Goal: Task Accomplishment & Management: Complete application form

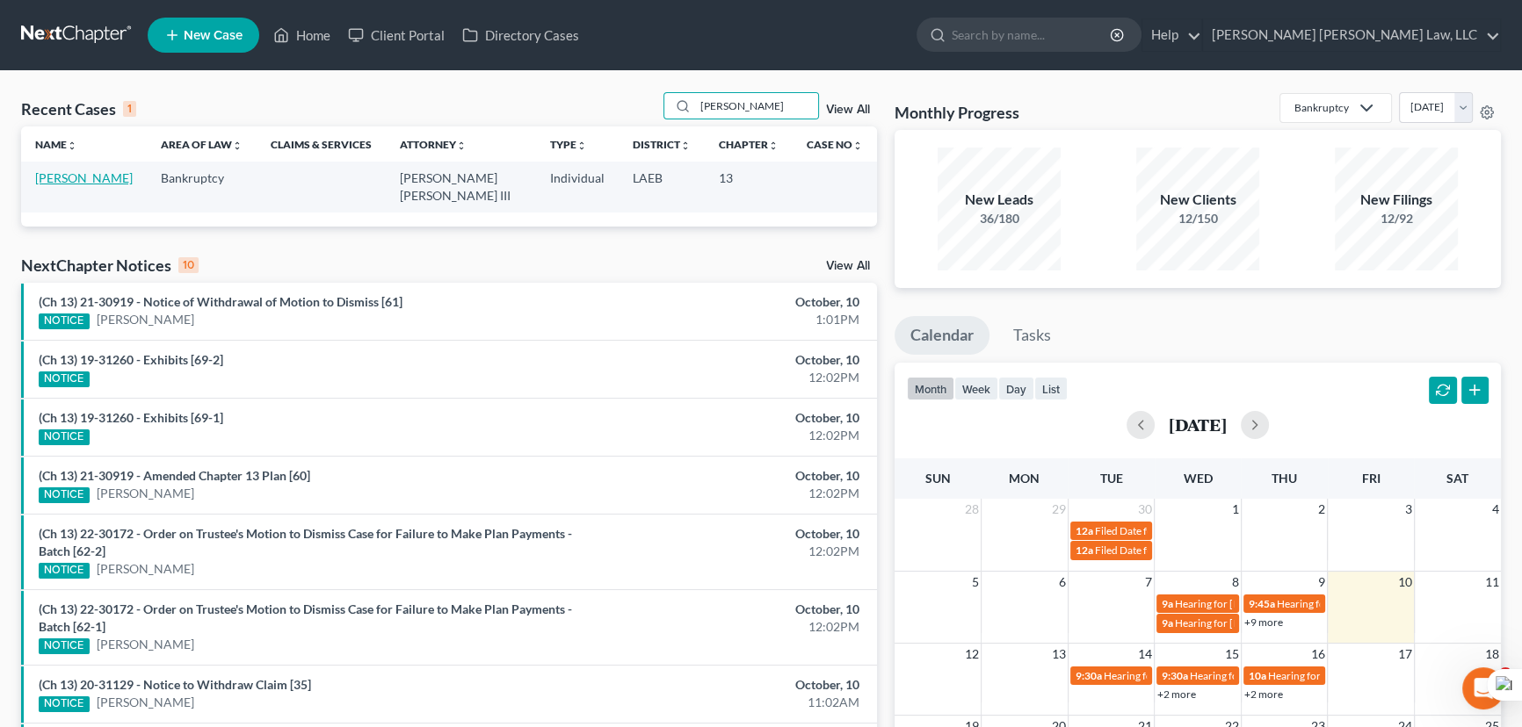
click at [82, 175] on link "[PERSON_NAME]" at bounding box center [84, 177] width 98 height 15
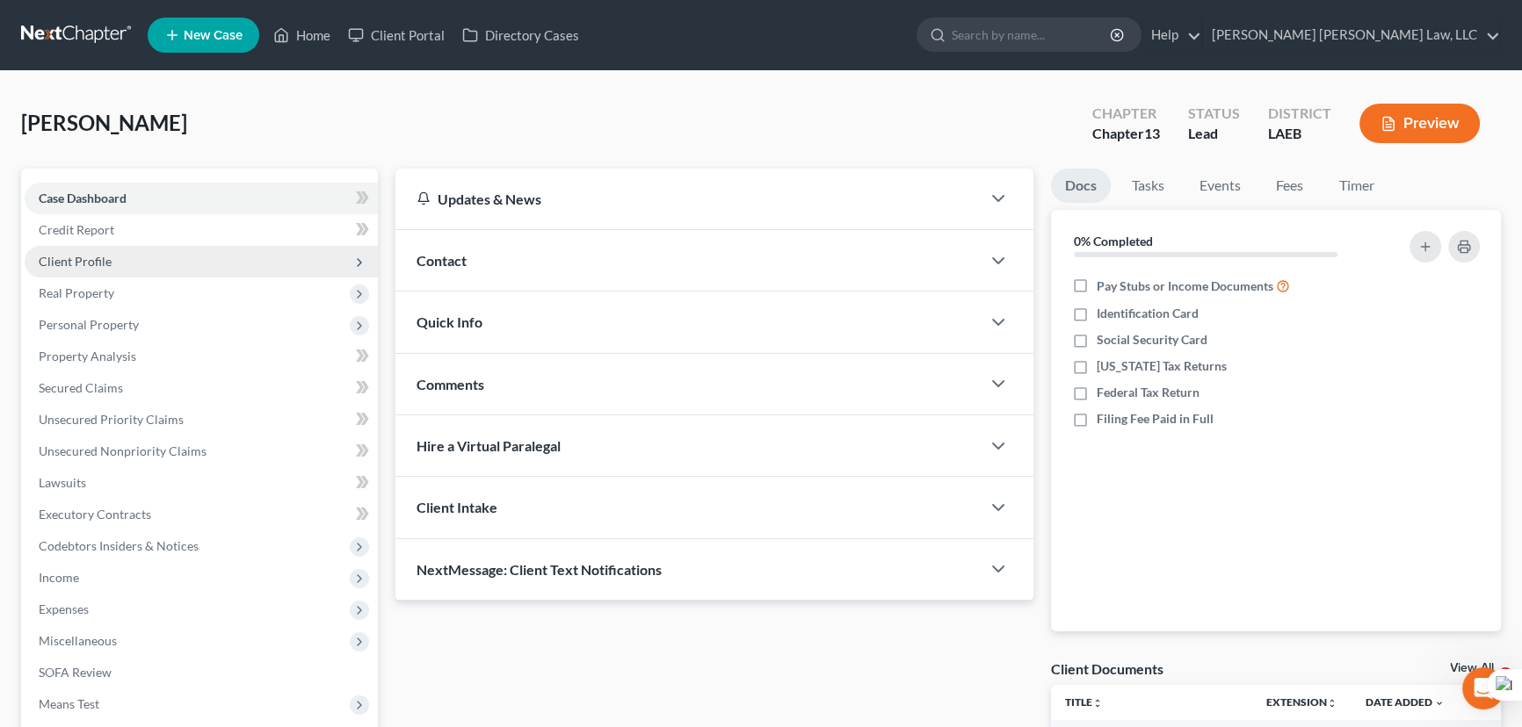
click at [96, 269] on span "Client Profile" at bounding box center [201, 262] width 353 height 32
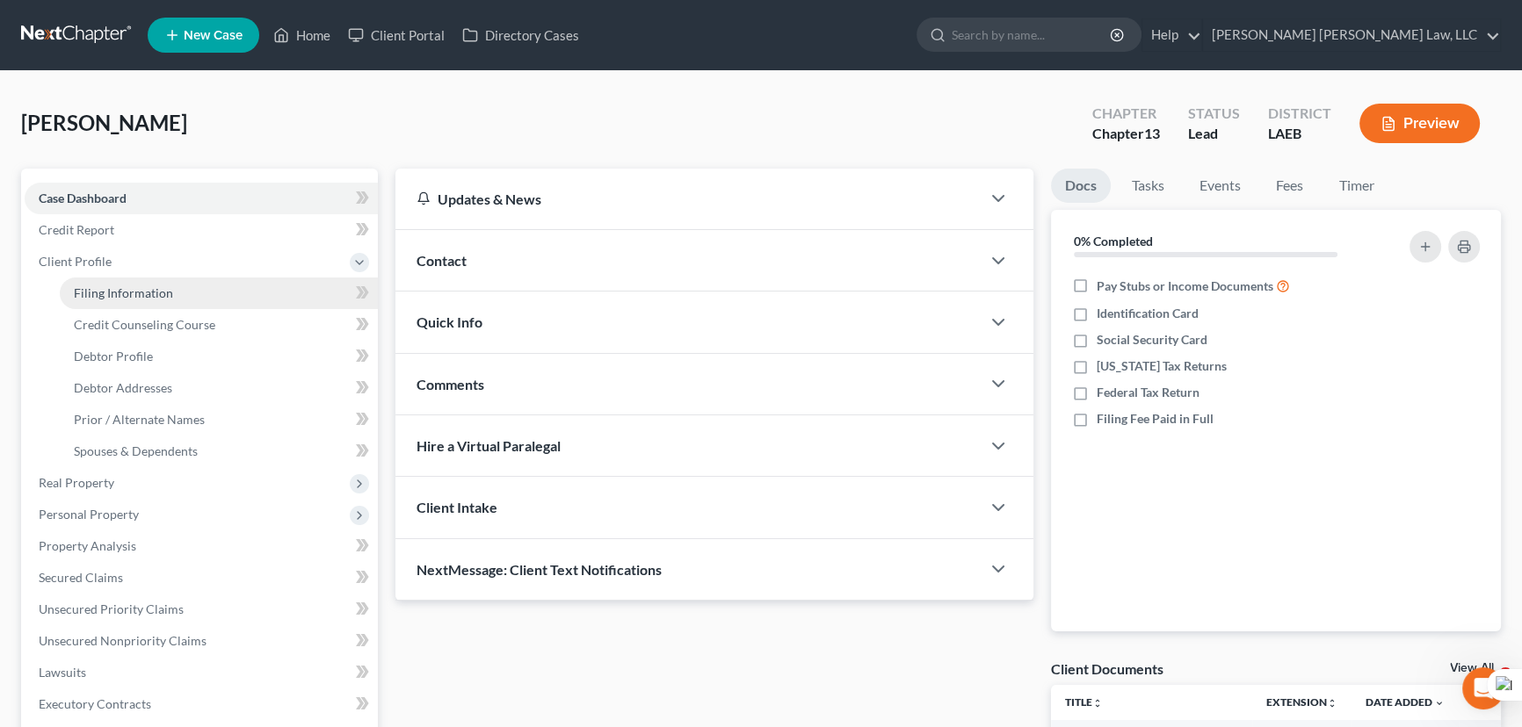
click at [122, 289] on span "Filing Information" at bounding box center [123, 293] width 99 height 15
select select "1"
select select "0"
select select "3"
select select "19"
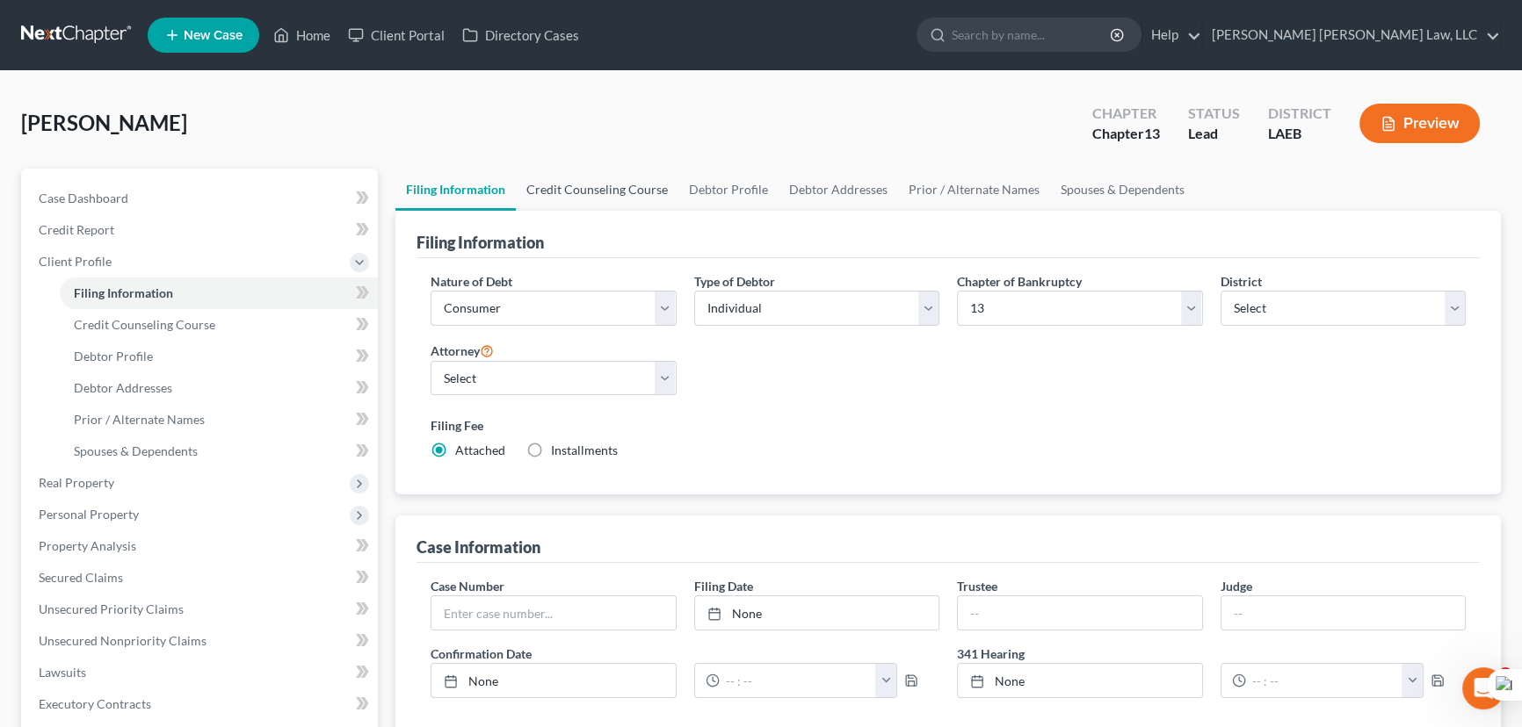
click at [589, 190] on link "Credit Counseling Course" at bounding box center [597, 190] width 163 height 42
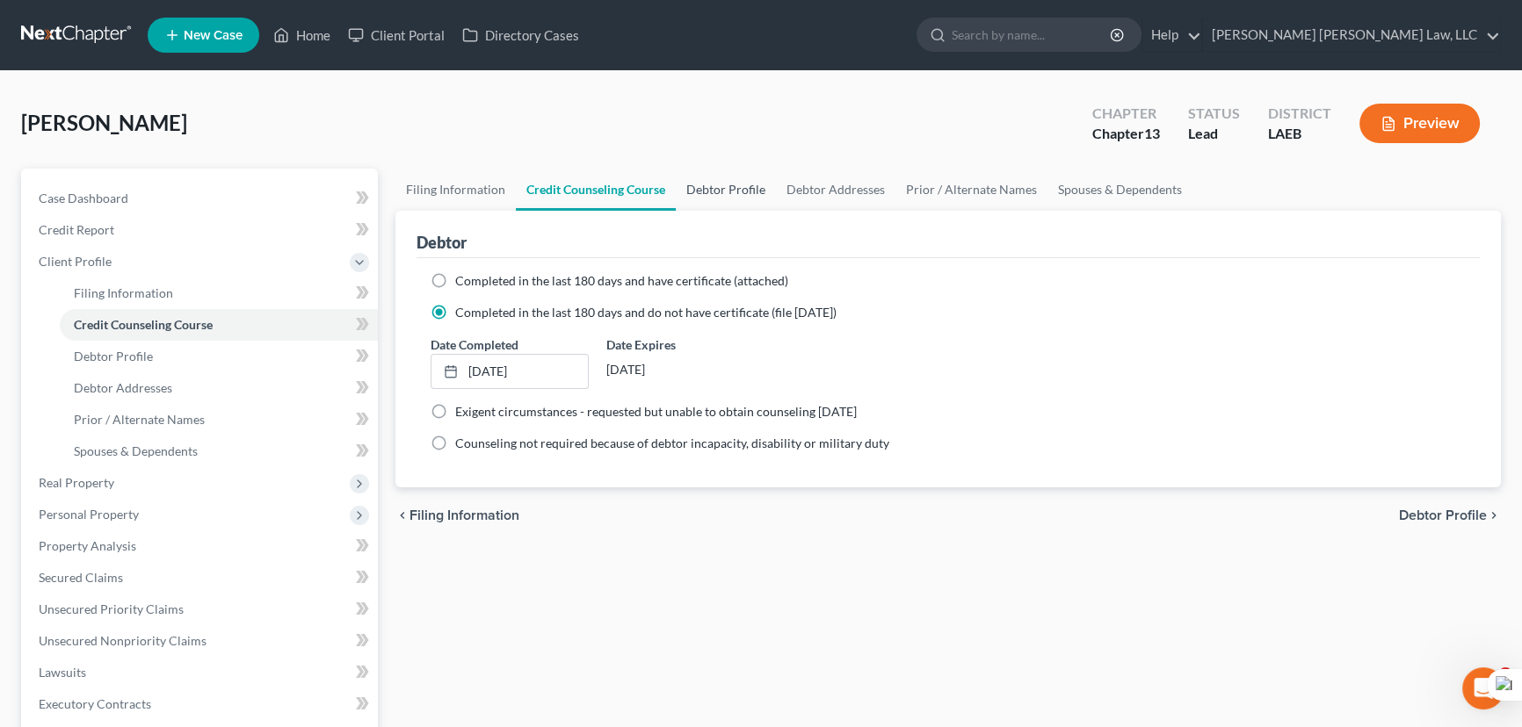
click at [729, 192] on link "Debtor Profile" at bounding box center [726, 190] width 100 height 42
select select "0"
select select "2"
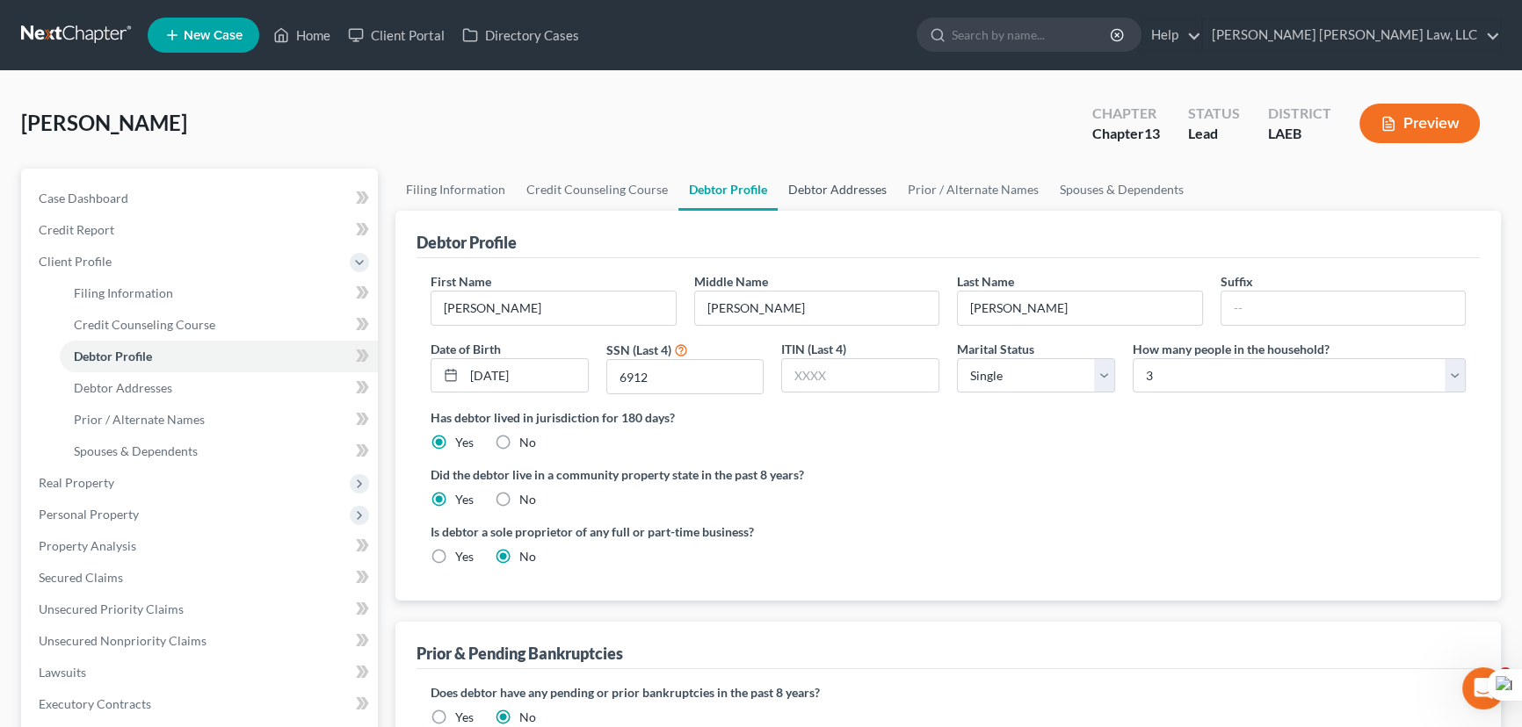
click at [828, 192] on link "Debtor Addresses" at bounding box center [837, 190] width 119 height 42
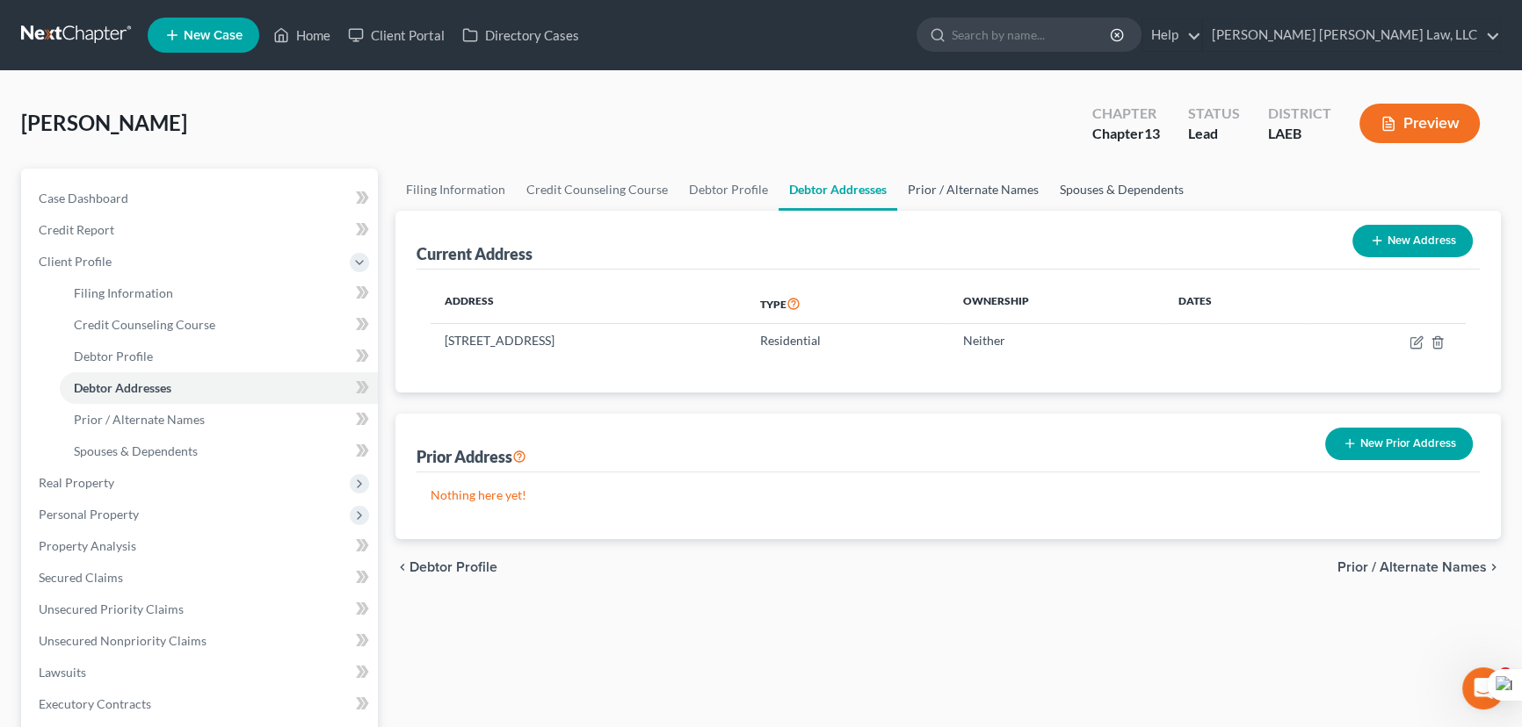
drag, startPoint x: 966, startPoint y: 185, endPoint x: 1066, endPoint y: 186, distance: 99.3
click at [968, 185] on link "Prior / Alternate Names" at bounding box center [973, 190] width 152 height 42
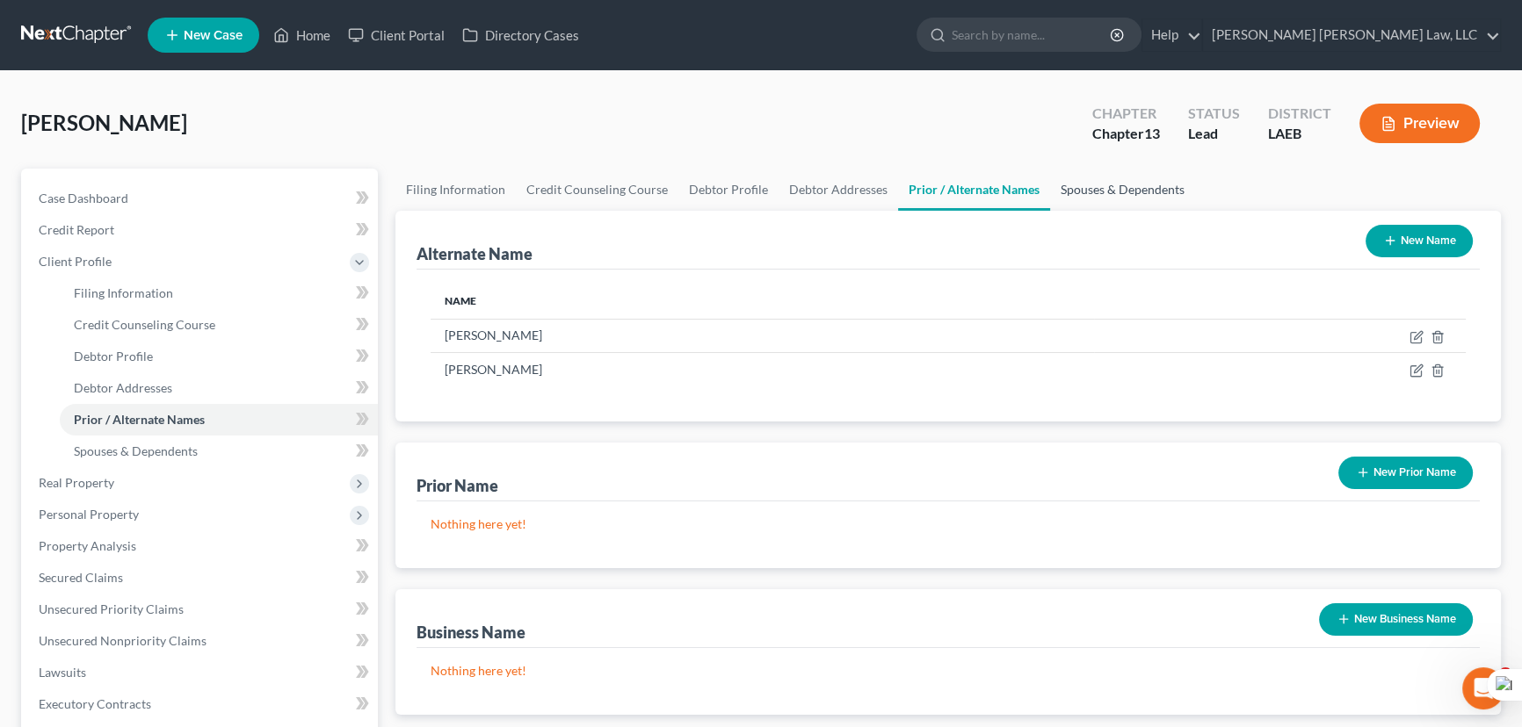
click at [1095, 181] on link "Spouses & Dependents" at bounding box center [1122, 190] width 145 height 42
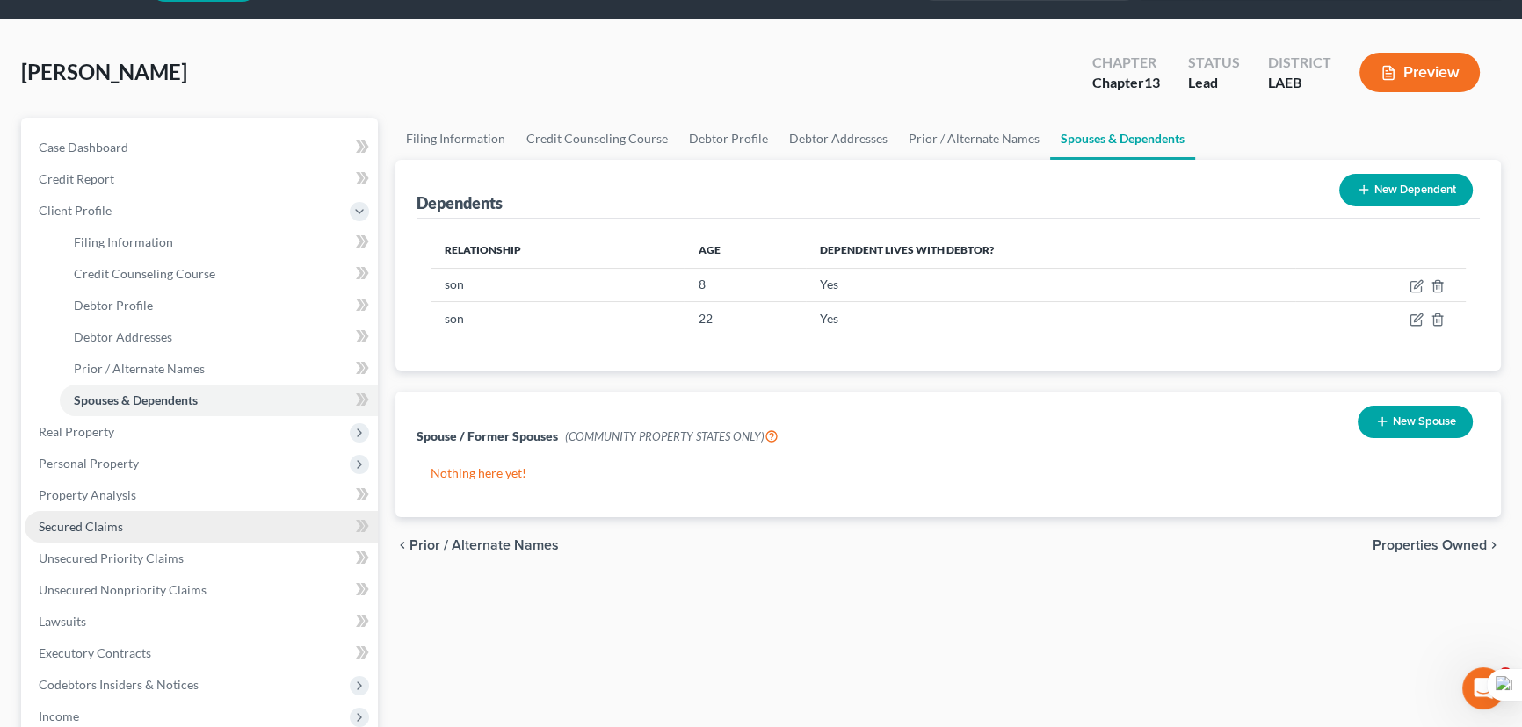
scroll to position [79, 0]
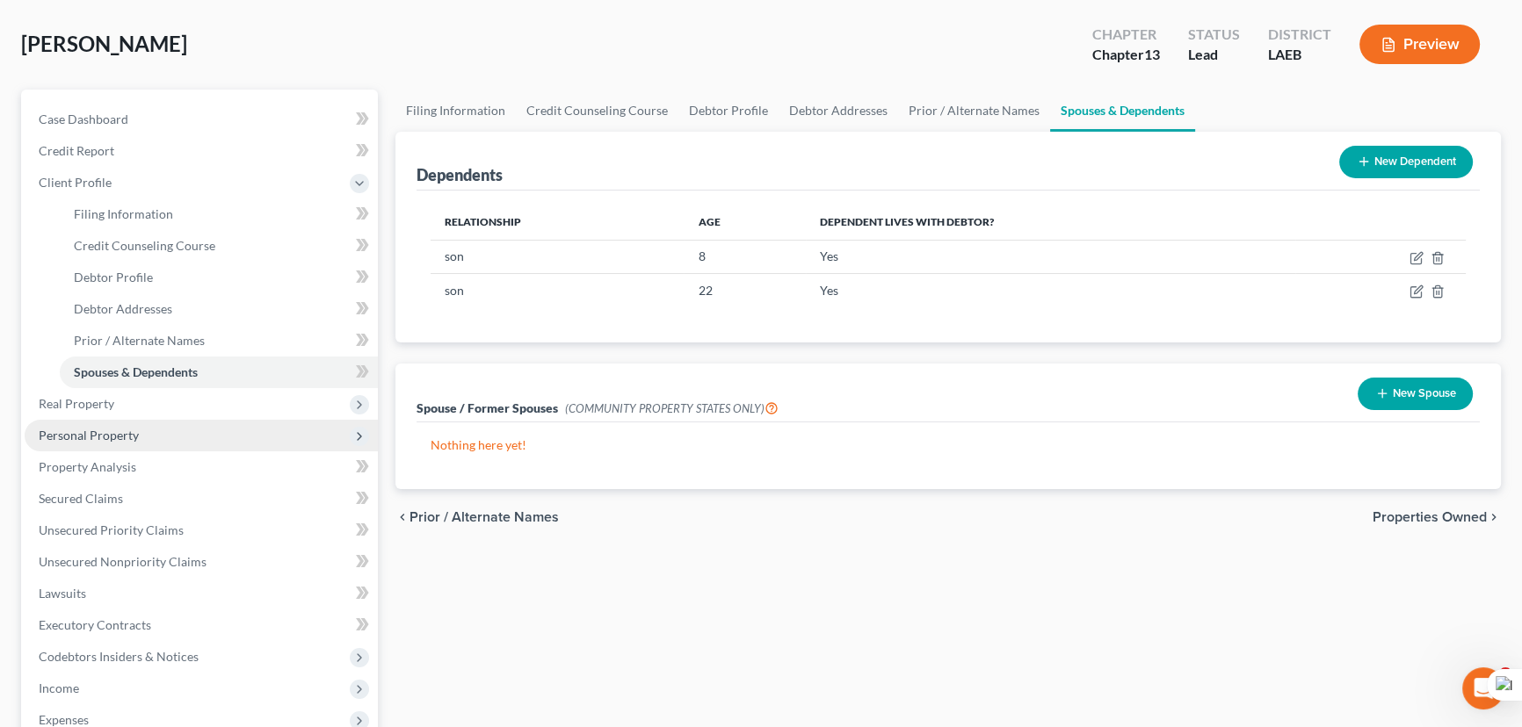
click at [141, 421] on span "Personal Property" at bounding box center [201, 436] width 353 height 32
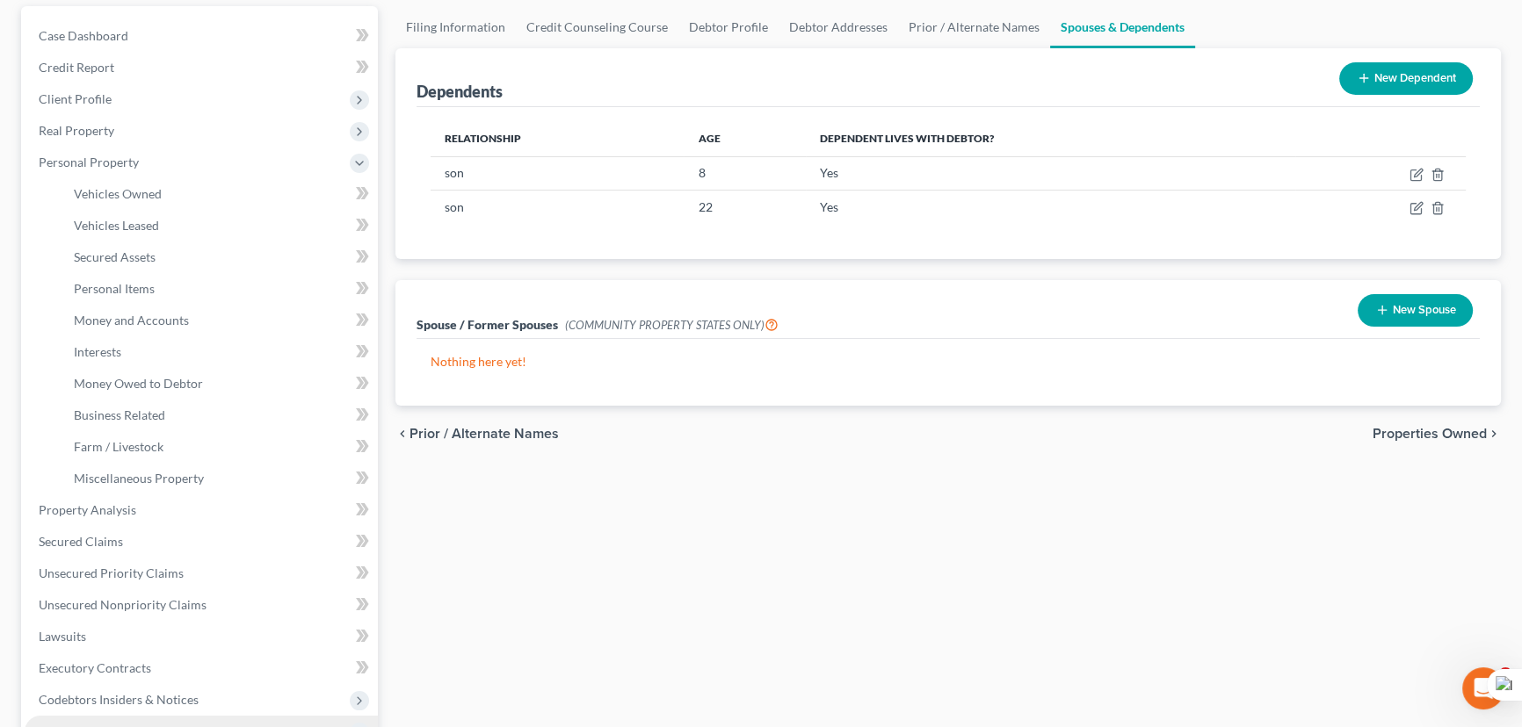
scroll to position [239, 0]
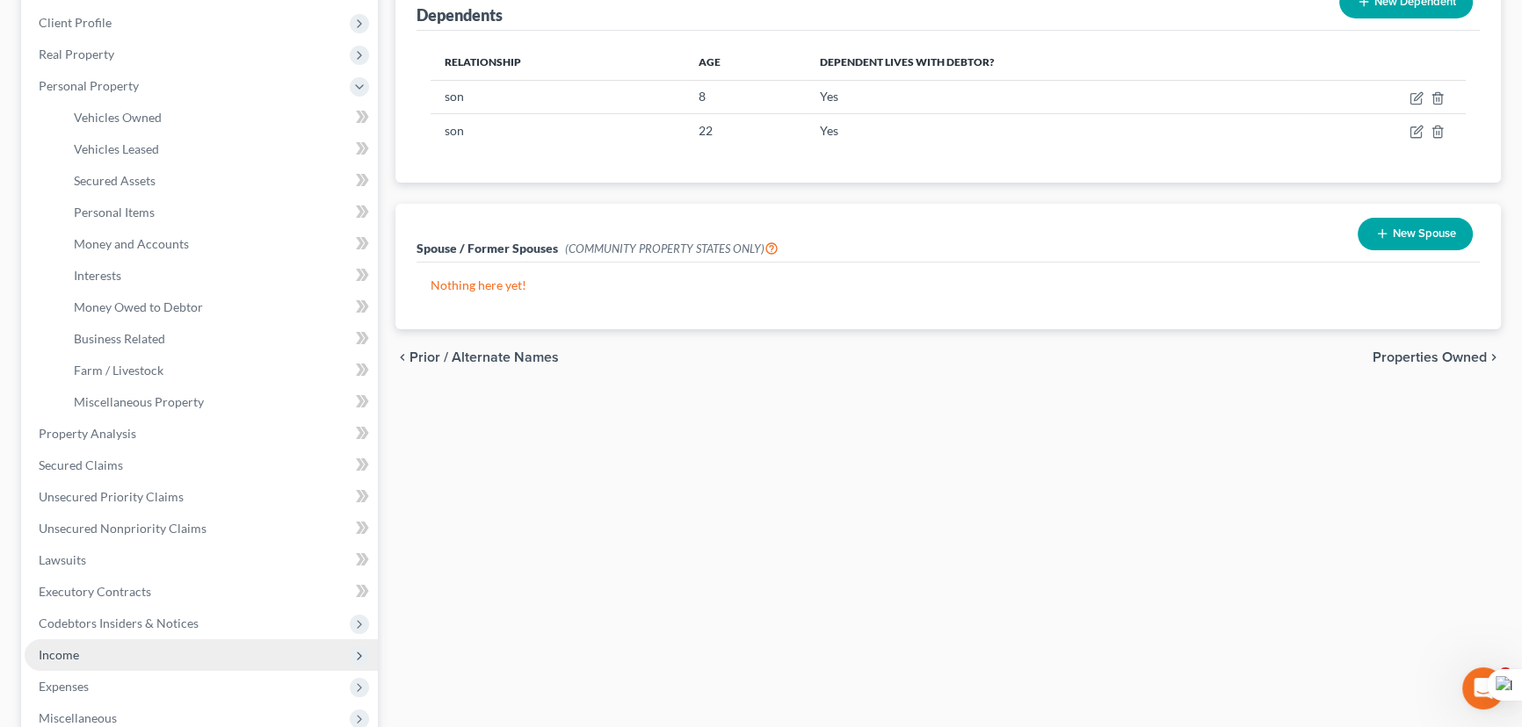
click at [141, 655] on span "Income" at bounding box center [201, 656] width 353 height 32
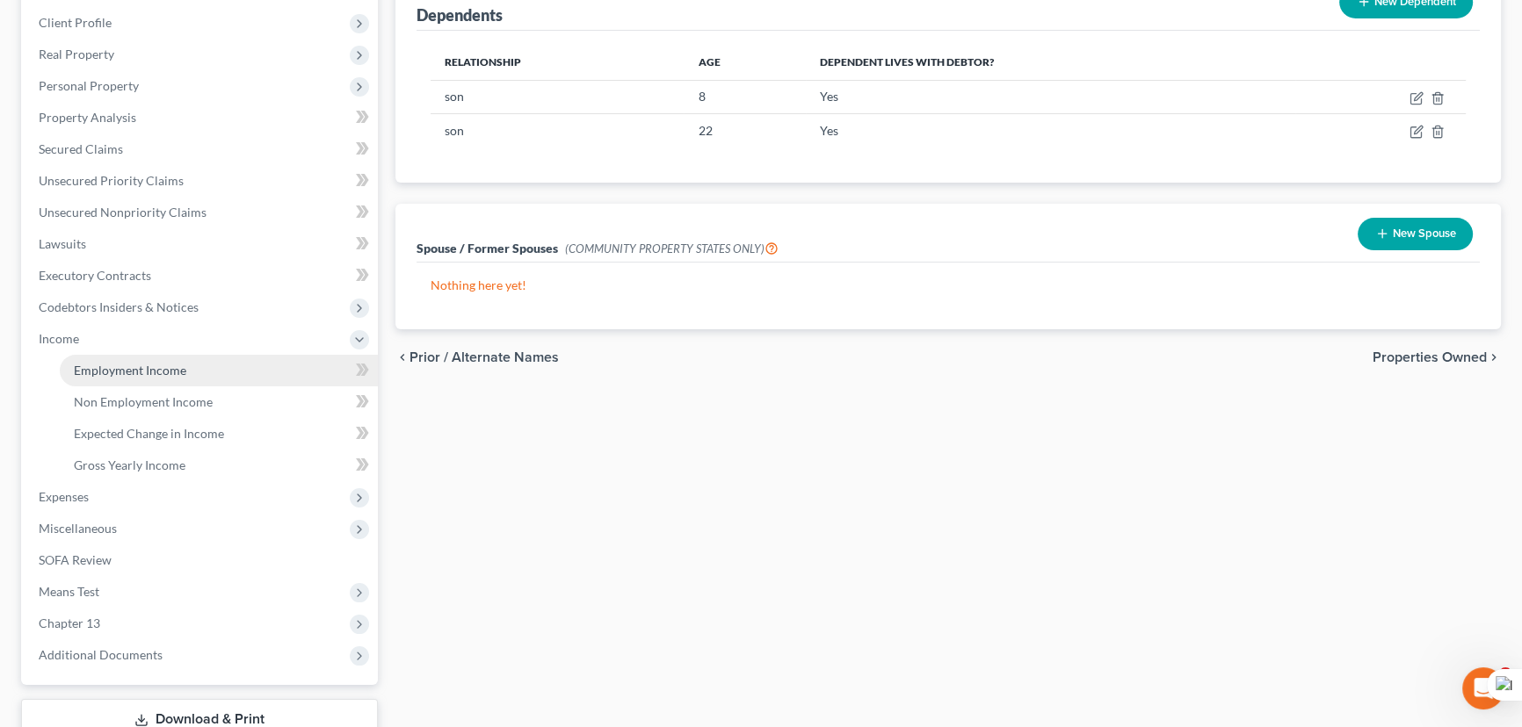
click at [132, 365] on span "Employment Income" at bounding box center [130, 370] width 112 height 15
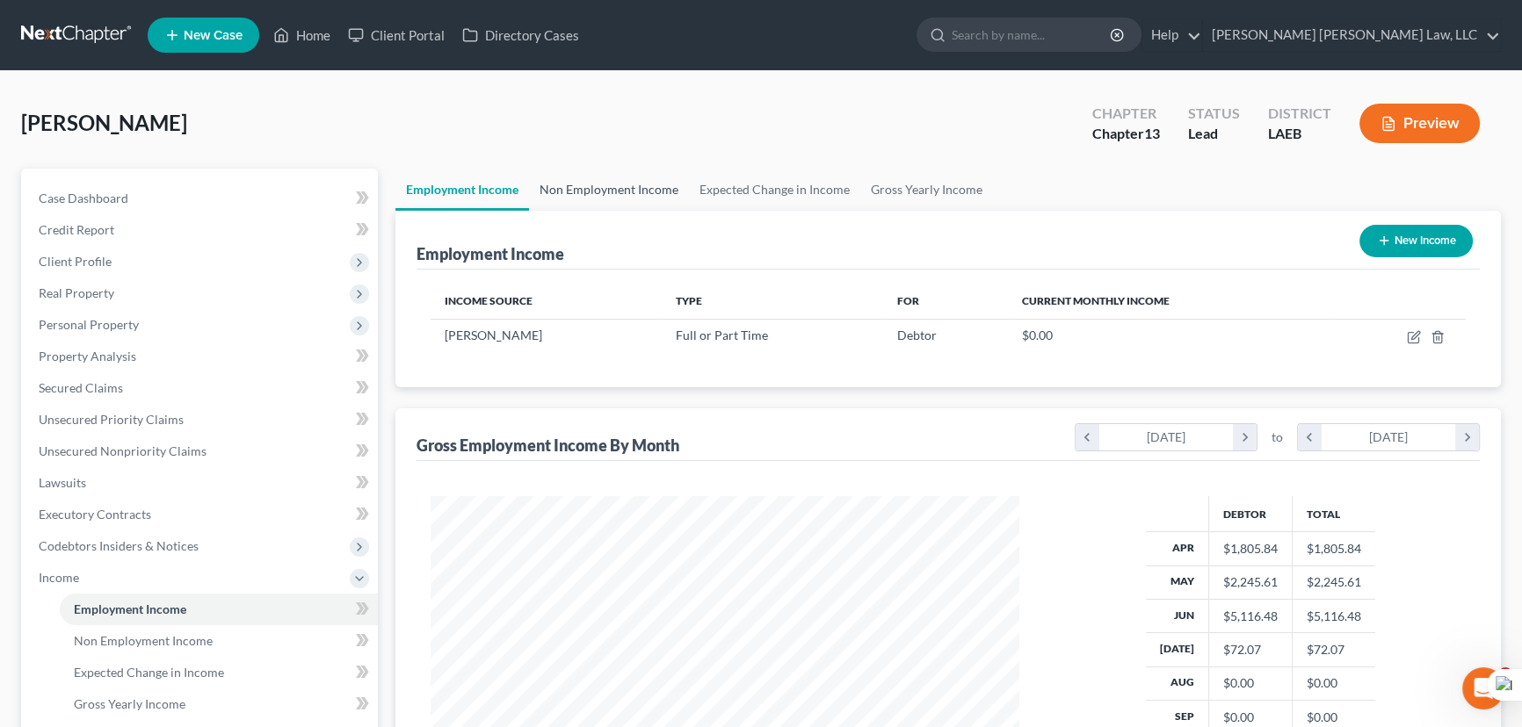
click at [615, 185] on link "Non Employment Income" at bounding box center [609, 190] width 160 height 42
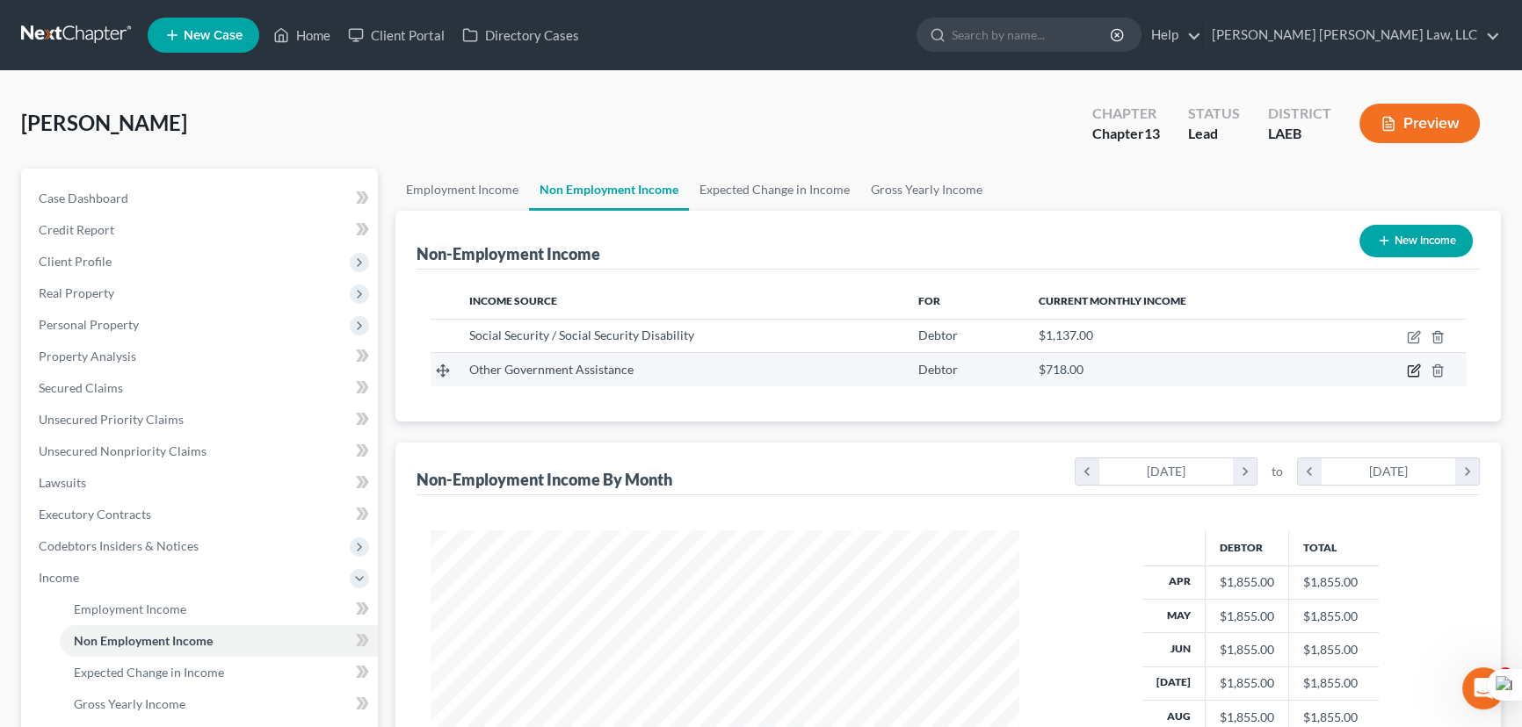
click at [1411, 367] on icon "button" at bounding box center [1414, 371] width 14 height 14
select select "5"
select select "0"
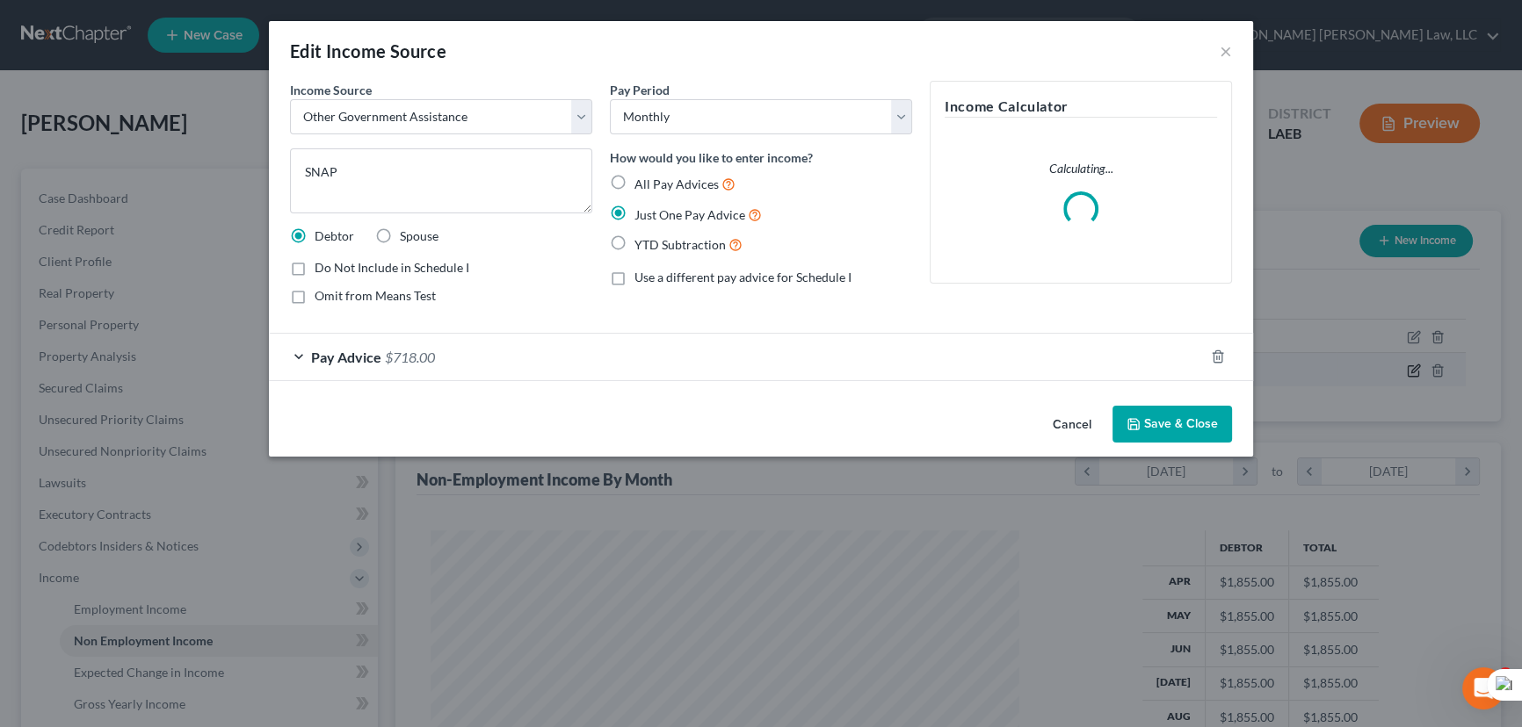
scroll to position [315, 629]
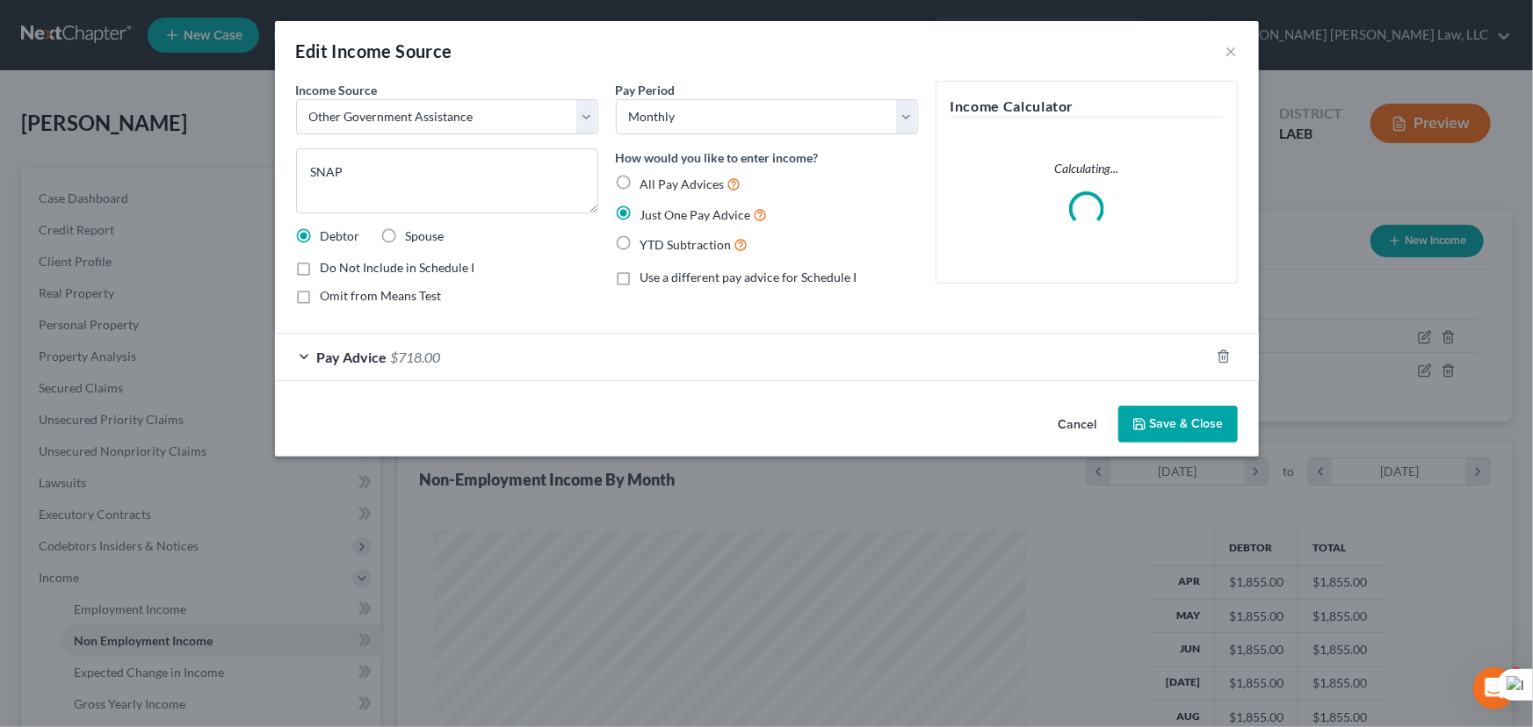
click at [1171, 424] on button "Save & Close" at bounding box center [1177, 424] width 119 height 37
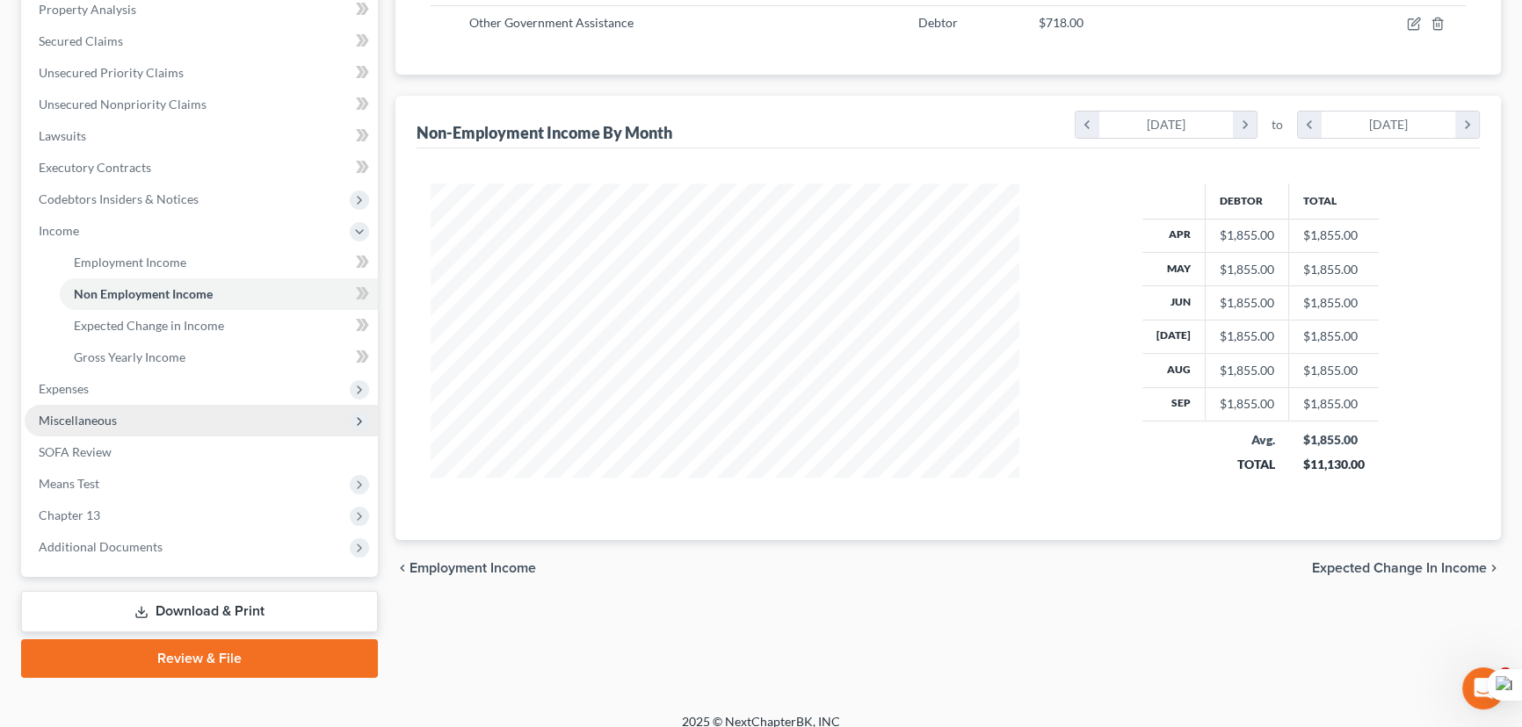
scroll to position [362, 0]
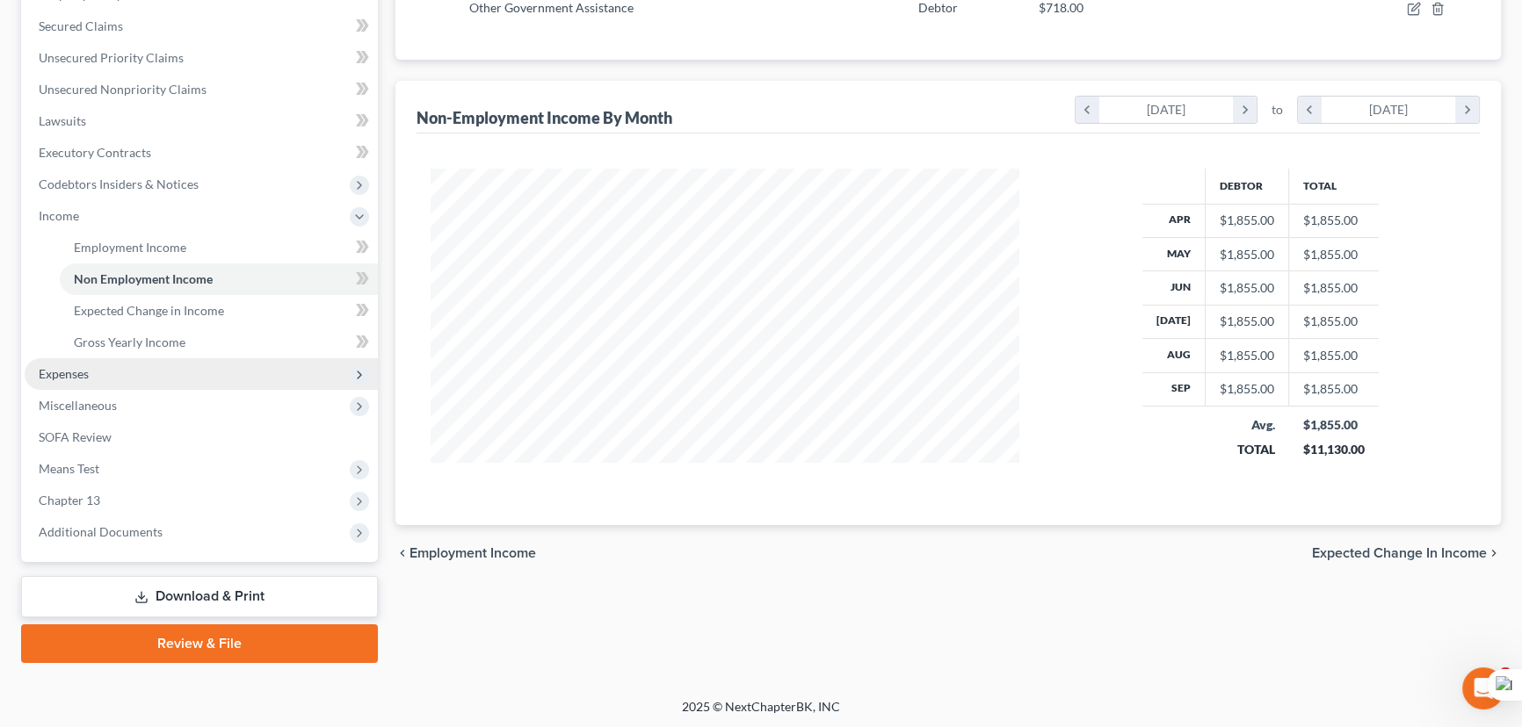
click at [179, 363] on span "Expenses" at bounding box center [201, 374] width 353 height 32
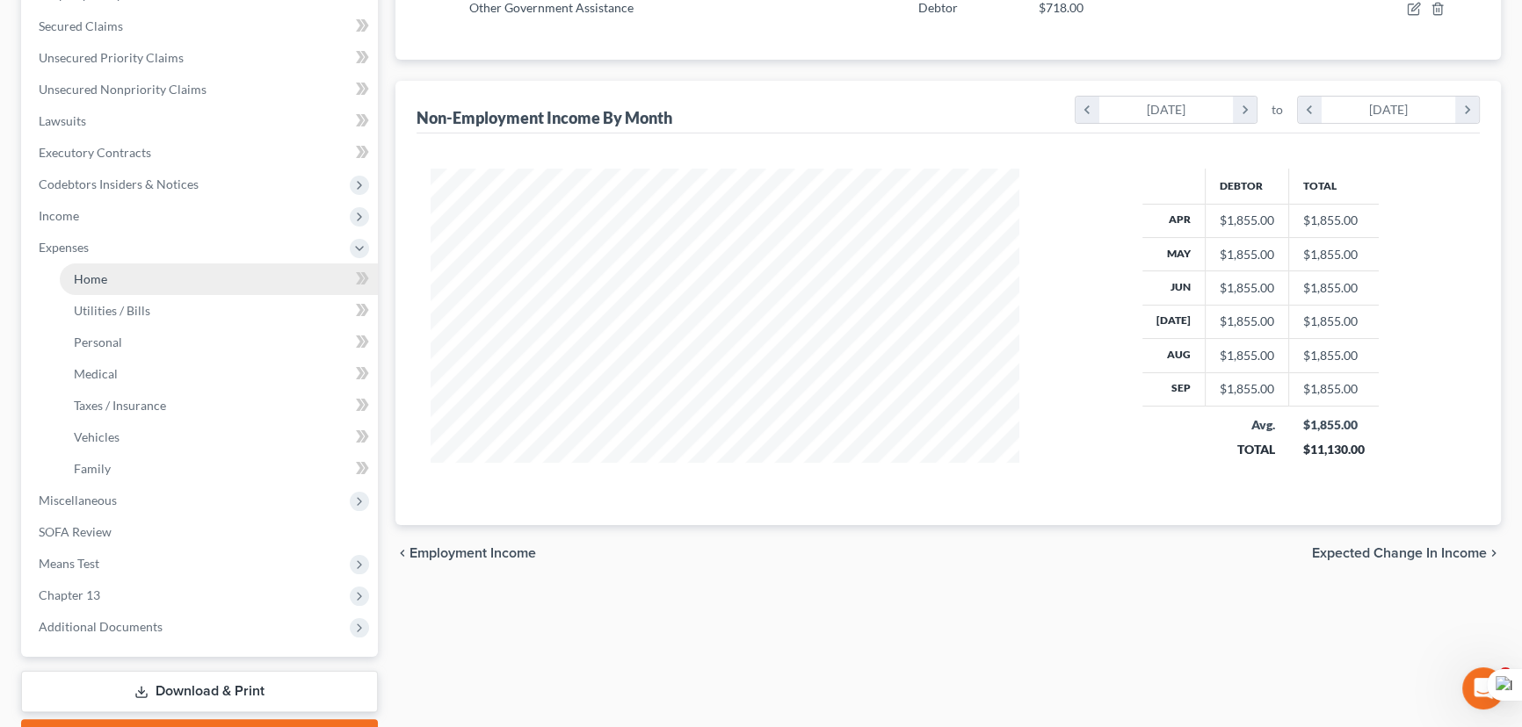
click at [150, 264] on link "Home" at bounding box center [219, 280] width 318 height 32
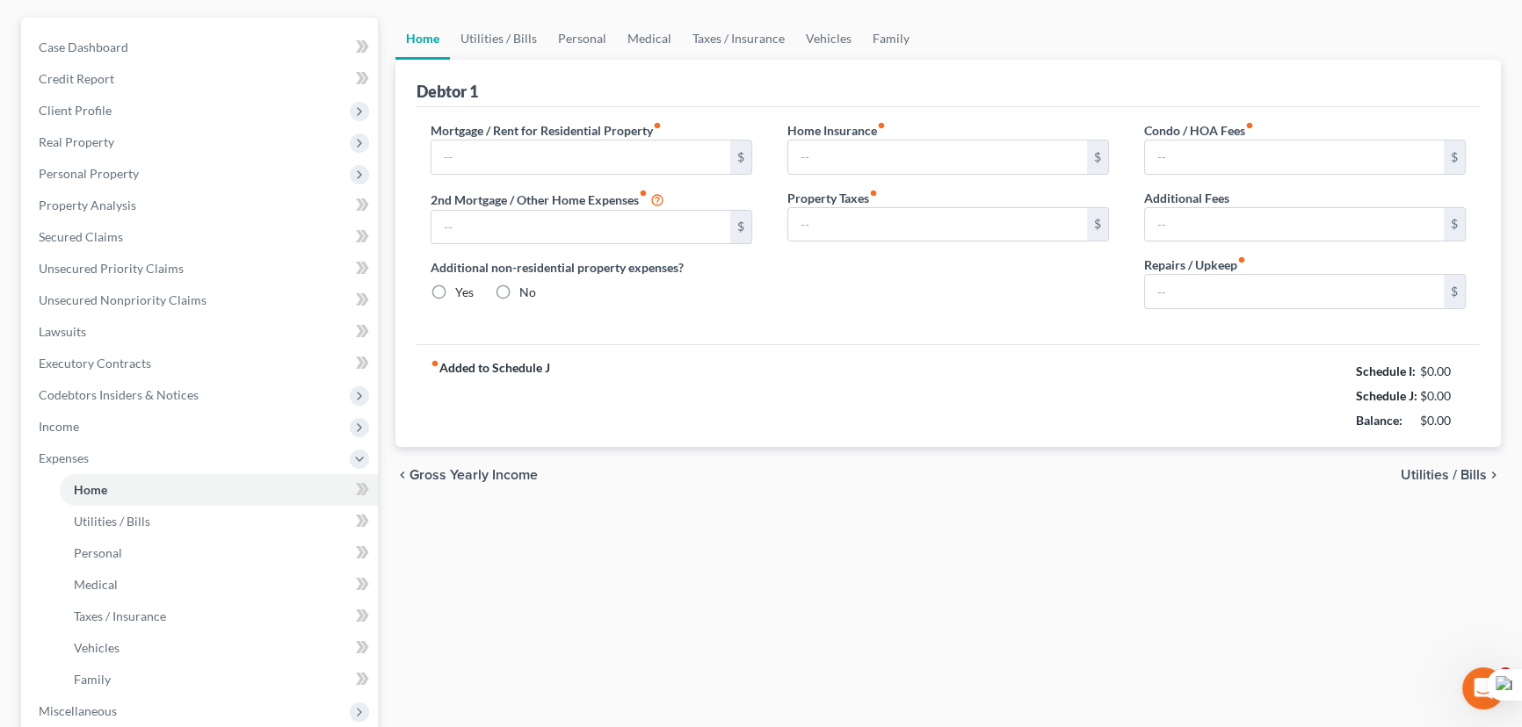
type input "0.00"
radio input "true"
type input "0.00"
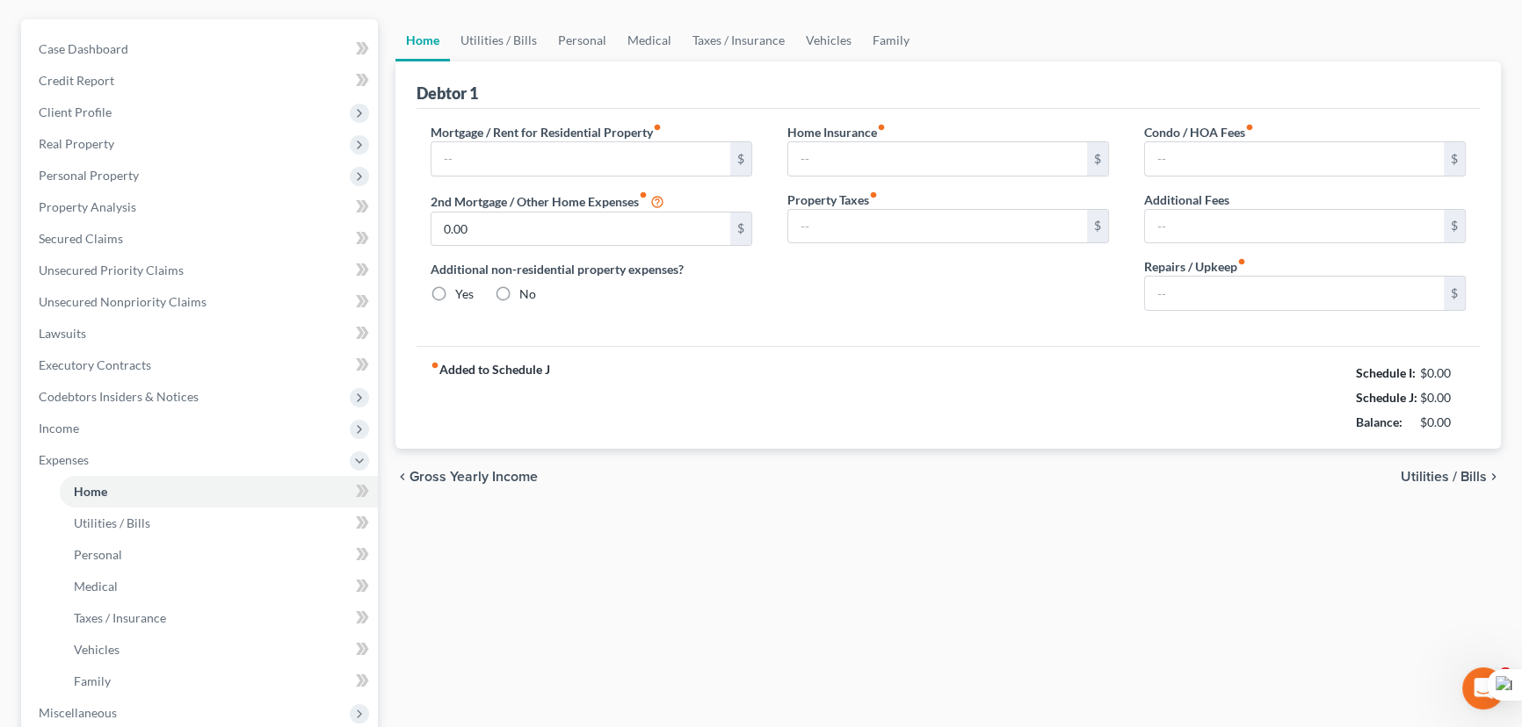
type input "0.00"
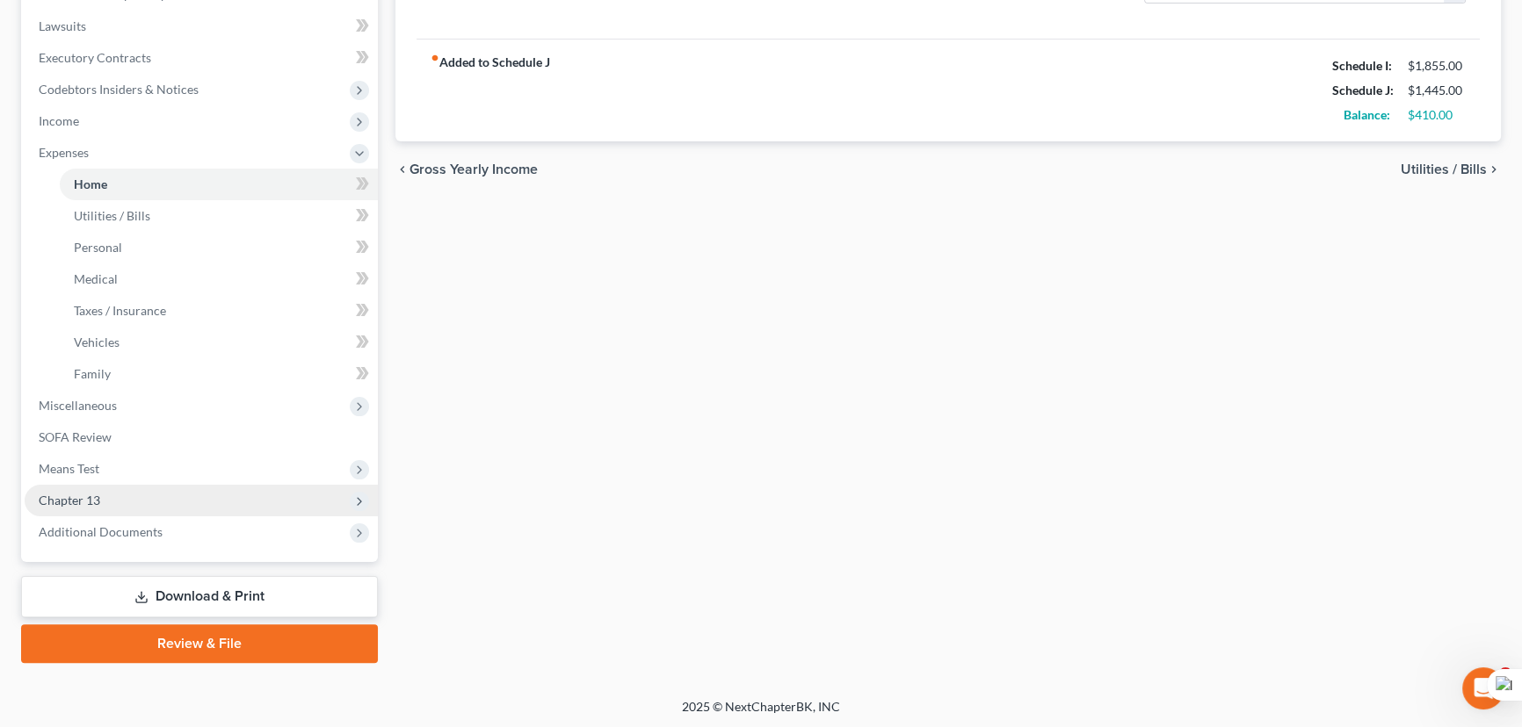
click at [162, 488] on span "Chapter 13" at bounding box center [201, 501] width 353 height 32
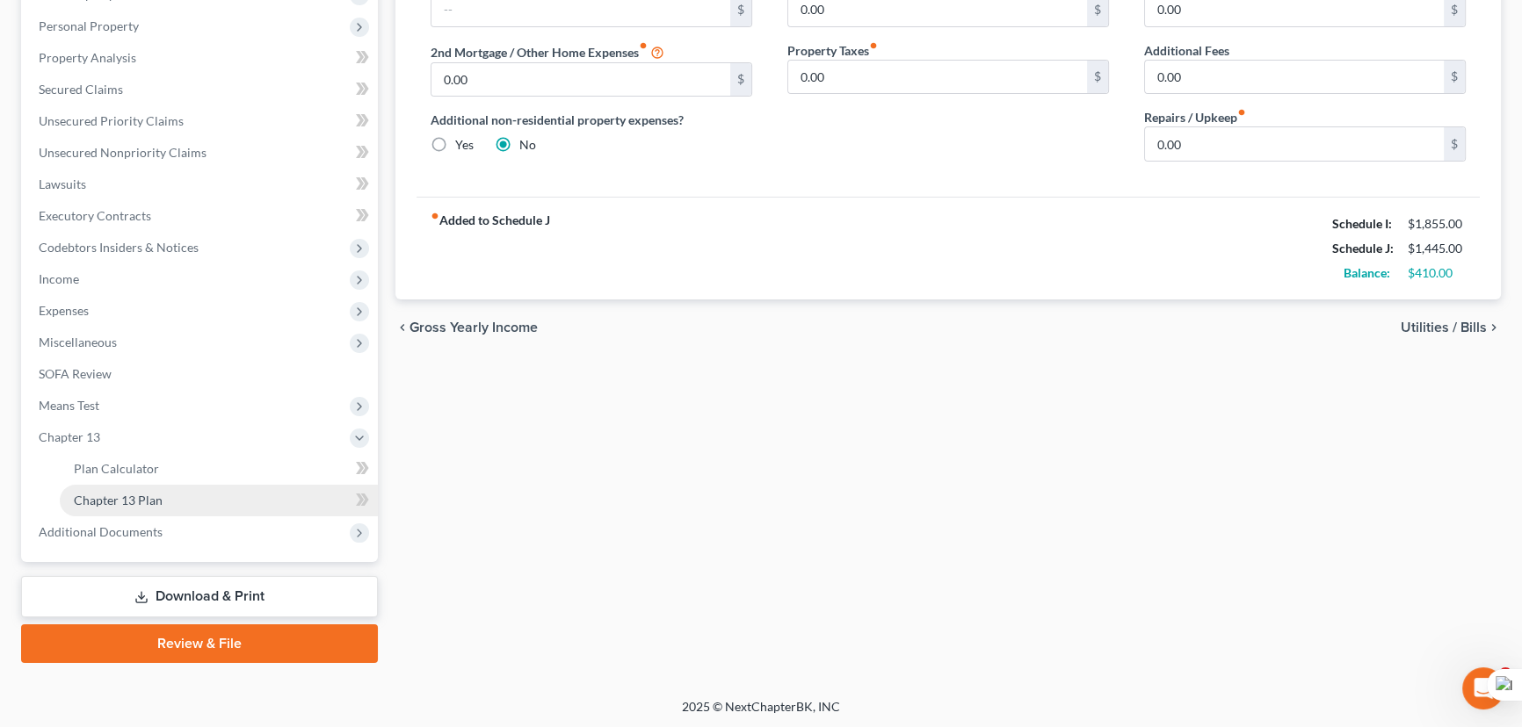
click at [185, 491] on link "Chapter 13 Plan" at bounding box center [219, 501] width 318 height 32
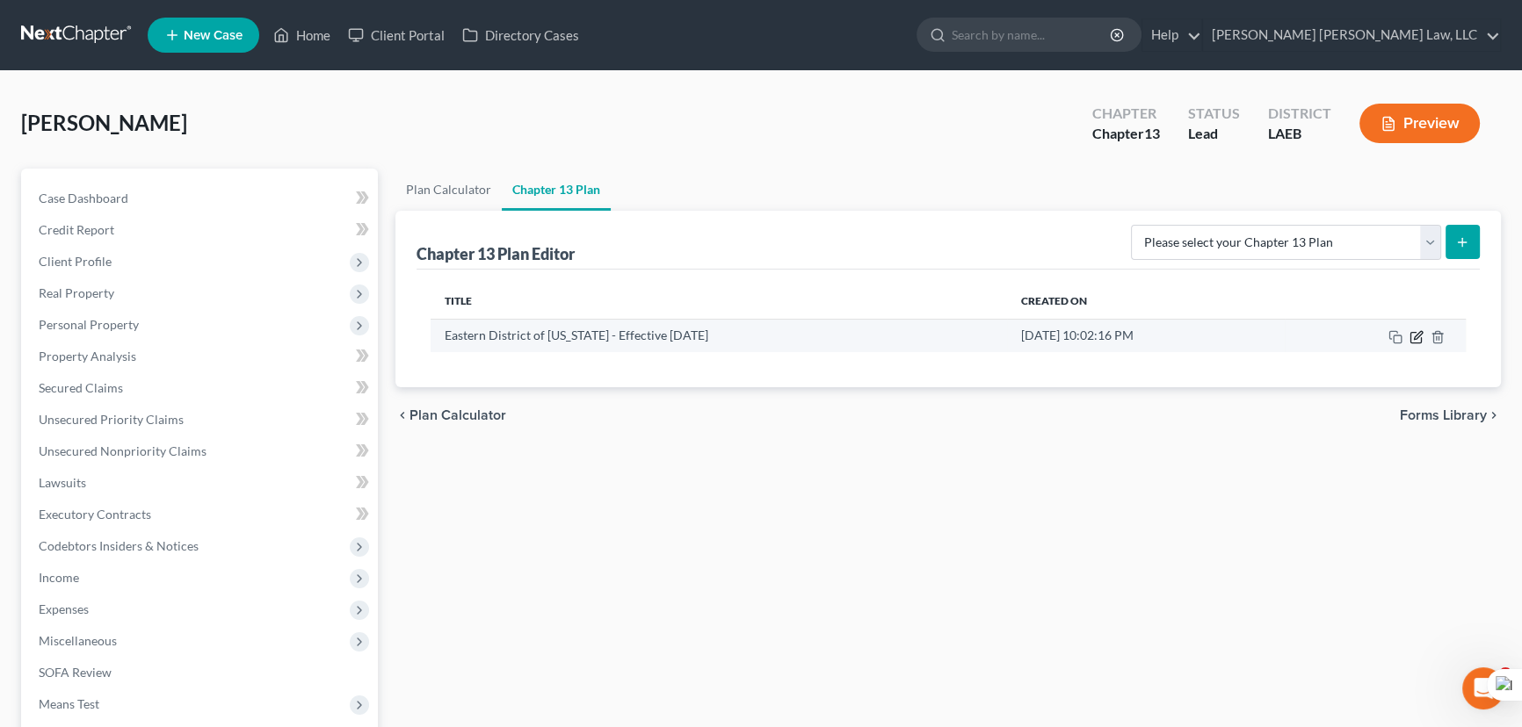
click at [1414, 339] on icon "button" at bounding box center [1416, 337] width 14 height 14
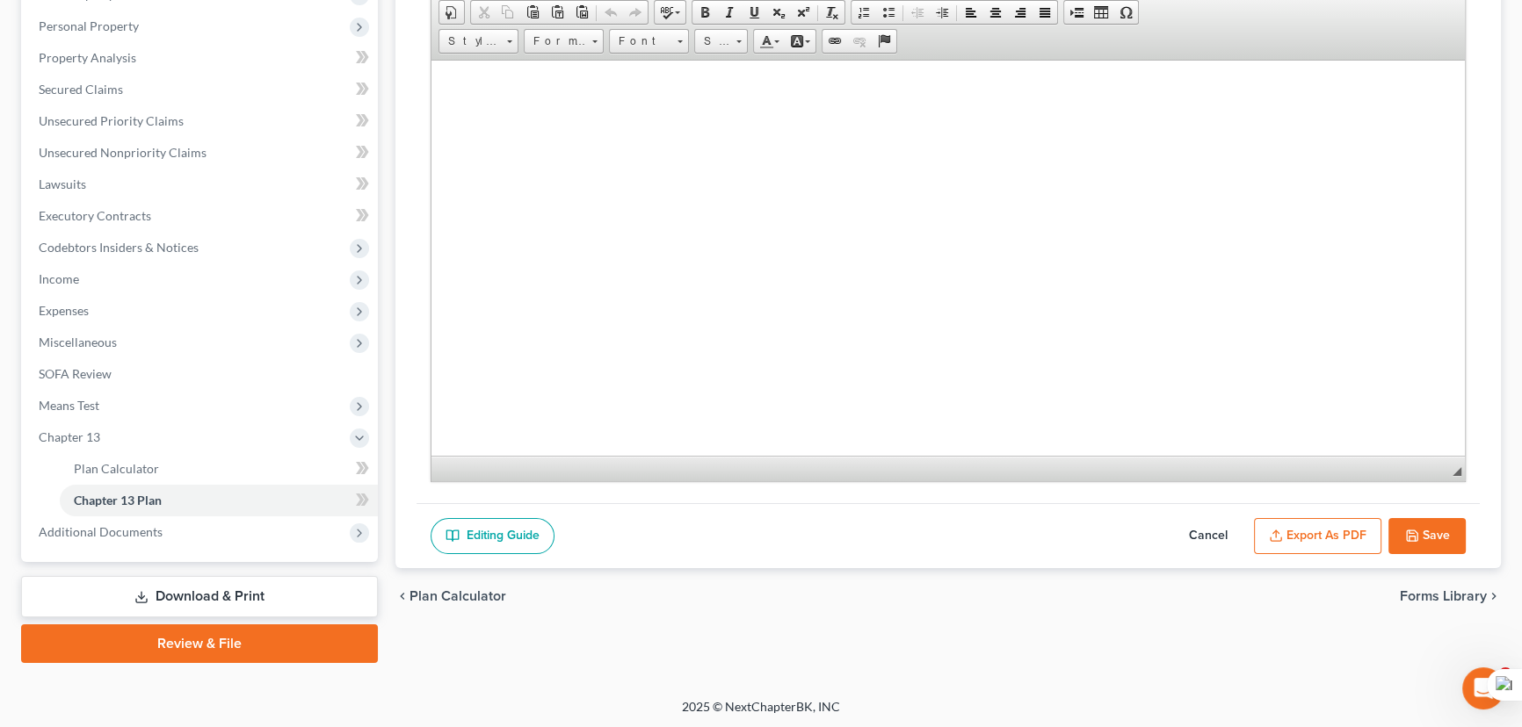
click at [1423, 525] on button "Save" at bounding box center [1426, 536] width 77 height 37
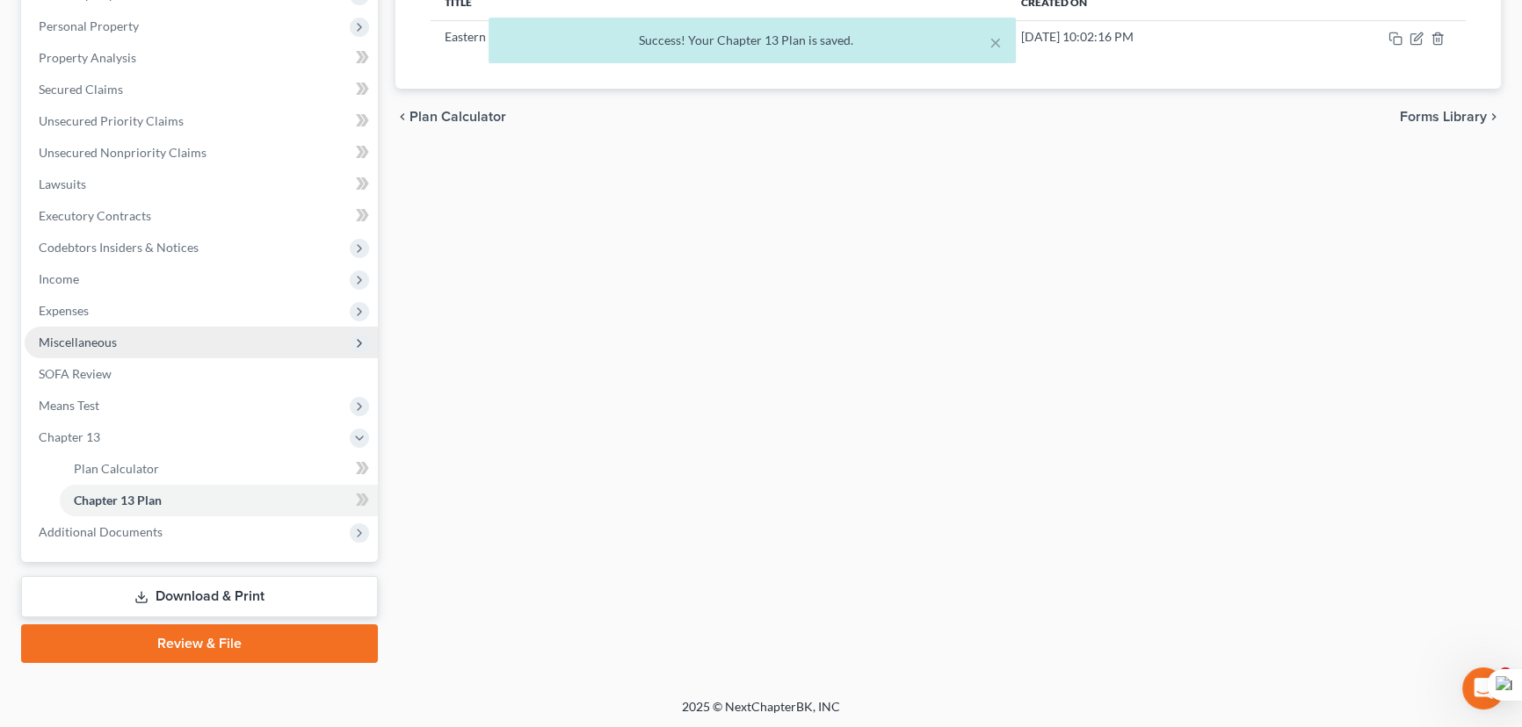
click at [135, 329] on span "Miscellaneous" at bounding box center [201, 343] width 353 height 32
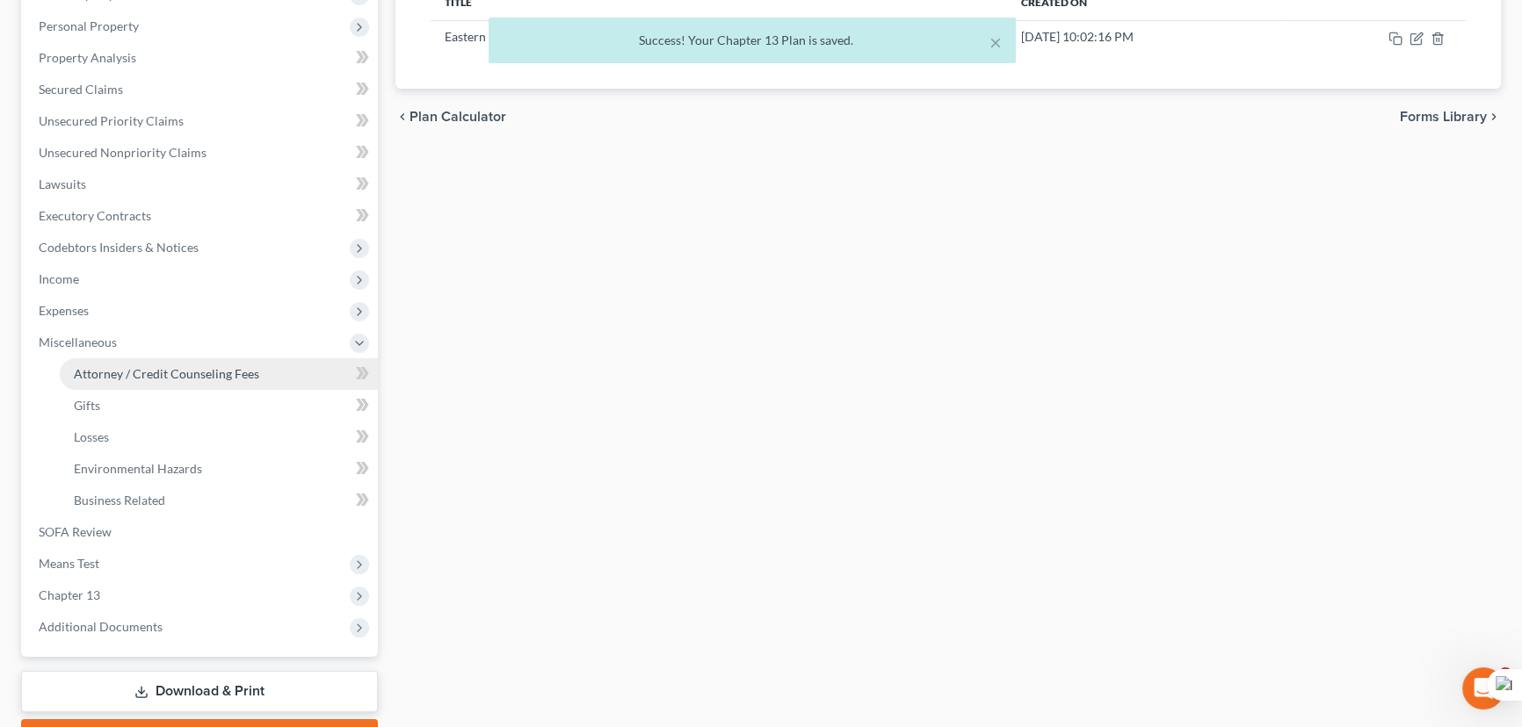
click at [153, 366] on span "Attorney / Credit Counseling Fees" at bounding box center [166, 373] width 185 height 15
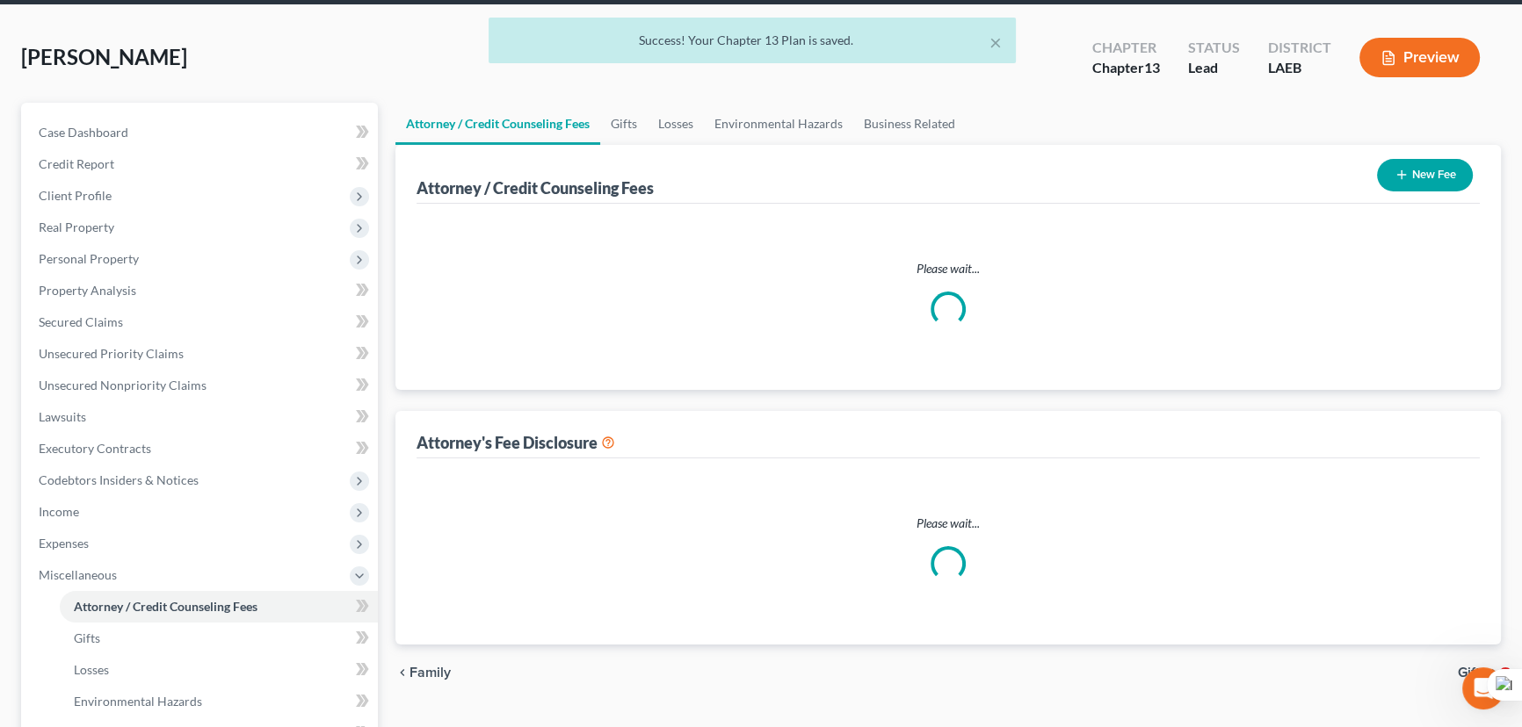
select select "0"
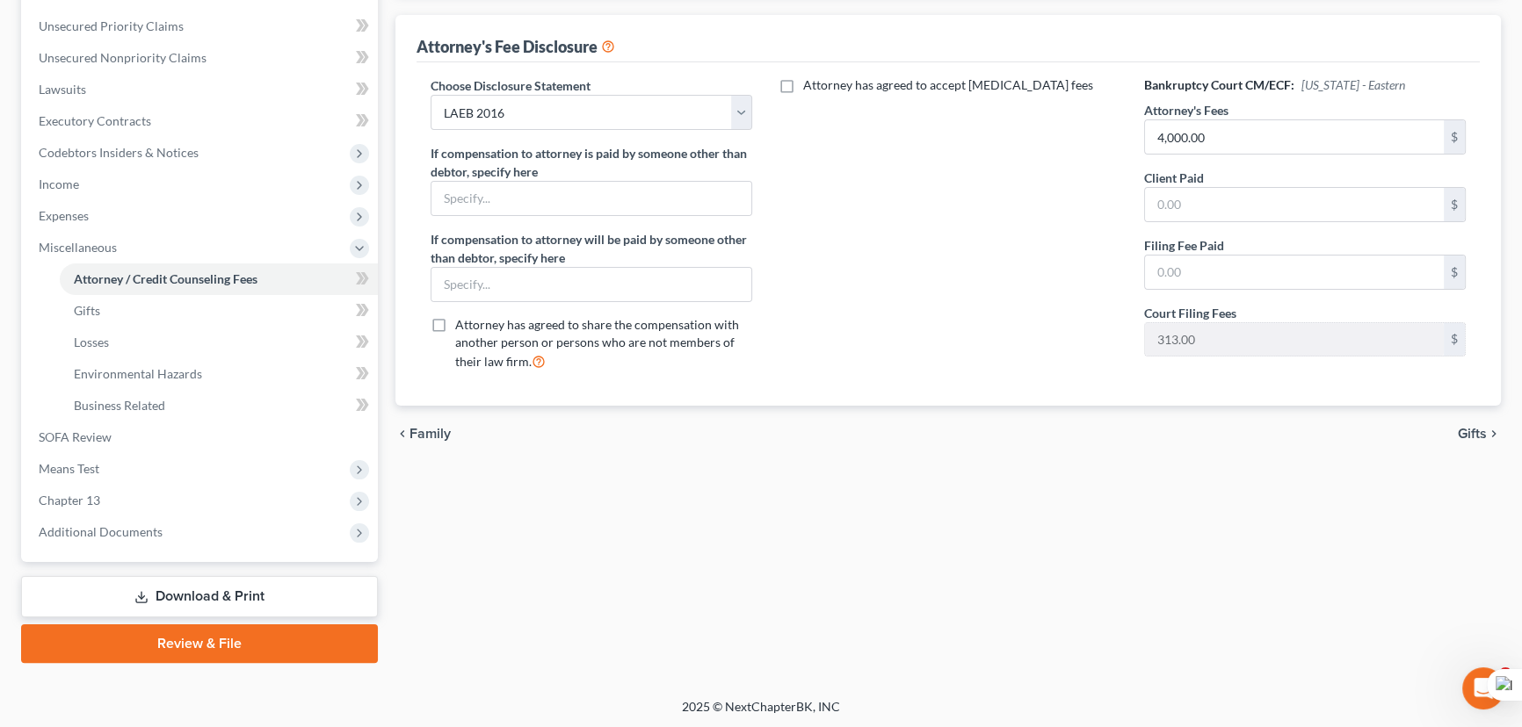
drag, startPoint x: 215, startPoint y: 645, endPoint x: 804, endPoint y: 452, distance: 619.6
click at [215, 645] on link "Review & File" at bounding box center [199, 644] width 357 height 39
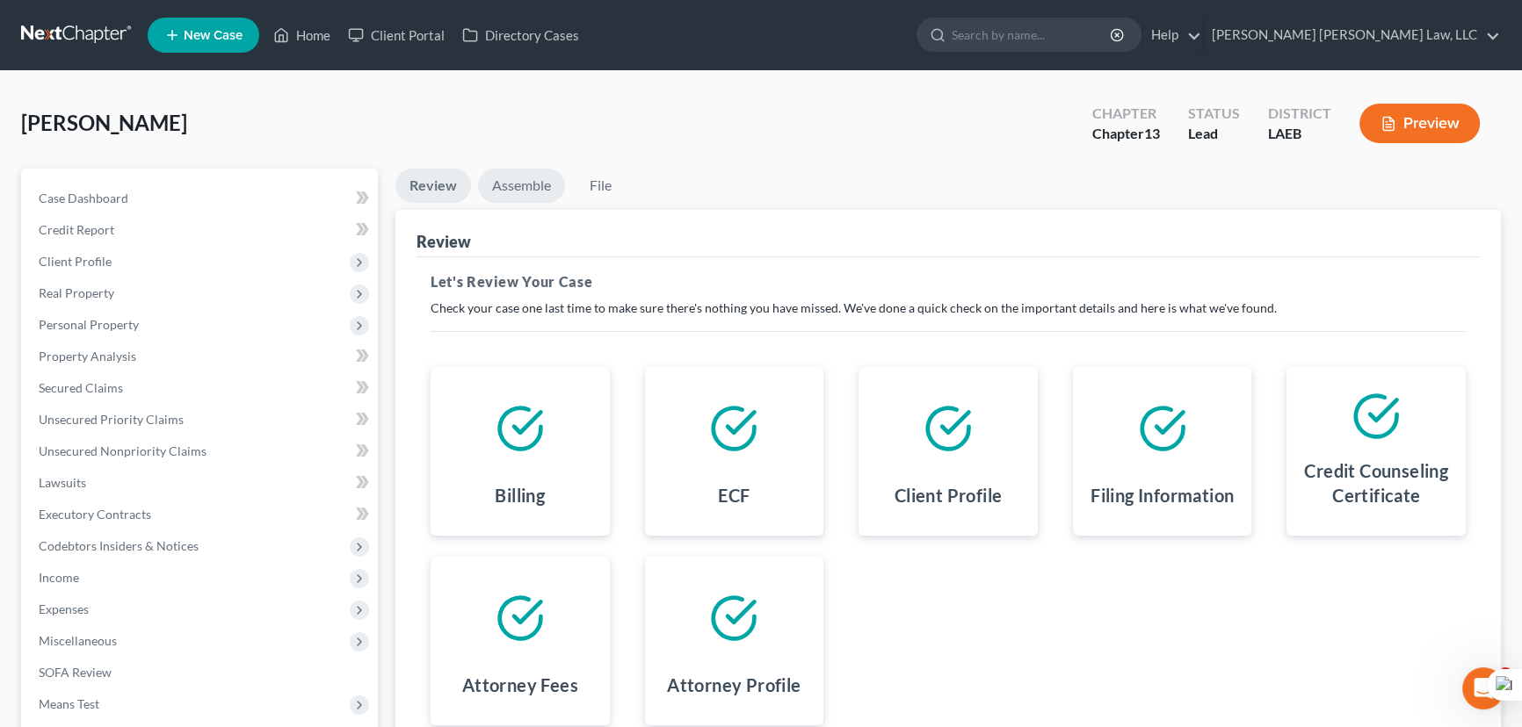
click at [513, 185] on link "Assemble" at bounding box center [521, 186] width 87 height 34
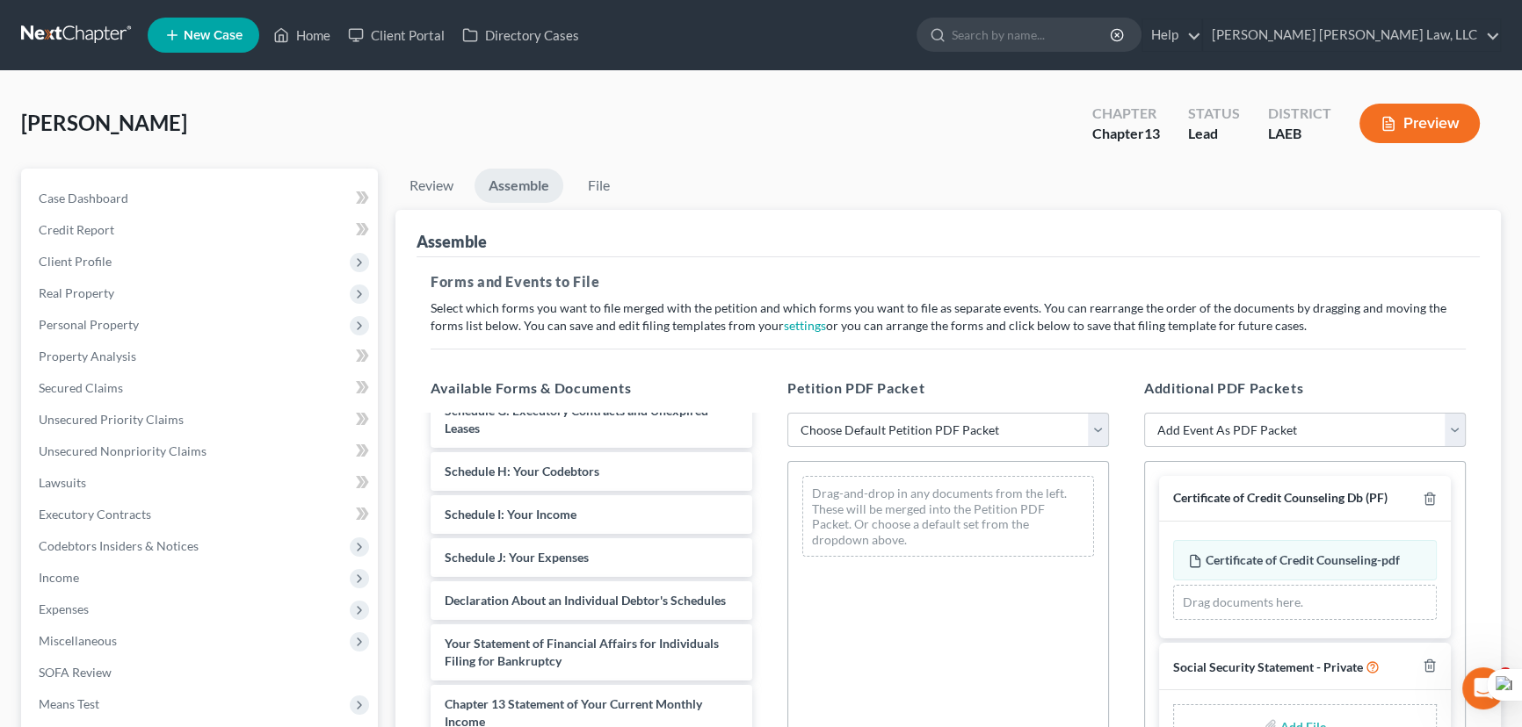
click at [863, 434] on select "Choose Default Petition PDF Packet Complete Bankruptcy Petition (all forms and …" at bounding box center [948, 430] width 322 height 35
select select "0"
click at [787, 413] on select "Choose Default Petition PDF Packet Complete Bankruptcy Petition (all forms and …" at bounding box center [948, 430] width 322 height 35
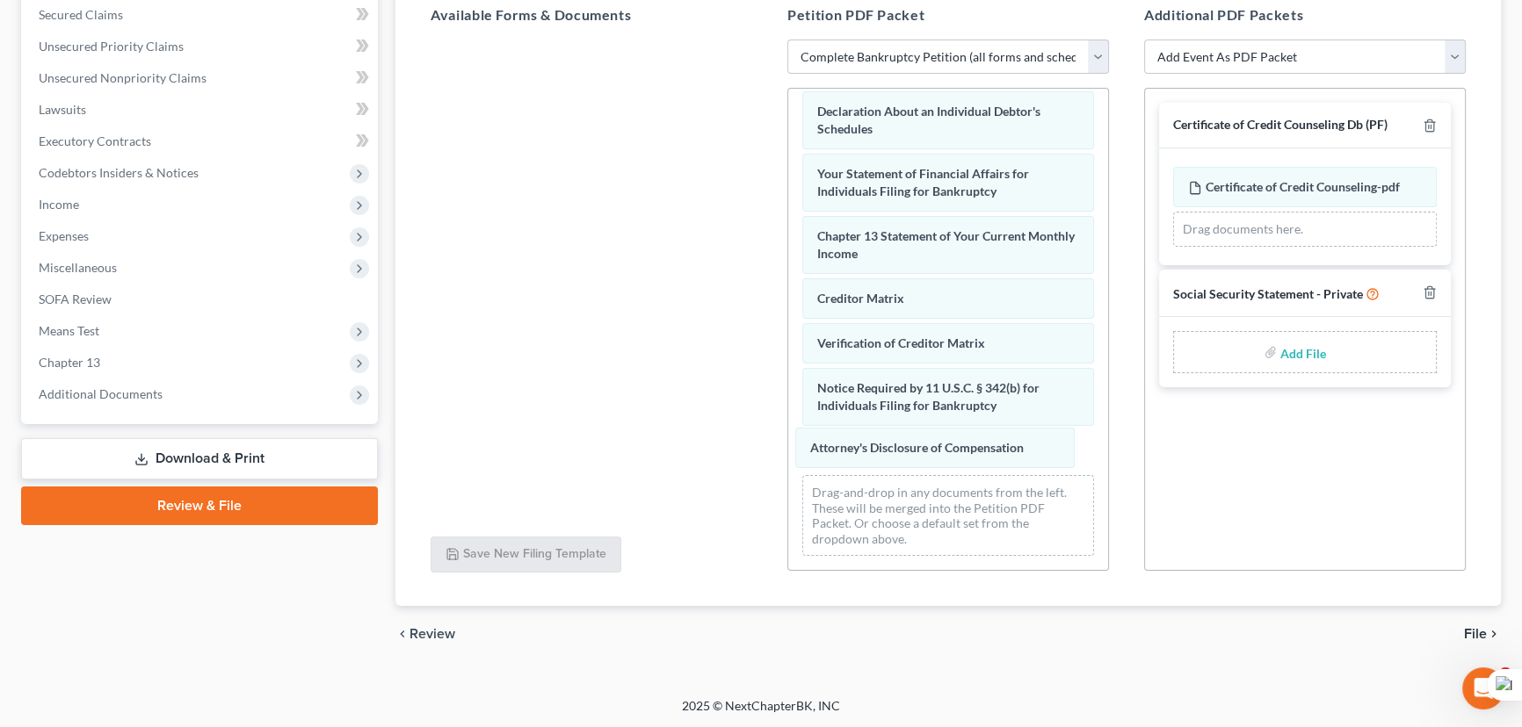
drag, startPoint x: 958, startPoint y: 455, endPoint x: 1089, endPoint y: 421, distance: 136.2
click at [954, 453] on div "Attorney's Disclosure of Compensation Voluntary Petition for Individuals Filing…" at bounding box center [948, 64] width 320 height 1011
click at [1428, 299] on div at bounding box center [1425, 293] width 21 height 19
click at [1426, 288] on icon "button" at bounding box center [1429, 293] width 14 height 14
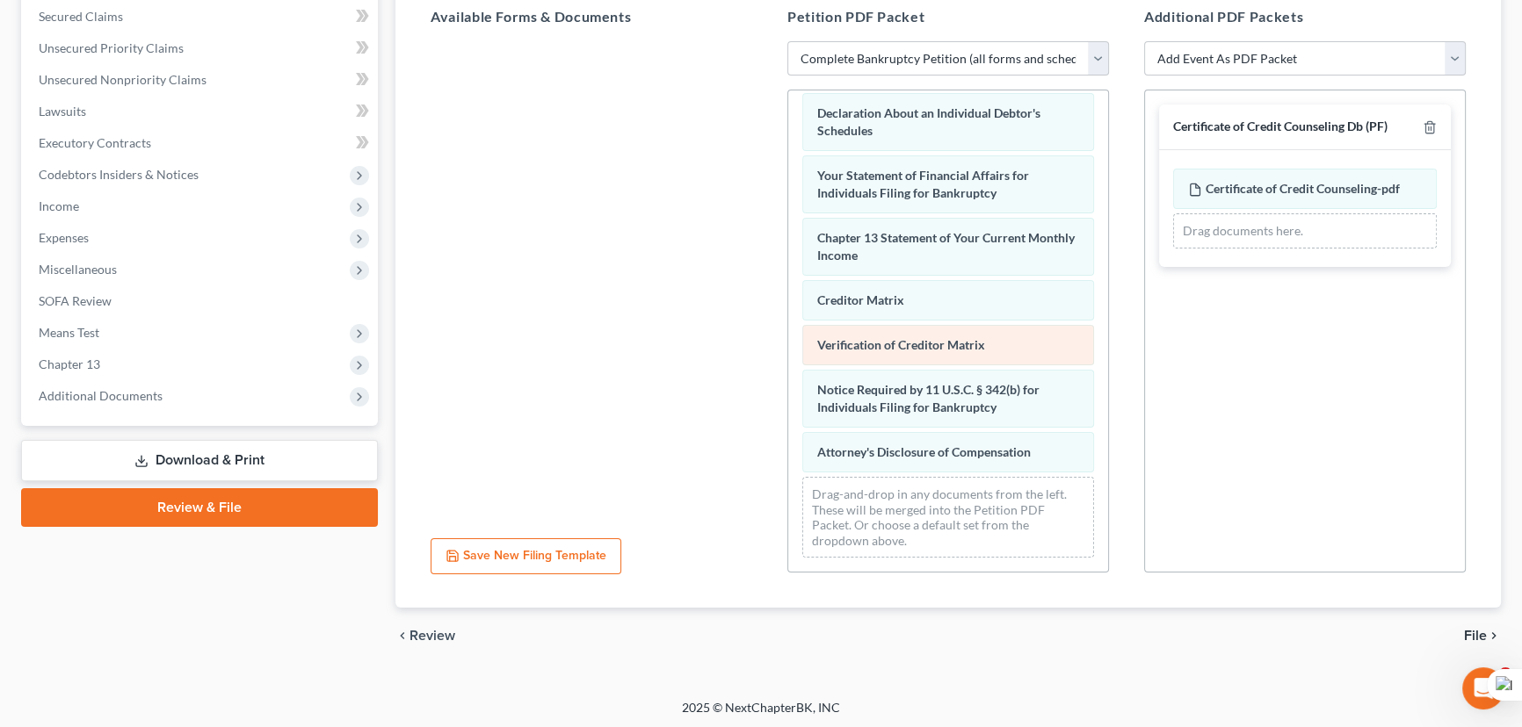
scroll to position [373, 0]
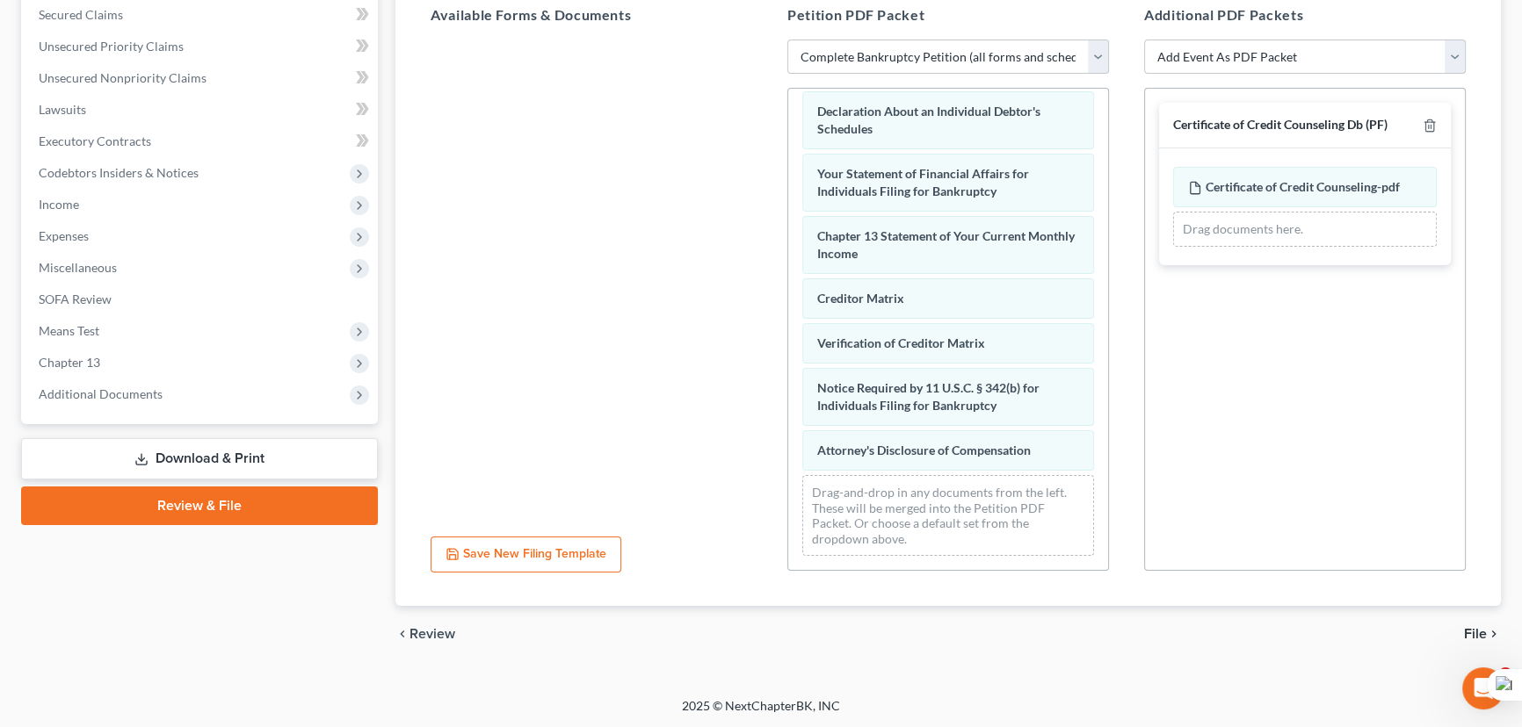
click at [903, 659] on div "chevron_left Review File chevron_right" at bounding box center [947, 634] width 1105 height 56
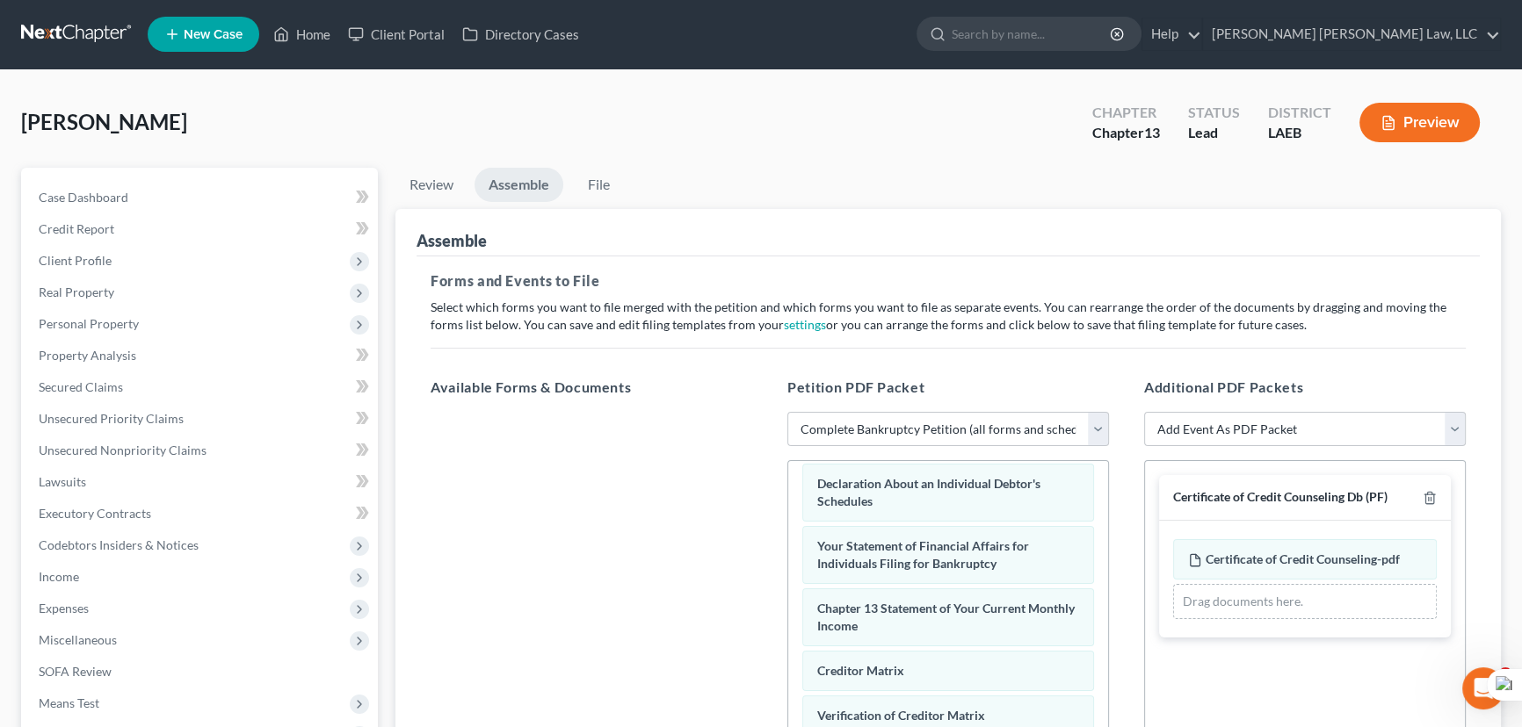
scroll to position [0, 0]
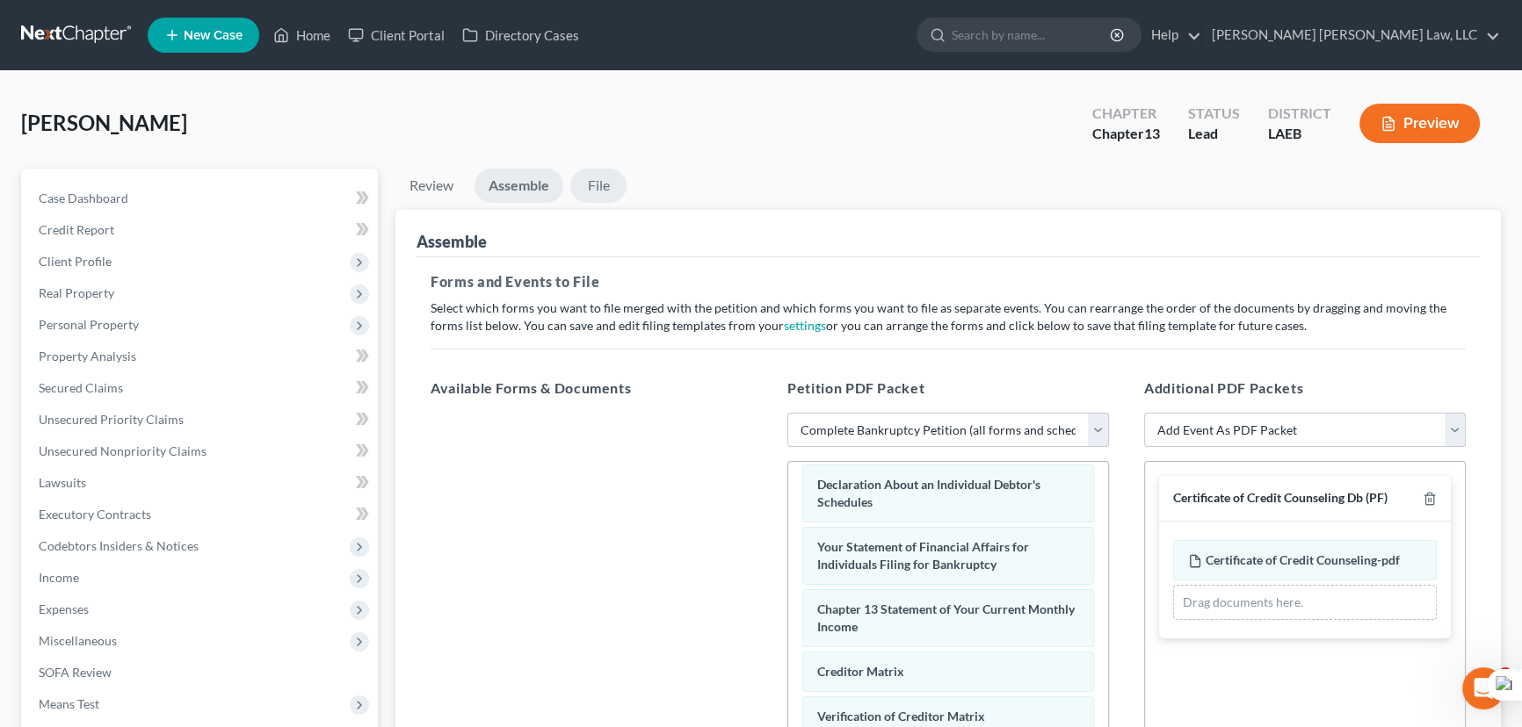
click at [598, 192] on link "File" at bounding box center [598, 186] width 56 height 34
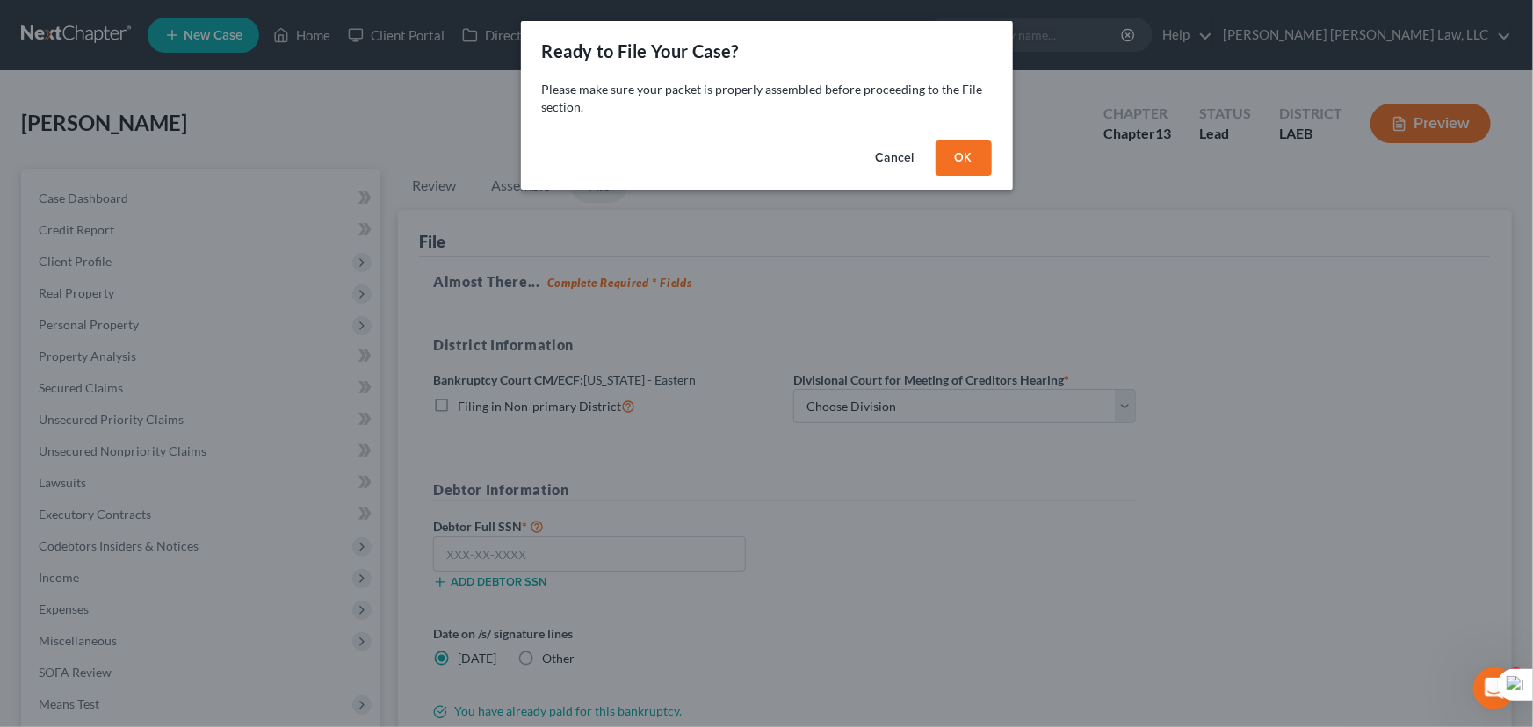
drag, startPoint x: 962, startPoint y: 167, endPoint x: 909, endPoint y: 184, distance: 55.3
click at [962, 166] on button "OK" at bounding box center [964, 158] width 56 height 35
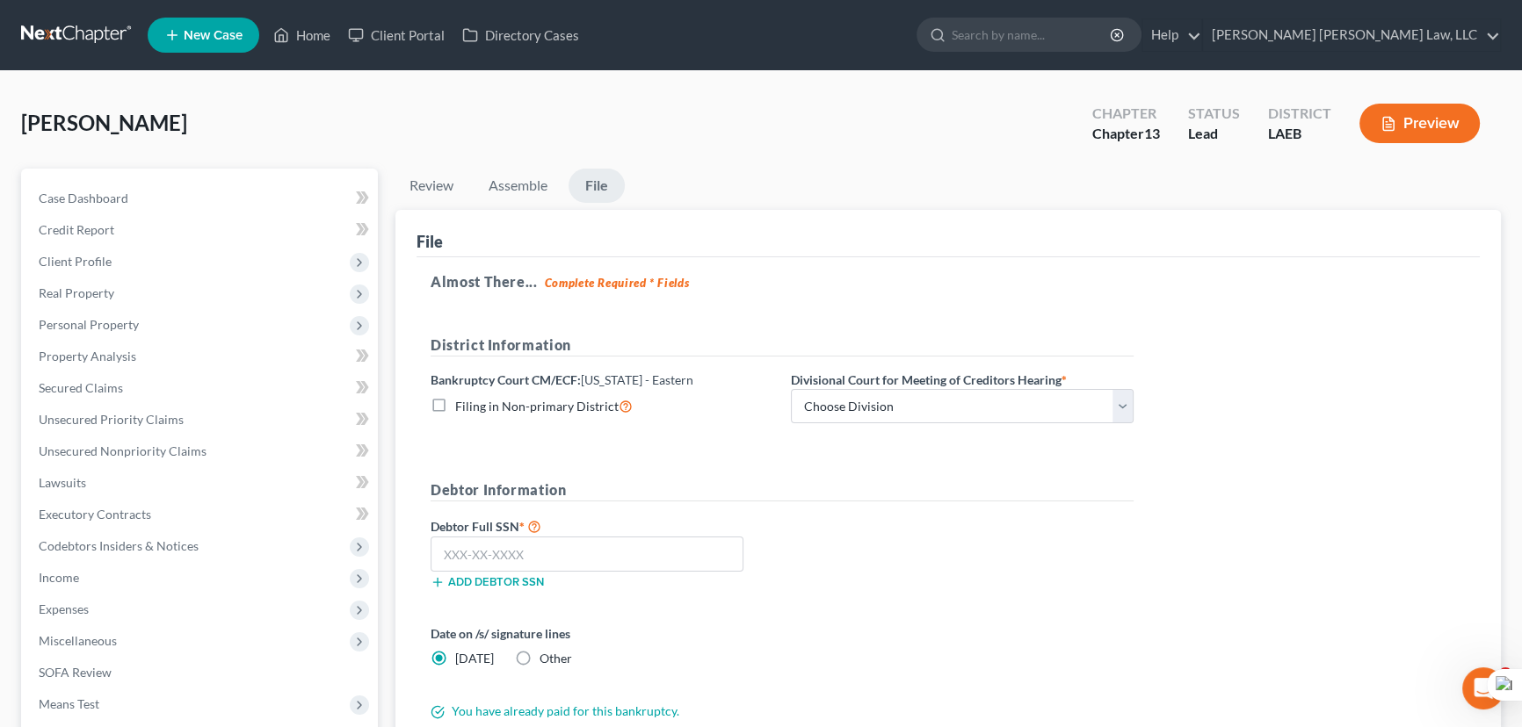
click at [455, 399] on label "Filing in Non-primary District" at bounding box center [543, 406] width 177 height 20
click at [462, 399] on input "Filing in Non-primary District" at bounding box center [467, 401] width 11 height 11
checkbox input "true"
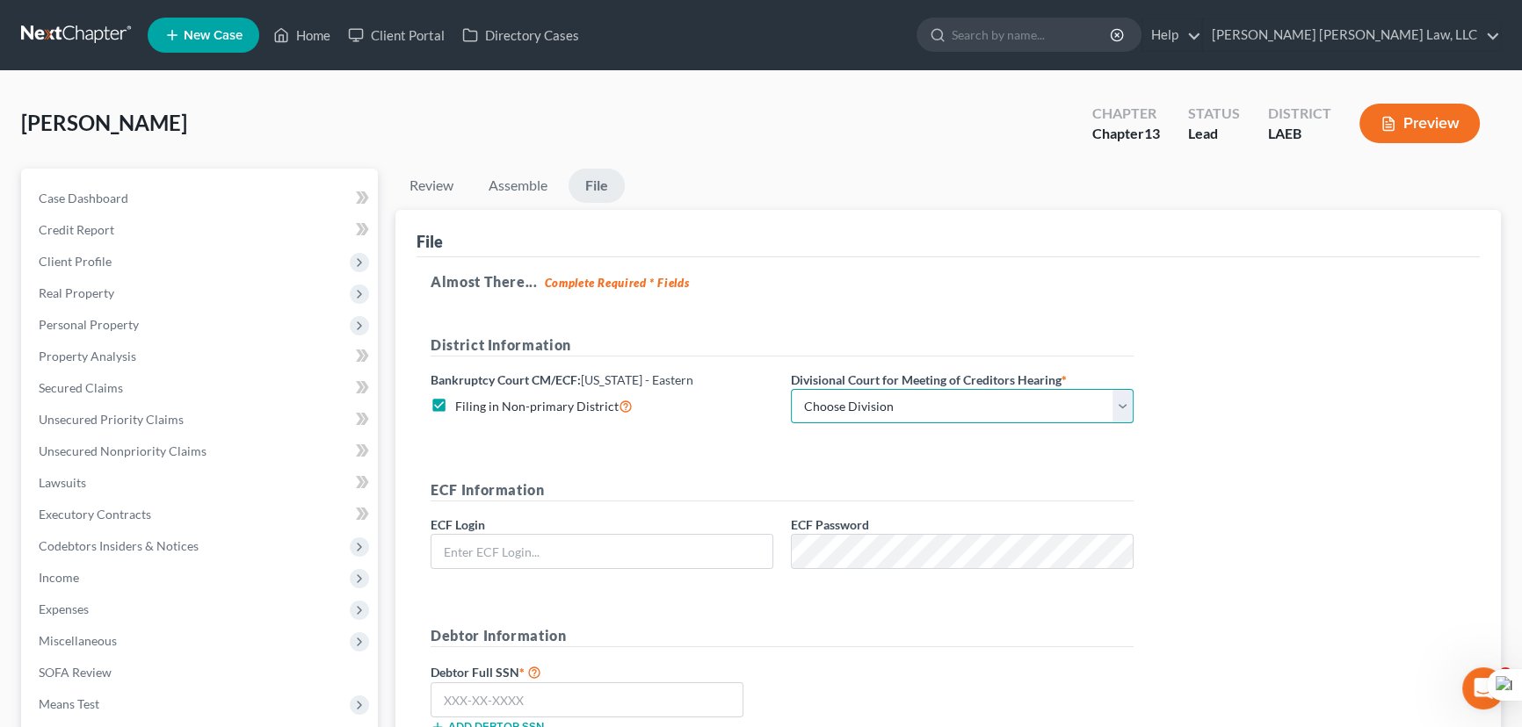
click at [859, 409] on select "Choose Division New Orleans" at bounding box center [962, 406] width 343 height 35
select select "0"
click at [791, 389] on select "Choose Division New Orleans" at bounding box center [962, 406] width 343 height 35
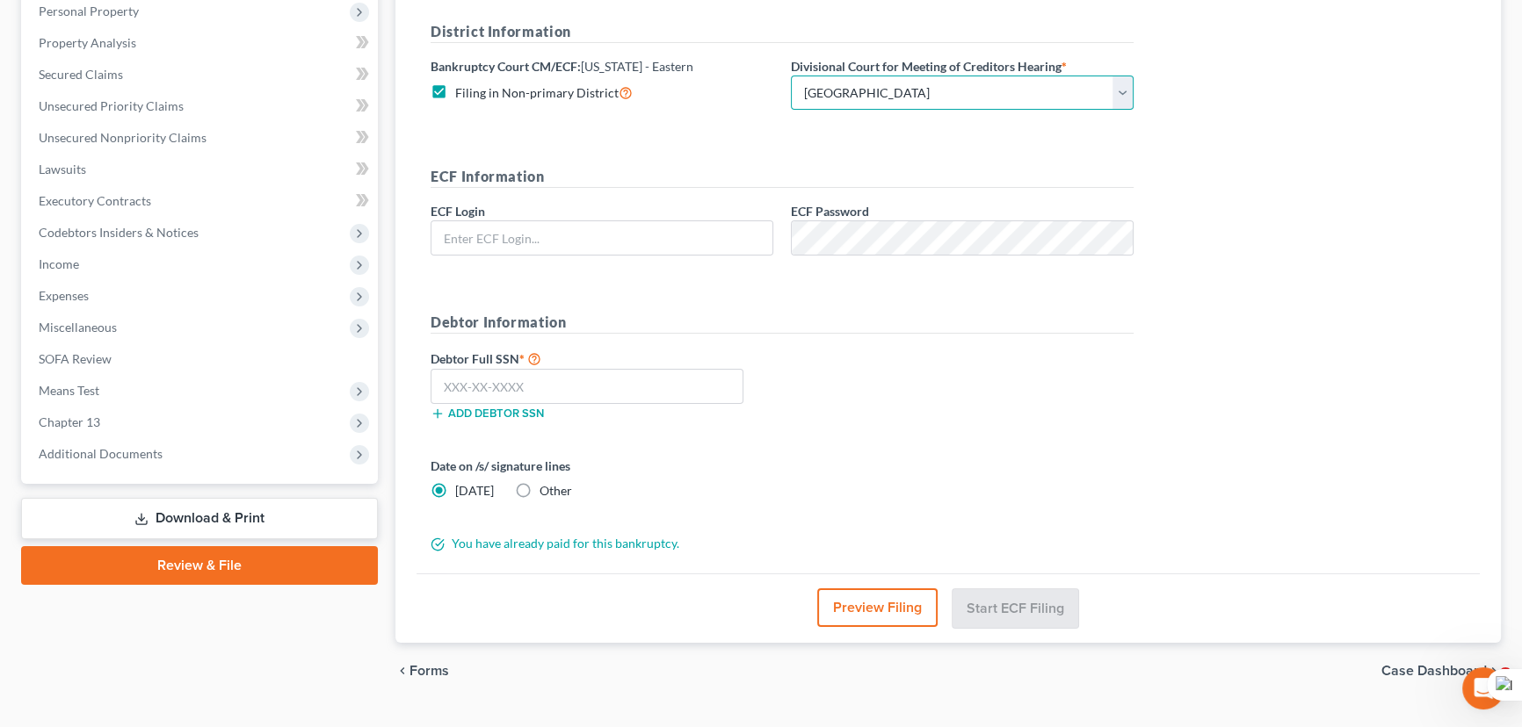
scroll to position [319, 0]
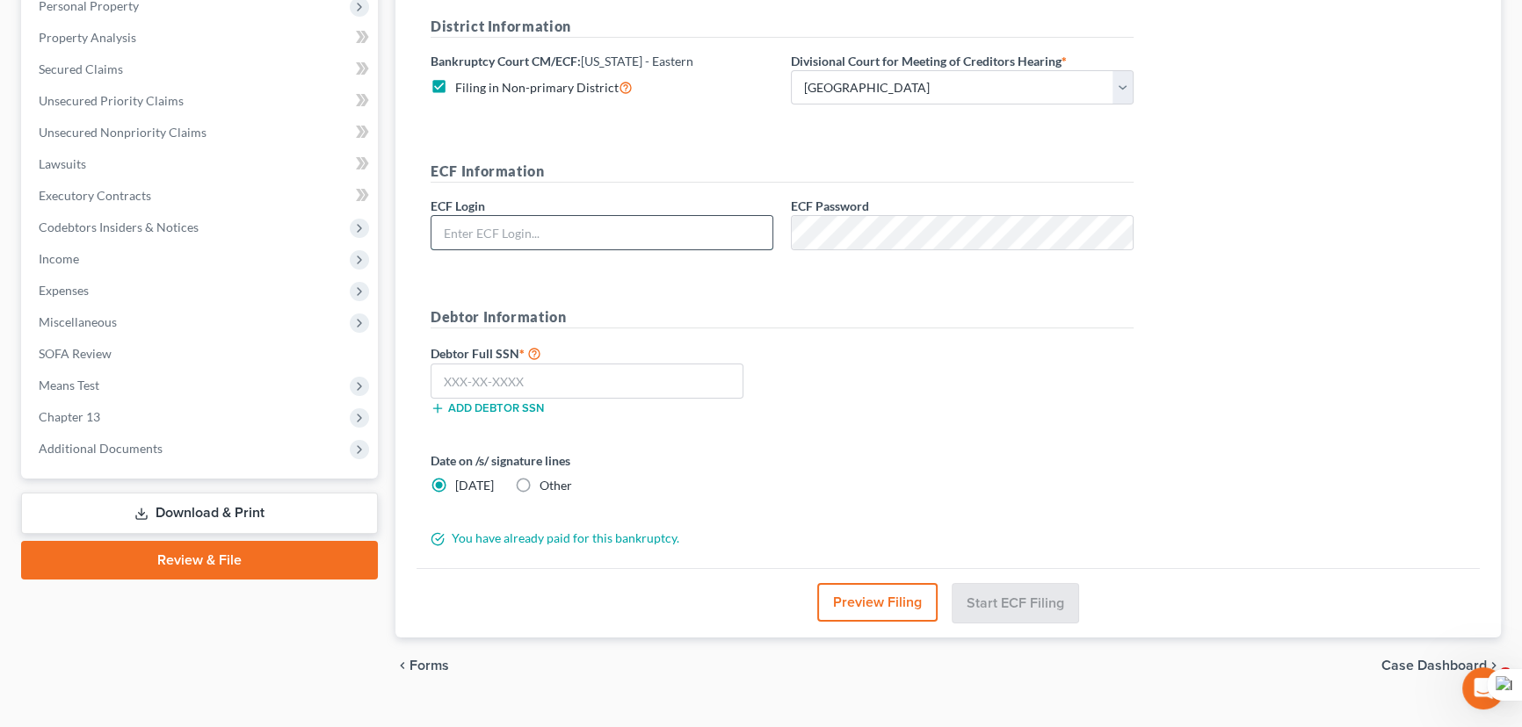
click at [537, 225] on input "text" at bounding box center [601, 232] width 341 height 33
type input "eoyoung3p"
click at [579, 387] on input "text" at bounding box center [587, 381] width 313 height 35
click at [698, 369] on input "text" at bounding box center [587, 381] width 313 height 35
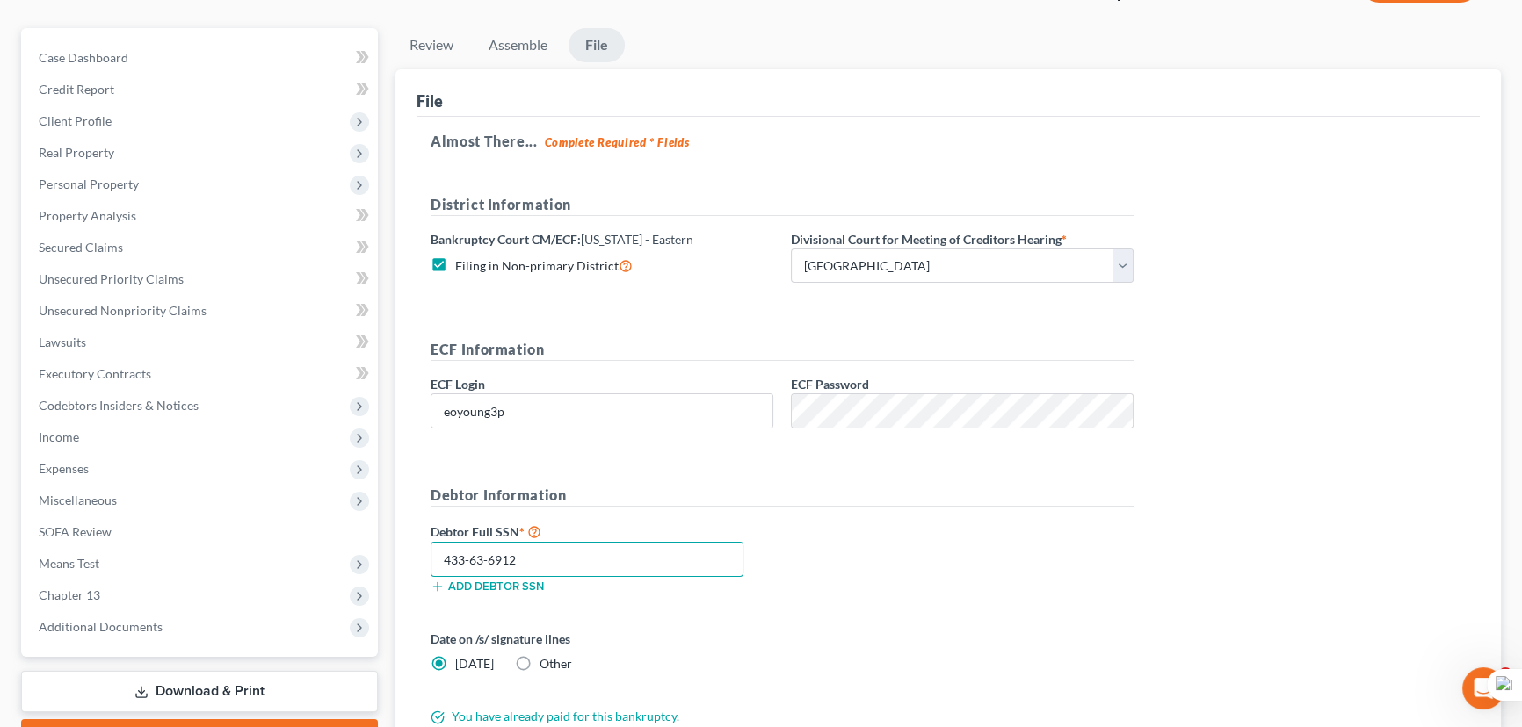
scroll to position [348, 0]
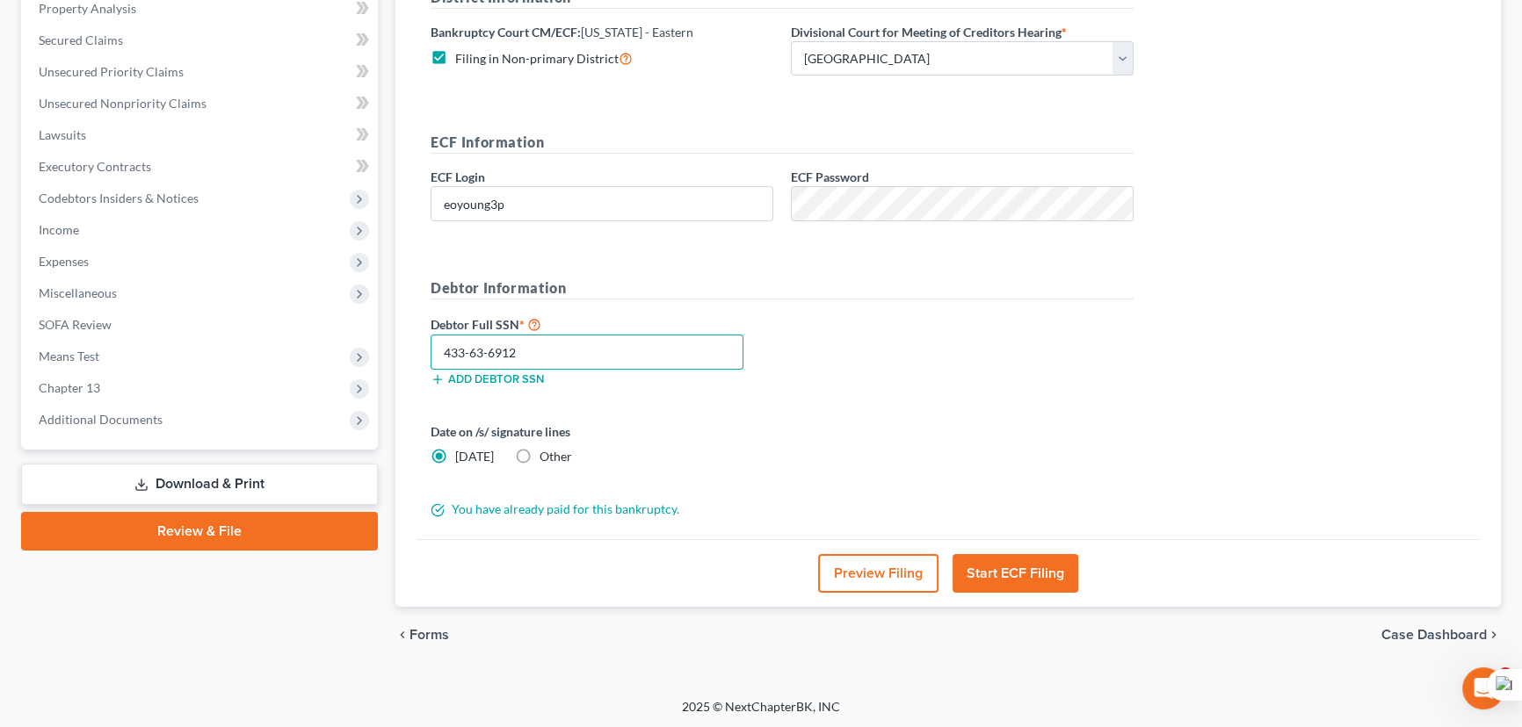
type input "433-63-6912"
click at [1006, 550] on div "Preview Filing Start ECF Filing" at bounding box center [947, 573] width 1063 height 68
click at [1010, 563] on button "Start ECF Filing" at bounding box center [1015, 573] width 126 height 39
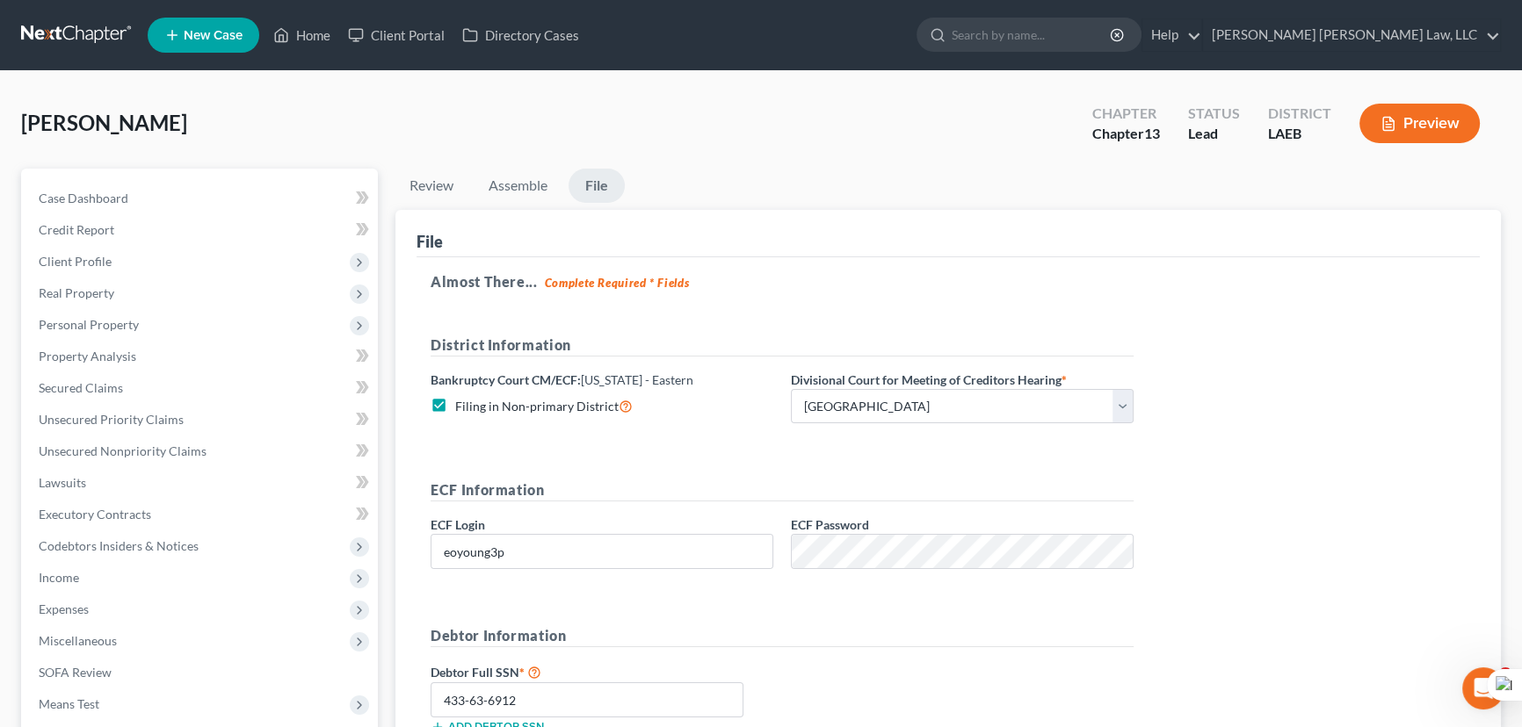
scroll to position [0, 0]
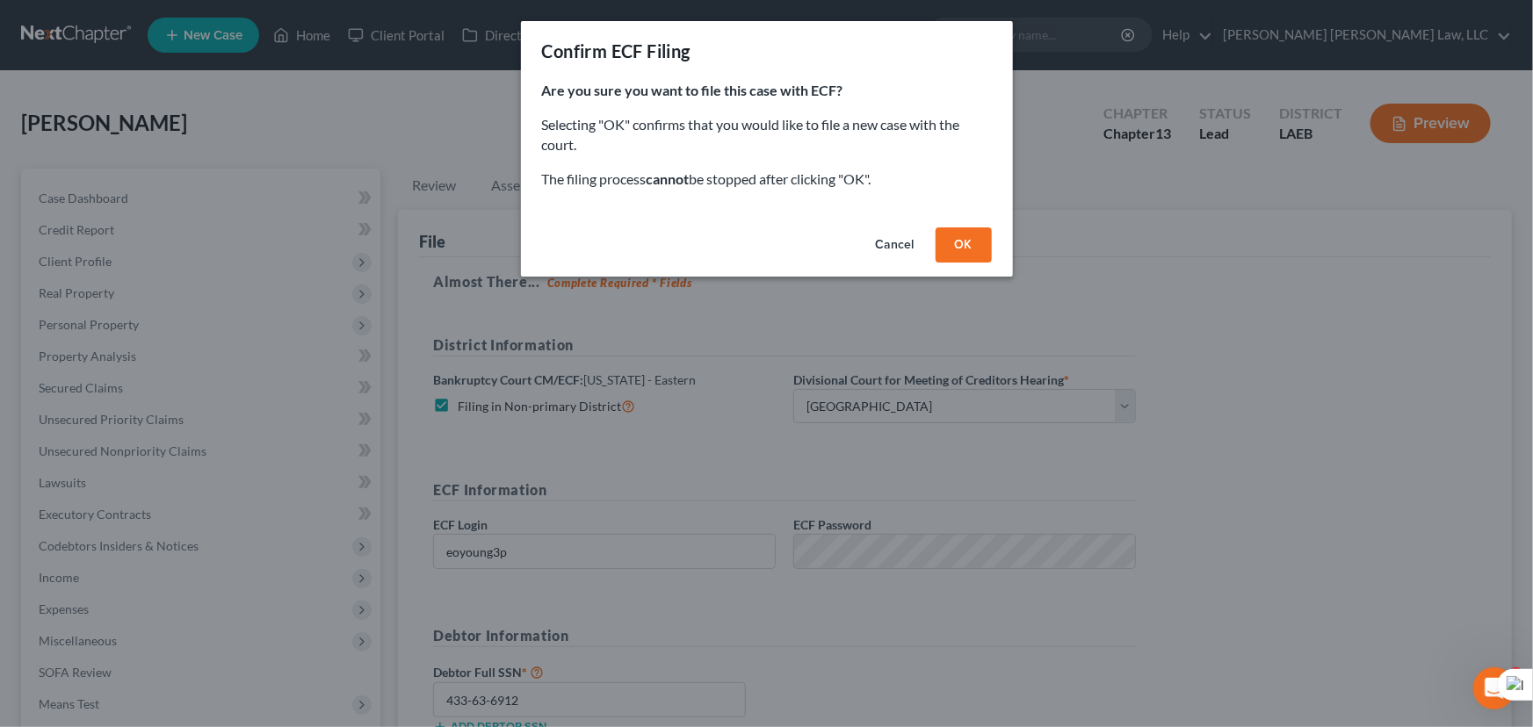
click at [959, 247] on button "OK" at bounding box center [964, 245] width 56 height 35
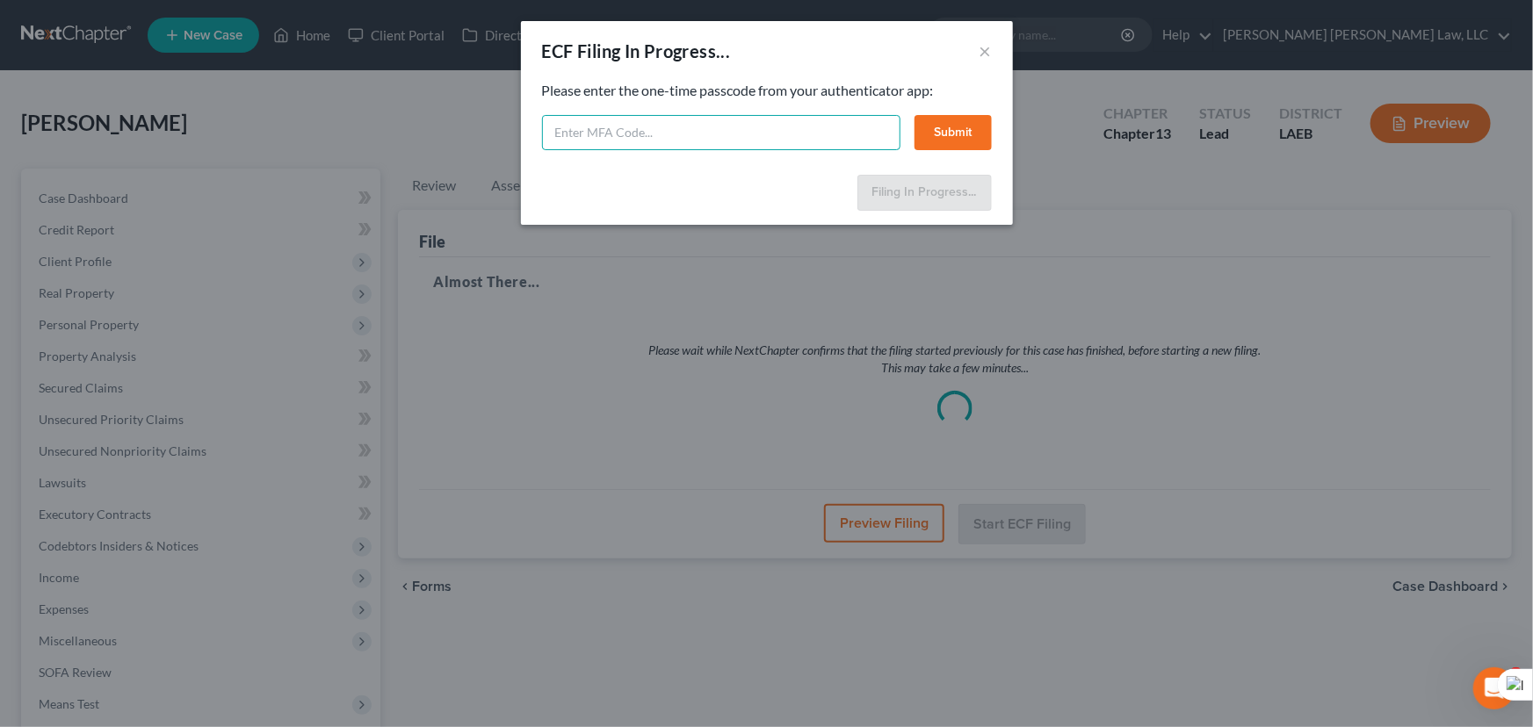
click at [834, 141] on input "text" at bounding box center [721, 132] width 358 height 35
type input "125651"
click at [942, 148] on button "Submit" at bounding box center [953, 132] width 77 height 35
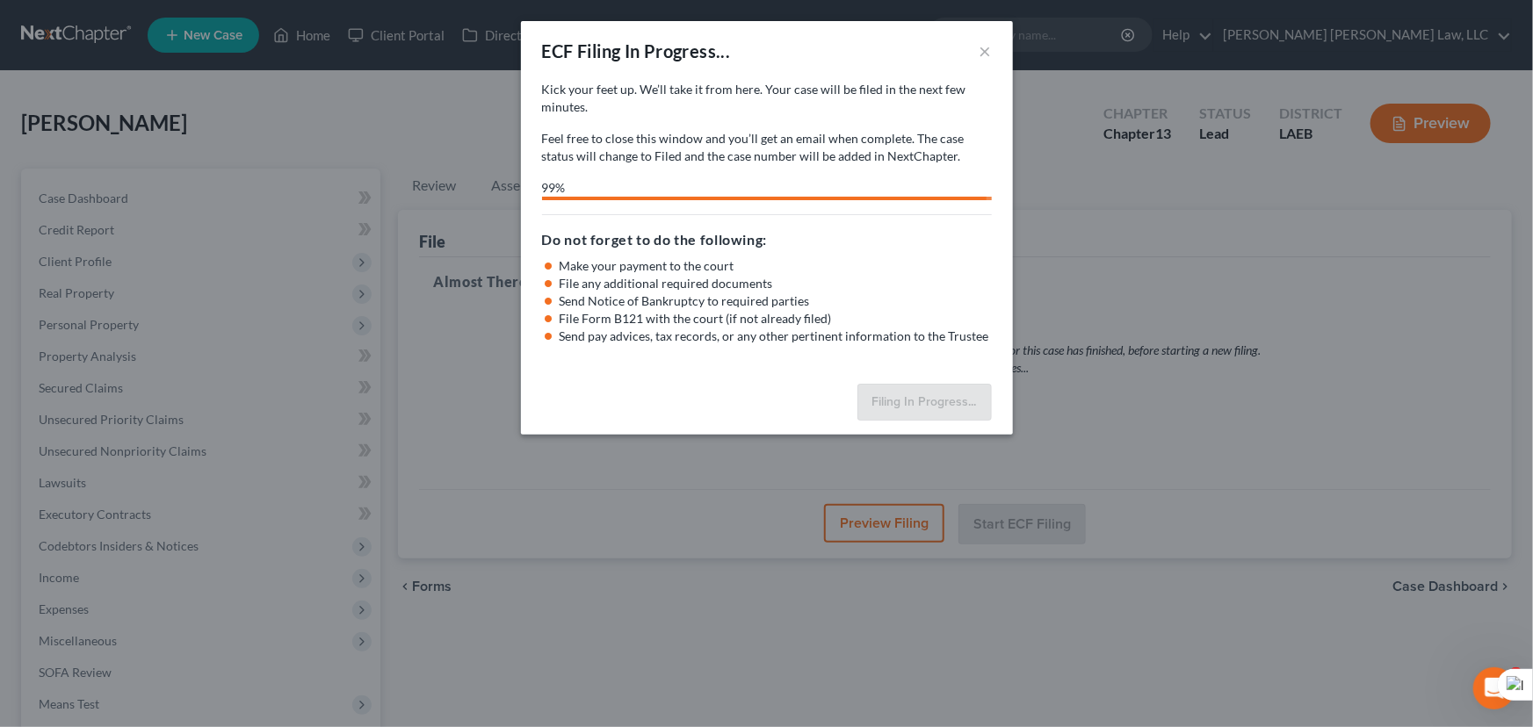
select select "0"
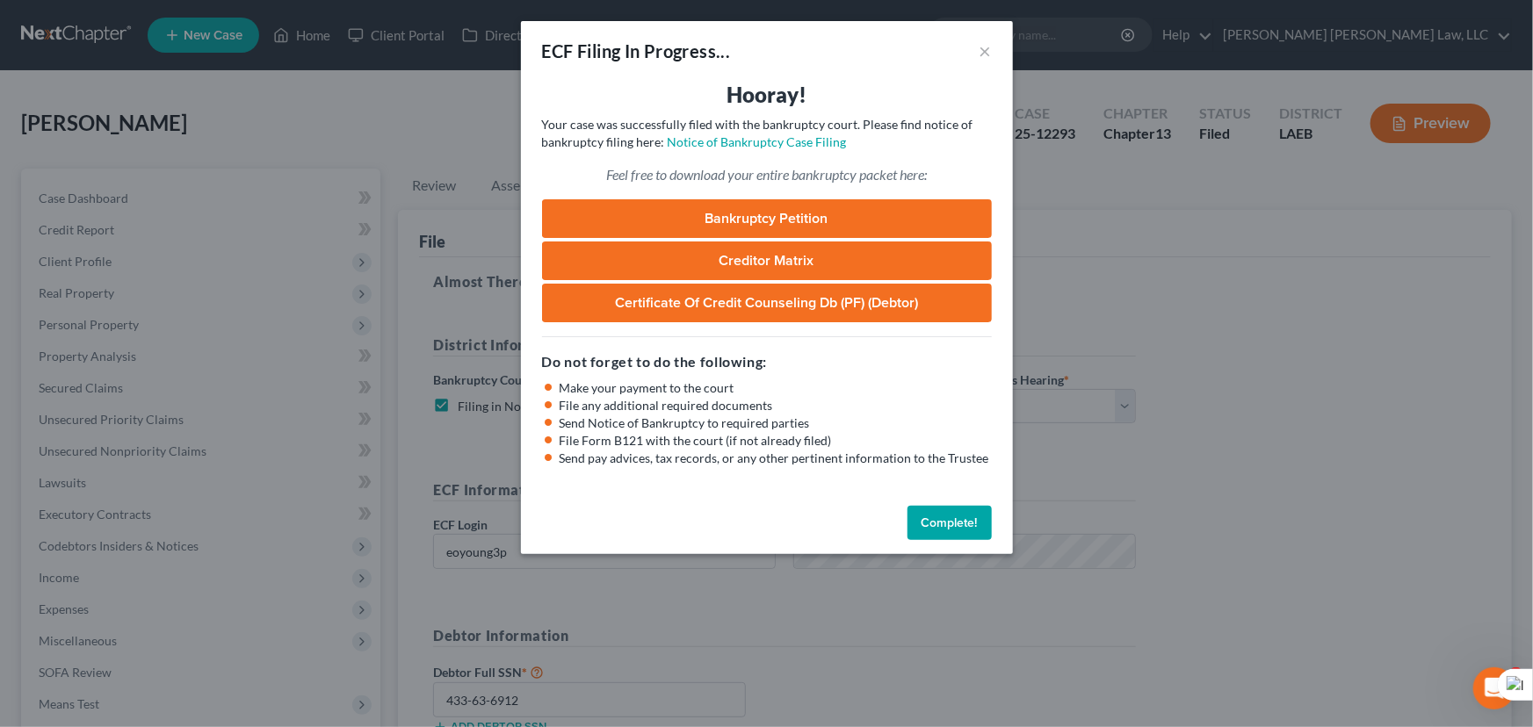
click at [982, 510] on button "Complete!" at bounding box center [950, 523] width 84 height 35
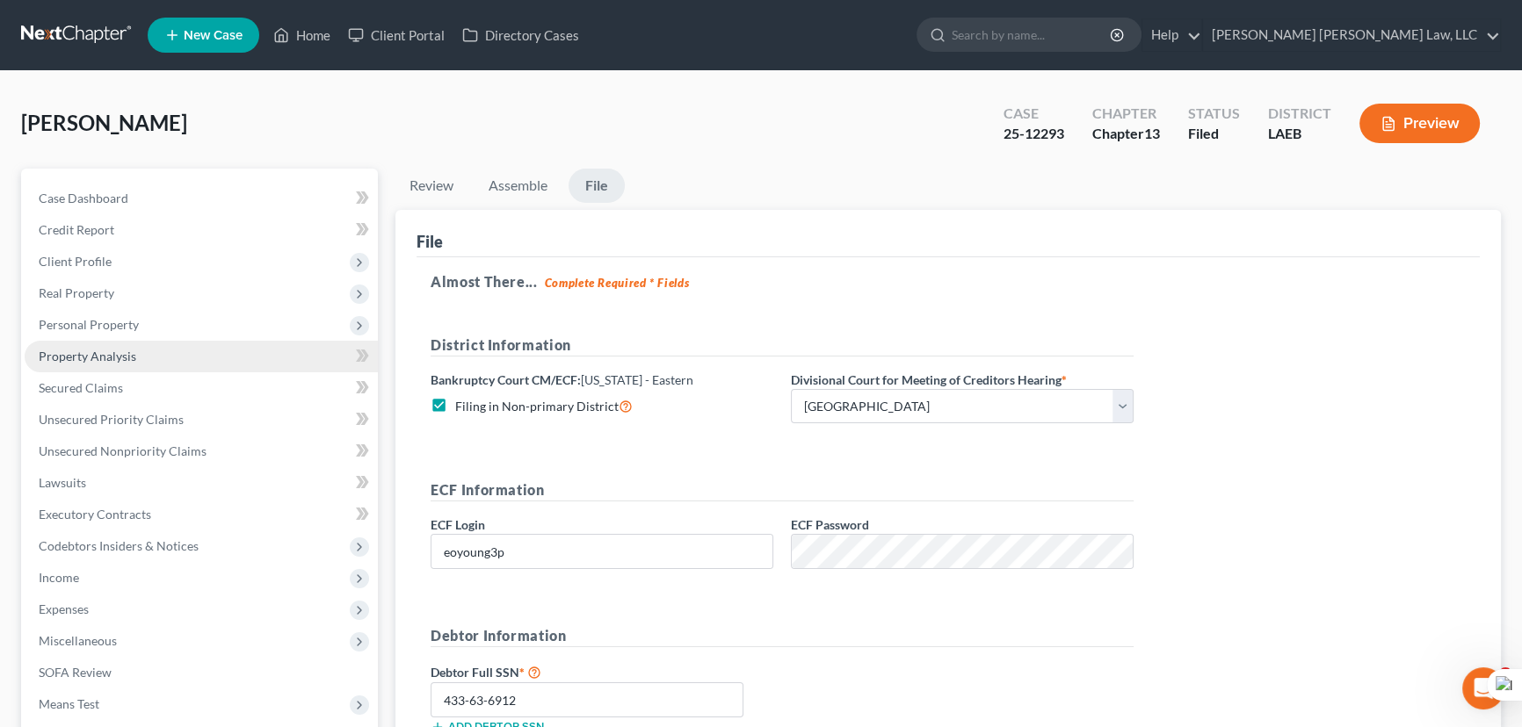
drag, startPoint x: 93, startPoint y: 346, endPoint x: 317, endPoint y: 351, distance: 224.1
click at [93, 346] on link "Property Analysis" at bounding box center [201, 357] width 353 height 32
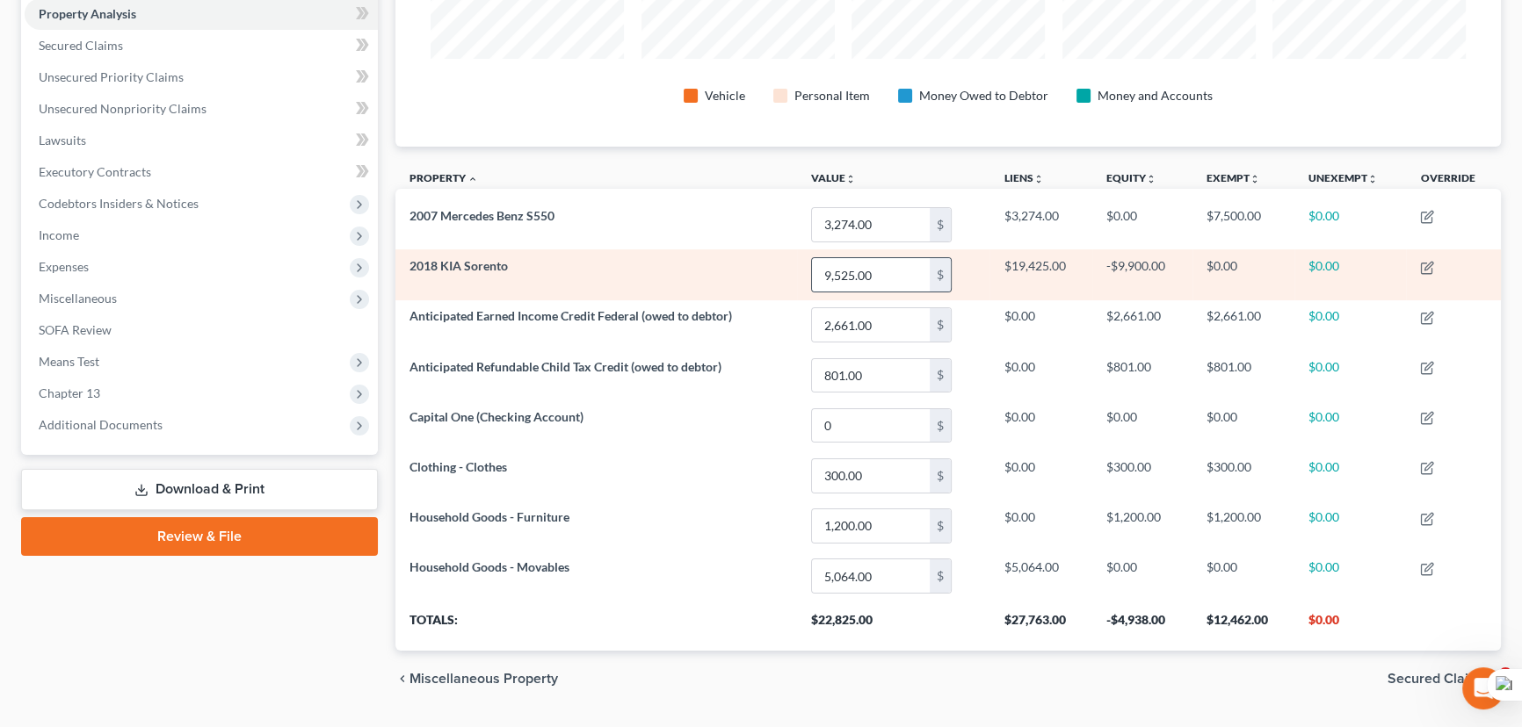
scroll to position [306, 0]
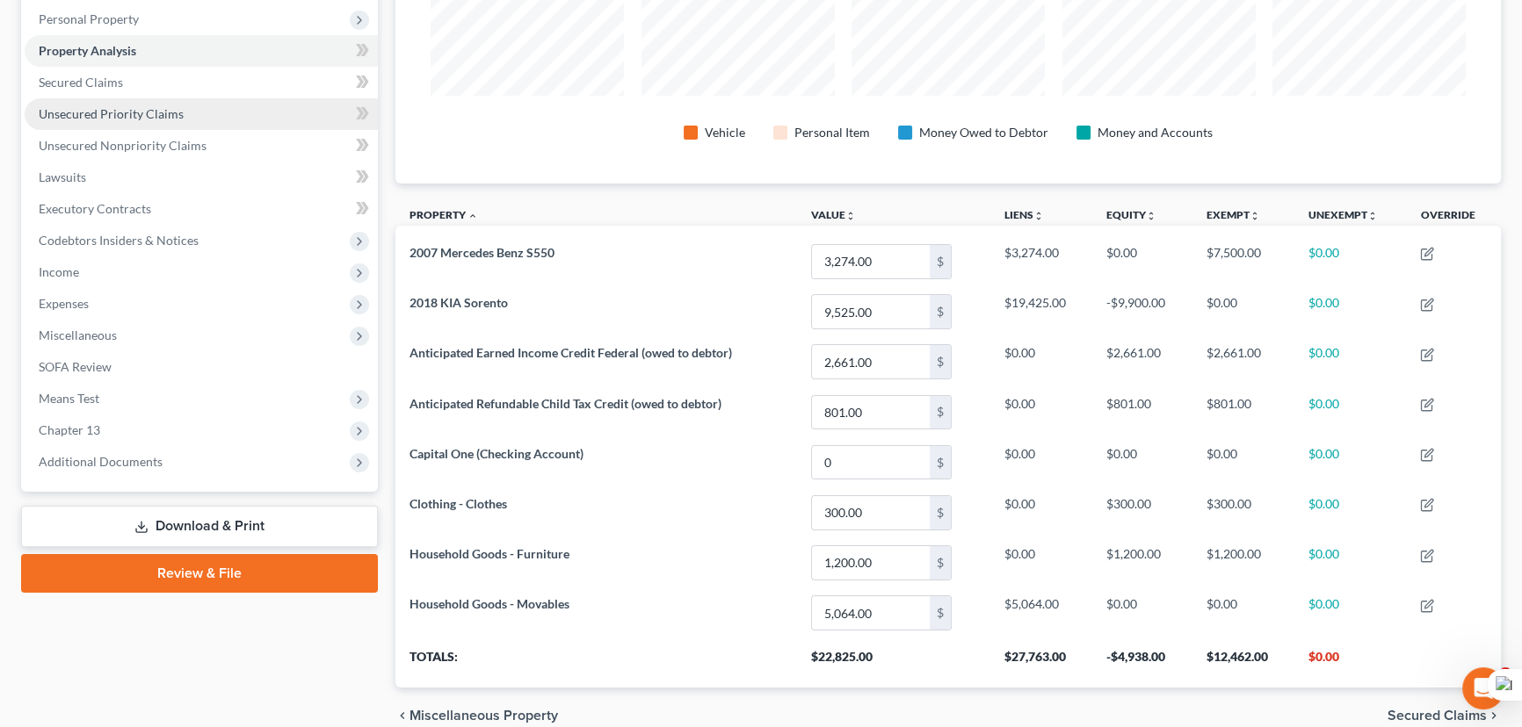
click at [196, 98] on link "Unsecured Priority Claims" at bounding box center [201, 114] width 353 height 32
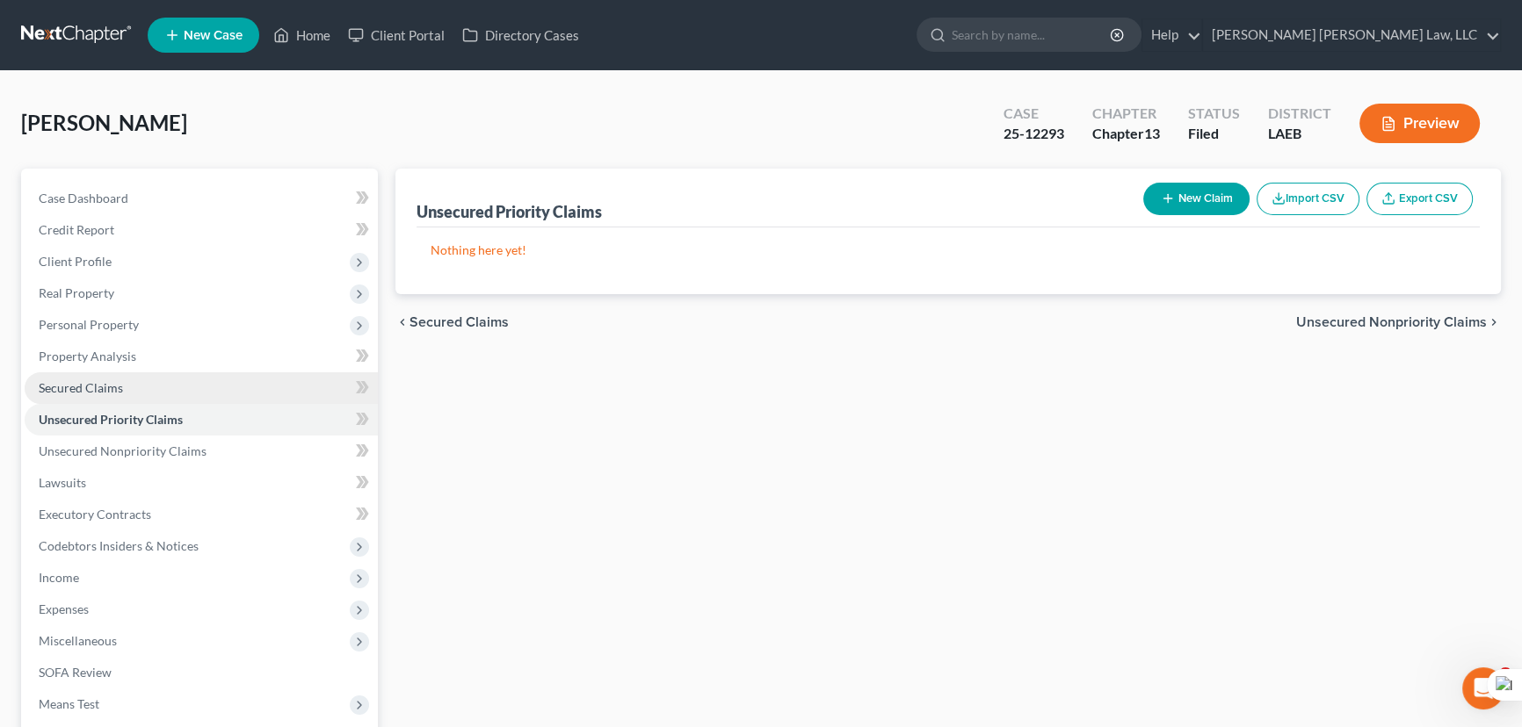
click at [185, 389] on link "Secured Claims" at bounding box center [201, 389] width 353 height 32
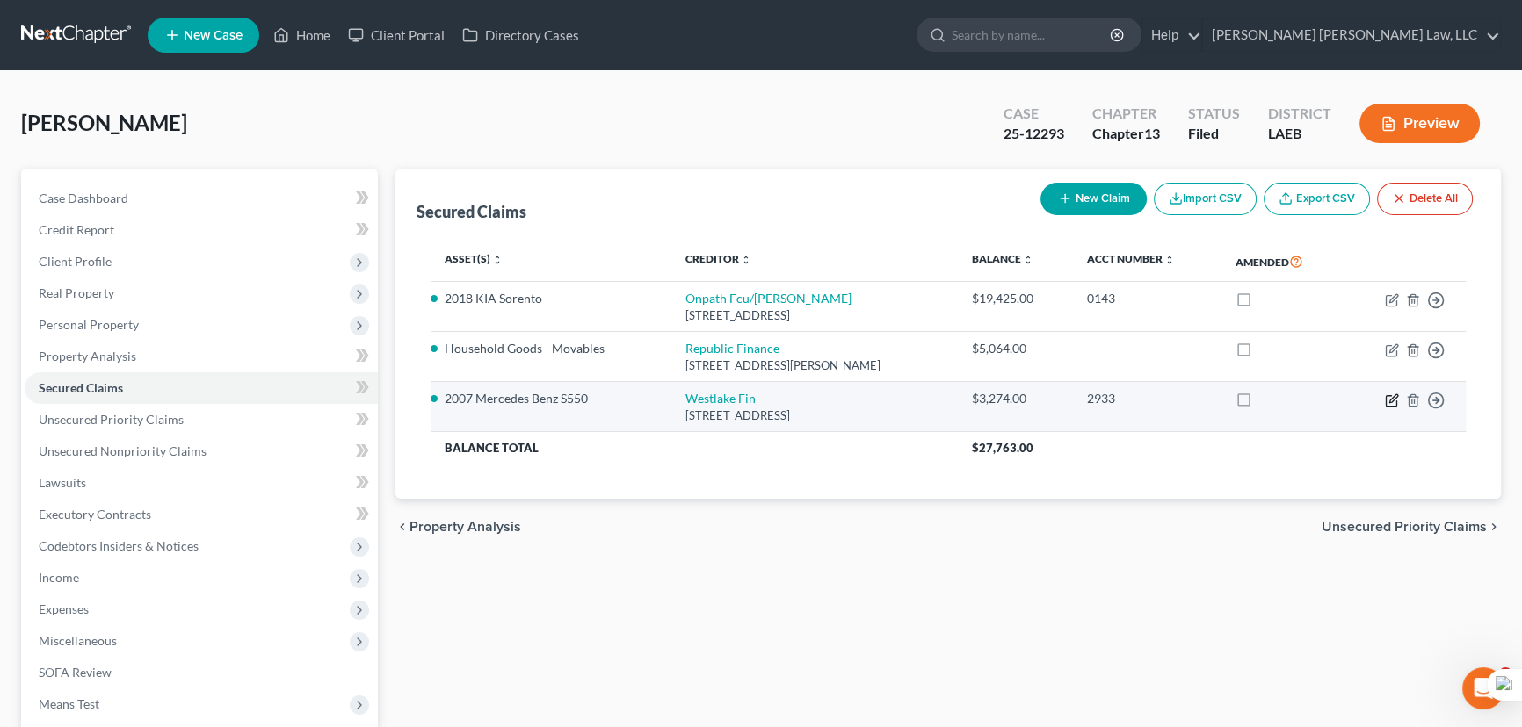
click at [1391, 395] on icon "button" at bounding box center [1392, 401] width 14 height 14
select select "4"
select select "2"
select select "0"
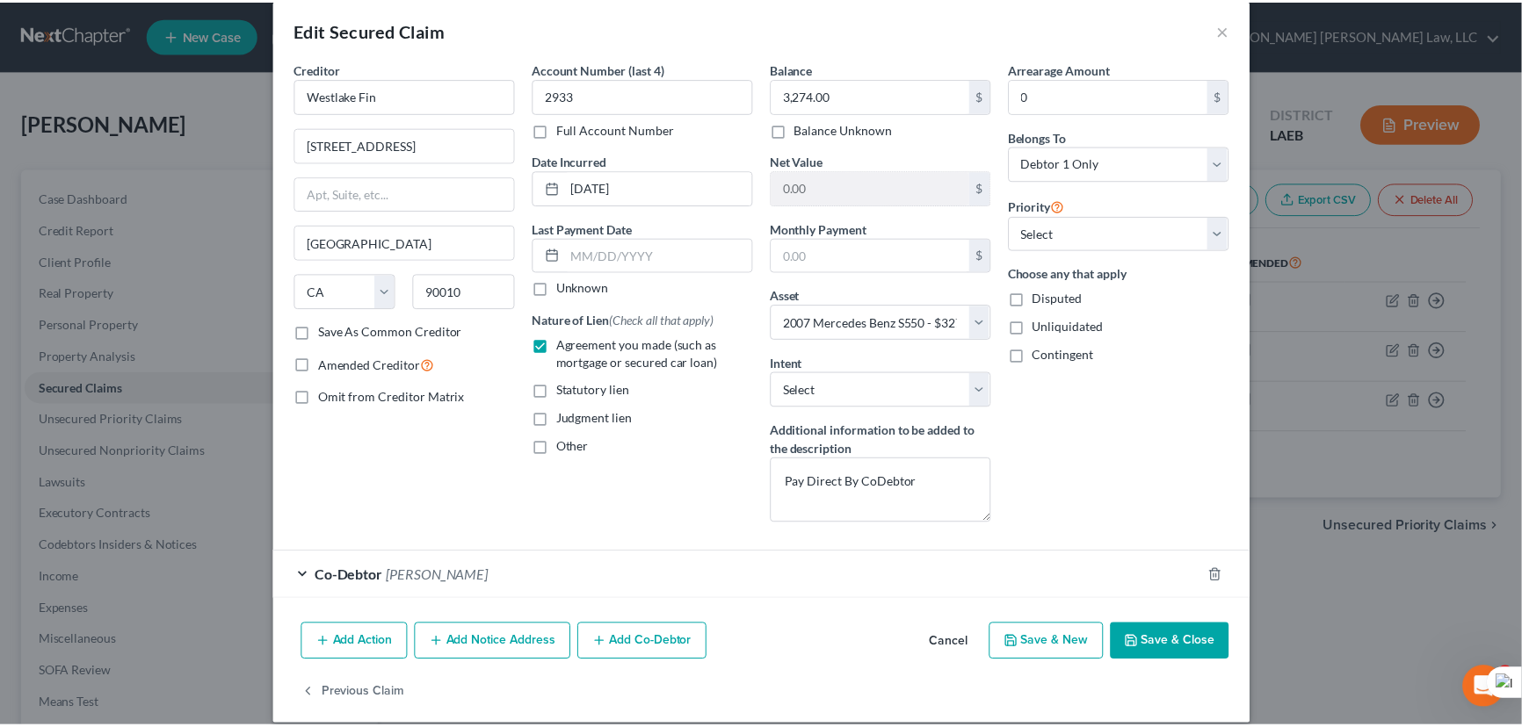
scroll to position [39, 0]
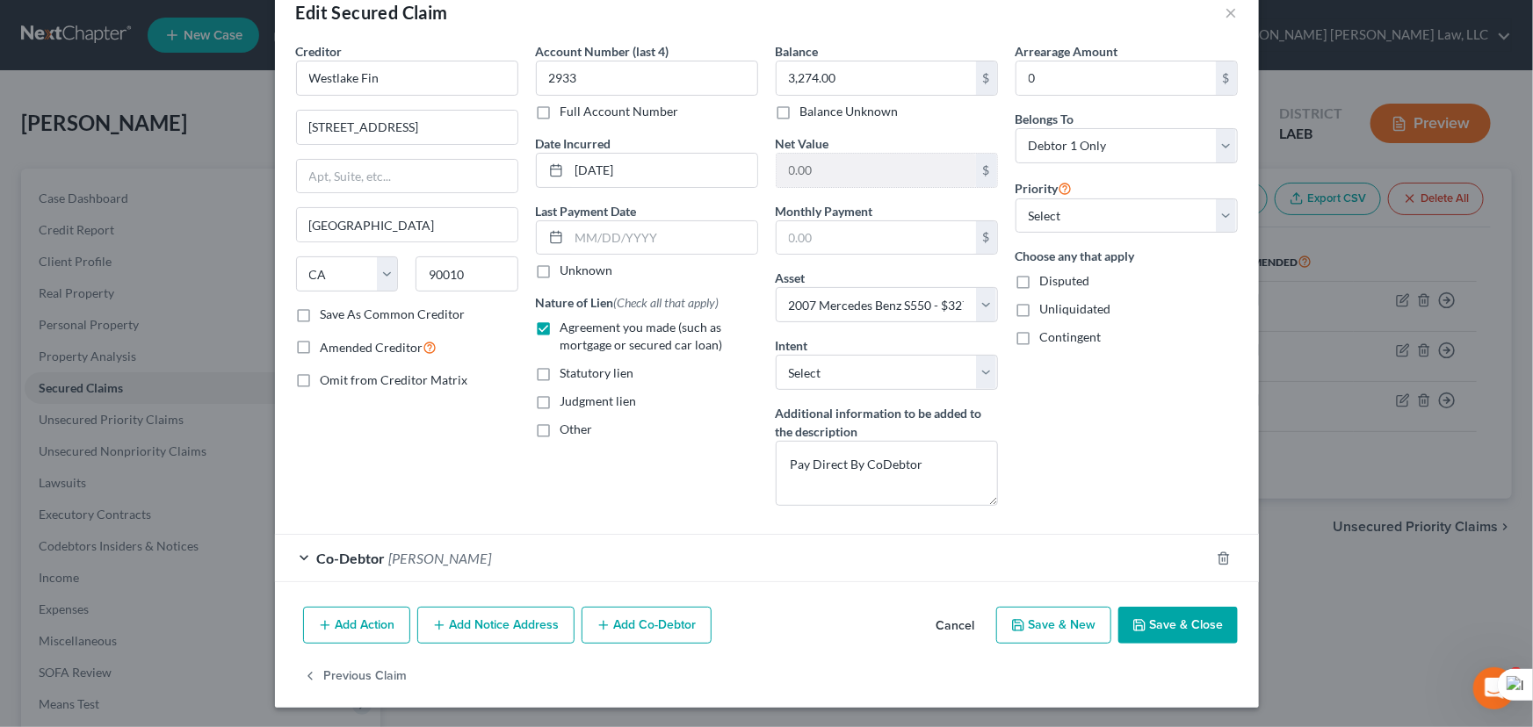
click at [1192, 592] on div "Creditor * Westlake Fin 4751 Wilshire Bvld Los Angeles State AL AK AR AZ CA CO …" at bounding box center [767, 321] width 984 height 558
click at [1191, 607] on button "Save & Close" at bounding box center [1177, 625] width 119 height 37
select select
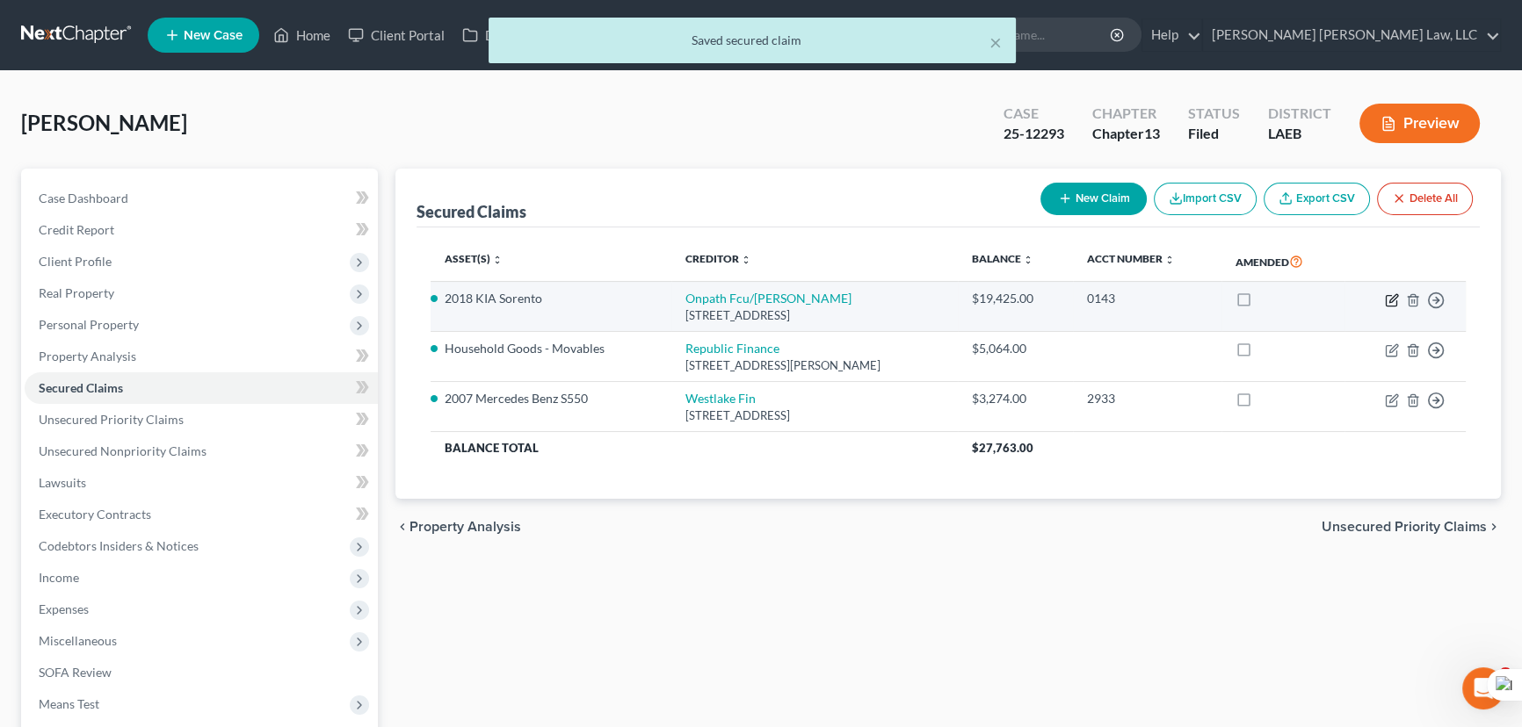
click at [1389, 299] on icon "button" at bounding box center [1393, 298] width 8 height 8
select select "19"
select select "0"
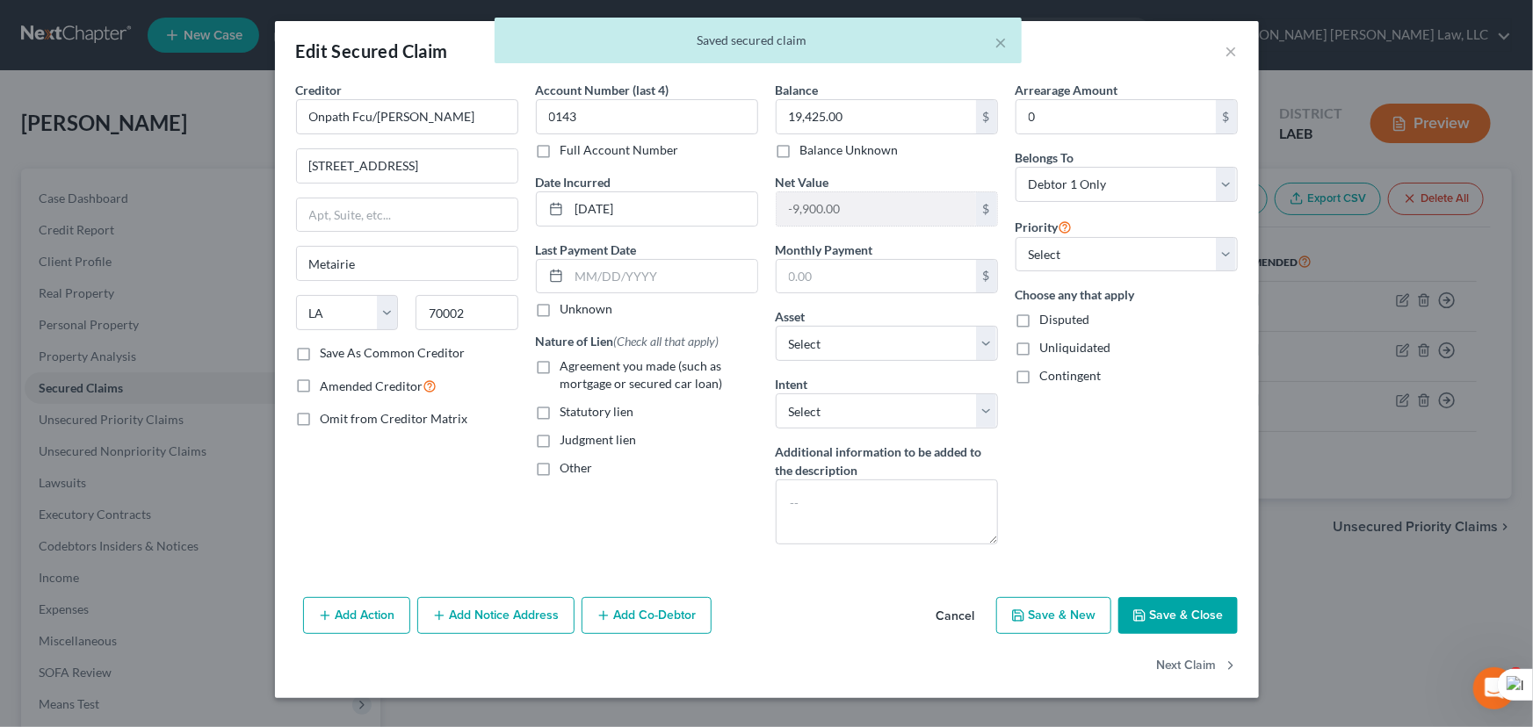
click at [1205, 590] on div "Add Action Add Notice Address Add Co-Debtor Cancel Save & New Save & Close" at bounding box center [767, 619] width 984 height 58
drag, startPoint x: 1190, startPoint y: 607, endPoint x: 1137, endPoint y: 492, distance: 126.6
click at [1189, 607] on button "Save & Close" at bounding box center [1177, 615] width 119 height 37
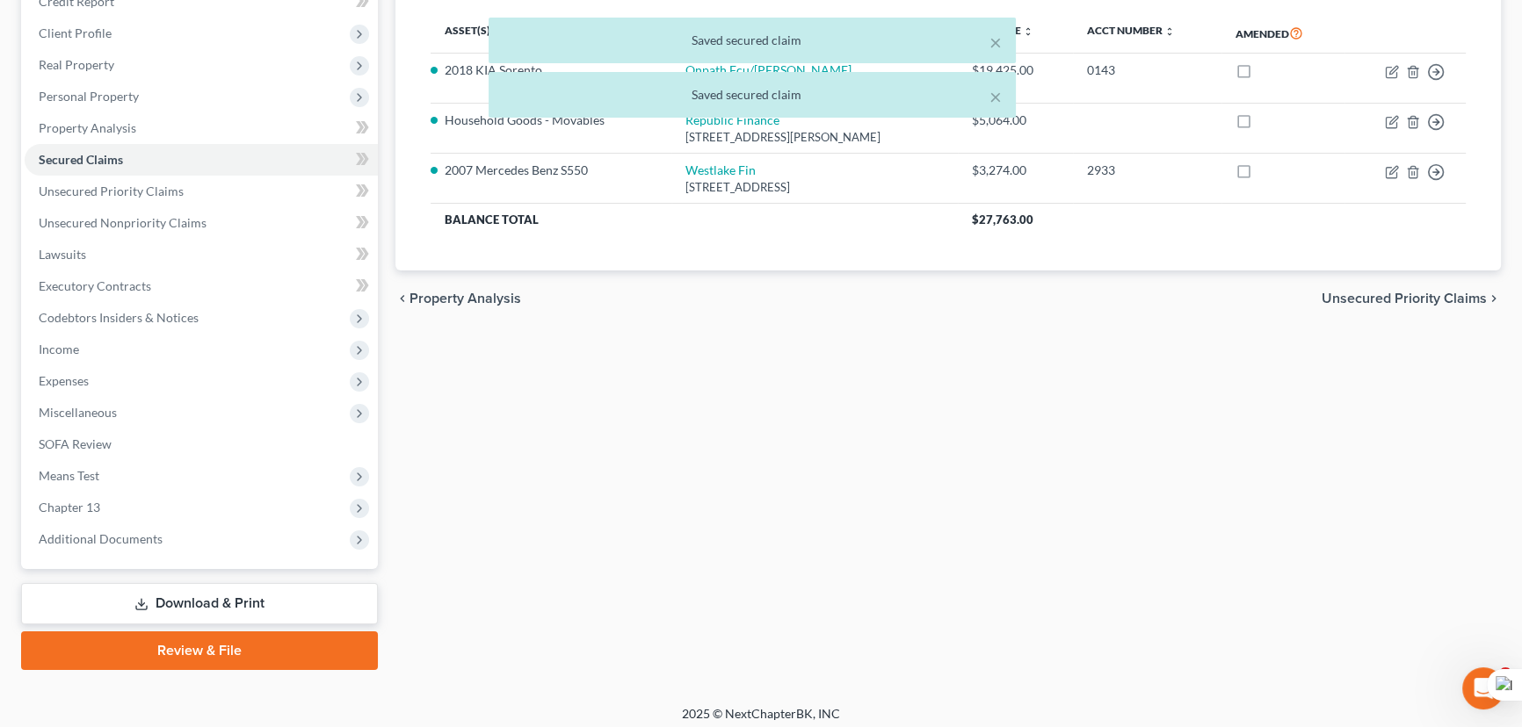
scroll to position [235, 0]
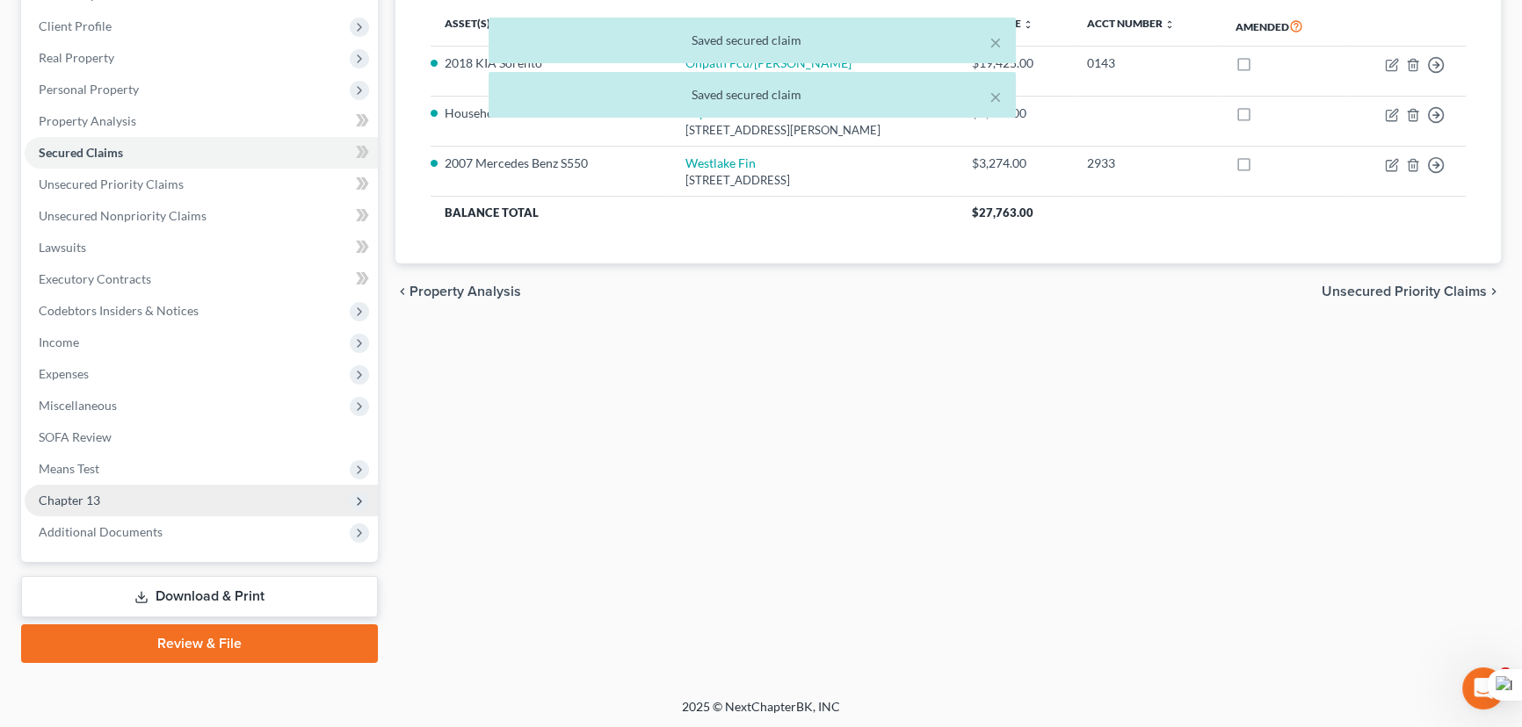
click at [182, 497] on span "Chapter 13" at bounding box center [201, 501] width 353 height 32
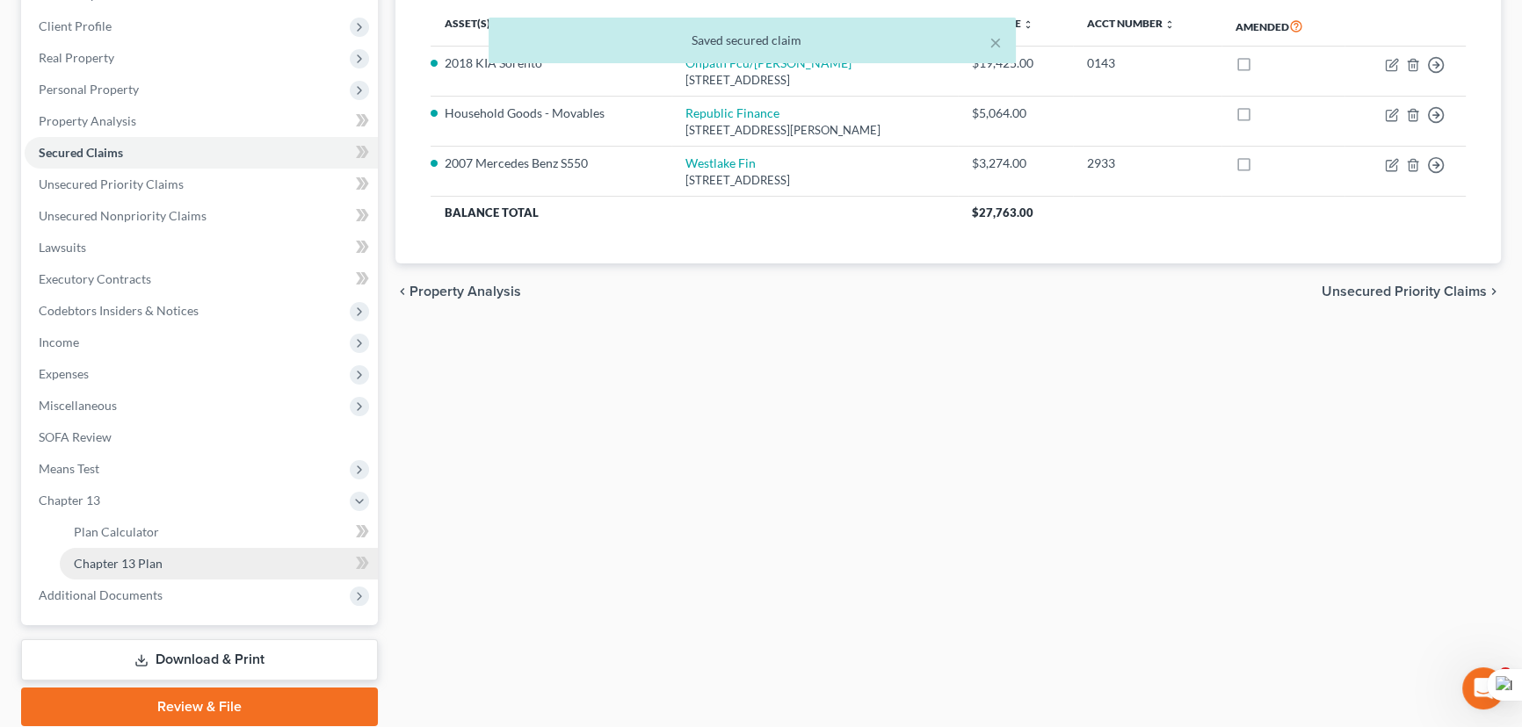
click at [183, 561] on link "Chapter 13 Plan" at bounding box center [219, 564] width 318 height 32
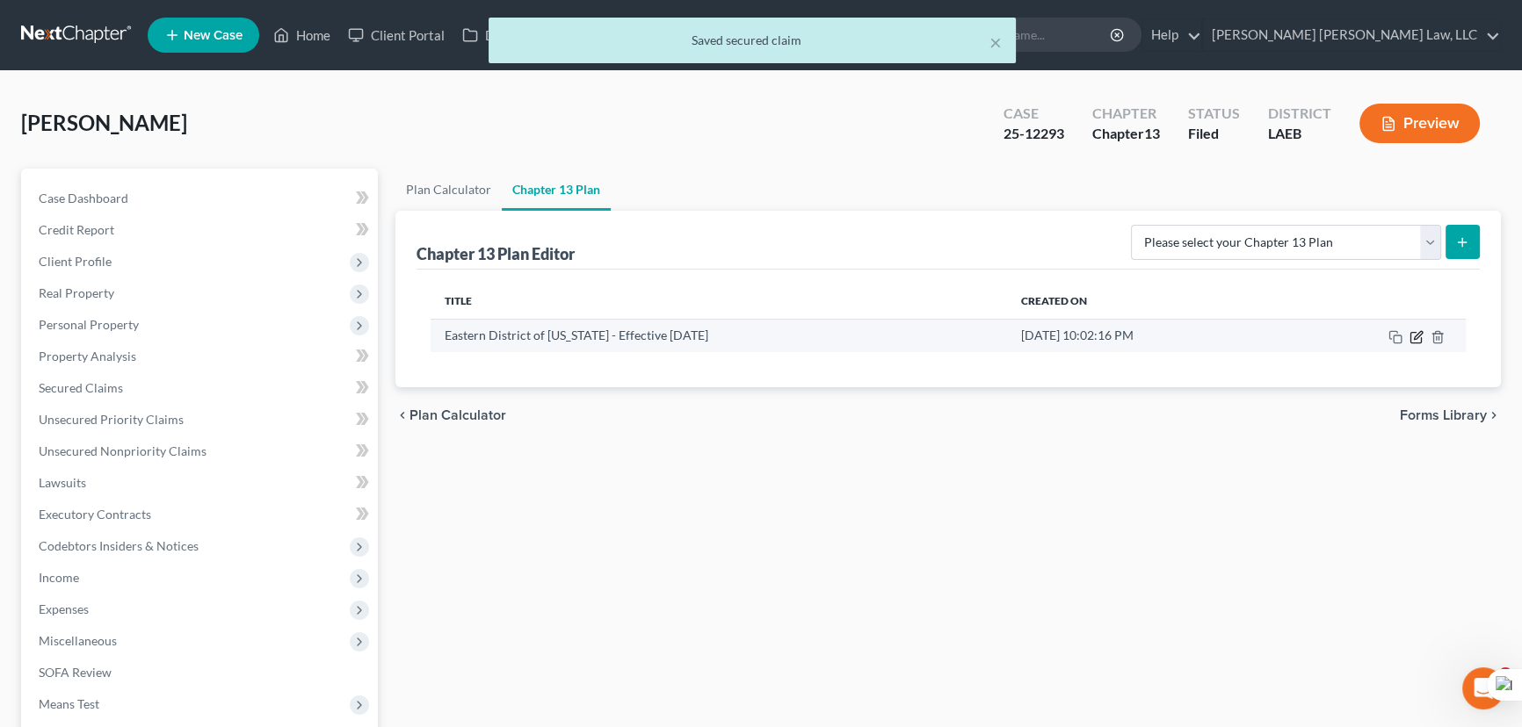
click at [1415, 341] on icon "button" at bounding box center [1416, 337] width 14 height 14
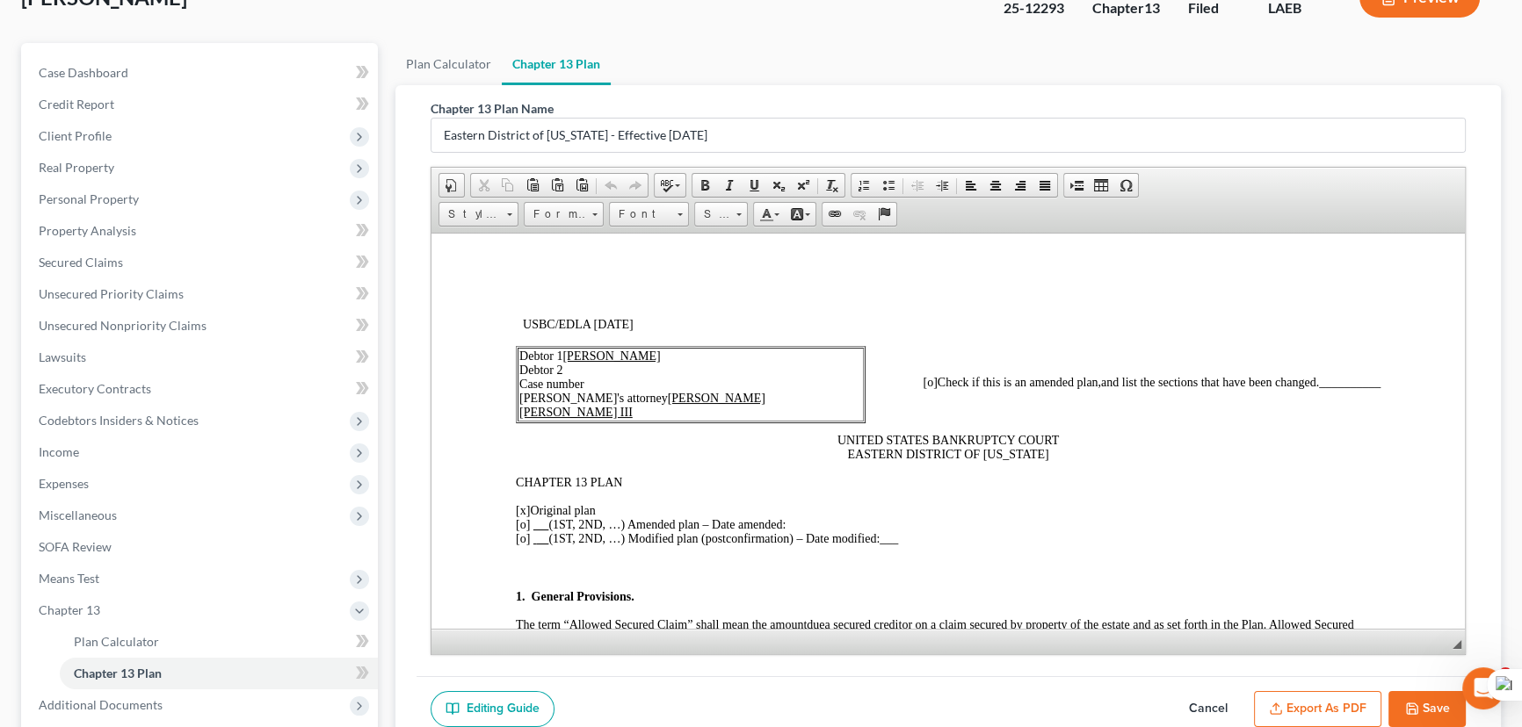
scroll to position [299, 0]
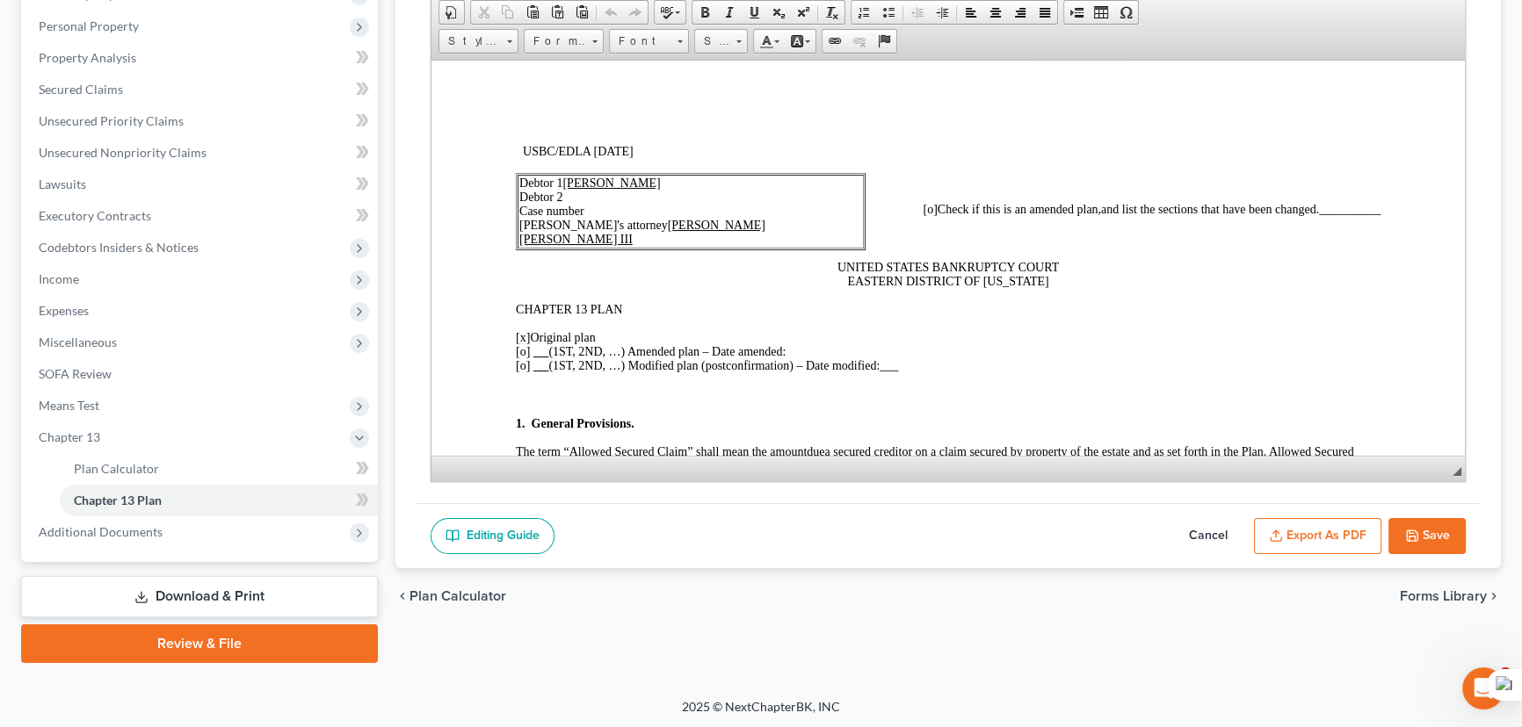
click at [1184, 528] on button "Cancel" at bounding box center [1207, 536] width 77 height 37
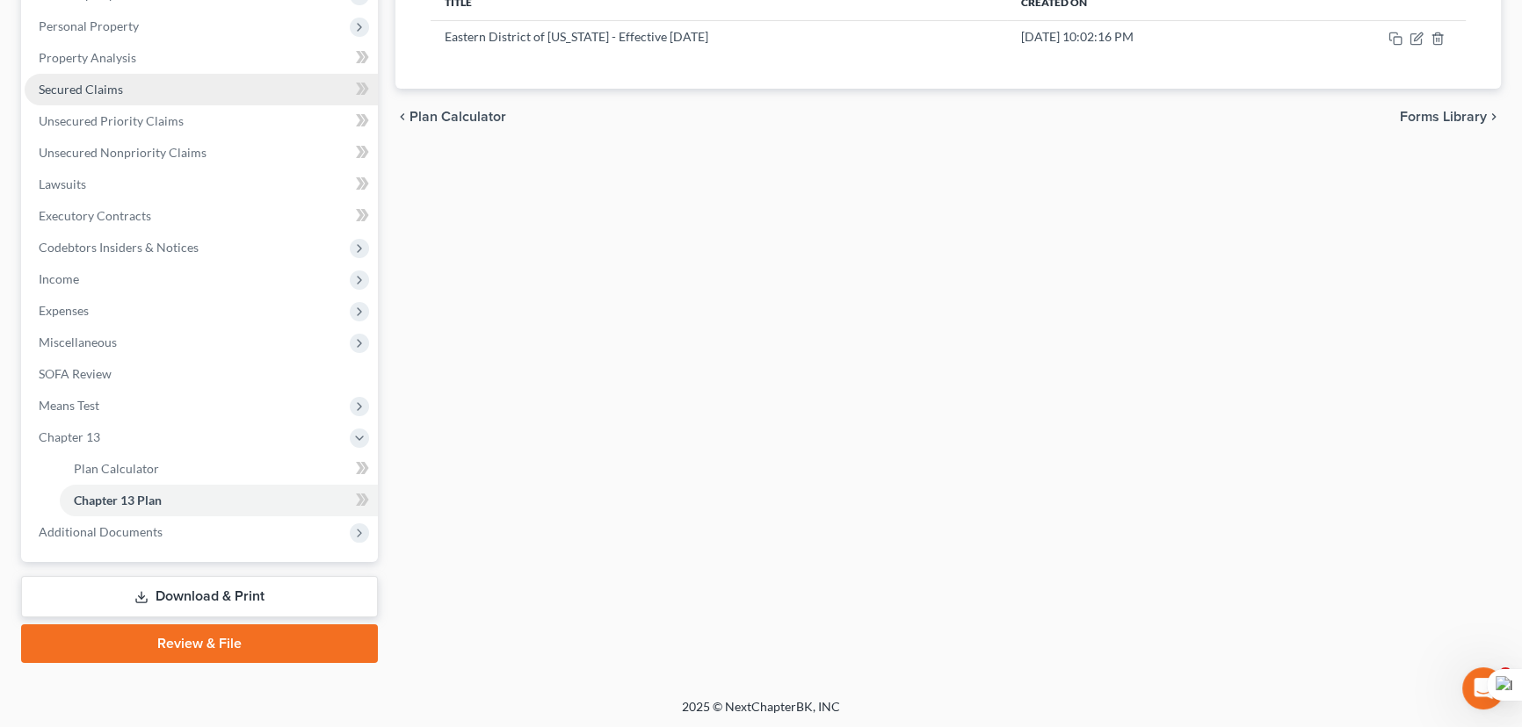
click at [123, 88] on link "Secured Claims" at bounding box center [201, 90] width 353 height 32
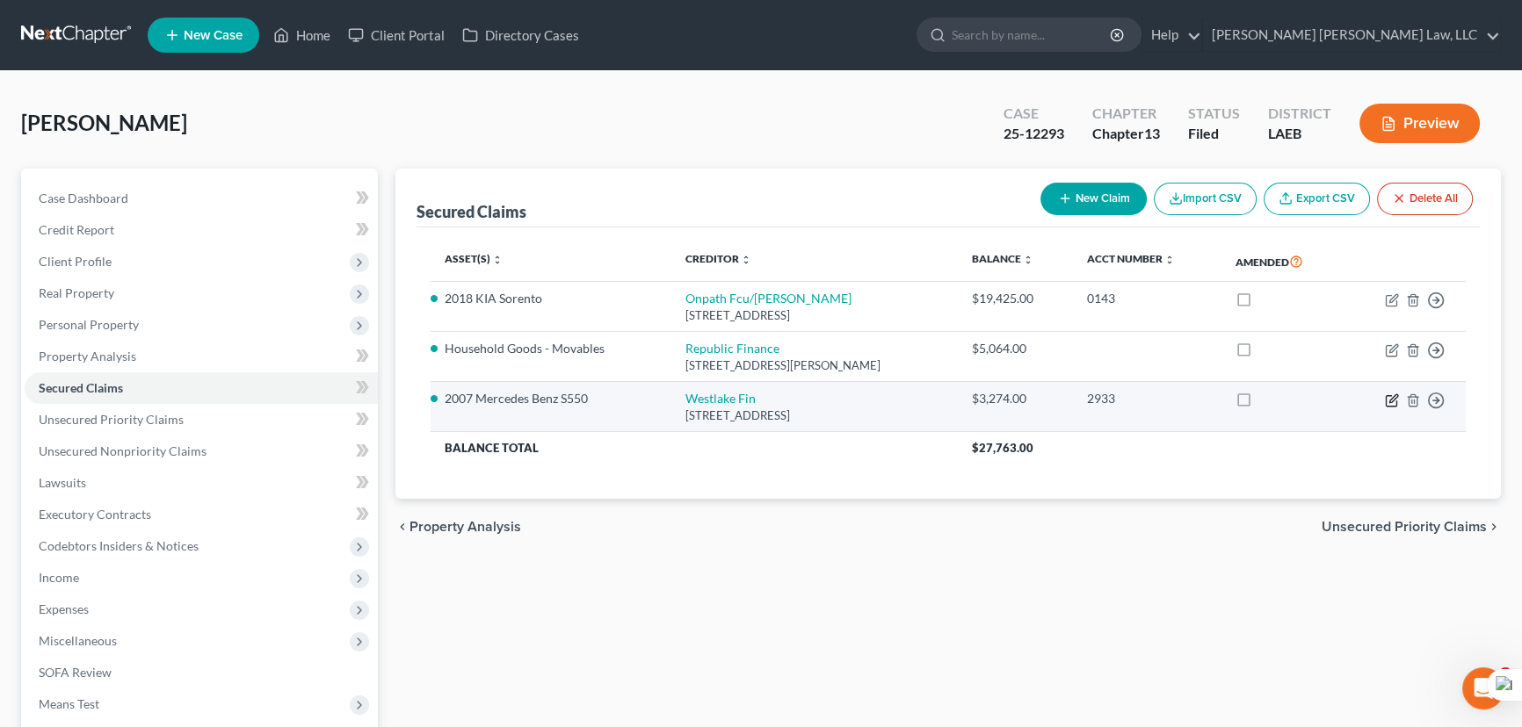
click at [1388, 398] on icon "button" at bounding box center [1392, 401] width 14 height 14
select select "4"
select select "0"
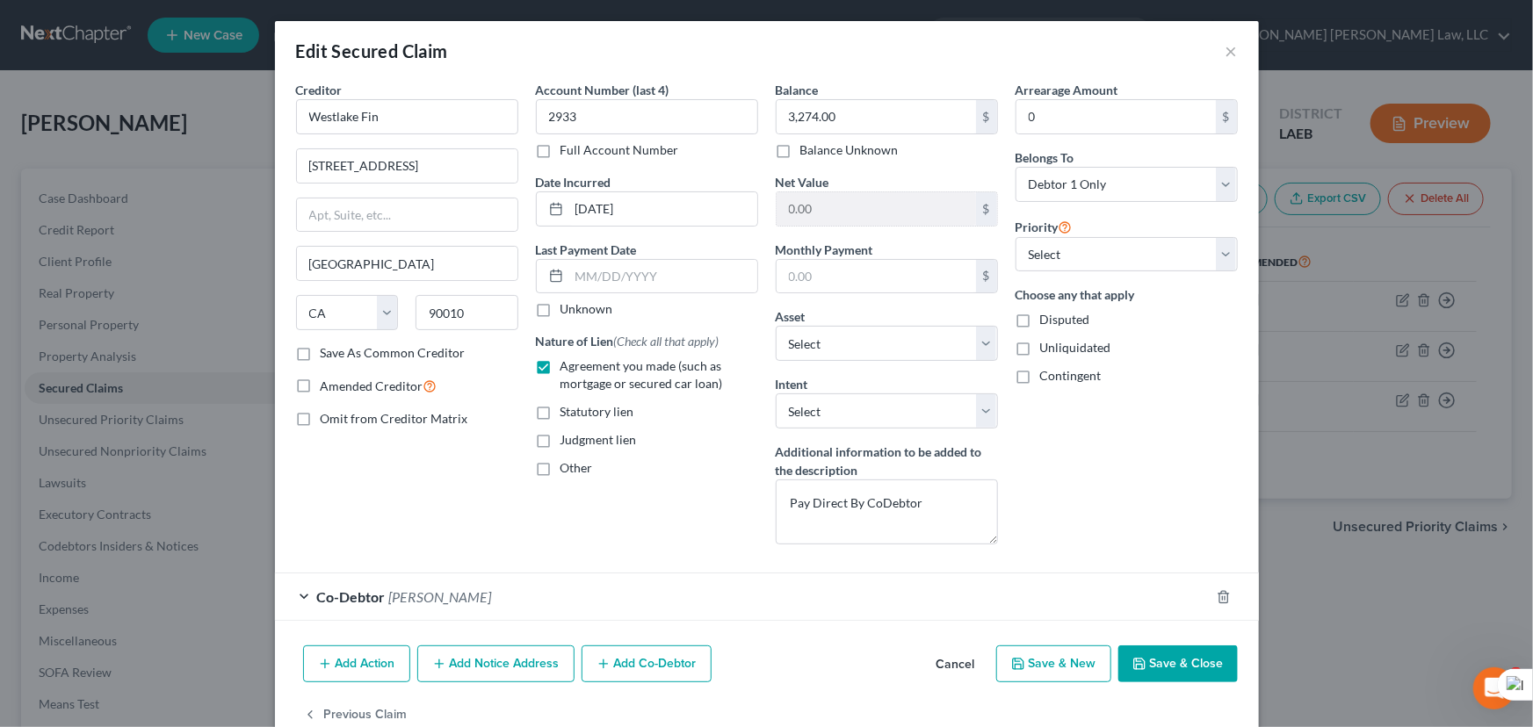
click at [1202, 658] on button "Save & Close" at bounding box center [1177, 664] width 119 height 37
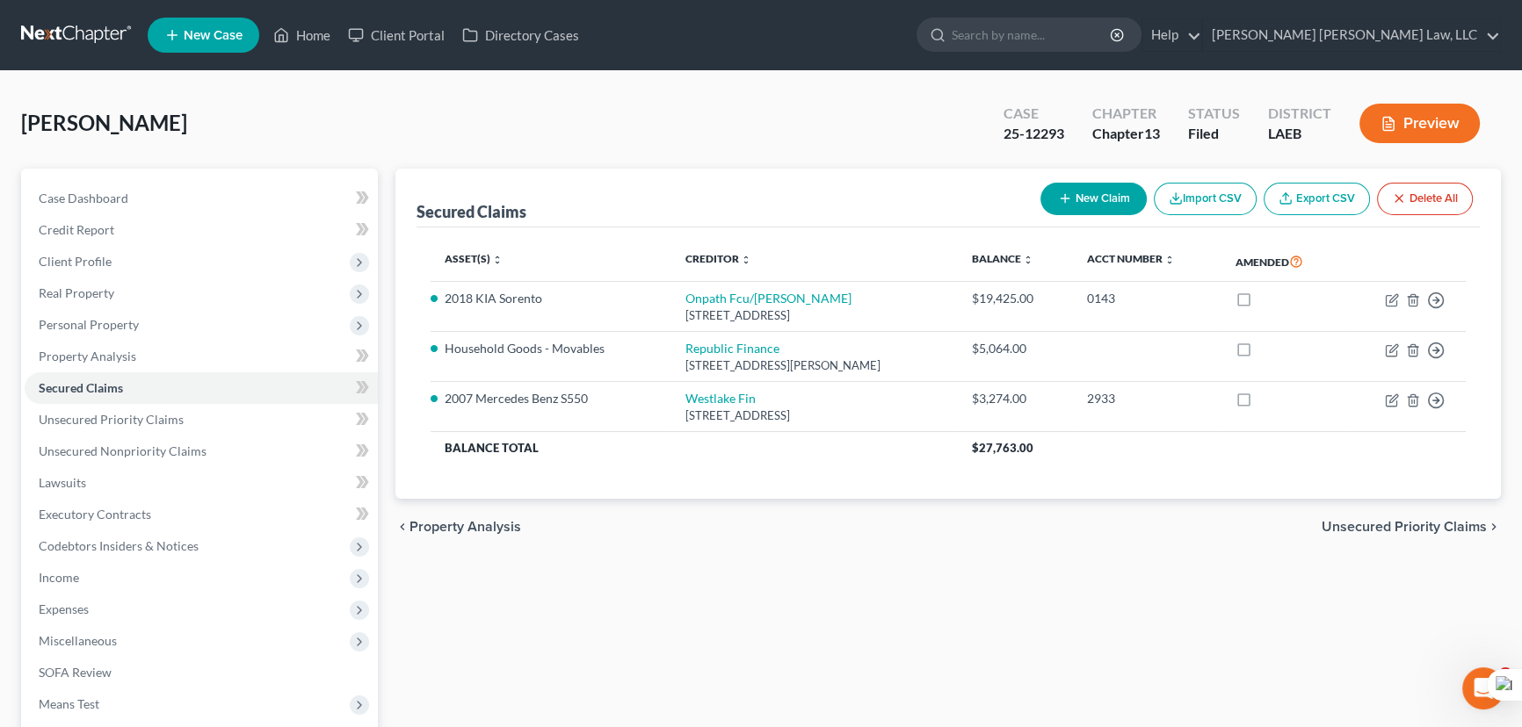
click at [829, 96] on div "Blackard, Julia Upgraded Case 25-12293 Chapter Chapter 13 Status Filed District…" at bounding box center [761, 130] width 1480 height 76
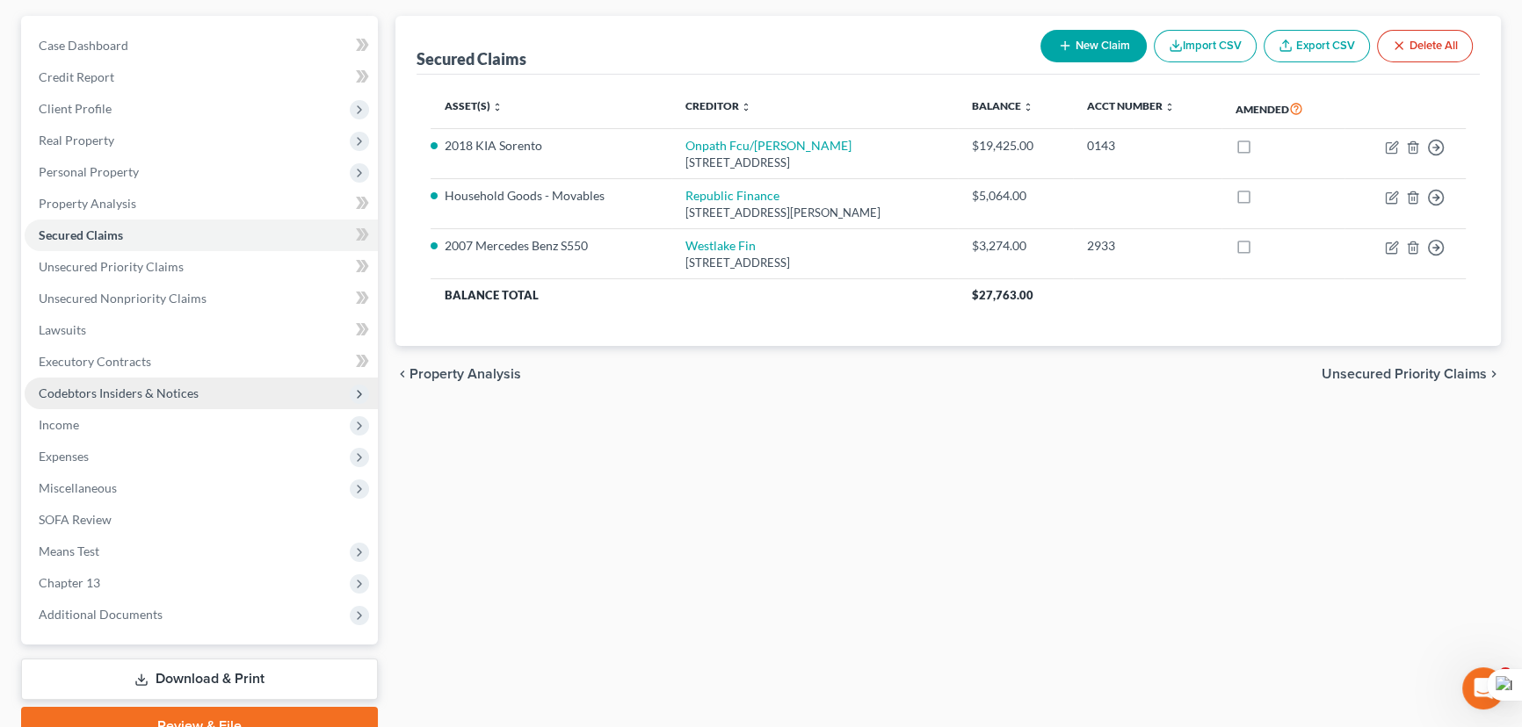
scroll to position [235, 0]
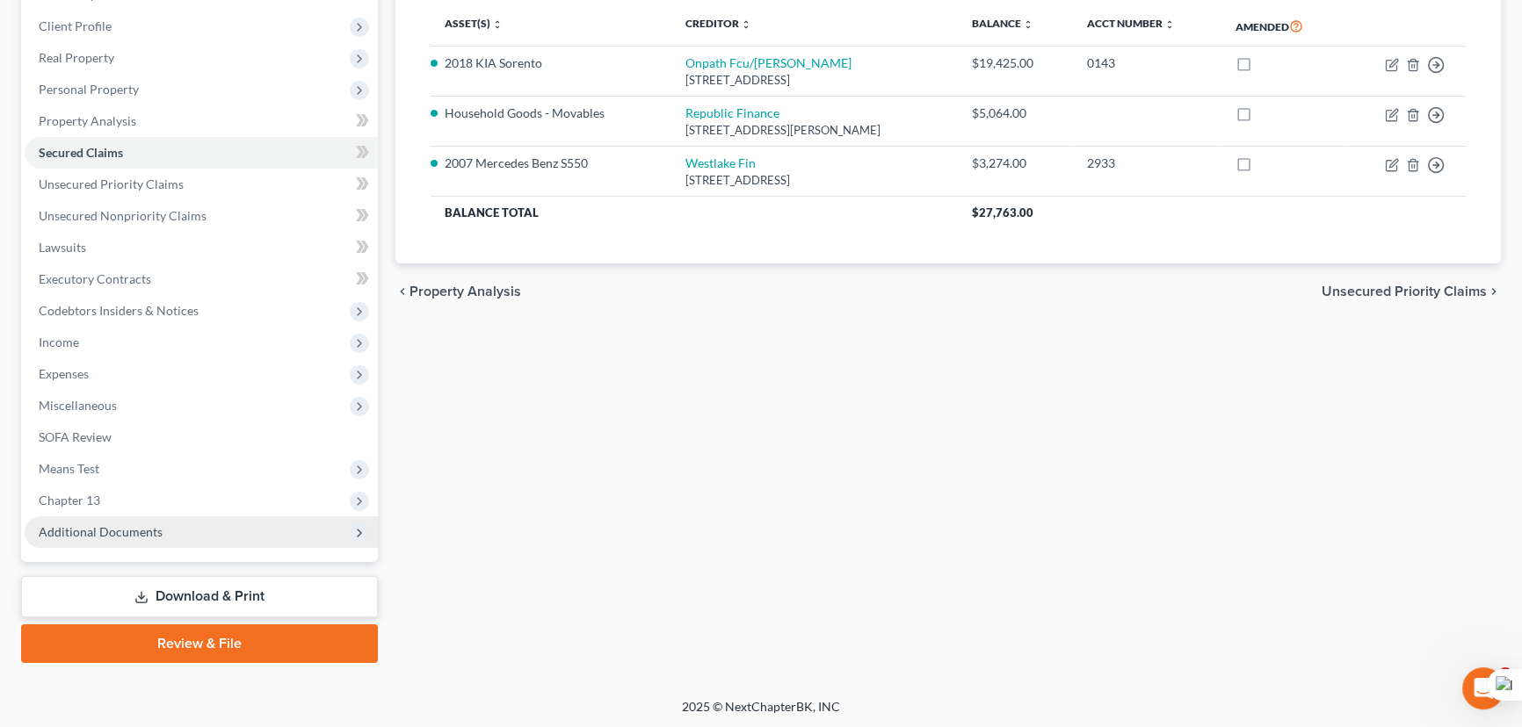
drag, startPoint x: 122, startPoint y: 505, endPoint x: 146, endPoint y: 530, distance: 34.2
click at [122, 505] on span "Chapter 13" at bounding box center [201, 501] width 353 height 32
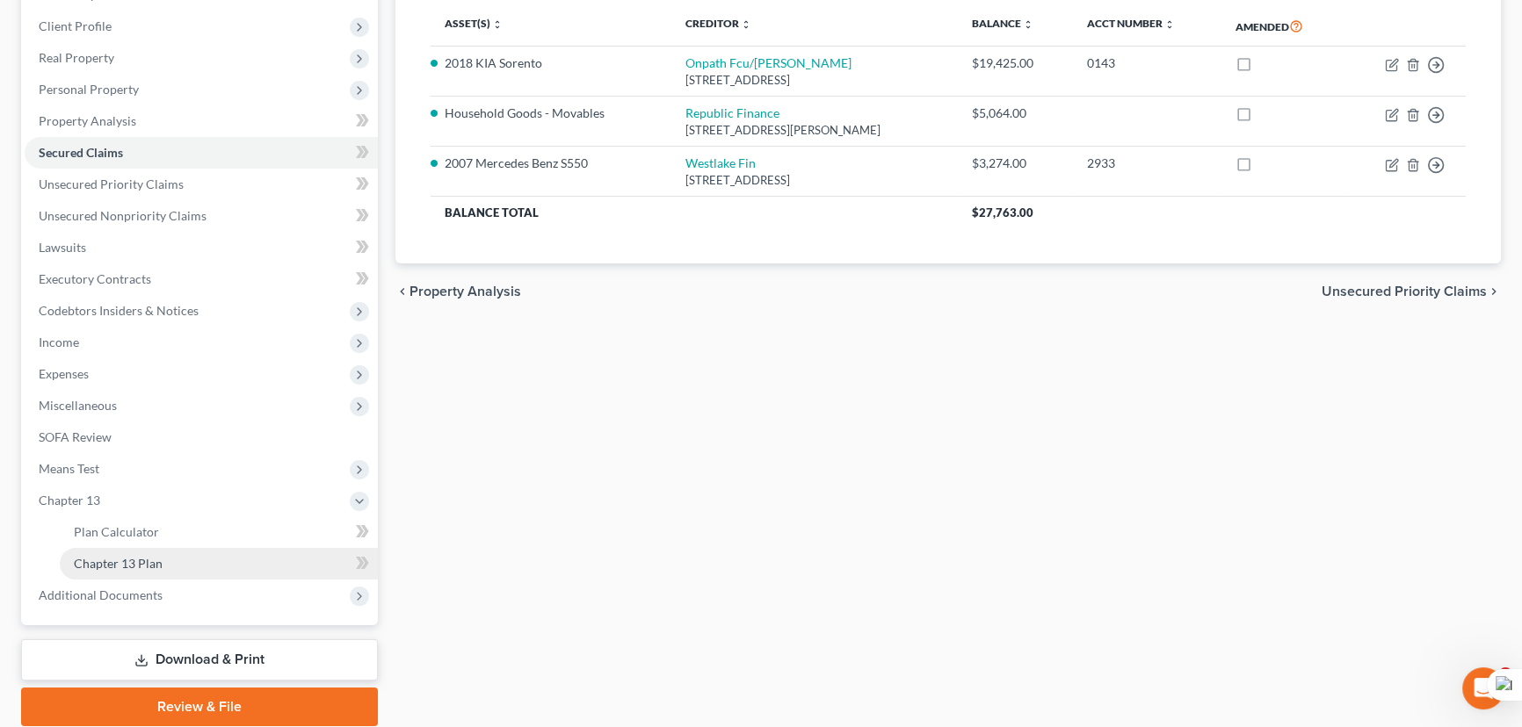
drag, startPoint x: 156, startPoint y: 569, endPoint x: 260, endPoint y: 566, distance: 103.7
click at [156, 570] on link "Chapter 13 Plan" at bounding box center [219, 564] width 318 height 32
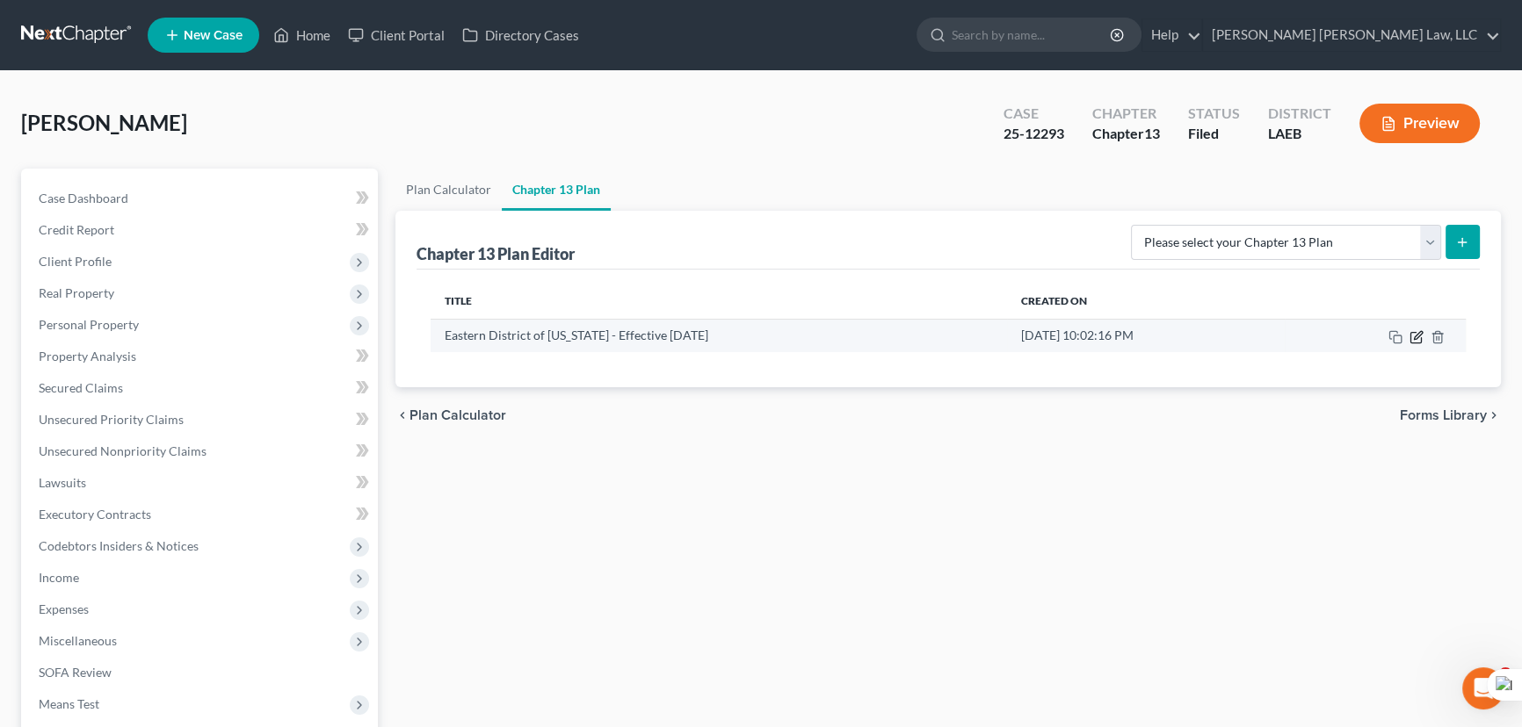
click at [1417, 336] on icon "button" at bounding box center [1418, 335] width 8 height 8
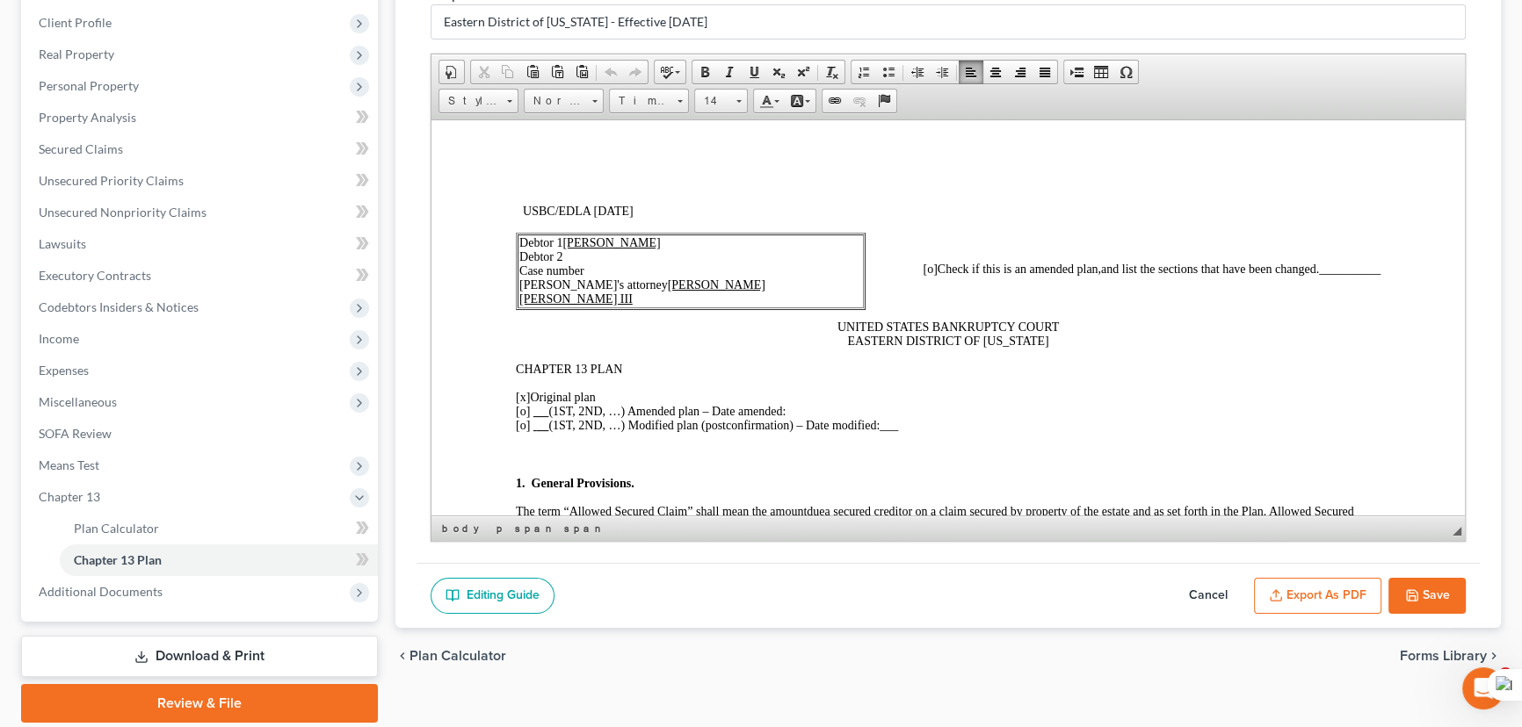
click at [595, 271] on td "Debtor 1 Julia Delores Blackard Debtor 2 Case number Debtor's attorney E. Orum …" at bounding box center [690, 271] width 346 height 74
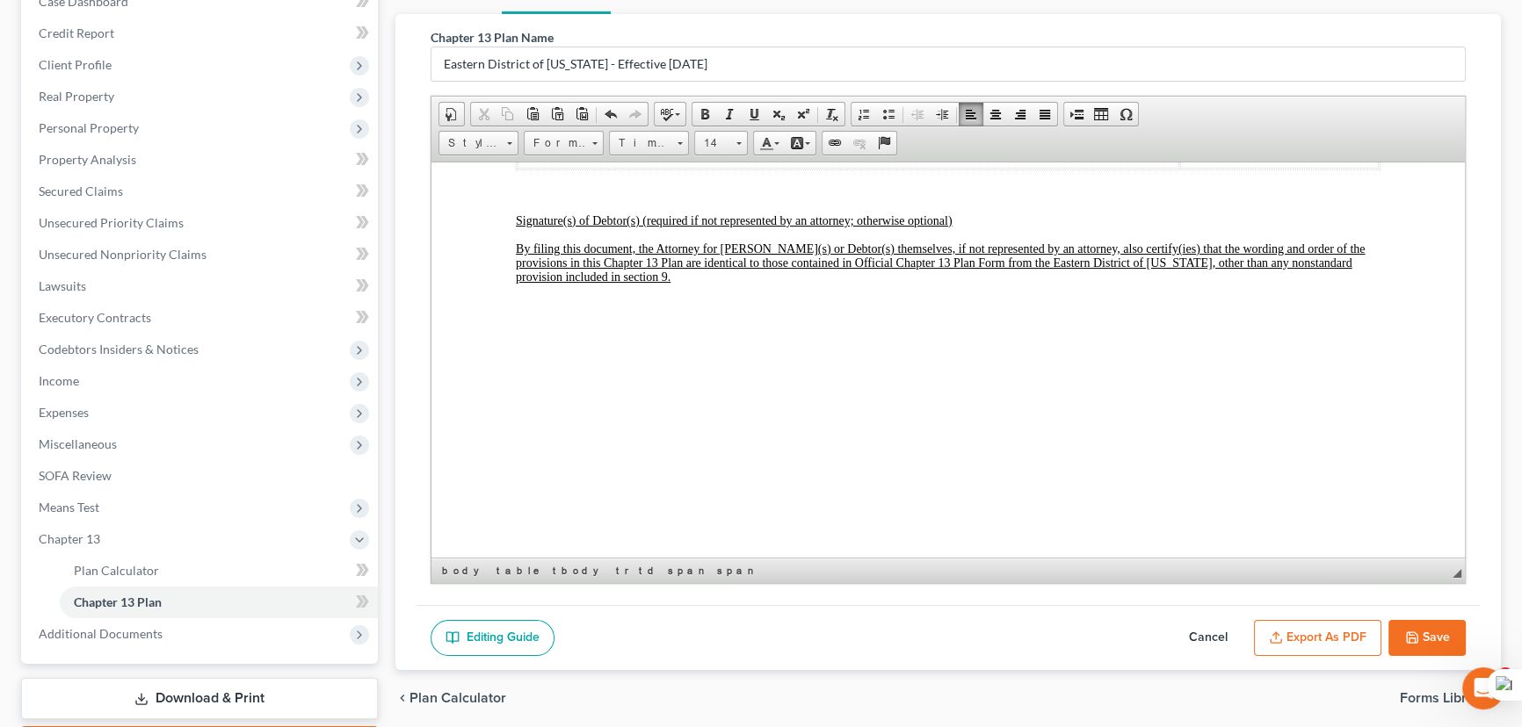
scroll to position [299, 0]
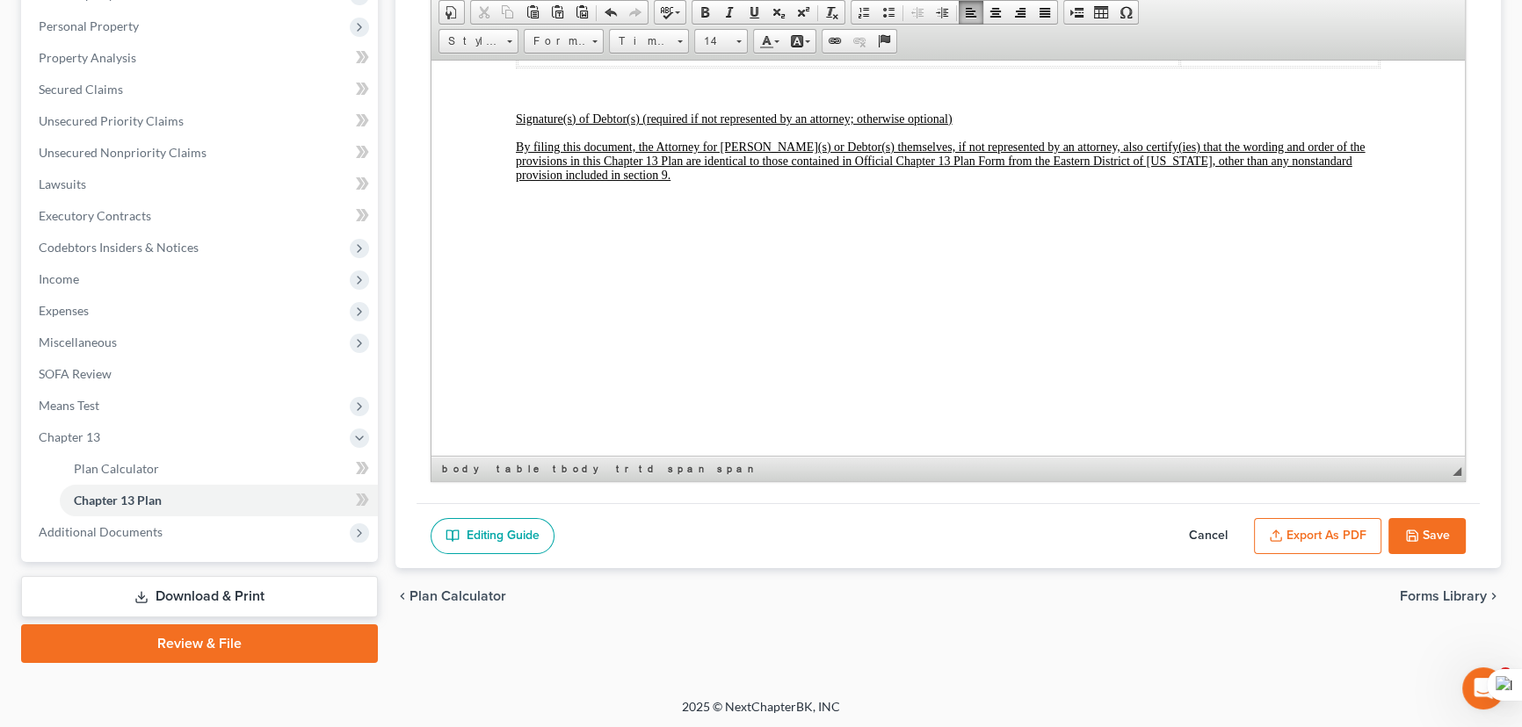
drag, startPoint x: 1283, startPoint y: 516, endPoint x: 437, endPoint y: 343, distance: 863.6
click at [1283, 518] on button "Export as PDF" at bounding box center [1317, 536] width 127 height 37
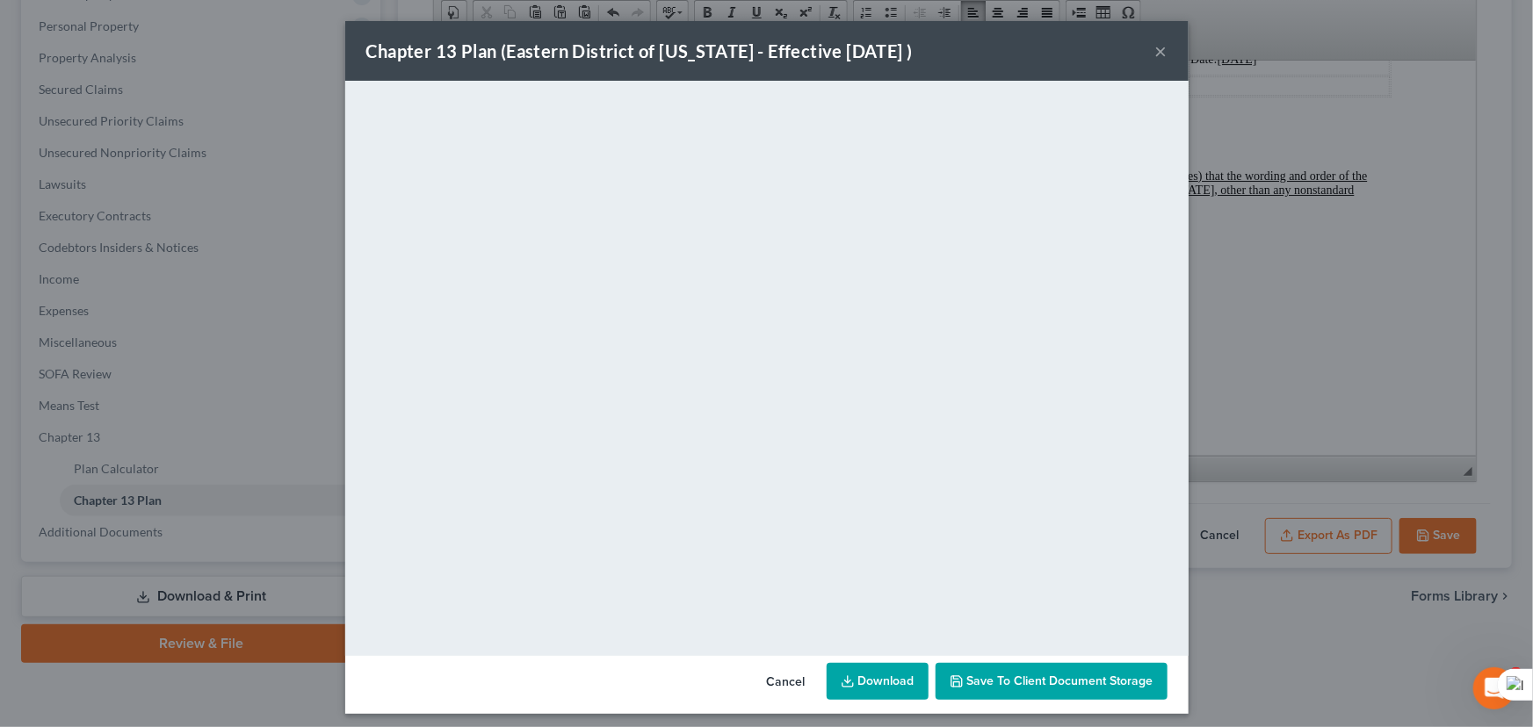
click at [882, 679] on link "Download" at bounding box center [878, 681] width 102 height 37
click at [1147, 47] on div "Chapter 13 Plan (Eastern District of Louisiana - Effective 12/1/17 ) ×" at bounding box center [766, 51] width 843 height 60
click at [1155, 49] on button "×" at bounding box center [1161, 50] width 12 height 21
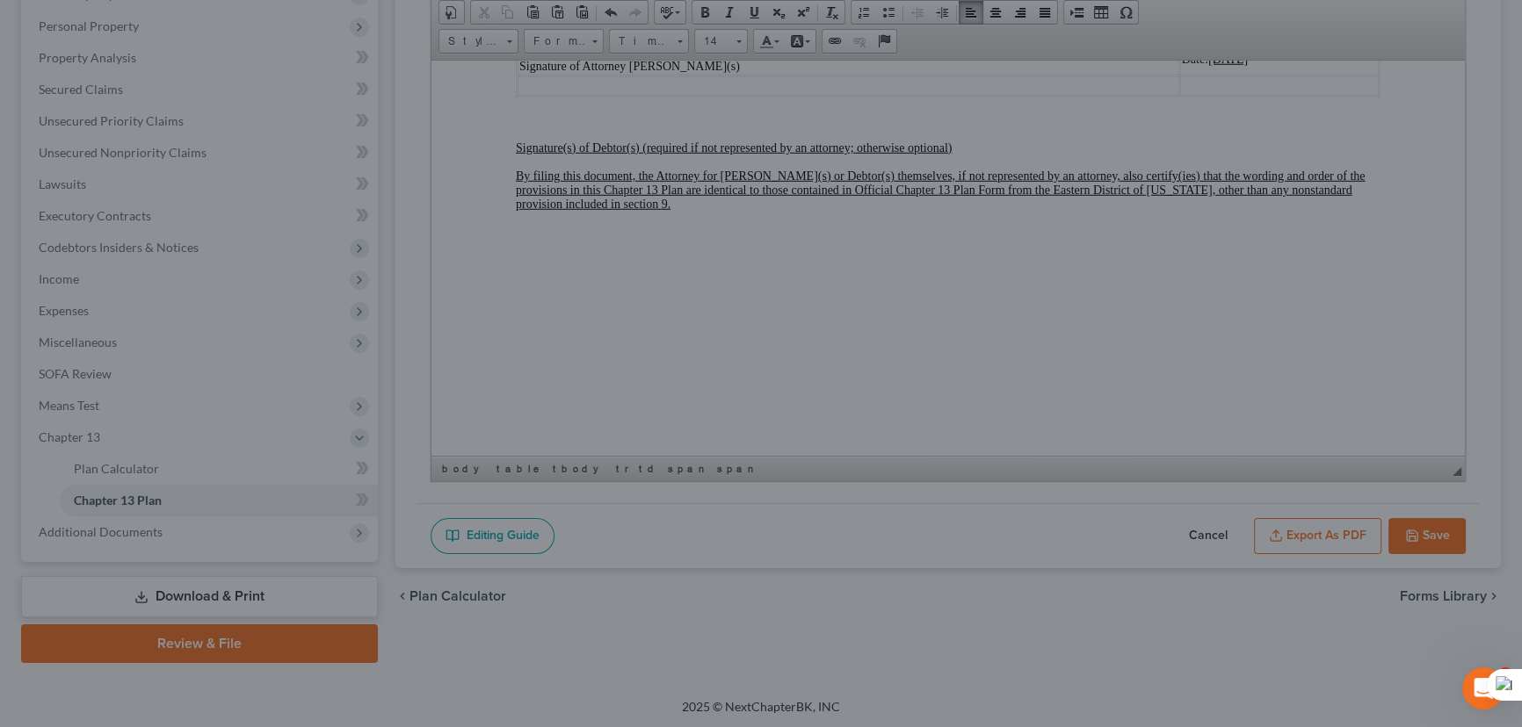
scroll to position [6481, 0]
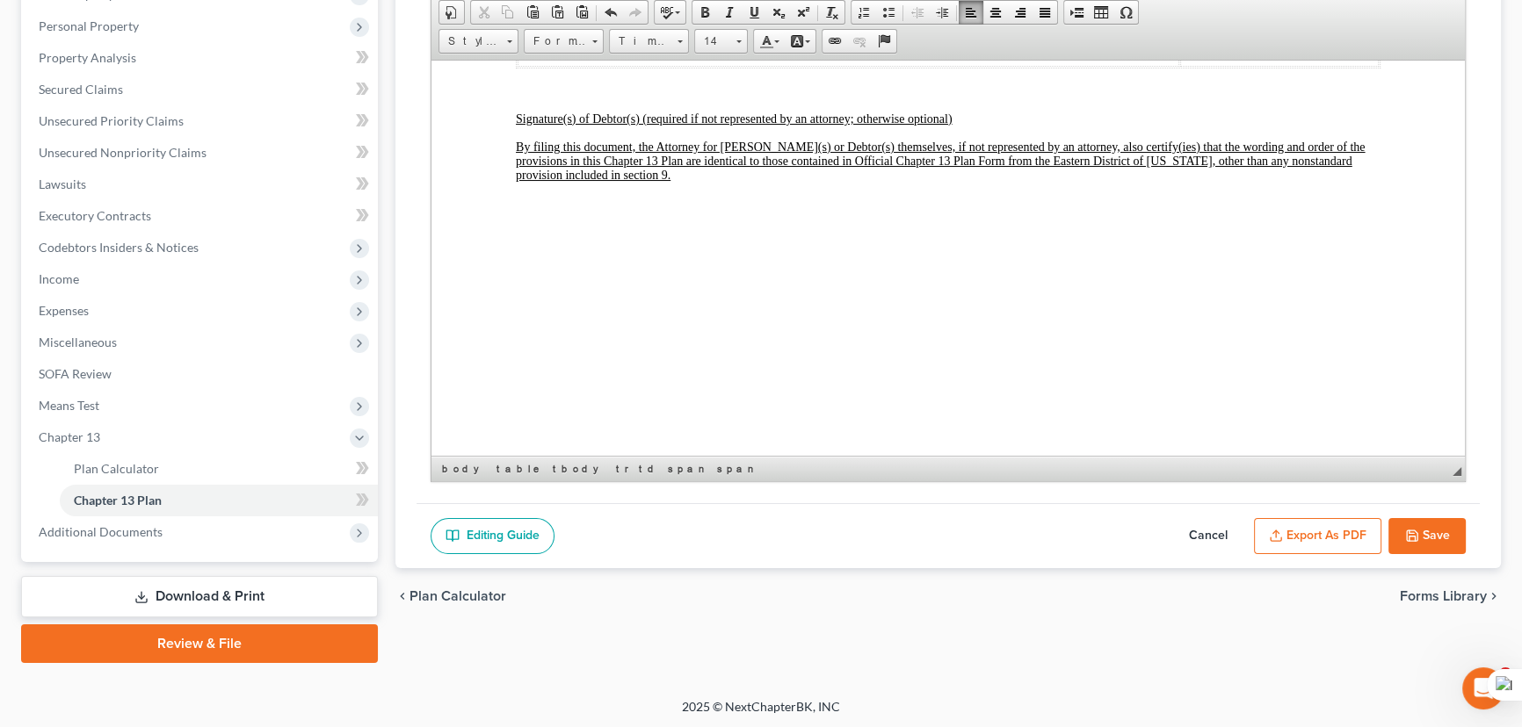
click at [1430, 535] on button "Save" at bounding box center [1426, 536] width 77 height 37
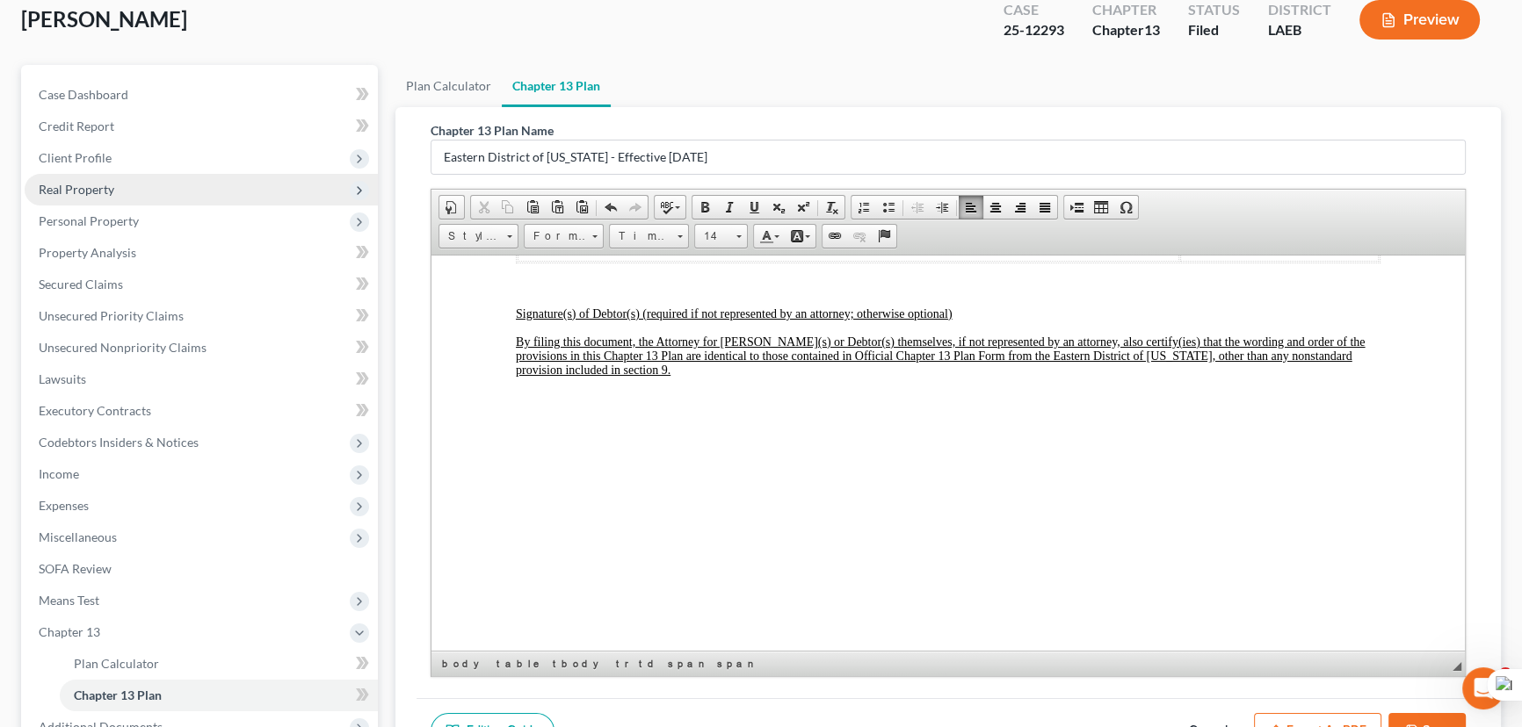
scroll to position [0, 0]
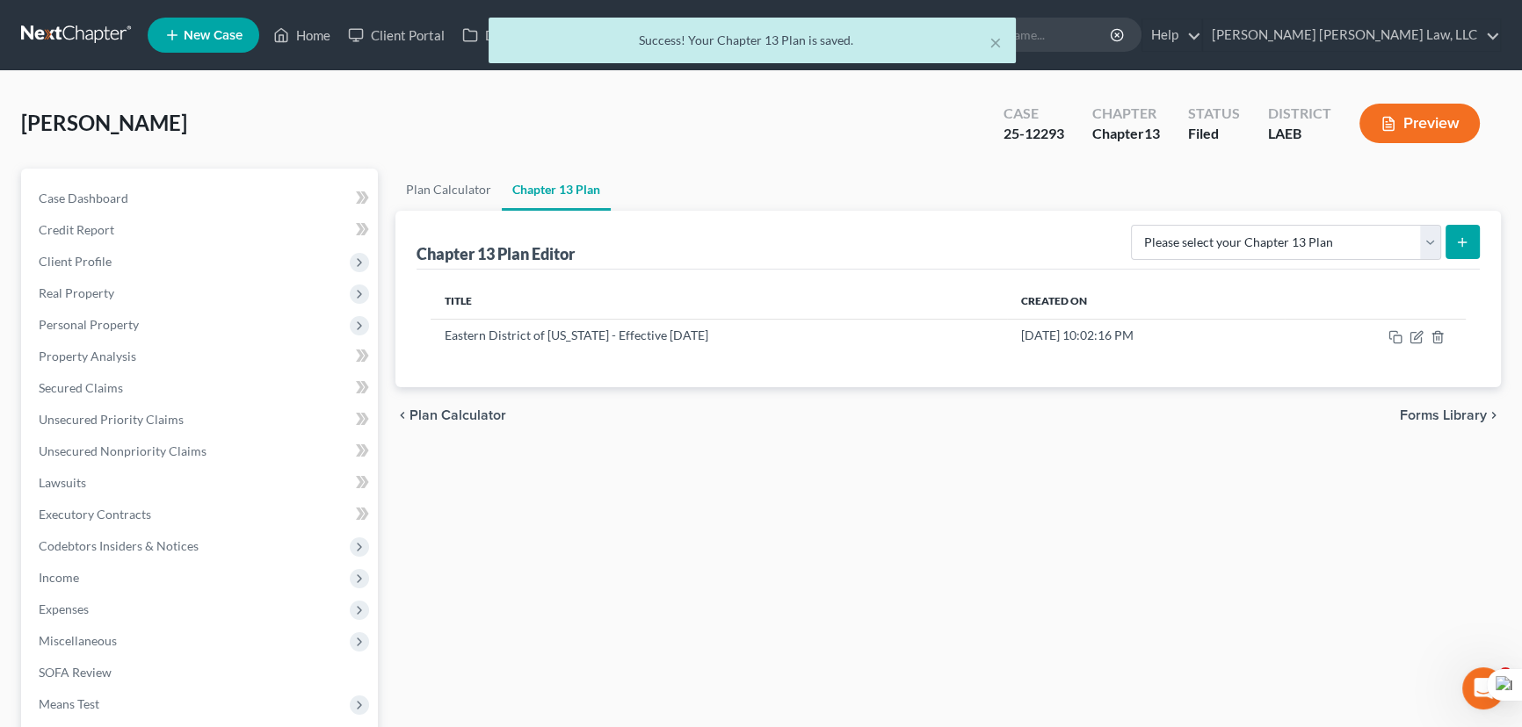
click at [83, 17] on nav "Home New Case Client Portal Directory Cases E. Orum Young Law, LLC madison.f@eo…" at bounding box center [761, 35] width 1522 height 70
click at [86, 25] on div "× Success! Your Chapter 13 Plan is saved." at bounding box center [752, 45] width 1522 height 54
click at [91, 35] on div "× Success! Your Chapter 13 Plan is saved." at bounding box center [752, 45] width 1522 height 54
click at [17, 30] on div "× Success! Your Chapter 13 Plan is saved." at bounding box center [752, 45] width 1522 height 54
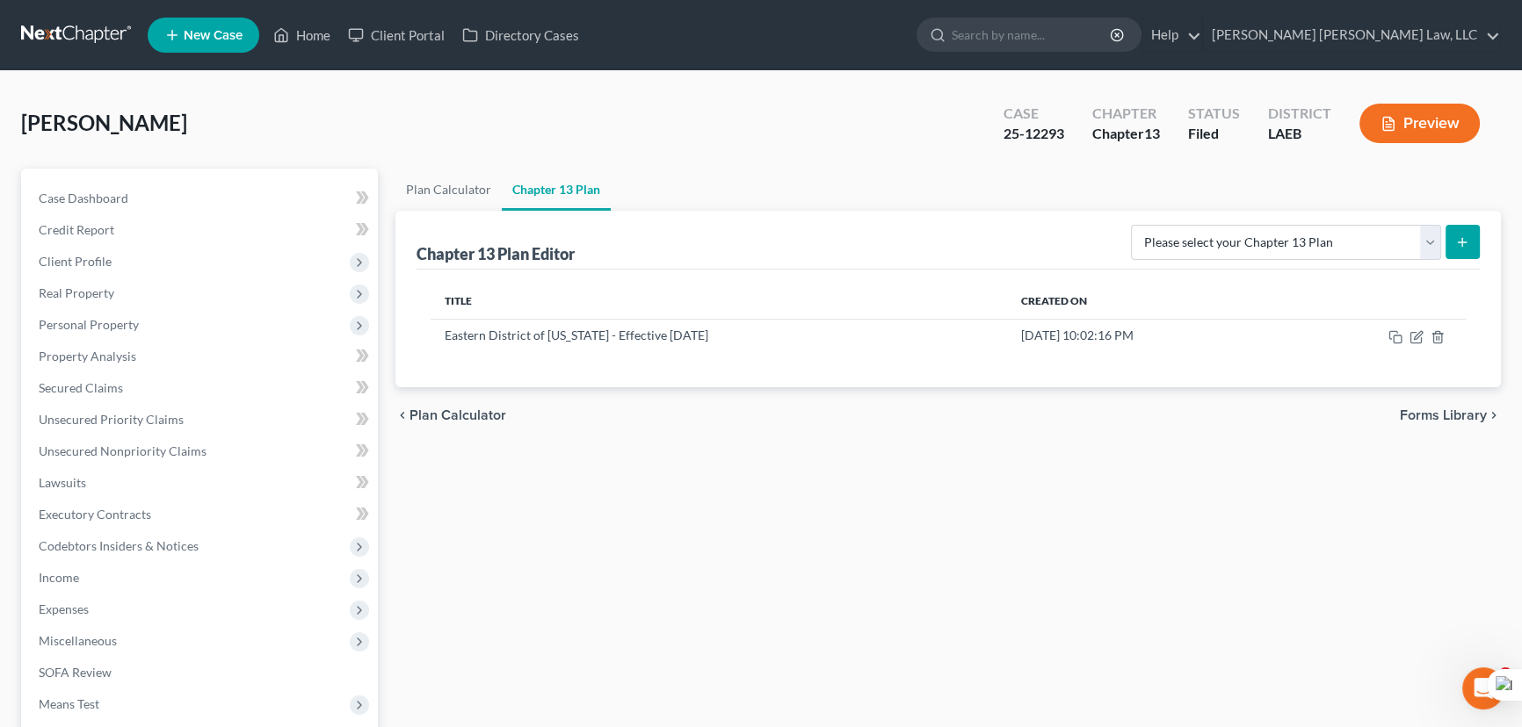
click at [90, 24] on link at bounding box center [77, 35] width 112 height 32
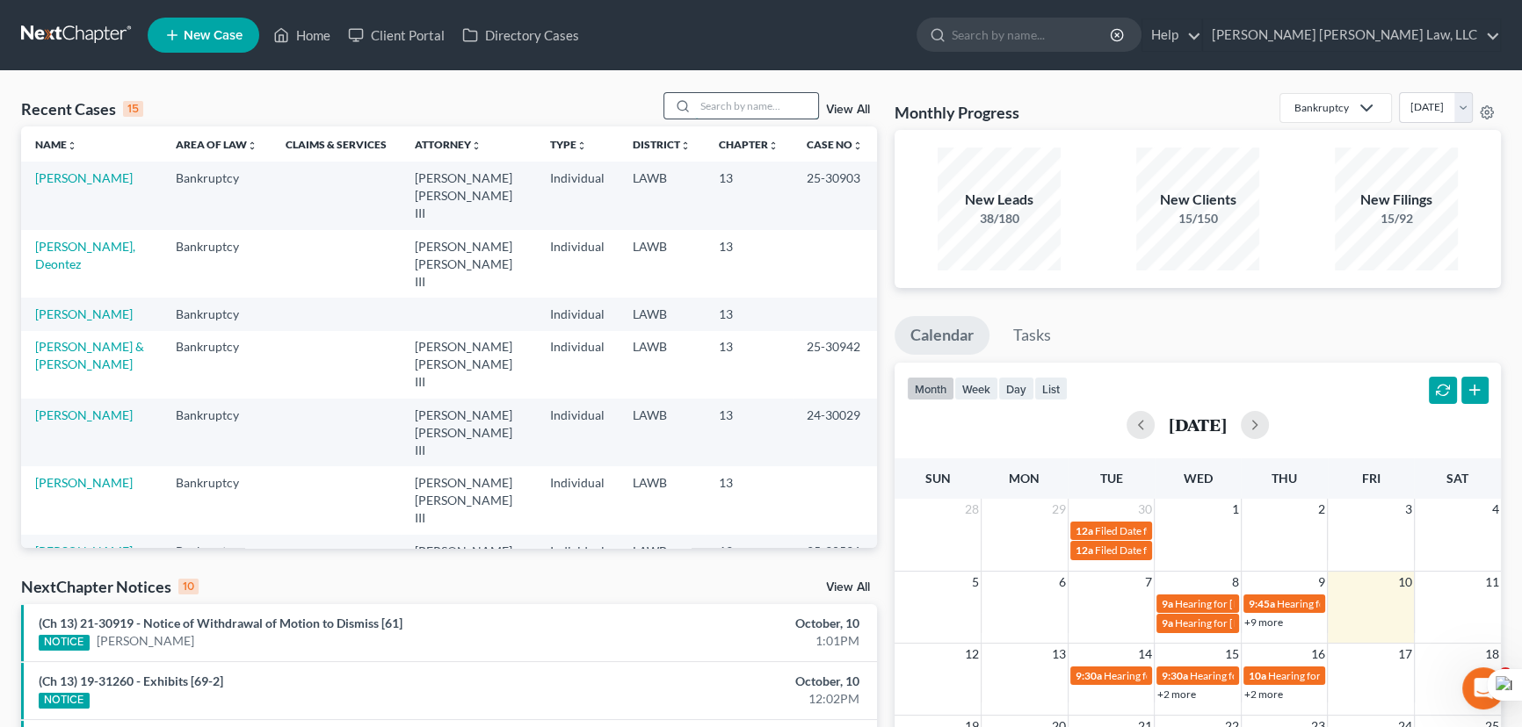
drag, startPoint x: 785, startPoint y: 113, endPoint x: 768, endPoint y: 112, distance: 17.7
click at [785, 113] on input "search" at bounding box center [756, 105] width 123 height 25
click at [745, 112] on input "search" at bounding box center [756, 105] width 123 height 25
type input "blackard"
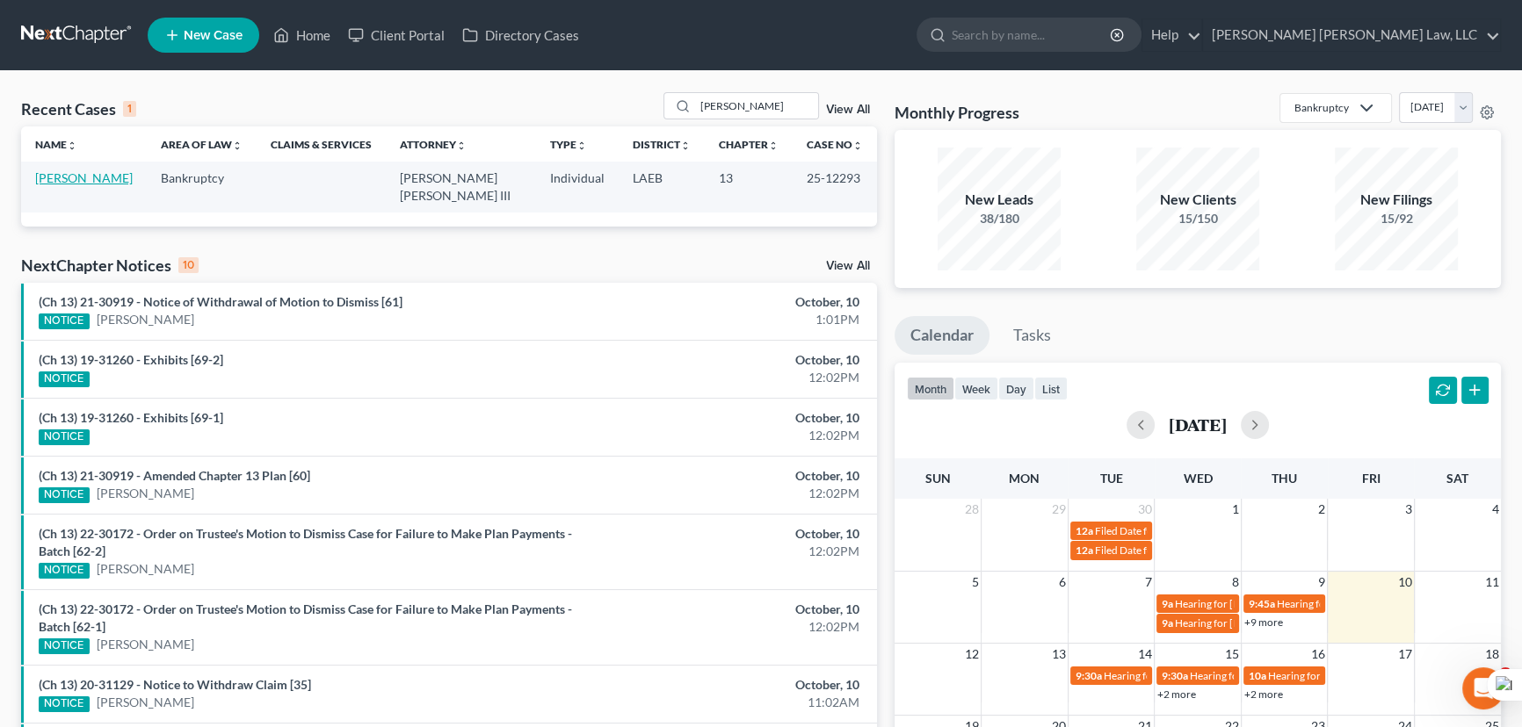
click at [83, 174] on link "[PERSON_NAME]" at bounding box center [84, 177] width 98 height 15
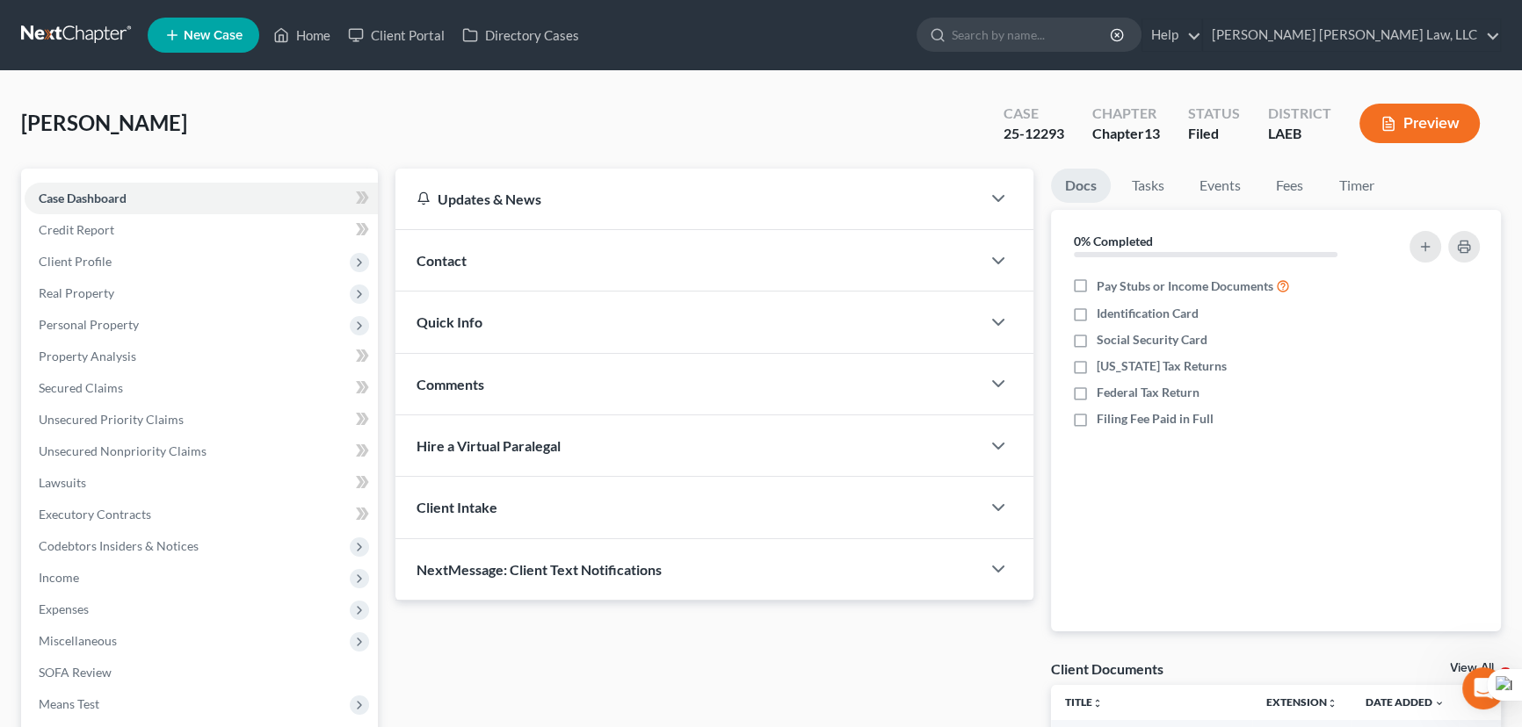
click at [42, 25] on link at bounding box center [77, 35] width 112 height 32
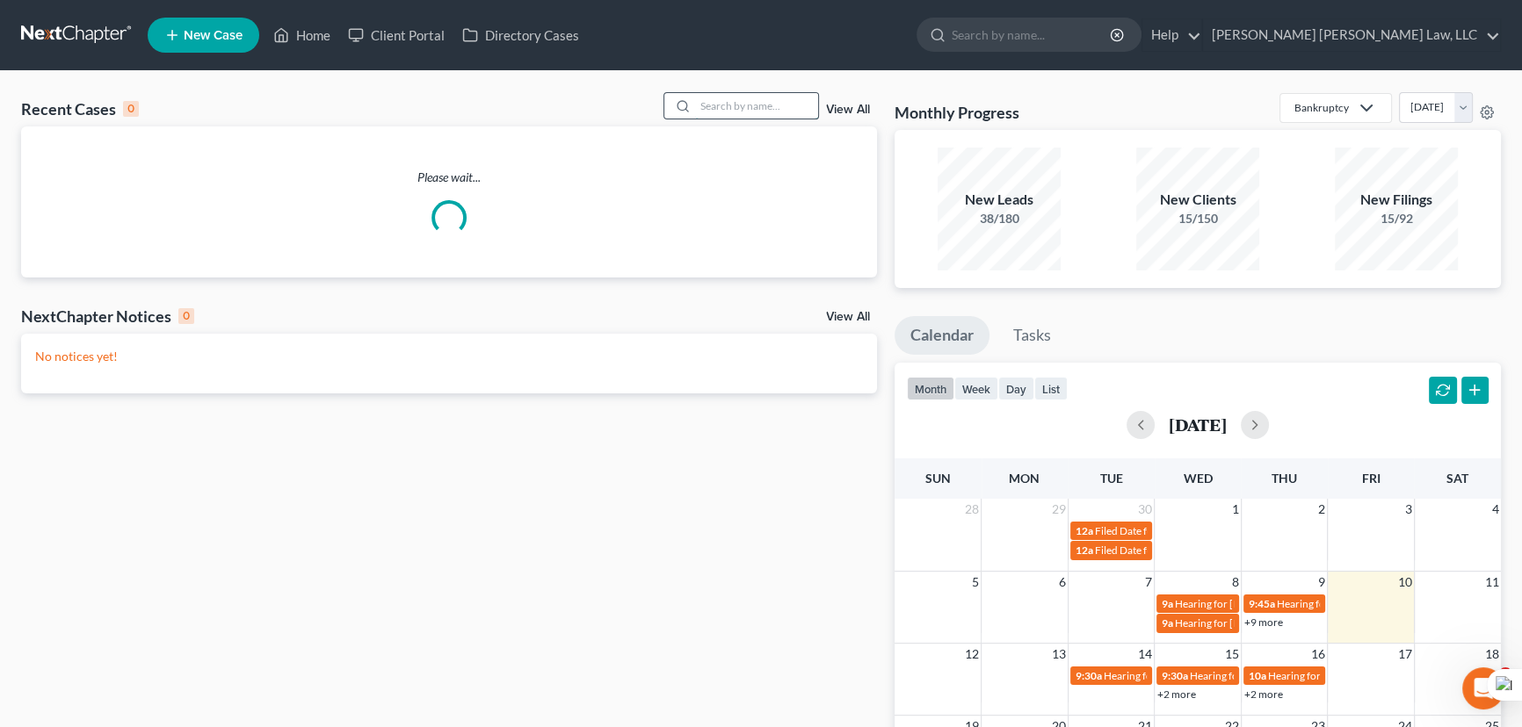
click at [733, 103] on input "search" at bounding box center [756, 105] width 123 height 25
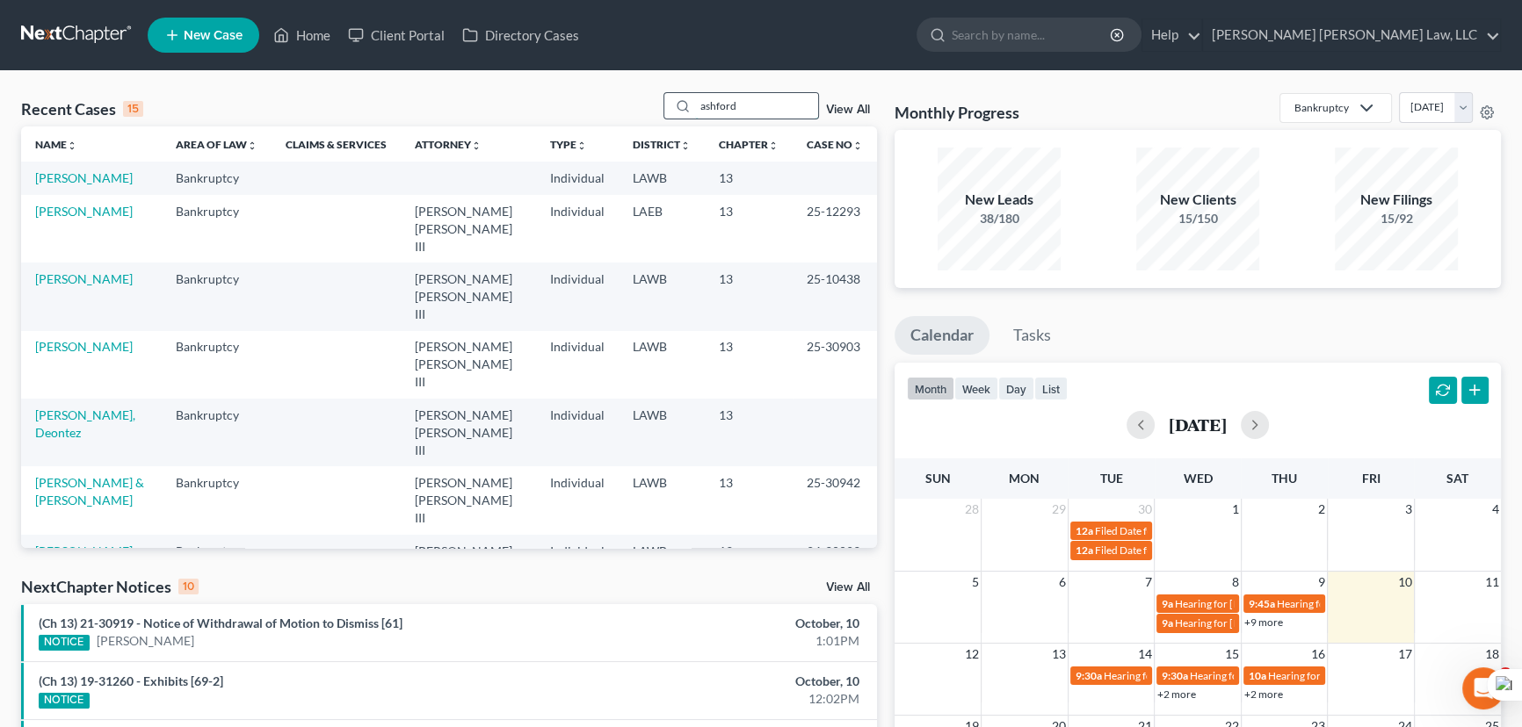
type input "ashford"
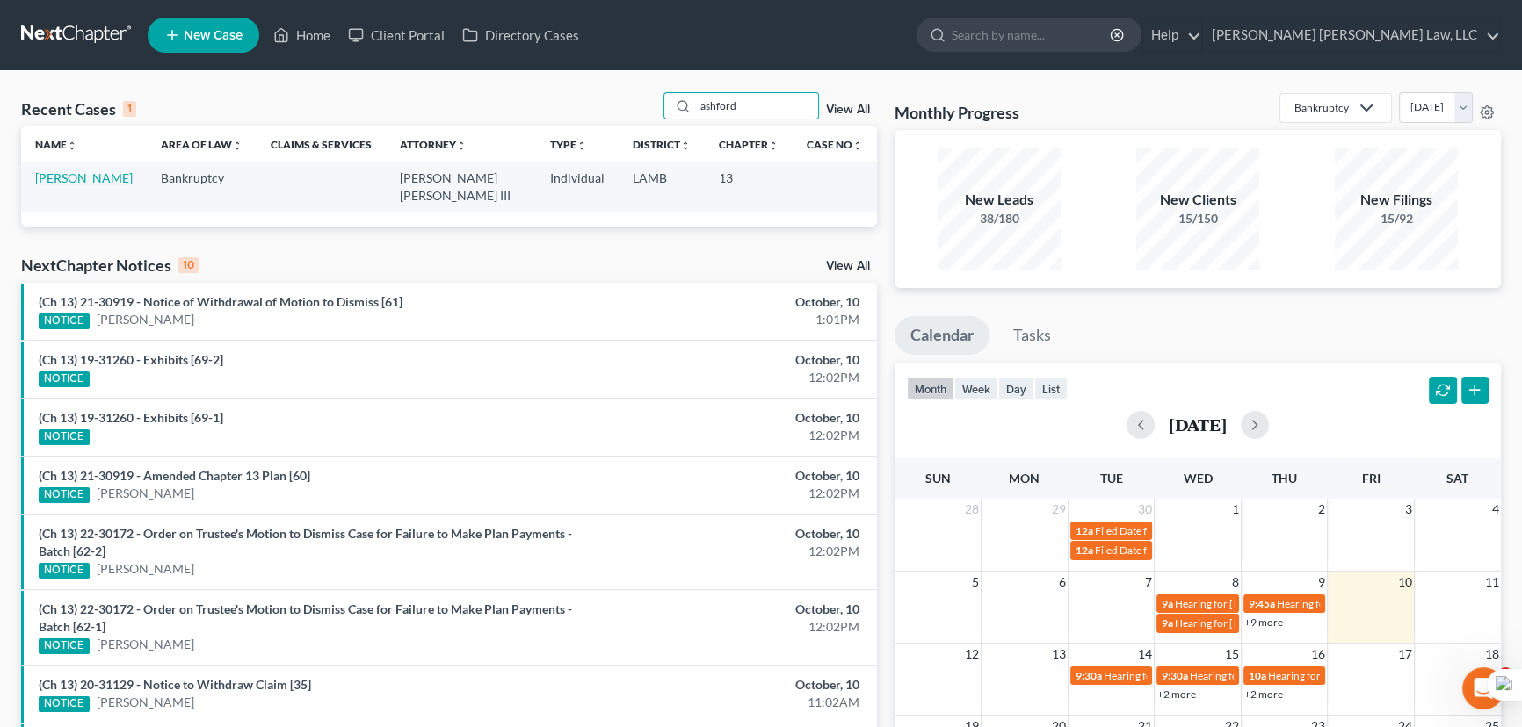
click at [105, 175] on link "[PERSON_NAME]" at bounding box center [84, 177] width 98 height 15
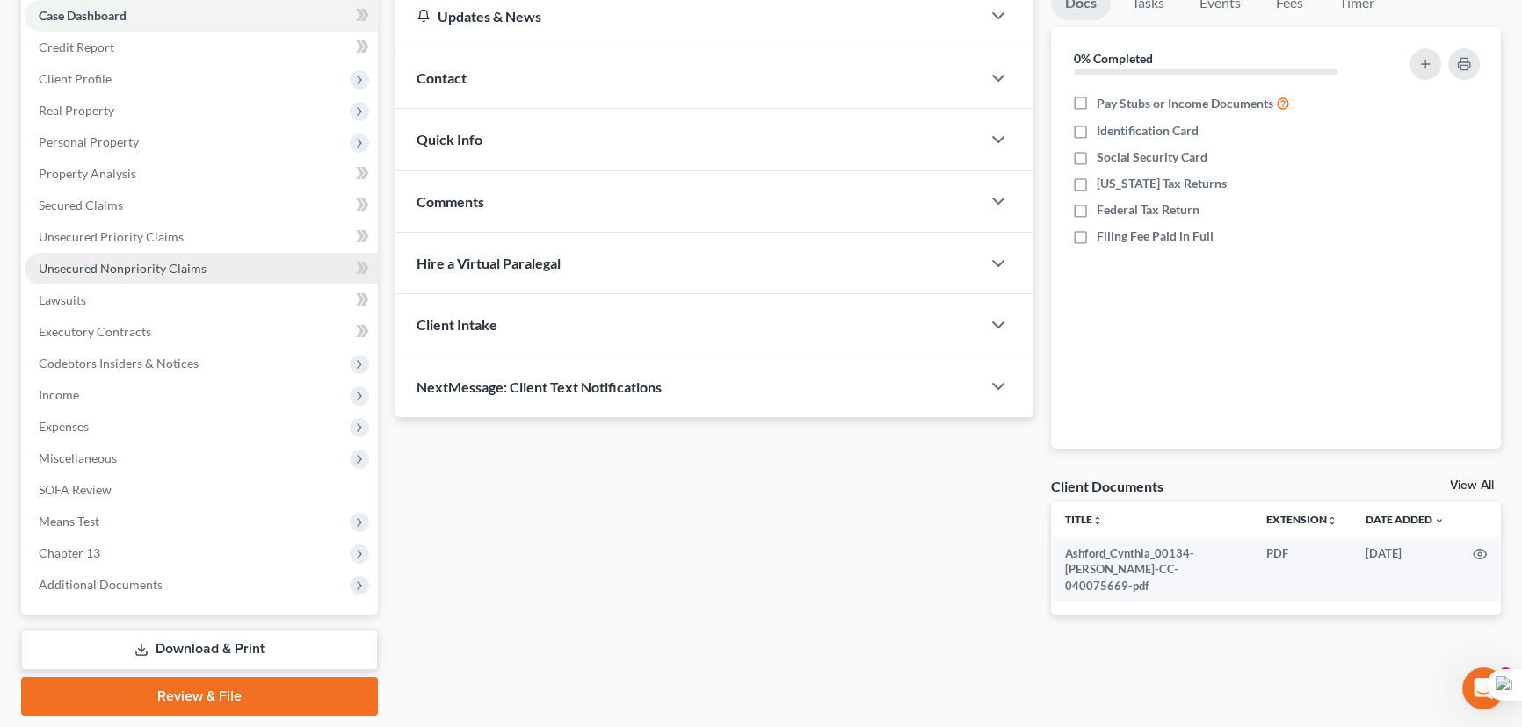
scroll to position [156, 0]
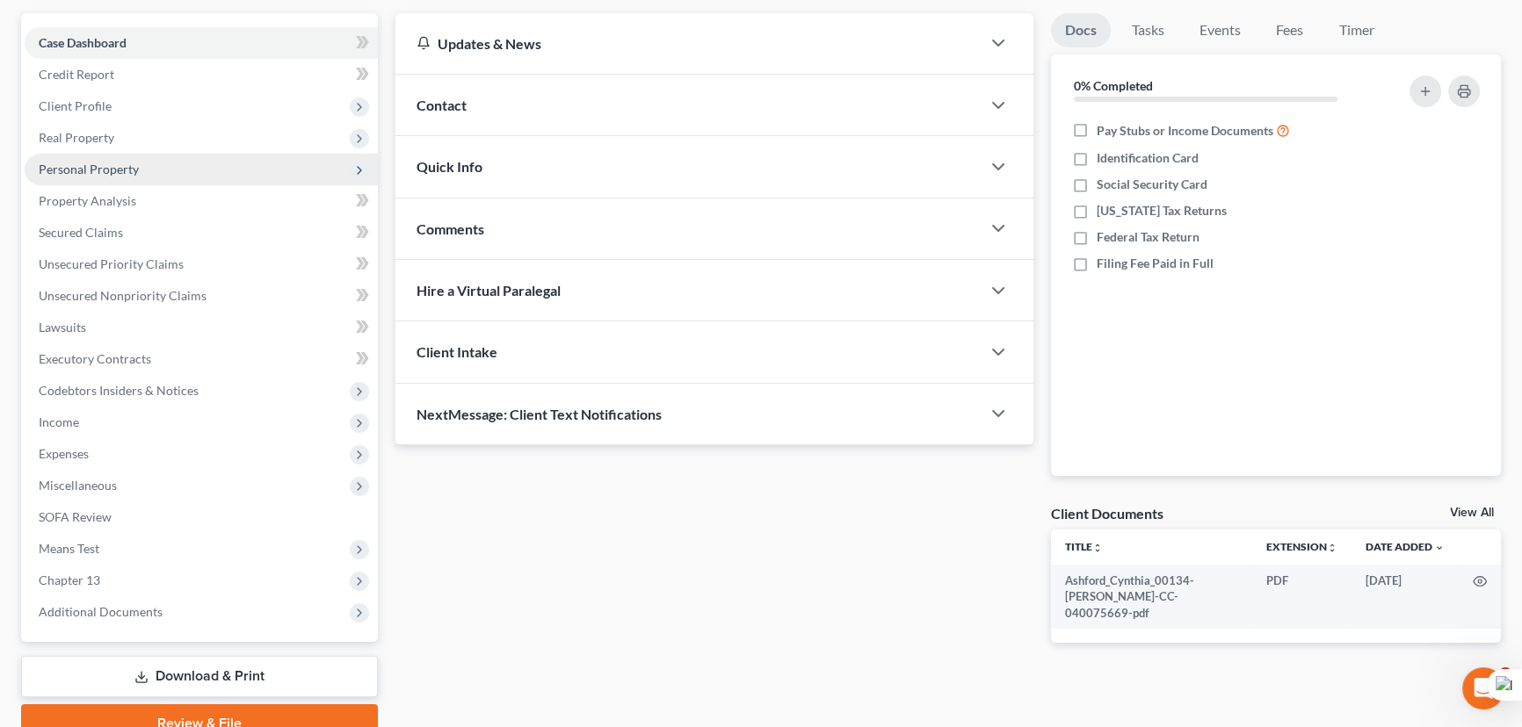
click at [97, 170] on span "Personal Property" at bounding box center [89, 169] width 100 height 15
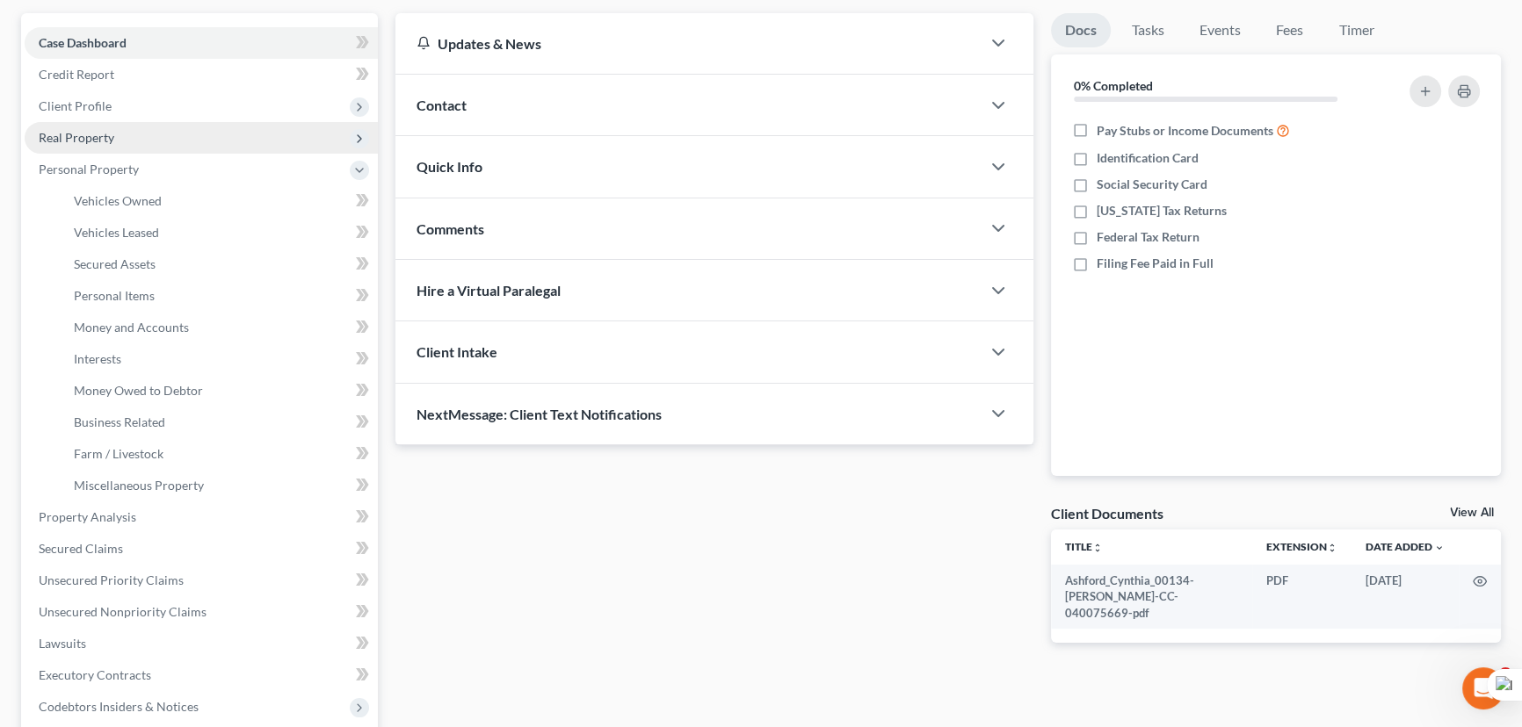
click at [111, 143] on span "Real Property" at bounding box center [201, 138] width 353 height 32
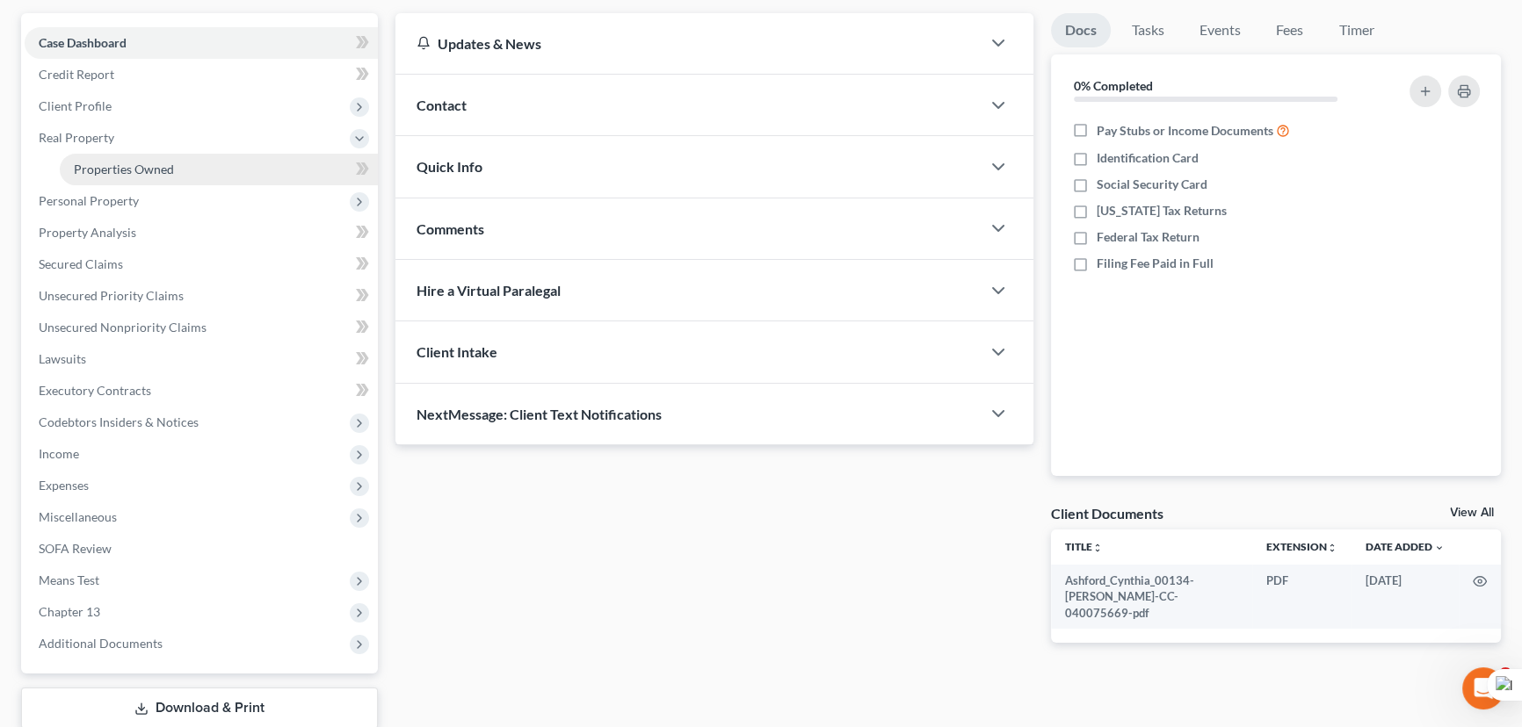
click at [149, 176] on link "Properties Owned" at bounding box center [219, 170] width 318 height 32
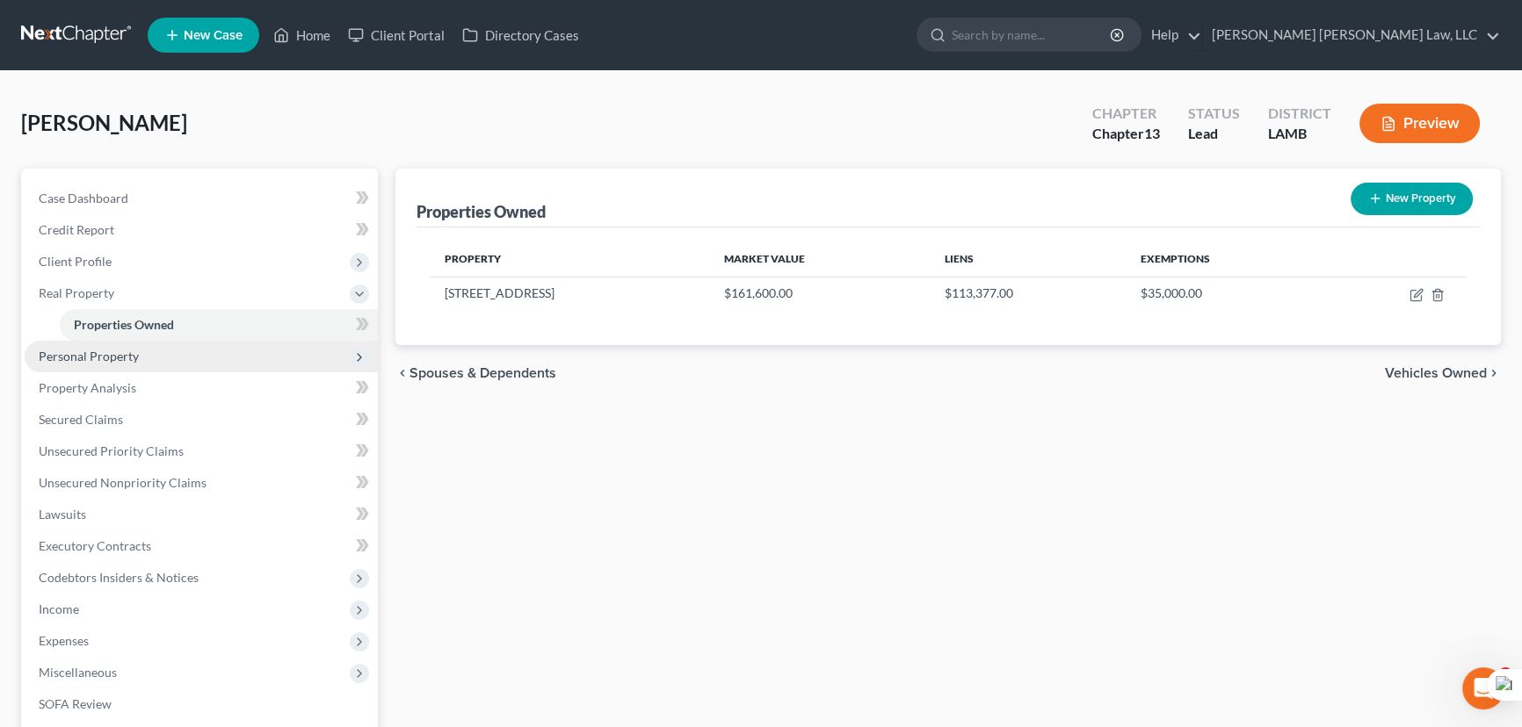
click at [174, 360] on span "Personal Property" at bounding box center [201, 357] width 353 height 32
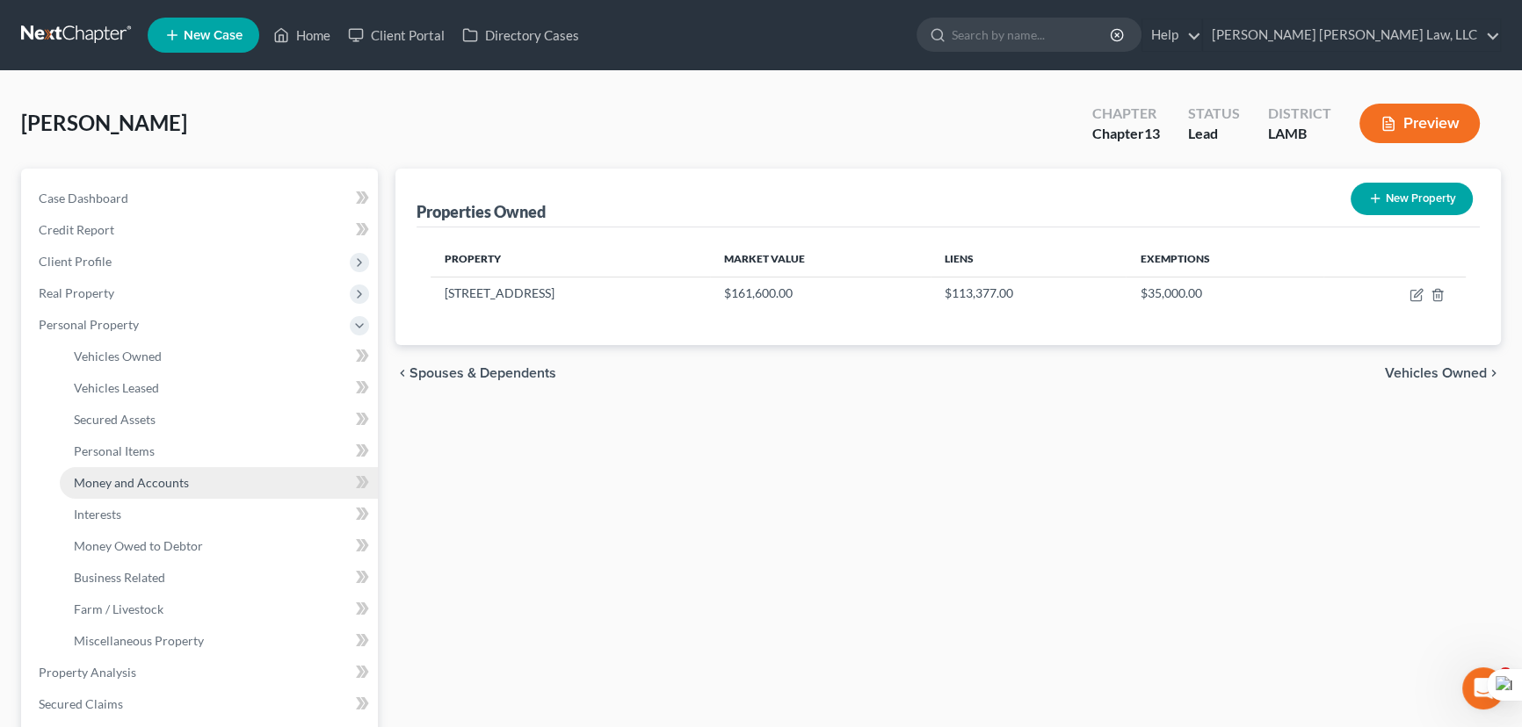
click at [193, 475] on link "Money and Accounts" at bounding box center [219, 483] width 318 height 32
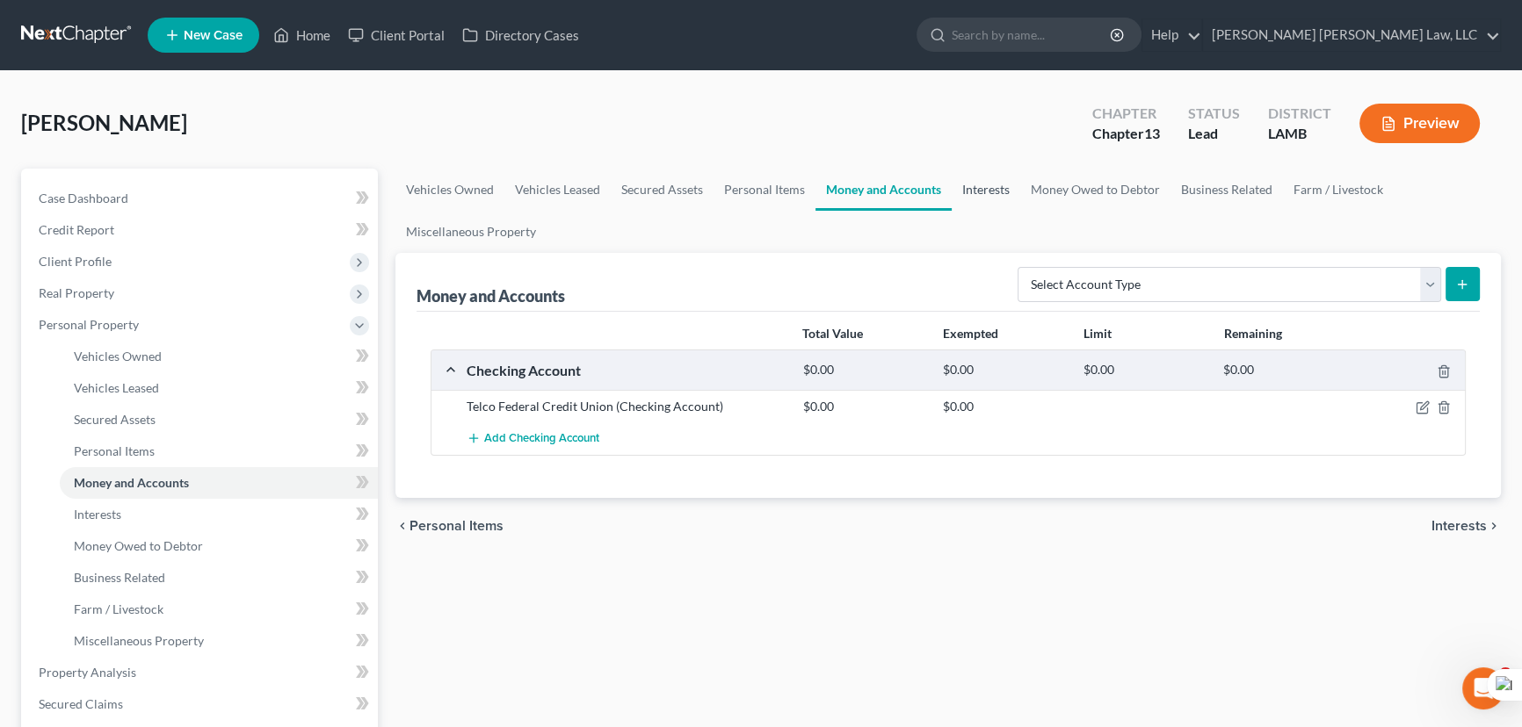
click at [972, 188] on link "Interests" at bounding box center [986, 190] width 69 height 42
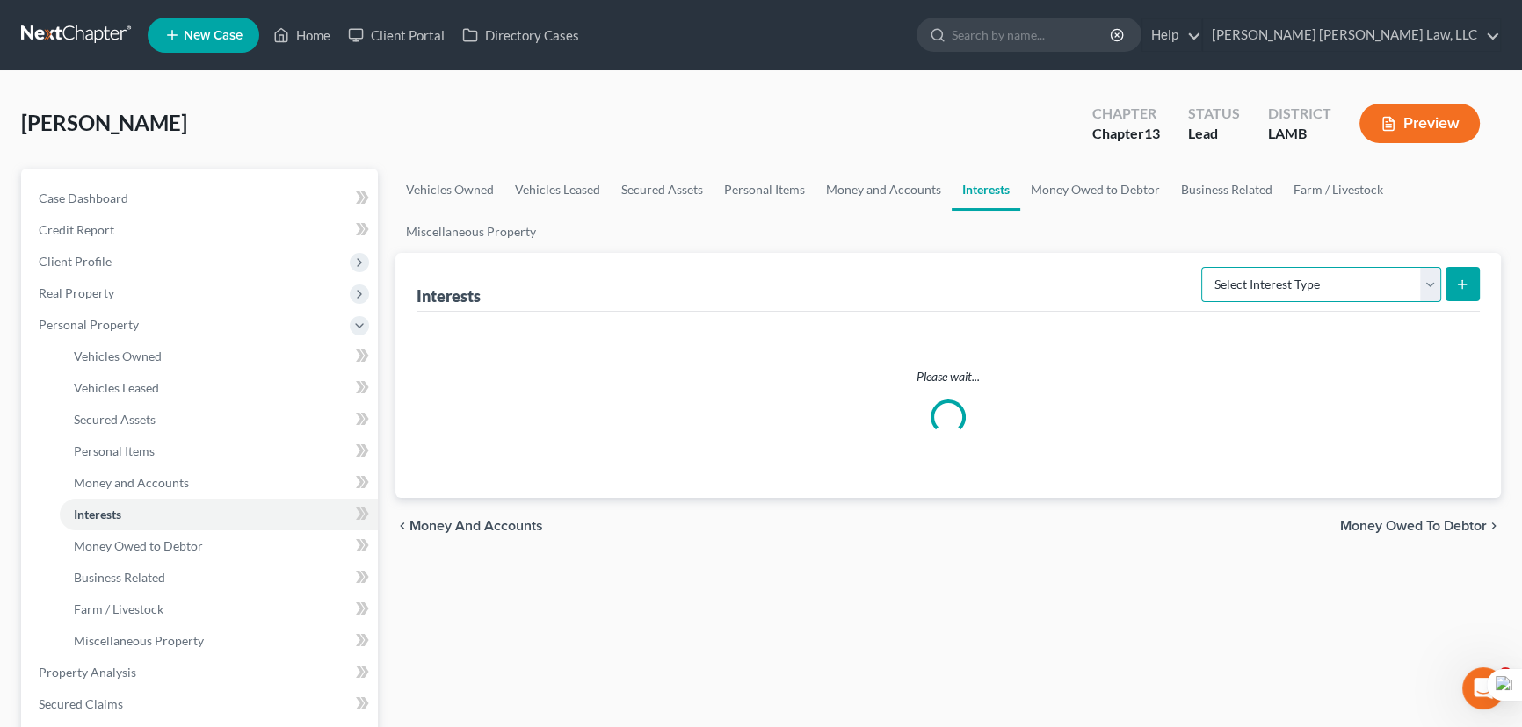
click at [1248, 281] on select "Select Interest Type 401K (A/B: 21) Annuity (A/B: 23) Bond (A/B: 18) Education …" at bounding box center [1321, 284] width 240 height 35
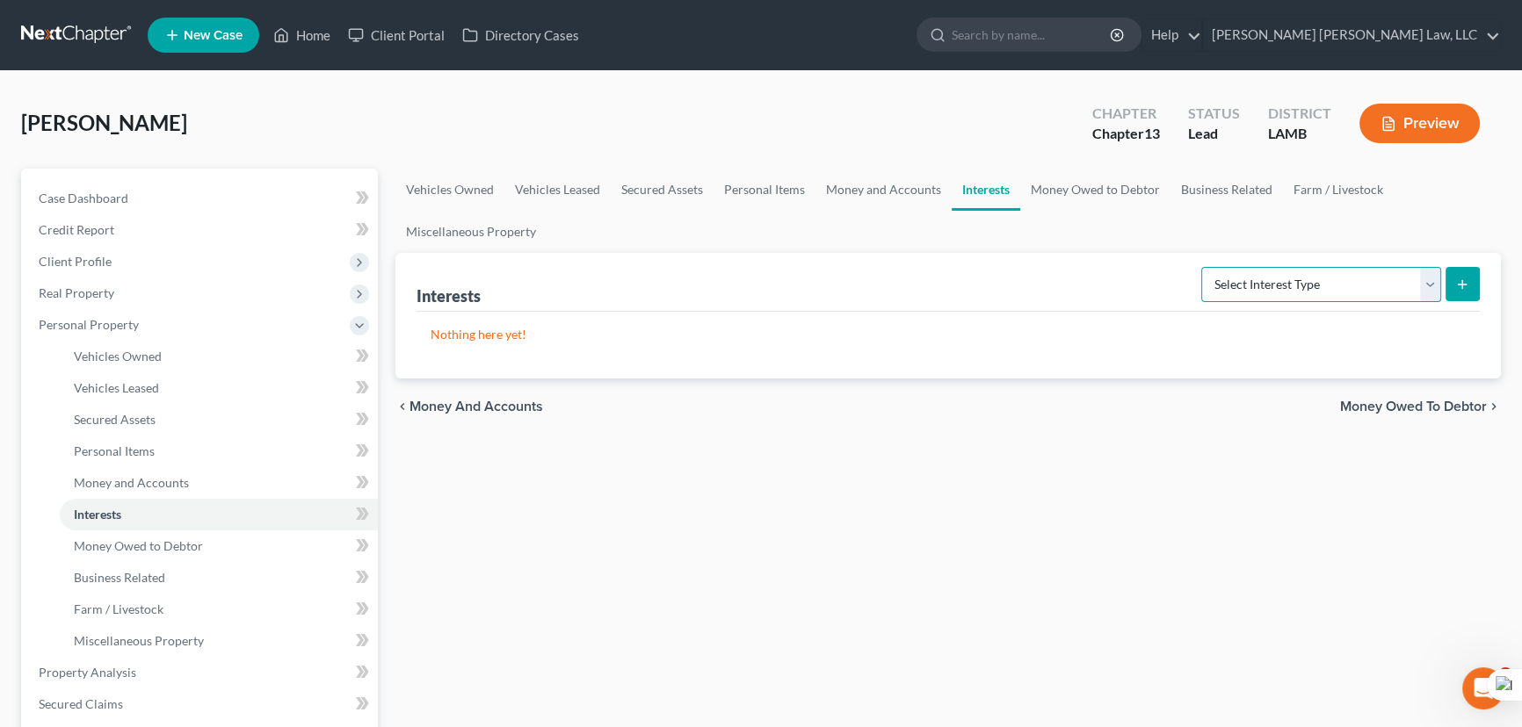
click at [1368, 267] on select "Select Interest Type 401K (A/B: 21) Annuity (A/B: 23) Bond (A/B: 18) Education …" at bounding box center [1321, 284] width 240 height 35
select select "401k"
click at [1204, 267] on select "Select Interest Type 401K (A/B: 21) Annuity (A/B: 23) Bond (A/B: 18) Education …" at bounding box center [1321, 284] width 240 height 35
click at [1450, 280] on button "submit" at bounding box center [1462, 284] width 34 height 34
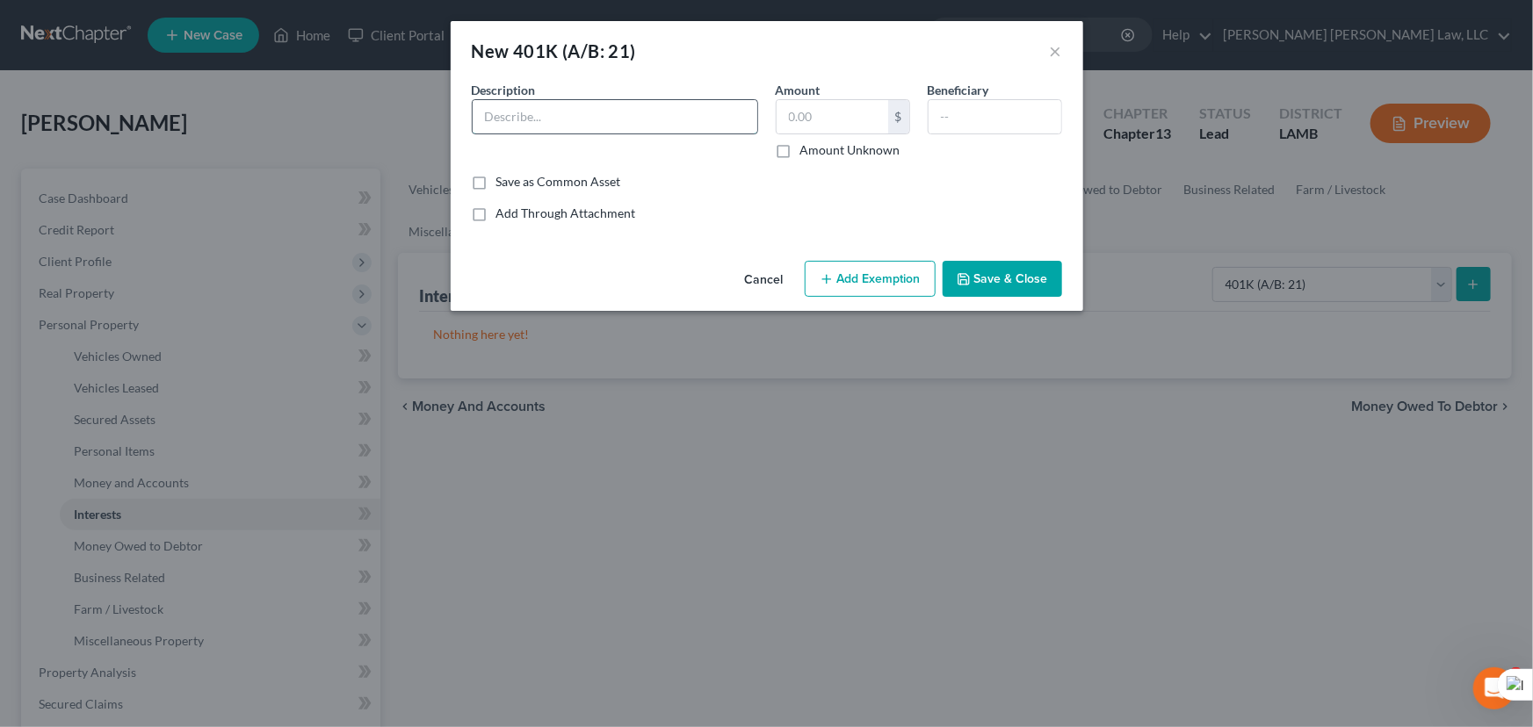
click at [615, 118] on input "text" at bounding box center [615, 116] width 285 height 33
type input "LASERS"
click at [1011, 292] on button "Save & Close" at bounding box center [1002, 279] width 119 height 37
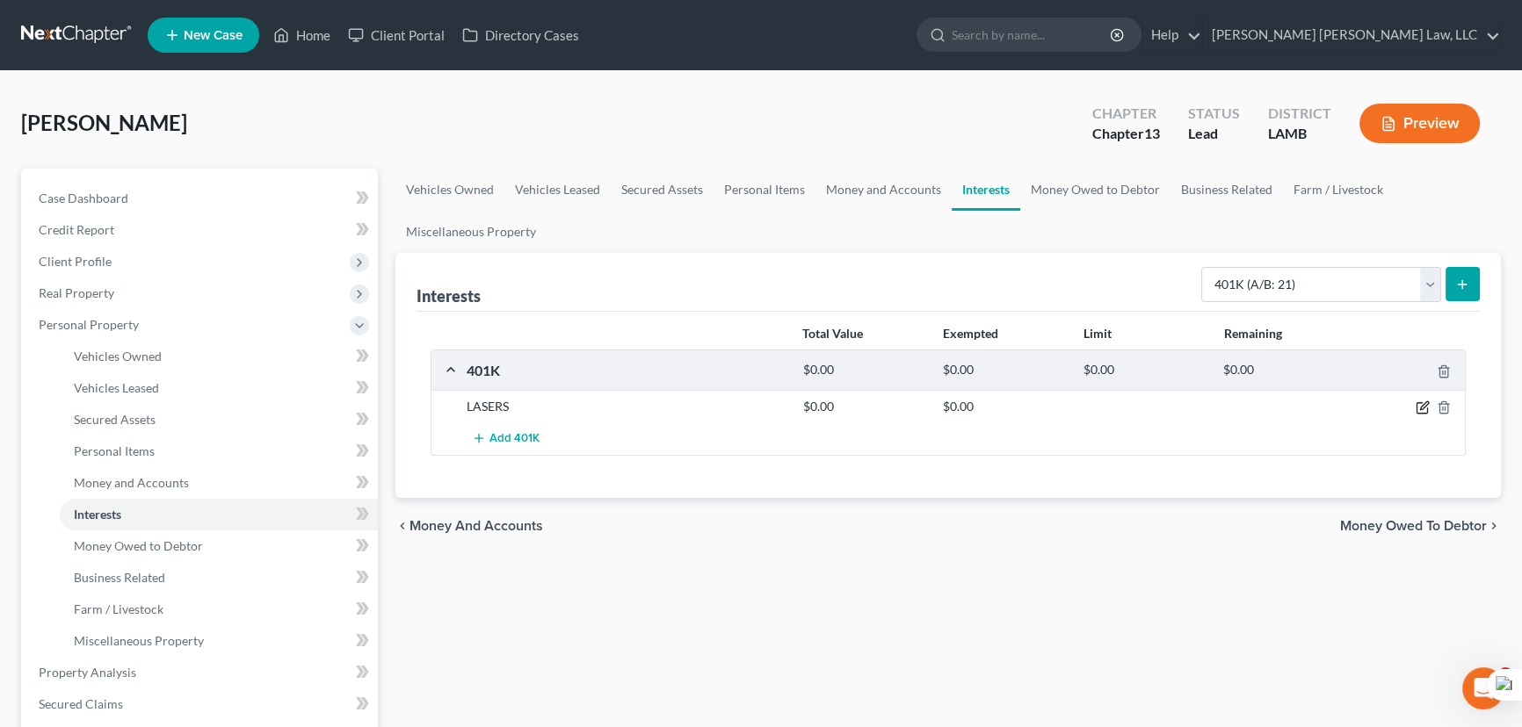
click at [1424, 402] on icon "button" at bounding box center [1424, 406] width 8 height 8
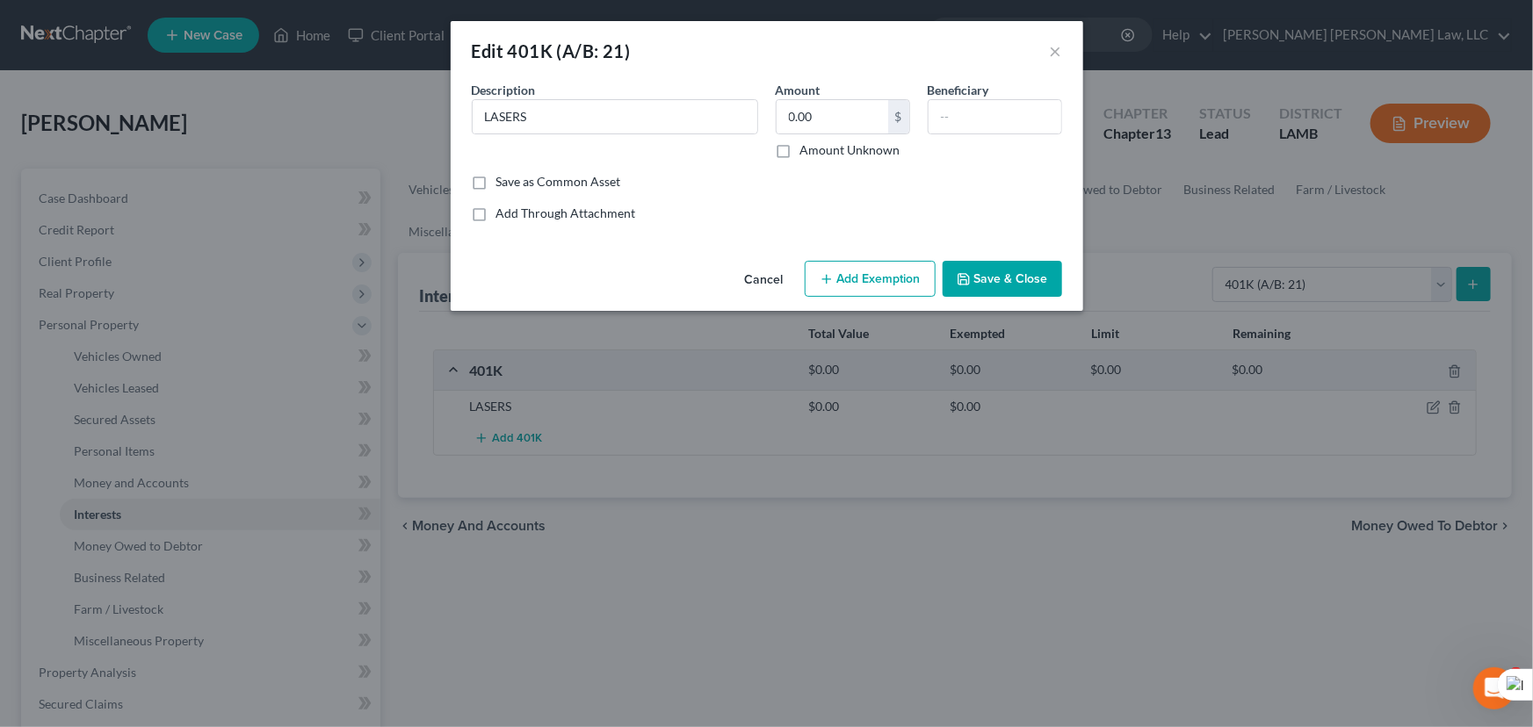
click at [884, 281] on button "Add Exemption" at bounding box center [870, 279] width 131 height 37
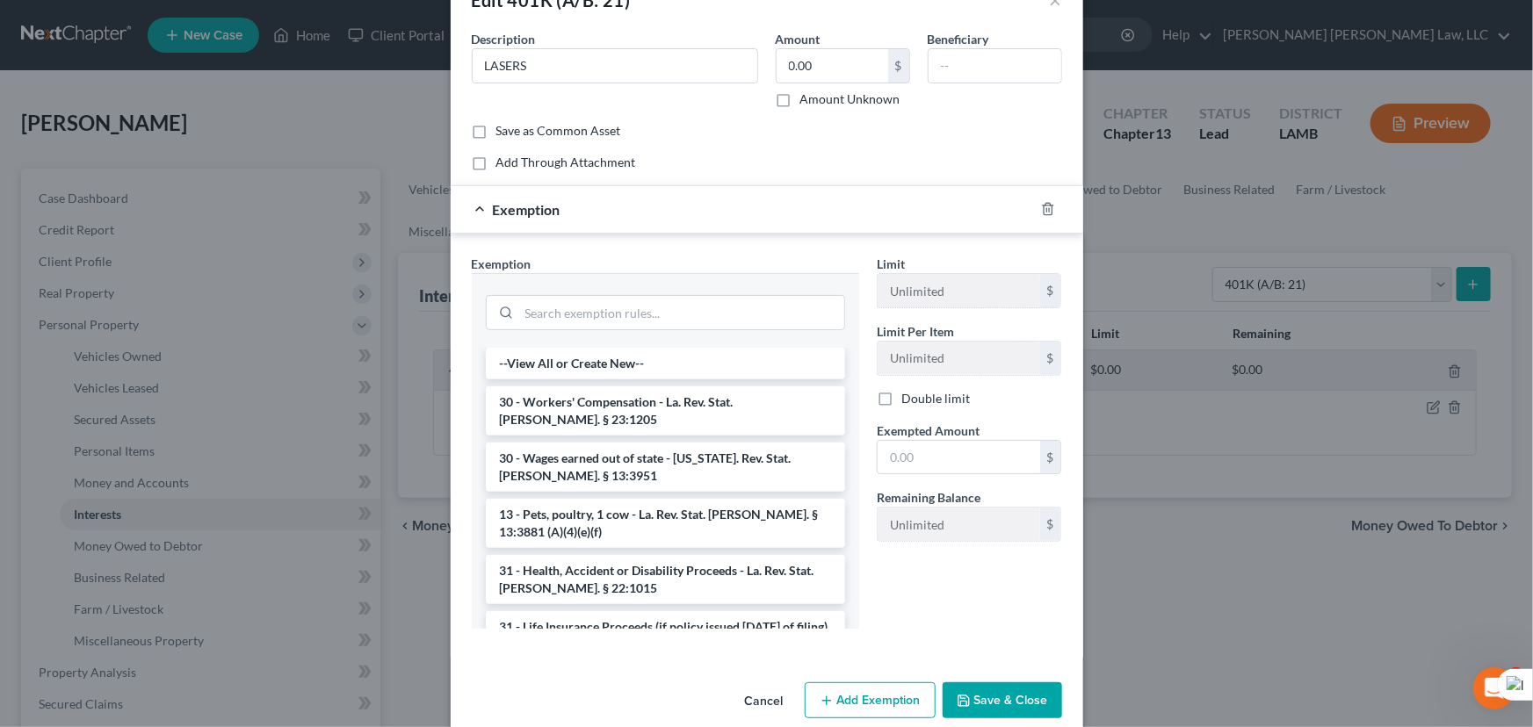
scroll to position [76, 0]
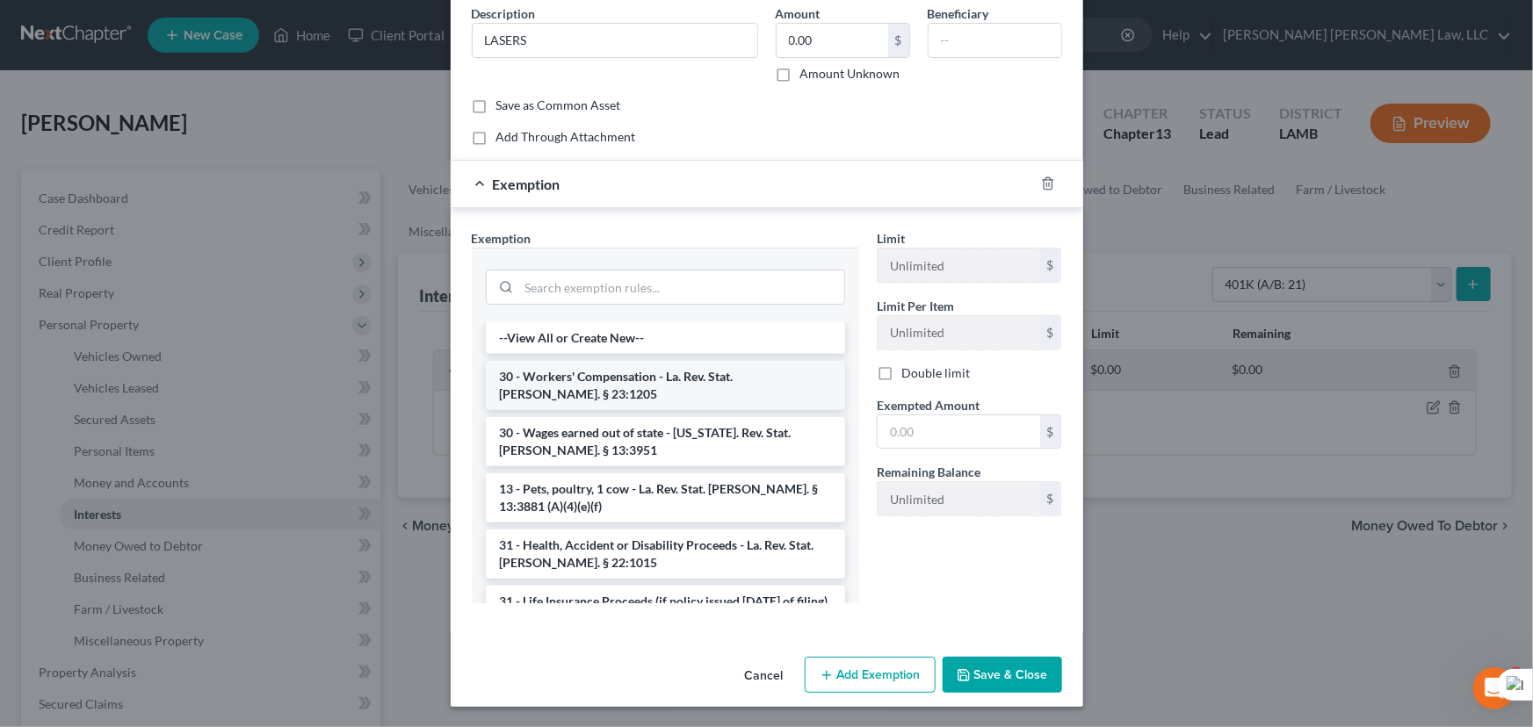
click at [764, 382] on li "30 - Workers' Compensation - La. Rev. Stat. Ann. § 23:1205" at bounding box center [665, 385] width 359 height 49
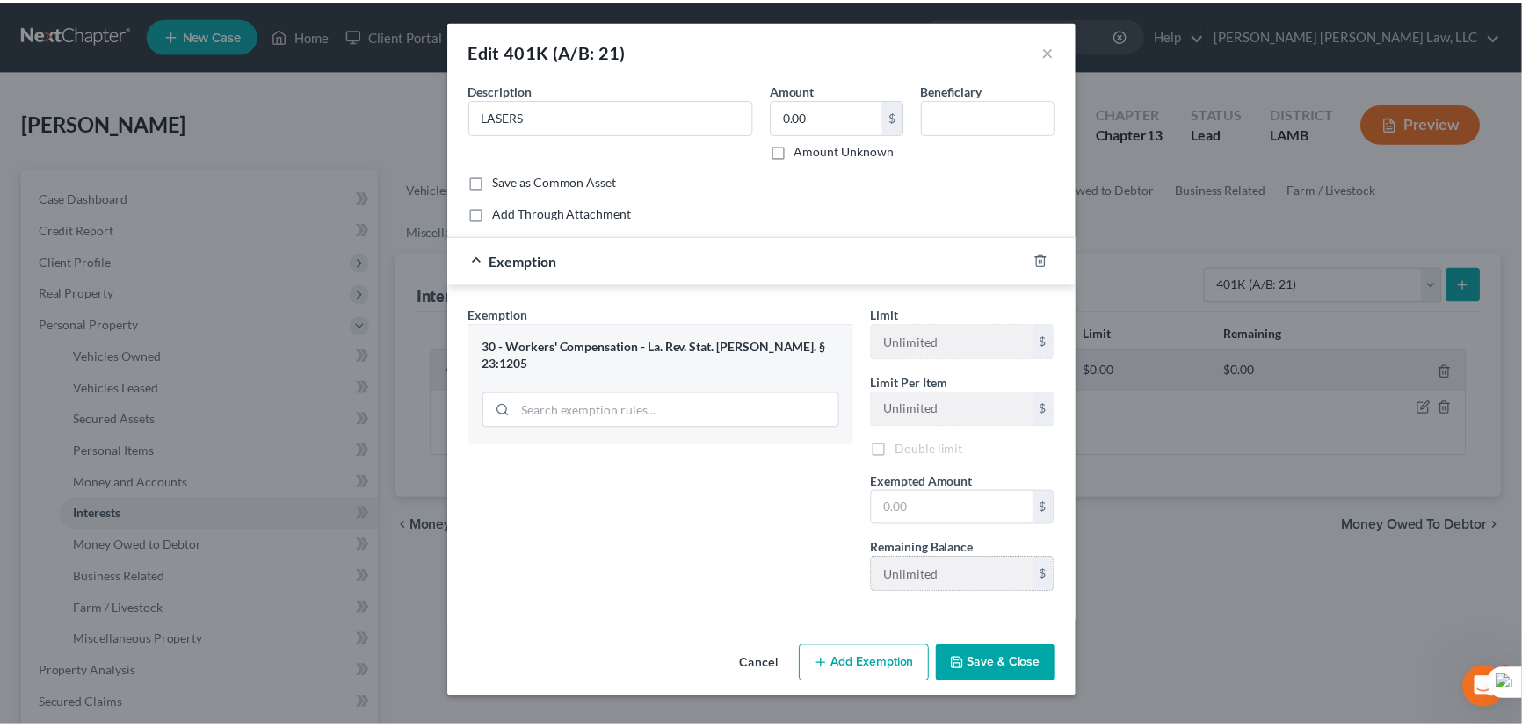
scroll to position [0, 0]
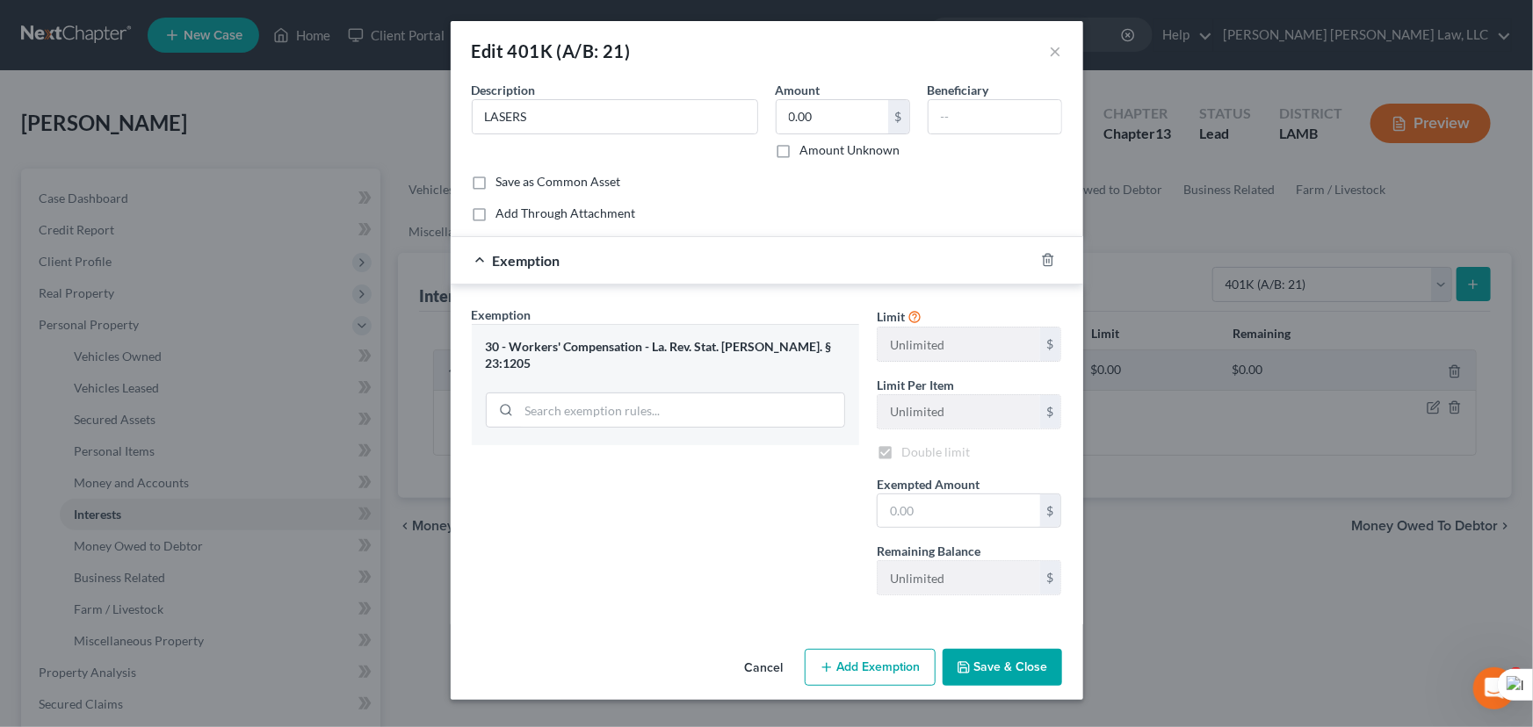
checkbox input "true"
click at [1011, 659] on button "Save & Close" at bounding box center [1002, 667] width 119 height 37
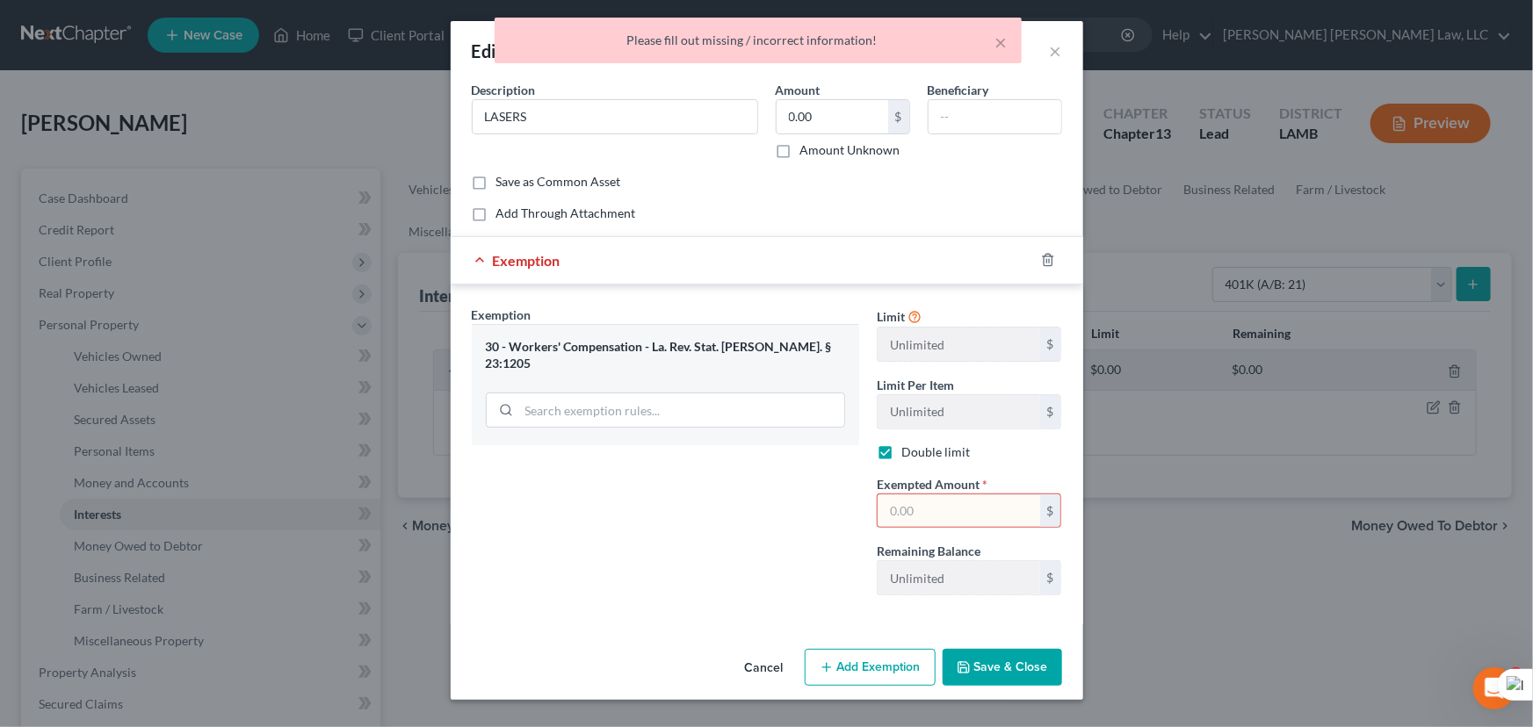
click at [984, 512] on input "text" at bounding box center [959, 511] width 163 height 33
click at [778, 528] on div "Exemption Set must be selected for CA. Exemption * 30 - Workers' Compensation -…" at bounding box center [665, 458] width 405 height 304
click at [1051, 52] on div "× Please fill out missing / incorrect information!" at bounding box center [757, 45] width 1533 height 54
click at [1042, 255] on icon "button" at bounding box center [1048, 260] width 14 height 14
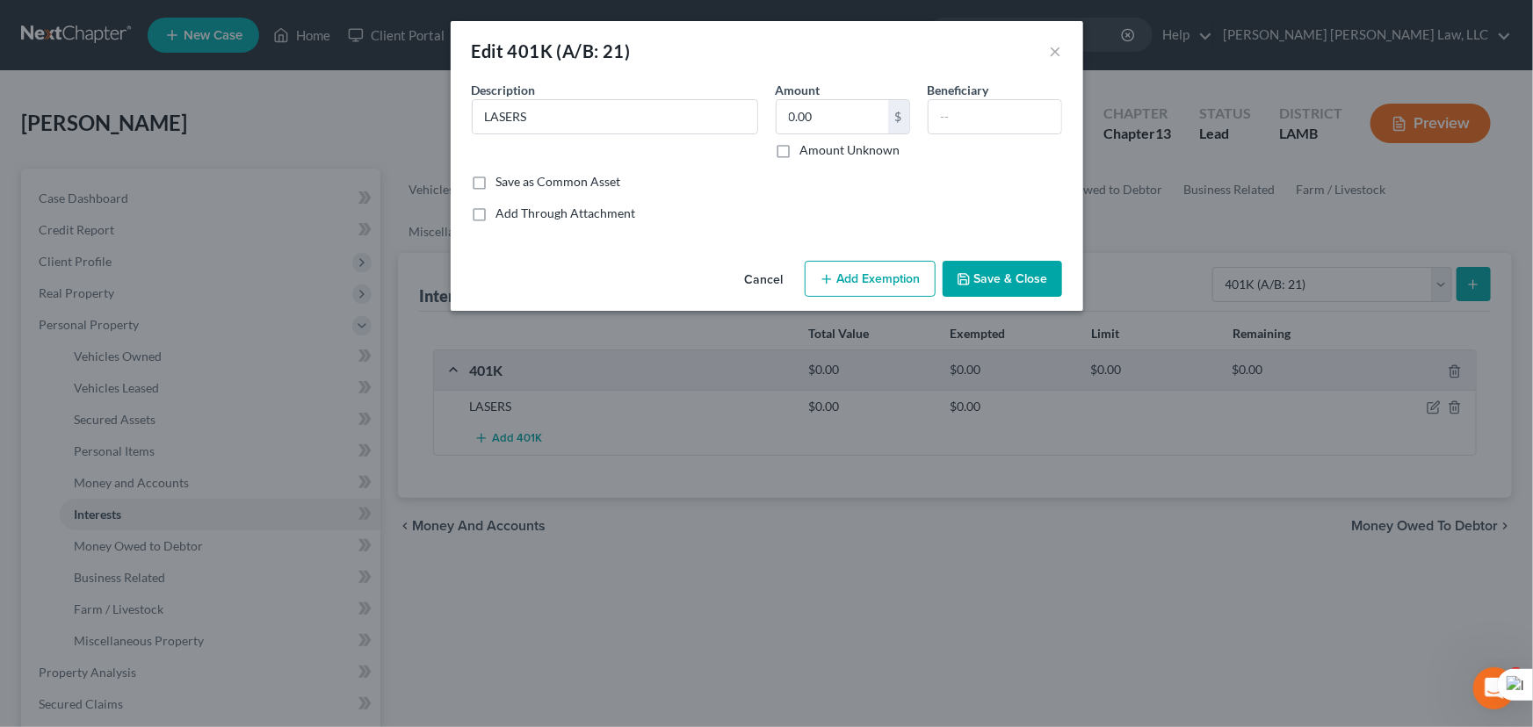
click at [1006, 281] on button "Save & Close" at bounding box center [1002, 279] width 119 height 37
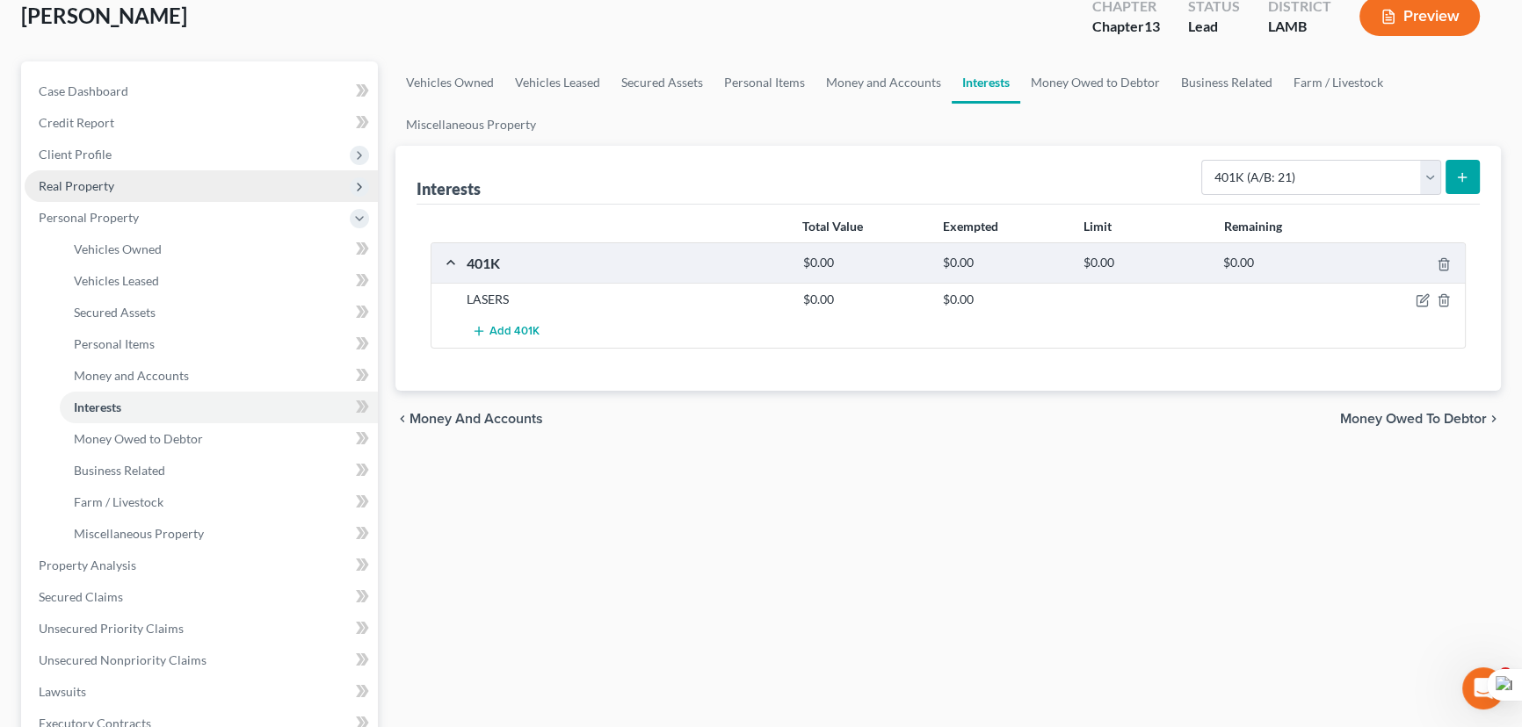
scroll to position [79, 0]
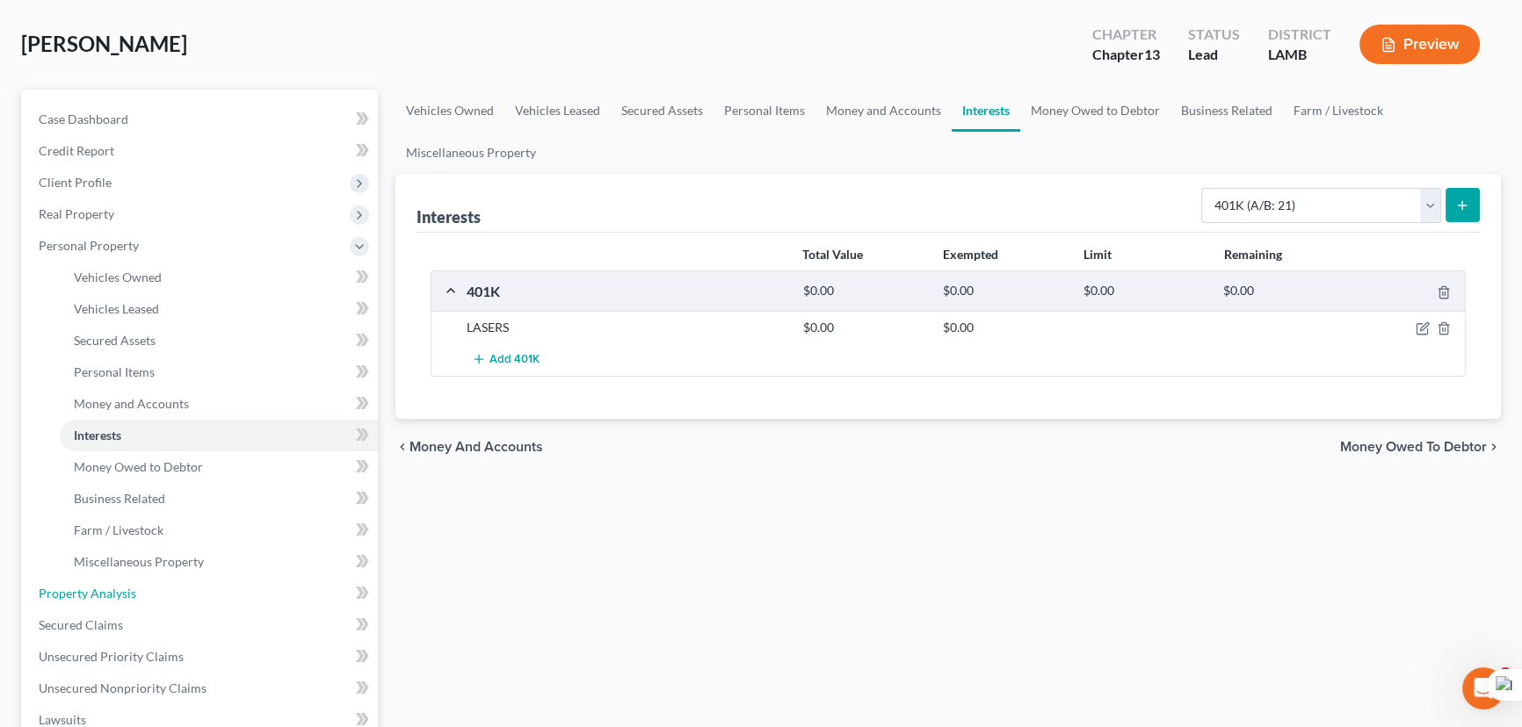
drag, startPoint x: 170, startPoint y: 604, endPoint x: 425, endPoint y: 556, distance: 260.0
click at [170, 604] on link "Property Analysis" at bounding box center [201, 594] width 353 height 32
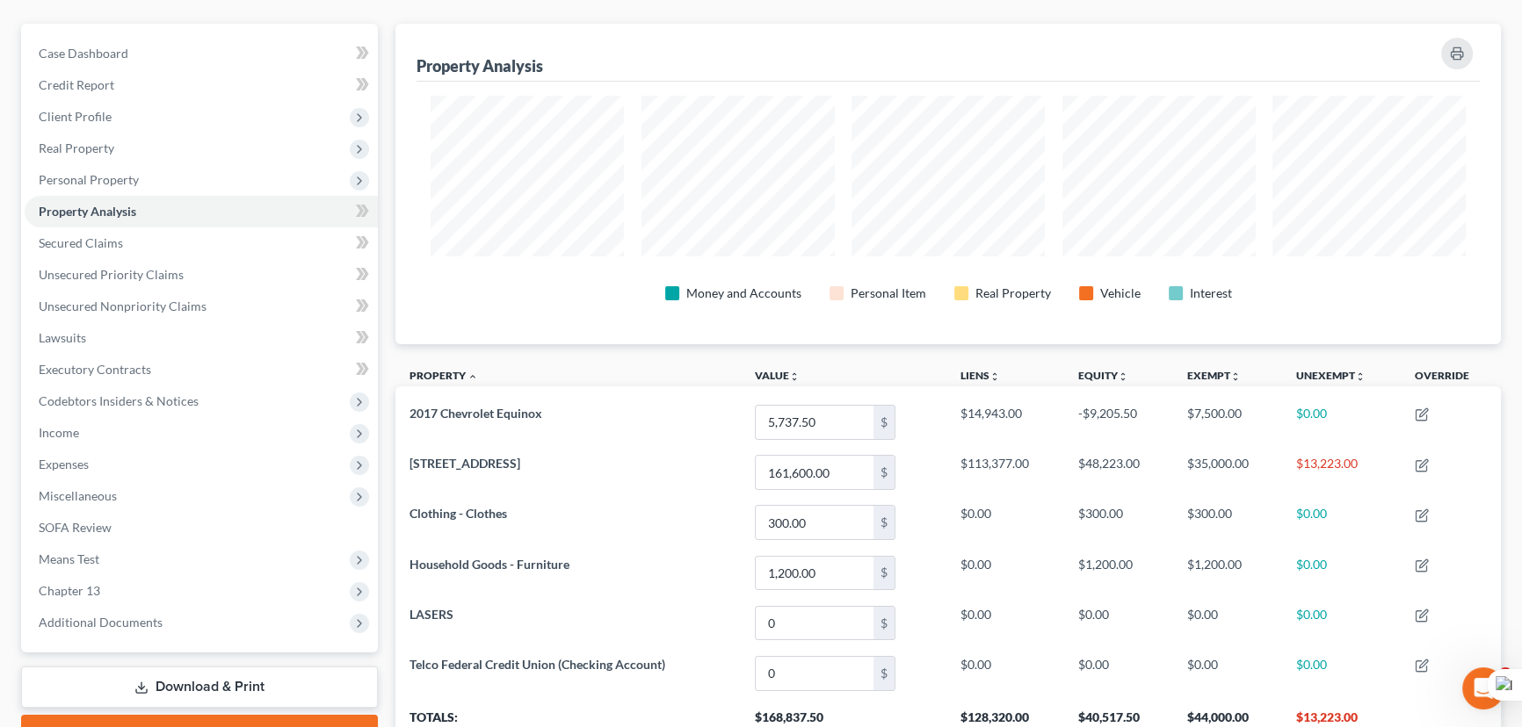
scroll to position [126, 0]
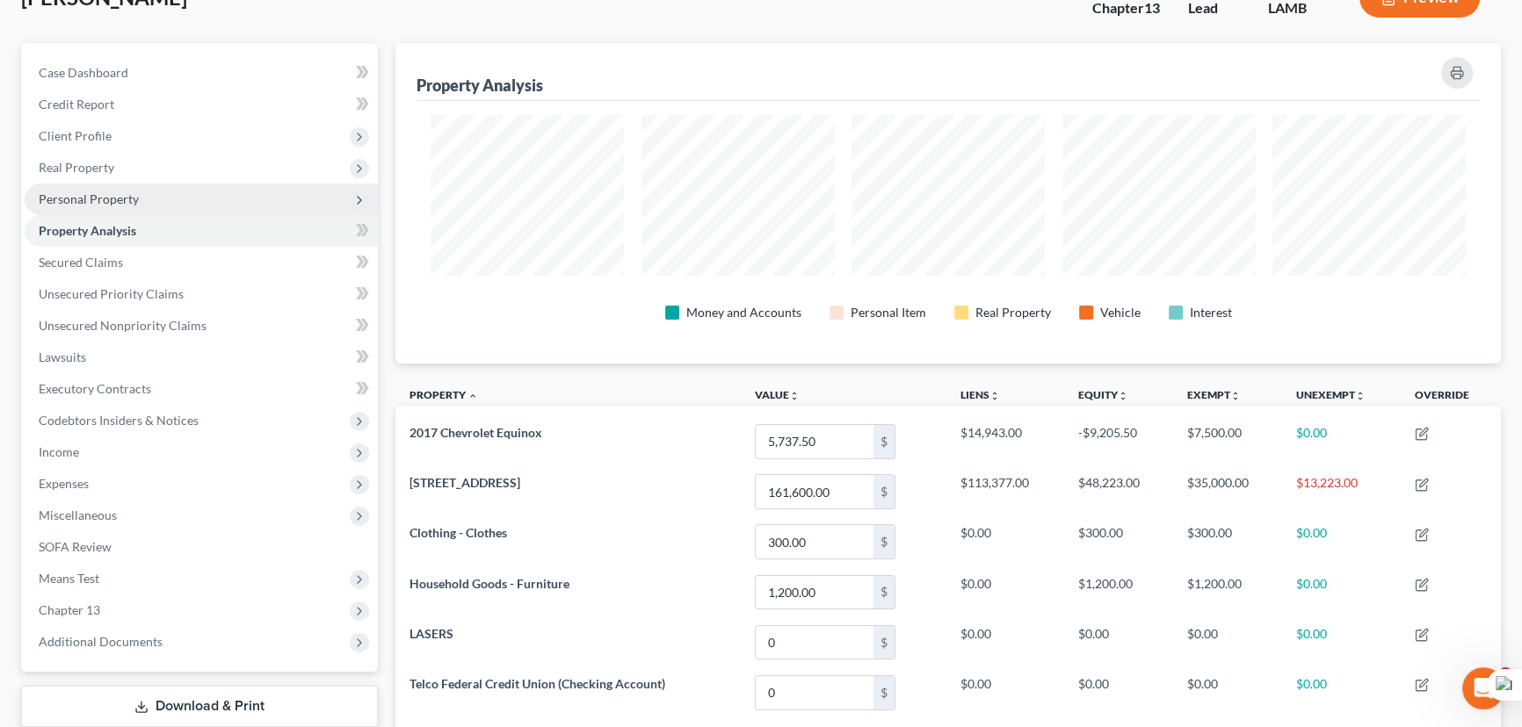
click at [141, 204] on span "Personal Property" at bounding box center [201, 200] width 353 height 32
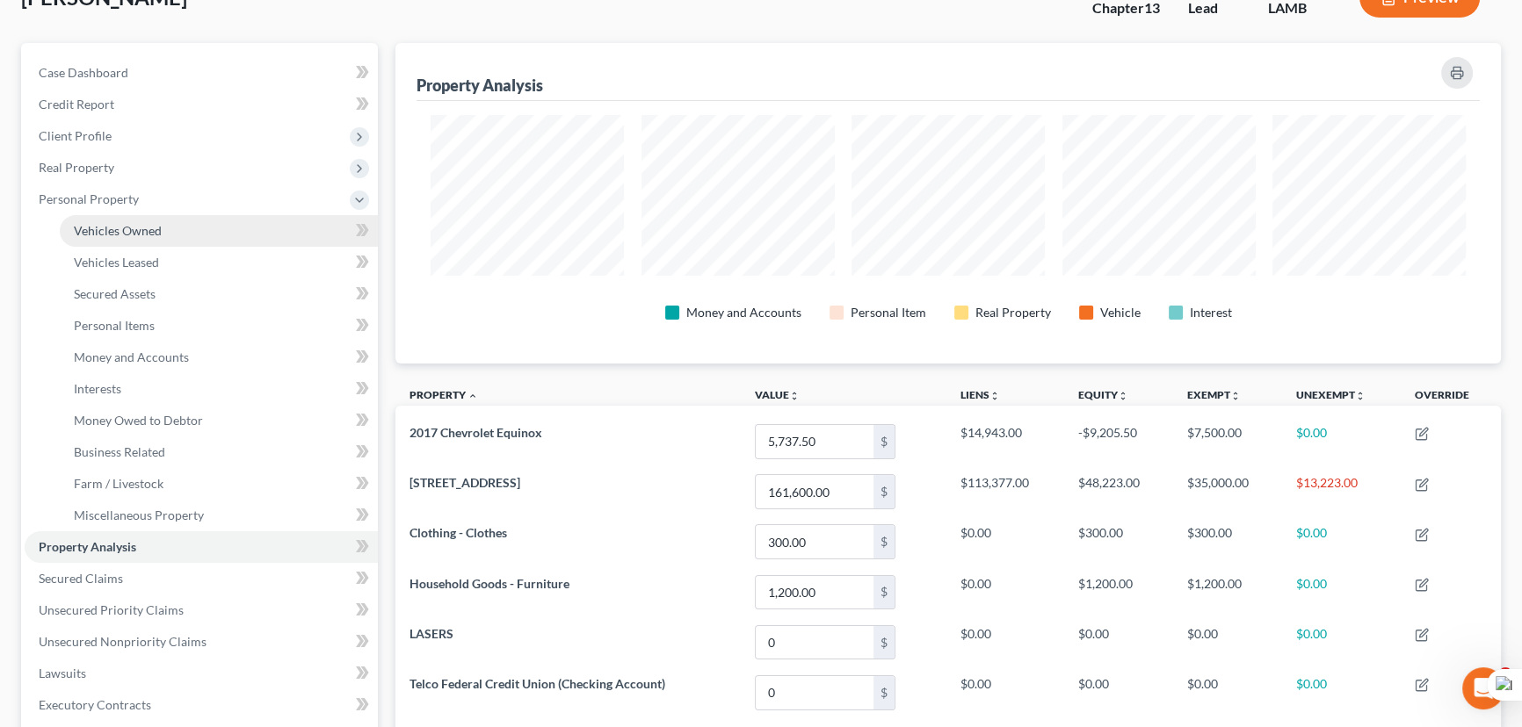
click at [156, 233] on span "Vehicles Owned" at bounding box center [118, 230] width 88 height 15
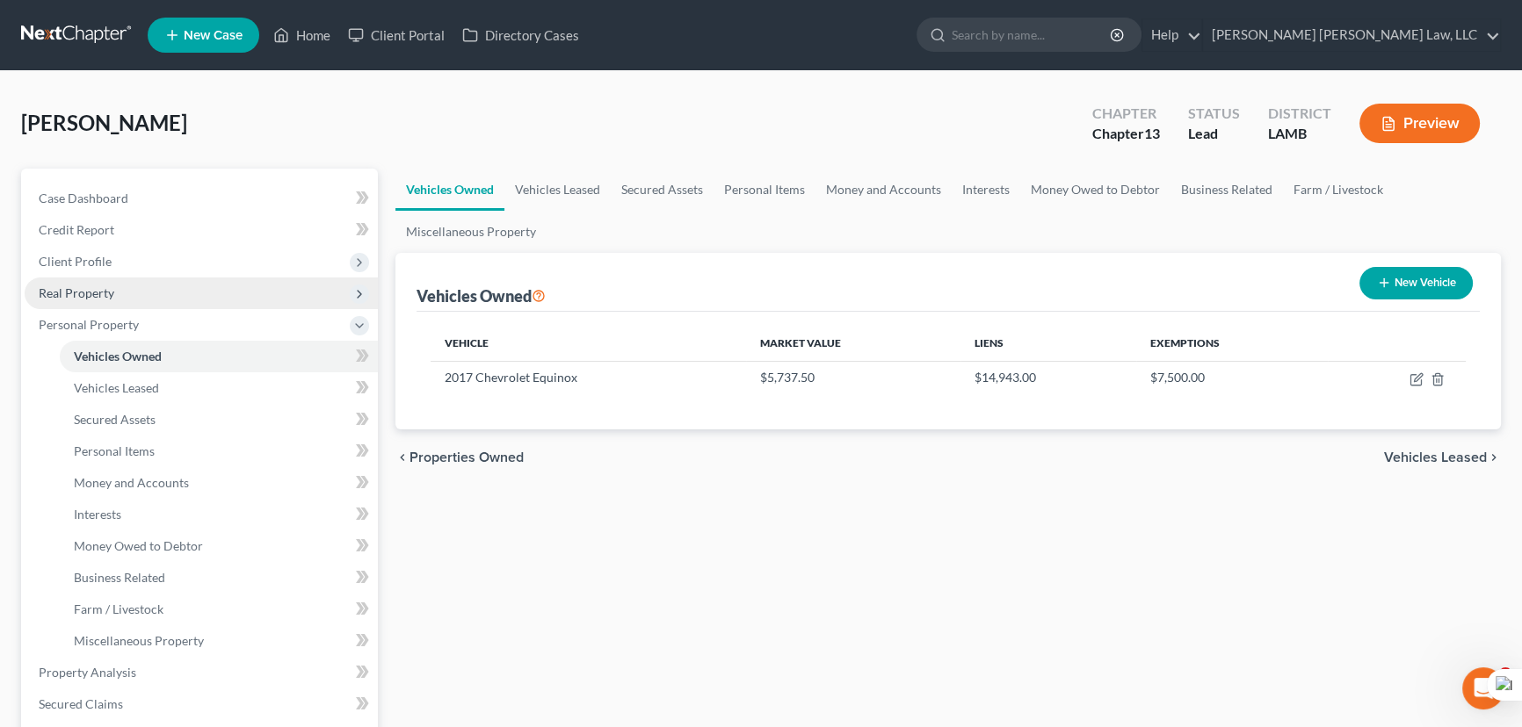
click at [109, 286] on span "Real Property" at bounding box center [77, 293] width 76 height 15
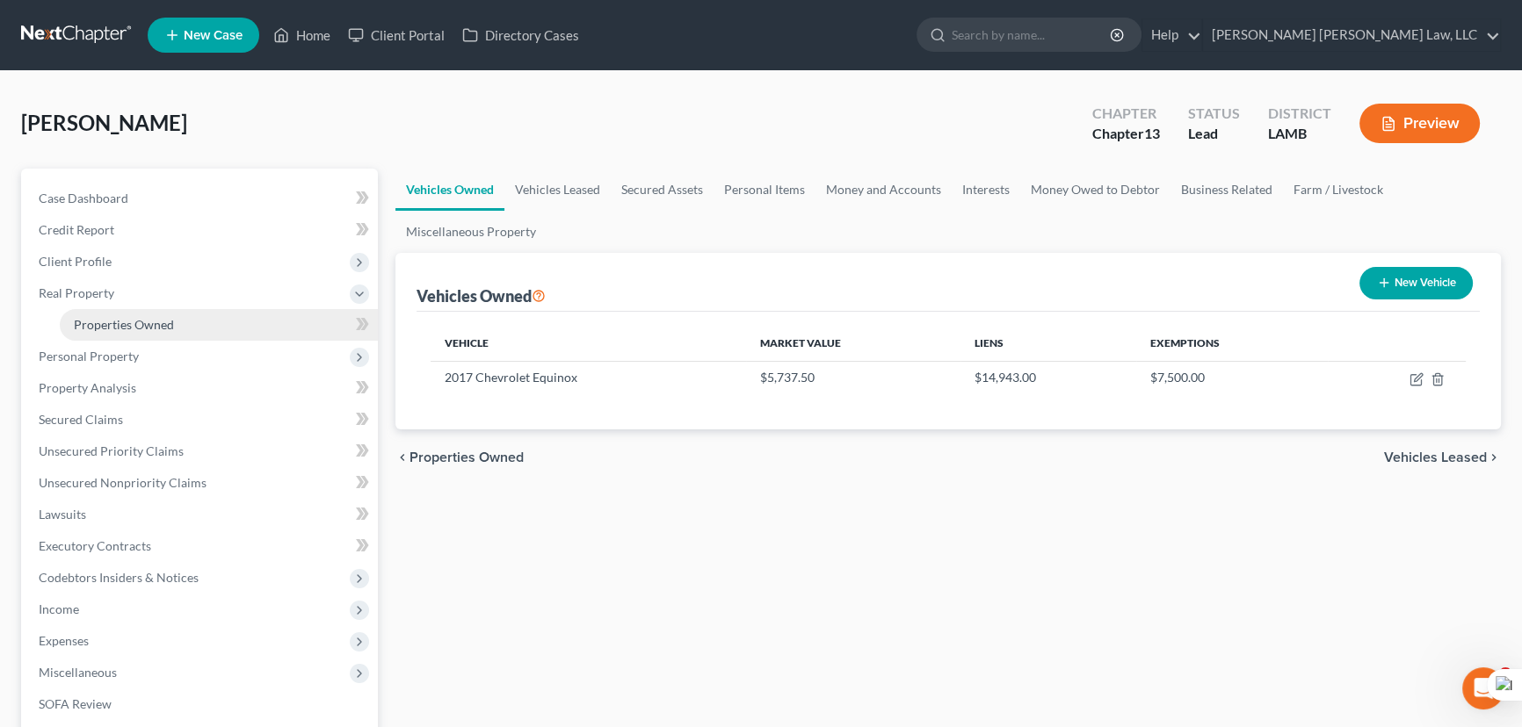
click at [111, 328] on span "Properties Owned" at bounding box center [124, 324] width 100 height 15
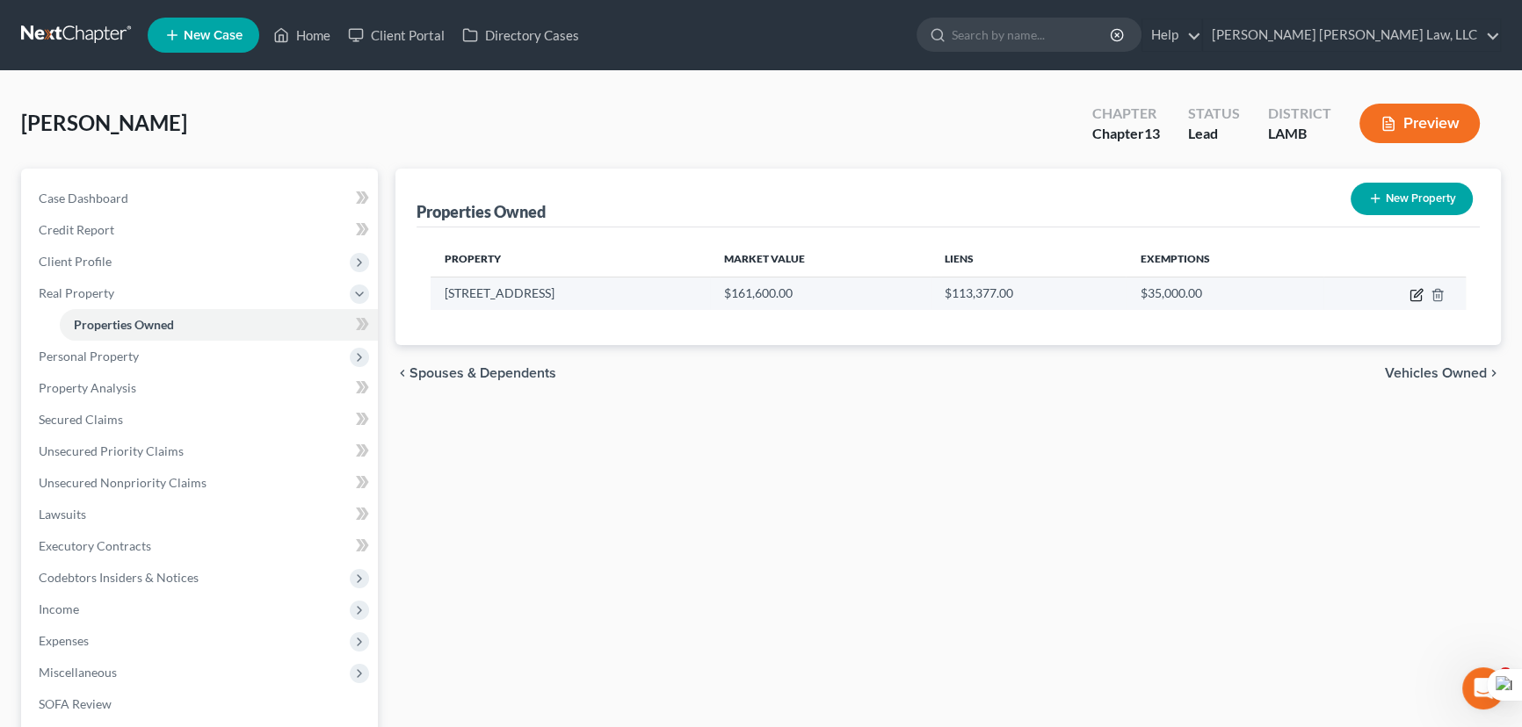
click at [1416, 295] on icon "button" at bounding box center [1418, 293] width 8 height 8
select select "19"
select select "0"
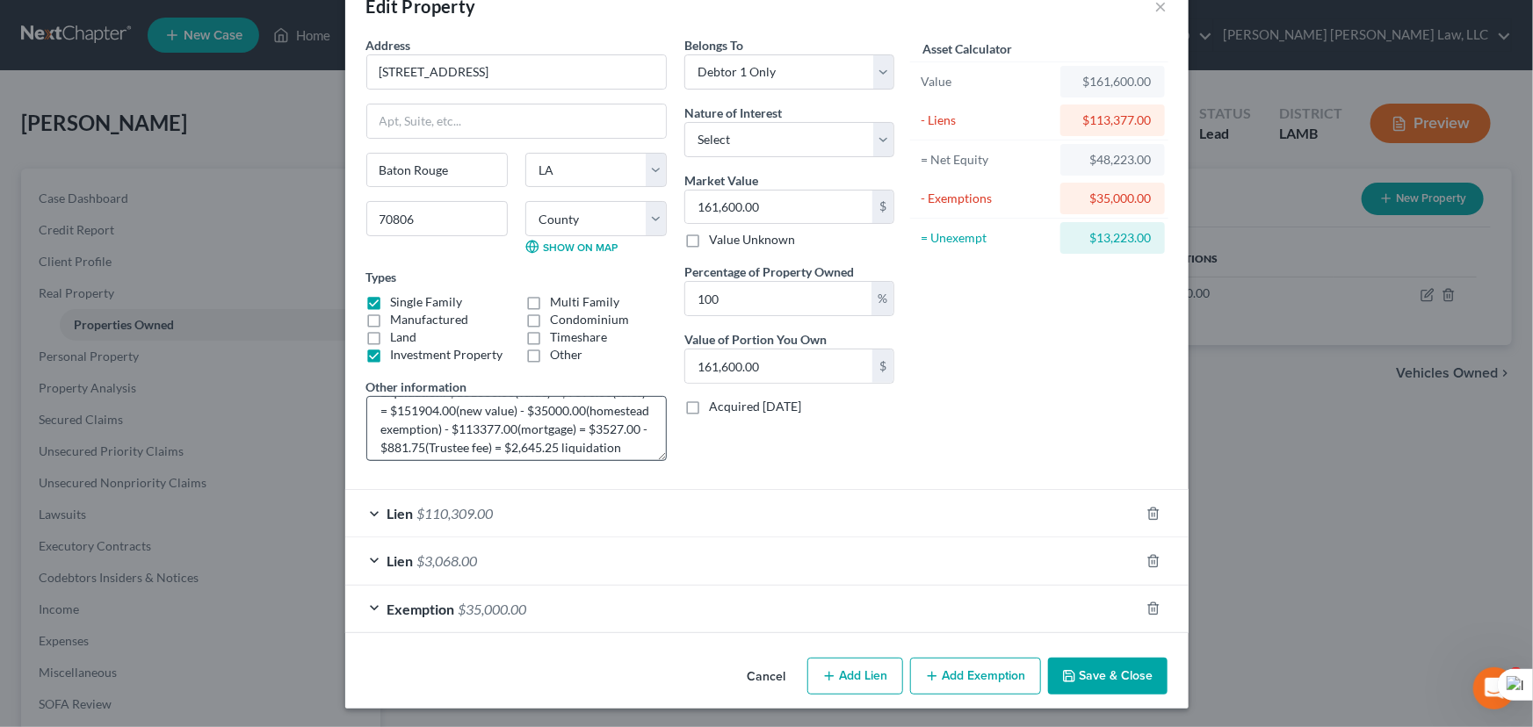
scroll to position [54, 0]
click at [1116, 672] on button "Save & Close" at bounding box center [1107, 676] width 119 height 37
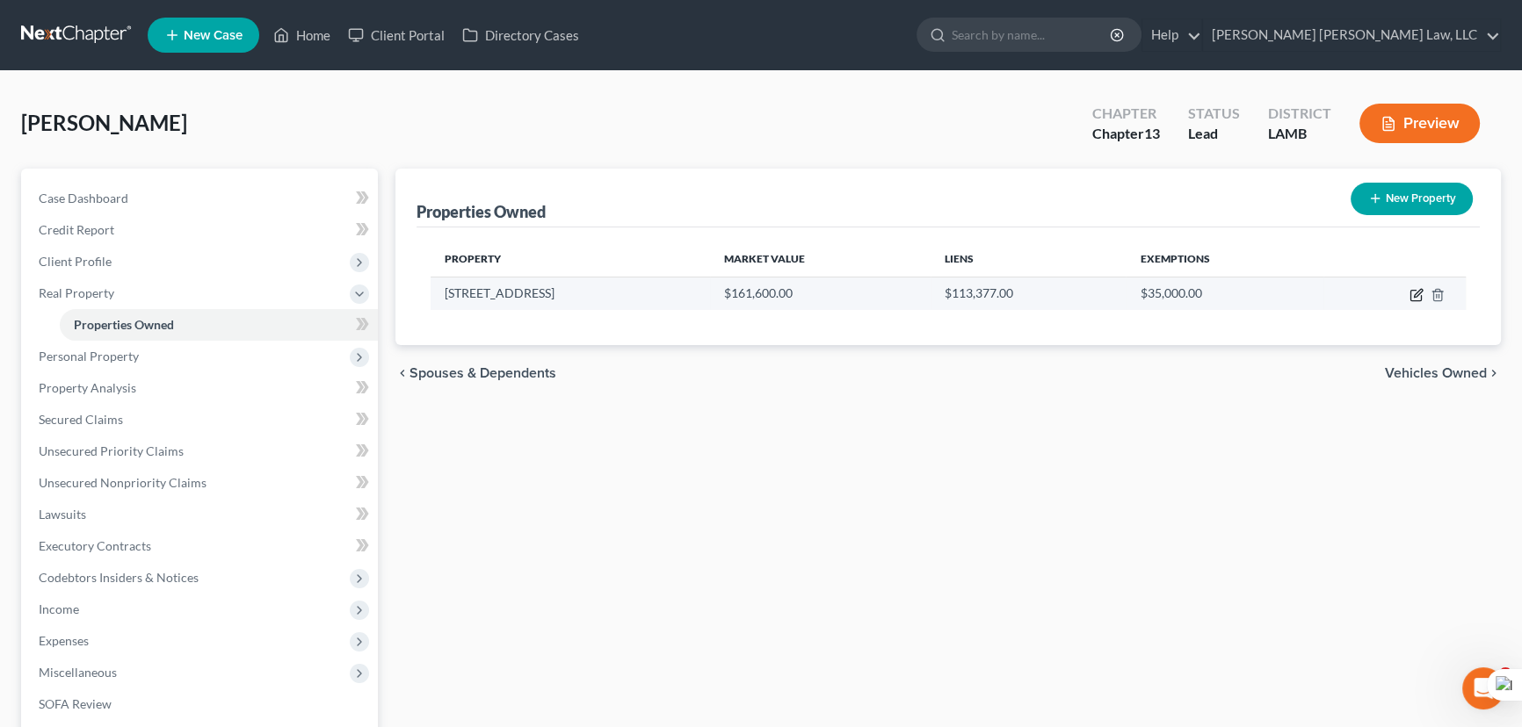
click at [1412, 298] on icon "button" at bounding box center [1416, 295] width 14 height 14
select select "19"
select select "16"
select select "0"
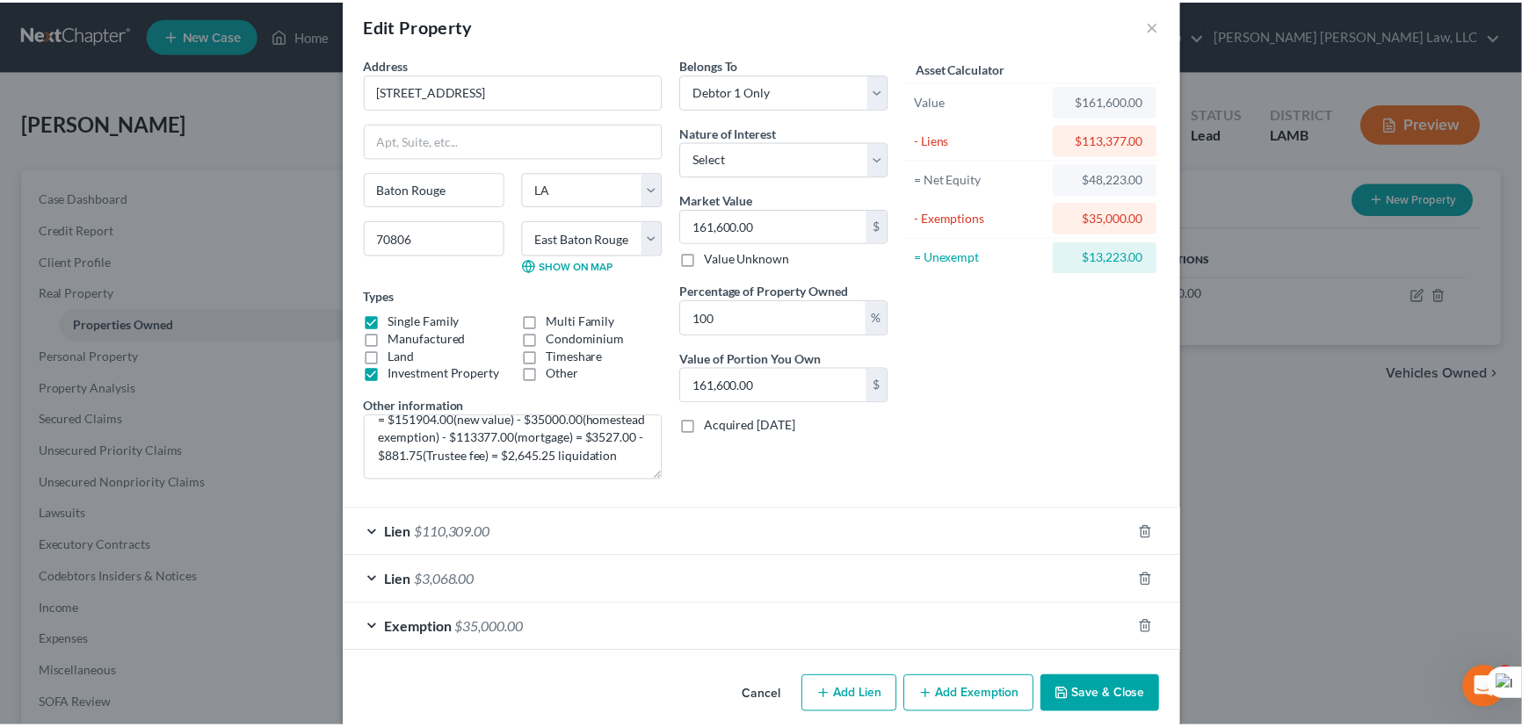
scroll to position [45, 0]
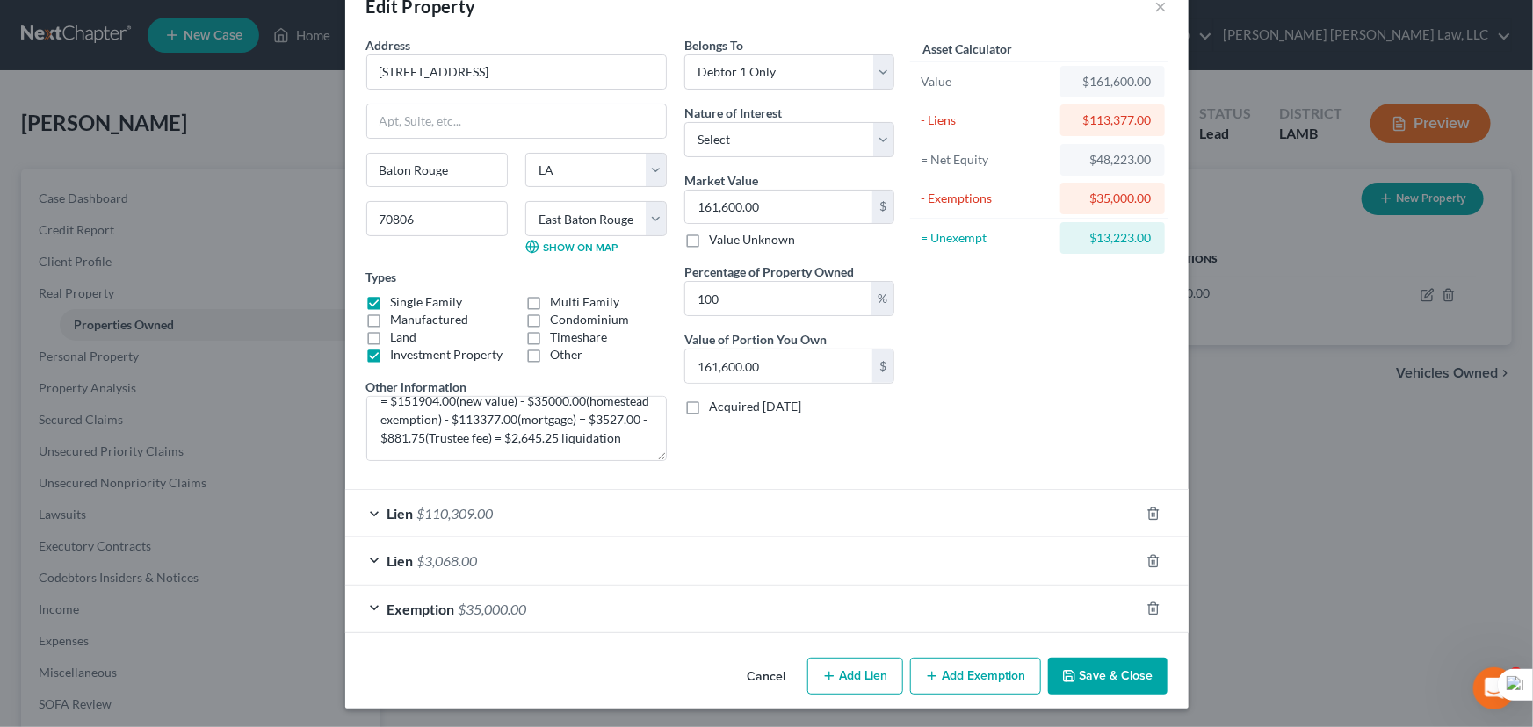
drag, startPoint x: 1096, startPoint y: 666, endPoint x: 1065, endPoint y: 657, distance: 32.0
click at [1096, 666] on button "Save & Close" at bounding box center [1107, 676] width 119 height 37
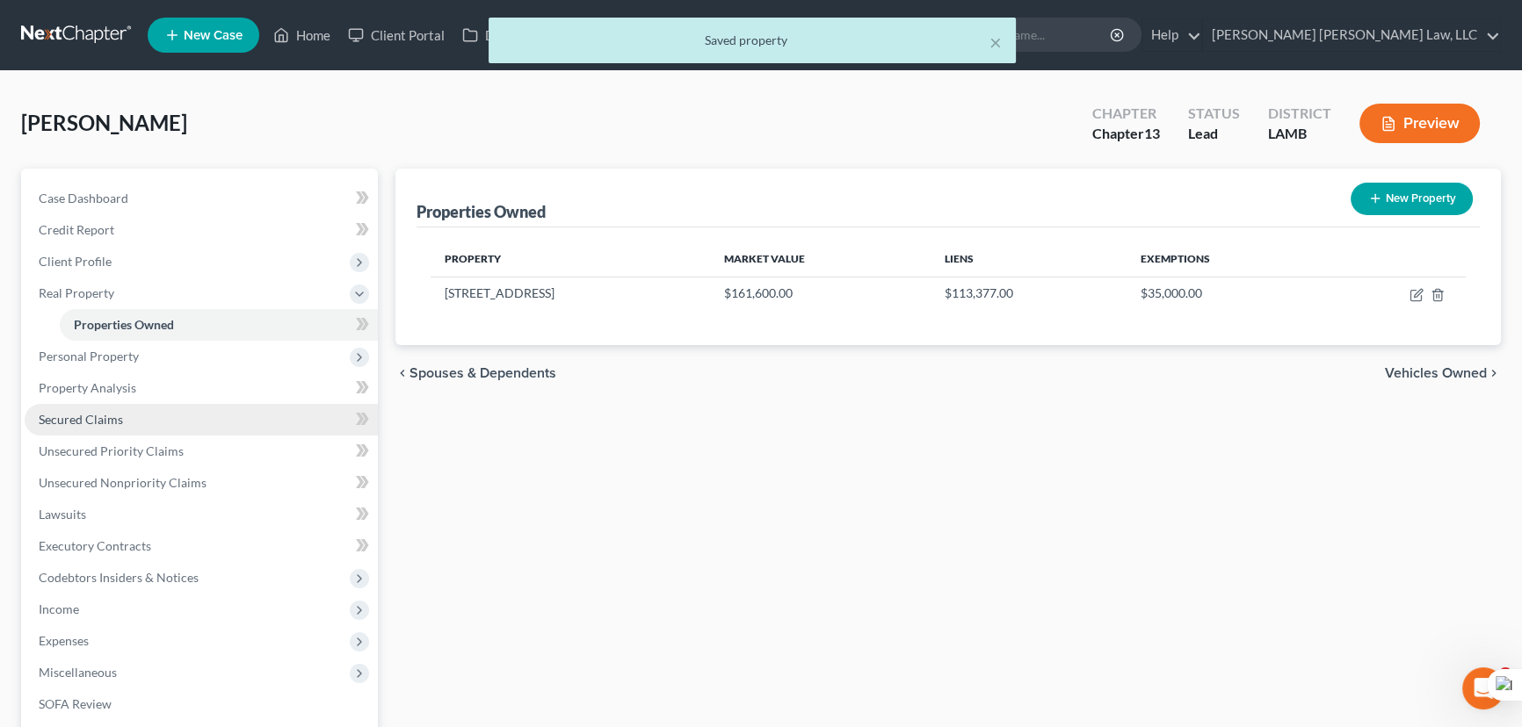
click at [149, 427] on link "Secured Claims" at bounding box center [201, 420] width 353 height 32
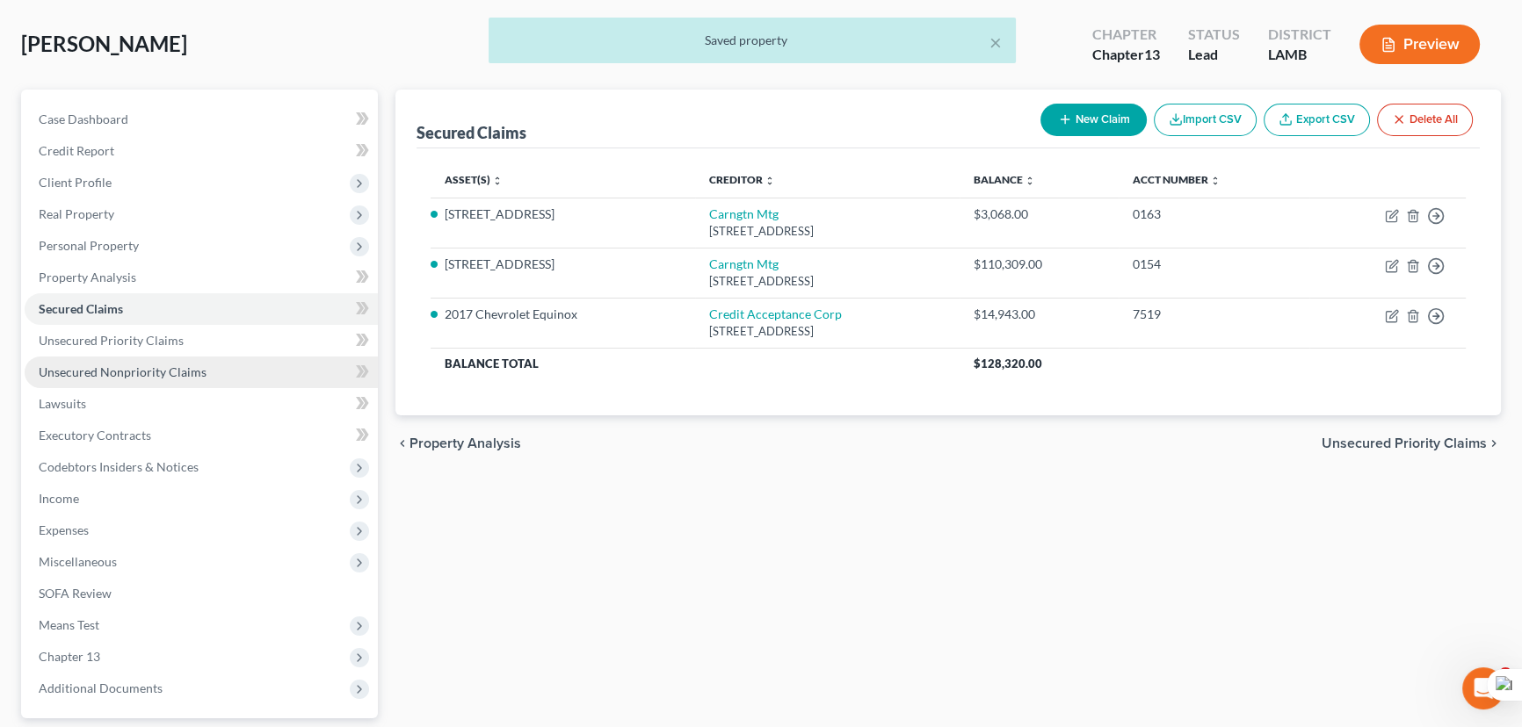
click at [264, 378] on link "Unsecured Nonpriority Claims" at bounding box center [201, 373] width 353 height 32
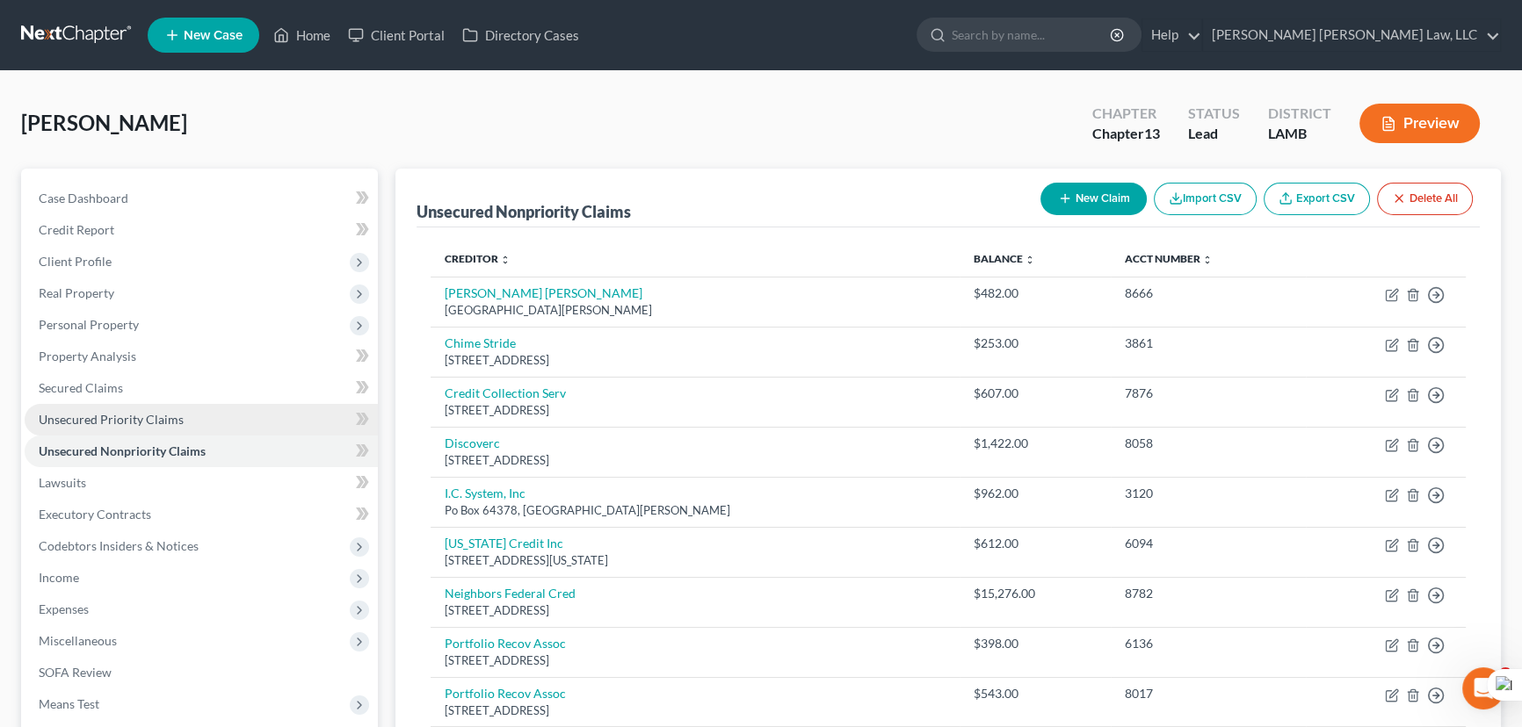
click at [210, 432] on link "Unsecured Priority Claims" at bounding box center [201, 420] width 353 height 32
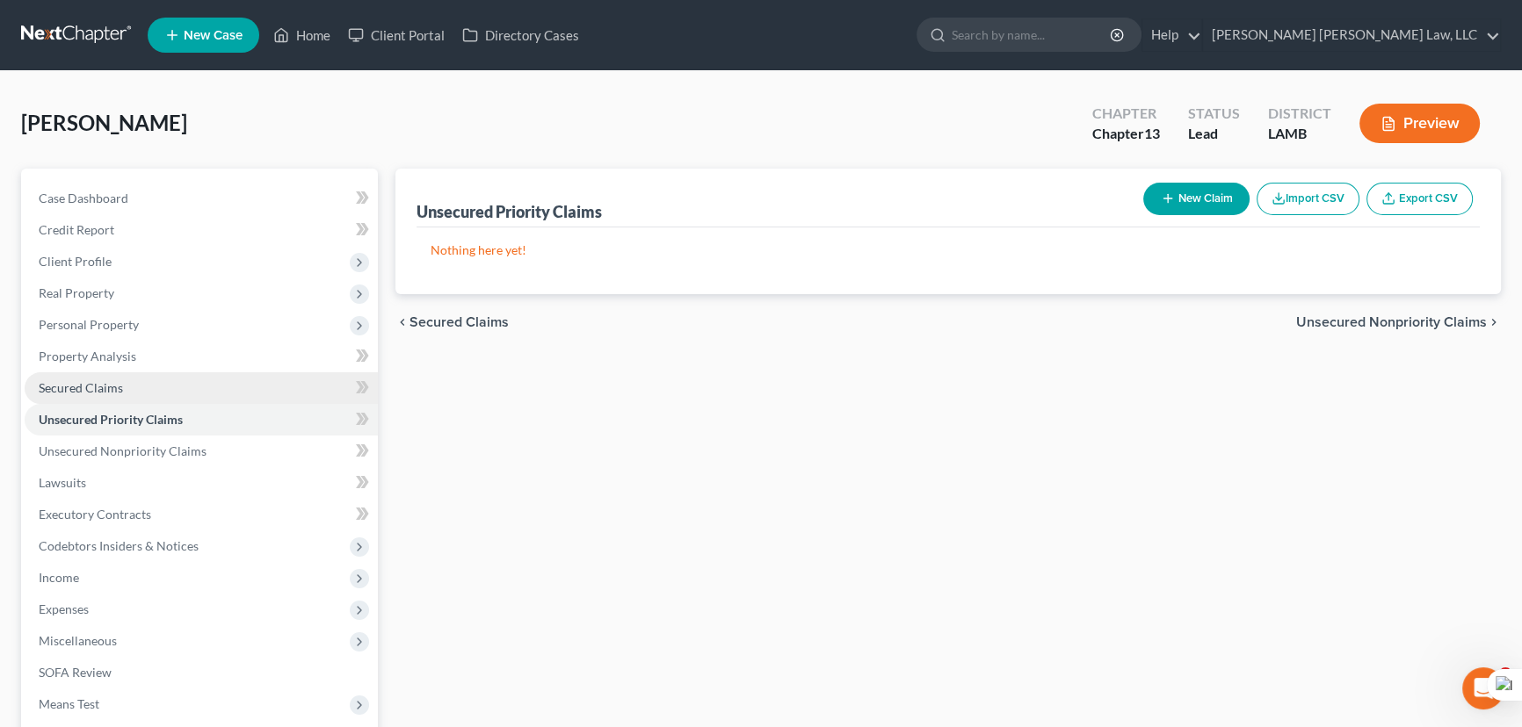
click at [231, 391] on link "Secured Claims" at bounding box center [201, 389] width 353 height 32
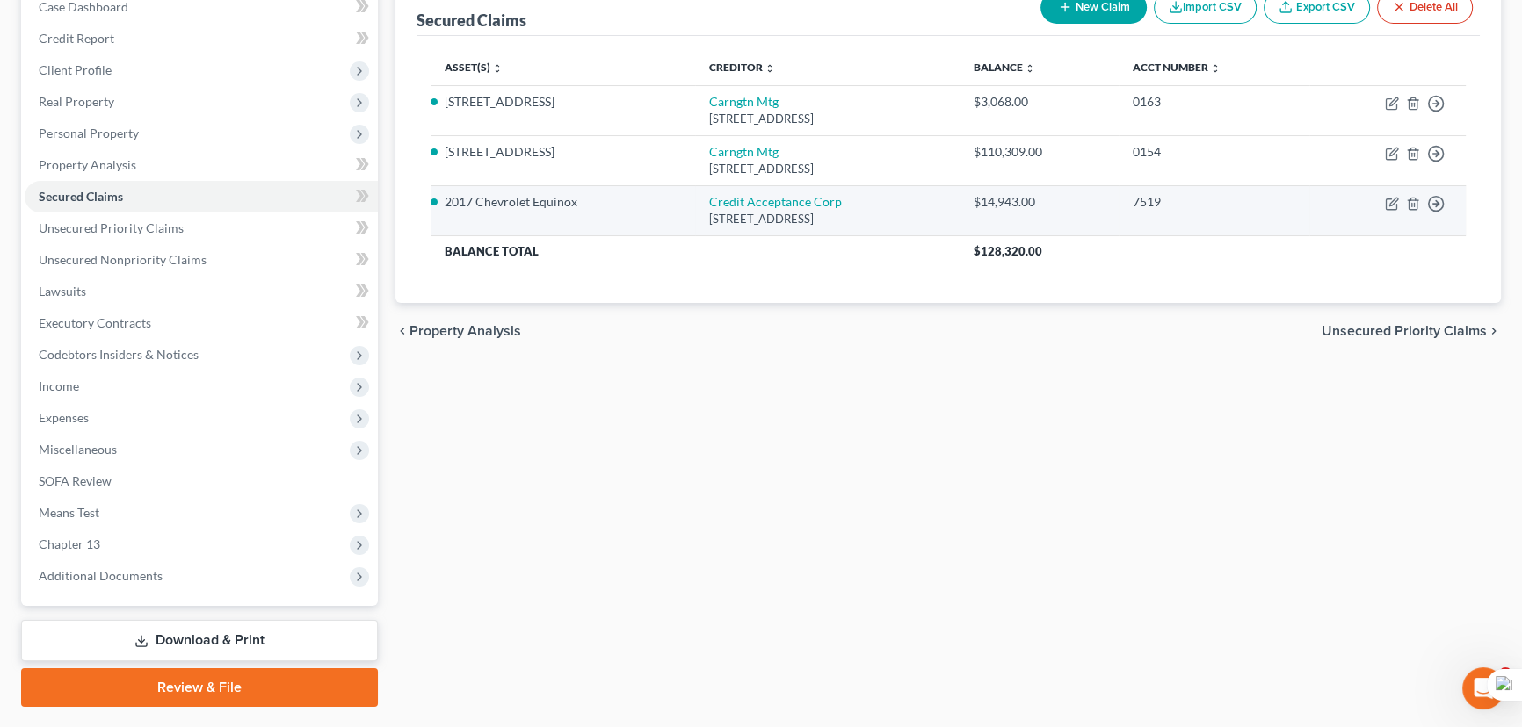
scroll to position [235, 0]
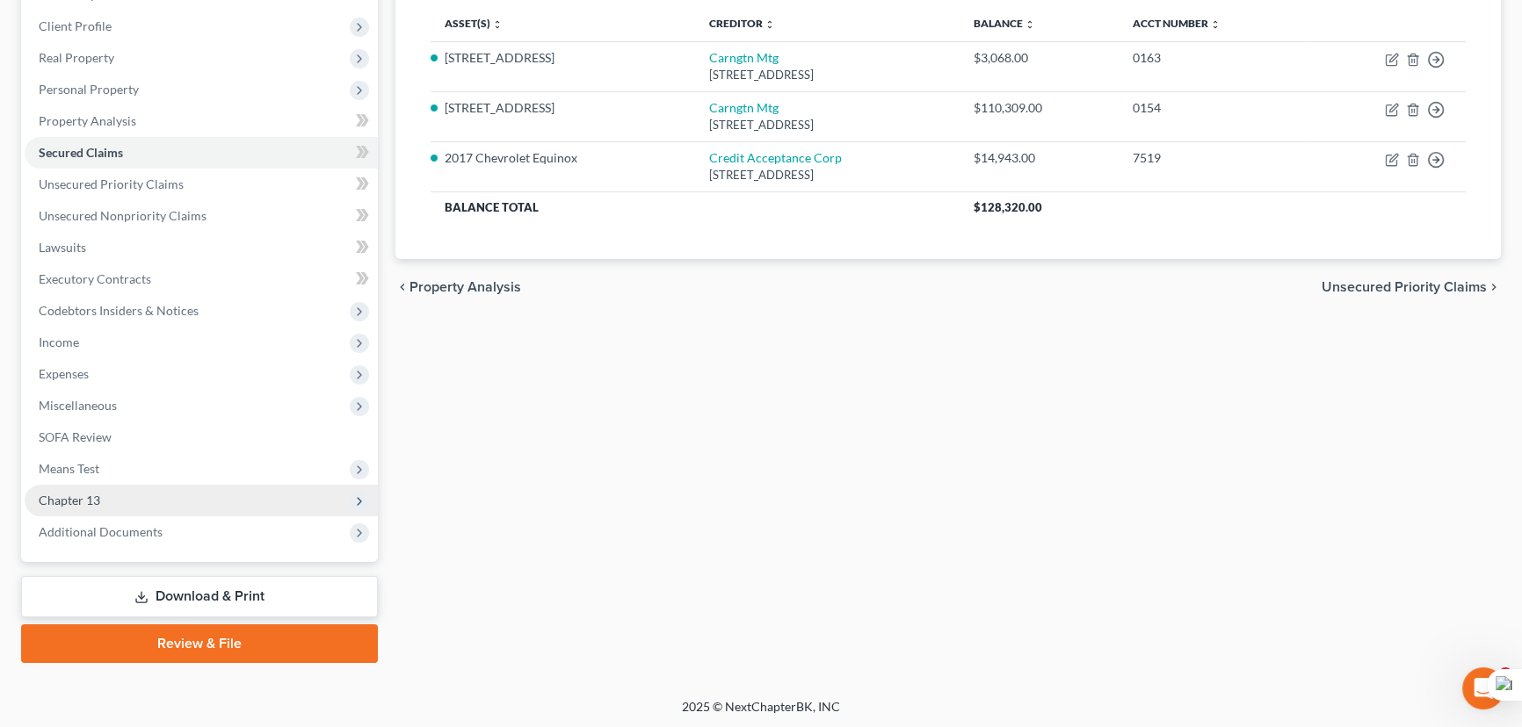
click at [161, 490] on span "Chapter 13" at bounding box center [201, 501] width 353 height 32
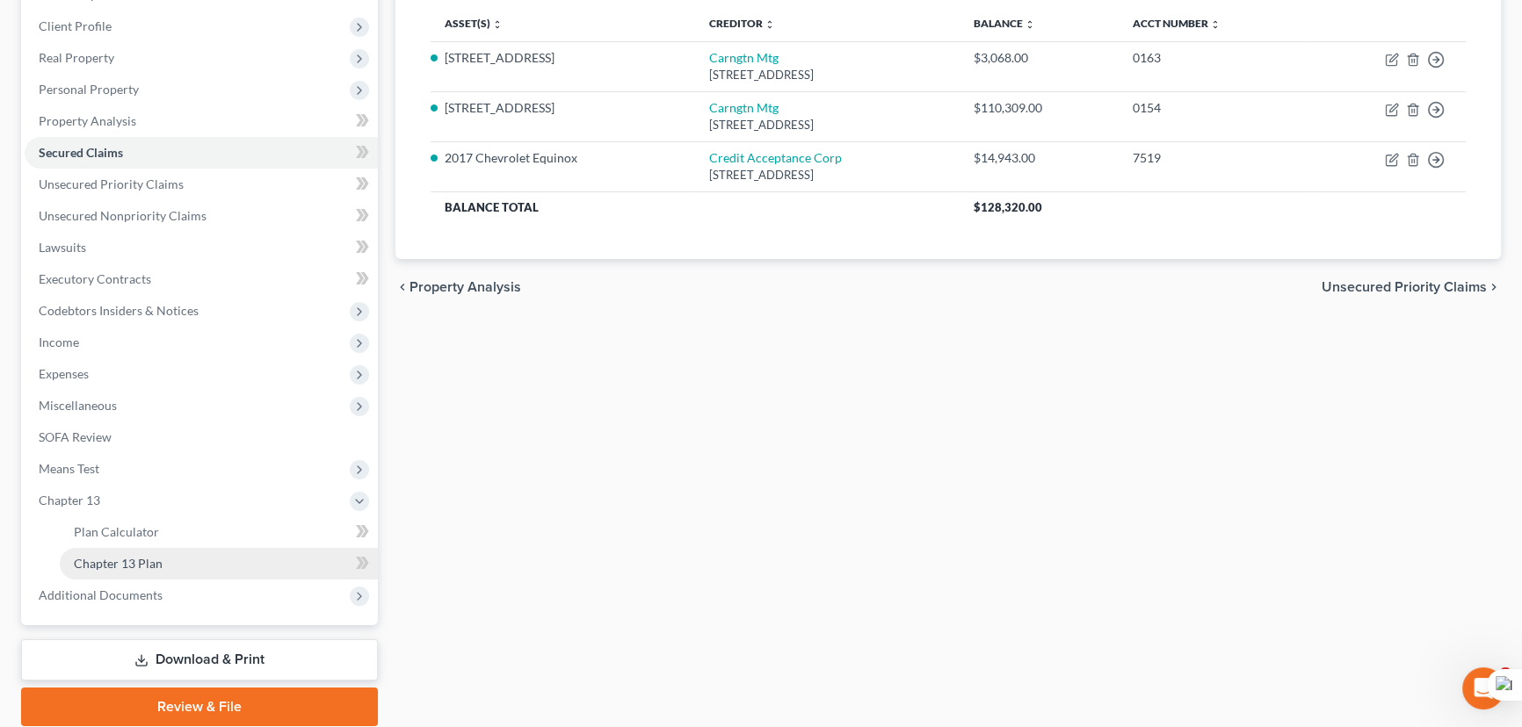
click at [148, 554] on link "Chapter 13 Plan" at bounding box center [219, 564] width 318 height 32
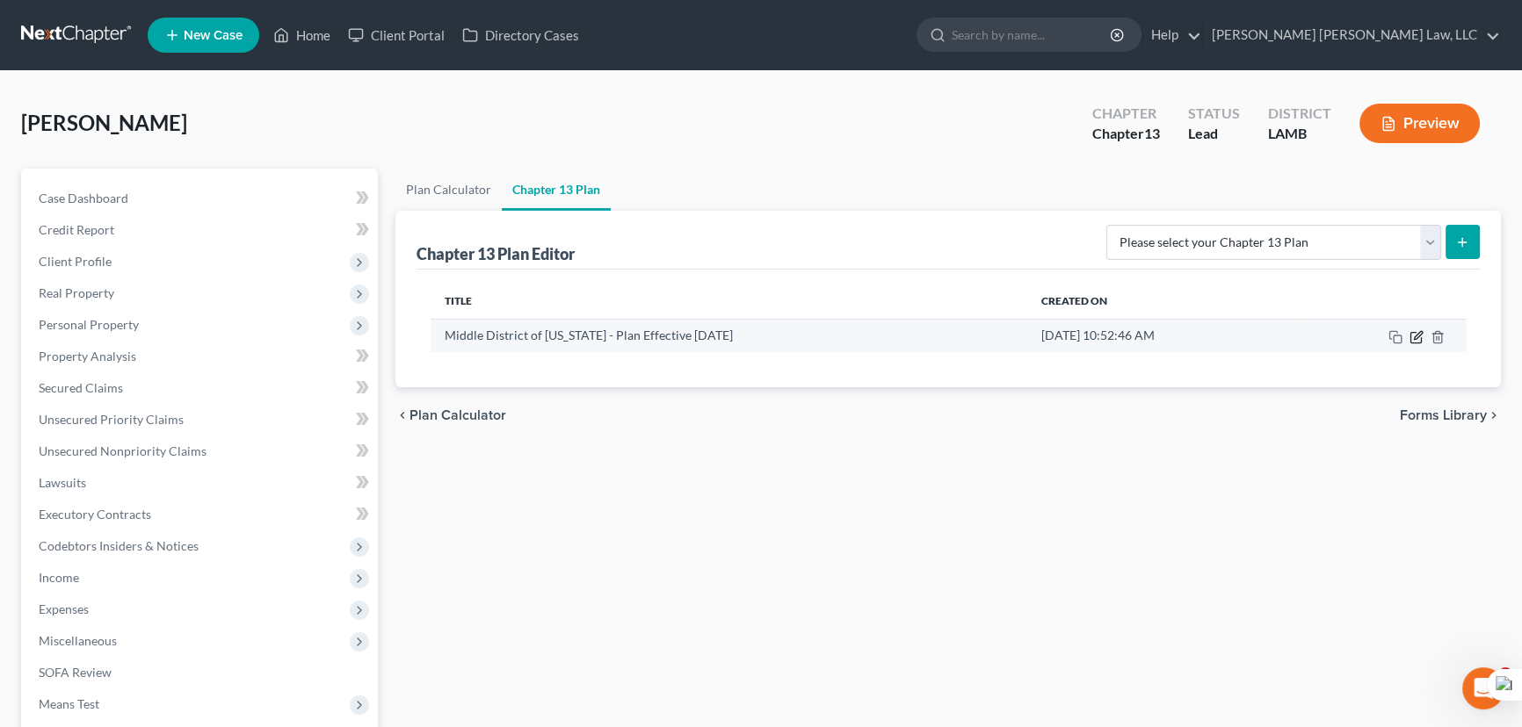
click at [1421, 330] on icon "button" at bounding box center [1416, 337] width 14 height 14
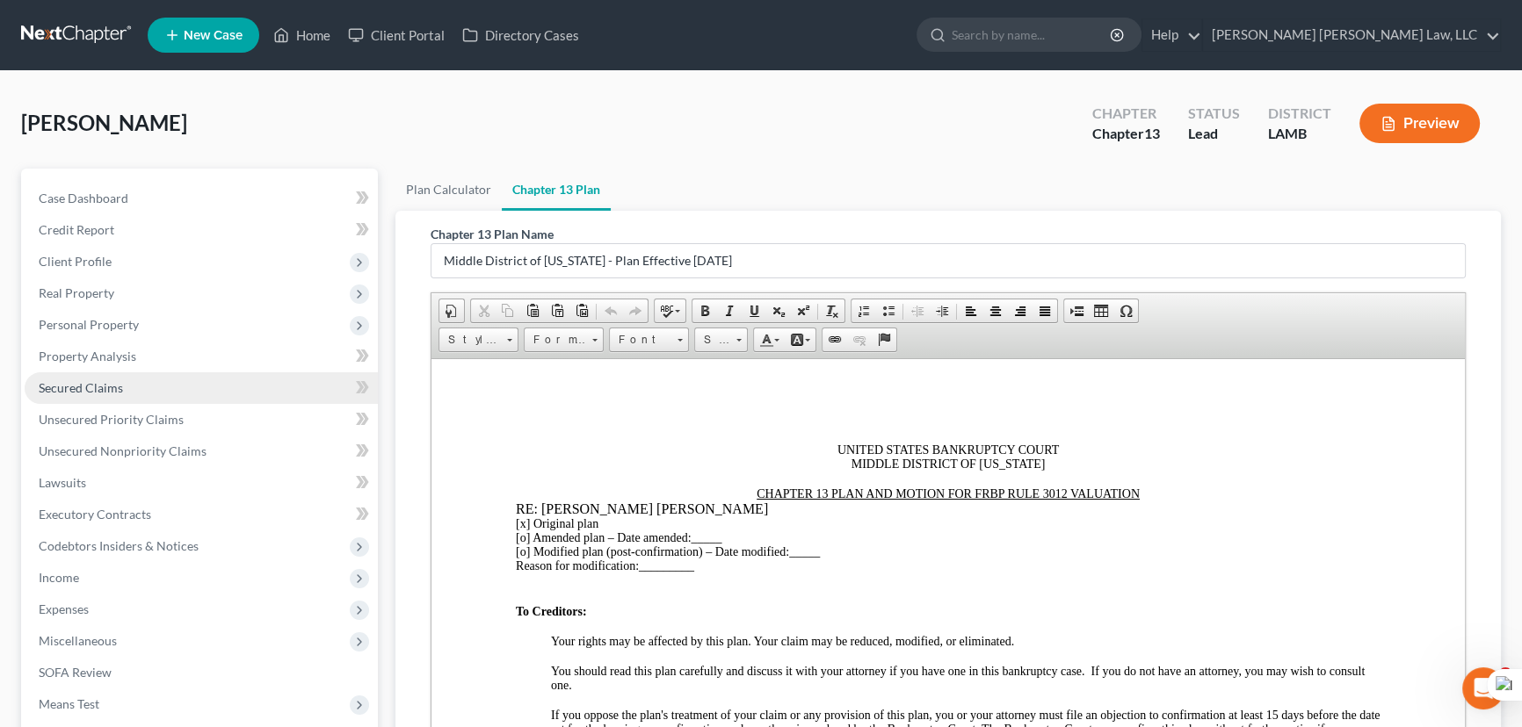
click at [95, 383] on span "Secured Claims" at bounding box center [81, 387] width 84 height 15
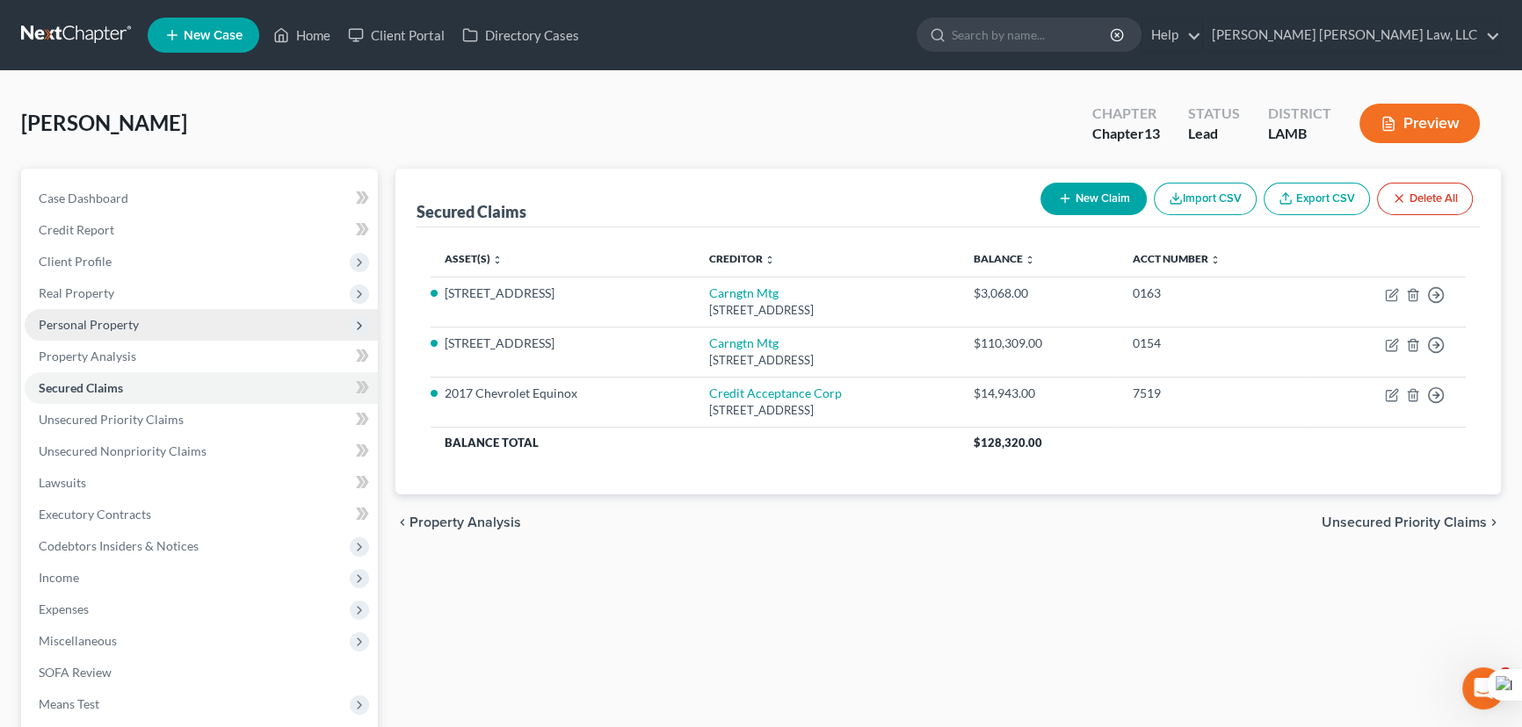
click at [130, 328] on span "Personal Property" at bounding box center [89, 324] width 100 height 15
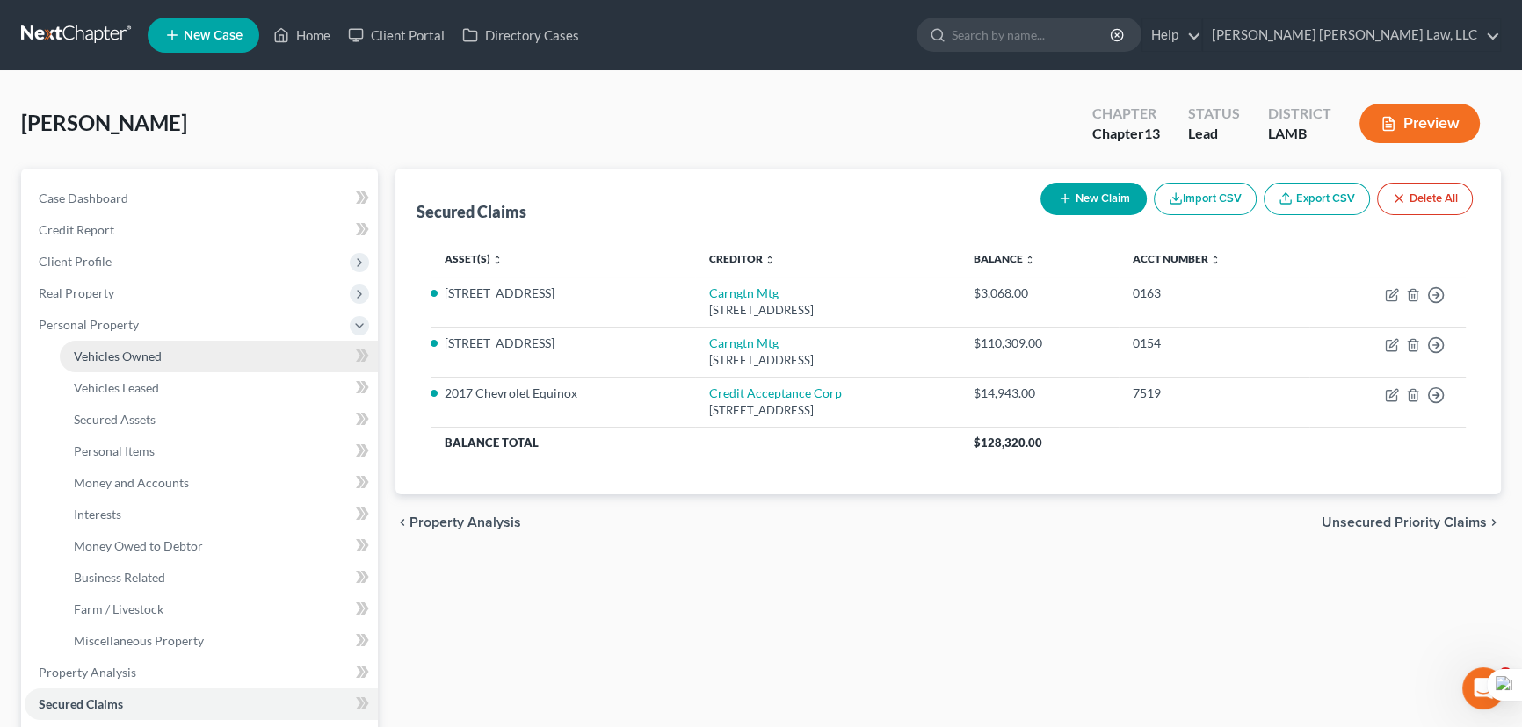
click at [135, 351] on span "Vehicles Owned" at bounding box center [118, 356] width 88 height 15
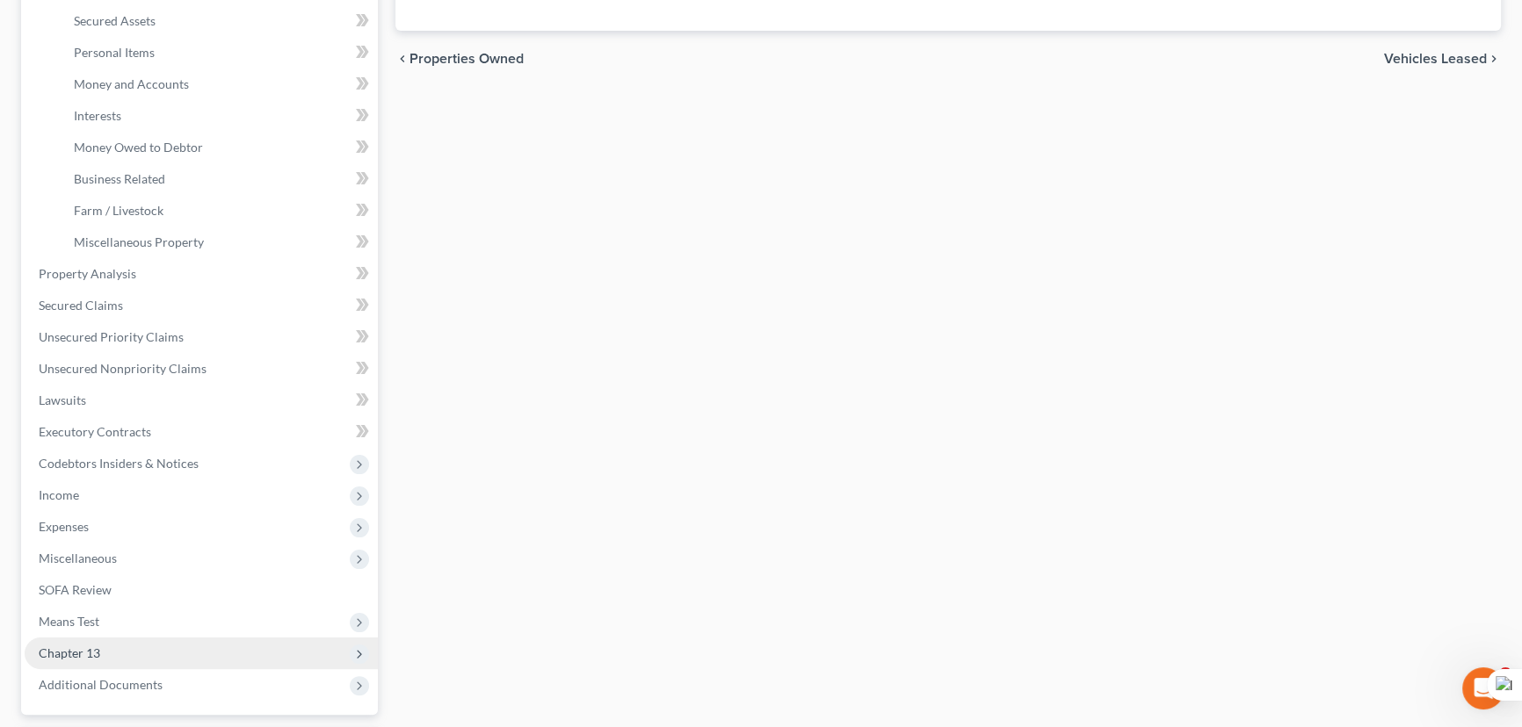
click at [186, 647] on span "Chapter 13" at bounding box center [201, 654] width 353 height 32
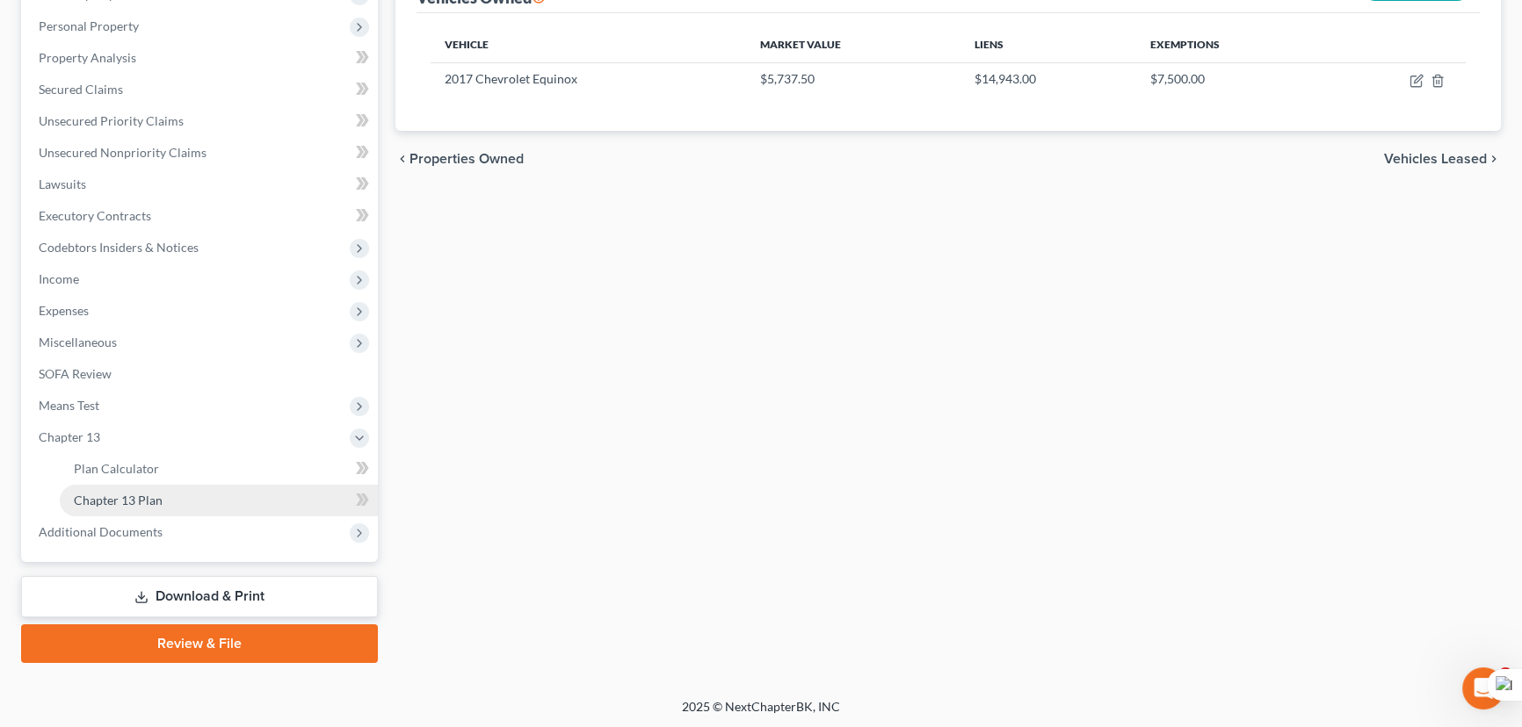
click at [171, 487] on link "Chapter 13 Plan" at bounding box center [219, 501] width 318 height 32
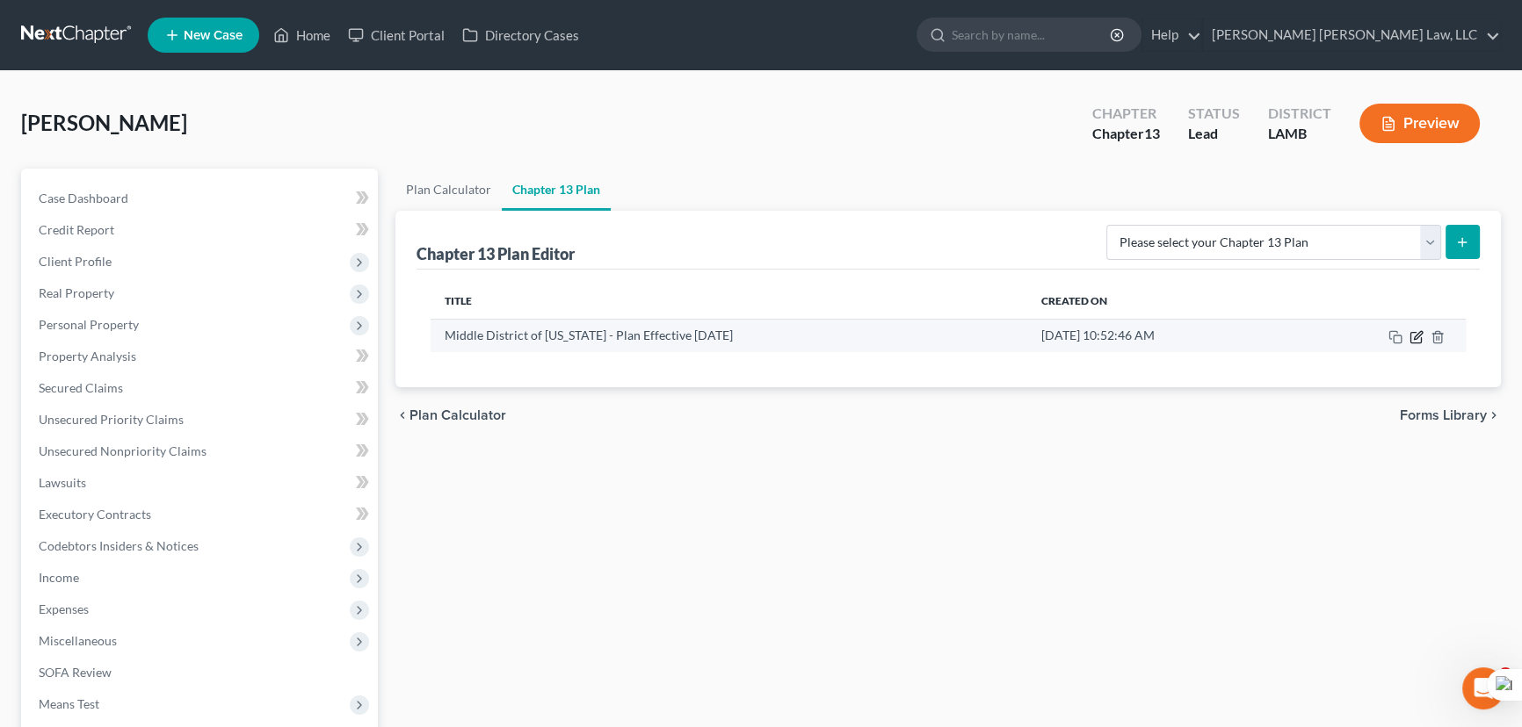
click at [1415, 334] on icon "button" at bounding box center [1416, 337] width 14 height 14
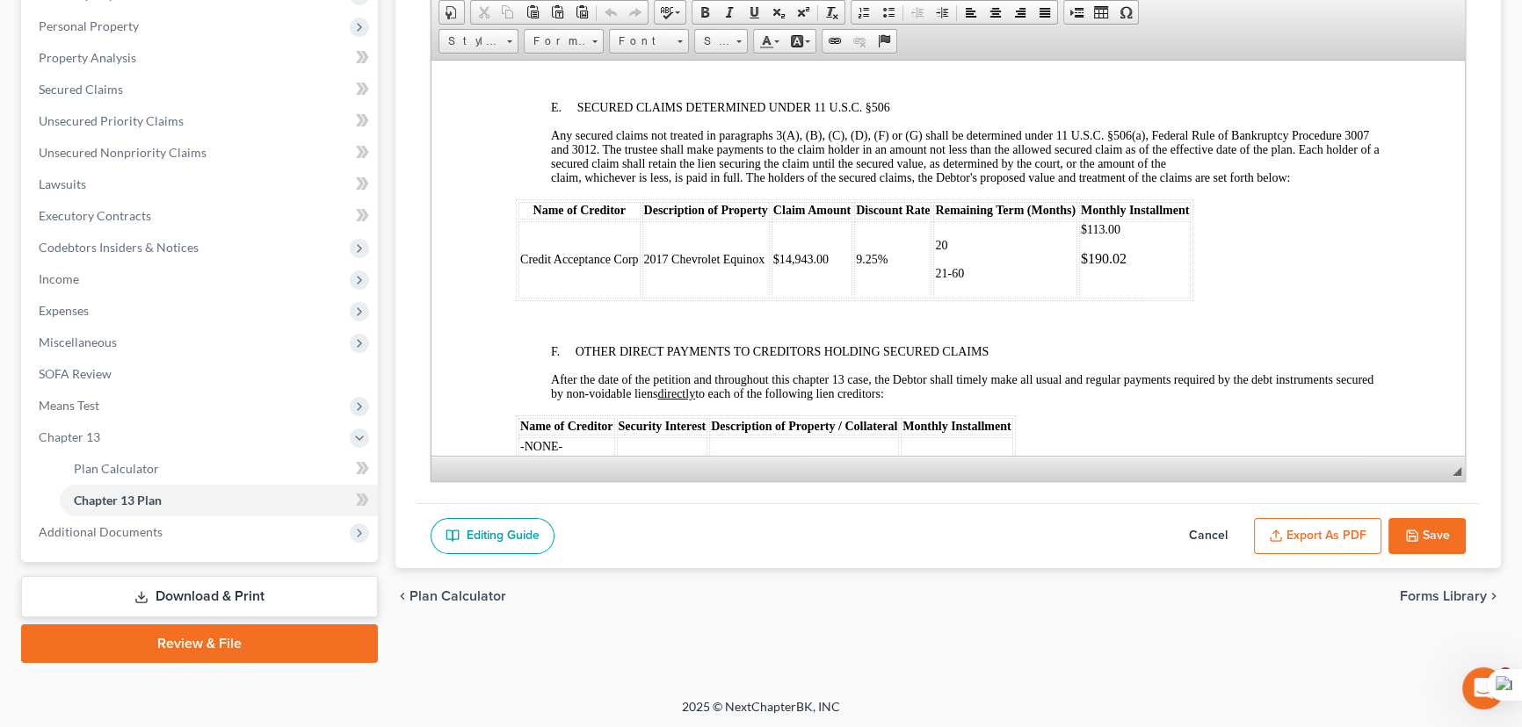
scroll to position [2875, 0]
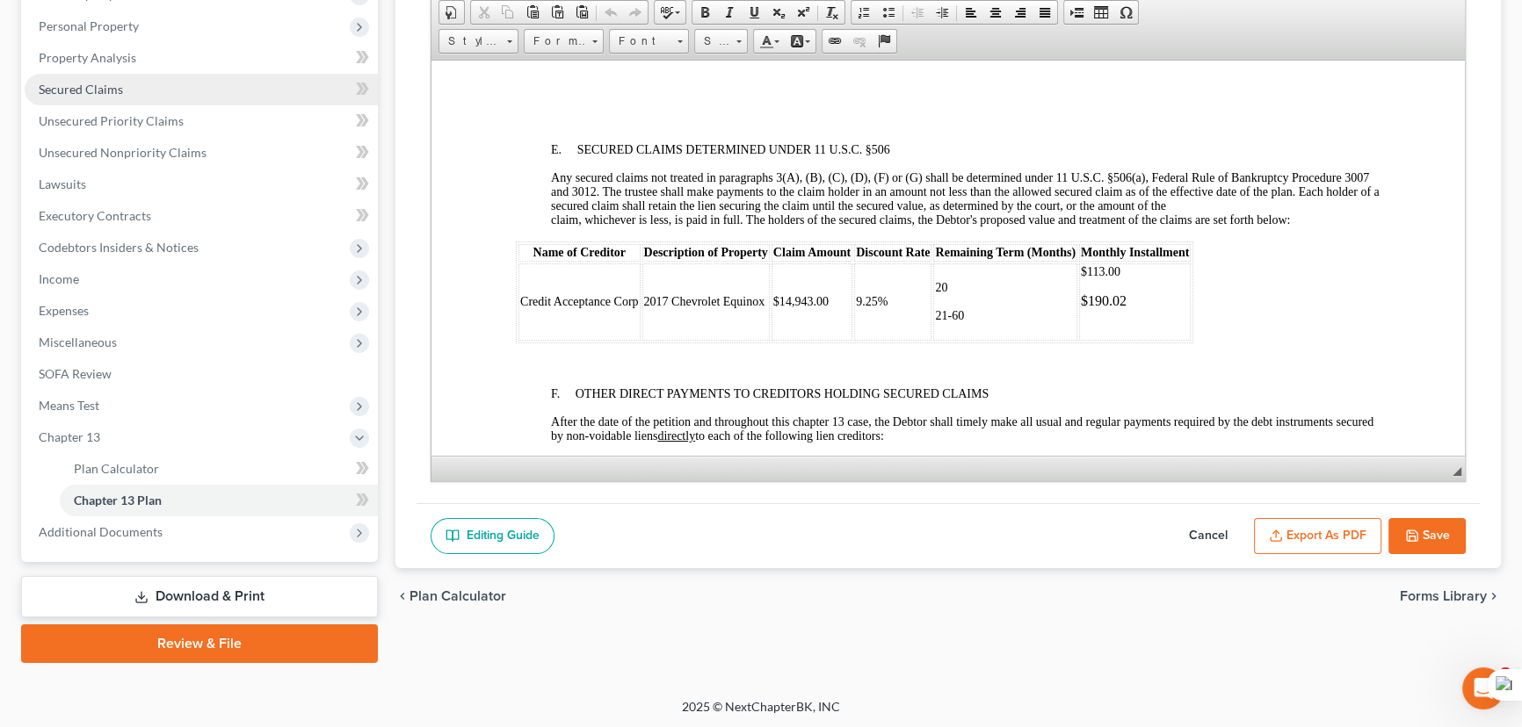
click at [149, 79] on link "Secured Claims" at bounding box center [201, 90] width 353 height 32
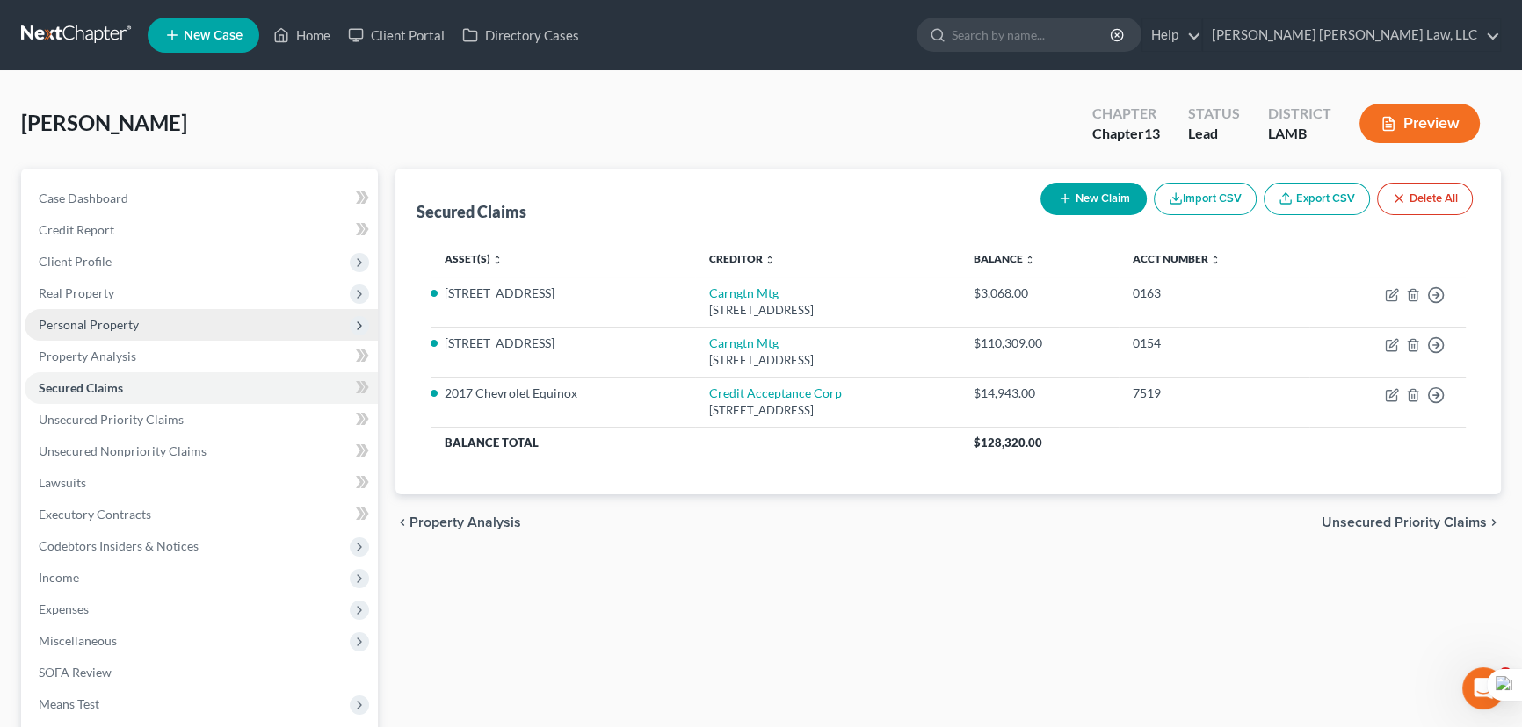
click at [236, 324] on span "Personal Property" at bounding box center [201, 325] width 353 height 32
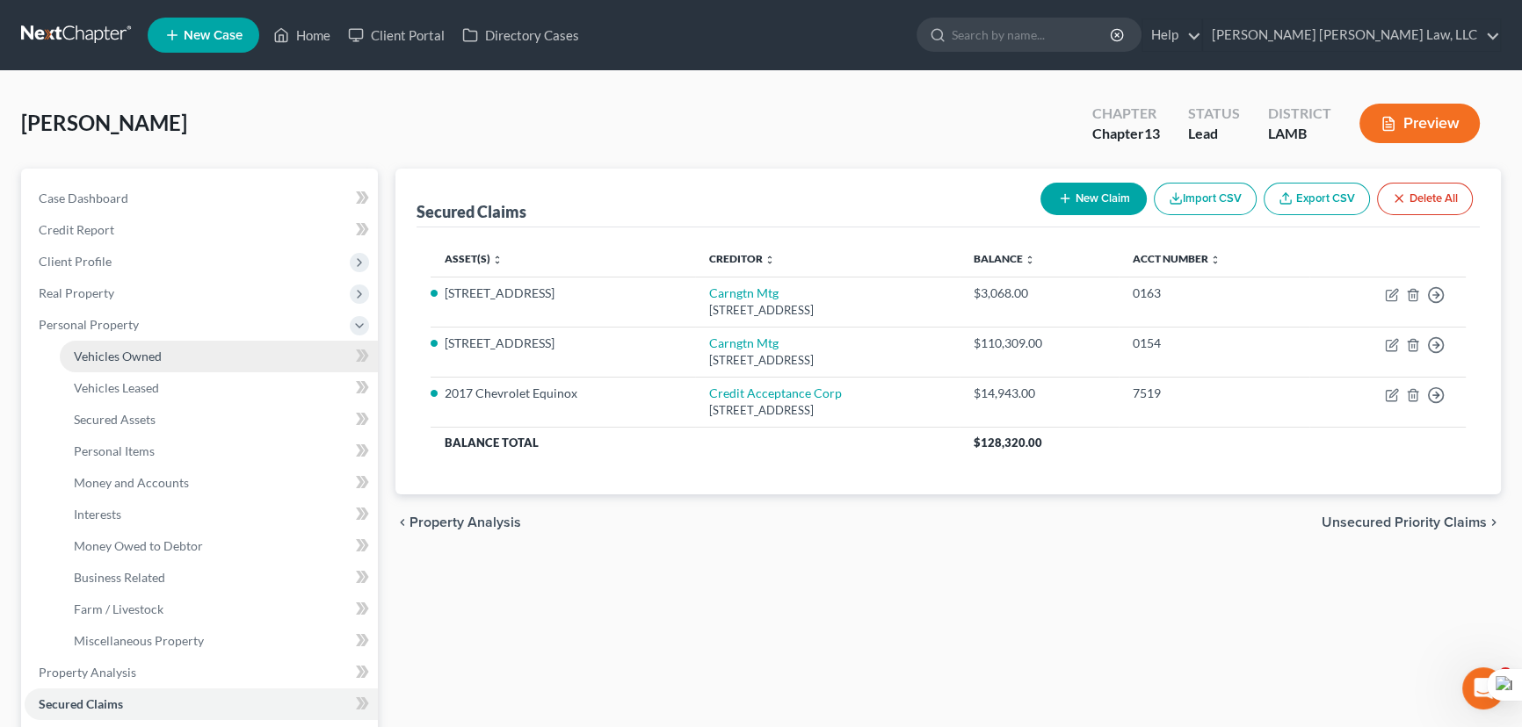
click at [201, 341] on link "Vehicles Owned" at bounding box center [219, 357] width 318 height 32
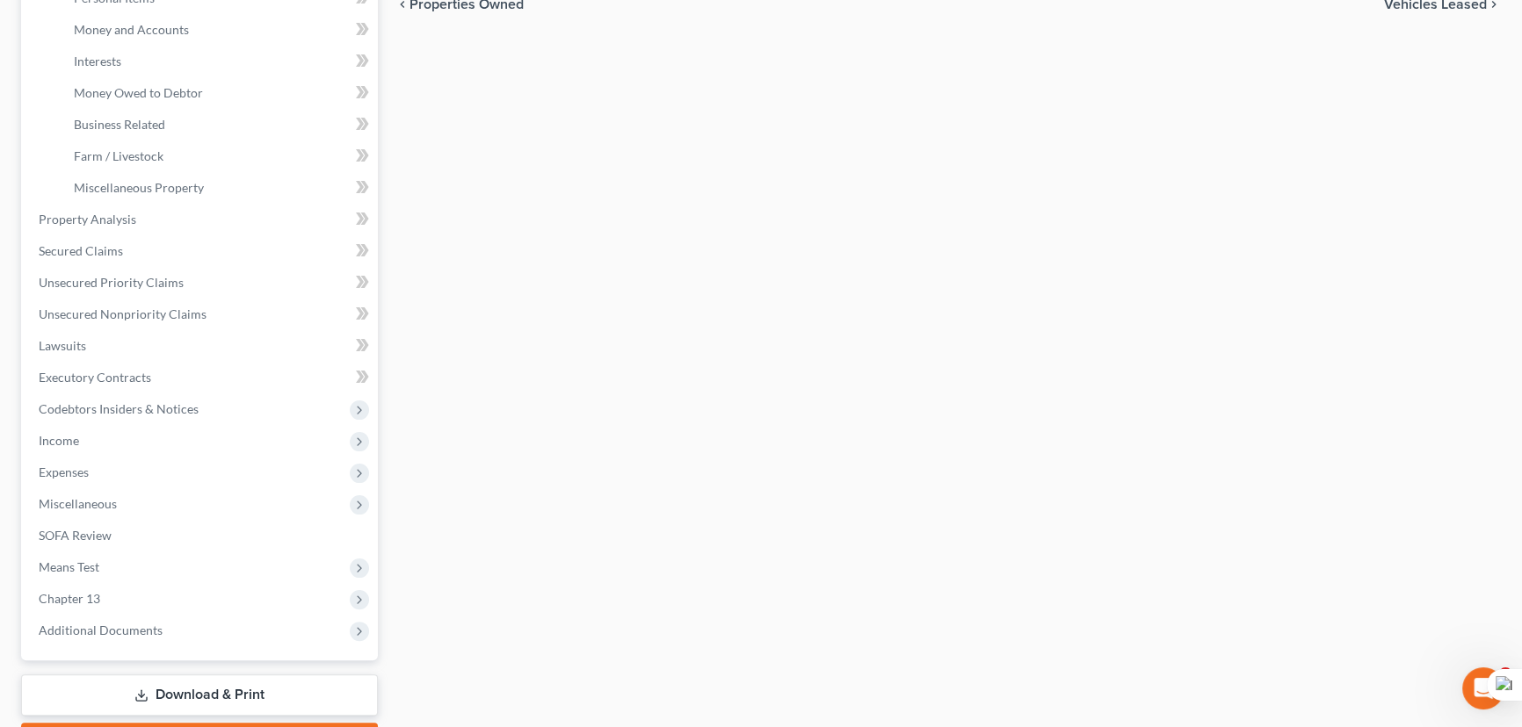
scroll to position [479, 0]
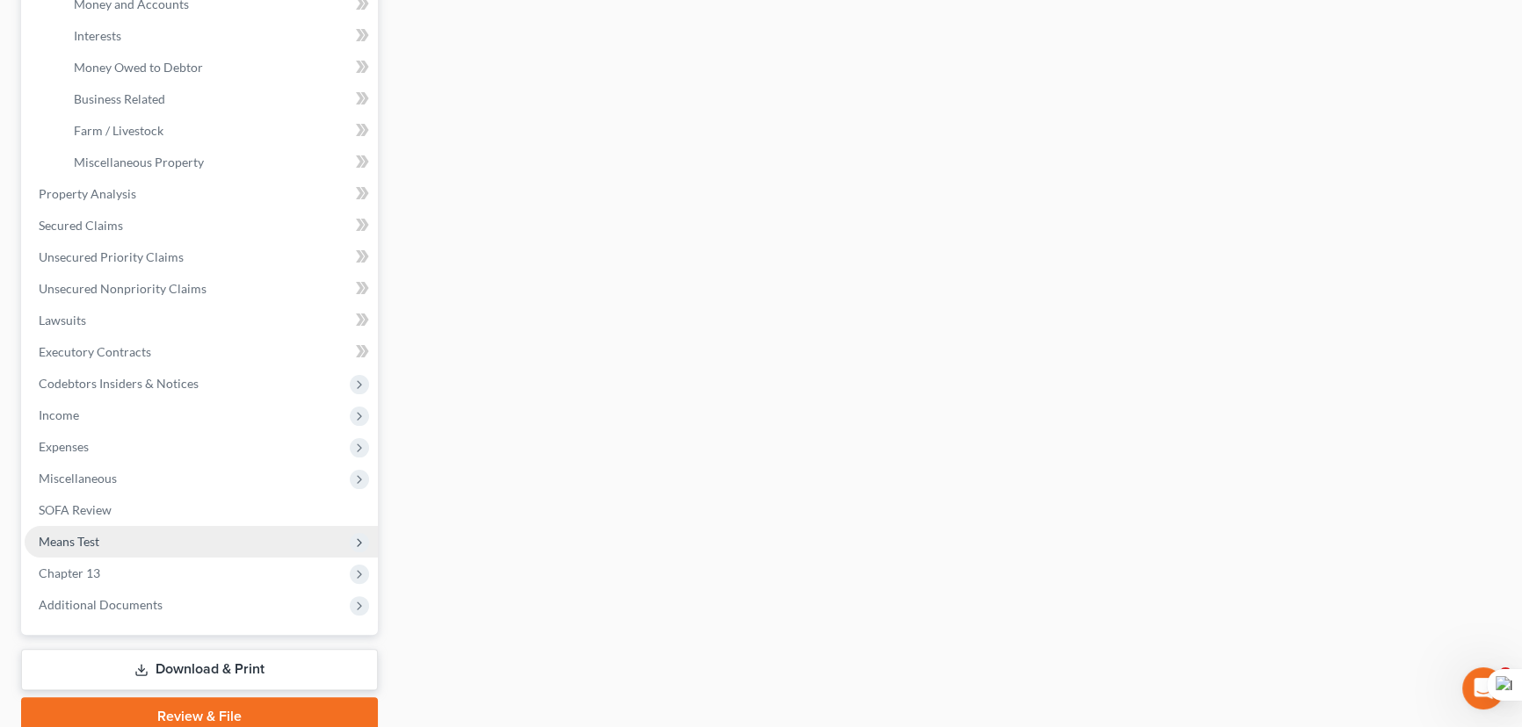
click at [135, 547] on span "Means Test" at bounding box center [201, 542] width 353 height 32
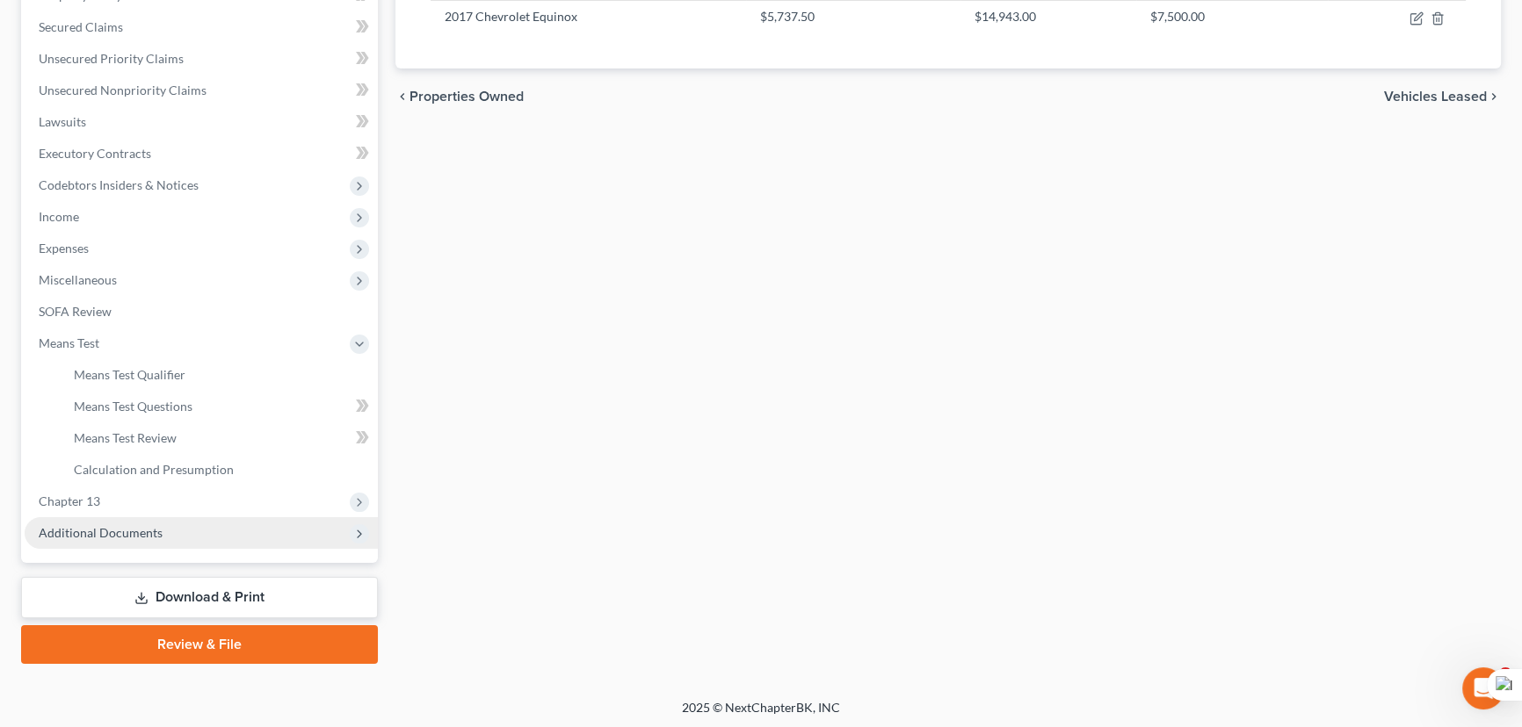
drag, startPoint x: 124, startPoint y: 491, endPoint x: 126, endPoint y: 515, distance: 23.8
click at [124, 491] on span "Chapter 13" at bounding box center [201, 502] width 353 height 32
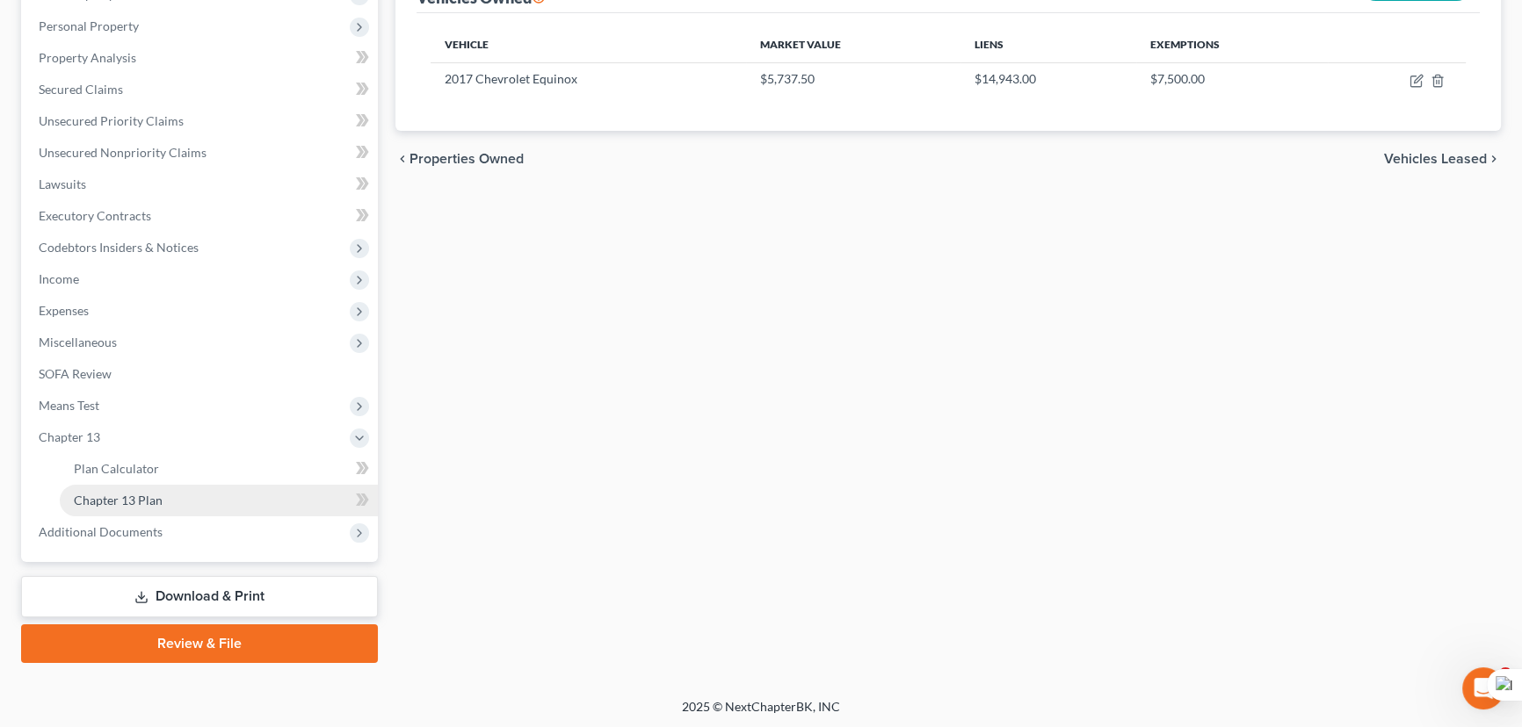
click at [144, 496] on span "Chapter 13 Plan" at bounding box center [118, 500] width 89 height 15
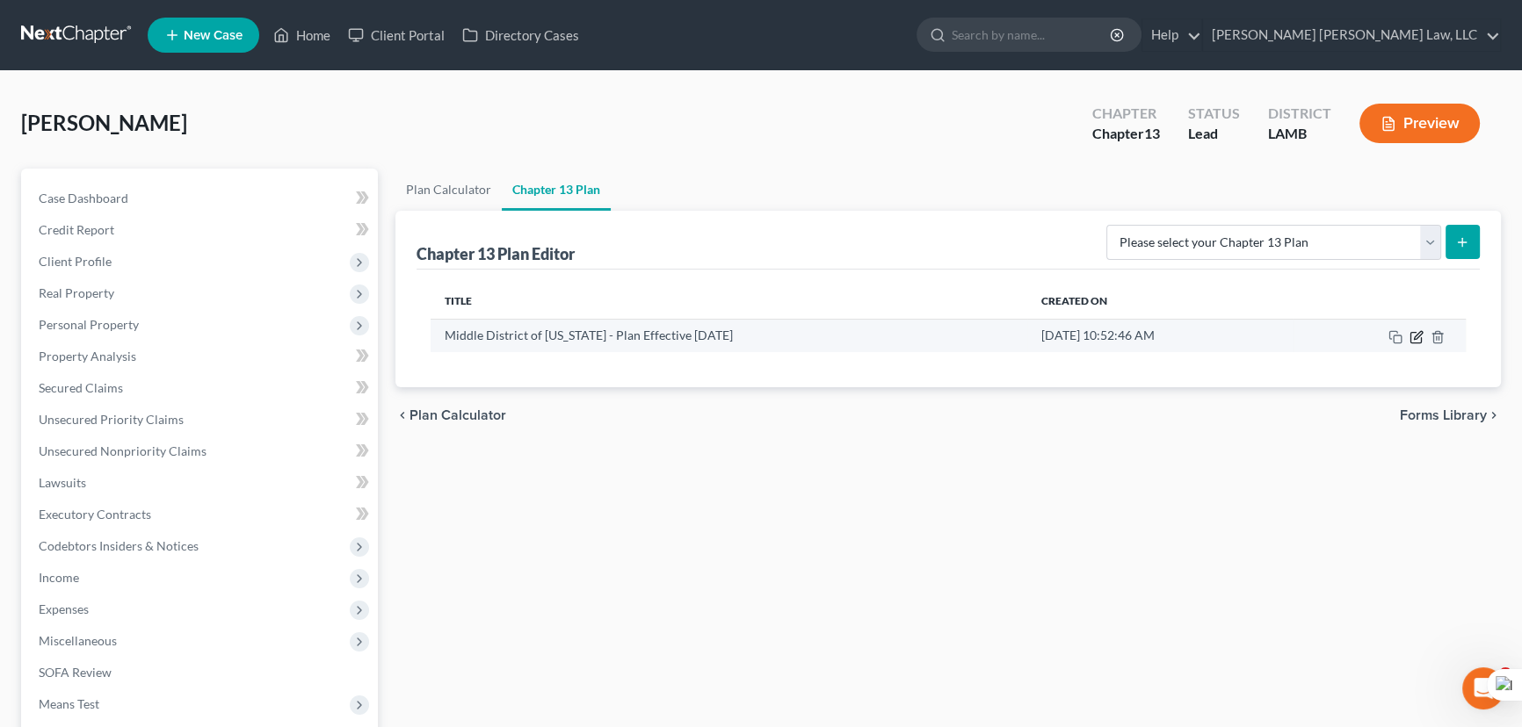
click at [1411, 334] on icon "button" at bounding box center [1416, 337] width 14 height 14
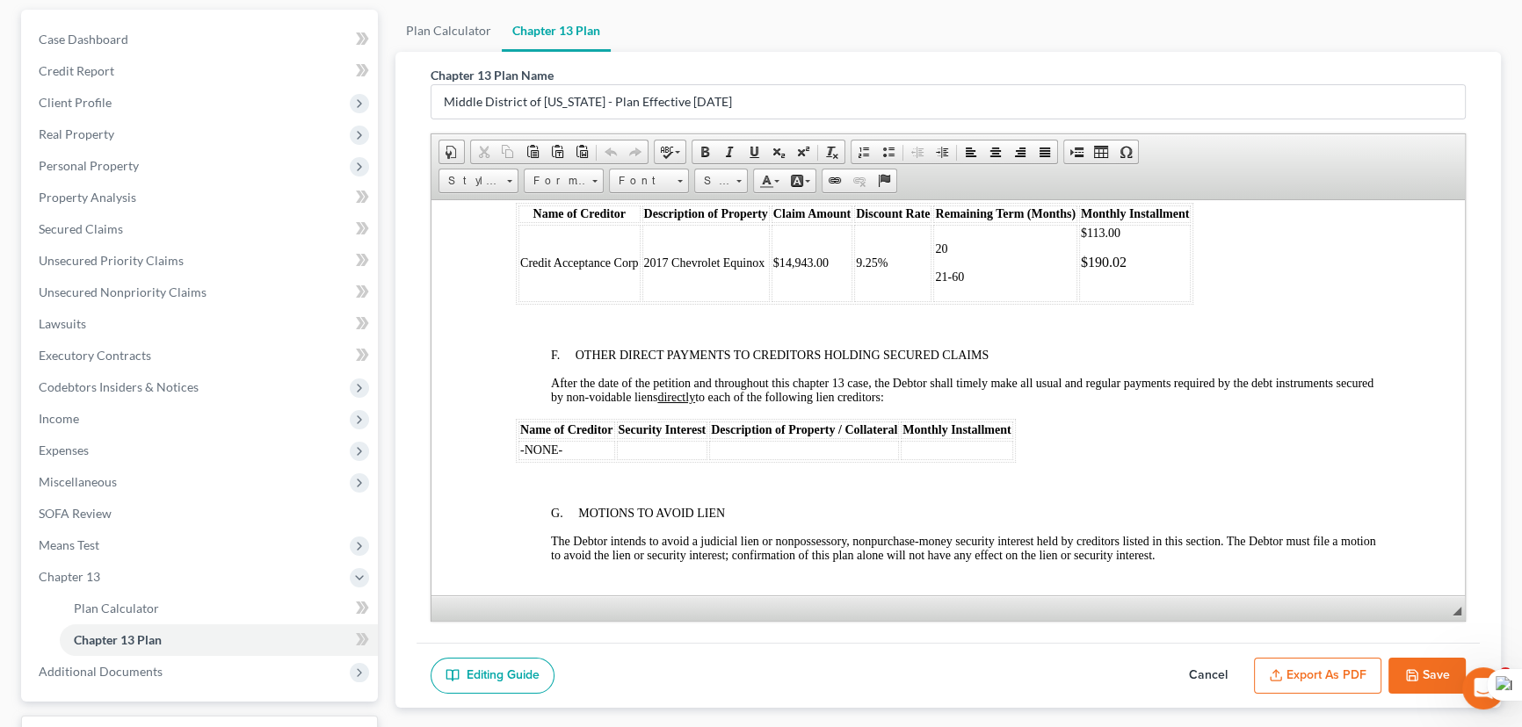
scroll to position [3035, 0]
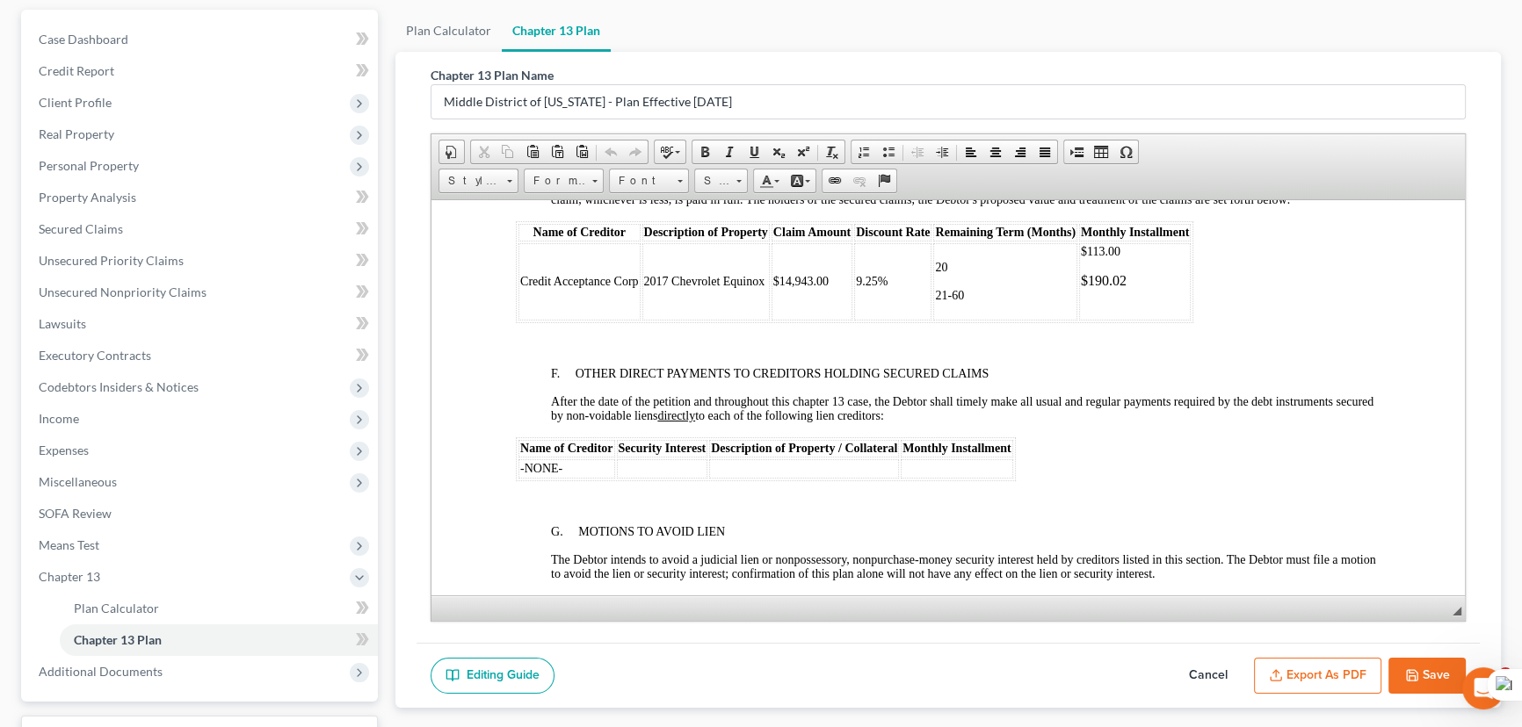
click at [1438, 661] on button "Save" at bounding box center [1426, 676] width 77 height 37
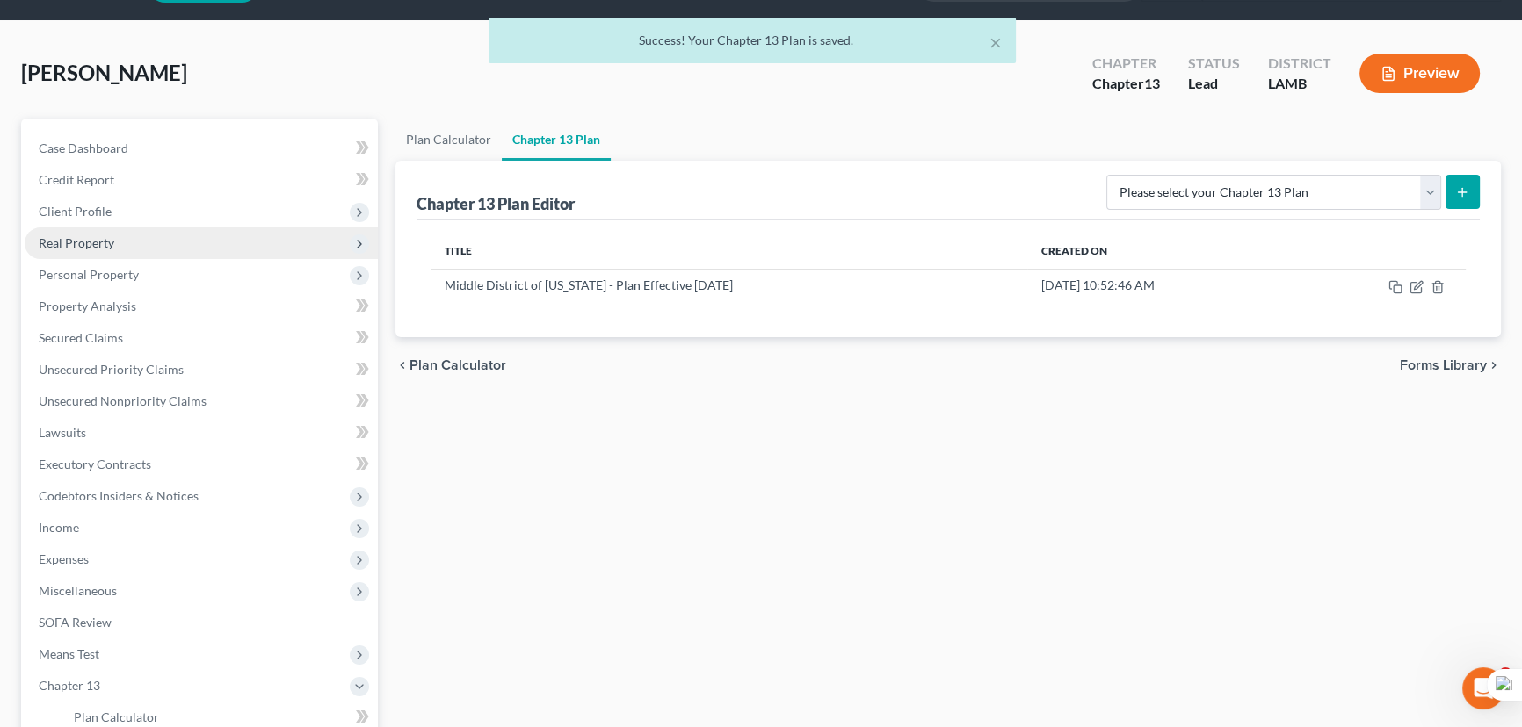
scroll to position [0, 0]
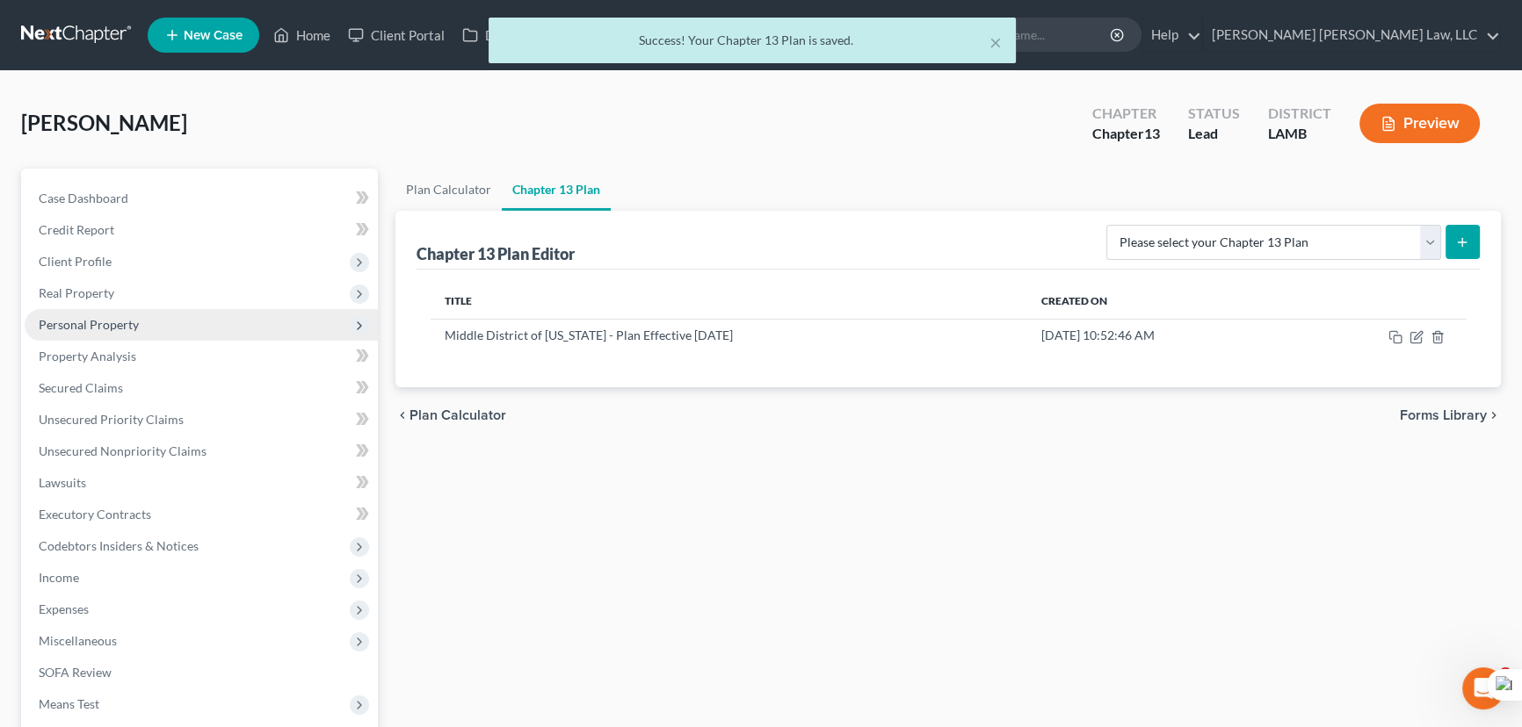
click at [149, 322] on span "Personal Property" at bounding box center [201, 325] width 353 height 32
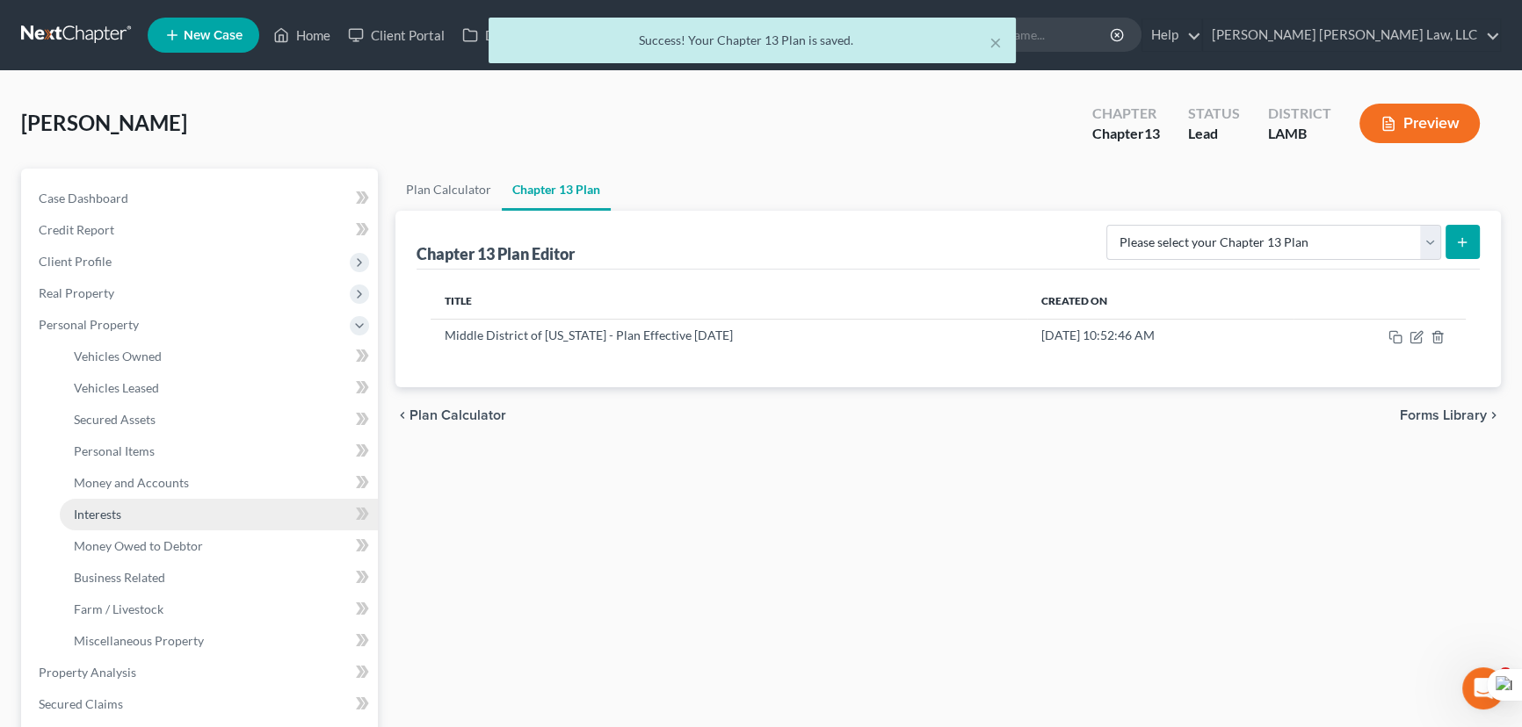
click at [192, 512] on link "Interests" at bounding box center [219, 515] width 318 height 32
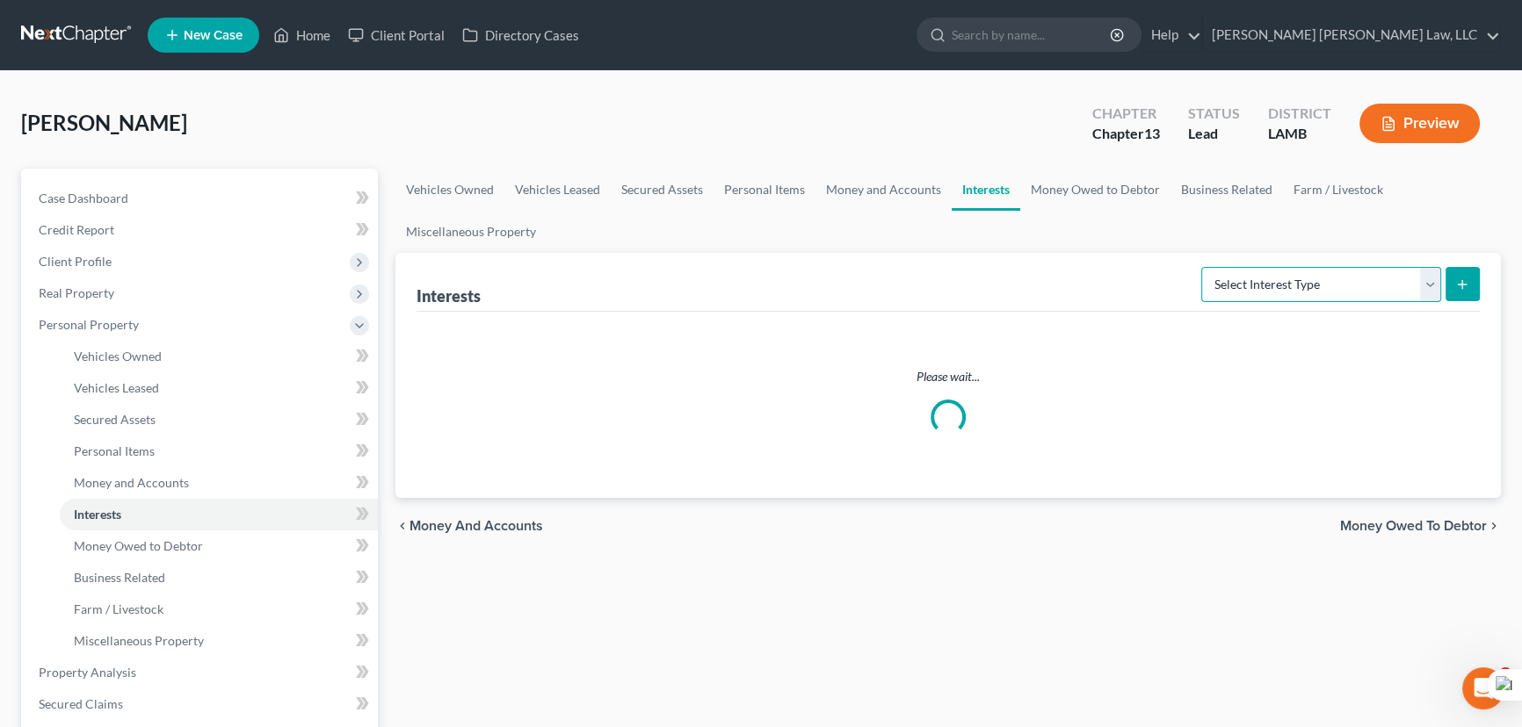
click at [1246, 291] on select "Select Interest Type 401K (A/B: 21) Annuity (A/B: 23) Bond (A/B: 18) Education …" at bounding box center [1321, 284] width 240 height 35
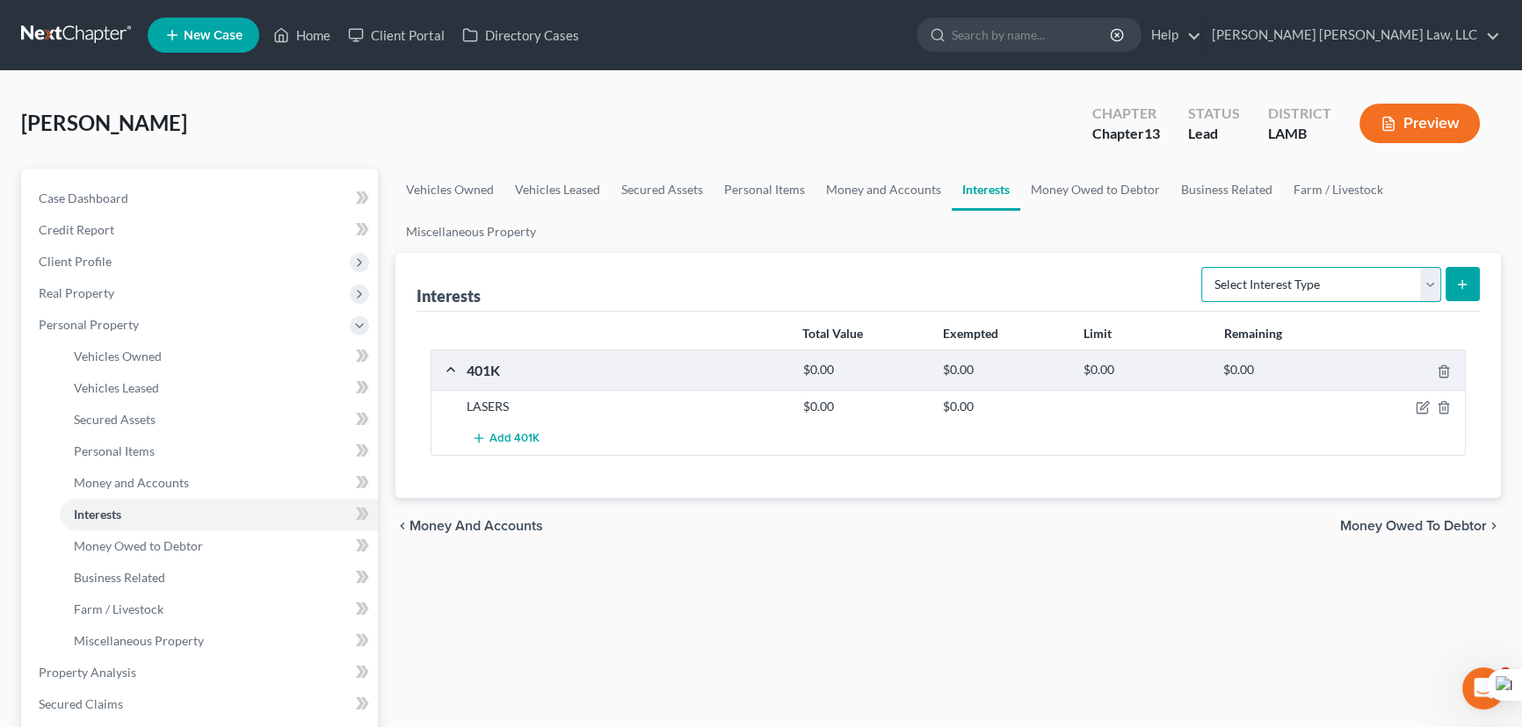
select select "401k"
click at [1204, 267] on select "Select Interest Type 401K (A/B: 21) Annuity (A/B: 23) Bond (A/B: 18) Education …" at bounding box center [1321, 284] width 240 height 35
click at [1467, 288] on icon "submit" at bounding box center [1462, 285] width 14 height 14
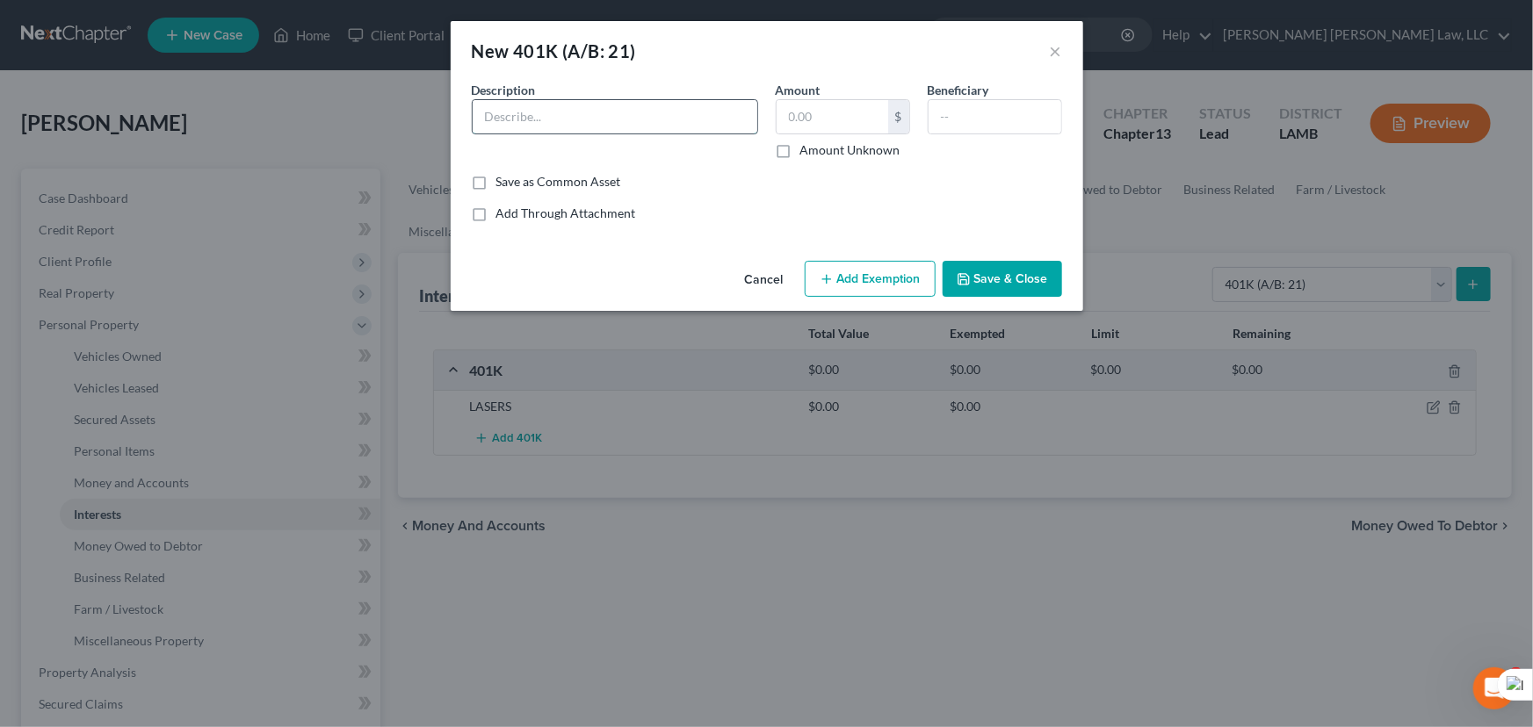
click at [620, 119] on input "text" at bounding box center [615, 116] width 285 height 33
type input "LASERS"
click at [800, 149] on label "Amount Unknown" at bounding box center [850, 150] width 100 height 18
click at [807, 149] on input "Amount Unknown" at bounding box center [812, 146] width 11 height 11
checkbox input "true"
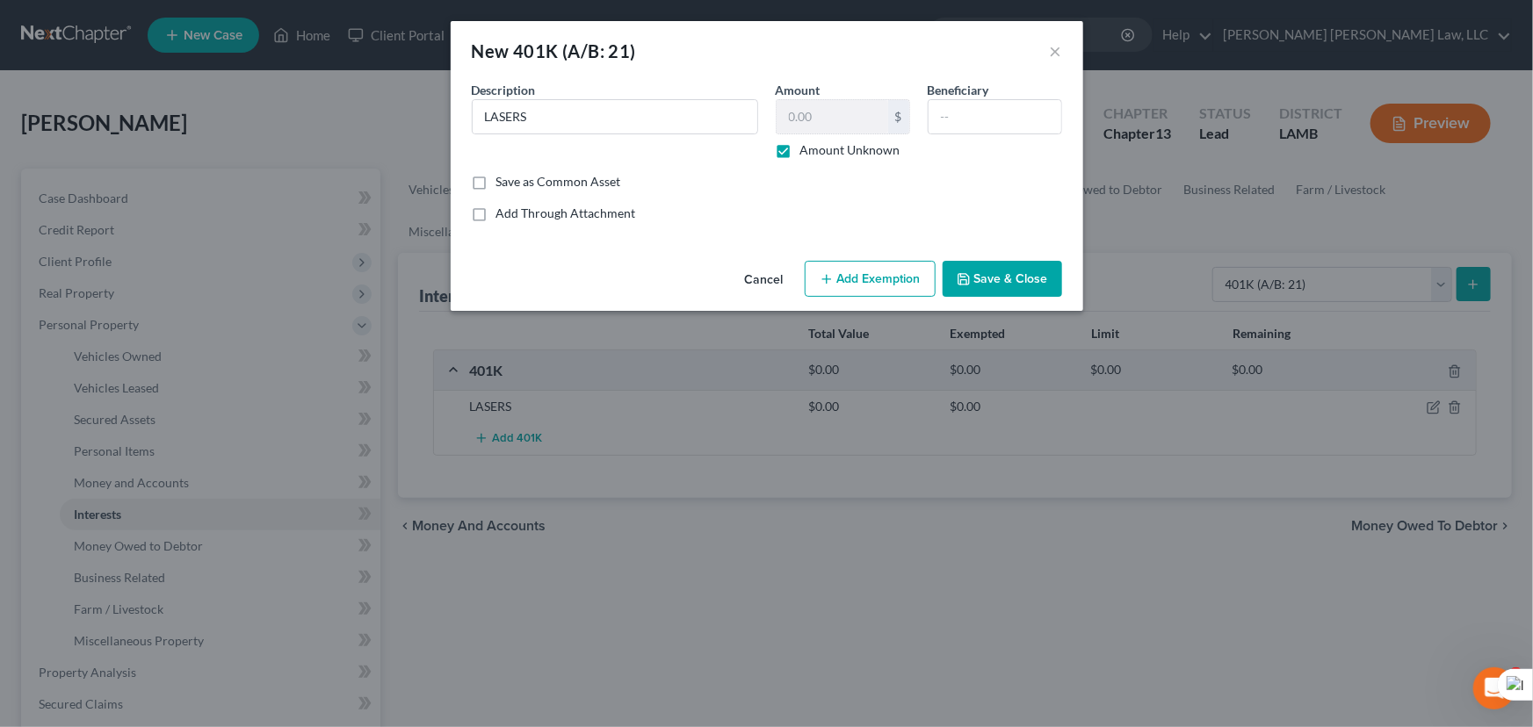
click at [896, 278] on button "Add Exemption" at bounding box center [870, 279] width 131 height 37
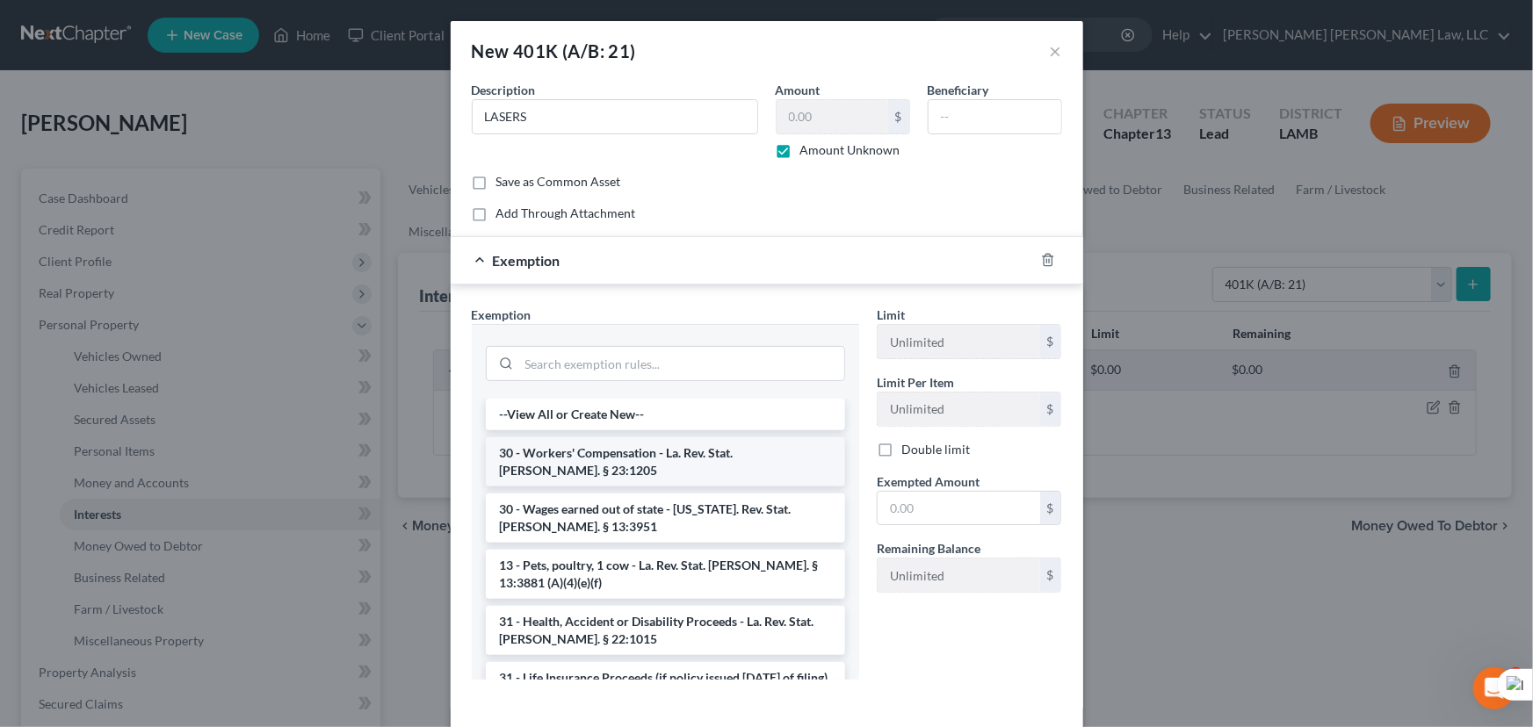
click at [603, 451] on li "30 - Workers' Compensation - La. Rev. Stat. Ann. § 23:1205" at bounding box center [665, 462] width 359 height 49
checkbox input "true"
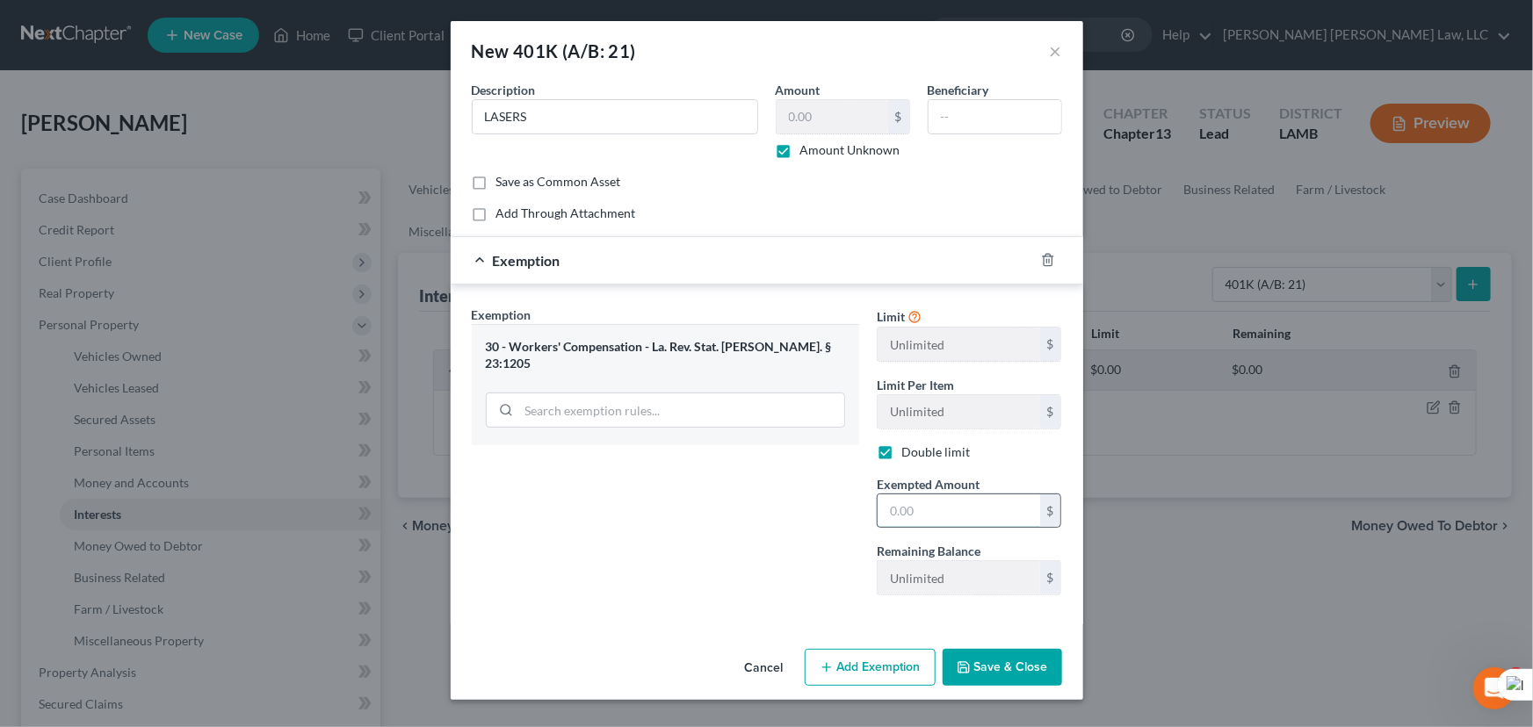
click at [949, 510] on input "text" at bounding box center [959, 511] width 163 height 33
click at [1011, 438] on div "Limit Unlimited $ Limit Per Item Unlimited $ Double limit Exempted Amount * $ R…" at bounding box center [969, 458] width 203 height 304
click at [984, 512] on input "text" at bounding box center [959, 511] width 163 height 33
click at [821, 567] on div "Exemption Set must be selected for CA. Exemption * 30 - Workers' Compensation -…" at bounding box center [665, 458] width 405 height 304
click at [1017, 674] on button "Save & Close" at bounding box center [1002, 667] width 119 height 37
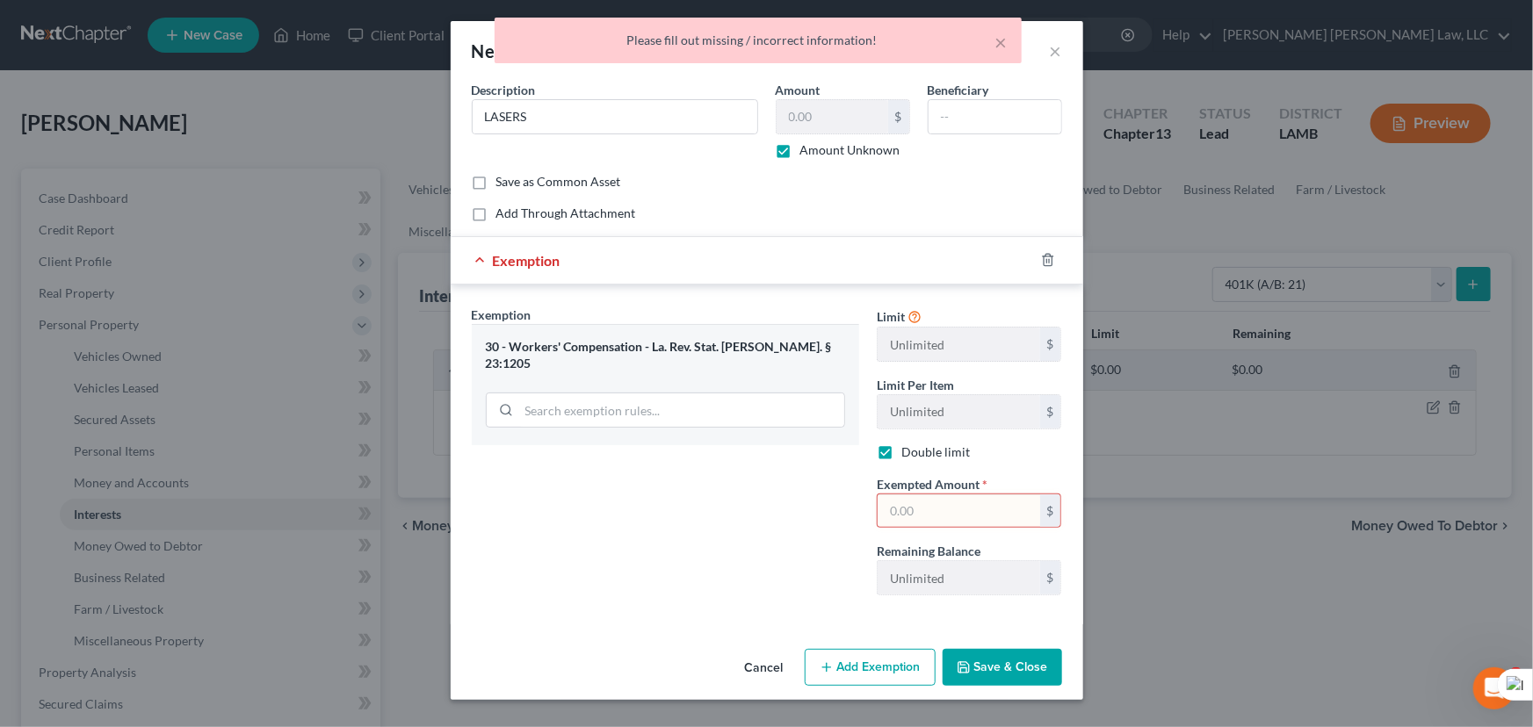
click at [915, 509] on input "text" at bounding box center [959, 511] width 163 height 33
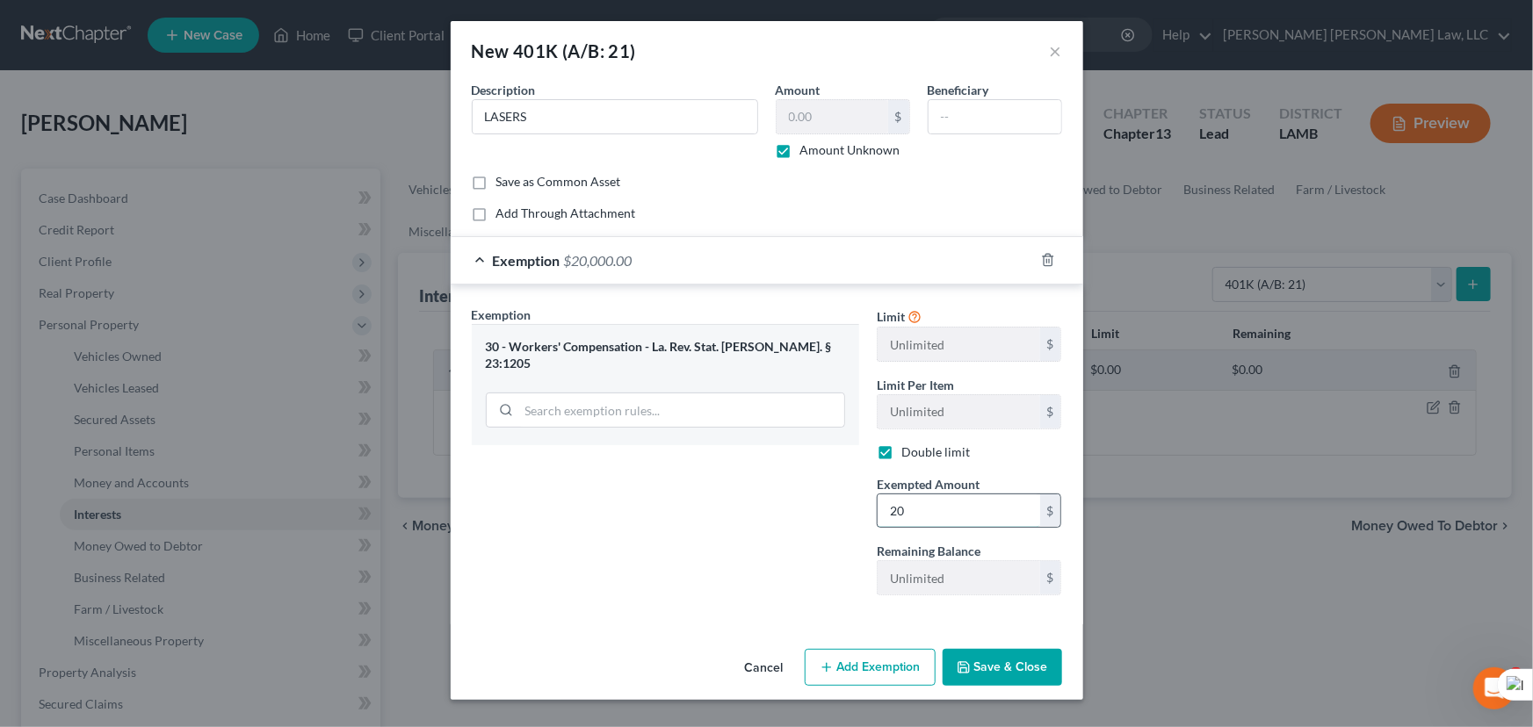
type input "2"
type input "125,000"
click at [981, 651] on button "Save & Close" at bounding box center [1002, 667] width 119 height 37
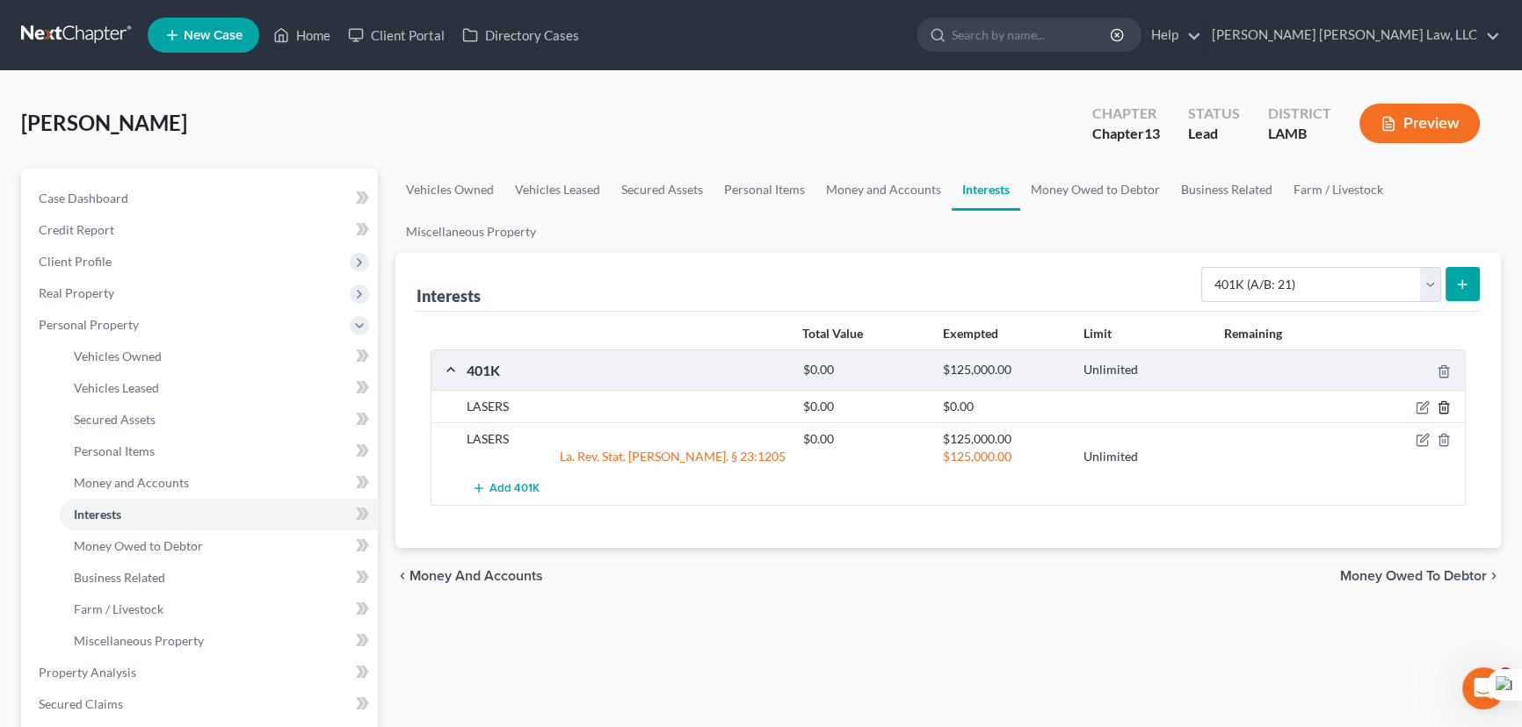
click at [1446, 407] on icon "button" at bounding box center [1444, 408] width 14 height 14
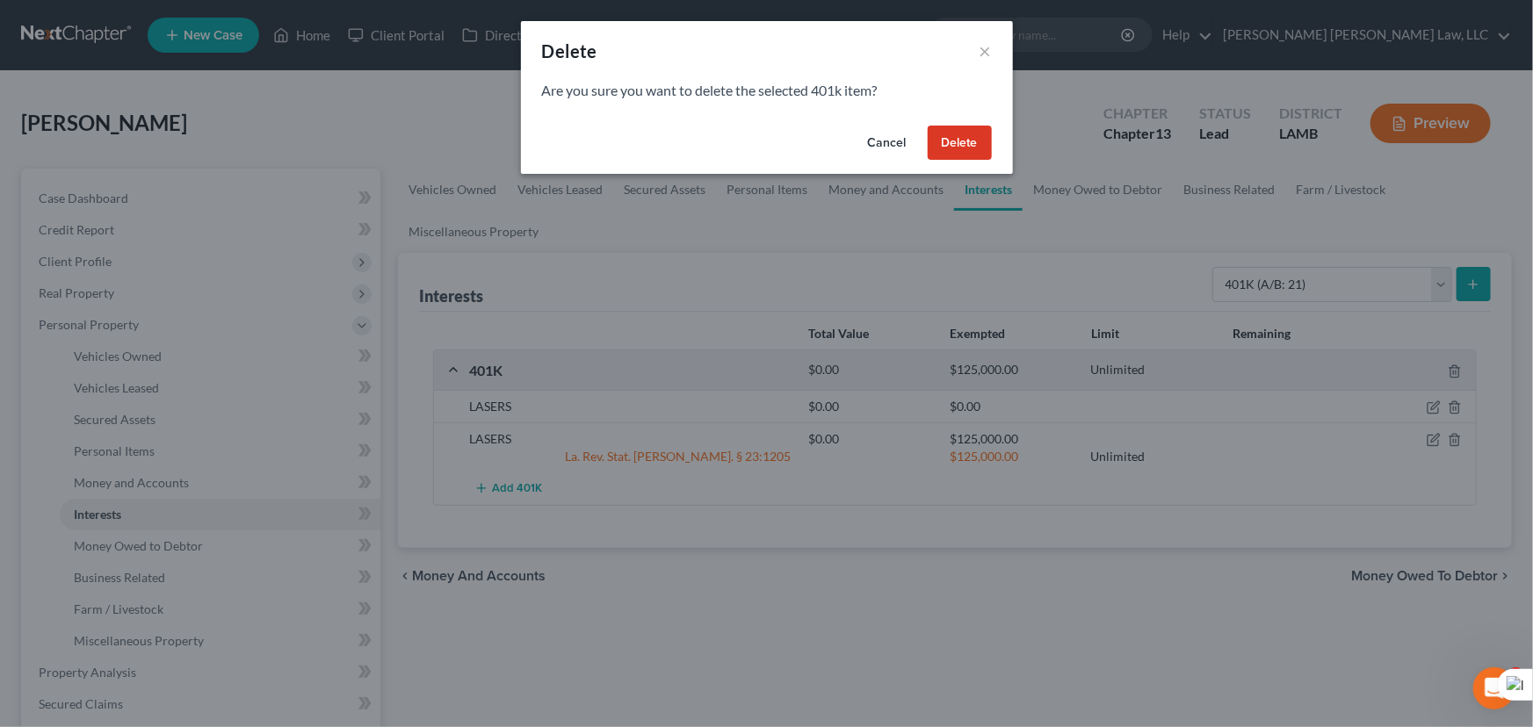
click at [950, 123] on div "Cancel Delete" at bounding box center [767, 147] width 492 height 56
click at [950, 140] on button "Delete" at bounding box center [960, 143] width 64 height 35
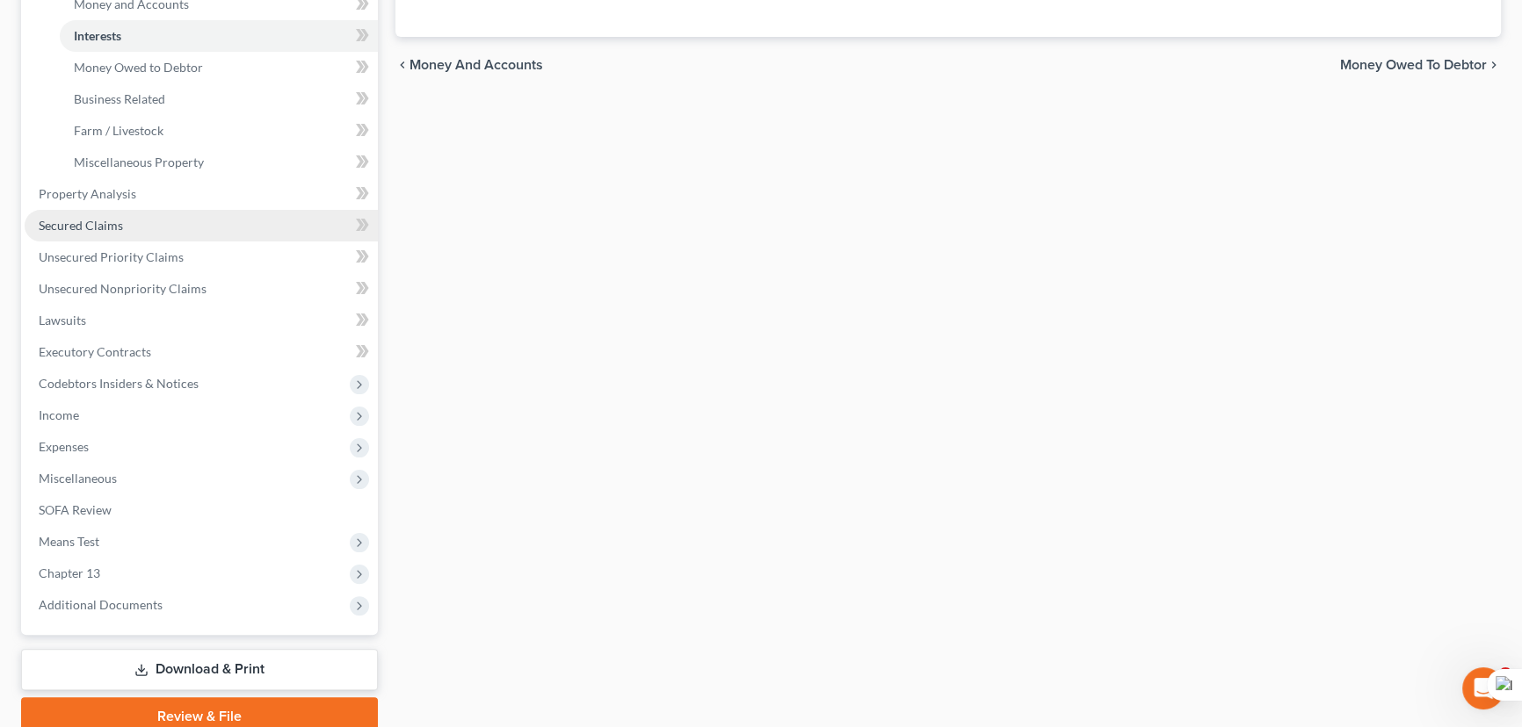
click at [151, 214] on link "Secured Claims" at bounding box center [201, 226] width 353 height 32
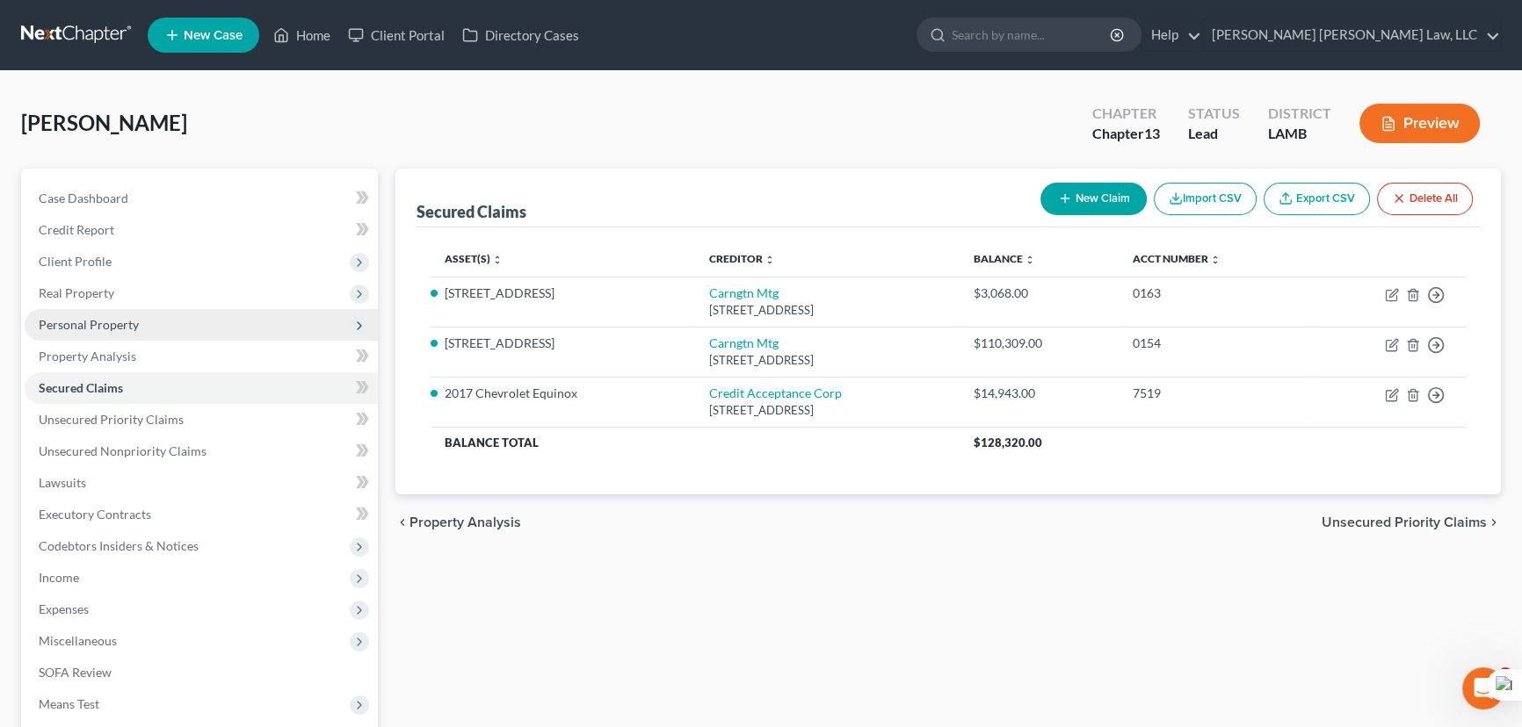
click at [123, 334] on span "Personal Property" at bounding box center [201, 325] width 353 height 32
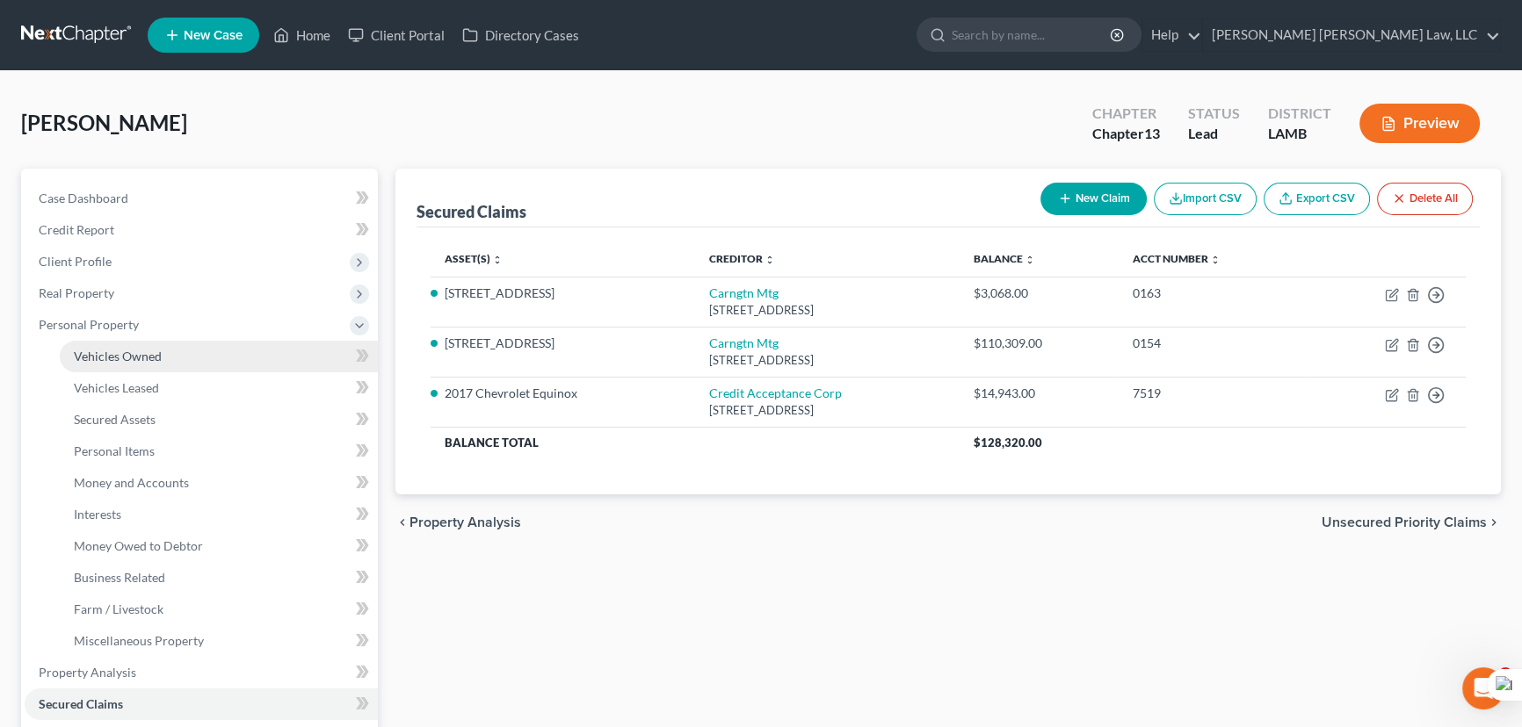
click at [130, 359] on span "Vehicles Owned" at bounding box center [118, 356] width 88 height 15
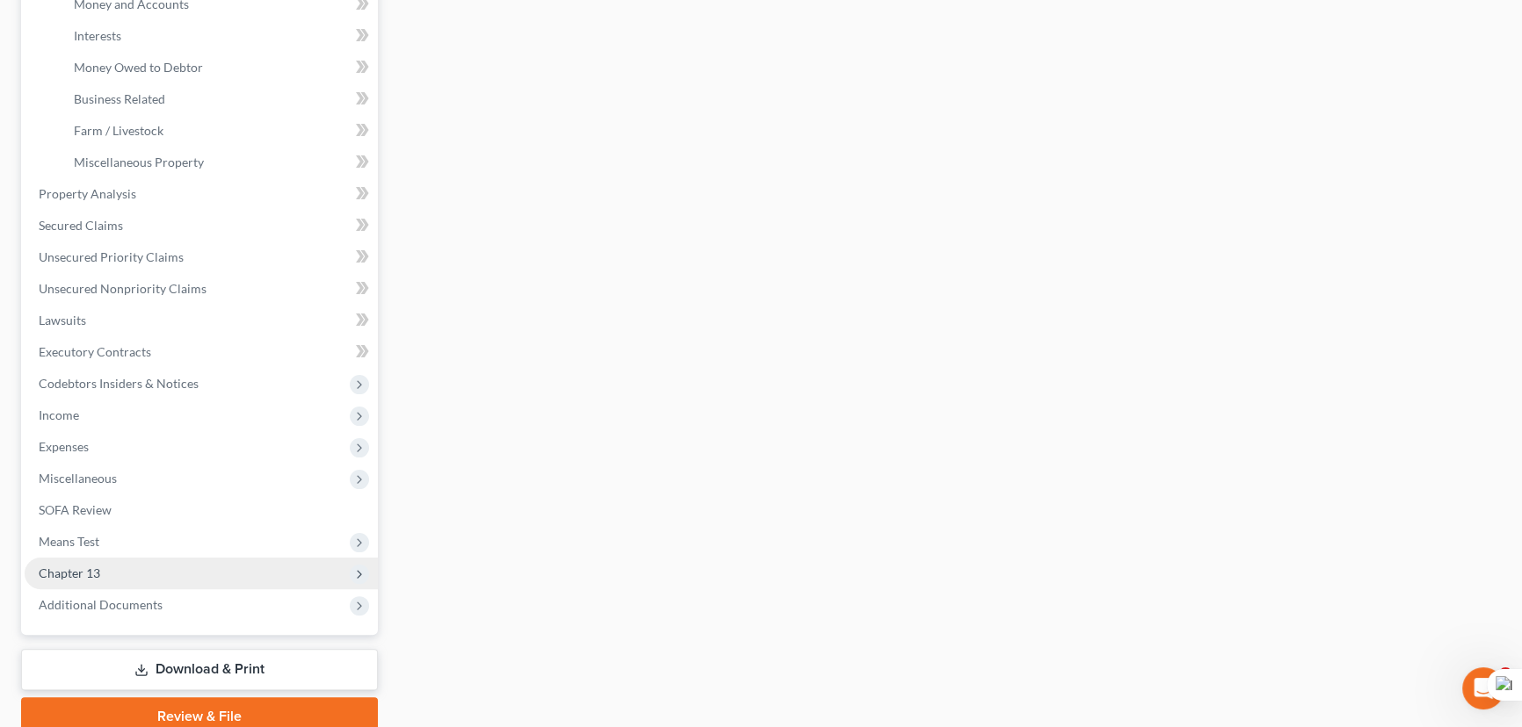
click at [200, 568] on span "Chapter 13" at bounding box center [201, 574] width 353 height 32
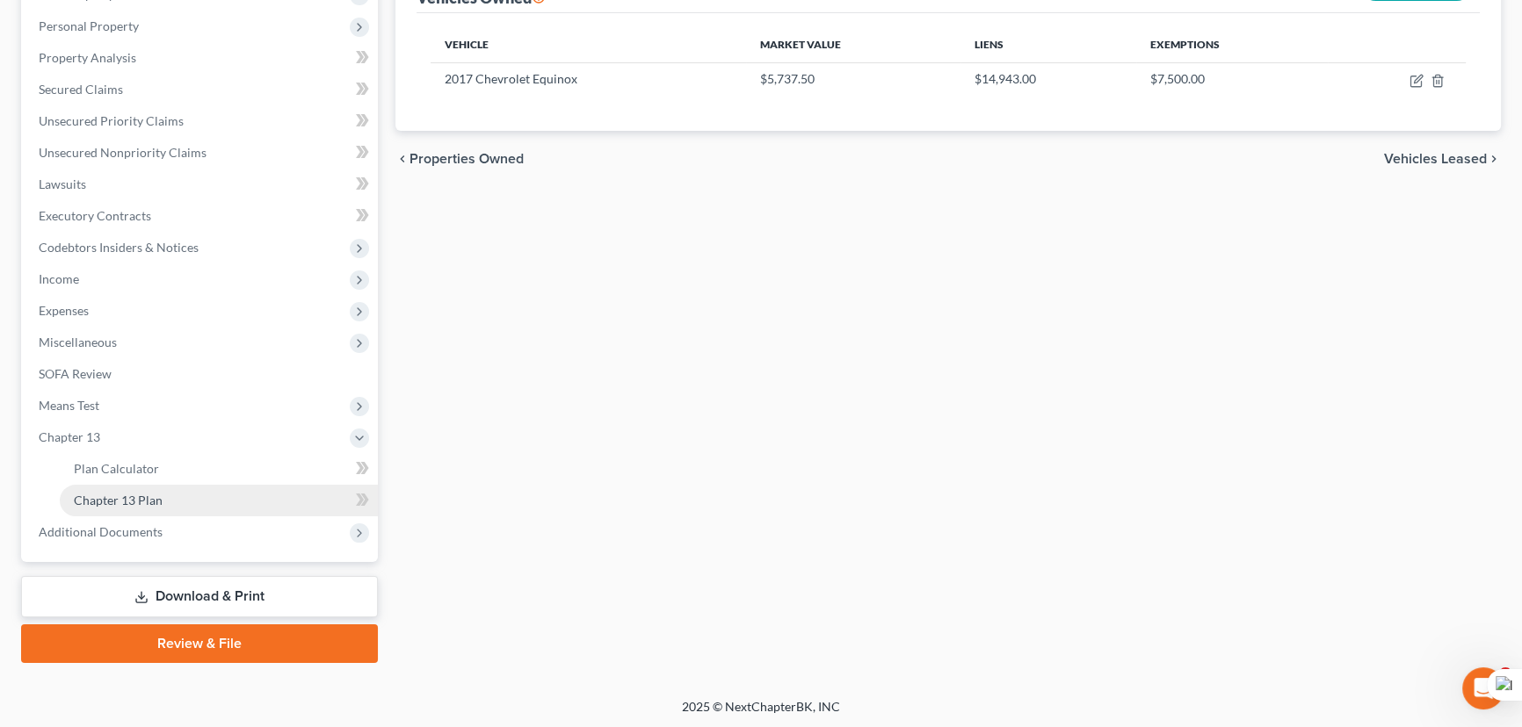
click at [176, 485] on link "Chapter 13 Plan" at bounding box center [219, 501] width 318 height 32
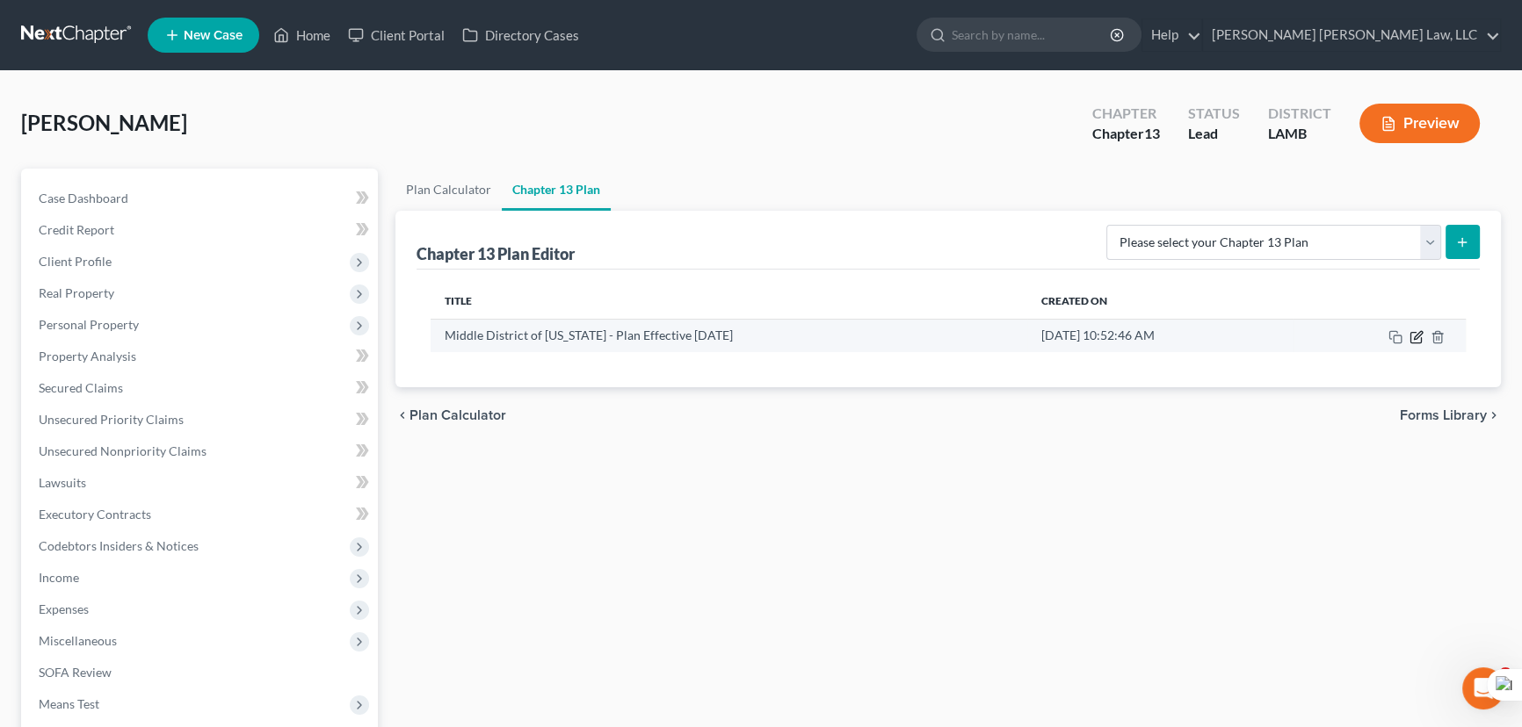
click at [1415, 337] on icon "button" at bounding box center [1418, 335] width 8 height 8
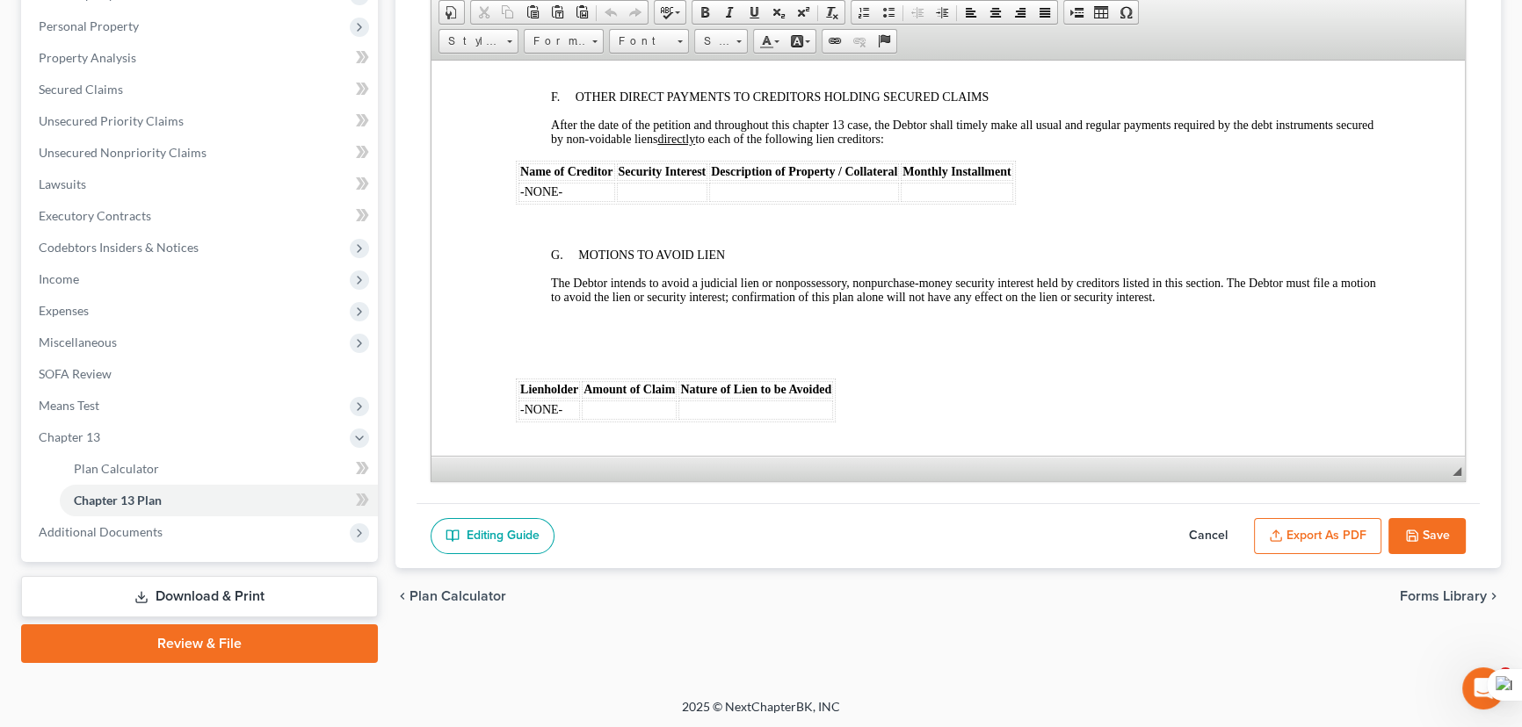
scroll to position [3035, 0]
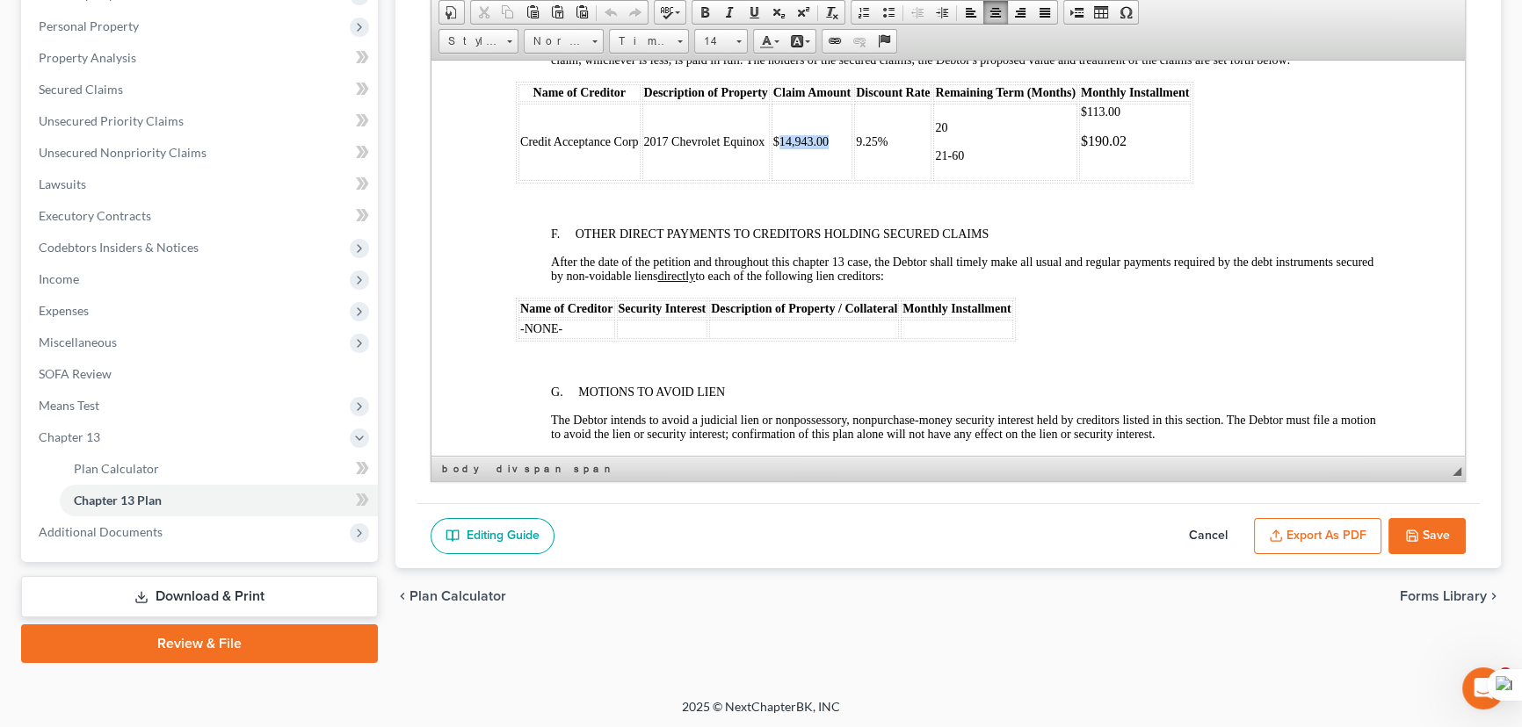
drag, startPoint x: 831, startPoint y: 219, endPoint x: 778, endPoint y: 217, distance: 53.6
click at [778, 180] on td "$14,943.00" at bounding box center [811, 141] width 81 height 77
click at [1424, 527] on button "Save" at bounding box center [1426, 536] width 77 height 37
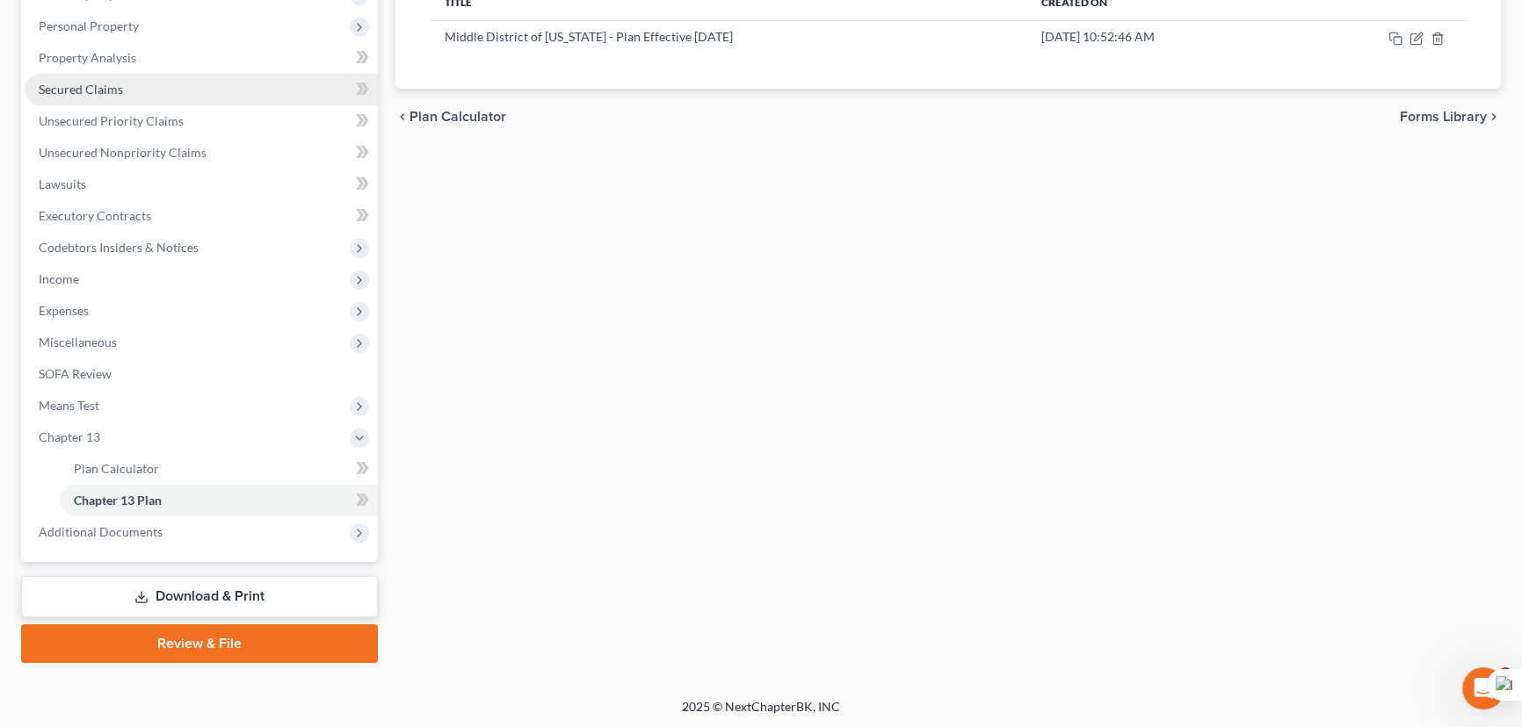
click at [169, 90] on link "Secured Claims" at bounding box center [201, 90] width 353 height 32
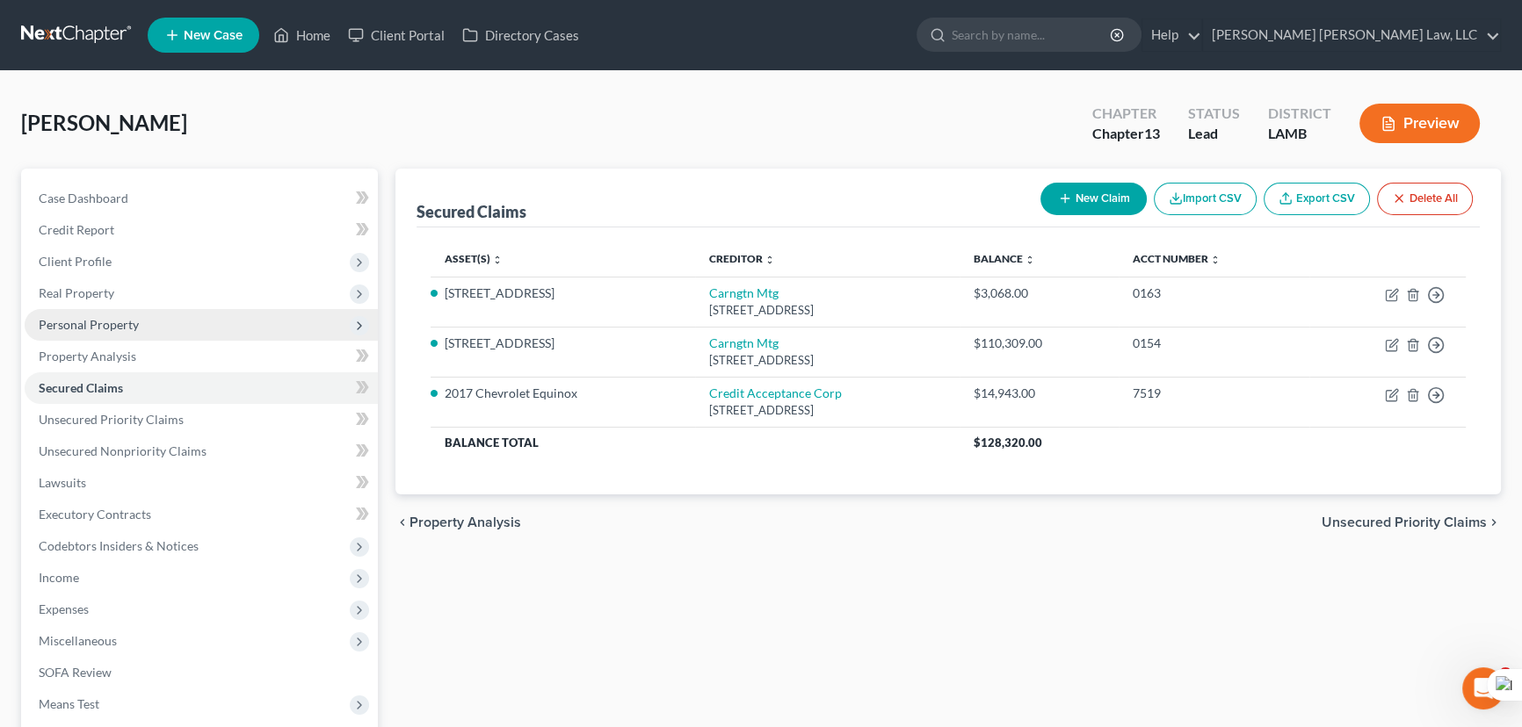
click at [124, 312] on span "Personal Property" at bounding box center [201, 325] width 353 height 32
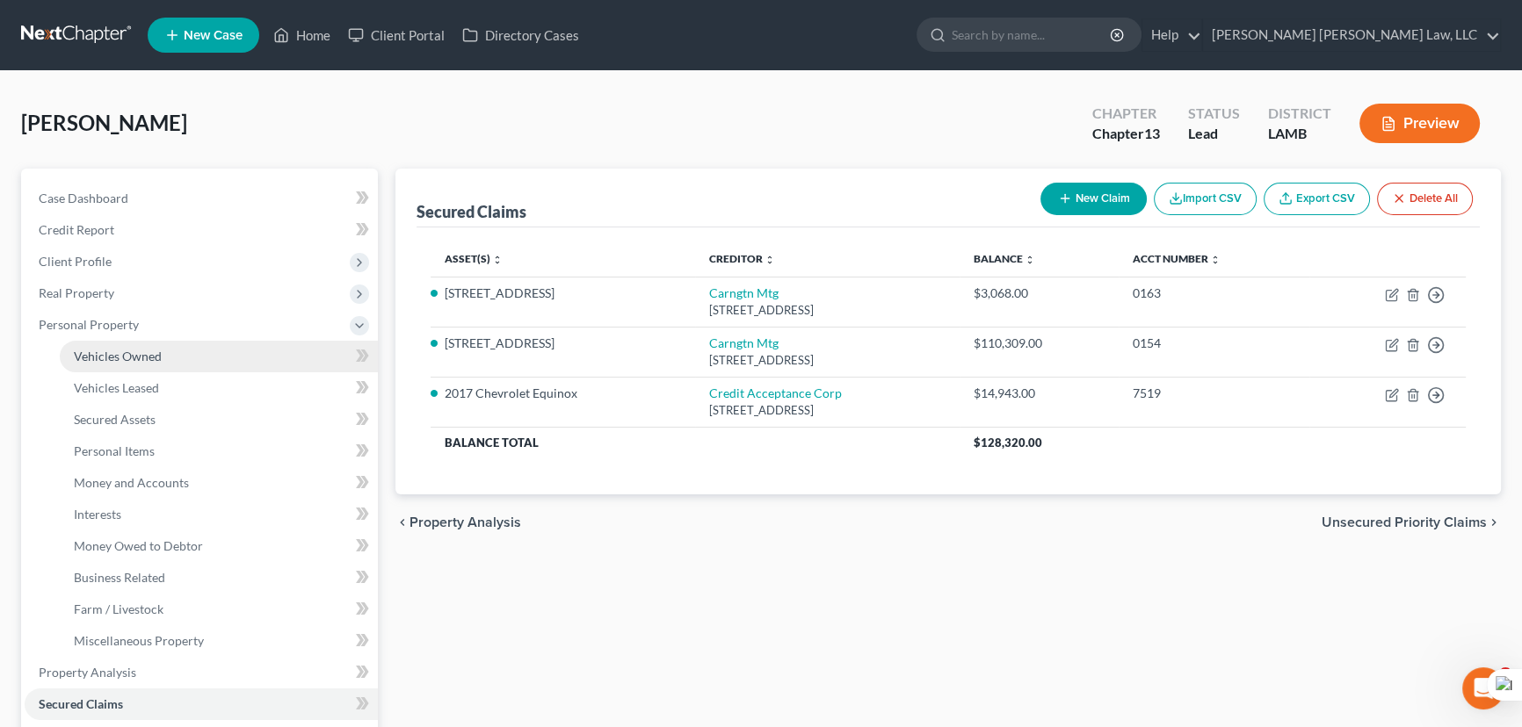
click at [130, 349] on span "Vehicles Owned" at bounding box center [118, 356] width 88 height 15
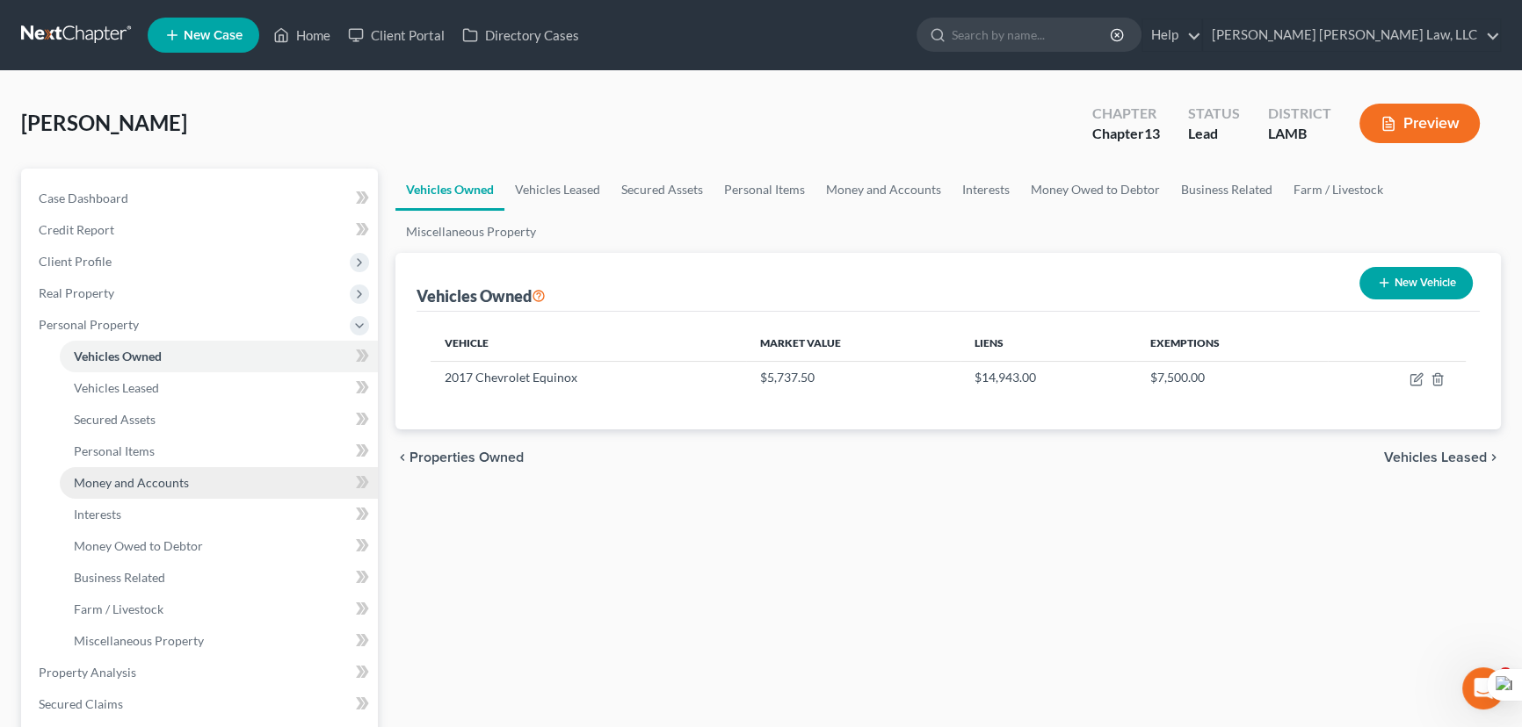
click at [218, 490] on link "Money and Accounts" at bounding box center [219, 483] width 318 height 32
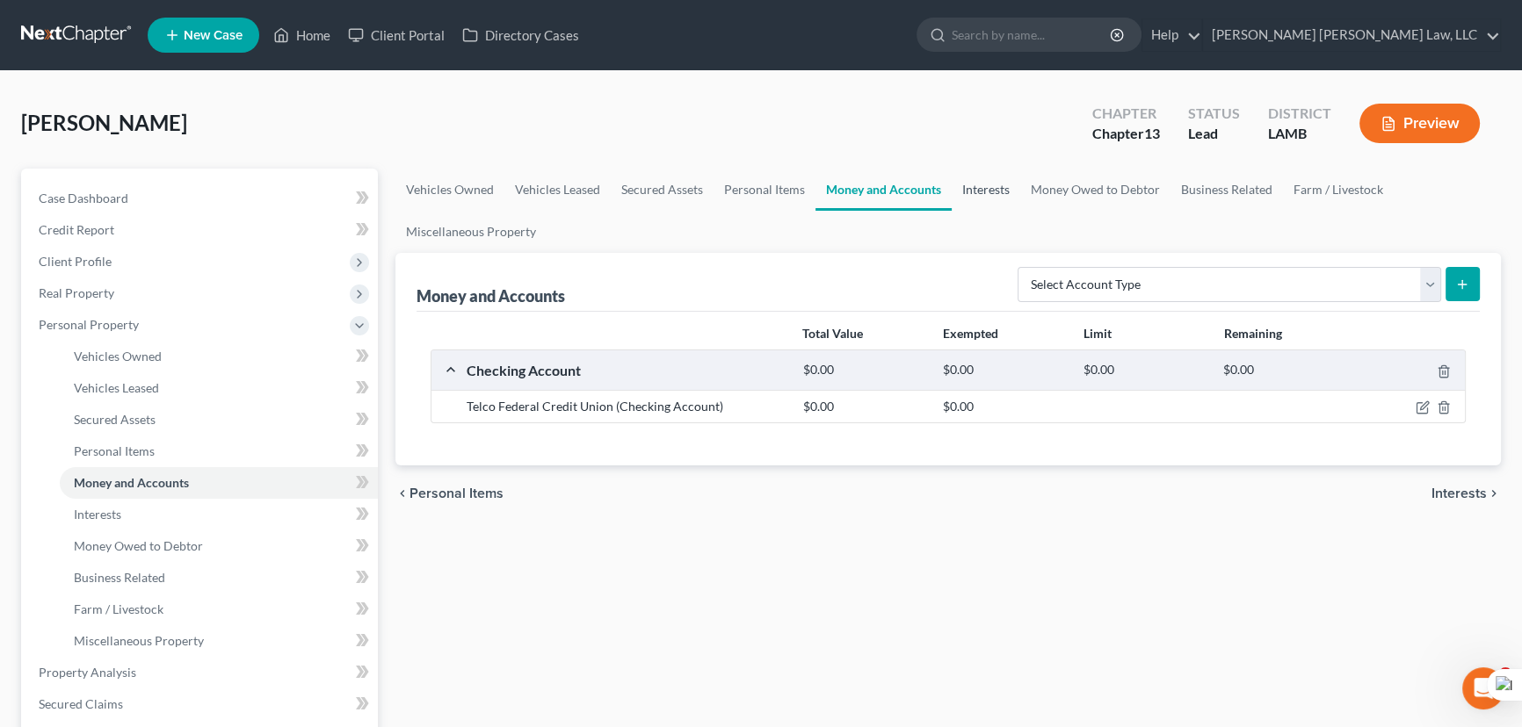
click at [989, 183] on link "Interests" at bounding box center [986, 190] width 69 height 42
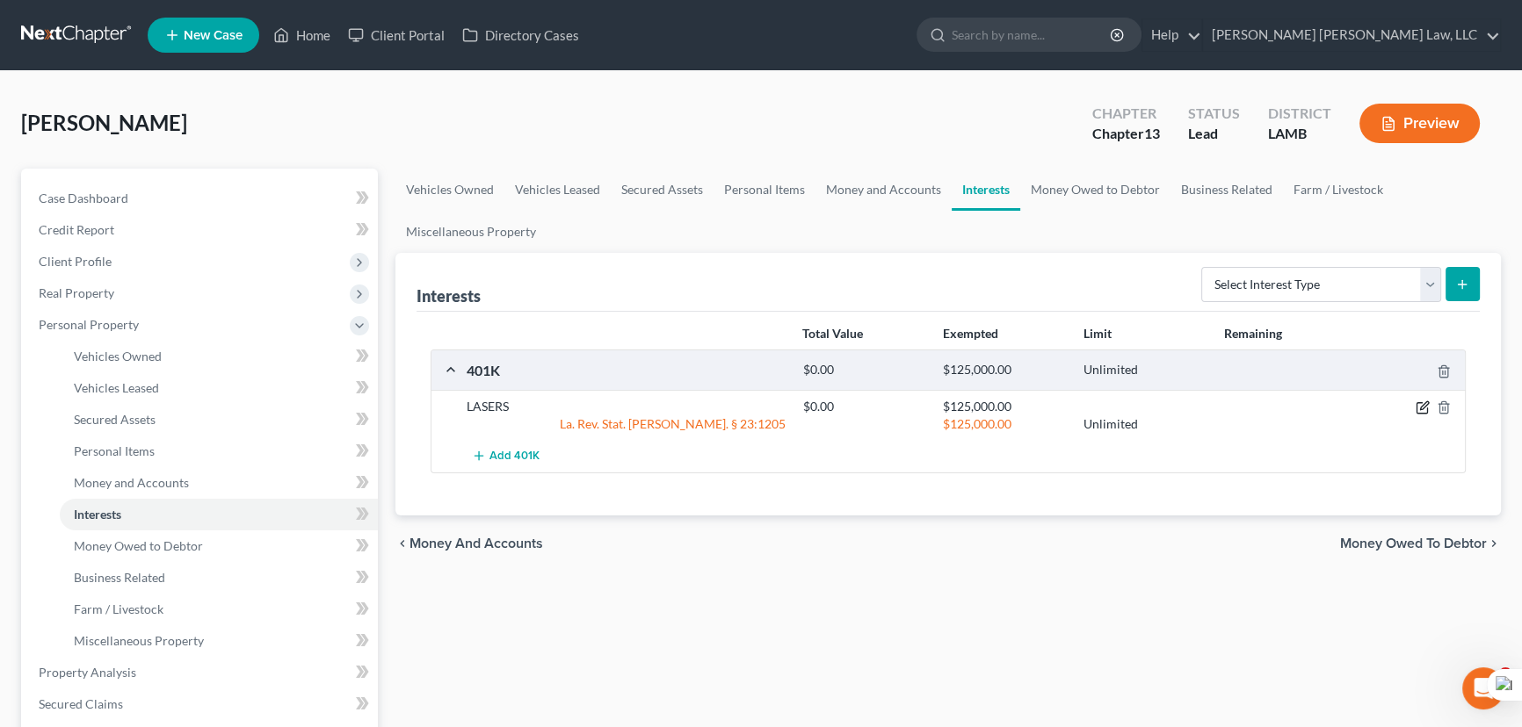
click at [1423, 403] on icon "button" at bounding box center [1424, 406] width 8 height 8
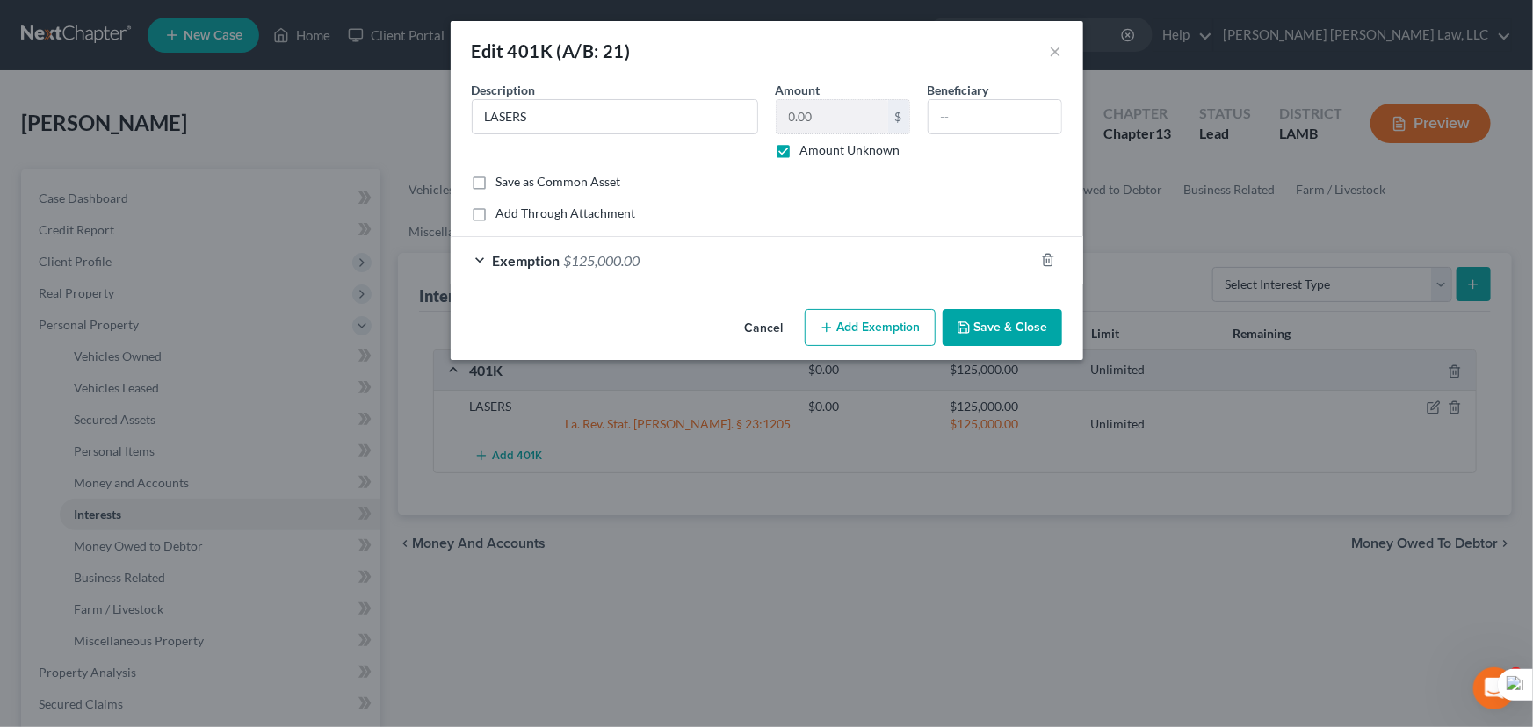
click at [1016, 336] on button "Save & Close" at bounding box center [1002, 327] width 119 height 37
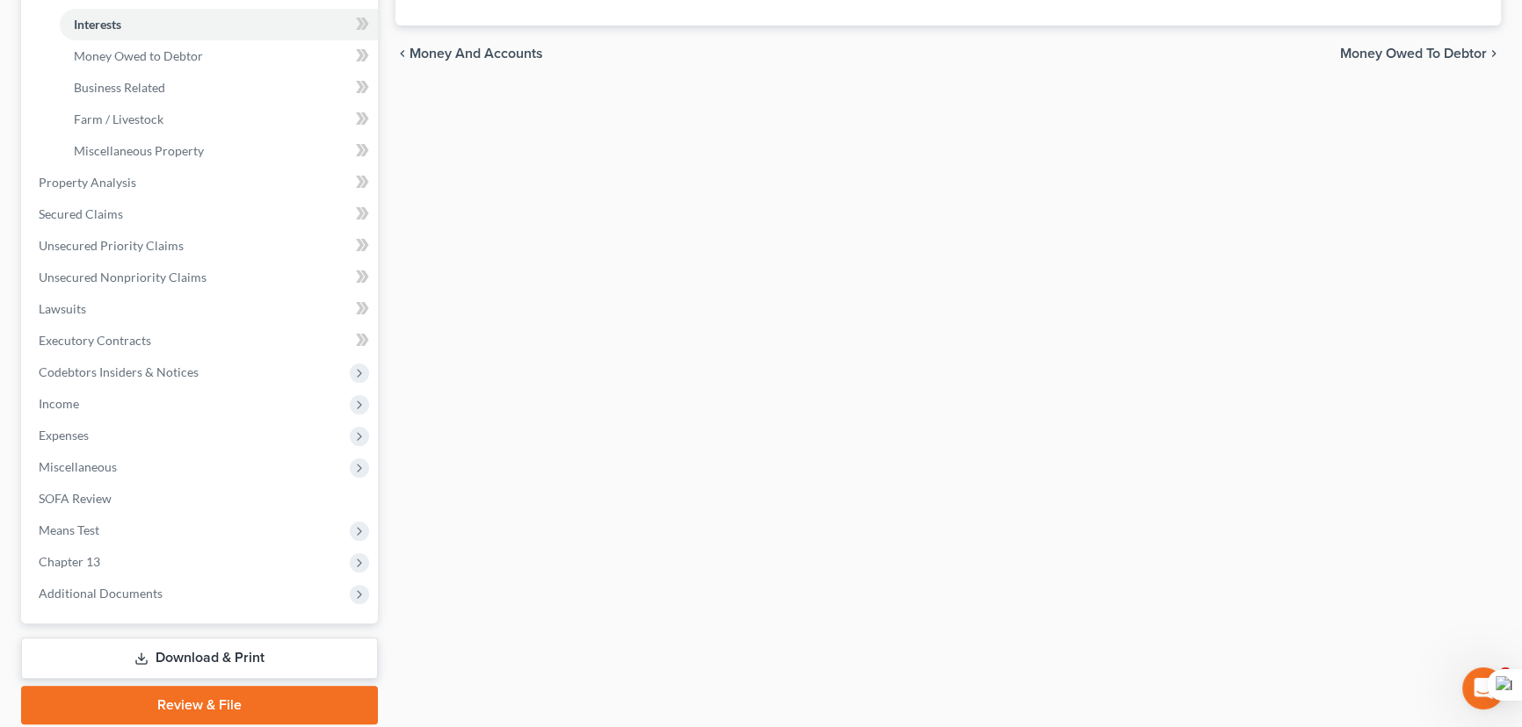
scroll to position [552, 0]
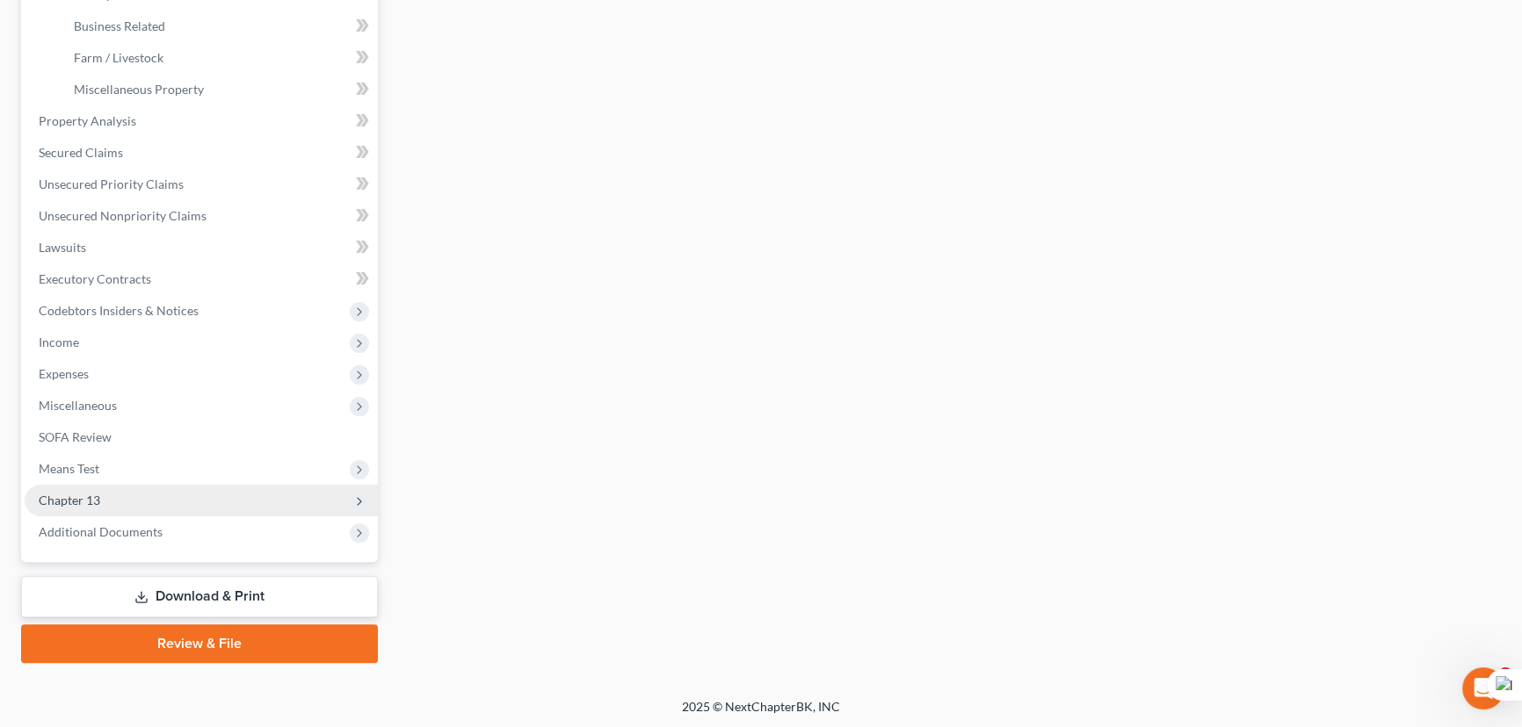
click at [141, 501] on span "Chapter 13" at bounding box center [201, 501] width 353 height 32
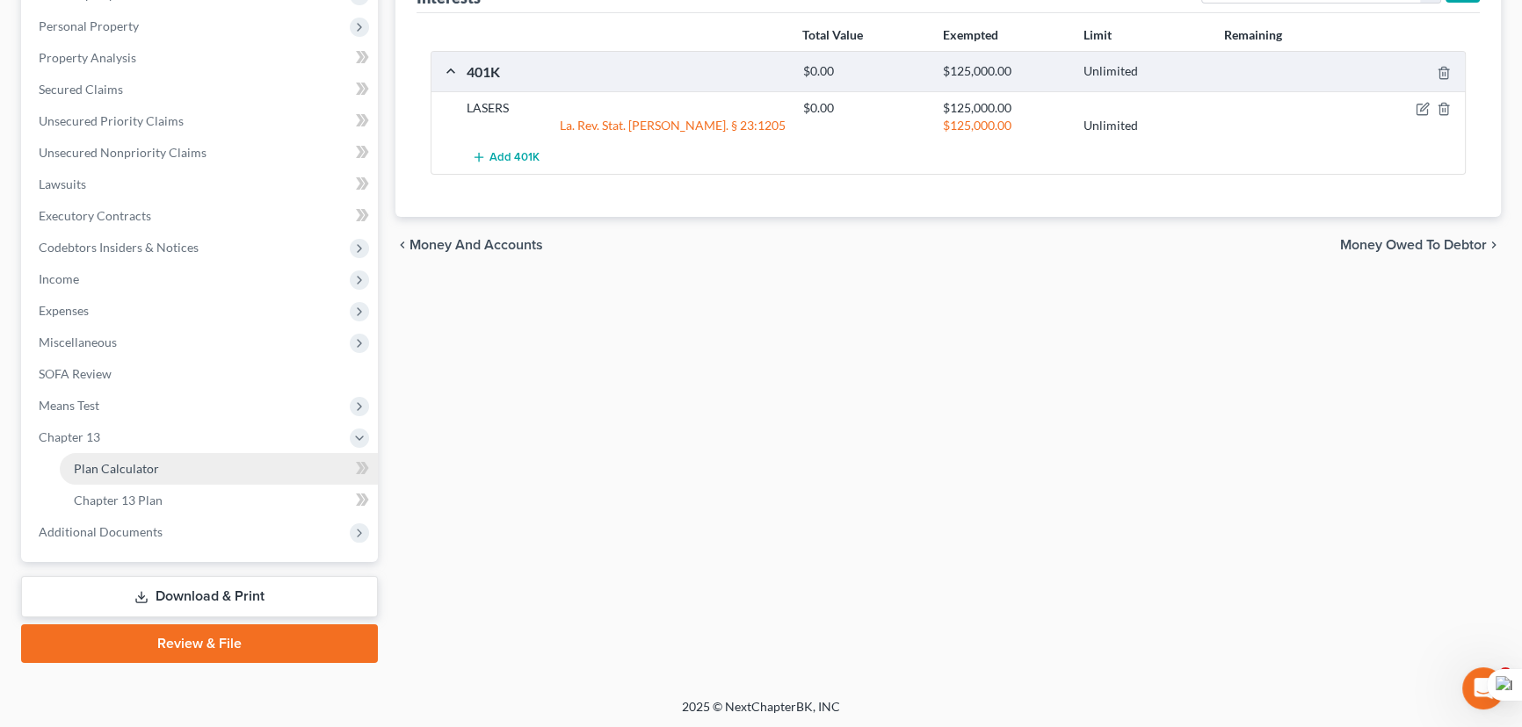
click at [158, 477] on link "Plan Calculator" at bounding box center [219, 469] width 318 height 32
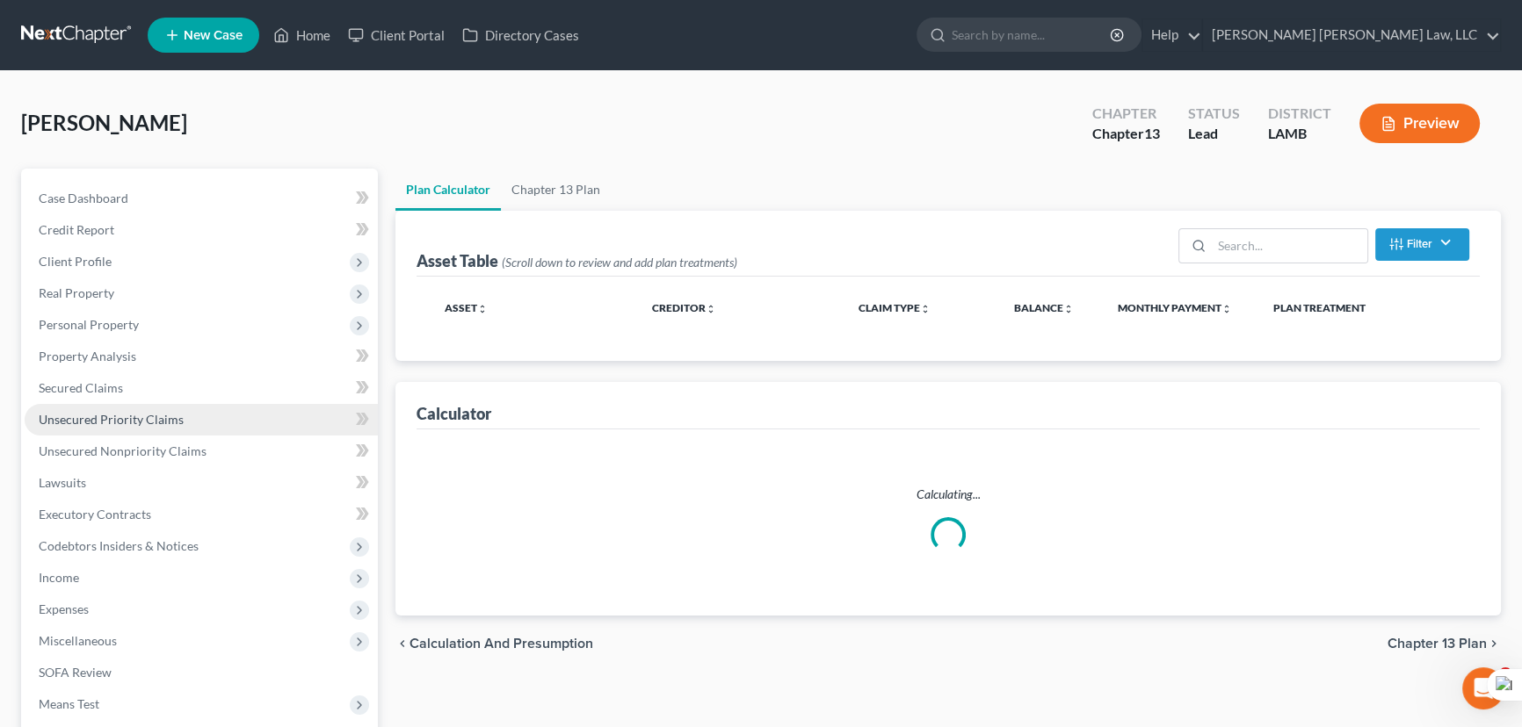
click at [141, 429] on link "Unsecured Priority Claims" at bounding box center [201, 420] width 353 height 32
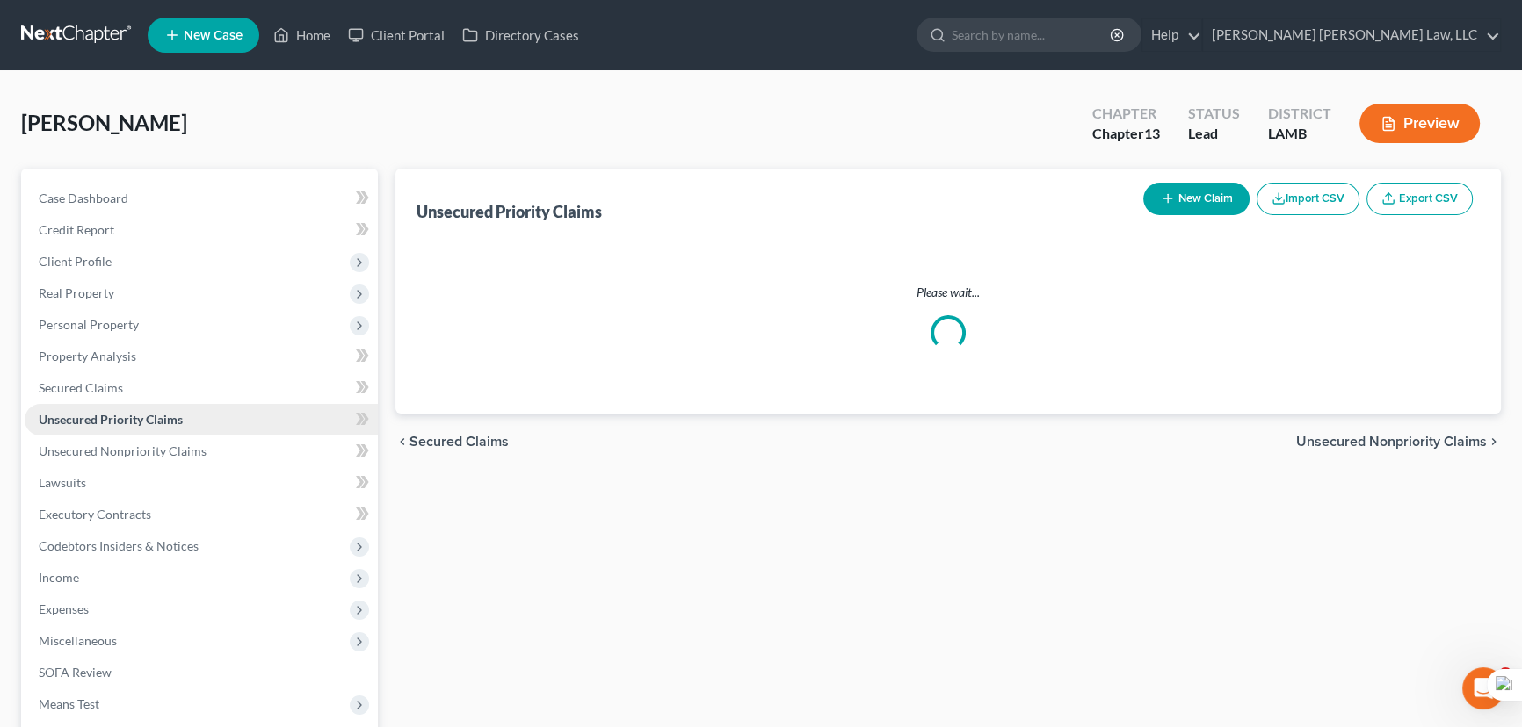
click at [142, 412] on span "Unsecured Priority Claims" at bounding box center [111, 419] width 144 height 15
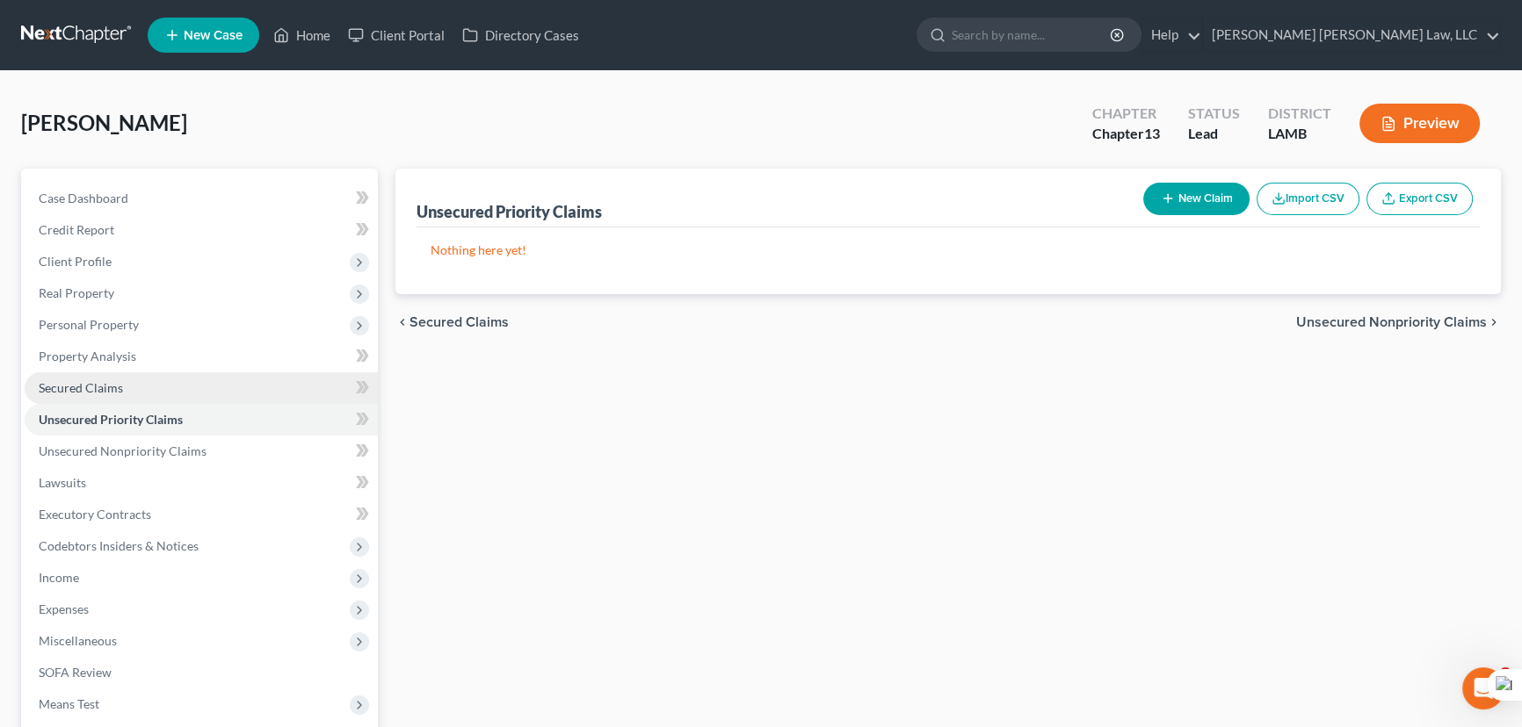
click at [147, 388] on link "Secured Claims" at bounding box center [201, 389] width 353 height 32
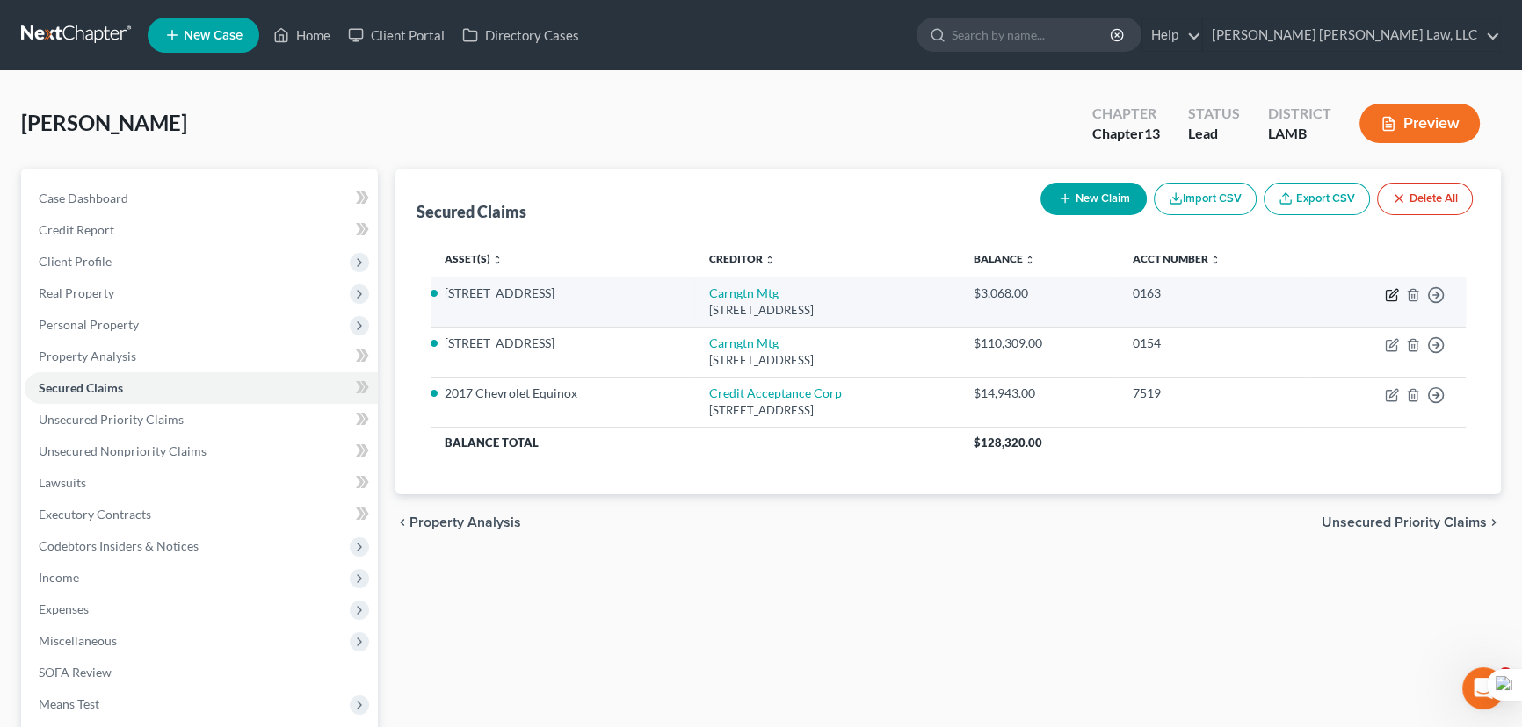
click at [1395, 290] on icon "button" at bounding box center [1392, 295] width 14 height 14
select select "4"
select select "5"
select select "0"
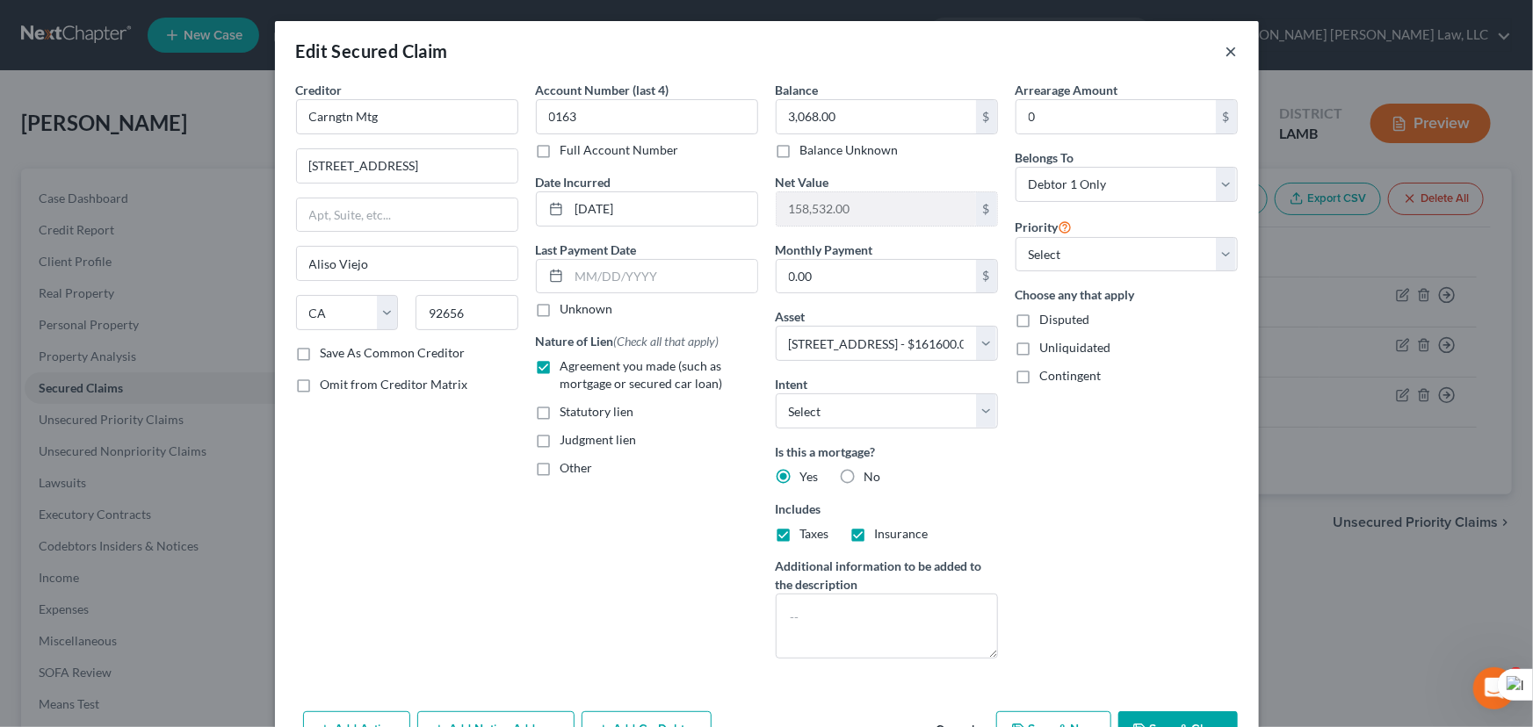
click at [1228, 54] on button "×" at bounding box center [1232, 50] width 12 height 21
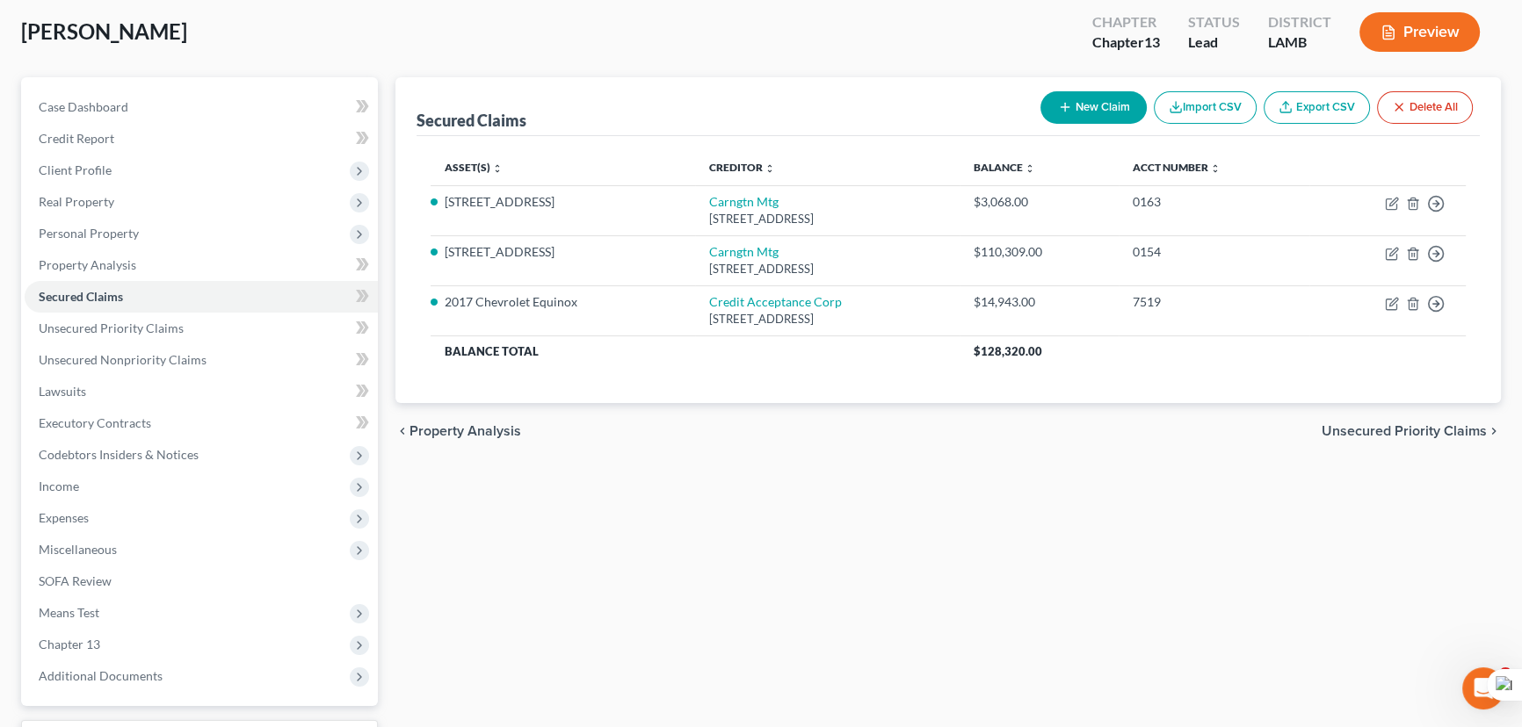
scroll to position [235, 0]
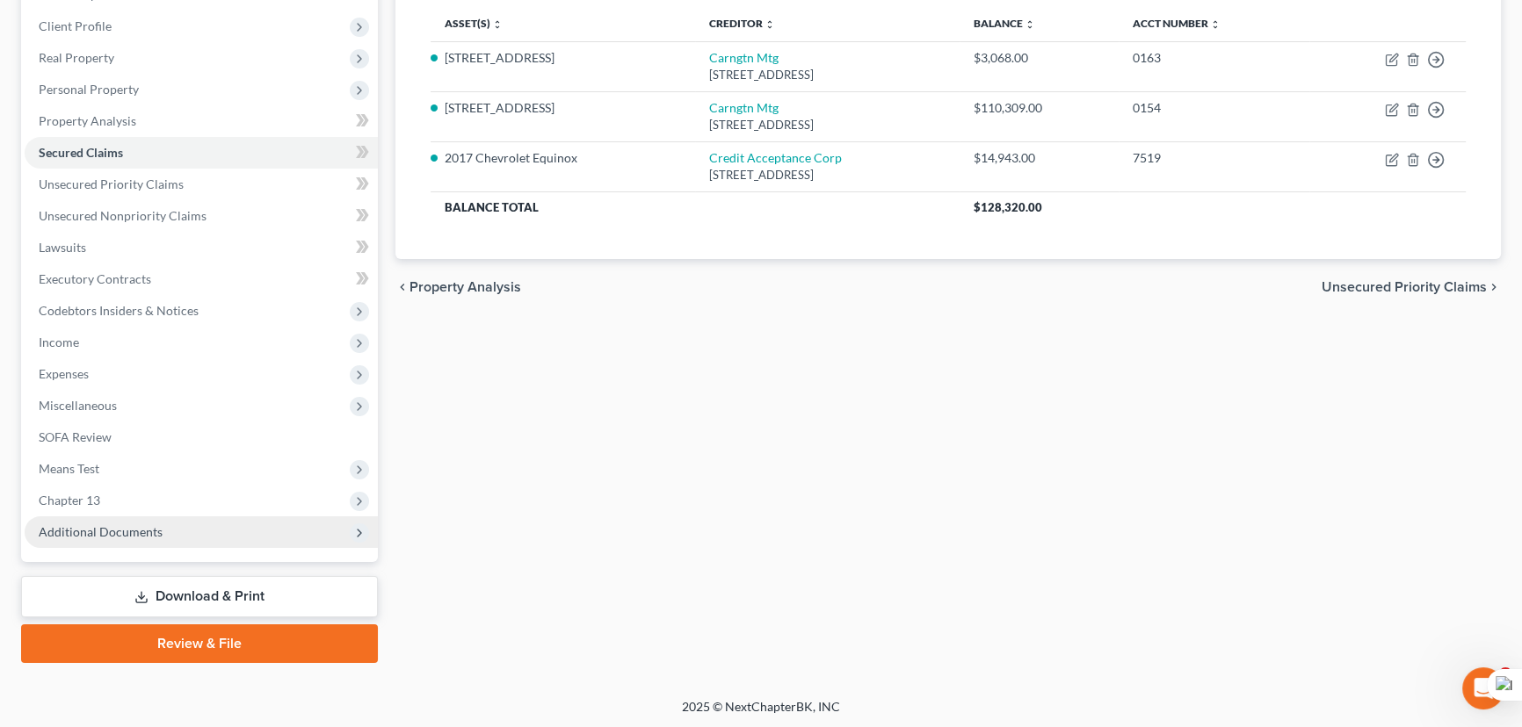
drag, startPoint x: 177, startPoint y: 492, endPoint x: 179, endPoint y: 521, distance: 29.0
click at [177, 497] on span "Chapter 13" at bounding box center [201, 501] width 353 height 32
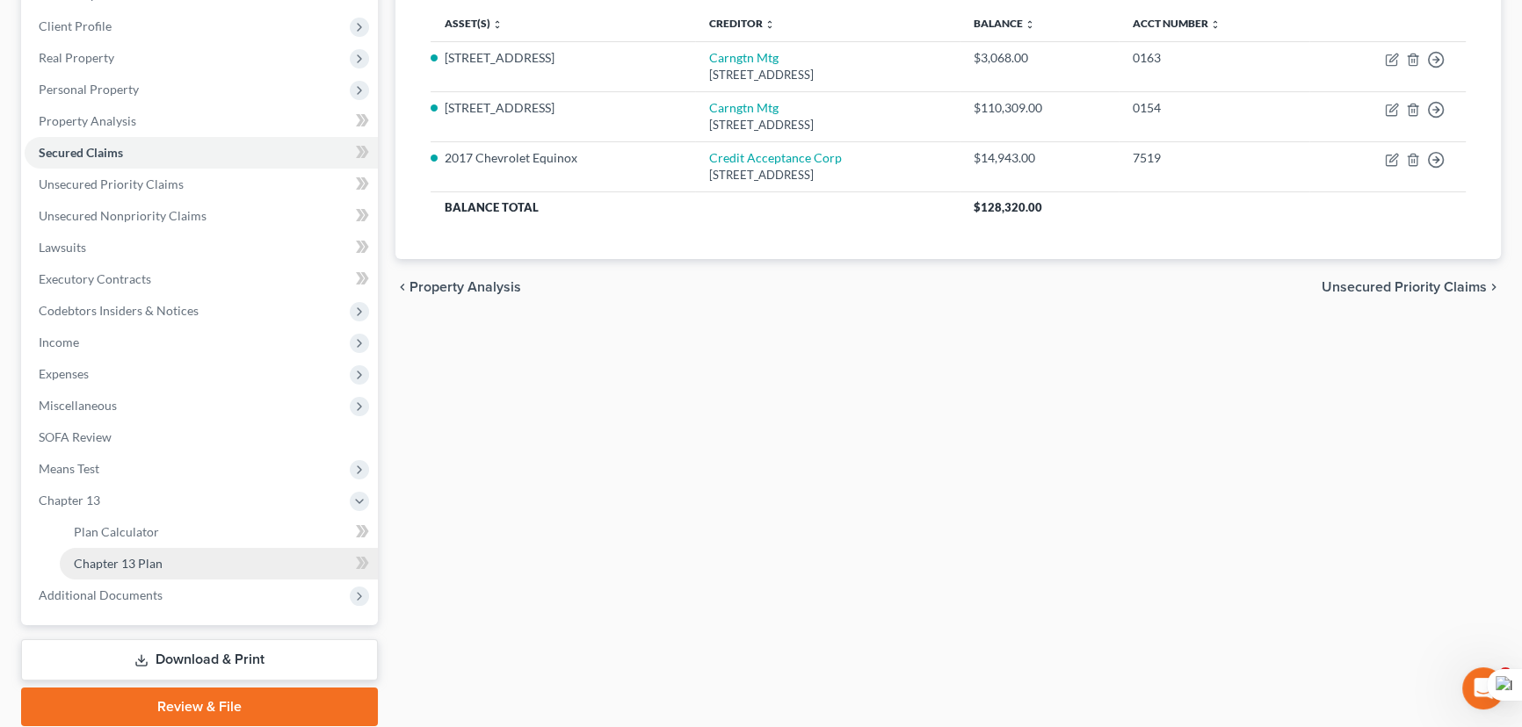
click at [176, 564] on link "Chapter 13 Plan" at bounding box center [219, 564] width 318 height 32
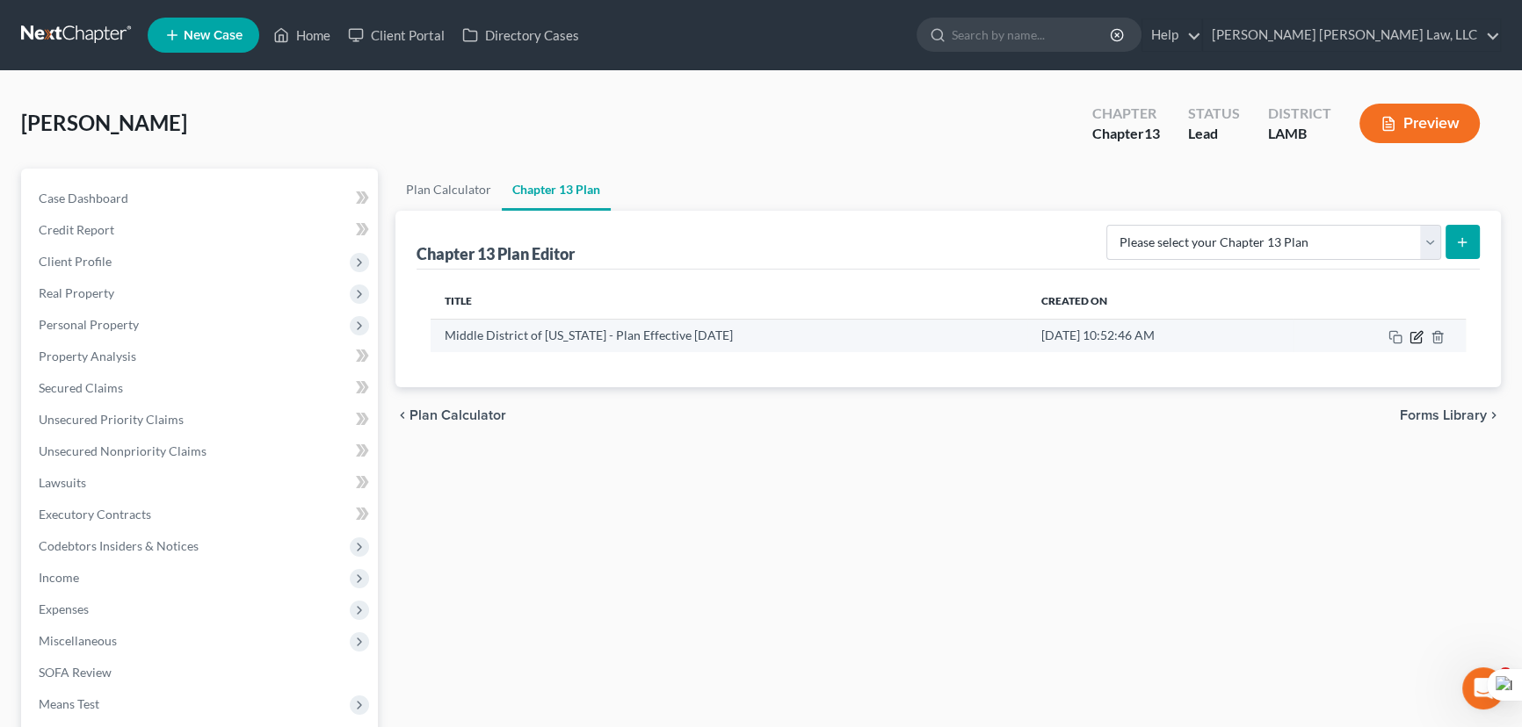
click at [1421, 334] on icon "button" at bounding box center [1416, 337] width 14 height 14
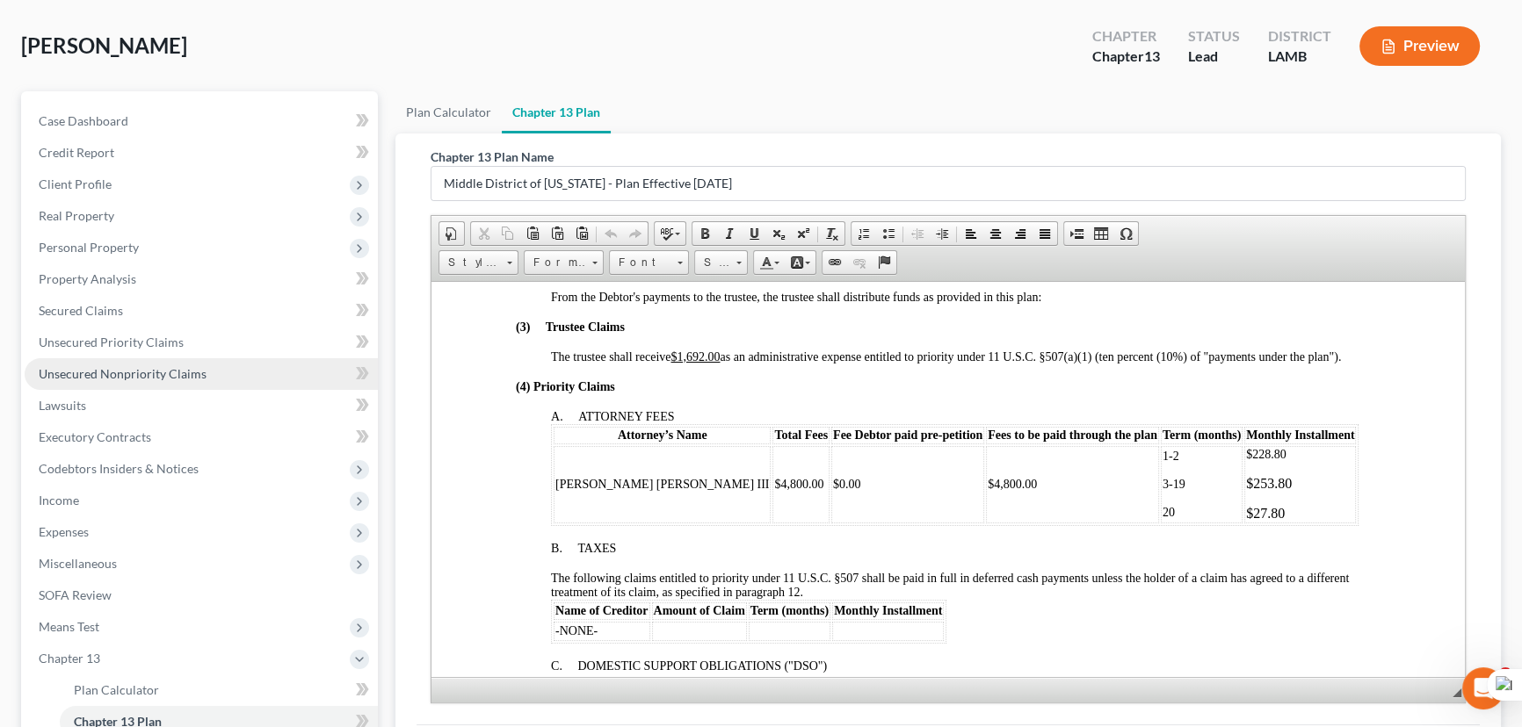
scroll to position [239, 0]
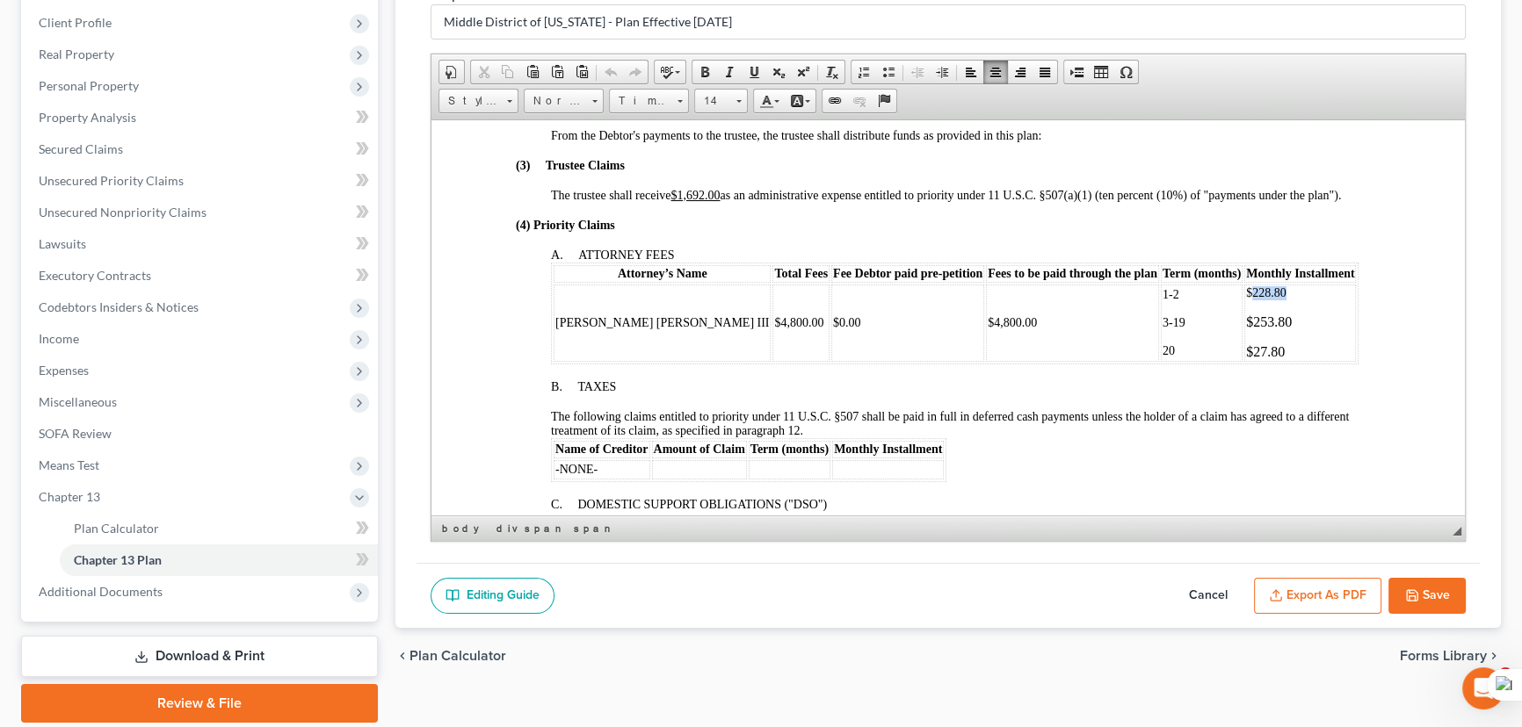
drag, startPoint x: 1198, startPoint y: 315, endPoint x: 1132, endPoint y: 322, distance: 66.2
click at [1246, 300] on p "$228.80" at bounding box center [1300, 293] width 108 height 14
click at [1162, 329] on p "3-19" at bounding box center [1201, 322] width 78 height 14
drag, startPoint x: 1198, startPoint y: 345, endPoint x: 1142, endPoint y: 350, distance: 56.4
click at [1246, 329] on p "$253.80" at bounding box center [1300, 322] width 108 height 16
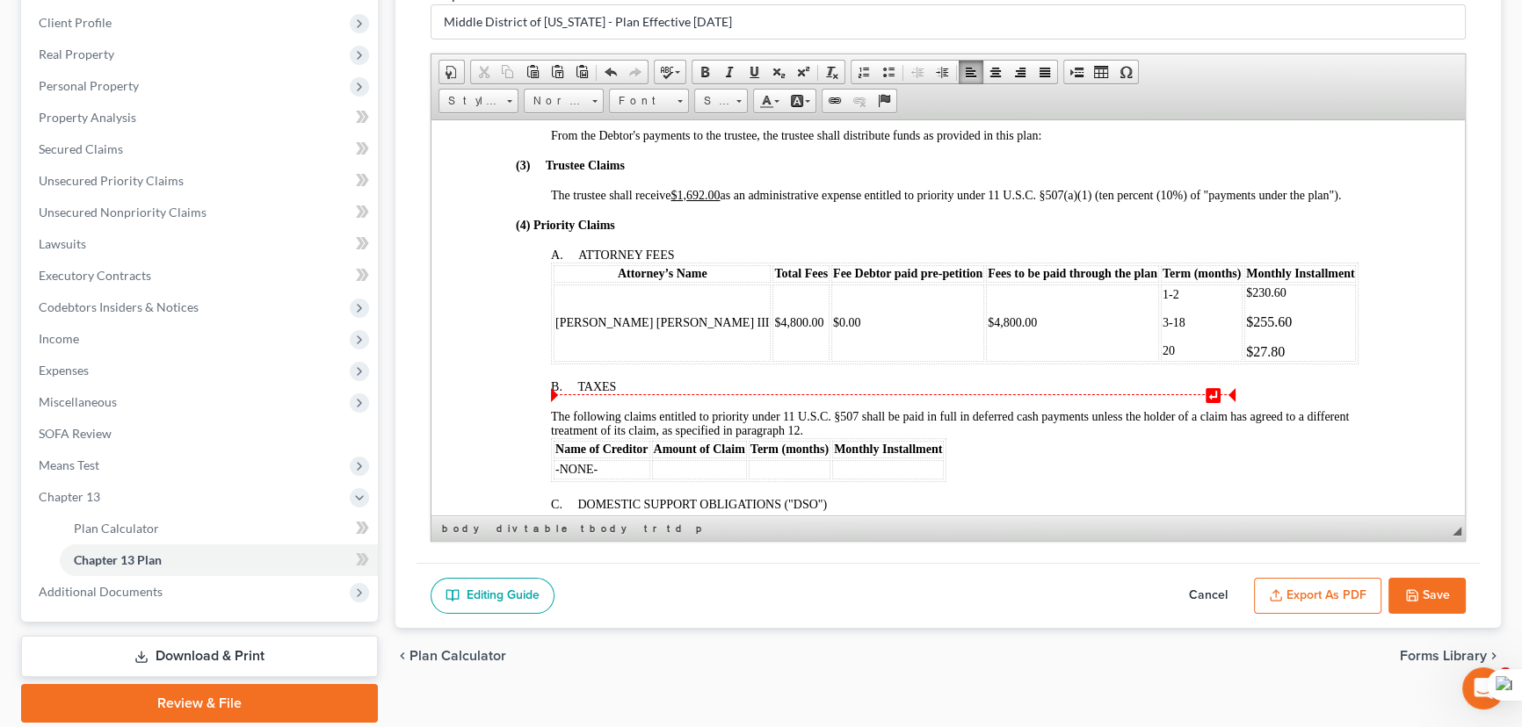
click at [1162, 358] on p "20" at bounding box center [1201, 351] width 78 height 14
drag, startPoint x: 1173, startPoint y: 380, endPoint x: 1126, endPoint y: 378, distance: 46.6
click at [1246, 359] on p "$27.80" at bounding box center [1300, 352] width 108 height 16
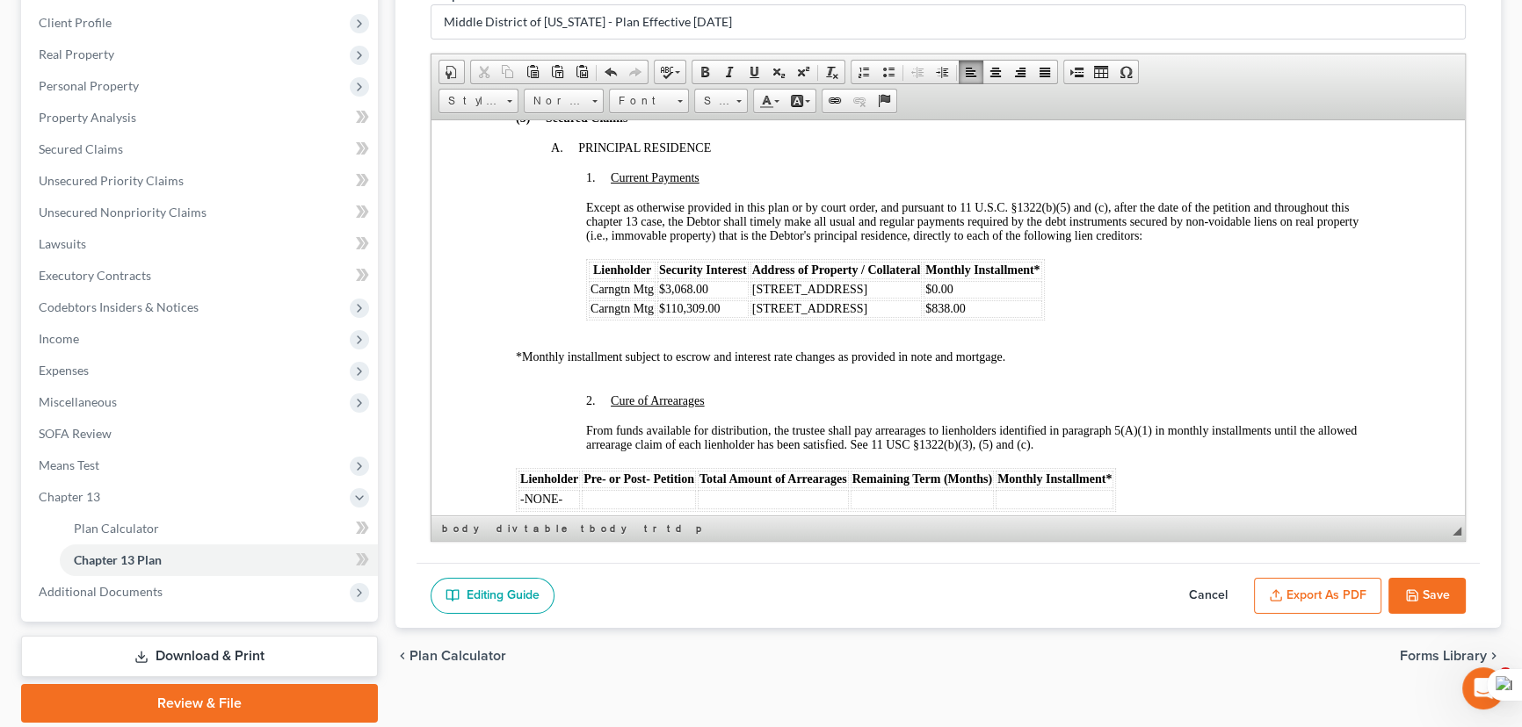
scroll to position [1677, 0]
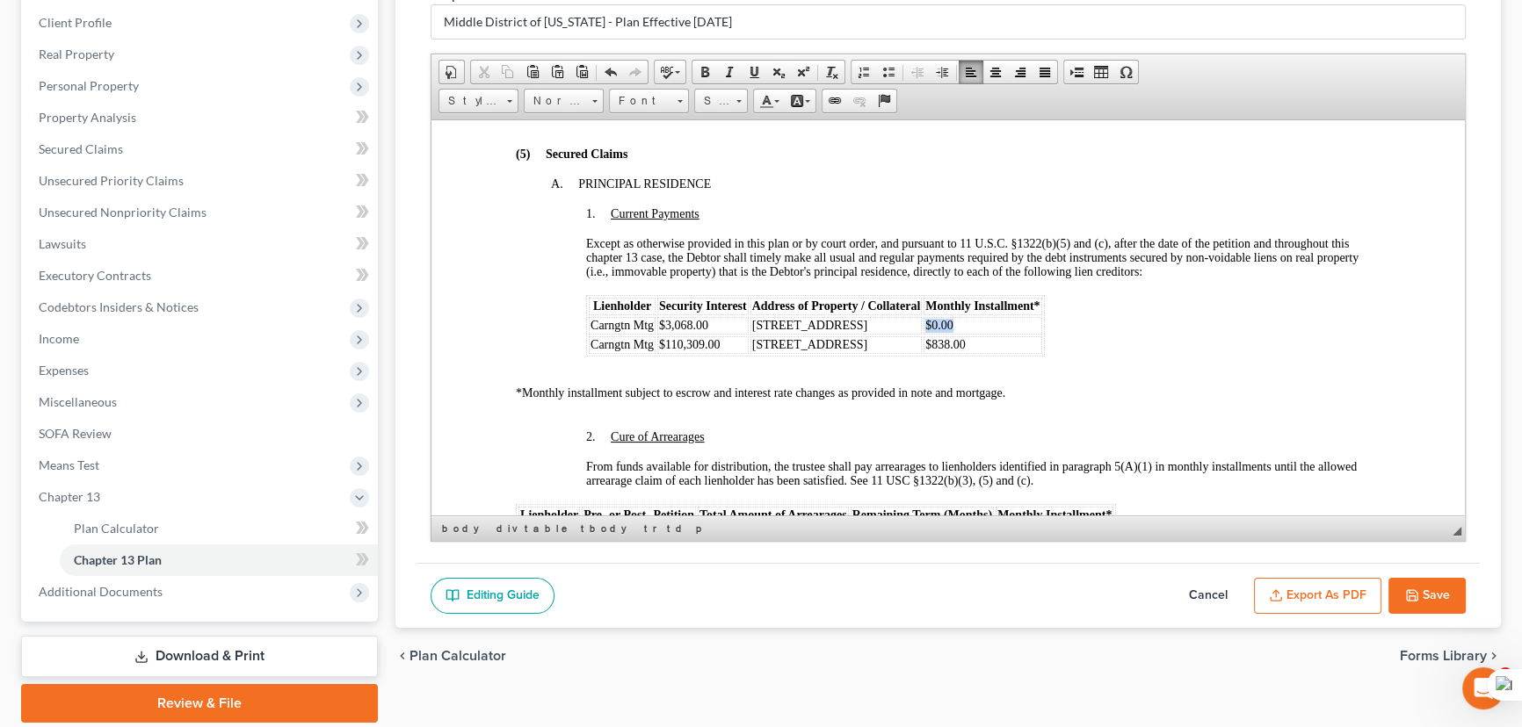
drag, startPoint x: 975, startPoint y: 374, endPoint x: 924, endPoint y: 383, distance: 51.7
click at [924, 334] on td "$0.00" at bounding box center [982, 325] width 118 height 18
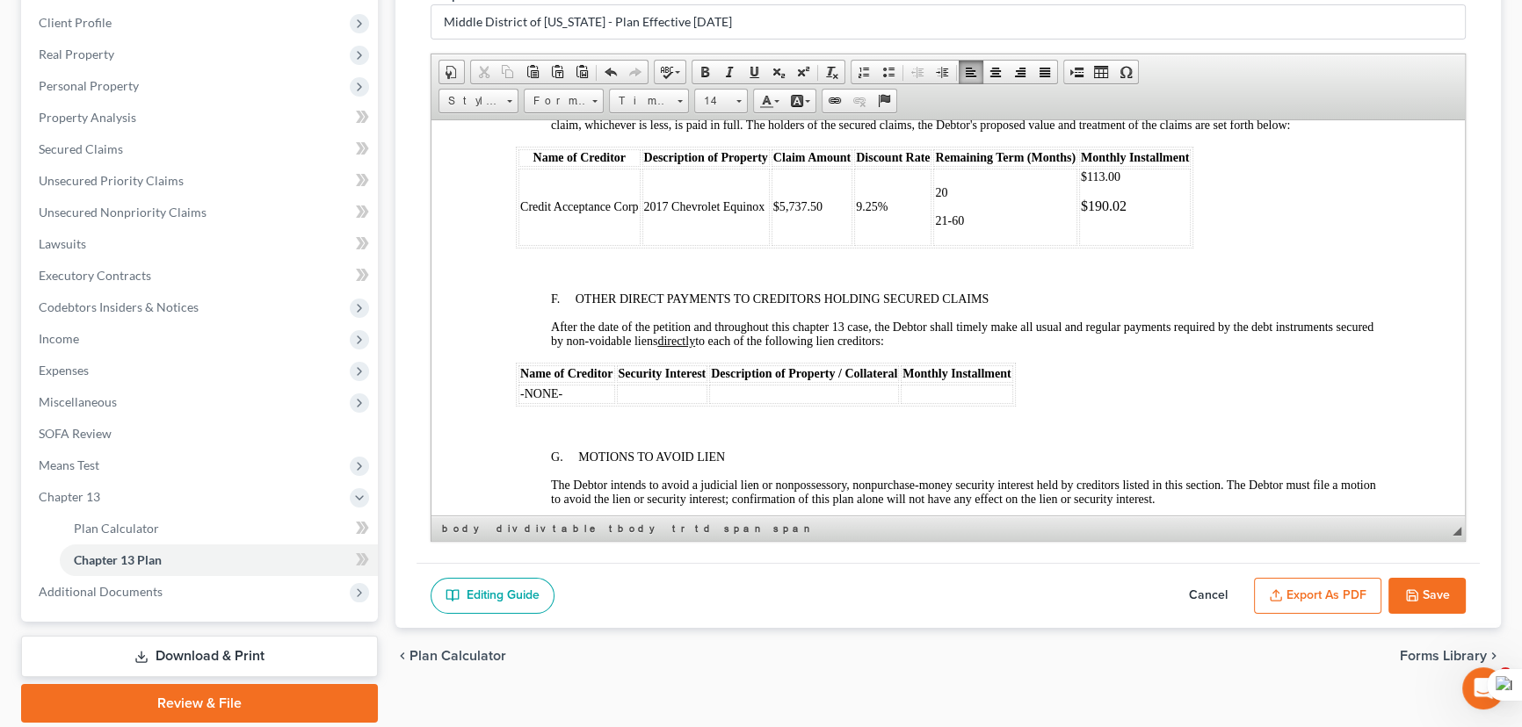
scroll to position [2955, 0]
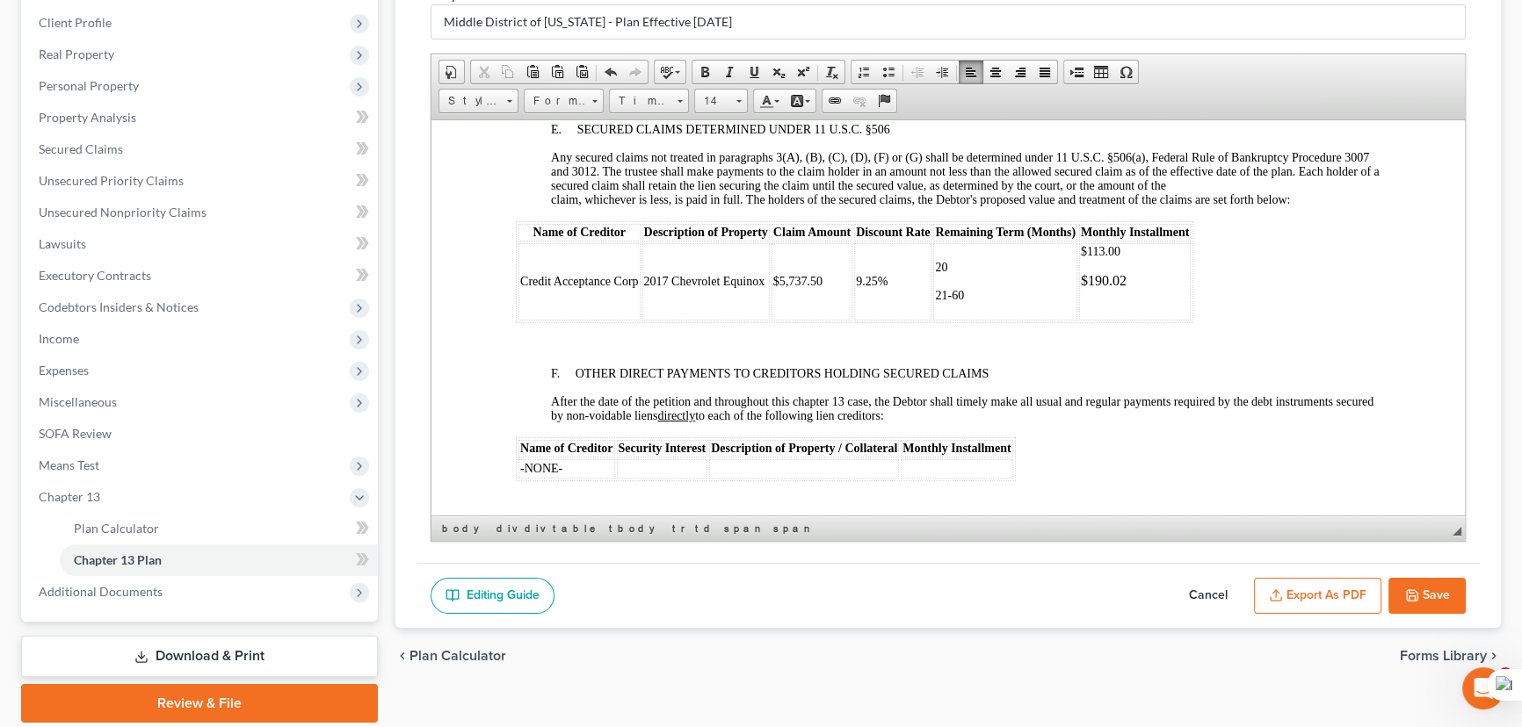
click at [993, 274] on p "20" at bounding box center [1005, 267] width 140 height 14
drag, startPoint x: 1125, startPoint y: 325, endPoint x: 1082, endPoint y: 322, distance: 43.2
click at [1082, 258] on p "$113.00" at bounding box center [1135, 251] width 108 height 14
drag, startPoint x: 1002, startPoint y: 380, endPoint x: 931, endPoint y: 373, distance: 71.4
click at [933, 320] on td "19 21-60" at bounding box center [1004, 280] width 143 height 77
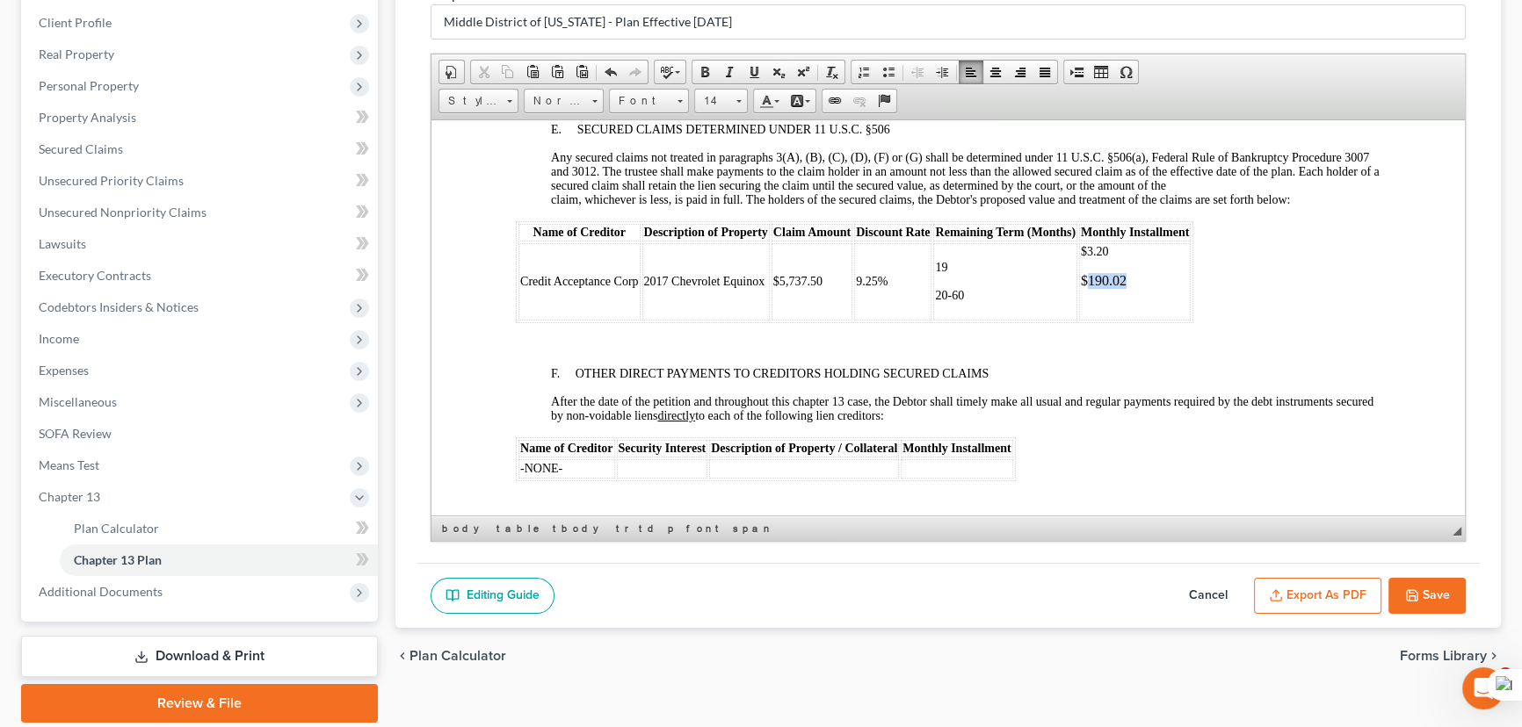
drag, startPoint x: 1140, startPoint y: 357, endPoint x: 1084, endPoint y: 350, distance: 56.7
click at [1084, 288] on p "$190.02" at bounding box center [1135, 280] width 108 height 16
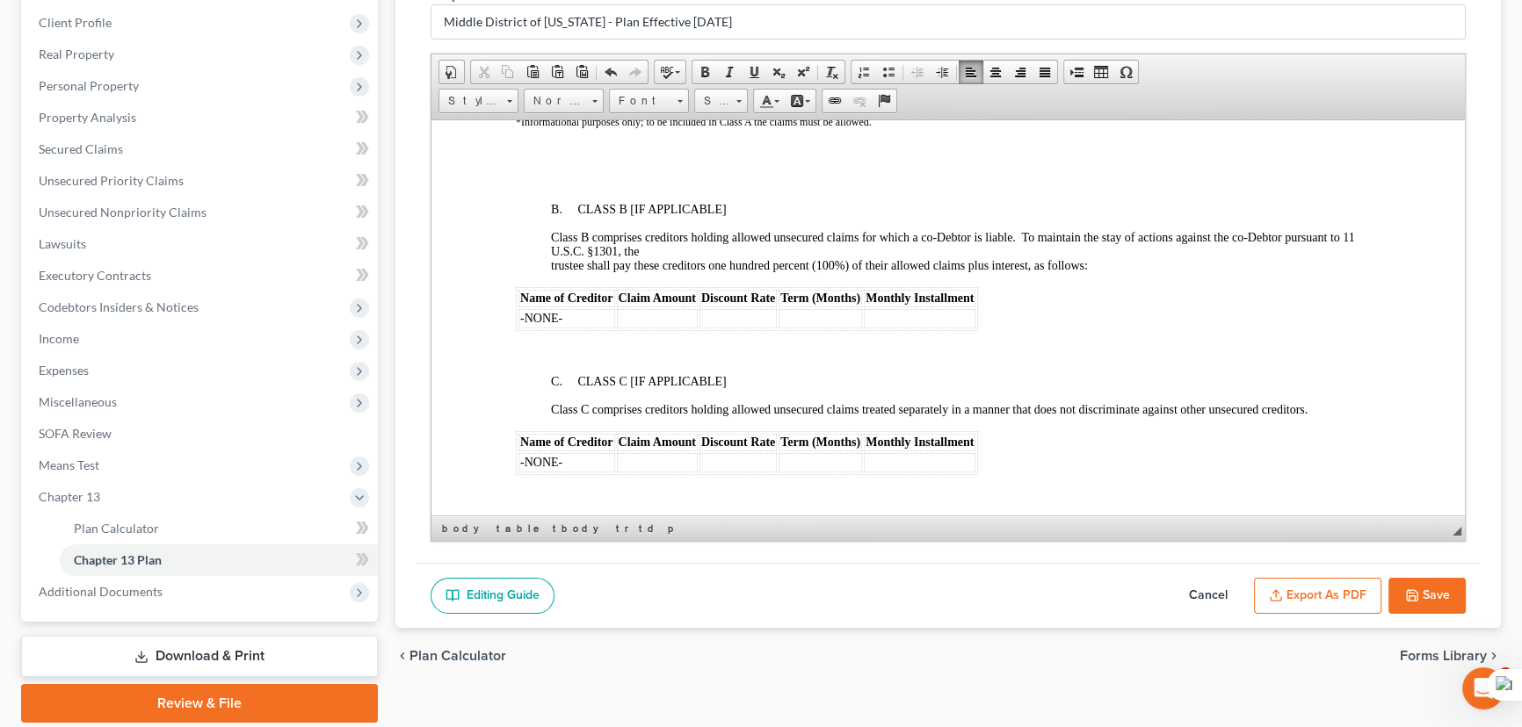
scroll to position [3673, 0]
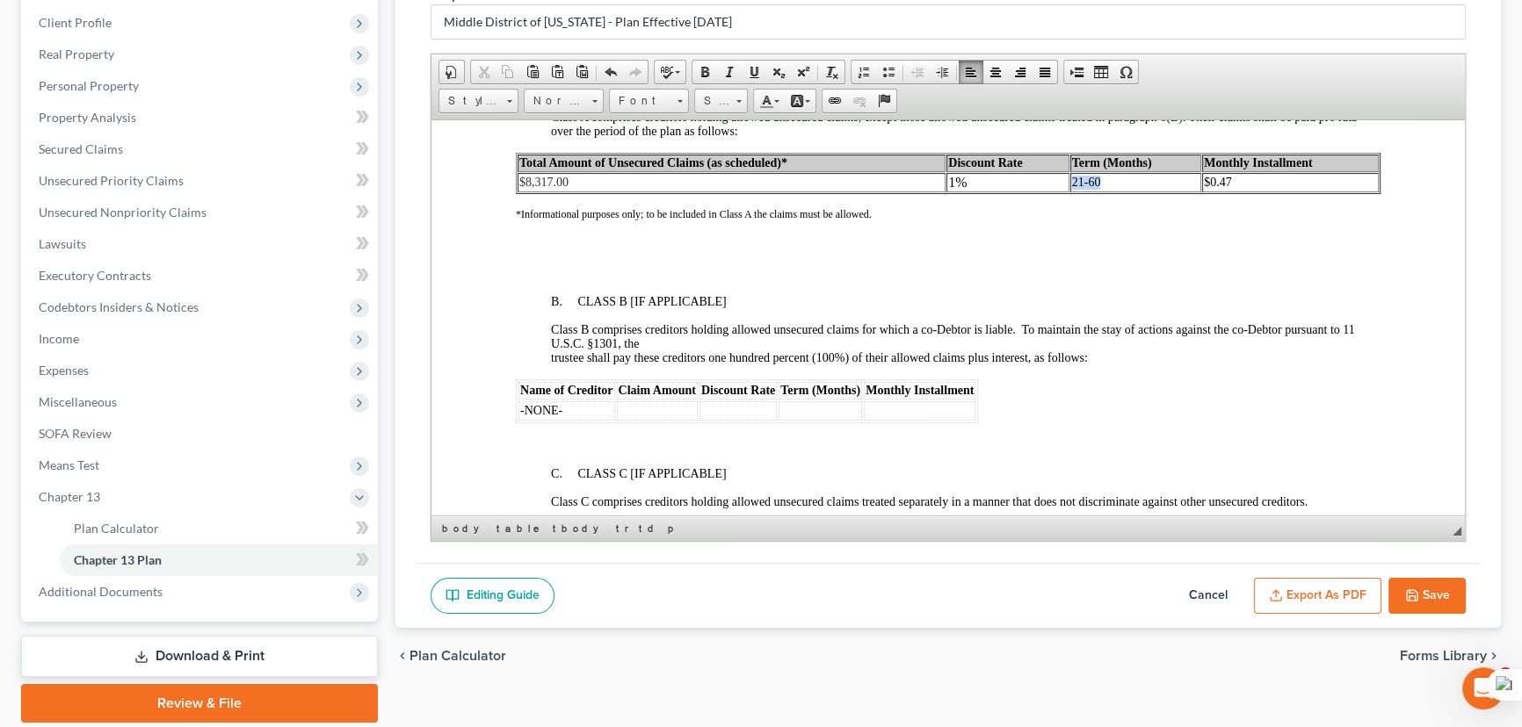
drag, startPoint x: 1122, startPoint y: 271, endPoint x: 1065, endPoint y: 277, distance: 57.4
click at [1070, 192] on td "21-60" at bounding box center [1136, 181] width 132 height 19
click at [1100, 192] on td "21-60" at bounding box center [1136, 181] width 132 height 19
drag, startPoint x: 1108, startPoint y: 265, endPoint x: 1051, endPoint y: 265, distance: 57.1
click at [1051, 192] on tr "$8,317.00 1% 21-60 $0.47" at bounding box center [947, 181] width 861 height 19
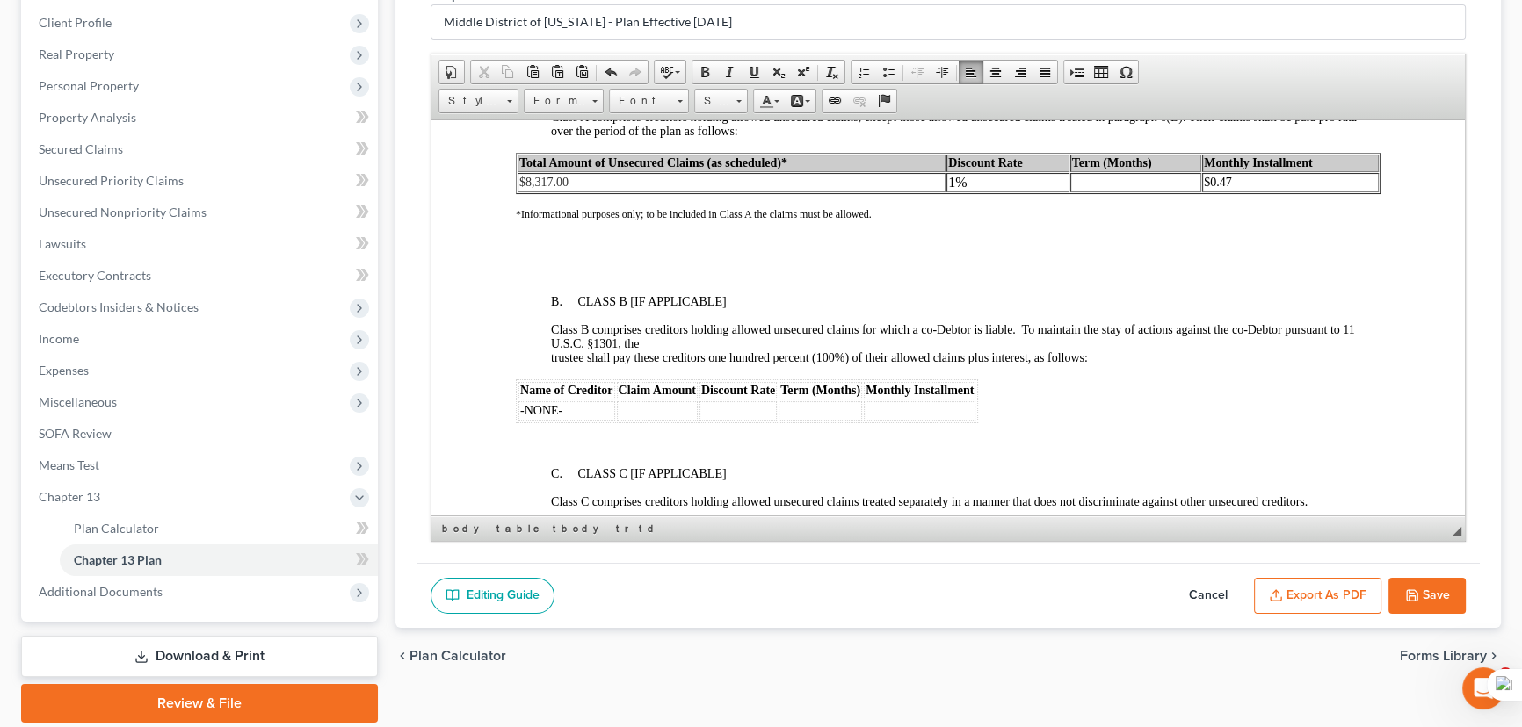
click at [1140, 192] on td at bounding box center [1136, 181] width 132 height 19
drag, startPoint x: 1229, startPoint y: 278, endPoint x: 1199, endPoint y: 271, distance: 30.7
click at [1199, 193] on table "Total Amount of Unsecured Claims (as scheduled)* Discount Rate Term (Months) Mo…" at bounding box center [948, 172] width 865 height 41
click at [1108, 171] on td "Term (Months)" at bounding box center [1136, 163] width 132 height 18
click at [1108, 192] on td "19-60" at bounding box center [1136, 181] width 132 height 19
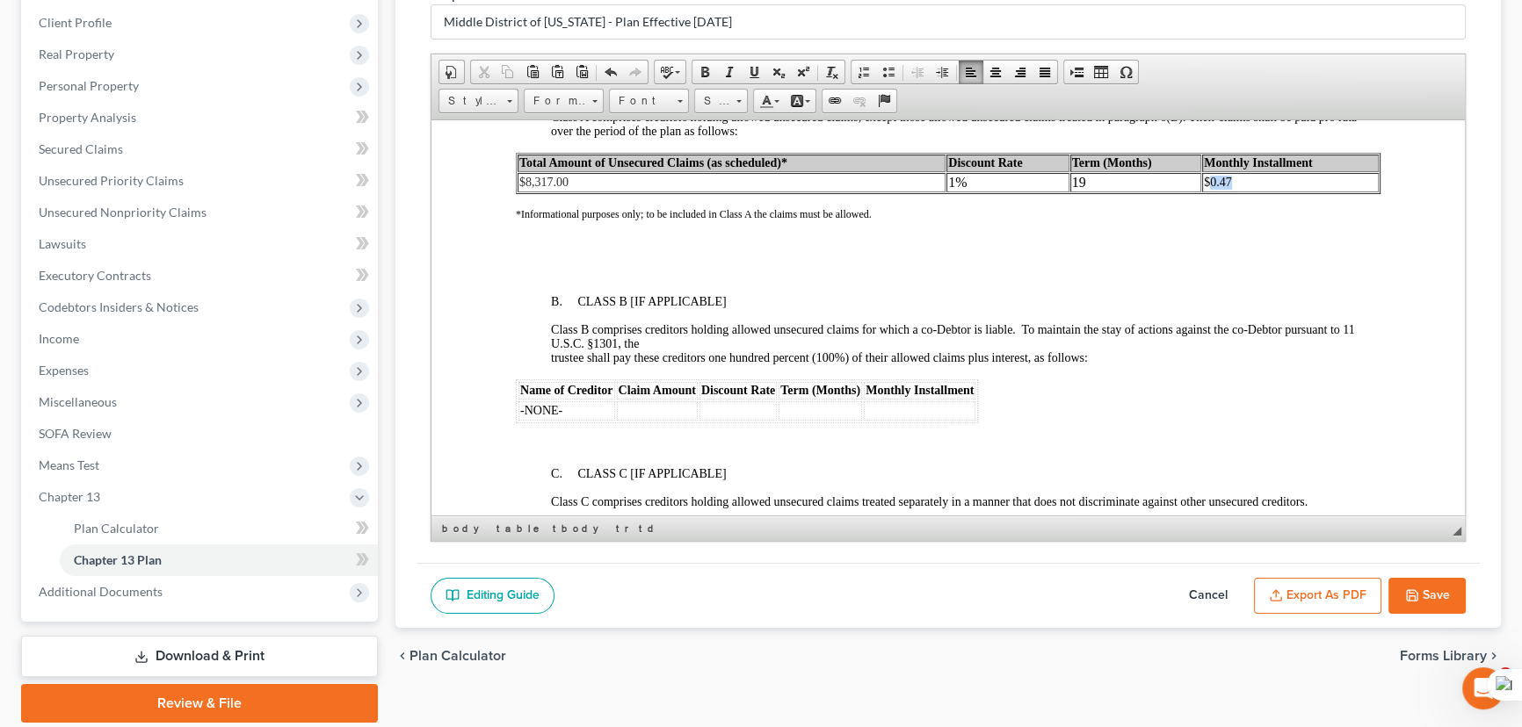
drag, startPoint x: 1231, startPoint y: 271, endPoint x: 1200, endPoint y: 267, distance: 31.0
click at [1202, 192] on td "$0.47" at bounding box center [1290, 181] width 177 height 19
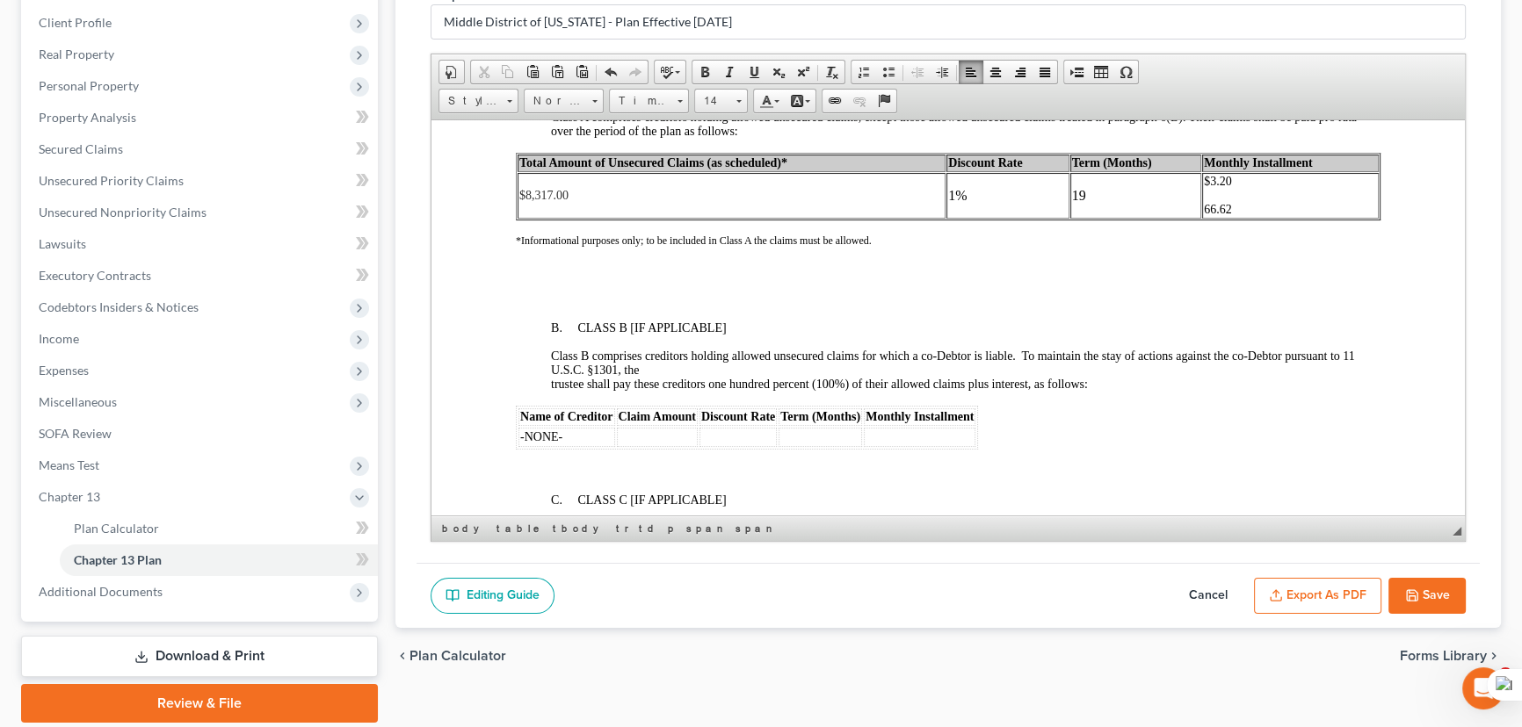
click at [1140, 218] on td "19" at bounding box center [1136, 195] width 132 height 46
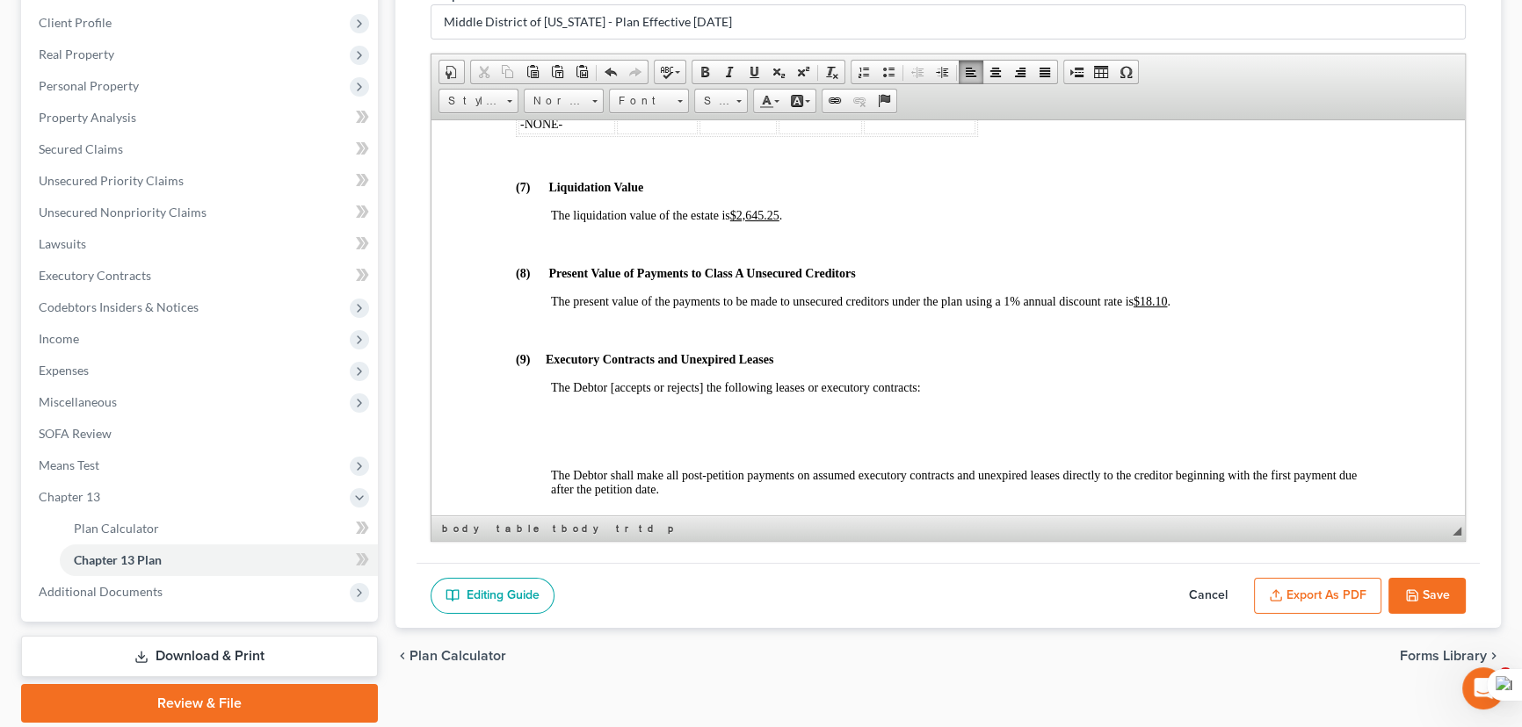
scroll to position [4153, 0]
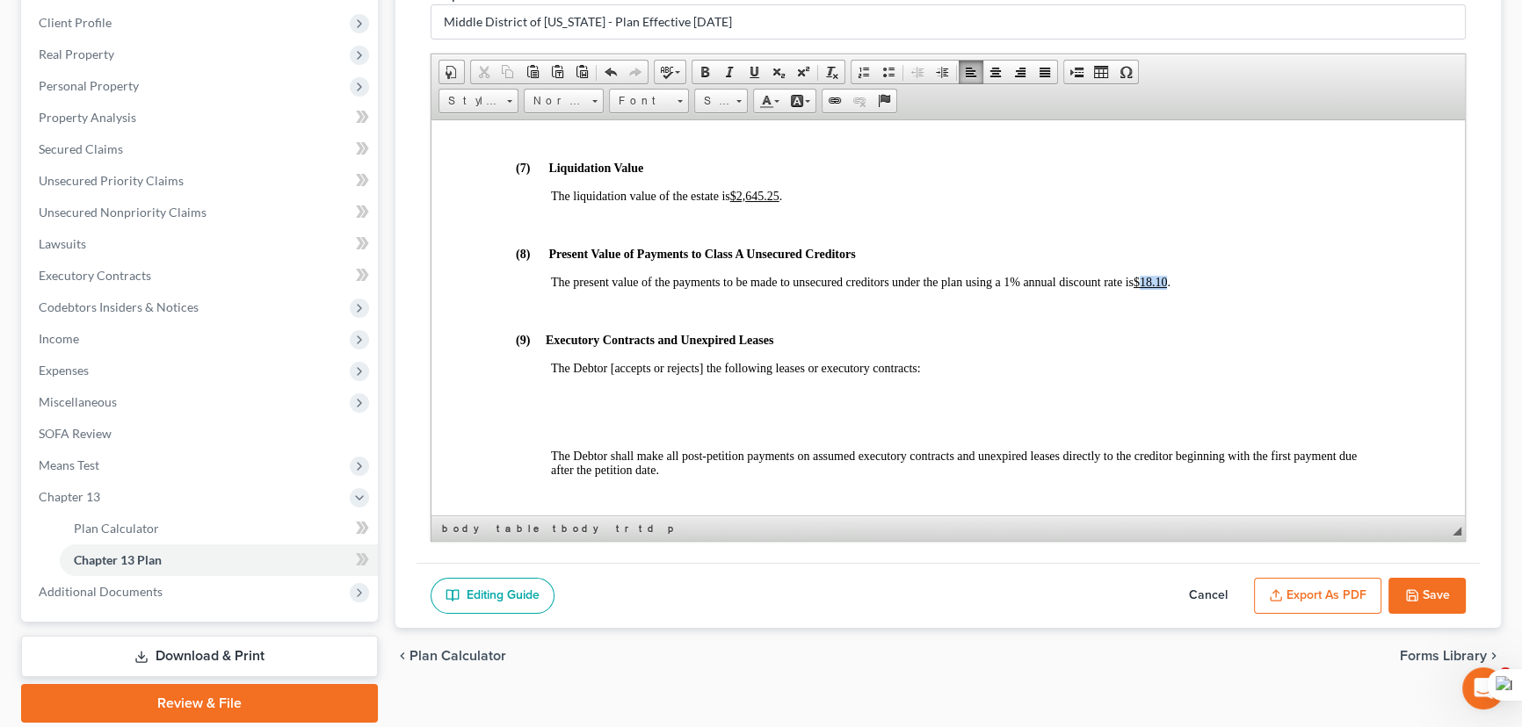
drag, startPoint x: 1170, startPoint y: 375, endPoint x: 1147, endPoint y: 376, distance: 23.7
click at [1147, 288] on u "$18.10" at bounding box center [1150, 281] width 34 height 13
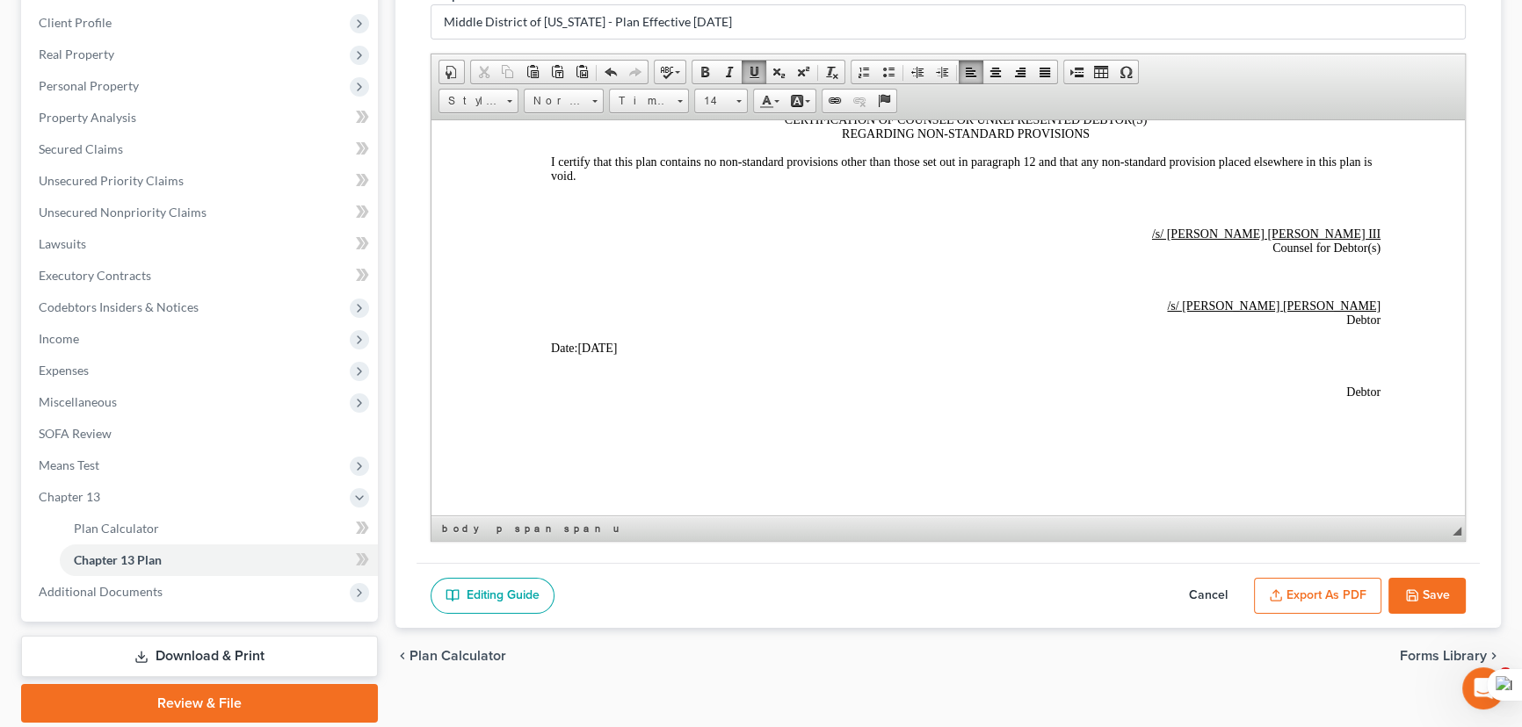
scroll to position [5112, 0]
click at [1410, 597] on icon "button" at bounding box center [1412, 596] width 14 height 14
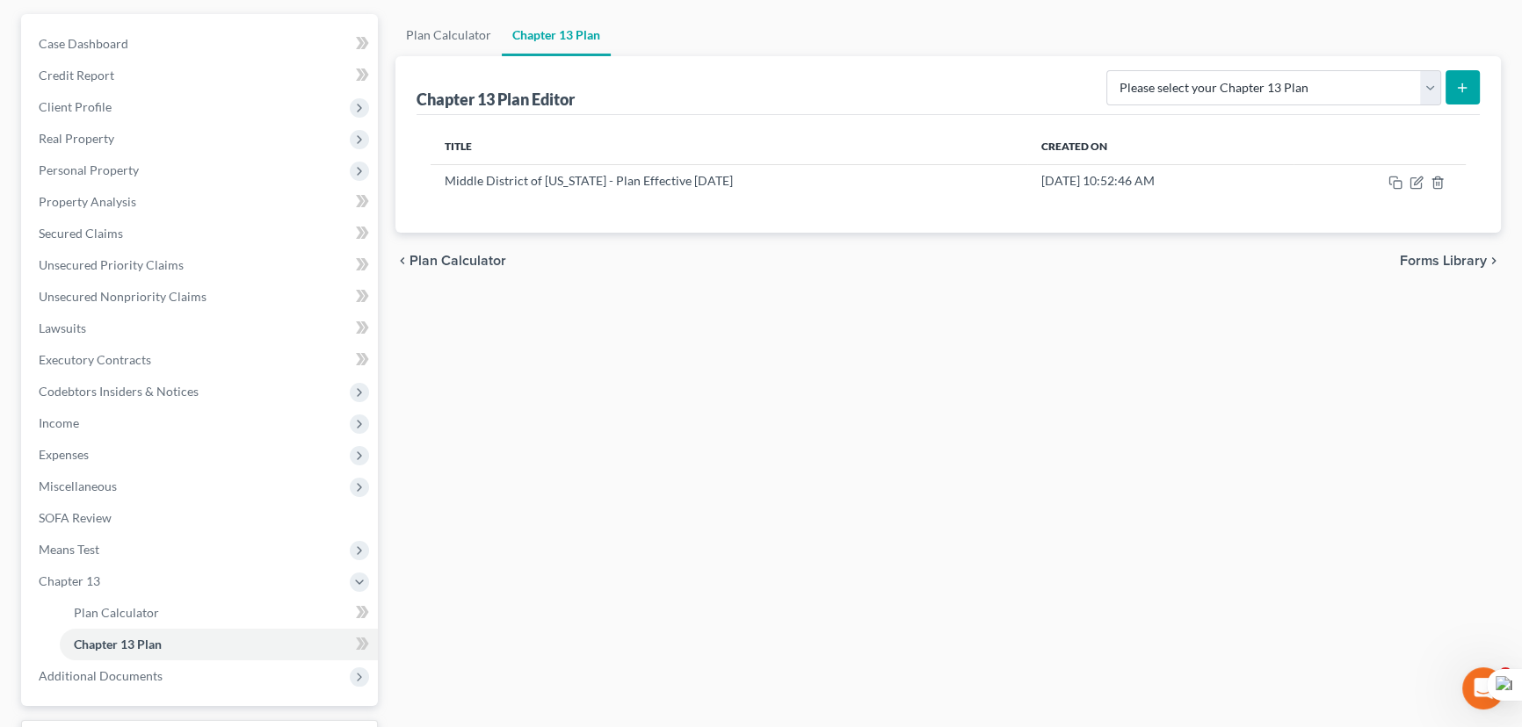
scroll to position [299, 0]
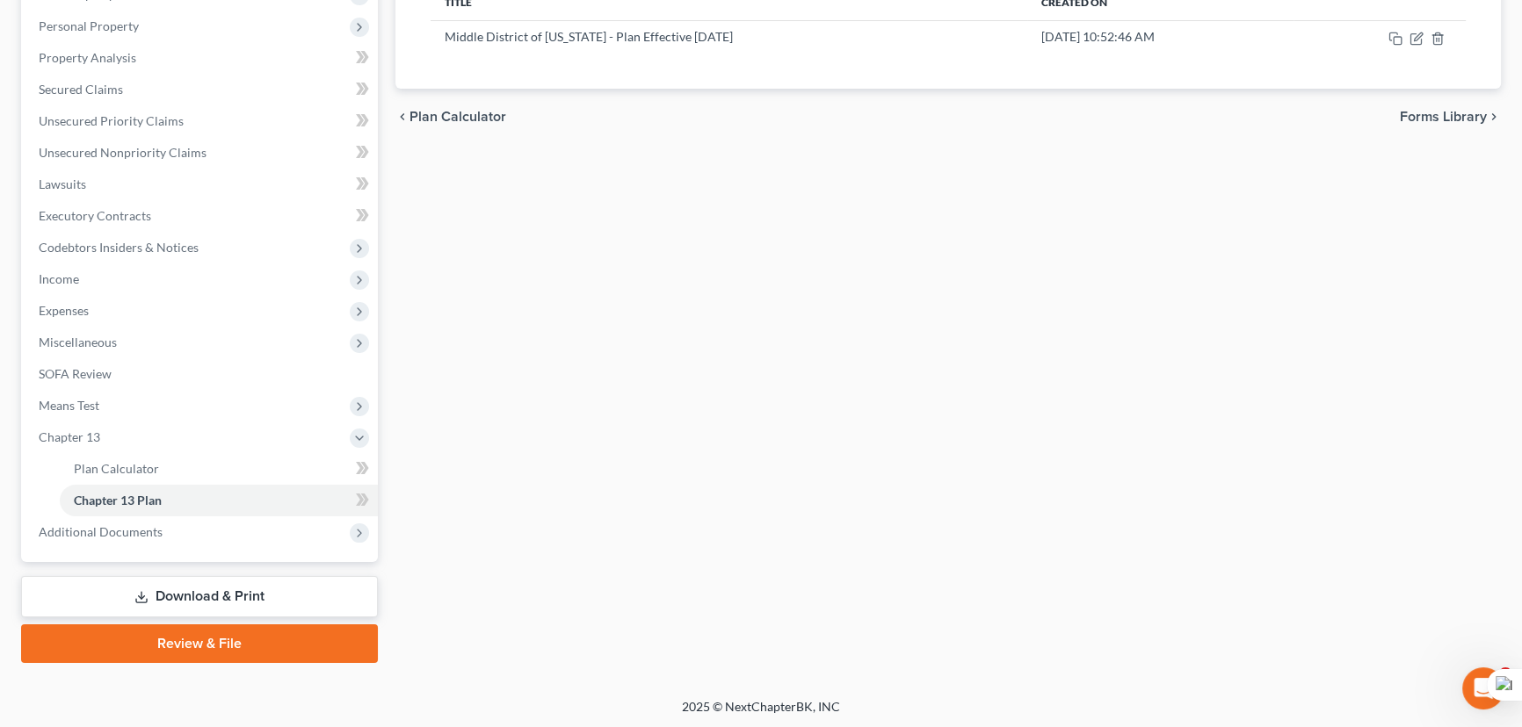
click at [315, 603] on link "Download & Print" at bounding box center [199, 596] width 357 height 41
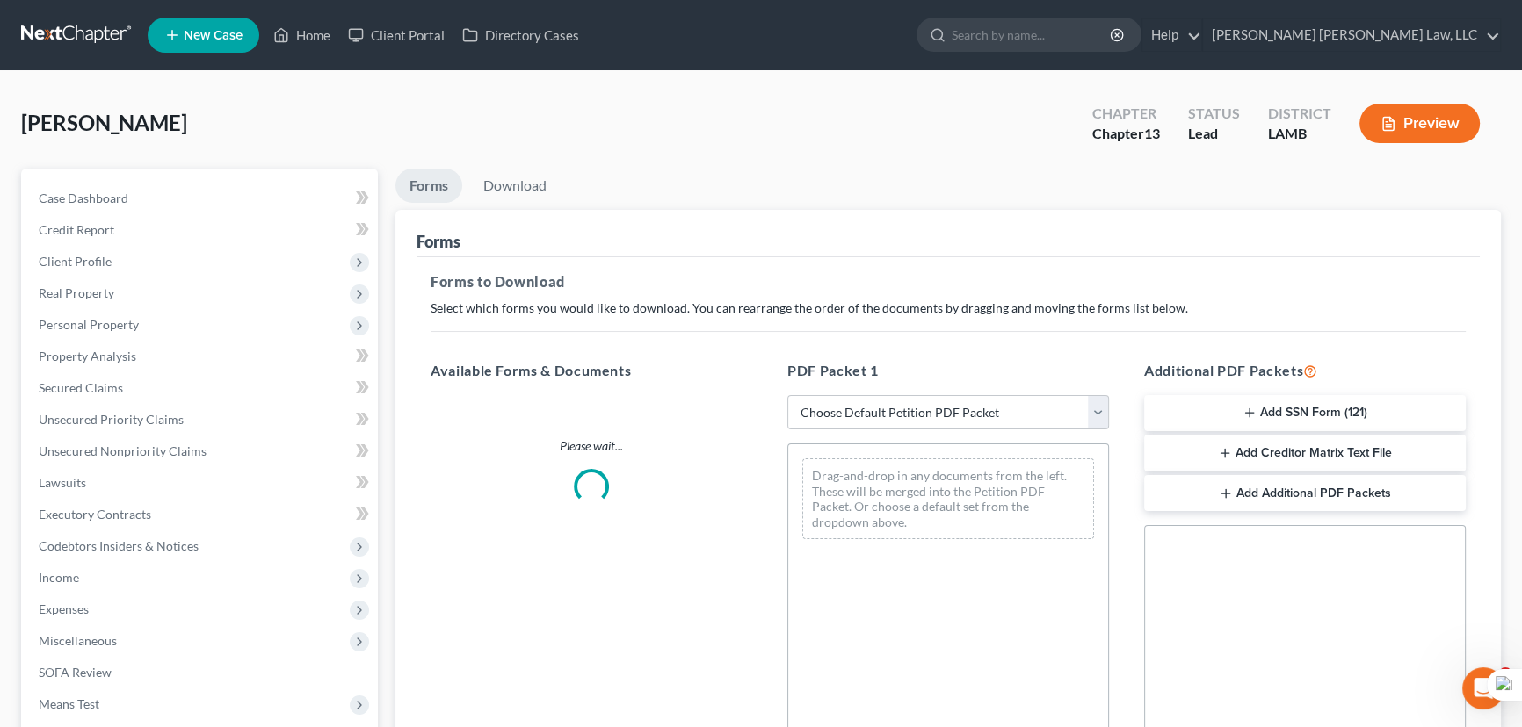
drag, startPoint x: 905, startPoint y: 412, endPoint x: 896, endPoint y: 425, distance: 15.8
click at [905, 412] on select "Choose Default Petition PDF Packet Complete Bankruptcy Petition (all forms and …" at bounding box center [948, 412] width 322 height 35
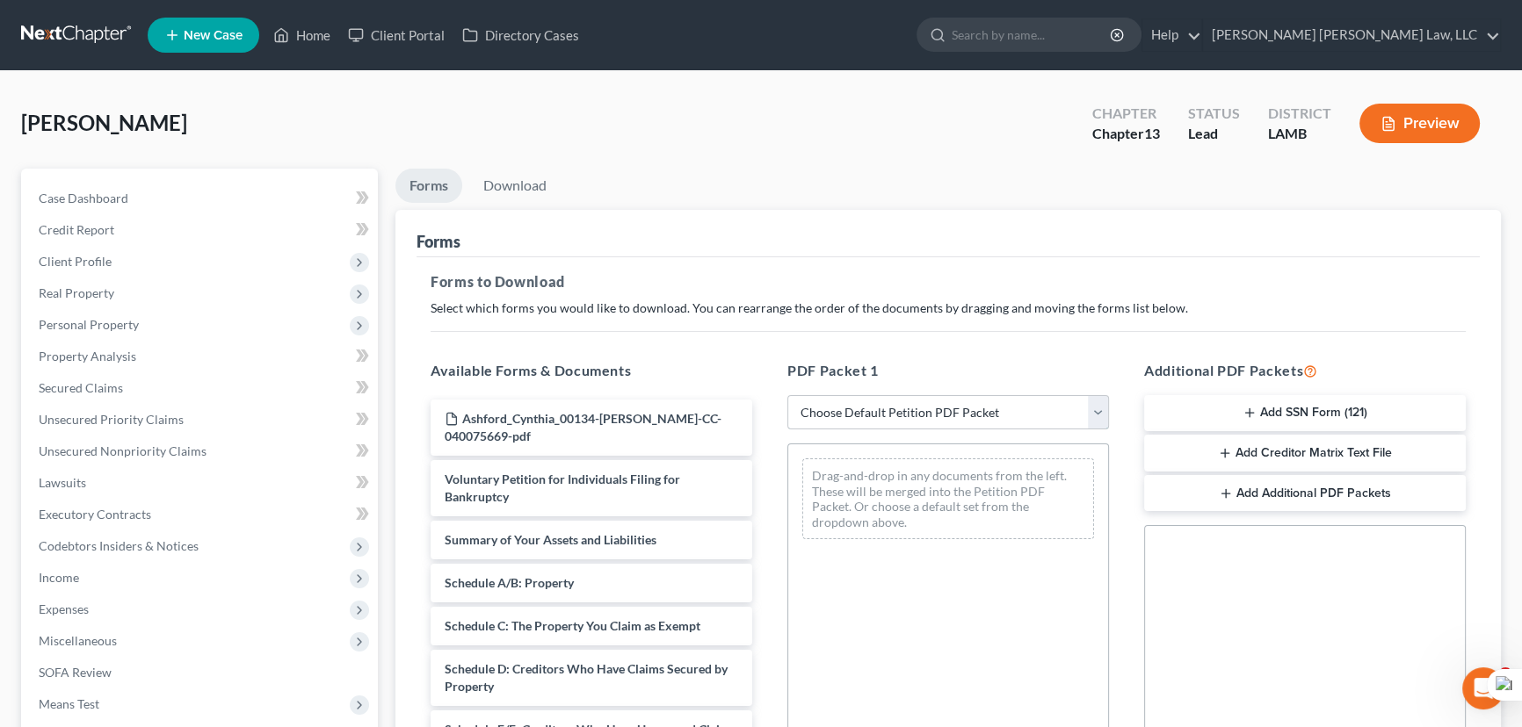
select select "0"
click at [787, 395] on select "Choose Default Petition PDF Packet Complete Bankruptcy Petition (all forms and …" at bounding box center [948, 412] width 322 height 35
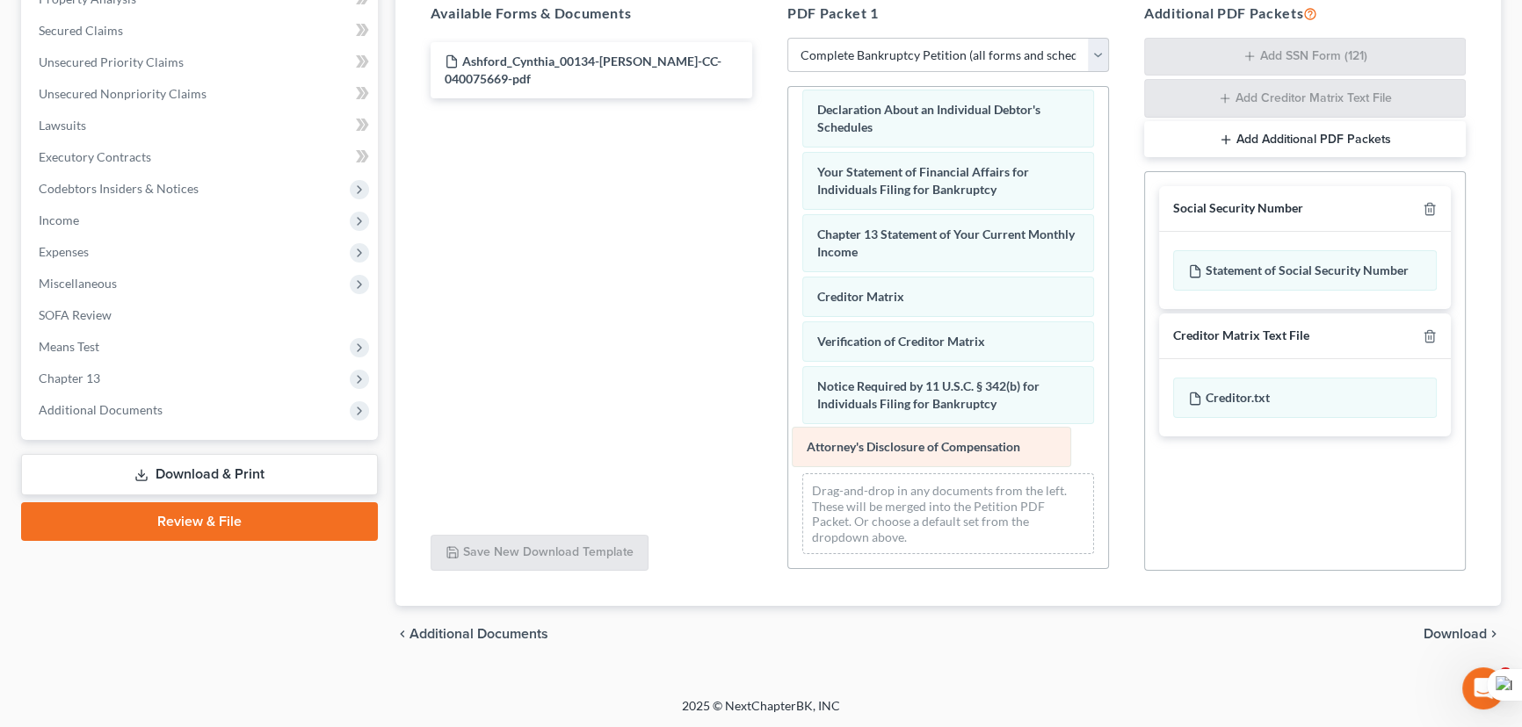
scroll to position [499, 0]
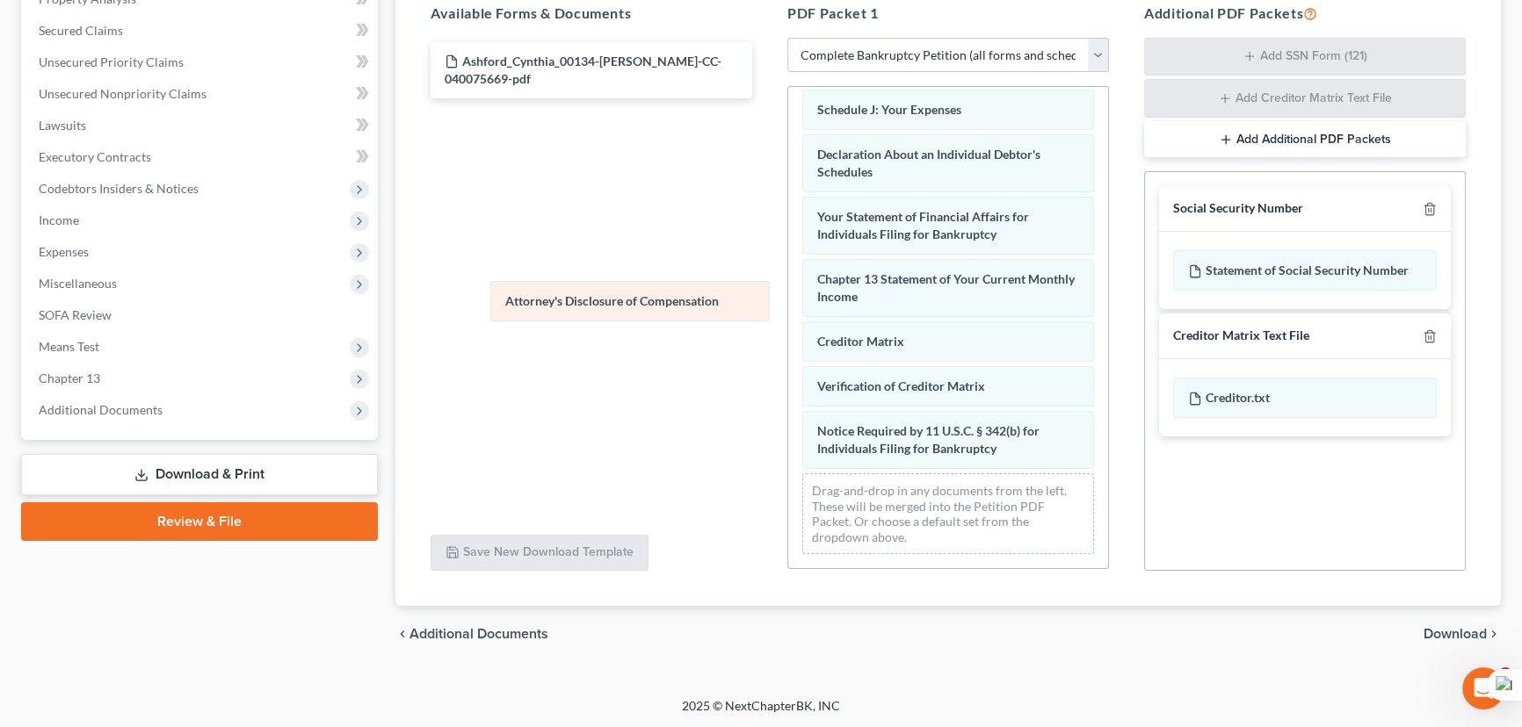
drag, startPoint x: 919, startPoint y: 457, endPoint x: 559, endPoint y: 287, distance: 398.1
click at [788, 287] on div "Attorney's Disclosure of Compensation Voluntary Petition for Individuals Filing…" at bounding box center [948, 85] width 320 height 966
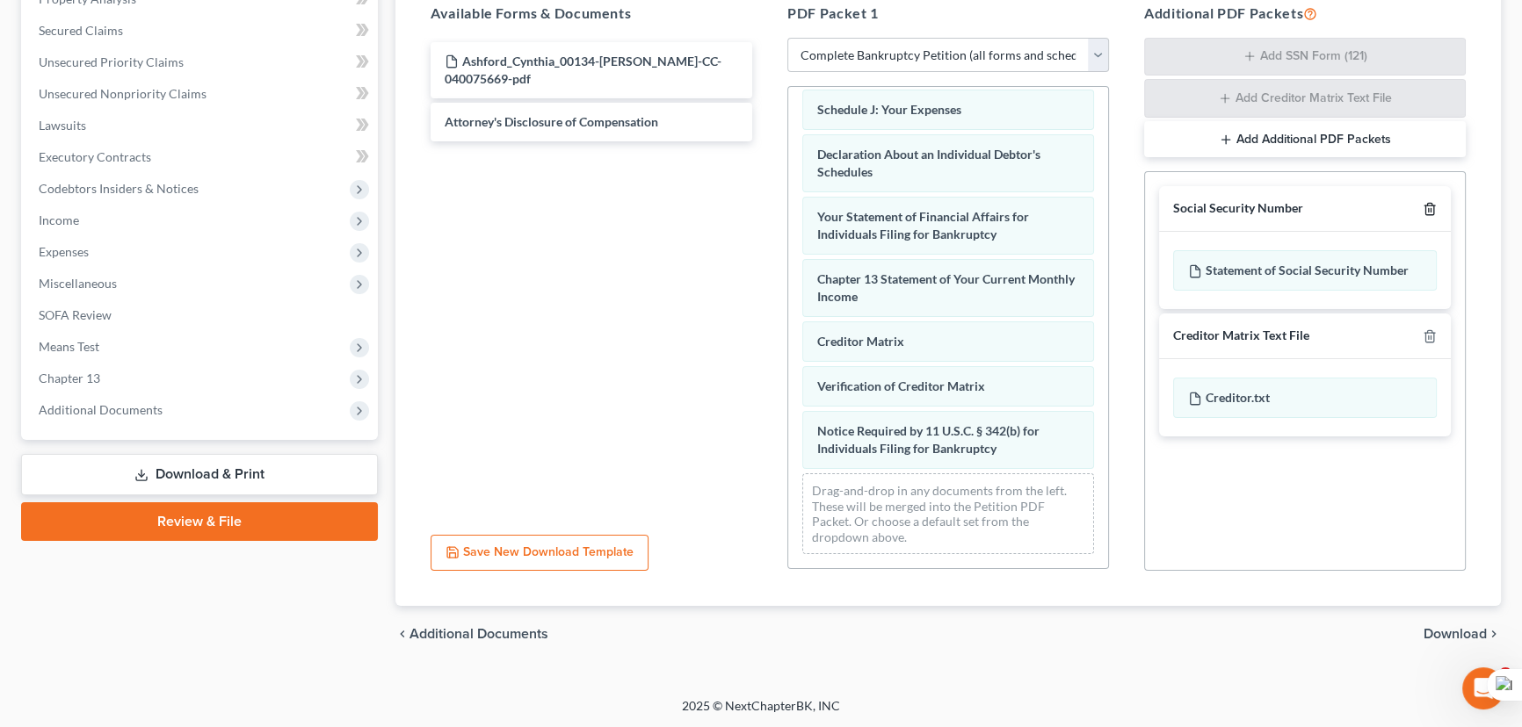
click at [1428, 206] on icon "button" at bounding box center [1429, 209] width 14 height 14
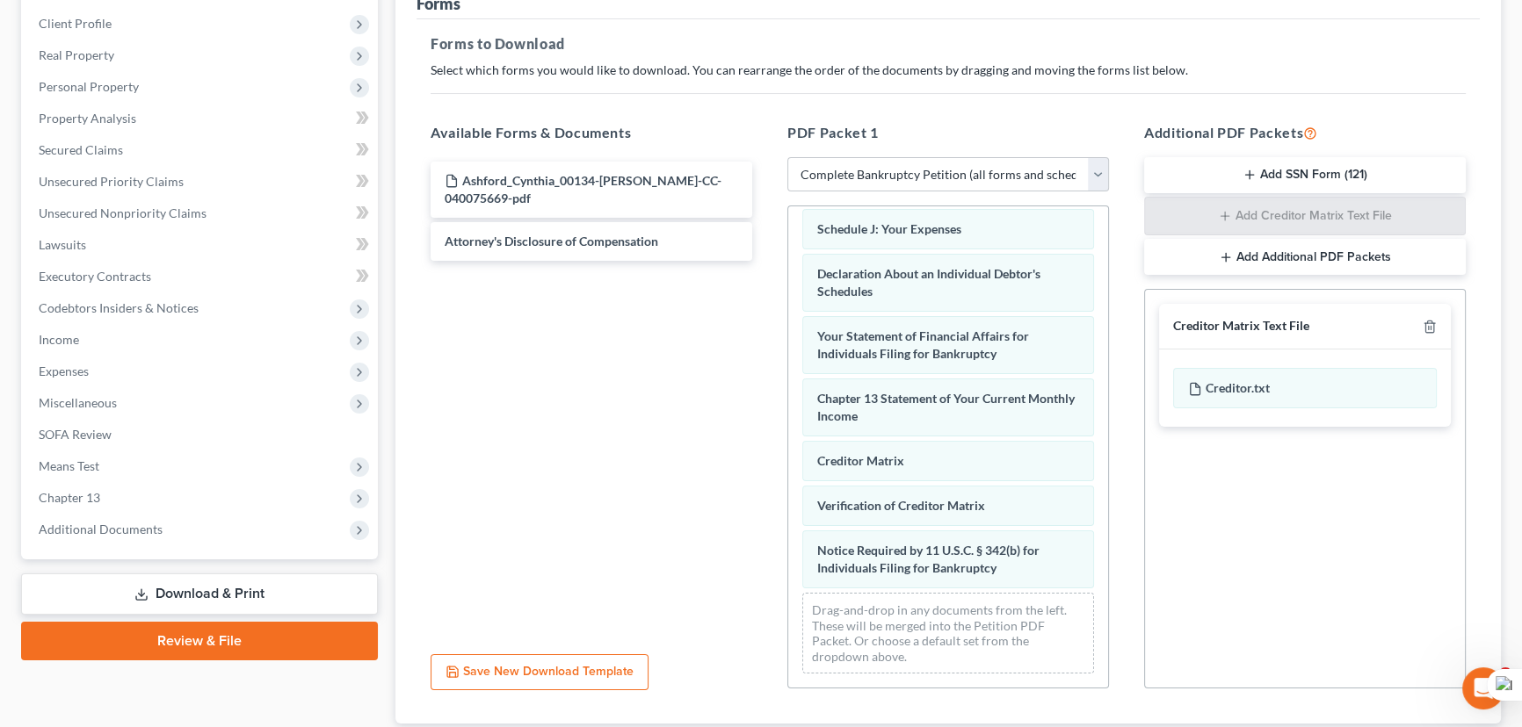
scroll to position [0, 0]
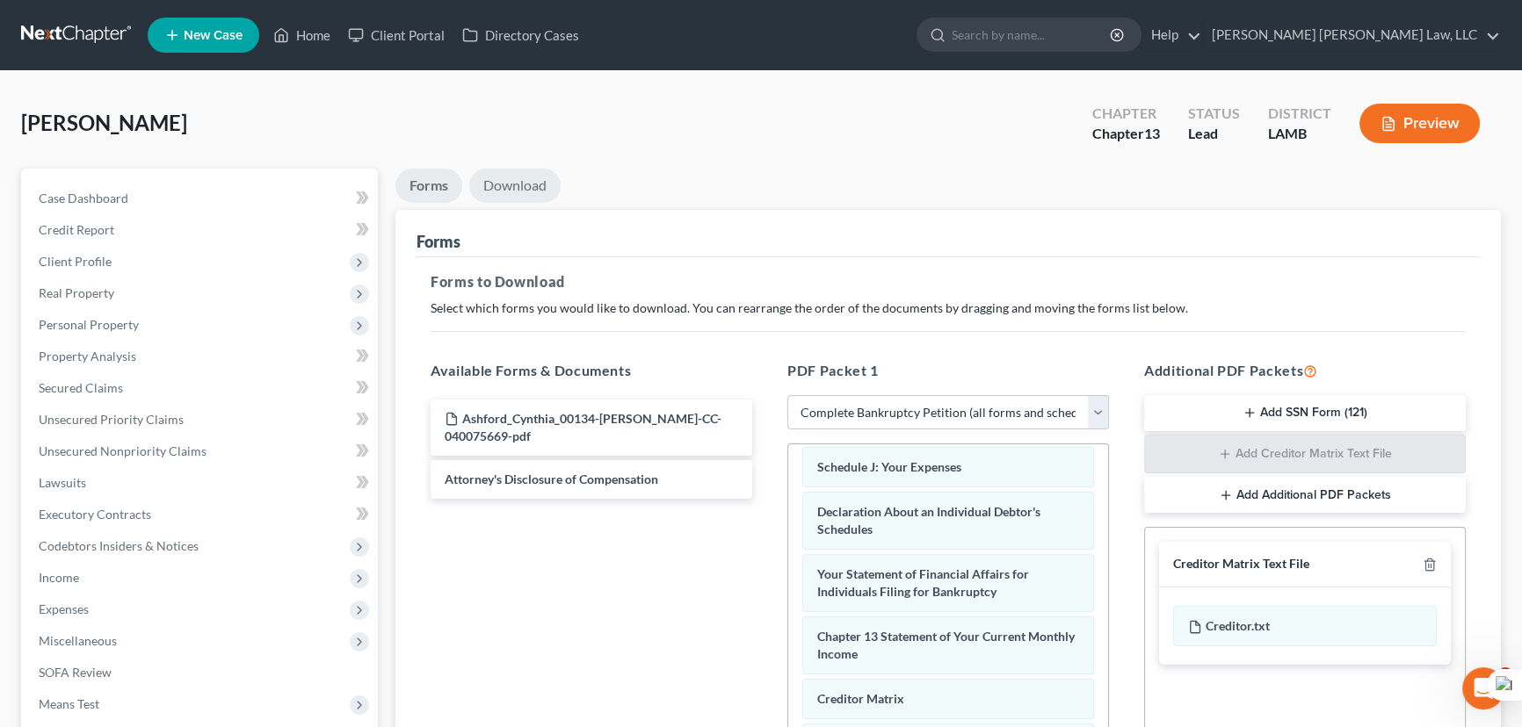
click at [534, 177] on link "Download" at bounding box center [514, 186] width 91 height 34
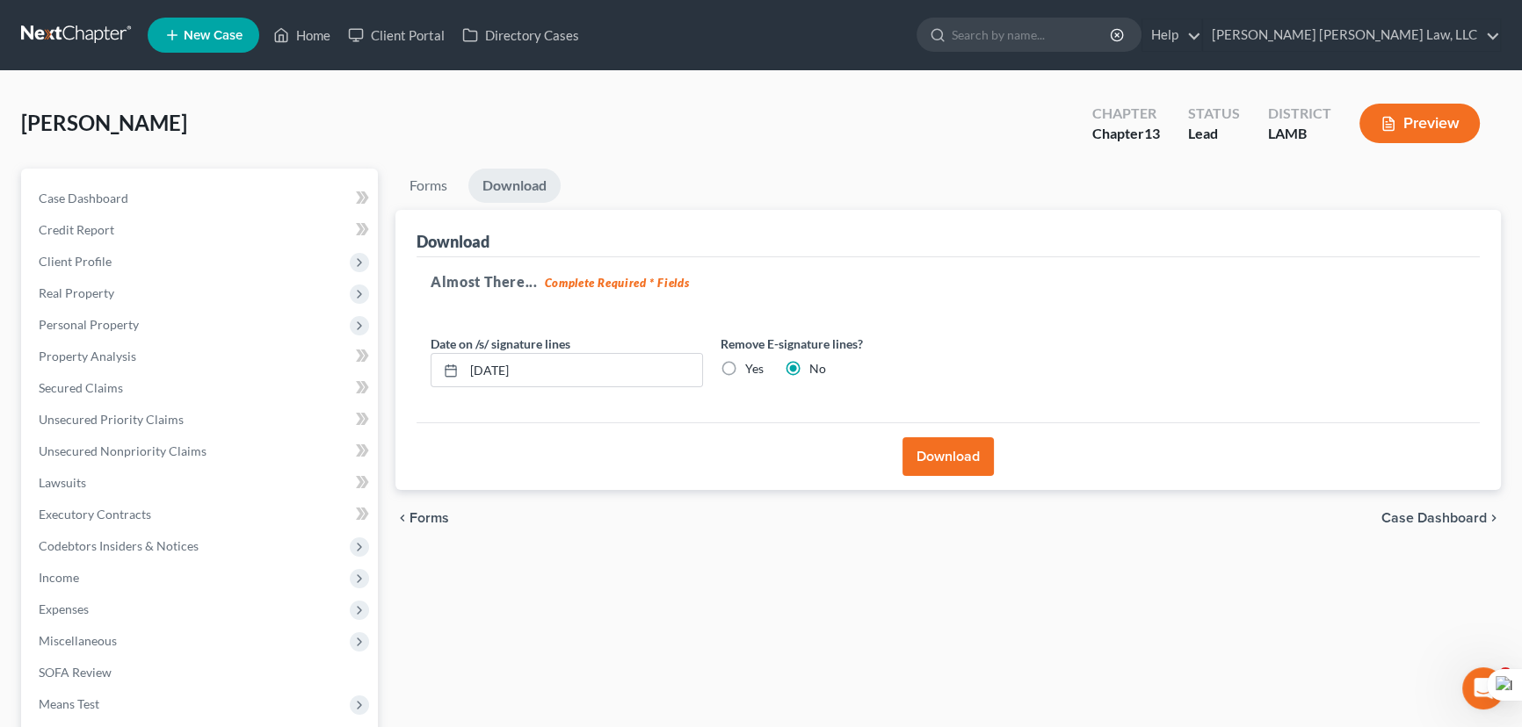
click at [940, 451] on button "Download" at bounding box center [947, 457] width 91 height 39
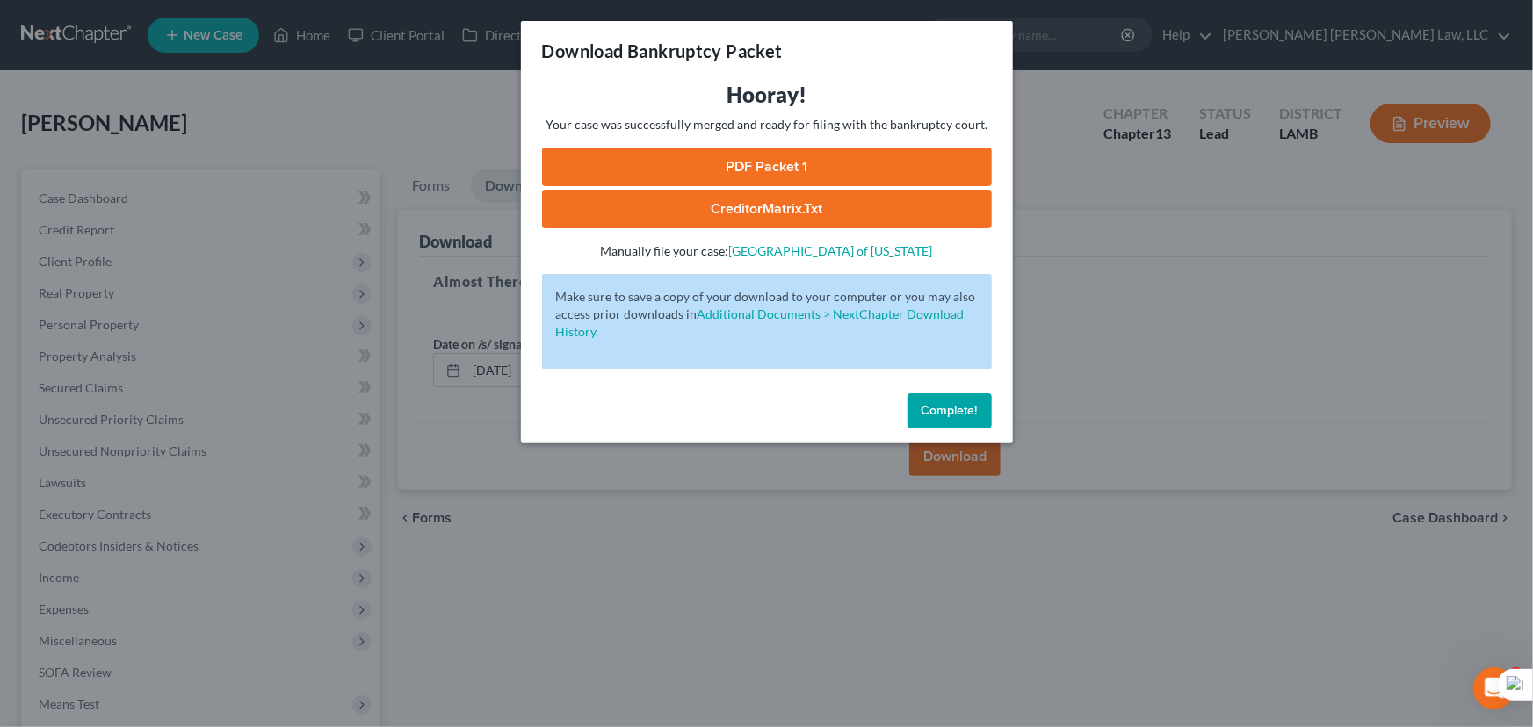
click at [958, 173] on link "PDF Packet 1" at bounding box center [767, 167] width 450 height 39
drag, startPoint x: 969, startPoint y: 406, endPoint x: 470, endPoint y: 426, distance: 499.5
click at [969, 405] on span "Complete!" at bounding box center [950, 410] width 56 height 15
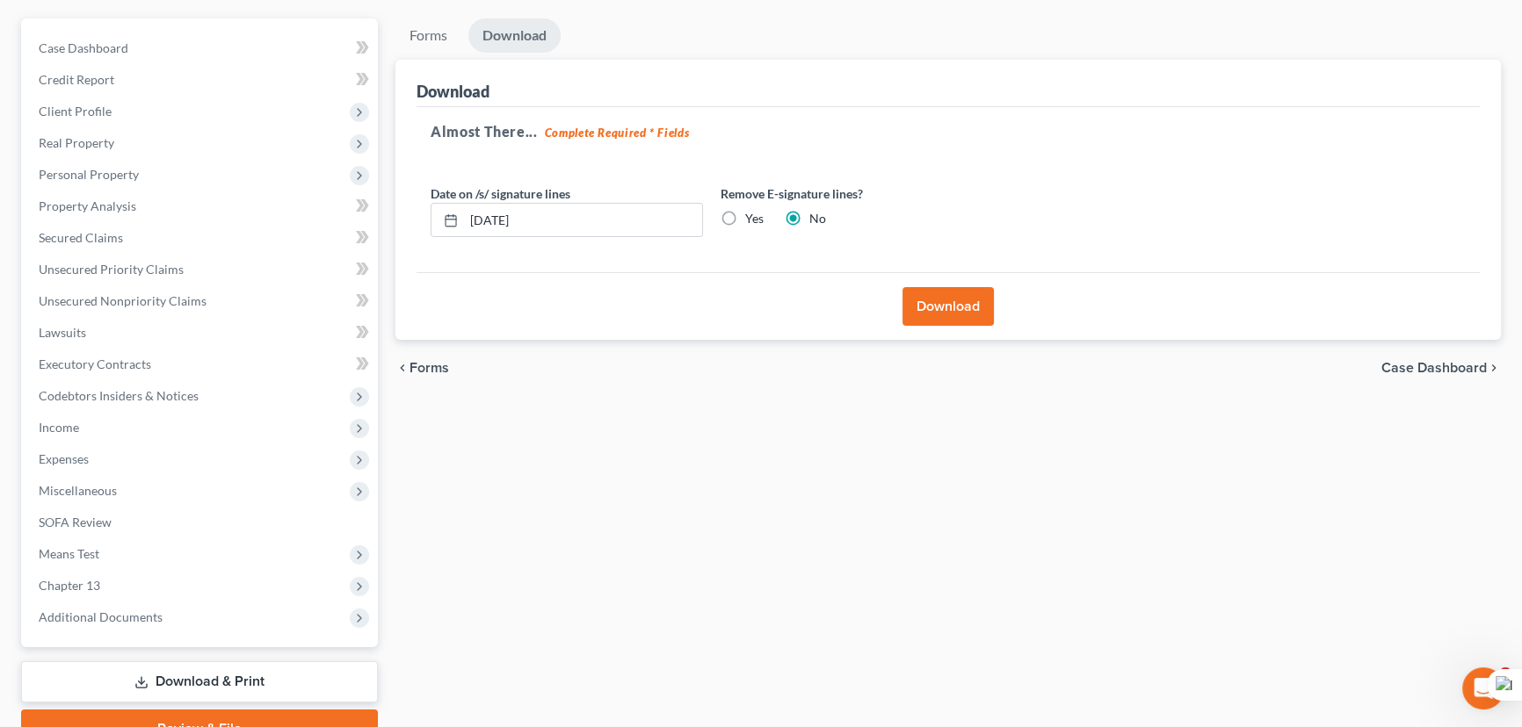
scroll to position [235, 0]
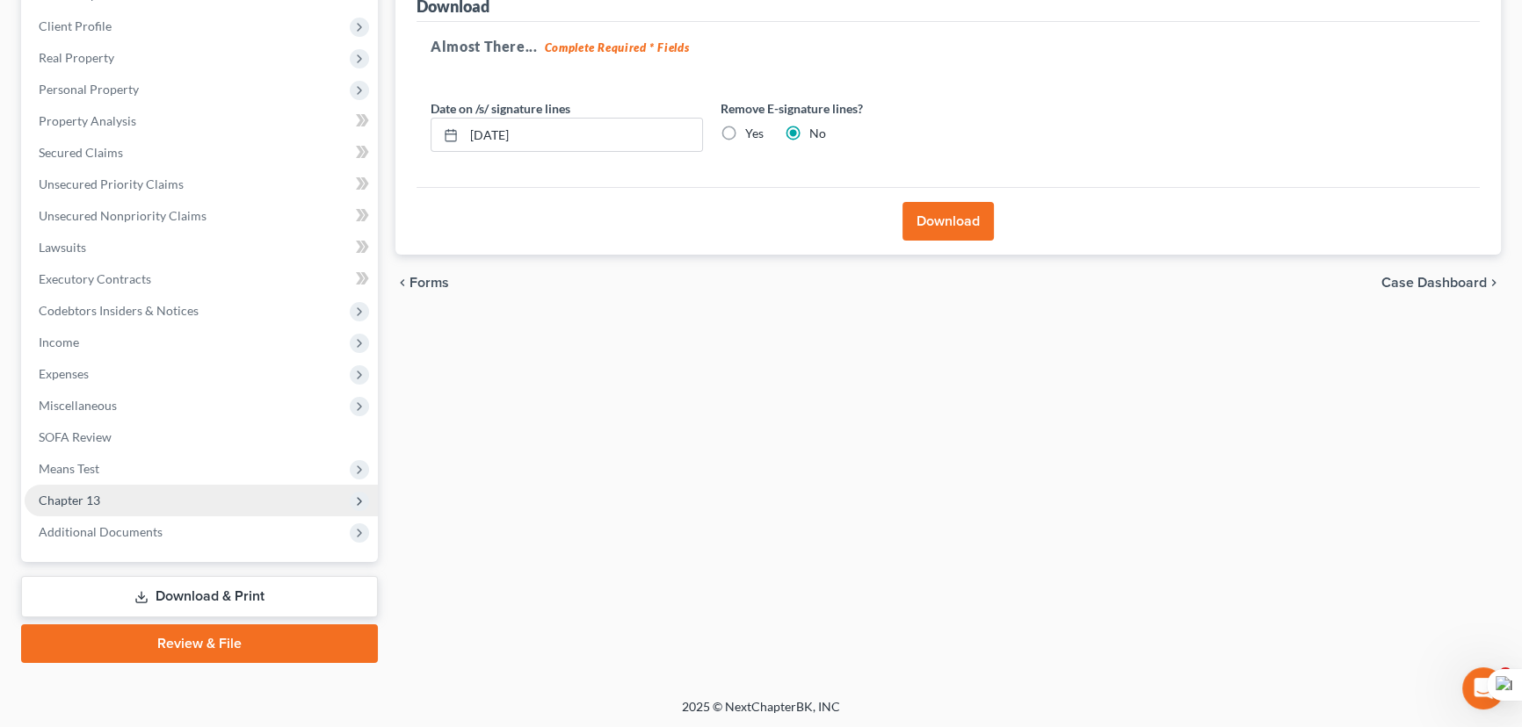
drag, startPoint x: 127, startPoint y: 508, endPoint x: 138, endPoint y: 513, distance: 12.6
click at [127, 508] on span "Chapter 13" at bounding box center [201, 501] width 353 height 32
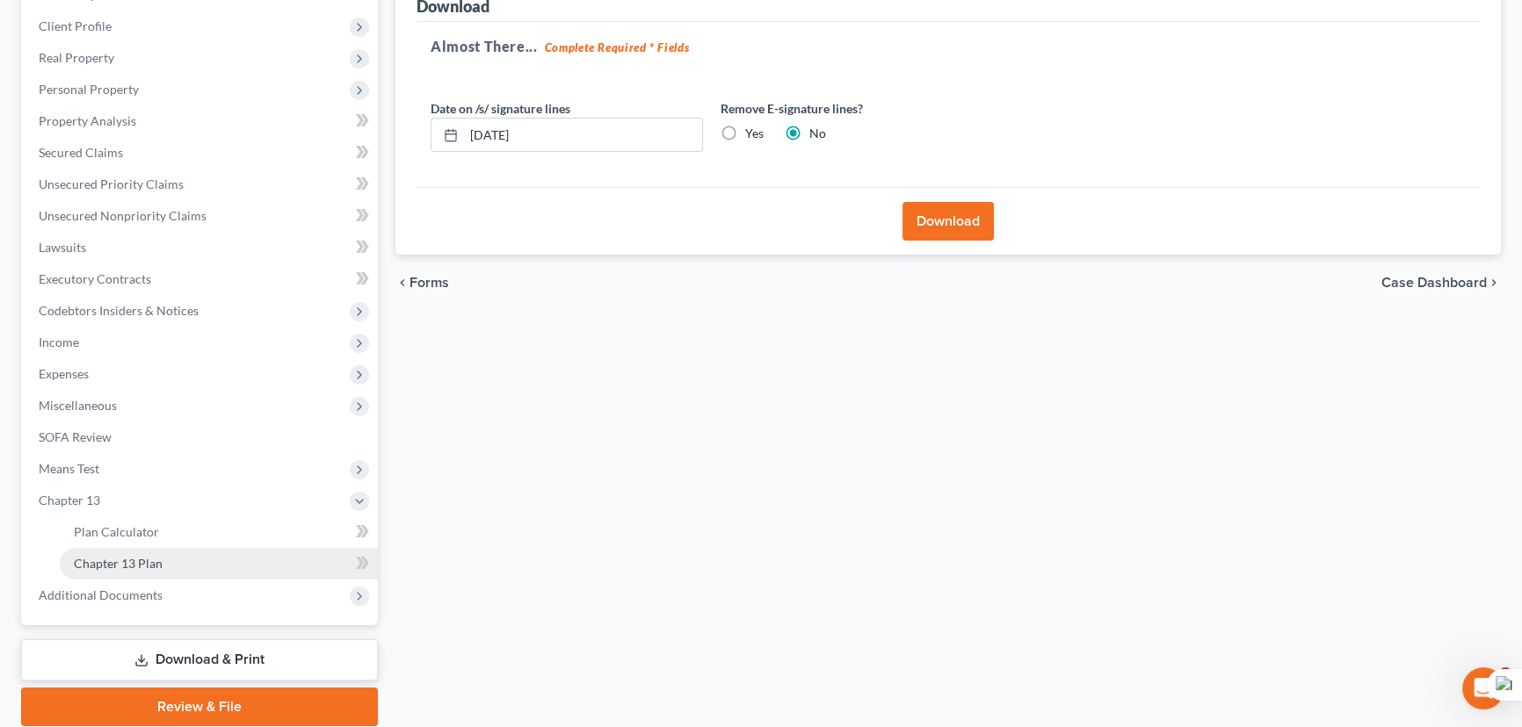
click at [146, 567] on span "Chapter 13 Plan" at bounding box center [118, 563] width 89 height 15
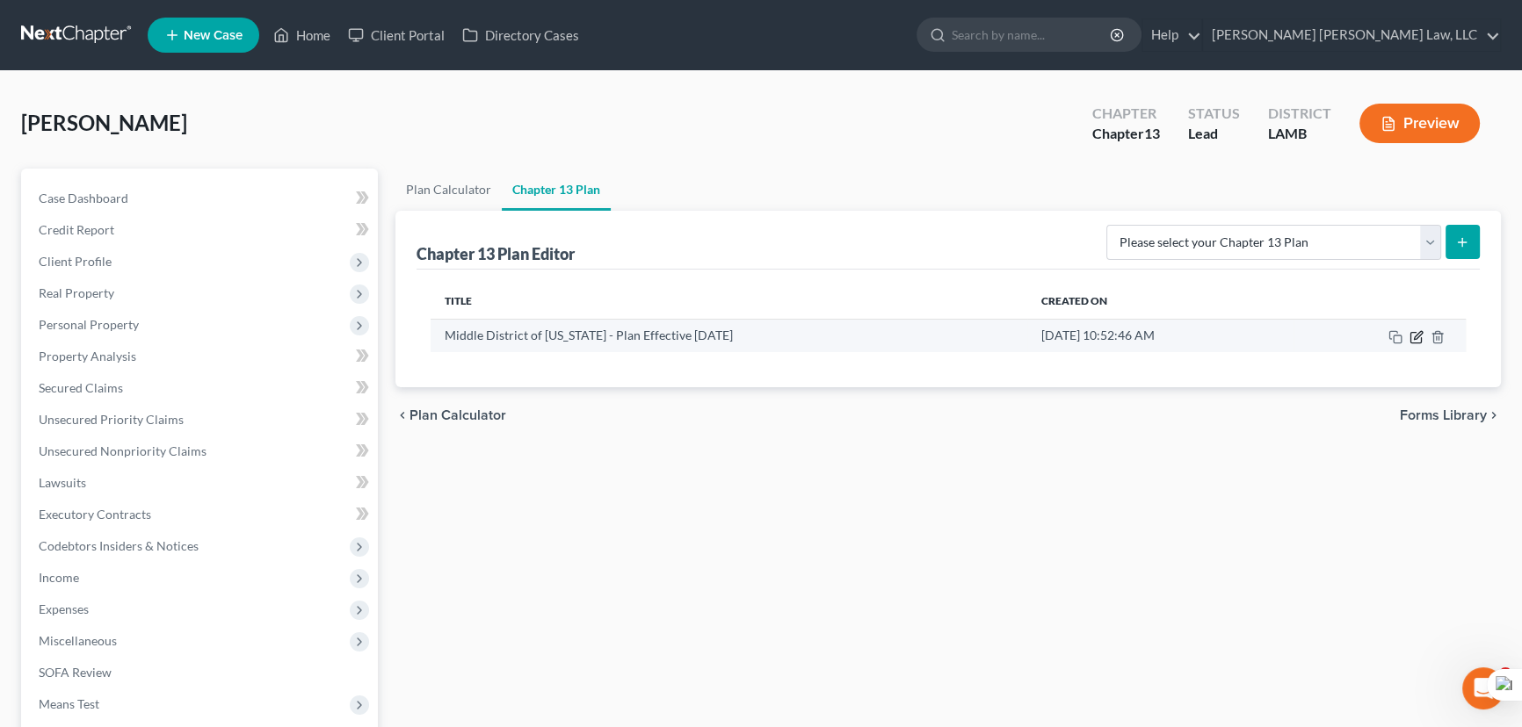
click at [1410, 338] on icon "button" at bounding box center [1415, 337] width 11 height 11
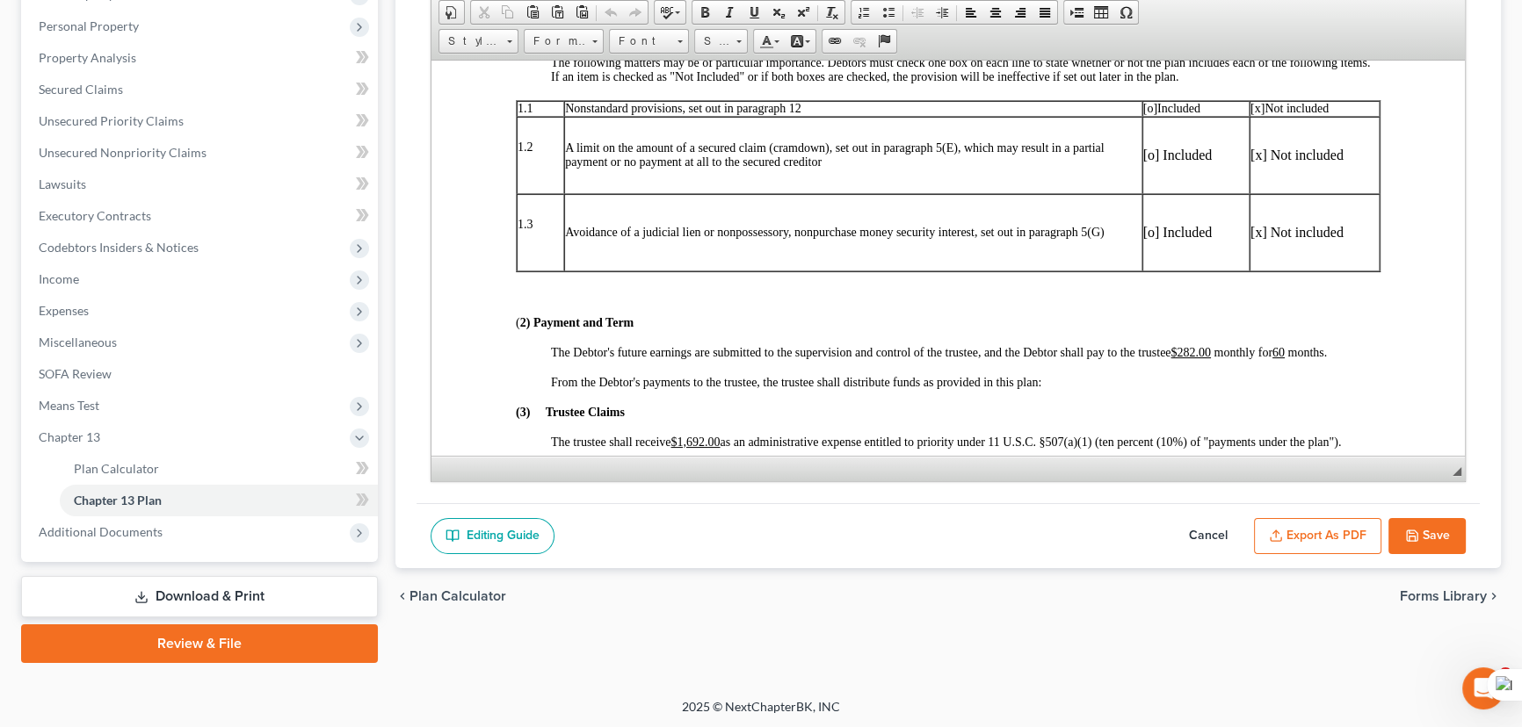
scroll to position [319, 0]
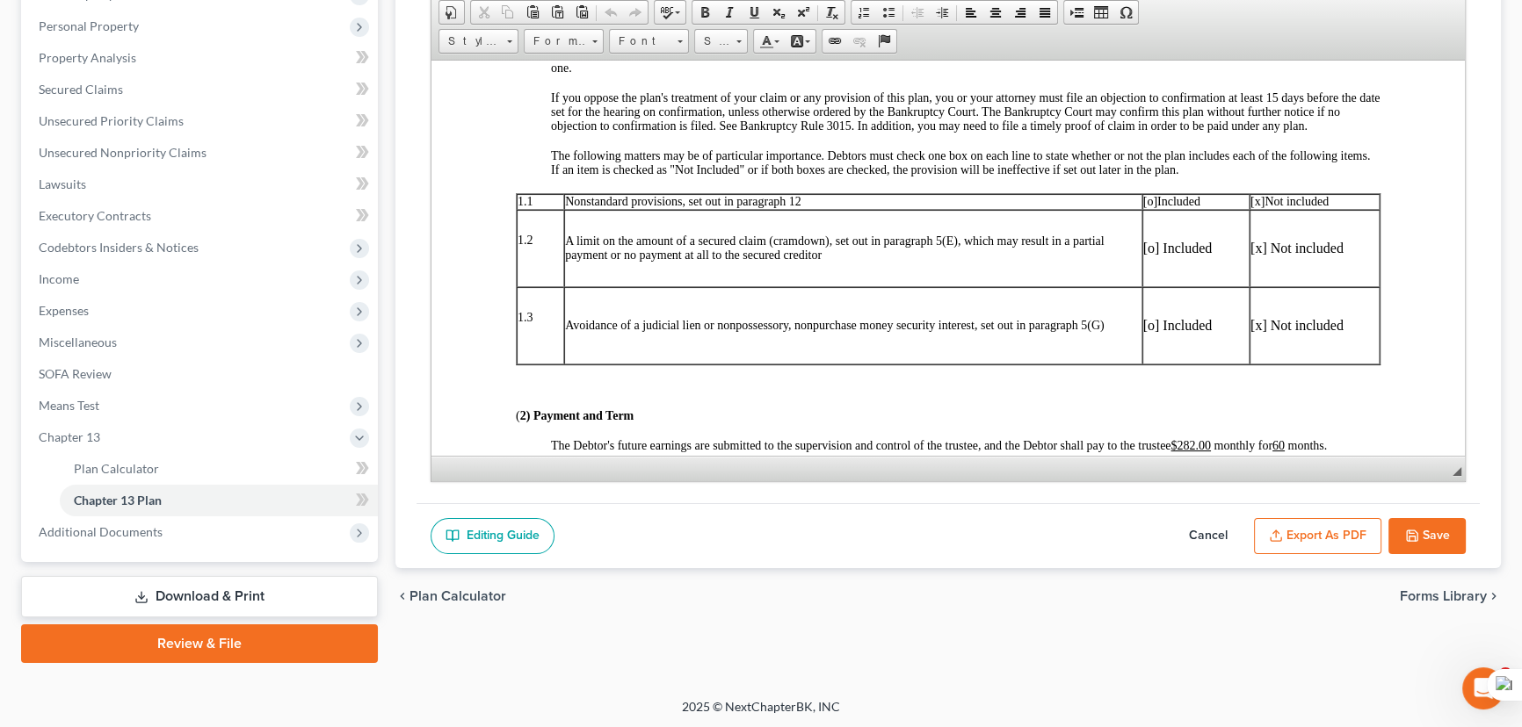
click at [1256, 256] on p "[x] Not included" at bounding box center [1314, 248] width 128 height 16
click at [1251, 256] on p "[x] Not included" at bounding box center [1314, 248] width 128 height 16
click at [1143, 256] on p "[o] Included" at bounding box center [1195, 248] width 105 height 16
click at [1144, 256] on p "[o] Included" at bounding box center [1195, 248] width 105 height 16
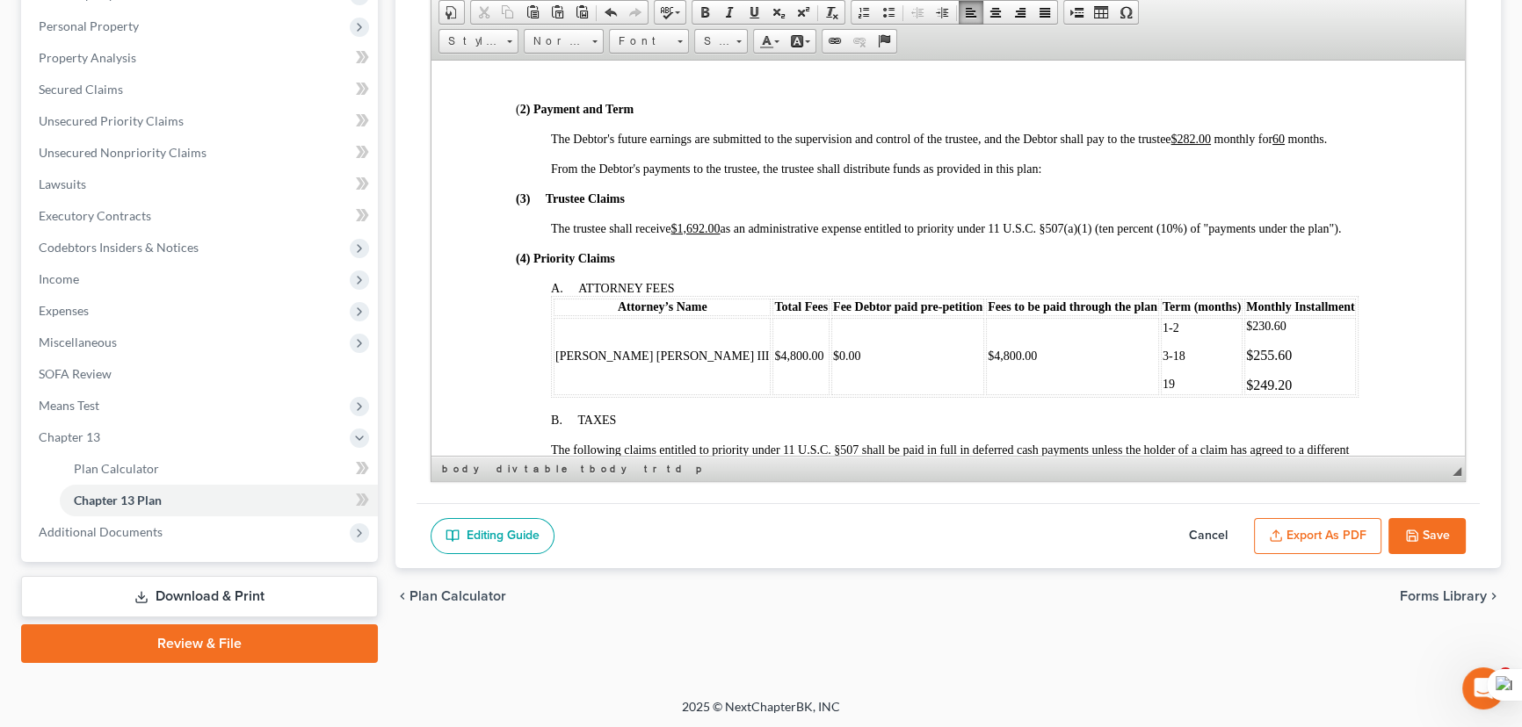
scroll to position [639, 0]
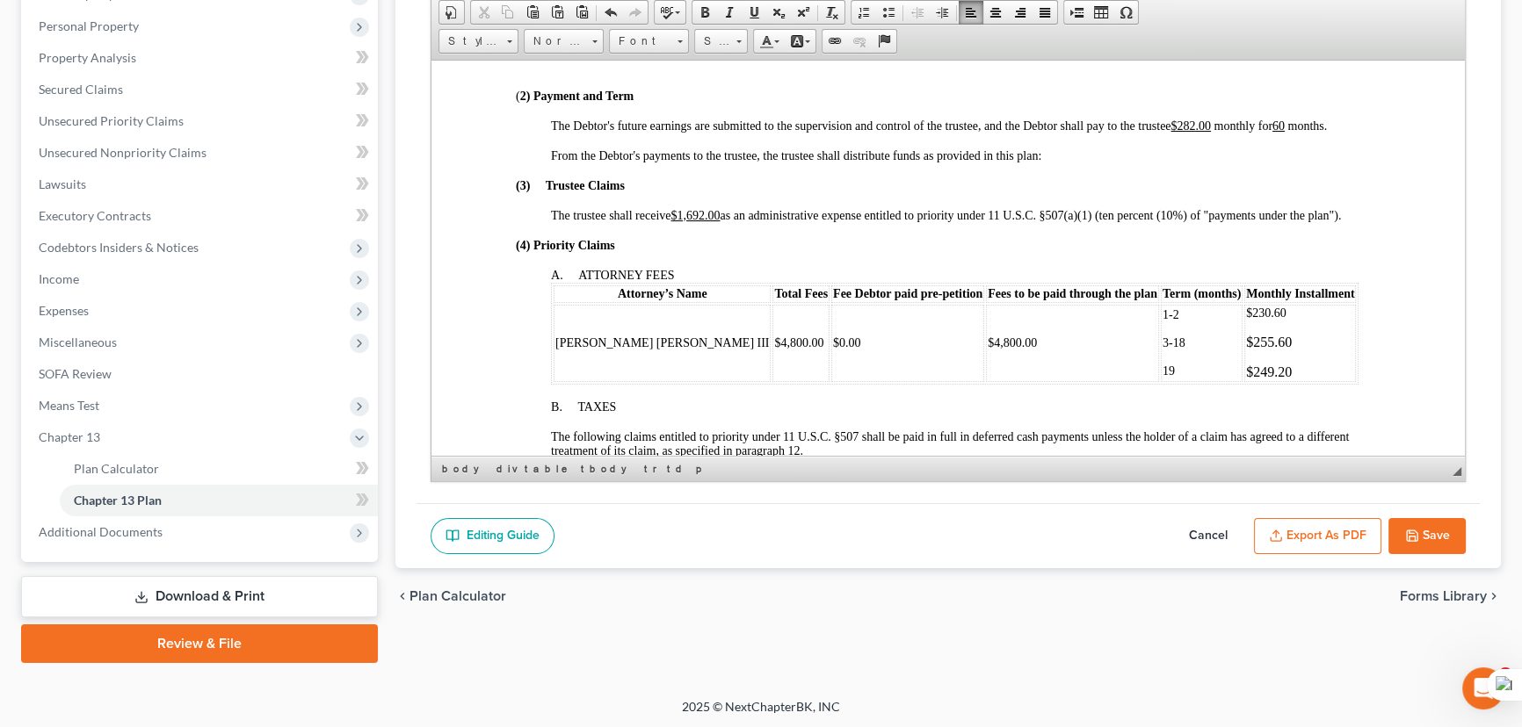
click at [1191, 132] on u "$282.00" at bounding box center [1190, 125] width 40 height 13
click at [1196, 132] on u "$282.00" at bounding box center [1190, 125] width 40 height 13
click at [706, 221] on u "$1,692.00" at bounding box center [694, 214] width 49 height 13
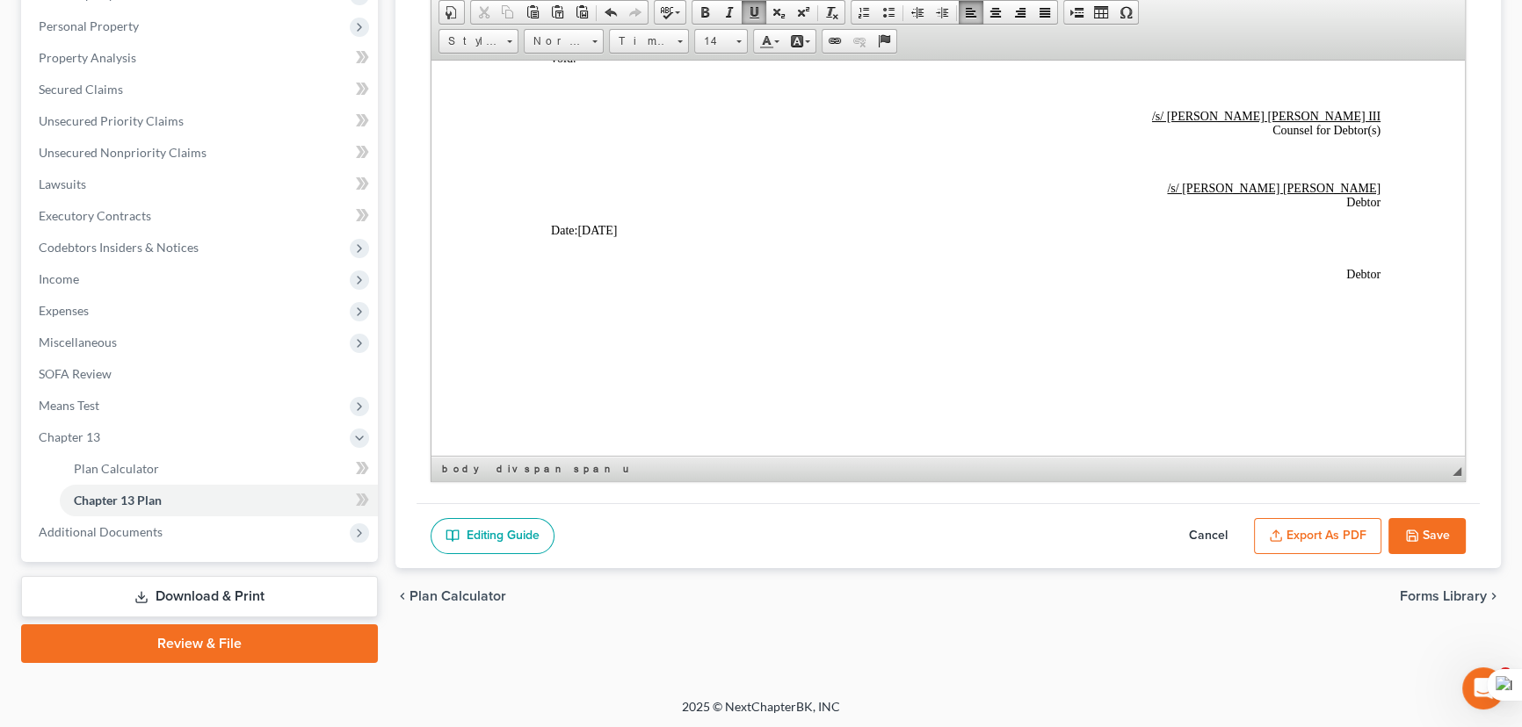
scroll to position [5272, 0]
drag, startPoint x: 1392, startPoint y: 288, endPoint x: 792, endPoint y: 148, distance: 616.3
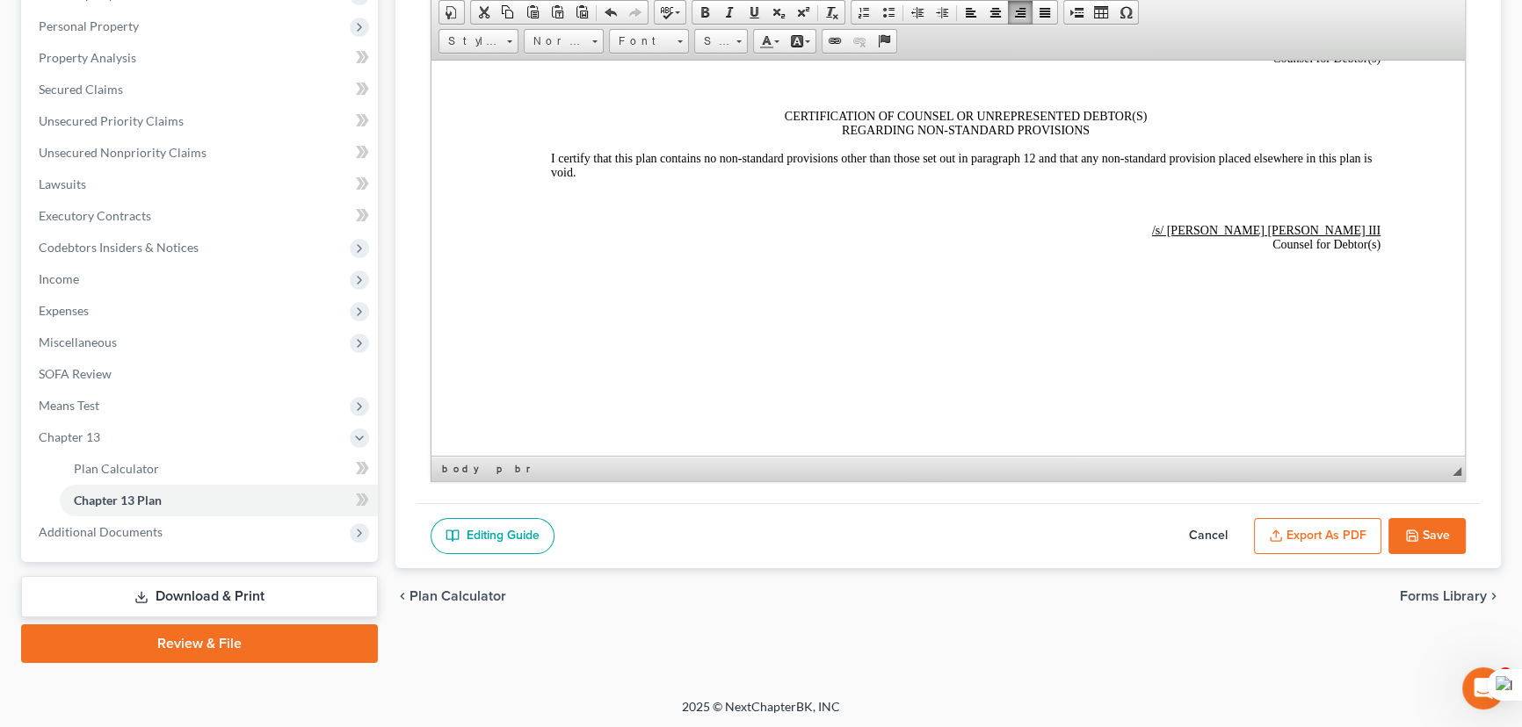
scroll to position [5170, 0]
click at [1317, 546] on button "Export as PDF" at bounding box center [1317, 536] width 127 height 37
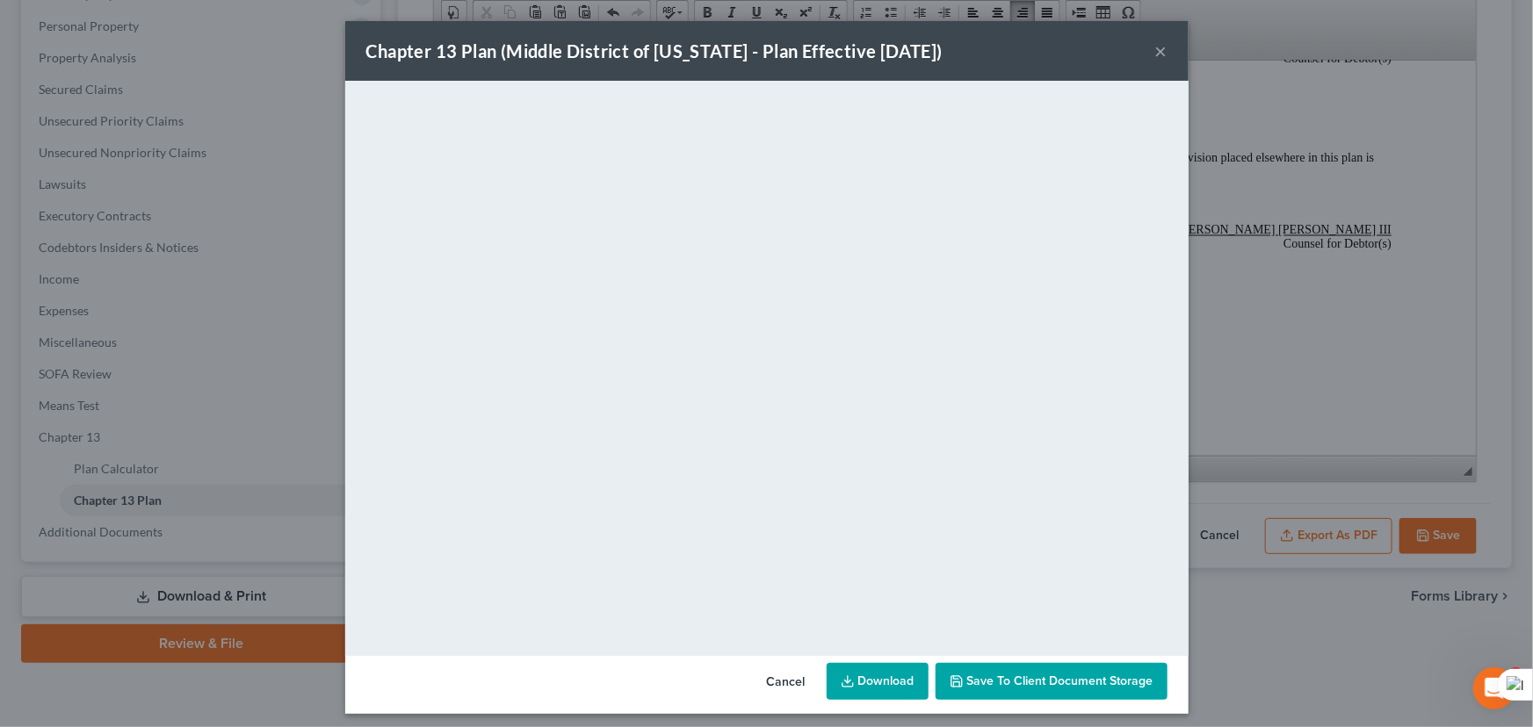
click at [868, 671] on link "Download" at bounding box center [878, 681] width 102 height 37
click at [1155, 54] on button "×" at bounding box center [1161, 50] width 12 height 21
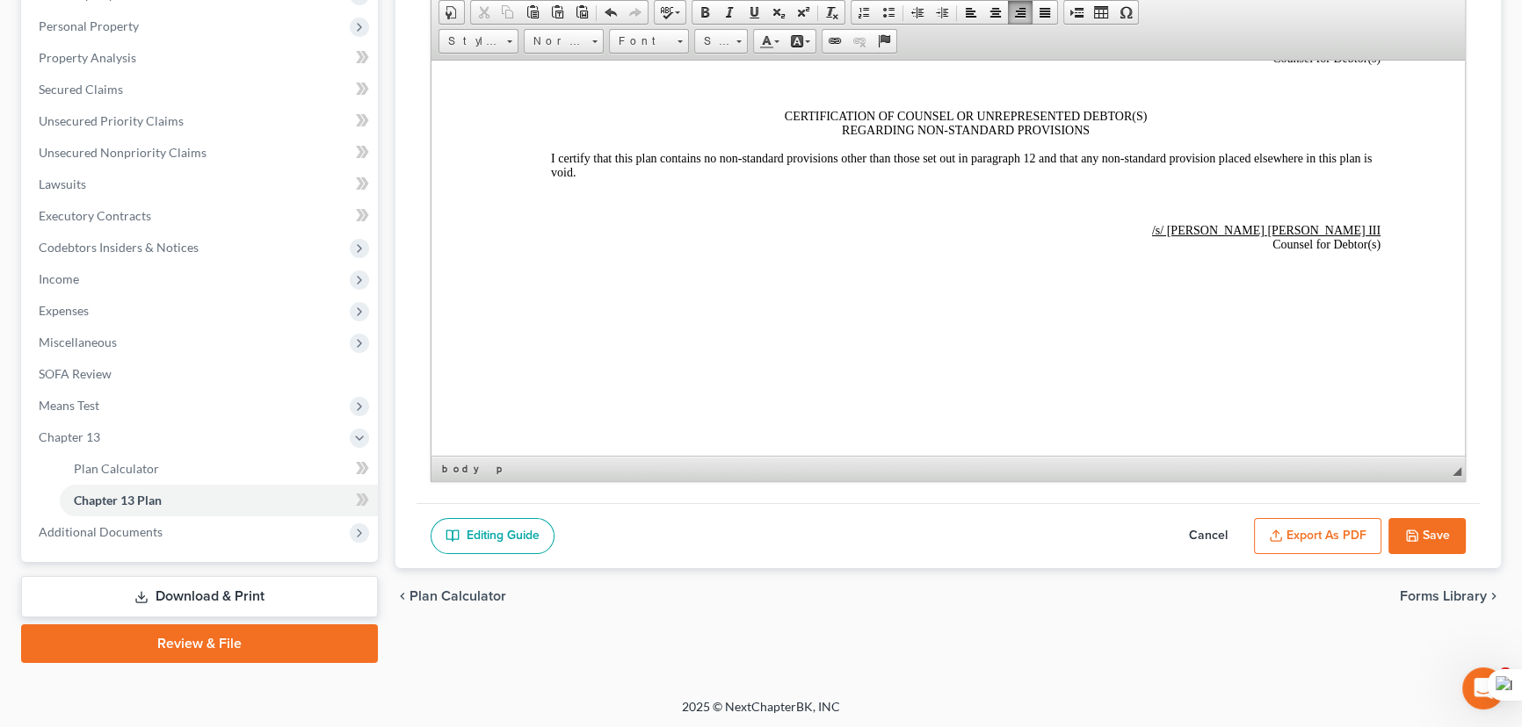
click at [1405, 529] on icon "button" at bounding box center [1412, 536] width 14 height 14
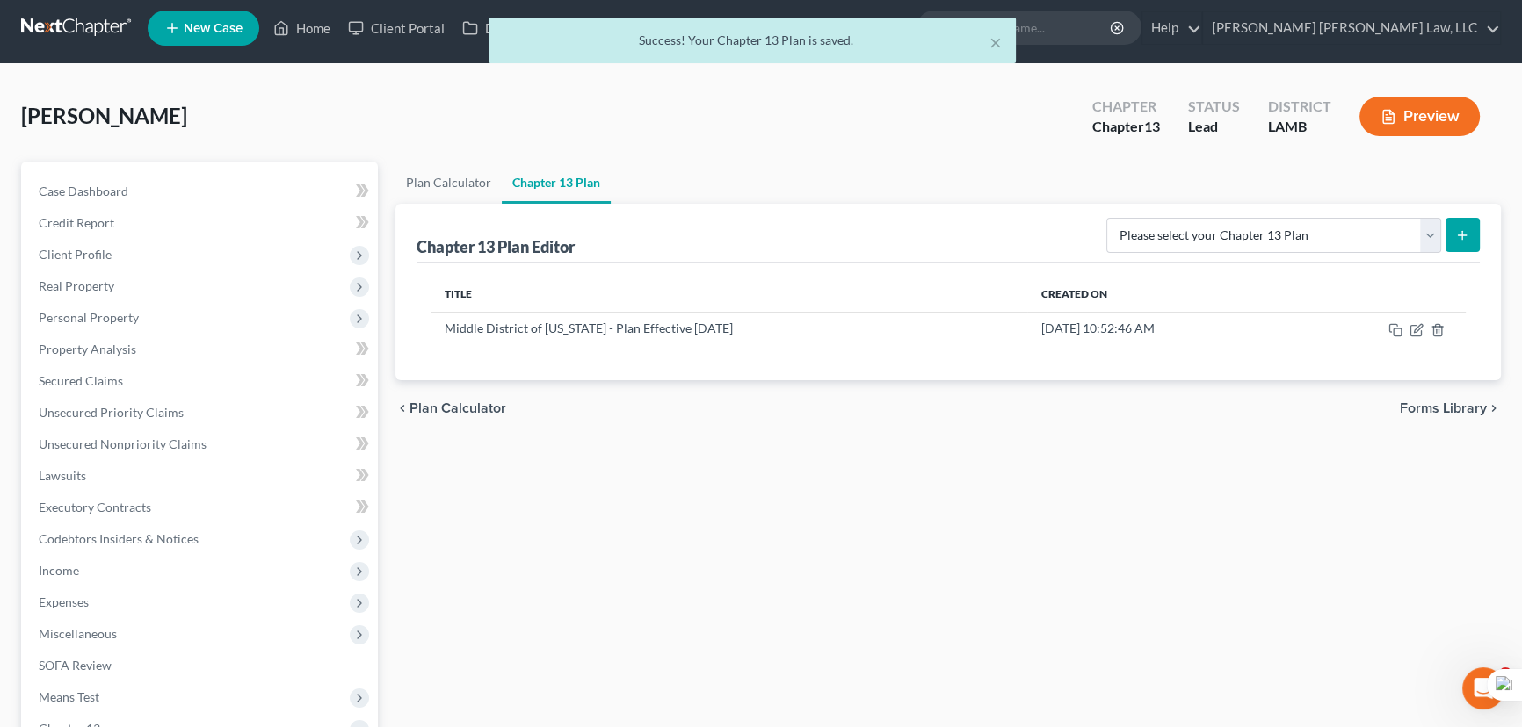
scroll to position [0, 0]
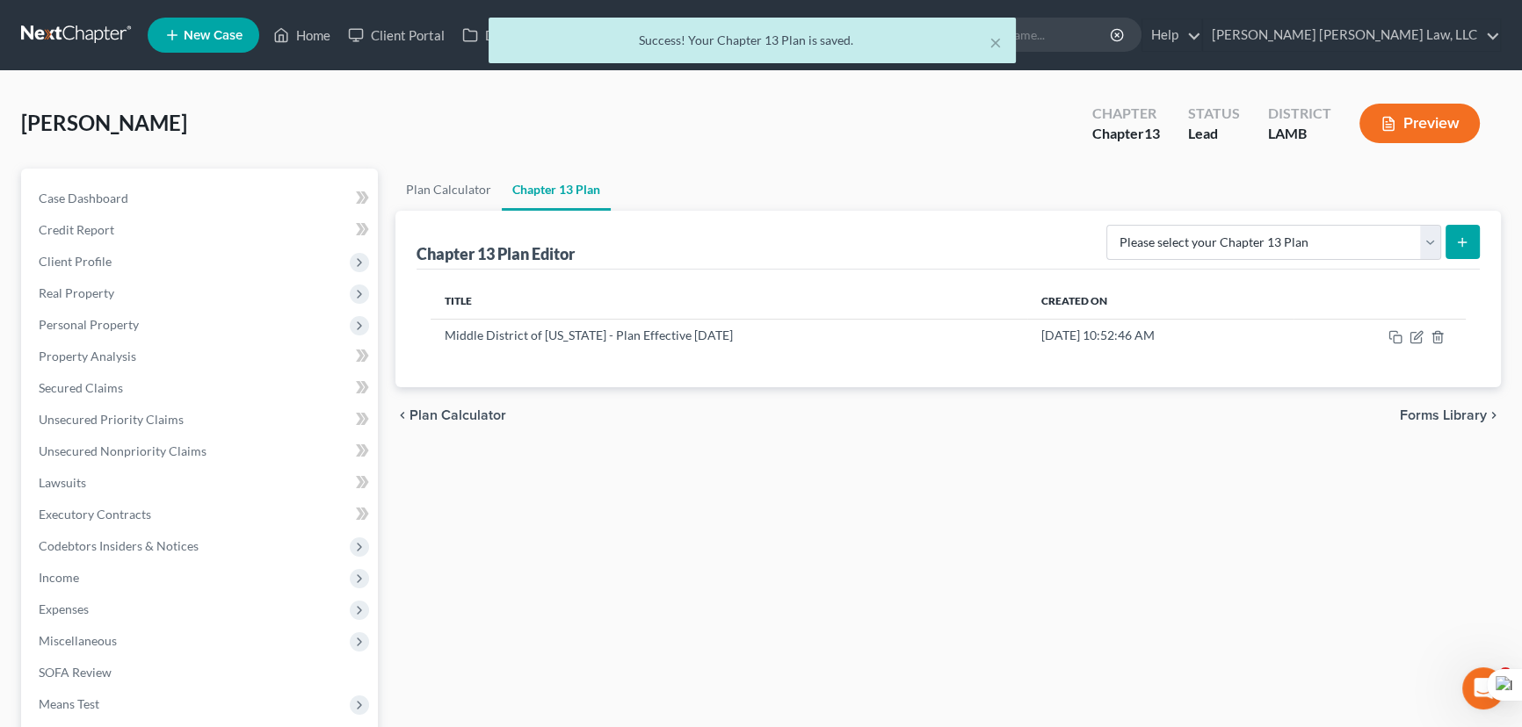
drag, startPoint x: 75, startPoint y: 30, endPoint x: 174, endPoint y: 7, distance: 101.9
click at [75, 30] on div "× Success! Your Chapter 13 Plan is saved." at bounding box center [752, 45] width 1522 height 54
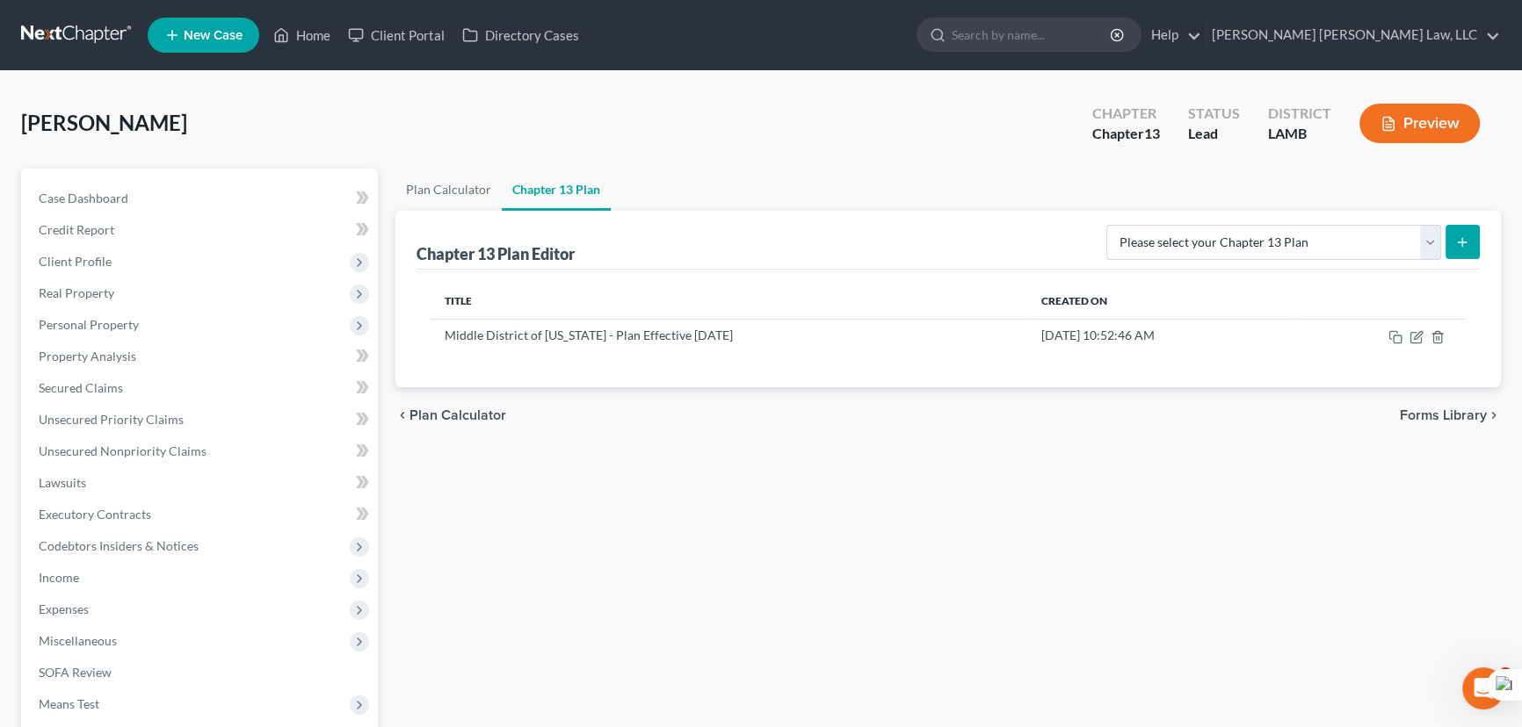
click at [47, 27] on link at bounding box center [77, 35] width 112 height 32
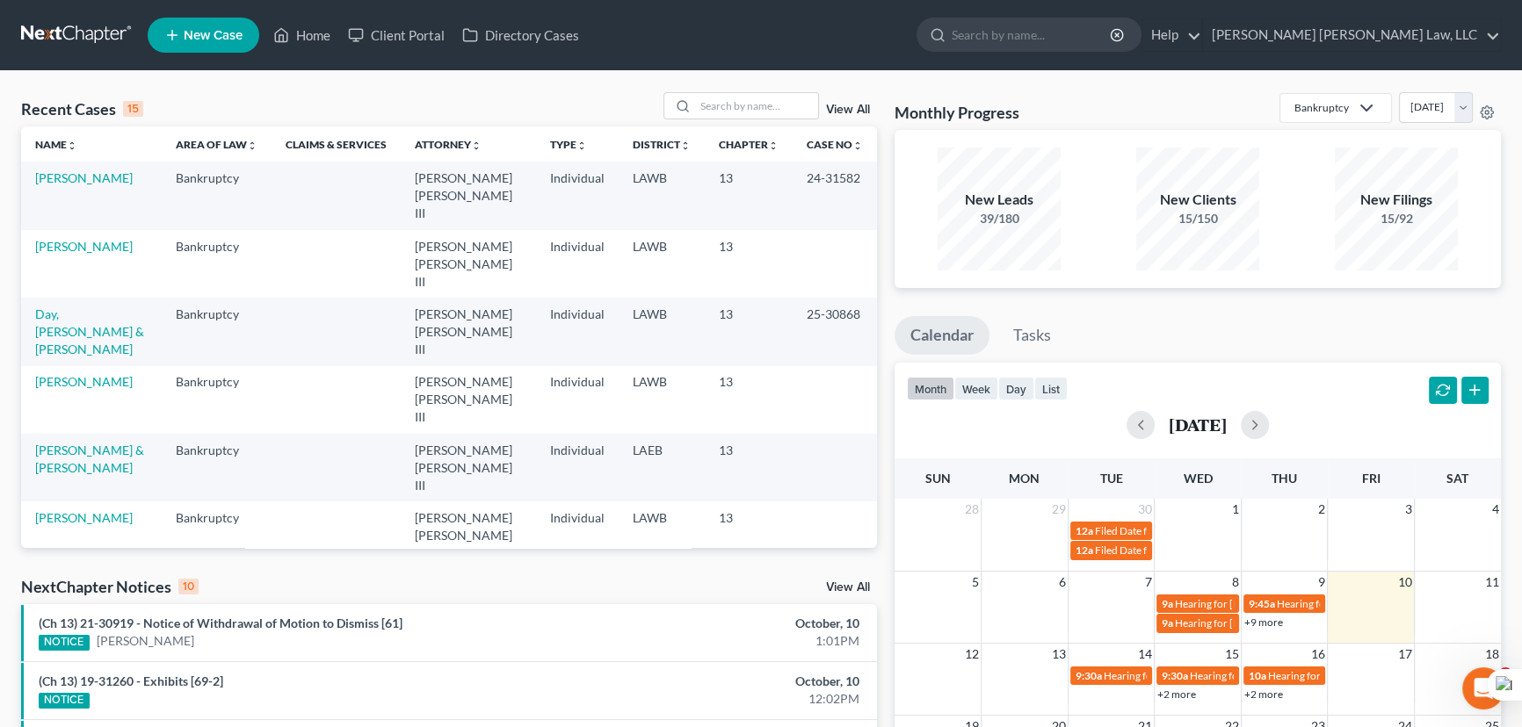
click at [703, 120] on div "Recent Cases 15 View All" at bounding box center [449, 109] width 856 height 34
click at [712, 114] on input "search" at bounding box center [756, 105] width 123 height 25
type input "[PERSON_NAME]"
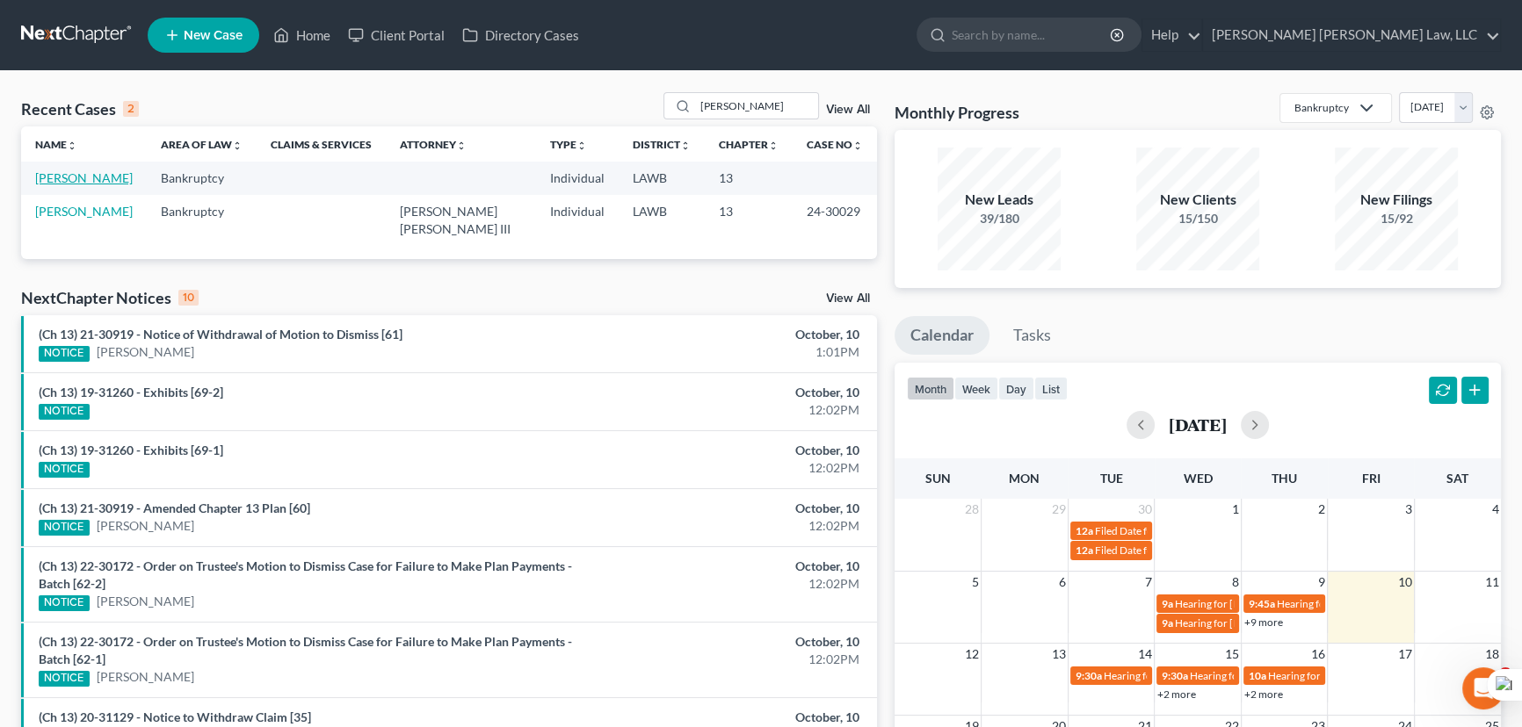
click at [94, 178] on link "[PERSON_NAME]" at bounding box center [84, 177] width 98 height 15
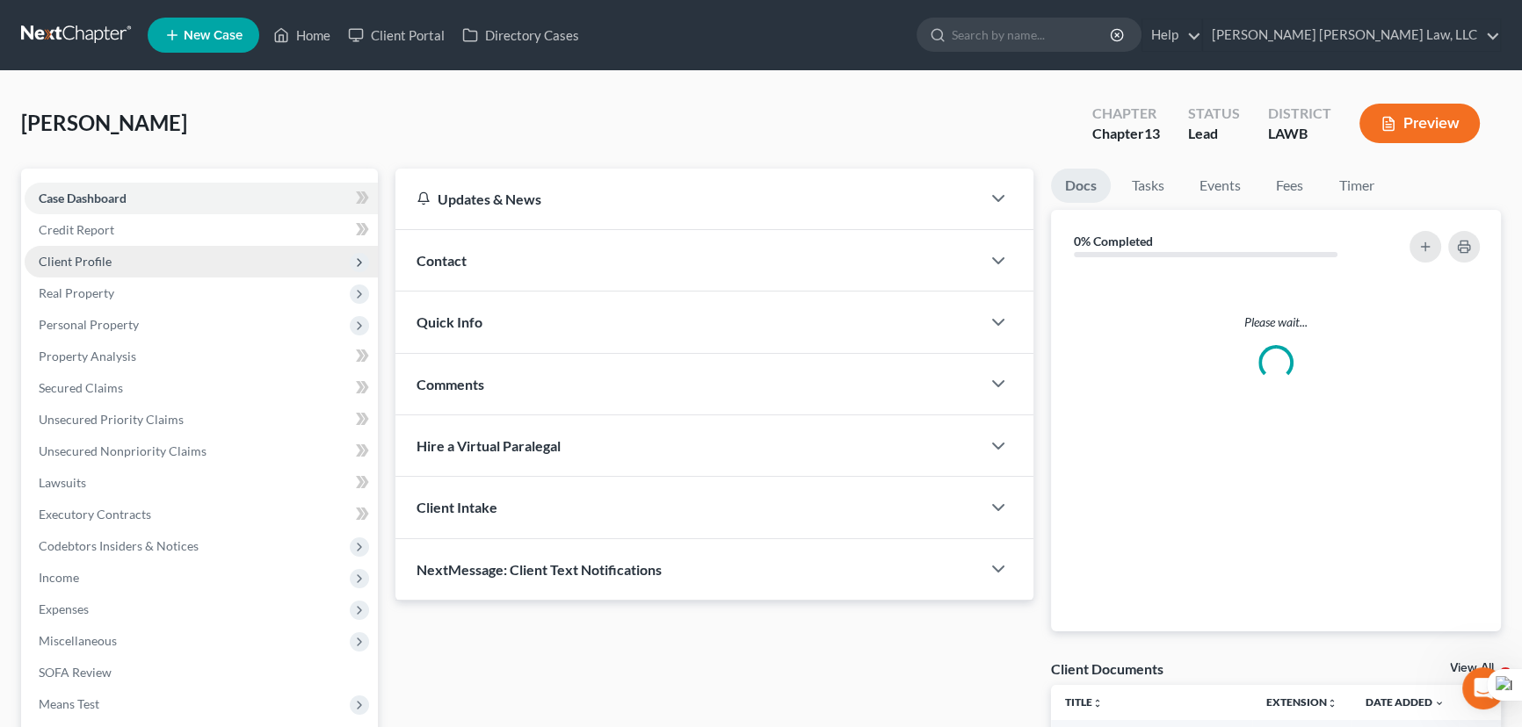
click at [192, 259] on span "Client Profile" at bounding box center [201, 262] width 353 height 32
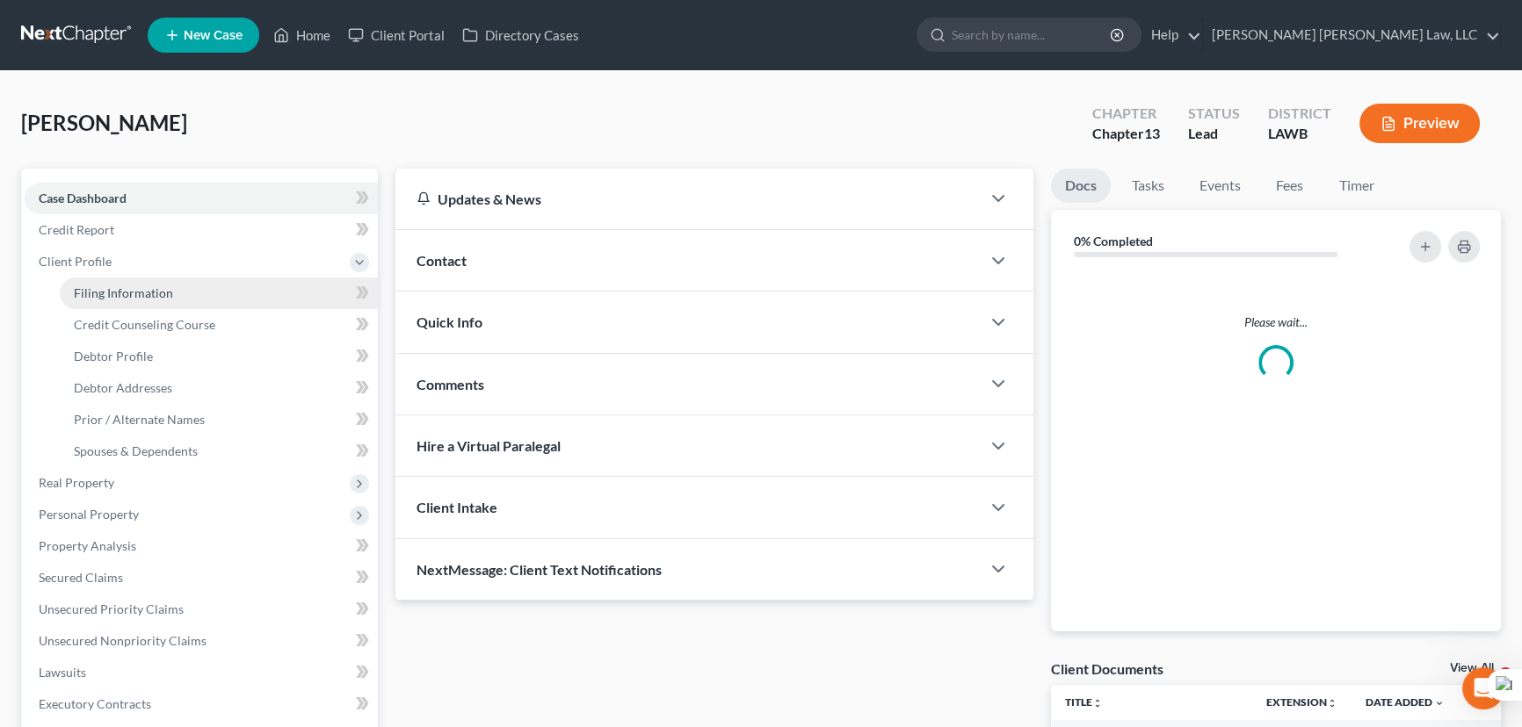
click at [170, 292] on link "Filing Information" at bounding box center [219, 294] width 318 height 32
select select "1"
select select "0"
select select "3"
select select "19"
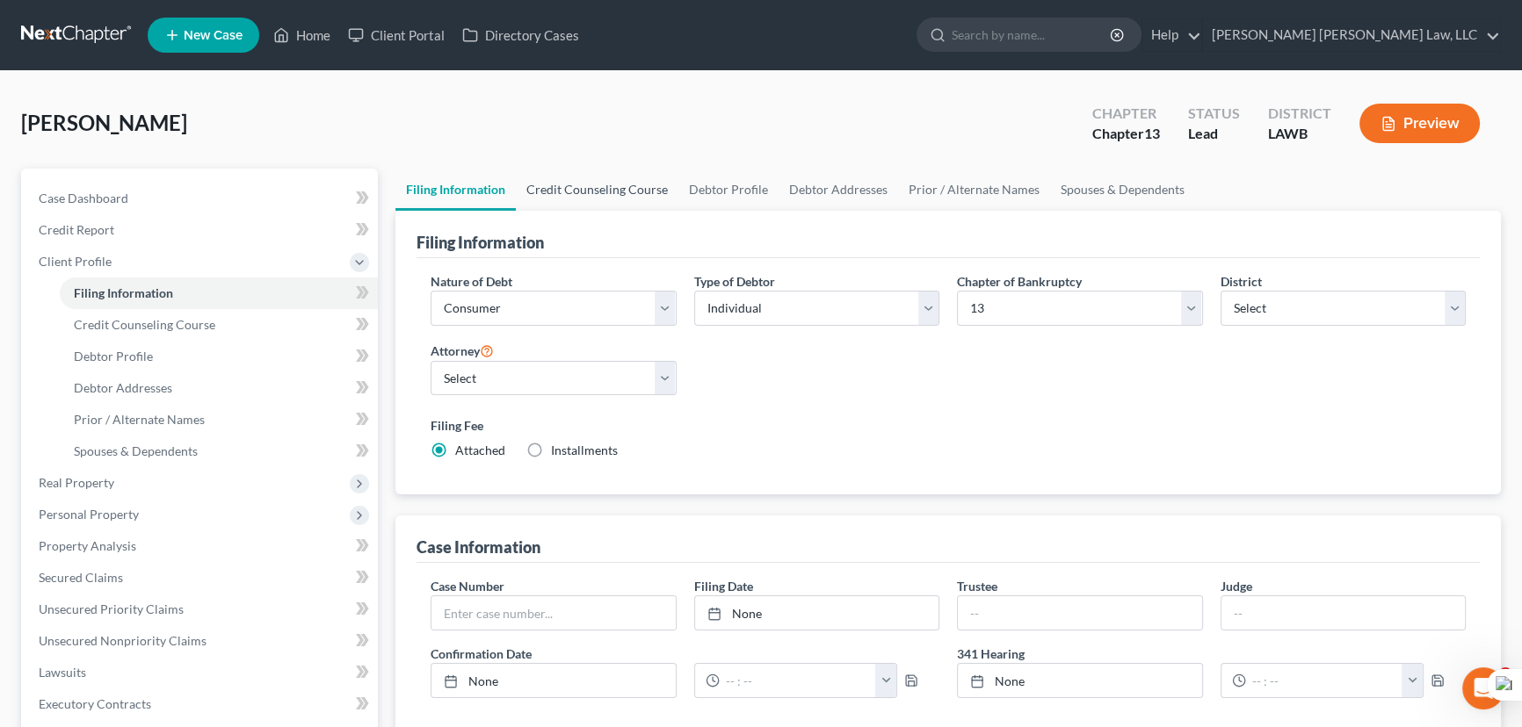
click at [614, 192] on link "Credit Counseling Course" at bounding box center [597, 190] width 163 height 42
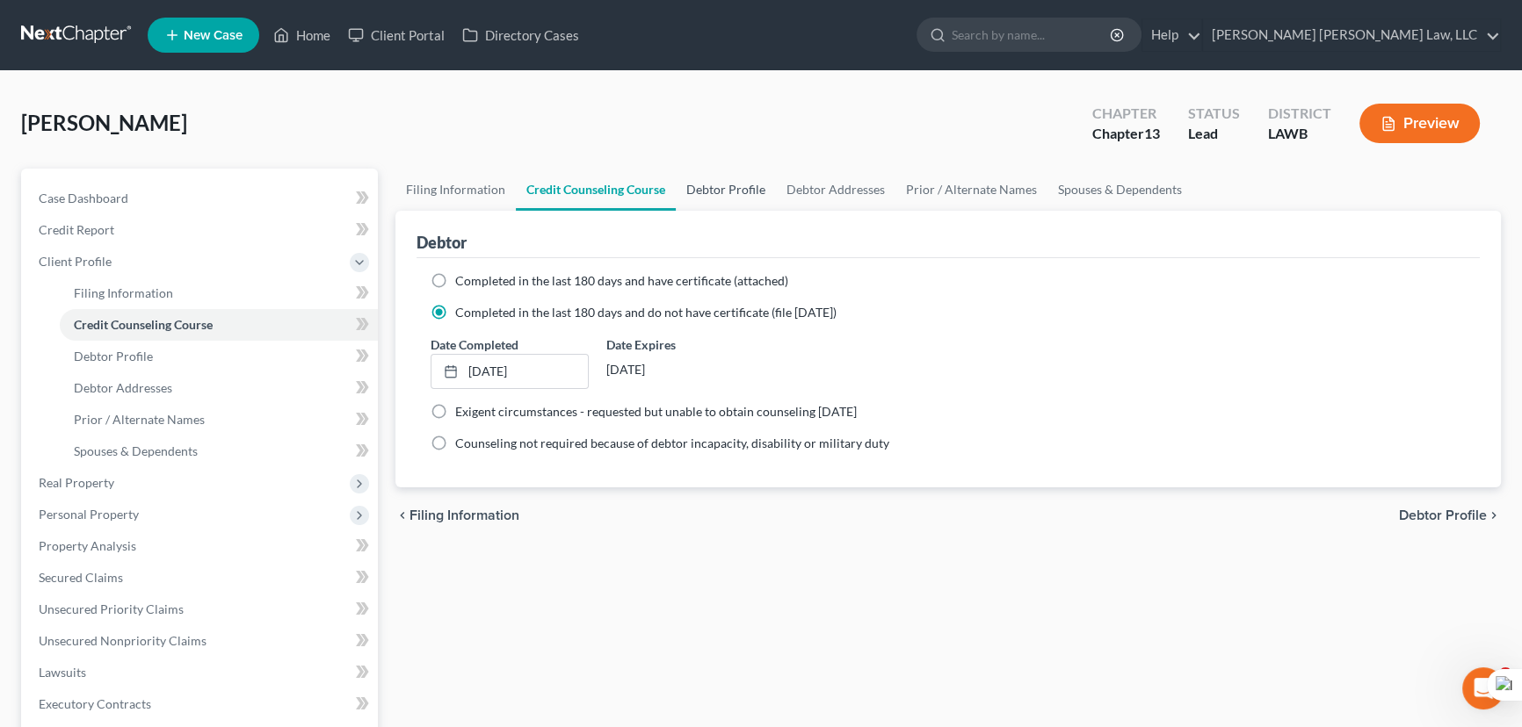
click at [751, 203] on link "Debtor Profile" at bounding box center [726, 190] width 100 height 42
select select "0"
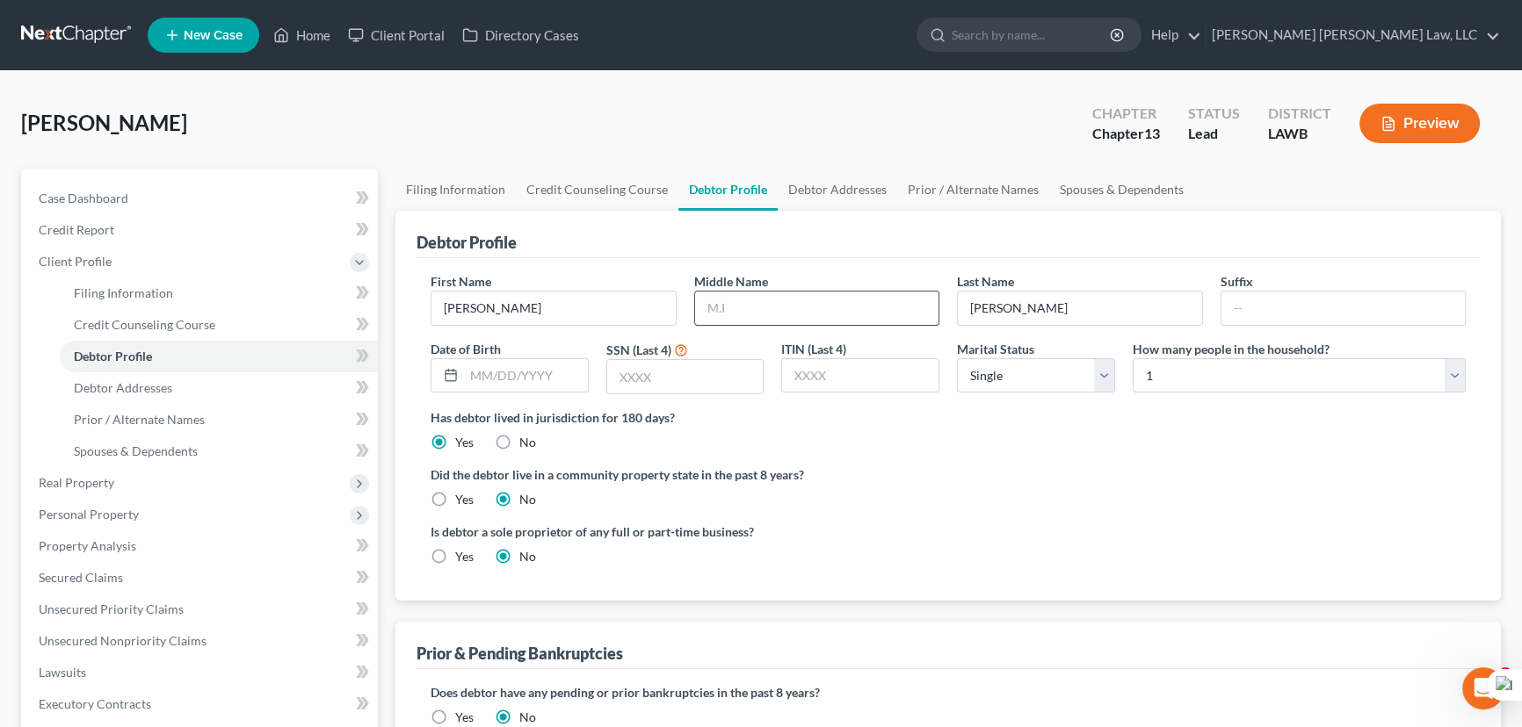
click at [881, 317] on input "text" at bounding box center [817, 308] width 244 height 33
type input "Denise"
click at [531, 365] on input "text" at bounding box center [526, 375] width 124 height 33
type input "01/01/1985"
click at [627, 367] on input "text" at bounding box center [685, 376] width 156 height 33
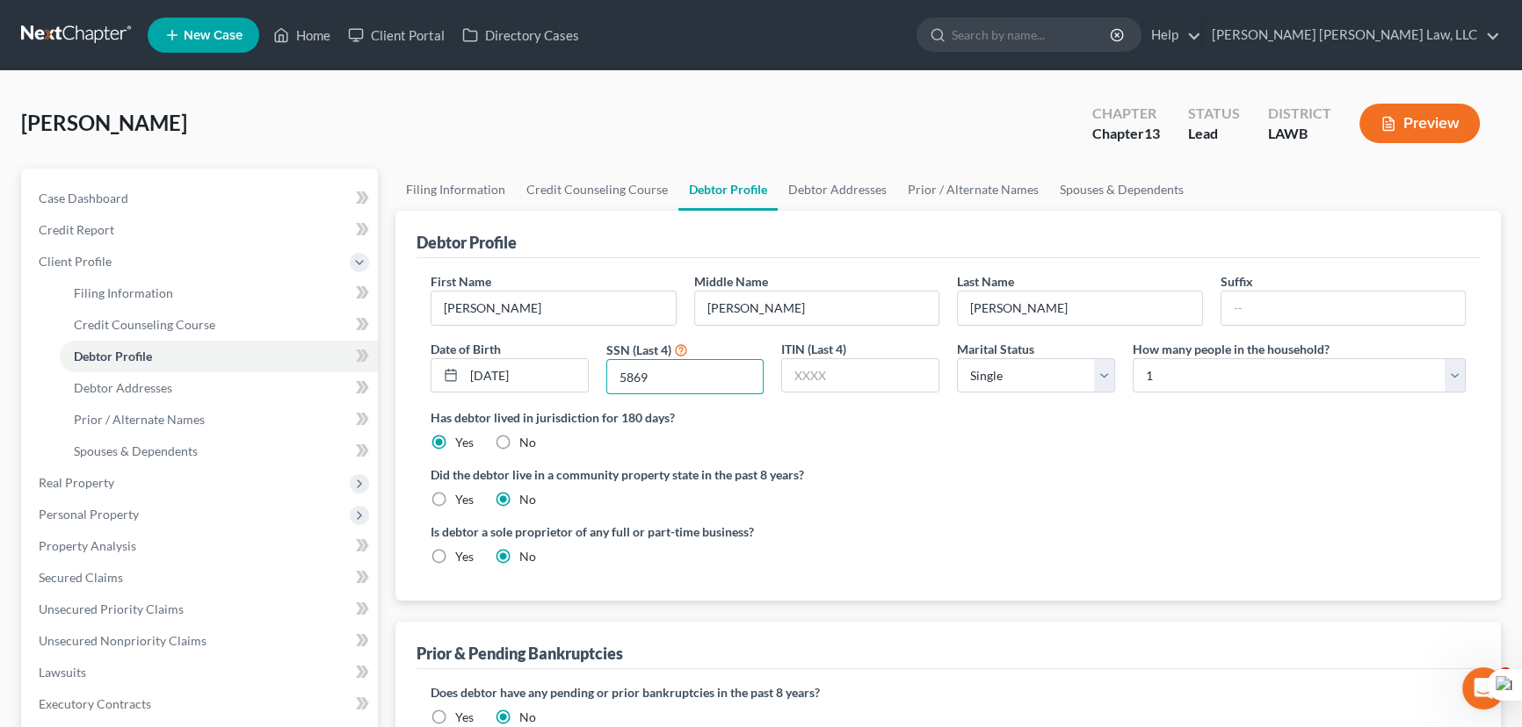
type input "5869"
click at [455, 495] on label "Yes" at bounding box center [464, 500] width 18 height 18
click at [462, 495] on input "Yes" at bounding box center [467, 496] width 11 height 11
radio input "true"
radio input "false"
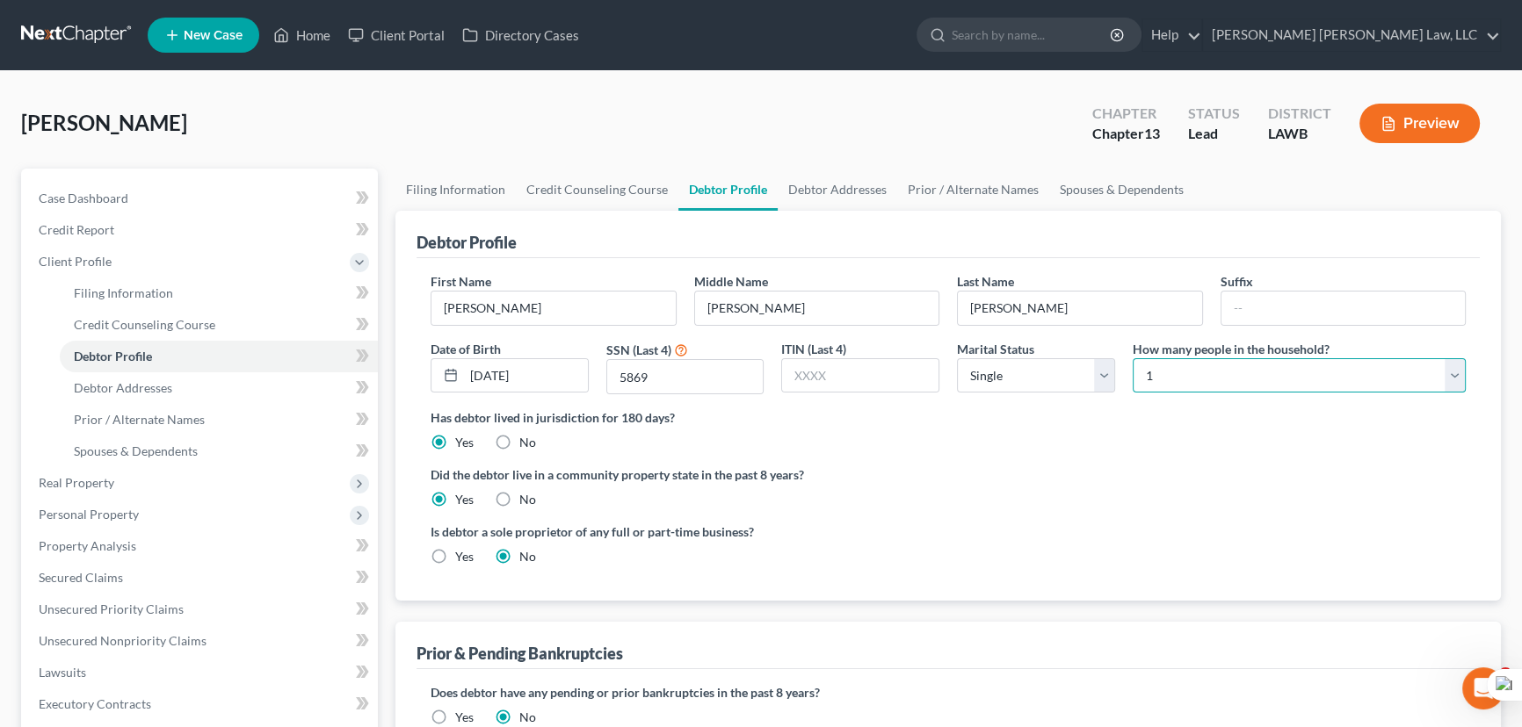
click at [1230, 380] on select "Select 1 2 3 4 5 6 7 8 9 10 11 12 13 14 15 16 17 18 19 20" at bounding box center [1299, 375] width 333 height 35
select select "2"
click at [1133, 358] on select "Select 1 2 3 4 5 6 7 8 9 10 11 12 13 14 15 16 17 18 19 20" at bounding box center [1299, 375] width 333 height 35
click at [839, 199] on link "Debtor Addresses" at bounding box center [837, 190] width 119 height 42
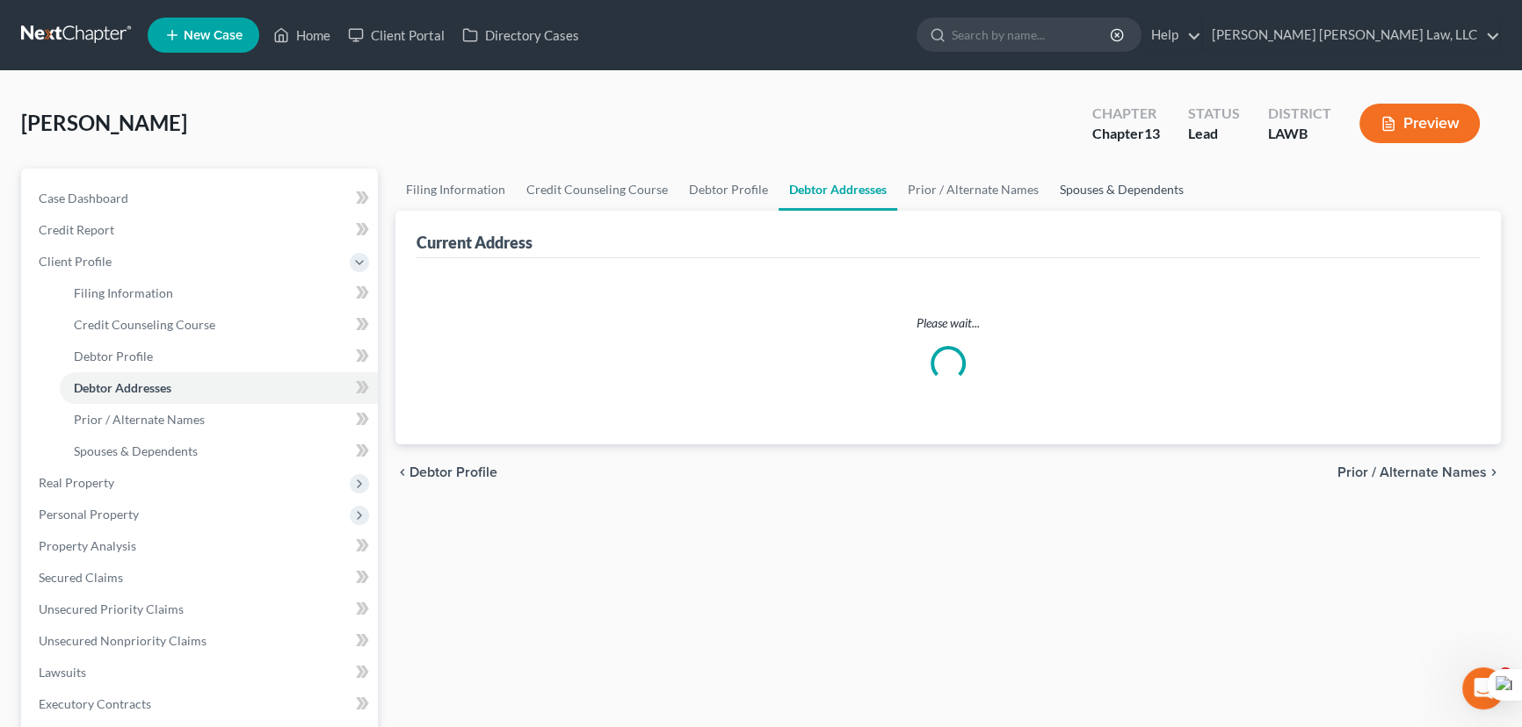
select select "0"
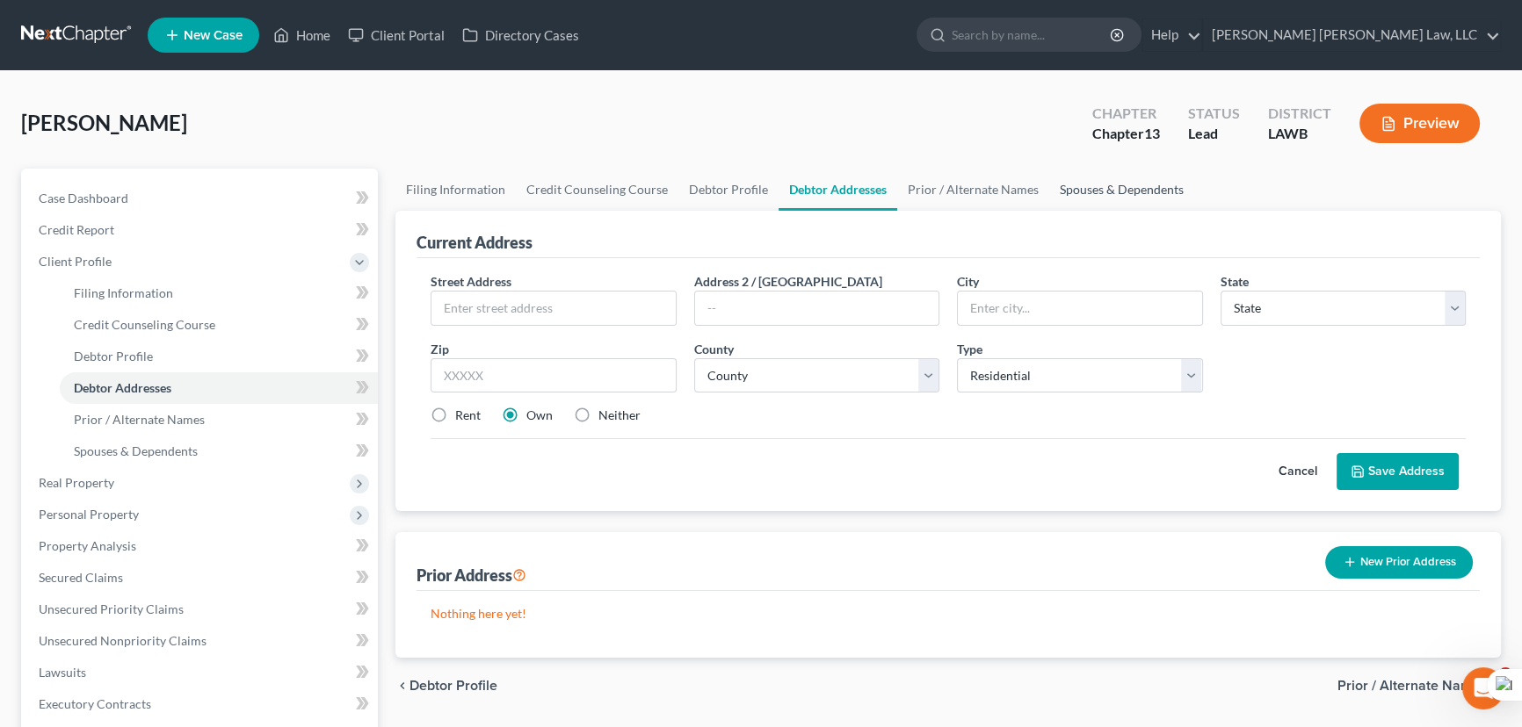
click at [1123, 181] on link "Spouses & Dependents" at bounding box center [1121, 190] width 145 height 42
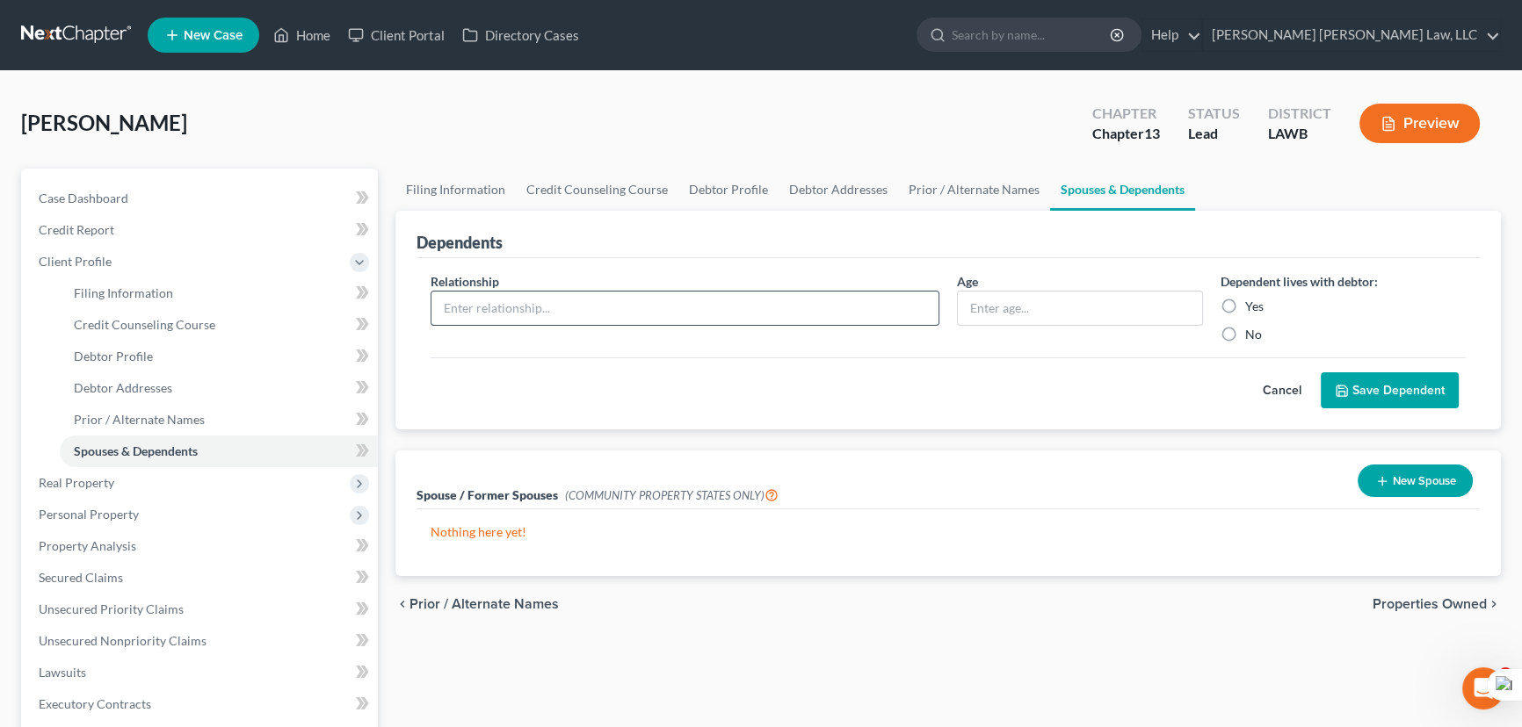
click at [649, 300] on input "text" at bounding box center [684, 308] width 507 height 33
type input "son"
type input "10"
click at [1245, 304] on label "Yes" at bounding box center [1254, 307] width 18 height 18
click at [1252, 304] on input "Yes" at bounding box center [1257, 303] width 11 height 11
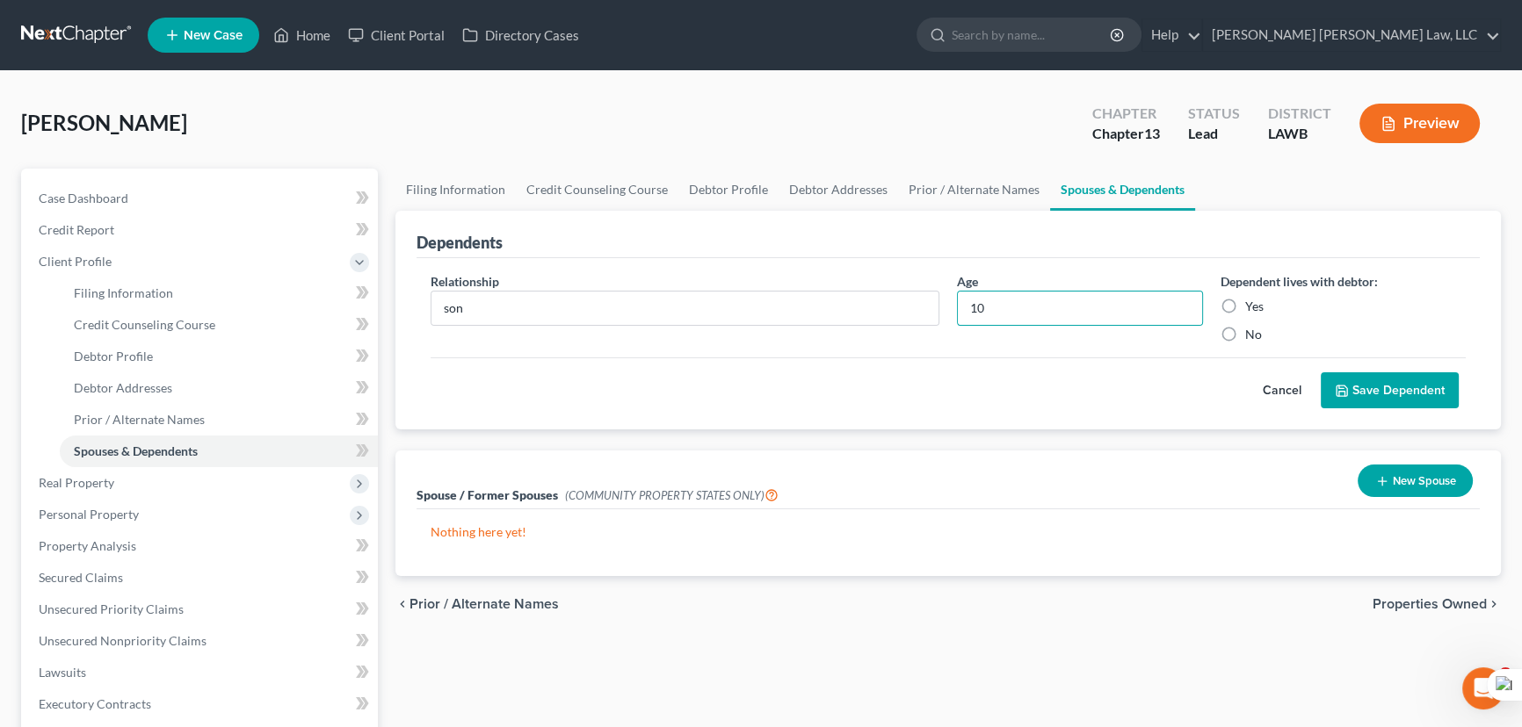
radio input "true"
click at [1369, 373] on button "Save Dependent" at bounding box center [1390, 391] width 138 height 37
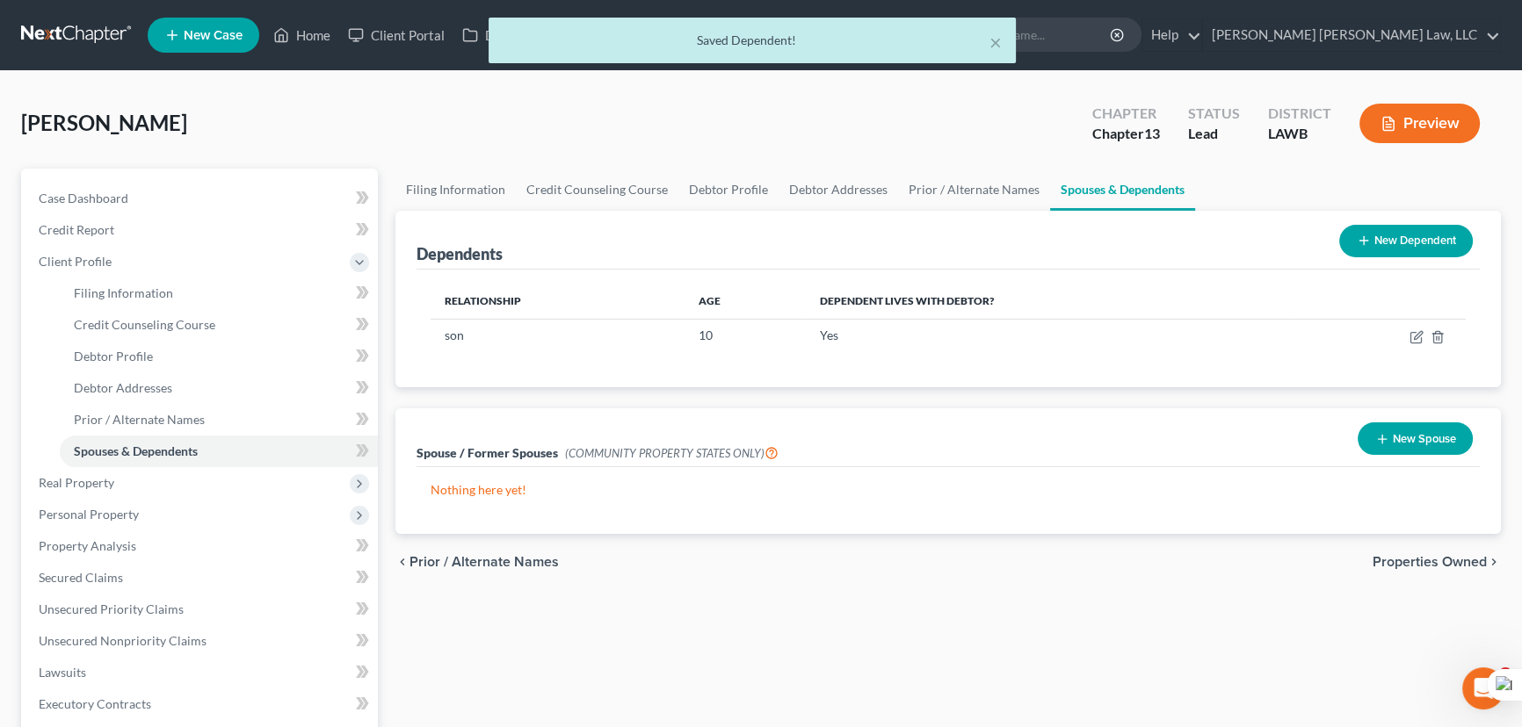
click at [1396, 242] on button "New Dependent" at bounding box center [1406, 241] width 134 height 33
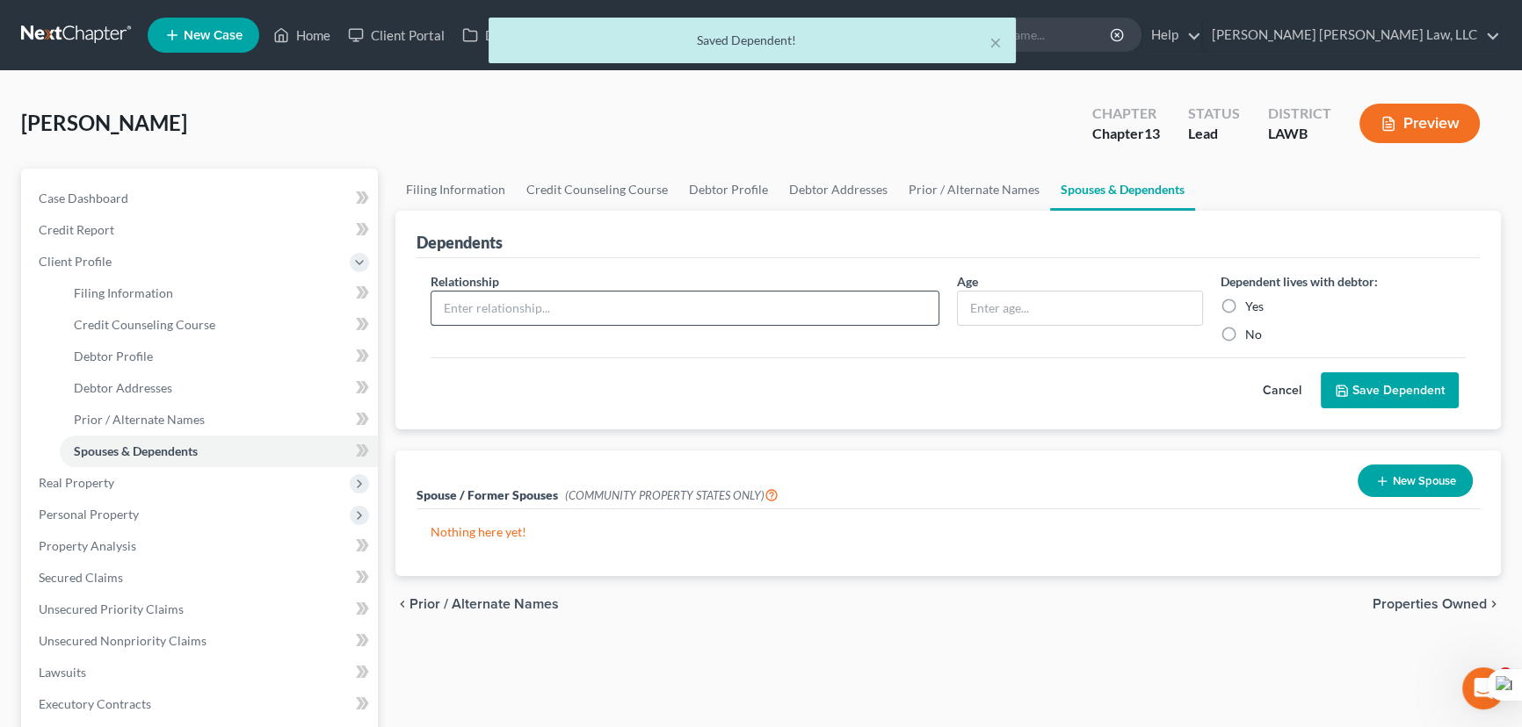
click at [500, 308] on input "text" at bounding box center [684, 308] width 507 height 33
type input "daughter"
type input "2"
click at [1245, 300] on label "Yes" at bounding box center [1254, 307] width 18 height 18
click at [1252, 300] on input "Yes" at bounding box center [1257, 303] width 11 height 11
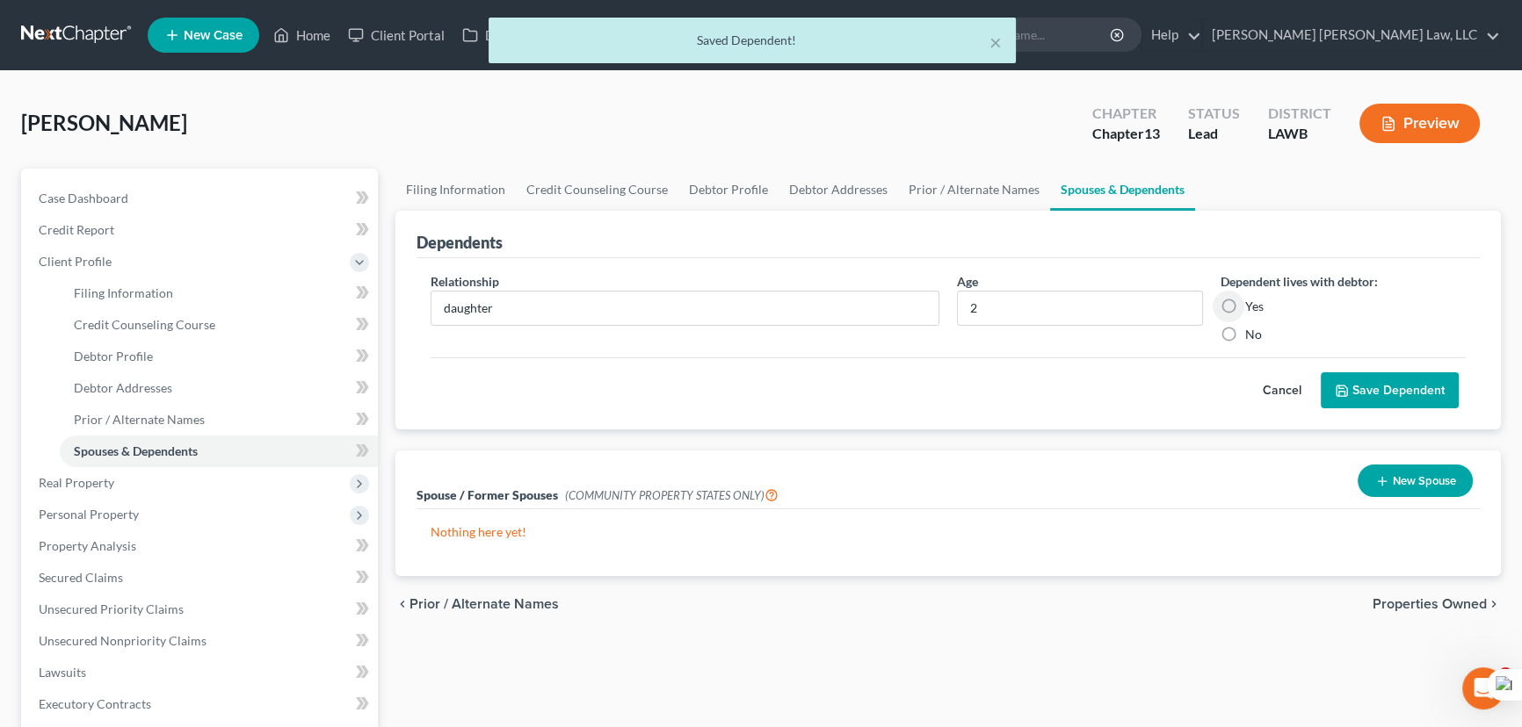
radio input "true"
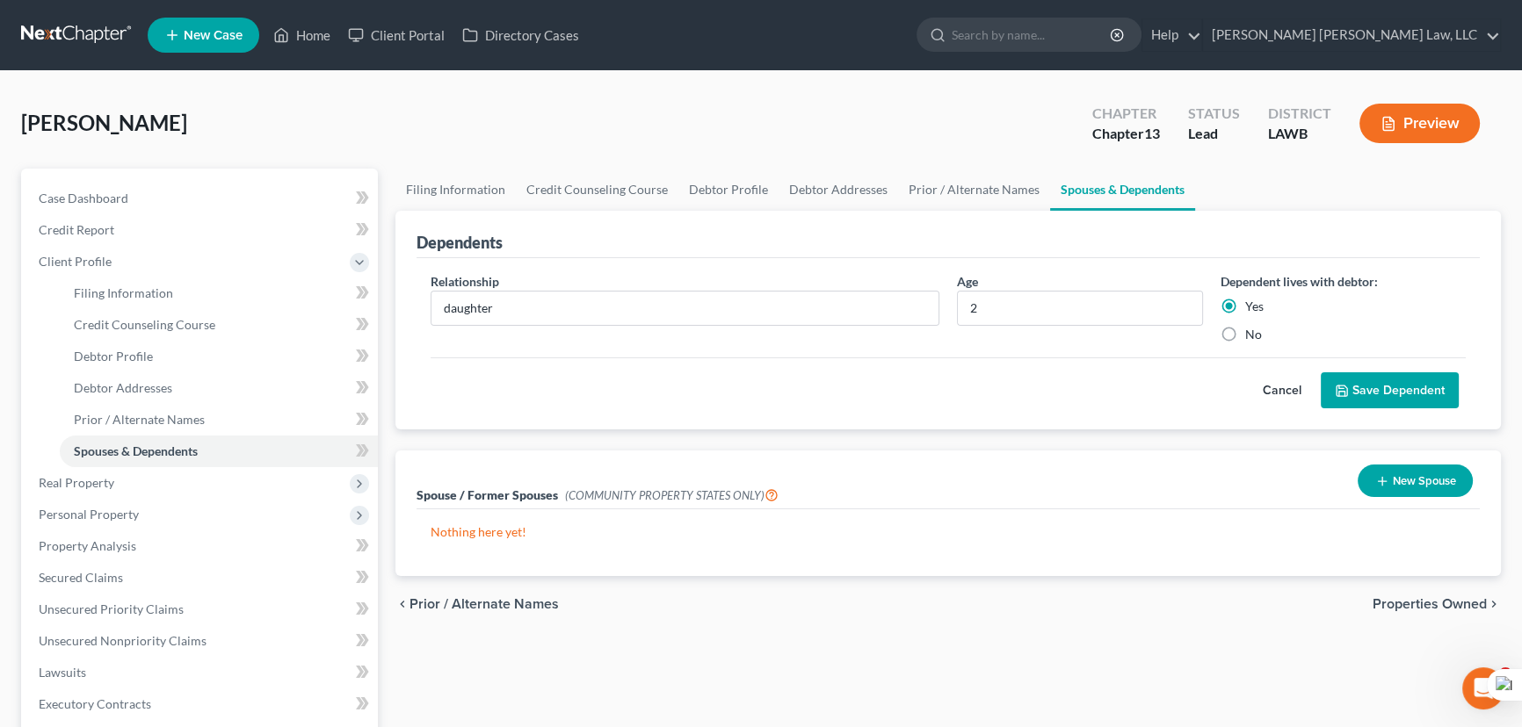
click at [1330, 364] on div "Cancel Save Dependent" at bounding box center [948, 384] width 1035 height 52
click at [1371, 386] on button "Save Dependent" at bounding box center [1390, 391] width 138 height 37
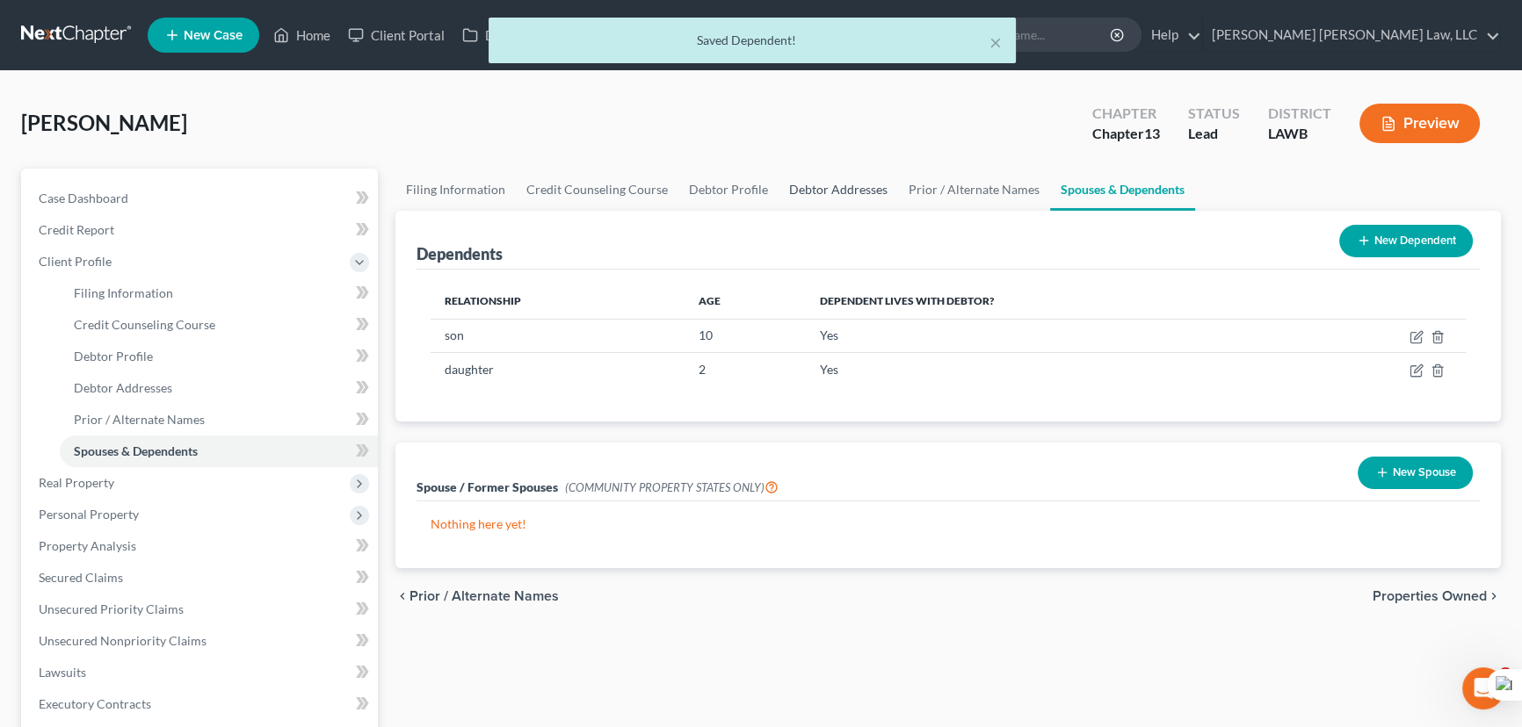
click at [792, 195] on link "Debtor Addresses" at bounding box center [837, 190] width 119 height 42
select select "0"
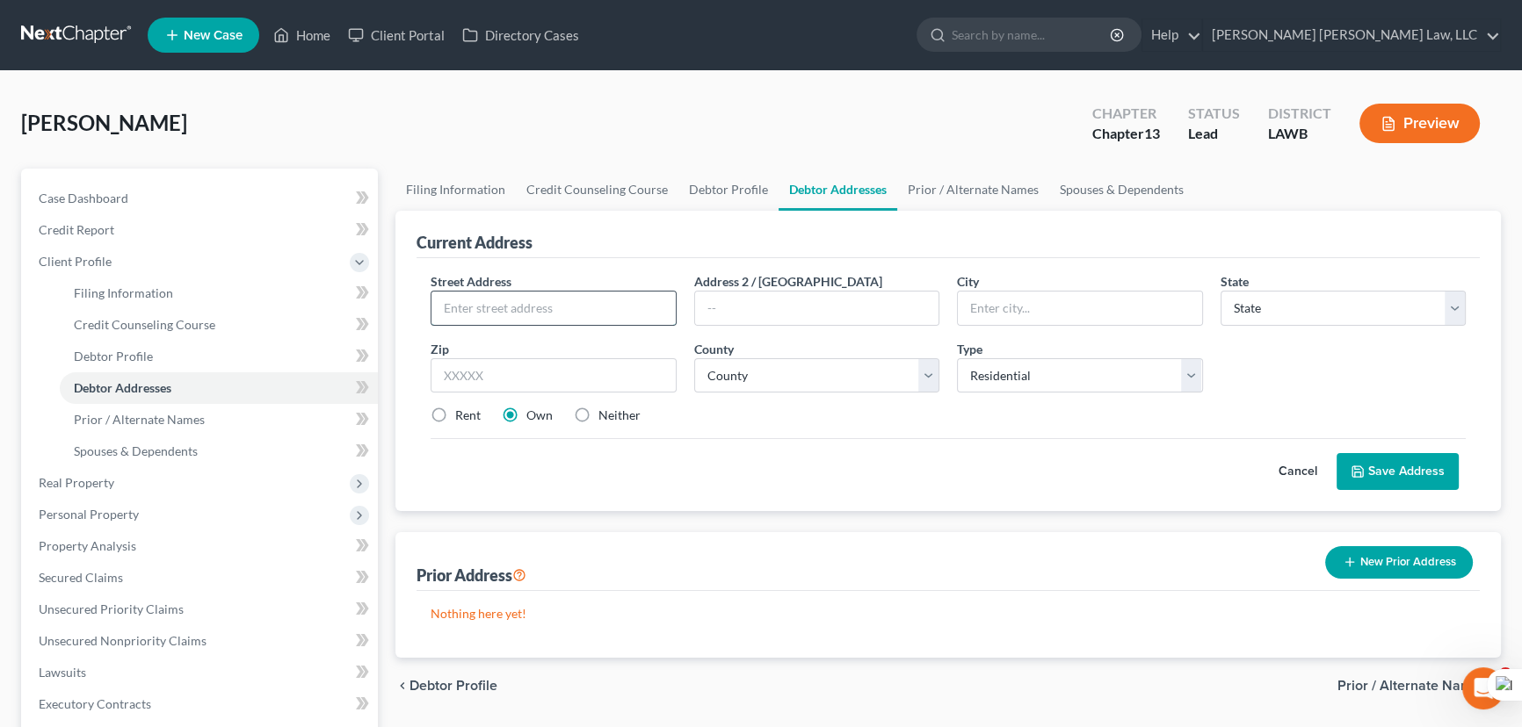
click at [484, 308] on input "text" at bounding box center [553, 308] width 244 height 33
type input "1004 Maplewood Dr"
type input "<"
type input "Monroe"
select select "19"
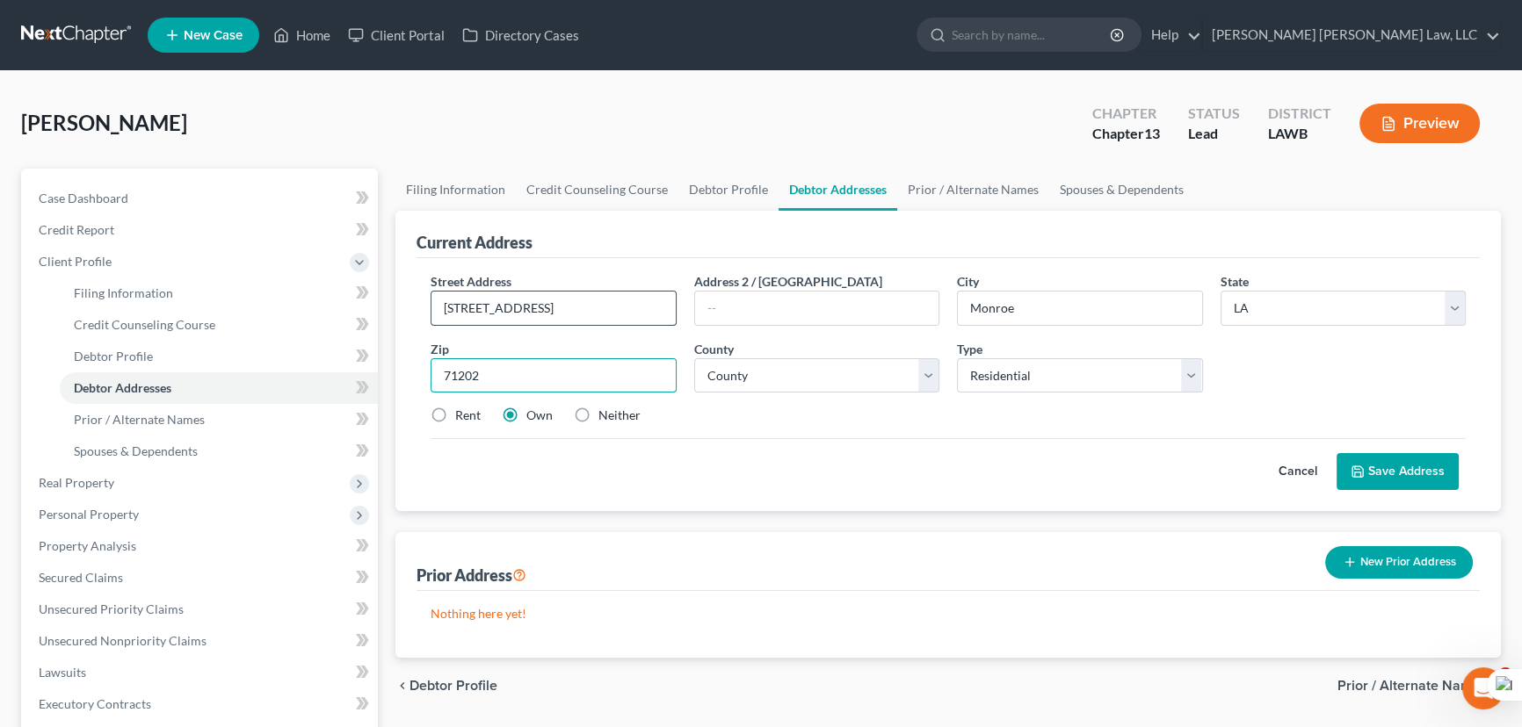
type input "71202"
select select "36"
click at [455, 416] on label "Rent" at bounding box center [467, 416] width 25 height 18
click at [462, 416] on input "Rent" at bounding box center [467, 412] width 11 height 11
radio input "true"
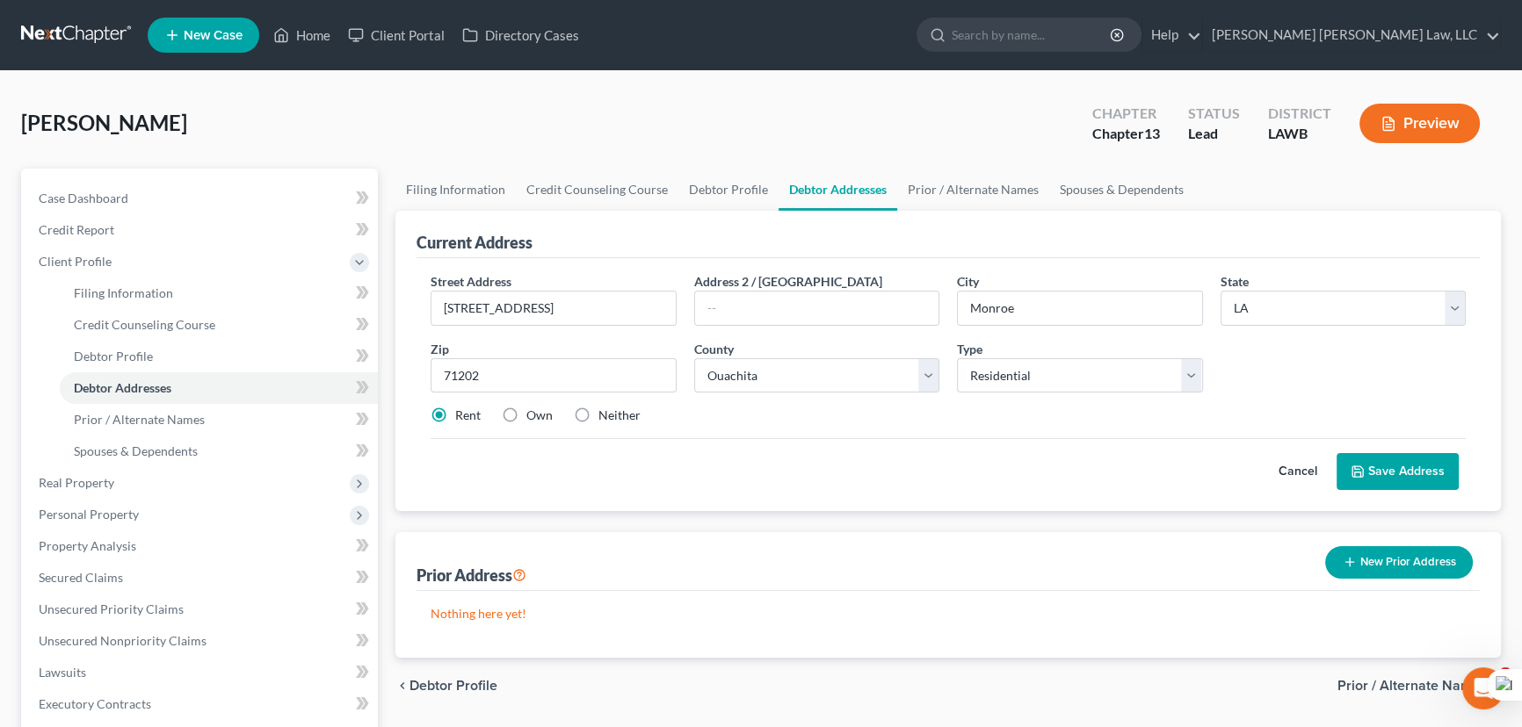
click at [1369, 459] on button "Save Address" at bounding box center [1397, 471] width 122 height 37
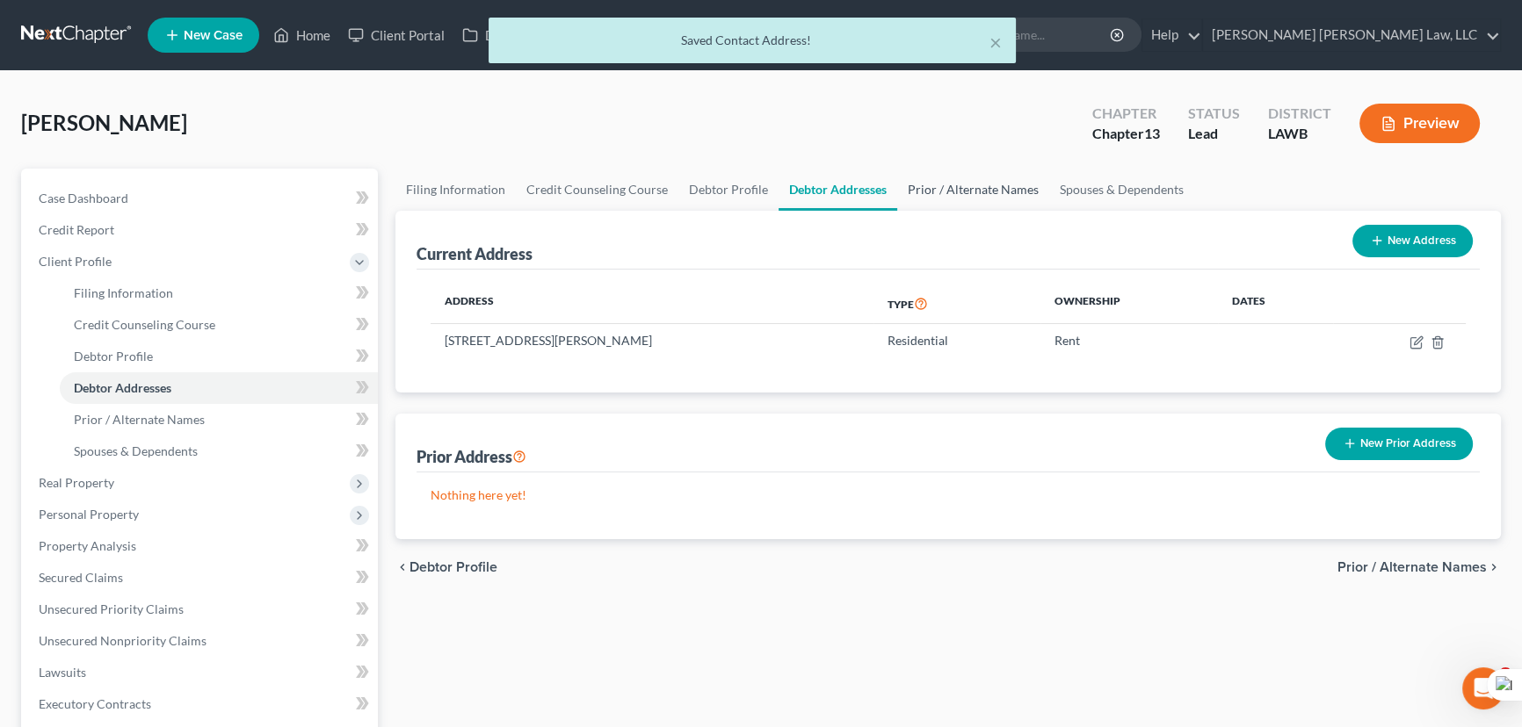
click at [939, 176] on link "Prior / Alternate Names" at bounding box center [973, 190] width 152 height 42
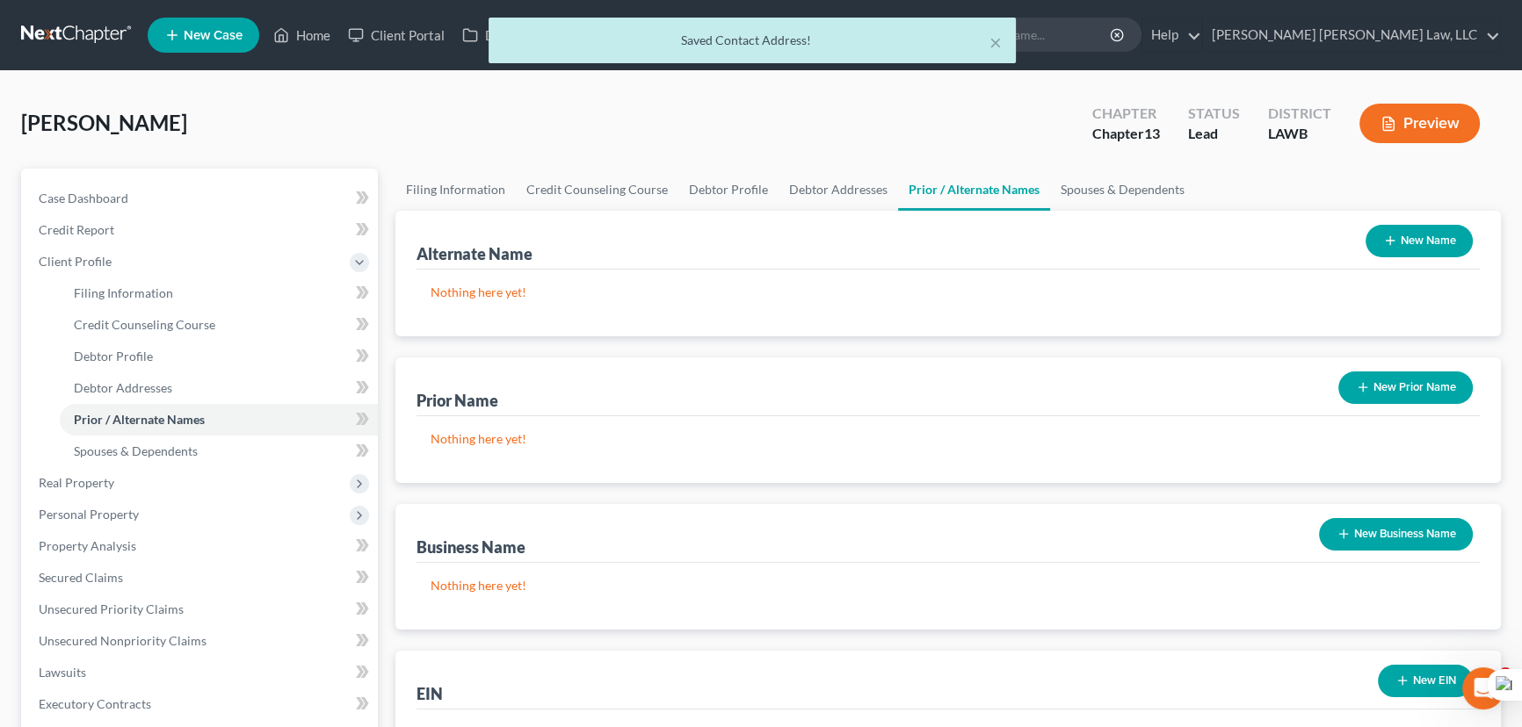
click at [1415, 246] on button "New Name" at bounding box center [1418, 241] width 107 height 33
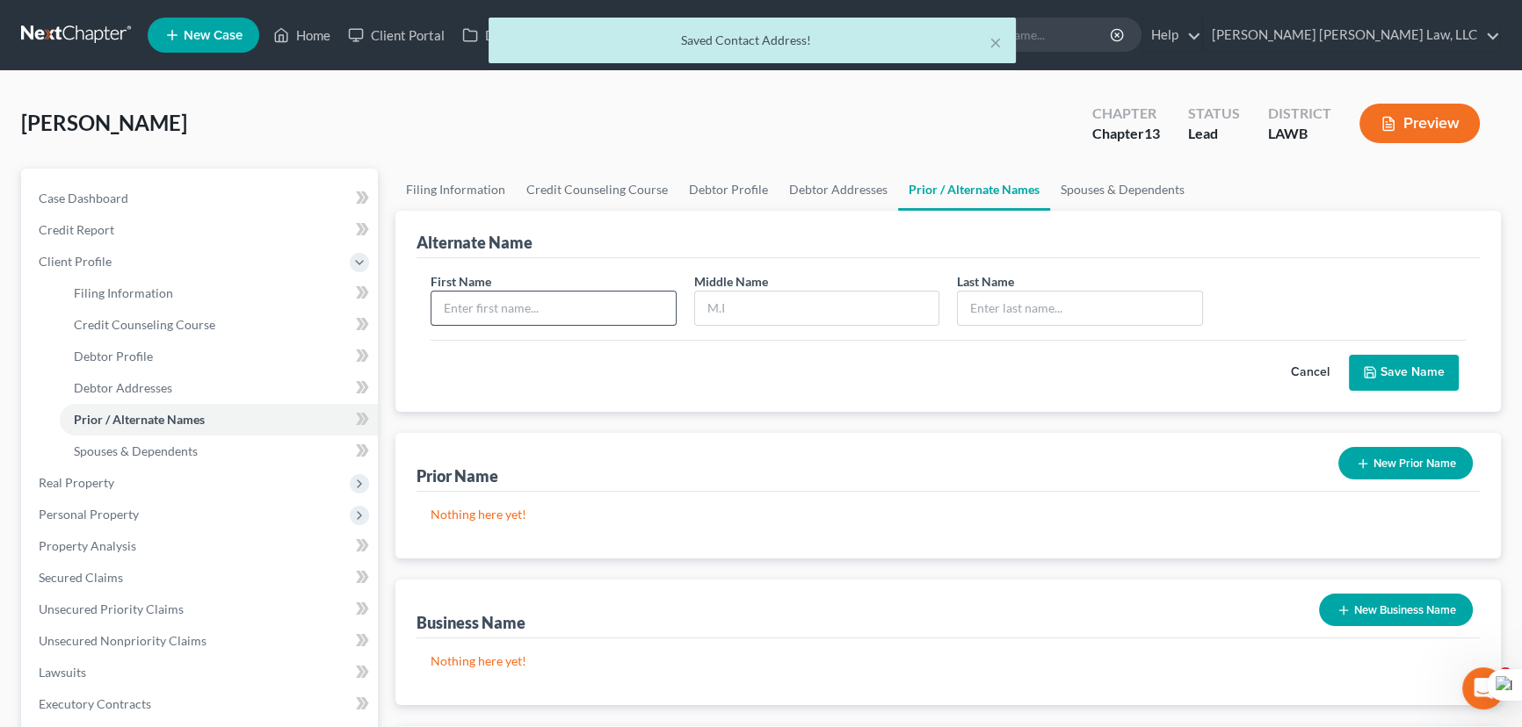
click at [648, 314] on input "text" at bounding box center [553, 308] width 244 height 33
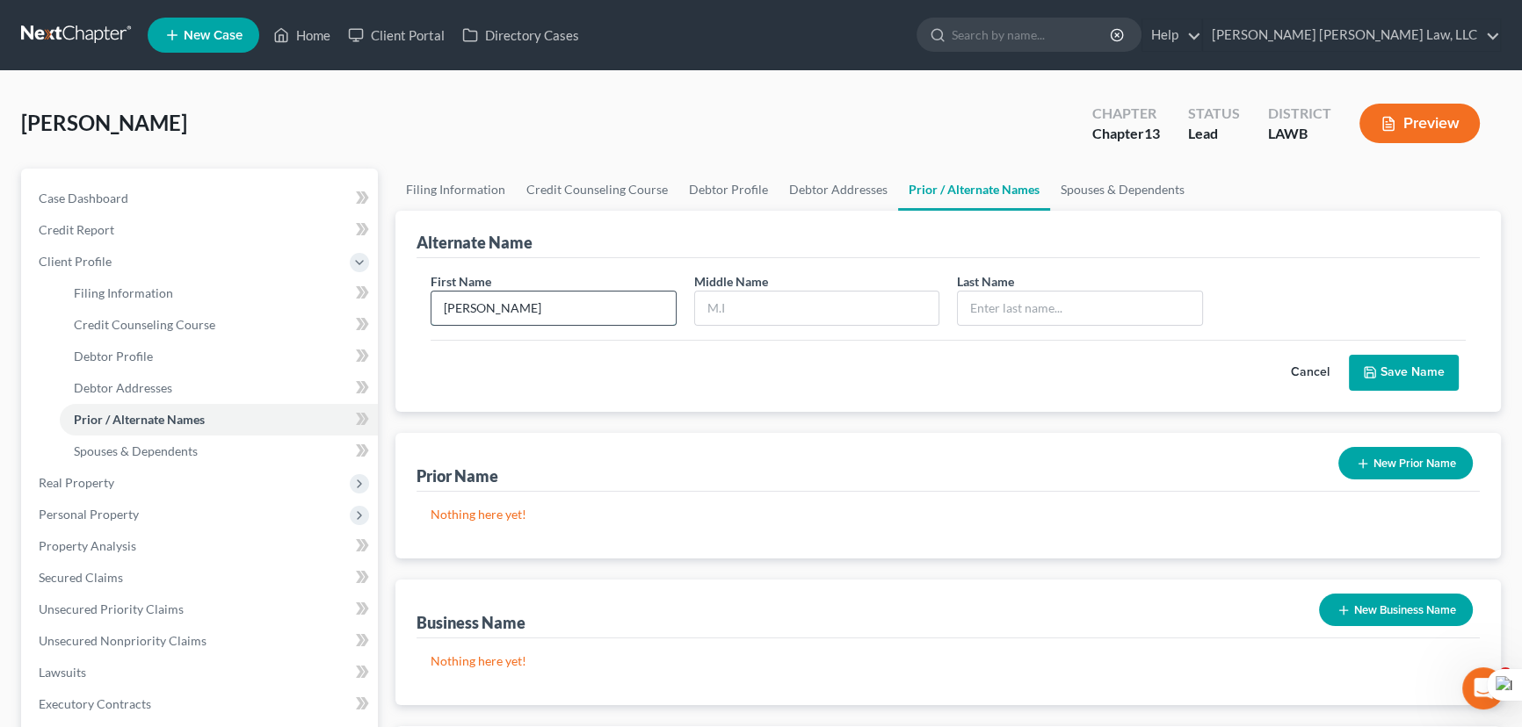
type input "Latrina"
click at [756, 294] on input "text" at bounding box center [817, 308] width 244 height 33
type input "D"
type input "Adams"
click at [1383, 351] on div "Cancel Save Name" at bounding box center [948, 366] width 1035 height 52
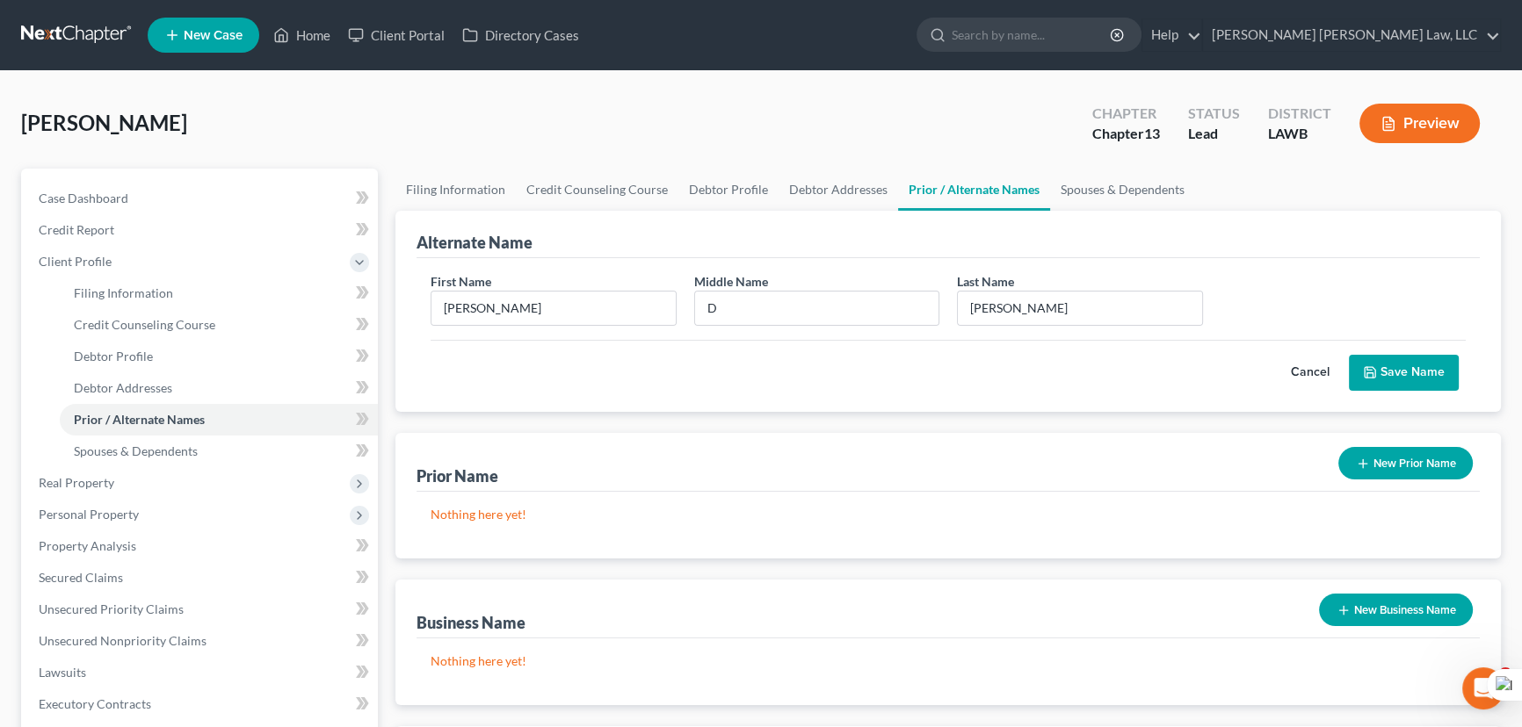
click at [1384, 363] on button "Save Name" at bounding box center [1404, 373] width 110 height 37
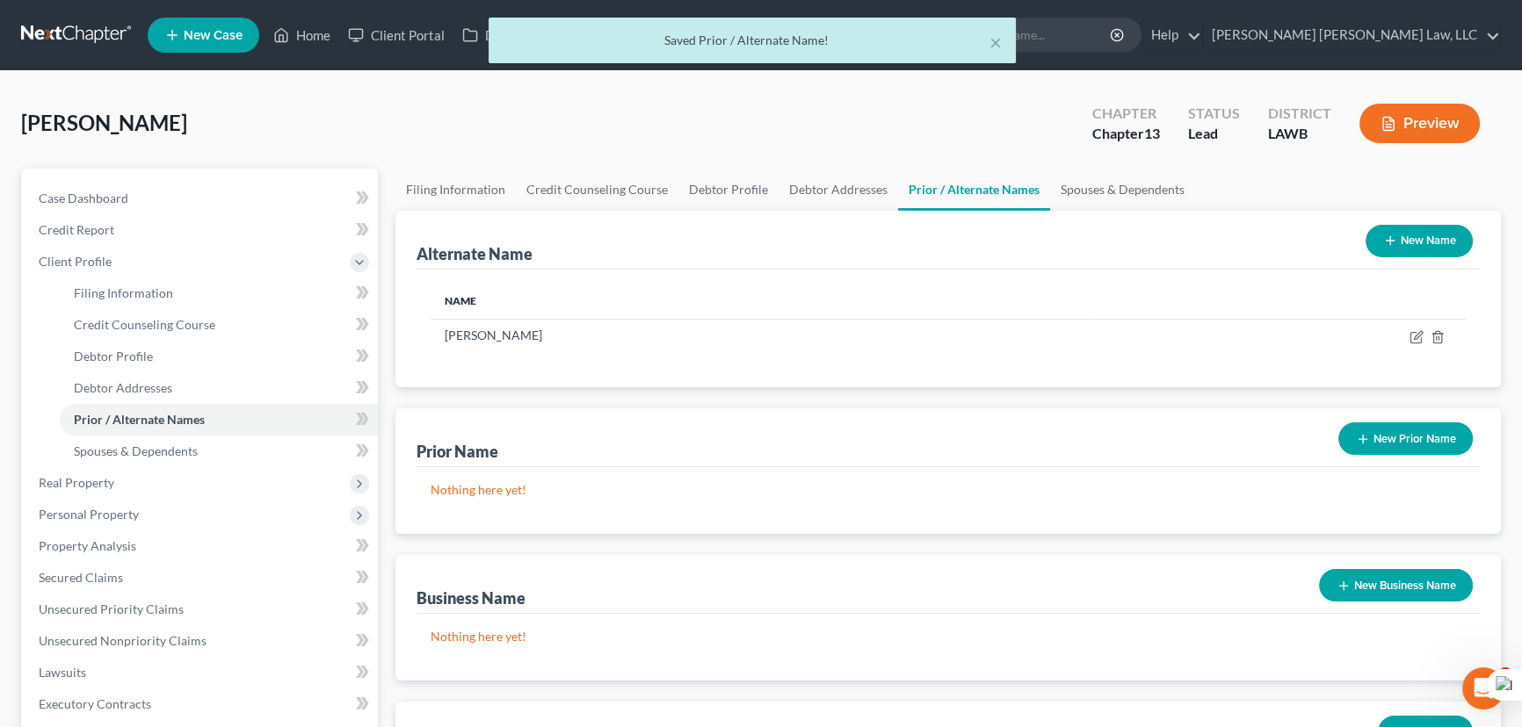
drag, startPoint x: 1414, startPoint y: 218, endPoint x: 1410, endPoint y: 230, distance: 12.8
click at [1413, 218] on div "New Name" at bounding box center [1418, 241] width 121 height 47
click at [1410, 230] on button "New Name" at bounding box center [1418, 241] width 107 height 33
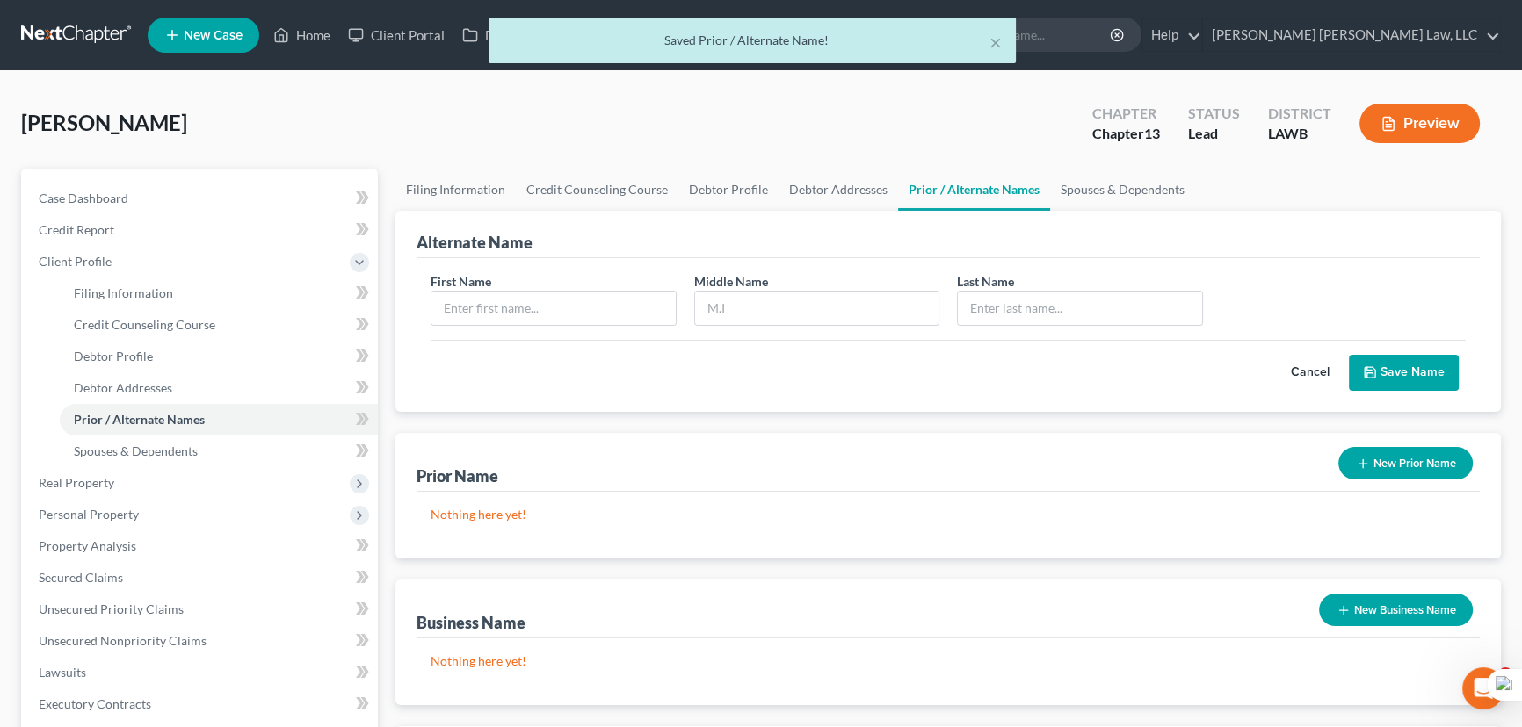
click at [544, 324] on div "First Name Middle Name Last Name *" at bounding box center [948, 306] width 1053 height 68
click at [543, 312] on input "text" at bounding box center [553, 308] width 244 height 33
type input "Latrina"
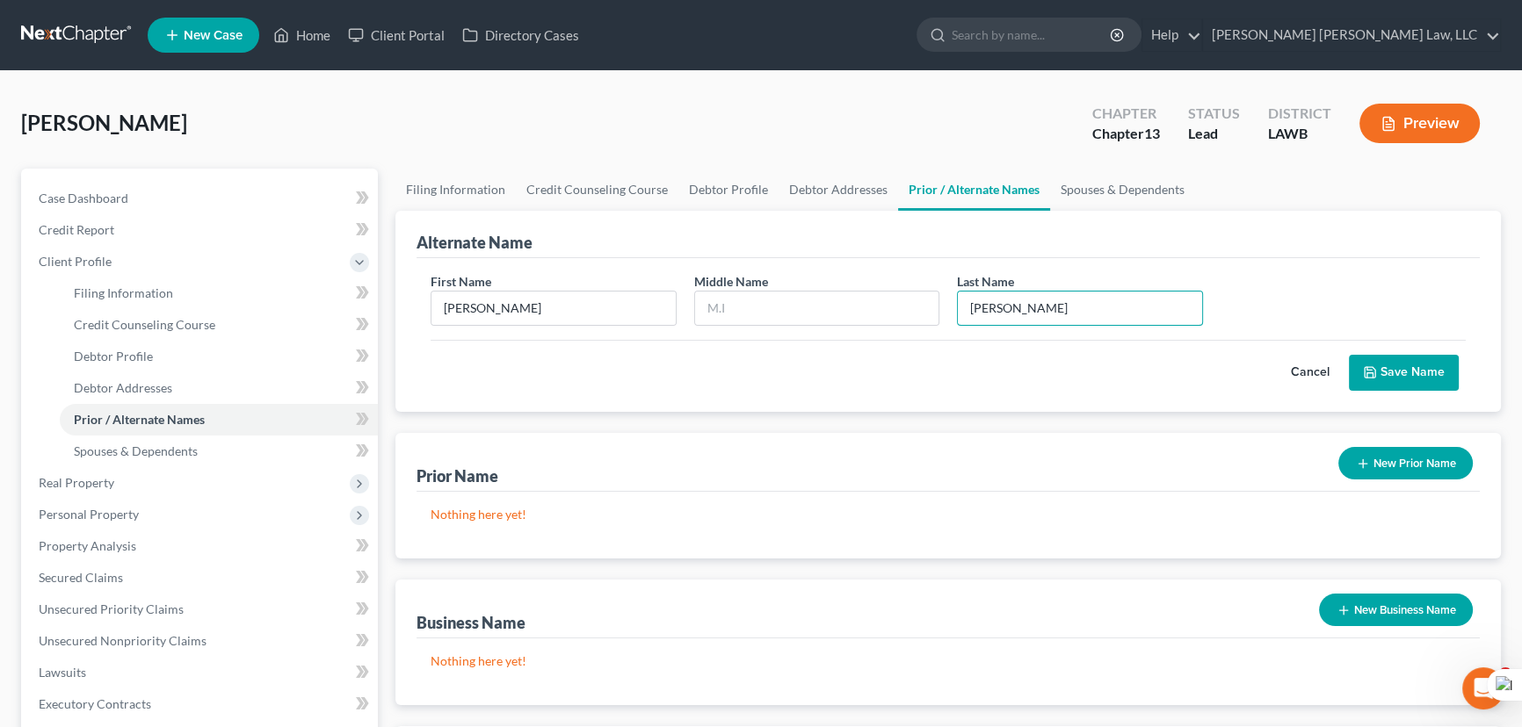
type input "Adams"
click at [1391, 386] on button "Save Name" at bounding box center [1404, 373] width 110 height 37
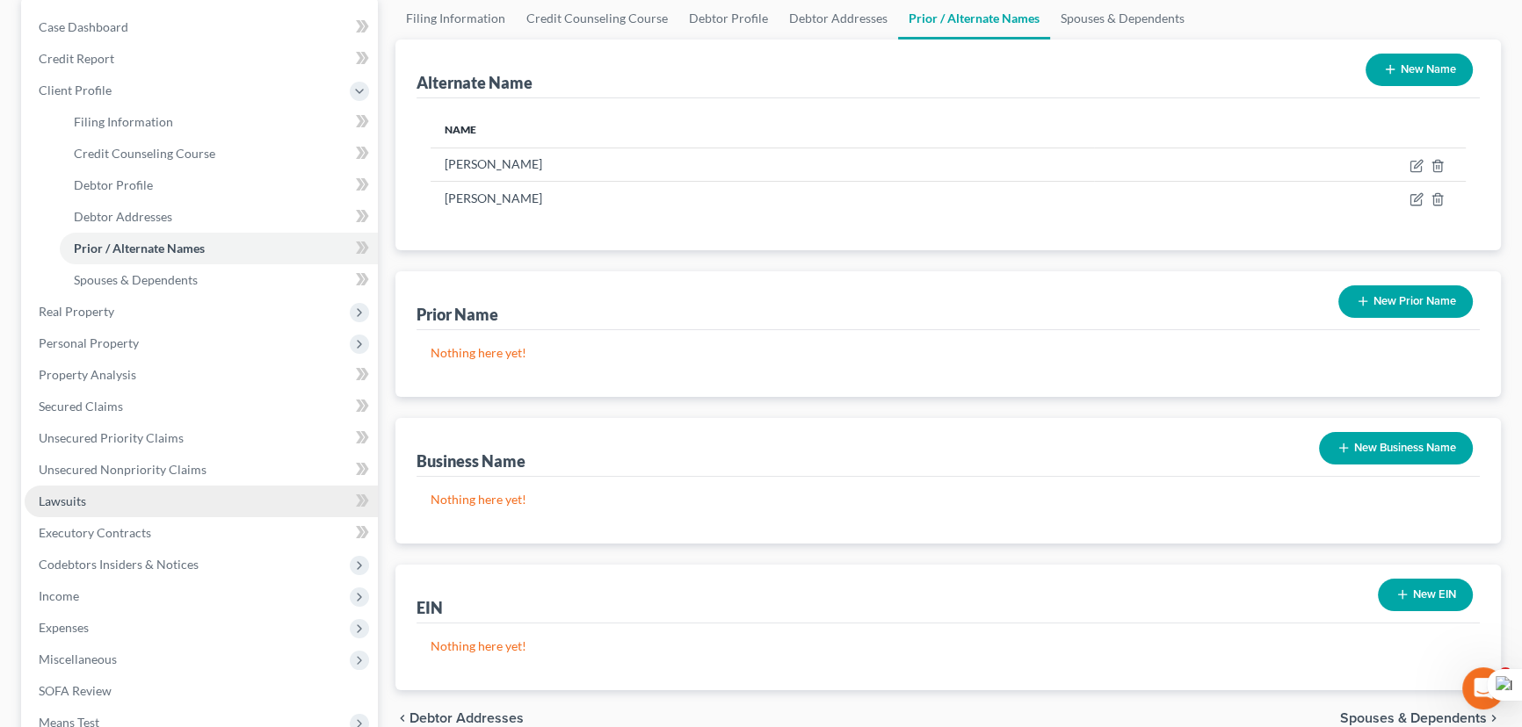
scroll to position [319, 0]
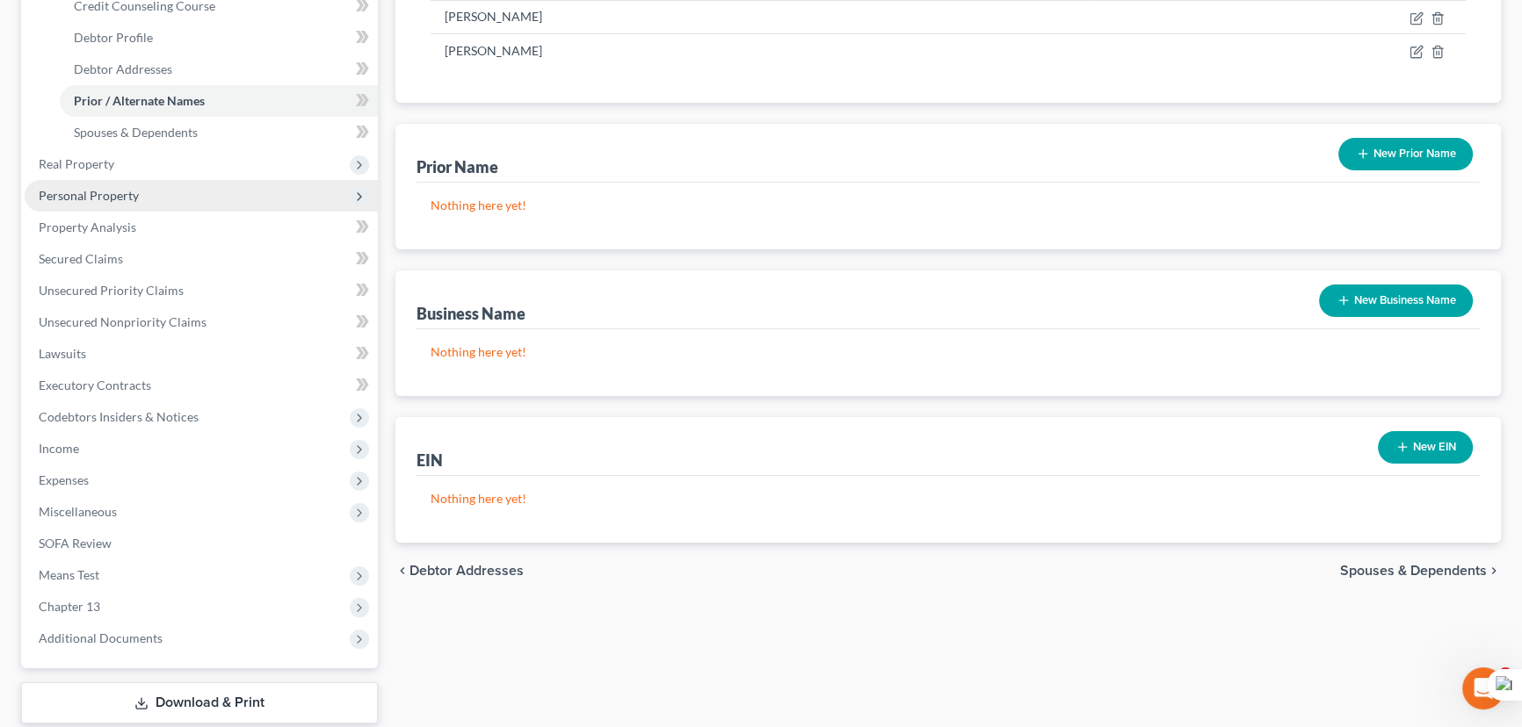
click at [205, 199] on span "Personal Property" at bounding box center [201, 196] width 353 height 32
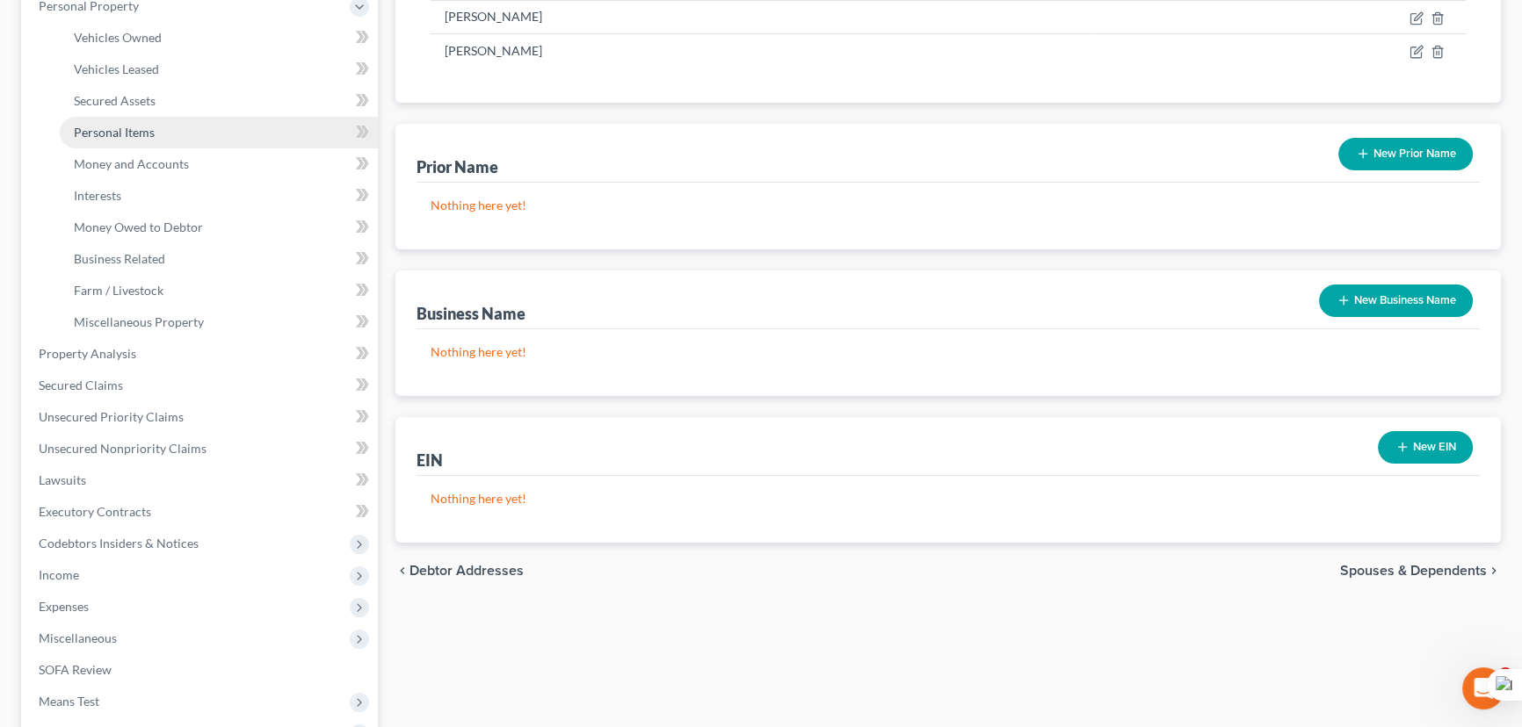
click at [199, 133] on link "Personal Items" at bounding box center [219, 133] width 318 height 32
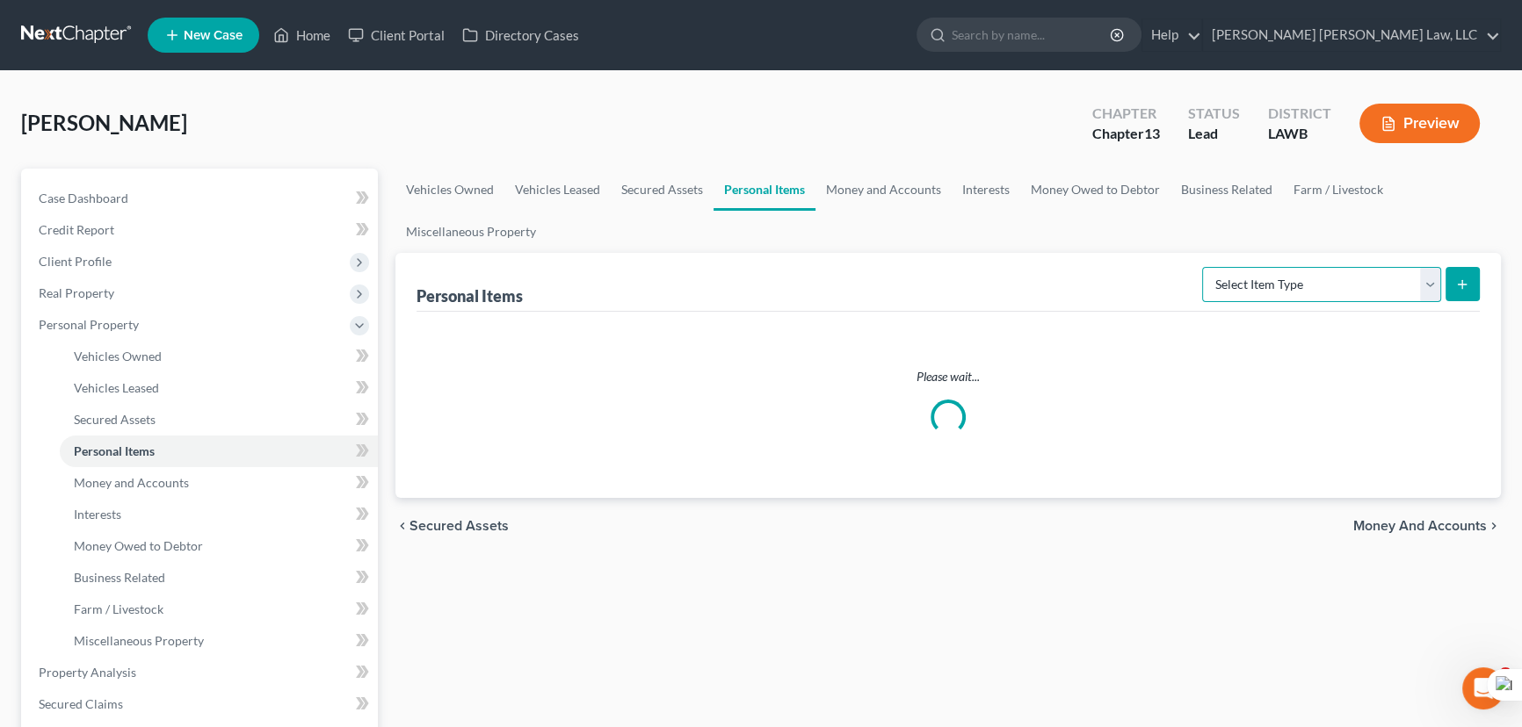
click at [1325, 289] on select "Select Item Type Clothing (A/B: 11) Collectibles Of Value (A/B: 8) Electronics …" at bounding box center [1321, 284] width 239 height 35
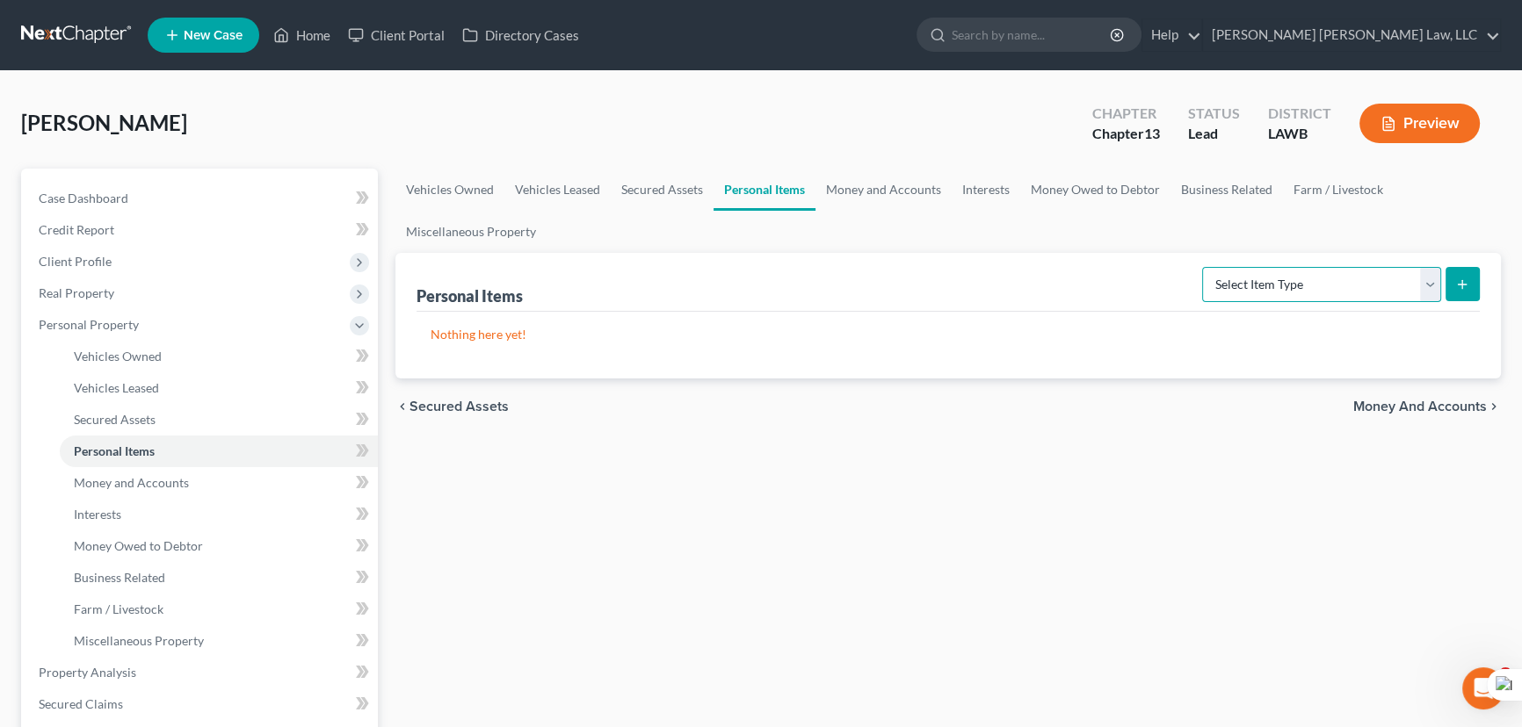
select select "clothing"
click at [1205, 267] on select "Select Item Type Clothing (A/B: 11) Collectibles Of Value (A/B: 8) Electronics …" at bounding box center [1321, 284] width 239 height 35
click at [1458, 284] on icon "submit" at bounding box center [1462, 285] width 14 height 14
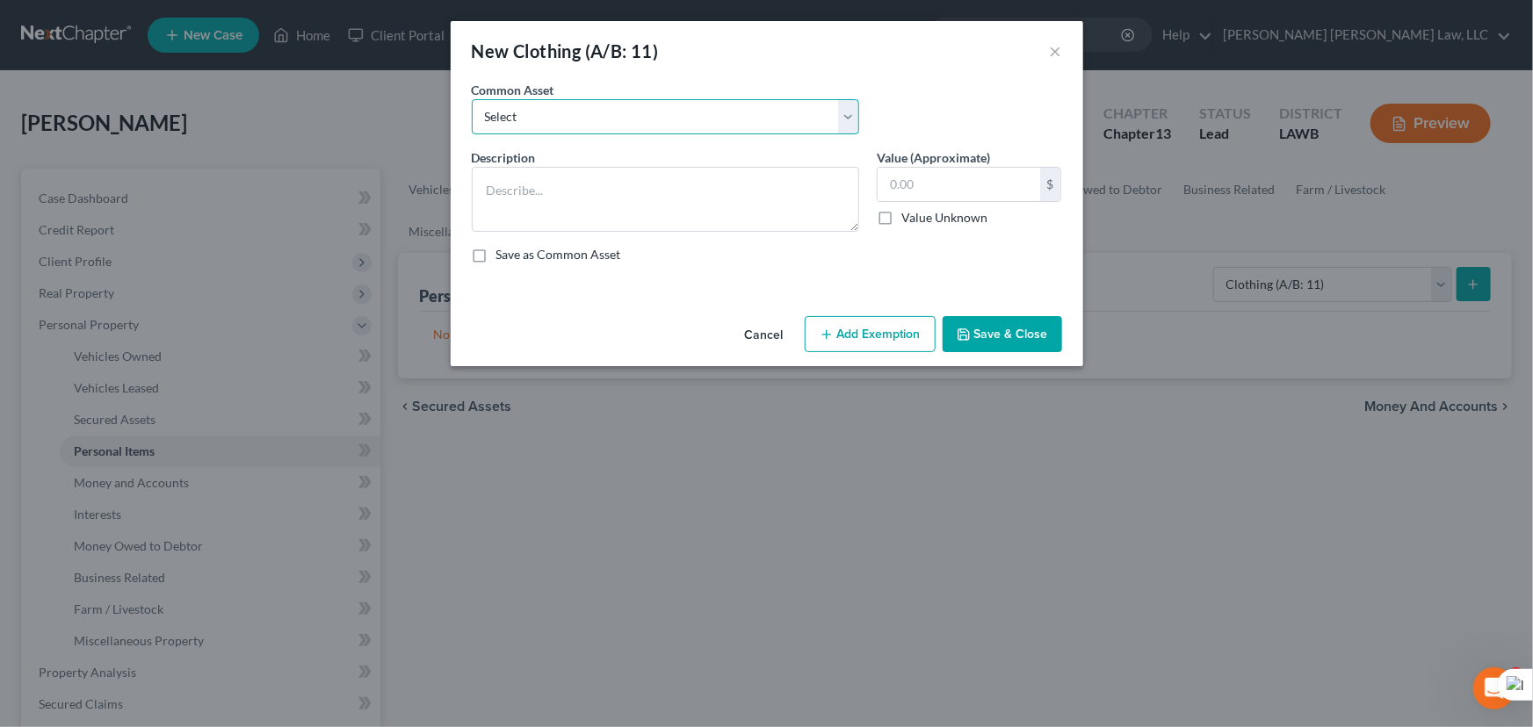
drag, startPoint x: 588, startPoint y: 110, endPoint x: 571, endPoint y: 132, distance: 27.6
click at [588, 110] on select "Select Clothes Clothes" at bounding box center [665, 116] width 387 height 35
select select "0"
click at [472, 99] on select "Select Clothes Clothes" at bounding box center [665, 116] width 387 height 35
type textarea "Clothes"
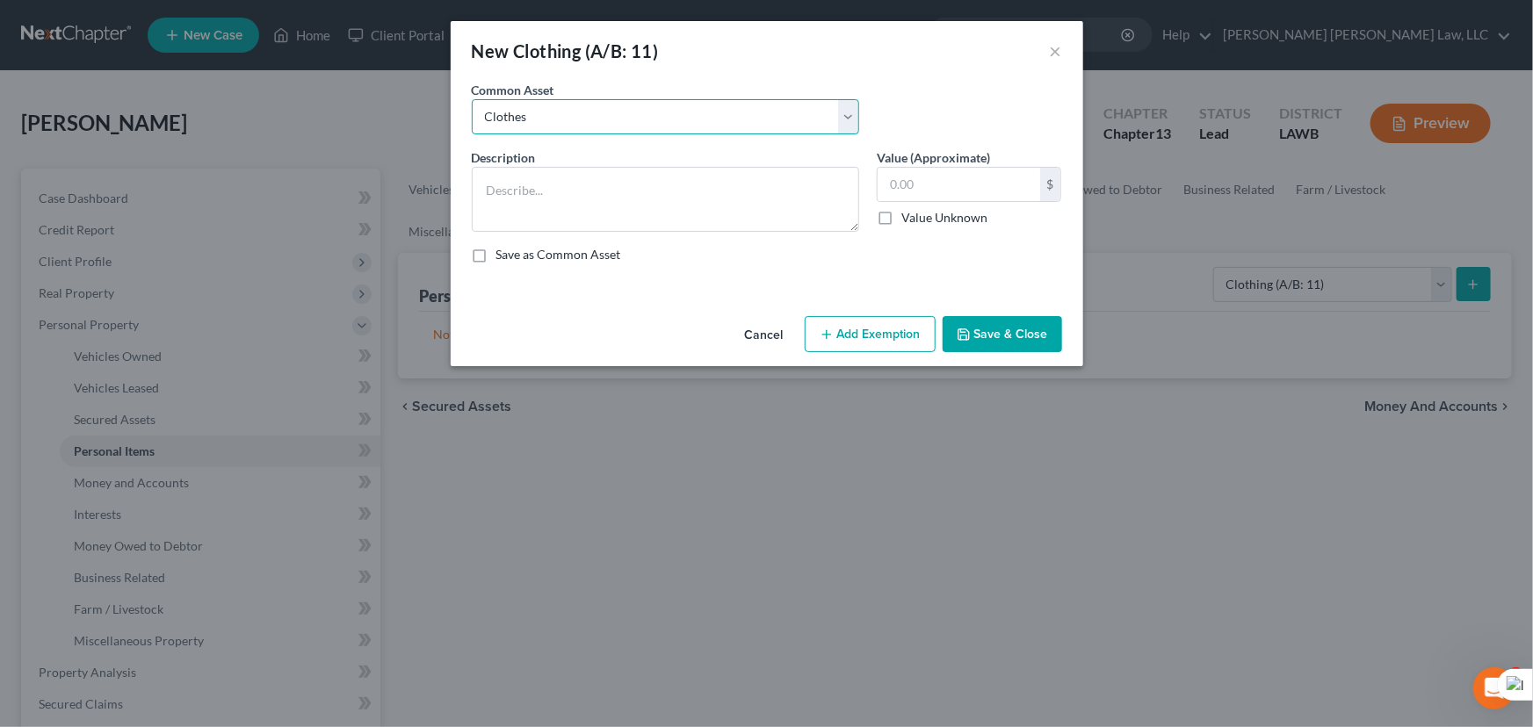
type input "300.00"
click at [846, 358] on div "Cancel Add Exemption Save & Close" at bounding box center [767, 338] width 633 height 58
click at [852, 324] on button "Add Exemption" at bounding box center [870, 334] width 131 height 37
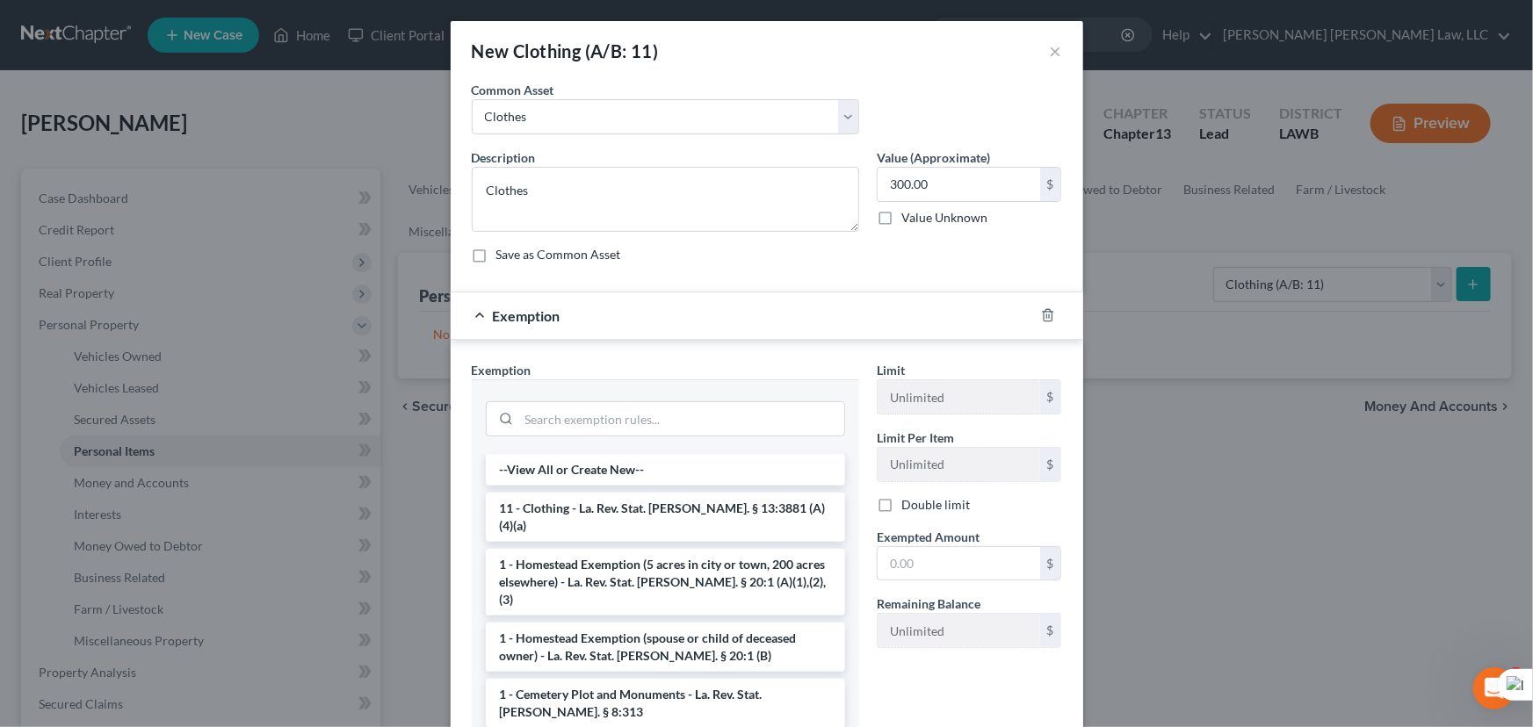
click at [638, 497] on li "11 - Clothing - La. Rev. Stat. Ann. § 13:3881 (A)(4)(a)" at bounding box center [665, 517] width 359 height 49
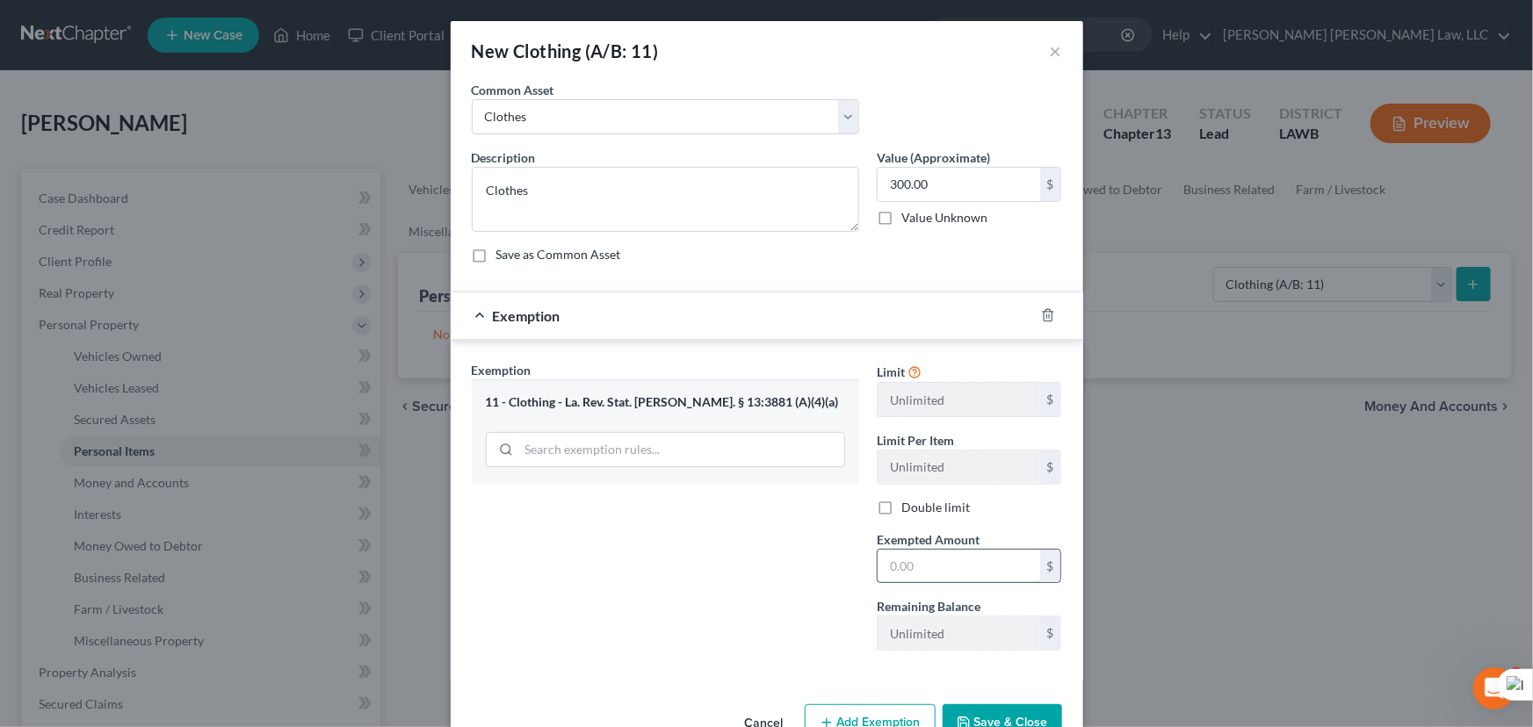
click at [934, 561] on input "text" at bounding box center [959, 566] width 163 height 33
type input "300.00"
click at [989, 720] on button "Save & Close" at bounding box center [1002, 723] width 119 height 37
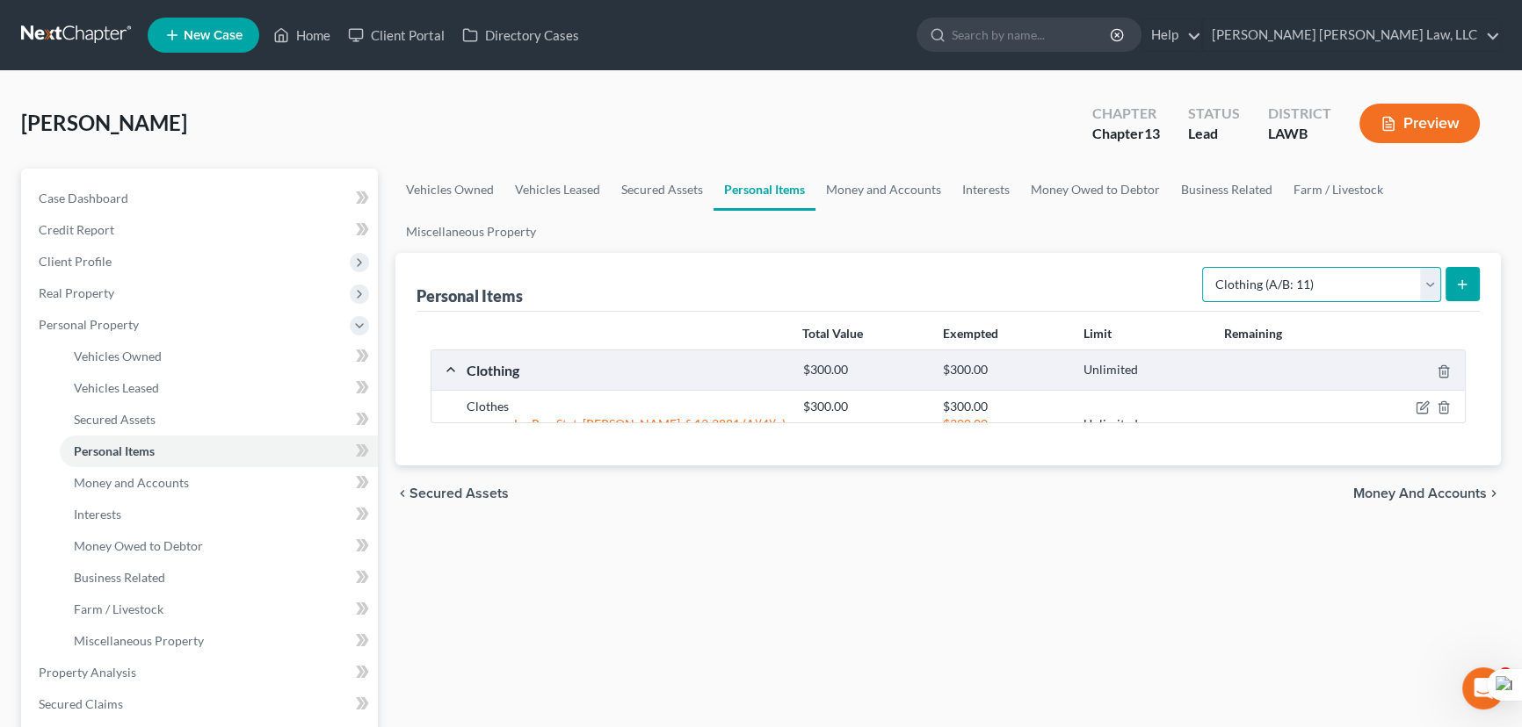
click at [1271, 297] on select "Select Item Type Clothing (A/B: 11) Collectibles Of Value (A/B: 8) Electronics …" at bounding box center [1321, 284] width 239 height 35
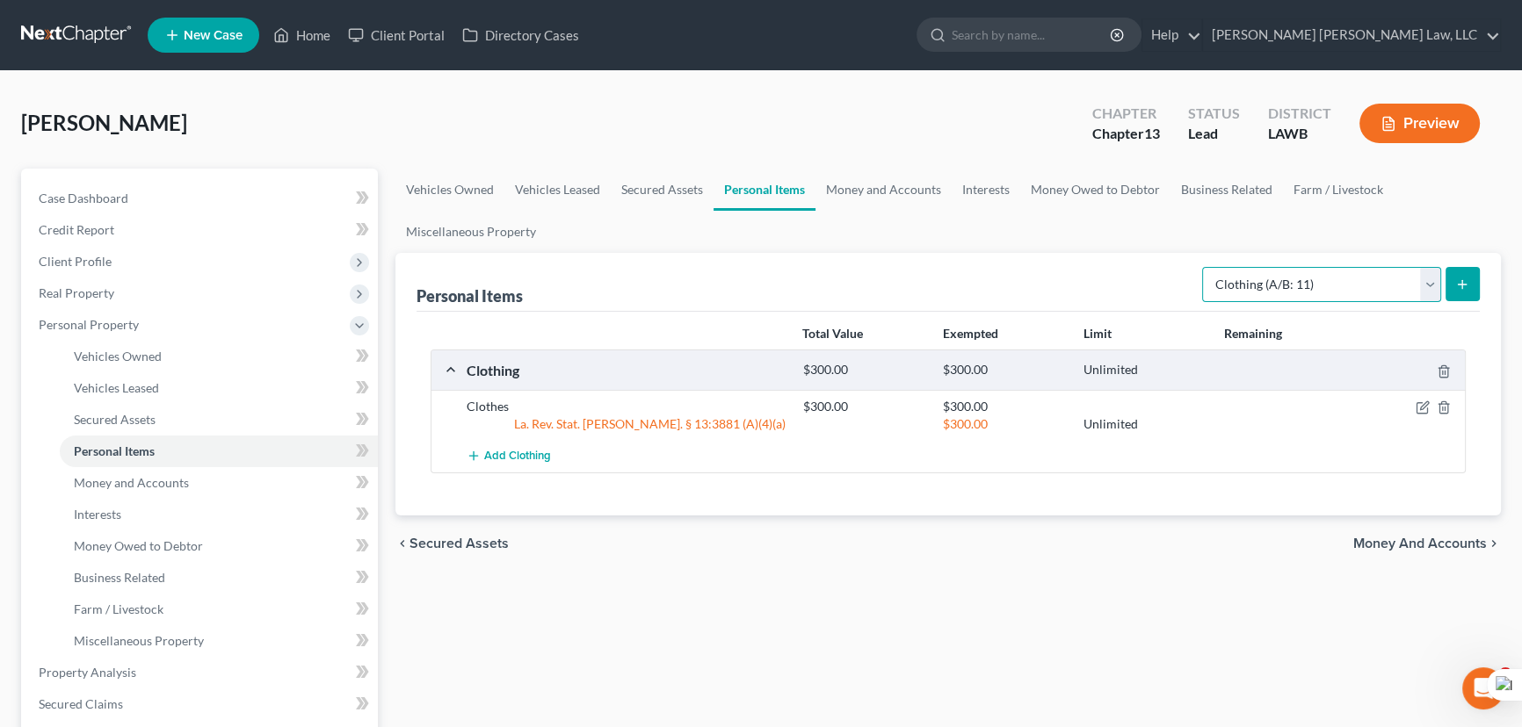
select select "household_goods"
click at [1205, 267] on select "Select Item Type Clothing (A/B: 11) Collectibles Of Value (A/B: 8) Electronics …" at bounding box center [1321, 284] width 239 height 35
click at [1451, 287] on button "submit" at bounding box center [1462, 284] width 34 height 34
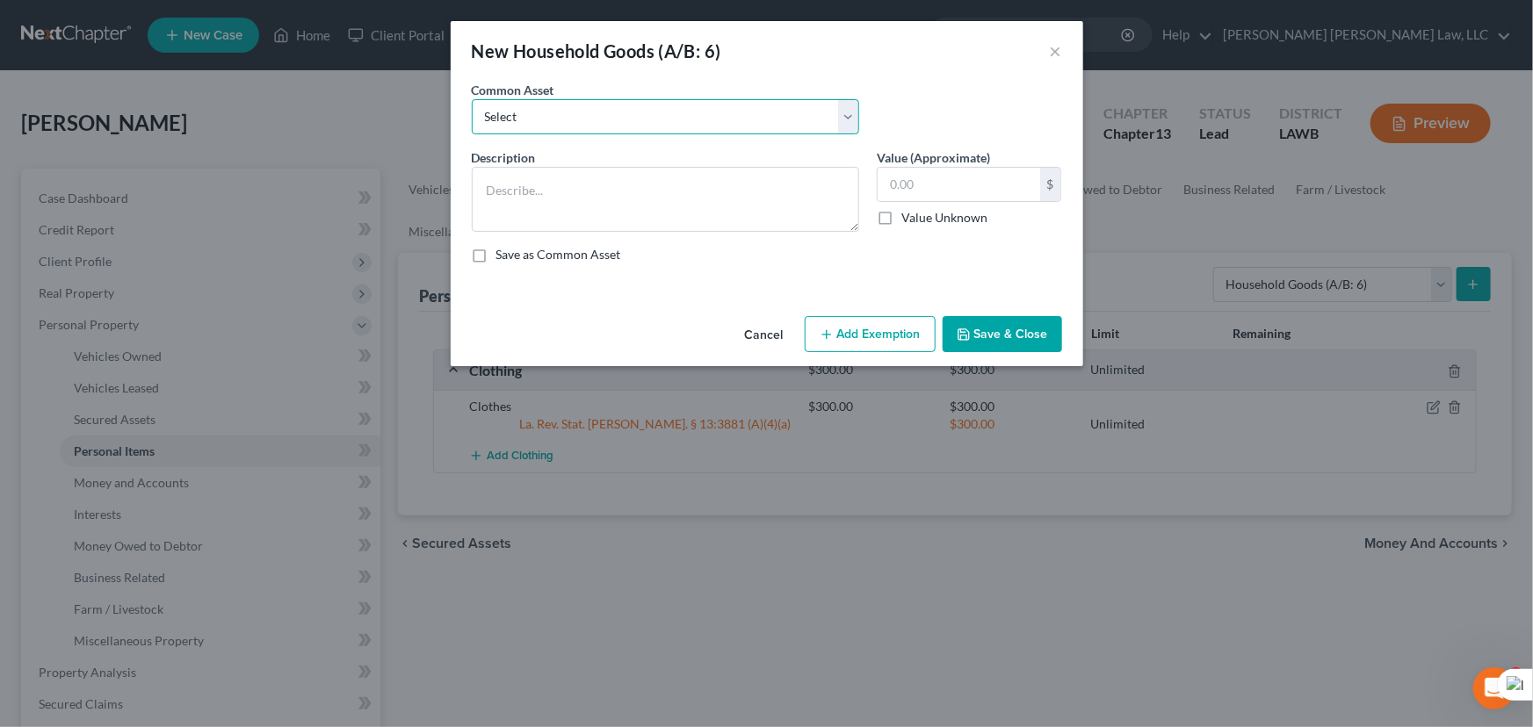
click at [600, 120] on select "Select Furniture Movables 2002 Chevy Tahoe 231,000 miles Movables Movables Mova…" at bounding box center [665, 116] width 387 height 35
select select "0"
click at [472, 99] on select "Select Furniture Movables 2002 Chevy Tahoe 231,000 miles Movables Movables Mova…" at bounding box center [665, 116] width 387 height 35
type textarea "Furniture"
type input "1,200.00"
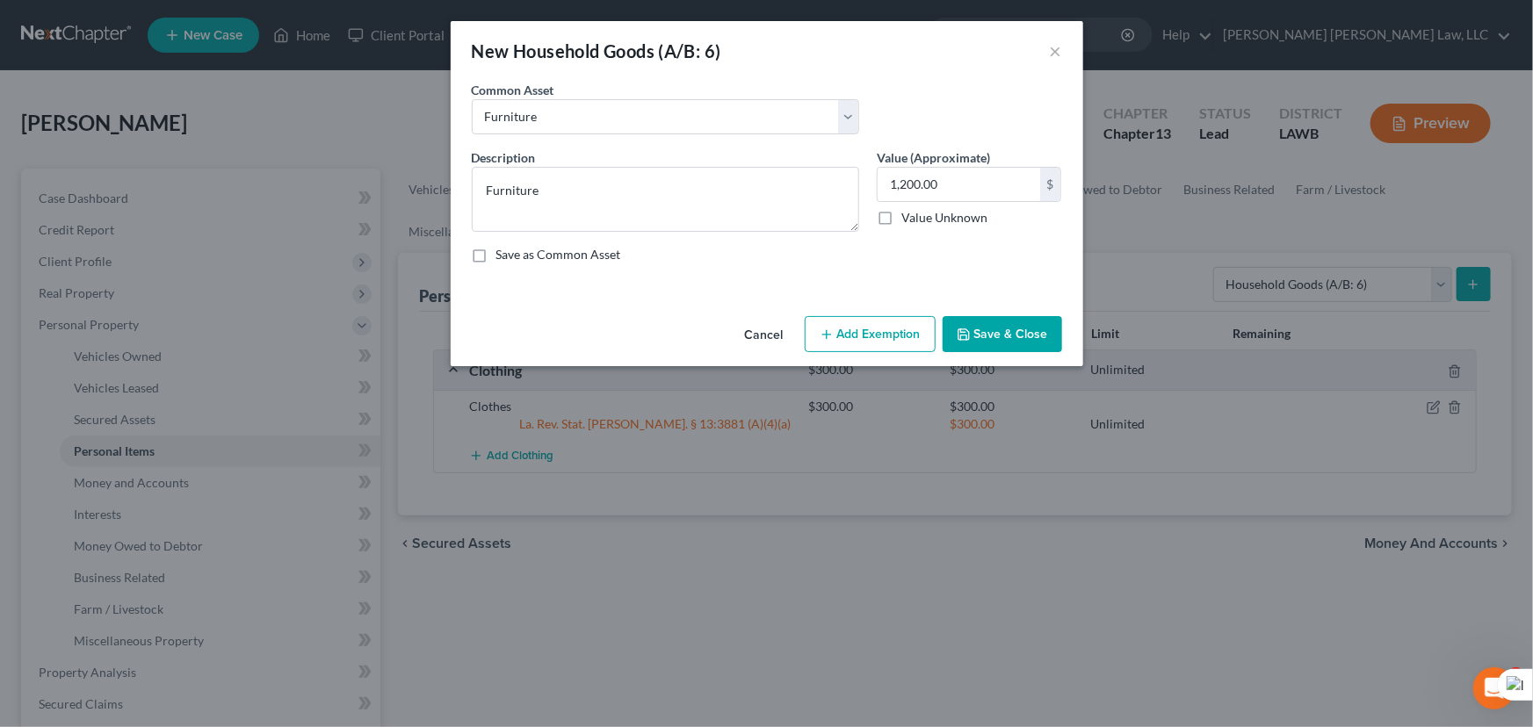
click at [891, 337] on button "Add Exemption" at bounding box center [870, 334] width 131 height 37
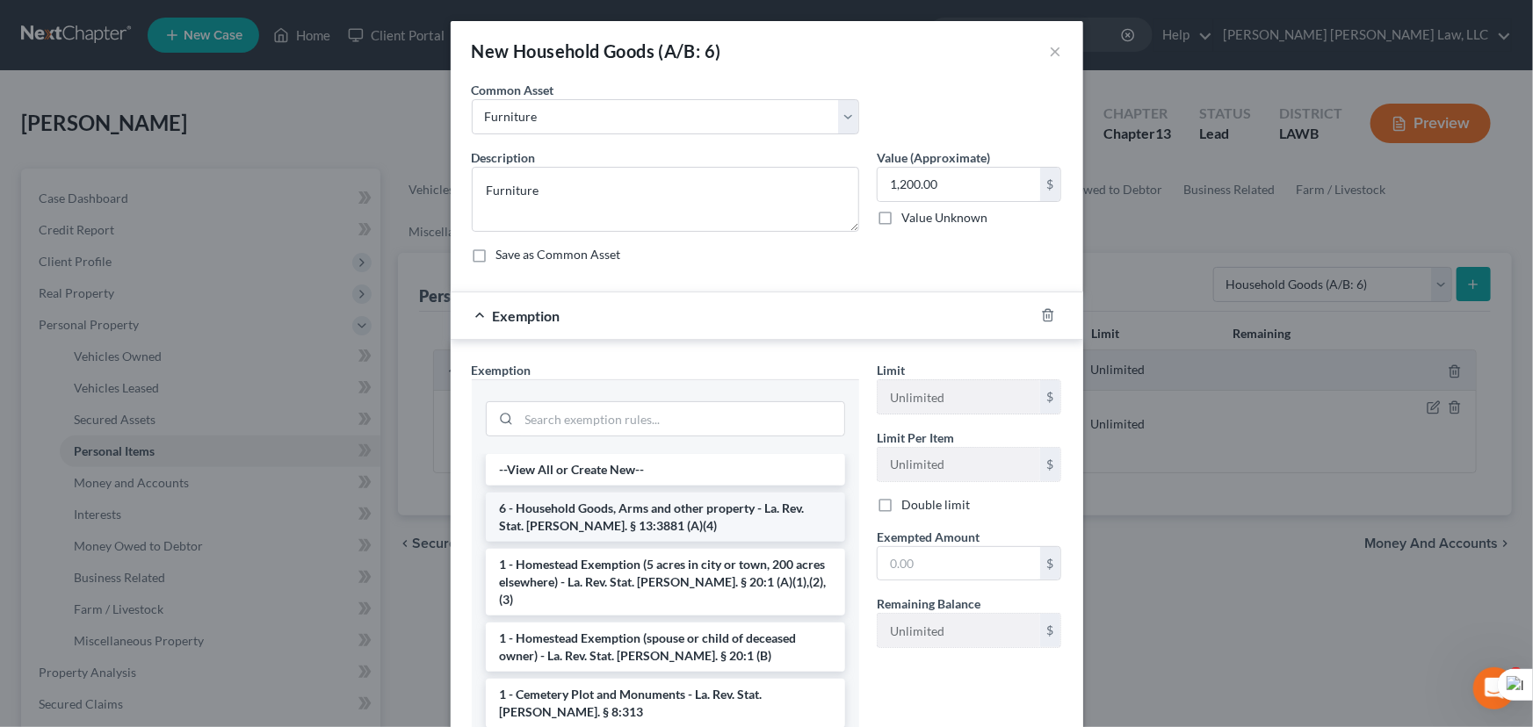
click at [624, 510] on li "6 - Household Goods, Arms and other property - La. Rev. Stat. Ann. § 13:3881 (A…" at bounding box center [665, 517] width 359 height 49
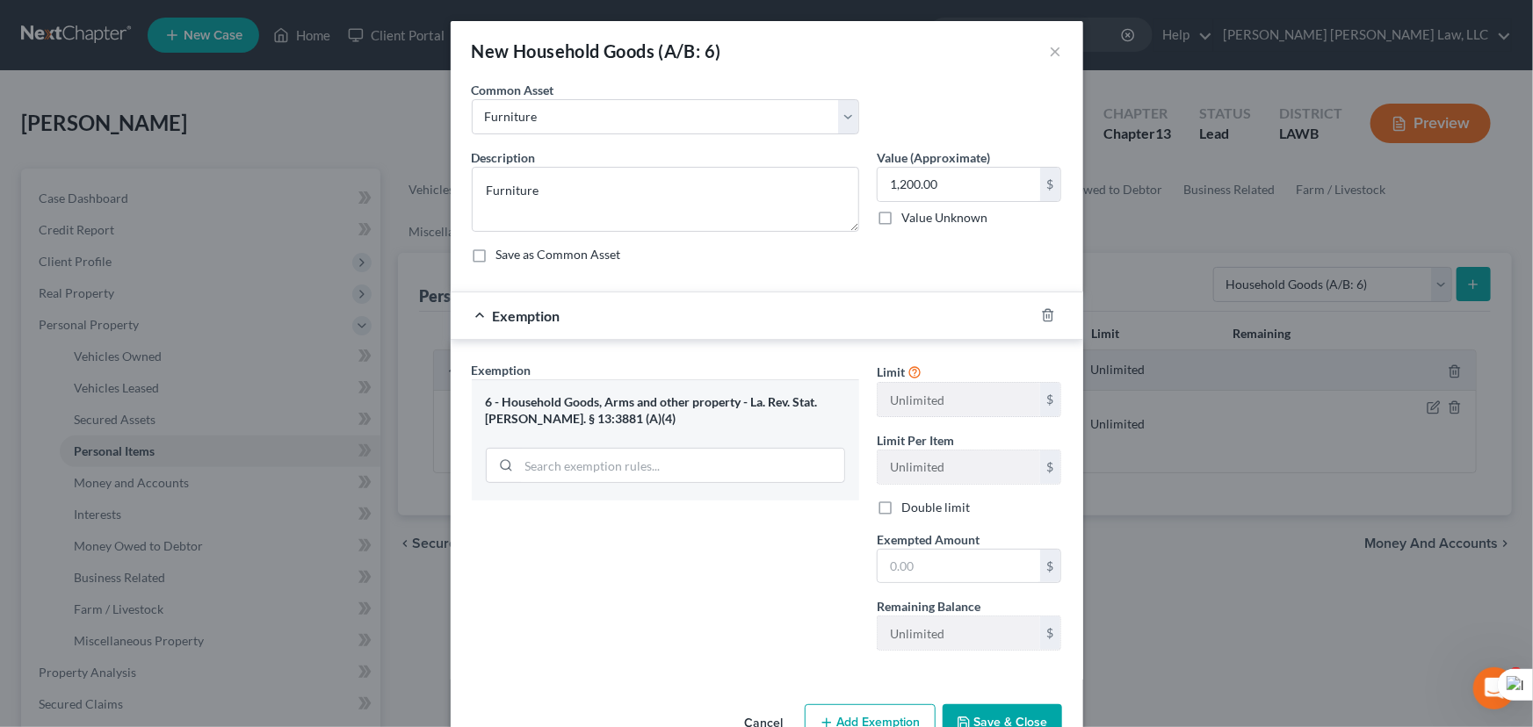
click at [934, 591] on div "Limit Unlimited $ Limit Per Item Unlimited $ Double limit Exempted Amount * $ R…" at bounding box center [969, 513] width 203 height 304
click at [944, 574] on input "text" at bounding box center [959, 566] width 163 height 33
type input "1,200.00"
click at [995, 705] on button "Save & Close" at bounding box center [1002, 723] width 119 height 37
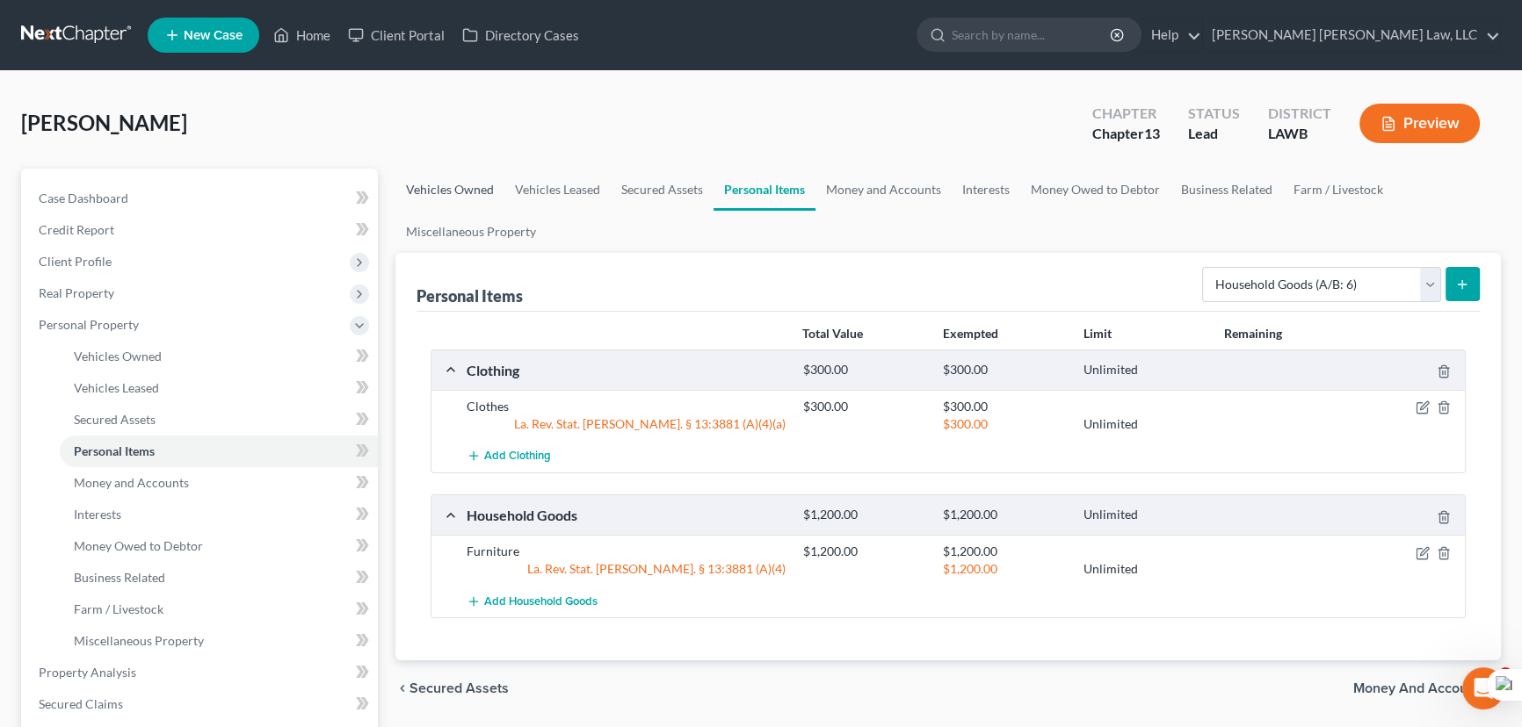
click at [444, 189] on link "Vehicles Owned" at bounding box center [449, 190] width 109 height 42
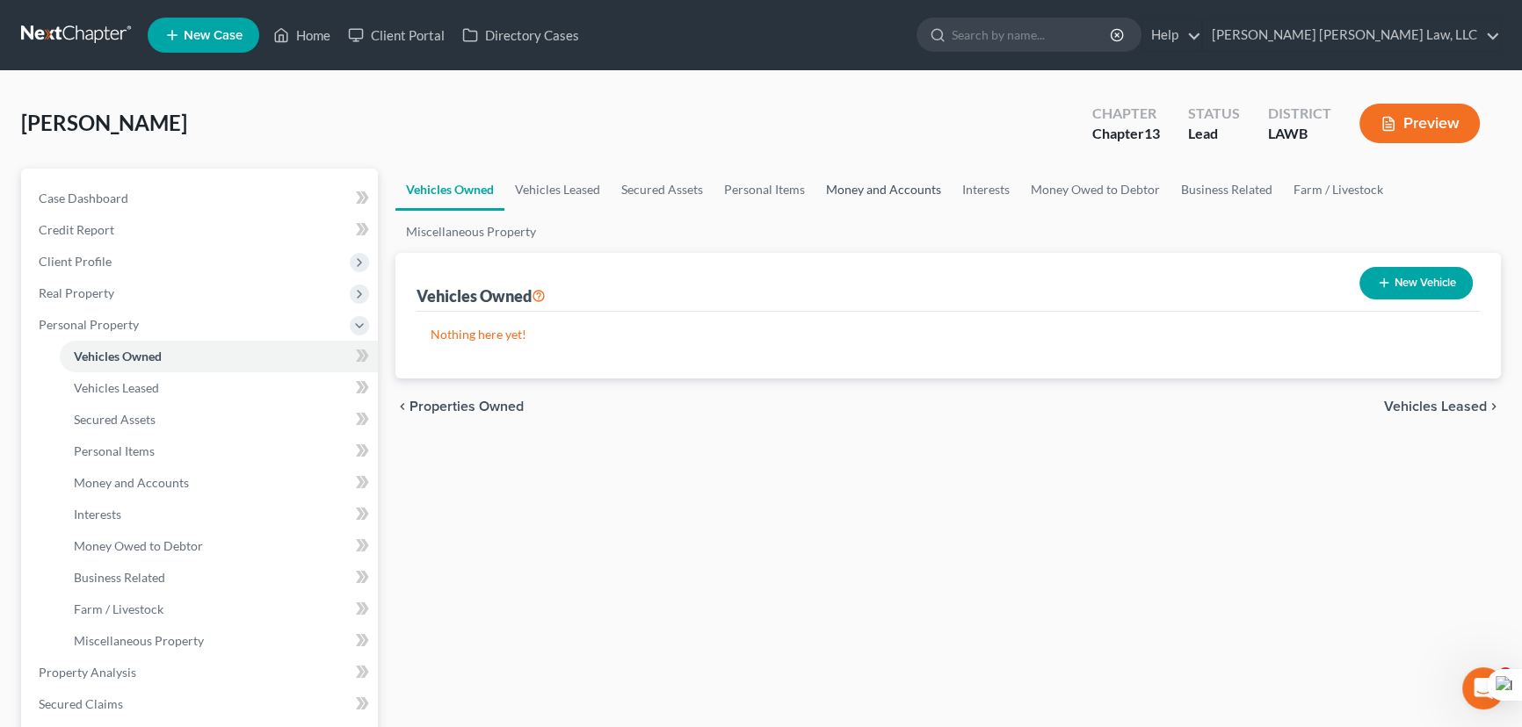
click at [852, 185] on link "Money and Accounts" at bounding box center [883, 190] width 136 height 42
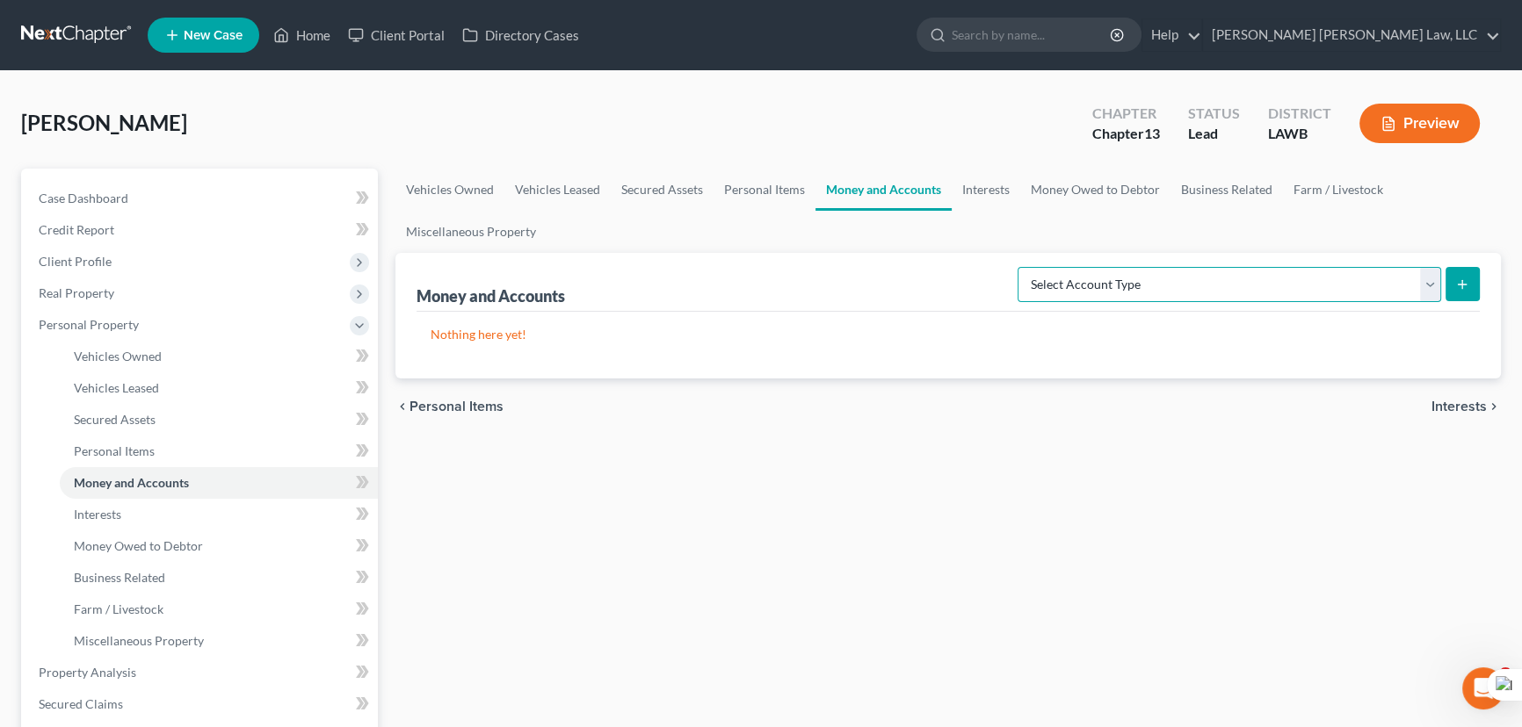
drag, startPoint x: 1217, startPoint y: 266, endPoint x: 1211, endPoint y: 296, distance: 30.5
click at [1217, 267] on select "Select Account Type Brokerage (A/B: 18, SOFA: 20) Cash on Hand (A/B: 16) Certif…" at bounding box center [1228, 284] width 423 height 35
select select "checking"
click at [1023, 267] on select "Select Account Type Brokerage (A/B: 18, SOFA: 20) Cash on Hand (A/B: 16) Certif…" at bounding box center [1228, 284] width 423 height 35
click at [1465, 289] on icon "submit" at bounding box center [1462, 285] width 14 height 14
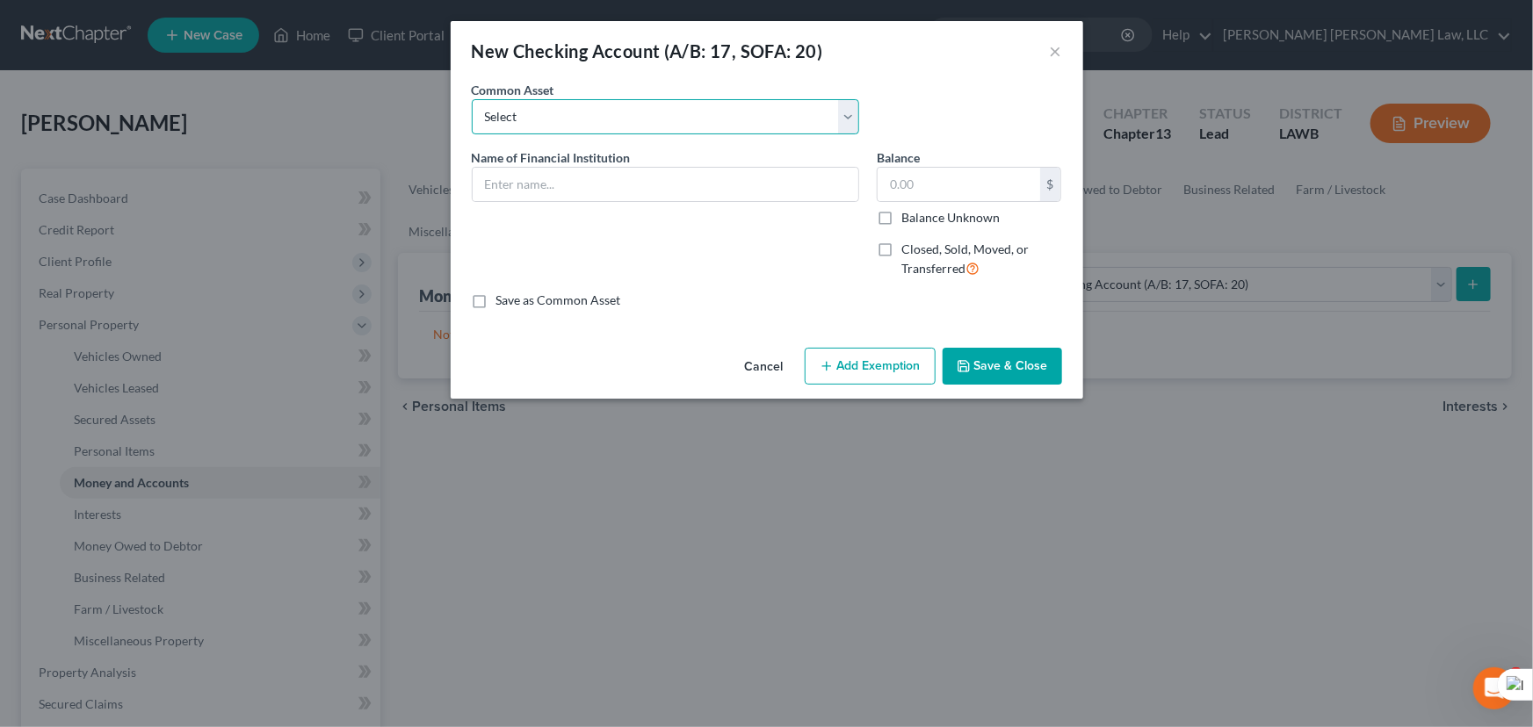
click at [580, 104] on select "Select Current Bank Sevenfold Credit Union Apple Cash First Horizon Bank Centri…" at bounding box center [665, 116] width 387 height 35
select select "45"
click at [472, 99] on select "Select Current Bank Sevenfold Credit Union Apple Cash First Horizon Bank Centri…" at bounding box center [665, 116] width 387 height 35
type input "CHIME"
type input "0"
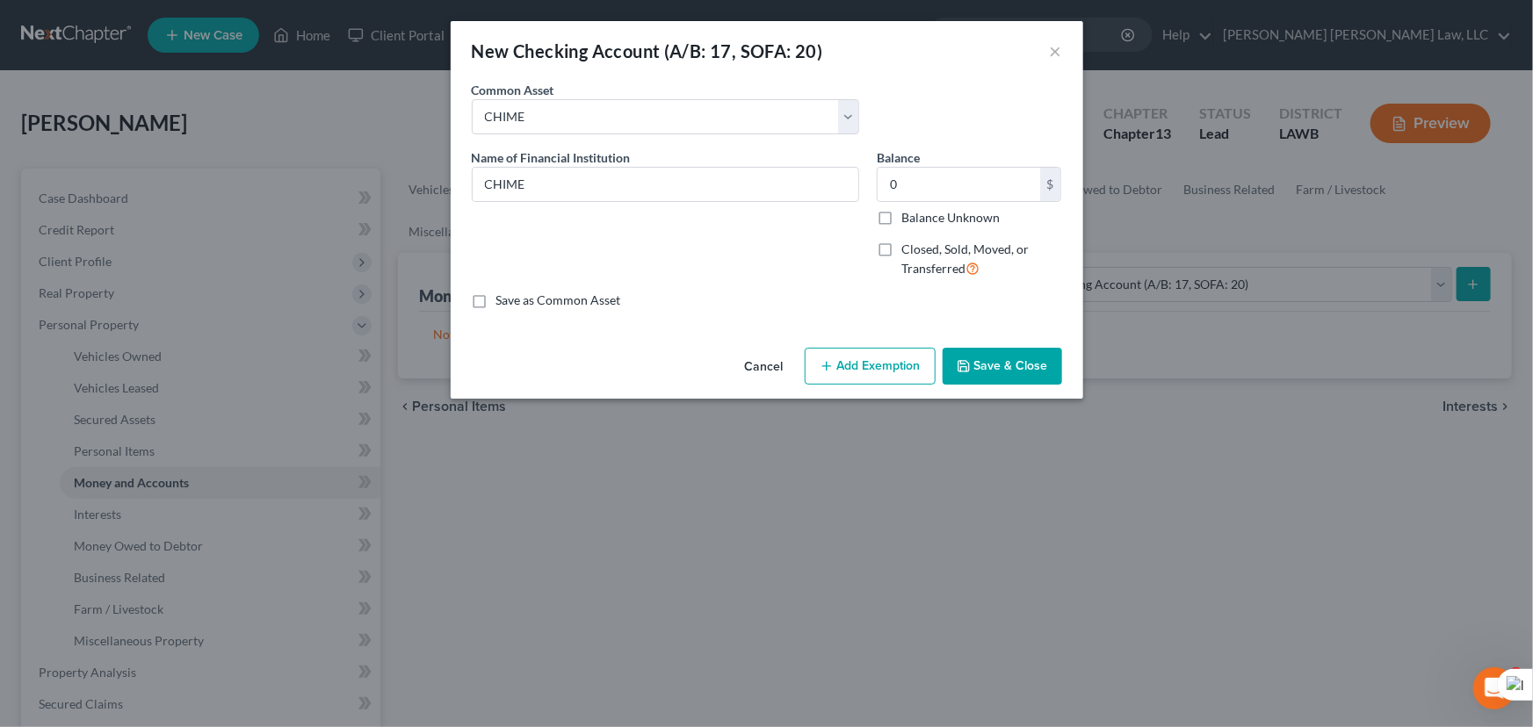
click at [1004, 368] on button "Save & Close" at bounding box center [1002, 366] width 119 height 37
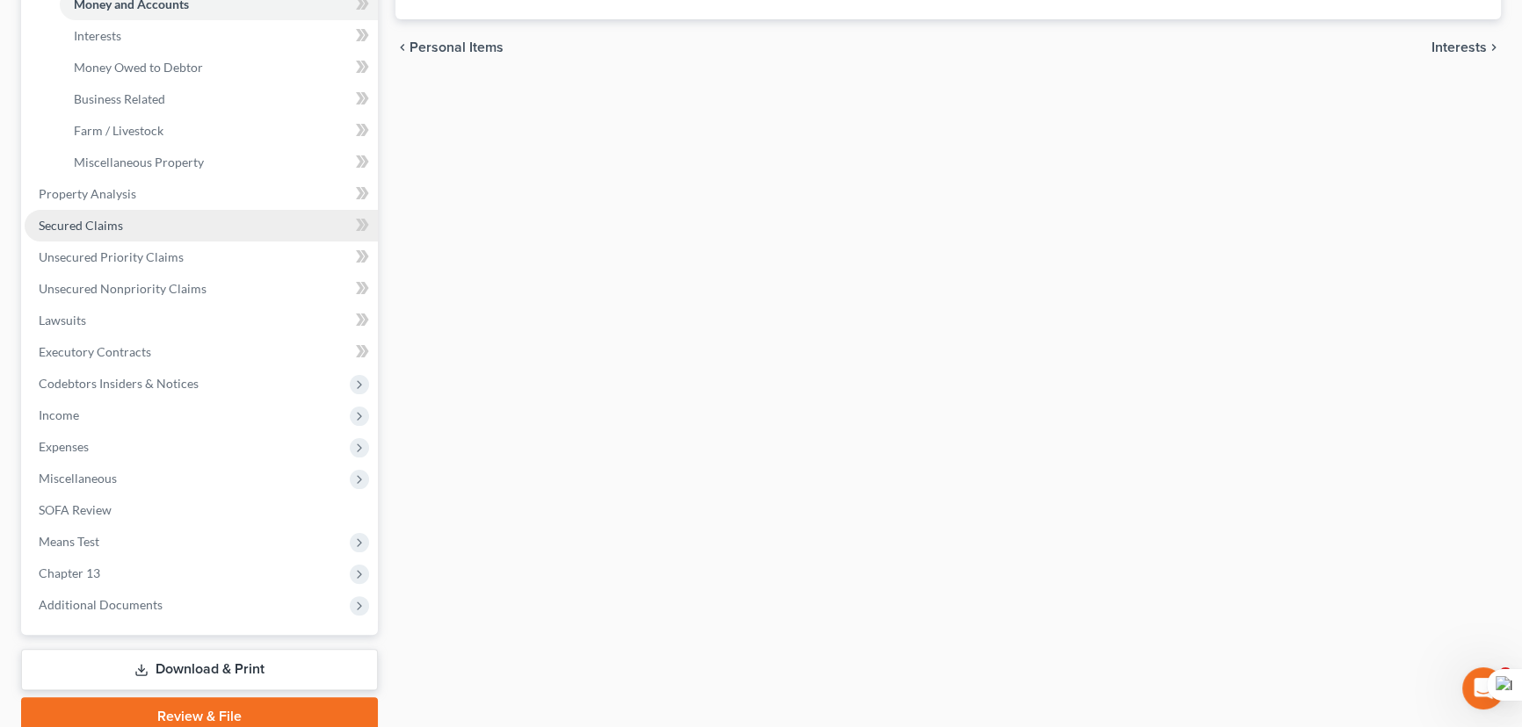
click at [82, 211] on link "Secured Claims" at bounding box center [201, 226] width 353 height 32
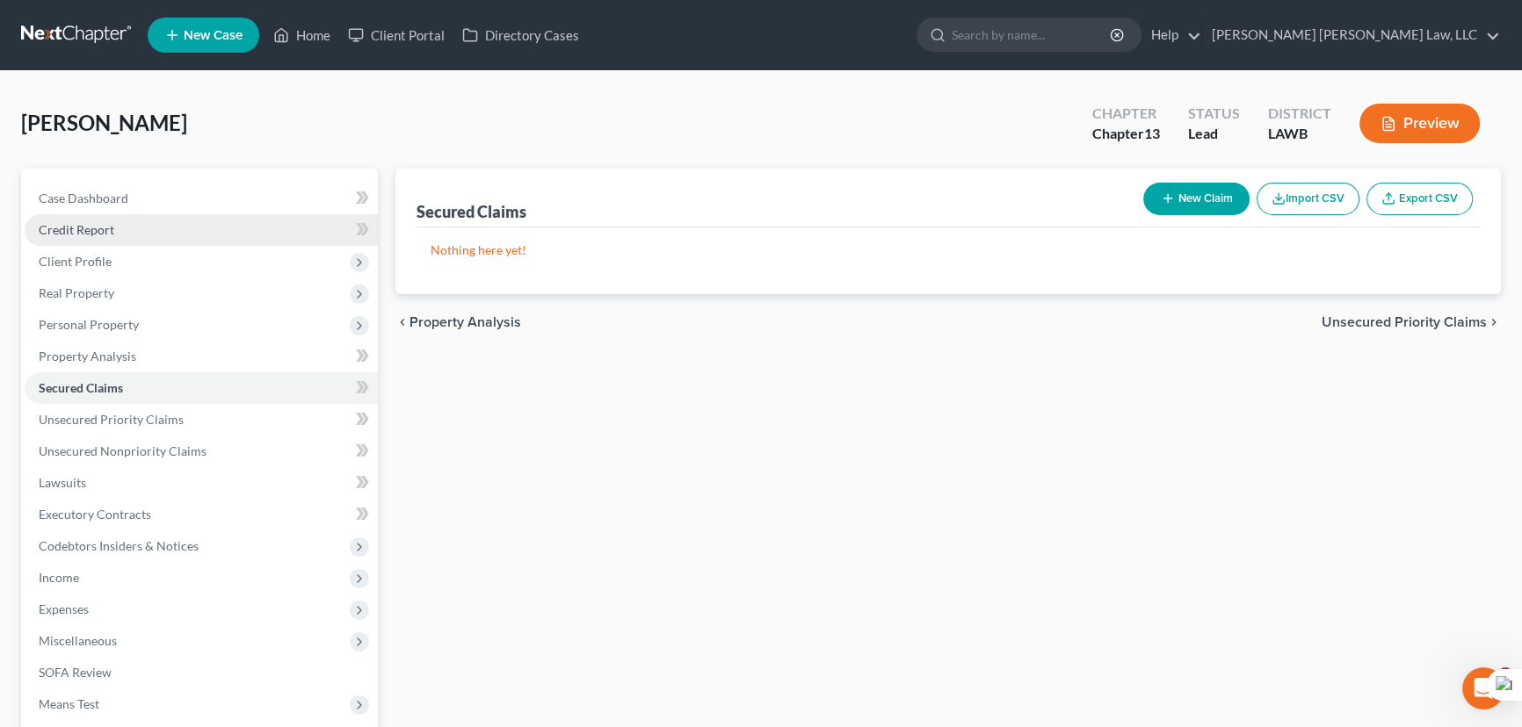
click at [110, 214] on link "Credit Report" at bounding box center [201, 230] width 353 height 32
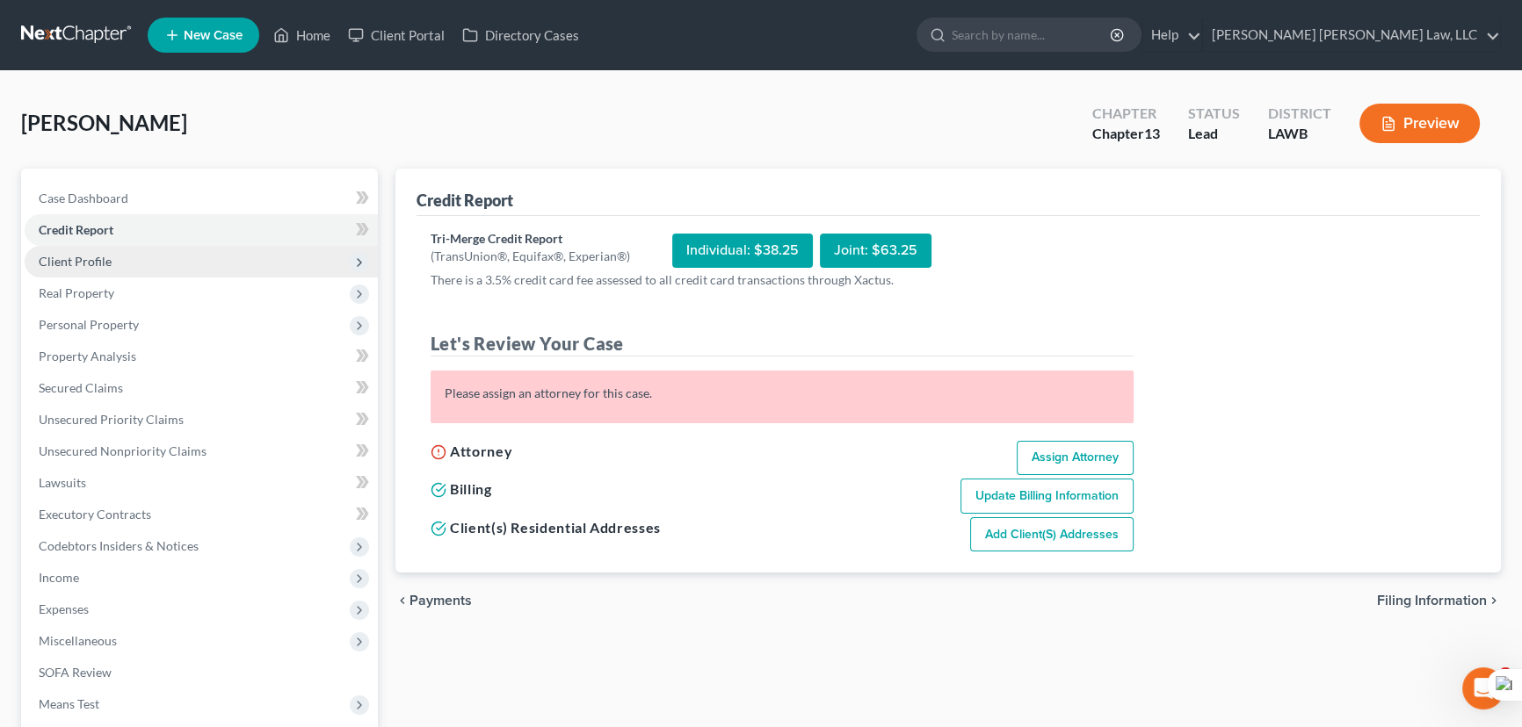
click at [159, 250] on span "Client Profile" at bounding box center [201, 262] width 353 height 32
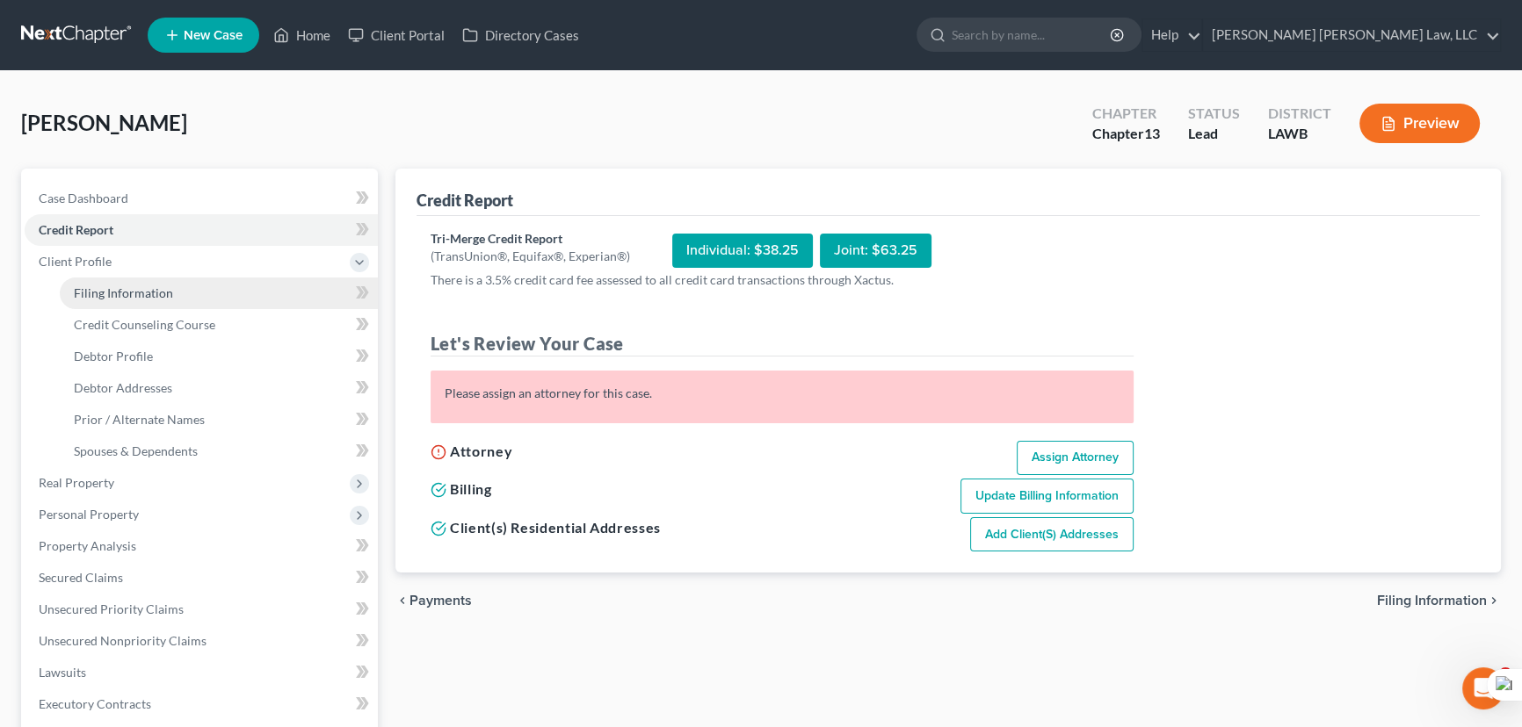
click at [157, 292] on span "Filing Information" at bounding box center [123, 293] width 99 height 15
select select "1"
select select "0"
select select "3"
select select "36"
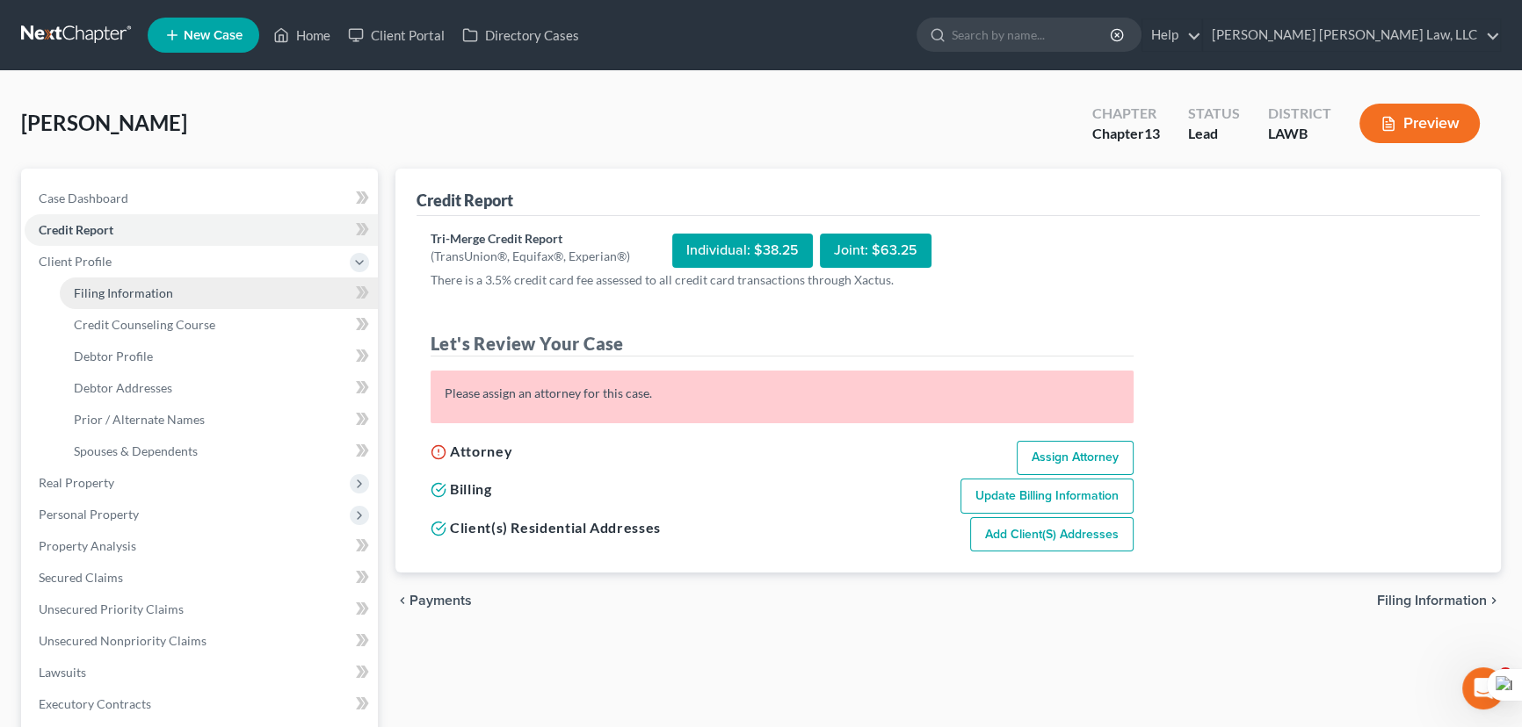
select select "19"
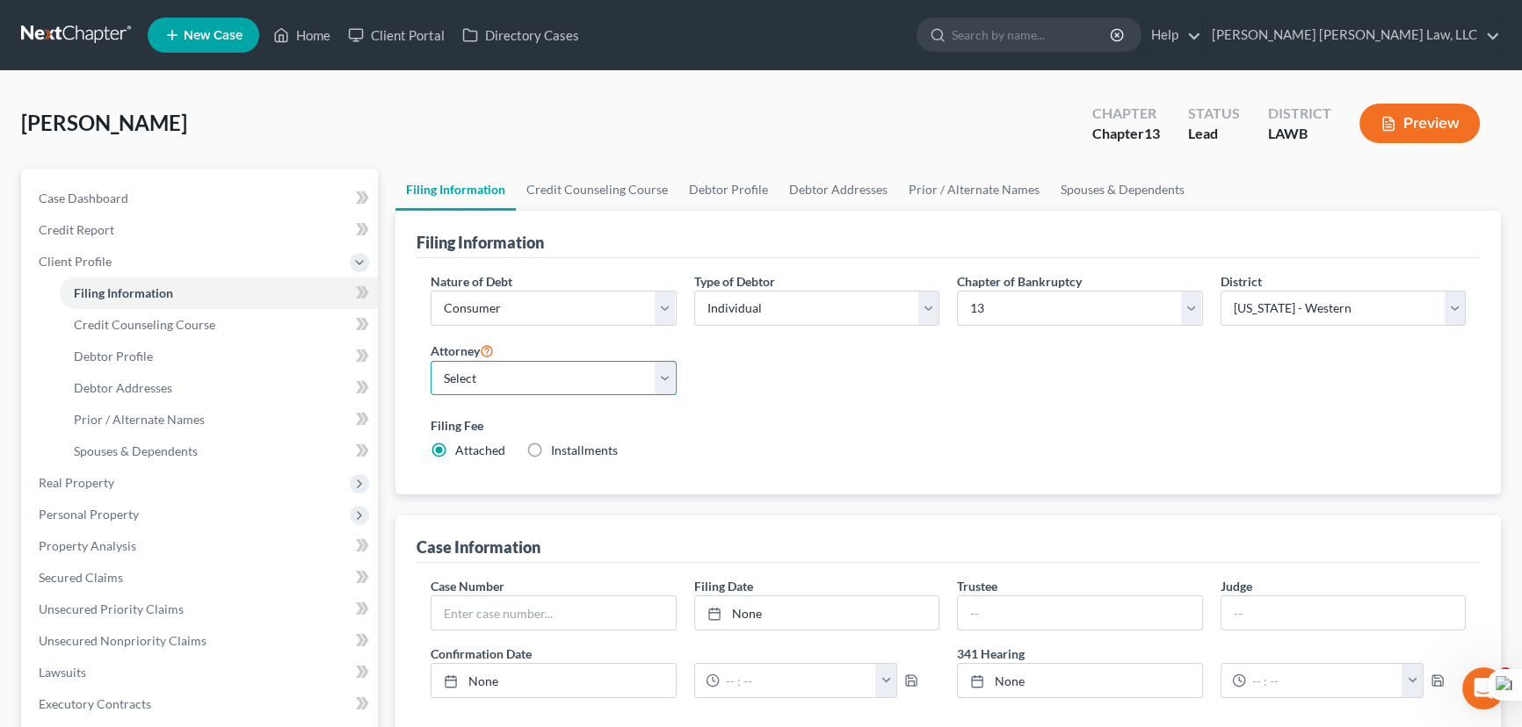
click at [478, 386] on select "Select E. Orum Young III - LAWB E. Orum Young III - LAMB E. Orum Young III - LA…" at bounding box center [554, 378] width 246 height 35
select select "0"
click at [431, 361] on select "Select E. Orum Young III - LAWB E. Orum Young III - LAMB E. Orum Young III - LA…" at bounding box center [554, 378] width 246 height 35
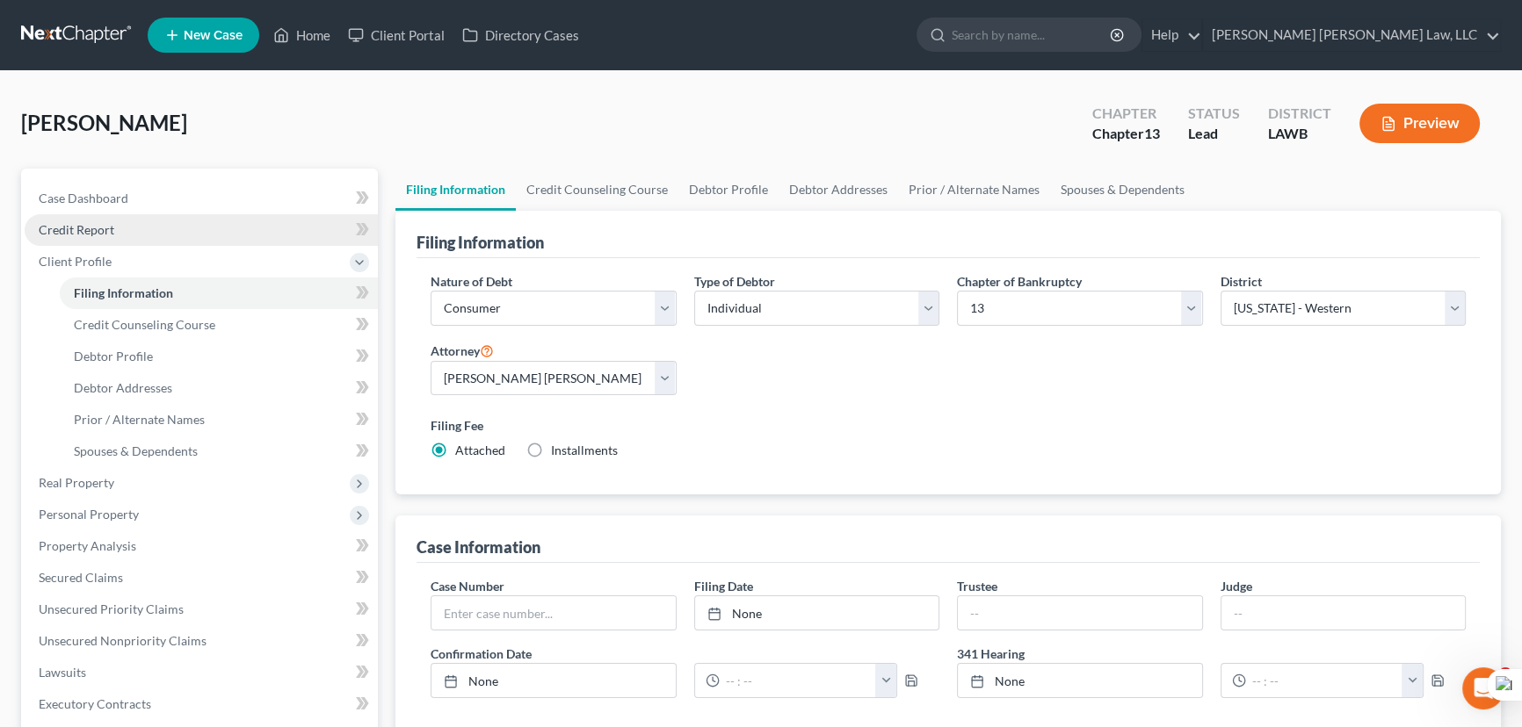
click at [171, 236] on link "Credit Report" at bounding box center [201, 230] width 353 height 32
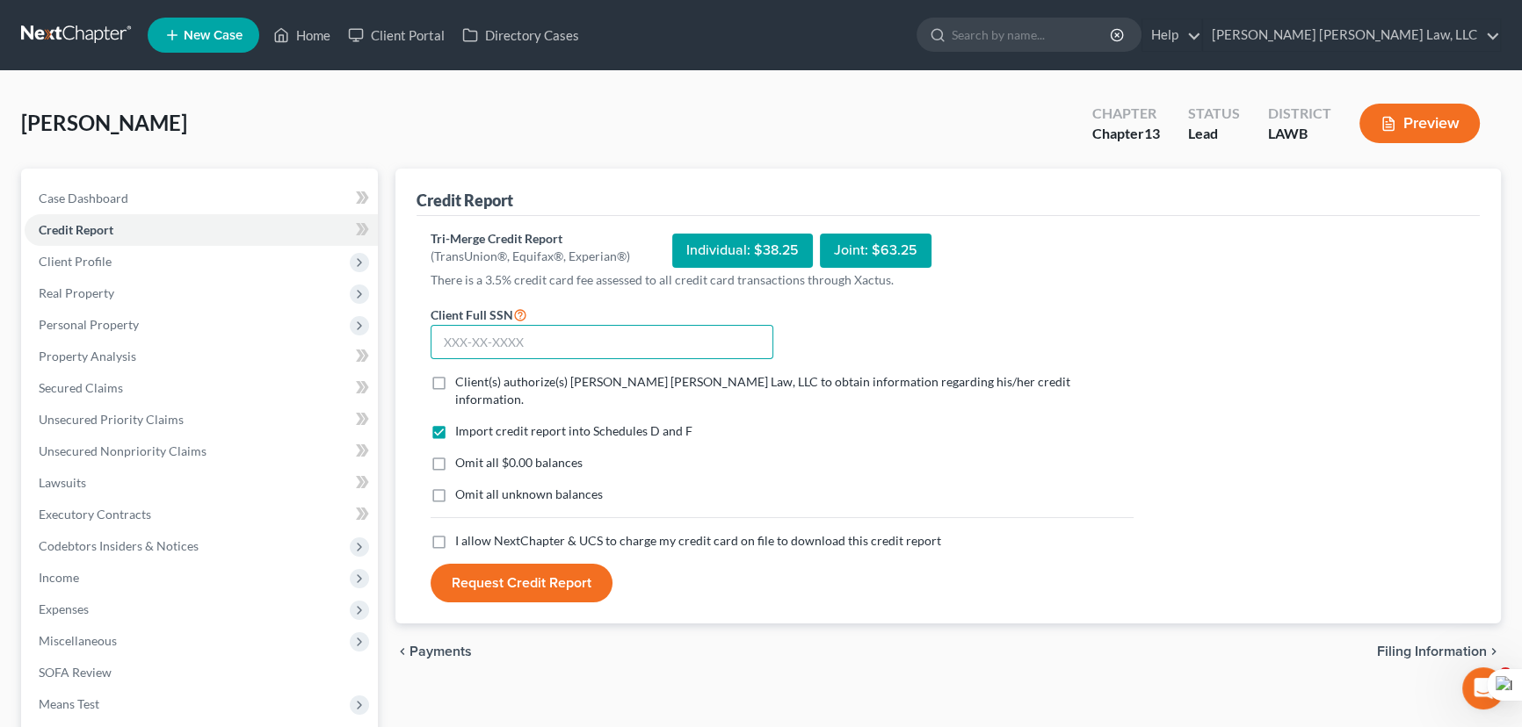
click at [536, 343] on input "text" at bounding box center [602, 342] width 343 height 35
click at [431, 564] on button "Request Credit Report" at bounding box center [522, 583] width 182 height 39
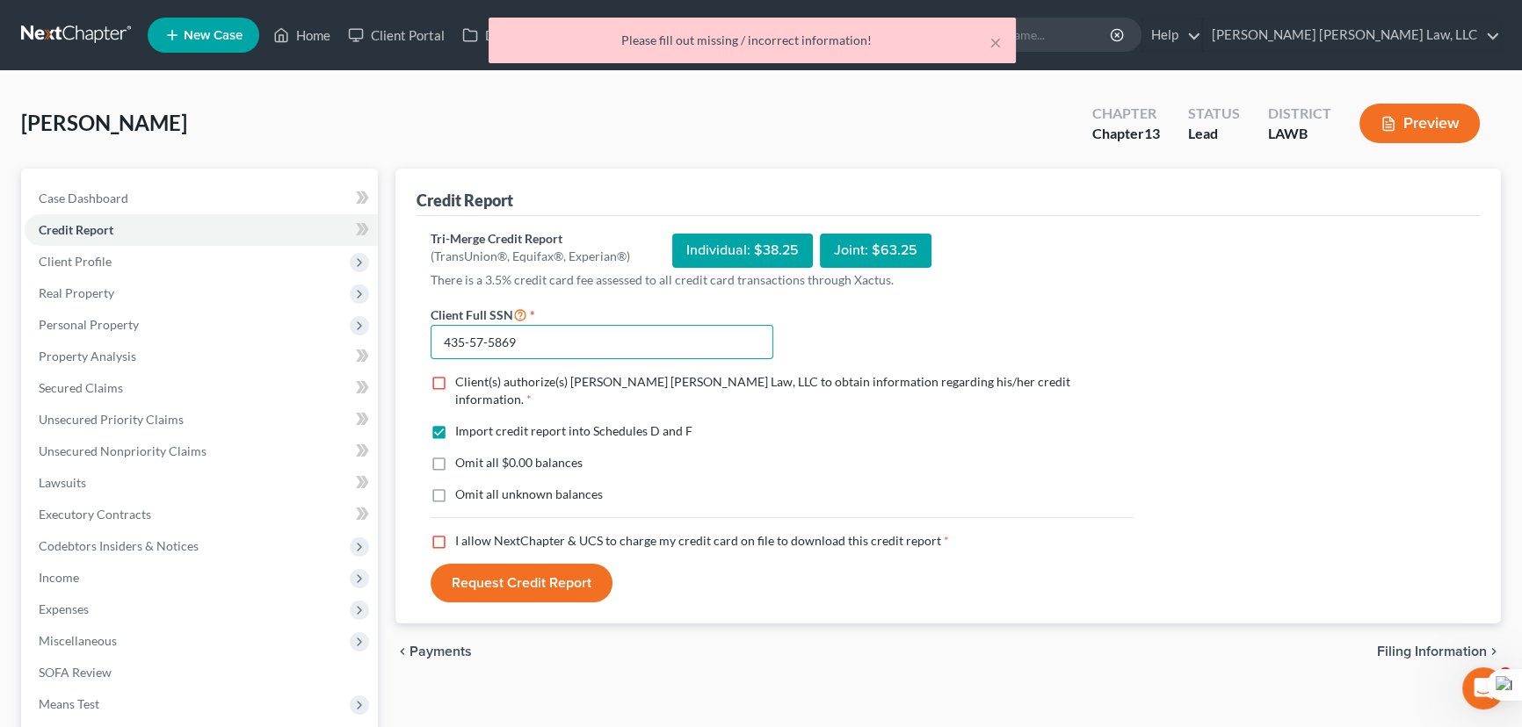
type input "435-57-5869"
click at [455, 380] on label "Client(s) authorize(s) E. Orum Young Law, LLC to obtain information regarding h…" at bounding box center [794, 390] width 678 height 35
click at [462, 380] on input "Client(s) authorize(s) E. Orum Young Law, LLC to obtain information regarding h…" at bounding box center [467, 378] width 11 height 11
checkbox input "true"
click at [455, 457] on label "Omit all $0.00 balances" at bounding box center [518, 463] width 127 height 18
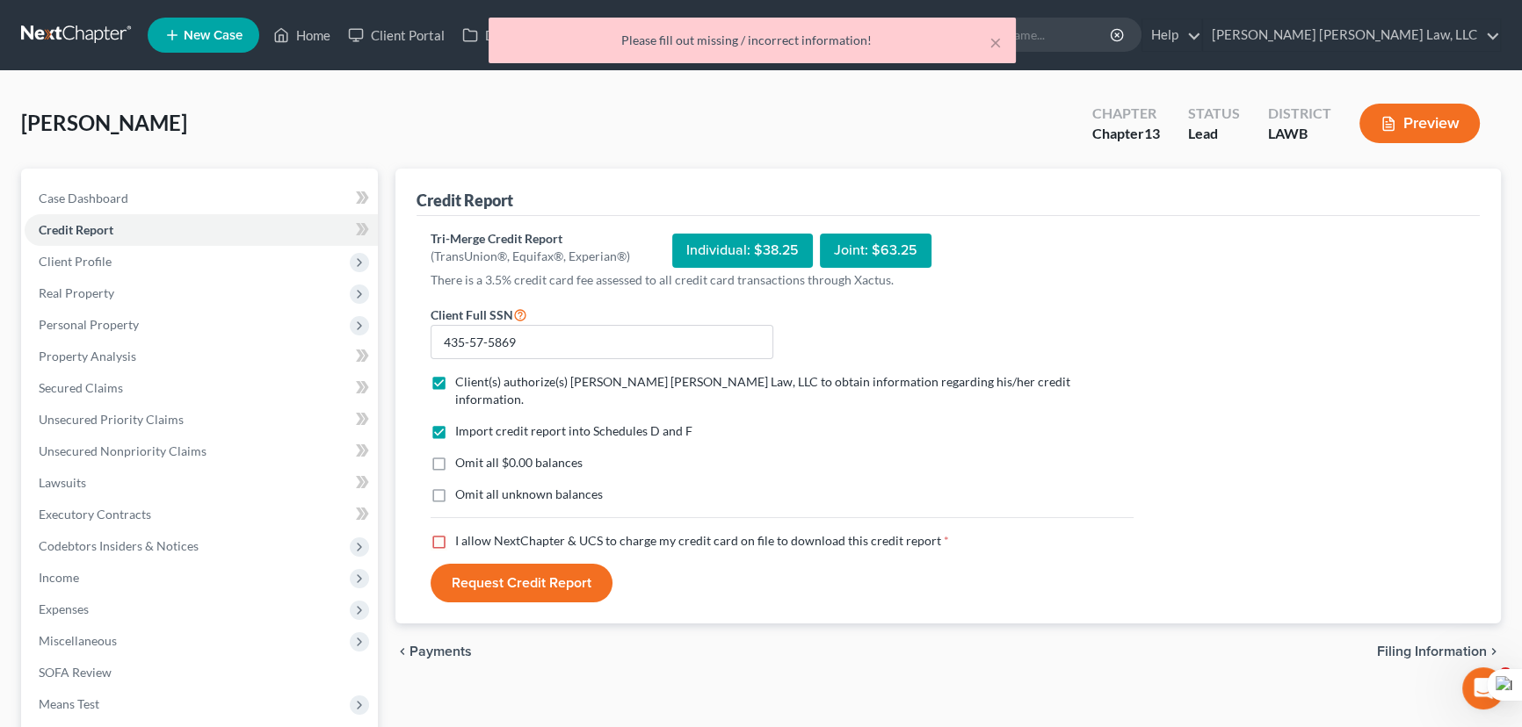
click at [462, 457] on input "Omit all $0.00 balances" at bounding box center [467, 459] width 11 height 11
checkbox input "true"
click at [455, 489] on label "Omit all unknown balances" at bounding box center [529, 495] width 148 height 18
click at [462, 489] on input "Omit all unknown balances" at bounding box center [467, 491] width 11 height 11
checkbox input "true"
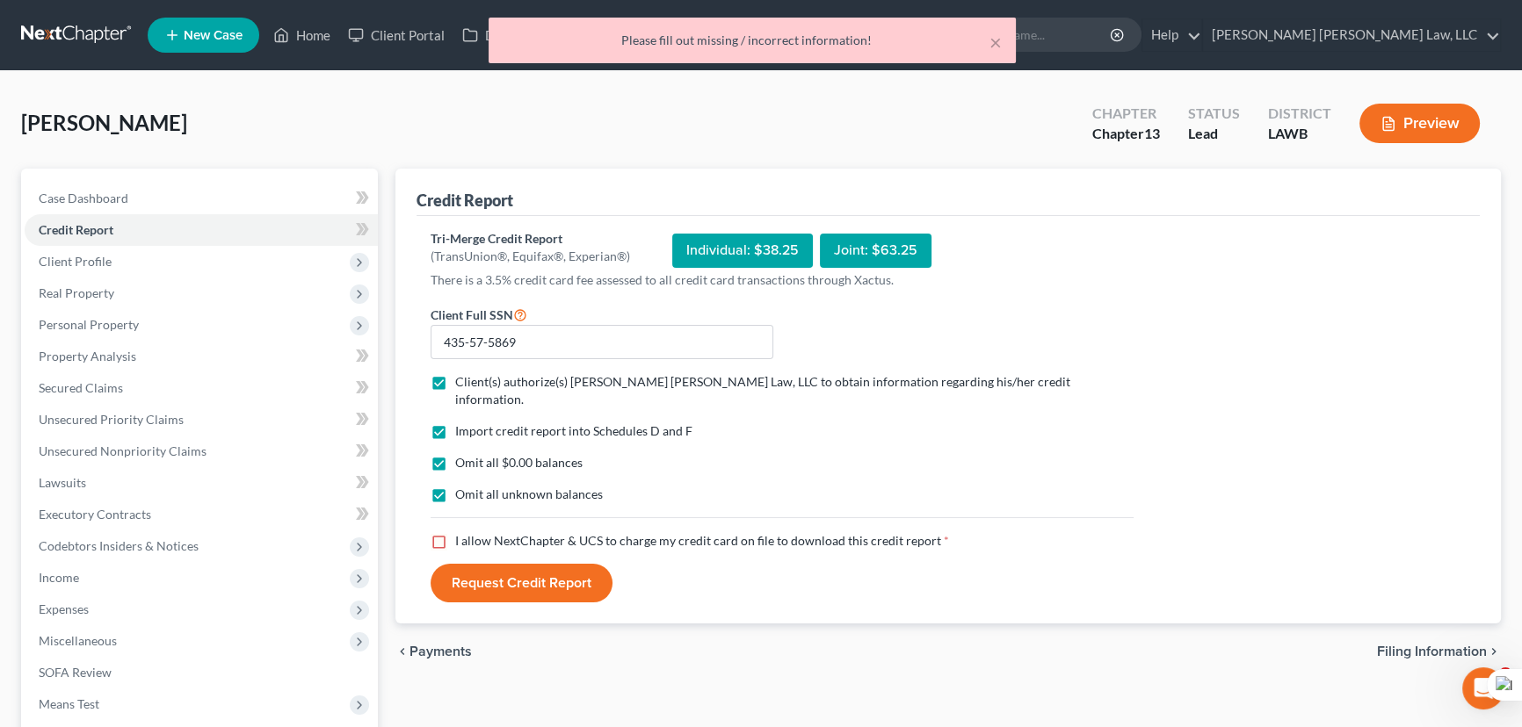
click at [455, 532] on label "I allow NextChapter & UCS to charge my credit card on file to download this cre…" at bounding box center [702, 541] width 494 height 18
click at [462, 532] on input "I allow NextChapter & UCS to charge my credit card on file to download this cre…" at bounding box center [467, 537] width 11 height 11
checkbox input "true"
click at [466, 564] on button "Request Credit Report" at bounding box center [522, 583] width 182 height 39
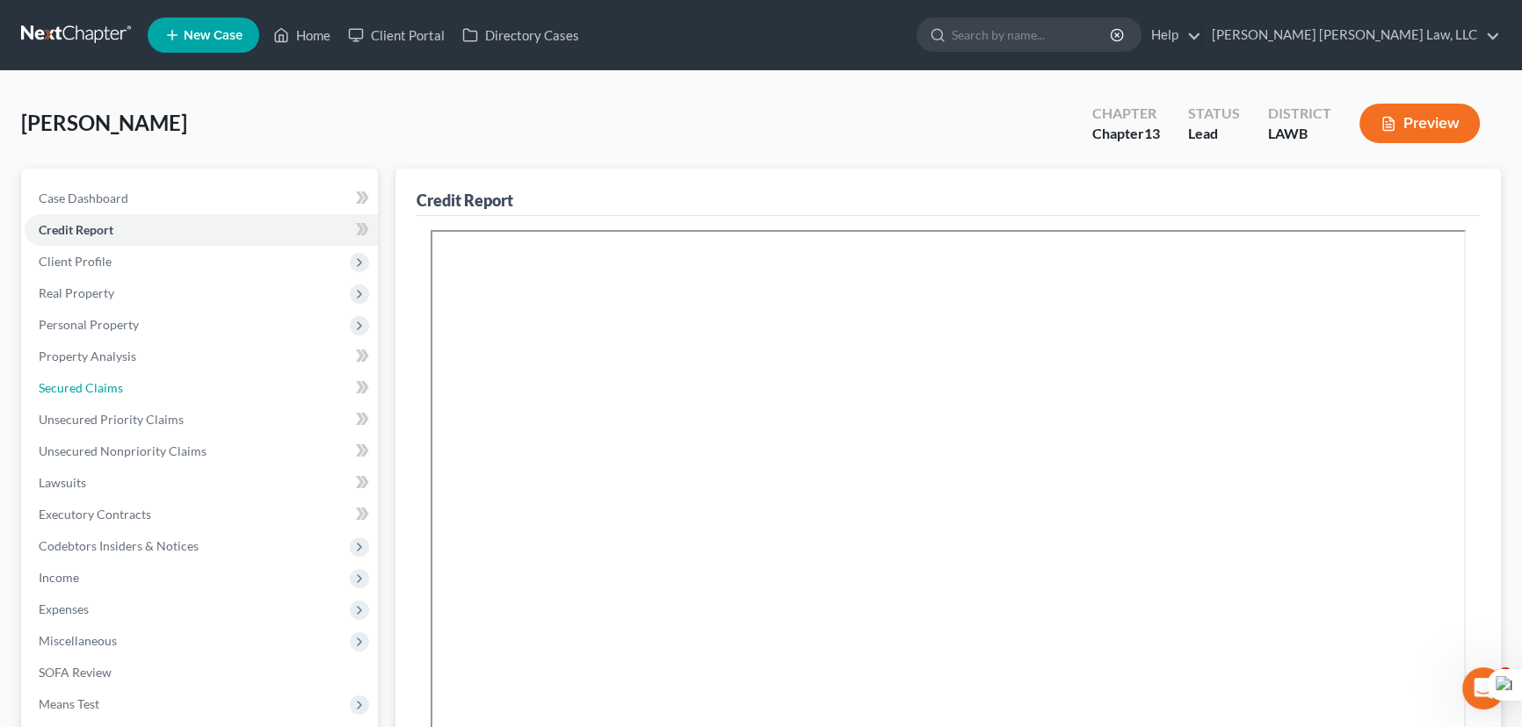
drag, startPoint x: 133, startPoint y: 384, endPoint x: 716, endPoint y: 433, distance: 585.5
click at [133, 384] on link "Secured Claims" at bounding box center [201, 389] width 353 height 32
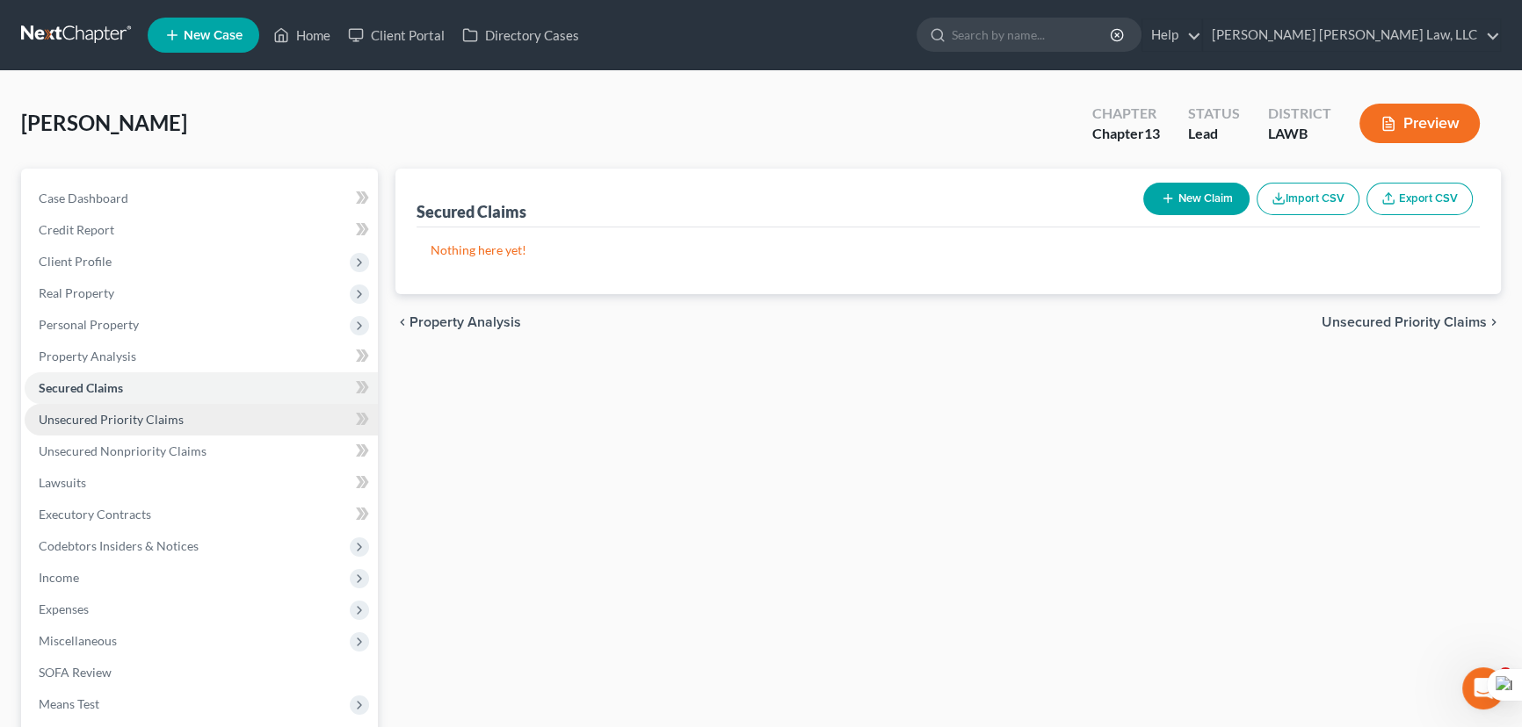
click at [255, 416] on link "Unsecured Priority Claims" at bounding box center [201, 420] width 353 height 32
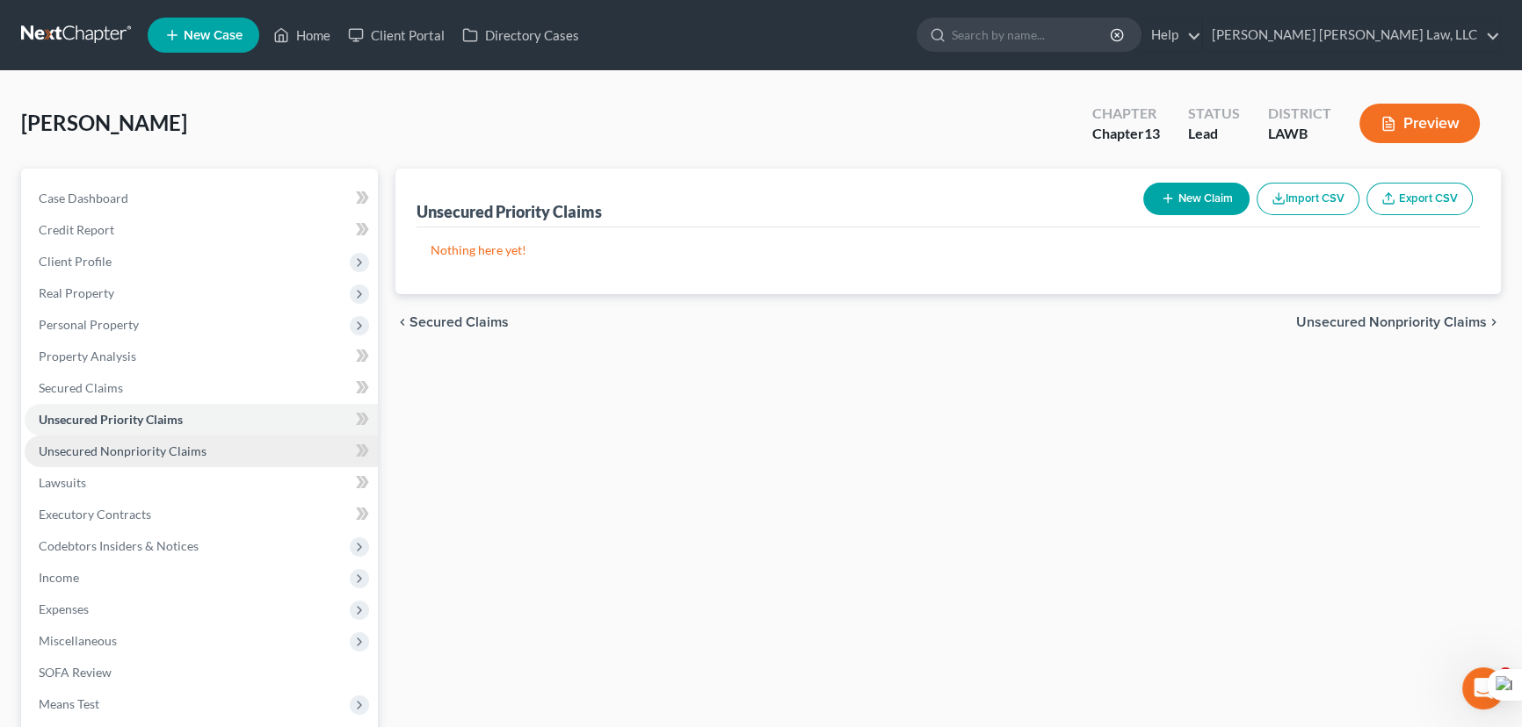
click at [247, 452] on link "Unsecured Nonpriority Claims" at bounding box center [201, 452] width 353 height 32
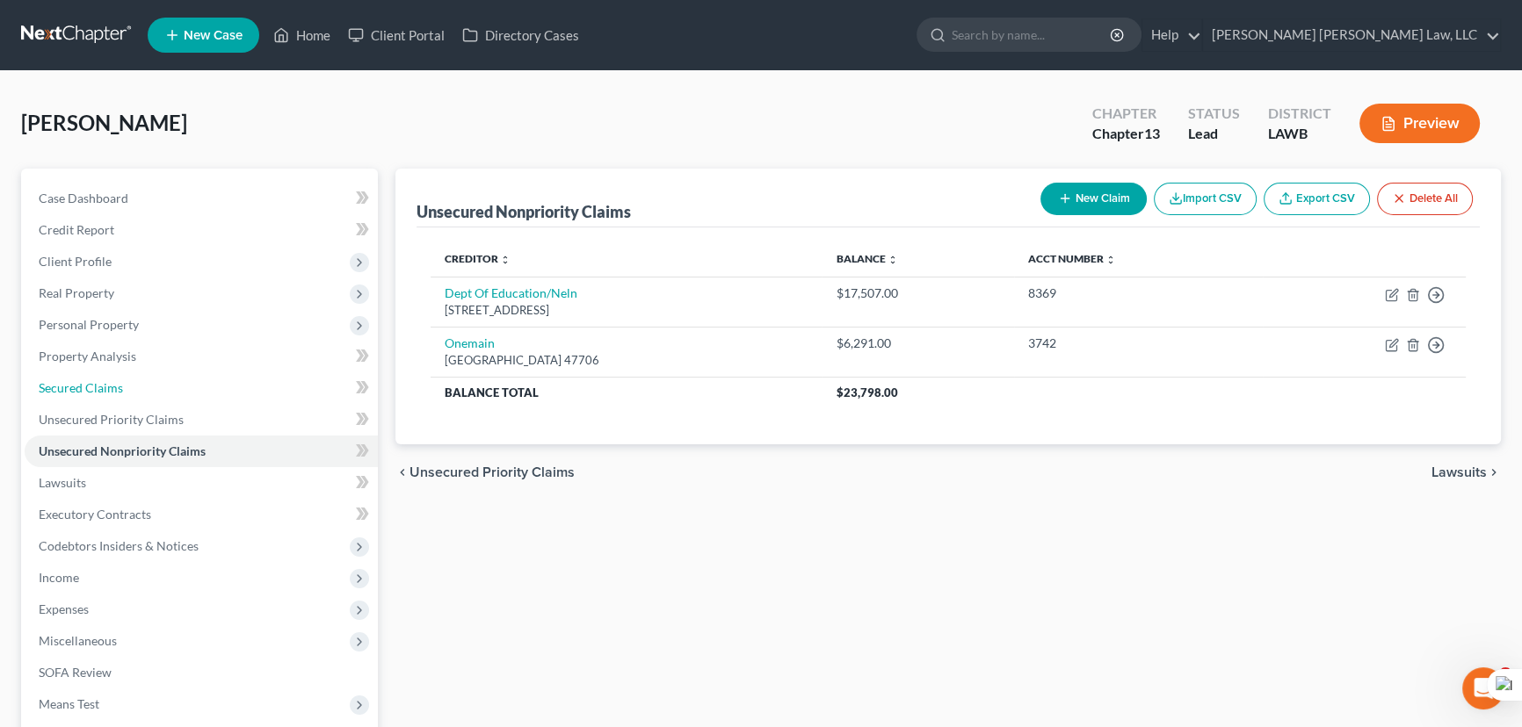
click at [163, 375] on link "Secured Claims" at bounding box center [201, 389] width 353 height 32
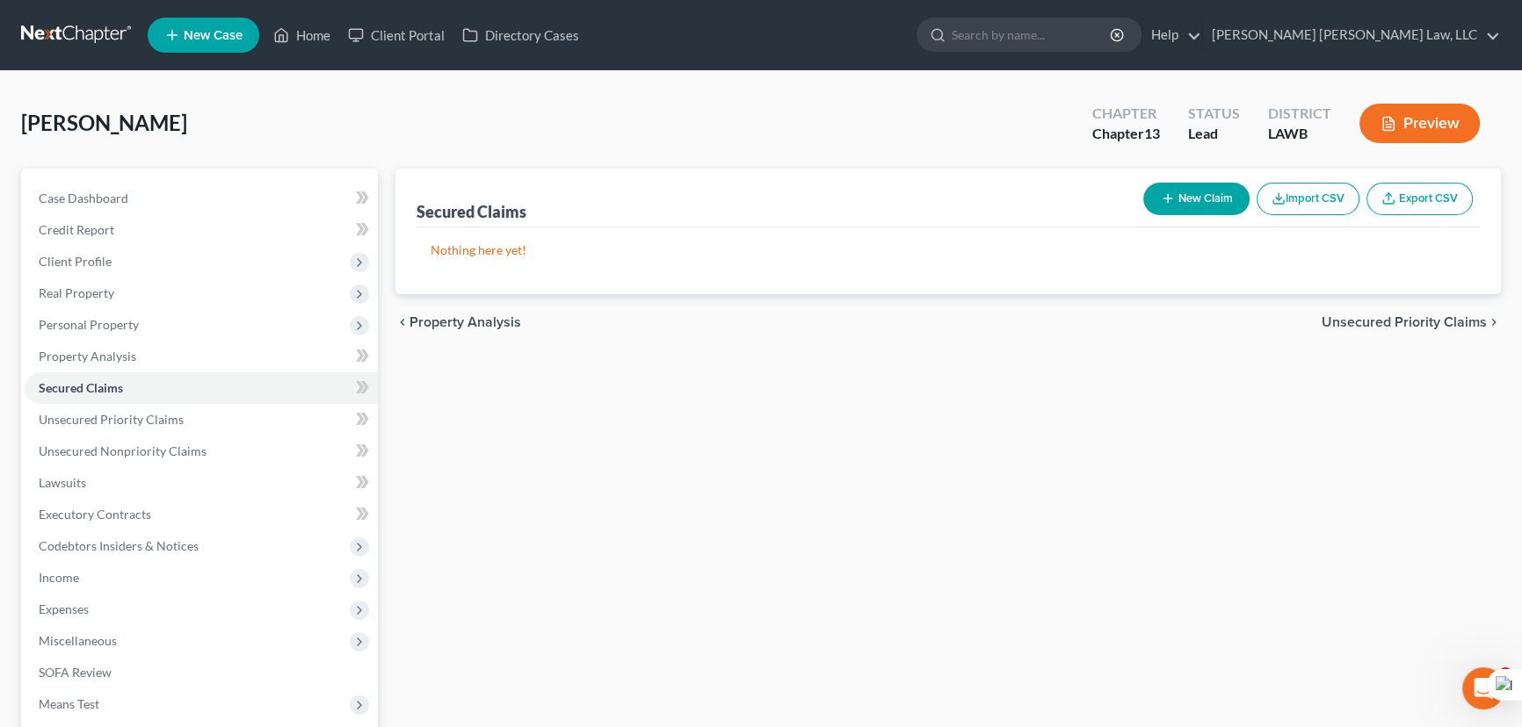
click at [1213, 190] on button "New Claim" at bounding box center [1196, 199] width 106 height 33
select select "0"
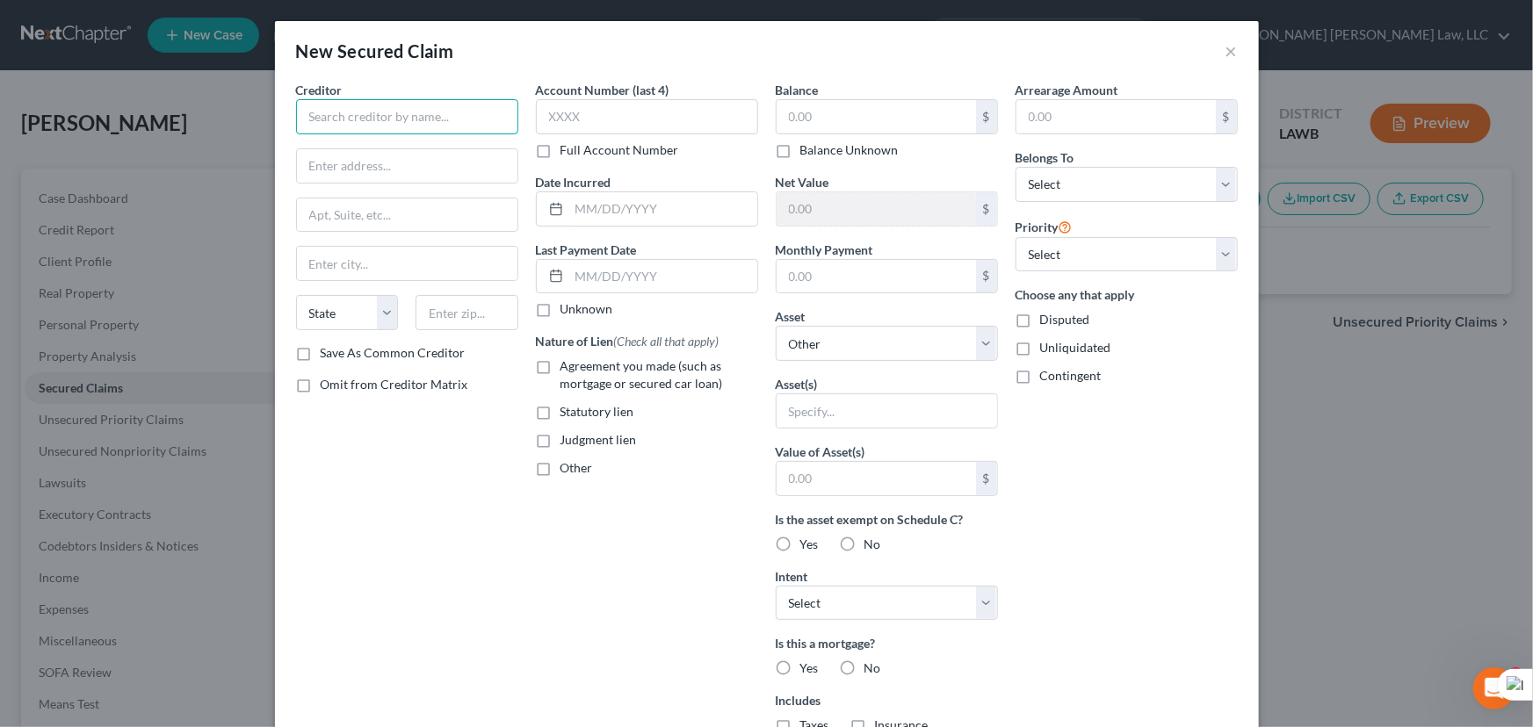
click at [443, 118] on input "text" at bounding box center [407, 116] width 222 height 35
type input "Santander Consumer USA"
type input "[STREET_ADDRESS]"
type input "[GEOGRAPHIC_DATA]"
select select "45"
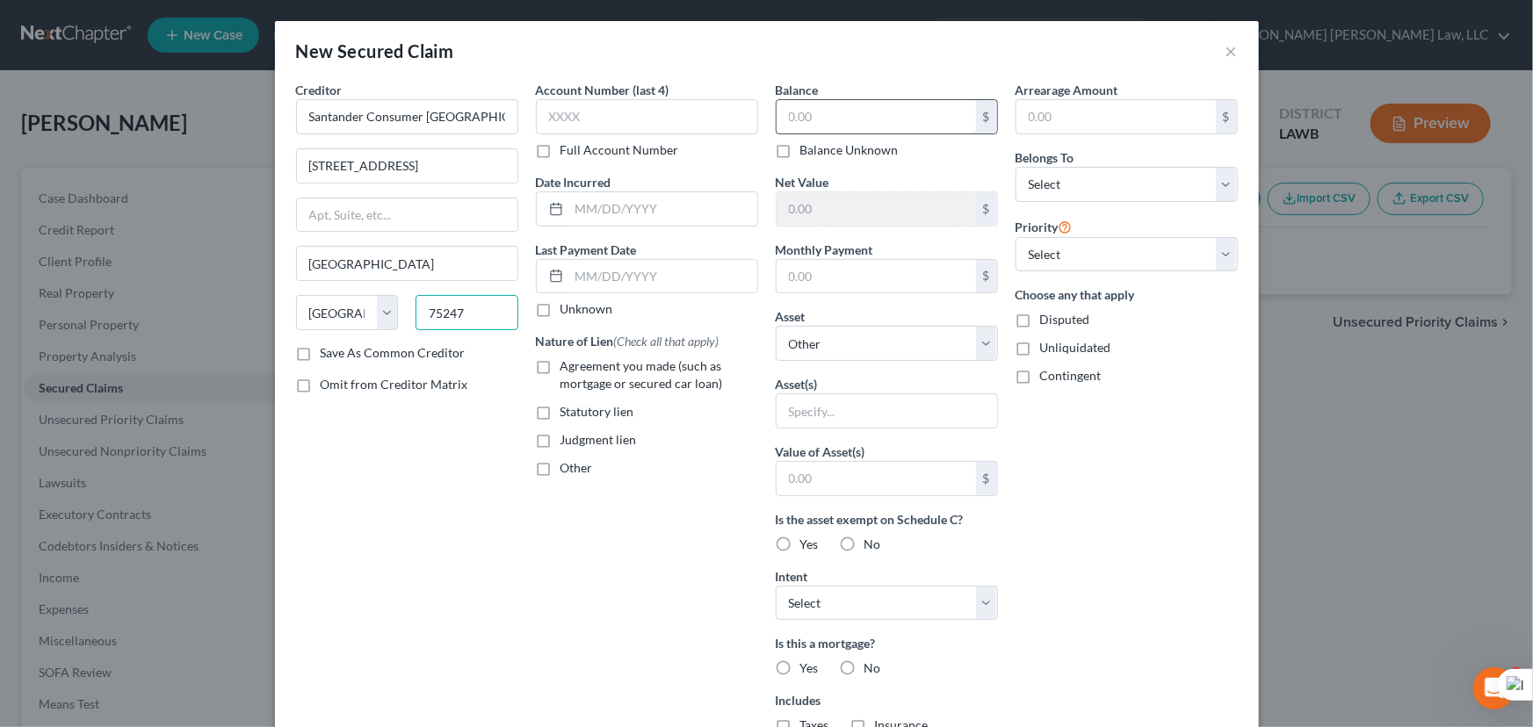
type input "75247"
click at [915, 114] on input "text" at bounding box center [876, 116] width 199 height 33
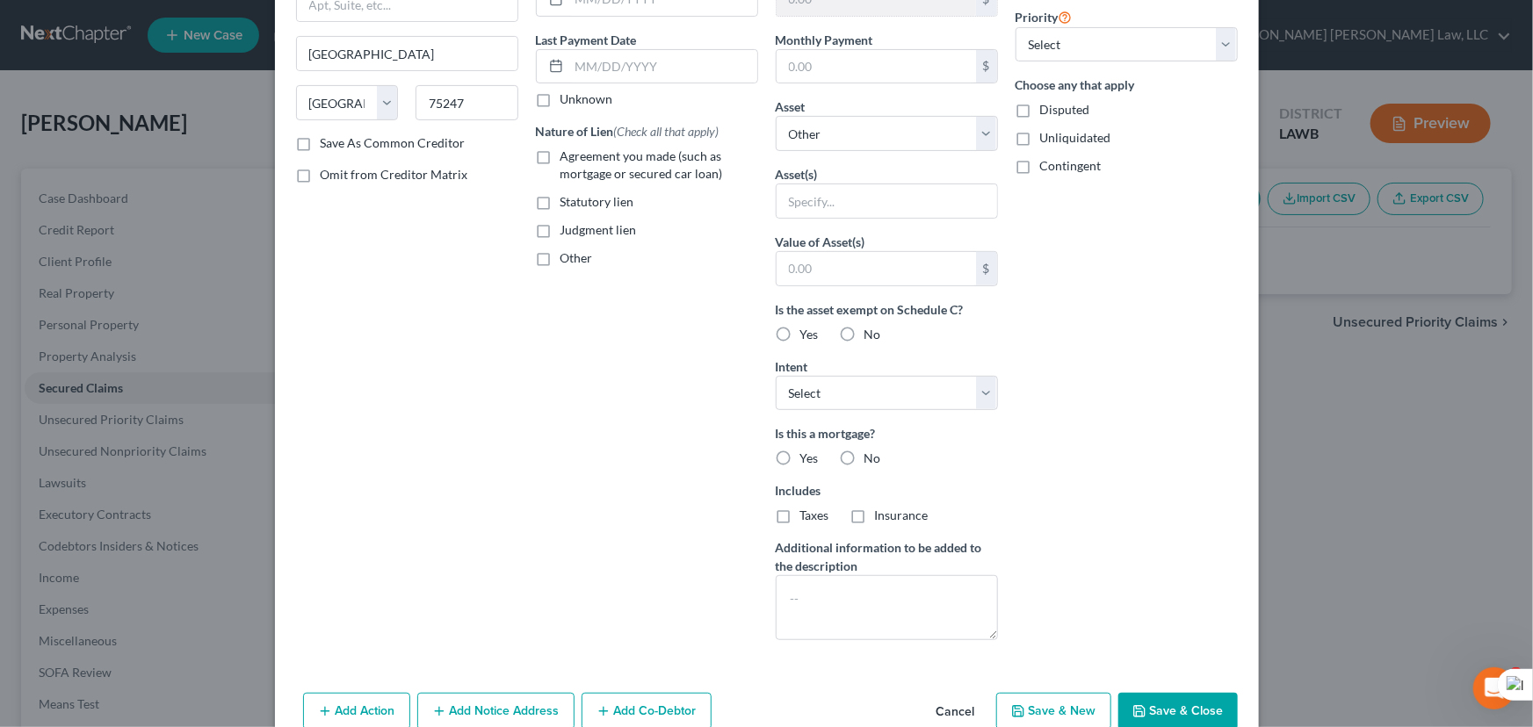
scroll to position [239, 0]
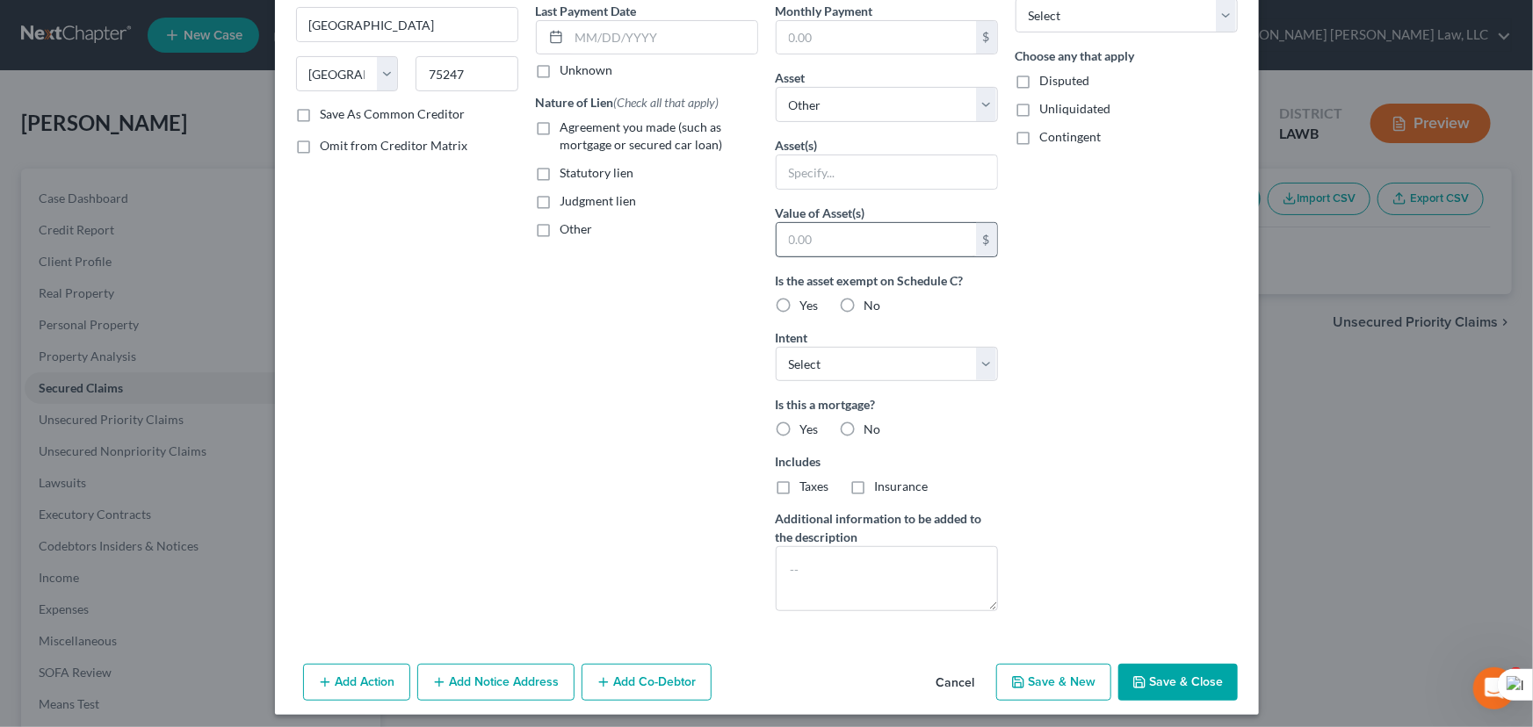
type input "20,130"
click at [561, 124] on label "Agreement you made (such as mortgage or secured car loan)" at bounding box center [660, 136] width 198 height 35
click at [568, 124] on input "Agreement you made (such as mortgage or secured car loan)" at bounding box center [573, 124] width 11 height 11
checkbox input "true"
click at [853, 223] on input "text" at bounding box center [876, 239] width 199 height 33
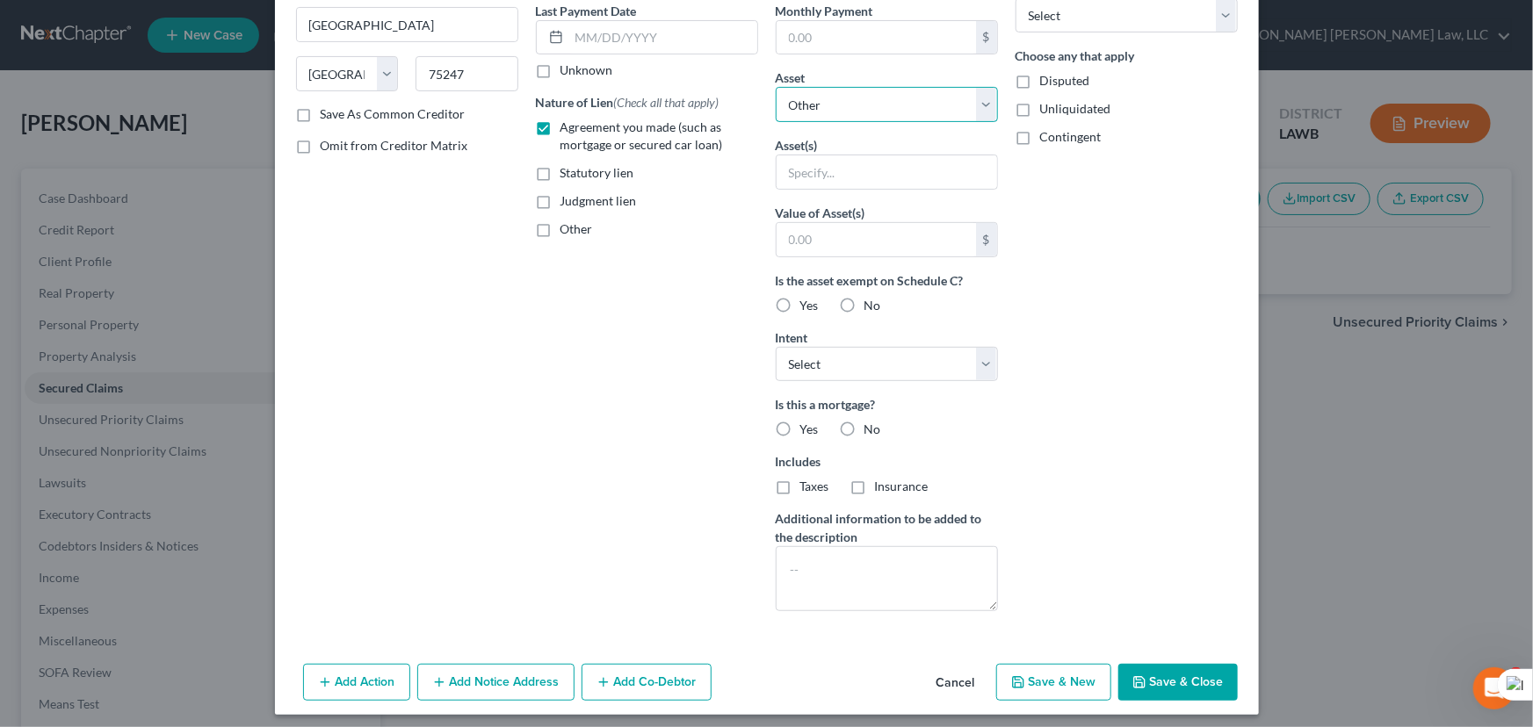
click at [855, 106] on select "Select Other Multiple Assets Clothing - Clothes - $300.0 Household Goods - Furn…" at bounding box center [887, 104] width 222 height 35
click at [1125, 263] on div "Arrearage Amount $ Belongs To * Select Debtor 1 Only Debtor 2 Only Debtor 1 And…" at bounding box center [1127, 234] width 240 height 784
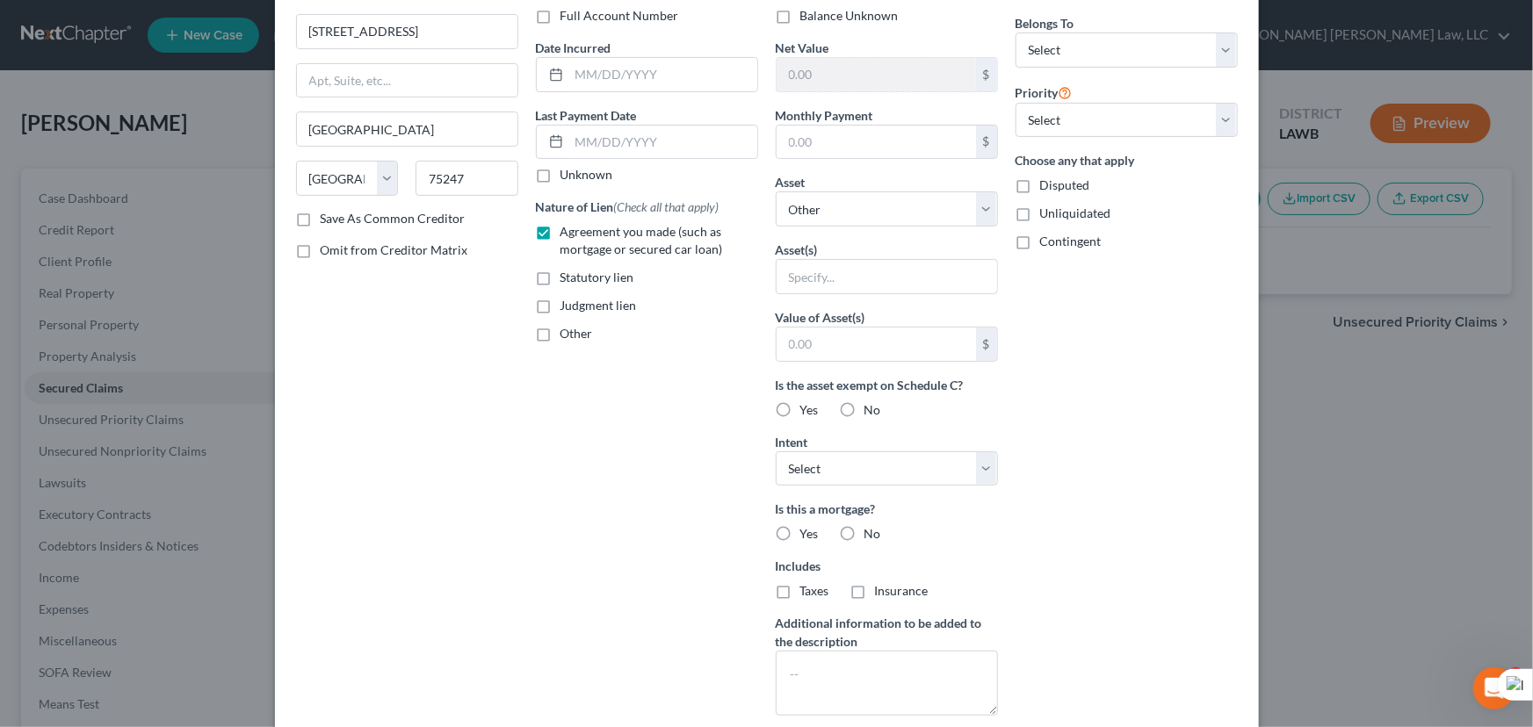
scroll to position [246, 0]
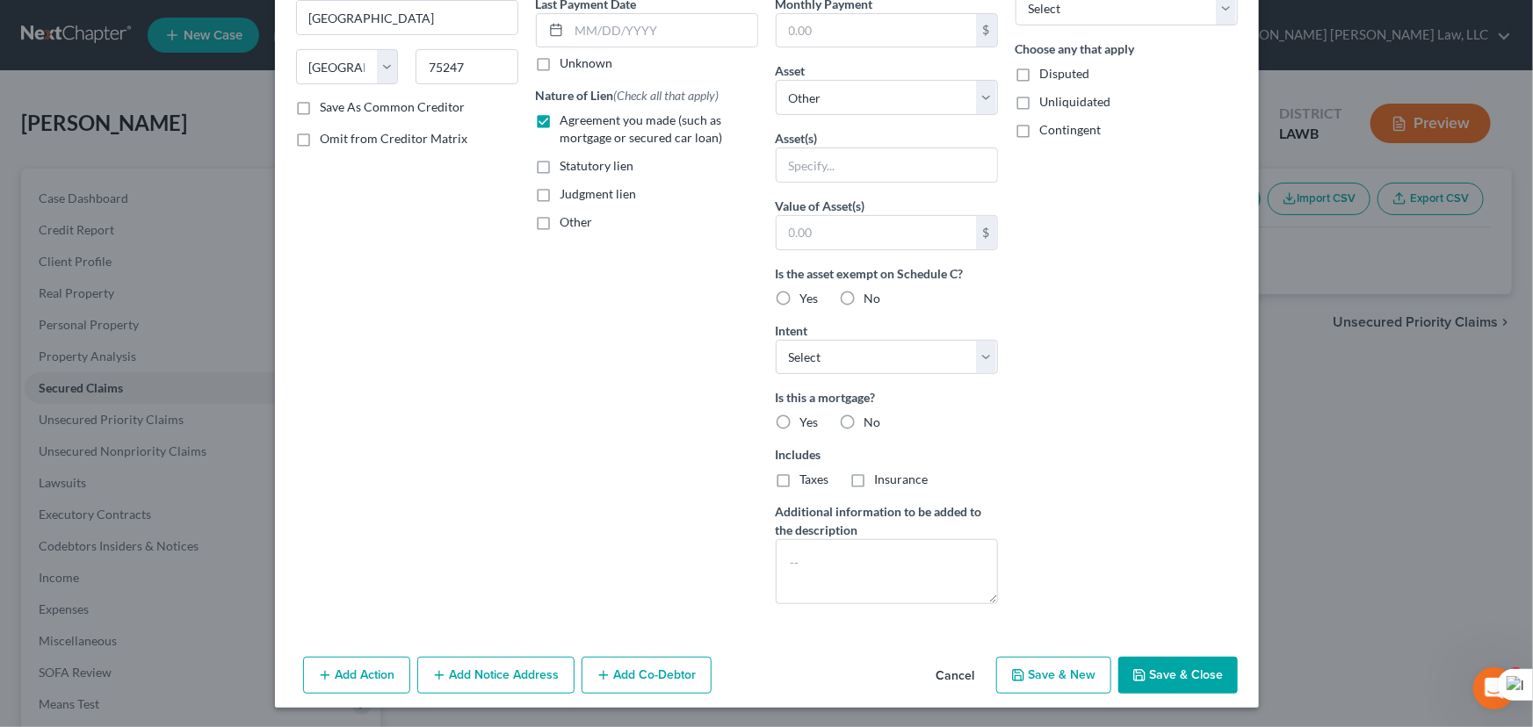
click at [1199, 676] on button "Save & Close" at bounding box center [1177, 675] width 119 height 37
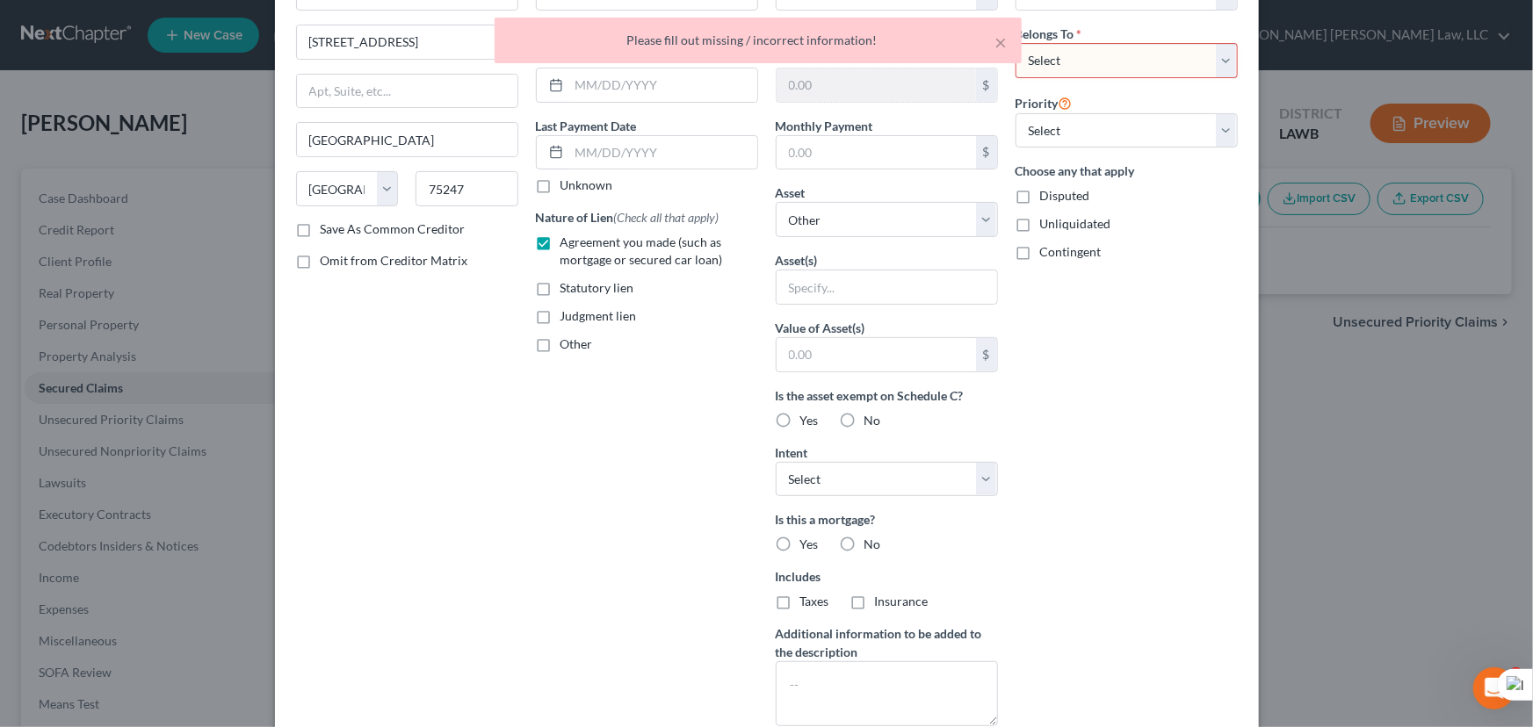
scroll to position [0, 0]
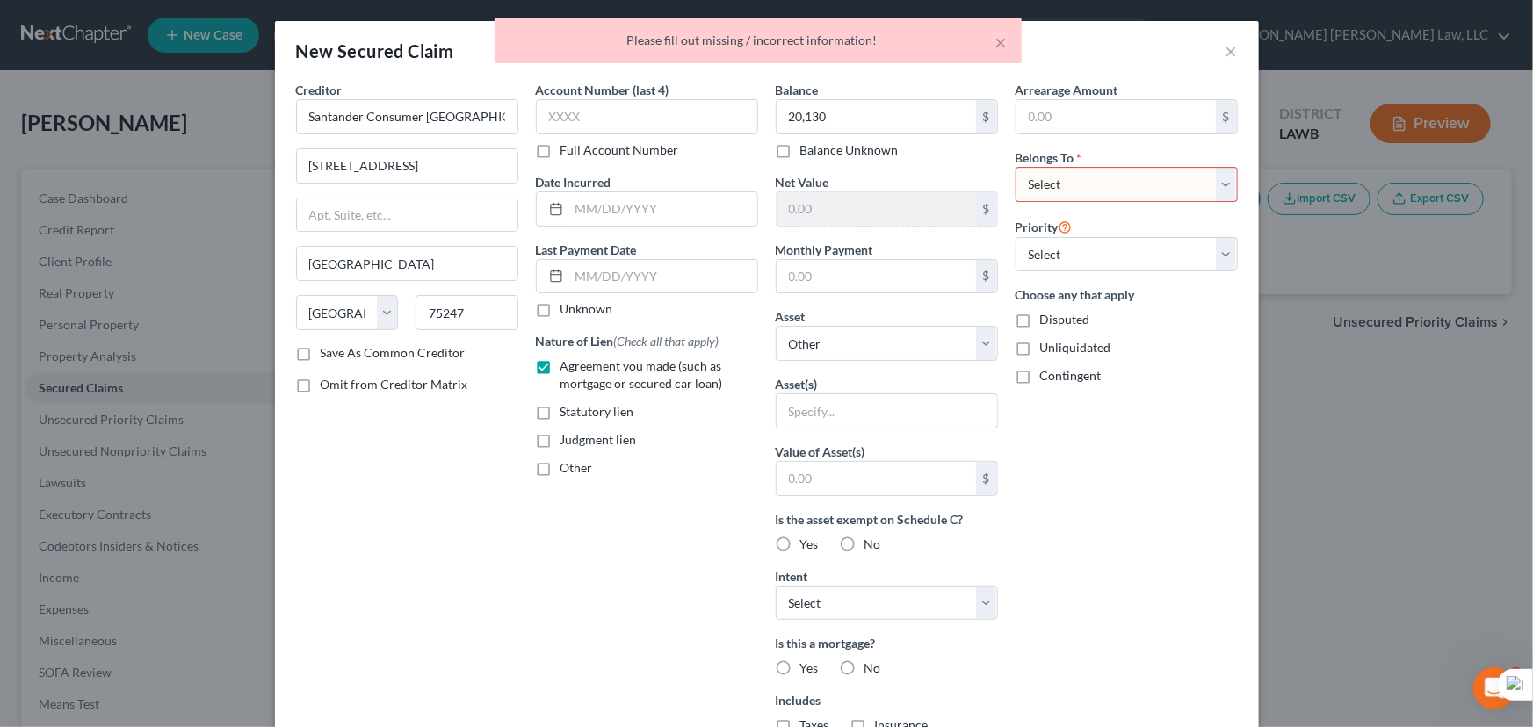
drag, startPoint x: 1089, startPoint y: 169, endPoint x: 1089, endPoint y: 181, distance: 12.3
click at [1089, 169] on select "Select Debtor 1 Only Debtor 2 Only Debtor 1 And Debtor 2 Only At Least One Of T…" at bounding box center [1127, 184] width 222 height 35
select select "0"
click at [1016, 167] on select "Select Debtor 1 Only Debtor 2 Only Debtor 1 And Debtor 2 Only At Least One Of T…" at bounding box center [1127, 184] width 222 height 35
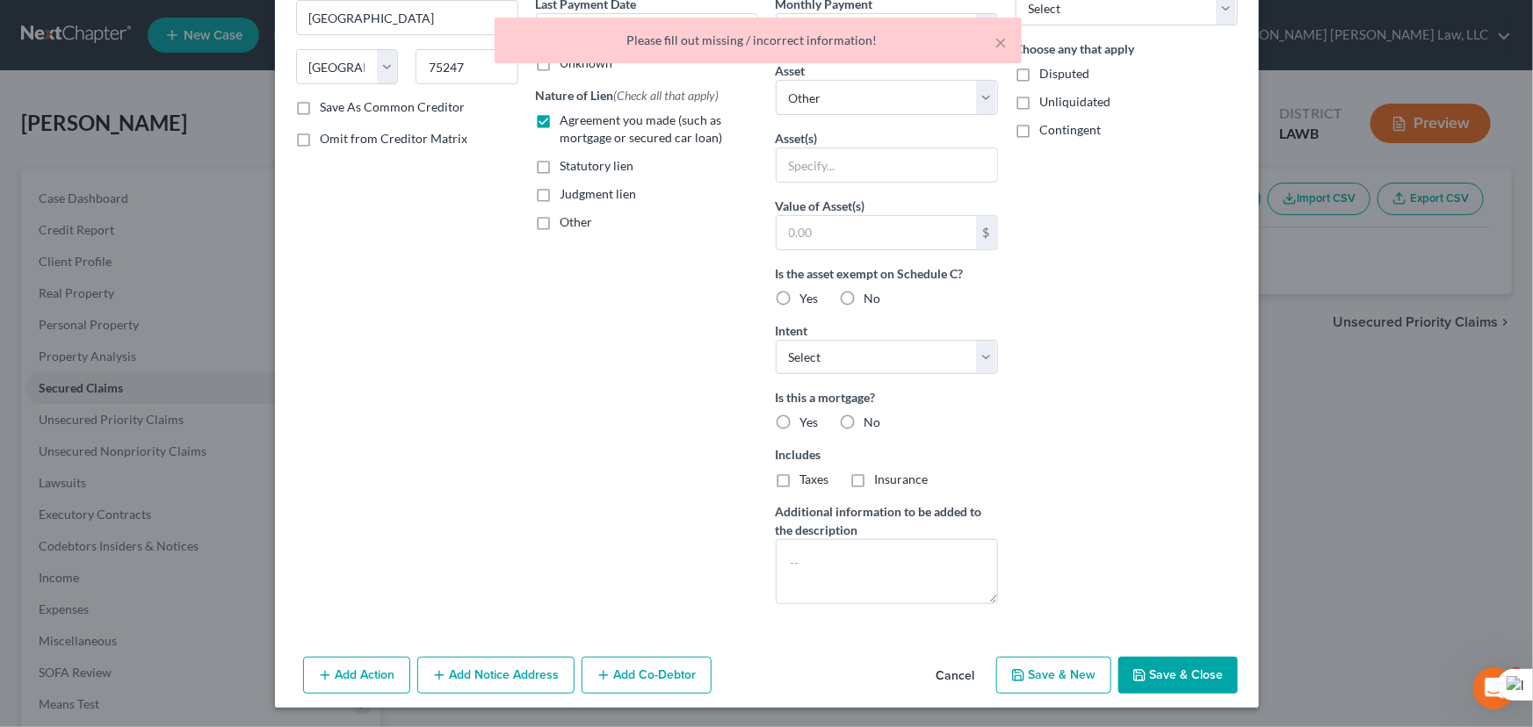
click at [1148, 698] on div "Add Action Add Notice Address Add Co-Debtor Cancel Save & New Save & Close" at bounding box center [767, 679] width 984 height 58
click at [1149, 682] on button "Save & Close" at bounding box center [1177, 675] width 119 height 37
select select
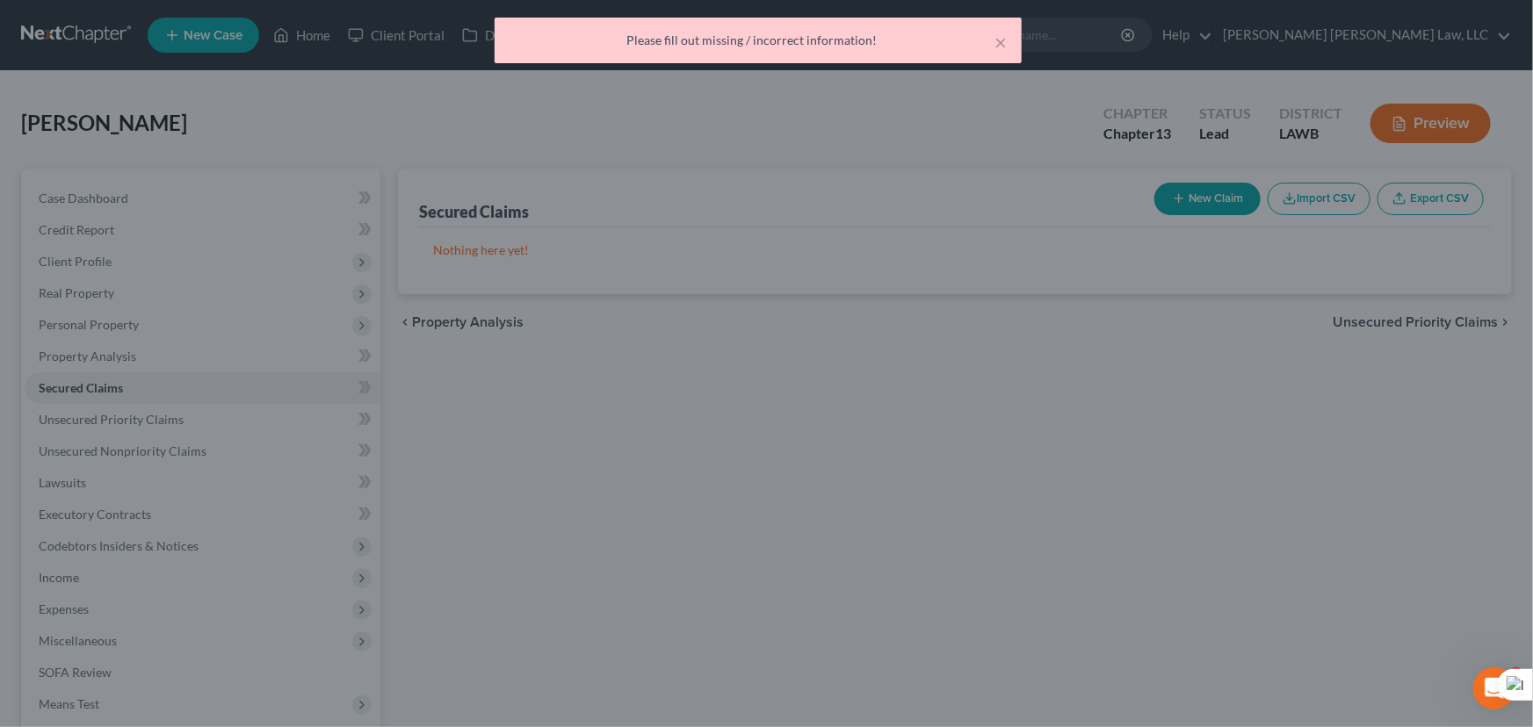
scroll to position [54, 0]
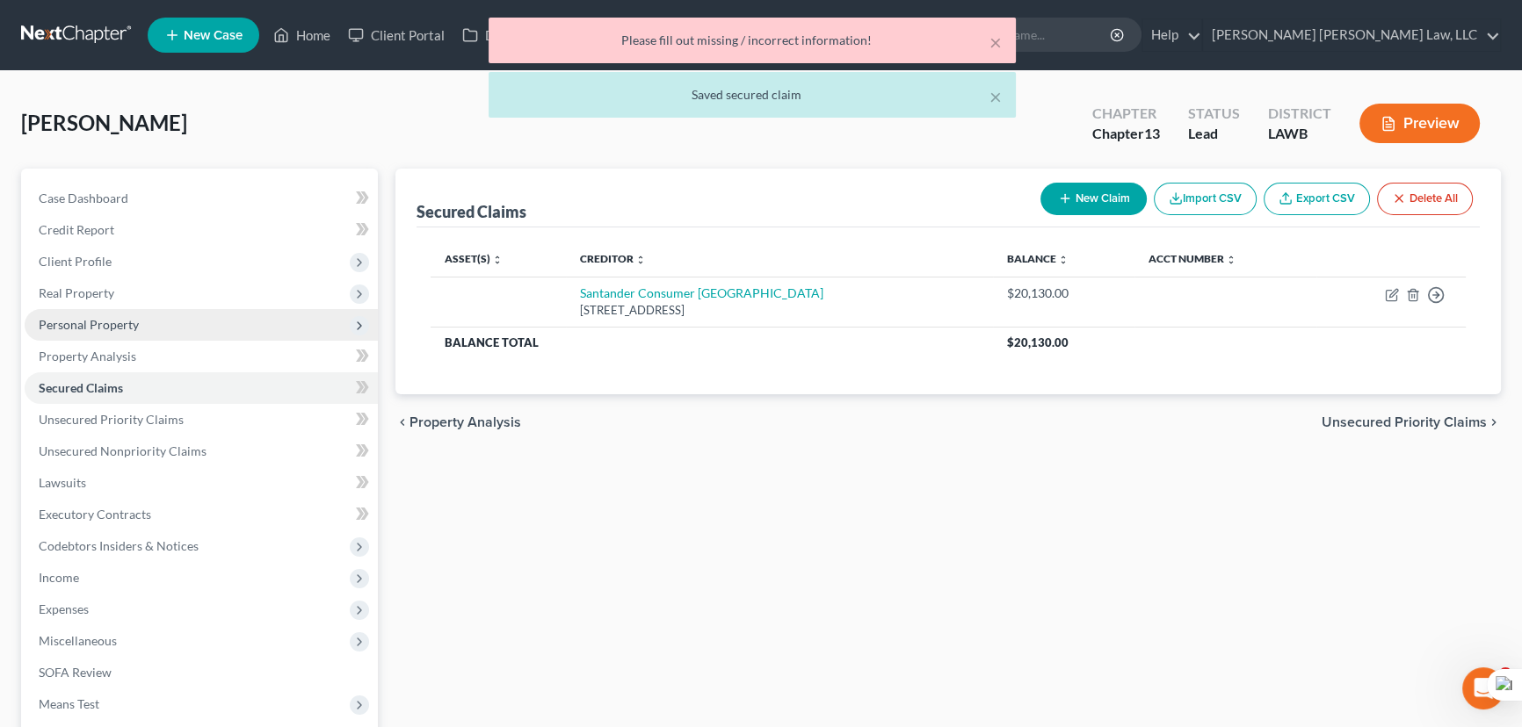
click at [132, 329] on span "Personal Property" at bounding box center [89, 324] width 100 height 15
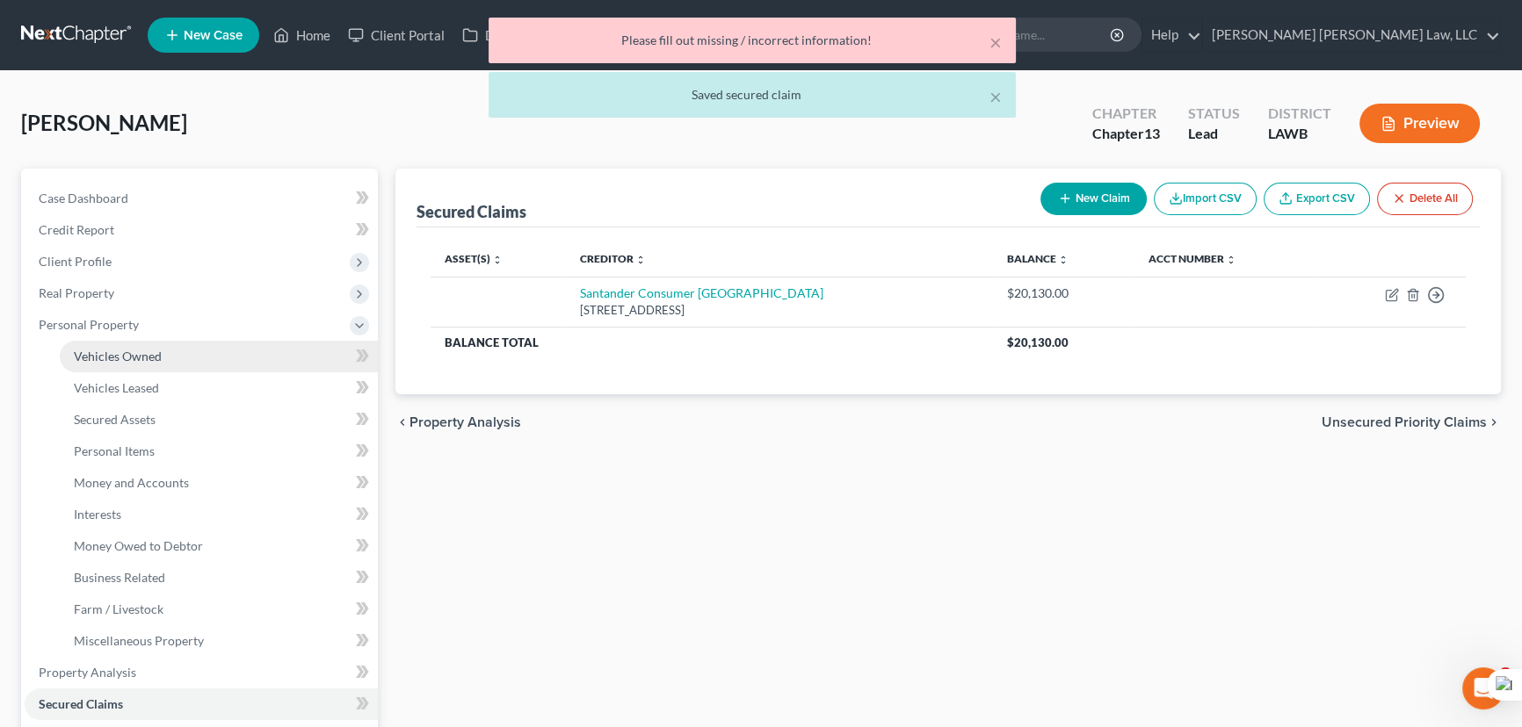
click at [140, 341] on link "Vehicles Owned" at bounding box center [219, 357] width 318 height 32
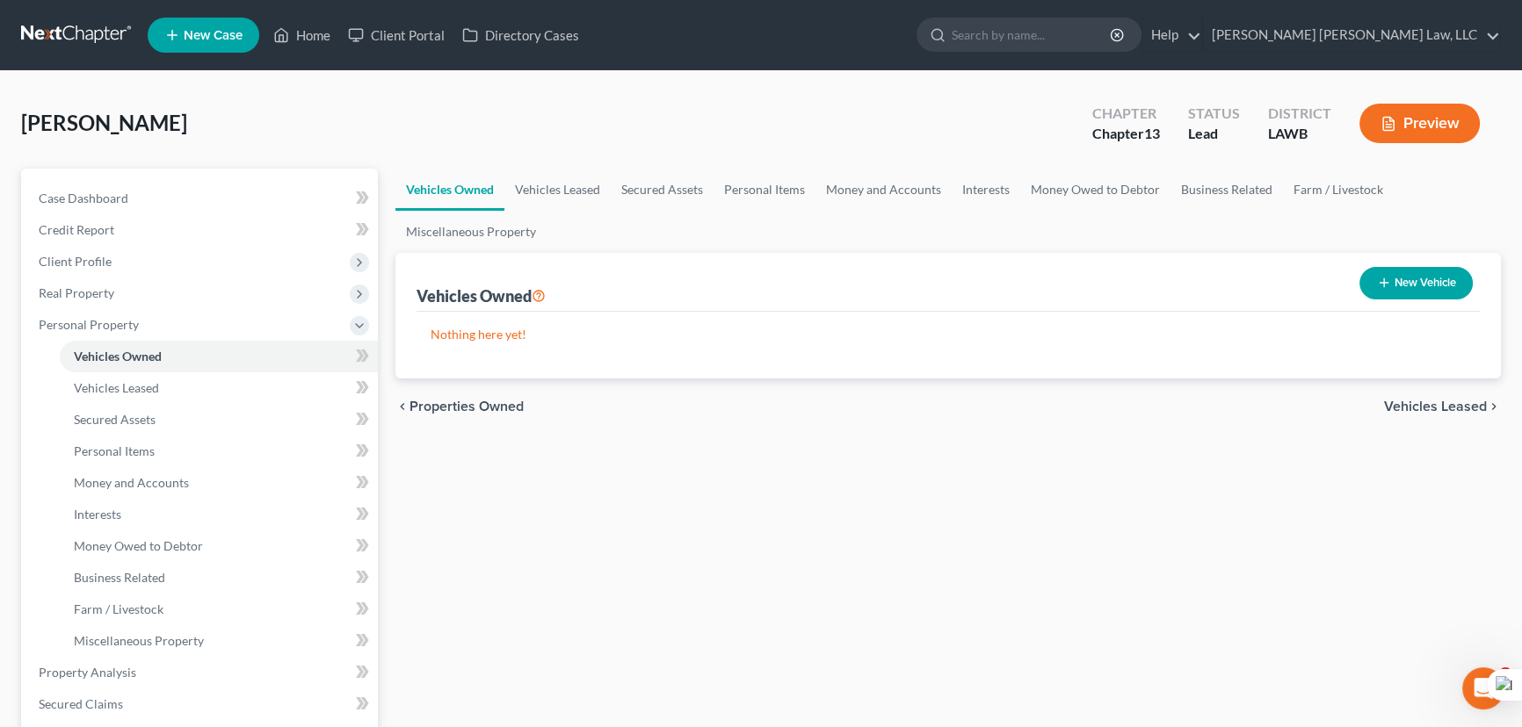
click at [1419, 286] on button "New Vehicle" at bounding box center [1415, 283] width 113 height 33
select select "0"
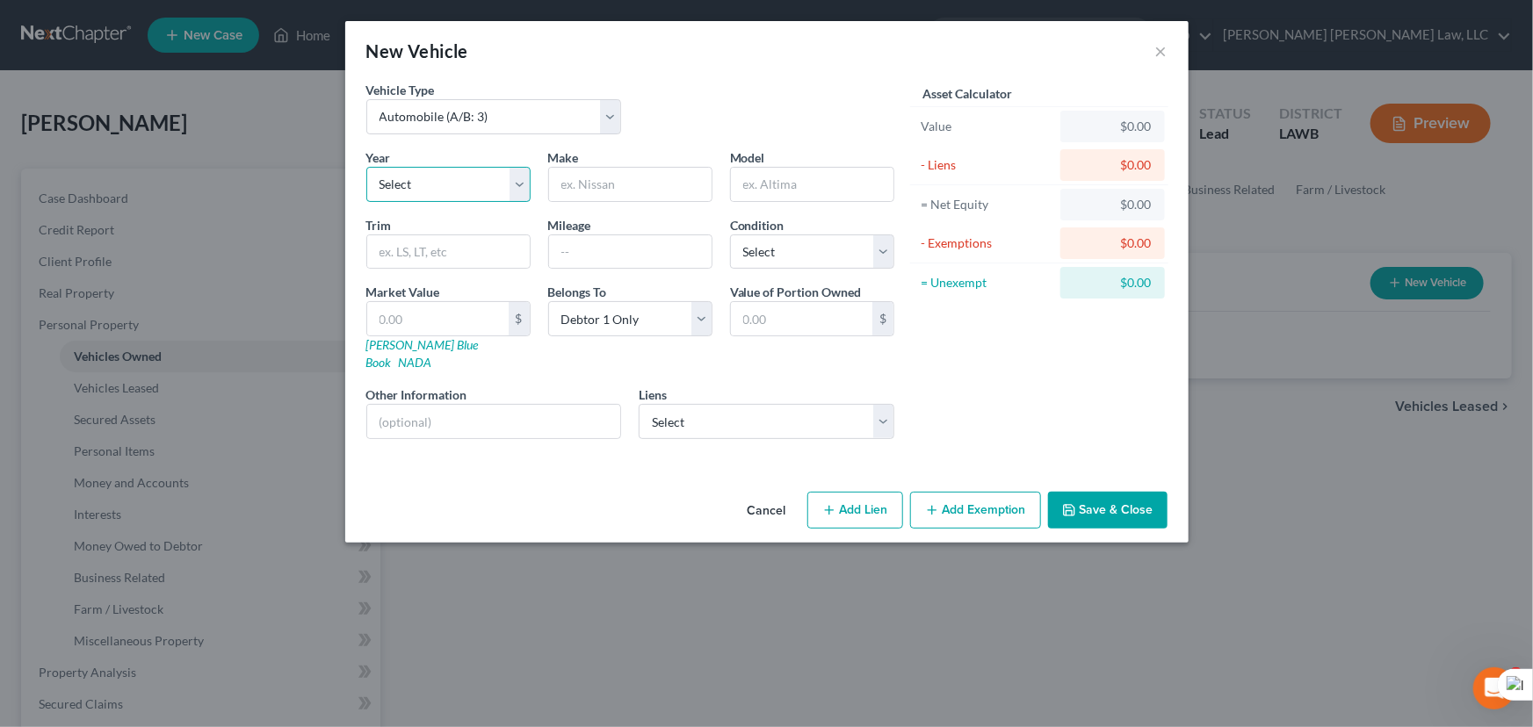
drag, startPoint x: 455, startPoint y: 174, endPoint x: 455, endPoint y: 194, distance: 20.2
click at [455, 174] on select "Select 2026 2025 2024 2023 2022 2021 2020 2019 2018 2017 2016 2015 2014 2013 20…" at bounding box center [448, 184] width 164 height 35
select select "13"
click at [366, 167] on select "Select 2026 2025 2024 2023 2022 2021 2020 2019 2018 2017 2016 2015 2014 2013 20…" at bounding box center [448, 184] width 164 height 35
click at [663, 185] on input "text" at bounding box center [630, 184] width 163 height 33
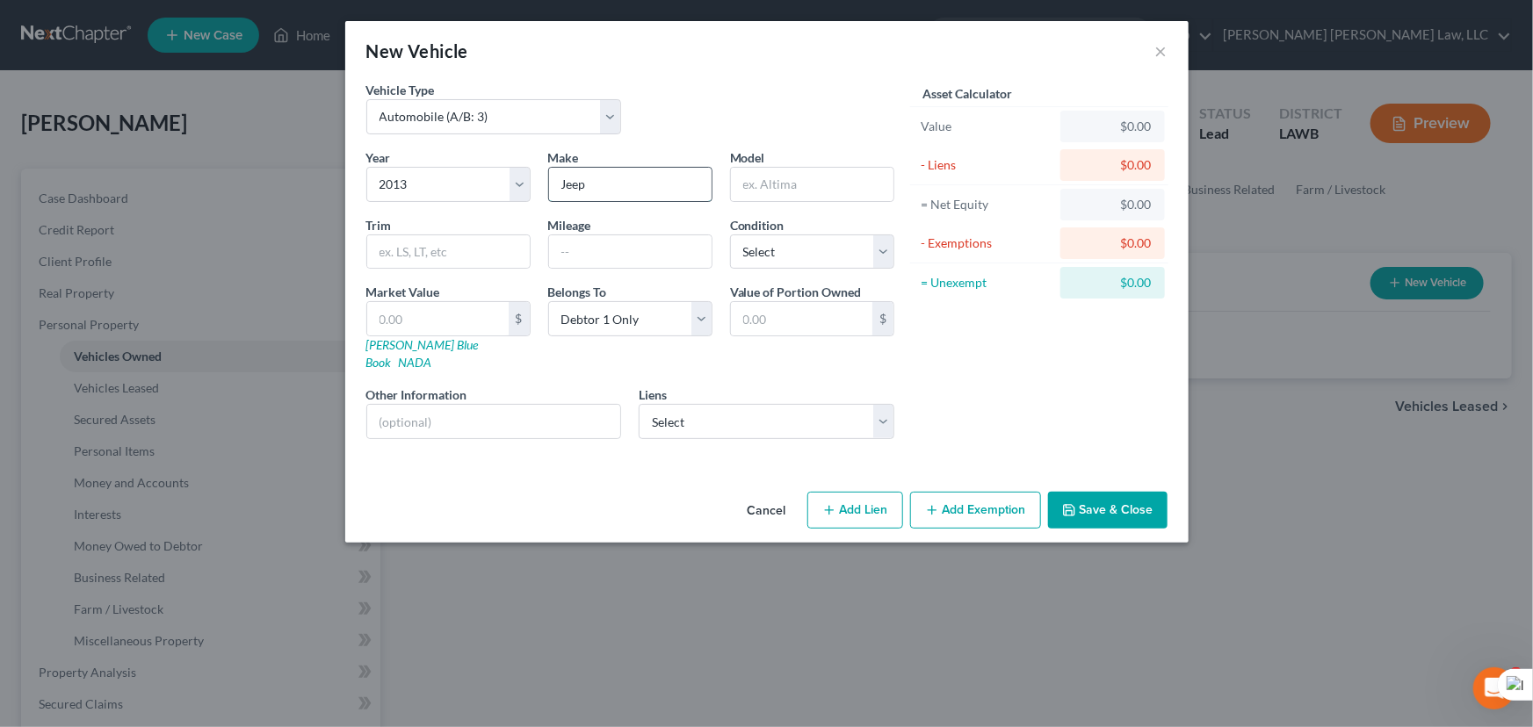
type input "Jeep"
type input "Wrangler"
click at [770, 272] on div "Year Select 2026 2025 2024 2023 2022 2021 2020 2019 2018 2017 2016 2015 2014 20…" at bounding box center [631, 300] width 546 height 305
drag, startPoint x: 790, startPoint y: 248, endPoint x: 792, endPoint y: 259, distance: 11.6
click at [790, 248] on select "Select Excellent Very Good Good Fair Poor" at bounding box center [812, 252] width 164 height 35
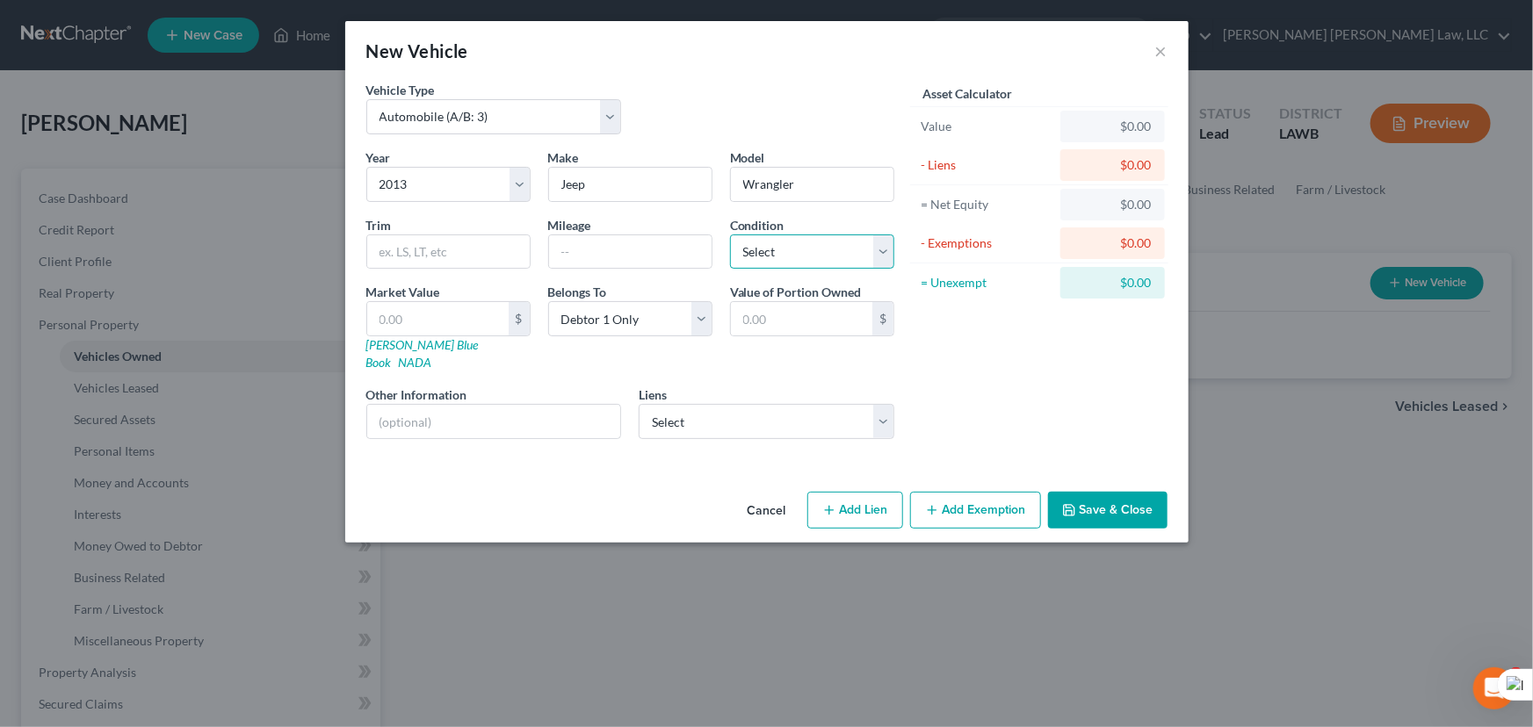
select select "2"
click at [730, 235] on select "Select Excellent Very Good Good Fair Poor" at bounding box center [812, 252] width 164 height 35
click at [754, 404] on select "Select Santander Consumer USA - $20,130.00" at bounding box center [767, 421] width 256 height 35
select select "45"
select select "0"
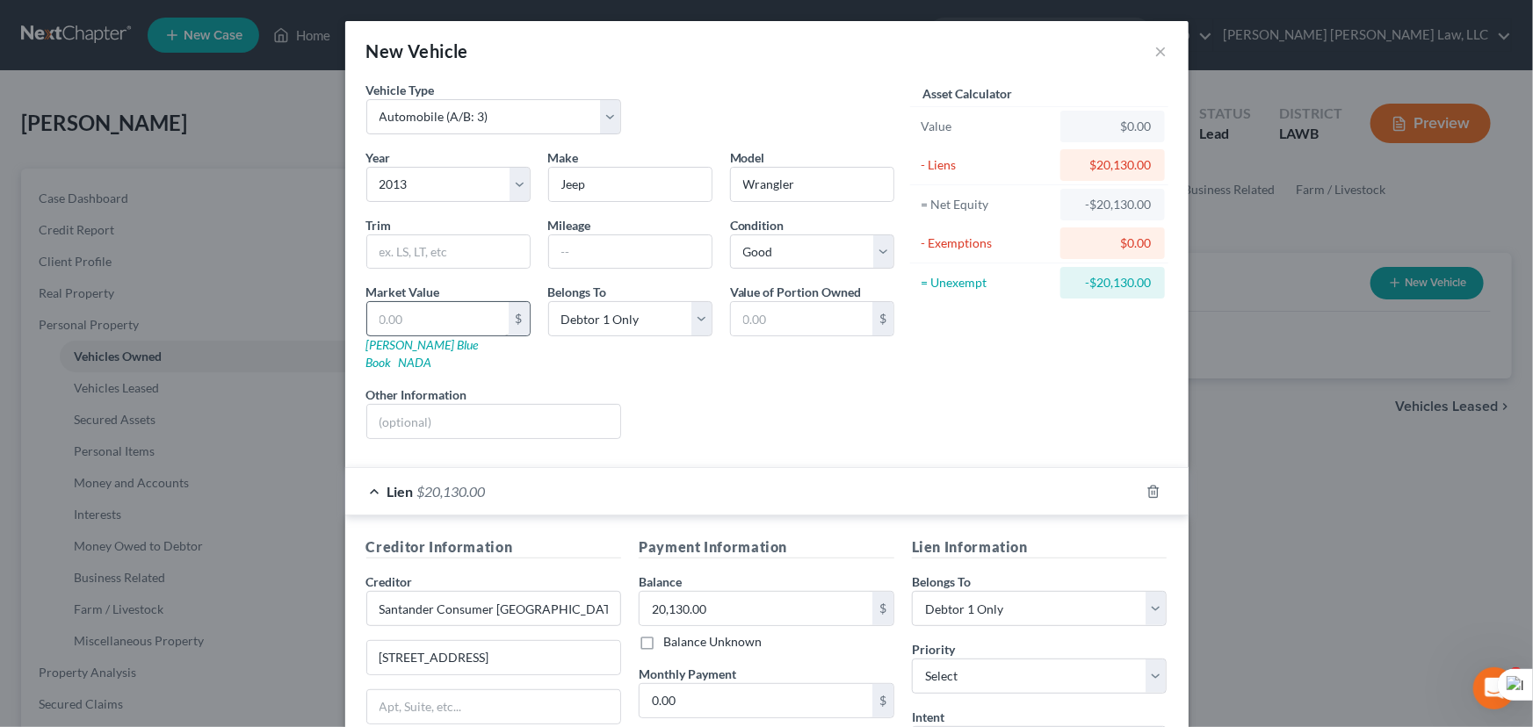
drag, startPoint x: 399, startPoint y: 293, endPoint x: 400, endPoint y: 313, distance: 19.3
click at [399, 293] on label "Market Value" at bounding box center [403, 292] width 74 height 18
click at [400, 316] on input "text" at bounding box center [437, 318] width 141 height 33
type input "1"
type input "1.00"
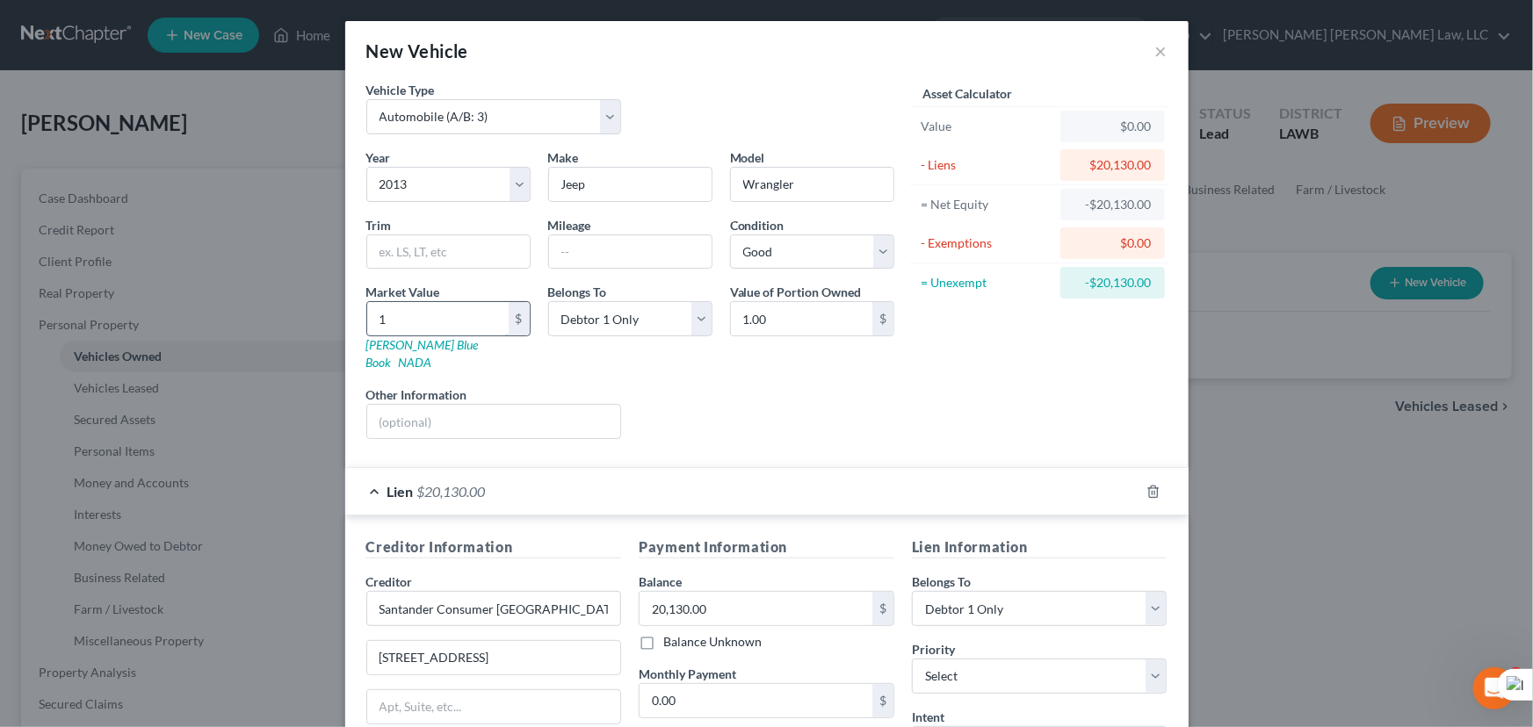
type input "13"
type input "13.00"
type input "135"
type input "135.00"
type input "1,356"
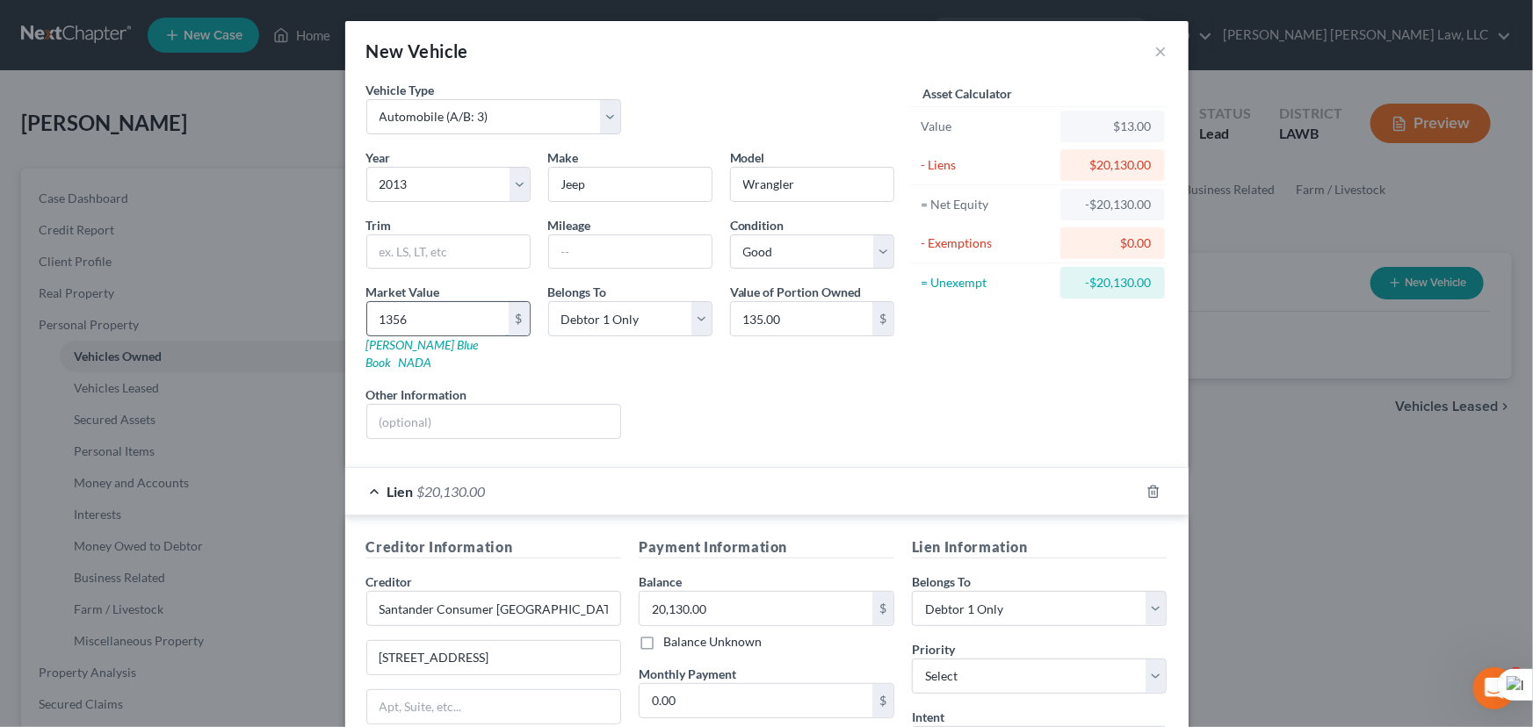
type input "1,356.00"
type input "1,3562"
type input "13,562.00"
type input "13,562.5"
type input "13,562.50"
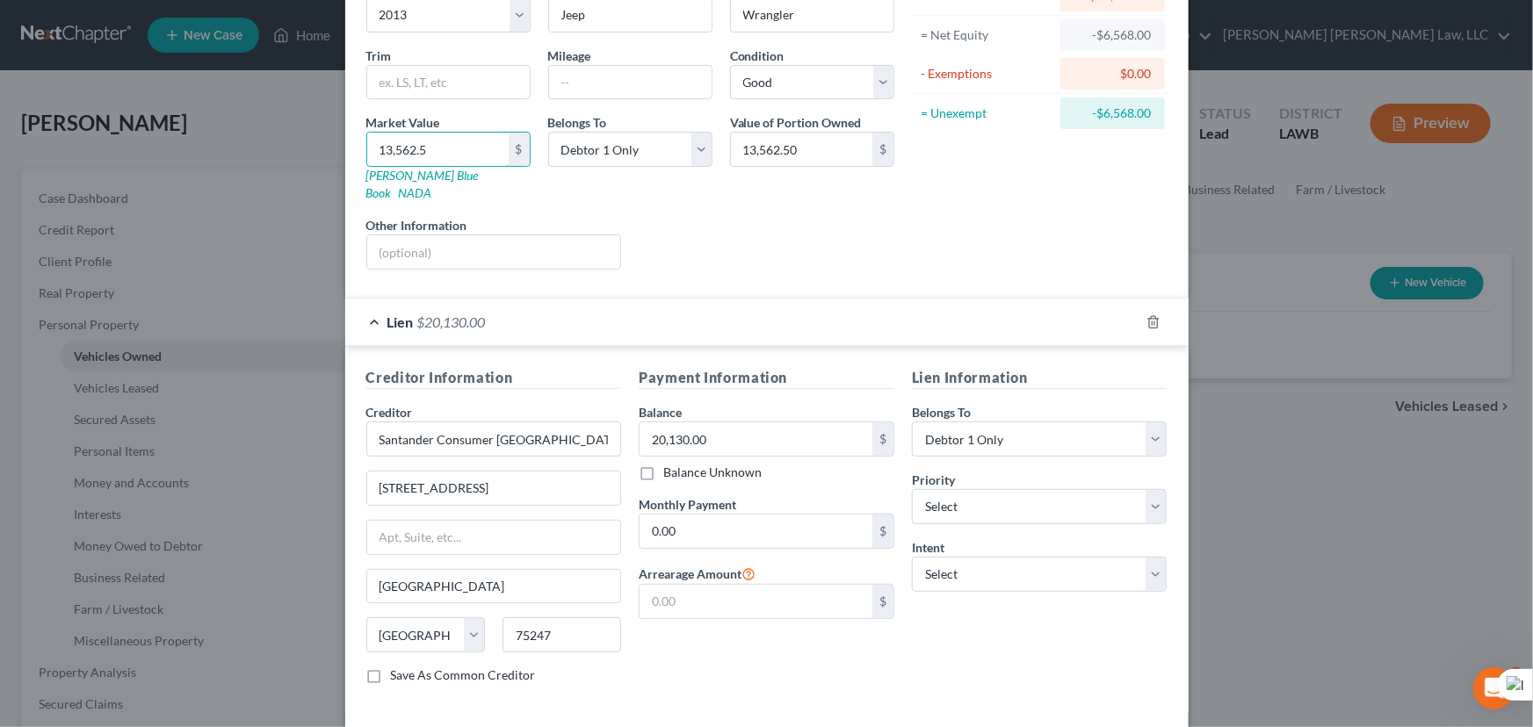
scroll to position [231, 0]
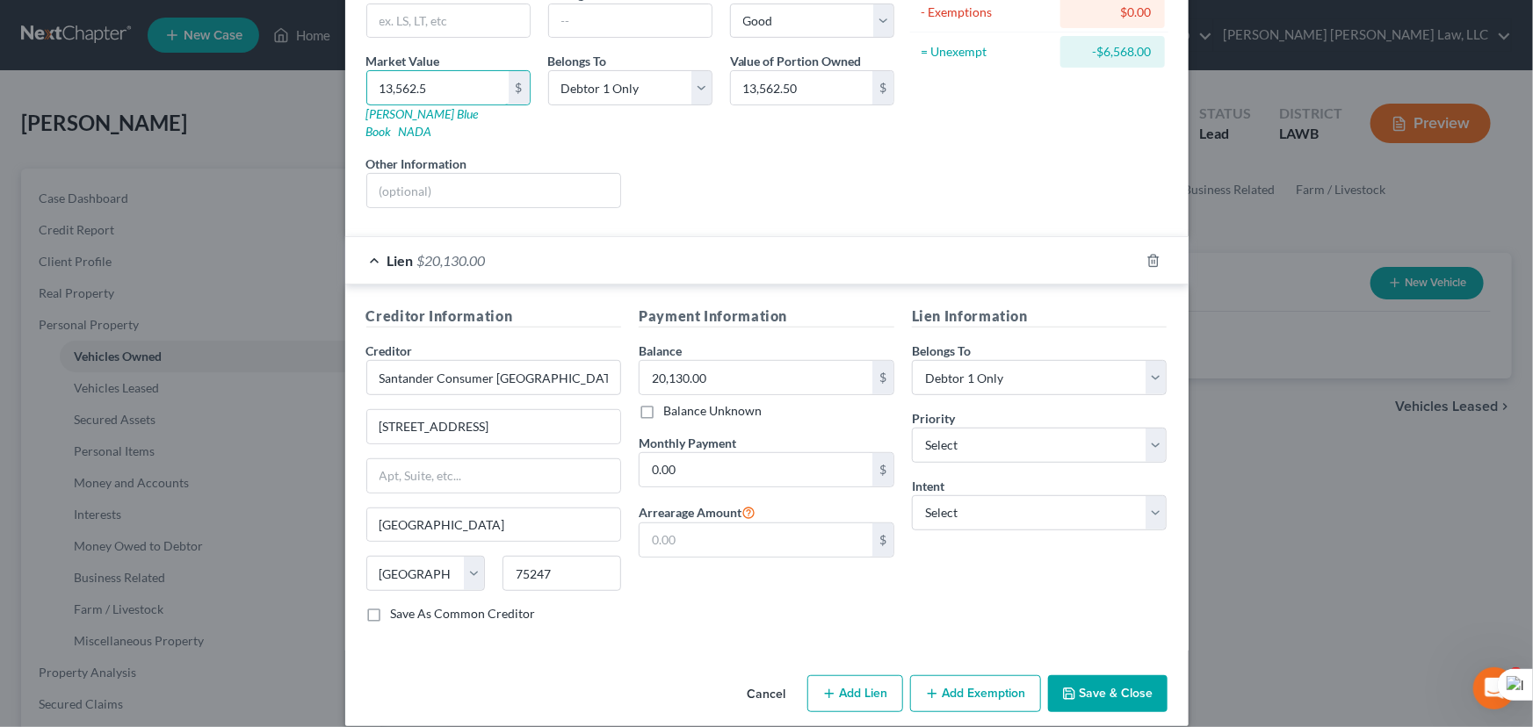
type input "13,562.5"
click at [1083, 677] on button "Save & Close" at bounding box center [1107, 694] width 119 height 37
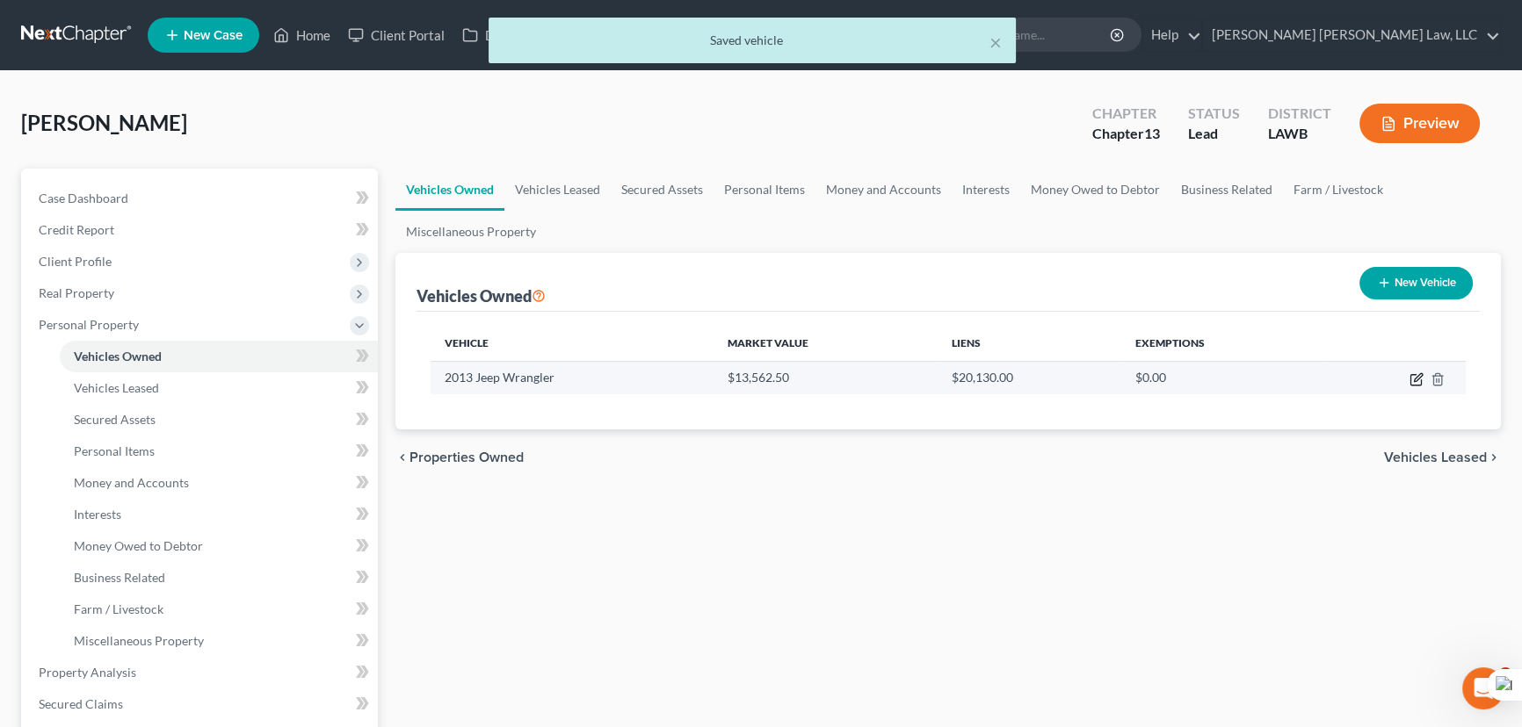
click at [1415, 378] on icon "button" at bounding box center [1416, 380] width 14 height 14
select select "0"
select select "13"
select select "2"
select select "0"
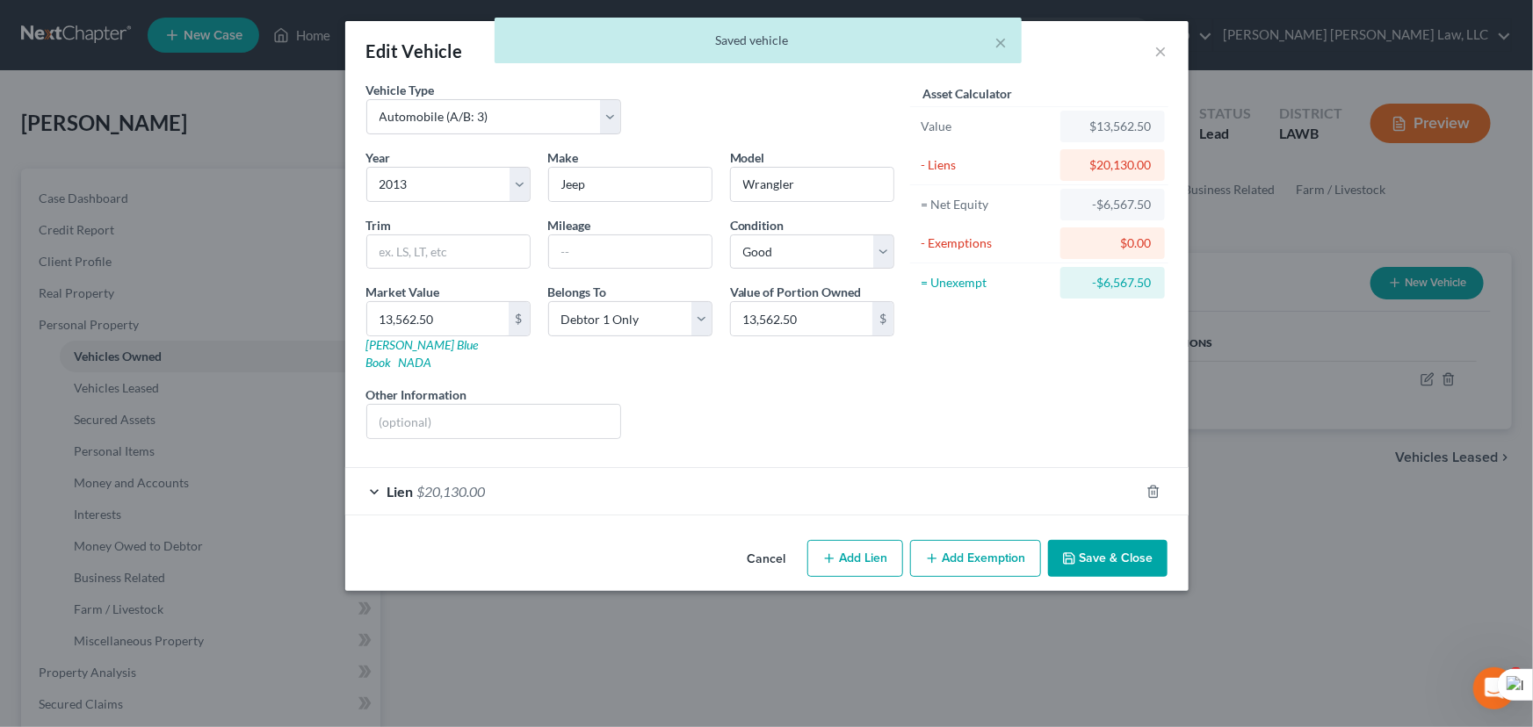
click at [987, 560] on div "Cancel Add Lien Add Lease Add Exemption Save & Close" at bounding box center [766, 562] width 843 height 58
click at [972, 540] on button "Add Exemption" at bounding box center [975, 558] width 131 height 37
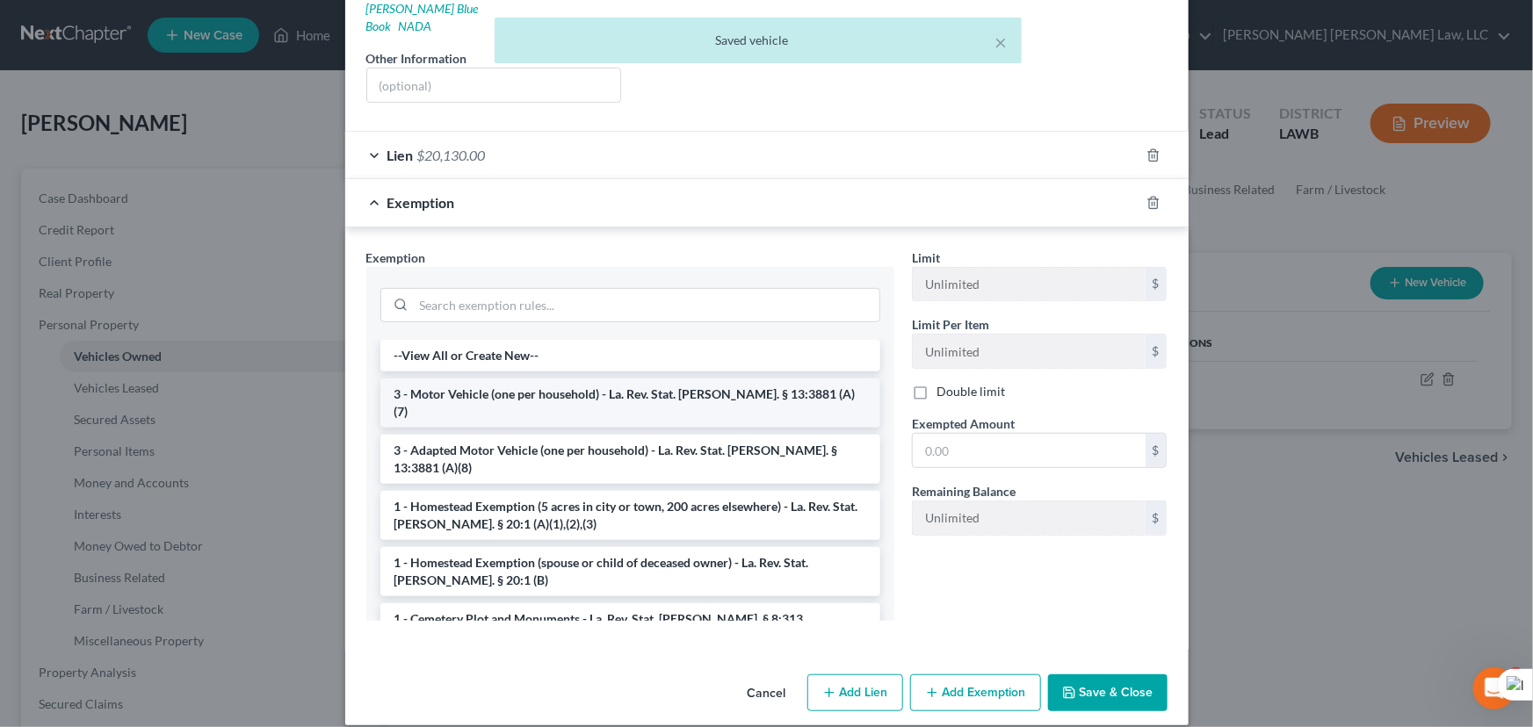
click at [567, 379] on li "3 - Motor Vehicle (one per household) - La. Rev. Stat. [PERSON_NAME]. § 13:3881…" at bounding box center [630, 403] width 500 height 49
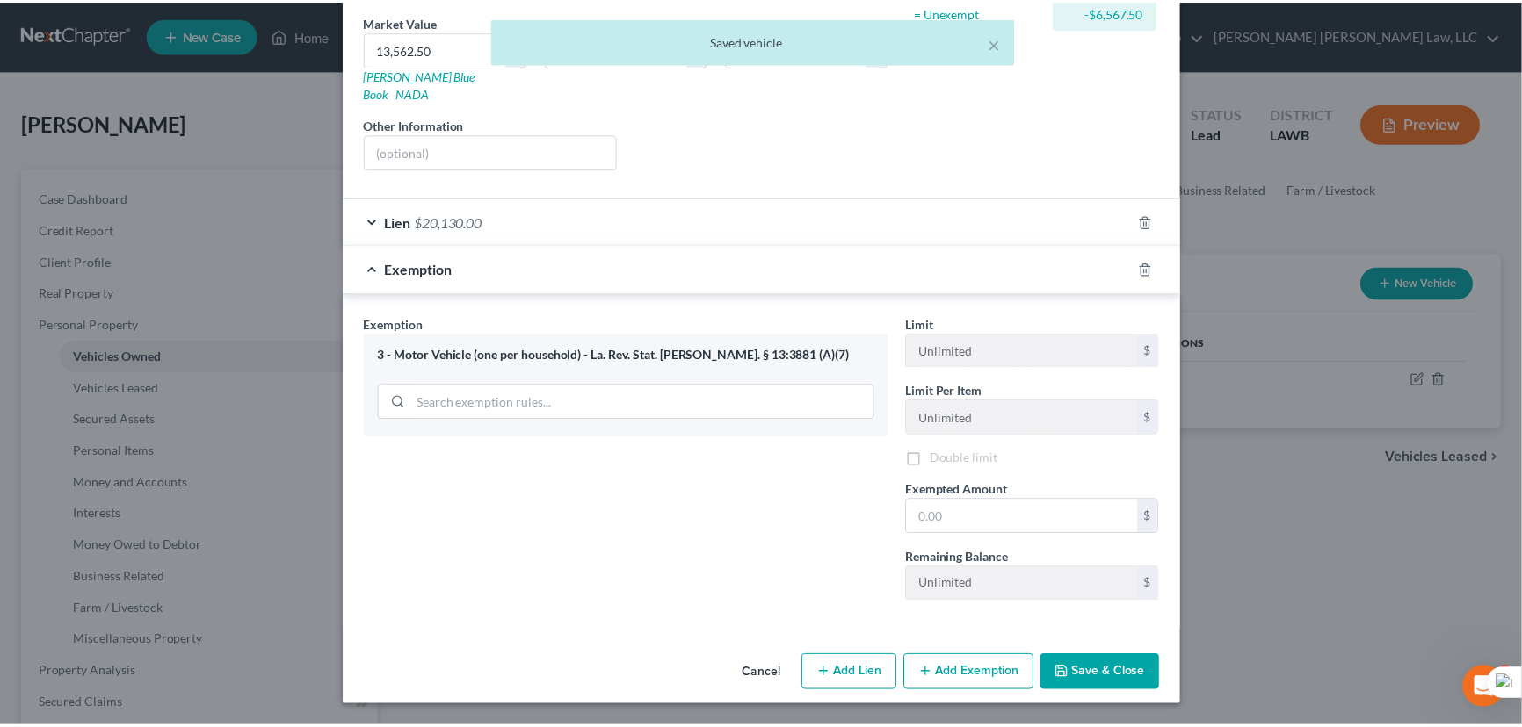
scroll to position [253, 0]
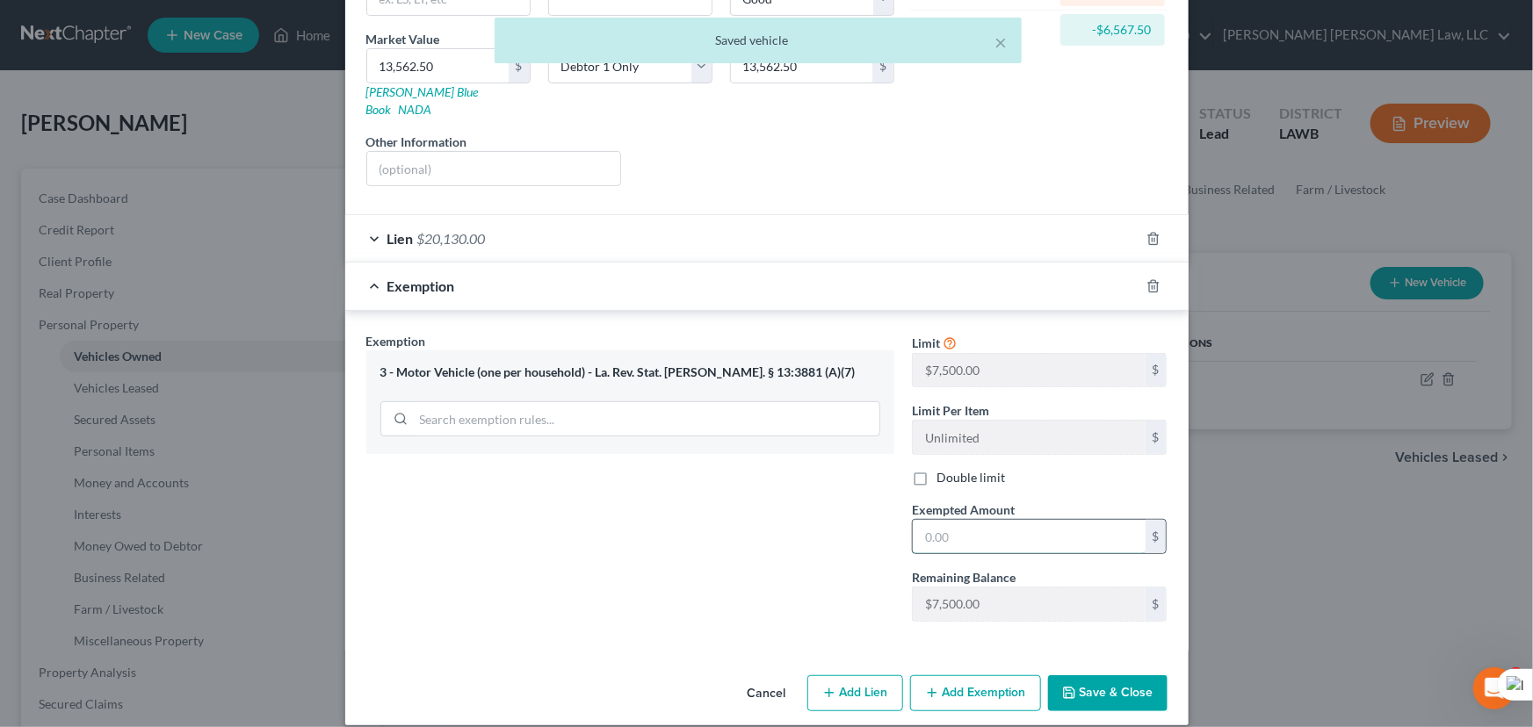
click at [1016, 520] on input "text" at bounding box center [1029, 536] width 233 height 33
type input "7,500"
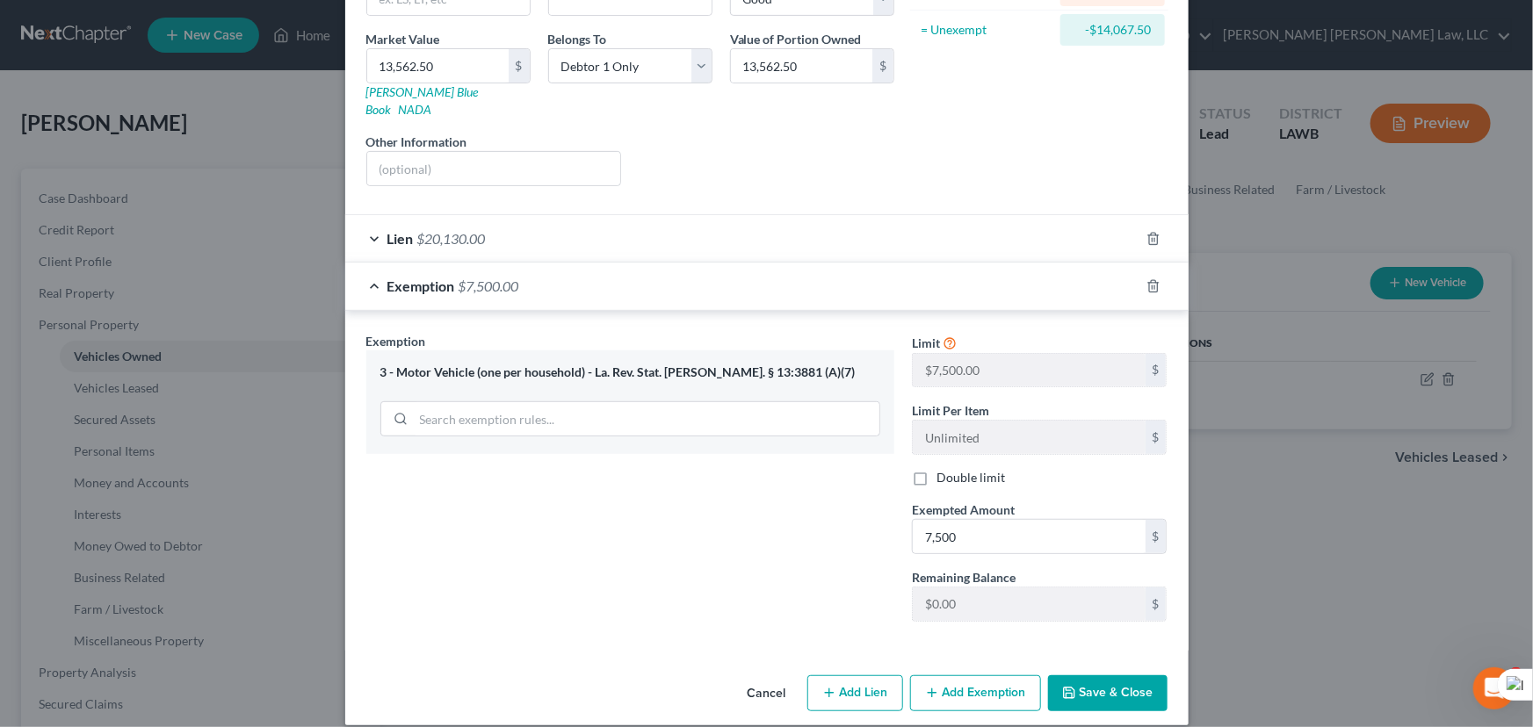
click at [1104, 684] on button "Save & Close" at bounding box center [1107, 694] width 119 height 37
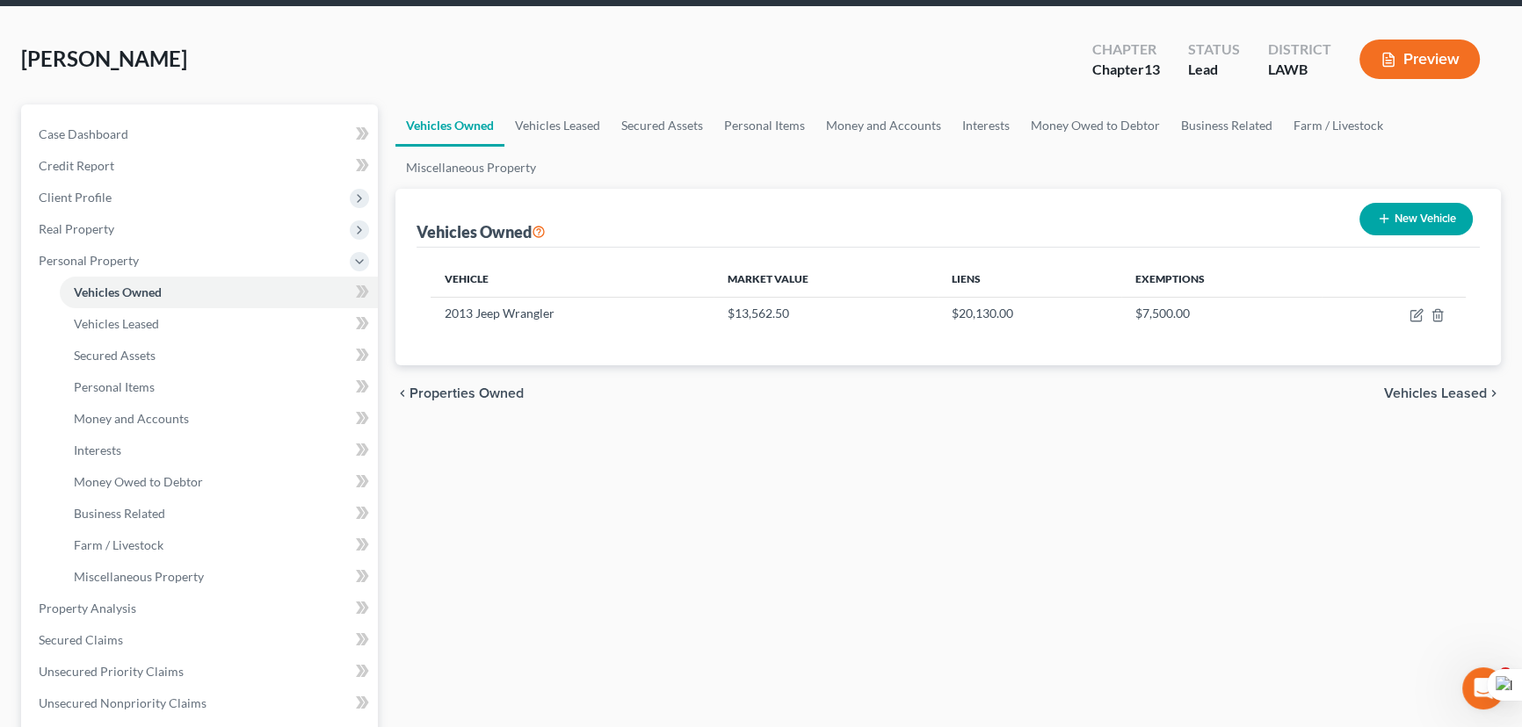
scroll to position [159, 0]
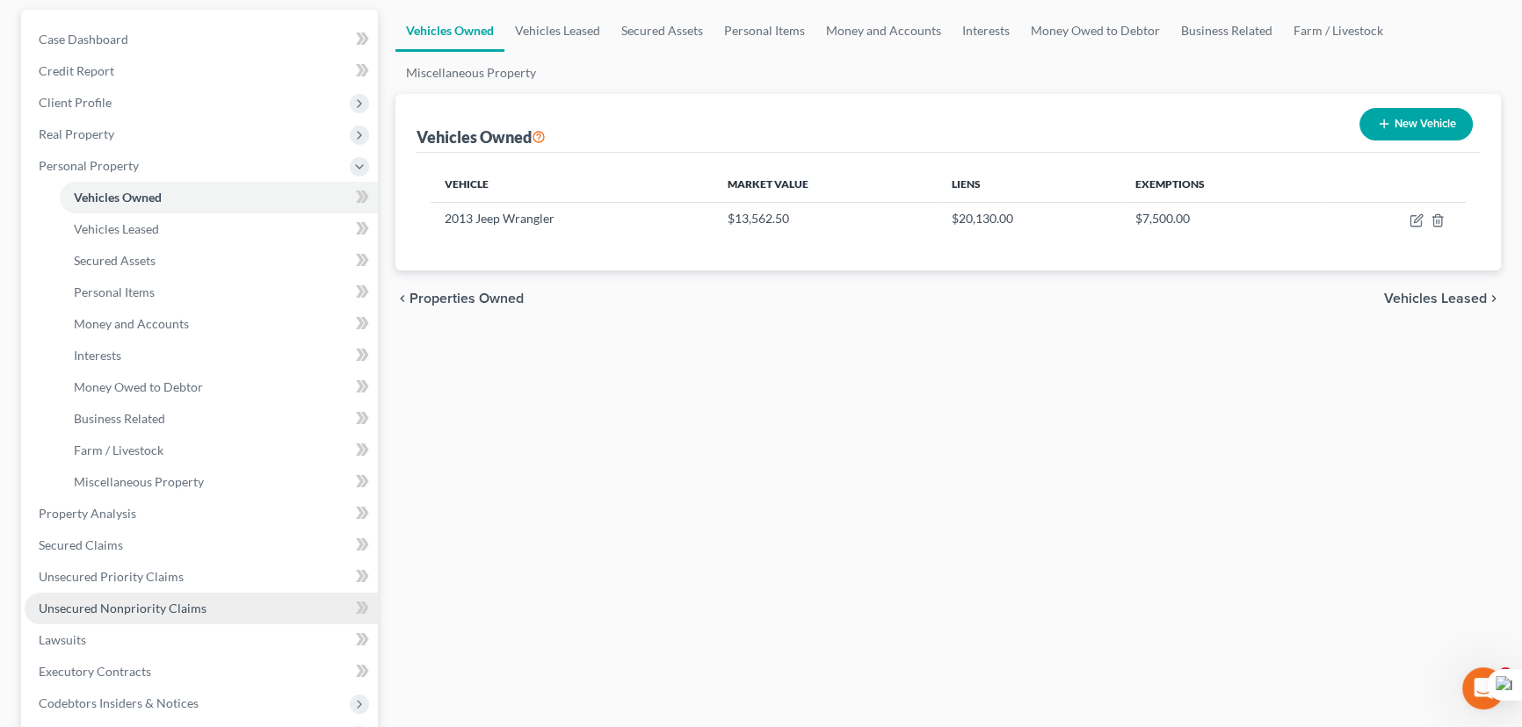
click at [157, 601] on span "Unsecured Nonpriority Claims" at bounding box center [123, 608] width 168 height 15
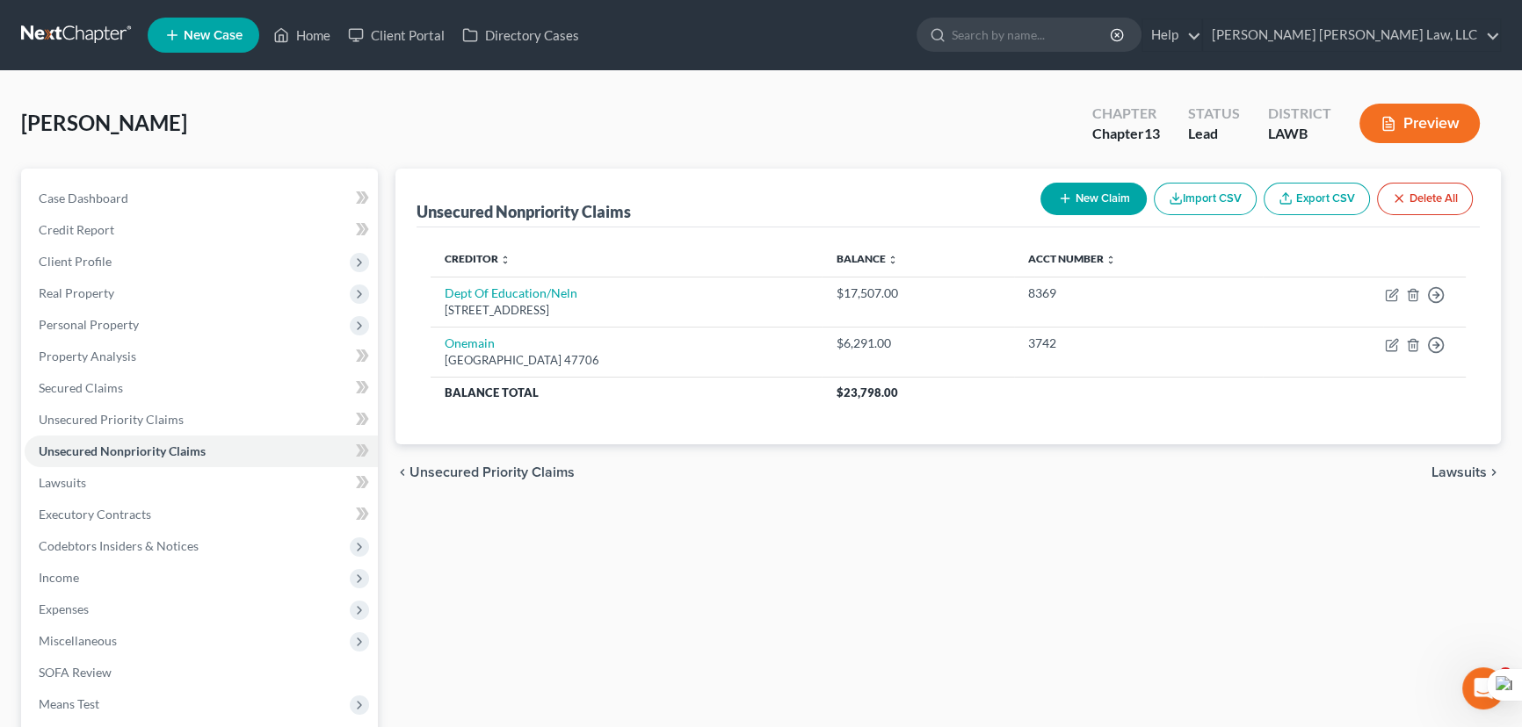
click at [1084, 192] on button "New Claim" at bounding box center [1093, 199] width 106 height 33
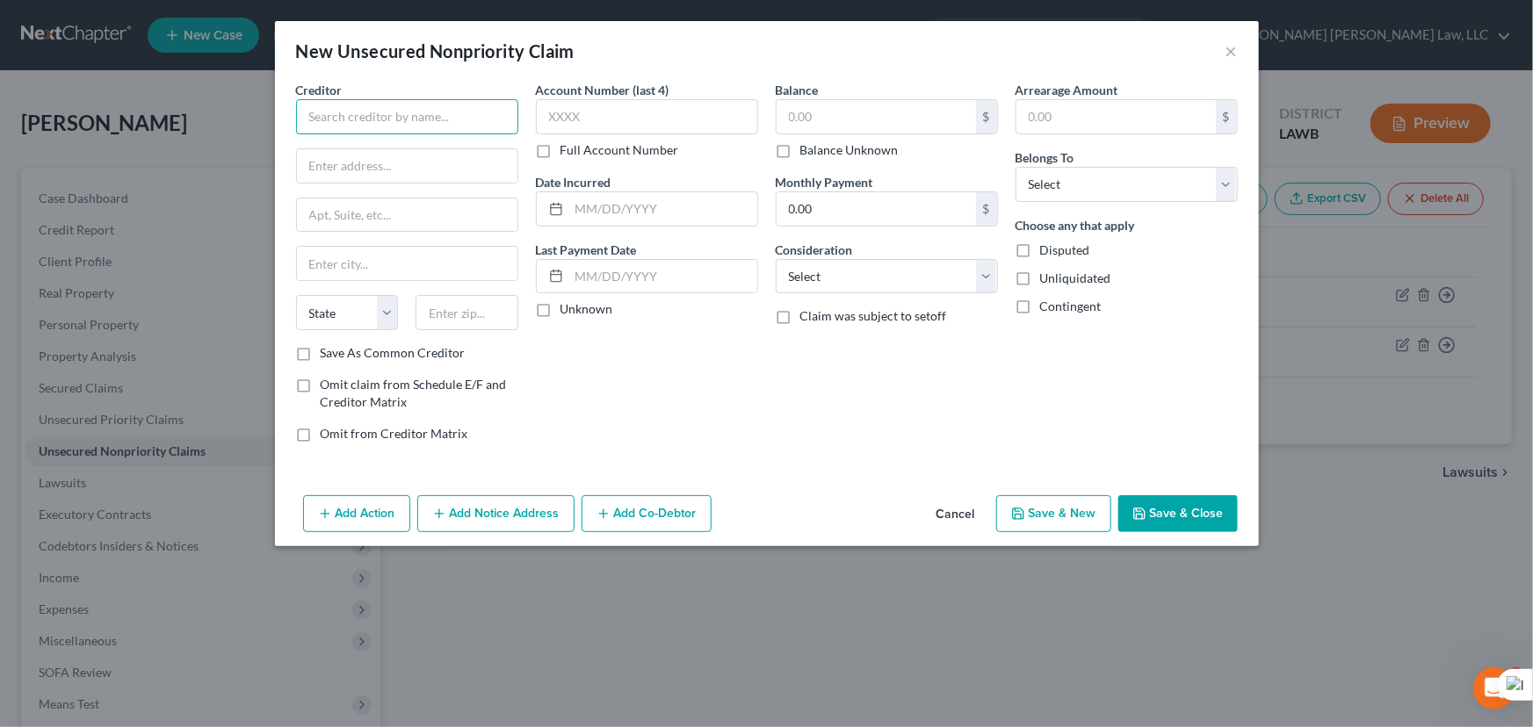
click at [394, 125] on input "text" at bounding box center [407, 116] width 222 height 35
type input "A"
type input "Ace Payday"
type input "1231 Greenway Dr"
type input "Suite 600"
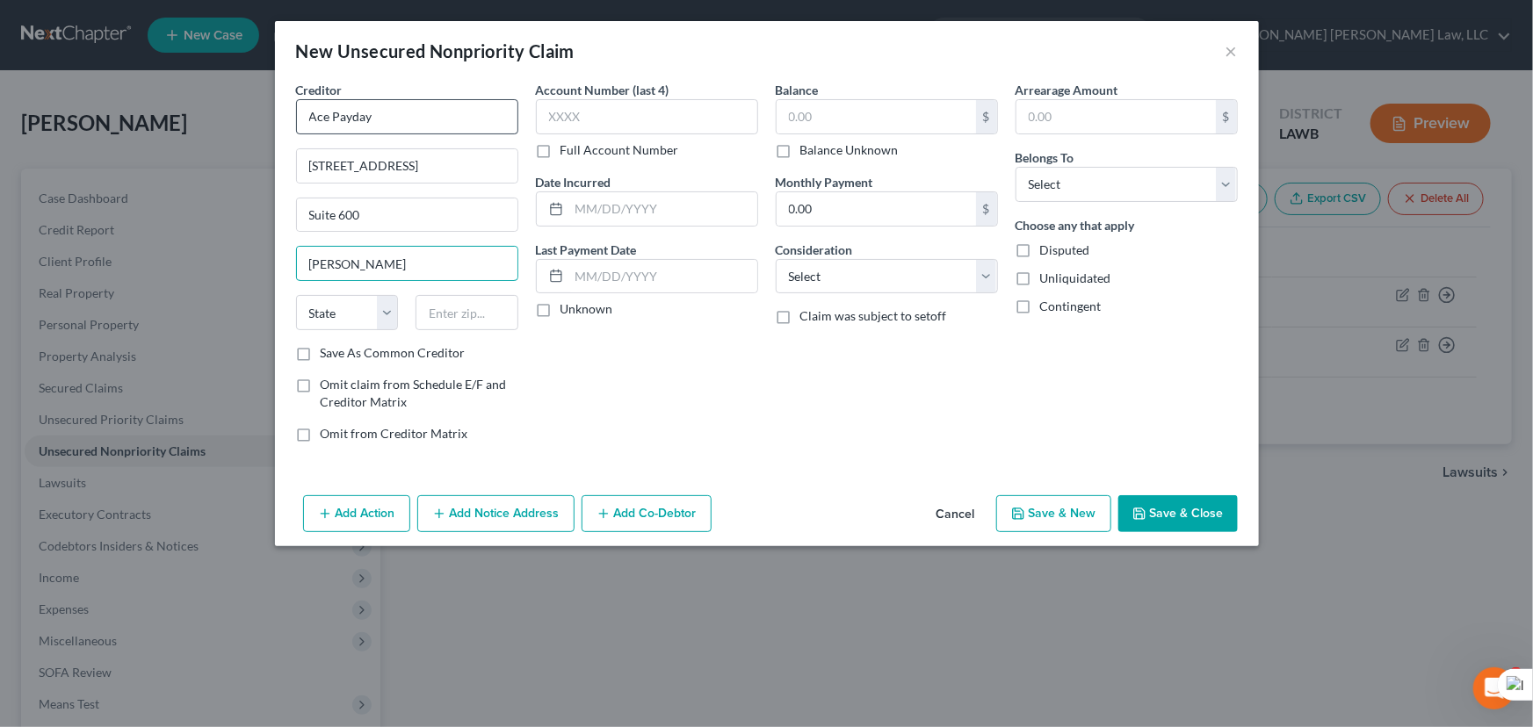
type input "Irving"
select select "45"
type input "75038"
click at [837, 103] on input "text" at bounding box center [876, 116] width 199 height 33
type input "355"
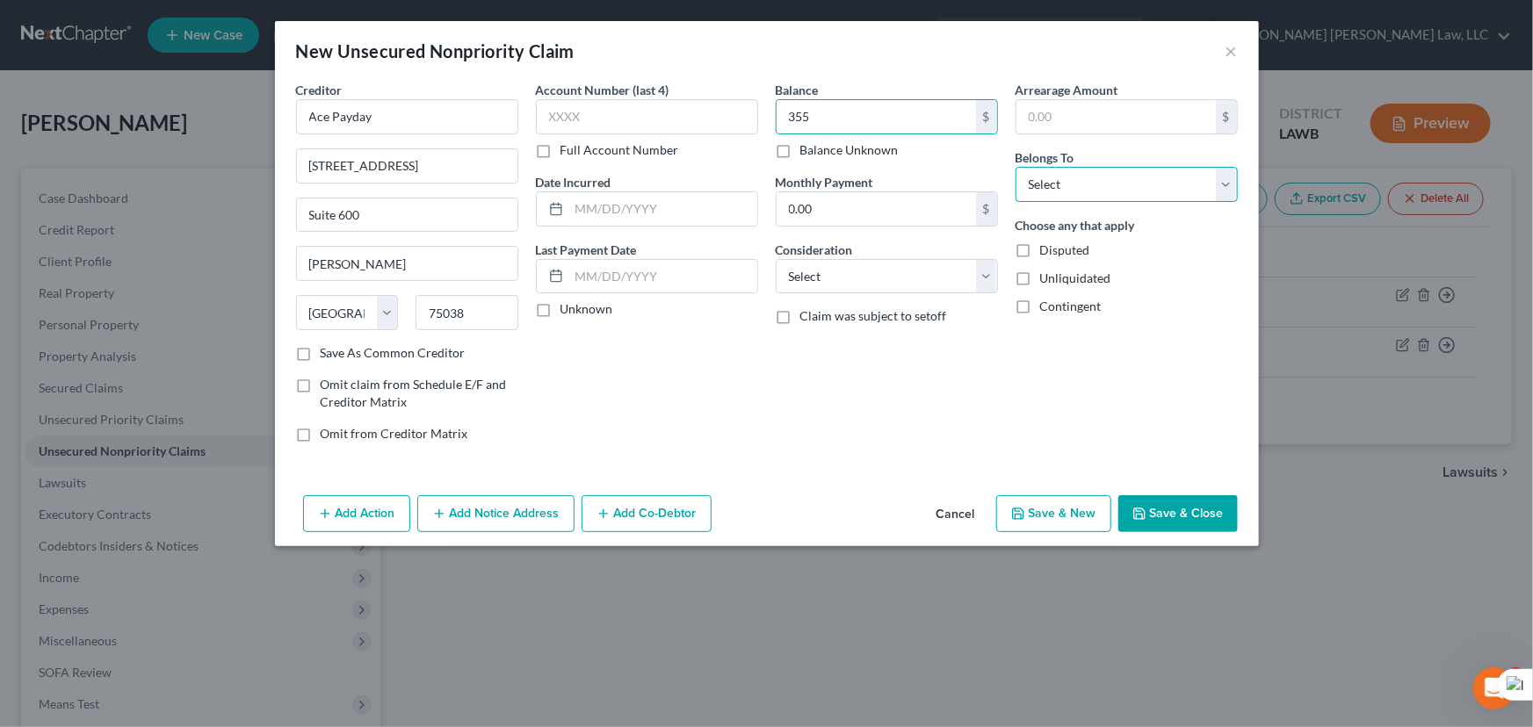
click at [1122, 188] on select "Select Debtor 1 Only Debtor 2 Only Debtor 1 And Debtor 2 Only At Least One Of T…" at bounding box center [1127, 184] width 222 height 35
select select "0"
click at [1016, 167] on select "Select Debtor 1 Only Debtor 2 Only Debtor 1 And Debtor 2 Only At Least One Of T…" at bounding box center [1127, 184] width 222 height 35
click at [1178, 510] on button "Save & Close" at bounding box center [1177, 514] width 119 height 37
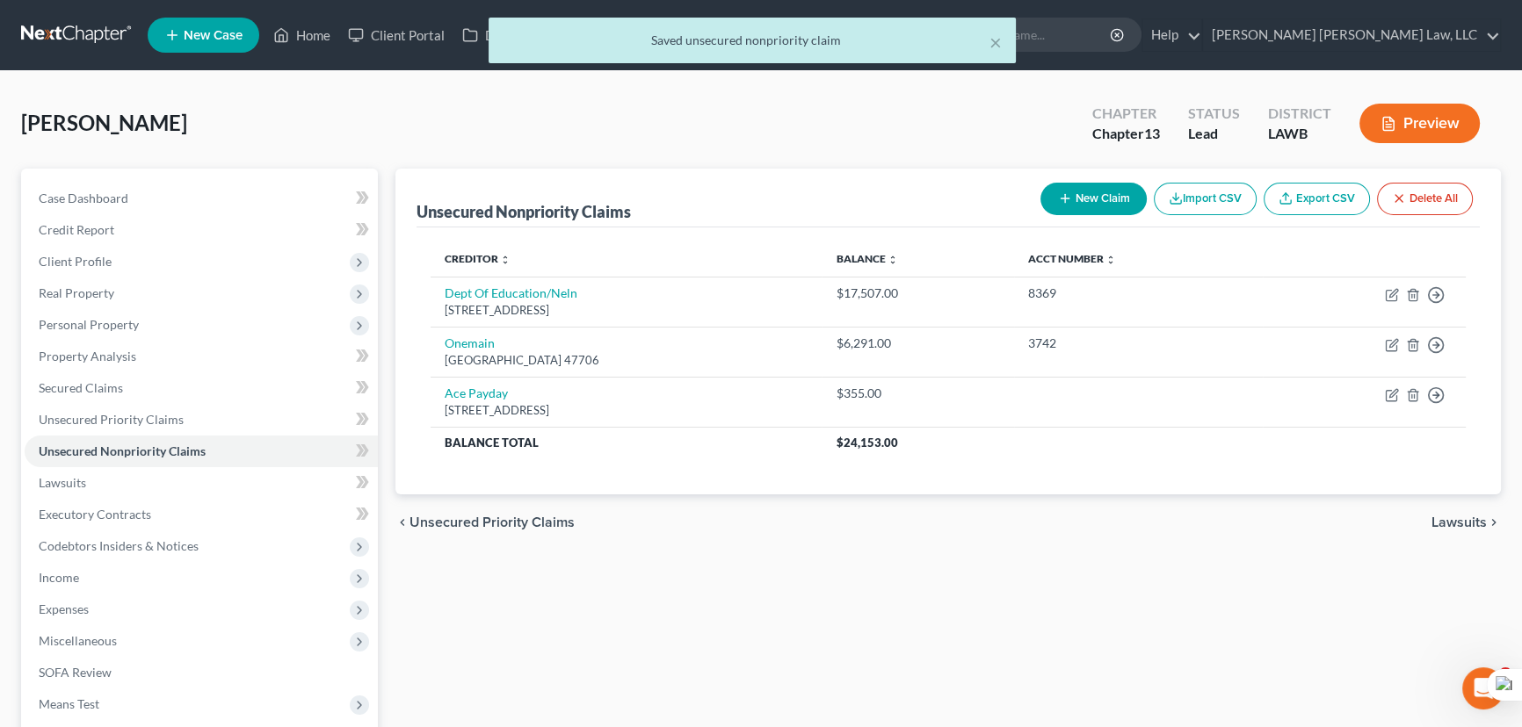
click at [1116, 196] on button "New Claim" at bounding box center [1093, 199] width 106 height 33
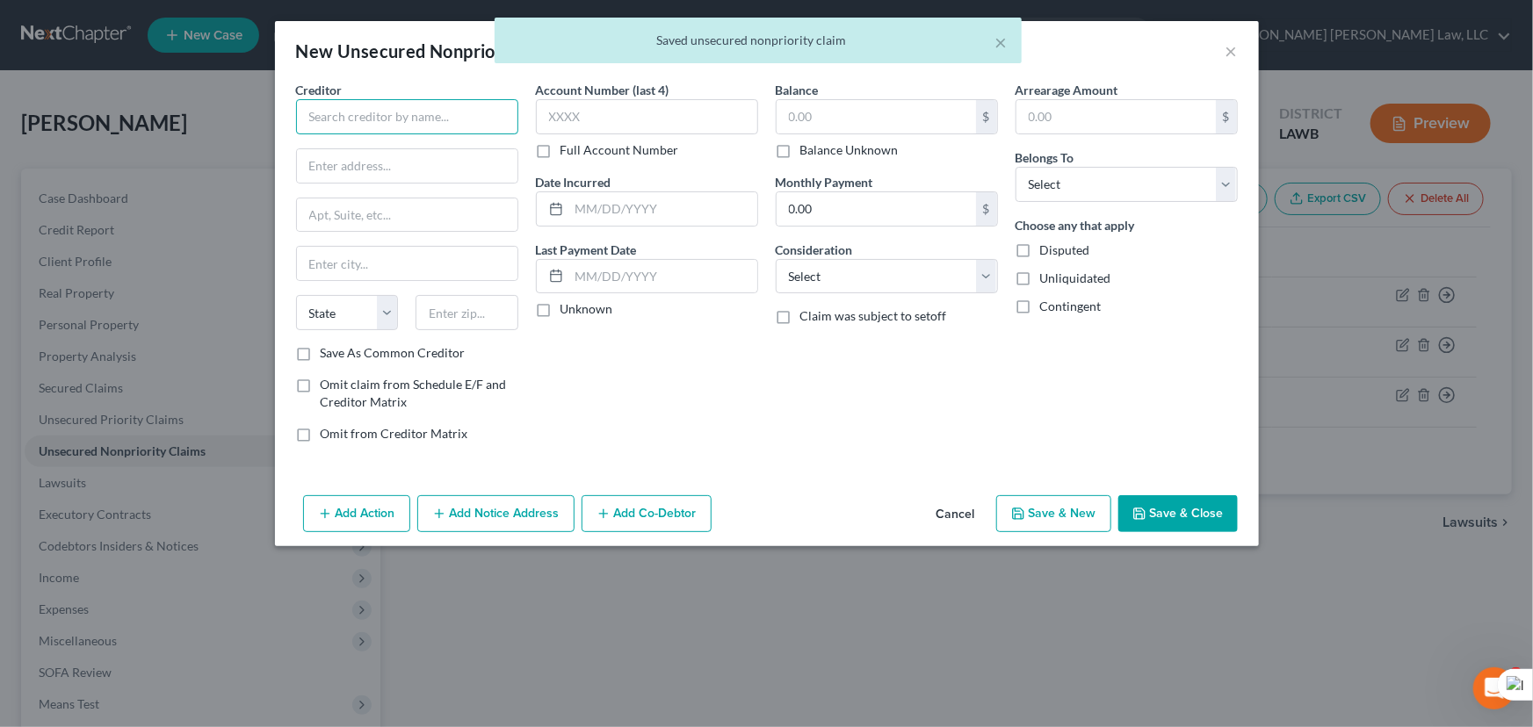
click at [445, 133] on input "text" at bounding box center [407, 116] width 222 height 35
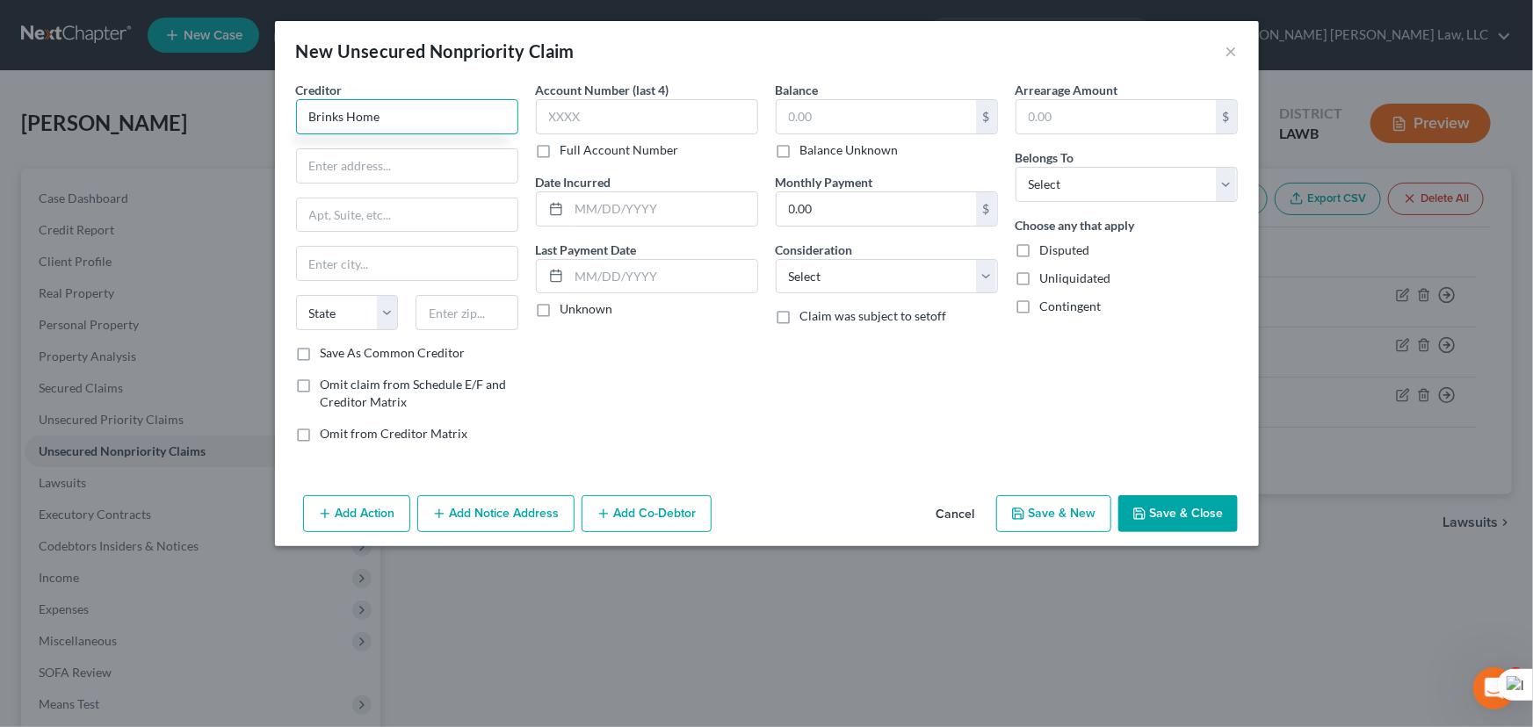
type input "Brinks Home"
type input "Po Box 815665"
type input "Dallas"
select select "45"
type input "75381"
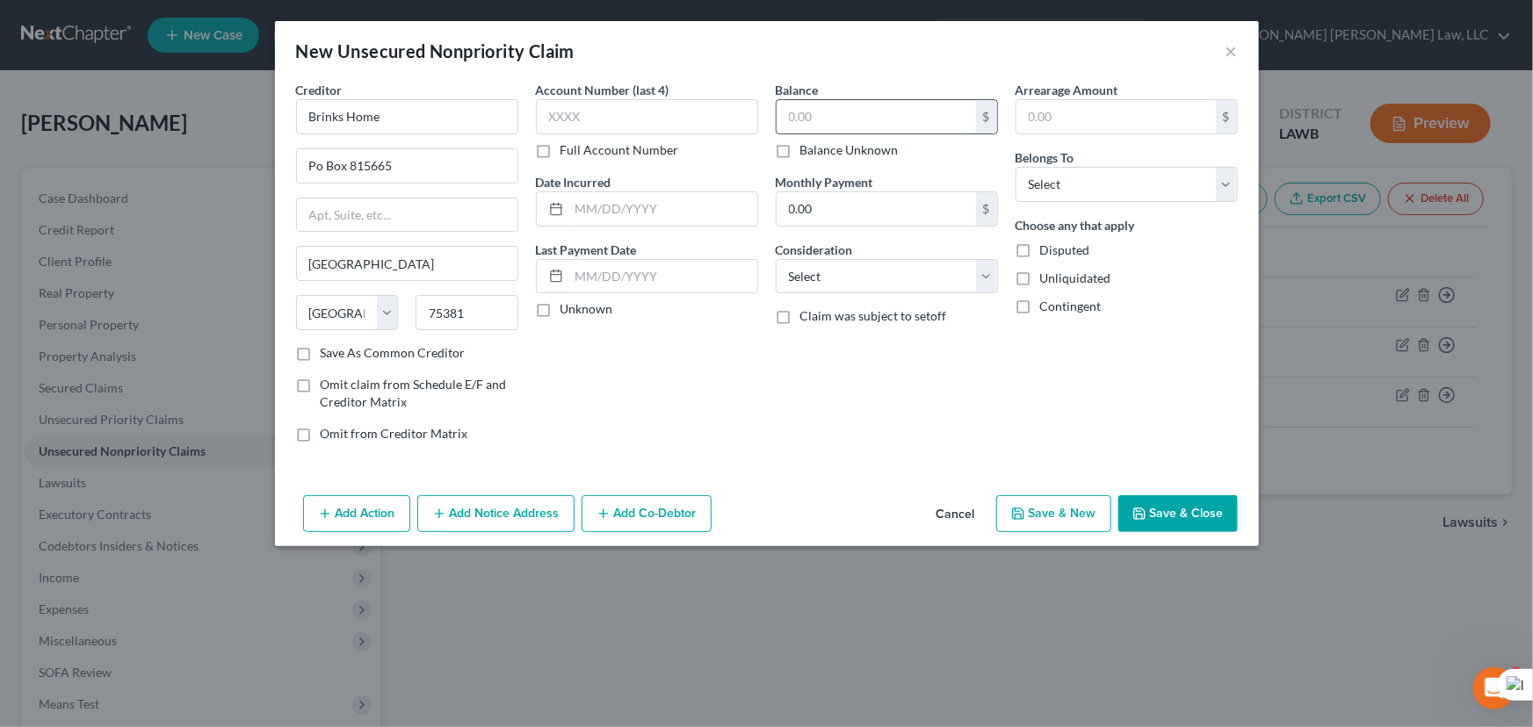
click at [879, 112] on input "text" at bounding box center [876, 116] width 199 height 33
type input "633"
click at [1149, 186] on select "Select Debtor 1 Only Debtor 2 Only Debtor 1 And Debtor 2 Only At Least One Of T…" at bounding box center [1127, 184] width 222 height 35
select select "0"
click at [1016, 167] on select "Select Debtor 1 Only Debtor 2 Only Debtor 1 And Debtor 2 Only At Least One Of T…" at bounding box center [1127, 184] width 222 height 35
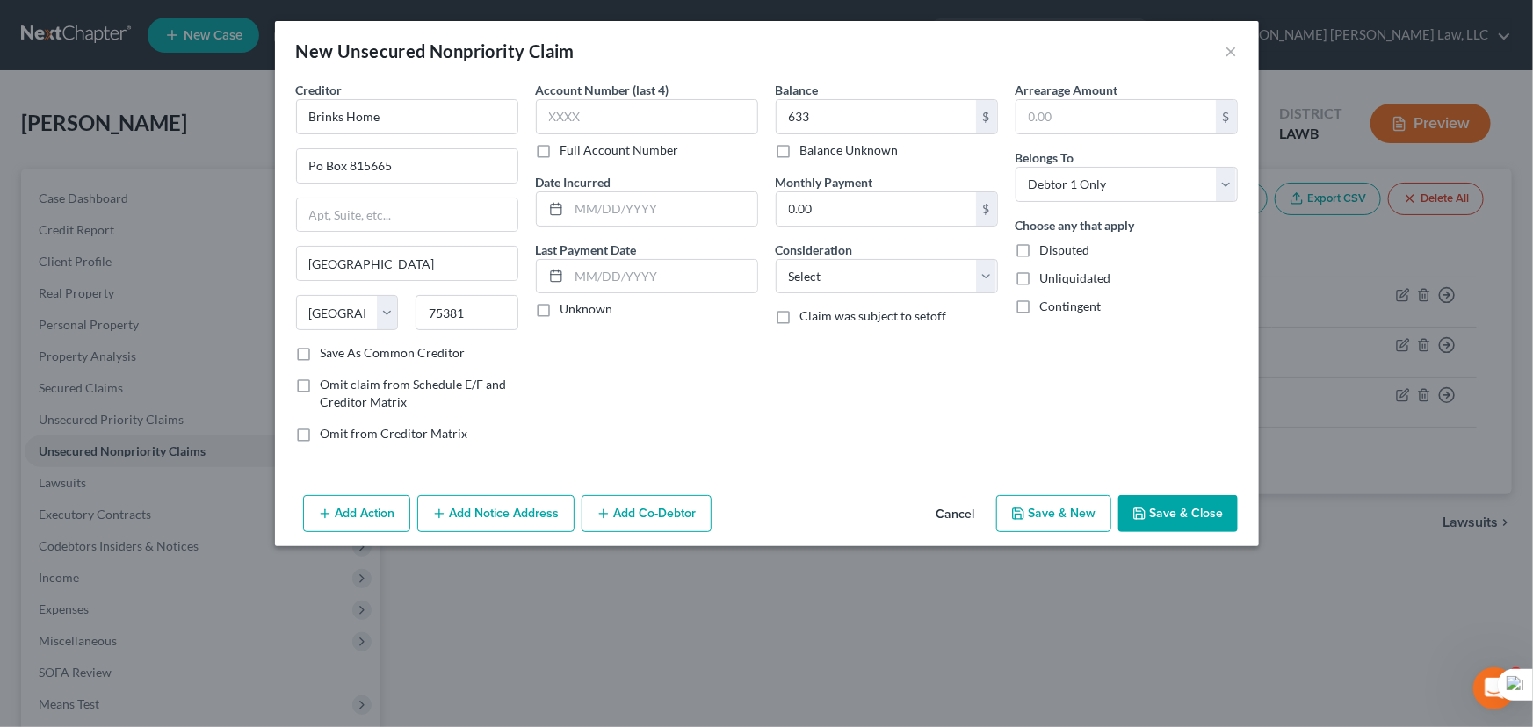
click at [1158, 501] on button "Save & Close" at bounding box center [1177, 514] width 119 height 37
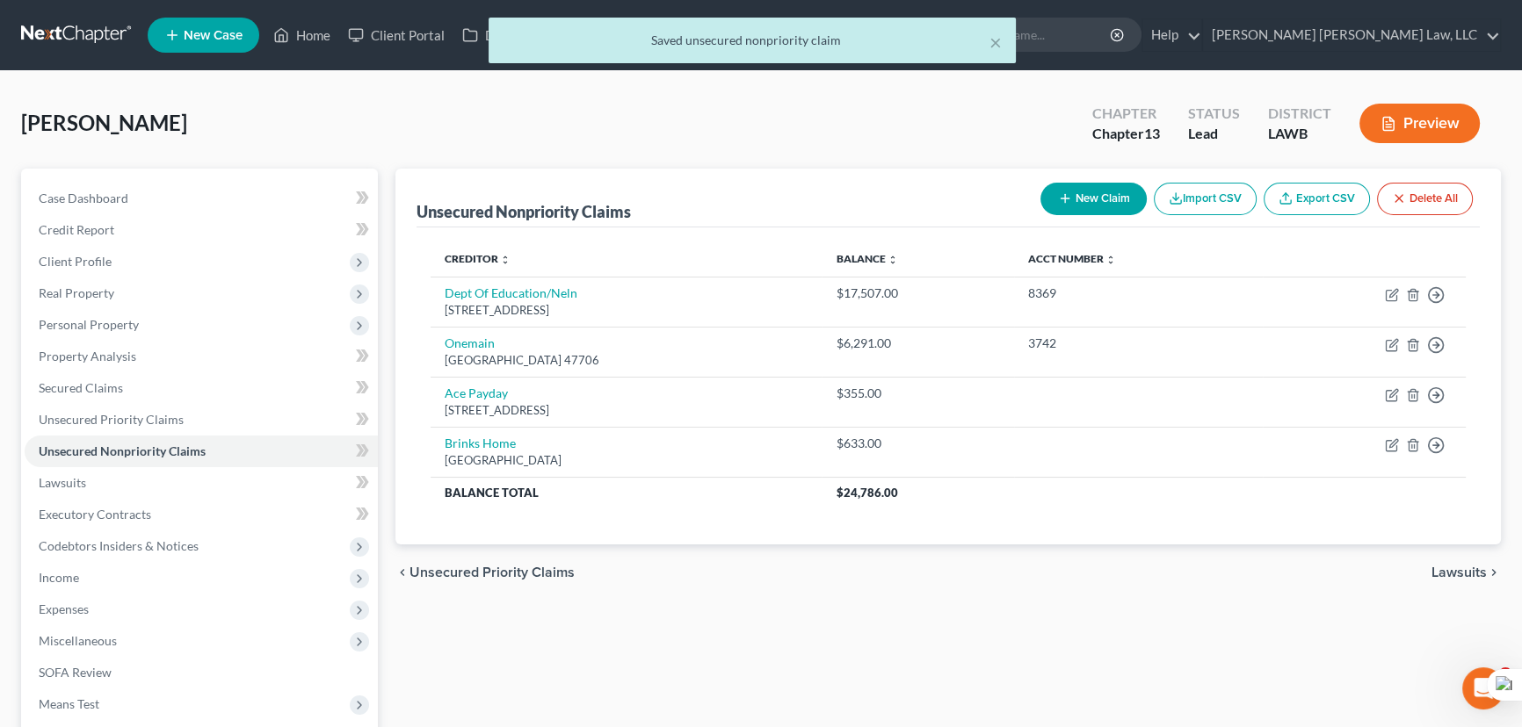
click at [1089, 201] on button "New Claim" at bounding box center [1093, 199] width 106 height 33
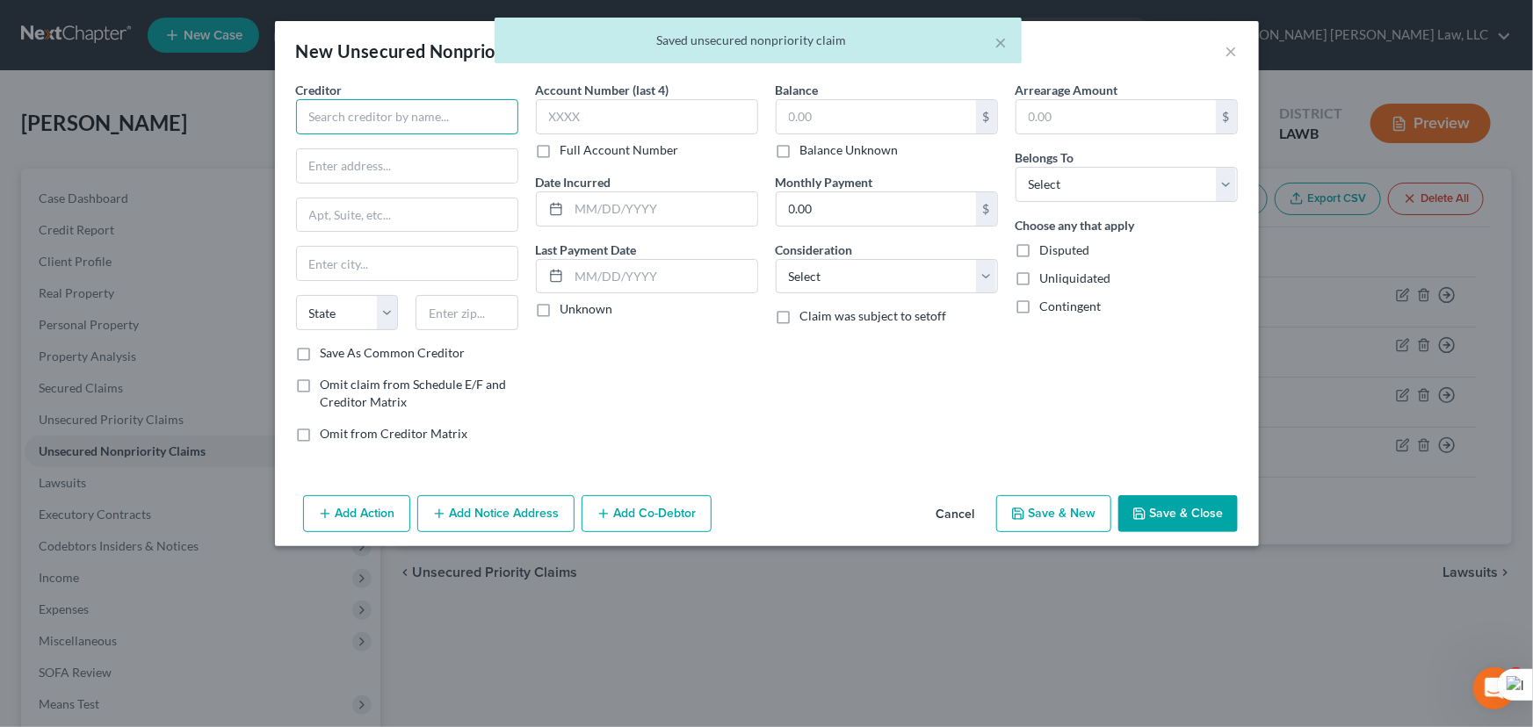
click at [435, 114] on input "text" at bounding box center [407, 116] width 222 height 35
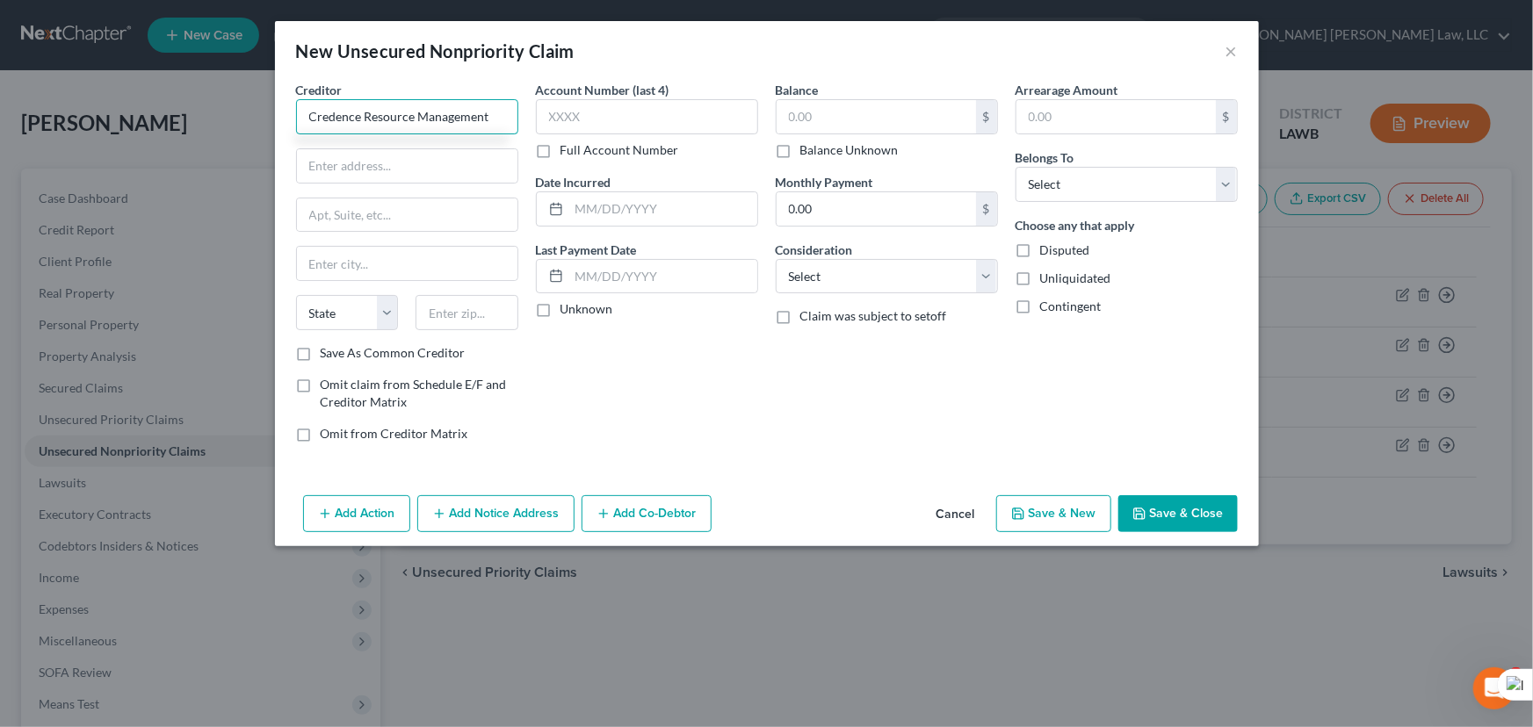
type input "Credence Resource Management"
type input "17000 Dallas Pkwy"
click at [322, 213] on input "Str 20" at bounding box center [407, 215] width 221 height 33
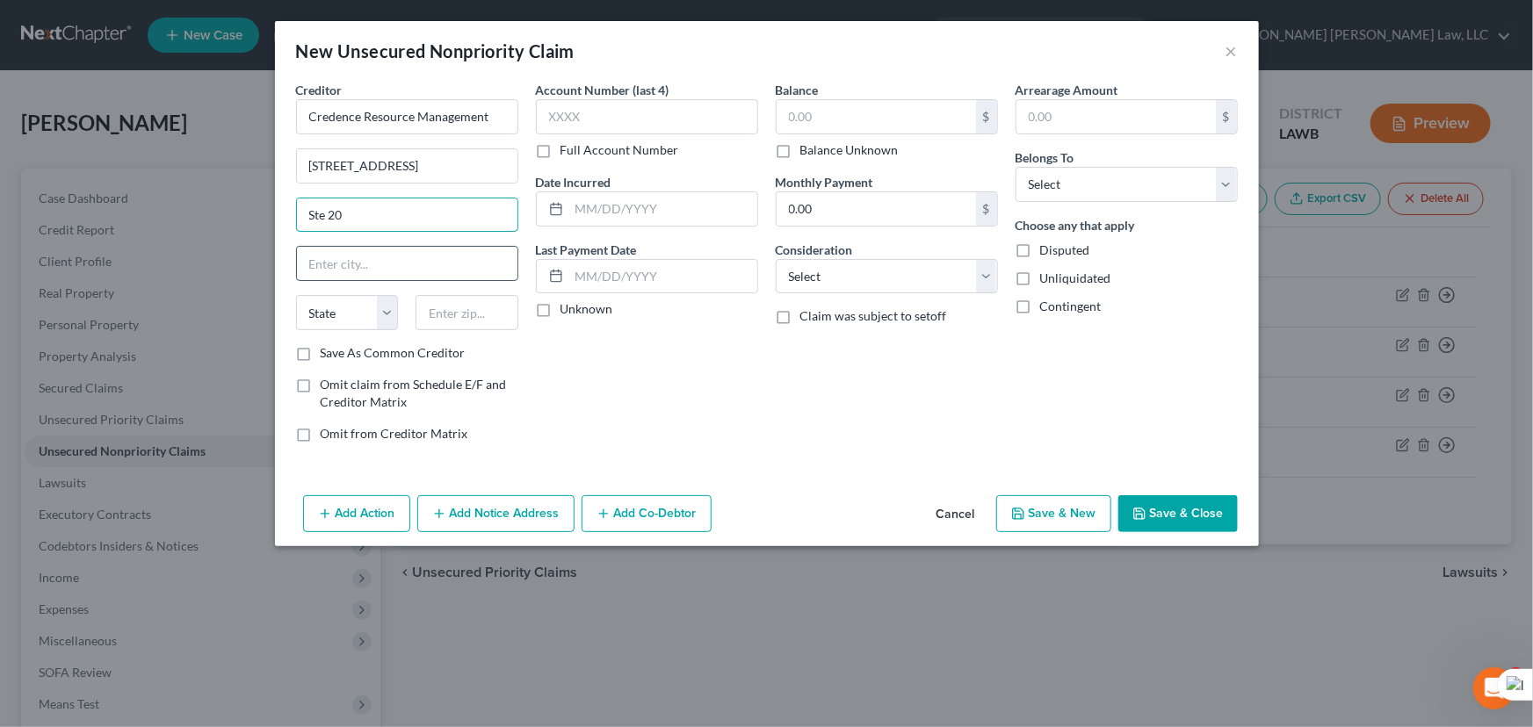
type input "Ste 20"
click at [337, 272] on input "text" at bounding box center [407, 263] width 221 height 33
type input "Dallas"
select select "45"
type input "75248"
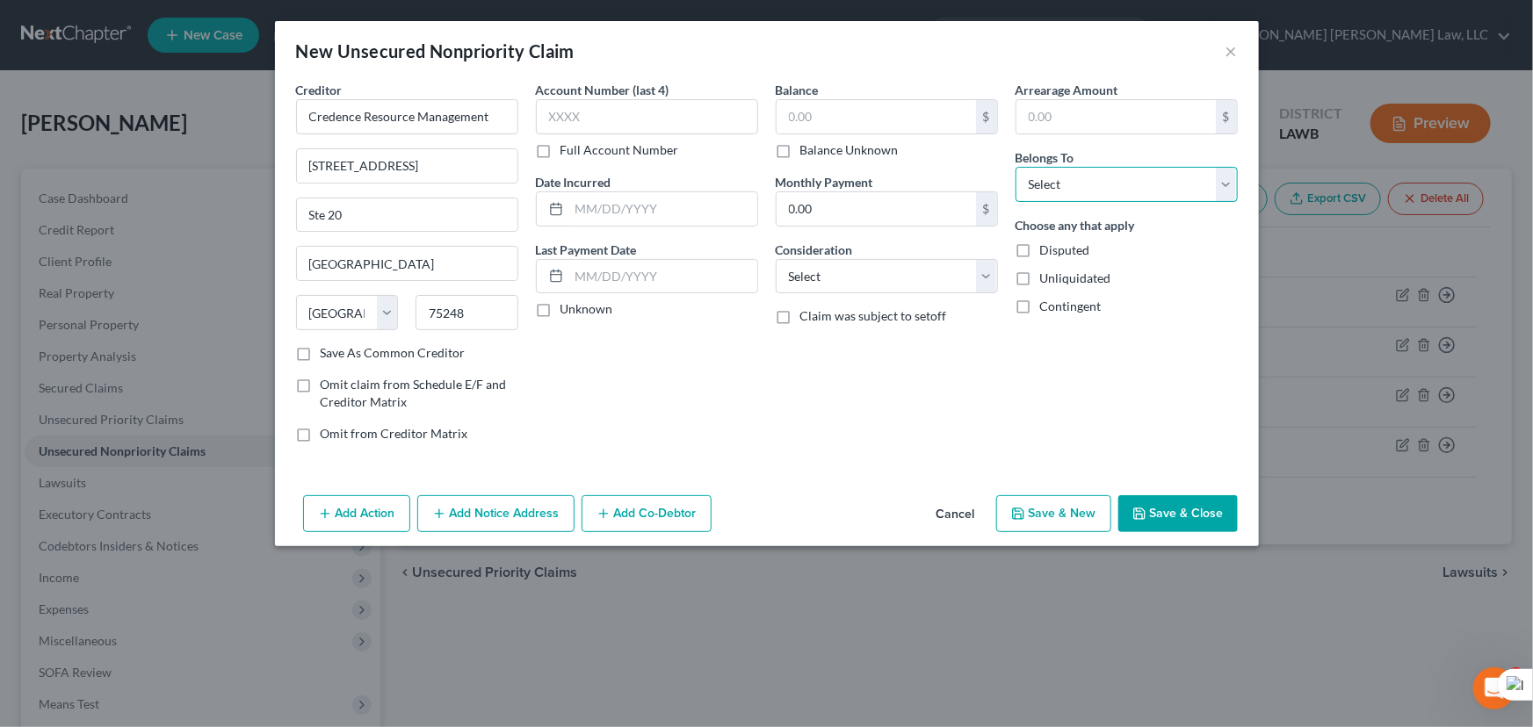
drag, startPoint x: 1183, startPoint y: 170, endPoint x: 1169, endPoint y: 199, distance: 31.8
click at [1183, 170] on select "Select Debtor 1 Only Debtor 2 Only Debtor 1 And Debtor 2 Only At Least One Of T…" at bounding box center [1127, 184] width 222 height 35
select select "0"
click at [1016, 167] on select "Select Debtor 1 Only Debtor 2 Only Debtor 1 And Debtor 2 Only At Least One Of T…" at bounding box center [1127, 184] width 222 height 35
click at [808, 110] on input "text" at bounding box center [876, 116] width 199 height 33
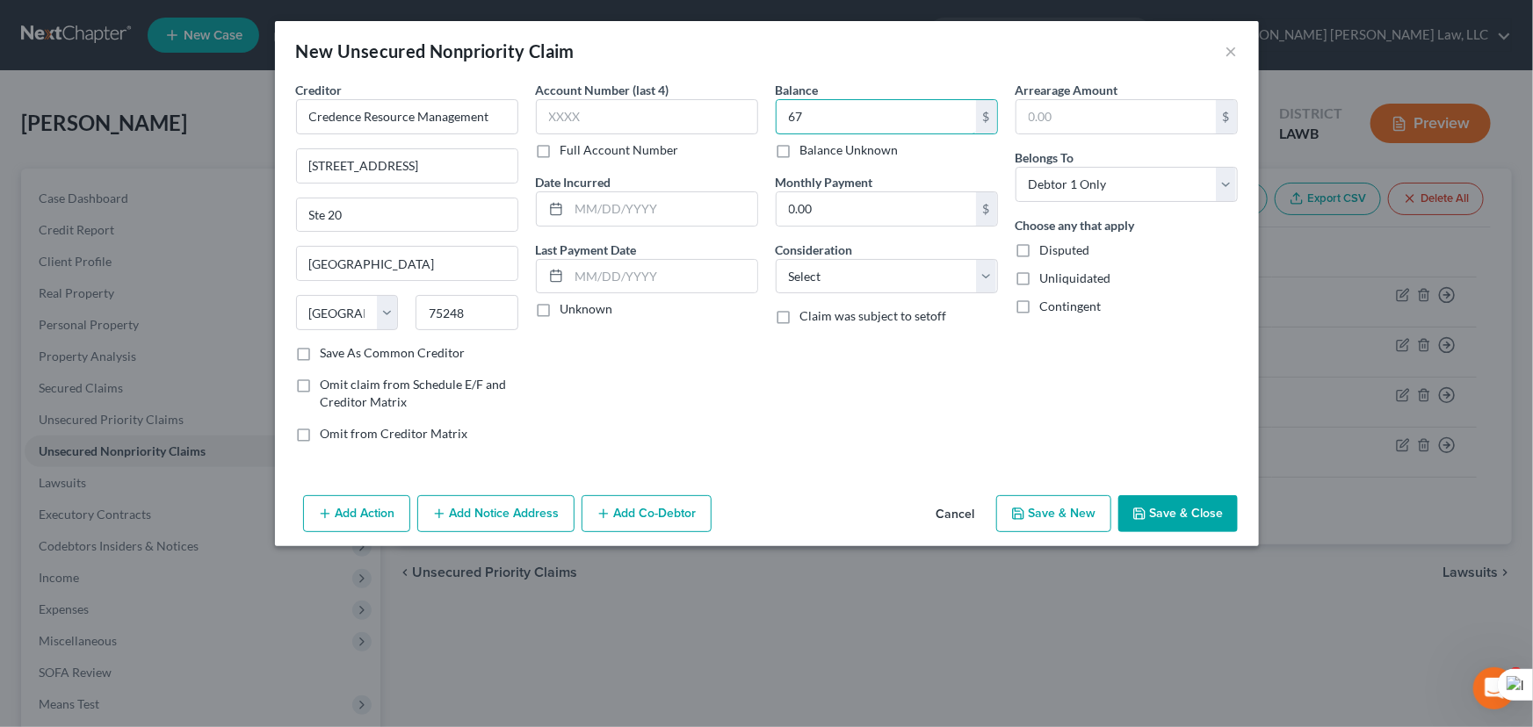
type input "67"
click at [1169, 524] on button "Save & Close" at bounding box center [1177, 514] width 119 height 37
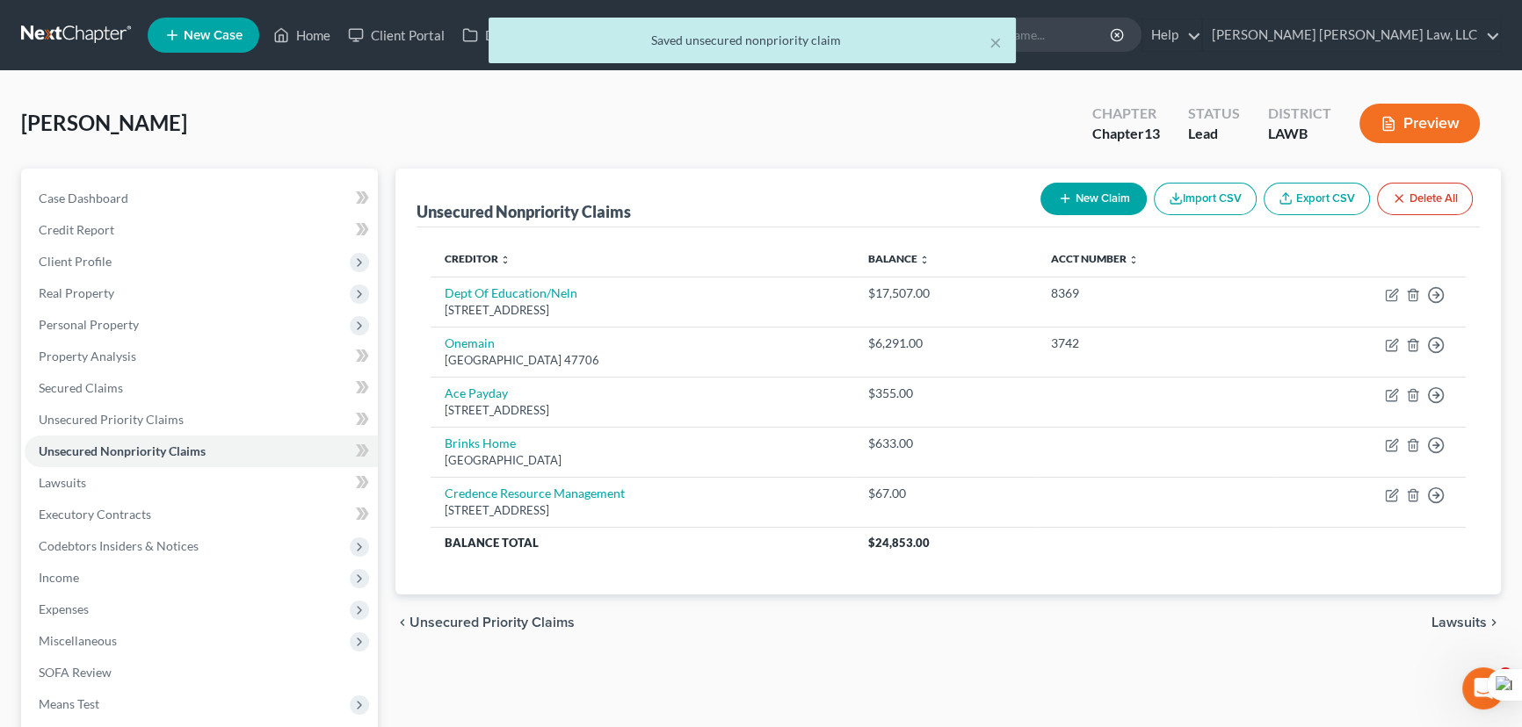
click at [1116, 213] on button "New Claim" at bounding box center [1093, 199] width 106 height 33
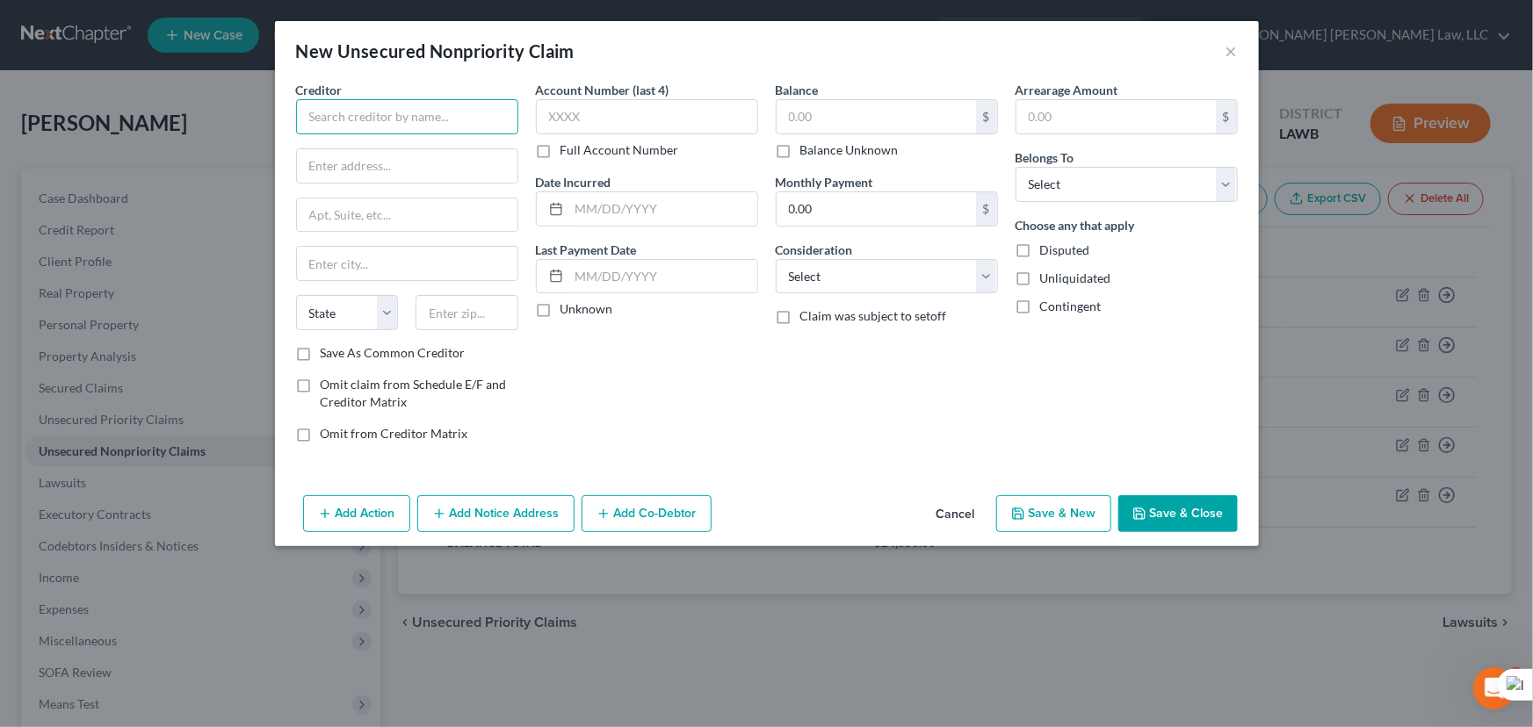
click at [405, 115] on input "text" at bounding box center [407, 116] width 222 height 35
type input "Kohls/Capone"
type input "N56 Ridgewood Dr"
type input "Menomonee Dal"
select select "52"
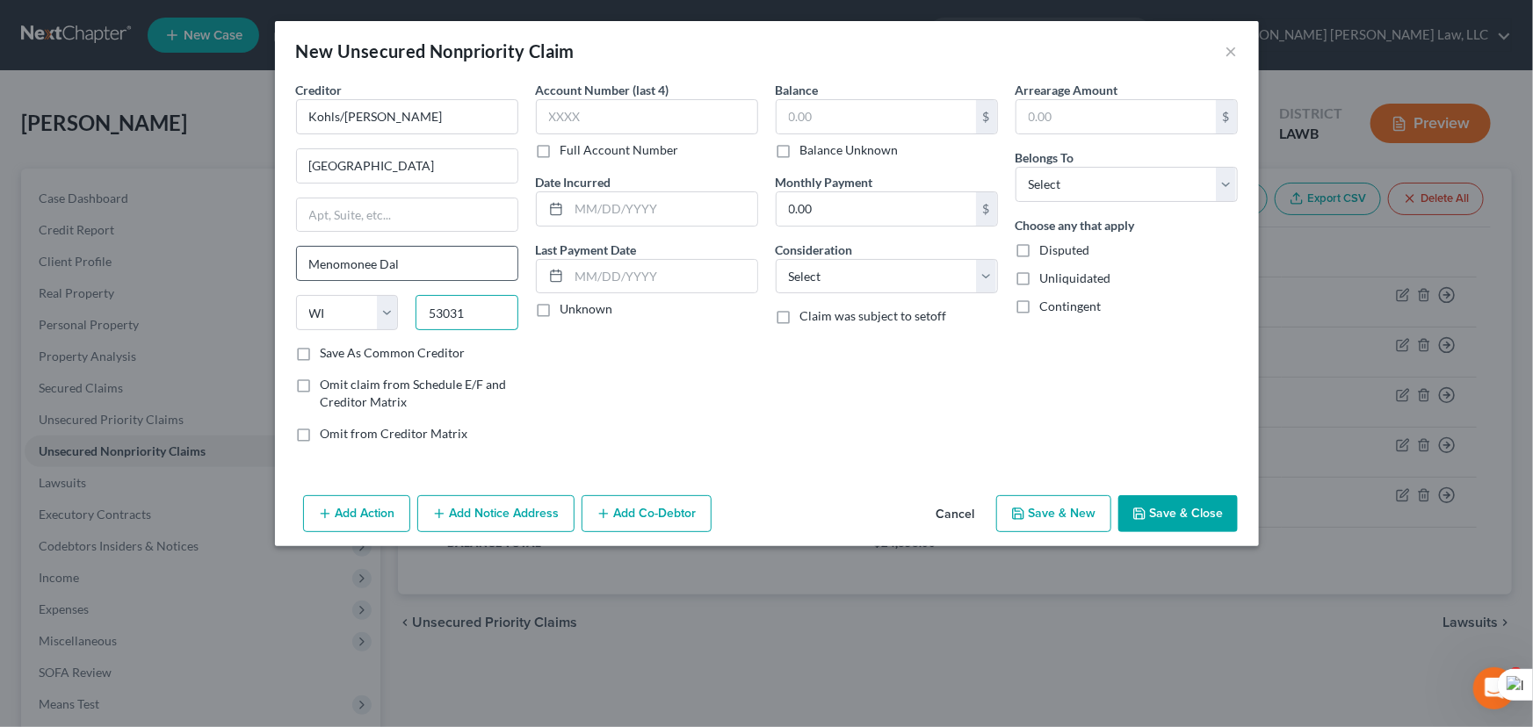
type input "53031"
click at [417, 263] on input "Menomonee Dal" at bounding box center [407, 263] width 221 height 33
type input "HingFal"
click at [796, 114] on input "text" at bounding box center [876, 116] width 199 height 33
type input "3,440"
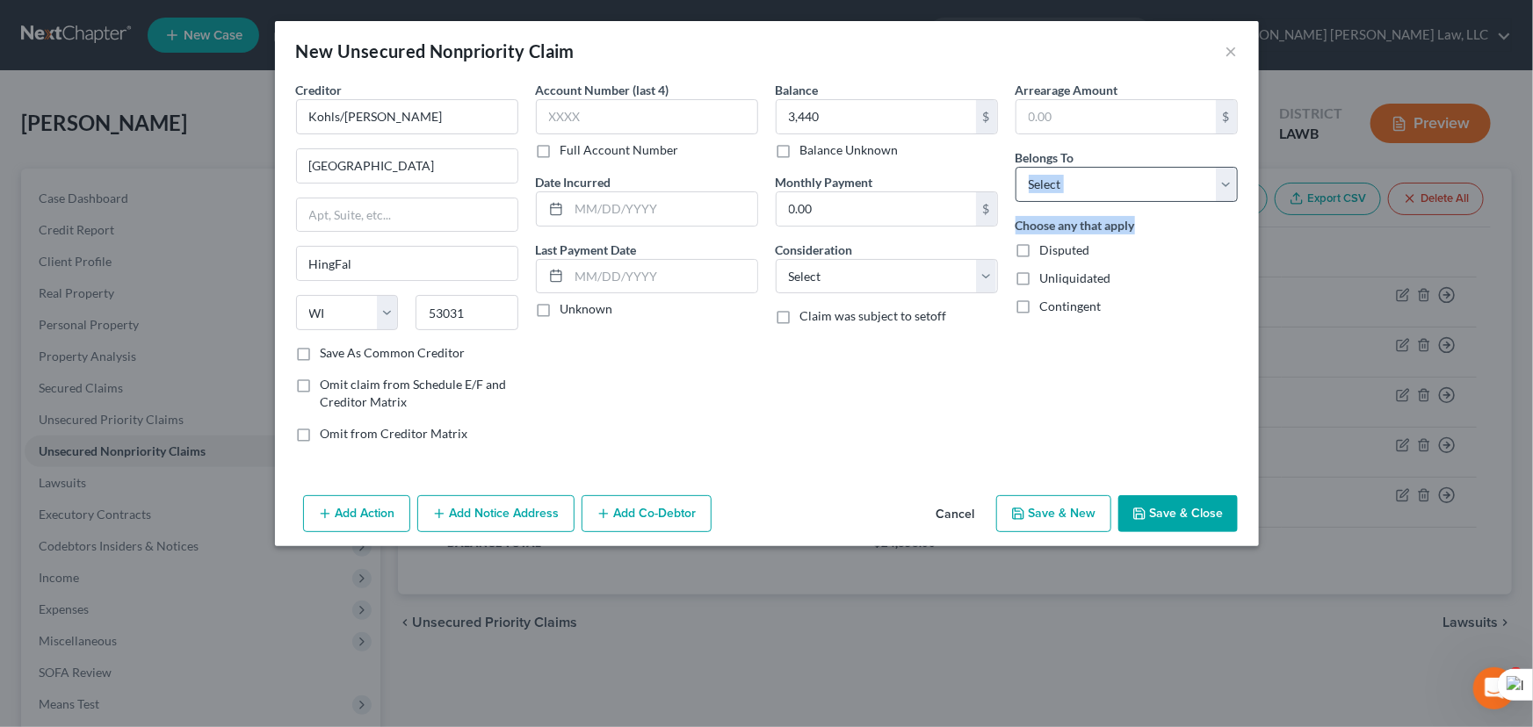
drag, startPoint x: 1153, startPoint y: 209, endPoint x: 1152, endPoint y: 192, distance: 16.7
click at [1152, 199] on div "Arrearage Amount $ Belongs To * Select Debtor 1 Only Debtor 2 Only Debtor 1 And…" at bounding box center [1127, 269] width 240 height 376
click at [1152, 192] on select "Select Debtor 1 Only Debtor 2 Only Debtor 1 And Debtor 2 Only At Least One Of T…" at bounding box center [1127, 184] width 222 height 35
select select "0"
click at [1016, 167] on select "Select Debtor 1 Only Debtor 2 Only Debtor 1 And Debtor 2 Only At Least One Of T…" at bounding box center [1127, 184] width 222 height 35
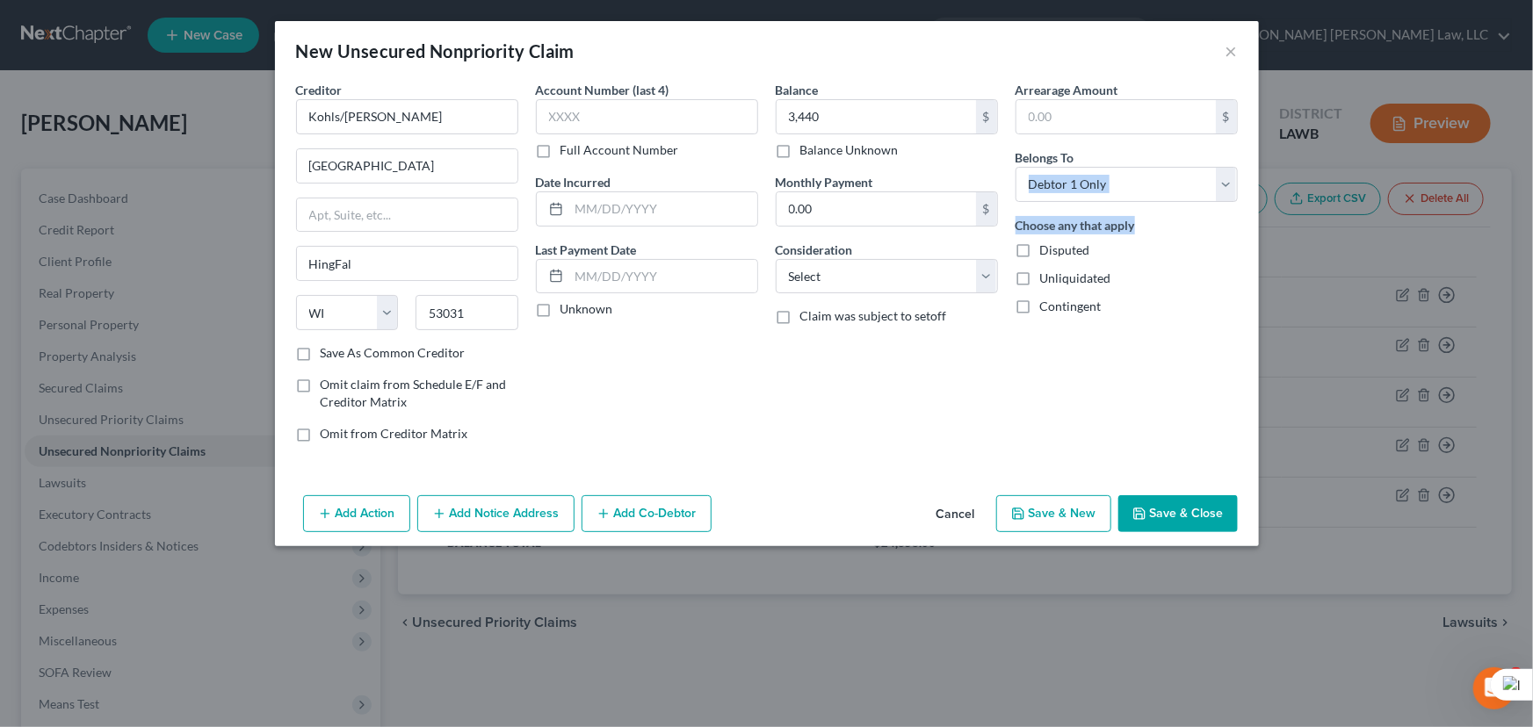
click at [1185, 510] on button "Save & Close" at bounding box center [1177, 514] width 119 height 37
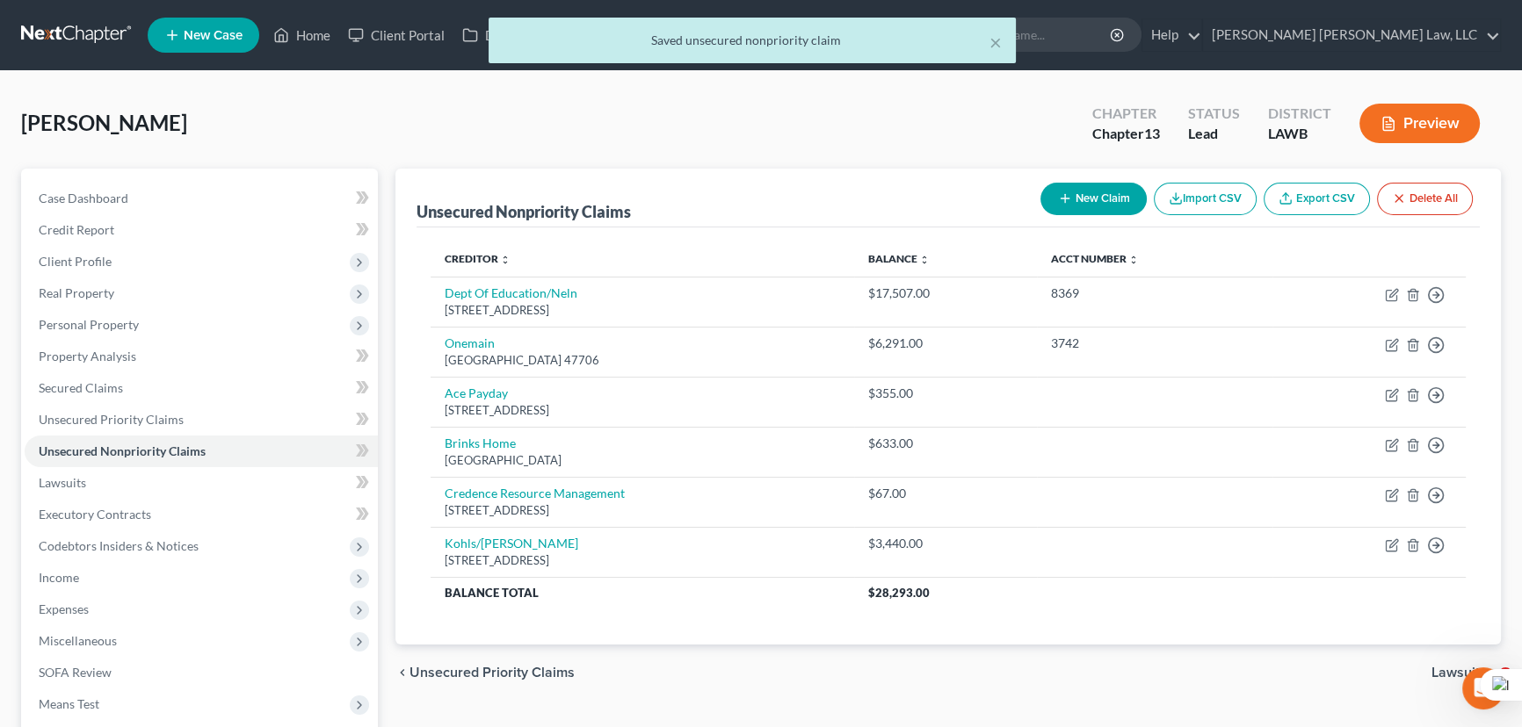
click at [1082, 206] on button "New Claim" at bounding box center [1093, 199] width 106 height 33
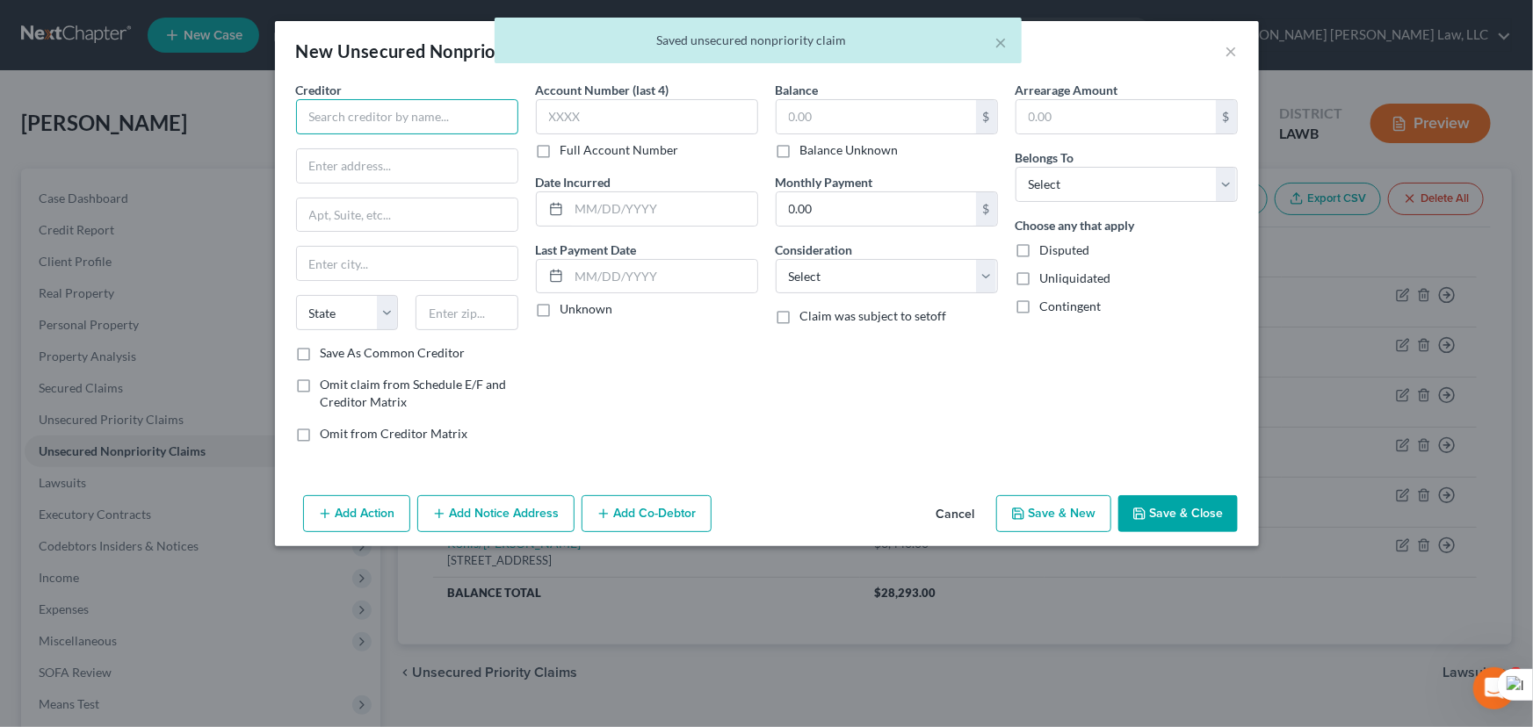
click at [395, 125] on input "text" at bounding box center [407, 116] width 222 height 35
type input "Navy Fcu"
type input "P"
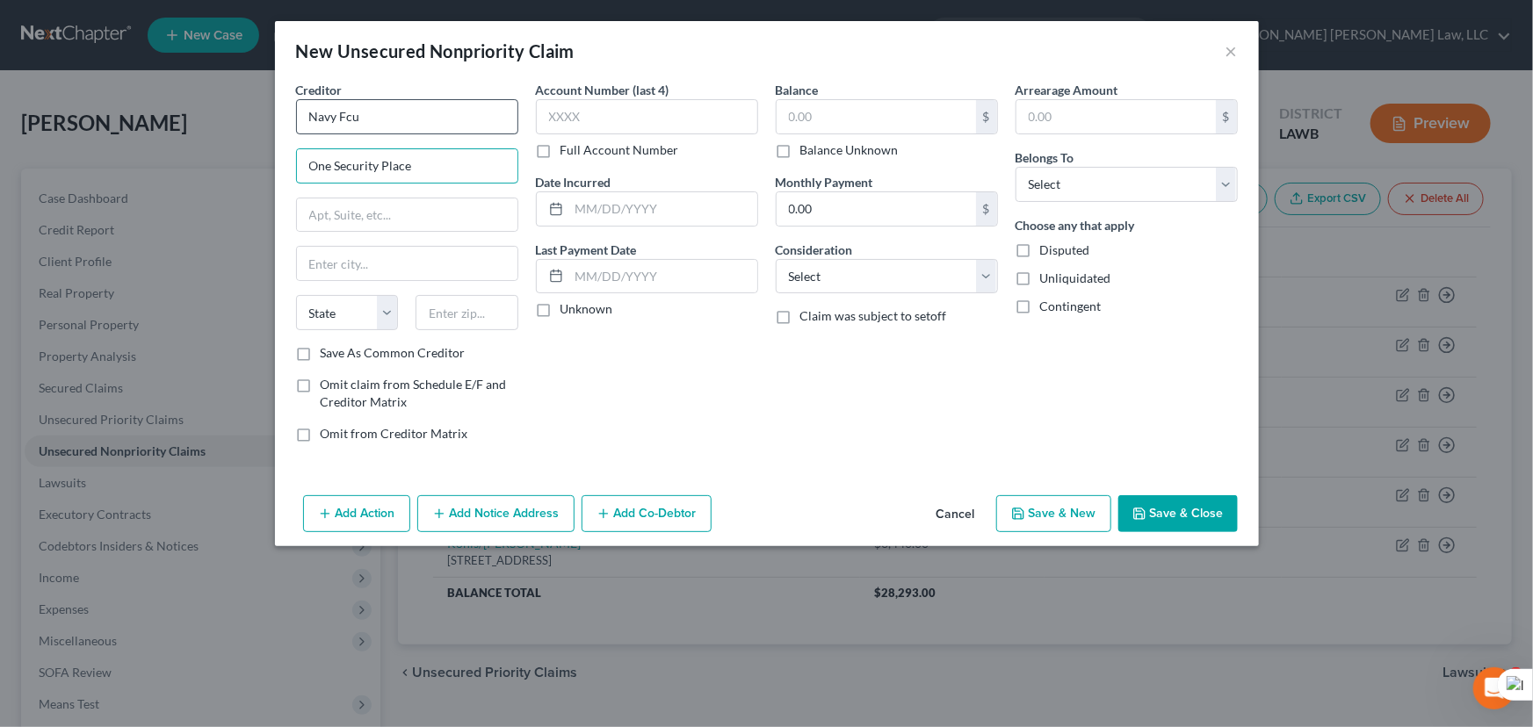
type input "One Security Place"
type input "Merrifield"
select select "48"
type input "22119"
click at [842, 119] on input "text" at bounding box center [876, 116] width 199 height 33
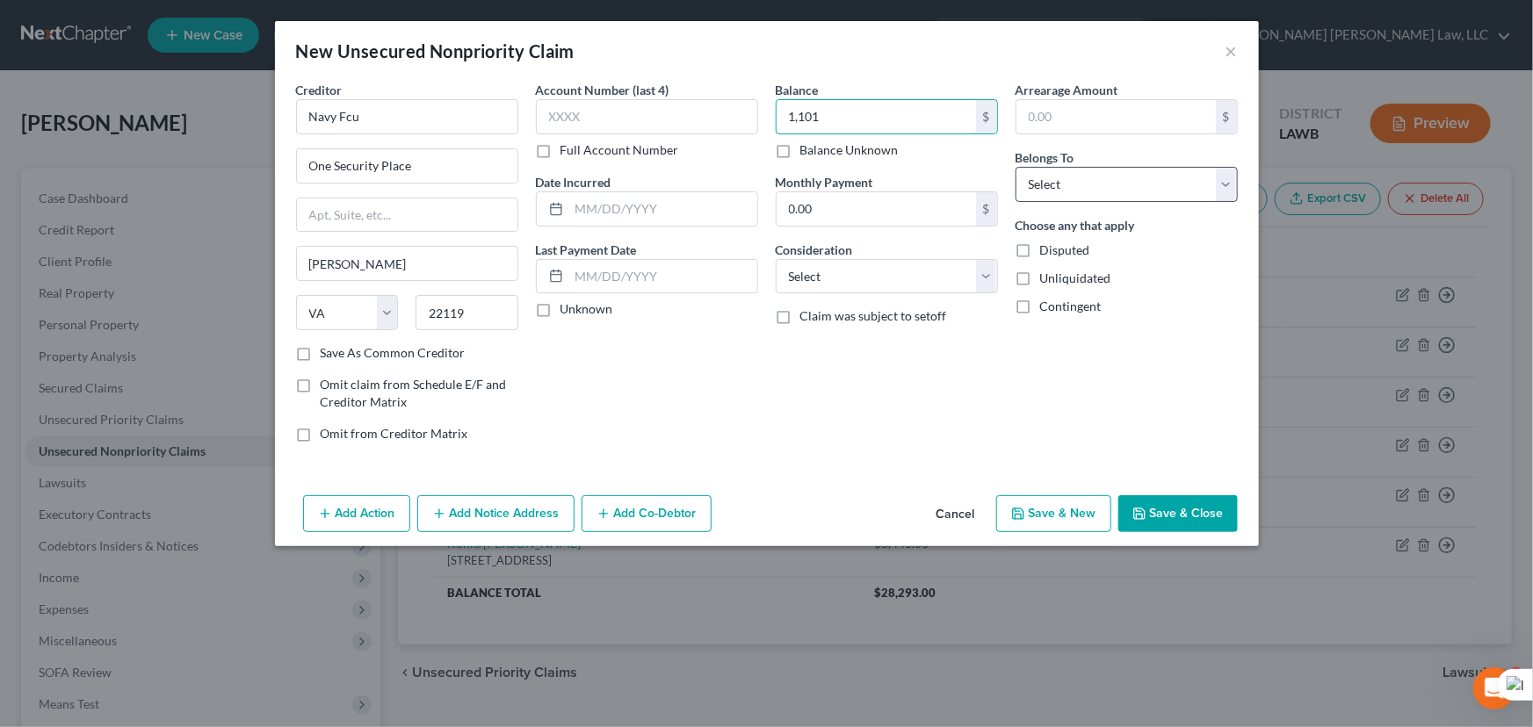
type input "1,101"
drag, startPoint x: 1016, startPoint y: 170, endPoint x: 1049, endPoint y: 190, distance: 38.6
click at [1020, 176] on select "Select Debtor 1 Only Debtor 2 Only Debtor 1 And Debtor 2 Only At Least One Of T…" at bounding box center [1127, 184] width 222 height 35
select select "0"
click at [1016, 167] on select "Select Debtor 1 Only Debtor 2 Only Debtor 1 And Debtor 2 Only At Least One Of T…" at bounding box center [1127, 184] width 222 height 35
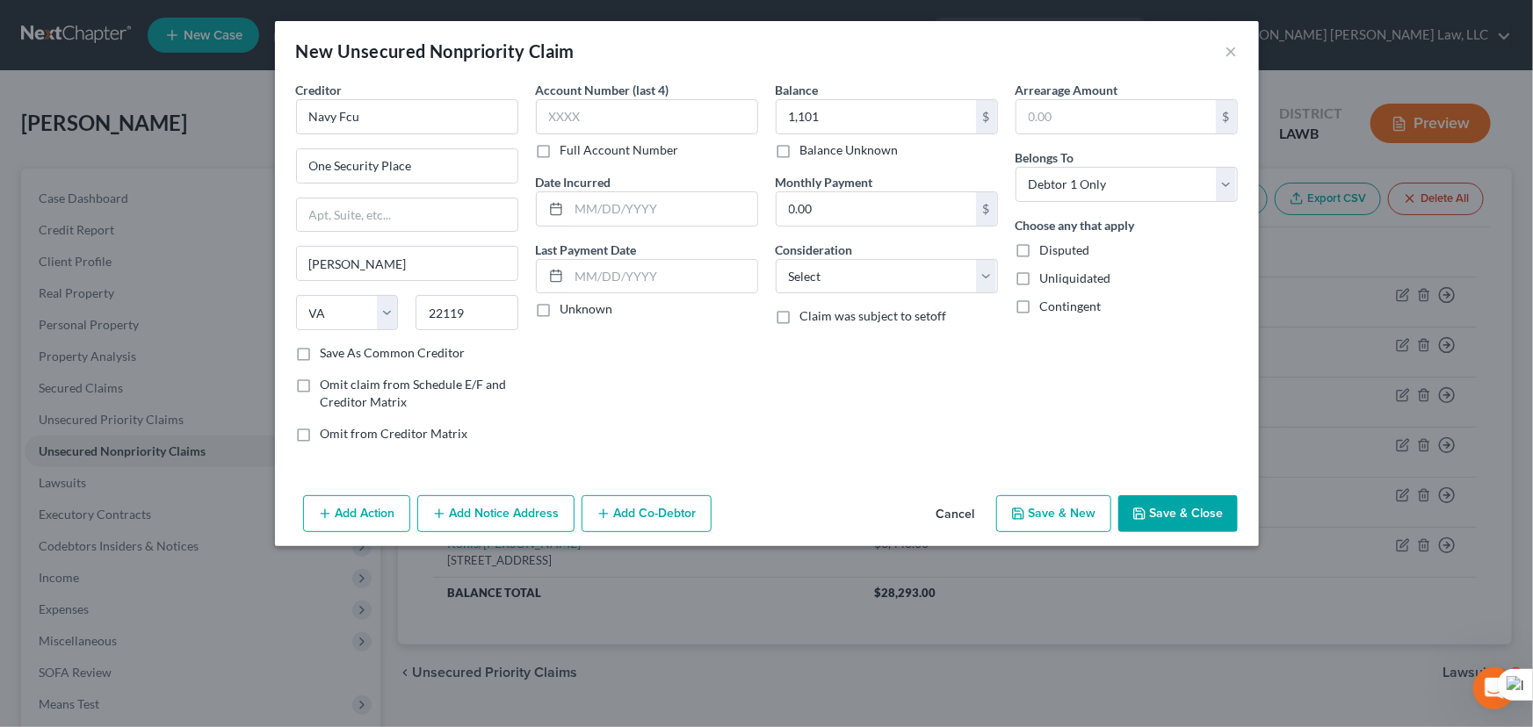
click at [1179, 509] on button "Save & Close" at bounding box center [1177, 514] width 119 height 37
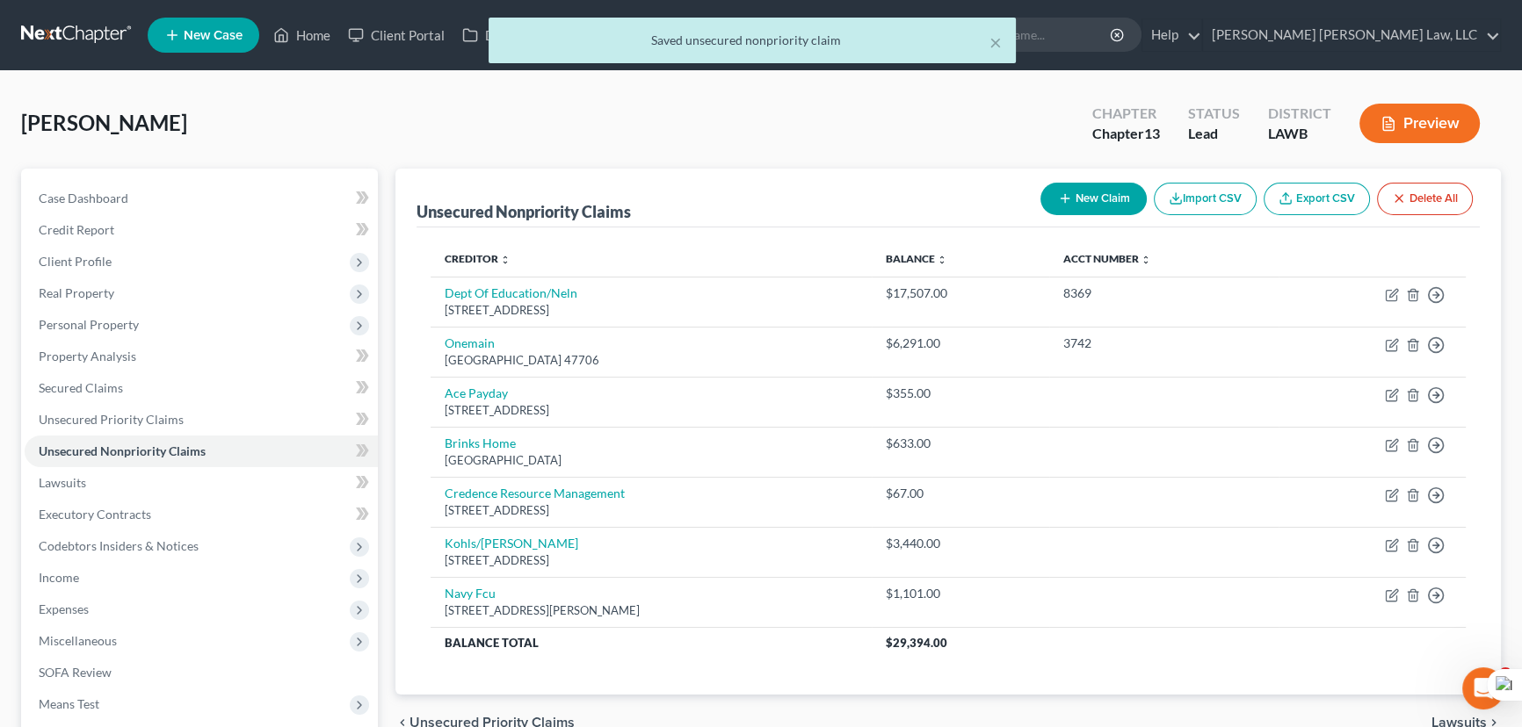
click at [1082, 192] on button "New Claim" at bounding box center [1093, 199] width 106 height 33
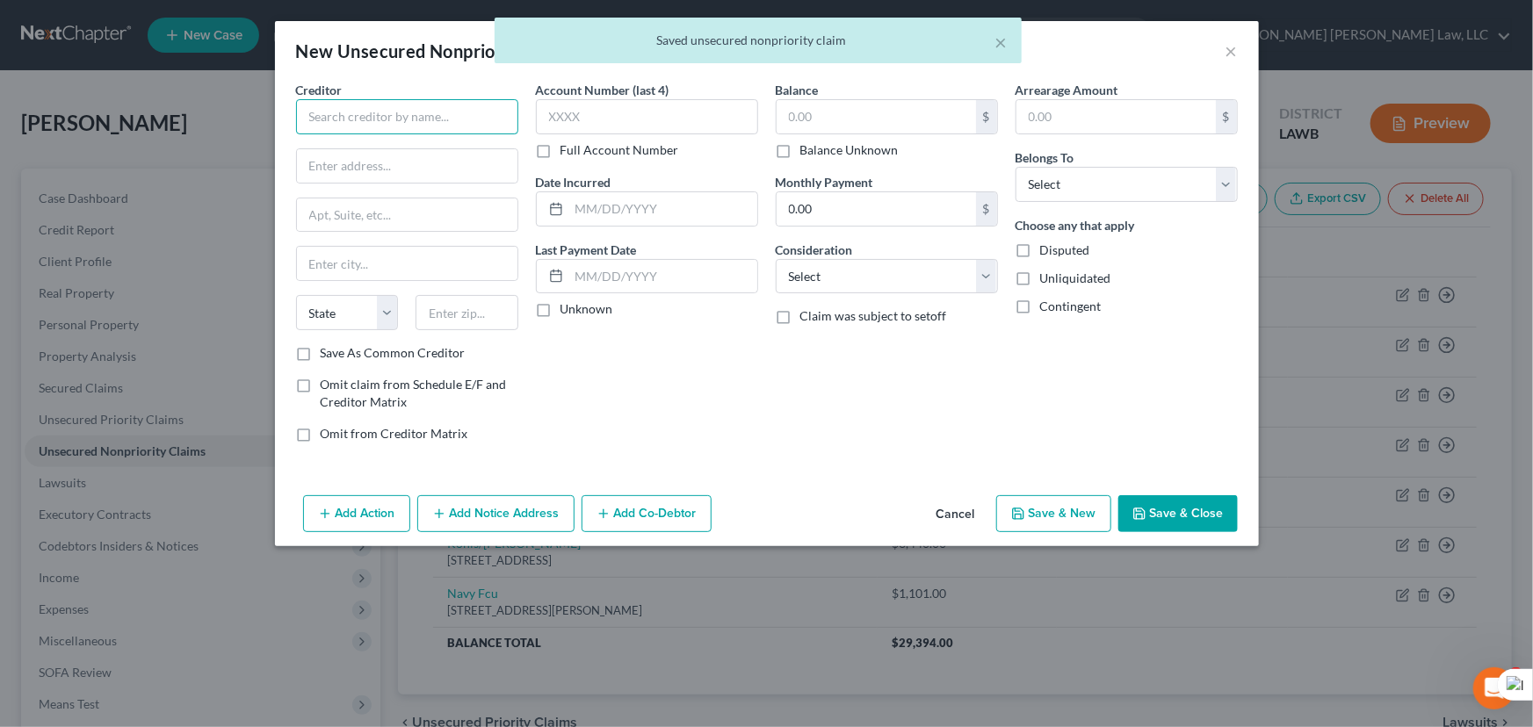
click at [380, 119] on input "text" at bounding box center [407, 116] width 222 height 35
type input "Onemain"
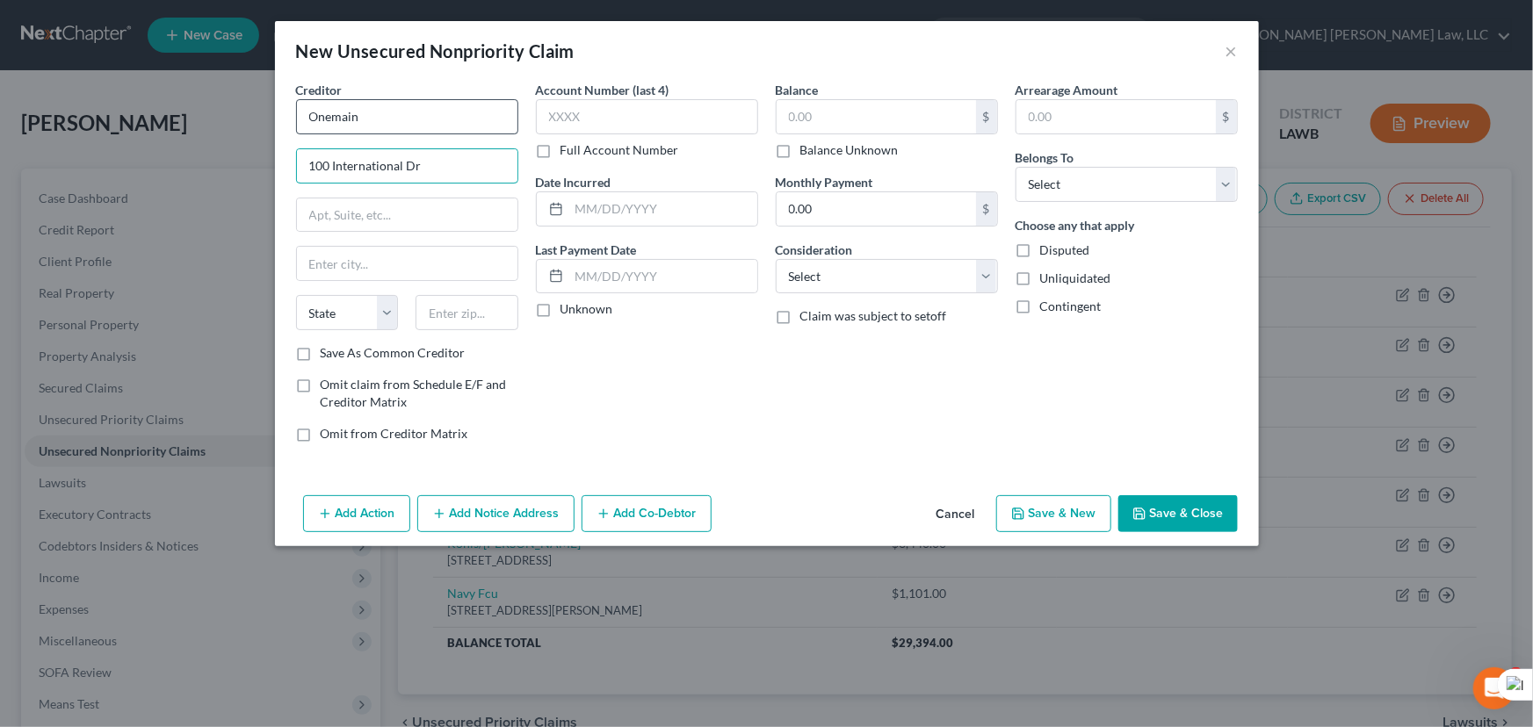
type input "100 International Dr"
type input "Baltimore"
select select "21"
type input "21202"
drag, startPoint x: 1135, startPoint y: 179, endPoint x: 1124, endPoint y: 200, distance: 24.0
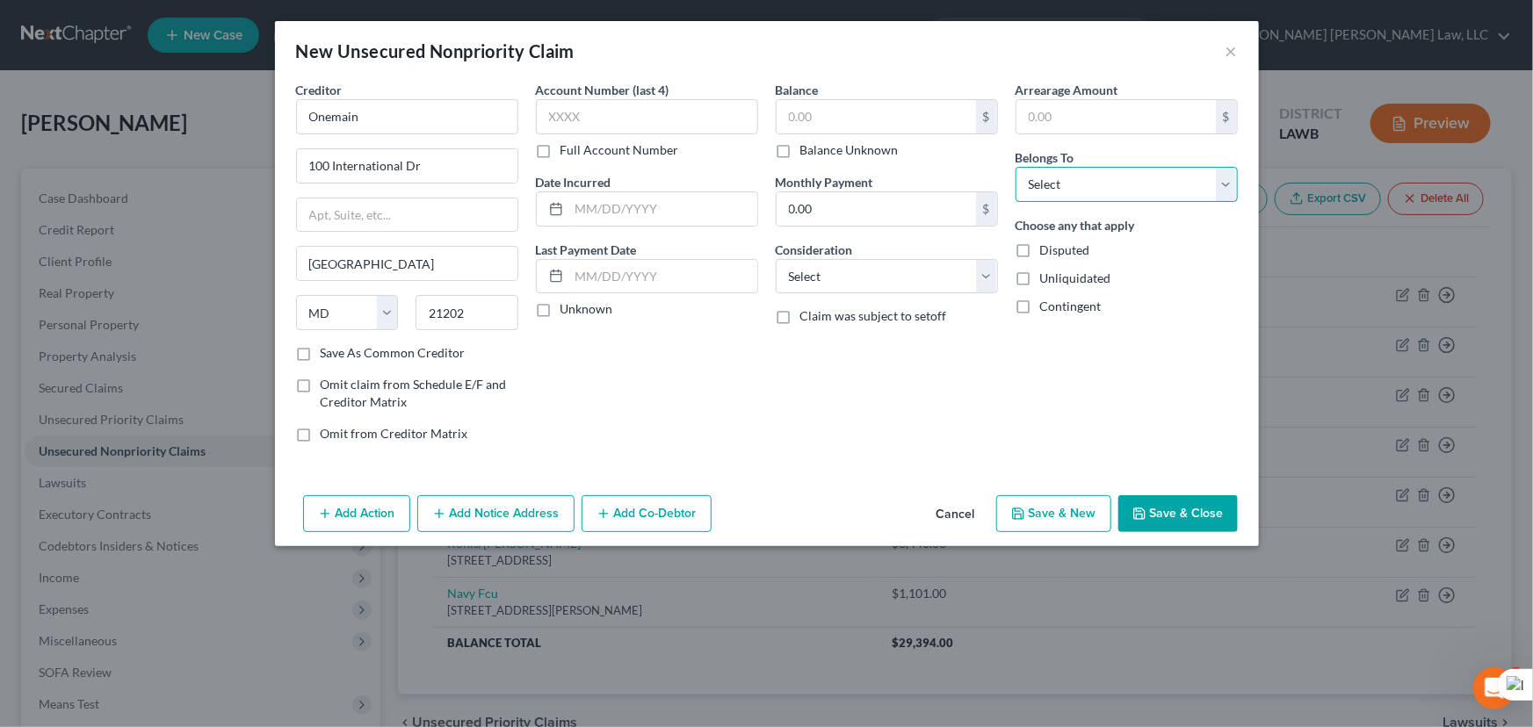
click at [1135, 179] on select "Select Debtor 1 Only Debtor 2 Only Debtor 1 And Debtor 2 Only At Least One Of T…" at bounding box center [1127, 184] width 222 height 35
select select "0"
click at [1016, 167] on select "Select Debtor 1 Only Debtor 2 Only Debtor 1 And Debtor 2 Only At Least One Of T…" at bounding box center [1127, 184] width 222 height 35
click at [1176, 508] on button "Save & Close" at bounding box center [1177, 514] width 119 height 37
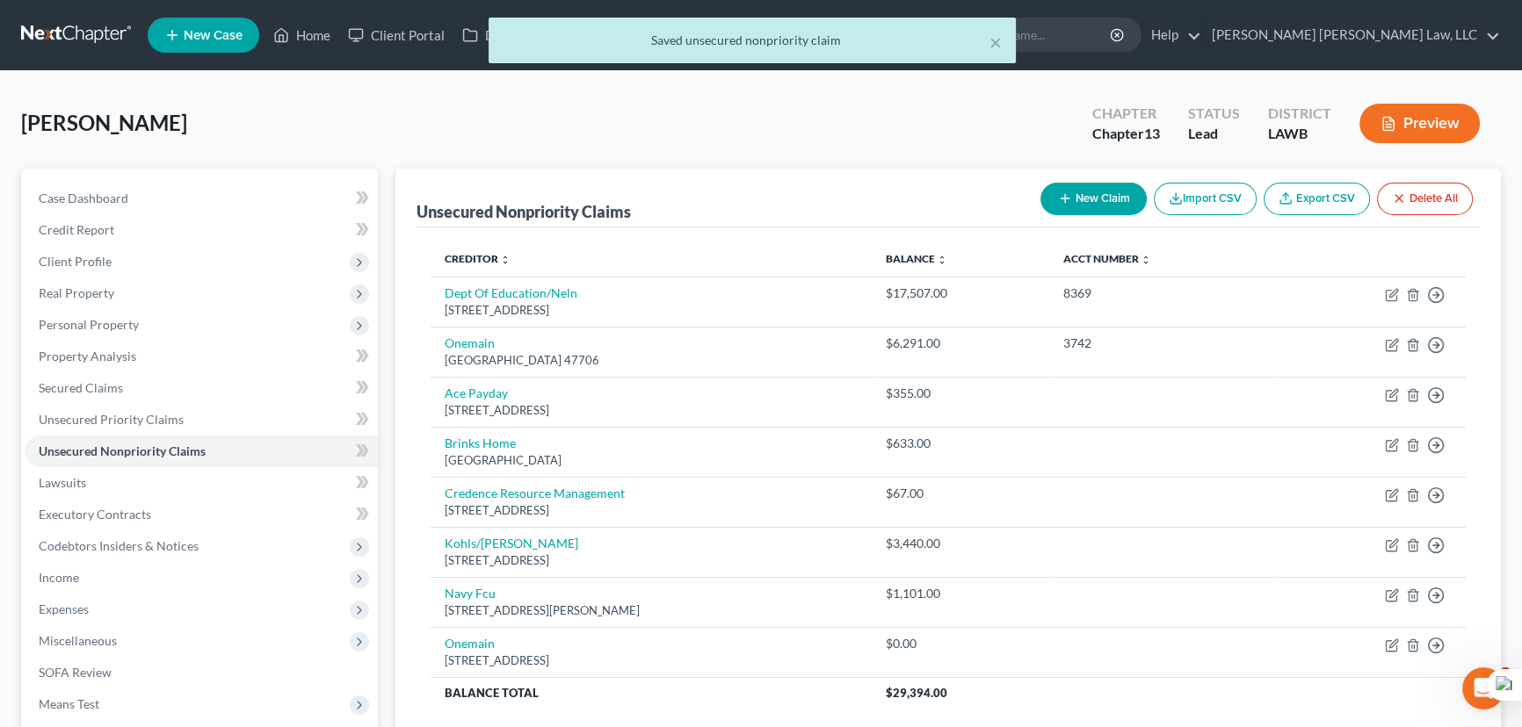
click at [1081, 188] on button "New Claim" at bounding box center [1093, 199] width 106 height 33
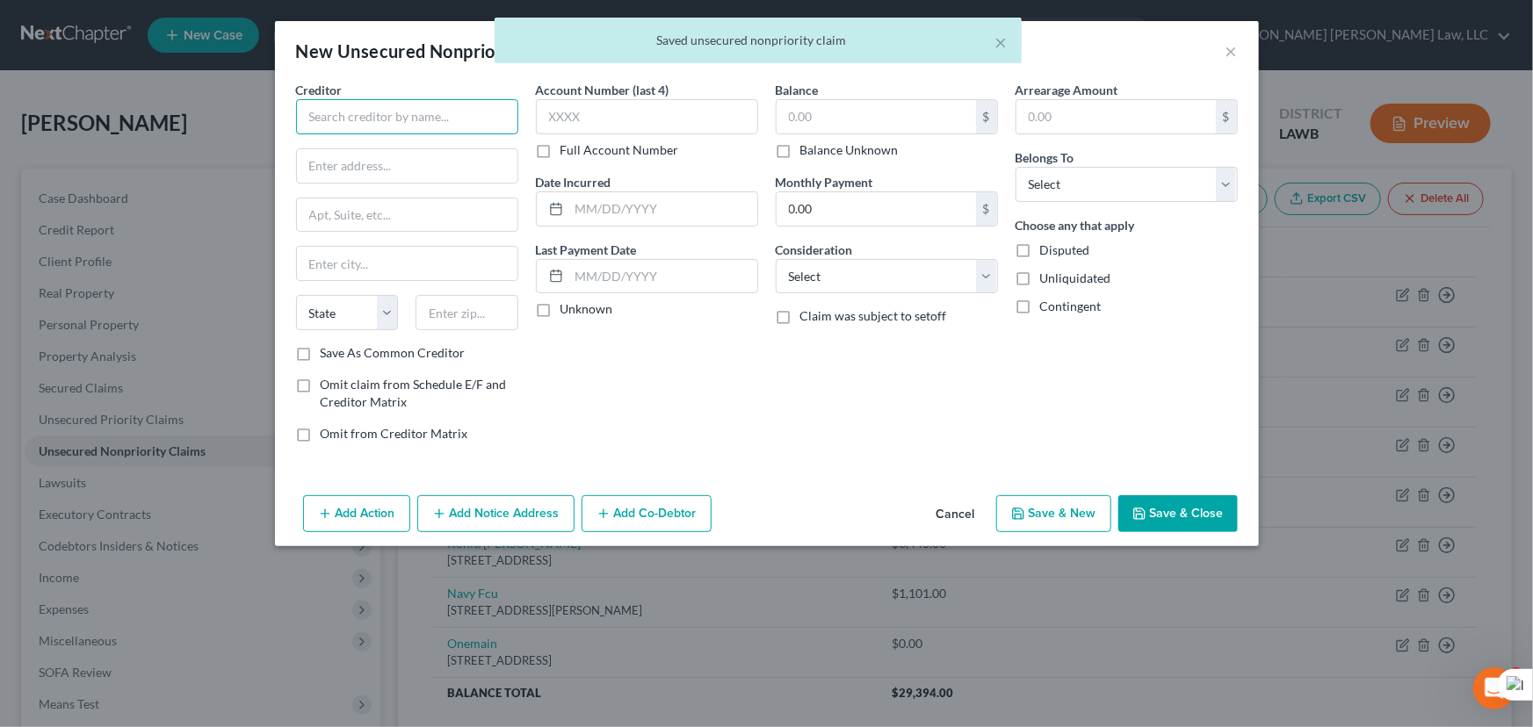
click at [438, 124] on input "text" at bounding box center [407, 116] width 222 height 35
type input "Wings Cu"
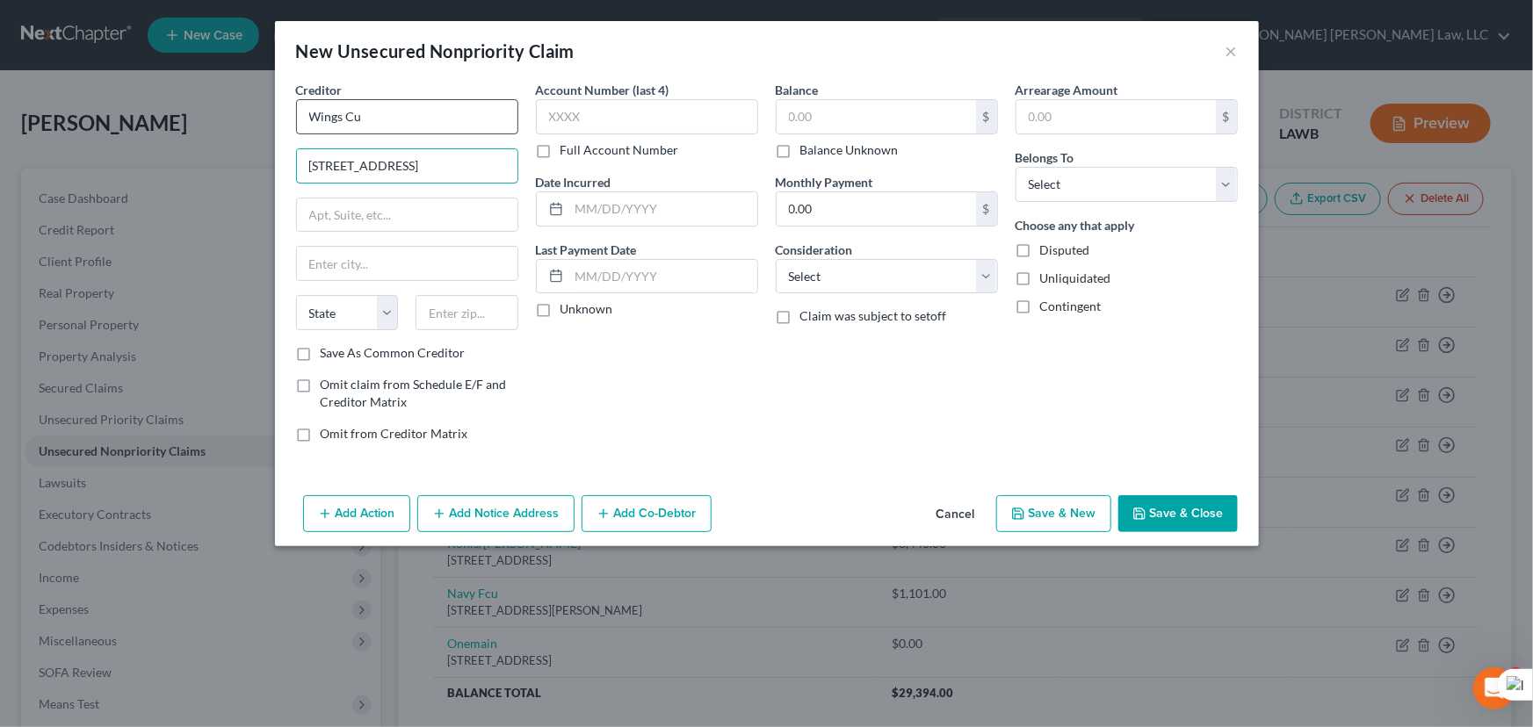
type input "4 Appletree Square"
type input "Bloomington"
select select "24"
type input "55437"
click at [948, 114] on input "text" at bounding box center [876, 116] width 199 height 33
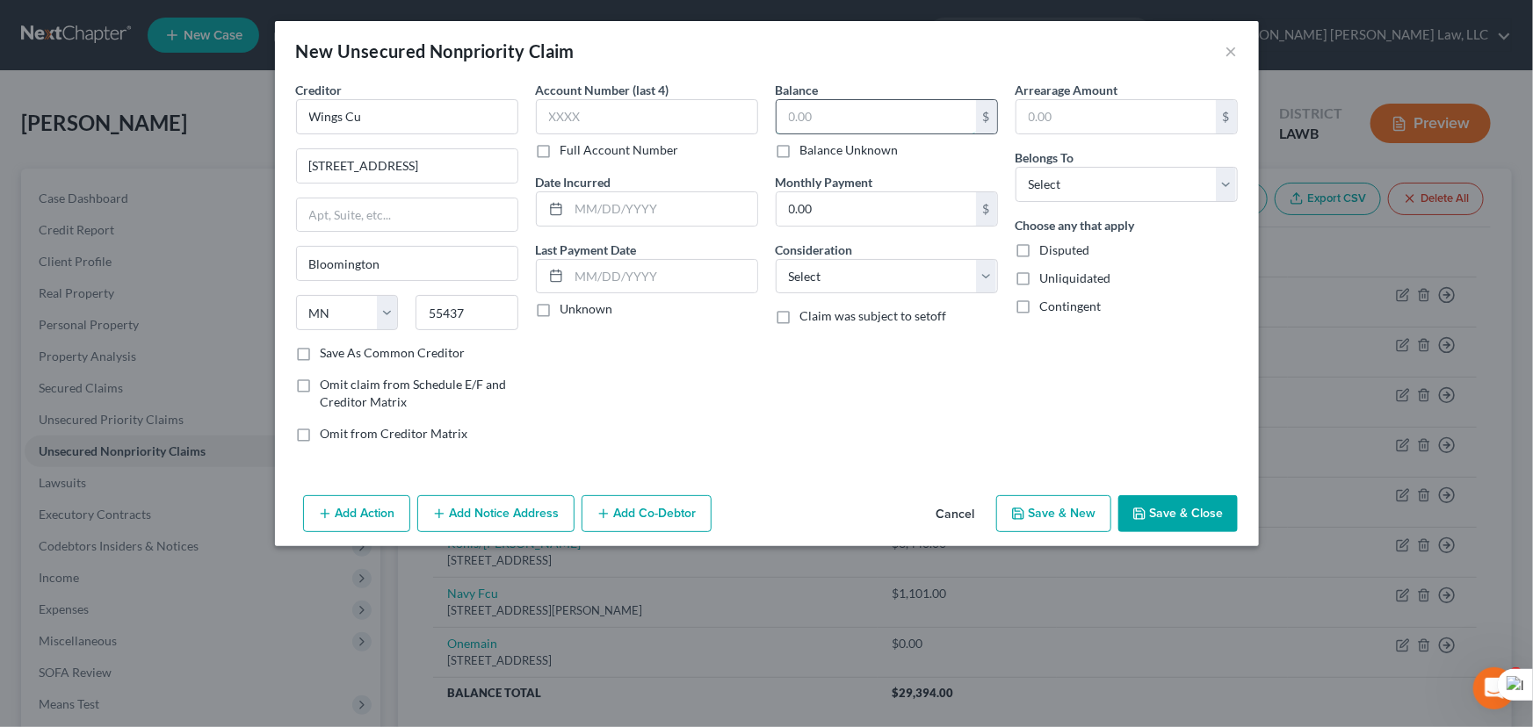
type input "Minneapolis"
type input "1,153"
click at [1090, 190] on select "Select Debtor 1 Only Debtor 2 Only Debtor 1 And Debtor 2 Only At Least One Of T…" at bounding box center [1127, 184] width 222 height 35
select select "0"
click at [1016, 167] on select "Select Debtor 1 Only Debtor 2 Only Debtor 1 And Debtor 2 Only At Least One Of T…" at bounding box center [1127, 184] width 222 height 35
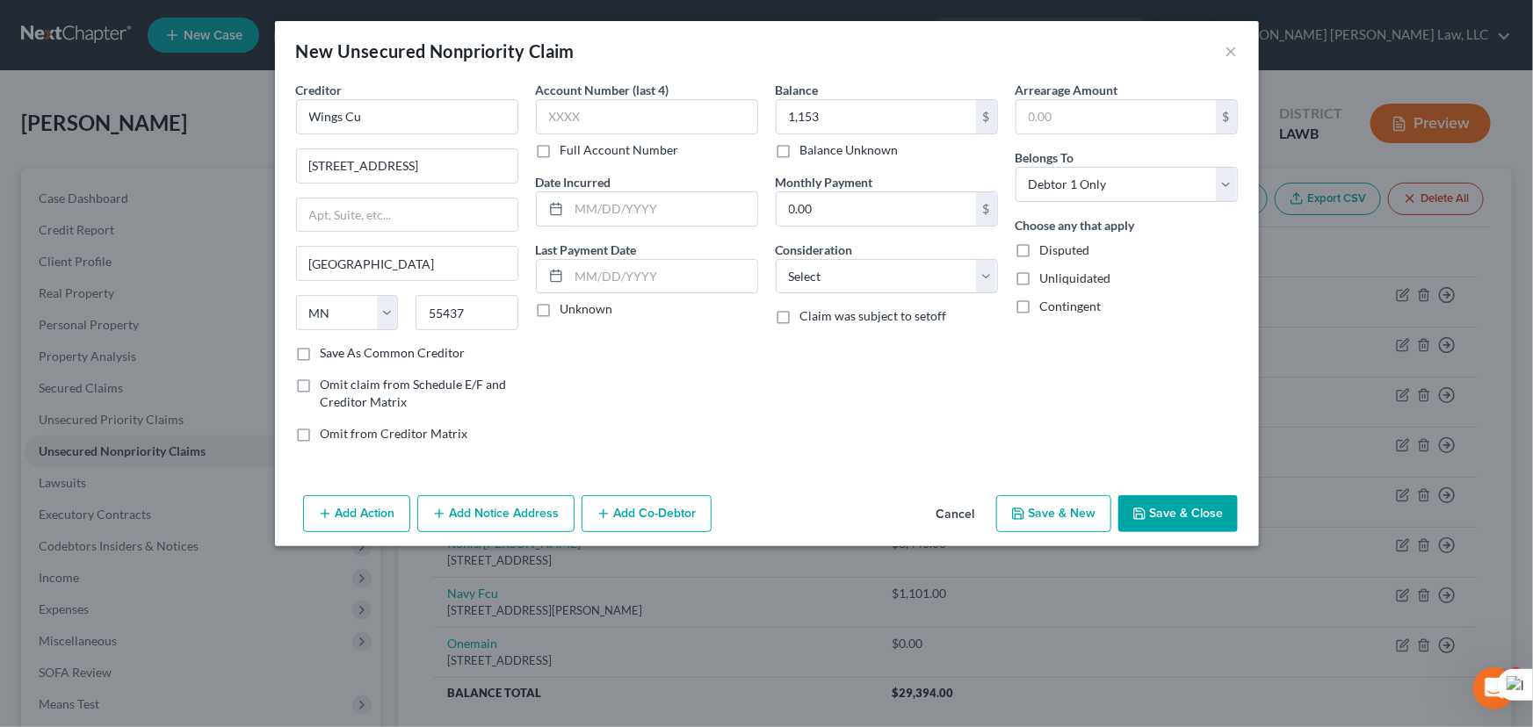
click at [1164, 506] on button "Save & Close" at bounding box center [1177, 514] width 119 height 37
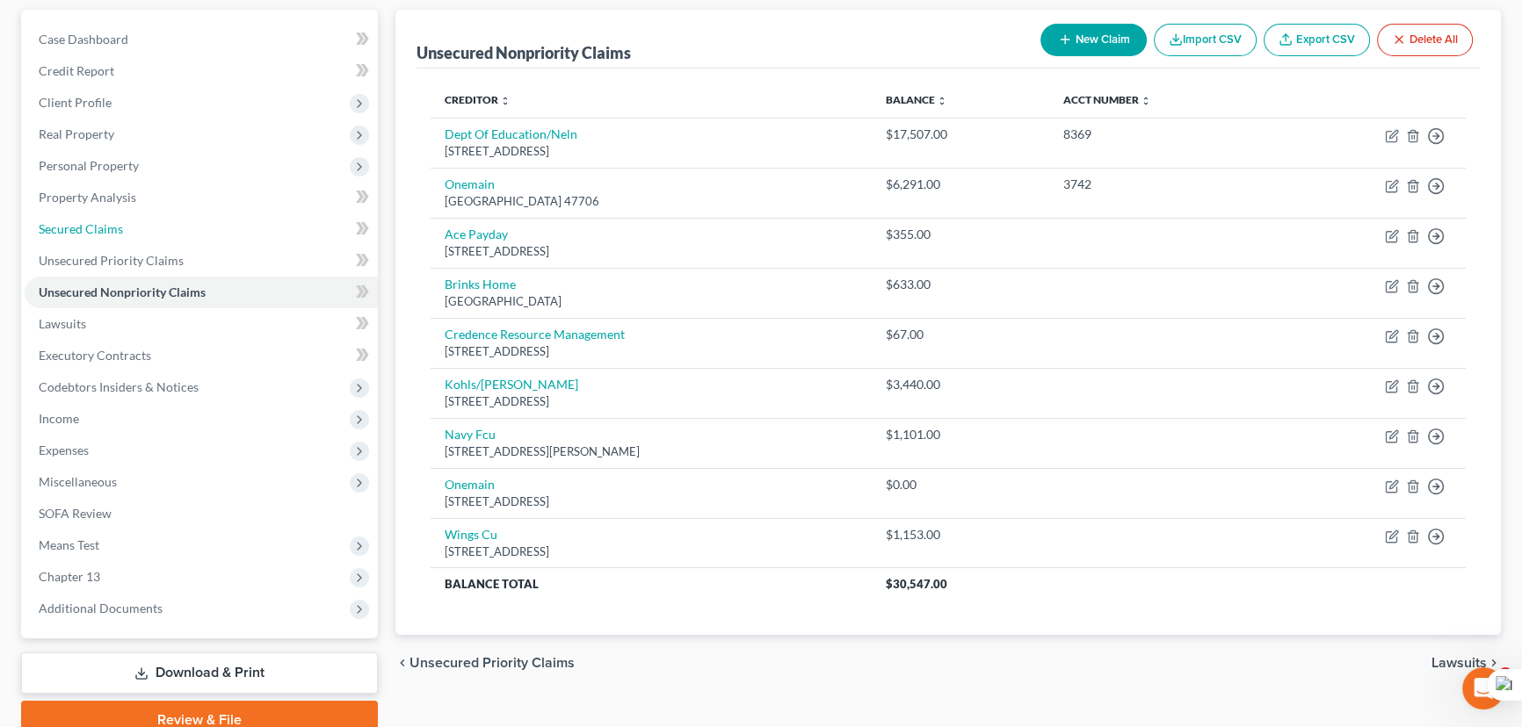
drag, startPoint x: 190, startPoint y: 224, endPoint x: 554, endPoint y: 287, distance: 370.1
click at [190, 224] on link "Secured Claims" at bounding box center [201, 230] width 353 height 32
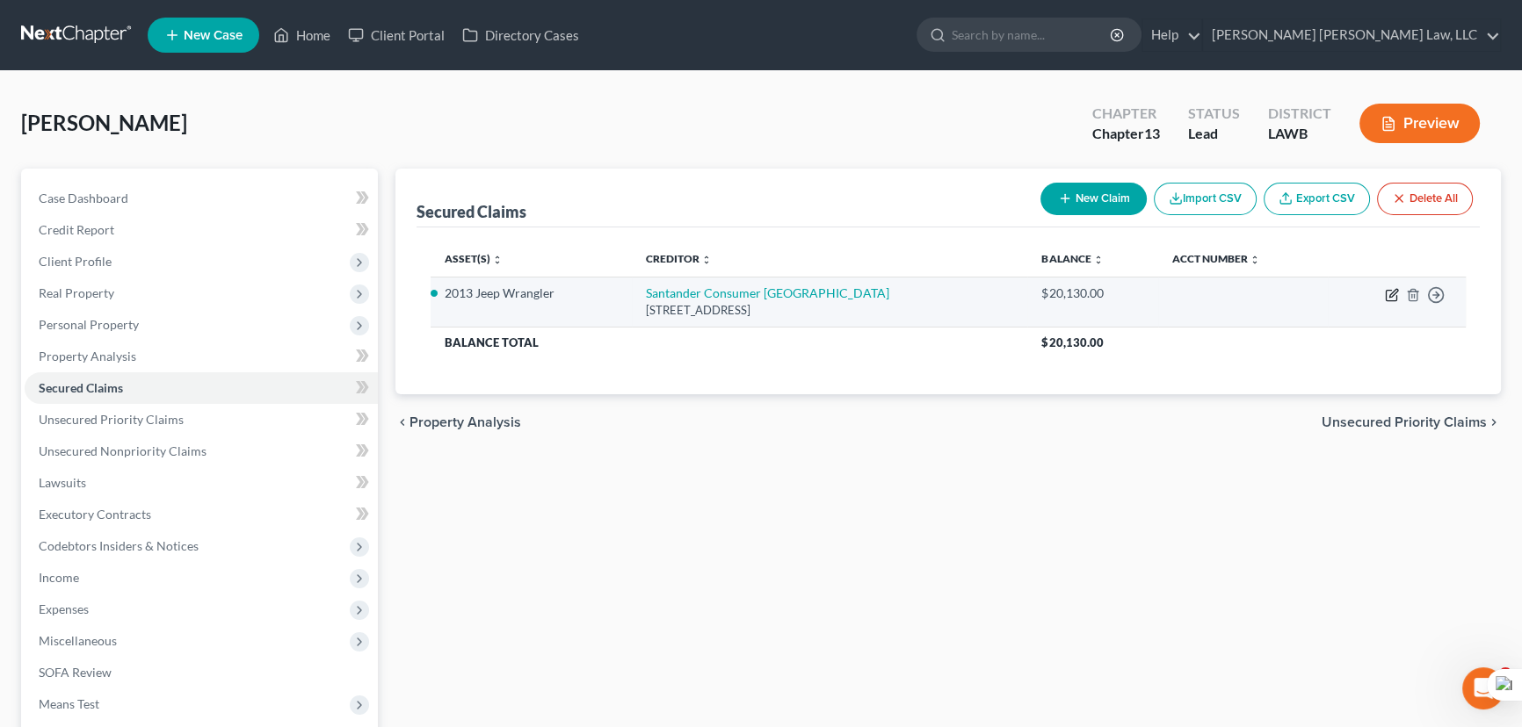
click at [1388, 290] on icon "button" at bounding box center [1392, 295] width 14 height 14
select select "45"
select select "0"
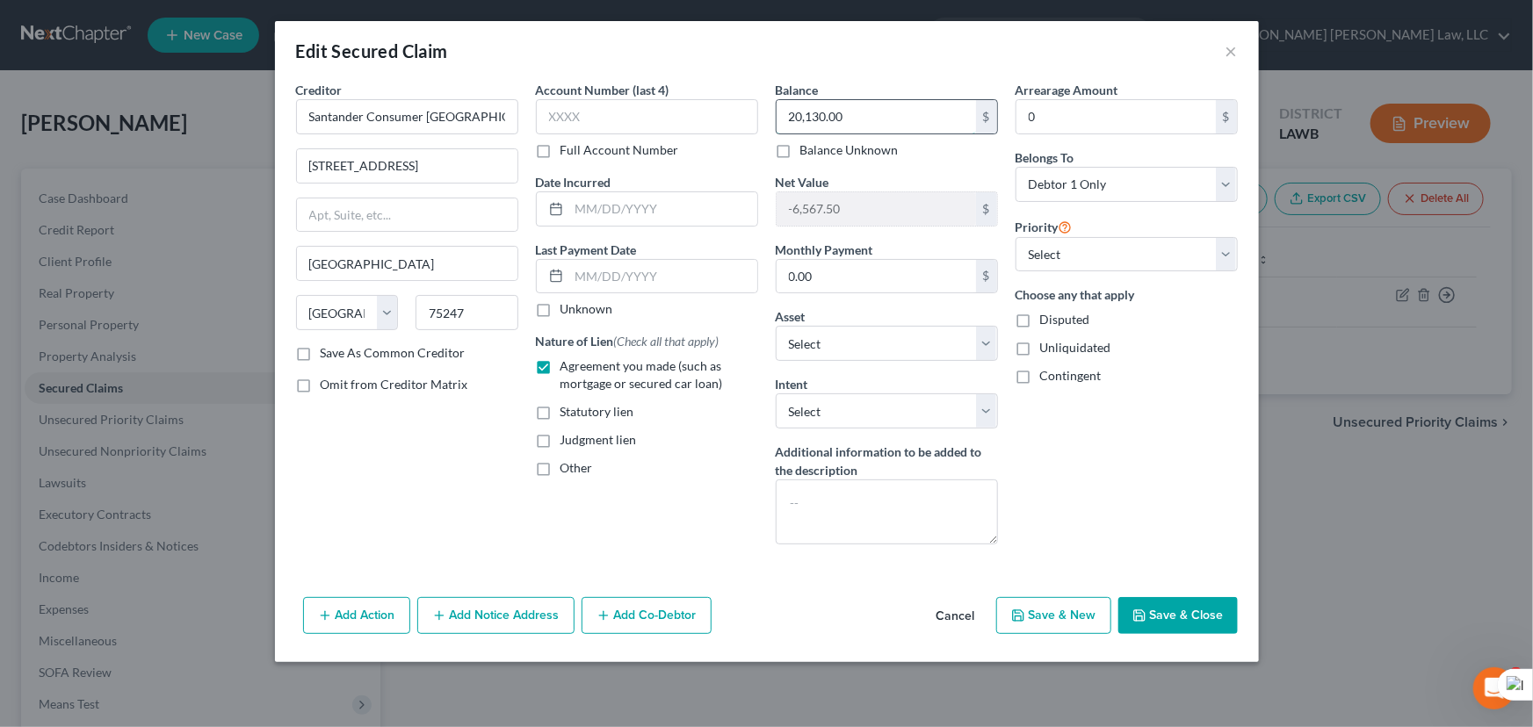
click at [846, 121] on input "20,130.00" at bounding box center [876, 116] width 199 height 33
type input "19,865.89"
click at [1199, 606] on button "Save & Close" at bounding box center [1177, 615] width 119 height 37
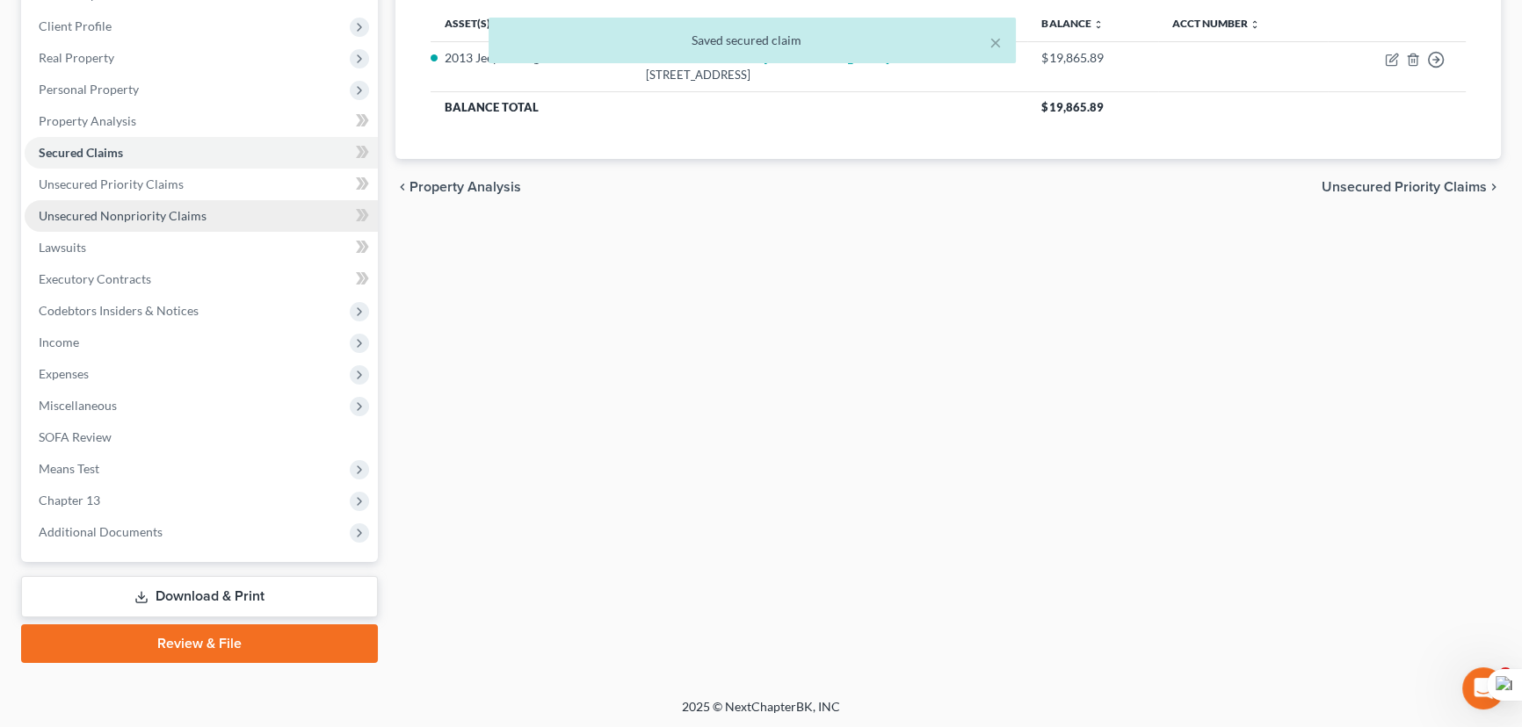
click at [180, 211] on span "Unsecured Nonpriority Claims" at bounding box center [123, 215] width 168 height 15
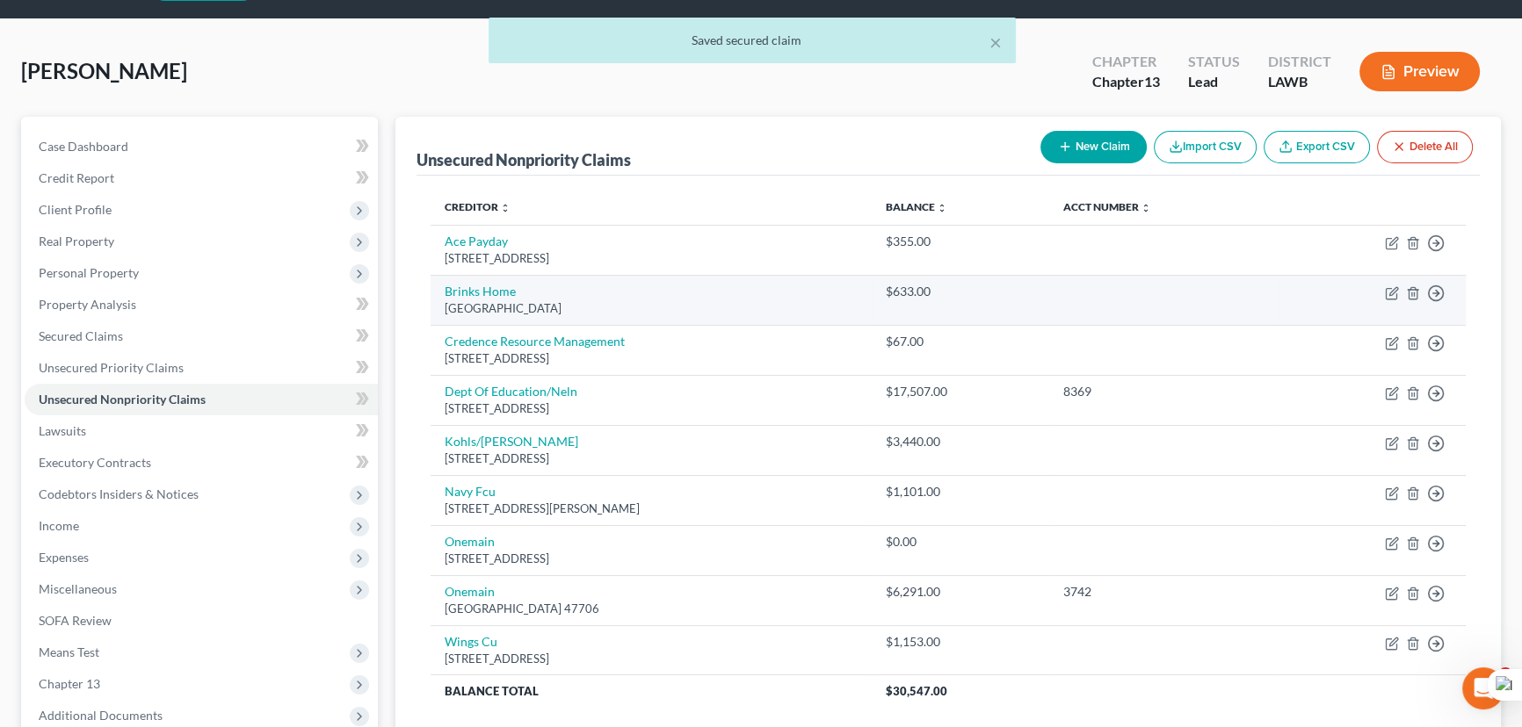
scroll to position [79, 0]
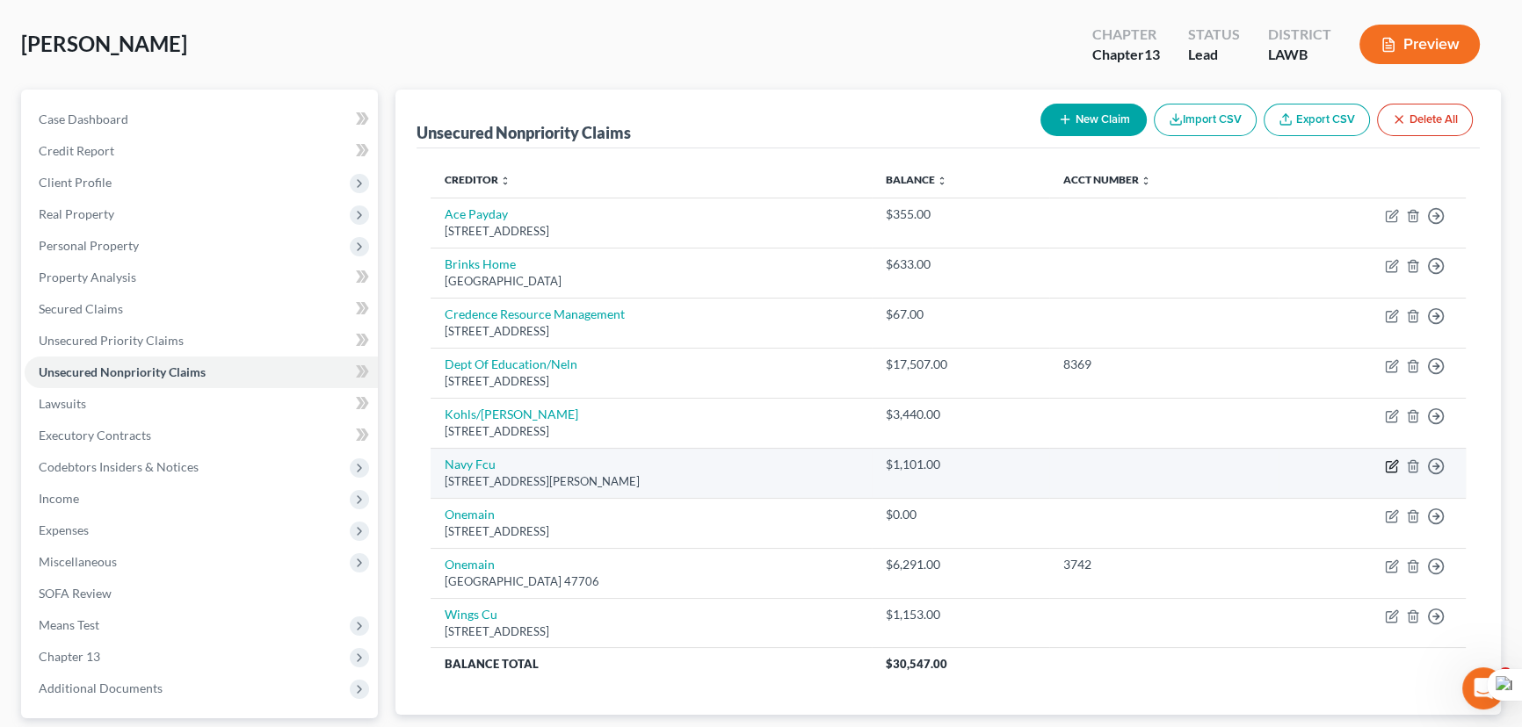
click at [1389, 460] on icon "button" at bounding box center [1392, 467] width 14 height 14
select select "48"
select select "0"
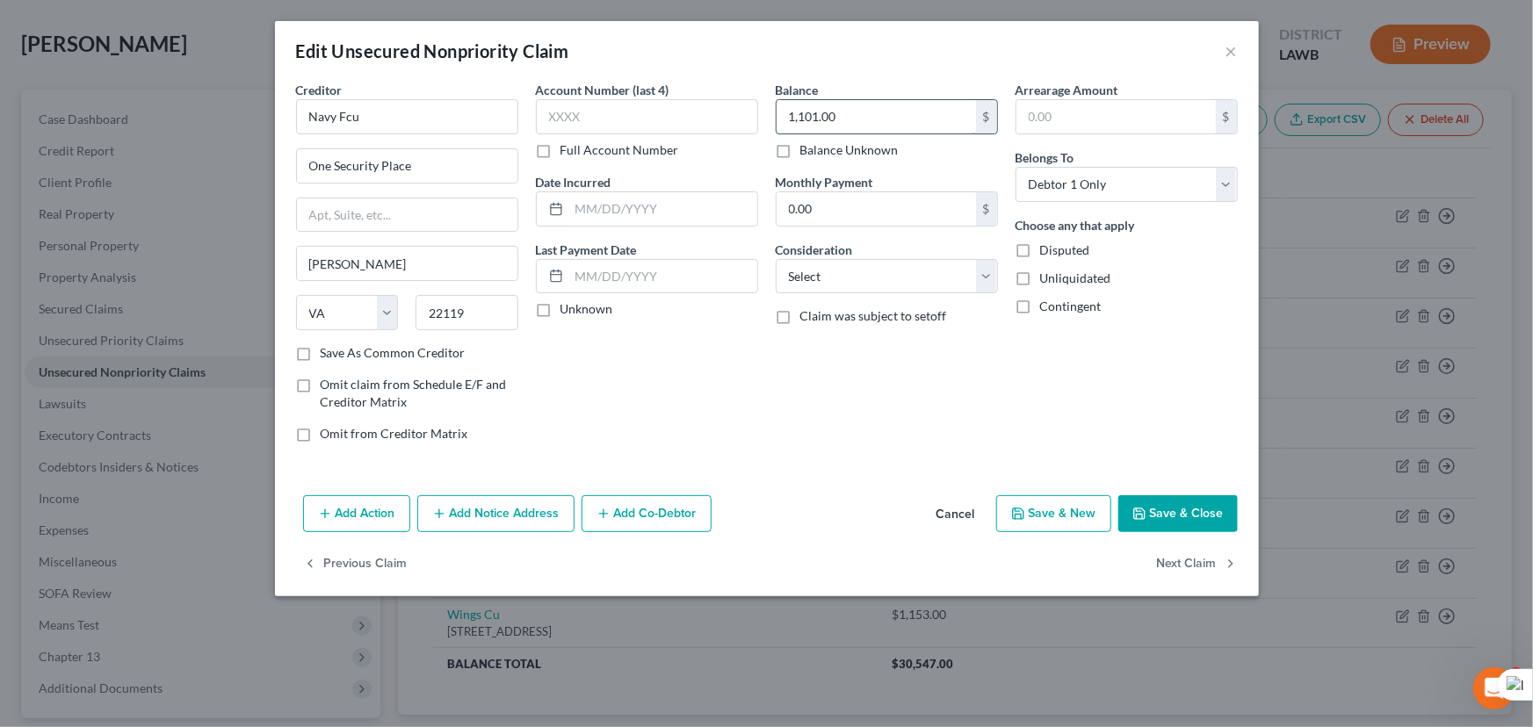
click at [895, 109] on input "1,101.00" at bounding box center [876, 116] width 199 height 33
click at [848, 114] on input "1,101.00" at bounding box center [876, 116] width 199 height 33
click at [835, 117] on input "1,101.00" at bounding box center [876, 116] width 199 height 33
type input "1,101.17"
click at [1169, 511] on button "Save & Close" at bounding box center [1177, 514] width 119 height 37
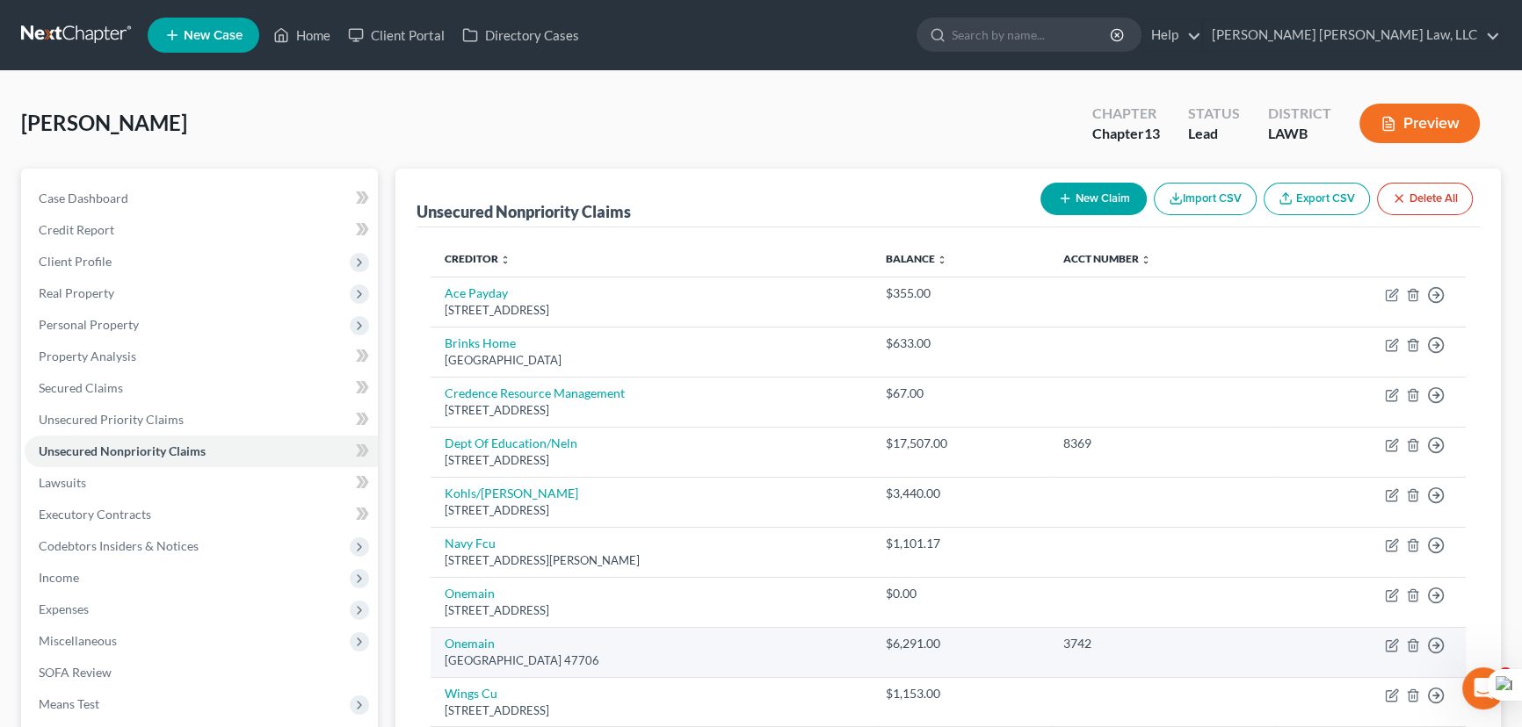
scroll to position [235, 0]
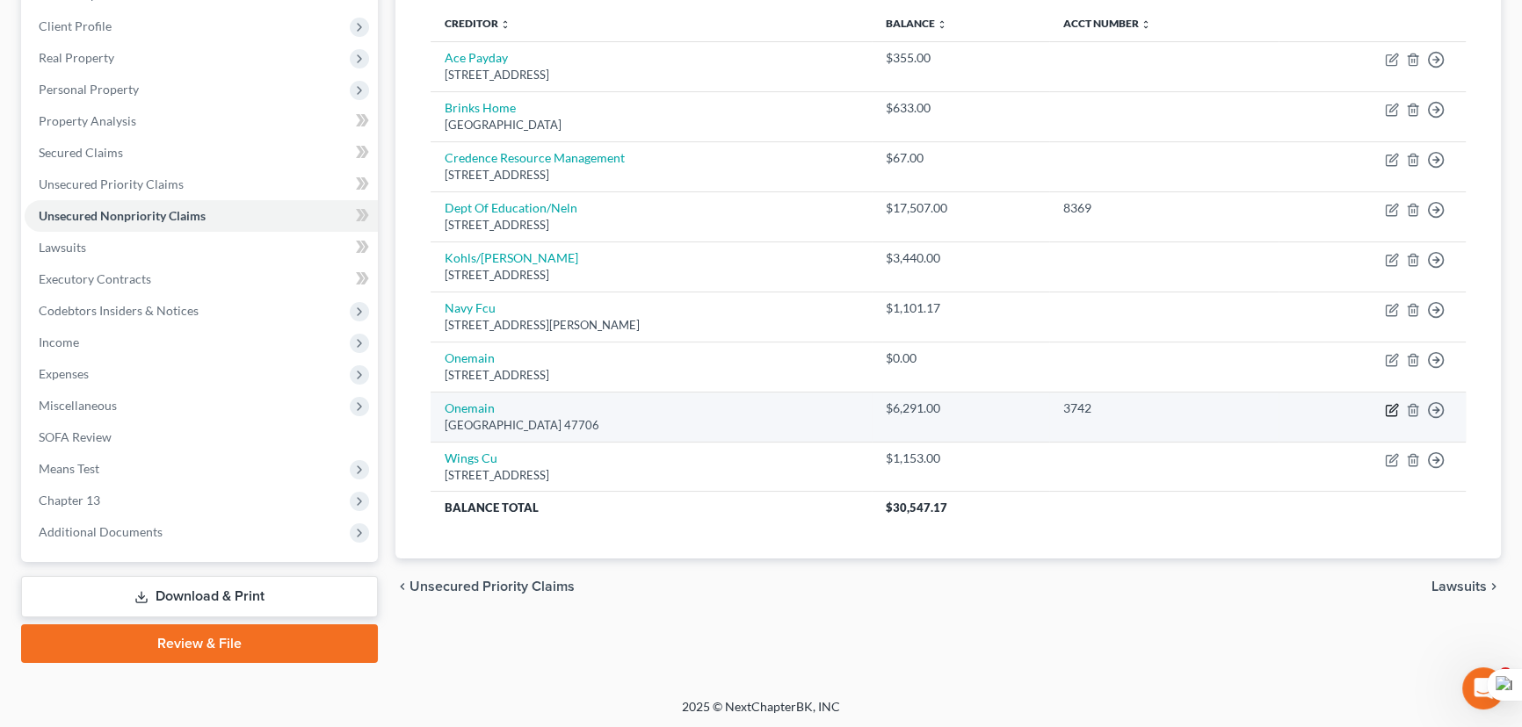
click at [1392, 410] on icon "button" at bounding box center [1392, 410] width 14 height 14
select select "15"
select select "0"
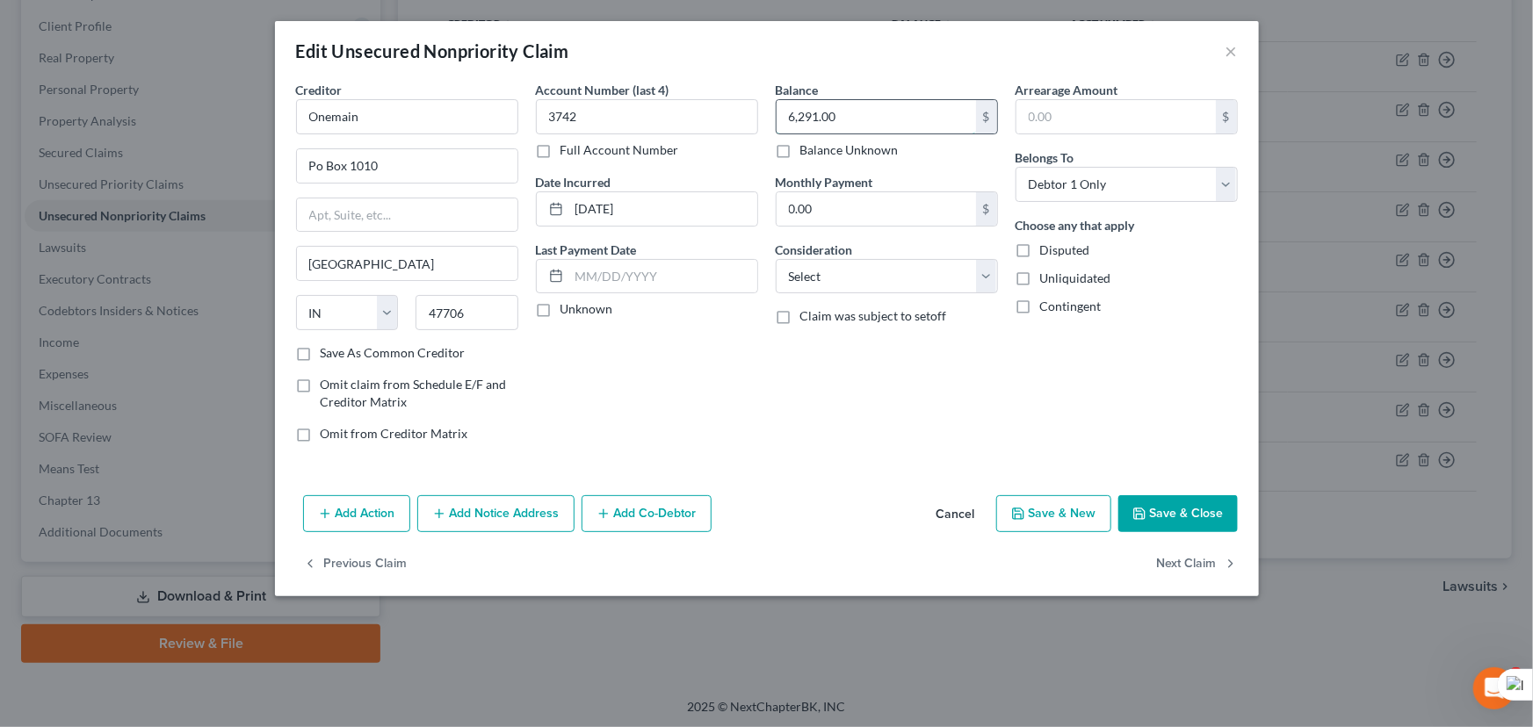
click at [888, 114] on input "6,291.00" at bounding box center [876, 116] width 199 height 33
click at [858, 116] on input "6,291.00" at bounding box center [876, 116] width 199 height 33
type input "6,291.37"
click at [1161, 501] on button "Save & Close" at bounding box center [1177, 514] width 119 height 37
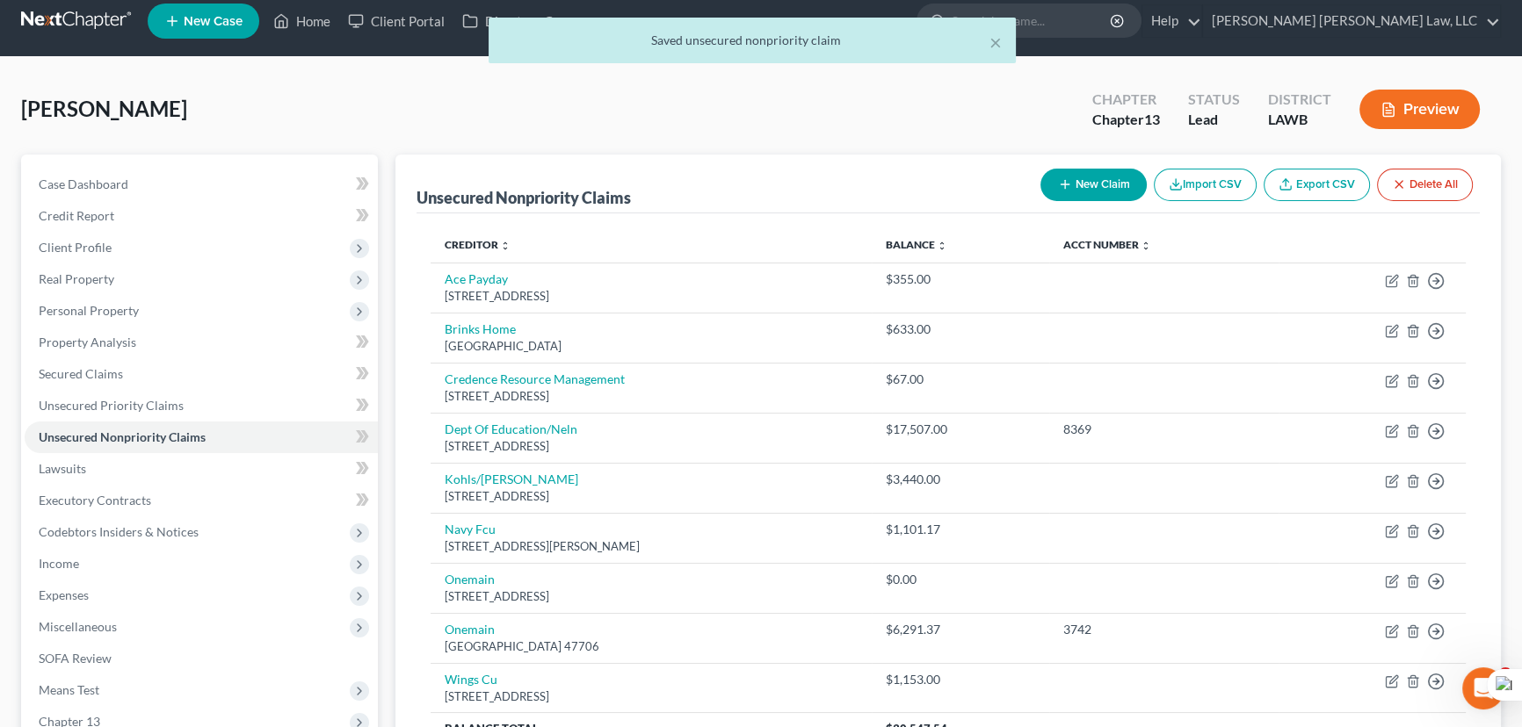
scroll to position [0, 0]
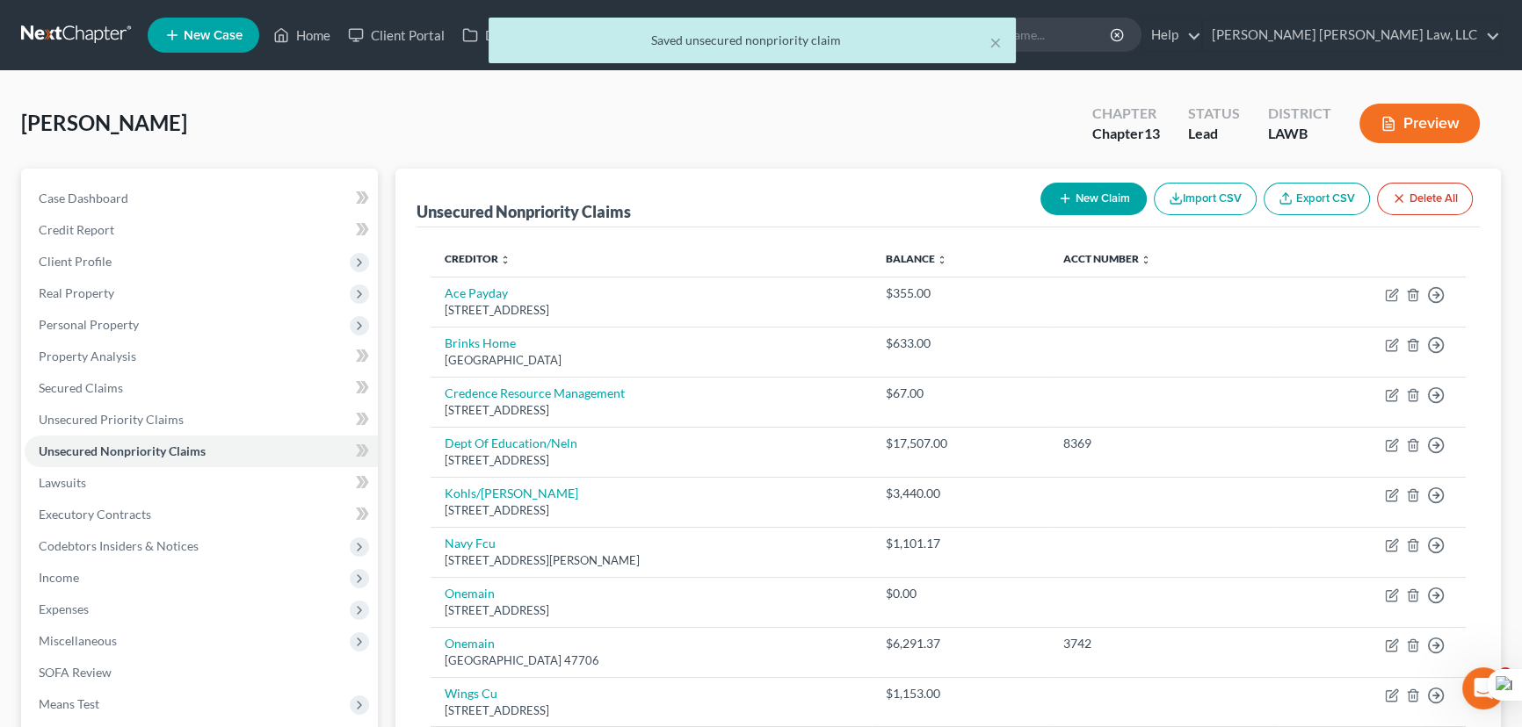
click at [1084, 192] on button "New Claim" at bounding box center [1093, 199] width 106 height 33
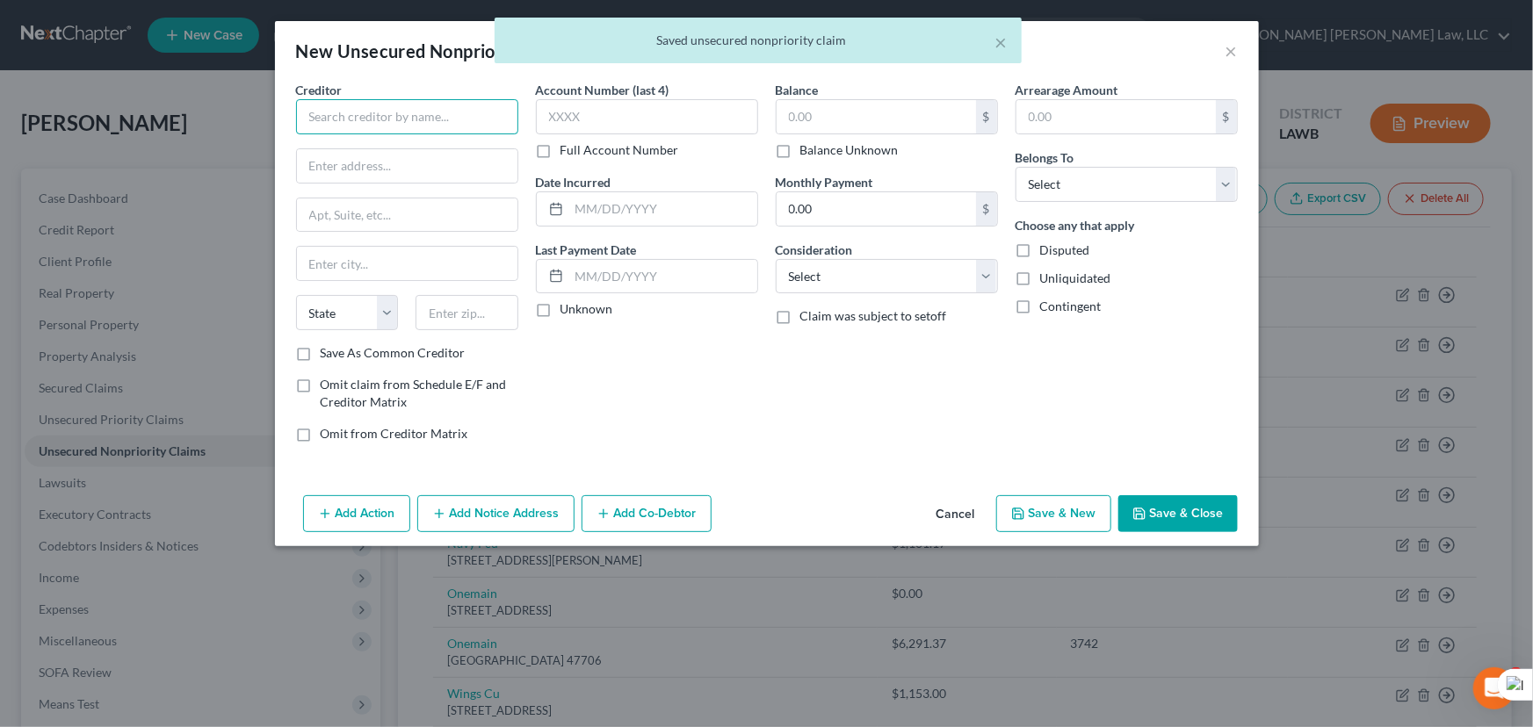
click at [377, 113] on input "text" at bounding box center [407, 116] width 222 height 35
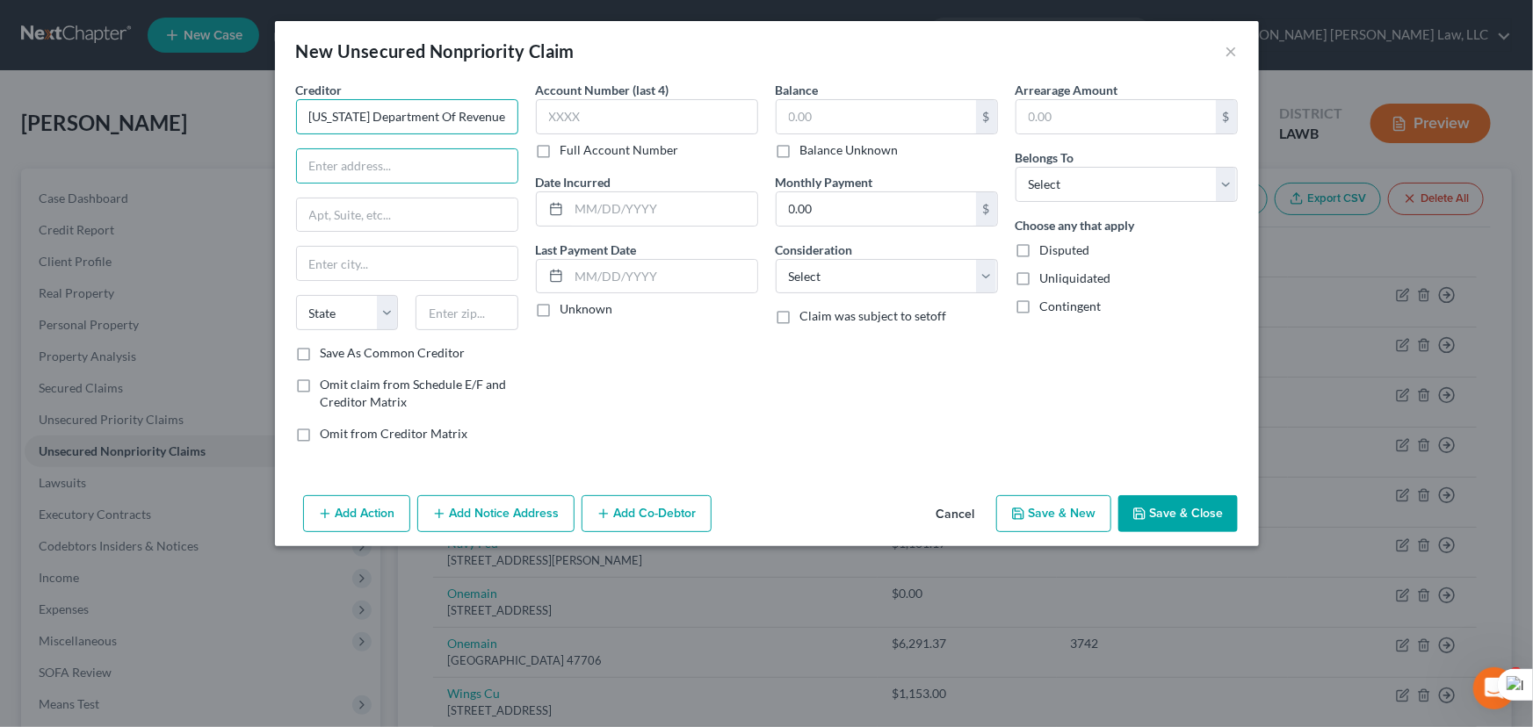
click at [503, 116] on input "Louisiana Department Of Revenue" at bounding box center [407, 116] width 222 height 35
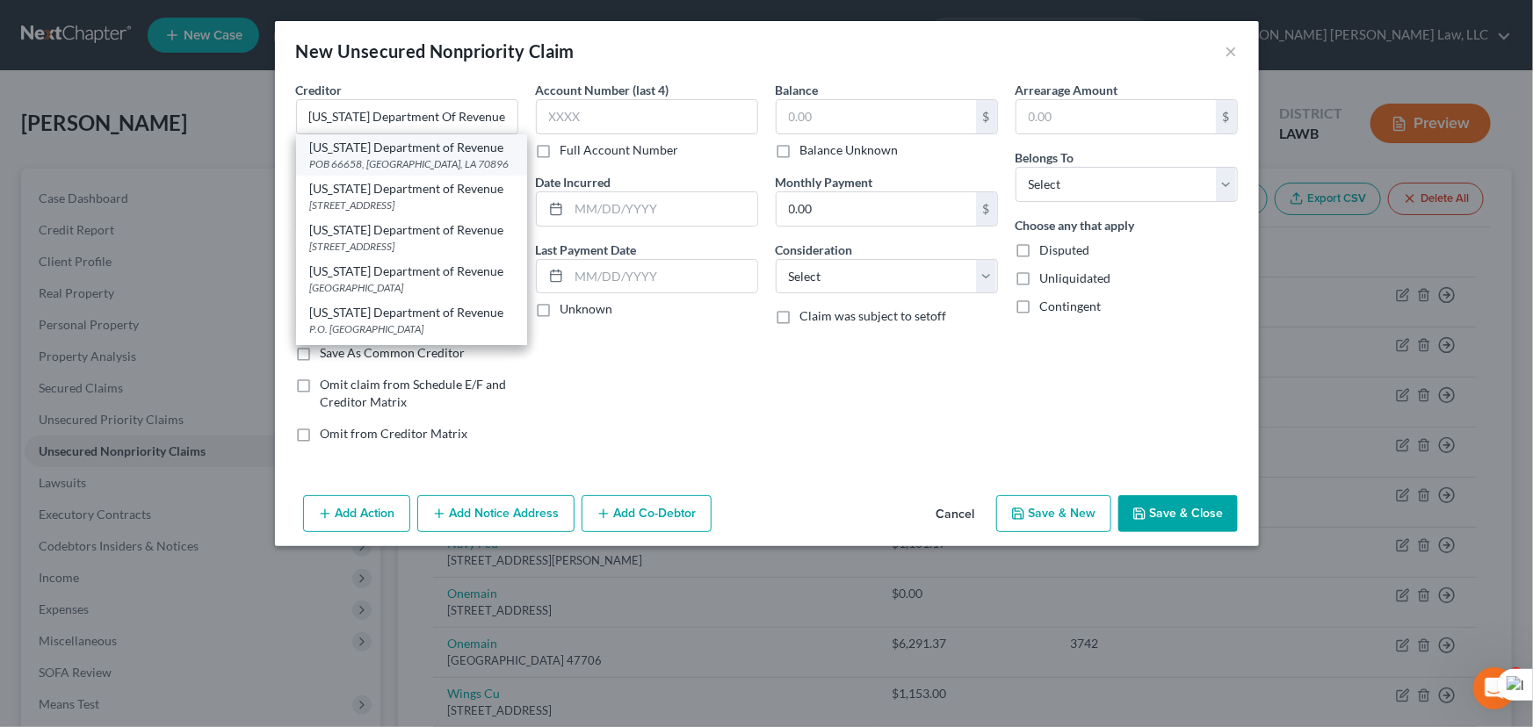
click at [462, 160] on div "POB 66658, Baton Rouge, LA 70896" at bounding box center [411, 163] width 203 height 15
type input "Louisiana Department of Revenue"
type input "POB 66658"
type input "Baton Rouge"
select select "19"
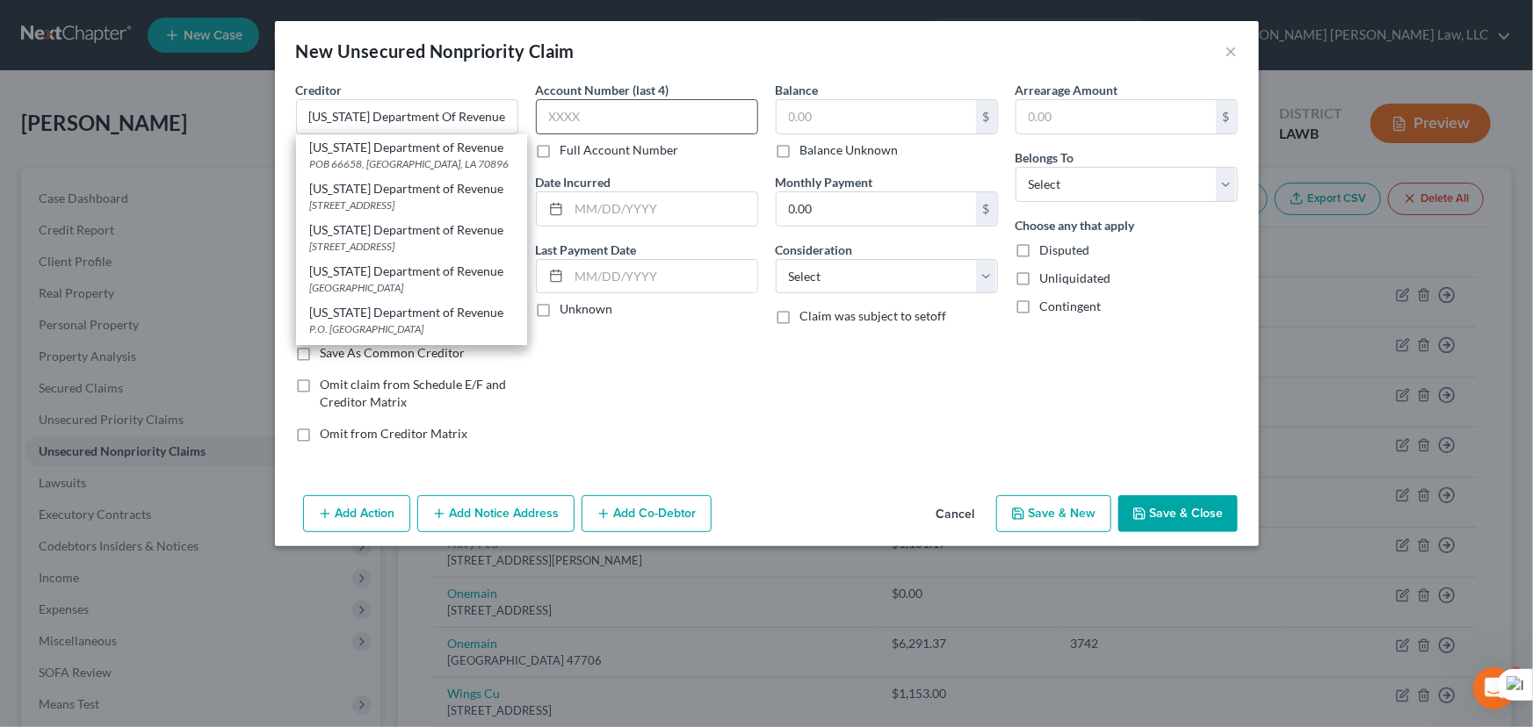
type input "70896"
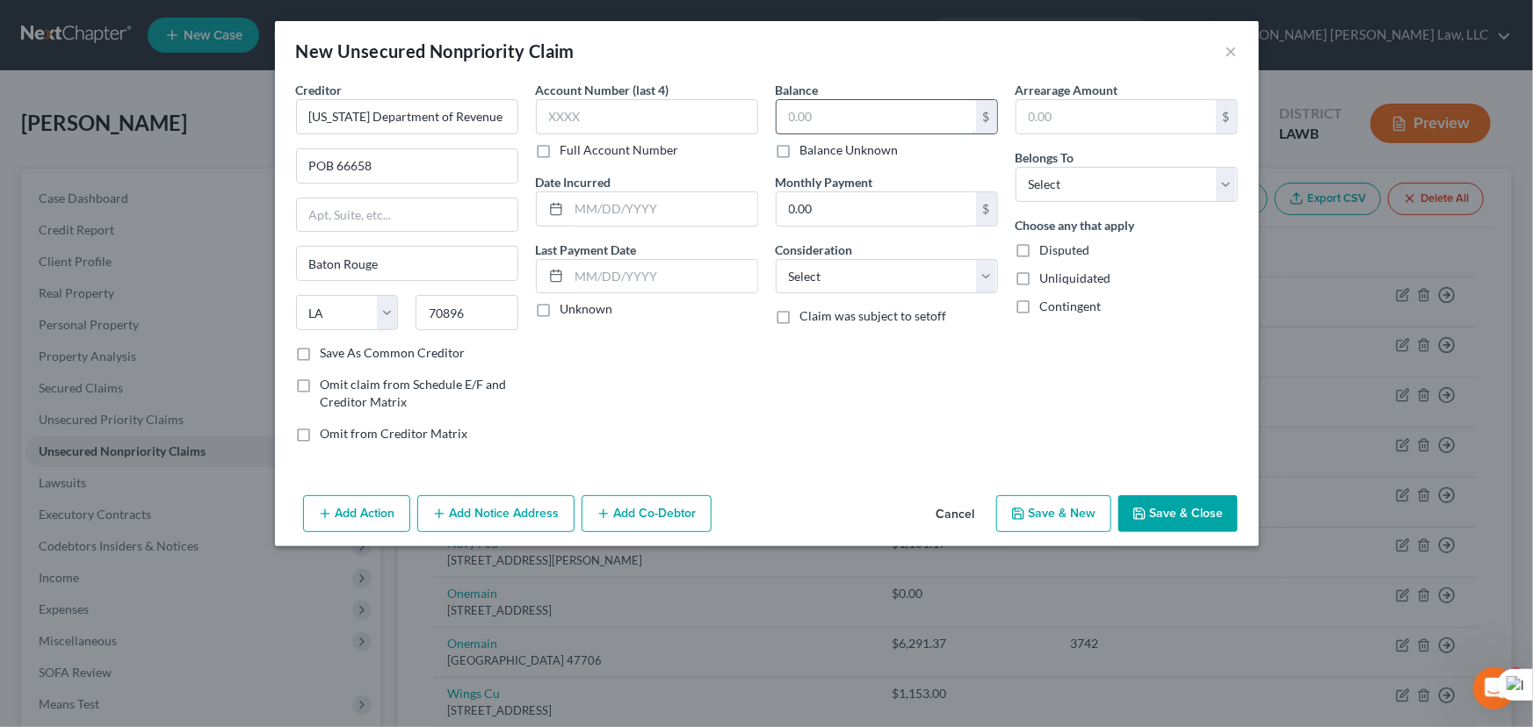
click at [877, 117] on input "text" at bounding box center [876, 116] width 199 height 33
type input "1,589.59"
drag, startPoint x: 1098, startPoint y: 176, endPoint x: 1091, endPoint y: 195, distance: 20.6
click at [1098, 176] on select "Select Debtor 1 Only Debtor 2 Only Debtor 1 And Debtor 2 Only At Least One Of T…" at bounding box center [1127, 184] width 222 height 35
select select "0"
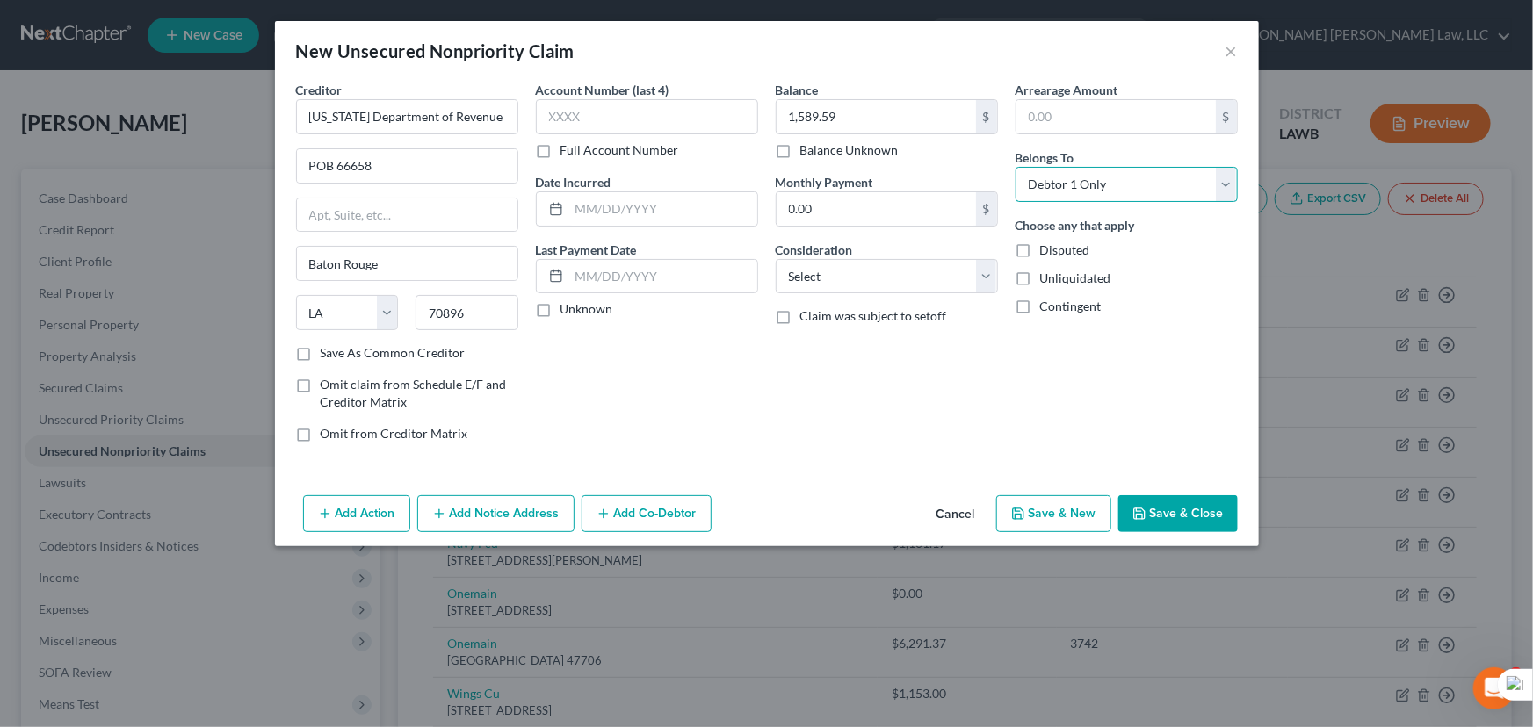
click at [1016, 167] on select "Select Debtor 1 Only Debtor 2 Only Debtor 1 And Debtor 2 Only At Least One Of T…" at bounding box center [1127, 184] width 222 height 35
click at [1184, 512] on button "Save & Close" at bounding box center [1177, 514] width 119 height 37
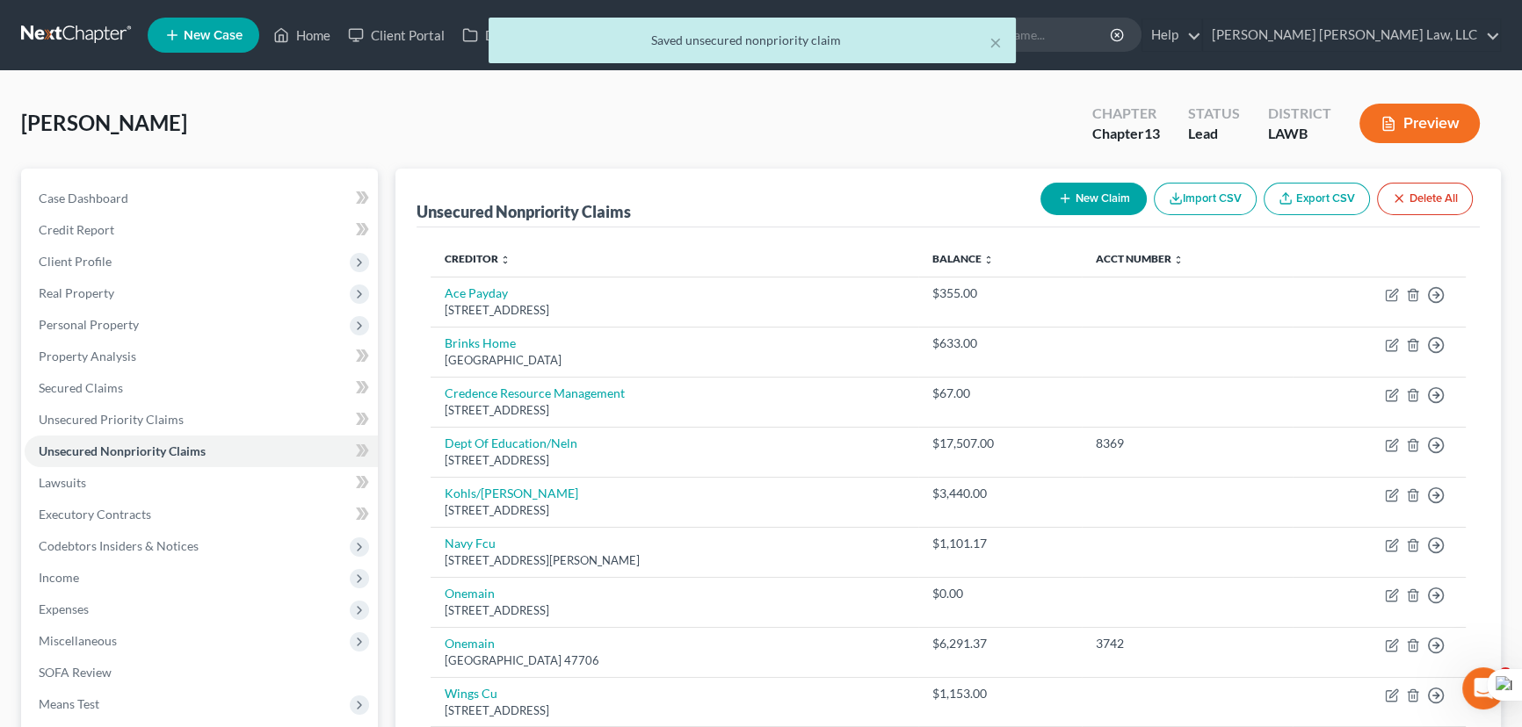
click at [1081, 192] on button "New Claim" at bounding box center [1093, 199] width 106 height 33
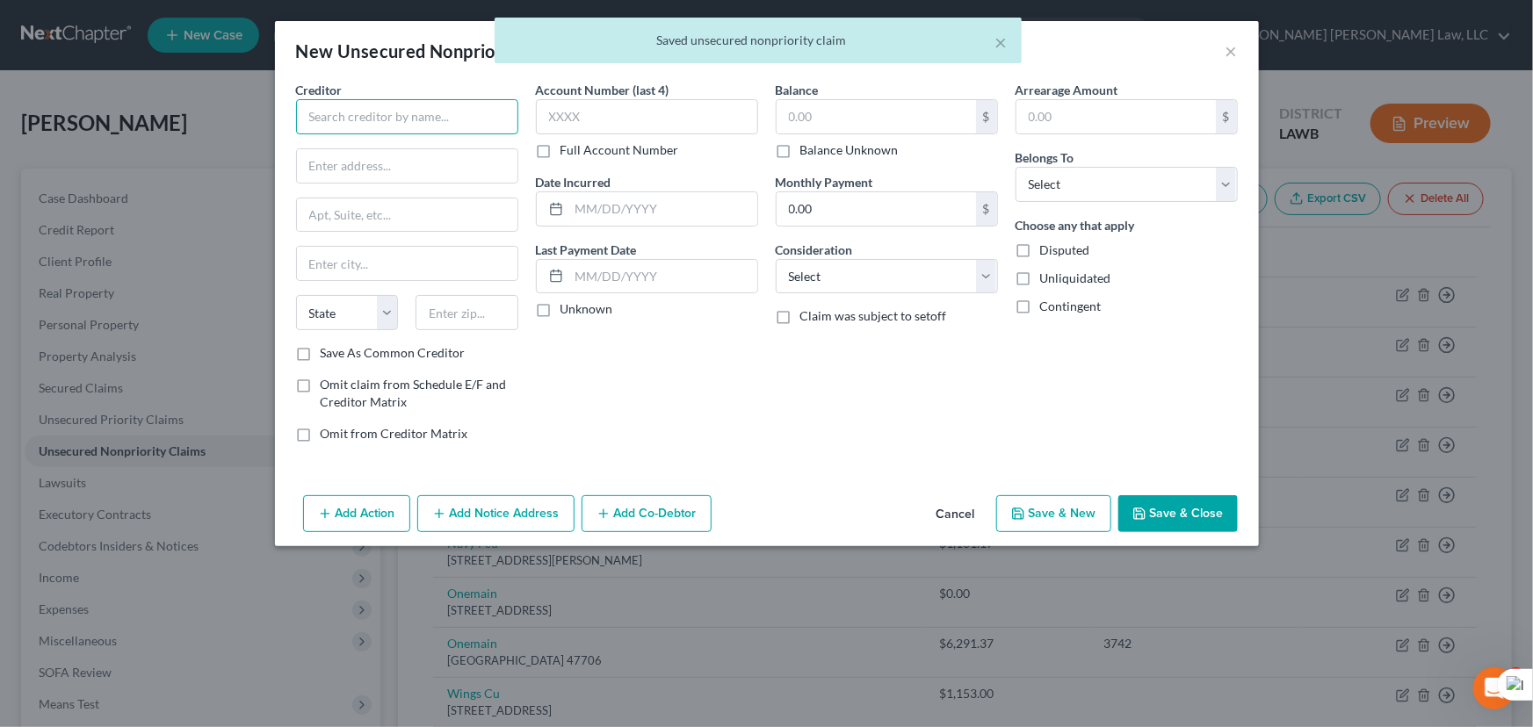
click at [338, 113] on input "text" at bounding box center [407, 116] width 222 height 35
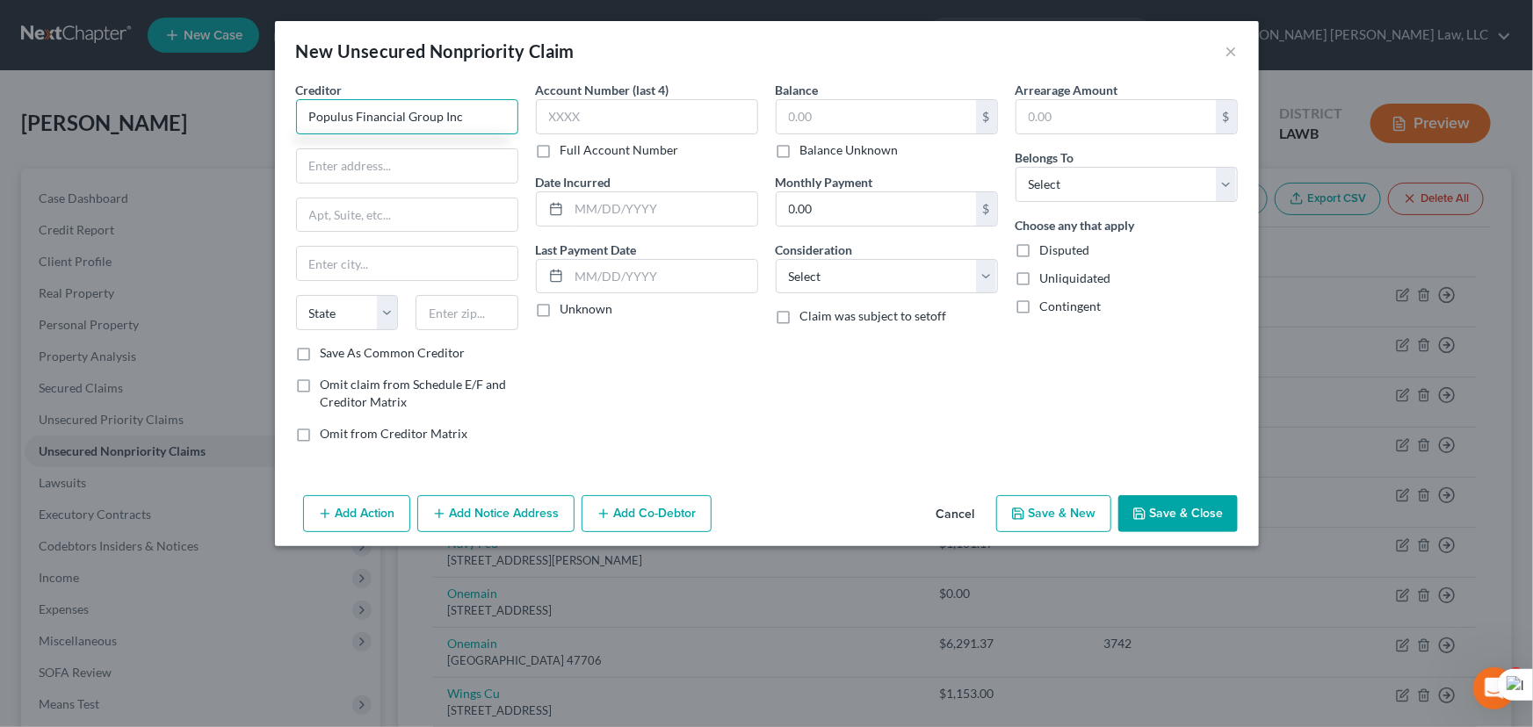
type input "Populus Financial Group Inc"
type input "PO Box 788"
type input "Kirkland"
select select "50"
type input "98083-0788"
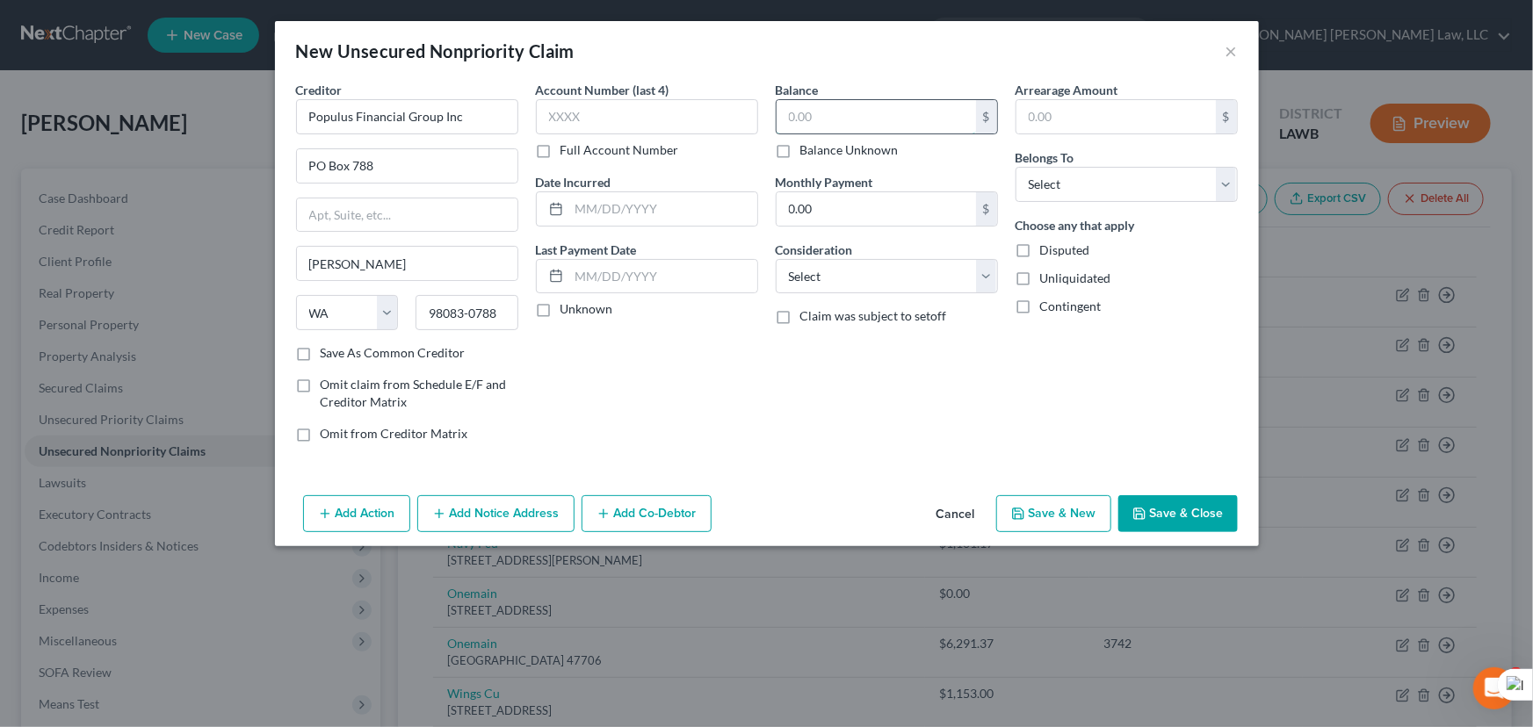
click at [859, 105] on input "text" at bounding box center [876, 116] width 199 height 33
type input "380"
click at [1094, 191] on select "Select Debtor 1 Only Debtor 2 Only Debtor 1 And Debtor 2 Only At Least One Of T…" at bounding box center [1127, 184] width 222 height 35
select select "0"
click at [1016, 167] on select "Select Debtor 1 Only Debtor 2 Only Debtor 1 And Debtor 2 Only At Least One Of T…" at bounding box center [1127, 184] width 222 height 35
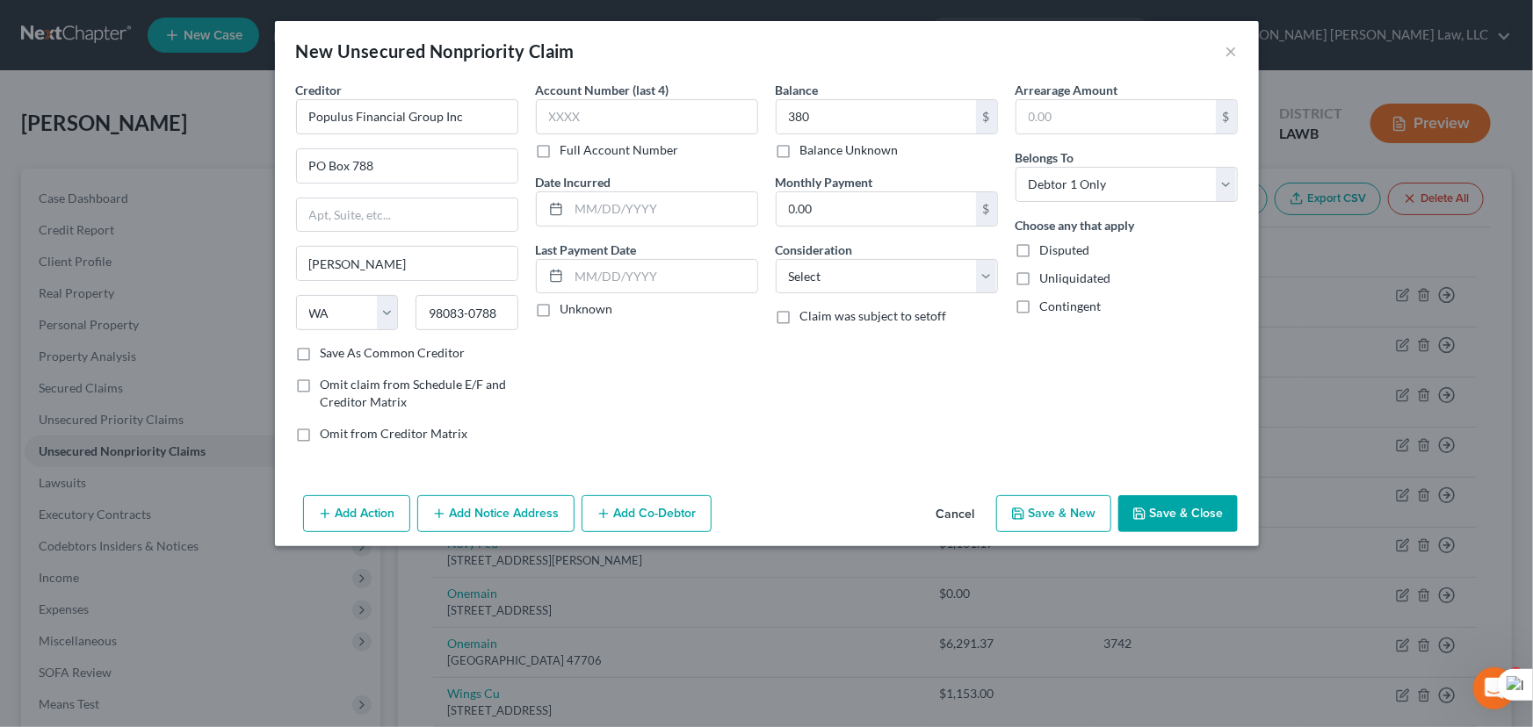
click at [1202, 522] on button "Save & Close" at bounding box center [1177, 514] width 119 height 37
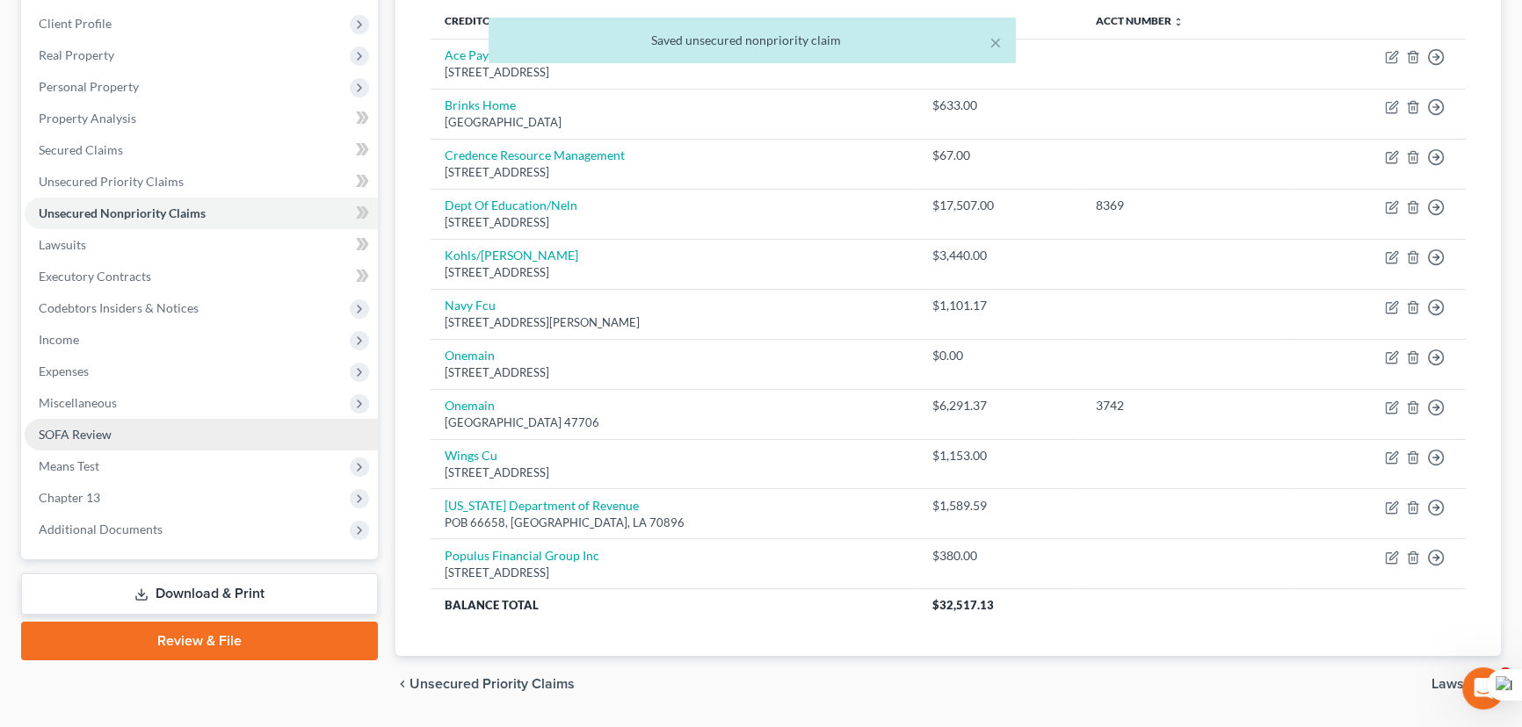
scroll to position [239, 0]
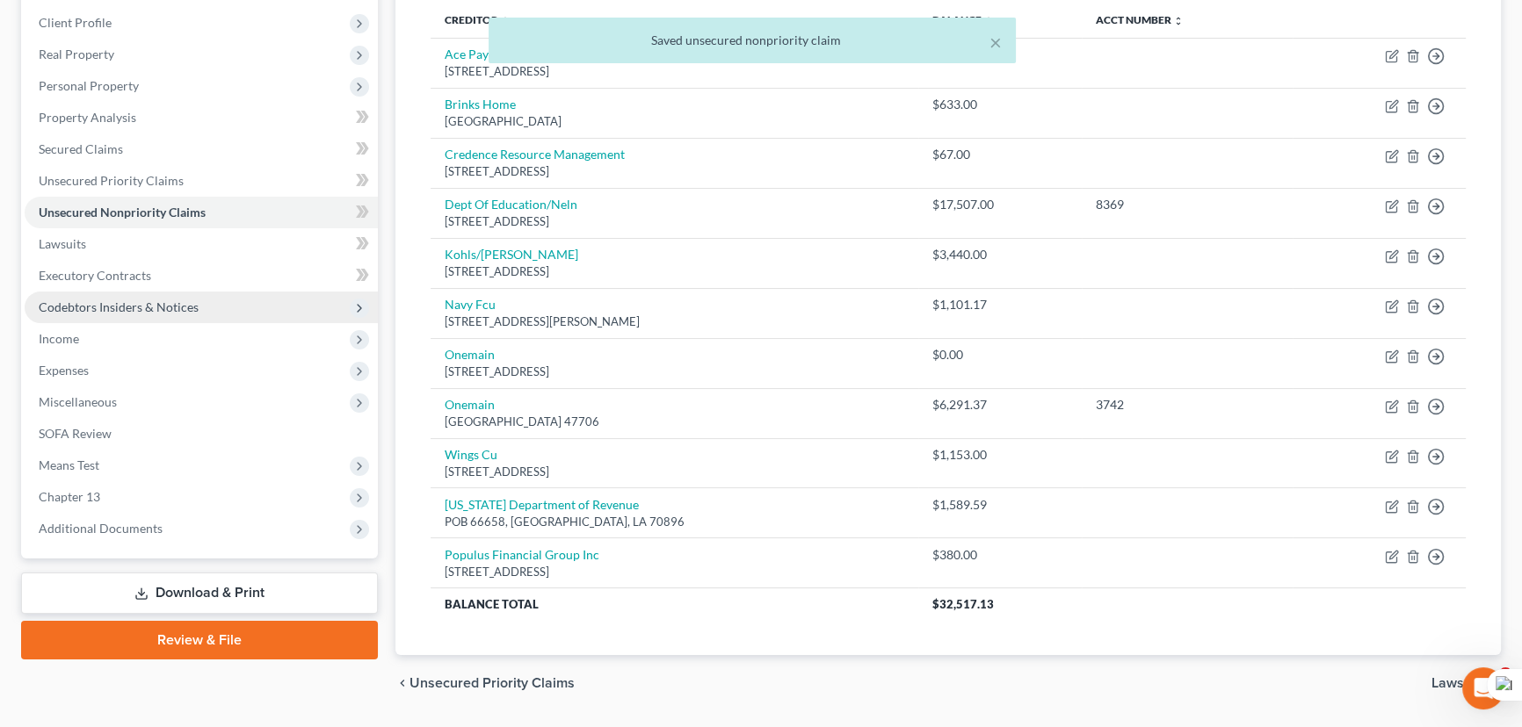
click at [140, 303] on span "Codebtors Insiders & Notices" at bounding box center [119, 307] width 160 height 15
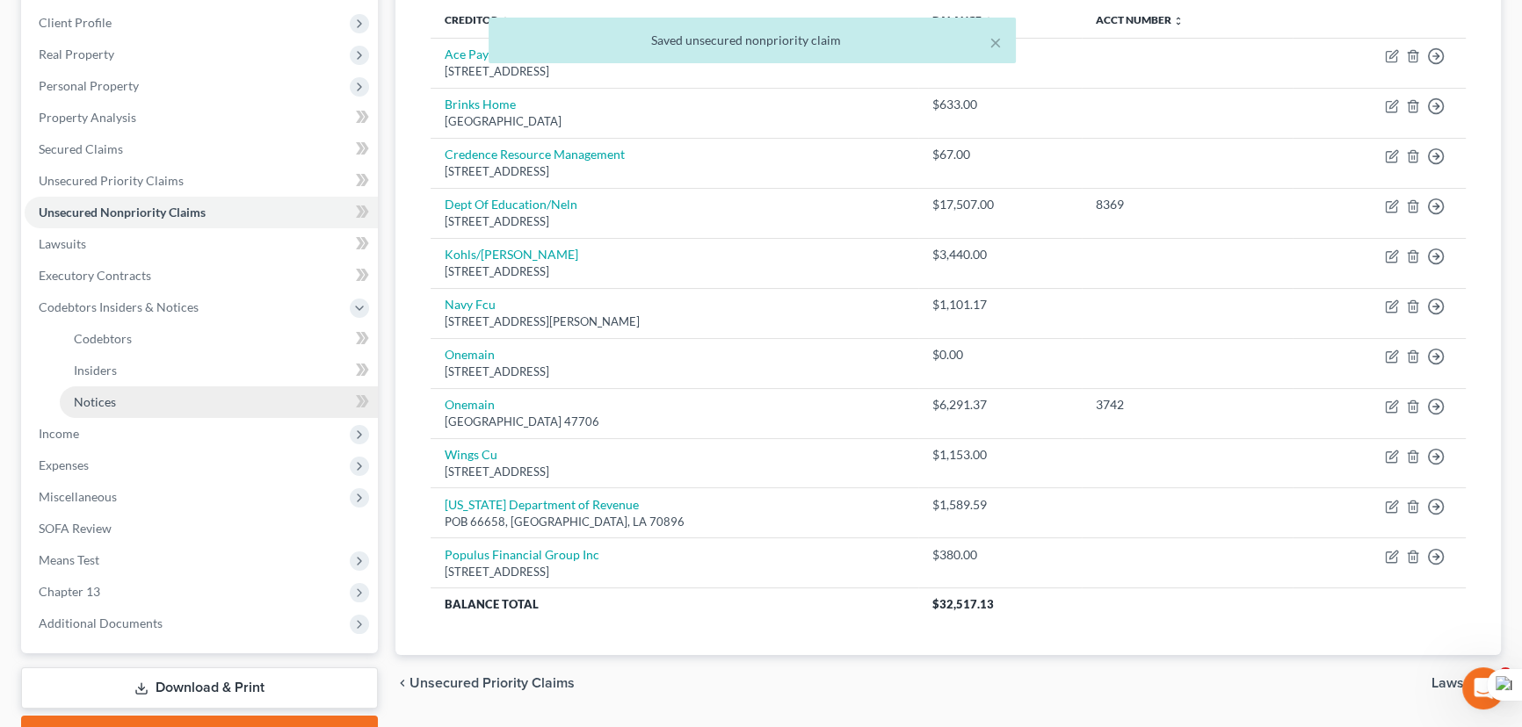
click at [145, 391] on link "Notices" at bounding box center [219, 403] width 318 height 32
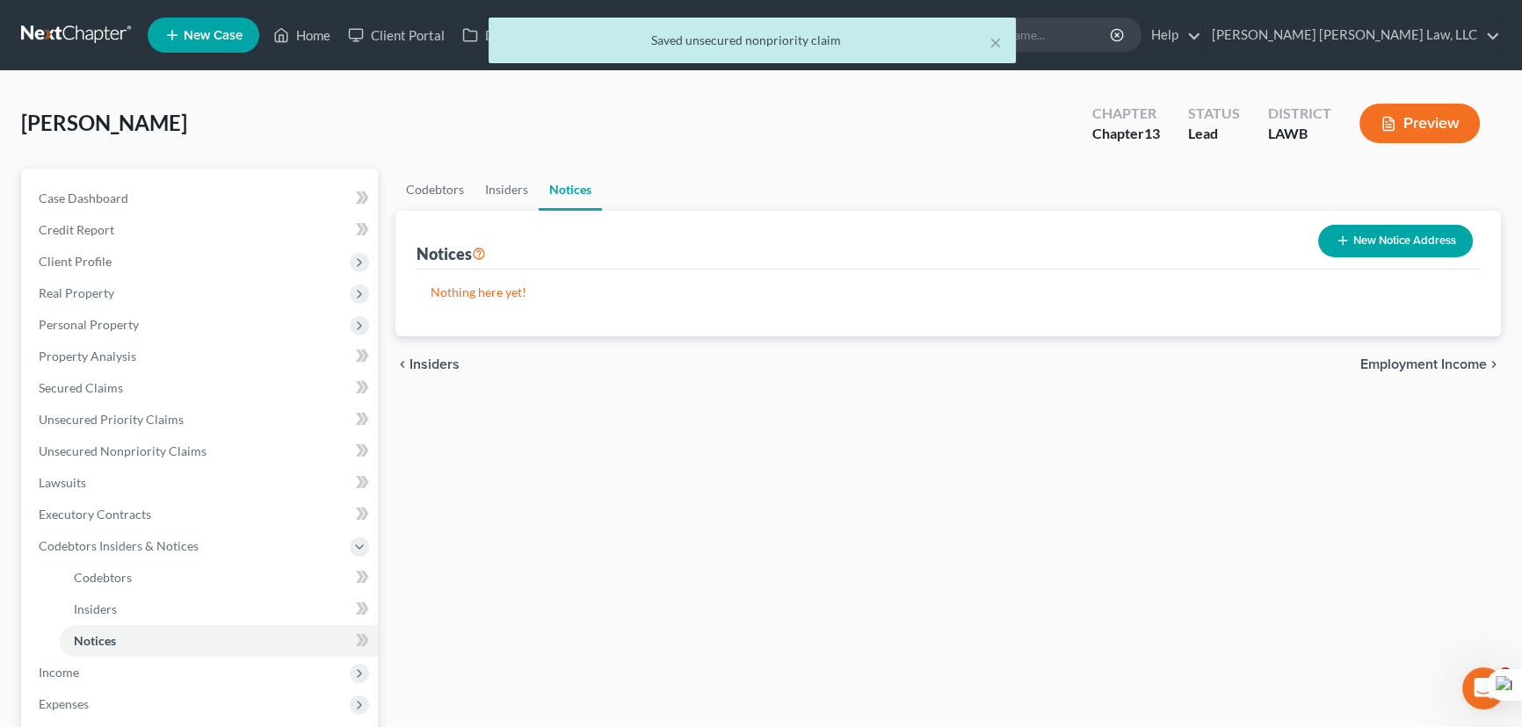
click at [1342, 235] on icon "button" at bounding box center [1342, 241] width 14 height 14
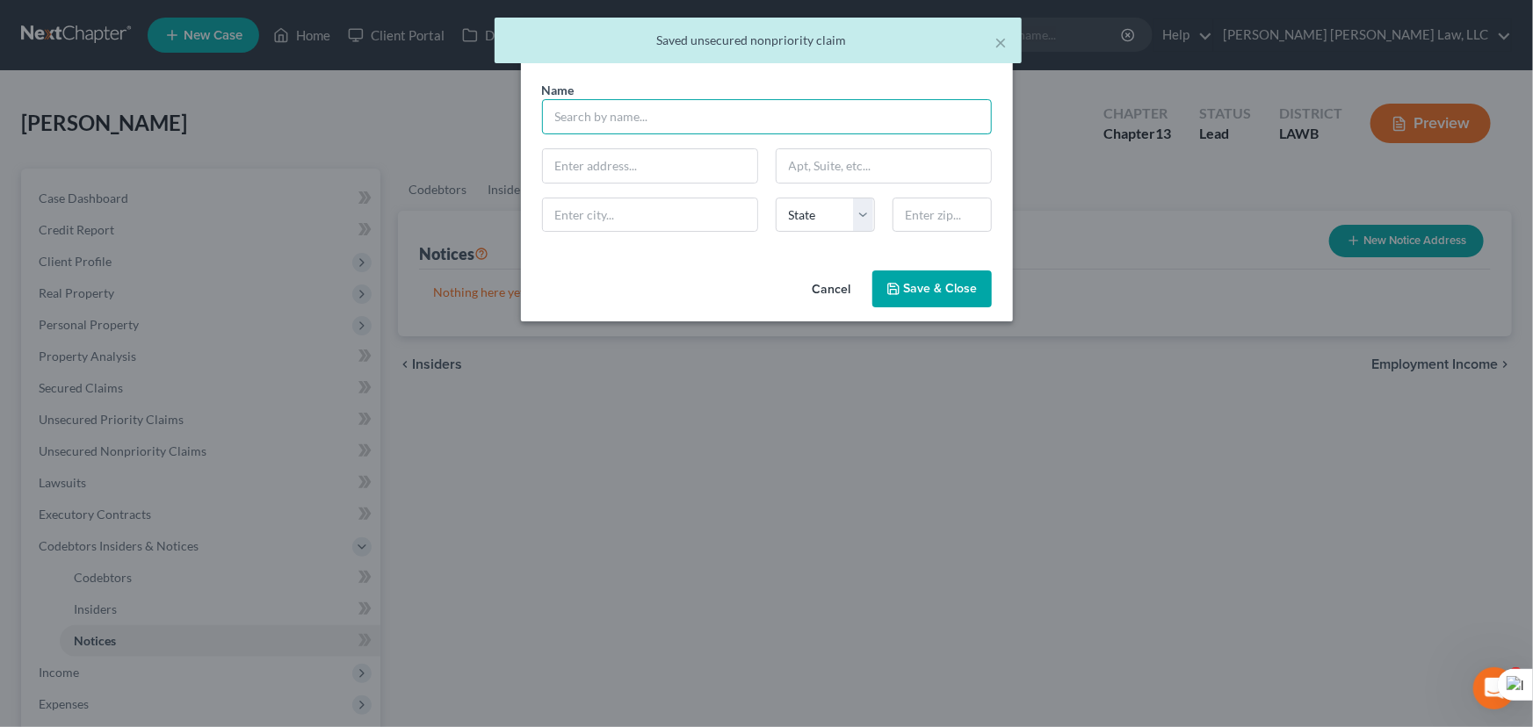
click at [638, 123] on input "text" at bounding box center [767, 116] width 450 height 35
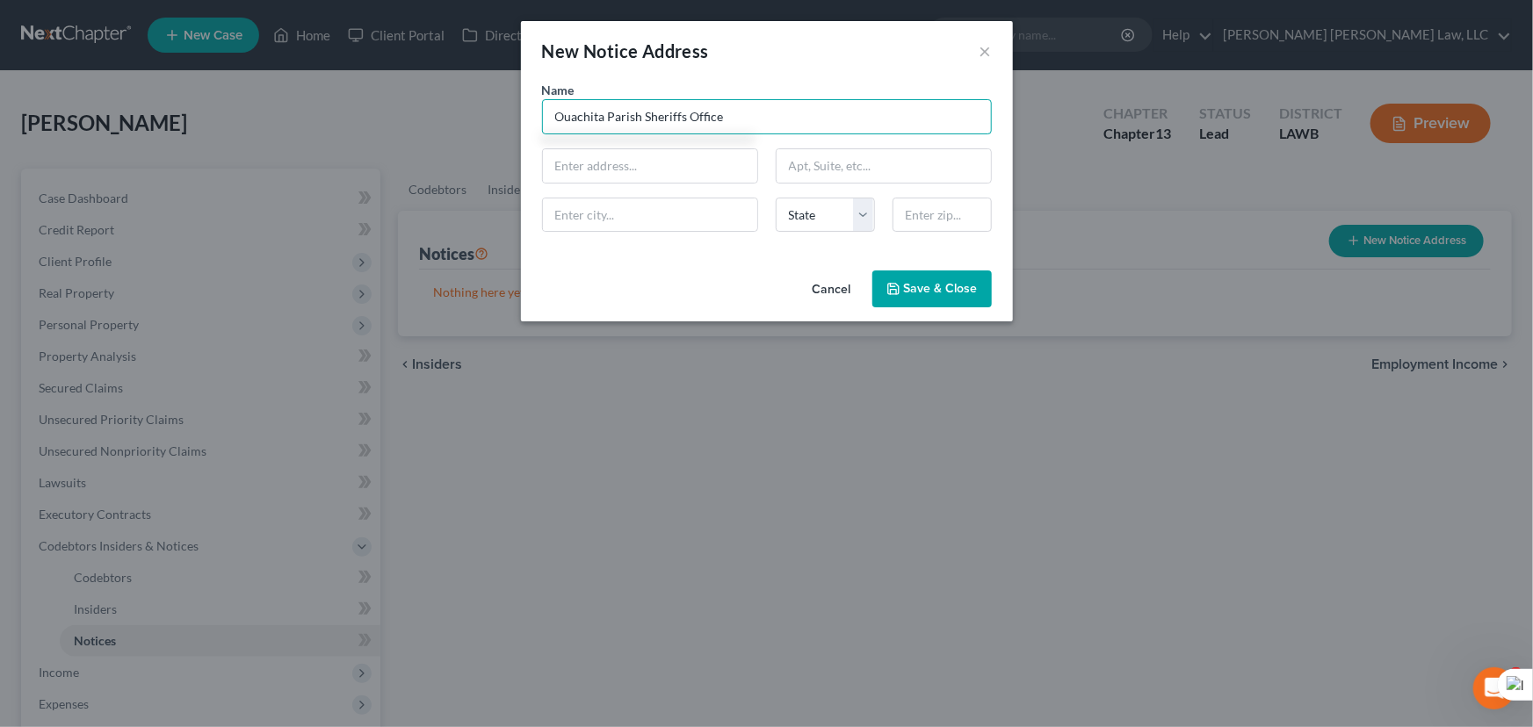
type input "Ouachita Parish Sheriffs Office"
type input "400 St. John Street"
type input "Suite 301"
type input "Monroe"
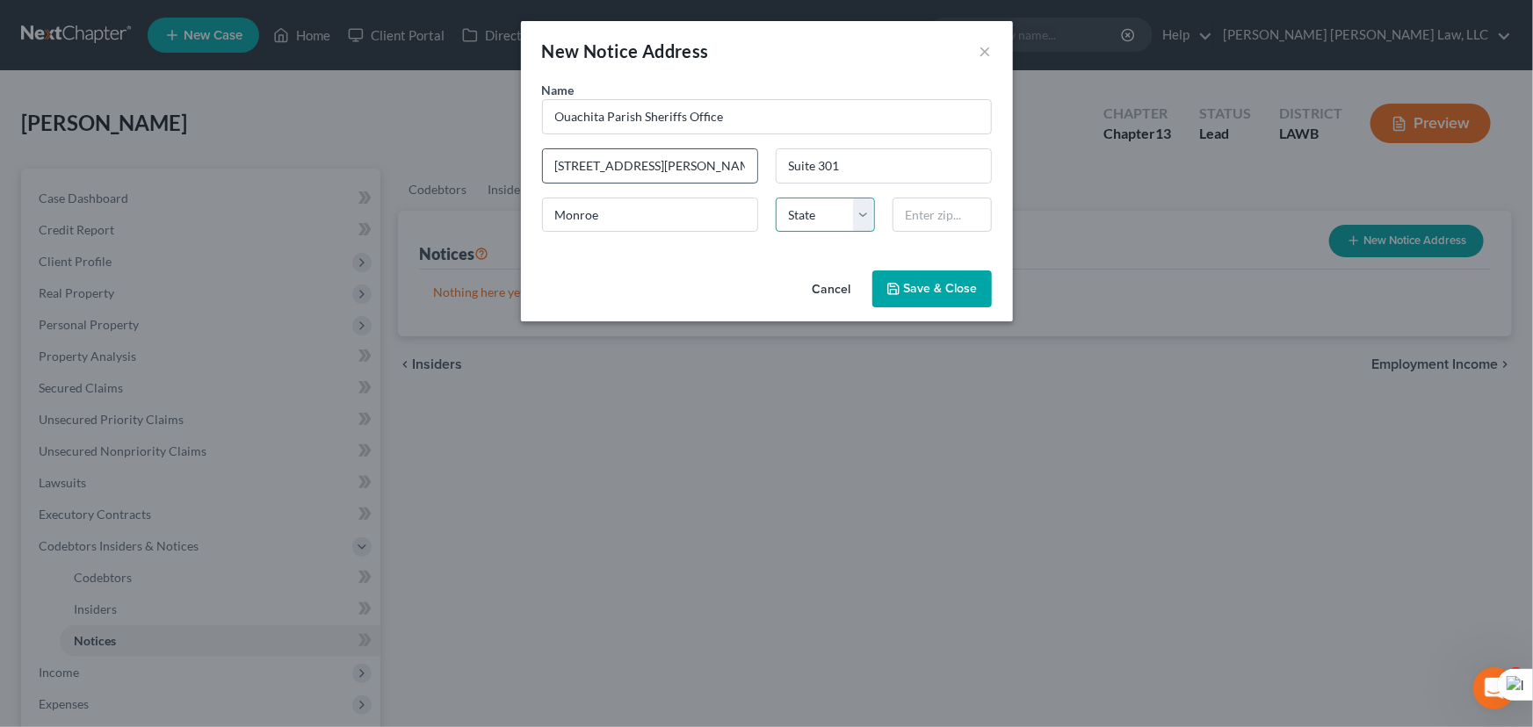
select select "19"
type input "71201"
click at [951, 296] on button "Save & Close" at bounding box center [931, 289] width 119 height 37
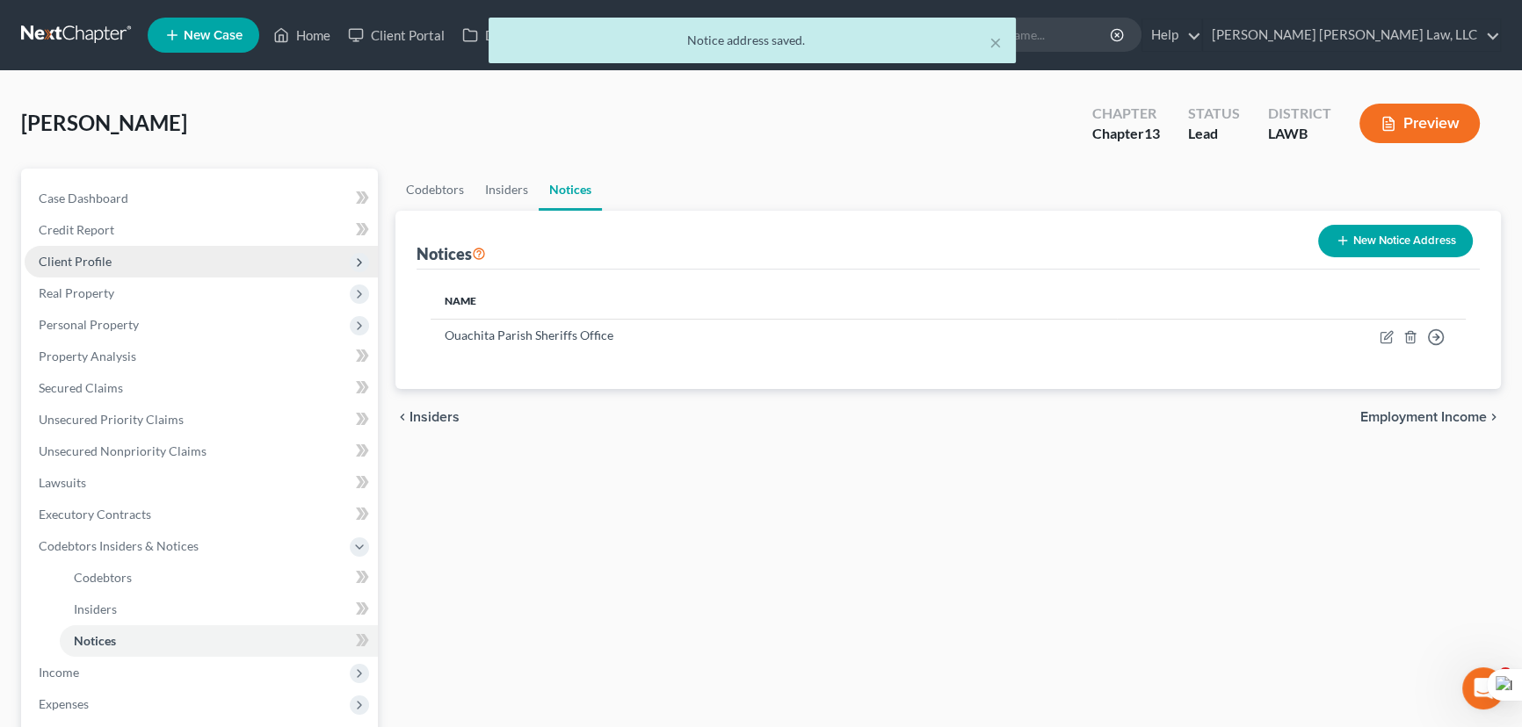
click at [141, 262] on span "Client Profile" at bounding box center [201, 262] width 353 height 32
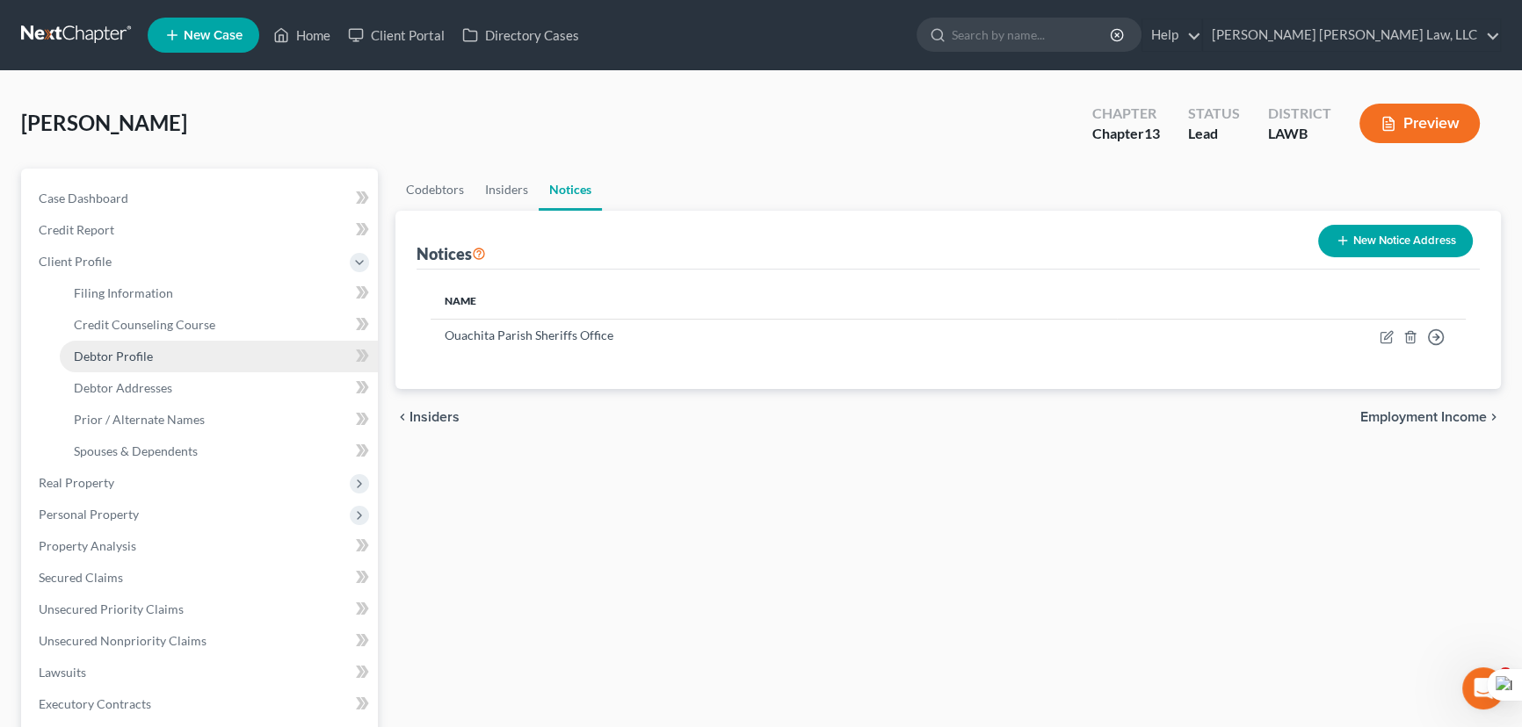
click at [166, 351] on link "Debtor Profile" at bounding box center [219, 357] width 318 height 32
select select "0"
select select "2"
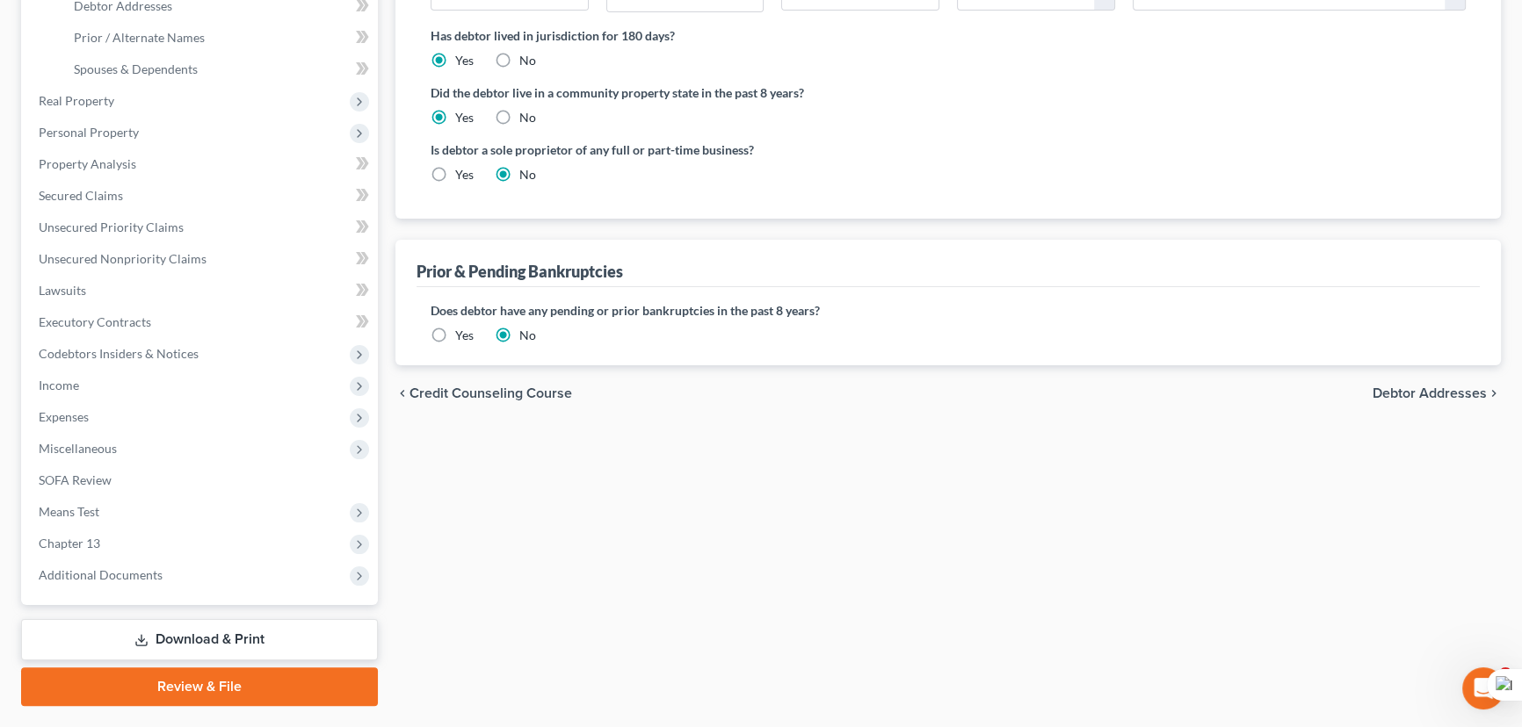
scroll to position [399, 0]
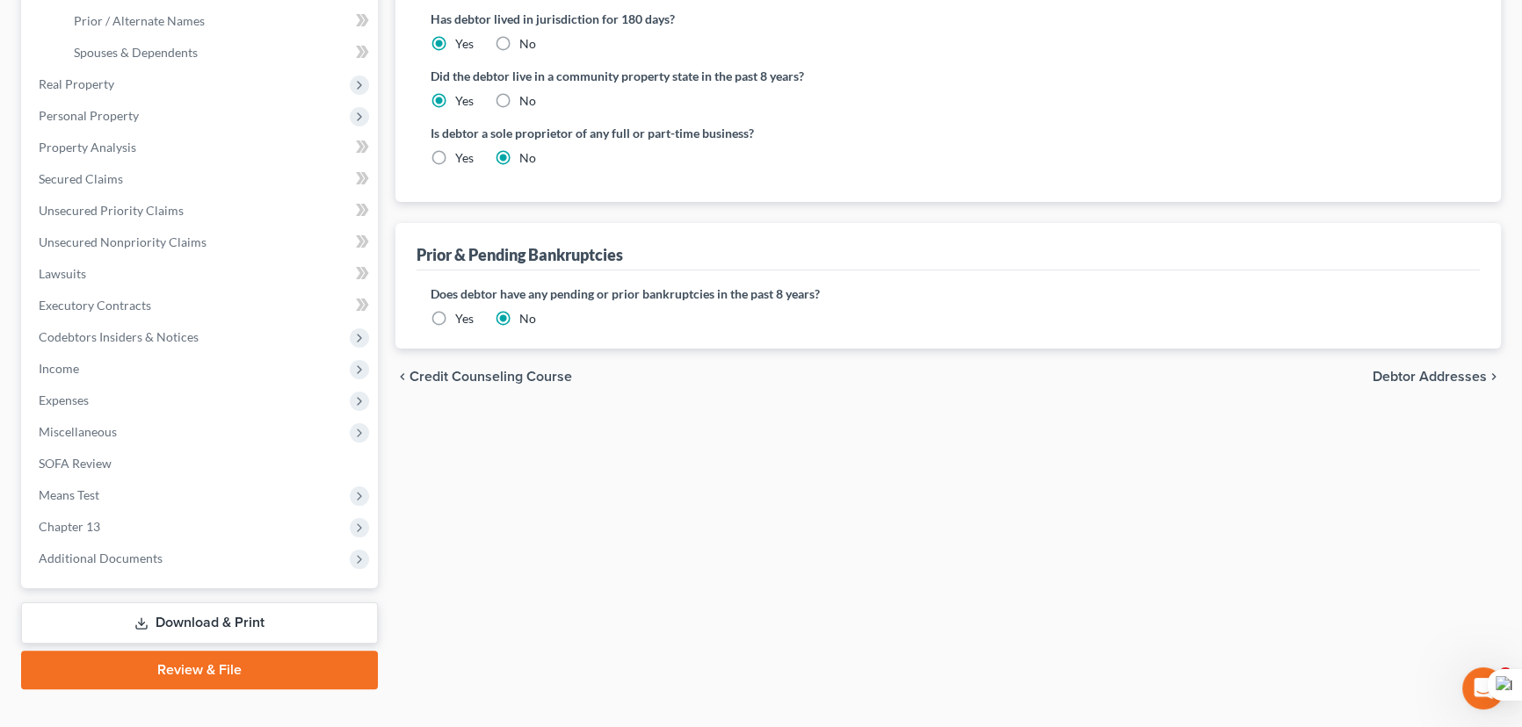
click at [455, 315] on label "Yes" at bounding box center [464, 319] width 18 height 18
click at [462, 315] on input "Yes" at bounding box center [467, 315] width 11 height 11
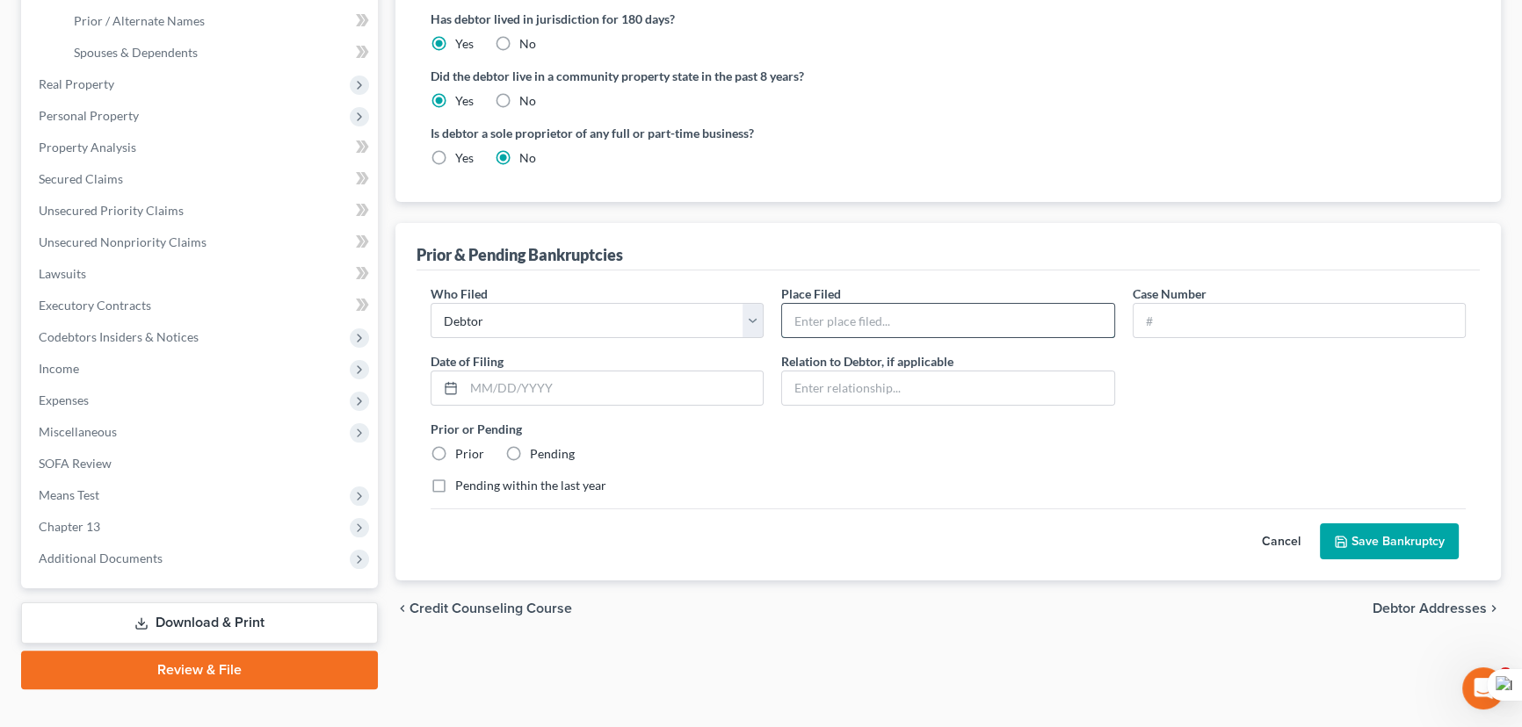
click at [902, 319] on input "text" at bounding box center [947, 320] width 331 height 33
type input "Western District Of Lousiana"
click at [1276, 310] on input "text" at bounding box center [1298, 320] width 331 height 33
type input "24-30029"
click at [663, 385] on input "text" at bounding box center [613, 388] width 299 height 33
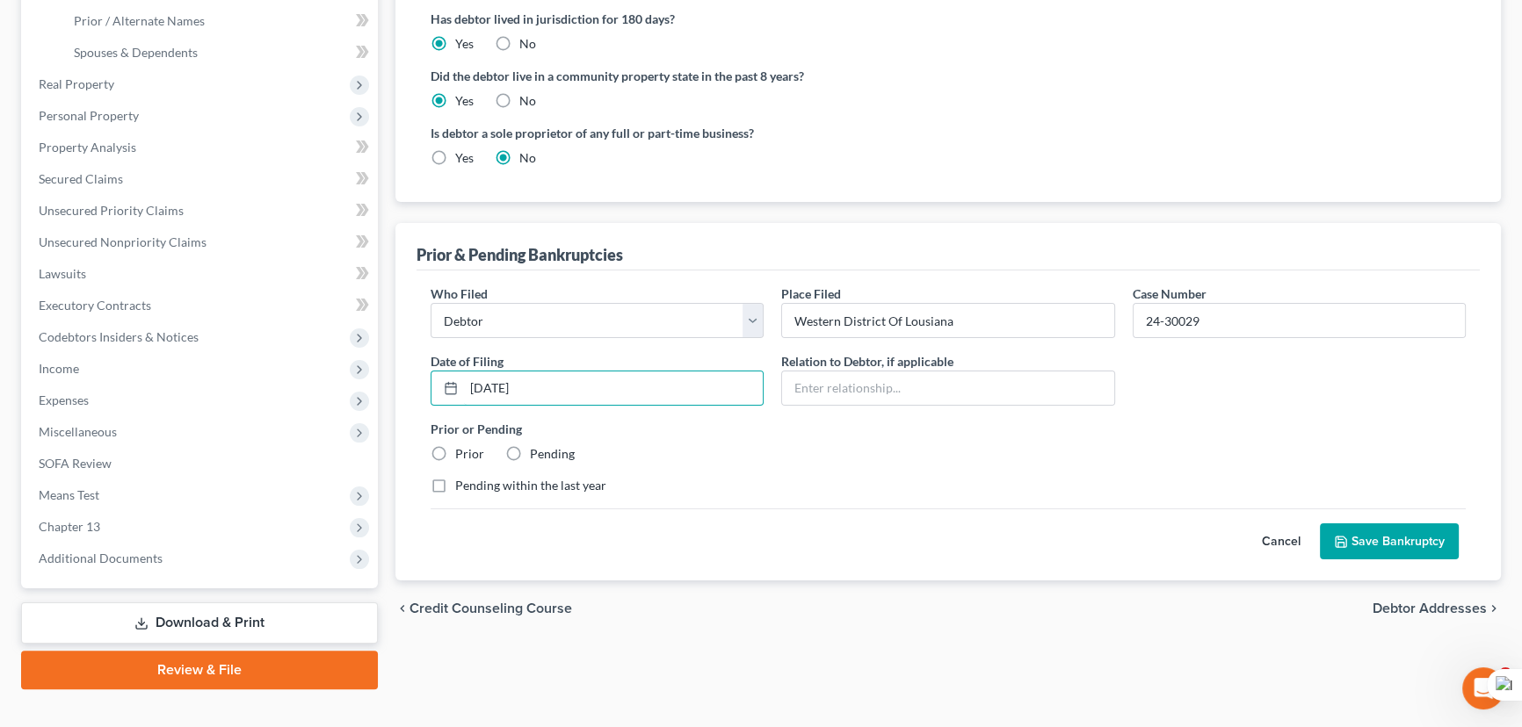
type input "01/09/2024"
click at [455, 448] on label "Prior" at bounding box center [469, 454] width 29 height 18
click at [462, 448] on input "Prior" at bounding box center [467, 450] width 11 height 11
radio input "true"
click at [1362, 524] on button "Save Bankruptcy" at bounding box center [1389, 542] width 139 height 37
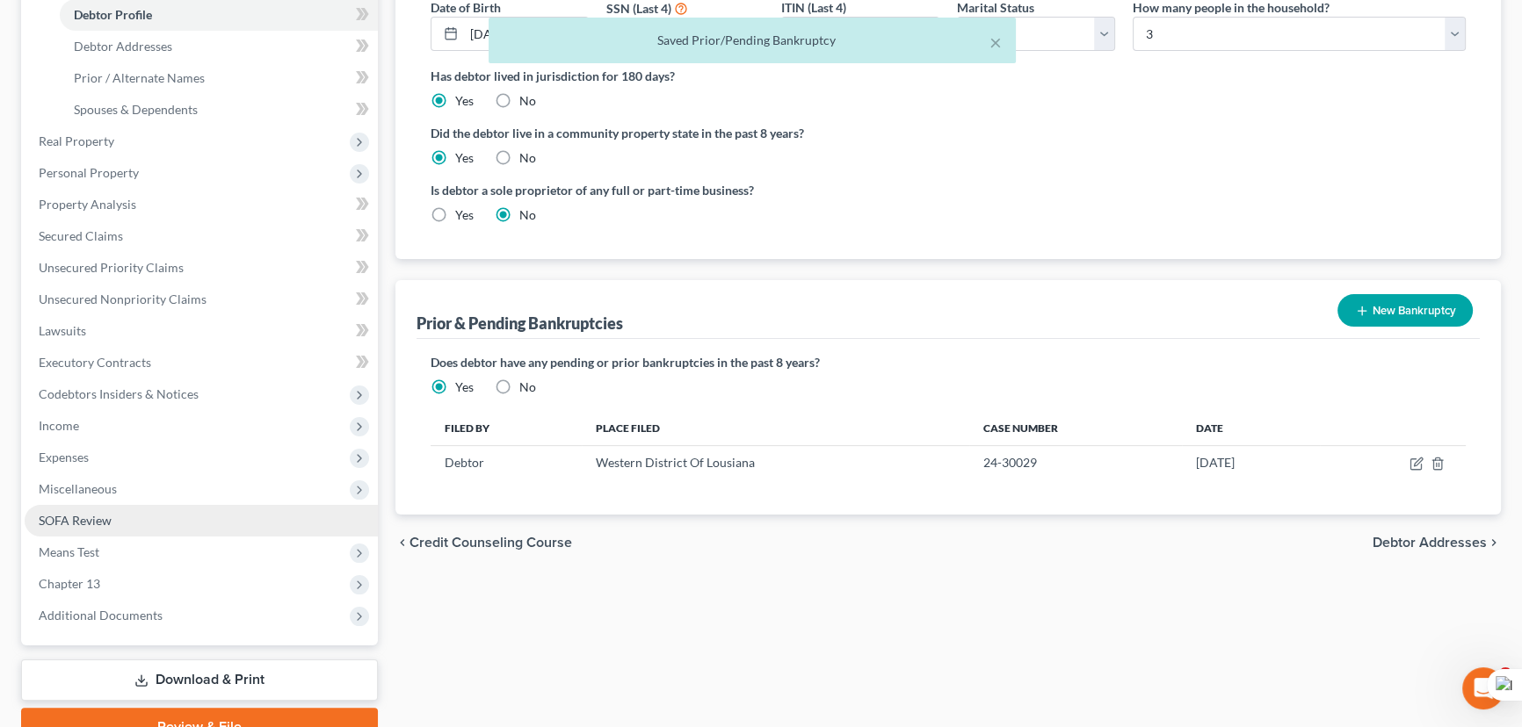
scroll to position [425, 0]
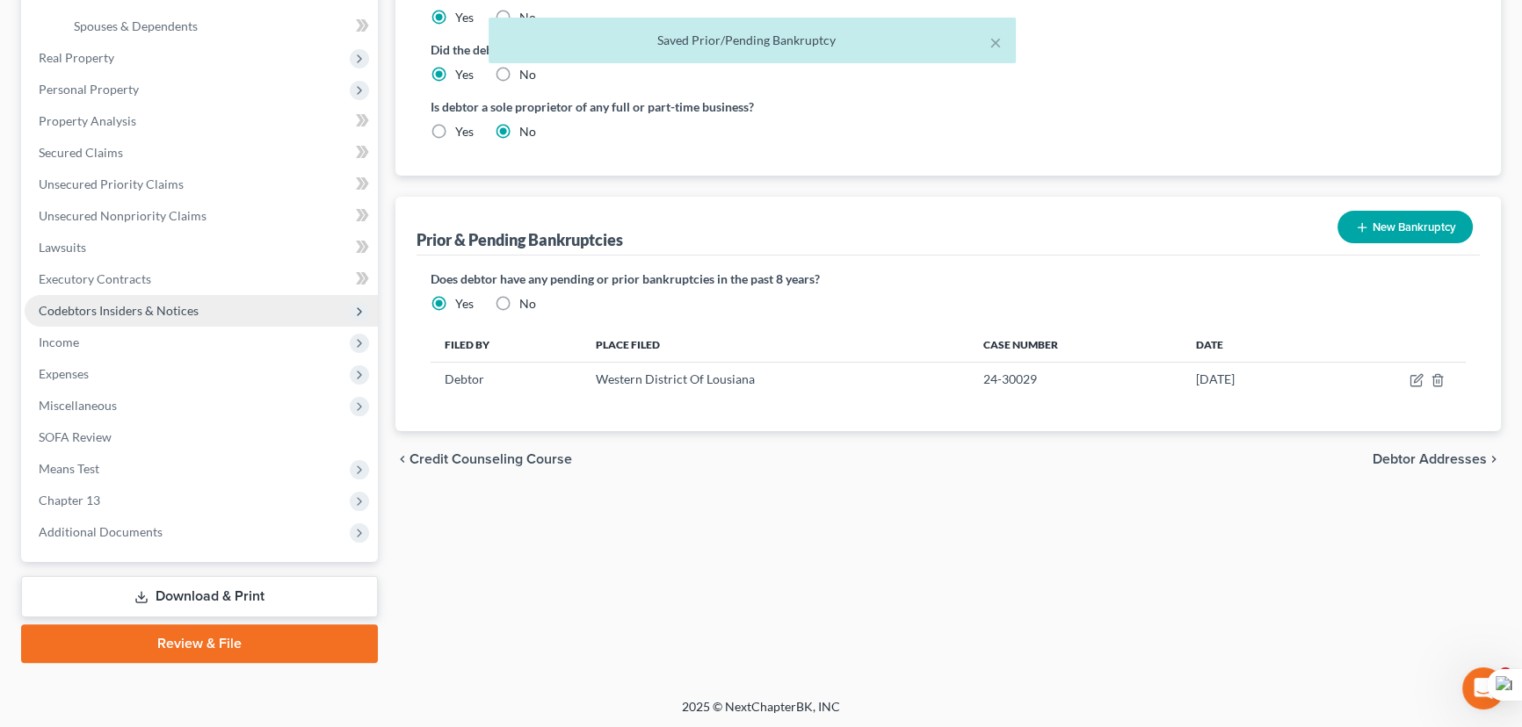
drag, startPoint x: 140, startPoint y: 313, endPoint x: 148, endPoint y: 315, distance: 9.0
click at [140, 313] on span "Codebtors Insiders & Notices" at bounding box center [119, 310] width 160 height 15
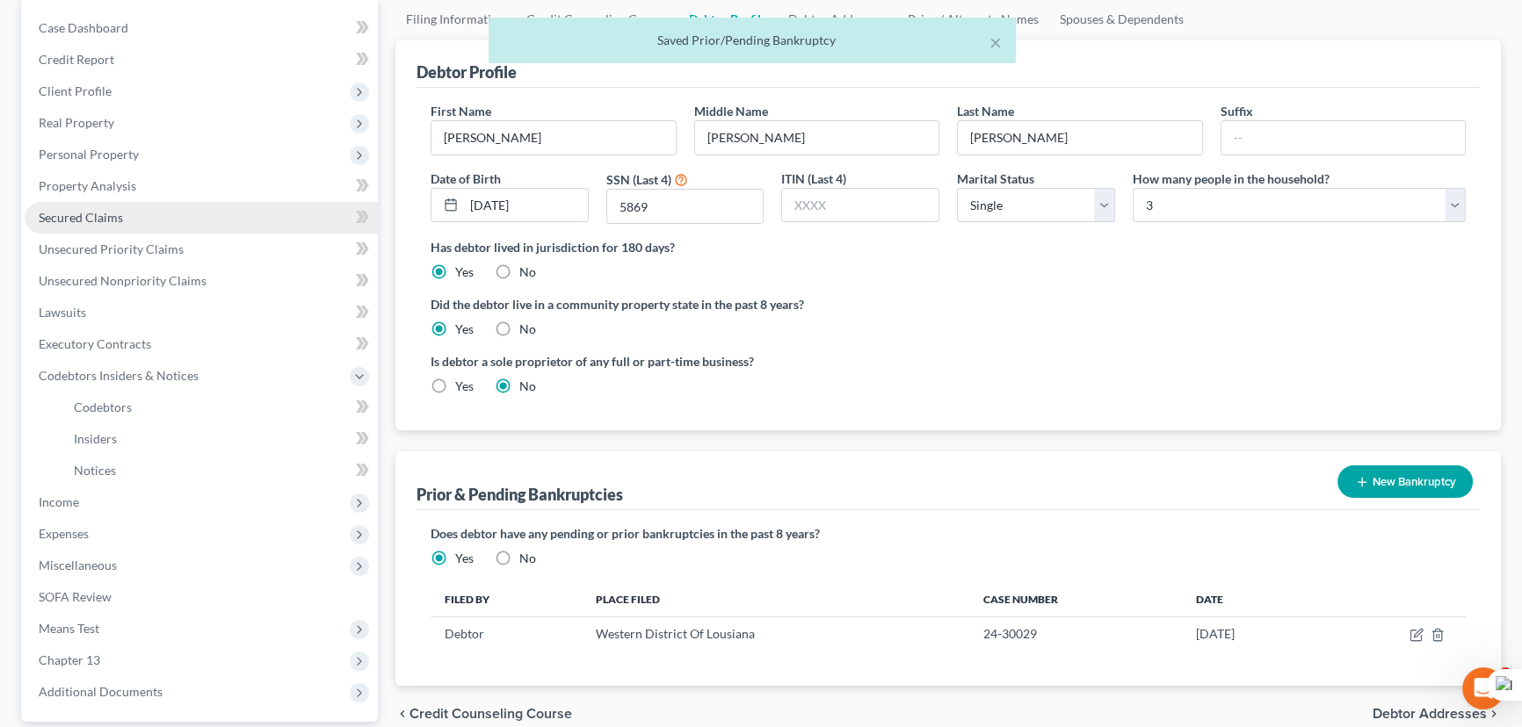
click at [158, 202] on link "Secured Claims" at bounding box center [201, 218] width 353 height 32
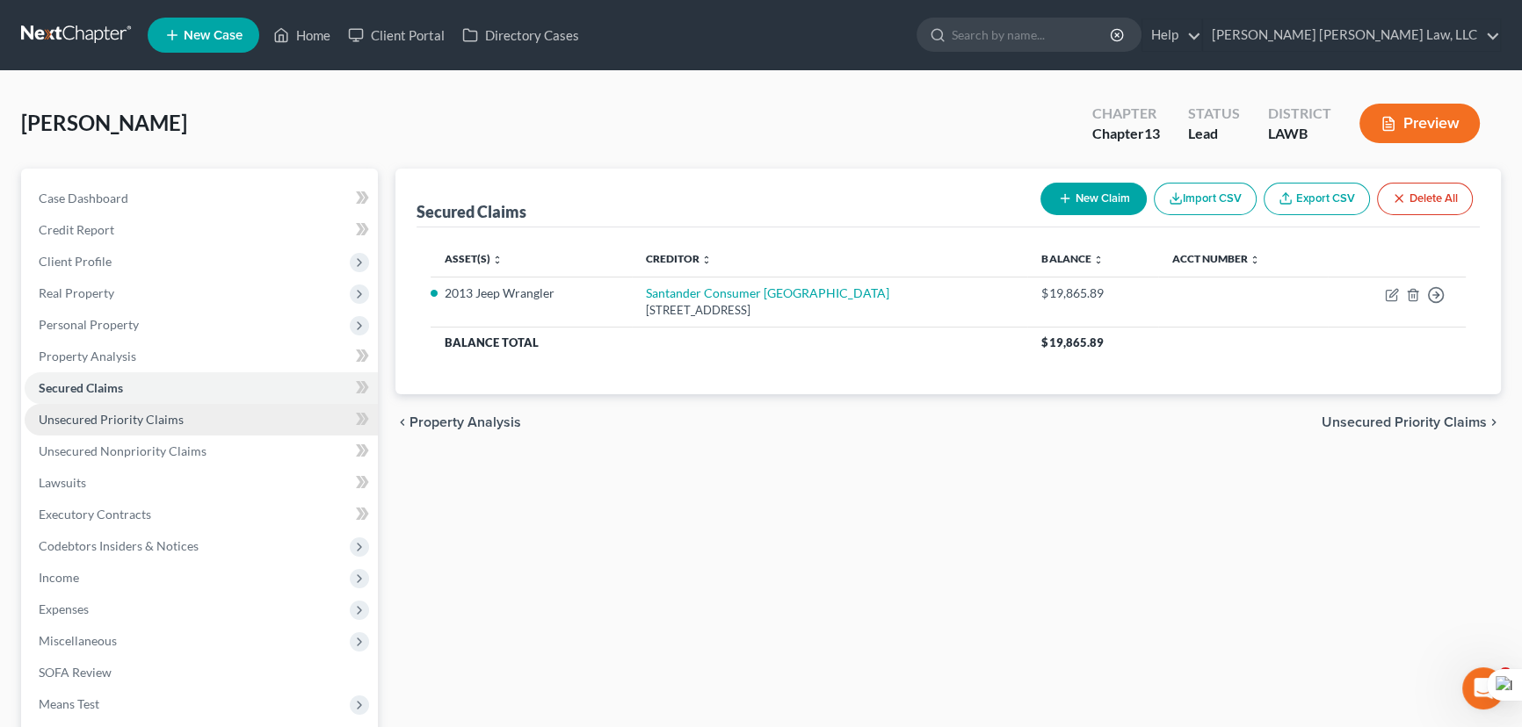
click at [166, 416] on span "Unsecured Priority Claims" at bounding box center [111, 419] width 145 height 15
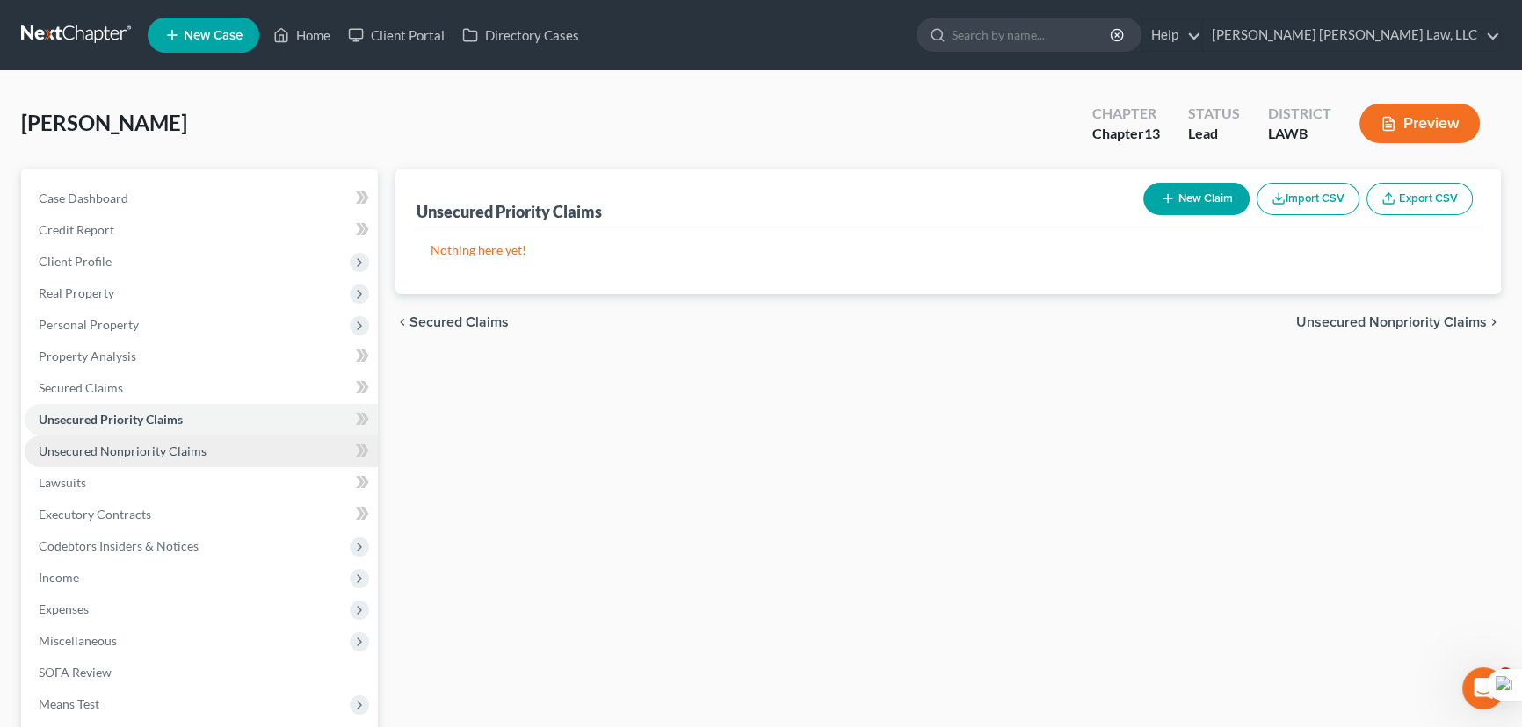
click at [171, 457] on link "Unsecured Nonpriority Claims" at bounding box center [201, 452] width 353 height 32
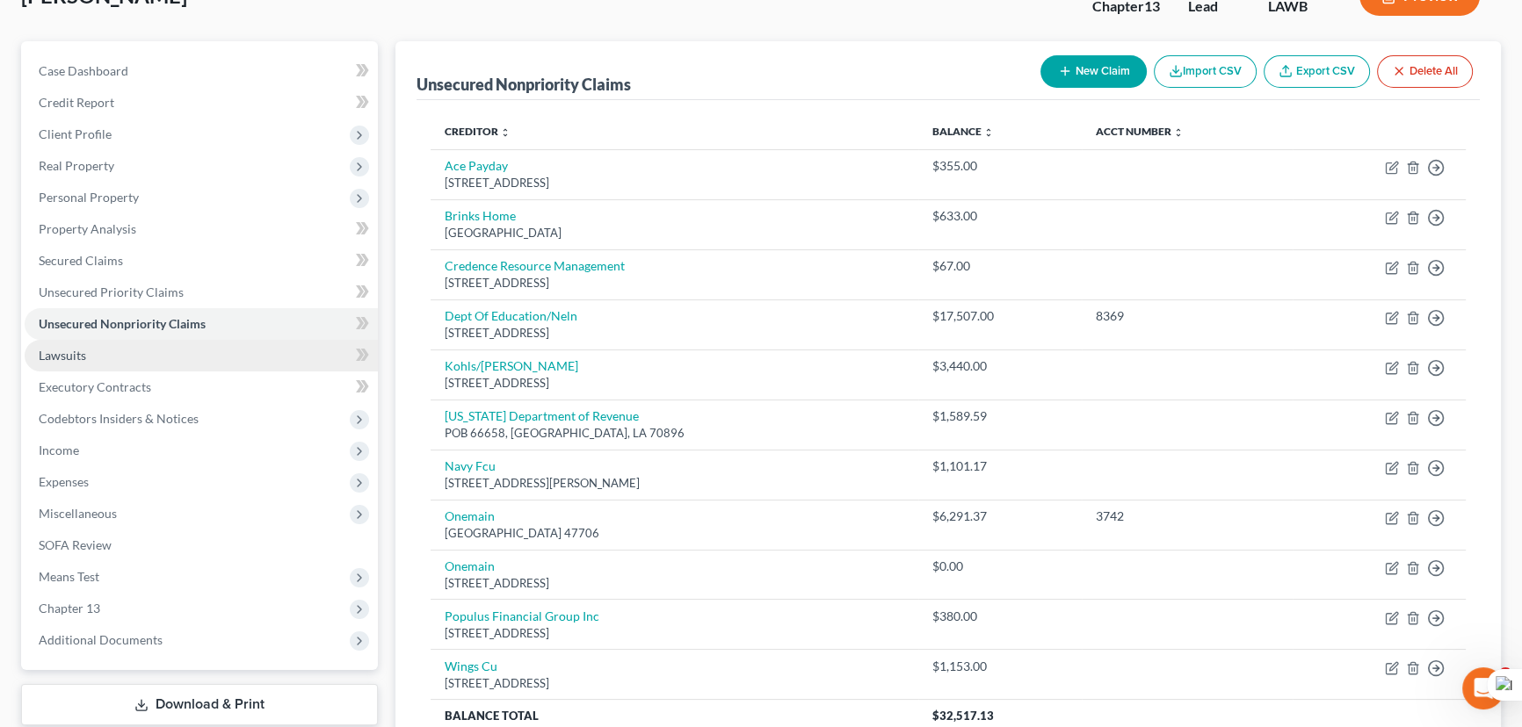
click at [171, 361] on link "Lawsuits" at bounding box center [201, 356] width 353 height 32
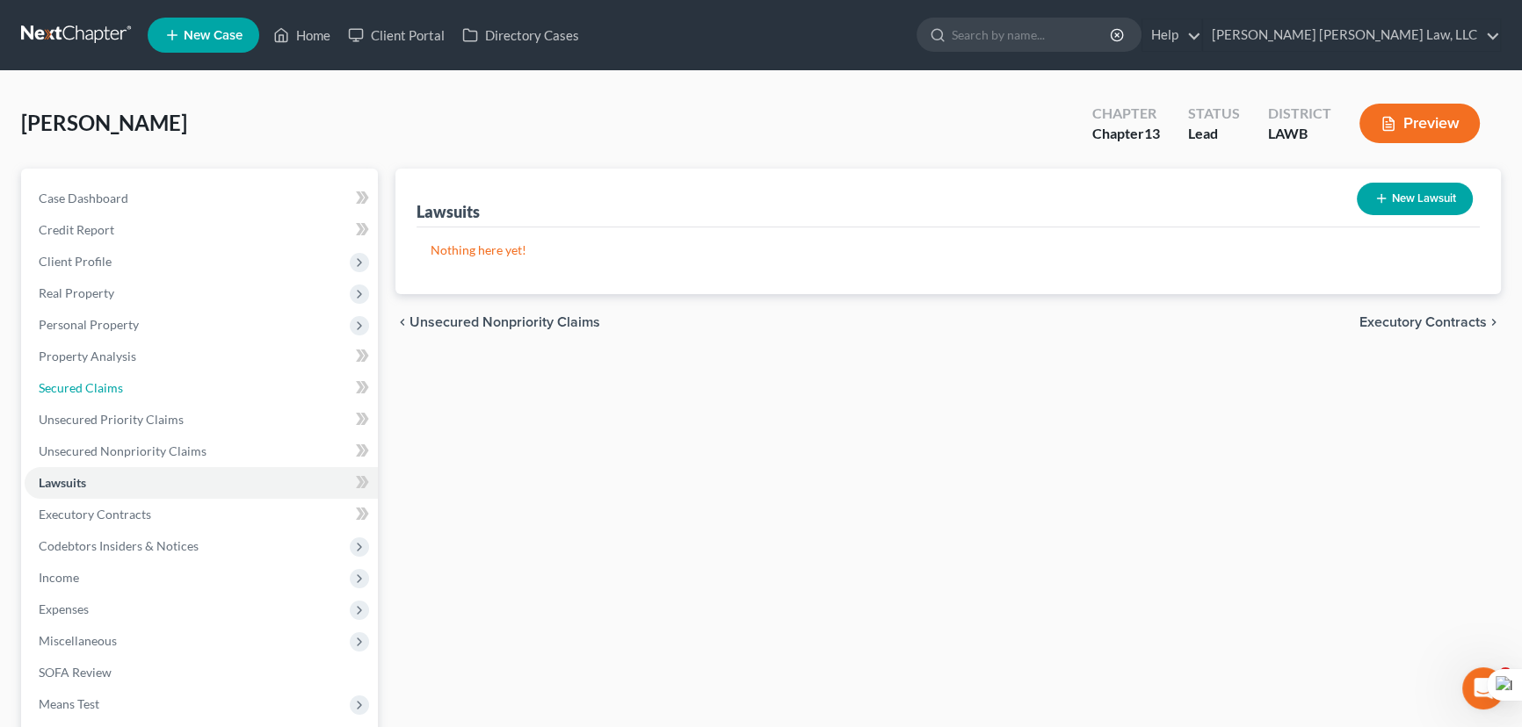
drag, startPoint x: 139, startPoint y: 377, endPoint x: 1143, endPoint y: 428, distance: 1005.5
click at [139, 377] on link "Secured Claims" at bounding box center [201, 389] width 353 height 32
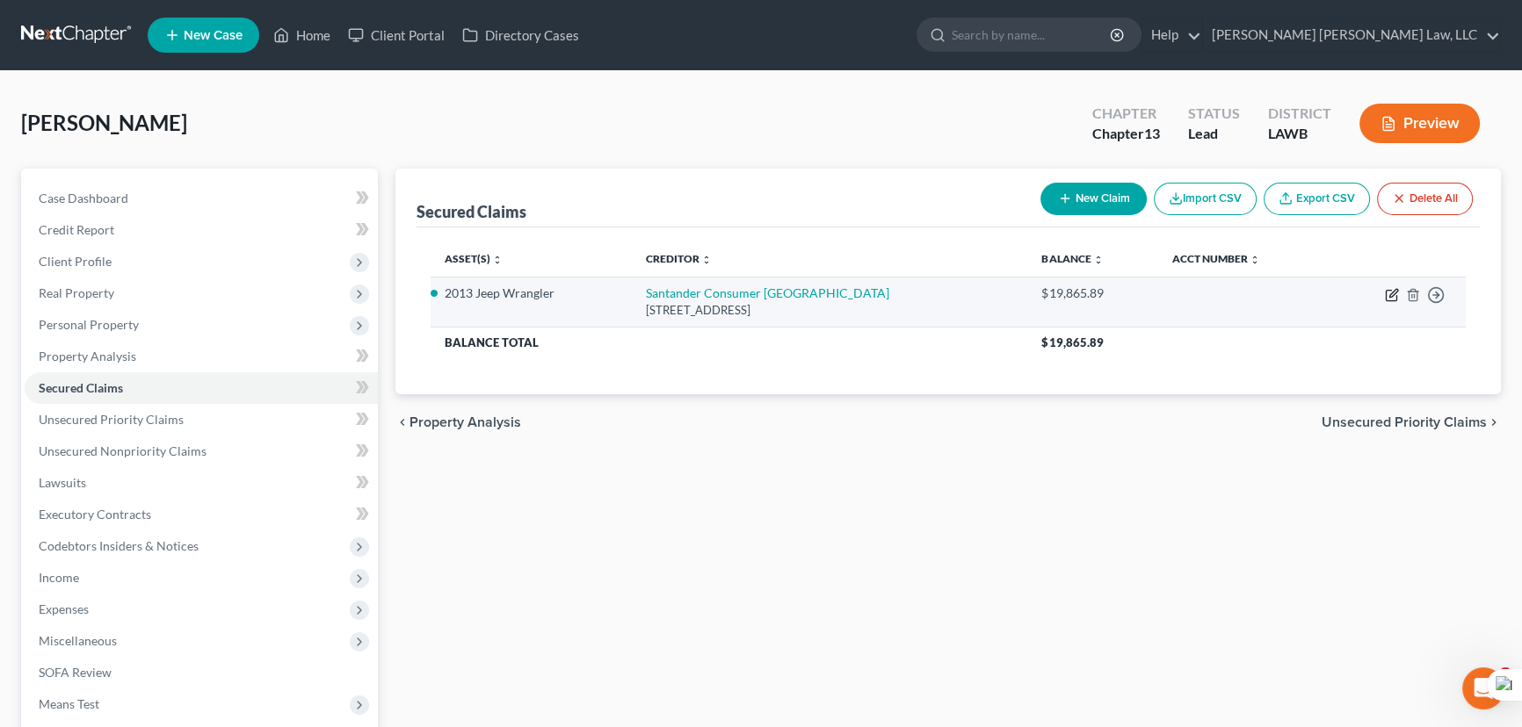
click at [1388, 292] on icon "button" at bounding box center [1392, 295] width 14 height 14
select select "45"
select select "5"
select select "0"
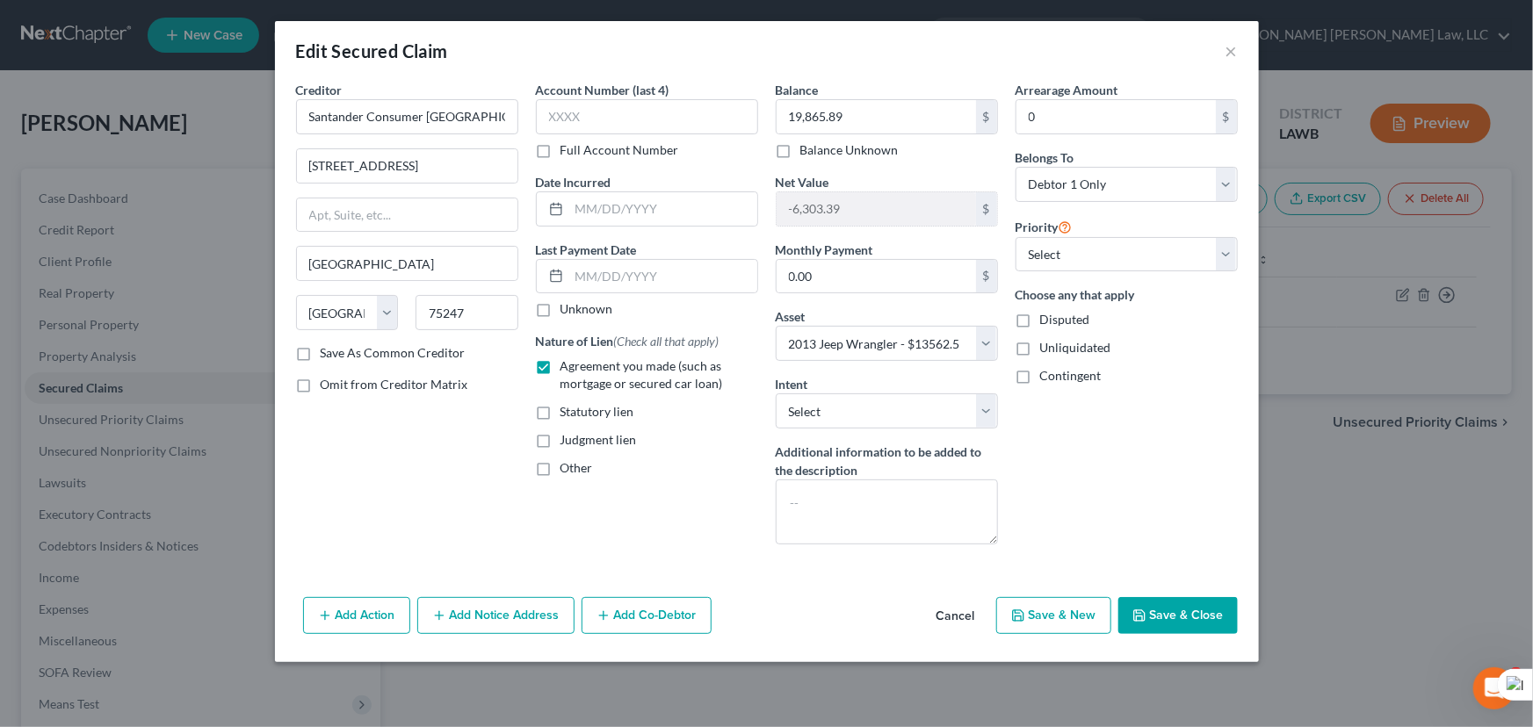
click at [369, 621] on button "Add Action" at bounding box center [356, 615] width 107 height 37
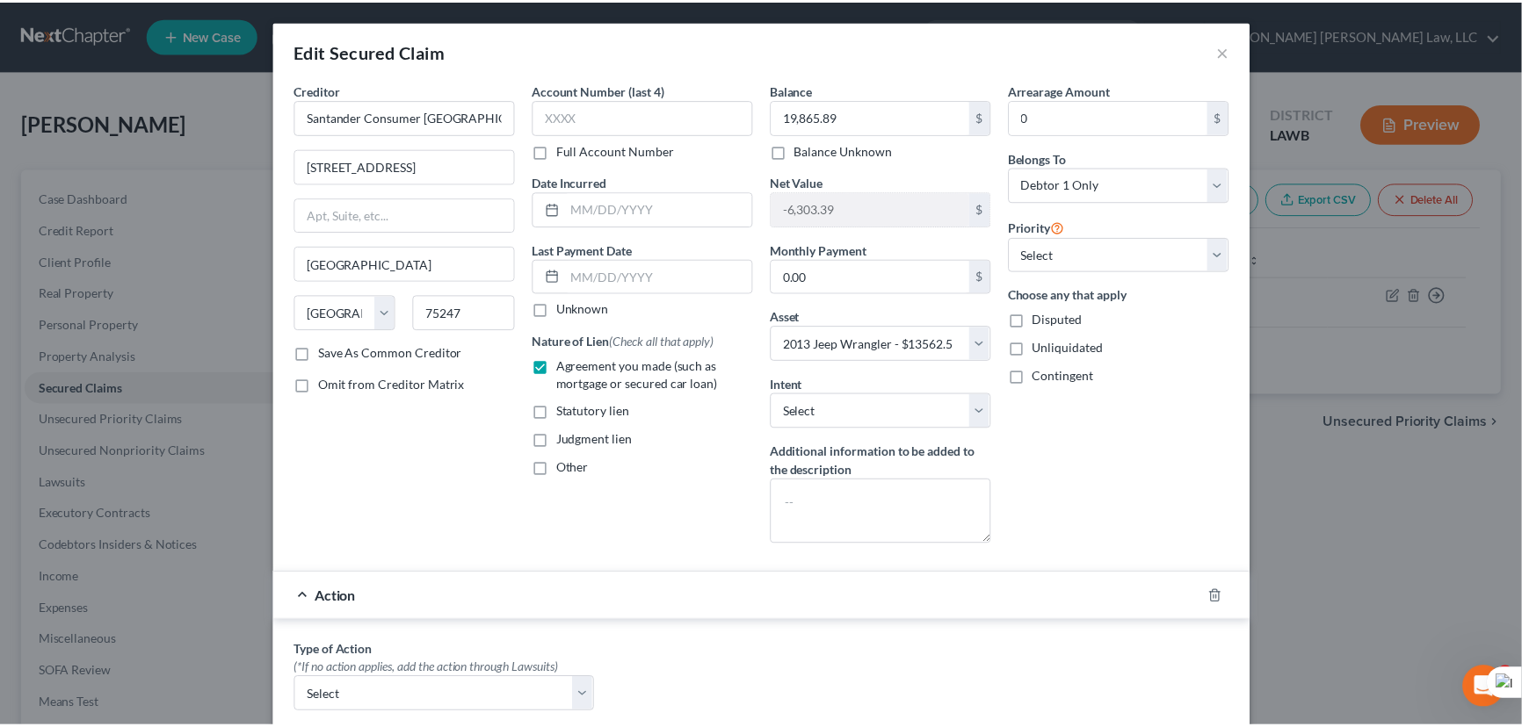
scroll to position [477, 0]
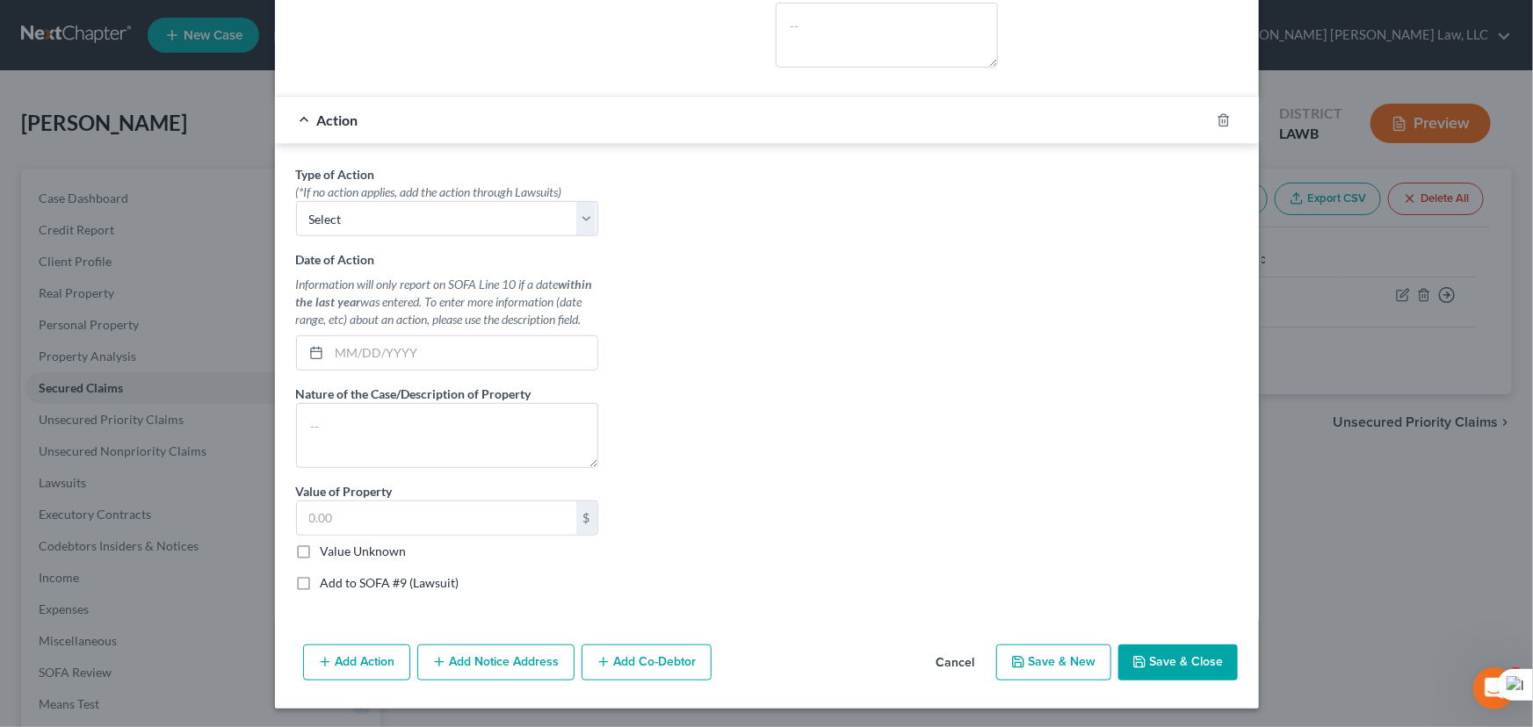
click at [463, 235] on div "Type of Action * (*If no action applies, add the action through Lawsuits) Selec…" at bounding box center [447, 385] width 320 height 440
drag, startPoint x: 448, startPoint y: 214, endPoint x: 445, endPoint y: 223, distance: 9.2
click at [448, 214] on select "Select Repossession Garnishment Foreclosure Personal Injury Attached, Seized, O…" at bounding box center [447, 218] width 302 height 35
select select "0"
click at [296, 201] on select "Select Repossession Garnishment Foreclosure Personal Injury Attached, Seized, O…" at bounding box center [447, 218] width 302 height 35
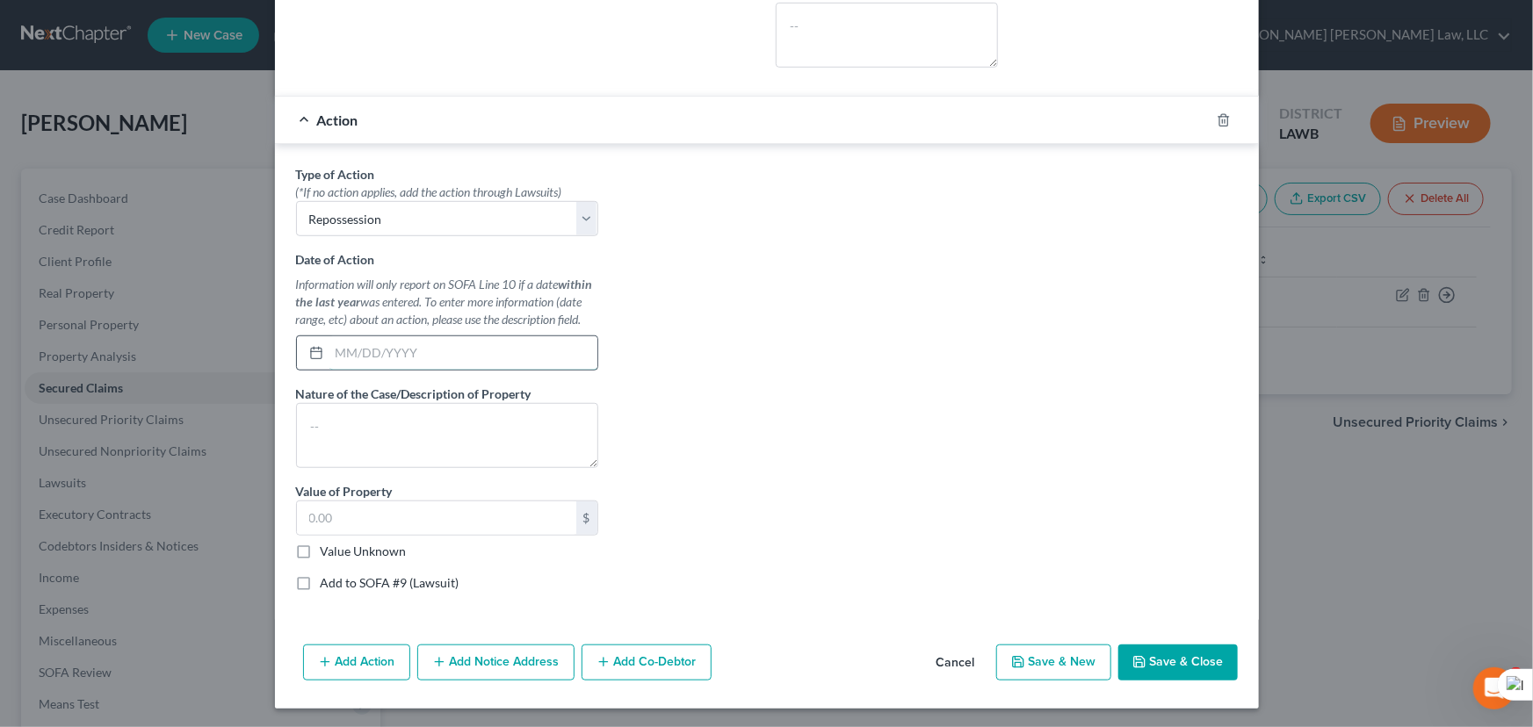
click at [418, 356] on input "text" at bounding box center [463, 353] width 268 height 33
click at [365, 349] on input "text" at bounding box center [463, 353] width 268 height 33
type input "[DATE]"
click at [402, 408] on textarea at bounding box center [447, 435] width 302 height 65
click at [387, 421] on textarea at bounding box center [447, 435] width 302 height 65
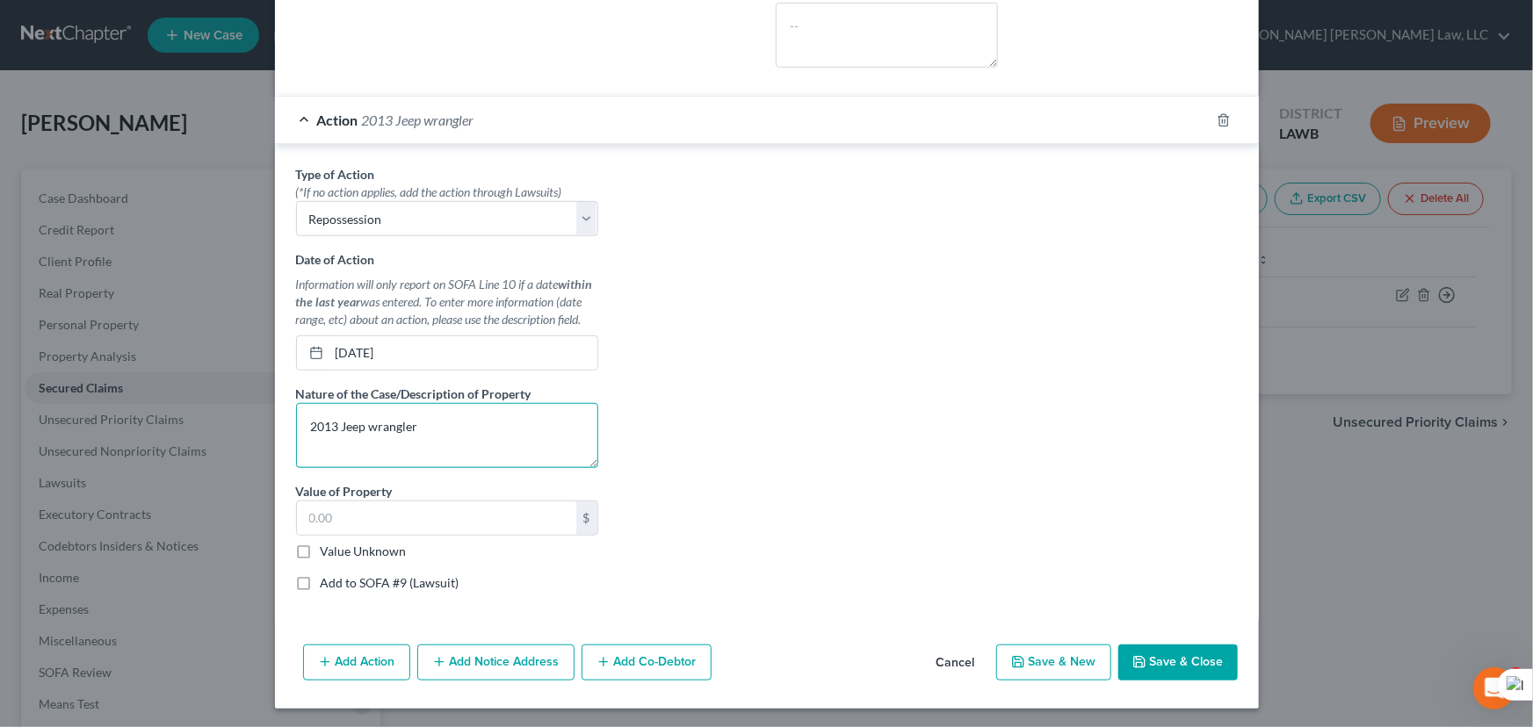
type textarea "2013 Jeep wrangler"
click at [1192, 665] on button "Save & Close" at bounding box center [1177, 663] width 119 height 37
select select
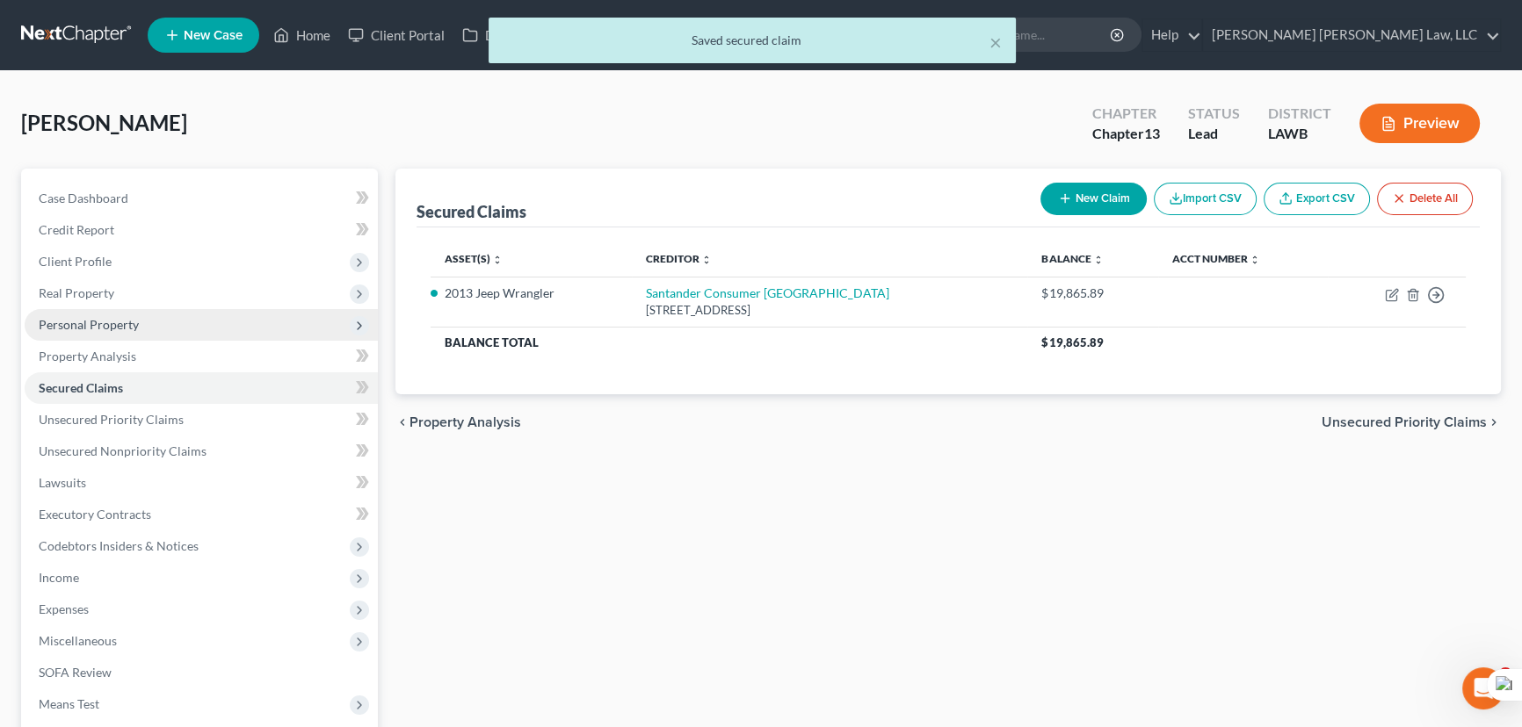
click at [89, 310] on span "Personal Property" at bounding box center [201, 325] width 353 height 32
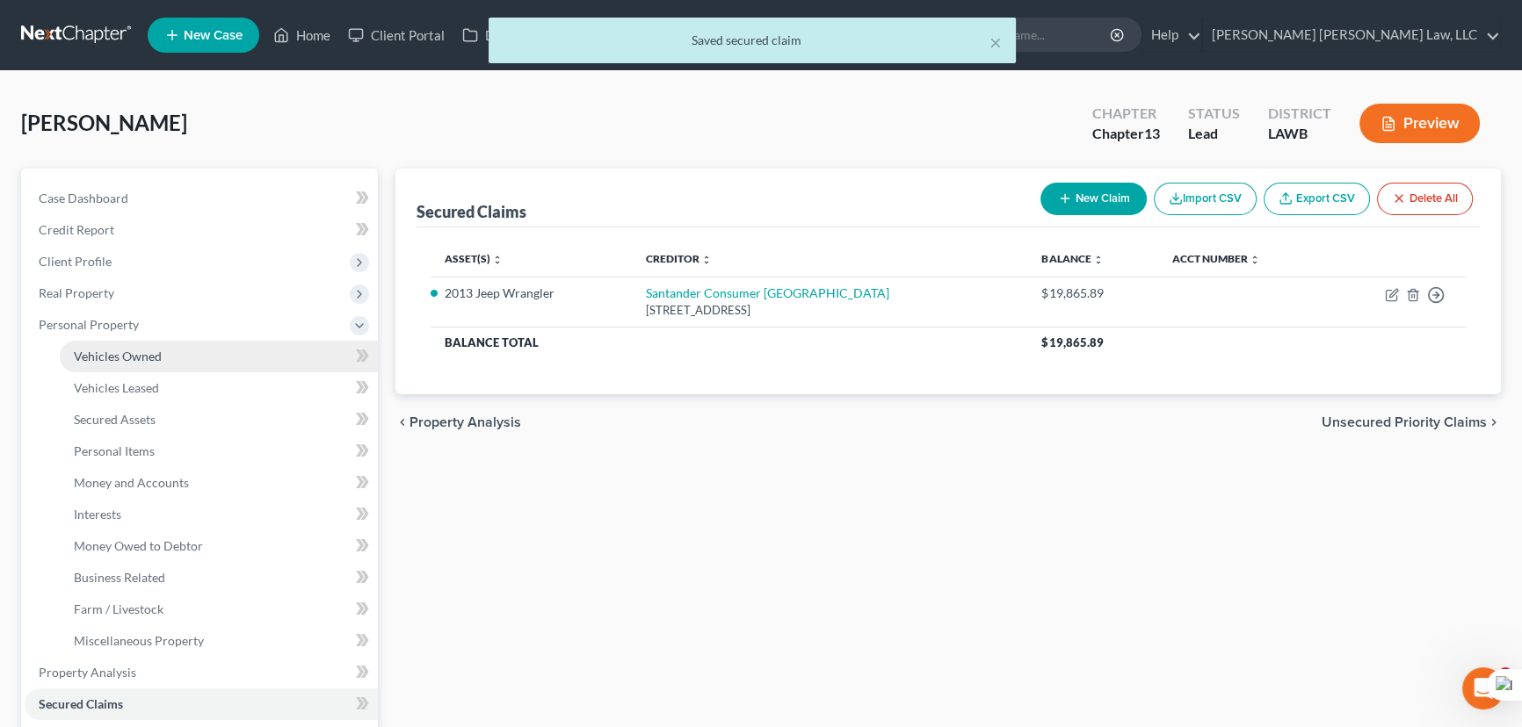
click at [112, 341] on link "Vehicles Owned" at bounding box center [219, 357] width 318 height 32
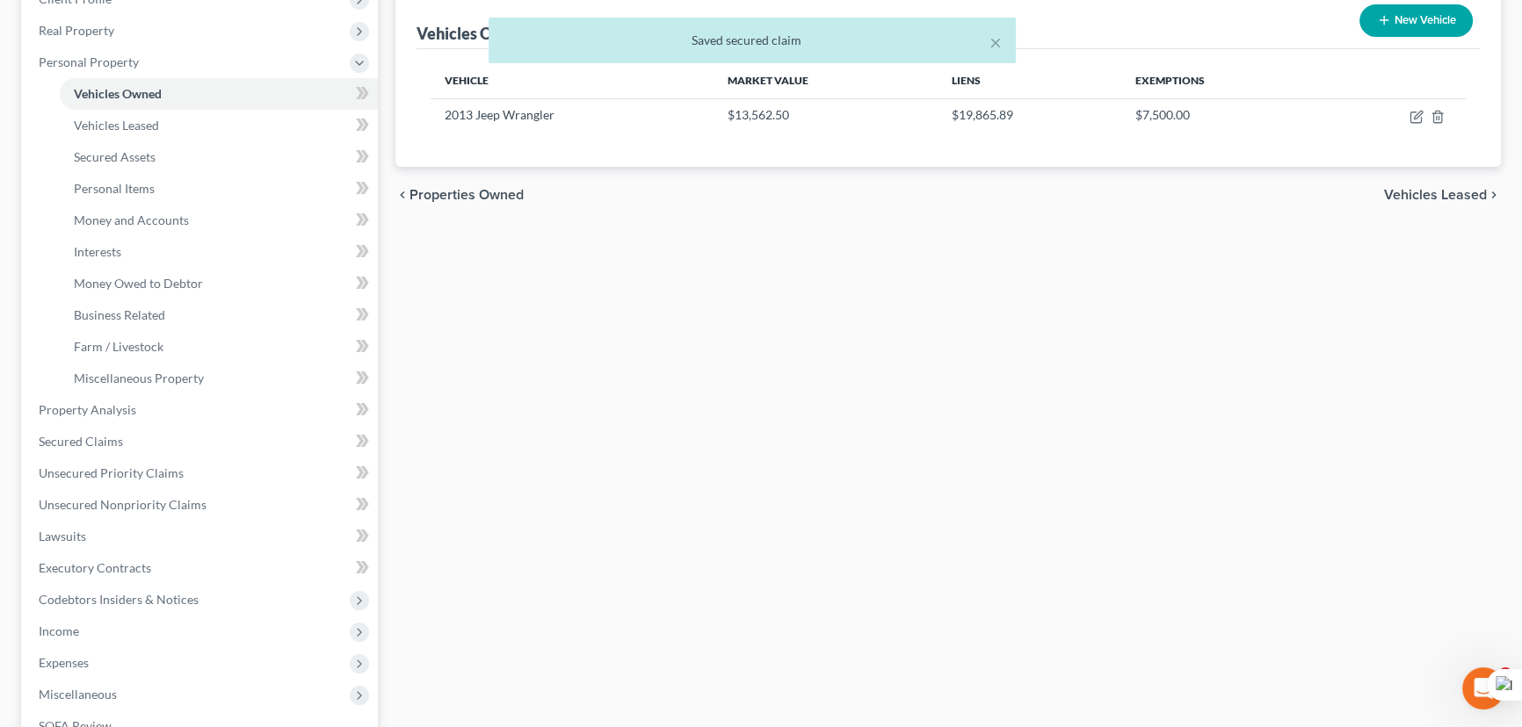
scroll to position [319, 0]
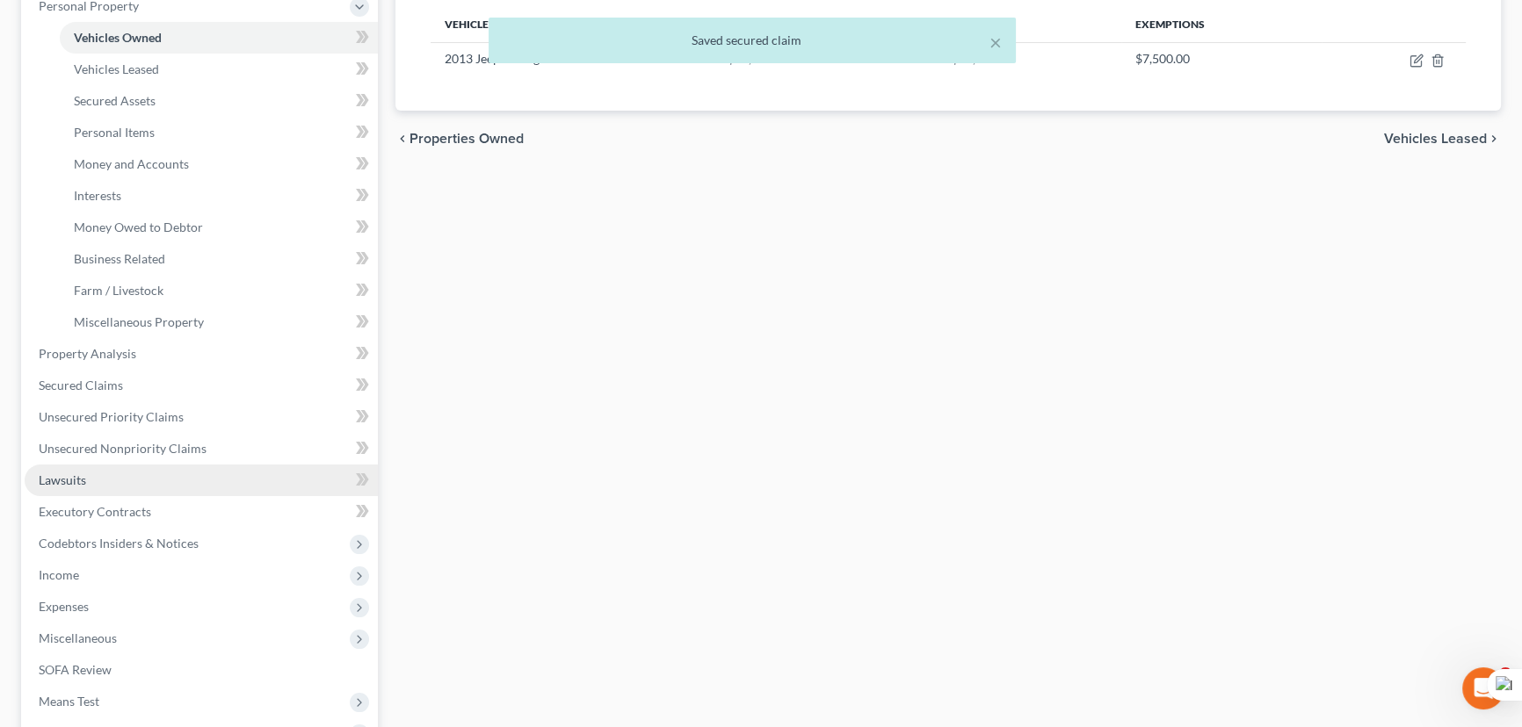
click at [77, 483] on span "Lawsuits" at bounding box center [62, 480] width 47 height 15
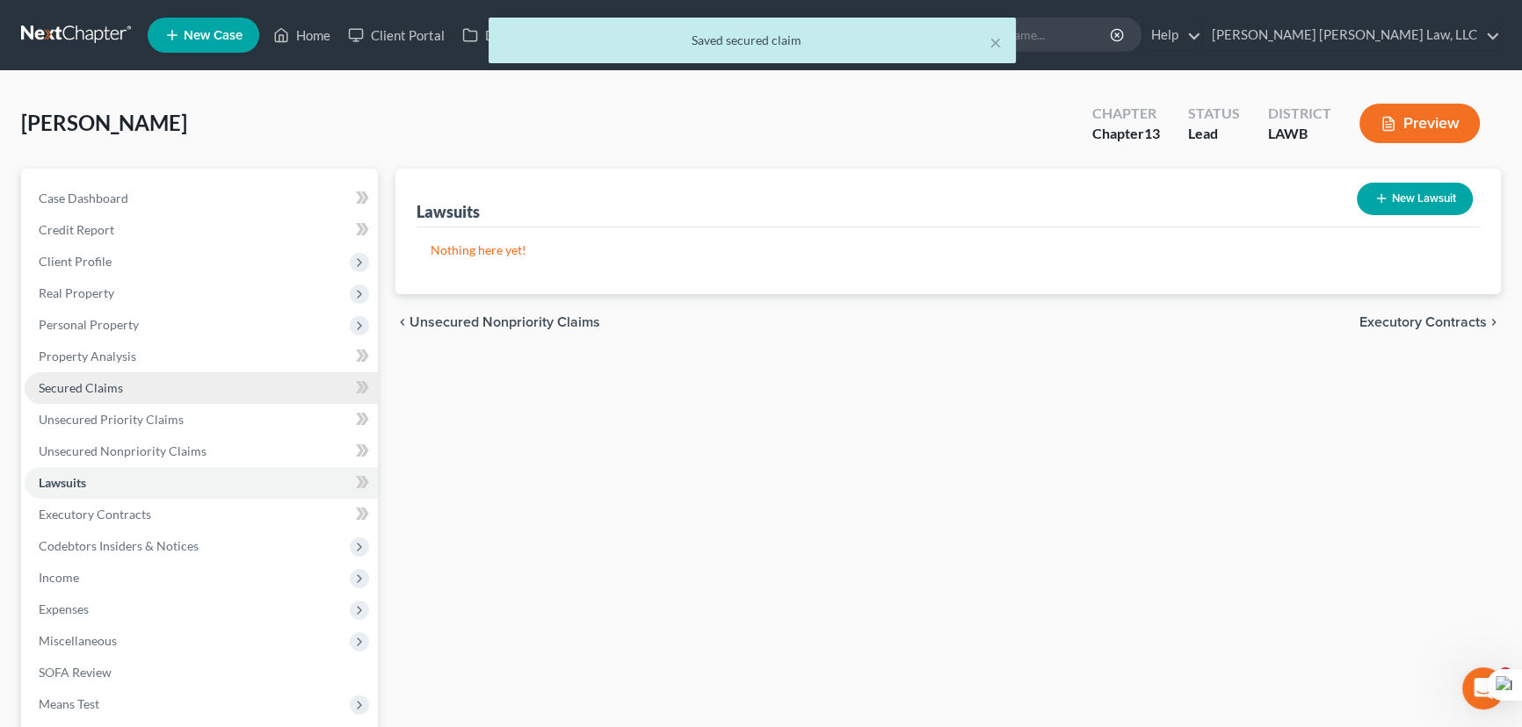
click at [185, 394] on link "Secured Claims" at bounding box center [201, 389] width 353 height 32
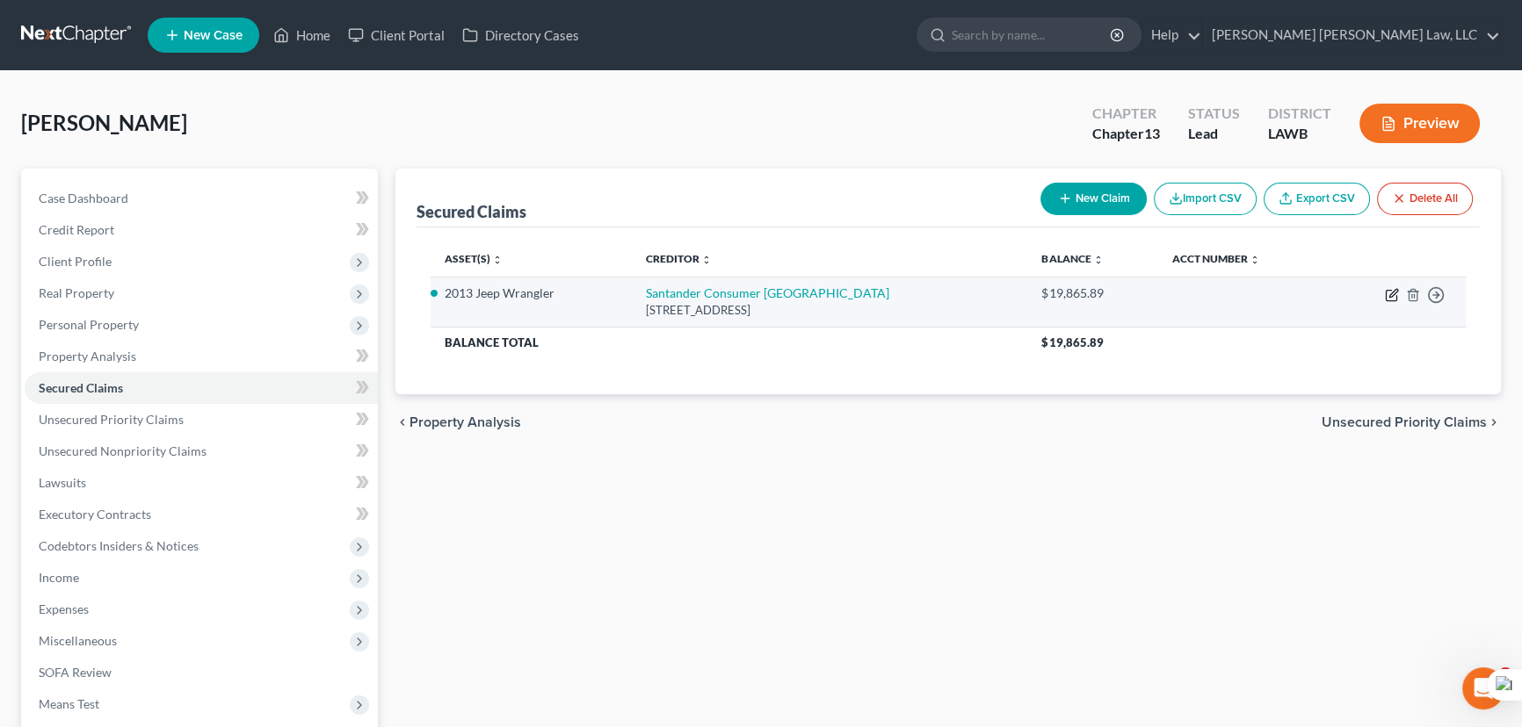
click at [1393, 294] on icon "button" at bounding box center [1393, 293] width 8 height 8
select select "45"
select select "5"
select select "0"
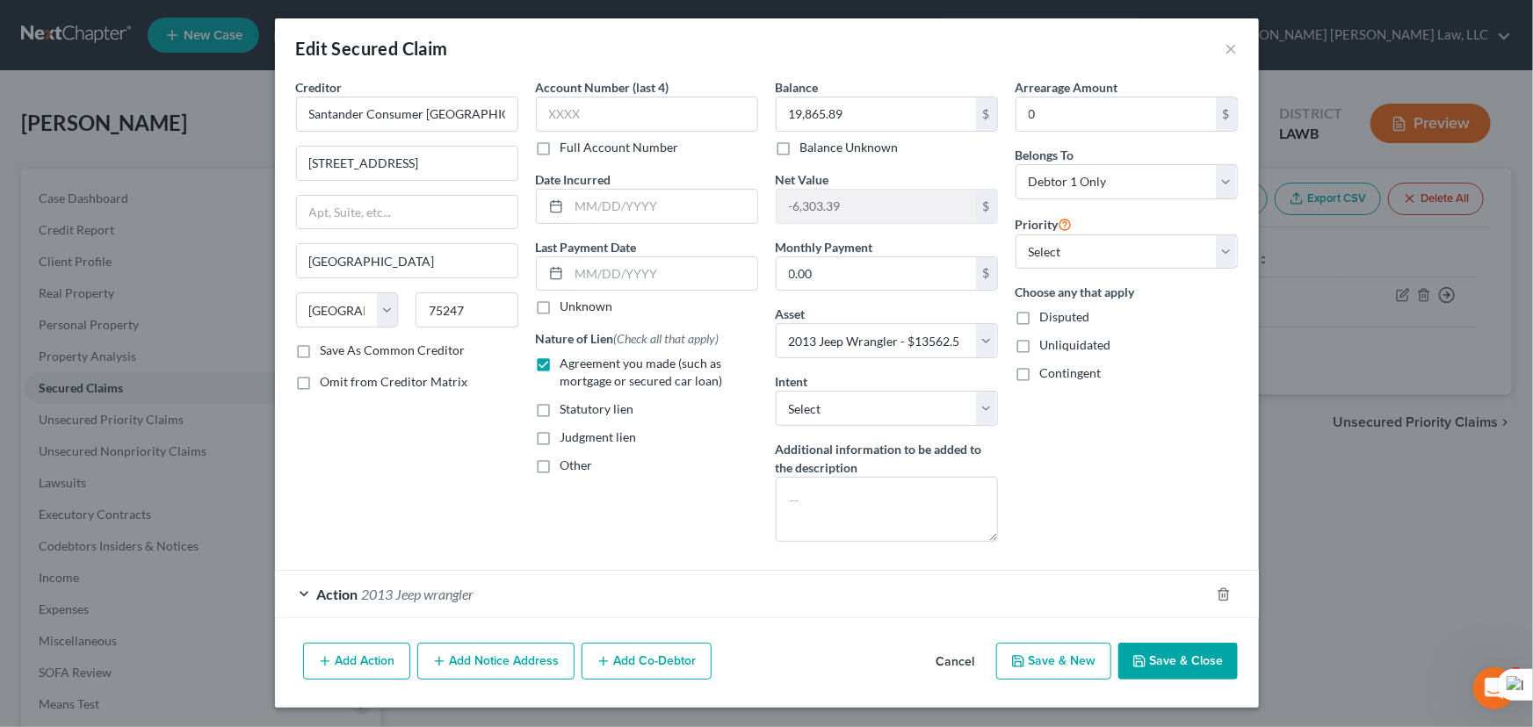
click at [394, 594] on span "2013 Jeep wrangler" at bounding box center [418, 594] width 112 height 17
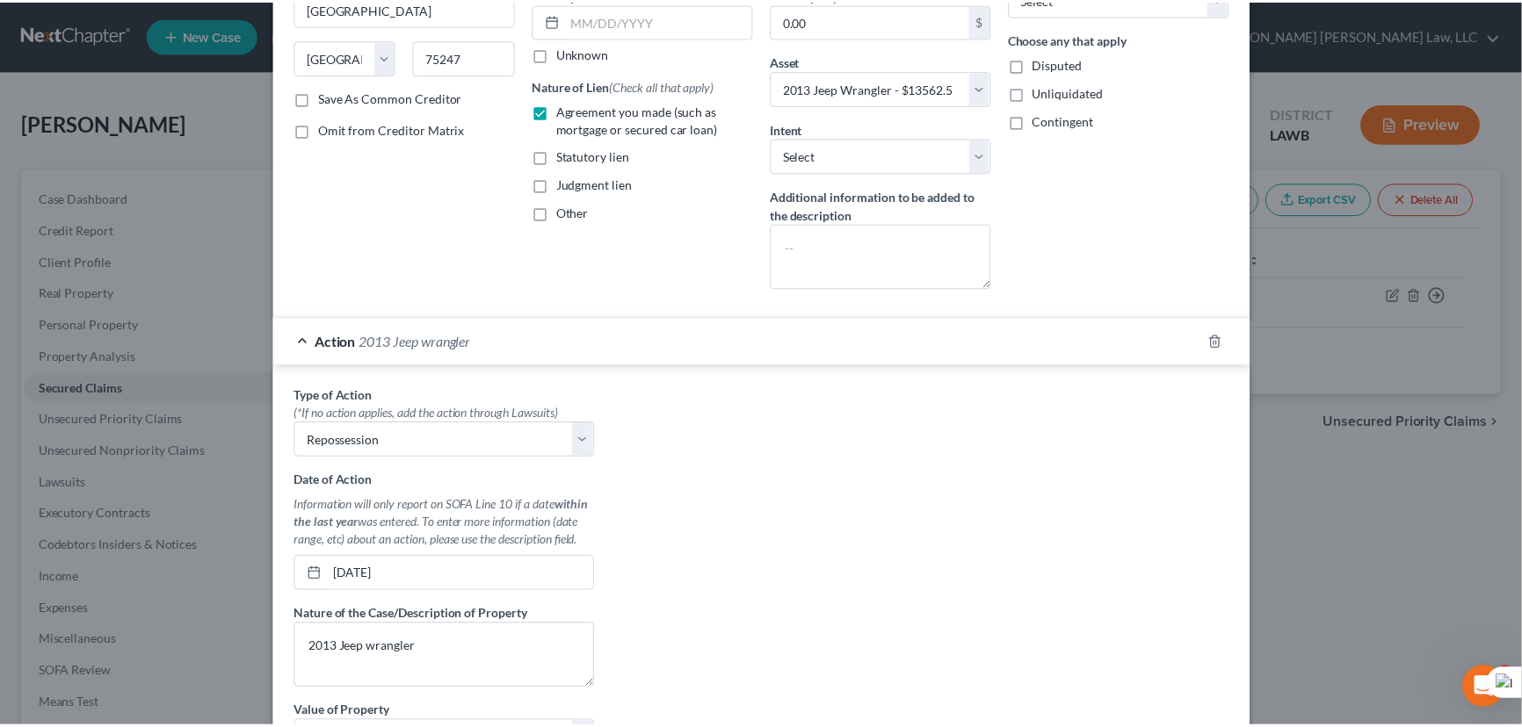
scroll to position [477, 0]
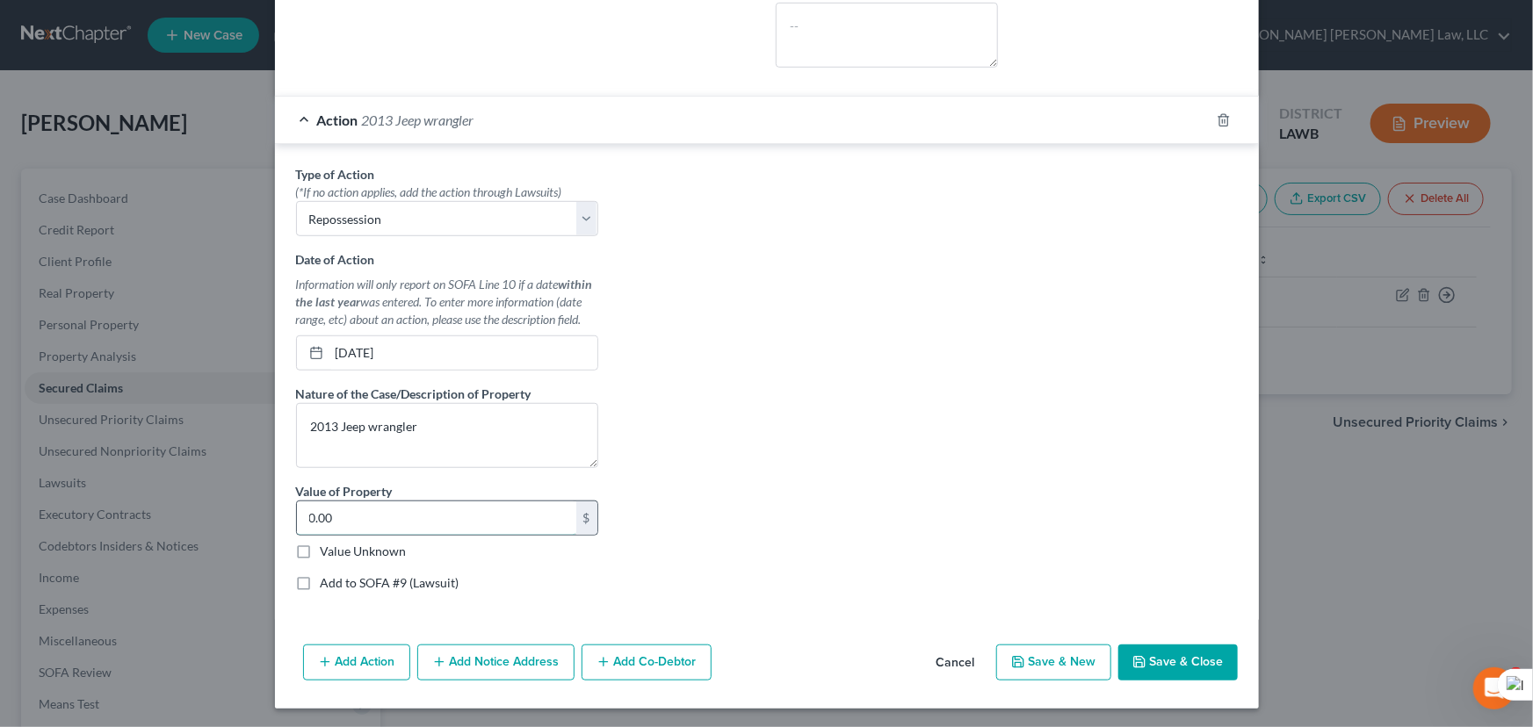
click at [378, 517] on input "0.00" at bounding box center [436, 518] width 279 height 33
type input "13,562.50"
click at [1206, 660] on button "Save & Close" at bounding box center [1177, 663] width 119 height 37
select select
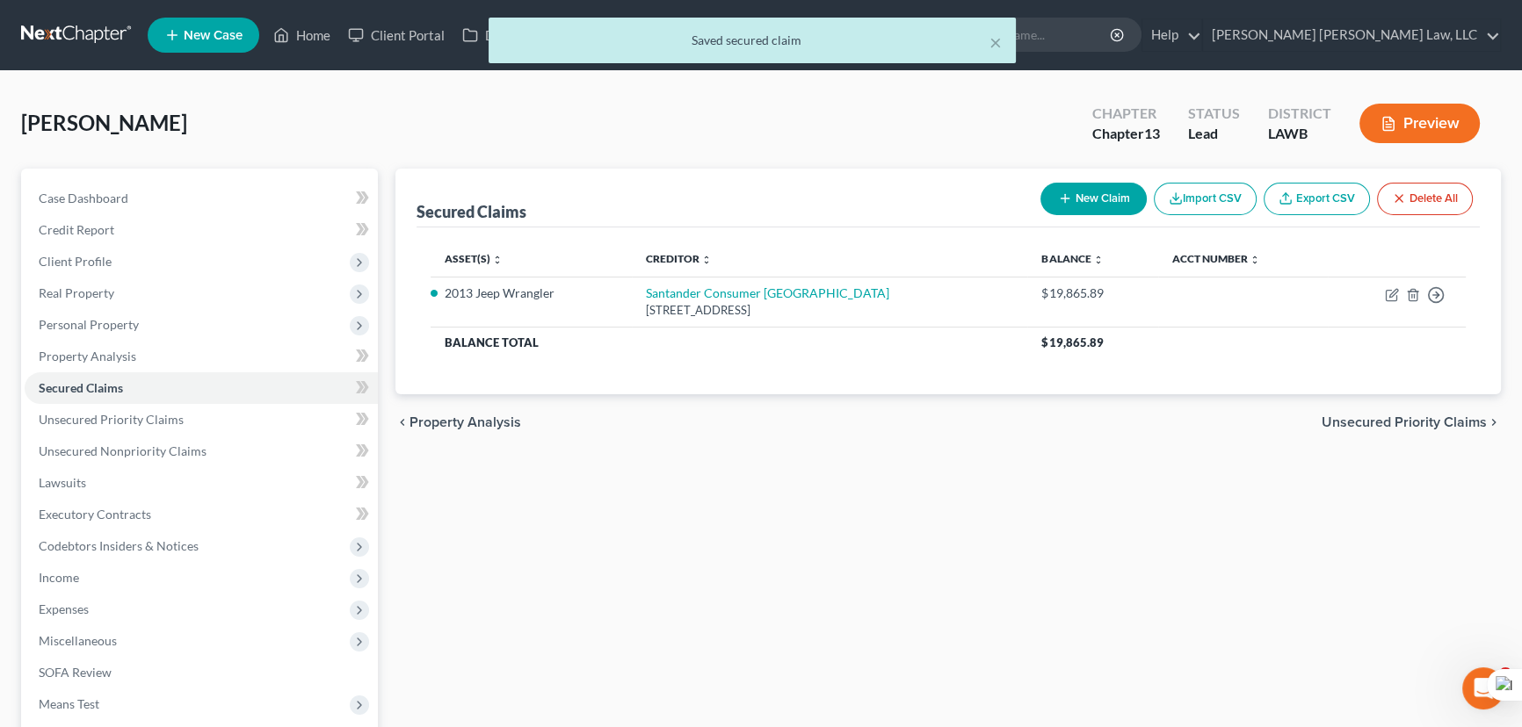
scroll to position [79, 0]
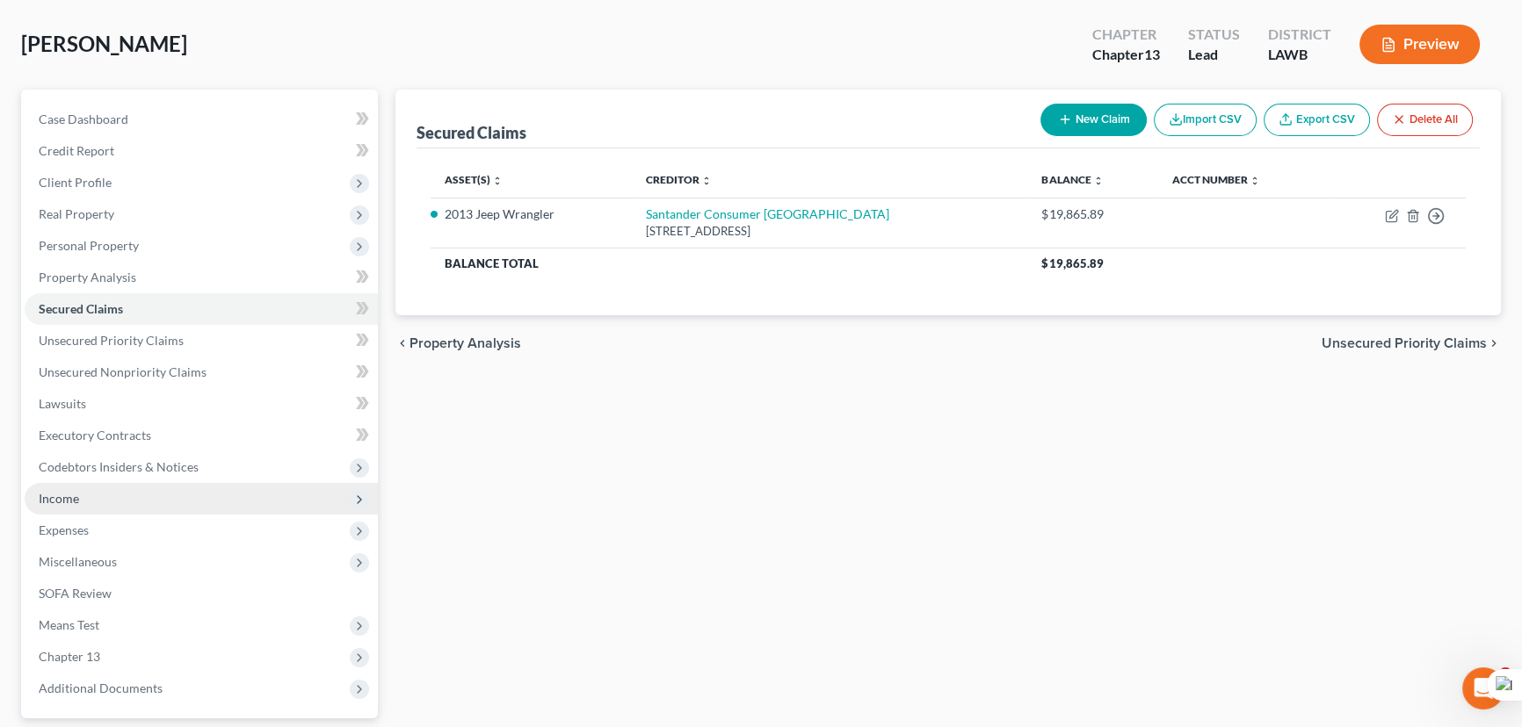
click at [163, 502] on span "Income" at bounding box center [201, 499] width 353 height 32
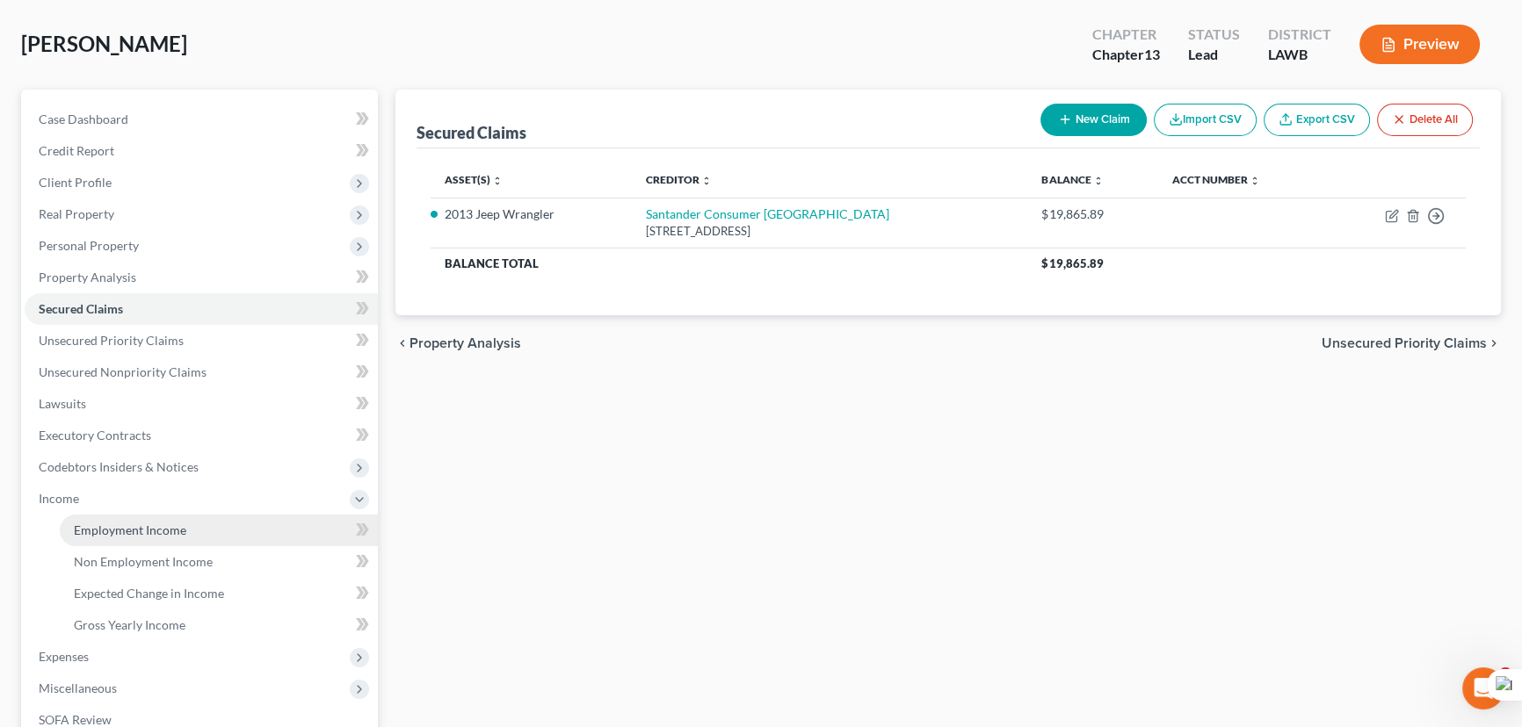
click at [153, 518] on link "Employment Income" at bounding box center [219, 531] width 318 height 32
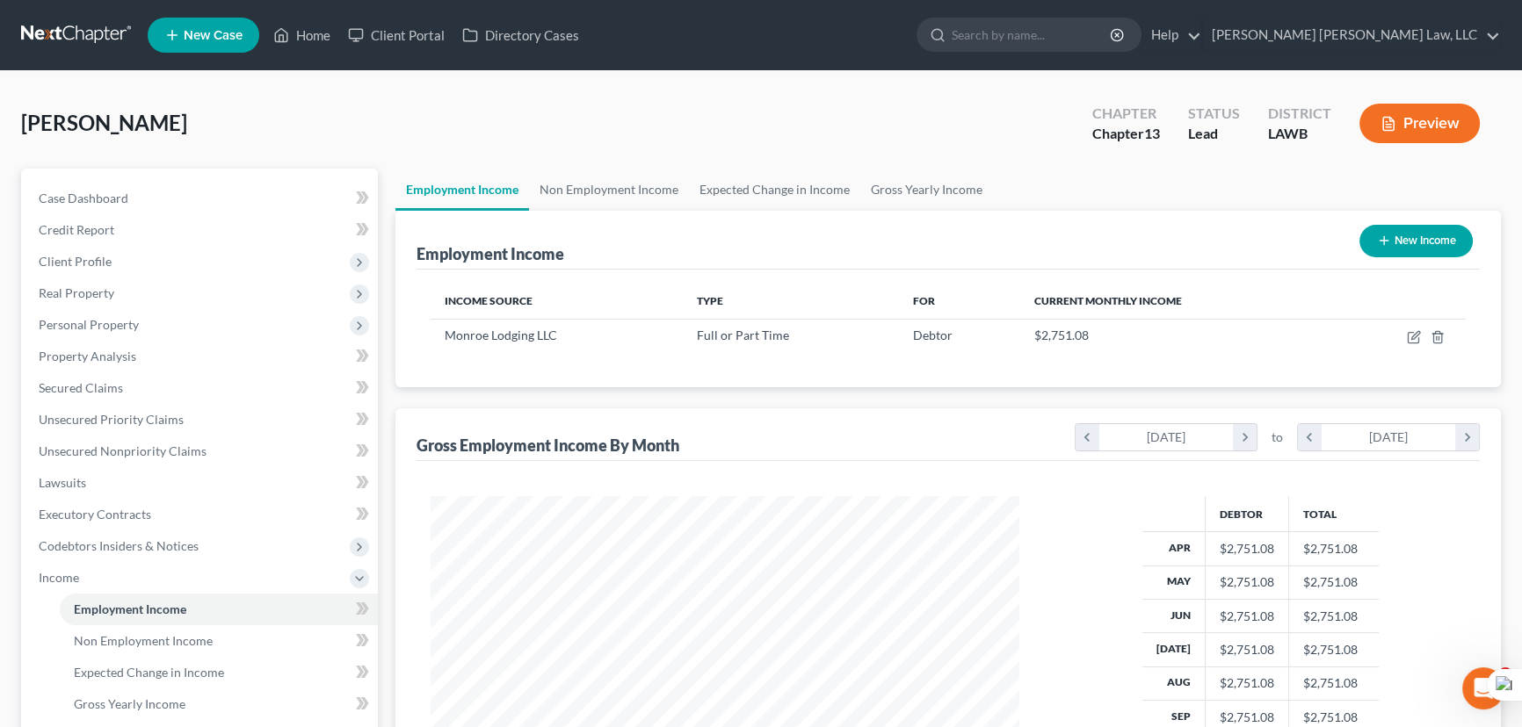
scroll to position [315, 624]
click at [637, 175] on link "Non Employment Income" at bounding box center [609, 190] width 160 height 42
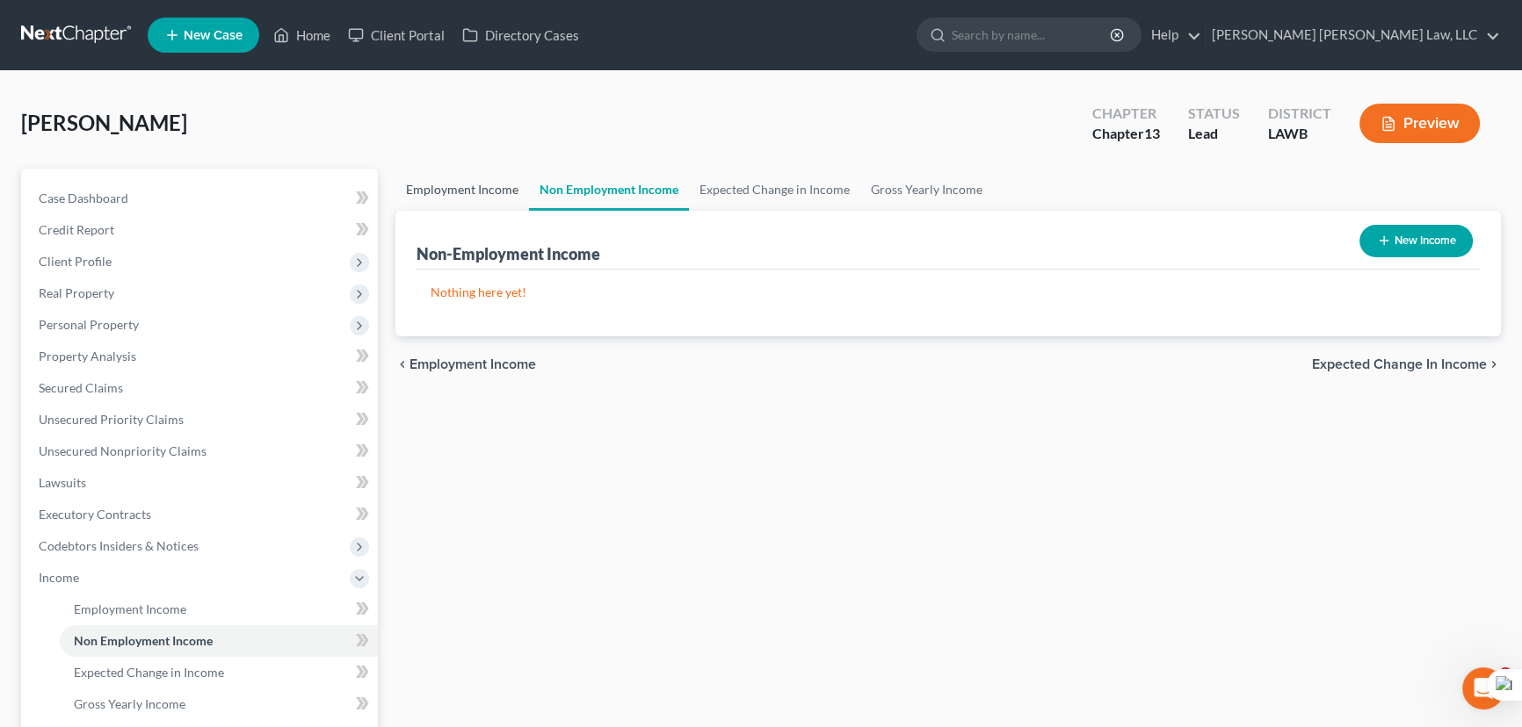
click at [466, 177] on link "Employment Income" at bounding box center [462, 190] width 134 height 42
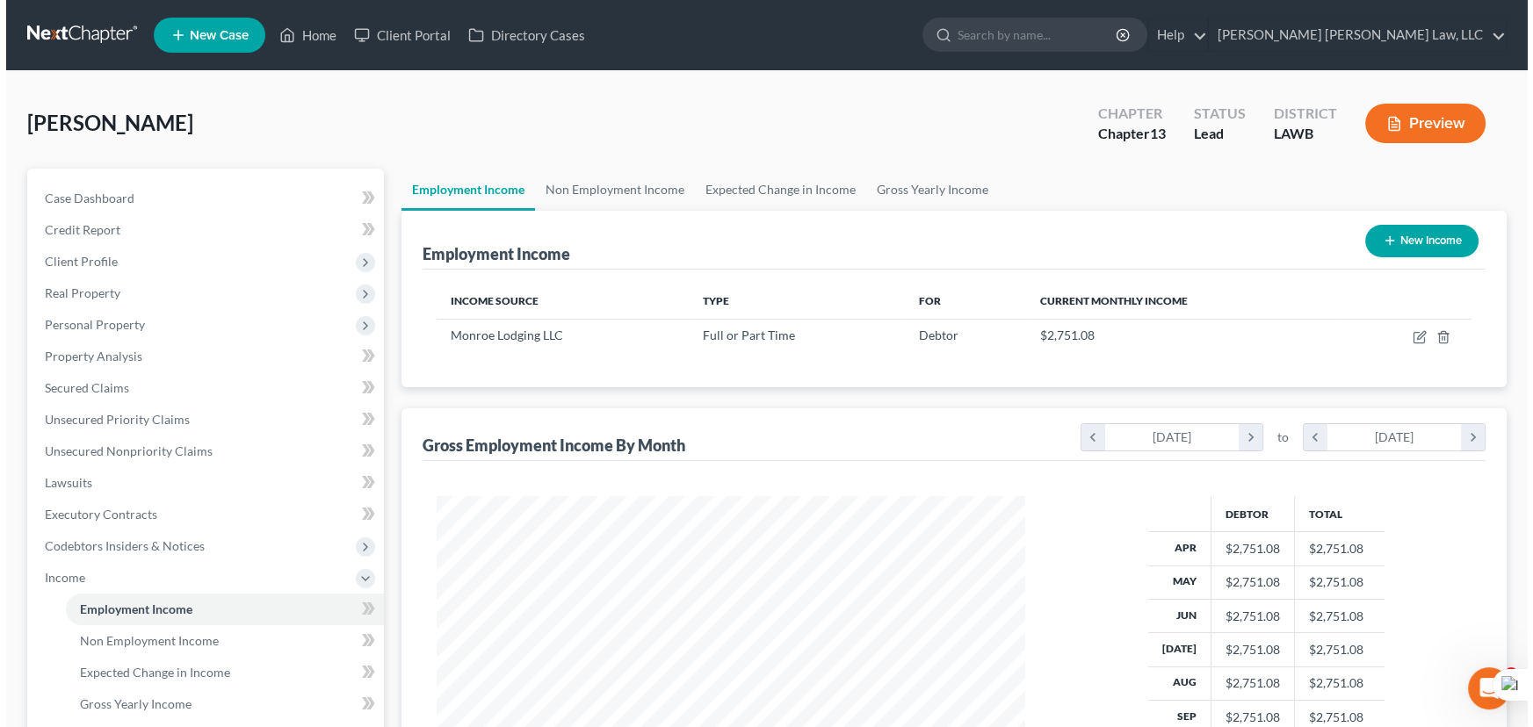
scroll to position [315, 624]
click at [1435, 245] on button "New Income" at bounding box center [1415, 241] width 113 height 33
select select "0"
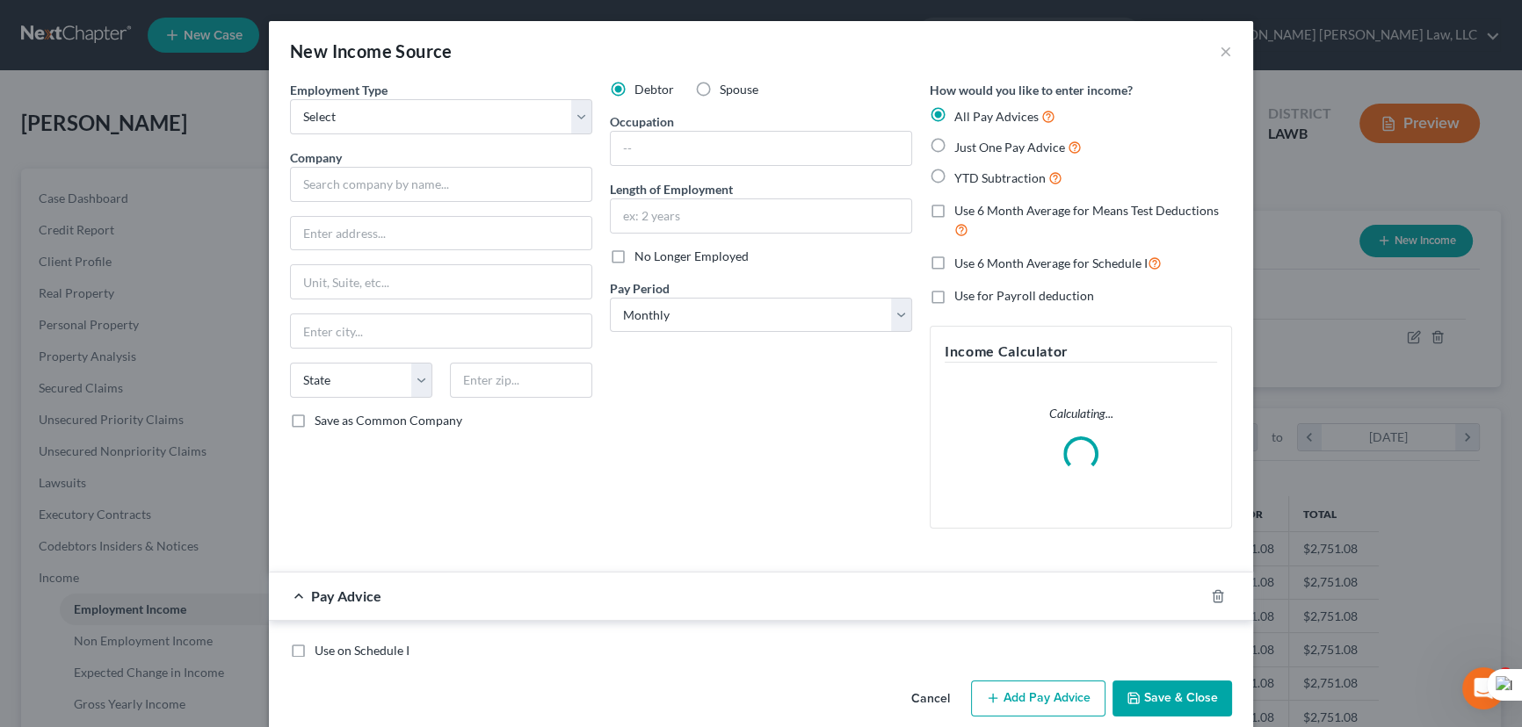
scroll to position [315, 629]
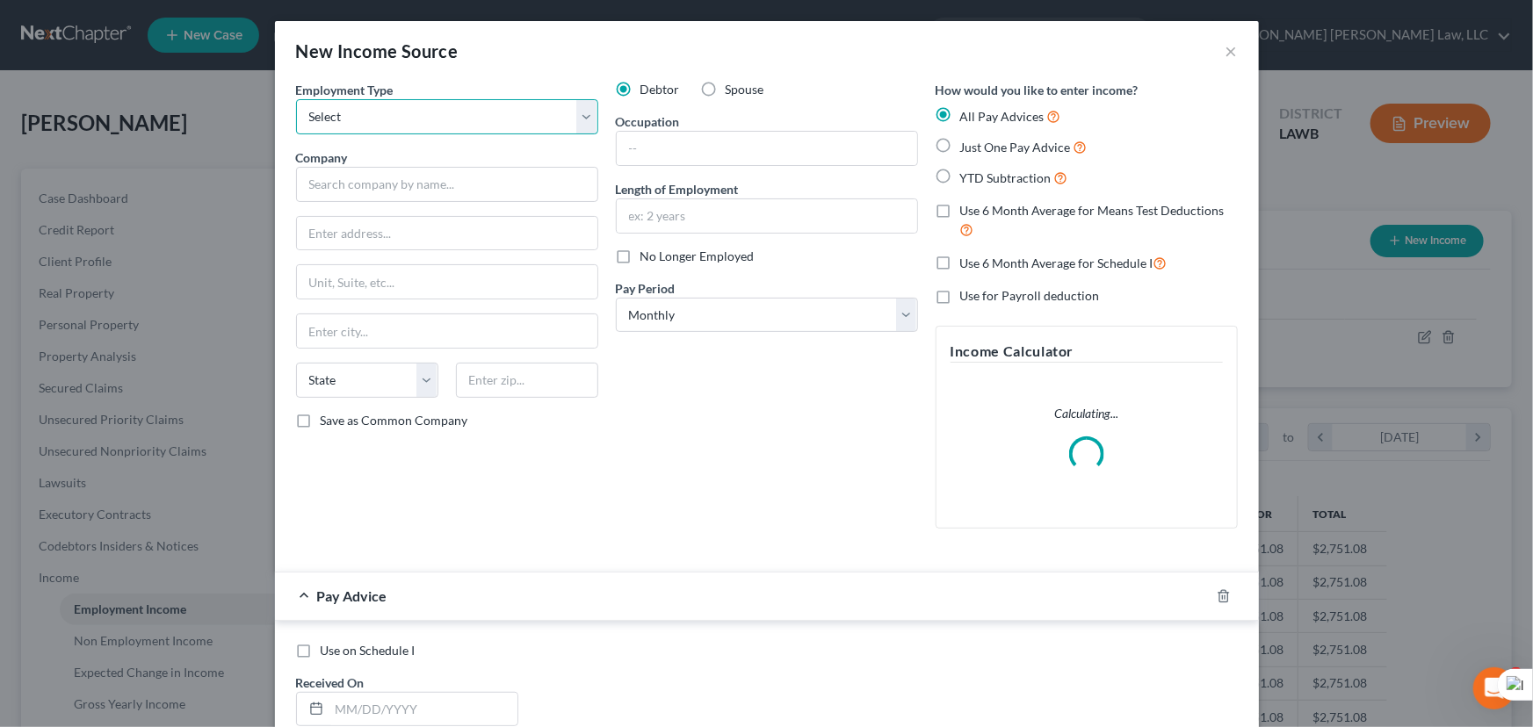
drag, startPoint x: 447, startPoint y: 115, endPoint x: 436, endPoint y: 131, distance: 19.5
click at [447, 115] on select "Select Full or Part Time Employment Self Employment" at bounding box center [447, 116] width 302 height 35
select select "1"
click at [296, 99] on select "Select Full or Part Time Employment Self Employment" at bounding box center [447, 116] width 302 height 35
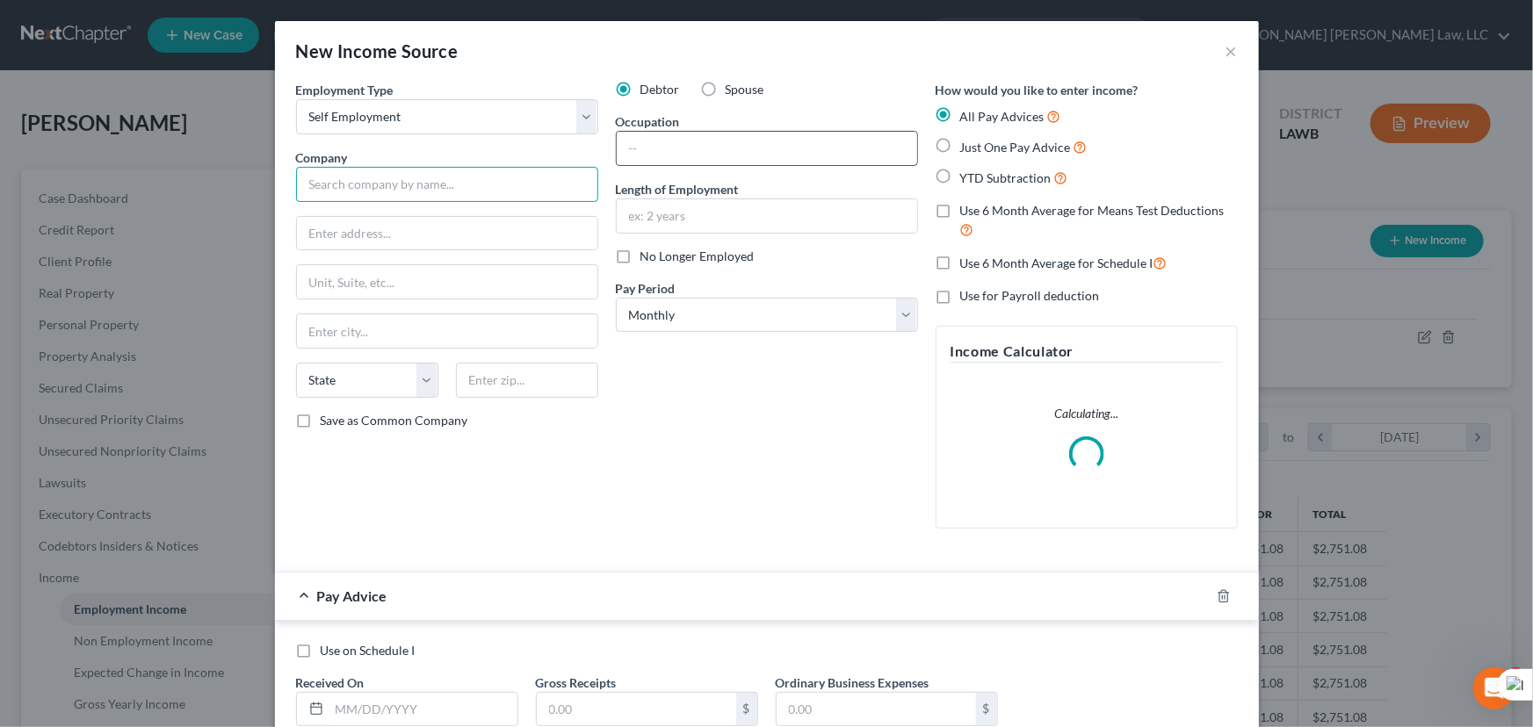
drag, startPoint x: 394, startPoint y: 177, endPoint x: 728, endPoint y: 158, distance: 335.3
click at [394, 177] on input "text" at bounding box center [447, 184] width 302 height 35
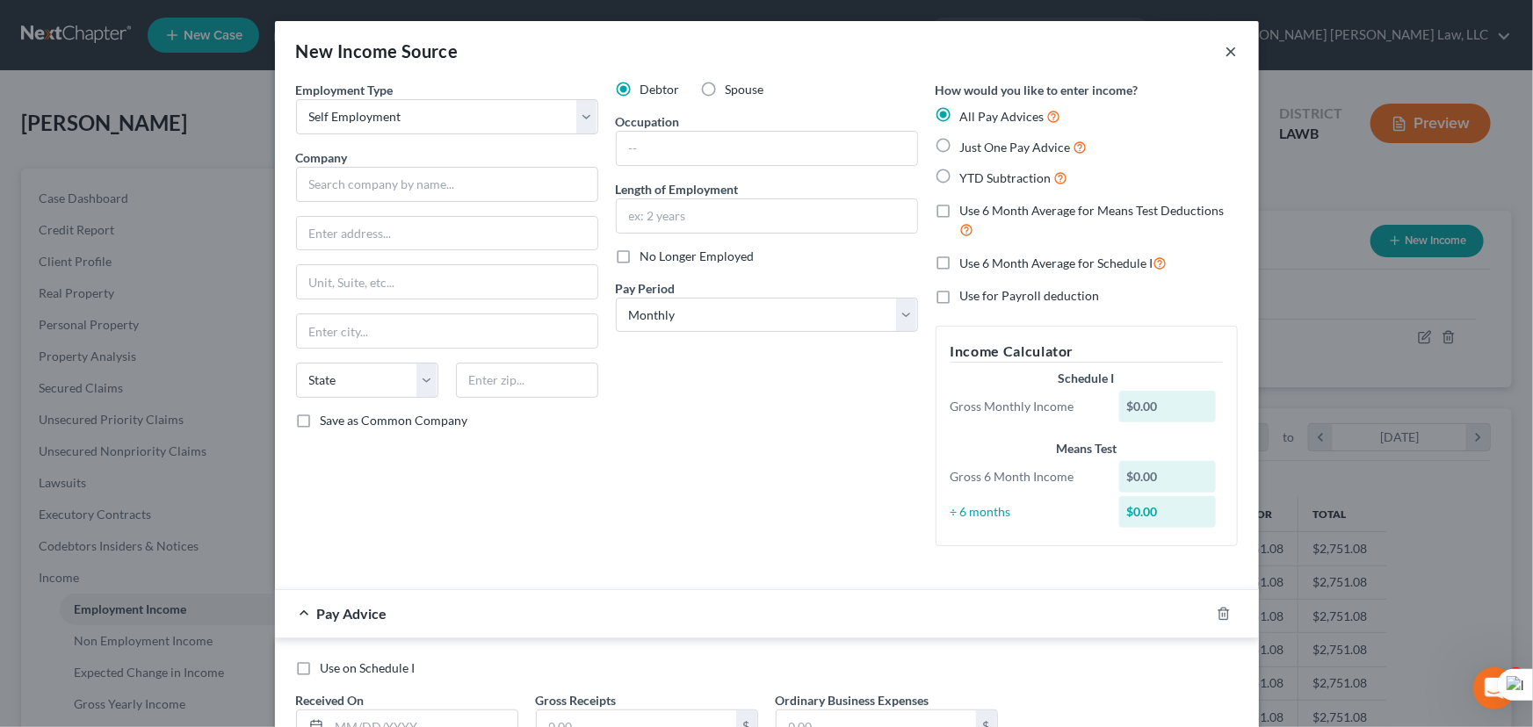
drag, startPoint x: 1234, startPoint y: 54, endPoint x: 1223, endPoint y: 52, distance: 11.7
click at [1231, 54] on div "New Income Source ×" at bounding box center [767, 51] width 984 height 60
click at [1226, 52] on button "×" at bounding box center [1232, 50] width 12 height 21
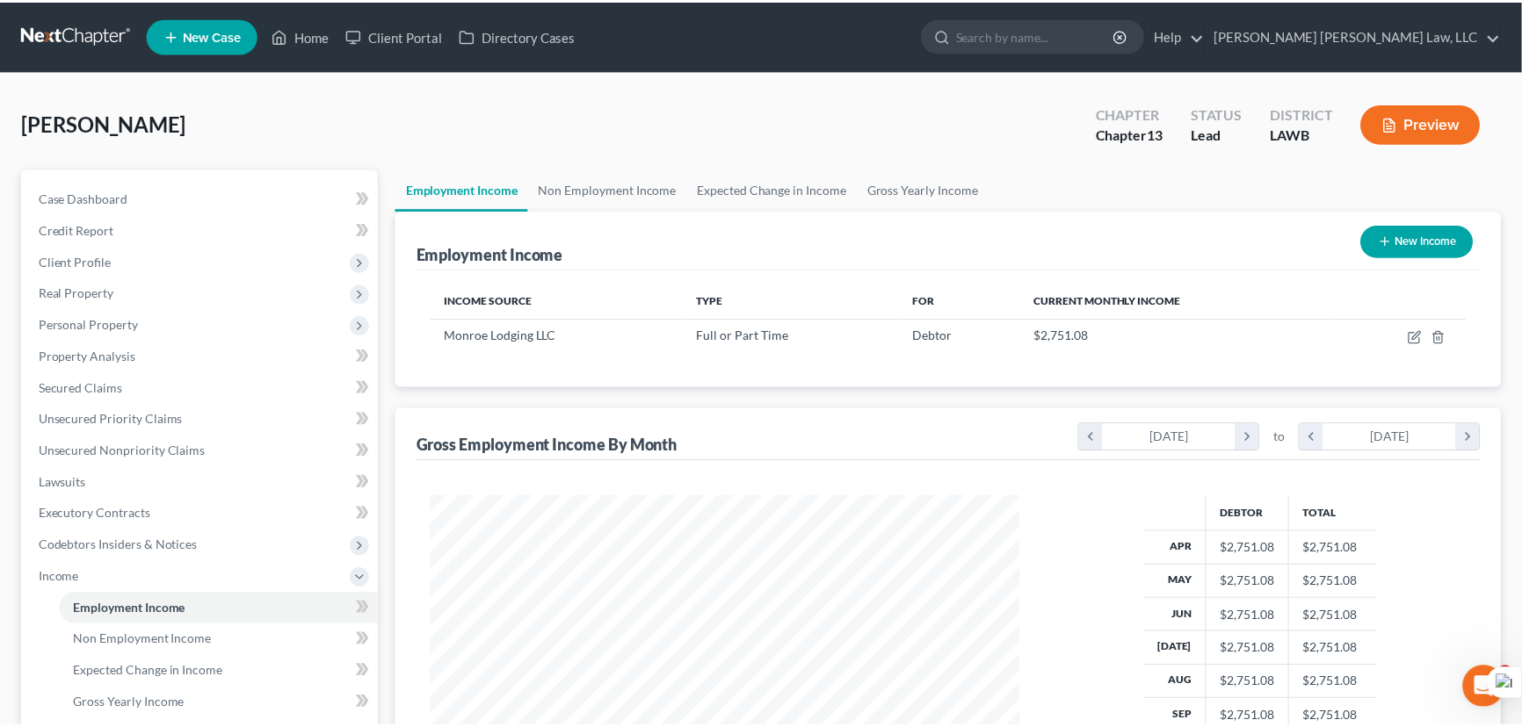
scroll to position [878288, 877979]
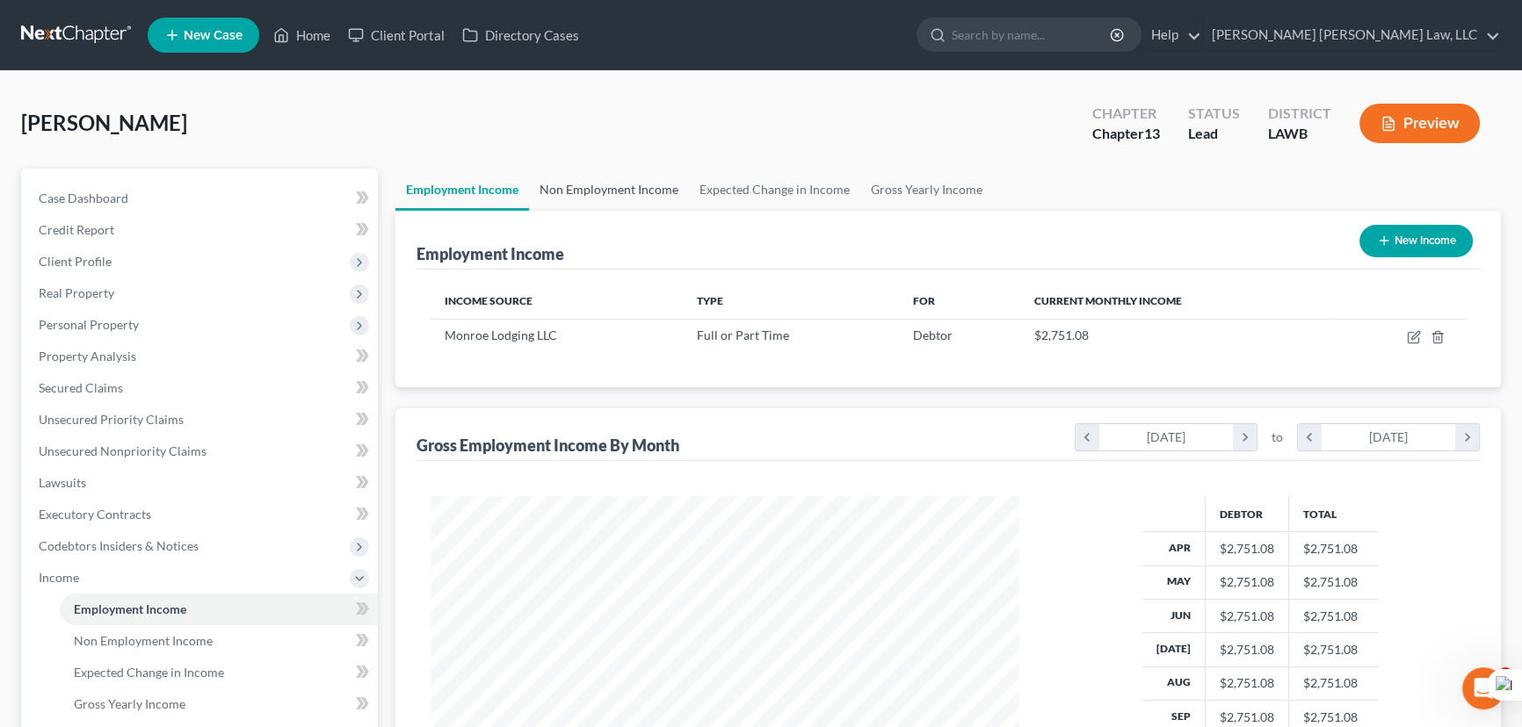
click at [578, 188] on link "Non Employment Income" at bounding box center [609, 190] width 160 height 42
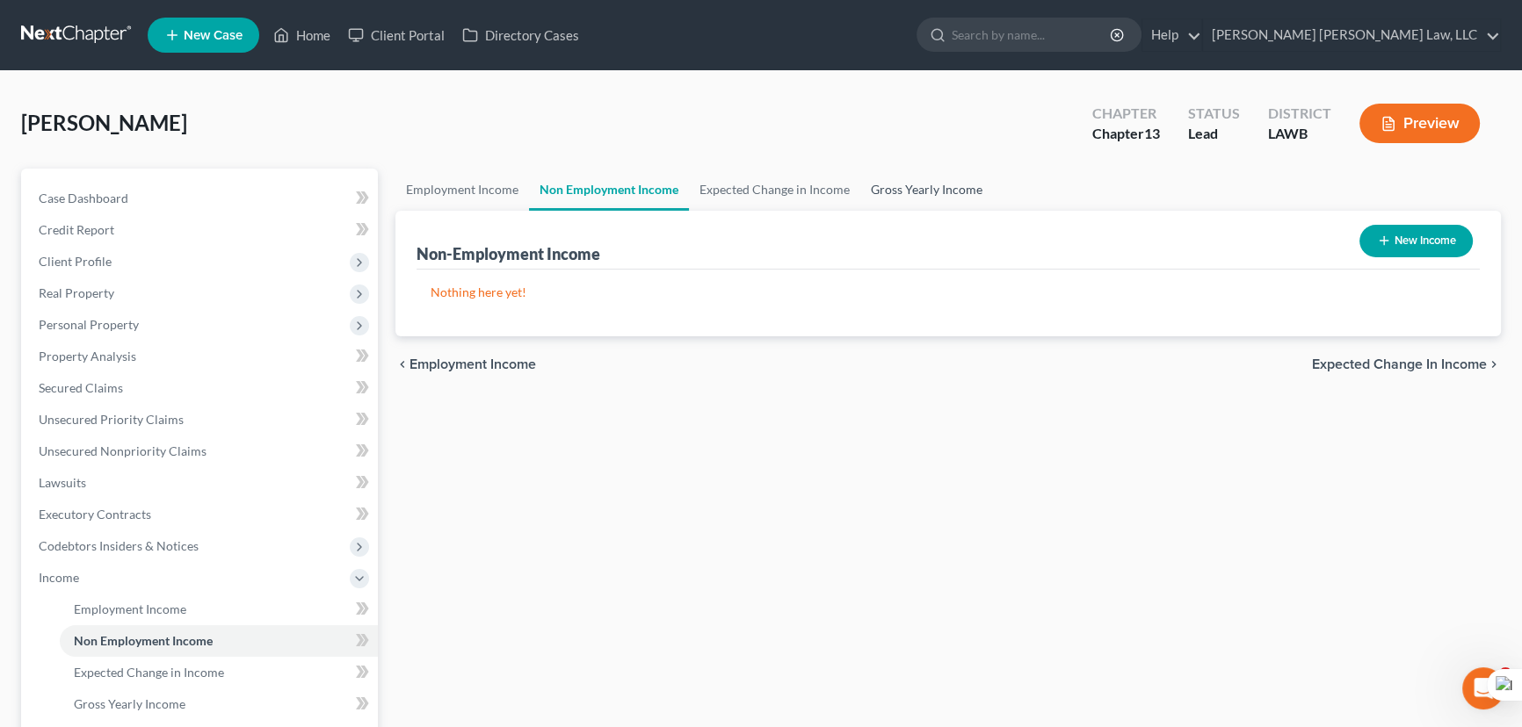
click at [890, 176] on link "Gross Yearly Income" at bounding box center [926, 190] width 133 height 42
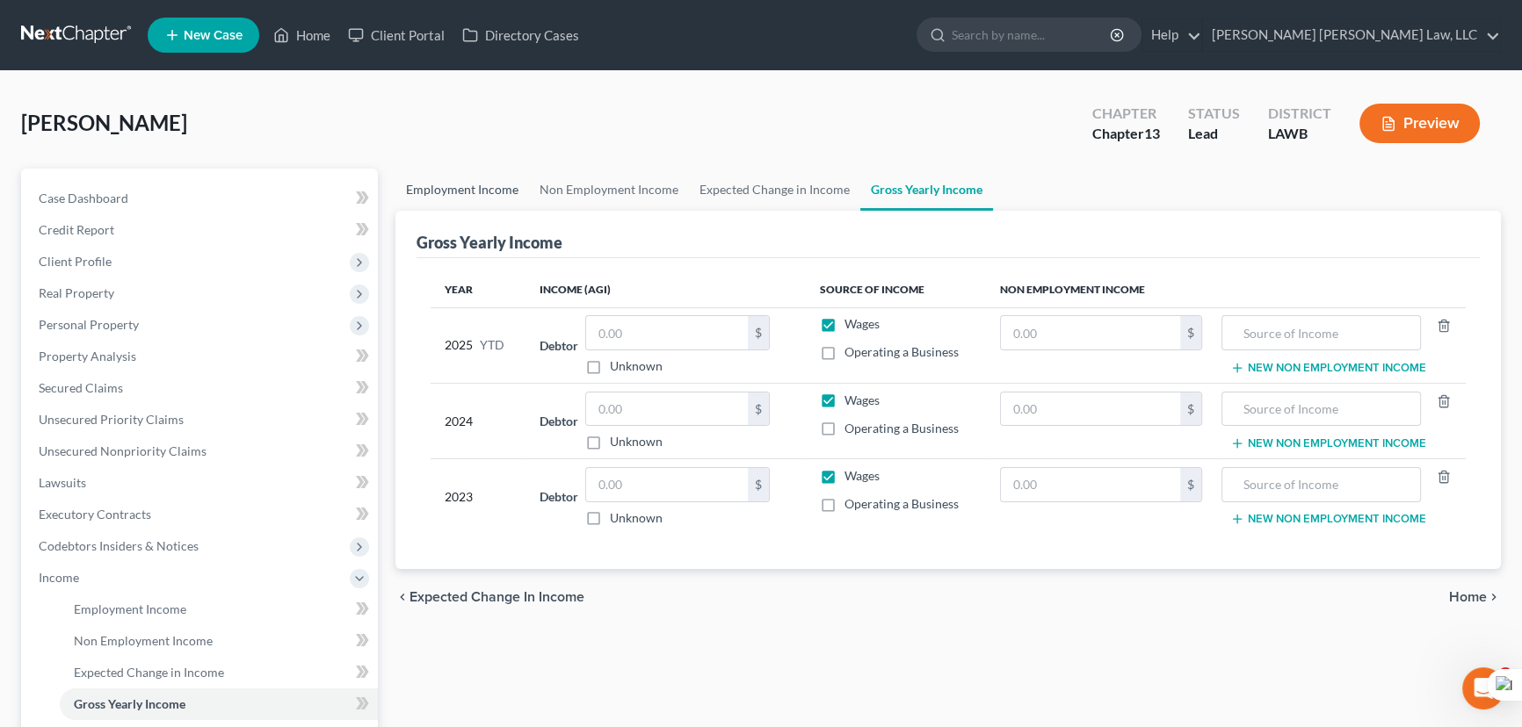
click at [474, 201] on link "Employment Income" at bounding box center [462, 190] width 134 height 42
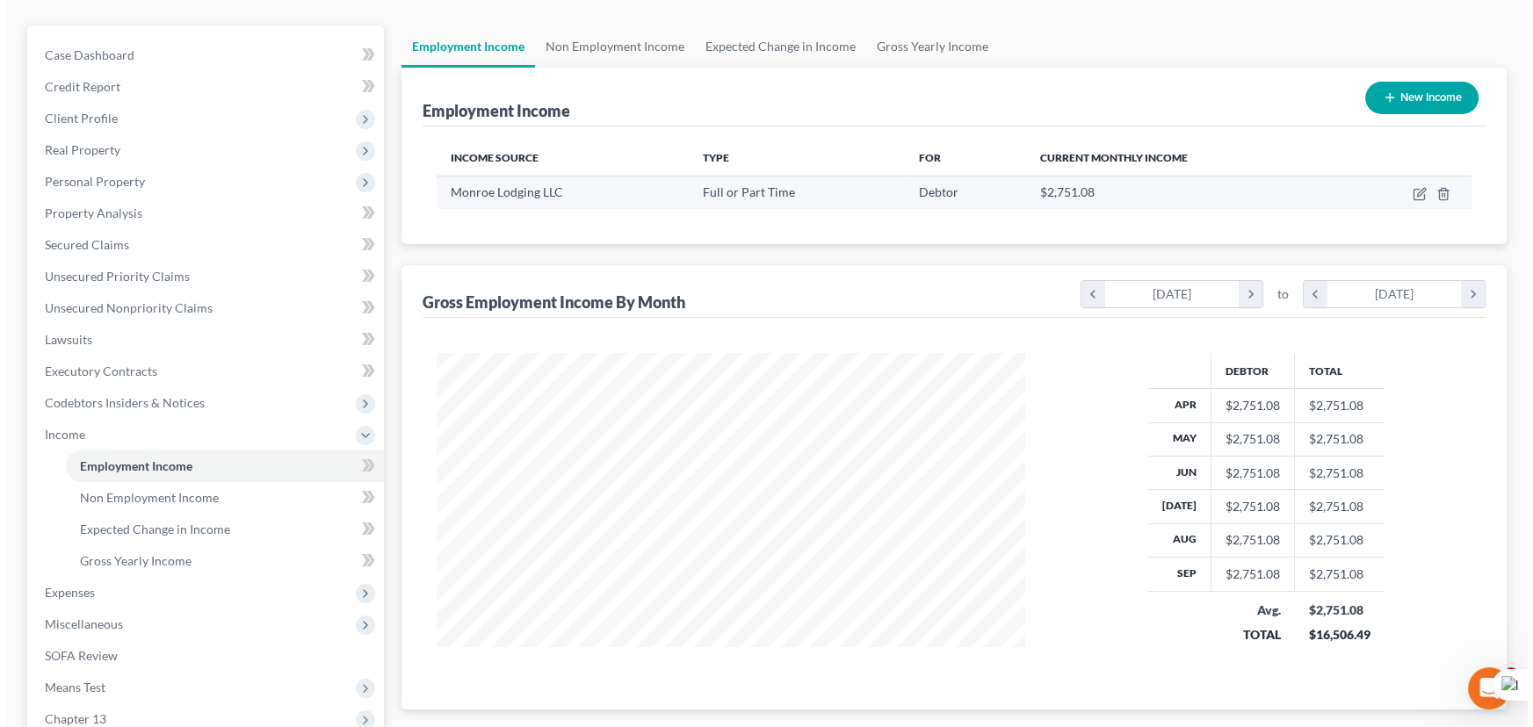
scroll to position [159, 0]
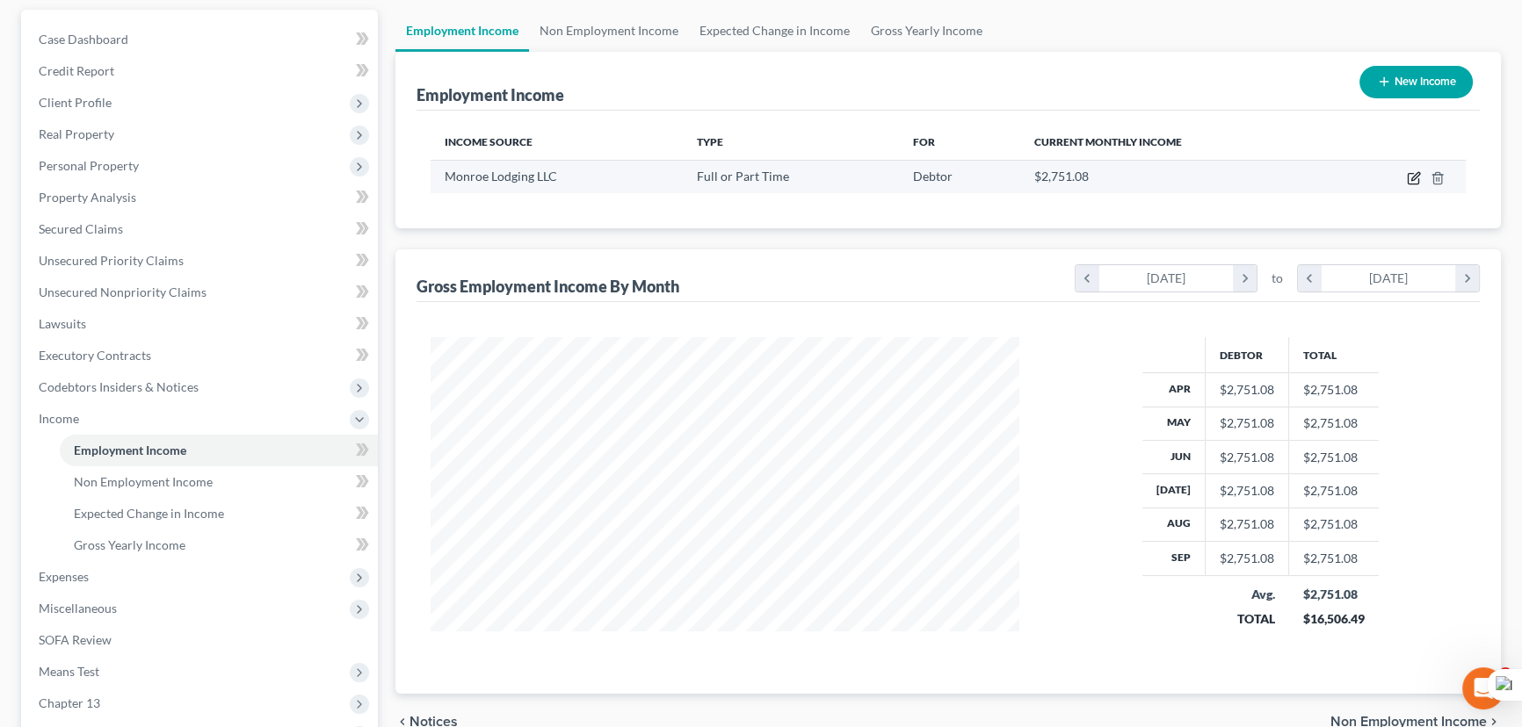
click at [1415, 177] on icon "button" at bounding box center [1414, 178] width 14 height 14
select select "0"
select select "19"
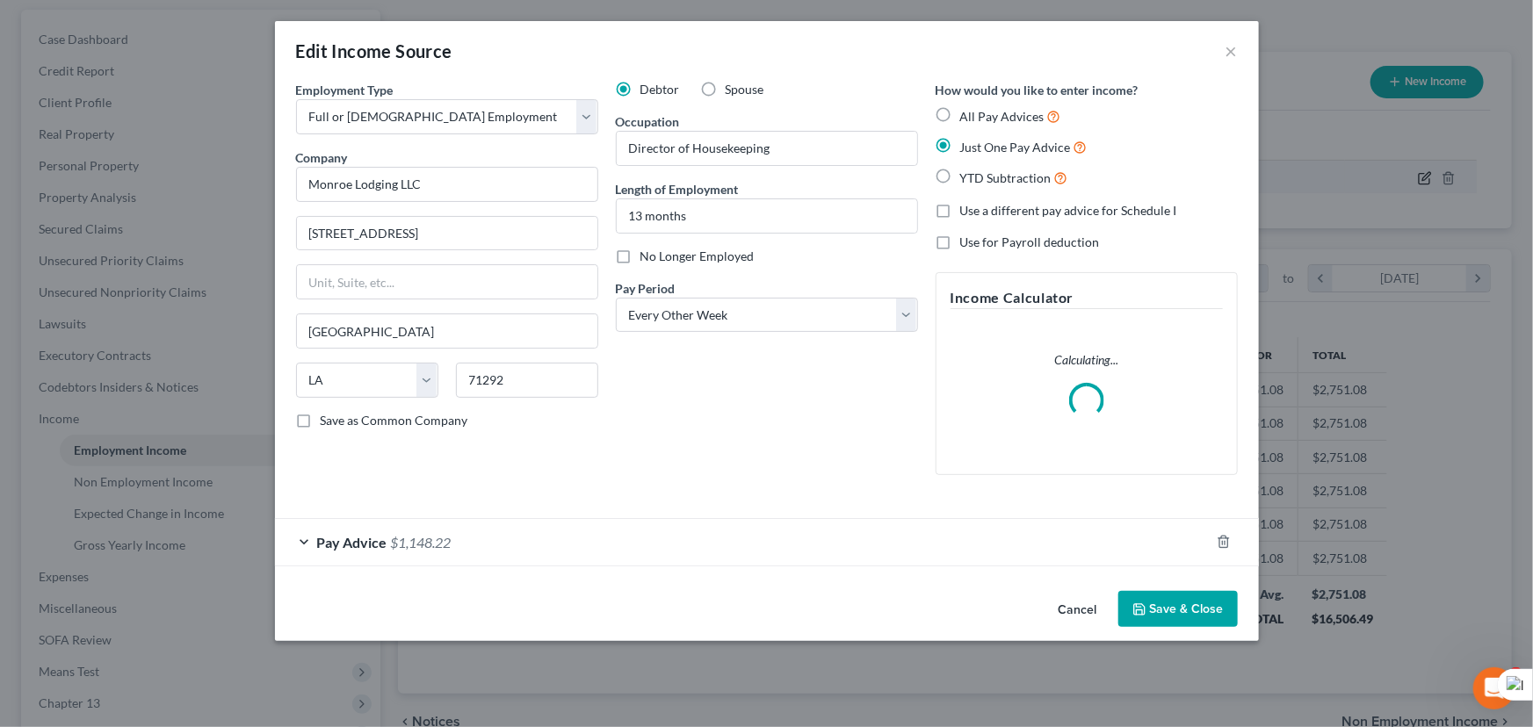
scroll to position [315, 629]
click at [677, 528] on div "Pay Advice $1,148.22" at bounding box center [742, 542] width 935 height 47
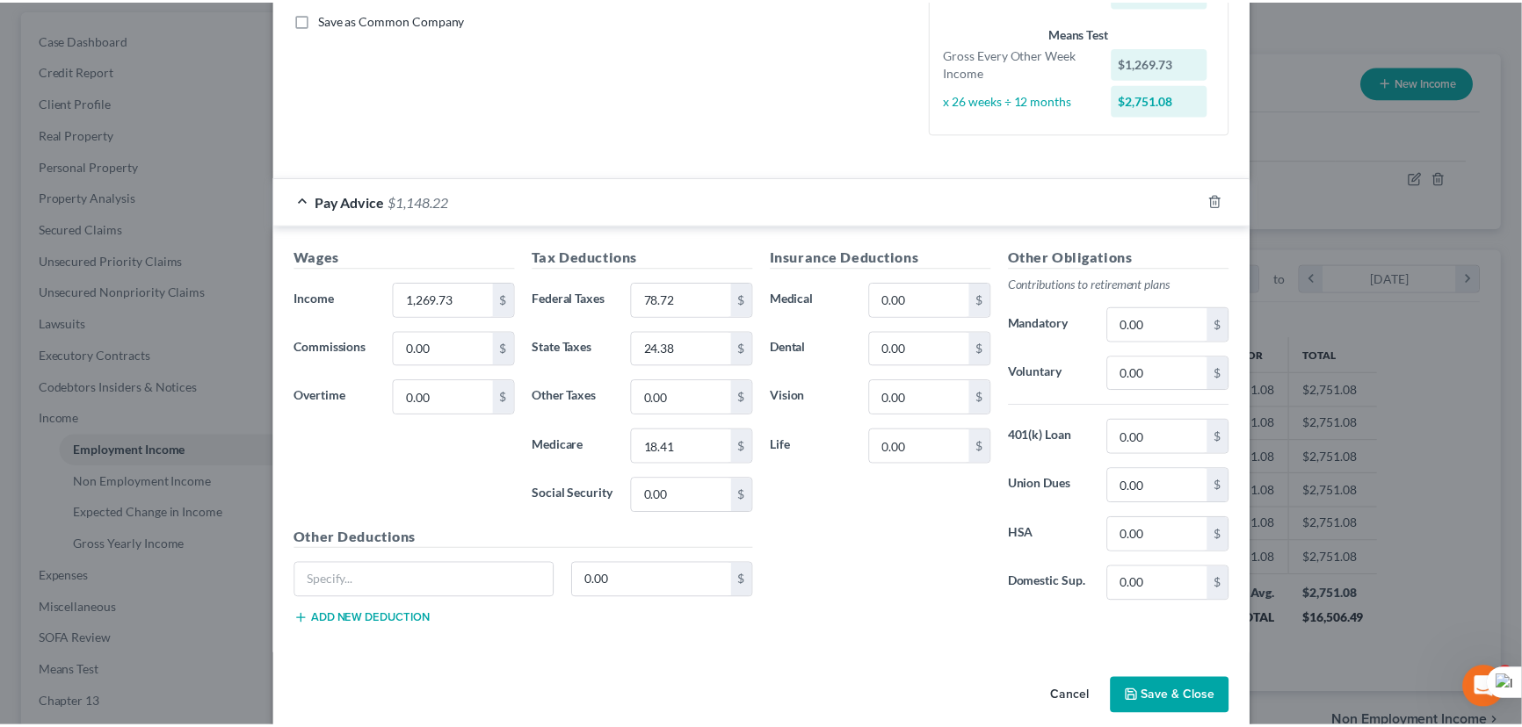
scroll to position [422, 0]
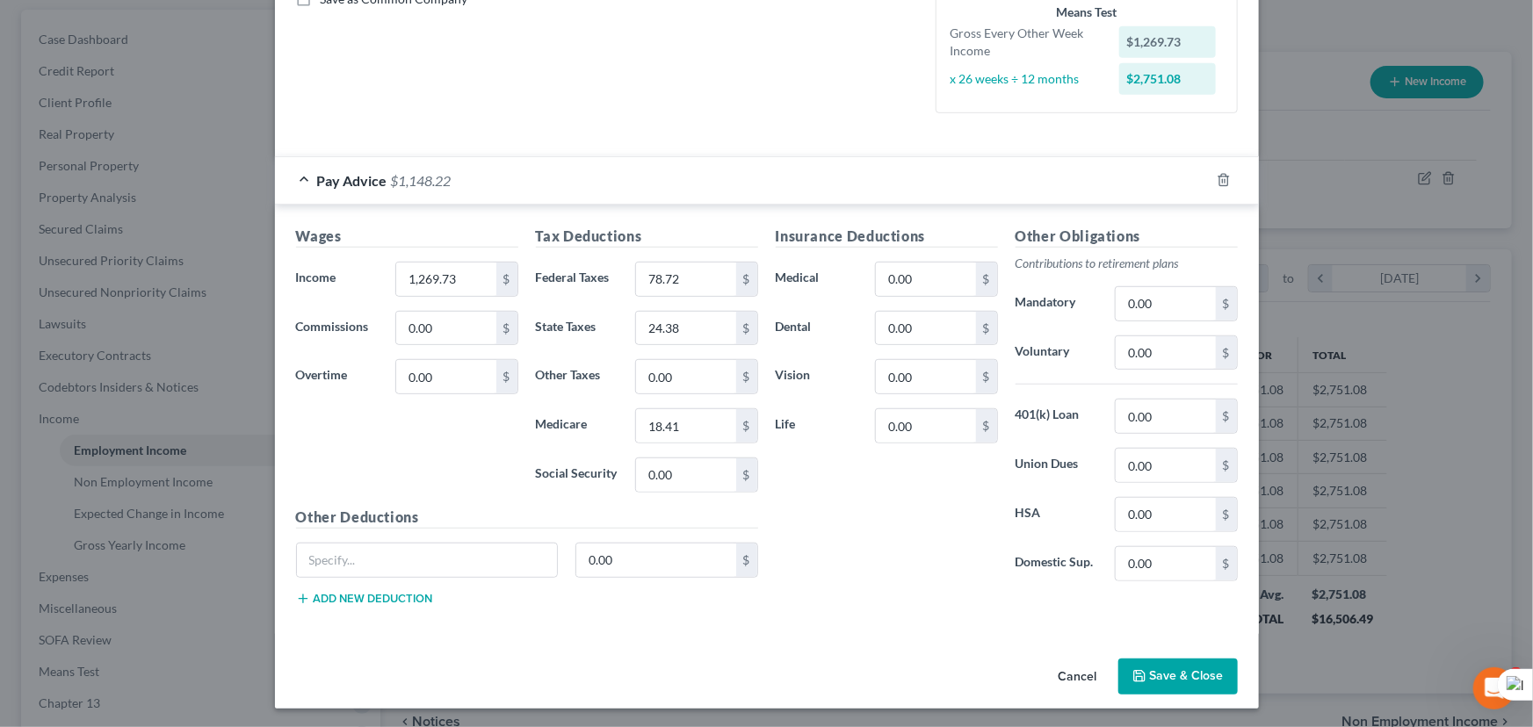
click at [1219, 668] on button "Save & Close" at bounding box center [1177, 677] width 119 height 37
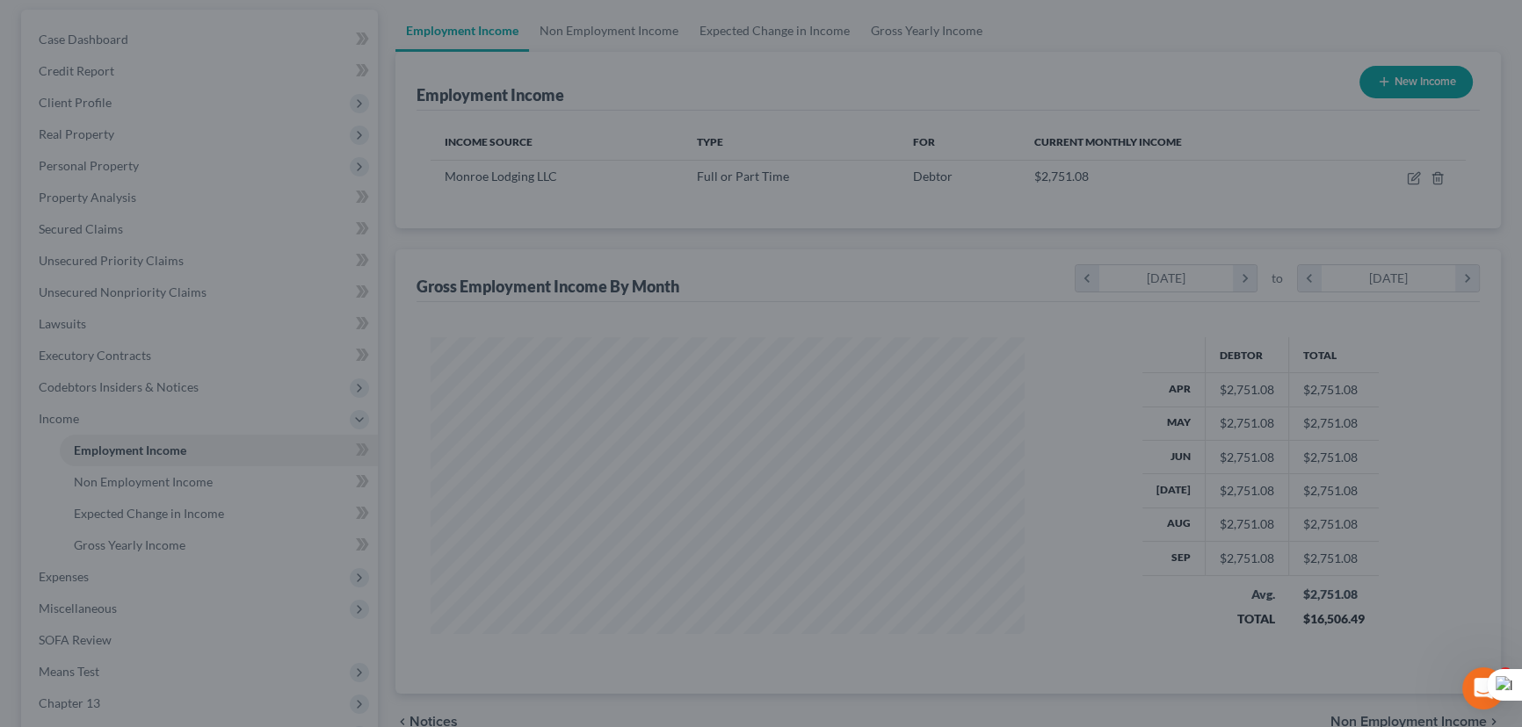
scroll to position [878288, 877979]
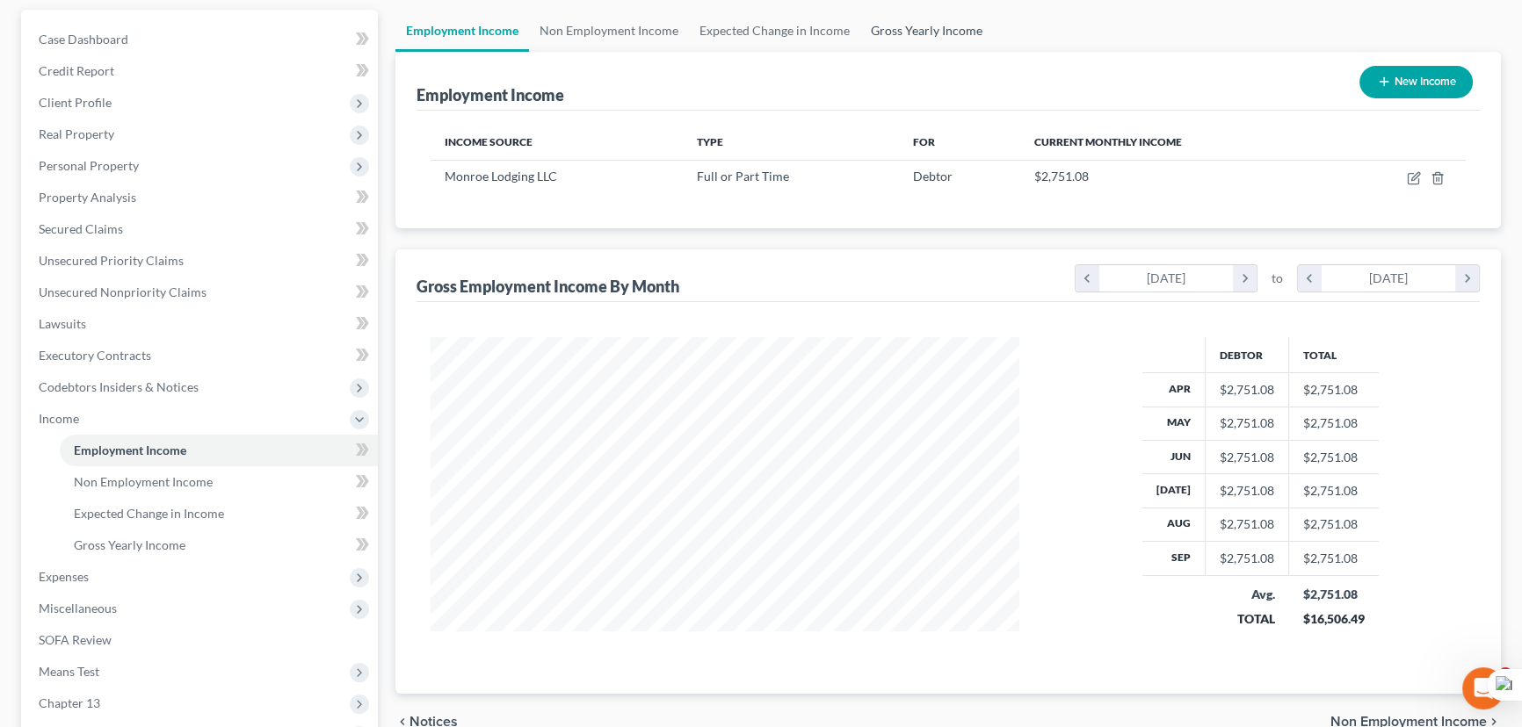
drag, startPoint x: 945, startPoint y: 25, endPoint x: 548, endPoint y: 97, distance: 403.6
click at [945, 25] on link "Gross Yearly Income" at bounding box center [926, 31] width 133 height 42
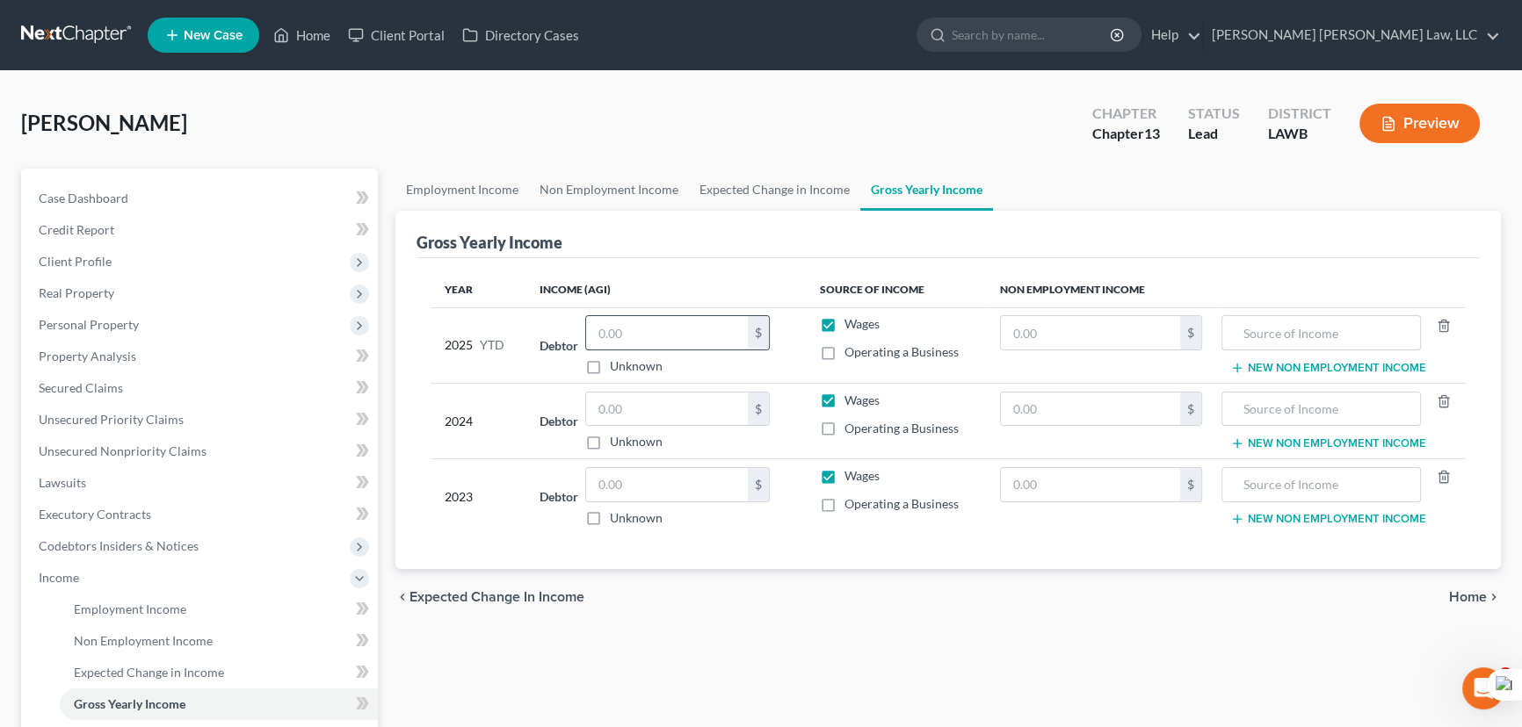
click at [655, 334] on input "text" at bounding box center [667, 332] width 162 height 33
click at [662, 398] on input "text" at bounding box center [667, 409] width 162 height 33
click at [623, 492] on input "text" at bounding box center [667, 484] width 162 height 33
click at [496, 192] on link "Employment Income" at bounding box center [462, 190] width 134 height 42
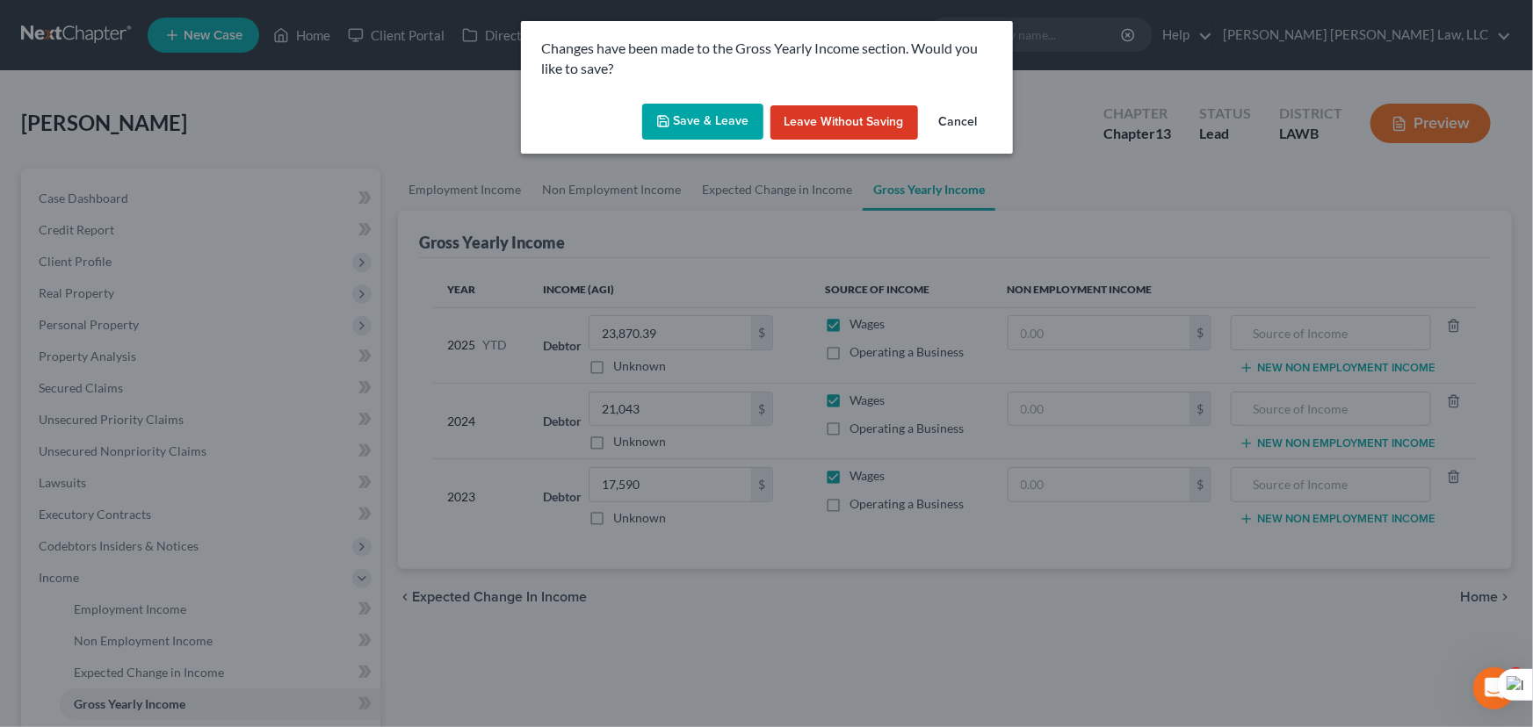
click at [703, 107] on button "Save & Leave" at bounding box center [702, 122] width 121 height 37
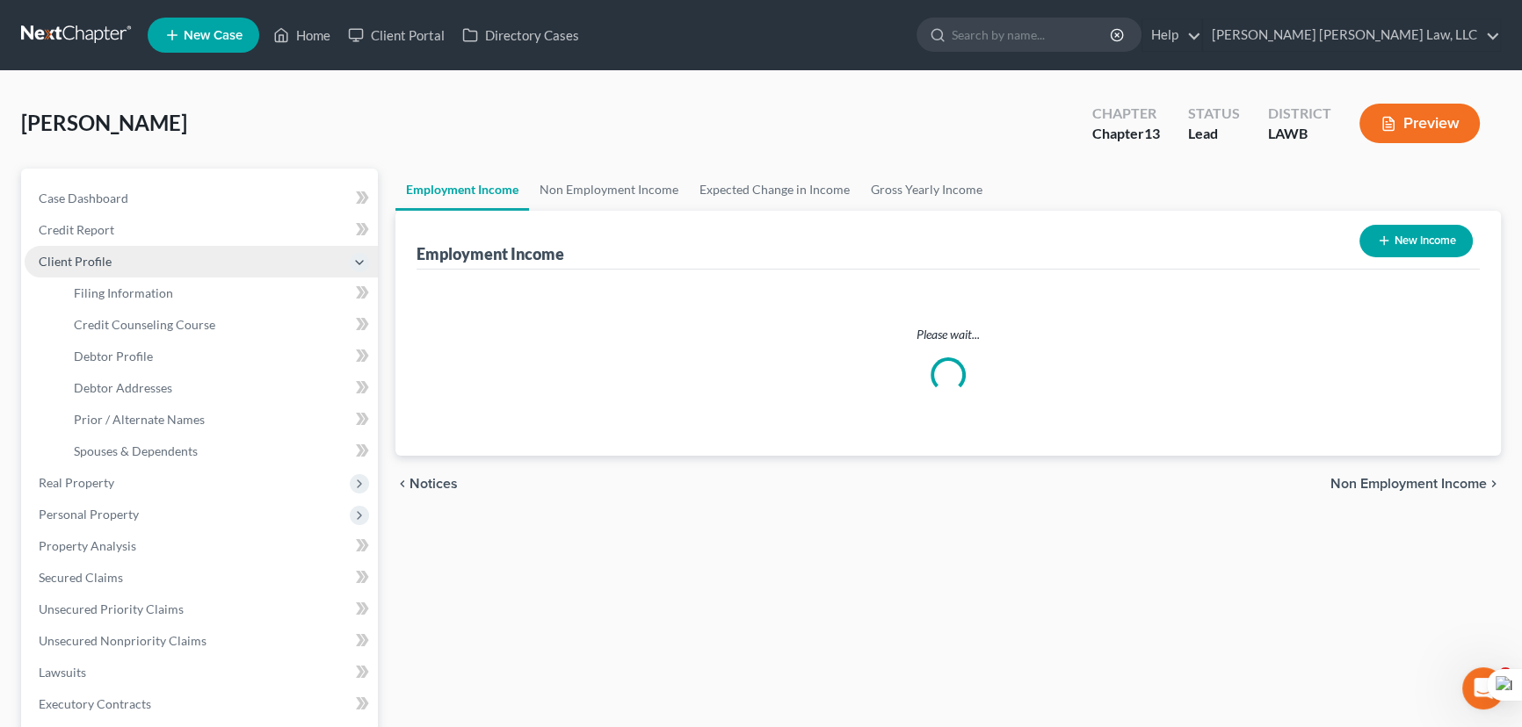
click at [121, 257] on span "Client Profile" at bounding box center [201, 262] width 353 height 32
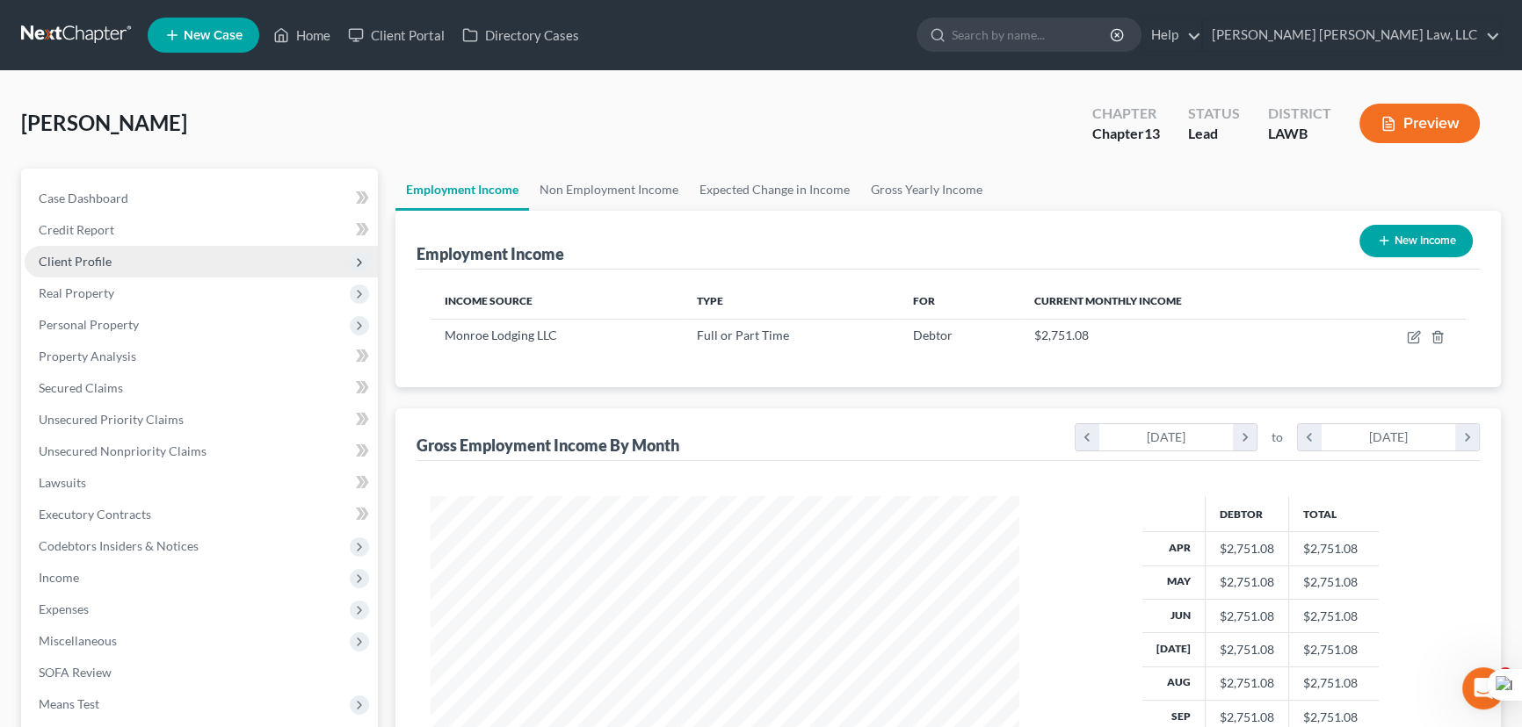
scroll to position [315, 624]
click at [127, 254] on span "Client Profile" at bounding box center [201, 262] width 353 height 32
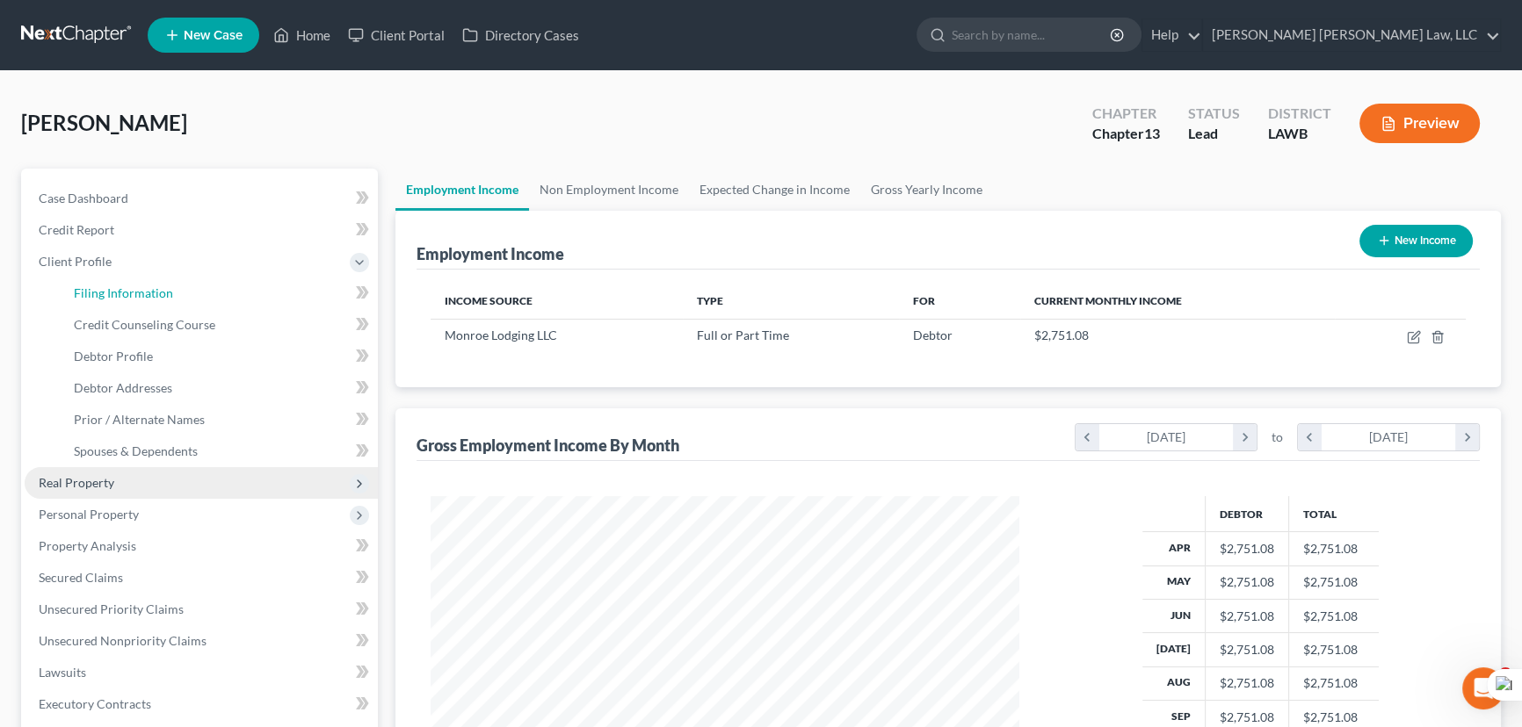
click at [131, 299] on span "Filing Information" at bounding box center [123, 293] width 99 height 15
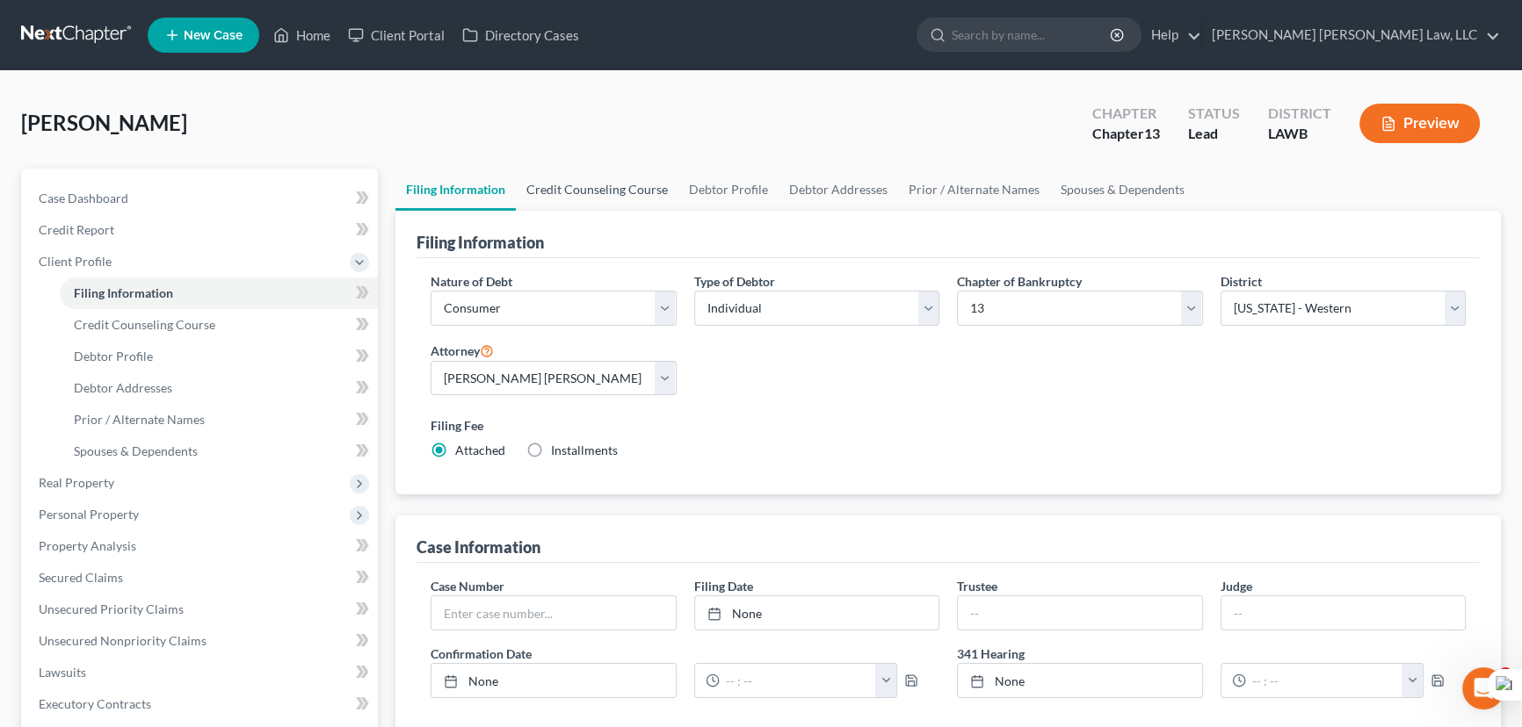
click at [621, 184] on link "Credit Counseling Course" at bounding box center [597, 190] width 163 height 42
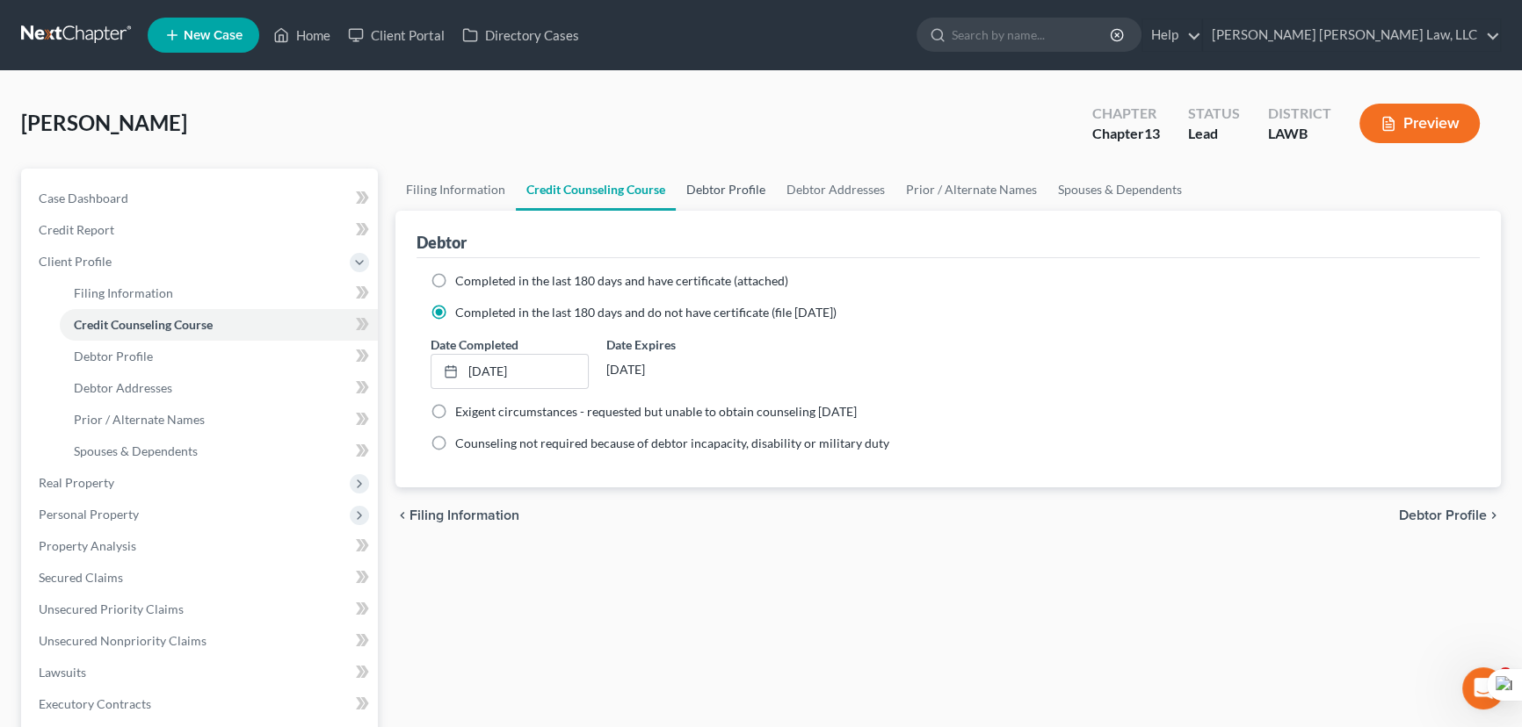
click at [770, 185] on link "Debtor Profile" at bounding box center [726, 190] width 100 height 42
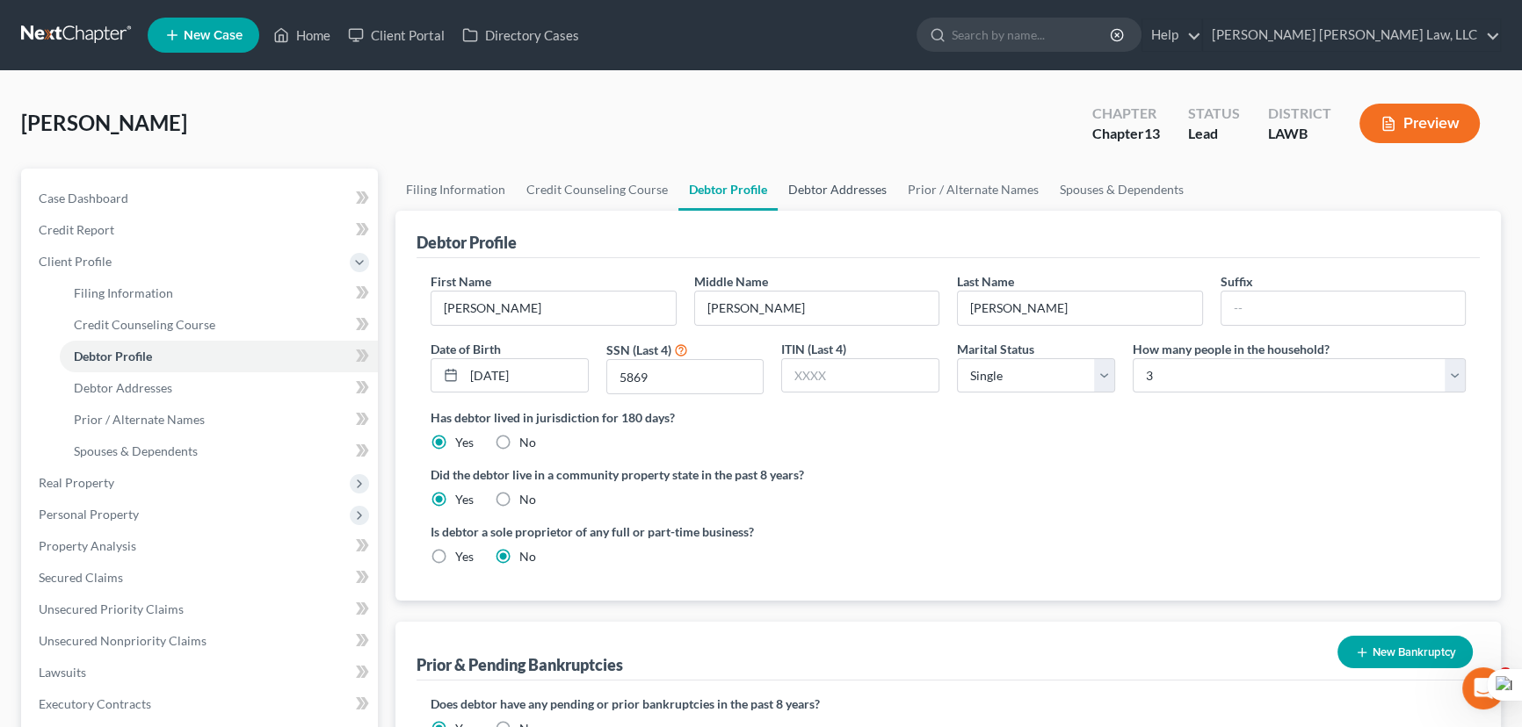
click at [868, 183] on link "Debtor Addresses" at bounding box center [837, 190] width 119 height 42
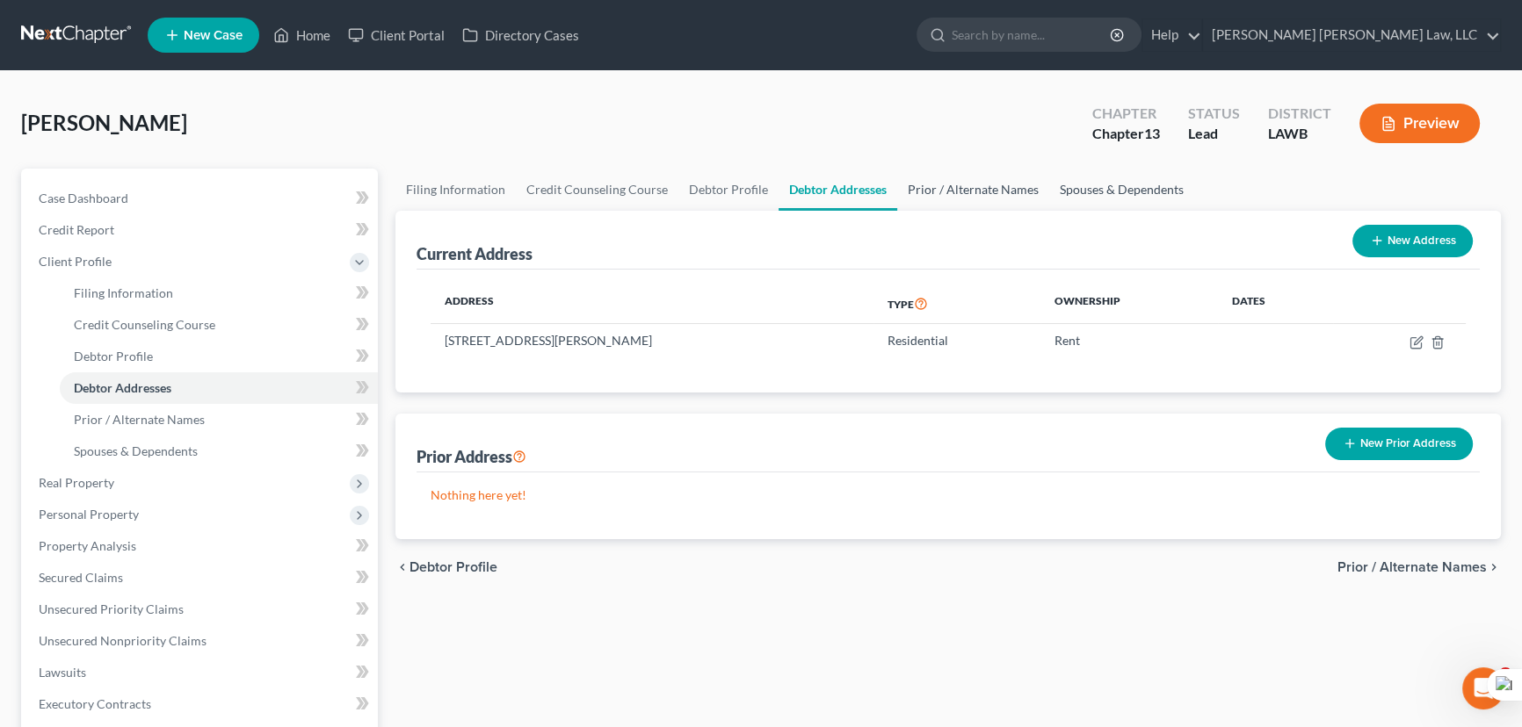
click at [981, 186] on link "Prior / Alternate Names" at bounding box center [973, 190] width 152 height 42
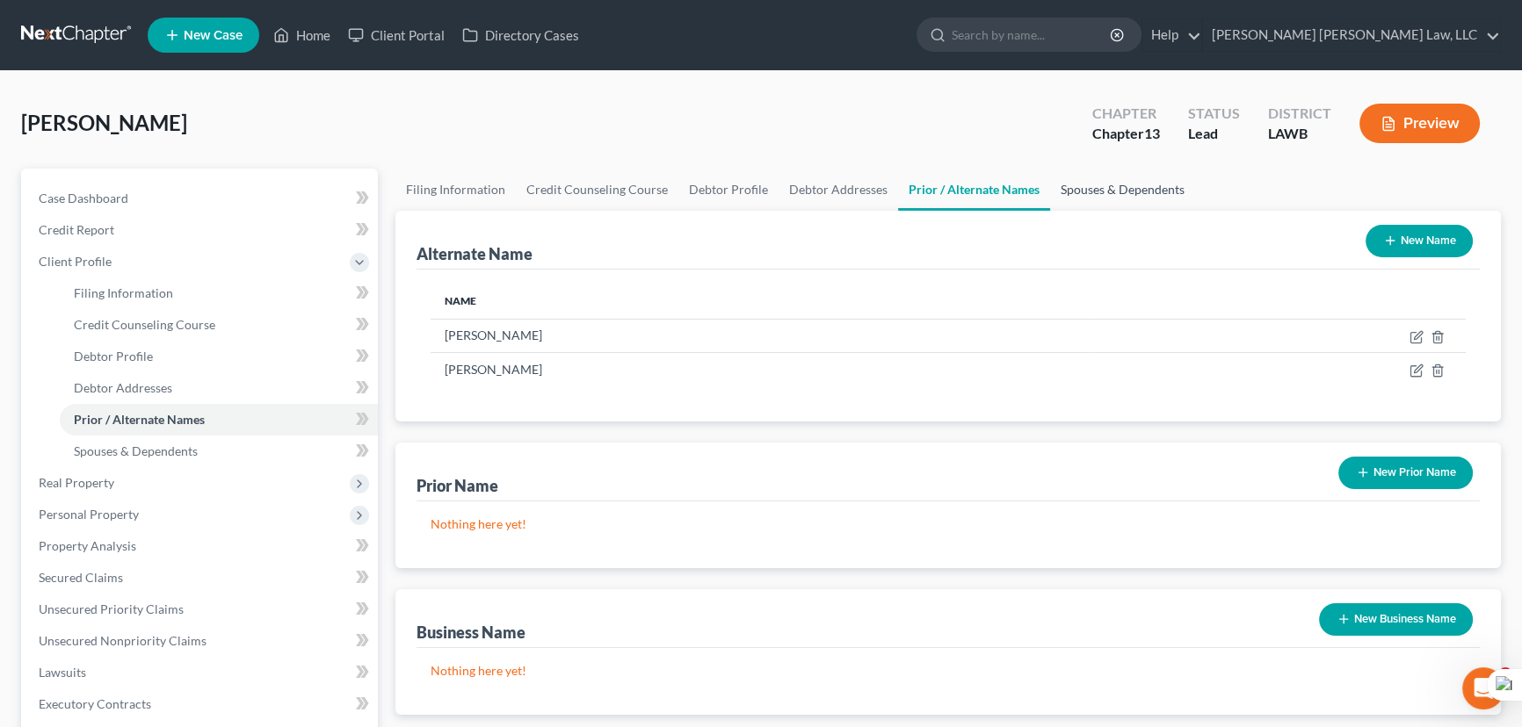
click at [1116, 185] on link "Spouses & Dependents" at bounding box center [1122, 190] width 145 height 42
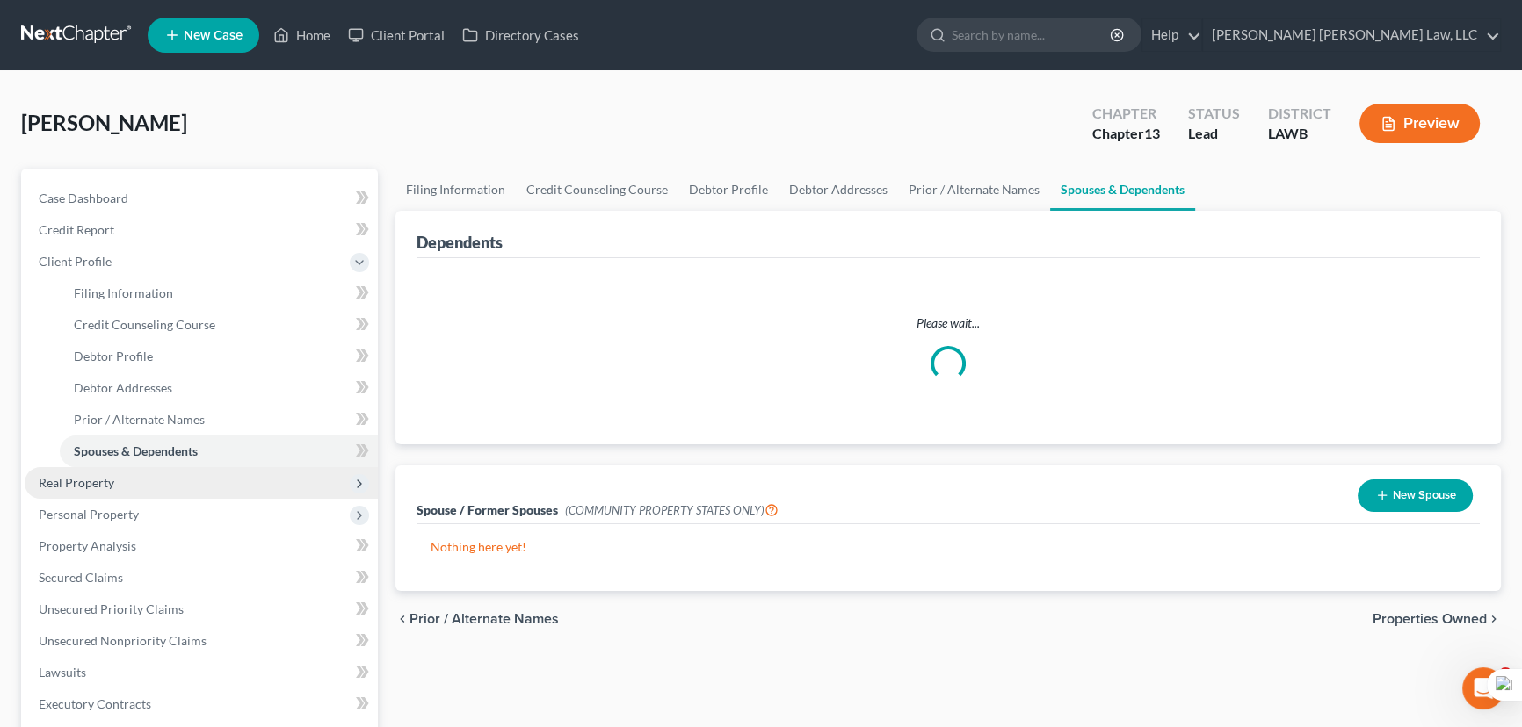
click at [162, 468] on span "Real Property" at bounding box center [201, 483] width 353 height 32
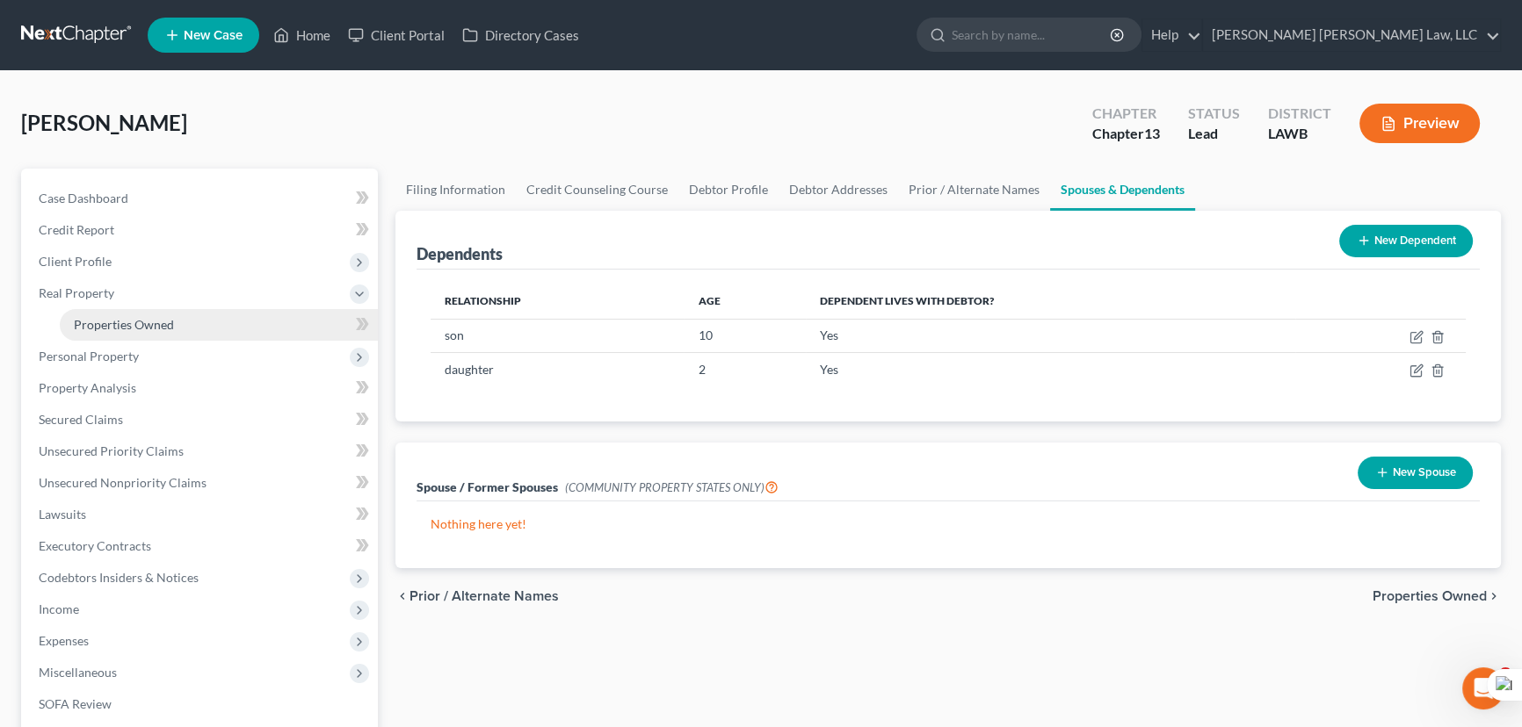
click at [156, 332] on link "Properties Owned" at bounding box center [219, 325] width 318 height 32
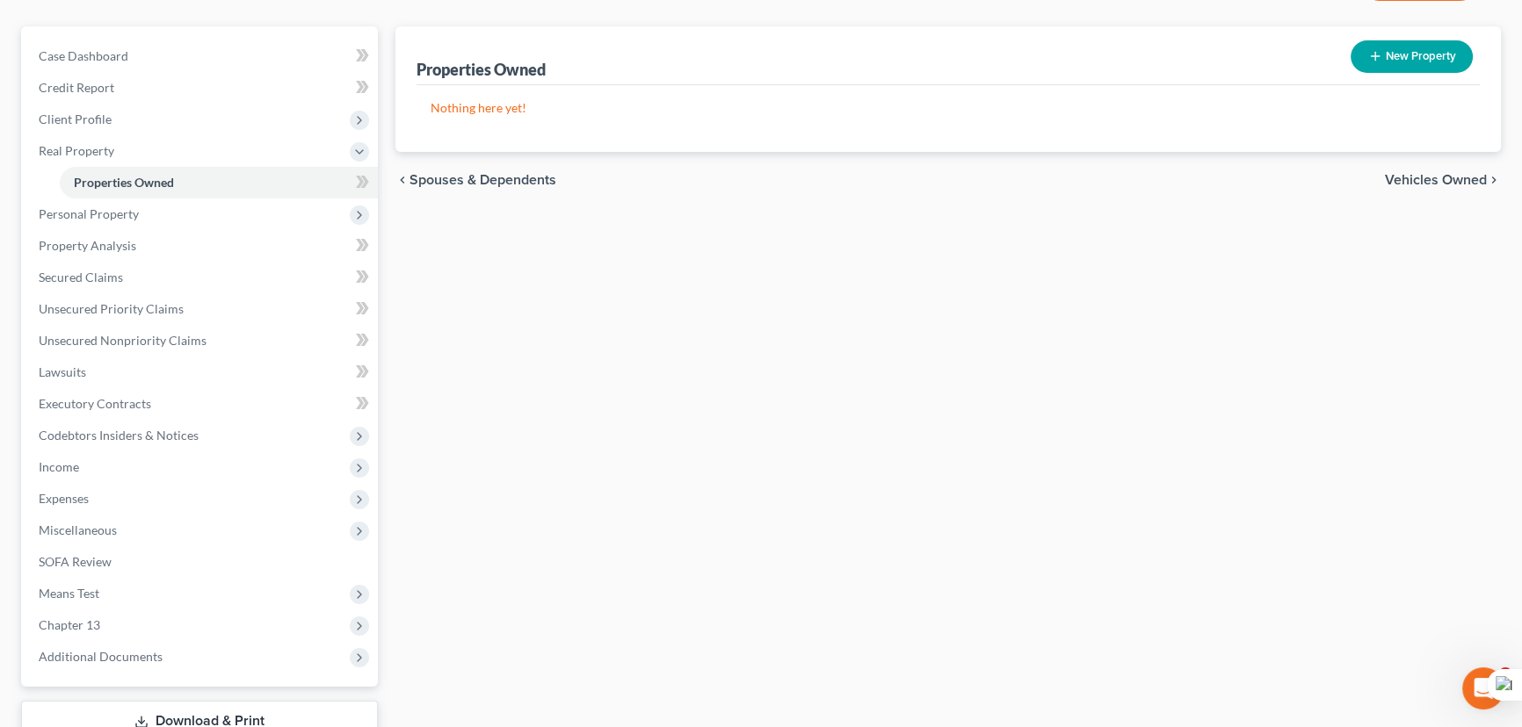
scroll to position [159, 0]
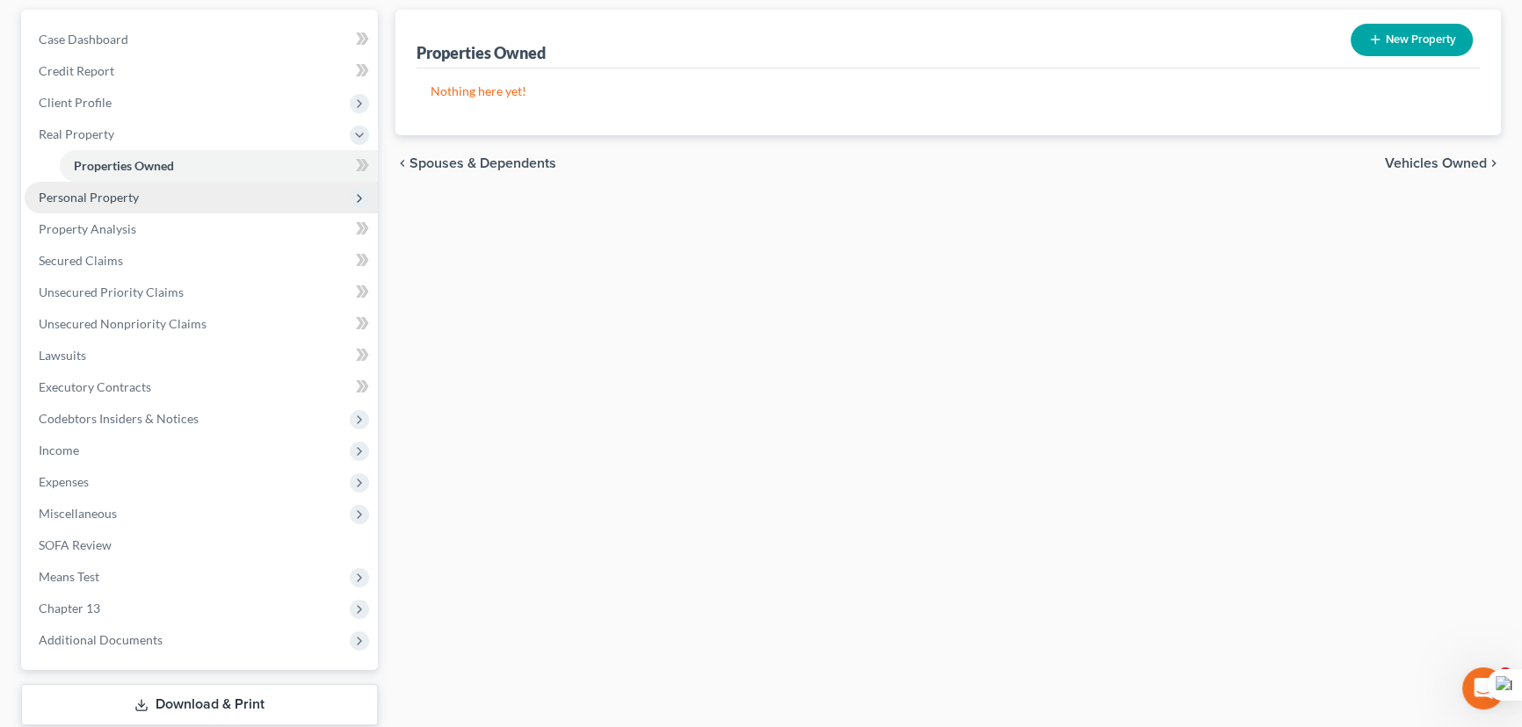
click at [140, 199] on span "Personal Property" at bounding box center [201, 198] width 353 height 32
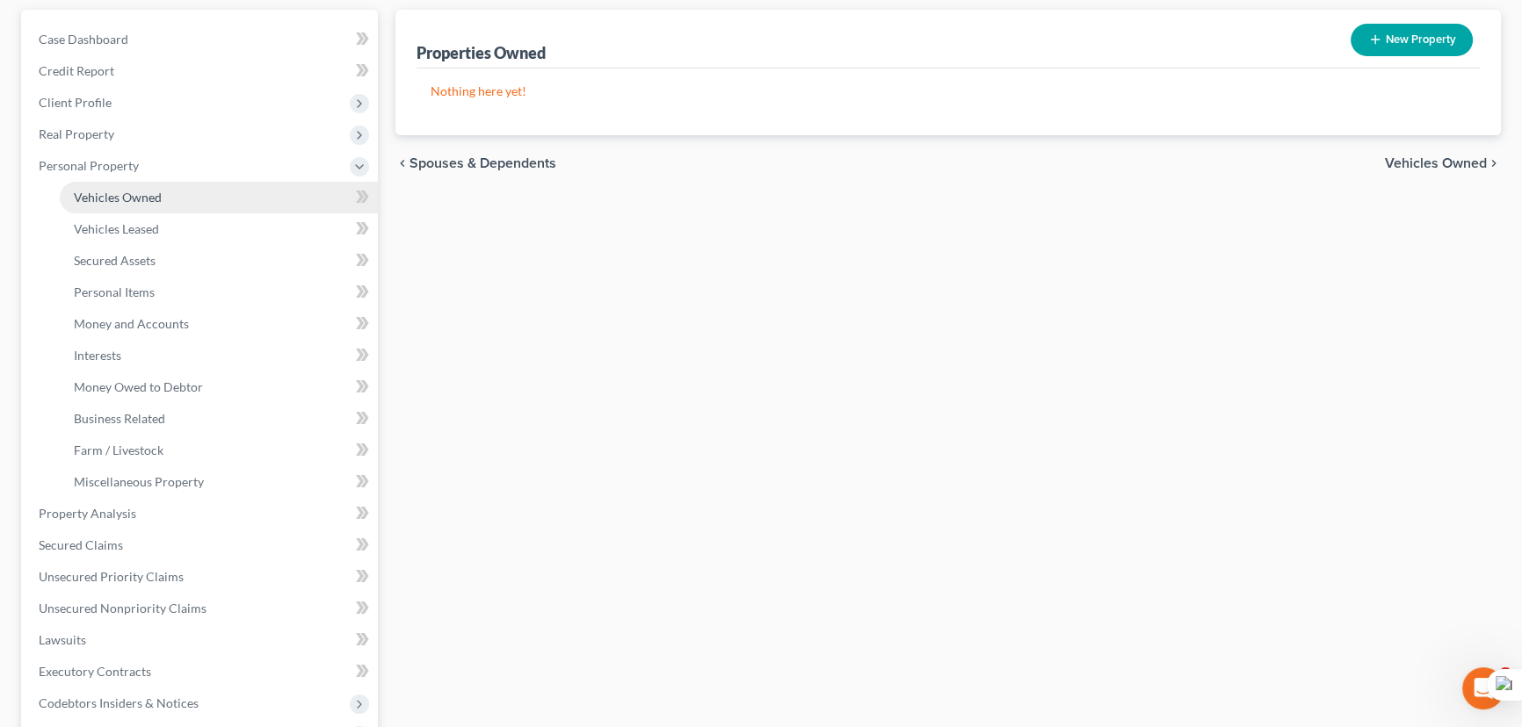
click at [156, 199] on span "Vehicles Owned" at bounding box center [118, 197] width 88 height 15
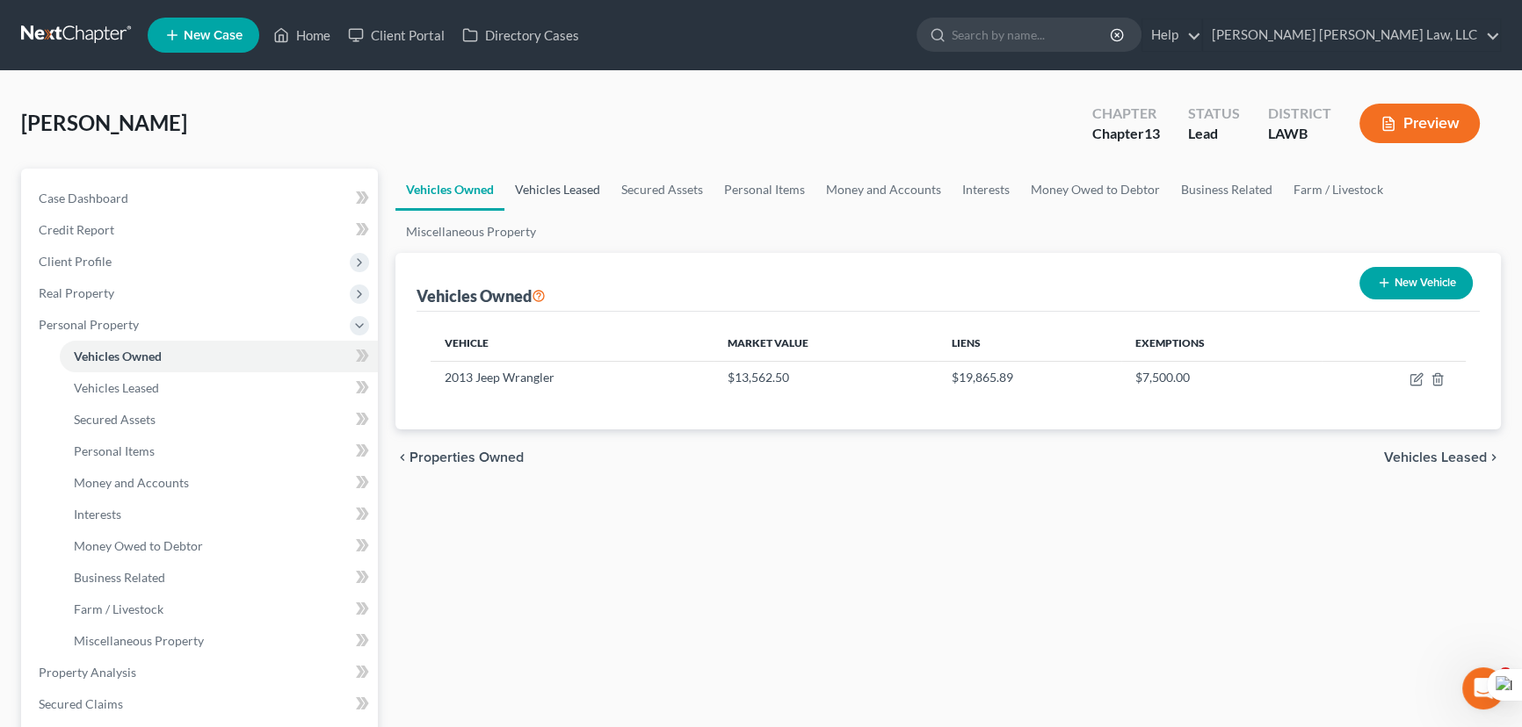
click at [593, 185] on link "Vehicles Leased" at bounding box center [557, 190] width 106 height 42
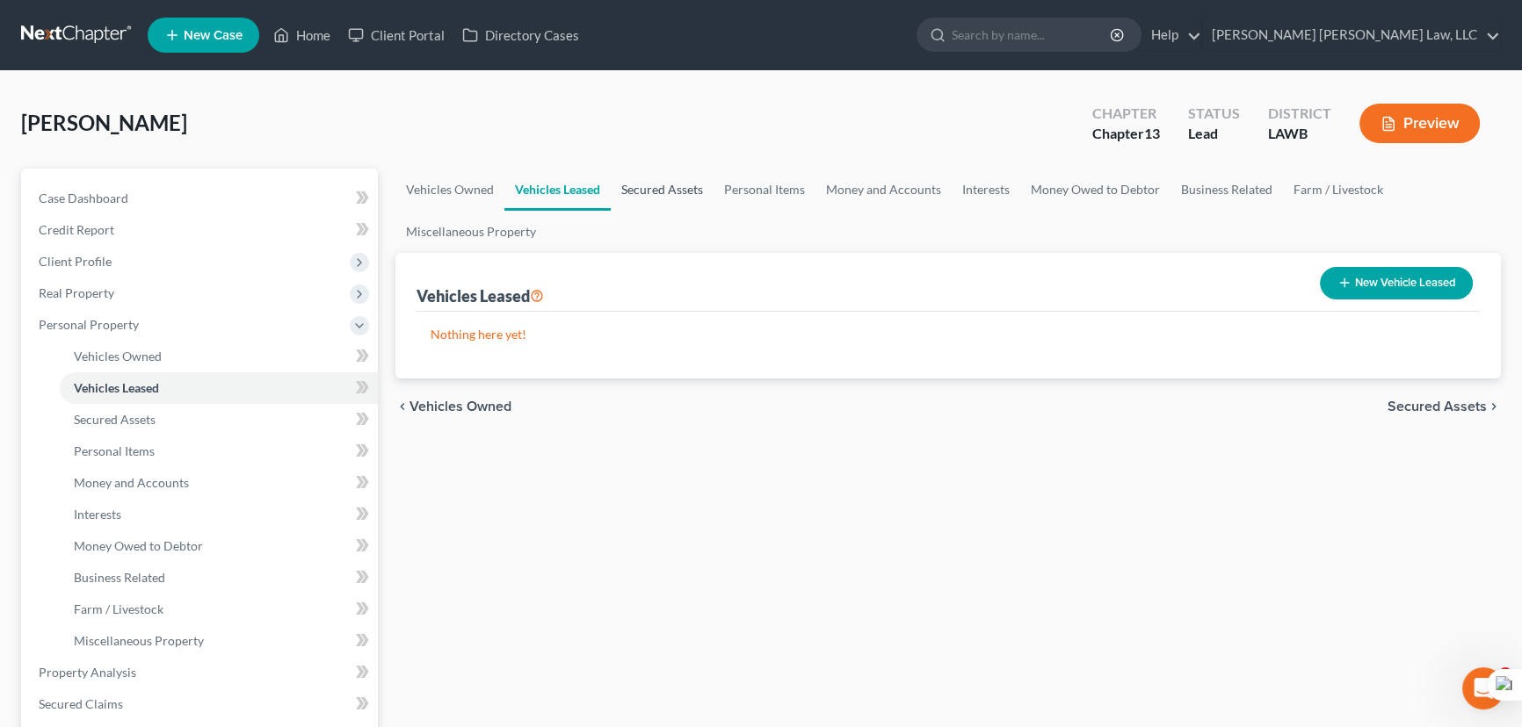
click at [689, 185] on link "Secured Assets" at bounding box center [662, 190] width 103 height 42
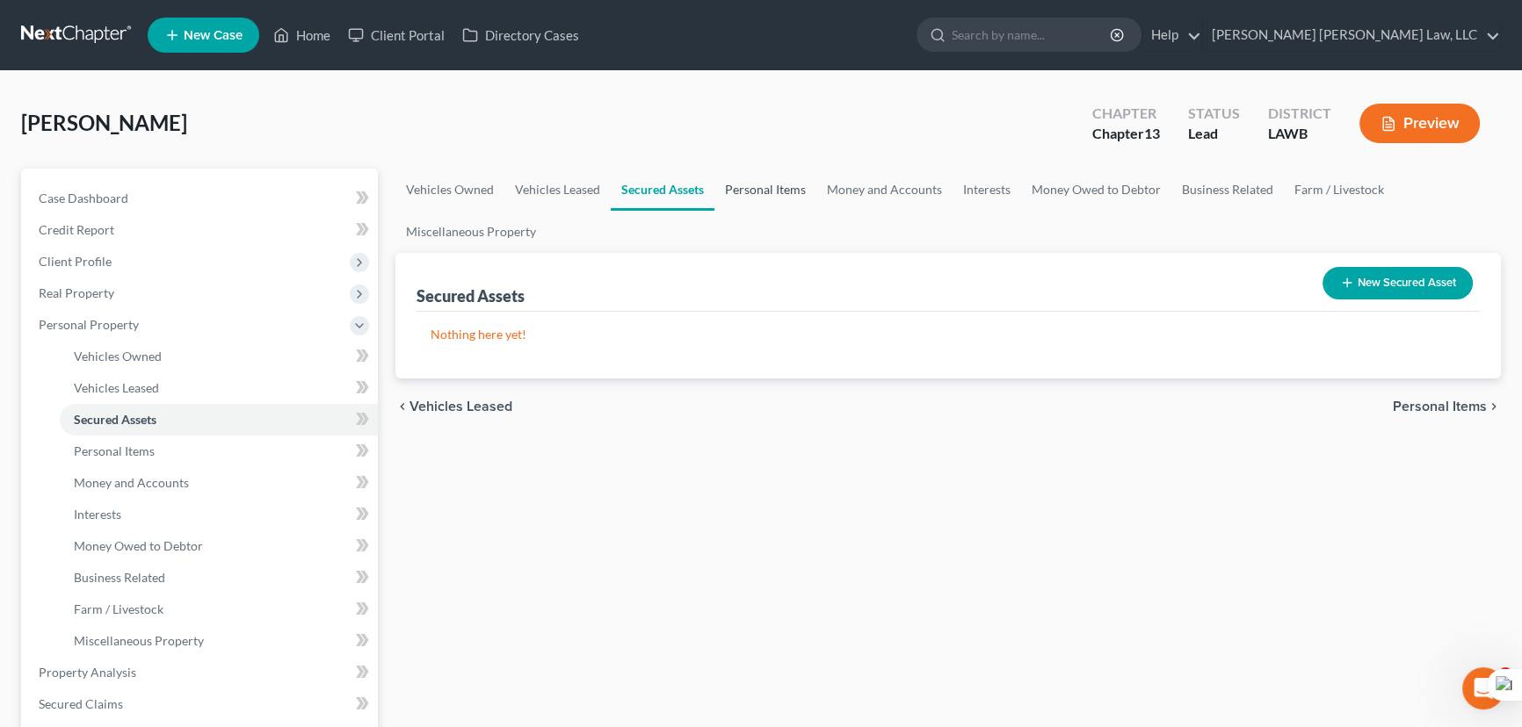
click at [783, 191] on link "Personal Items" at bounding box center [765, 190] width 102 height 42
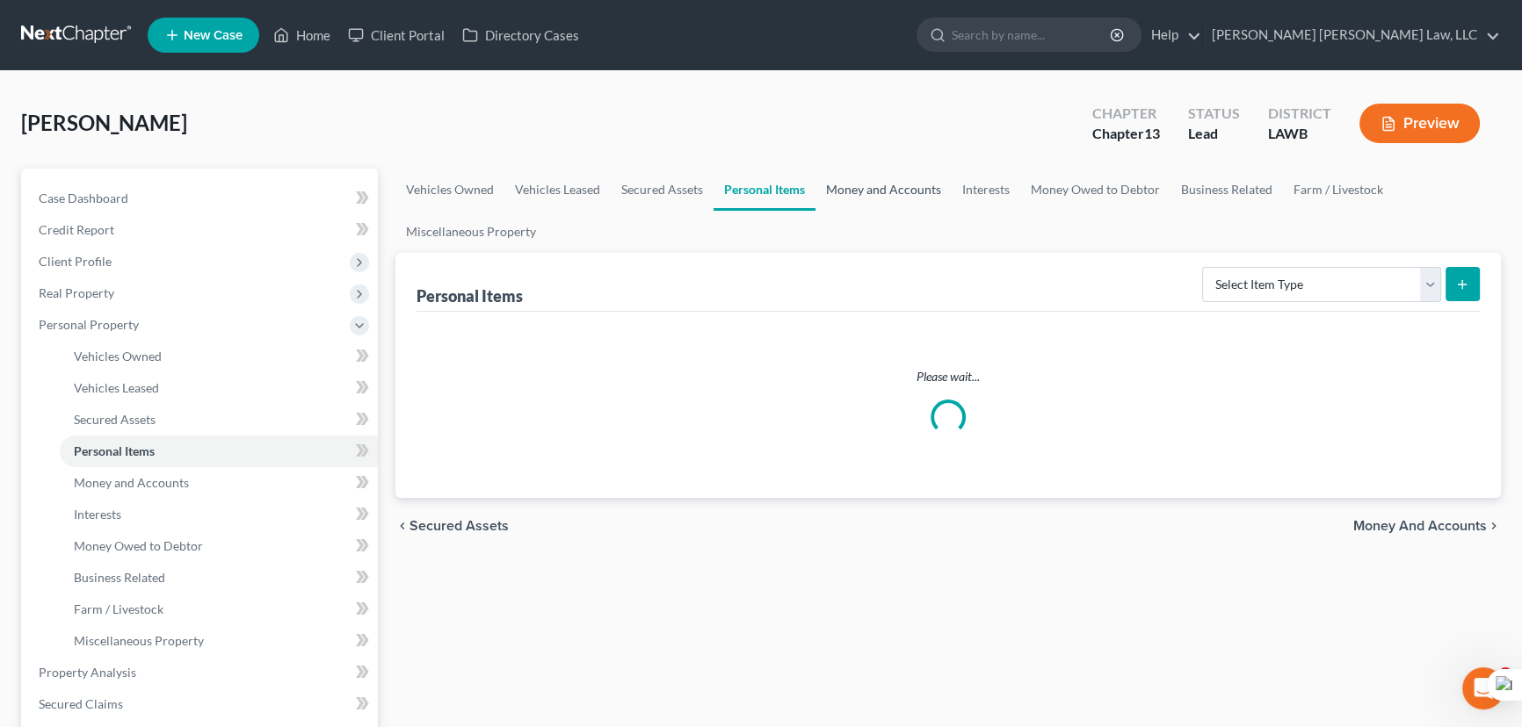
click at [895, 192] on link "Money and Accounts" at bounding box center [883, 190] width 136 height 42
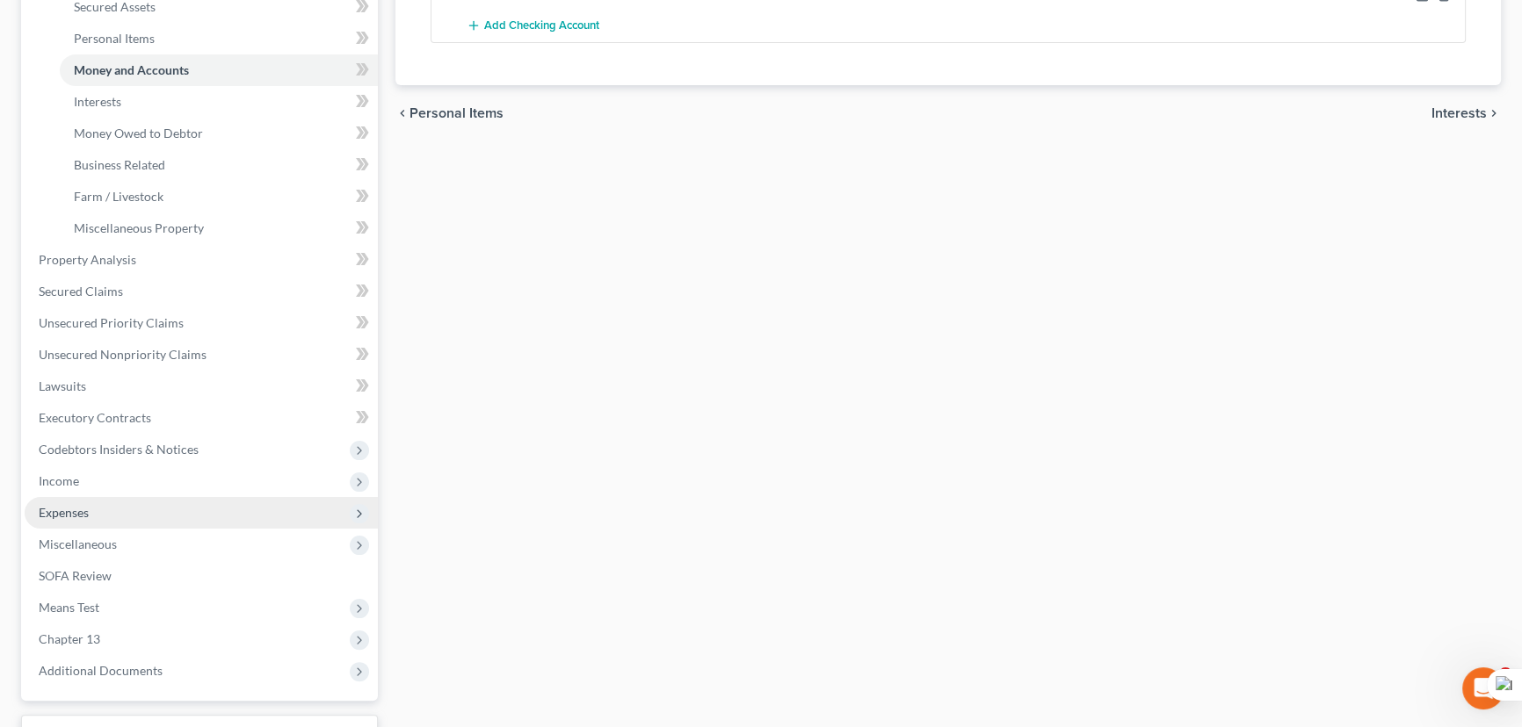
scroll to position [479, 0]
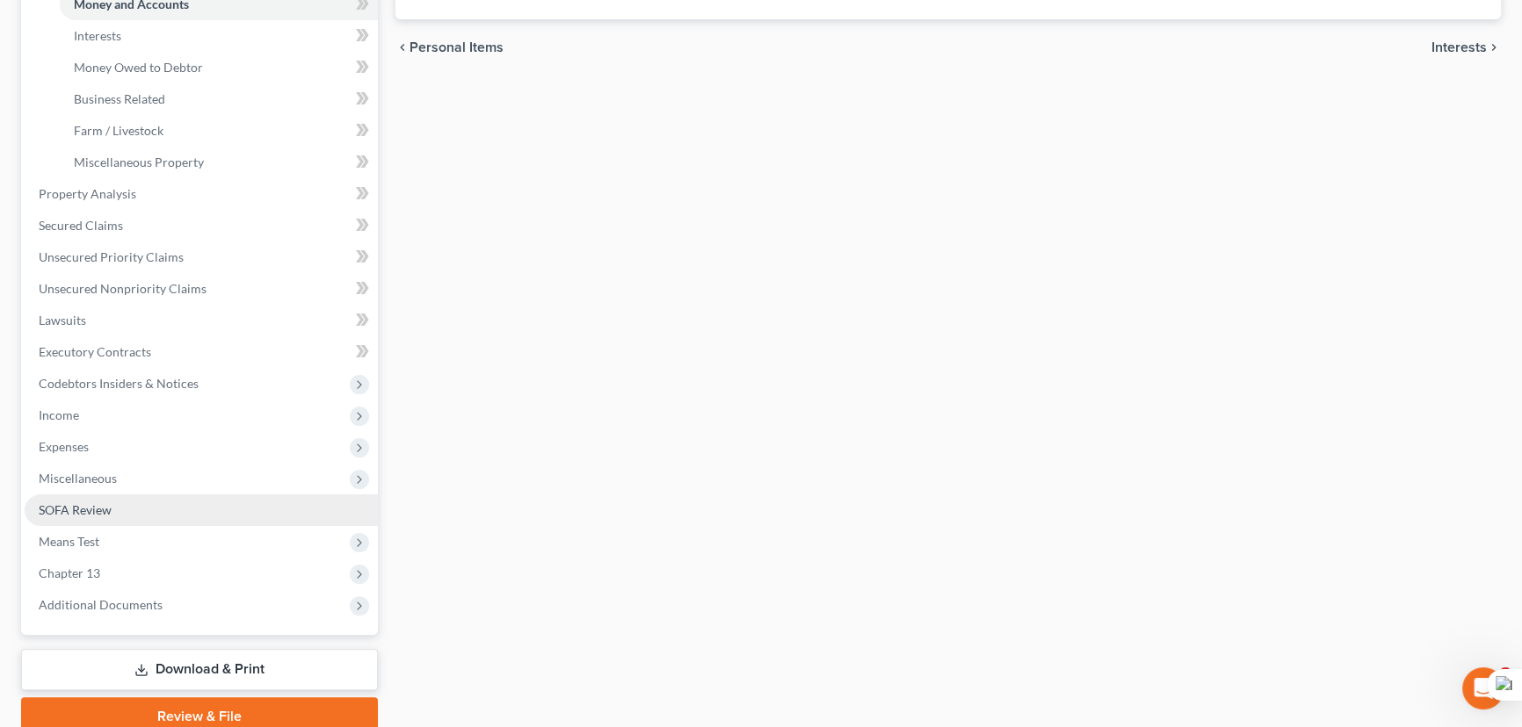
click at [143, 517] on link "SOFA Review" at bounding box center [201, 511] width 353 height 32
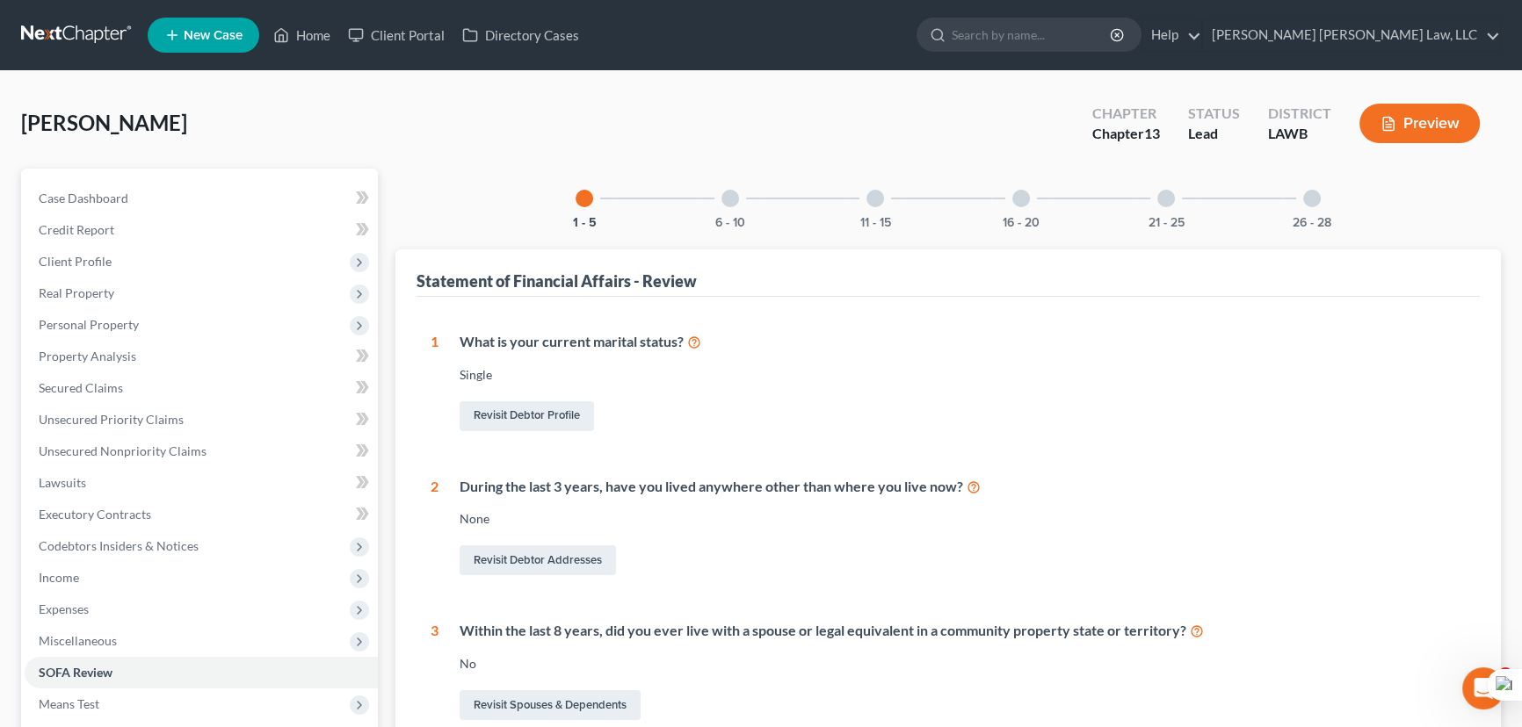
click at [1156, 198] on div "21 - 25" at bounding box center [1166, 199] width 60 height 60
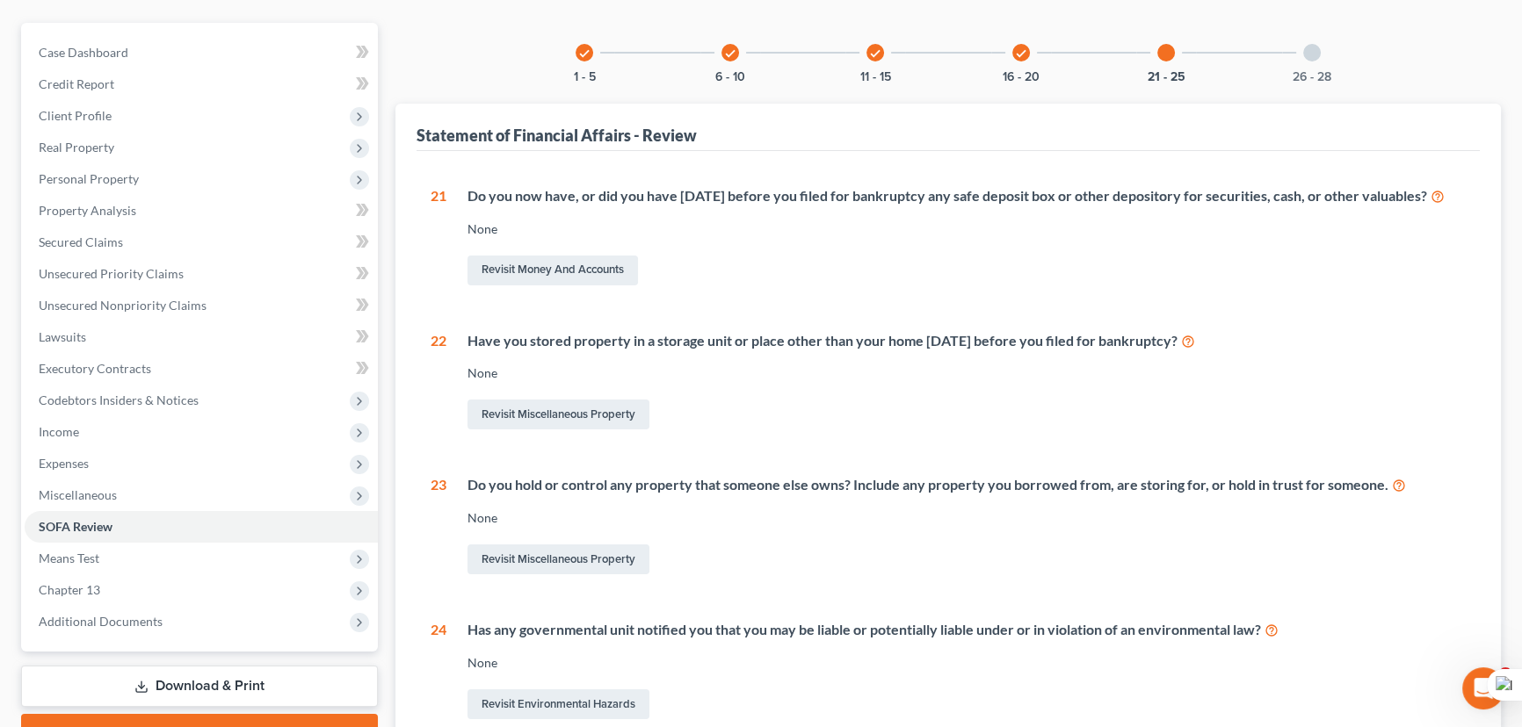
scroll to position [159, 0]
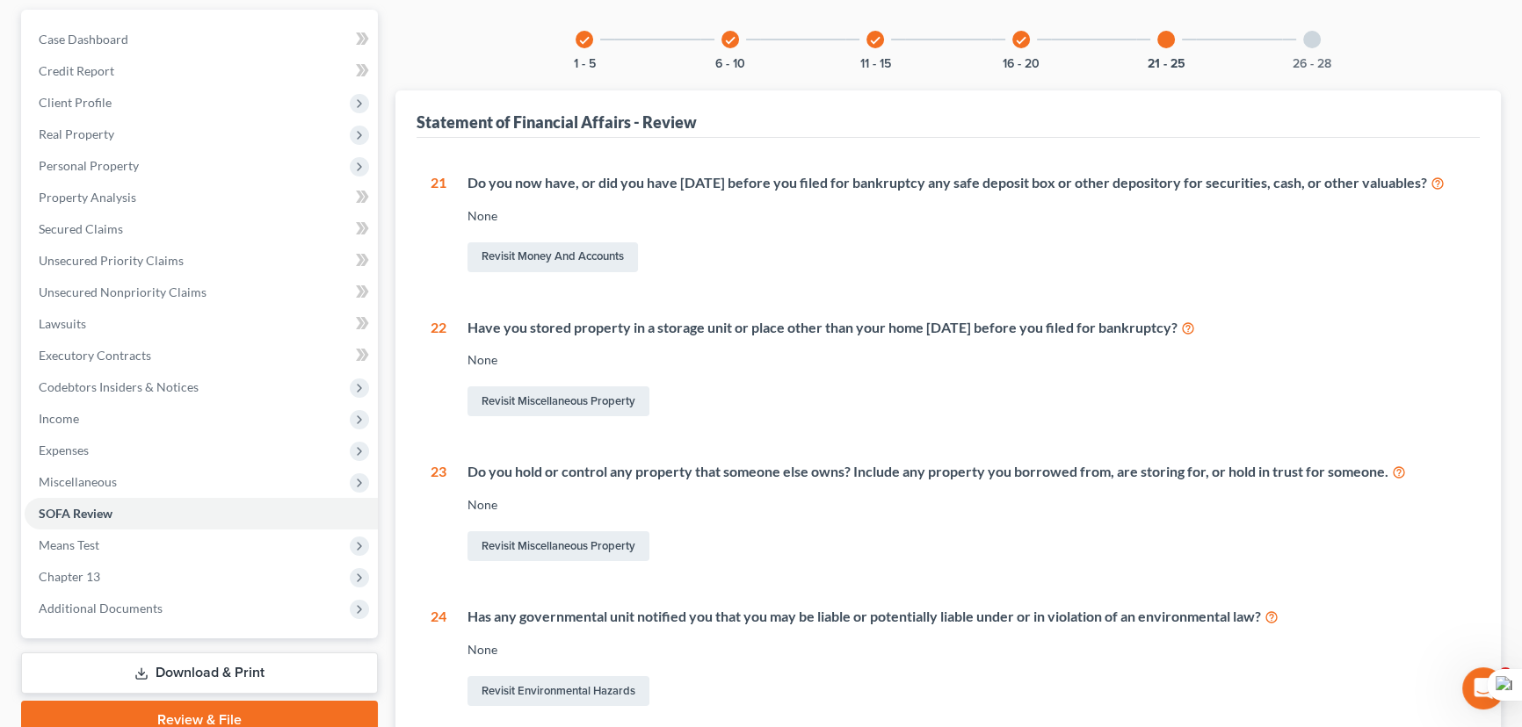
click at [1320, 38] on div "26 - 28" at bounding box center [1312, 40] width 60 height 60
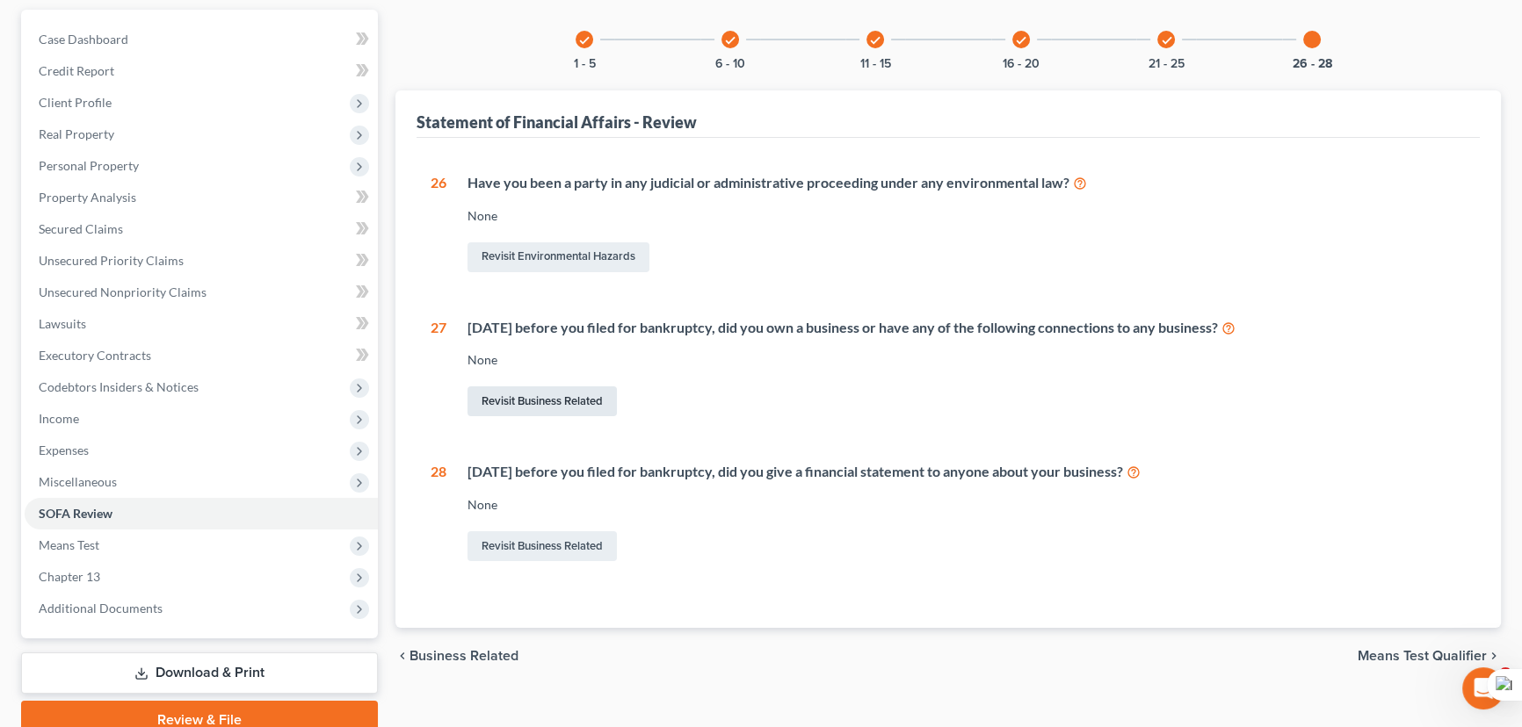
click at [558, 403] on link "Revisit Business Related" at bounding box center [541, 402] width 149 height 30
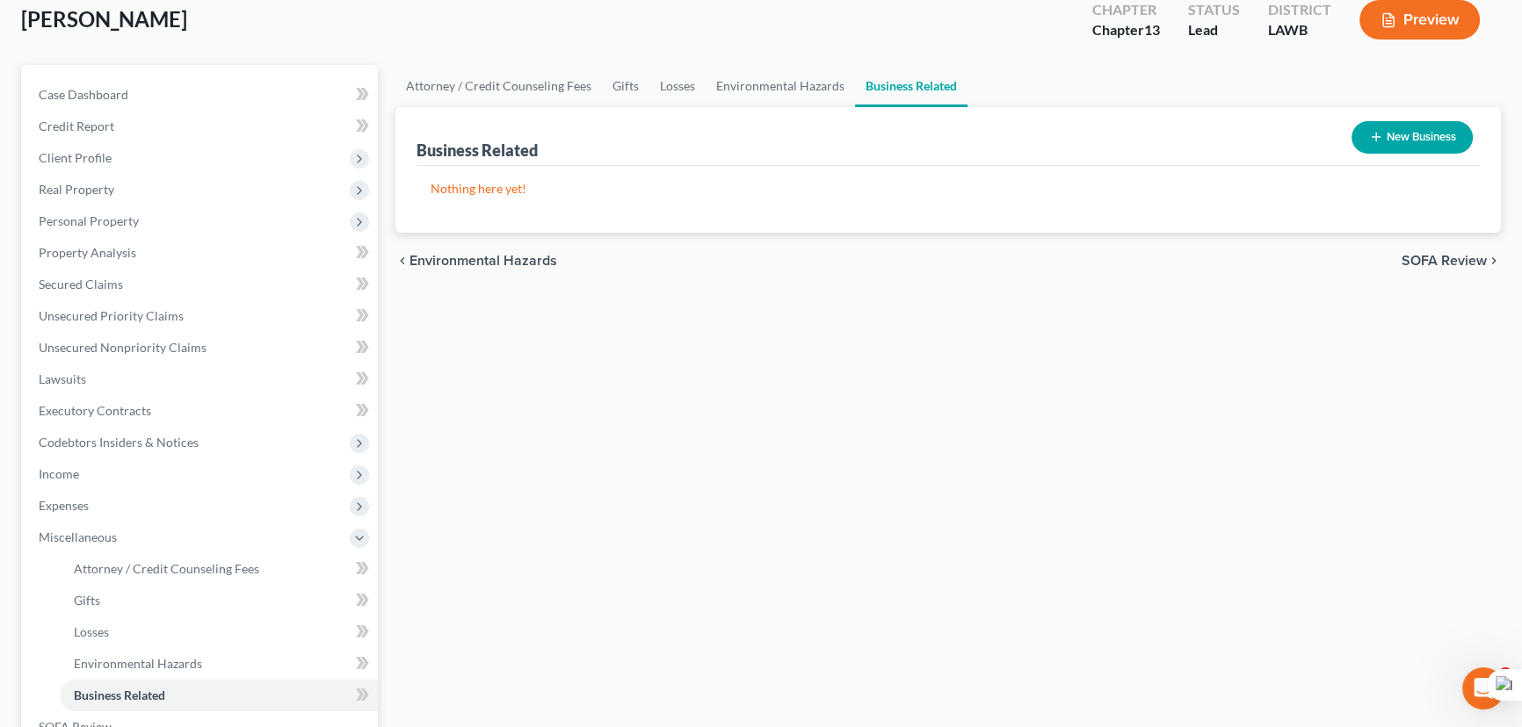
scroll to position [159, 0]
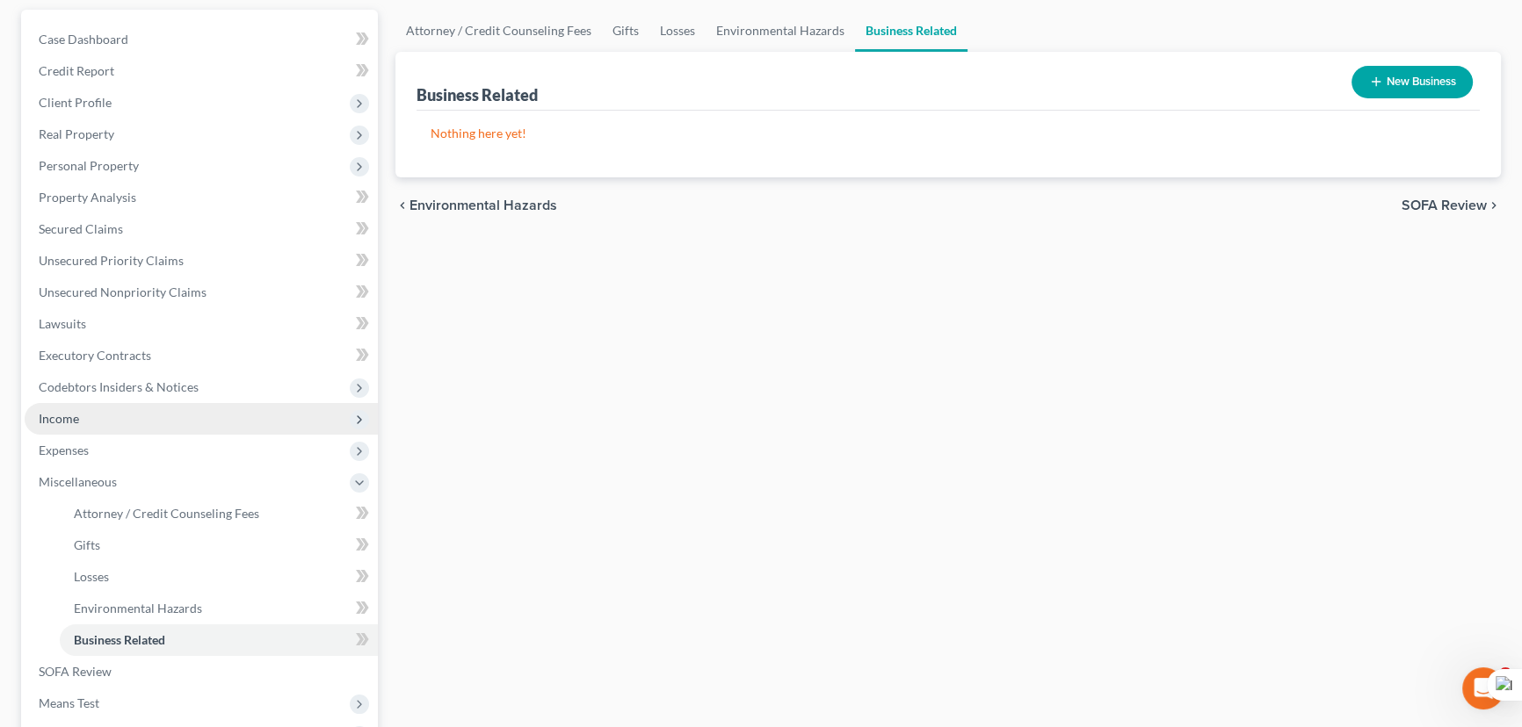
click at [163, 418] on span "Income" at bounding box center [201, 419] width 353 height 32
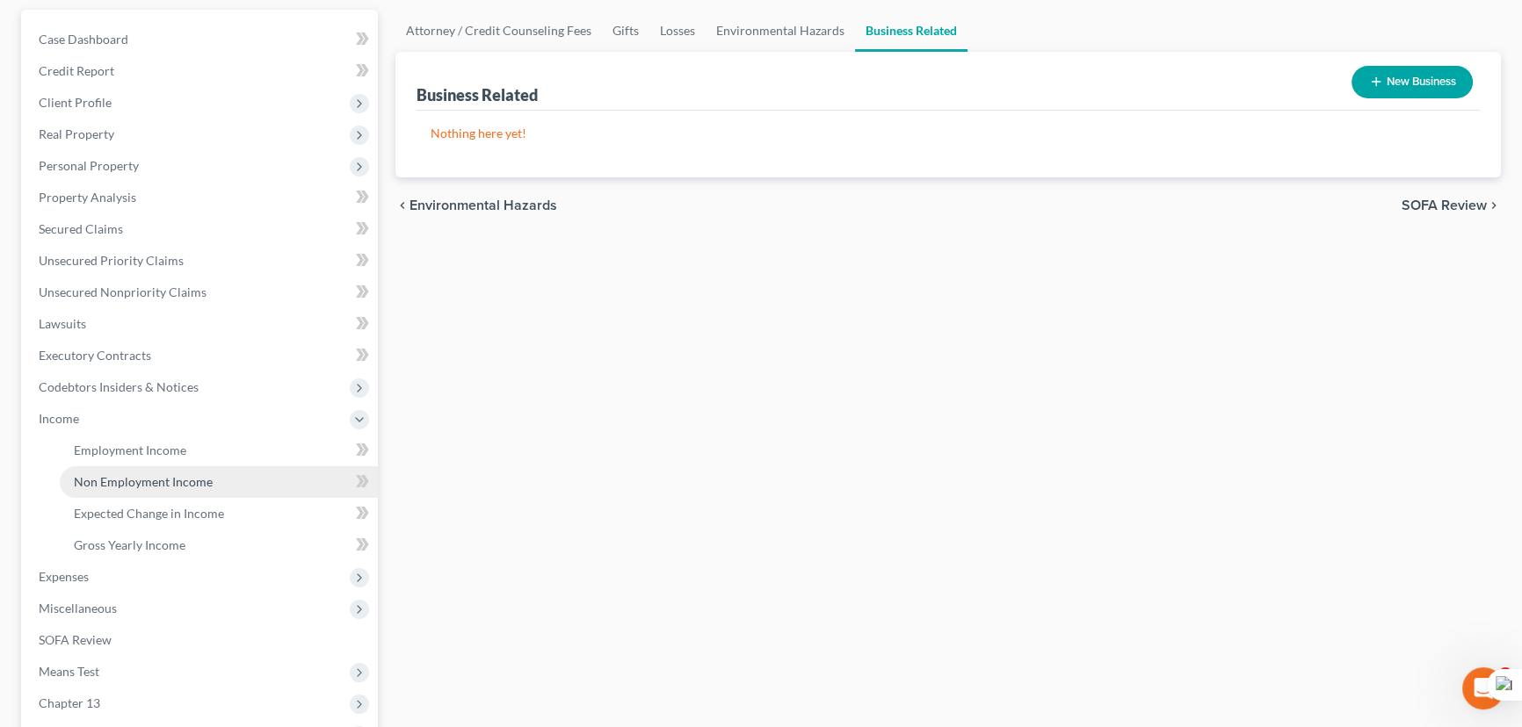
click at [168, 474] on span "Non Employment Income" at bounding box center [143, 481] width 139 height 15
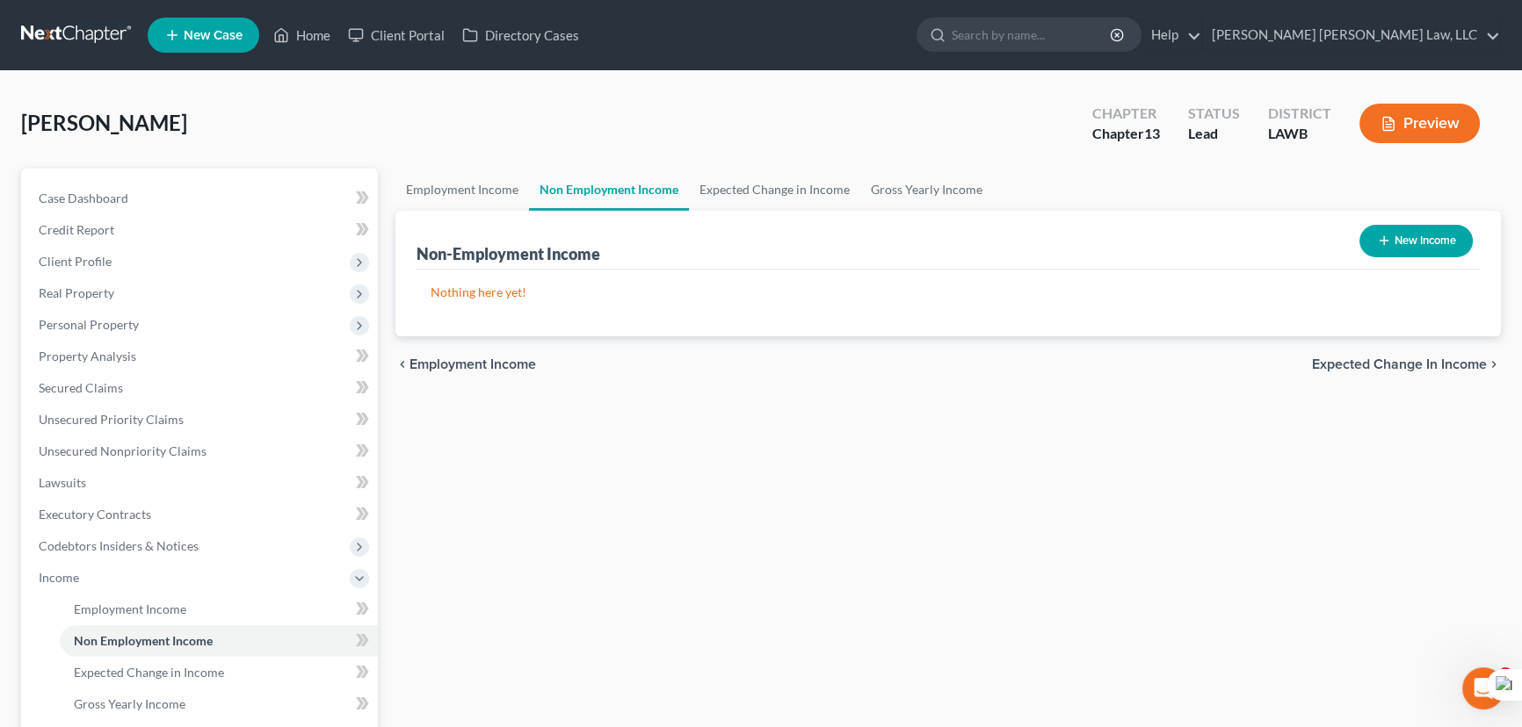
click at [1386, 236] on icon "button" at bounding box center [1384, 241] width 14 height 14
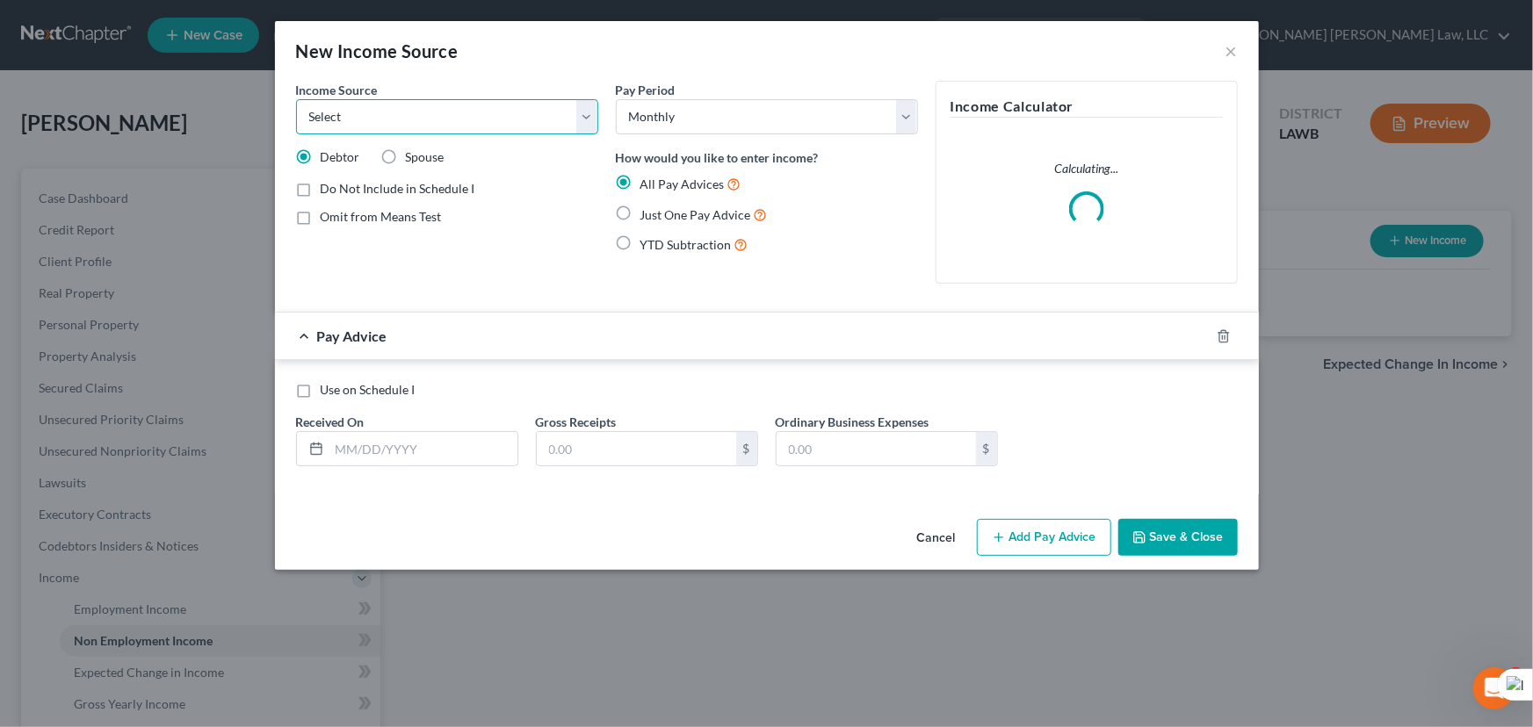
click at [502, 119] on select "Select Unemployment Disability (from employer) Pension Retirement Social Securi…" at bounding box center [447, 116] width 302 height 35
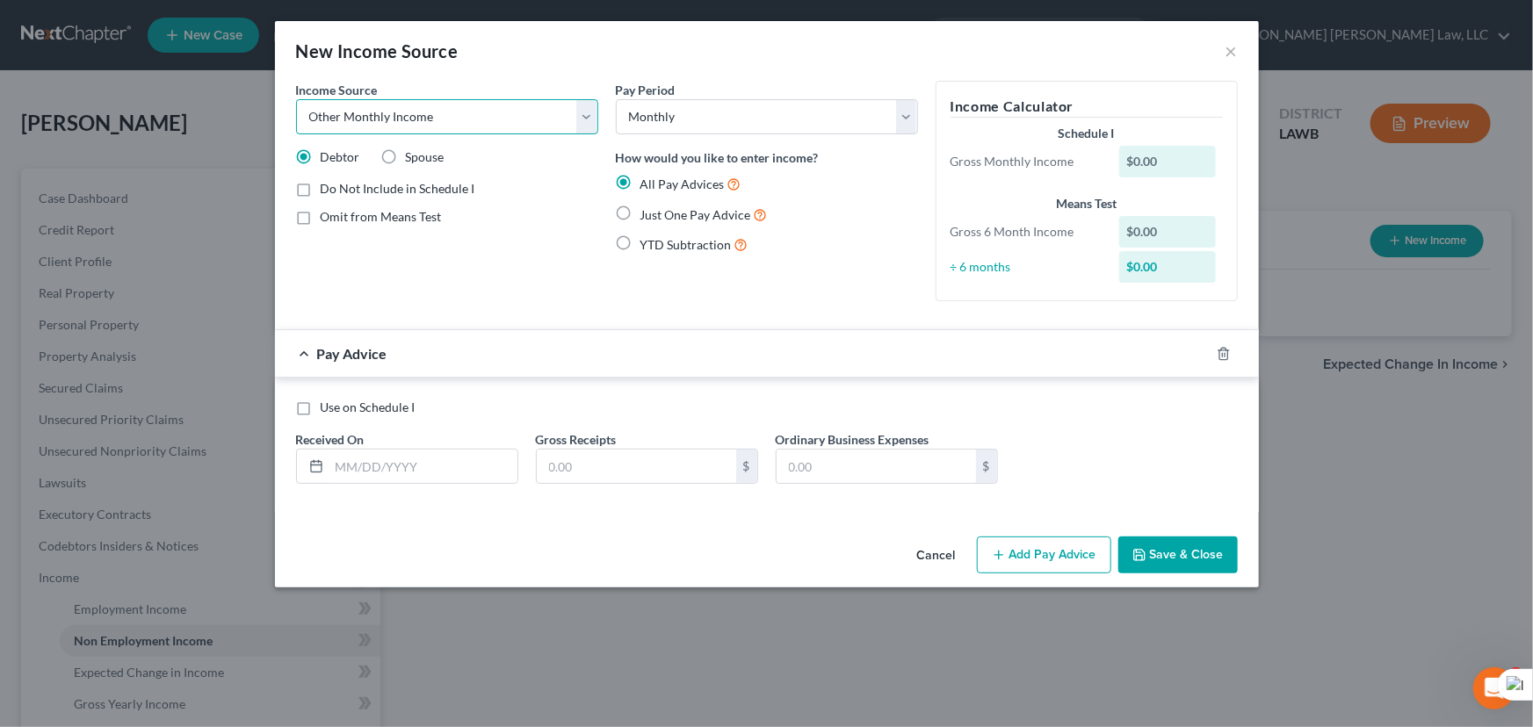
click at [296, 99] on select "Select Unemployment Disability (from employer) Pension Retirement Social Securi…" at bounding box center [447, 116] width 302 height 35
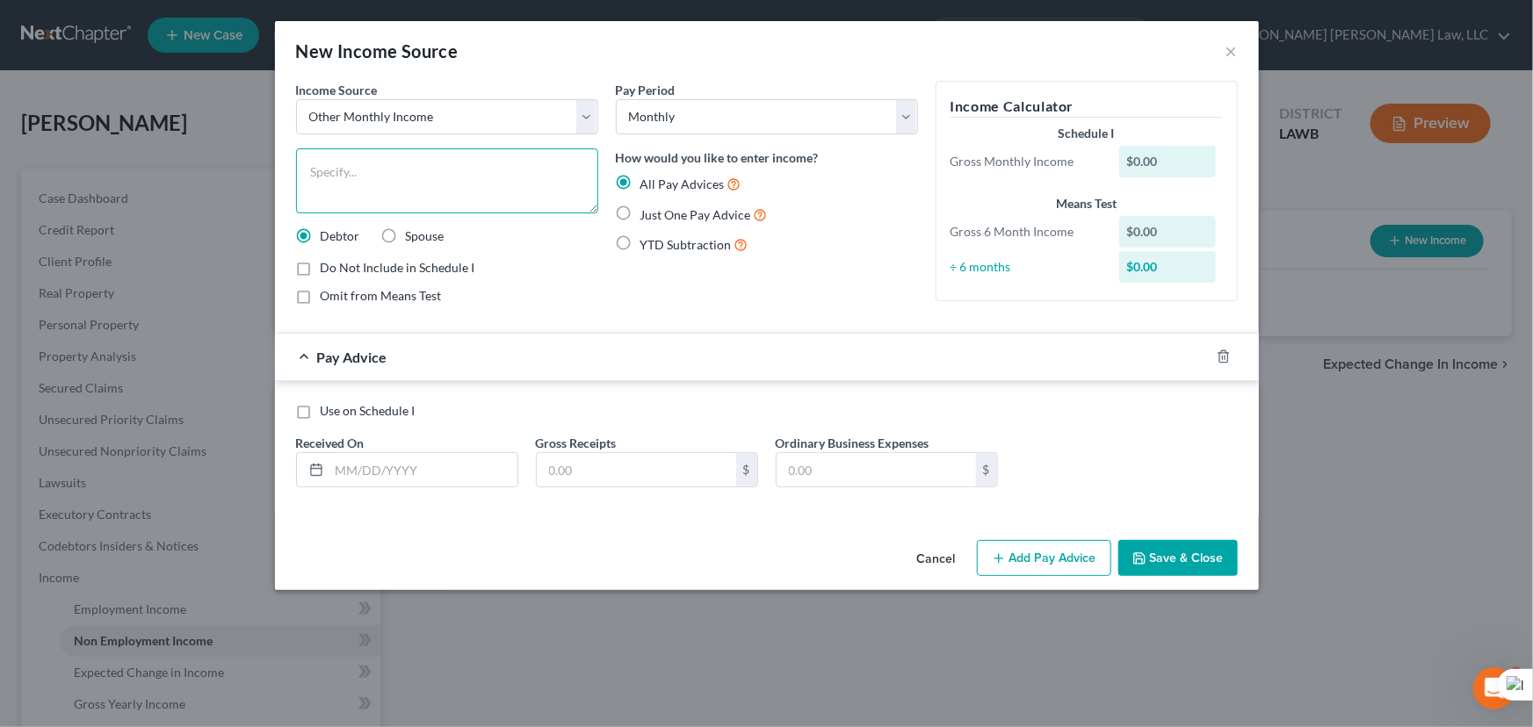
click at [437, 177] on textarea at bounding box center [447, 180] width 302 height 65
click at [641, 211] on label "Just One Pay Advice" at bounding box center [704, 215] width 127 height 20
click at [648, 211] on input "Just One Pay Advice" at bounding box center [653, 210] width 11 height 11
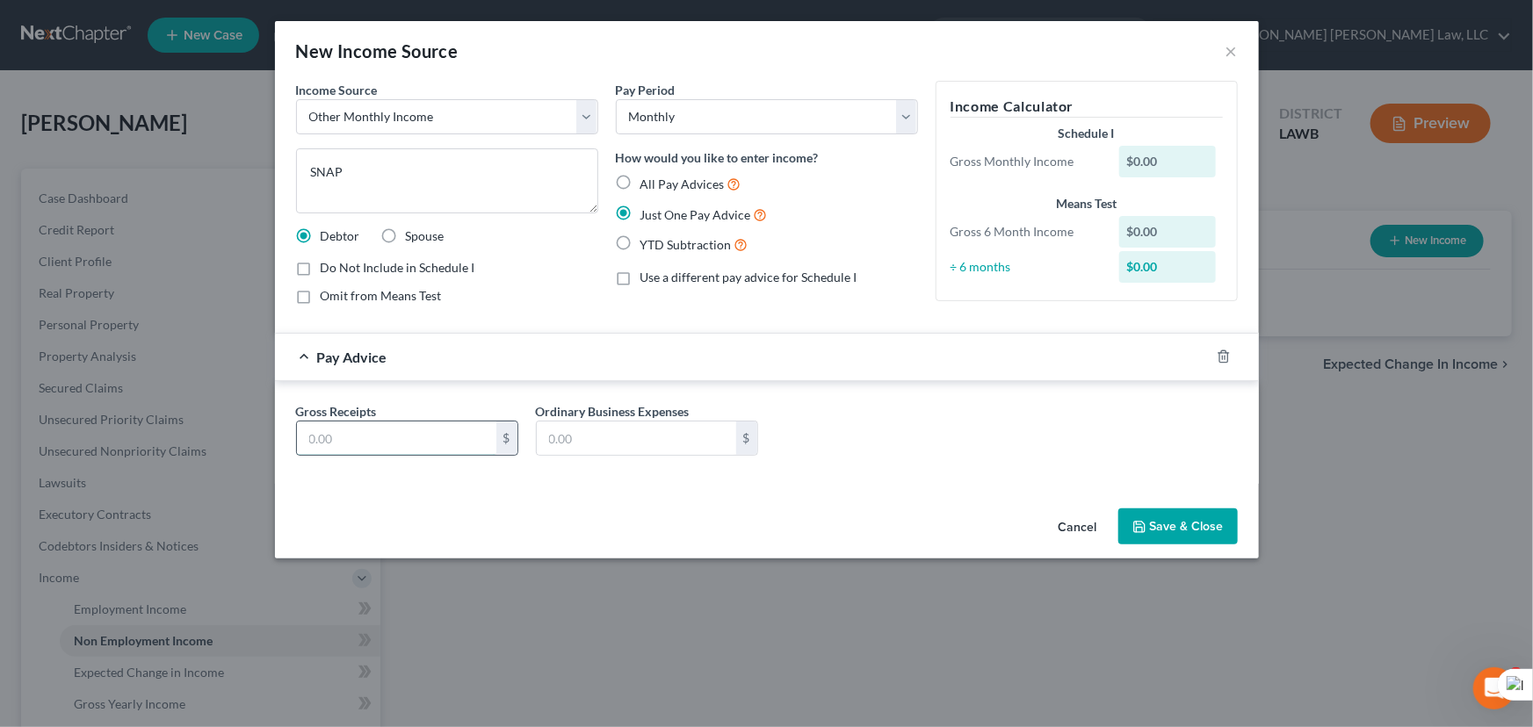
click at [412, 434] on input "text" at bounding box center [396, 438] width 199 height 33
click at [1156, 517] on button "Save & Close" at bounding box center [1177, 527] width 119 height 37
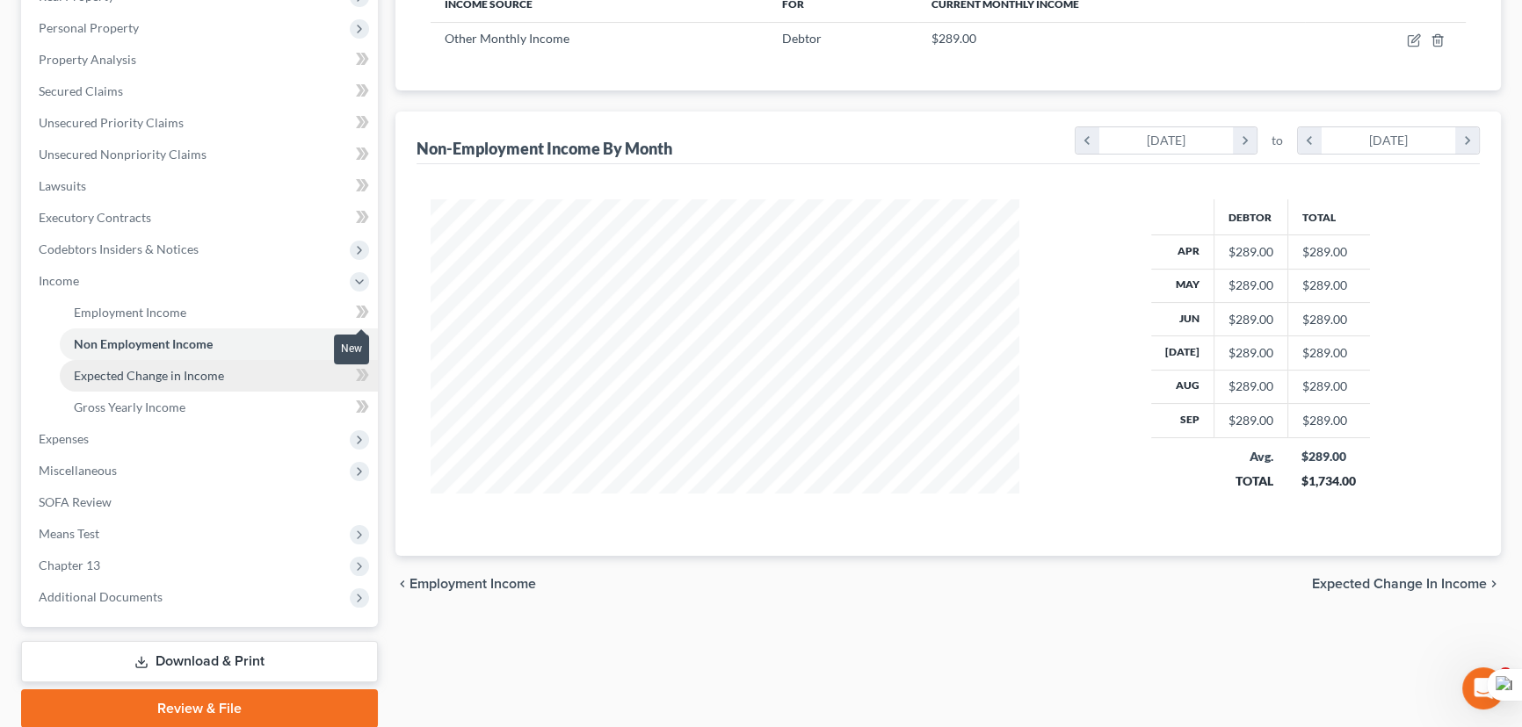
scroll to position [319, 0]
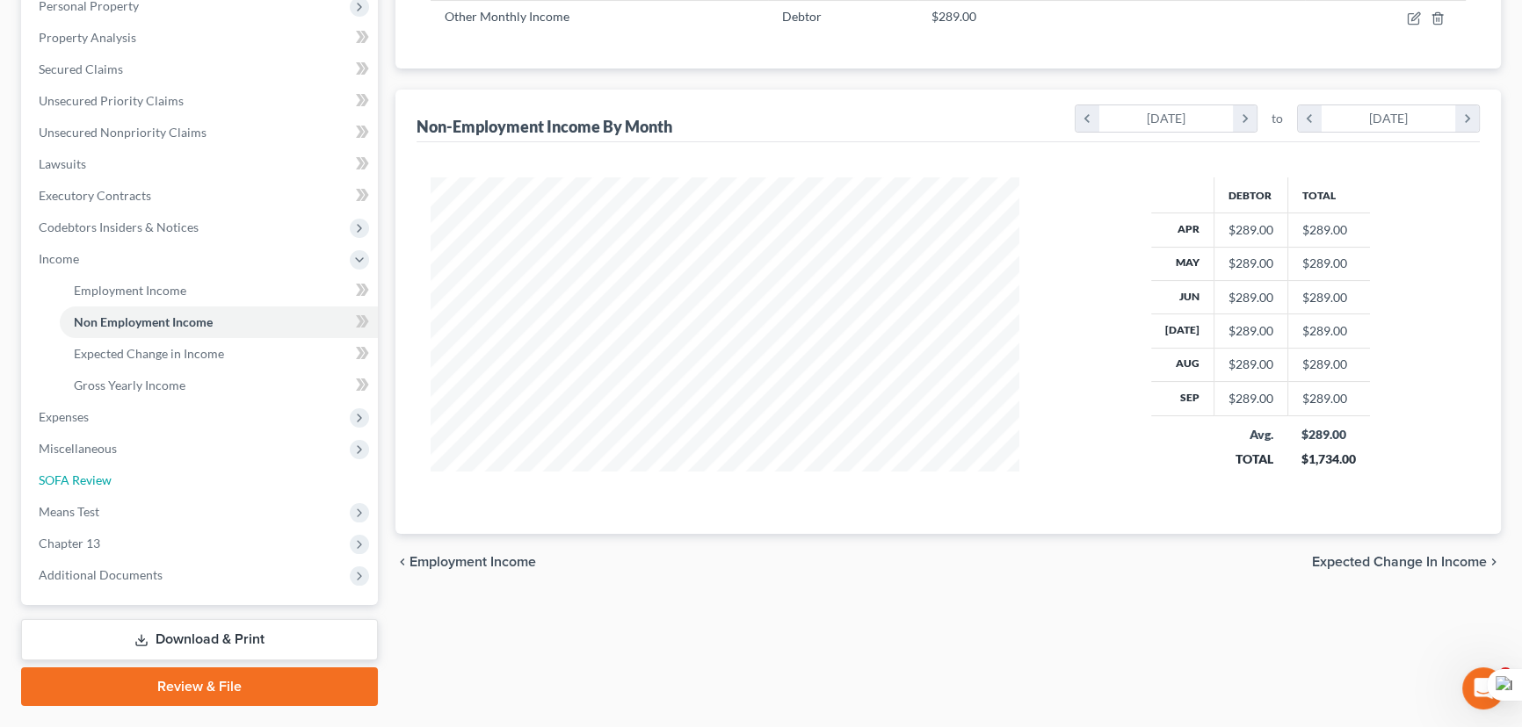
click at [90, 478] on span "SOFA Review" at bounding box center [75, 480] width 73 height 15
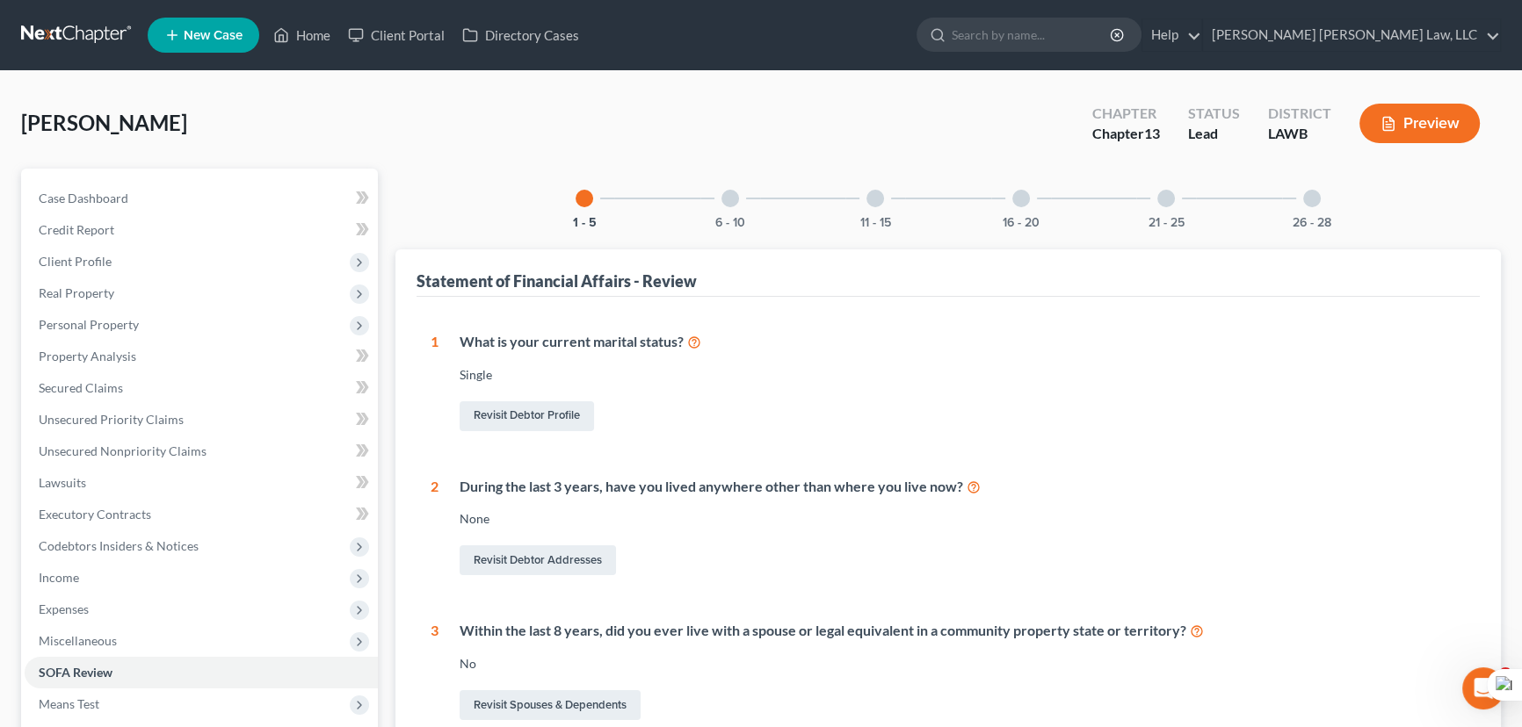
click at [1319, 185] on div "26 - 28" at bounding box center [1312, 199] width 60 height 60
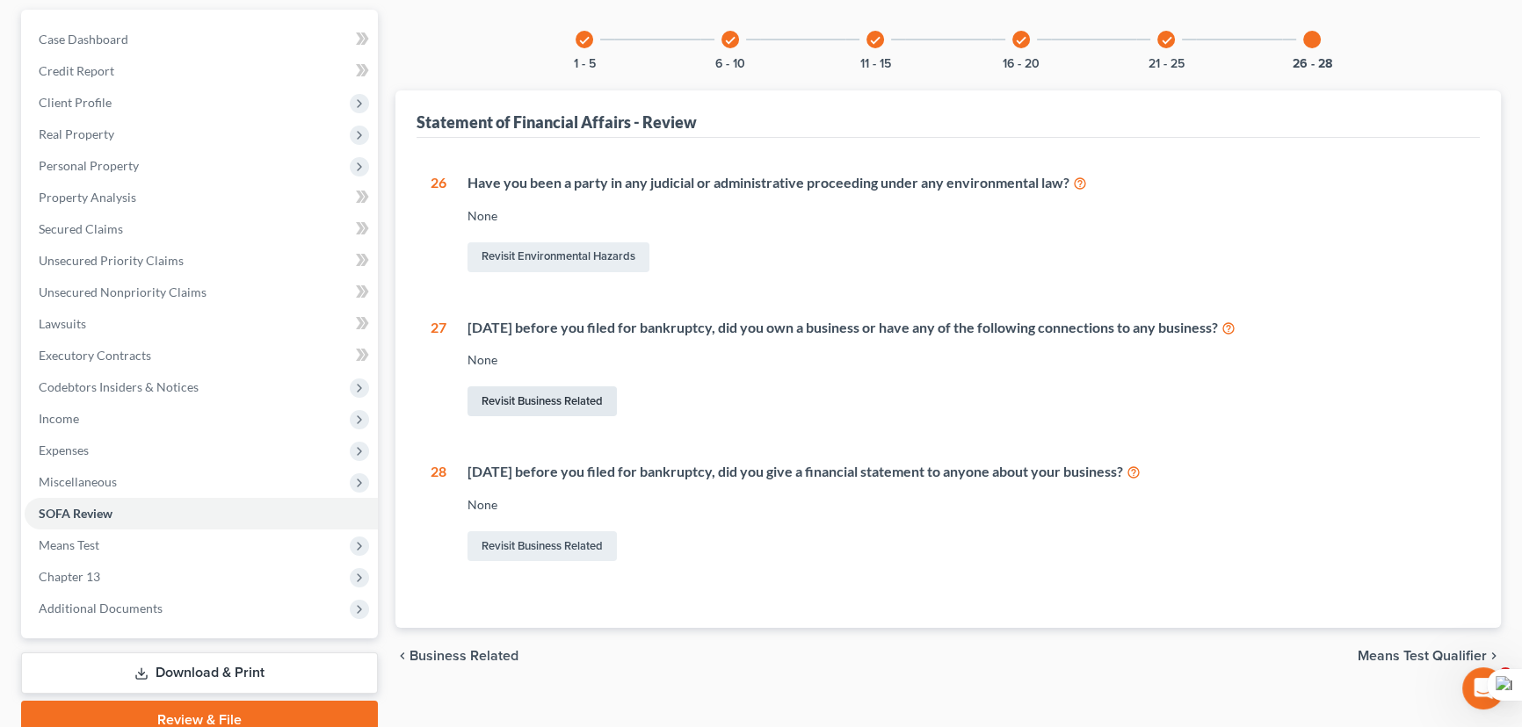
click at [571, 402] on link "Revisit Business Related" at bounding box center [541, 402] width 149 height 30
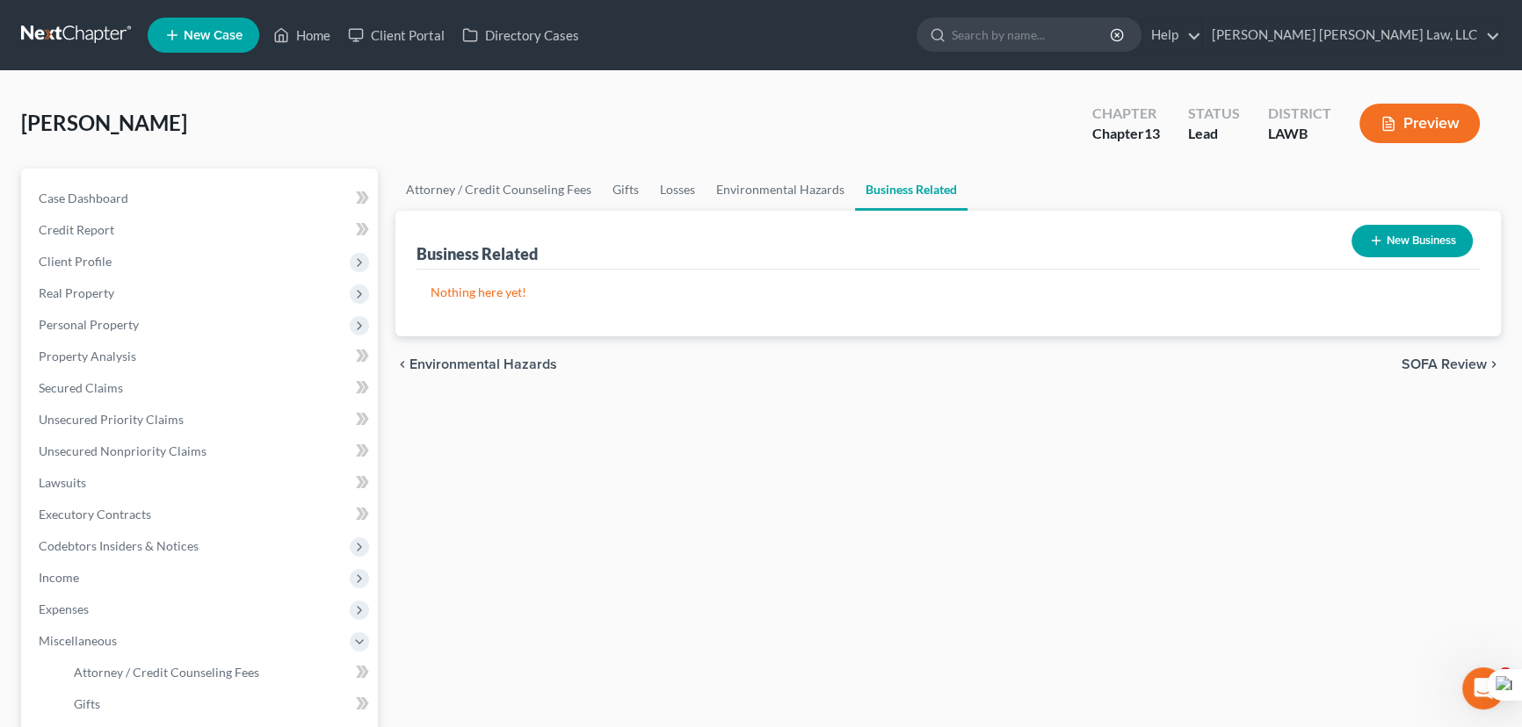
click at [1386, 244] on button "New Business" at bounding box center [1411, 241] width 121 height 33
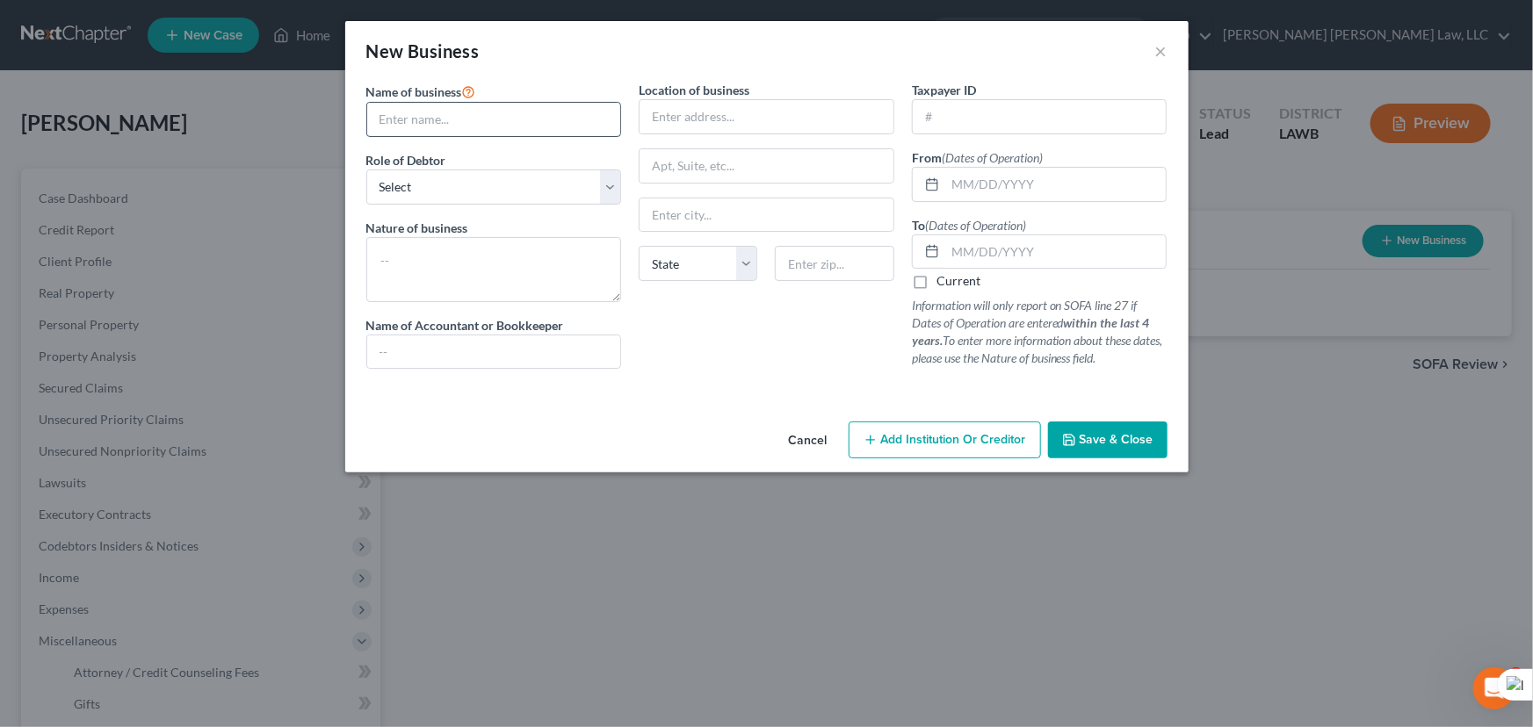
click at [528, 123] on input "text" at bounding box center [494, 119] width 254 height 33
click at [510, 201] on select "Select A member of a limited liability company (LLC) or limited liability partn…" at bounding box center [494, 187] width 256 height 35
click at [366, 170] on select "Select A member of a limited liability company (LLC) or limited liability partn…" at bounding box center [494, 187] width 256 height 35
click at [443, 225] on label "Nature of business" at bounding box center [417, 228] width 102 height 18
click at [438, 262] on textarea at bounding box center [494, 269] width 256 height 65
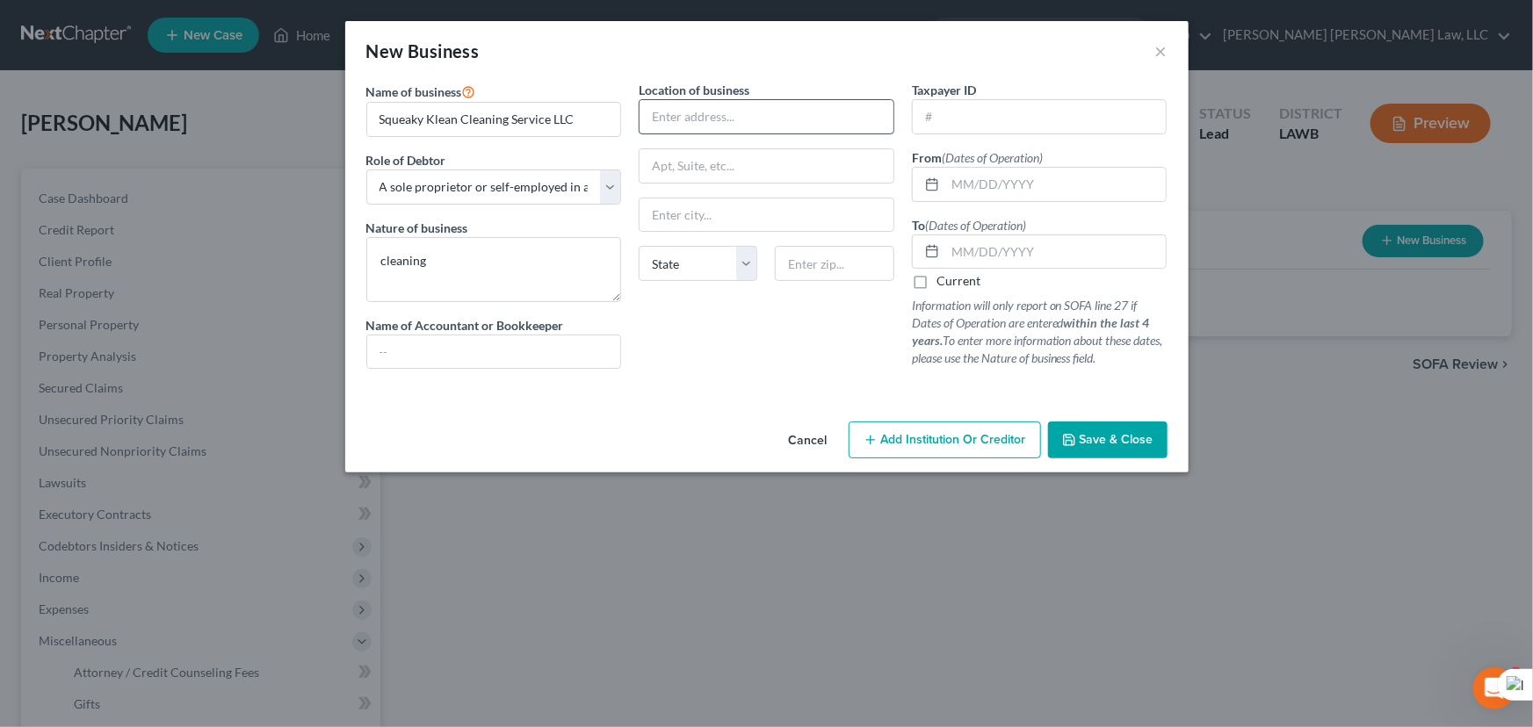
drag, startPoint x: 683, startPoint y: 93, endPoint x: 678, endPoint y: 119, distance: 25.9
click at [683, 93] on label "Location of business" at bounding box center [694, 90] width 111 height 18
click at [680, 111] on input "text" at bounding box center [767, 116] width 254 height 33
click at [678, 119] on input "text" at bounding box center [767, 116] width 254 height 33
click at [1026, 196] on input "text" at bounding box center [1055, 184] width 221 height 33
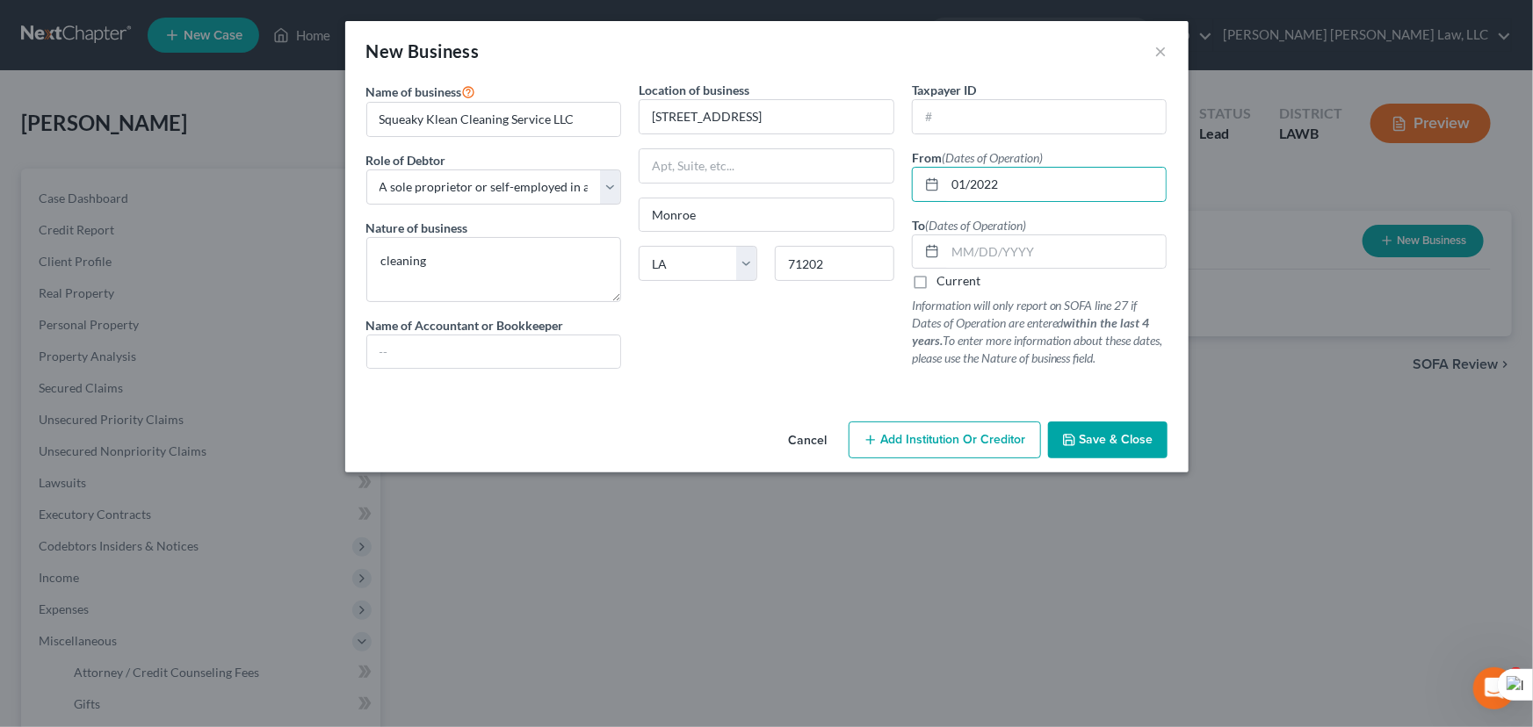
click at [937, 279] on label "Current" at bounding box center [959, 281] width 44 height 18
click at [944, 279] on input "Current" at bounding box center [949, 277] width 11 height 11
click at [1111, 422] on button "Save & Close" at bounding box center [1107, 440] width 119 height 37
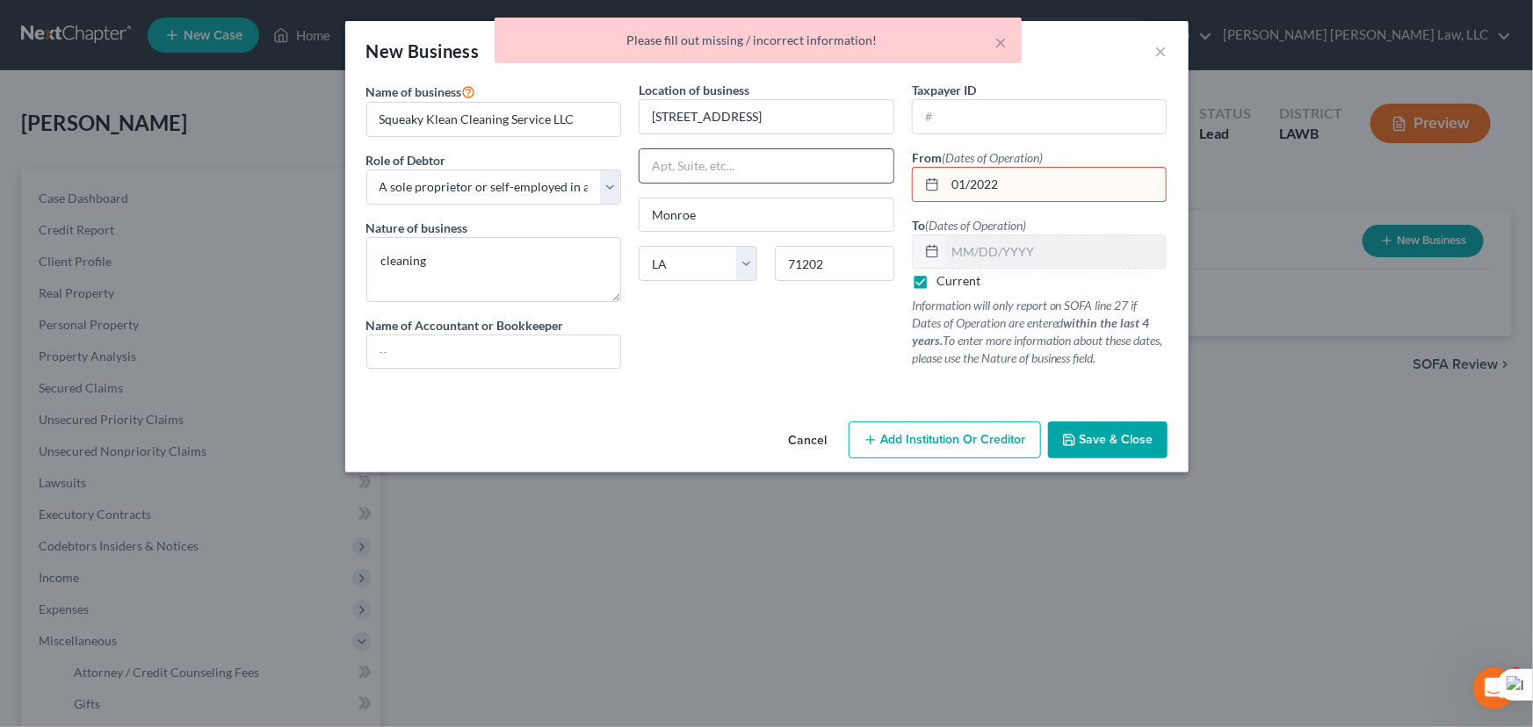
drag, startPoint x: 1017, startPoint y: 182, endPoint x: 886, endPoint y: 180, distance: 130.9
click at [886, 180] on div "Name of business * Squeaky Klean Cleaning Service LLC Role of Debtor * Select A…" at bounding box center [767, 239] width 819 height 316
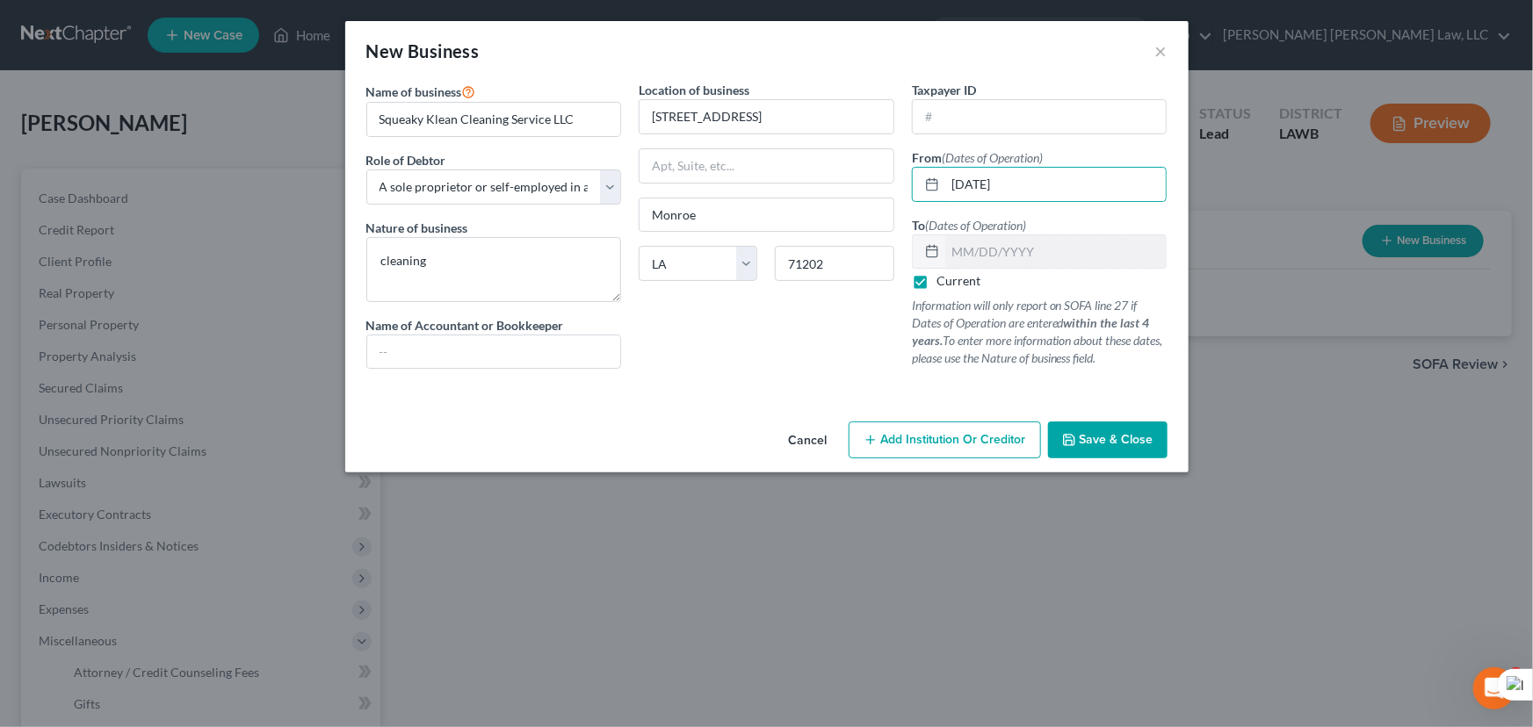
click at [1104, 429] on button "Save & Close" at bounding box center [1107, 440] width 119 height 37
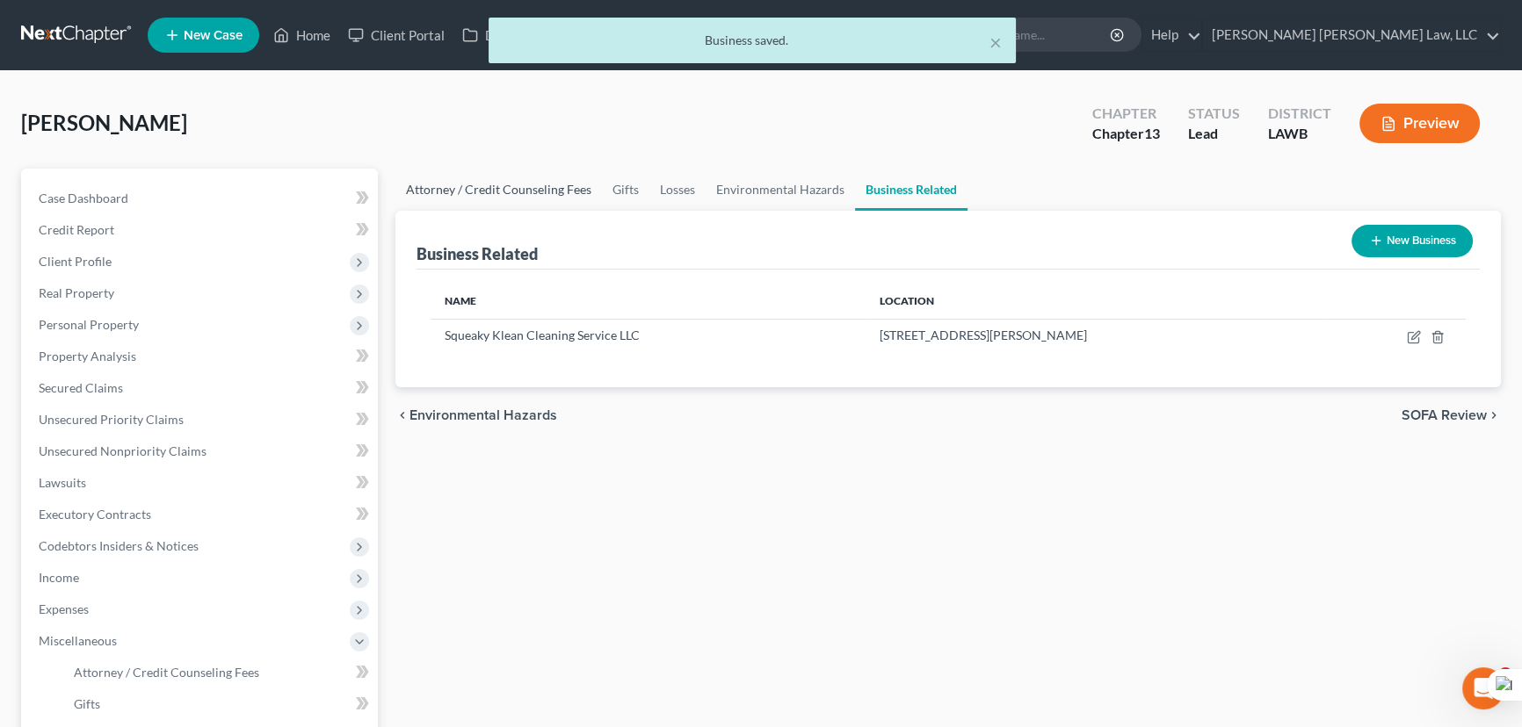
drag, startPoint x: 430, startPoint y: 188, endPoint x: 421, endPoint y: 228, distance: 41.4
click at [430, 188] on link "Attorney / Credit Counseling Fees" at bounding box center [498, 190] width 206 height 42
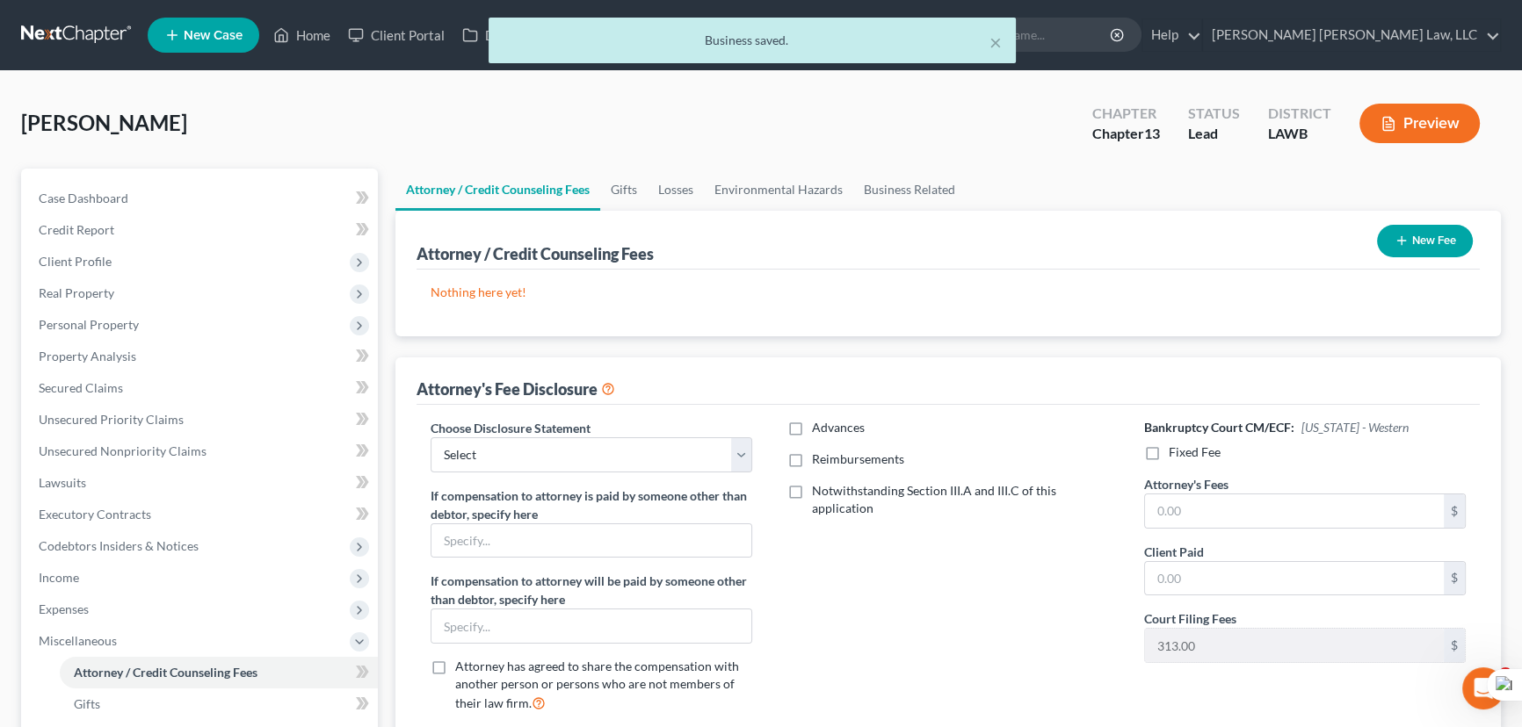
click at [1371, 229] on div "New Fee" at bounding box center [1425, 241] width 110 height 47
click at [1406, 238] on icon "button" at bounding box center [1401, 241] width 14 height 14
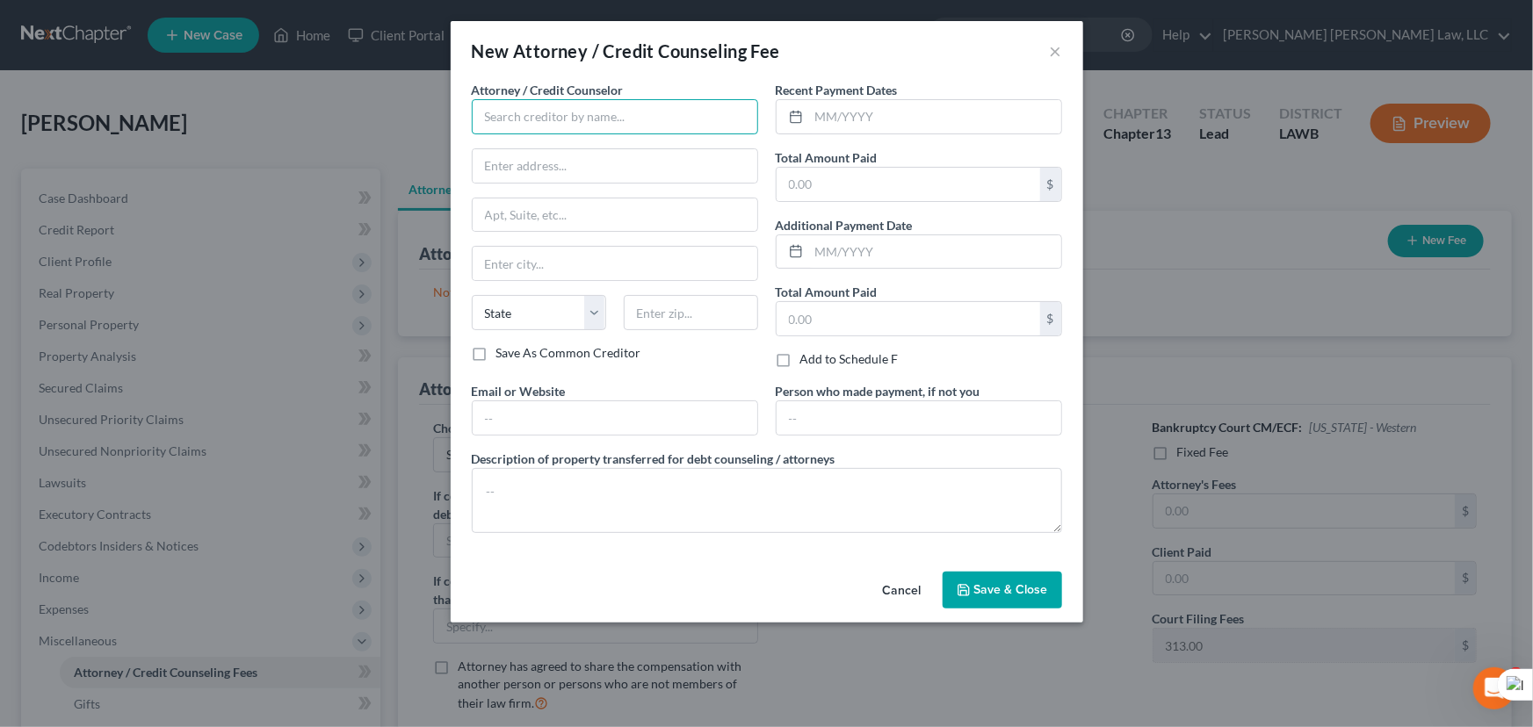
click at [517, 107] on input "text" at bounding box center [615, 116] width 286 height 35
click at [847, 116] on input "text" at bounding box center [935, 116] width 252 height 33
click at [839, 195] on input "text" at bounding box center [909, 184] width 264 height 33
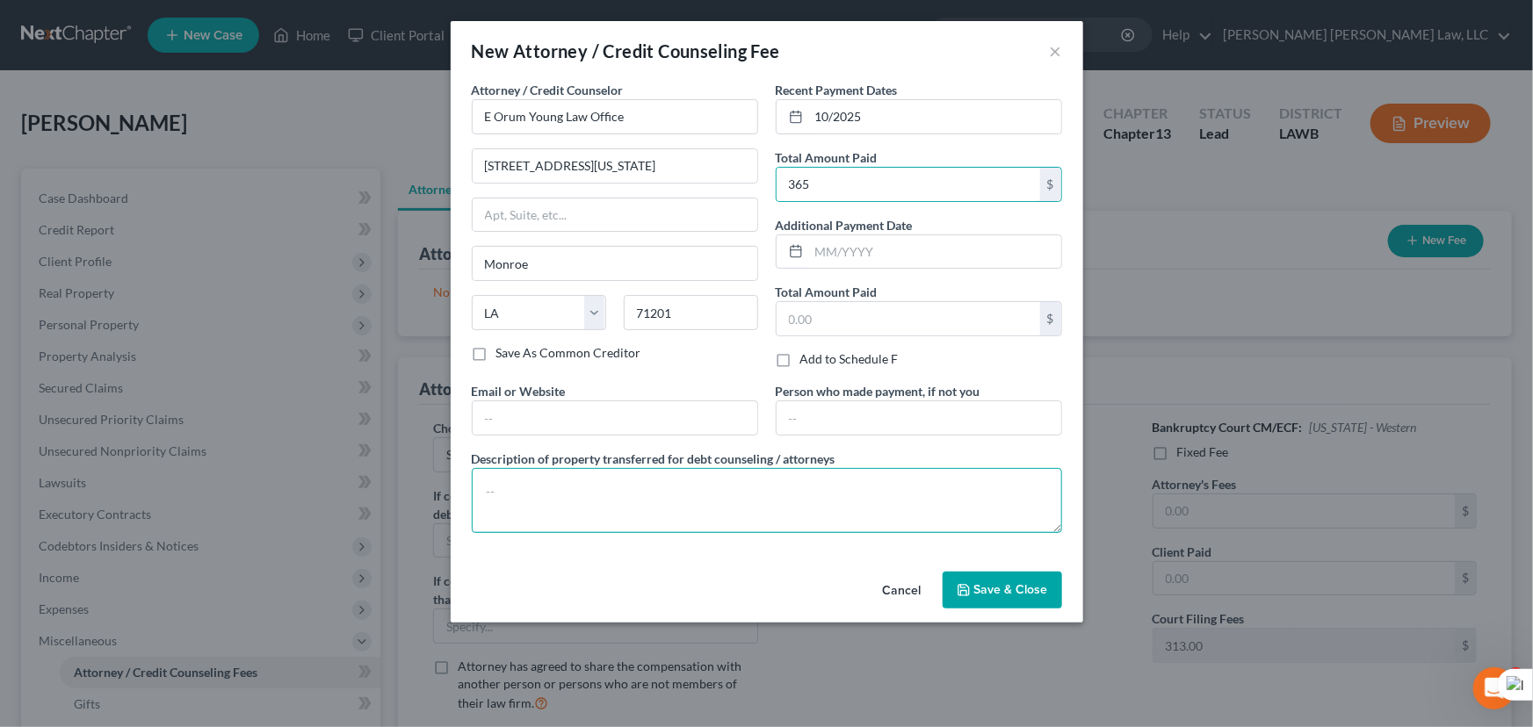
click at [792, 494] on textarea at bounding box center [767, 500] width 590 height 65
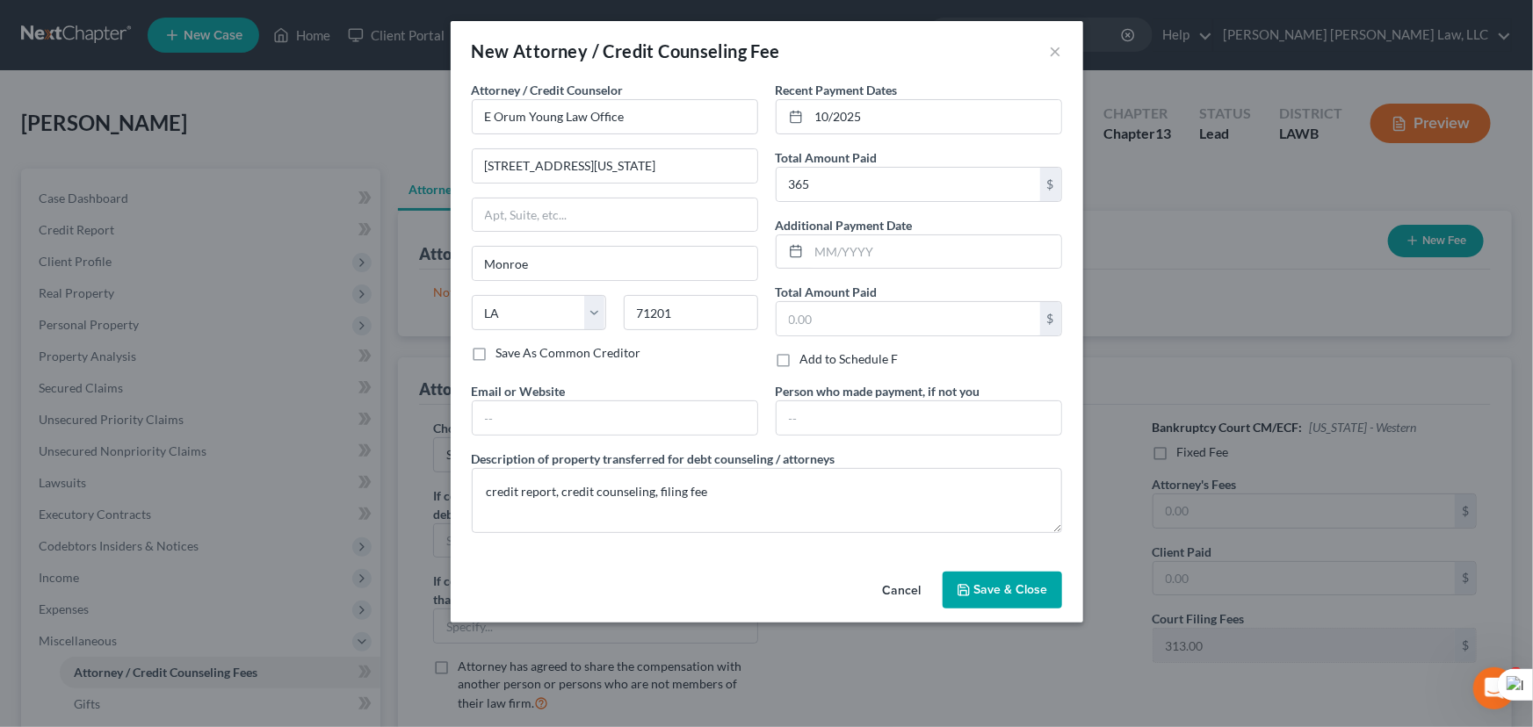
click at [1026, 593] on span "Save & Close" at bounding box center [1011, 590] width 74 height 15
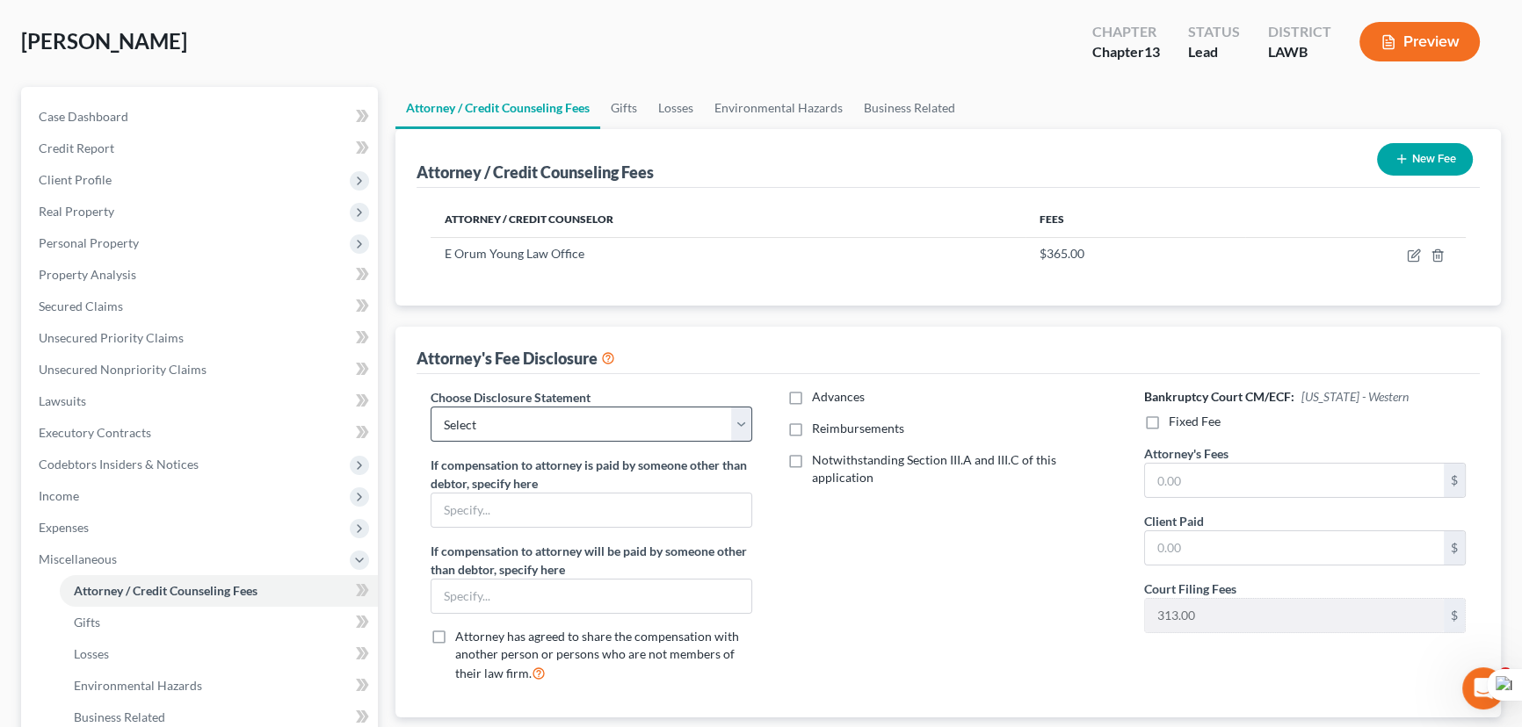
scroll to position [159, 0]
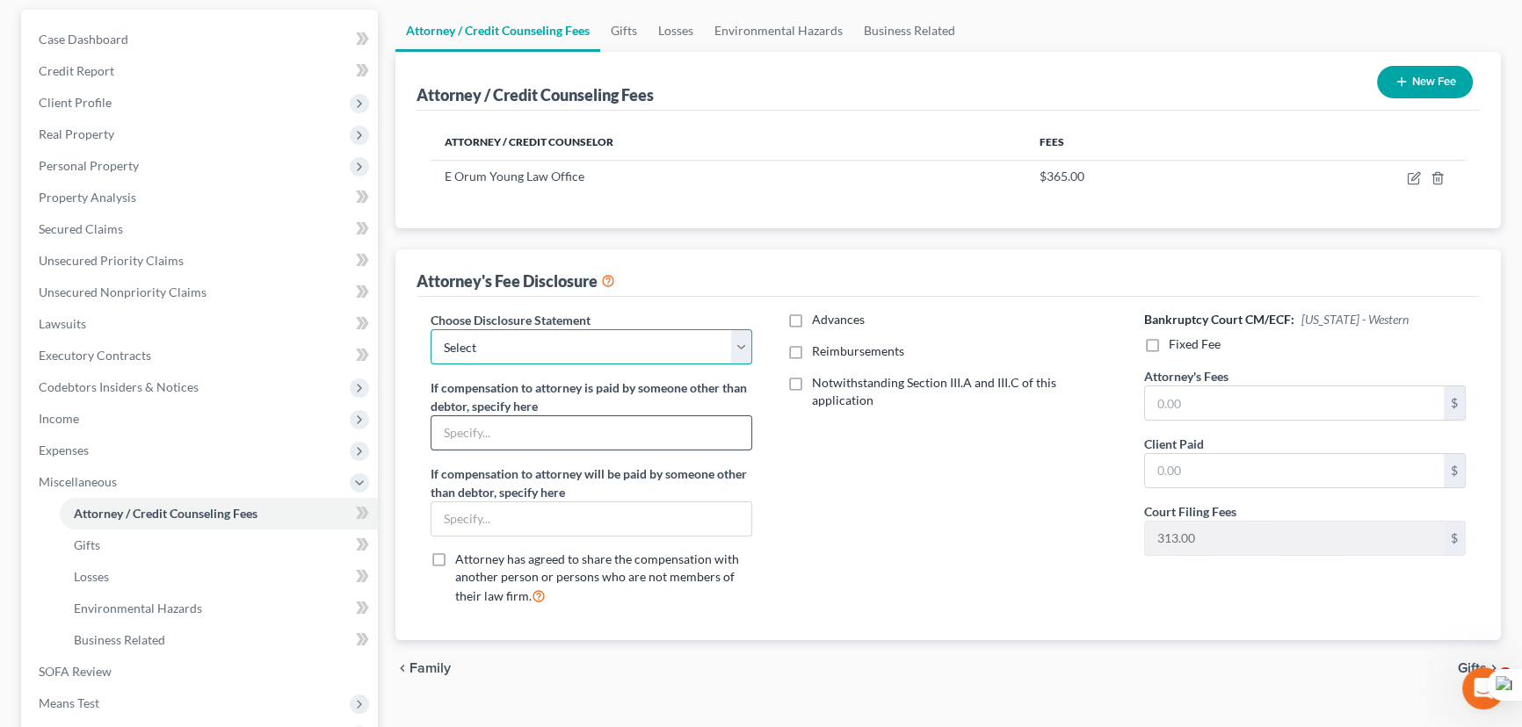
drag, startPoint x: 589, startPoint y: 351, endPoint x: 592, endPoint y: 424, distance: 73.9
click at [589, 351] on select "Select LAEB 2016 Bankruptcy Rule 2016(B) Disclosure and Application for Approva…" at bounding box center [592, 346] width 322 height 35
drag, startPoint x: 587, startPoint y: 340, endPoint x: 586, endPoint y: 358, distance: 18.5
click at [587, 340] on select "Select LAEB 2016 Bankruptcy Rule 2016(B) Disclosure and Application for Approva…" at bounding box center [592, 346] width 322 height 35
click at [431, 329] on select "Select LAEB 2016 Bankruptcy Rule 2016(B) Disclosure and Application for Approva…" at bounding box center [592, 346] width 322 height 35
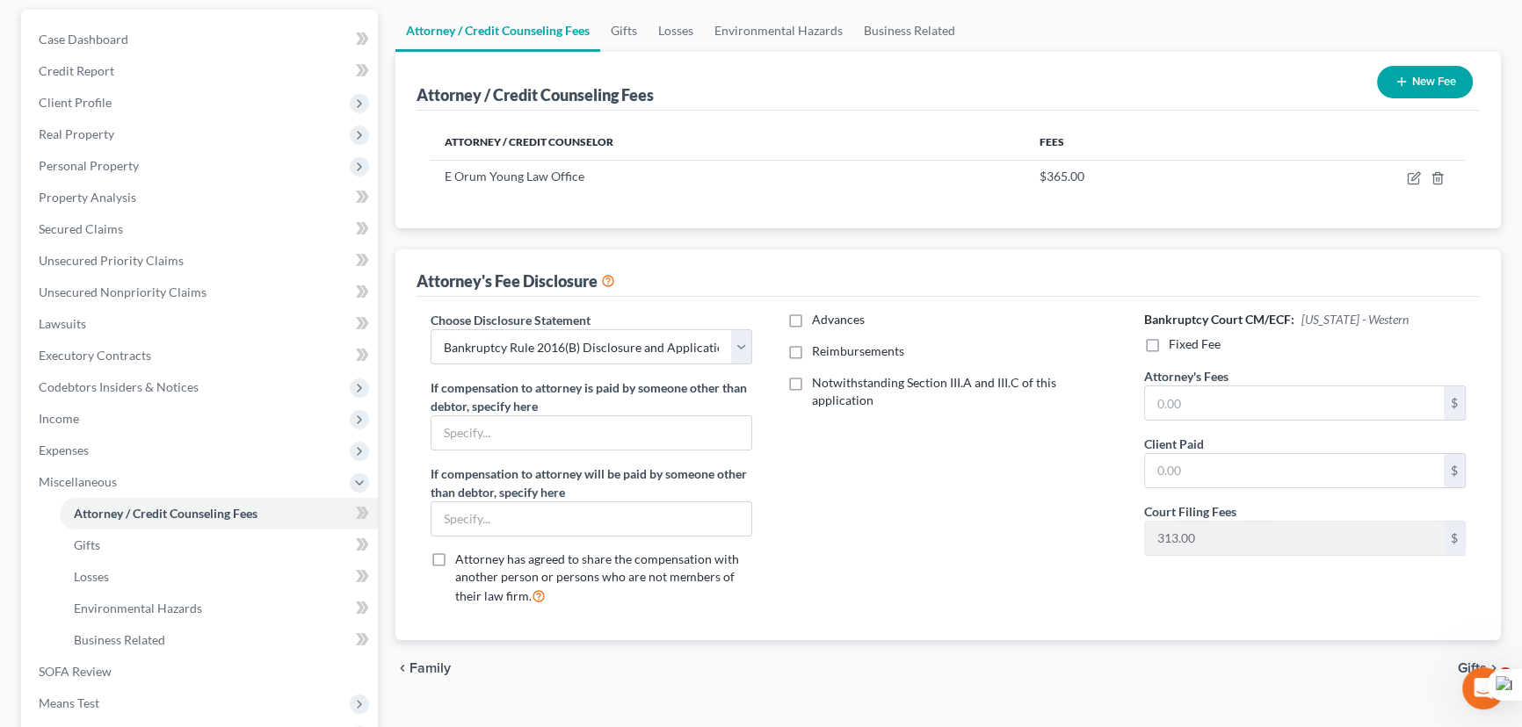
click at [812, 351] on label "Reimbursements" at bounding box center [858, 352] width 92 height 18
click at [819, 351] on input "Reimbursements" at bounding box center [824, 348] width 11 height 11
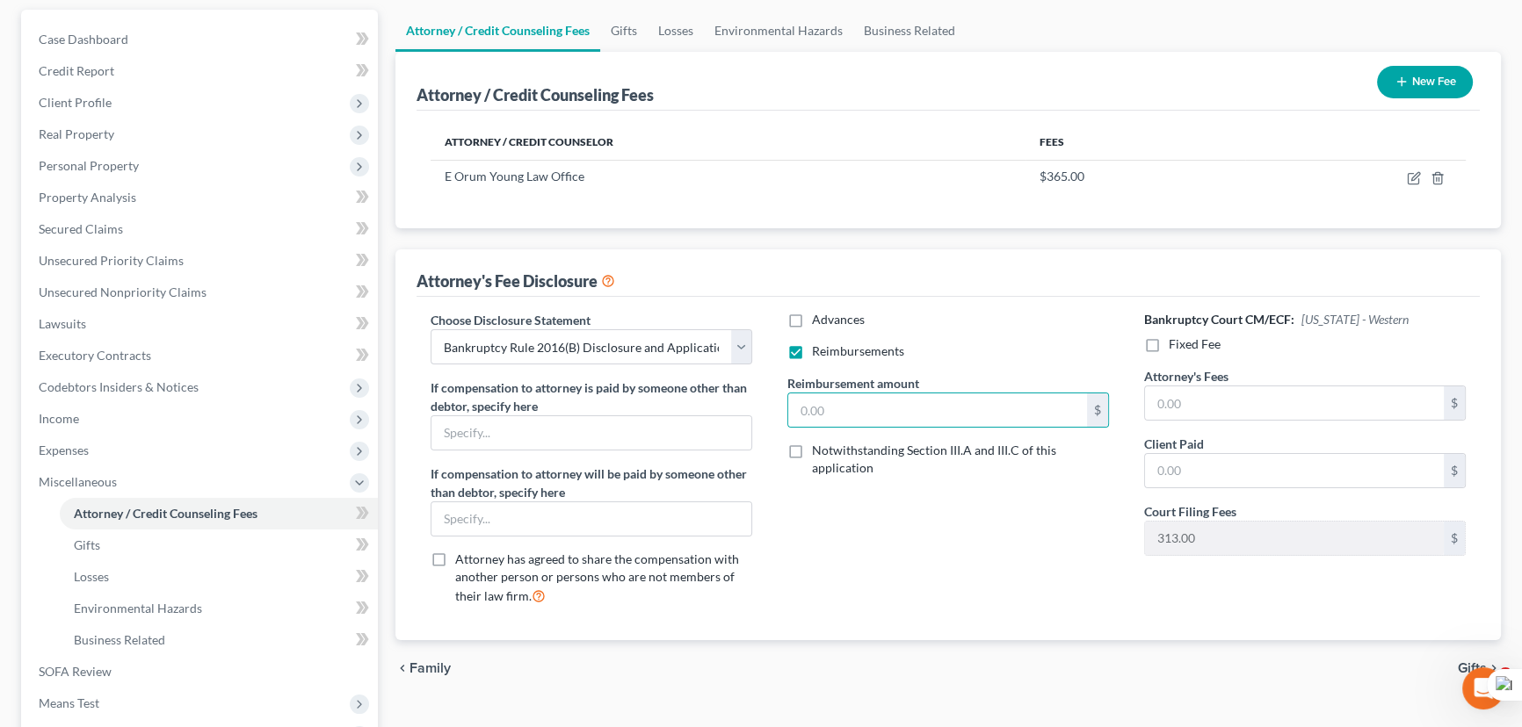
click at [826, 406] on input "text" at bounding box center [937, 410] width 299 height 33
click at [1169, 341] on label "Fixed Fee" at bounding box center [1195, 345] width 52 height 18
click at [1176, 341] on input "Fixed Fee" at bounding box center [1181, 341] width 11 height 11
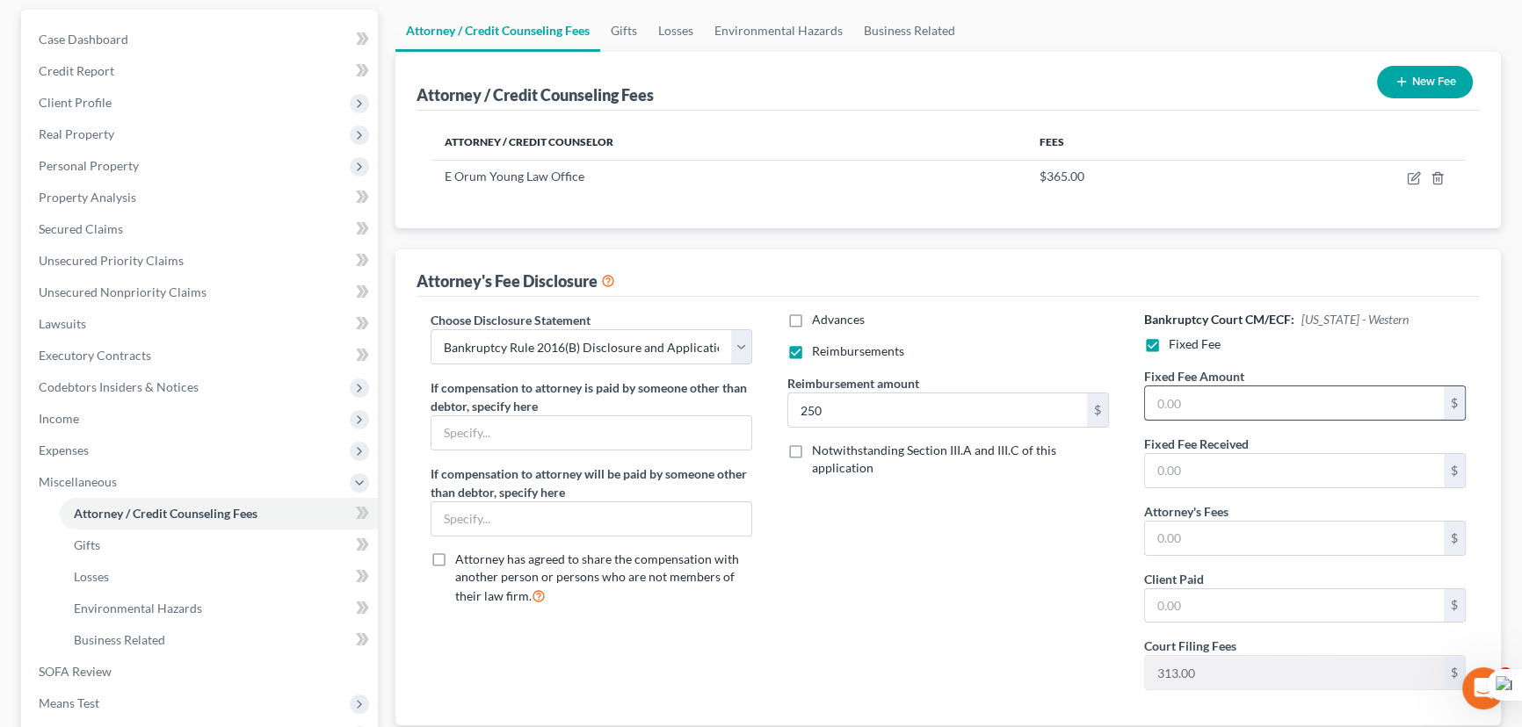
scroll to position [394, 0]
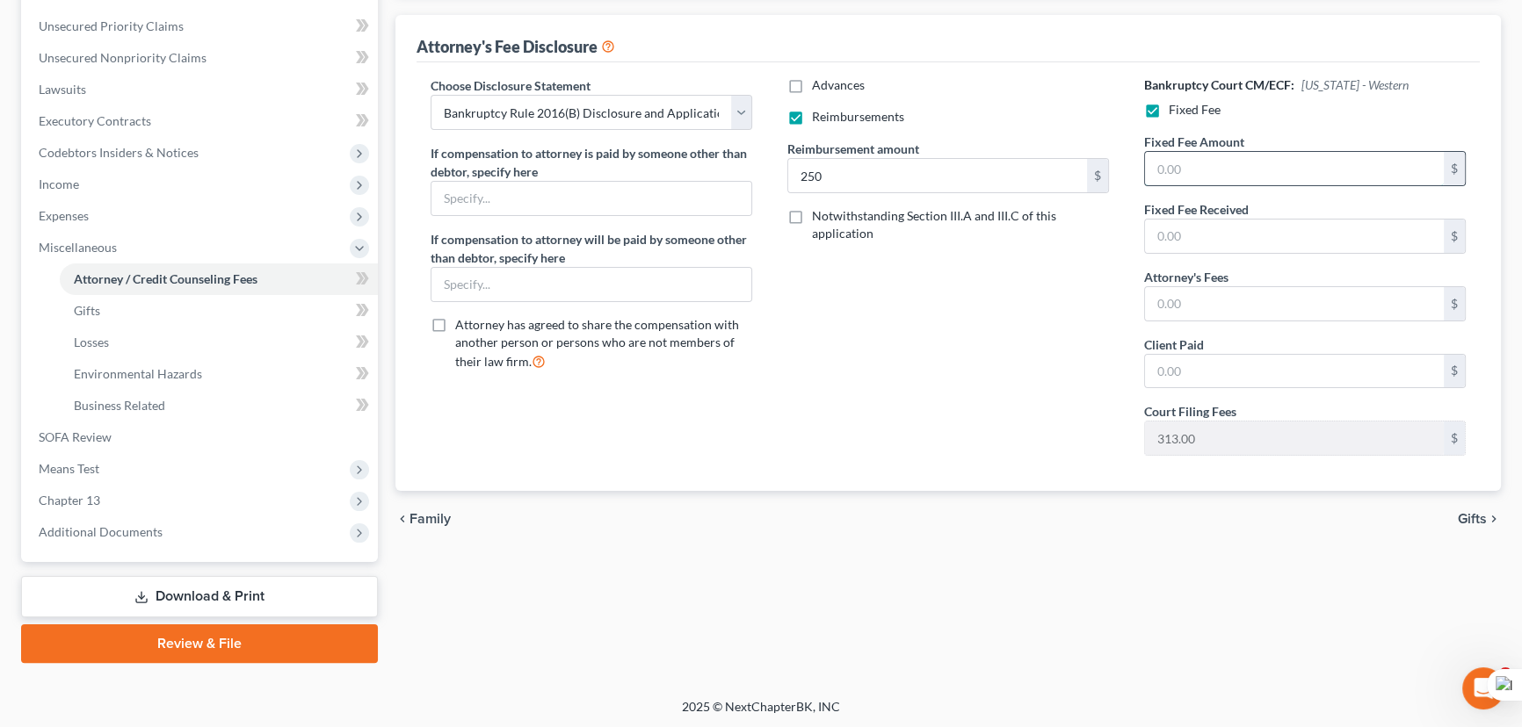
click at [1220, 168] on input "text" at bounding box center [1294, 168] width 299 height 33
click at [1256, 306] on input "text" at bounding box center [1294, 303] width 299 height 33
drag, startPoint x: 231, startPoint y: 528, endPoint x: 219, endPoint y: 545, distance: 20.7
click at [231, 528] on span "Additional Documents" at bounding box center [201, 533] width 353 height 32
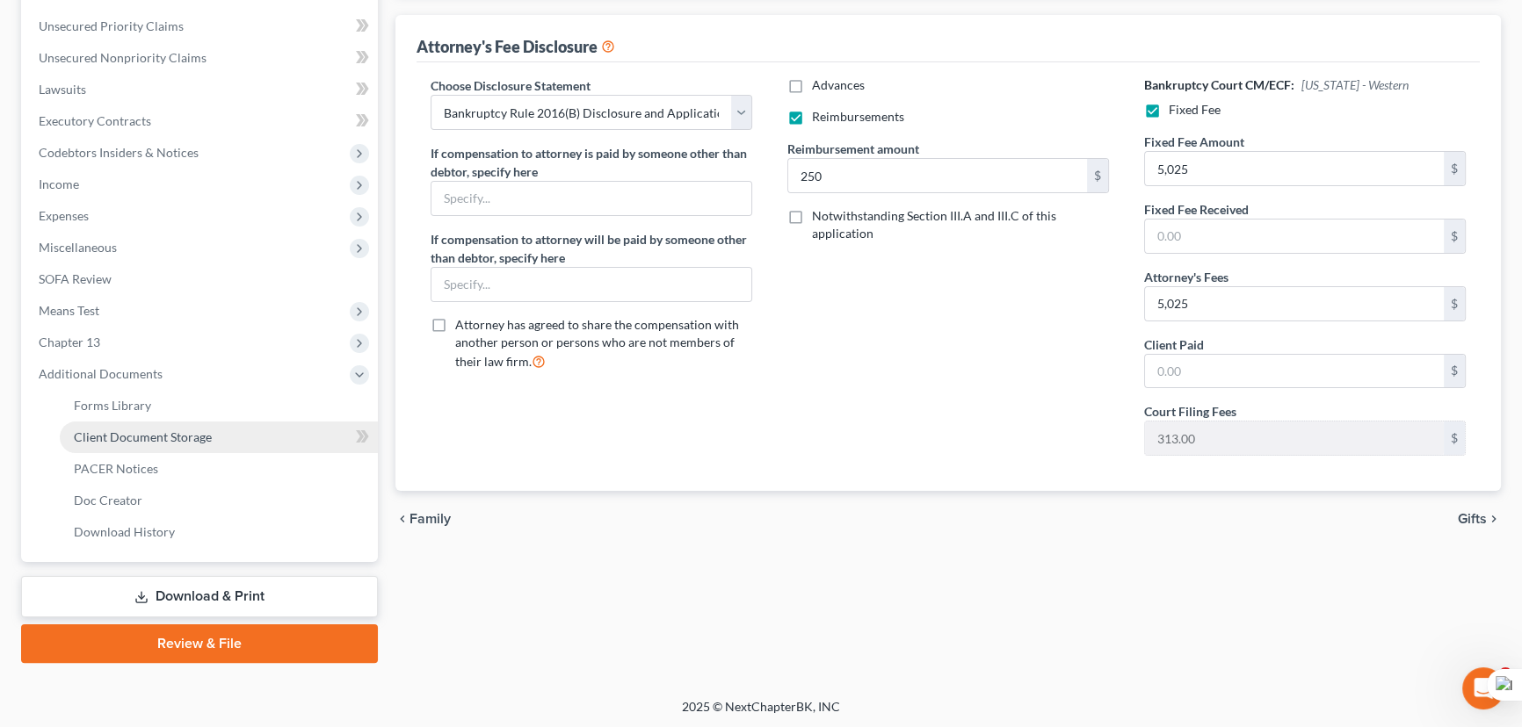
click at [100, 438] on span "Client Document Storage" at bounding box center [143, 437] width 138 height 15
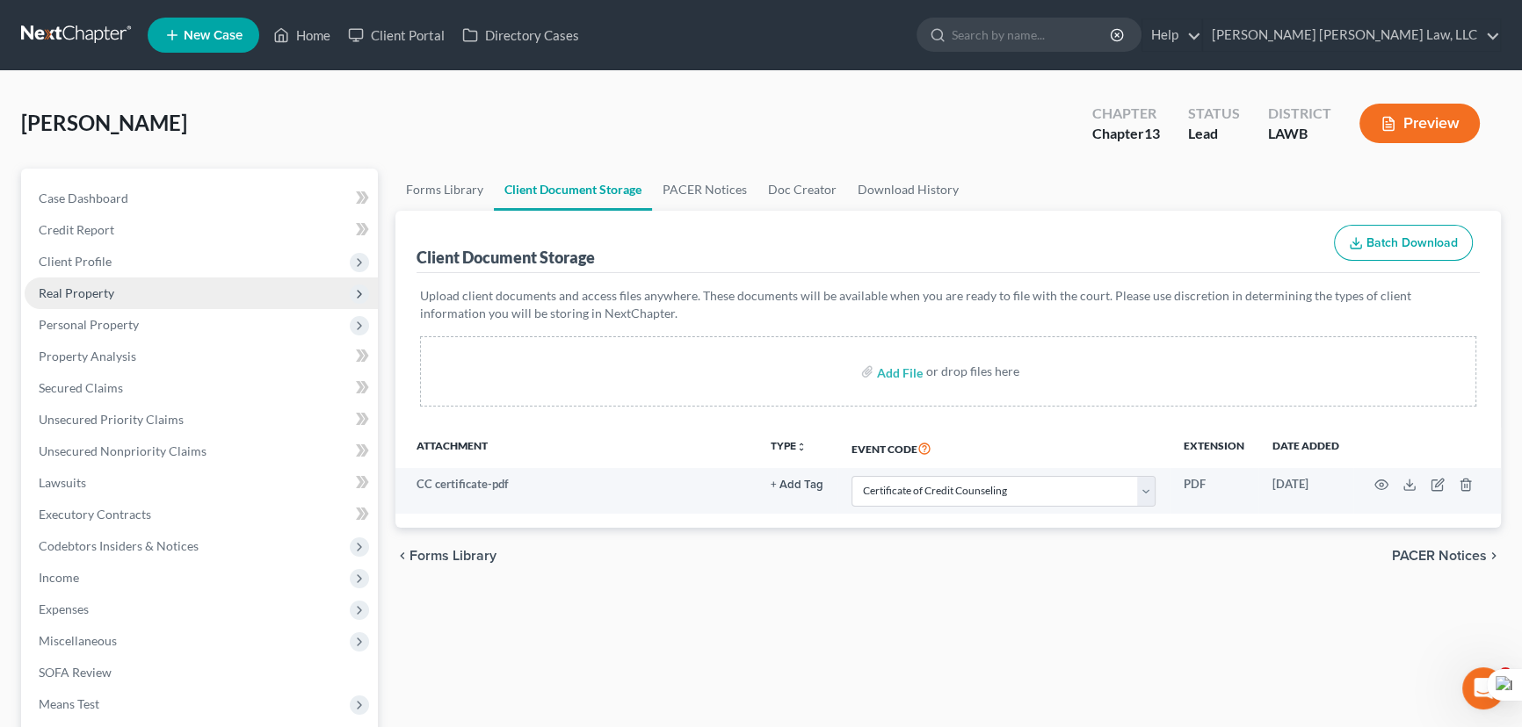
drag, startPoint x: 147, startPoint y: 256, endPoint x: 147, endPoint y: 286, distance: 29.9
click at [147, 255] on span "Client Profile" at bounding box center [201, 262] width 353 height 32
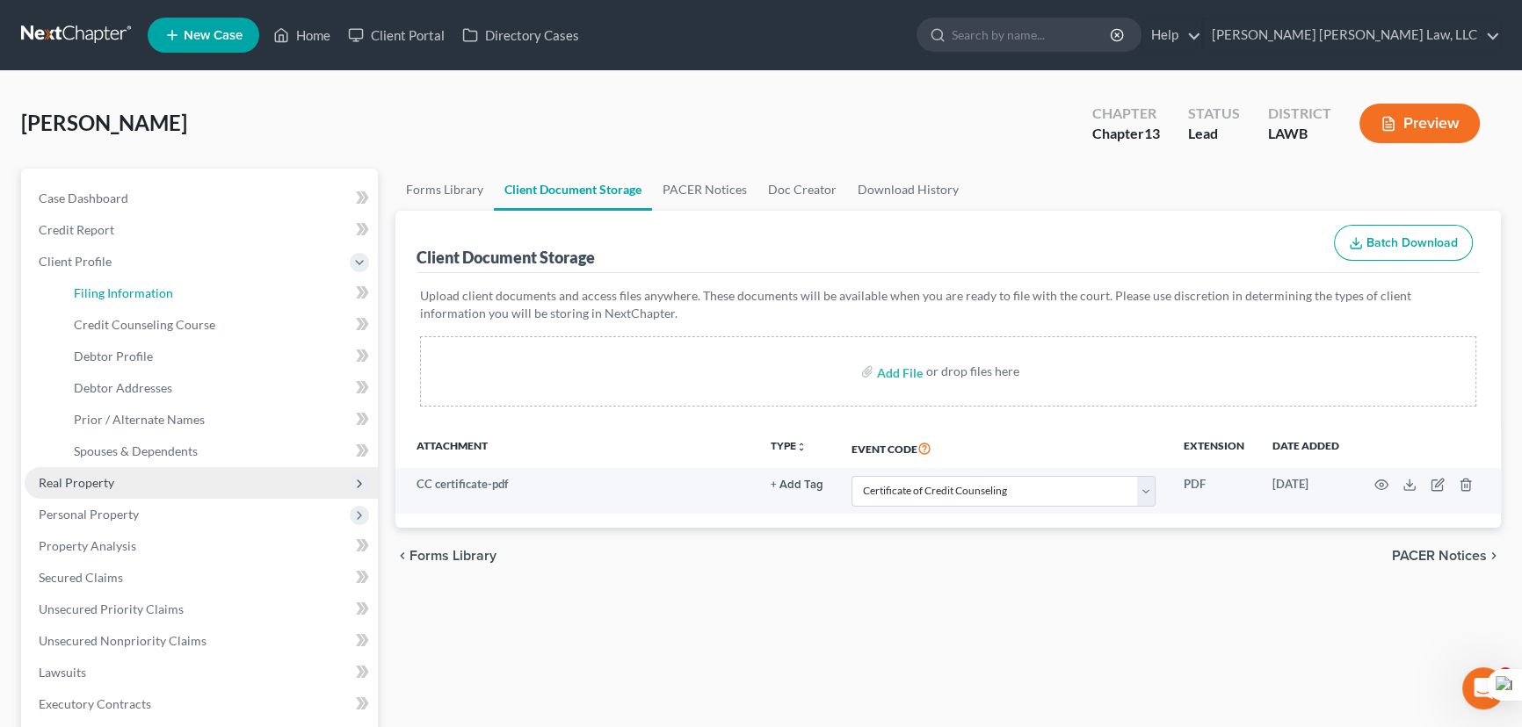
click at [147, 286] on span "Filing Information" at bounding box center [123, 293] width 99 height 15
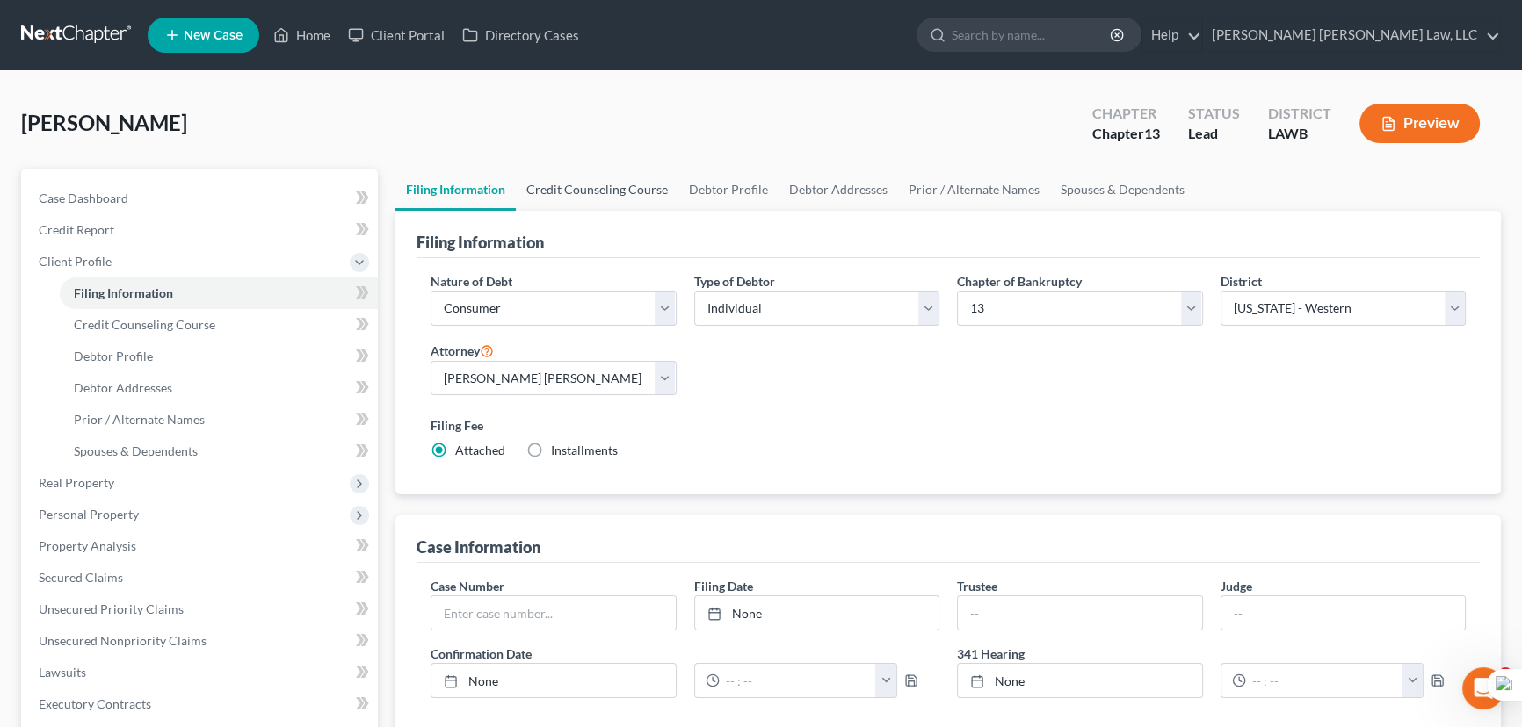
click at [590, 198] on link "Credit Counseling Course" at bounding box center [597, 190] width 163 height 42
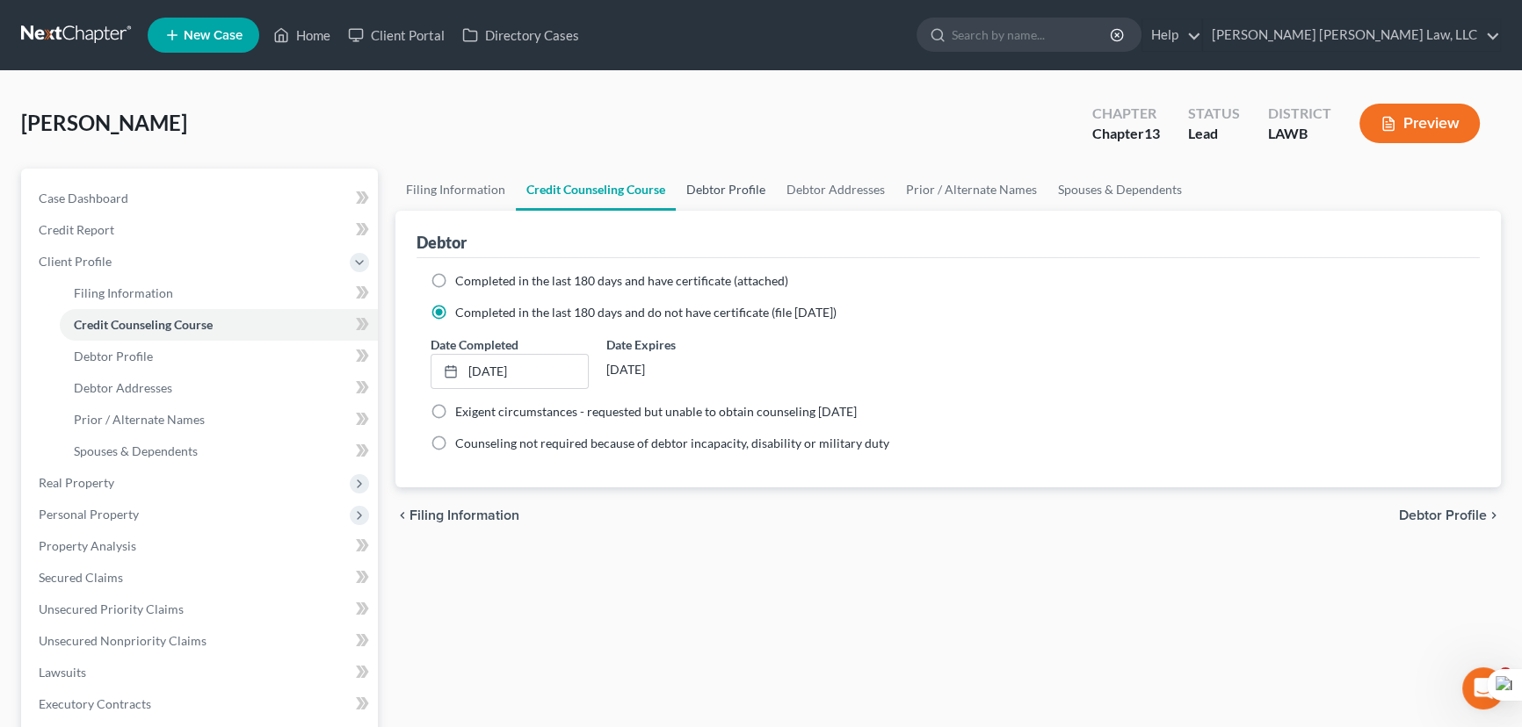
click at [746, 191] on link "Debtor Profile" at bounding box center [726, 190] width 100 height 42
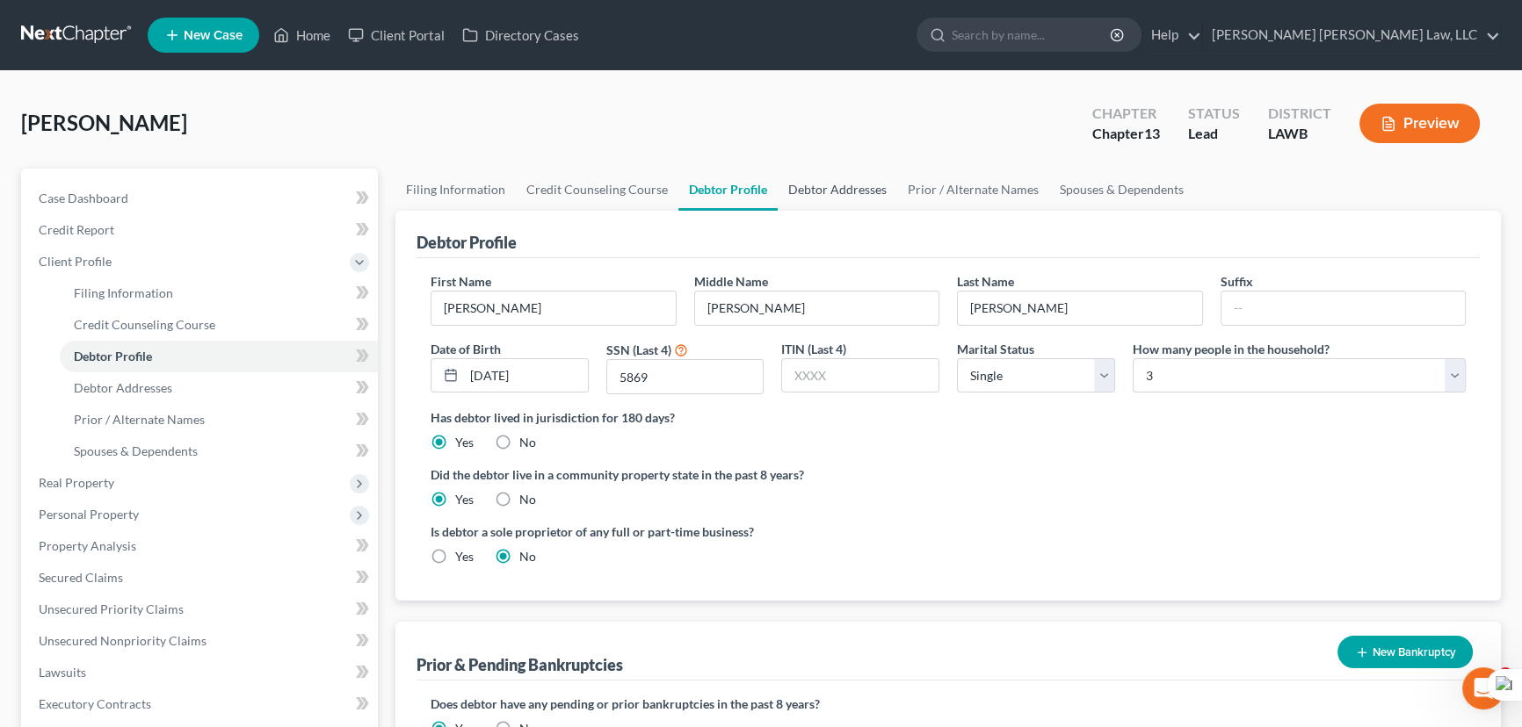
click at [865, 190] on link "Debtor Addresses" at bounding box center [837, 190] width 119 height 42
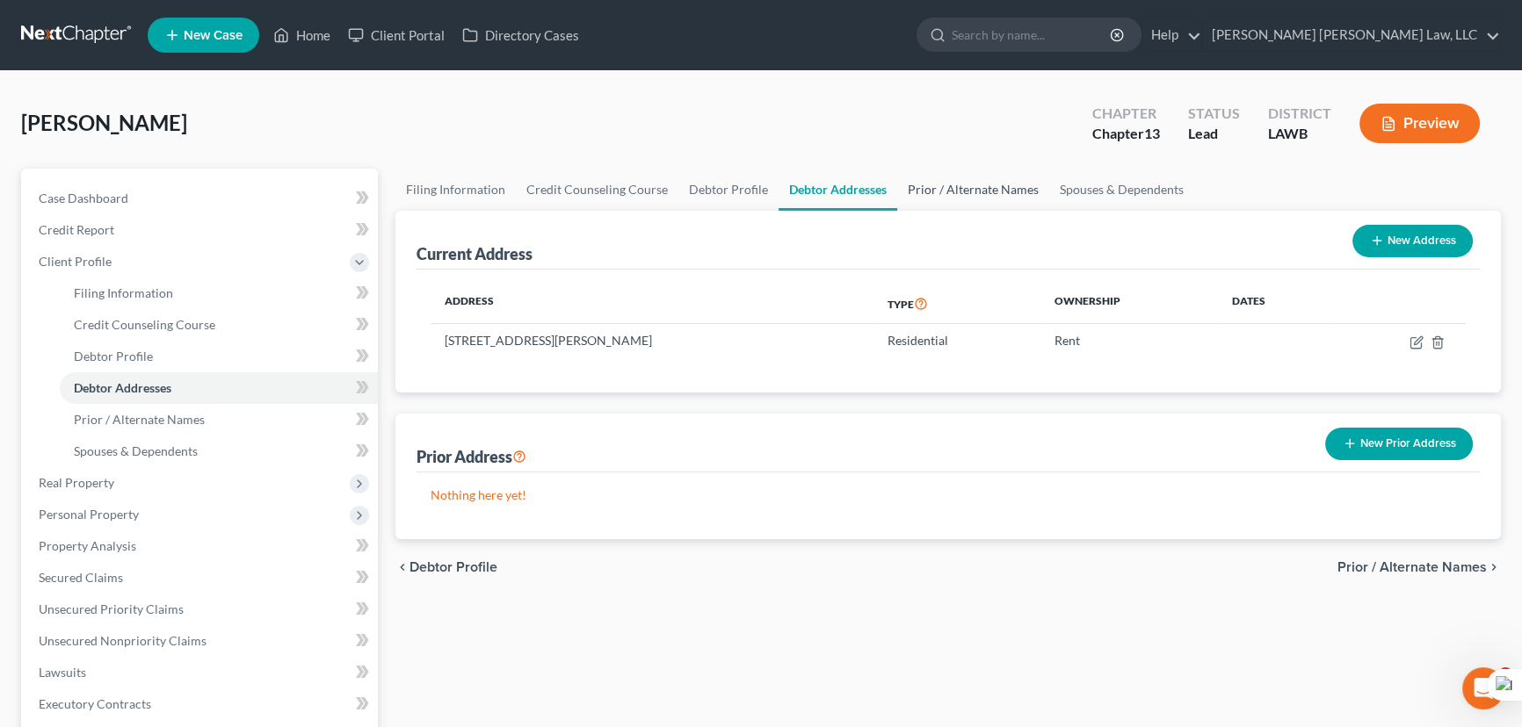
click at [958, 177] on link "Prior / Alternate Names" at bounding box center [973, 190] width 152 height 42
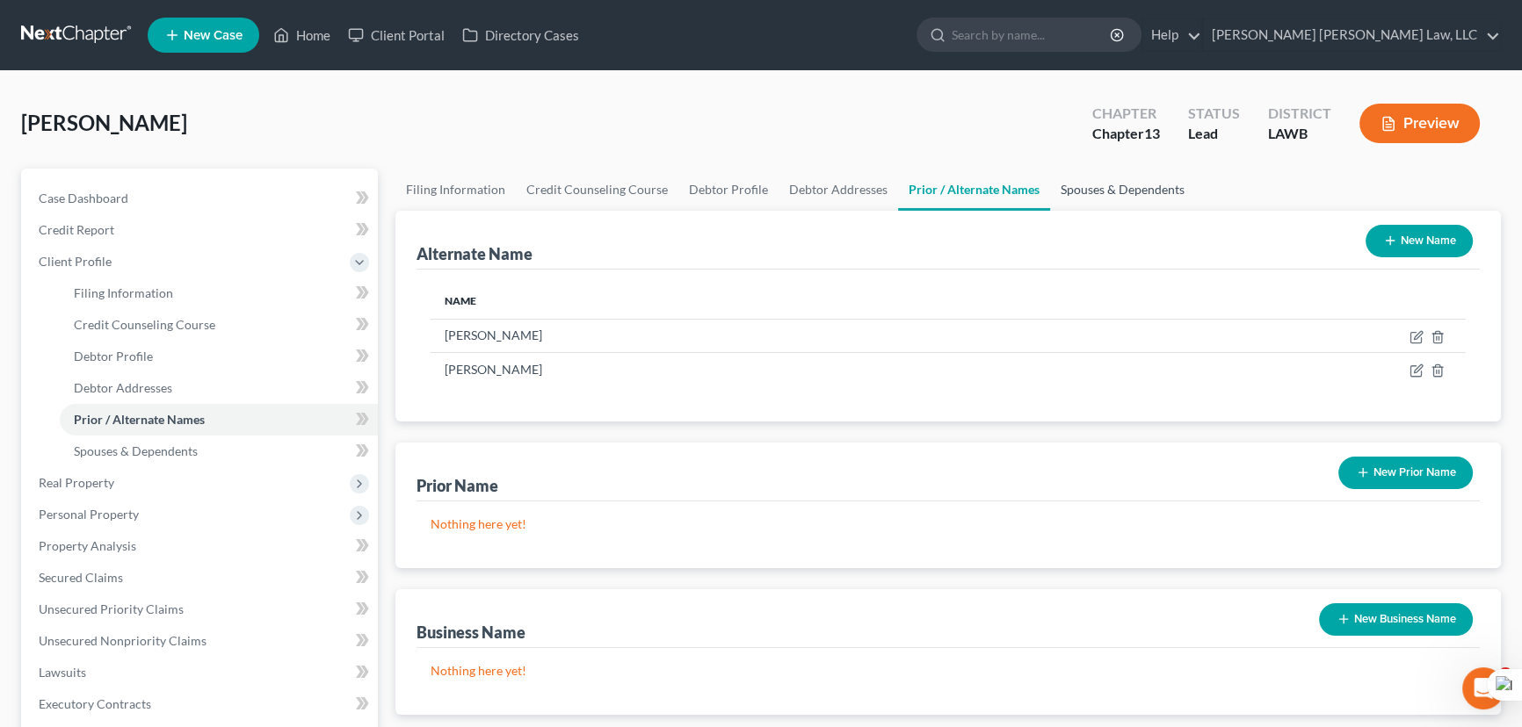
click at [1089, 193] on link "Spouses & Dependents" at bounding box center [1122, 190] width 145 height 42
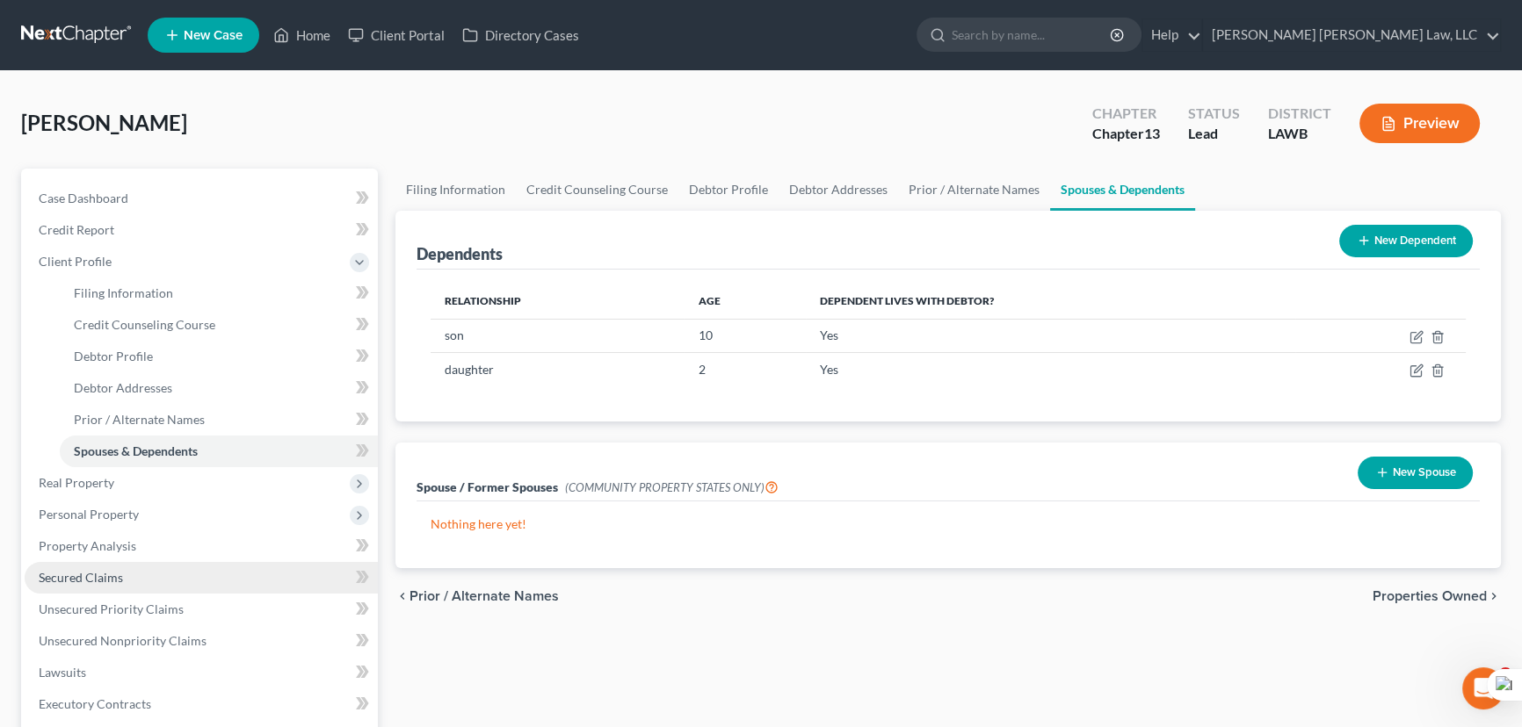
click at [213, 575] on link "Secured Claims" at bounding box center [201, 578] width 353 height 32
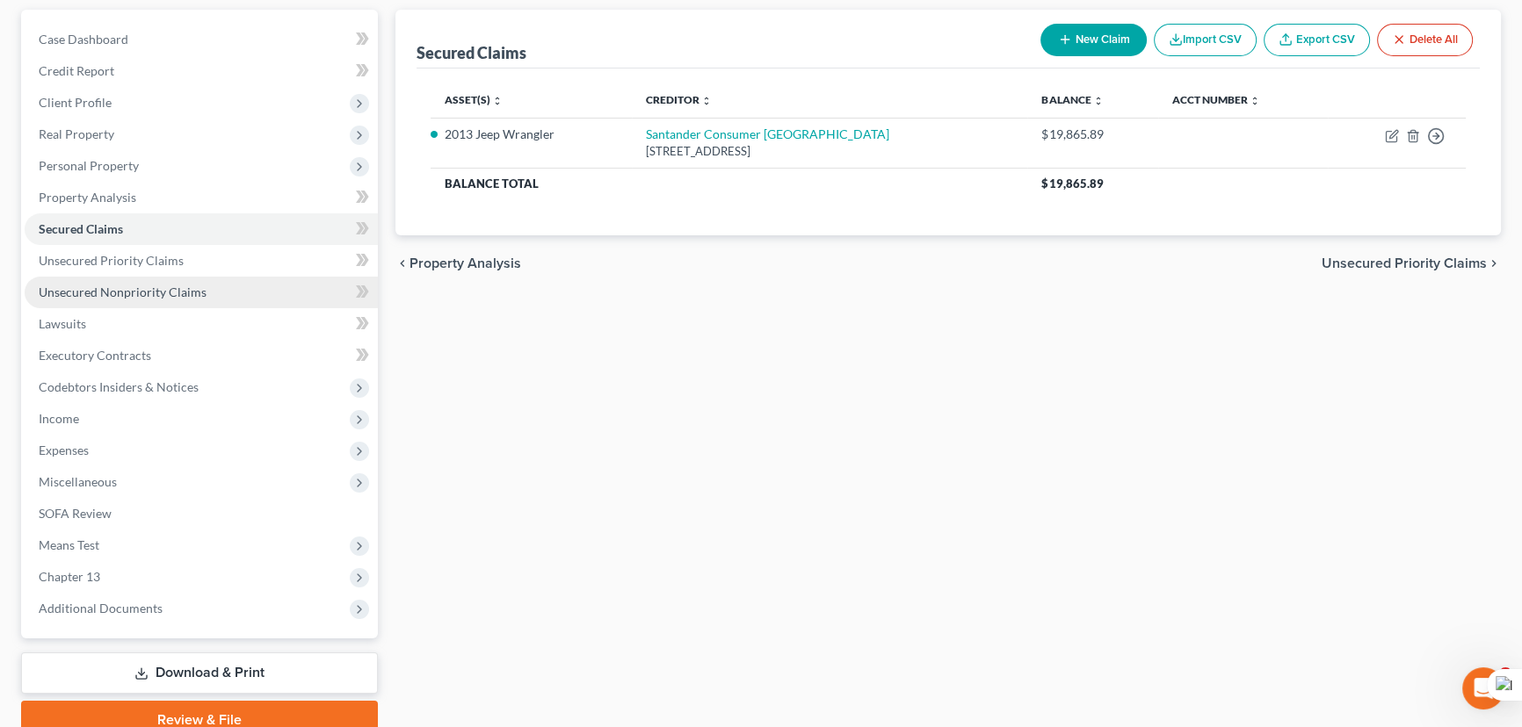
click at [149, 280] on link "Unsecured Nonpriority Claims" at bounding box center [201, 293] width 353 height 32
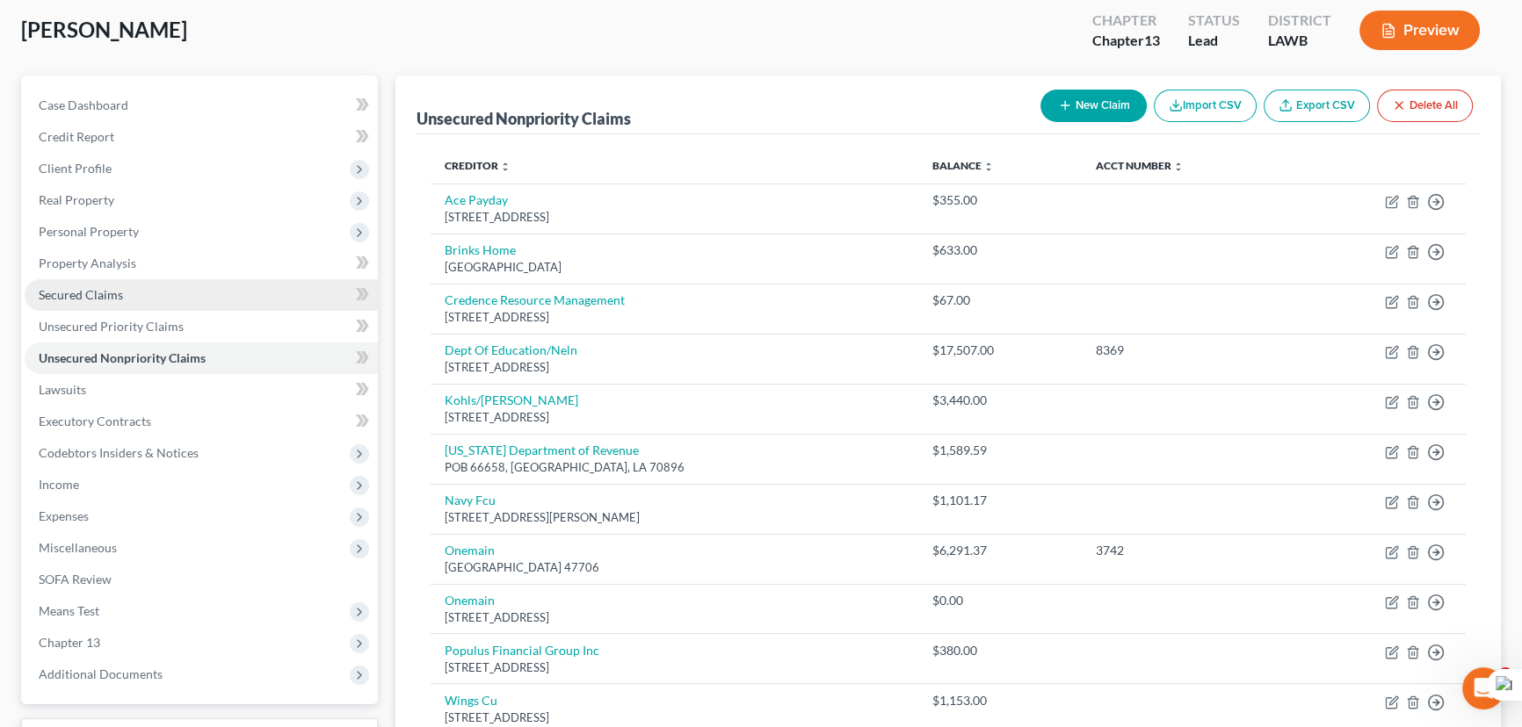
scroll to position [239, 0]
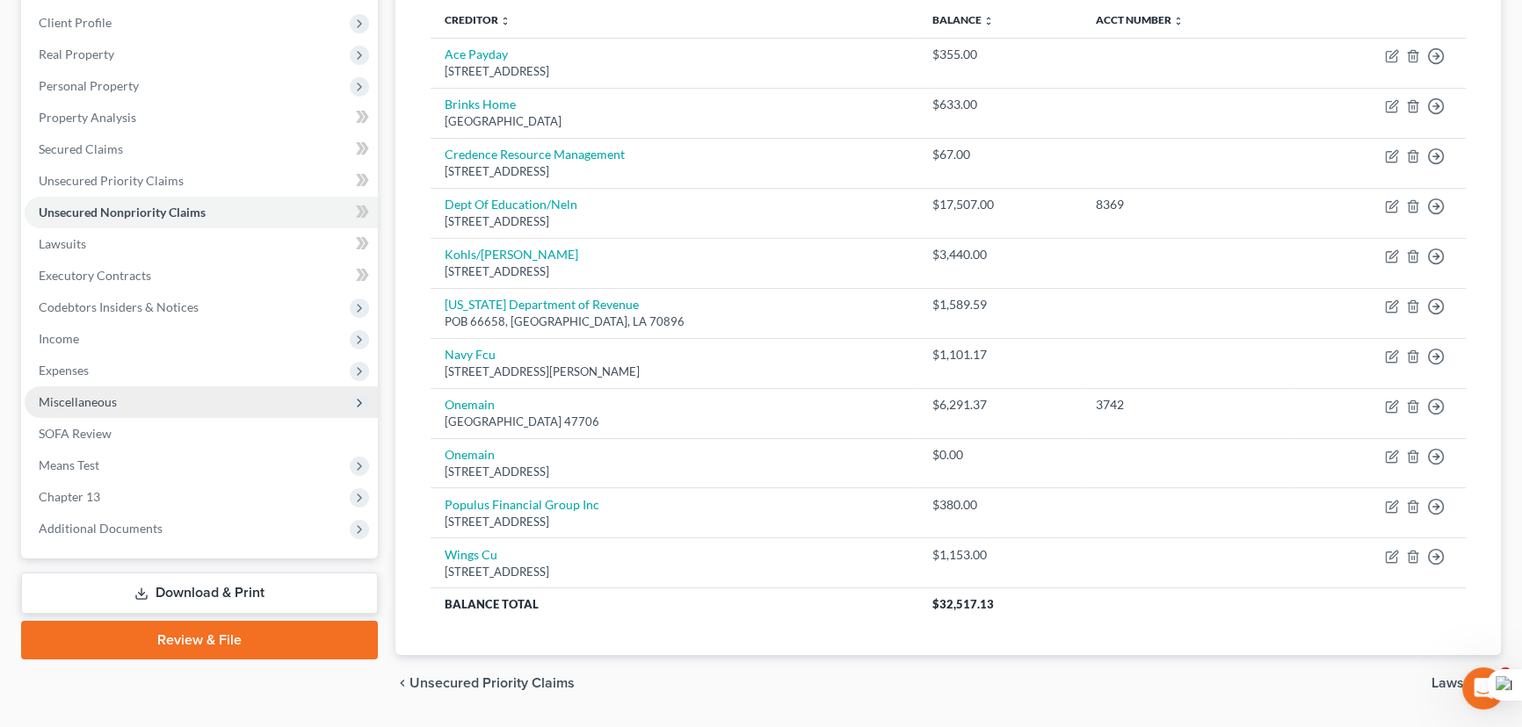
drag, startPoint x: 153, startPoint y: 295, endPoint x: 156, endPoint y: 391, distance: 95.8
click at [153, 295] on span "Codebtors Insiders & Notices" at bounding box center [201, 308] width 353 height 32
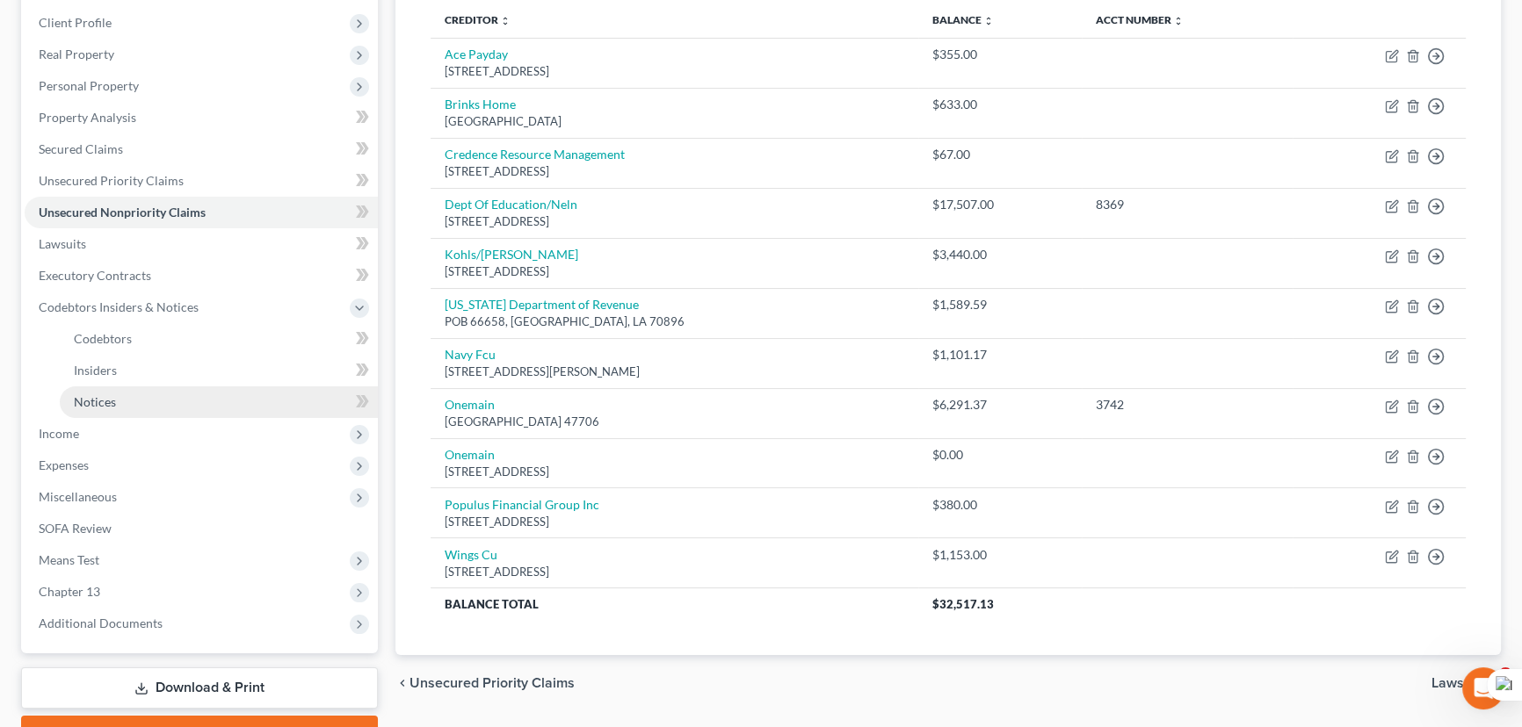
click at [156, 395] on link "Notices" at bounding box center [219, 403] width 318 height 32
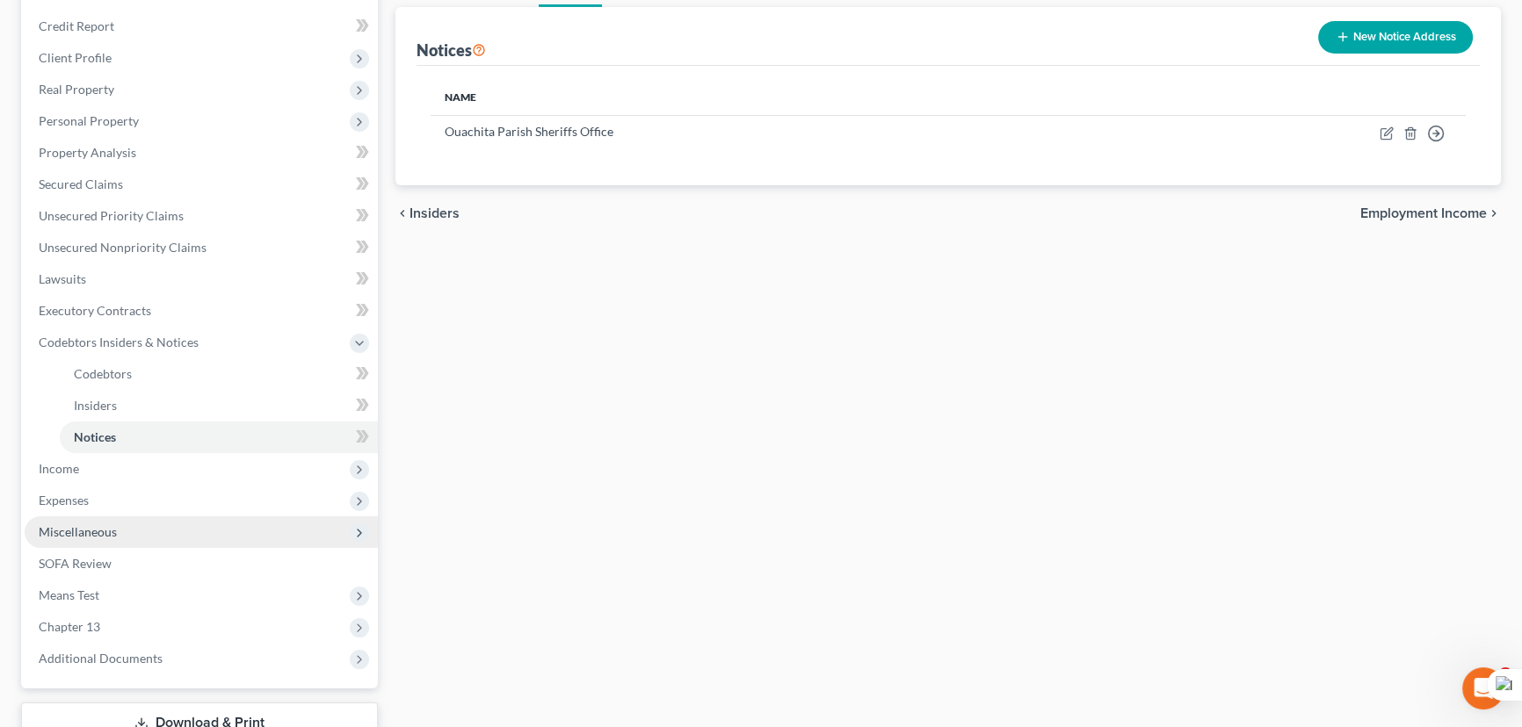
scroll to position [325, 0]
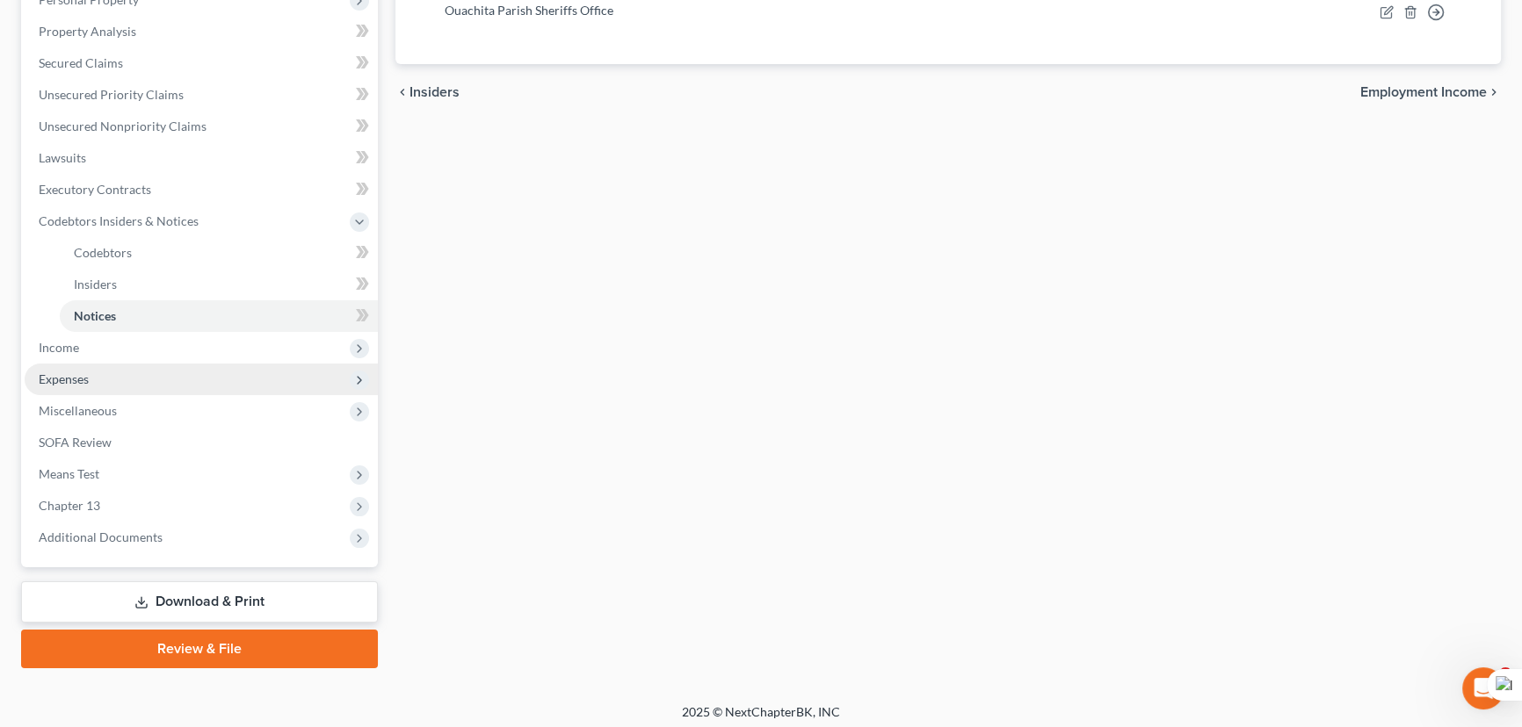
drag, startPoint x: 138, startPoint y: 349, endPoint x: 148, endPoint y: 369, distance: 22.8
click at [138, 349] on span "Income" at bounding box center [201, 348] width 353 height 32
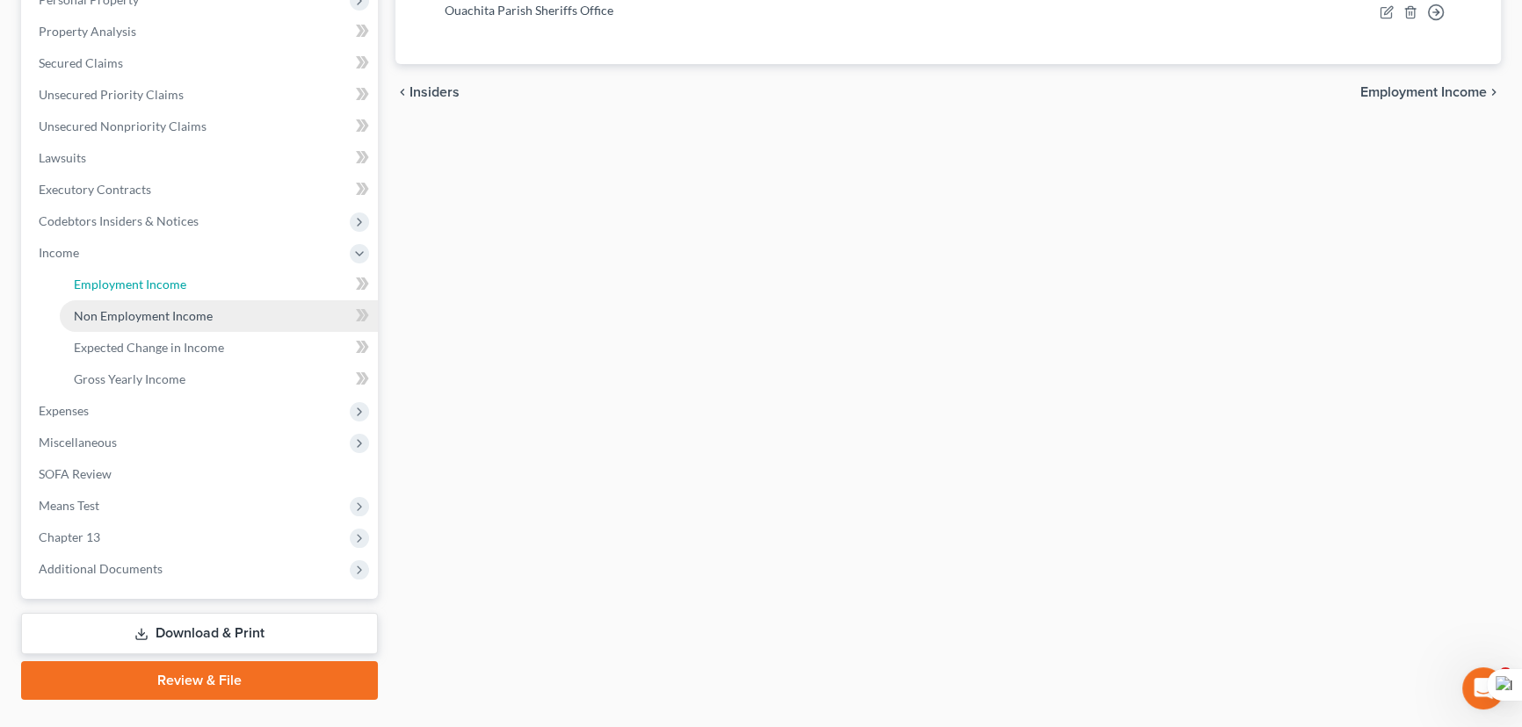
drag, startPoint x: 145, startPoint y: 279, endPoint x: 132, endPoint y: 308, distance: 31.1
click at [145, 279] on span "Employment Income" at bounding box center [130, 284] width 112 height 15
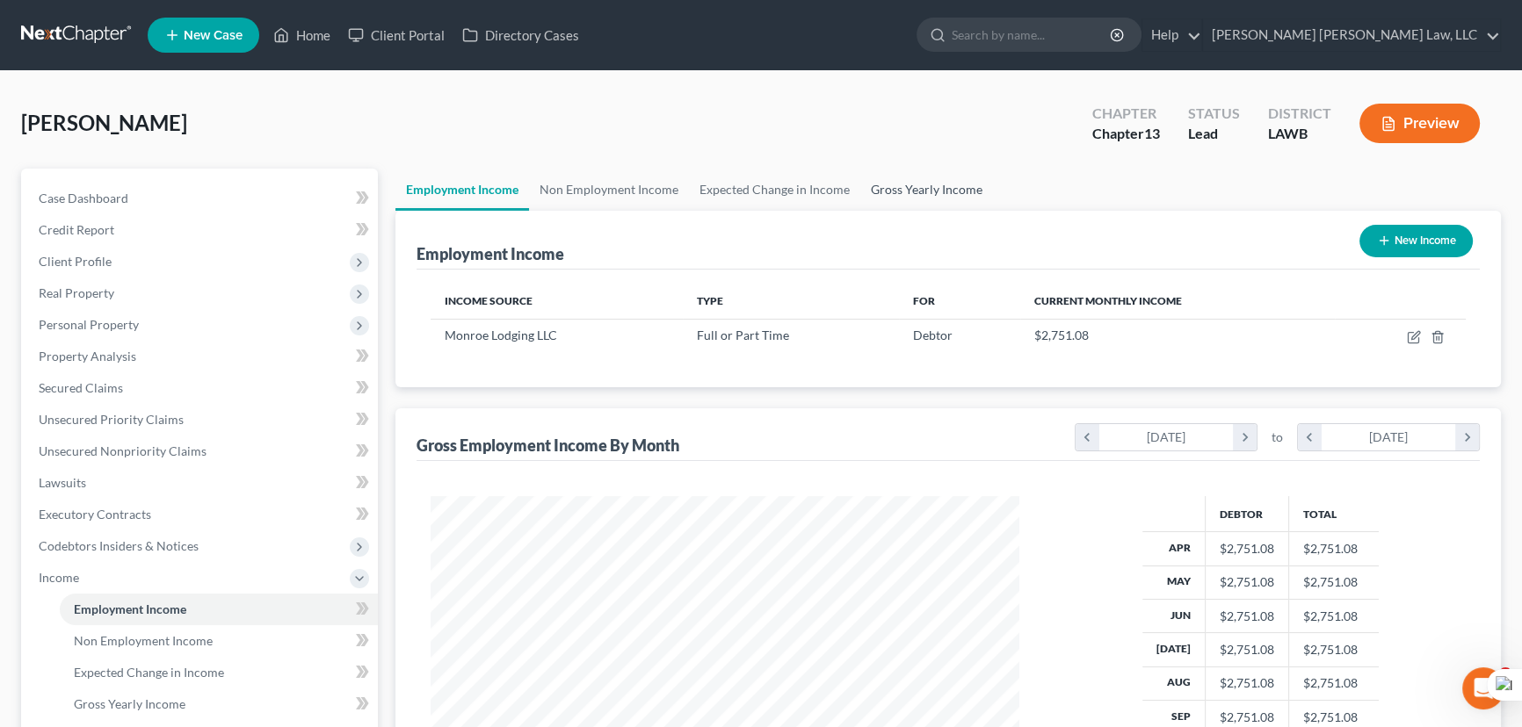
click at [901, 183] on link "Gross Yearly Income" at bounding box center [926, 190] width 133 height 42
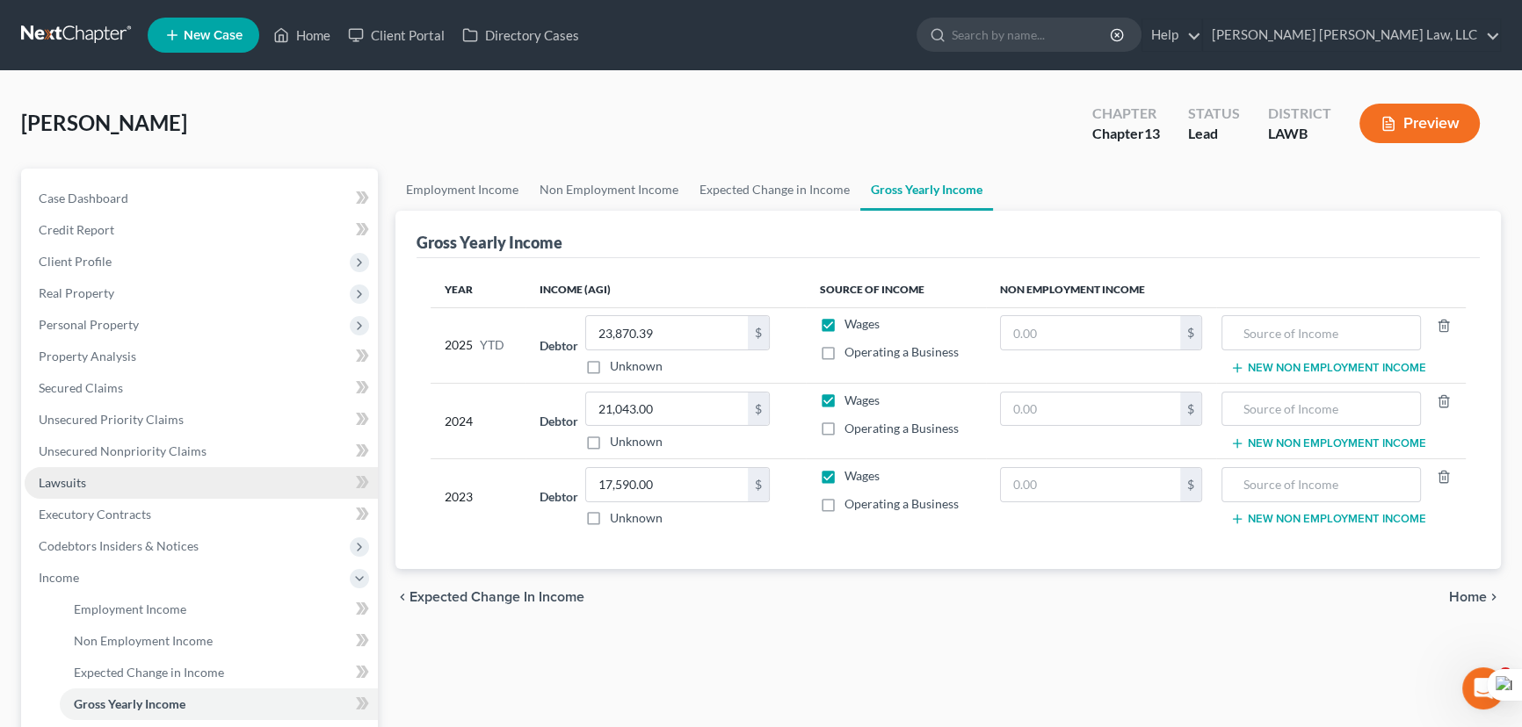
scroll to position [319, 0]
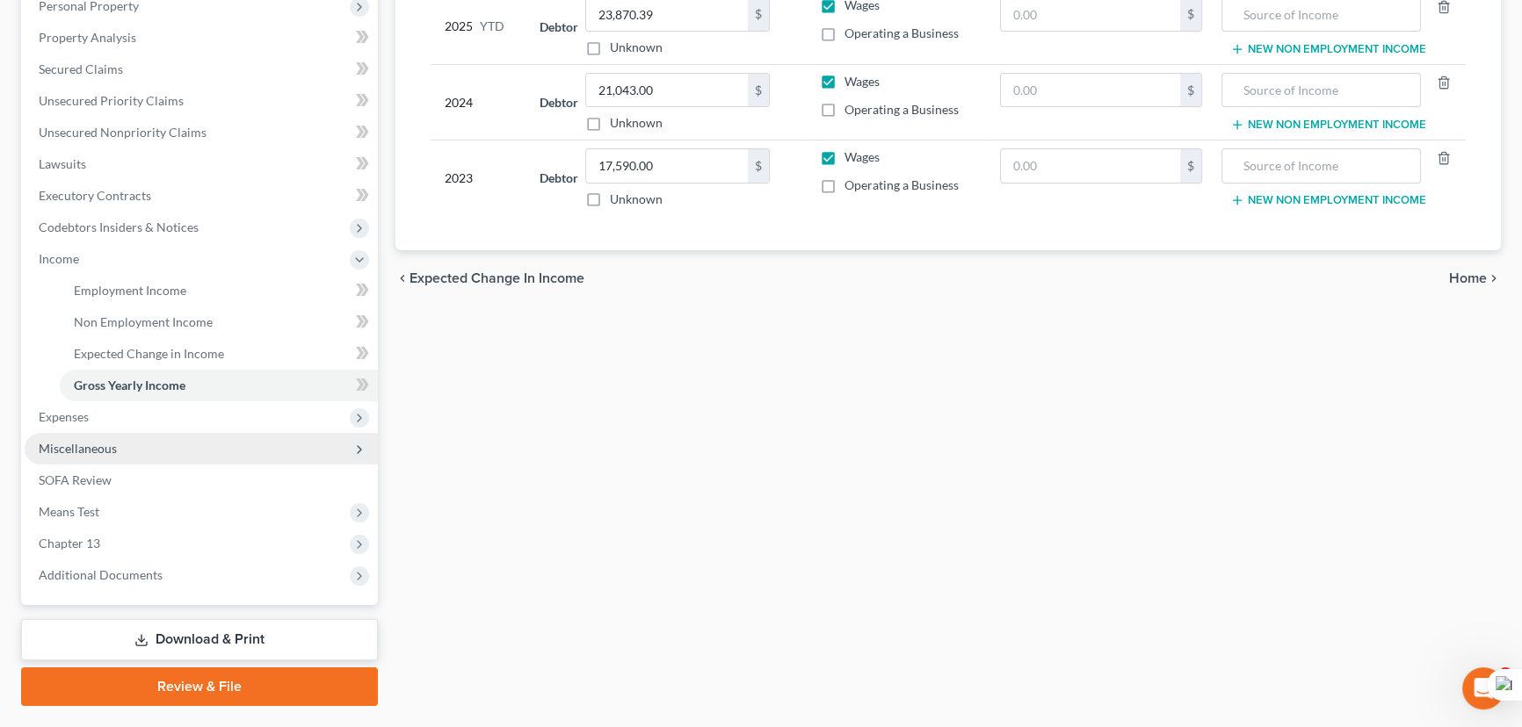
click at [125, 443] on span "Miscellaneous" at bounding box center [201, 449] width 353 height 32
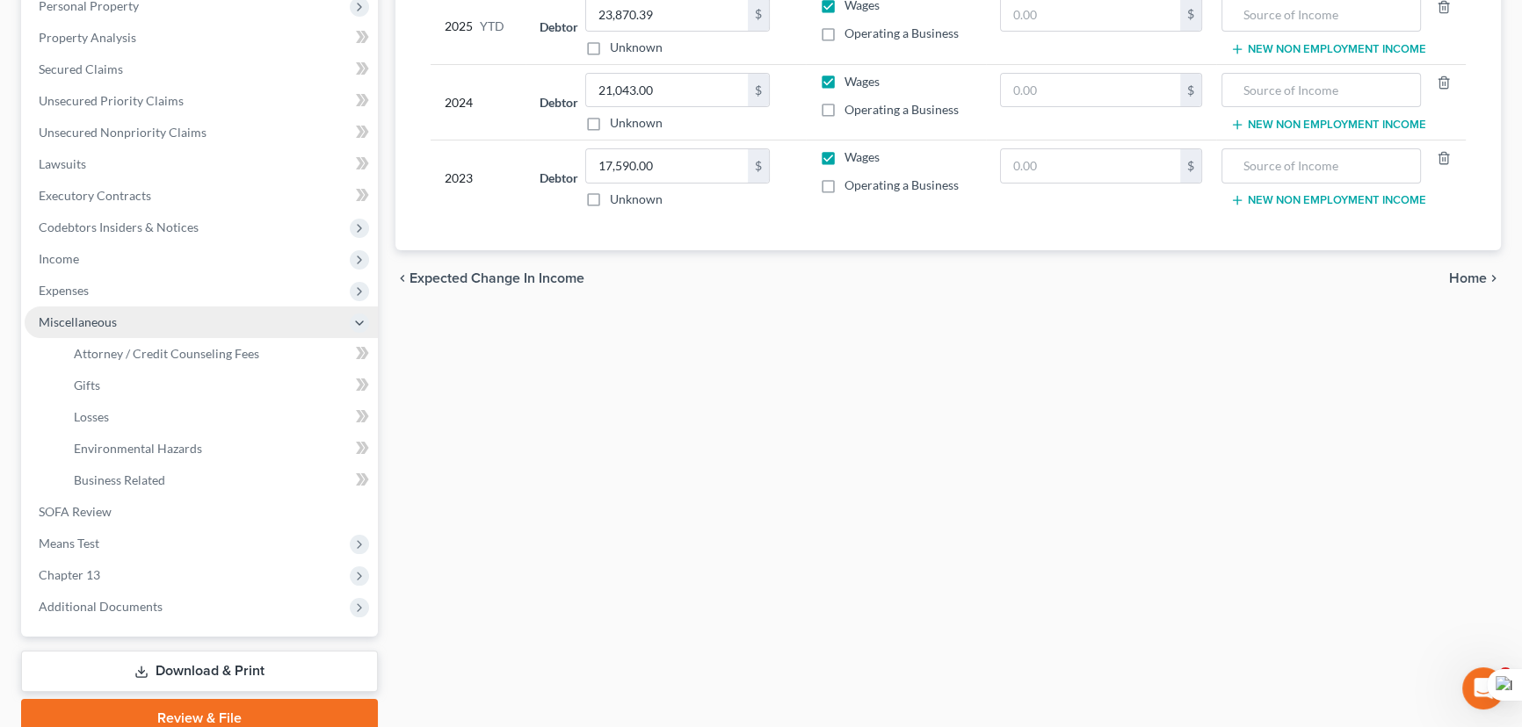
click at [149, 292] on span "Expenses" at bounding box center [201, 291] width 353 height 32
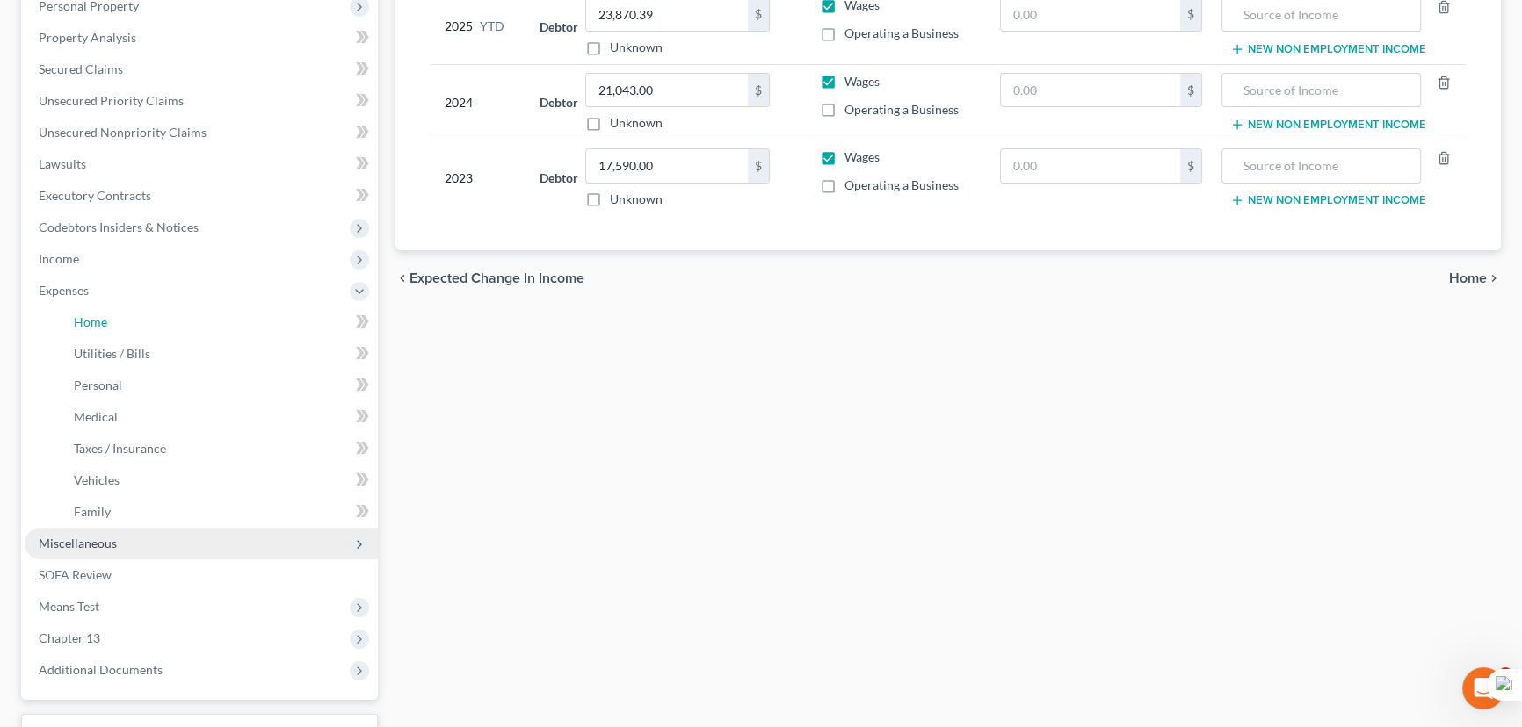
click at [160, 316] on link "Home" at bounding box center [219, 323] width 318 height 32
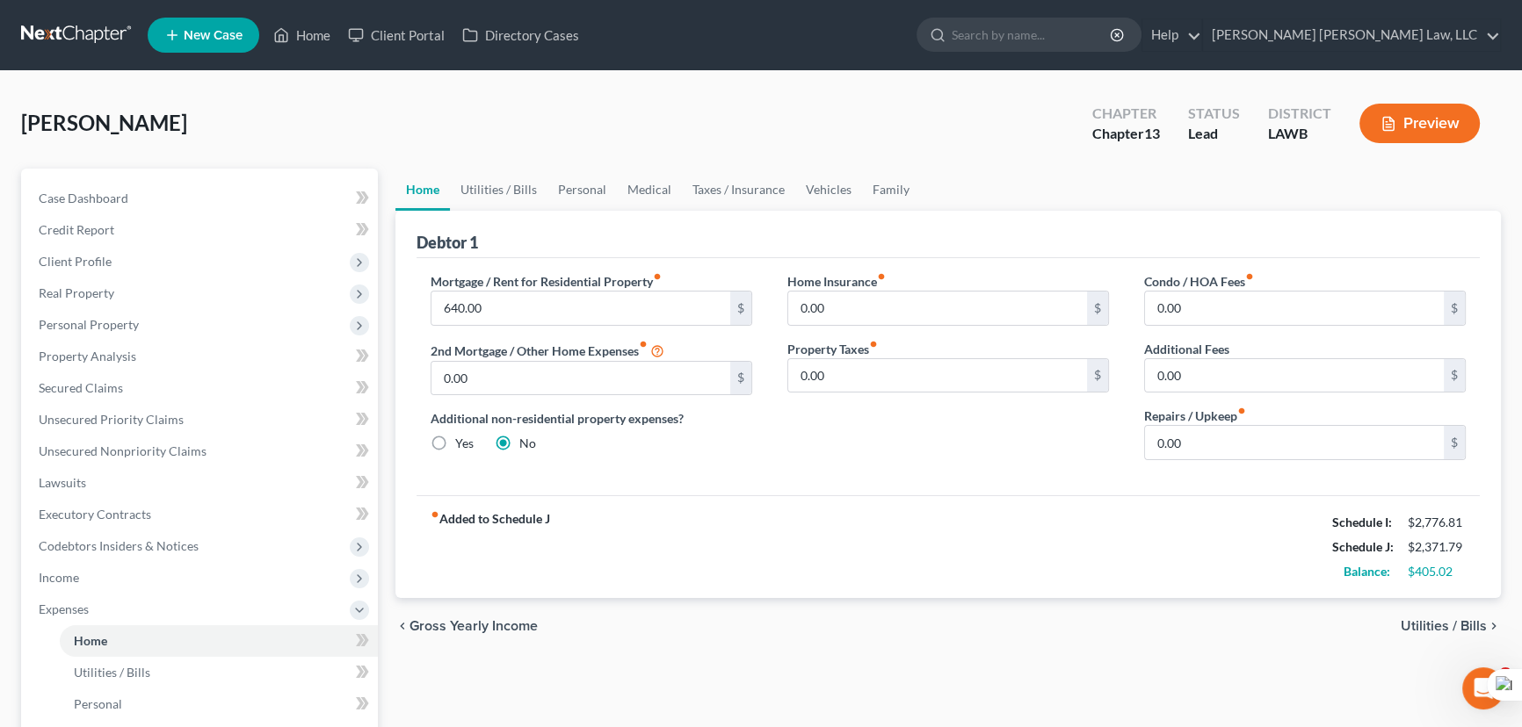
click at [72, 31] on link at bounding box center [77, 35] width 112 height 32
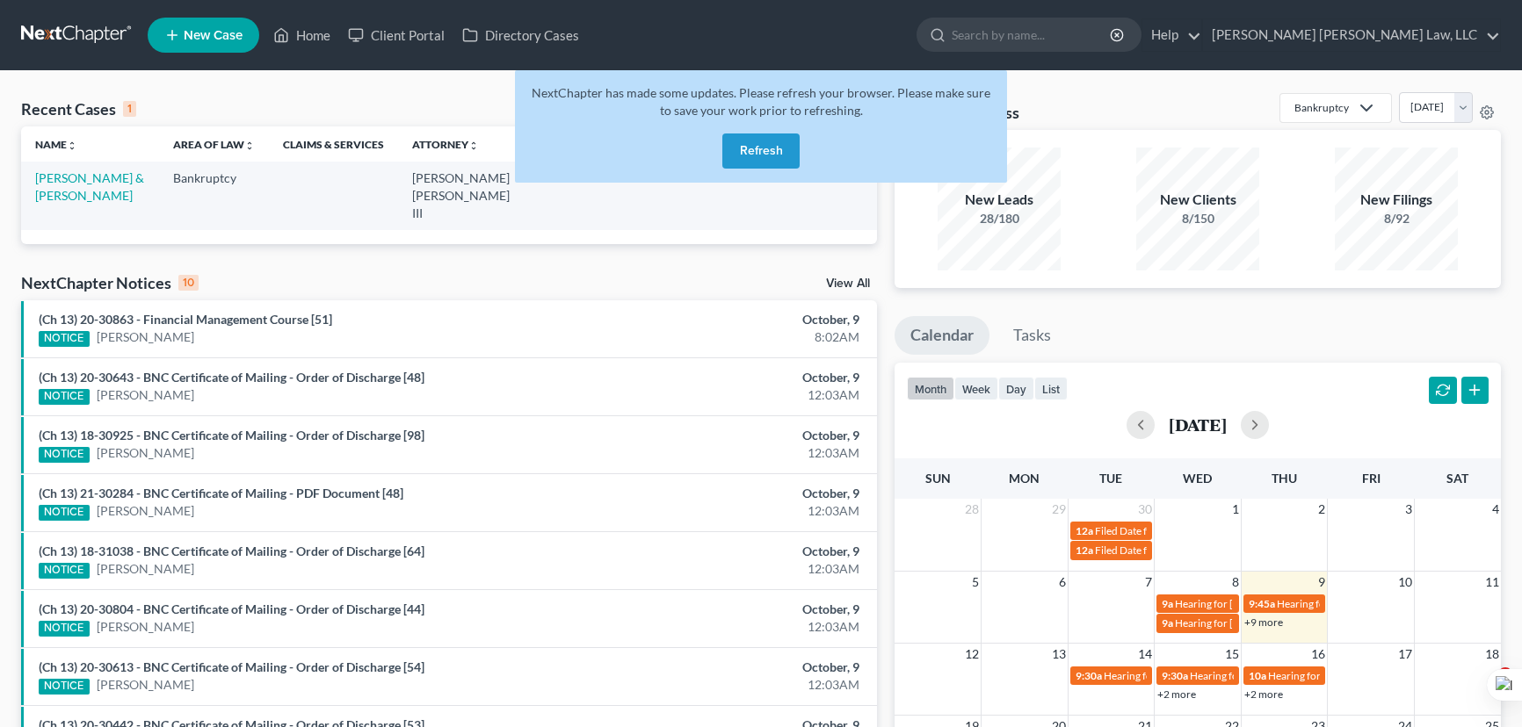
click at [727, 142] on button "Refresh" at bounding box center [760, 151] width 77 height 35
click at [756, 150] on button "Refresh" at bounding box center [760, 151] width 77 height 35
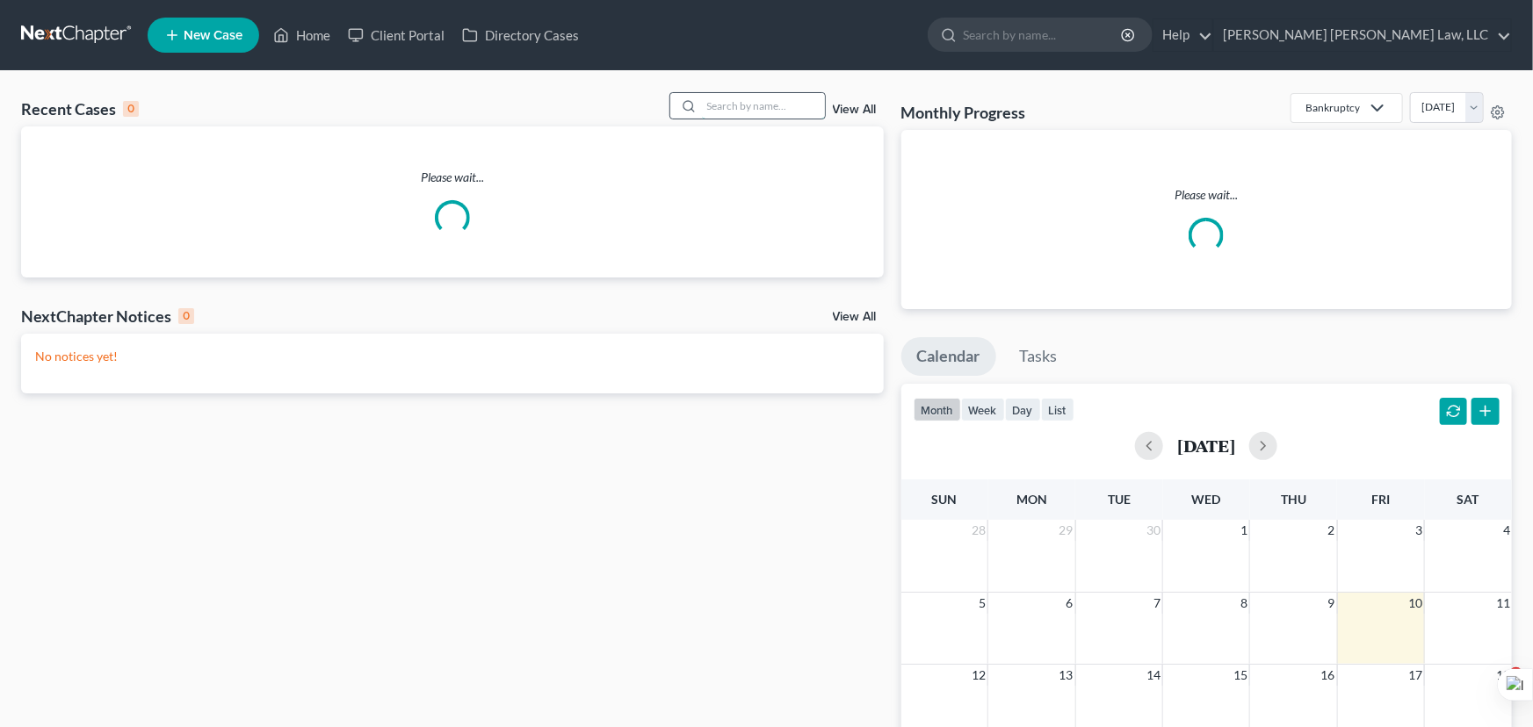
click at [720, 106] on input "search" at bounding box center [763, 105] width 123 height 25
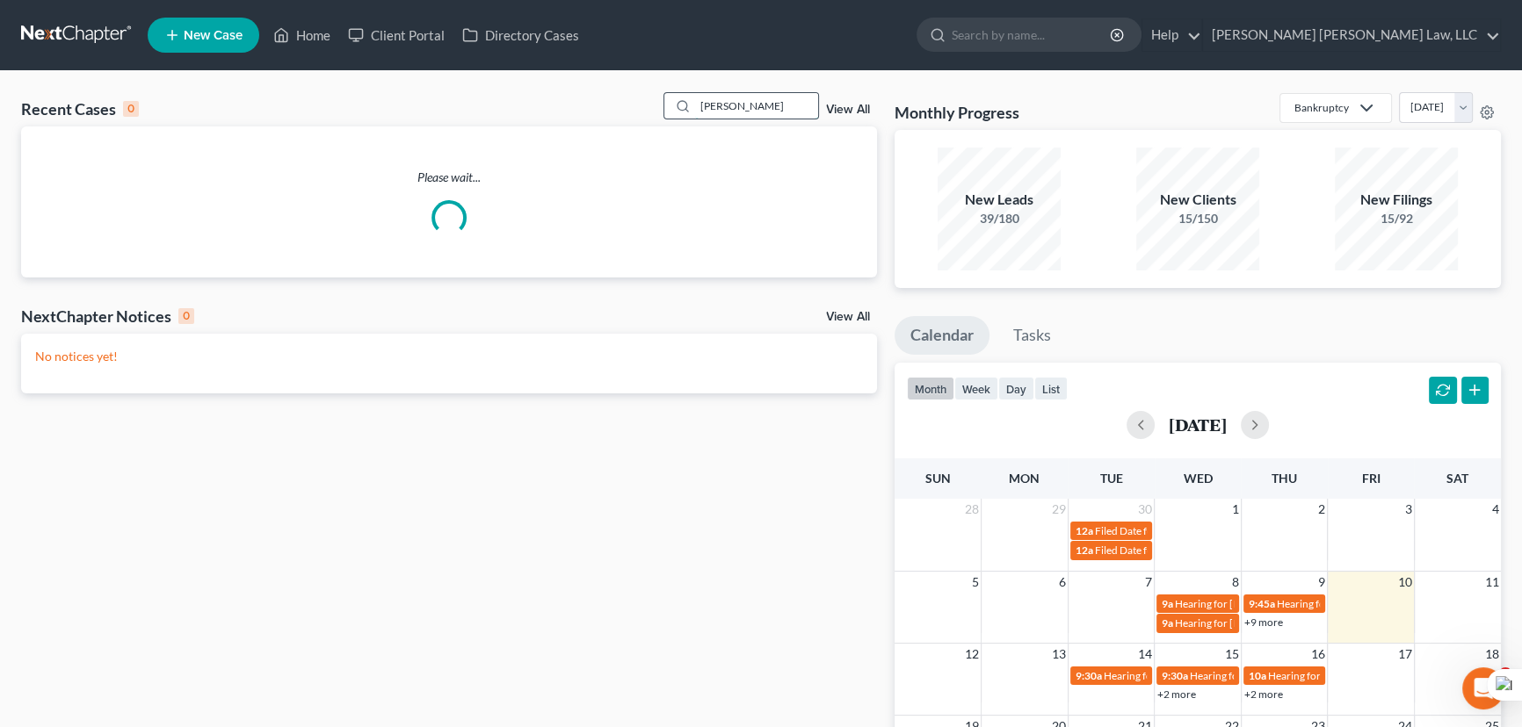
type input "[PERSON_NAME]"
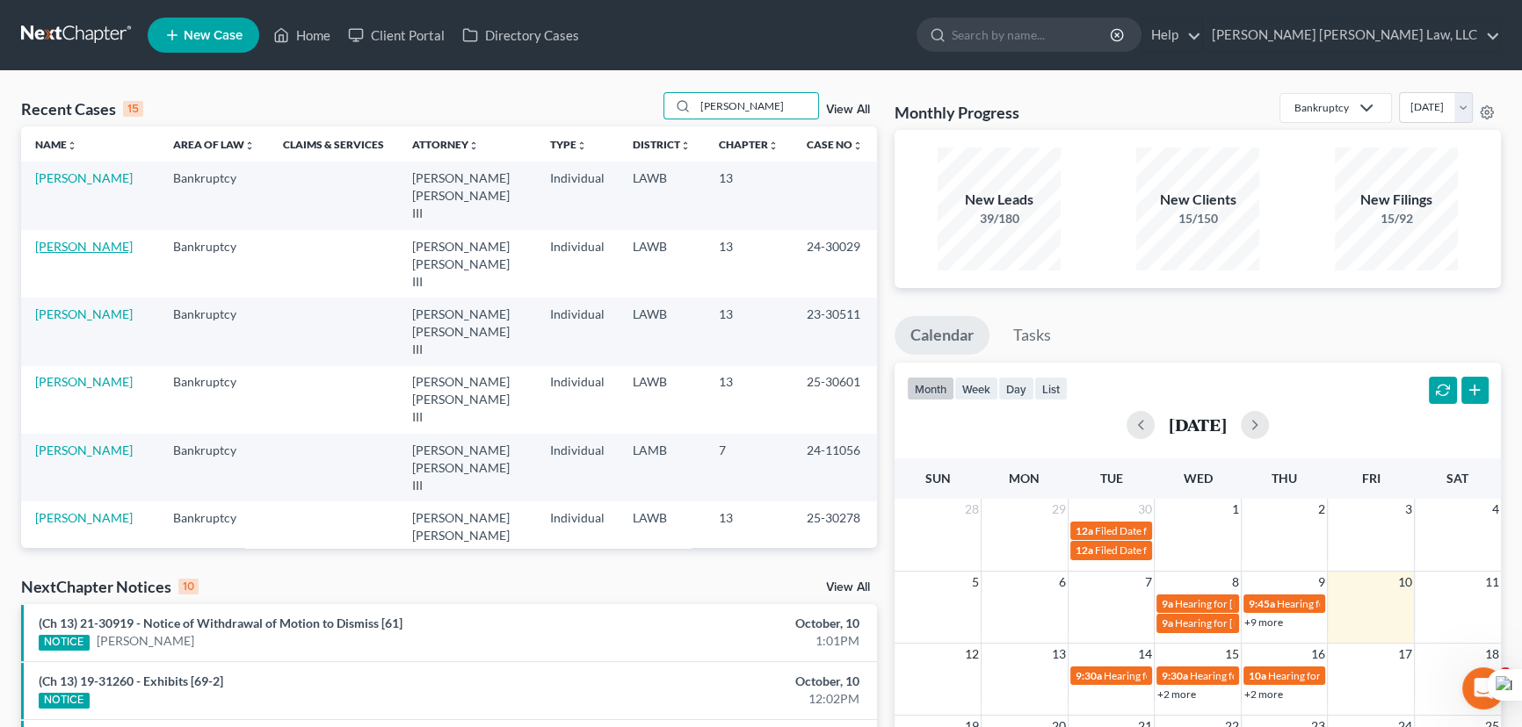
click at [96, 239] on link "[PERSON_NAME]" at bounding box center [84, 246] width 98 height 15
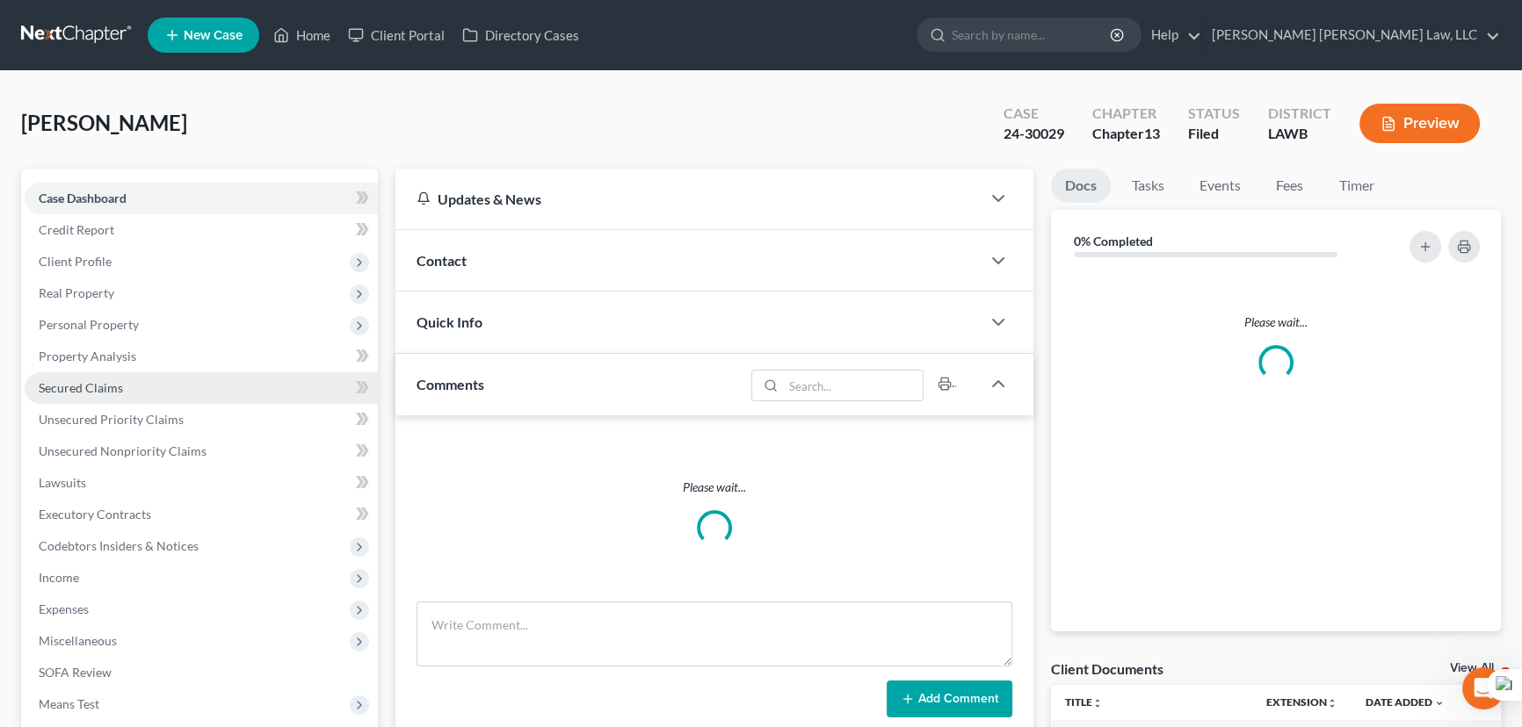
click at [119, 380] on span "Secured Claims" at bounding box center [81, 387] width 84 height 15
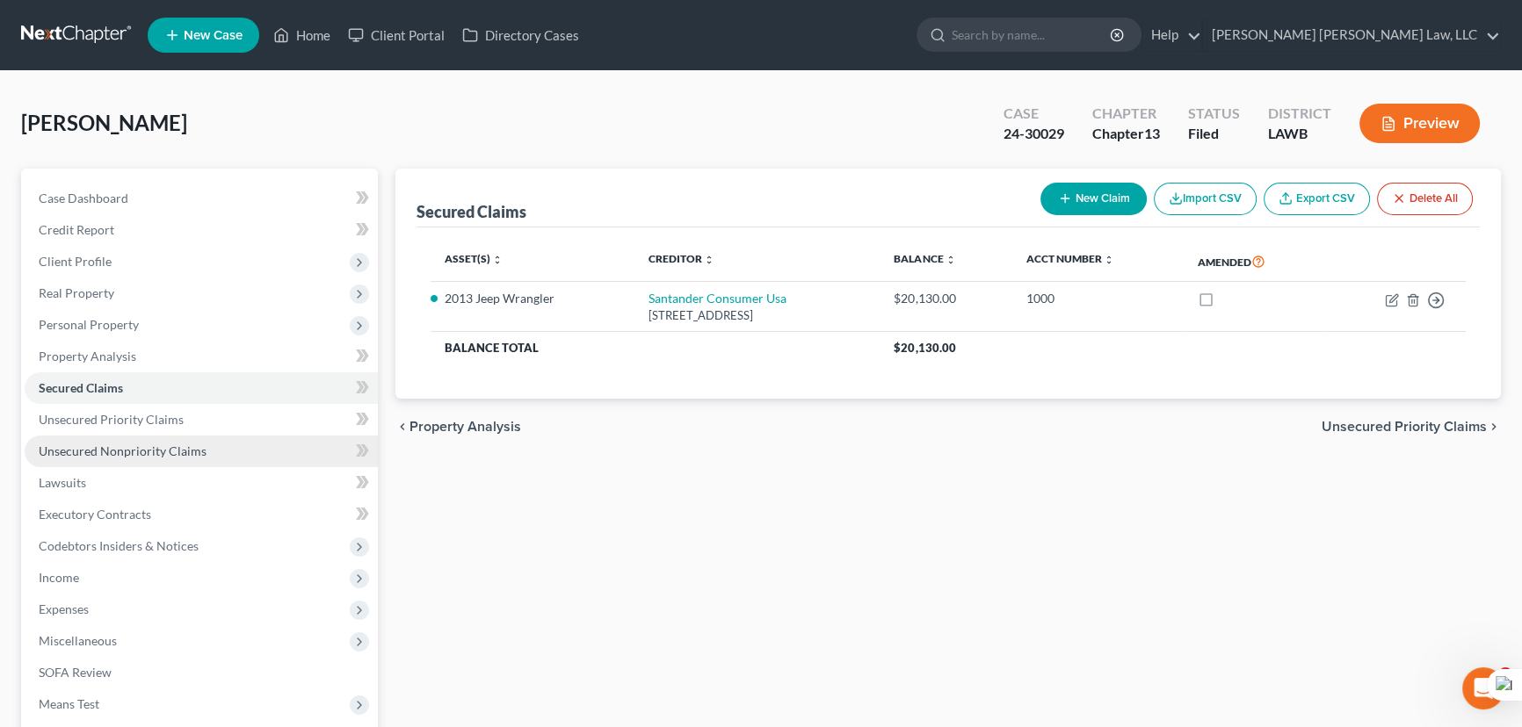
click at [272, 456] on link "Unsecured Nonpriority Claims" at bounding box center [201, 452] width 353 height 32
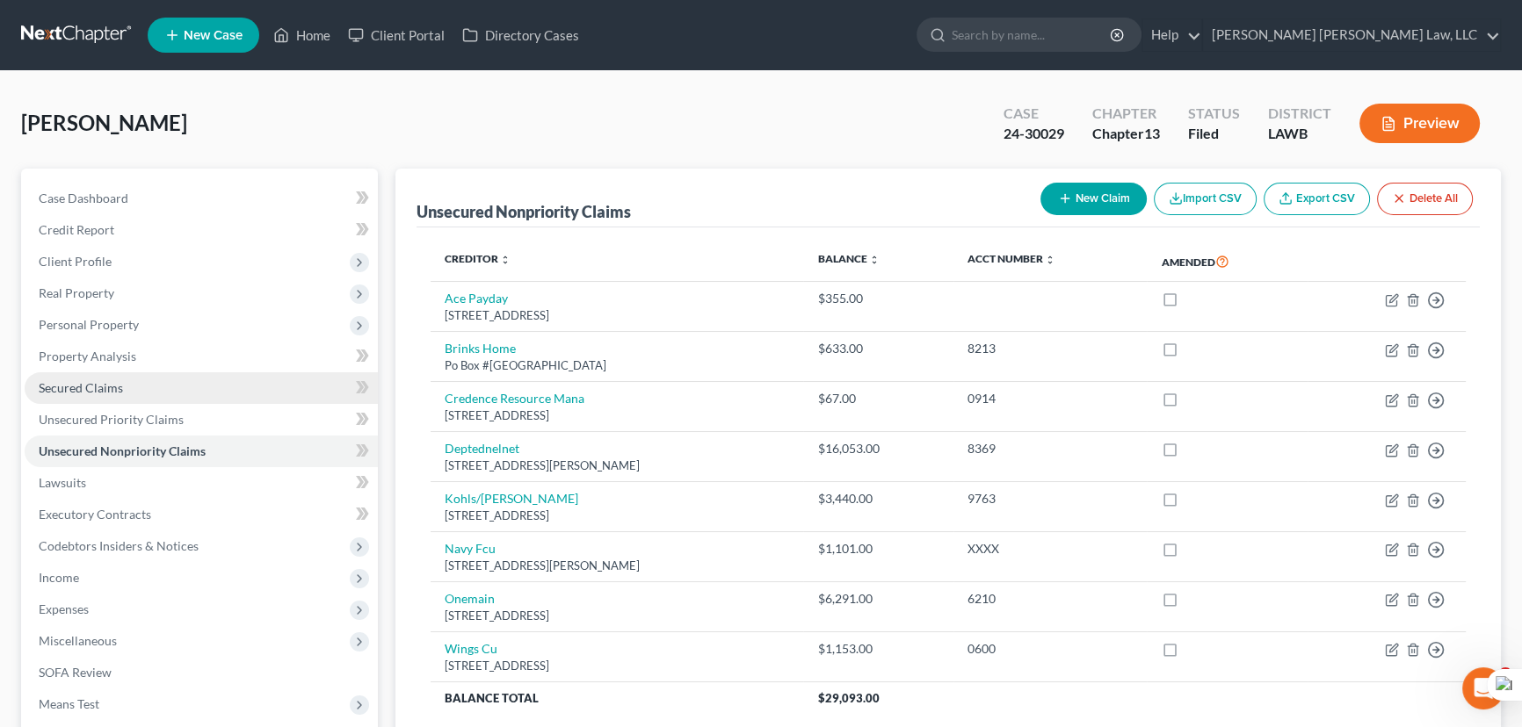
click at [90, 383] on span "Secured Claims" at bounding box center [81, 387] width 84 height 15
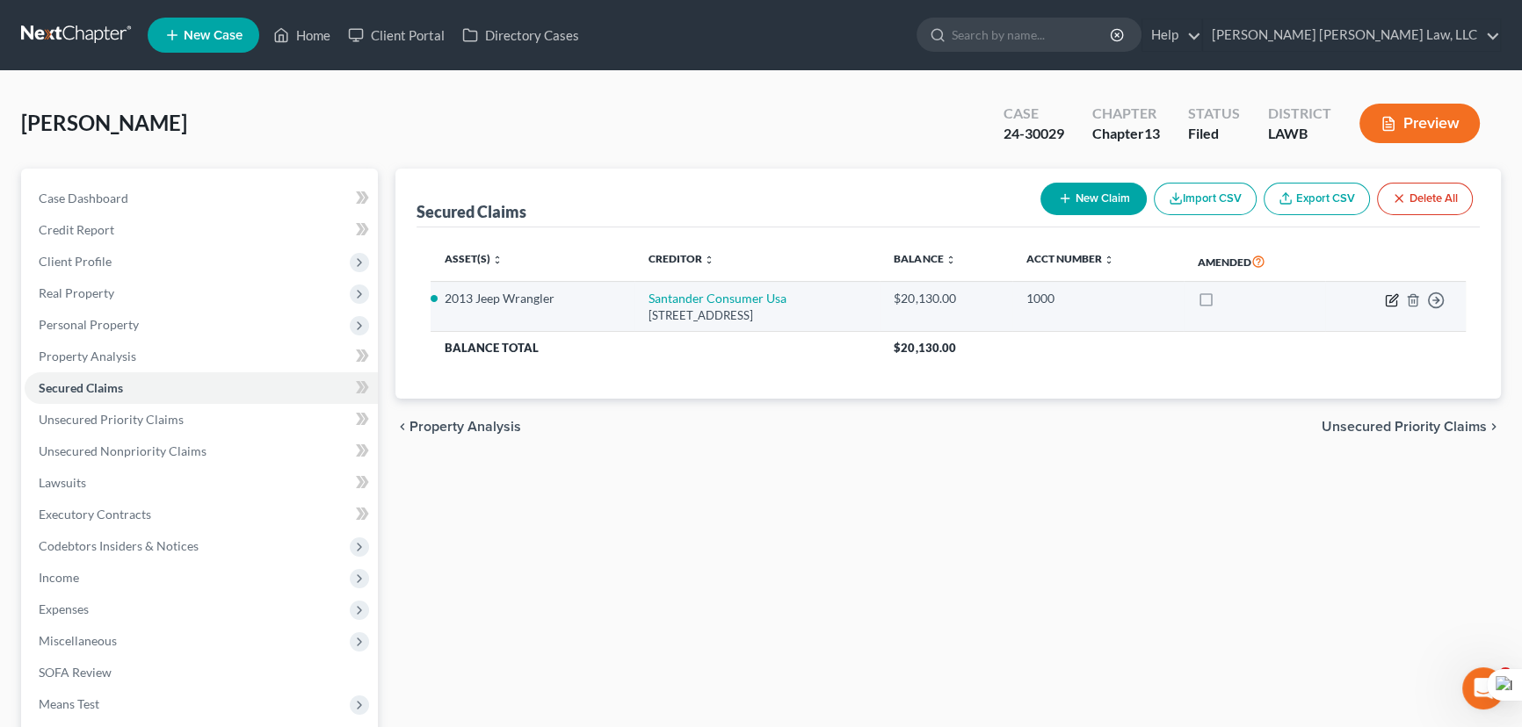
click at [1386, 302] on icon "button" at bounding box center [1391, 300] width 11 height 11
select select "45"
select select "0"
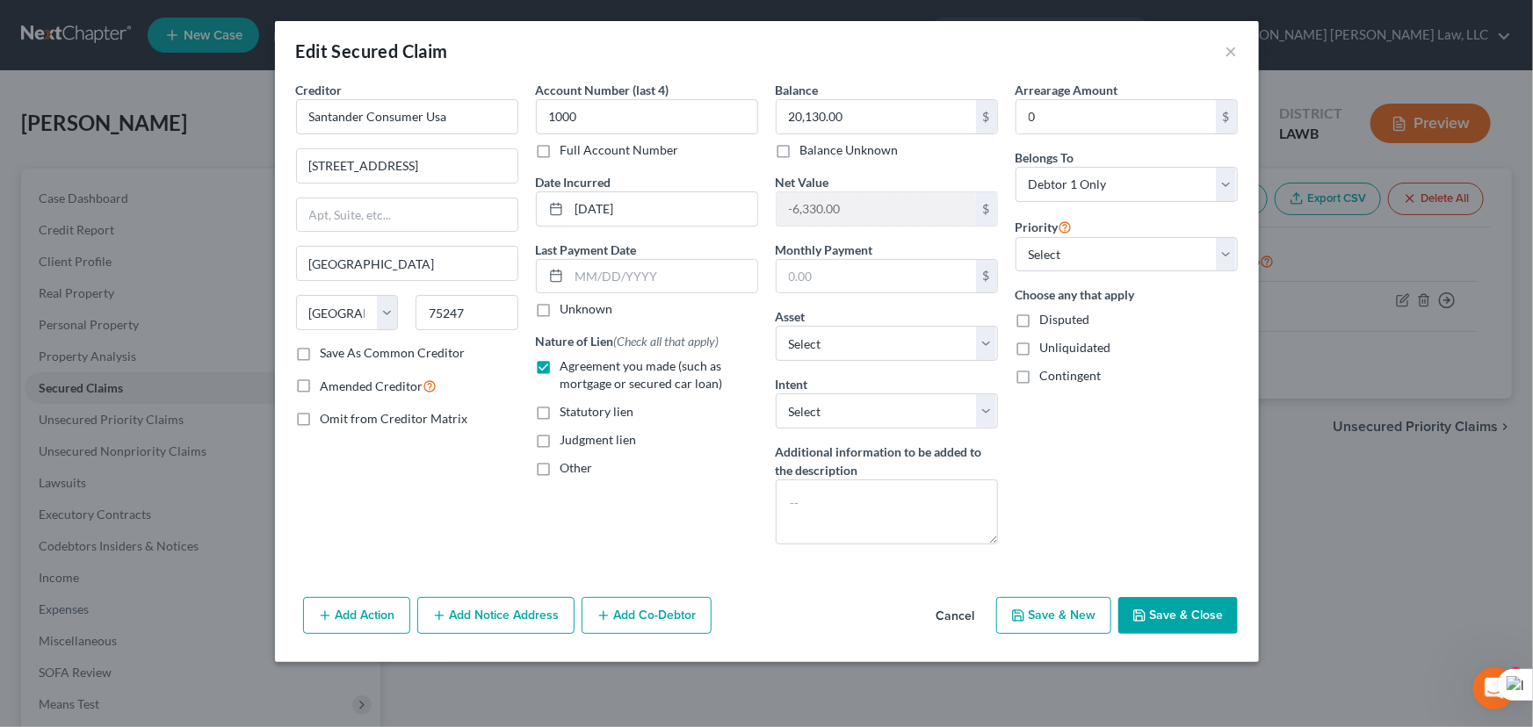
drag, startPoint x: 1152, startPoint y: 606, endPoint x: 1107, endPoint y: 599, distance: 45.4
click at [1152, 606] on button "Save & Close" at bounding box center [1177, 615] width 119 height 37
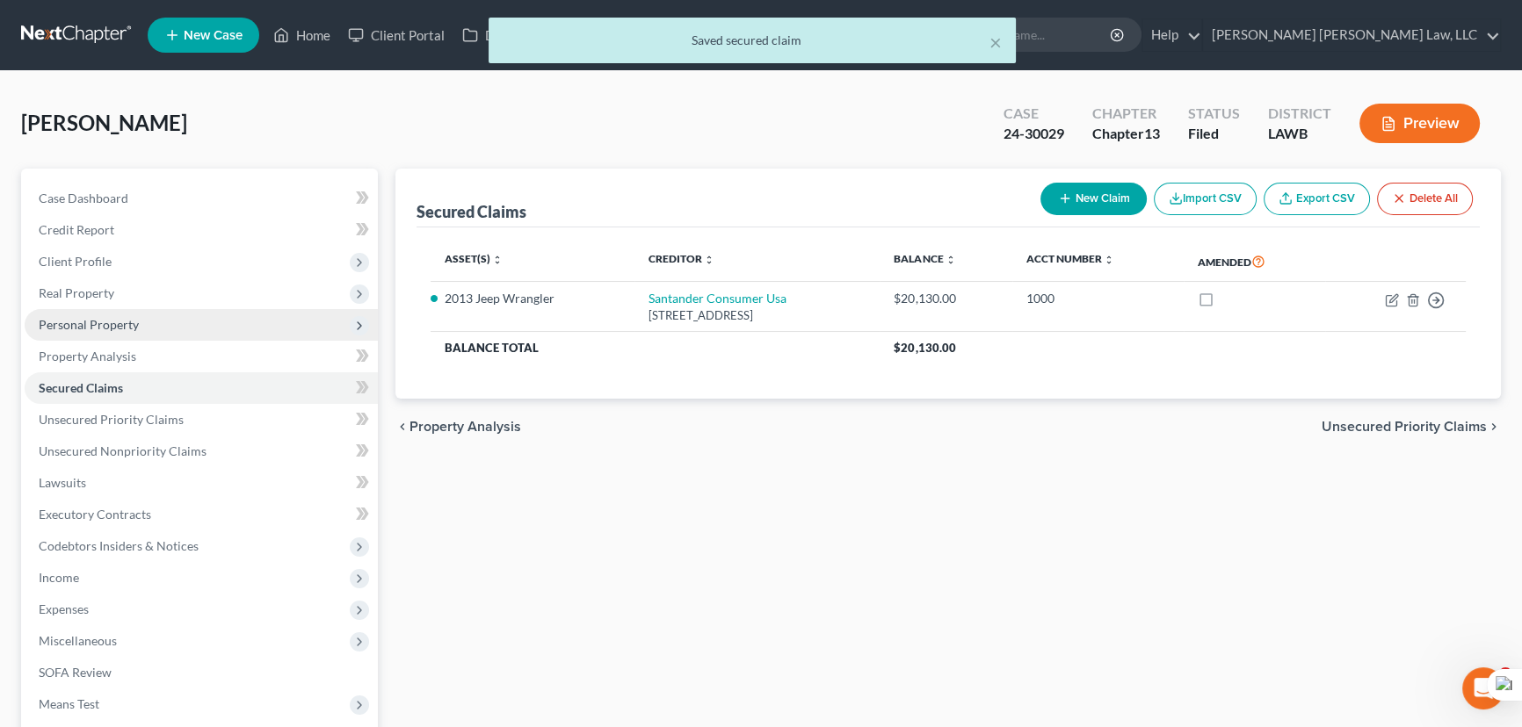
click at [188, 329] on span "Personal Property" at bounding box center [201, 325] width 353 height 32
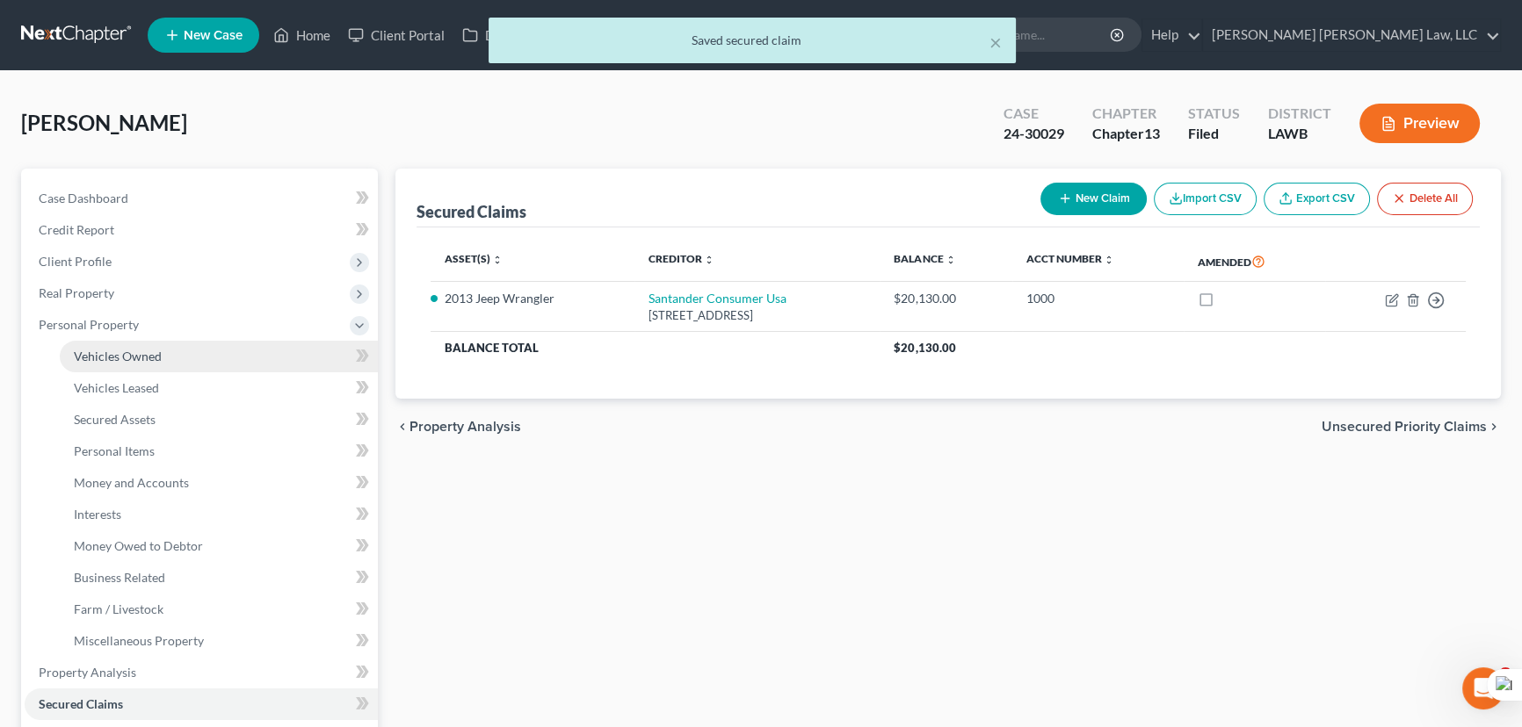
click at [186, 344] on link "Vehicles Owned" at bounding box center [219, 357] width 318 height 32
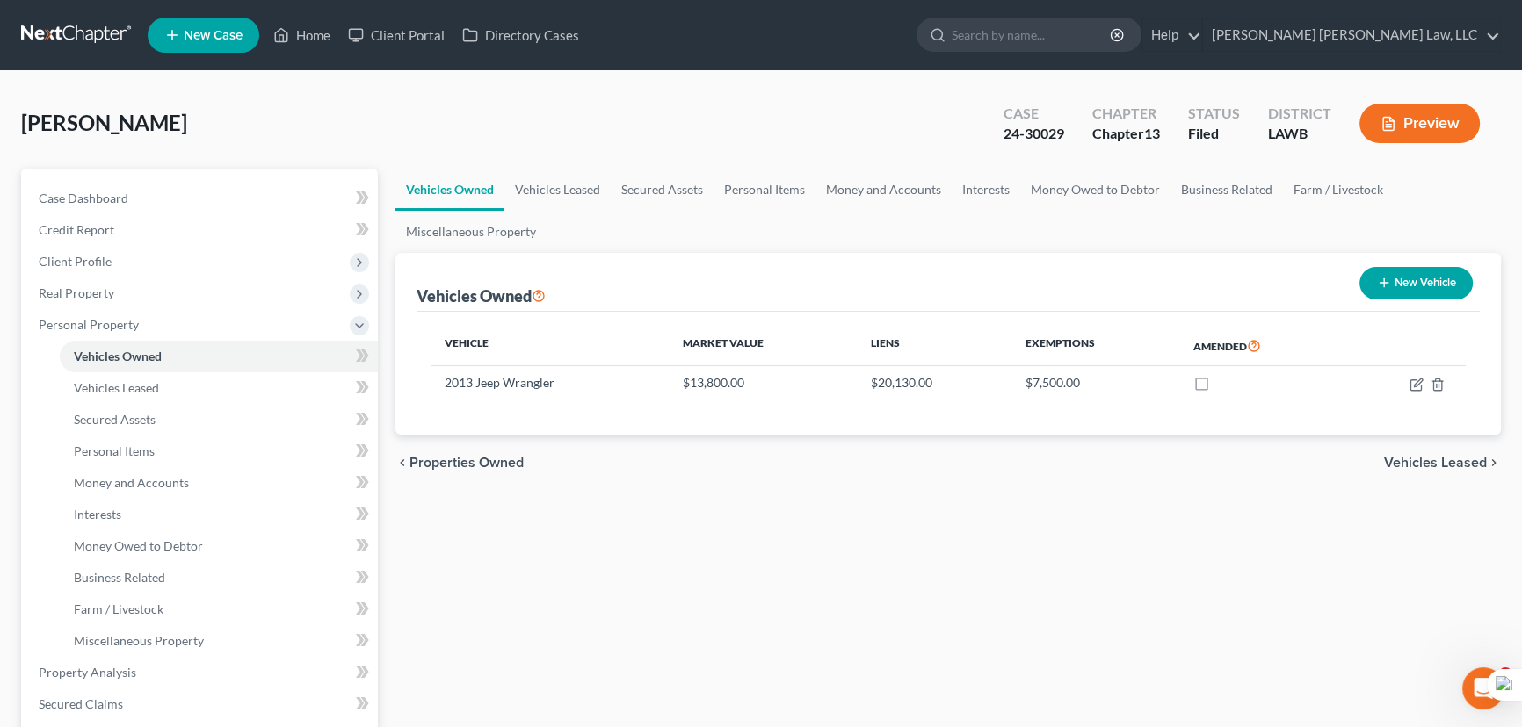
drag, startPoint x: 1115, startPoint y: 641, endPoint x: 642, endPoint y: 563, distance: 479.1
click at [1114, 641] on div "Vehicles Owned Vehicles Leased Secured Assets Personal Items Money and Accounts…" at bounding box center [948, 692] width 1123 height 1046
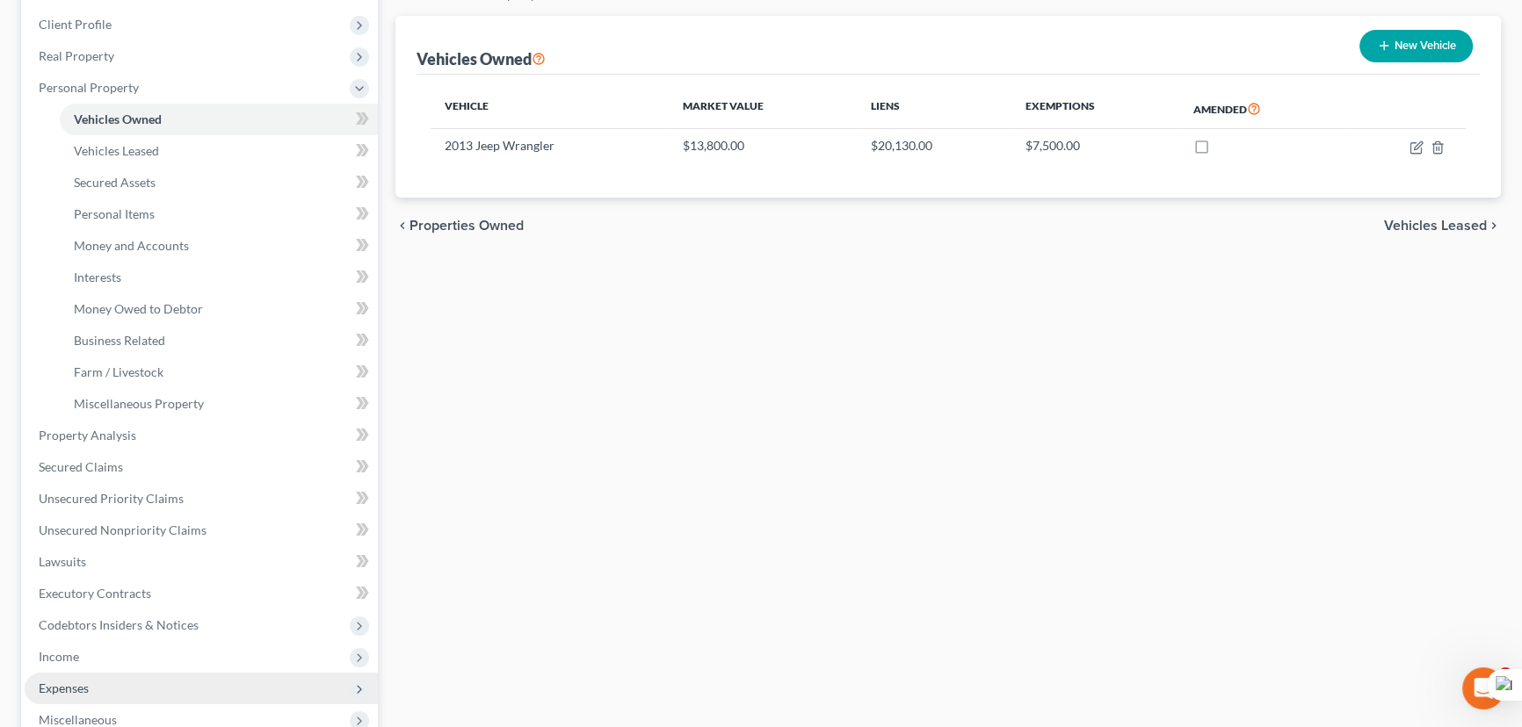
scroll to position [399, 0]
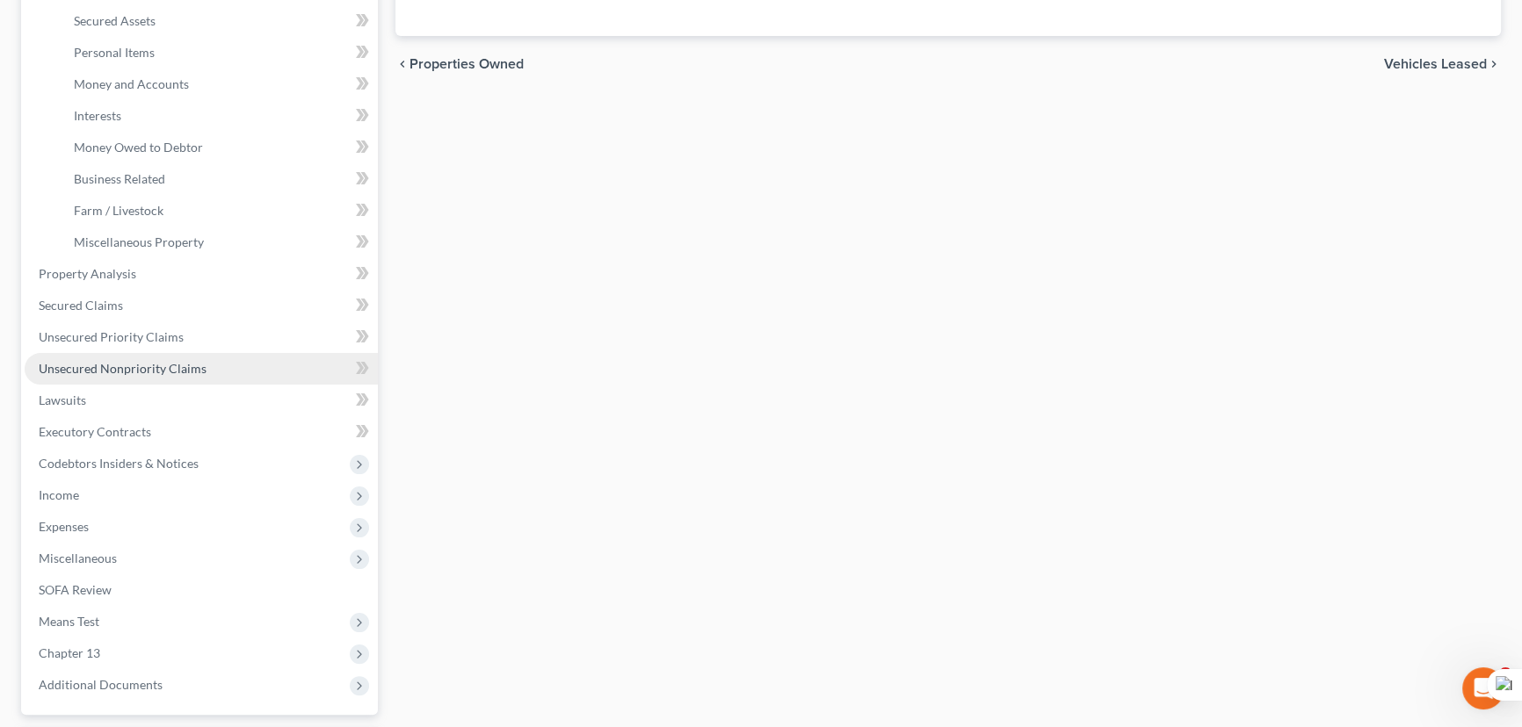
click at [142, 361] on span "Unsecured Nonpriority Claims" at bounding box center [123, 368] width 168 height 15
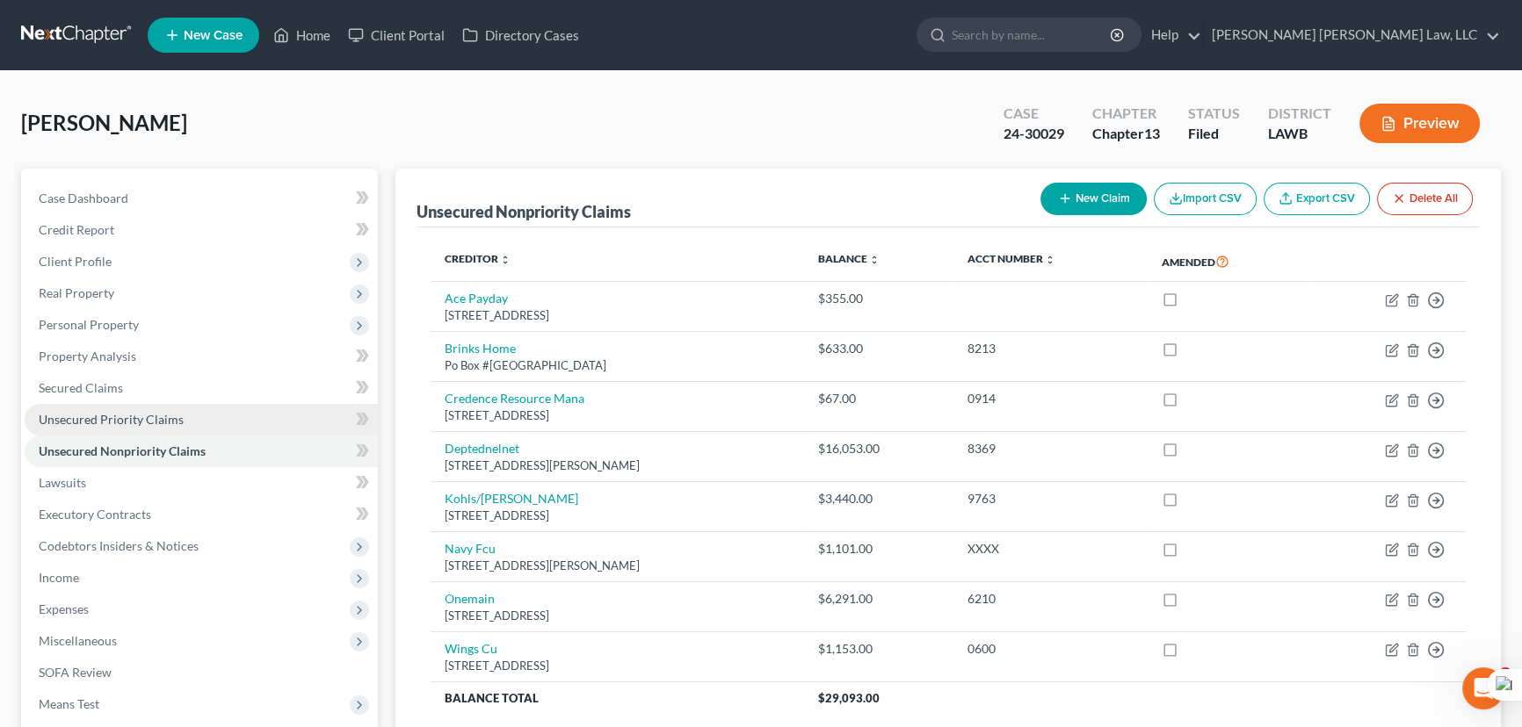
click at [264, 416] on link "Unsecured Priority Claims" at bounding box center [201, 420] width 353 height 32
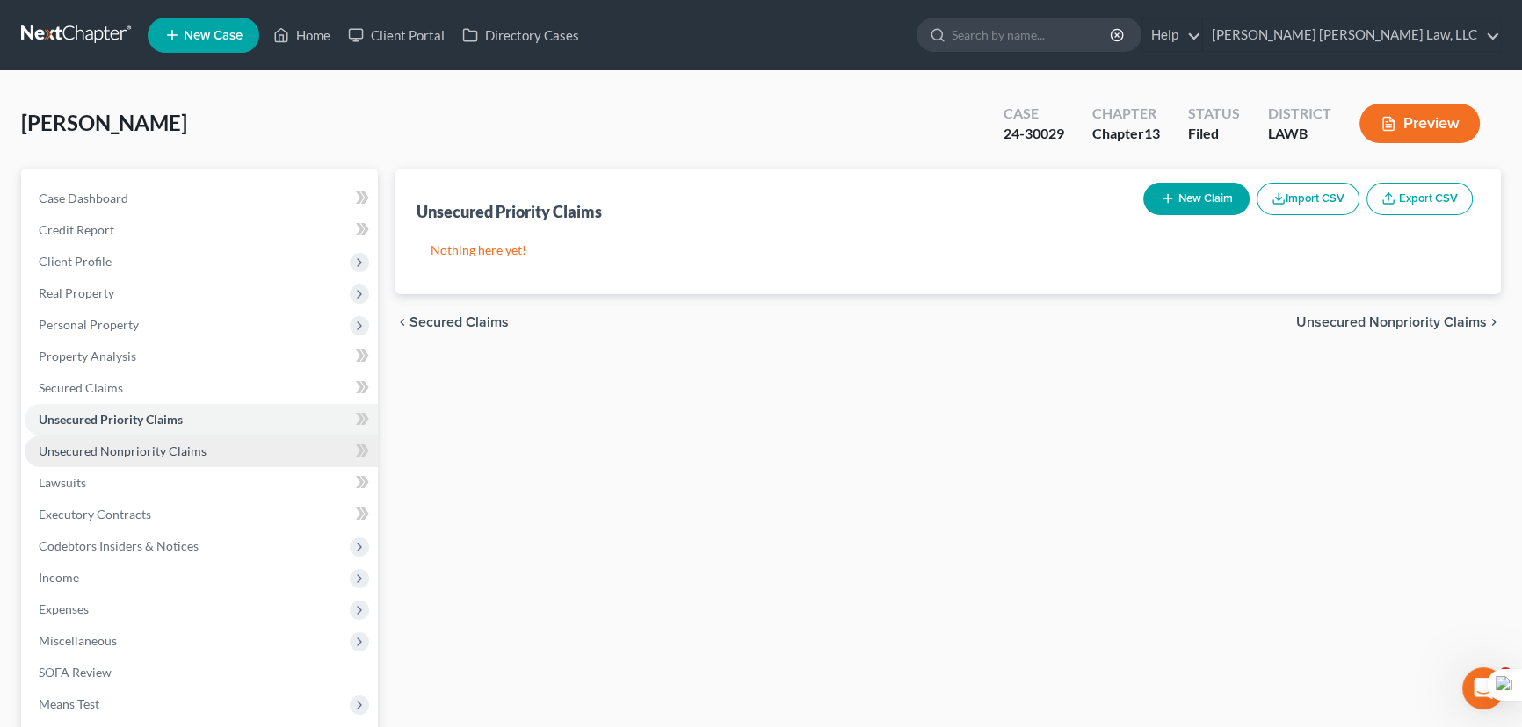
click at [257, 451] on link "Unsecured Nonpriority Claims" at bounding box center [201, 452] width 353 height 32
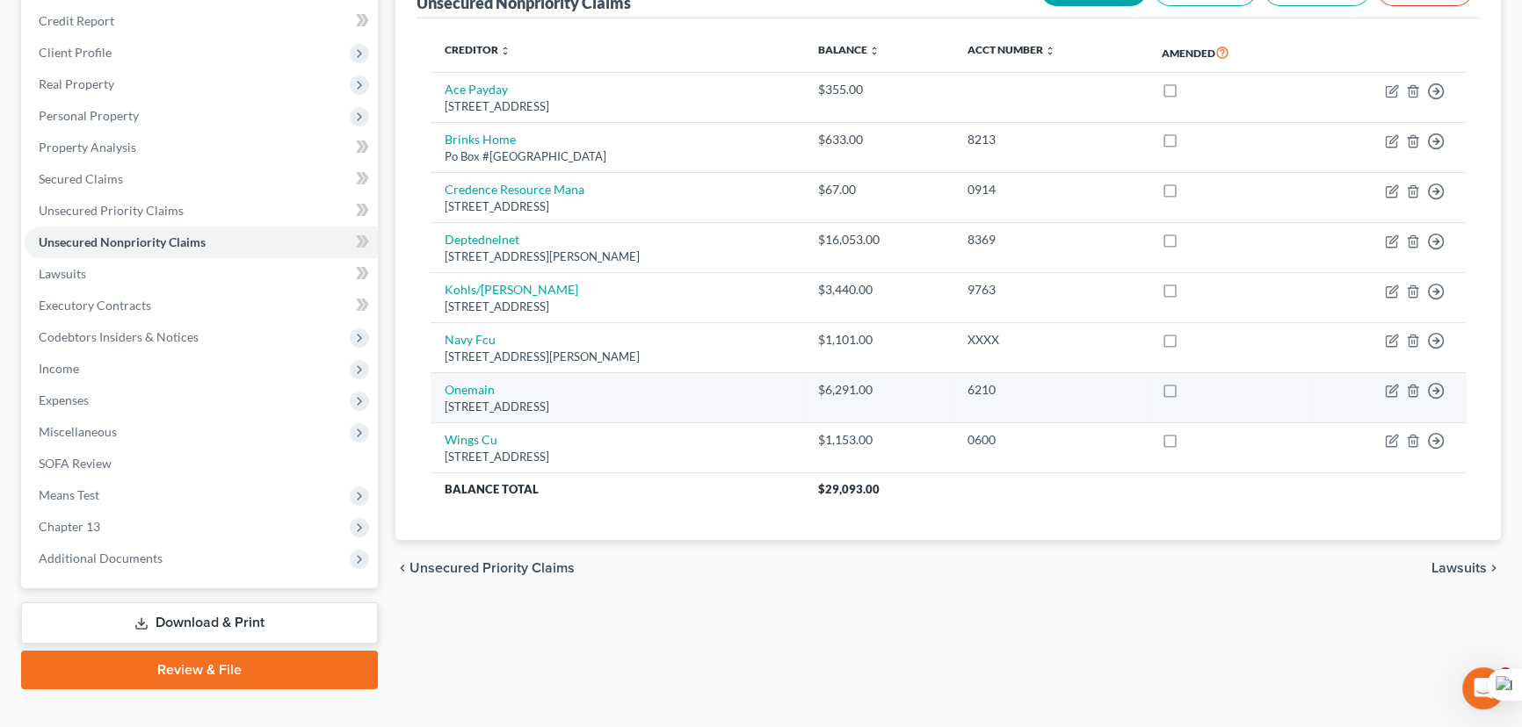
scroll to position [235, 0]
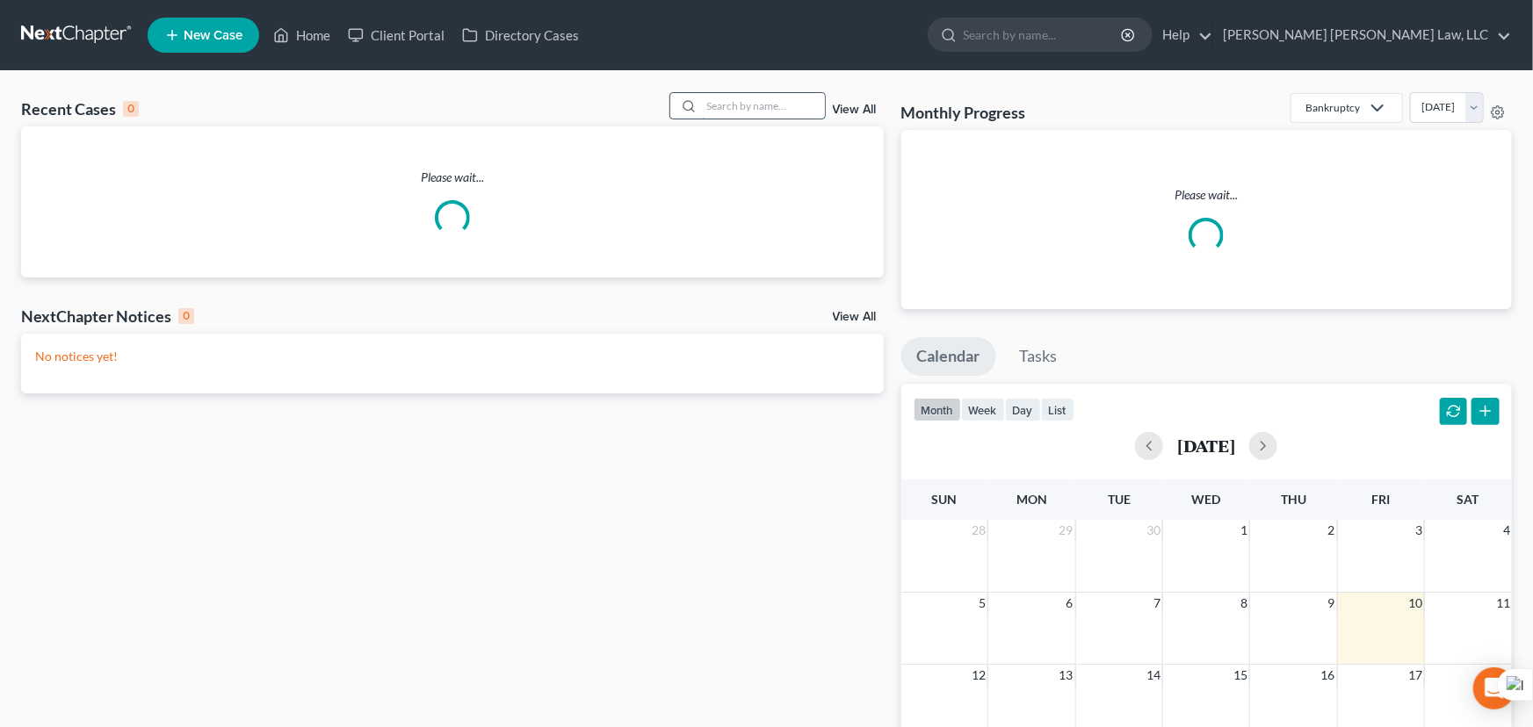
click at [713, 101] on input "search" at bounding box center [763, 105] width 123 height 25
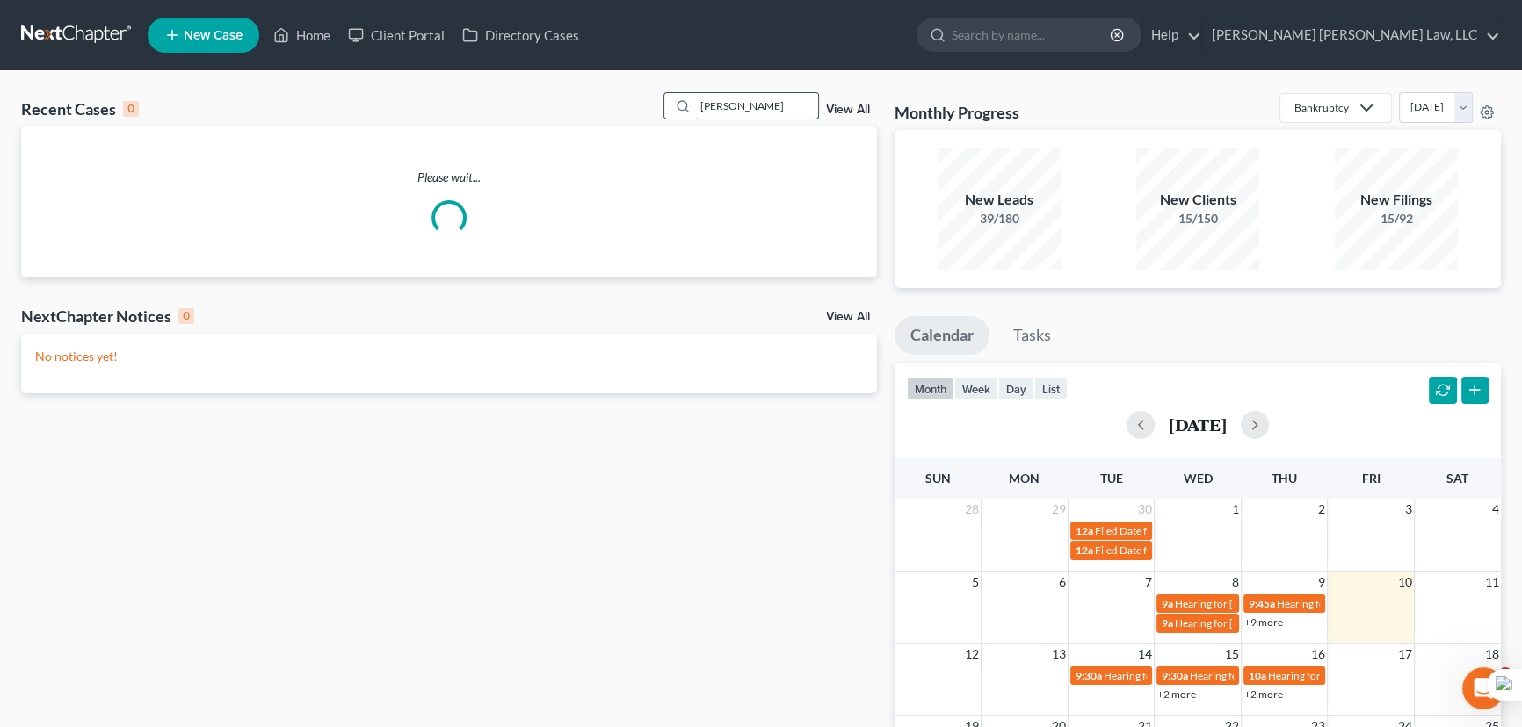
type input "[PERSON_NAME]"
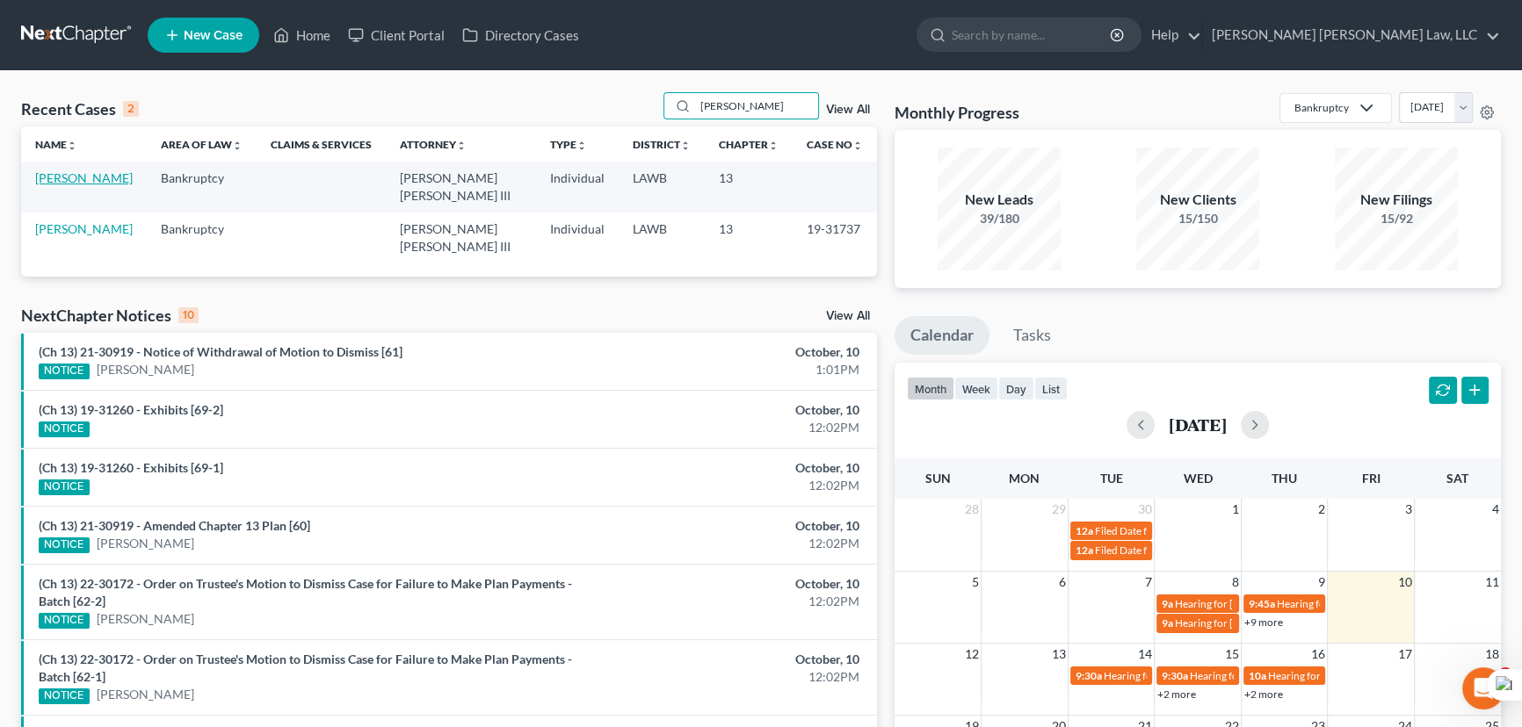
click at [83, 181] on link "[PERSON_NAME]" at bounding box center [84, 177] width 98 height 15
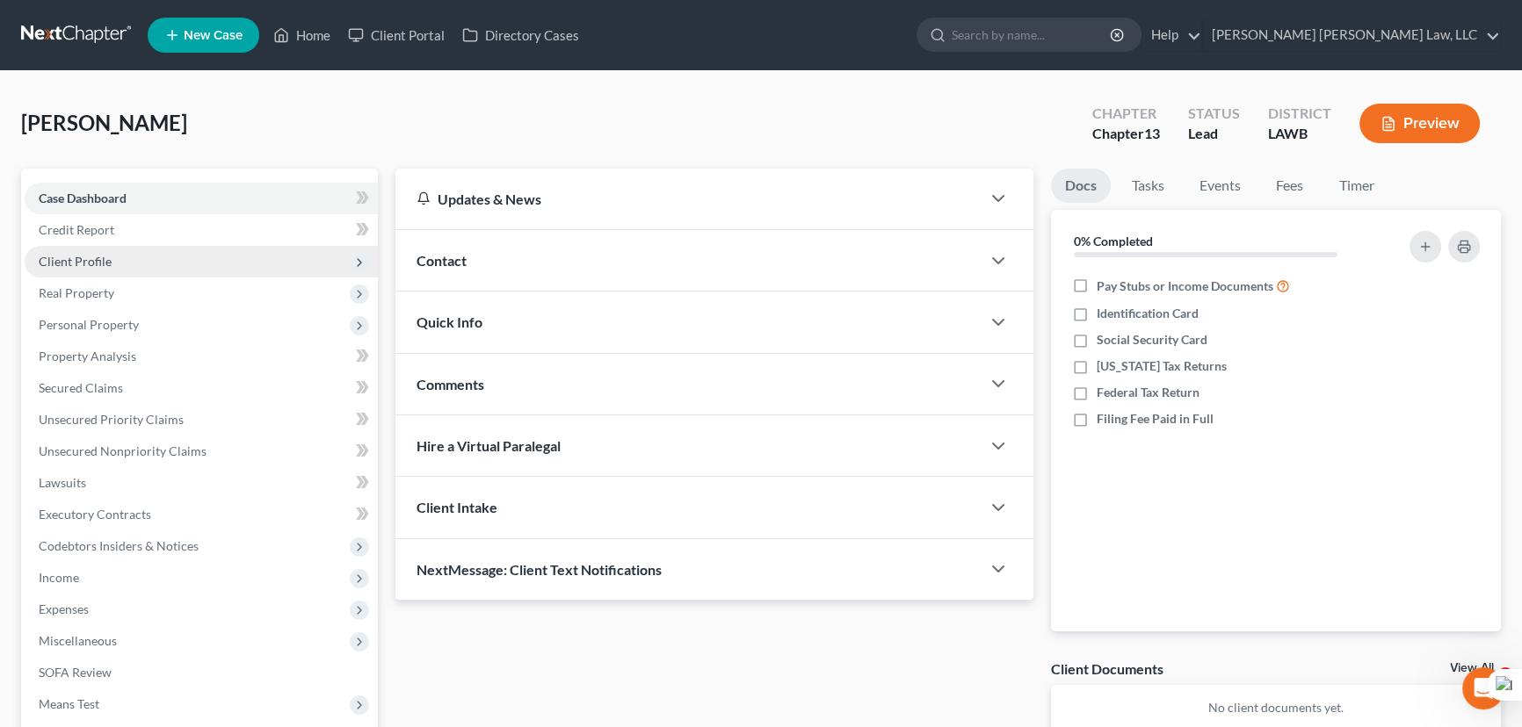
click at [71, 256] on span "Client Profile" at bounding box center [75, 261] width 73 height 15
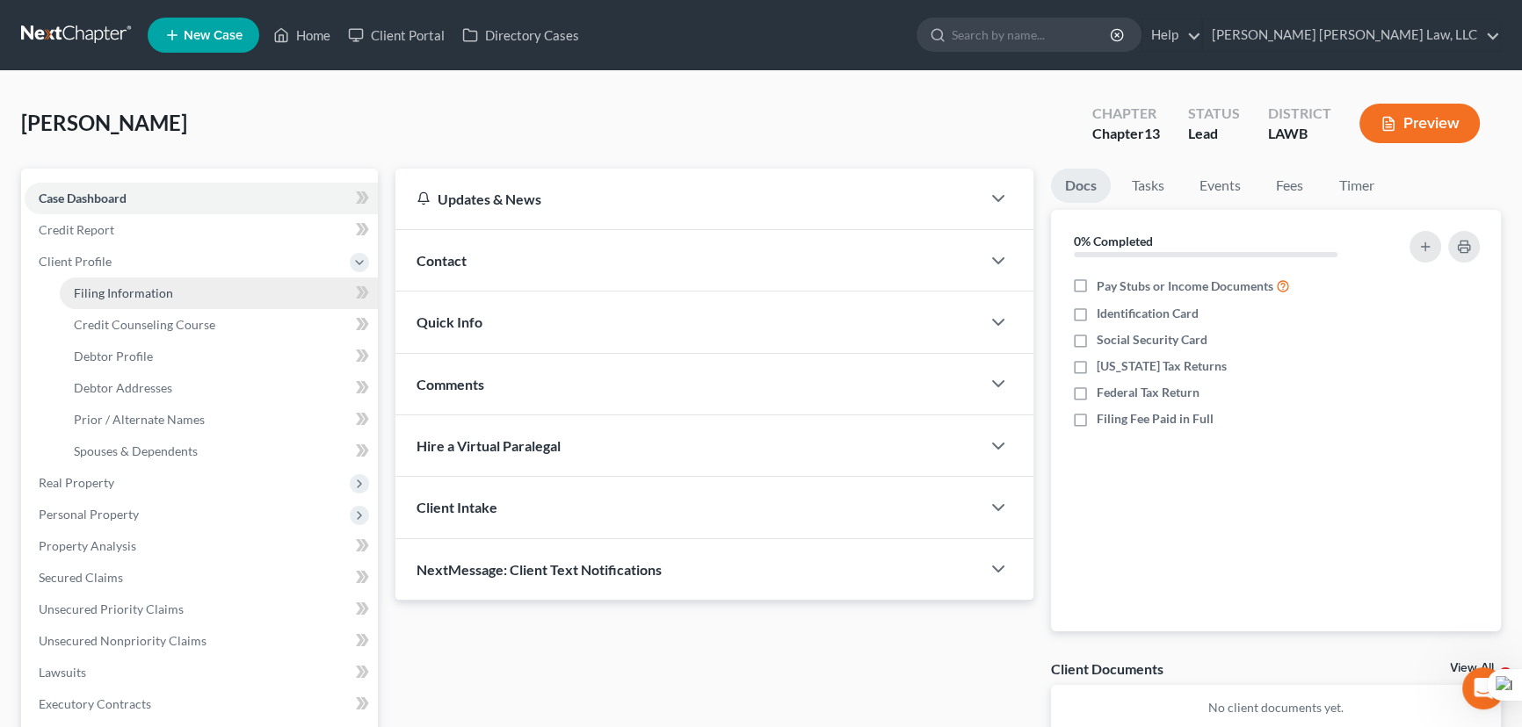
click at [89, 293] on span "Filing Information" at bounding box center [123, 293] width 99 height 15
select select "1"
select select "0"
select select "3"
select select "19"
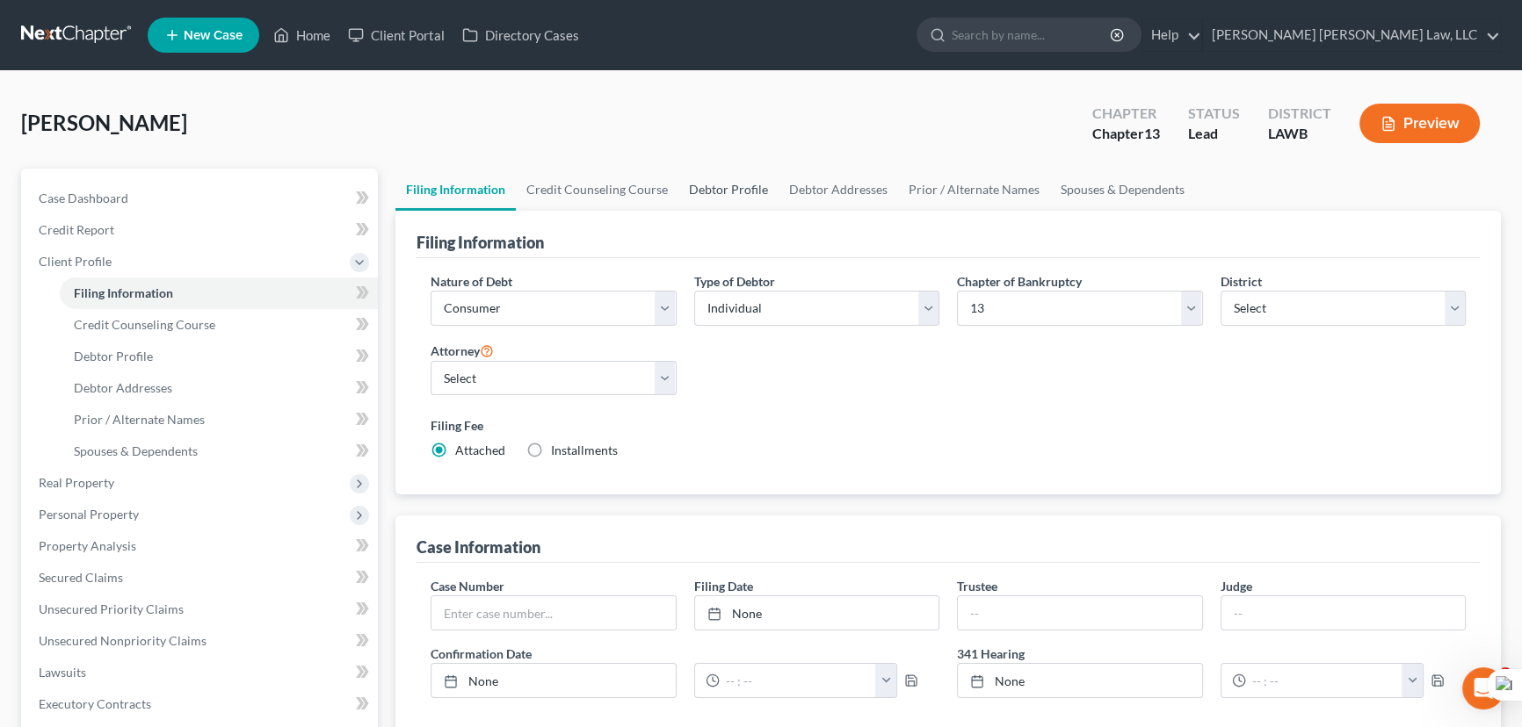
click at [744, 190] on link "Debtor Profile" at bounding box center [728, 190] width 100 height 42
select select "0"
select select "3"
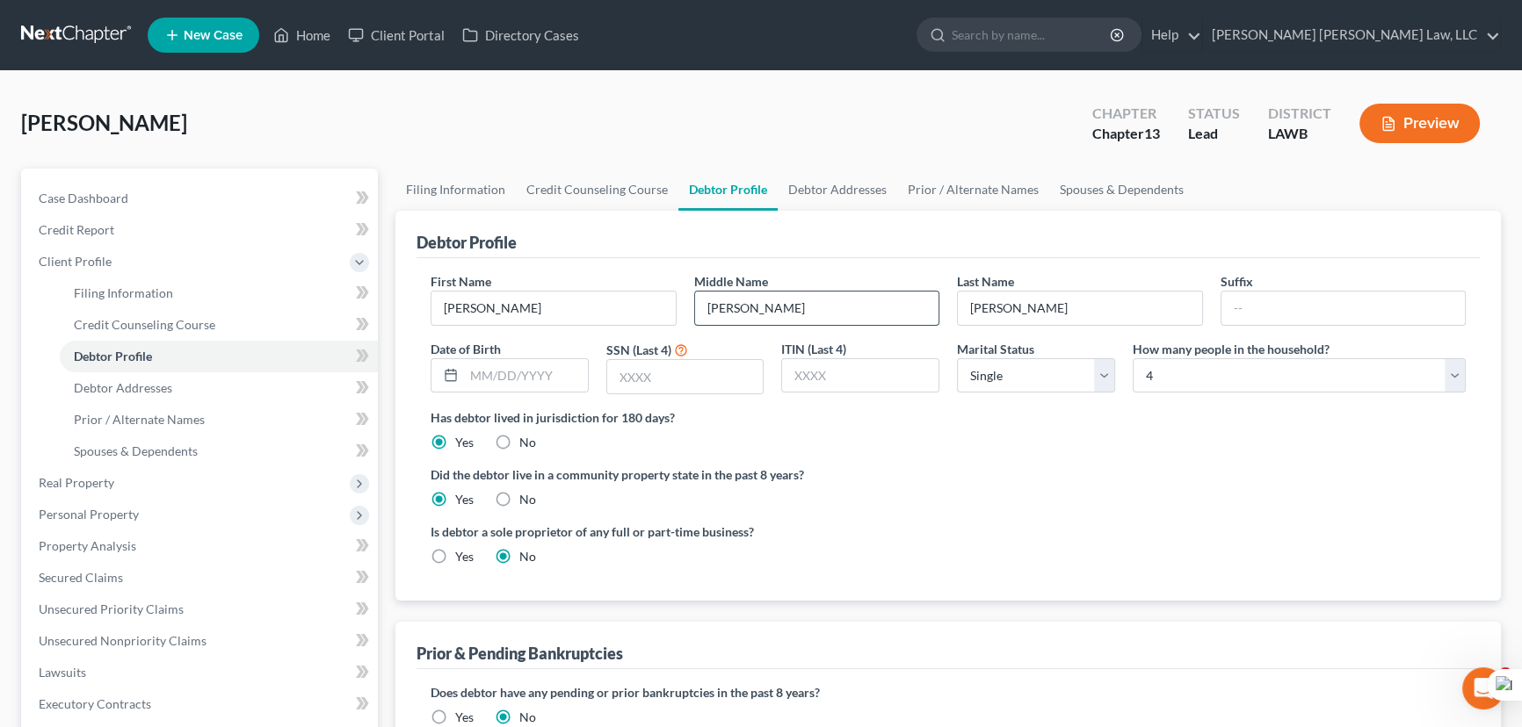
click at [803, 306] on input "[PERSON_NAME]" at bounding box center [817, 308] width 244 height 33
click at [444, 201] on link "Filing Information" at bounding box center [455, 190] width 120 height 42
select select "1"
select select "0"
select select "3"
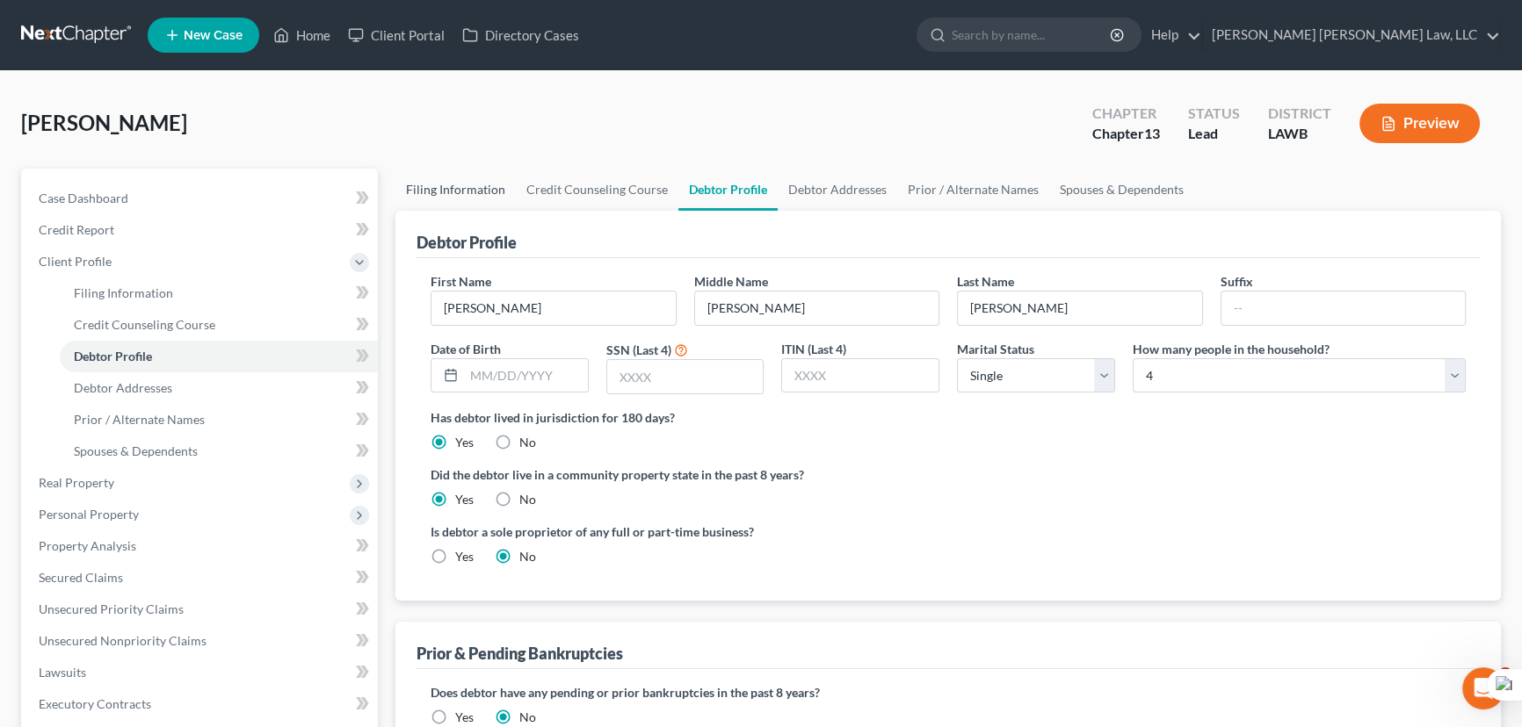
select select "36"
select select "0"
select select "19"
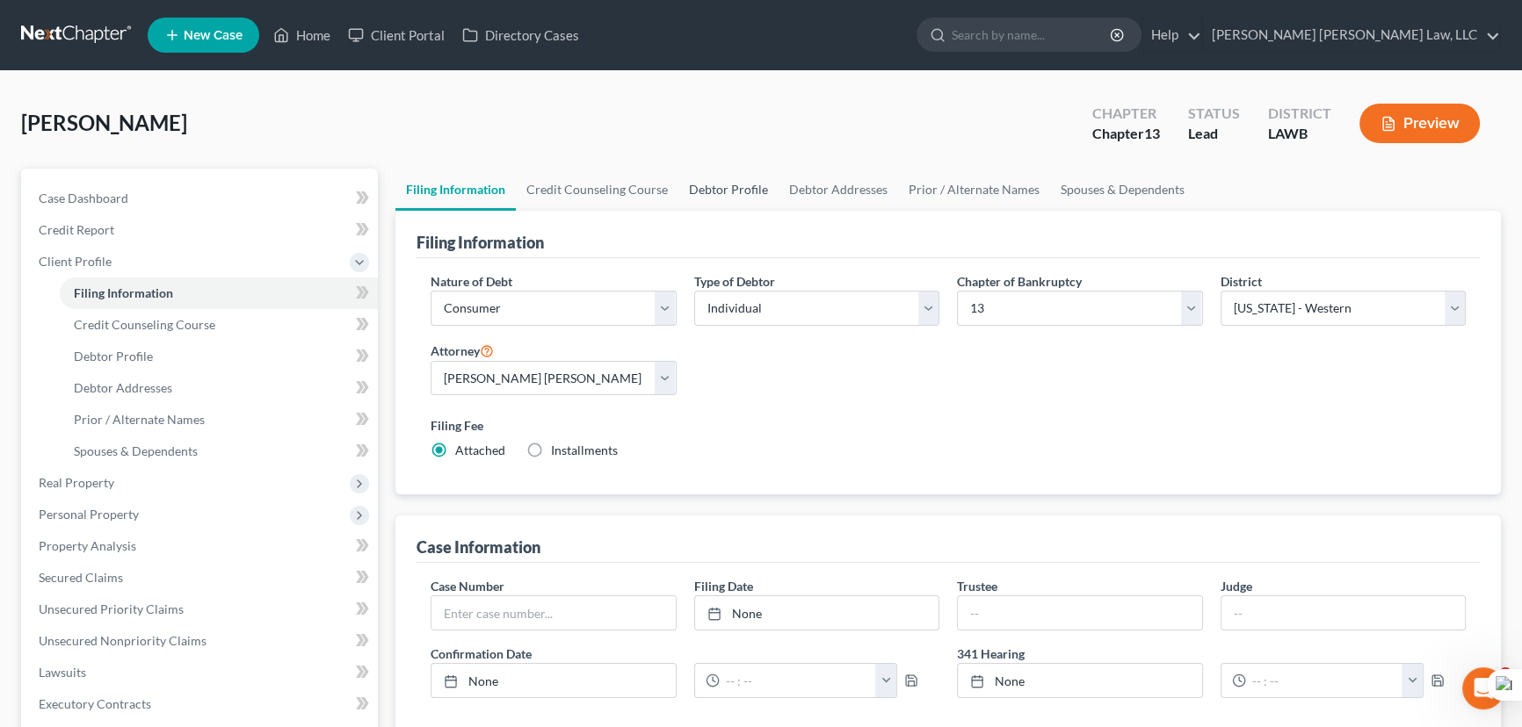
click at [755, 192] on link "Debtor Profile" at bounding box center [728, 190] width 100 height 42
select select "0"
select select "3"
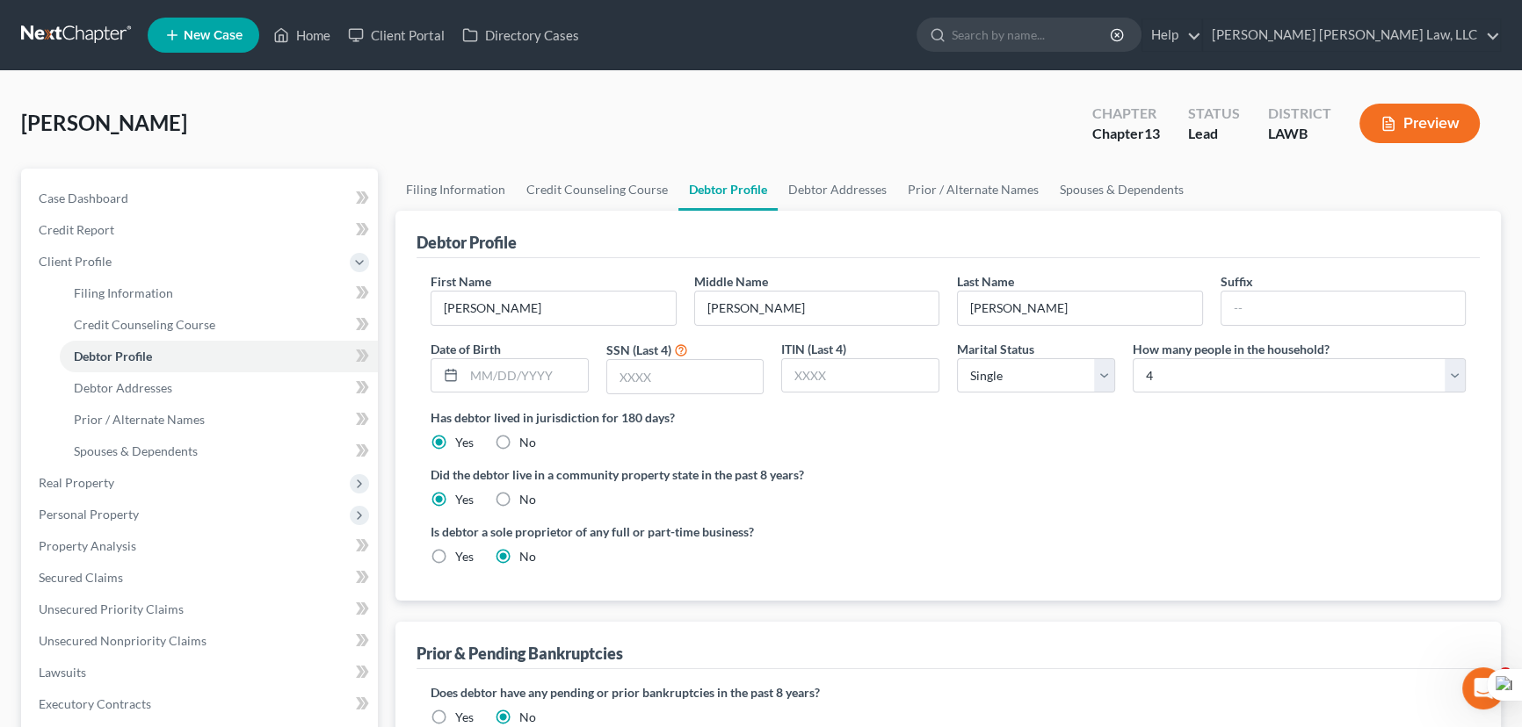
click at [527, 354] on div "Date of Birth" at bounding box center [510, 367] width 176 height 55
click at [527, 373] on input "text" at bounding box center [526, 375] width 124 height 33
type input "[DATE]"
click at [670, 377] on input "text" at bounding box center [685, 376] width 156 height 33
type input "0742"
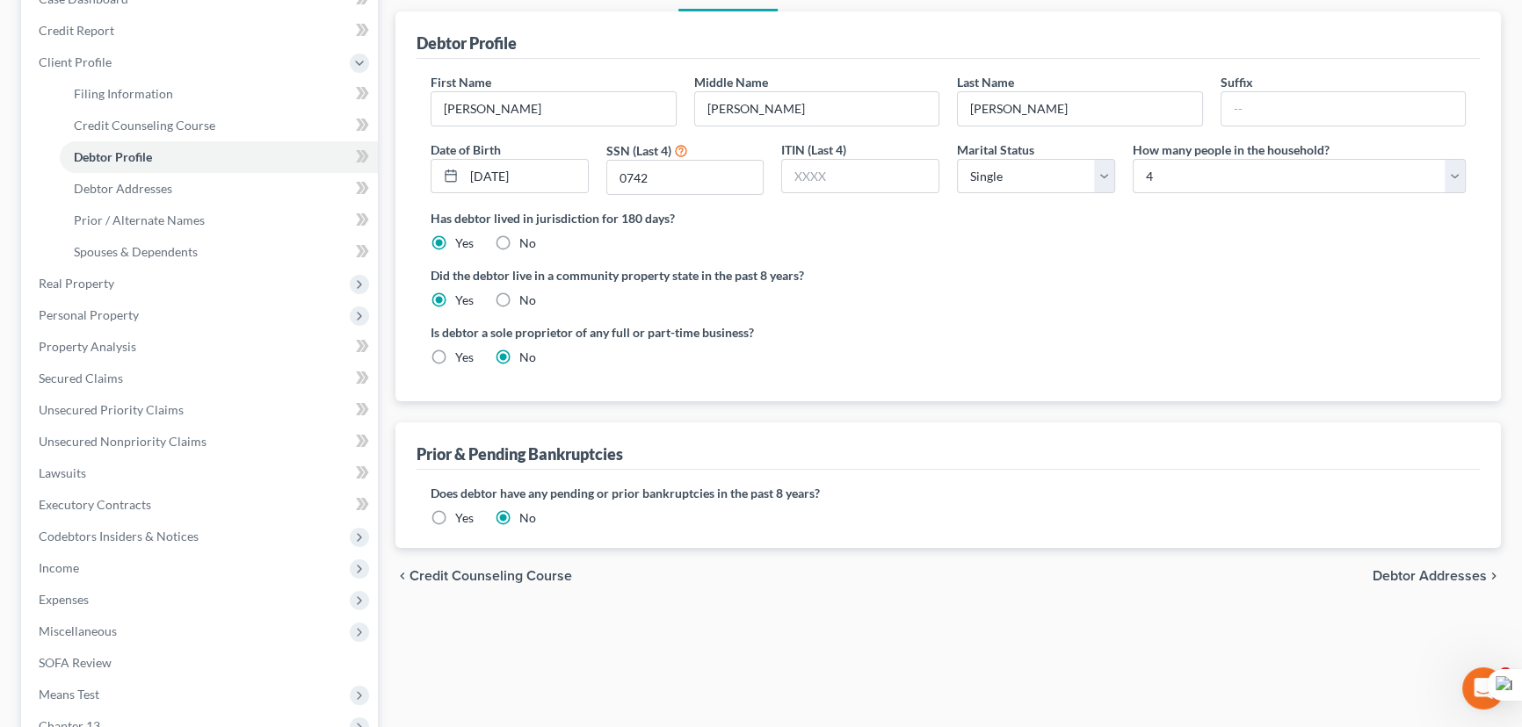
scroll to position [319, 0]
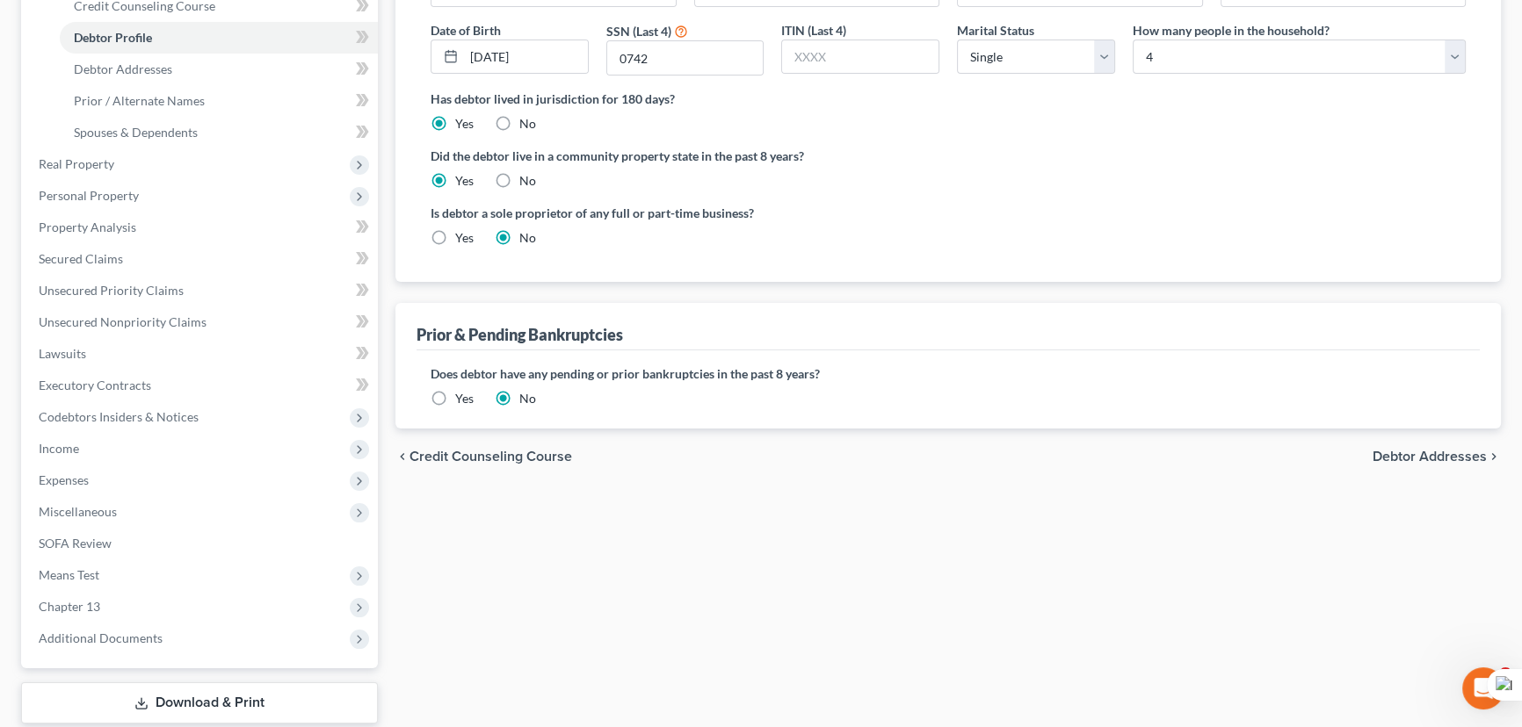
click at [455, 390] on label "Yes" at bounding box center [464, 399] width 18 height 18
click at [462, 390] on input "Yes" at bounding box center [467, 395] width 11 height 11
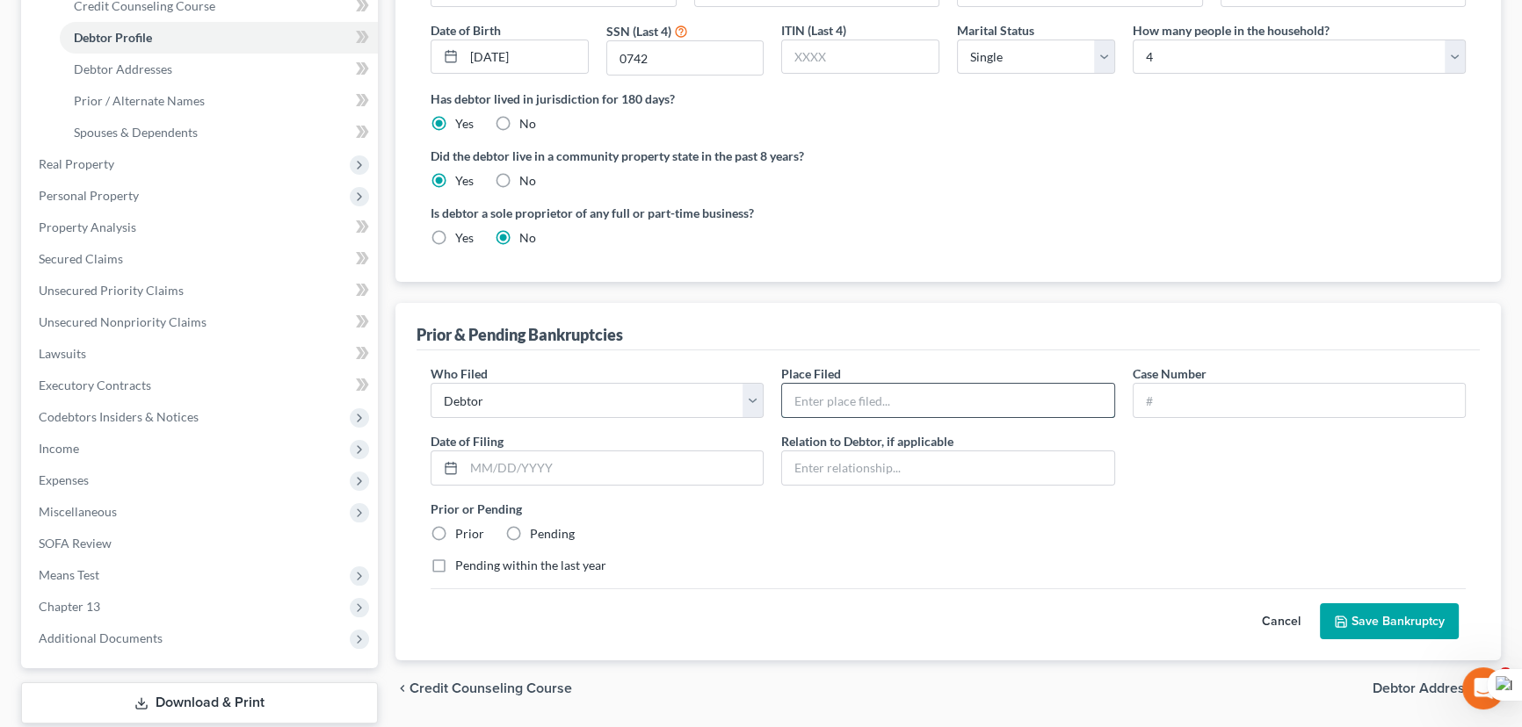
click at [909, 397] on input "text" at bounding box center [947, 400] width 331 height 33
click at [1216, 383] on div at bounding box center [1299, 400] width 333 height 35
click at [1216, 394] on input "text" at bounding box center [1298, 400] width 331 height 33
type input "19-31737"
click at [672, 464] on input "text" at bounding box center [613, 468] width 299 height 33
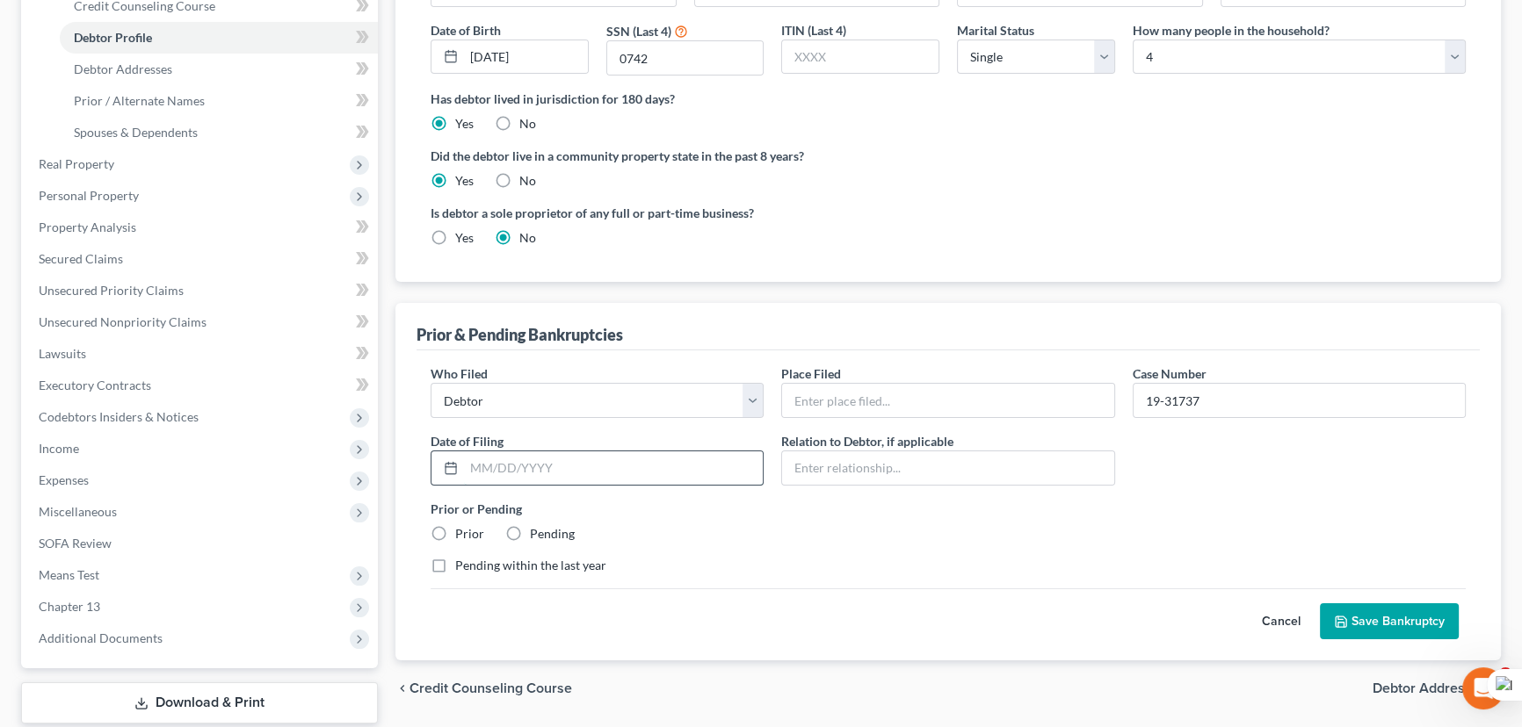
click at [541, 466] on input "text" at bounding box center [613, 468] width 299 height 33
type input "10/22/2019"
click at [455, 533] on label "Prior" at bounding box center [469, 534] width 29 height 18
click at [462, 533] on input "Prior" at bounding box center [467, 530] width 11 height 11
radio input "true"
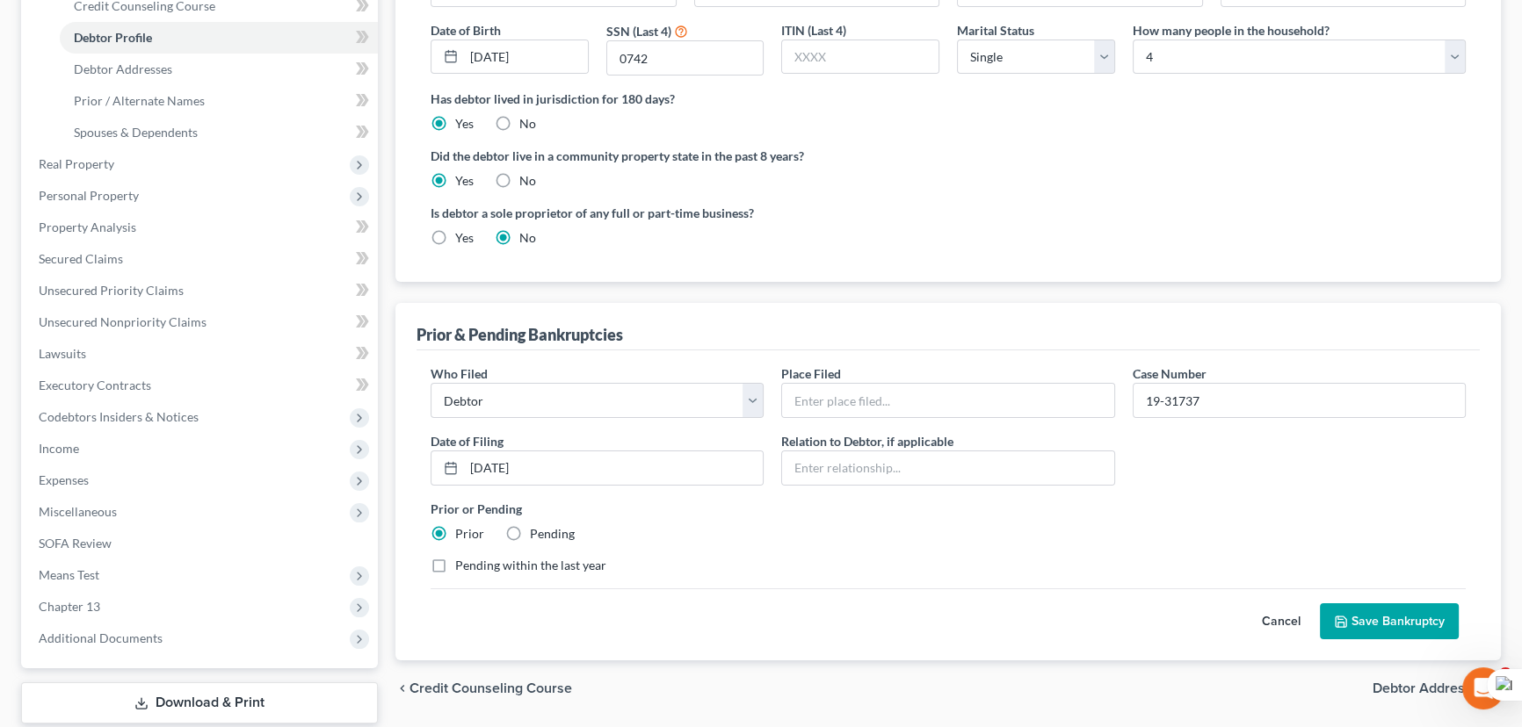
click at [1388, 594] on div "Cancel Save Bankruptcy" at bounding box center [948, 615] width 1035 height 52
click at [1388, 613] on button "Save Bankruptcy" at bounding box center [1389, 622] width 139 height 37
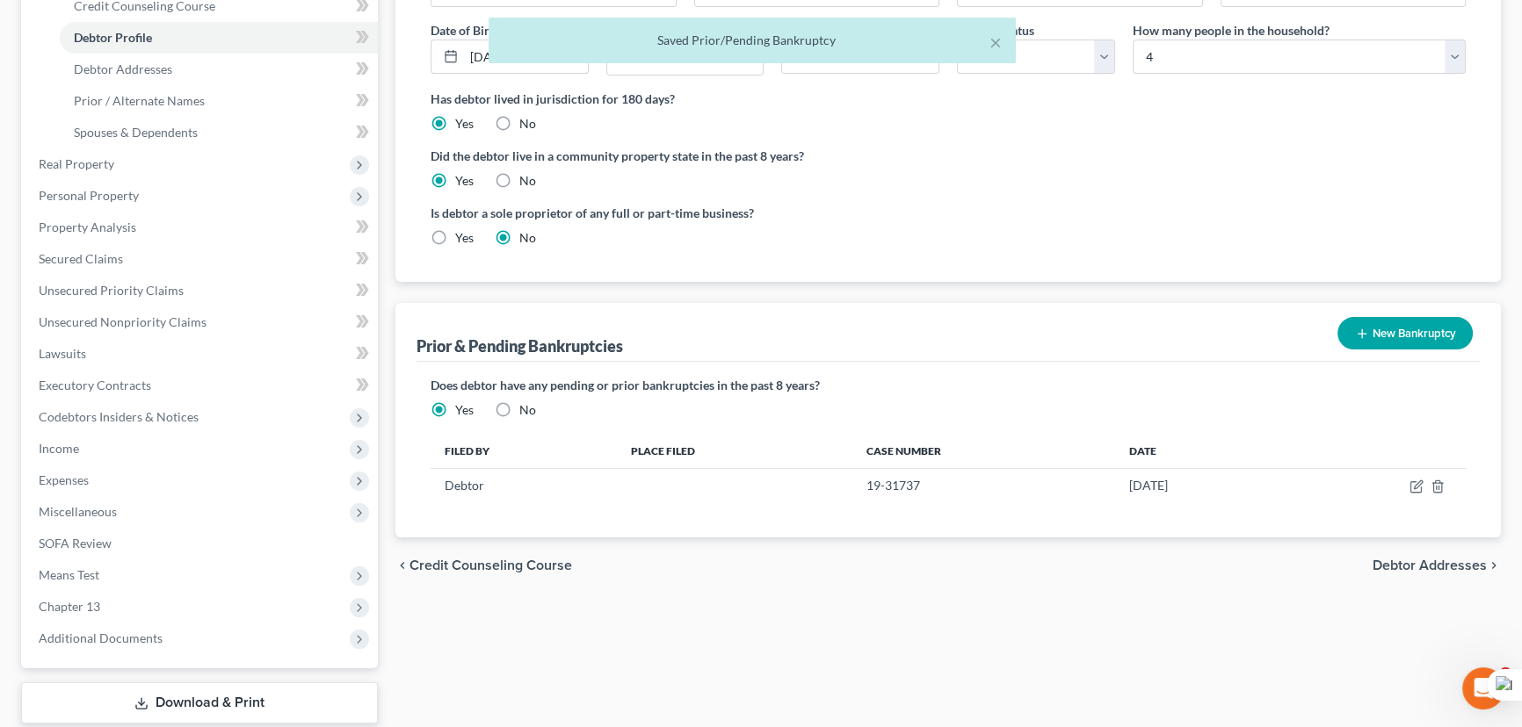
scroll to position [0, 0]
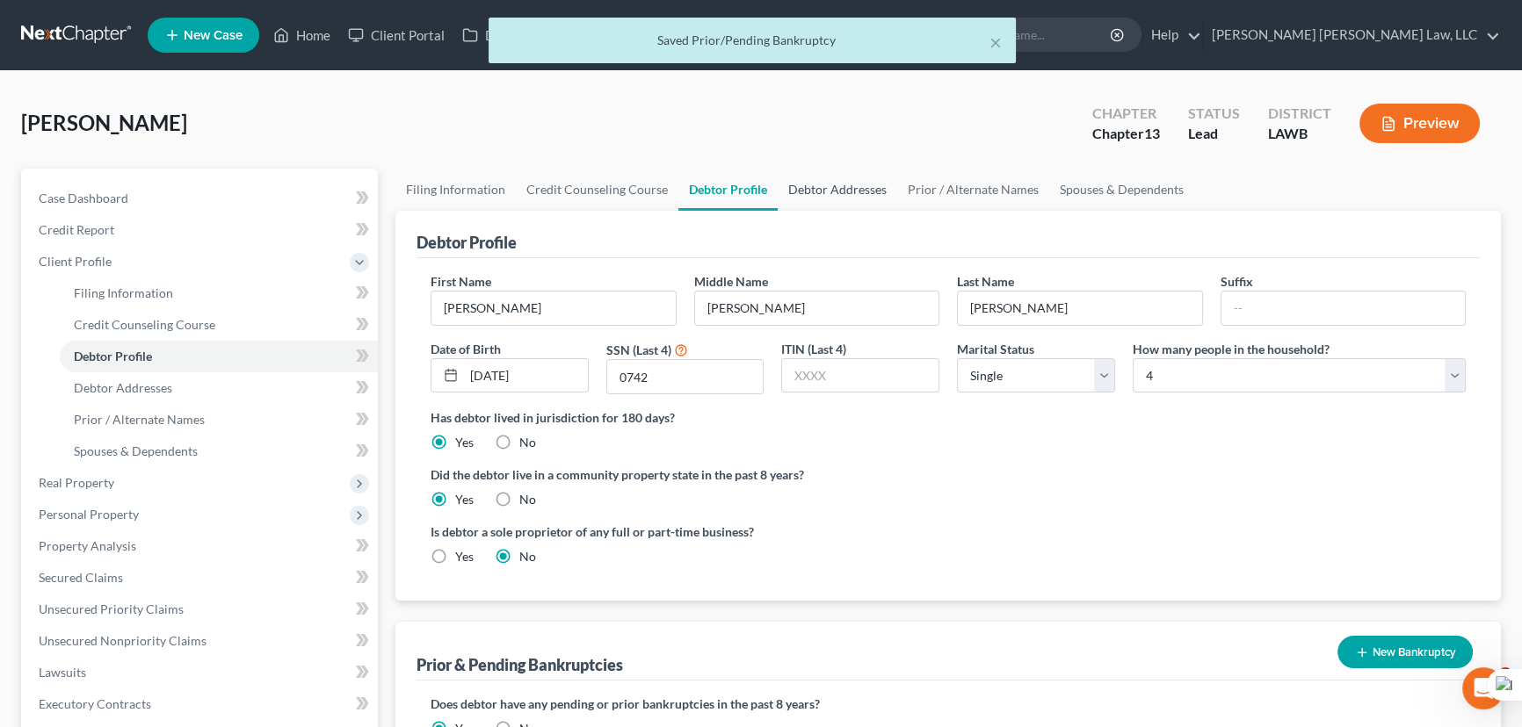
click at [883, 180] on link "Debtor Addresses" at bounding box center [837, 190] width 119 height 42
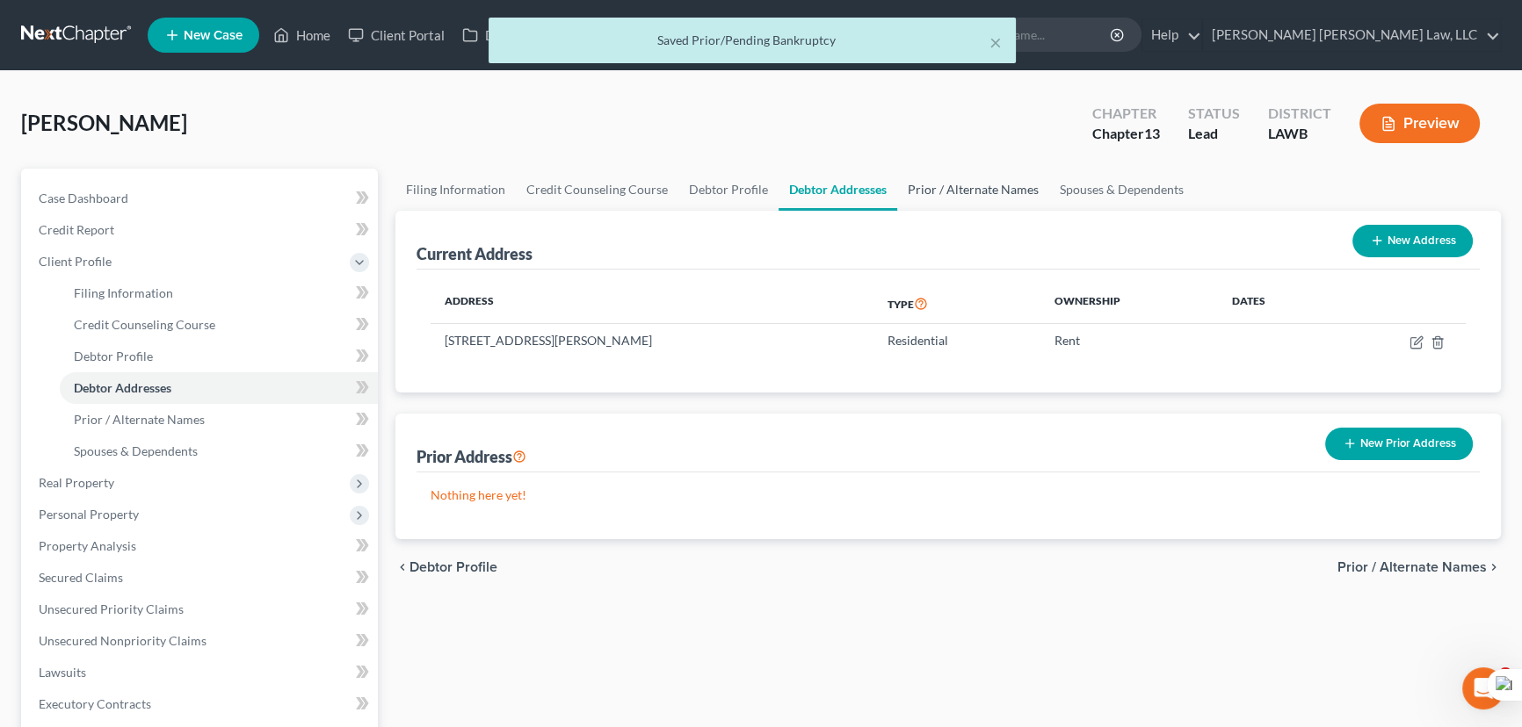
click at [985, 179] on link "Prior / Alternate Names" at bounding box center [973, 190] width 152 height 42
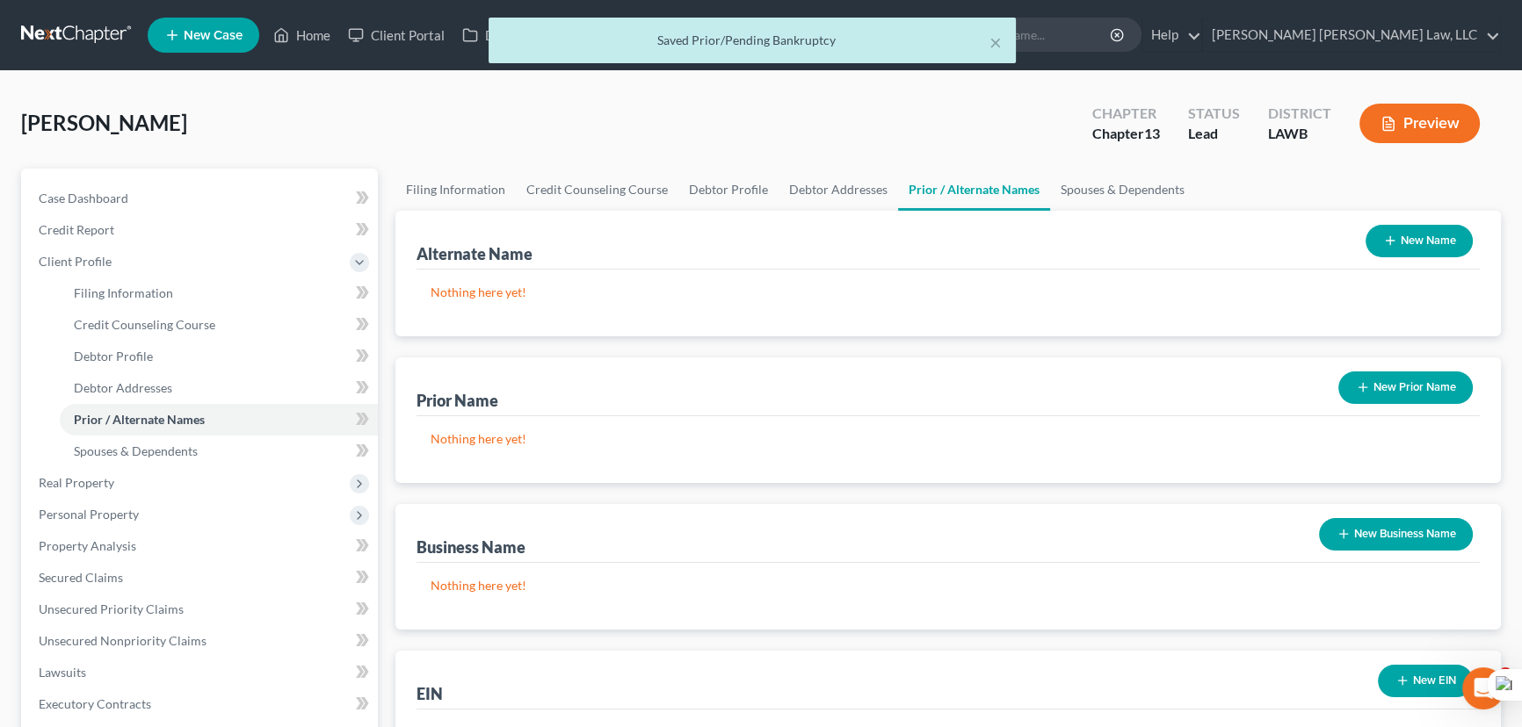
click at [1429, 225] on button "New Name" at bounding box center [1418, 241] width 107 height 33
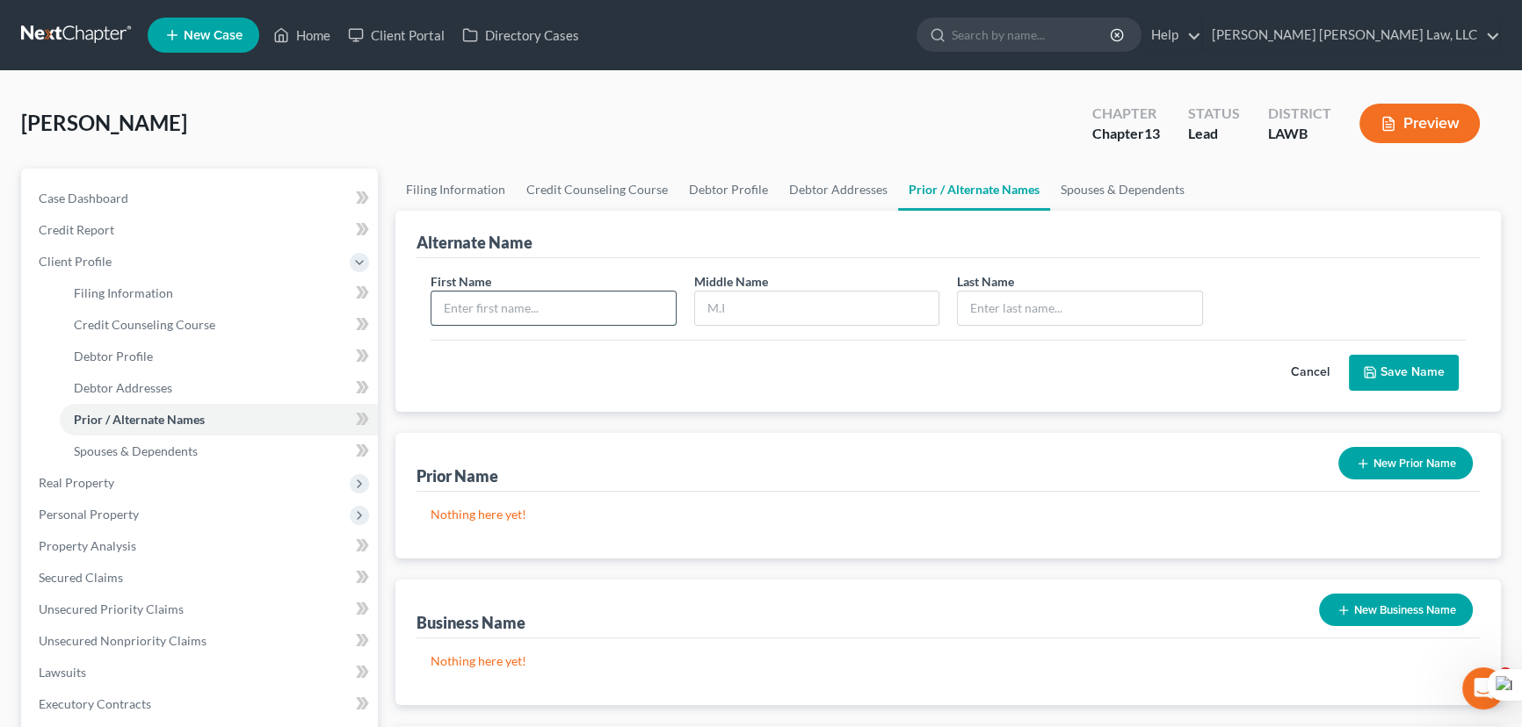
click at [626, 299] on input "text" at bounding box center [553, 308] width 244 height 33
type input "Brian"
type input "F"
type input "Harris"
click at [1402, 391] on div "First Name Brian Middle Name F Last Name * Harris Cancel Save Name" at bounding box center [947, 335] width 1063 height 154
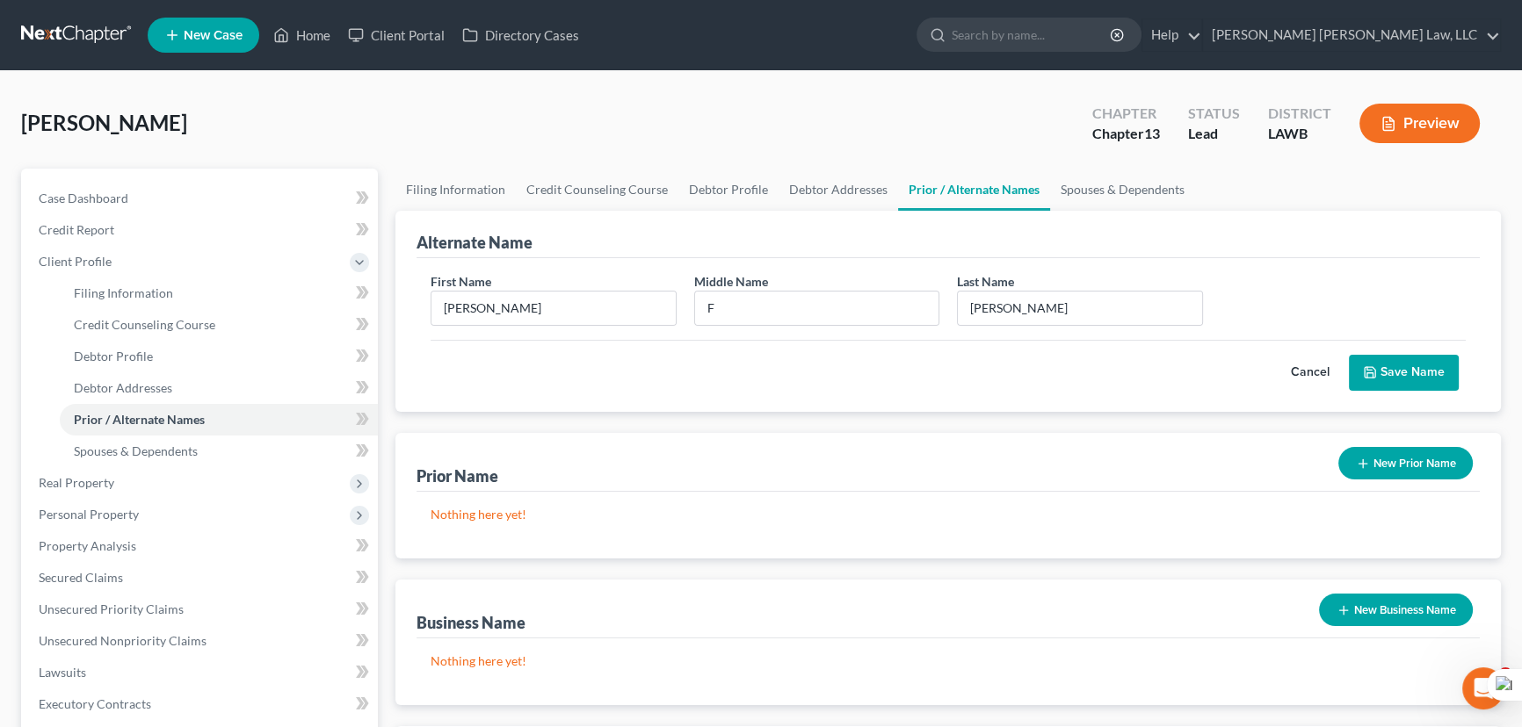
click at [1400, 379] on button "Save Name" at bounding box center [1404, 373] width 110 height 37
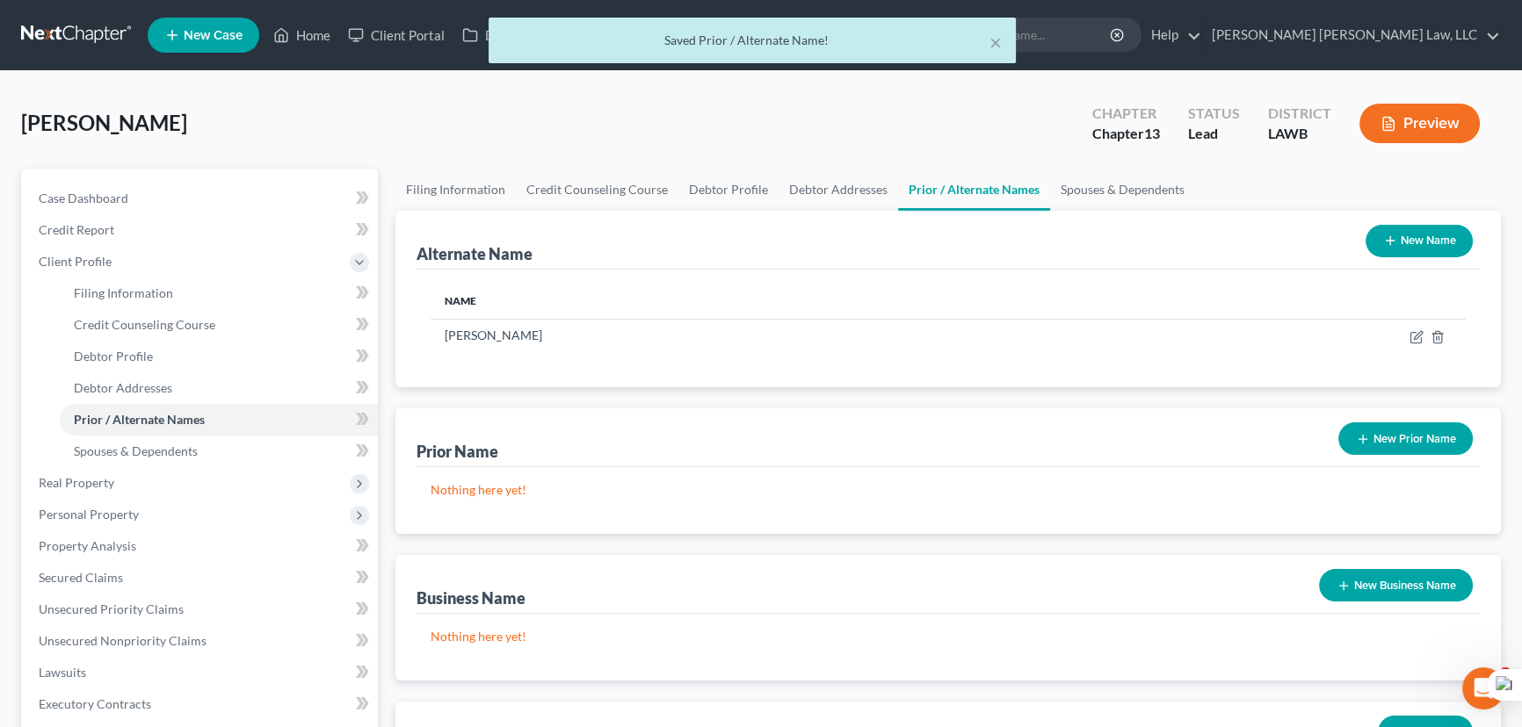
click at [1408, 242] on button "New Name" at bounding box center [1418, 241] width 107 height 33
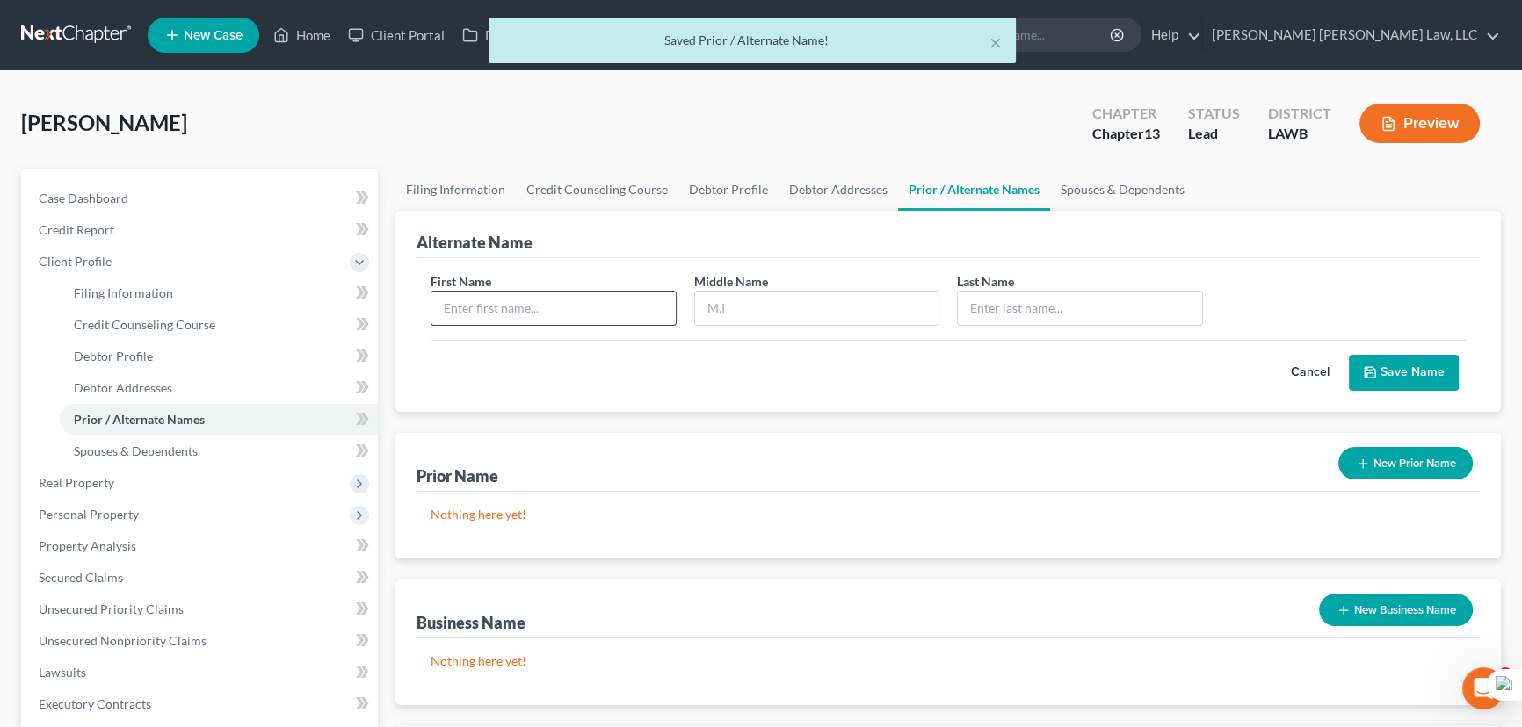
drag, startPoint x: 672, startPoint y: 292, endPoint x: 659, endPoint y: 299, distance: 14.9
click at [661, 299] on input "text" at bounding box center [553, 308] width 244 height 33
type input "Brian"
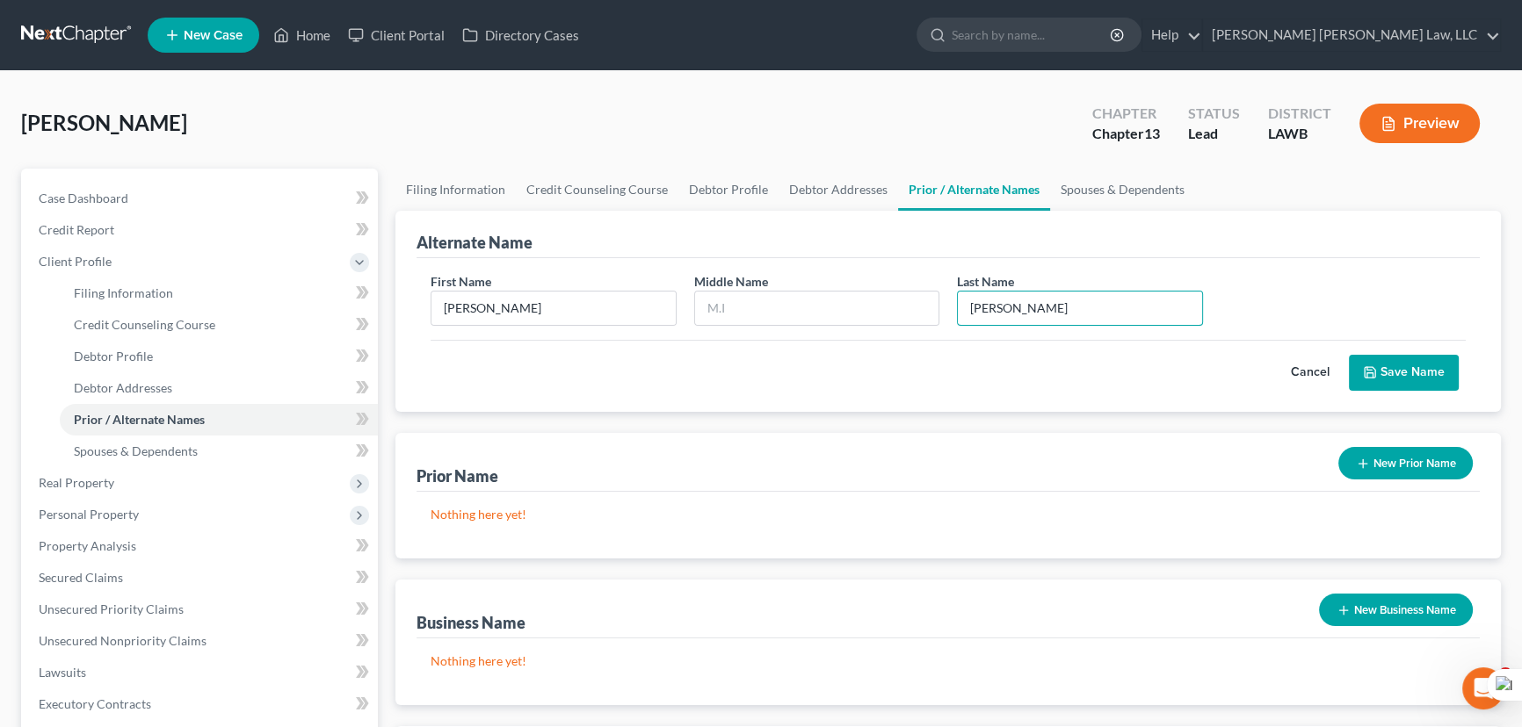
type input "Harris"
click at [1385, 363] on button "Save Name" at bounding box center [1404, 373] width 110 height 37
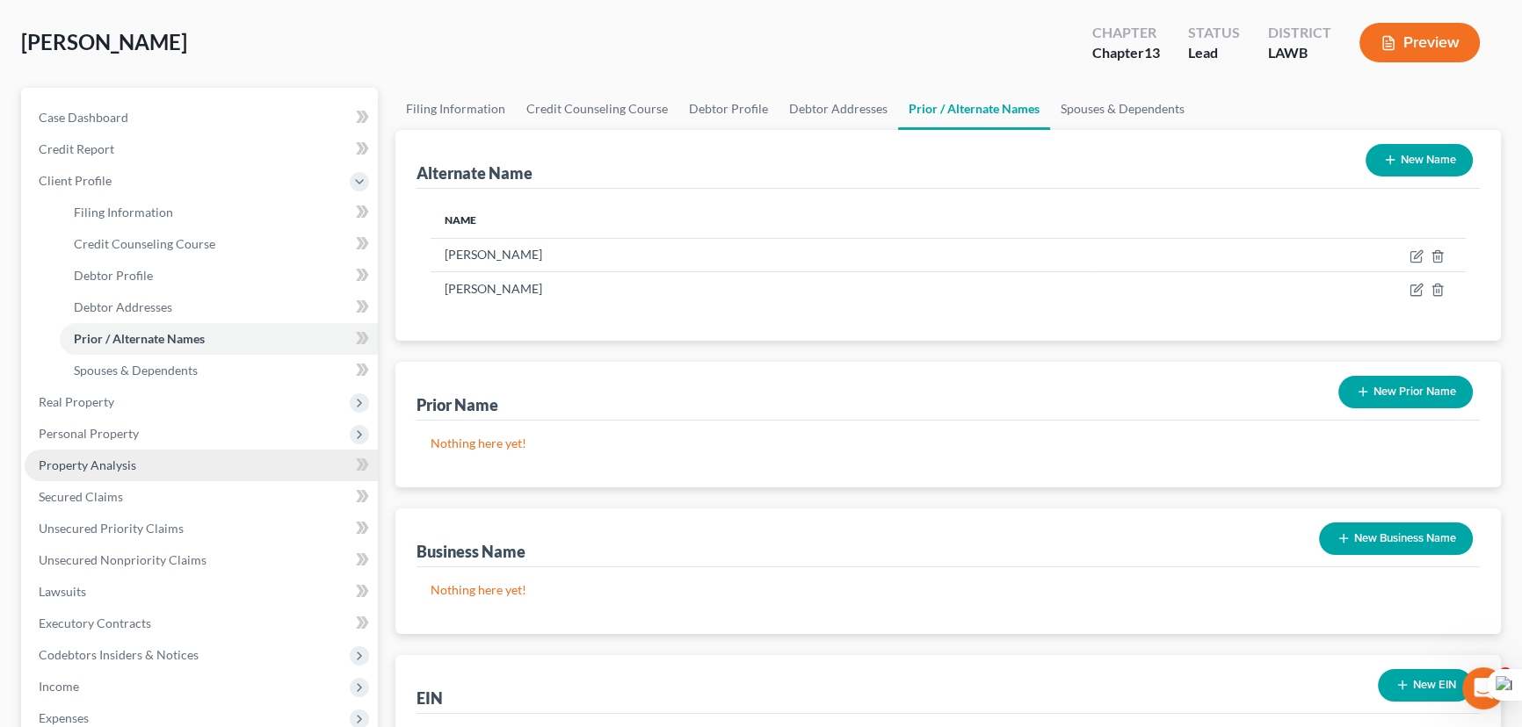
scroll to position [159, 0]
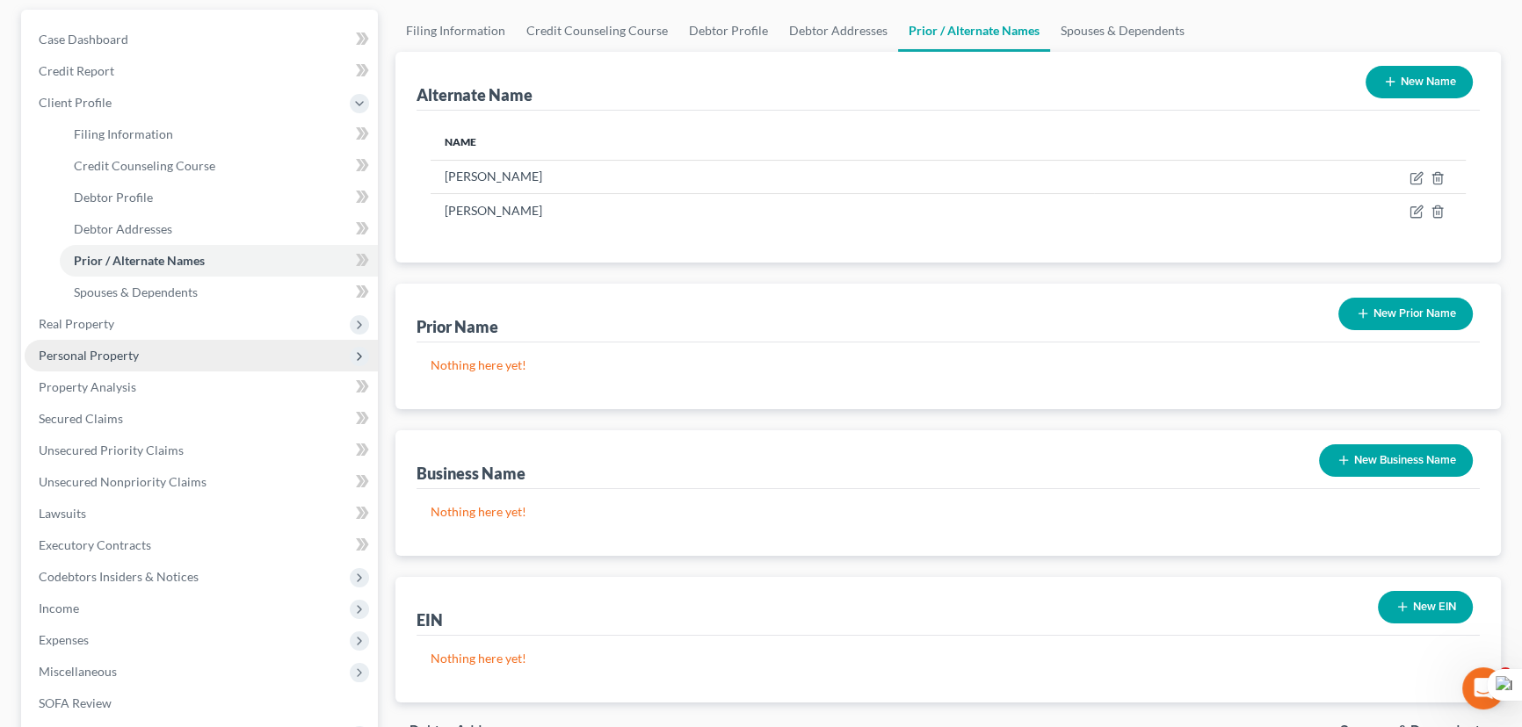
click at [103, 360] on span "Personal Property" at bounding box center [201, 356] width 353 height 32
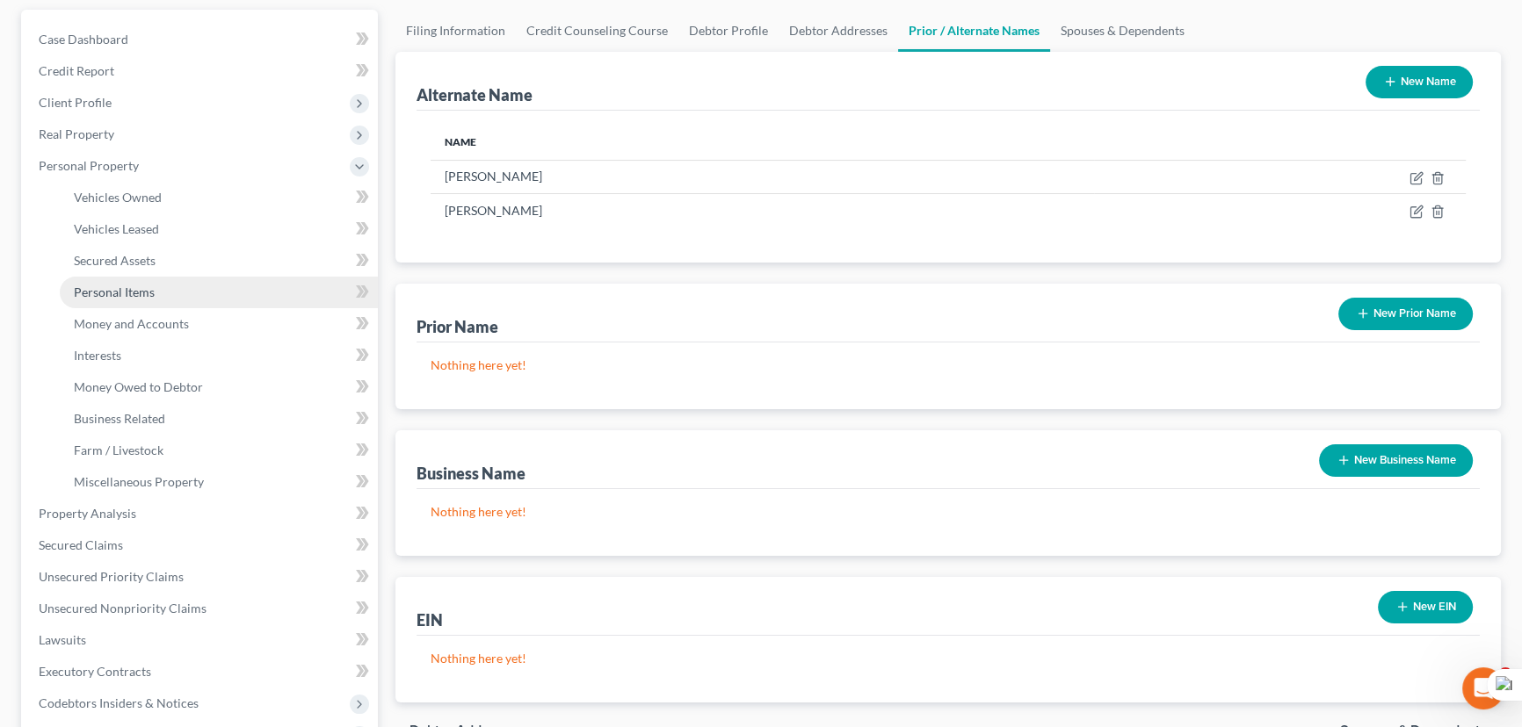
click at [157, 293] on link "Personal Items" at bounding box center [219, 293] width 318 height 32
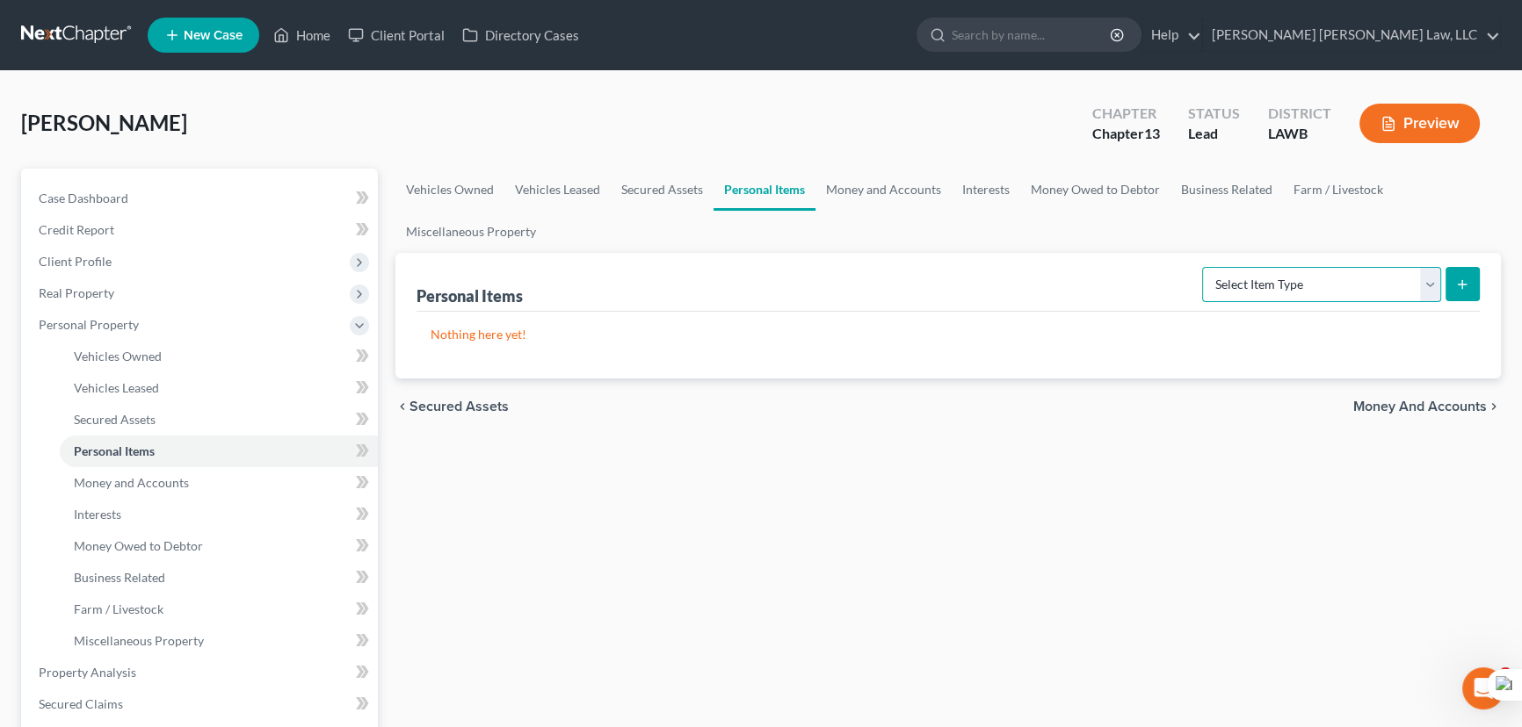
click at [1371, 284] on select "Select Item Type Clothing (A/B: 11) Collectibles Of Value (A/B: 8) Electronics …" at bounding box center [1321, 284] width 239 height 35
select select "clothing"
click at [1205, 267] on select "Select Item Type Clothing (A/B: 11) Collectibles Of Value (A/B: 8) Electronics …" at bounding box center [1321, 284] width 239 height 35
click at [1450, 287] on button "submit" at bounding box center [1462, 284] width 34 height 34
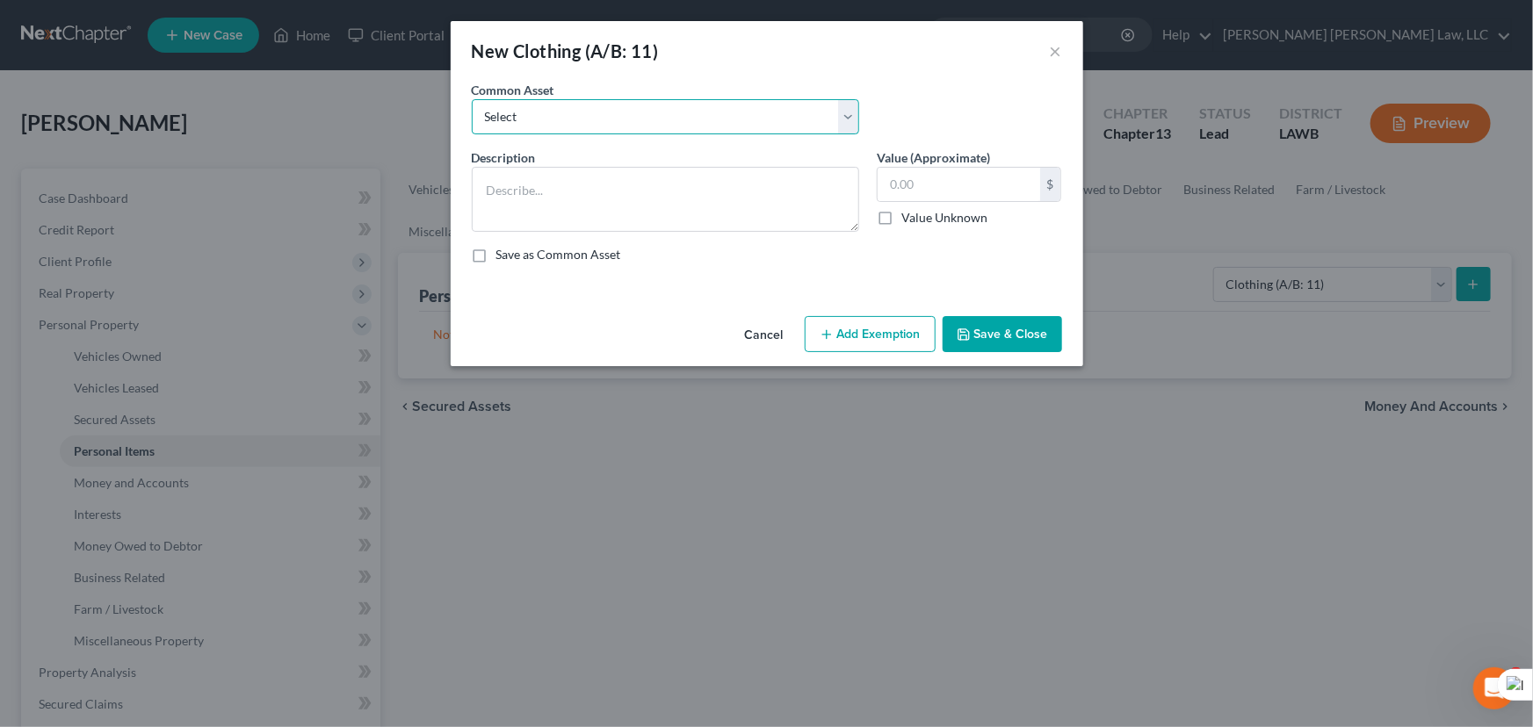
click at [605, 113] on select "Select Clothes Clothes" at bounding box center [665, 116] width 387 height 35
select select "0"
click at [472, 99] on select "Select Clothes Clothes" at bounding box center [665, 116] width 387 height 35
type textarea "Clothes"
type input "300.00"
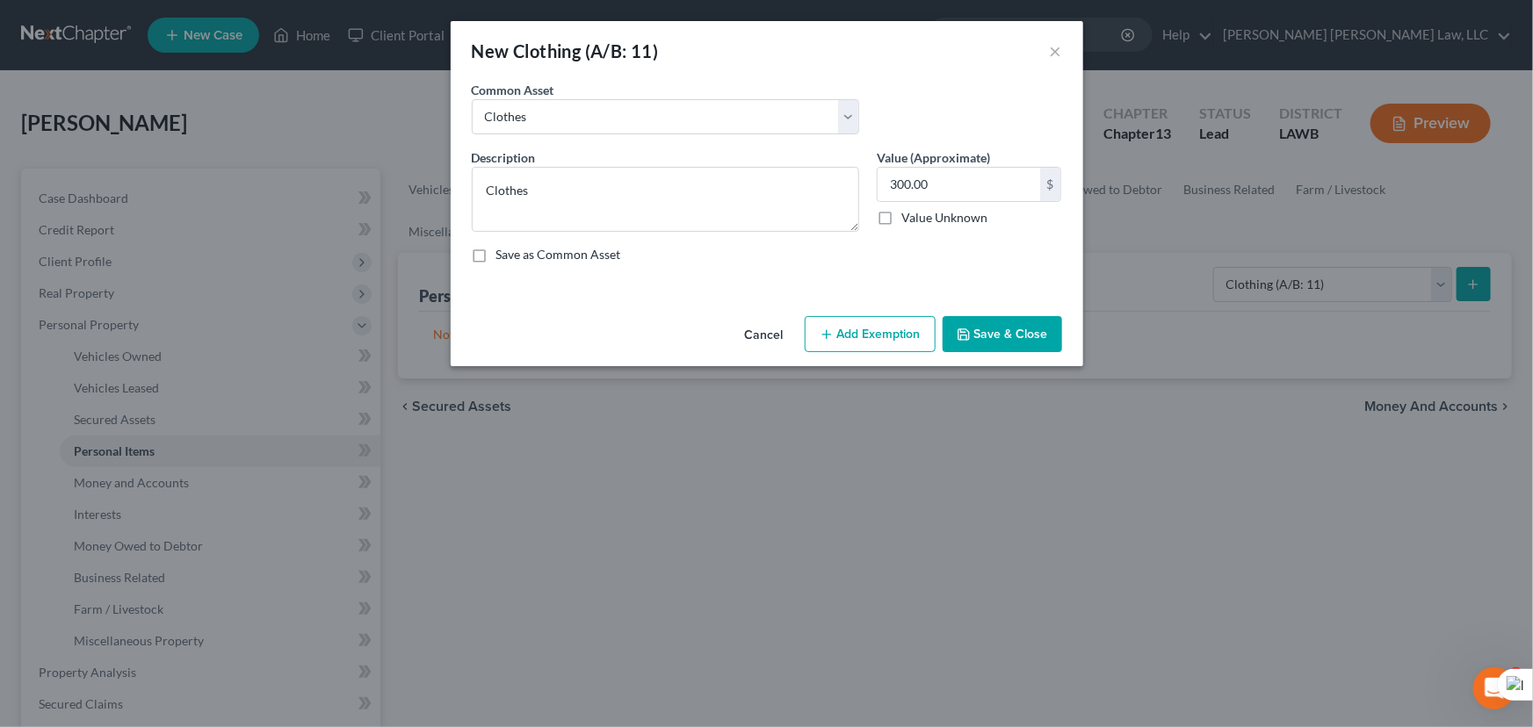
click at [830, 343] on button "Add Exemption" at bounding box center [870, 334] width 131 height 37
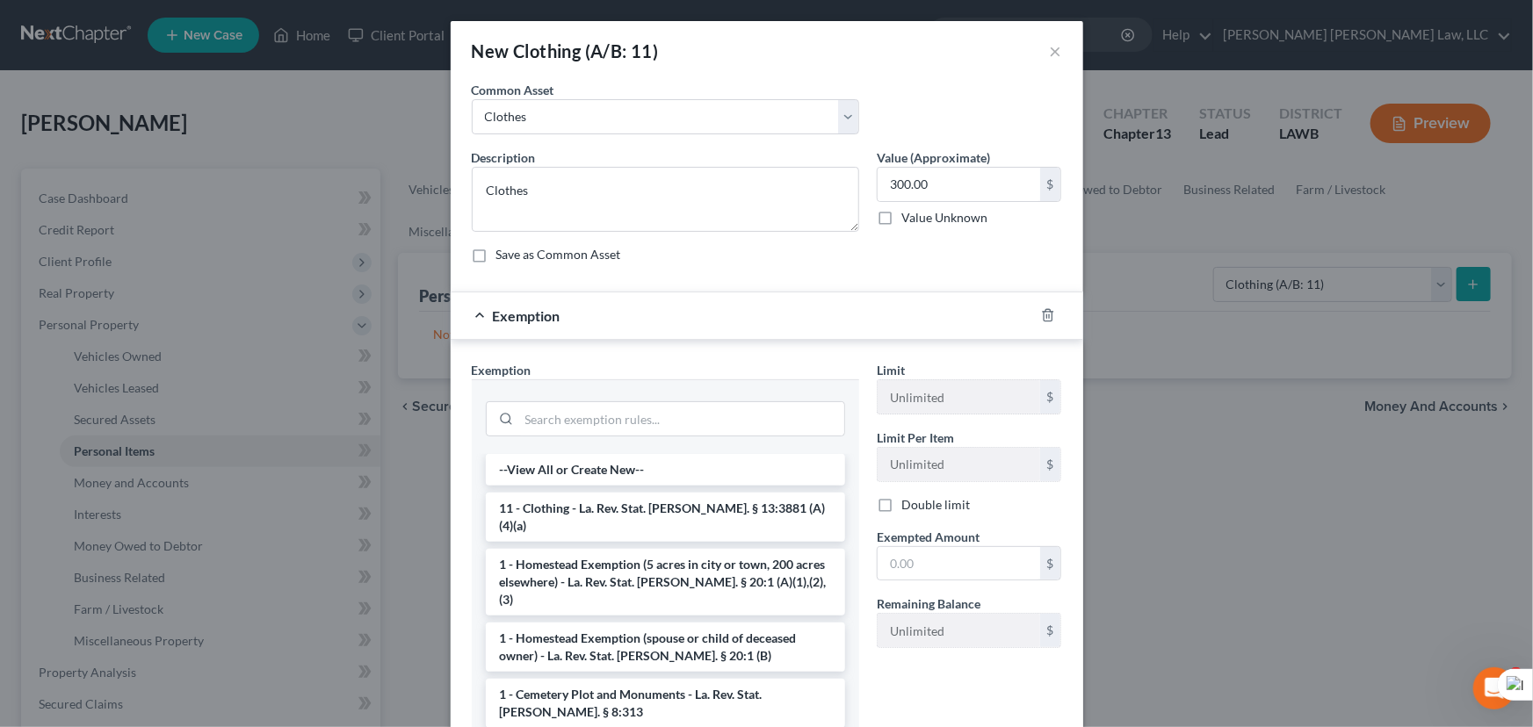
click at [649, 493] on li "11 - Clothing - La. Rev. Stat. Ann. § 13:3881 (A)(4)(a)" at bounding box center [665, 517] width 359 height 49
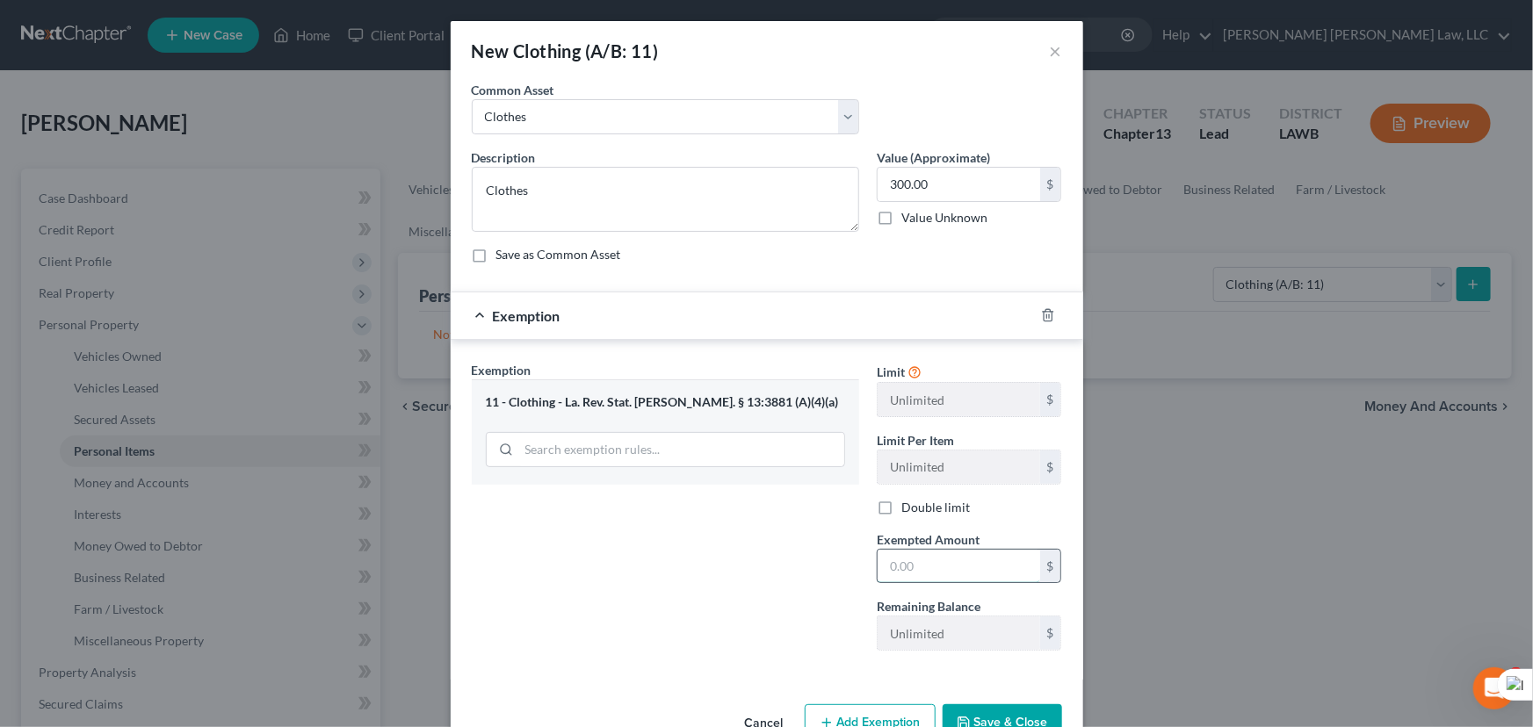
click at [966, 573] on input "text" at bounding box center [959, 566] width 163 height 33
type input "300.00"
click at [1012, 714] on button "Save & Close" at bounding box center [1002, 723] width 119 height 37
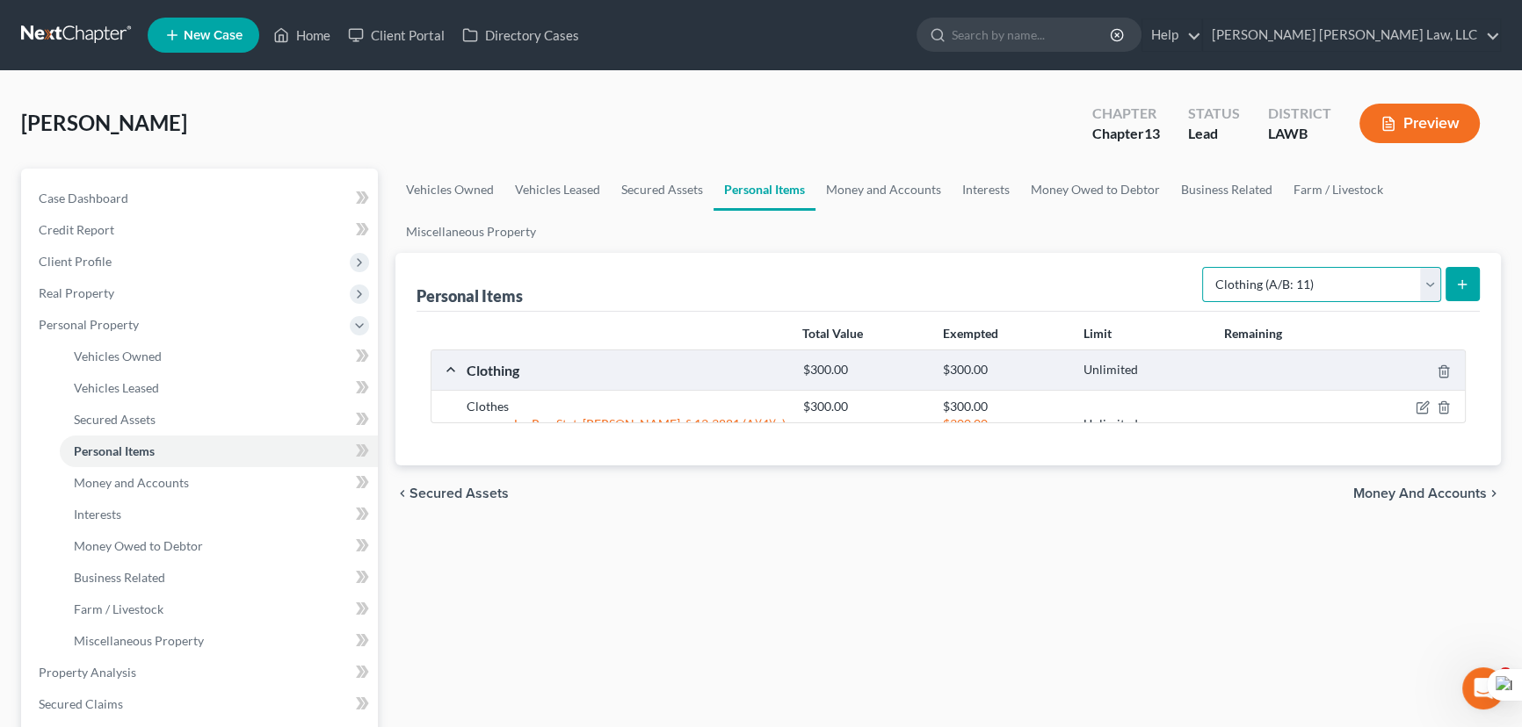
drag, startPoint x: 1290, startPoint y: 281, endPoint x: 1283, endPoint y: 295, distance: 15.7
click at [1290, 280] on select "Select Item Type Clothing (A/B: 11) Collectibles Of Value (A/B: 8) Electronics …" at bounding box center [1321, 284] width 239 height 35
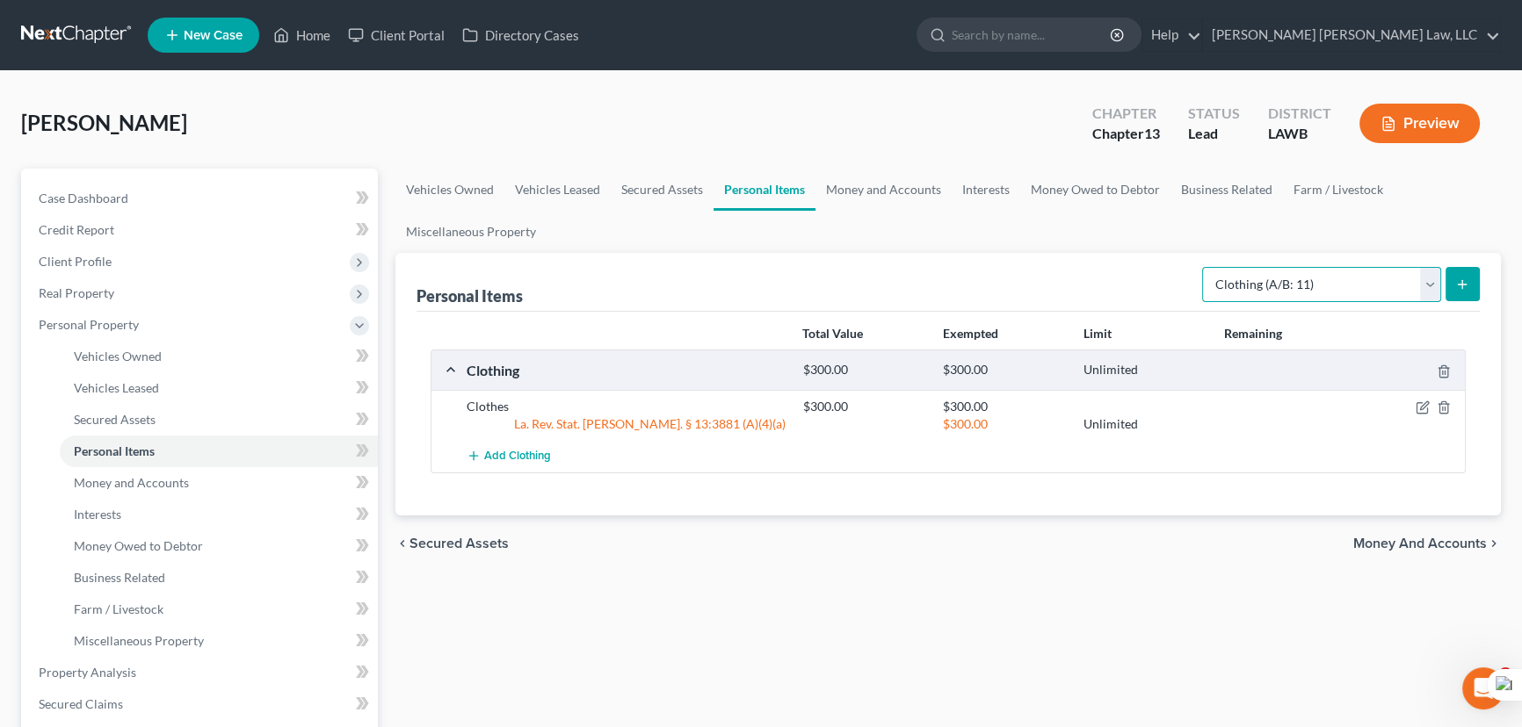
select select "household_goods"
click at [1205, 267] on select "Select Item Type Clothing (A/B: 11) Collectibles Of Value (A/B: 8) Electronics …" at bounding box center [1321, 284] width 239 height 35
click at [1473, 288] on button "submit" at bounding box center [1462, 284] width 34 height 34
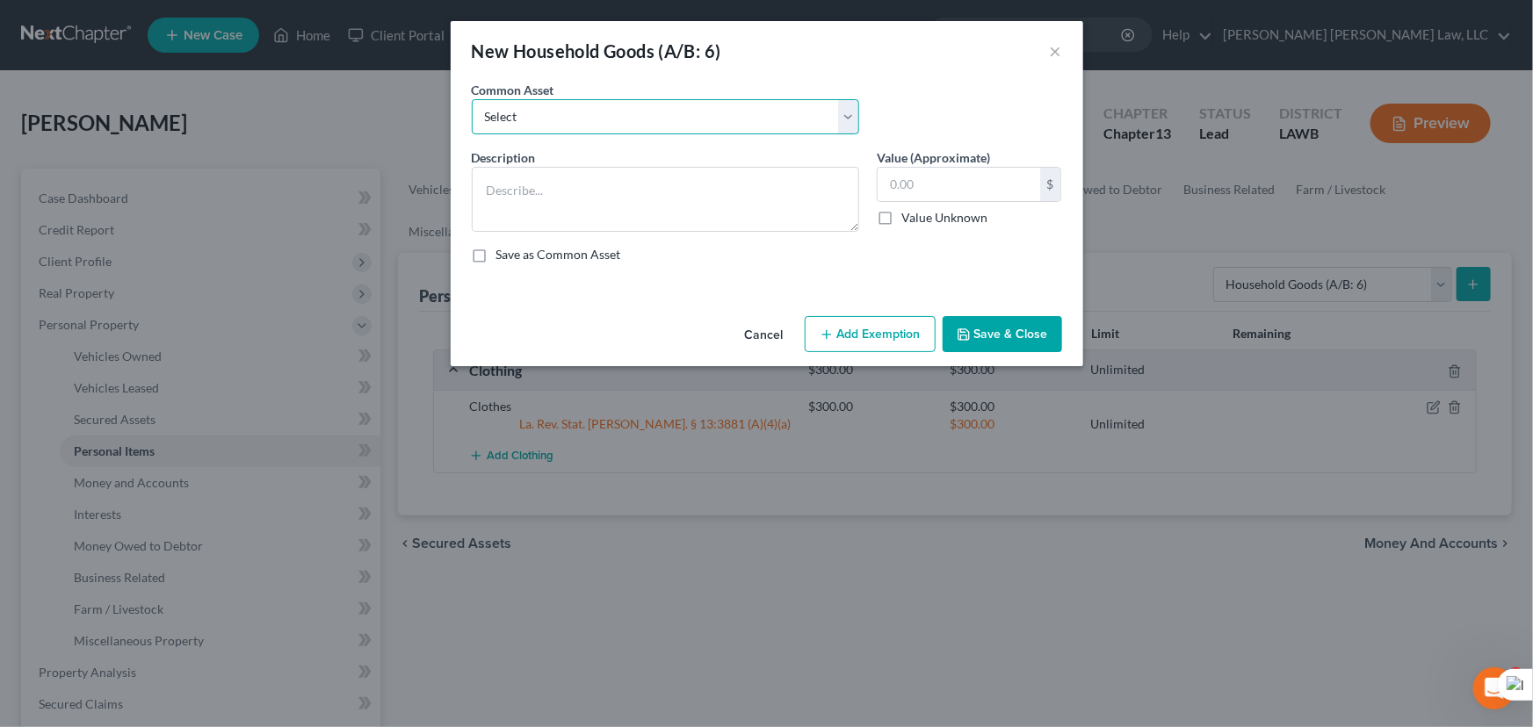
click at [554, 114] on select "Select Furniture Movables 2002 Chevy Tahoe 231,000 miles Movables Movables Mova…" at bounding box center [665, 116] width 387 height 35
select select "0"
click at [472, 99] on select "Select Furniture Movables 2002 Chevy Tahoe 231,000 miles Movables Movables Mova…" at bounding box center [665, 116] width 387 height 35
type textarea "Furniture"
type input "1,200.00"
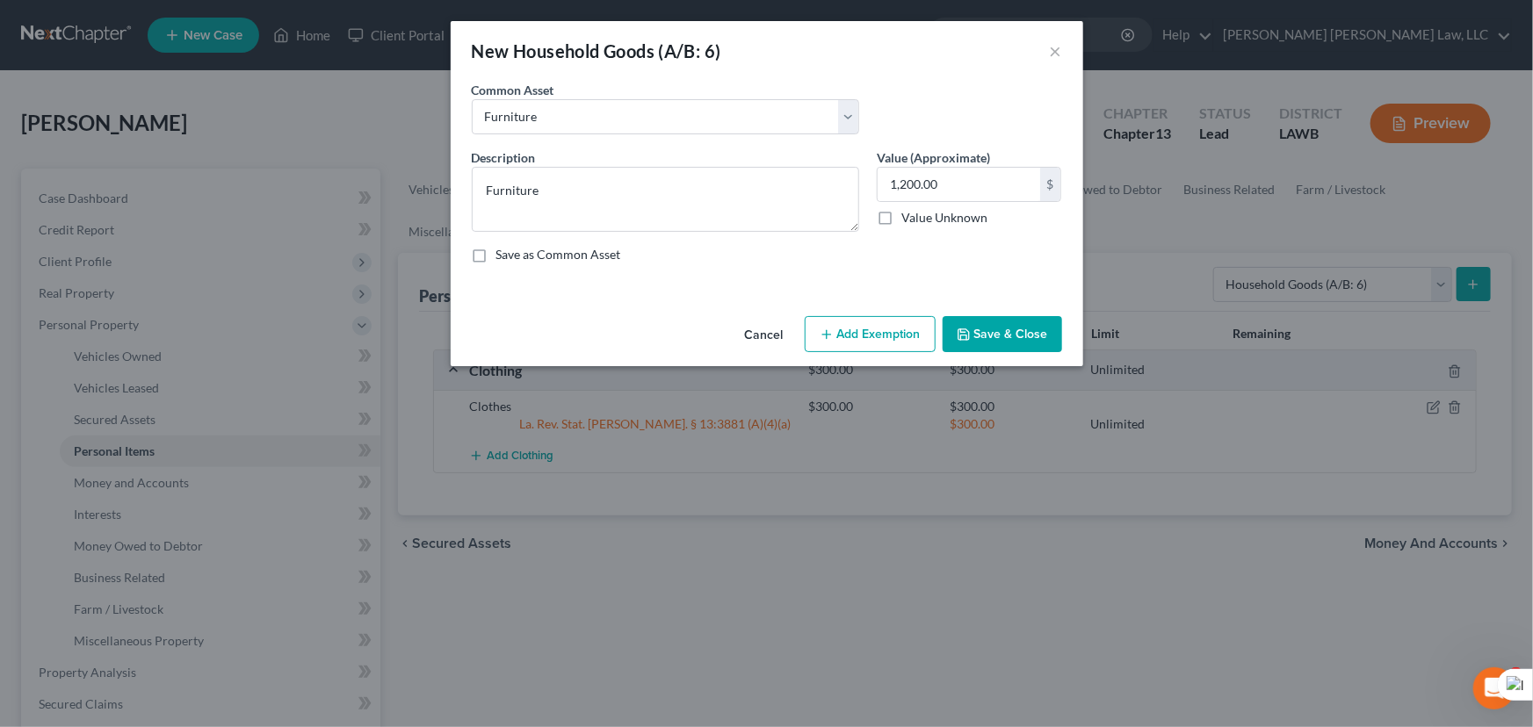
drag, startPoint x: 907, startPoint y: 311, endPoint x: 901, endPoint y: 325, distance: 15.3
click at [906, 311] on div "Cancel Add Exemption Save & Close" at bounding box center [767, 338] width 633 height 58
click at [895, 339] on button "Add Exemption" at bounding box center [870, 334] width 131 height 37
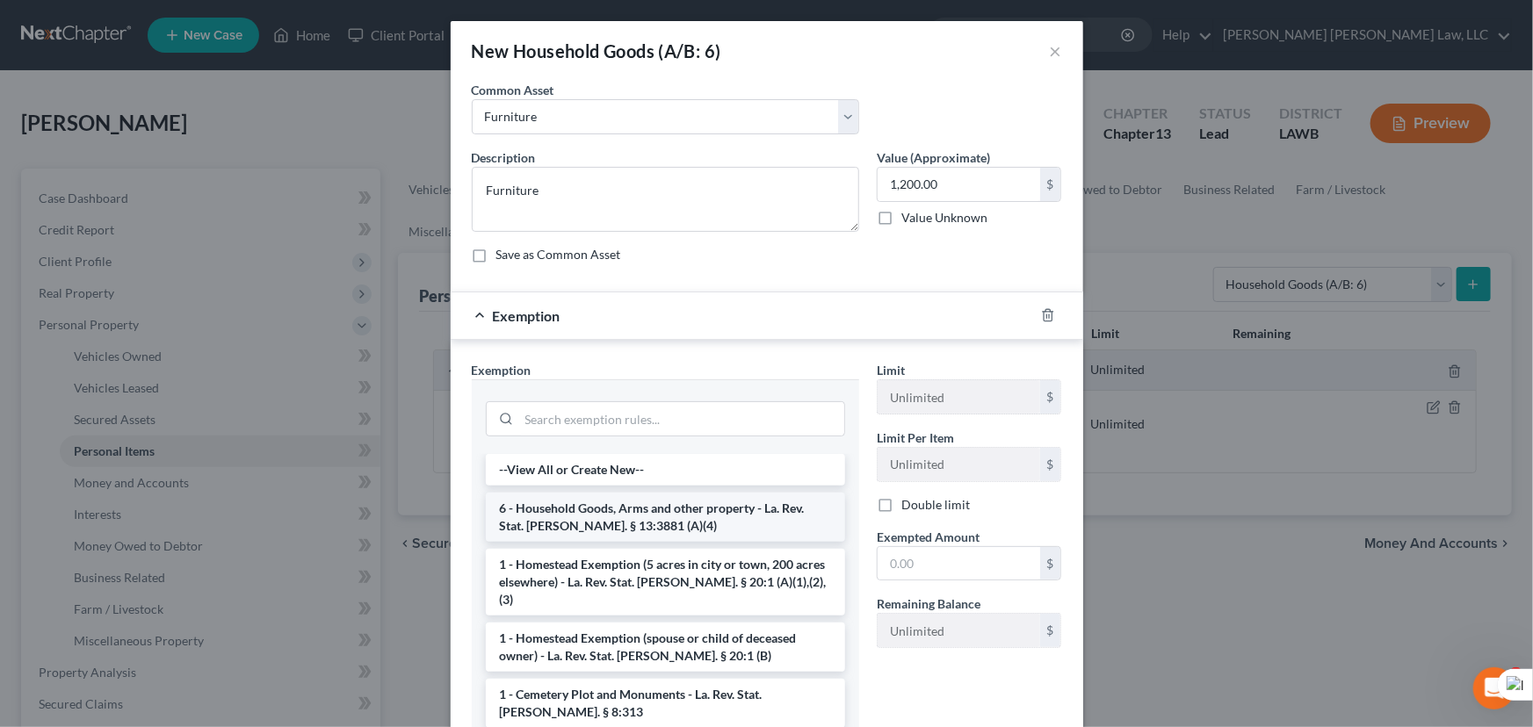
click at [639, 520] on li "6 - Household Goods, Arms and other property - La. Rev. Stat. Ann. § 13:3881 (A…" at bounding box center [665, 517] width 359 height 49
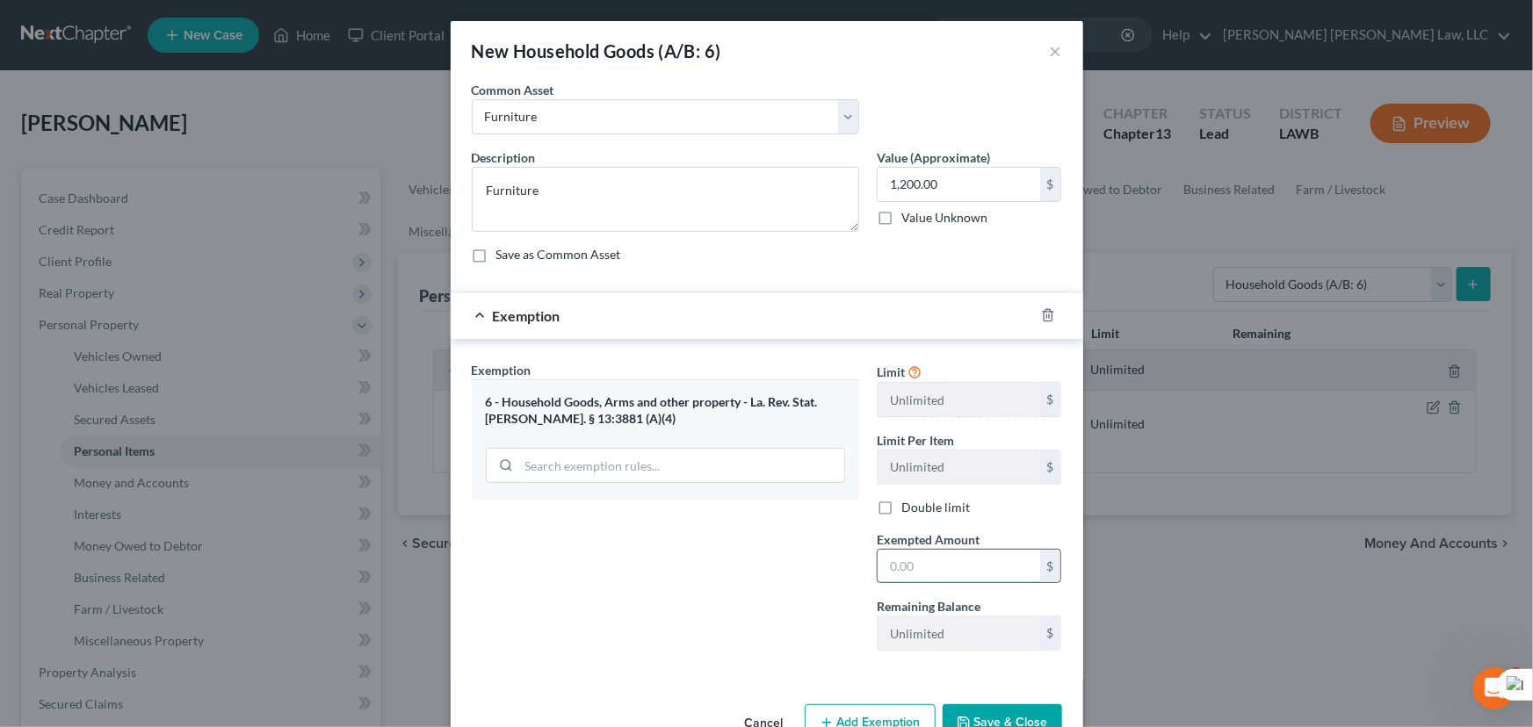
click at [952, 562] on input "text" at bounding box center [959, 566] width 163 height 33
type input "1200"
click at [995, 713] on button "Save & Close" at bounding box center [1002, 723] width 119 height 37
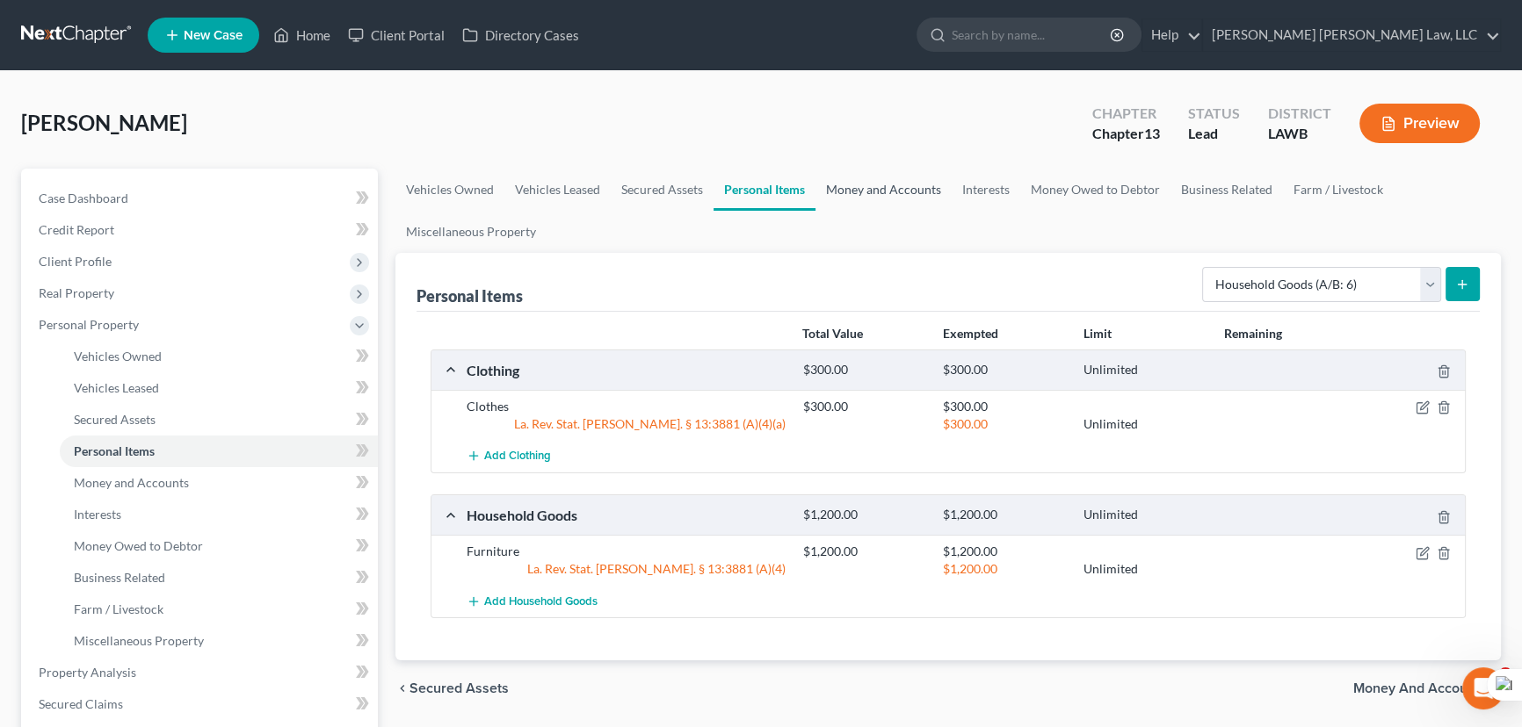
click at [853, 192] on link "Money and Accounts" at bounding box center [883, 190] width 136 height 42
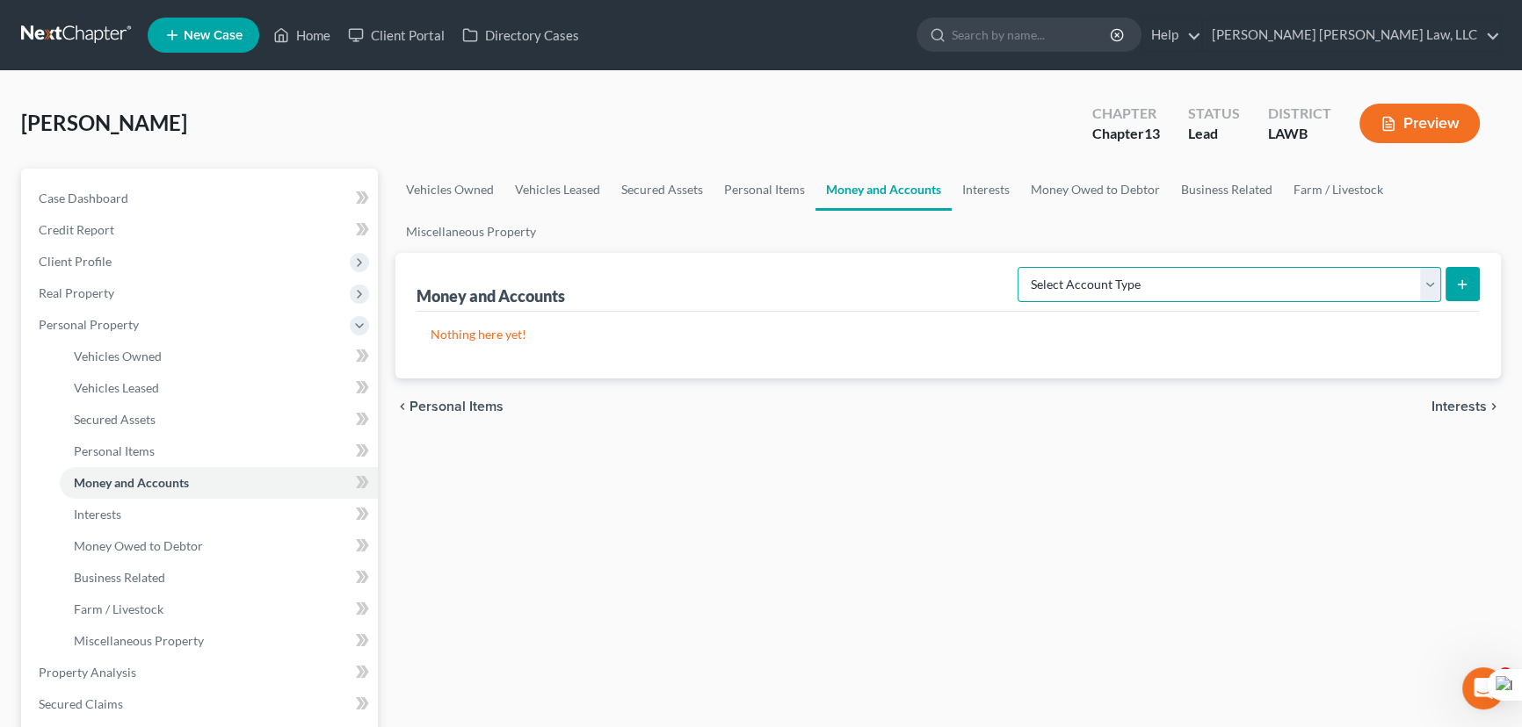
click at [1209, 278] on select "Select Account Type Brokerage (A/B: 18, SOFA: 20) Cash on Hand (A/B: 16) Certif…" at bounding box center [1228, 284] width 423 height 35
select select "checking"
click at [1023, 267] on select "Select Account Type Brokerage (A/B: 18, SOFA: 20) Cash on Hand (A/B: 16) Certif…" at bounding box center [1228, 284] width 423 height 35
click at [1469, 290] on button "submit" at bounding box center [1462, 284] width 34 height 34
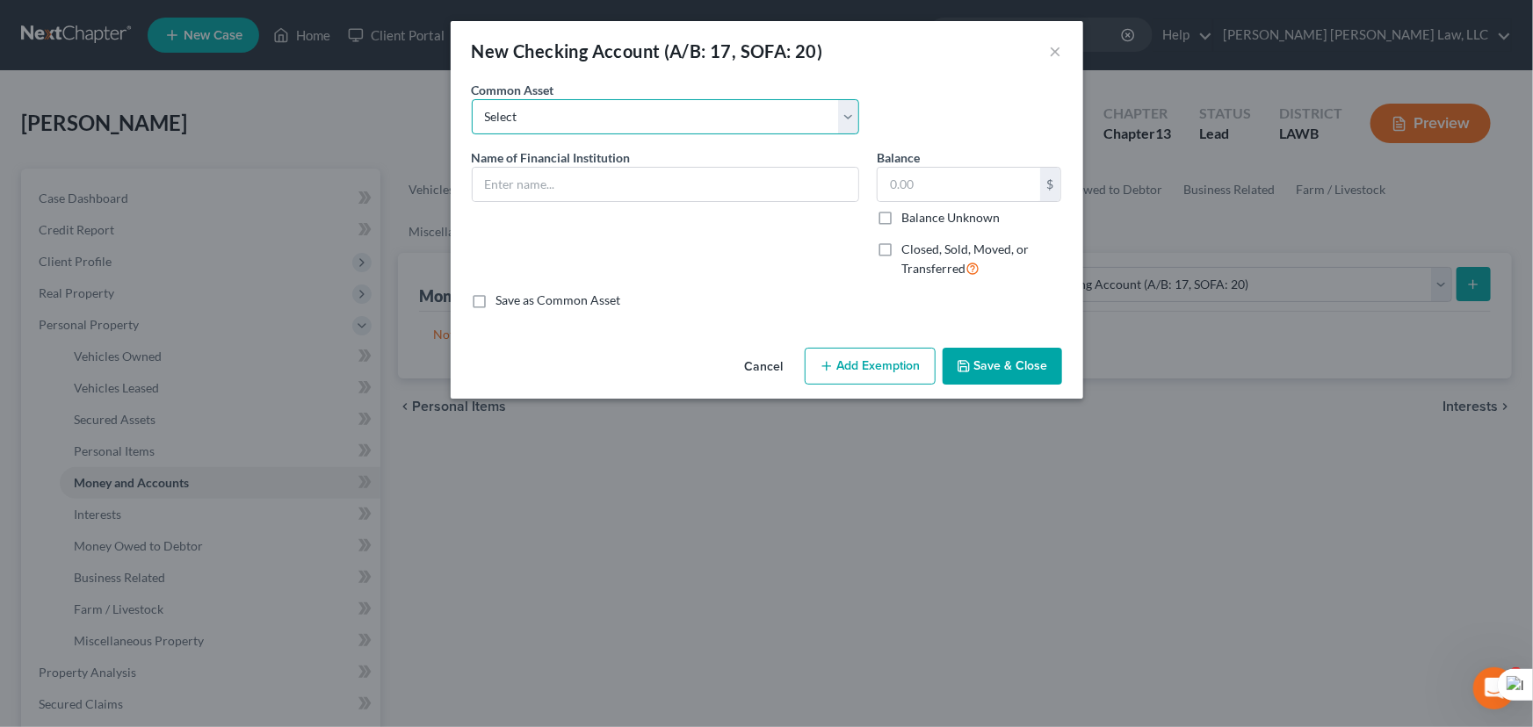
click at [515, 112] on select "Select Current Bank Sevenfold Credit Union Apple Cash First Horizon Bank Centri…" at bounding box center [665, 116] width 387 height 35
select select "5"
click at [472, 99] on select "Select Current Bank Sevenfold Credit Union Apple Cash First Horizon Bank Centri…" at bounding box center [665, 116] width 387 height 35
type input "Capital One"
type input "0"
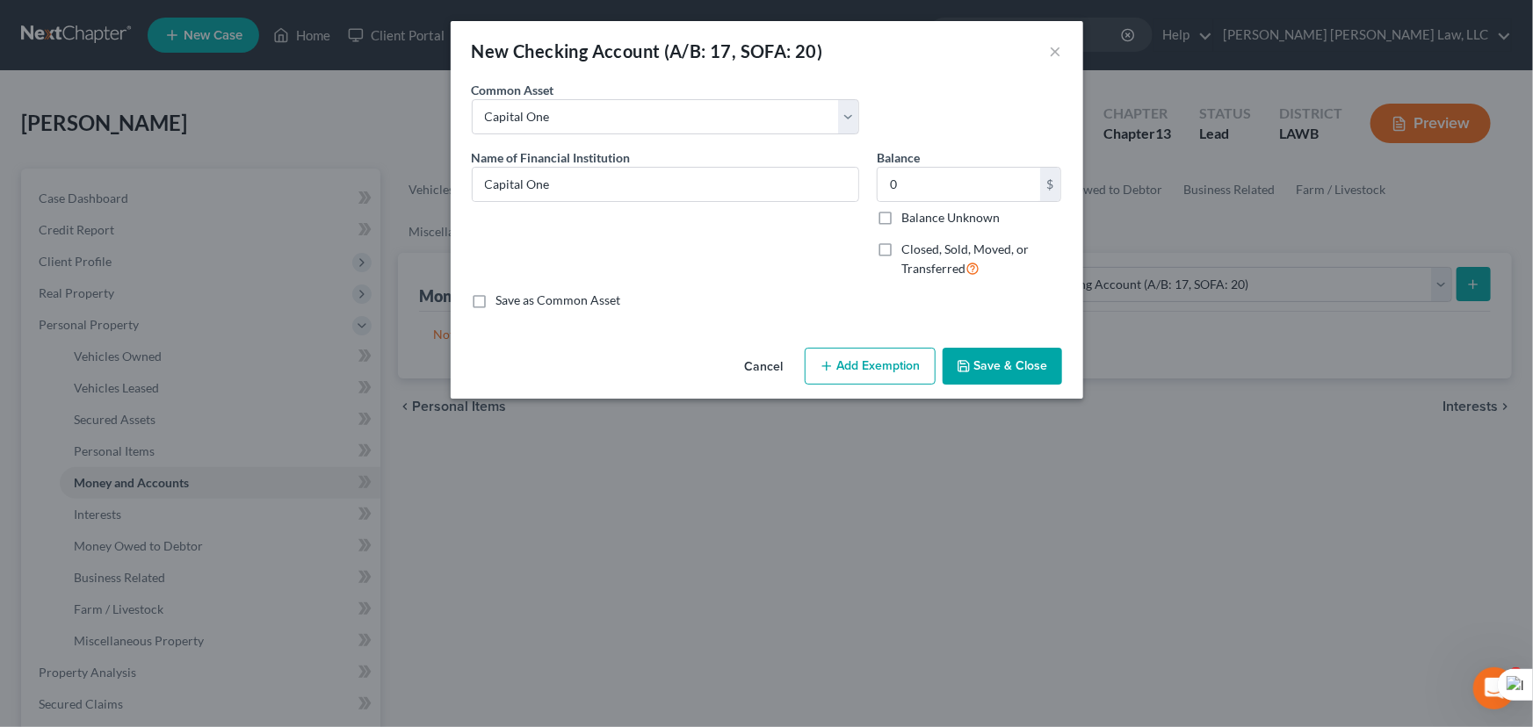
click at [1009, 369] on button "Save & Close" at bounding box center [1002, 366] width 119 height 37
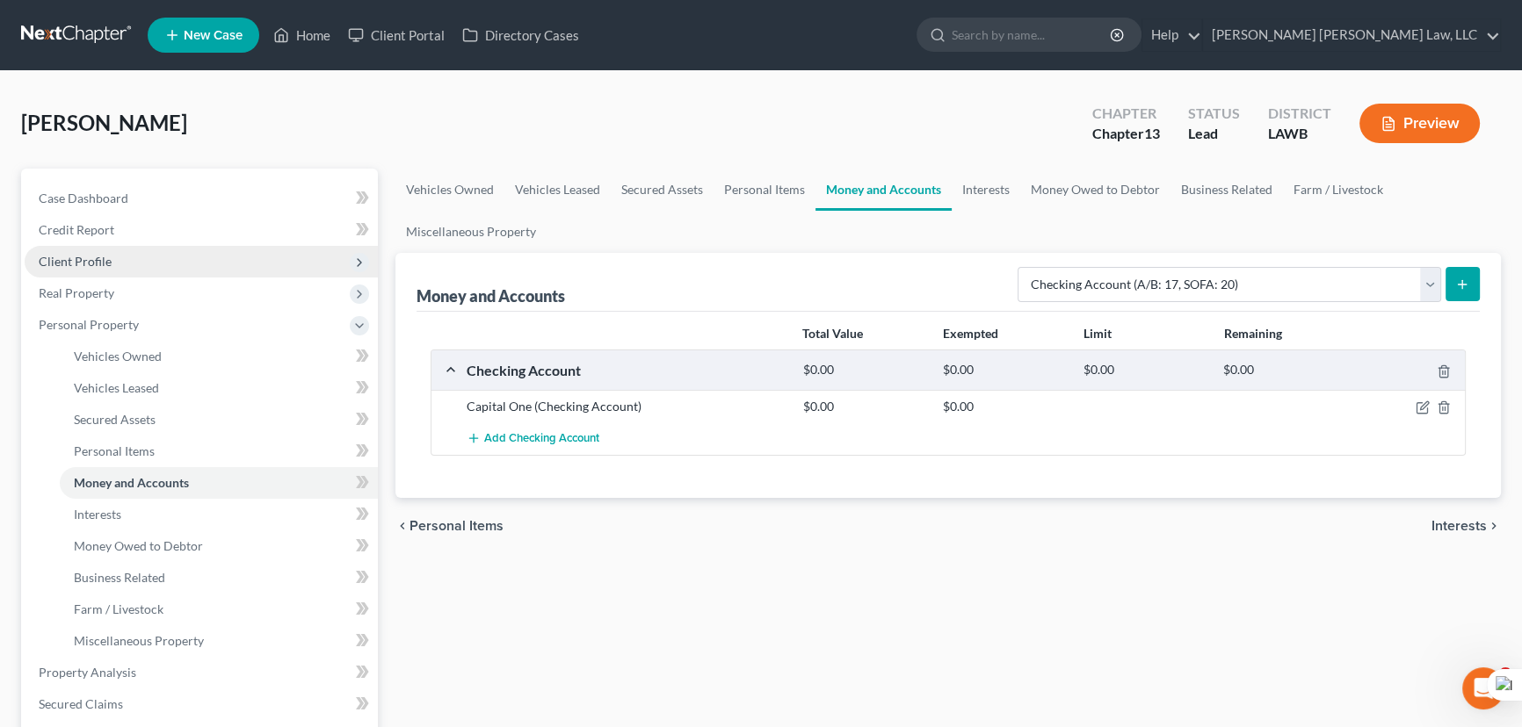
click at [119, 250] on span "Client Profile" at bounding box center [201, 262] width 353 height 32
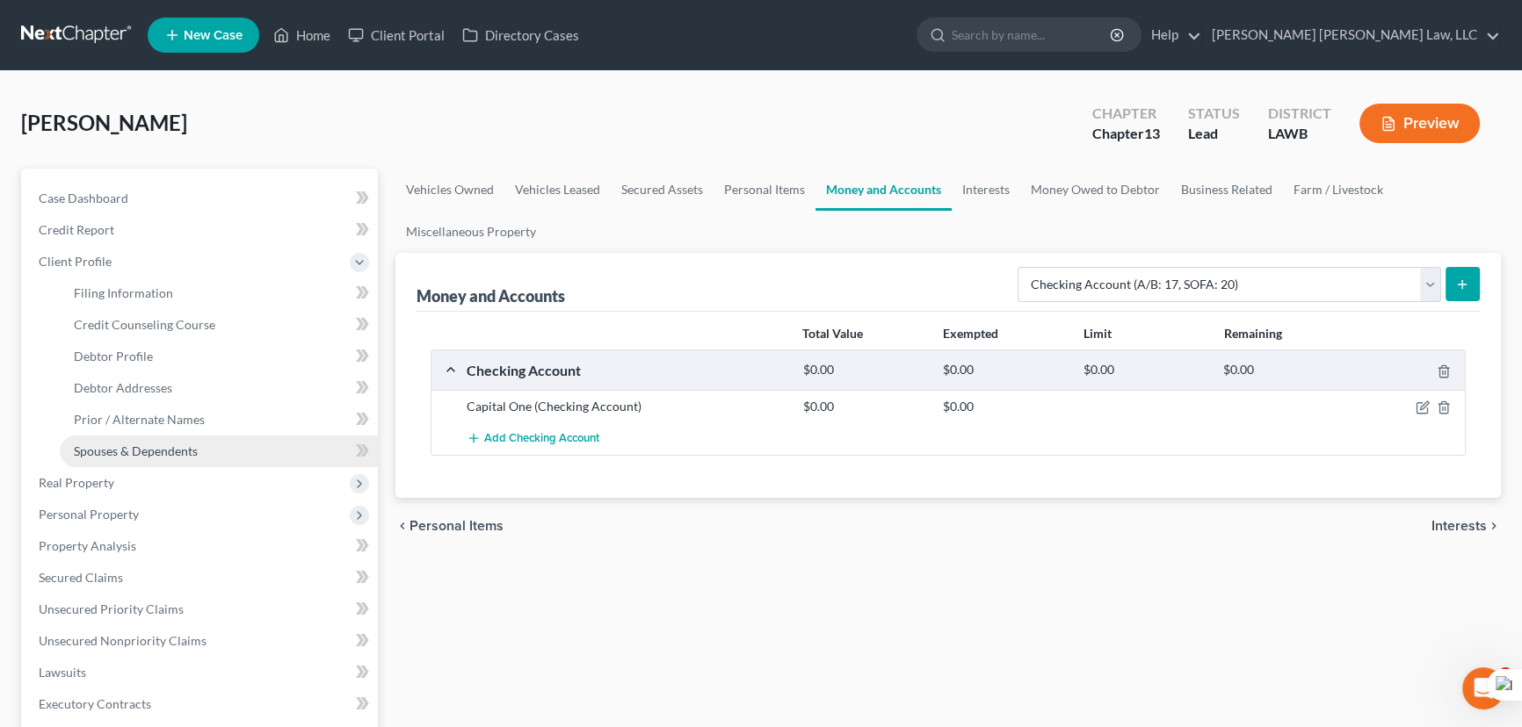
click at [186, 444] on span "Spouses & Dependents" at bounding box center [136, 451] width 124 height 15
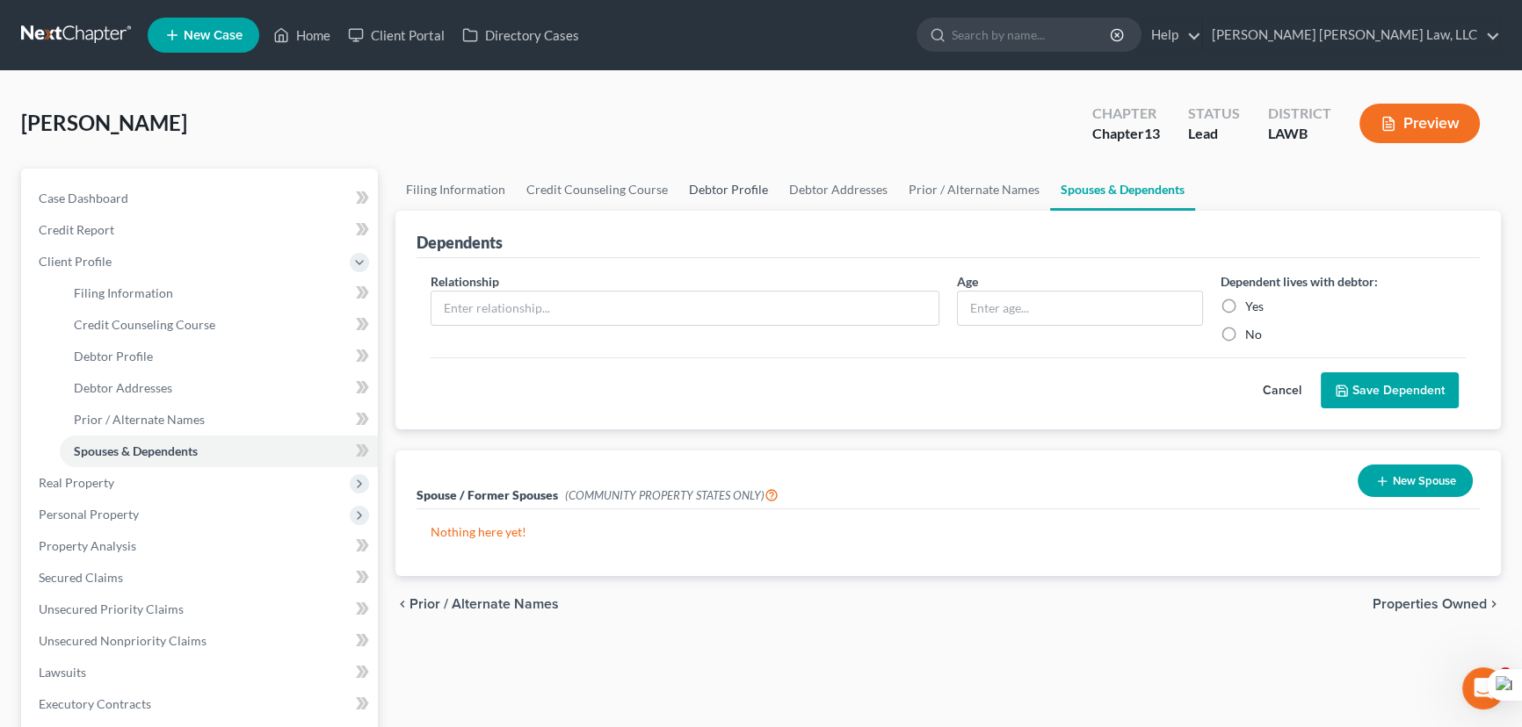
click at [724, 187] on link "Debtor Profile" at bounding box center [728, 190] width 100 height 42
select select "0"
select select "3"
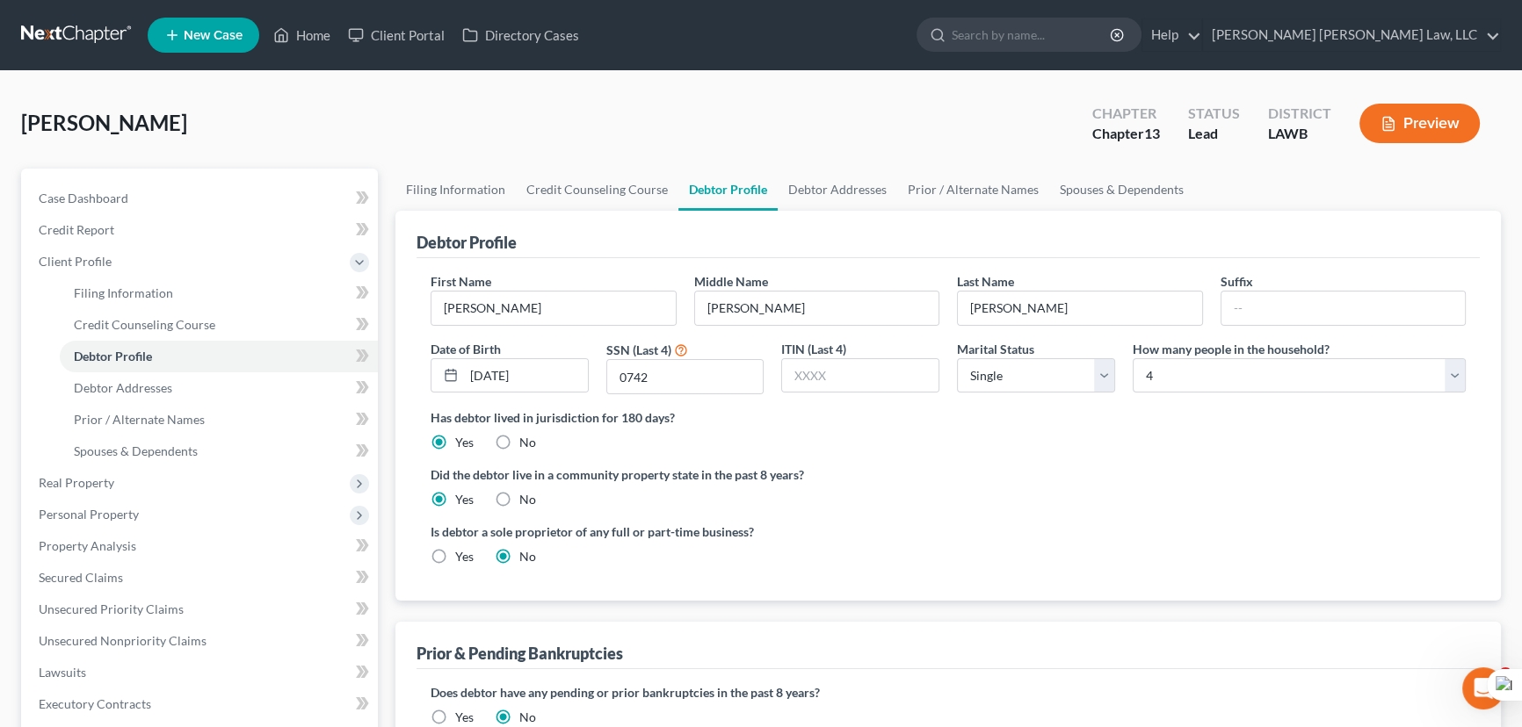
radio input "true"
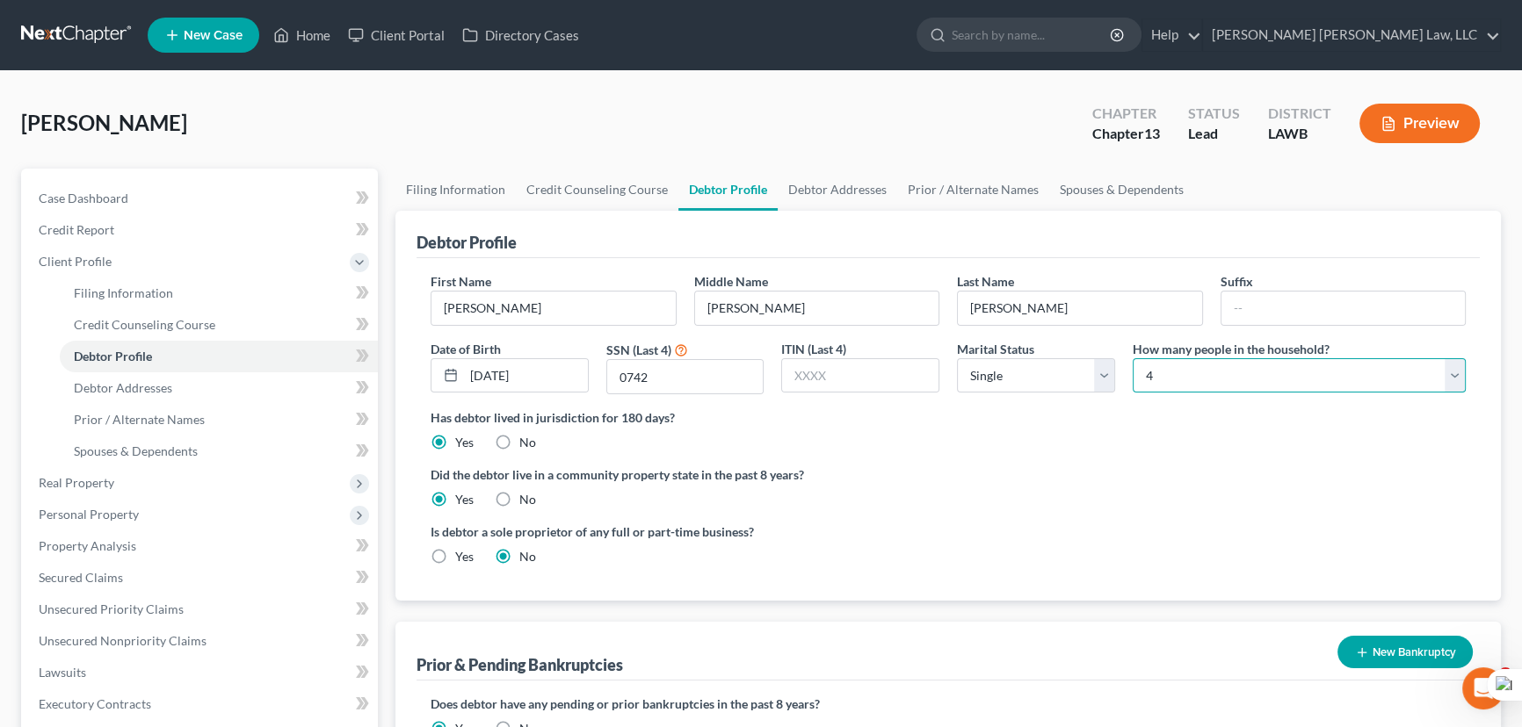
click at [1204, 368] on select "Select 1 2 3 4 5 6 7 8 9 10 11 12 13 14 15 16 17 18 19 20" at bounding box center [1299, 375] width 333 height 35
select select "2"
click at [1133, 358] on select "Select 1 2 3 4 5 6 7 8 9 10 11 12 13 14 15 16 17 18 19 20" at bounding box center [1299, 375] width 333 height 35
click at [1104, 181] on link "Spouses & Dependents" at bounding box center [1121, 190] width 145 height 42
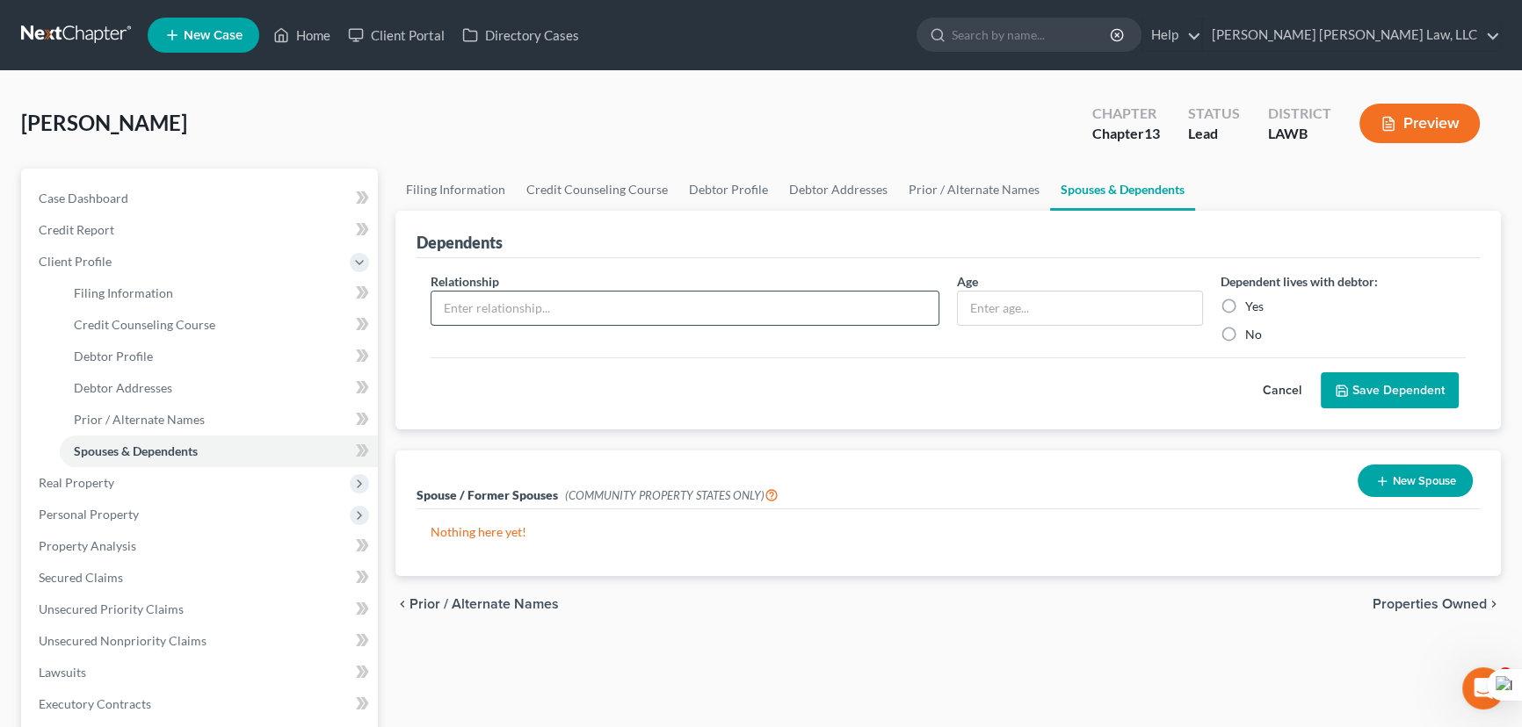
click at [765, 301] on input "text" at bounding box center [684, 308] width 507 height 33
type input "son"
type input "6"
click at [1245, 305] on label "Yes" at bounding box center [1254, 307] width 18 height 18
click at [1252, 305] on input "Yes" at bounding box center [1257, 303] width 11 height 11
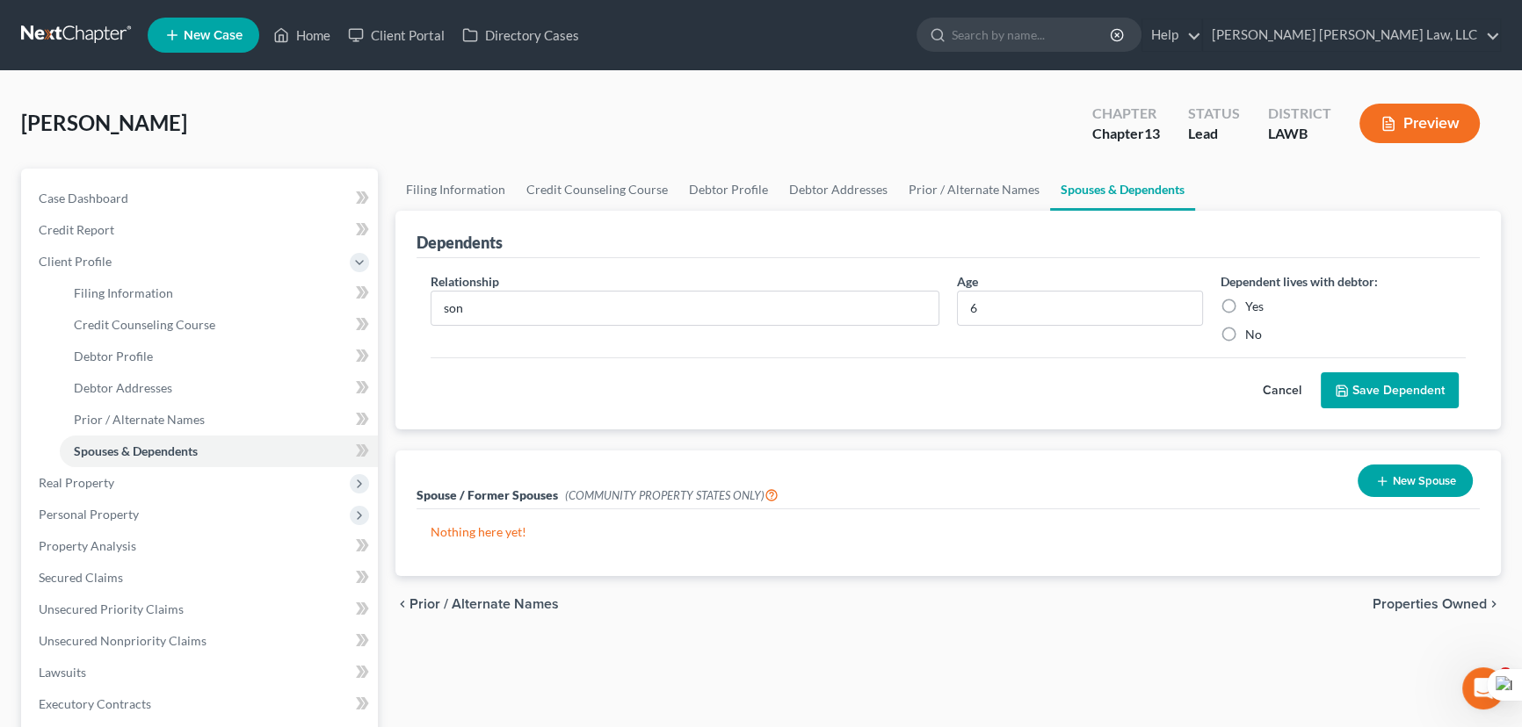
radio input "true"
click at [1367, 384] on button "Save Dependent" at bounding box center [1390, 391] width 138 height 37
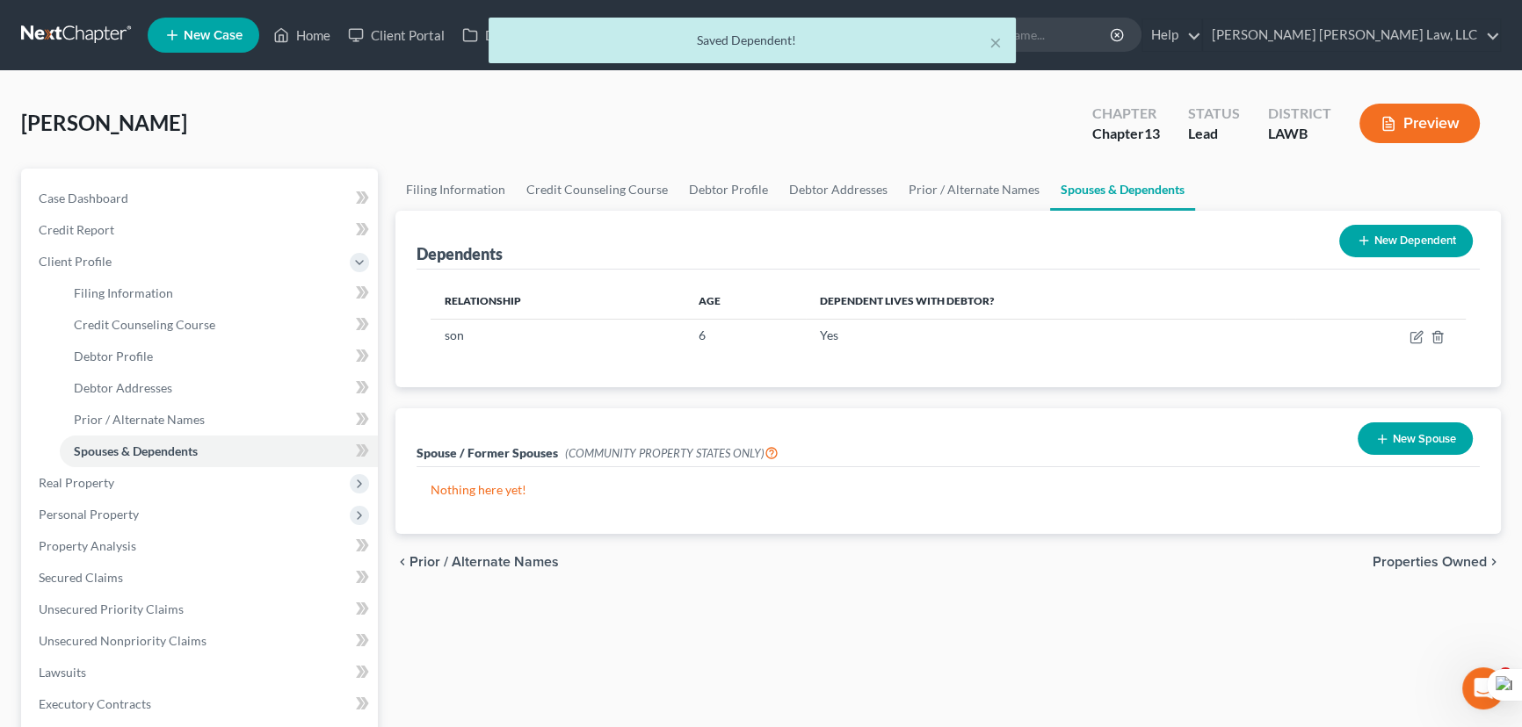
click at [1392, 228] on button "New Dependent" at bounding box center [1406, 241] width 134 height 33
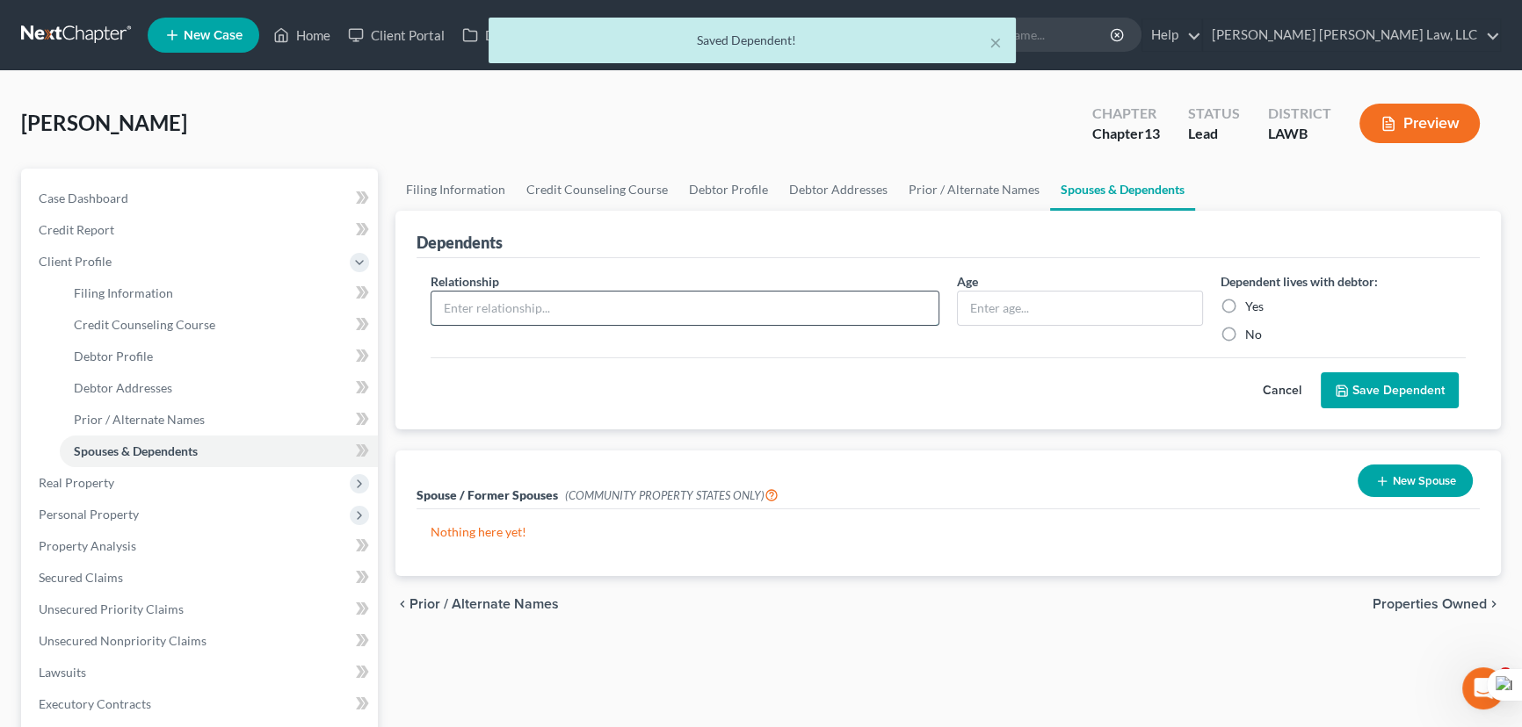
click at [475, 306] on input "text" at bounding box center [684, 308] width 507 height 33
type input "son"
type input "17"
click at [1245, 299] on label "Yes" at bounding box center [1254, 307] width 18 height 18
click at [1252, 299] on input "Yes" at bounding box center [1257, 303] width 11 height 11
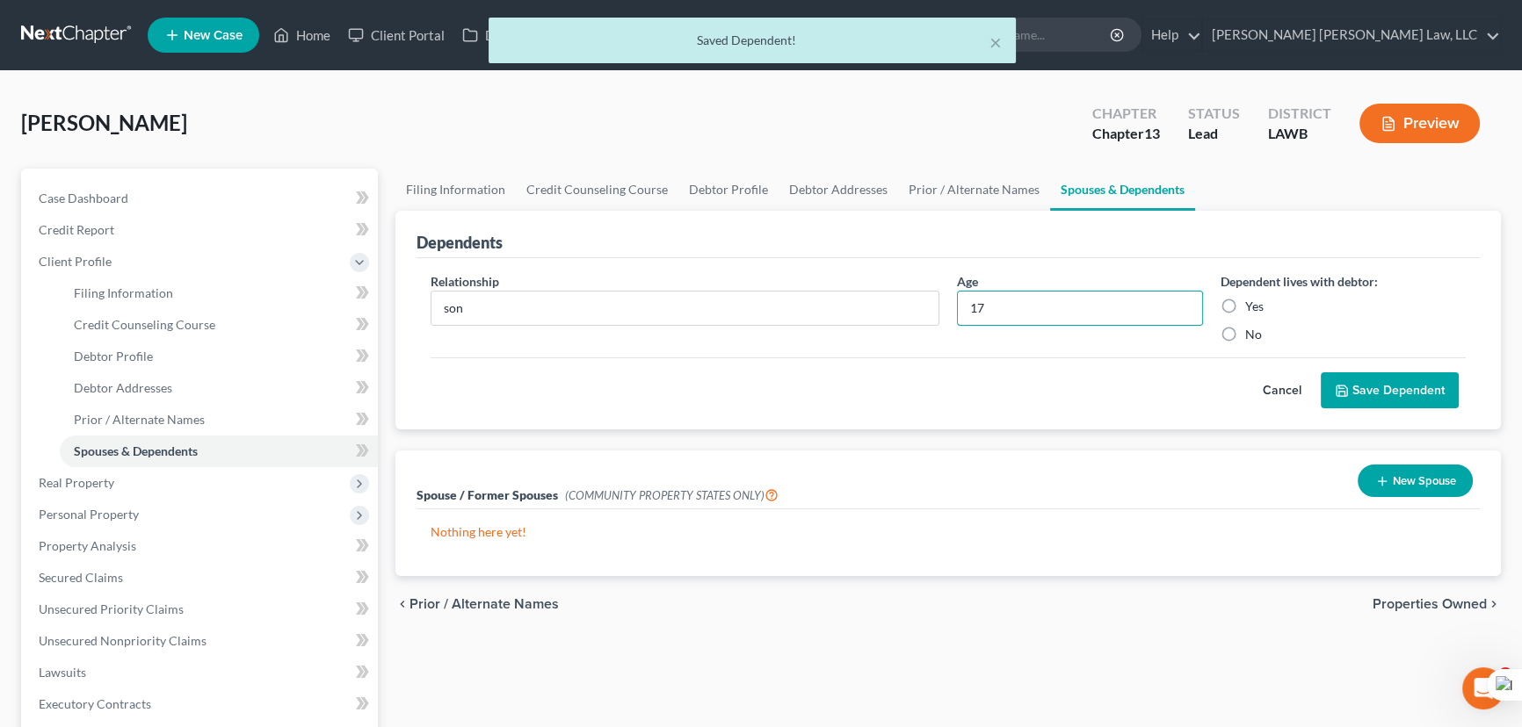
radio input "true"
click at [1363, 367] on div "Cancel Save Dependent" at bounding box center [948, 384] width 1035 height 52
click at [1364, 394] on button "Save Dependent" at bounding box center [1390, 391] width 138 height 37
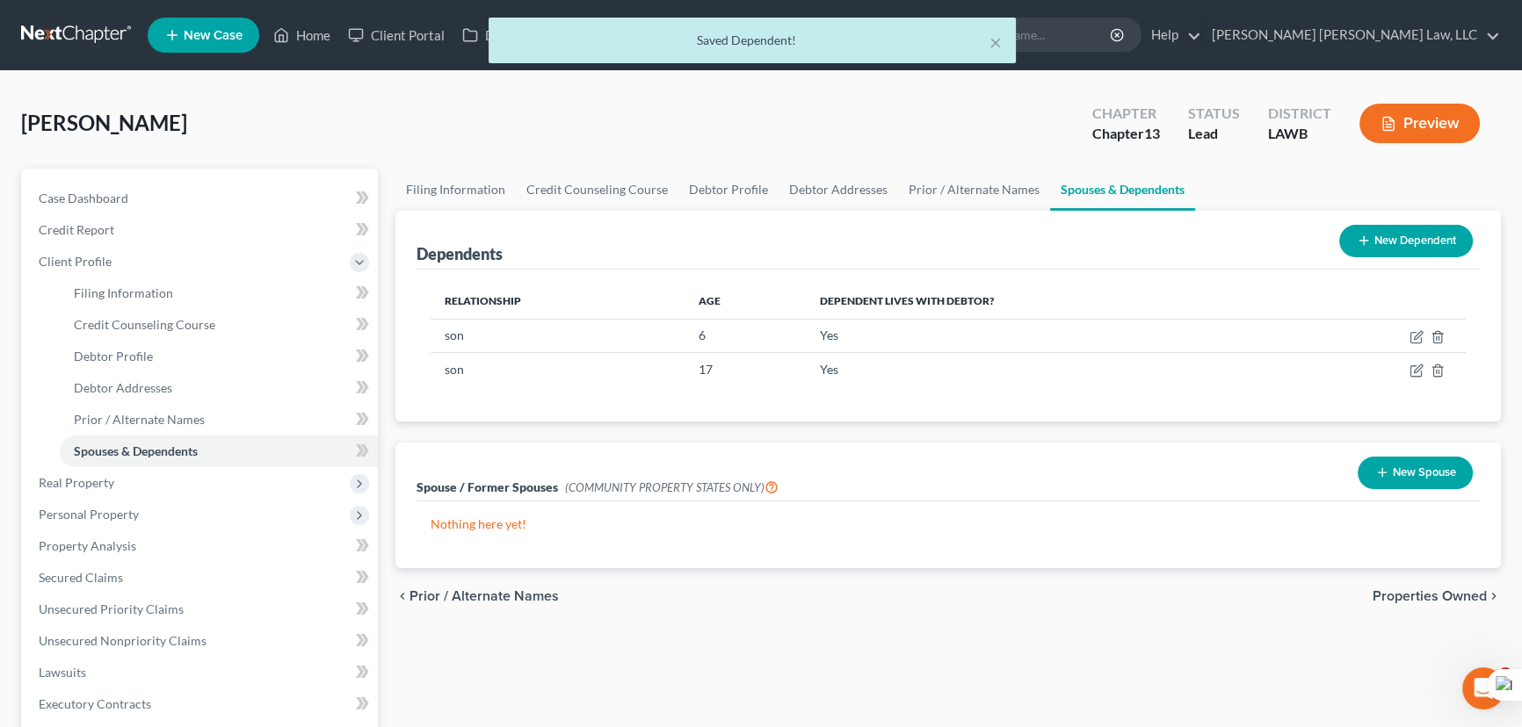
click at [1387, 228] on button "New Dependent" at bounding box center [1406, 241] width 134 height 33
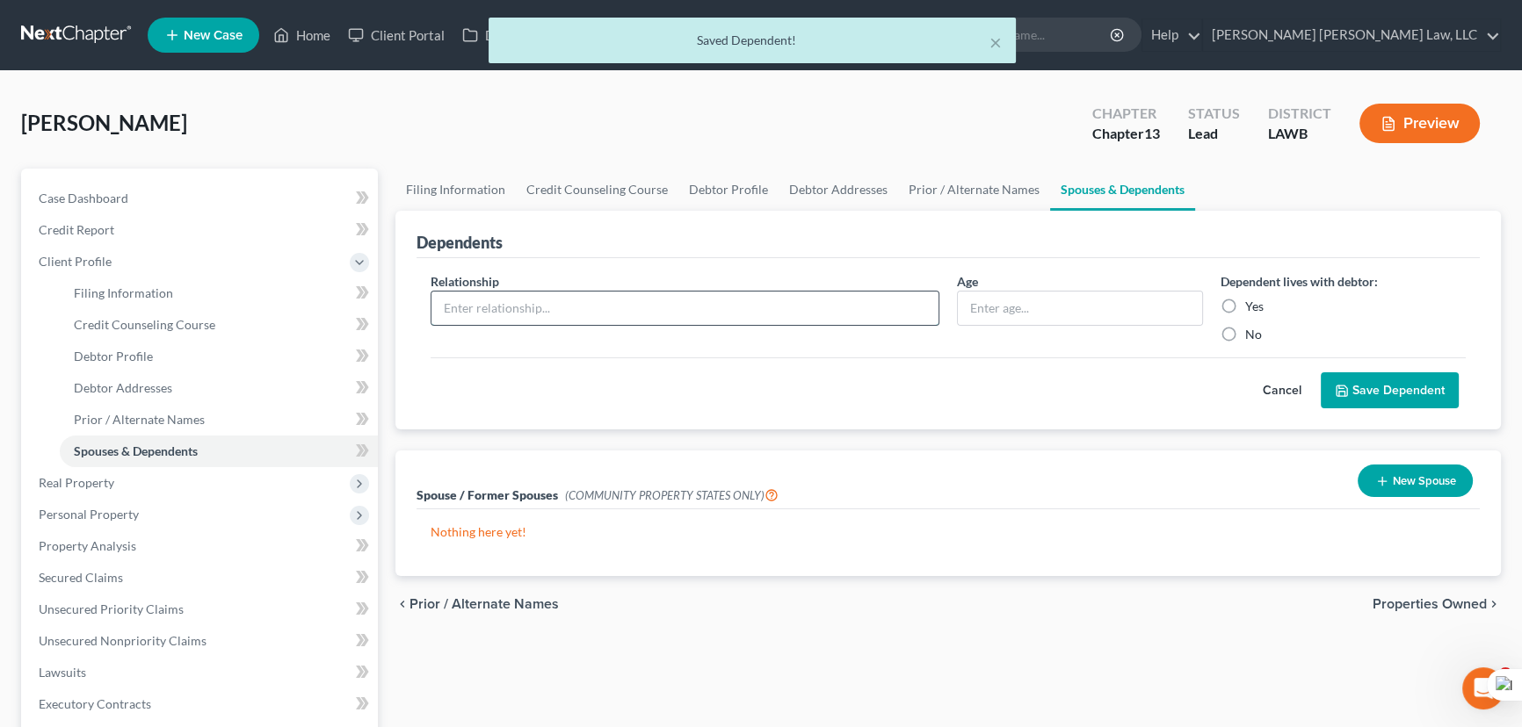
click at [566, 309] on input "text" at bounding box center [684, 308] width 507 height 33
type input "son"
type input "2"
drag, startPoint x: 1231, startPoint y: 301, endPoint x: 1272, endPoint y: 343, distance: 58.4
click at [1245, 300] on label "Yes" at bounding box center [1254, 307] width 18 height 18
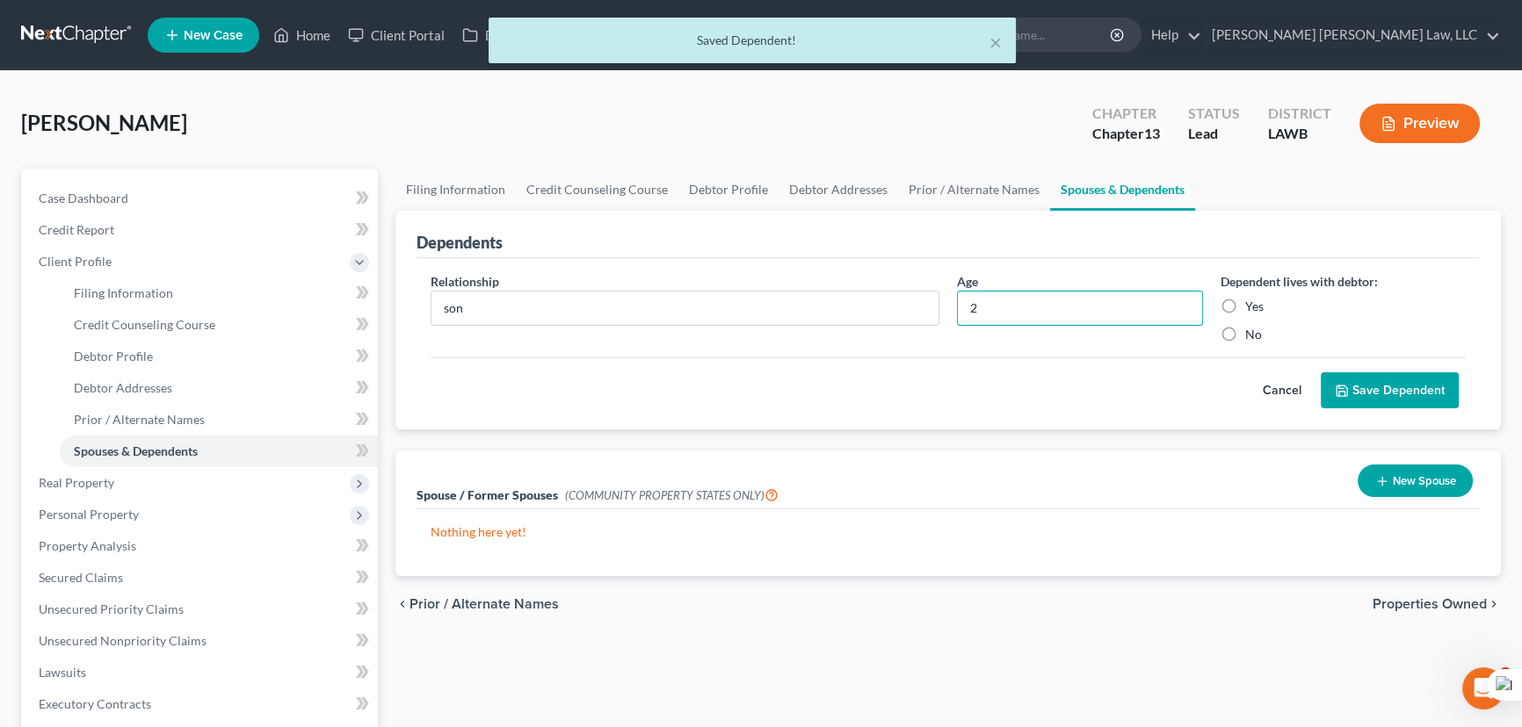
click at [1252, 300] on input "Yes" at bounding box center [1257, 303] width 11 height 11
radio input "true"
click at [1370, 394] on button "Save Dependent" at bounding box center [1390, 391] width 138 height 37
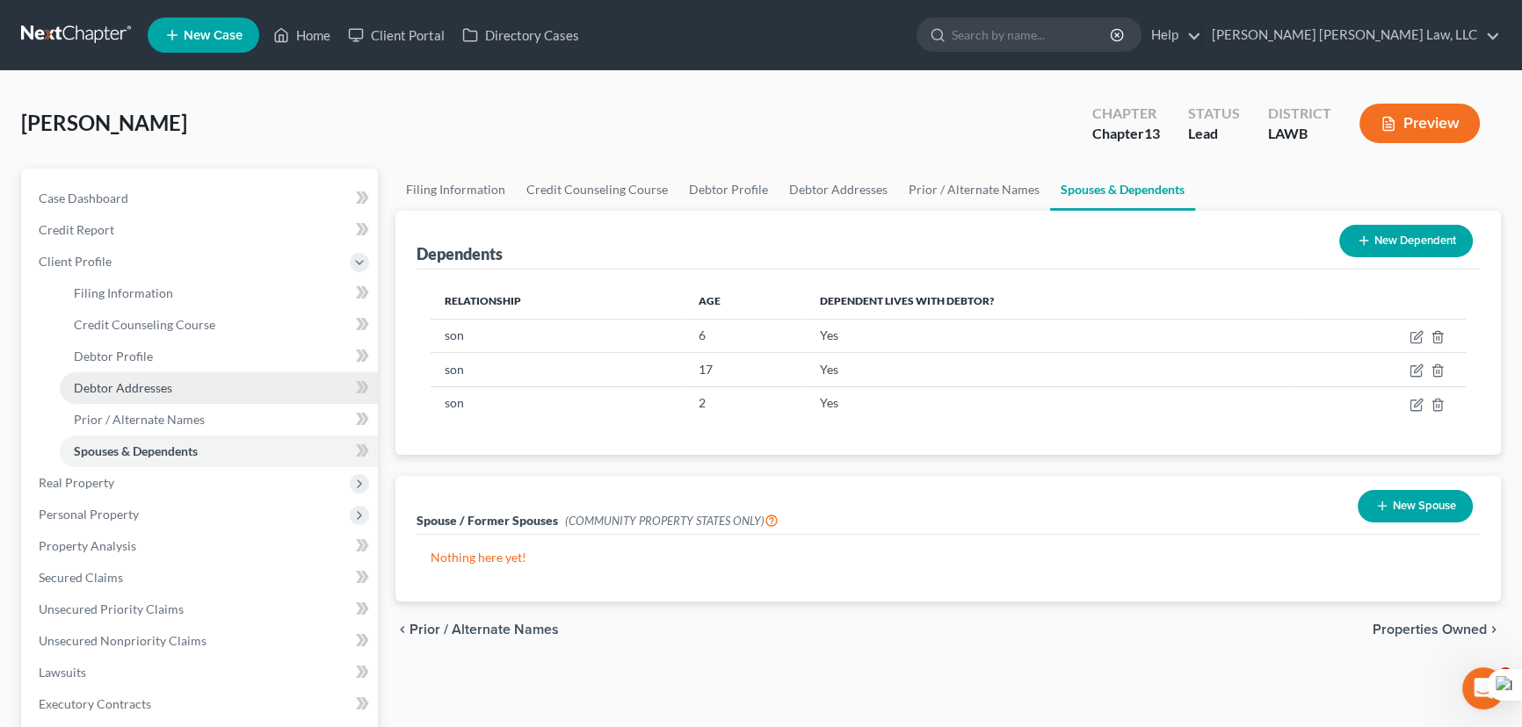
drag, startPoint x: 178, startPoint y: 387, endPoint x: 205, endPoint y: 388, distance: 26.4
click at [177, 387] on link "Debtor Addresses" at bounding box center [219, 389] width 318 height 32
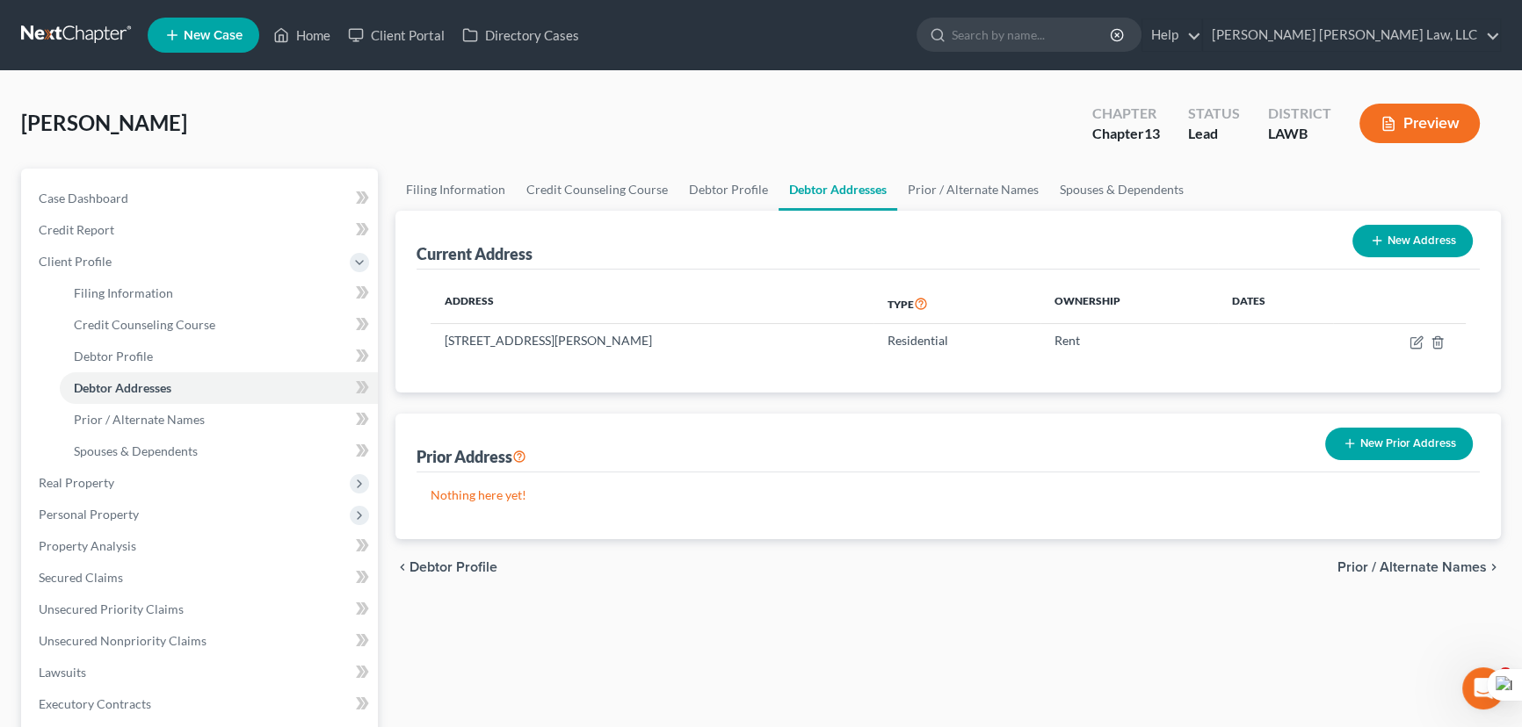
click at [1375, 451] on button "New Prior Address" at bounding box center [1399, 444] width 148 height 33
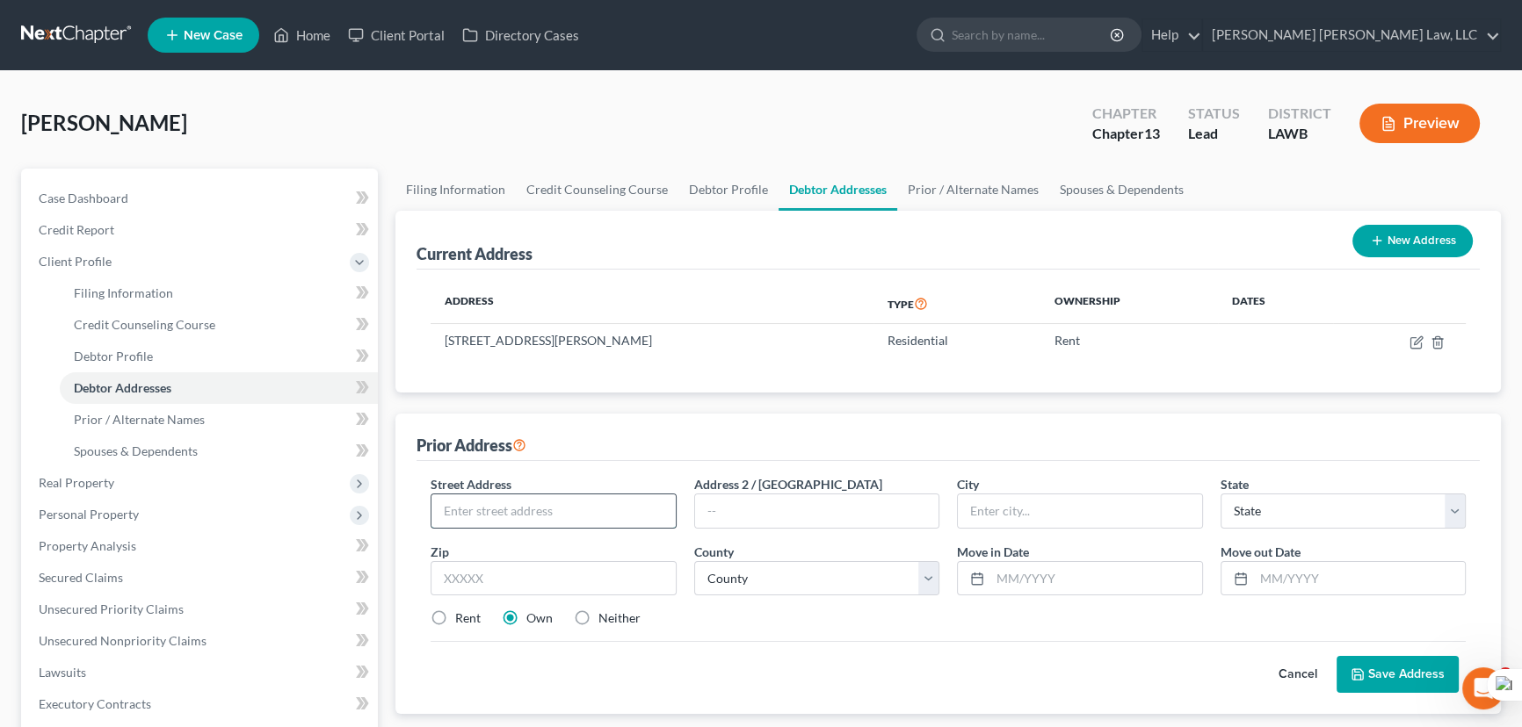
click at [534, 522] on input "text" at bounding box center [553, 511] width 244 height 33
type input "125"
type input "Dillinghom Dr"
click at [1044, 510] on input "text" at bounding box center [1080, 511] width 244 height 33
type input "Monroe"
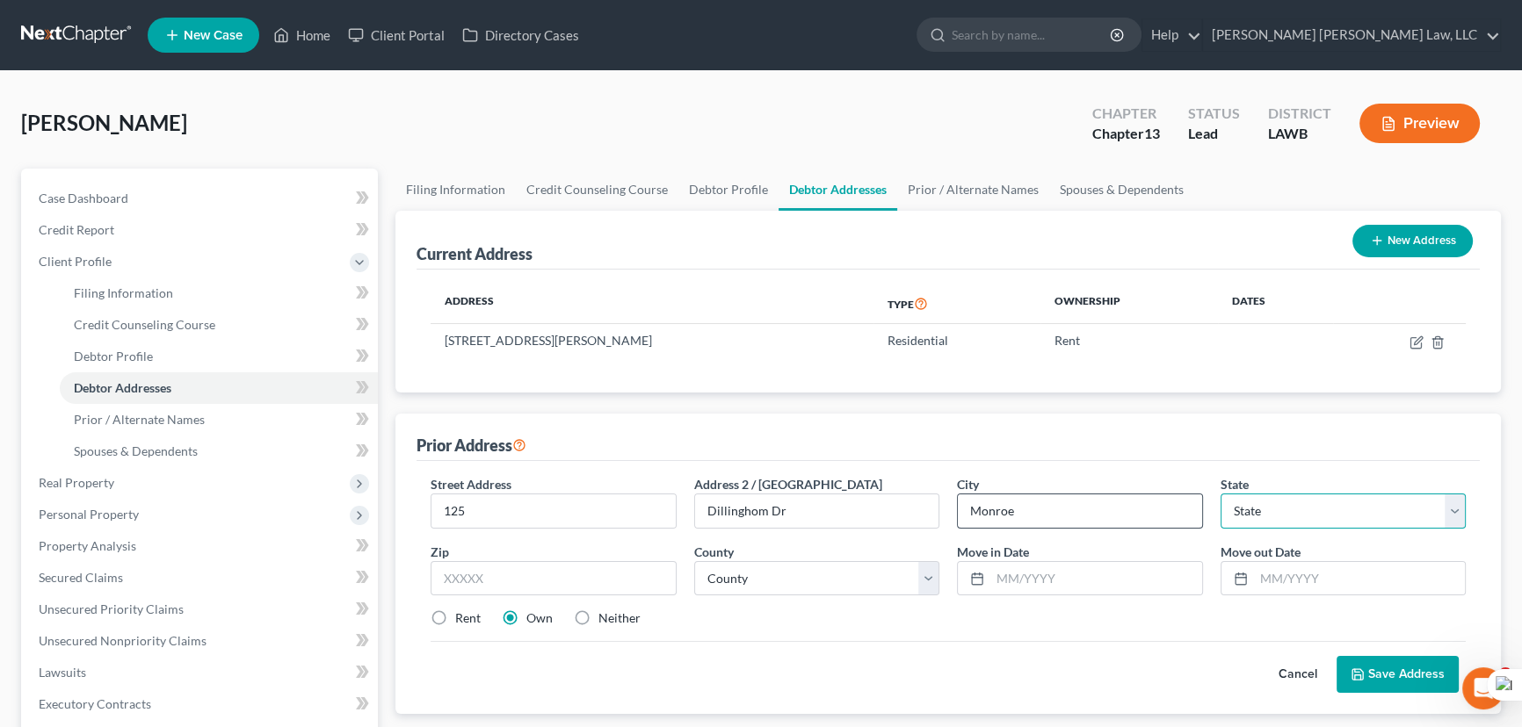
select select "19"
type input "71201"
click at [901, 584] on select "County Acadia Allen Ascension Assumption Avoyelles Beauregard Bienville Bossier…" at bounding box center [817, 578] width 246 height 35
select select "36"
click at [694, 561] on select "County Acadia Allen Ascension Assumption Avoyelles Beauregard Bienville Bossier…" at bounding box center [817, 578] width 246 height 35
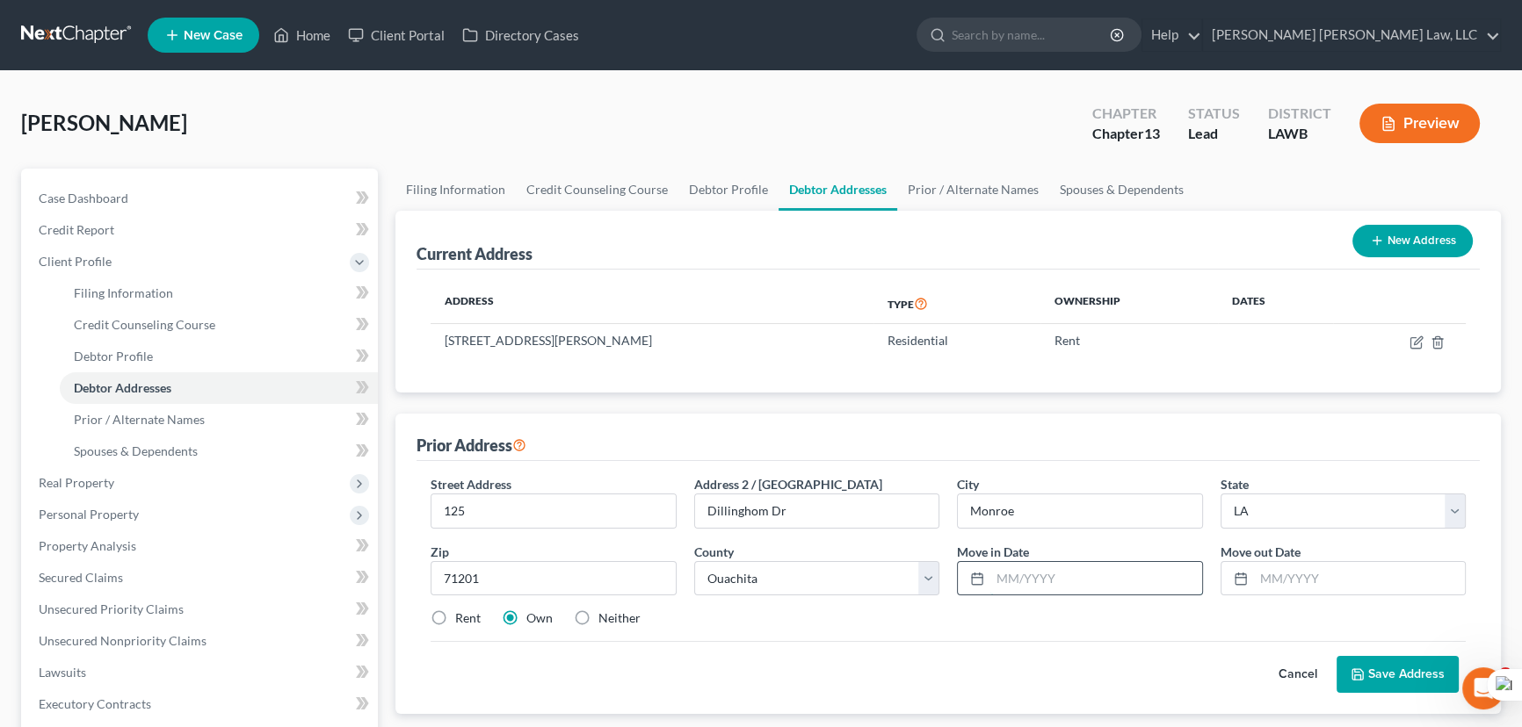
click at [1007, 579] on input "text" at bounding box center [1096, 578] width 212 height 33
type input "07/2020"
type input "08/2023"
click at [455, 616] on label "Rent" at bounding box center [467, 619] width 25 height 18
click at [462, 616] on input "Rent" at bounding box center [467, 615] width 11 height 11
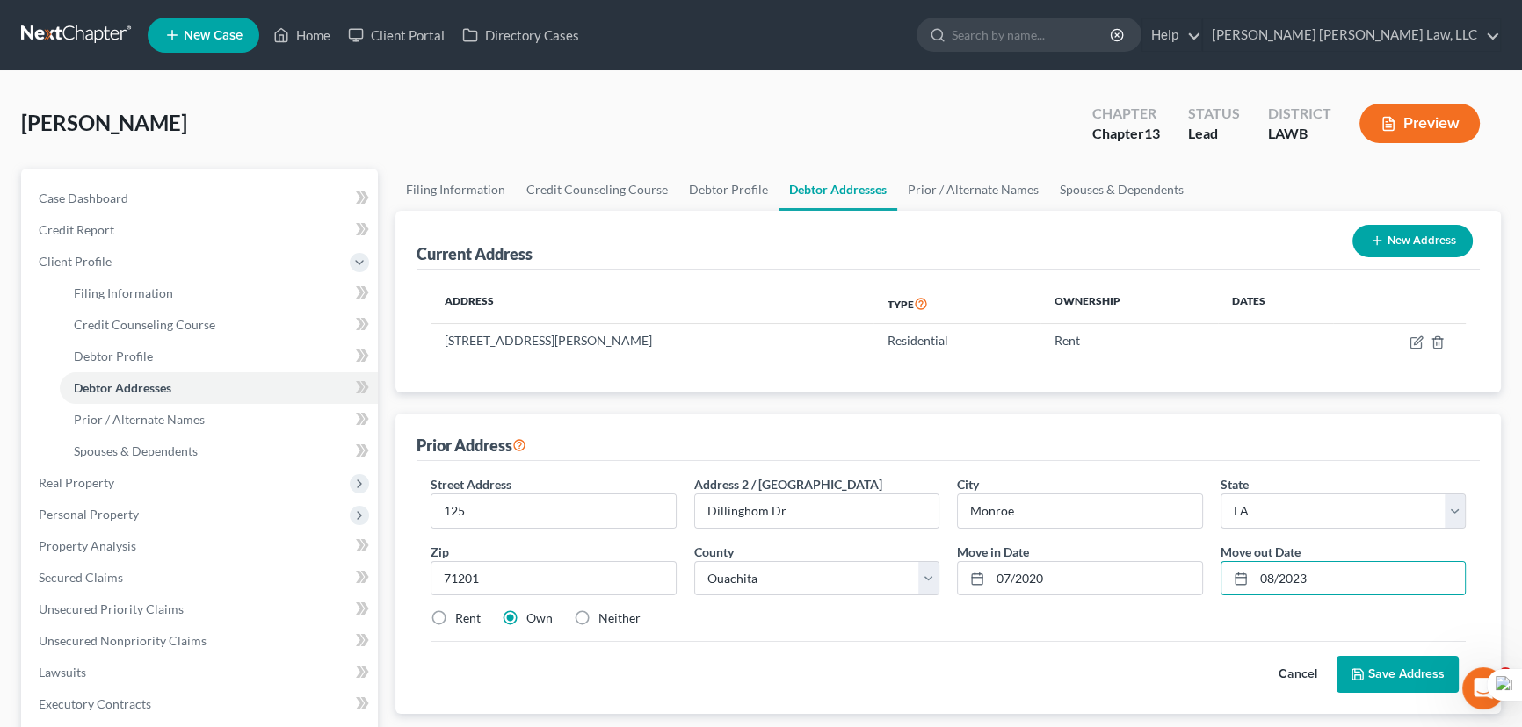
radio input "true"
drag, startPoint x: 577, startPoint y: 514, endPoint x: 587, endPoint y: 514, distance: 9.7
click at [577, 514] on input "125" at bounding box center [553, 511] width 244 height 33
drag, startPoint x: 802, startPoint y: 511, endPoint x: 546, endPoint y: 505, distance: 256.6
click at [546, 505] on div "Street Address * 125 Address 2 / PO Box Dillinghom Dr City * Monroe State * Sta…" at bounding box center [948, 558] width 1053 height 167
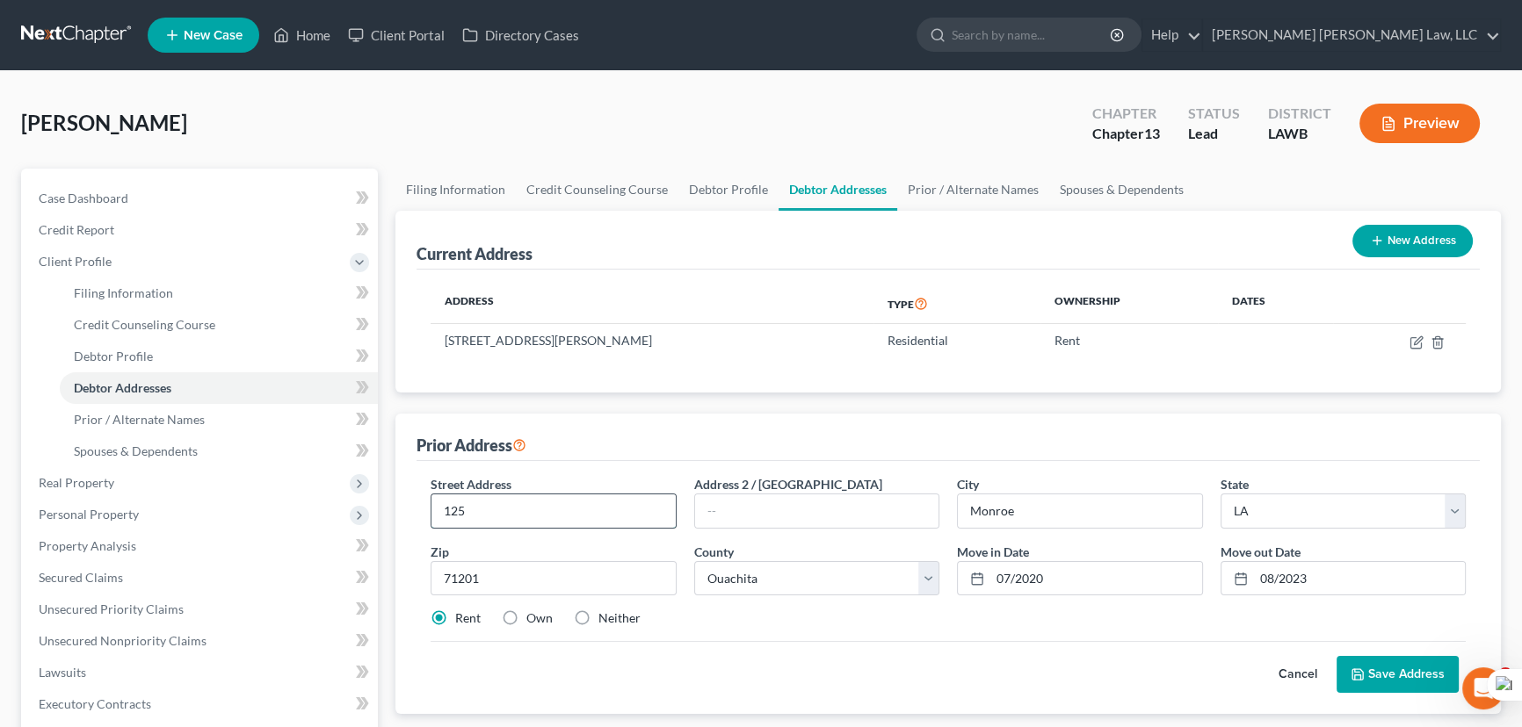
click at [518, 499] on input "125" at bounding box center [553, 511] width 244 height 33
type input "125 Dillinghom Dr"
click at [1415, 659] on button "Save Address" at bounding box center [1397, 674] width 122 height 37
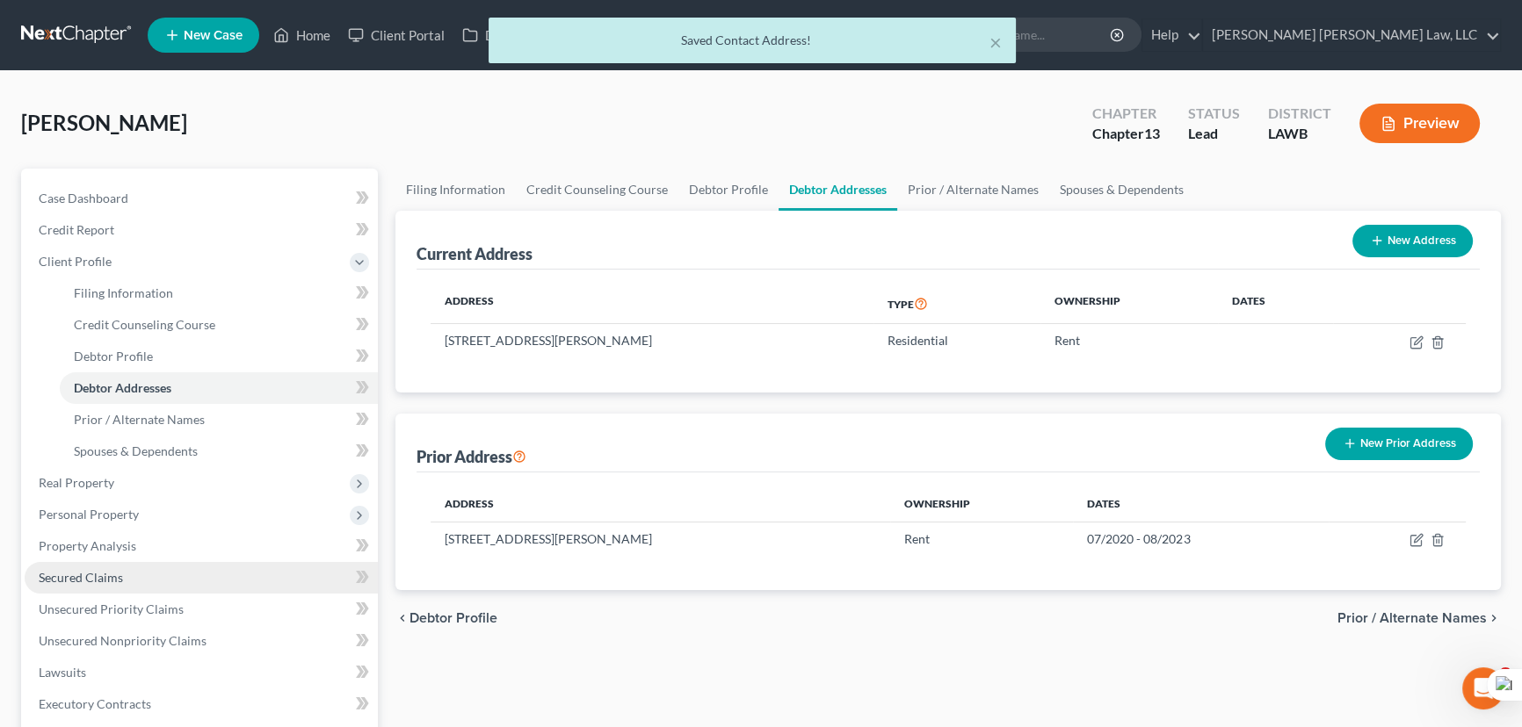
click at [135, 580] on link "Secured Claims" at bounding box center [201, 578] width 353 height 32
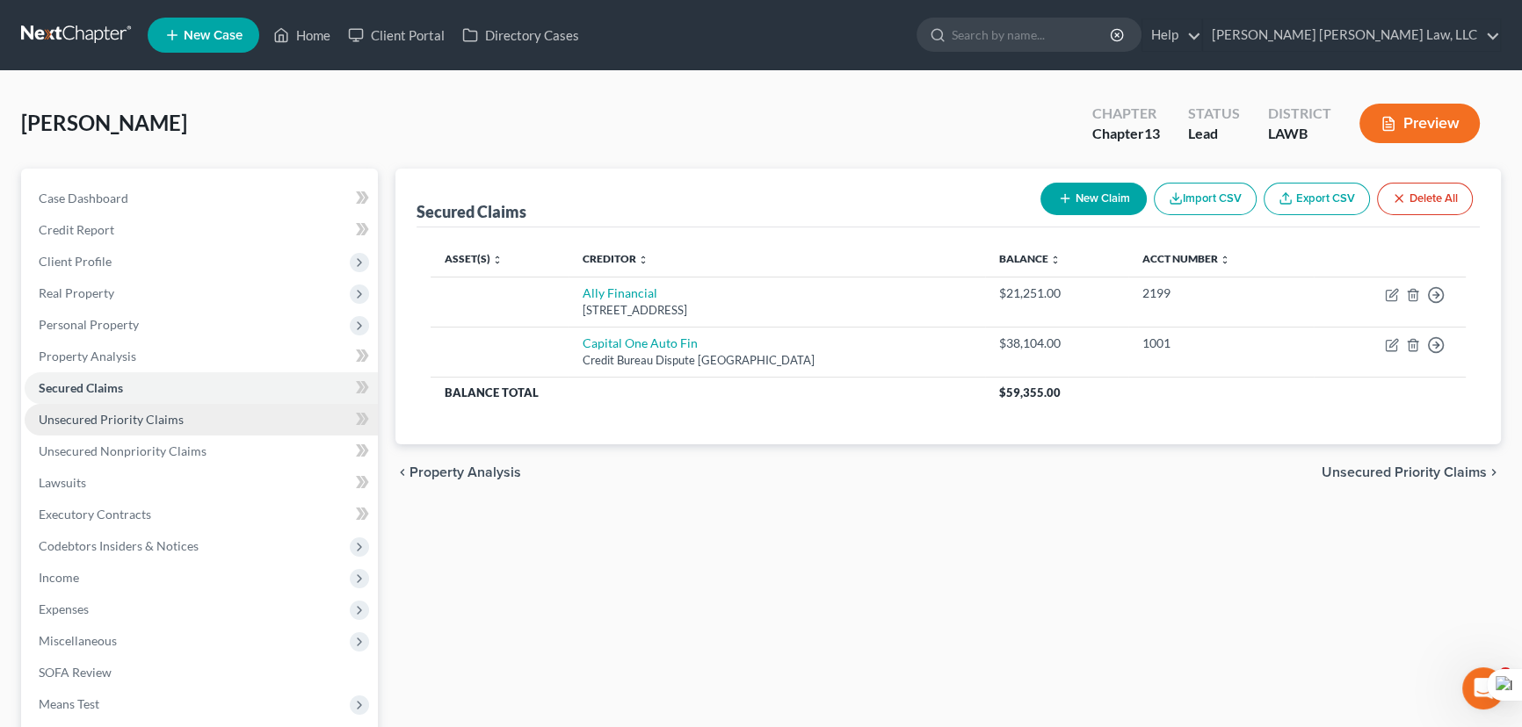
click at [297, 413] on link "Unsecured Priority Claims" at bounding box center [201, 420] width 353 height 32
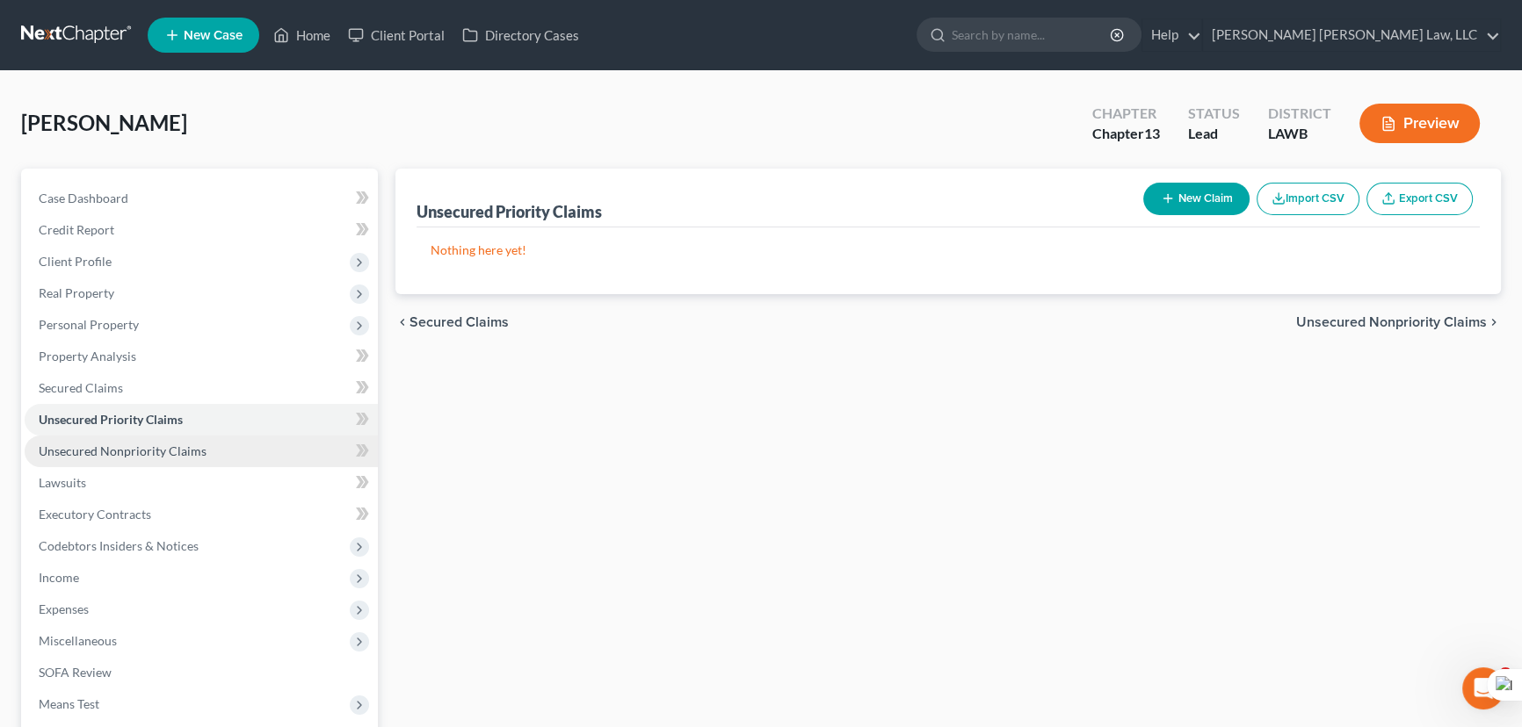
click at [279, 445] on link "Unsecured Nonpriority Claims" at bounding box center [201, 452] width 353 height 32
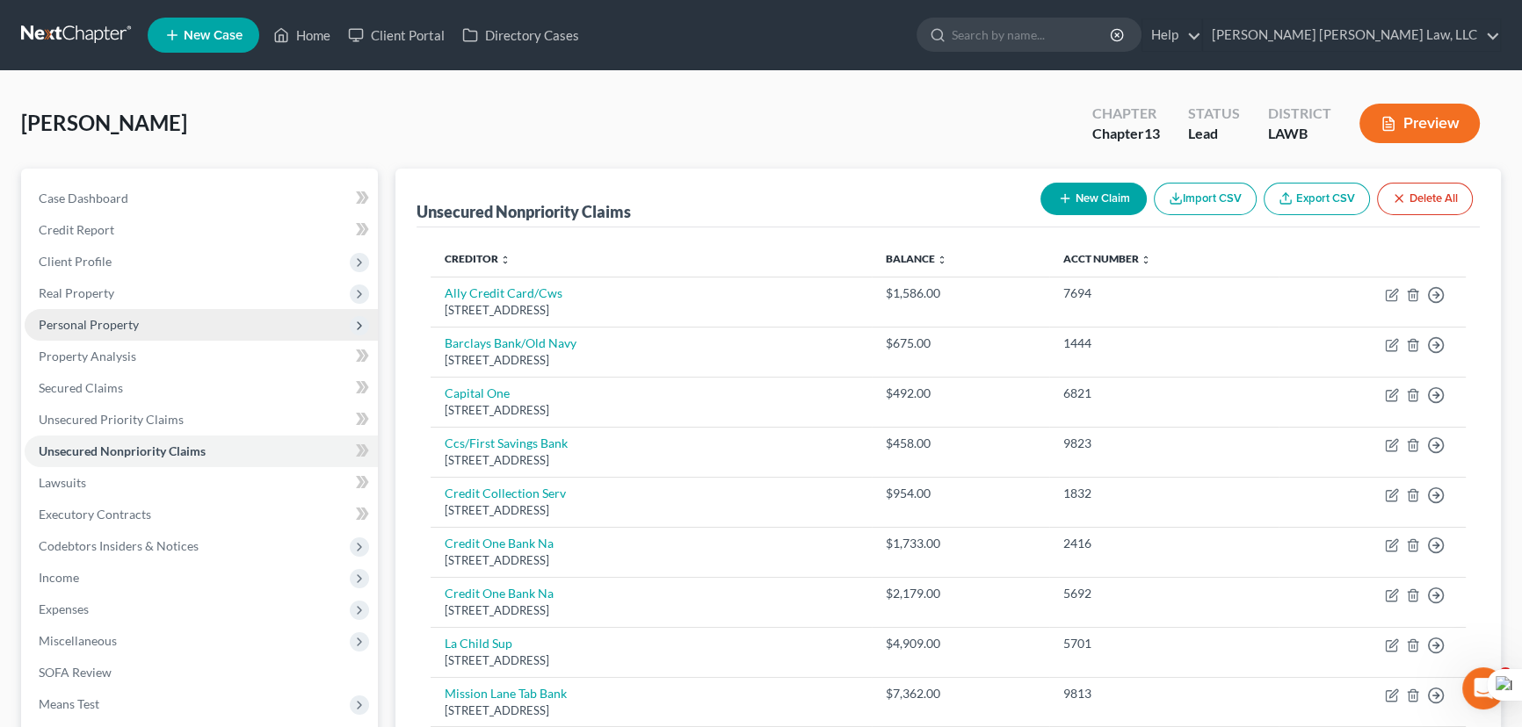
click at [185, 329] on span "Personal Property" at bounding box center [201, 325] width 353 height 32
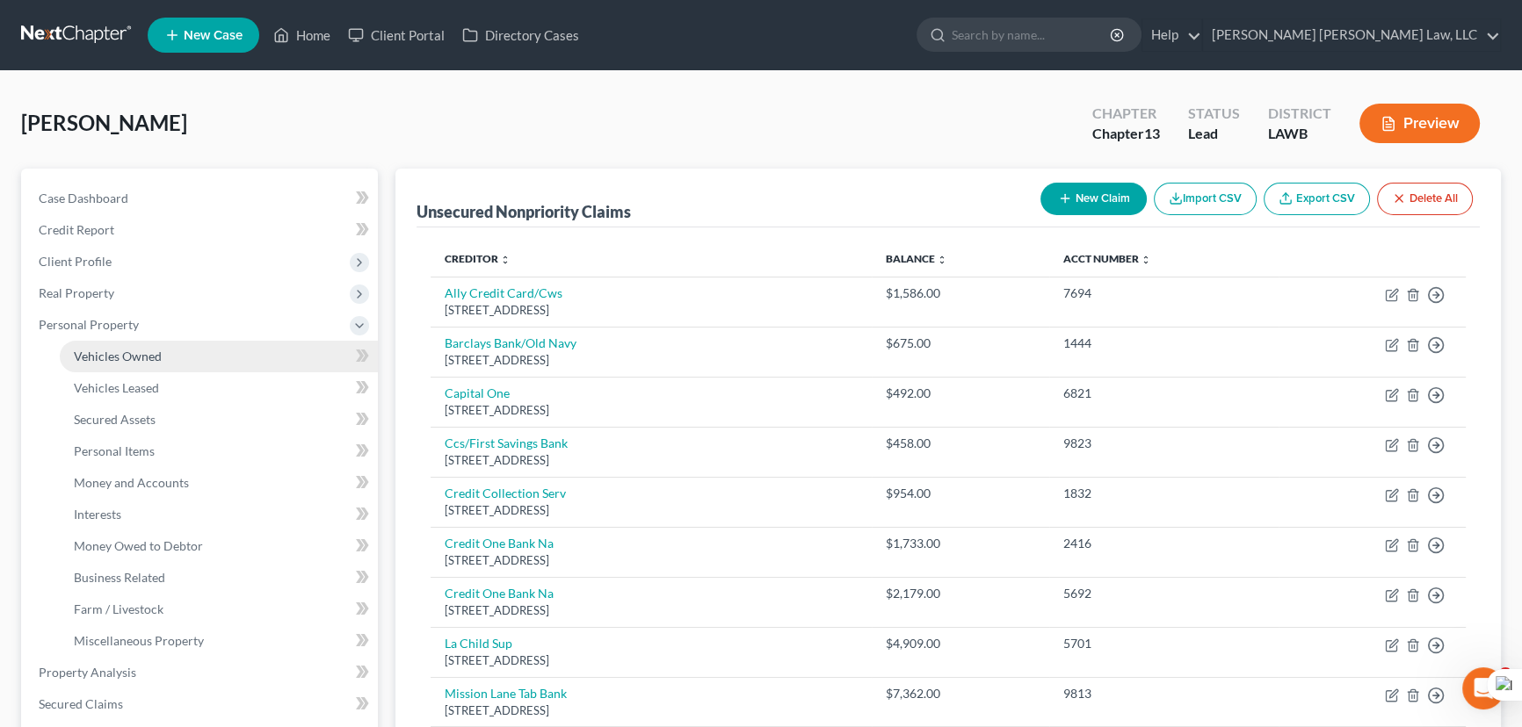
click at [183, 346] on link "Vehicles Owned" at bounding box center [219, 357] width 318 height 32
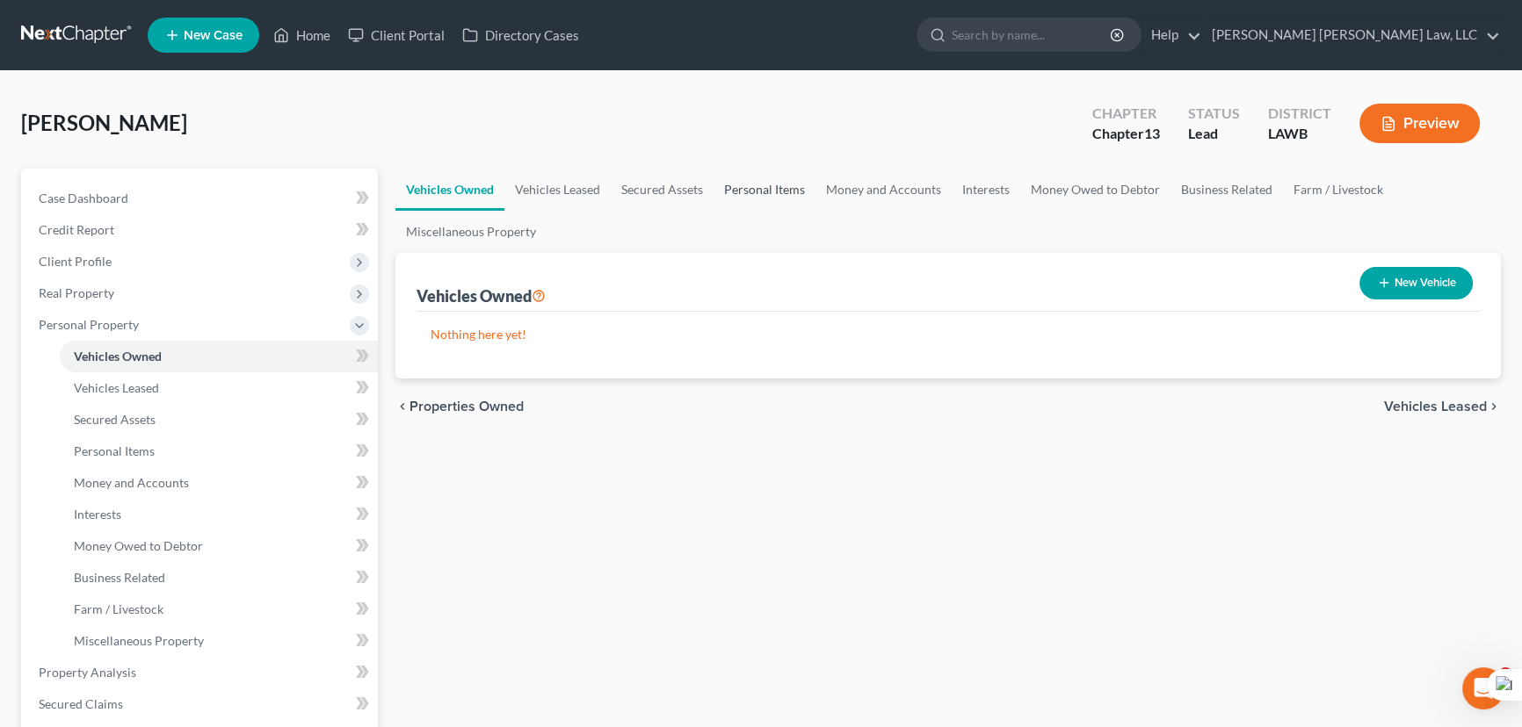
click at [798, 208] on link "Personal Items" at bounding box center [764, 190] width 102 height 42
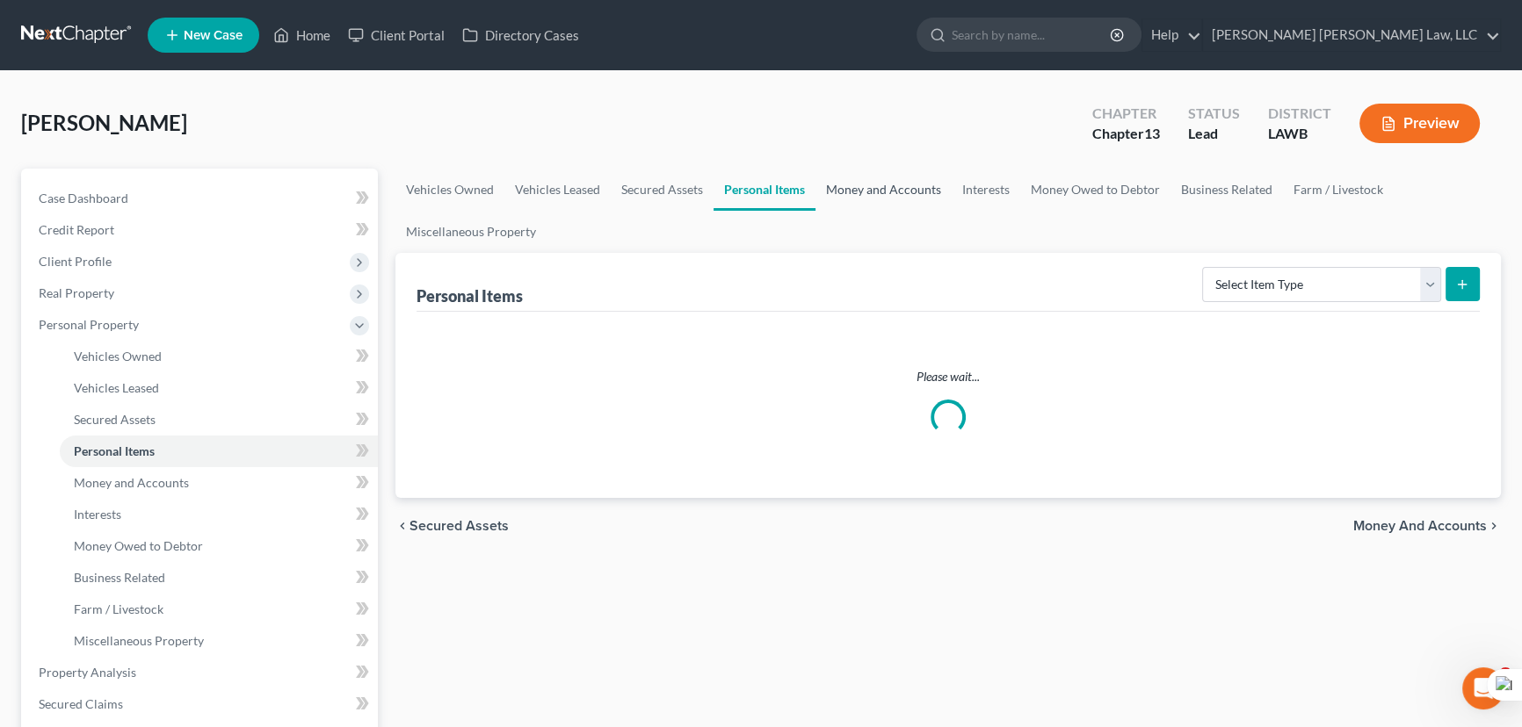
click at [869, 202] on link "Money and Accounts" at bounding box center [883, 190] width 136 height 42
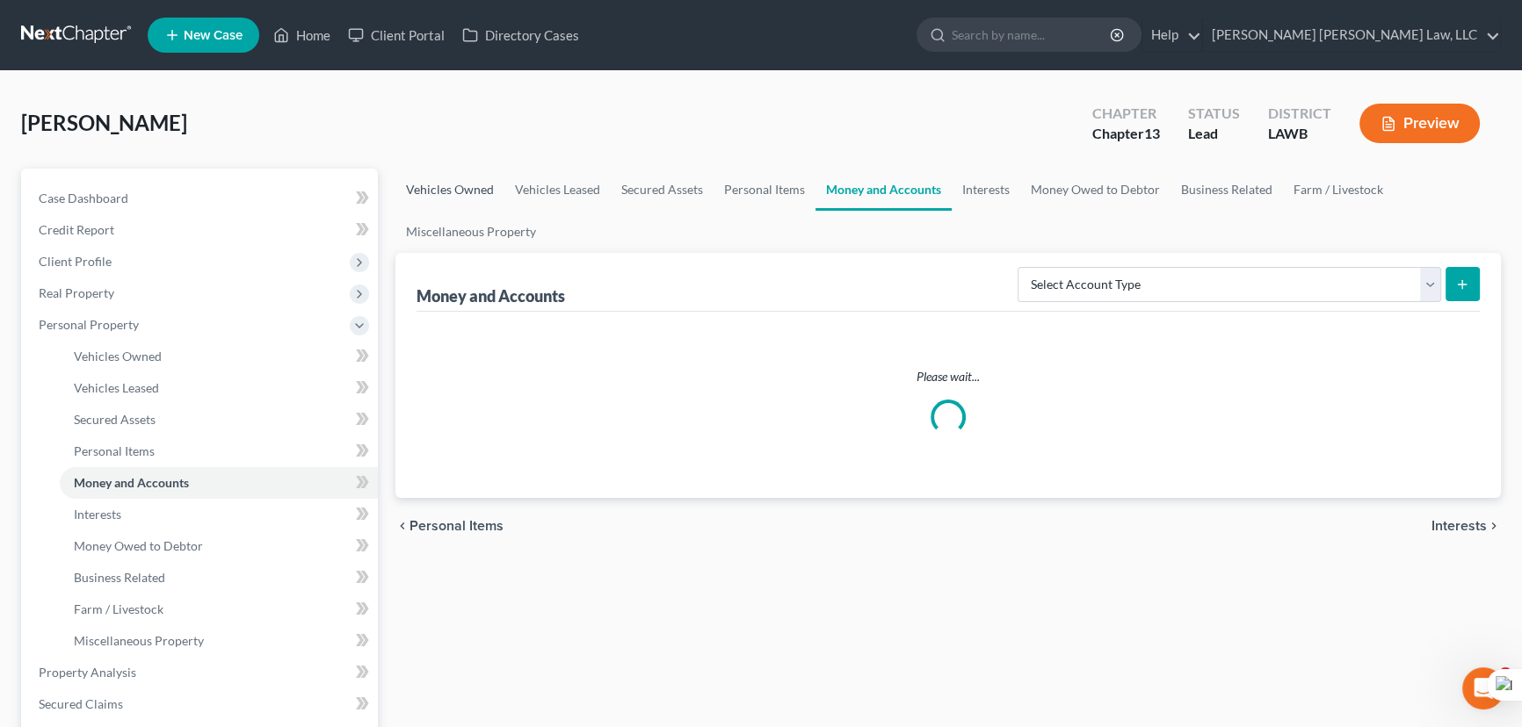
click at [443, 178] on link "Vehicles Owned" at bounding box center [449, 190] width 109 height 42
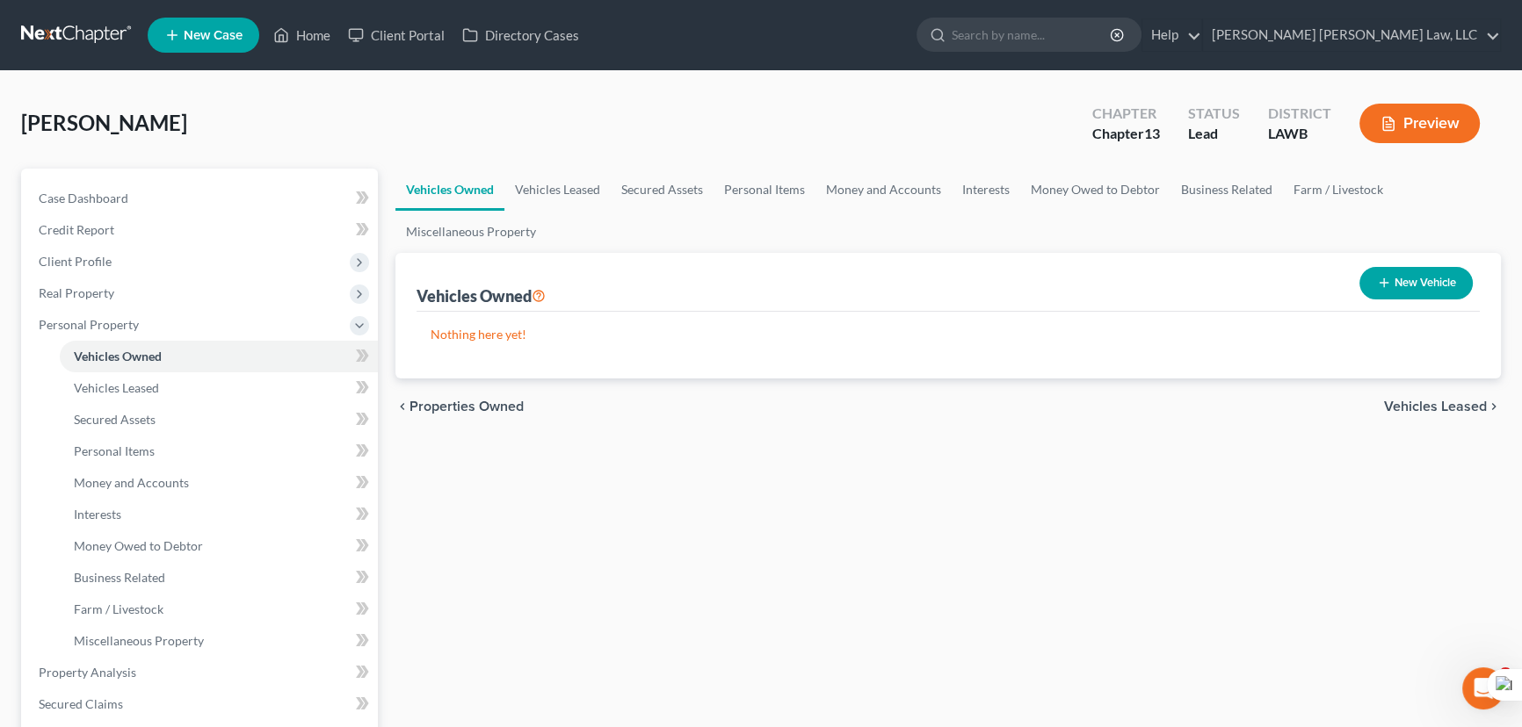
click at [1445, 268] on button "New Vehicle" at bounding box center [1415, 283] width 113 height 33
select select "0"
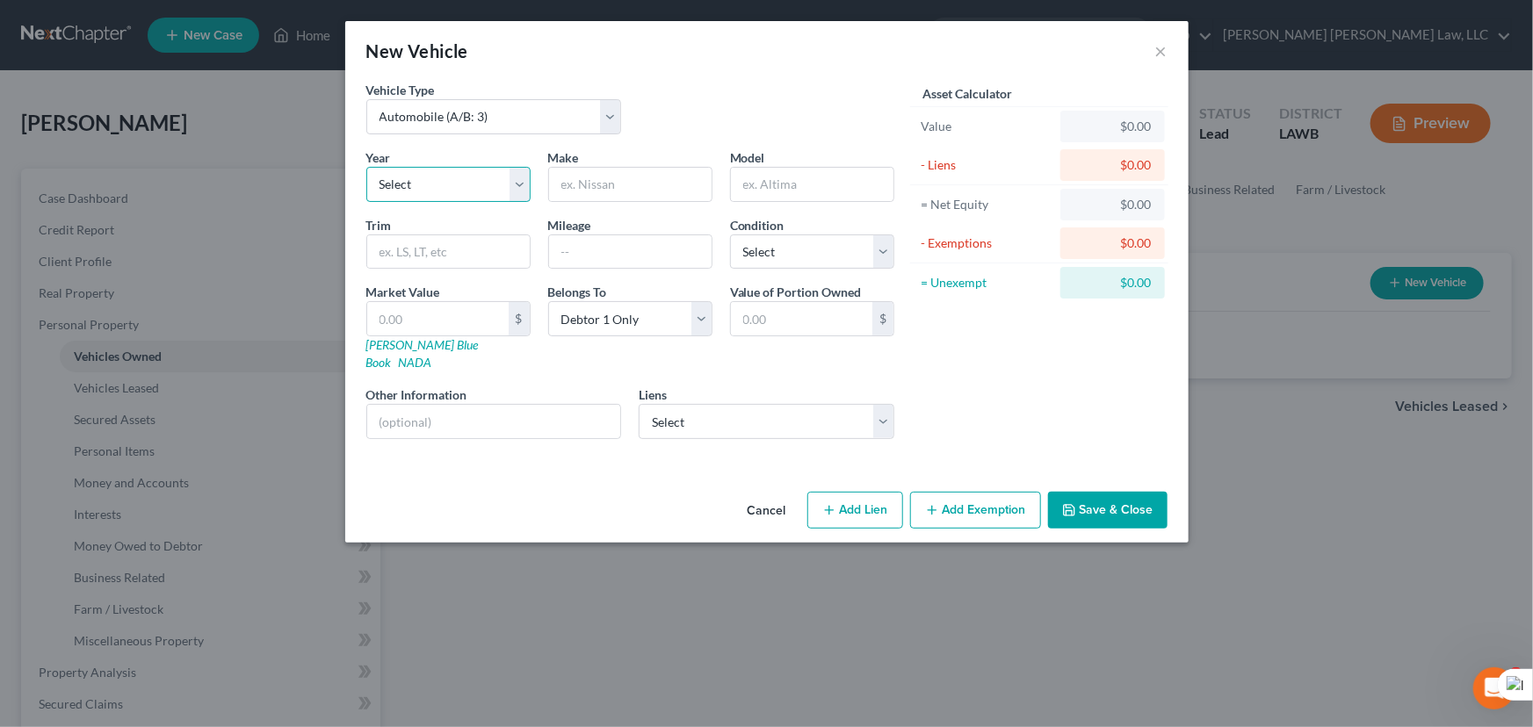
drag, startPoint x: 494, startPoint y: 171, endPoint x: 489, endPoint y: 194, distance: 23.4
click at [494, 171] on select "Select 2026 2025 2024 2023 2022 2021 2020 2019 2018 2017 2016 2015 2014 2013 20…" at bounding box center [448, 184] width 164 height 35
select select "4"
click at [366, 167] on select "Select 2026 2025 2024 2023 2022 2021 2020 2019 2018 2017 2016 2015 2014 2013 20…" at bounding box center [448, 184] width 164 height 35
click at [611, 183] on input "text" at bounding box center [630, 184] width 163 height 33
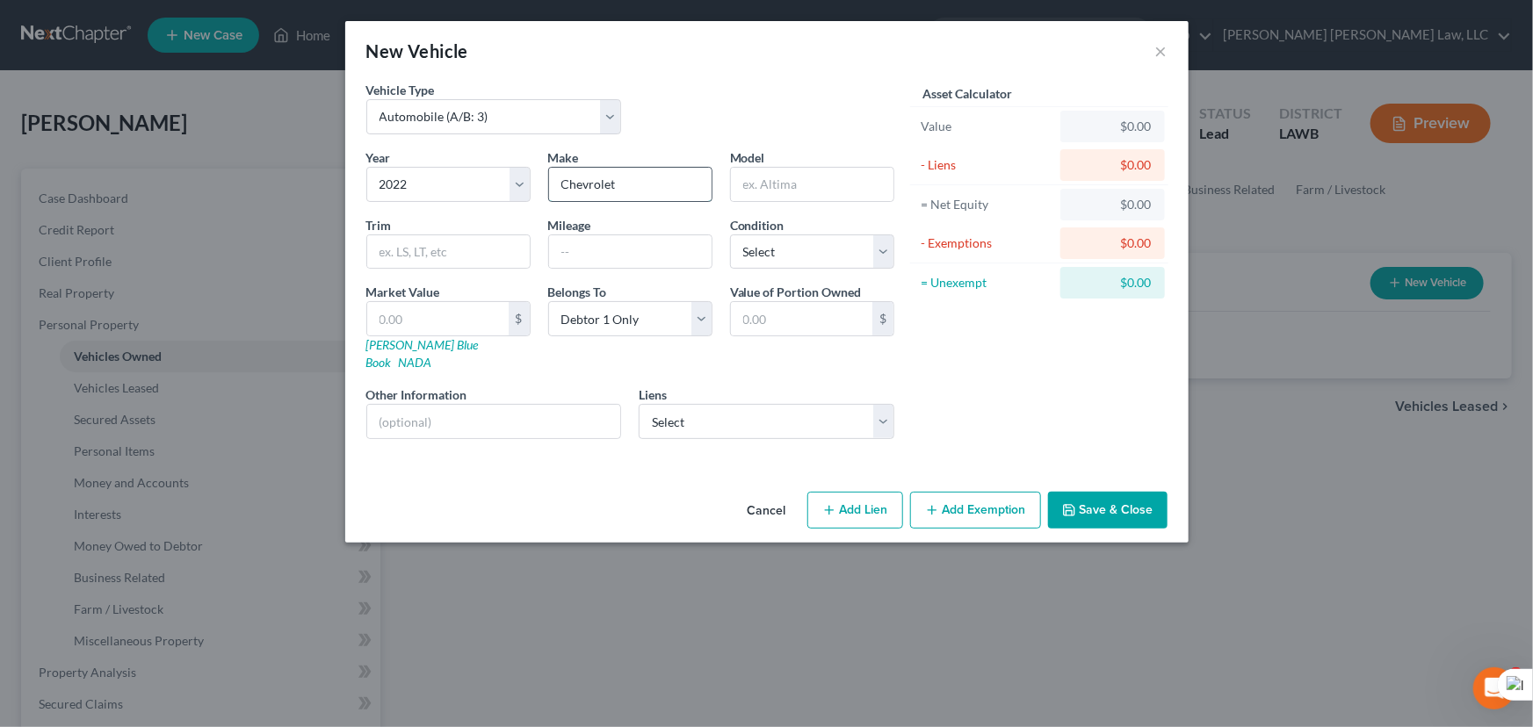
type input "Chevrolet"
type input "Silverado"
click at [754, 260] on select "Select Excellent Very Good Good Fair Poor" at bounding box center [812, 252] width 164 height 35
select select "2"
click at [730, 235] on select "Select Excellent Very Good Good Fair Poor" at bounding box center [812, 252] width 164 height 35
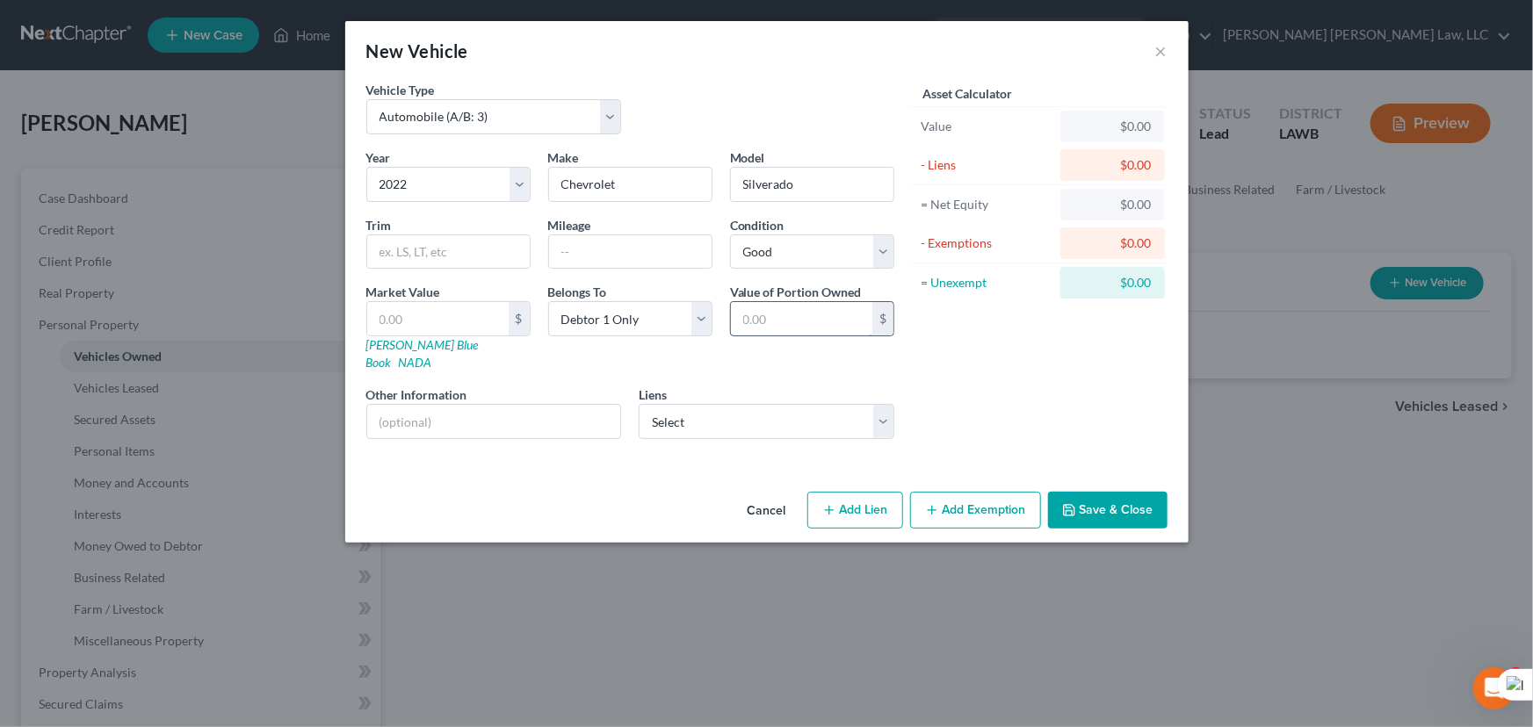
click at [797, 302] on input "text" at bounding box center [801, 318] width 141 height 33
type input "41,275"
click at [785, 425] on div "Year Select 2026 2025 2024 2023 2022 2021 2020 2019 2018 2017 2016 2015 2014 20…" at bounding box center [631, 300] width 546 height 305
click at [786, 404] on select "Select Capital One Auto Fin - $38,104.00 Ally Financial - $21,251.00" at bounding box center [767, 421] width 256 height 35
drag, startPoint x: 785, startPoint y: 395, endPoint x: 774, endPoint y: 414, distance: 21.7
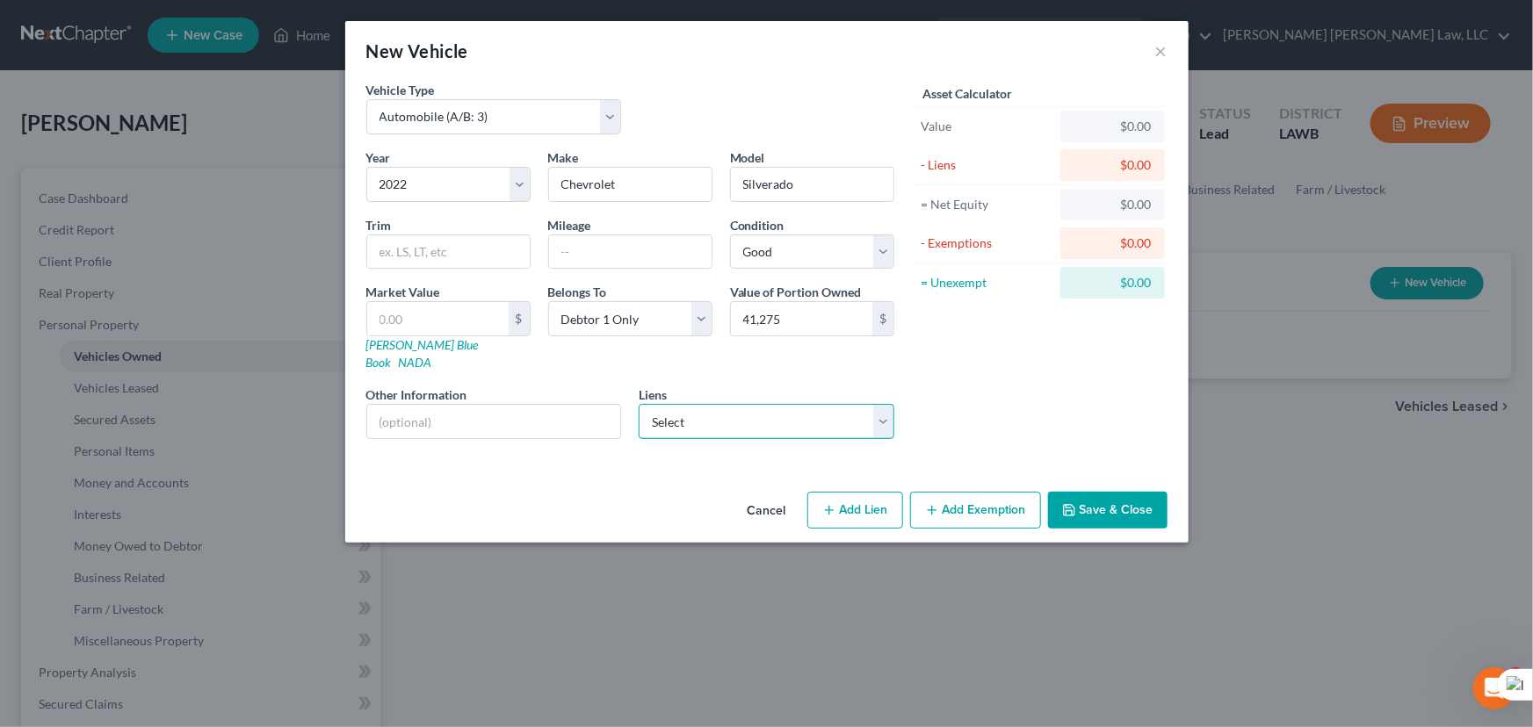
click at [785, 404] on select "Select Capital One Auto Fin - $38,104.00 Ally Financial - $21,251.00" at bounding box center [767, 421] width 256 height 35
select select "0"
click at [639, 404] on select "Select Capital One Auto Fin - $38,104.00 Ally Financial - $21,251.00" at bounding box center [767, 421] width 256 height 35
select select
select select "45"
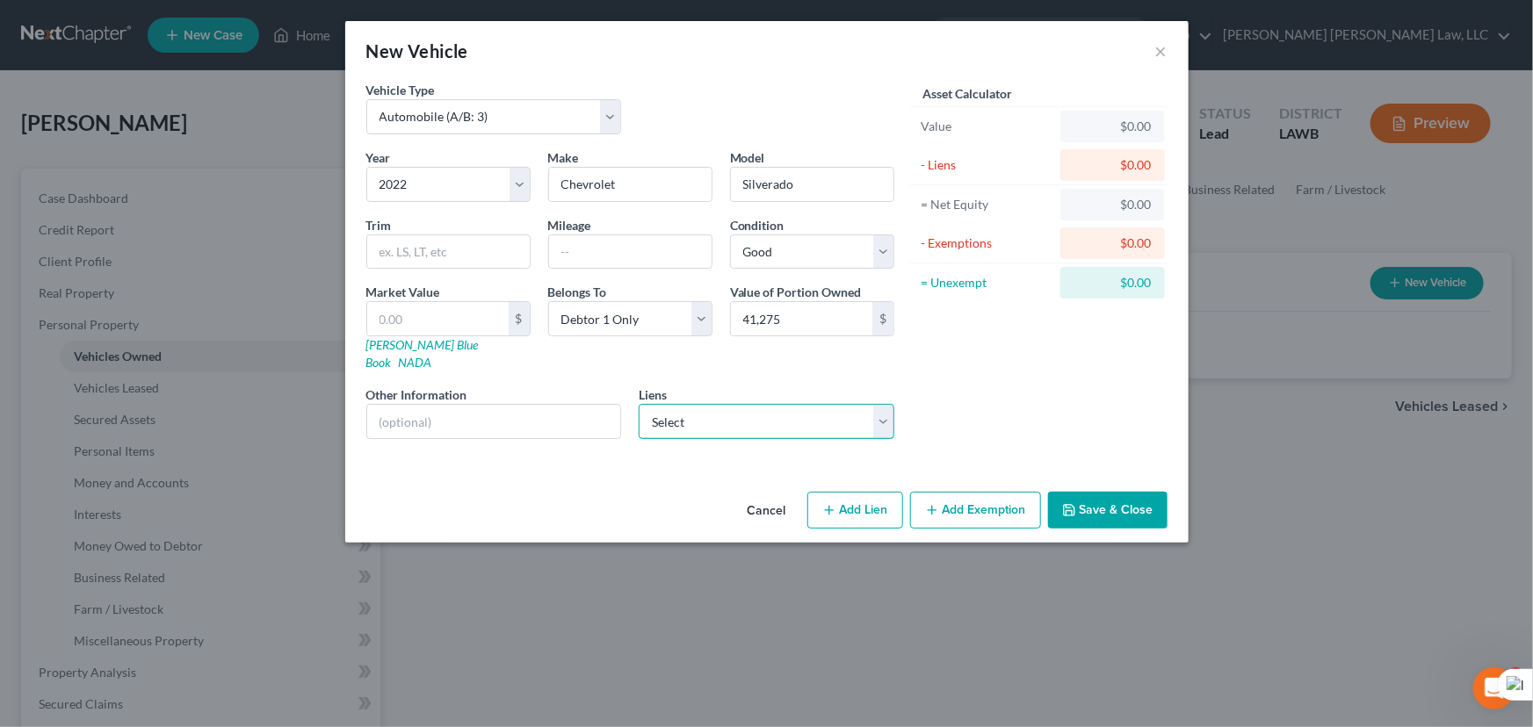
select select "0"
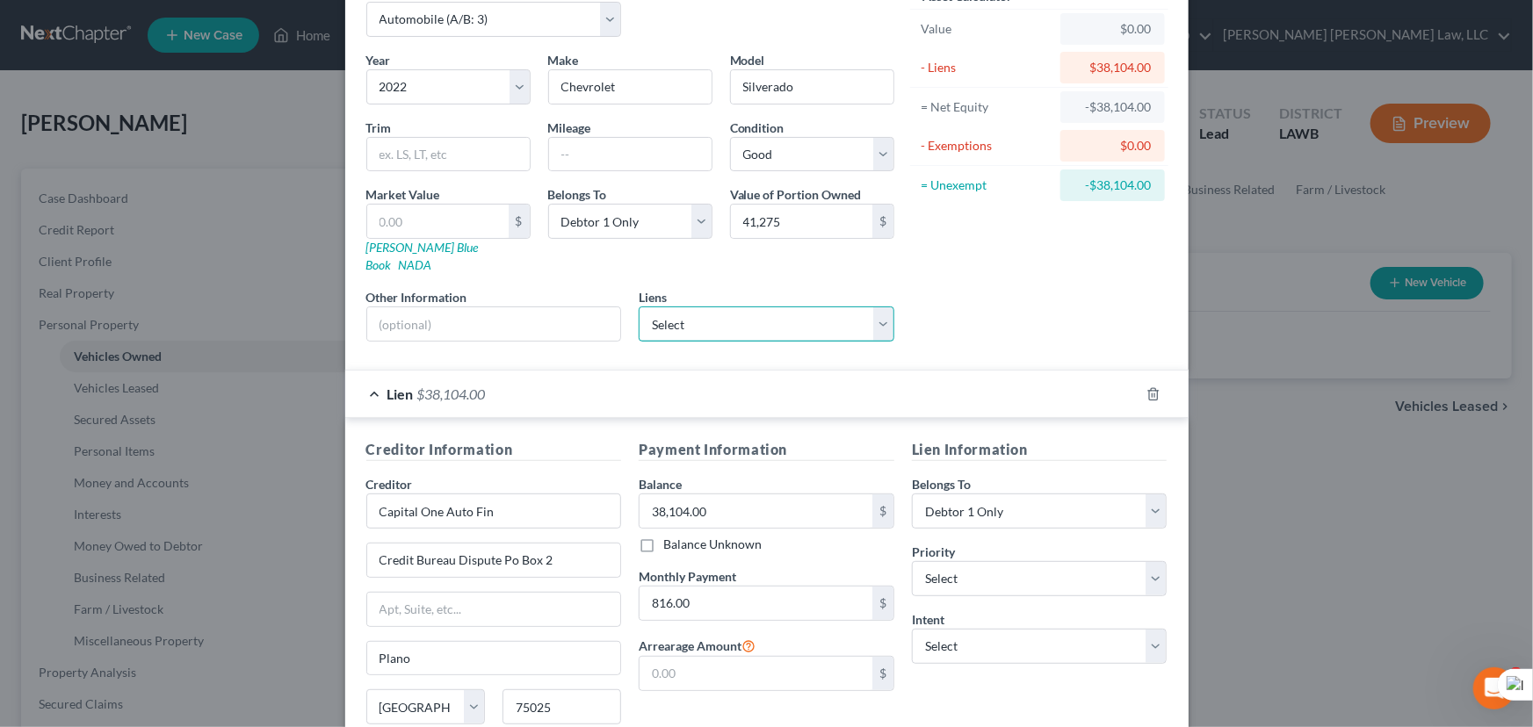
scroll to position [231, 0]
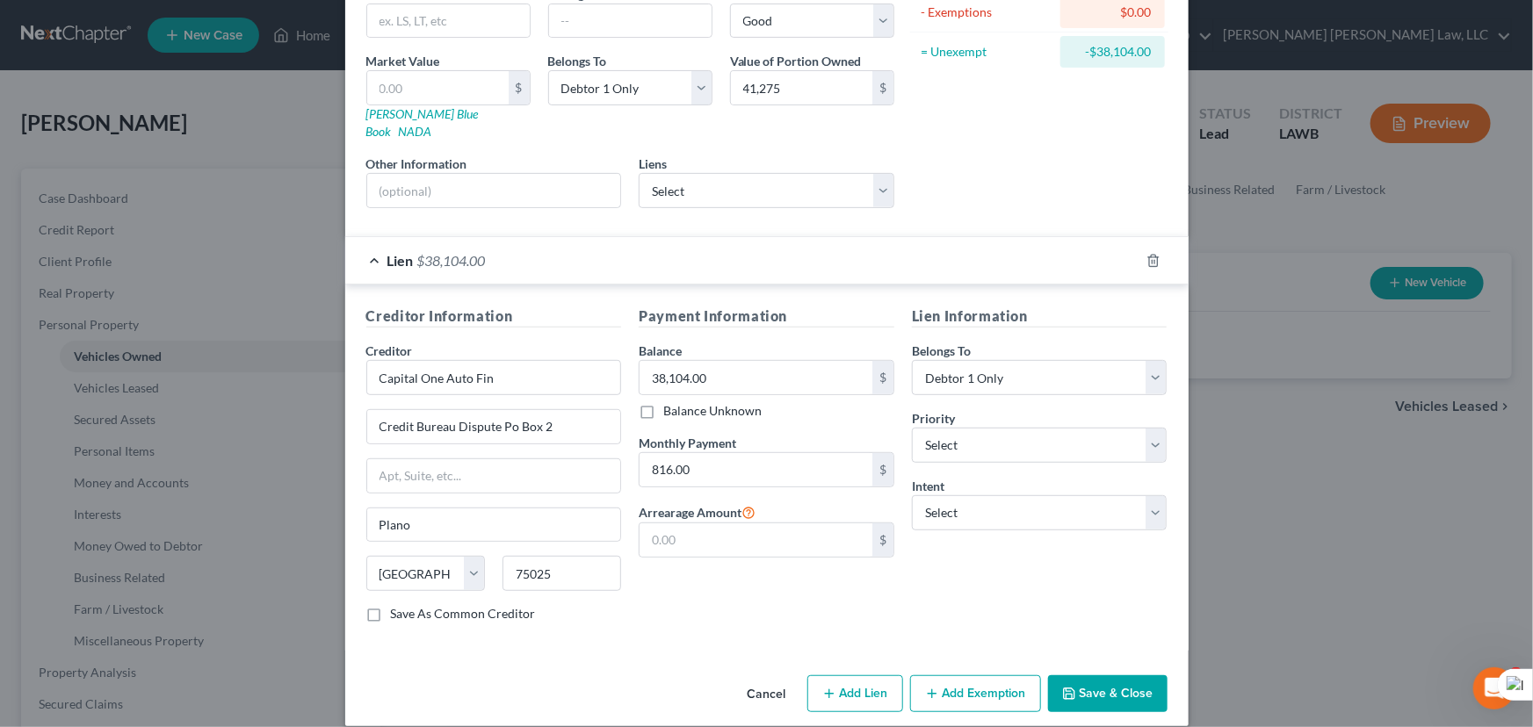
click at [1097, 676] on button "Save & Close" at bounding box center [1107, 694] width 119 height 37
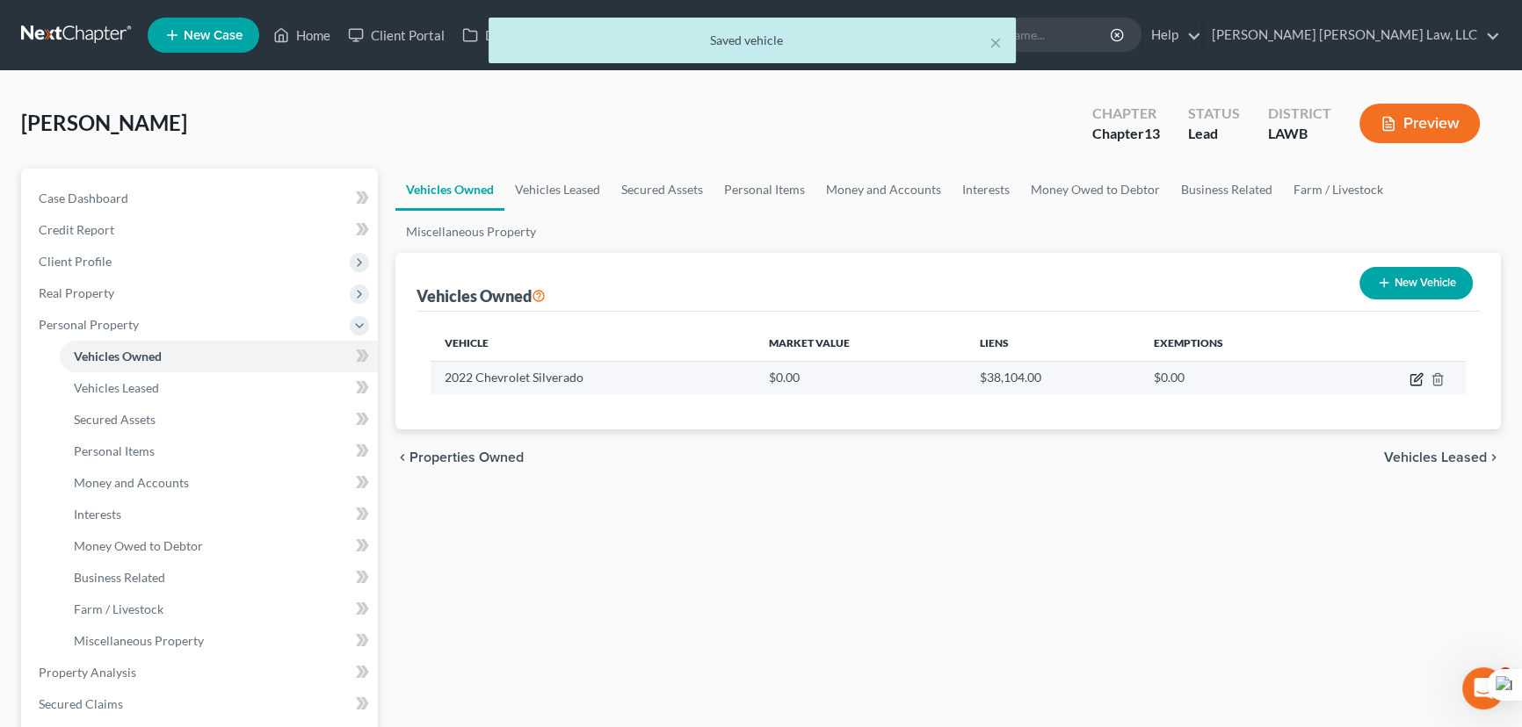
click at [1415, 377] on icon "button" at bounding box center [1418, 377] width 8 height 8
select select "0"
select select "4"
select select "2"
select select "0"
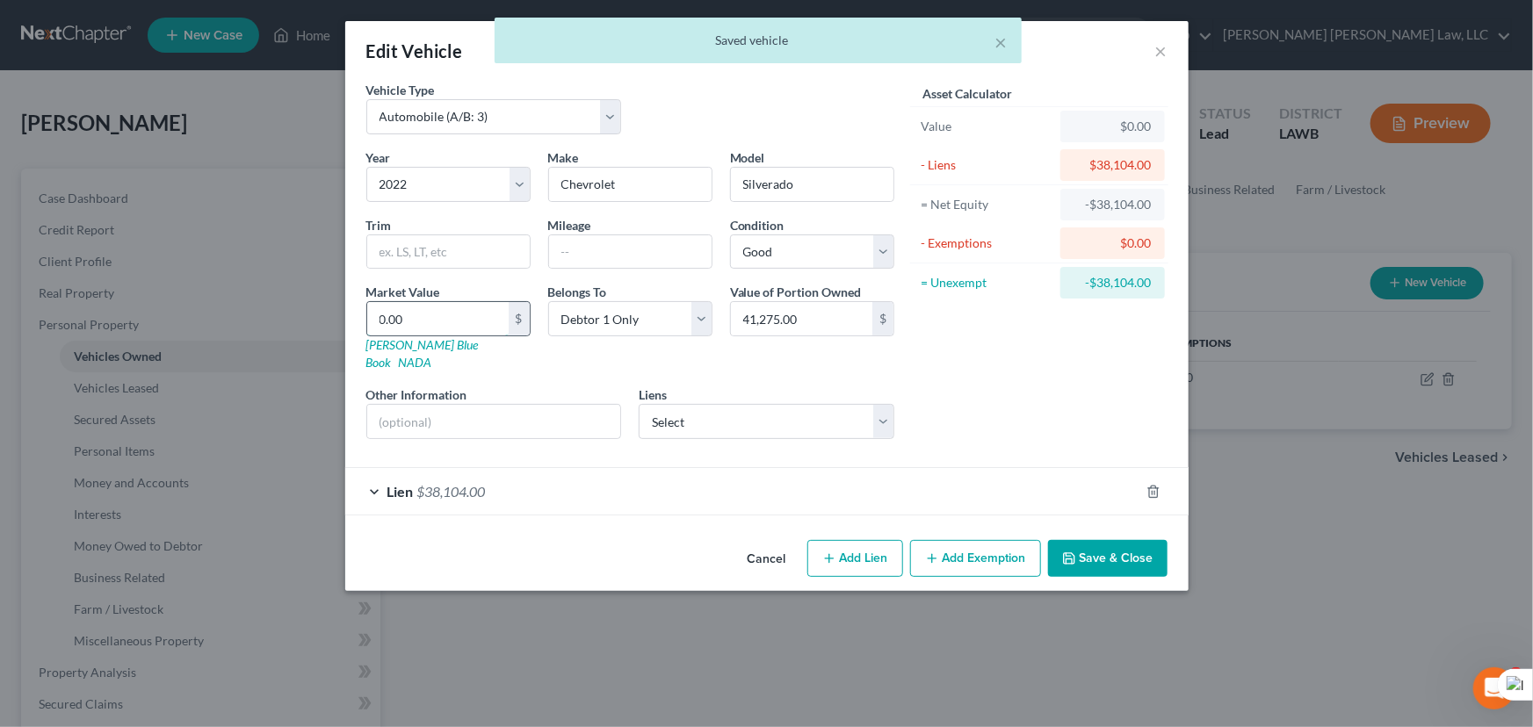
click at [474, 323] on input "0.00" at bounding box center [437, 318] width 141 height 33
type input "4"
type input "4.00"
type input "41"
type input "41.00"
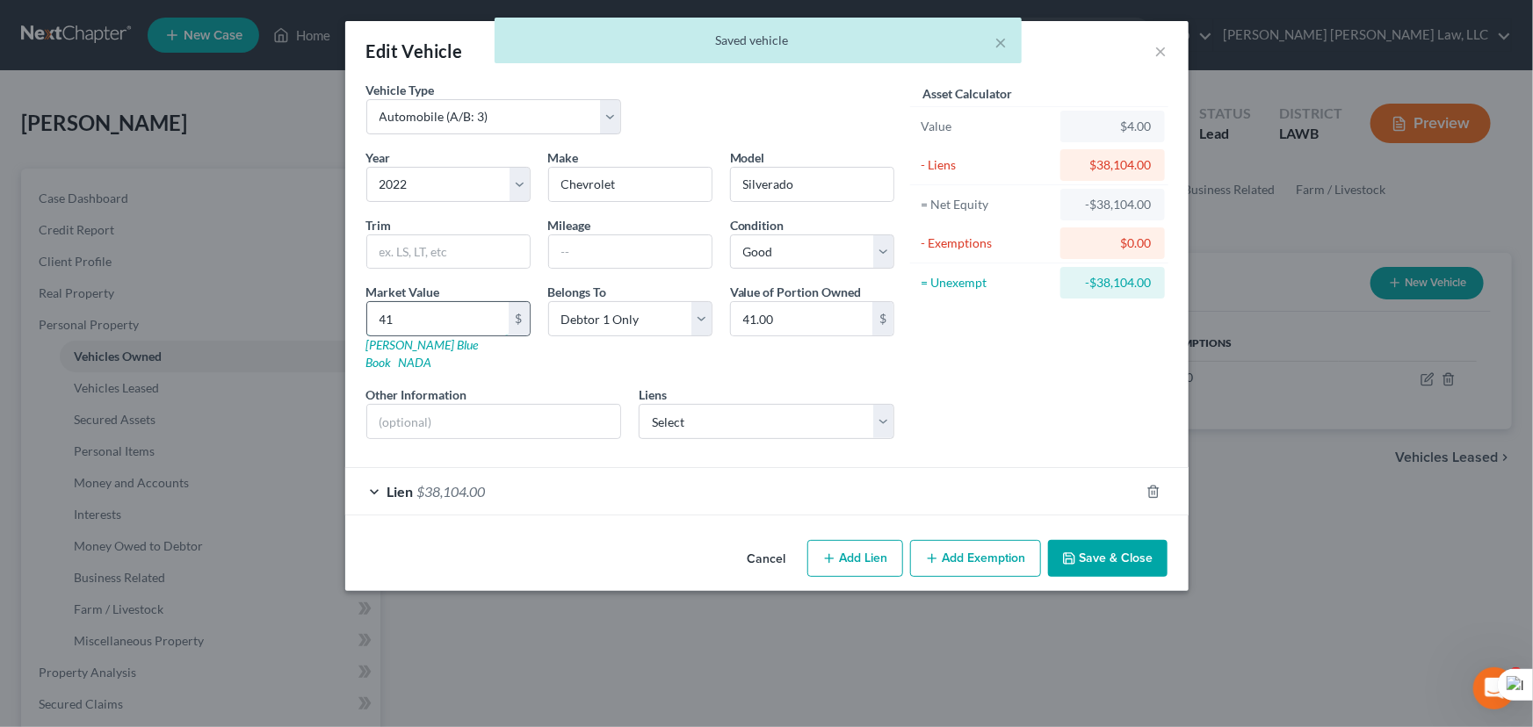
type input "412"
type input "412.00"
type input "4127"
type input "4,127.00"
type input "4,1275"
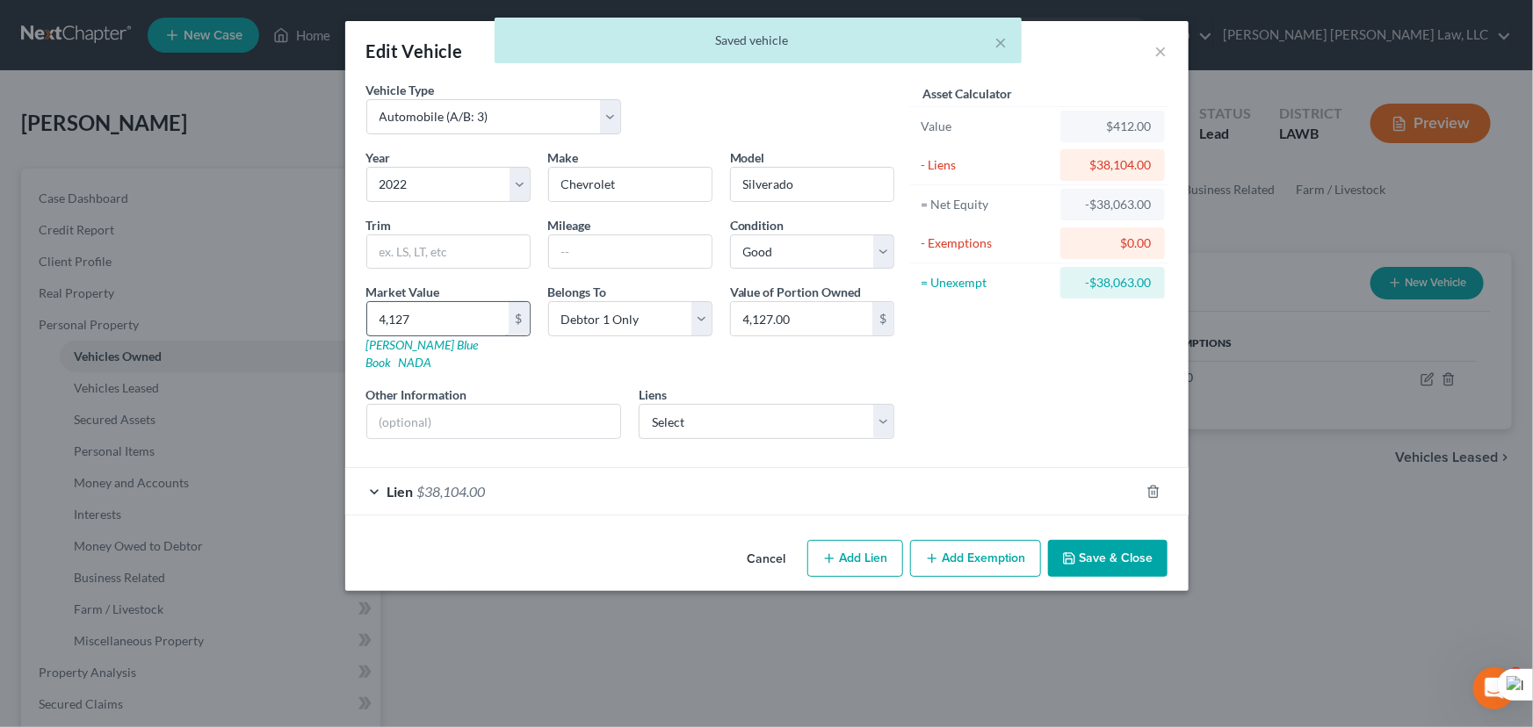
type input "41,275.00"
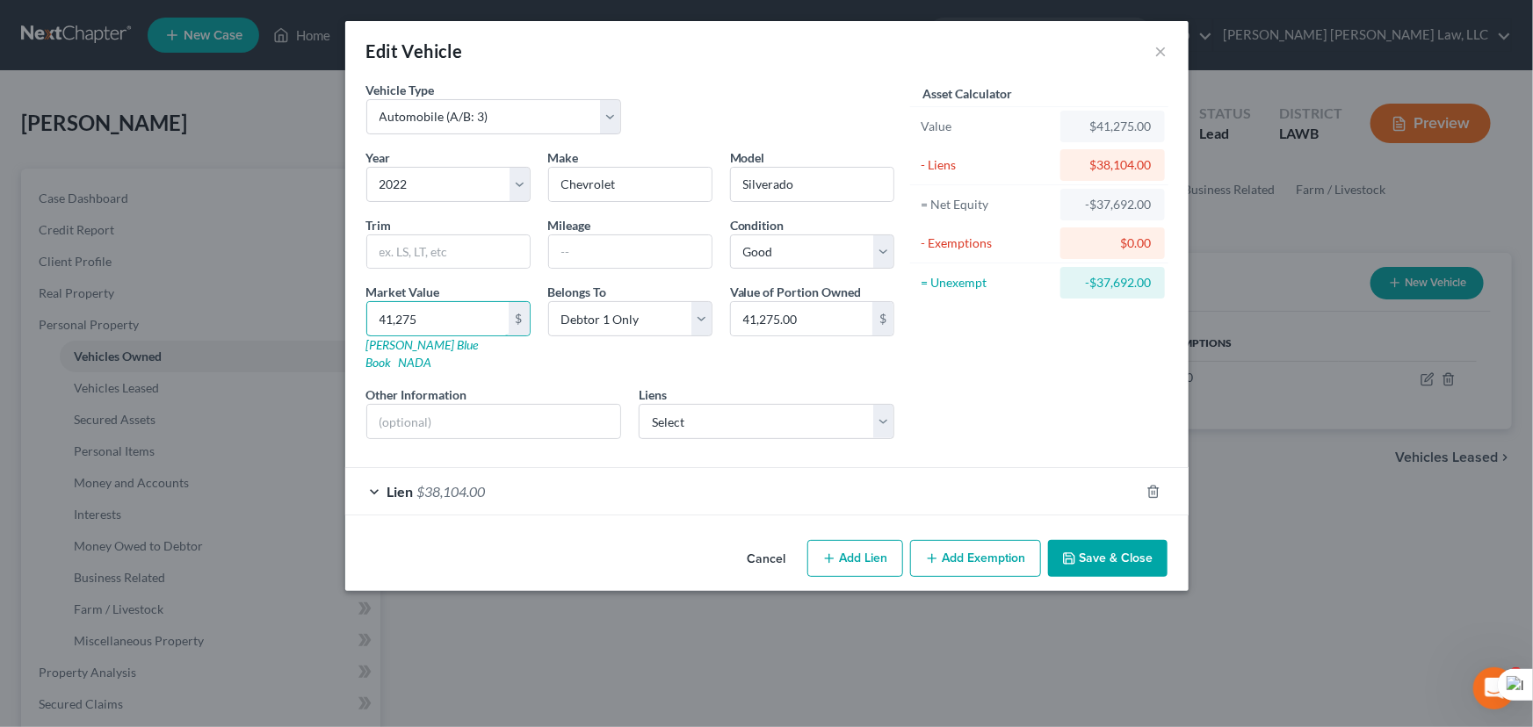
type input "41,275"
click at [1118, 540] on button "Save & Close" at bounding box center [1107, 558] width 119 height 37
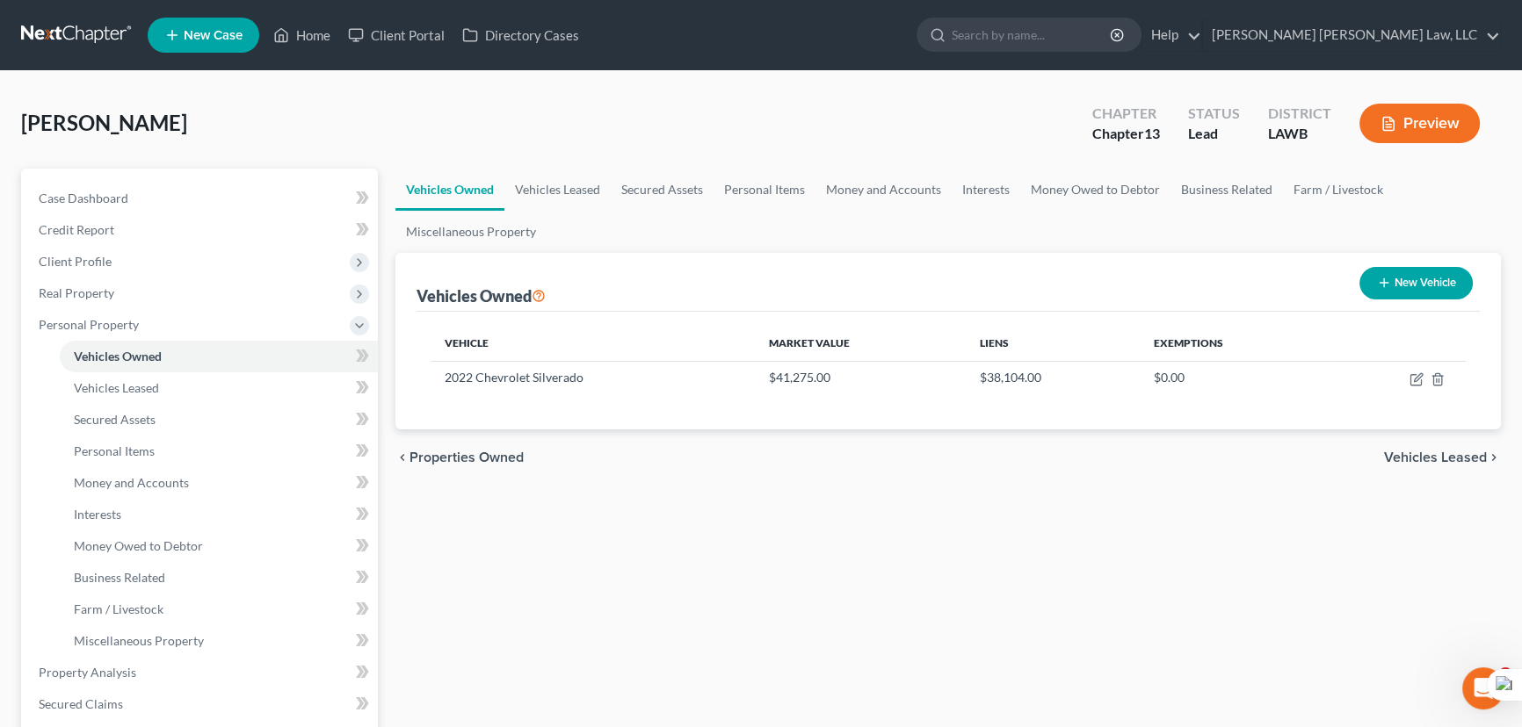
click at [1422, 282] on button "New Vehicle" at bounding box center [1415, 283] width 113 height 33
select select "0"
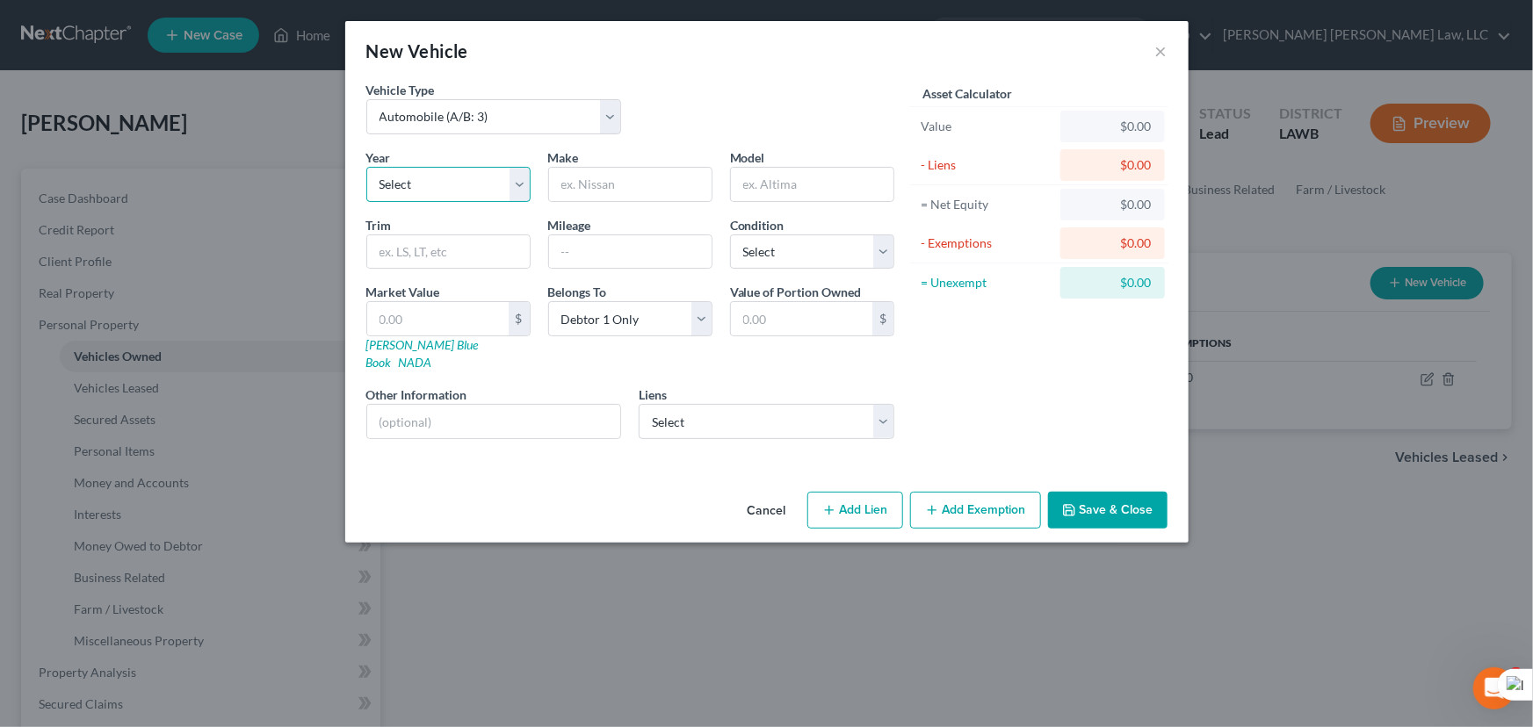
click at [470, 174] on select "Select 2026 2025 2024 2023 2022 2021 2020 2019 2018 2017 2016 2015 2014 2013 20…" at bounding box center [448, 184] width 164 height 35
select select "3"
click at [366, 167] on select "Select 2026 2025 2024 2023 2022 2021 2020 2019 2018 2017 2016 2015 2014 2013 20…" at bounding box center [448, 184] width 164 height 35
click at [608, 182] on input "text" at bounding box center [630, 184] width 163 height 33
type input "Chevrolet"
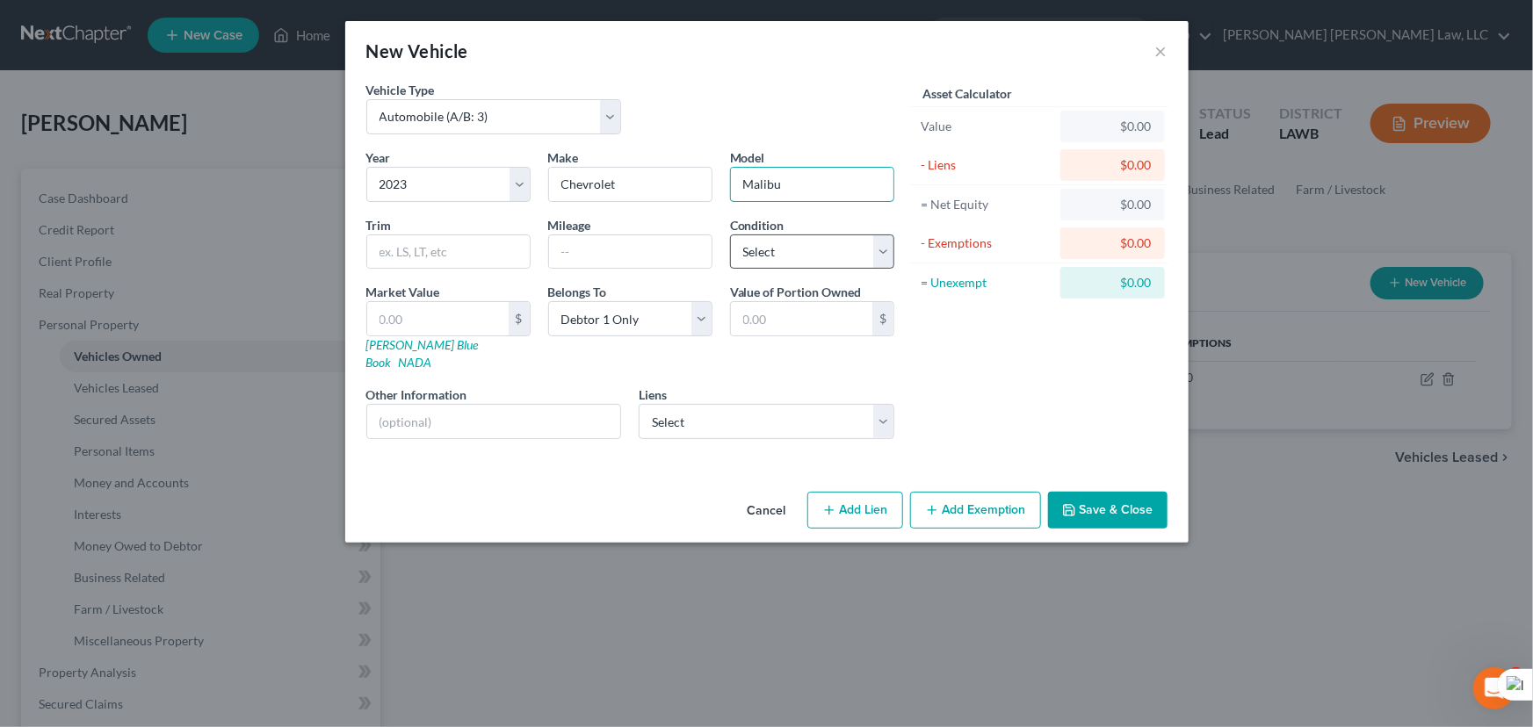
type input "Malibu"
drag, startPoint x: 836, startPoint y: 255, endPoint x: 828, endPoint y: 266, distance: 14.4
click at [836, 255] on select "Select Excellent Very Good Good Fair Poor" at bounding box center [812, 252] width 164 height 35
select select "2"
click at [730, 235] on select "Select Excellent Very Good Good Fair Poor" at bounding box center [812, 252] width 164 height 35
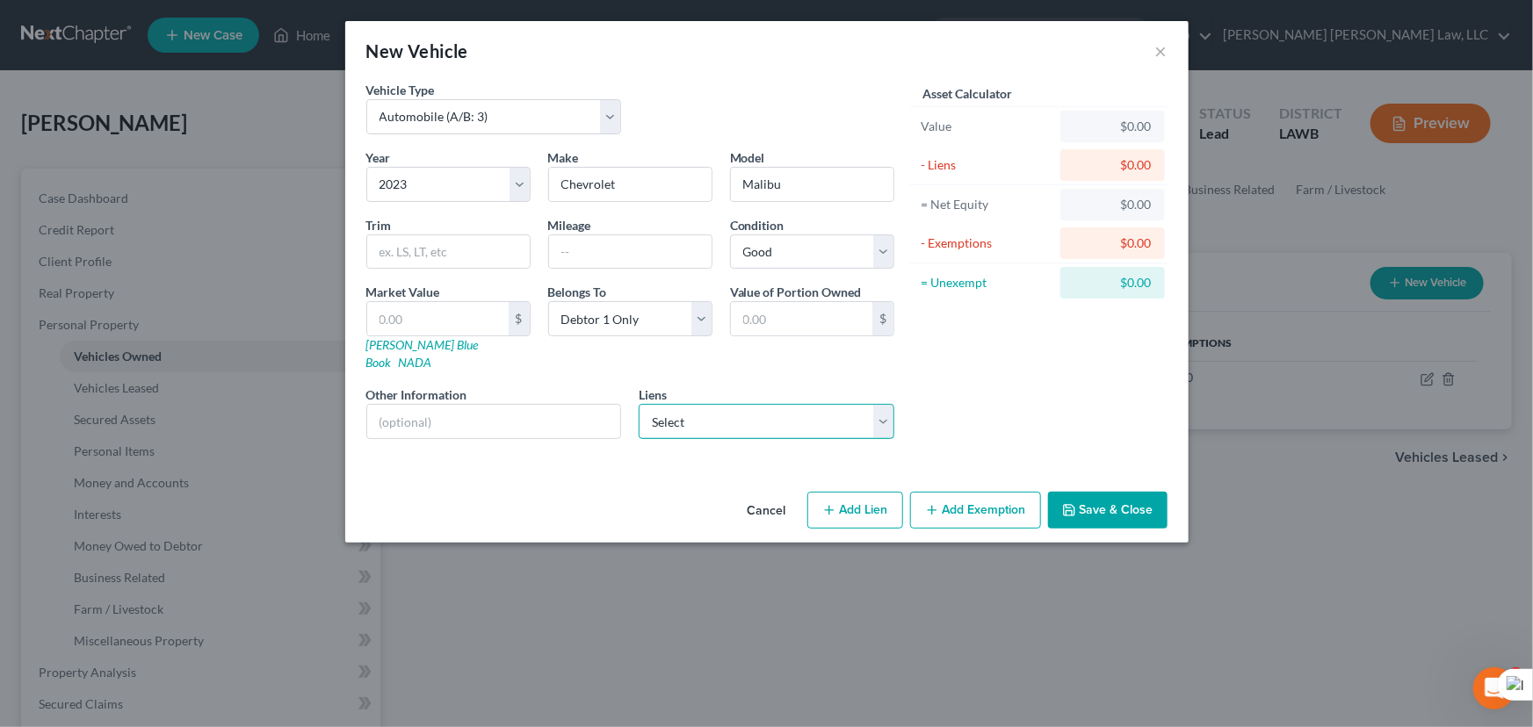
drag, startPoint x: 772, startPoint y: 388, endPoint x: 757, endPoint y: 413, distance: 28.8
click at [772, 404] on select "Select Ally Financial - $21,251.00" at bounding box center [767, 421] width 256 height 35
select select "23"
select select "0"
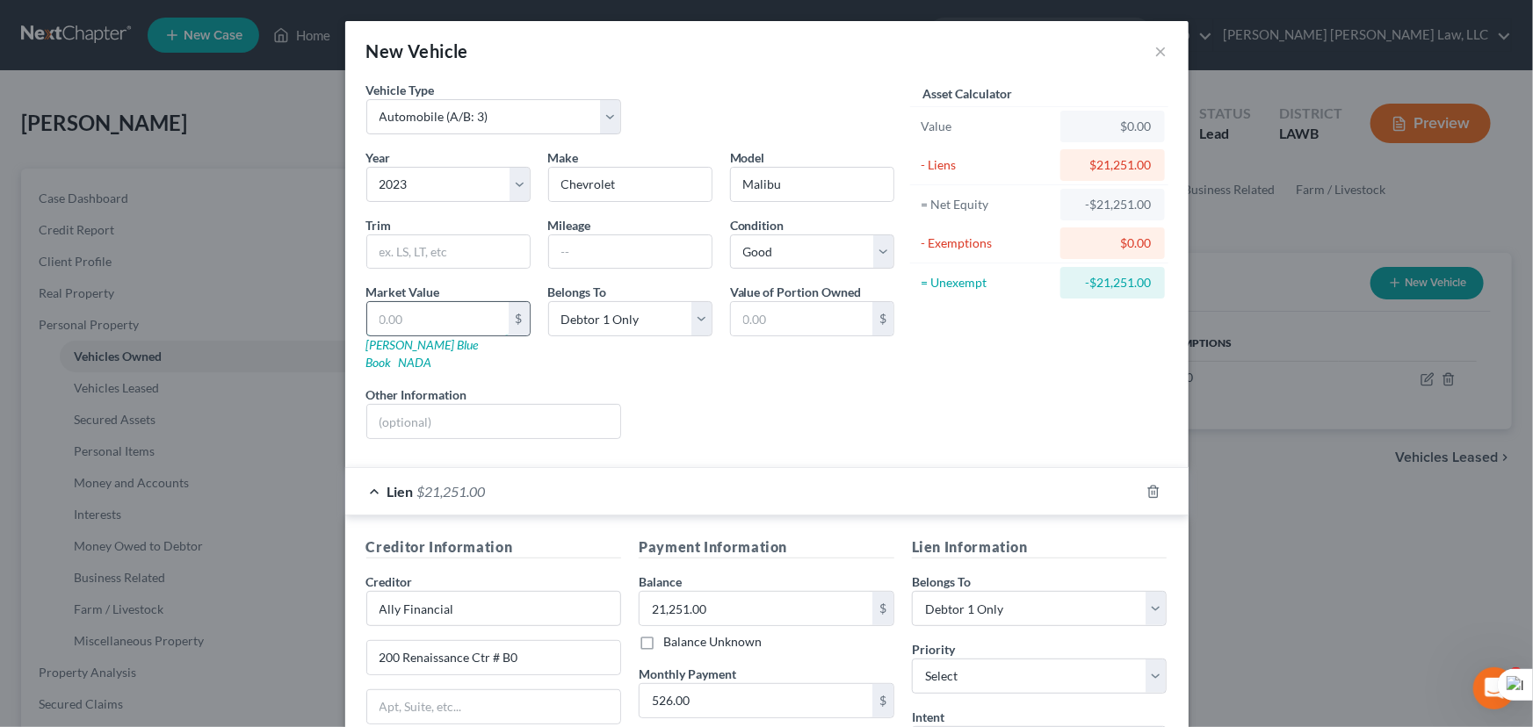
click at [430, 318] on input "text" at bounding box center [437, 318] width 141 height 33
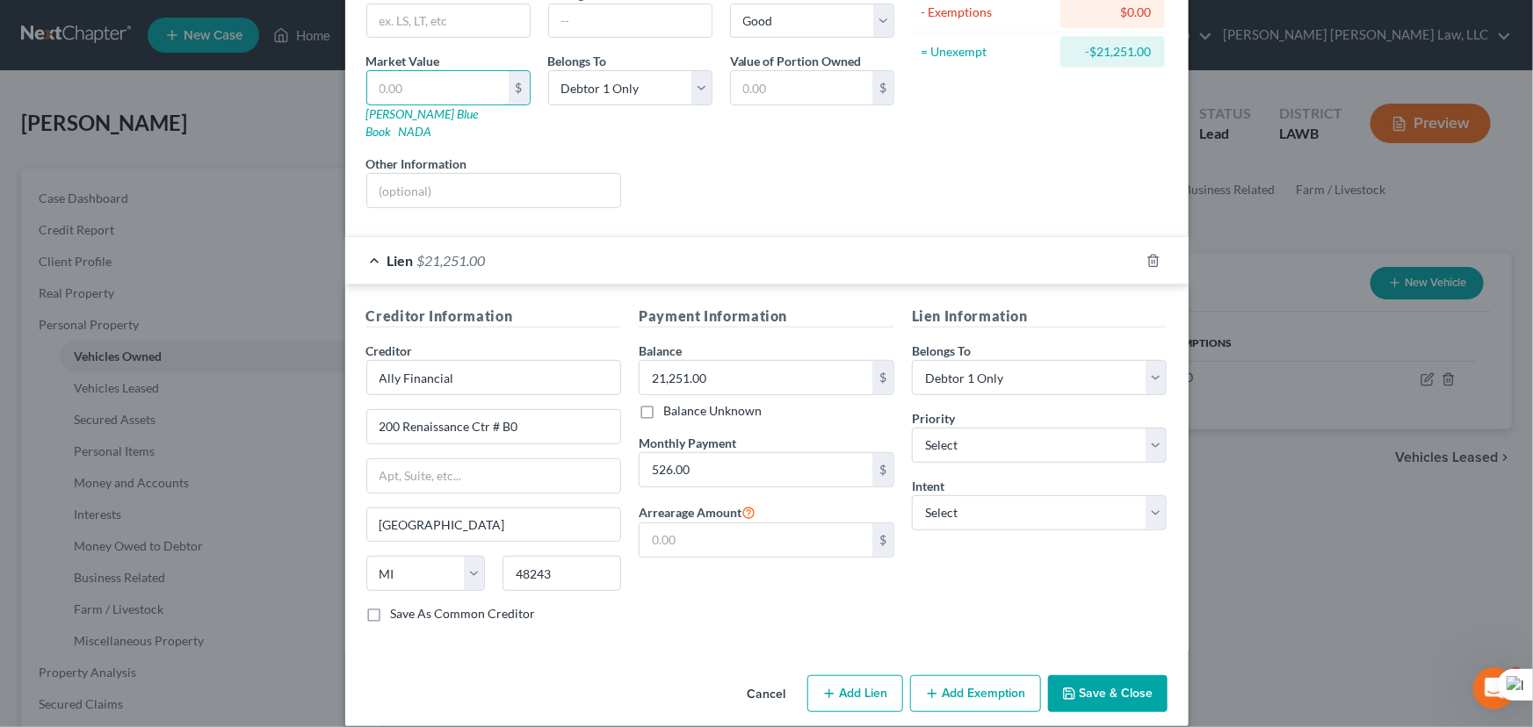
scroll to position [0, 0]
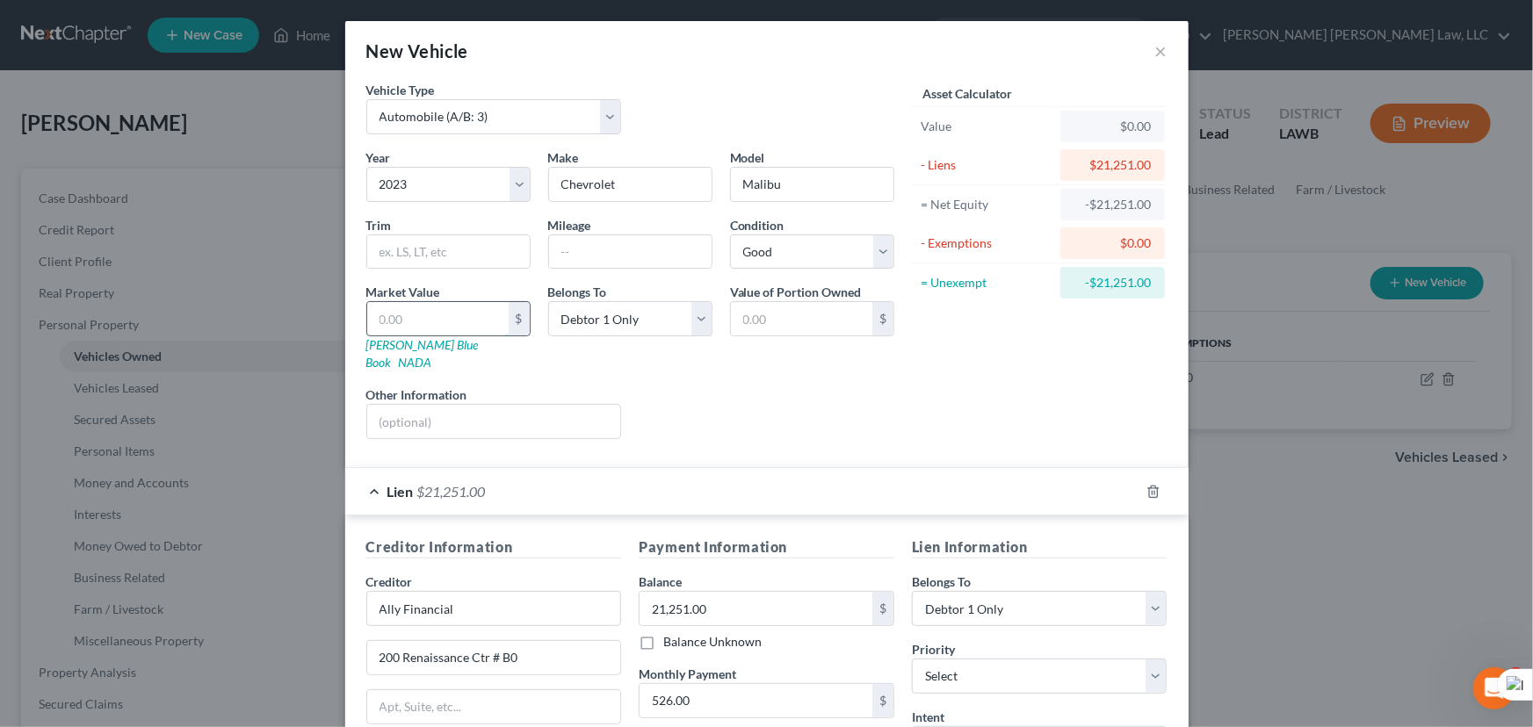
click at [449, 323] on input "text" at bounding box center [437, 318] width 141 height 33
type input "1"
type input "1.00"
type input "18"
type input "18.00"
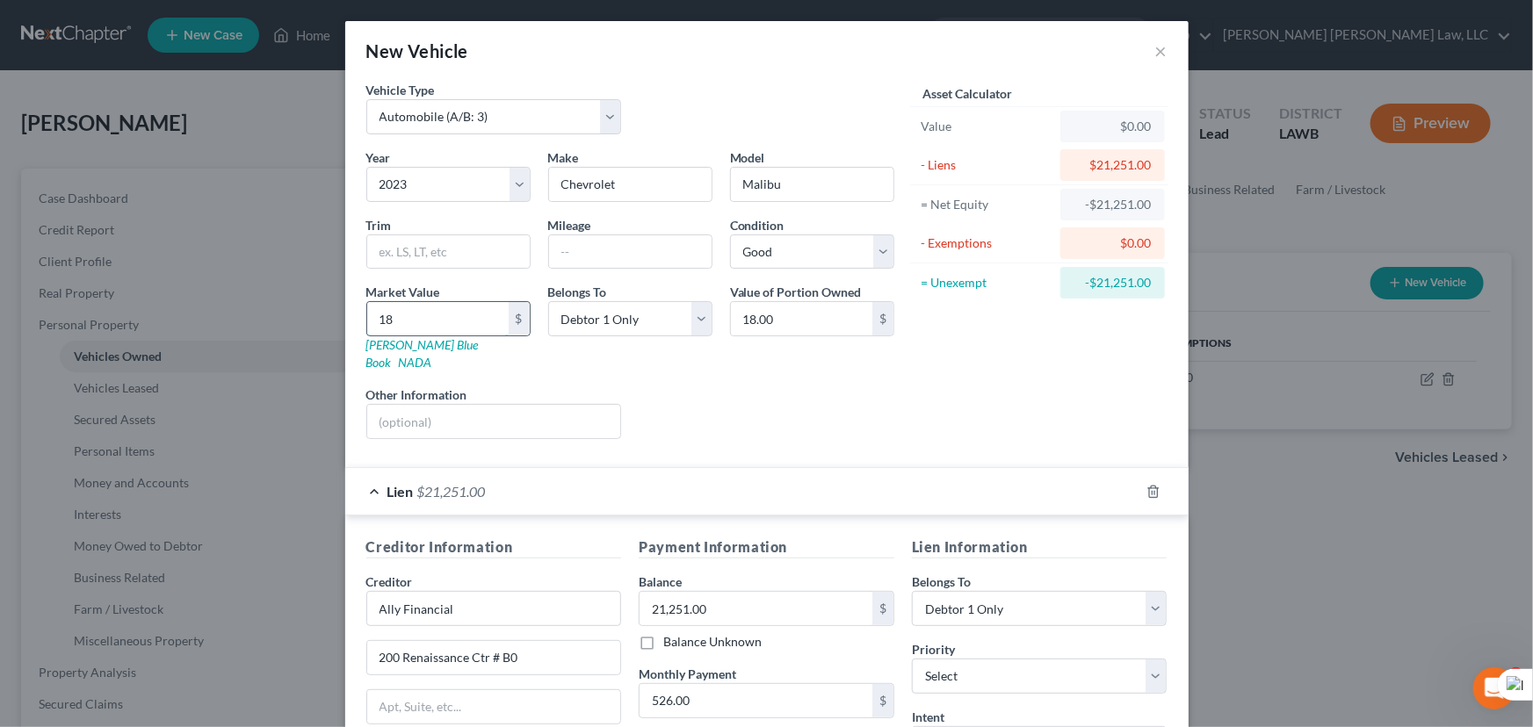
type input "180"
type input "180.00"
type input "1806"
type input "1,806.00"
type input "18,062"
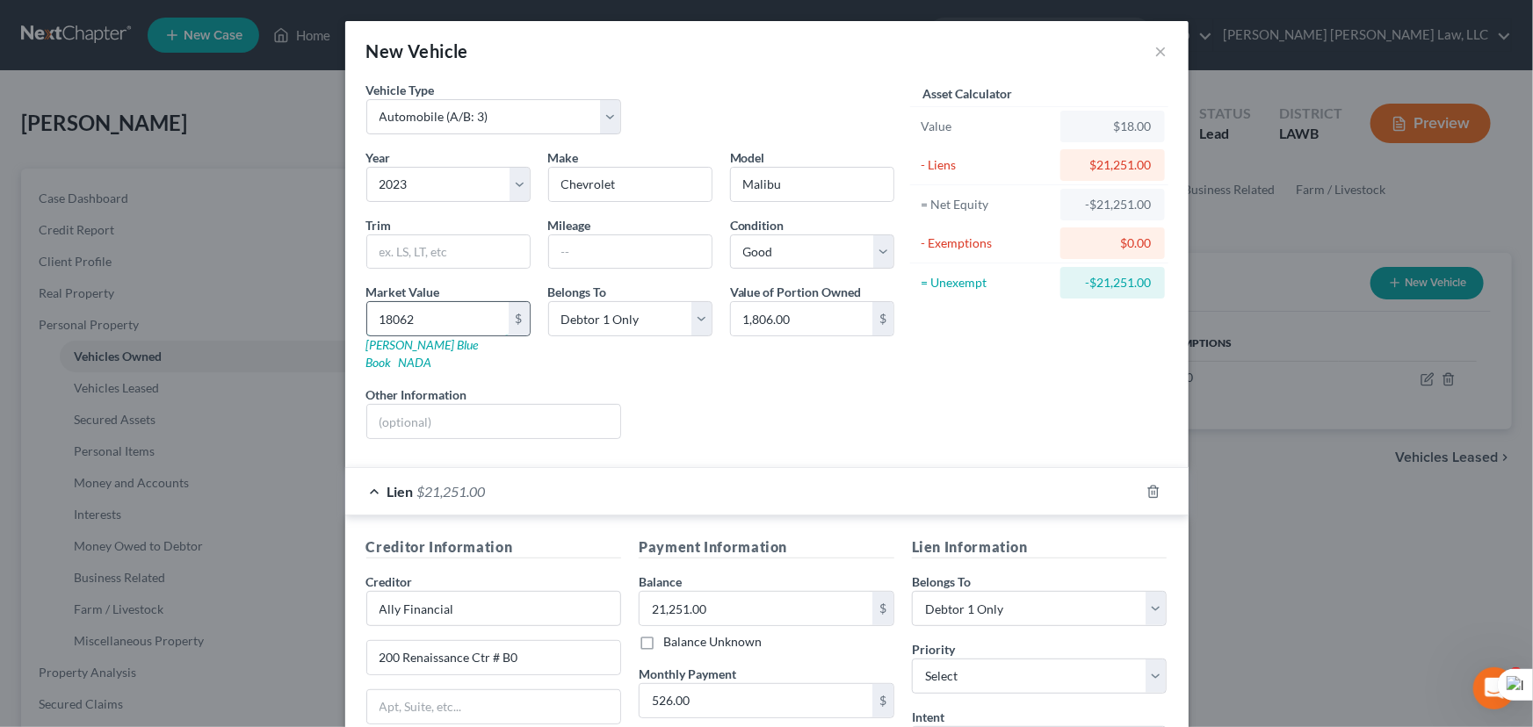
type input "18,062.00"
type input "18,062.5"
type input "18,062.50"
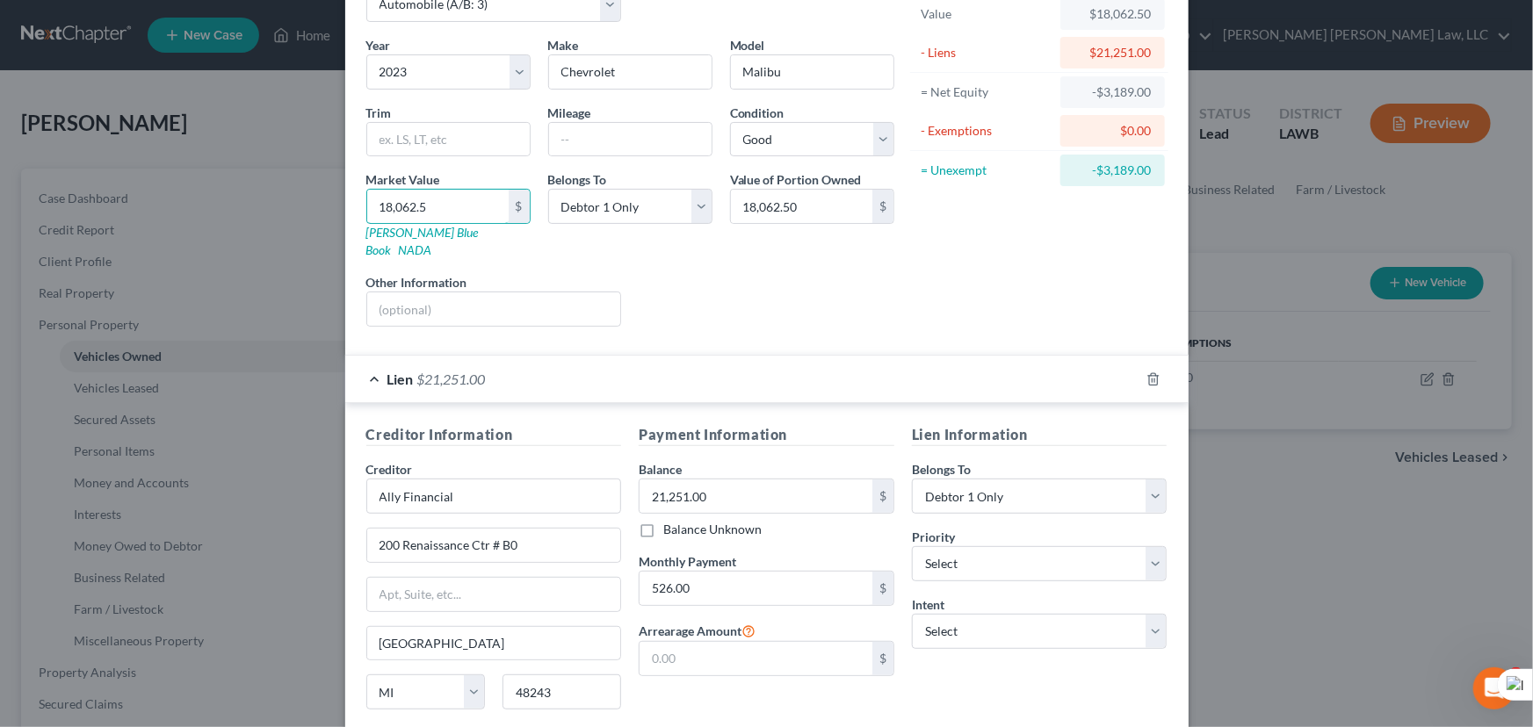
scroll to position [231, 0]
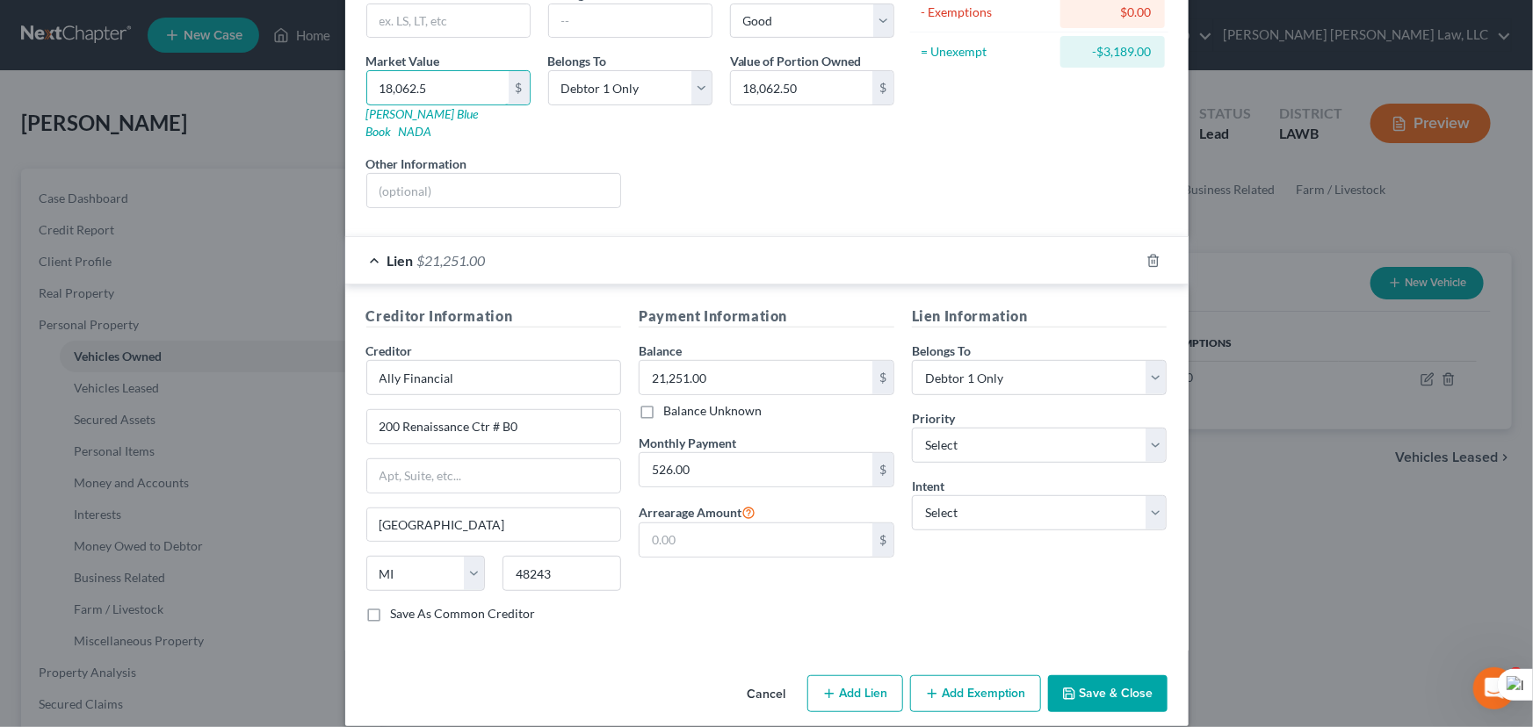
type input "18,062.5"
click at [1133, 685] on button "Save & Close" at bounding box center [1107, 694] width 119 height 37
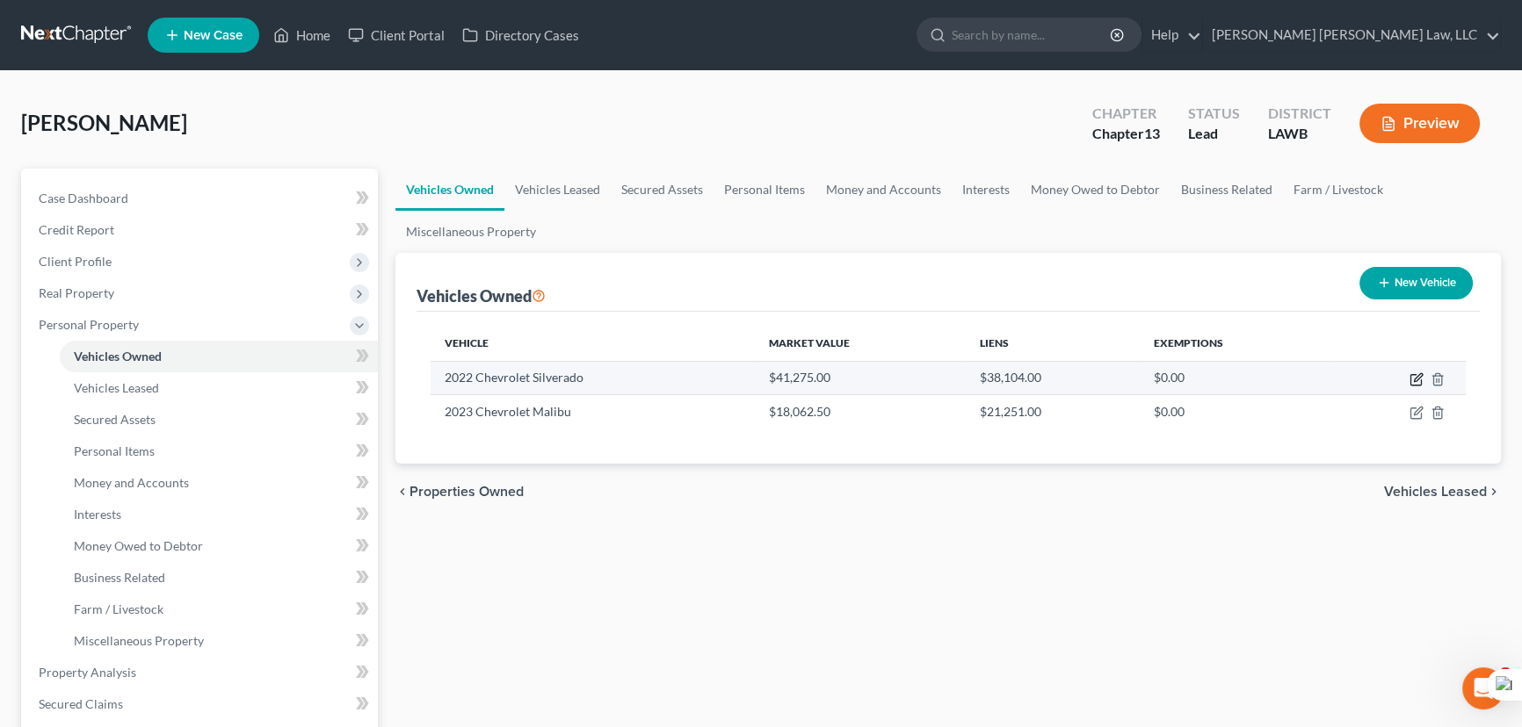
click at [1421, 378] on icon "button" at bounding box center [1416, 380] width 14 height 14
select select "0"
select select "4"
select select "2"
select select "0"
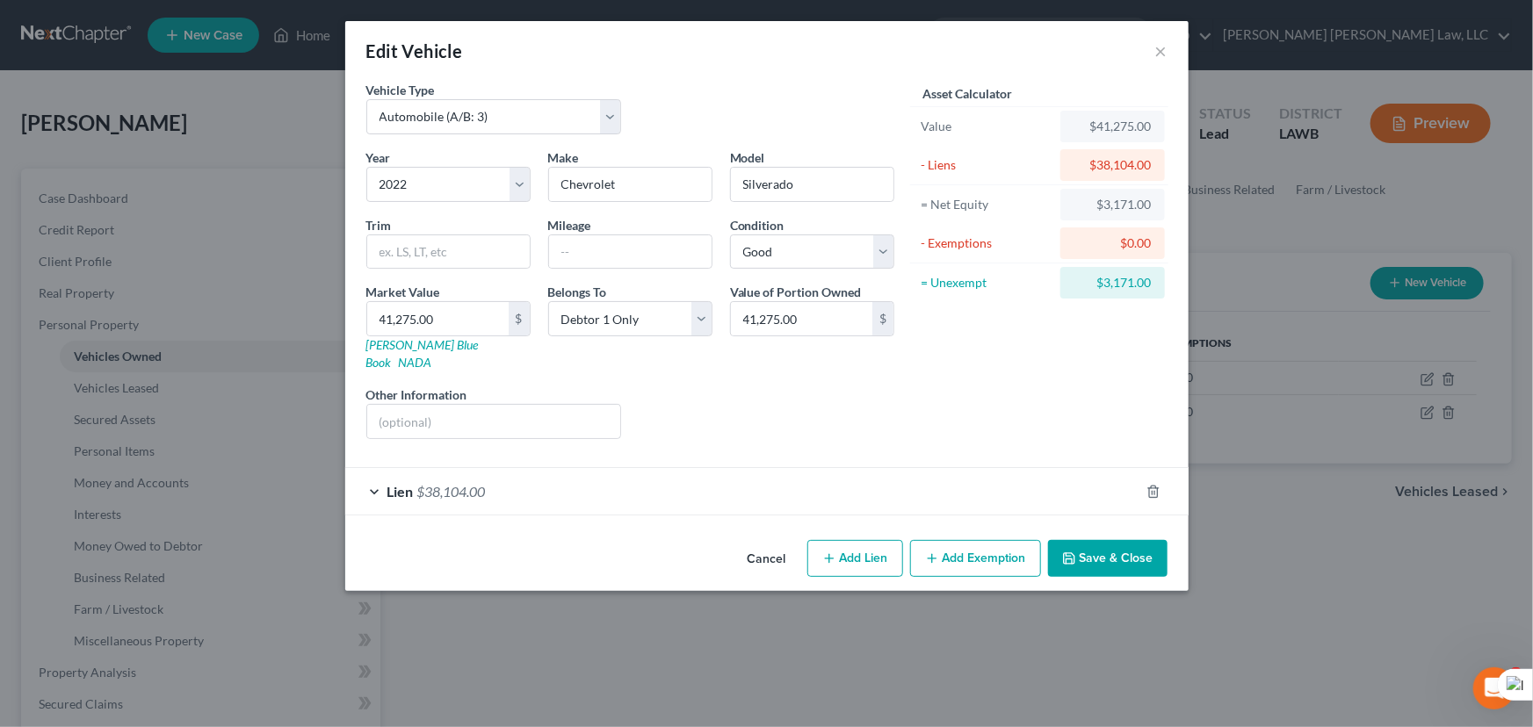
click at [931, 552] on icon "button" at bounding box center [932, 559] width 14 height 14
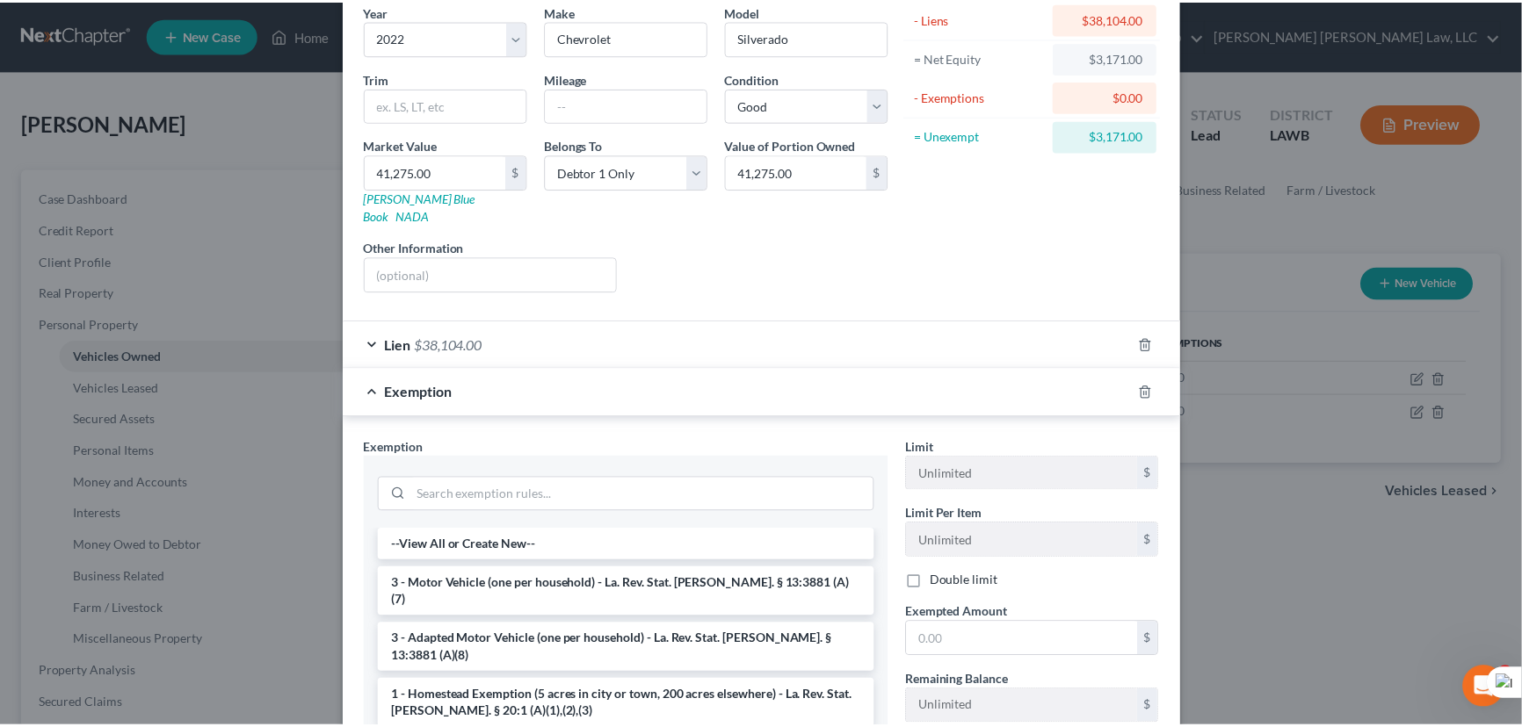
scroll to position [250, 0]
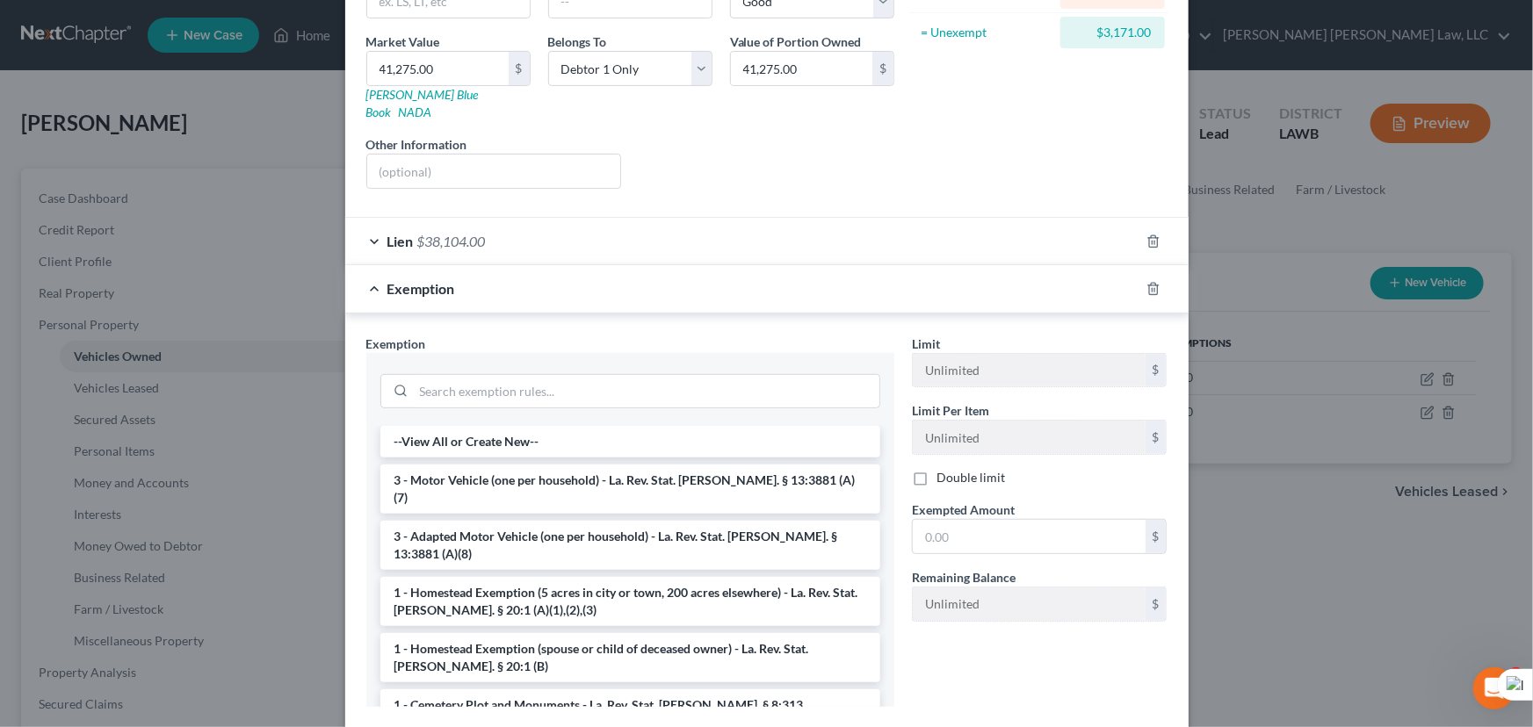
click at [517, 466] on li "3 - Motor Vehicle (one per household) - La. Rev. Stat. Ann. § 13:3881 (A)(7)" at bounding box center [630, 489] width 500 height 49
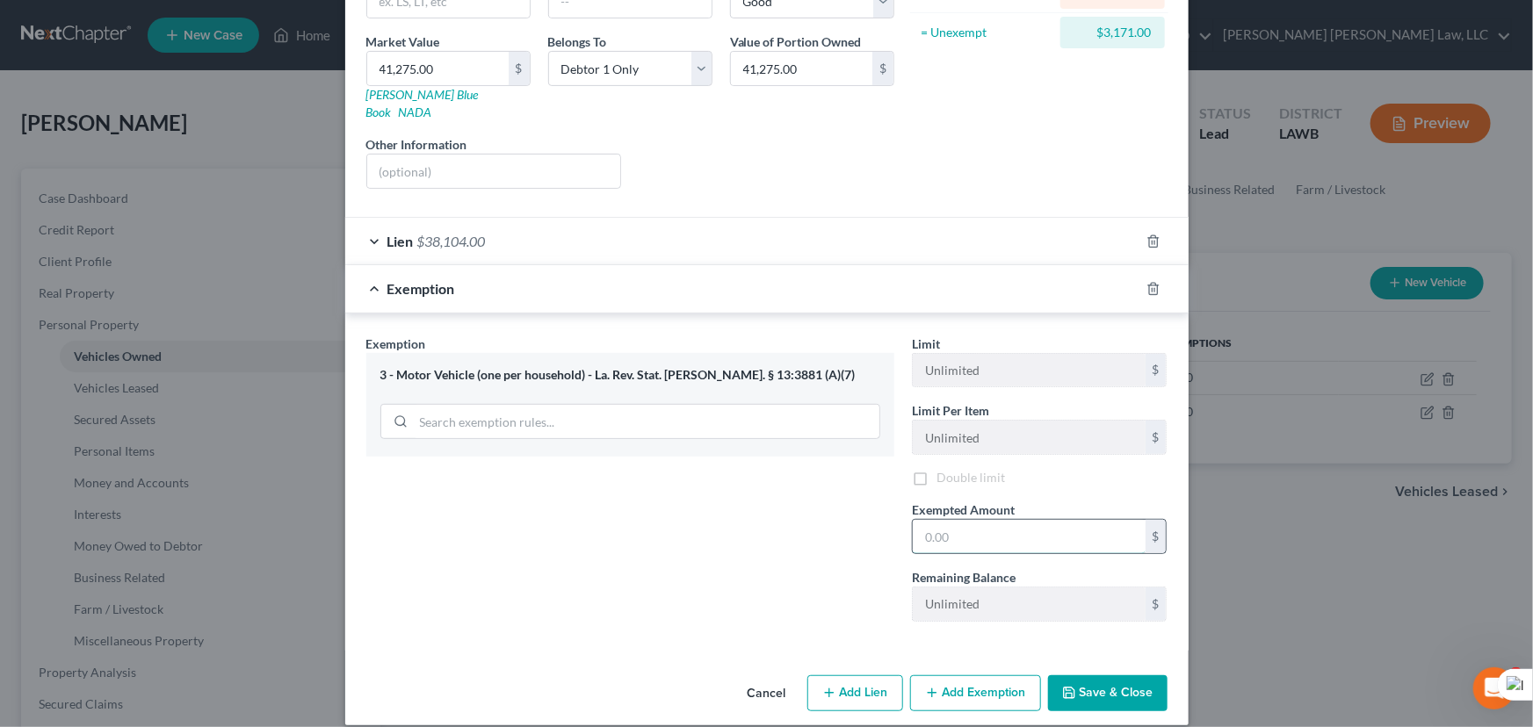
click at [1005, 536] on input "text" at bounding box center [1029, 536] width 233 height 33
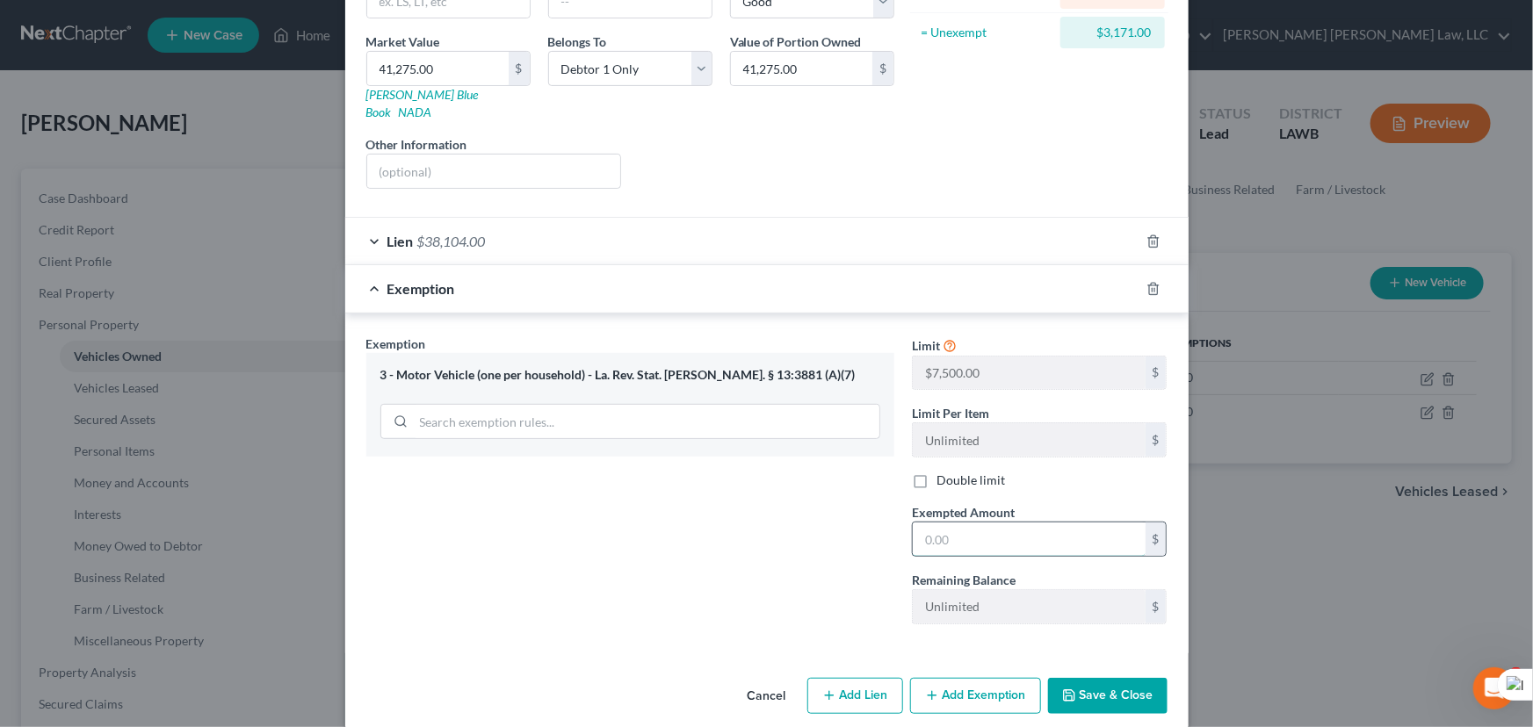
type input "7,500"
click at [1110, 684] on button "Save & Close" at bounding box center [1107, 696] width 119 height 37
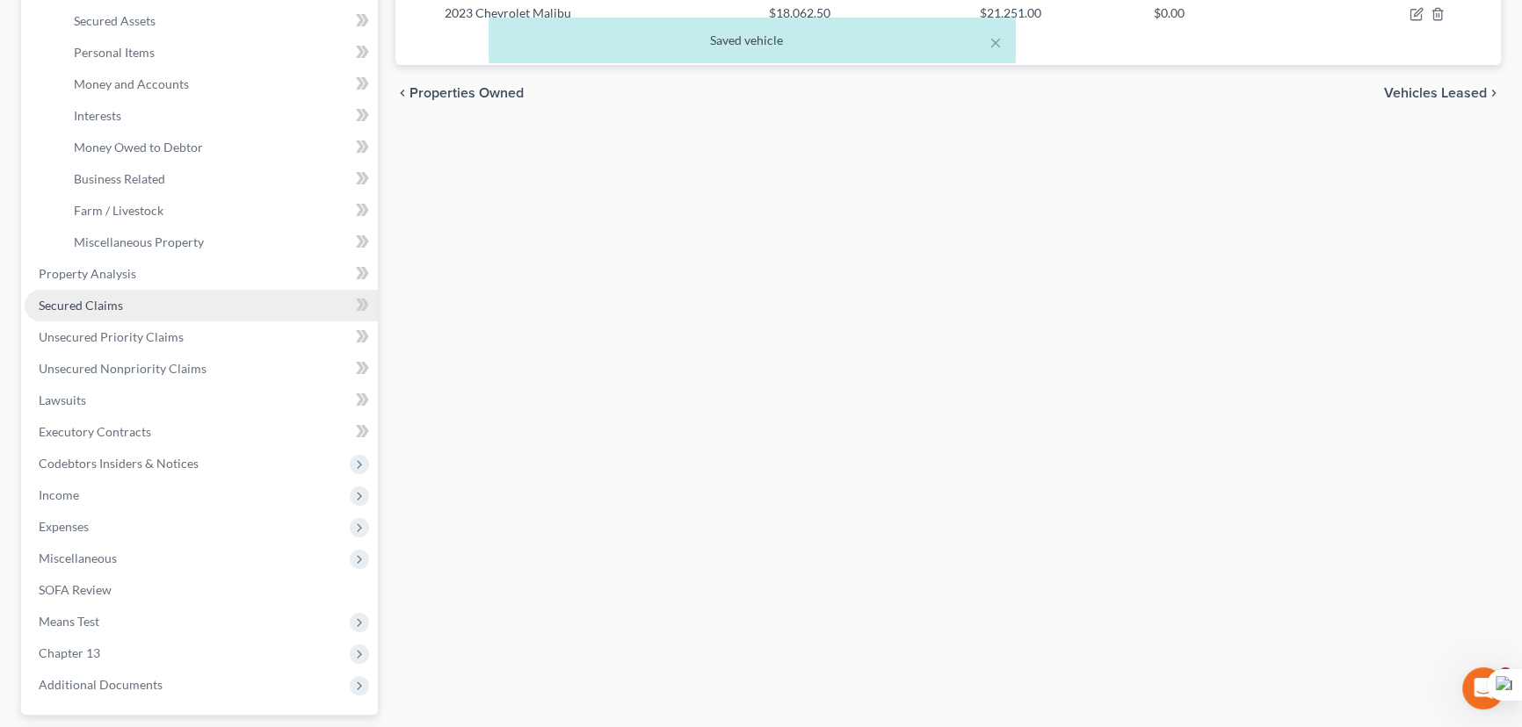
click at [208, 308] on link "Secured Claims" at bounding box center [201, 306] width 353 height 32
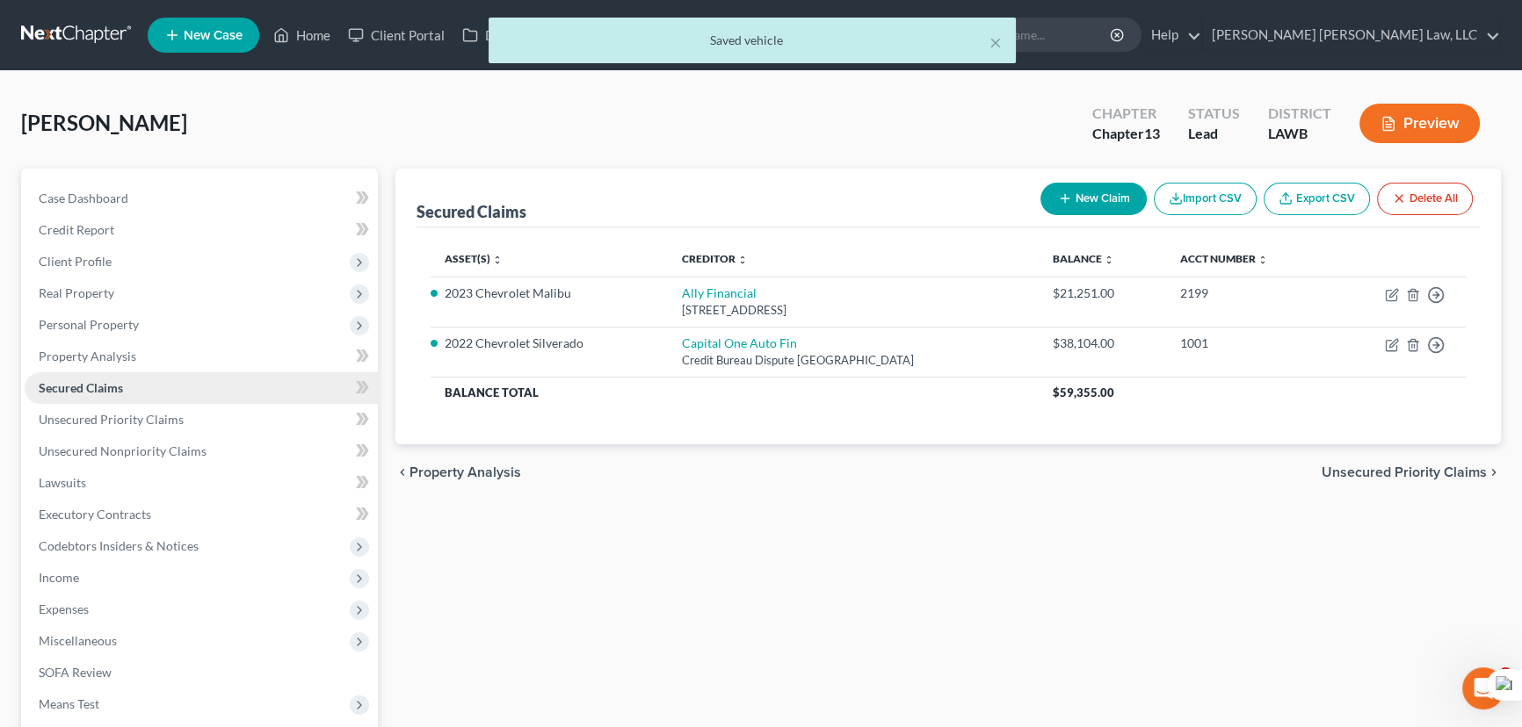
click at [163, 394] on link "Secured Claims" at bounding box center [201, 389] width 353 height 32
click at [163, 421] on span "Unsecured Priority Claims" at bounding box center [111, 419] width 145 height 15
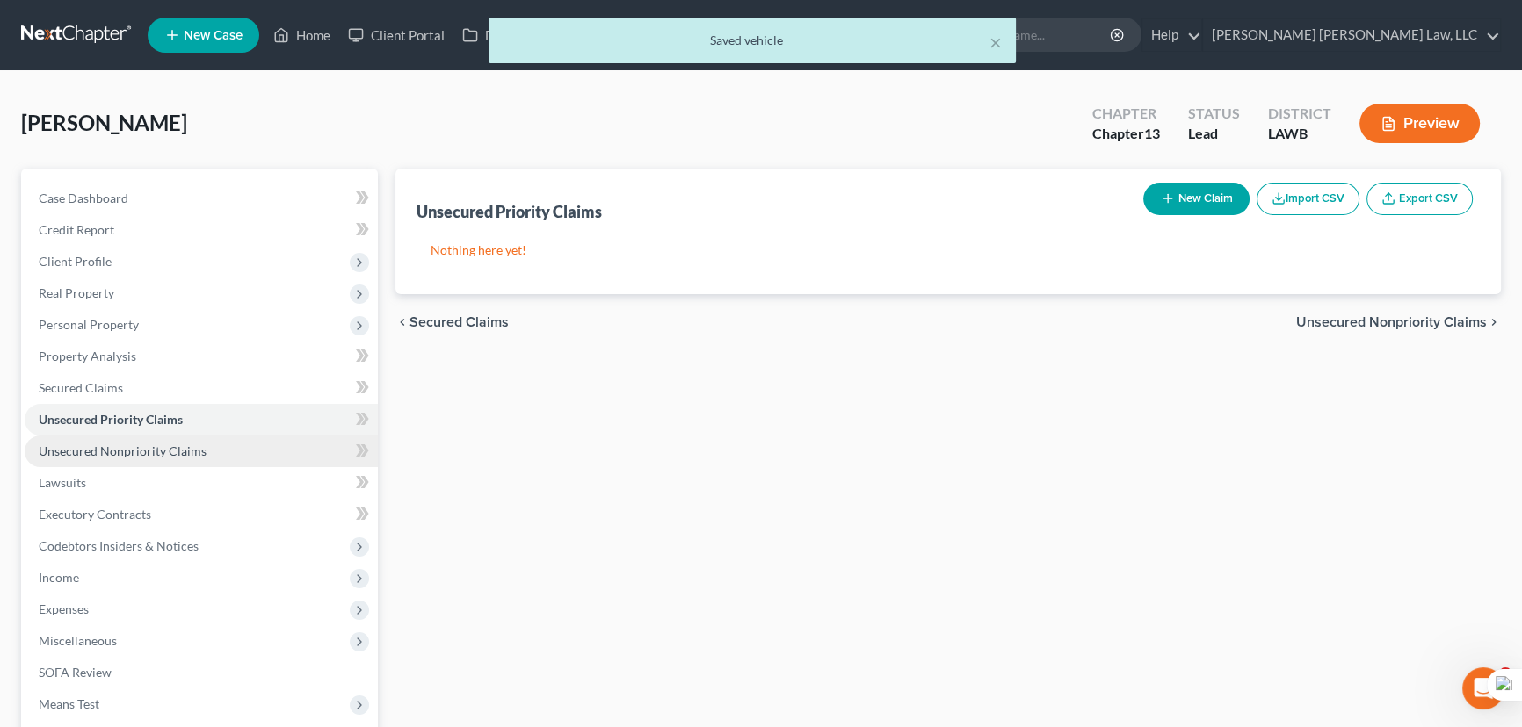
click at [183, 448] on span "Unsecured Nonpriority Claims" at bounding box center [123, 451] width 168 height 15
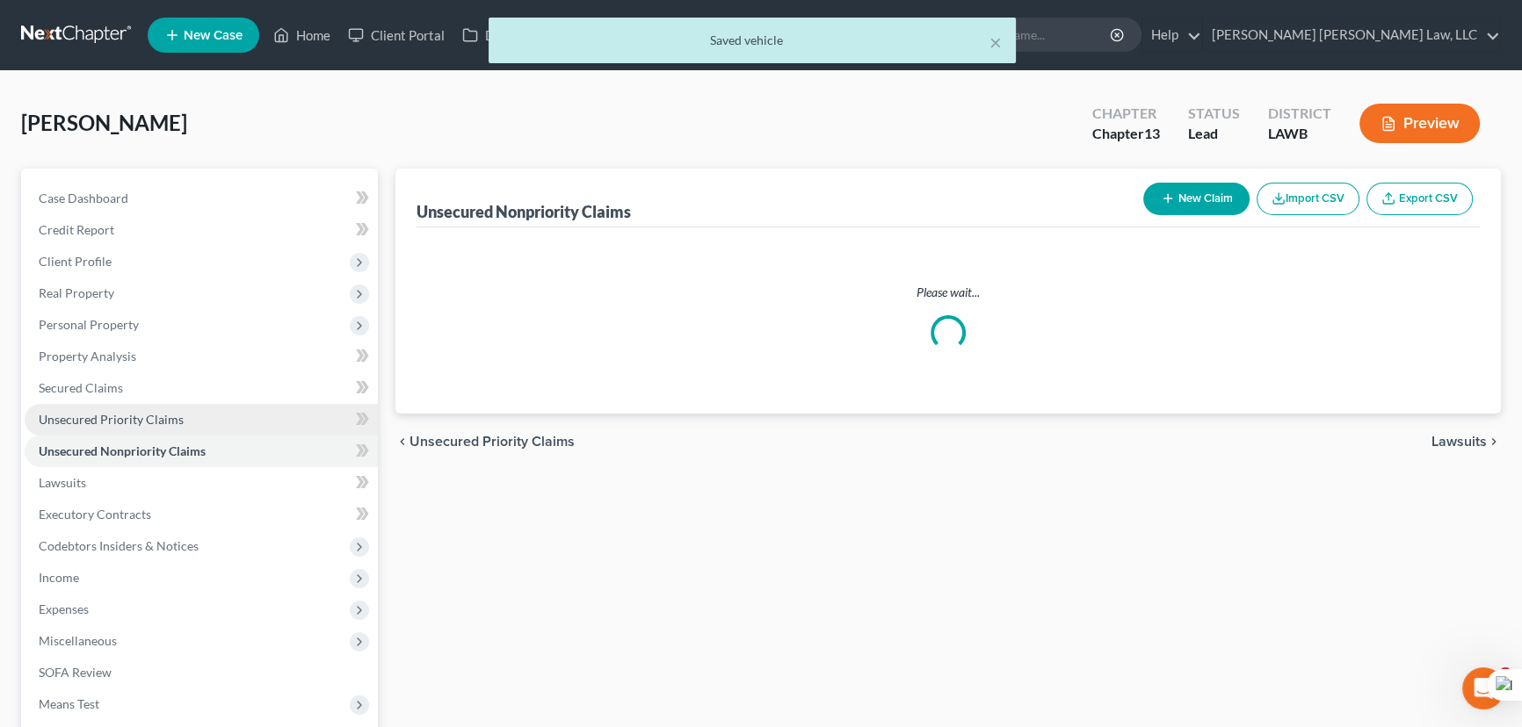
click at [181, 428] on link "Unsecured Priority Claims" at bounding box center [201, 420] width 353 height 32
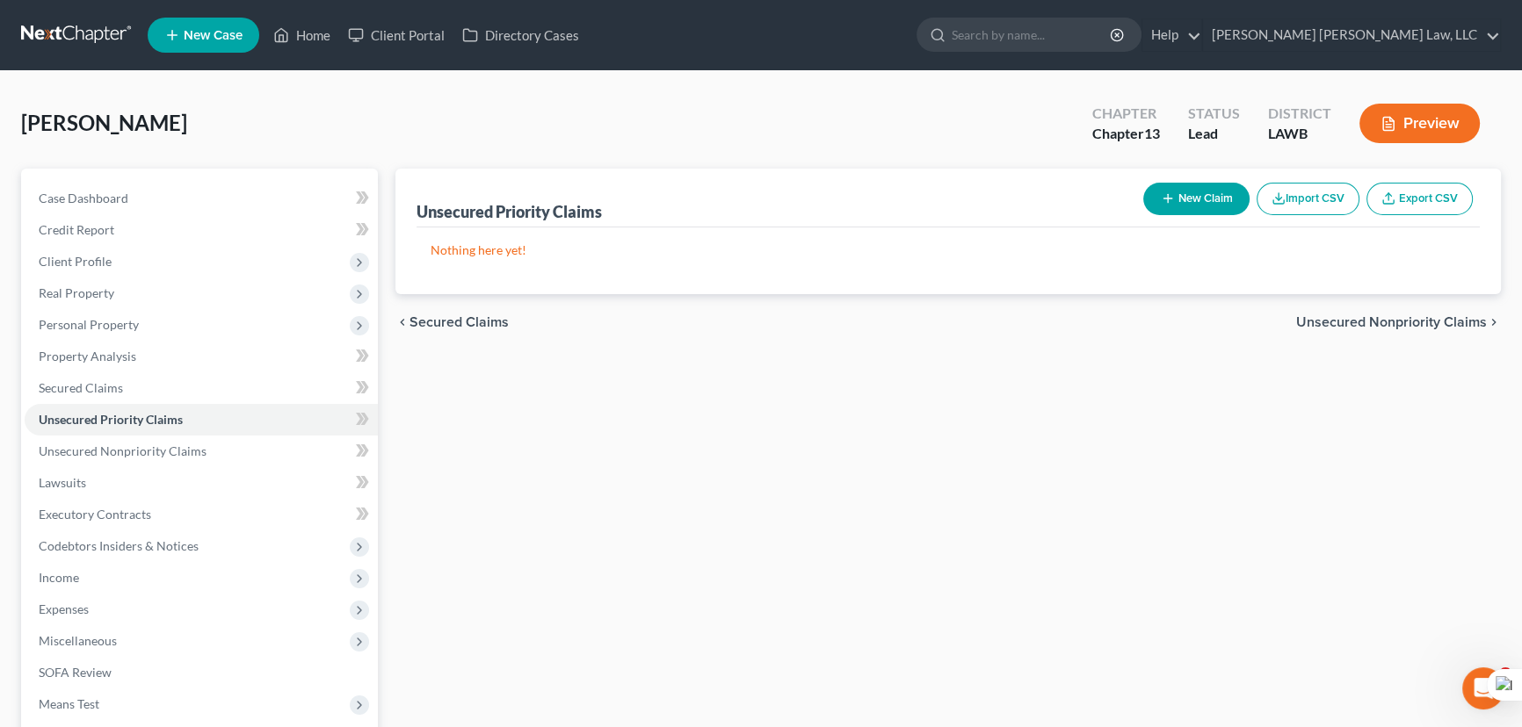
click at [1221, 187] on button "New Claim" at bounding box center [1196, 199] width 106 height 33
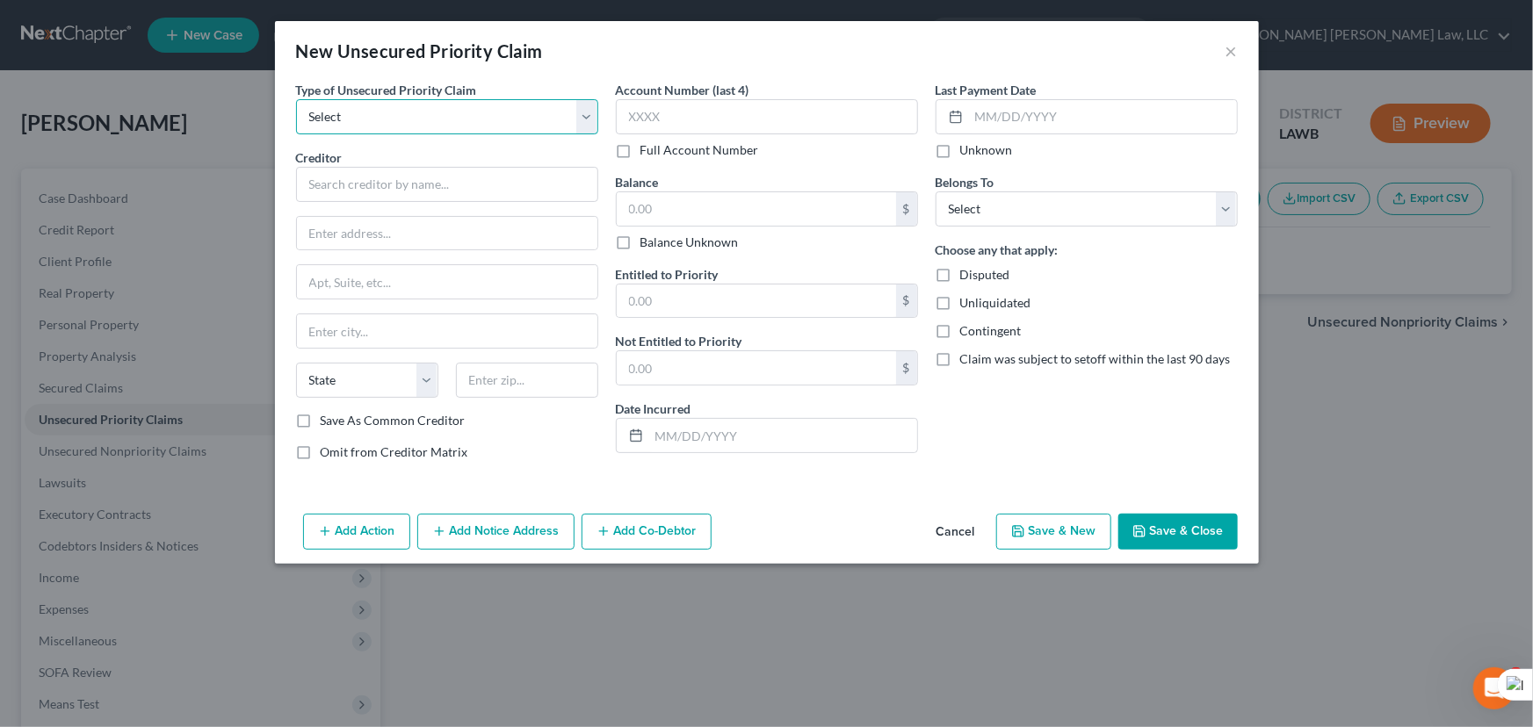
drag, startPoint x: 415, startPoint y: 103, endPoint x: 393, endPoint y: 101, distance: 22.0
click at [415, 103] on select "Select Taxes & Other Government Units Domestic Support Obligations Extensions o…" at bounding box center [447, 116] width 302 height 35
select select "1"
click at [296, 99] on select "Select Taxes & Other Government Units Domestic Support Obligations Extensions o…" at bounding box center [447, 116] width 302 height 35
click at [449, 174] on input "text" at bounding box center [447, 184] width 302 height 35
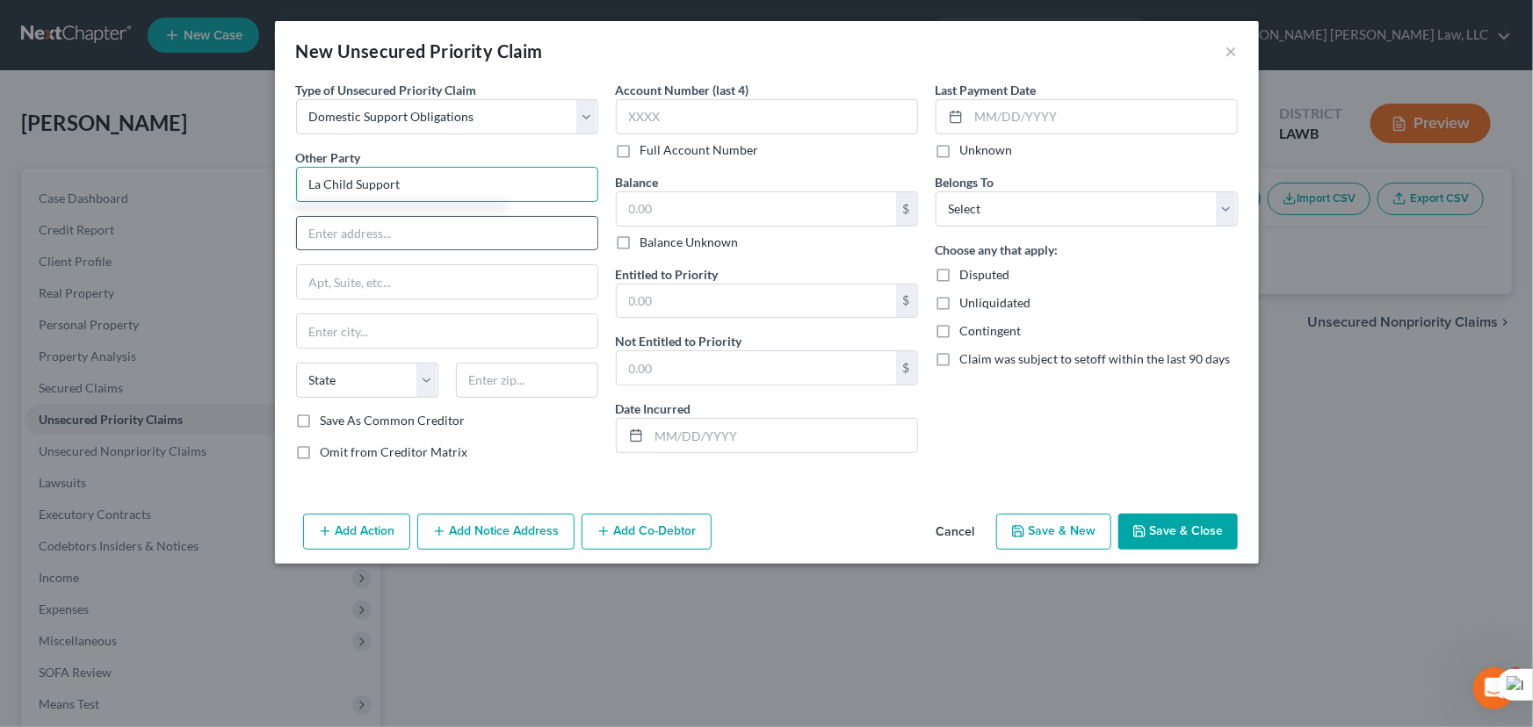
type input "La Child Support"
click at [437, 242] on input "text" at bounding box center [447, 233] width 300 height 33
click at [761, 221] on input "text" at bounding box center [756, 208] width 279 height 33
type input "4,909"
click at [410, 225] on input "text" at bounding box center [447, 233] width 300 height 33
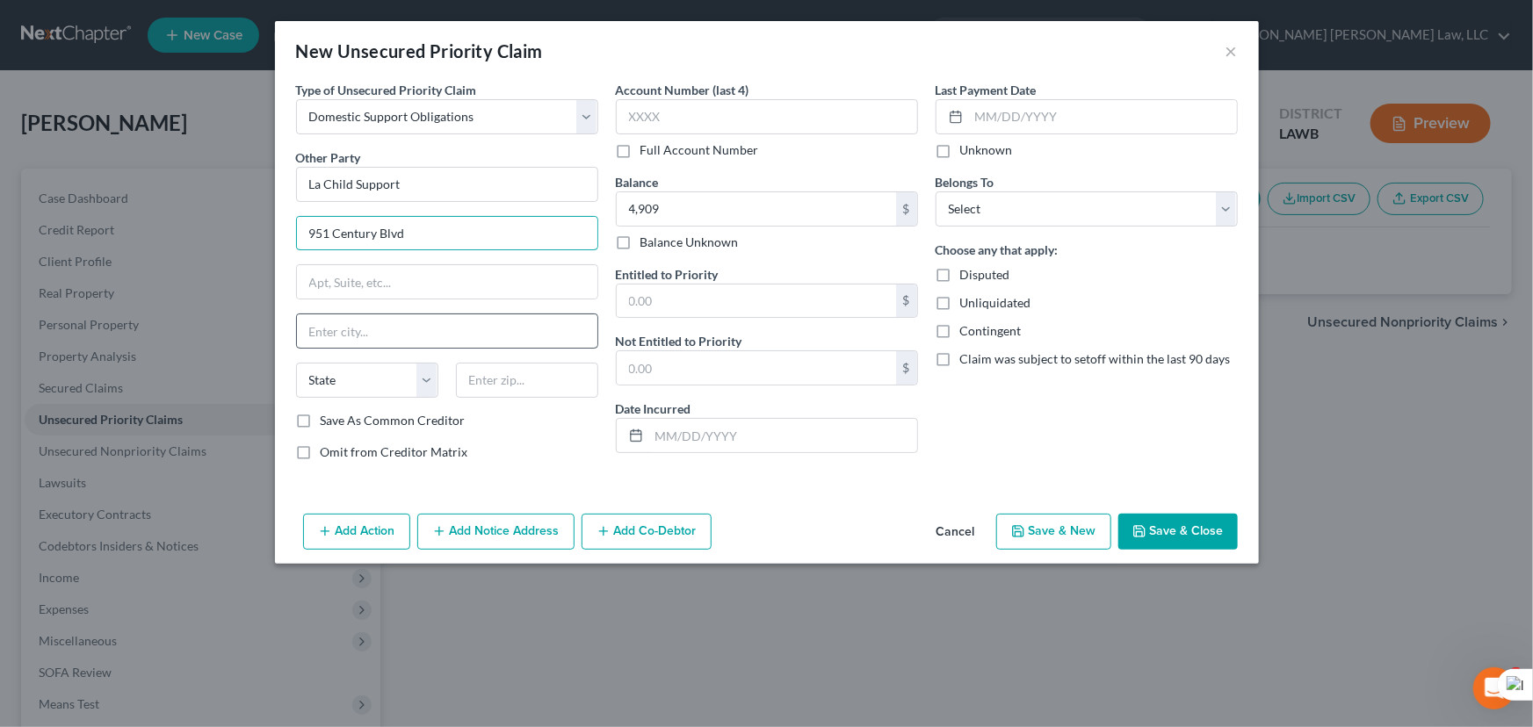
type input "951 Century Blvd"
click at [350, 326] on input "text" at bounding box center [447, 331] width 300 height 33
type input "Monroe"
select select "19"
type input "71202"
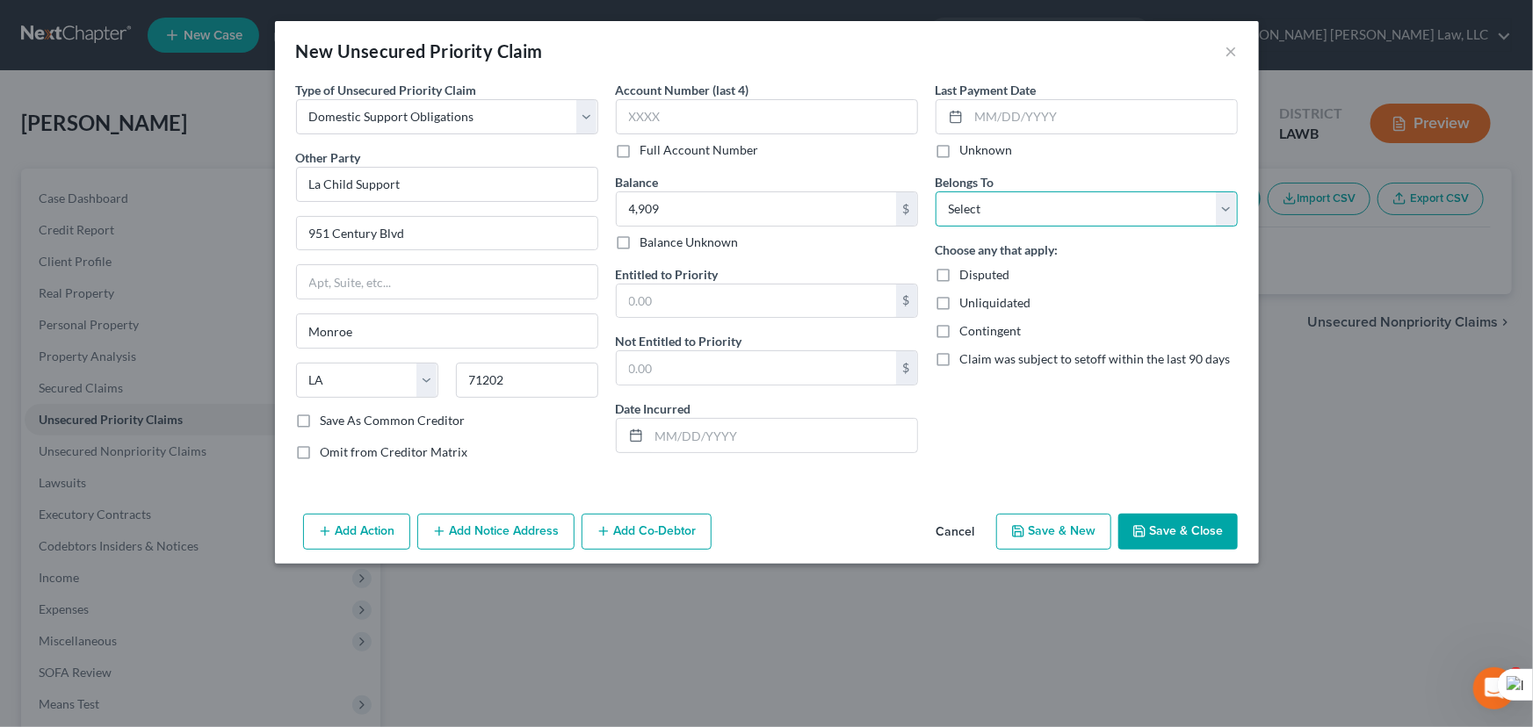
click at [1052, 215] on select "Select Debtor 1 Only Debtor 2 Only Debtor 1 And Debtor 2 Only At Least One Of T…" at bounding box center [1087, 209] width 302 height 35
select select "0"
click at [936, 192] on select "Select Debtor 1 Only Debtor 2 Only Debtor 1 And Debtor 2 Only At Least One Of T…" at bounding box center [1087, 209] width 302 height 35
drag, startPoint x: 454, startPoint y: 179, endPoint x: 0, endPoint y: 154, distance: 455.0
click at [0, 154] on div "New Unsecured Priority Claim × Type of Unsecured Priority Claim * Select Taxes …" at bounding box center [766, 363] width 1533 height 727
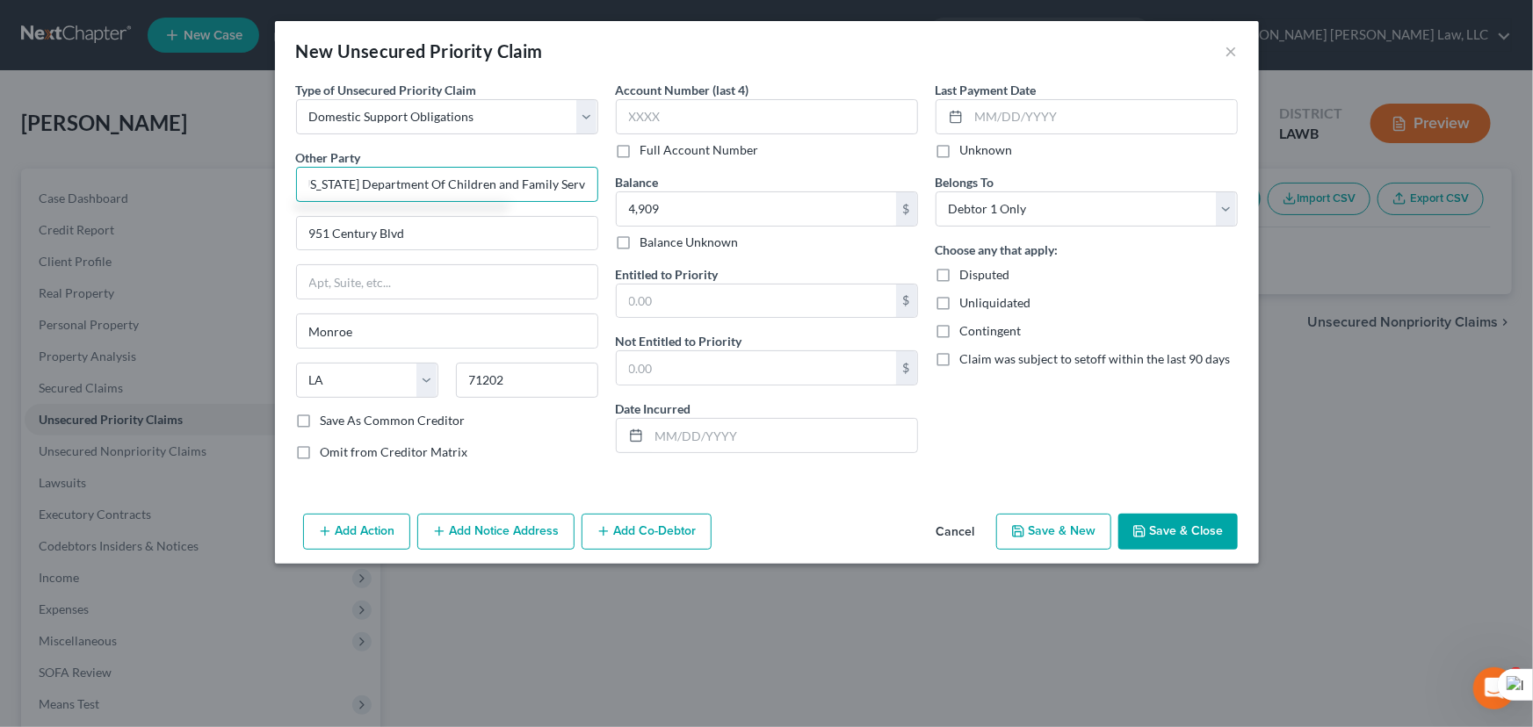
scroll to position [0, 16]
type input "Louisiana Department Of Children and Family Services"
click at [1213, 538] on button "Save & Close" at bounding box center [1177, 532] width 119 height 37
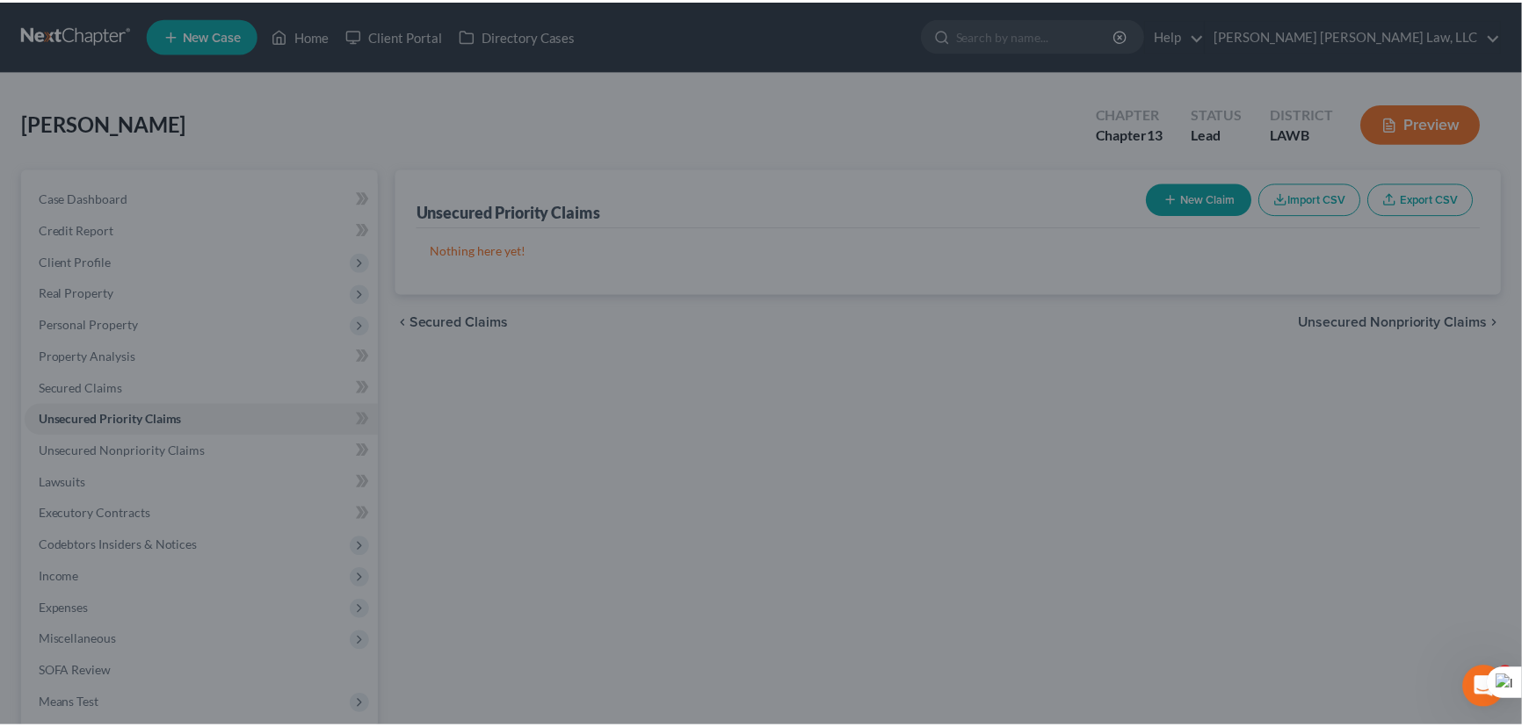
scroll to position [0, 0]
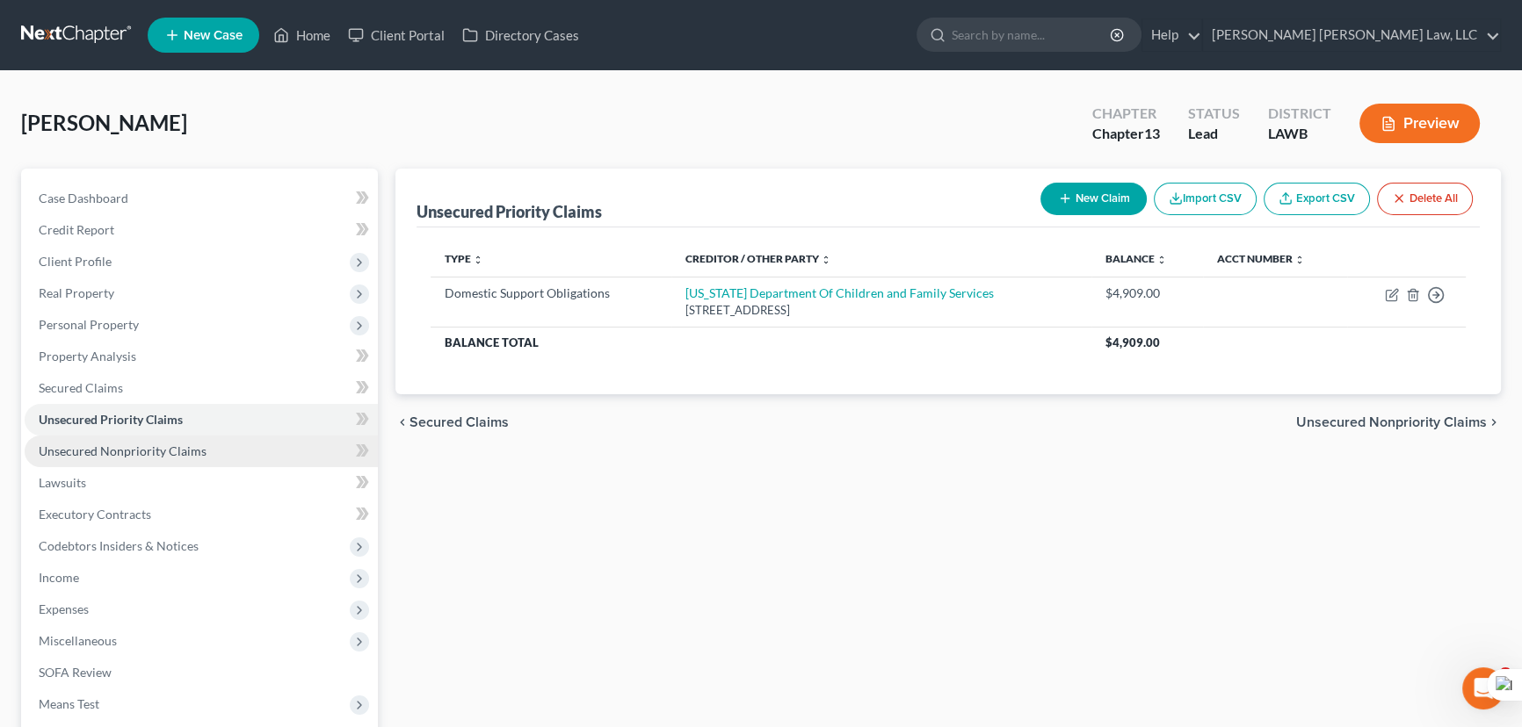
click at [240, 456] on link "Unsecured Nonpriority Claims" at bounding box center [201, 452] width 353 height 32
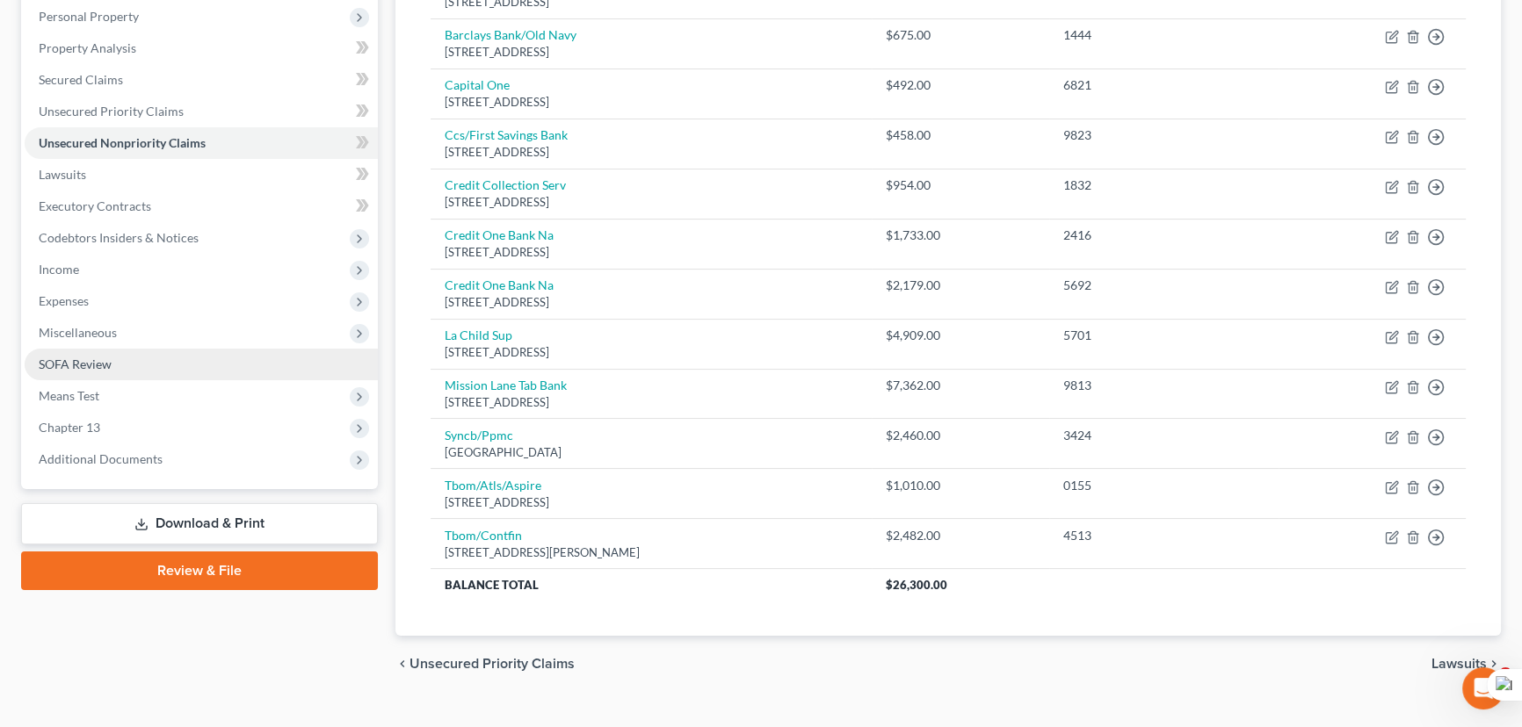
scroll to position [315, 0]
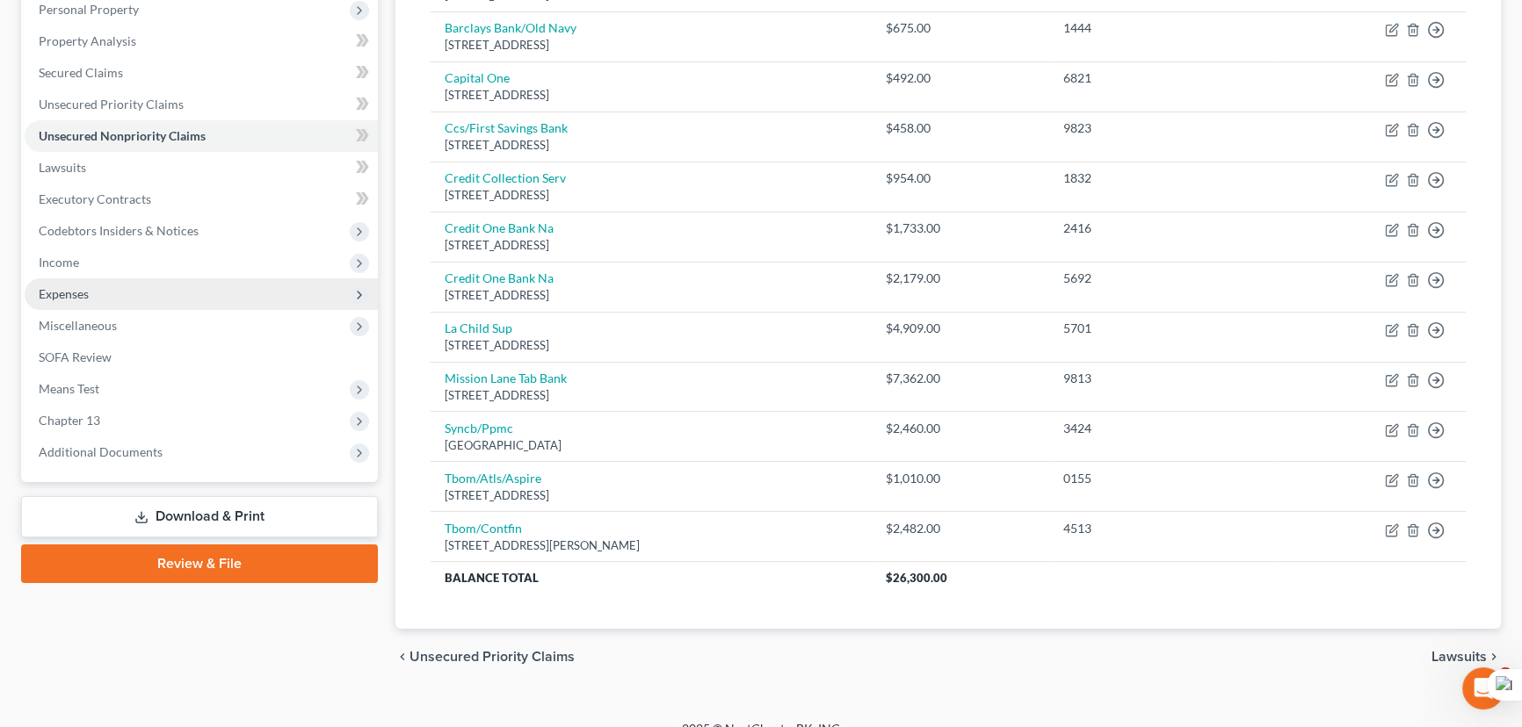
click at [221, 228] on span "Codebtors Insiders & Notices" at bounding box center [201, 231] width 353 height 32
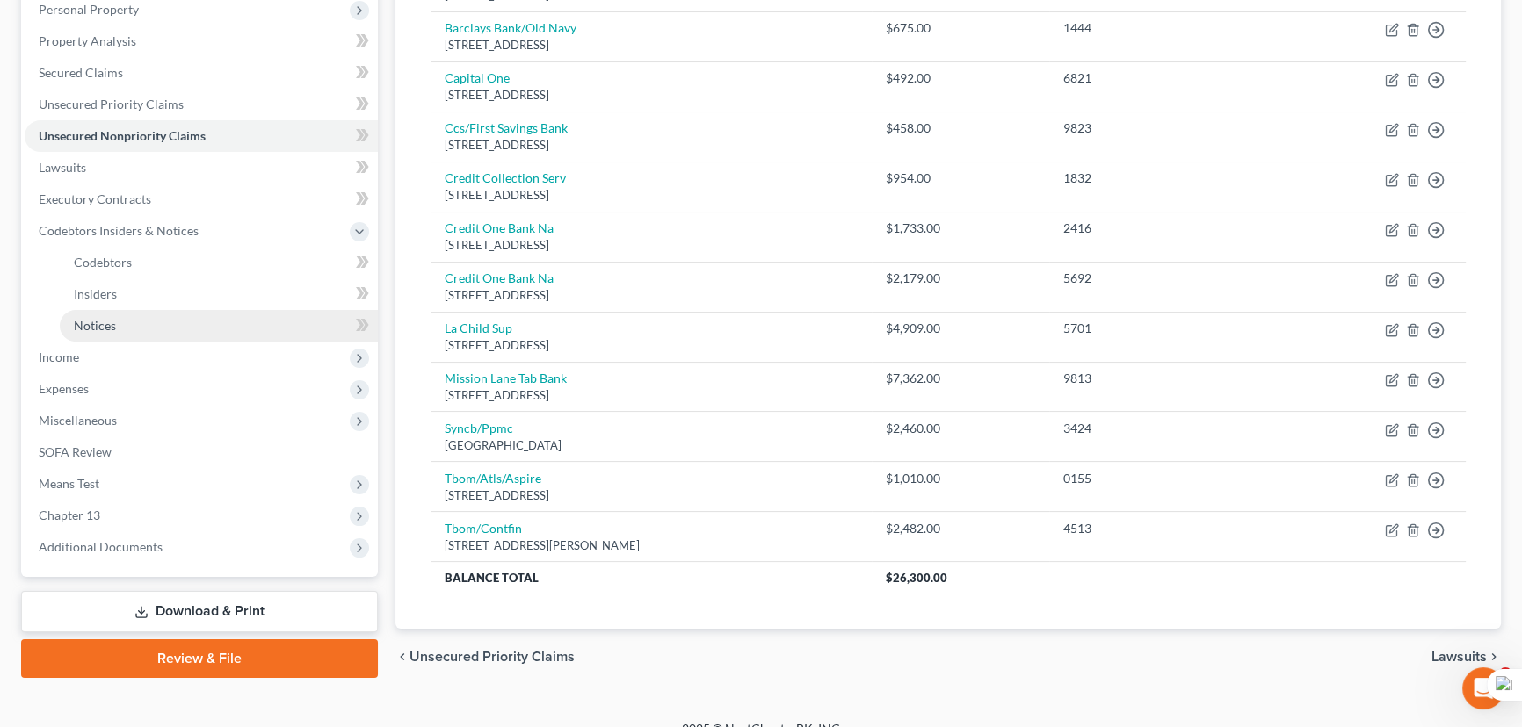
click at [208, 325] on link "Notices" at bounding box center [219, 326] width 318 height 32
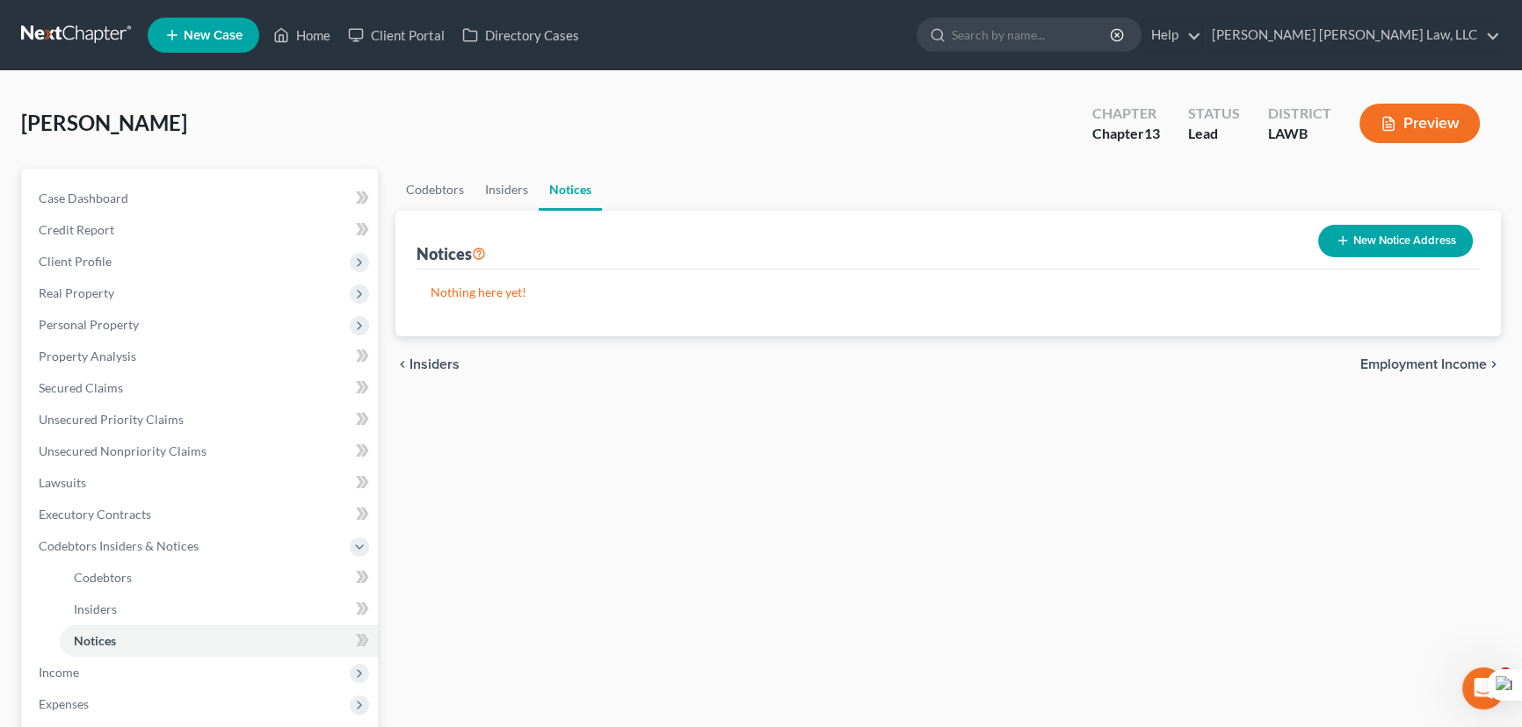
click at [1384, 237] on button "New Notice Address" at bounding box center [1395, 241] width 155 height 33
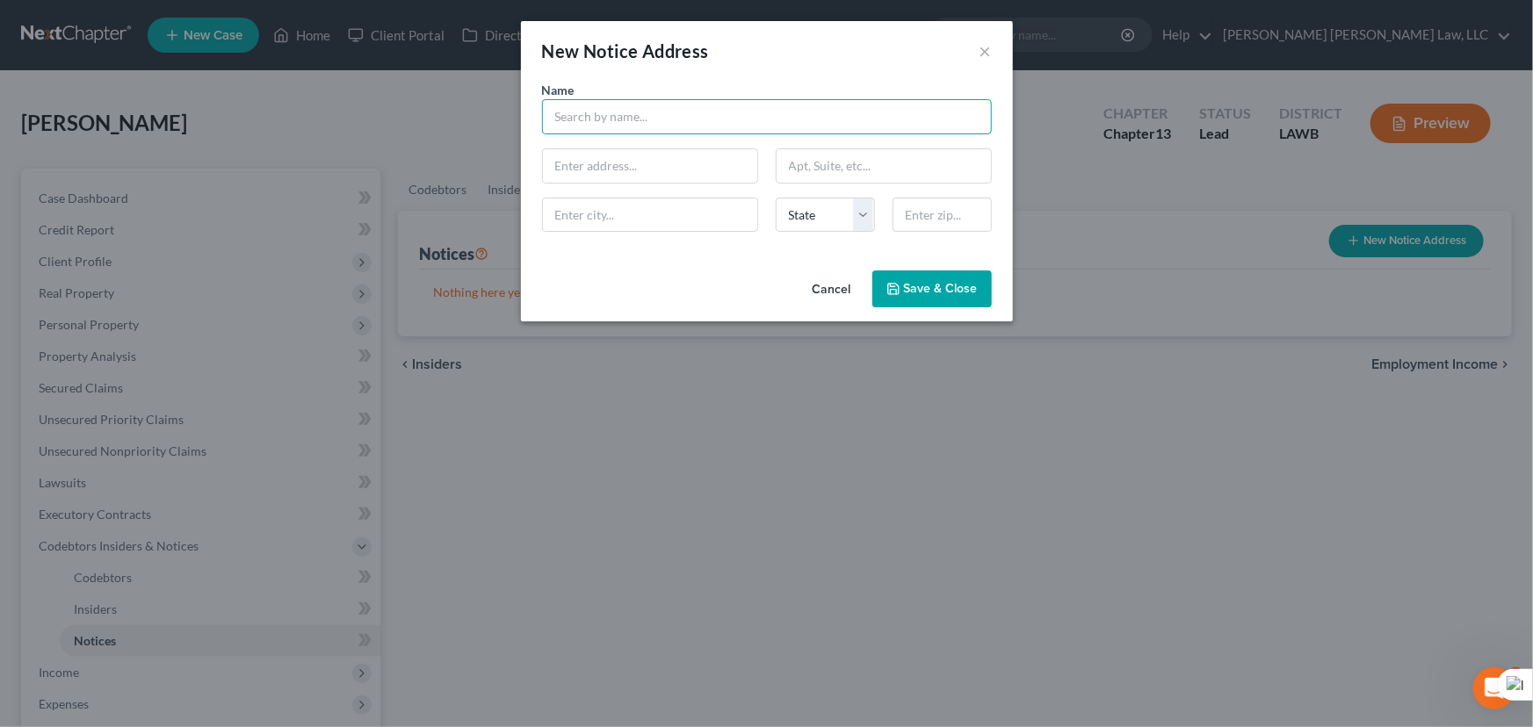
click at [566, 109] on input "text" at bounding box center [767, 116] width 450 height 35
type input "Ouachita Parish Sheriff's Office"
type input "400 St. John Street"
type input "Suite 301"
type input "Monroe"
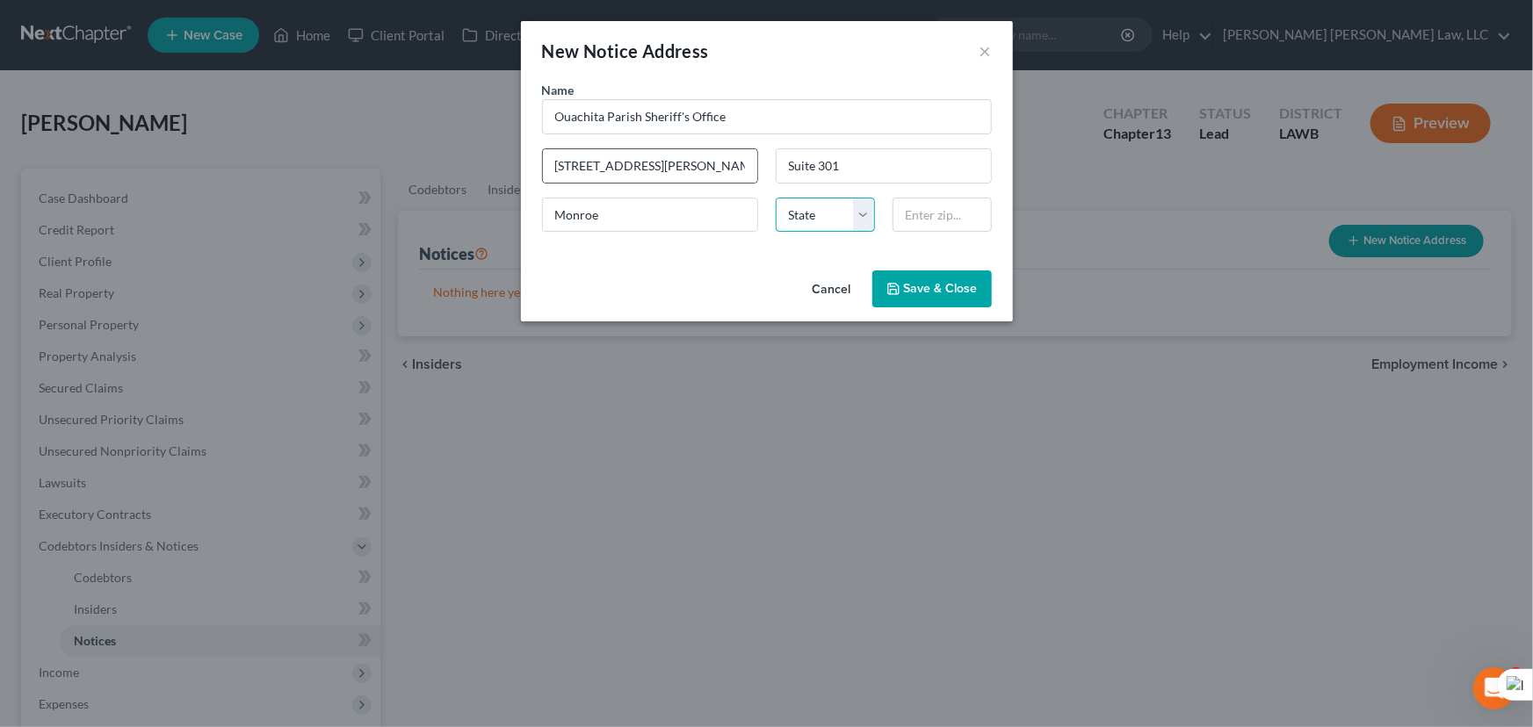
select select "19"
type input "71201"
click at [933, 295] on span "Save & Close" at bounding box center [941, 288] width 74 height 15
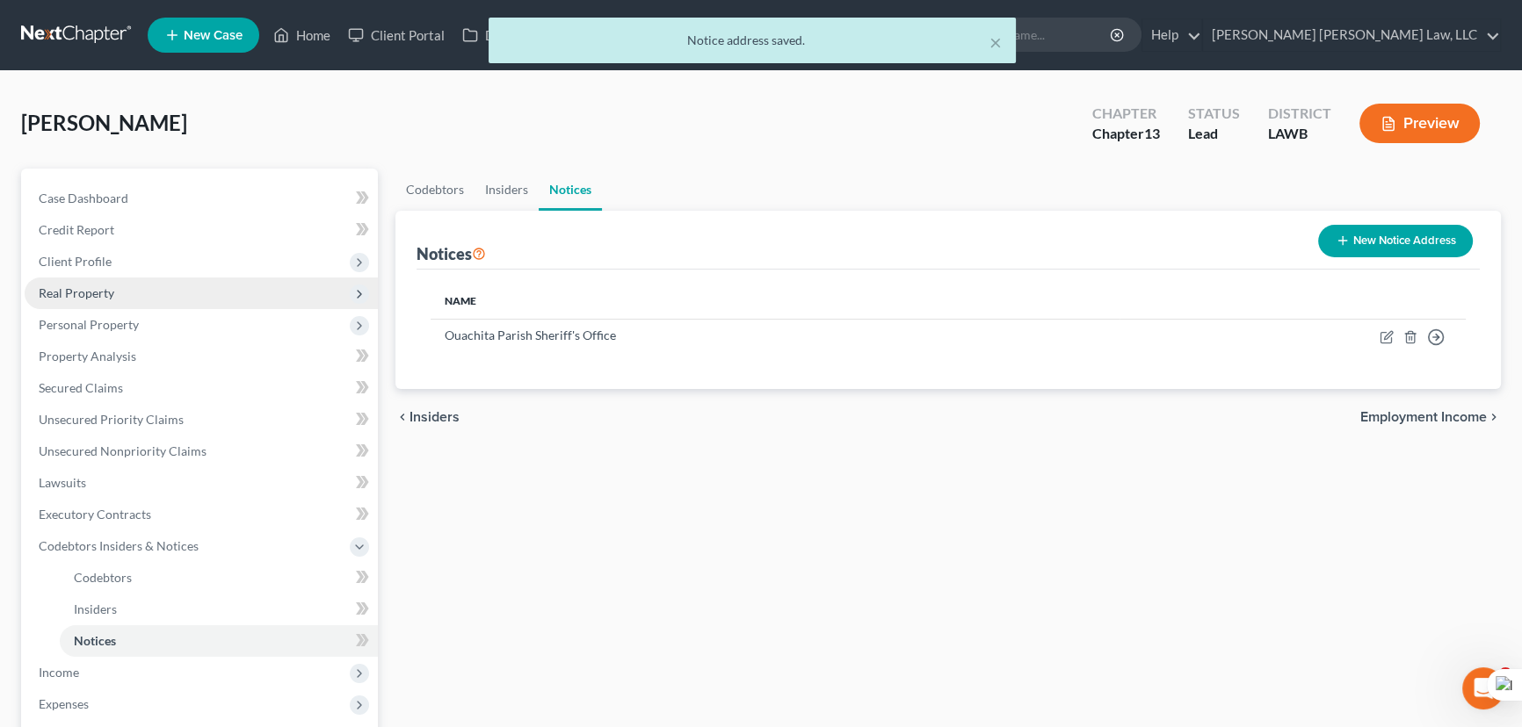
click at [168, 260] on span "Client Profile" at bounding box center [201, 262] width 353 height 32
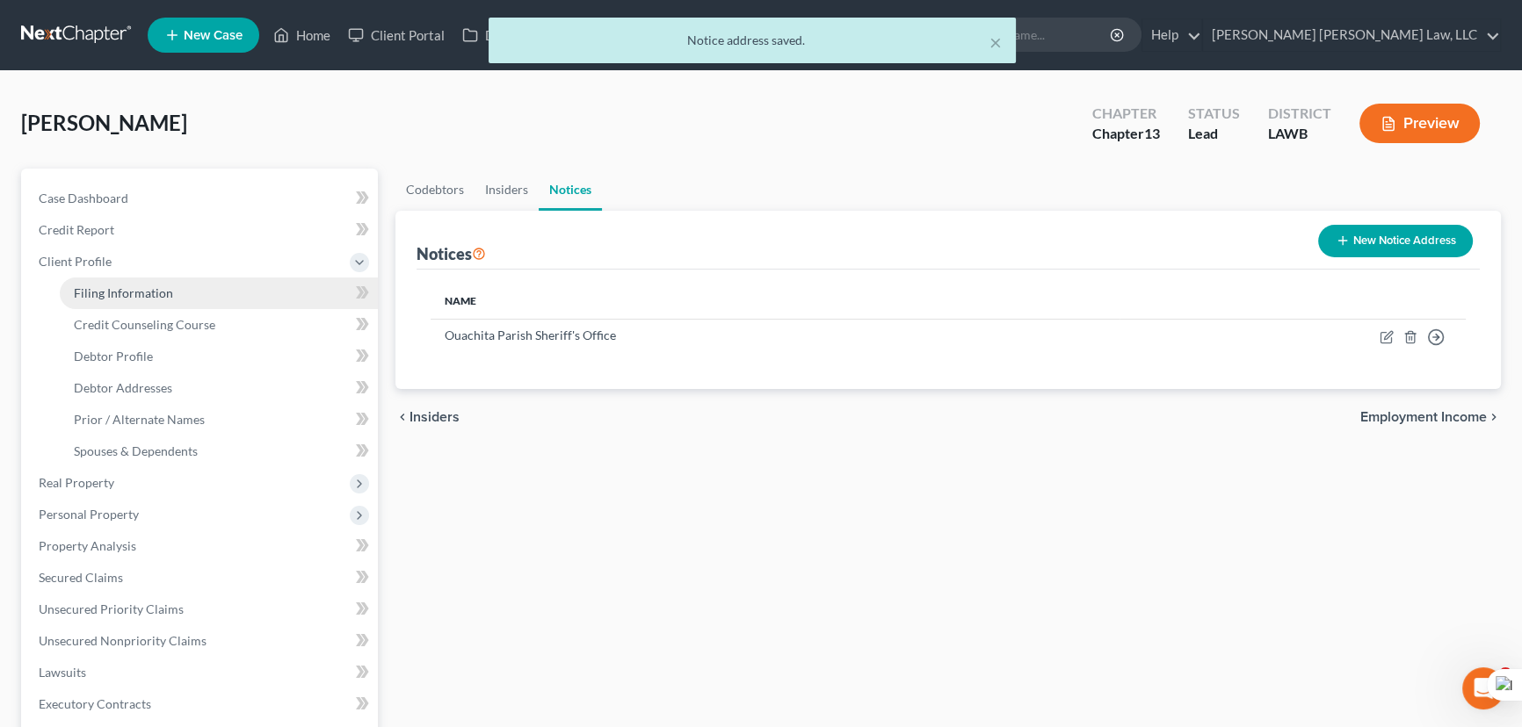
click at [168, 288] on span "Filing Information" at bounding box center [123, 293] width 99 height 15
select select "1"
select select "0"
select select "3"
select select "36"
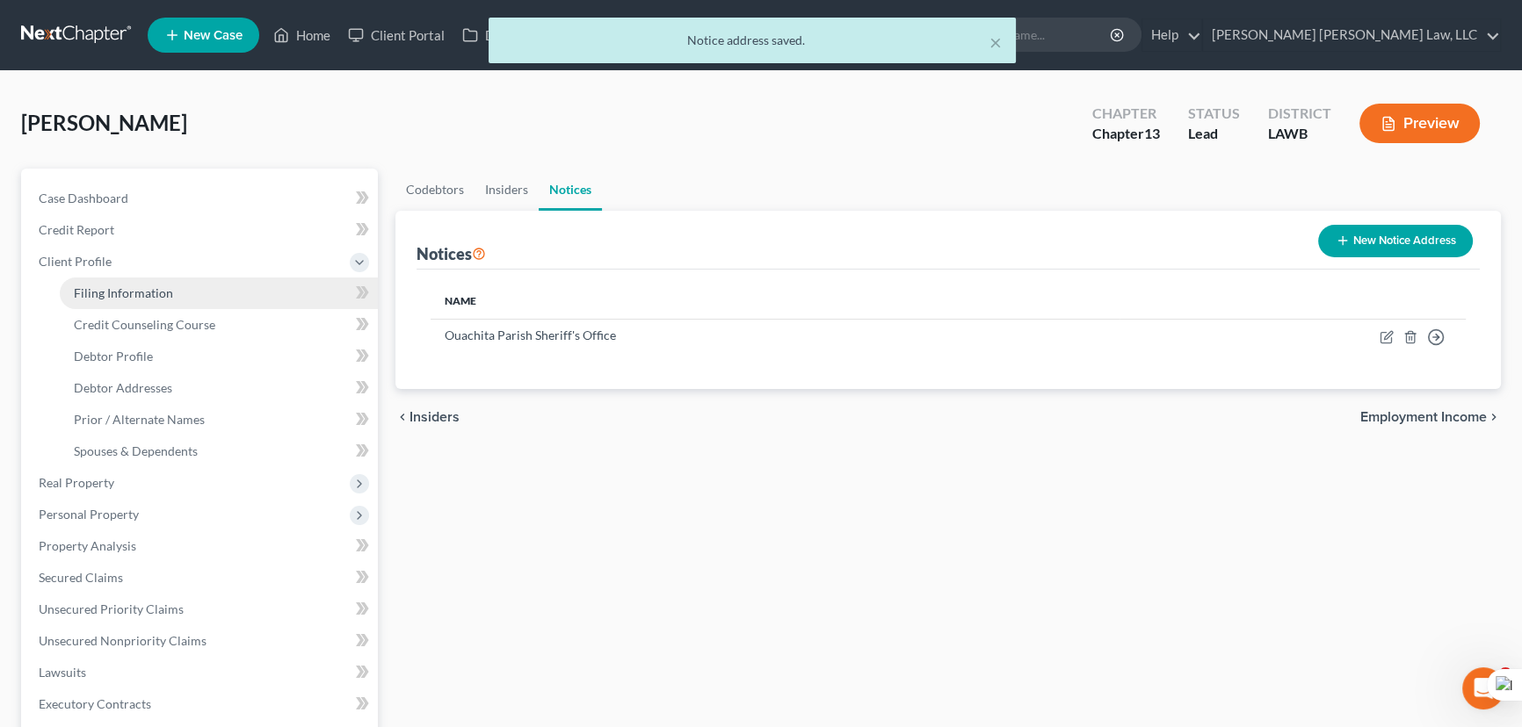
select select "0"
select select "19"
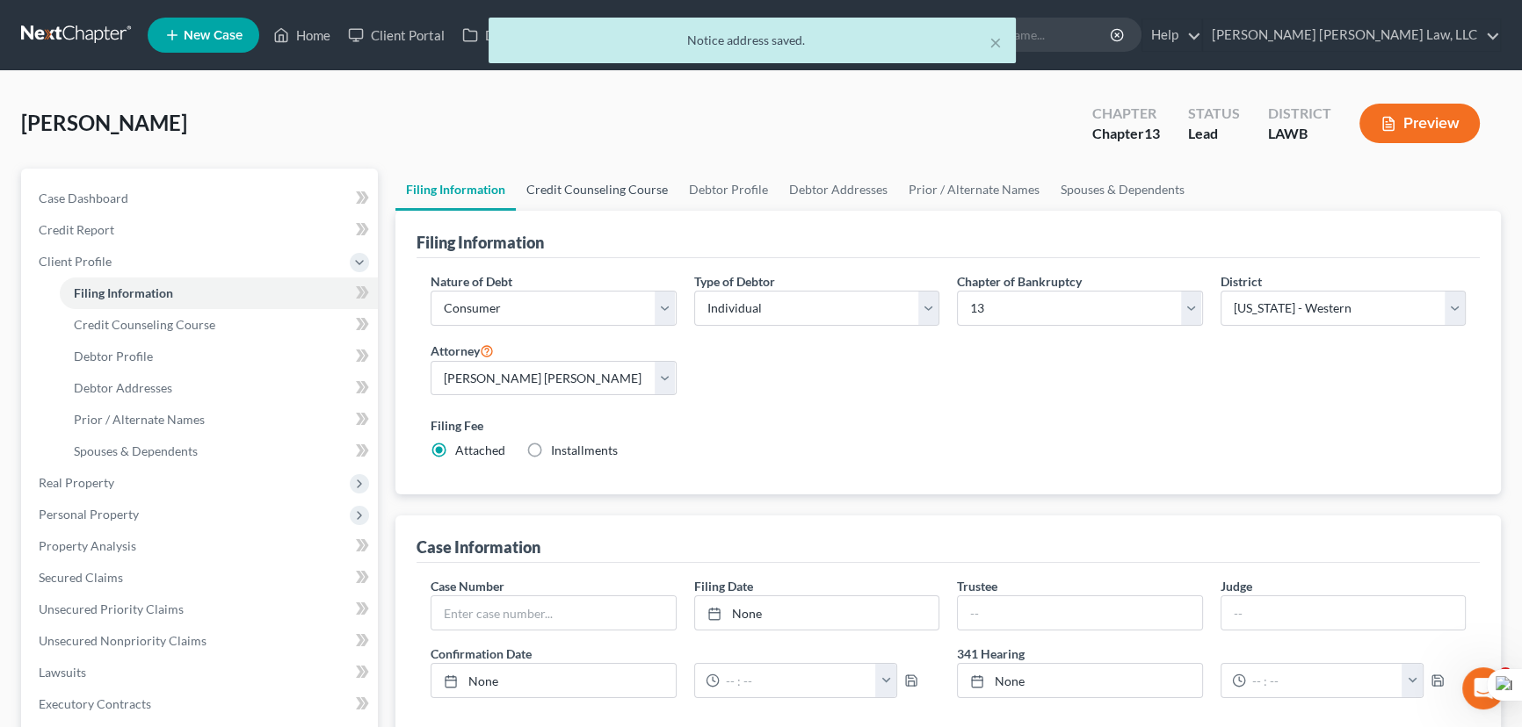
click at [604, 192] on link "Credit Counseling Course" at bounding box center [597, 190] width 163 height 42
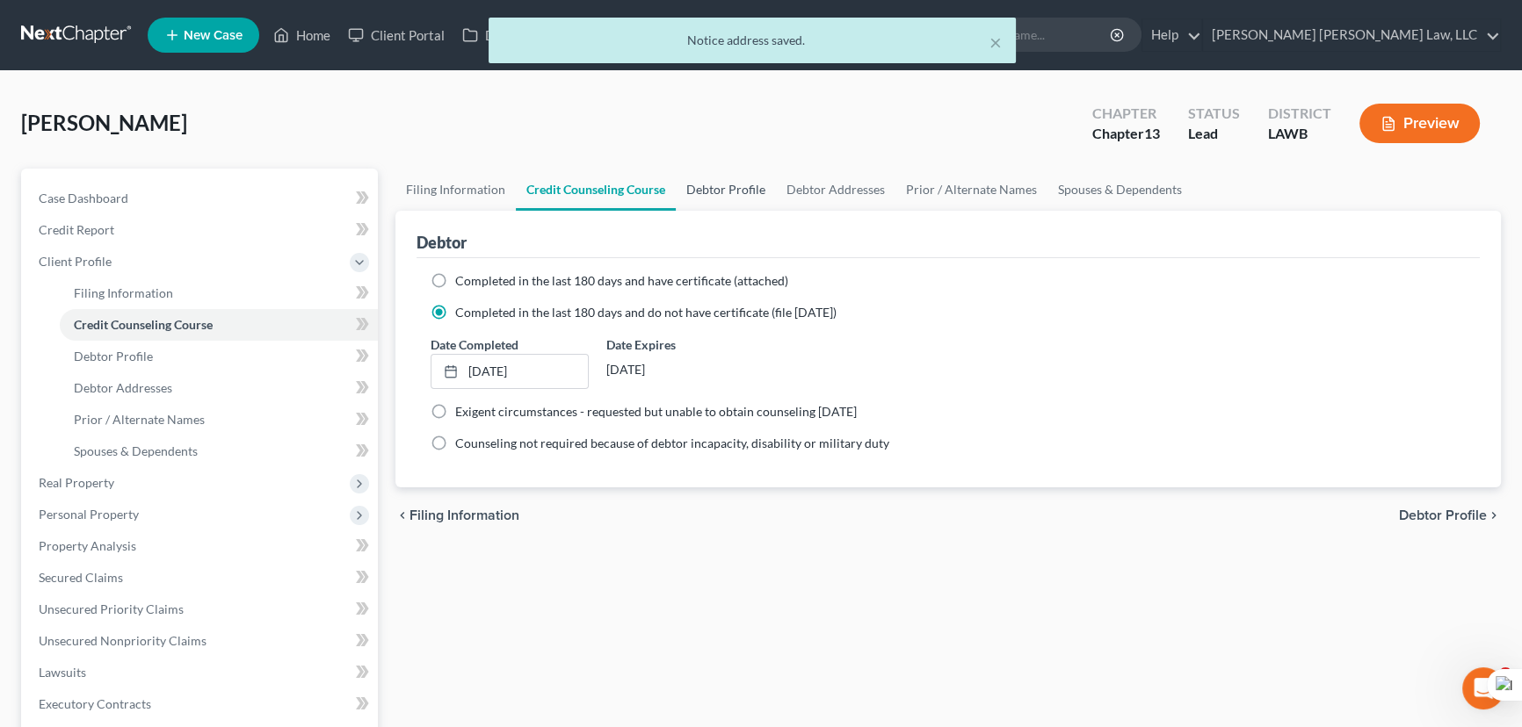
click at [761, 198] on link "Debtor Profile" at bounding box center [726, 190] width 100 height 42
select select "0"
select select "2"
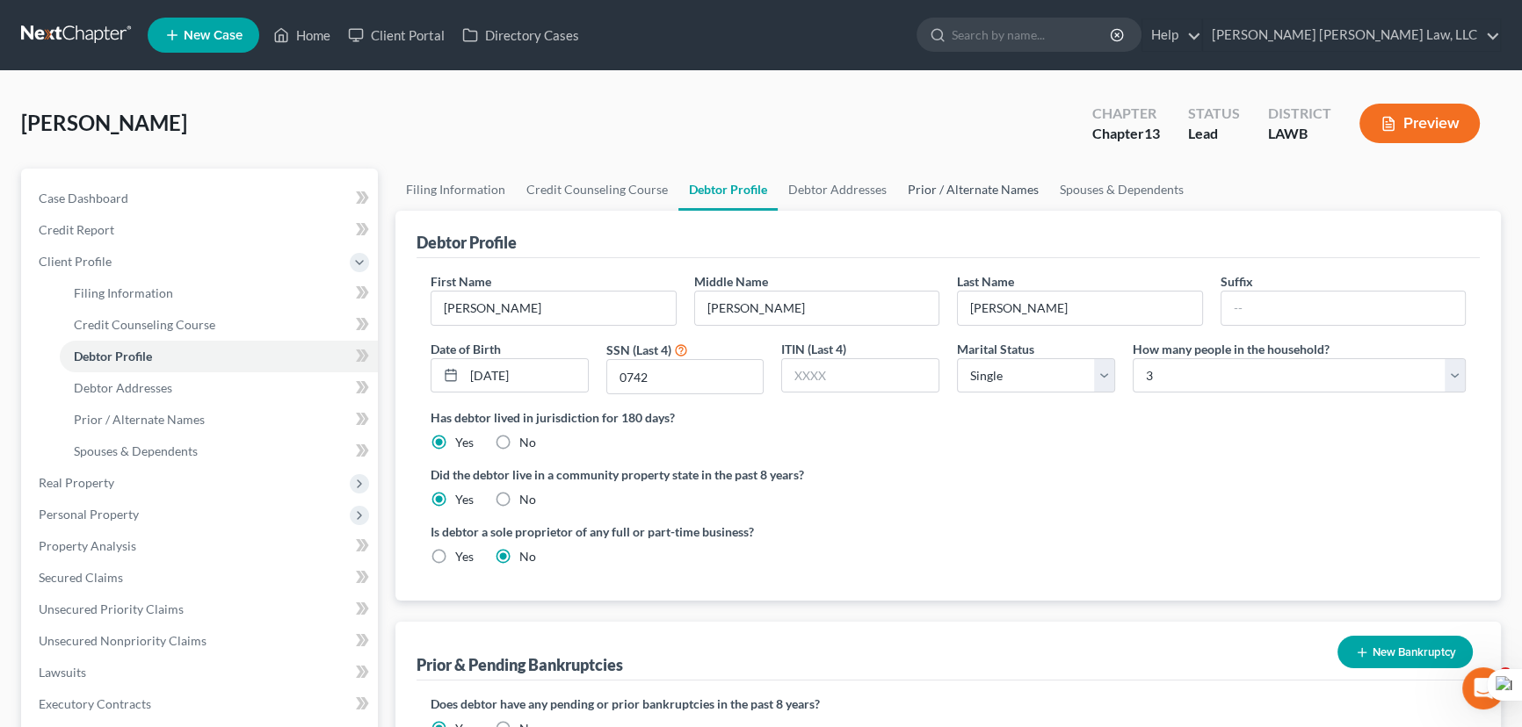
click at [897, 196] on link "Prior / Alternate Names" at bounding box center [973, 190] width 152 height 42
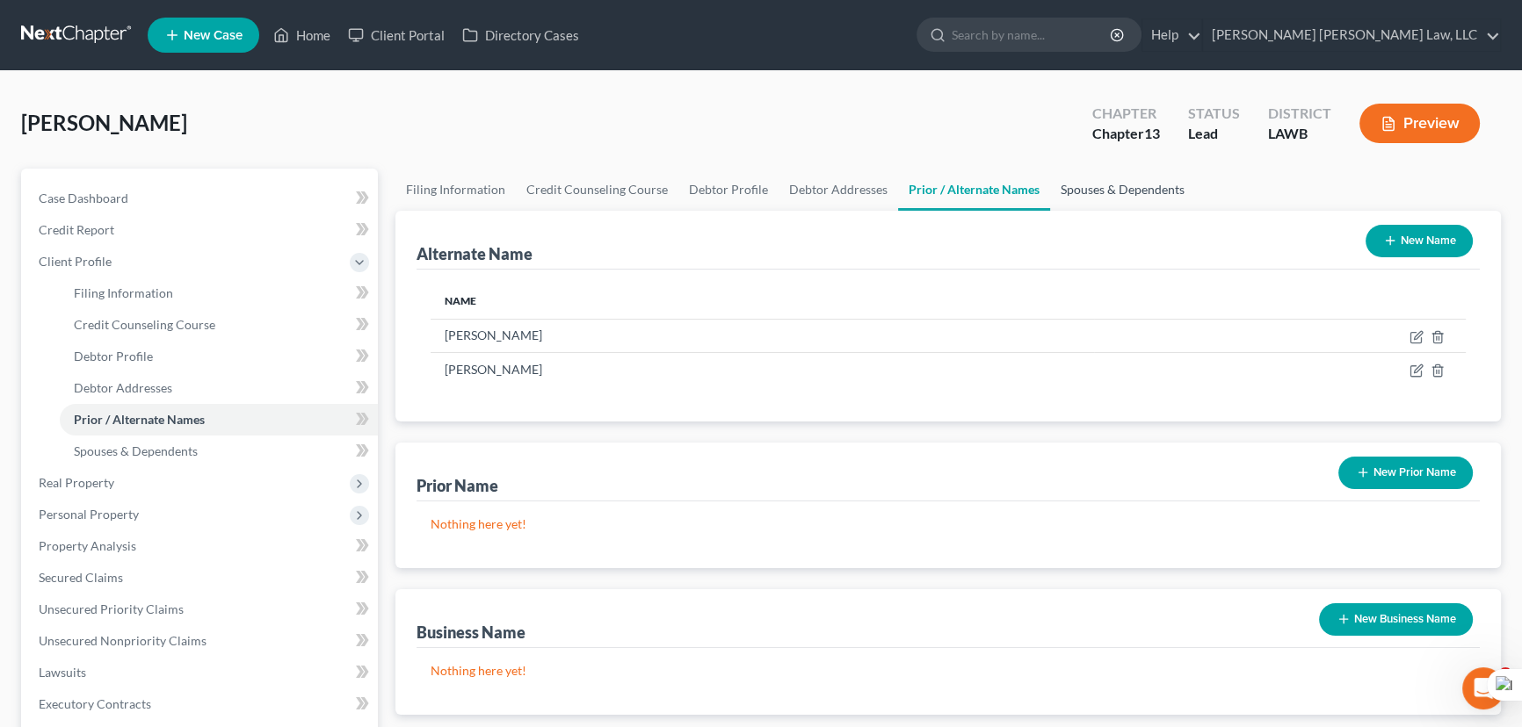
click at [1100, 201] on link "Spouses & Dependents" at bounding box center [1122, 190] width 145 height 42
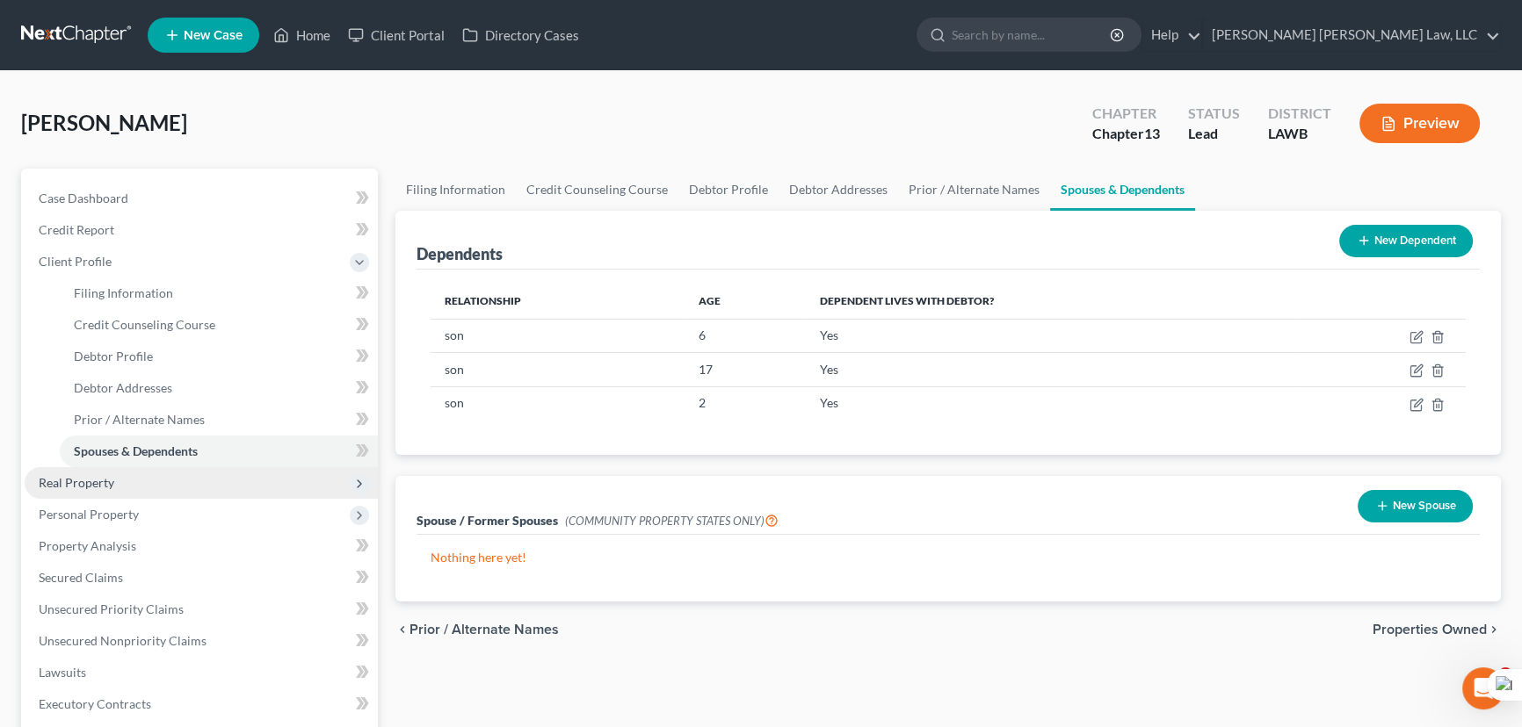
click at [86, 496] on span "Real Property" at bounding box center [201, 483] width 353 height 32
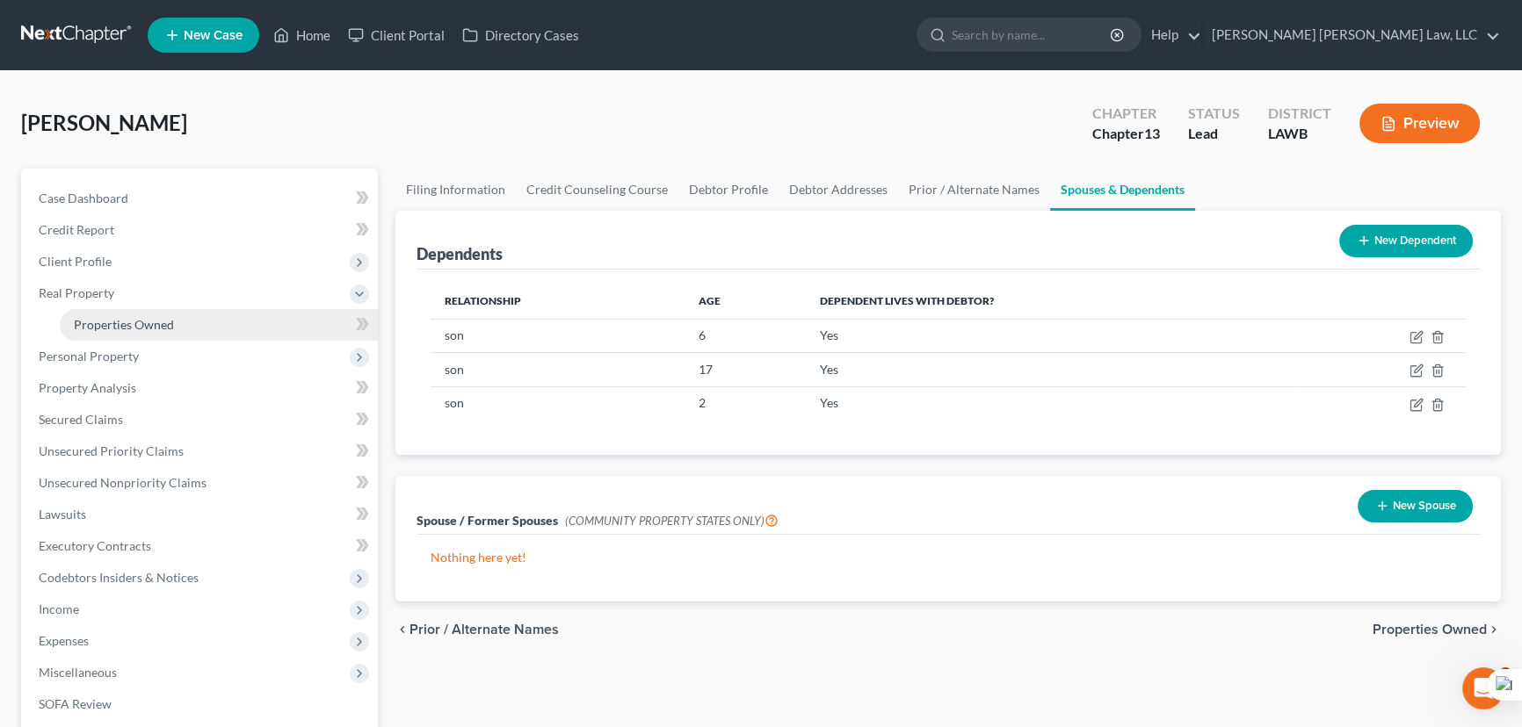
click at [151, 327] on span "Properties Owned" at bounding box center [124, 324] width 100 height 15
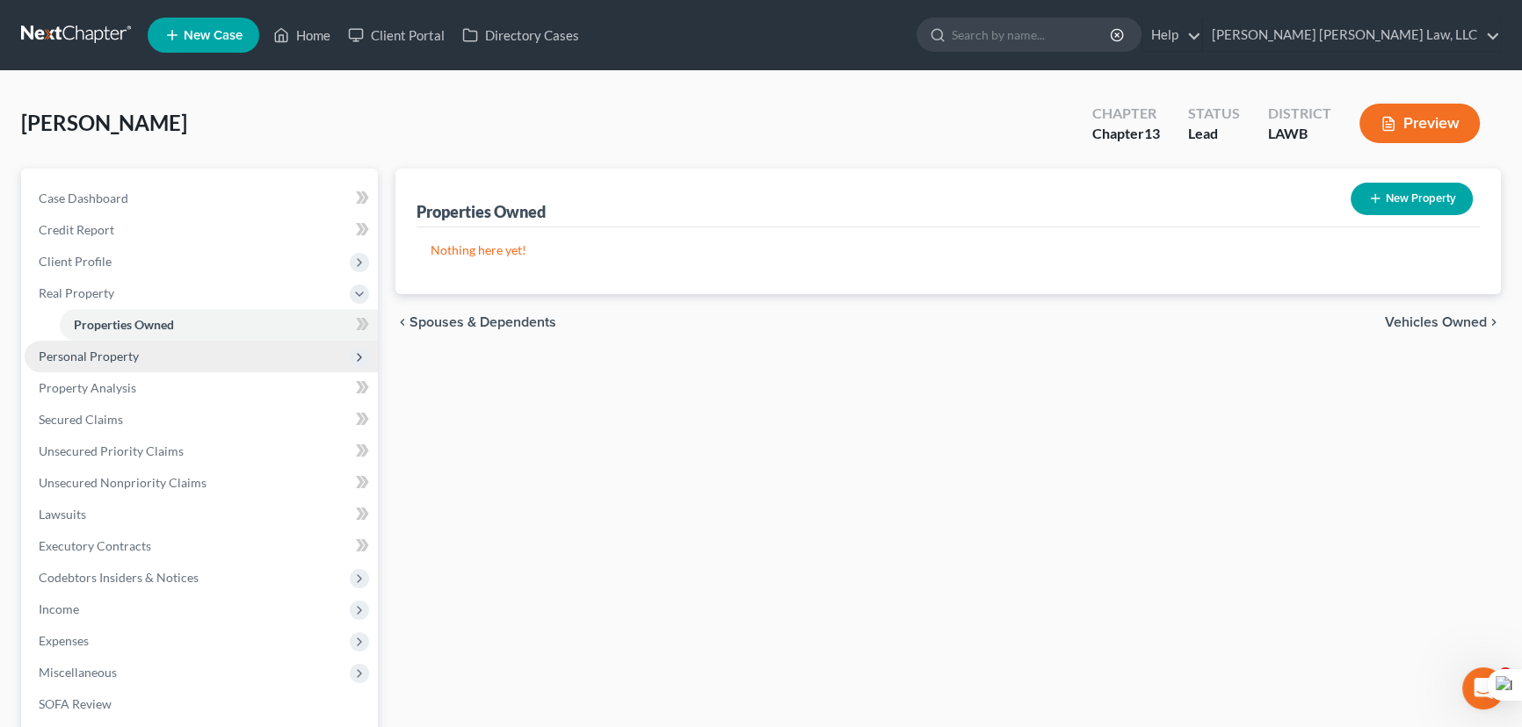
click at [207, 345] on span "Personal Property" at bounding box center [201, 357] width 353 height 32
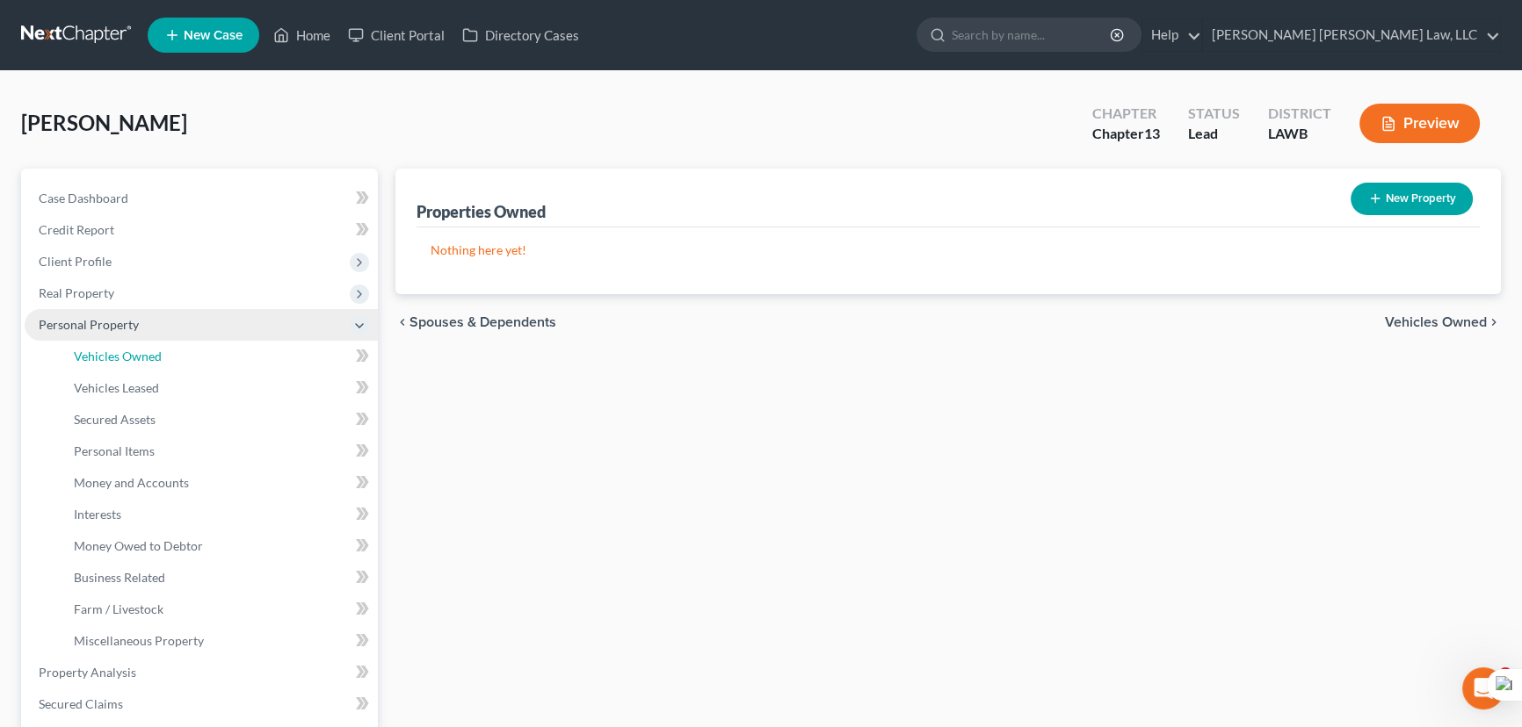
click at [220, 369] on link "Vehicles Owned" at bounding box center [219, 357] width 318 height 32
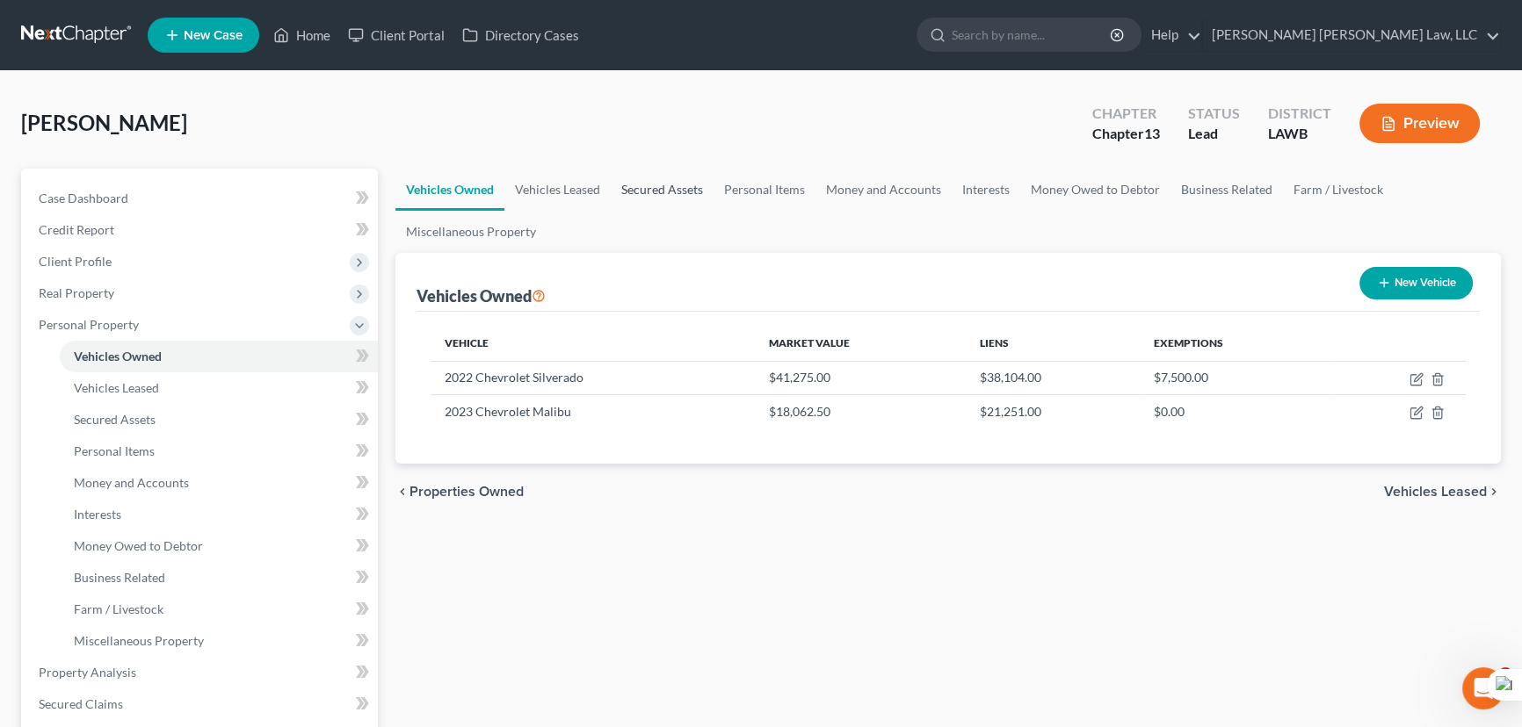
click at [704, 185] on link "Secured Assets" at bounding box center [662, 190] width 103 height 42
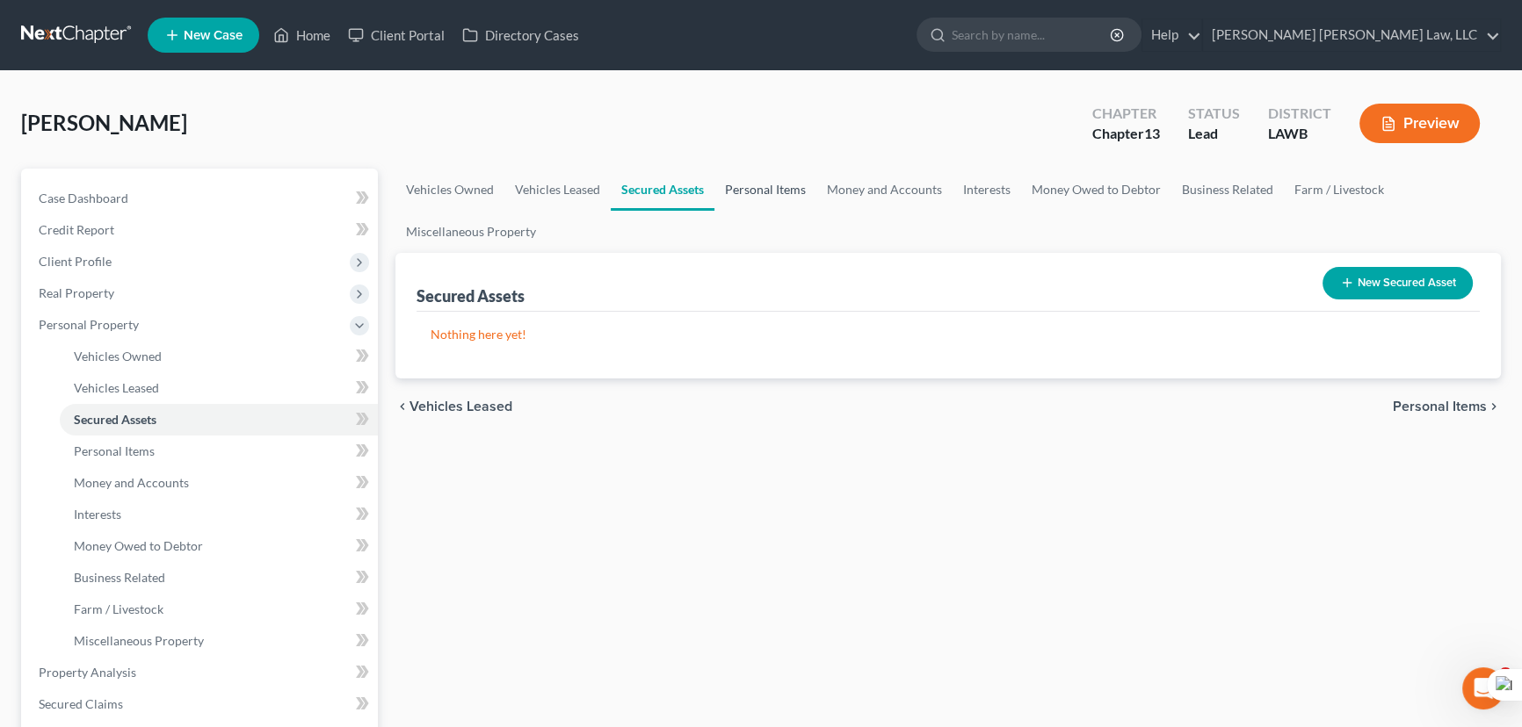
click at [755, 180] on link "Personal Items" at bounding box center [765, 190] width 102 height 42
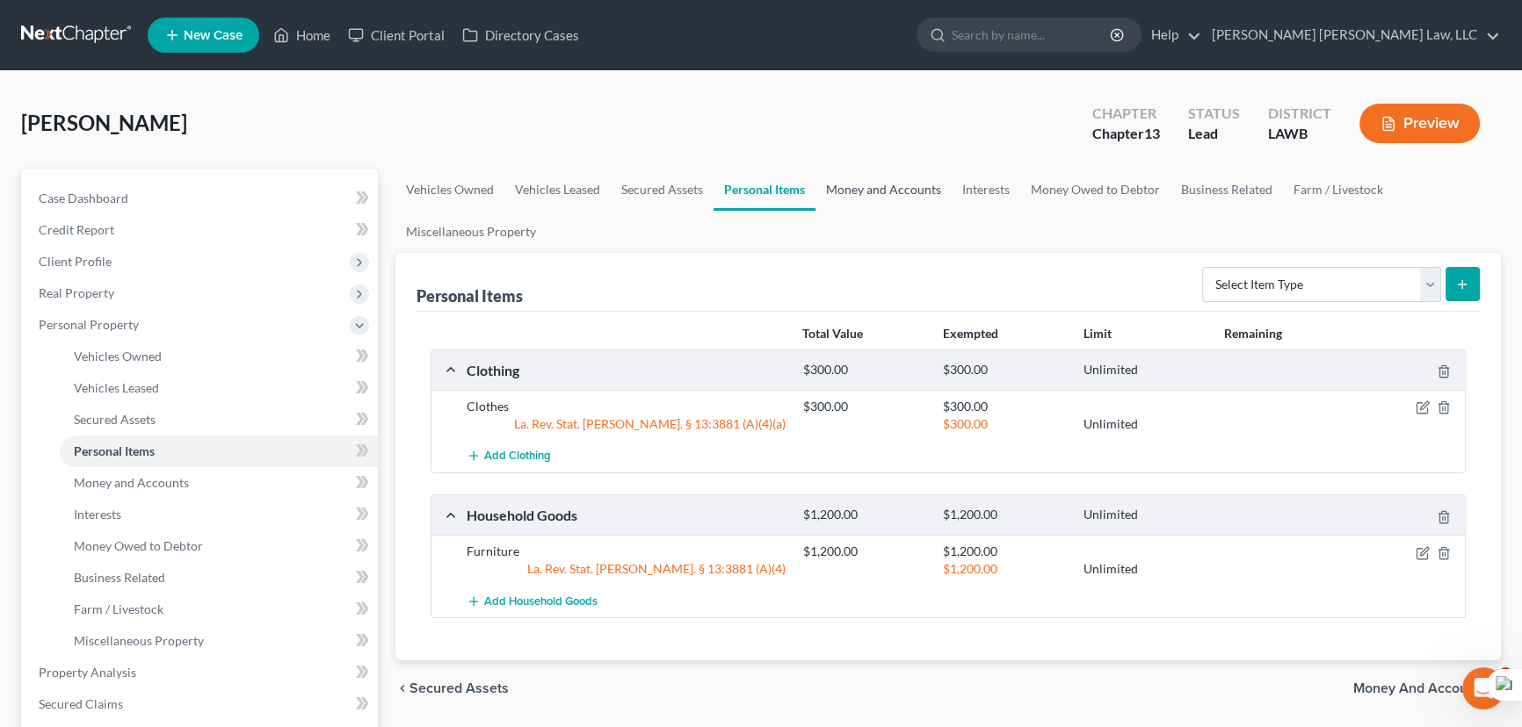
click at [882, 192] on link "Money and Accounts" at bounding box center [883, 190] width 136 height 42
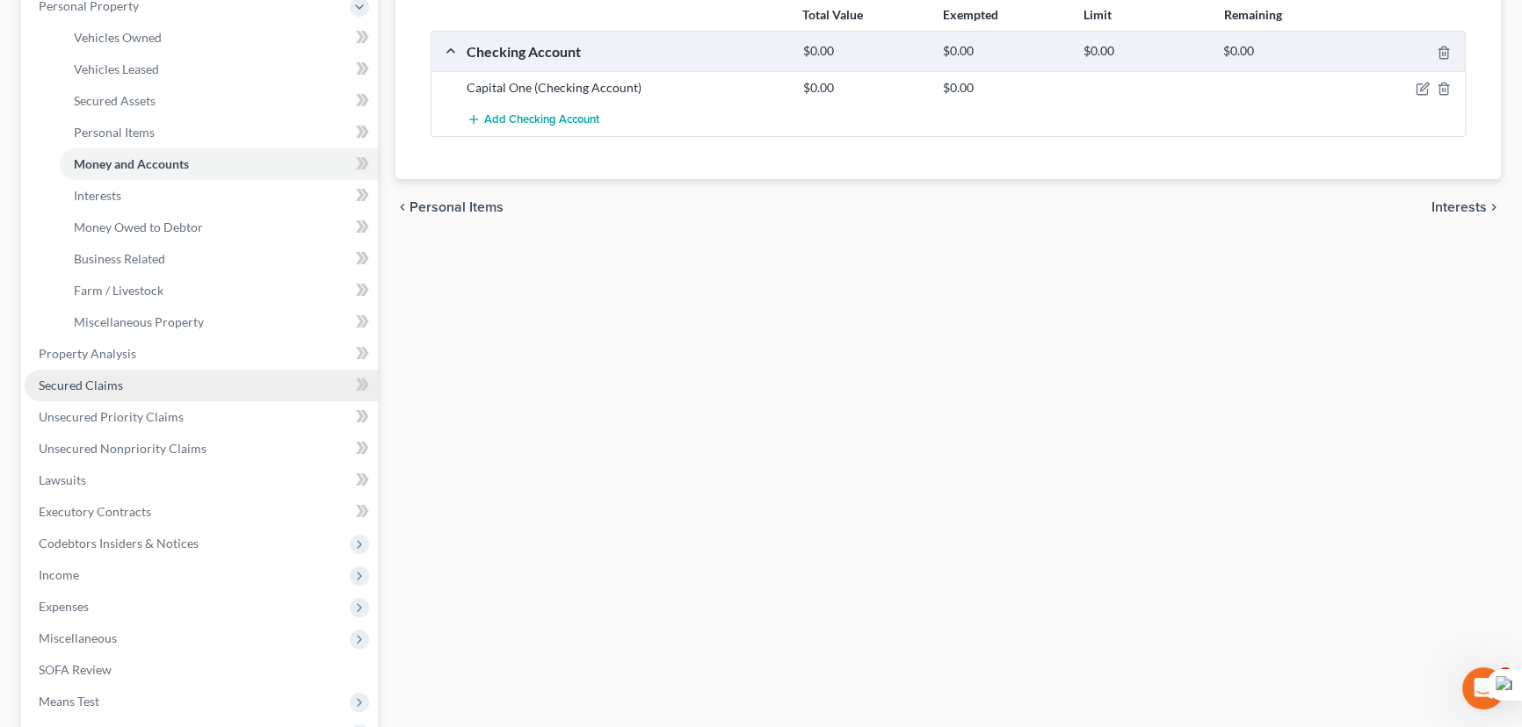
click at [123, 384] on link "Secured Claims" at bounding box center [201, 386] width 353 height 32
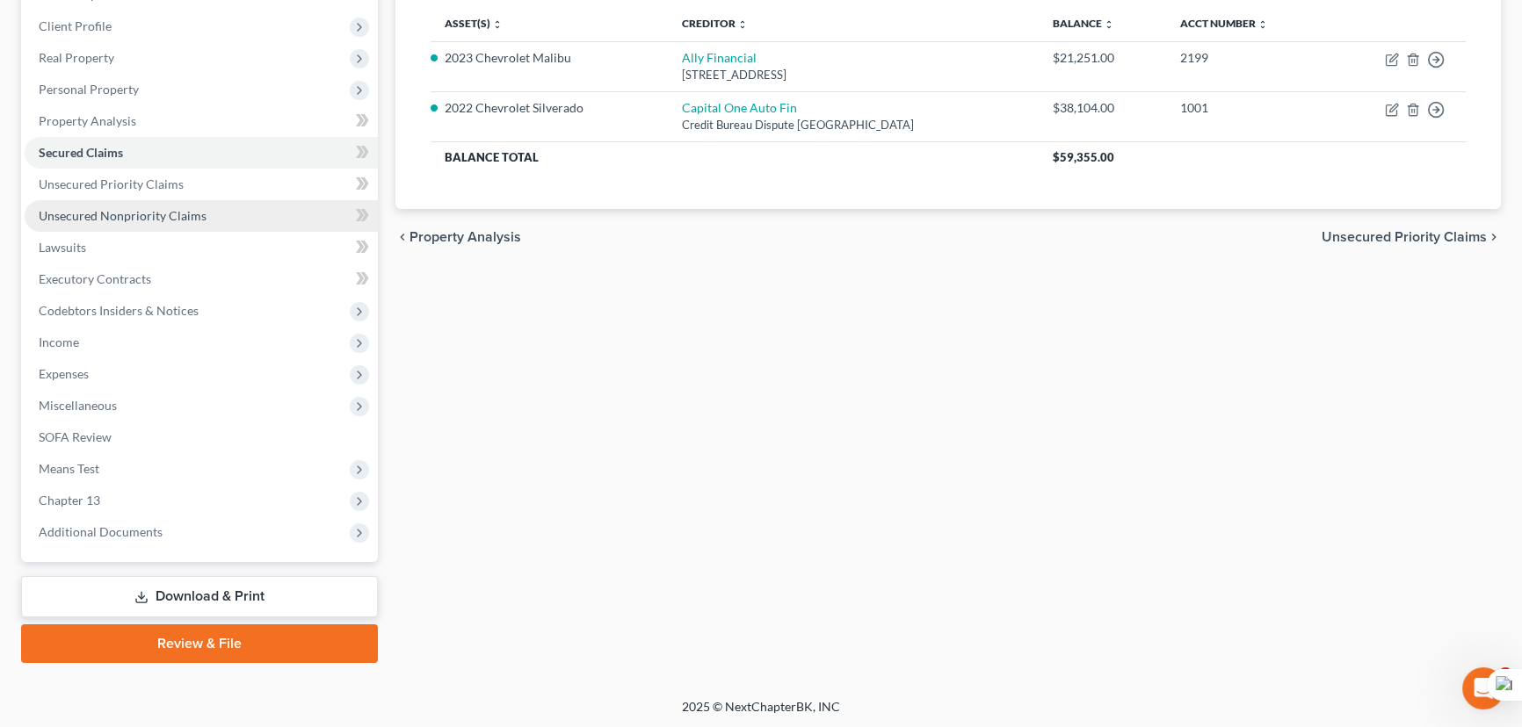
click at [210, 205] on link "Unsecured Nonpriority Claims" at bounding box center [201, 216] width 353 height 32
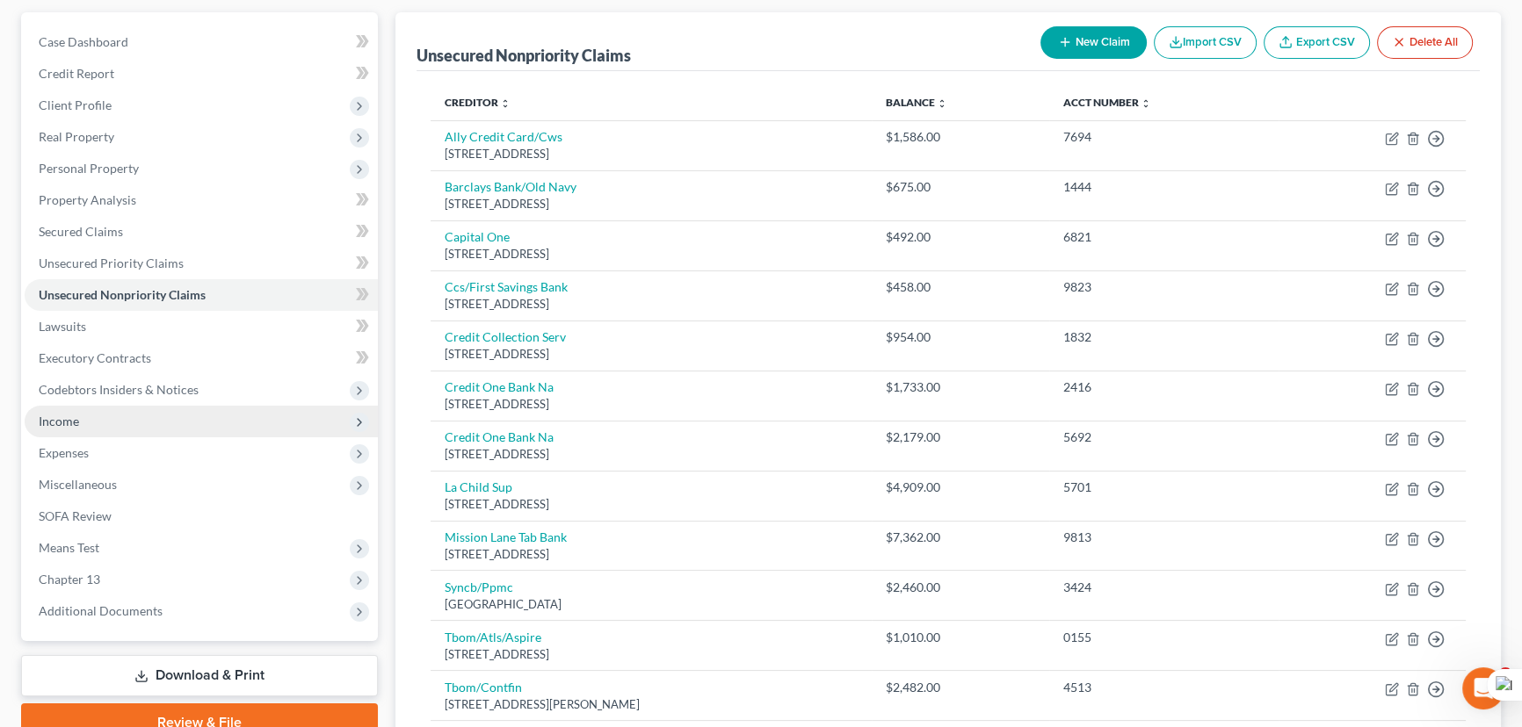
scroll to position [159, 0]
drag, startPoint x: 192, startPoint y: 413, endPoint x: 187, endPoint y: 430, distance: 17.5
click at [192, 412] on span "Income" at bounding box center [201, 419] width 353 height 32
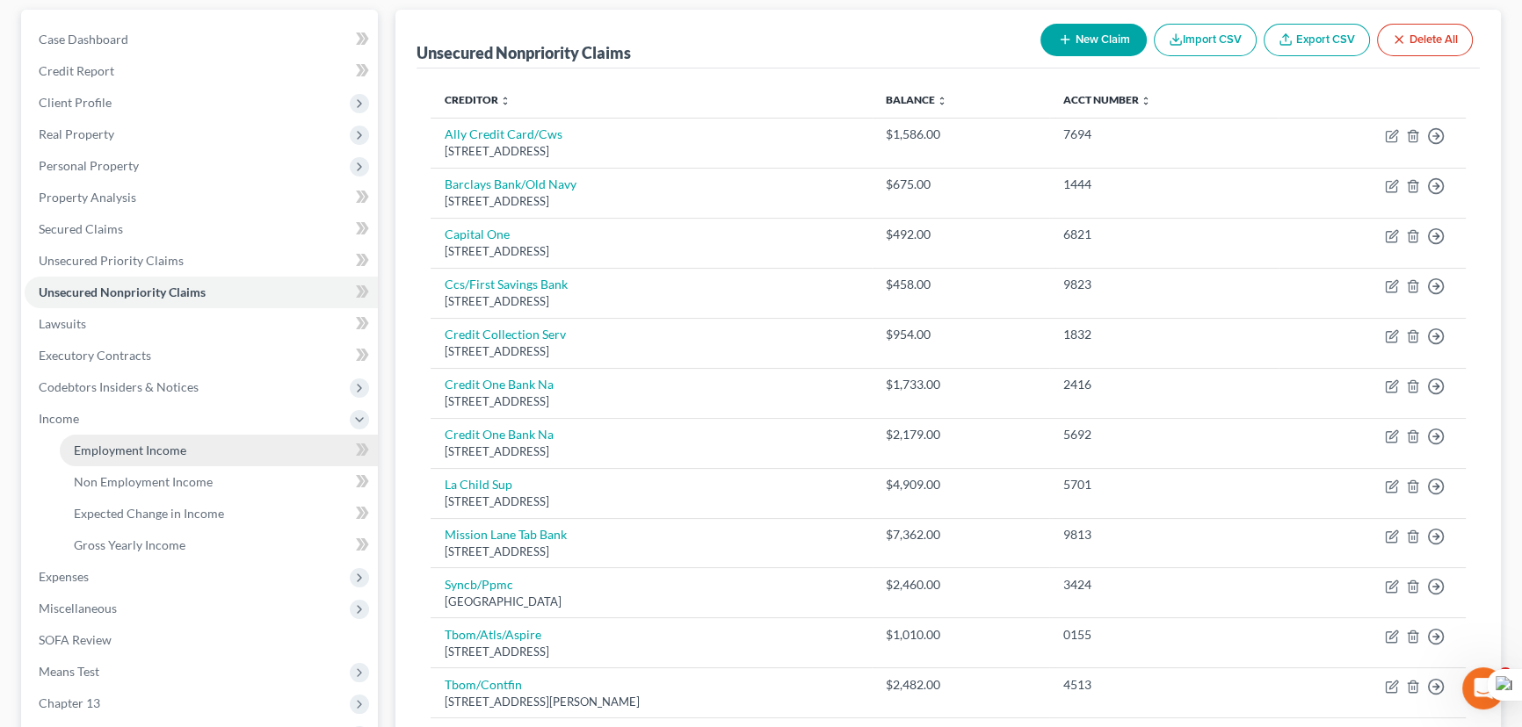
click at [176, 438] on link "Employment Income" at bounding box center [219, 451] width 318 height 32
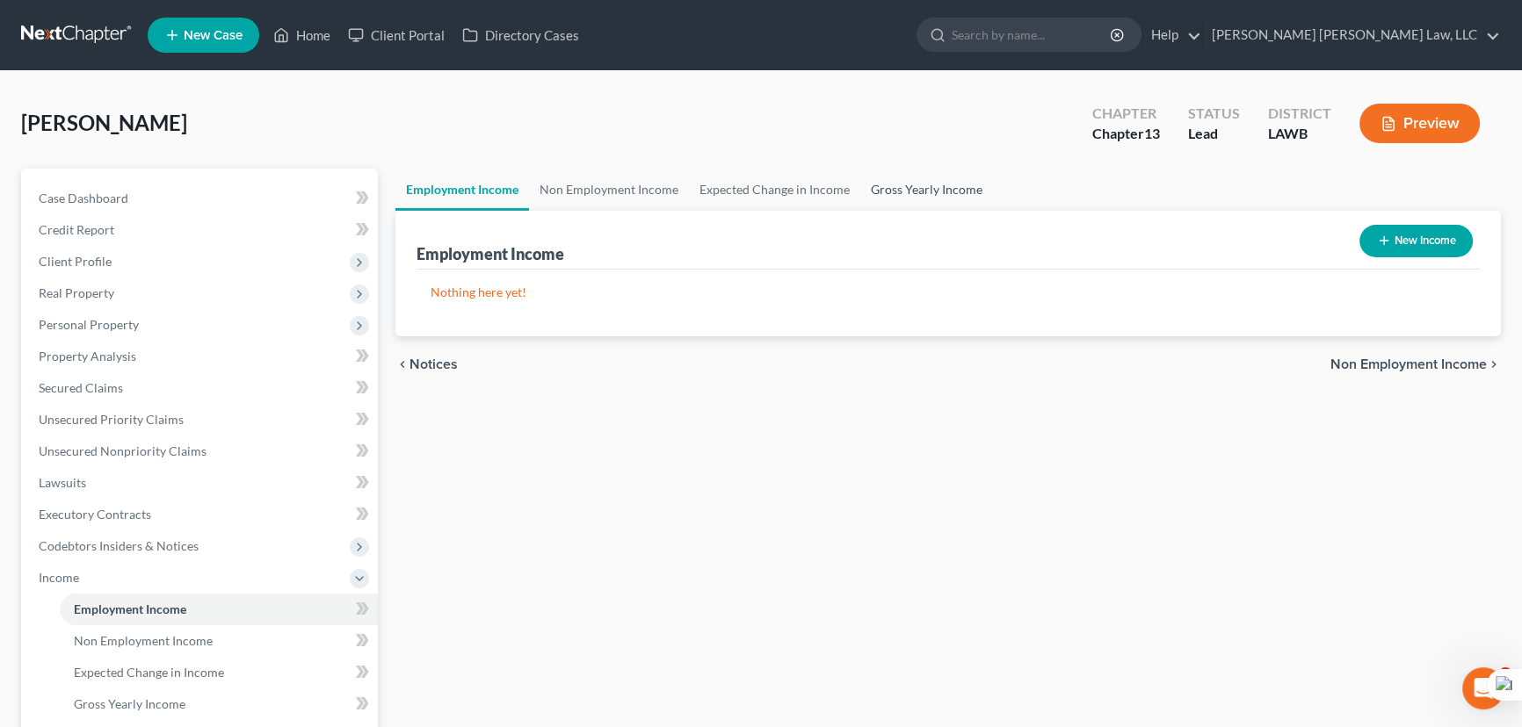
click at [962, 205] on link "Gross Yearly Income" at bounding box center [926, 190] width 133 height 42
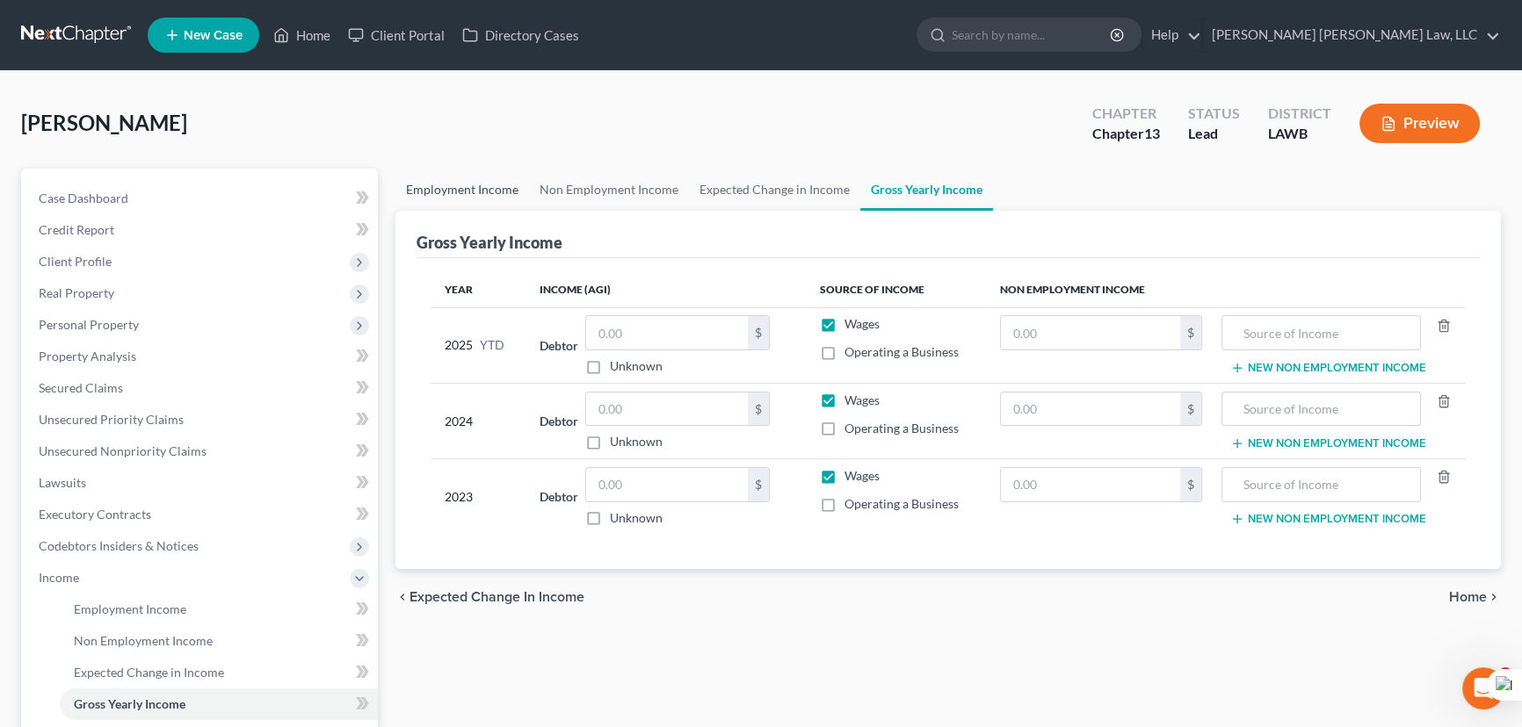
click at [466, 190] on link "Employment Income" at bounding box center [462, 190] width 134 height 42
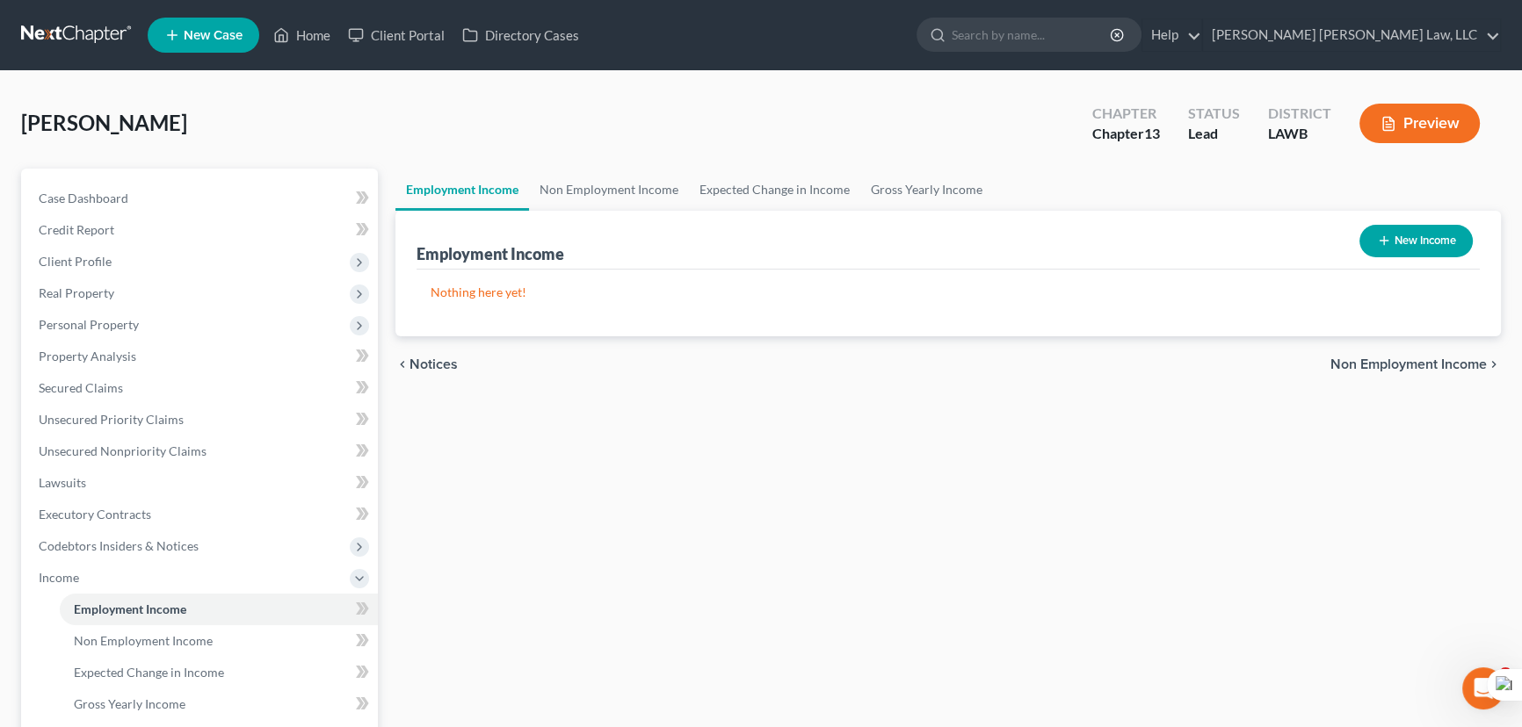
click at [1408, 235] on button "New Income" at bounding box center [1415, 241] width 113 height 33
select select "0"
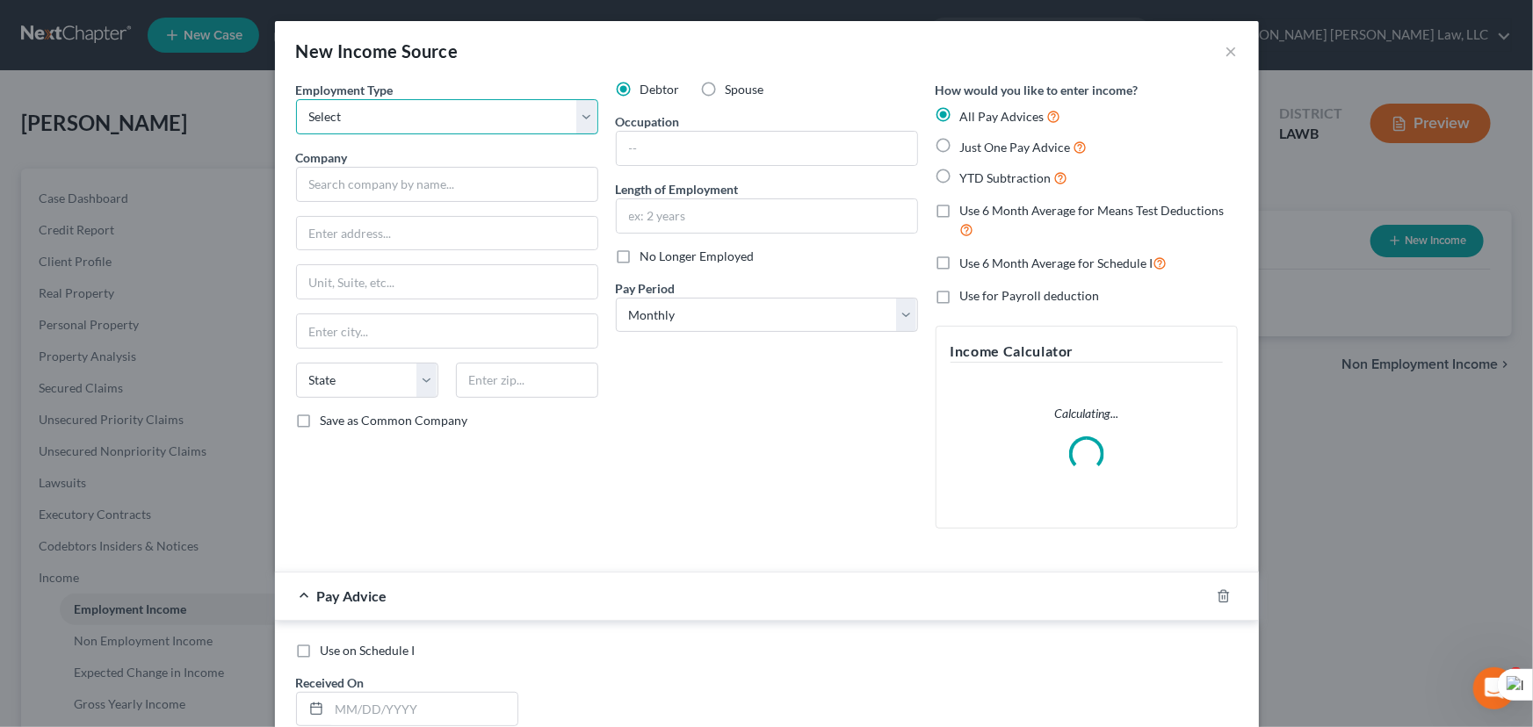
click at [462, 125] on select "Select Full or Part Time Employment Self Employment" at bounding box center [447, 116] width 302 height 35
select select "0"
click at [296, 99] on select "Select Full or Part Time Employment Self Employment" at bounding box center [447, 116] width 302 height 35
click at [804, 140] on input "text" at bounding box center [767, 148] width 300 height 33
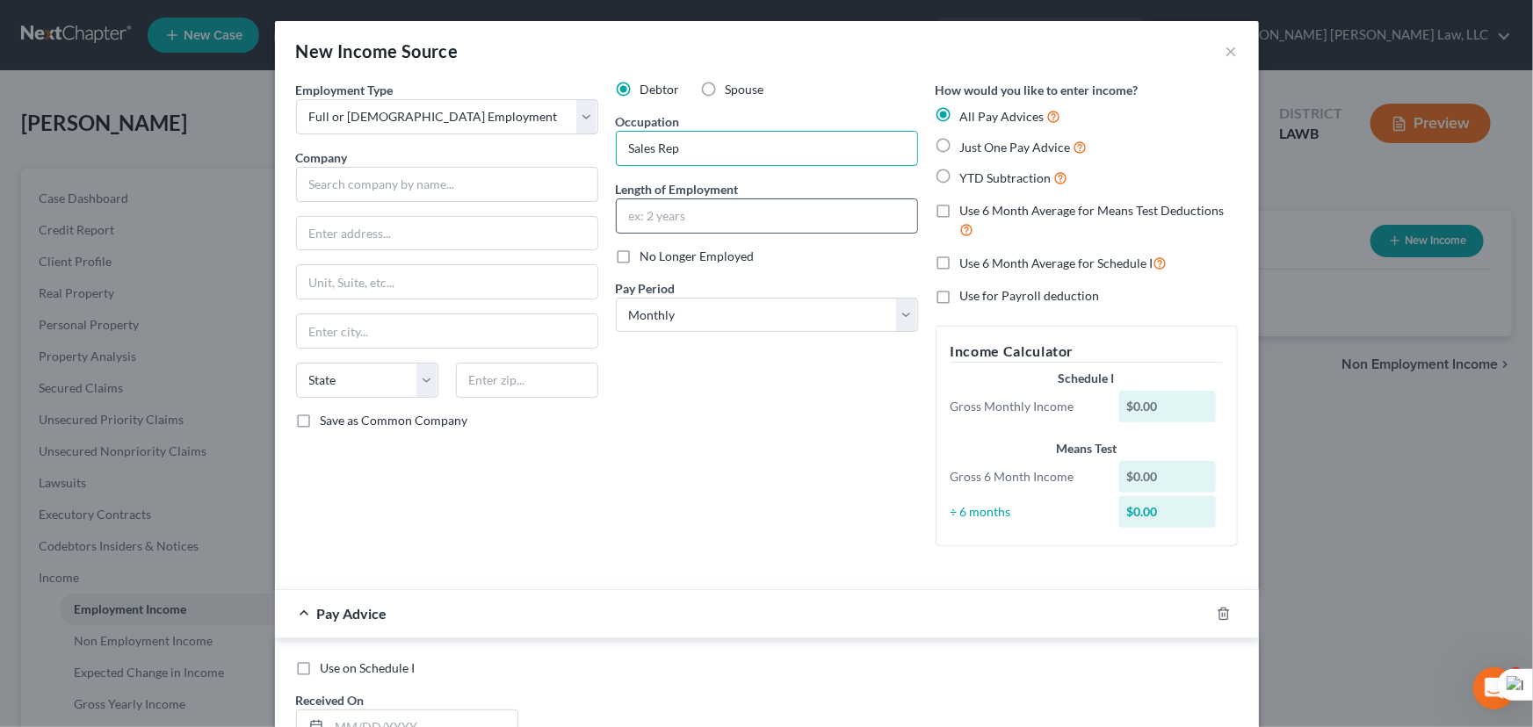
type input "Sales Rep"
click at [678, 214] on input "text" at bounding box center [767, 215] width 300 height 33
click at [666, 330] on select "Select Monthly Twice Monthly Every Other Week Weekly" at bounding box center [767, 315] width 302 height 35
select select "3"
click at [616, 298] on select "Select Monthly Twice Monthly Every Other Week Weekly" at bounding box center [767, 315] width 302 height 35
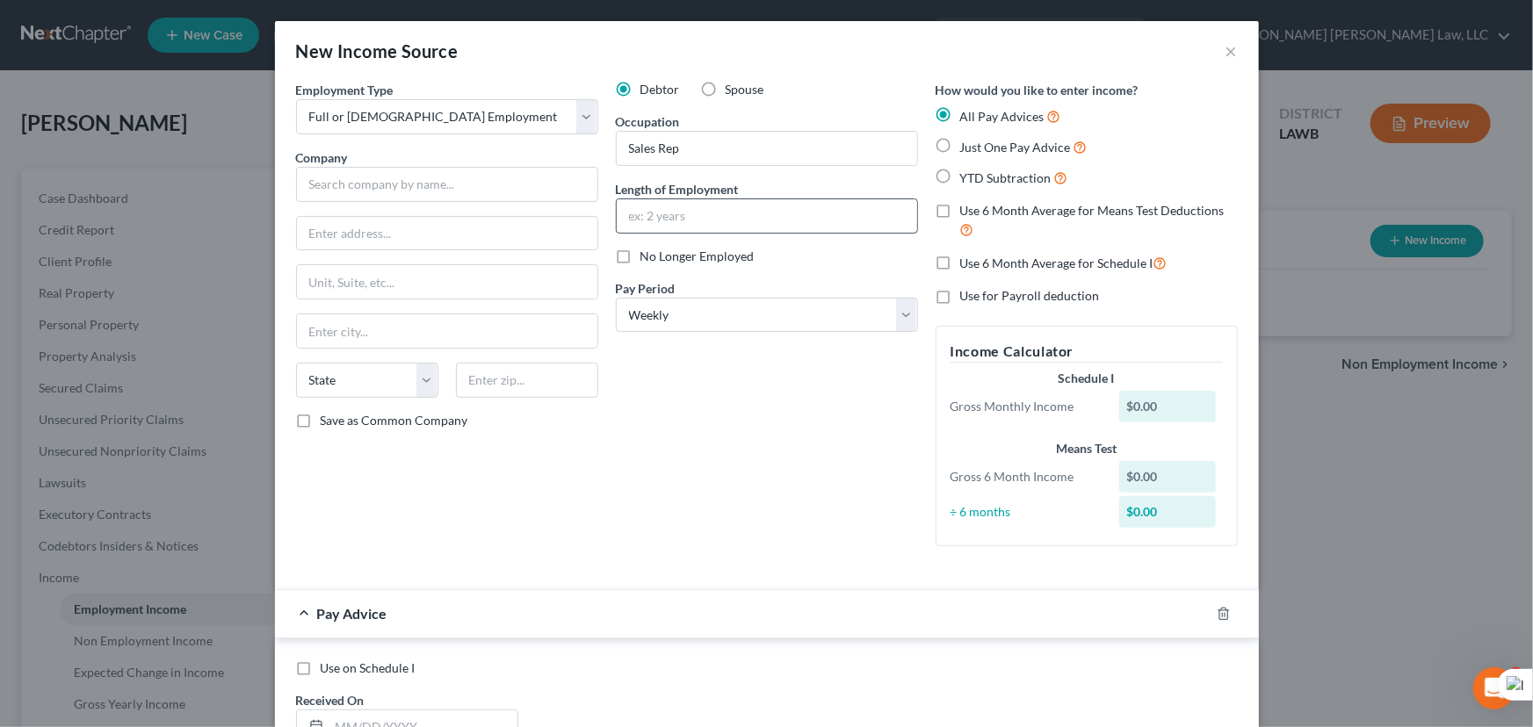
click at [662, 223] on input "text" at bounding box center [767, 215] width 300 height 33
type input "5 years"
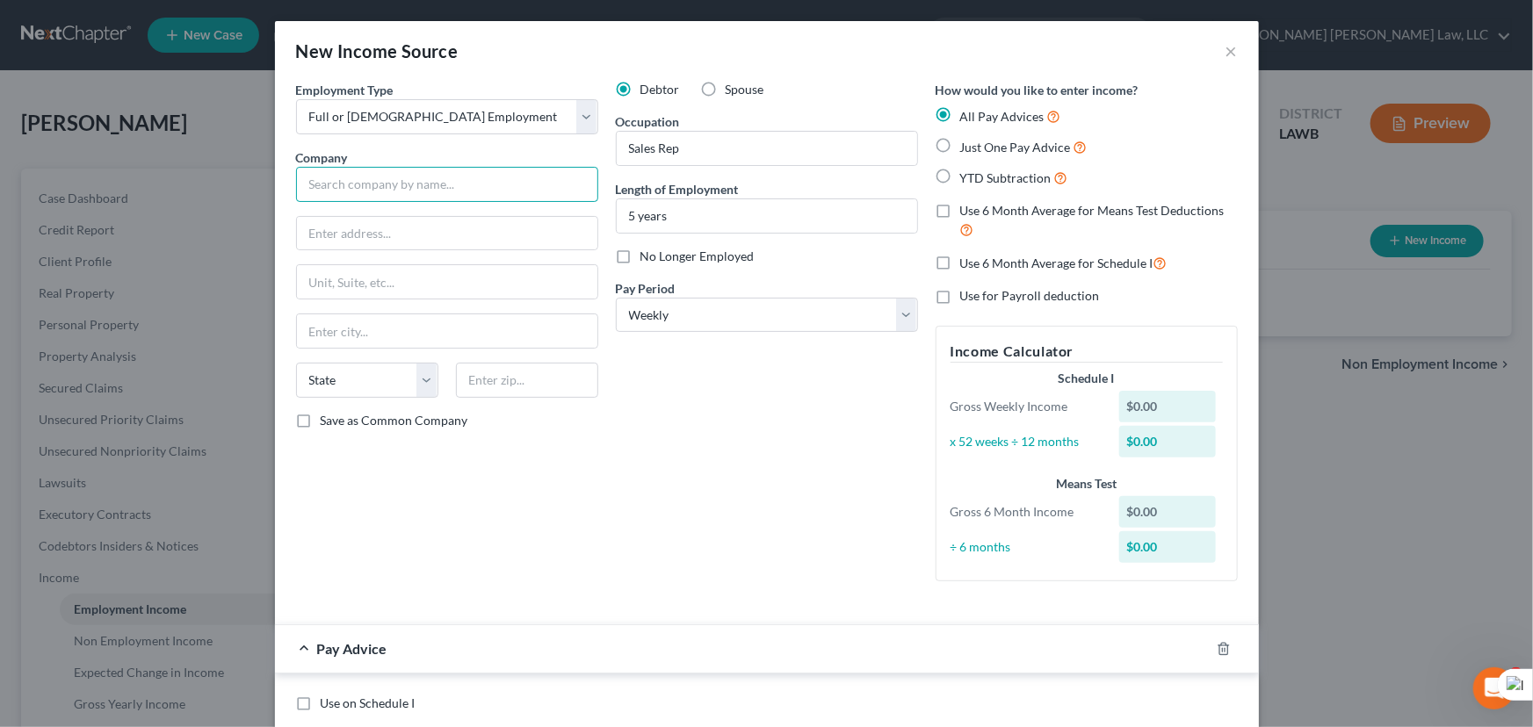
click at [325, 179] on input "text" at bounding box center [447, 184] width 302 height 35
type input "PepsiCo Beverage Sales, LLC"
type input "700 Anderson Hill Rd"
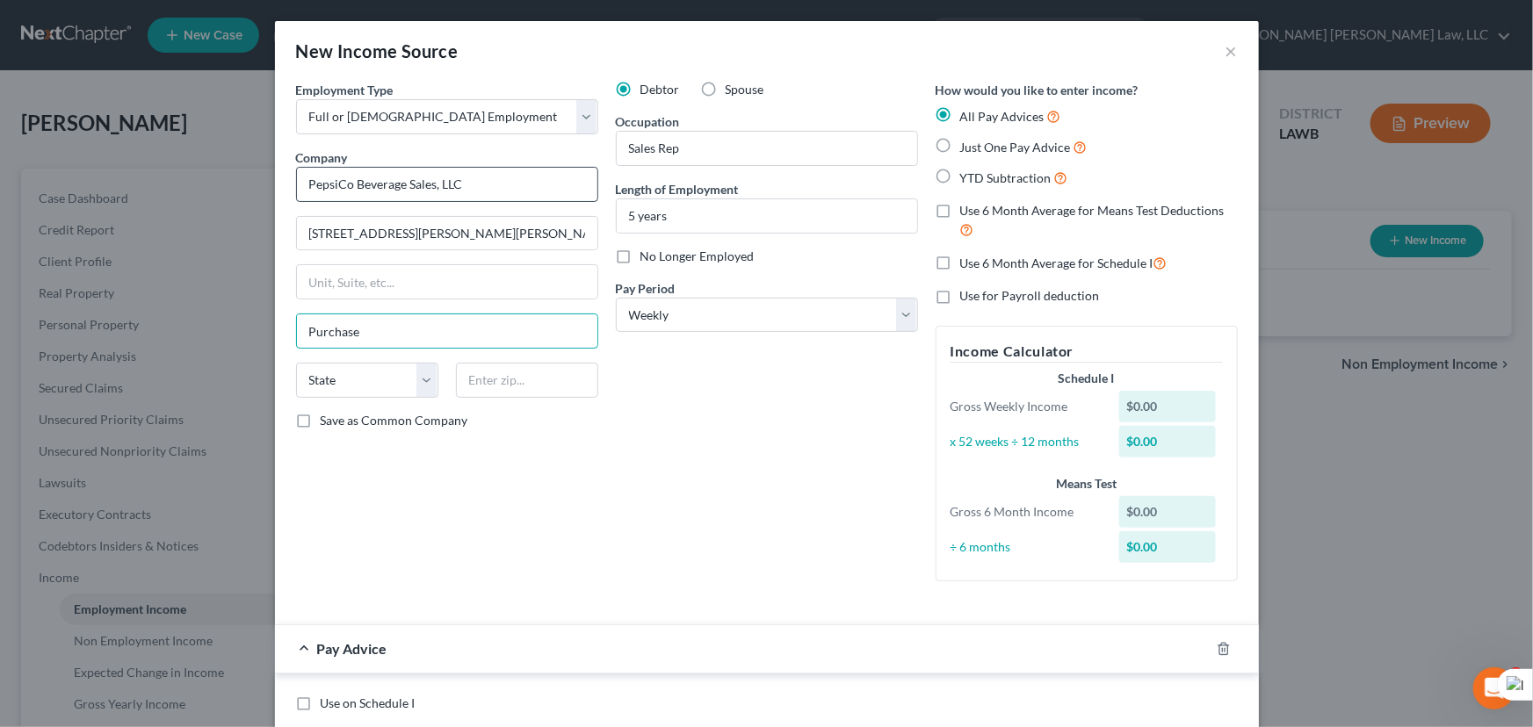
type input "Purchase"
select select "35"
type input "10577"
click at [960, 145] on label "Just One Pay Advice" at bounding box center [1023, 147] width 127 height 20
click at [967, 145] on input "Just One Pay Advice" at bounding box center [972, 142] width 11 height 11
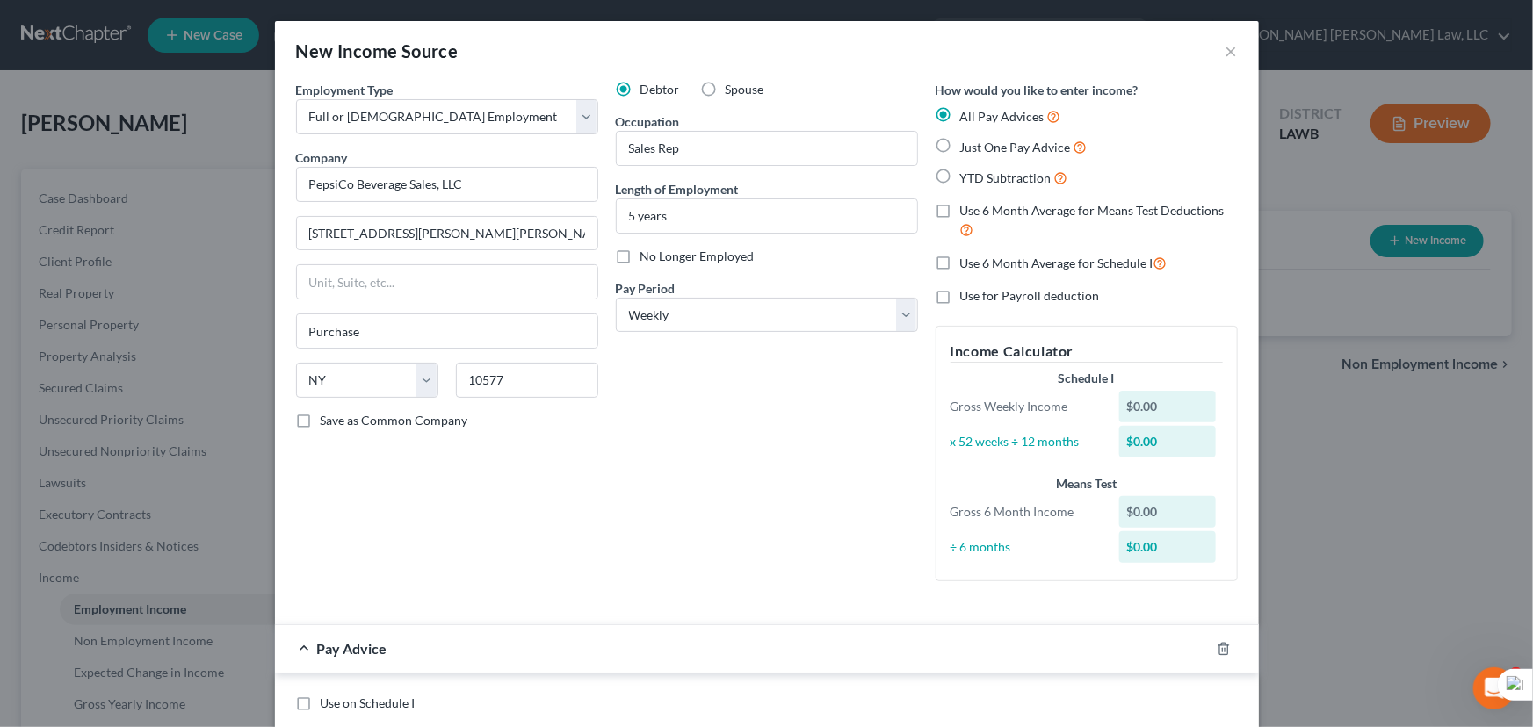
radio input "true"
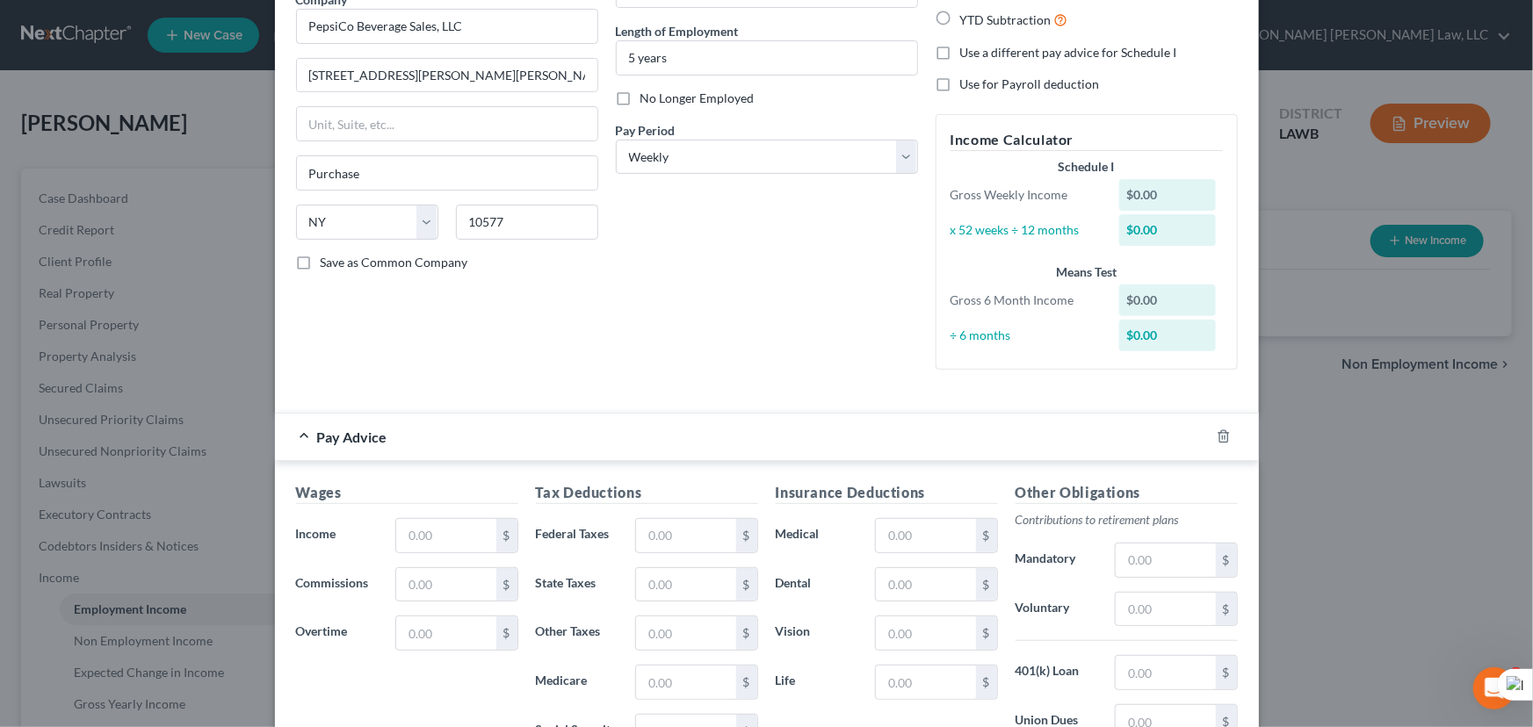
scroll to position [399, 0]
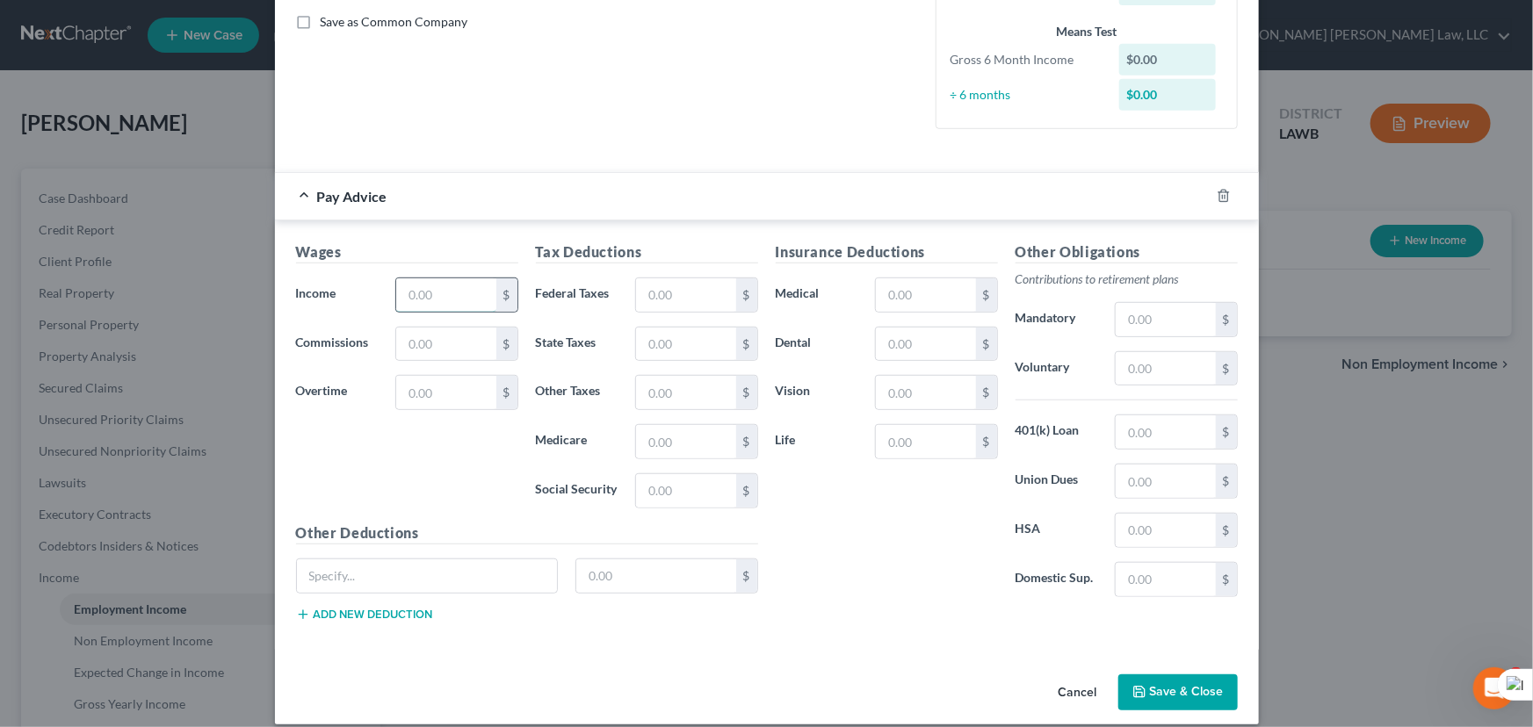
click at [452, 280] on input "text" at bounding box center [445, 295] width 99 height 33
click at [445, 299] on input "text" at bounding box center [445, 295] width 99 height 33
type input "1,658.59"
click at [903, 445] on input "text" at bounding box center [925, 441] width 99 height 33
type input "0.52"
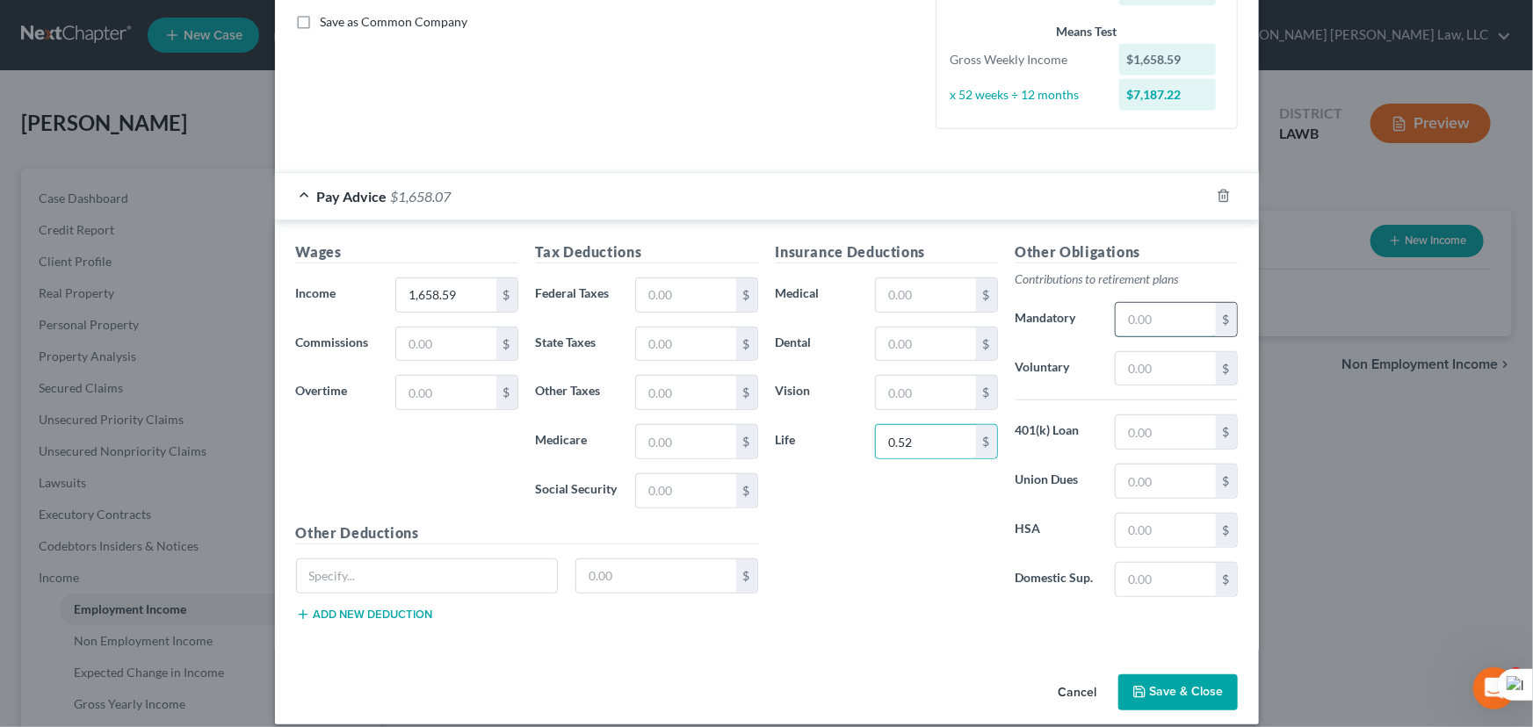
click at [1157, 322] on input "text" at bounding box center [1165, 319] width 99 height 33
type input "126.19"
click at [953, 290] on input "text" at bounding box center [925, 295] width 99 height 33
type input "25.71"
click at [937, 343] on input "text" at bounding box center [925, 344] width 99 height 33
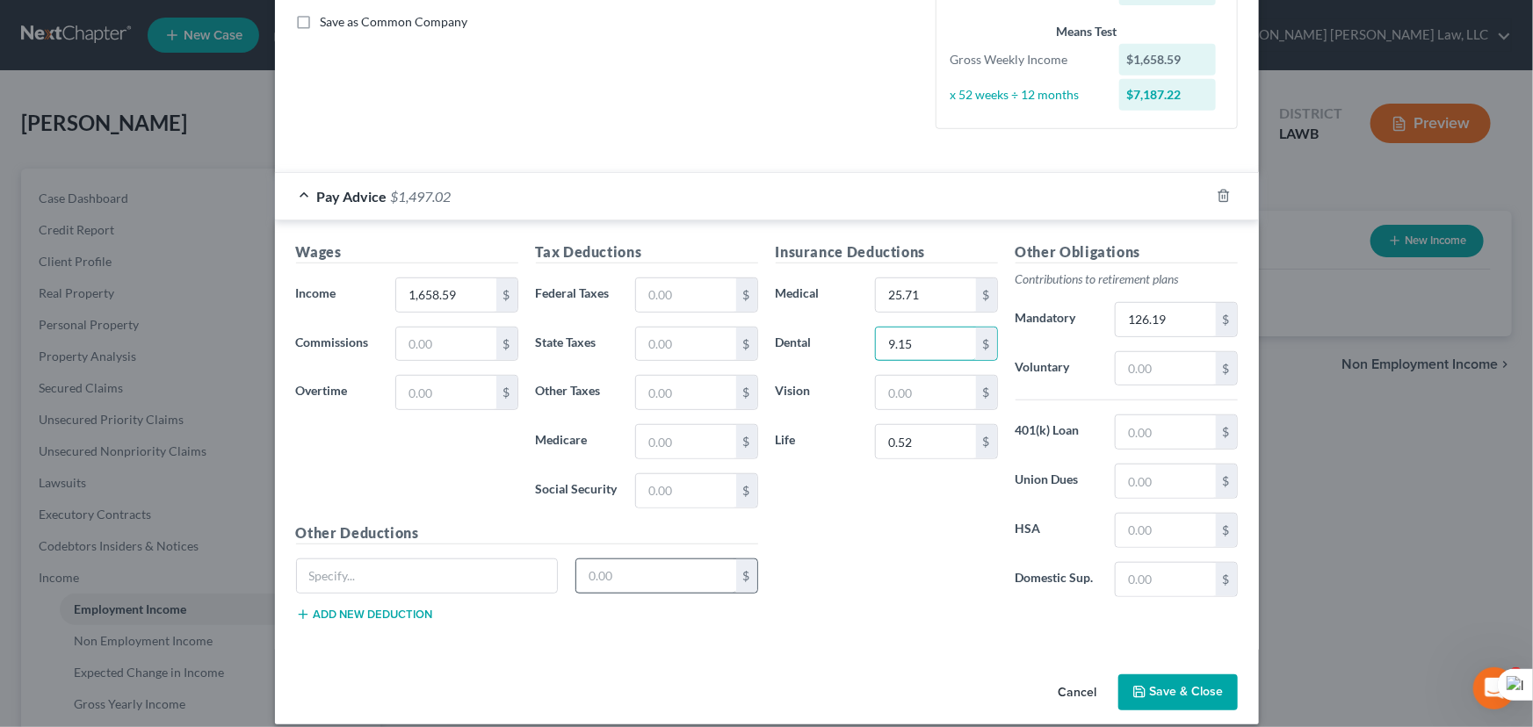
type input "9.15"
click at [682, 571] on input "text" at bounding box center [656, 576] width 160 height 33
type input "138.70"
click at [367, 613] on button "Add new deduction" at bounding box center [364, 615] width 137 height 14
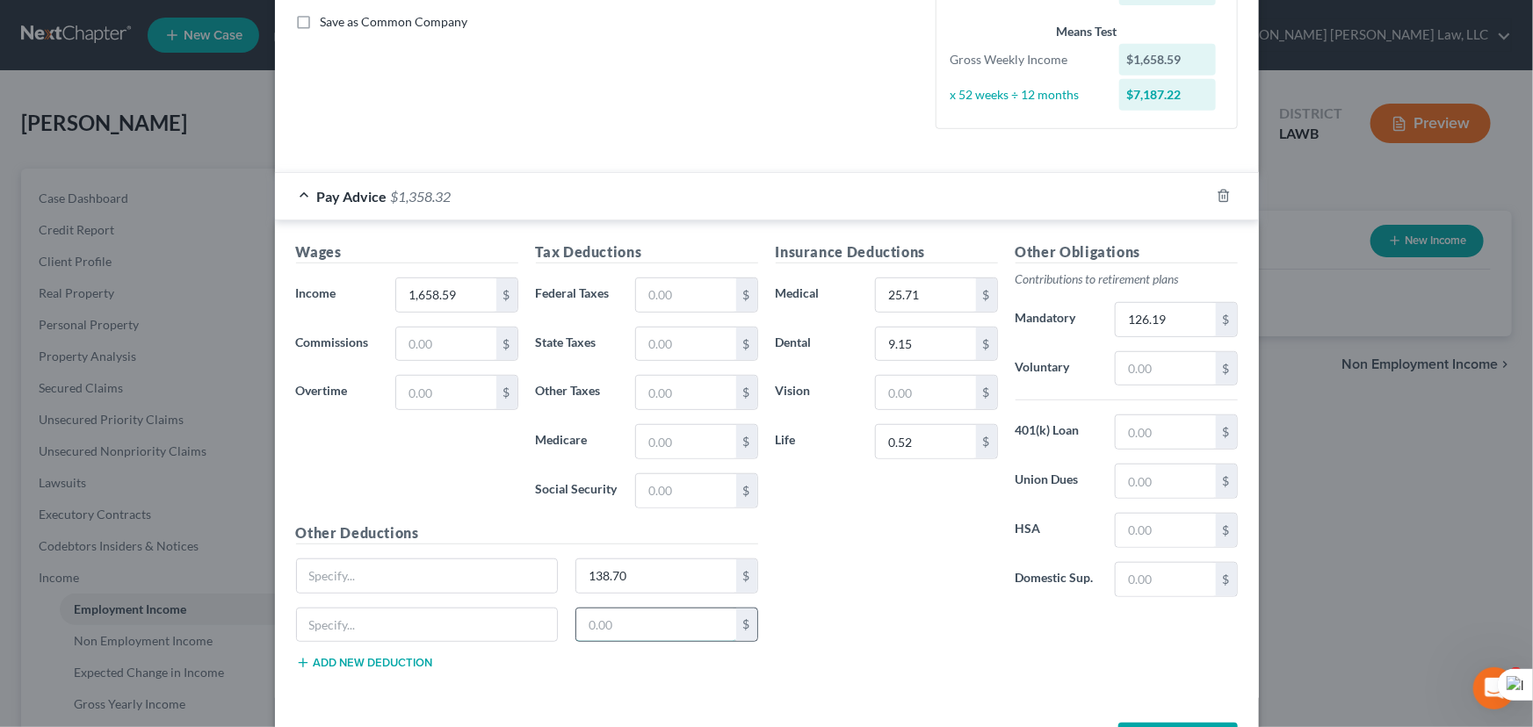
drag, startPoint x: 639, startPoint y: 626, endPoint x: 641, endPoint y: 614, distance: 12.6
click at [639, 626] on input "text" at bounding box center [656, 625] width 160 height 33
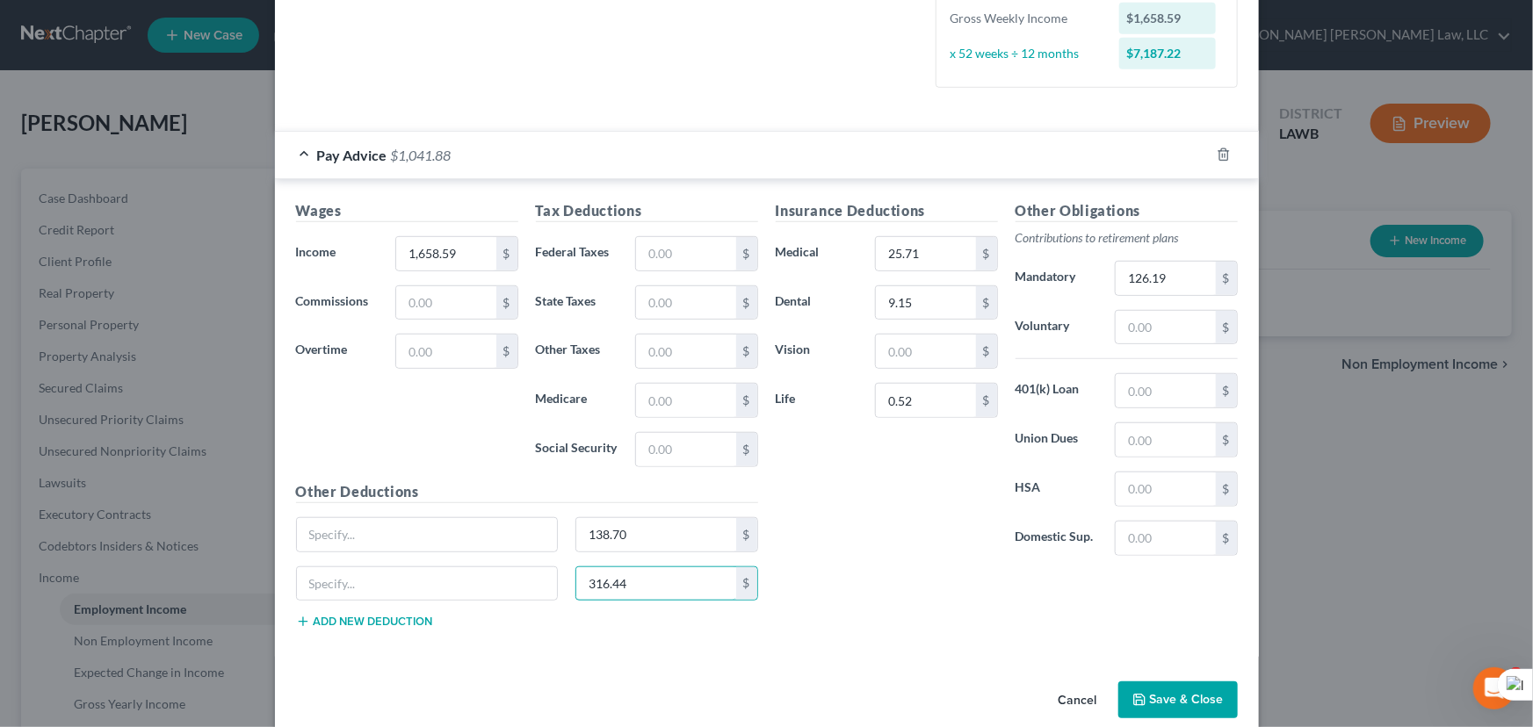
scroll to position [464, 0]
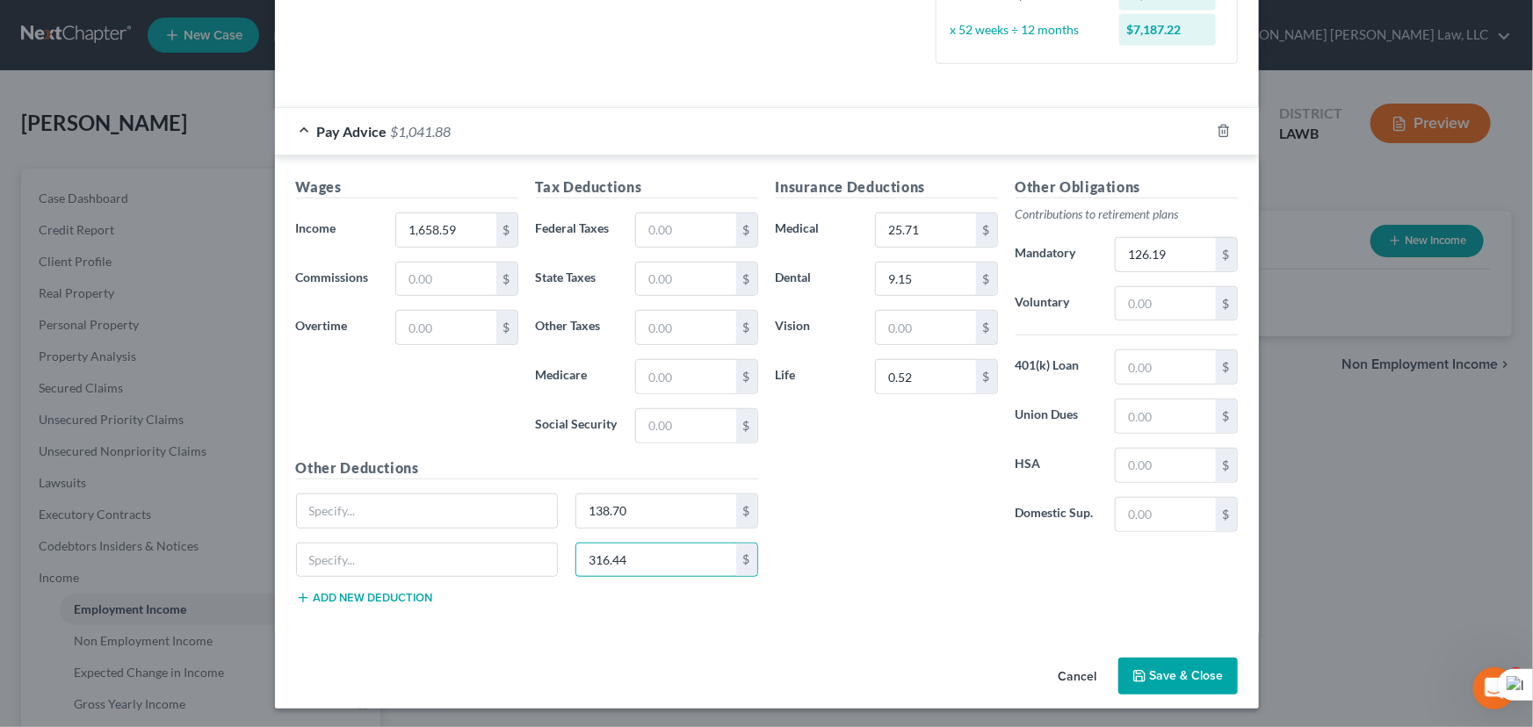
type input "316.44"
click at [399, 591] on button "Add new deduction" at bounding box center [364, 598] width 137 height 14
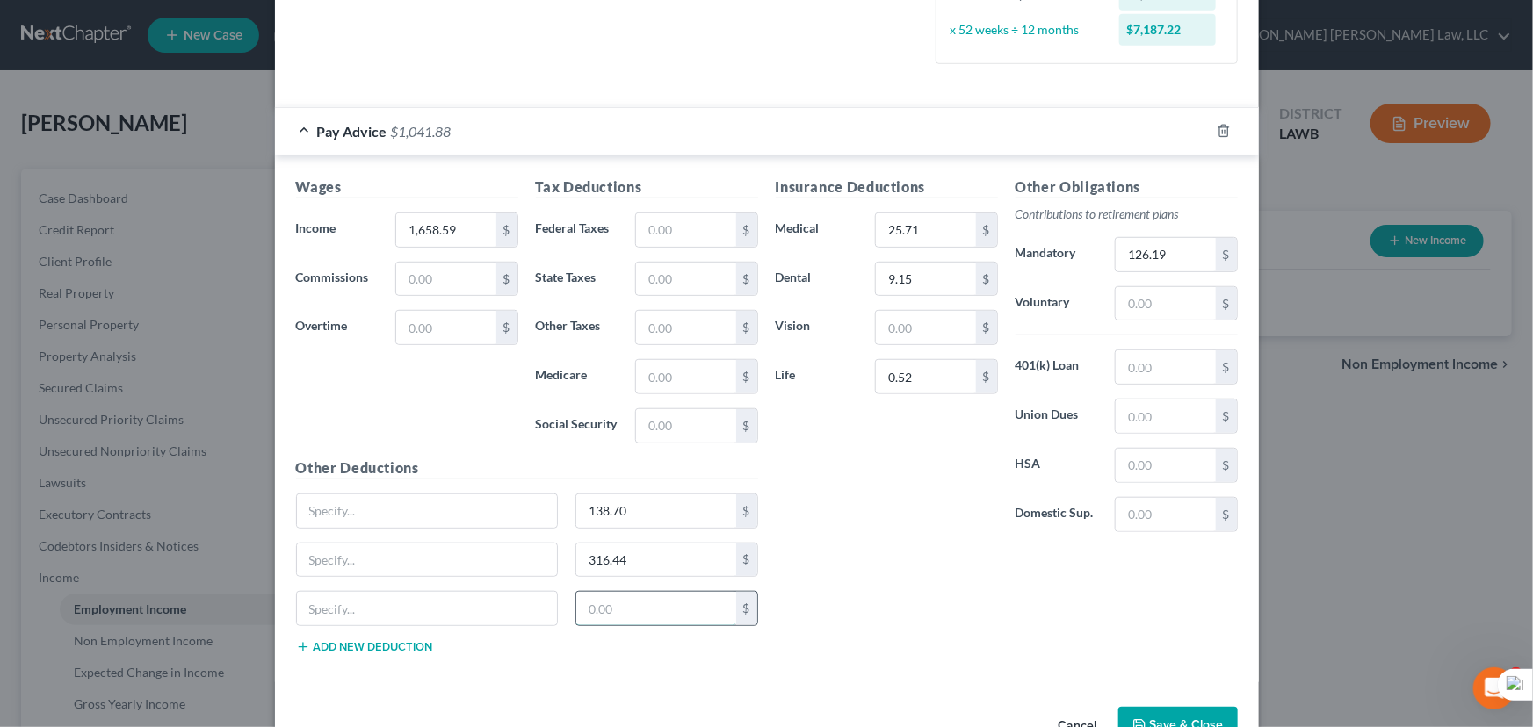
click at [591, 605] on input "text" at bounding box center [656, 608] width 160 height 33
type input "28.84"
click at [688, 226] on input "text" at bounding box center [685, 230] width 99 height 33
type input "111.88"
click at [673, 416] on input "text" at bounding box center [685, 425] width 99 height 33
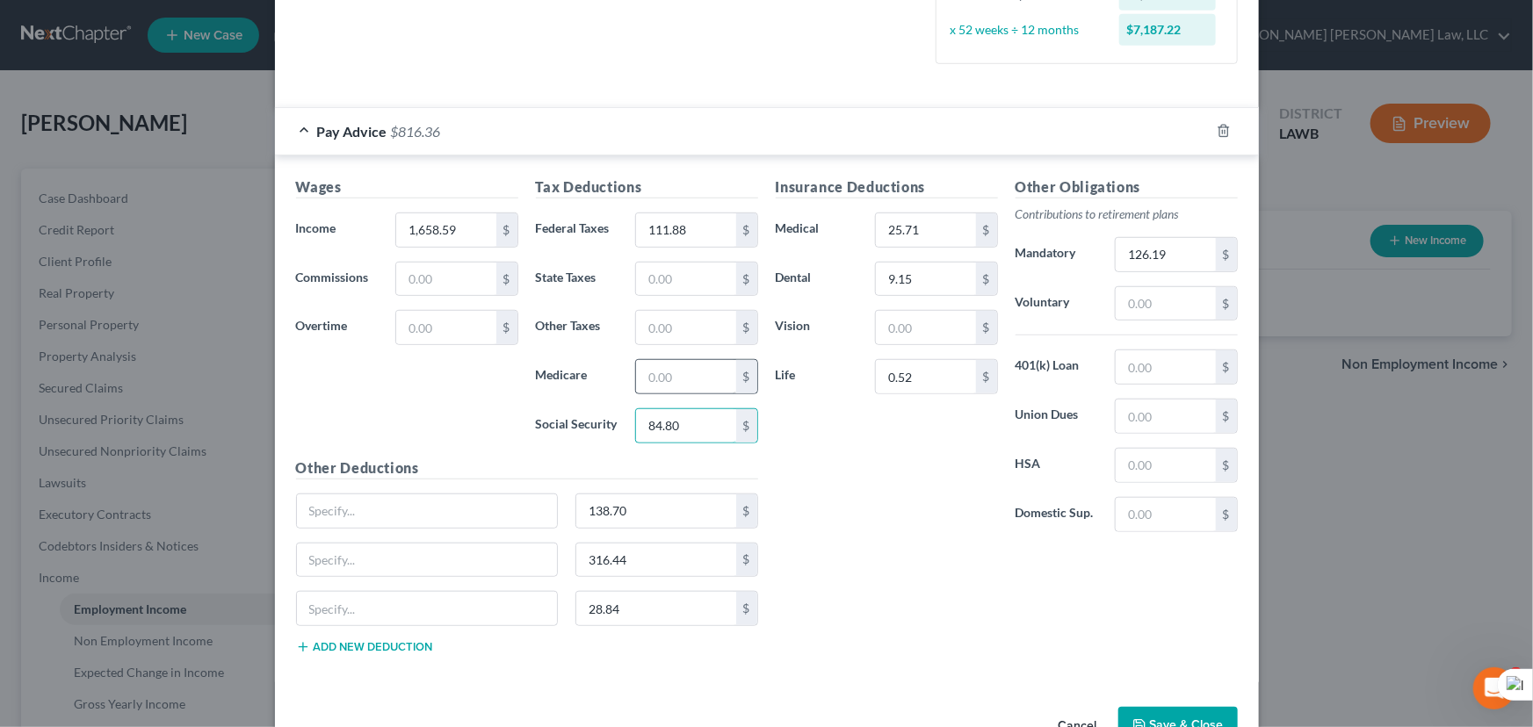
type input "84.80"
click at [663, 386] on input "text" at bounding box center [685, 376] width 99 height 33
type input "19.83"
click at [1196, 525] on input "text" at bounding box center [1165, 514] width 99 height 33
type input "316.44"
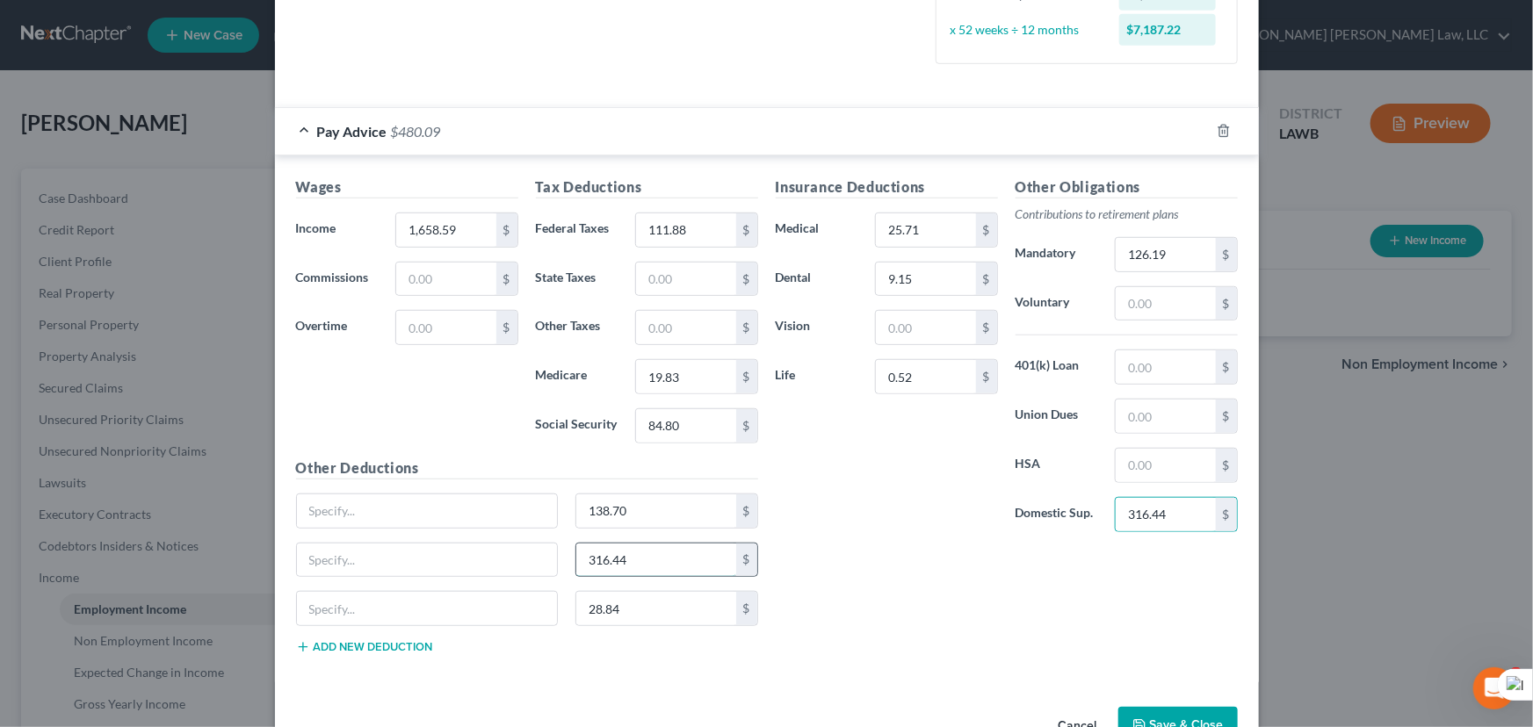
click at [685, 547] on input "316.44" at bounding box center [656, 560] width 160 height 33
click at [705, 506] on input "138.70" at bounding box center [656, 511] width 160 height 33
click at [1191, 512] on input "316.44" at bounding box center [1165, 514] width 99 height 33
drag, startPoint x: 1141, startPoint y: 510, endPoint x: 908, endPoint y: 482, distance: 234.4
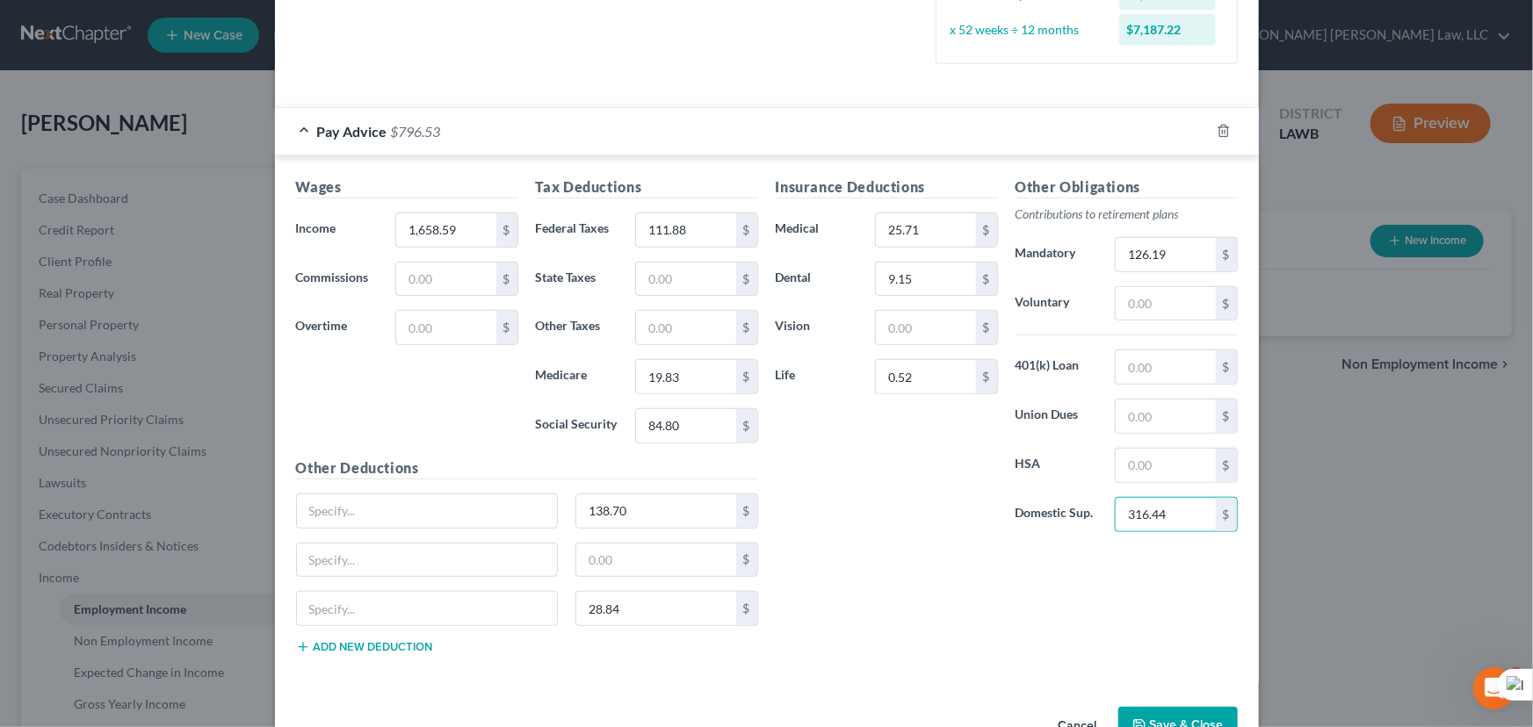
click at [908, 482] on div "Insurance Deductions Medical 25.71 $ Dental 9.15 $ Vision $ Life 0.52 $ Other O…" at bounding box center [1007, 362] width 480 height 370
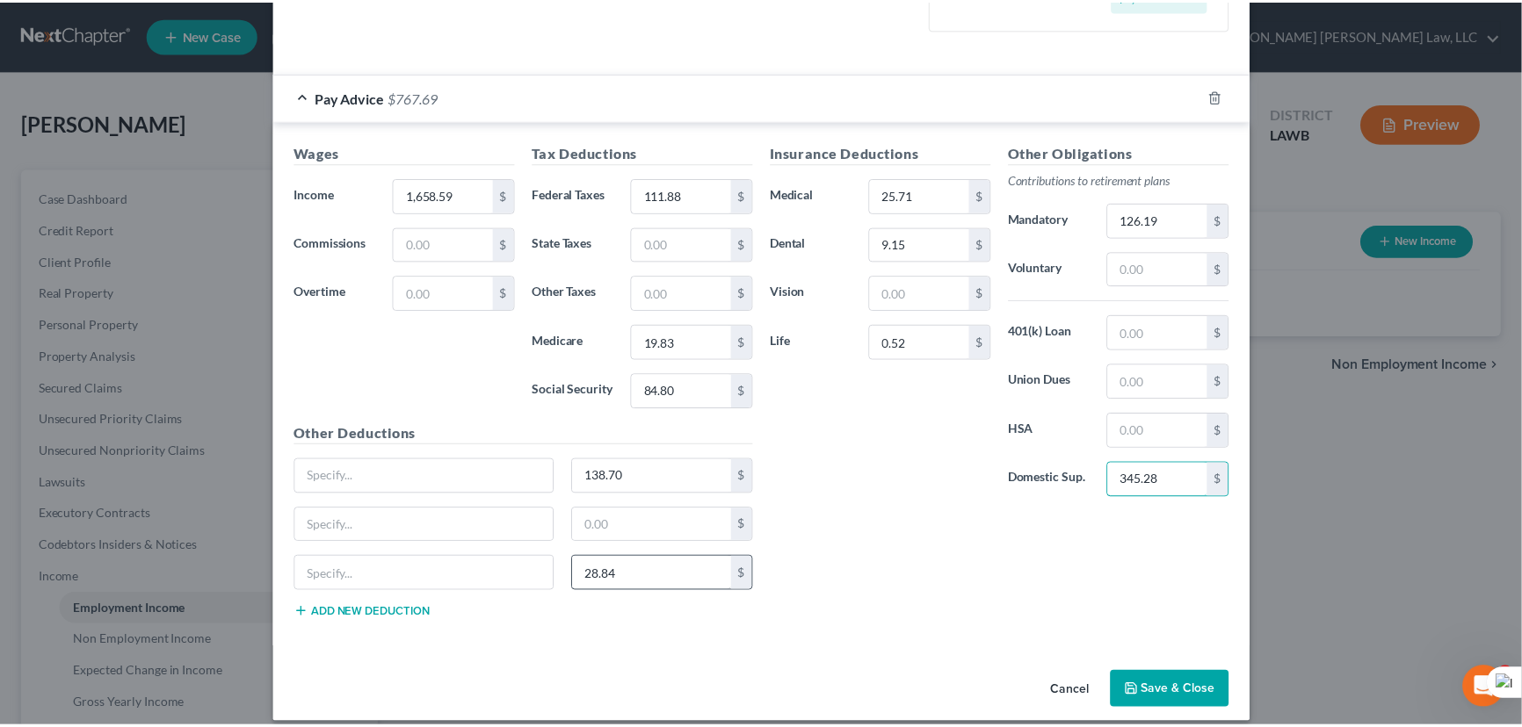
scroll to position [512, 0]
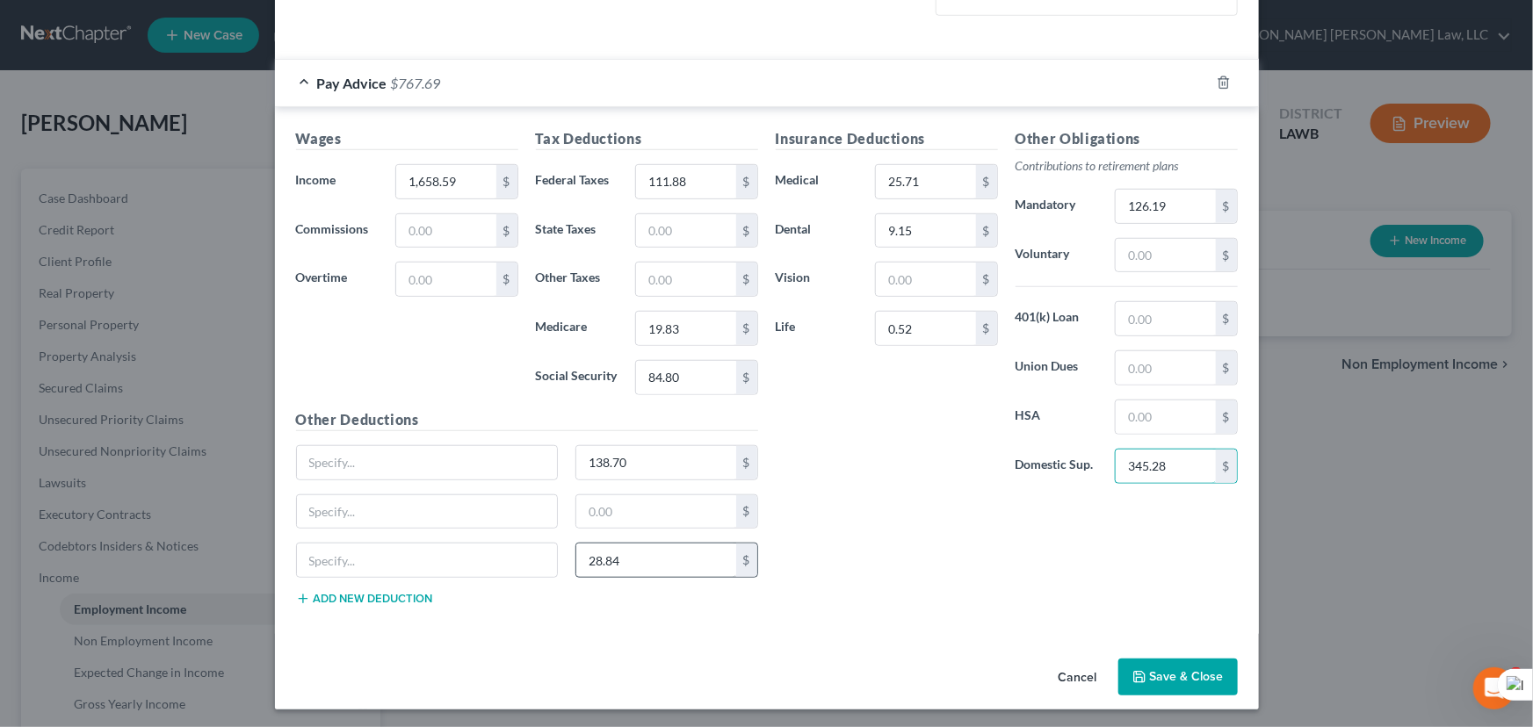
type input "345.28"
click at [643, 548] on input "28.84" at bounding box center [656, 560] width 160 height 33
click at [677, 465] on input "138.70" at bounding box center [656, 462] width 160 height 33
click at [1160, 670] on button "Save & Close" at bounding box center [1177, 677] width 119 height 37
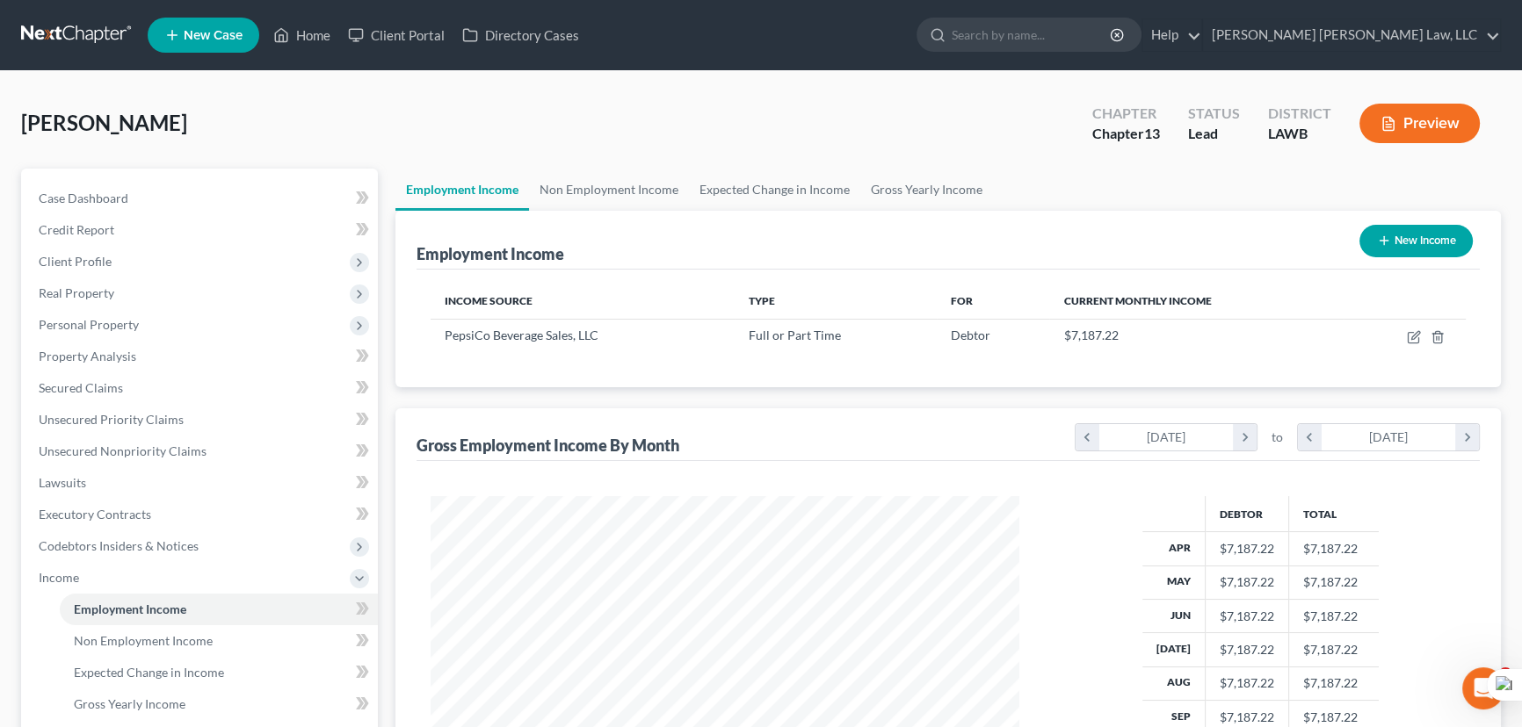
scroll to position [159, 0]
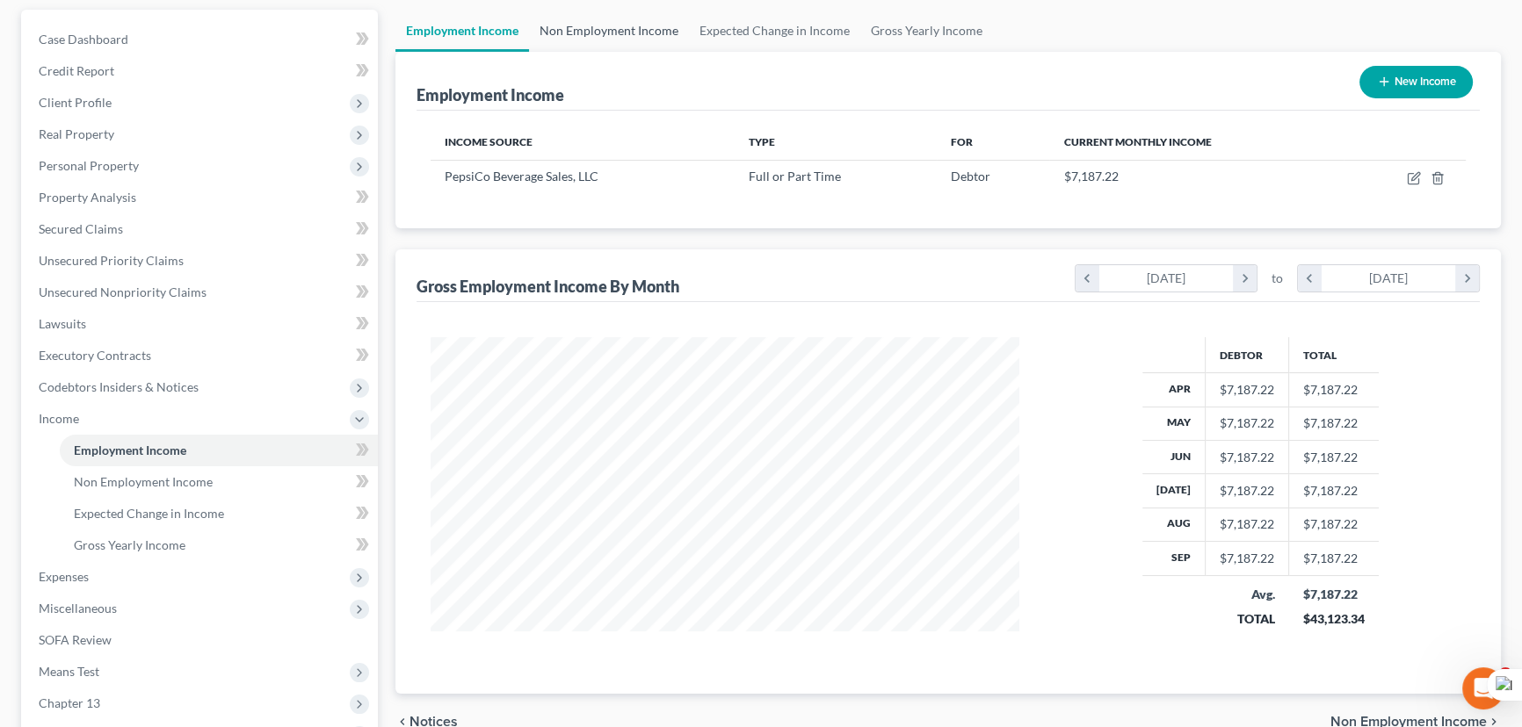
drag, startPoint x: 579, startPoint y: 31, endPoint x: 573, endPoint y: 50, distance: 20.3
click at [579, 31] on link "Non Employment Income" at bounding box center [609, 31] width 160 height 42
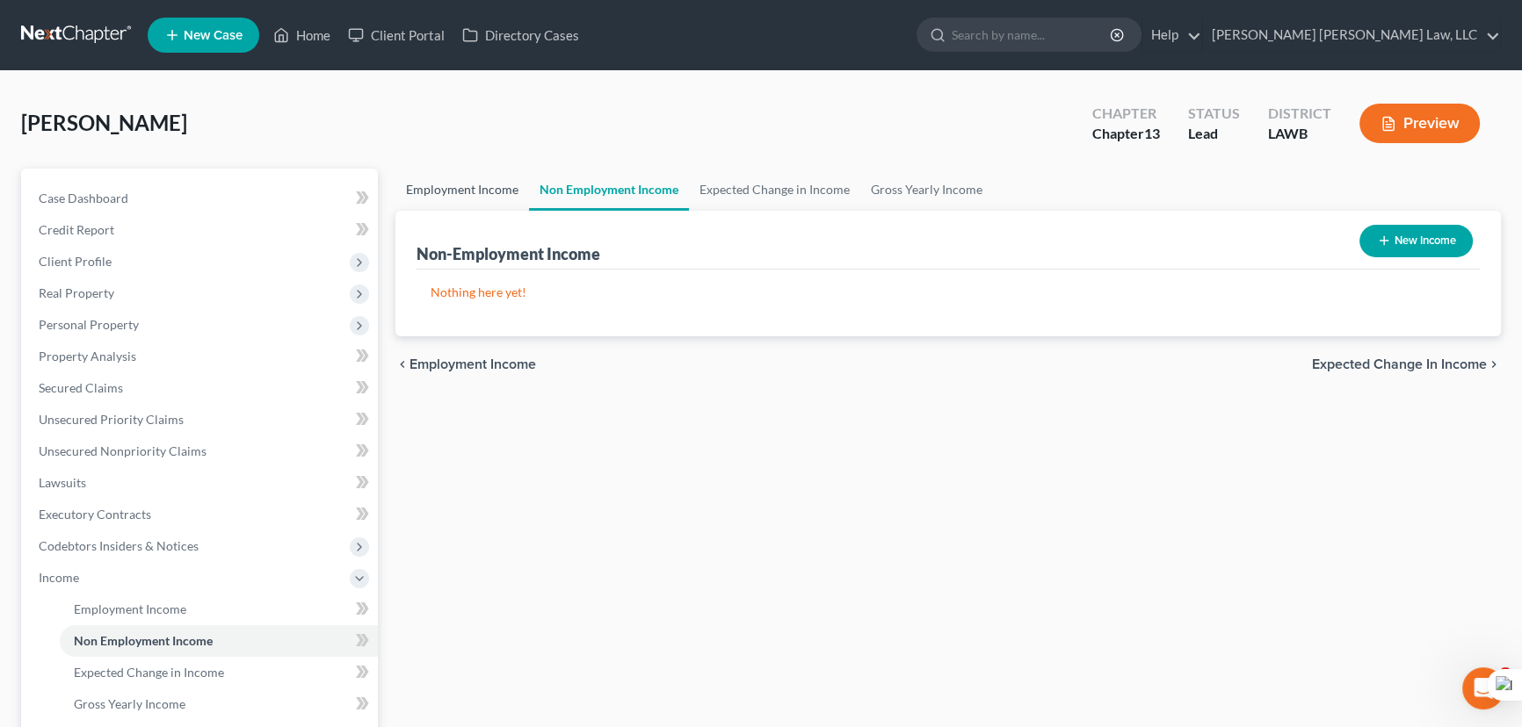
click at [481, 192] on link "Employment Income" at bounding box center [462, 190] width 134 height 42
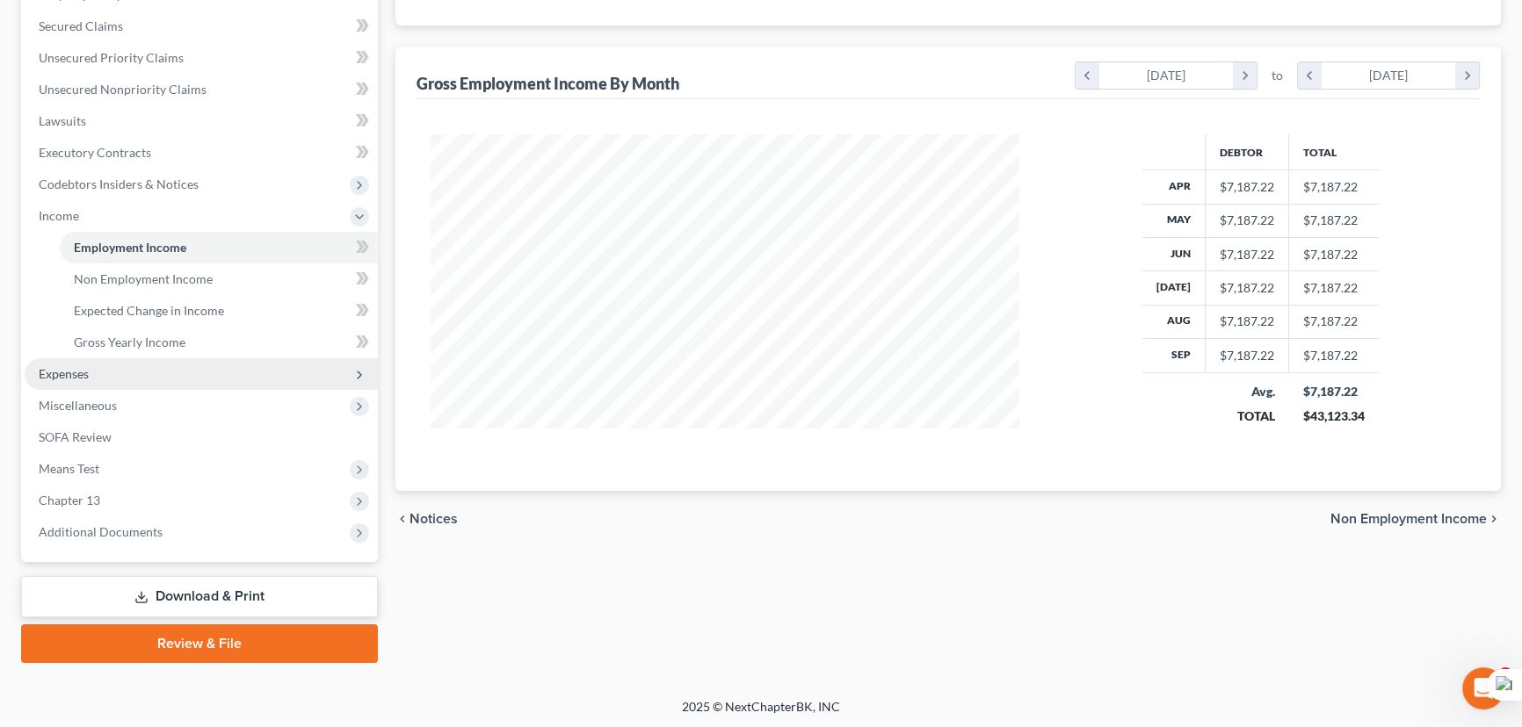
scroll to position [315, 624]
click at [110, 377] on span "Expenses" at bounding box center [201, 374] width 353 height 32
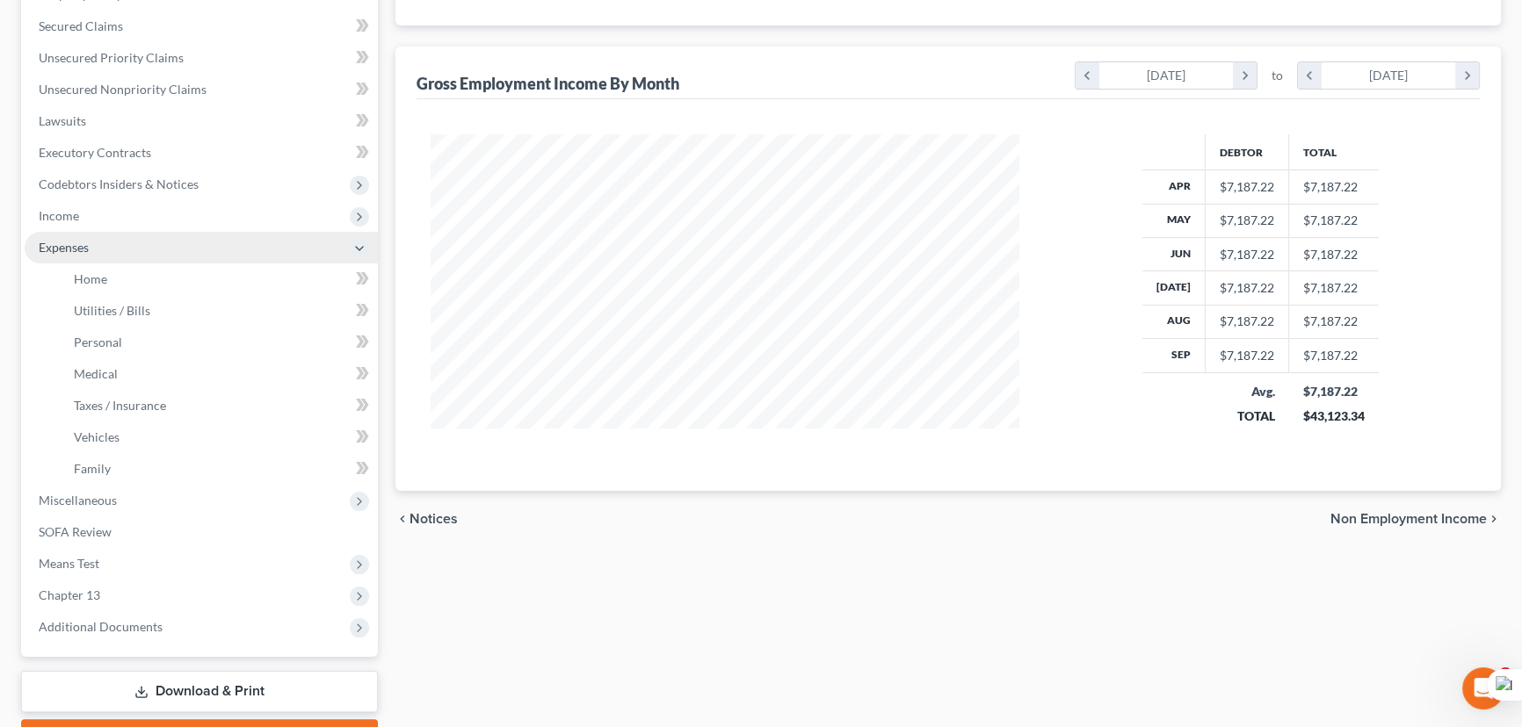
click at [163, 254] on span "Expenses" at bounding box center [201, 248] width 353 height 32
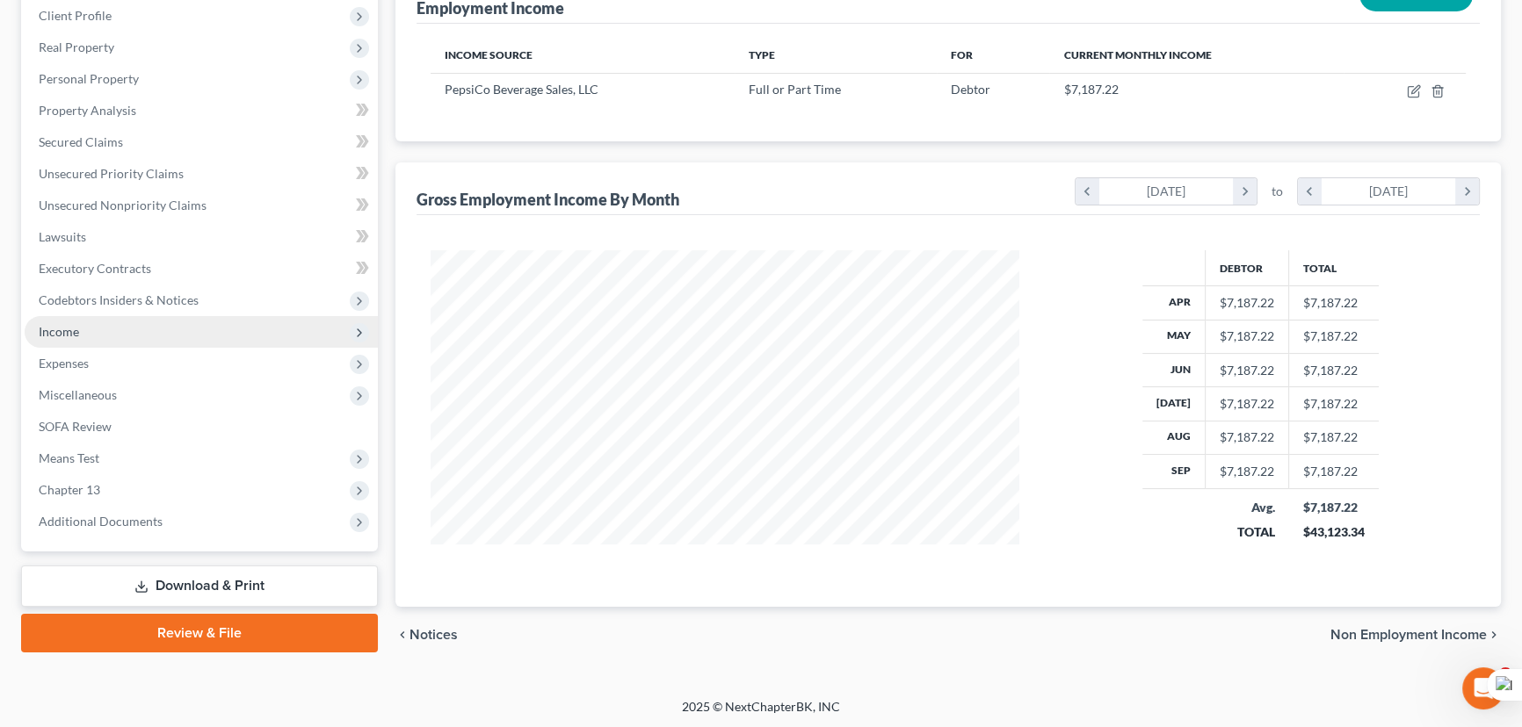
click at [133, 343] on span "Income" at bounding box center [201, 332] width 353 height 32
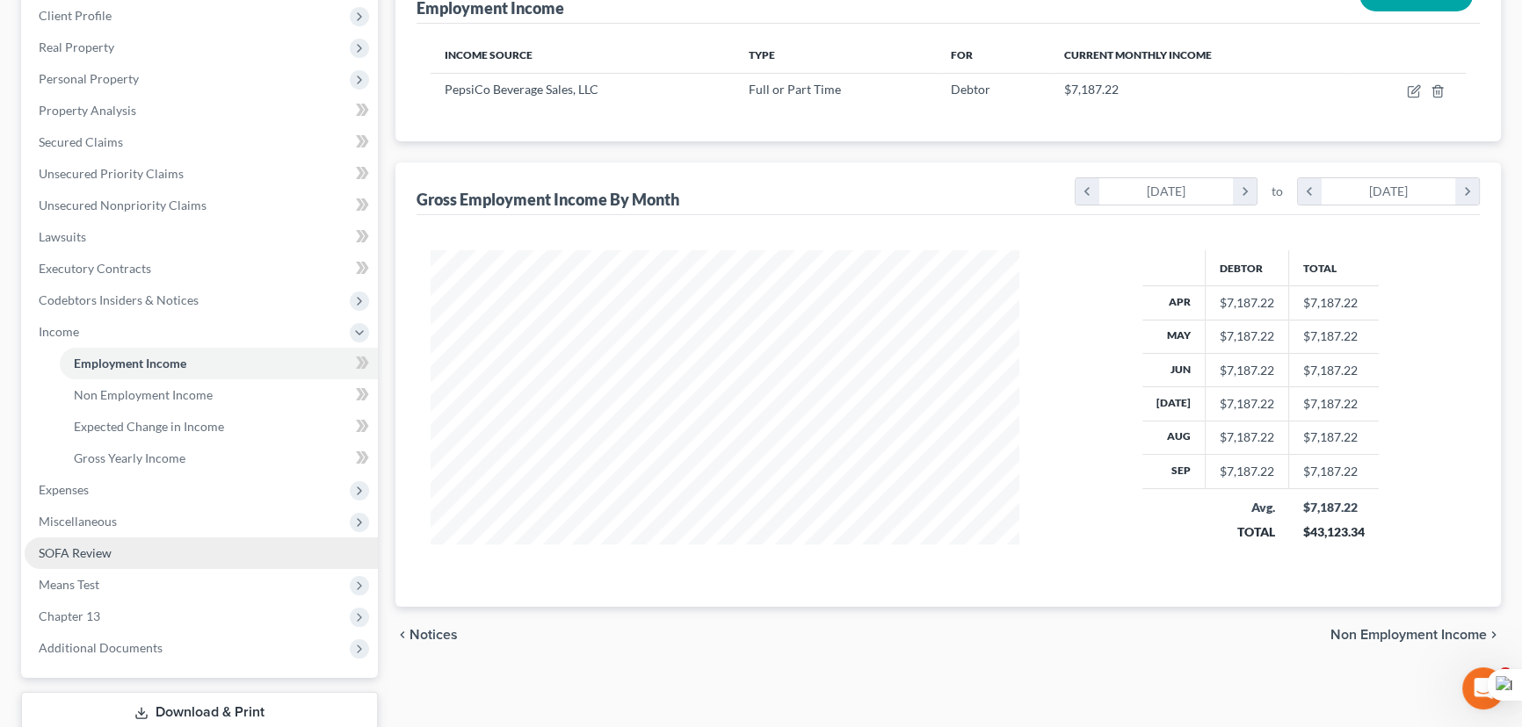
scroll to position [362, 0]
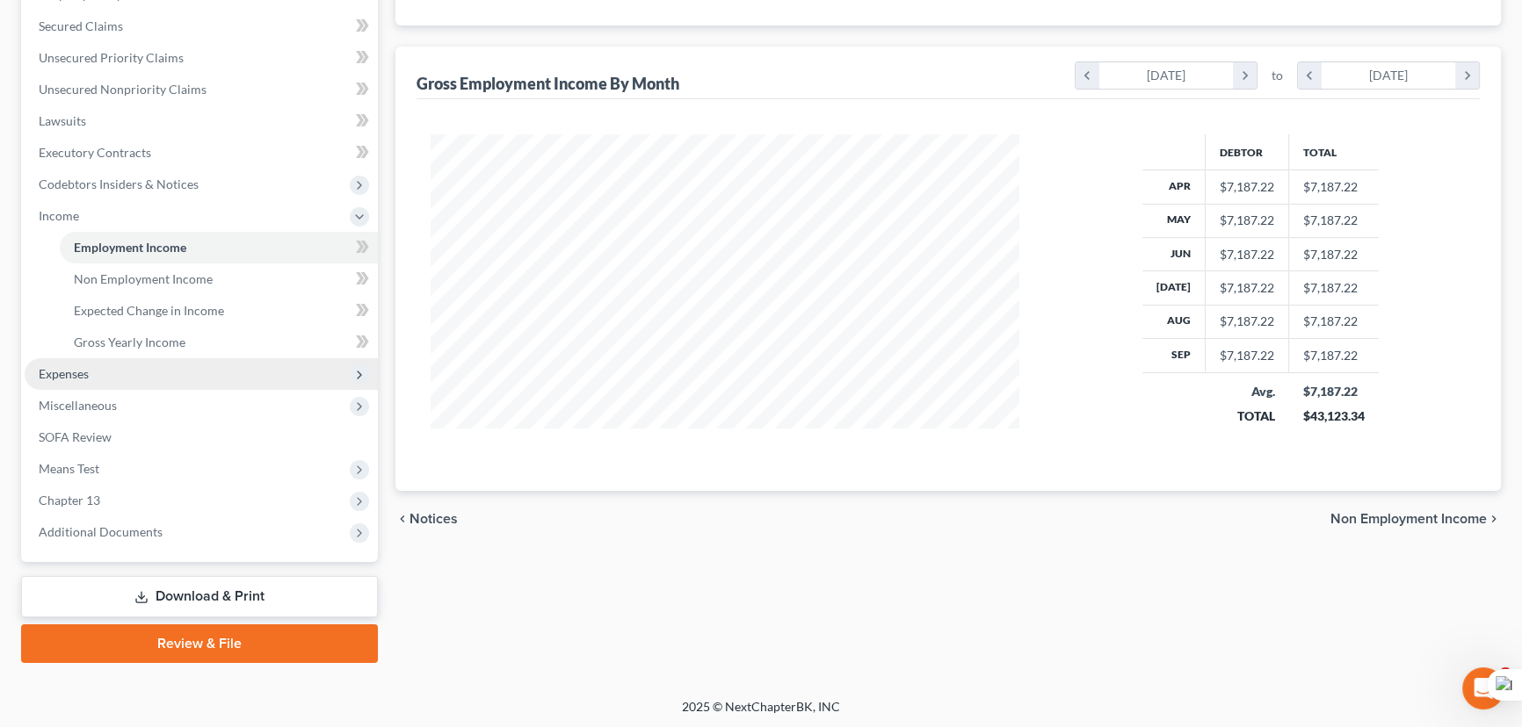
click at [109, 386] on span "Expenses" at bounding box center [201, 374] width 353 height 32
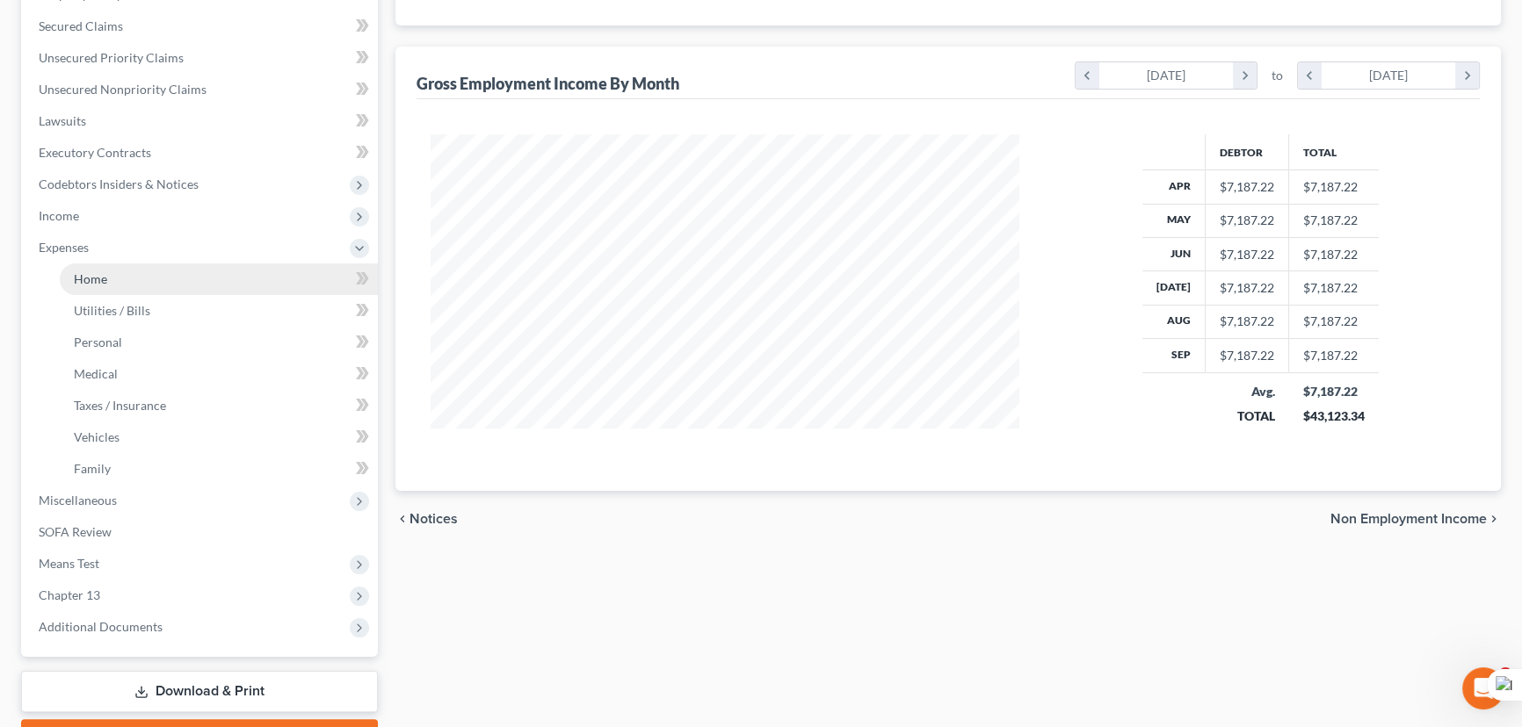
click at [132, 281] on link "Home" at bounding box center [219, 280] width 318 height 32
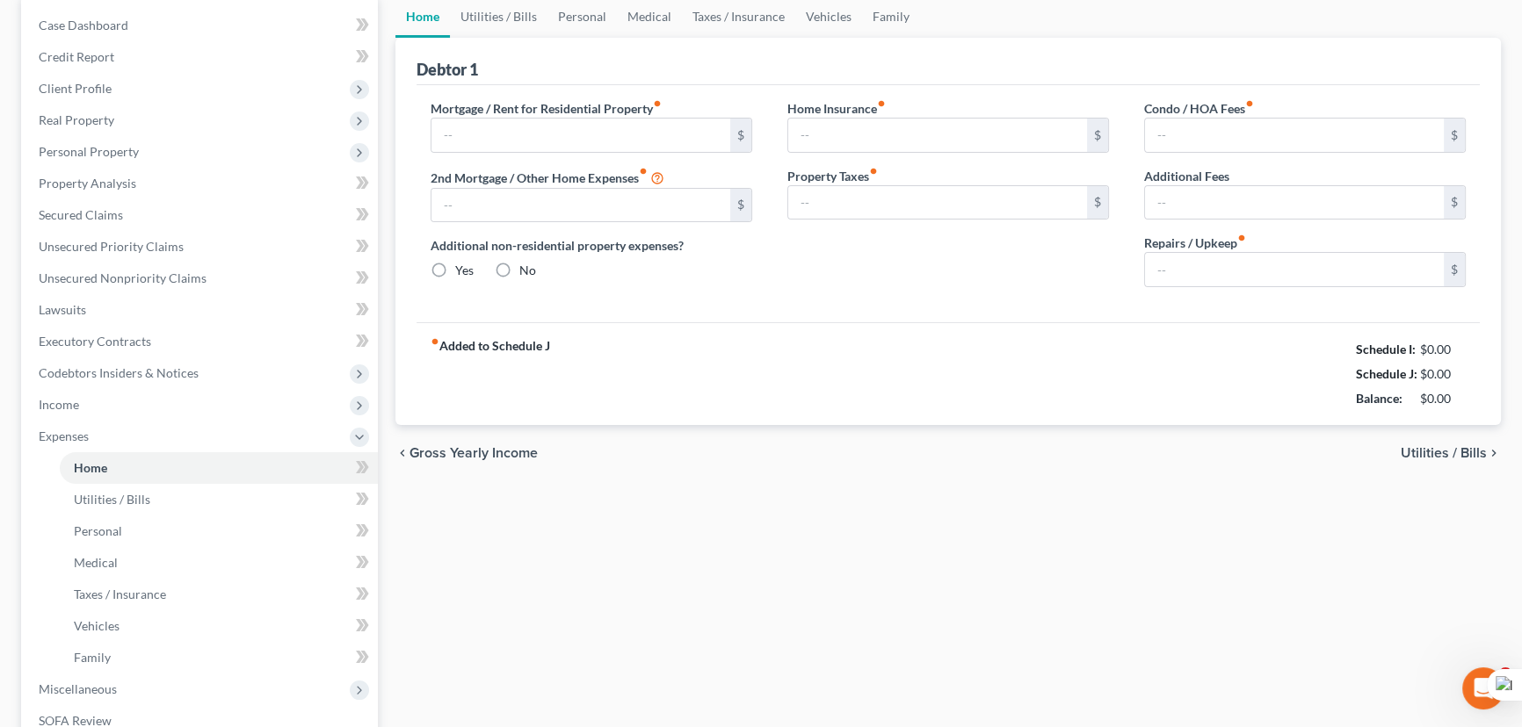
type input "0.00"
radio input "true"
type input "0.00"
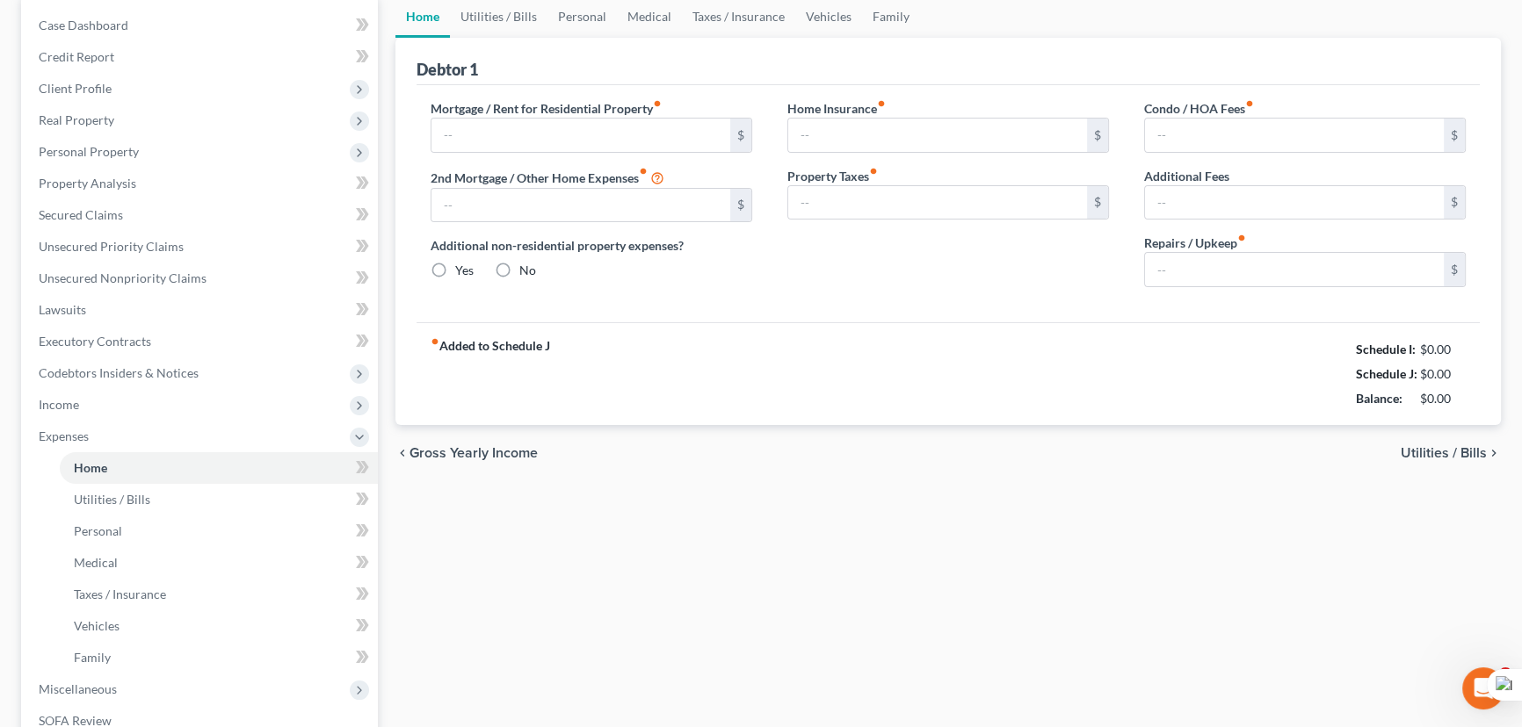
type input "0.00"
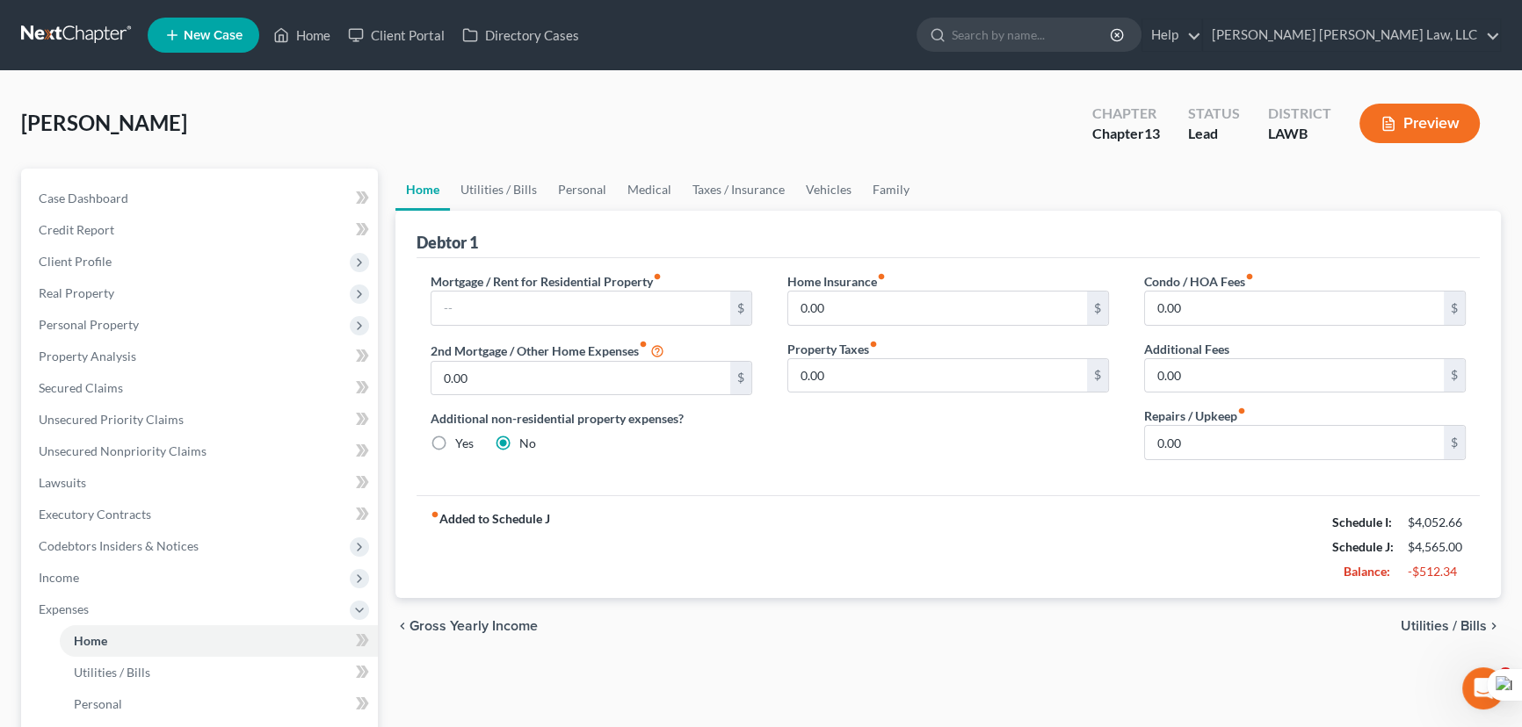
click at [624, 221] on div "Debtor 1" at bounding box center [947, 234] width 1063 height 47
click at [592, 195] on link "Personal" at bounding box center [581, 190] width 69 height 42
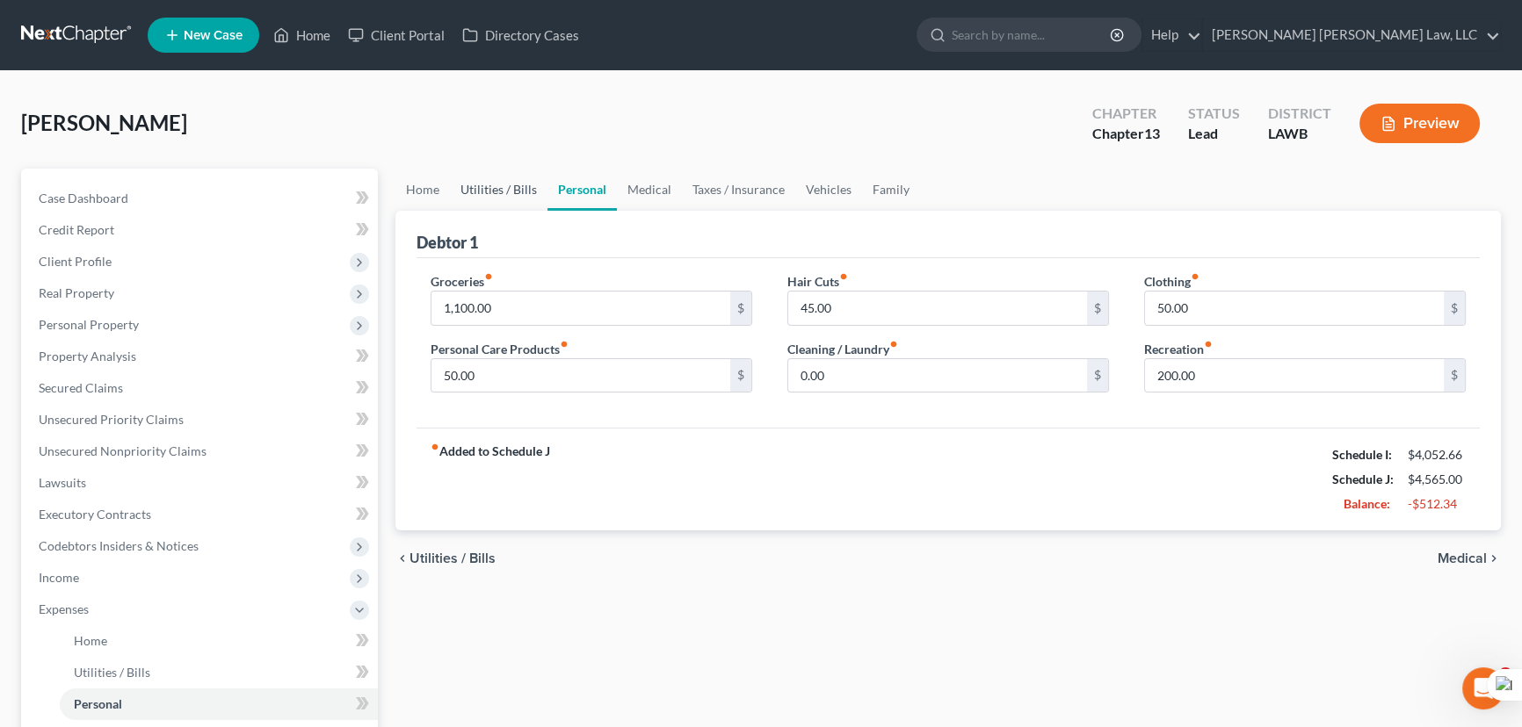
click at [524, 192] on link "Utilities / Bills" at bounding box center [499, 190] width 98 height 42
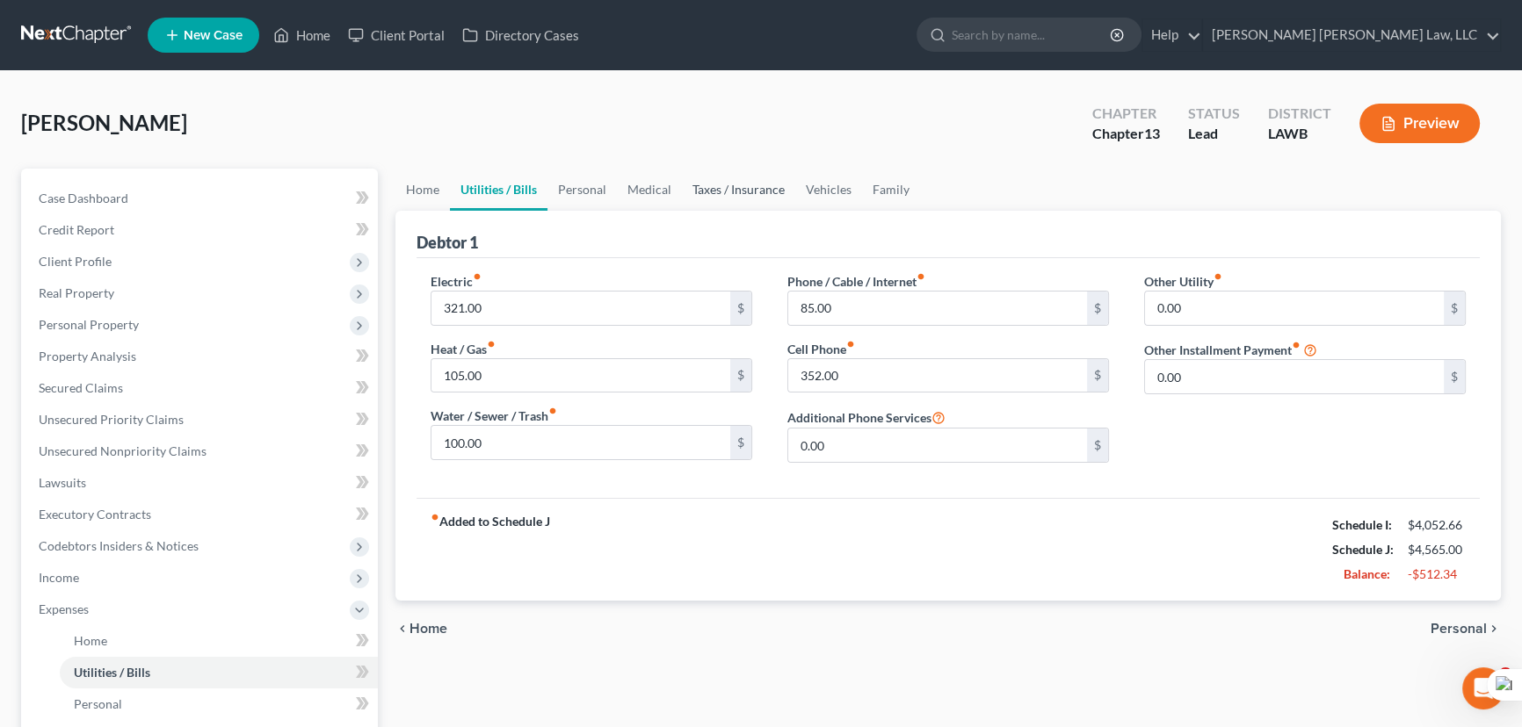
click at [713, 207] on link "Taxes / Insurance" at bounding box center [738, 190] width 113 height 42
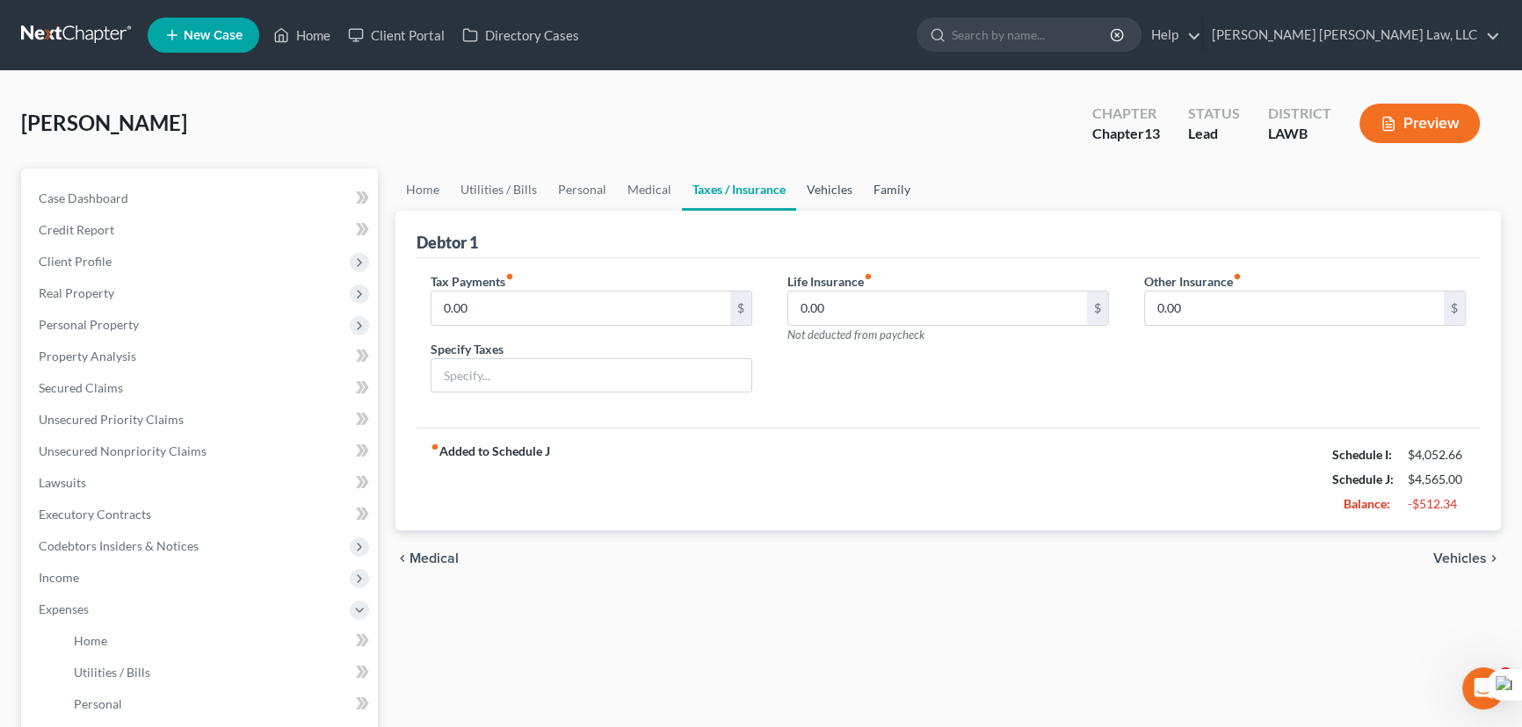
click at [834, 198] on link "Vehicles" at bounding box center [829, 190] width 67 height 42
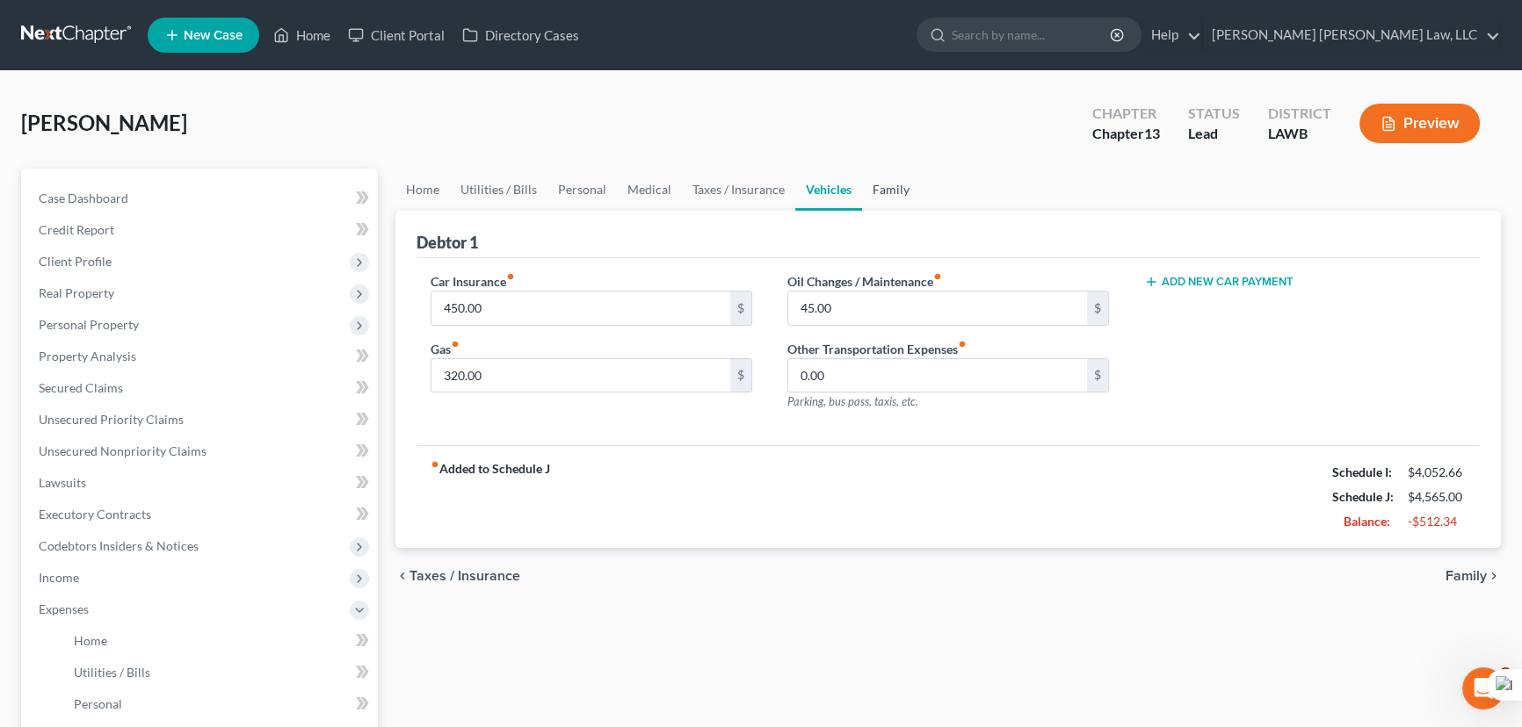
click at [901, 195] on link "Family" at bounding box center [891, 190] width 58 height 42
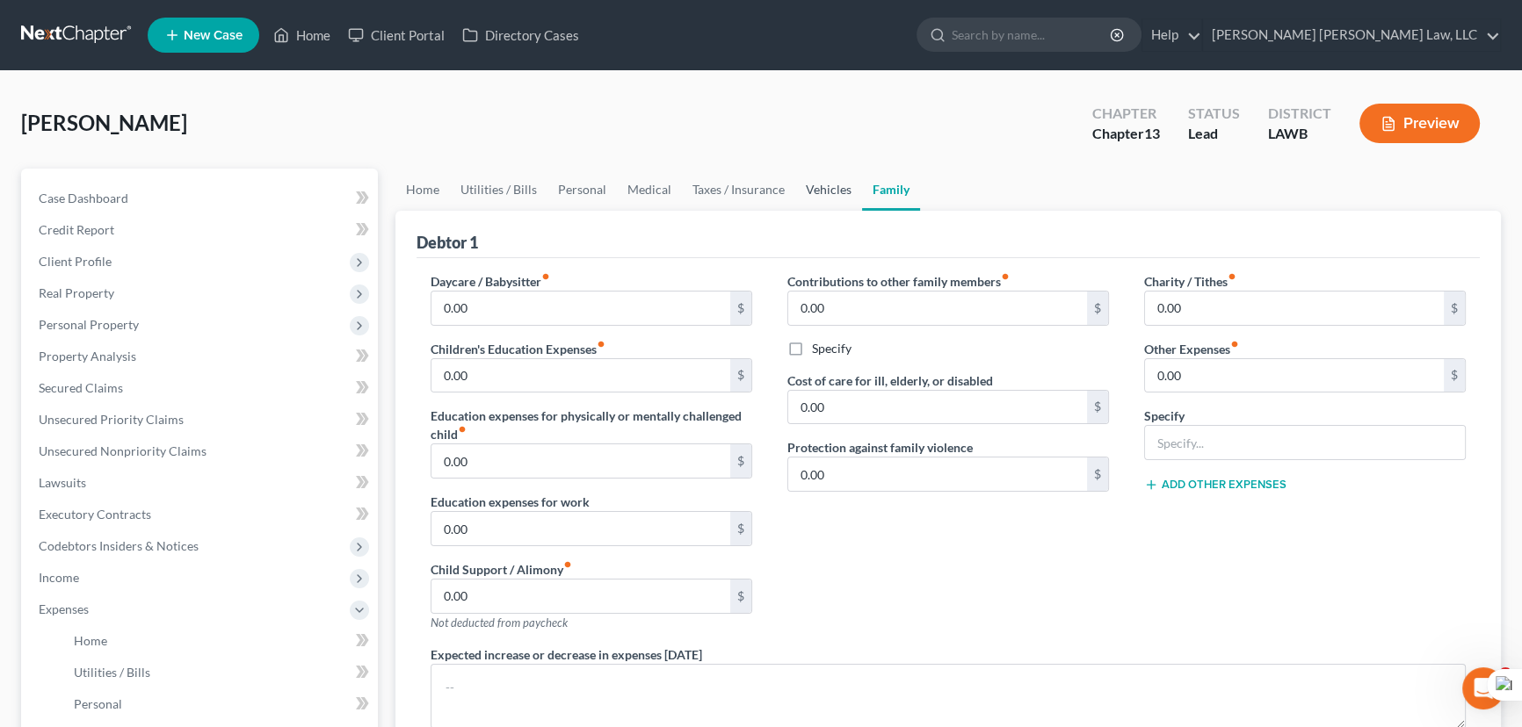
click at [815, 199] on link "Vehicles" at bounding box center [828, 190] width 67 height 42
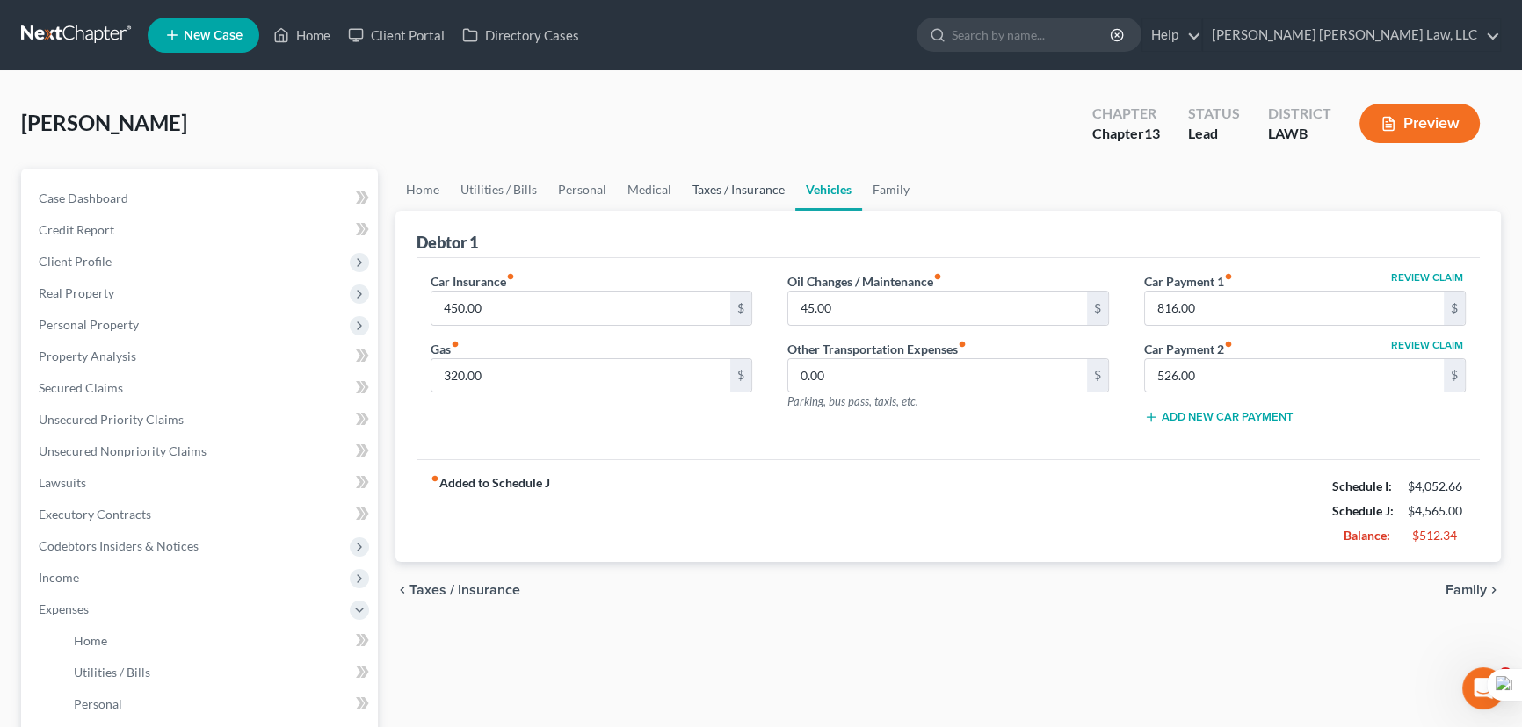
click at [764, 206] on link "Taxes / Insurance" at bounding box center [738, 190] width 113 height 42
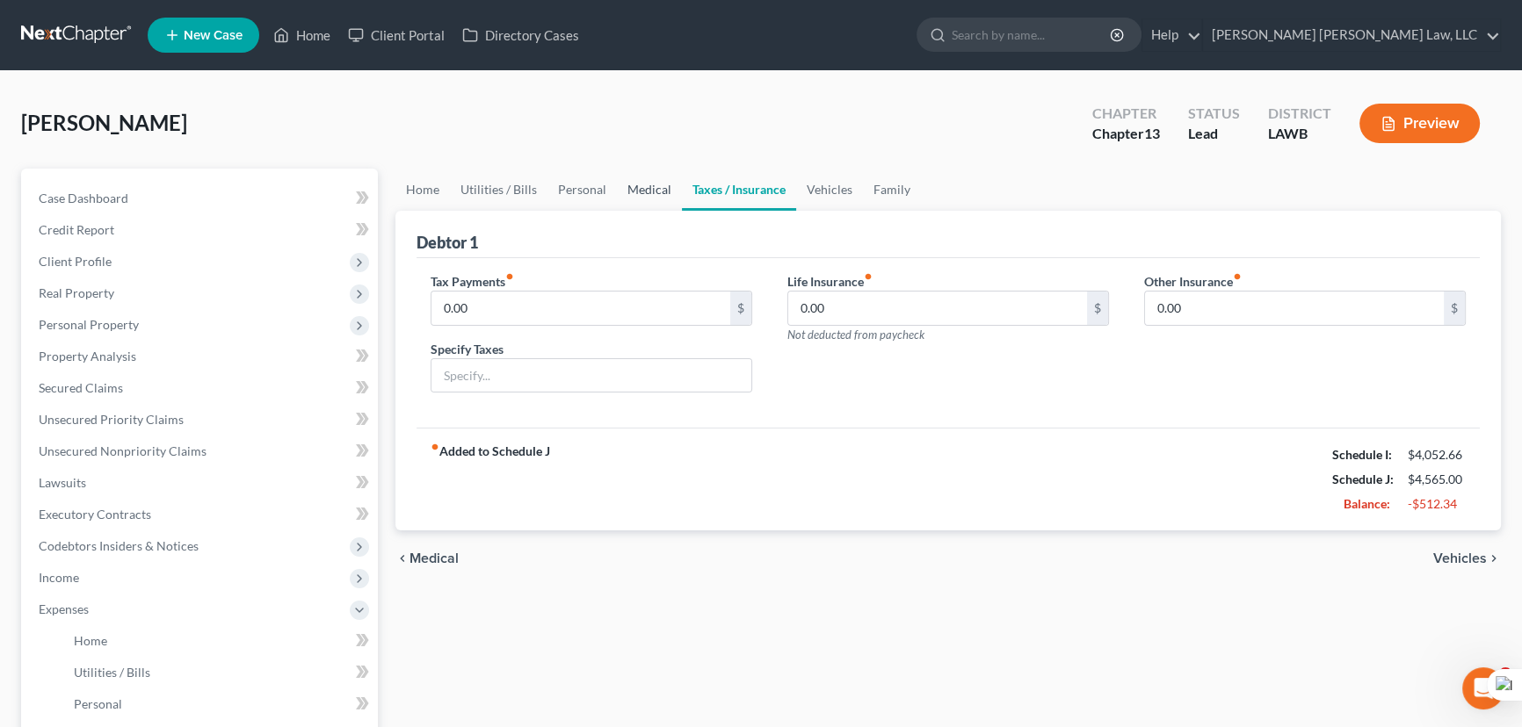
click at [640, 192] on link "Medical" at bounding box center [649, 190] width 65 height 42
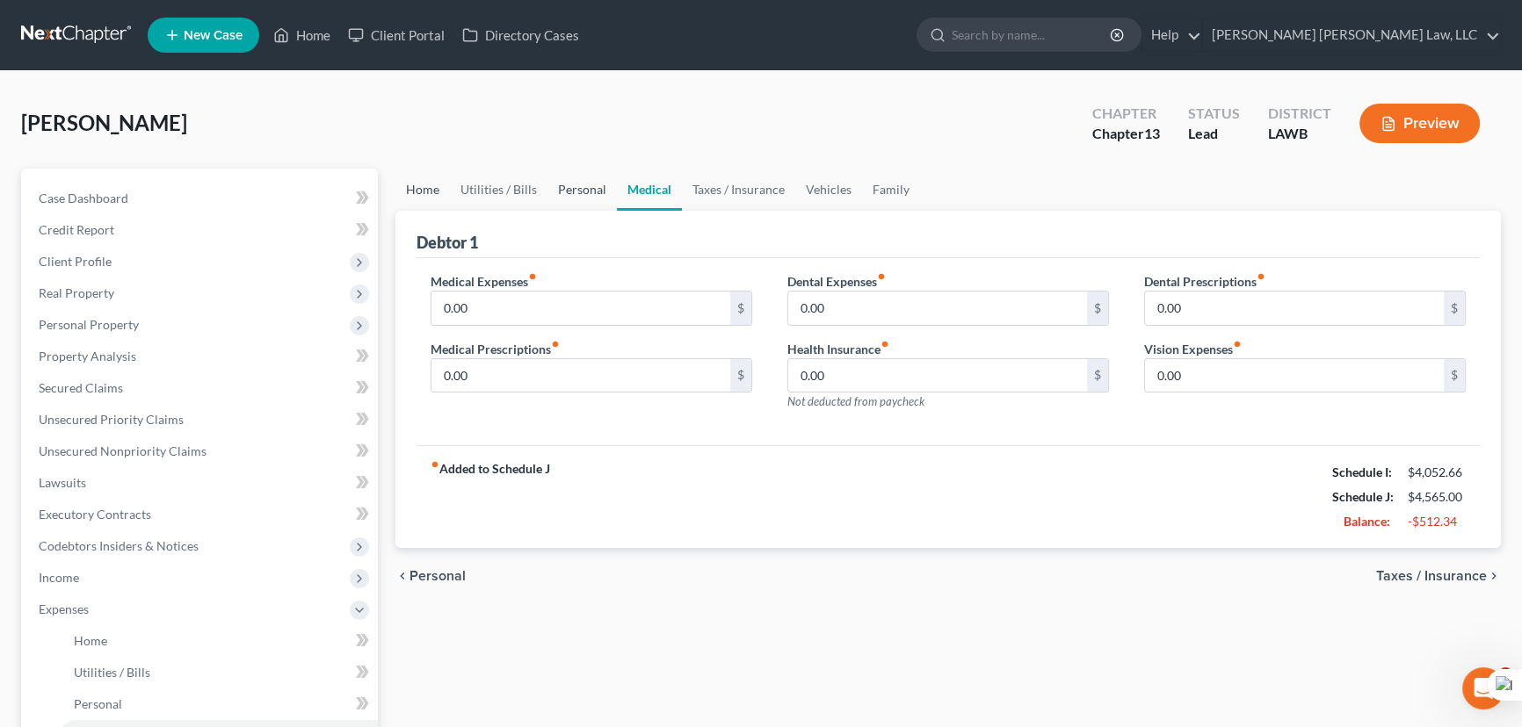
click at [554, 190] on link "Personal" at bounding box center [581, 190] width 69 height 42
click at [485, 190] on link "Utilities / Bills" at bounding box center [499, 190] width 98 height 42
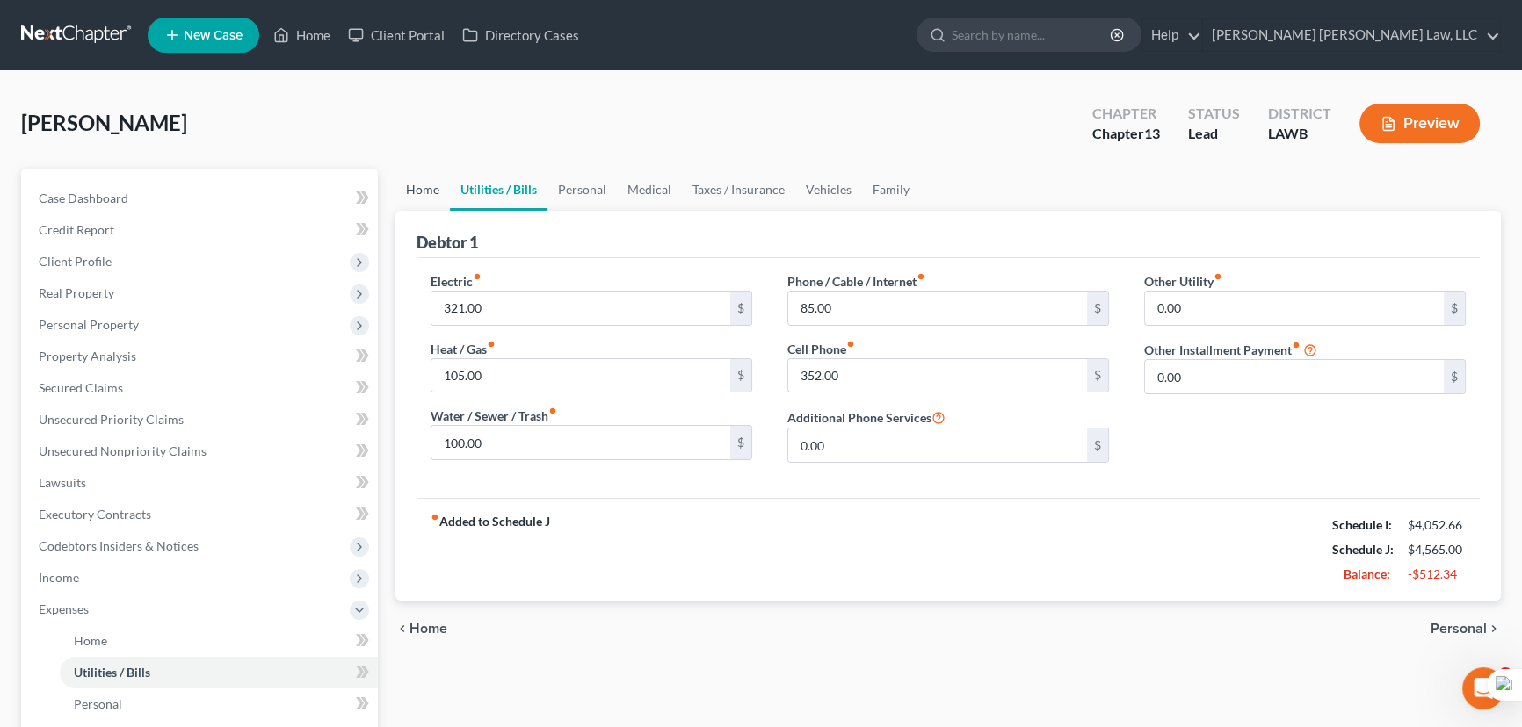
click at [423, 190] on link "Home" at bounding box center [422, 190] width 54 height 42
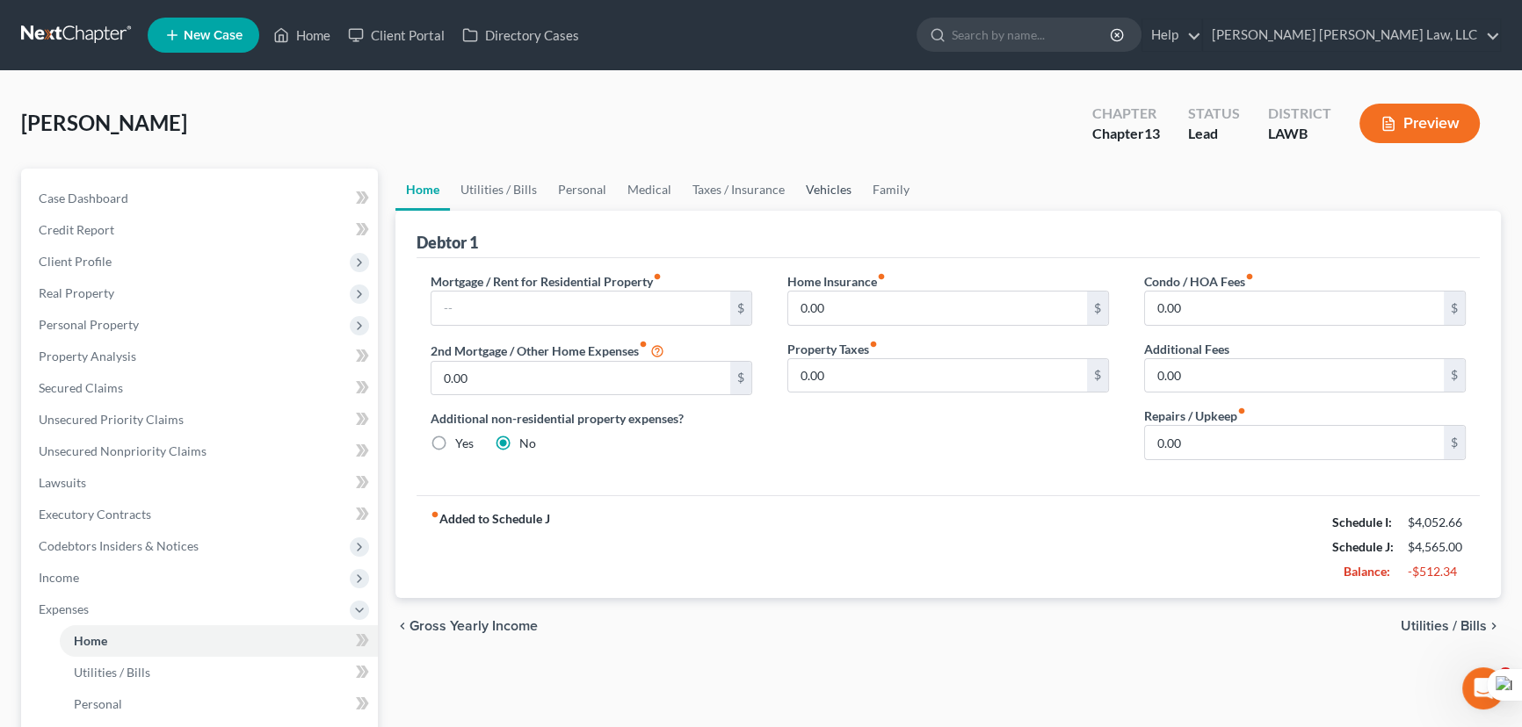
click at [816, 192] on link "Vehicles" at bounding box center [828, 190] width 67 height 42
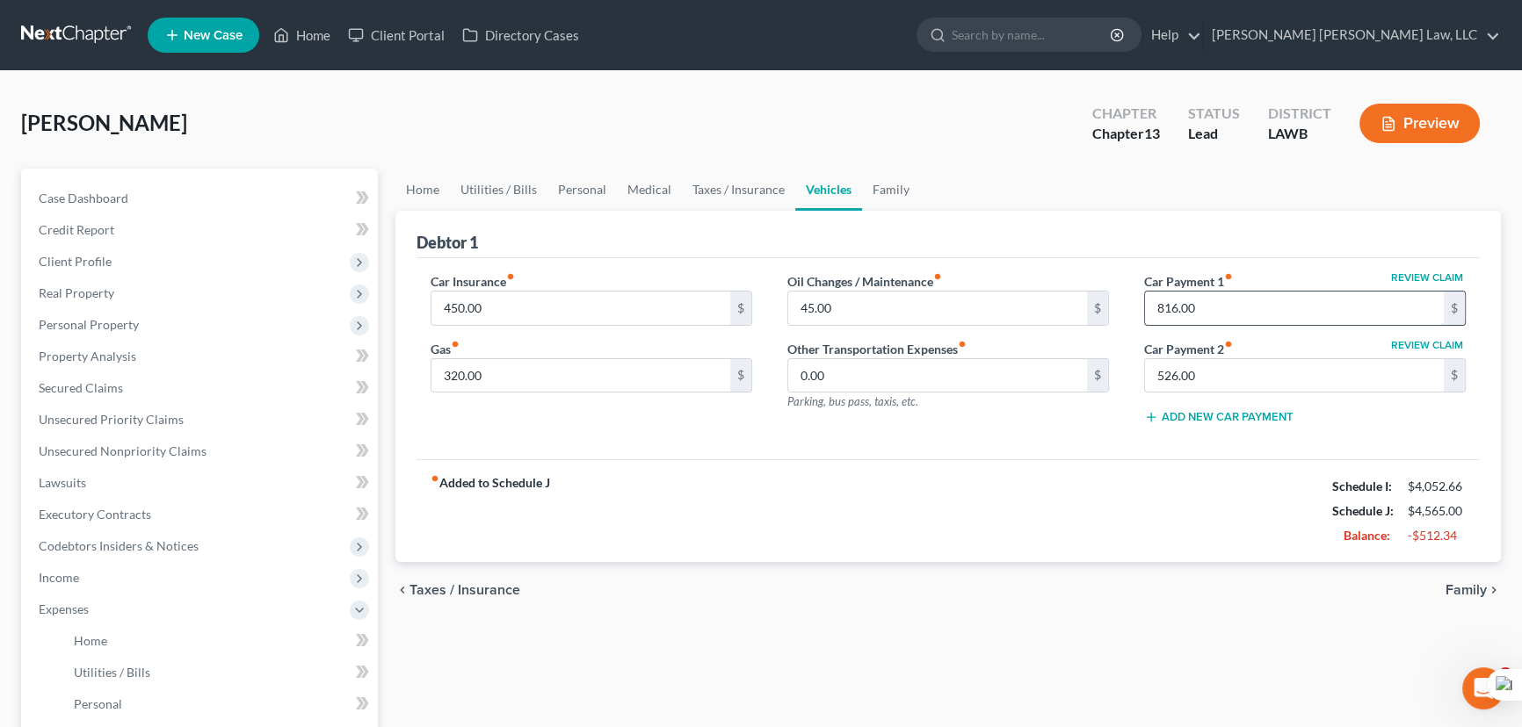
click at [1285, 309] on input "816.00" at bounding box center [1294, 308] width 299 height 33
click at [1272, 359] on input "526.00" at bounding box center [1294, 375] width 299 height 33
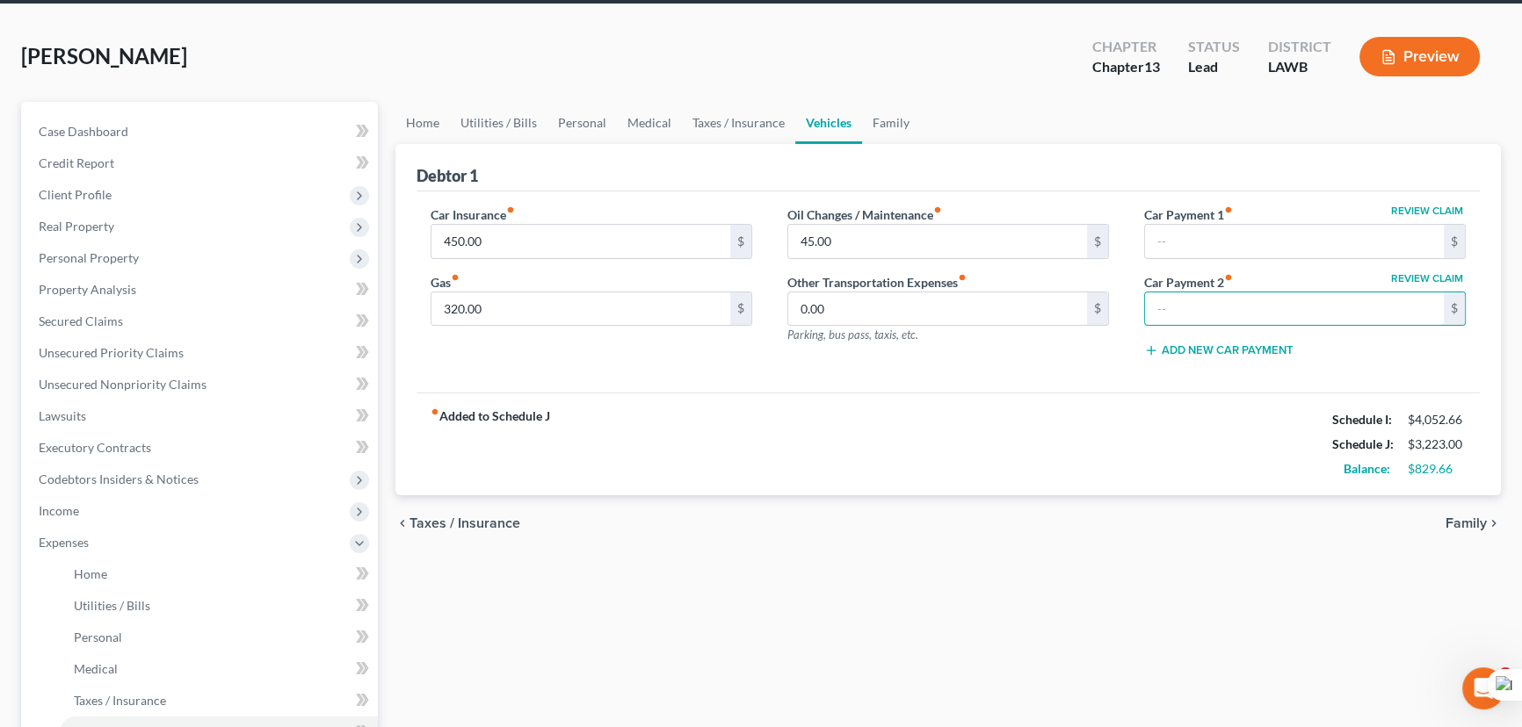
scroll to position [159, 0]
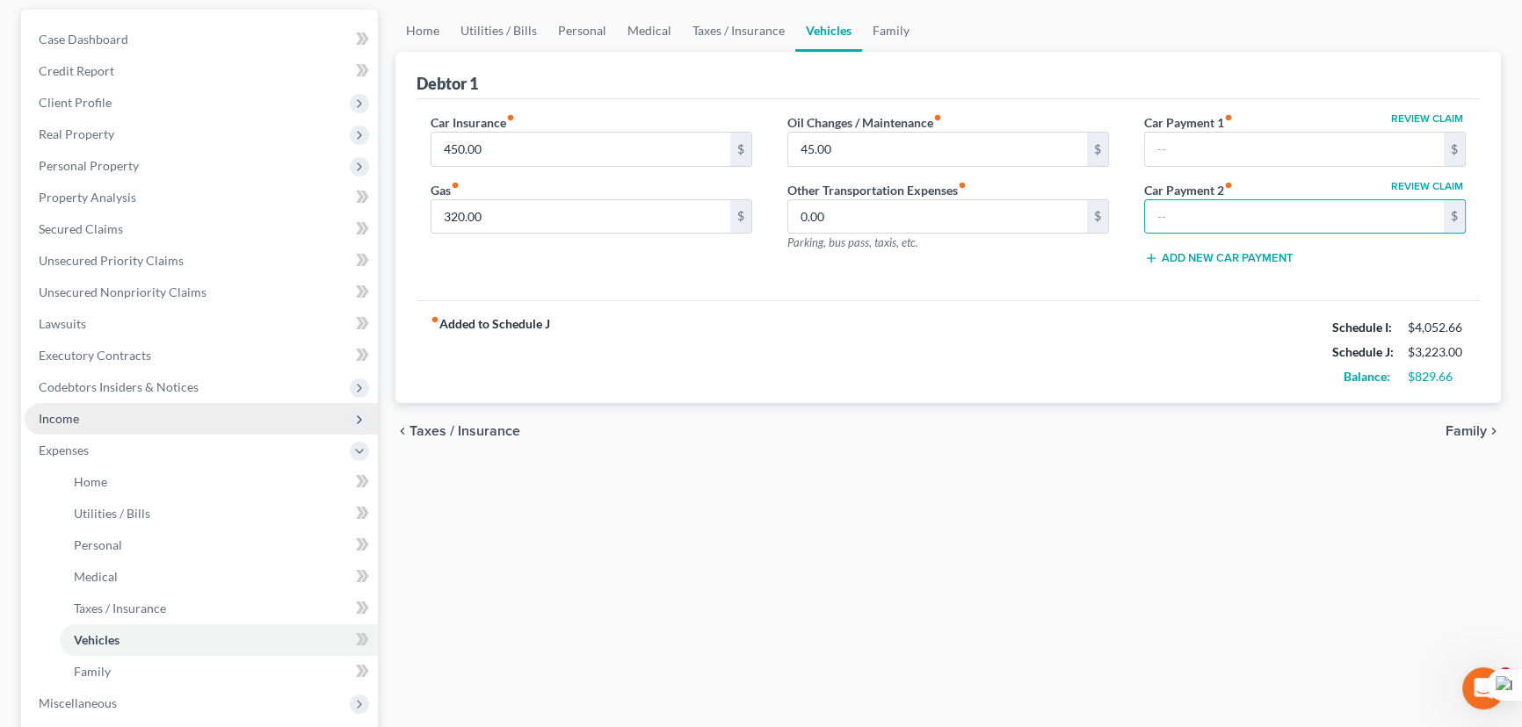
click at [159, 420] on span "Income" at bounding box center [201, 419] width 353 height 32
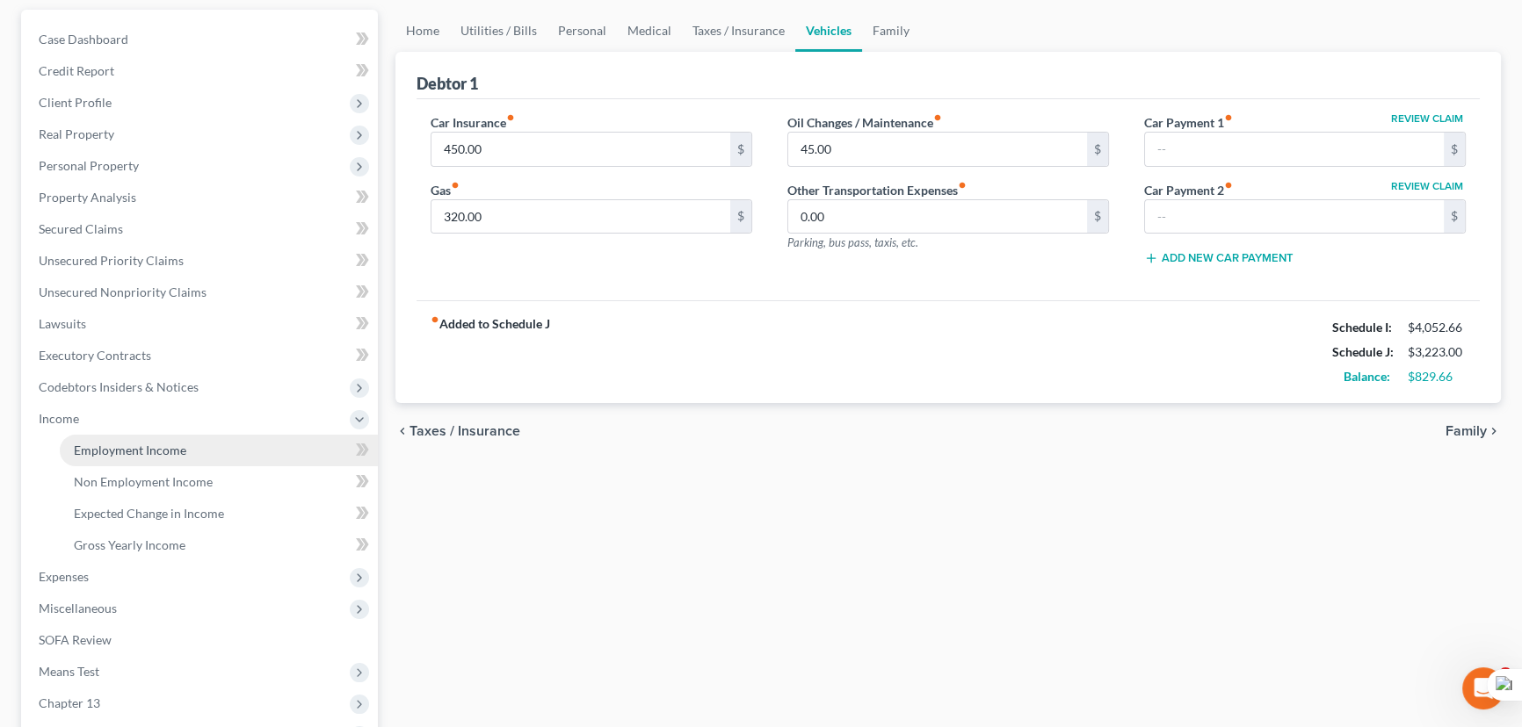
click at [151, 450] on span "Employment Income" at bounding box center [130, 450] width 112 height 15
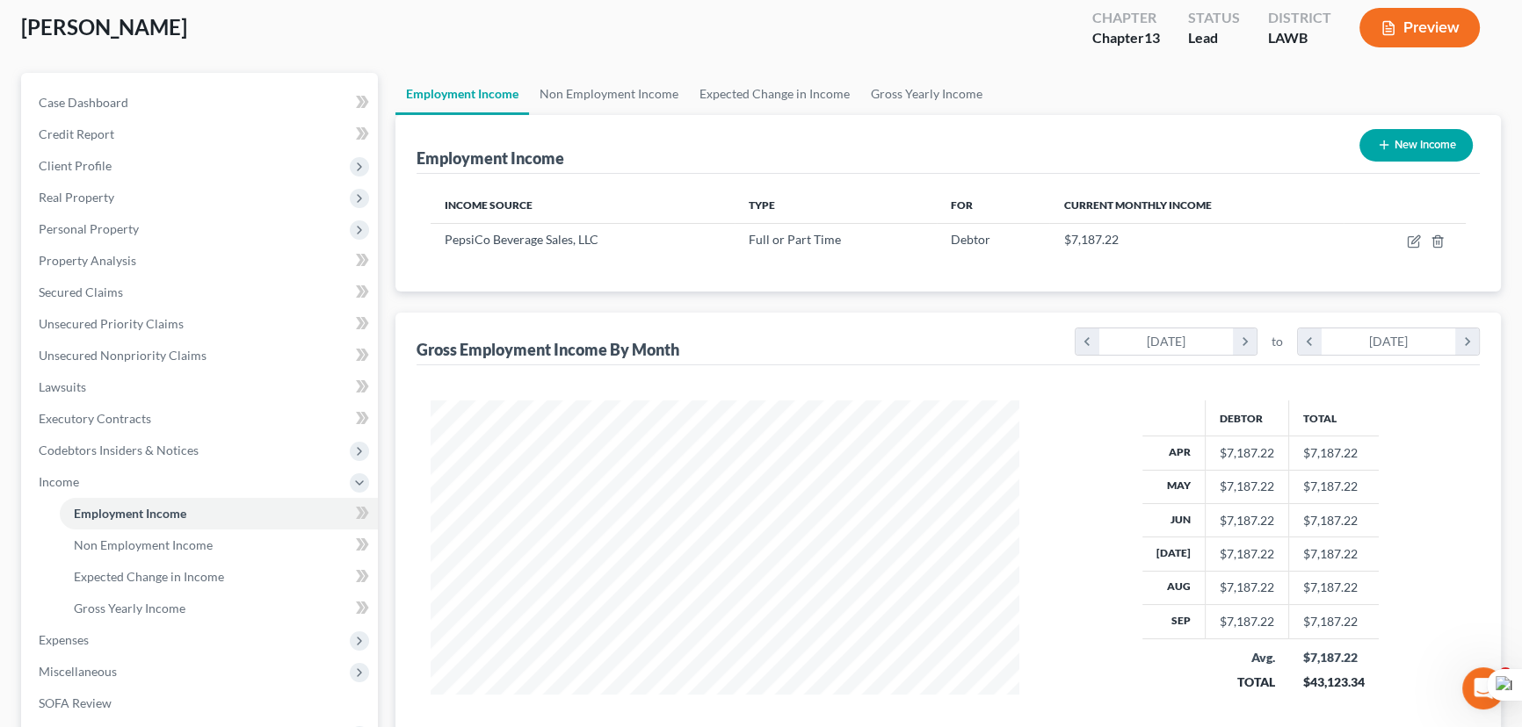
scroll to position [239, 0]
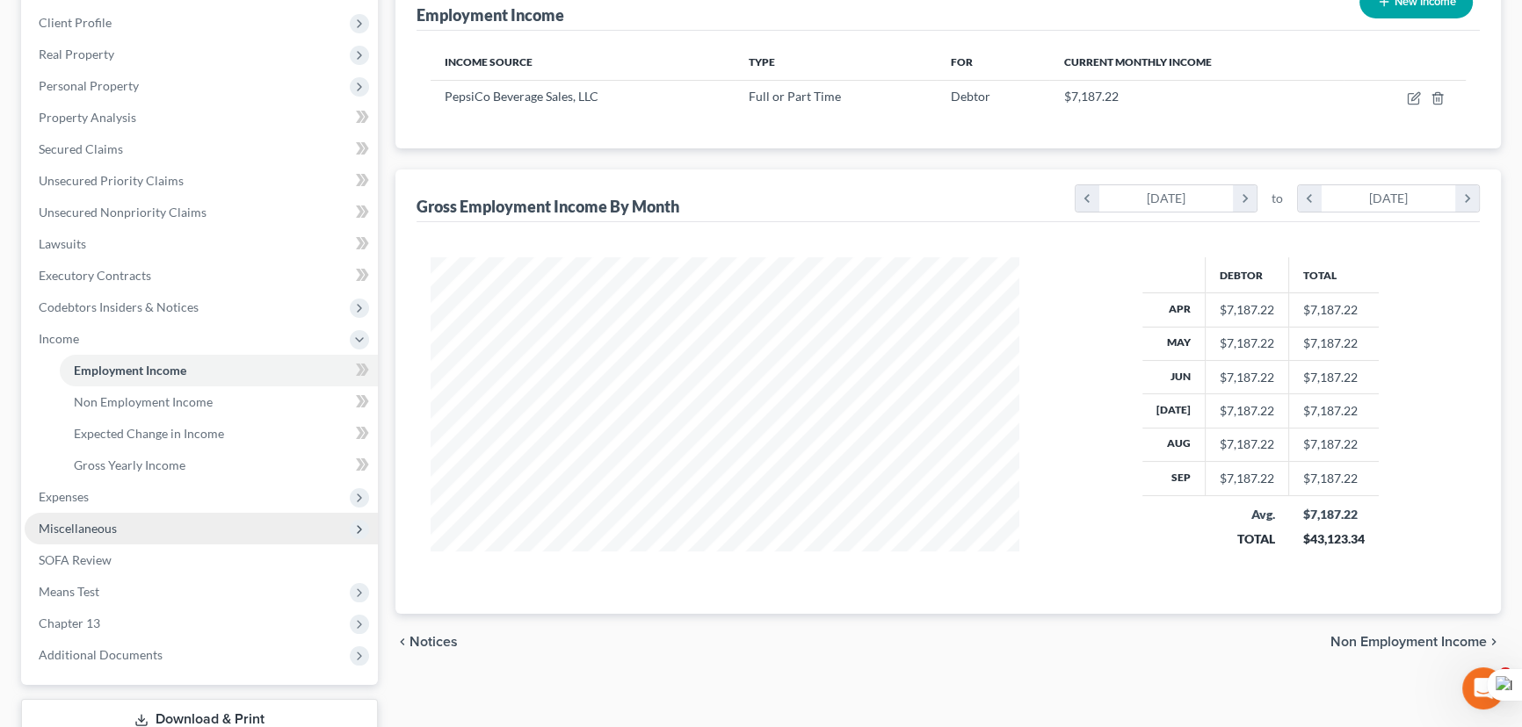
click at [149, 497] on span "Expenses" at bounding box center [201, 497] width 353 height 32
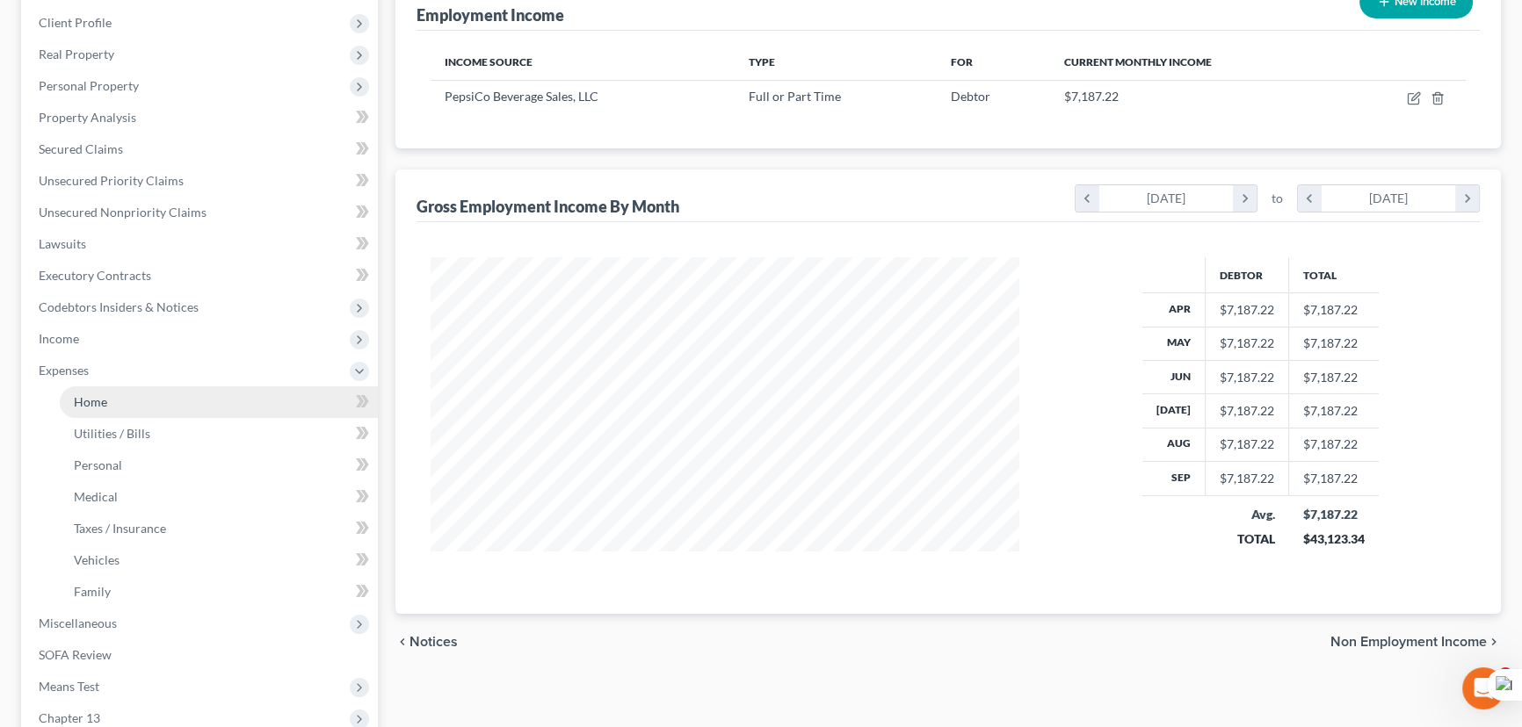
click at [132, 396] on link "Home" at bounding box center [219, 403] width 318 height 32
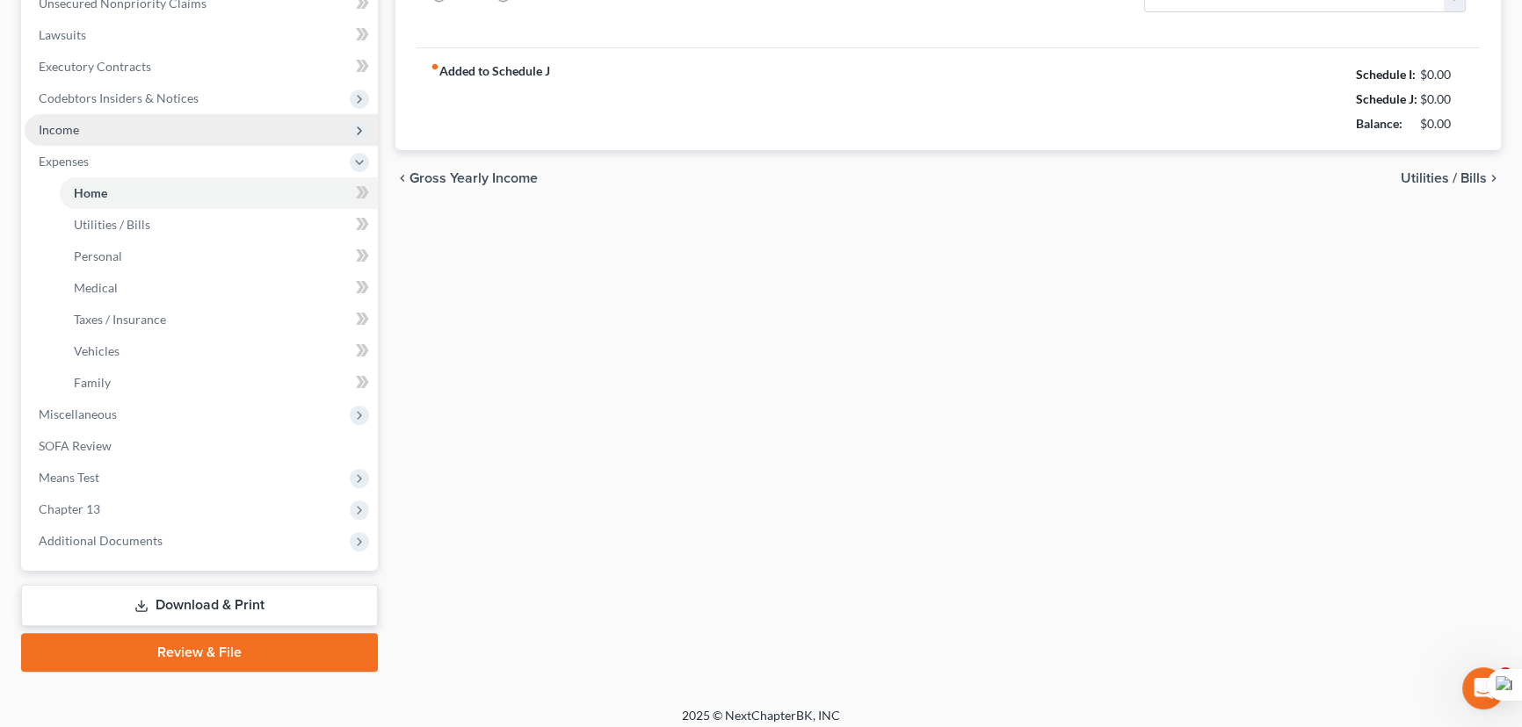
type input "0.00"
radio input "true"
type input "0.00"
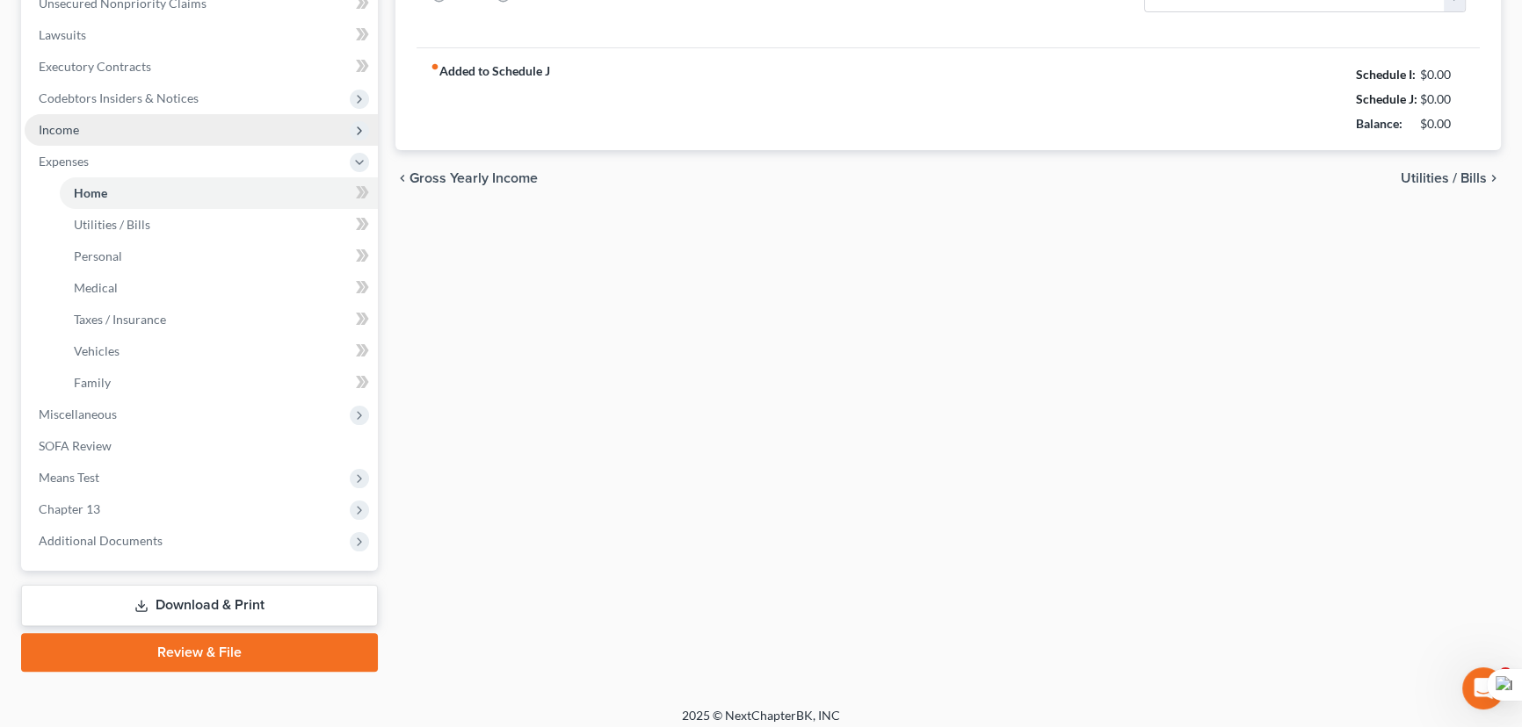
type input "0.00"
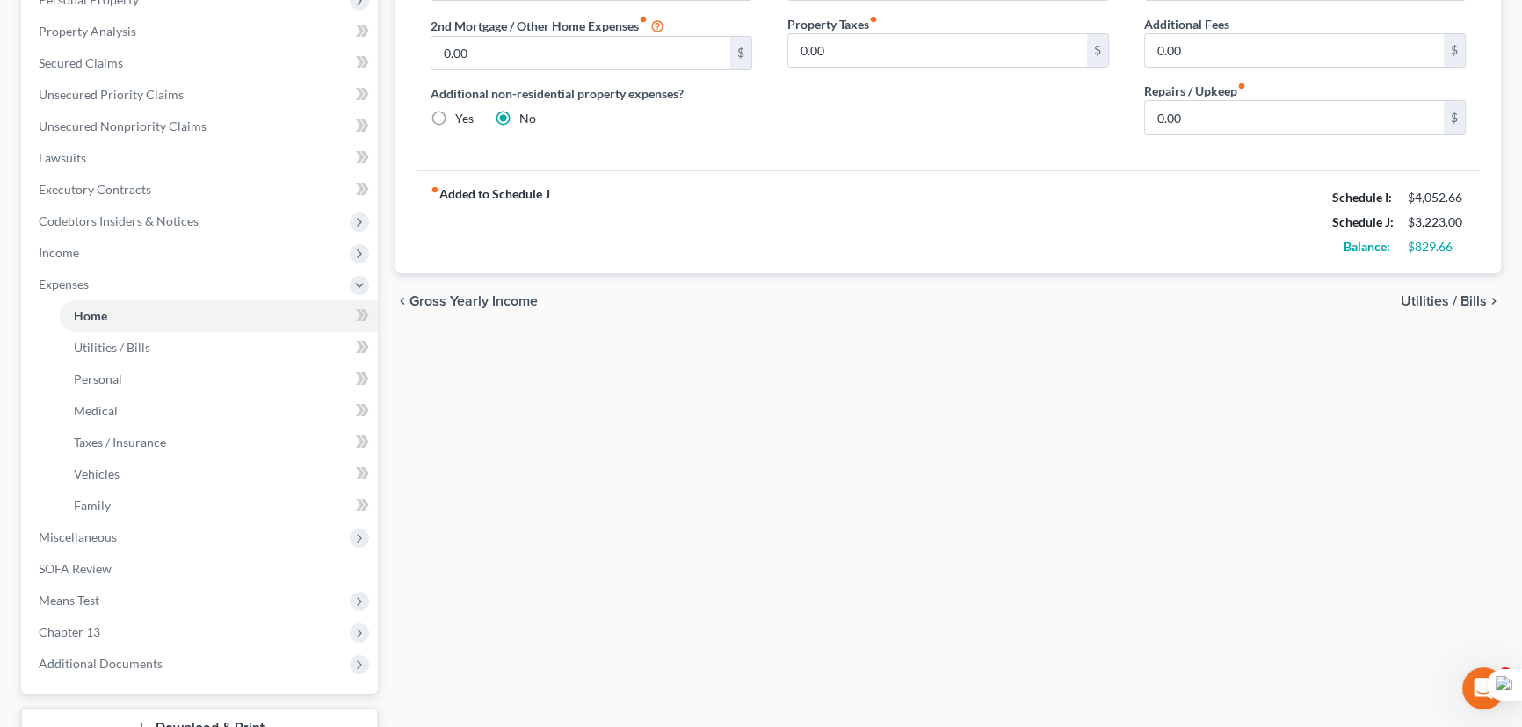
scroll to position [457, 0]
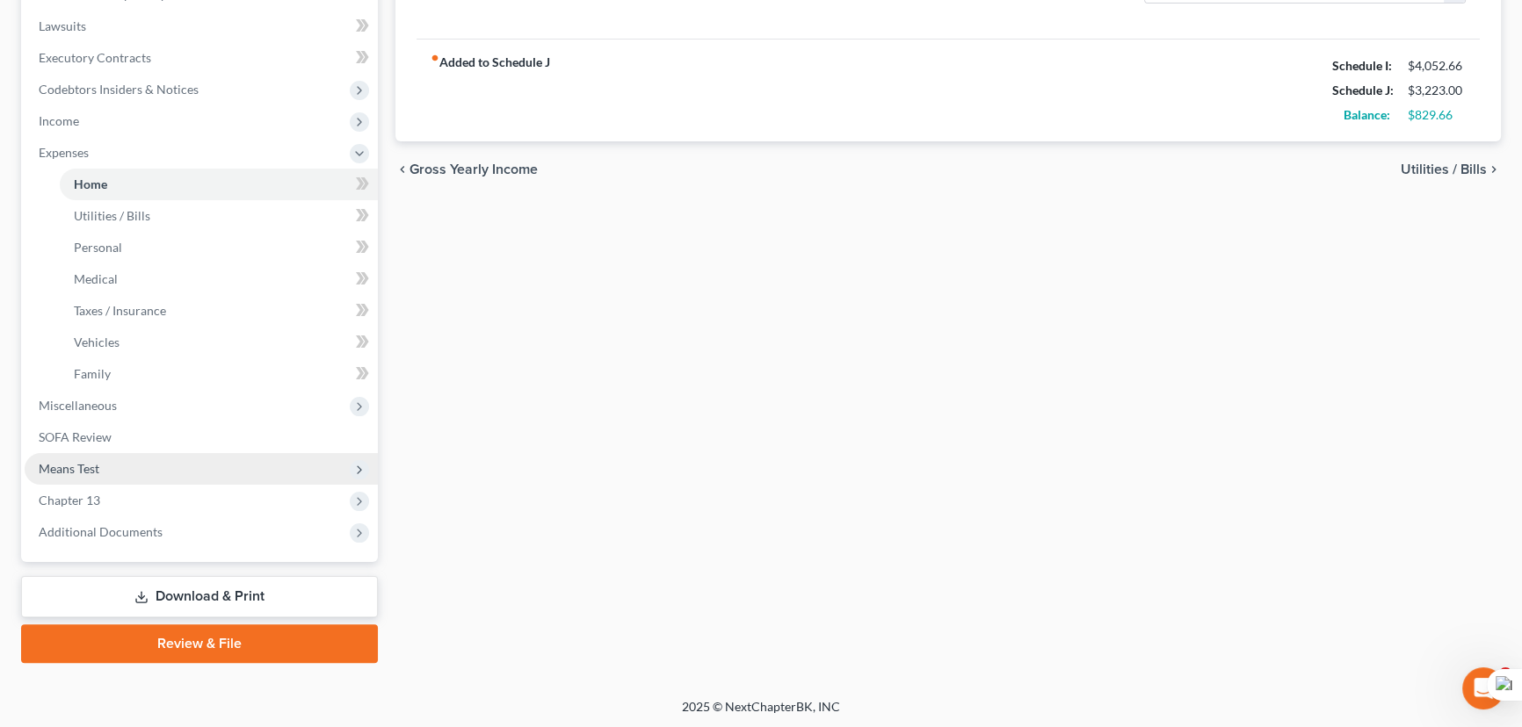
click at [118, 471] on span "Means Test" at bounding box center [201, 469] width 353 height 32
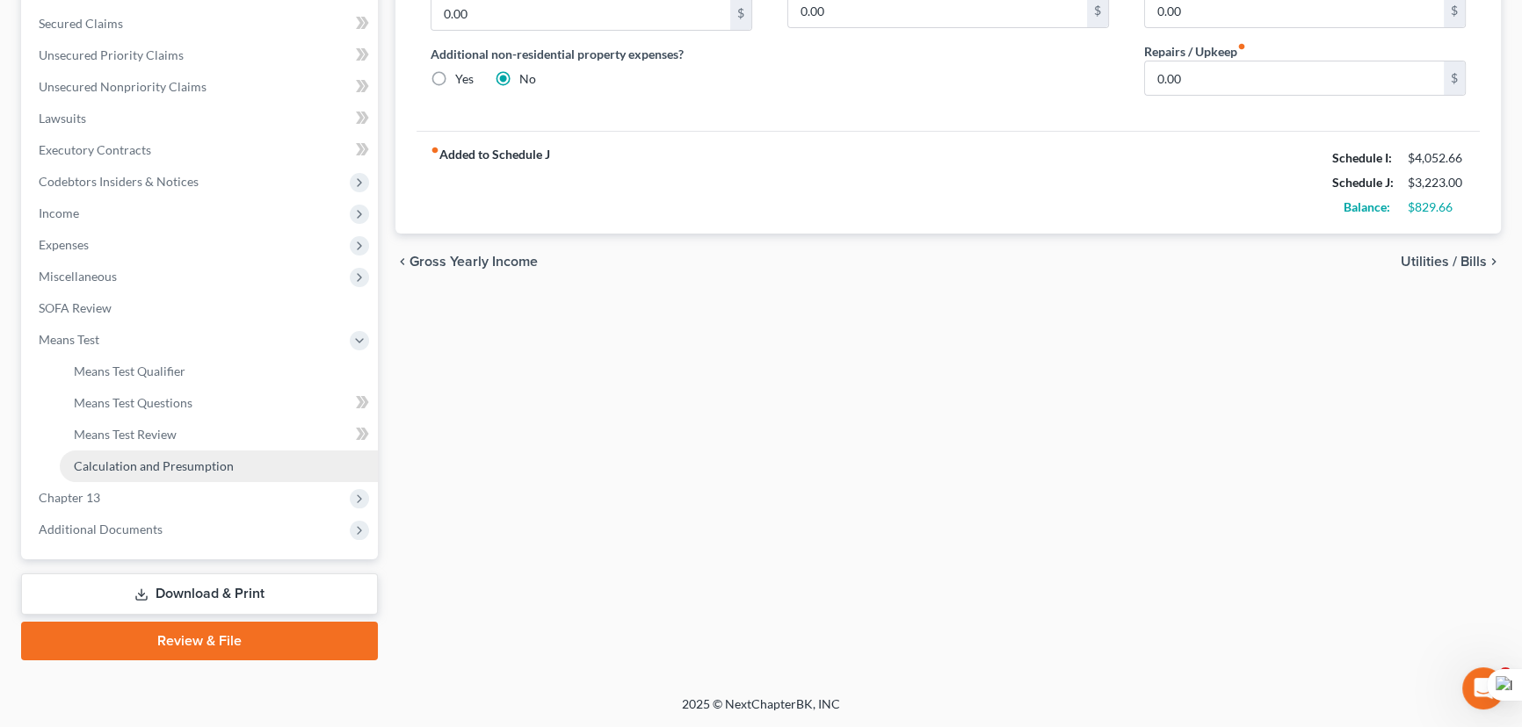
scroll to position [362, 0]
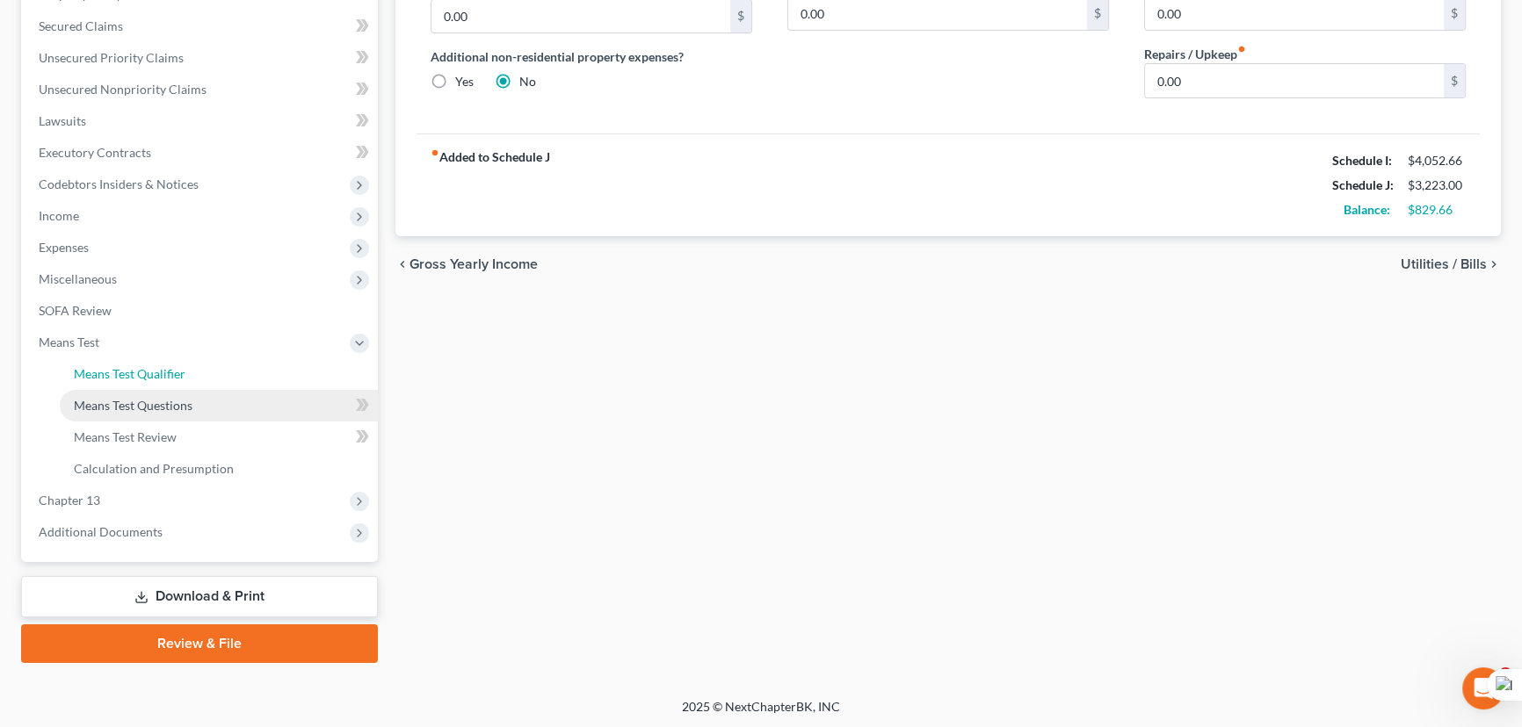
click at [146, 376] on span "Means Test Qualifier" at bounding box center [130, 373] width 112 height 15
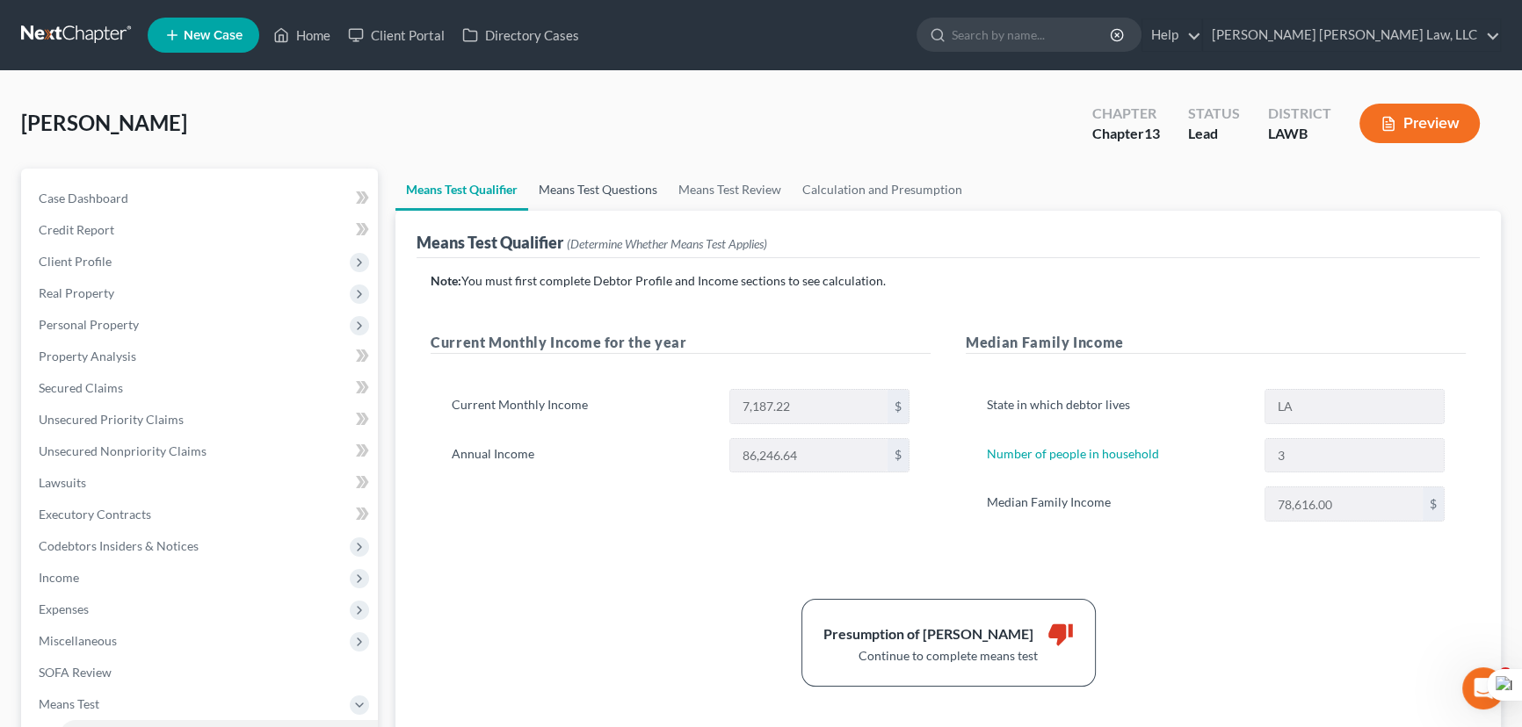
click at [589, 194] on link "Means Test Questions" at bounding box center [598, 190] width 140 height 42
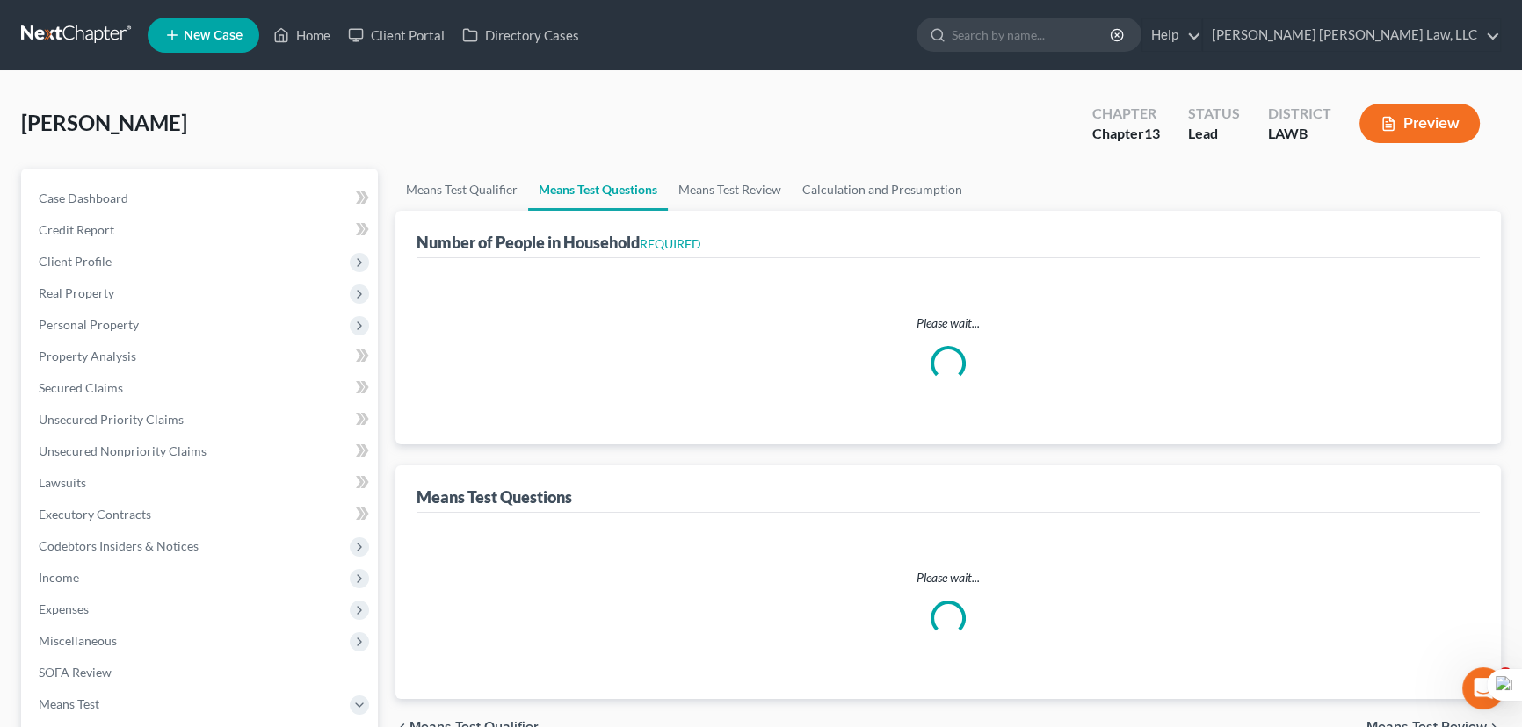
select select "1"
select select "60"
select select "1"
select select "60"
select select "2"
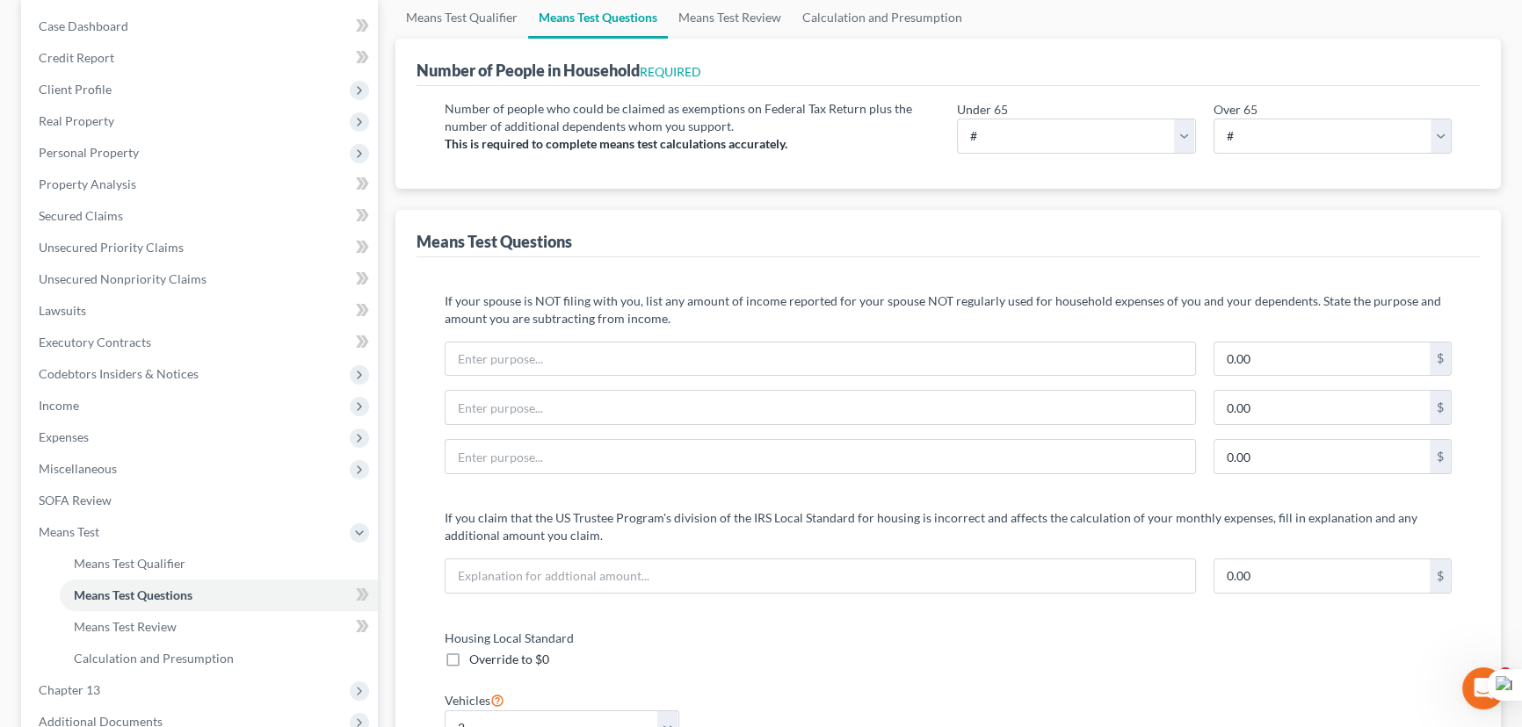
scroll to position [79, 0]
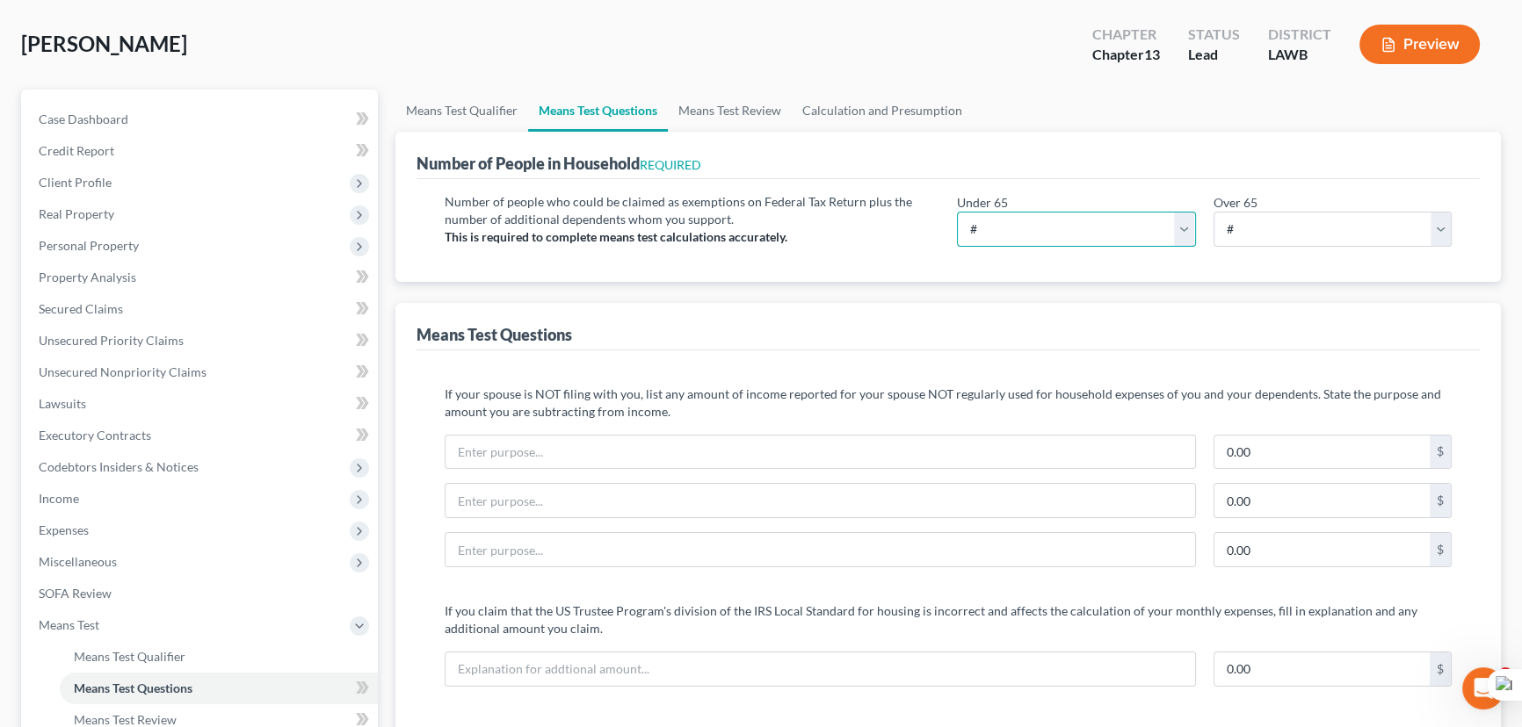
click at [1148, 241] on select "# 0 1 2 3 4 5 6 7 8 9 10" at bounding box center [1076, 229] width 239 height 35
select select "3"
click at [957, 212] on select "# 0 1 2 3 4 5 6 7 8 9 10" at bounding box center [1076, 229] width 239 height 35
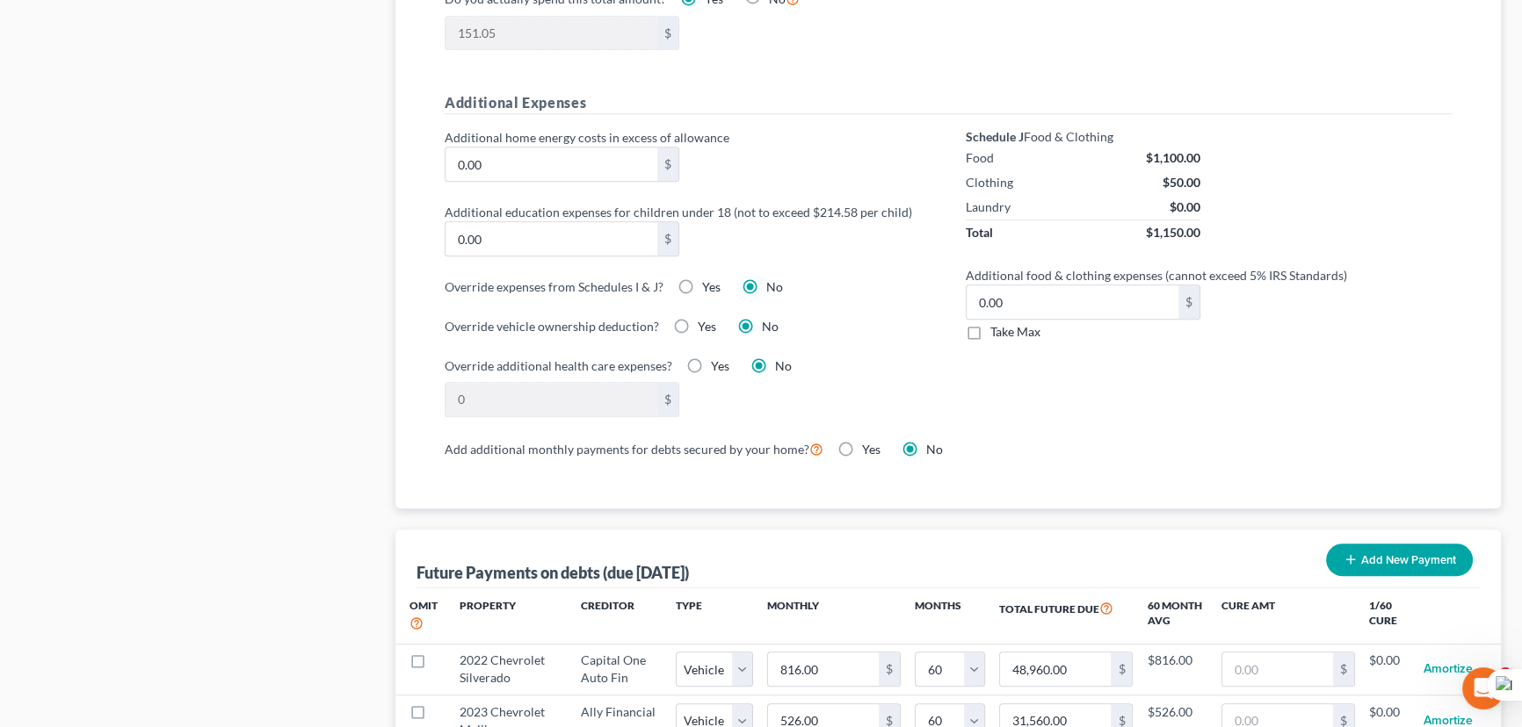
scroll to position [1198, 0]
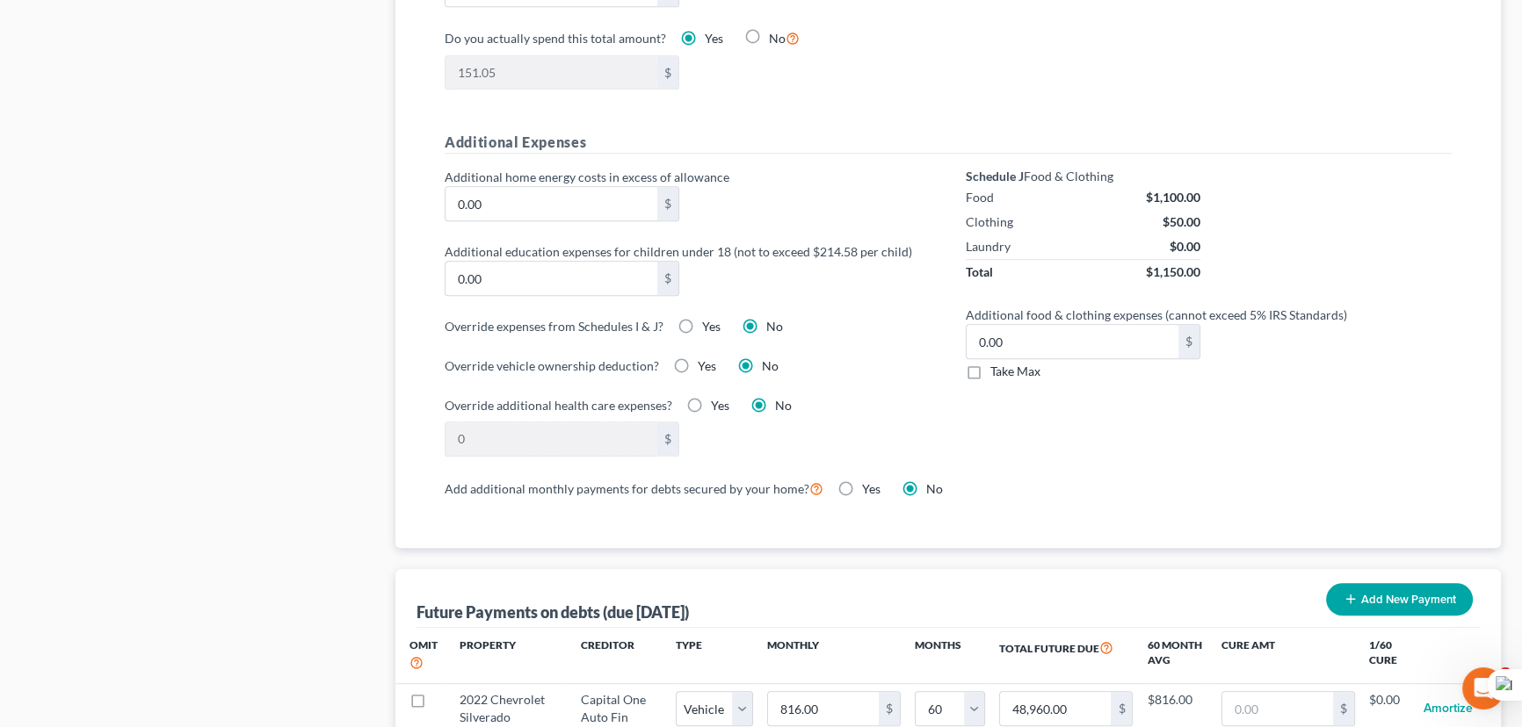
click at [990, 367] on label "Take Max" at bounding box center [1015, 372] width 50 height 18
click at [997, 367] on input "Take Max" at bounding box center [1002, 368] width 11 height 11
checkbox input "true"
type input "63.00"
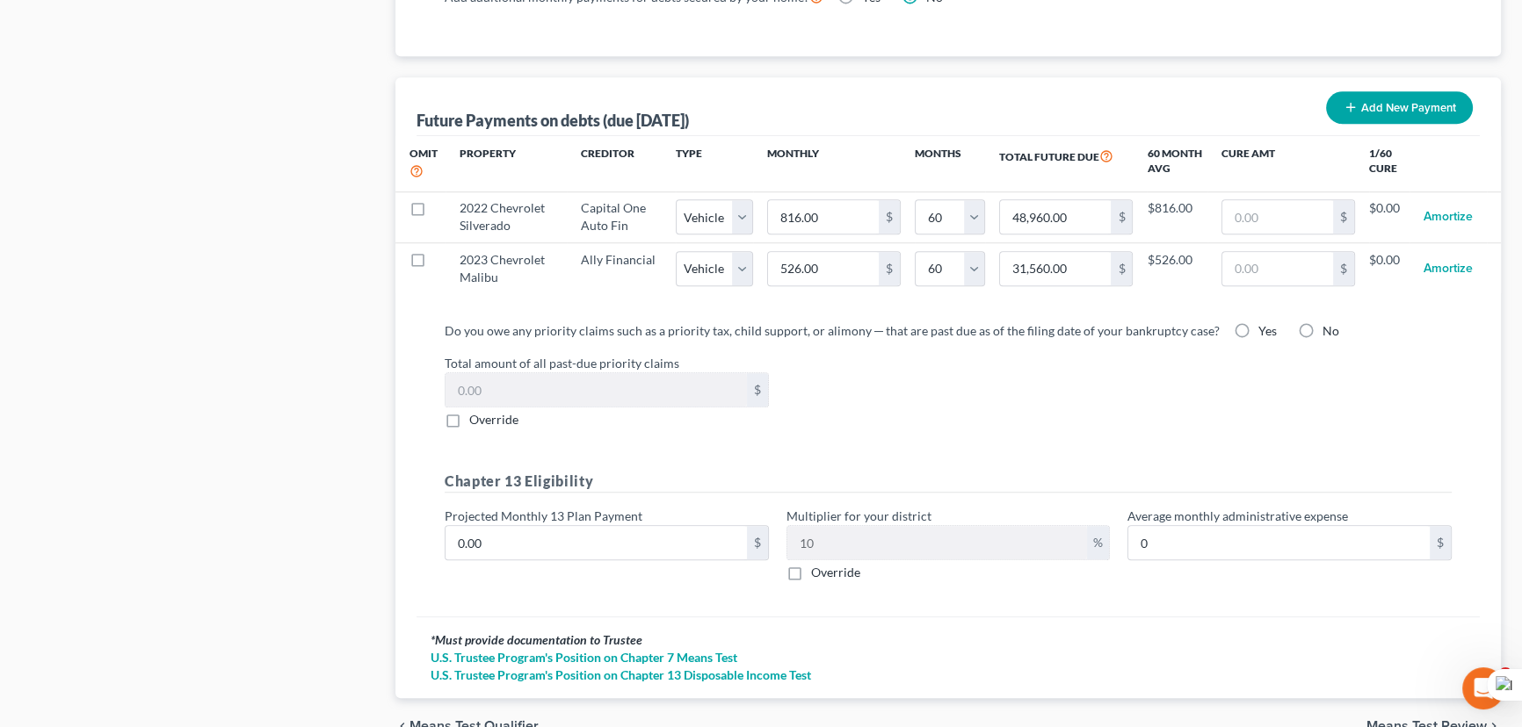
scroll to position [1778, 0]
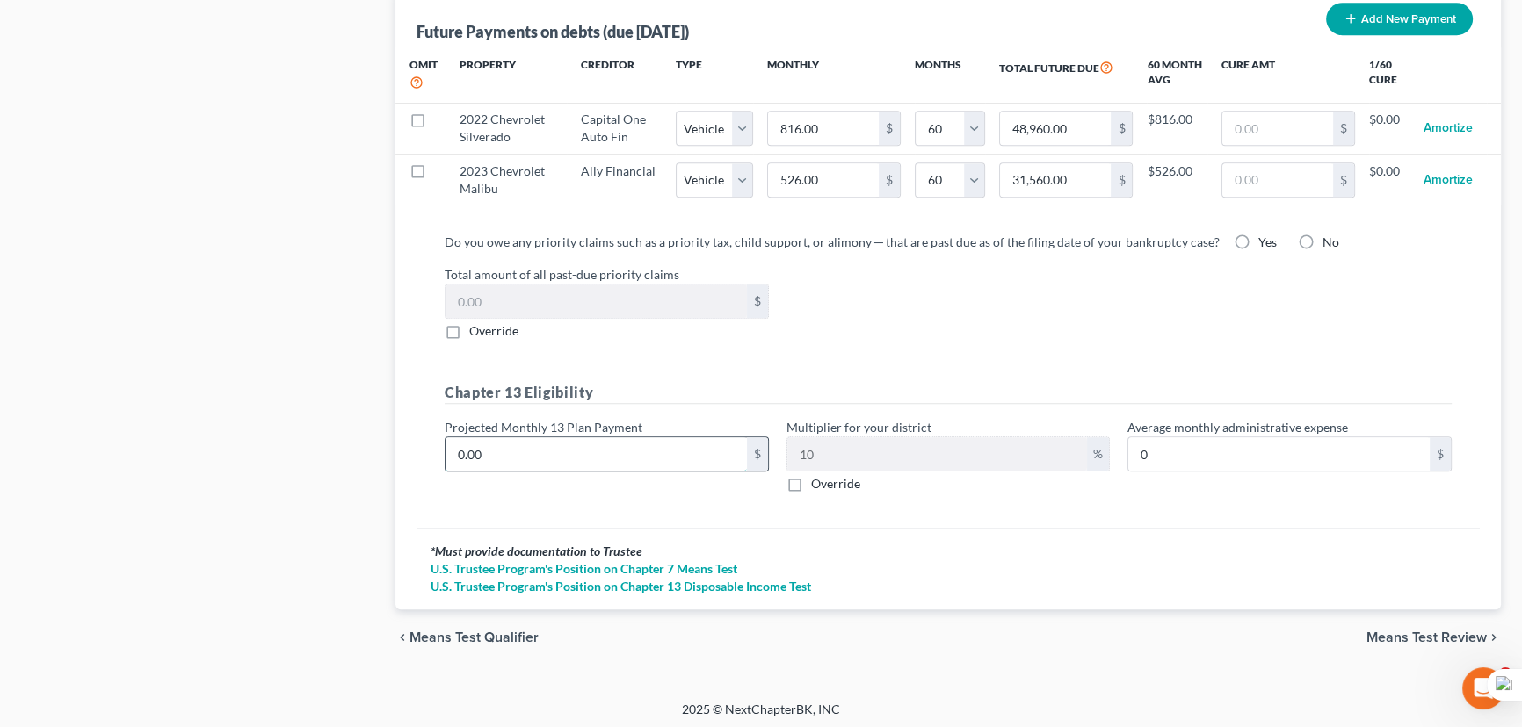
click at [631, 456] on input "0.00" at bounding box center [595, 454] width 301 height 33
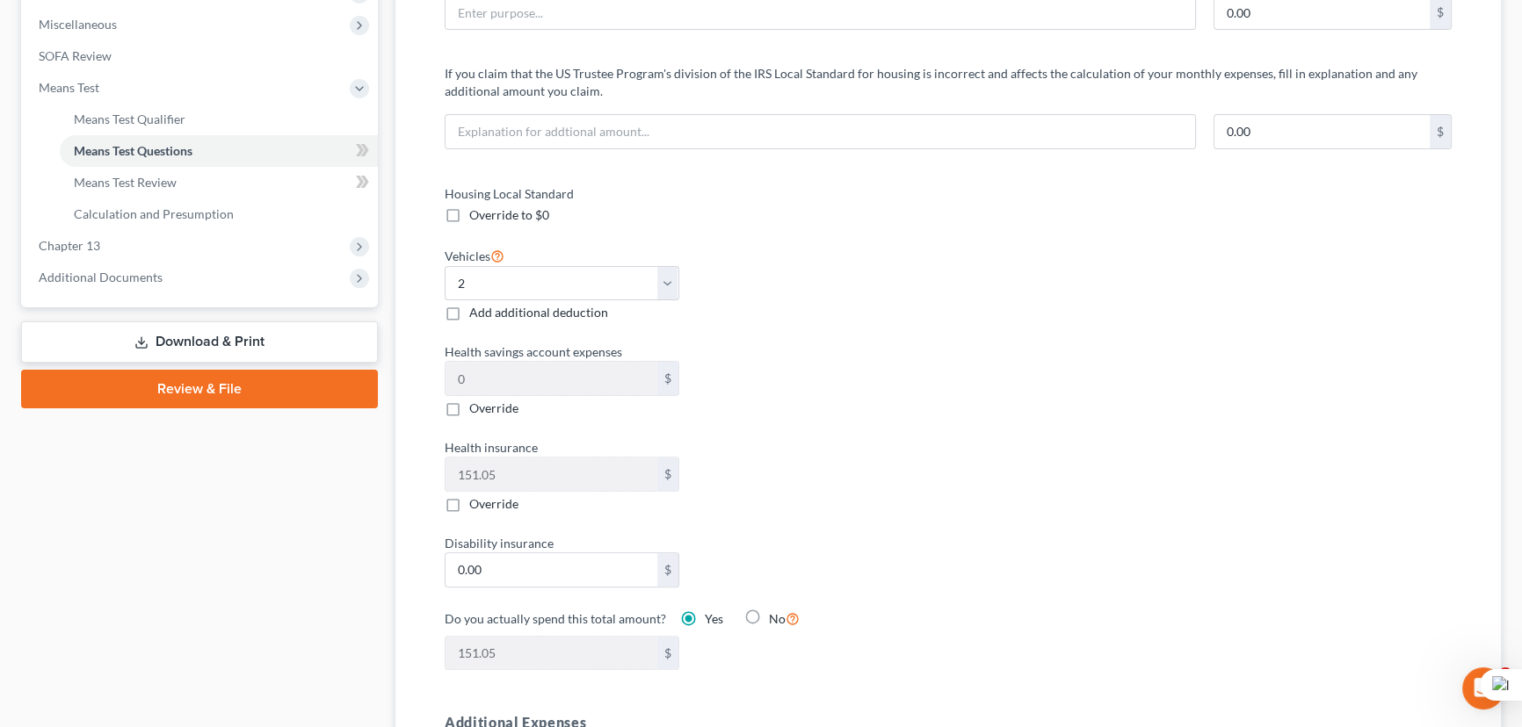
scroll to position [261, 0]
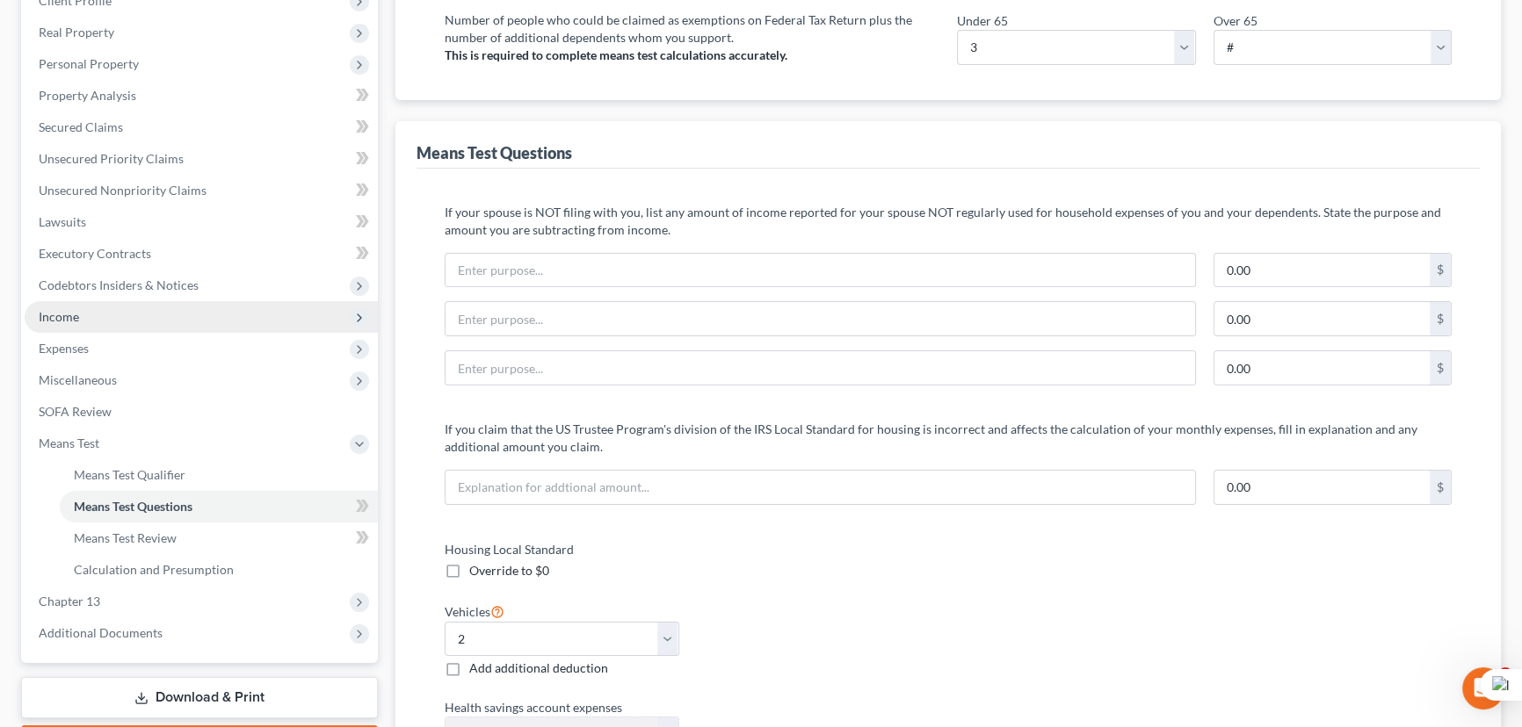
click at [110, 317] on span "Income" at bounding box center [201, 317] width 353 height 32
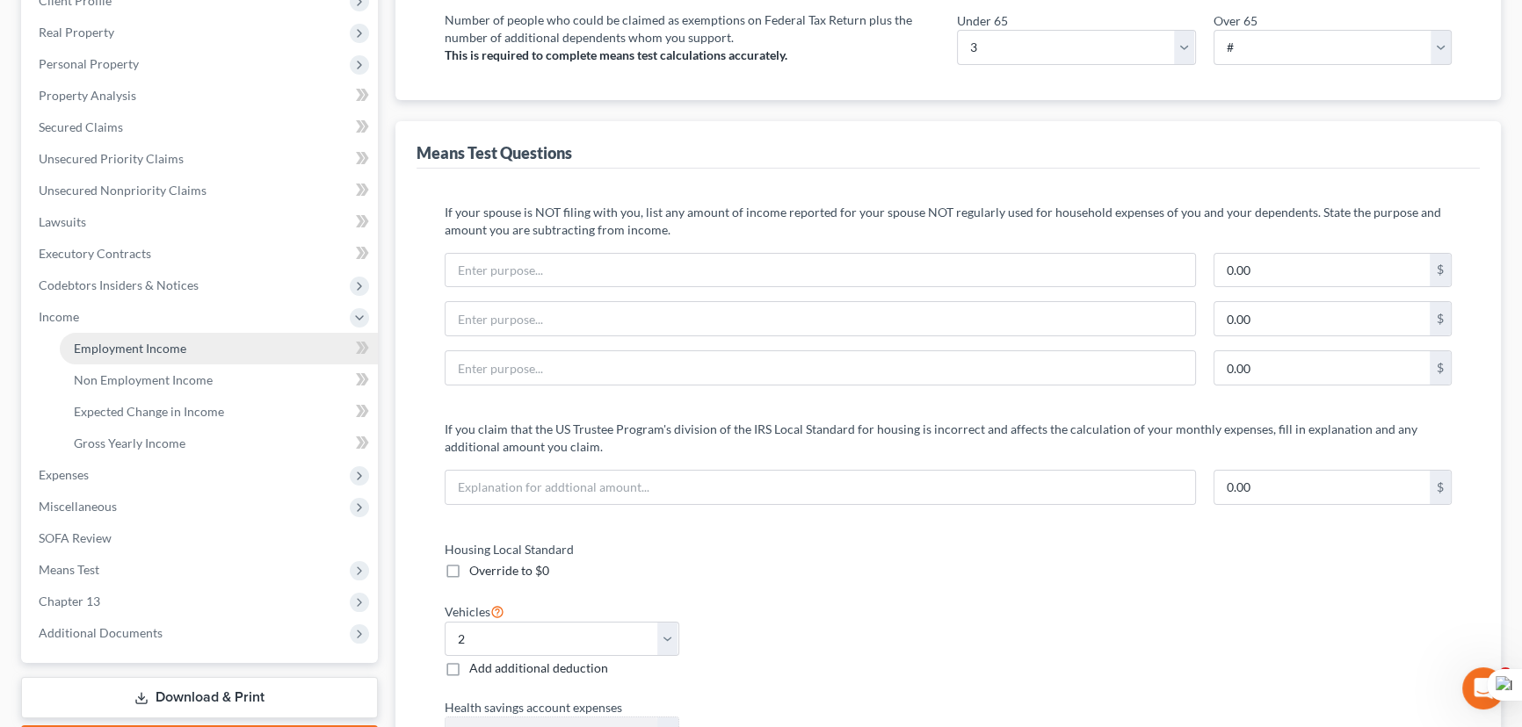
click at [139, 334] on link "Employment Income" at bounding box center [219, 349] width 318 height 32
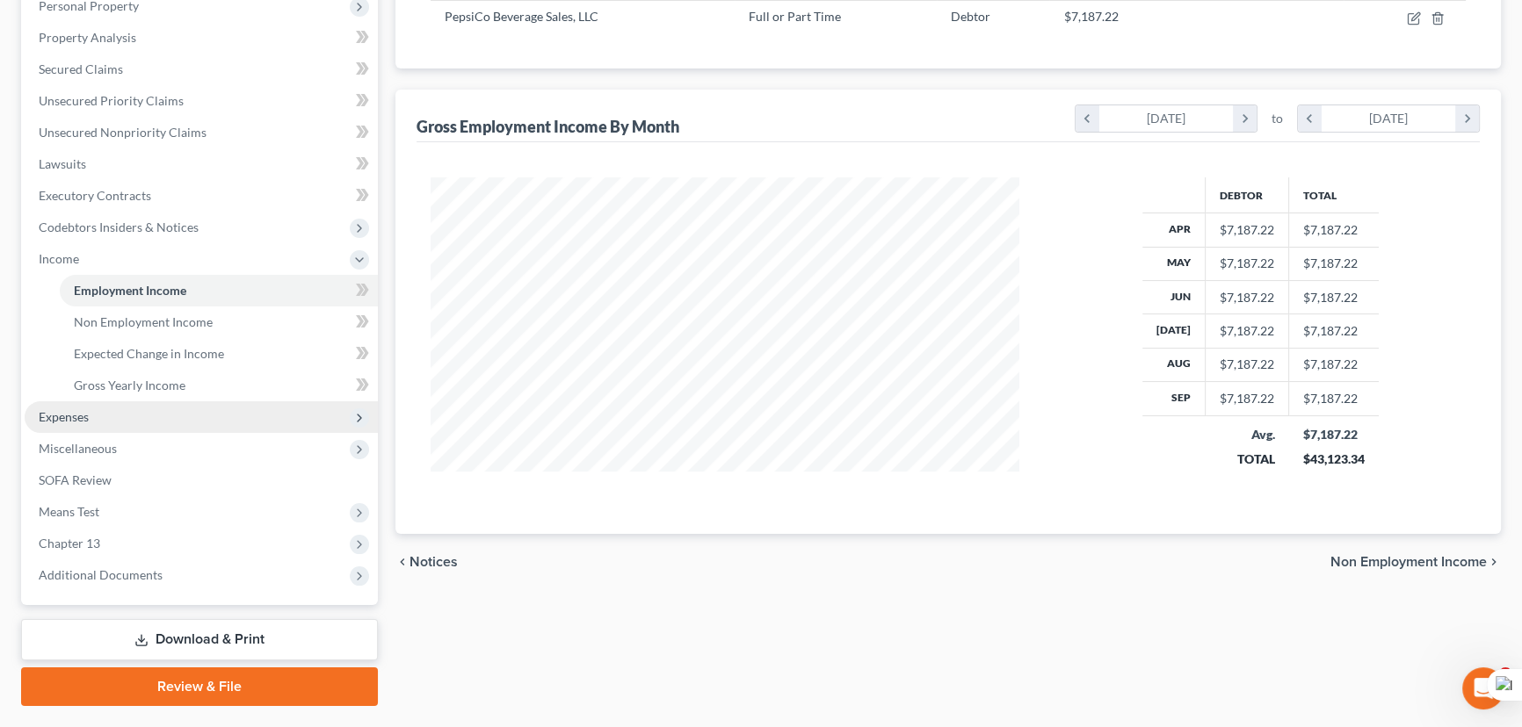
click at [151, 409] on span "Expenses" at bounding box center [201, 418] width 353 height 32
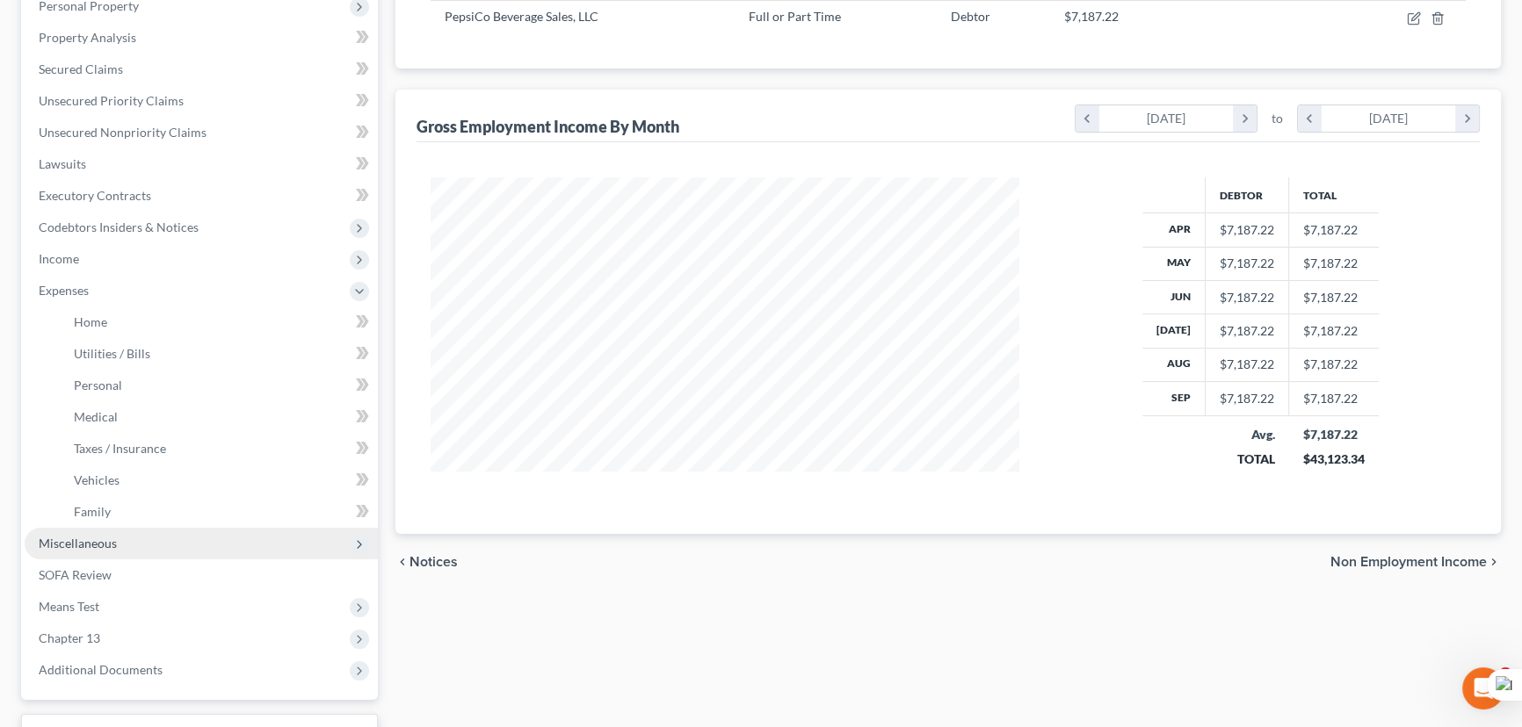
click at [123, 541] on span "Miscellaneous" at bounding box center [201, 544] width 353 height 32
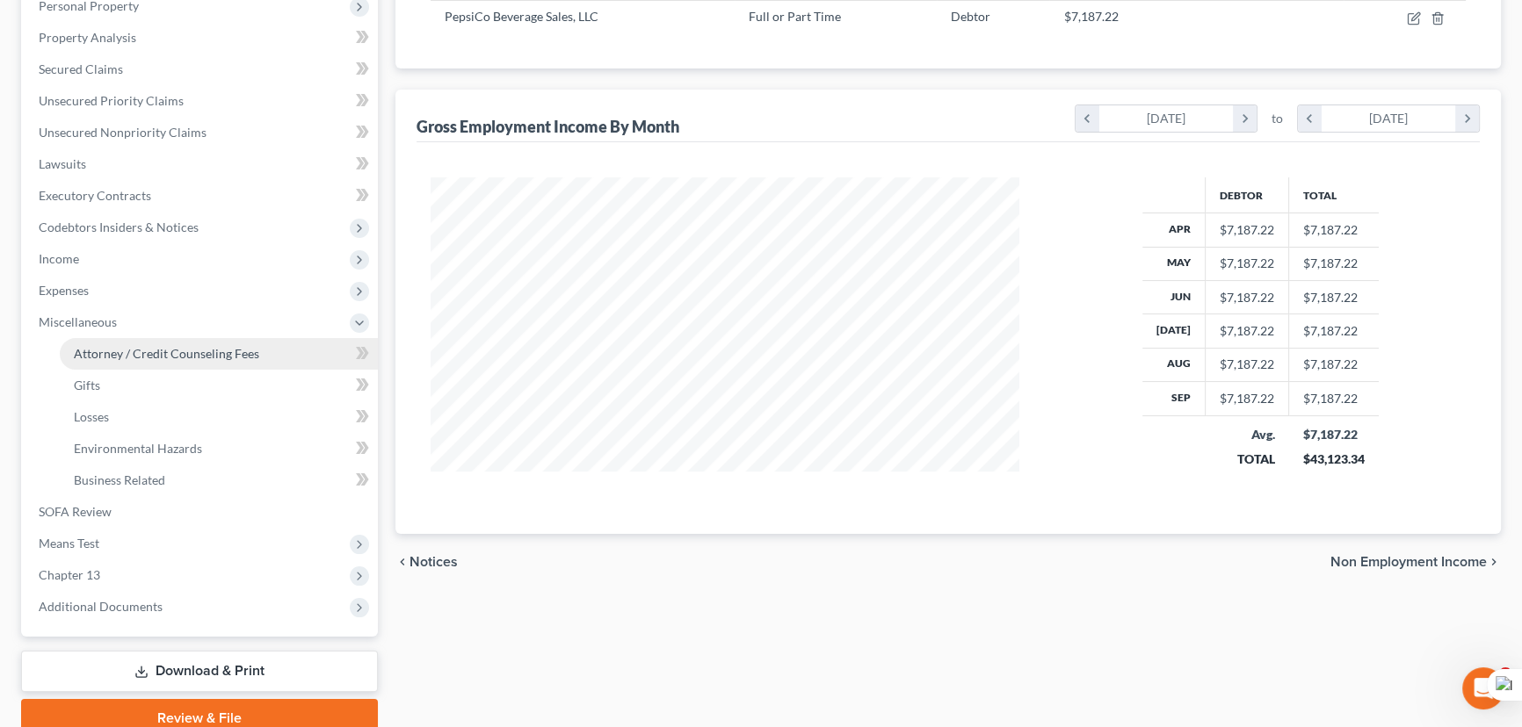
click at [160, 354] on span "Attorney / Credit Counseling Fees" at bounding box center [166, 353] width 185 height 15
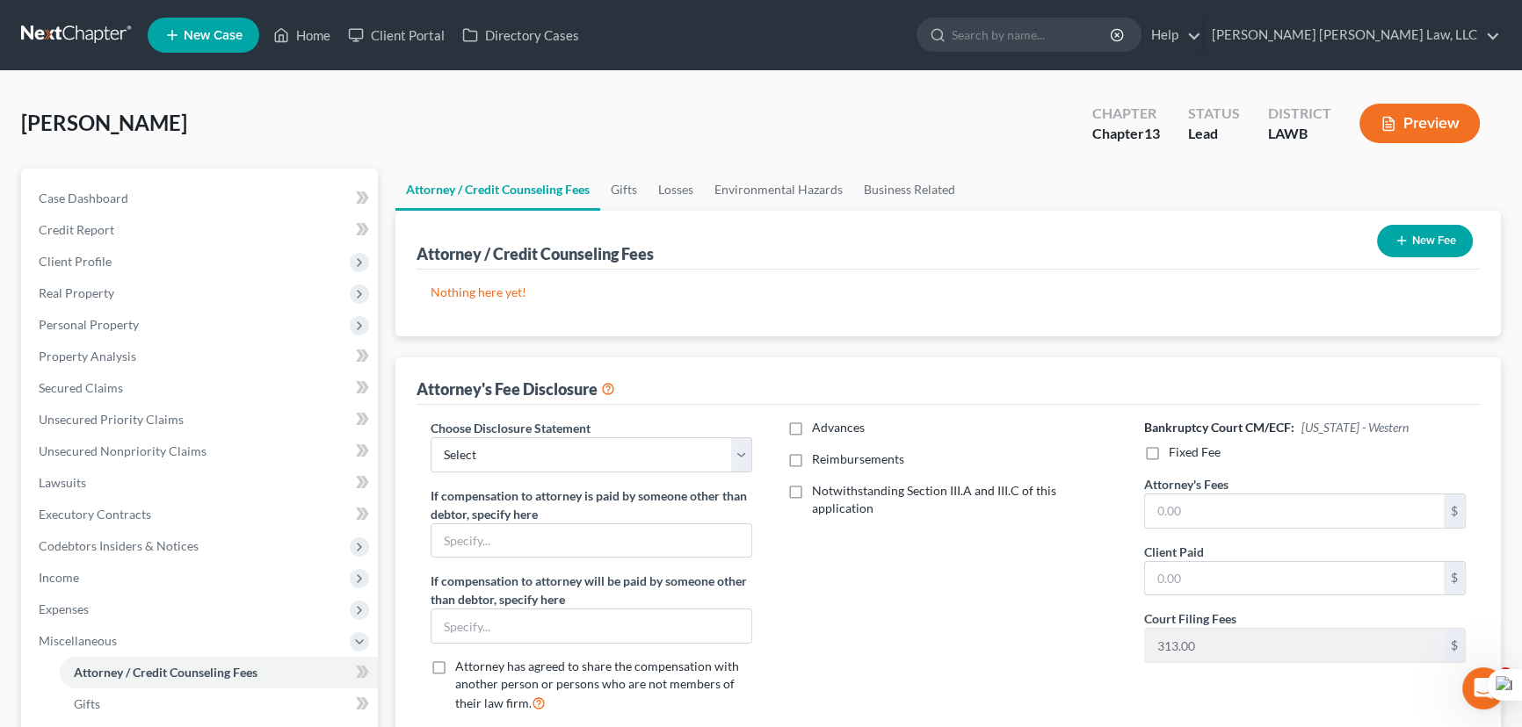
click at [1441, 227] on button "New Fee" at bounding box center [1425, 241] width 96 height 33
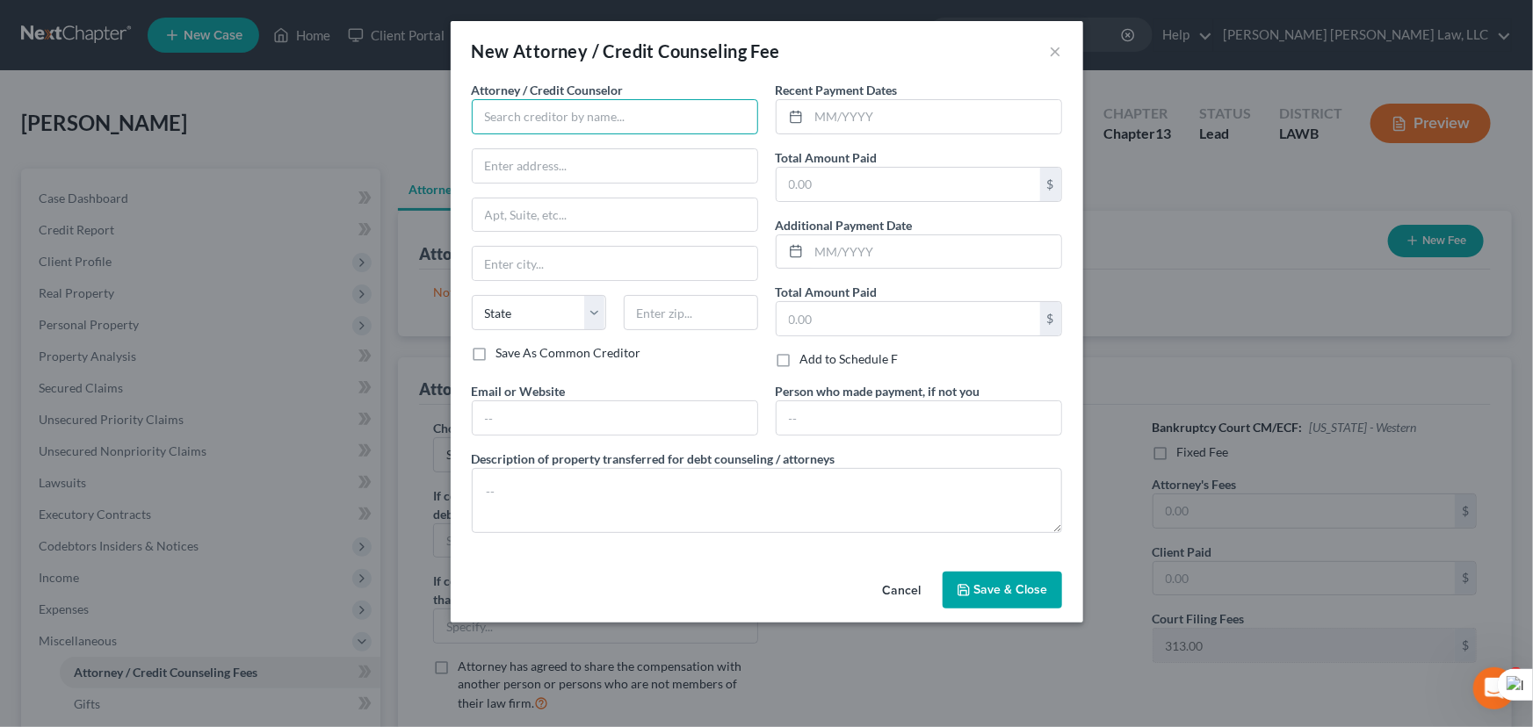
click at [589, 126] on input "text" at bounding box center [615, 116] width 286 height 35
type input "E Orum Young Law Office"
type input "200 Washington Street"
type input "Monroe"
select select "19"
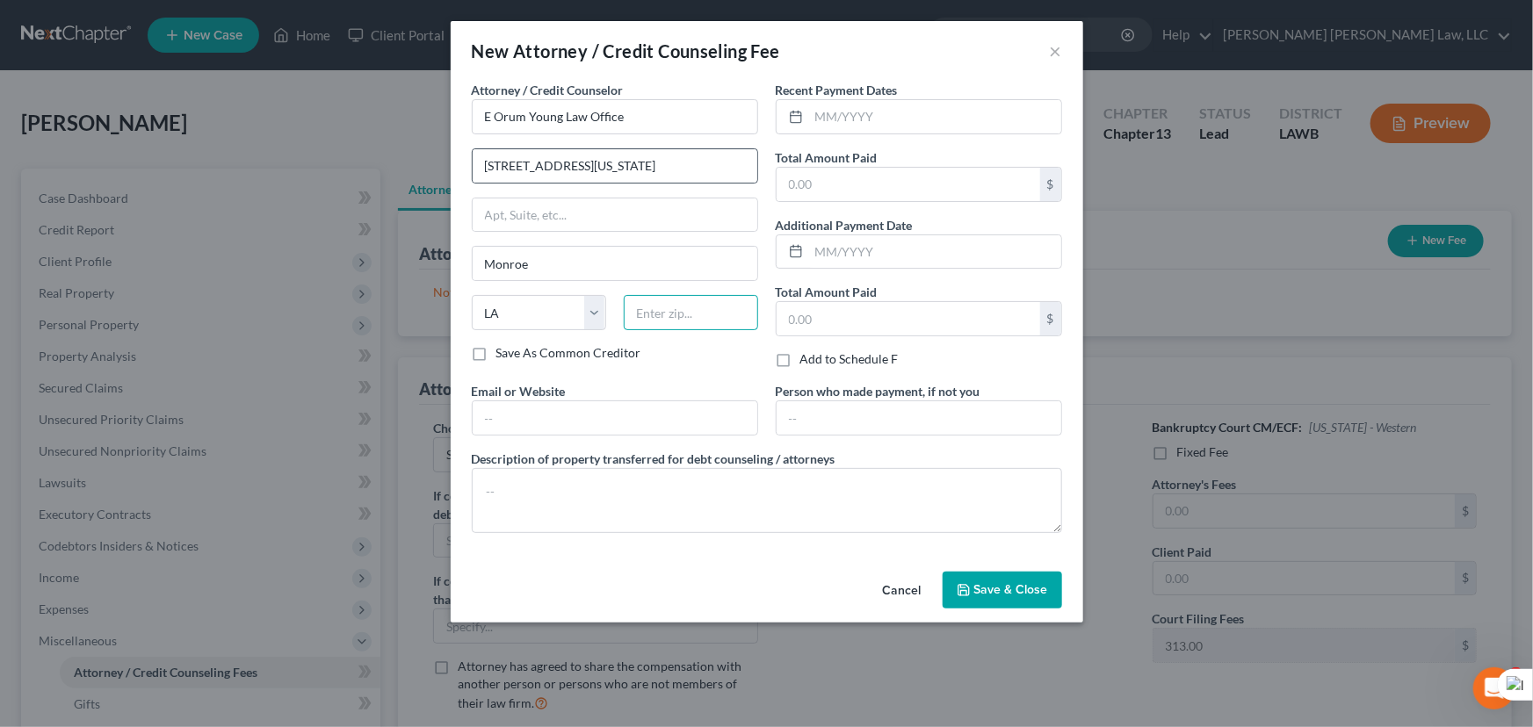
type input "71201"
click at [930, 105] on input "text" at bounding box center [935, 116] width 252 height 33
type input "[DATE]"
type input "365"
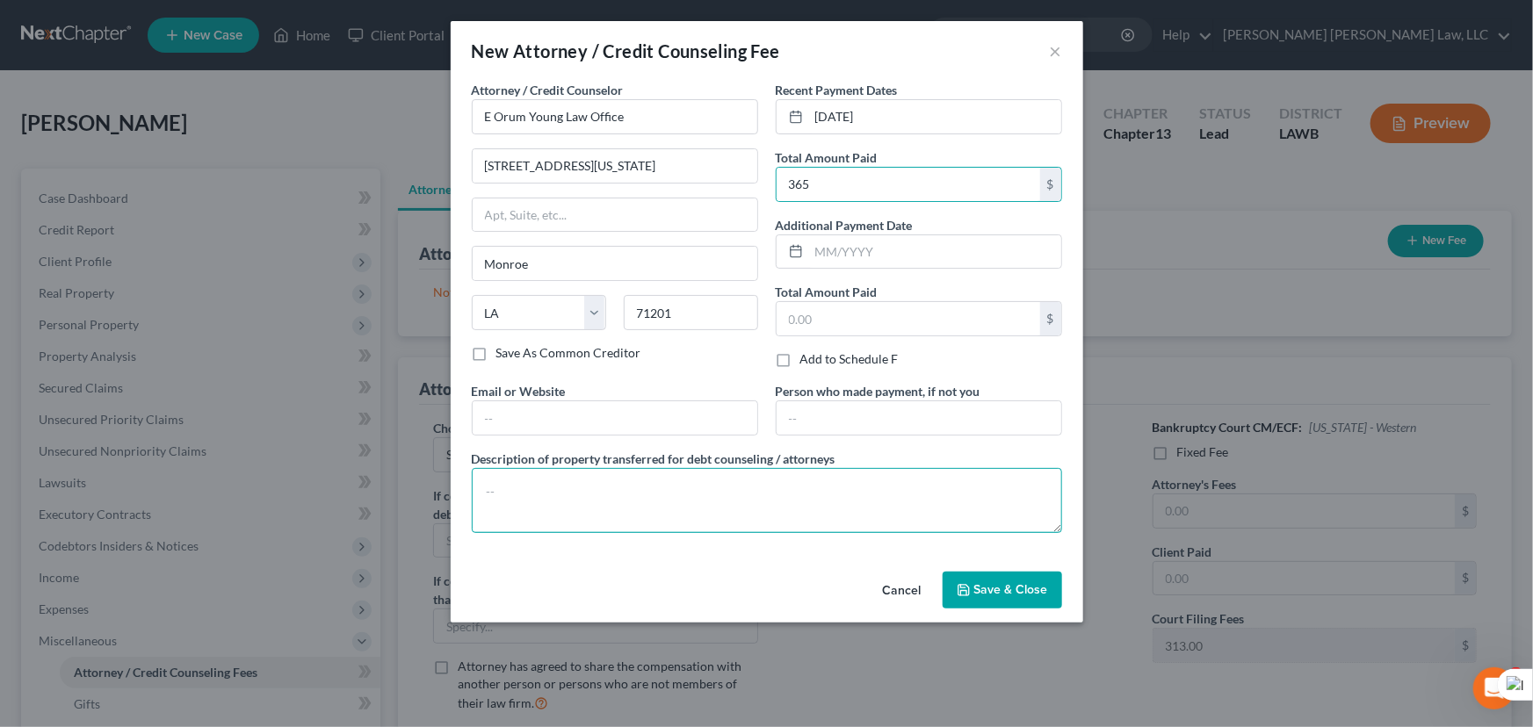
click at [787, 501] on textarea at bounding box center [767, 500] width 590 height 65
type textarea "credit report, credit counseling, filing fee"
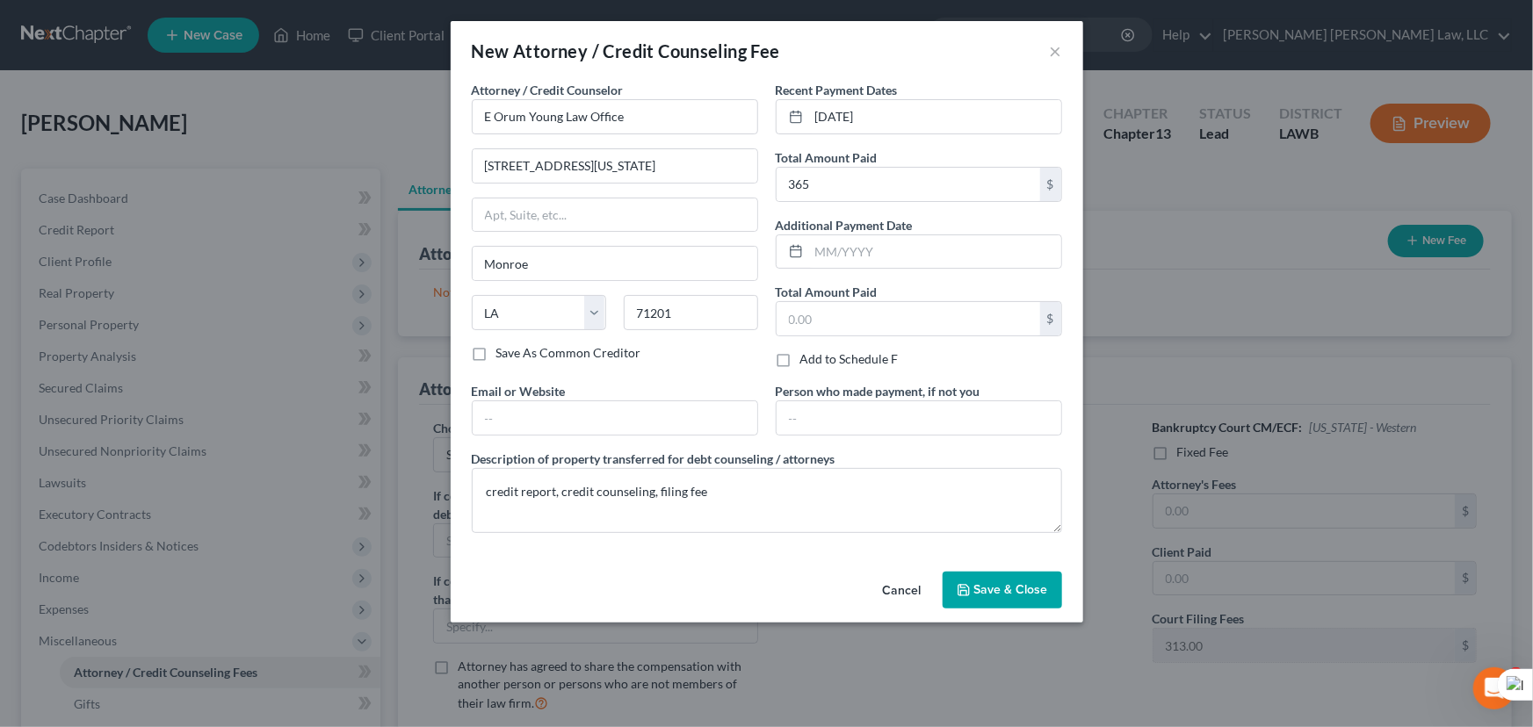
click at [1021, 585] on span "Save & Close" at bounding box center [1011, 590] width 74 height 15
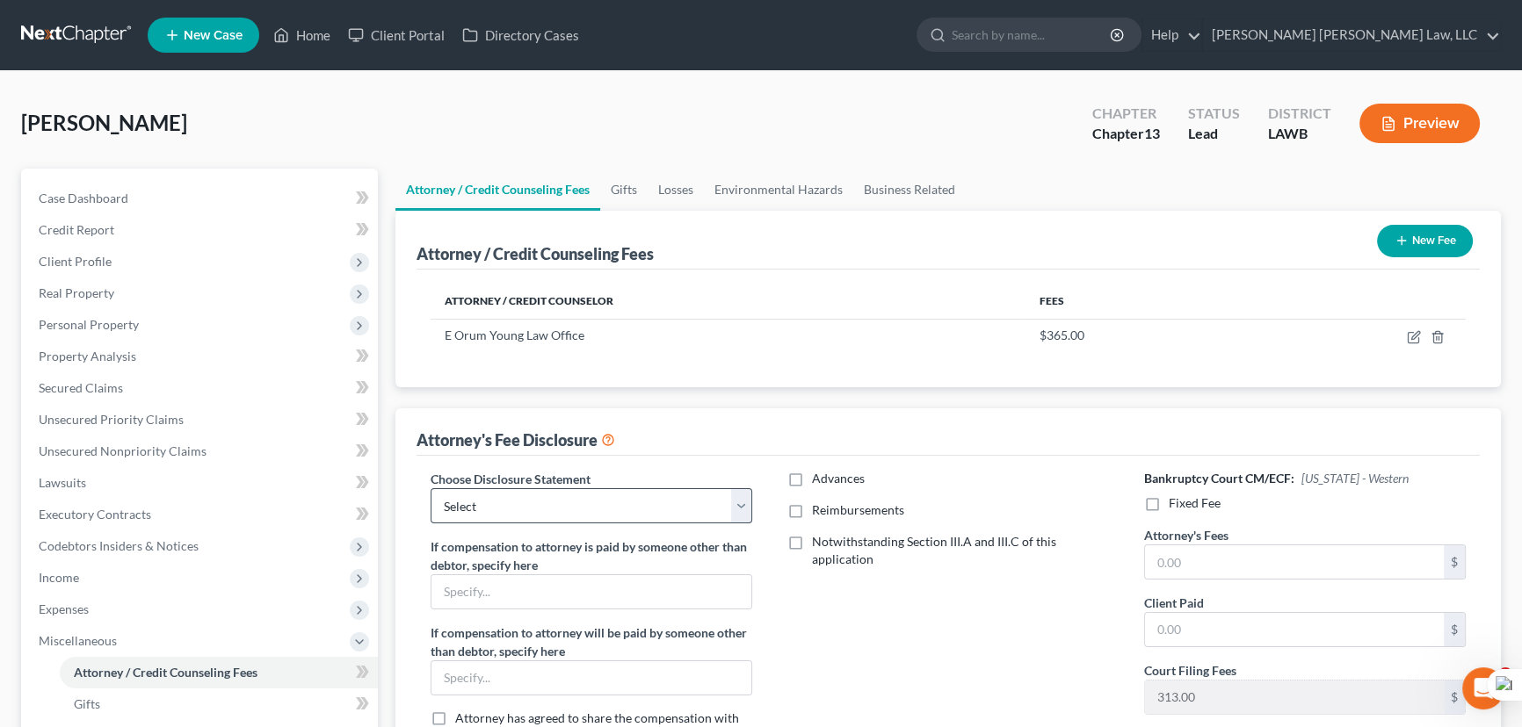
click at [566, 456] on div "Choose Disclosure Statement Select LAEB 2016 Bankruptcy Rule 2016(B) Disclosure…" at bounding box center [947, 628] width 1063 height 344
drag, startPoint x: 566, startPoint y: 510, endPoint x: 566, endPoint y: 520, distance: 10.5
click at [566, 510] on select "Select LAEB 2016 Bankruptcy Rule 2016(B) Disclosure and Application for Approva…" at bounding box center [592, 506] width 322 height 35
select select "1"
click at [431, 489] on select "Select LAEB 2016 Bankruptcy Rule 2016(B) Disclosure and Application for Approva…" at bounding box center [592, 506] width 322 height 35
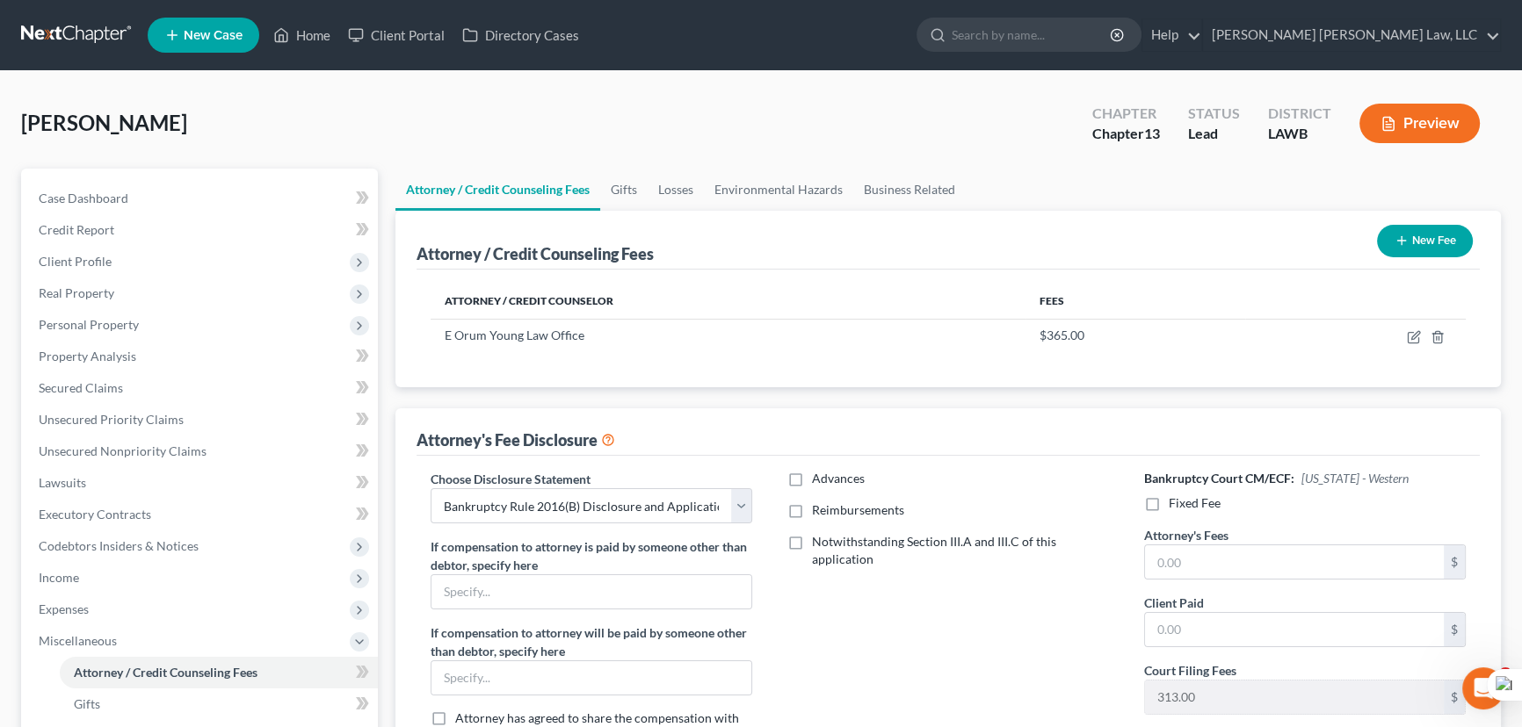
click at [812, 515] on label "Reimbursements" at bounding box center [858, 511] width 92 height 18
click at [819, 513] on input "Reimbursements" at bounding box center [824, 507] width 11 height 11
checkbox input "true"
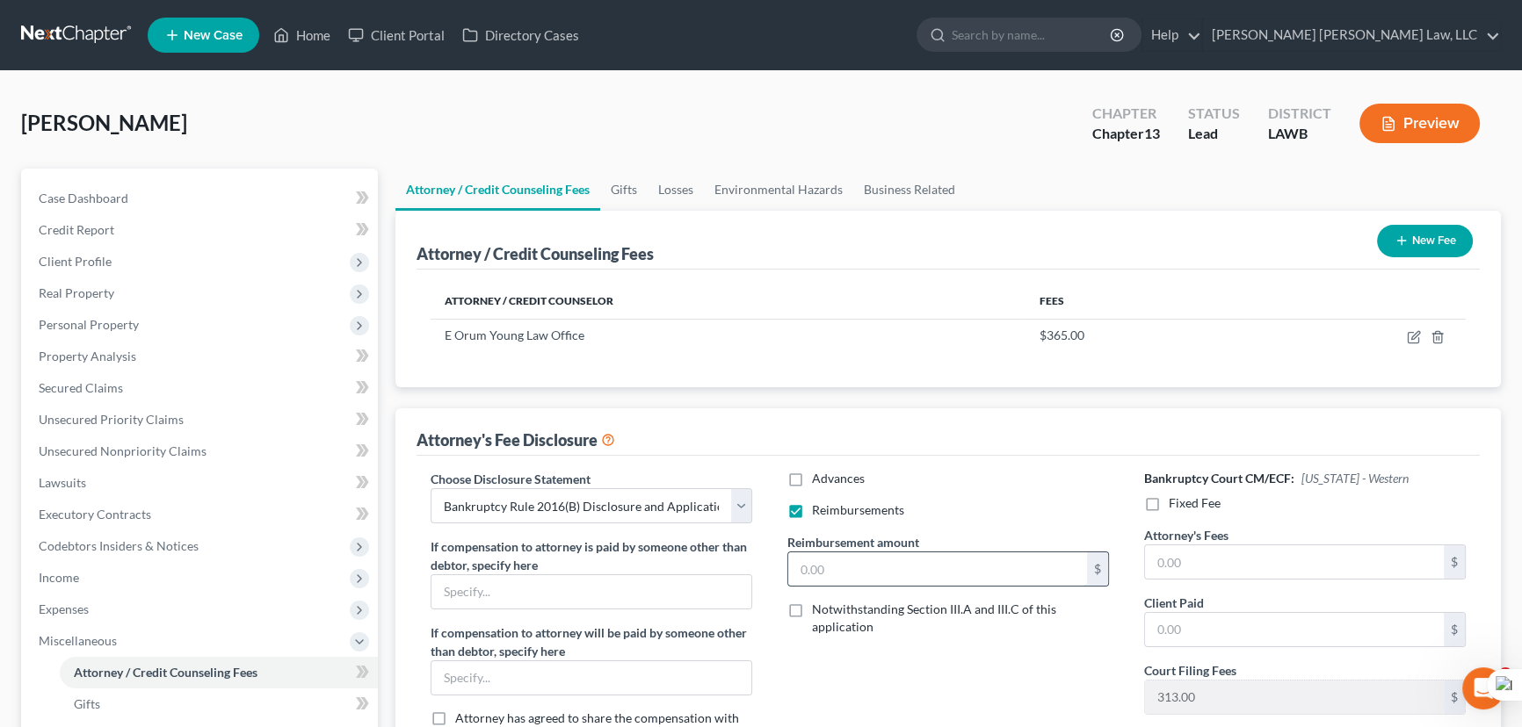
click at [834, 562] on input "text" at bounding box center [937, 569] width 299 height 33
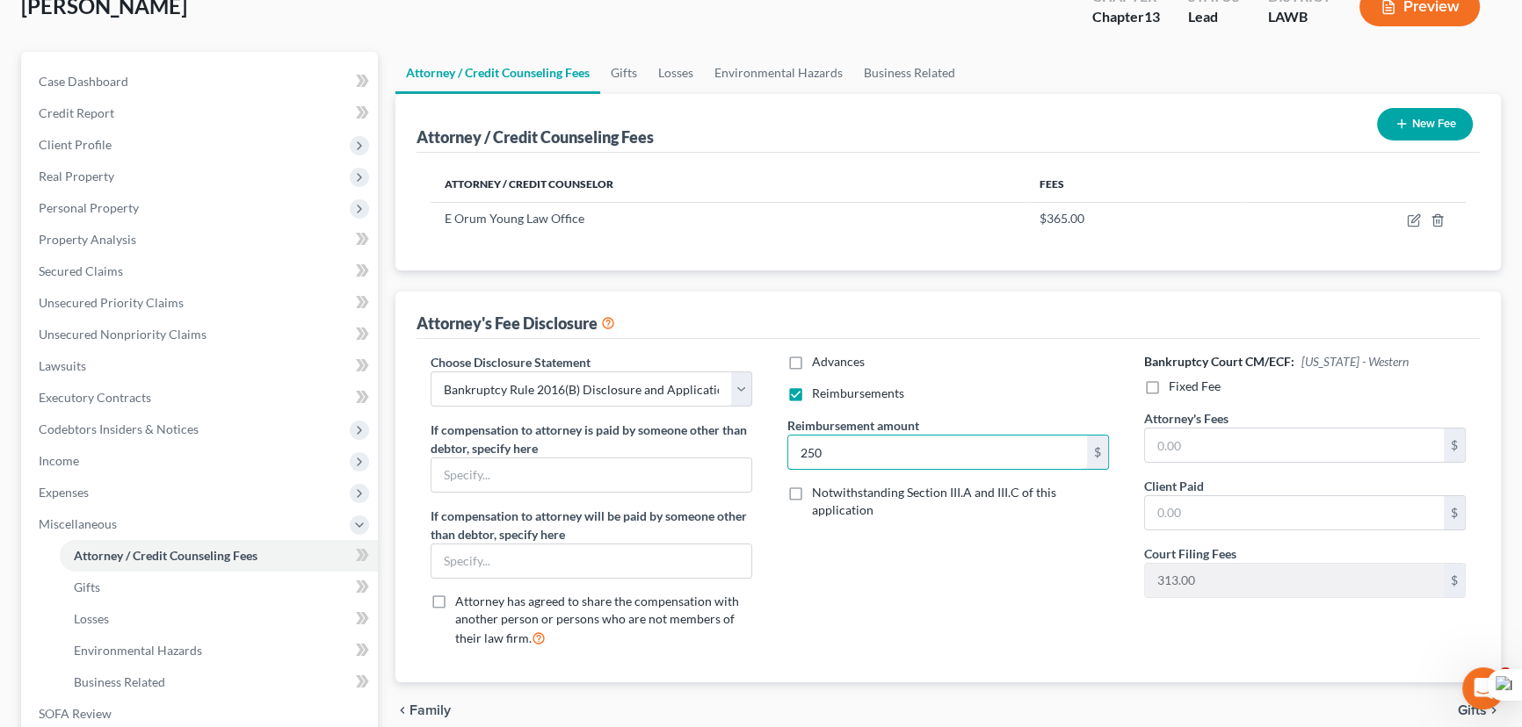
scroll to position [319, 0]
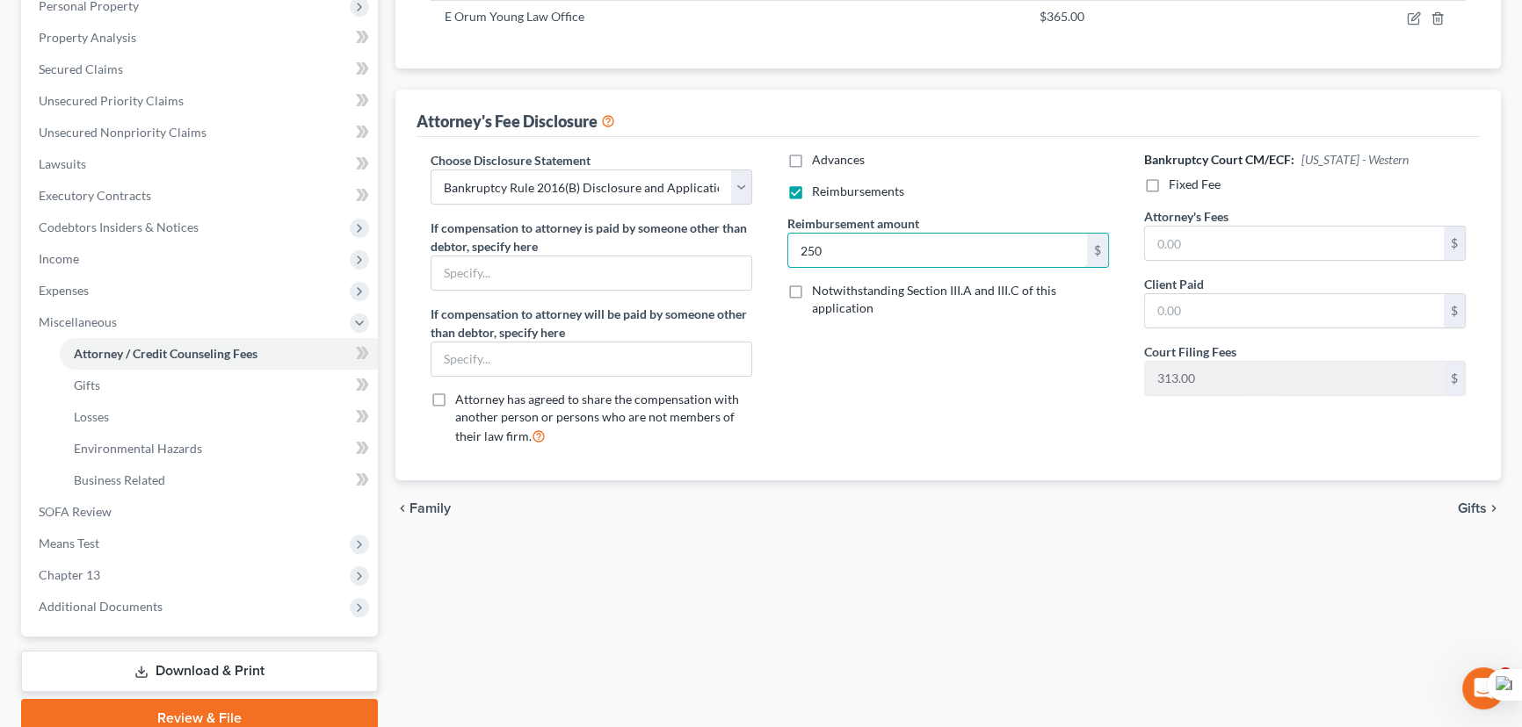
type input "250"
click at [1169, 179] on label "Fixed Fee" at bounding box center [1195, 185] width 52 height 18
click at [1176, 179] on input "Fixed Fee" at bounding box center [1181, 181] width 11 height 11
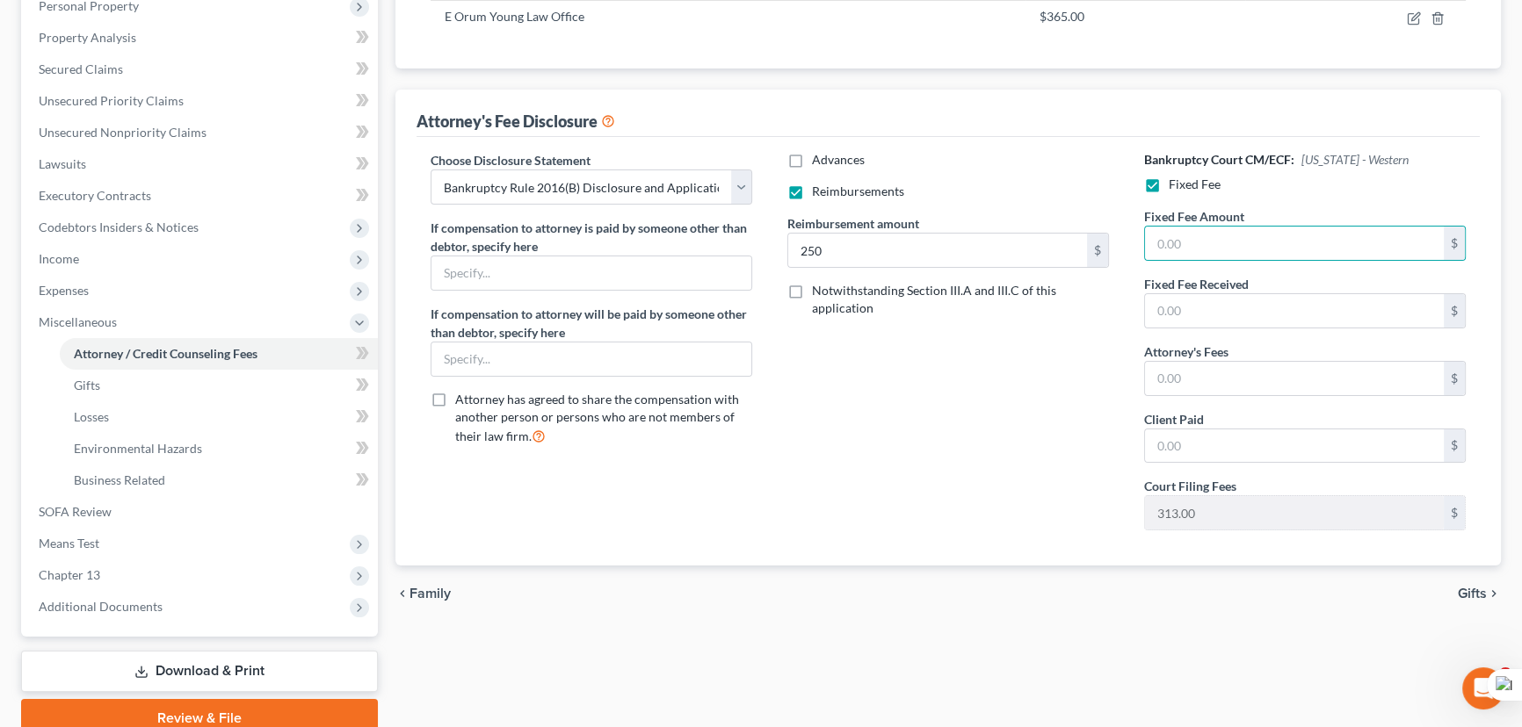
click at [1239, 241] on input "text" at bounding box center [1294, 243] width 299 height 33
click at [1253, 380] on input "text" at bounding box center [1294, 378] width 299 height 33
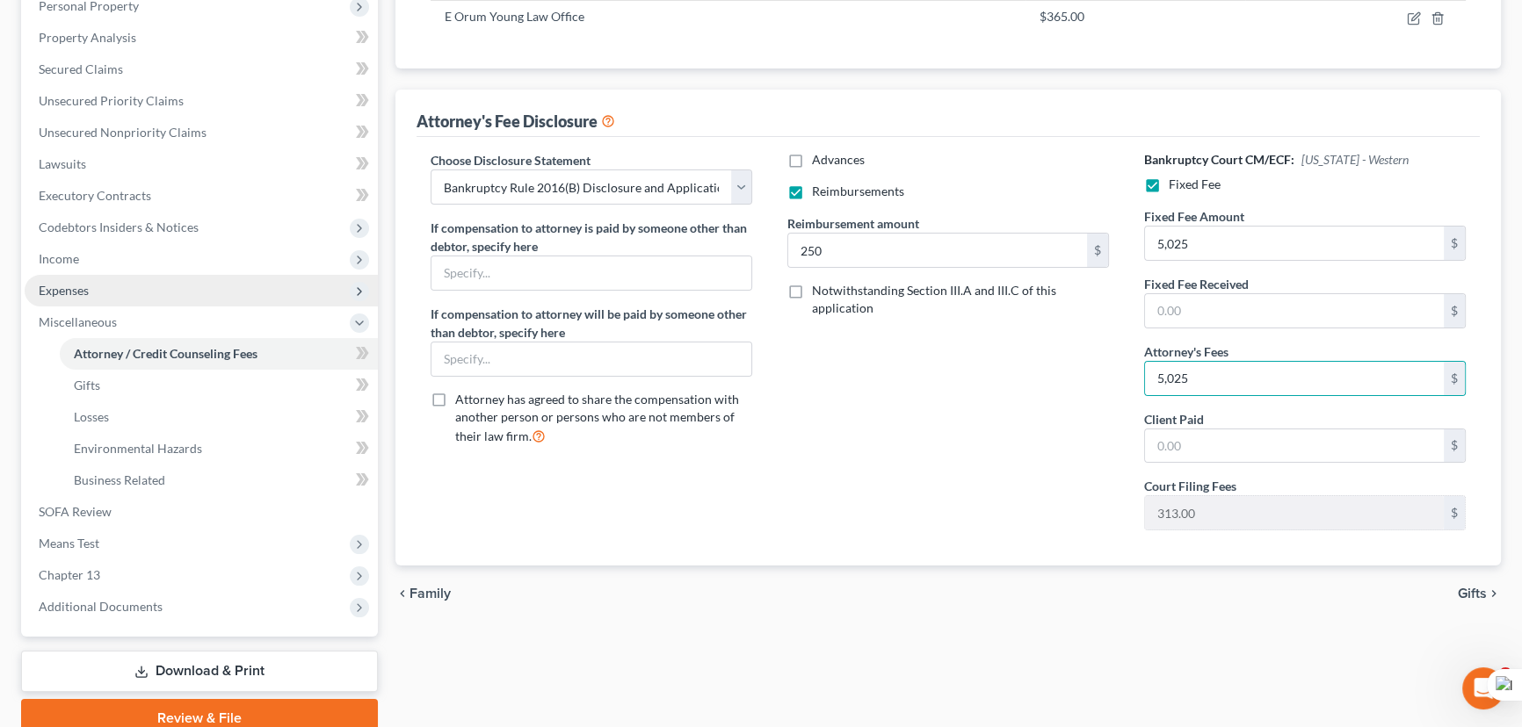
drag, startPoint x: 119, startPoint y: 603, endPoint x: 141, endPoint y: 279, distance: 324.1
click at [119, 603] on span "Additional Documents" at bounding box center [101, 606] width 124 height 15
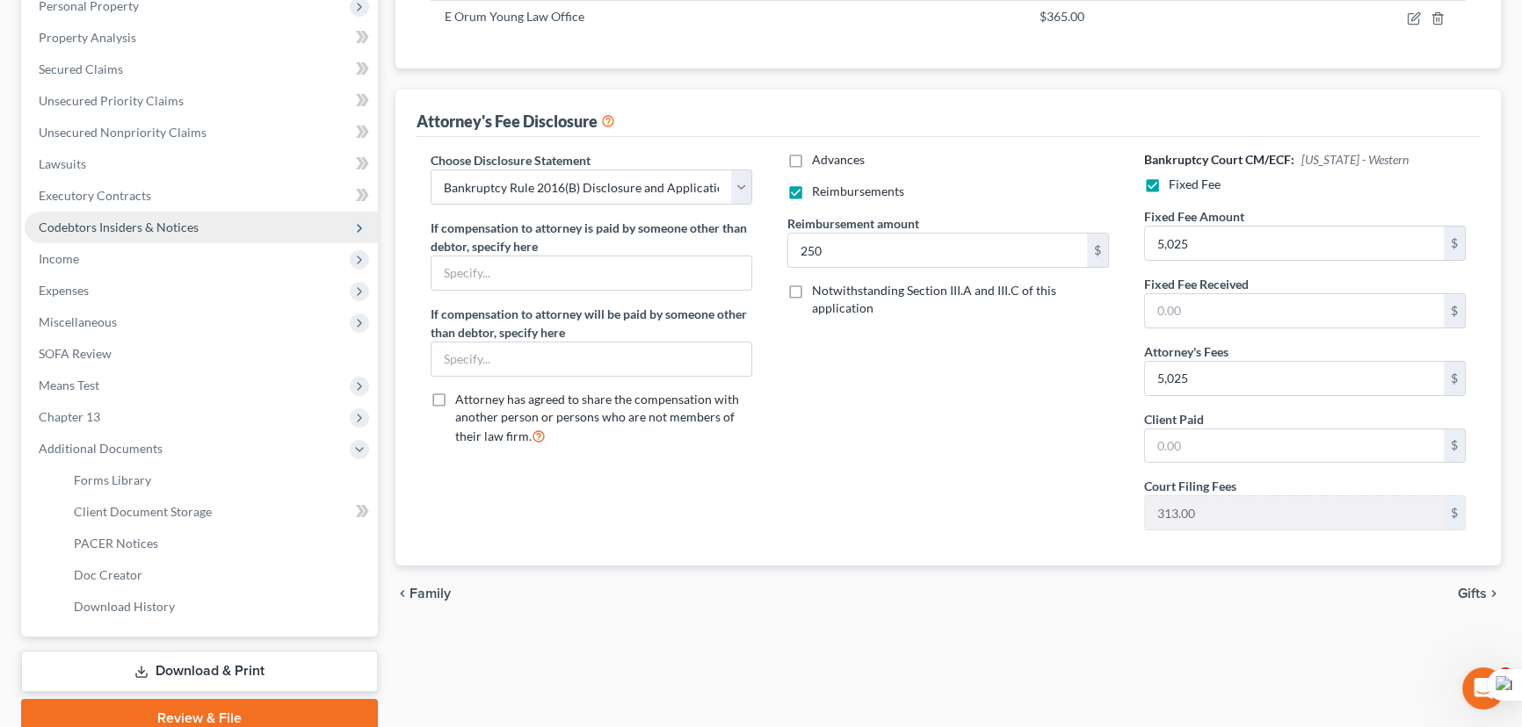
click at [147, 221] on span "Codebtors Insiders & Notices" at bounding box center [119, 227] width 160 height 15
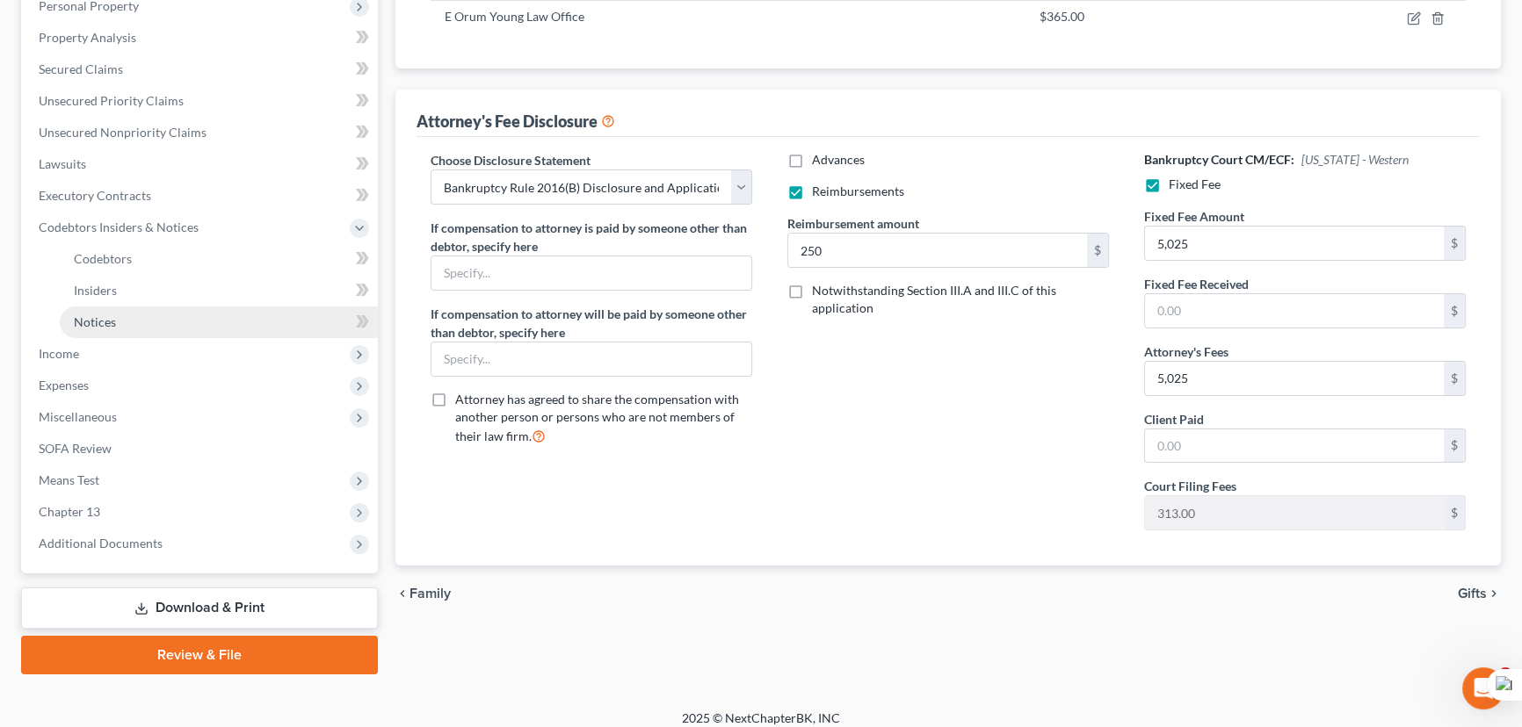
click at [171, 324] on link "Notices" at bounding box center [219, 323] width 318 height 32
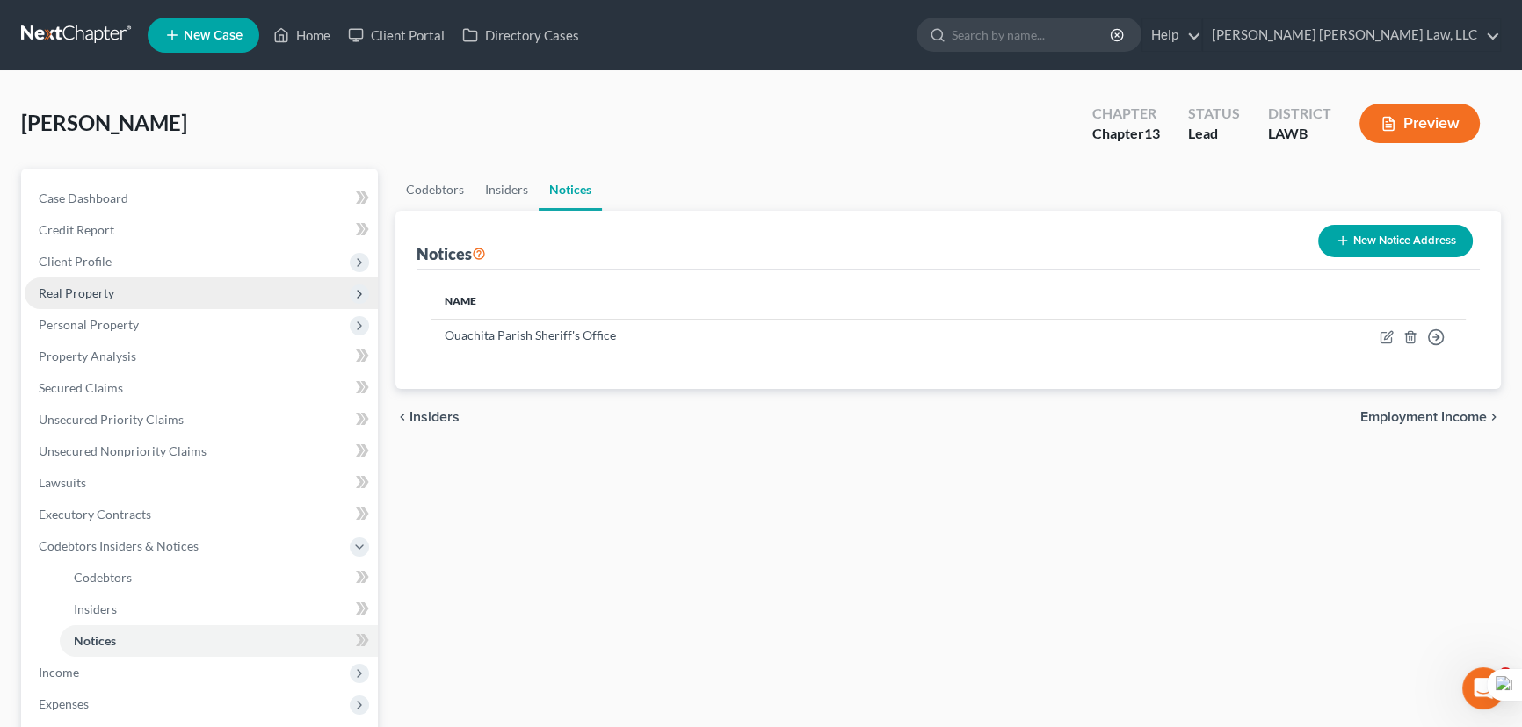
click at [90, 254] on span "Client Profile" at bounding box center [75, 261] width 73 height 15
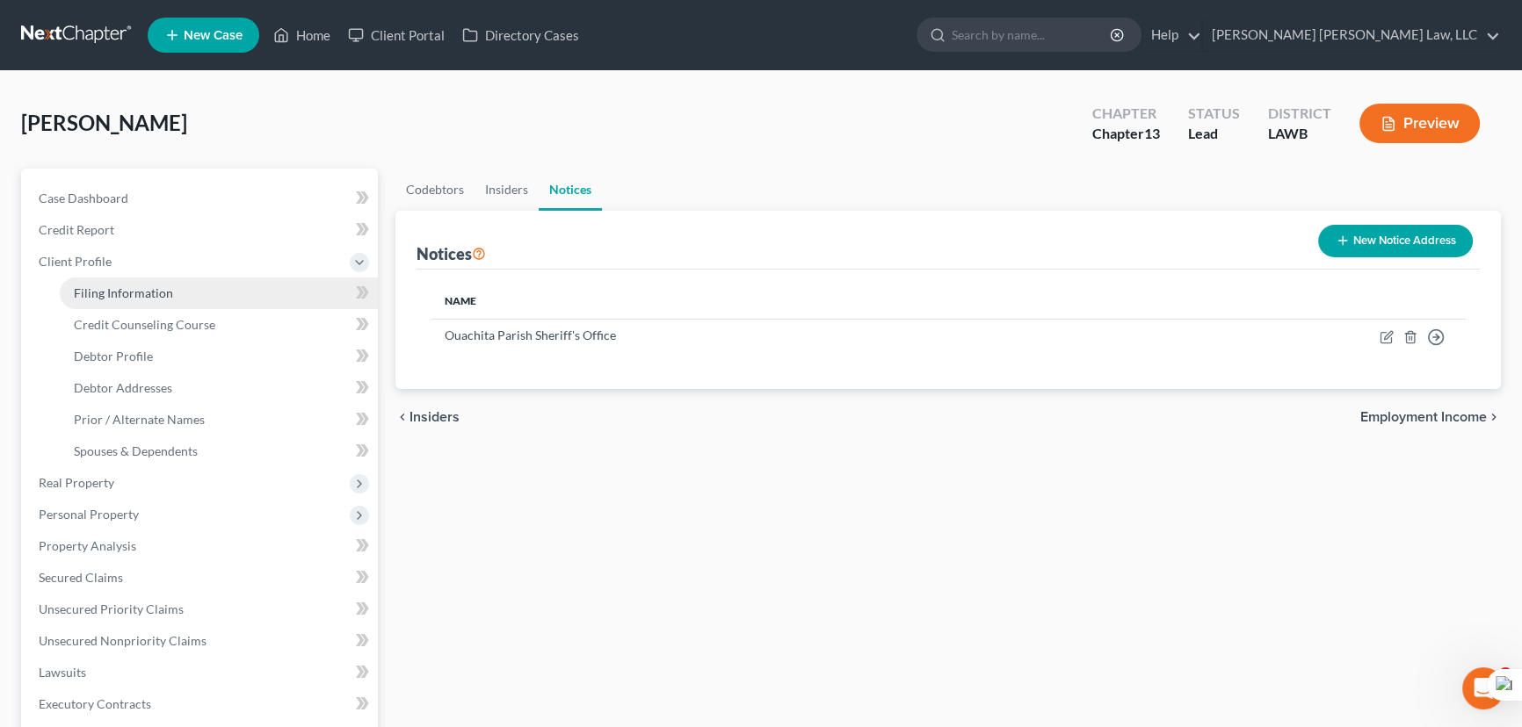
click at [109, 291] on span "Filing Information" at bounding box center [123, 293] width 99 height 15
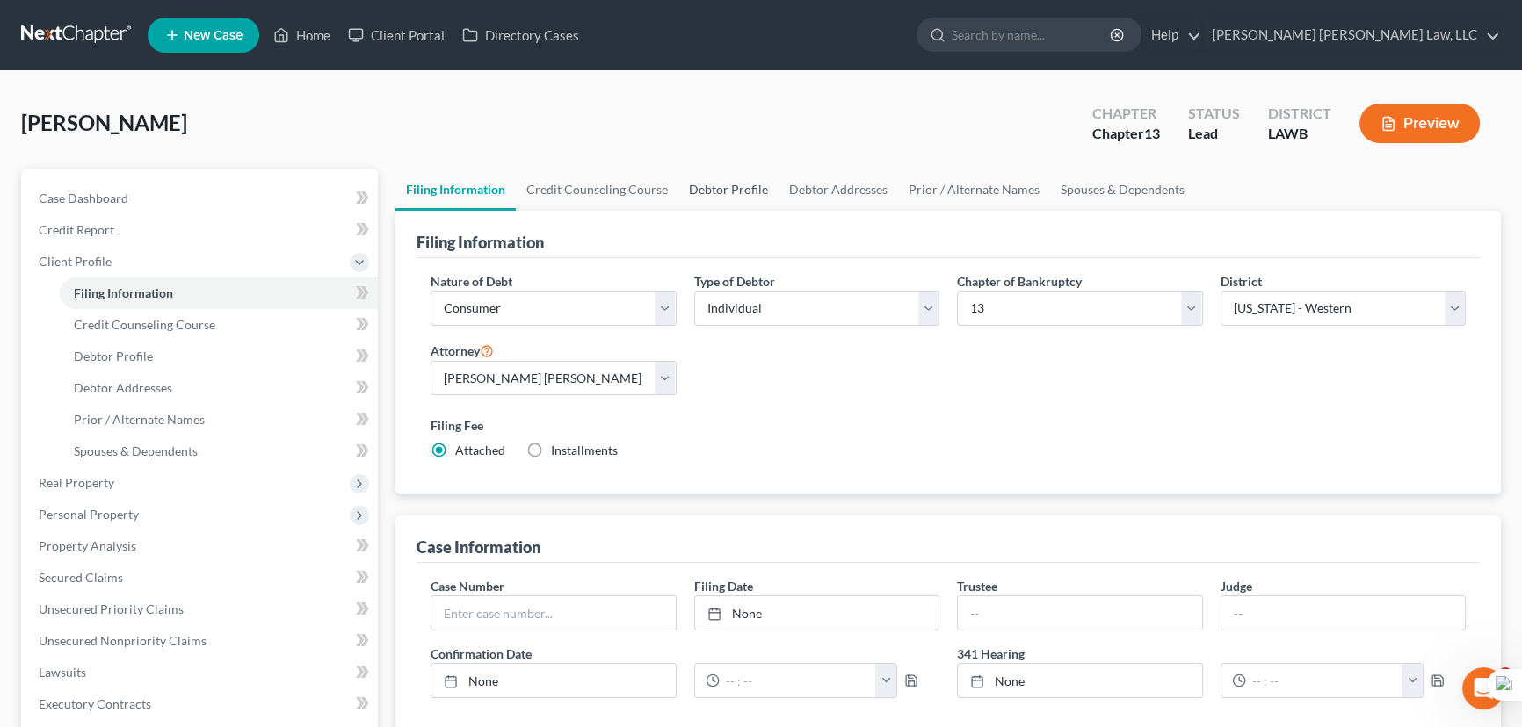
click at [626, 163] on div "Harris, Brian Upgraded Chapter Chapter 13 Status Lead District LAWB Preview" at bounding box center [761, 130] width 1480 height 76
click at [615, 192] on link "Credit Counseling Course" at bounding box center [597, 190] width 163 height 42
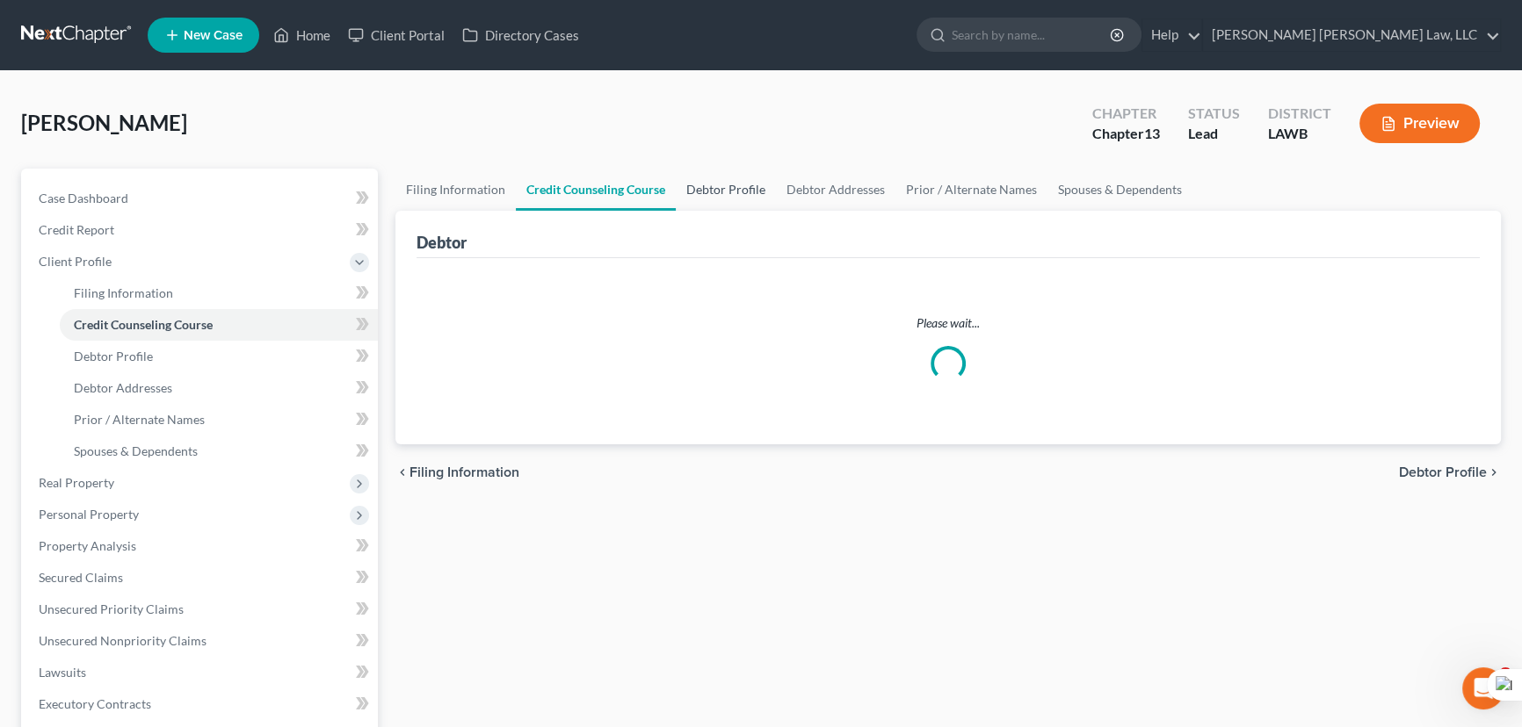
click at [732, 192] on link "Debtor Profile" at bounding box center [726, 190] width 100 height 42
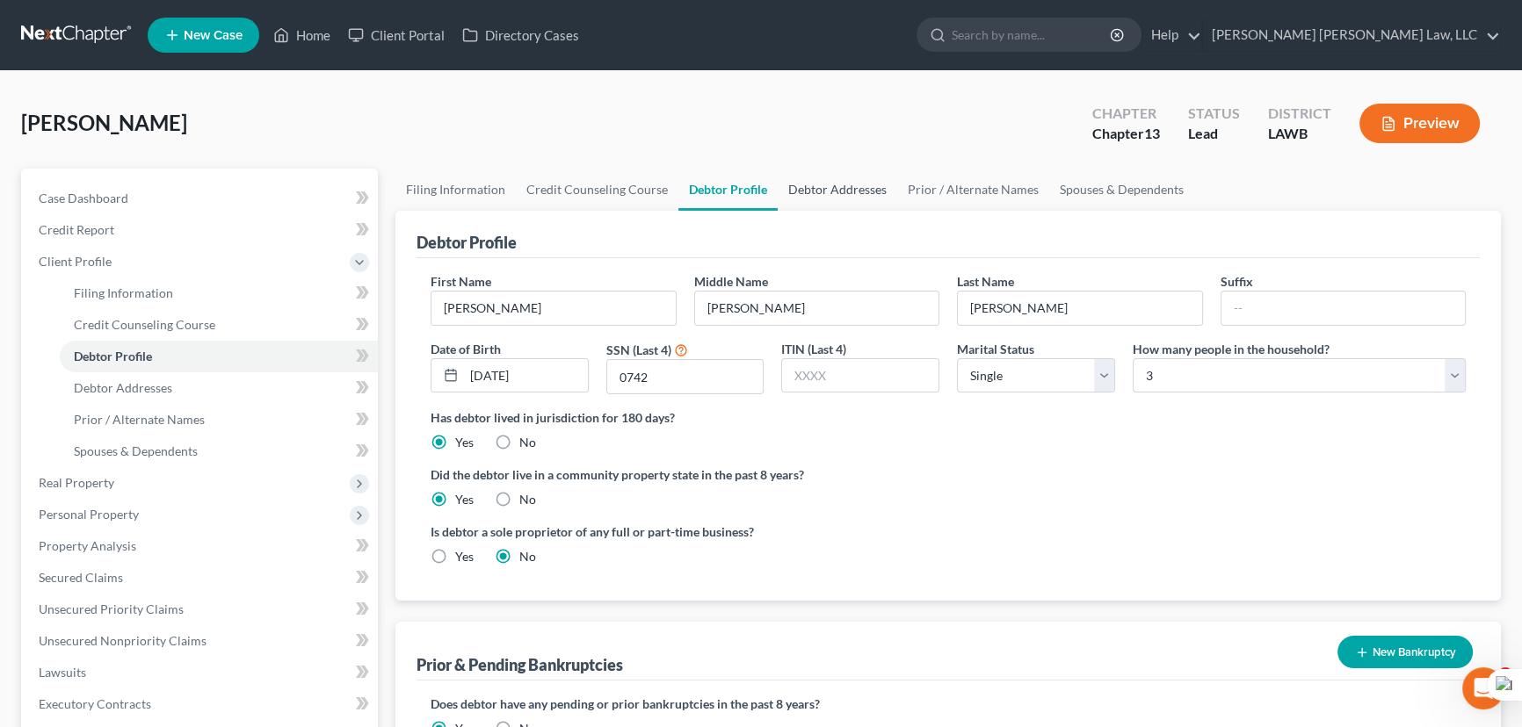
click at [830, 196] on link "Debtor Addresses" at bounding box center [837, 190] width 119 height 42
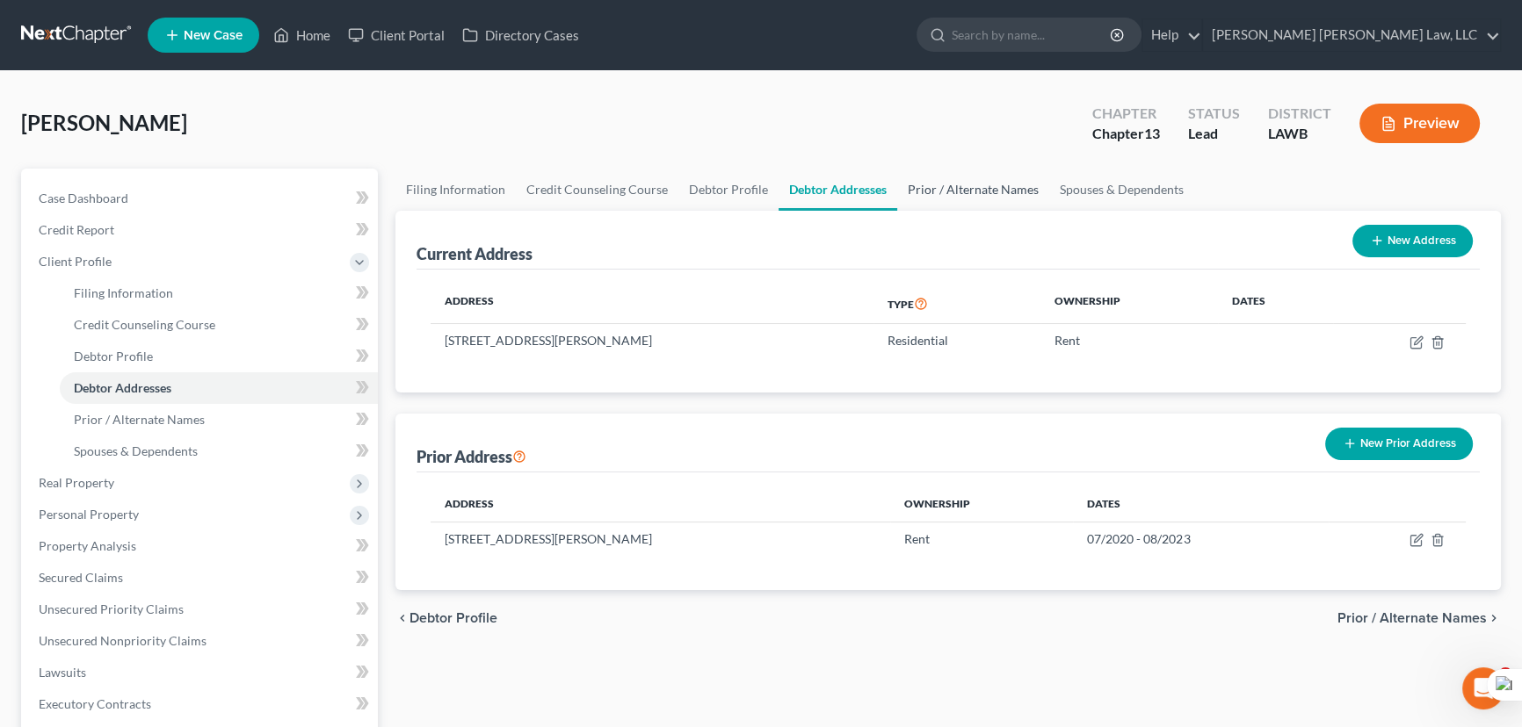
click at [993, 192] on link "Prior / Alternate Names" at bounding box center [973, 190] width 152 height 42
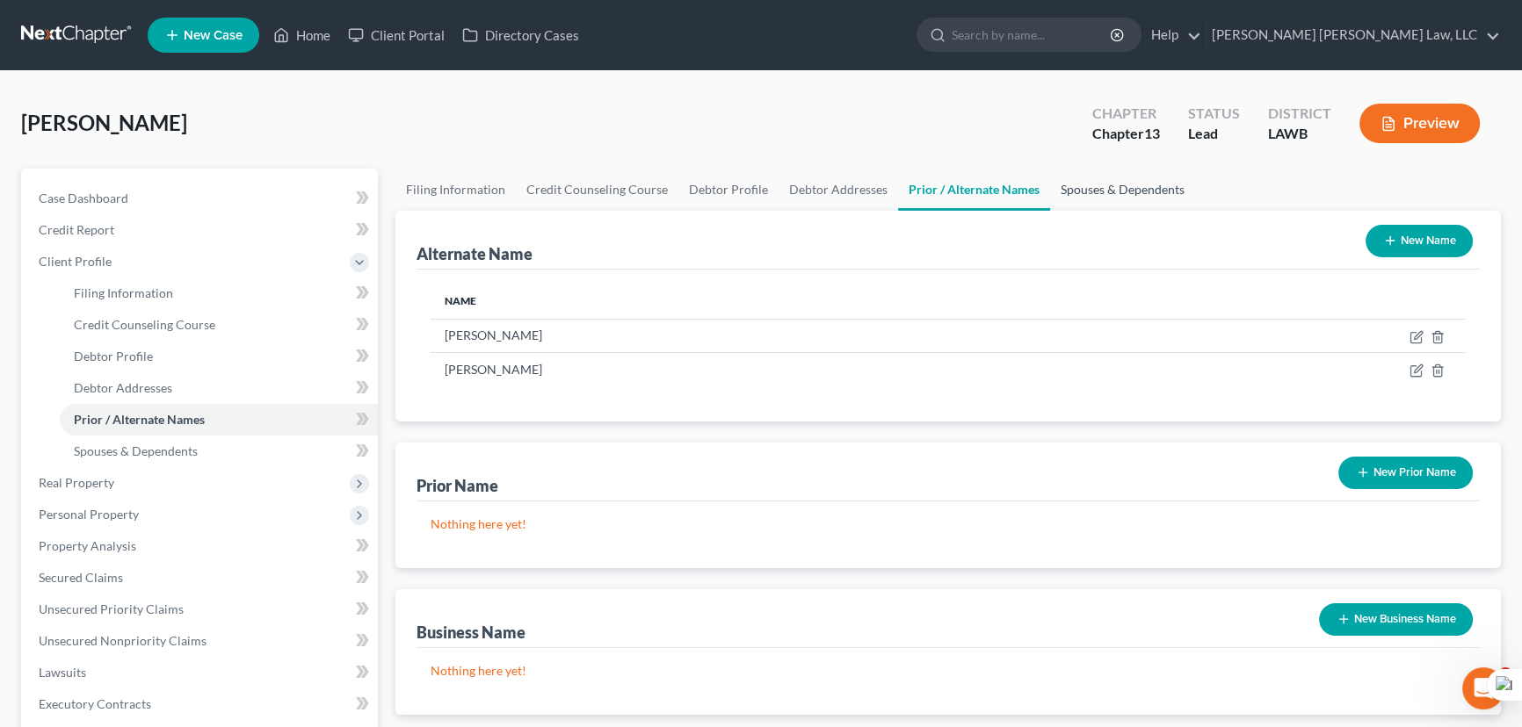
click at [1152, 190] on link "Spouses & Dependents" at bounding box center [1122, 190] width 145 height 42
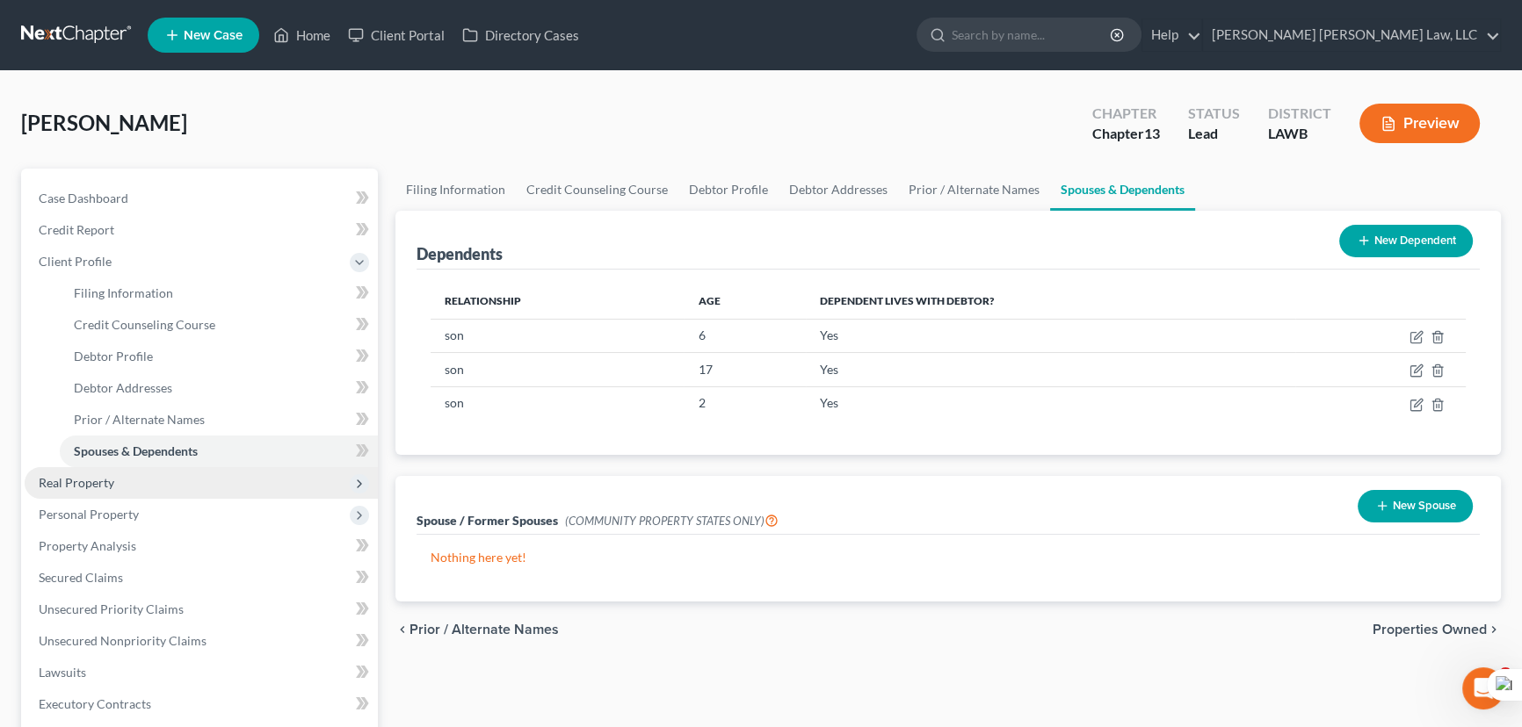
click at [124, 474] on span "Real Property" at bounding box center [201, 483] width 353 height 32
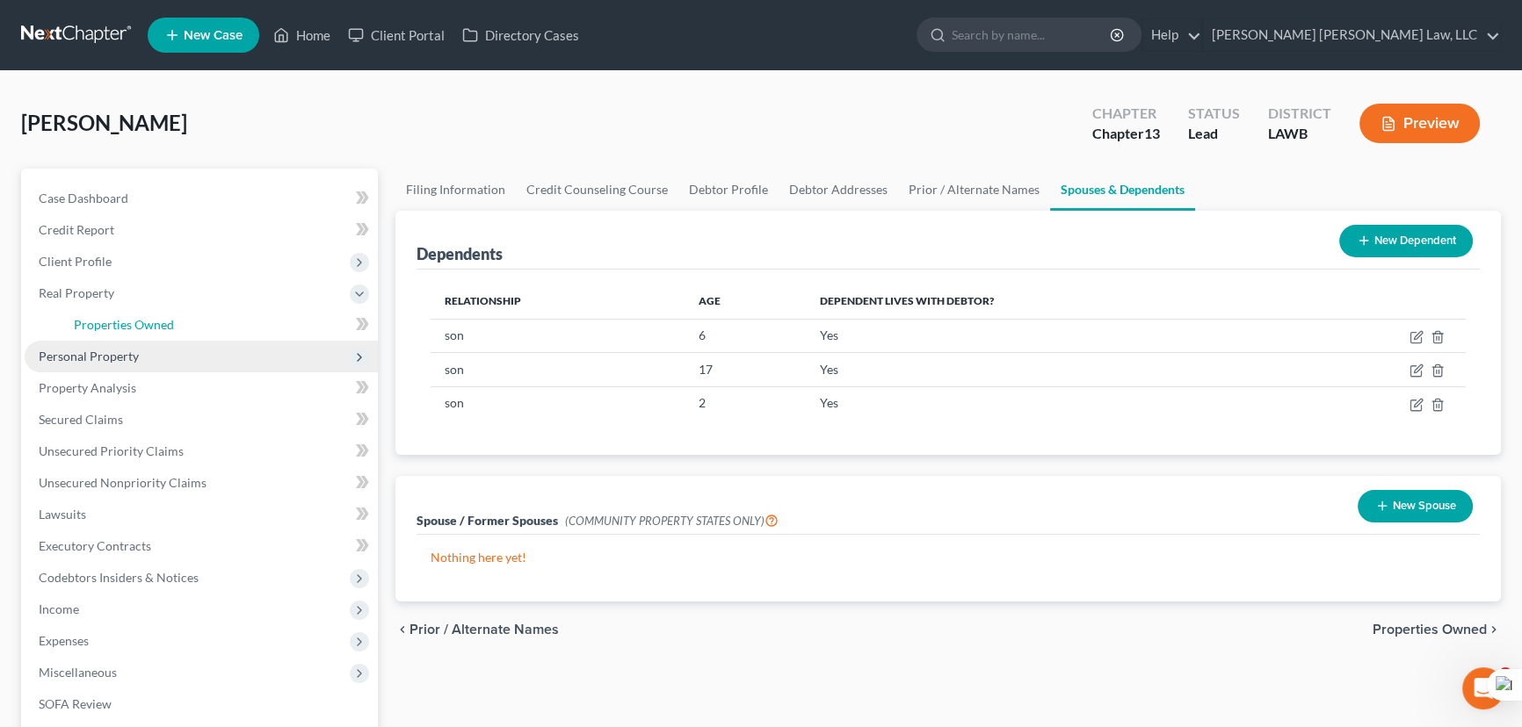
drag, startPoint x: 146, startPoint y: 324, endPoint x: 188, endPoint y: 360, distance: 55.5
click at [147, 324] on span "Properties Owned" at bounding box center [124, 324] width 100 height 15
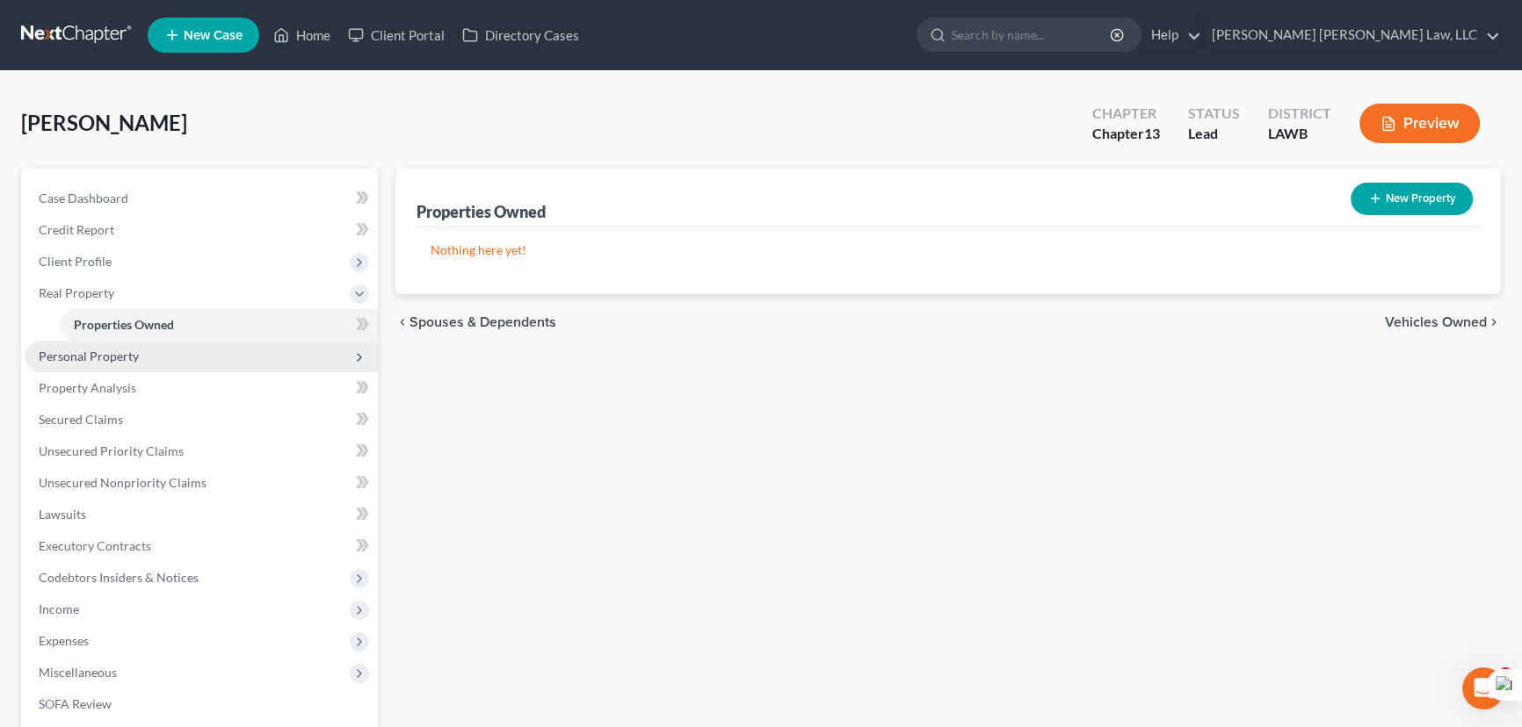
click at [158, 358] on span "Personal Property" at bounding box center [201, 357] width 353 height 32
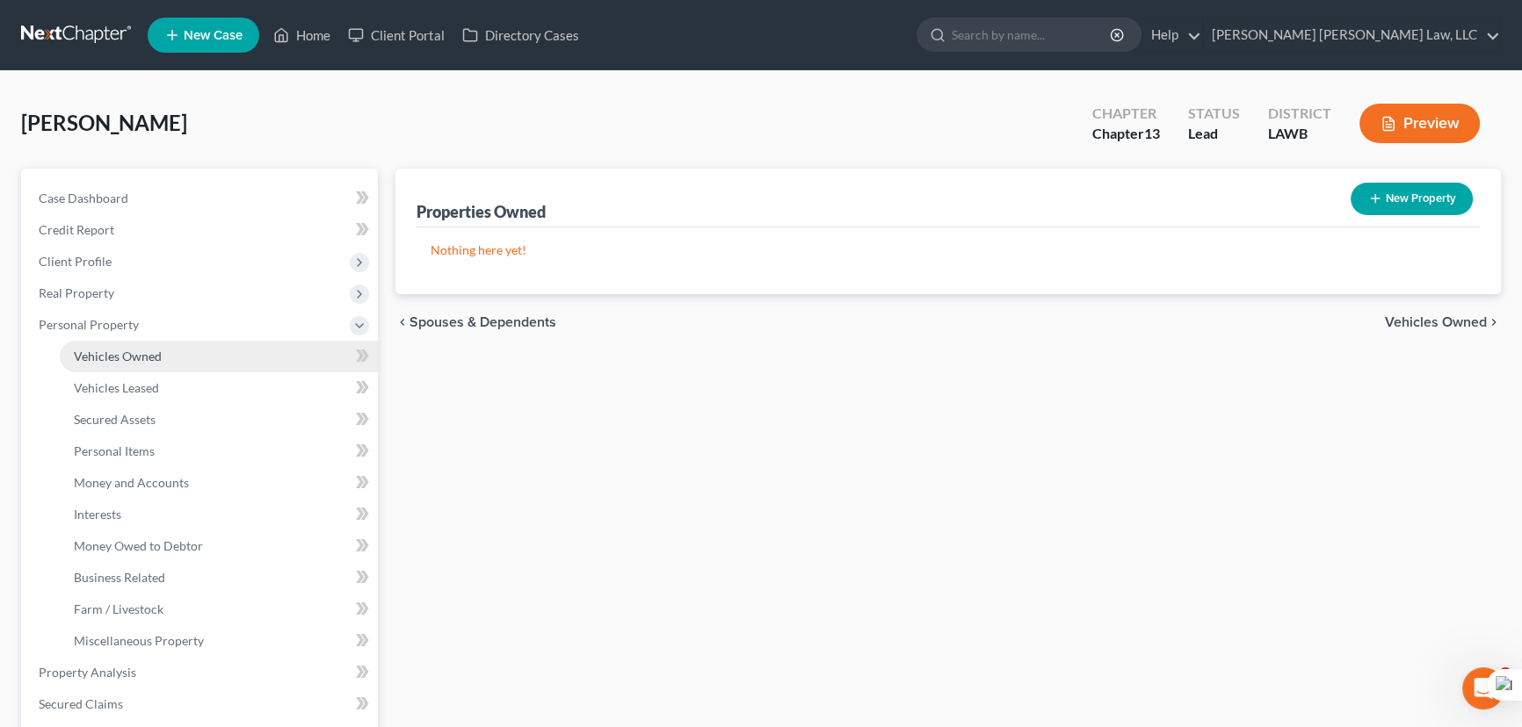
click at [154, 356] on span "Vehicles Owned" at bounding box center [118, 356] width 88 height 15
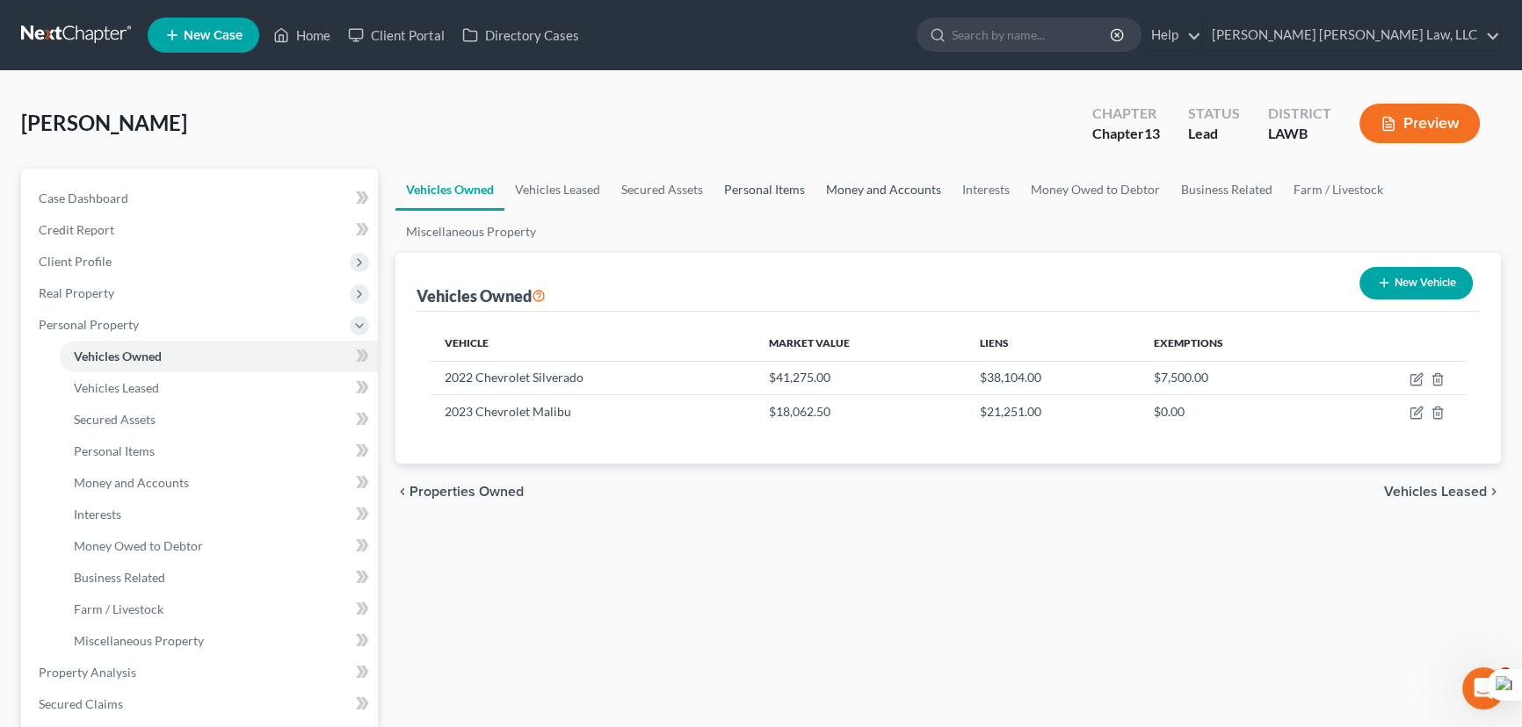
click at [755, 196] on link "Personal Items" at bounding box center [764, 190] width 102 height 42
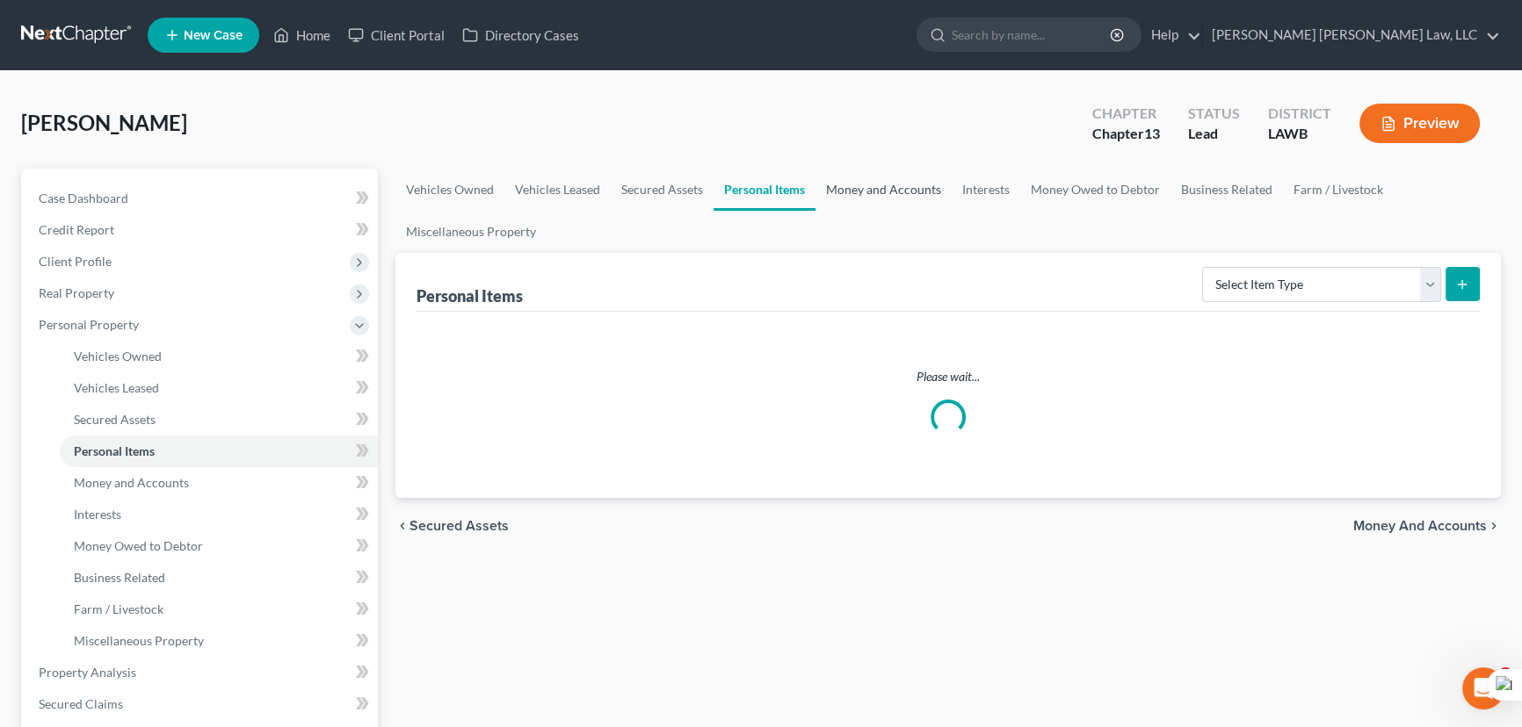
click at [893, 185] on link "Money and Accounts" at bounding box center [883, 190] width 136 height 42
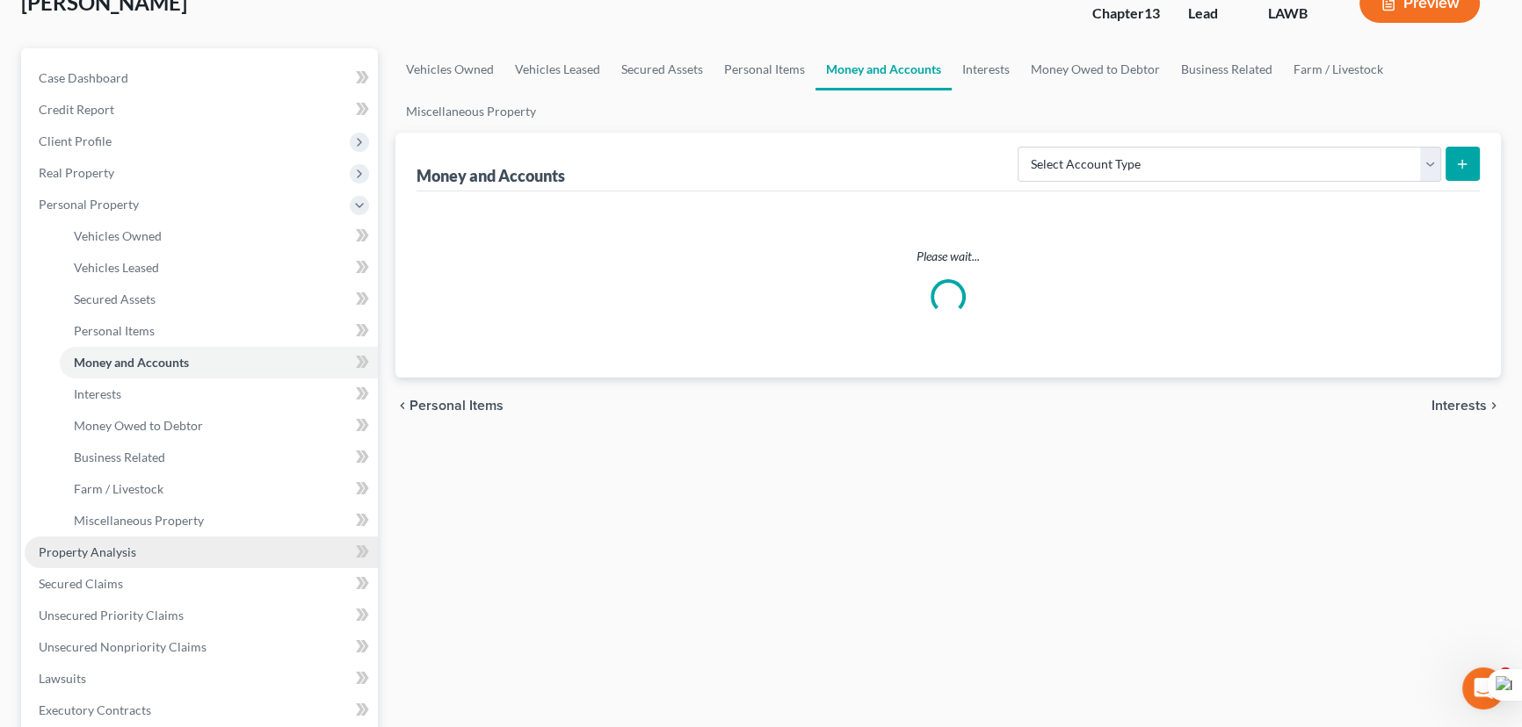
scroll to position [239, 0]
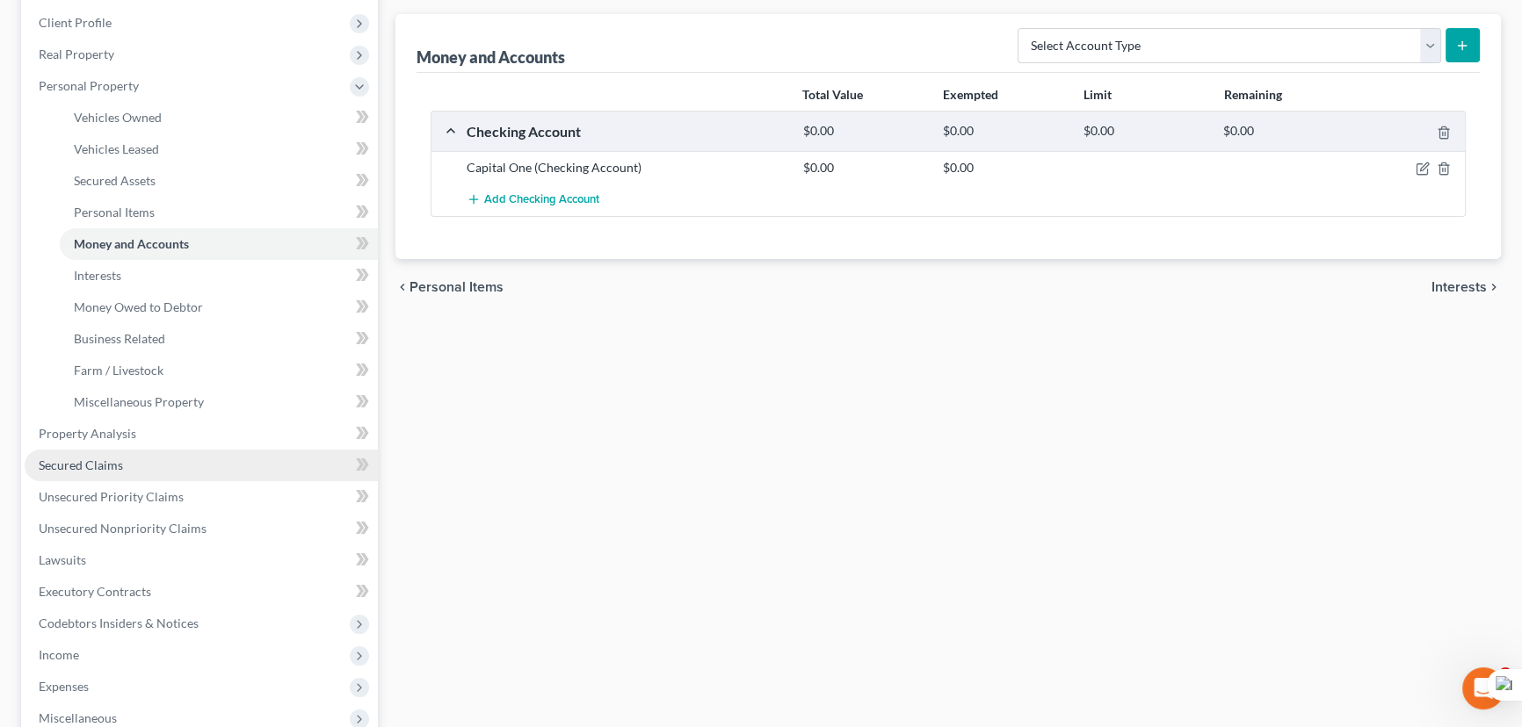
click at [178, 472] on link "Secured Claims" at bounding box center [201, 466] width 353 height 32
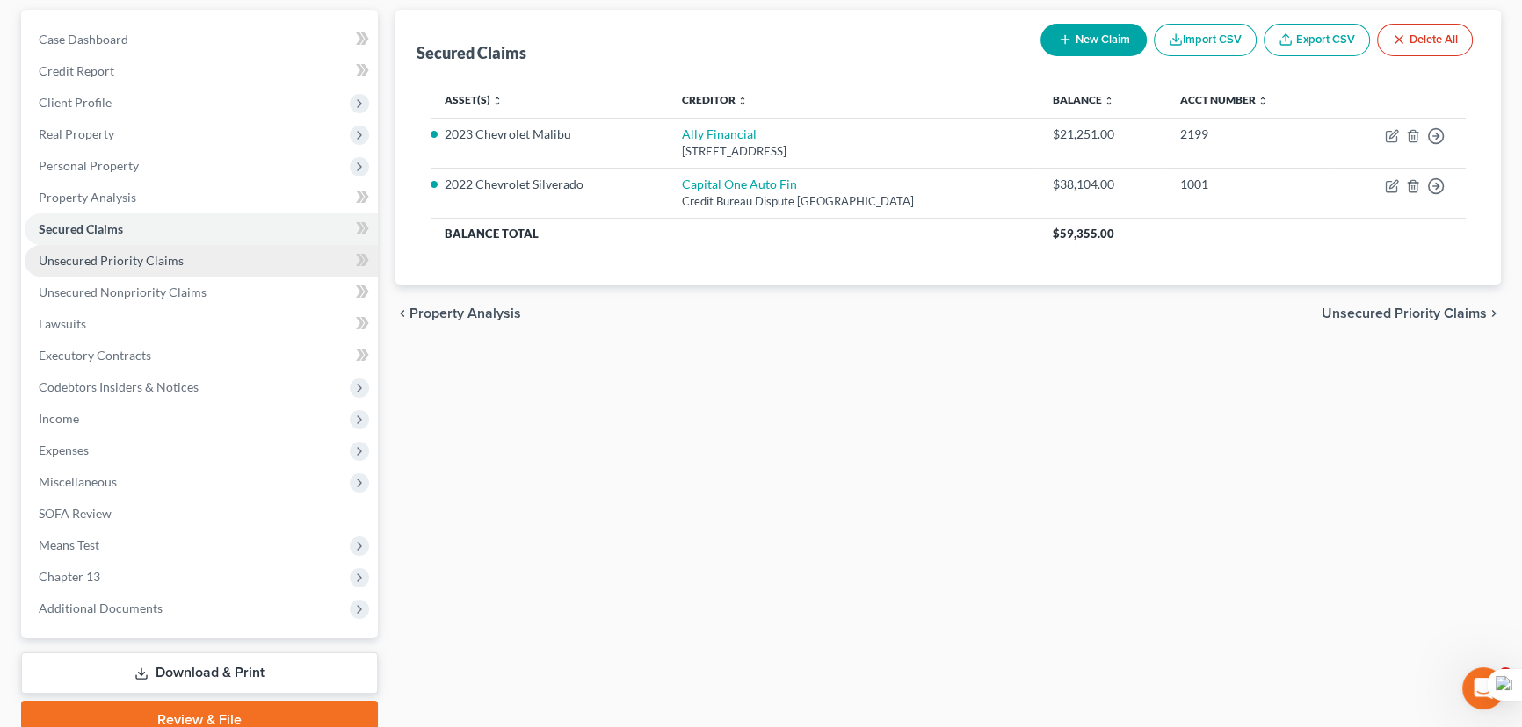
click at [212, 250] on link "Unsecured Priority Claims" at bounding box center [201, 261] width 353 height 32
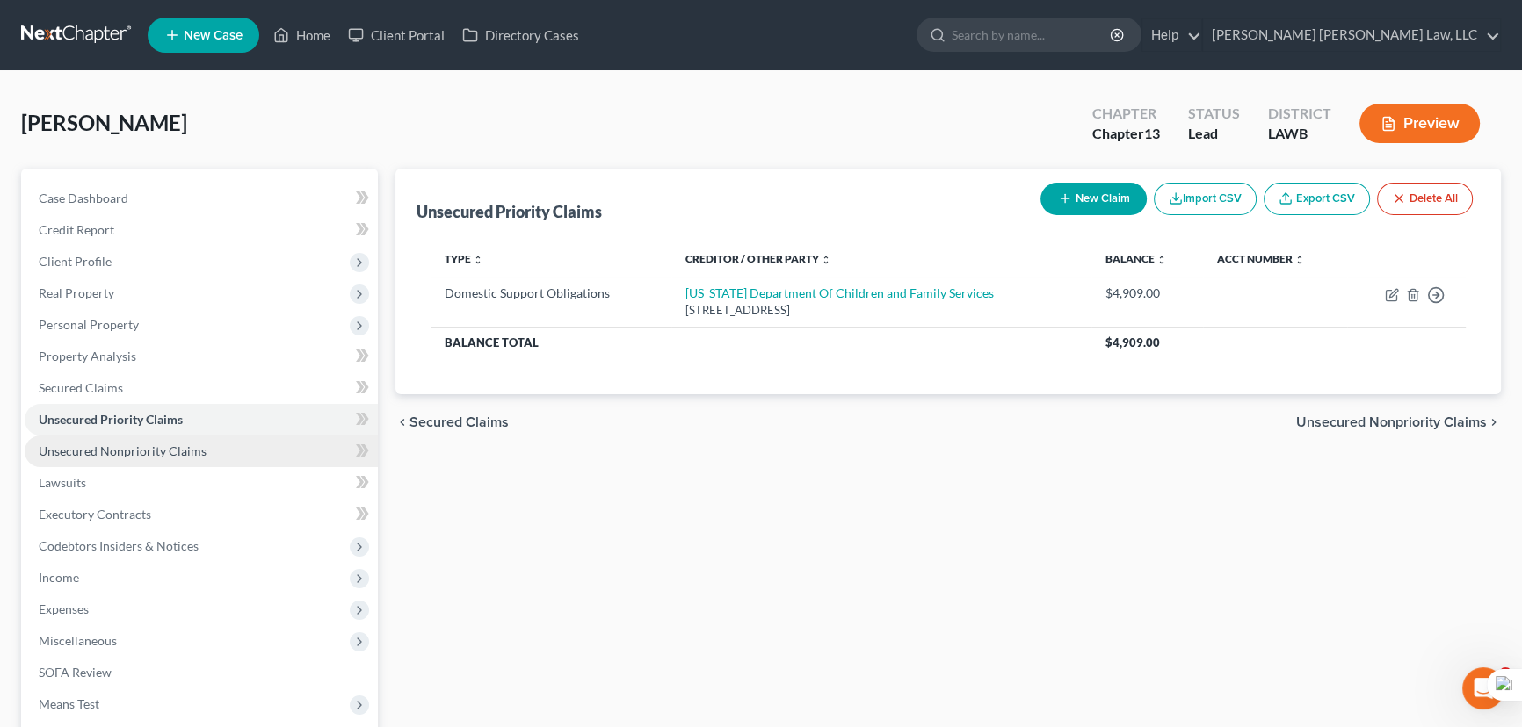
click at [180, 464] on link "Unsecured Nonpriority Claims" at bounding box center [201, 452] width 353 height 32
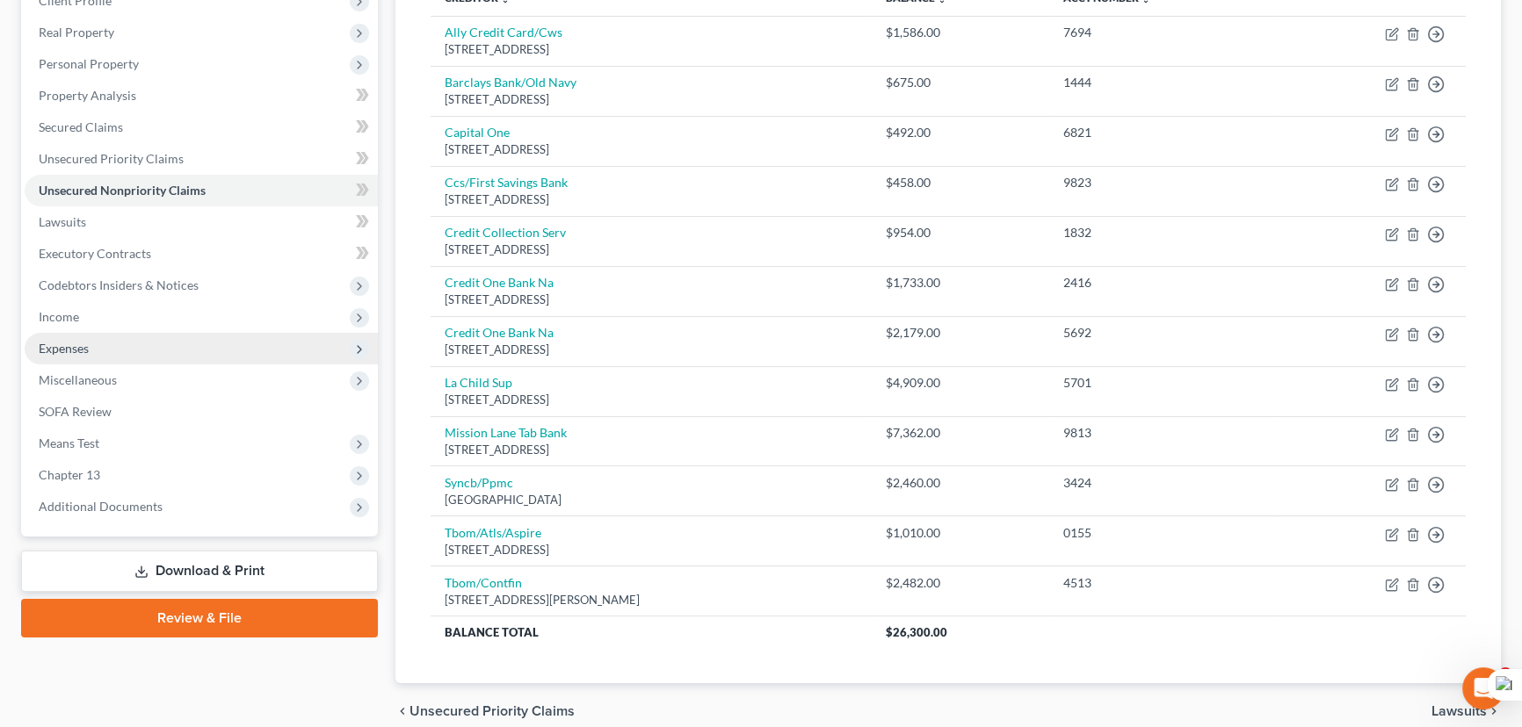
scroll to position [319, 0]
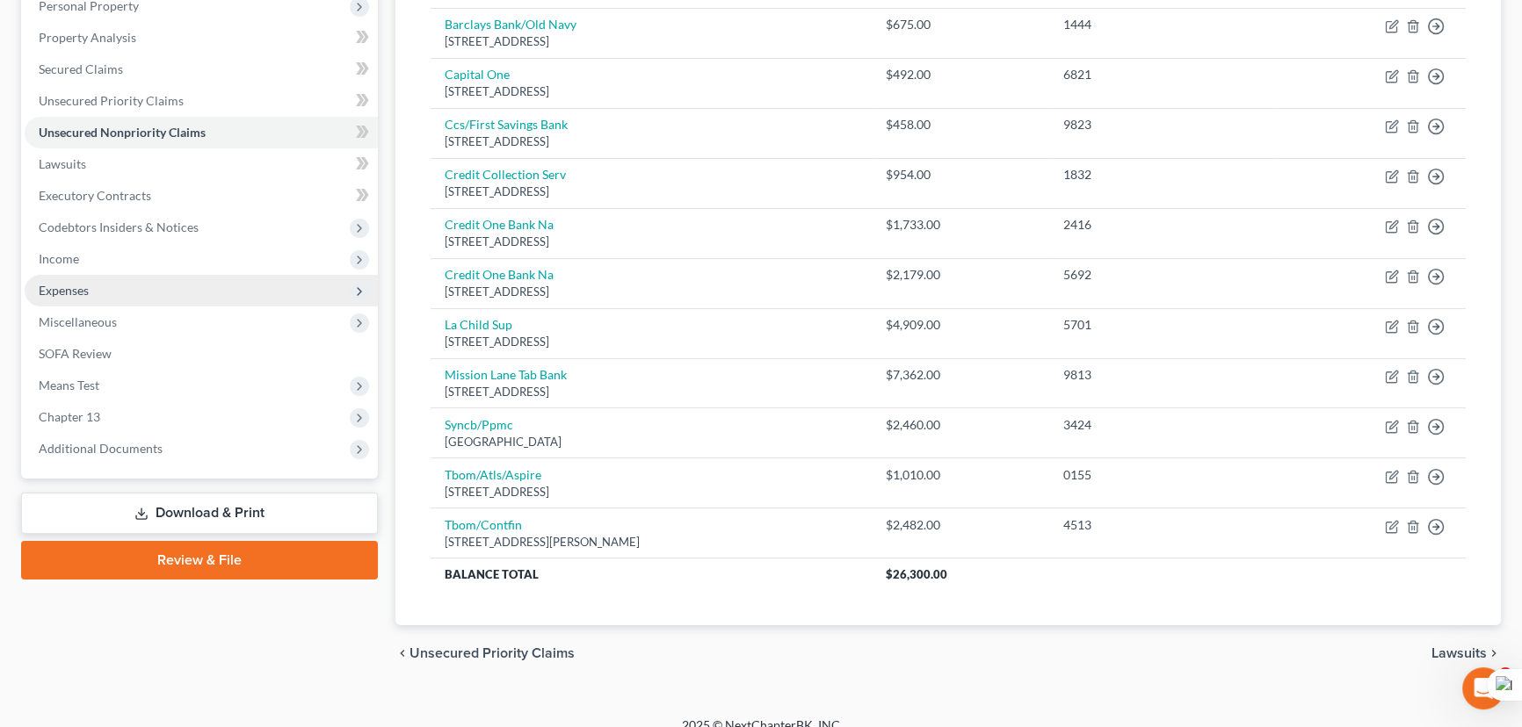
click at [162, 294] on span "Expenses" at bounding box center [201, 291] width 353 height 32
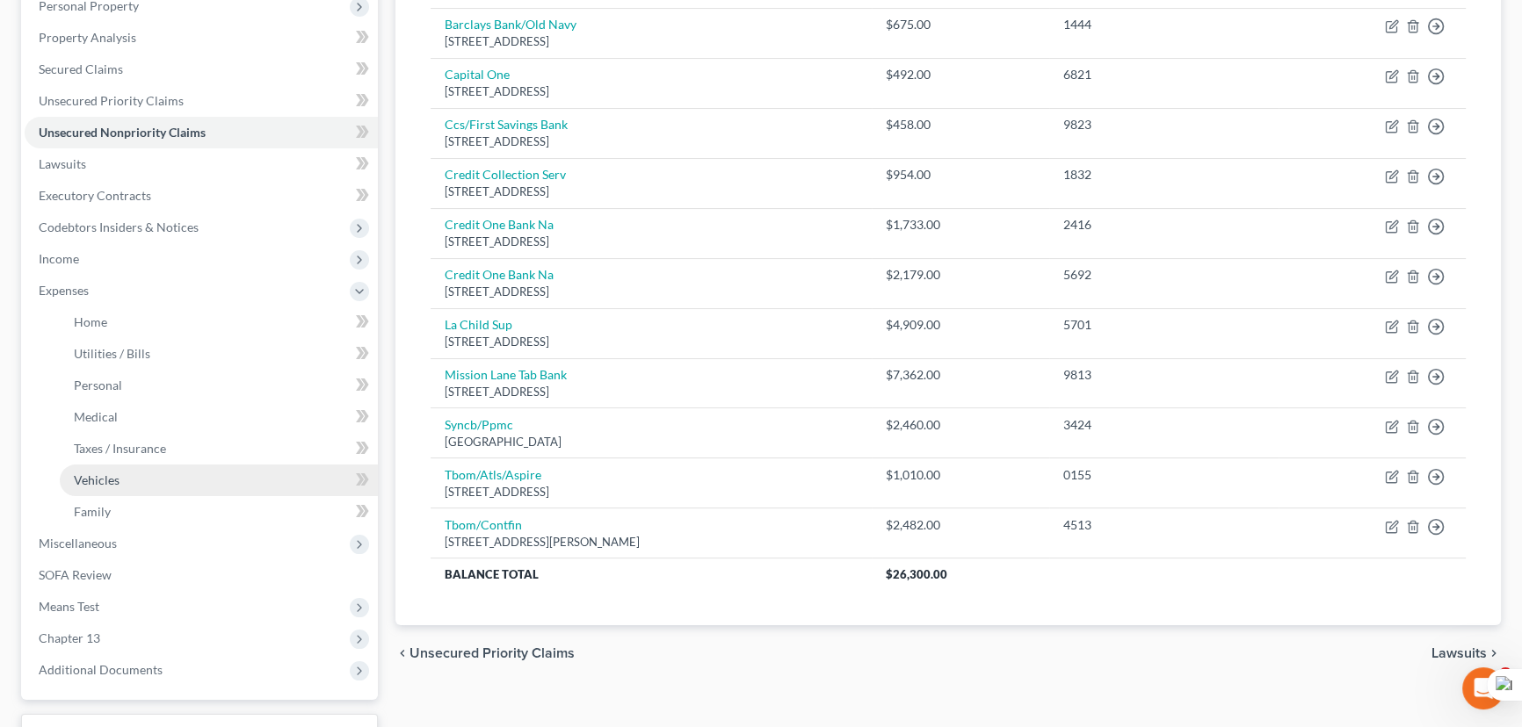
click at [152, 483] on link "Vehicles" at bounding box center [219, 481] width 318 height 32
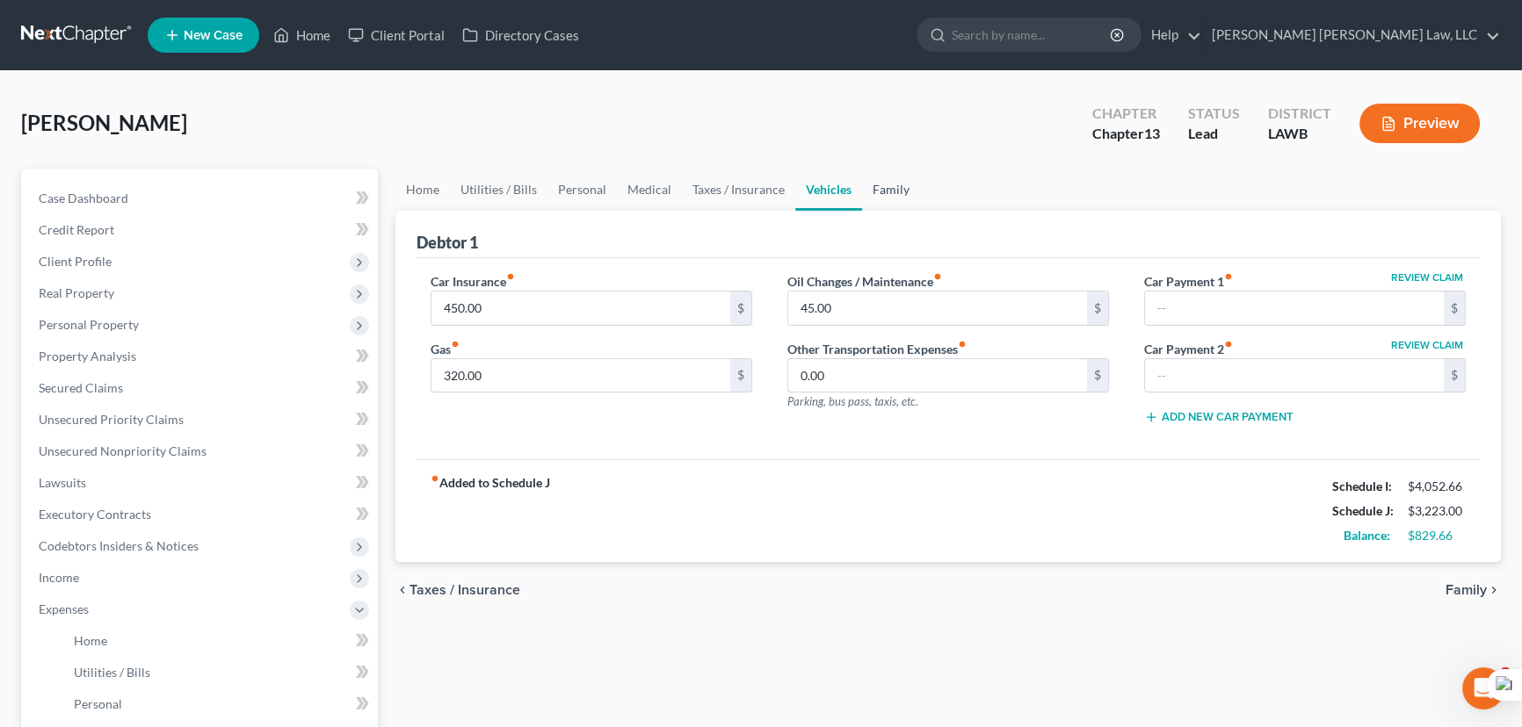
drag, startPoint x: 896, startPoint y: 188, endPoint x: 899, endPoint y: 264, distance: 75.6
click at [897, 189] on link "Family" at bounding box center [891, 190] width 58 height 42
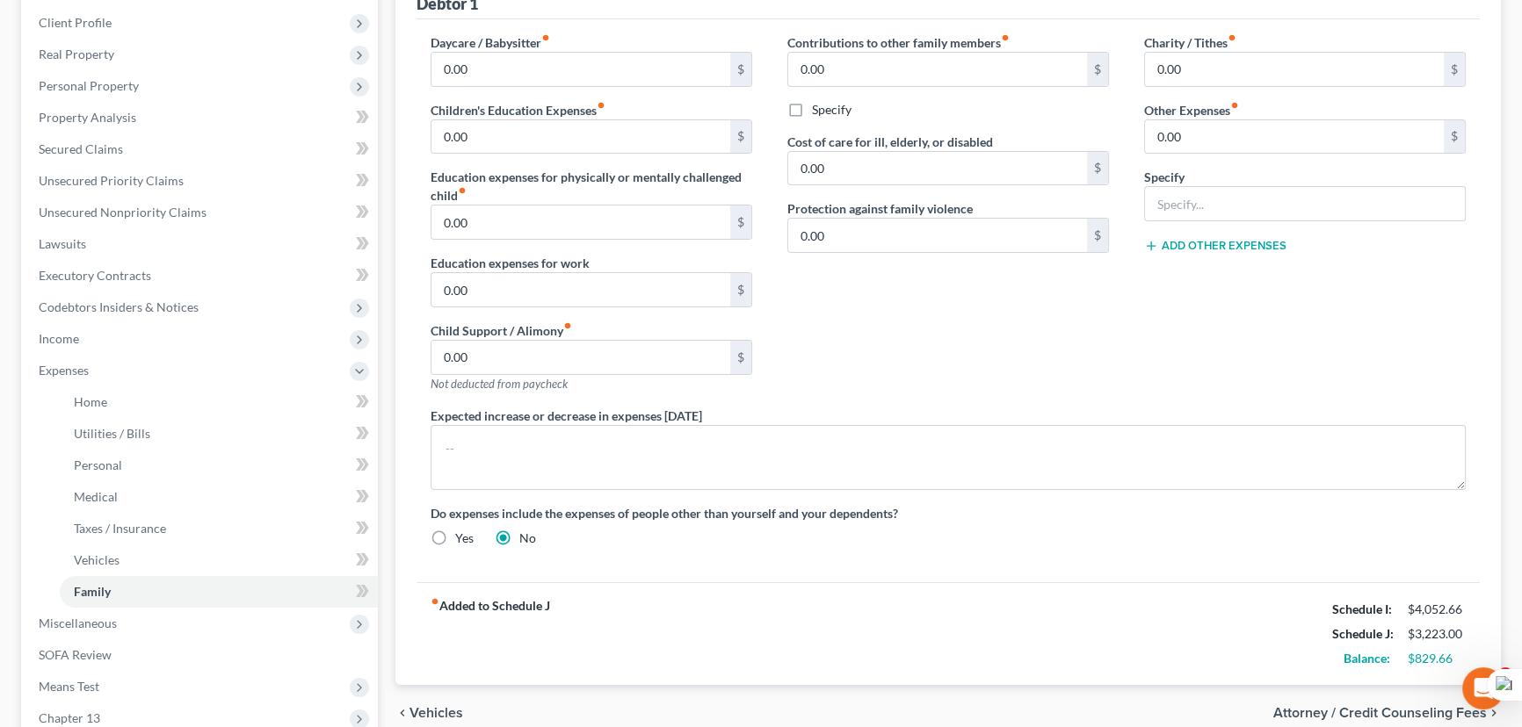
scroll to position [79, 0]
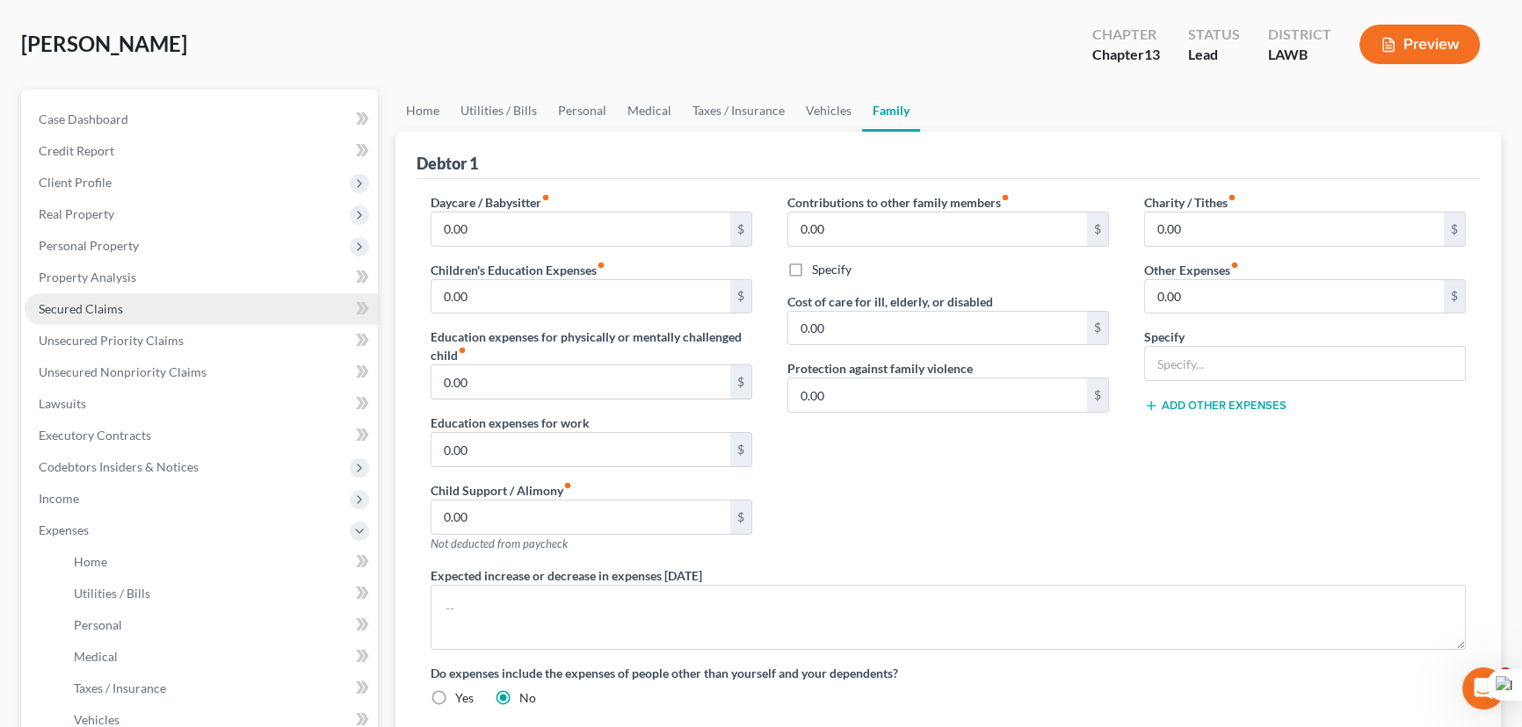
click at [156, 308] on link "Secured Claims" at bounding box center [201, 309] width 353 height 32
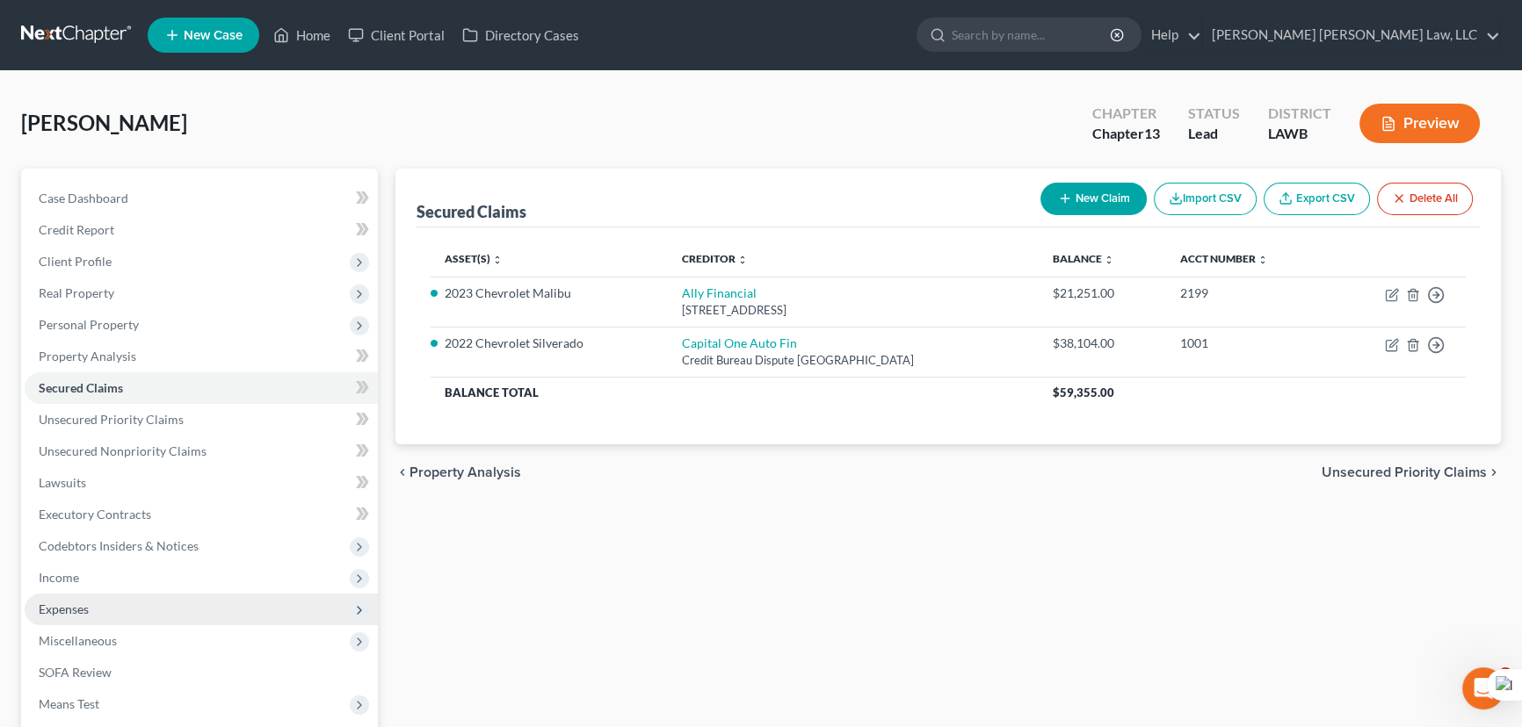
click at [193, 594] on span "Expenses" at bounding box center [201, 610] width 353 height 32
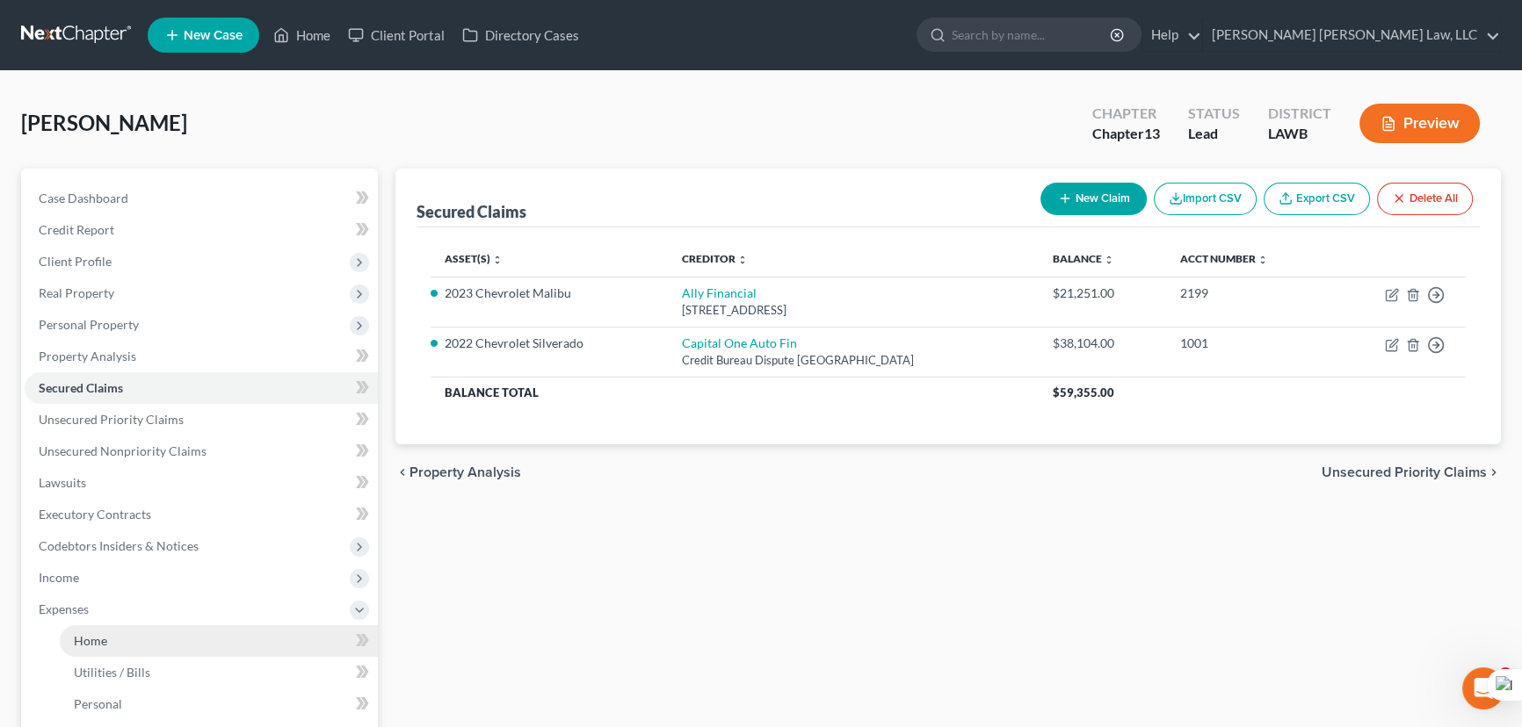
click at [160, 638] on link "Home" at bounding box center [219, 642] width 318 height 32
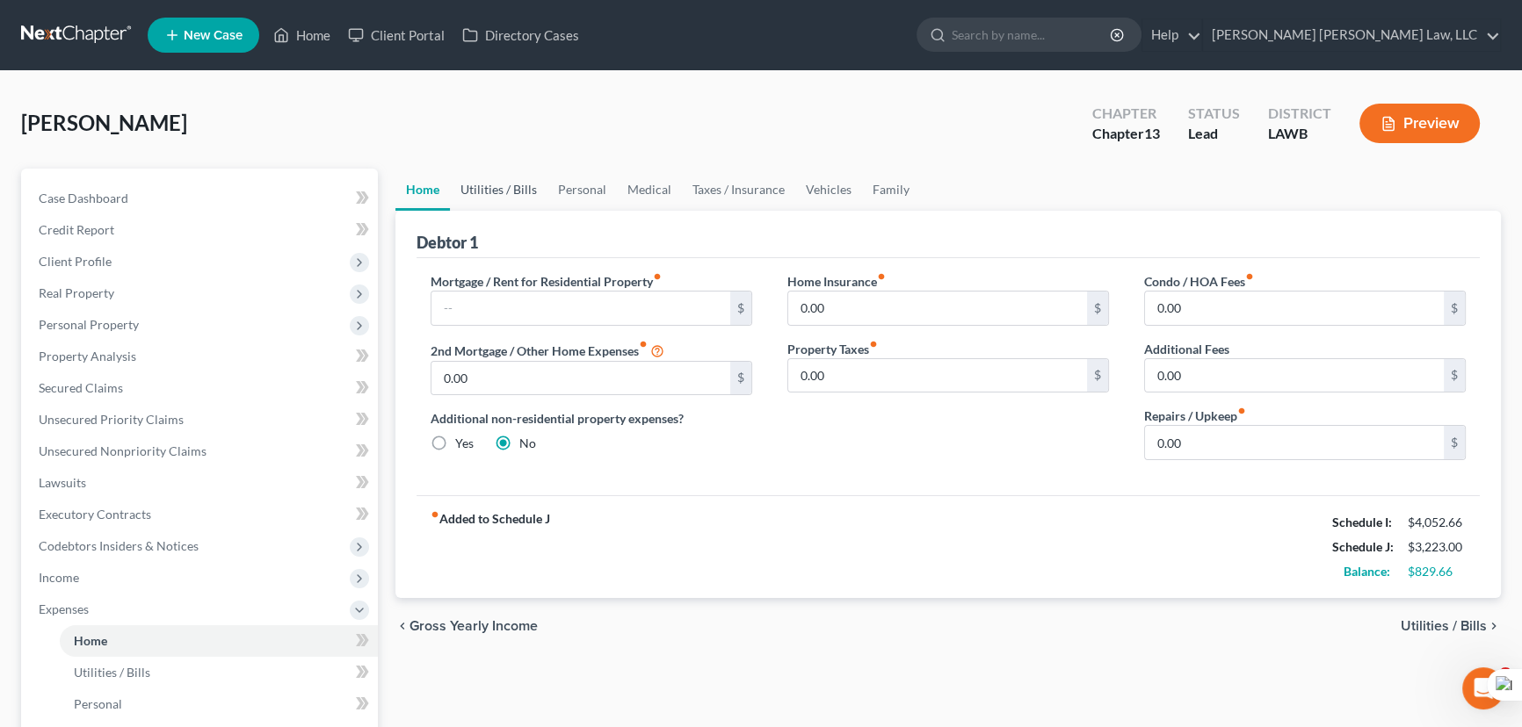
click at [527, 183] on link "Utilities / Bills" at bounding box center [499, 190] width 98 height 42
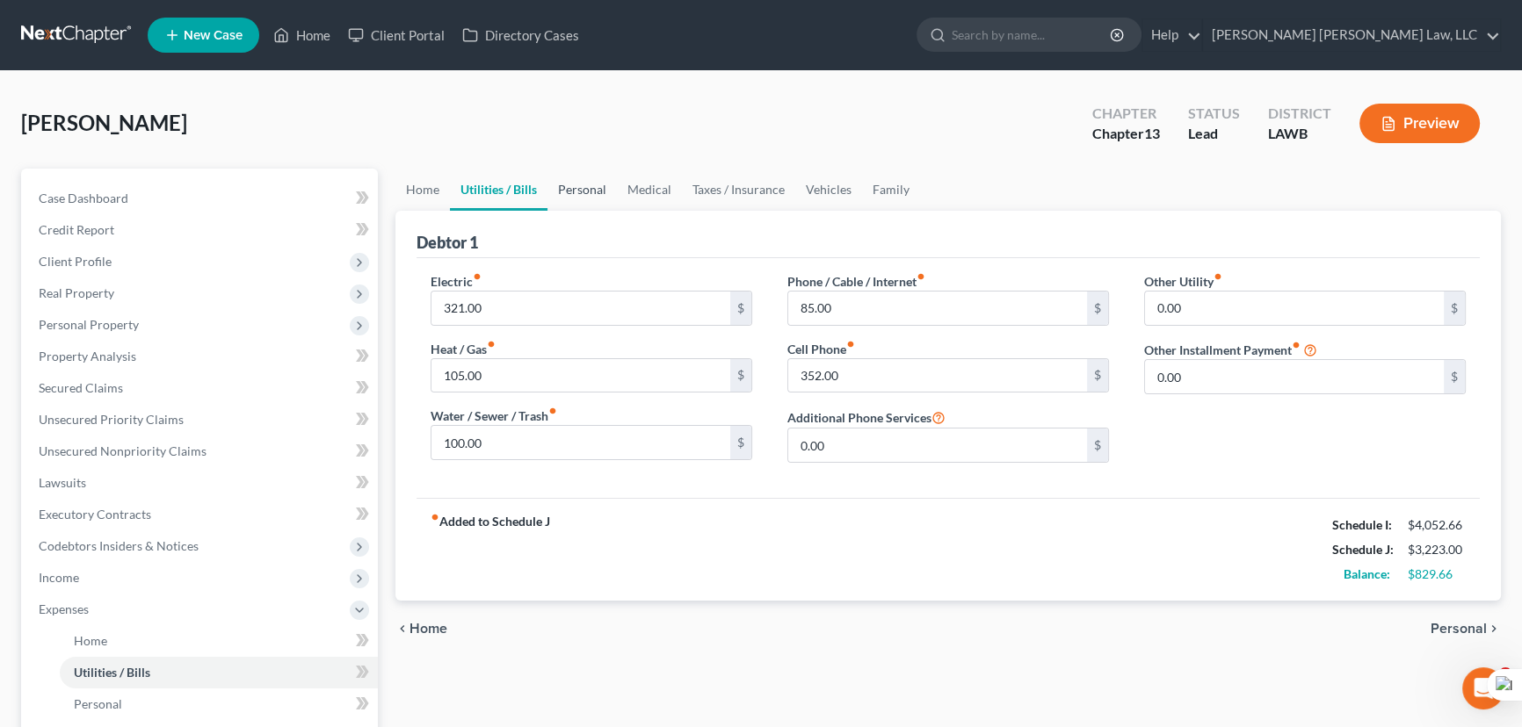
click at [612, 188] on link "Personal" at bounding box center [581, 190] width 69 height 42
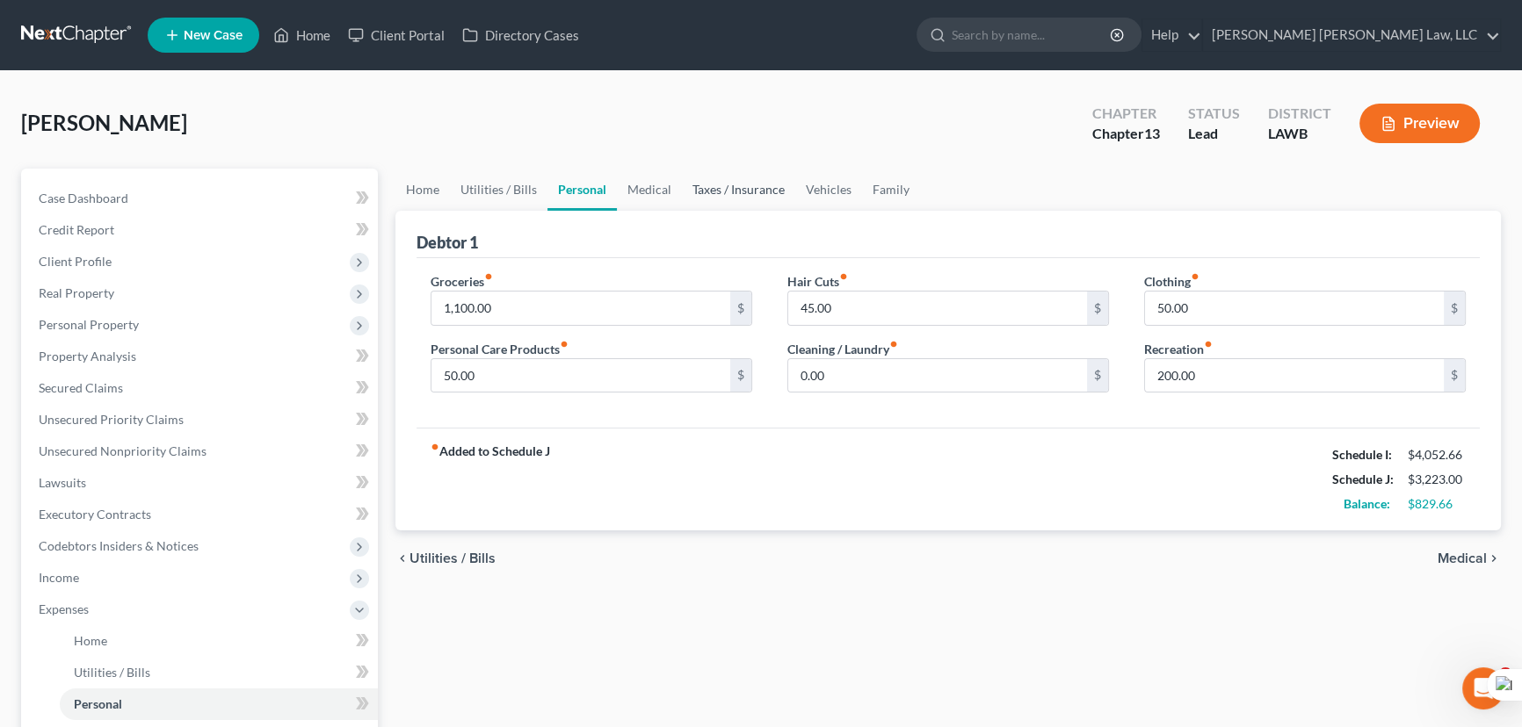
click at [687, 187] on link "Taxes / Insurance" at bounding box center [738, 190] width 113 height 42
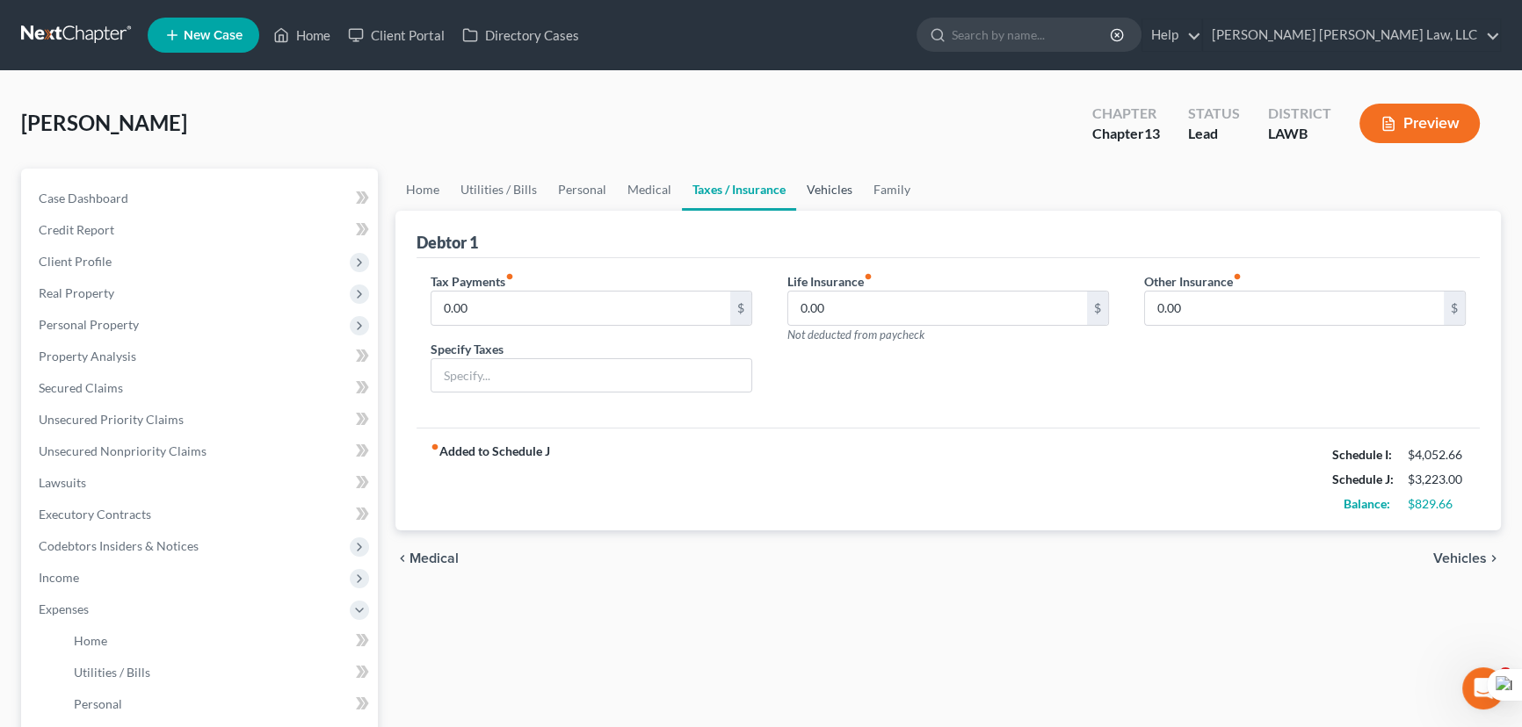
click at [843, 192] on link "Vehicles" at bounding box center [829, 190] width 67 height 42
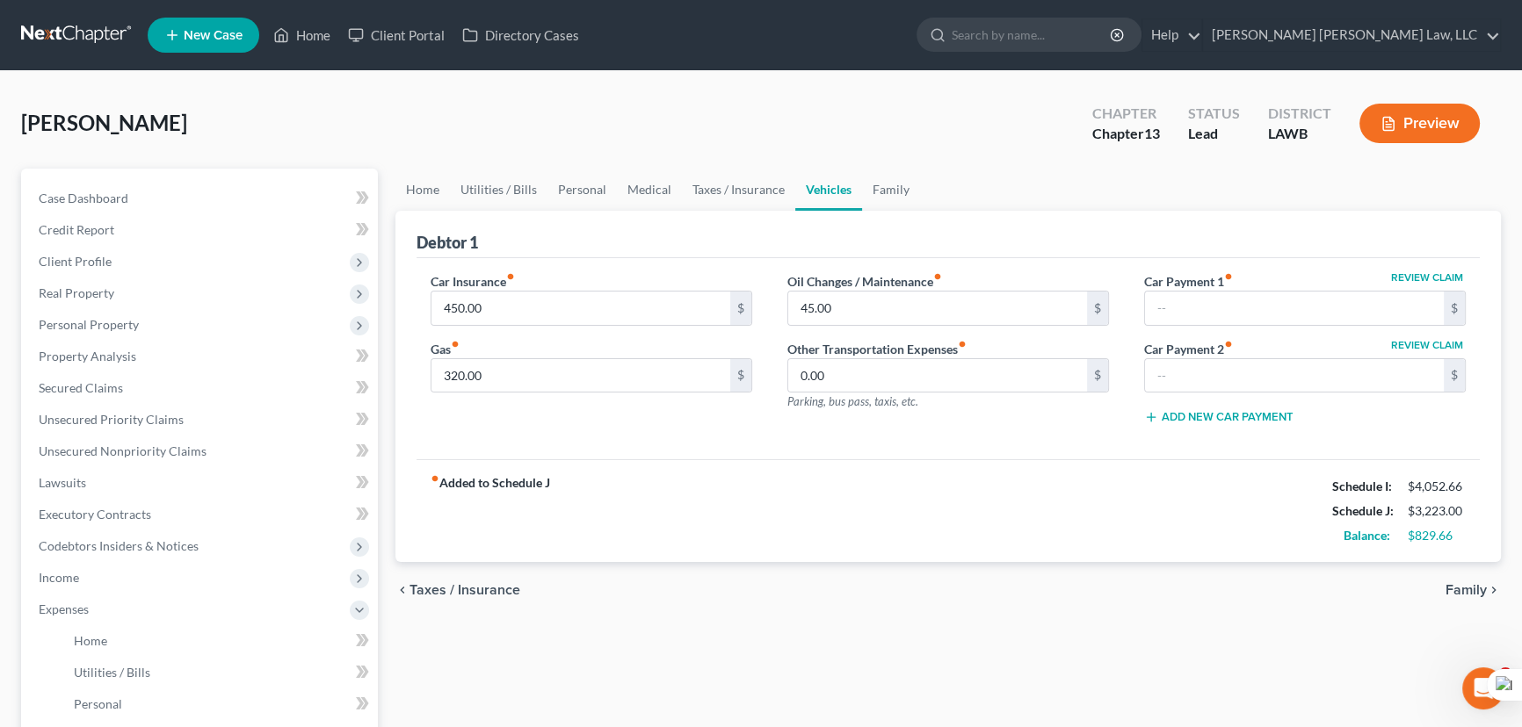
click at [918, 188] on ul "Home Utilities / Bills Personal Medical Taxes / Insurance Vehicles Family" at bounding box center [947, 190] width 1105 height 42
click at [909, 192] on link "Family" at bounding box center [891, 190] width 58 height 42
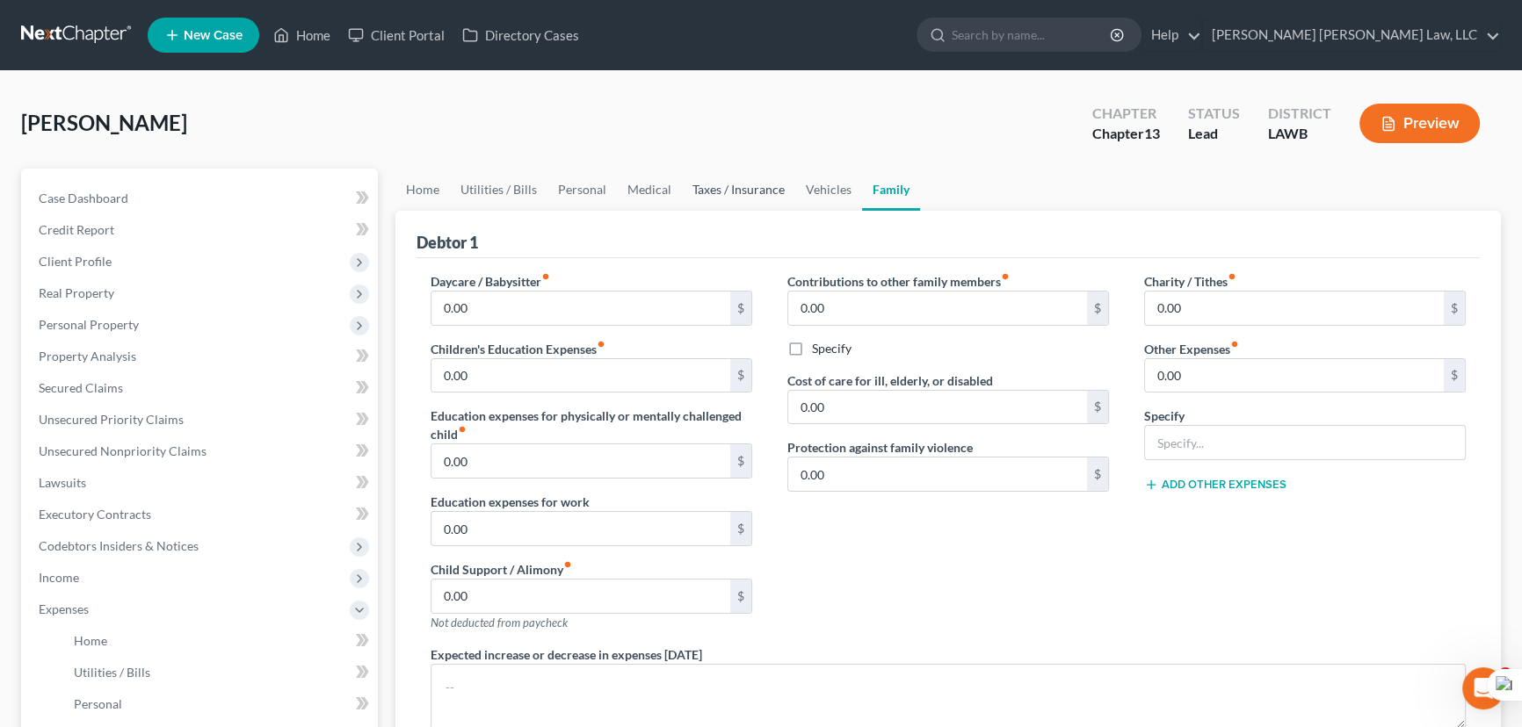
click at [66, 20] on link at bounding box center [77, 35] width 112 height 32
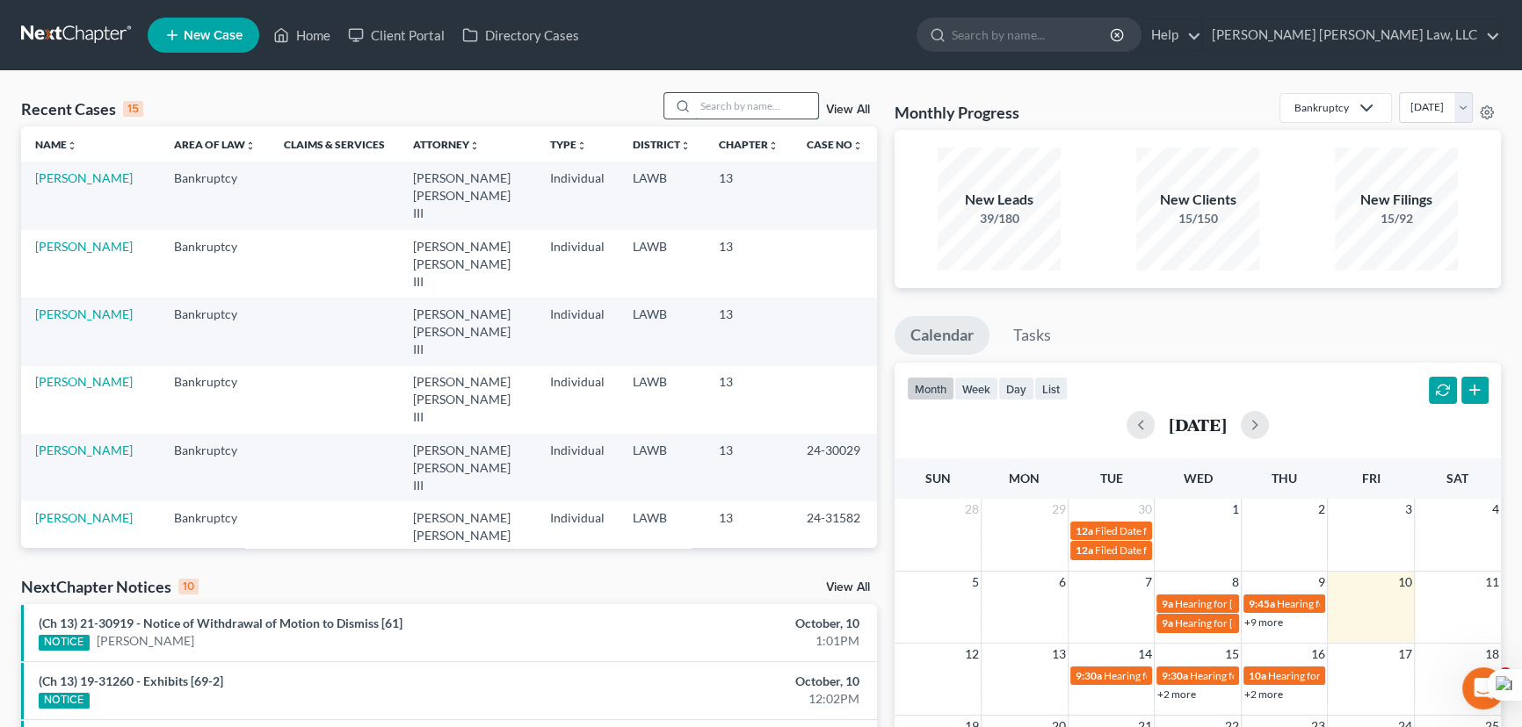
click at [703, 103] on input "search" at bounding box center [756, 105] width 123 height 25
click at [709, 103] on input "search" at bounding box center [756, 105] width 123 height 25
click at [732, 96] on input "search" at bounding box center [756, 105] width 123 height 25
type input "gayden"
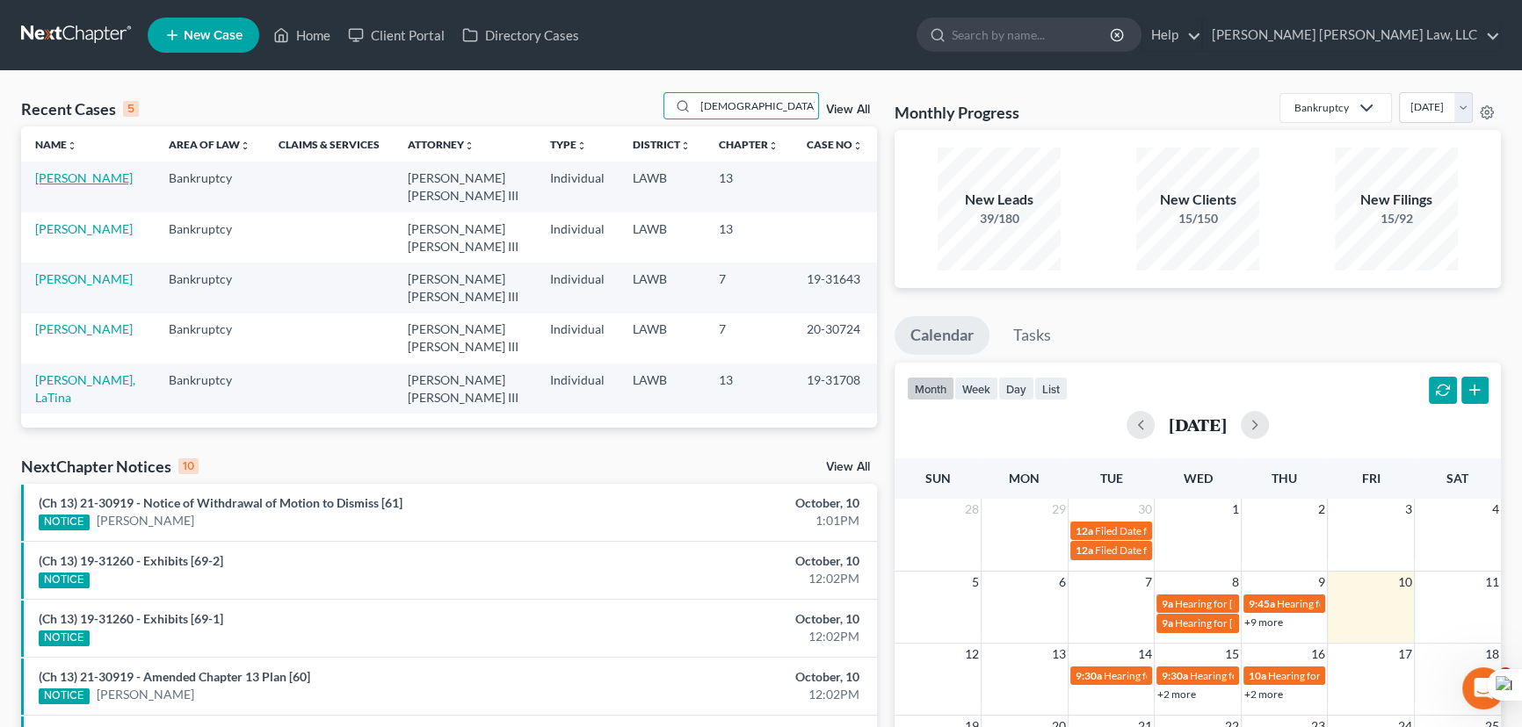
click at [112, 176] on link "Gayden, Jemekia" at bounding box center [84, 177] width 98 height 15
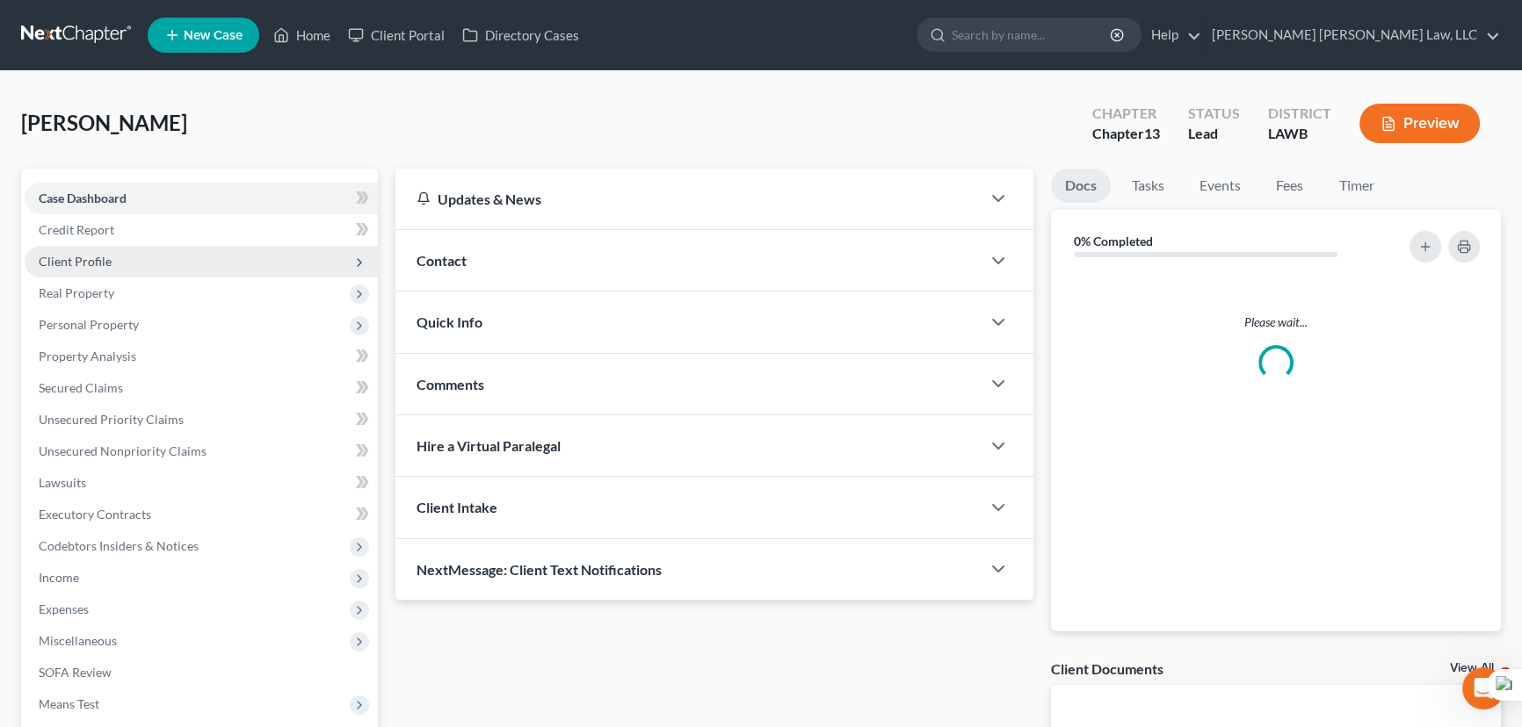
click at [139, 269] on span "Client Profile" at bounding box center [201, 262] width 353 height 32
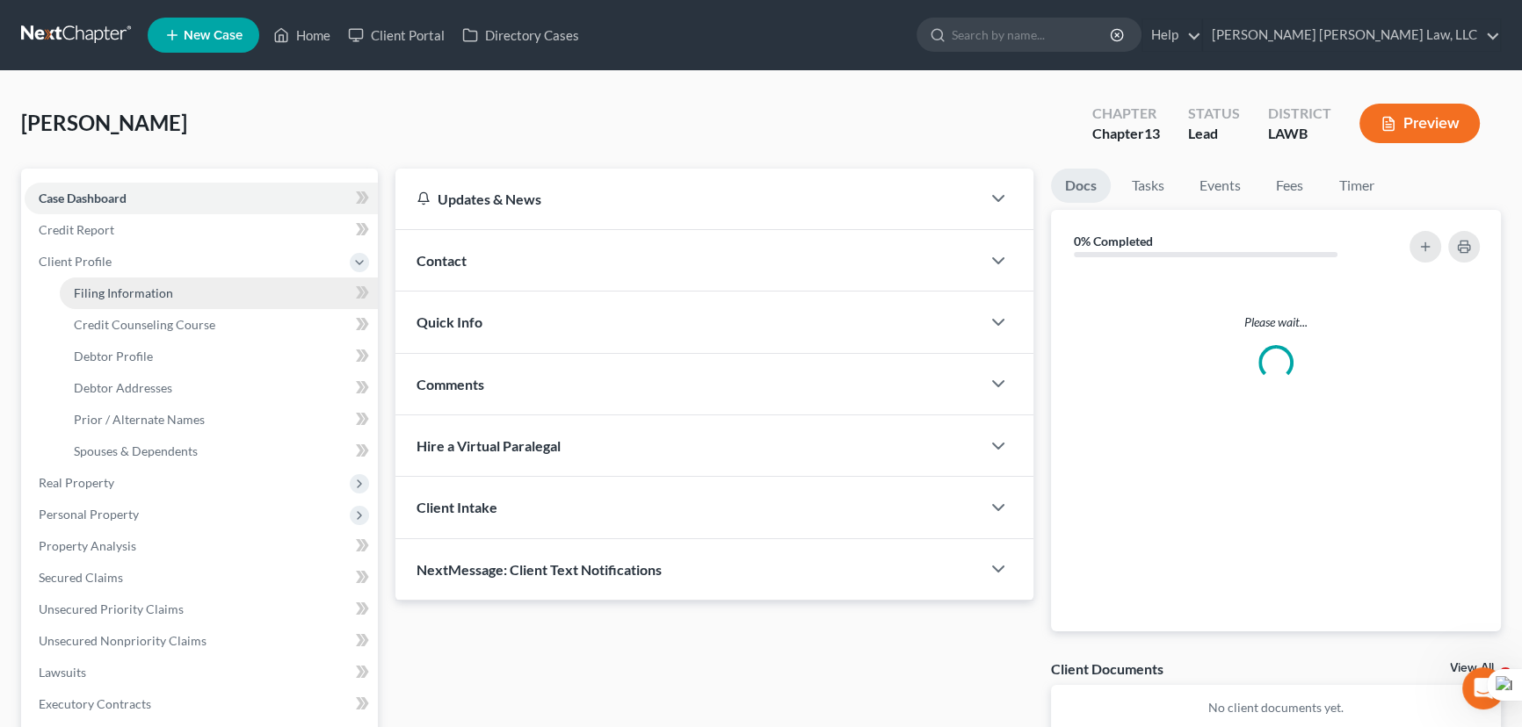
click at [148, 290] on span "Filing Information" at bounding box center [123, 293] width 99 height 15
select select "1"
select select "0"
select select "3"
select select "19"
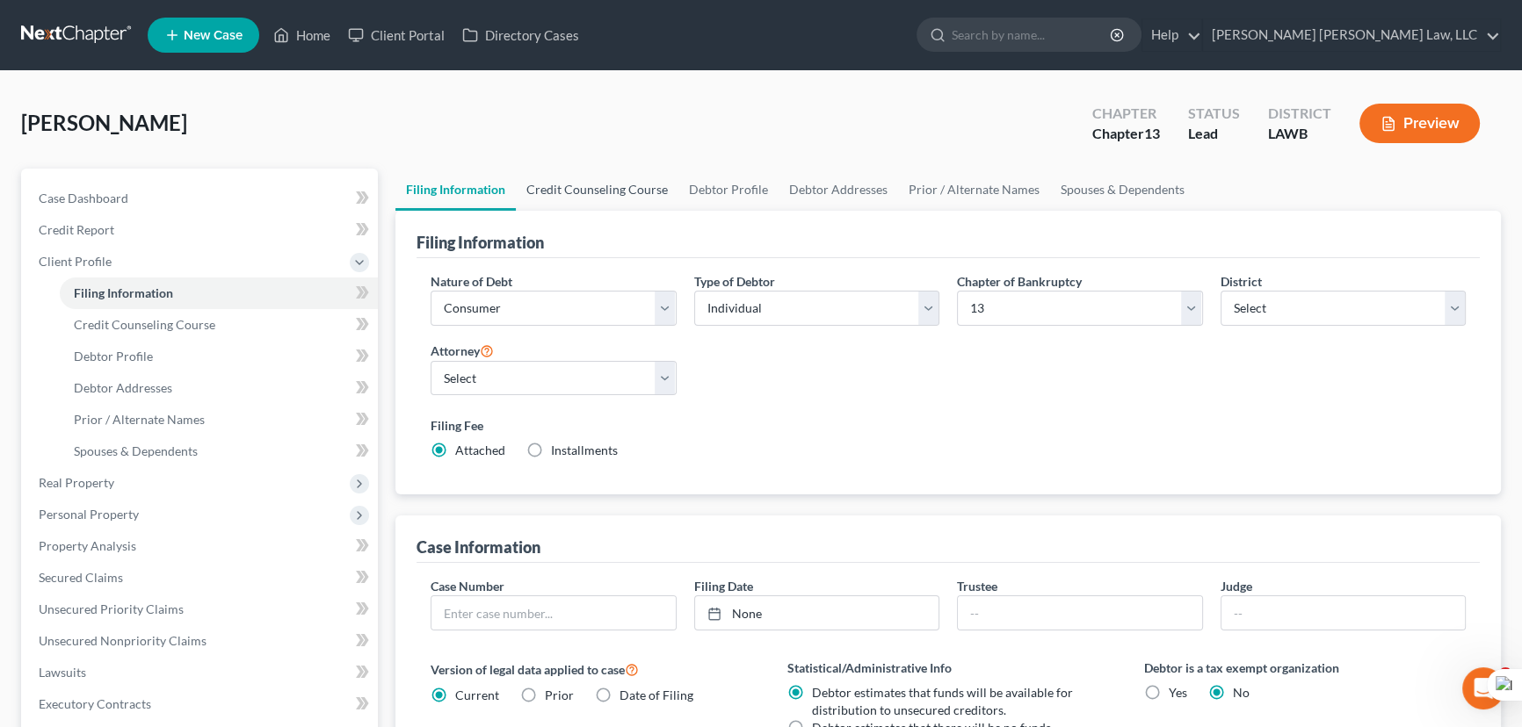
click at [567, 187] on link "Credit Counseling Course" at bounding box center [597, 190] width 163 height 42
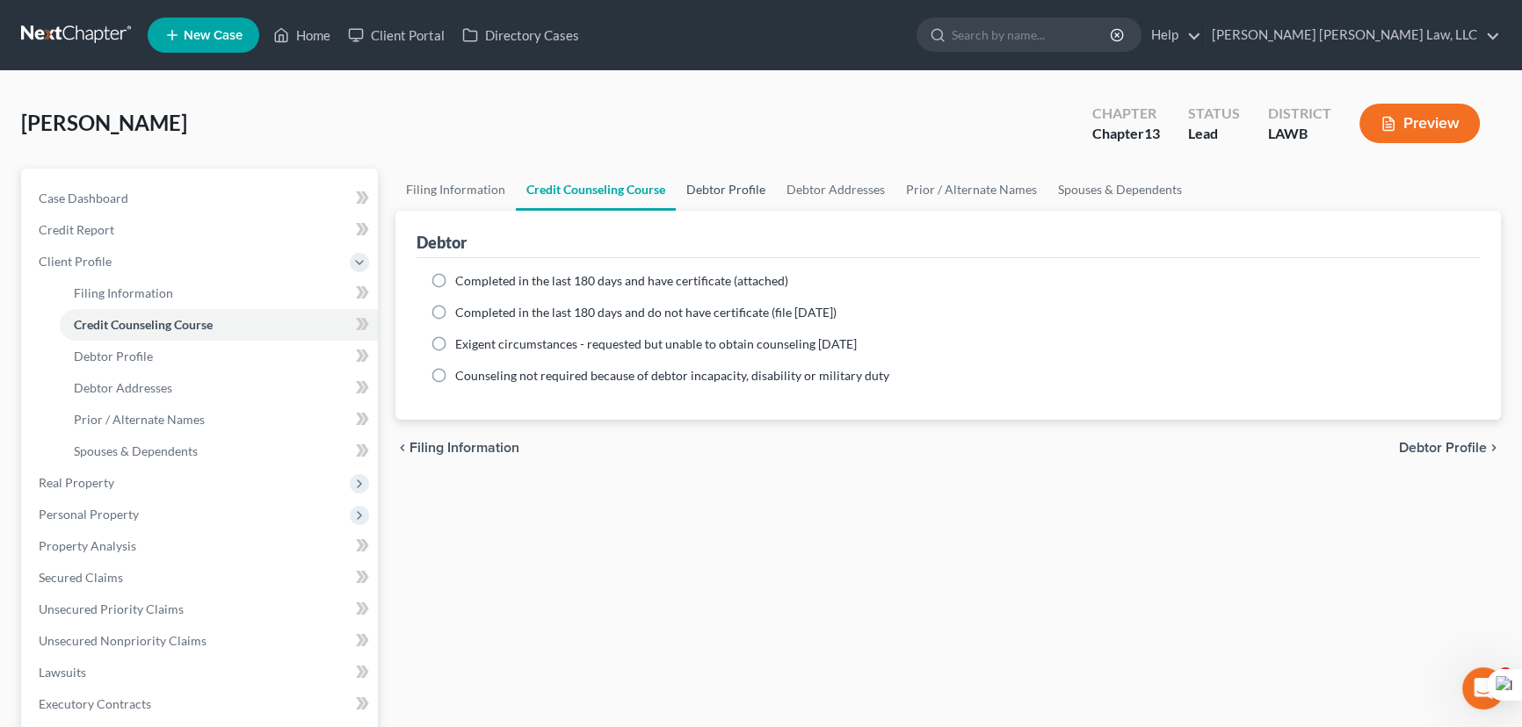
click at [734, 185] on link "Debtor Profile" at bounding box center [726, 190] width 100 height 42
select select "0"
select select "2"
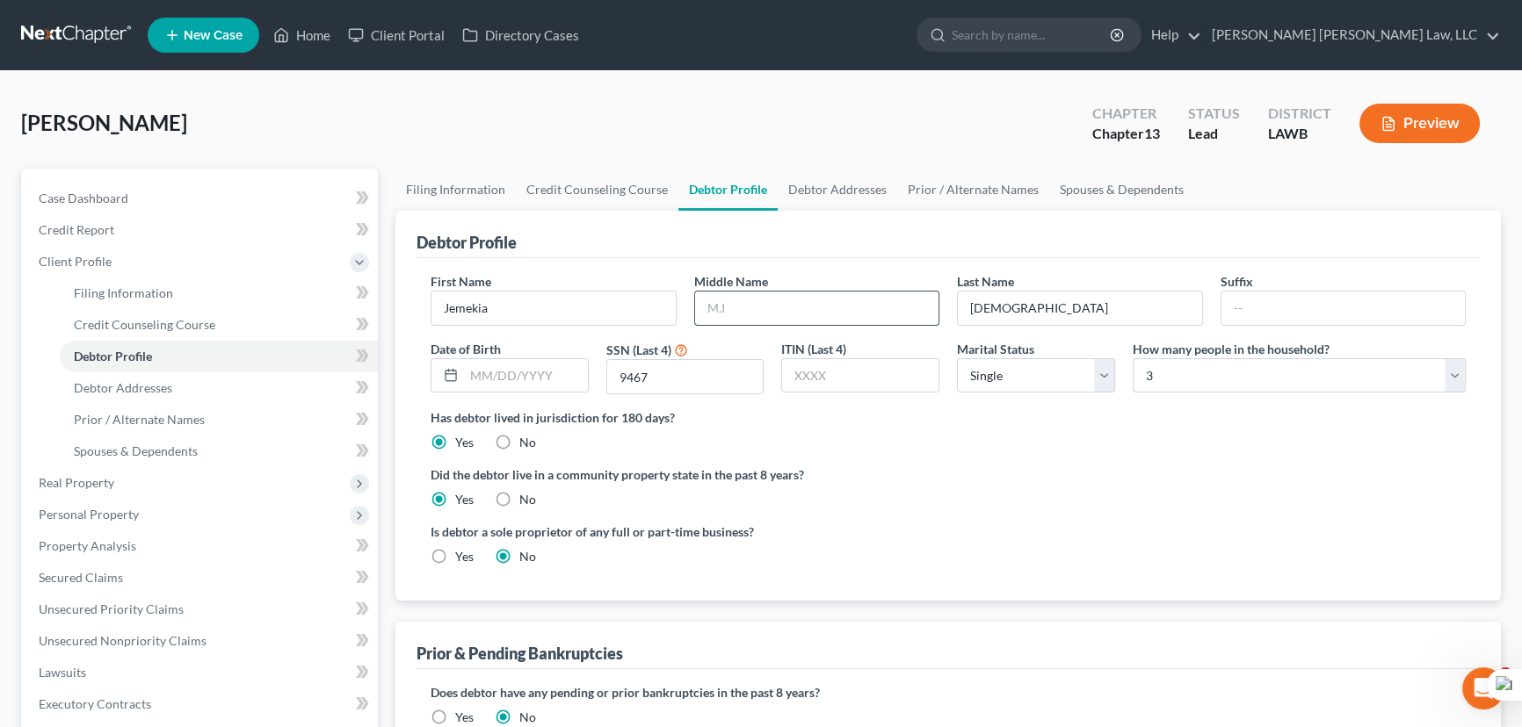
click at [833, 303] on input "text" at bounding box center [817, 308] width 244 height 33
type input "Jonique"
click at [558, 381] on input "text" at bounding box center [526, 375] width 124 height 33
type input "1"
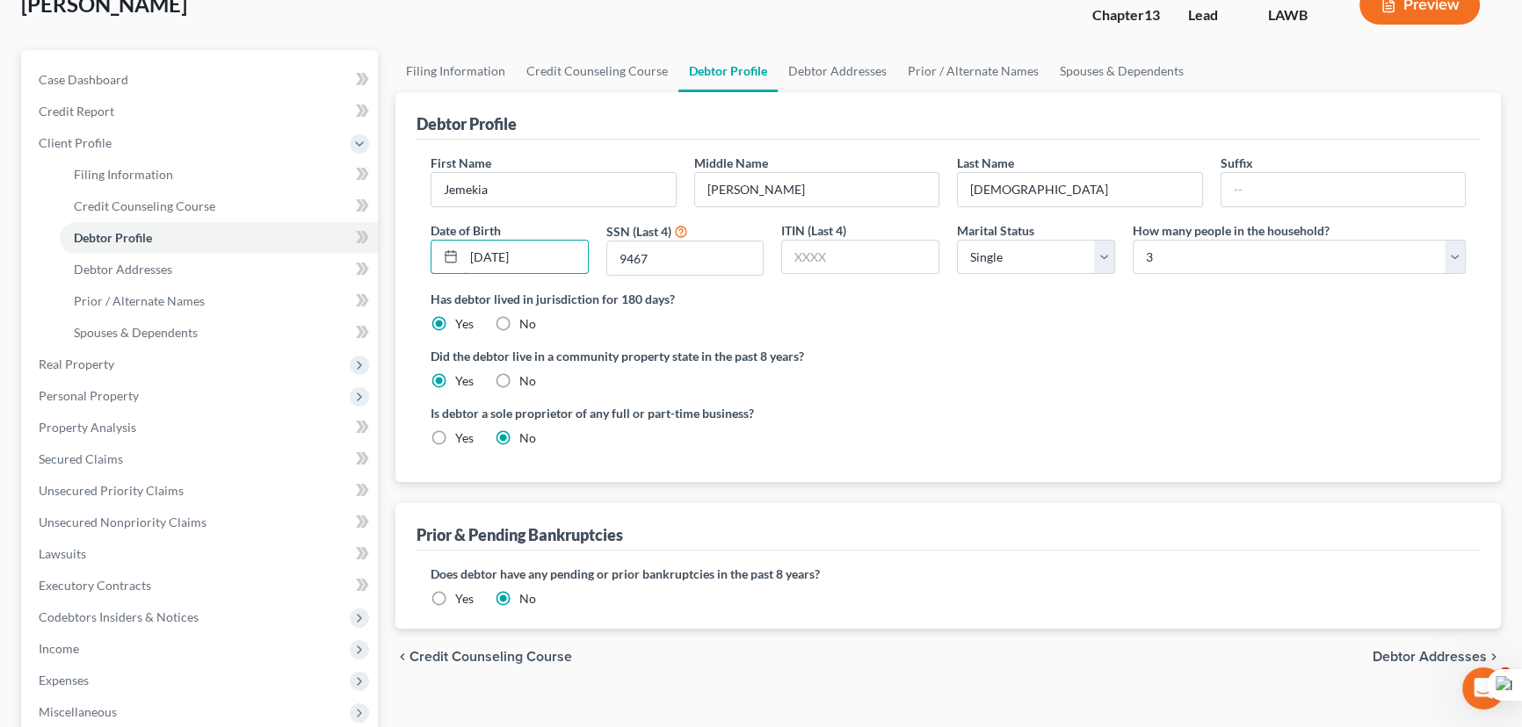
scroll to position [159, 0]
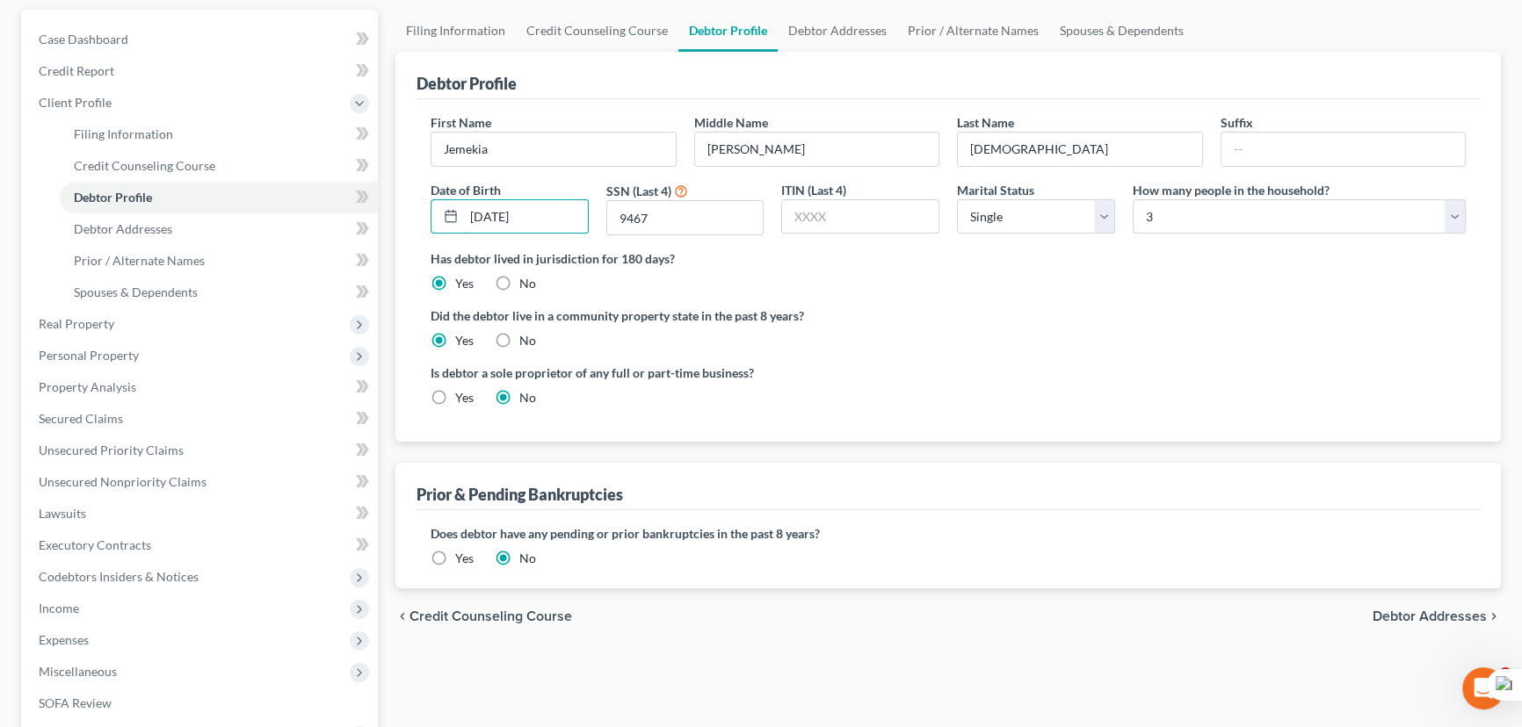
type input "04/13/1983"
click at [971, 207] on select "Select Single Married Separated Divorced Widowed" at bounding box center [1036, 216] width 158 height 35
select select "3"
click at [957, 199] on select "Select Single Married Separated Divorced Widowed" at bounding box center [1036, 216] width 158 height 35
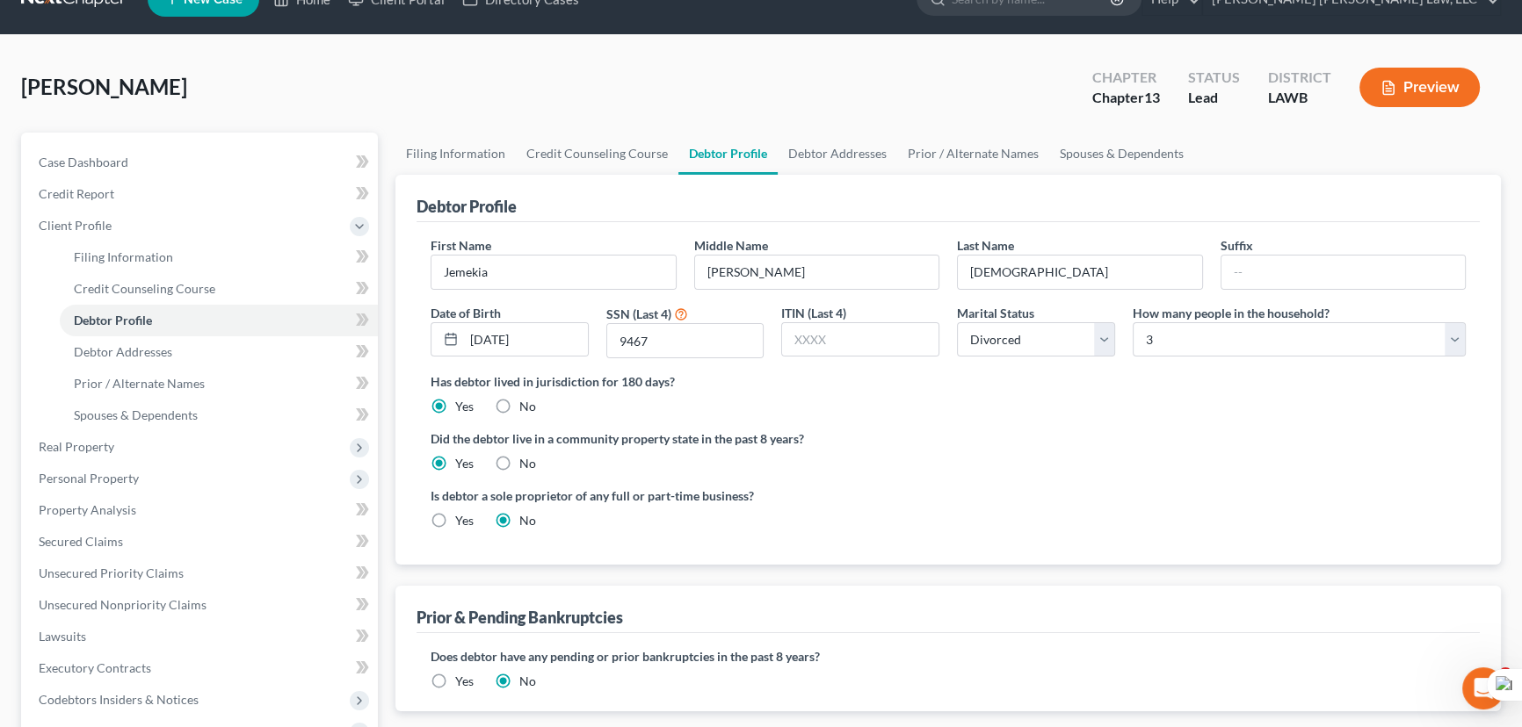
scroll to position [0, 0]
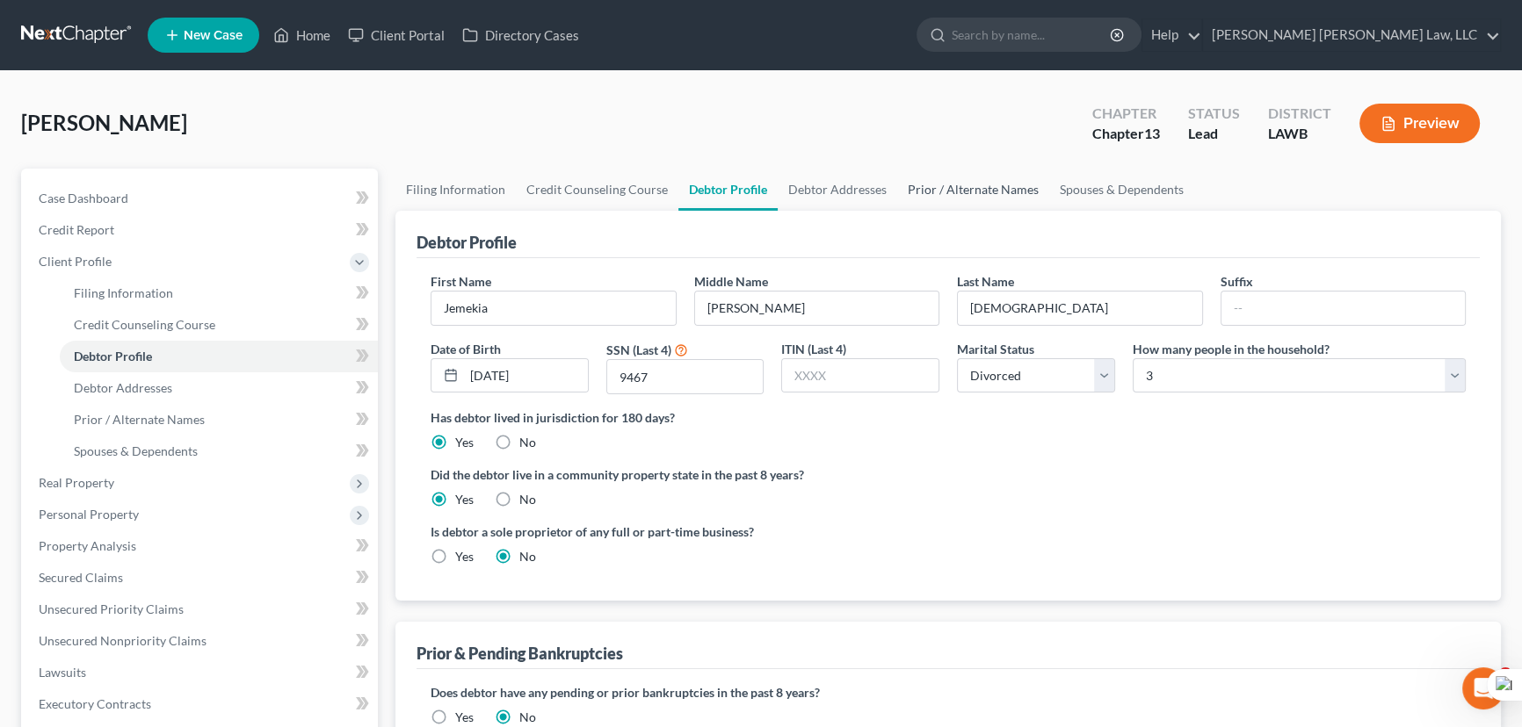
click at [976, 197] on link "Prior / Alternate Names" at bounding box center [973, 190] width 152 height 42
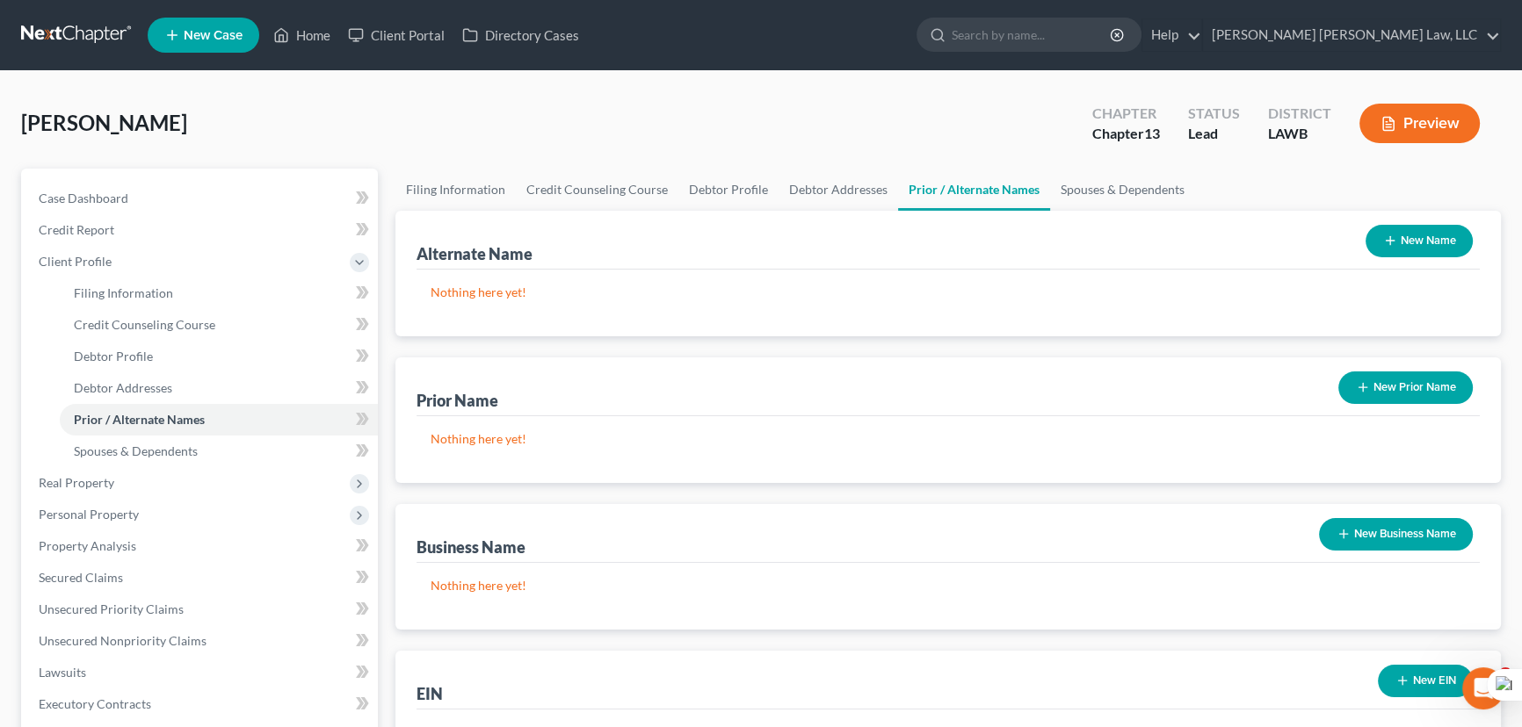
click at [1410, 229] on button "New Name" at bounding box center [1418, 241] width 107 height 33
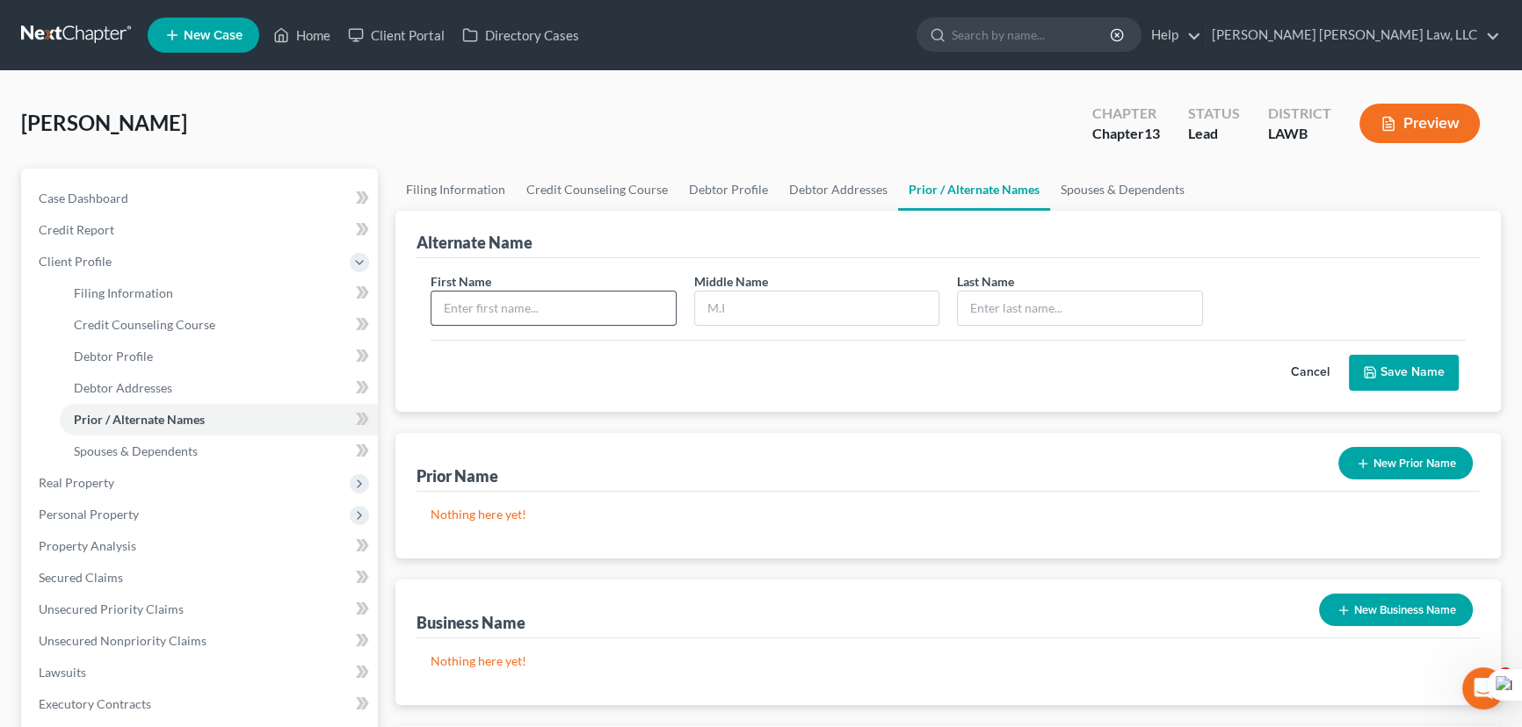
click at [482, 301] on input "text" at bounding box center [553, 308] width 244 height 33
type input "Jemekia"
type input "J"
type input "Gayden"
click at [1430, 377] on button "Save Name" at bounding box center [1404, 373] width 110 height 37
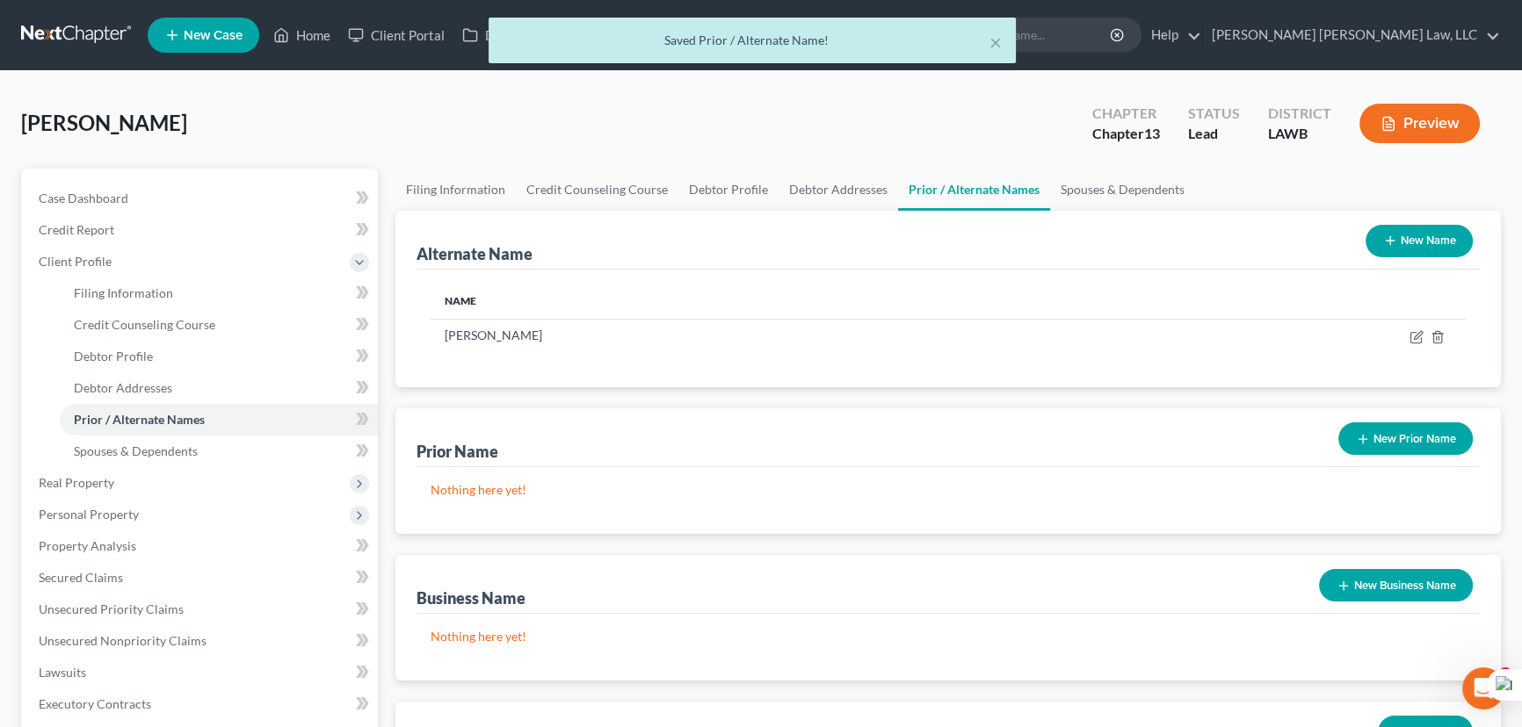
click at [1406, 244] on button "New Name" at bounding box center [1418, 241] width 107 height 33
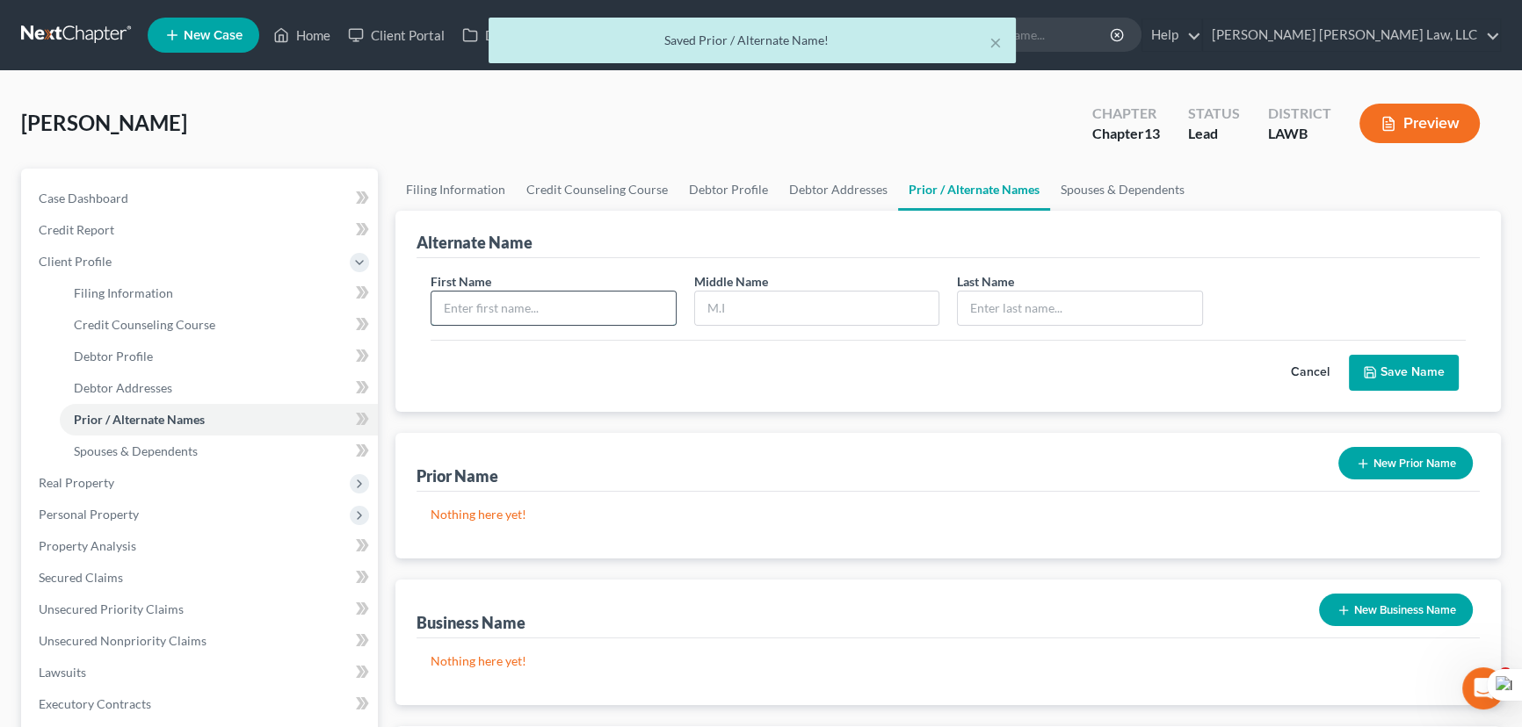
click at [493, 299] on input "text" at bounding box center [553, 308] width 244 height 33
type input "Jemekia"
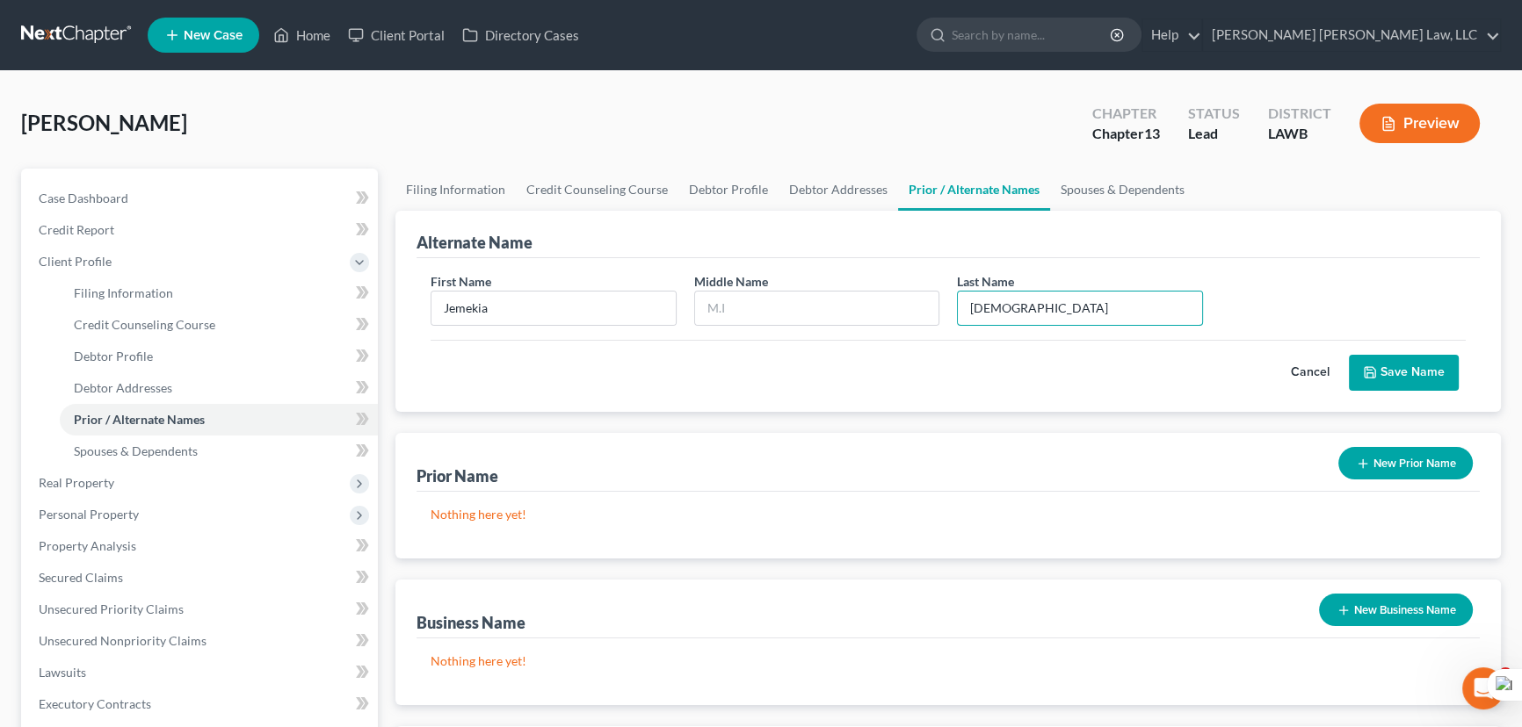
type input "Gayden"
click at [1407, 373] on button "Save Name" at bounding box center [1404, 373] width 110 height 37
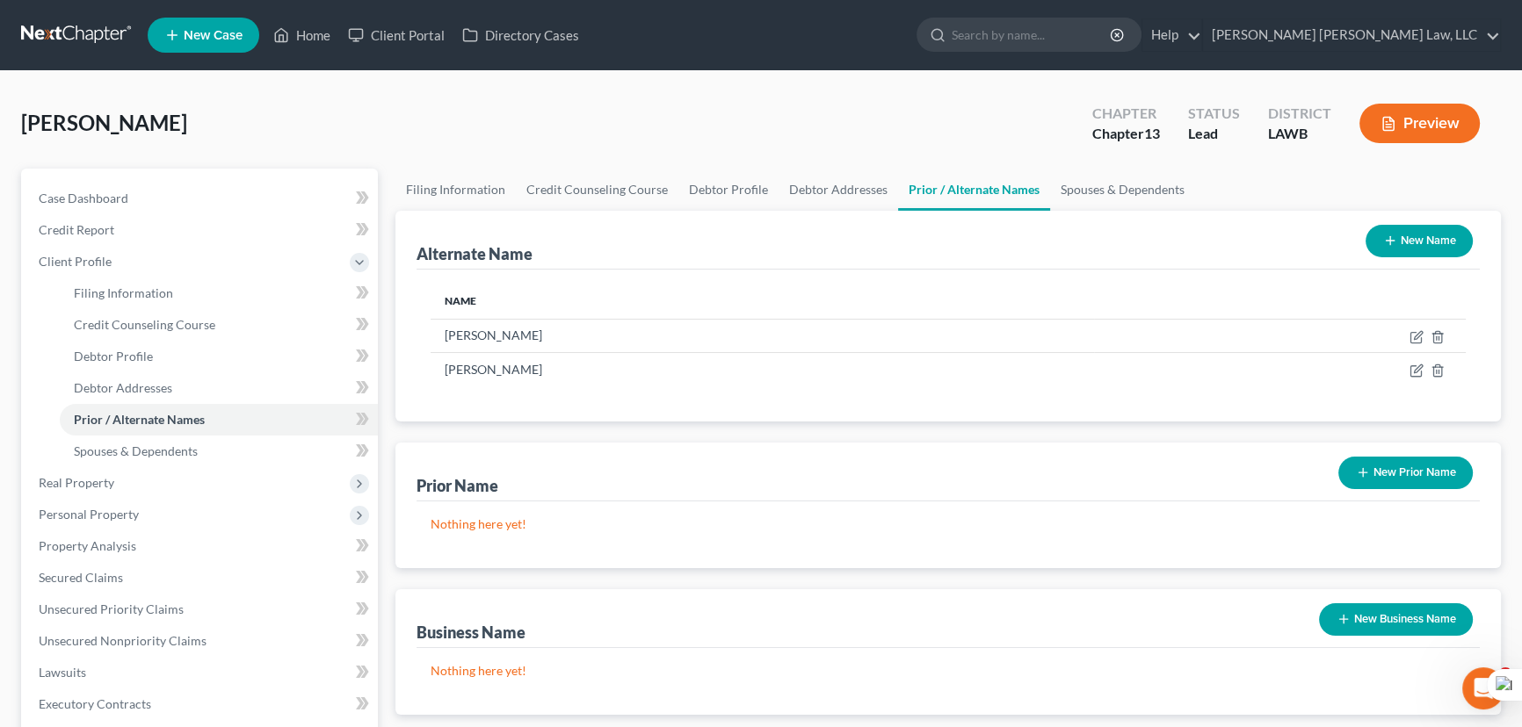
click at [799, 88] on div "Gayden, Jemekia Upgraded Chapter Chapter 13 Status Lead District LAWB Preview P…" at bounding box center [761, 597] width 1522 height 1053
click at [1147, 206] on link "Spouses & Dependents" at bounding box center [1122, 190] width 145 height 42
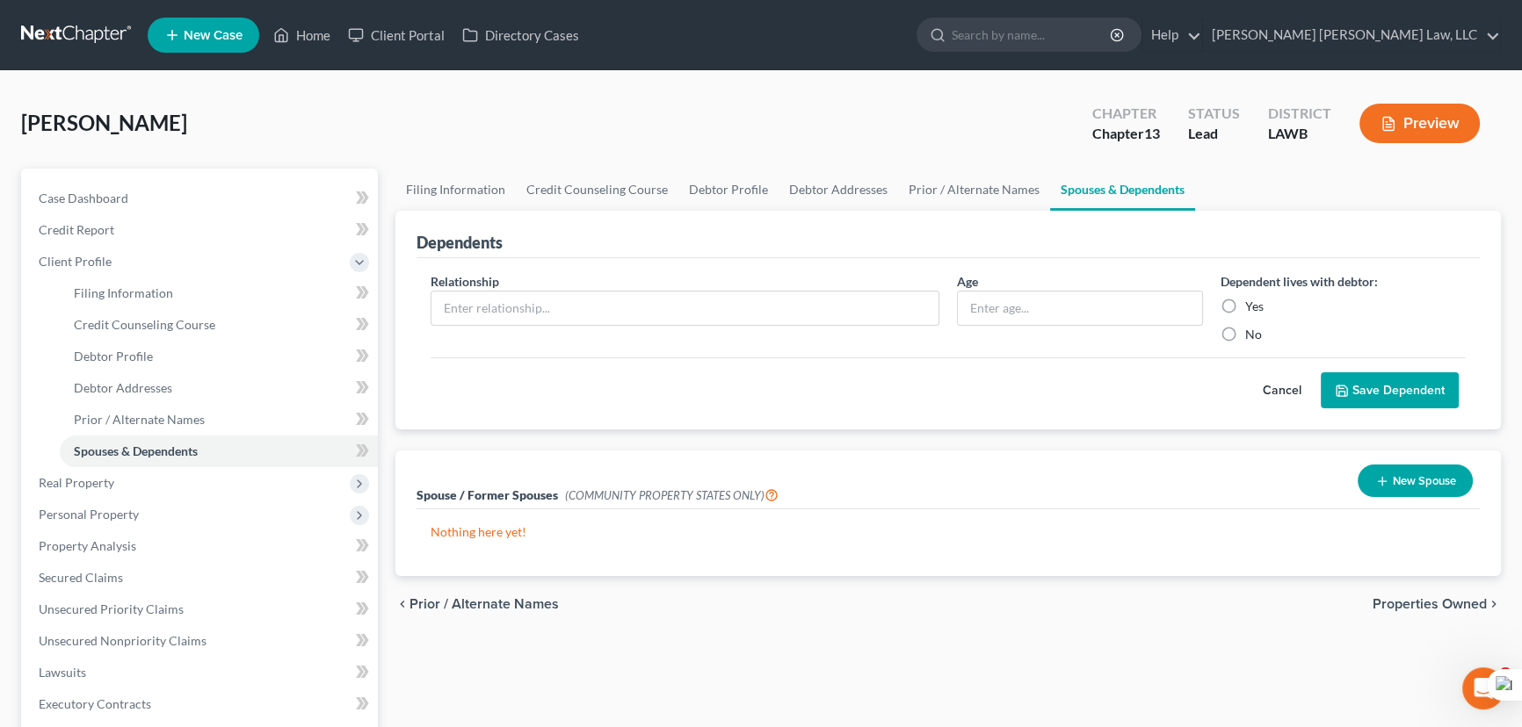
click at [1402, 498] on div "New Spouse" at bounding box center [1414, 481] width 129 height 47
click at [1406, 467] on button "New Spouse" at bounding box center [1414, 481] width 115 height 33
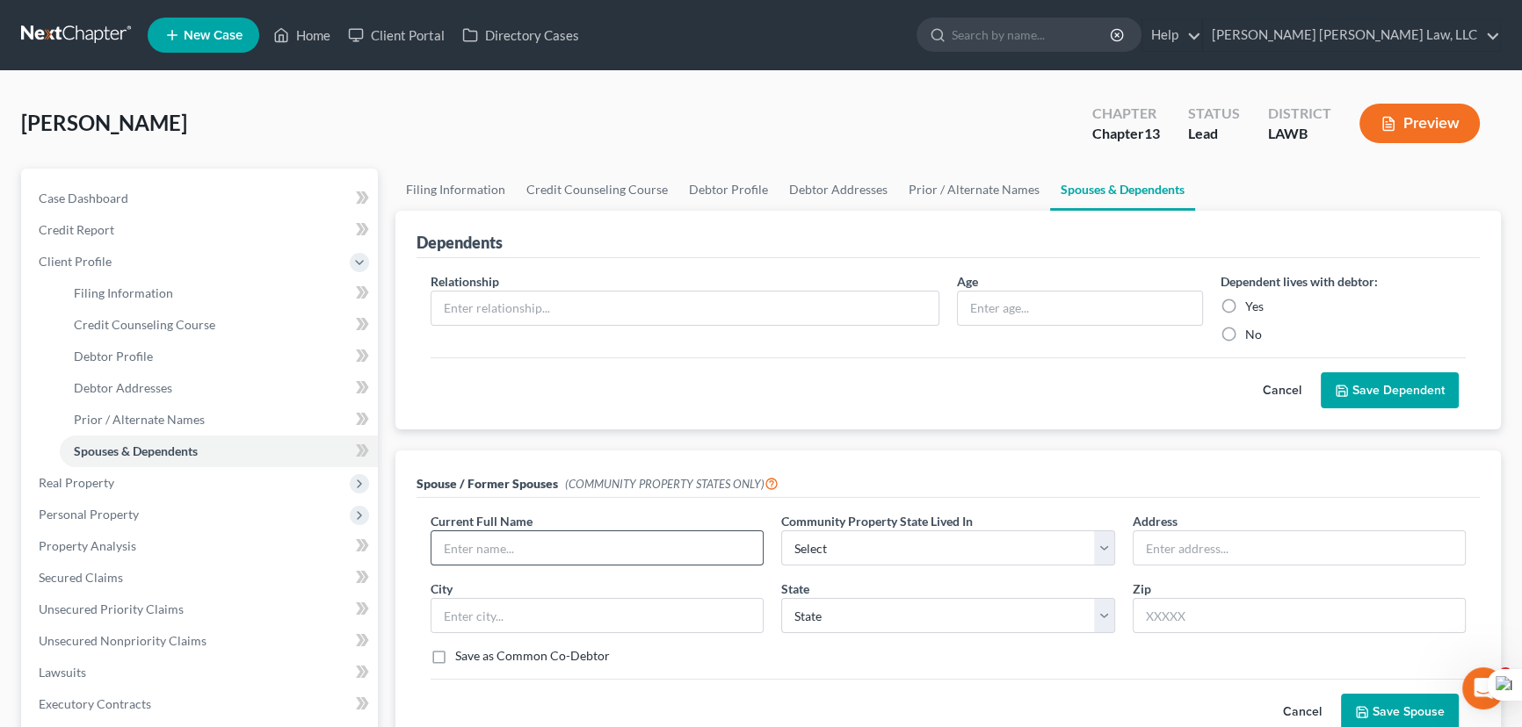
click at [576, 536] on input "text" at bounding box center [596, 548] width 331 height 33
type input "Roy Cox"
click at [1019, 535] on select "Select AZ CA GU ID LA NV NM PR TX WA WI" at bounding box center [947, 548] width 333 height 35
select select "4"
click at [781, 531] on select "Select AZ CA GU ID LA NV NM PR TX WA WI" at bounding box center [947, 548] width 333 height 35
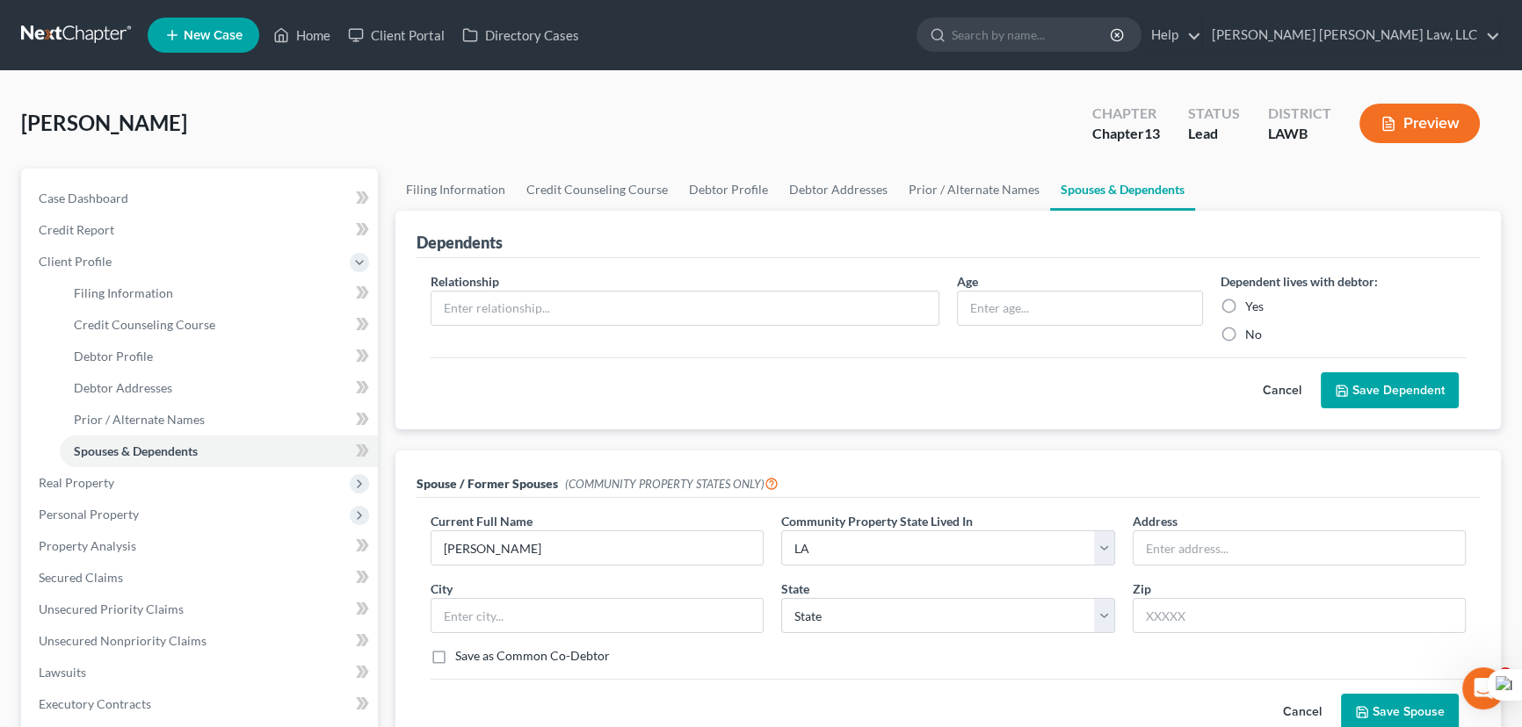
click at [1413, 705] on button "Save Spouse" at bounding box center [1400, 712] width 118 height 37
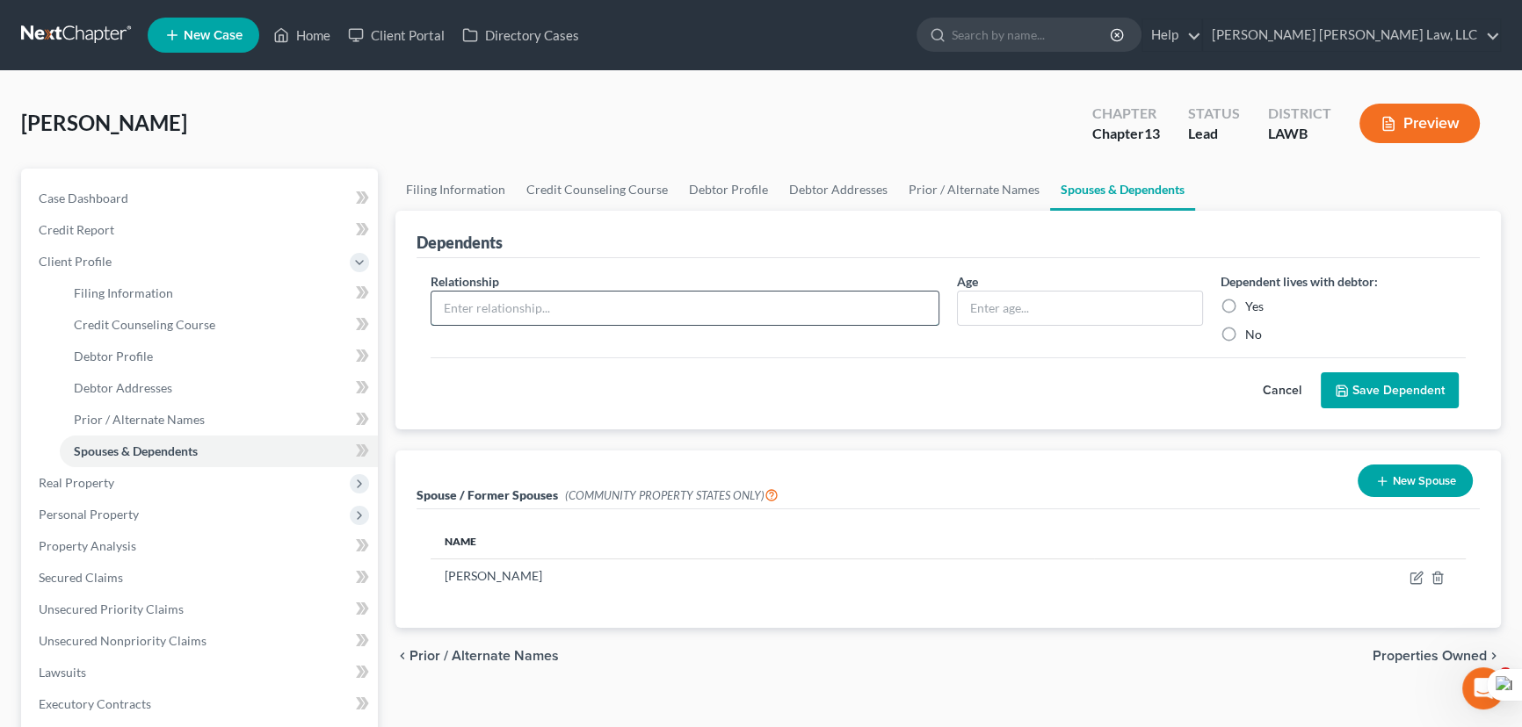
click at [715, 313] on input "text" at bounding box center [684, 308] width 507 height 33
type input "son"
type input "18"
click at [1245, 298] on label "Yes" at bounding box center [1254, 307] width 18 height 18
click at [1252, 298] on input "Yes" at bounding box center [1257, 303] width 11 height 11
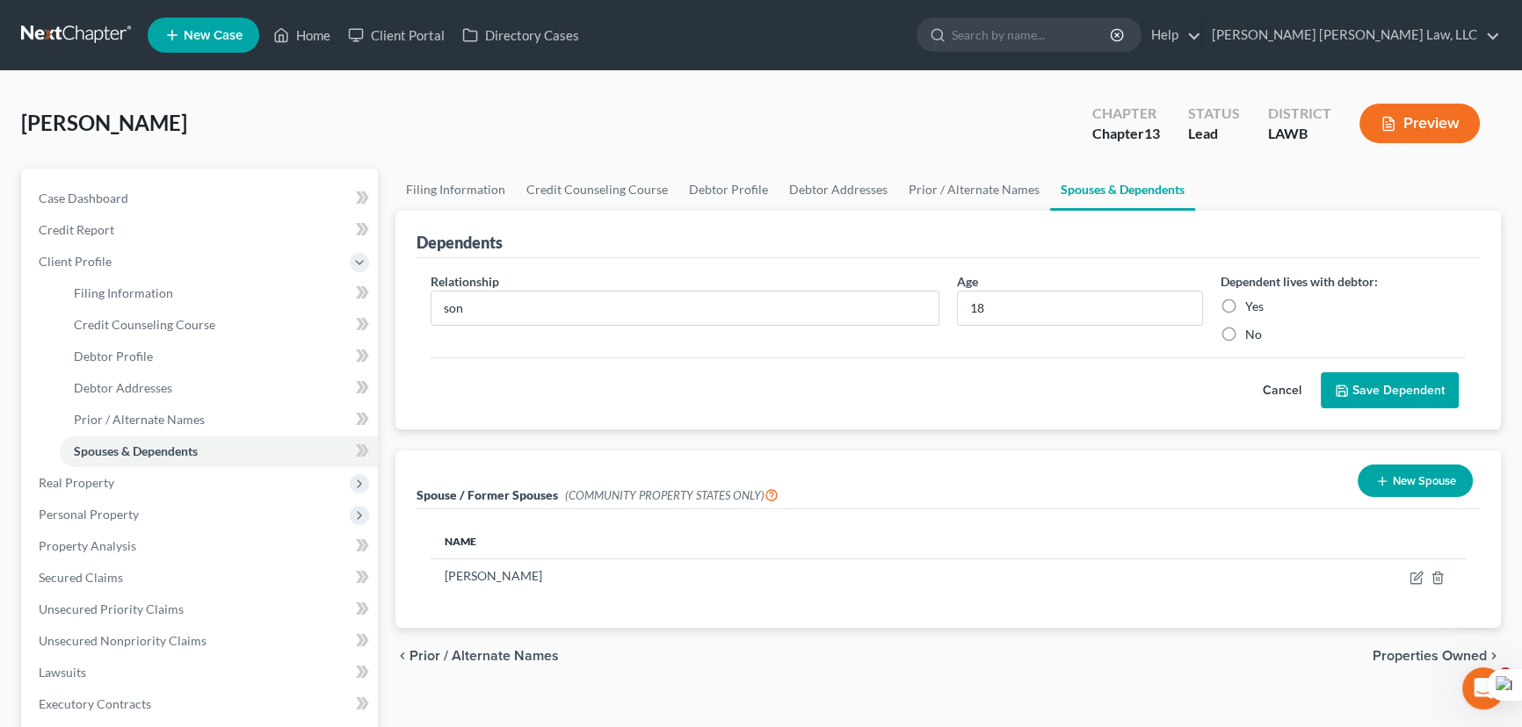
radio input "true"
click at [1333, 380] on button "Save Dependent" at bounding box center [1390, 391] width 138 height 37
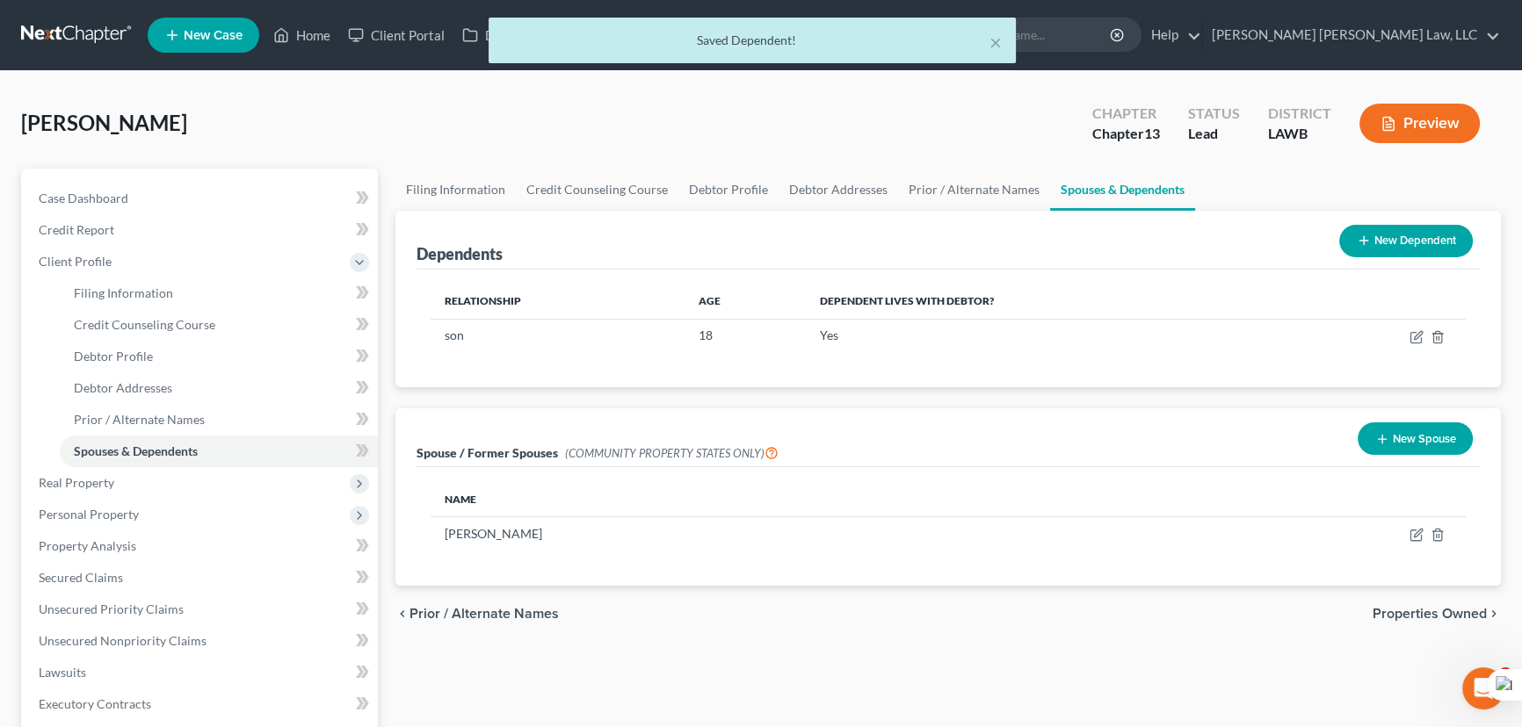
click at [1393, 237] on button "New Dependent" at bounding box center [1406, 241] width 134 height 33
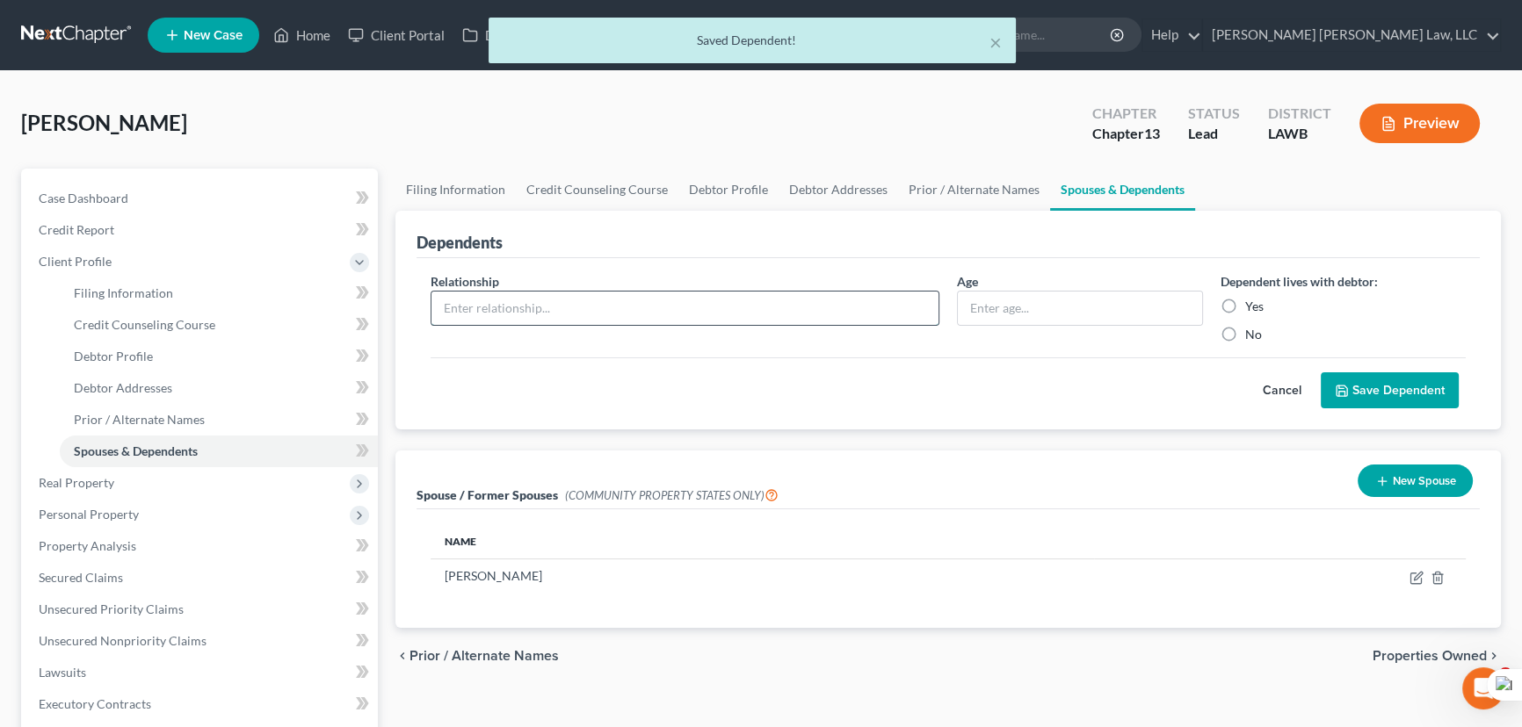
click at [649, 308] on input "text" at bounding box center [684, 308] width 507 height 33
type input "son"
type input "13"
click at [1245, 300] on label "Yes" at bounding box center [1254, 307] width 18 height 18
click at [1252, 300] on input "Yes" at bounding box center [1257, 303] width 11 height 11
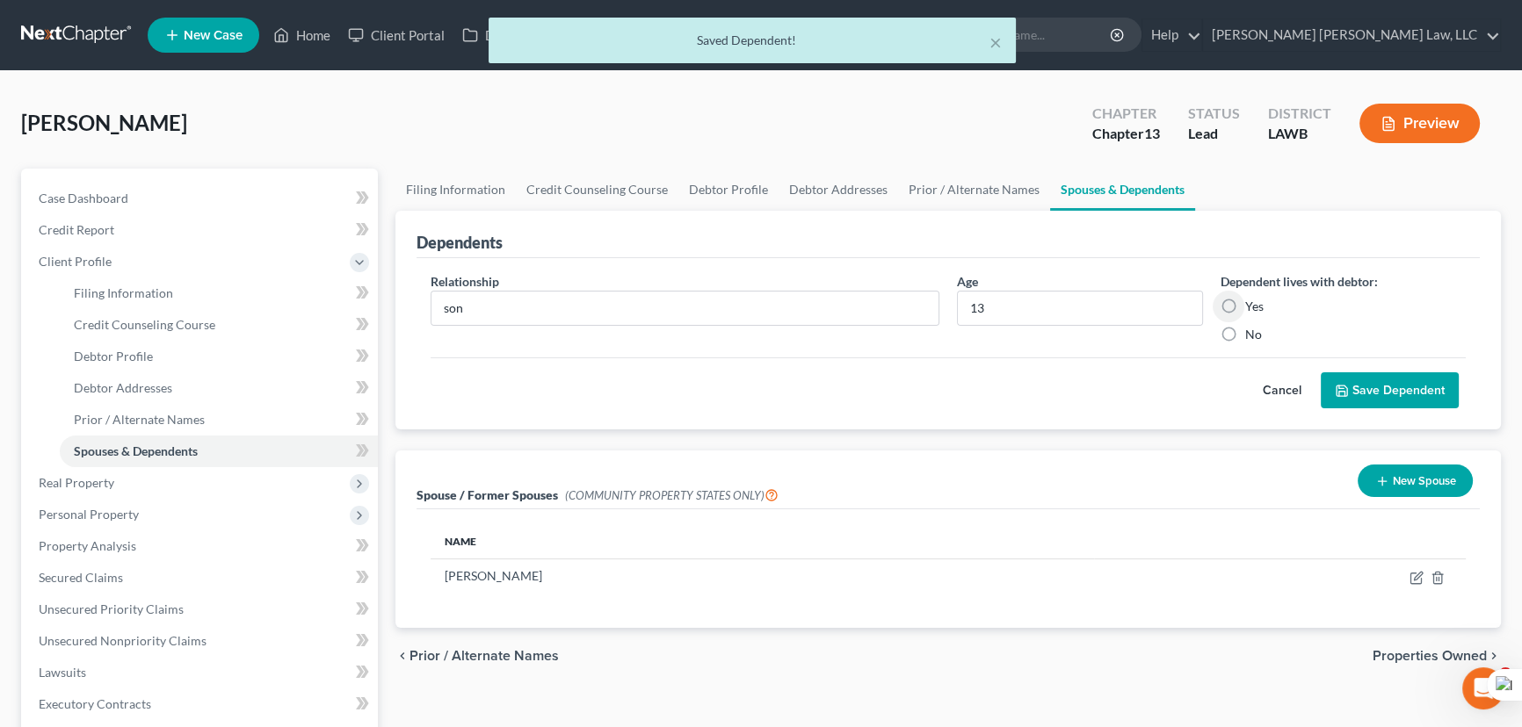
radio input "true"
click at [1379, 380] on button "Save Dependent" at bounding box center [1390, 391] width 138 height 37
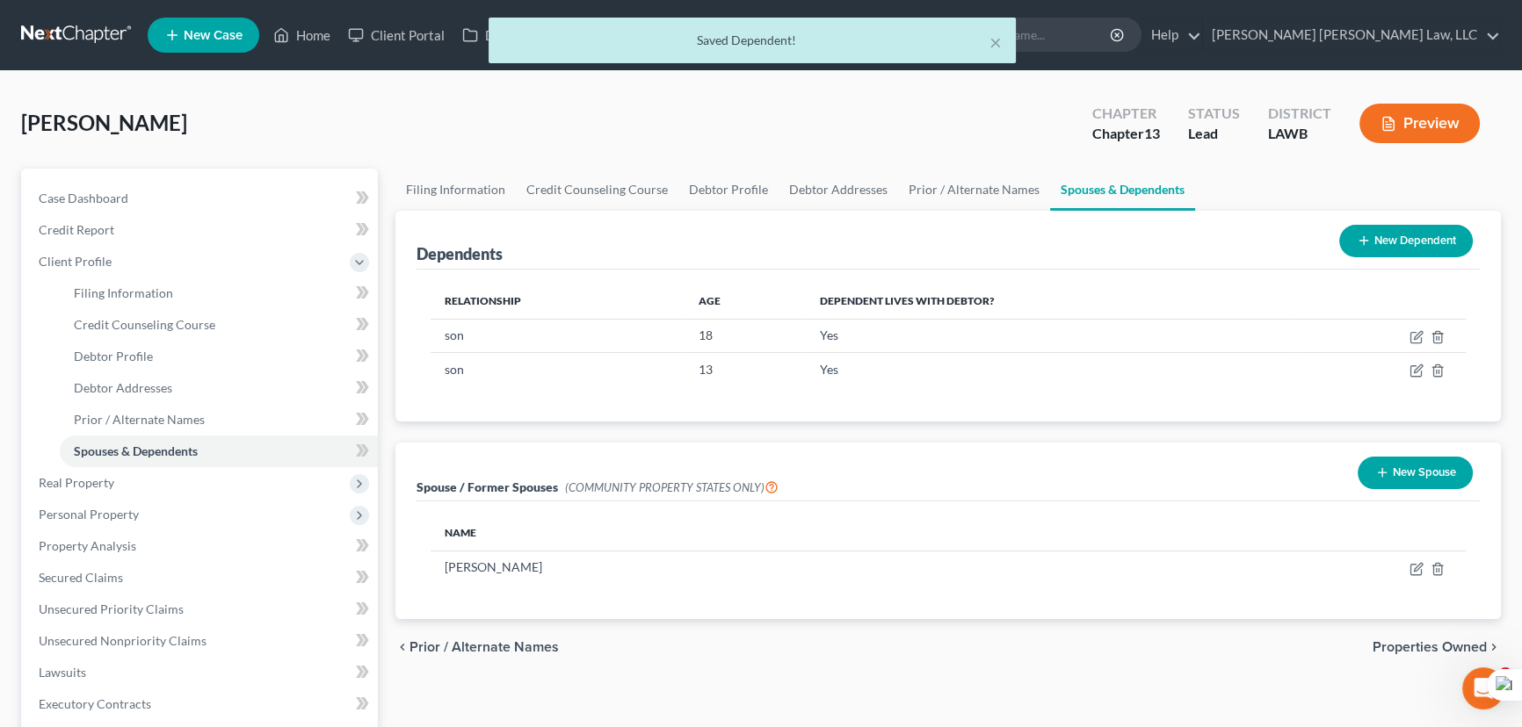
click at [988, 164] on div "[PERSON_NAME] Upgraded Chapter Chapter 13 Status Lead District LAWB Preview" at bounding box center [761, 130] width 1480 height 76
click at [947, 185] on link "Prior / Alternate Names" at bounding box center [974, 190] width 152 height 42
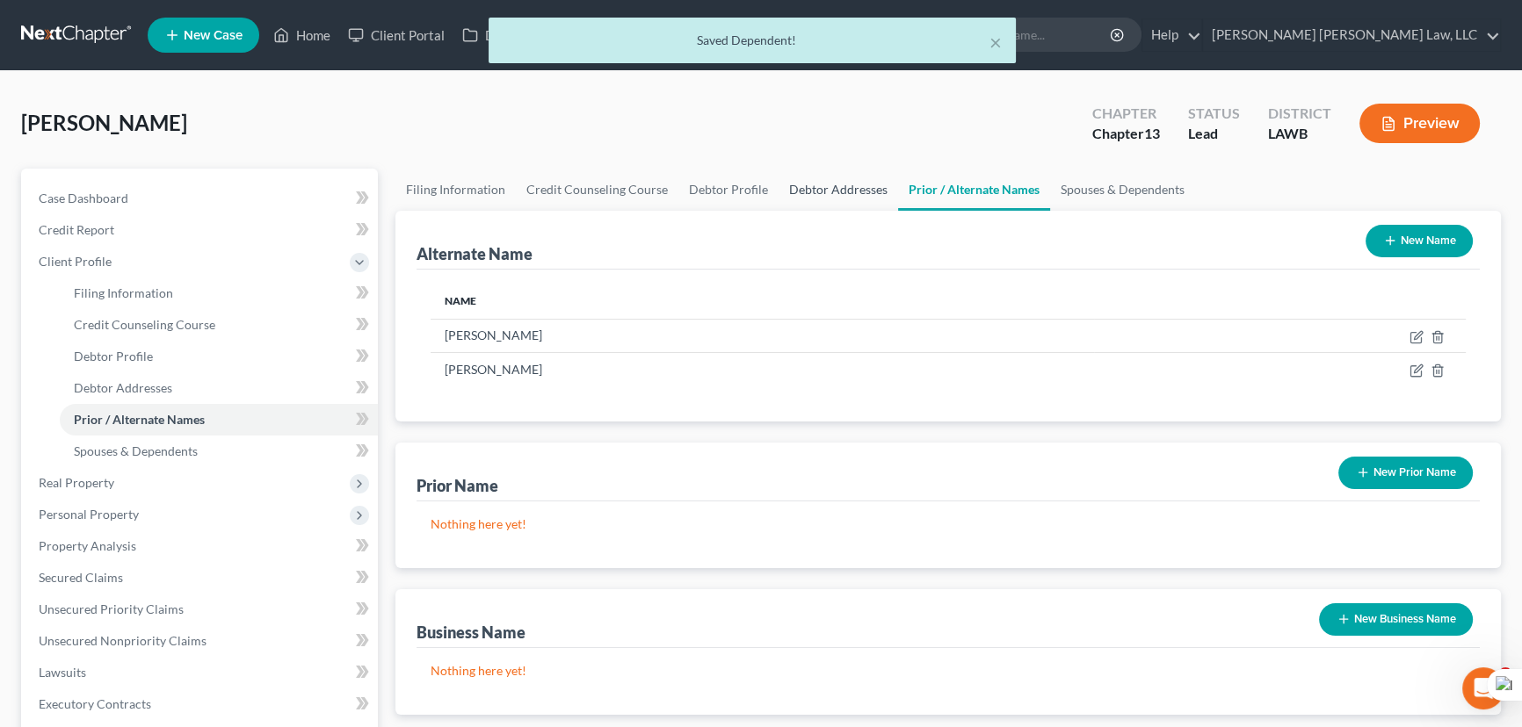
click at [845, 182] on link "Debtor Addresses" at bounding box center [837, 190] width 119 height 42
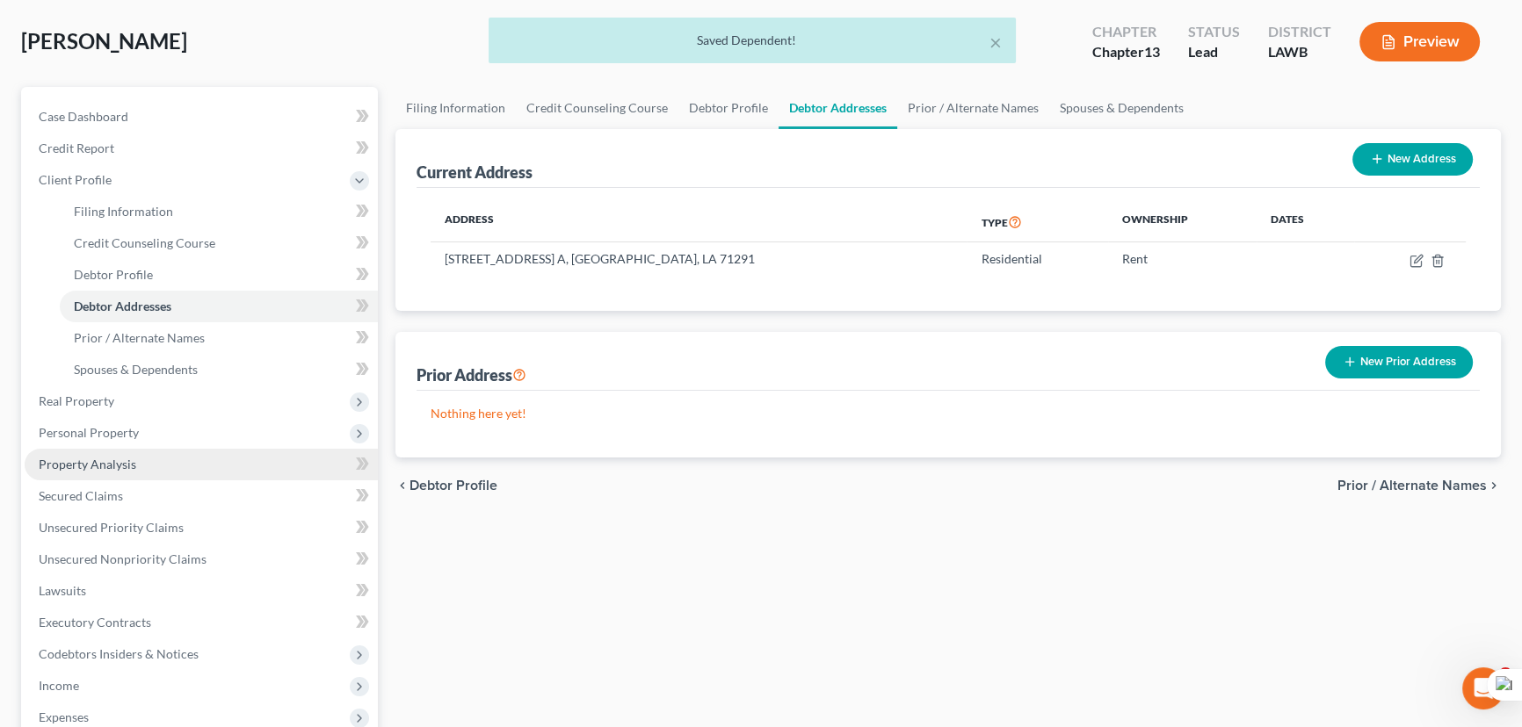
scroll to position [159, 0]
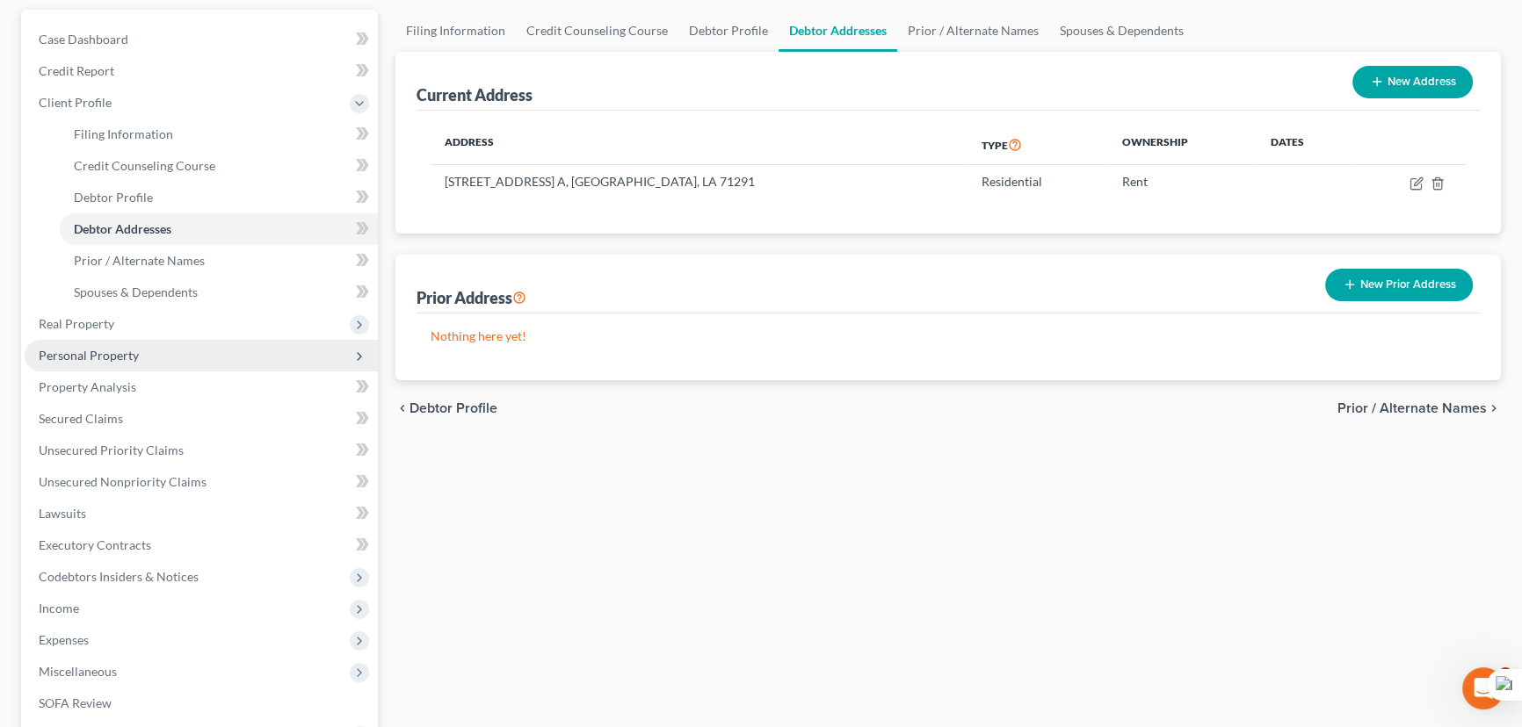
click at [205, 340] on span "Personal Property" at bounding box center [201, 356] width 353 height 32
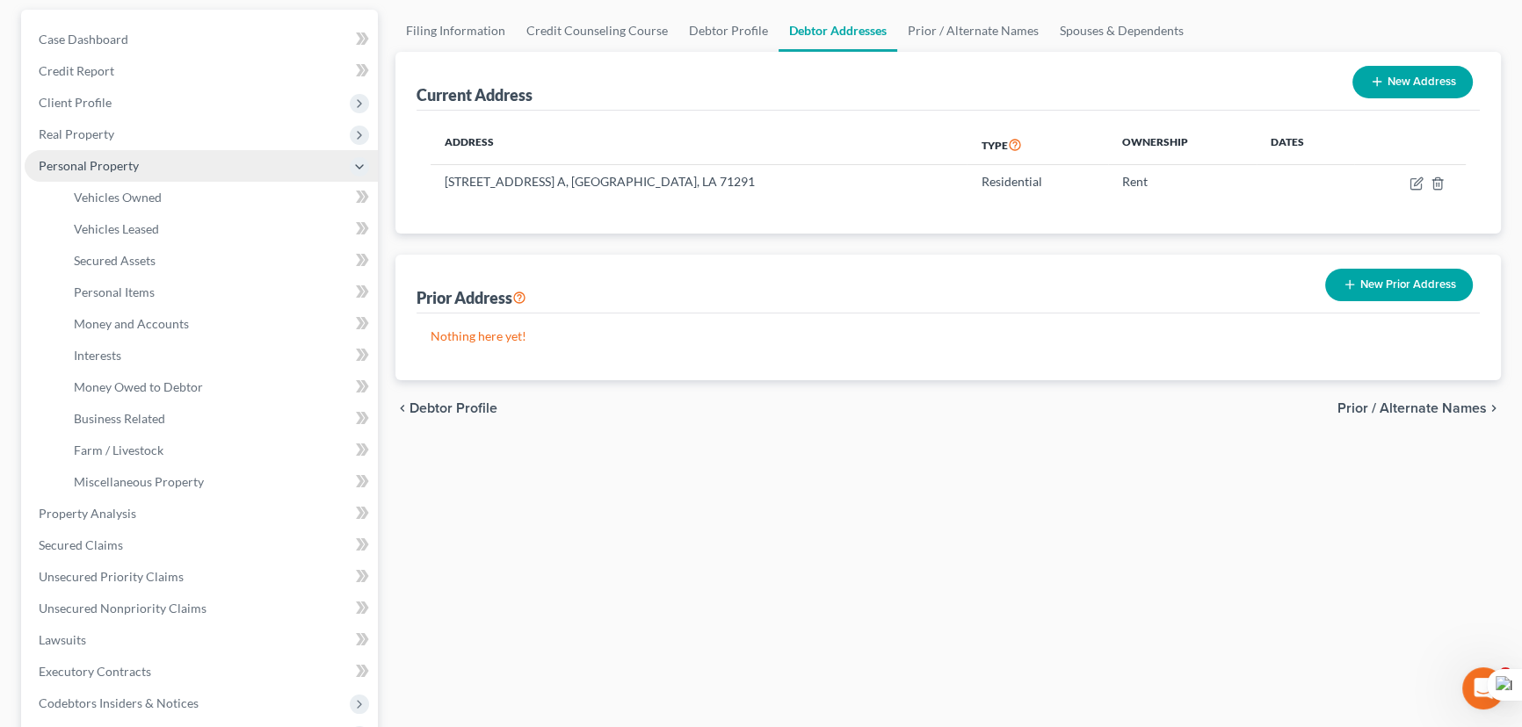
click at [188, 177] on span "Personal Property" at bounding box center [201, 166] width 353 height 32
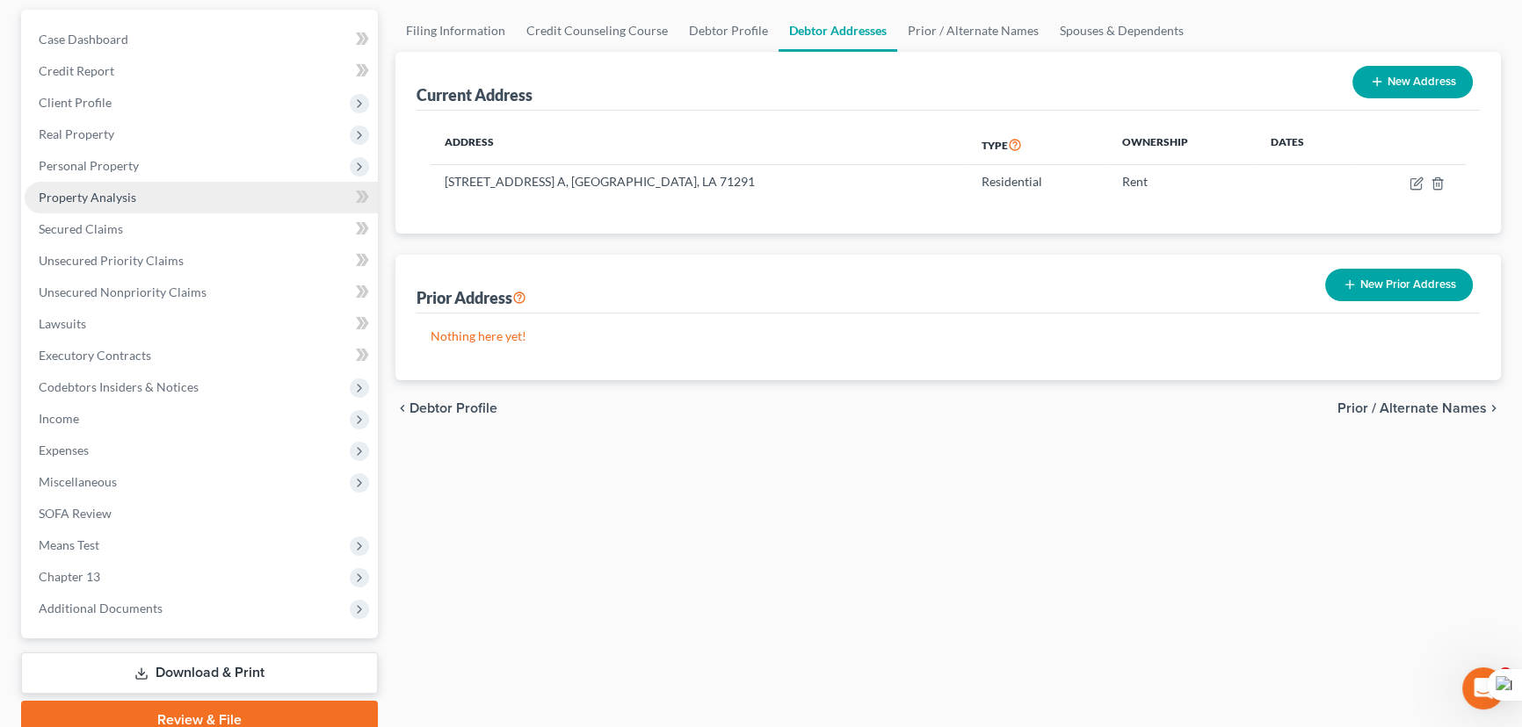
click at [193, 182] on link "Property Analysis" at bounding box center [201, 198] width 353 height 32
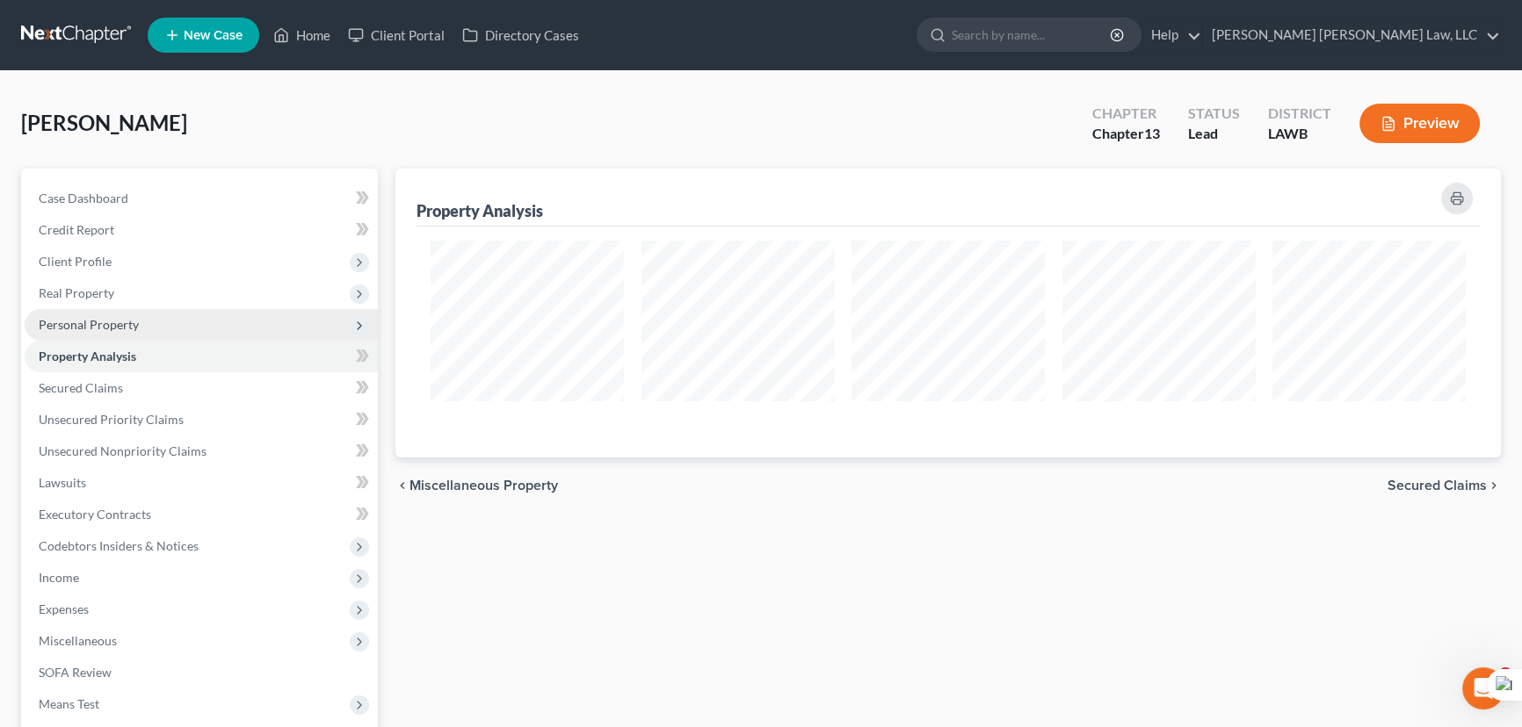
click at [135, 322] on span "Personal Property" at bounding box center [89, 324] width 100 height 15
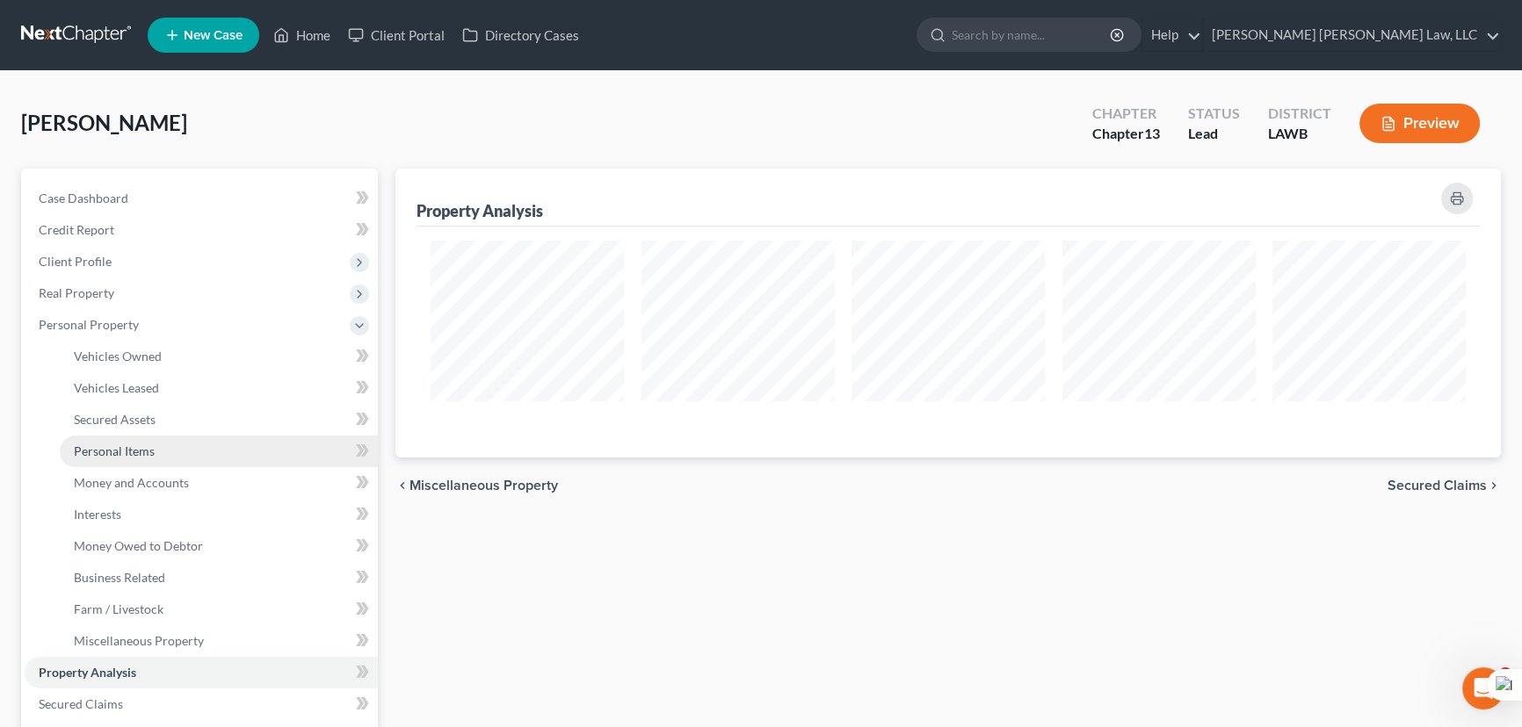
click at [169, 457] on link "Personal Items" at bounding box center [219, 452] width 318 height 32
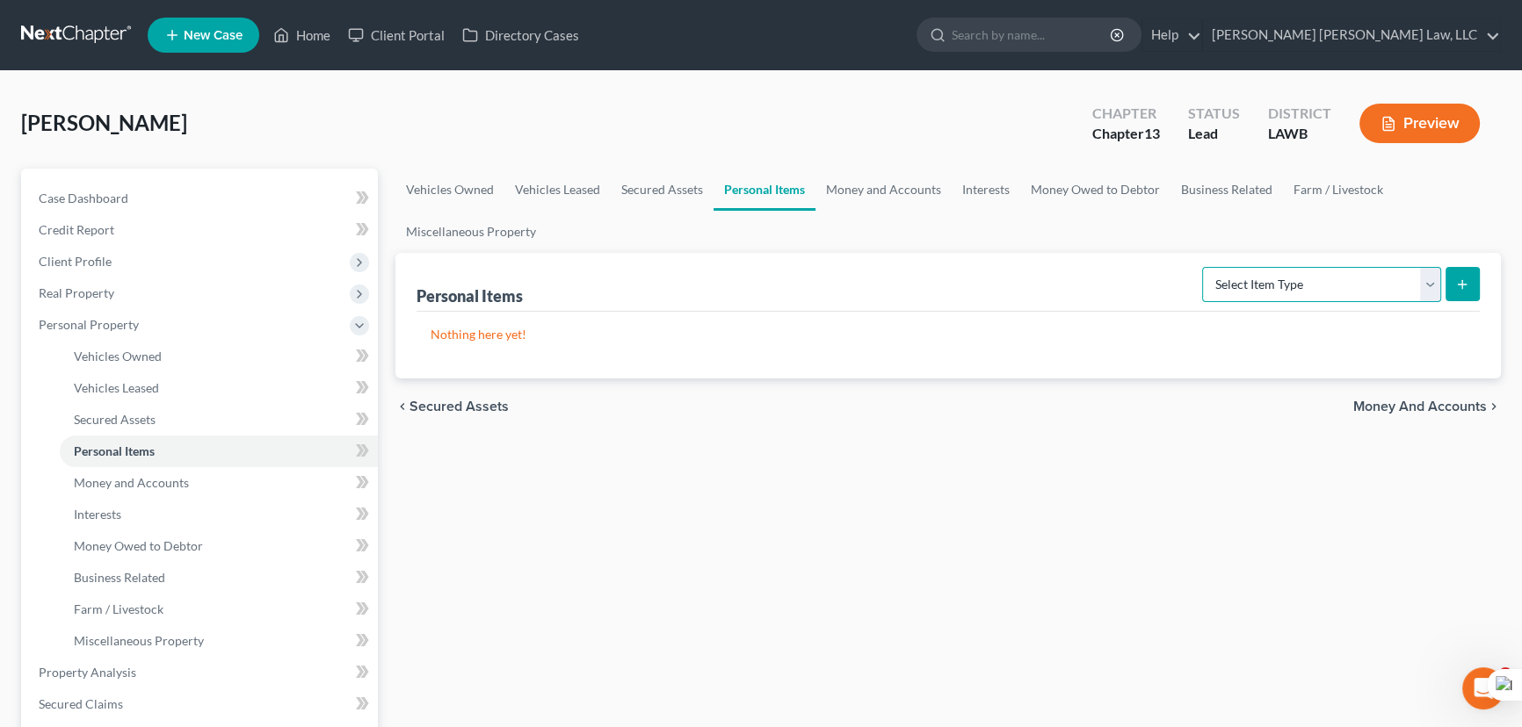
click at [1273, 291] on select "Select Item Type Clothing (A/B: 11) Collectibles Of Value (A/B: 8) Electronics …" at bounding box center [1321, 284] width 239 height 35
select select "clothing"
click at [1205, 267] on select "Select Item Type Clothing (A/B: 11) Collectibles Of Value (A/B: 8) Electronics …" at bounding box center [1321, 284] width 239 height 35
click at [1473, 292] on button "submit" at bounding box center [1462, 284] width 34 height 34
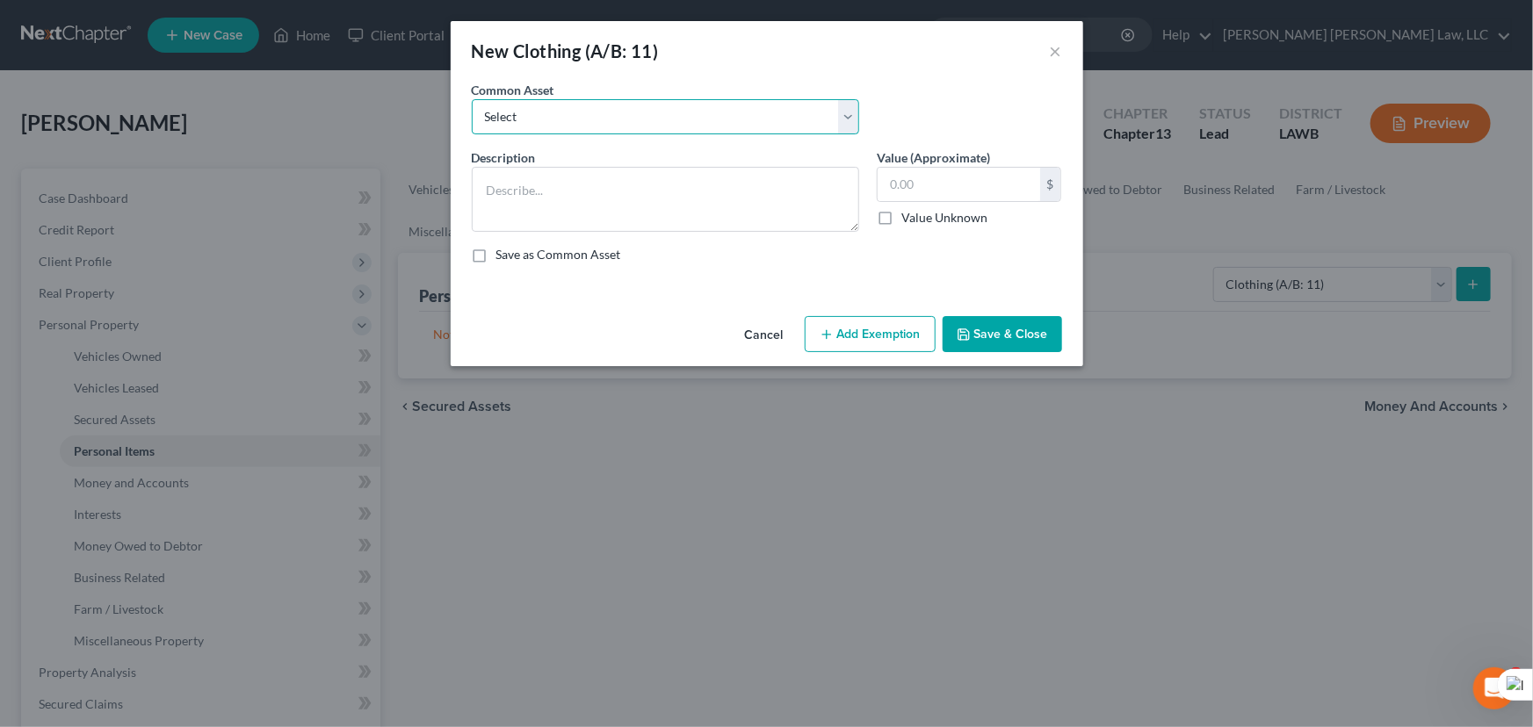
drag, startPoint x: 662, startPoint y: 114, endPoint x: 647, endPoint y: 128, distance: 21.2
click at [662, 114] on select "Select Clothes Clothes" at bounding box center [665, 116] width 387 height 35
select select "0"
click at [472, 99] on select "Select Clothes Clothes" at bounding box center [665, 116] width 387 height 35
type textarea "Clothes"
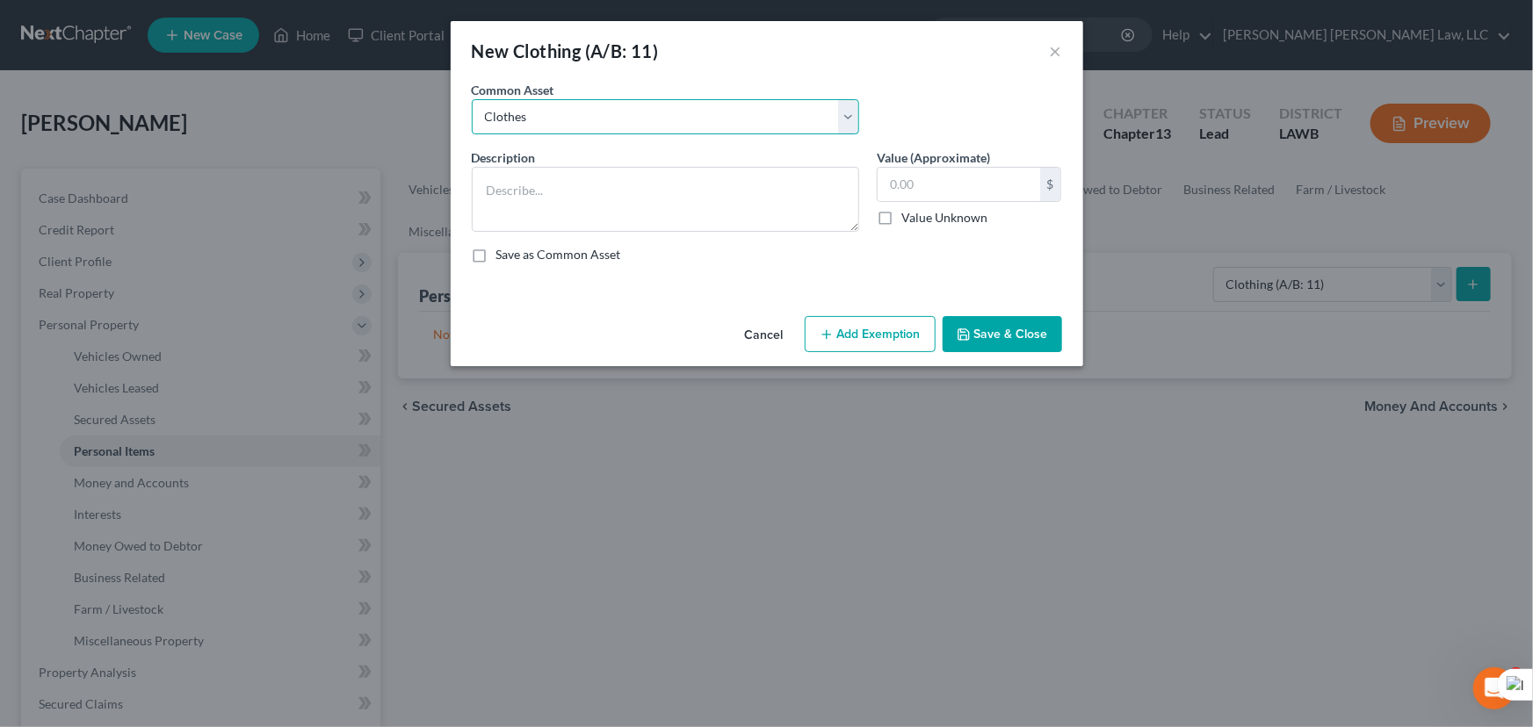
type input "300.00"
click at [842, 322] on button "Add Exemption" at bounding box center [870, 334] width 131 height 37
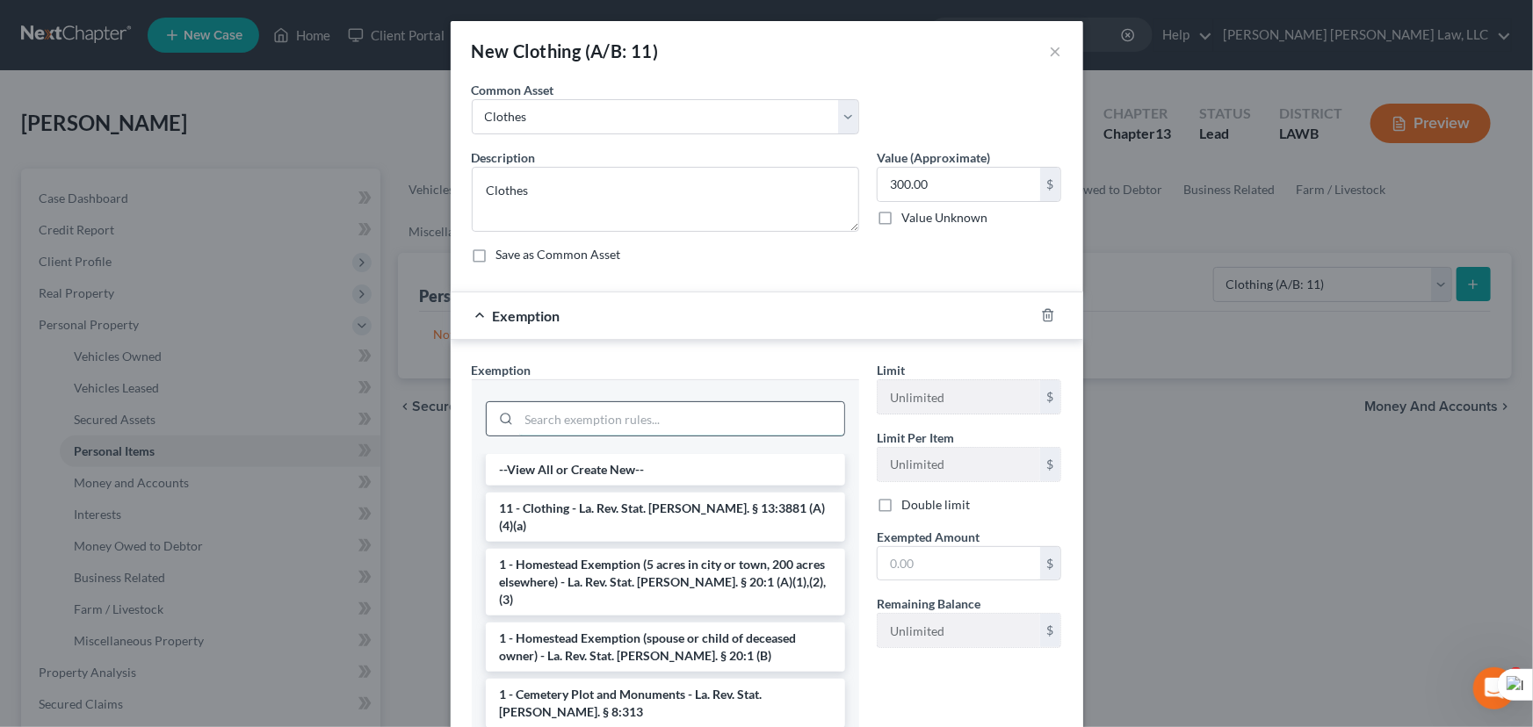
click at [650, 405] on input "search" at bounding box center [681, 418] width 325 height 33
click at [619, 502] on li "11 - Clothing - La. Rev. Stat. Ann. § 13:3881 (A)(4)(a)" at bounding box center [665, 517] width 359 height 49
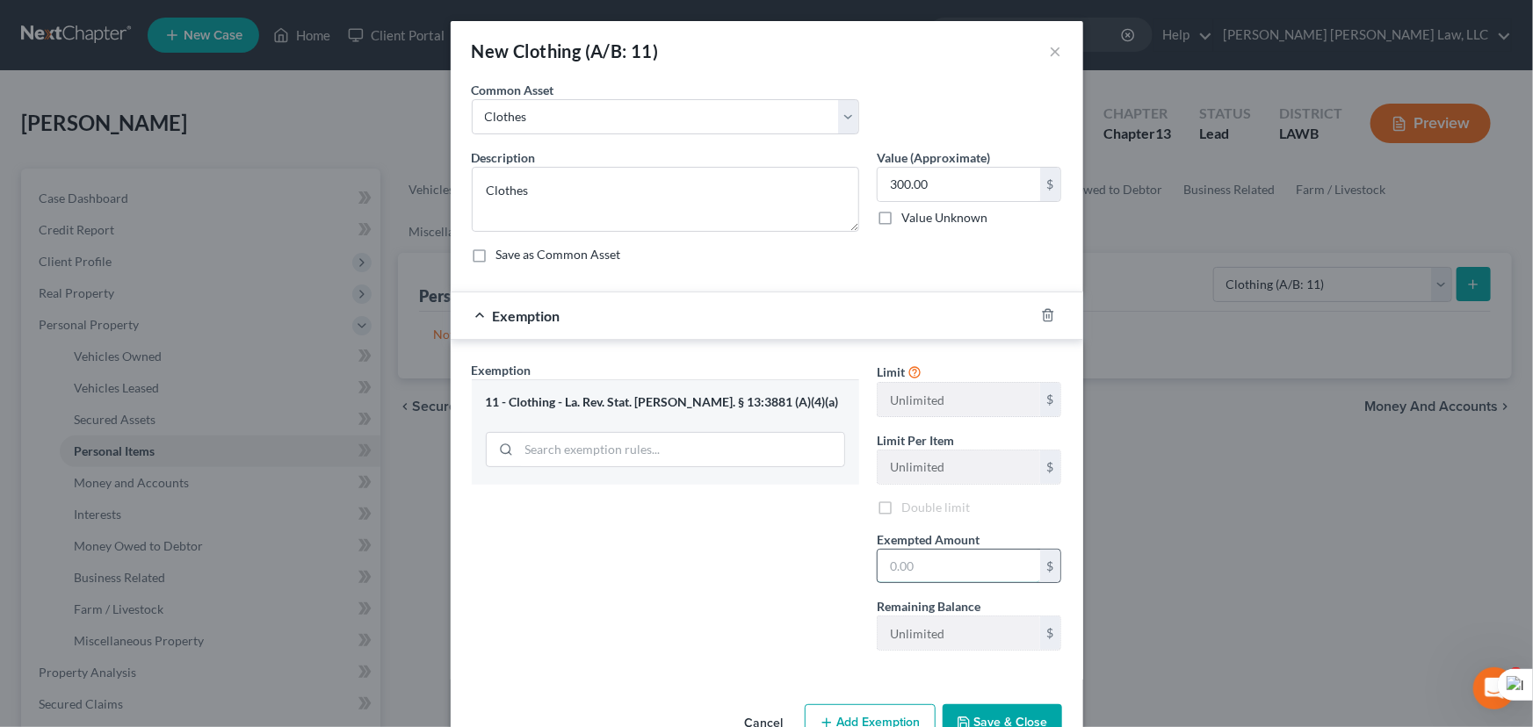
click at [955, 566] on input "text" at bounding box center [959, 566] width 163 height 33
type input "300.00"
click at [988, 714] on button "Save & Close" at bounding box center [1002, 723] width 119 height 37
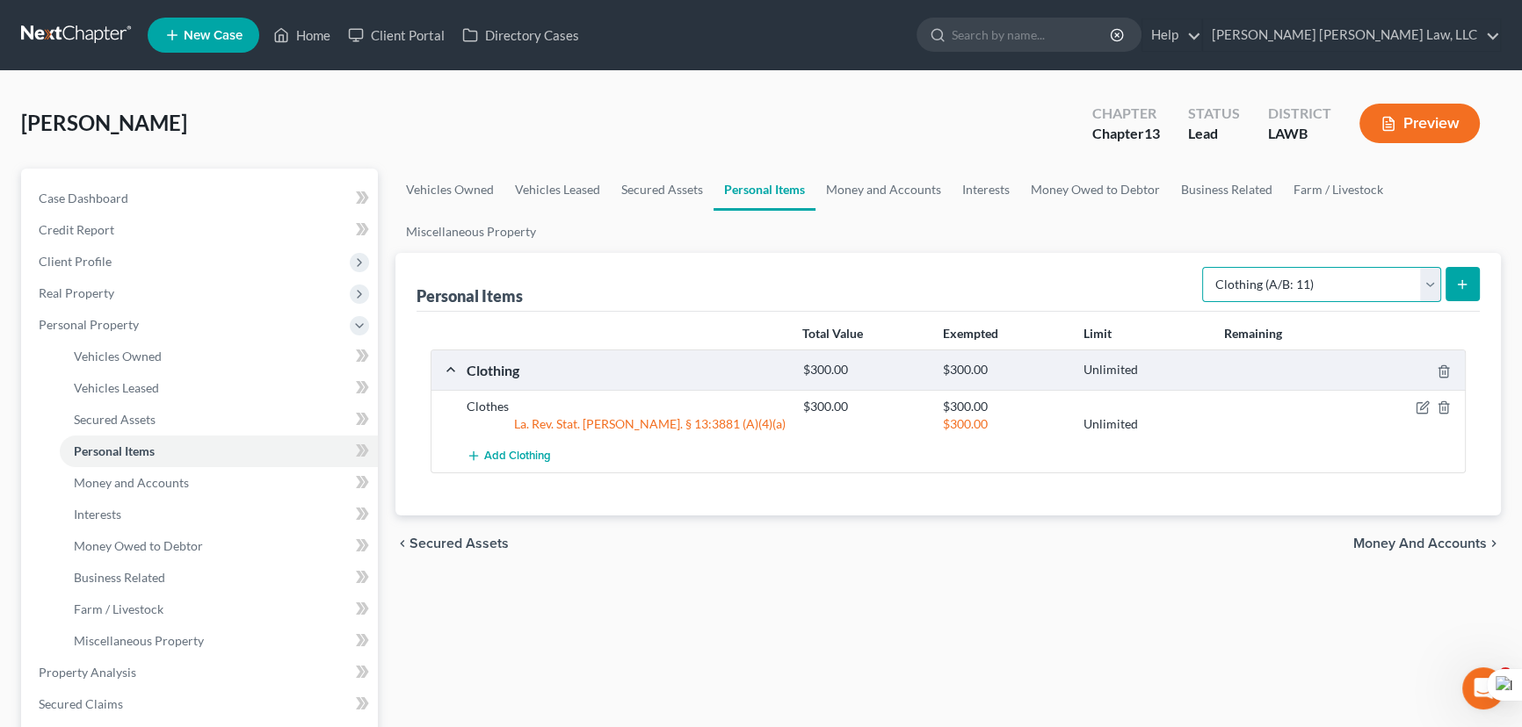
click at [1267, 285] on select "Select Item Type Clothing (A/B: 11) Collectibles Of Value (A/B: 8) Electronics …" at bounding box center [1321, 284] width 239 height 35
select select "household_goods"
click at [1205, 267] on select "Select Item Type Clothing (A/B: 11) Collectibles Of Value (A/B: 8) Electronics …" at bounding box center [1321, 284] width 239 height 35
click at [1476, 275] on button "submit" at bounding box center [1462, 284] width 34 height 34
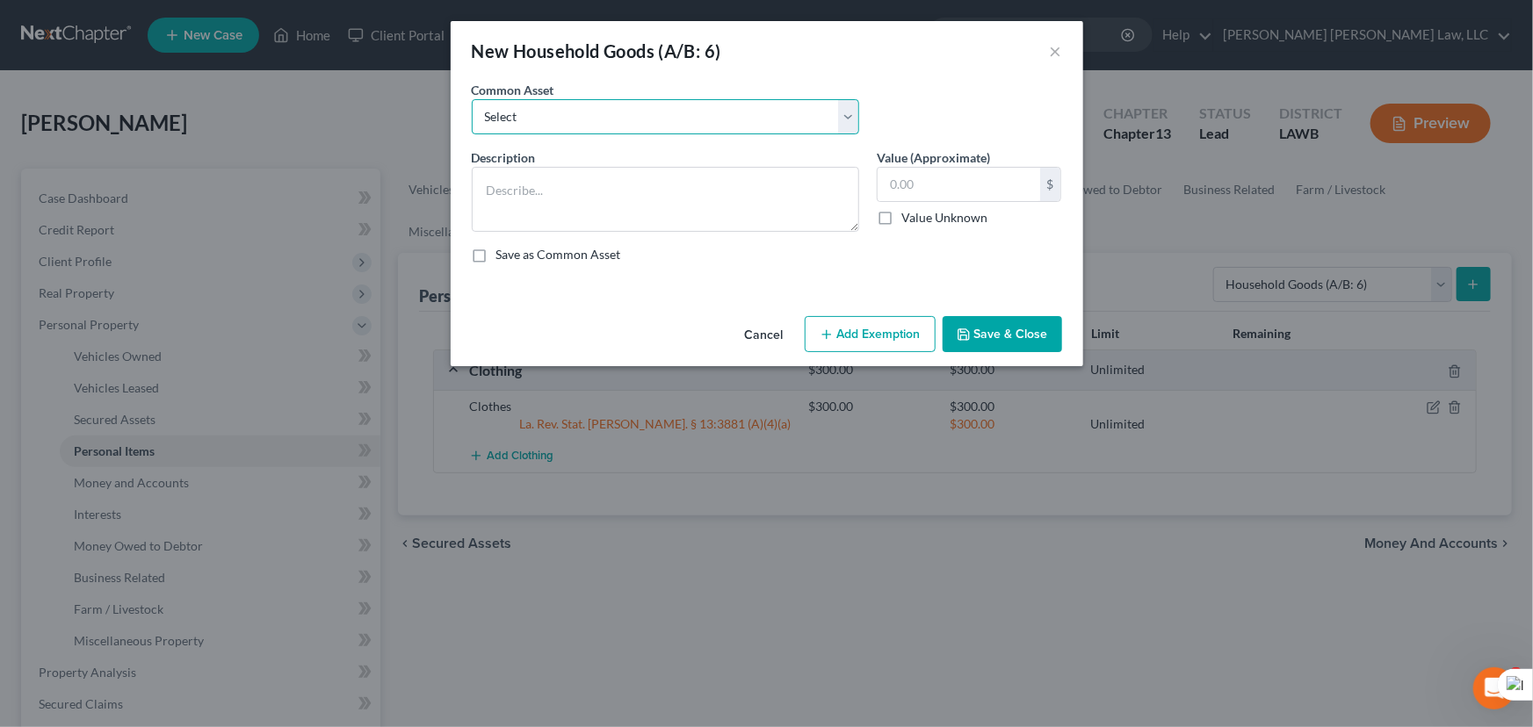
drag, startPoint x: 695, startPoint y: 118, endPoint x: 684, endPoint y: 132, distance: 17.6
click at [695, 118] on select "Select Furniture Movables 2002 Chevy Tahoe 231,000 miles Movables Movables Mova…" at bounding box center [665, 116] width 387 height 35
select select "1"
click at [472, 99] on select "Select Furniture Movables 2002 Chevy Tahoe 231,000 miles Movables Movables Mova…" at bounding box center [665, 116] width 387 height 35
type textarea "Movables"
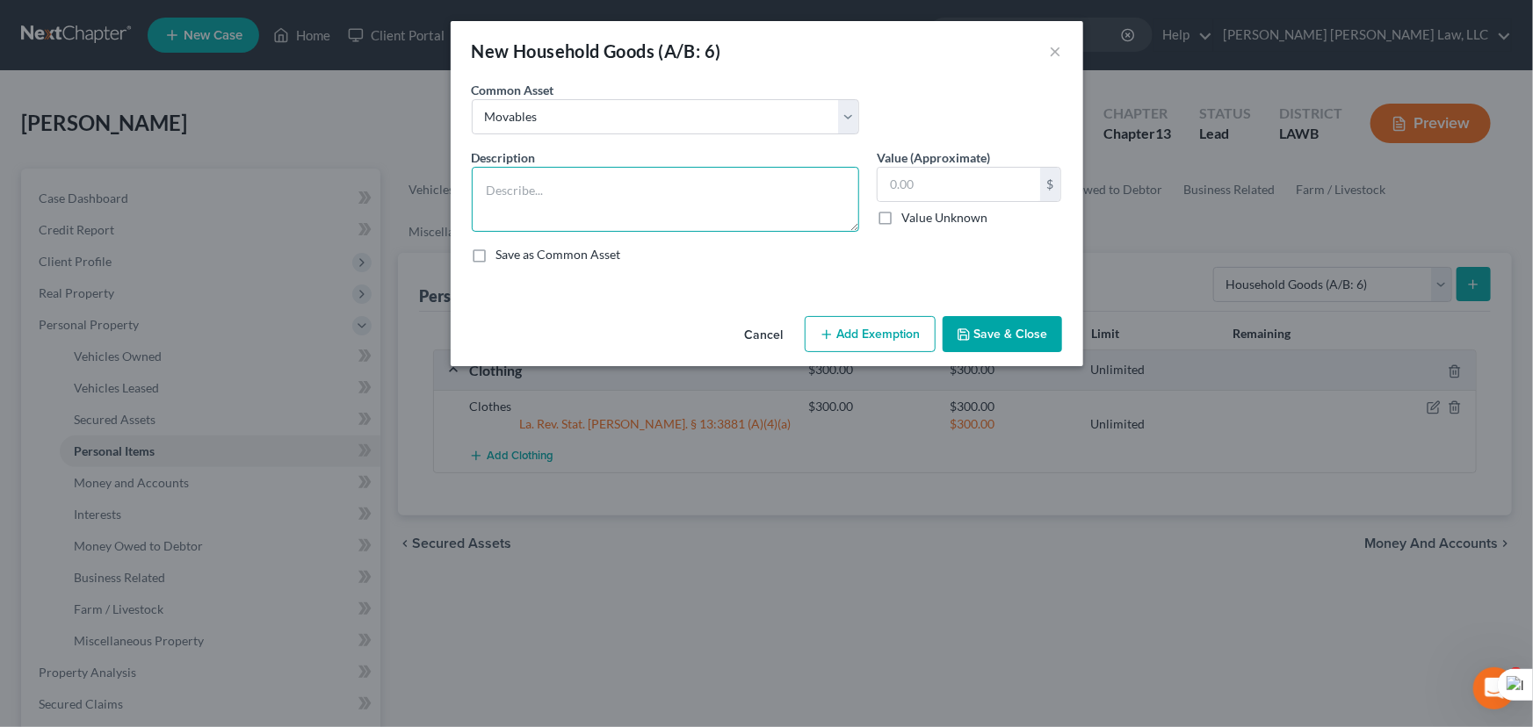
type input "3,600.00"
click at [645, 192] on textarea "Movables" at bounding box center [665, 199] width 387 height 65
drag, startPoint x: 650, startPoint y: 114, endPoint x: 647, endPoint y: 132, distance: 17.9
click at [650, 114] on select "Select Furniture Movables 2002 Chevy Tahoe 231,000 miles Movables Movables Mova…" at bounding box center [665, 116] width 387 height 35
select select "0"
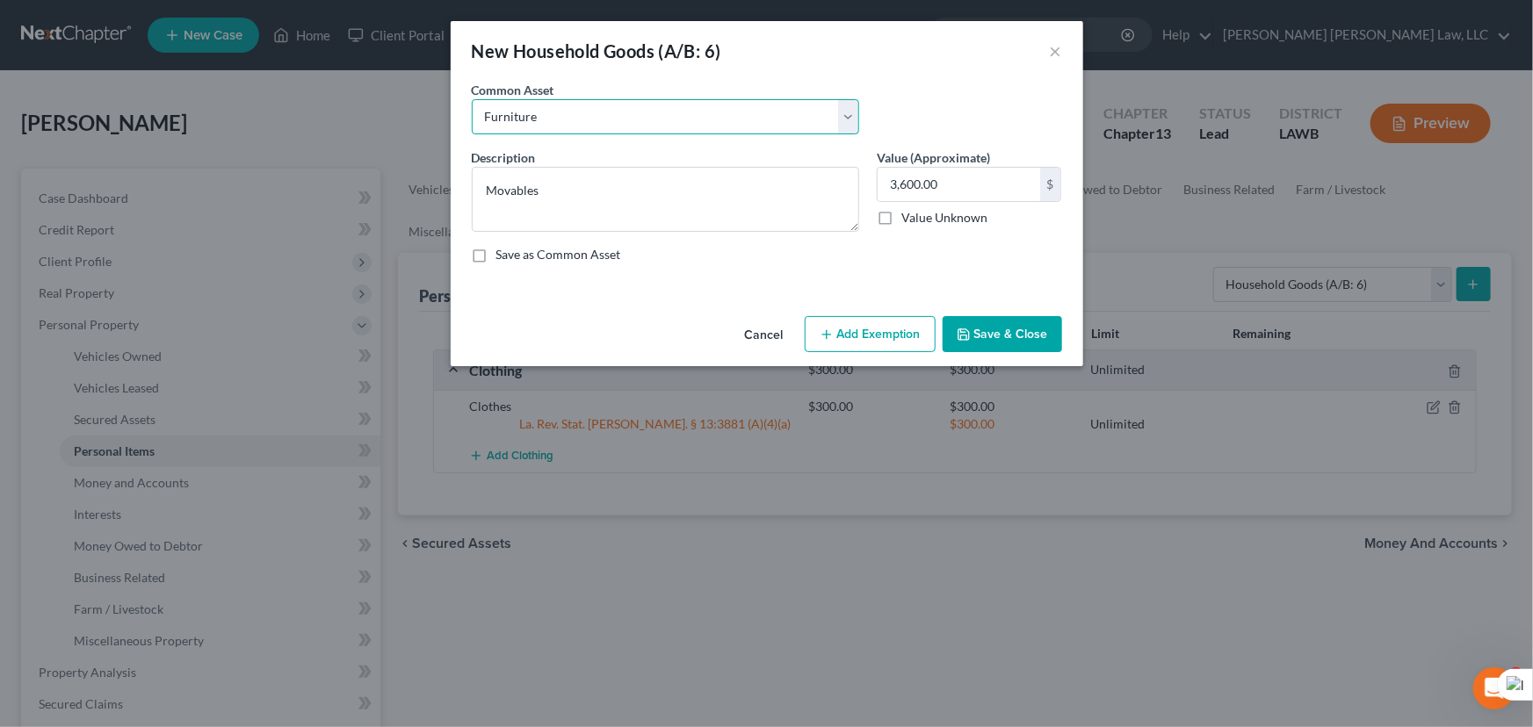
click at [472, 99] on select "Select Furniture Movables 2002 Chevy Tahoe 231,000 miles Movables Movables Mova…" at bounding box center [665, 116] width 387 height 35
type textarea "Furniture"
type input "1,200.00"
click at [872, 351] on button "Add Exemption" at bounding box center [870, 334] width 131 height 37
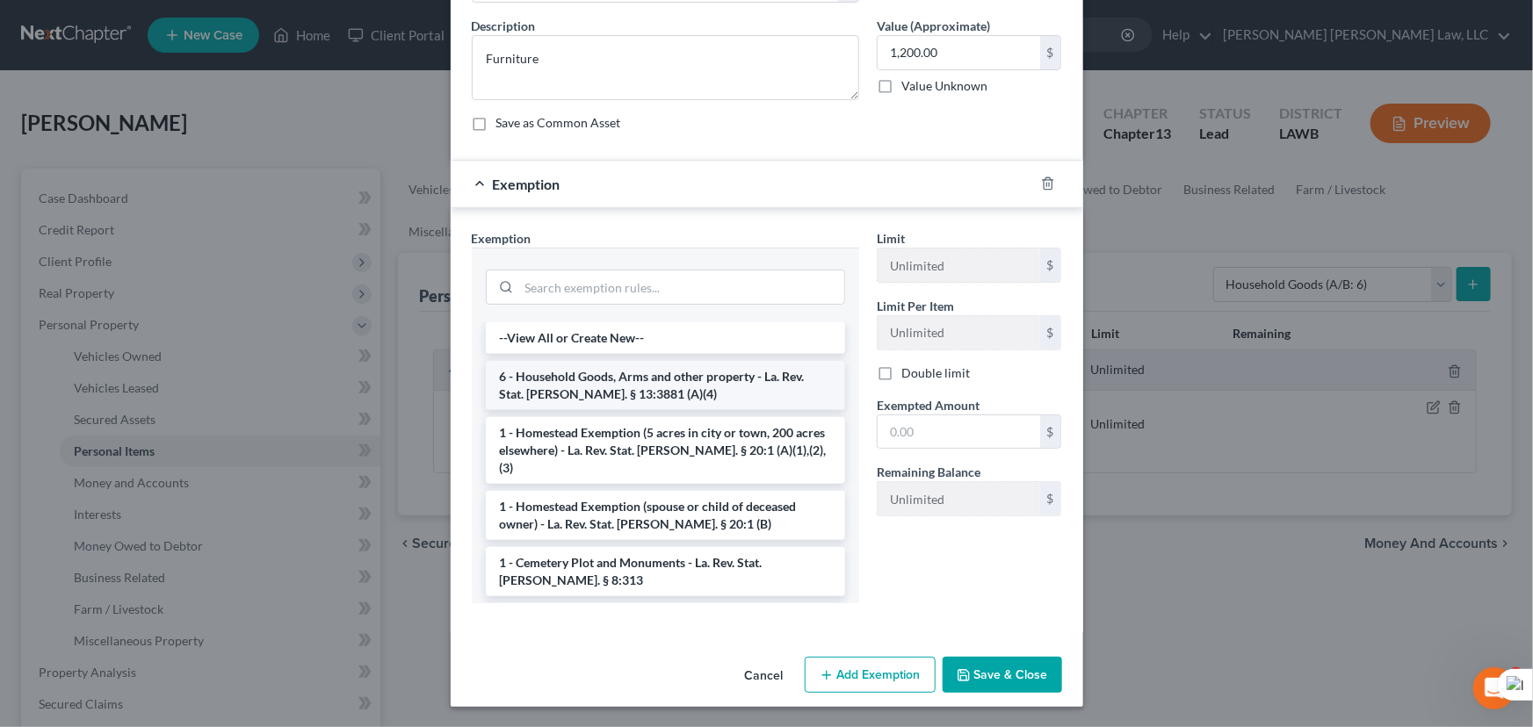
click at [650, 381] on li "6 - Household Goods, Arms and other property - La. Rev. Stat. Ann. § 13:3881 (A…" at bounding box center [665, 385] width 359 height 49
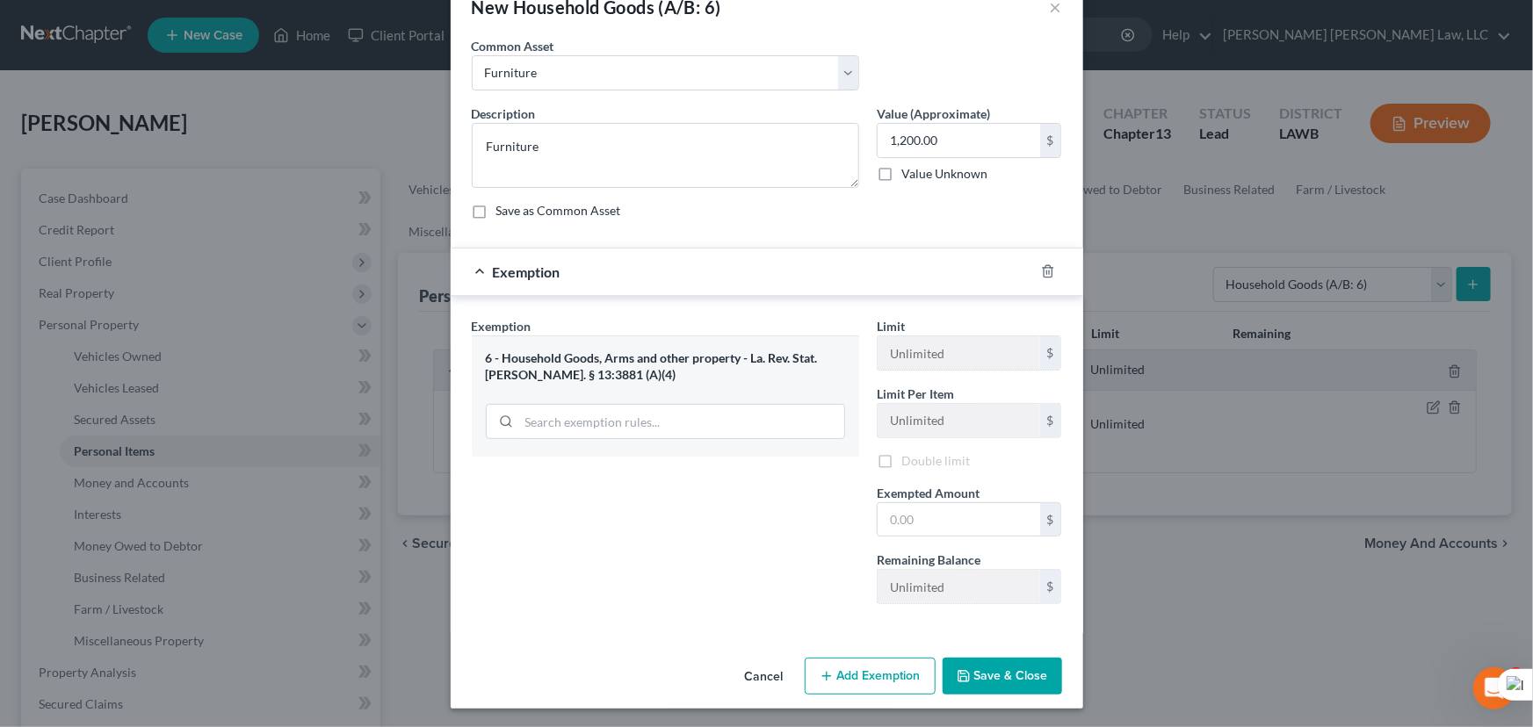
scroll to position [47, 0]
click at [977, 496] on div "Exempted Amount * $" at bounding box center [969, 510] width 203 height 54
click at [968, 526] on input "text" at bounding box center [959, 519] width 163 height 33
type input "1,200.00"
click at [995, 684] on button "Save & Close" at bounding box center [1002, 675] width 119 height 37
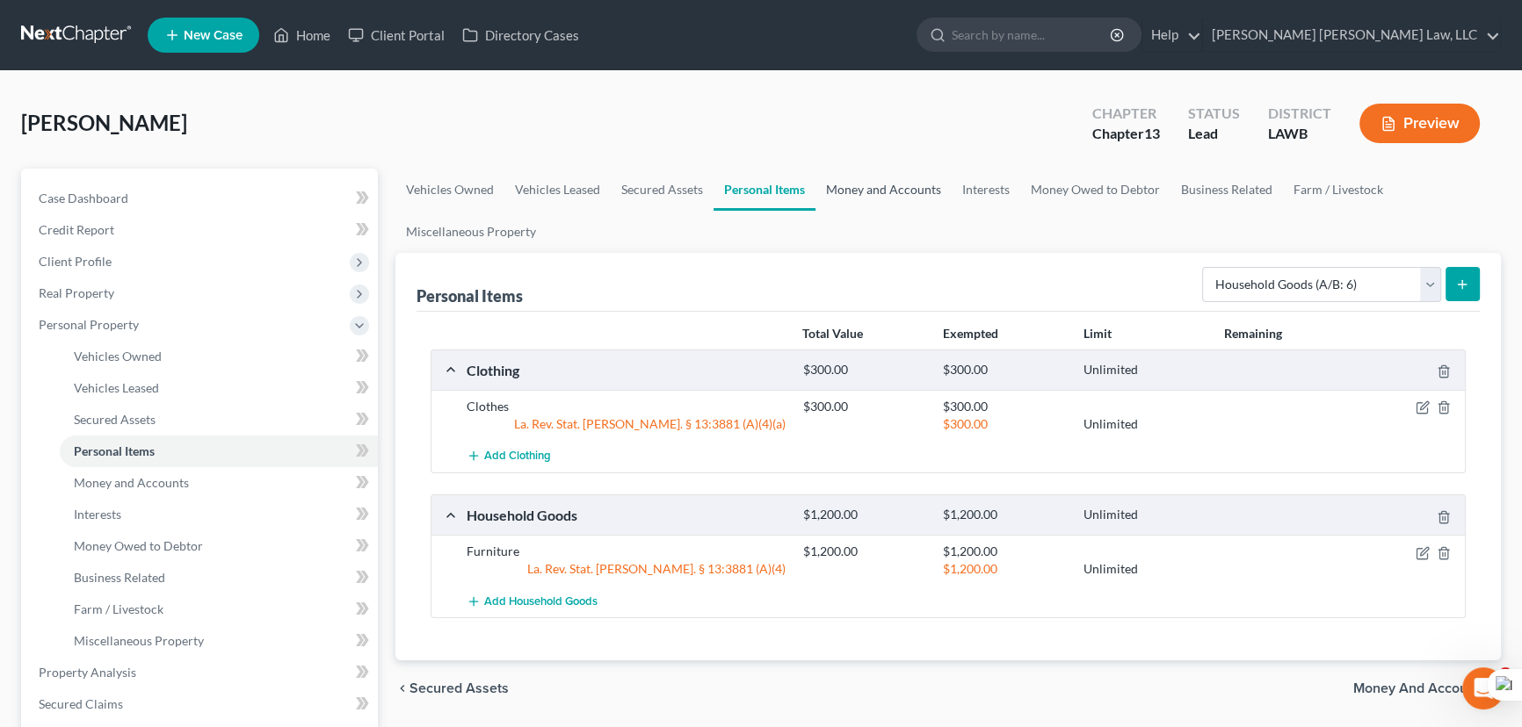
click at [885, 176] on link "Money and Accounts" at bounding box center [883, 190] width 136 height 42
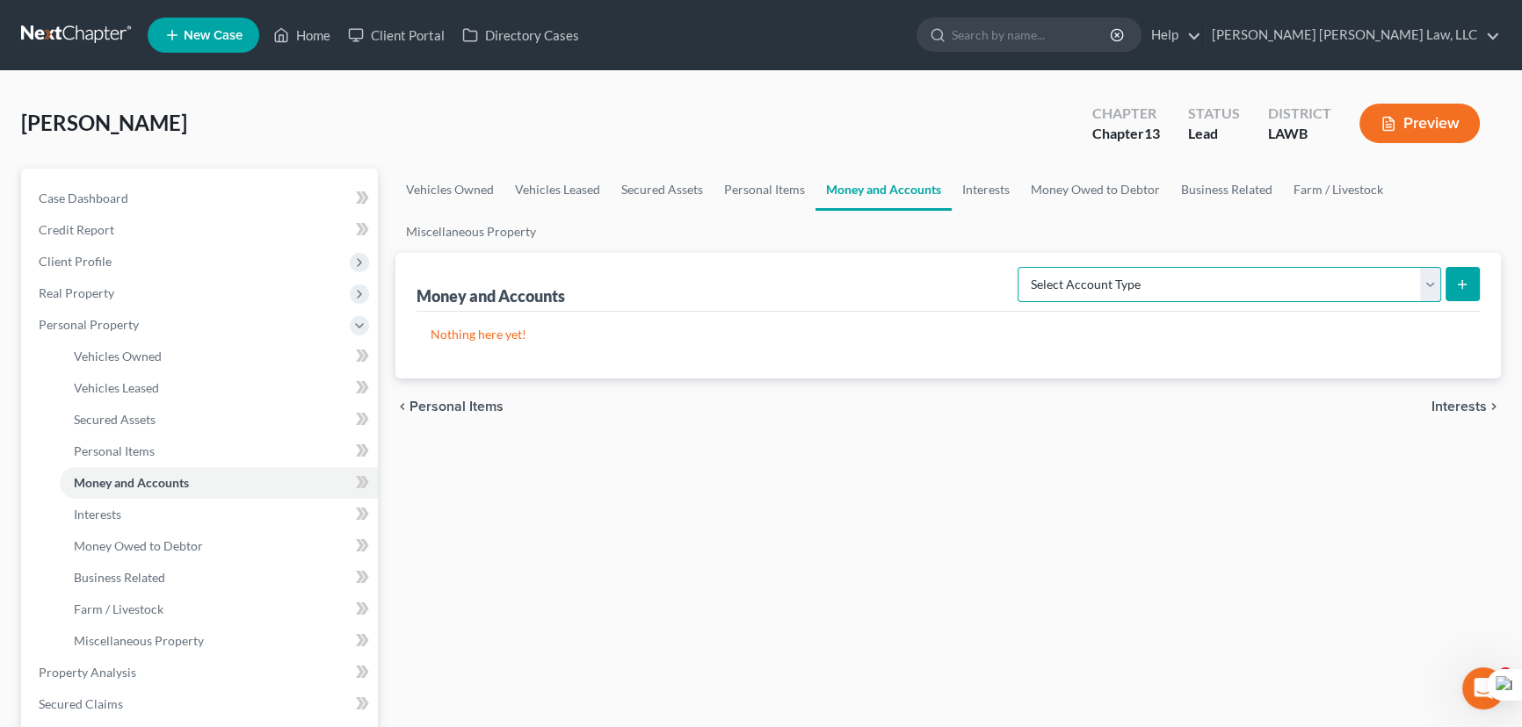
click at [1318, 292] on select "Select Account Type Brokerage (A/B: 18, SOFA: 20) Cash on Hand (A/B: 16) Certif…" at bounding box center [1228, 284] width 423 height 35
select select "checking"
click at [1023, 267] on select "Select Account Type Brokerage (A/B: 18, SOFA: 20) Cash on Hand (A/B: 16) Certif…" at bounding box center [1228, 284] width 423 height 35
click at [1451, 280] on button "submit" at bounding box center [1462, 284] width 34 height 34
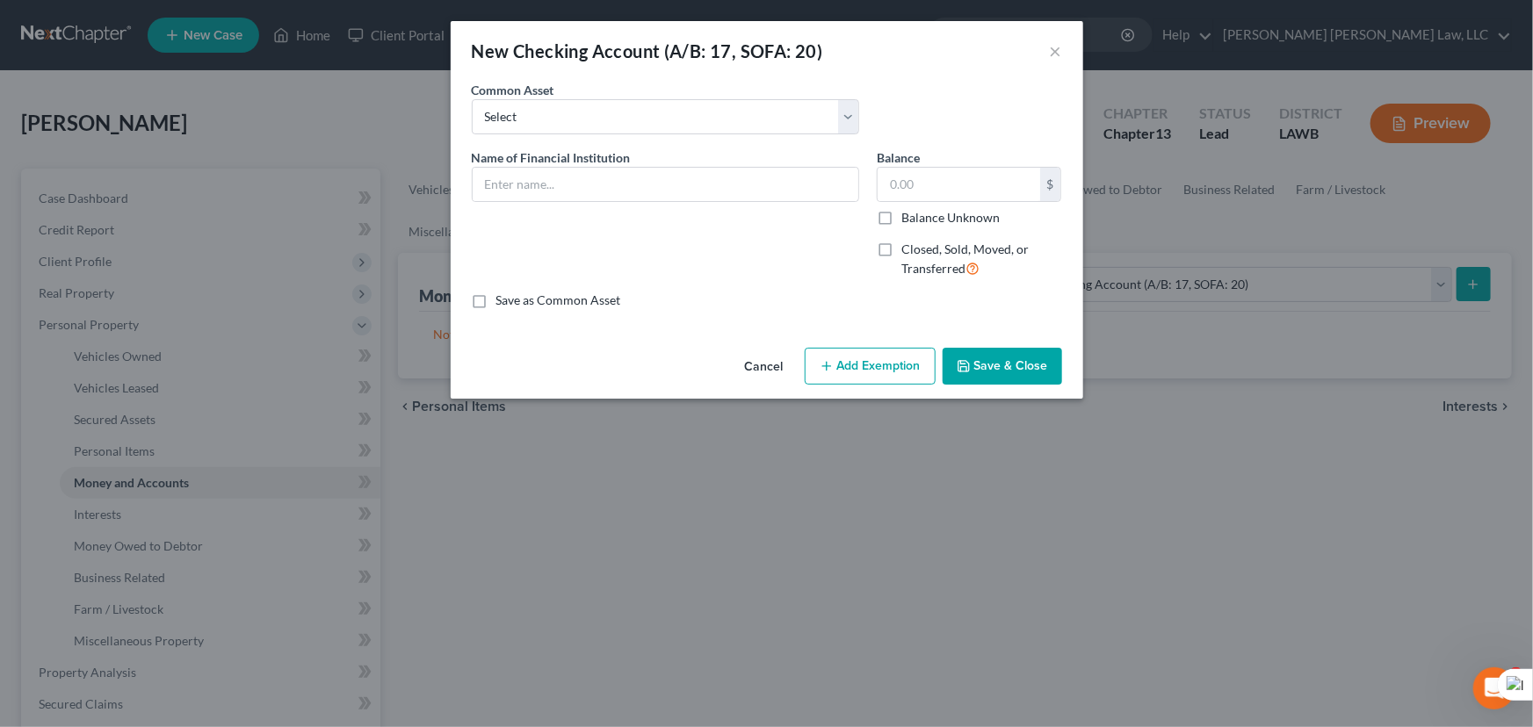
click at [625, 137] on div "Common Asset Select Current Bank Sevenfold Credit Union Apple Cash First Horizo…" at bounding box center [767, 115] width 608 height 68
click at [621, 122] on select "Select Current Bank Sevenfold Credit Union Apple Cash First Horizon Bank Centri…" at bounding box center [665, 116] width 387 height 35
select select "55"
click at [472, 99] on select "Select Current Bank Sevenfold Credit Union Apple Cash First Horizon Bank Centri…" at bounding box center [665, 116] width 387 height 35
type input "USAA"
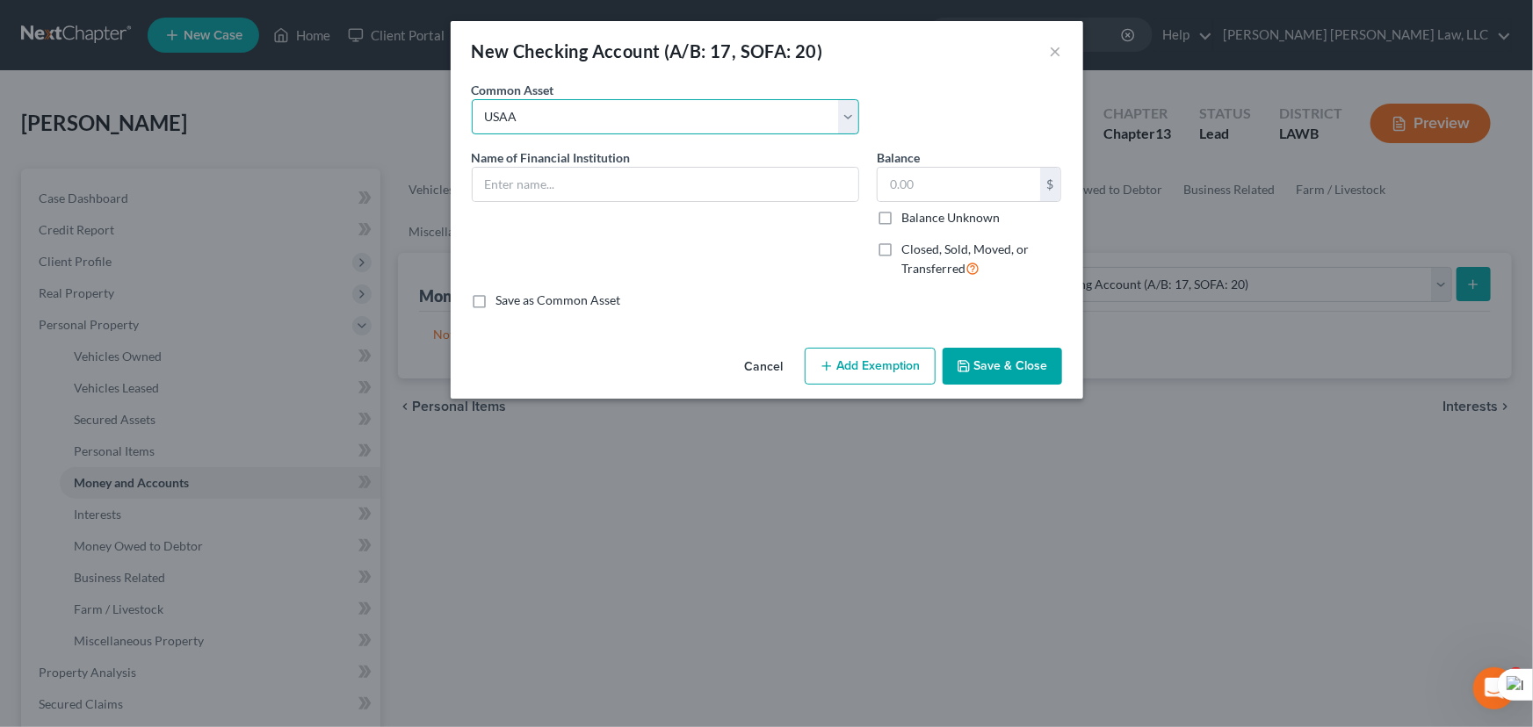
type input "0"
click at [978, 337] on div "An exemption set must first be selected from the Filing Information section. Co…" at bounding box center [767, 211] width 633 height 260
click at [981, 365] on button "Save & Close" at bounding box center [1002, 366] width 119 height 37
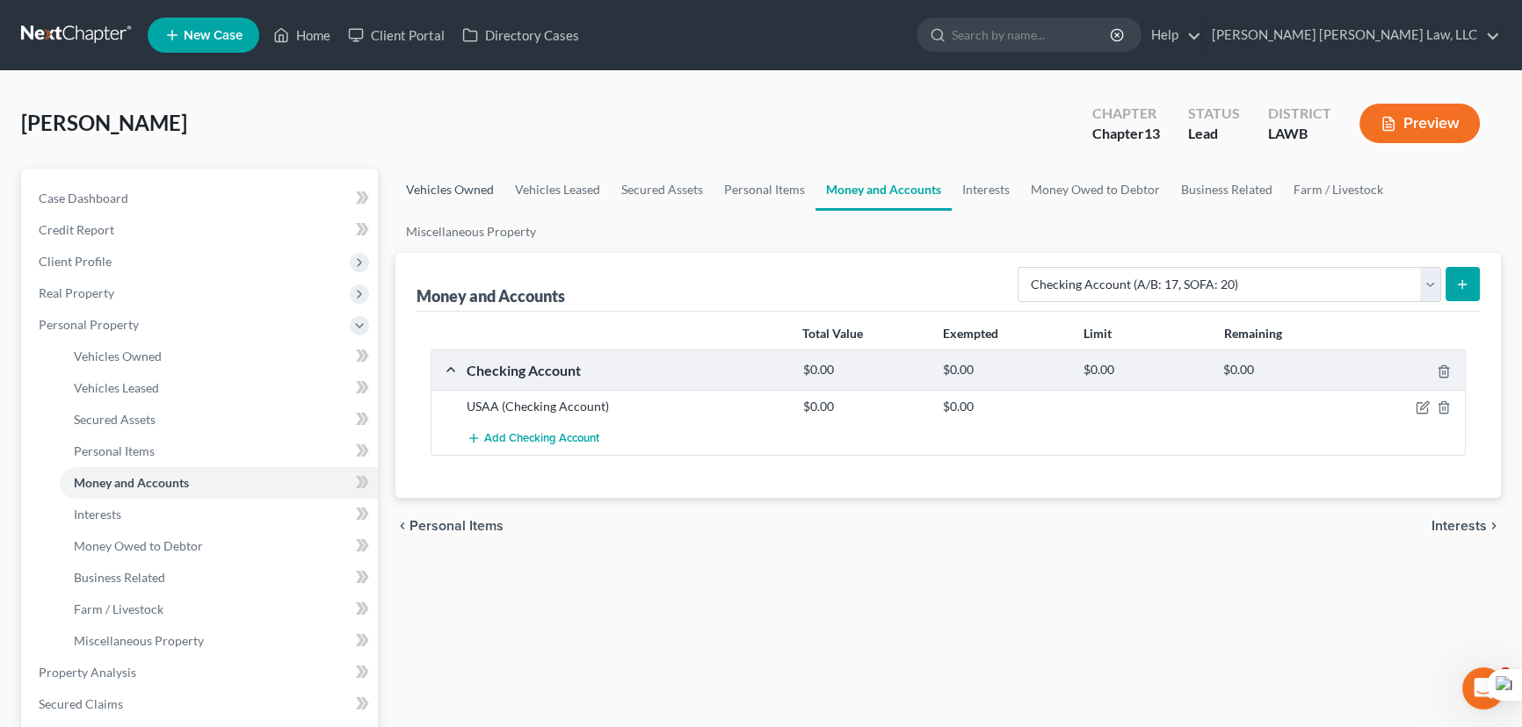
click at [463, 205] on link "Vehicles Owned" at bounding box center [449, 190] width 109 height 42
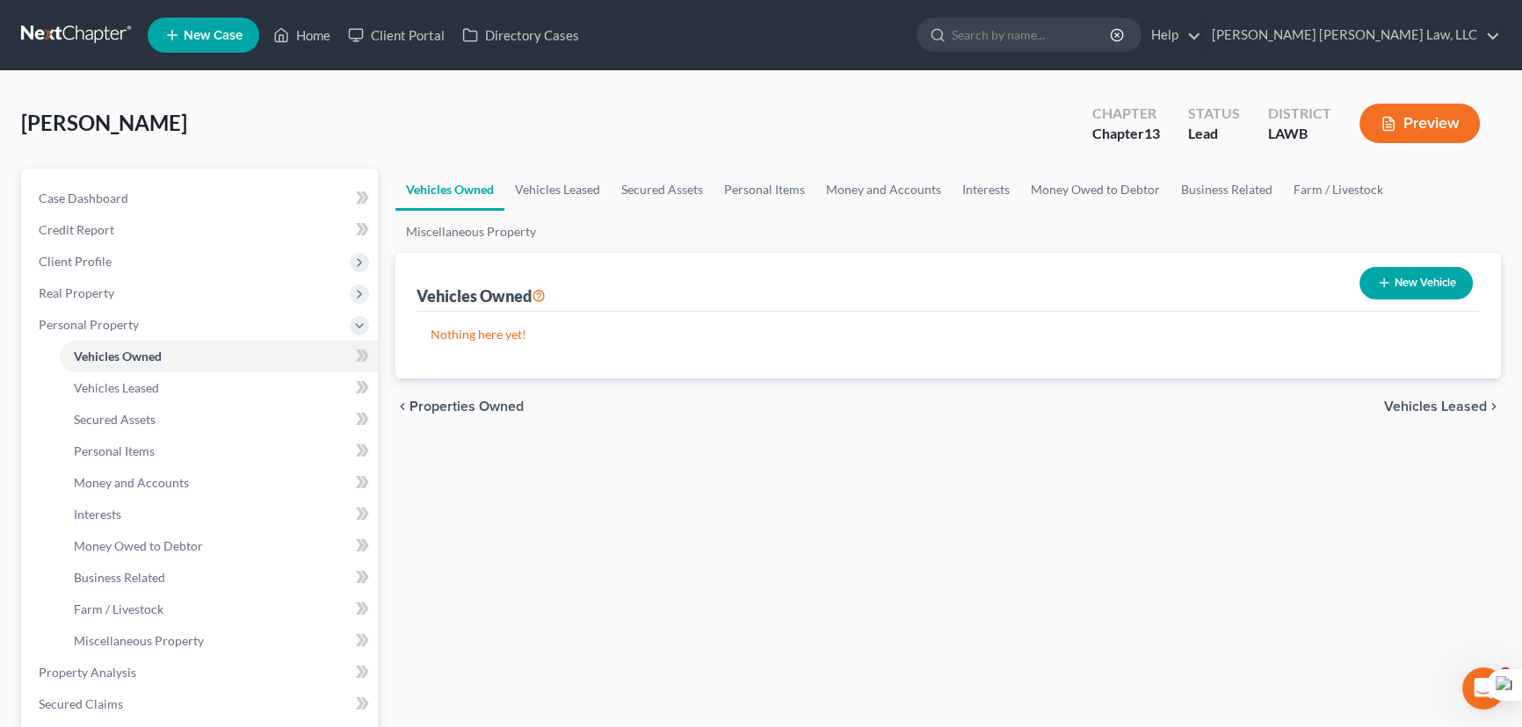
click at [1433, 300] on div "New Vehicle" at bounding box center [1415, 283] width 127 height 47
click at [1382, 276] on icon "button" at bounding box center [1384, 283] width 14 height 14
select select "0"
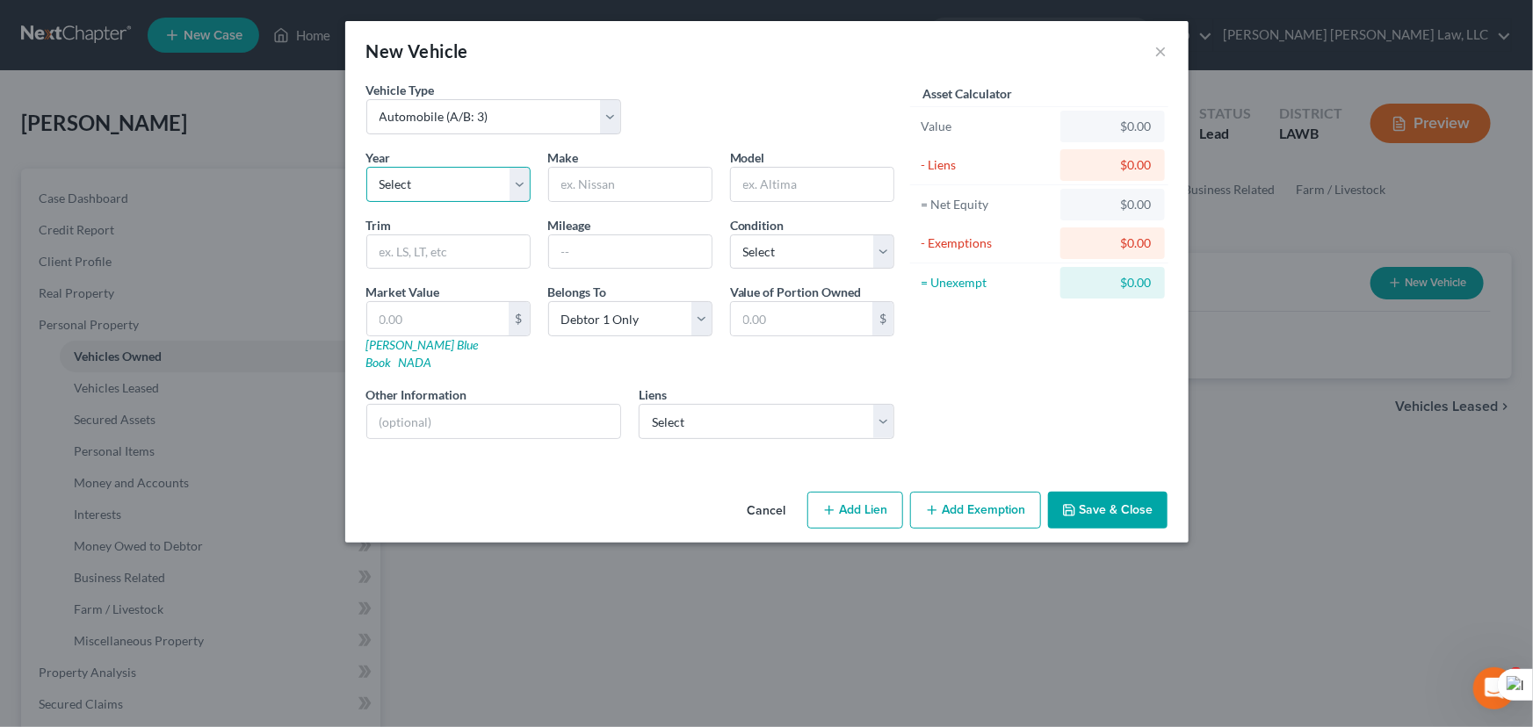
click at [409, 196] on select "Select 2026 2025 2024 2023 2022 2021 2020 2019 2018 2017 2016 2015 2014 2013 20…" at bounding box center [448, 184] width 164 height 35
select select "8"
click at [366, 167] on select "Select 2026 2025 2024 2023 2022 2021 2020 2019 2018 2017 2016 2015 2014 2013 20…" at bounding box center [448, 184] width 164 height 35
click at [653, 190] on input "text" at bounding box center [630, 184] width 163 height 33
type input "Ford"
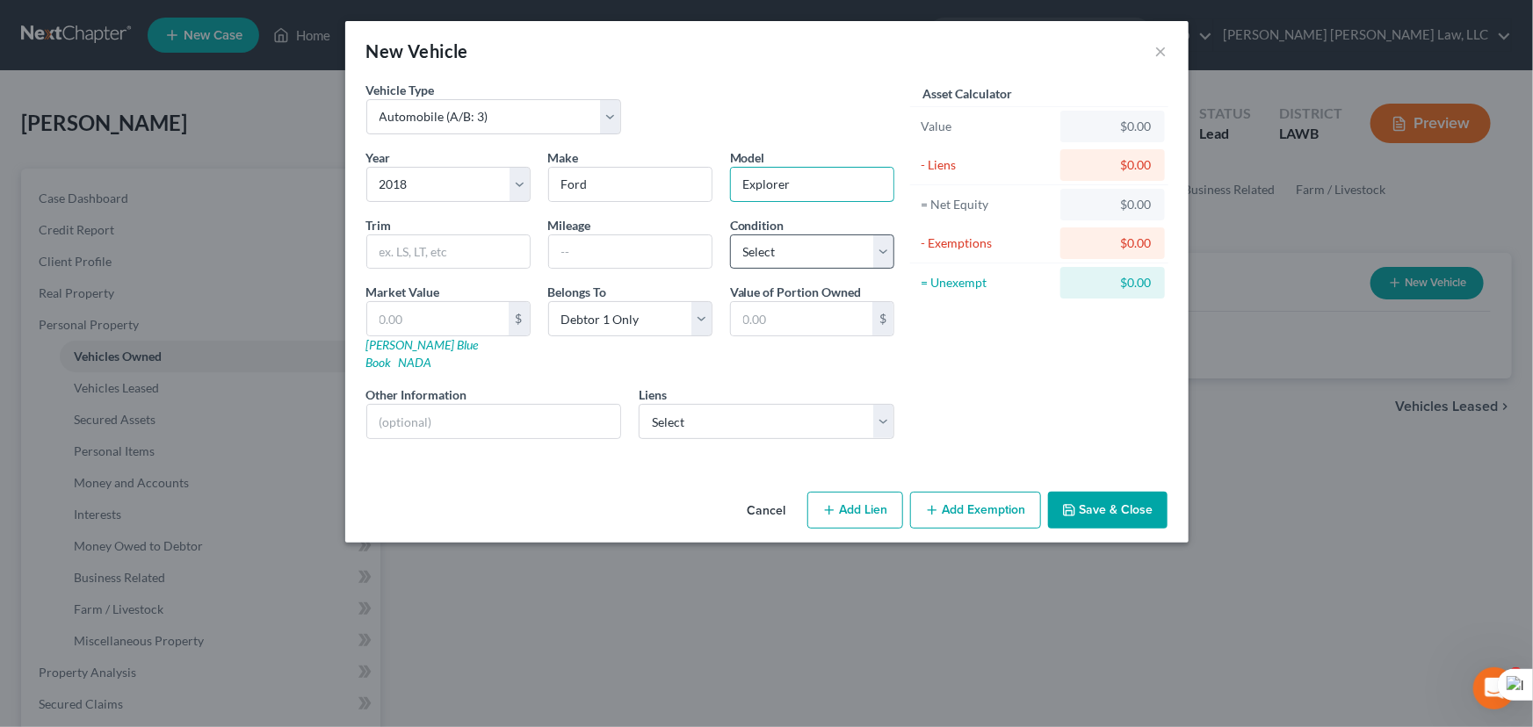
type input "Explorer"
drag, startPoint x: 886, startPoint y: 261, endPoint x: 872, endPoint y: 263, distance: 13.3
click at [886, 261] on select "Select Excellent Very Good Good Fair Poor" at bounding box center [812, 252] width 164 height 35
select select "2"
click at [730, 235] on select "Select Excellent Very Good Good Fair Poor" at bounding box center [812, 252] width 164 height 35
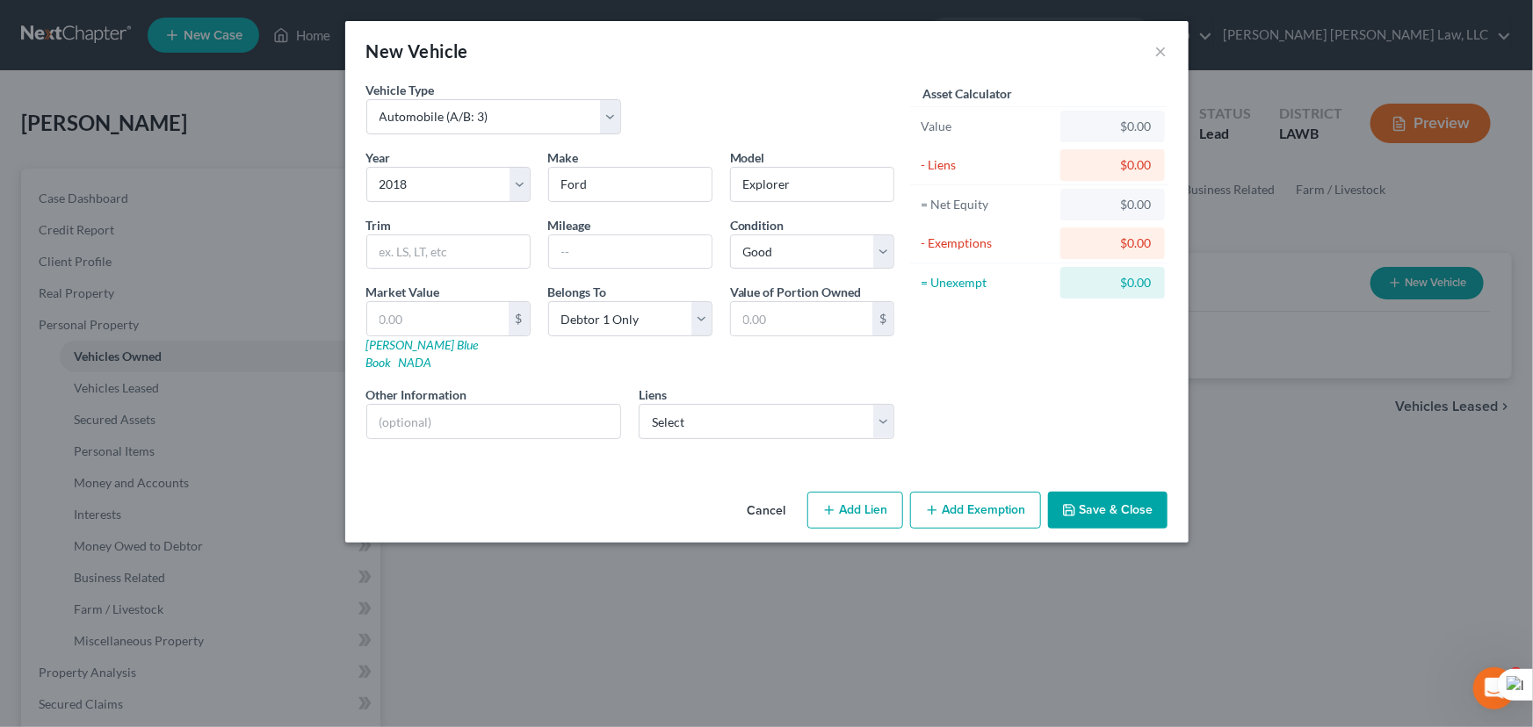
click at [796, 386] on div "Liens Select Cap One Auto - $20,711.00" at bounding box center [767, 413] width 256 height 54
click at [781, 414] on select "Select Cap One Auto - $20,711.00" at bounding box center [767, 421] width 256 height 35
select select "45"
select select "0"
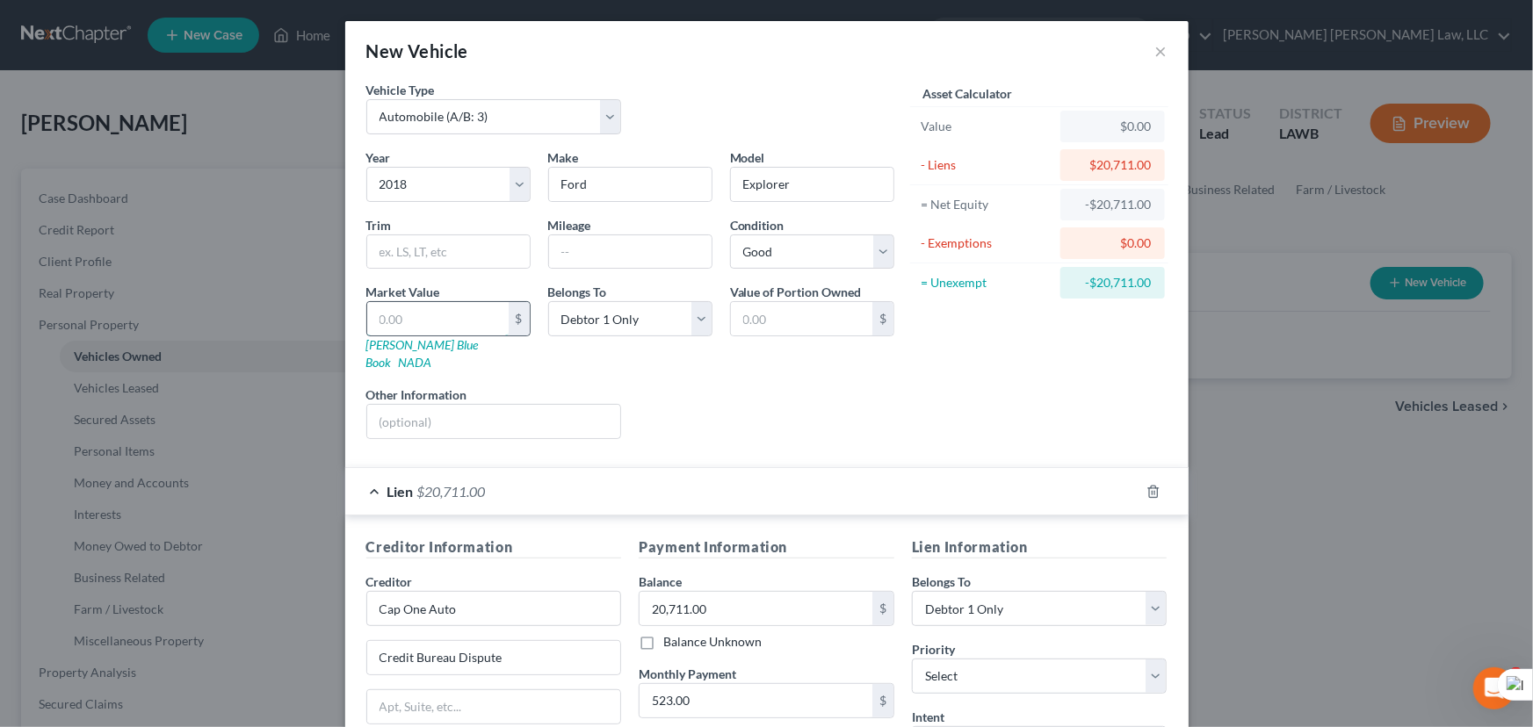
click at [452, 315] on input "text" at bounding box center [437, 318] width 141 height 33
type input "1"
type input "1.00"
type input "13"
type input "13.00"
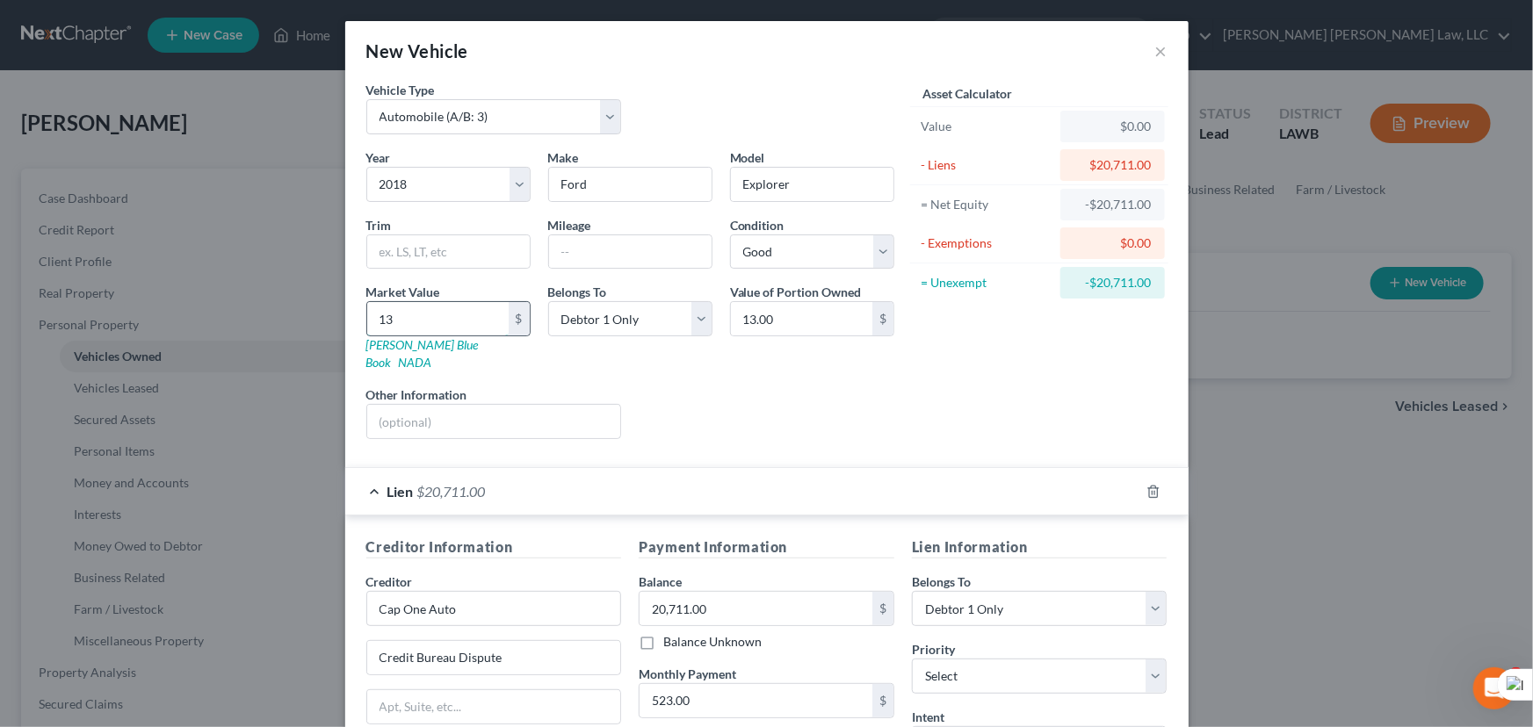
type input "132"
type input "132.00"
type input "1,328"
type input "1,328.00"
type input "1,3287"
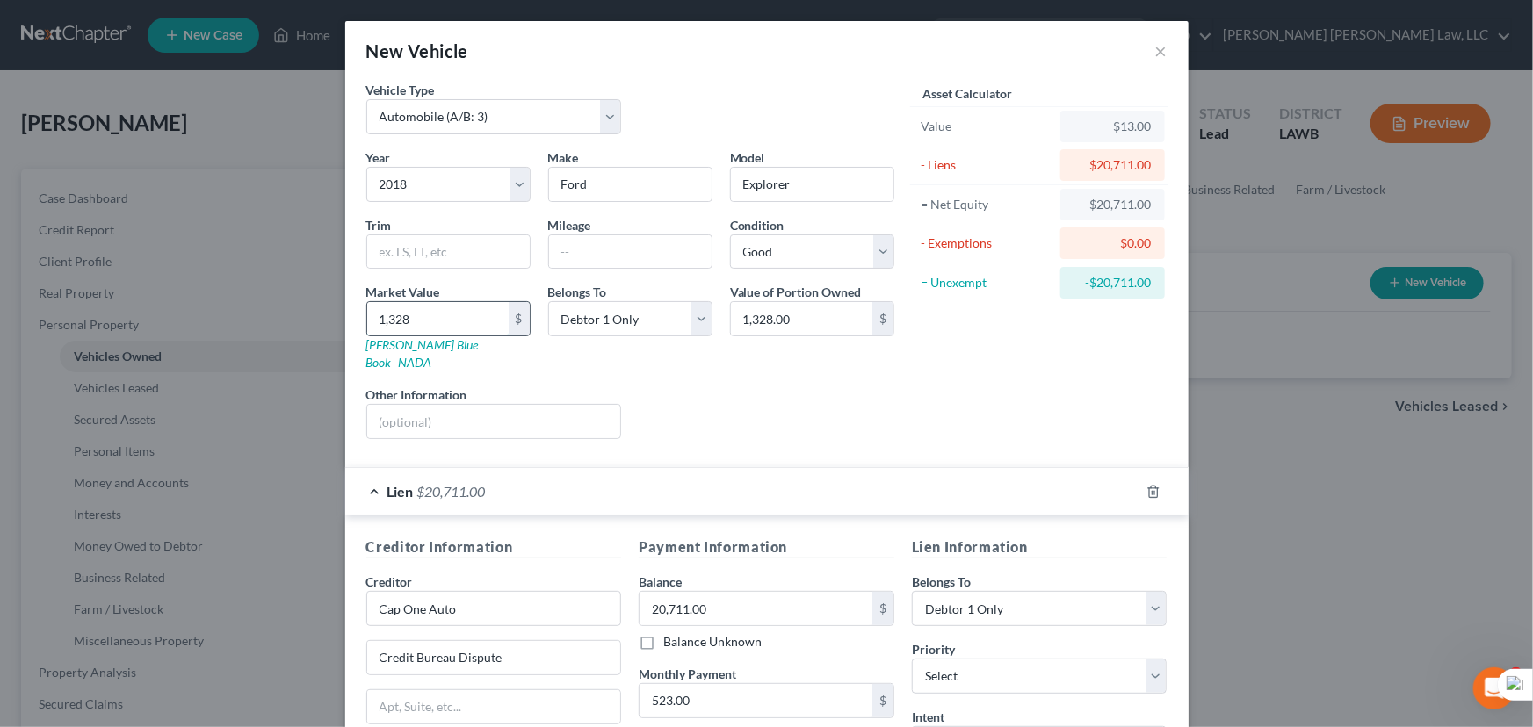
type input "13,287.00"
type input "13,287.5"
type input "13,287.50"
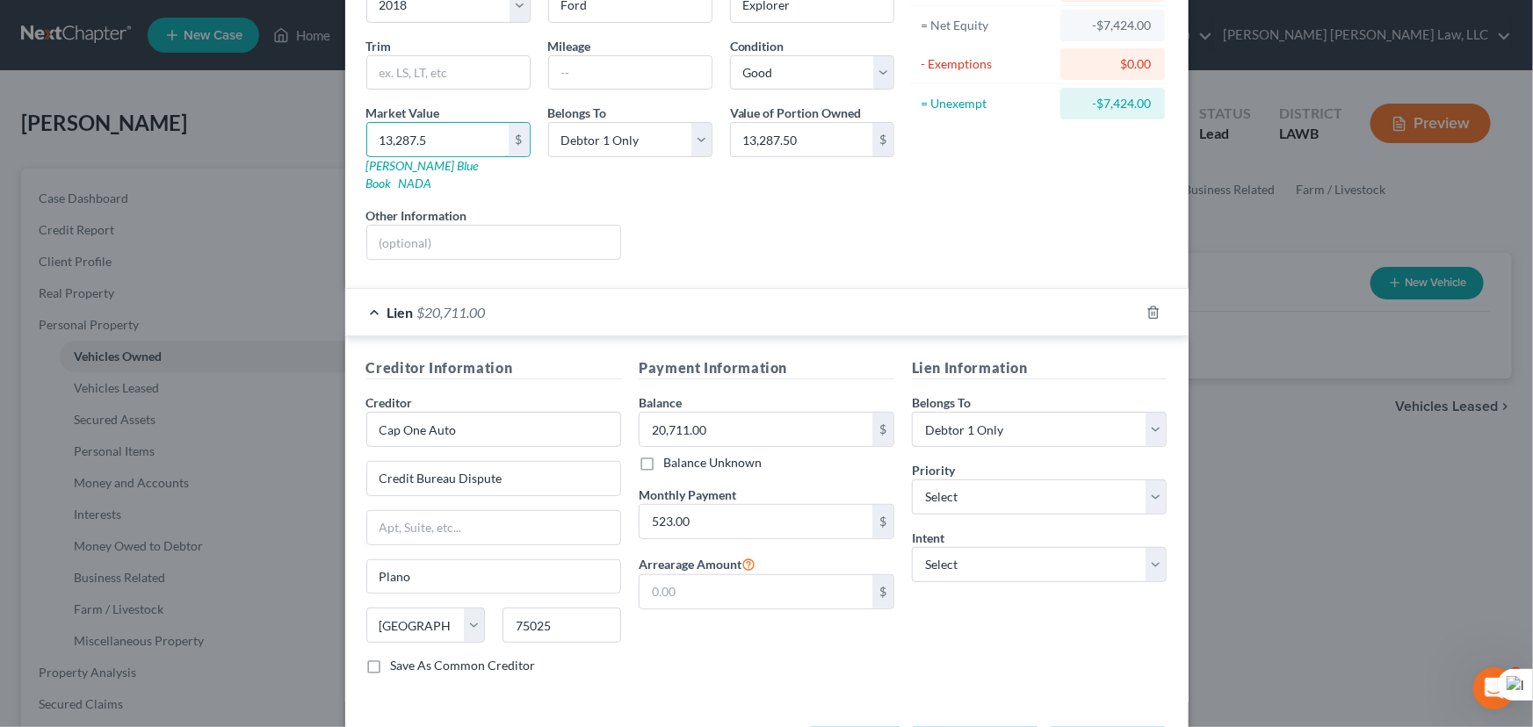
scroll to position [231, 0]
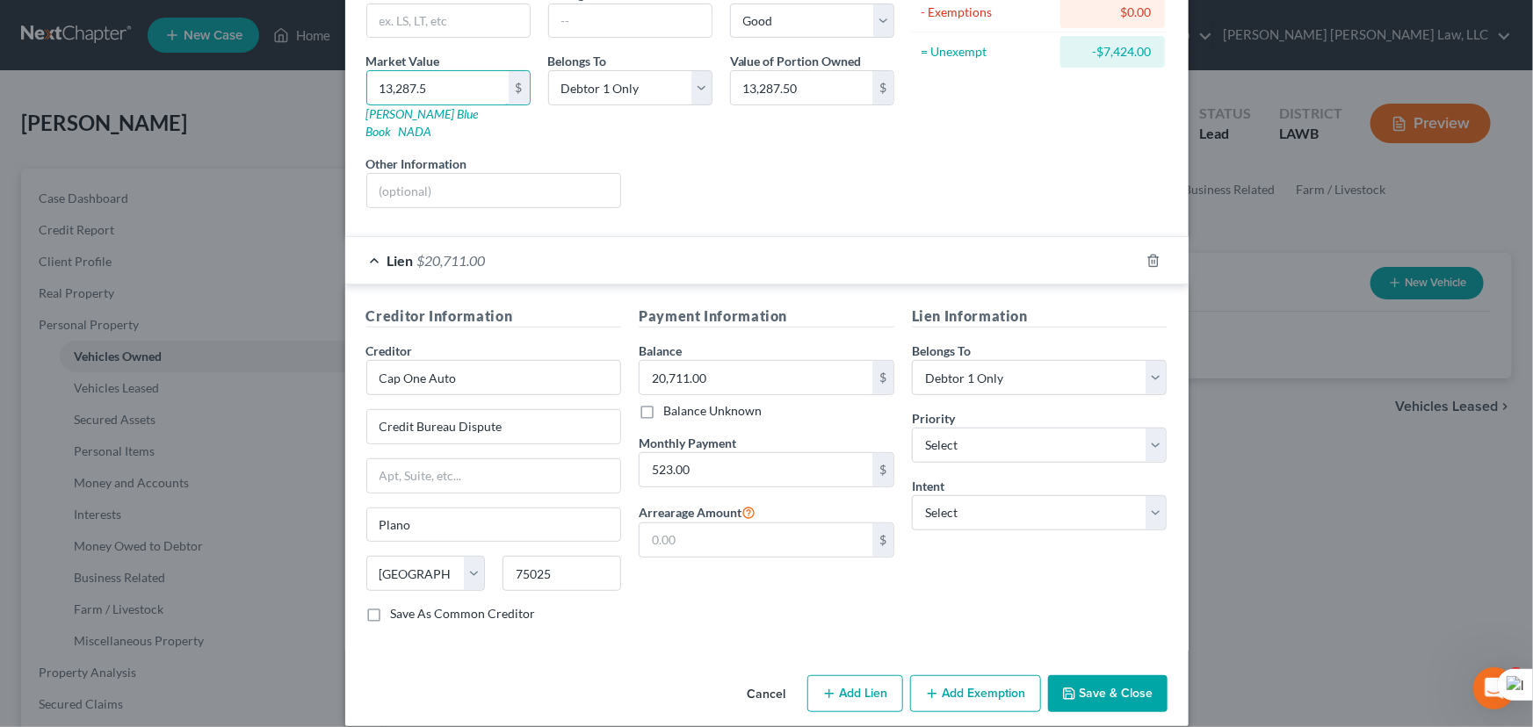
type input "13,287.5"
click at [952, 676] on button "Add Exemption" at bounding box center [975, 694] width 131 height 37
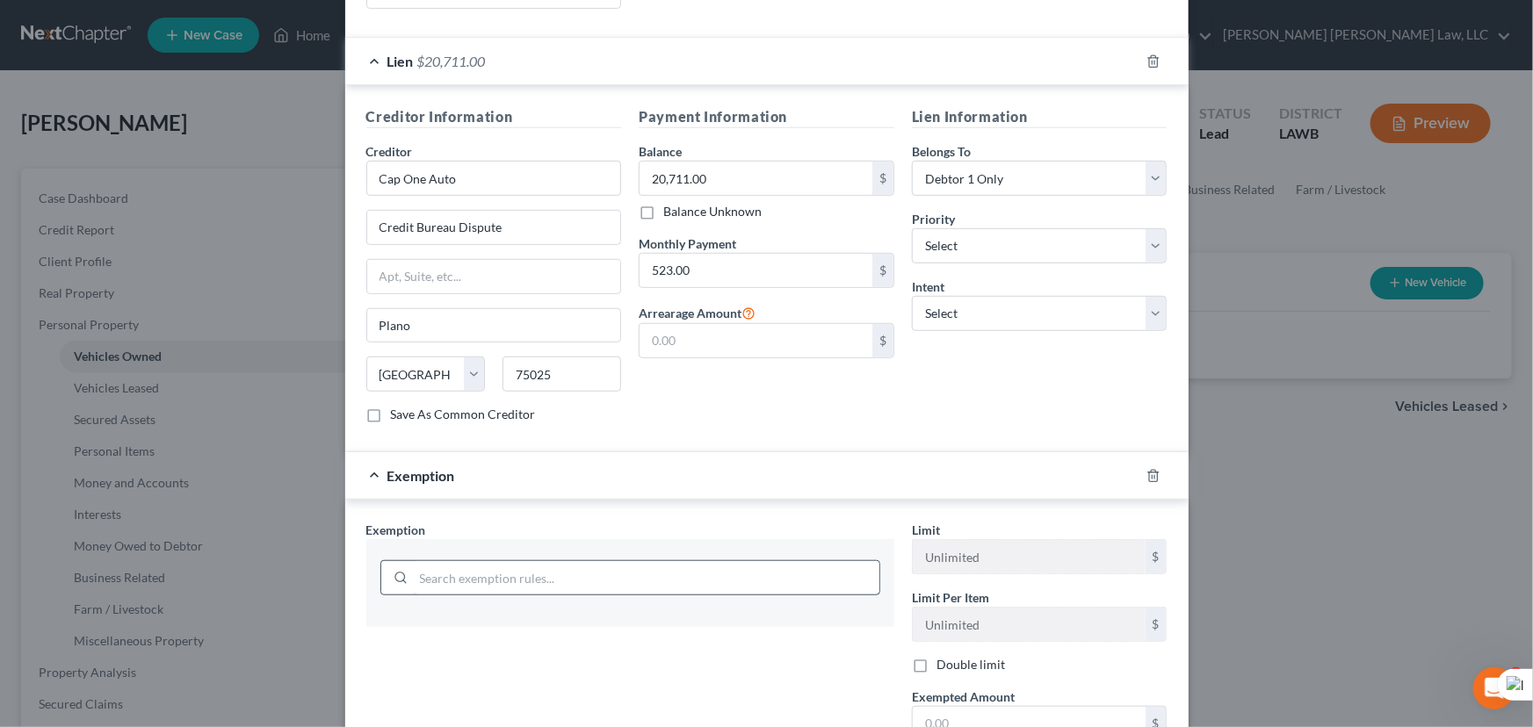
scroll to position [616, 0]
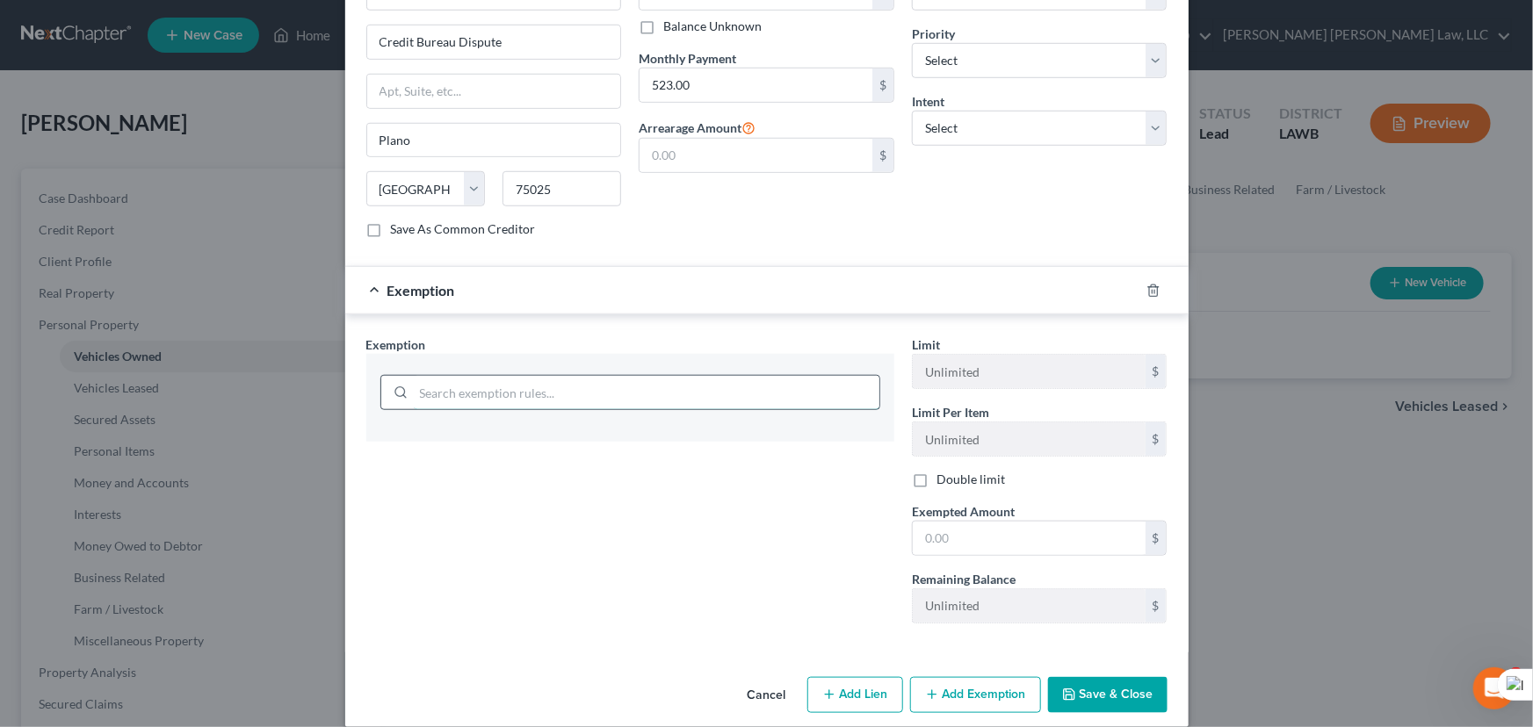
click at [522, 376] on input "search" at bounding box center [647, 392] width 466 height 33
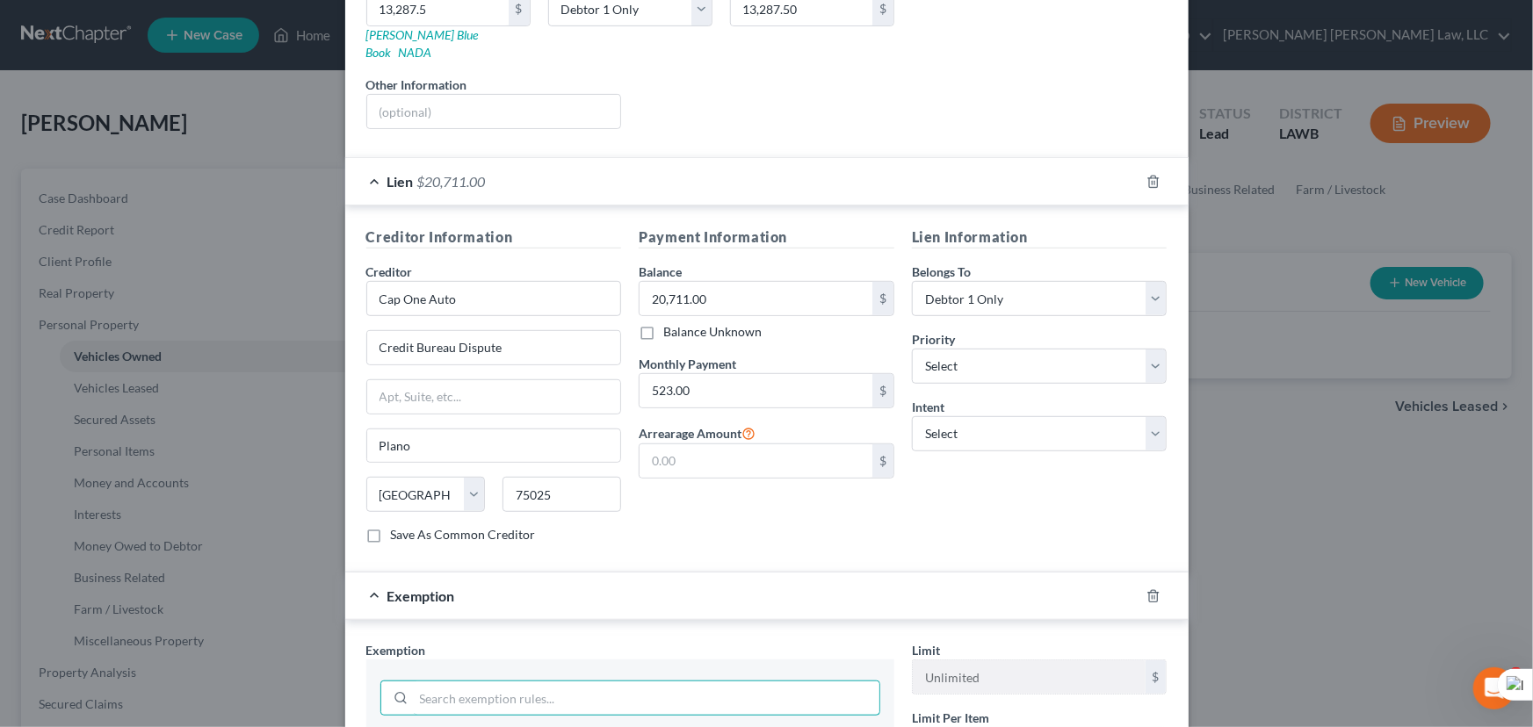
scroll to position [479, 0]
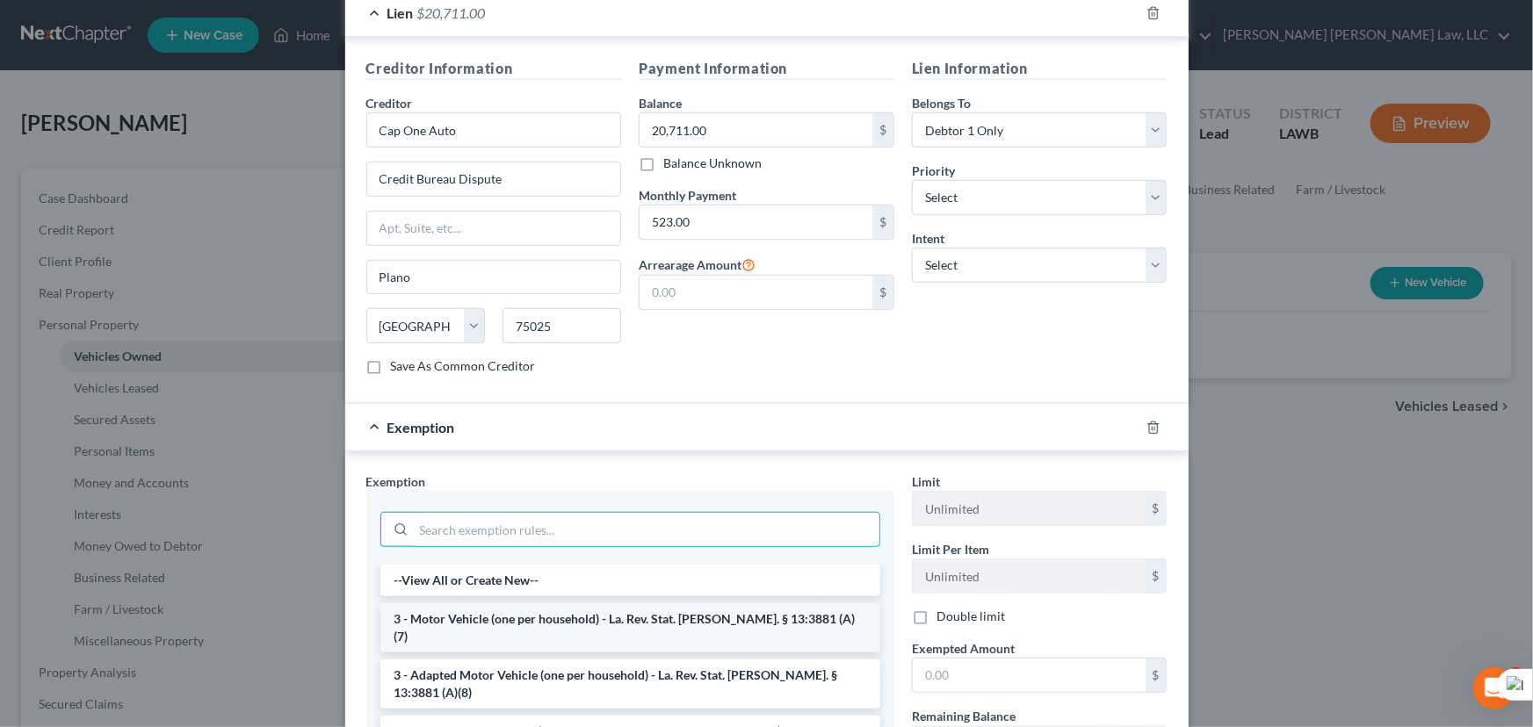
click at [508, 604] on li "3 - Motor Vehicle (one per household) - La. Rev. Stat. Ann. § 13:3881 (A)(7)" at bounding box center [630, 628] width 500 height 49
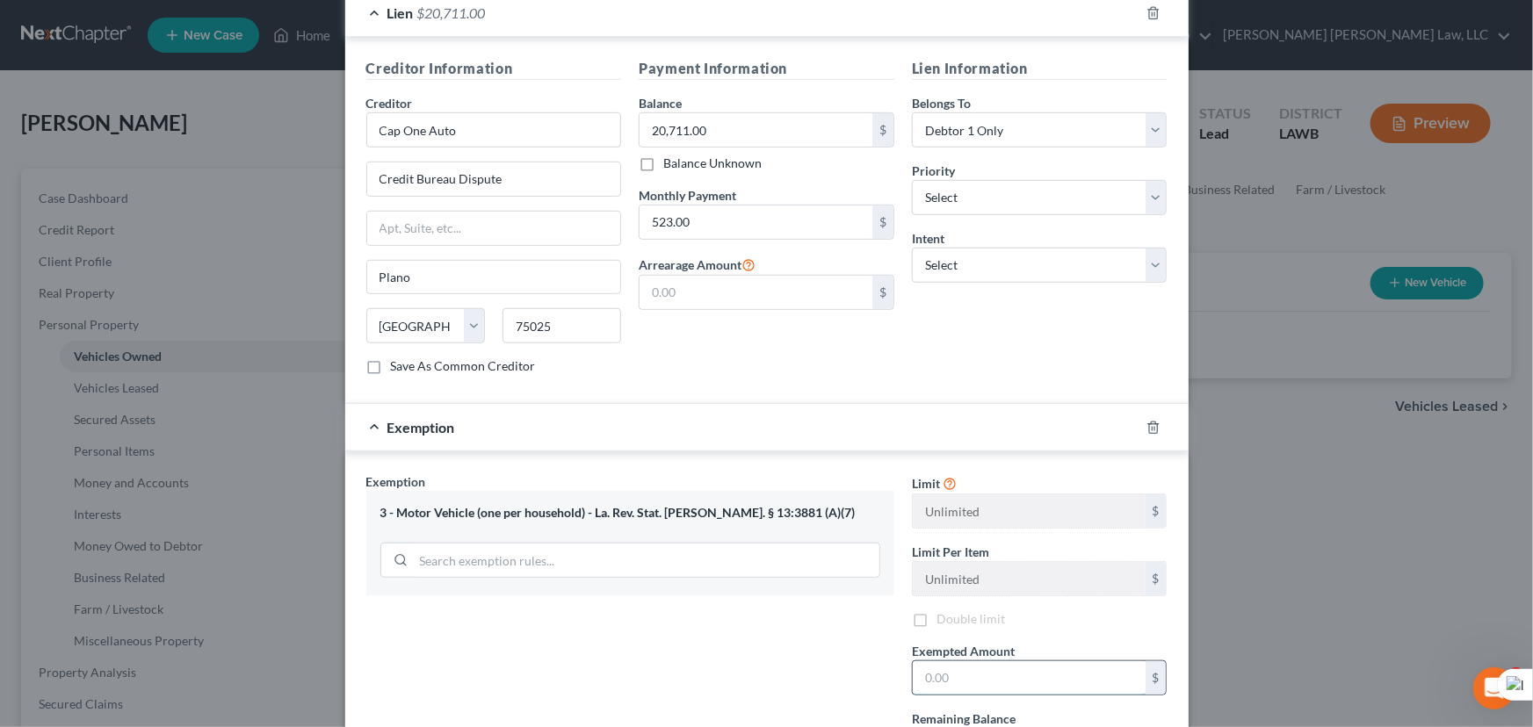
click at [1017, 665] on input "text" at bounding box center [1029, 678] width 233 height 33
type input "7,500"
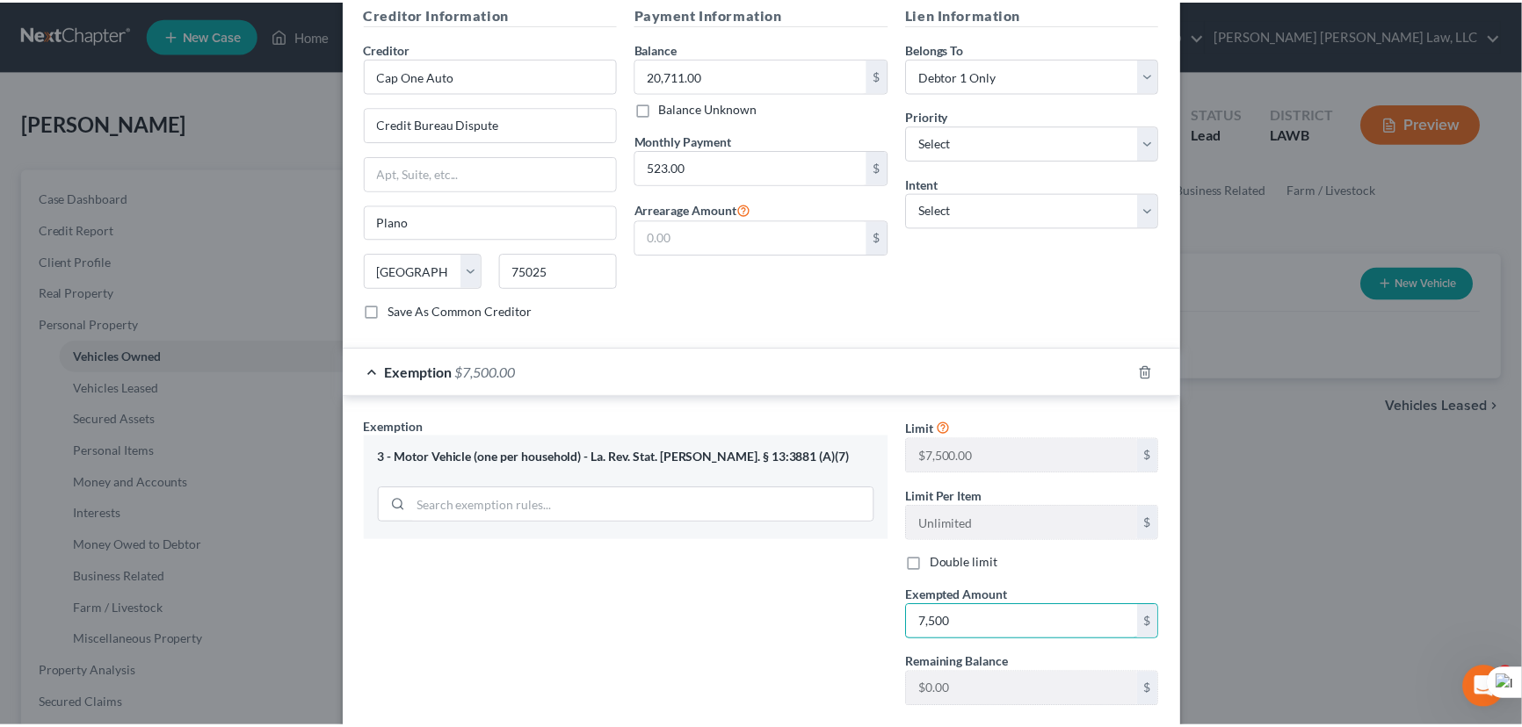
scroll to position [559, 0]
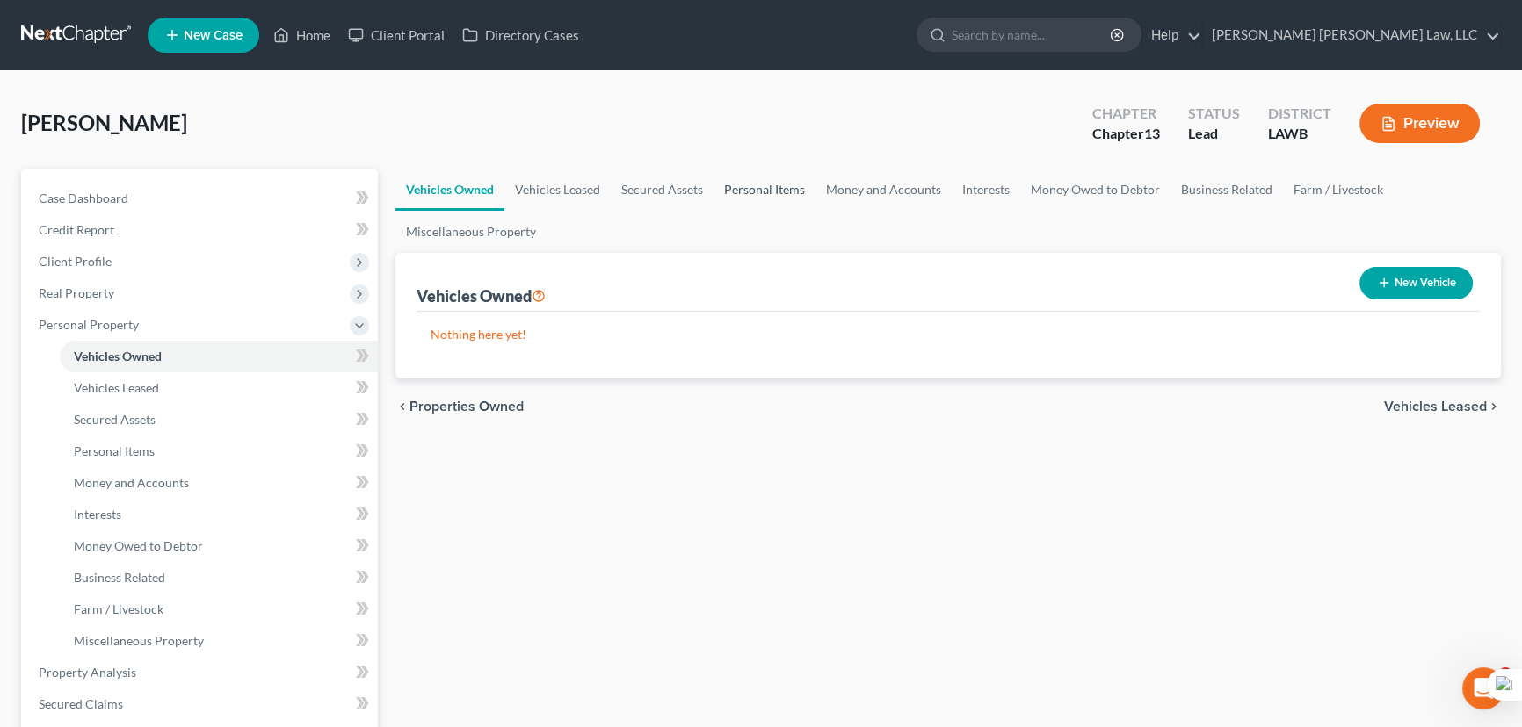
click at [784, 201] on link "Personal Items" at bounding box center [764, 190] width 102 height 42
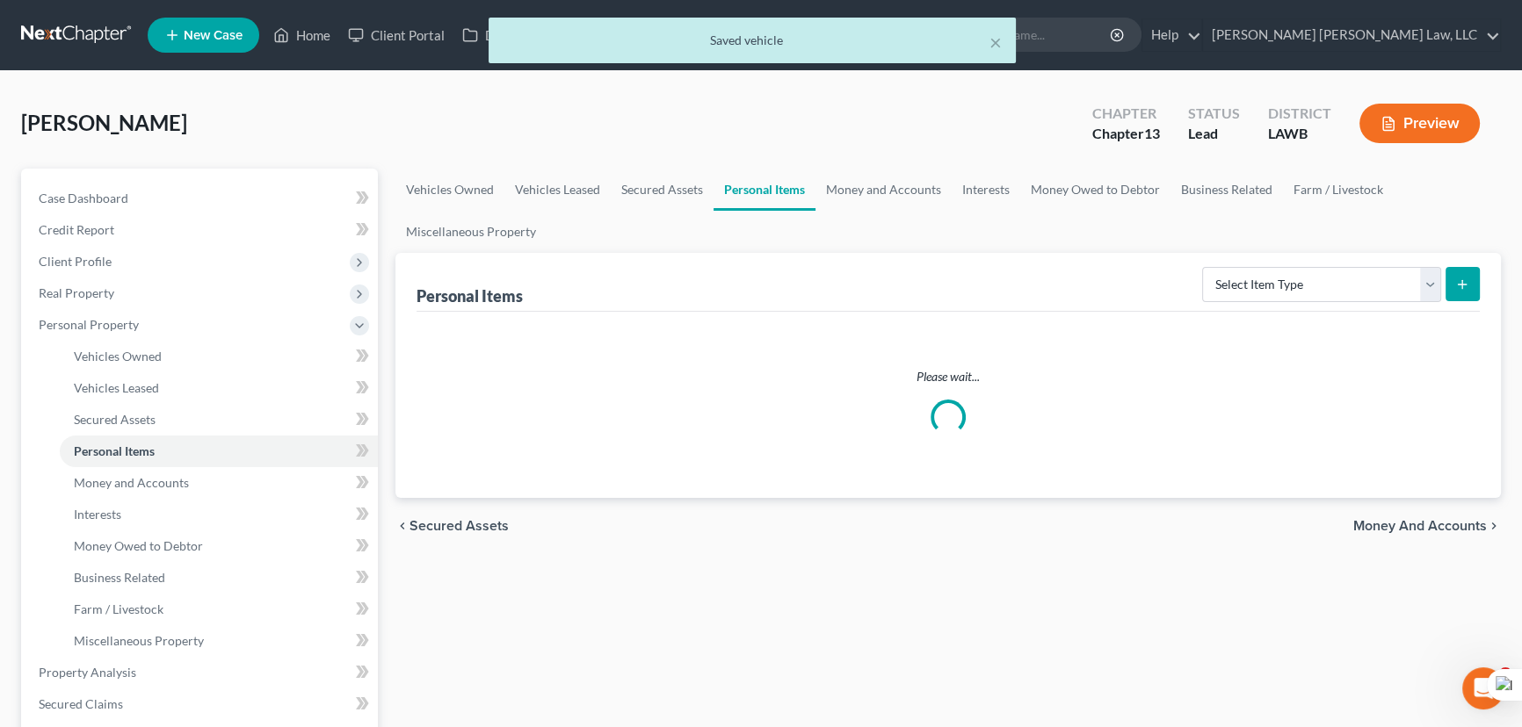
scroll to position [479, 0]
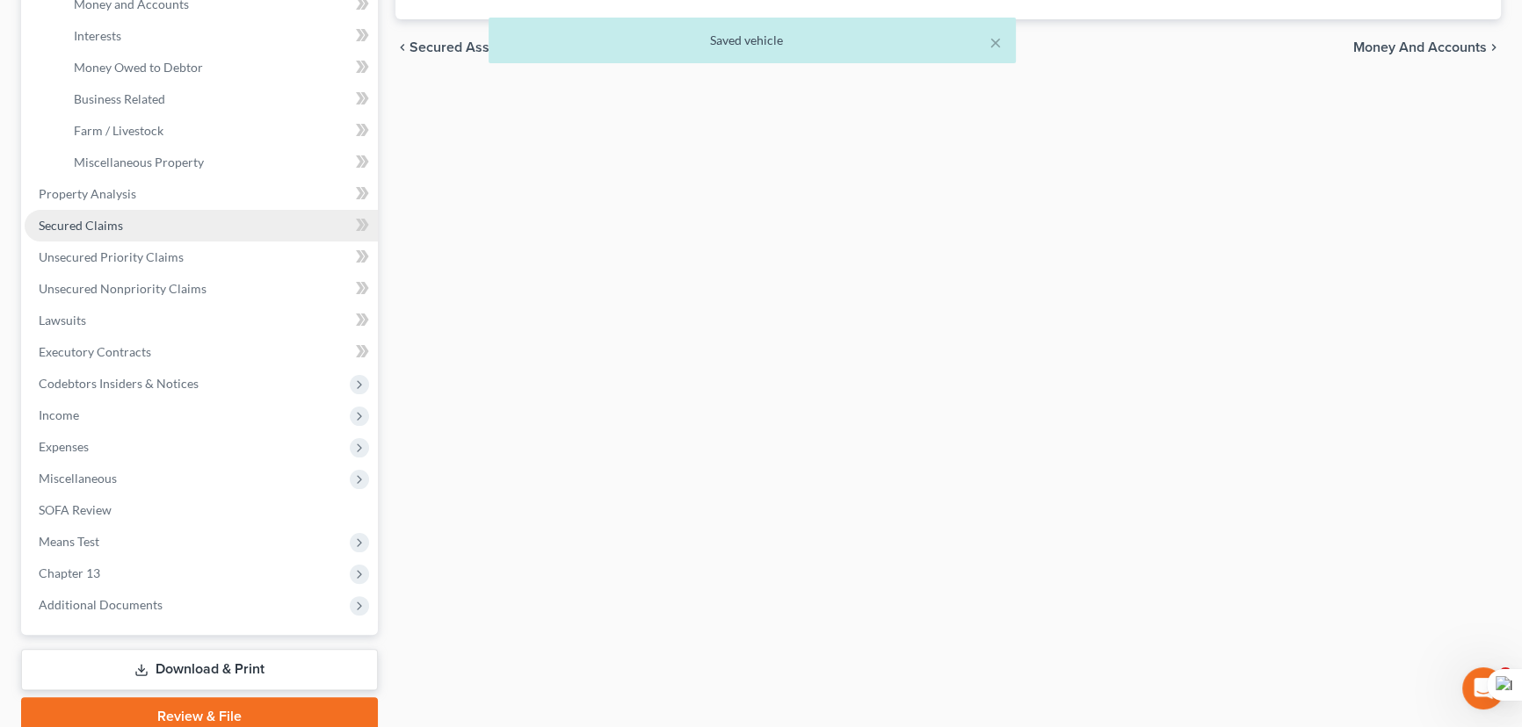
click at [174, 216] on link "Secured Claims" at bounding box center [201, 226] width 353 height 32
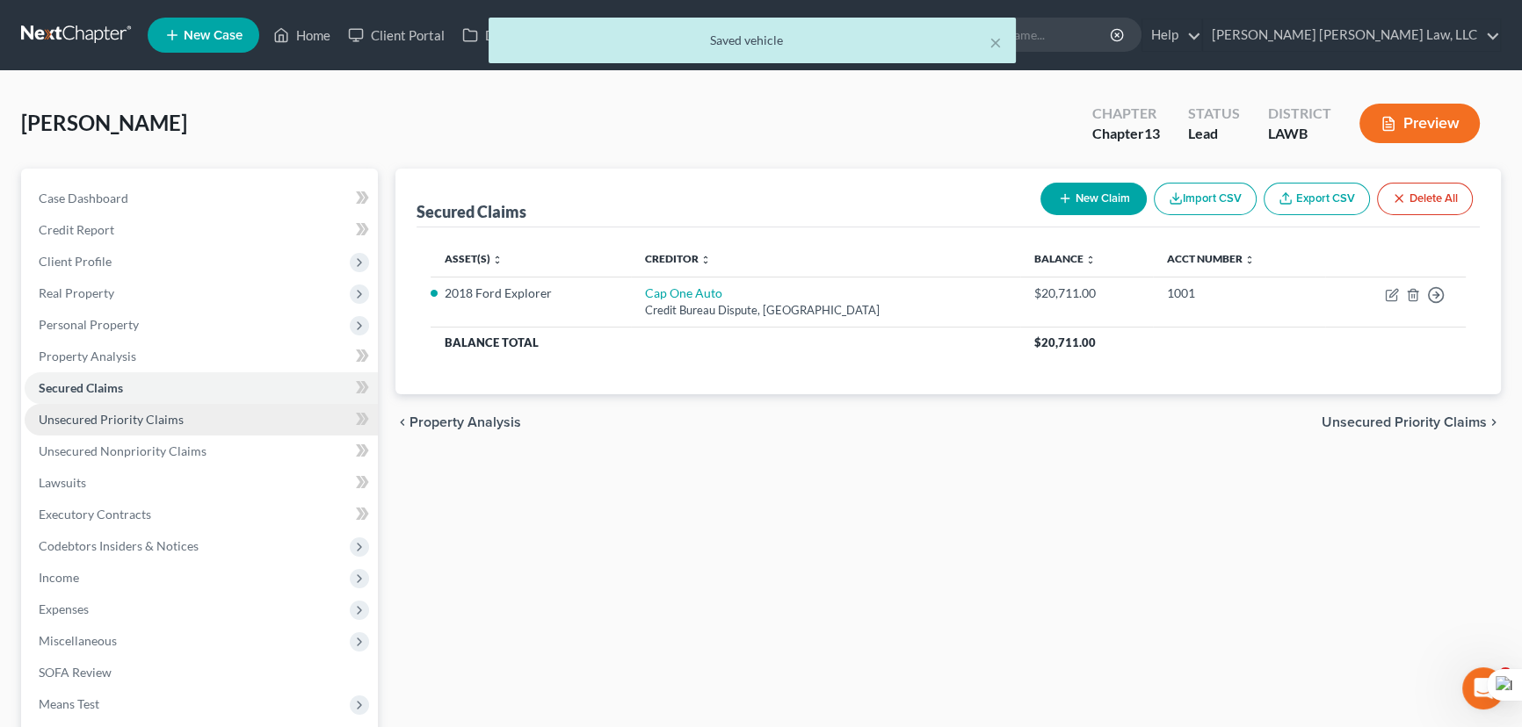
click at [198, 423] on link "Unsecured Priority Claims" at bounding box center [201, 420] width 353 height 32
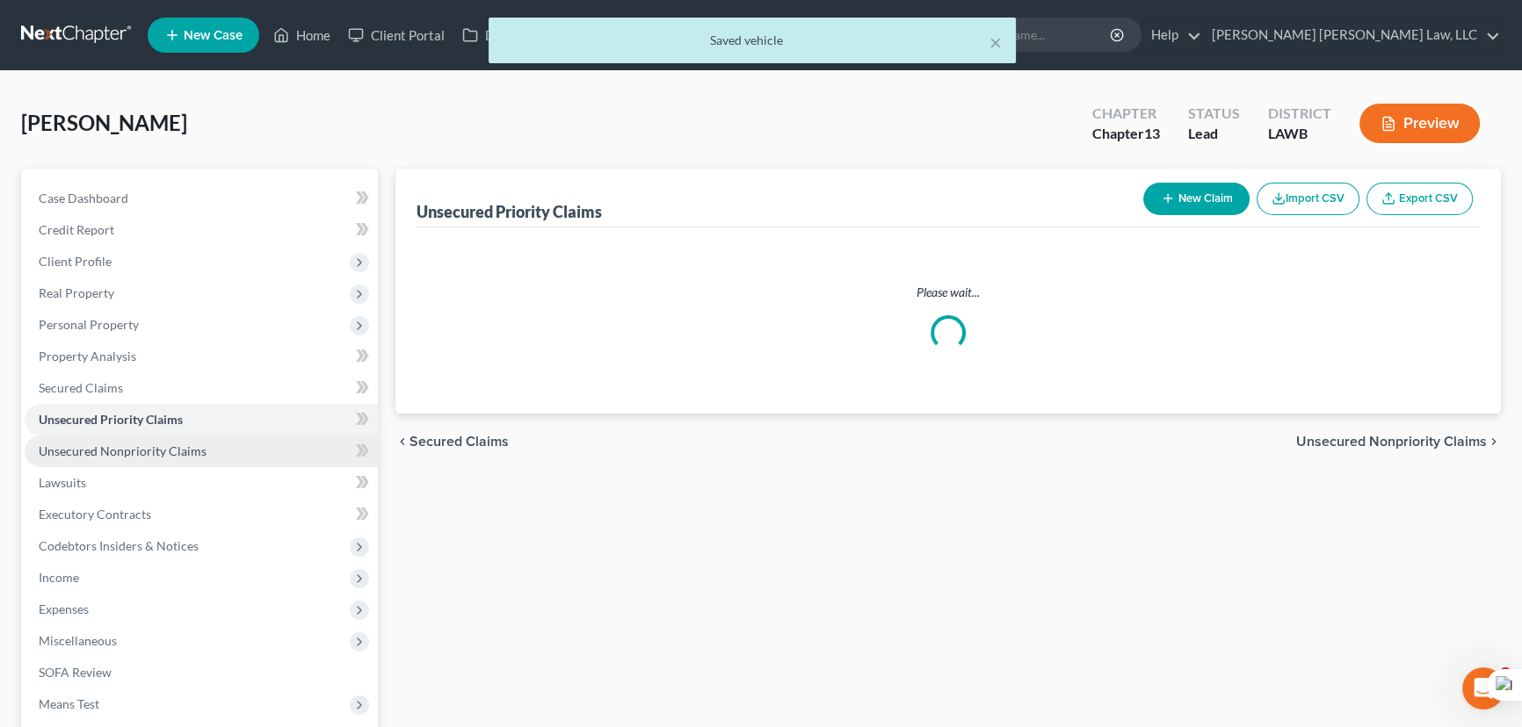
click at [207, 452] on link "Unsecured Nonpriority Claims" at bounding box center [201, 452] width 353 height 32
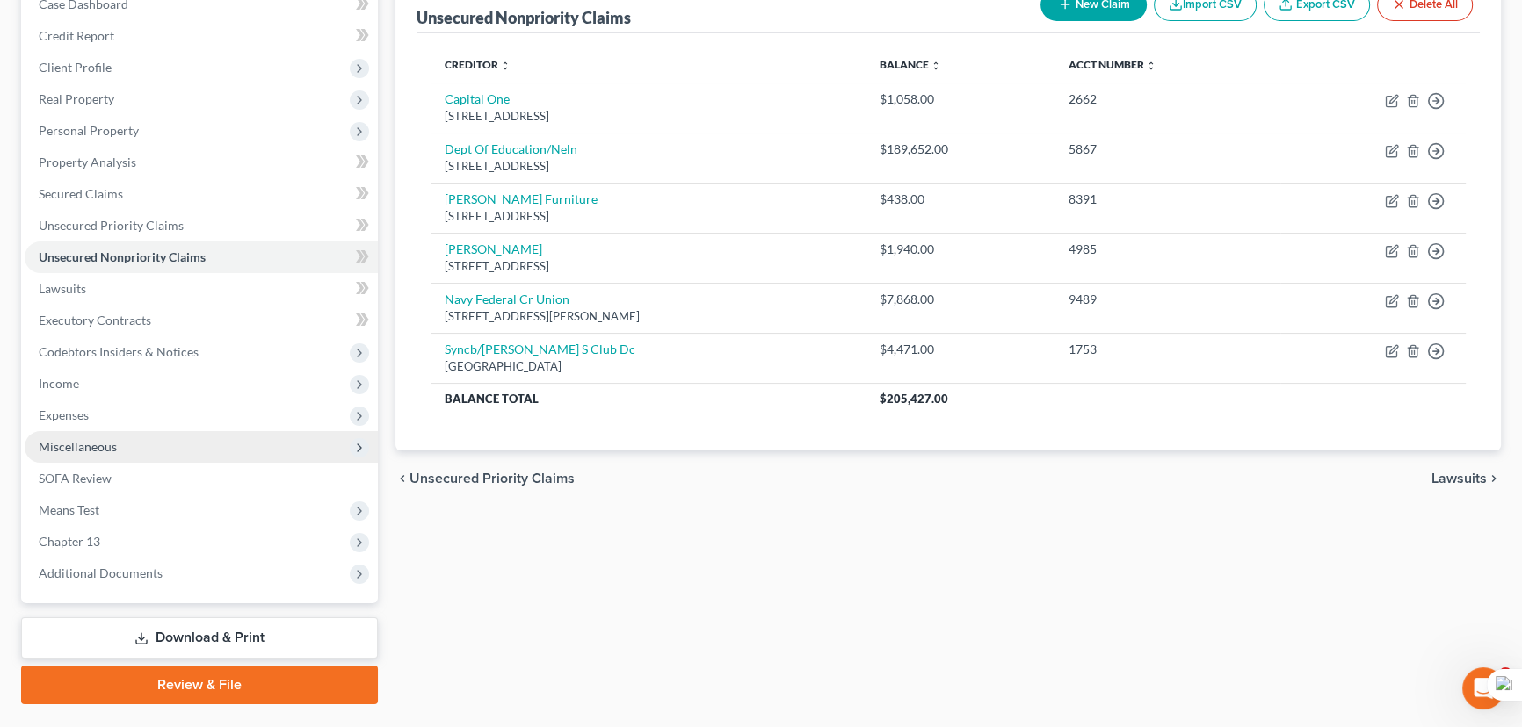
scroll to position [235, 0]
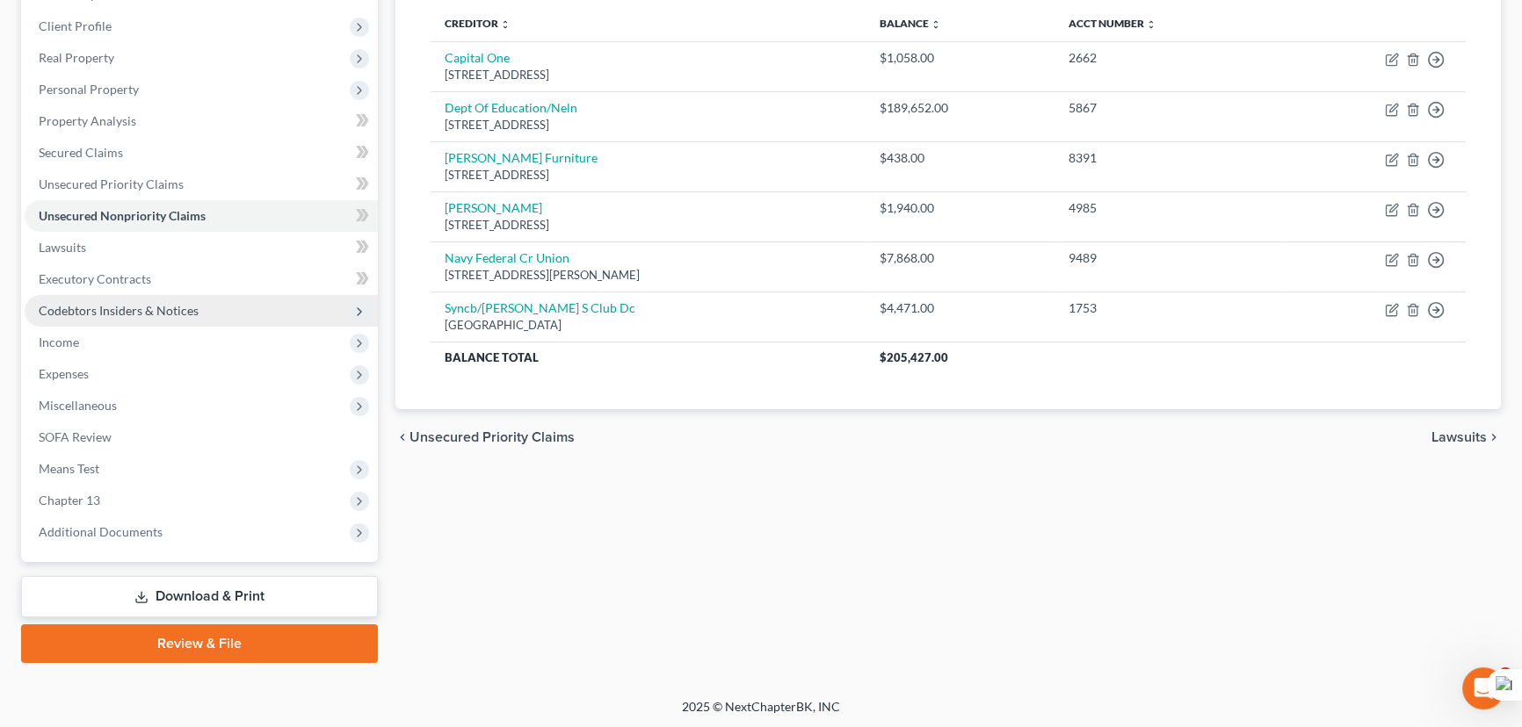
click at [167, 309] on span "Codebtors Insiders & Notices" at bounding box center [119, 310] width 160 height 15
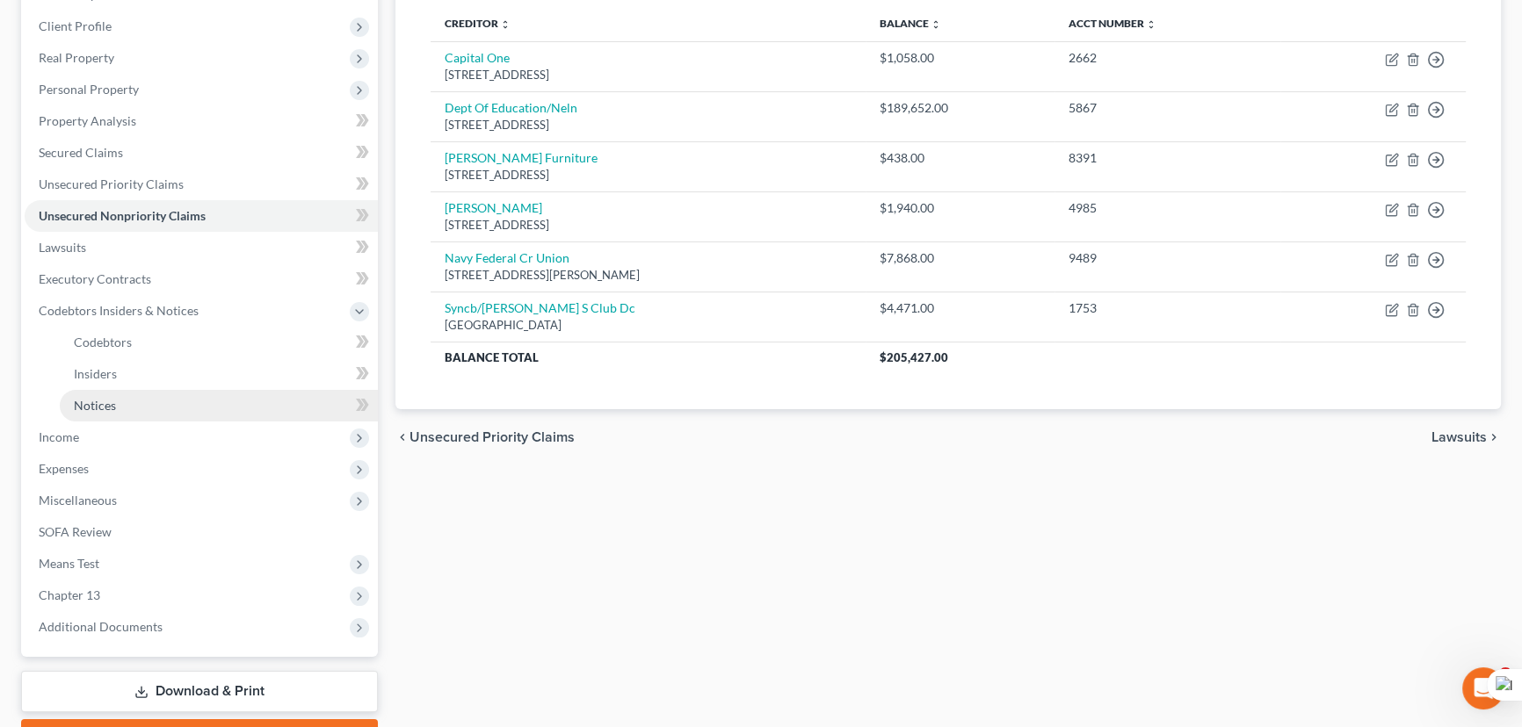
click at [135, 407] on link "Notices" at bounding box center [219, 406] width 318 height 32
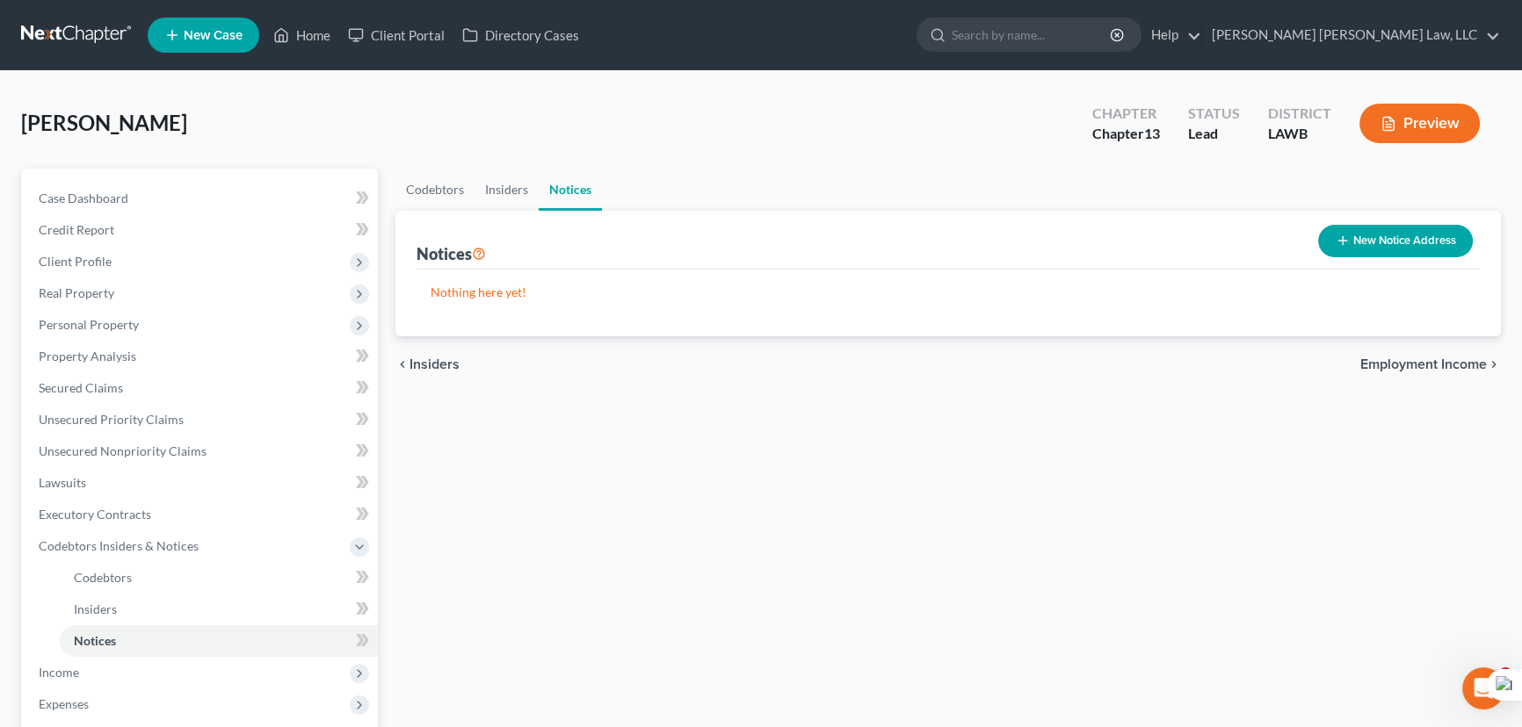
click at [1408, 228] on button "New Notice Address" at bounding box center [1395, 241] width 155 height 33
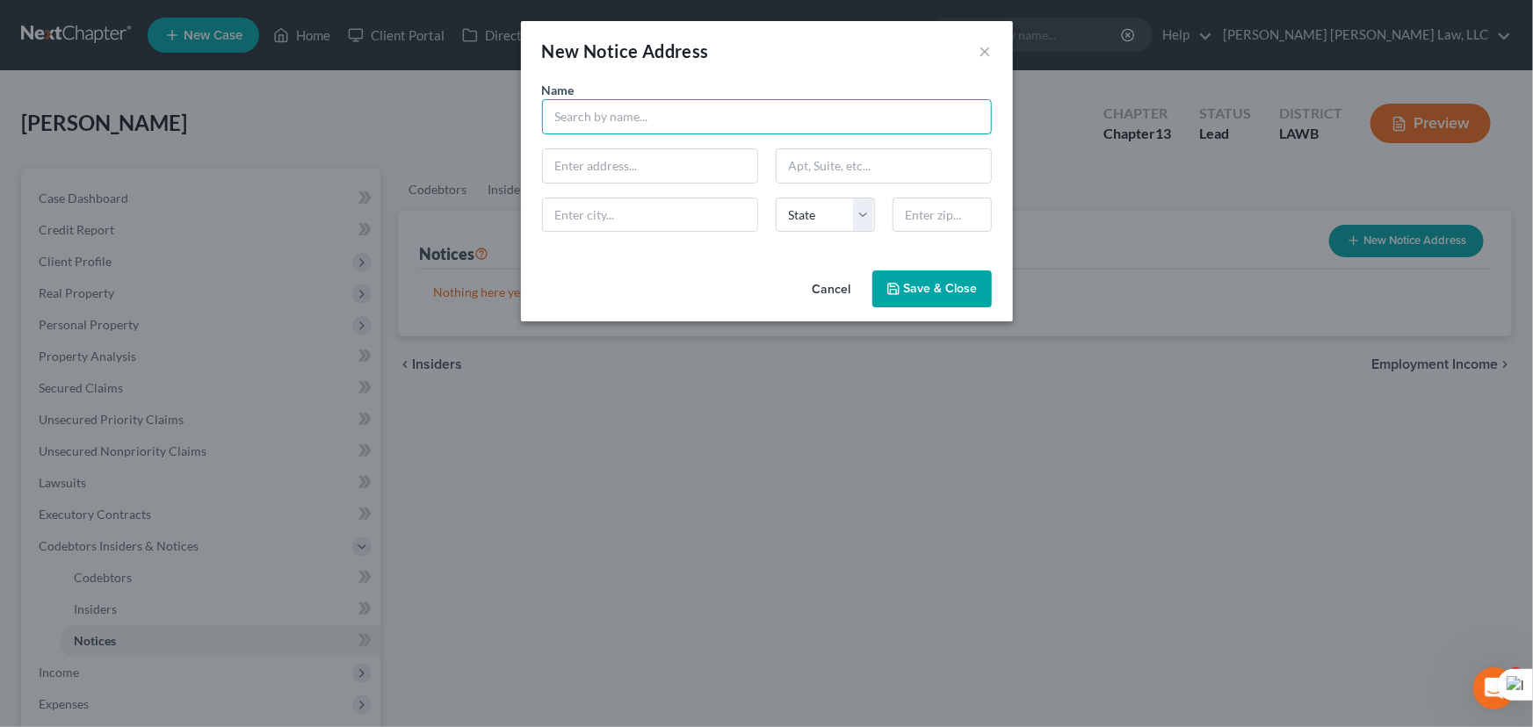
click at [653, 118] on input "text" at bounding box center [767, 116] width 450 height 35
type input "O"
type input "Ouachita Parish Sheriff's Office"
type input "400 St. John Street"
type input "Suite 301"
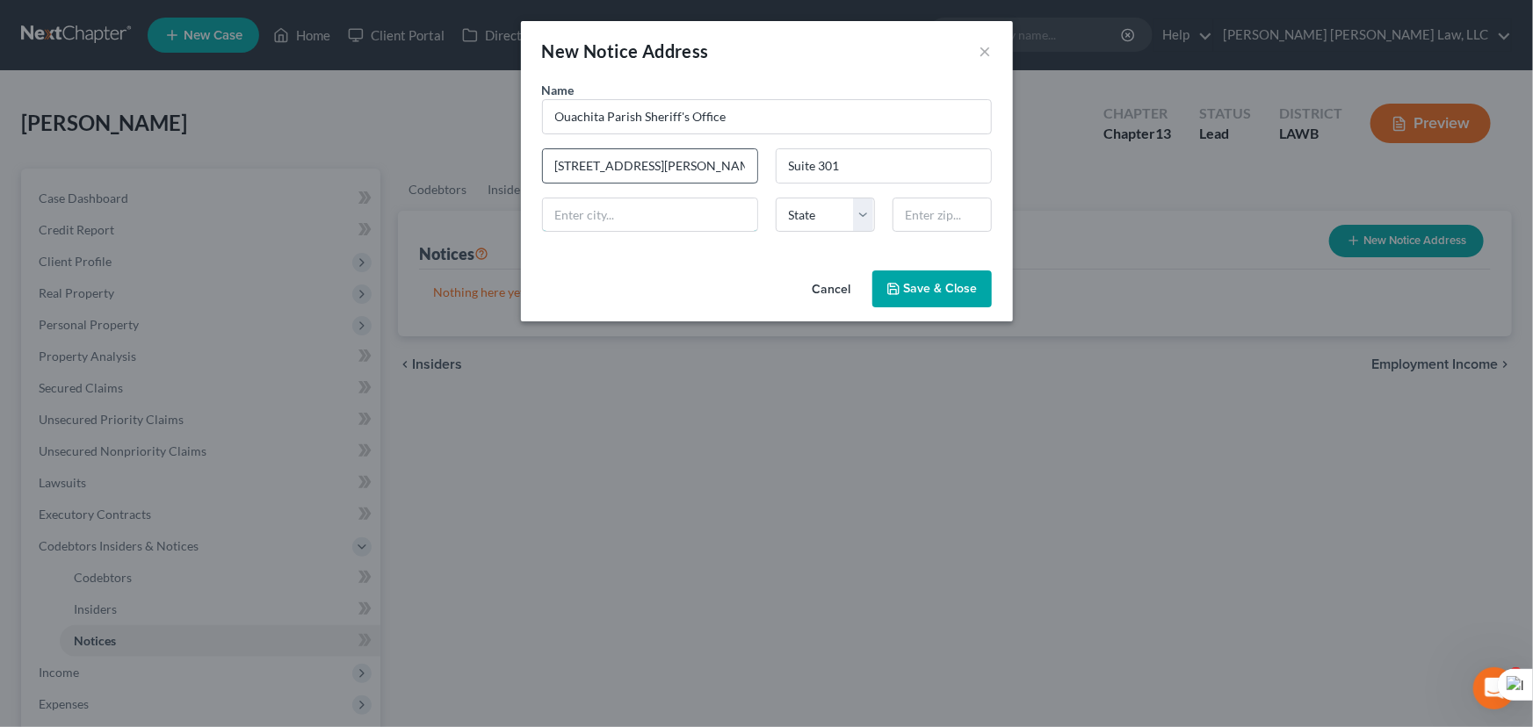
type input "Monroe"
select select "19"
type input "71201"
click at [914, 286] on span "Save & Close" at bounding box center [941, 288] width 74 height 15
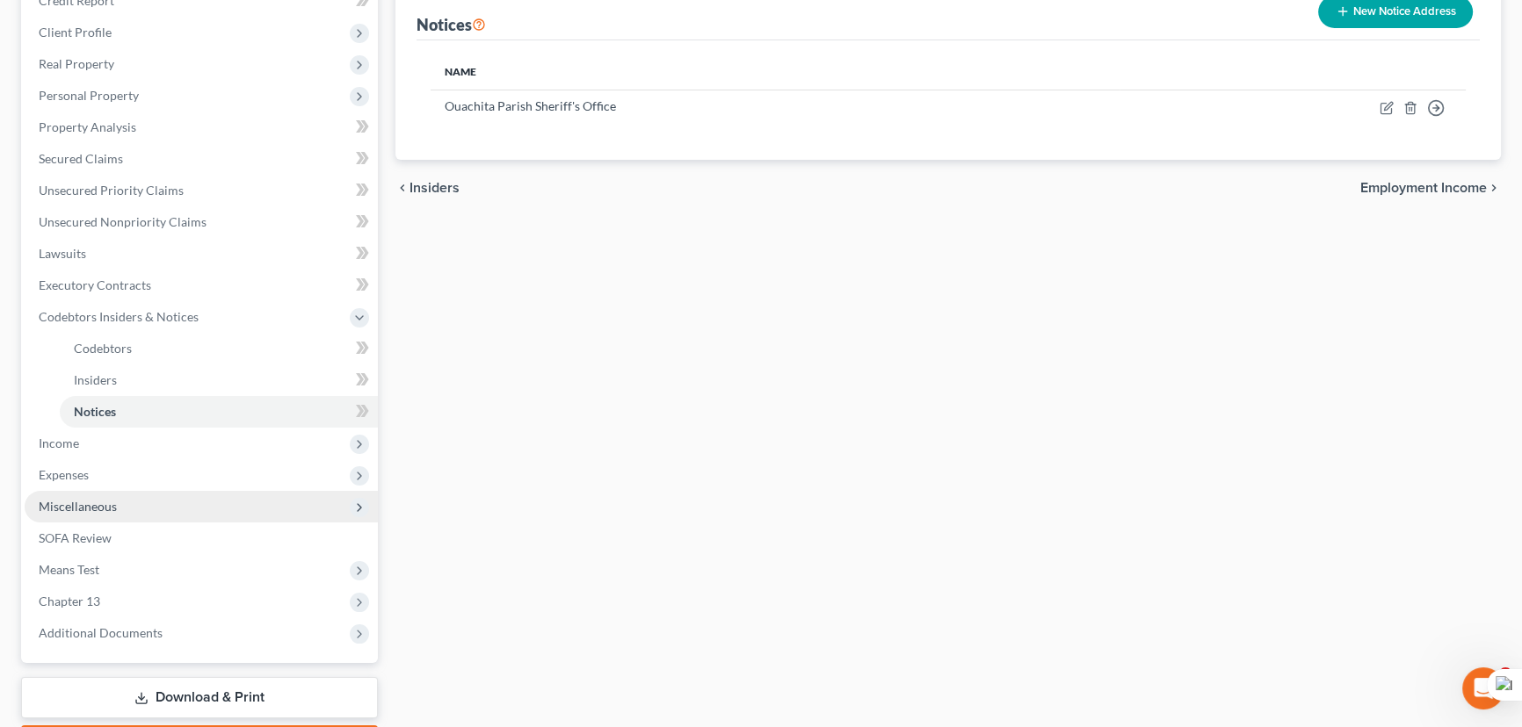
scroll to position [239, 0]
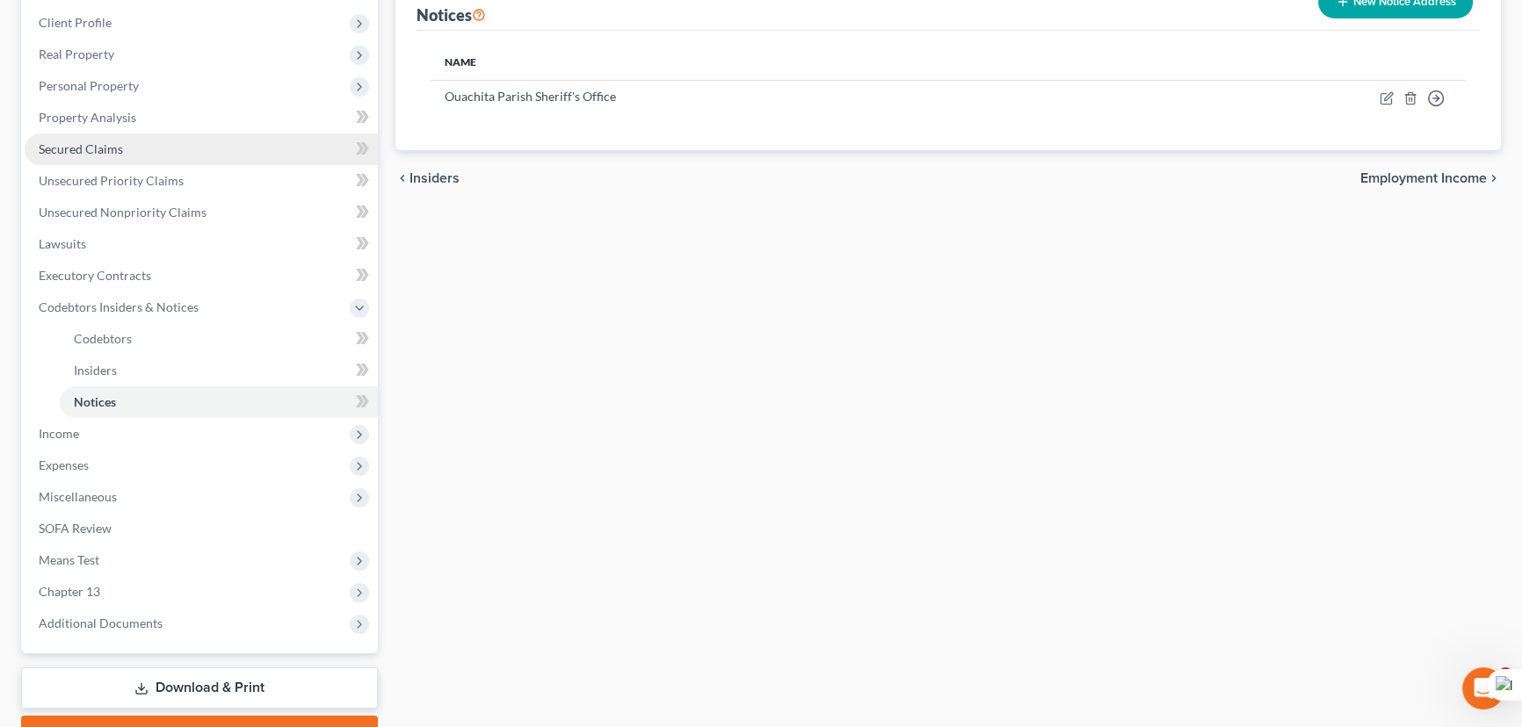
click at [167, 148] on link "Secured Claims" at bounding box center [201, 150] width 353 height 32
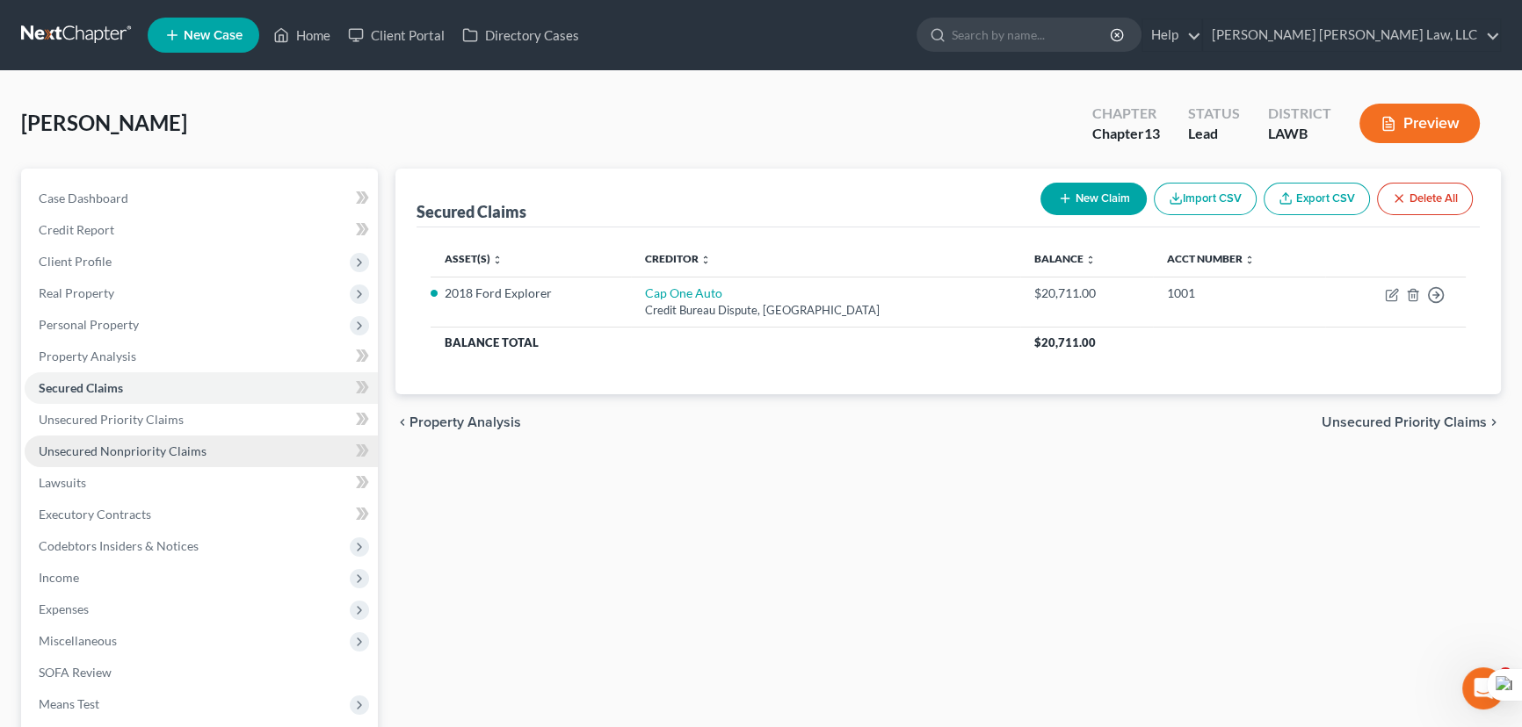
click at [141, 455] on span "Unsecured Nonpriority Claims" at bounding box center [123, 451] width 168 height 15
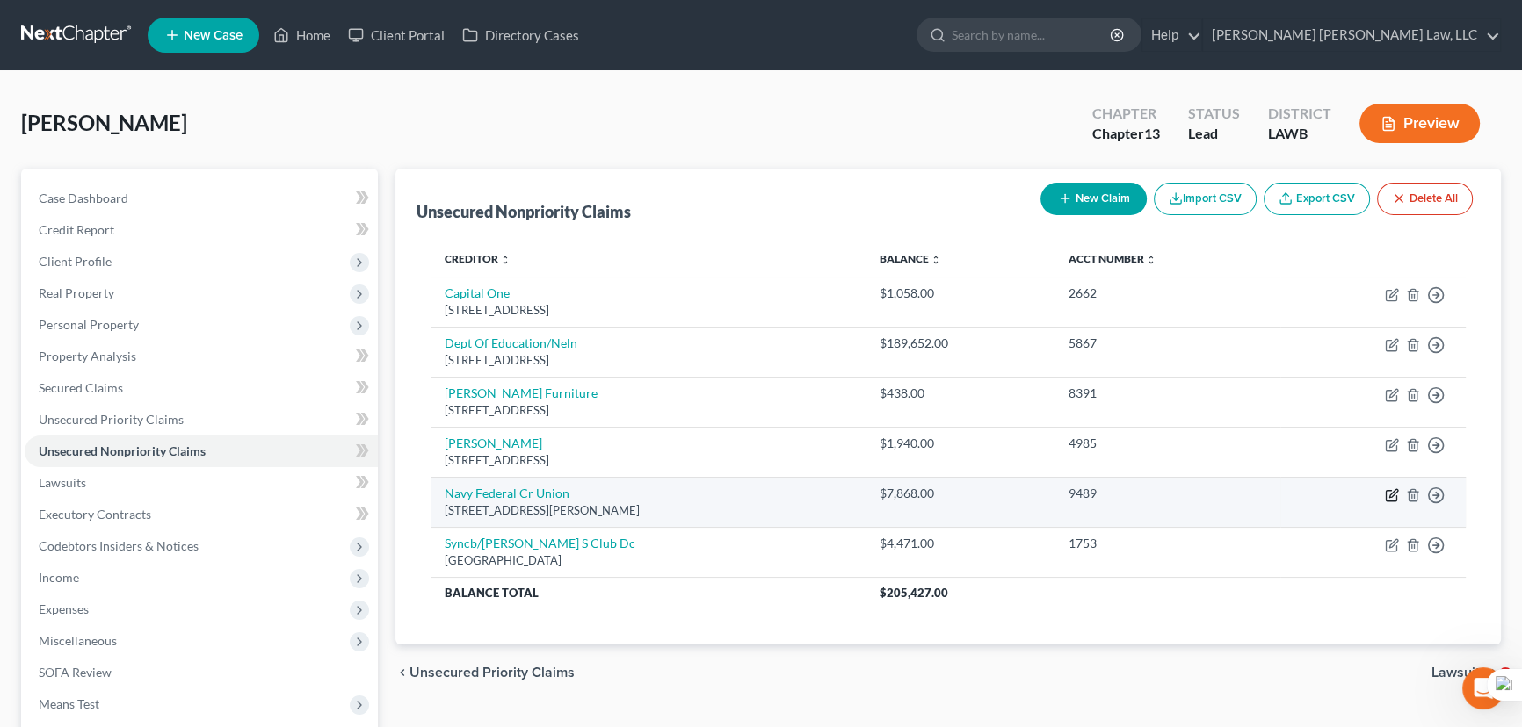
click at [1393, 496] on icon "button" at bounding box center [1392, 496] width 14 height 14
select select "48"
select select "2"
select select "0"
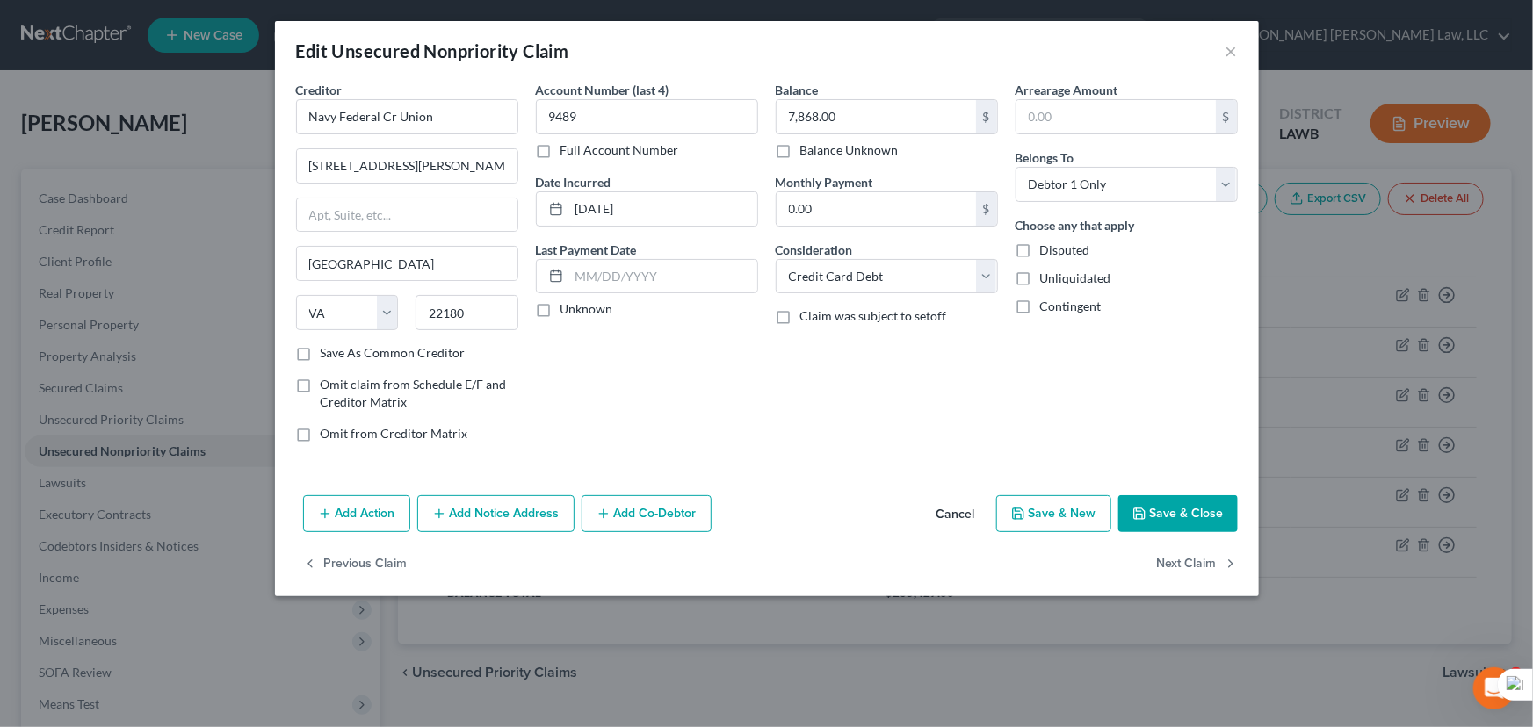
click at [351, 508] on button "Add Action" at bounding box center [356, 514] width 107 height 37
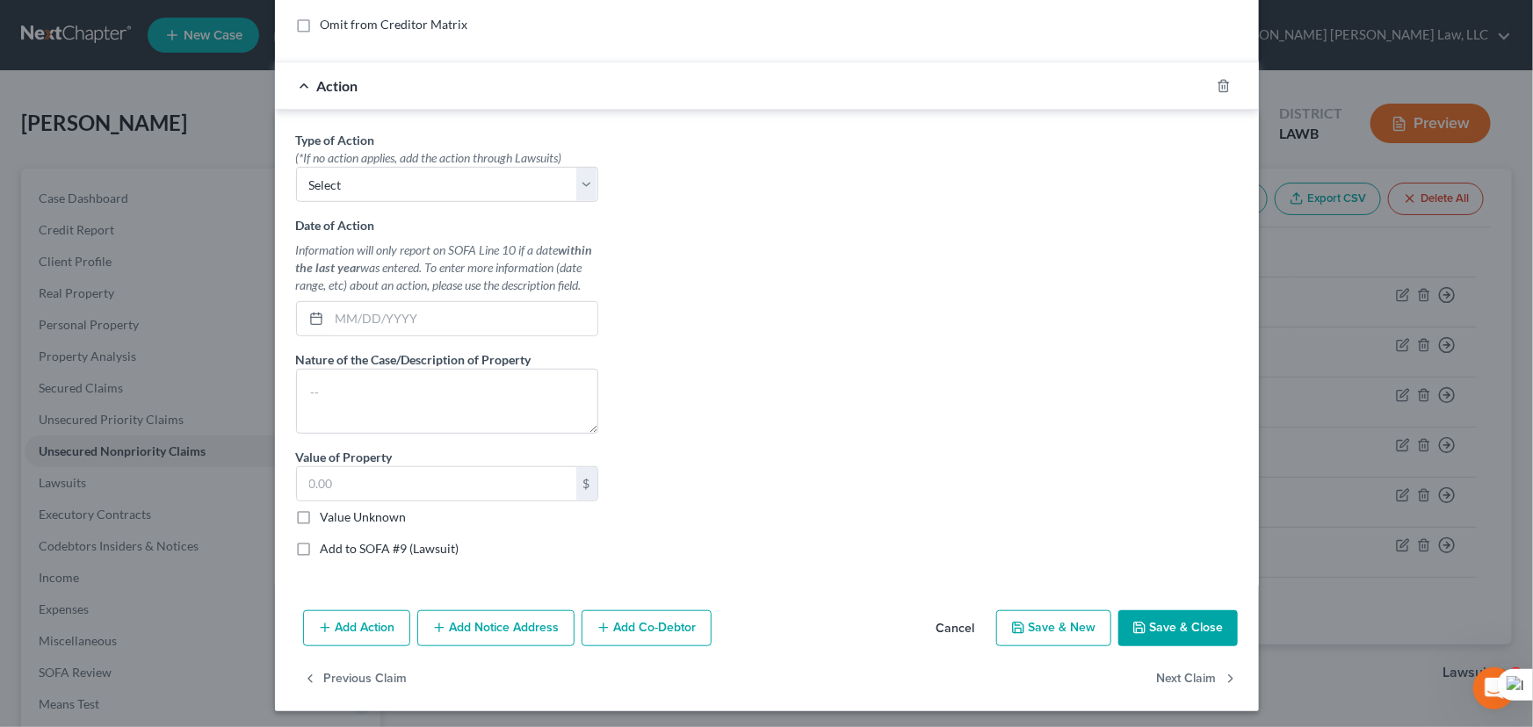
scroll to position [413, 0]
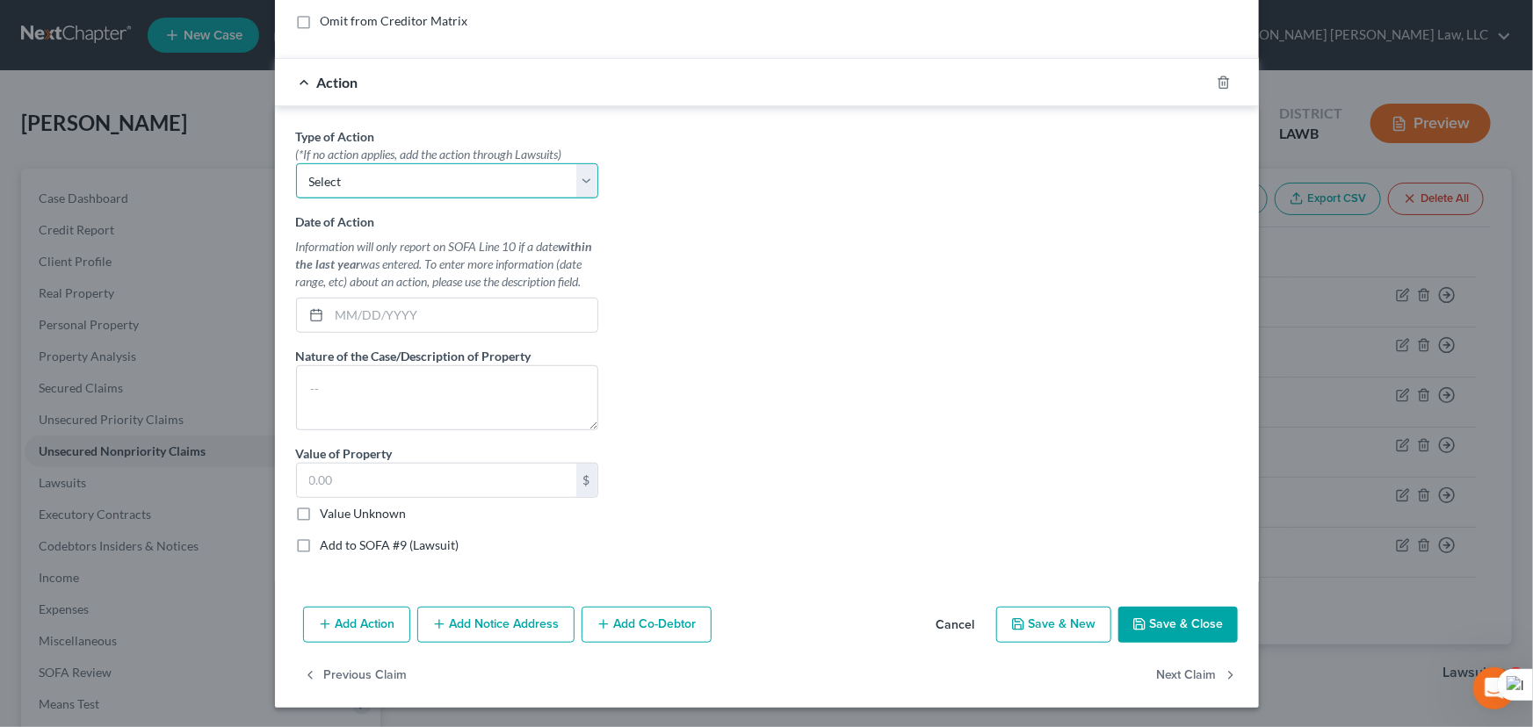
click at [452, 171] on select "Select Repossession Garnishment Foreclosure Personal Injury Attached, Seized, O…" at bounding box center [447, 180] width 302 height 35
click at [1221, 79] on div at bounding box center [1234, 83] width 49 height 28
click at [1221, 79] on icon "button" at bounding box center [1224, 81] width 8 height 11
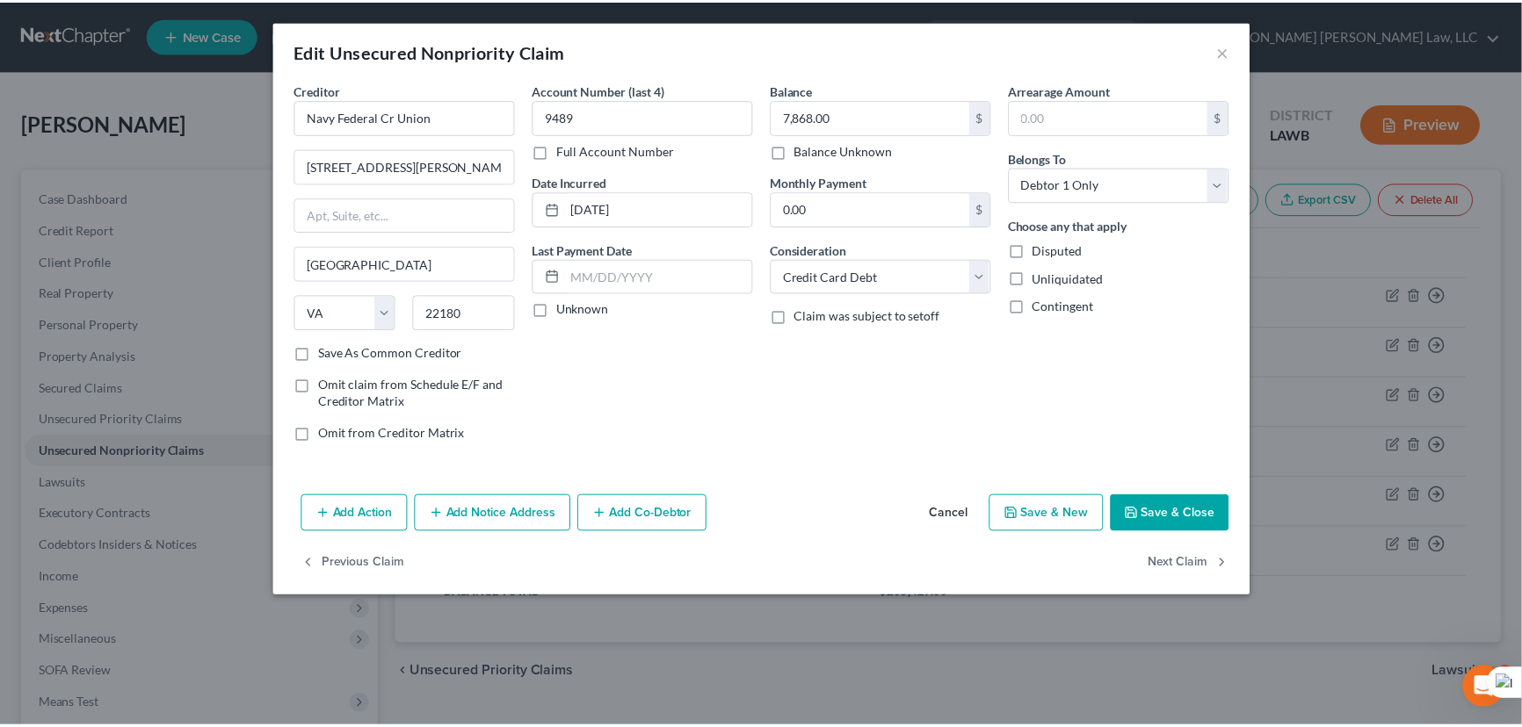
scroll to position [0, 0]
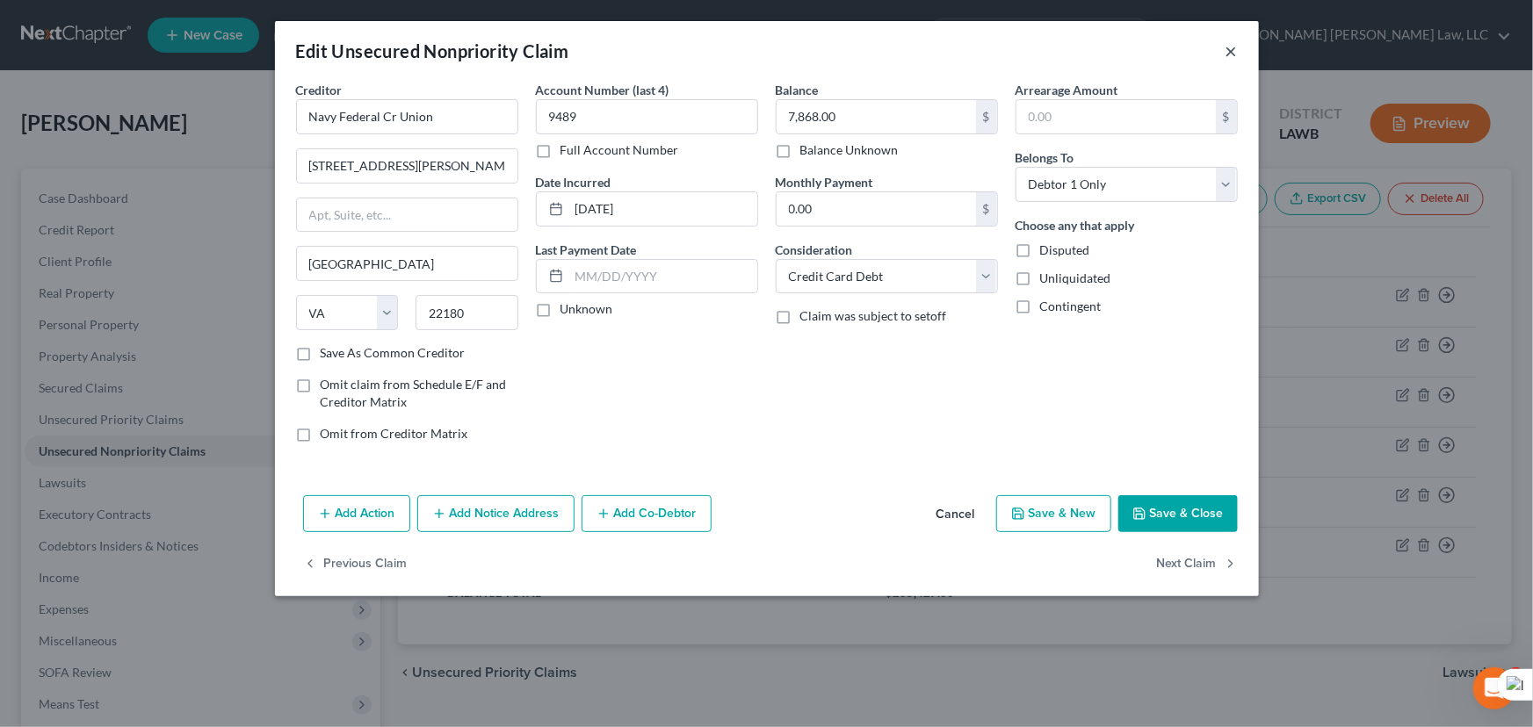
click at [1234, 47] on button "×" at bounding box center [1232, 50] width 12 height 21
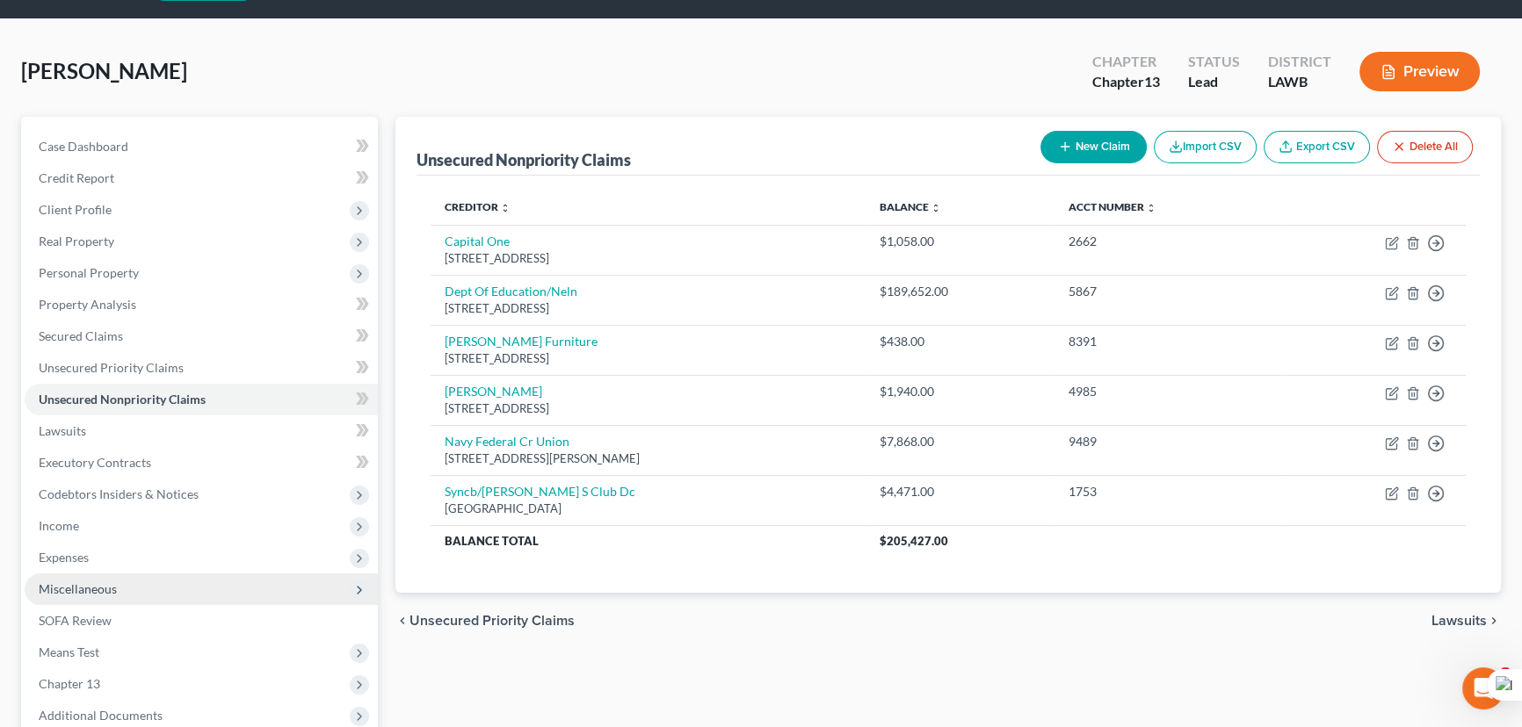
scroll to position [79, 0]
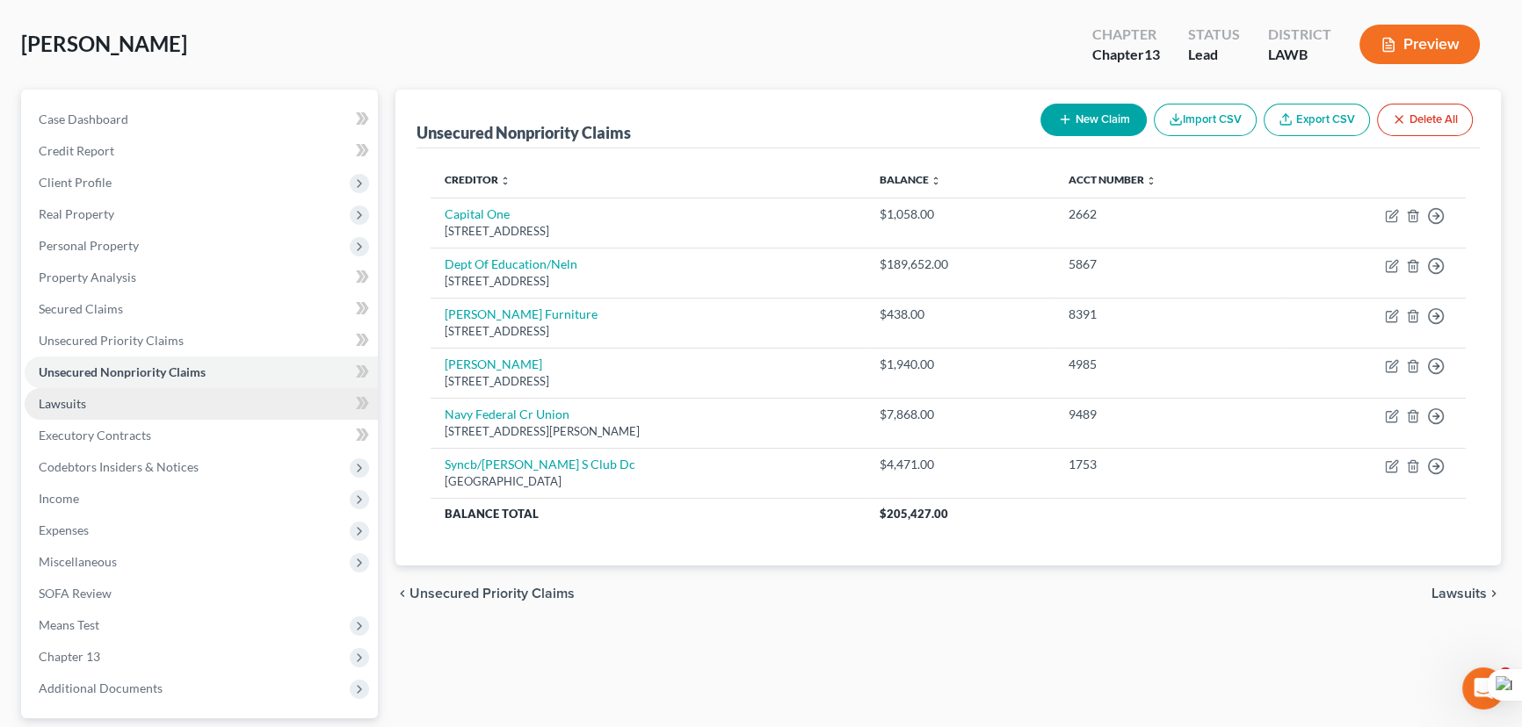
click at [185, 402] on link "Lawsuits" at bounding box center [201, 404] width 353 height 32
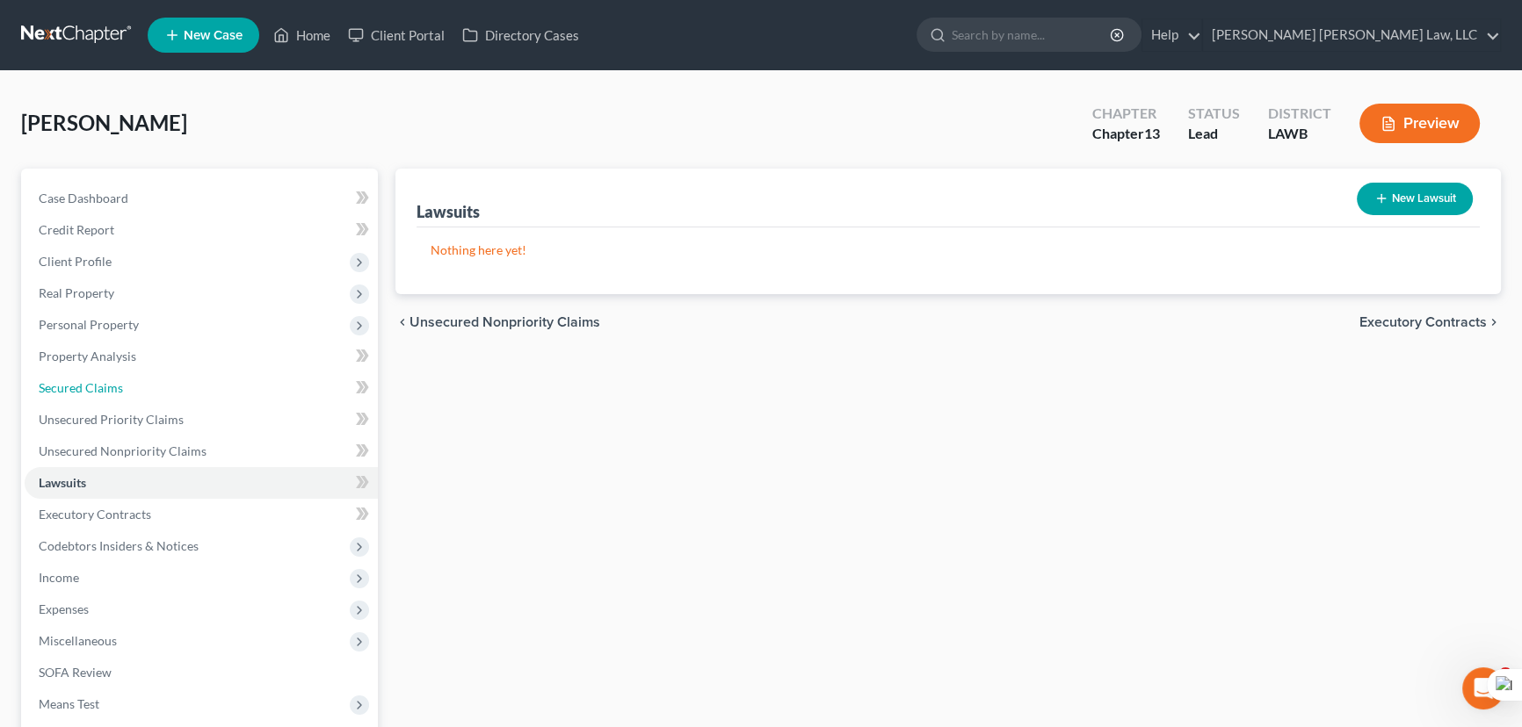
drag, startPoint x: 132, startPoint y: 382, endPoint x: 770, endPoint y: 444, distance: 640.8
click at [132, 382] on link "Secured Claims" at bounding box center [201, 389] width 353 height 32
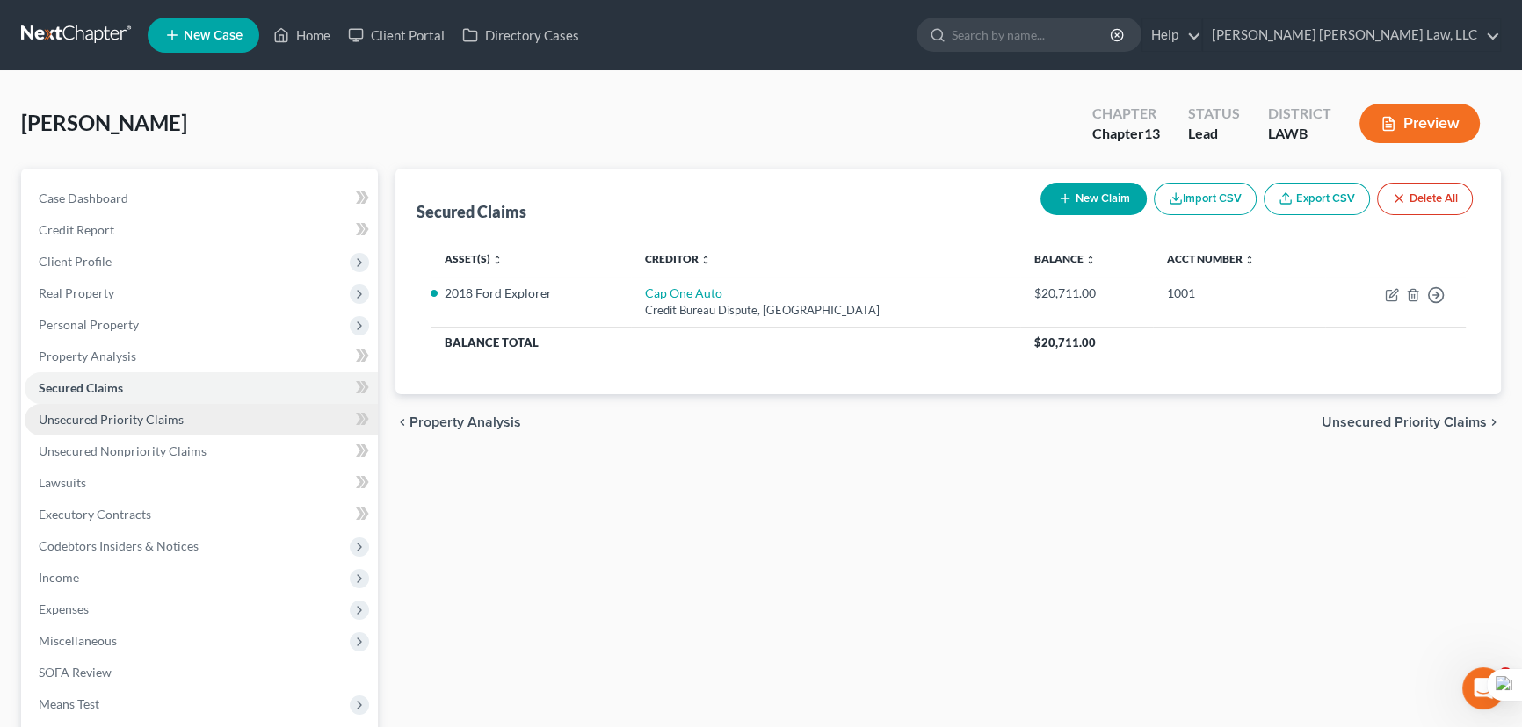
click at [145, 427] on link "Unsecured Priority Claims" at bounding box center [201, 420] width 353 height 32
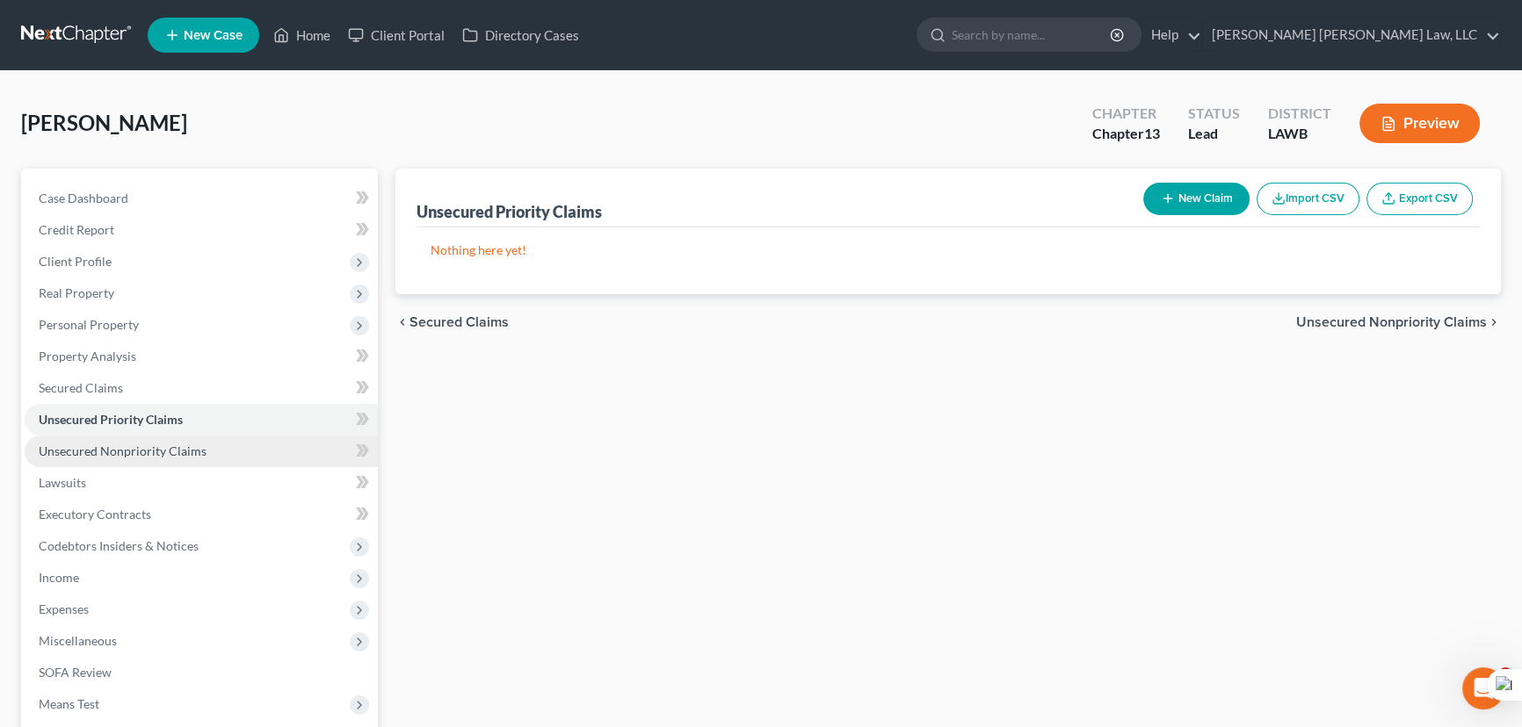
click at [146, 439] on link "Unsecured Nonpriority Claims" at bounding box center [201, 452] width 353 height 32
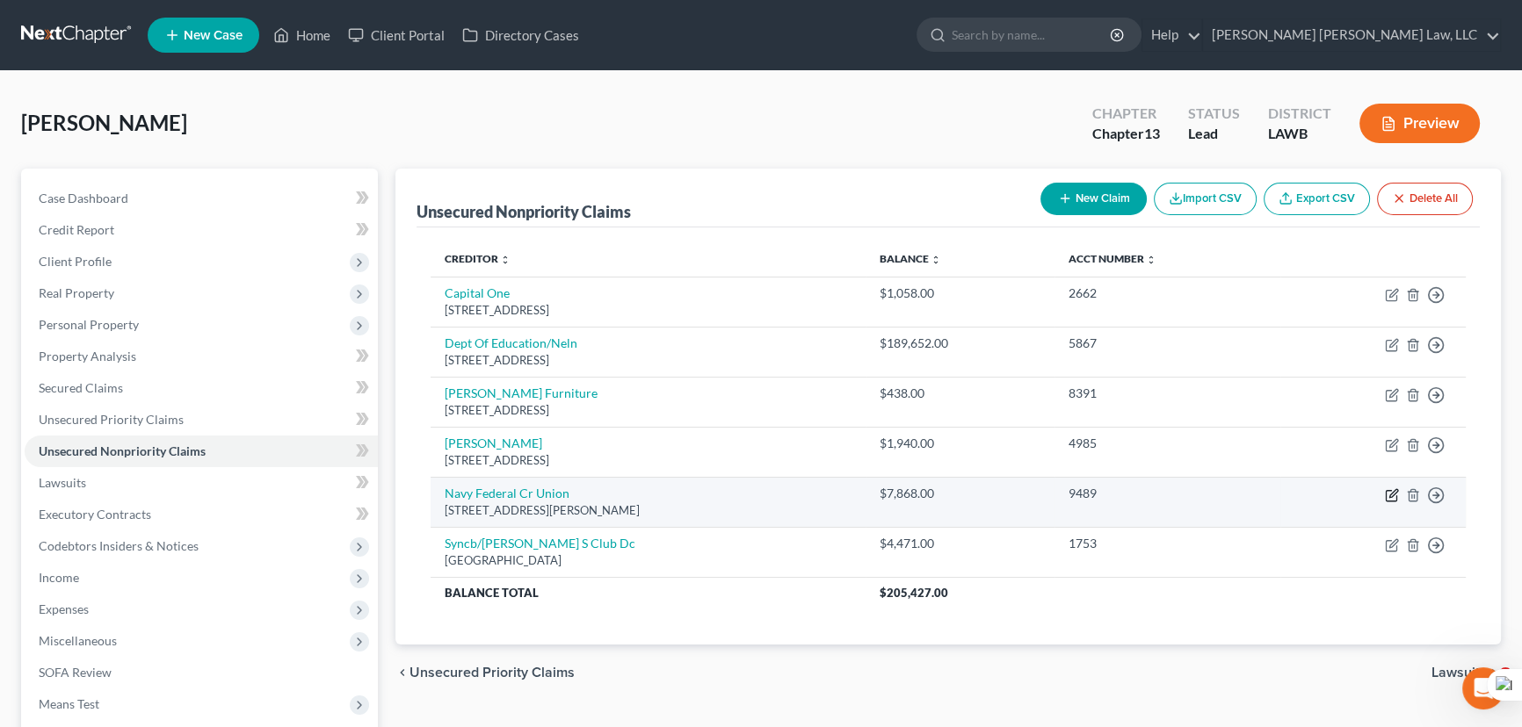
click at [1394, 492] on icon "button" at bounding box center [1393, 493] width 8 height 8
select select "48"
select select "2"
select select "0"
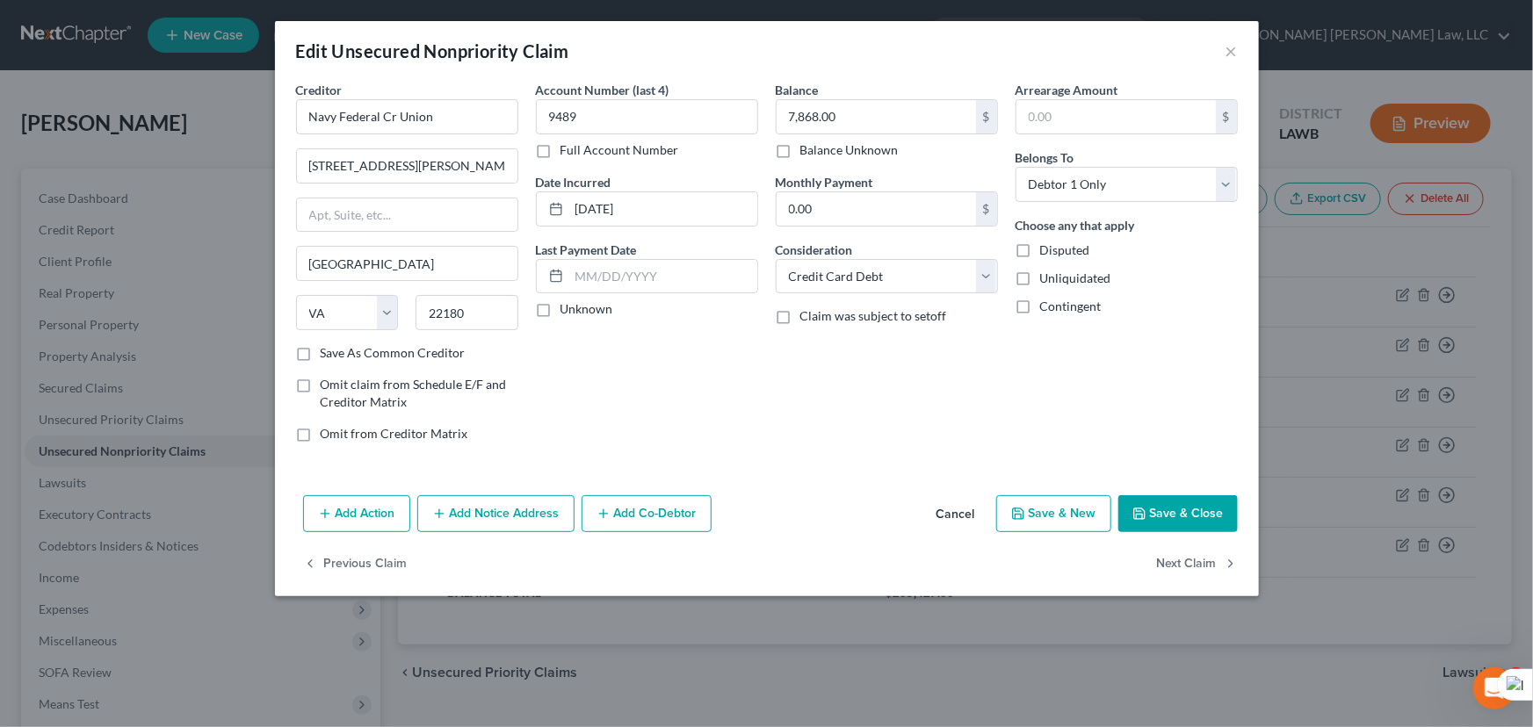
click at [376, 503] on button "Add Action" at bounding box center [356, 514] width 107 height 37
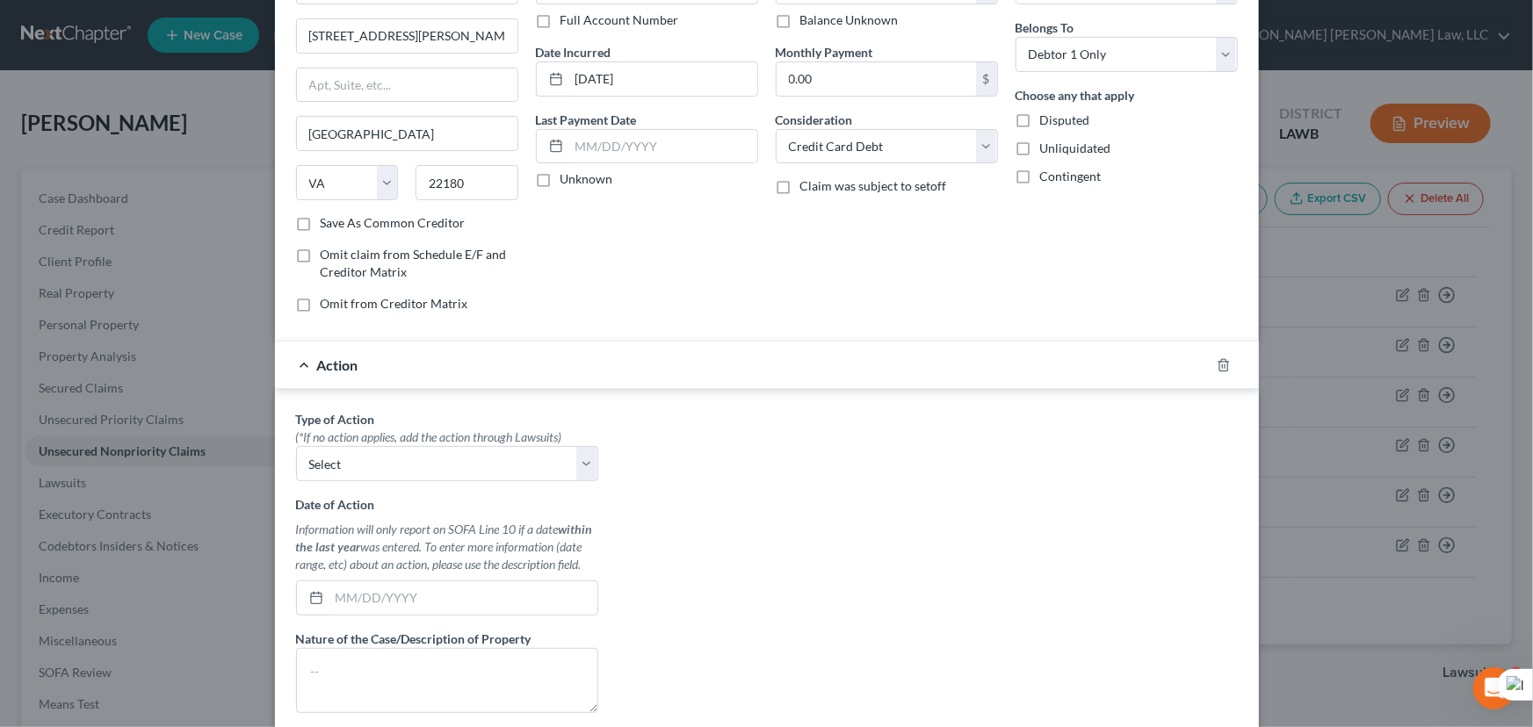
scroll to position [319, 0]
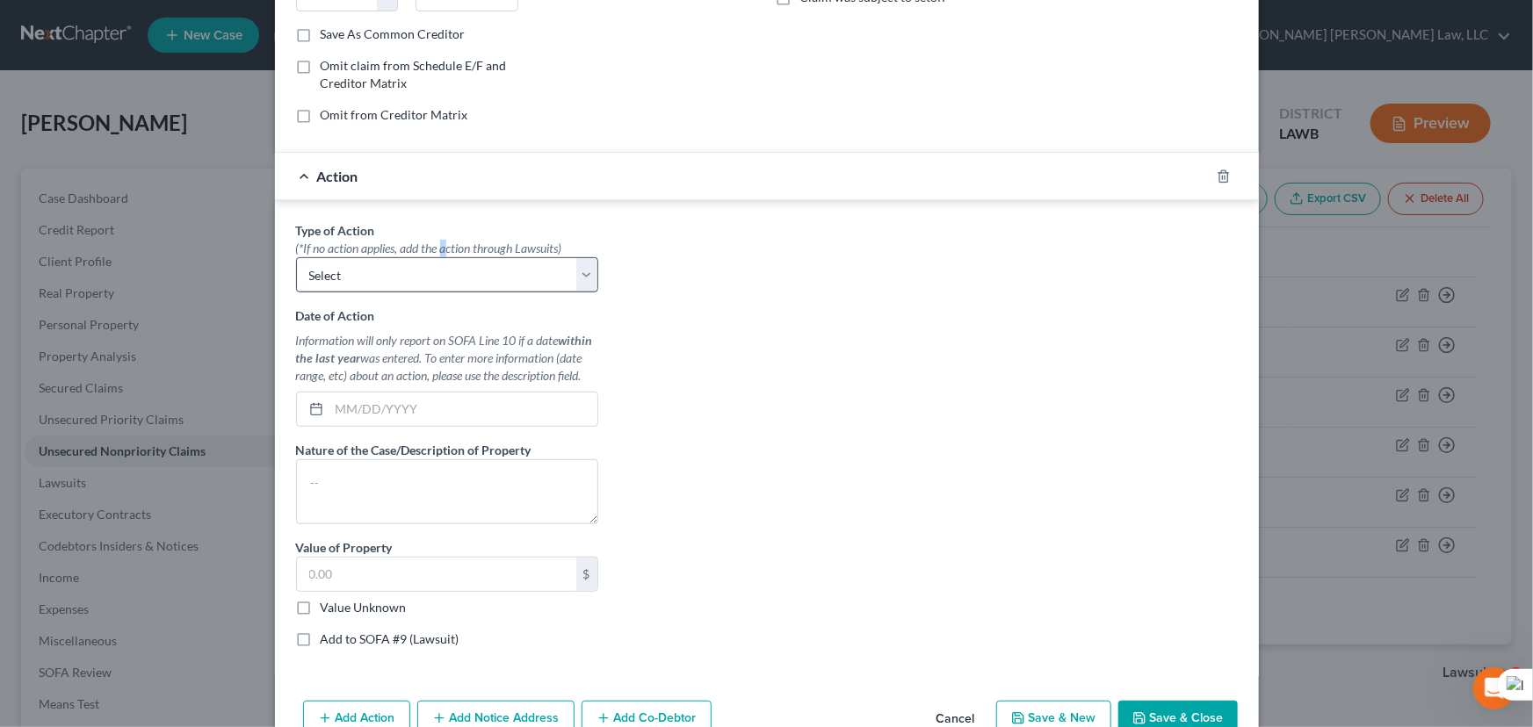
drag, startPoint x: 439, startPoint y: 242, endPoint x: 430, endPoint y: 271, distance: 29.7
click at [438, 242] on div "(*If no action applies, add the action through Lawsuits)" at bounding box center [447, 249] width 302 height 18
click at [430, 271] on html "Home New Case Client Portal Directory Cases E. Orum Young Law, LLC madison.f@eo…" at bounding box center [766, 483] width 1533 height 966
select select "1"
drag, startPoint x: 430, startPoint y: 271, endPoint x: 428, endPoint y: 289, distance: 18.5
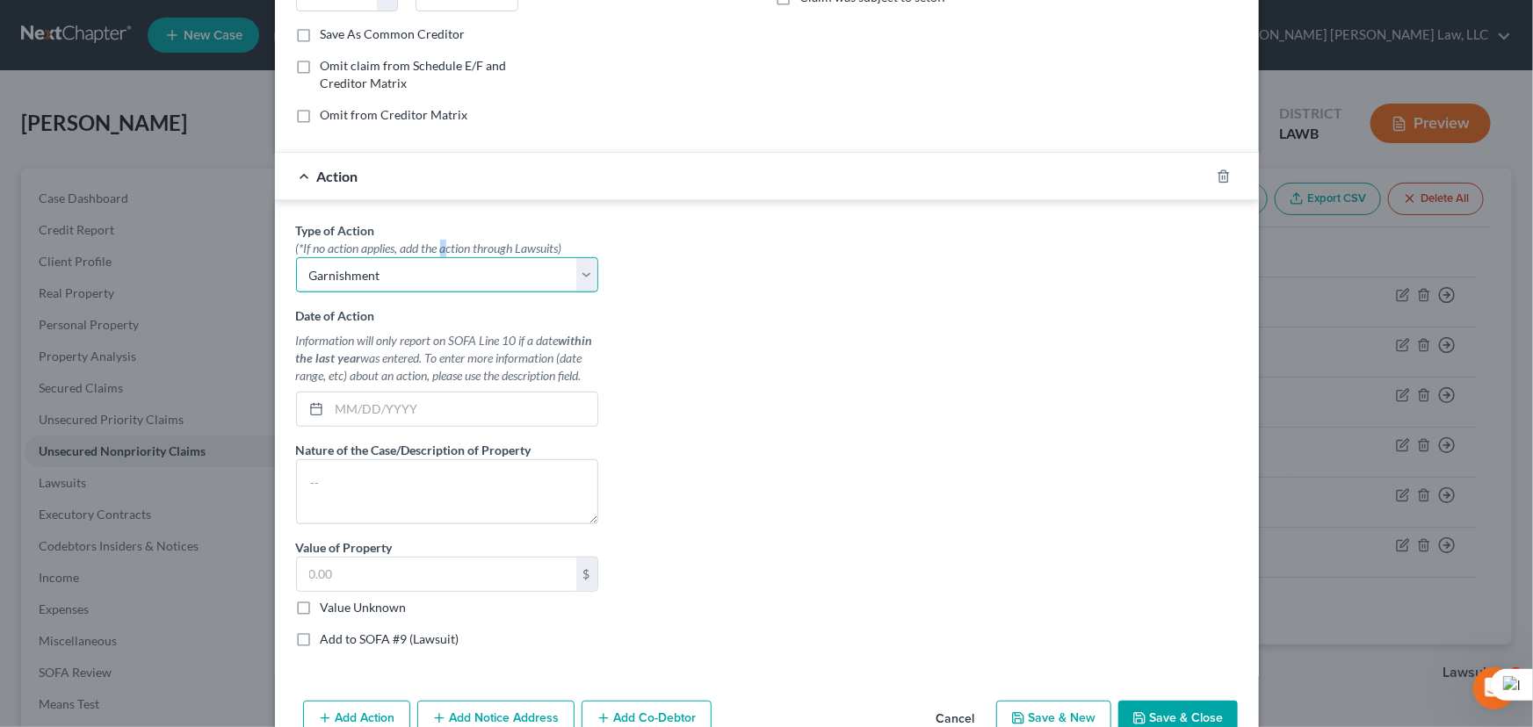
click at [296, 257] on select "Select Repossession Garnishment Foreclosure Personal Injury Attached, Seized, O…" at bounding box center [447, 274] width 302 height 35
click at [423, 423] on div at bounding box center [447, 409] width 302 height 35
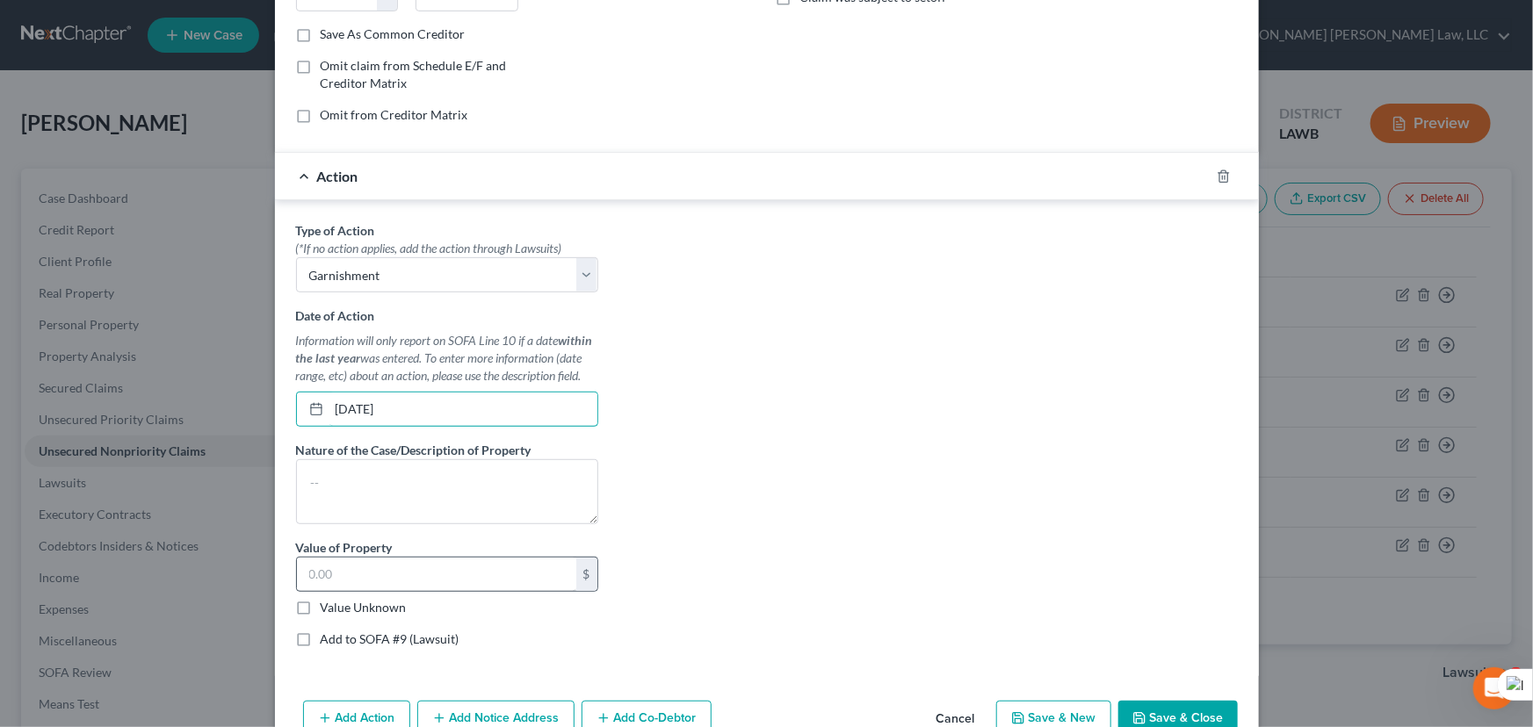
type input "[DATE]"
click at [393, 576] on input "text" at bounding box center [436, 574] width 279 height 33
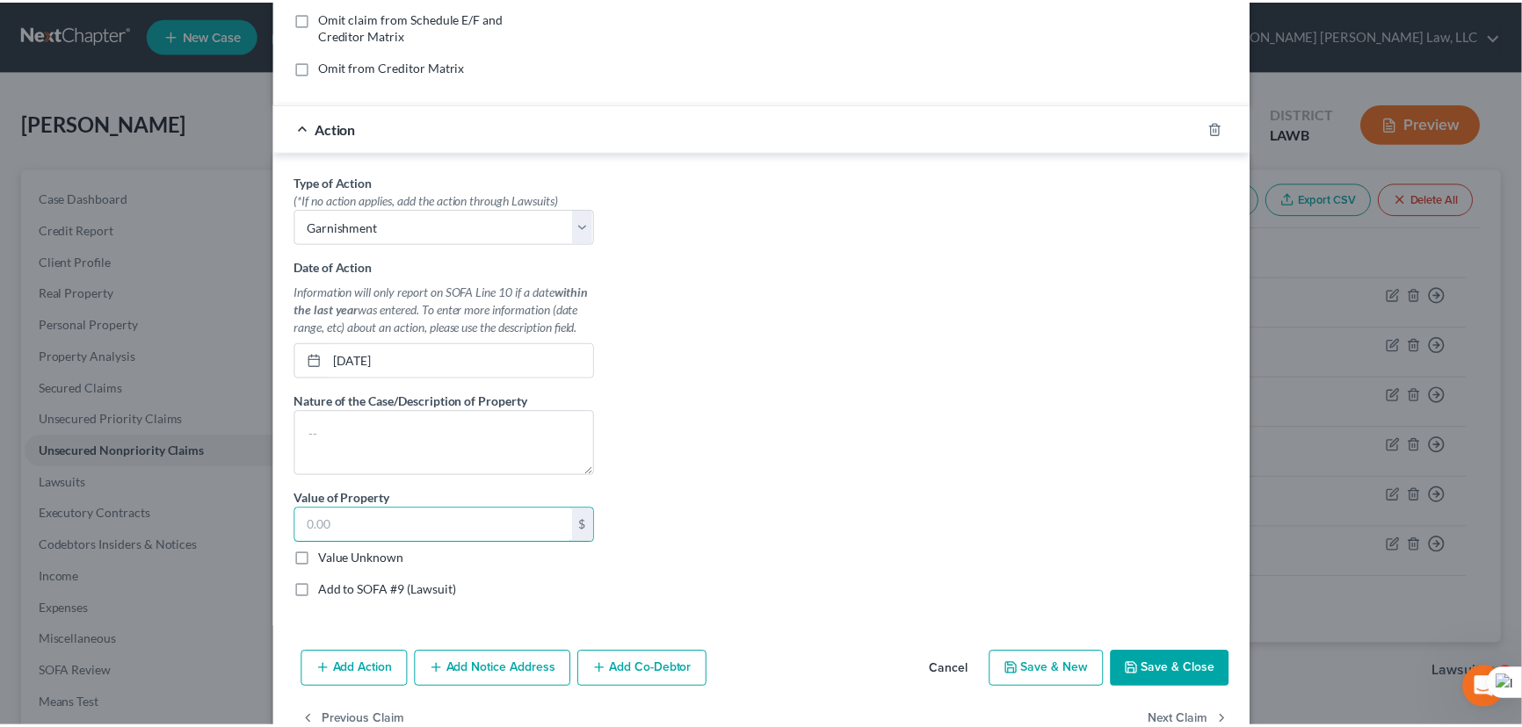
scroll to position [413, 0]
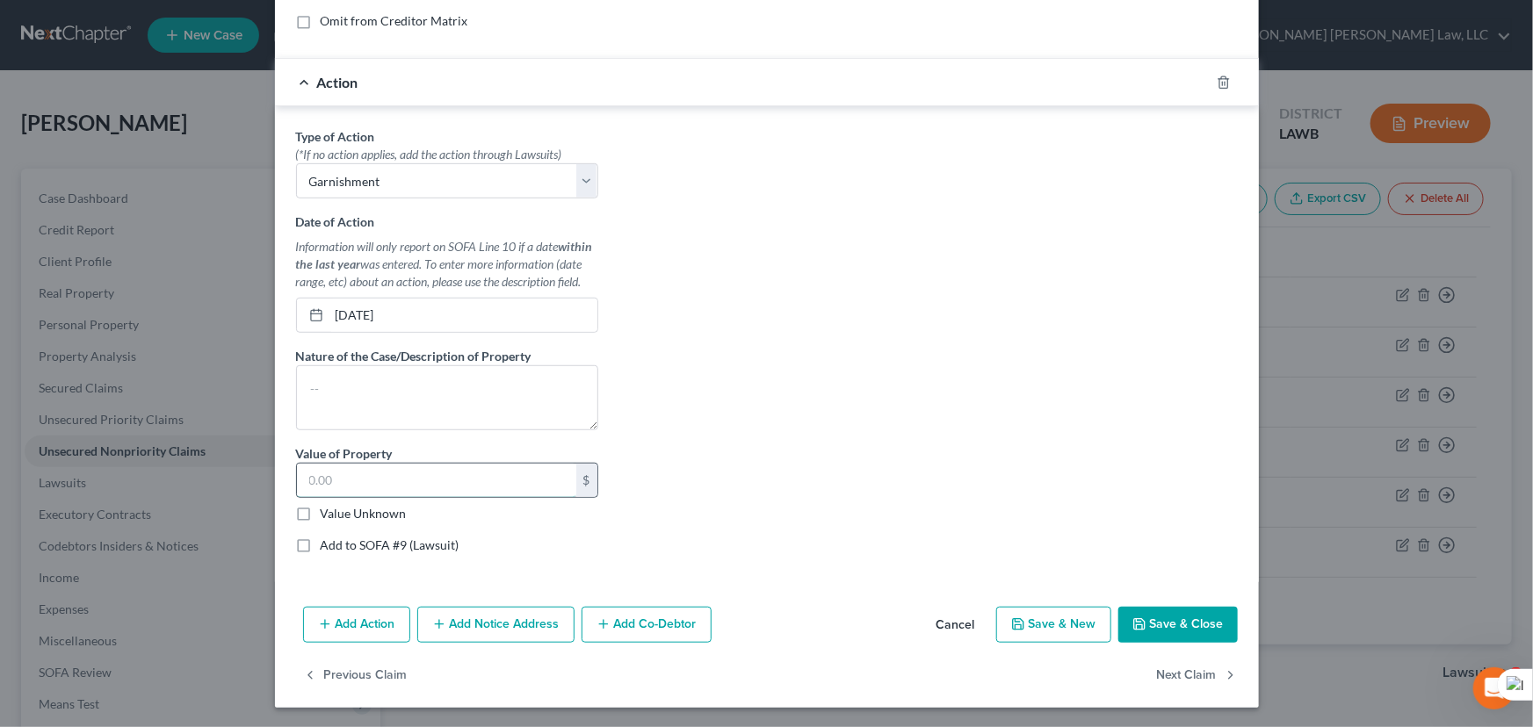
click at [425, 477] on input "text" at bounding box center [436, 480] width 279 height 33
click at [337, 482] on input "text" at bounding box center [436, 480] width 279 height 33
type input "6,093.74"
click at [1166, 619] on button "Save & Close" at bounding box center [1177, 625] width 119 height 37
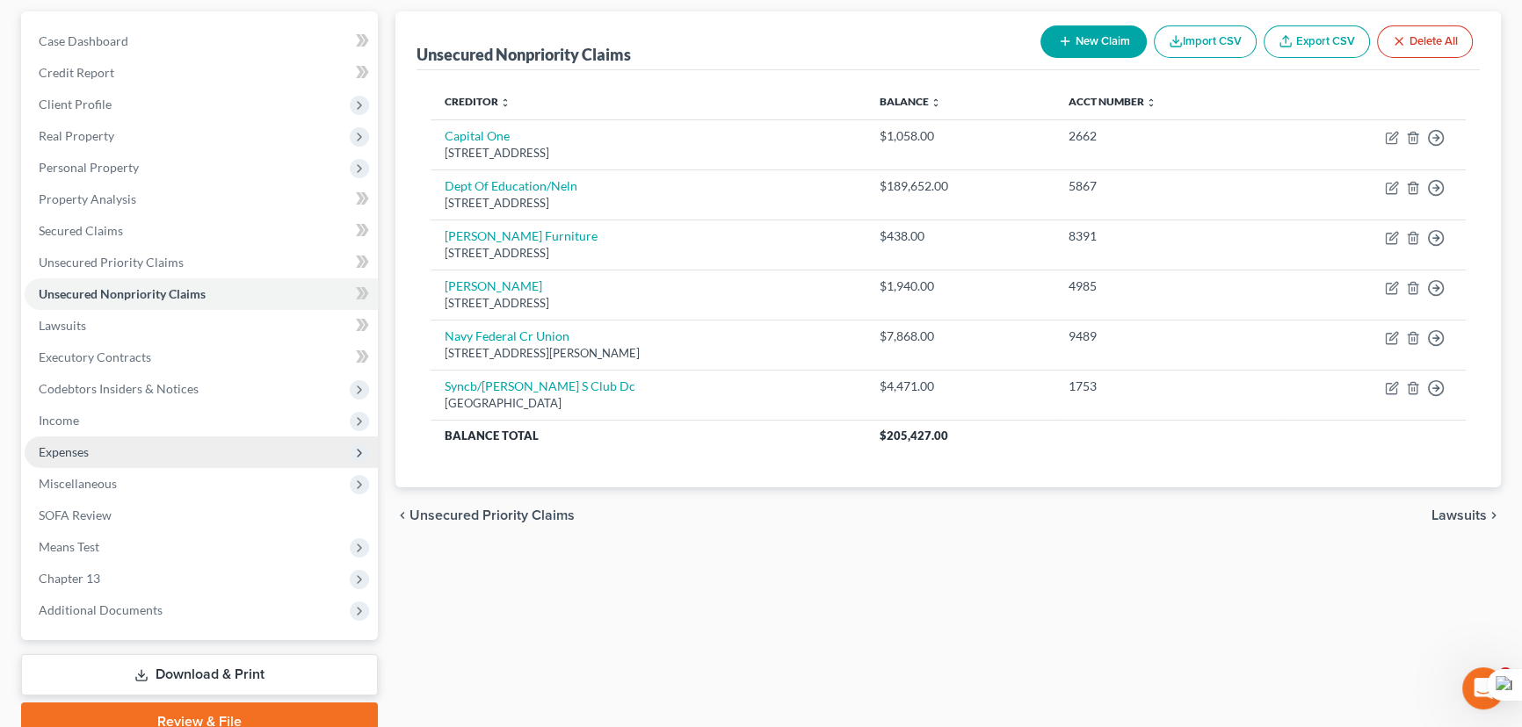
scroll to position [159, 0]
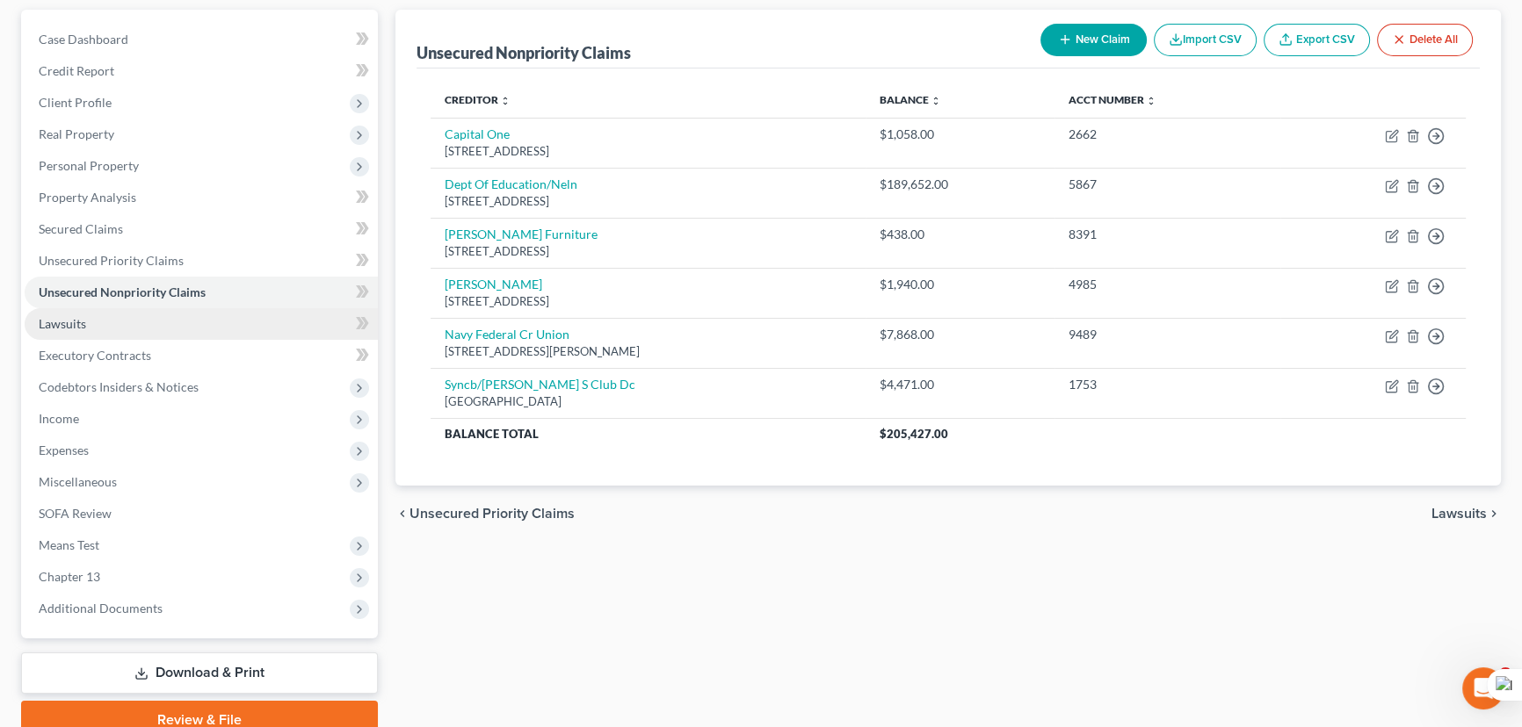
click at [163, 314] on link "Lawsuits" at bounding box center [201, 324] width 353 height 32
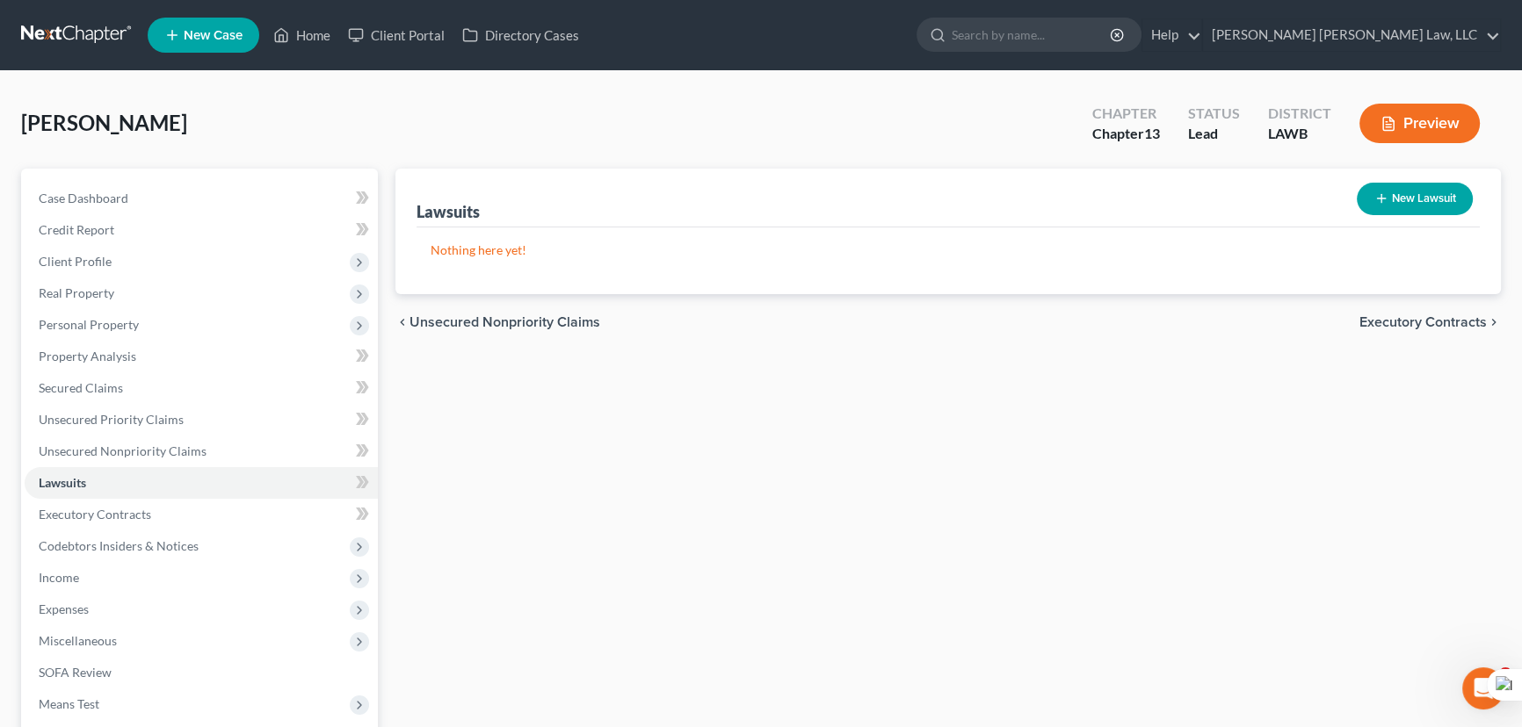
click at [1420, 199] on button "New Lawsuit" at bounding box center [1415, 199] width 116 height 33
select select "0"
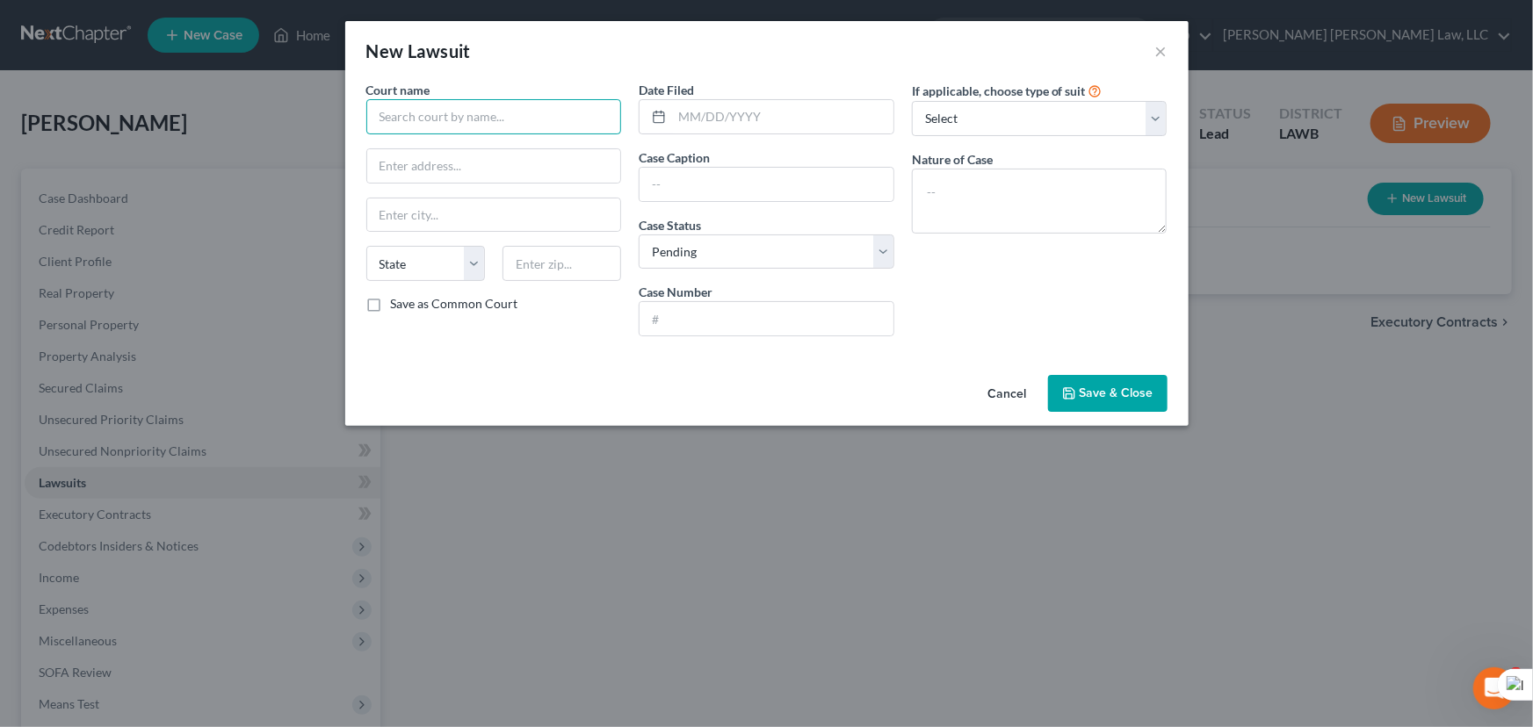
click at [460, 107] on input "text" at bounding box center [494, 116] width 256 height 35
drag, startPoint x: 490, startPoint y: 117, endPoint x: 478, endPoint y: 103, distance: 18.7
click at [313, 116] on div "New Lawsuit × Court name * West Monroe City State AL AK AR AZ CA CO CT DE DC FL…" at bounding box center [766, 363] width 1533 height 727
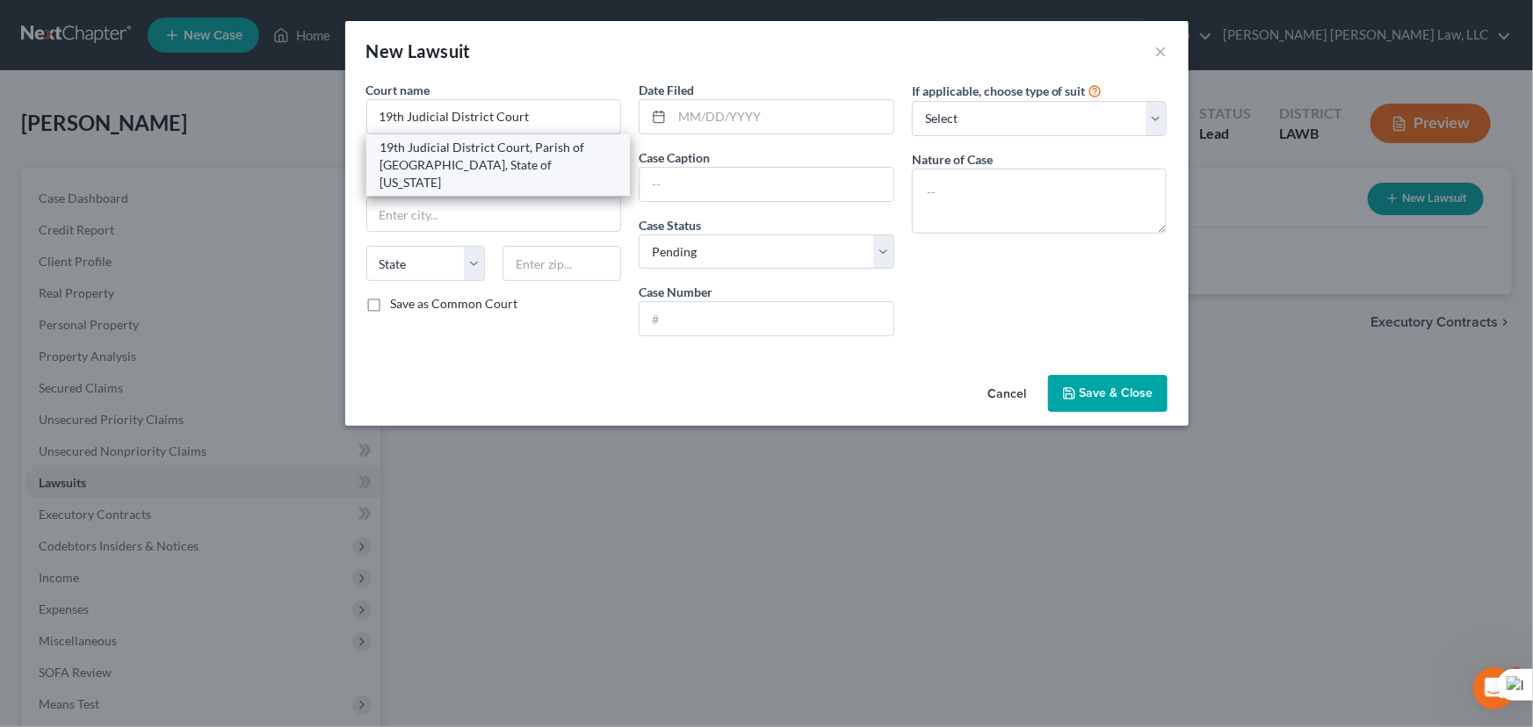
click at [547, 153] on div "19th Judicial District Court, Parish of East Baton Rouge, State of Louisiana" at bounding box center [498, 165] width 236 height 53
type input "19th Judicial District Court, Parish of East Baton Rouge, State of Louisiana"
type input "300 North Blvd"
type input "Baton Rouge"
select select "19"
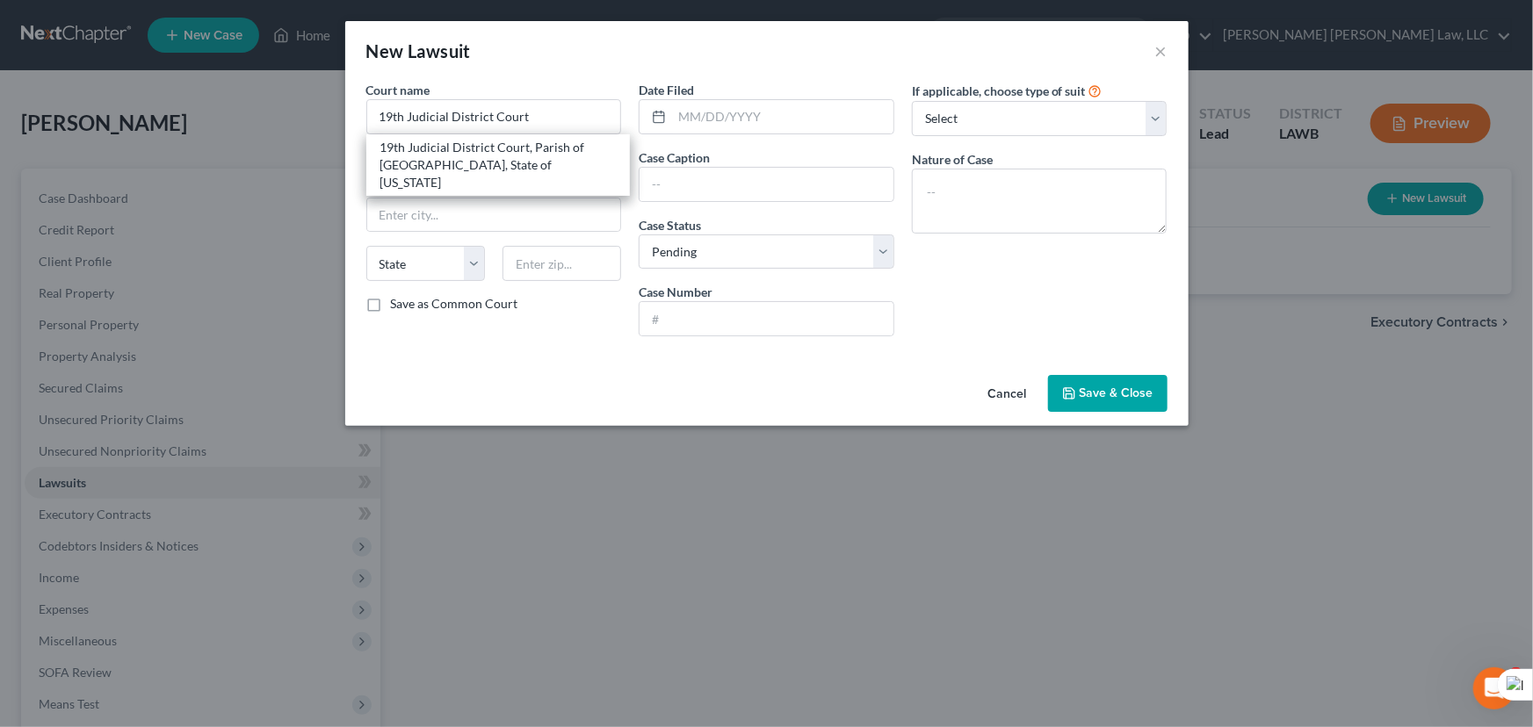
type input "70802"
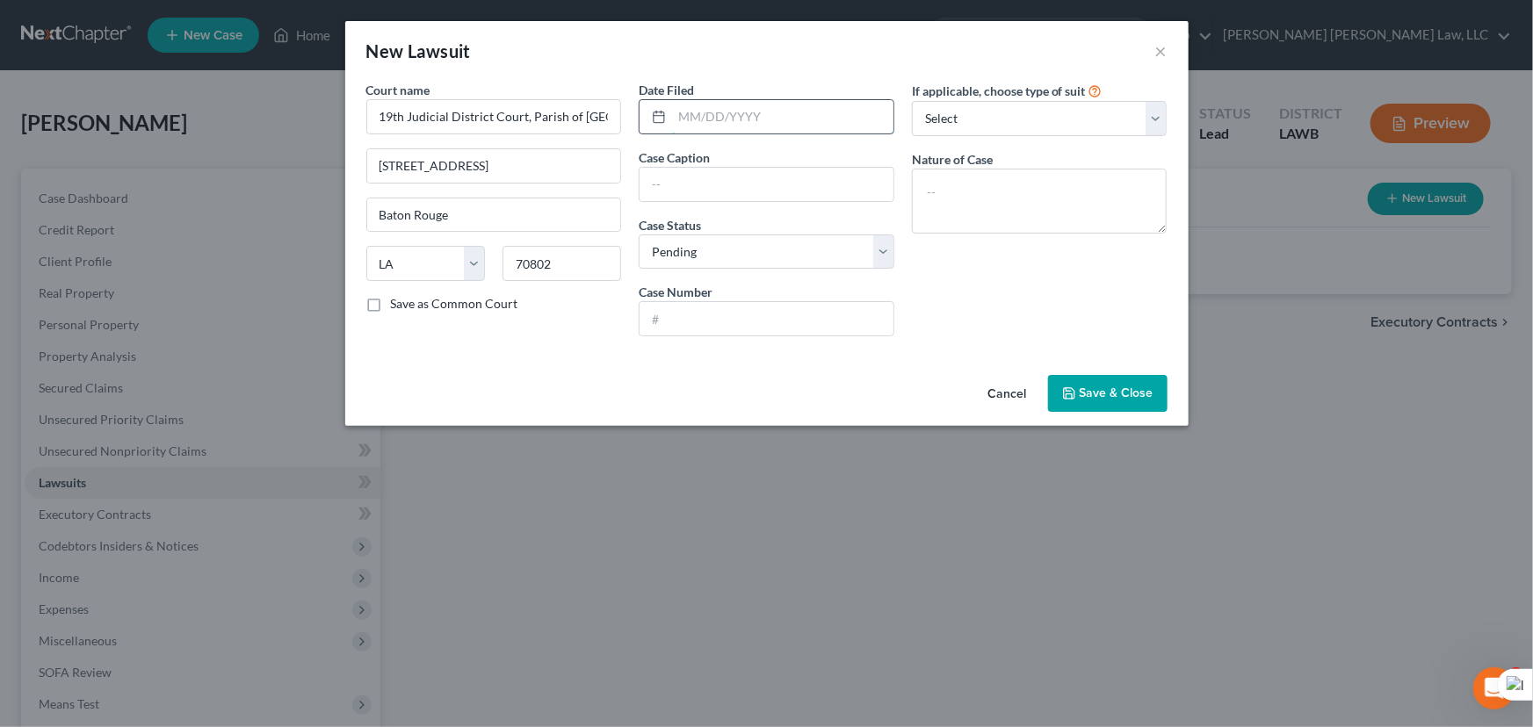
click at [767, 114] on input "text" at bounding box center [782, 116] width 221 height 33
type input "09/05/2025"
type input "Navy Federal Credit Union Versus Jemekia Gayden"
click at [785, 319] on input "text" at bounding box center [767, 318] width 254 height 33
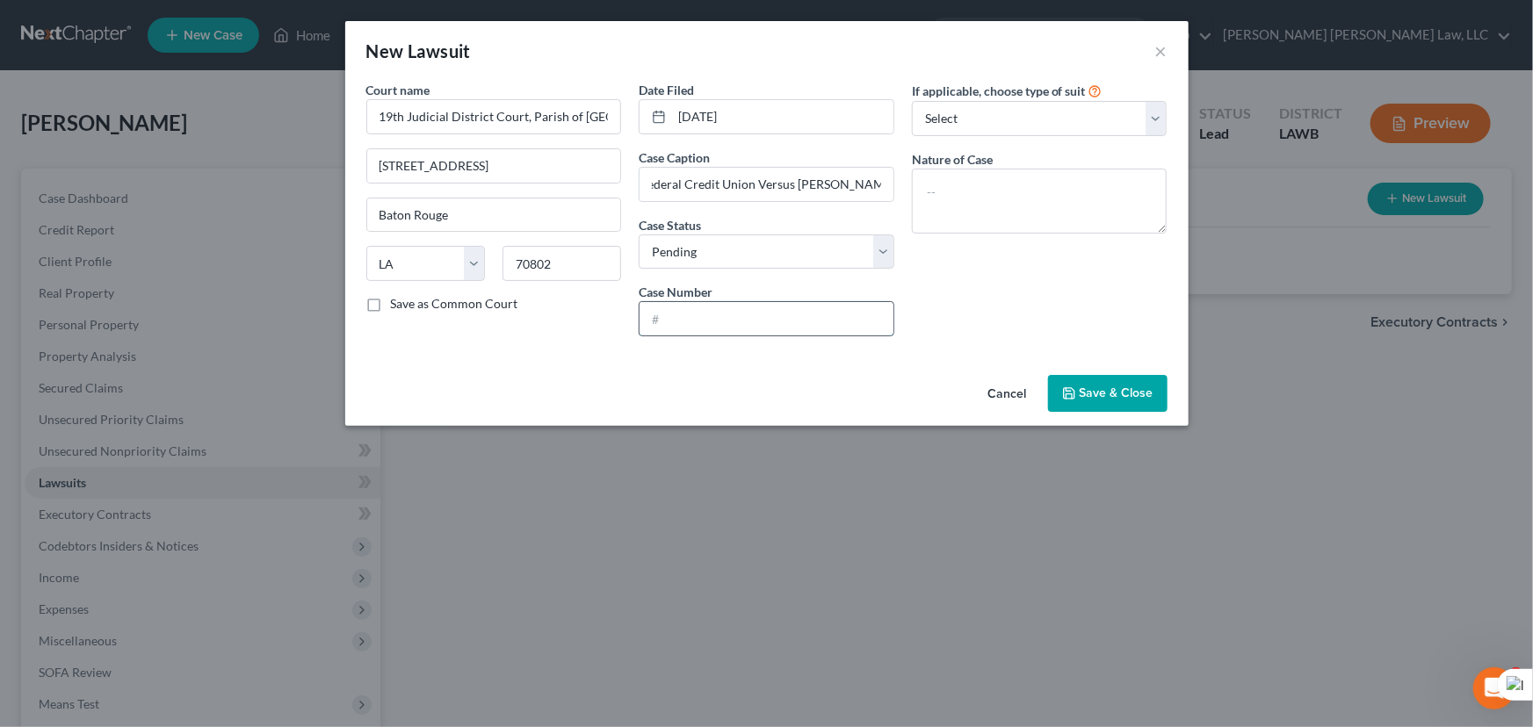
scroll to position [0, 0]
type input "C-767790"
click at [1079, 130] on select "Select Repossession Garnishment Foreclosure Attached, Seized, Or Levied Other" at bounding box center [1040, 118] width 256 height 35
select select "1"
click at [912, 101] on select "Select Repossession Garnishment Foreclosure Attached, Seized, Or Levied Other" at bounding box center [1040, 118] width 256 height 35
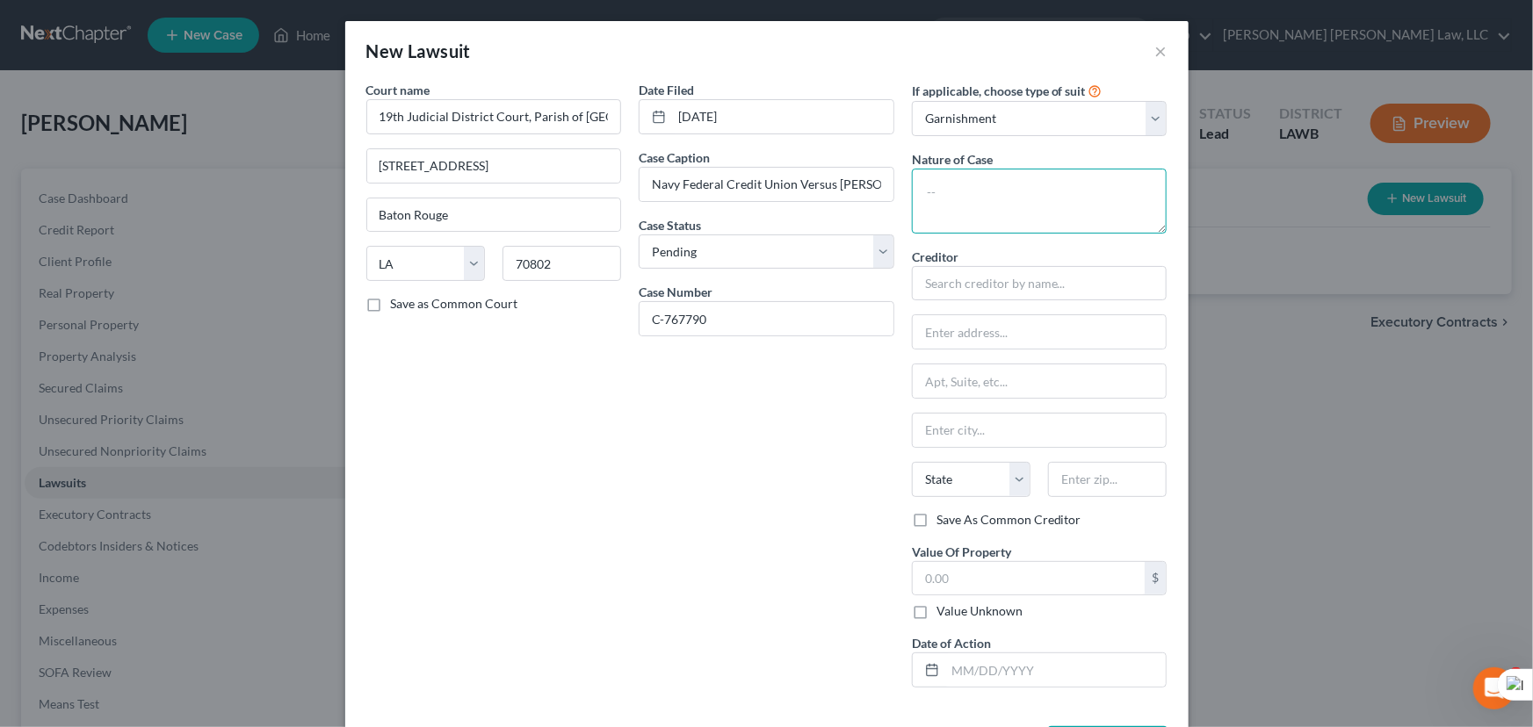
click at [1044, 193] on textarea at bounding box center [1040, 201] width 256 height 65
click at [1002, 290] on input "text" at bounding box center [1040, 283] width 256 height 35
type input "Navy Federal Cr Union"
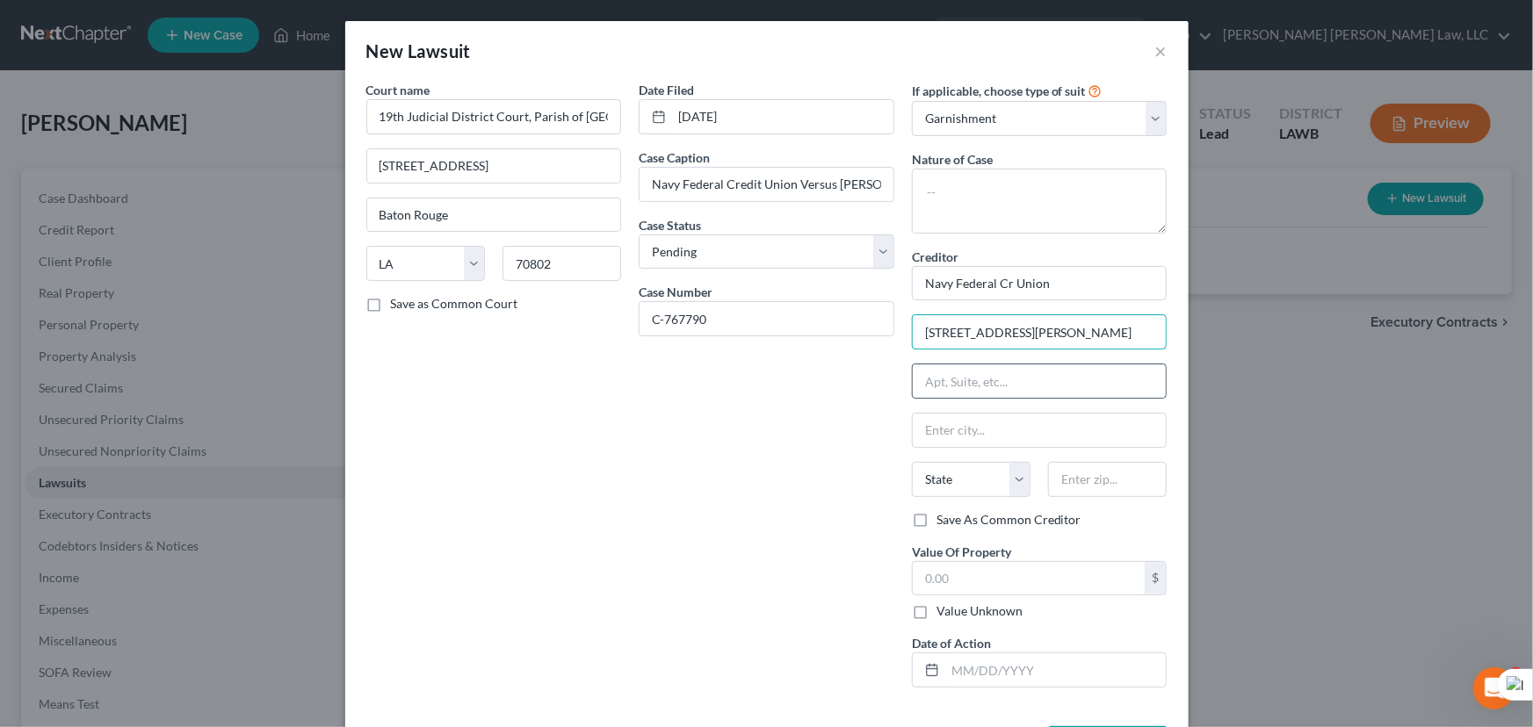
type input "[STREET_ADDRESS][PERSON_NAME]"
click at [1003, 424] on input "text" at bounding box center [1040, 430] width 254 height 33
type input "[GEOGRAPHIC_DATA]"
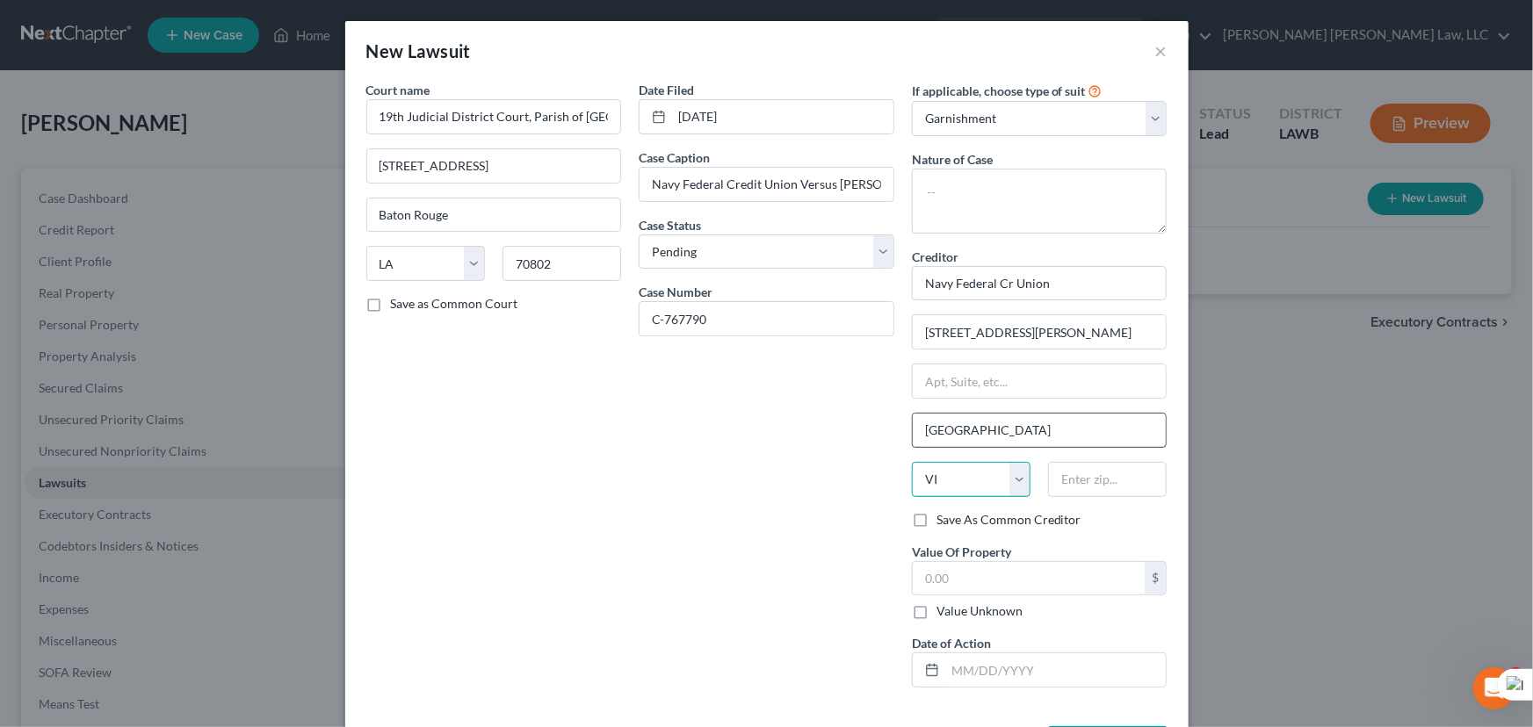
select select "48"
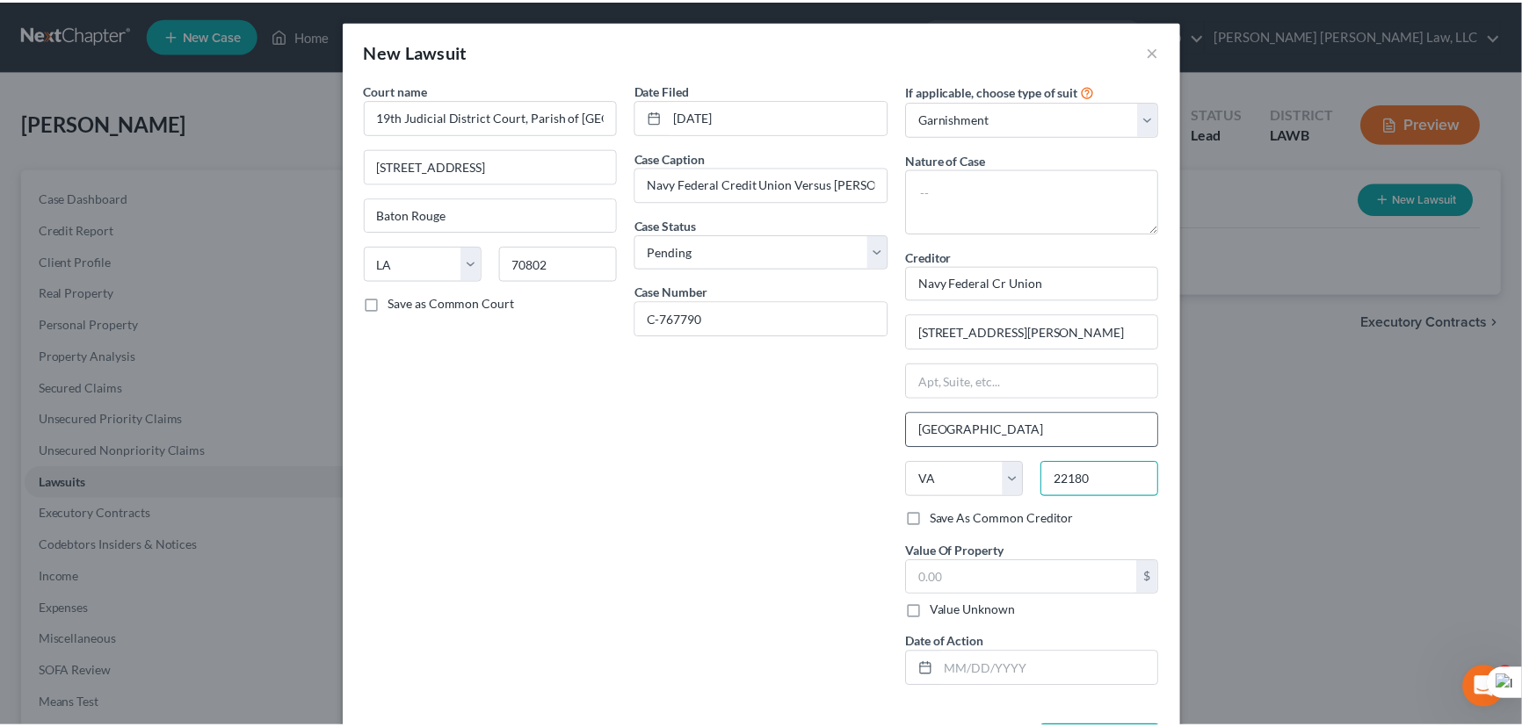
scroll to position [69, 0]
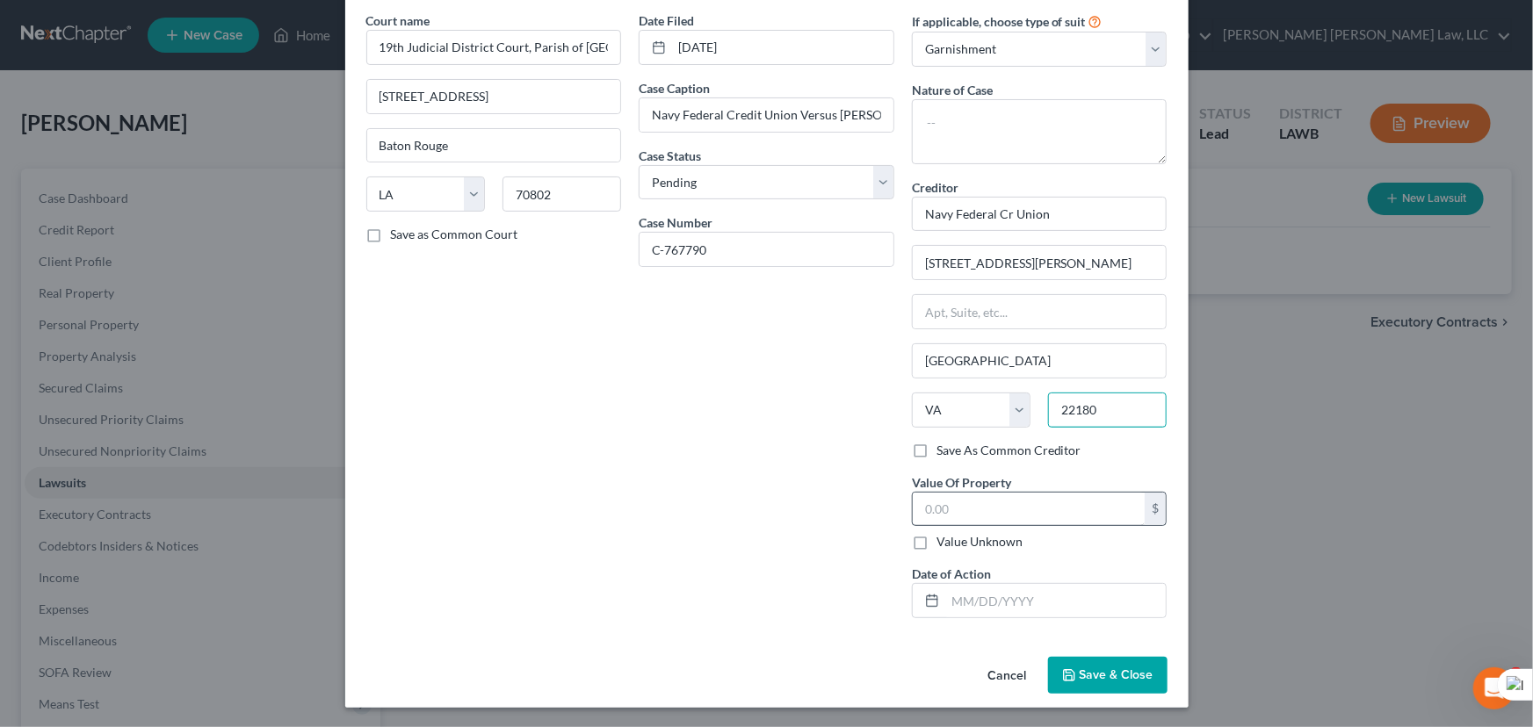
type input "22180"
click at [1018, 510] on input "text" at bounding box center [1029, 509] width 233 height 33
type input "8,968"
drag, startPoint x: 1014, startPoint y: 593, endPoint x: 1022, endPoint y: 607, distance: 16.1
click at [1014, 593] on input "text" at bounding box center [1055, 600] width 221 height 33
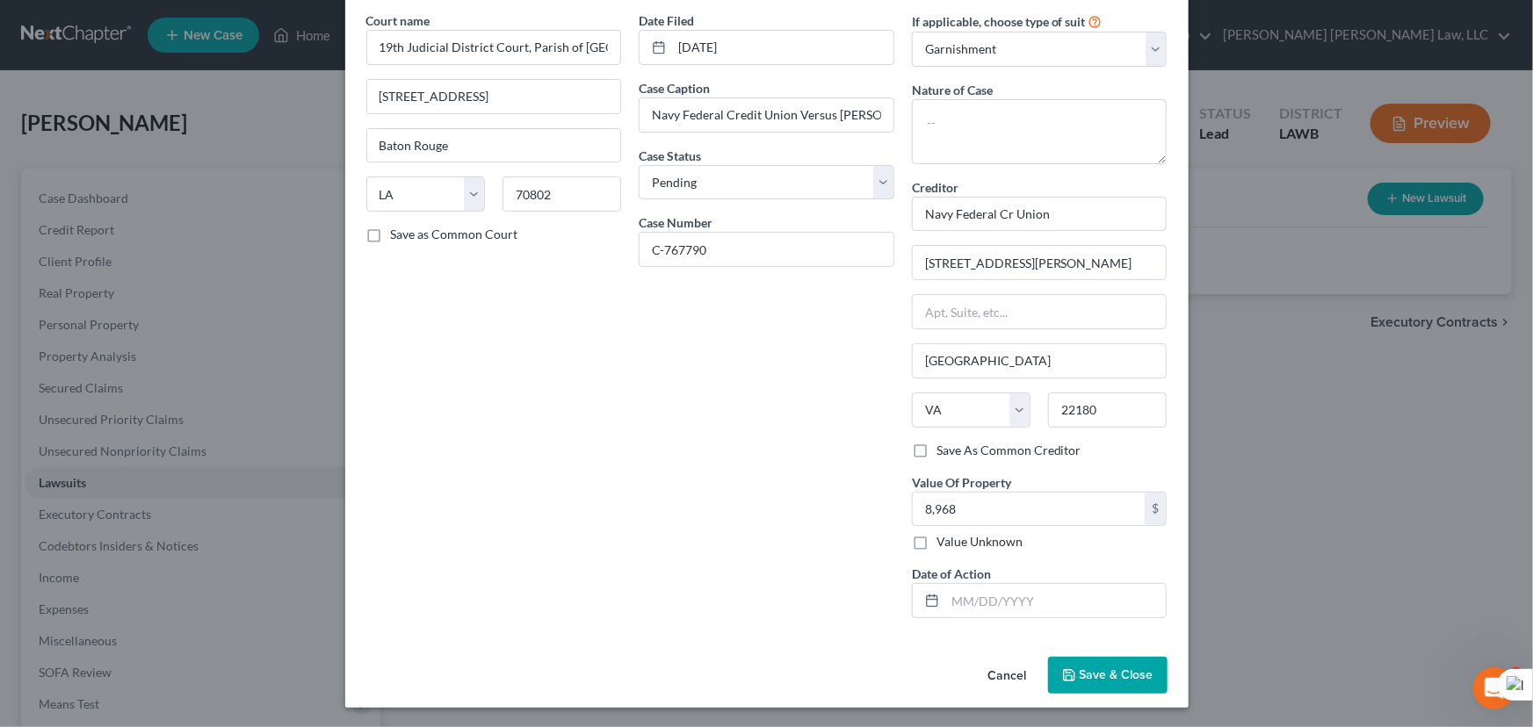
click at [1080, 668] on span "Save & Close" at bounding box center [1117, 675] width 74 height 15
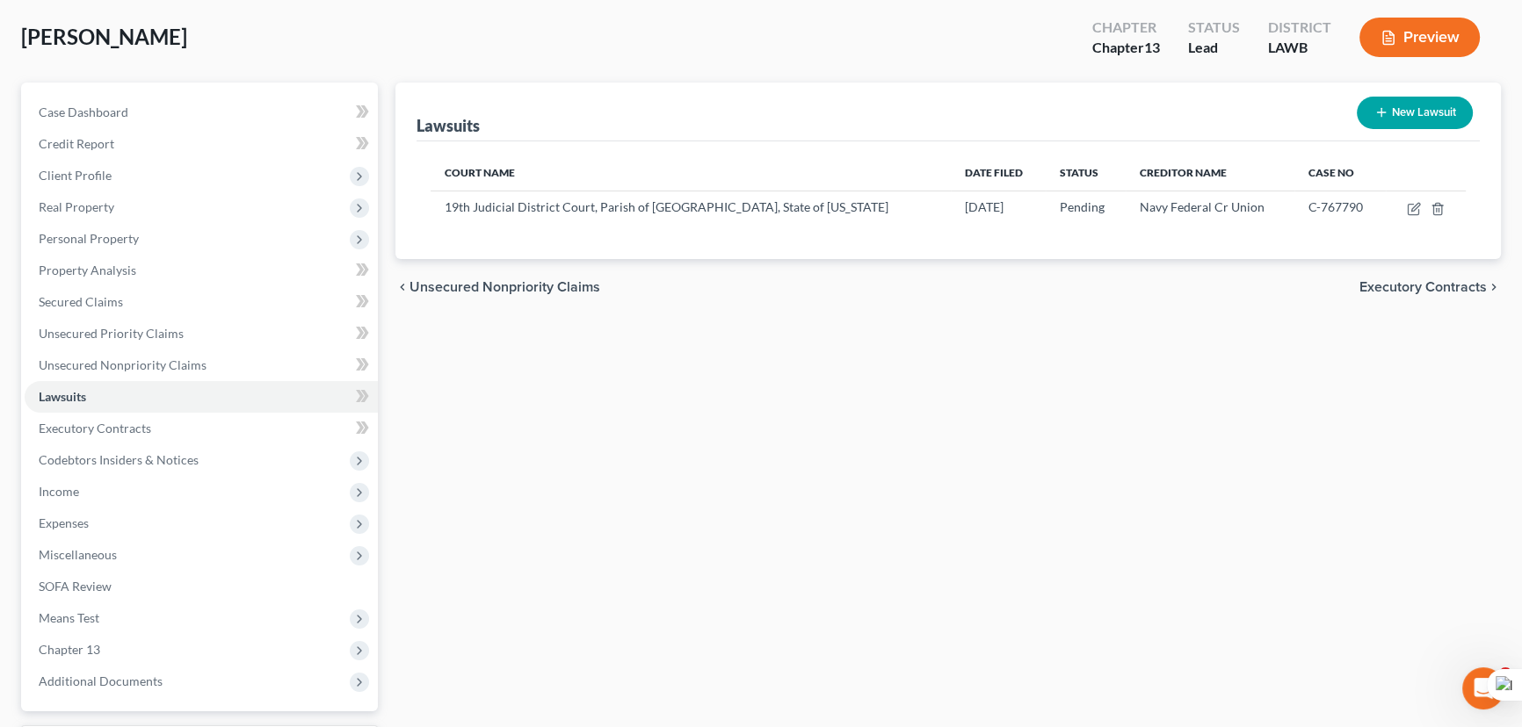
scroll to position [235, 0]
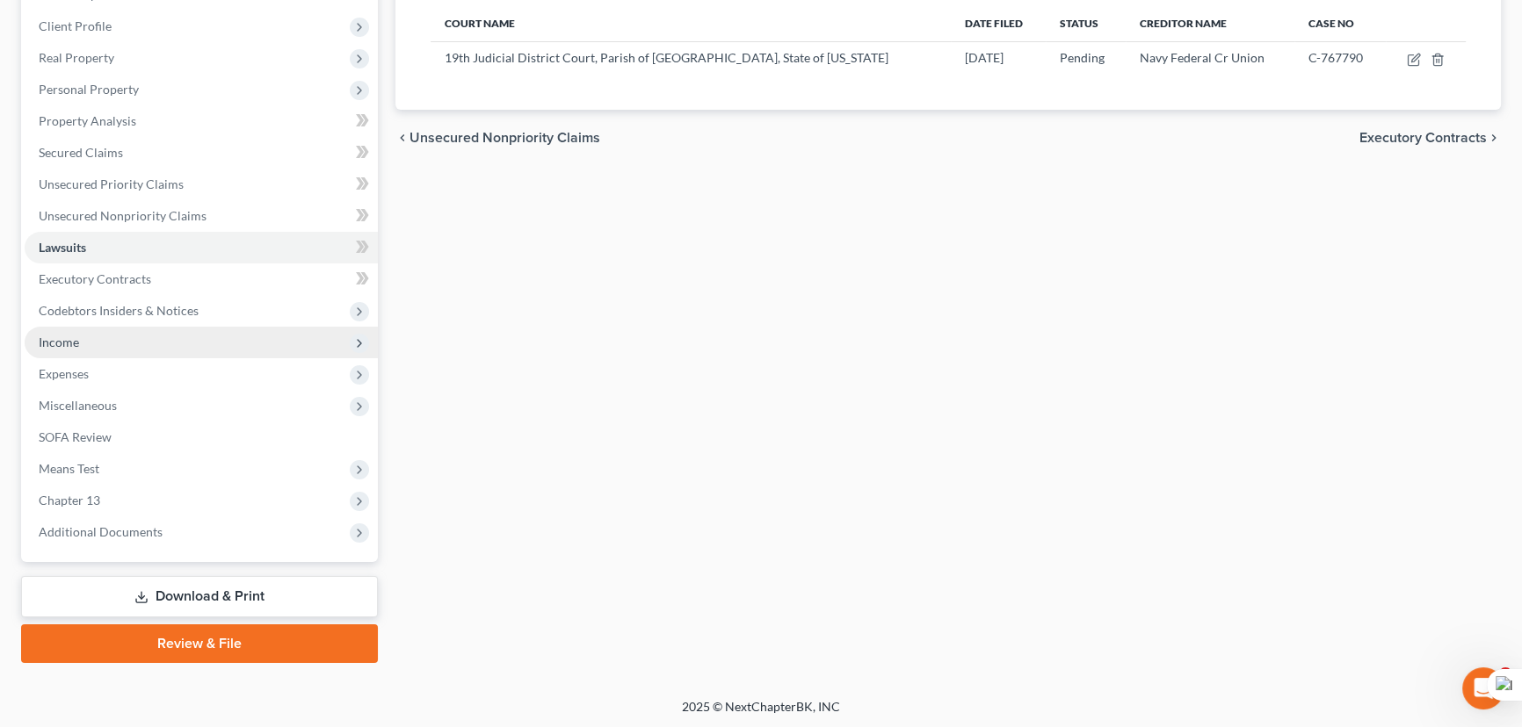
click at [36, 337] on span "Income" at bounding box center [201, 343] width 353 height 32
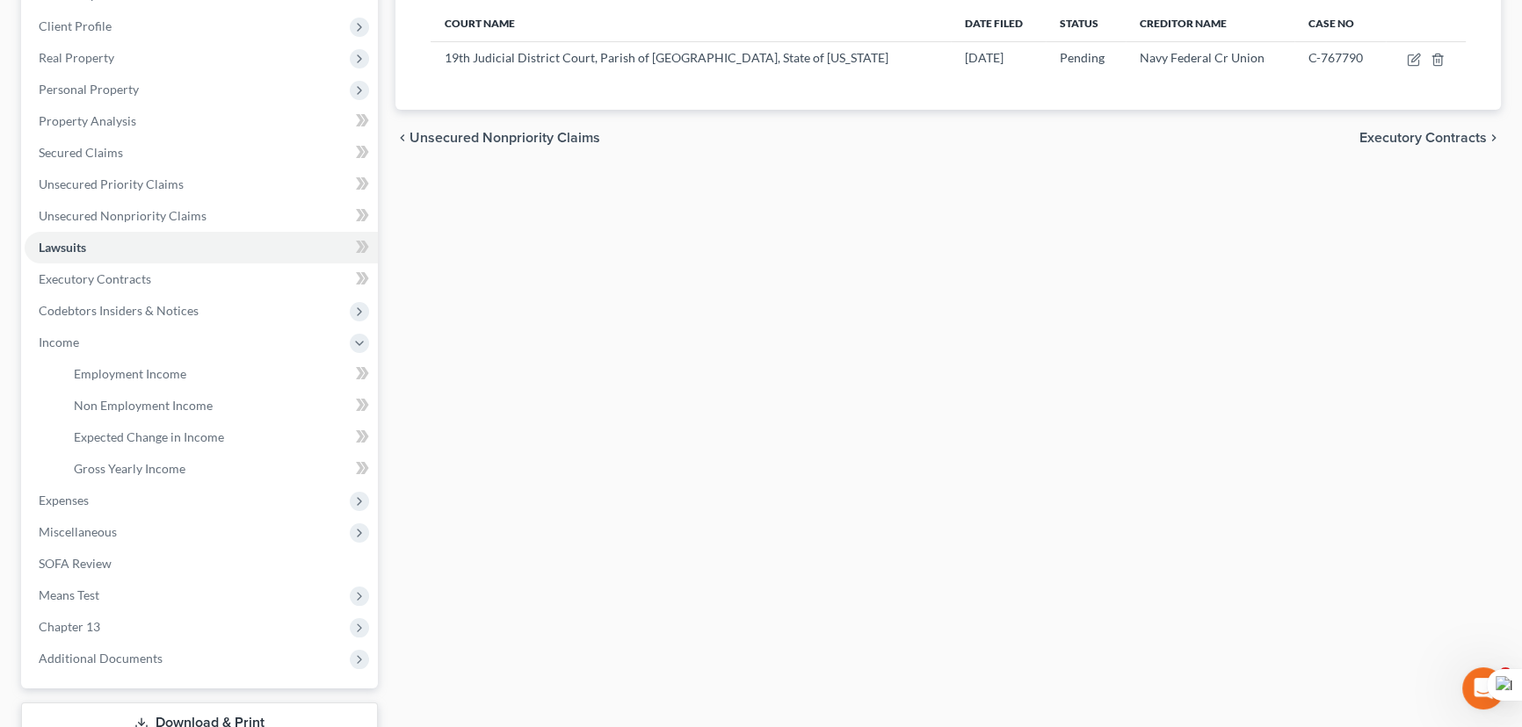
click at [57, 370] on ul "Employment Income Non Employment Income Expected Change in Income Gross Yearly …" at bounding box center [201, 421] width 353 height 127
click at [62, 369] on link "Employment Income" at bounding box center [219, 374] width 318 height 32
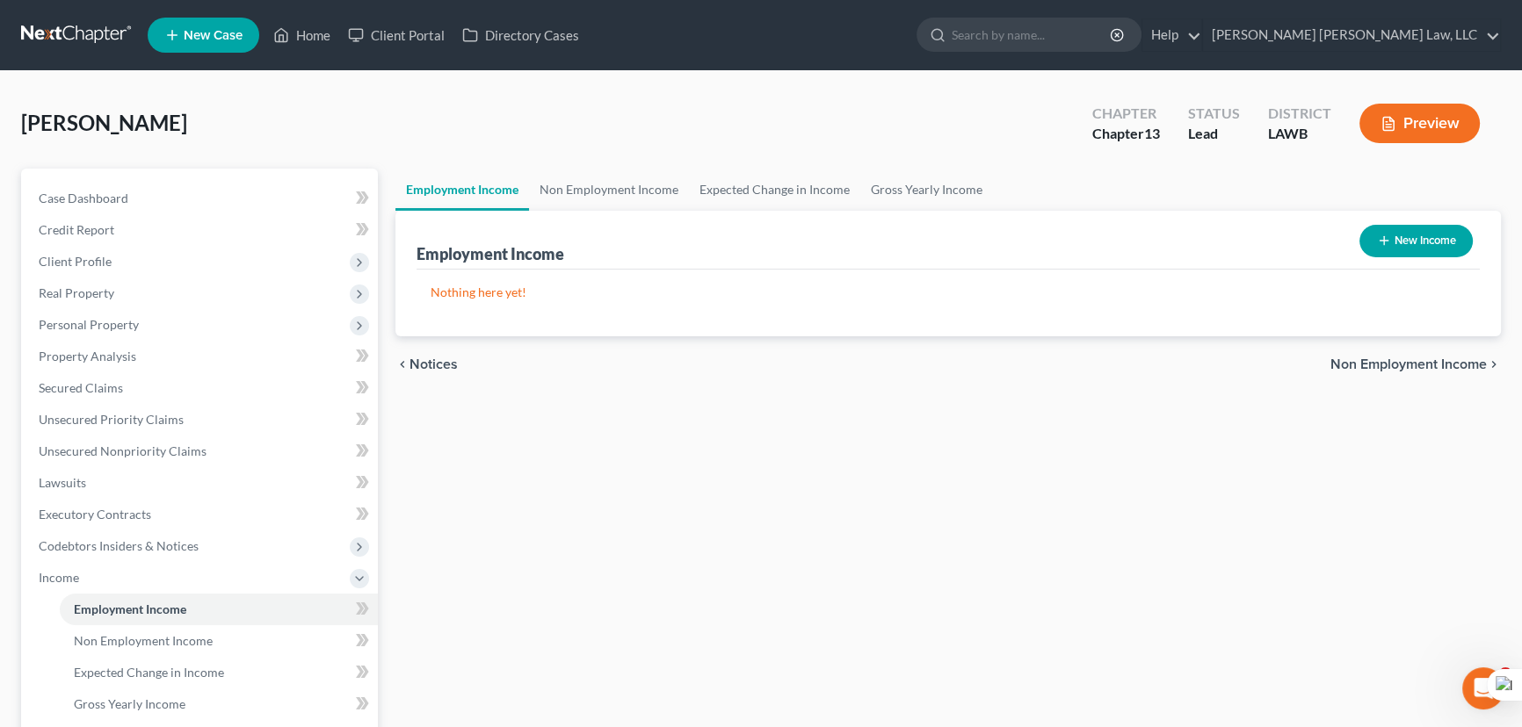
drag, startPoint x: 1422, startPoint y: 218, endPoint x: 1421, endPoint y: 227, distance: 8.8
click at [1422, 218] on div "New Income" at bounding box center [1415, 241] width 127 height 47
click at [1418, 230] on button "New Income" at bounding box center [1415, 241] width 113 height 33
select select "0"
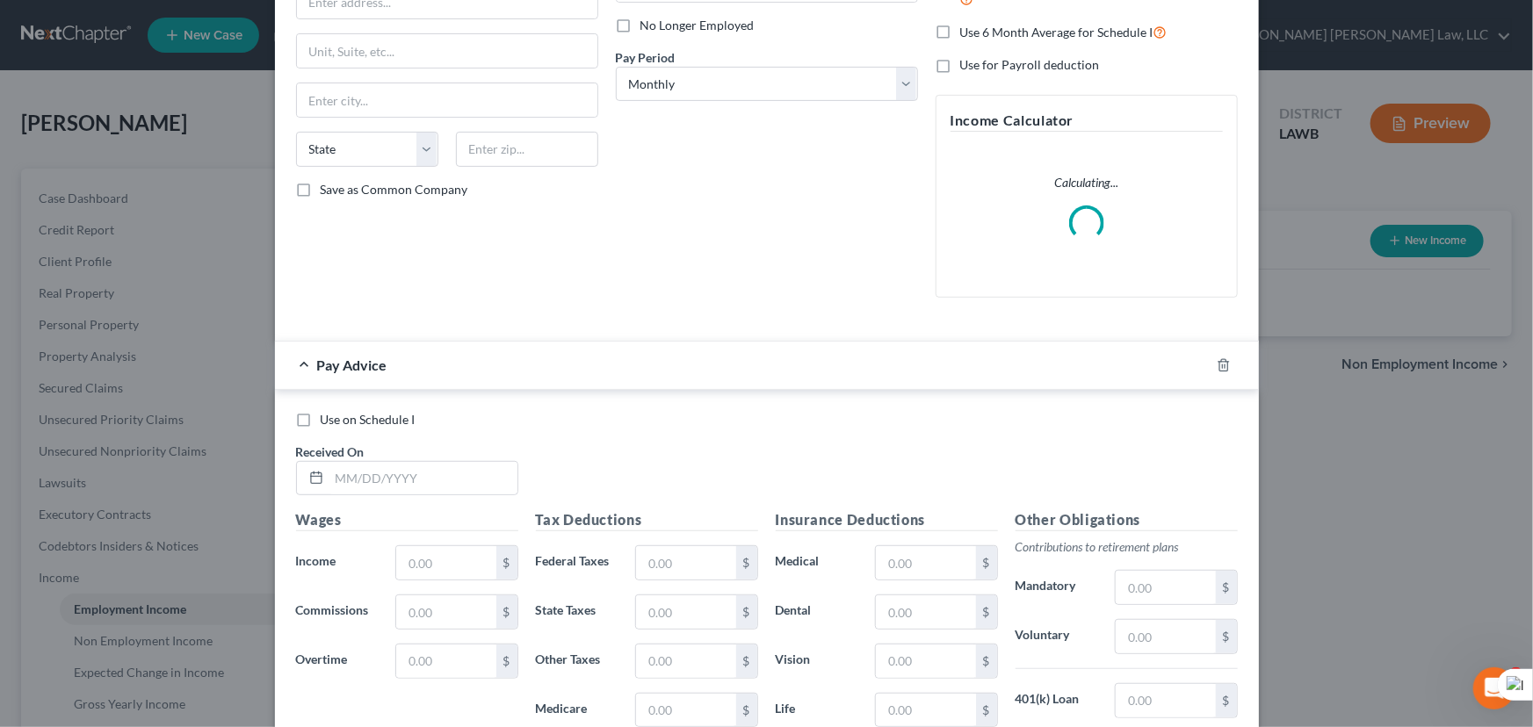
scroll to position [79, 0]
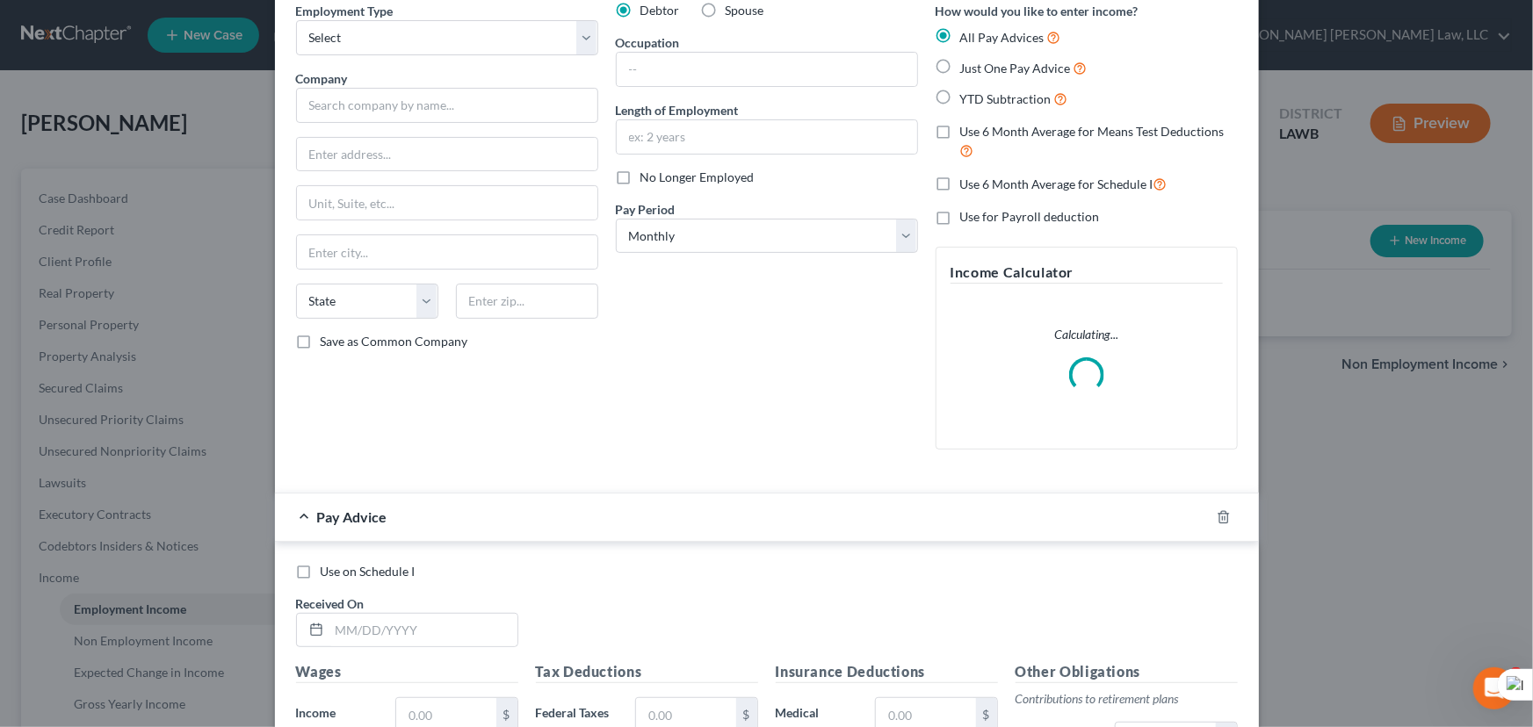
click at [960, 63] on label "Just One Pay Advice" at bounding box center [1023, 68] width 127 height 20
click at [967, 63] on input "Just One Pay Advice" at bounding box center [972, 63] width 11 height 11
radio input "true"
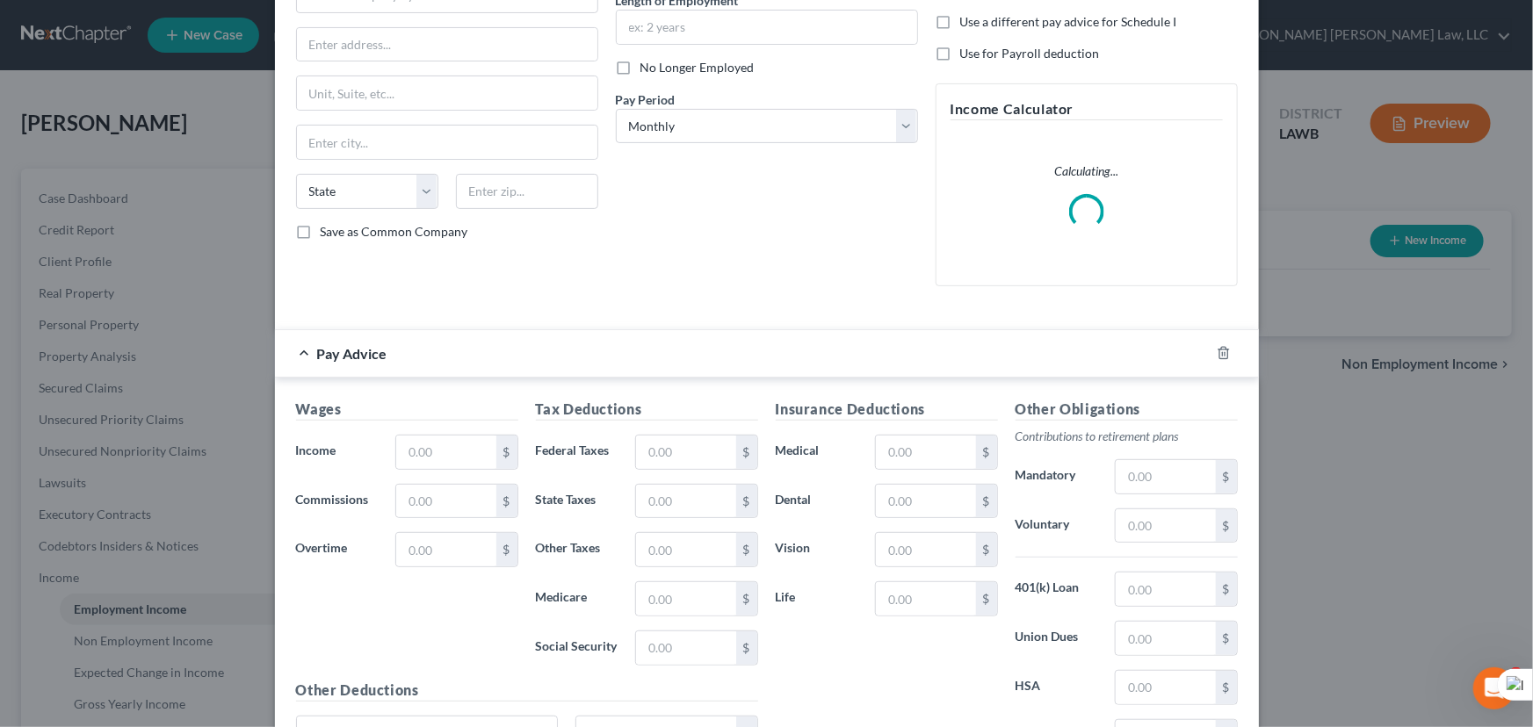
scroll to position [362, 0]
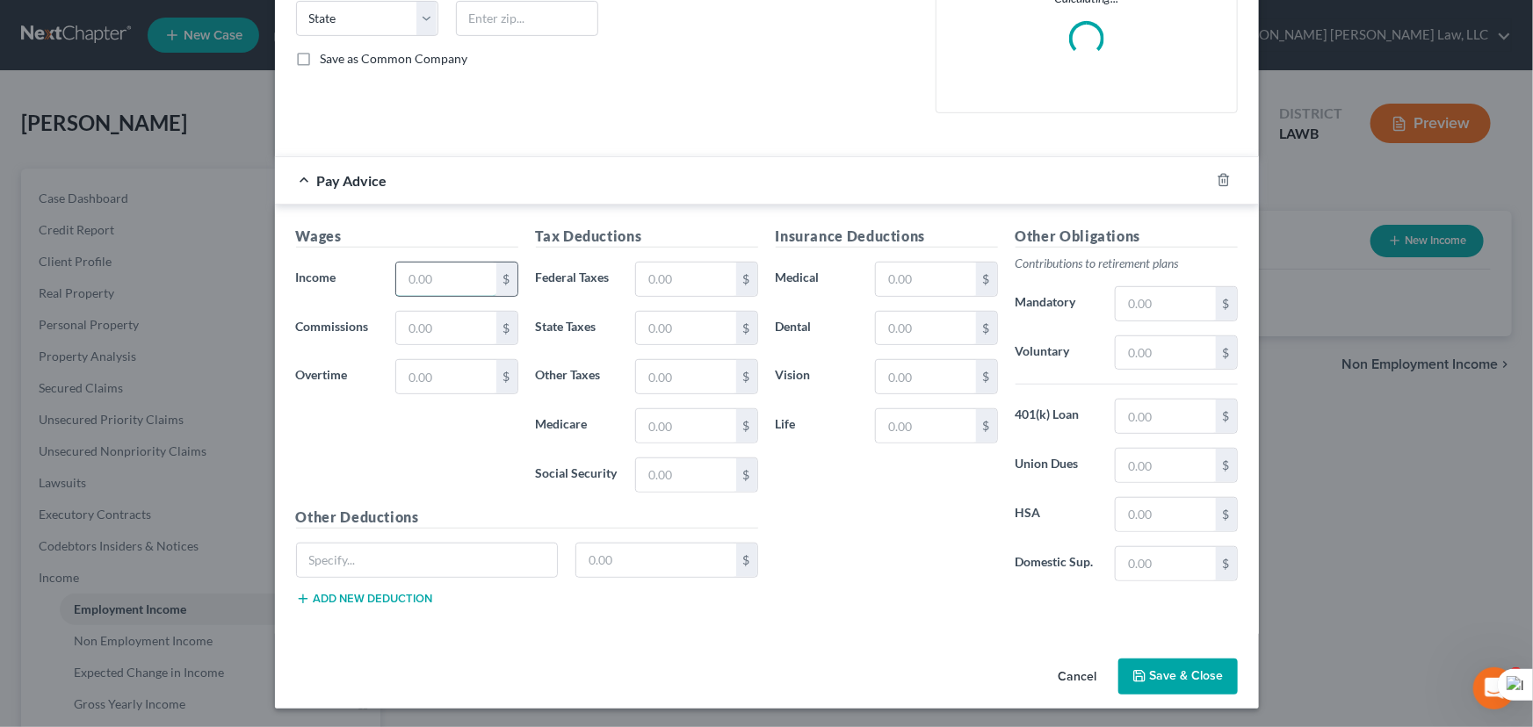
click at [445, 281] on input "text" at bounding box center [445, 279] width 99 height 33
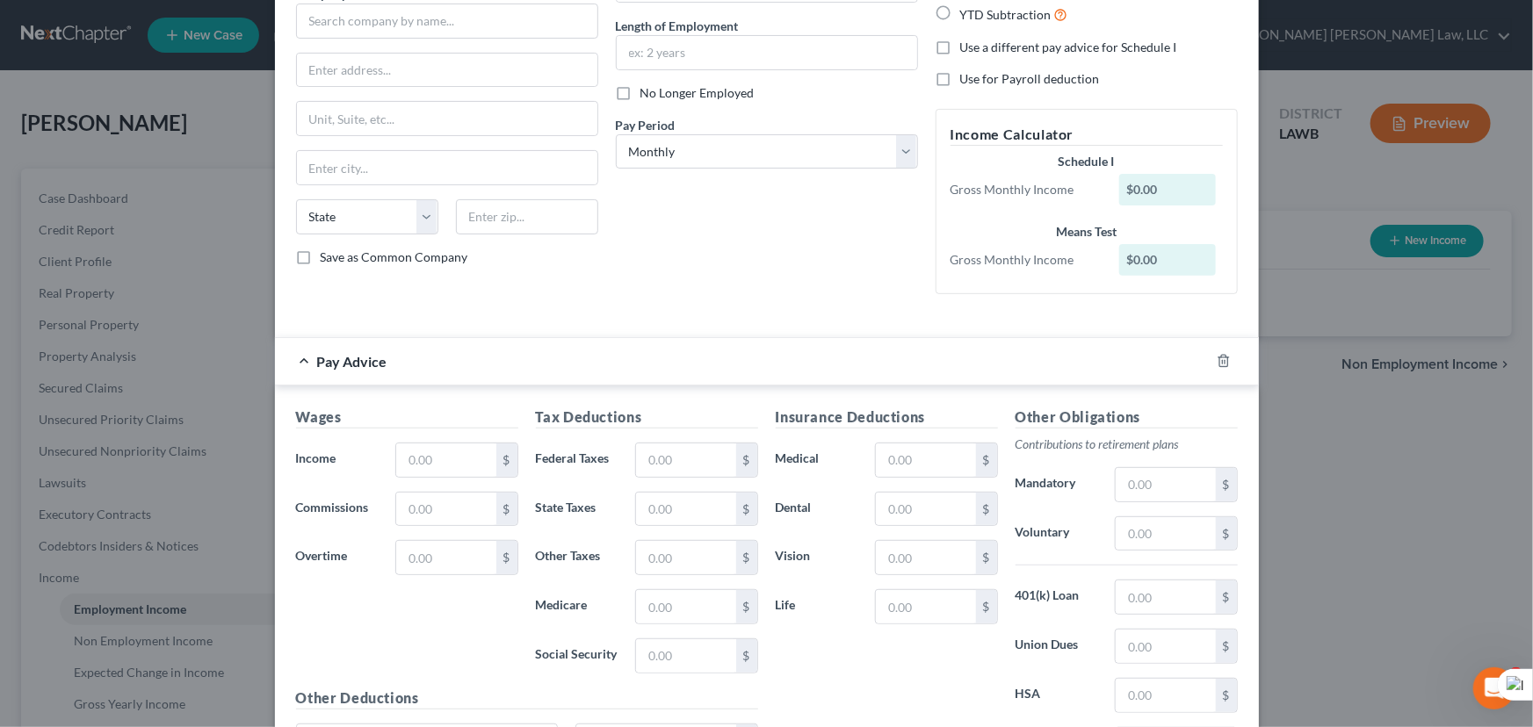
scroll to position [0, 0]
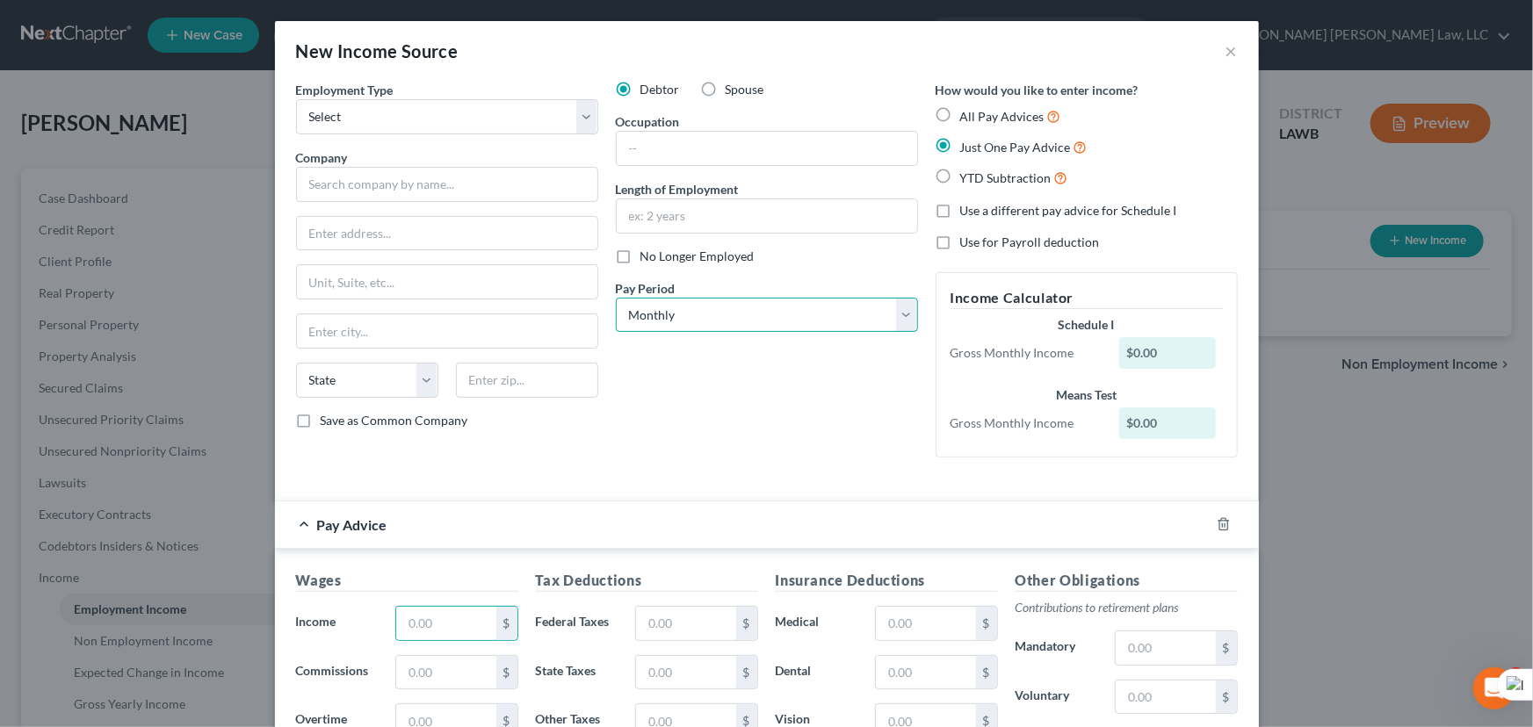
click at [723, 325] on select "Select Monthly Twice Monthly Every Other Week Weekly" at bounding box center [767, 315] width 302 height 35
select select "2"
click at [616, 298] on select "Select Monthly Twice Monthly Every Other Week Weekly" at bounding box center [767, 315] width 302 height 35
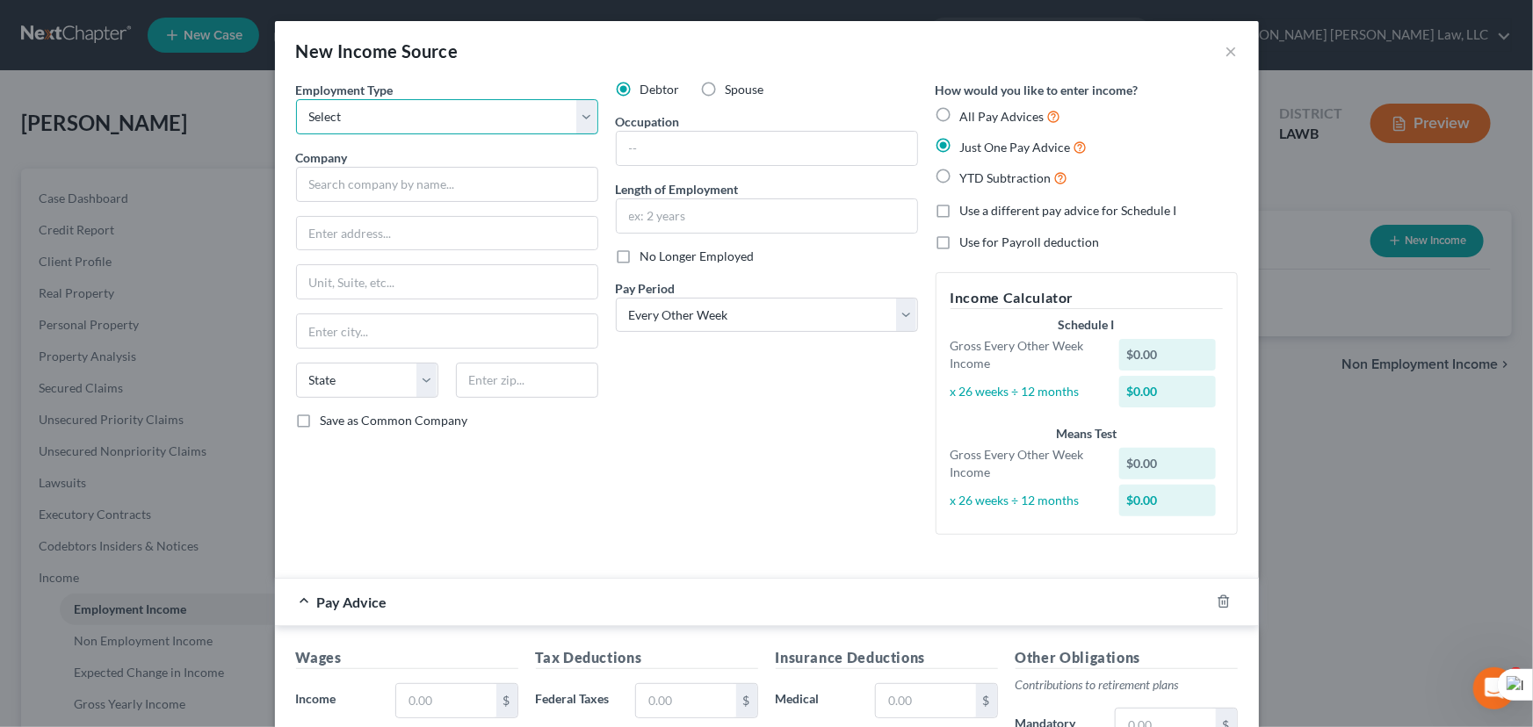
click at [358, 123] on select "Select Full or Part Time Employment Self Employment" at bounding box center [447, 116] width 302 height 35
click at [296, 99] on select "Select Full or Part Time Employment Self Employment" at bounding box center [447, 116] width 302 height 35
click at [347, 127] on select "Select Full or Part Time Employment Self Employment" at bounding box center [447, 116] width 302 height 35
select select "0"
click at [296, 99] on select "Select Full or Part Time Employment Self Employment" at bounding box center [447, 116] width 302 height 35
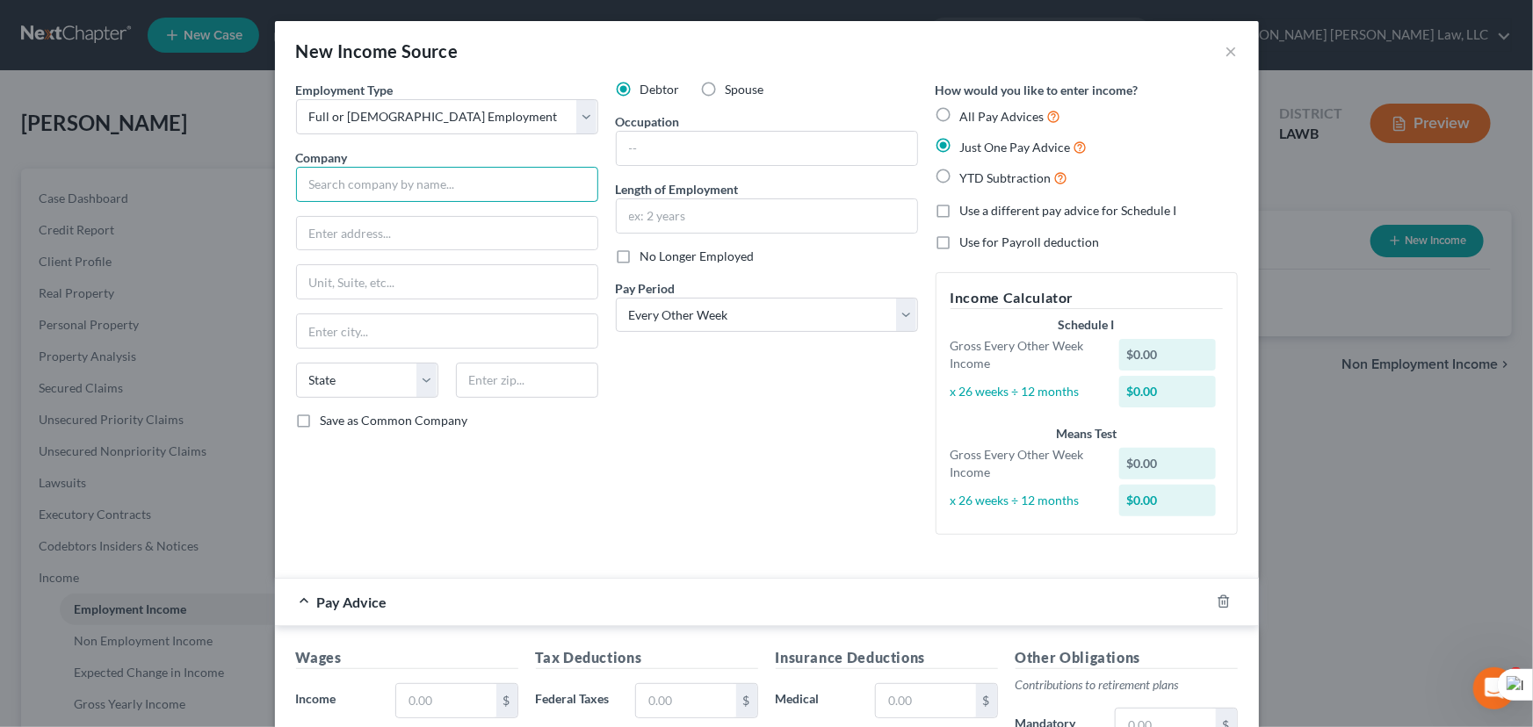
click at [419, 192] on input "text" at bounding box center [447, 184] width 302 height 35
type input "The Elevance Health Companies, Inc"
type input "220 Virginia Ave"
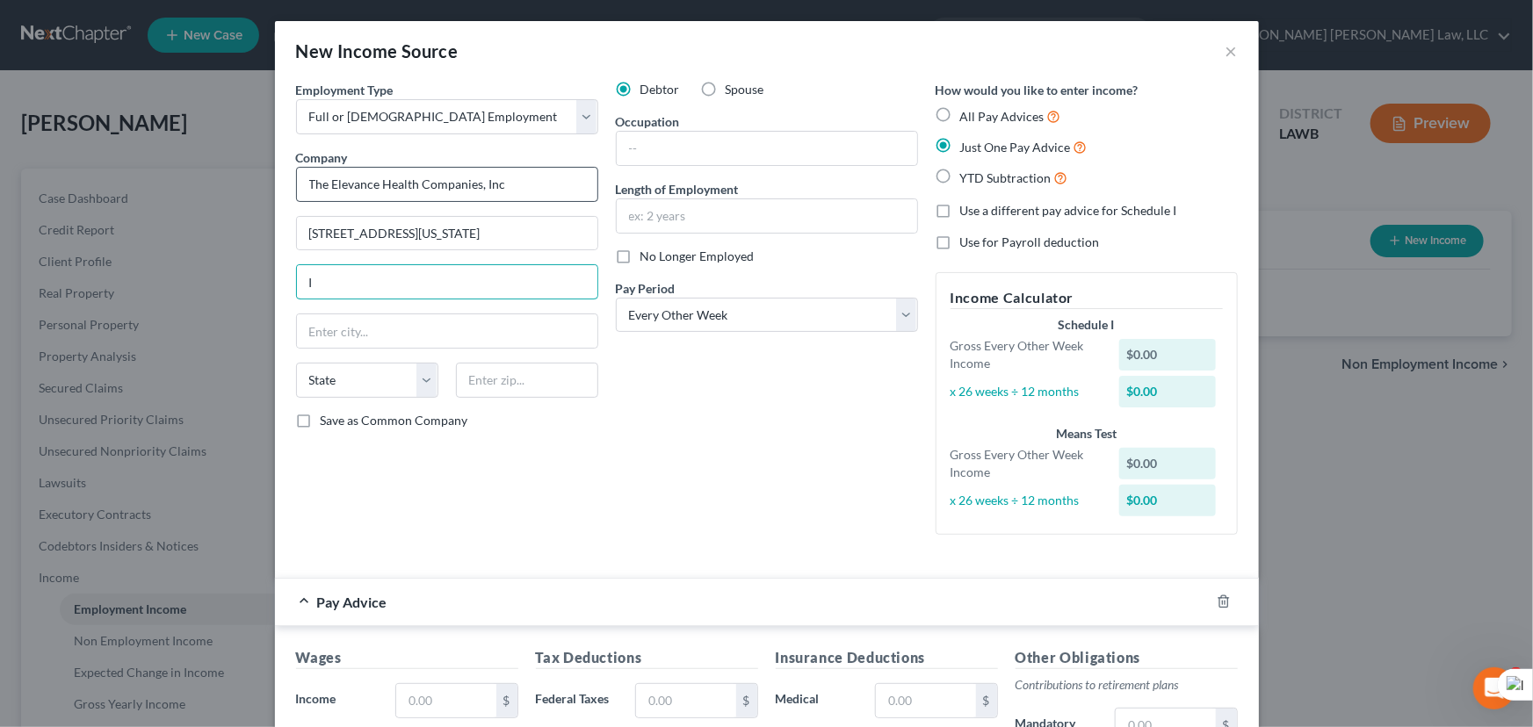
type input "I"
type input "Indianapolis"
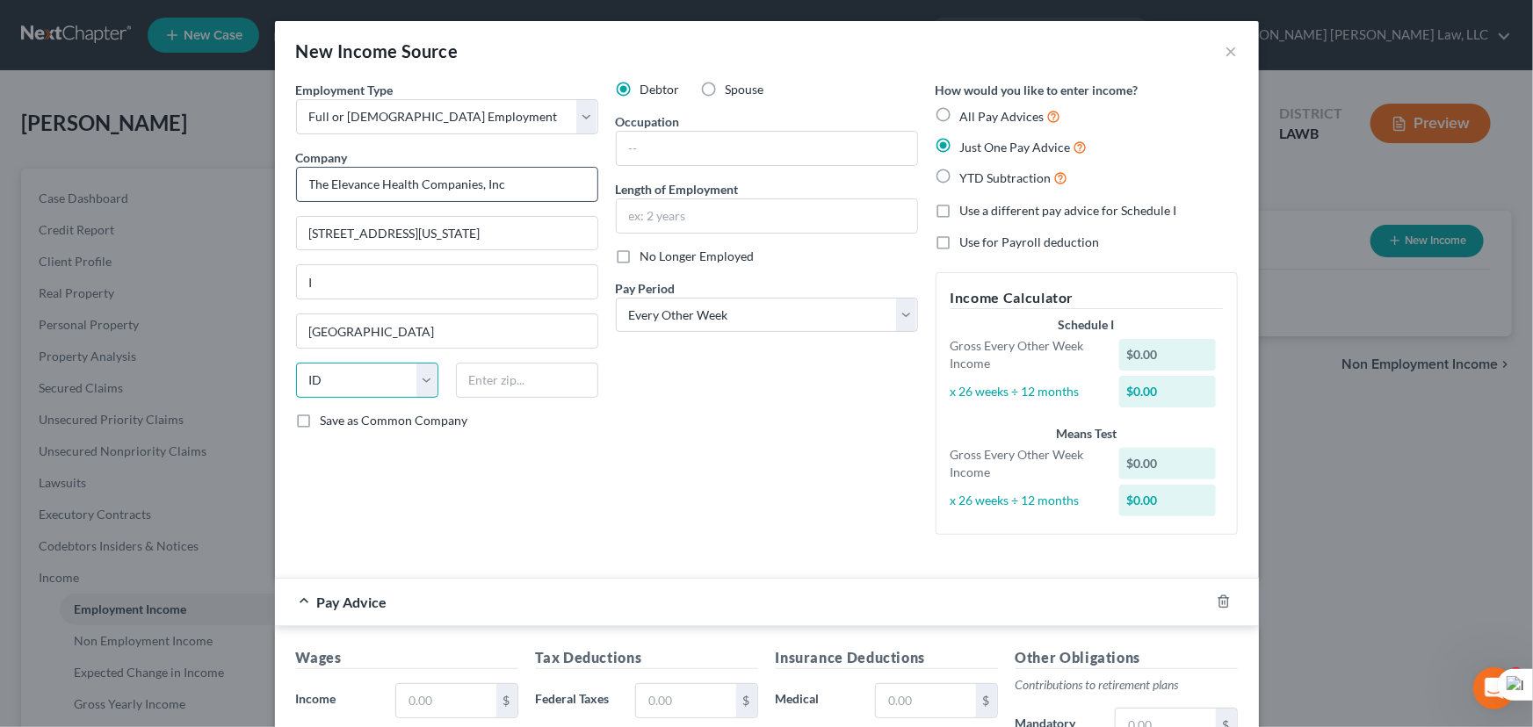
select select "15"
type input "46204"
click at [378, 269] on input "I" at bounding box center [447, 281] width 300 height 33
click at [720, 148] on input "text" at bounding box center [767, 148] width 300 height 33
type input "Outreach Test Specialist 2"
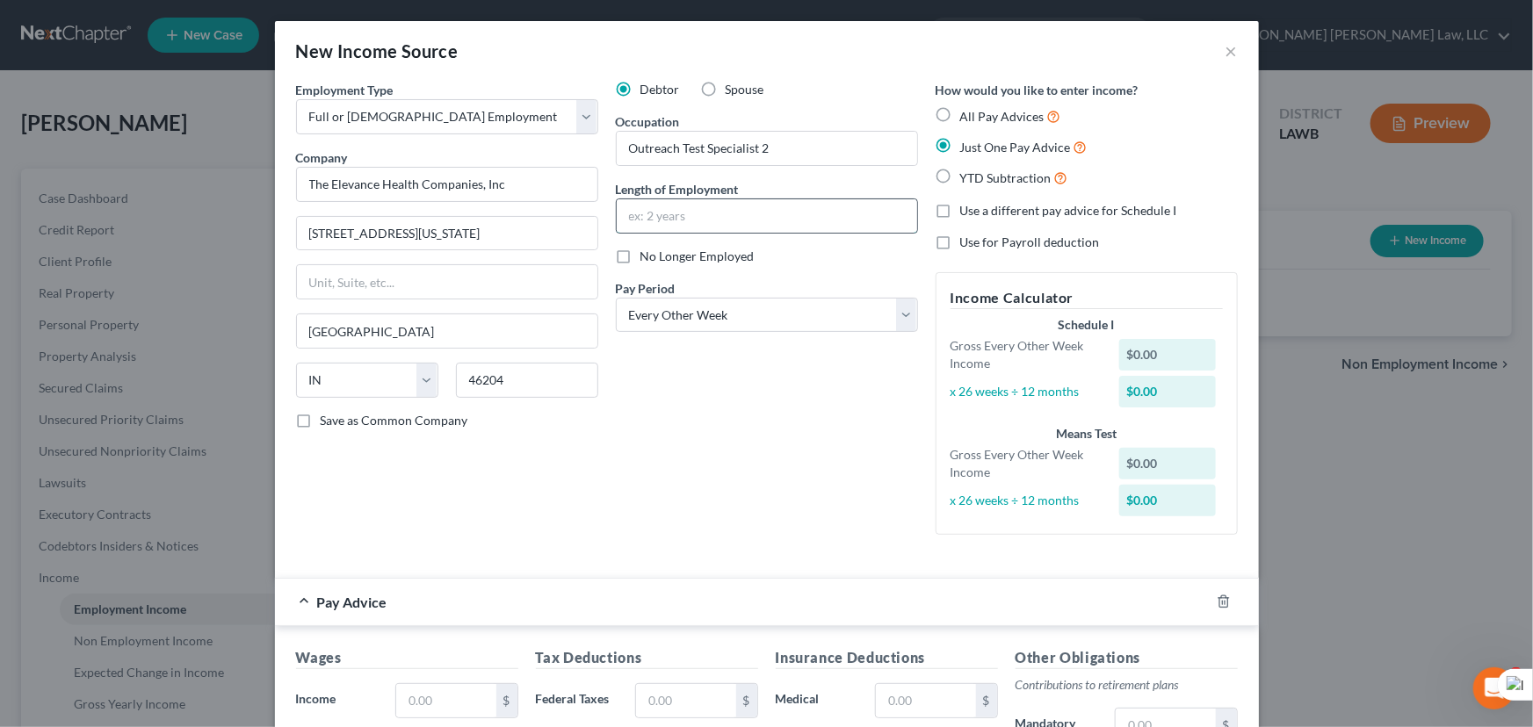
click at [720, 214] on input "text" at bounding box center [767, 215] width 300 height 33
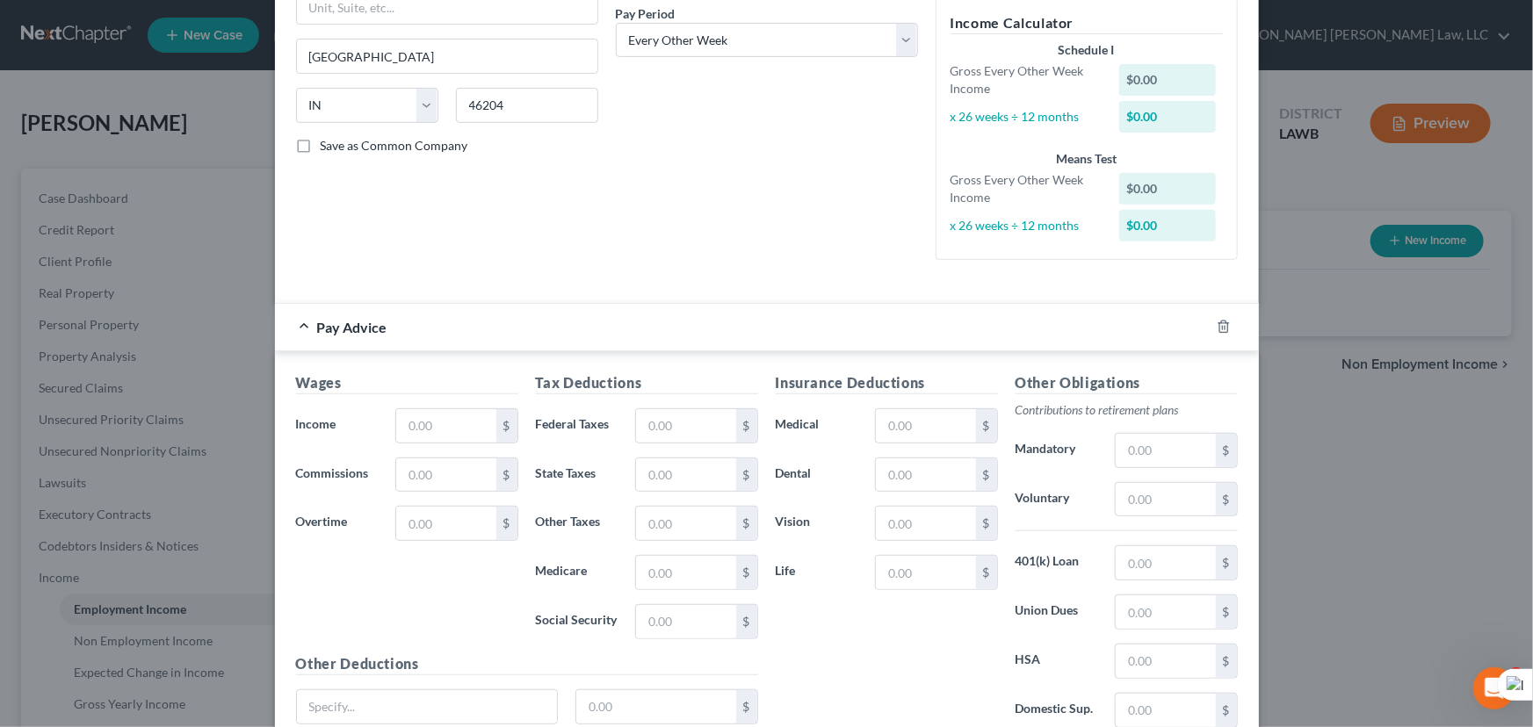
scroll to position [422, 0]
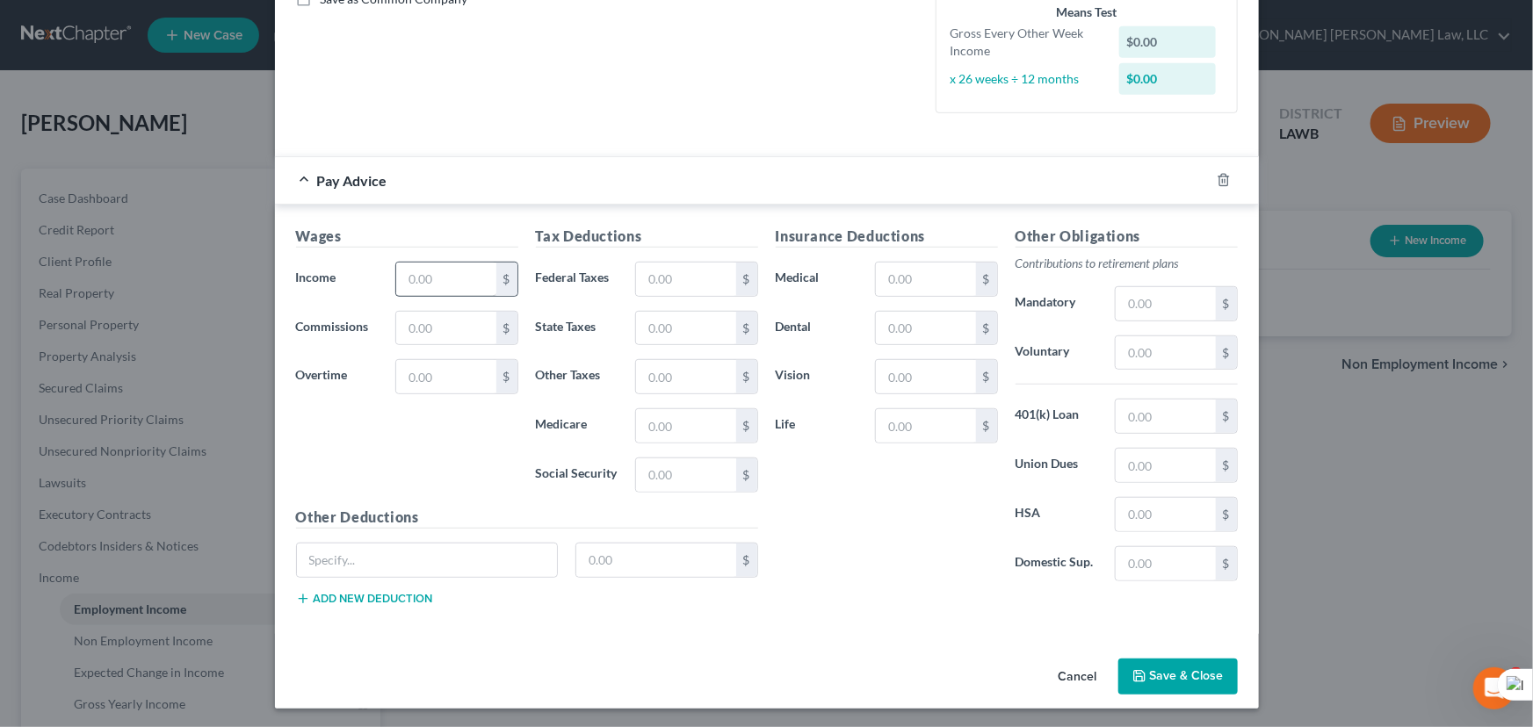
type input "10 years"
click at [460, 271] on input "text" at bounding box center [445, 279] width 99 height 33
click at [431, 266] on input "text" at bounding box center [445, 279] width 99 height 33
type input "1,854.90"
click at [694, 268] on input "text" at bounding box center [685, 279] width 99 height 33
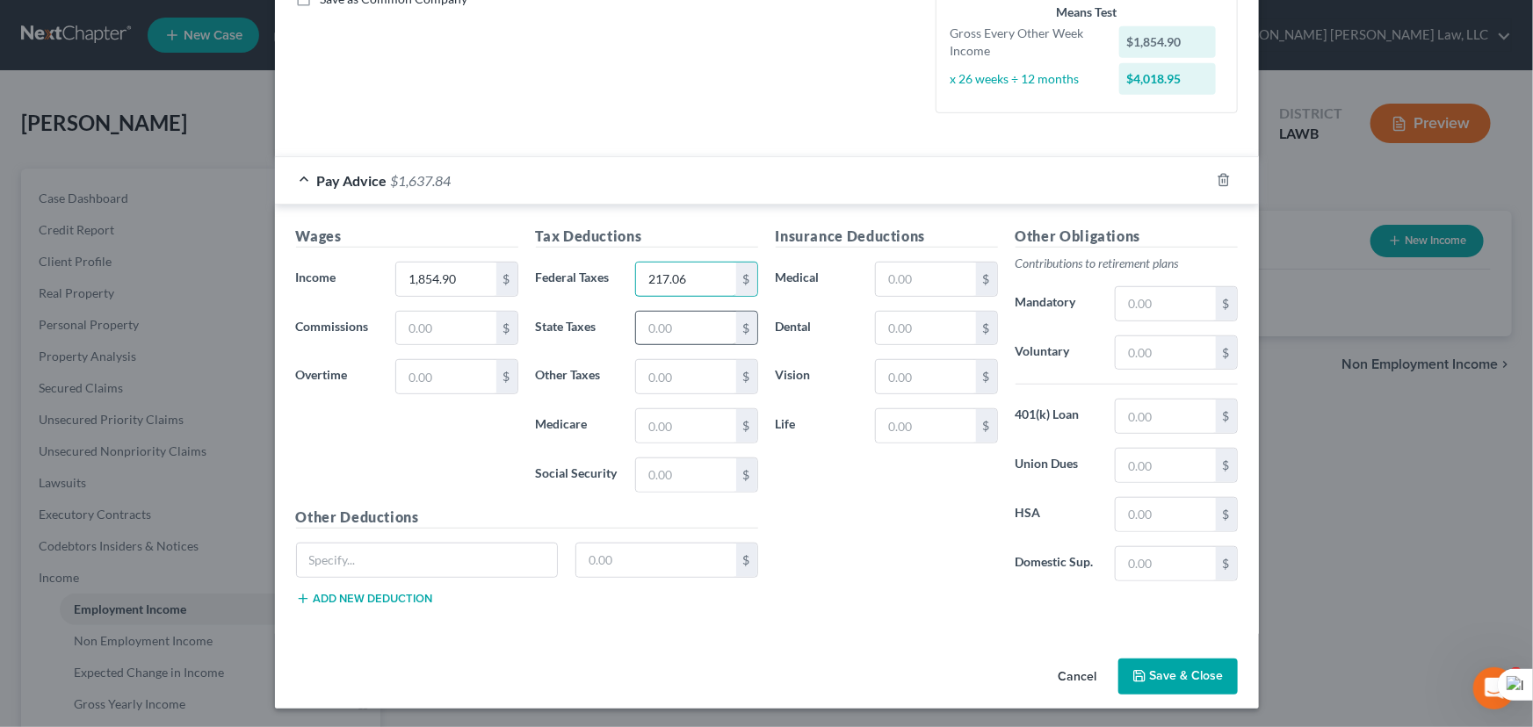
type input "217.06"
drag, startPoint x: 705, startPoint y: 317, endPoint x: 684, endPoint y: 339, distance: 29.8
click at [705, 317] on input "text" at bounding box center [685, 328] width 99 height 33
click at [658, 385] on input "text" at bounding box center [685, 376] width 99 height 33
click at [930, 283] on input "text" at bounding box center [925, 279] width 99 height 33
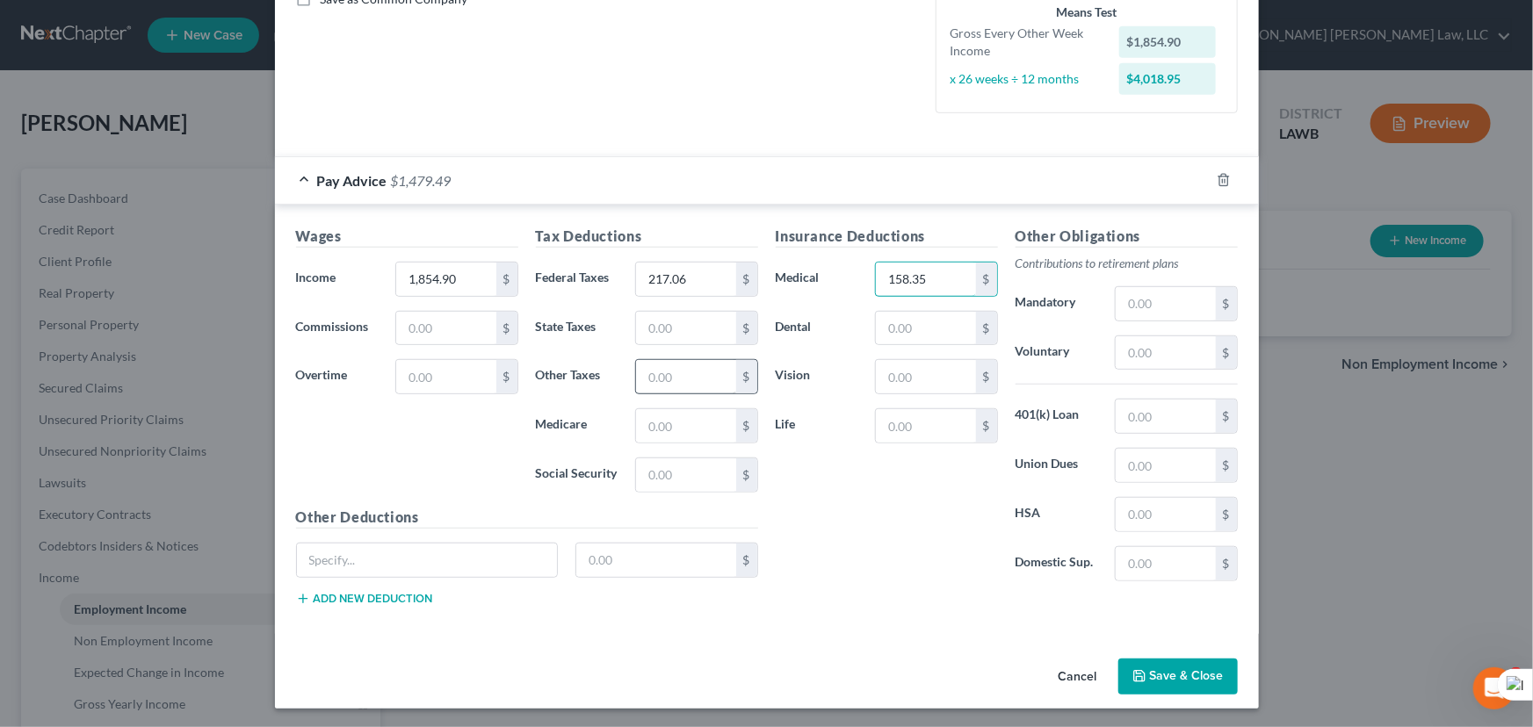
type input "158.35"
click at [649, 373] on input "text" at bounding box center [685, 376] width 99 height 33
type input "48.04"
click at [1149, 662] on button "Save & Close" at bounding box center [1177, 677] width 119 height 37
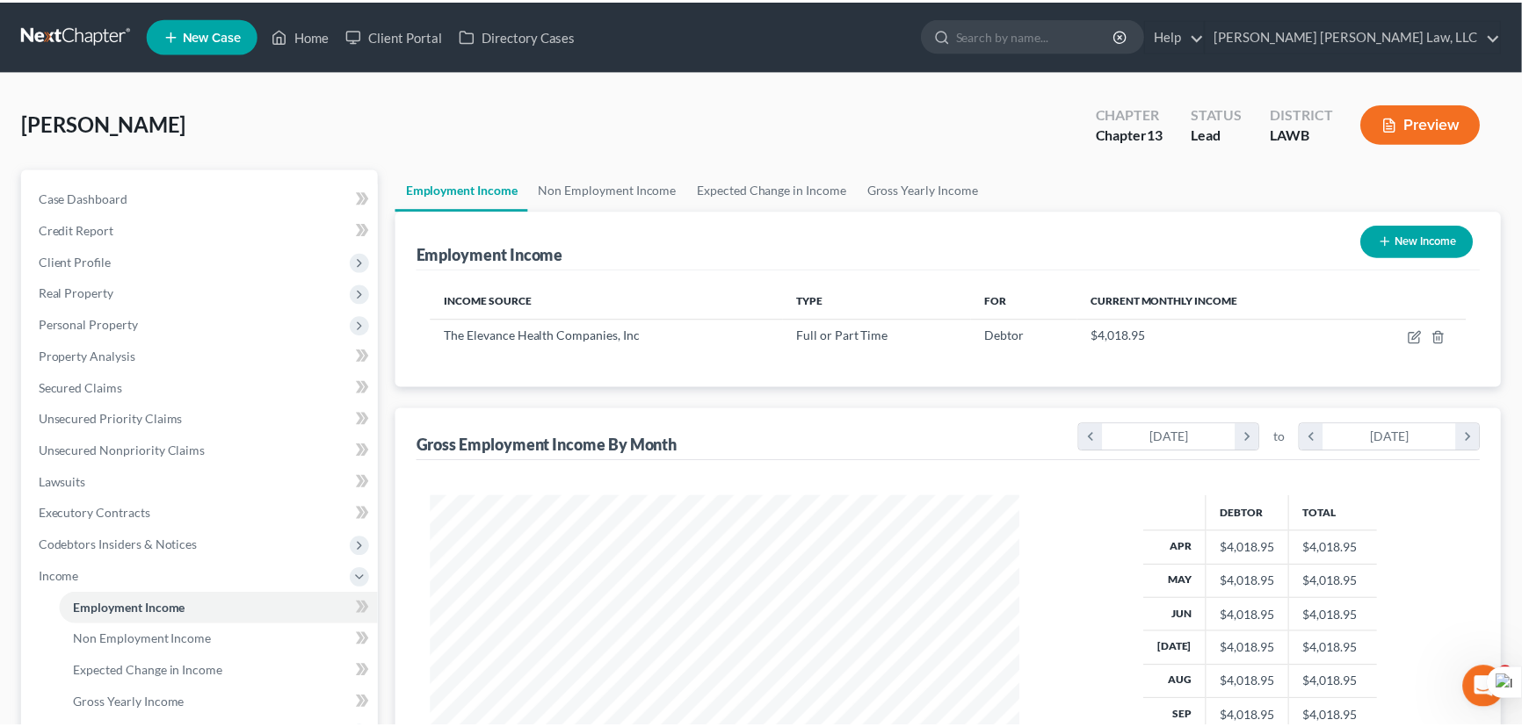
scroll to position [315, 624]
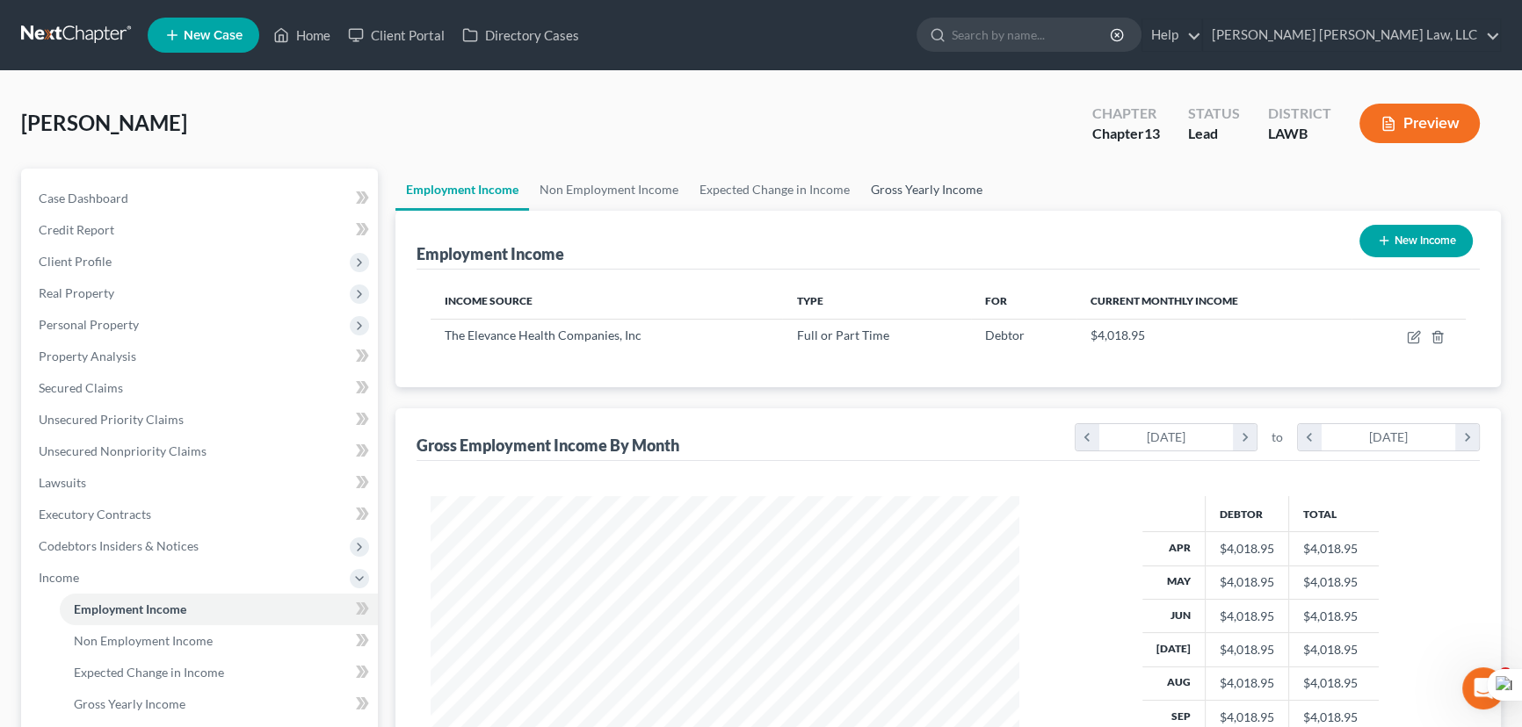
click at [901, 185] on link "Gross Yearly Income" at bounding box center [926, 190] width 133 height 42
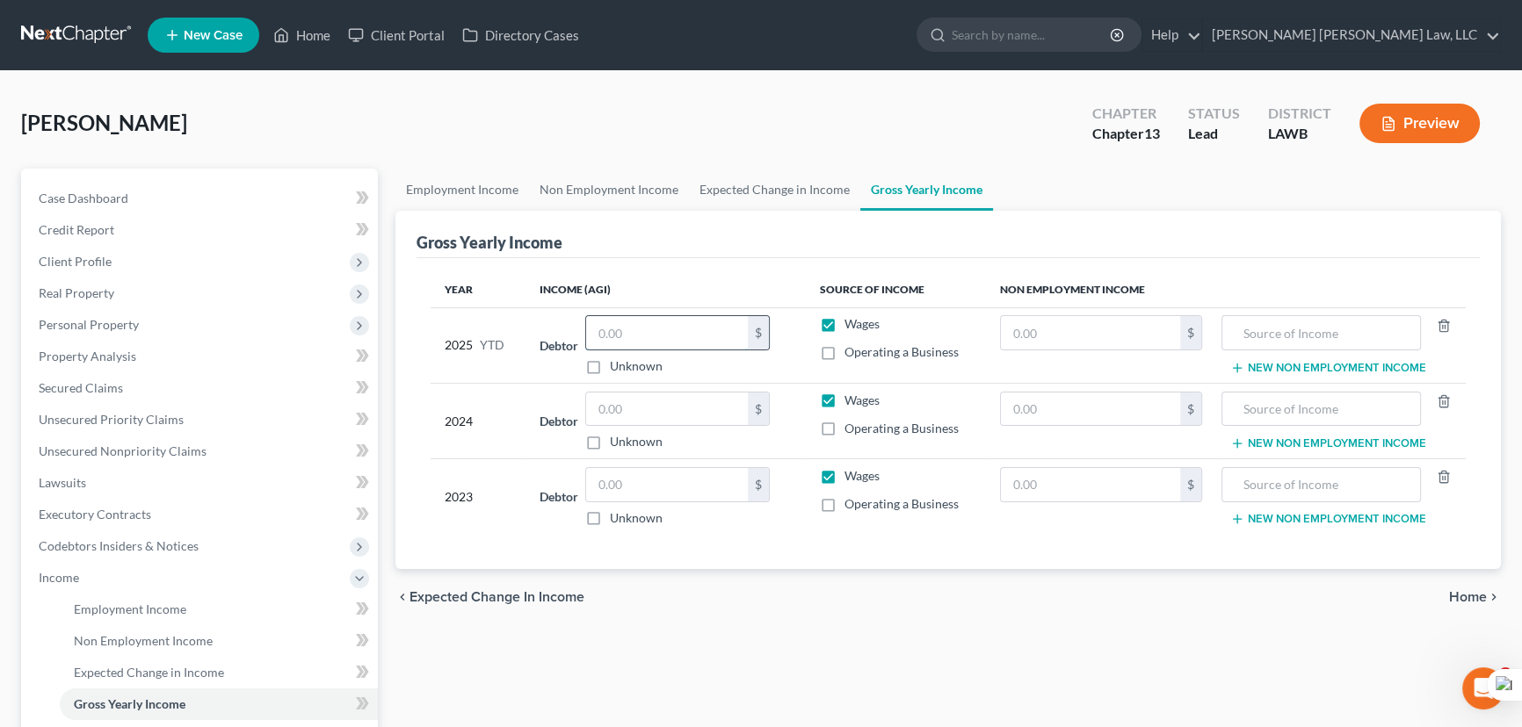
click at [692, 338] on input "text" at bounding box center [667, 332] width 162 height 33
type input "28,191.38"
click at [503, 193] on link "Employment Income" at bounding box center [462, 190] width 134 height 42
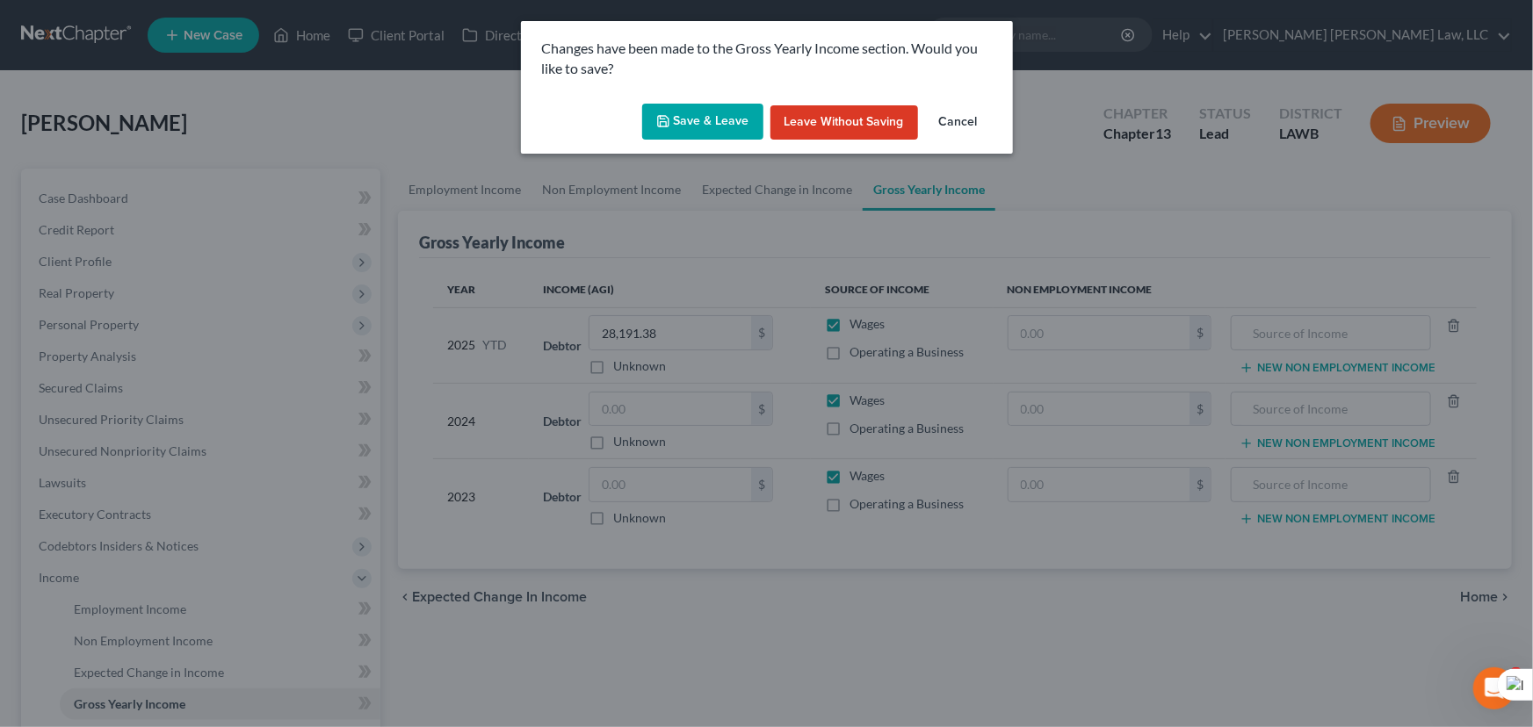
click at [704, 117] on button "Save & Leave" at bounding box center [702, 122] width 121 height 37
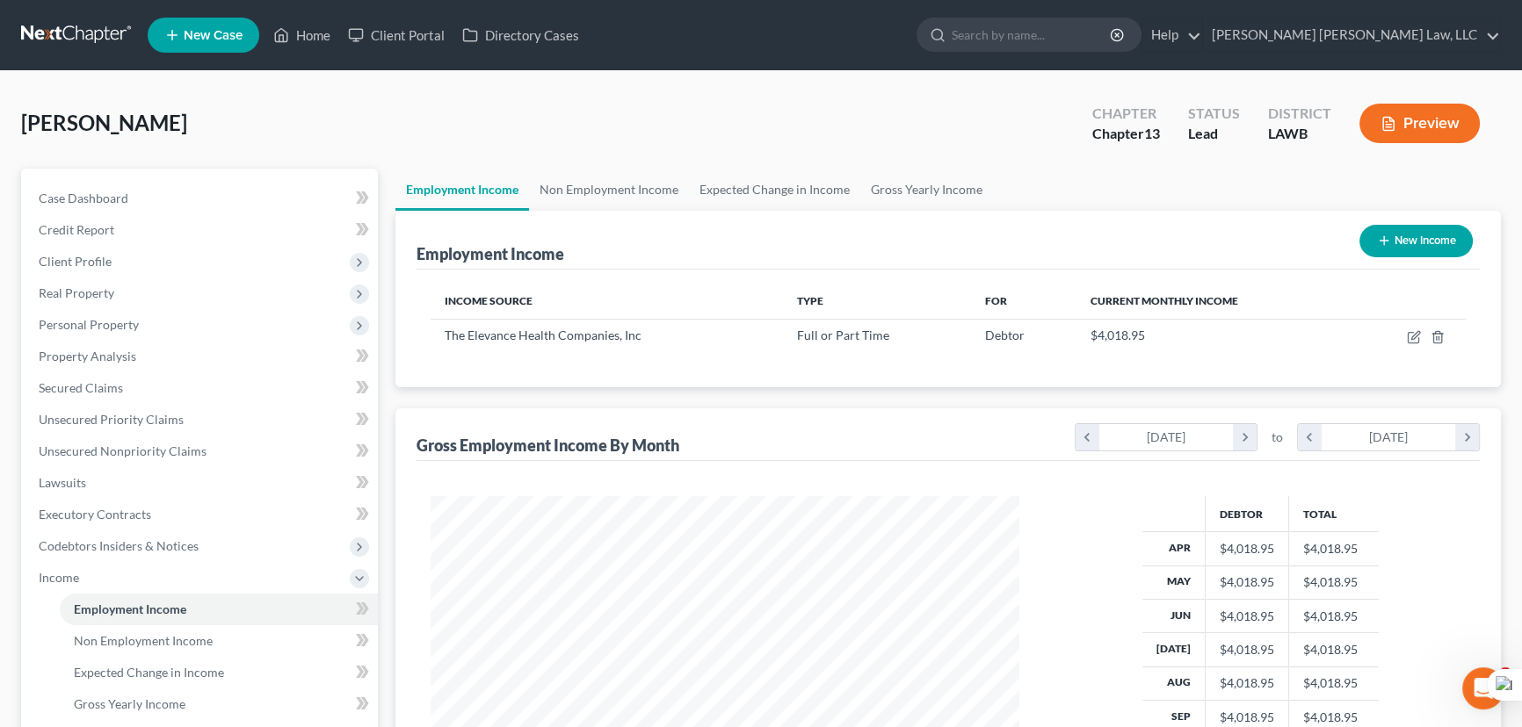
scroll to position [315, 624]
drag, startPoint x: 902, startPoint y: 180, endPoint x: 817, endPoint y: 204, distance: 88.5
click at [902, 180] on link "Gross Yearly Income" at bounding box center [926, 190] width 133 height 42
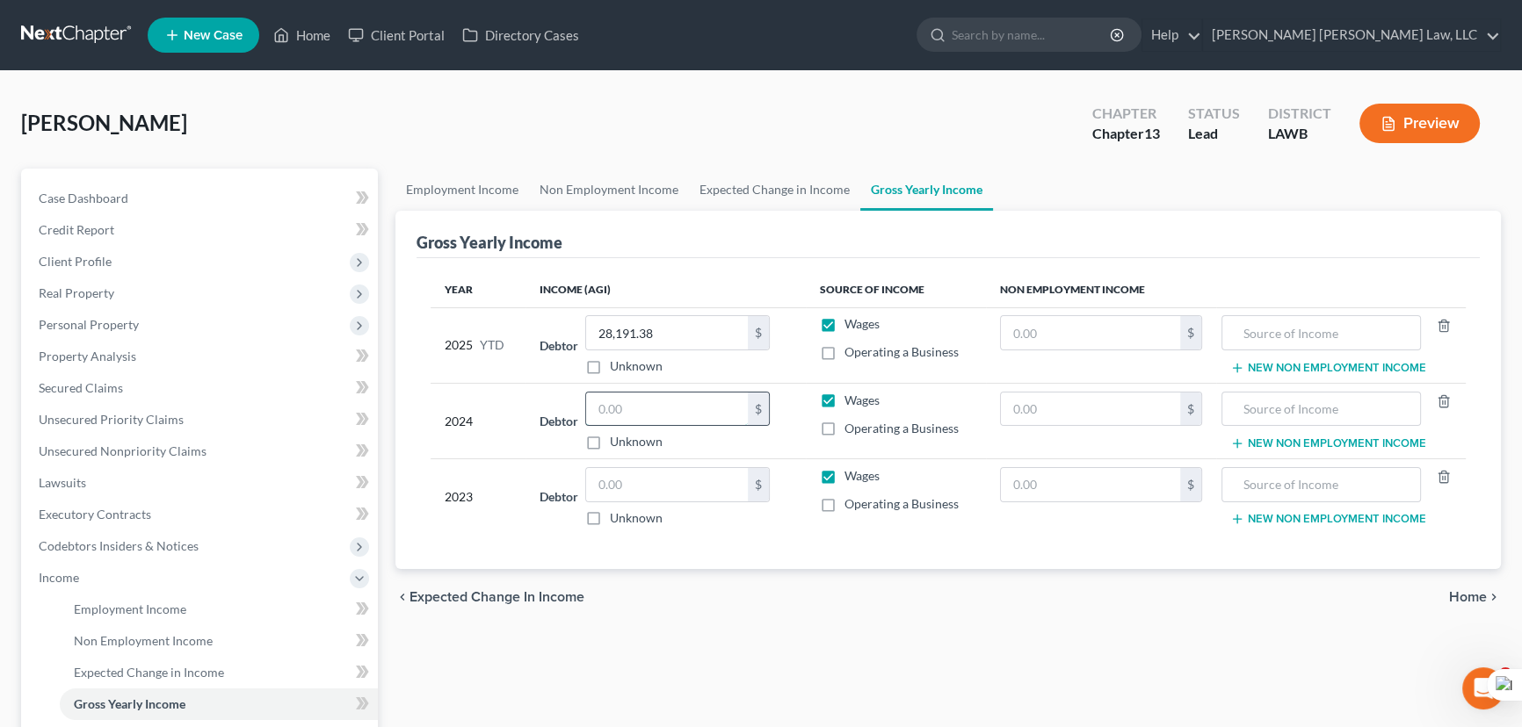
click at [641, 417] on input "text" at bounding box center [667, 409] width 162 height 33
type input "449"
click at [706, 490] on input "text" at bounding box center [667, 484] width 162 height 33
type input "44,924"
click at [655, 412] on input "449" at bounding box center [667, 409] width 162 height 33
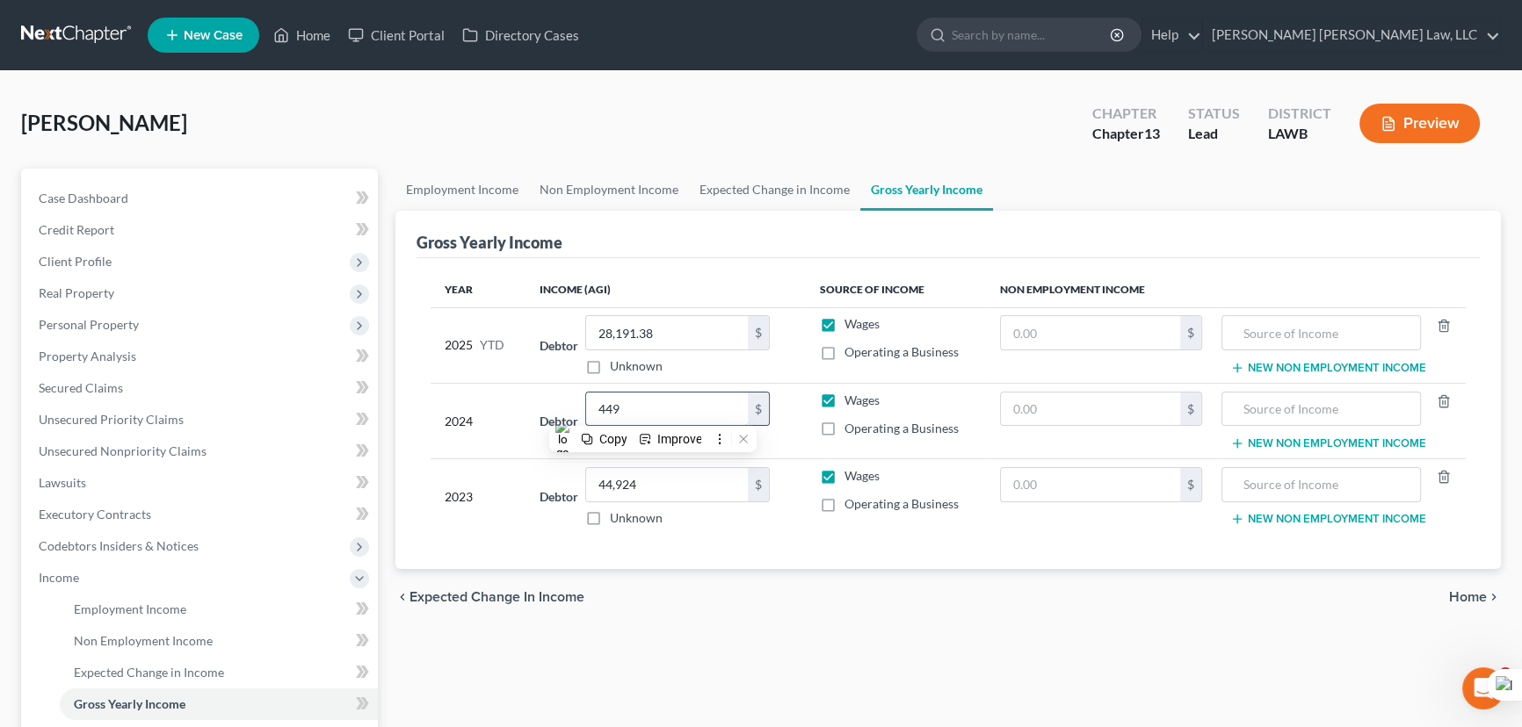
click at [650, 410] on input "449" at bounding box center [667, 409] width 162 height 33
drag, startPoint x: 639, startPoint y: 413, endPoint x: 550, endPoint y: 416, distance: 88.8
click at [550, 416] on div "Debtor 449.00 $ Unknown Balance Undetermined 449 $ Unknown" at bounding box center [664, 422] width 251 height 60
type input "46,307"
click at [435, 192] on link "Employment Income" at bounding box center [462, 190] width 134 height 42
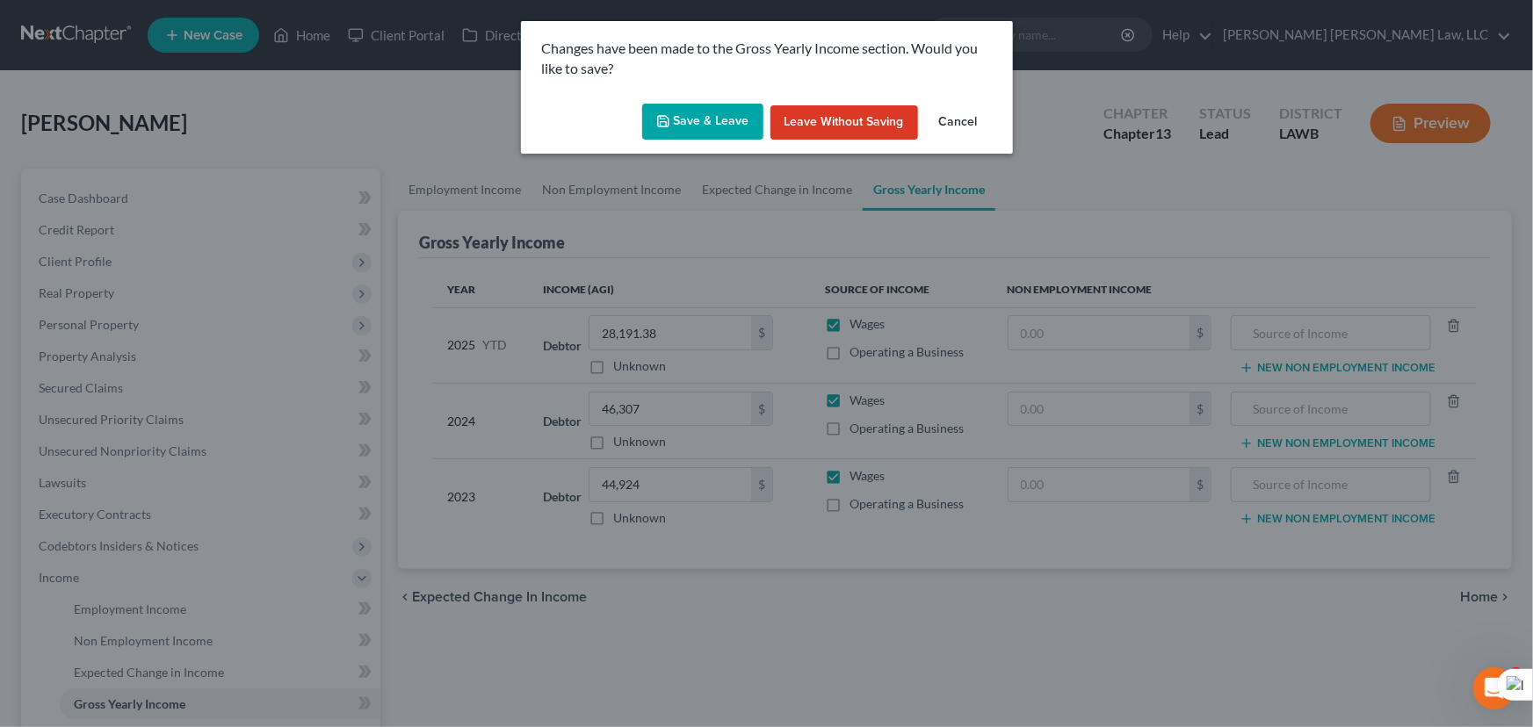
click at [648, 136] on button "Save & Leave" at bounding box center [702, 122] width 121 height 37
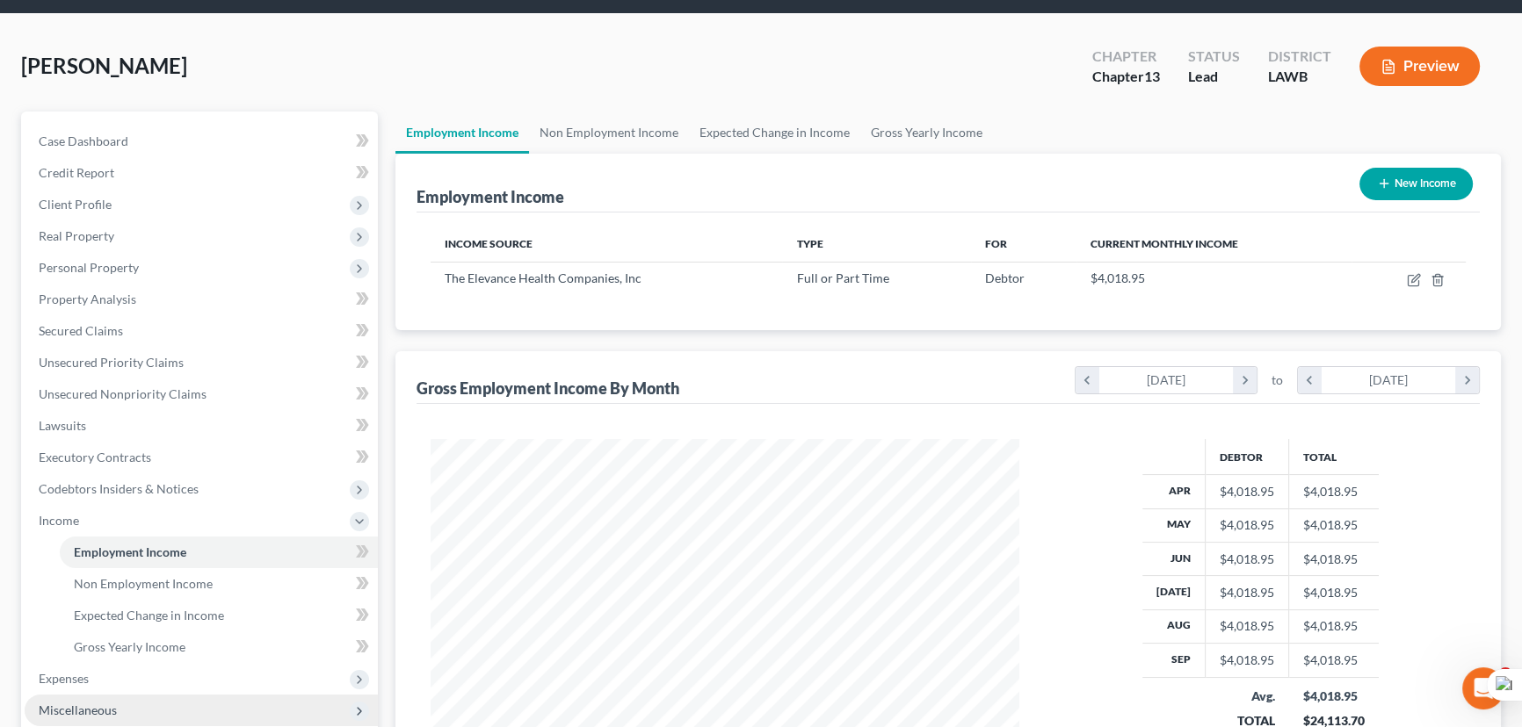
scroll to position [319, 0]
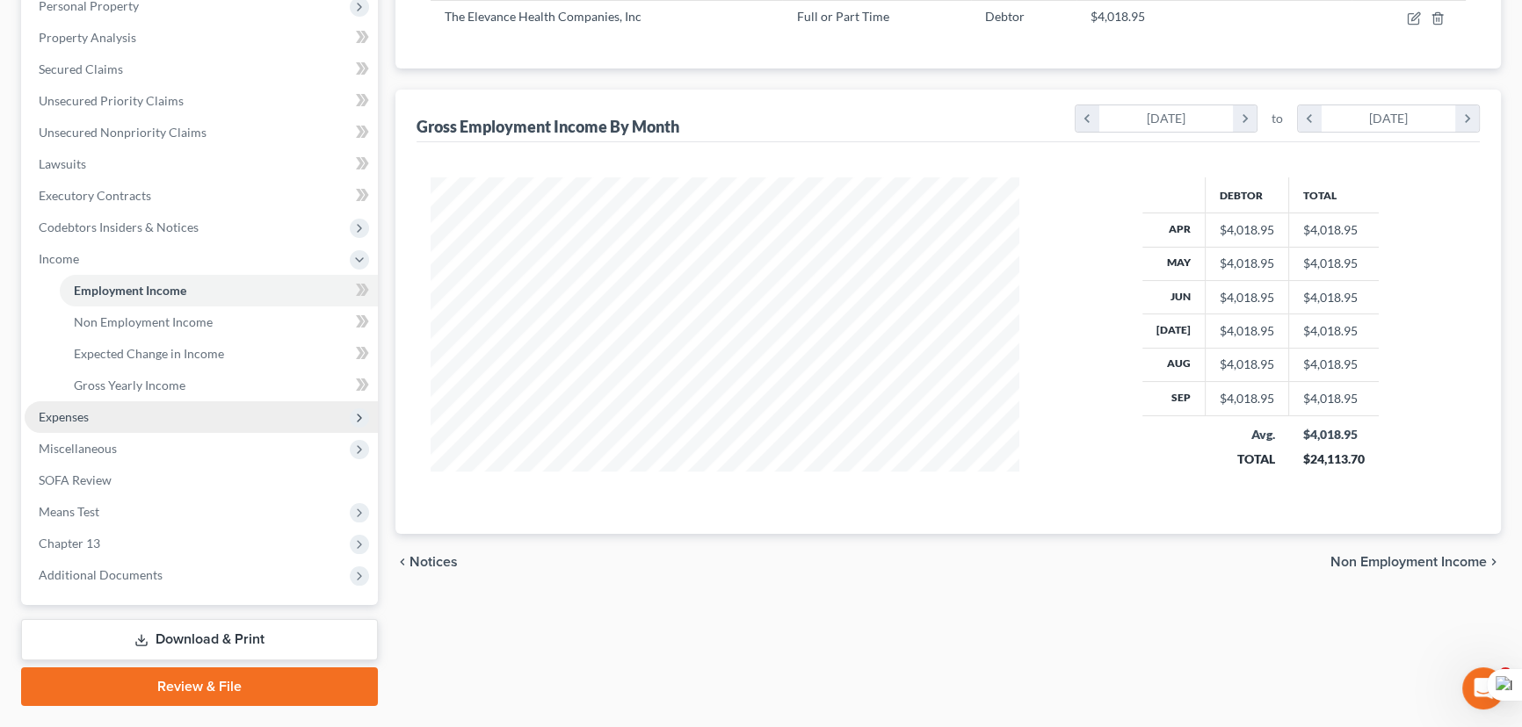
click at [135, 402] on span "Expenses" at bounding box center [201, 418] width 353 height 32
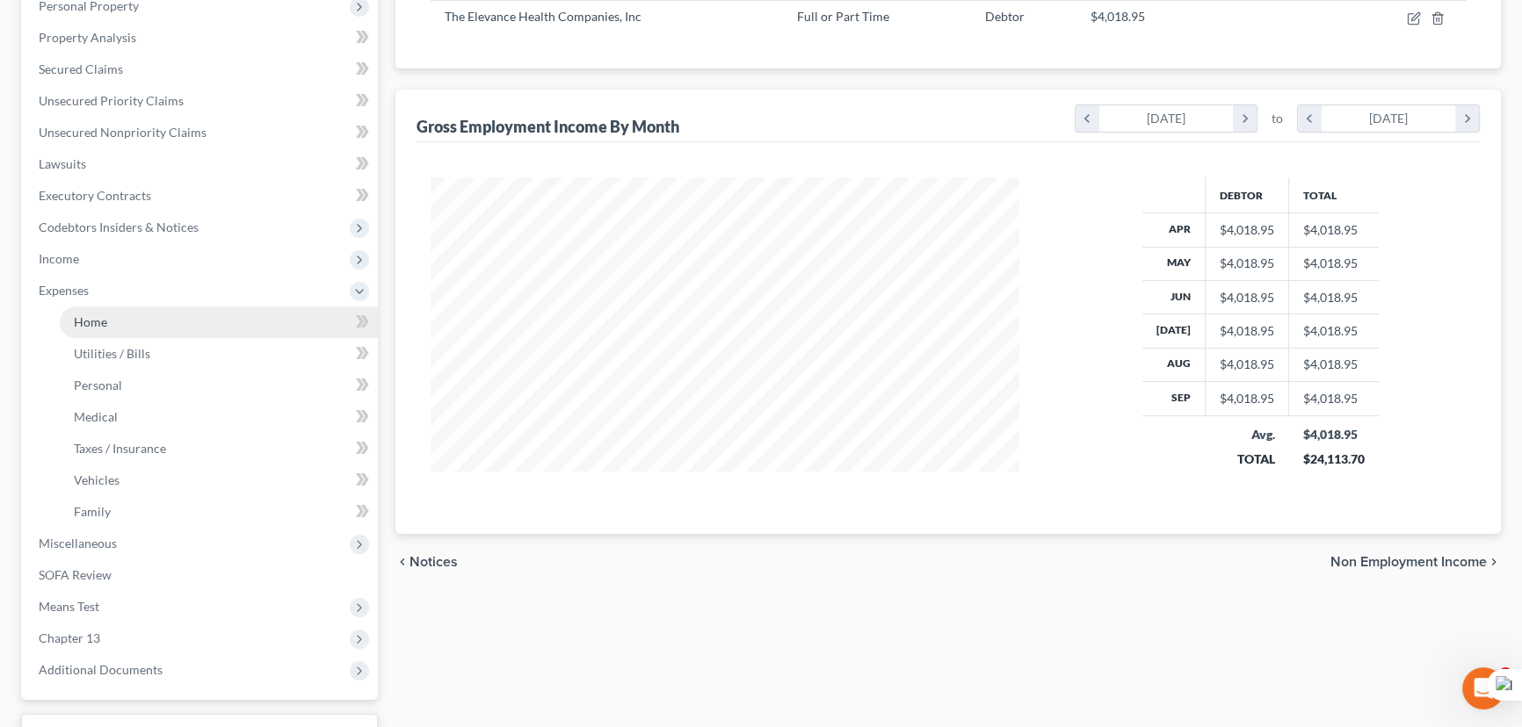
click at [153, 300] on span "Expenses" at bounding box center [201, 291] width 353 height 32
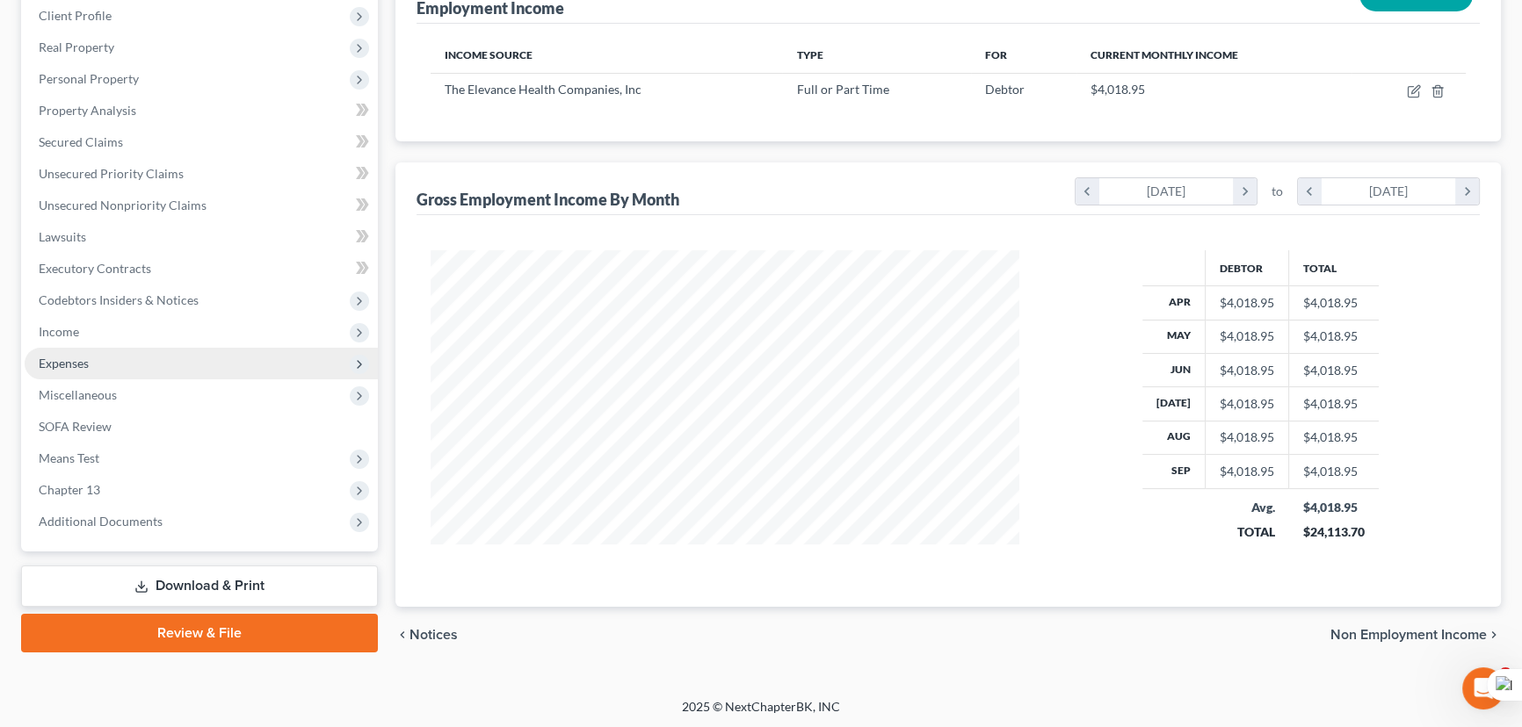
click at [135, 361] on span "Expenses" at bounding box center [201, 364] width 353 height 32
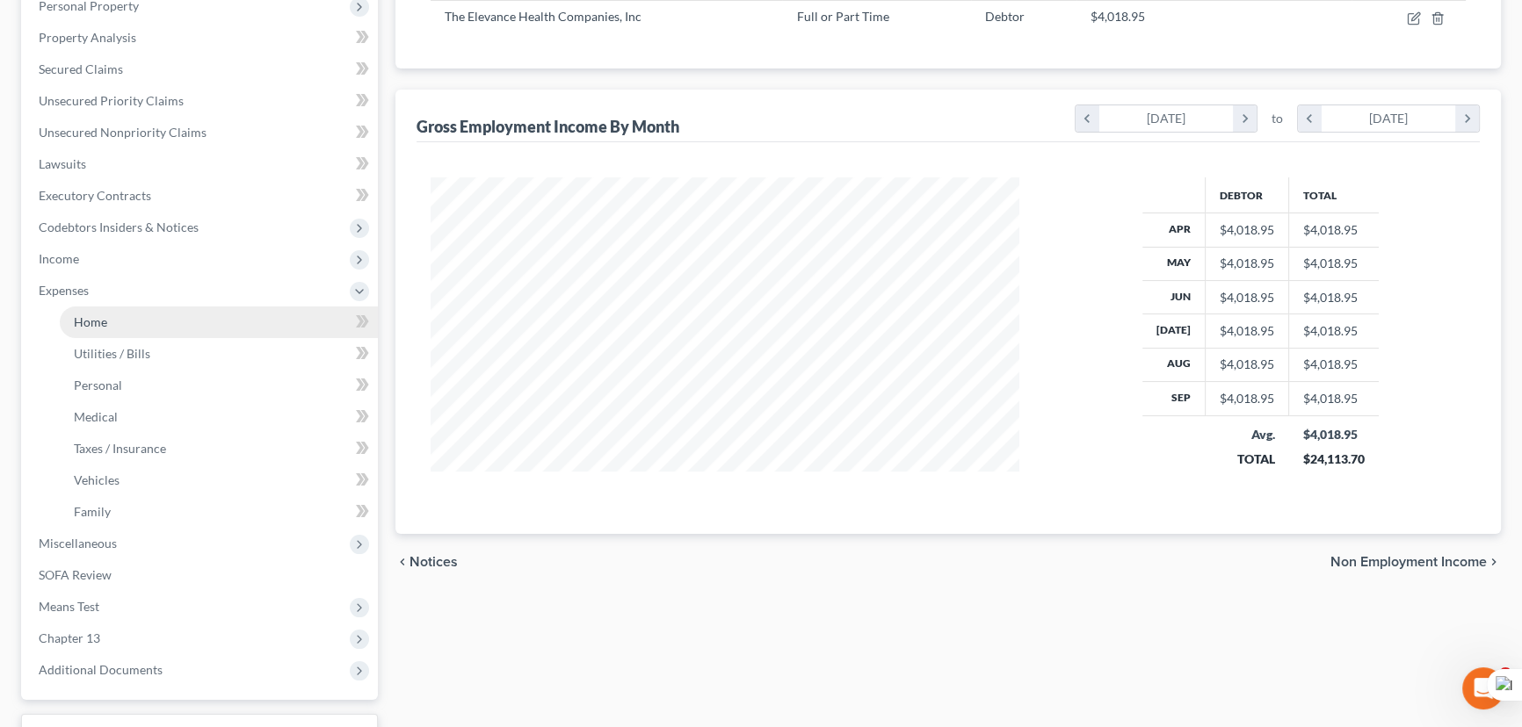
click at [136, 322] on link "Home" at bounding box center [219, 323] width 318 height 32
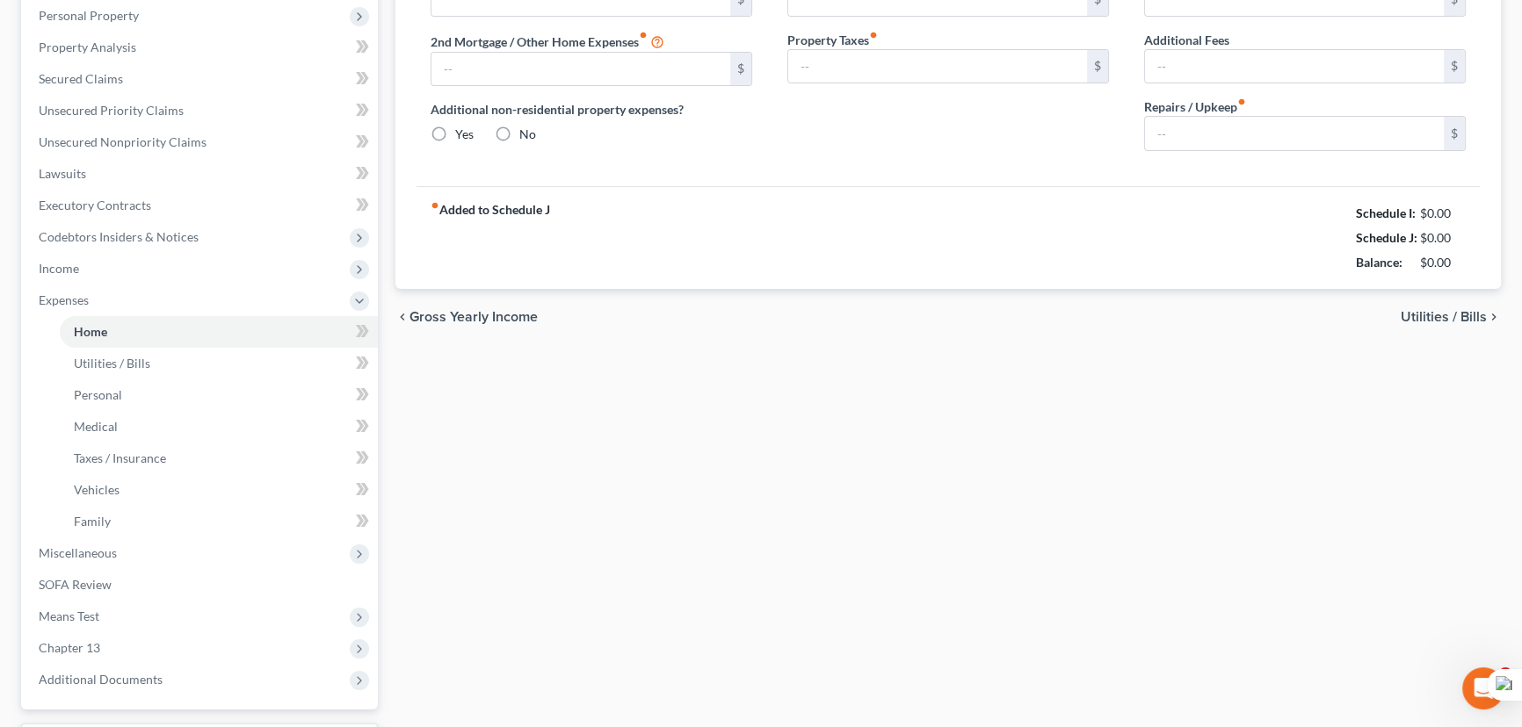
type input "0.00"
radio input "true"
type input "0.00"
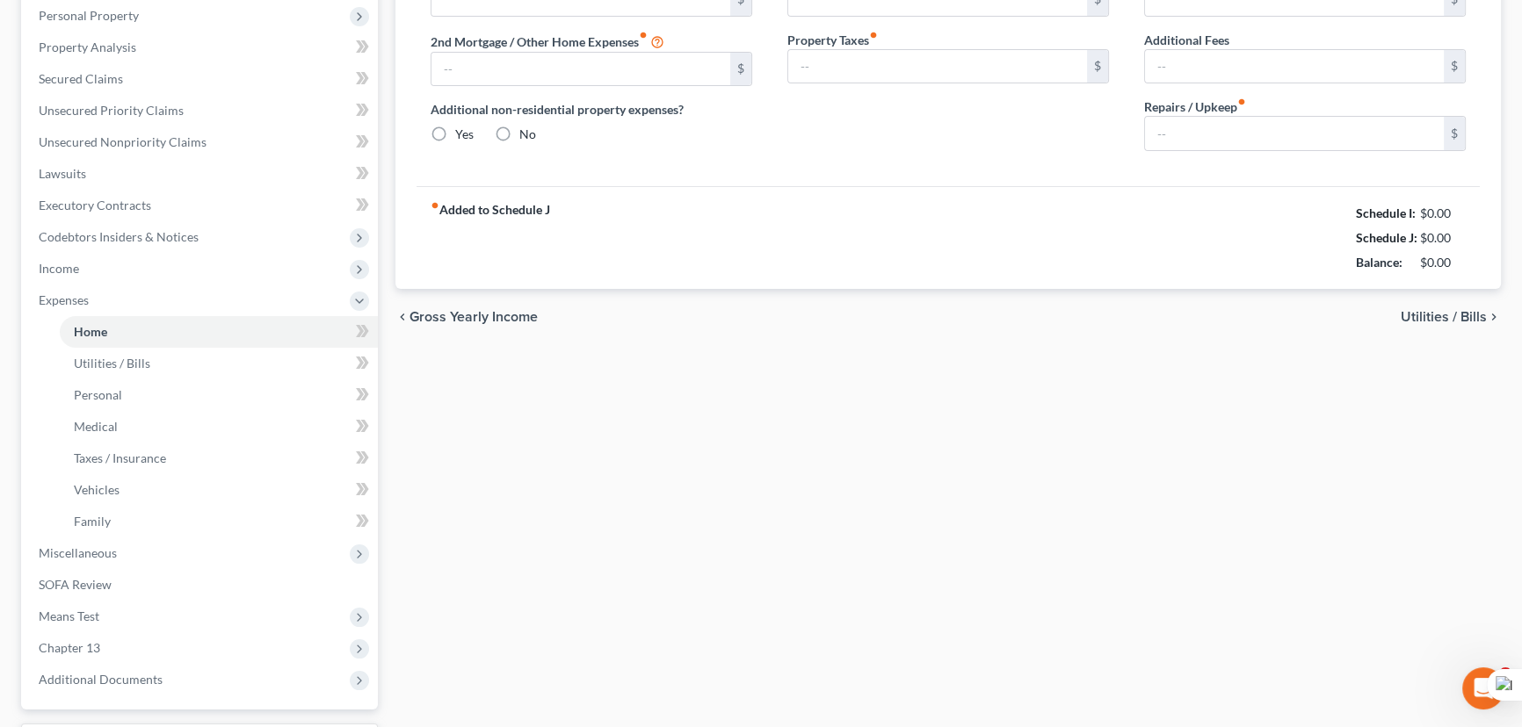
type input "0.00"
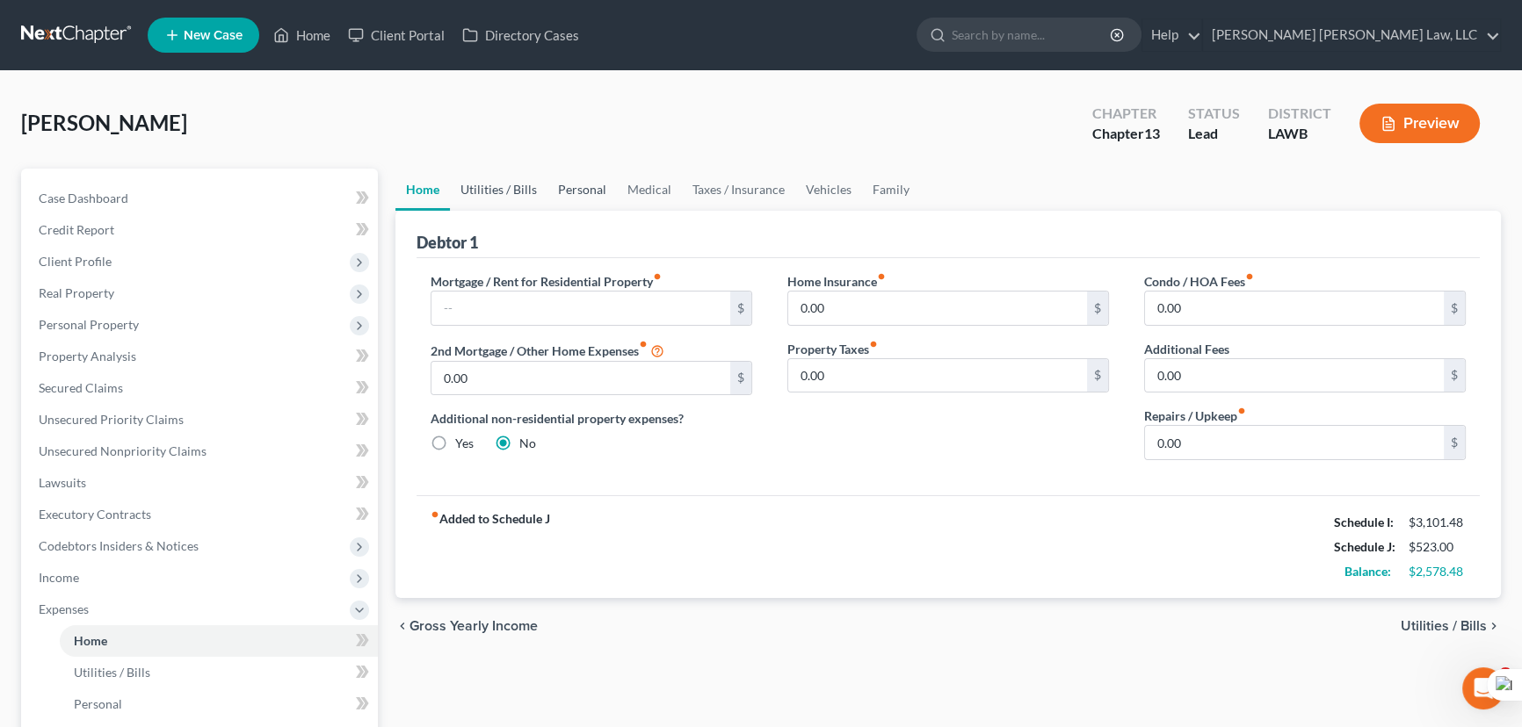
click at [547, 195] on link "Personal" at bounding box center [581, 190] width 69 height 42
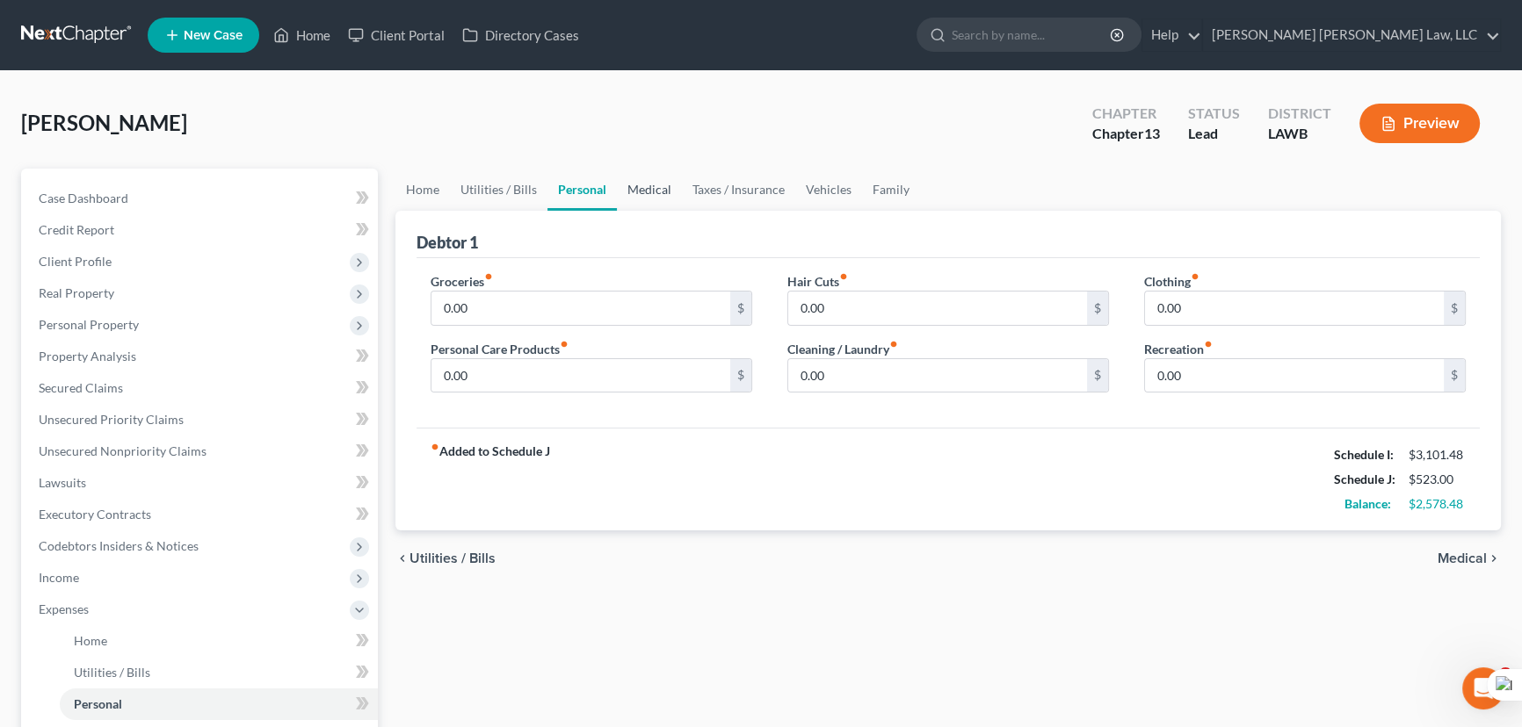
click at [655, 206] on link "Medical" at bounding box center [649, 190] width 65 height 42
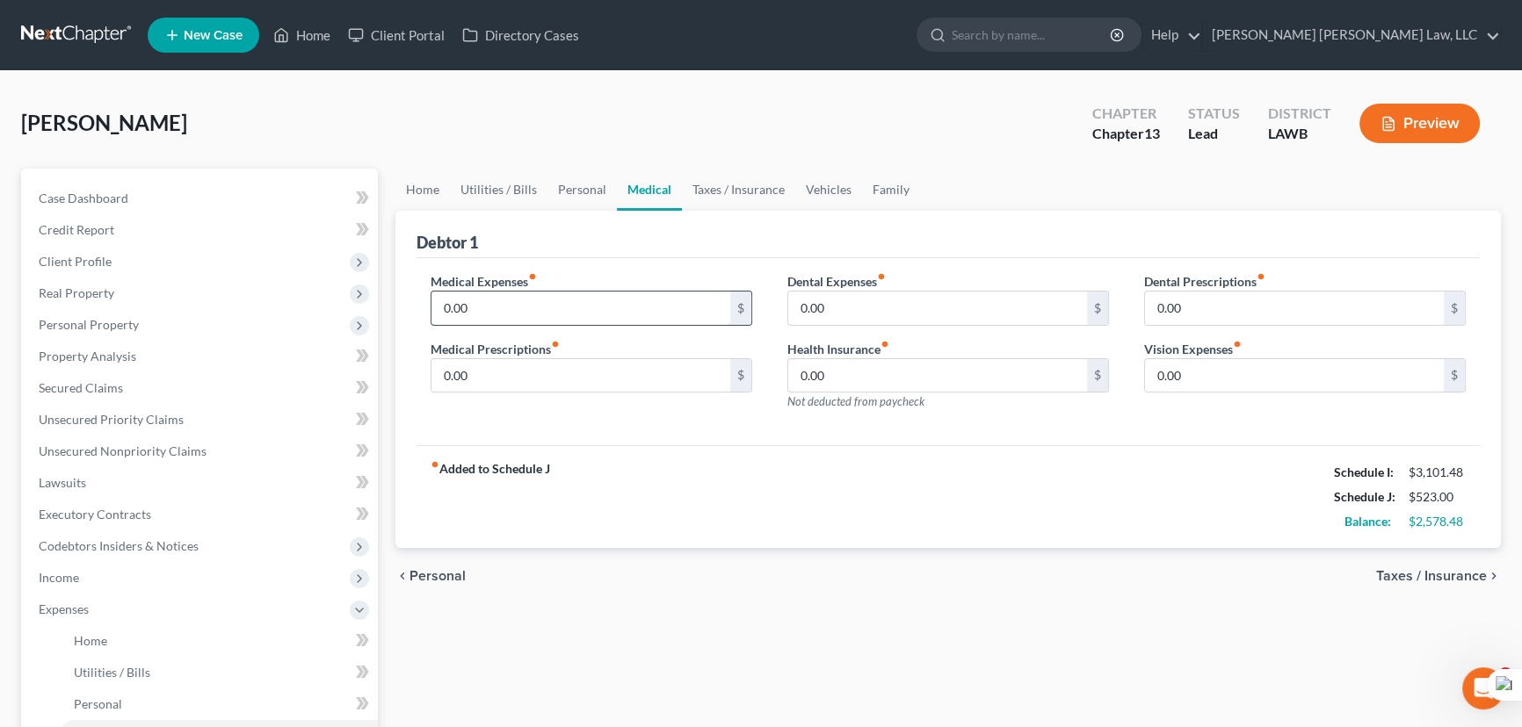
click at [536, 299] on input "0.00" at bounding box center [580, 308] width 299 height 33
type input "8"
click at [440, 202] on link "Home" at bounding box center [422, 190] width 54 height 42
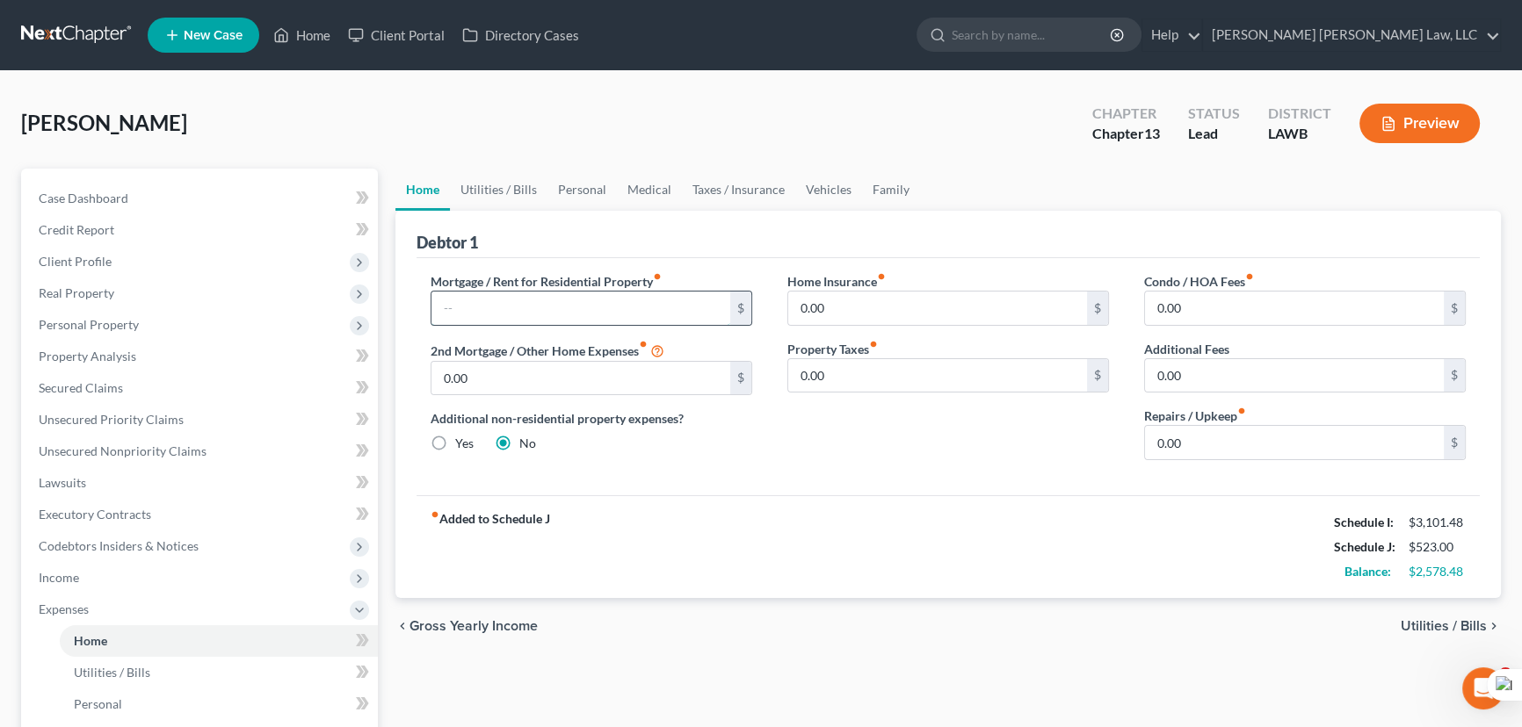
click at [532, 308] on input "text" at bounding box center [580, 308] width 299 height 33
type input "800"
click at [537, 185] on link "Utilities / Bills" at bounding box center [499, 190] width 98 height 42
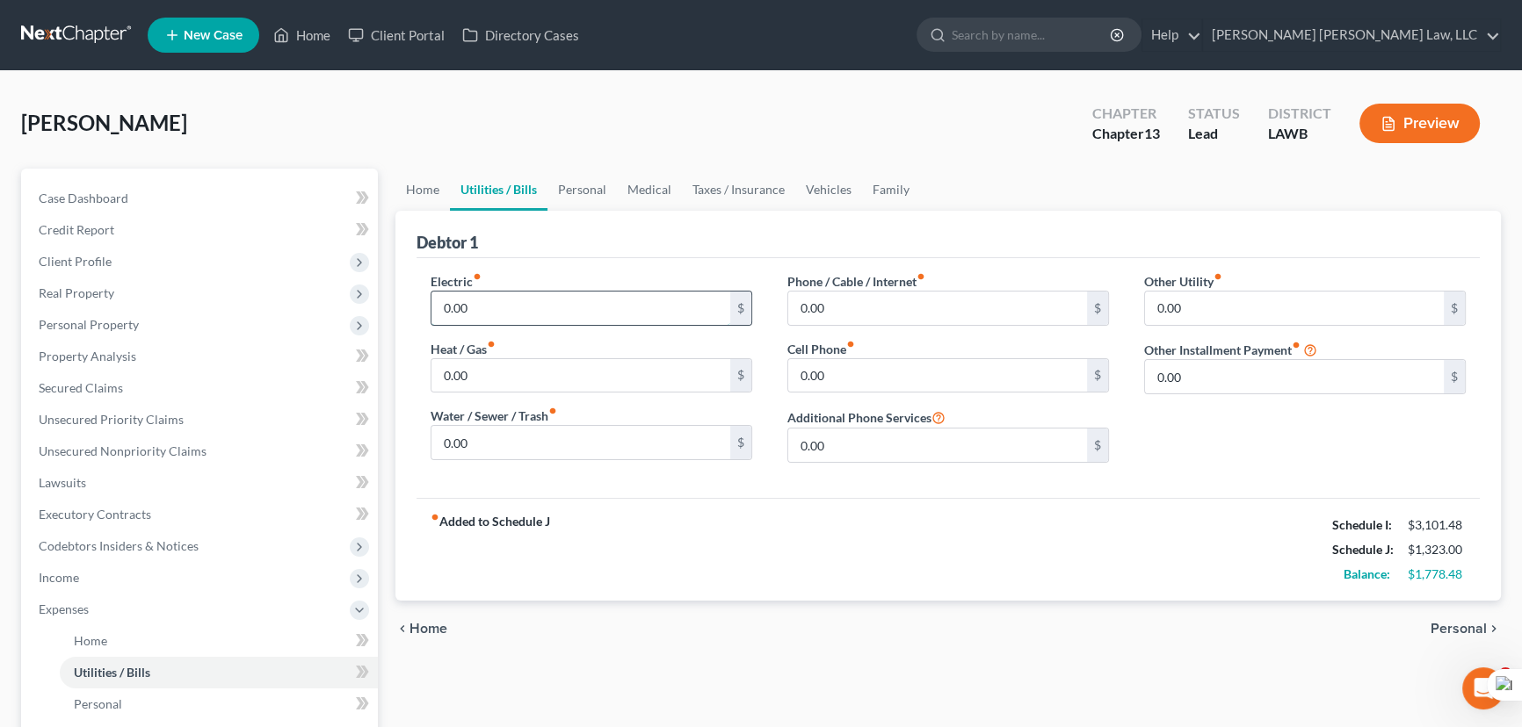
click at [510, 315] on input "0.00" at bounding box center [580, 308] width 299 height 33
type input "354"
click at [492, 373] on input "0.00" at bounding box center [580, 375] width 299 height 33
type input "60"
click at [952, 366] on input "0.00" at bounding box center [937, 375] width 299 height 33
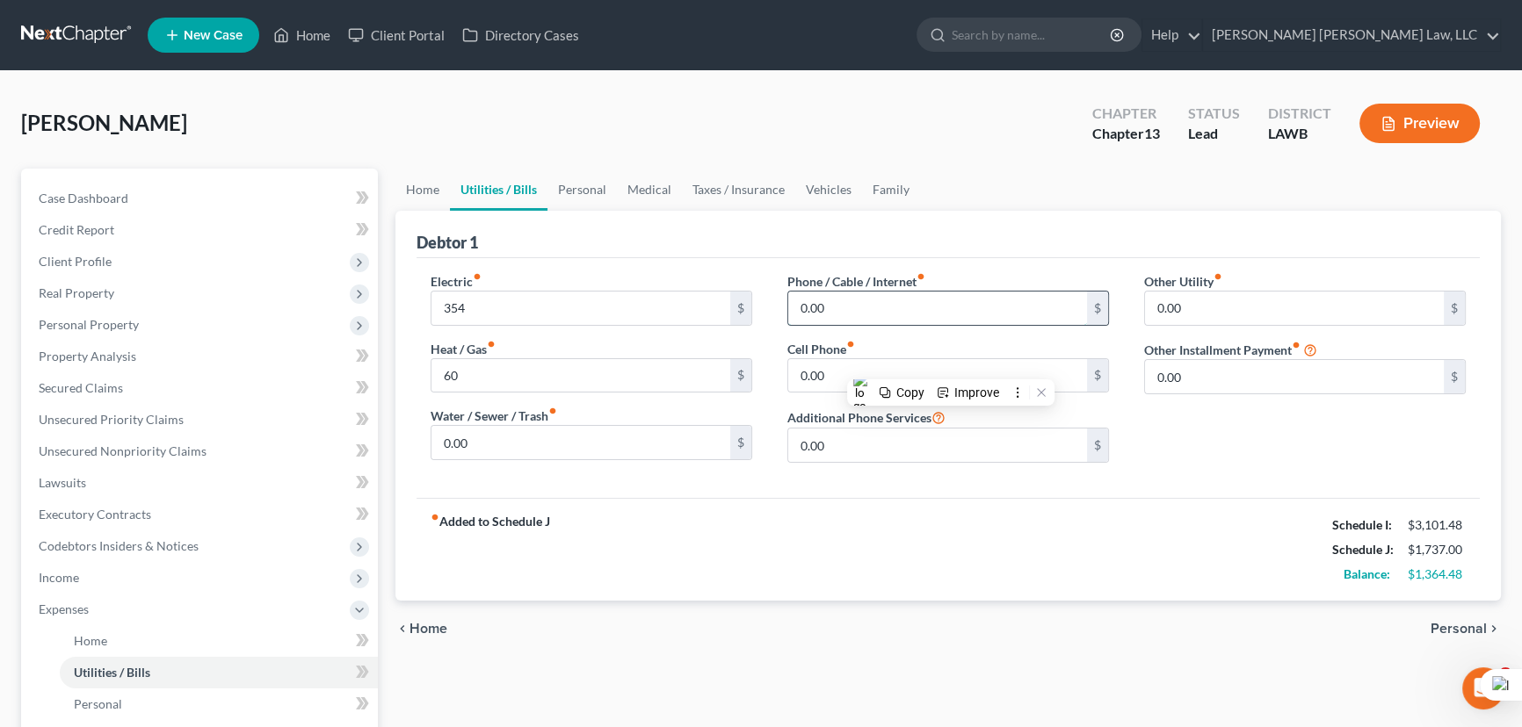
click at [900, 305] on input "0.00" at bounding box center [937, 308] width 299 height 33
type input "80"
click at [828, 360] on input "0.00" at bounding box center [937, 375] width 299 height 33
type input "89"
click at [604, 181] on link "Personal" at bounding box center [581, 190] width 69 height 42
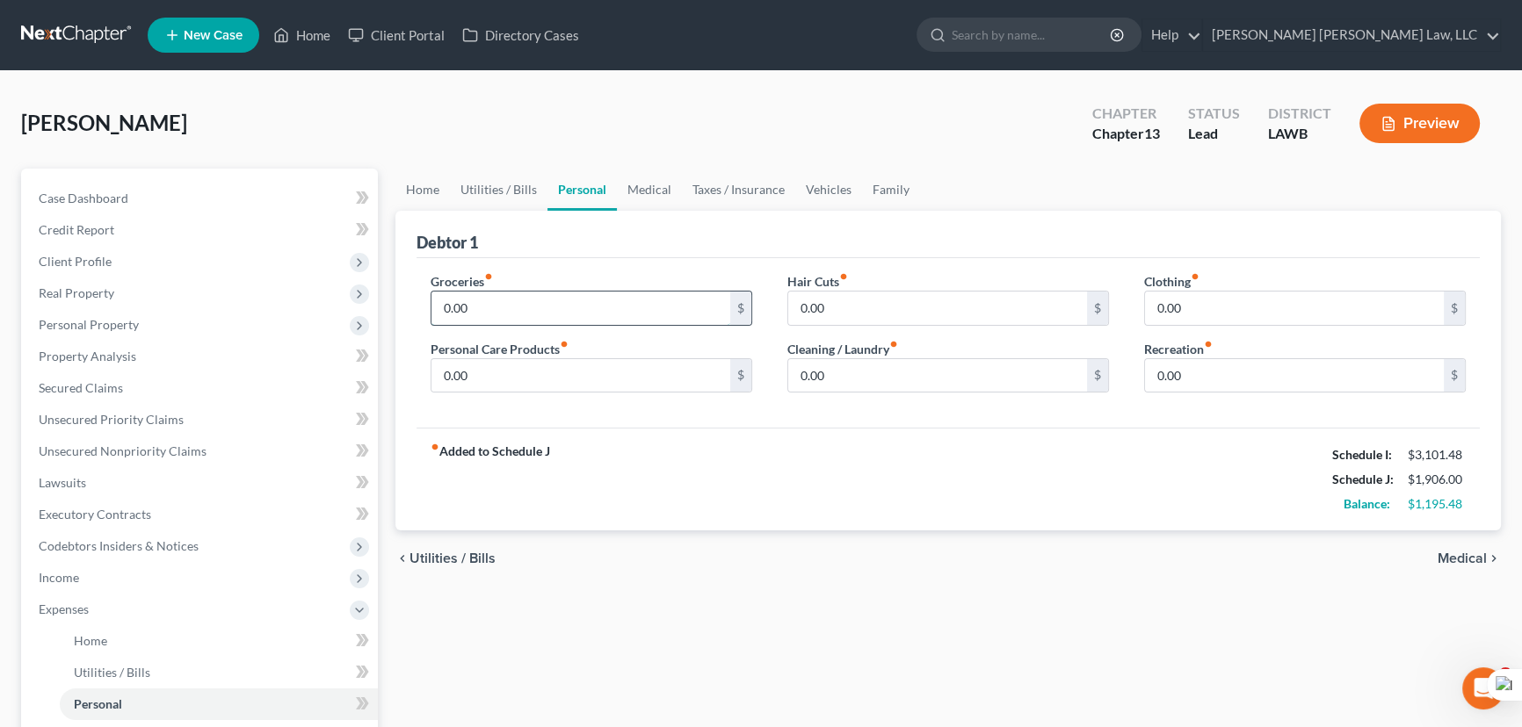
click at [557, 308] on input "0.00" at bounding box center [580, 308] width 299 height 33
type input "500"
click at [479, 367] on input "0.00" at bounding box center [580, 375] width 299 height 33
type input "200"
click at [879, 375] on input "0.00" at bounding box center [937, 375] width 299 height 33
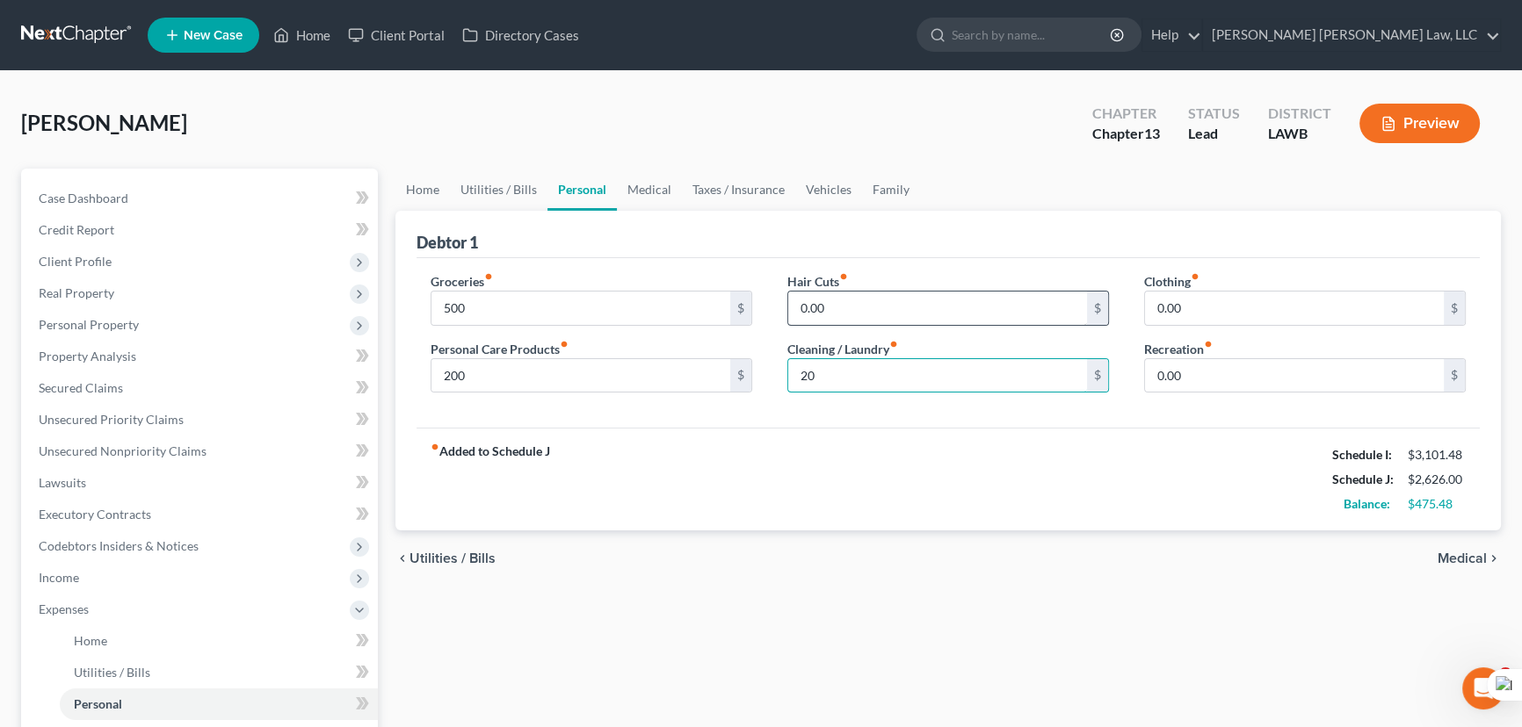
type input "20"
click at [834, 292] on input "0.00" at bounding box center [937, 308] width 299 height 33
type input "20"
click at [641, 192] on link "Medical" at bounding box center [649, 190] width 65 height 42
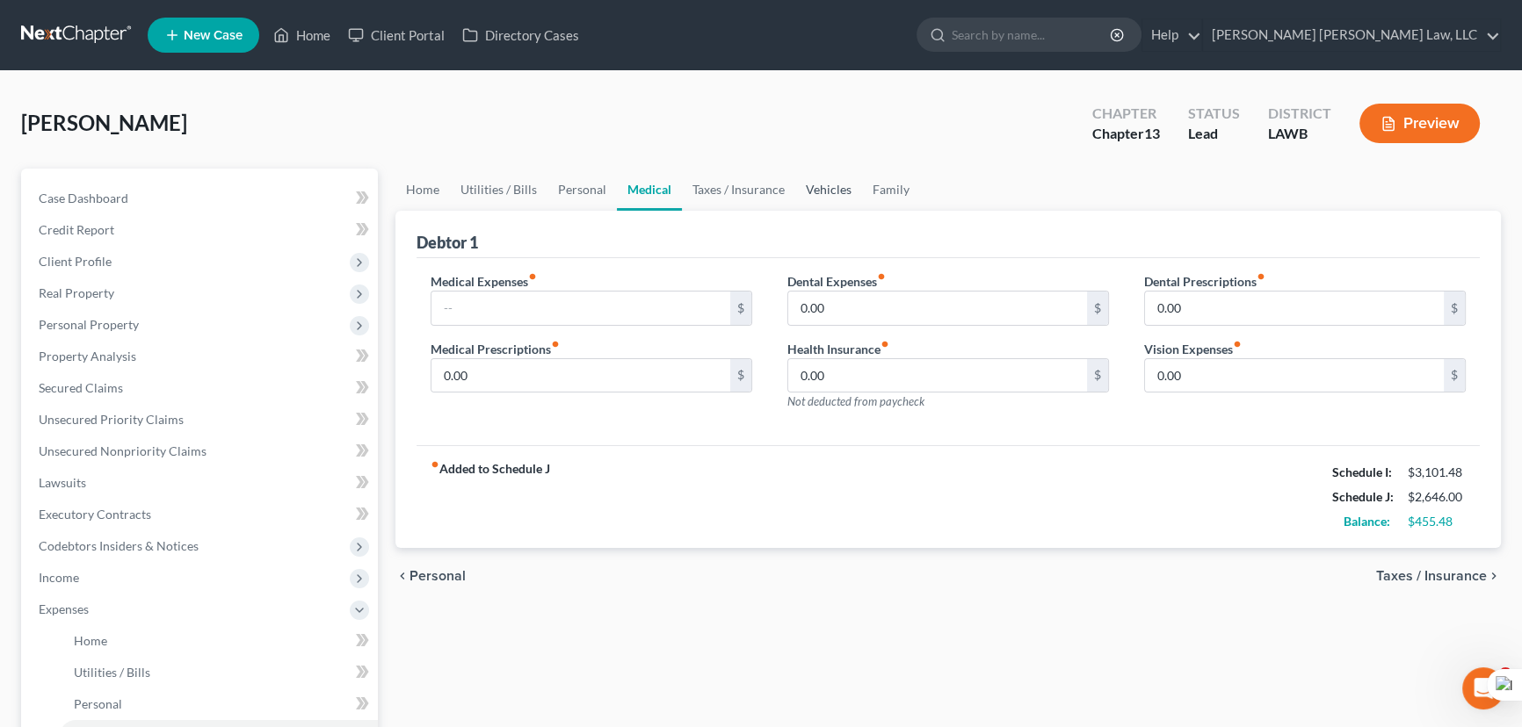
drag, startPoint x: 839, startPoint y: 192, endPoint x: 807, endPoint y: 204, distance: 33.9
click at [839, 191] on link "Vehicles" at bounding box center [828, 190] width 67 height 42
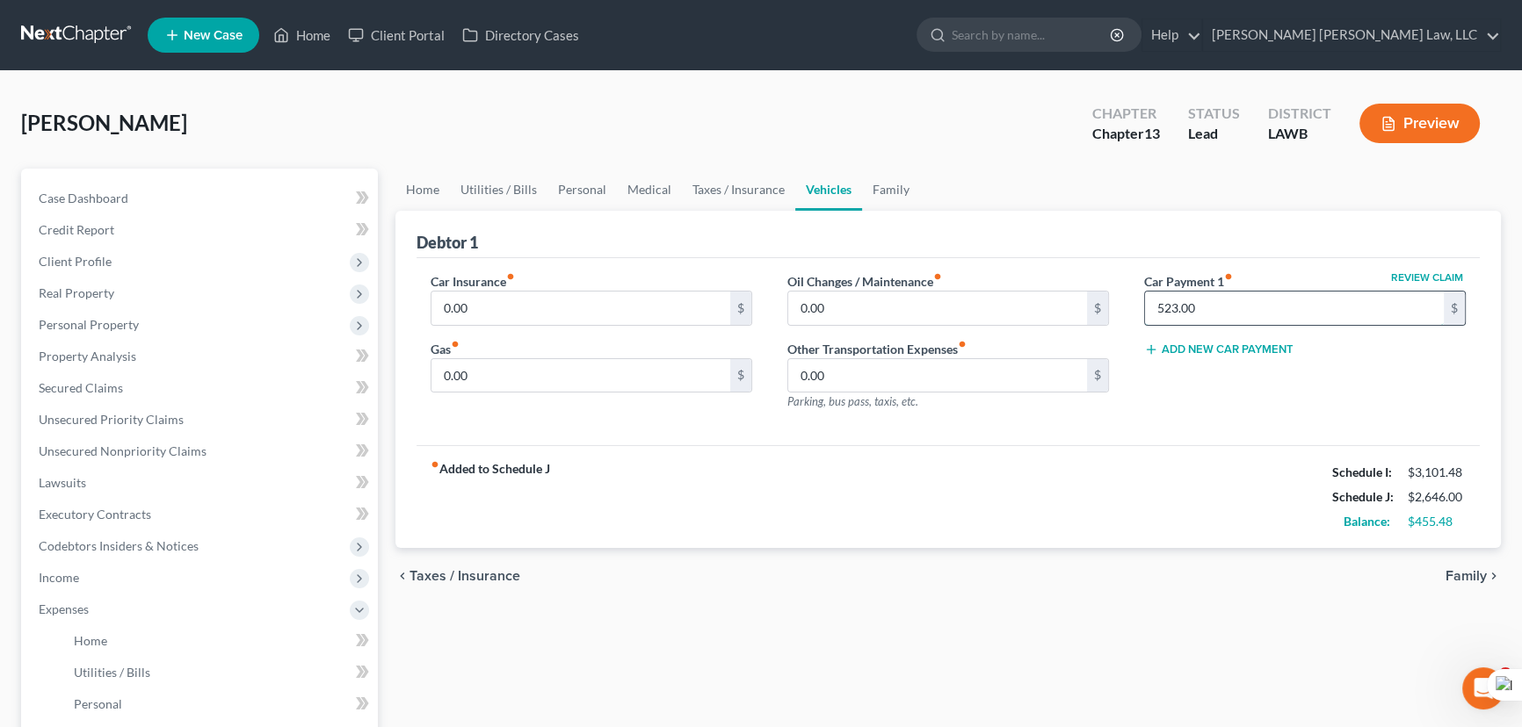
click at [1218, 308] on input "523.00" at bounding box center [1294, 308] width 299 height 33
click at [597, 373] on input "0.00" at bounding box center [580, 375] width 299 height 33
type input "100"
click at [609, 309] on input "0.00" at bounding box center [580, 308] width 299 height 33
type input "448"
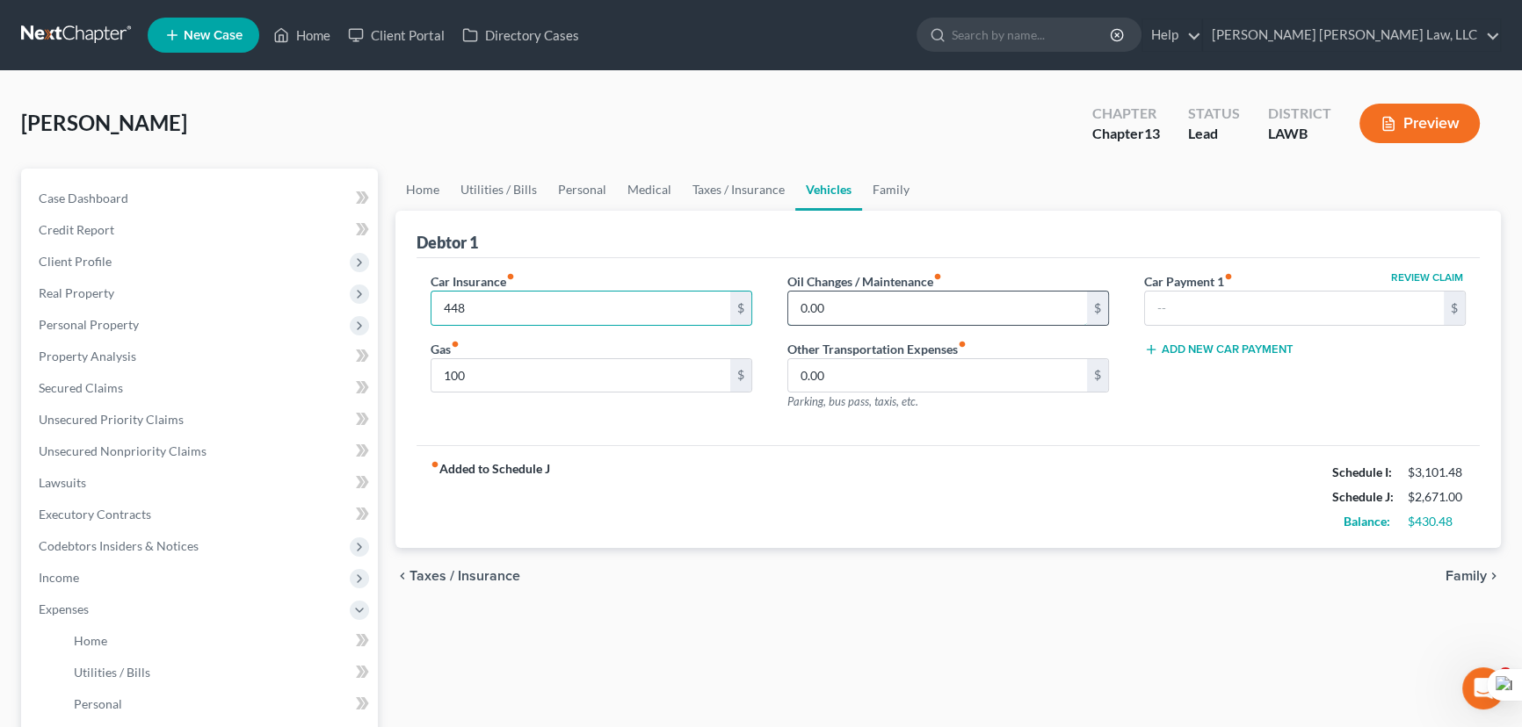
click at [875, 303] on input "0.00" at bounding box center [937, 308] width 299 height 33
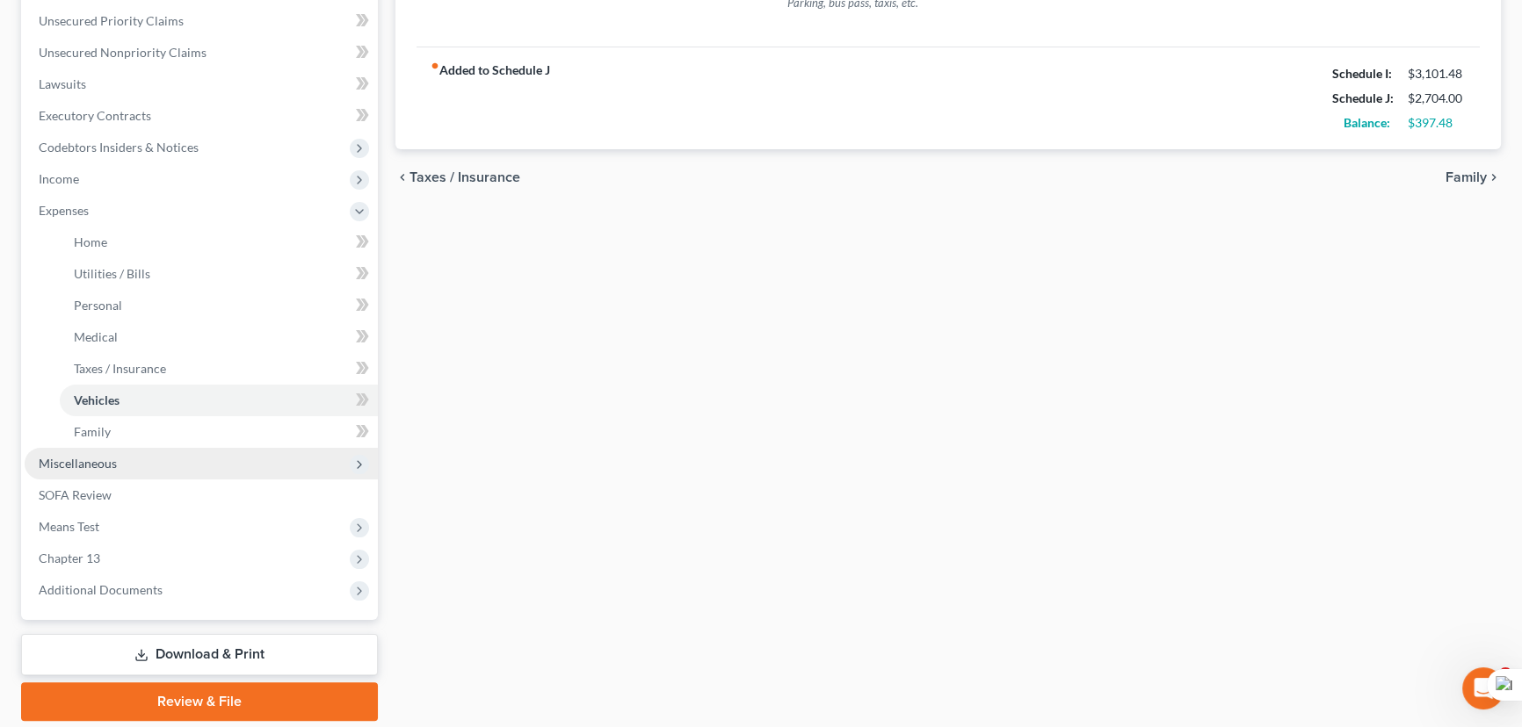
type input "33"
drag, startPoint x: 185, startPoint y: 460, endPoint x: 194, endPoint y: 504, distance: 45.8
click at [185, 460] on span "Miscellaneous" at bounding box center [201, 464] width 353 height 32
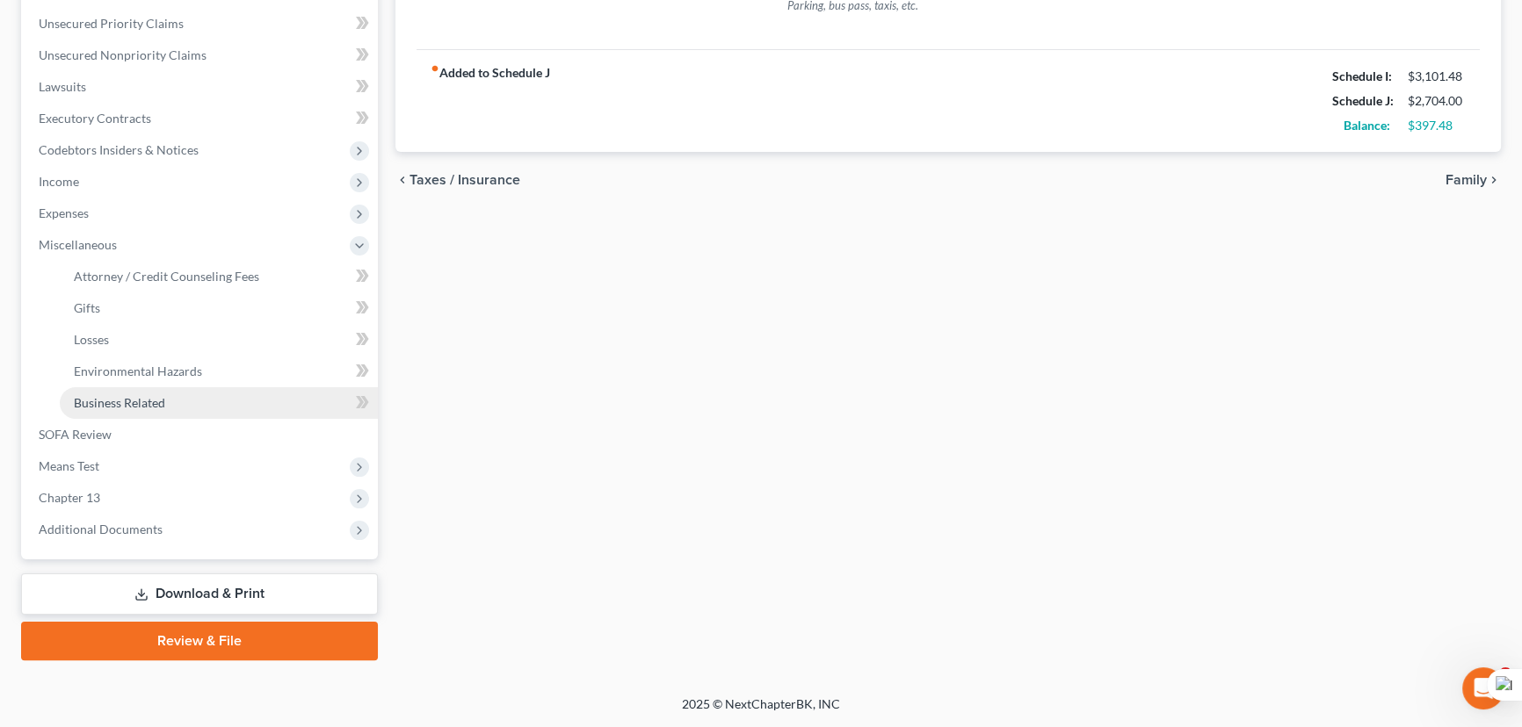
scroll to position [394, 0]
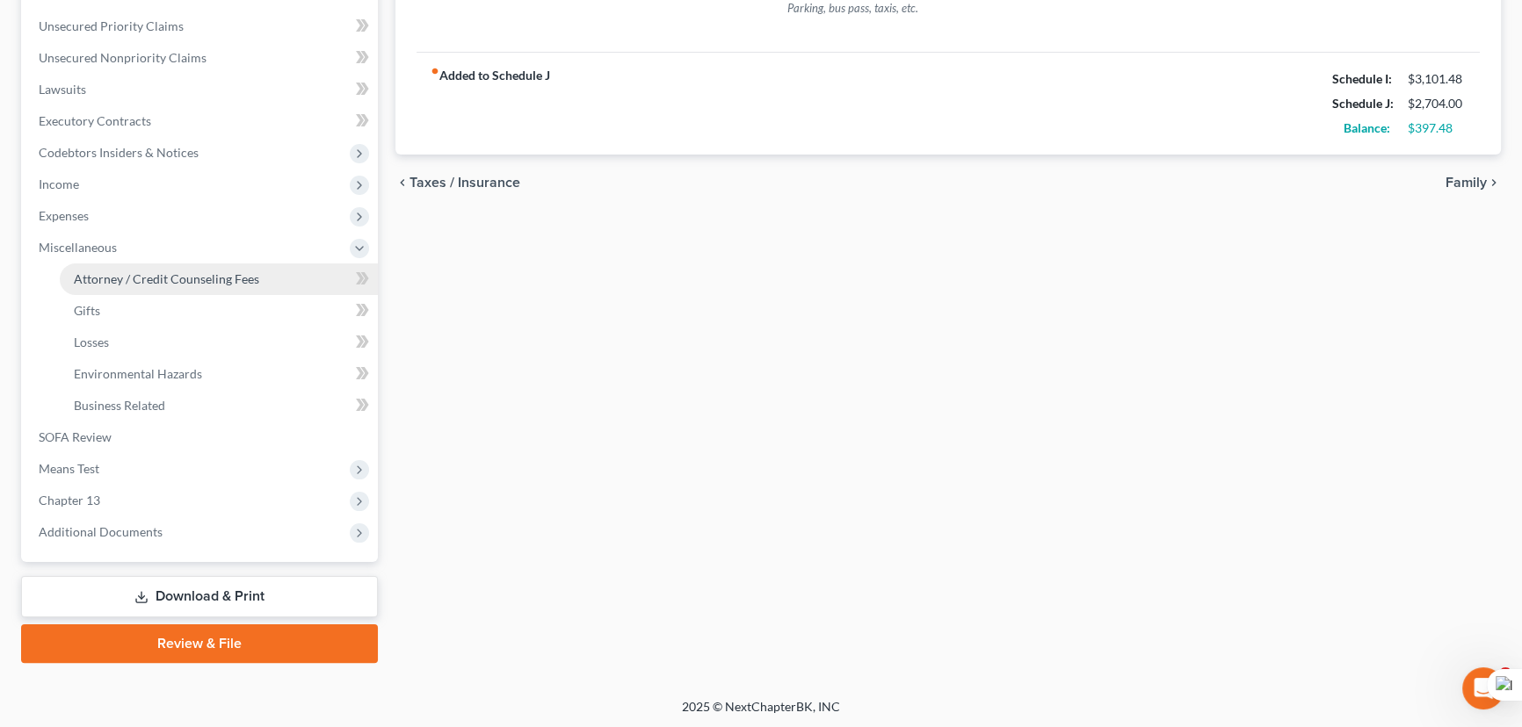
click at [207, 279] on span "Attorney / Credit Counseling Fees" at bounding box center [166, 278] width 185 height 15
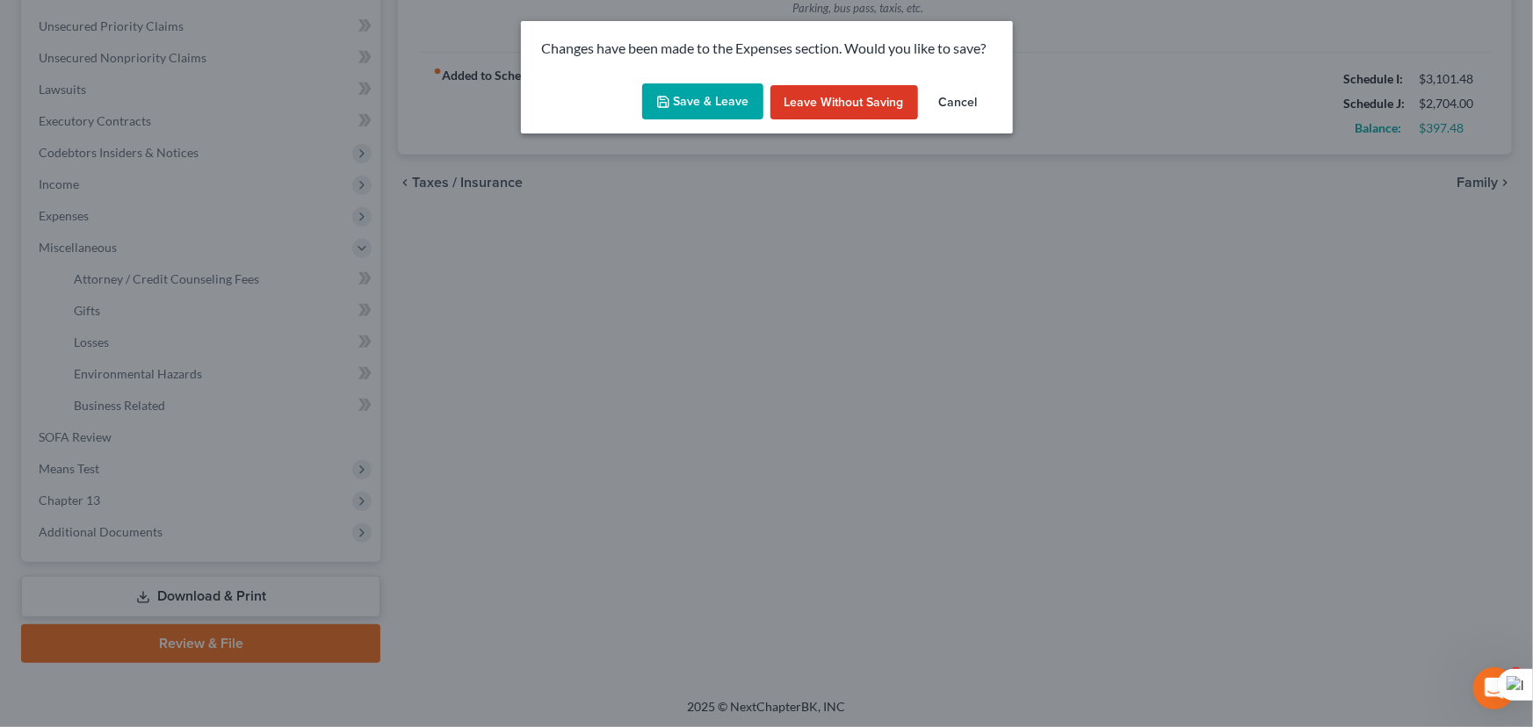
click at [654, 86] on button "Save & Leave" at bounding box center [702, 101] width 121 height 37
click at [660, 89] on button "Save & Leave" at bounding box center [702, 101] width 121 height 37
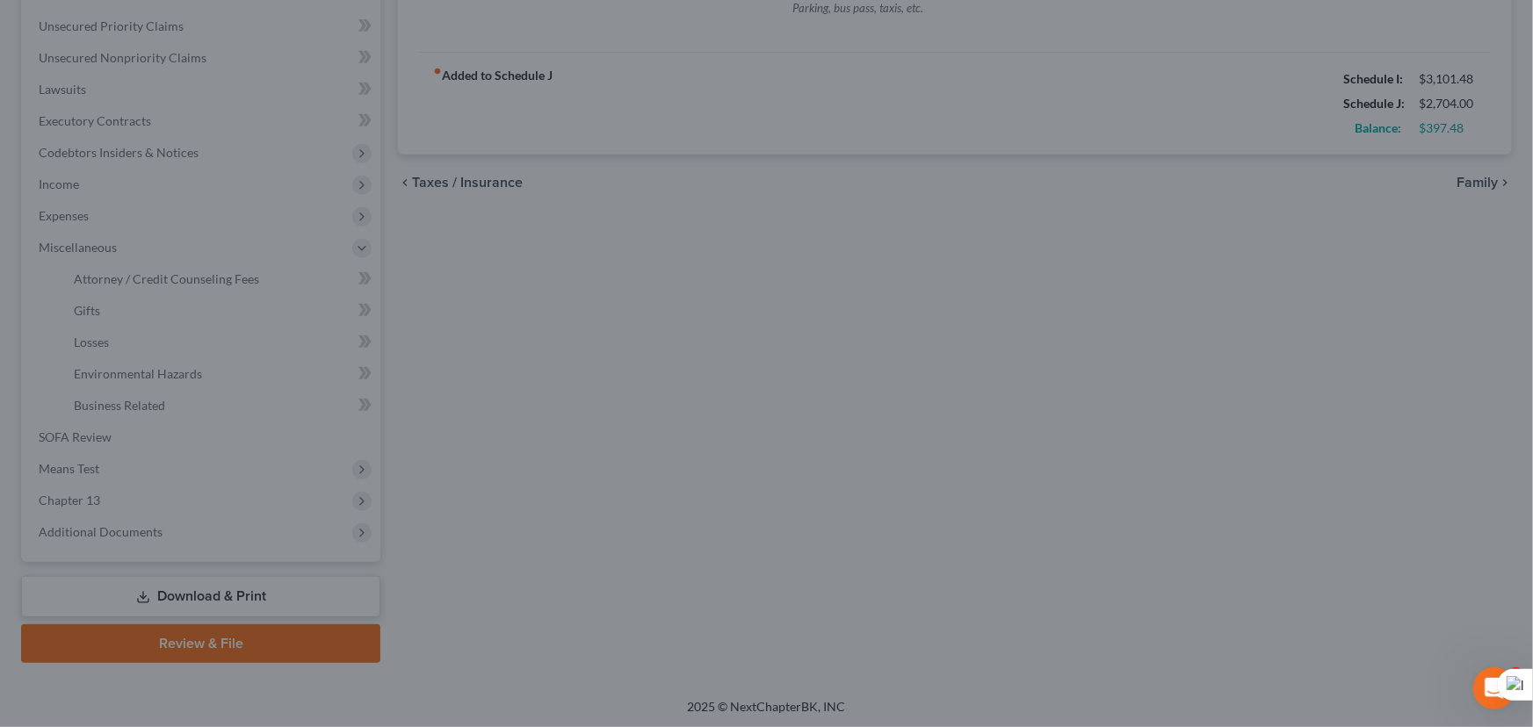
type input "448.00"
type input "100.00"
type input "33.00"
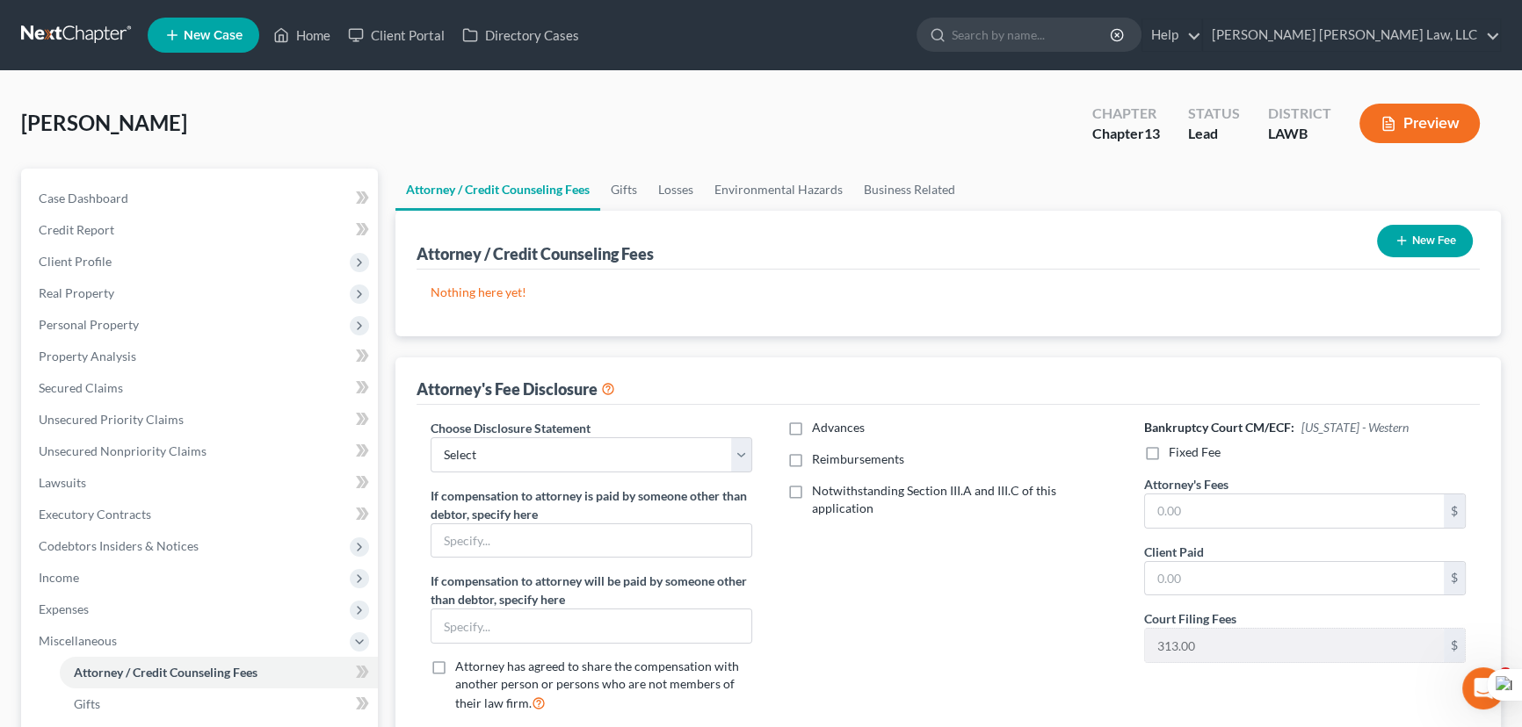
click at [1482, 249] on div "Attorney / Credit Counseling Fees New Fee Nothing here yet! Attorney / Credit C…" at bounding box center [947, 274] width 1105 height 126
click at [1452, 237] on button "New Fee" at bounding box center [1425, 241] width 96 height 33
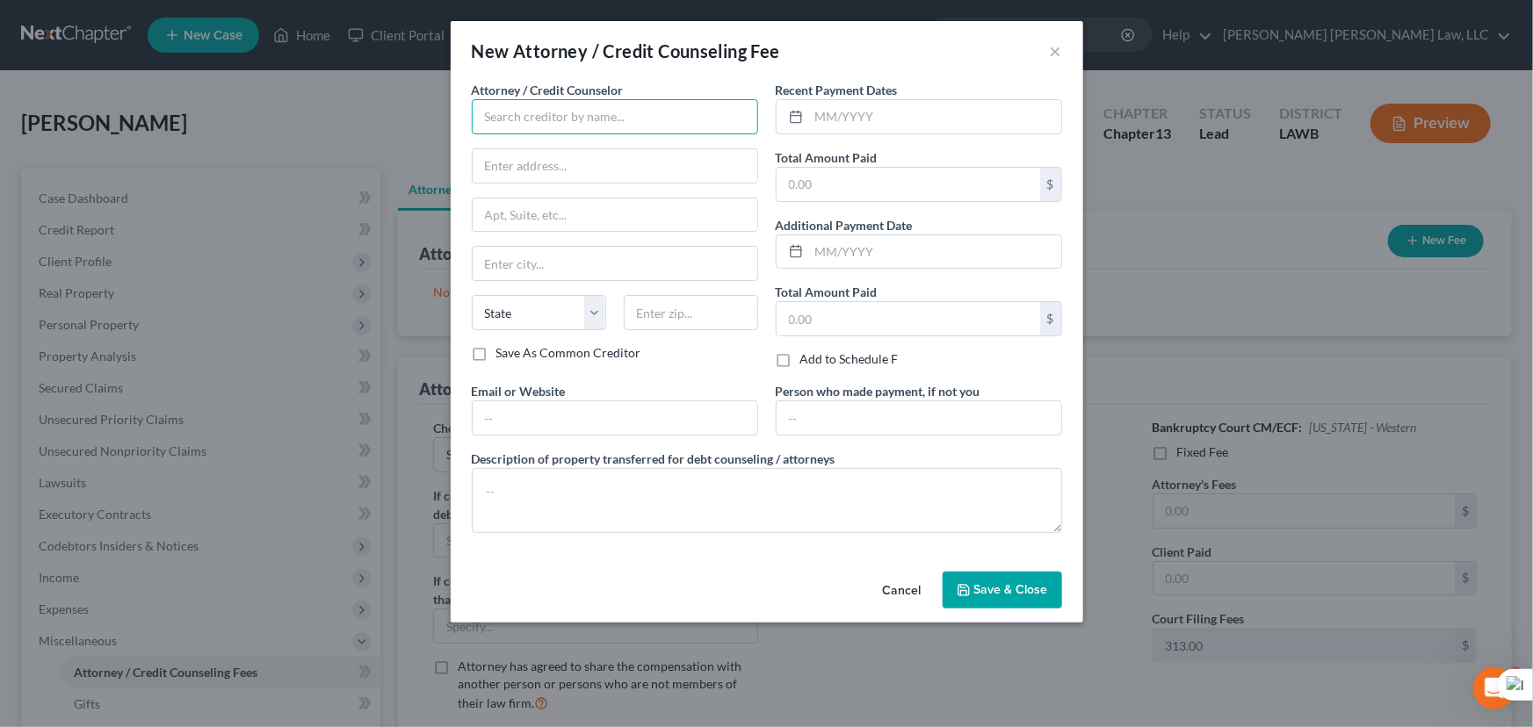
click at [546, 114] on input "text" at bounding box center [615, 116] width 286 height 35
type input "E Orum Young Law Office"
type input "200 Washington Street"
type input "Monroe"
select select "19"
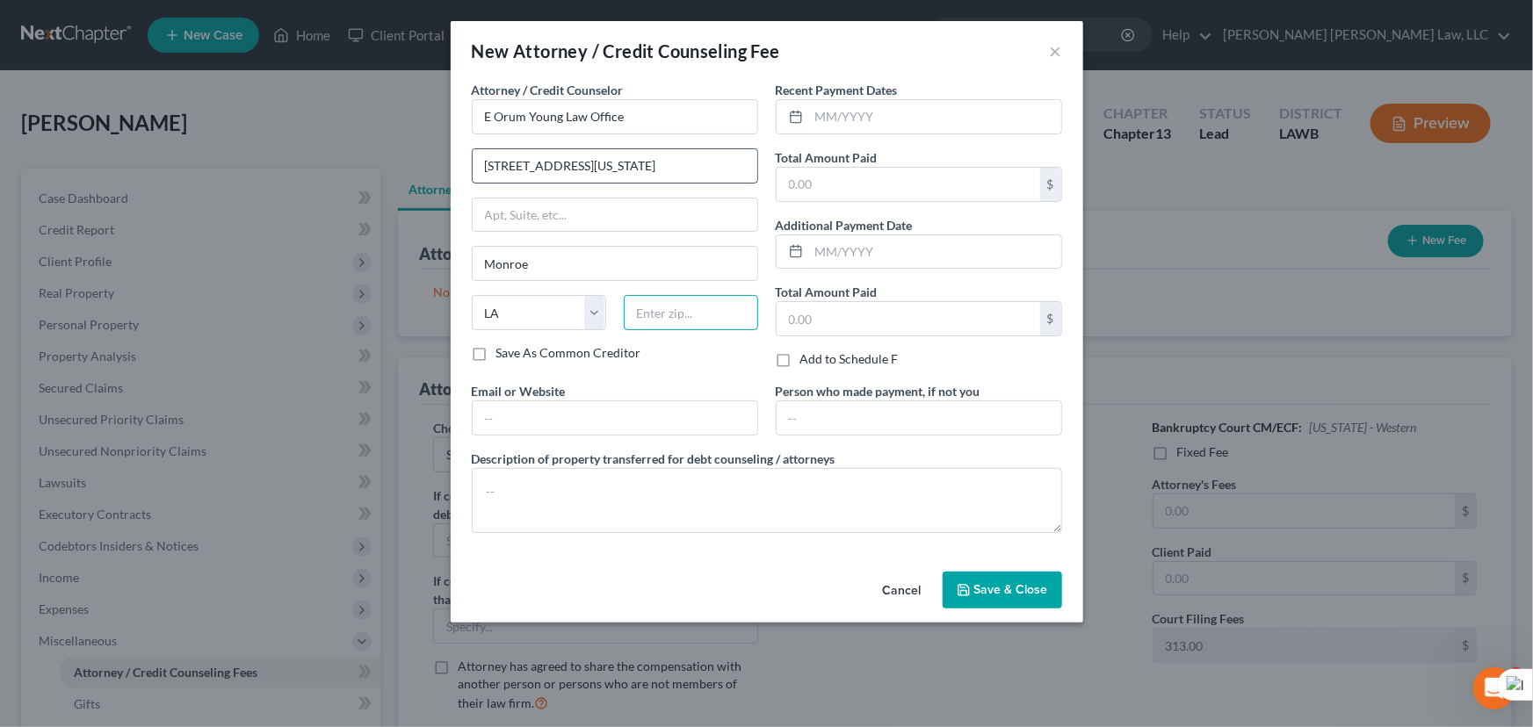
type input "71201"
click at [896, 113] on input "text" at bounding box center [935, 116] width 252 height 33
type input "10/2025"
type input "365"
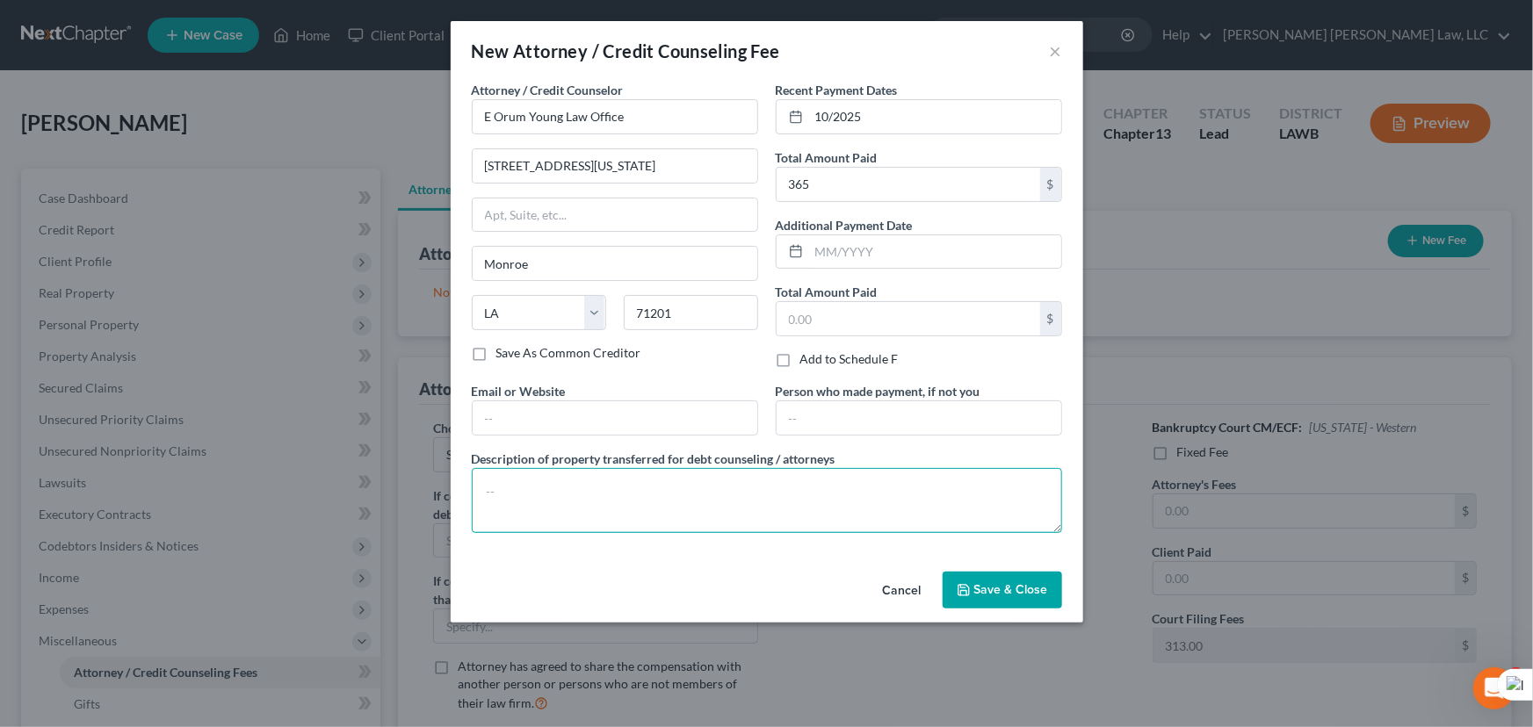
click at [815, 498] on textarea at bounding box center [767, 500] width 590 height 65
type textarea "credit report, credit counseling, filing fee"
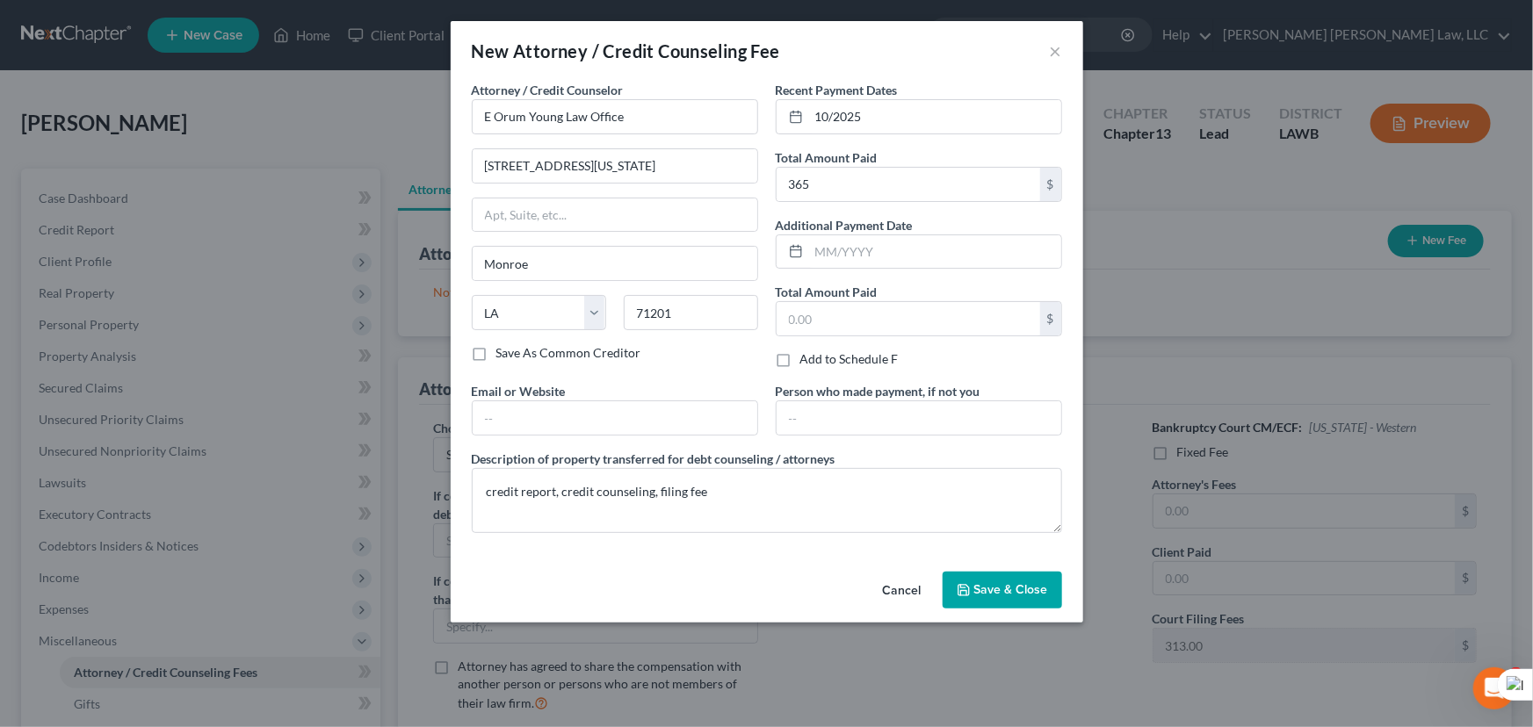
click at [1031, 580] on button "Save & Close" at bounding box center [1002, 590] width 119 height 37
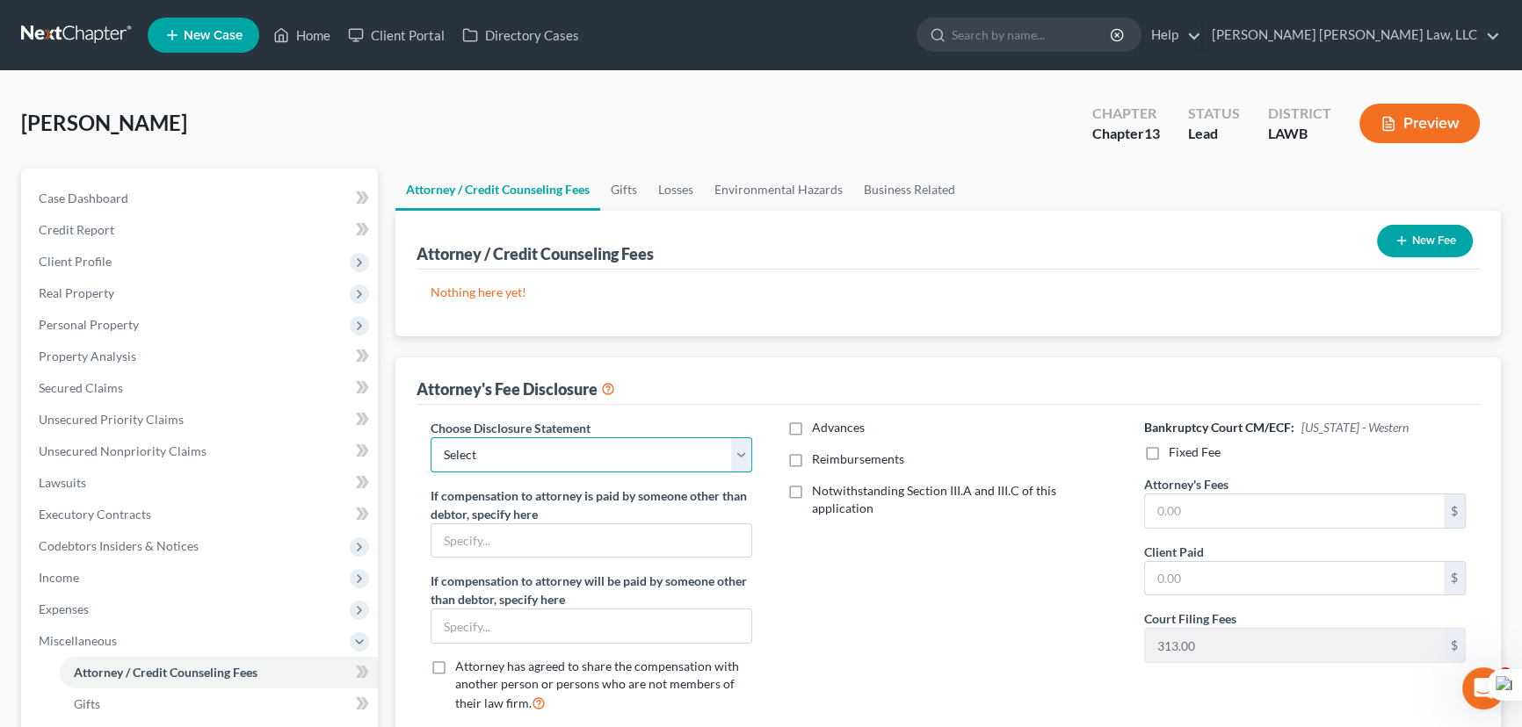
click at [513, 452] on select "Select LAEB 2016 Bankruptcy Rule 2016(B) Disclosure and Application for Approva…" at bounding box center [592, 455] width 322 height 35
click at [431, 473] on select "Select LAEB 2016 Bankruptcy Rule 2016(B) Disclosure and Application for Approva…" at bounding box center [592, 455] width 322 height 35
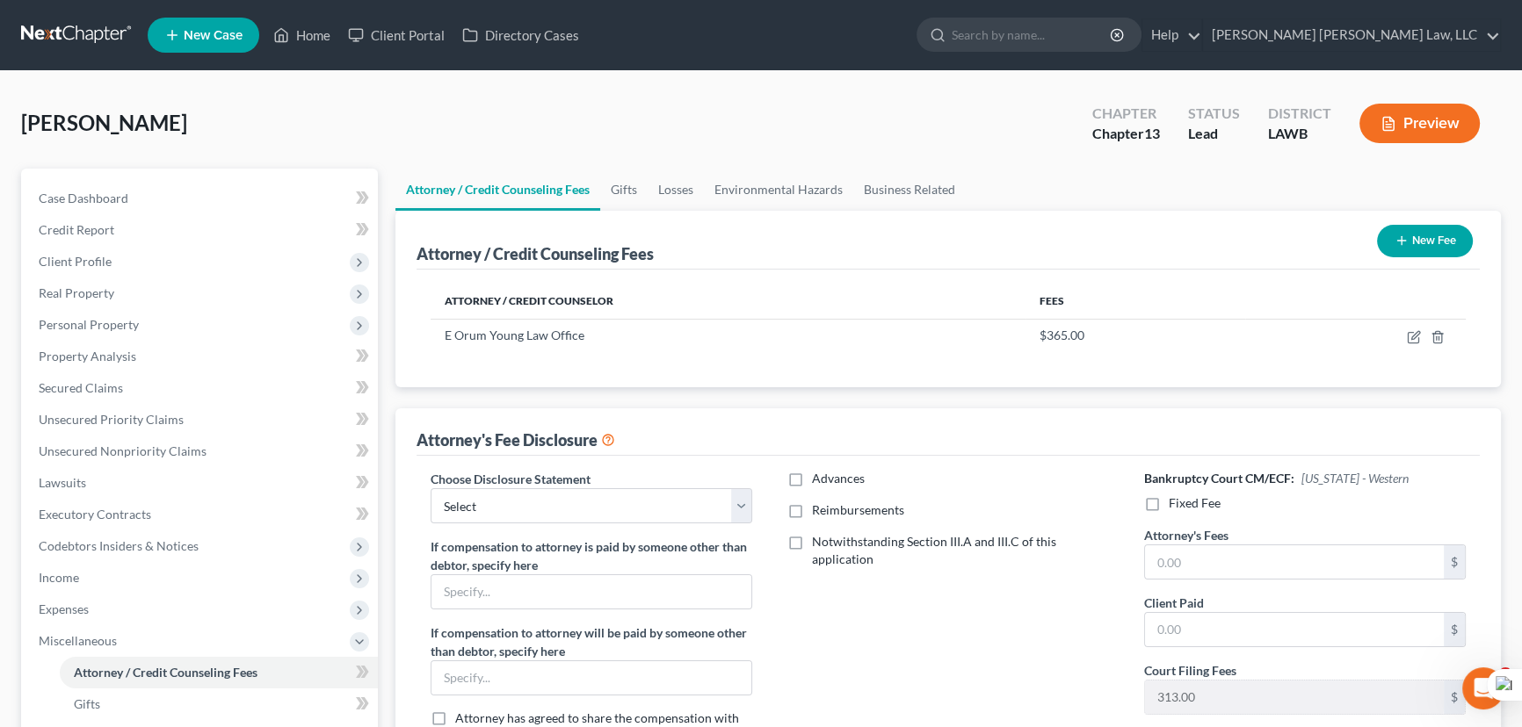
click at [812, 506] on label "Reimbursements" at bounding box center [858, 511] width 92 height 18
click at [819, 506] on input "Reimbursements" at bounding box center [824, 507] width 11 height 11
checkbox input "true"
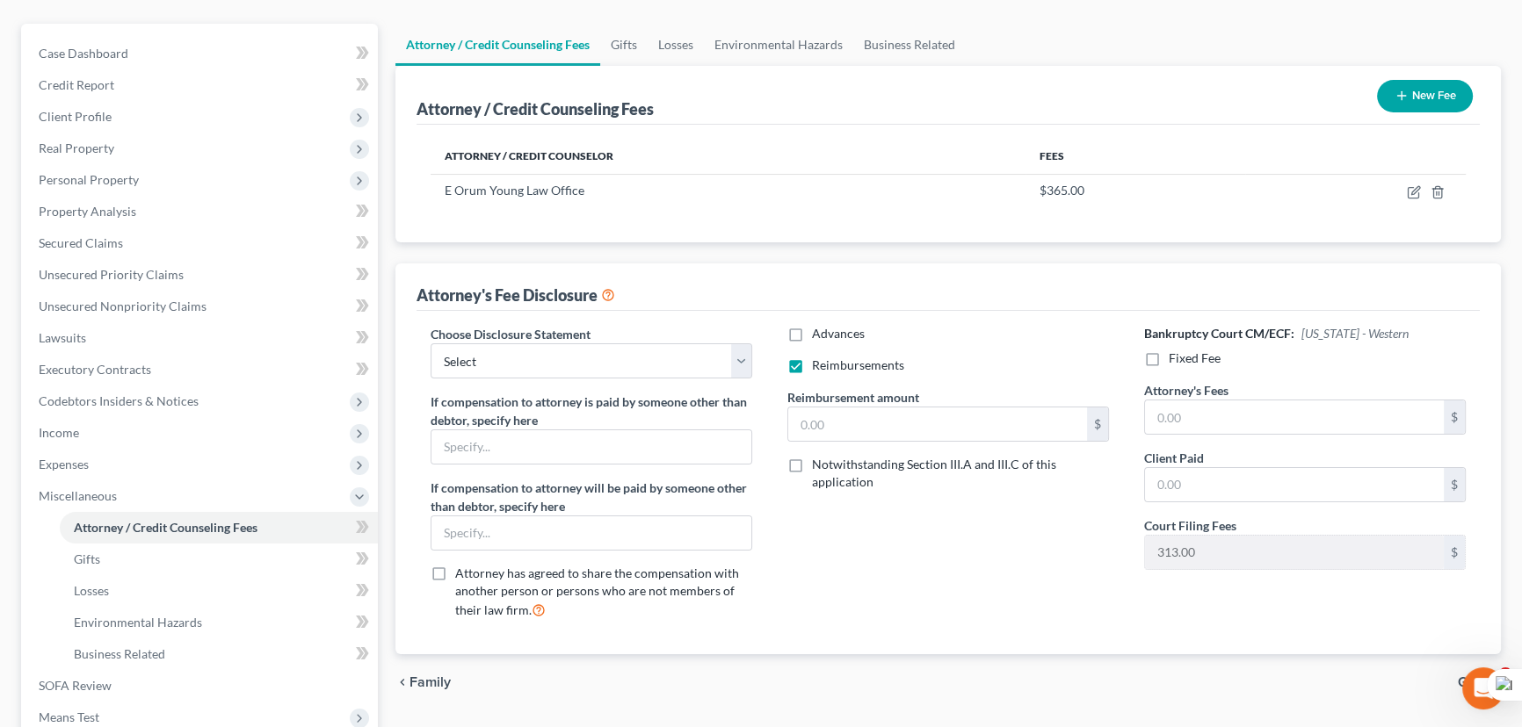
scroll to position [159, 0]
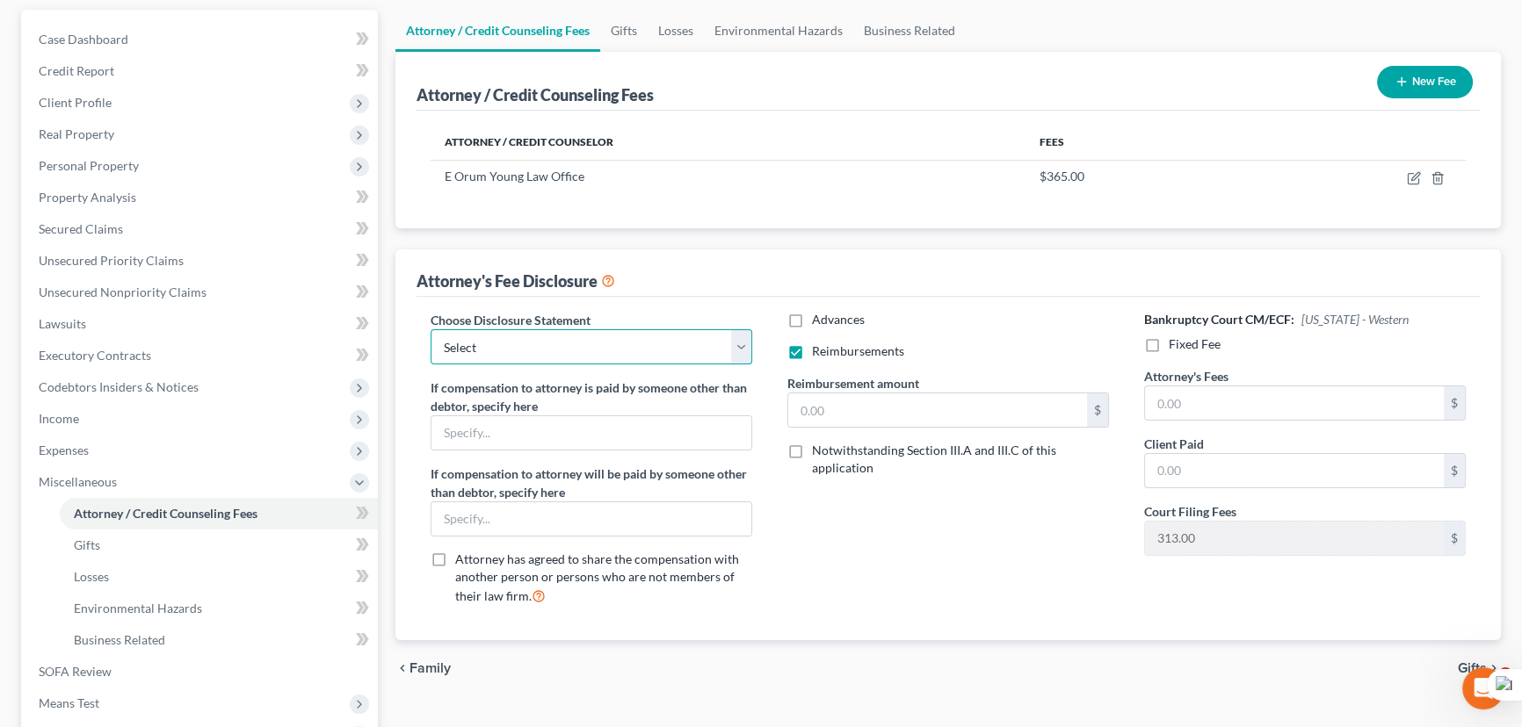
drag, startPoint x: 703, startPoint y: 354, endPoint x: 688, endPoint y: 360, distance: 16.2
click at [703, 354] on select "Select LAEB 2016 Bankruptcy Rule 2016(B) Disclosure and Application for Approva…" at bounding box center [592, 346] width 322 height 35
select select "1"
click at [431, 329] on select "Select LAEB 2016 Bankruptcy Rule 2016(B) Disclosure and Application for Approva…" at bounding box center [592, 346] width 322 height 35
click at [1169, 351] on label "Fixed Fee" at bounding box center [1195, 345] width 52 height 18
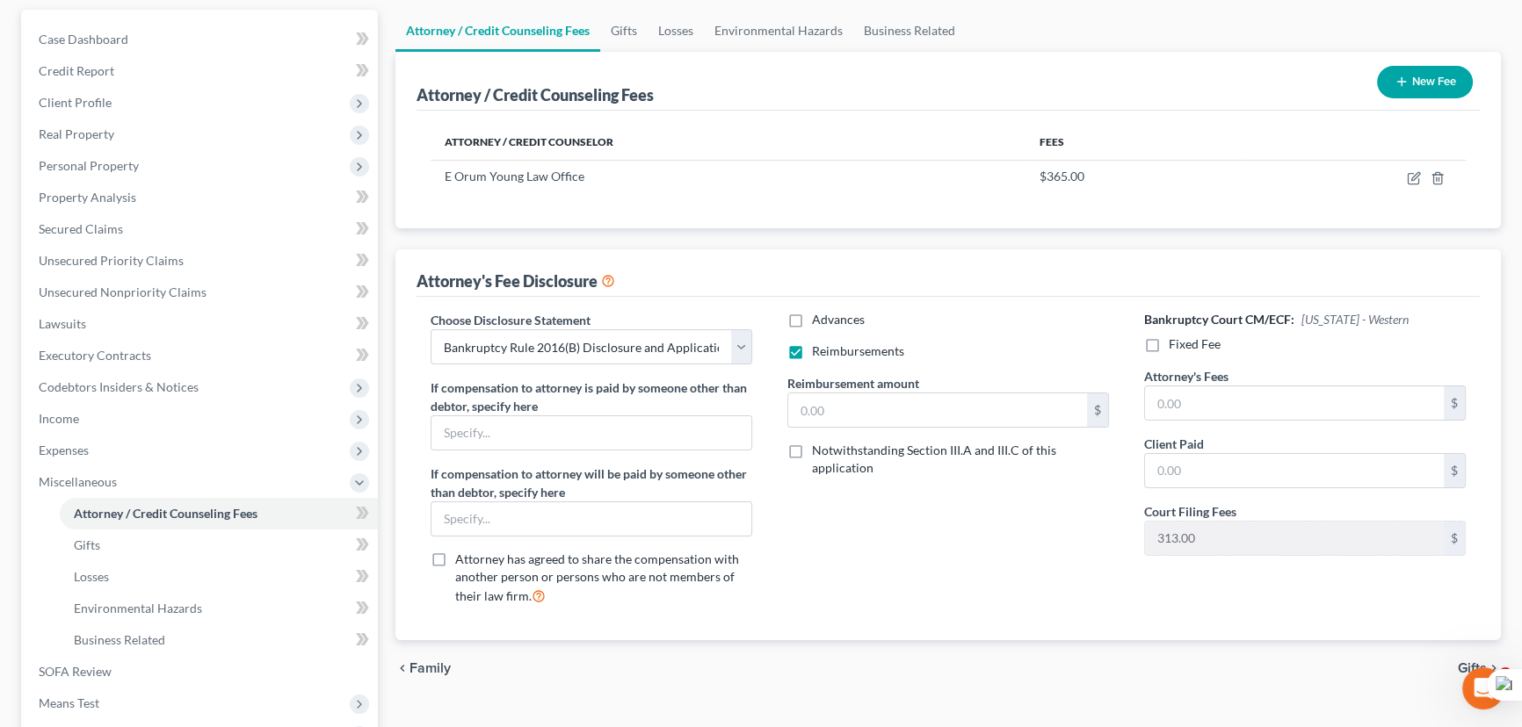
click at [1176, 347] on input "Fixed Fee" at bounding box center [1181, 341] width 11 height 11
checkbox input "true"
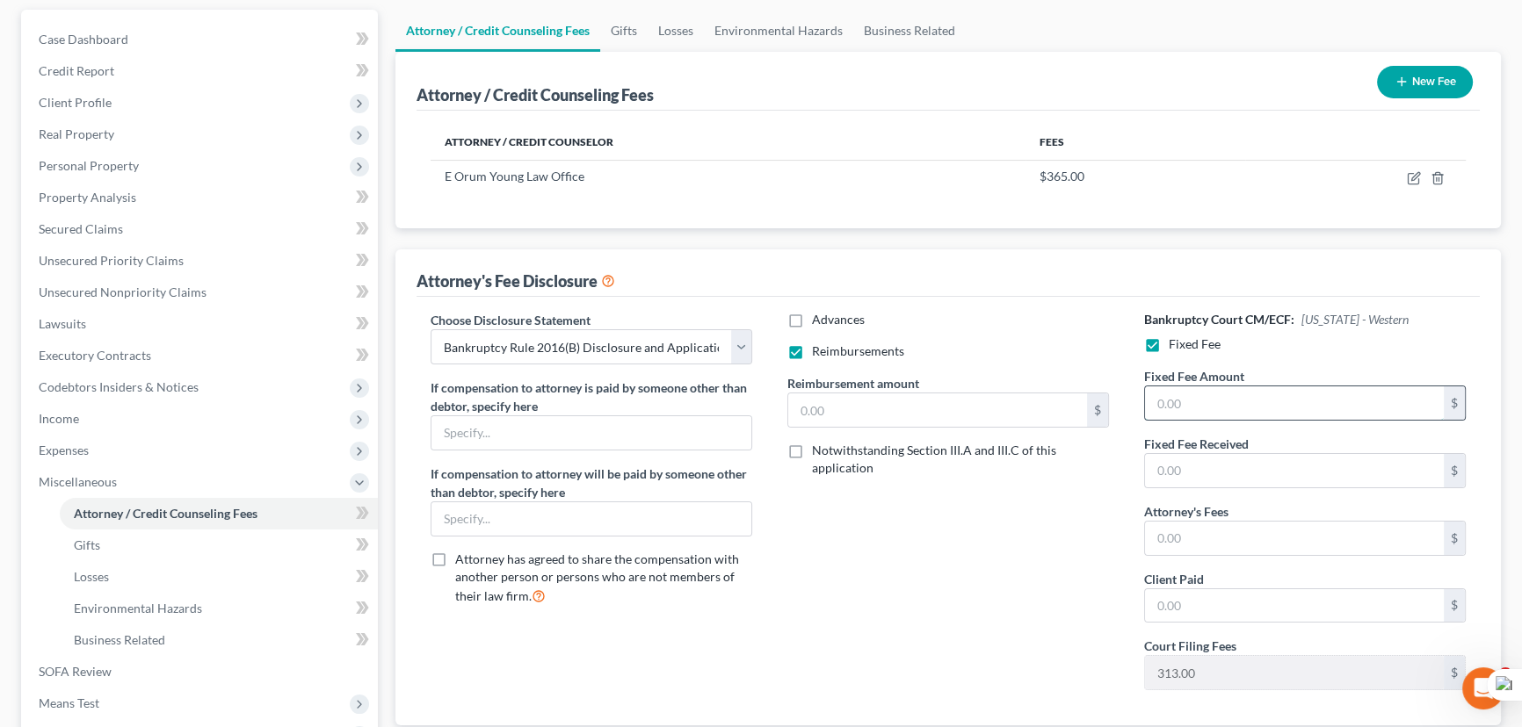
click at [1223, 396] on input "text" at bounding box center [1294, 403] width 299 height 33
type input "5,025"
click at [1227, 528] on input "text" at bounding box center [1294, 538] width 299 height 33
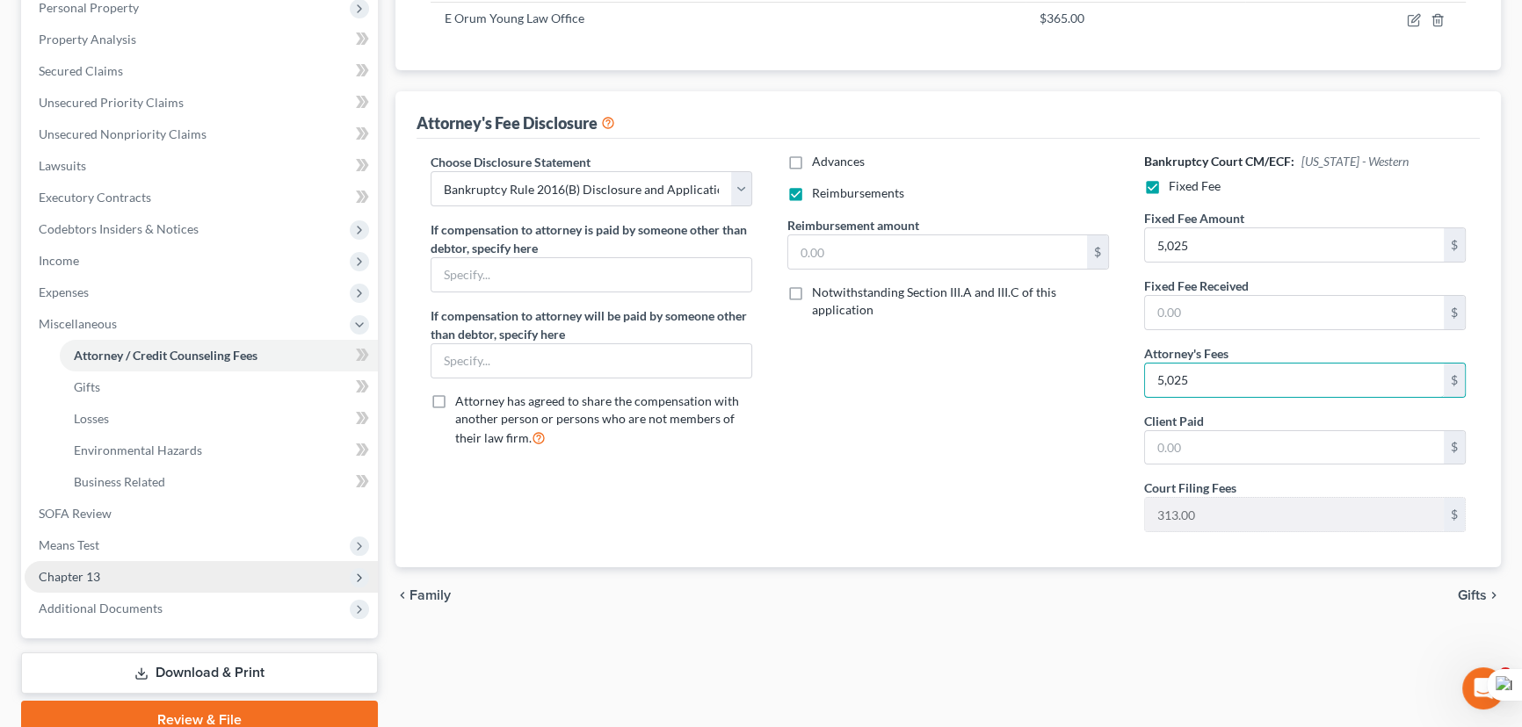
scroll to position [394, 0]
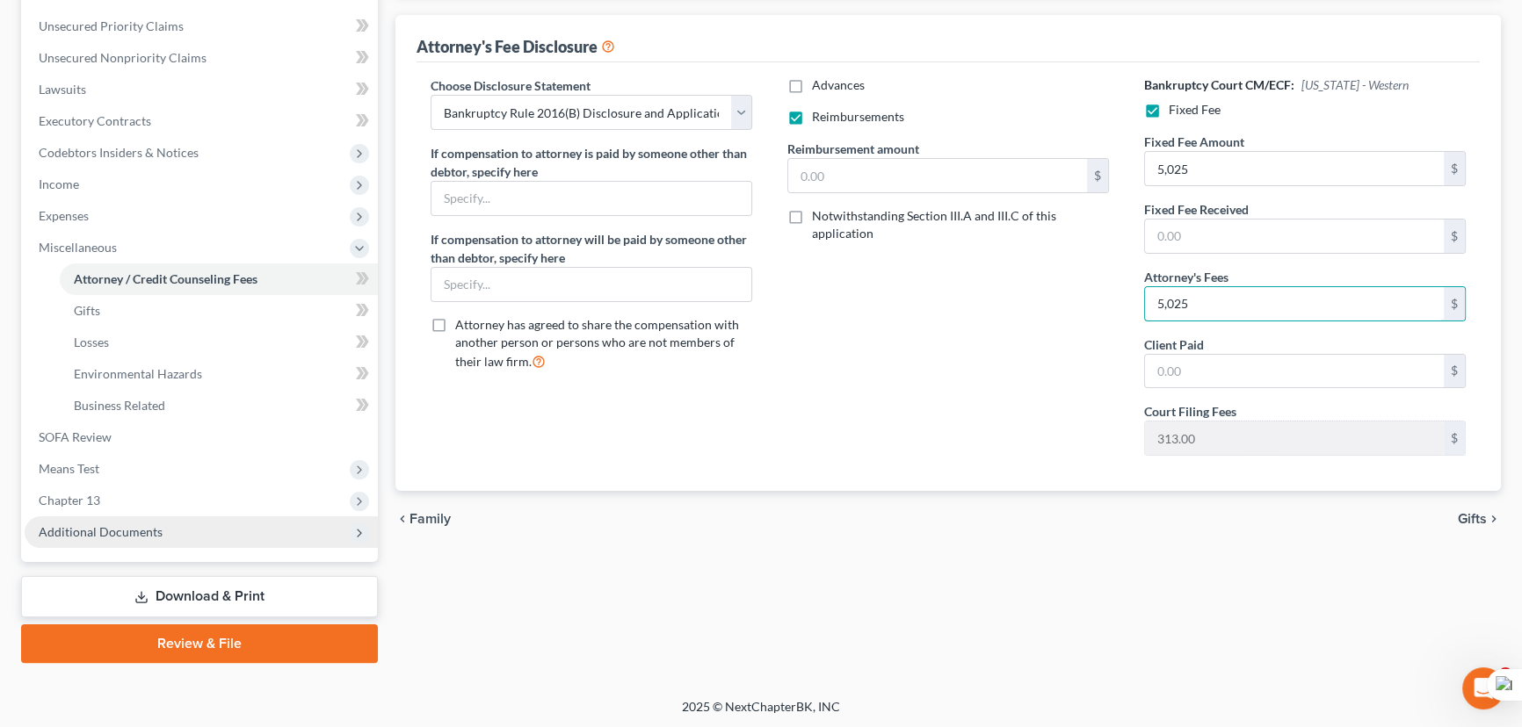
type input "5,025"
click at [133, 525] on span "Additional Documents" at bounding box center [101, 532] width 124 height 15
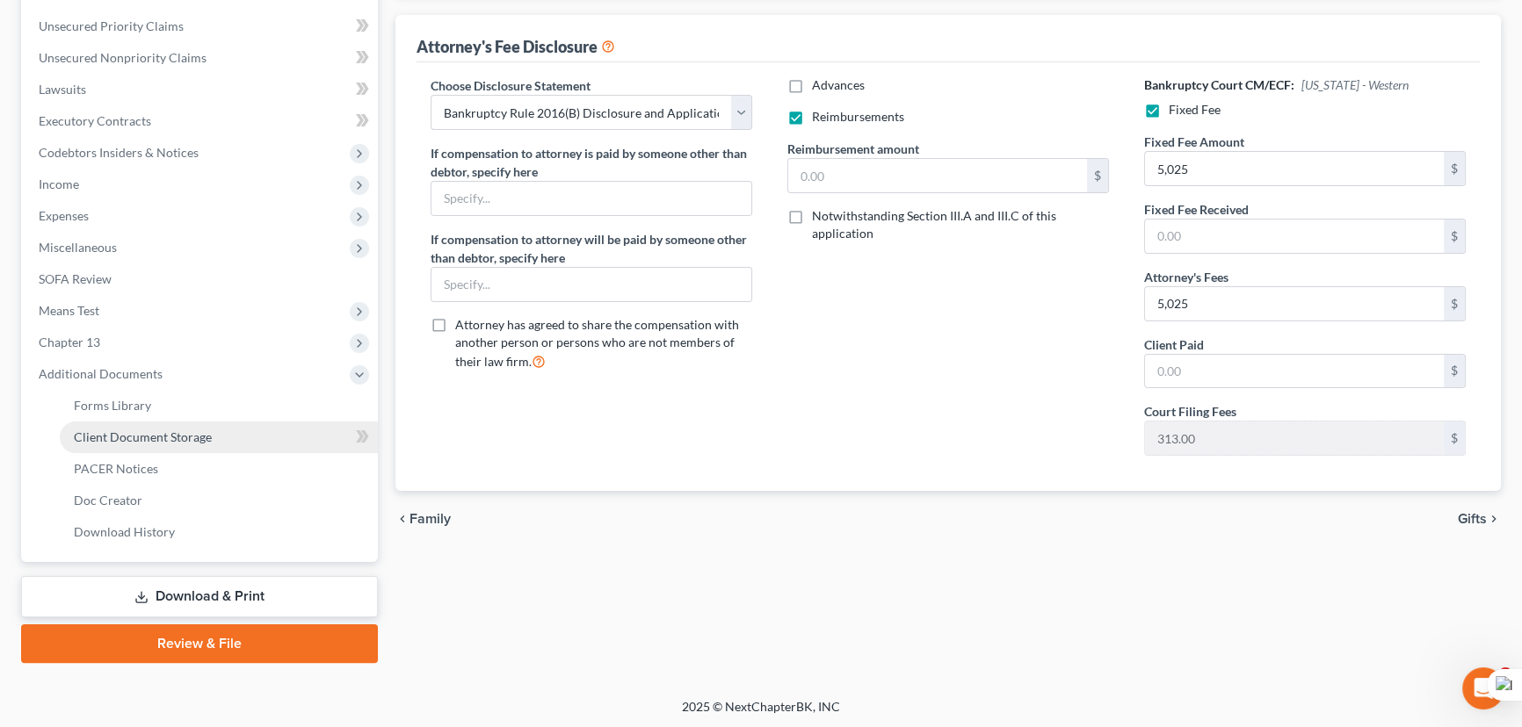
click at [157, 430] on span "Client Document Storage" at bounding box center [143, 437] width 138 height 15
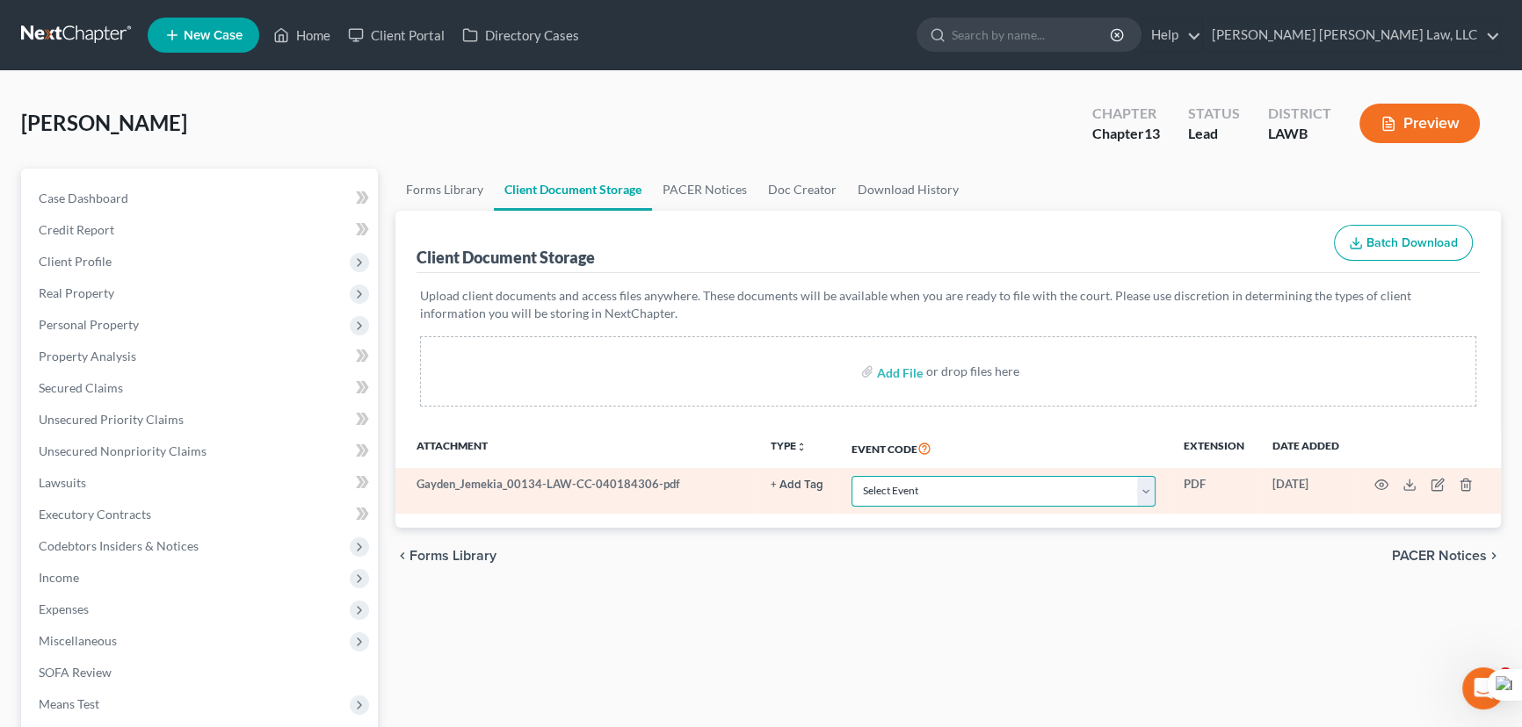
click at [951, 481] on select "Select Event 20 Largest Unsecured Creditors Amended Creditor Matrix (Fee) Amend…" at bounding box center [1003, 491] width 304 height 31
select select "9"
click at [851, 476] on select "Select Event 20 Largest Unsecured Creditors Amended Creditor Matrix (Fee) Amend…" at bounding box center [1003, 491] width 304 height 31
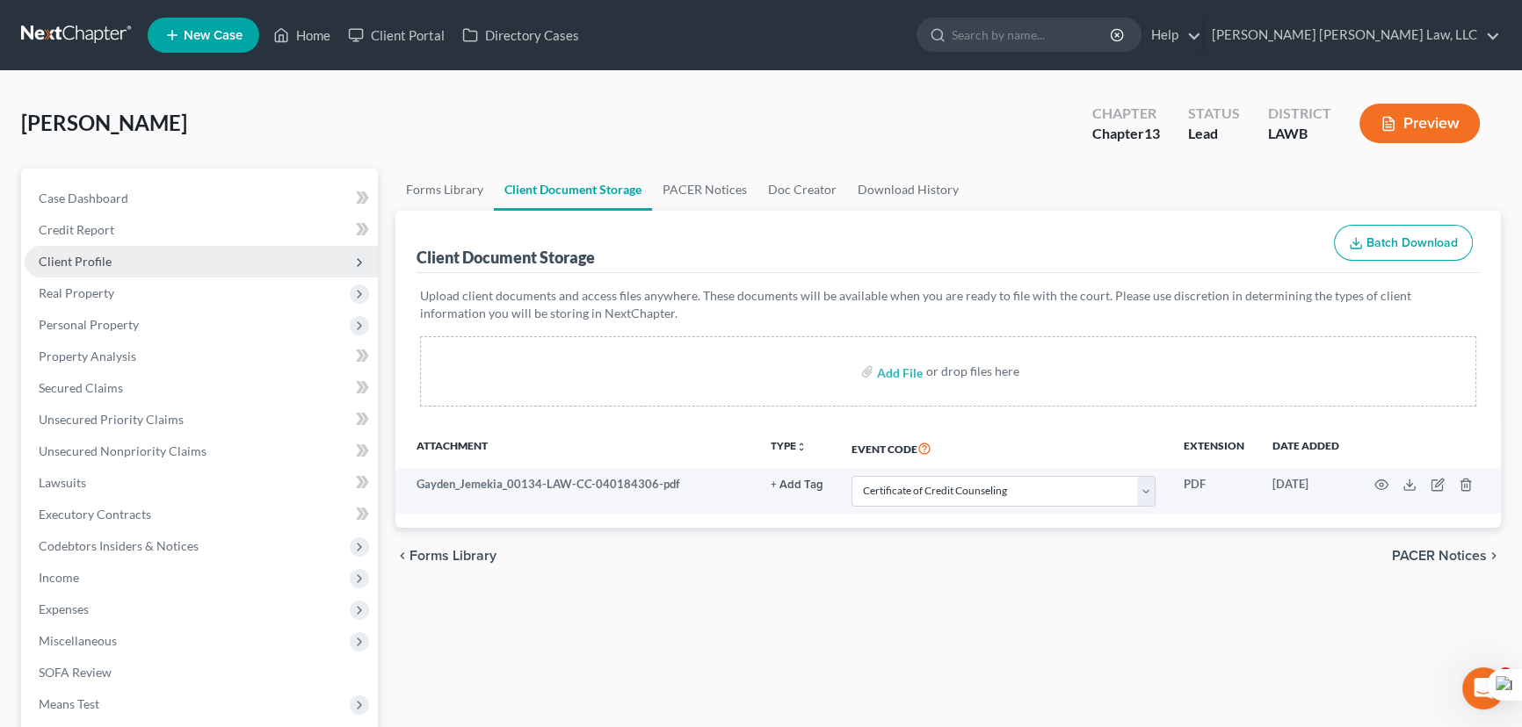
click at [177, 271] on span "Client Profile" at bounding box center [201, 262] width 353 height 32
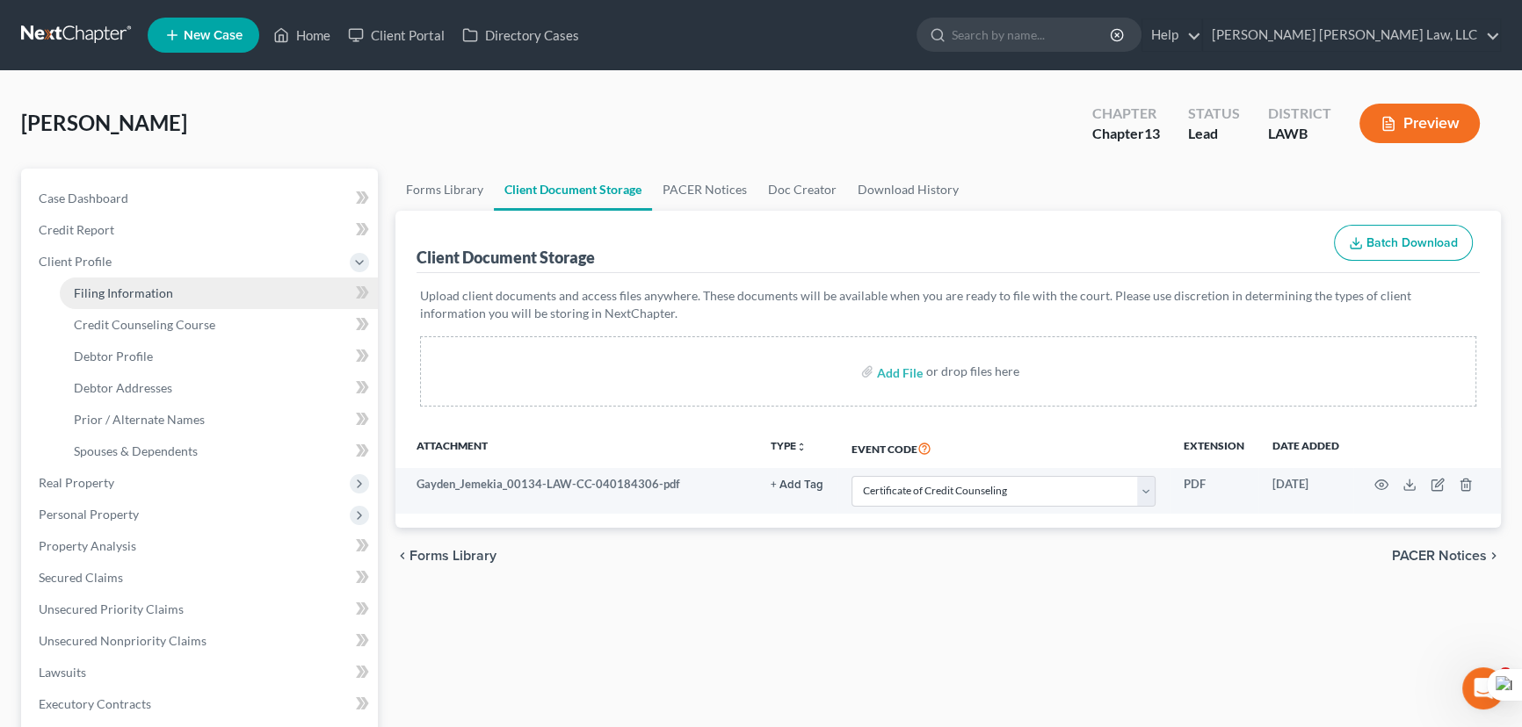
click at [172, 293] on link "Filing Information" at bounding box center [219, 294] width 318 height 32
select select "1"
select select "0"
select select "3"
select select "36"
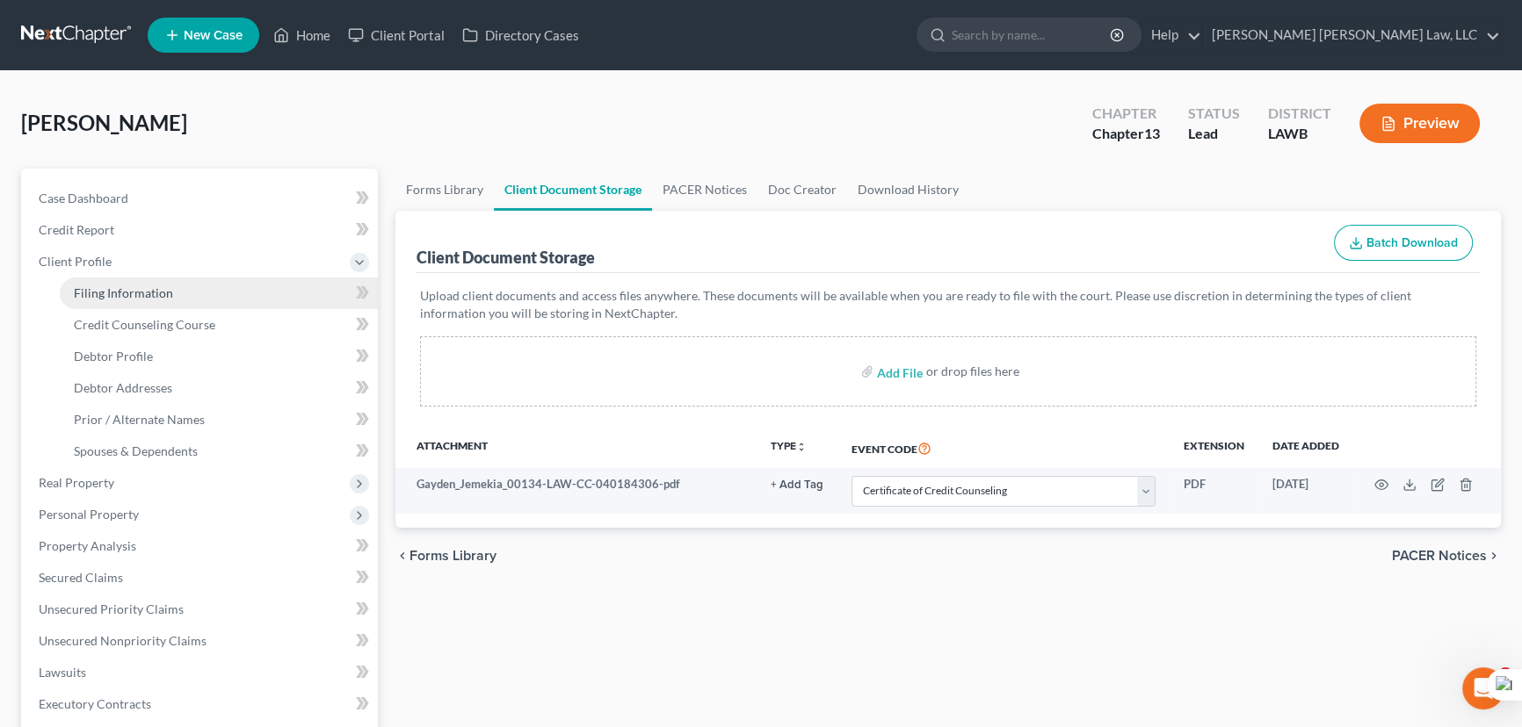
select select "0"
select select "19"
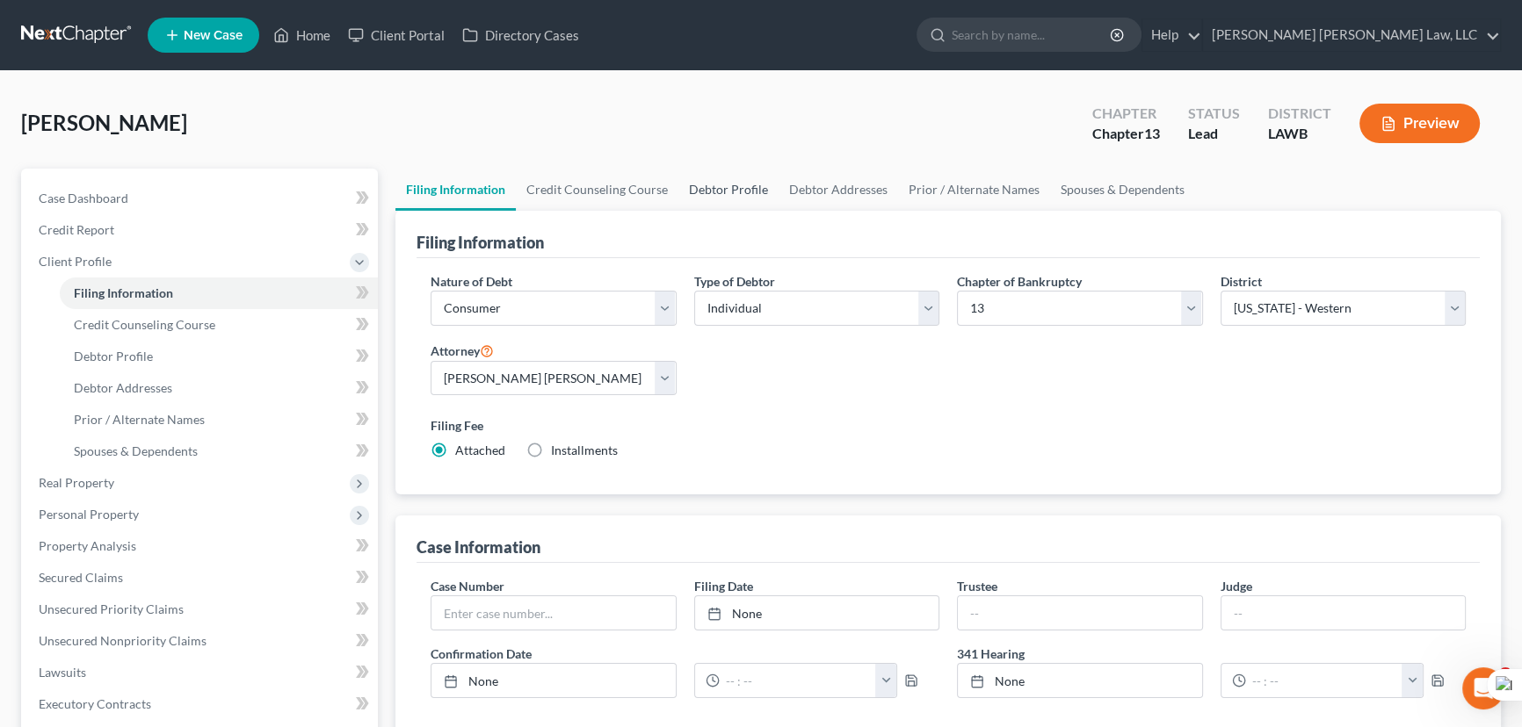
click at [682, 179] on link "Debtor Profile" at bounding box center [728, 190] width 100 height 42
select select "3"
select select "2"
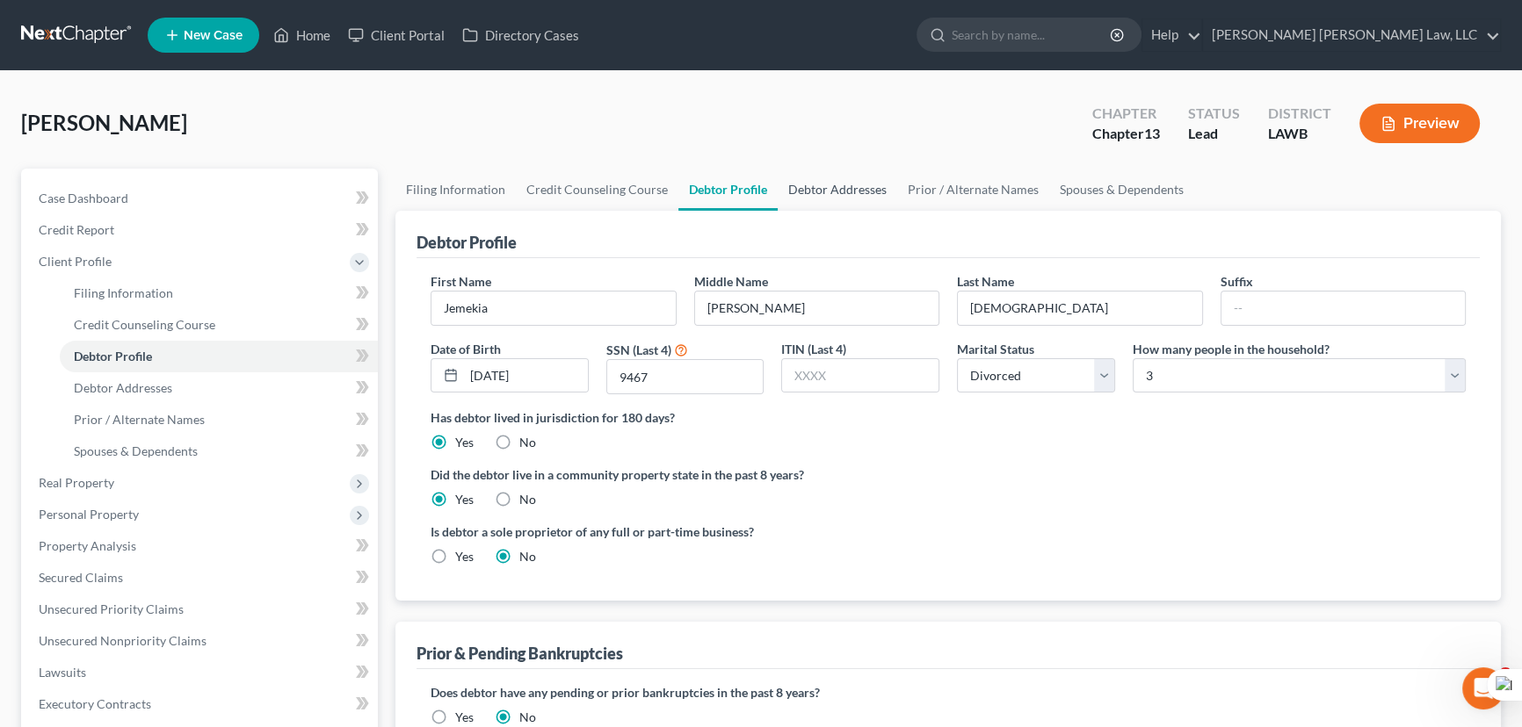
click at [821, 194] on link "Debtor Addresses" at bounding box center [837, 190] width 119 height 42
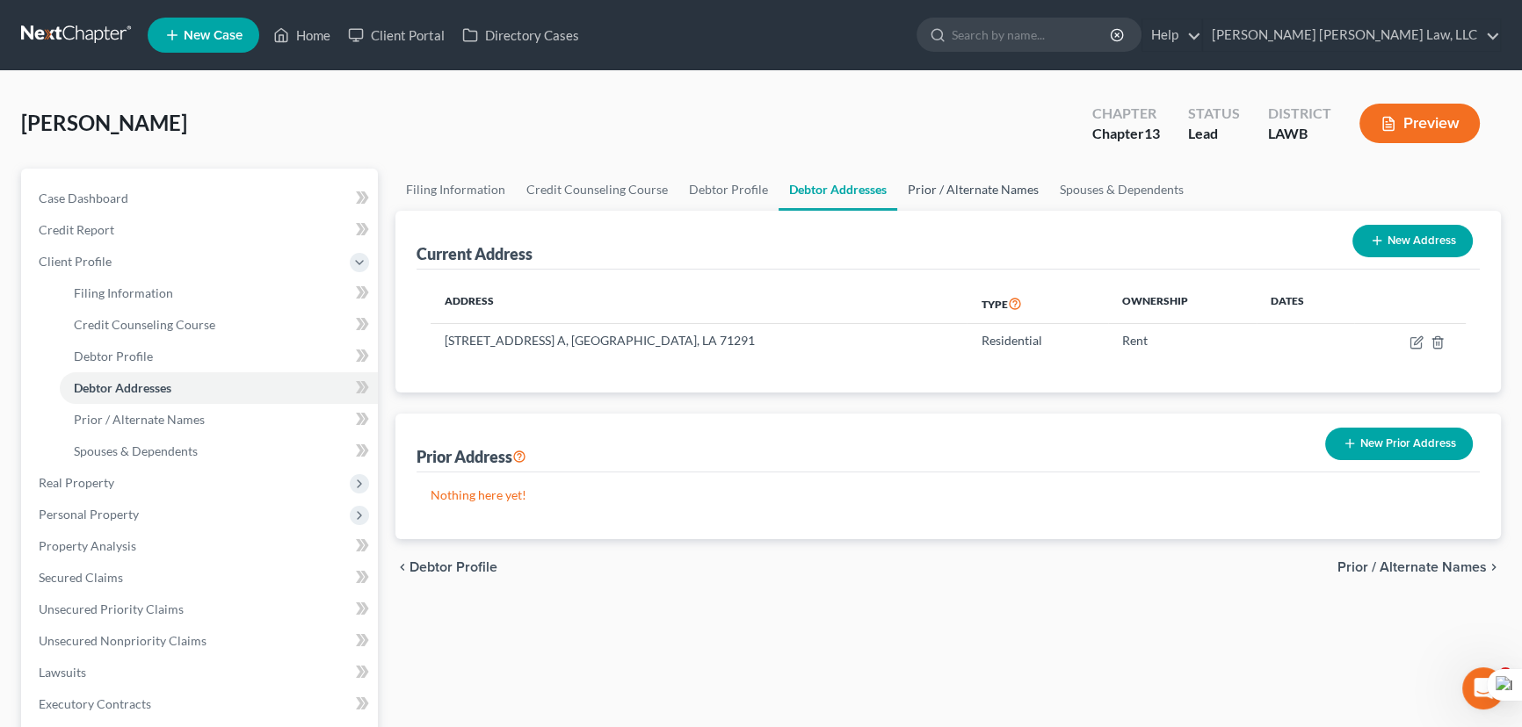
click at [957, 197] on link "Prior / Alternate Names" at bounding box center [973, 190] width 152 height 42
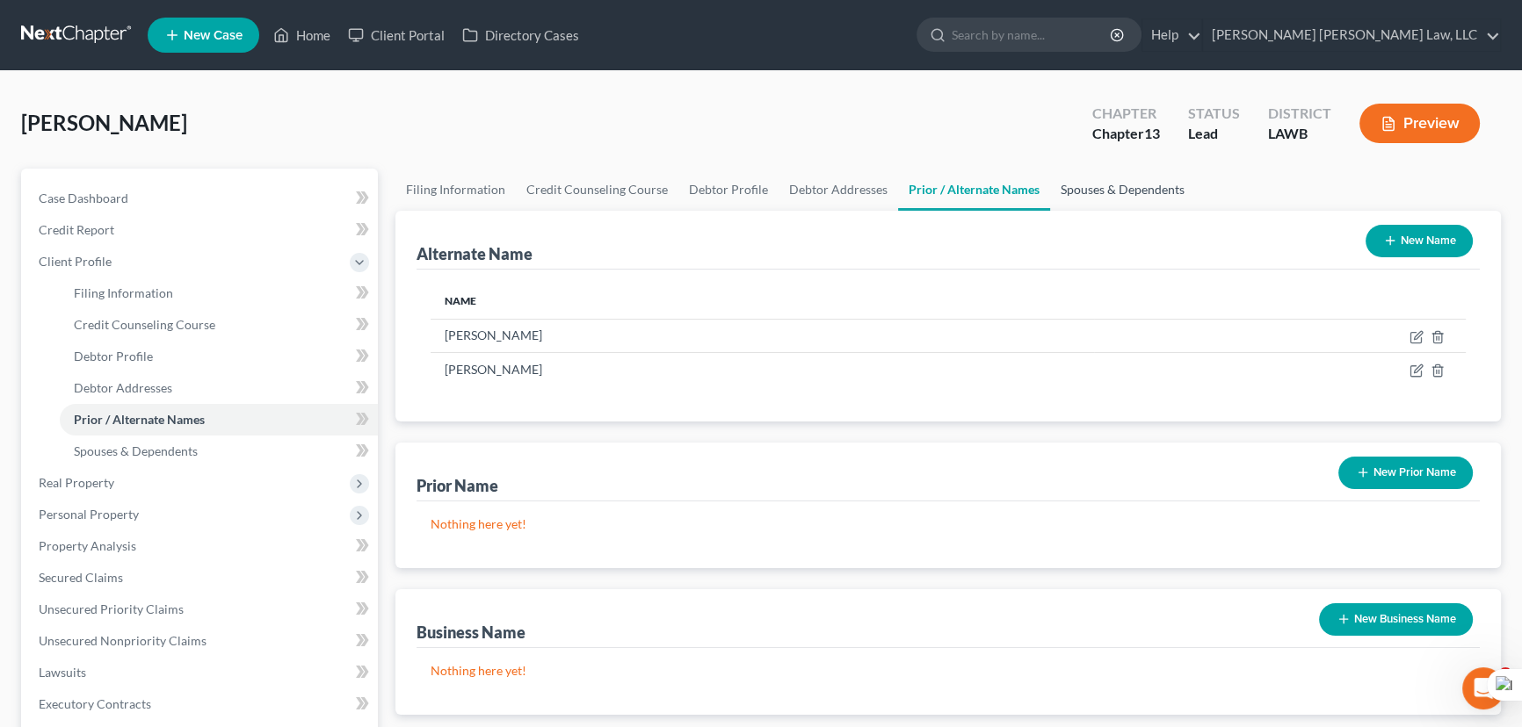
click at [1132, 185] on link "Spouses & Dependents" at bounding box center [1122, 190] width 145 height 42
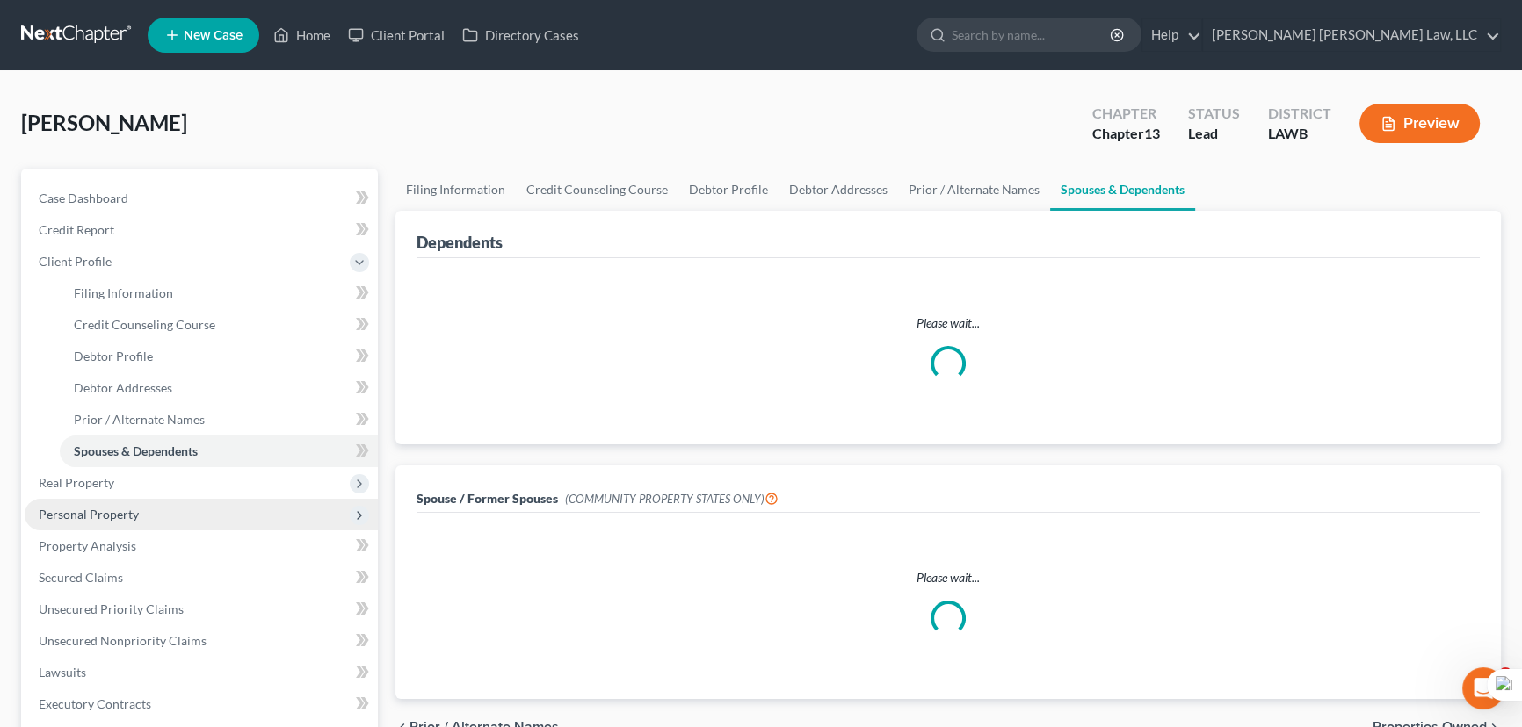
click at [129, 515] on span "Personal Property" at bounding box center [89, 514] width 100 height 15
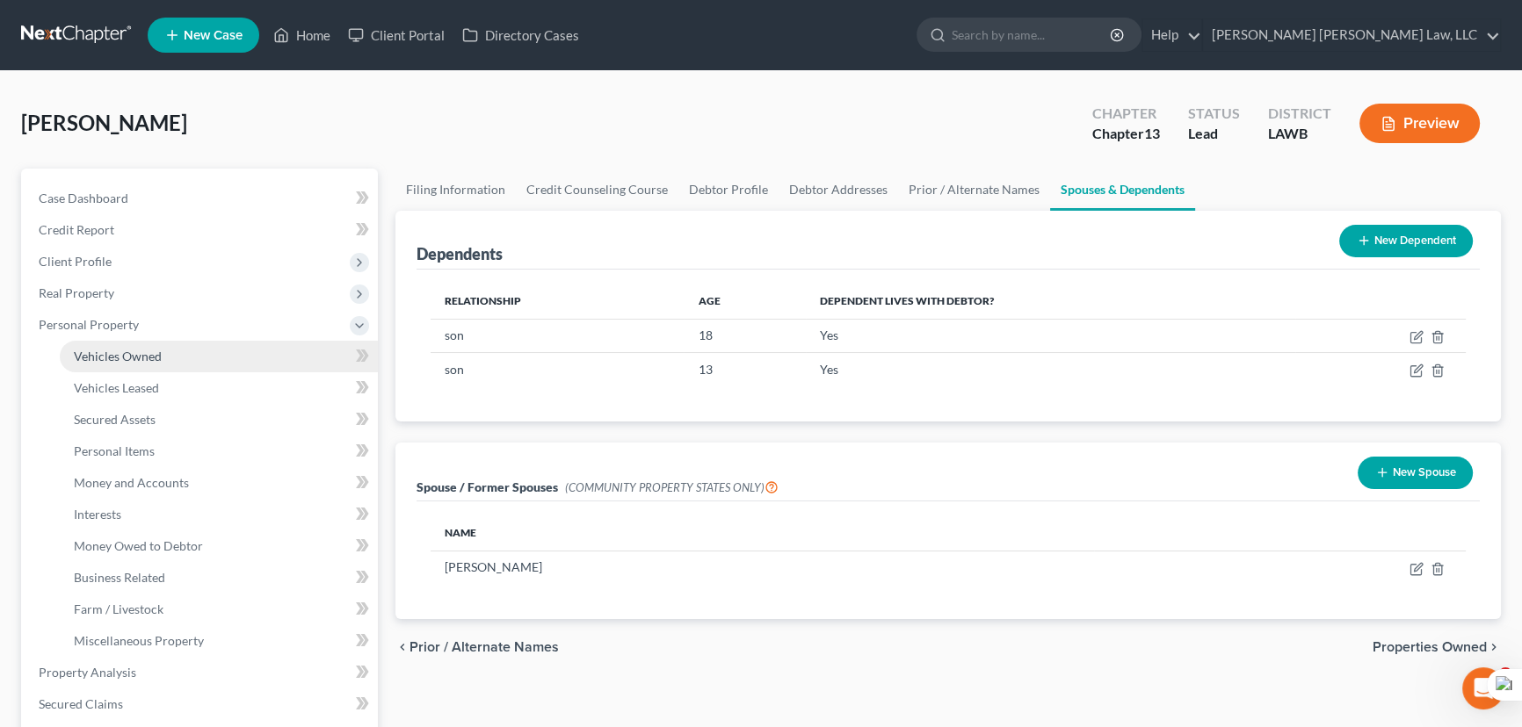
click at [158, 365] on link "Vehicles Owned" at bounding box center [219, 357] width 318 height 32
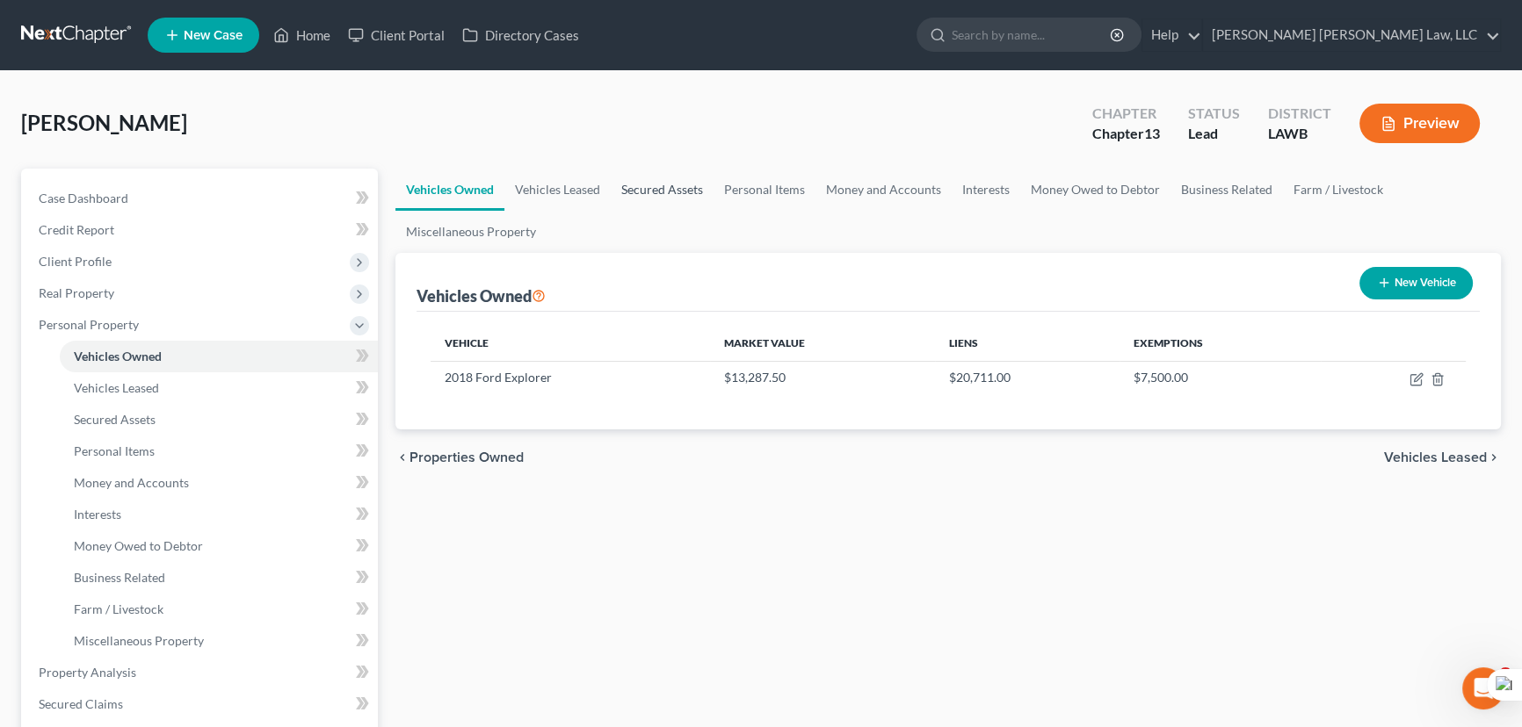
click at [659, 190] on link "Secured Assets" at bounding box center [662, 190] width 103 height 42
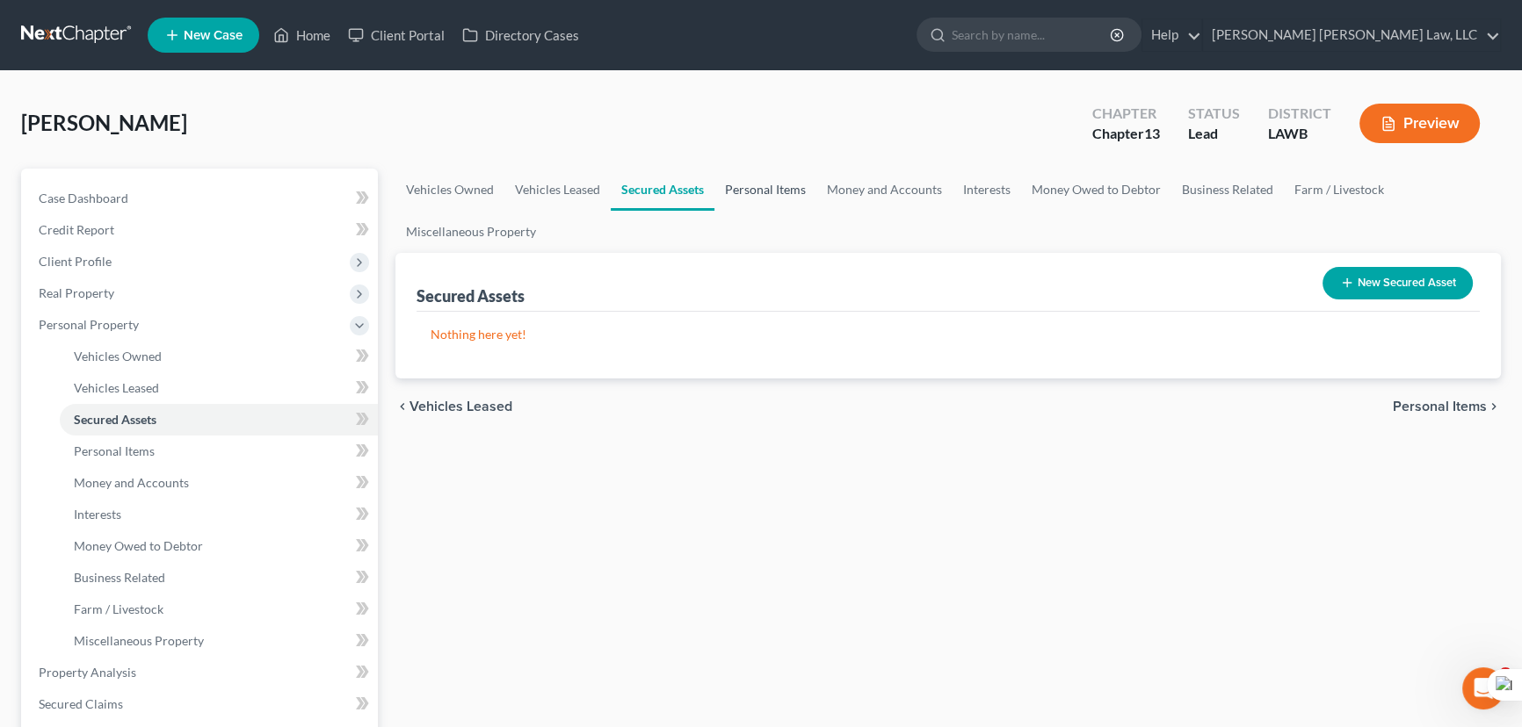
click at [785, 185] on link "Personal Items" at bounding box center [765, 190] width 102 height 42
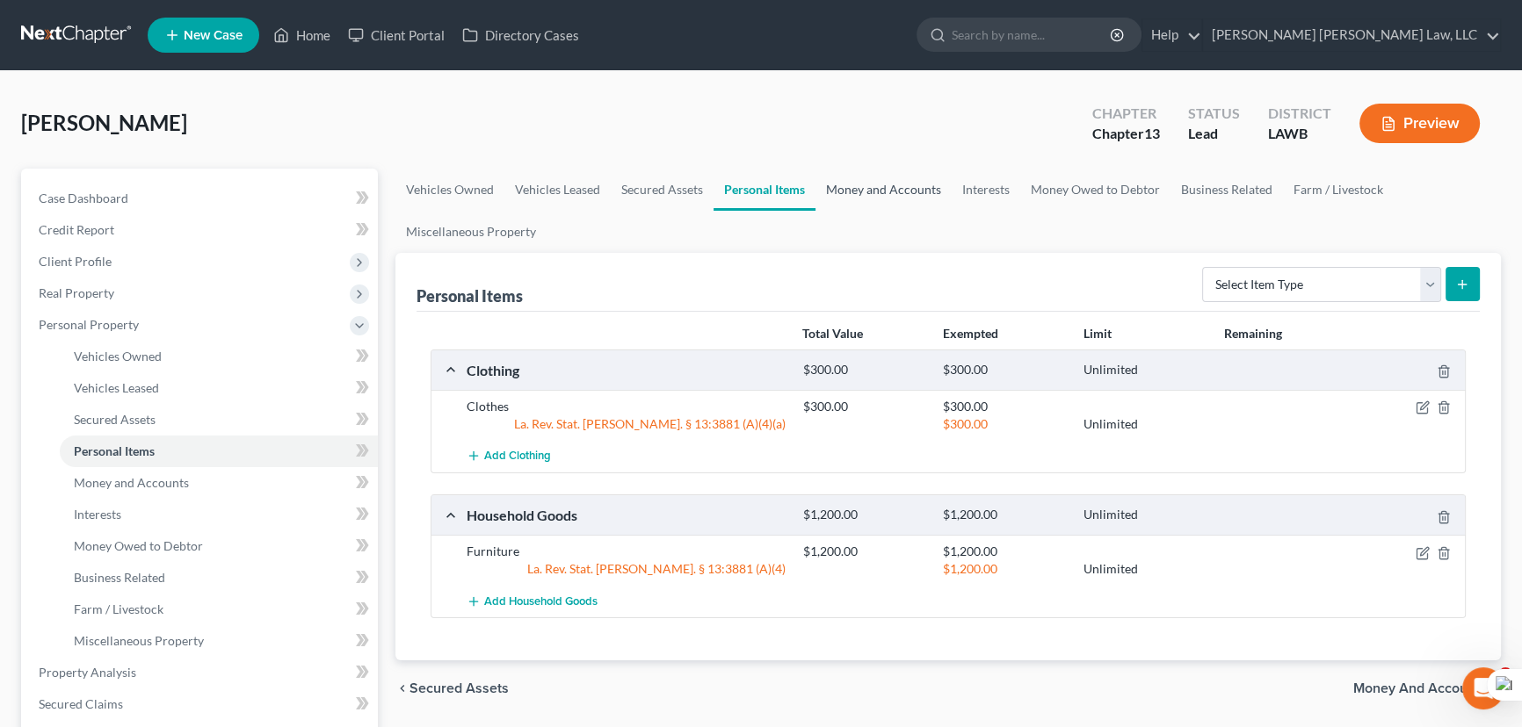
click at [873, 185] on link "Money and Accounts" at bounding box center [883, 190] width 136 height 42
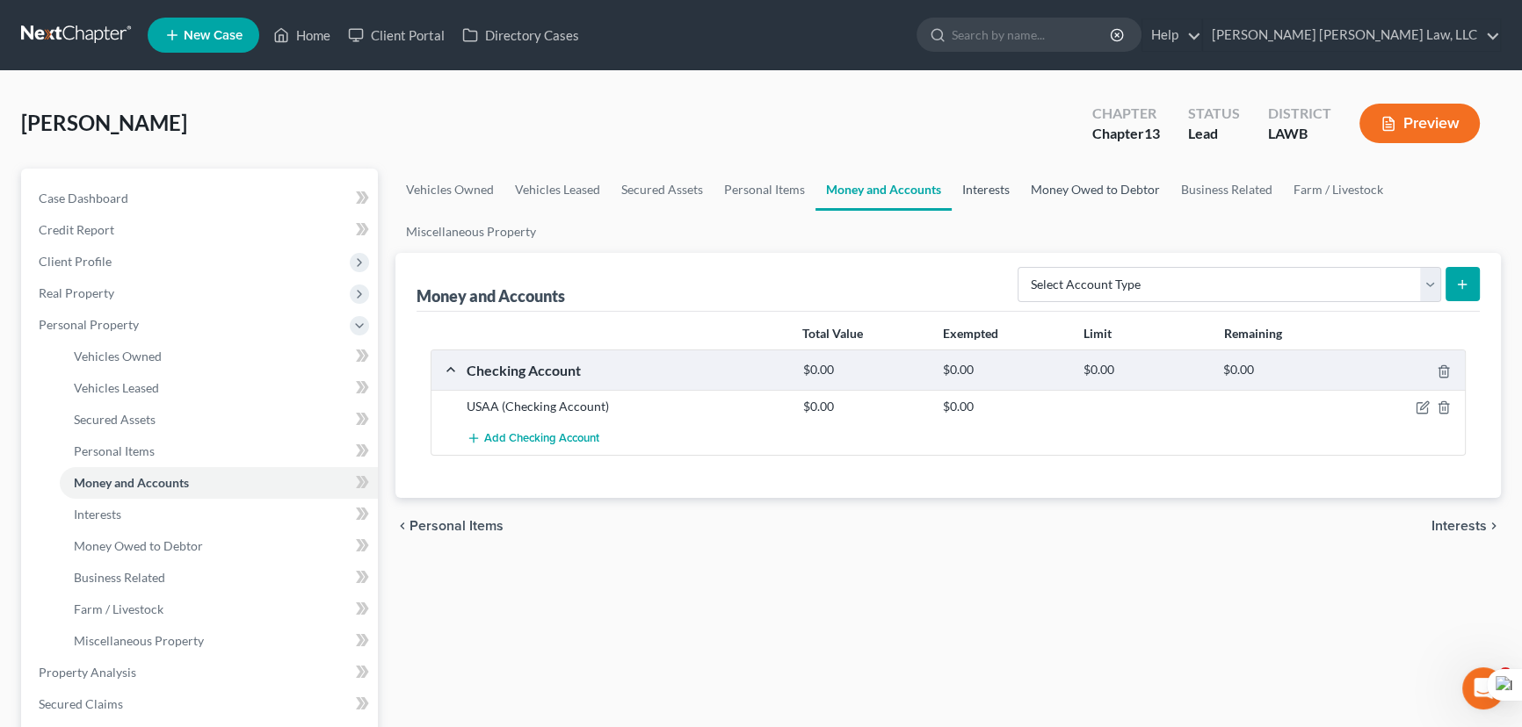
click at [952, 188] on link "Interests" at bounding box center [986, 190] width 69 height 42
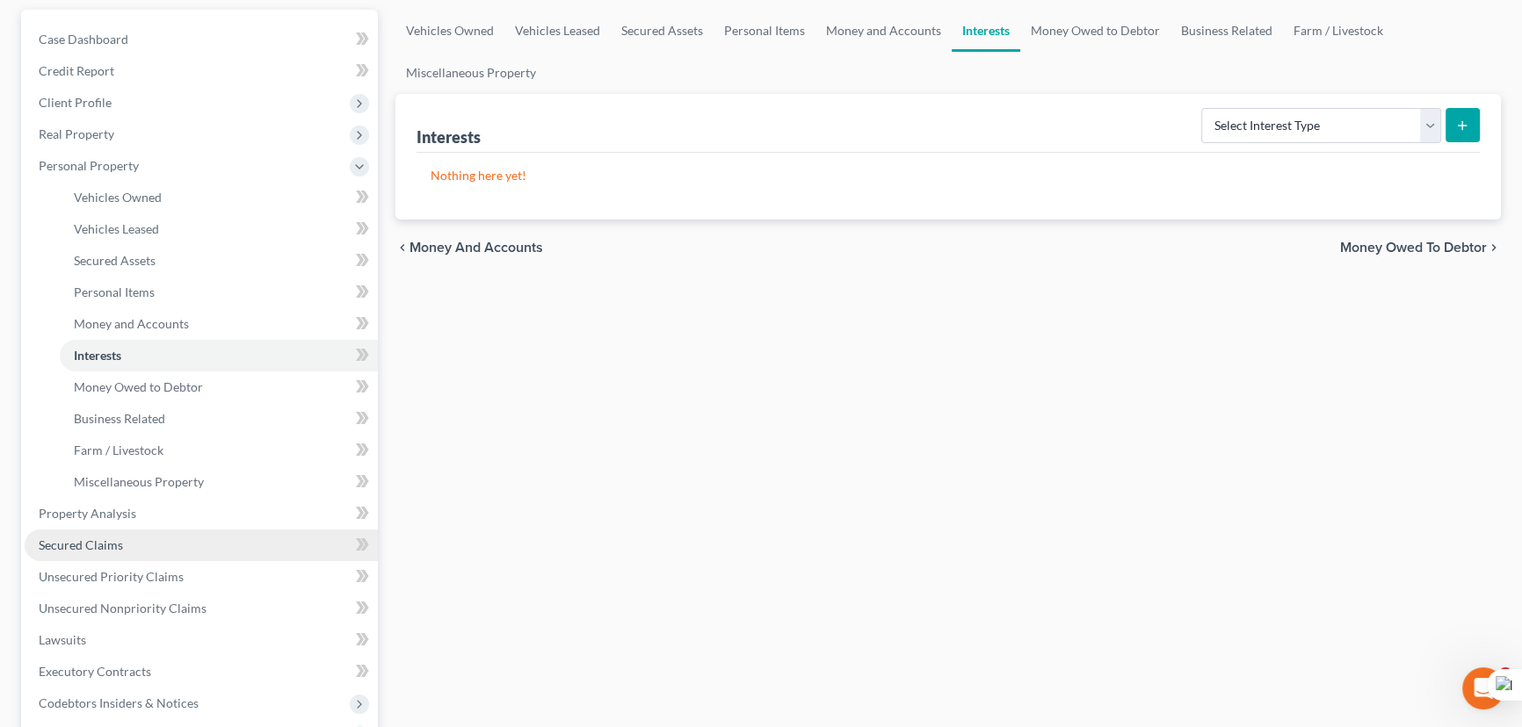
click at [192, 555] on link "Secured Claims" at bounding box center [201, 546] width 353 height 32
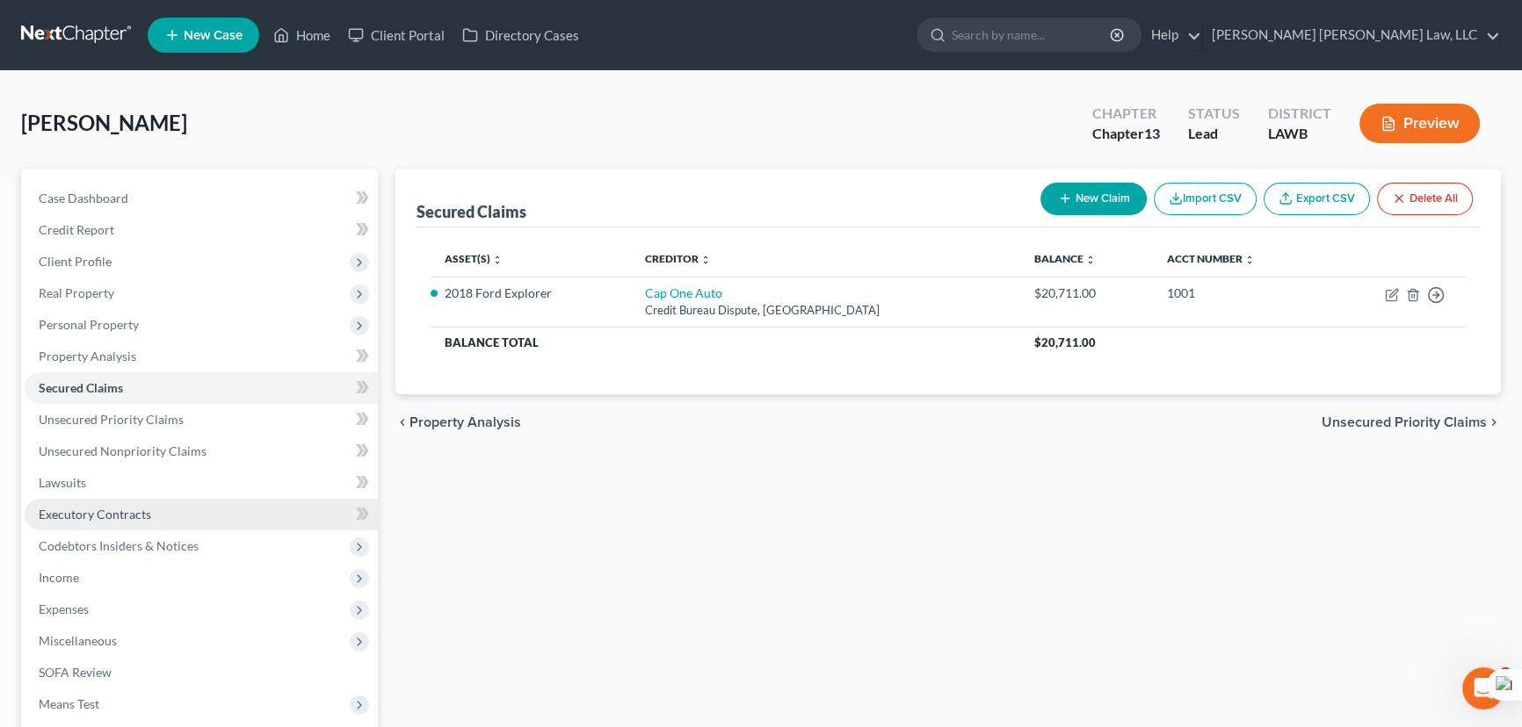
scroll to position [79, 0]
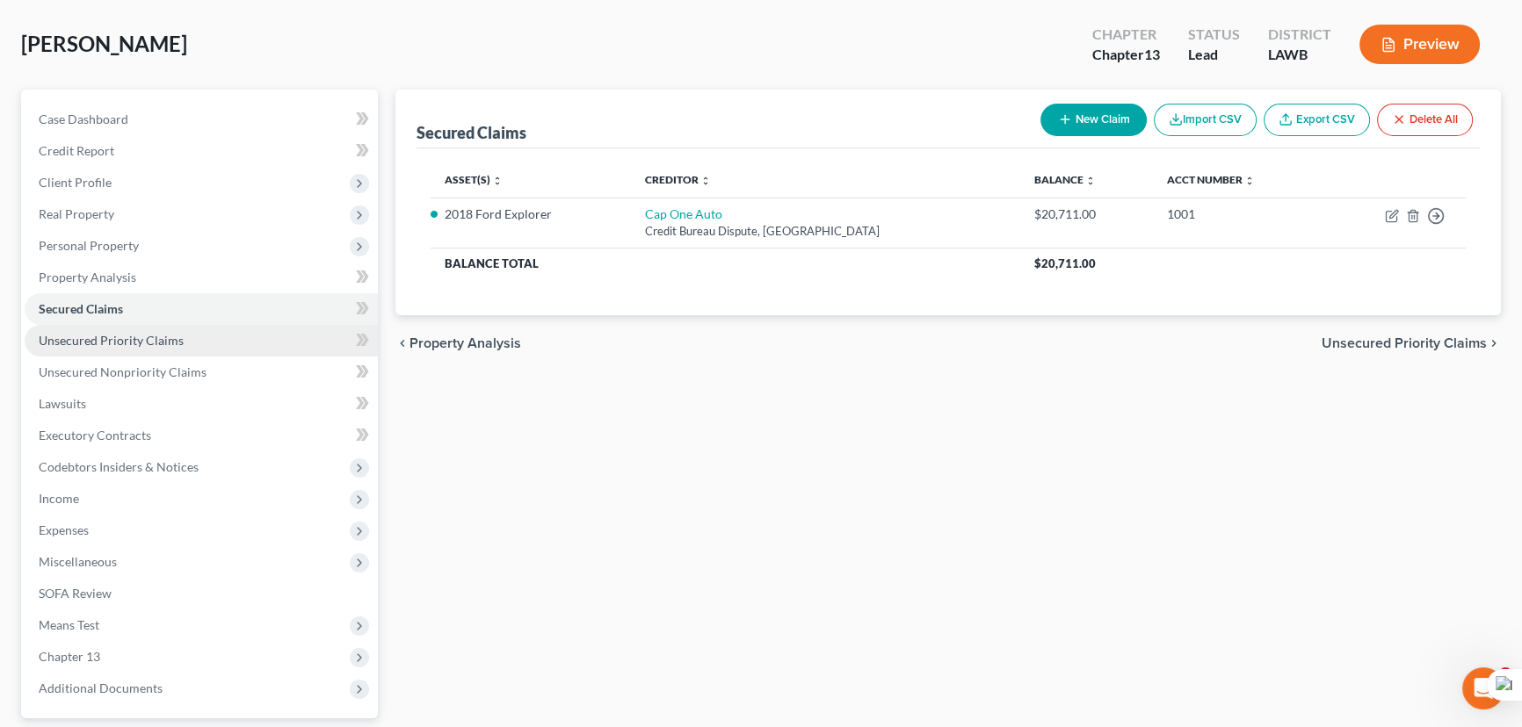
click at [107, 333] on span "Unsecured Priority Claims" at bounding box center [111, 340] width 145 height 15
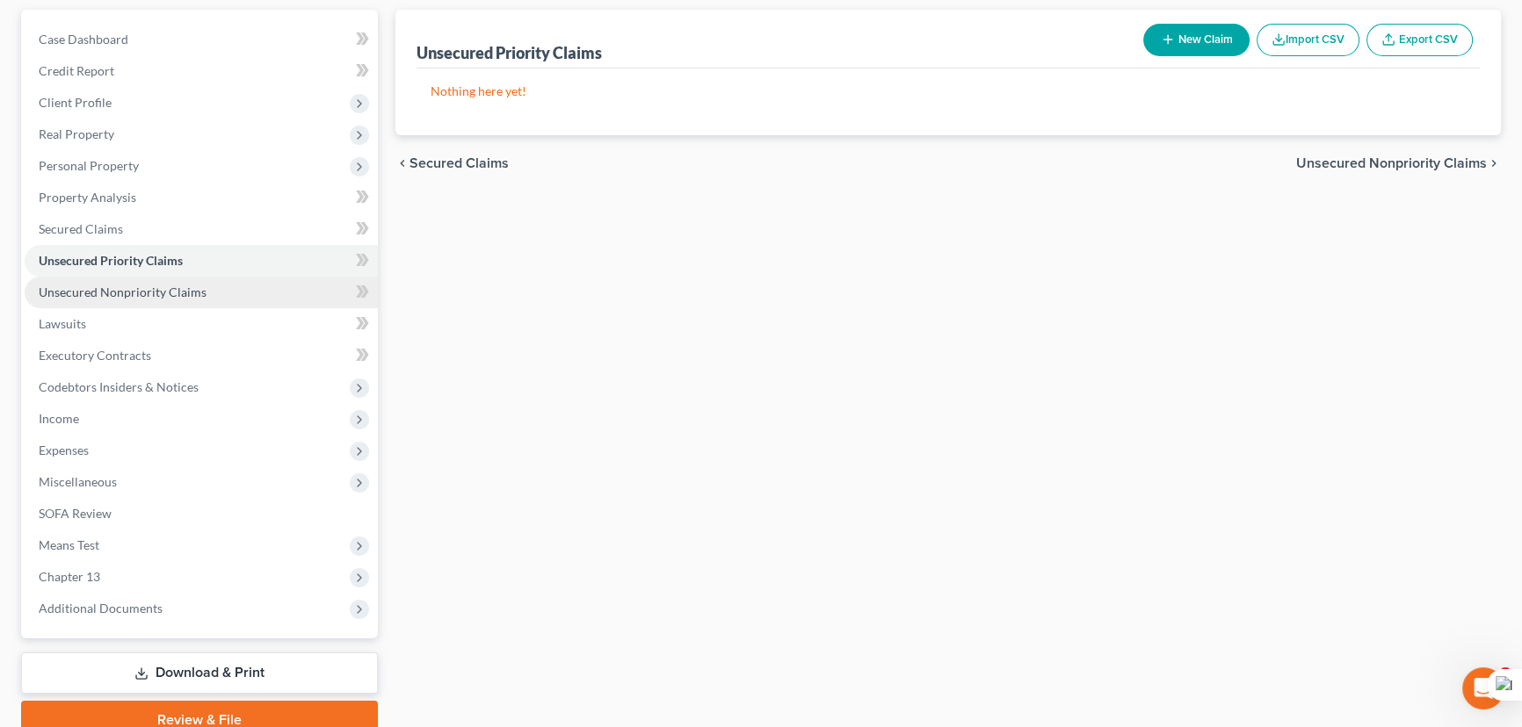
click at [136, 292] on span "Unsecured Nonpriority Claims" at bounding box center [123, 292] width 168 height 15
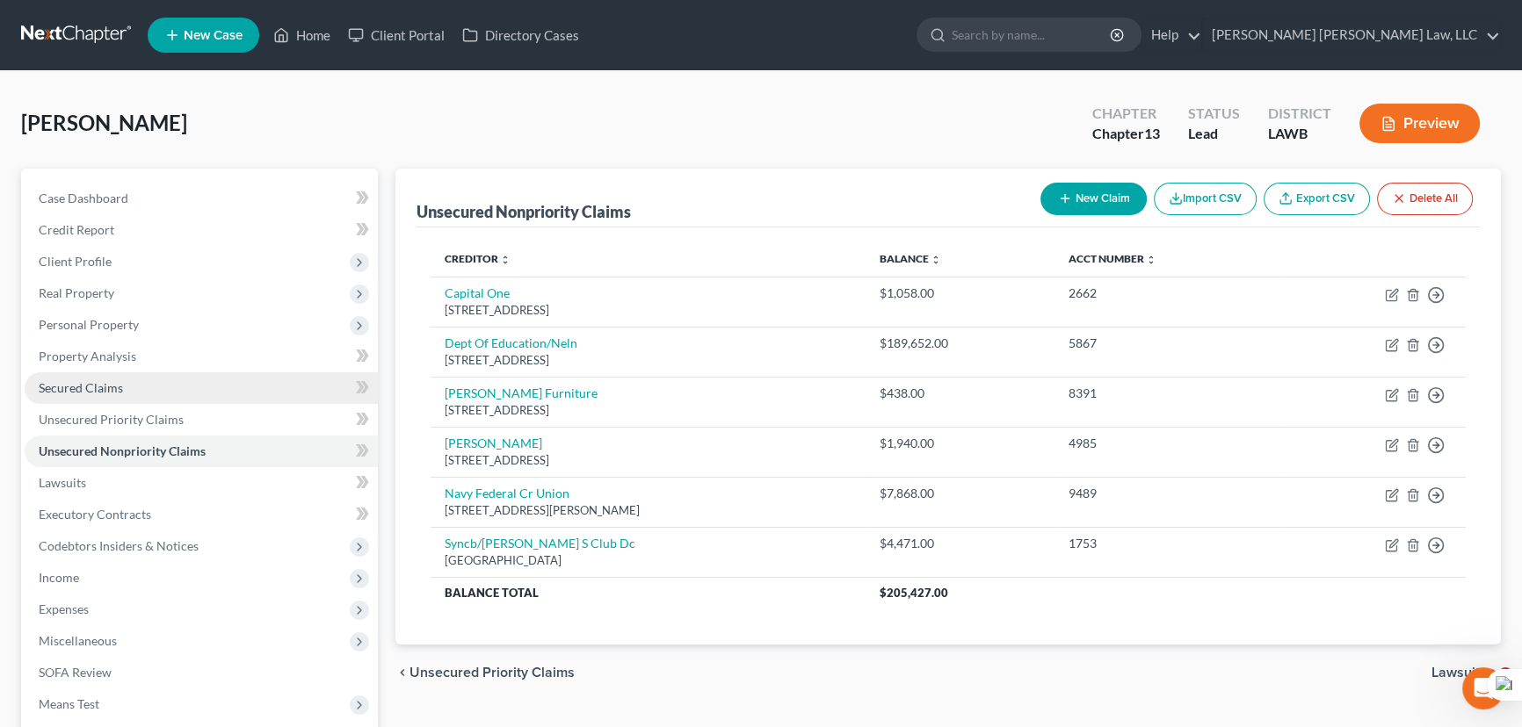
click at [120, 388] on span "Secured Claims" at bounding box center [81, 387] width 84 height 15
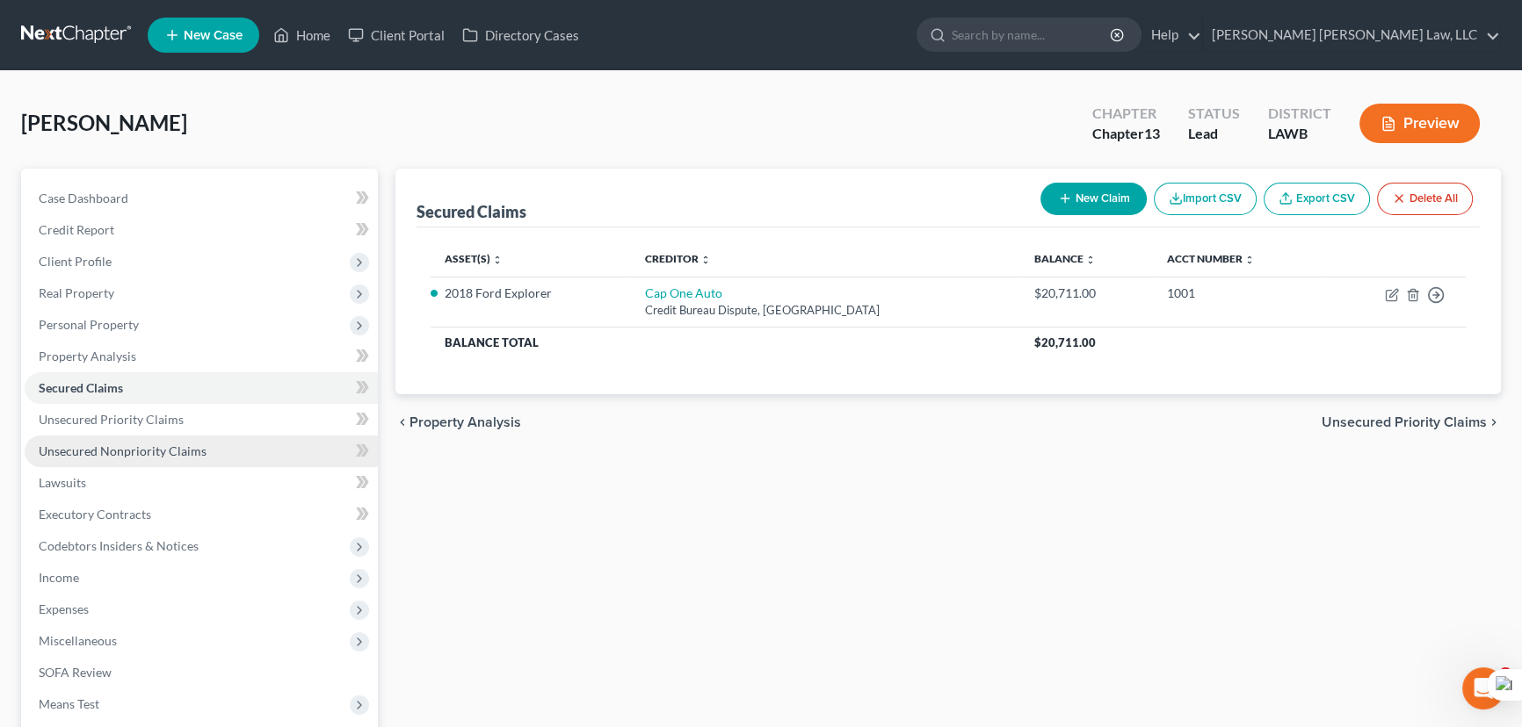
click at [166, 452] on span "Unsecured Nonpriority Claims" at bounding box center [123, 451] width 168 height 15
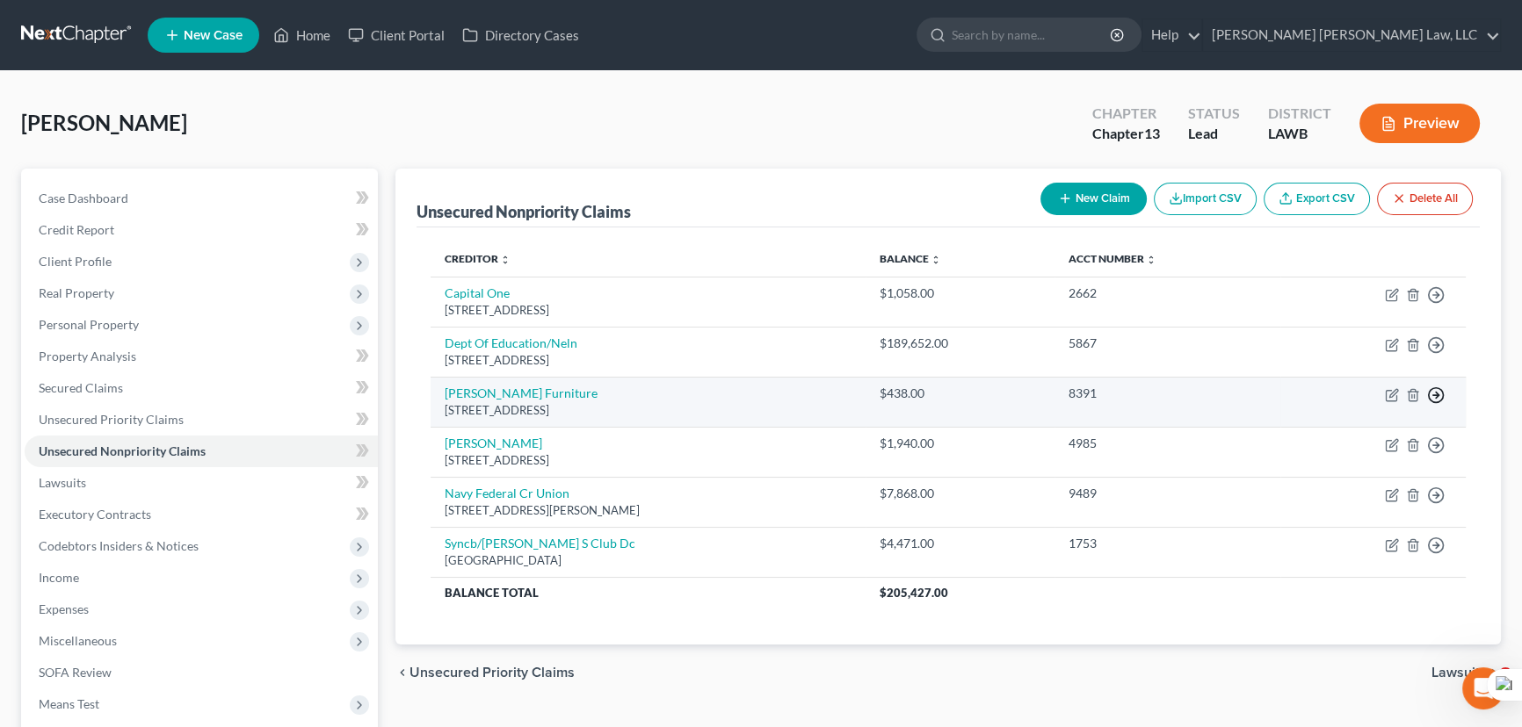
click at [1432, 388] on icon "button" at bounding box center [1436, 396] width 18 height 18
click at [1358, 403] on link "Move to D" at bounding box center [1355, 409] width 147 height 30
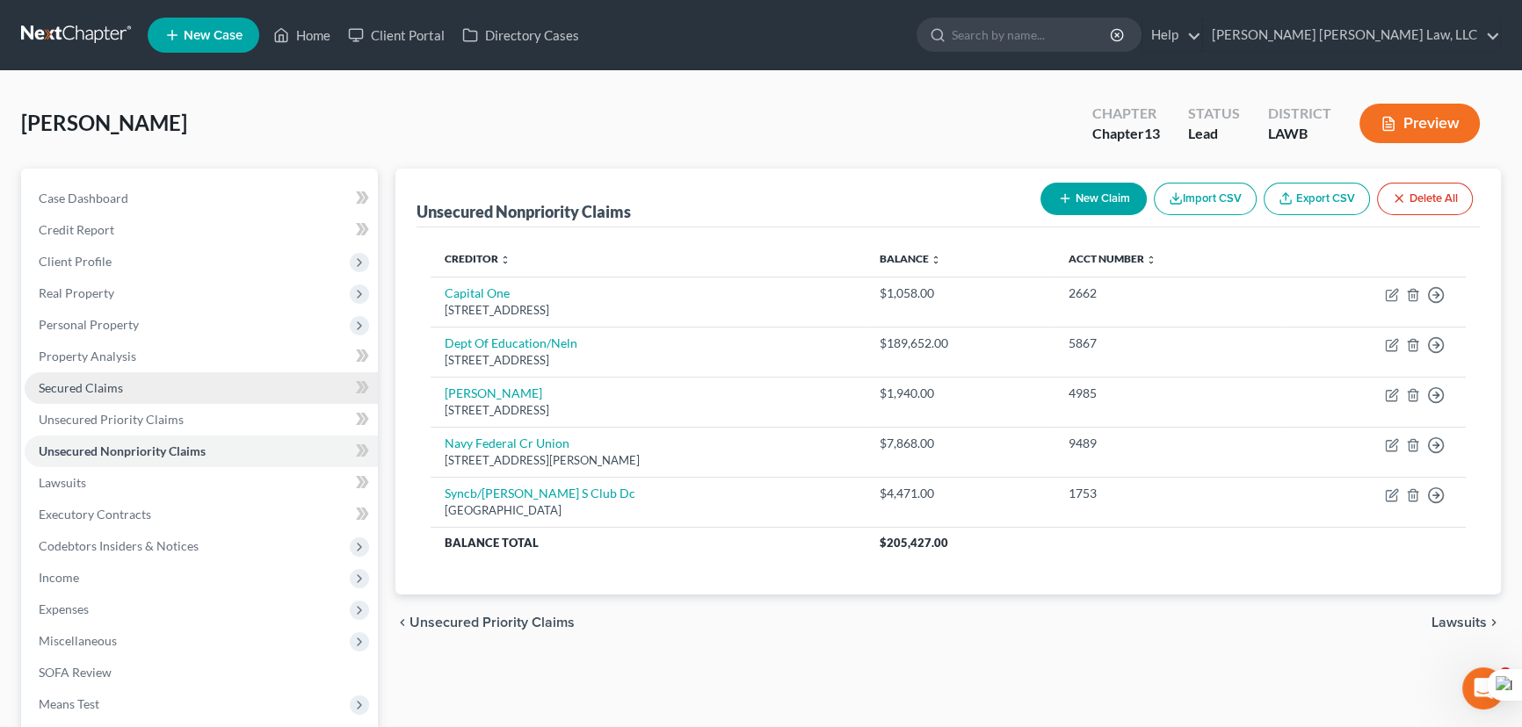
click at [44, 376] on link "Secured Claims" at bounding box center [201, 389] width 353 height 32
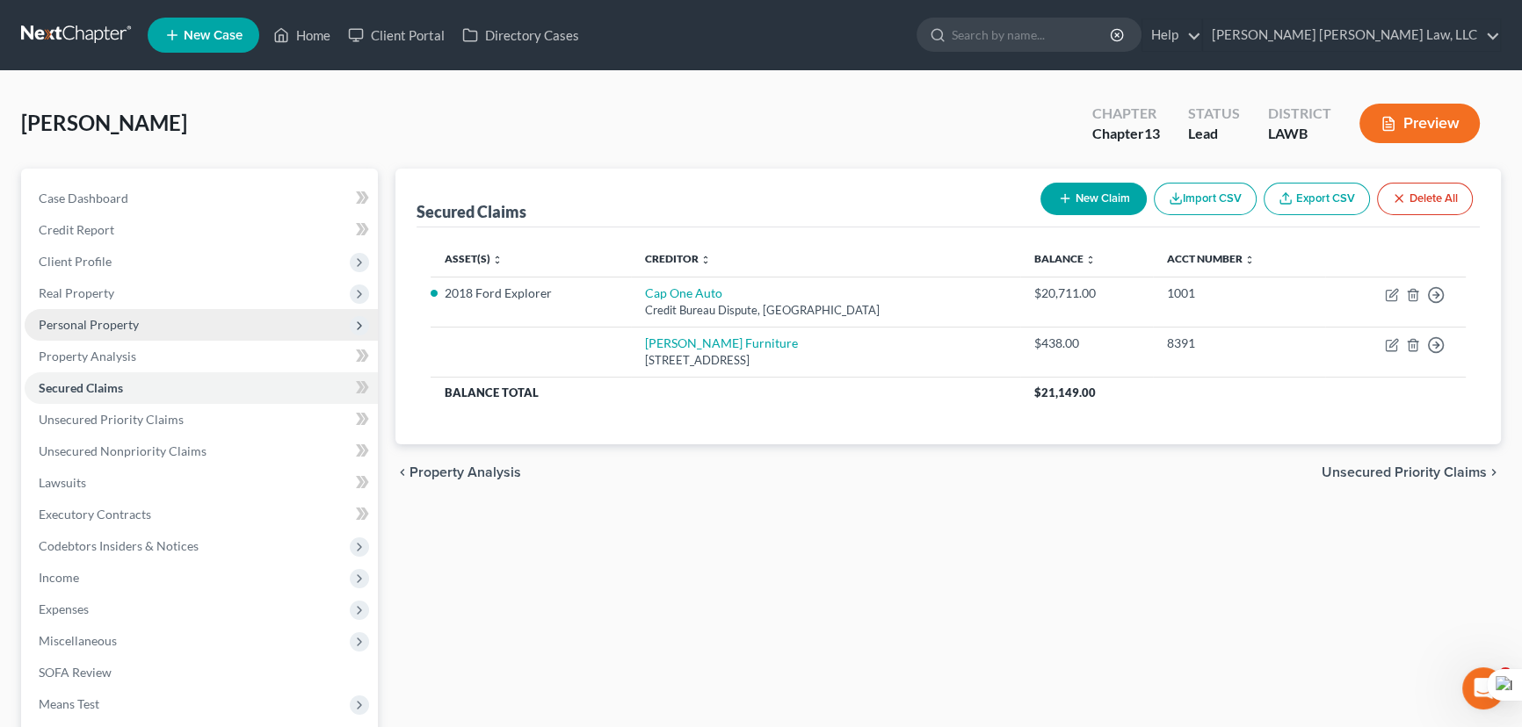
click at [144, 321] on span "Personal Property" at bounding box center [201, 325] width 353 height 32
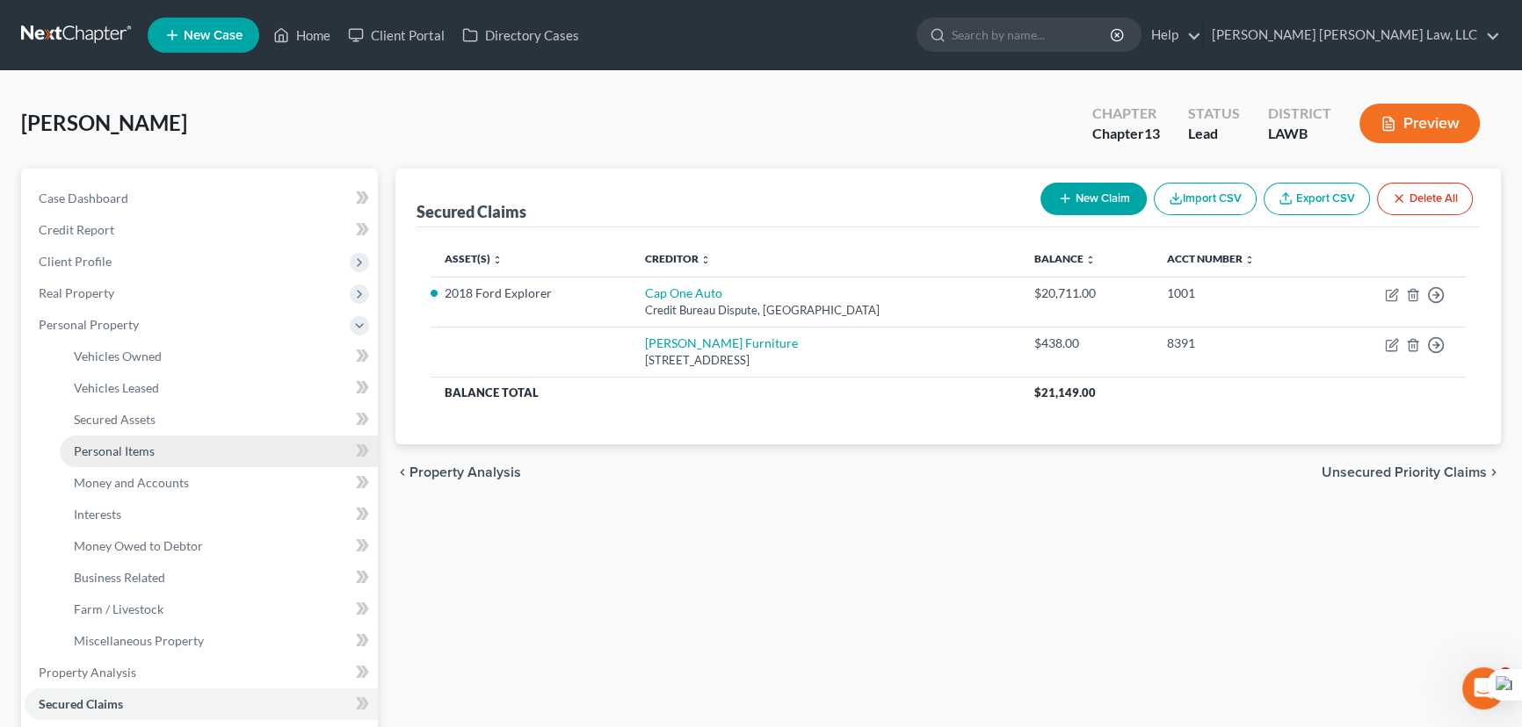
click at [168, 443] on link "Personal Items" at bounding box center [219, 452] width 318 height 32
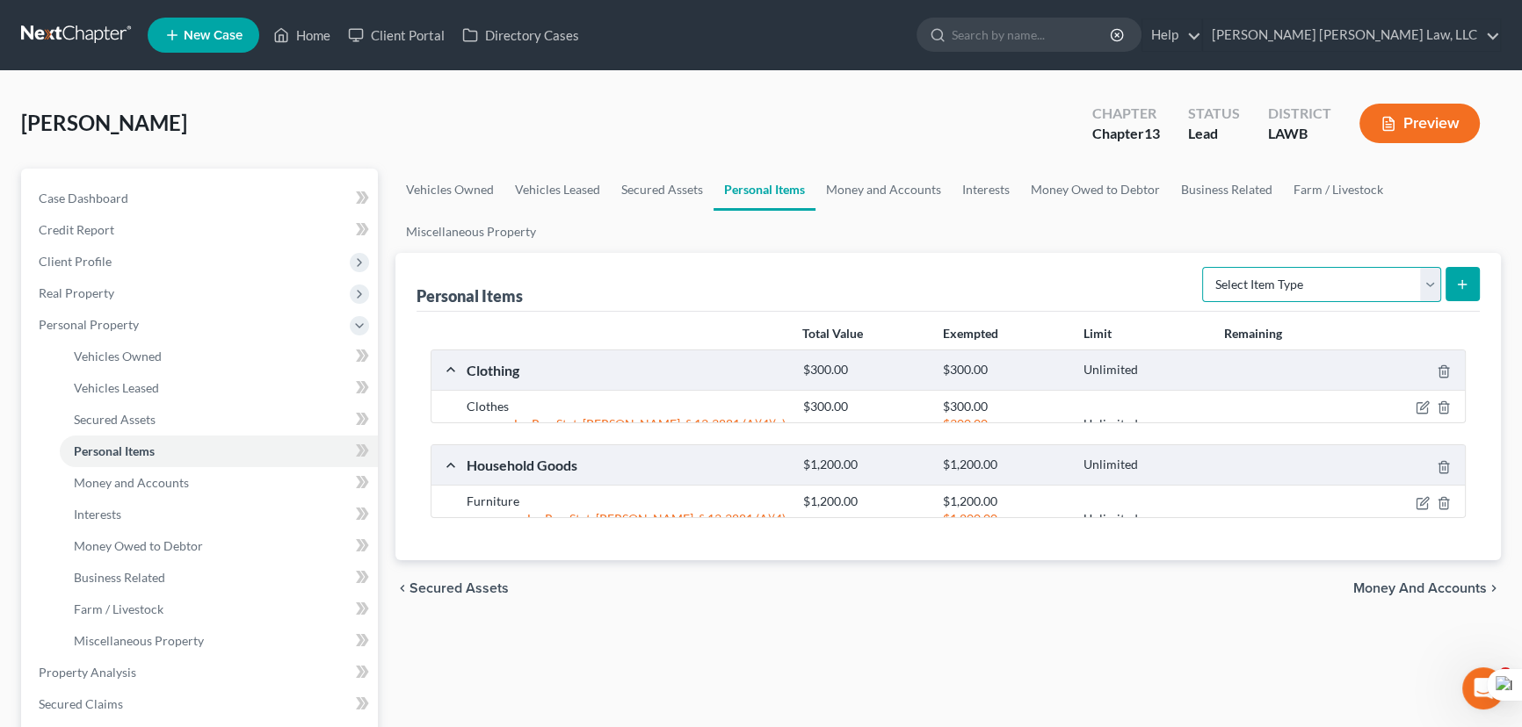
click at [1309, 294] on select "Select Item Type Clothing (A/B: 11) Collectibles Of Value (A/B: 8) Electronics …" at bounding box center [1321, 284] width 239 height 35
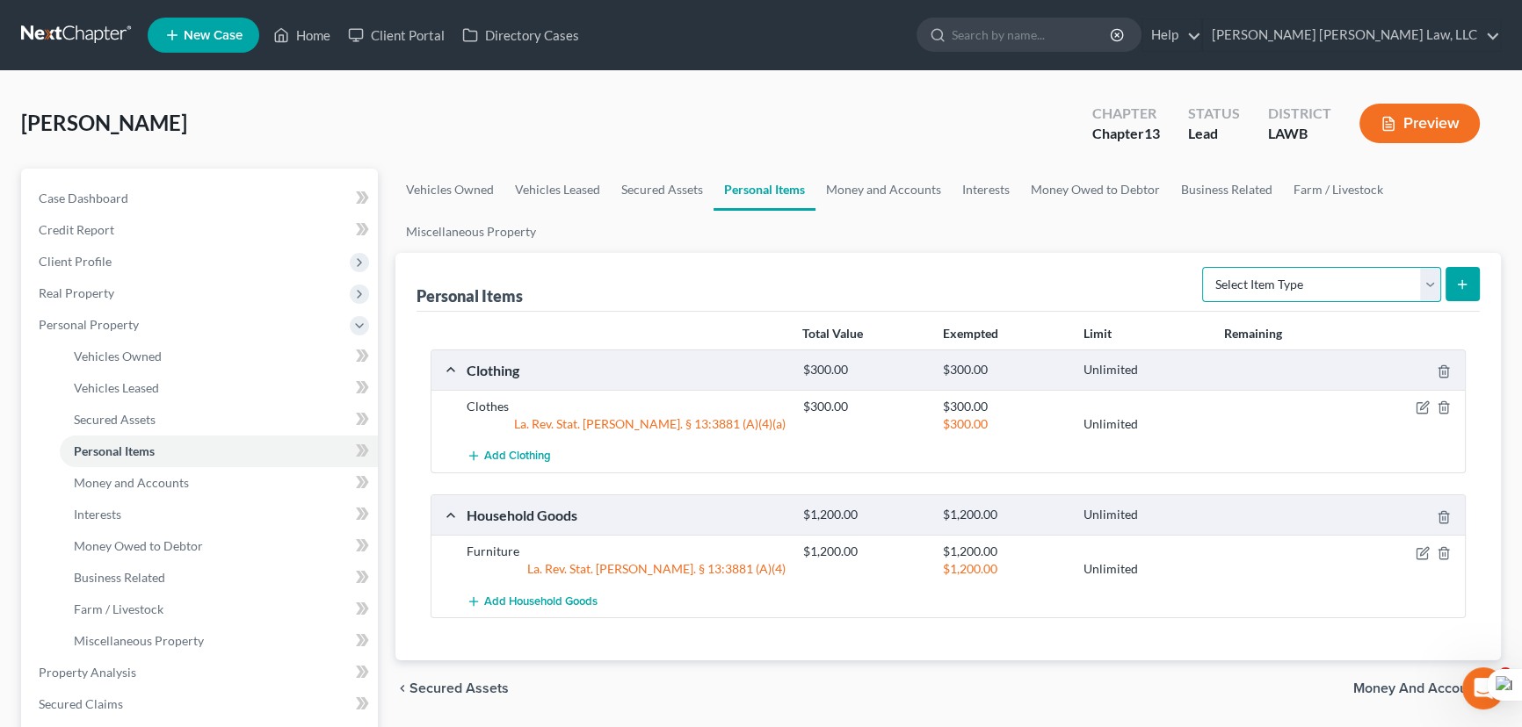
select select "household_goods"
click at [1205, 267] on select "Select Item Type Clothing (A/B: 11) Collectibles Of Value (A/B: 8) Electronics …" at bounding box center [1321, 284] width 239 height 35
click at [1461, 291] on button "submit" at bounding box center [1462, 284] width 34 height 34
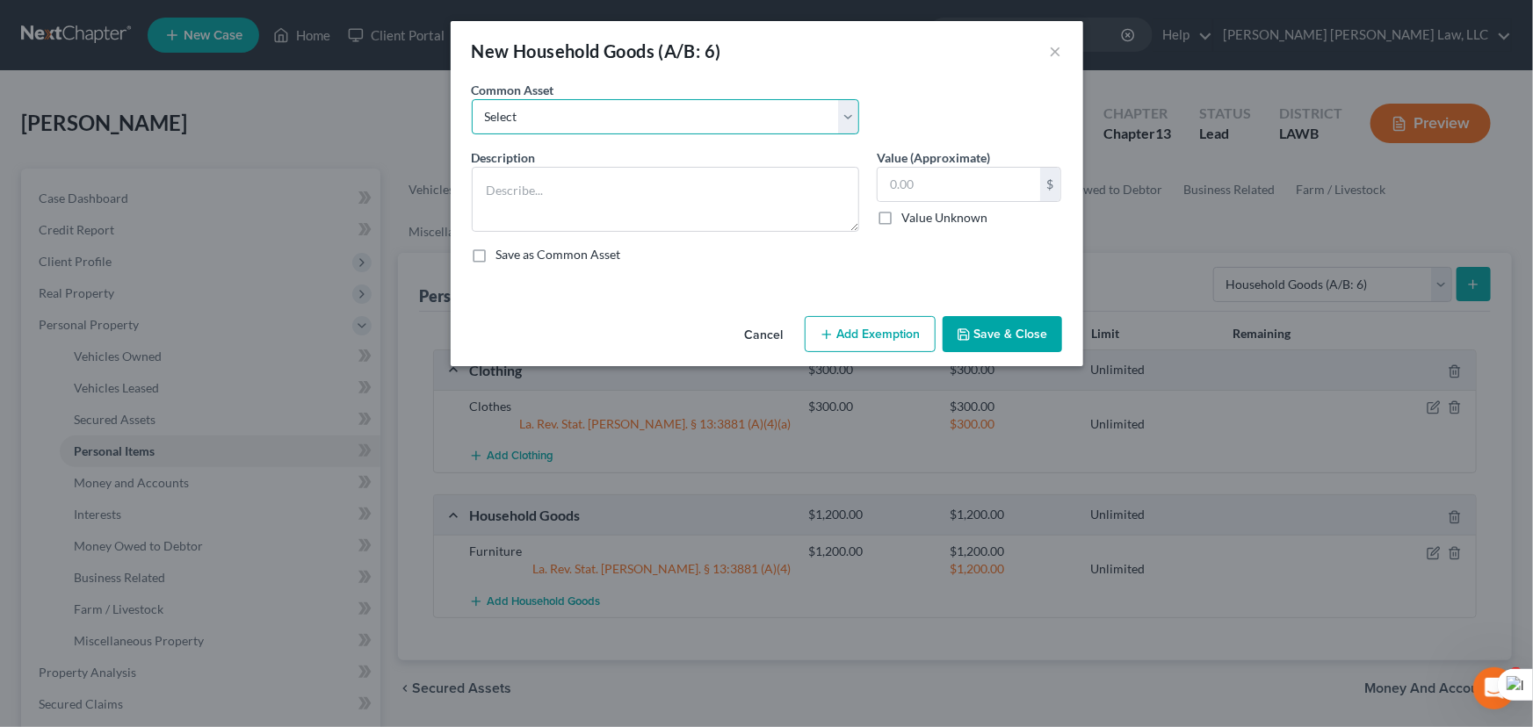
drag, startPoint x: 529, startPoint y: 116, endPoint x: 523, endPoint y: 132, distance: 17.0
click at [529, 116] on select "Select Furniture Movables 2002 Chevy Tahoe 231,000 miles Movables Movables Mova…" at bounding box center [665, 116] width 387 height 35
select select "1"
click at [472, 99] on select "Select Furniture Movables 2002 Chevy Tahoe 231,000 miles Movables Movables Mova…" at bounding box center [665, 116] width 387 height 35
type textarea "Movables"
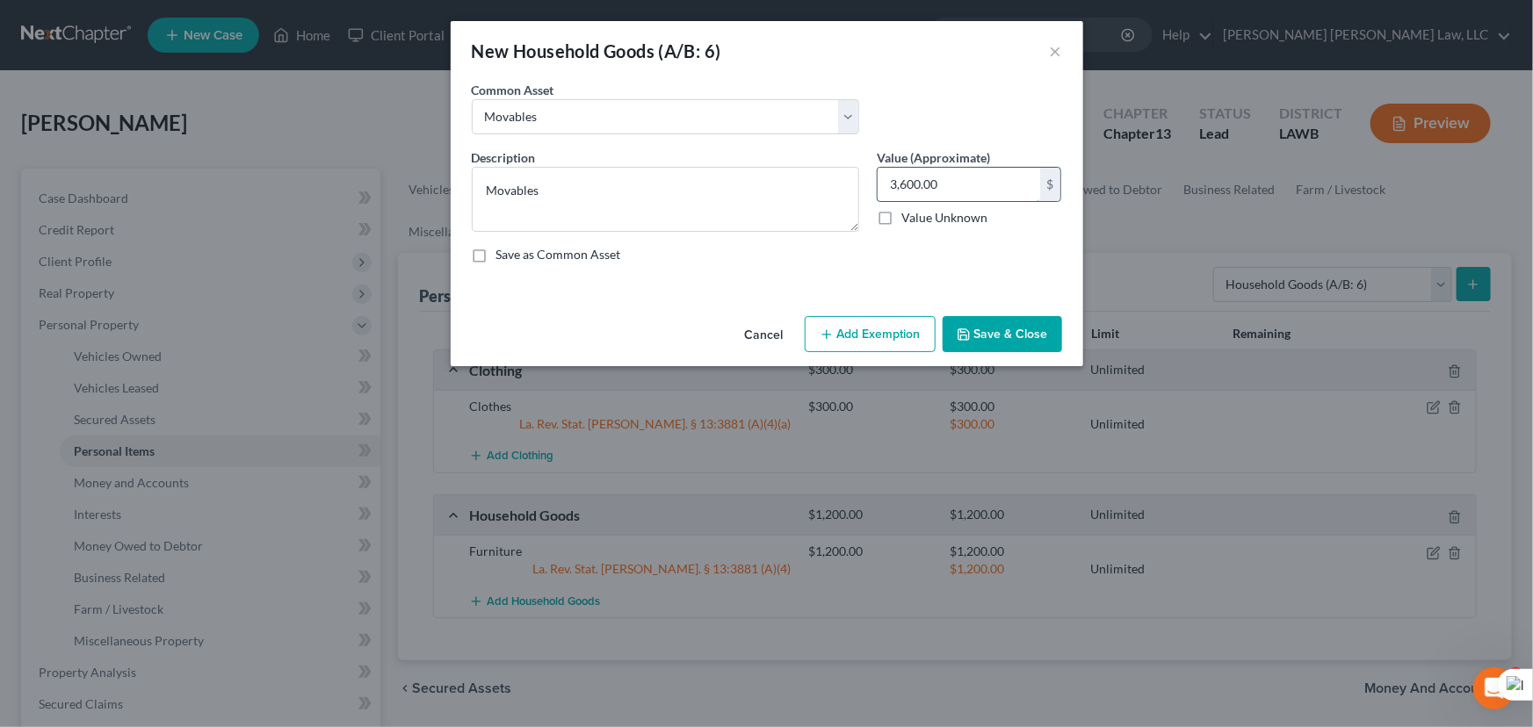
click at [1009, 189] on input "3,600.00" at bounding box center [959, 184] width 163 height 33
type input "438"
click at [971, 338] on icon "button" at bounding box center [964, 335] width 14 height 14
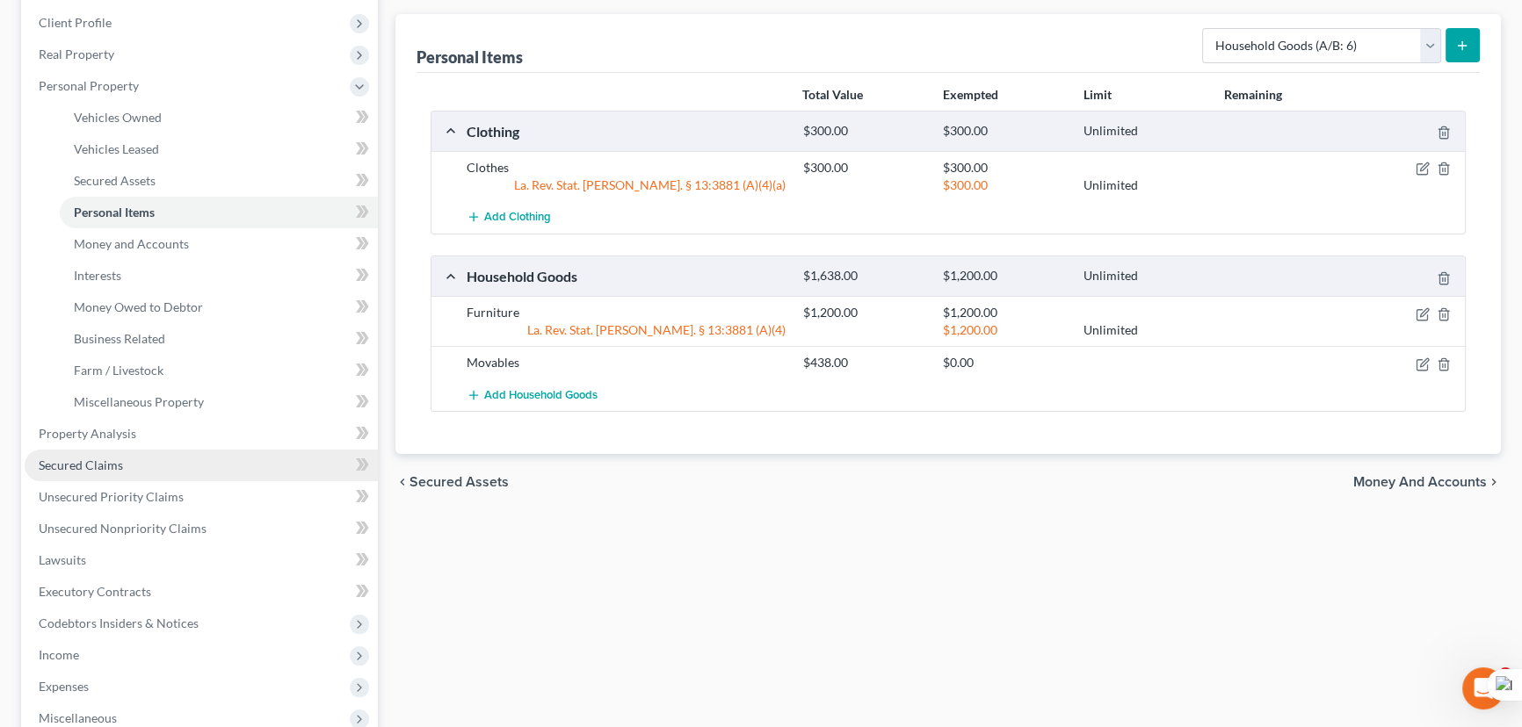
click at [120, 459] on span "Secured Claims" at bounding box center [81, 465] width 84 height 15
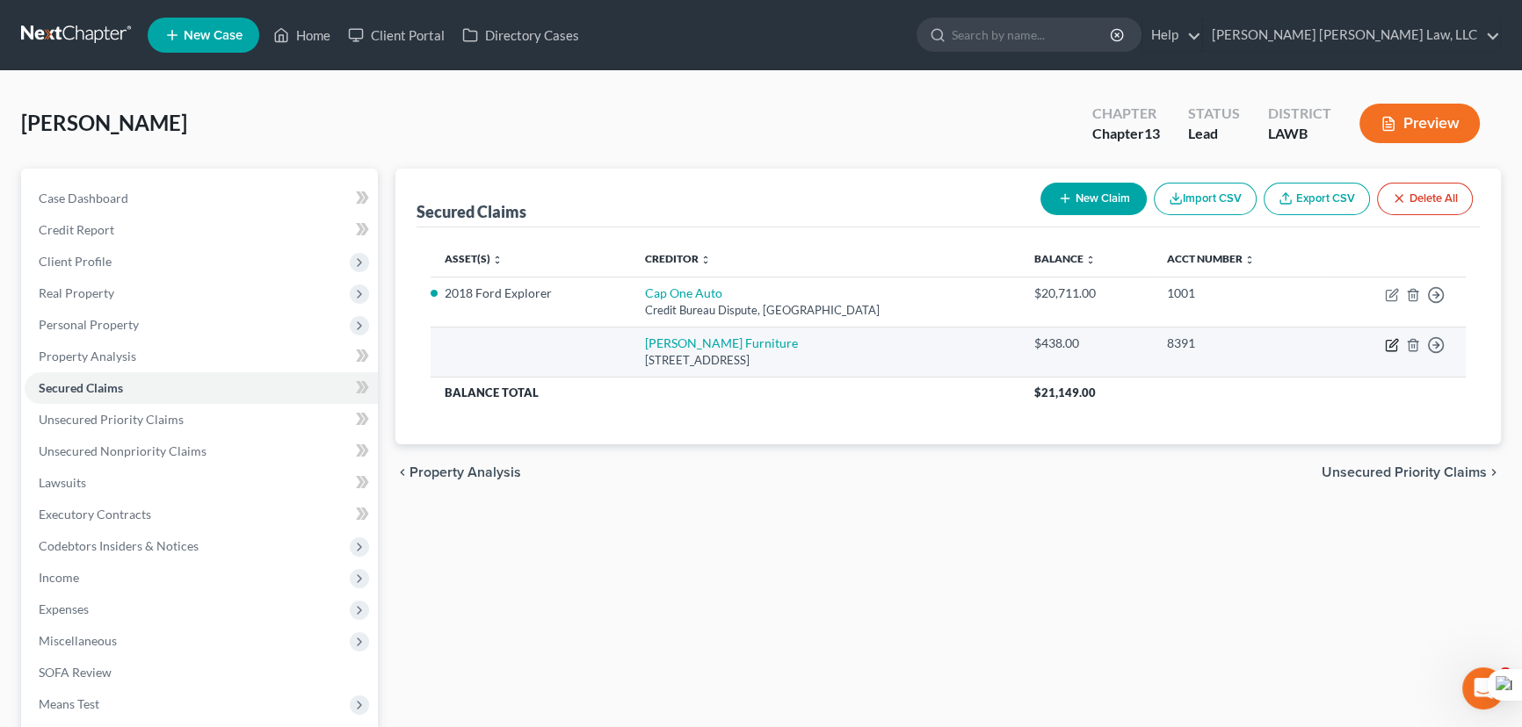
click at [1393, 340] on icon "button" at bounding box center [1393, 343] width 8 height 8
select select "19"
select select "0"
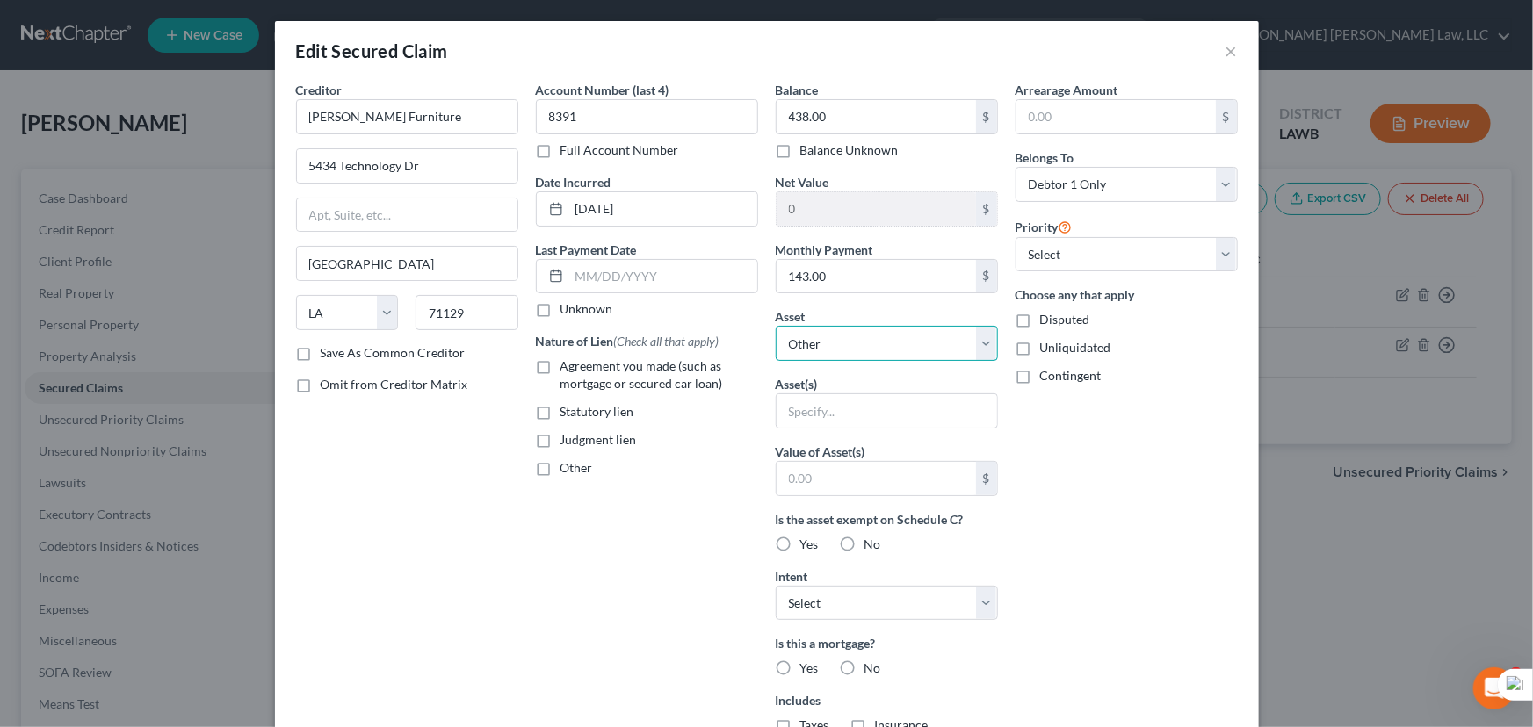
drag, startPoint x: 865, startPoint y: 337, endPoint x: 865, endPoint y: 358, distance: 20.2
click at [865, 337] on select "Select Other Multiple Assets USAA (Checking Account) - $0.0 2018 Ford Explorer …" at bounding box center [887, 343] width 222 height 35
select select "6"
click at [776, 326] on select "Select Other Multiple Assets USAA (Checking Account) - $0.0 2018 Ford Explorer …" at bounding box center [887, 343] width 222 height 35
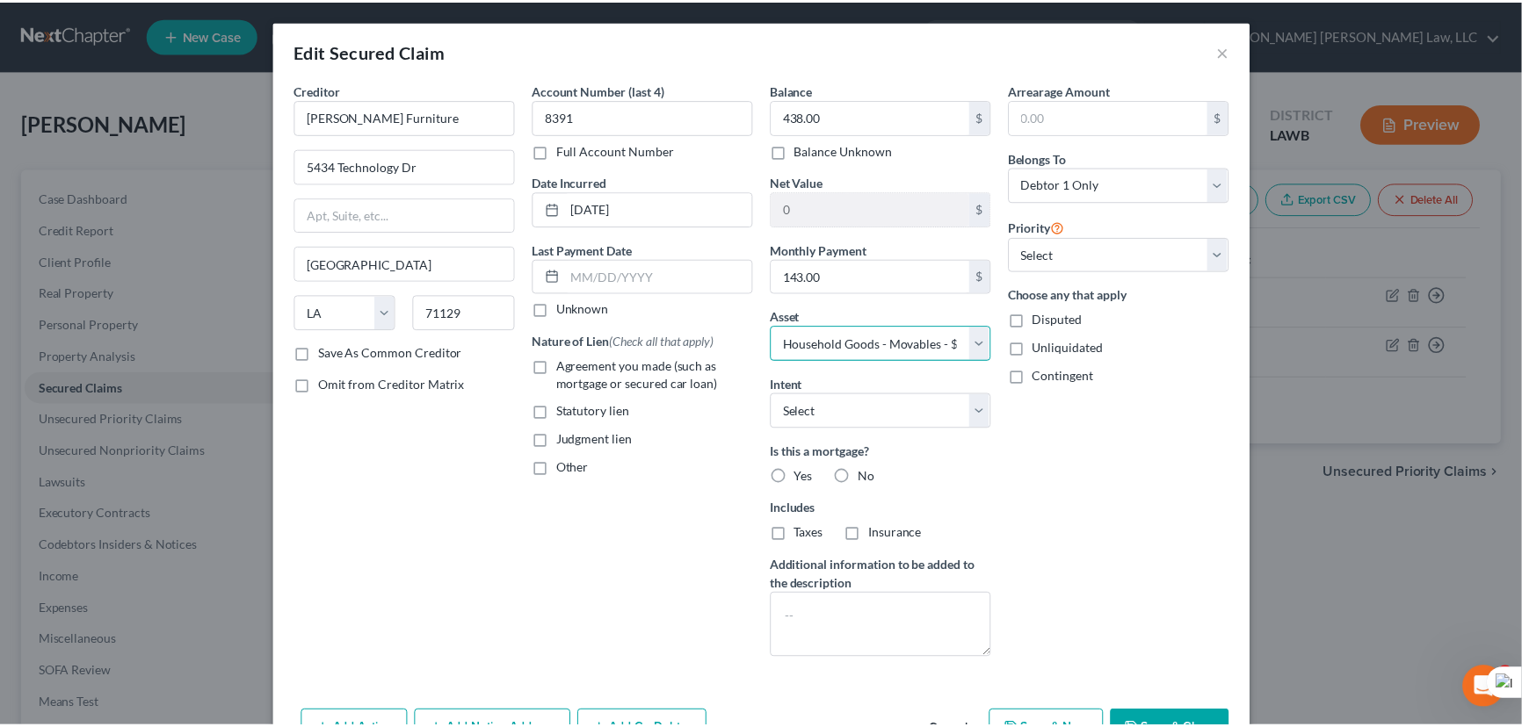
scroll to position [105, 0]
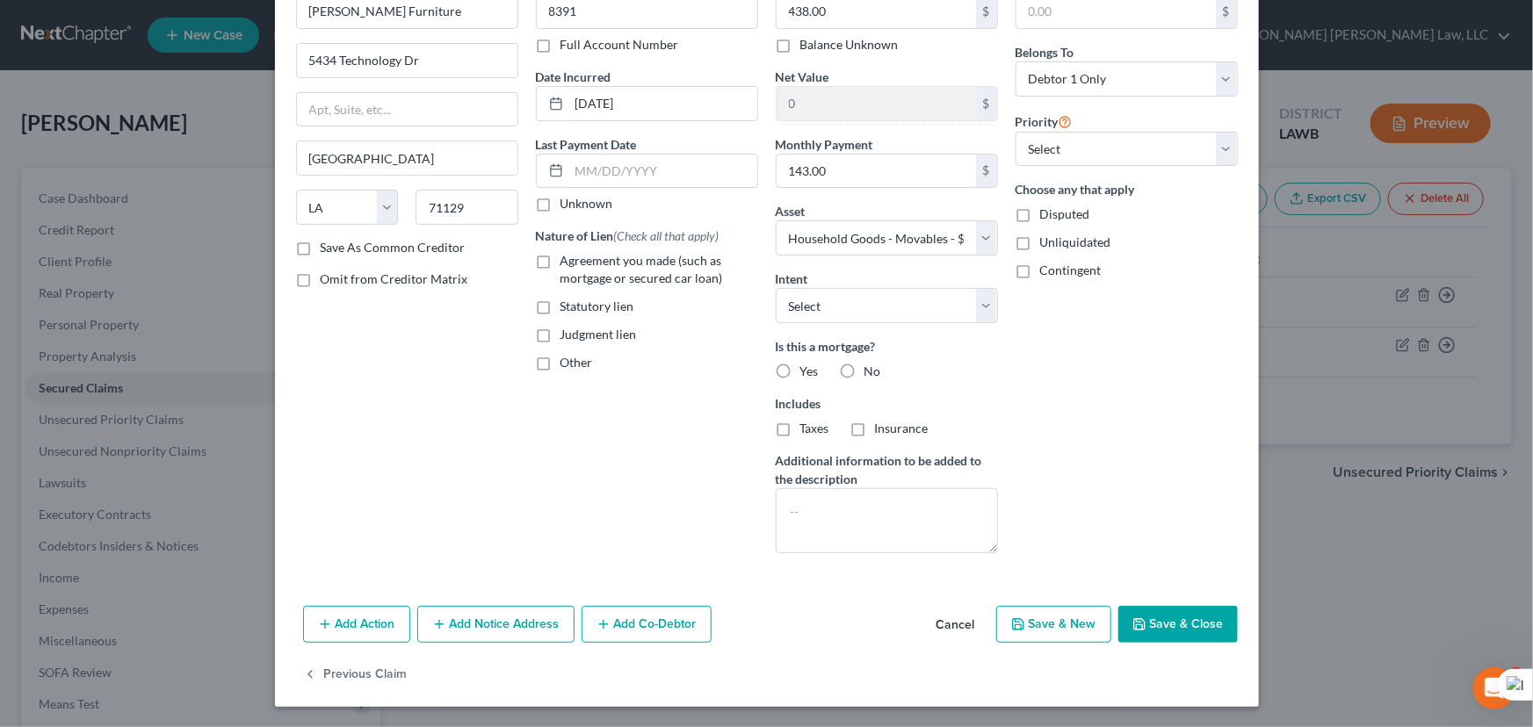
click at [1164, 604] on div "Add Action Add Notice Address Add Co-Debtor Cancel Save & New Save & Close" at bounding box center [767, 628] width 984 height 58
click at [1160, 614] on button "Save & Close" at bounding box center [1177, 624] width 119 height 37
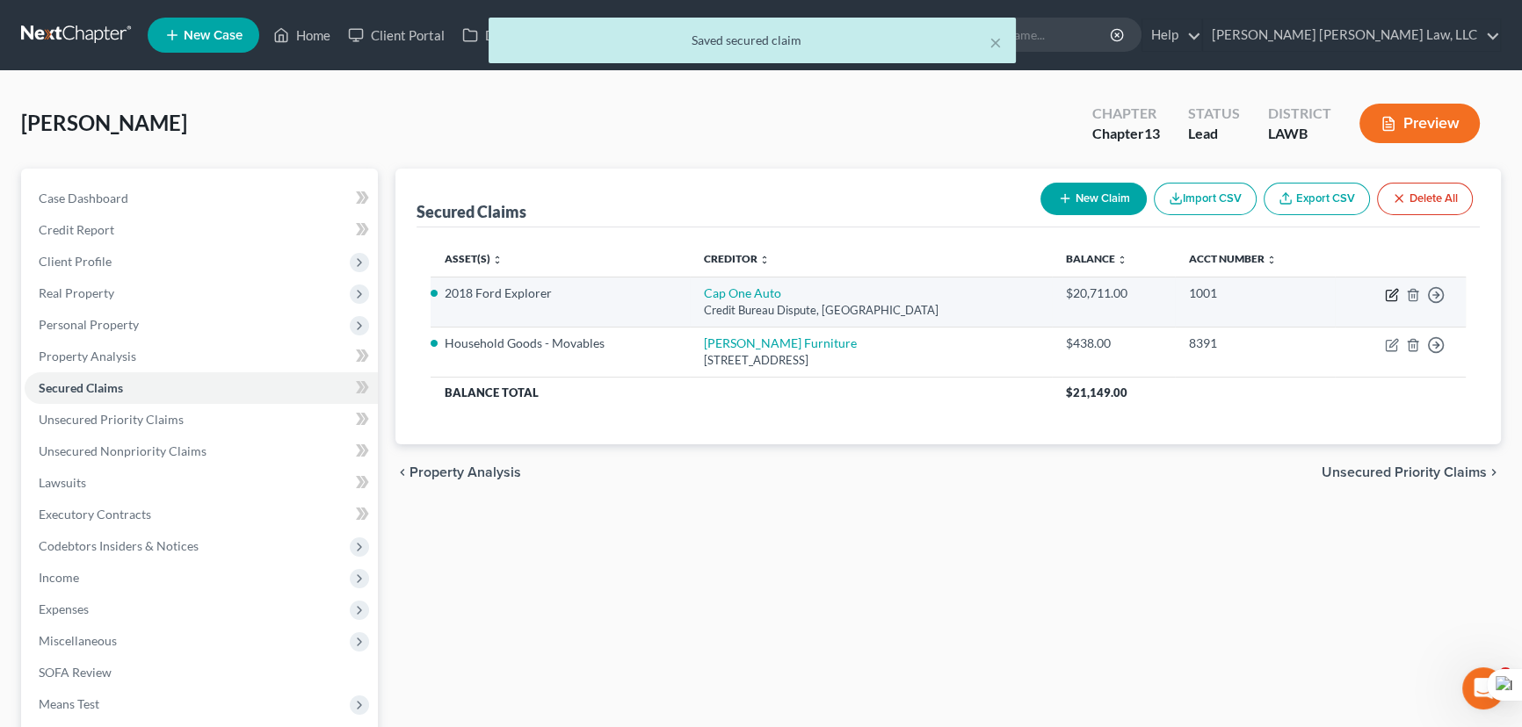
click at [1385, 296] on icon "button" at bounding box center [1392, 295] width 14 height 14
select select "45"
select select "3"
select select "0"
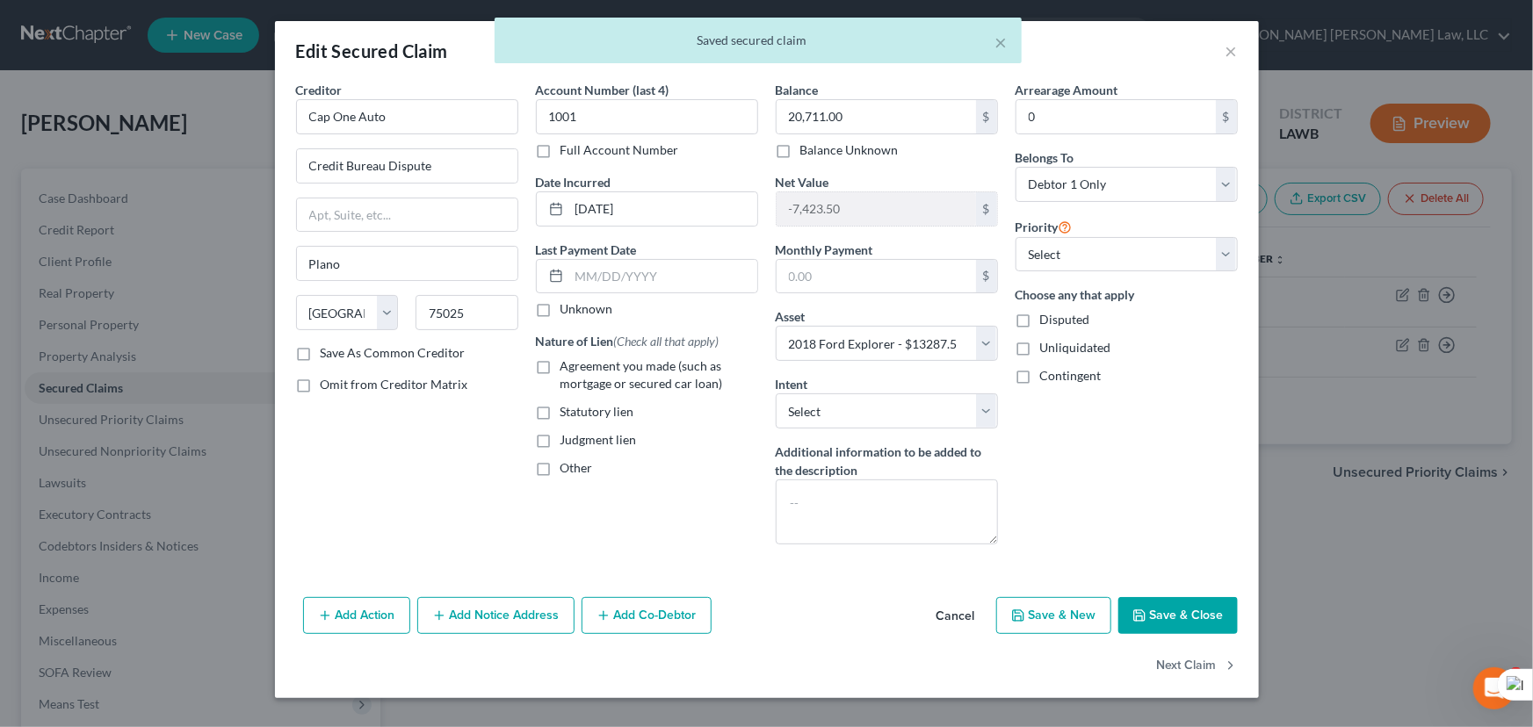
click at [561, 366] on label "Agreement you made (such as mortgage or secured car loan)" at bounding box center [660, 375] width 198 height 35
click at [568, 366] on input "Agreement you made (such as mortgage or secured car loan)" at bounding box center [573, 363] width 11 height 11
checkbox input "true"
click at [1171, 609] on button "Save & Close" at bounding box center [1177, 615] width 119 height 37
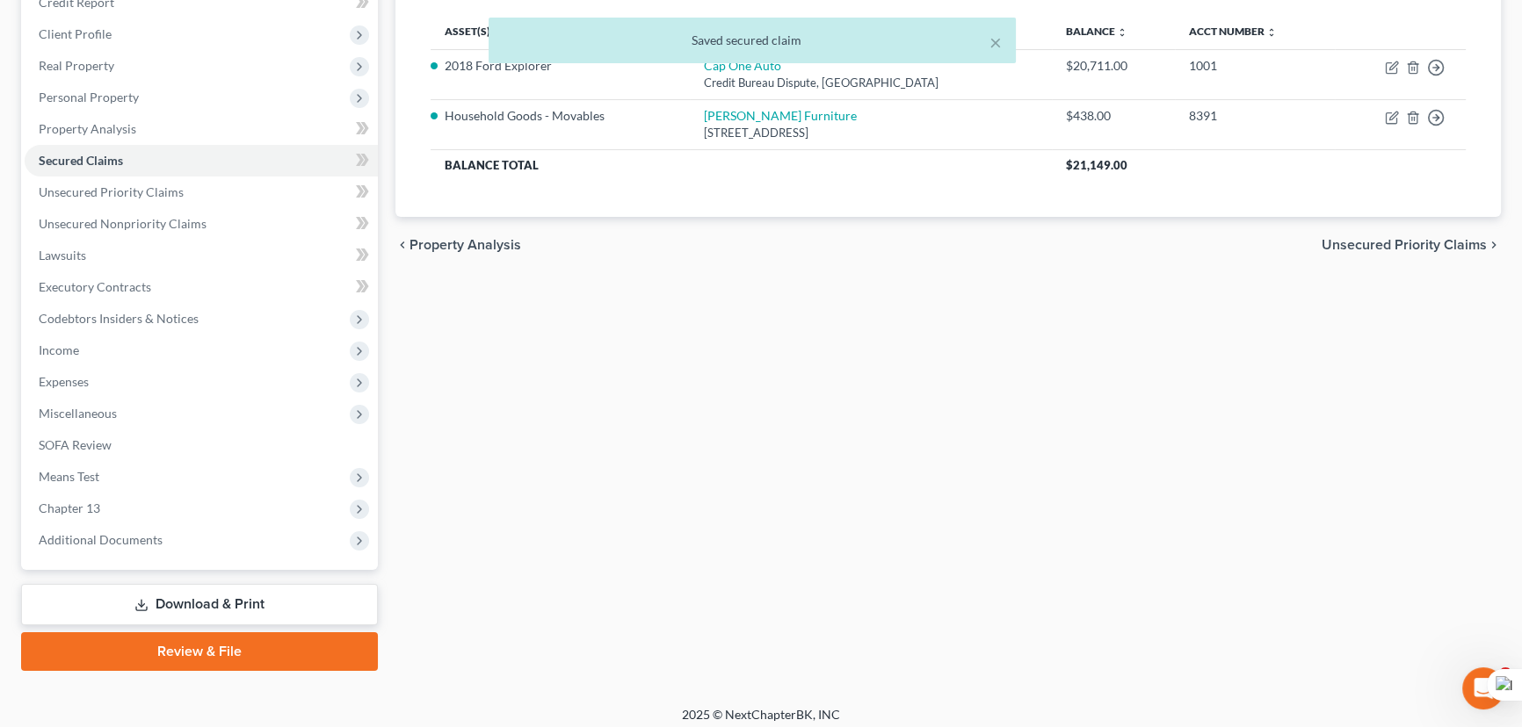
scroll to position [235, 0]
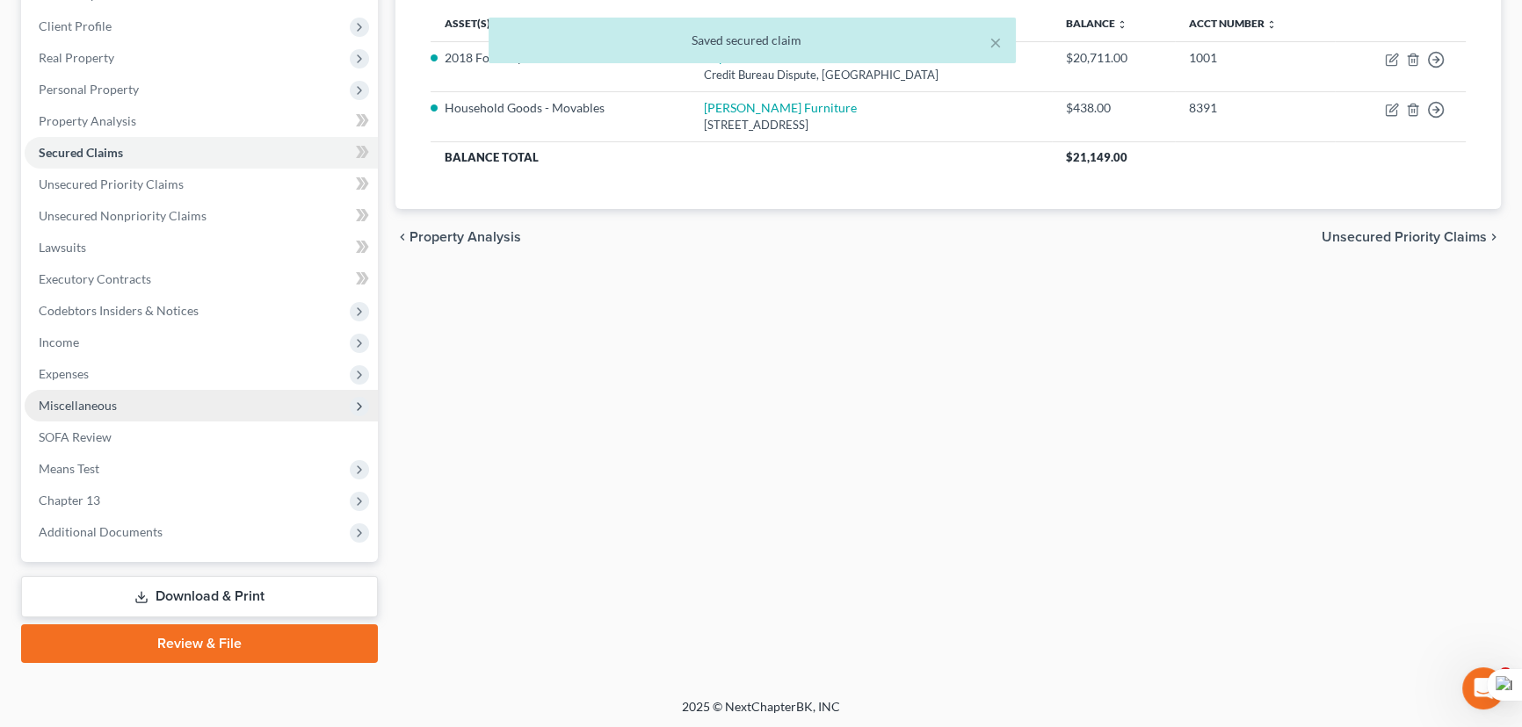
drag, startPoint x: 214, startPoint y: 306, endPoint x: 202, endPoint y: 388, distance: 83.5
click at [214, 306] on span "Codebtors Insiders & Notices" at bounding box center [201, 311] width 353 height 32
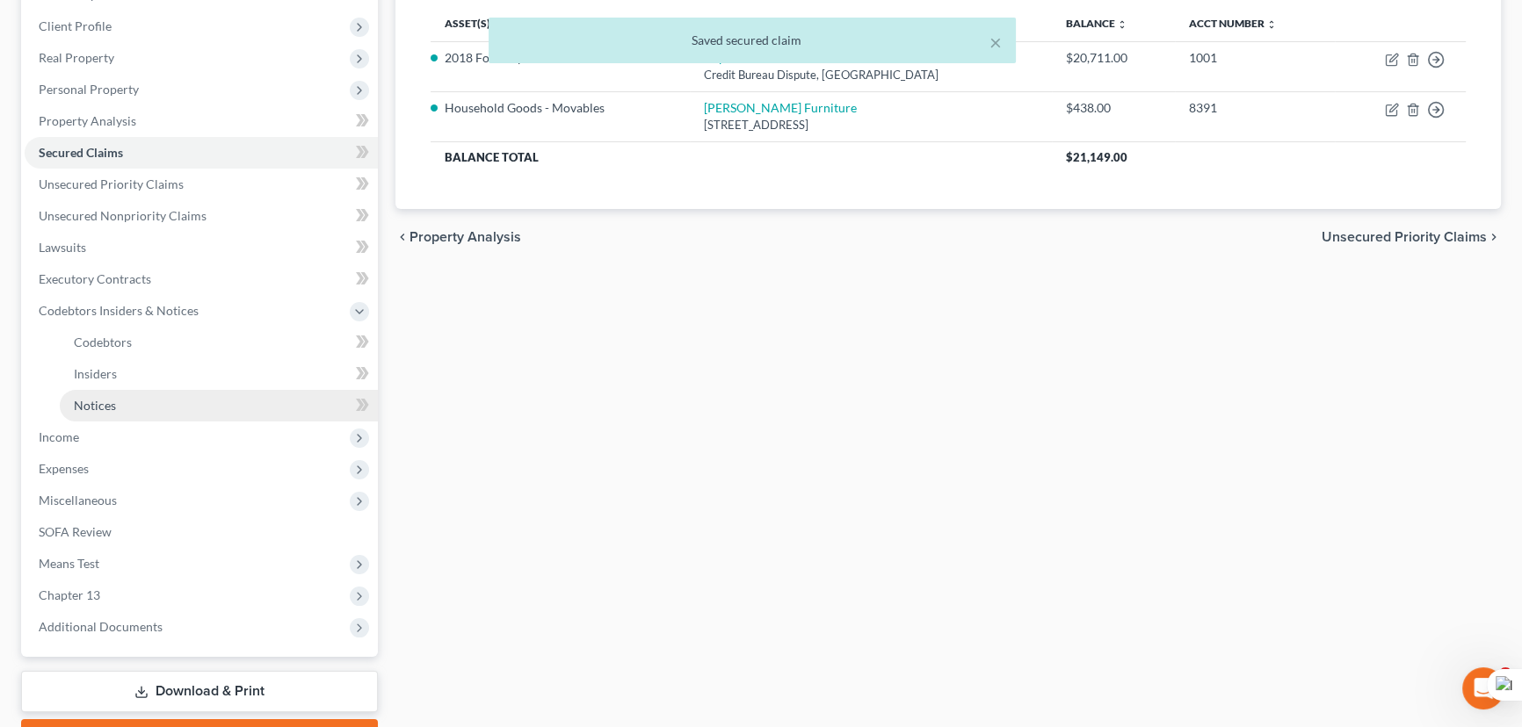
click at [200, 395] on link "Notices" at bounding box center [219, 406] width 318 height 32
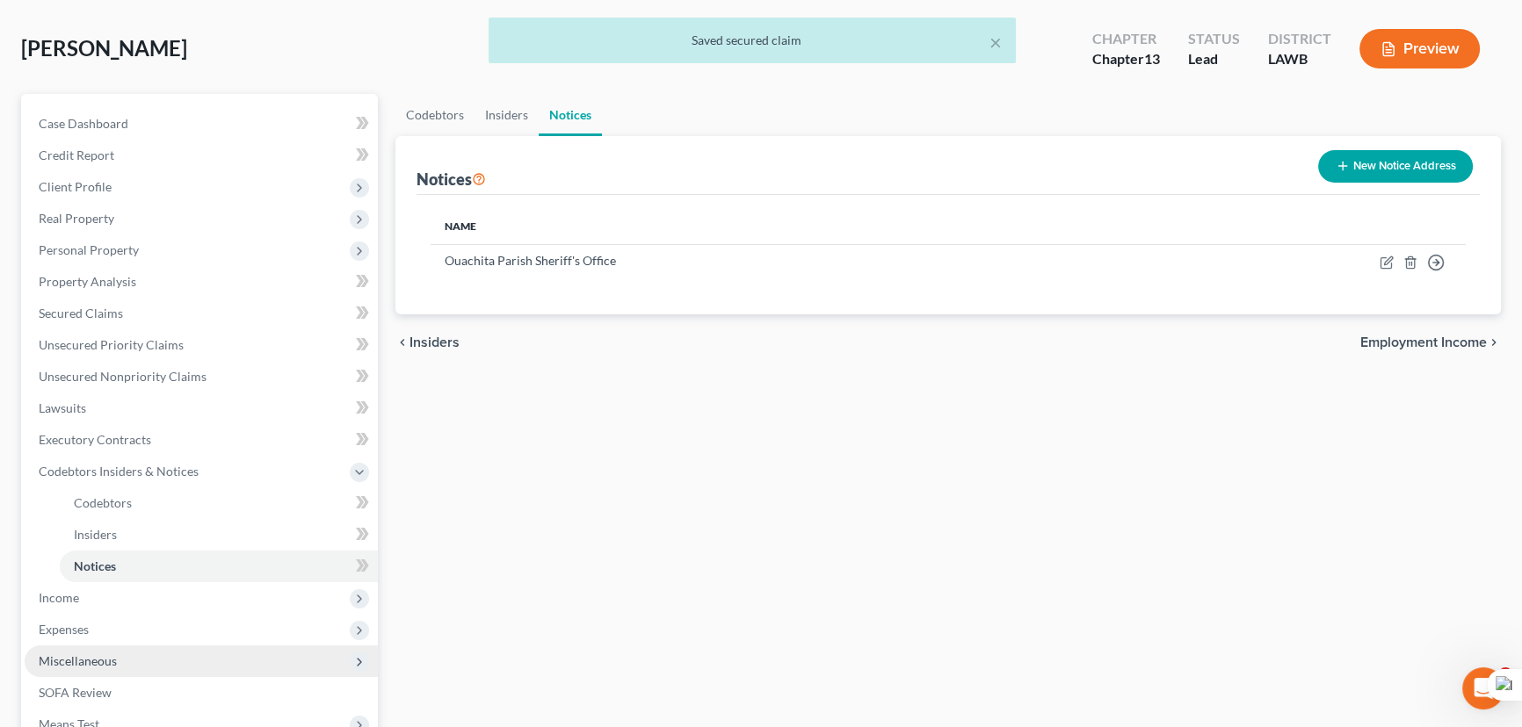
scroll to position [319, 0]
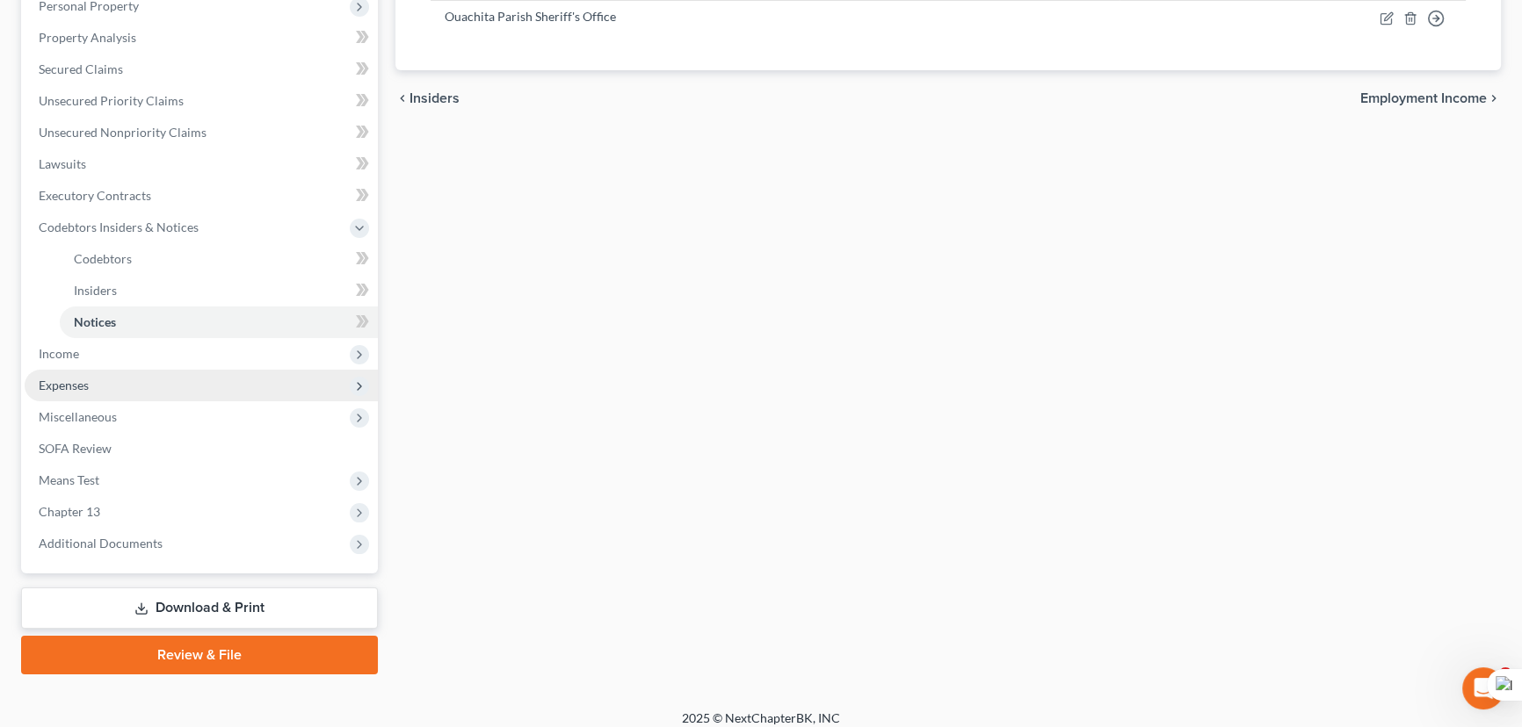
click at [187, 380] on span "Expenses" at bounding box center [201, 386] width 353 height 32
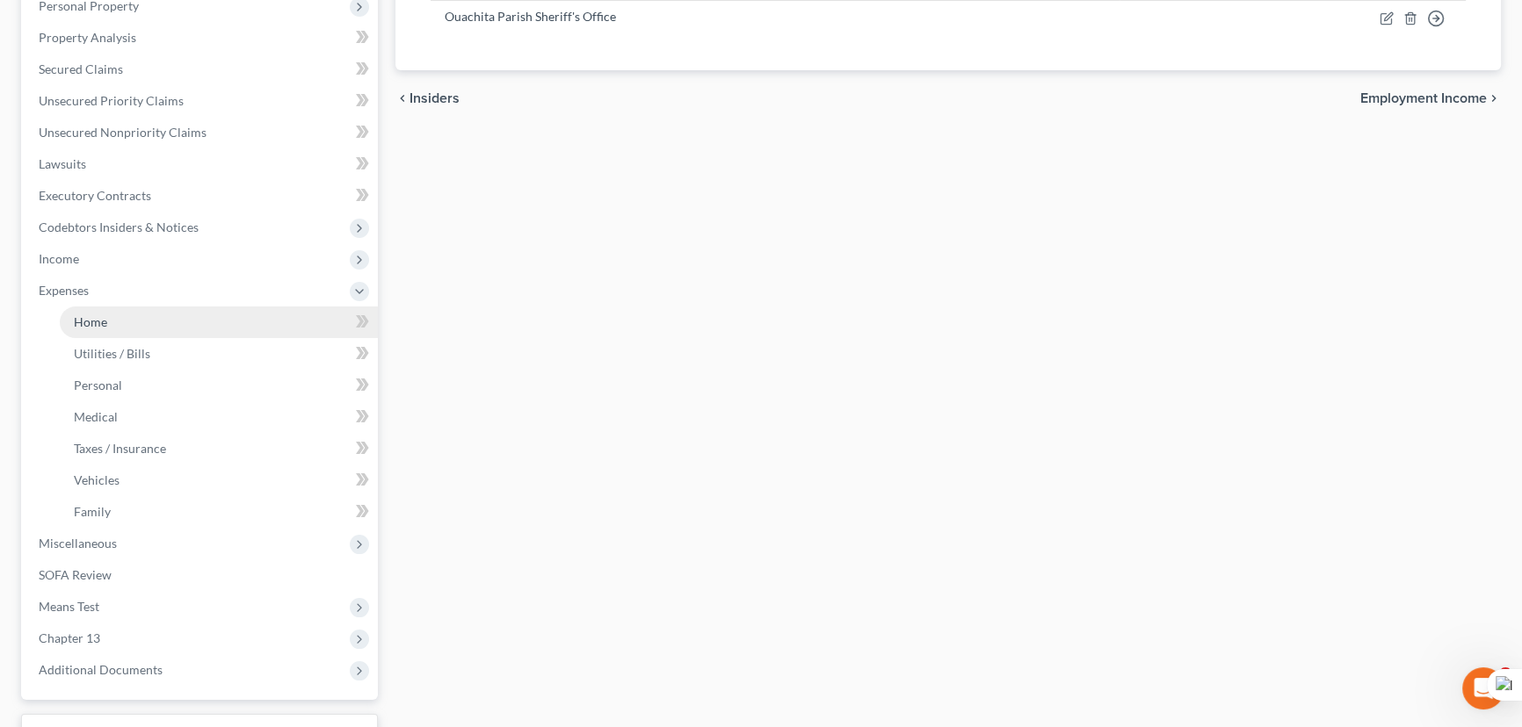
click at [191, 318] on link "Home" at bounding box center [219, 323] width 318 height 32
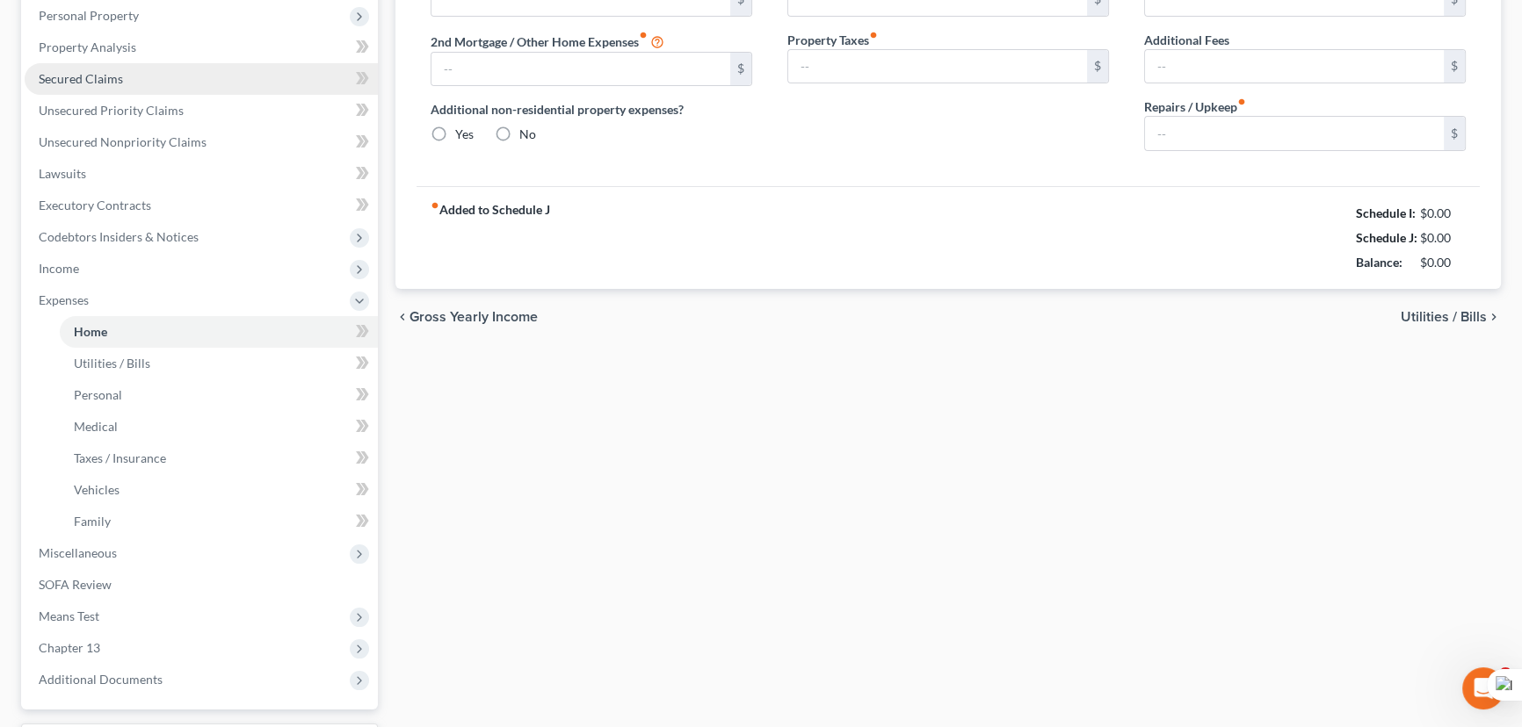
type input "800.00"
type input "0.00"
radio input "true"
type input "0.00"
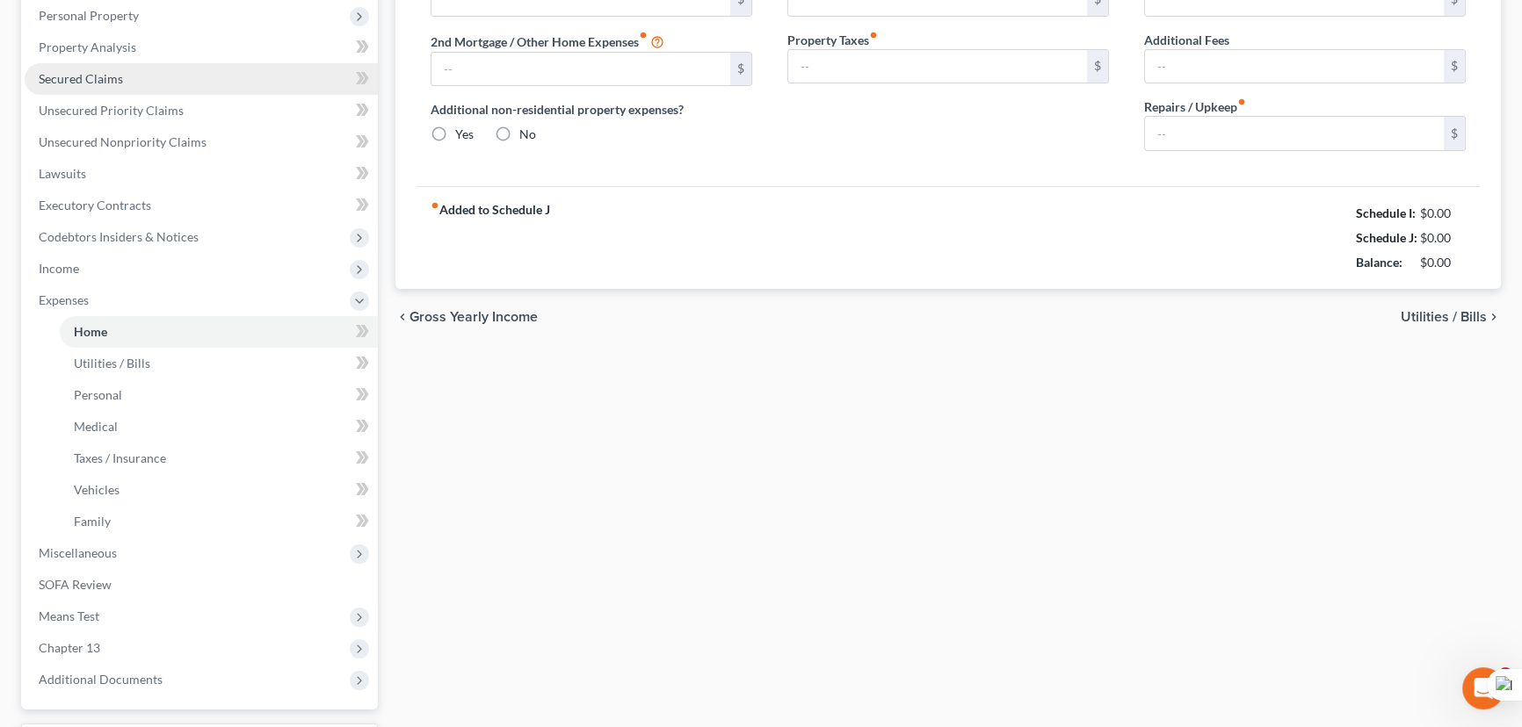
type input "0.00"
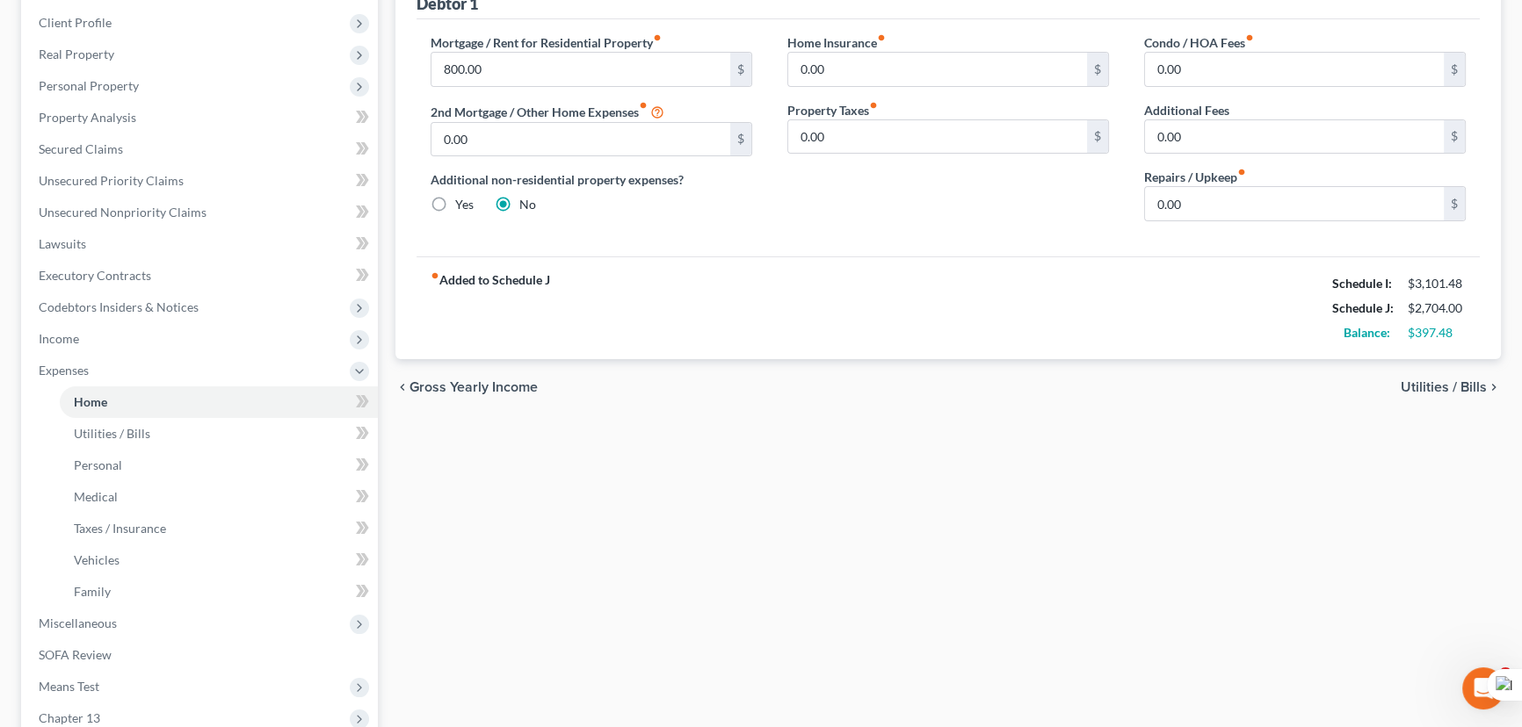
scroll to position [399, 0]
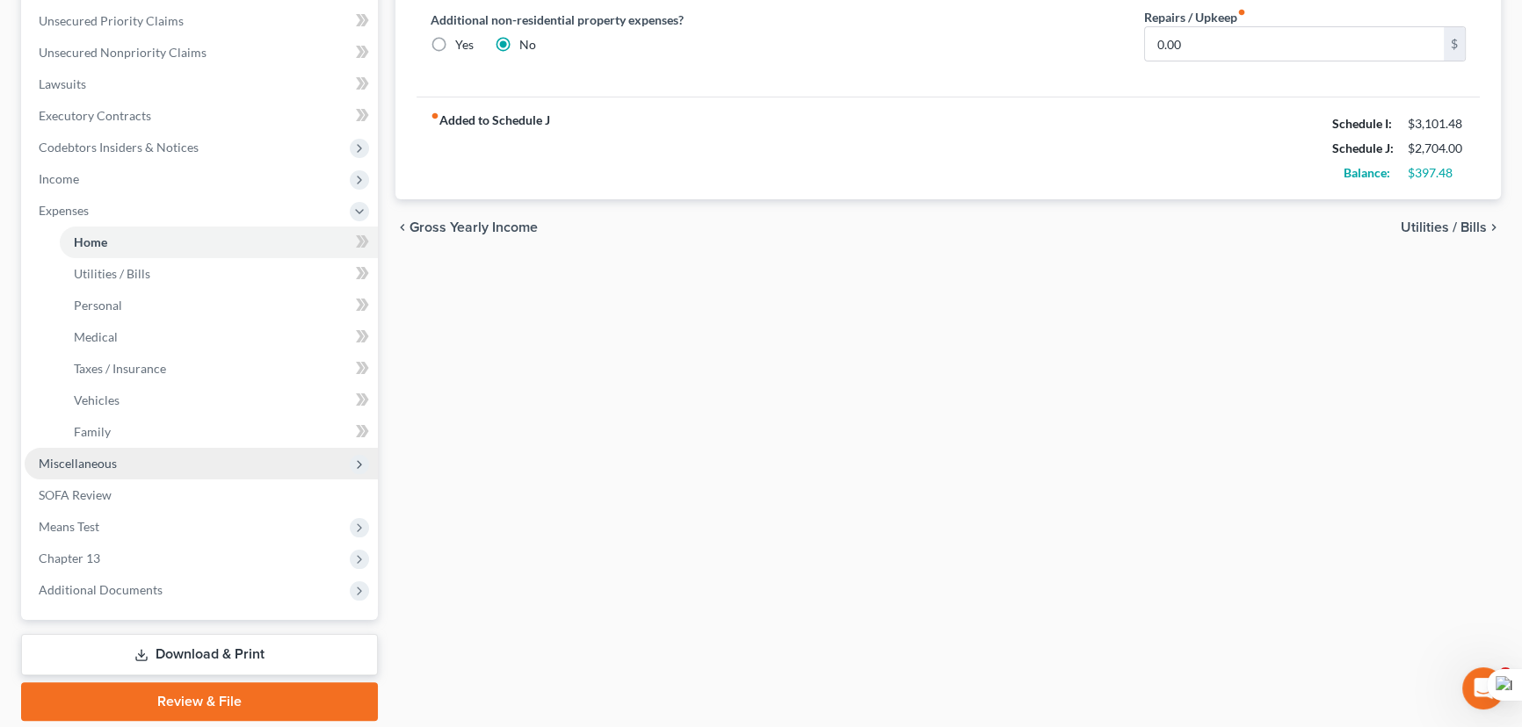
click at [170, 452] on span "Miscellaneous" at bounding box center [201, 464] width 353 height 32
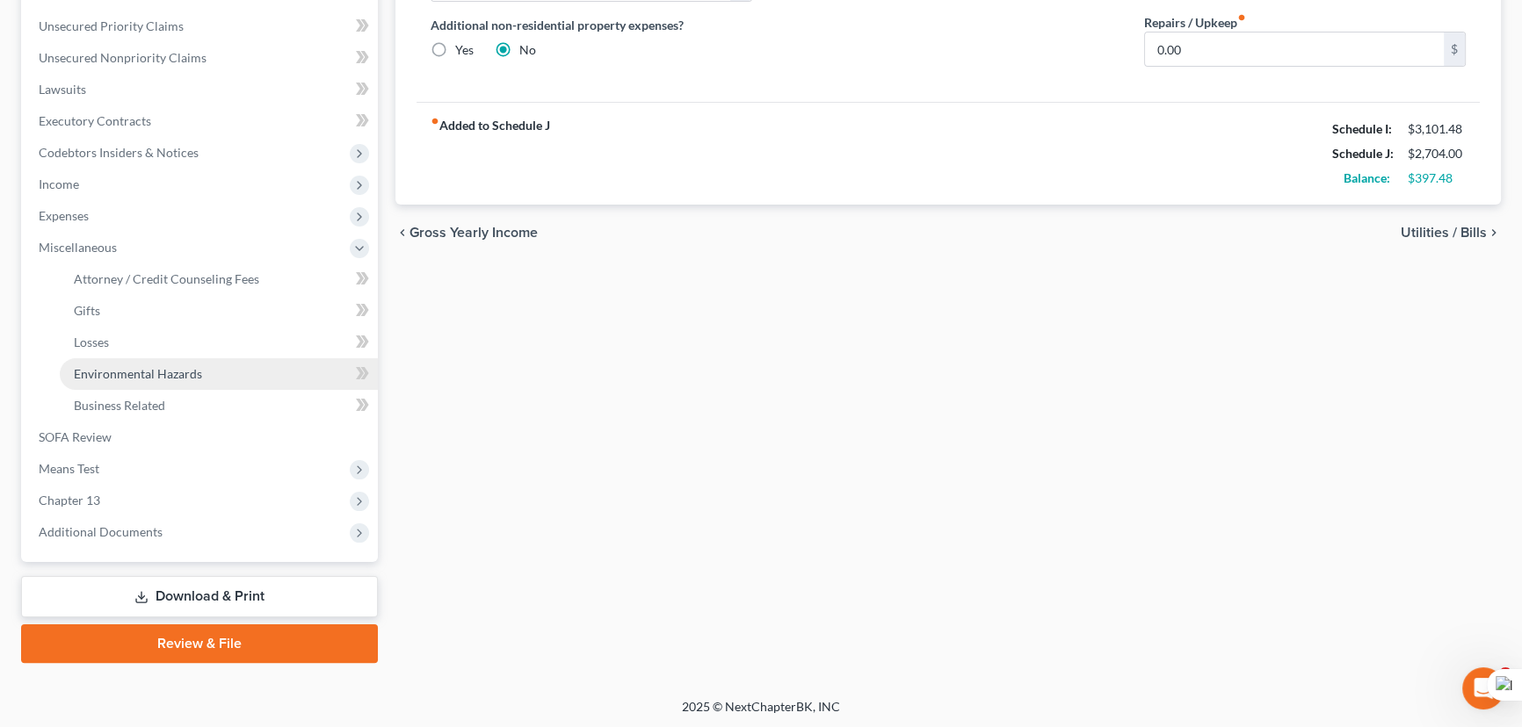
scroll to position [0, 0]
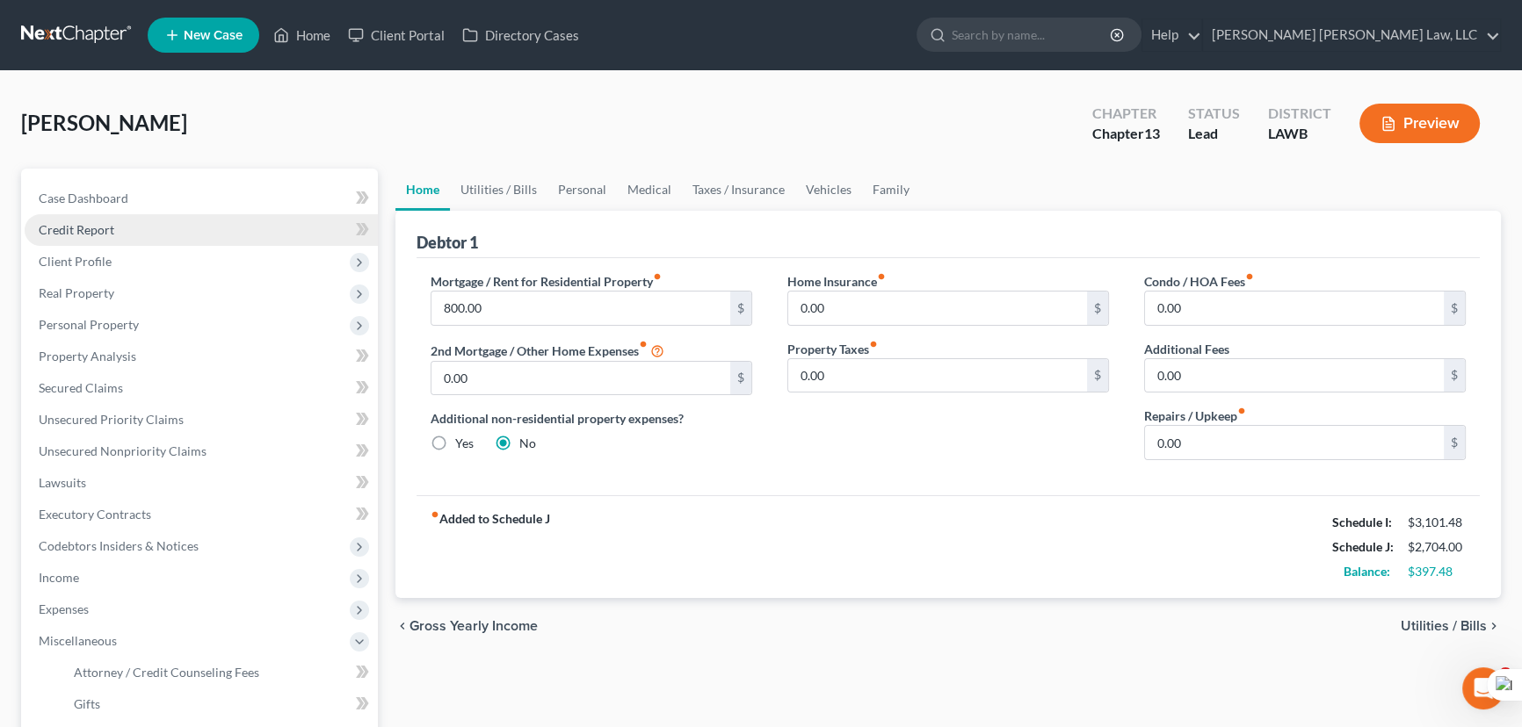
click at [215, 230] on link "Credit Report" at bounding box center [201, 230] width 353 height 32
click at [205, 263] on span "Client Profile" at bounding box center [201, 262] width 353 height 32
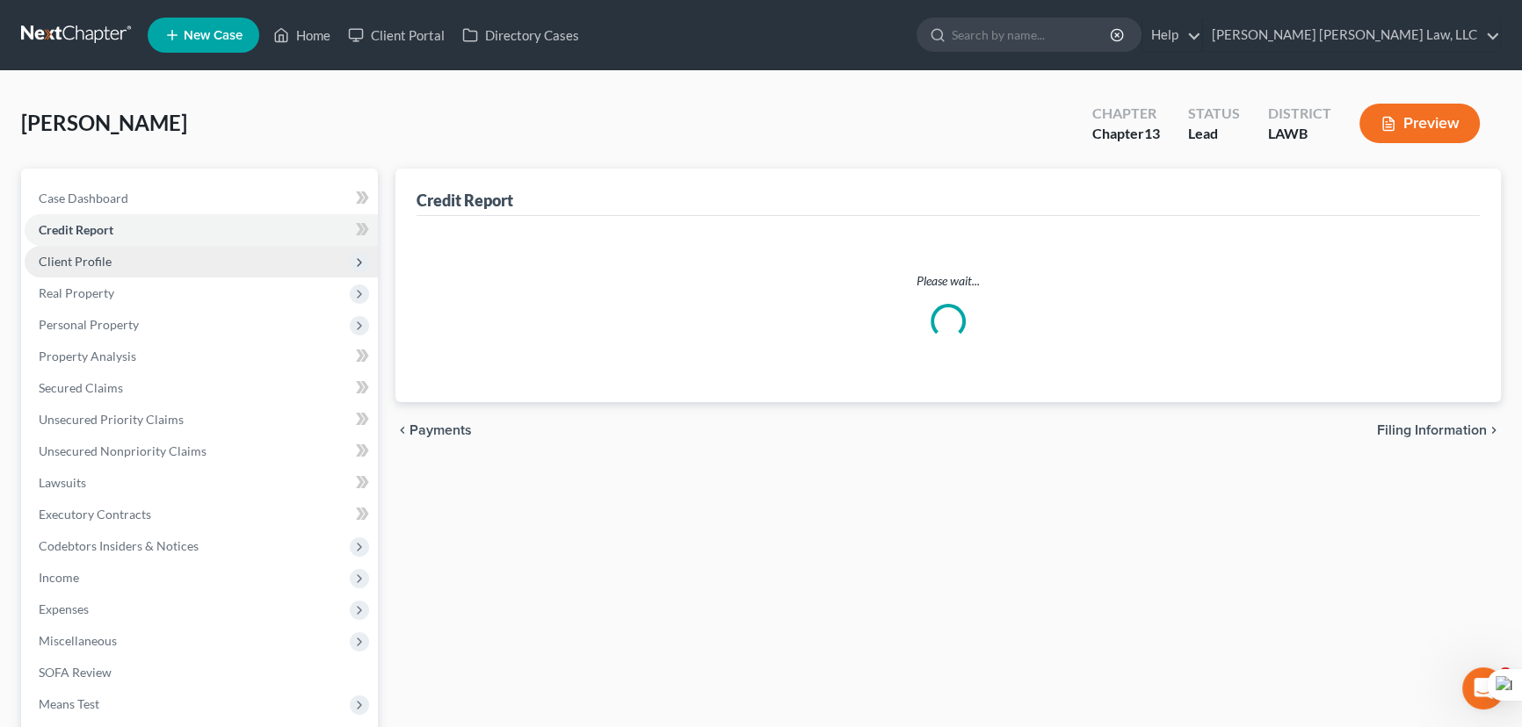
click at [188, 259] on span "Client Profile" at bounding box center [201, 262] width 353 height 32
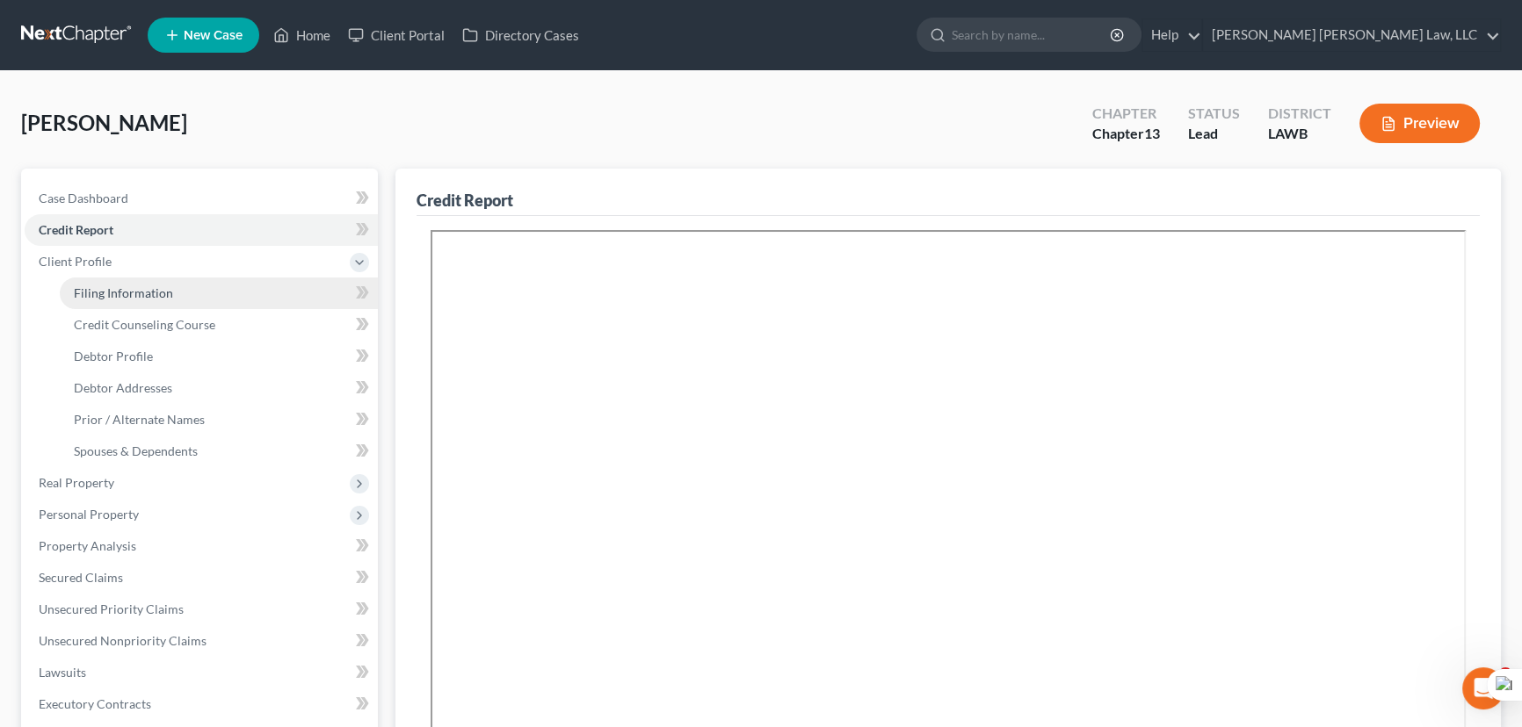
click at [195, 293] on link "Filing Information" at bounding box center [219, 294] width 318 height 32
select select "1"
select select "0"
select select "3"
select select "36"
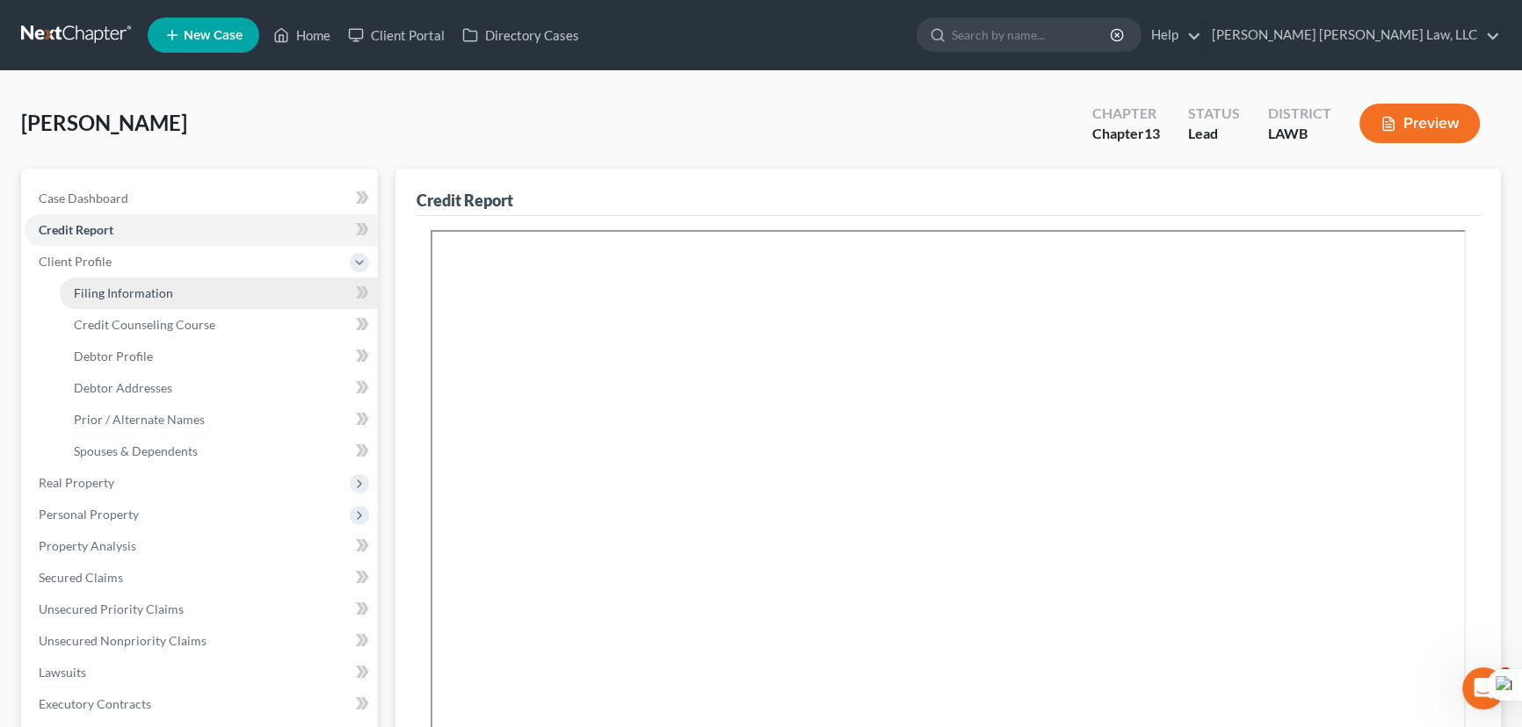
select select "0"
select select "19"
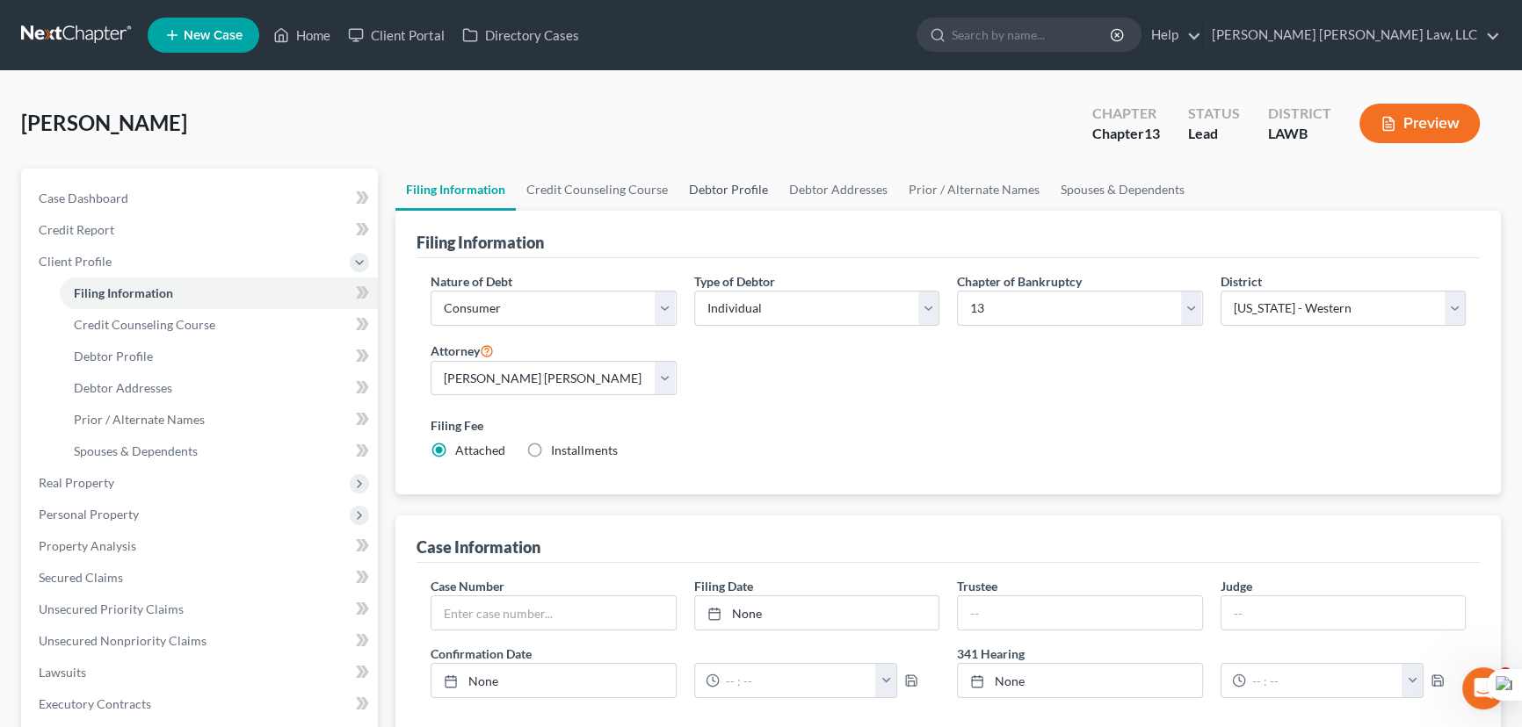
click at [678, 198] on link "Debtor Profile" at bounding box center [728, 190] width 100 height 42
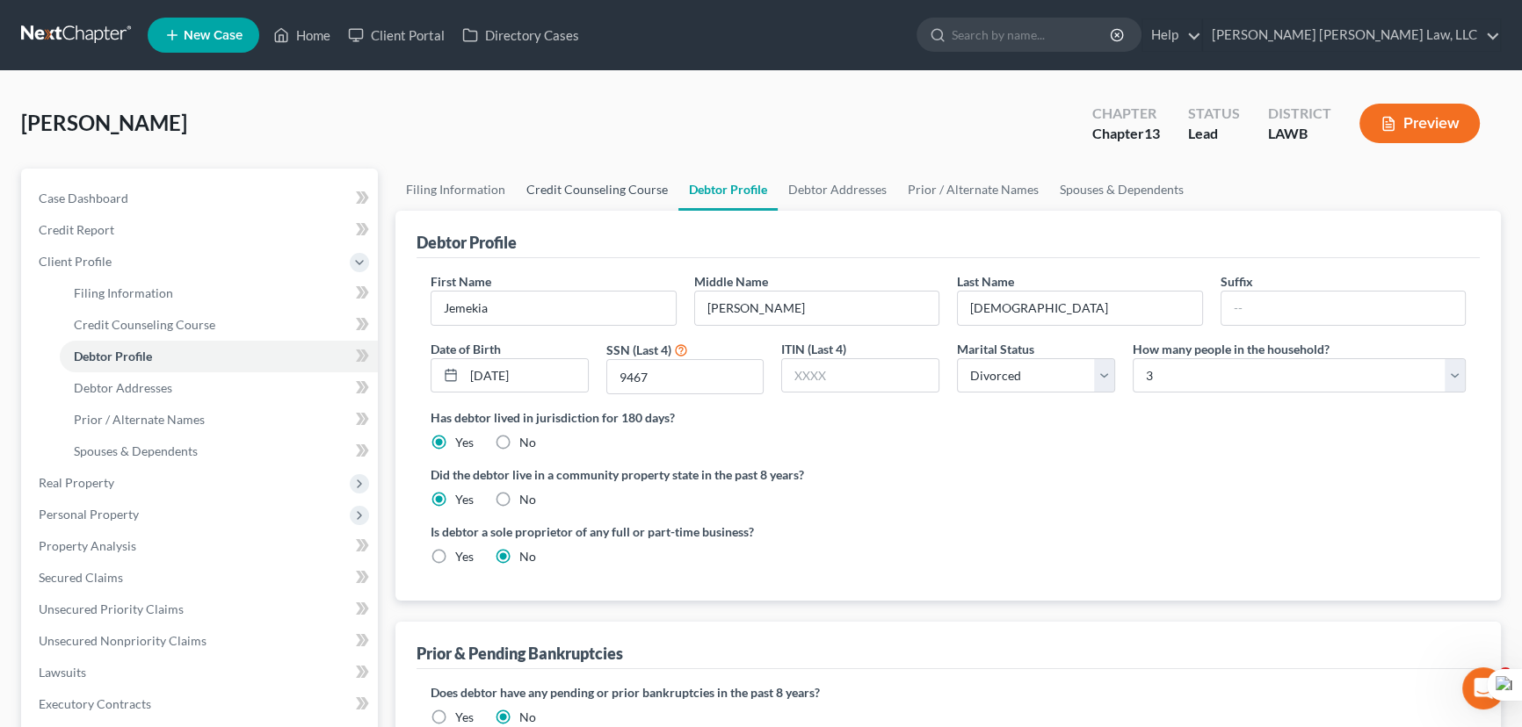
click at [591, 192] on link "Credit Counseling Course" at bounding box center [597, 190] width 163 height 42
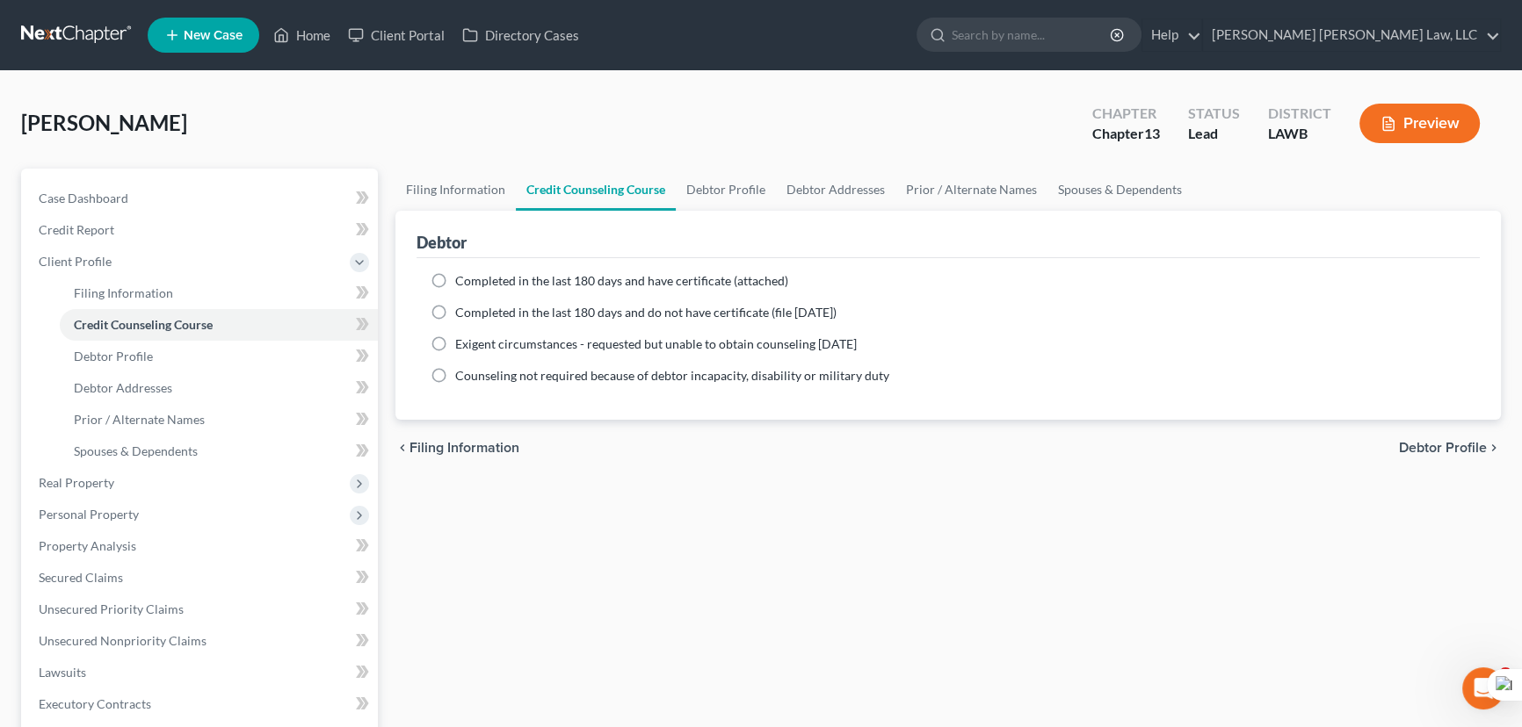
drag, startPoint x: 437, startPoint y: 308, endPoint x: 495, endPoint y: 335, distance: 64.1
click at [455, 308] on label "Completed in the last 180 days and do not have certificate (file within 14 days)" at bounding box center [645, 313] width 381 height 18
click at [462, 308] on input "Completed in the last 180 days and do not have certificate (file within 14 days)" at bounding box center [467, 309] width 11 height 11
radio input "true"
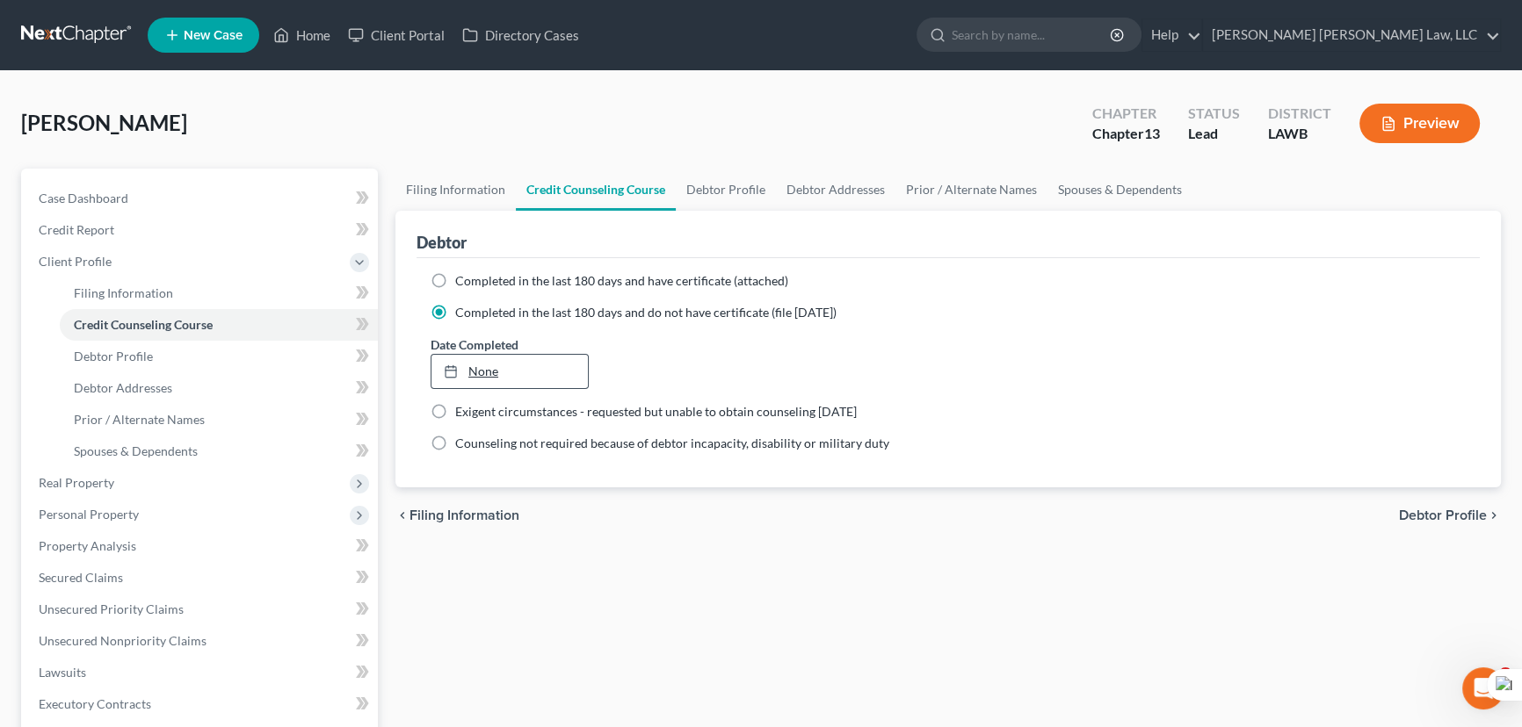
drag, startPoint x: 496, startPoint y: 351, endPoint x: 493, endPoint y: 369, distance: 17.9
click at [496, 354] on div "None close Date Time chevron_left October 2025 chevron_right Su M Tu W Th F Sa …" at bounding box center [510, 371] width 158 height 35
click at [493, 370] on link "None" at bounding box center [509, 371] width 156 height 33
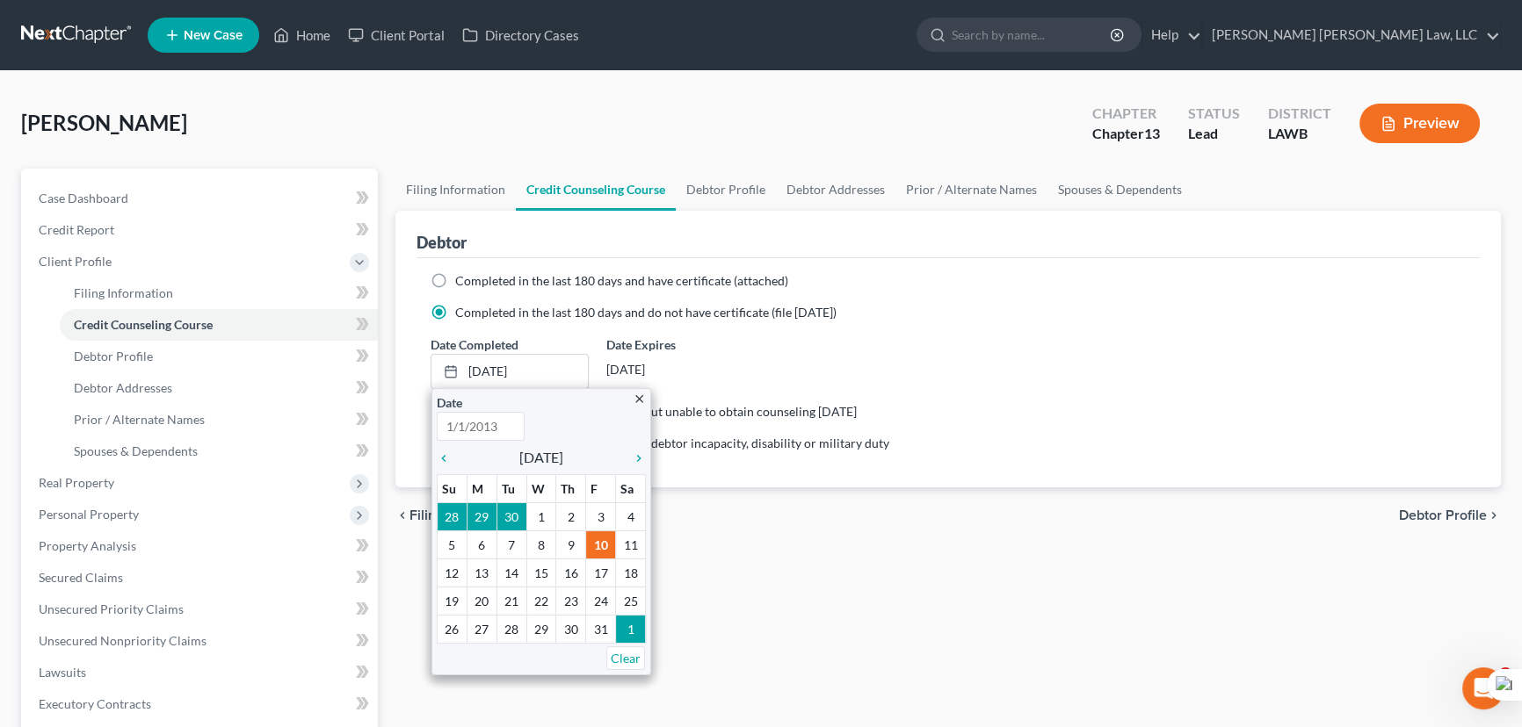
type input "[DATE]"
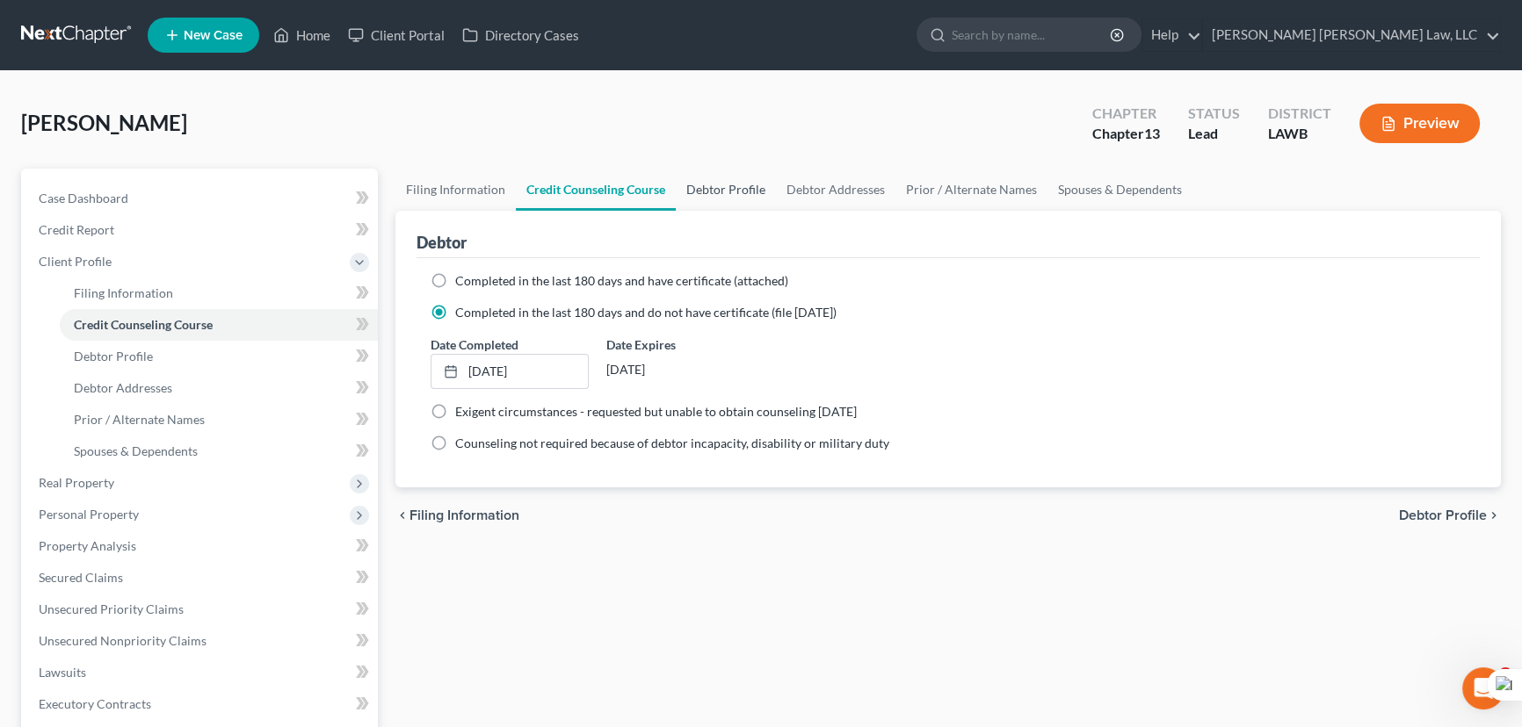
click at [729, 192] on link "Debtor Profile" at bounding box center [726, 190] width 100 height 42
select select "3"
select select "2"
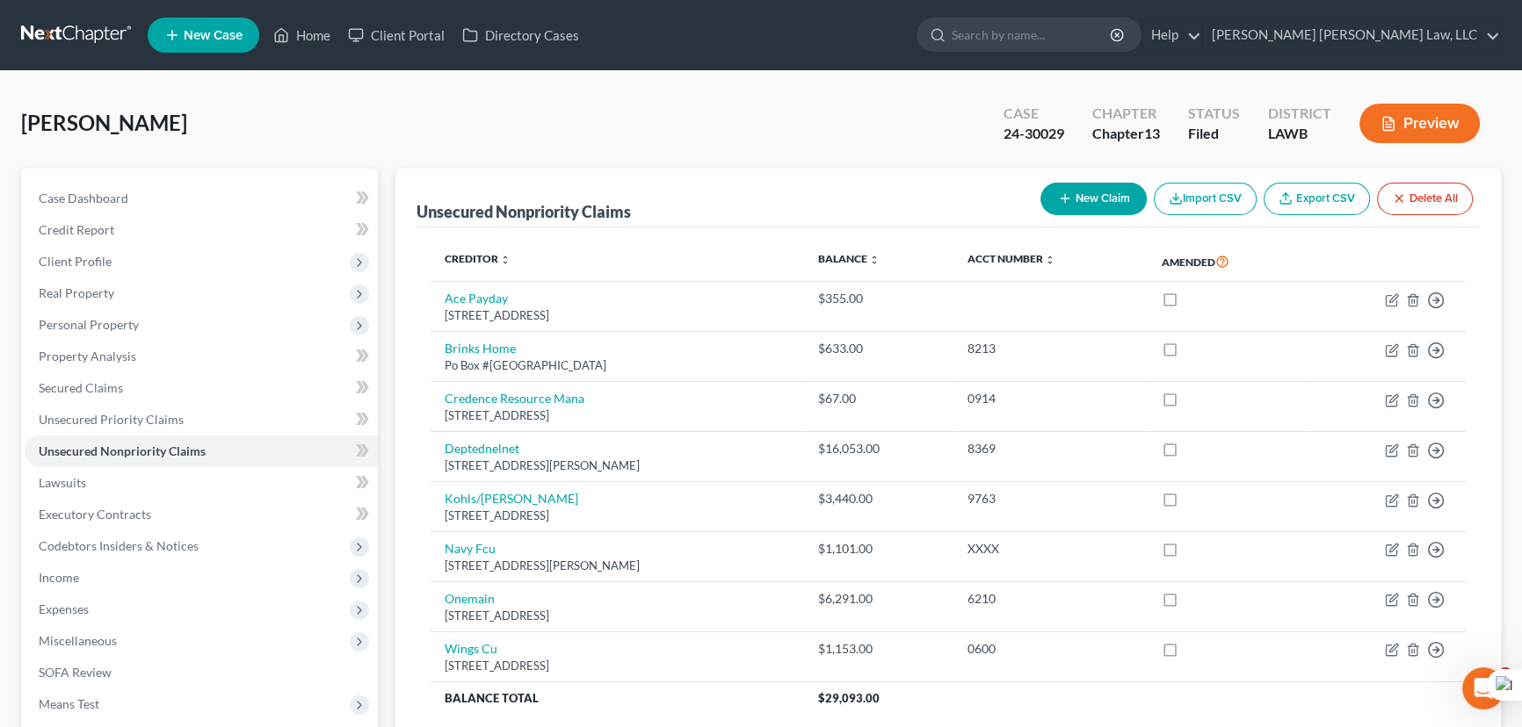
click at [100, 32] on link at bounding box center [77, 35] width 112 height 32
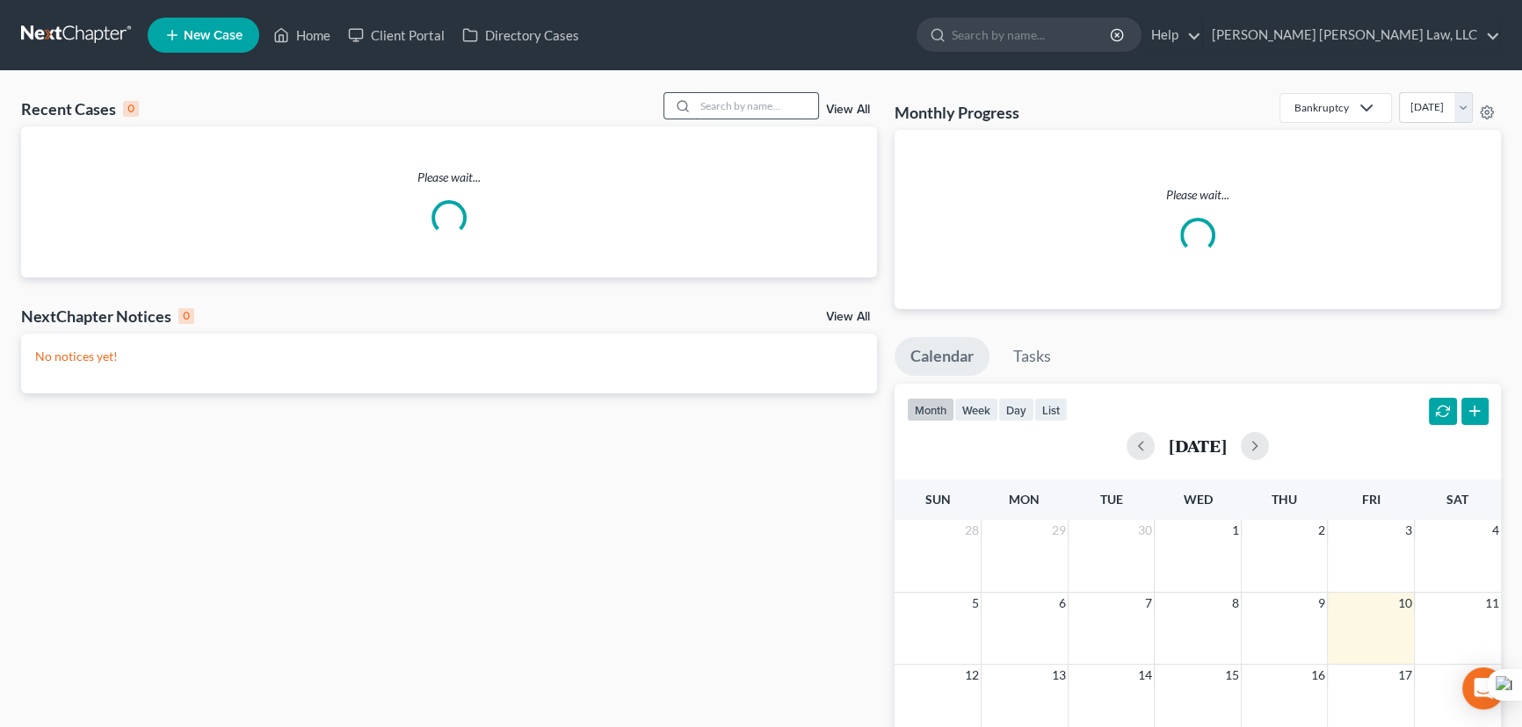
click at [713, 106] on input "search" at bounding box center [756, 105] width 123 height 25
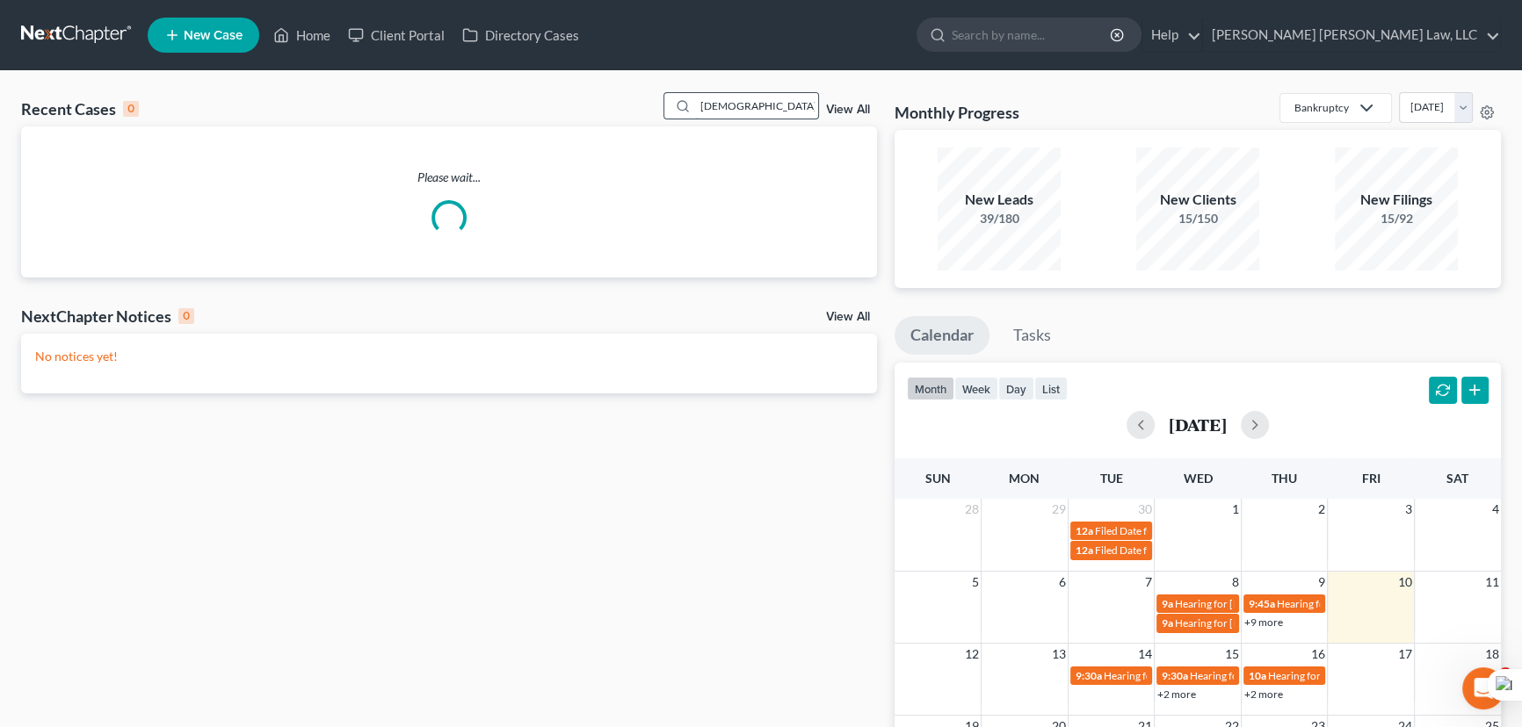
type input "[DEMOGRAPHIC_DATA]"
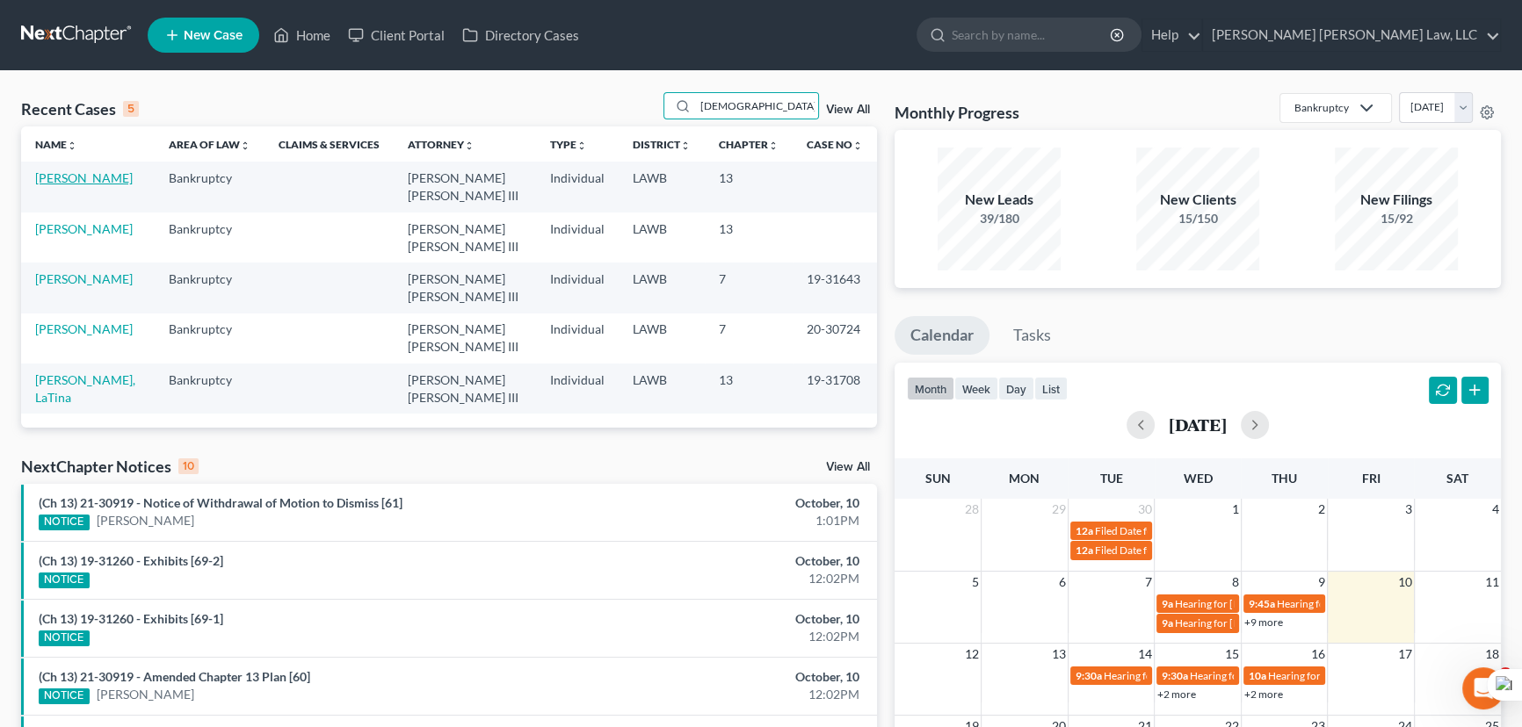
click at [66, 180] on link "[PERSON_NAME]" at bounding box center [84, 177] width 98 height 15
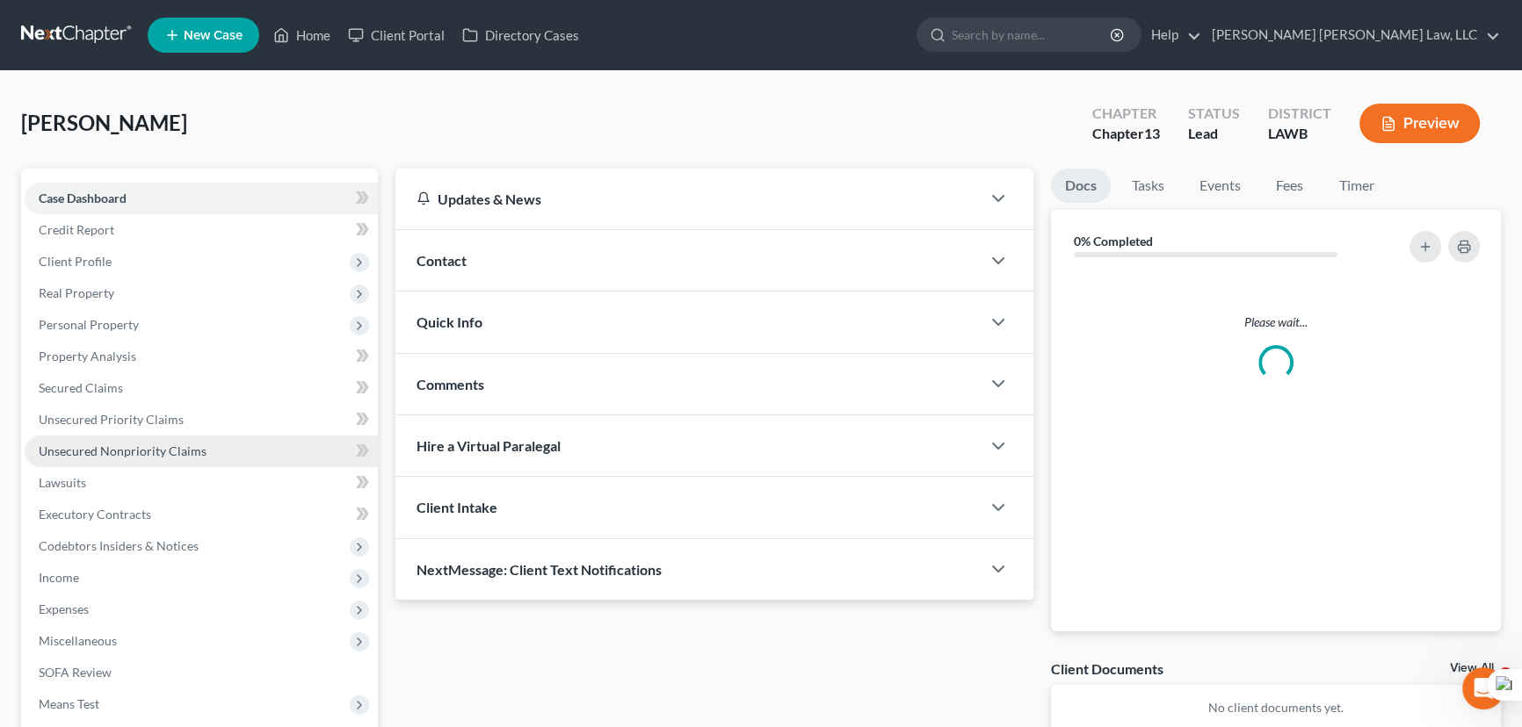
click at [130, 436] on link "Unsecured Nonpriority Claims" at bounding box center [201, 452] width 353 height 32
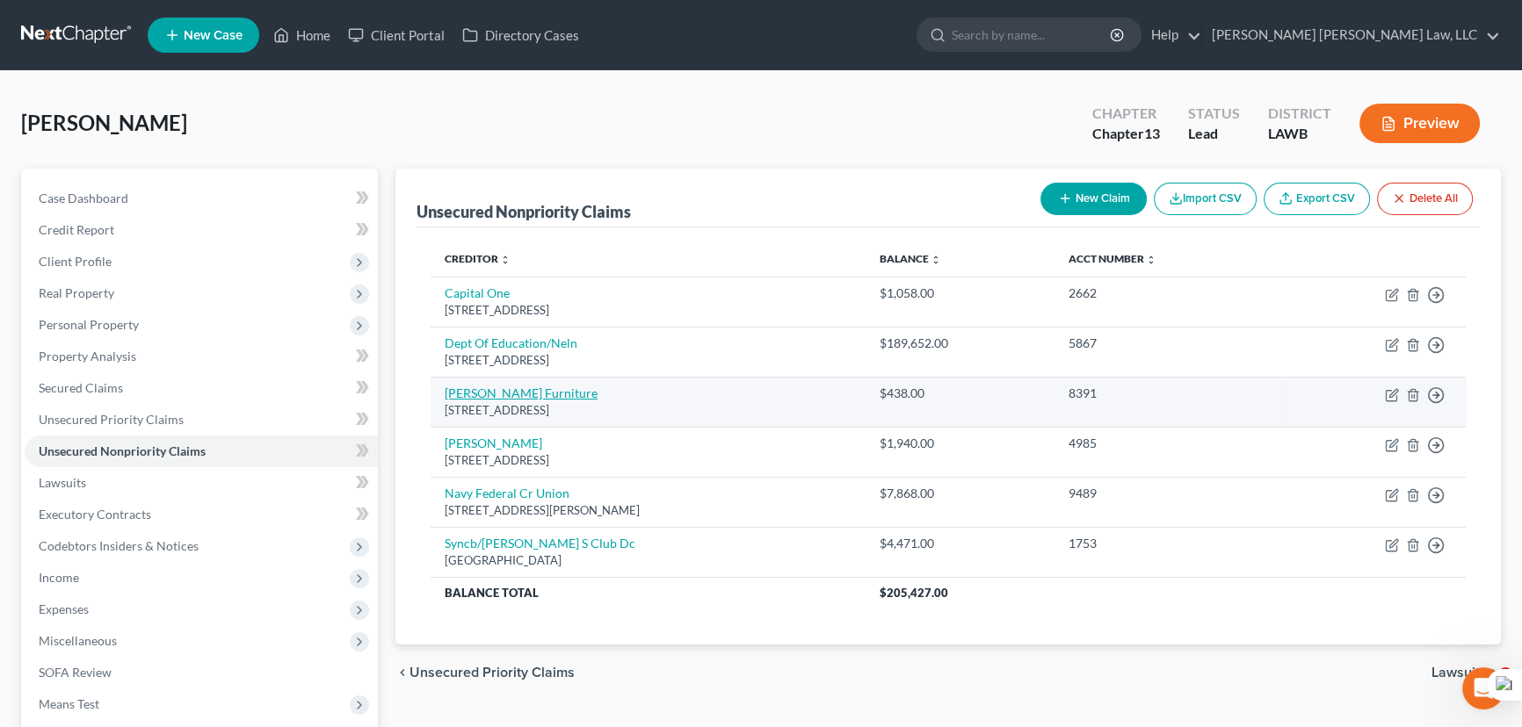
scroll to position [79, 0]
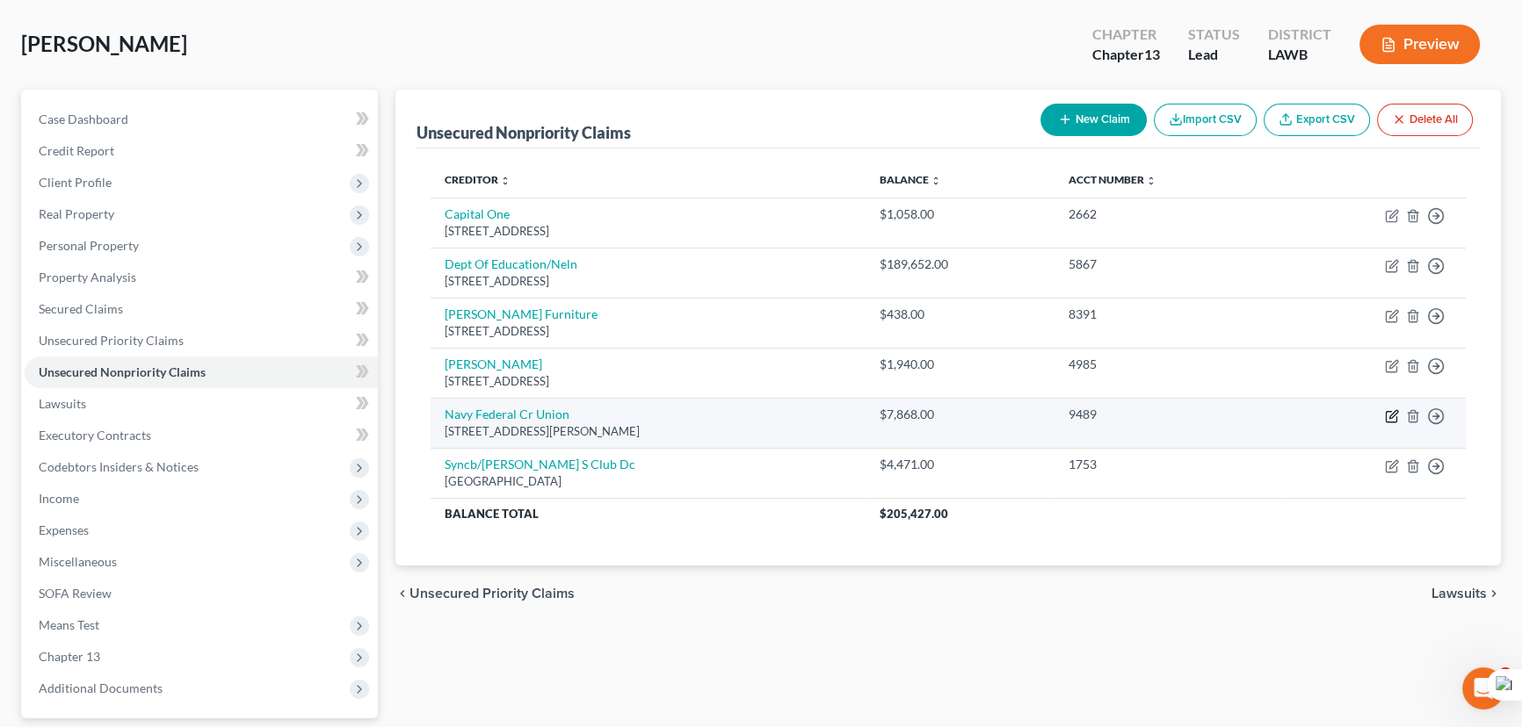
click at [1397, 417] on icon "button" at bounding box center [1392, 416] width 14 height 14
select select "48"
select select "2"
select select "0"
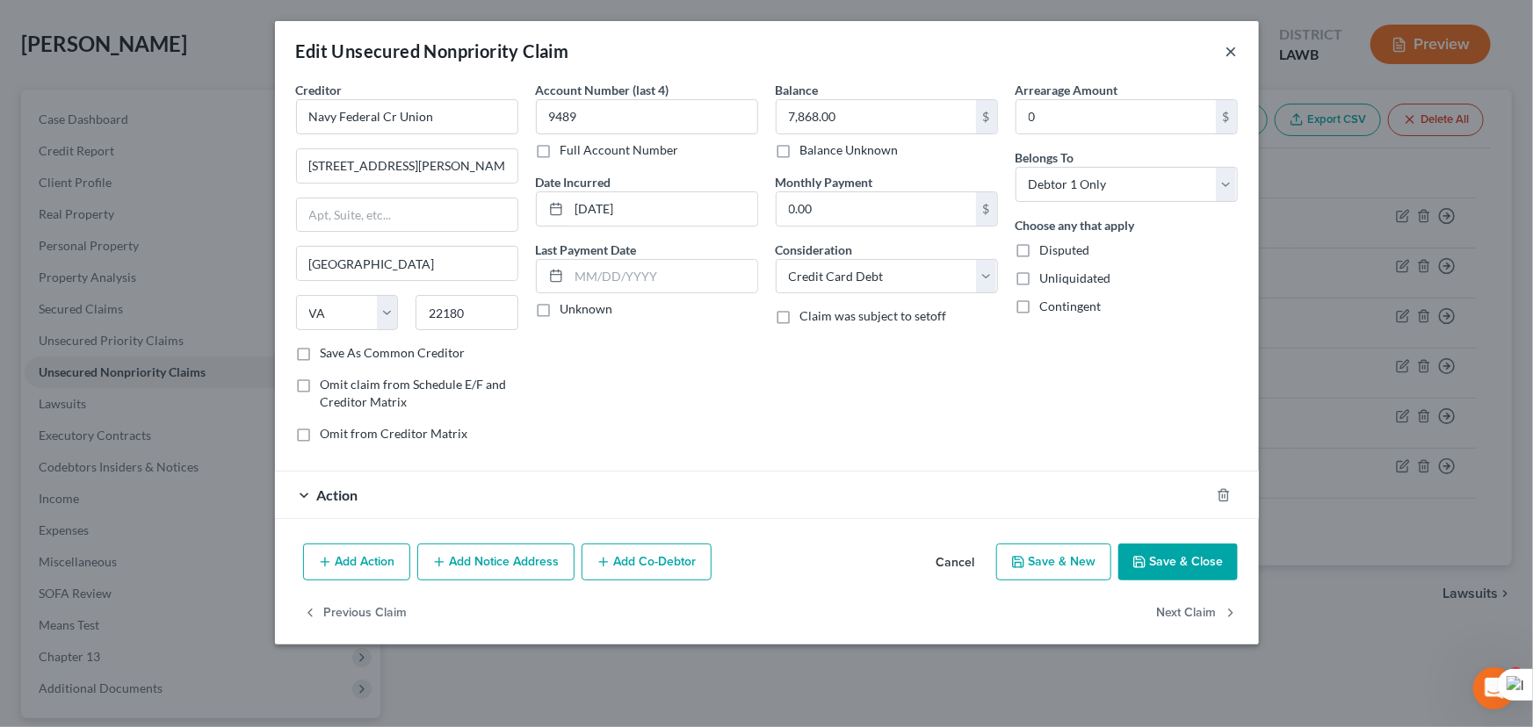
click at [1232, 48] on button "×" at bounding box center [1232, 50] width 12 height 21
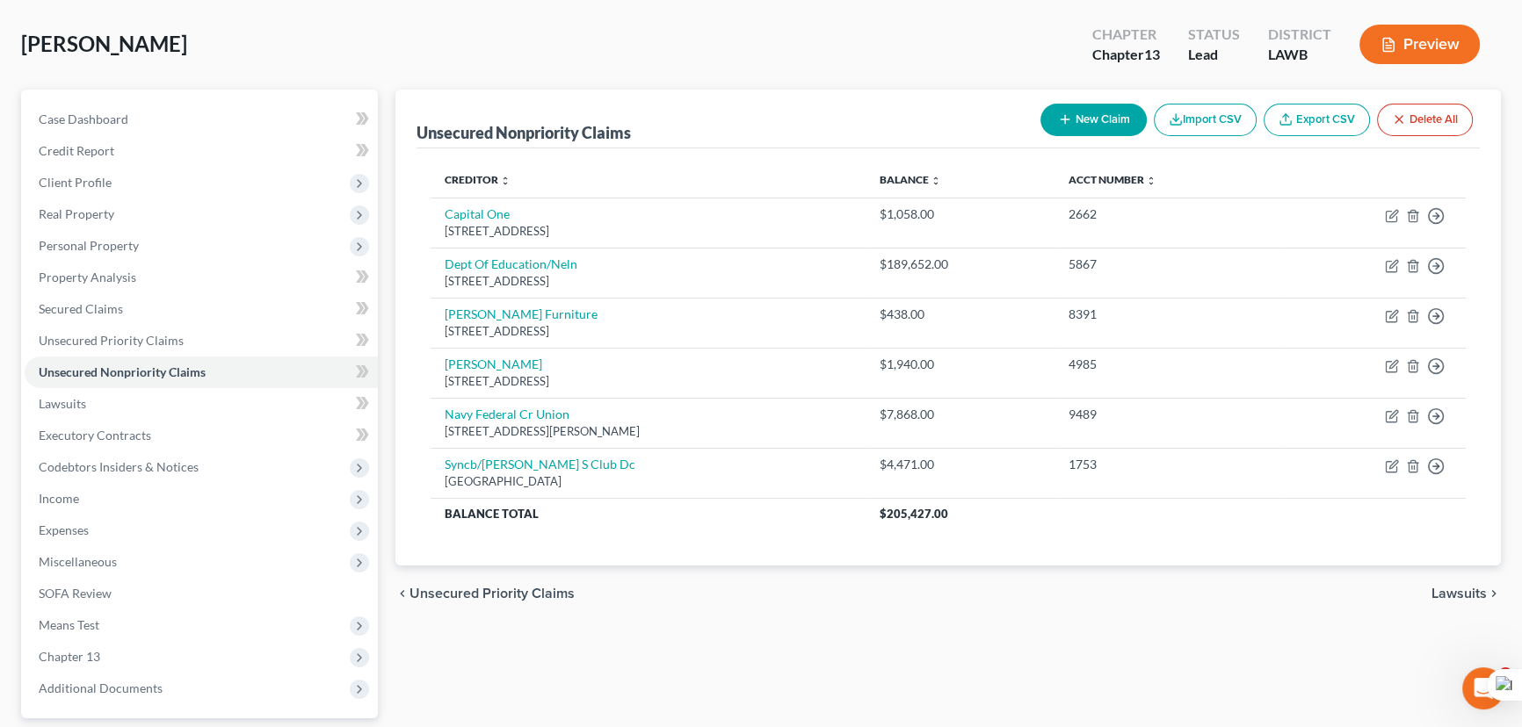
click at [445, 33] on div "[PERSON_NAME] Upgraded Chapter Chapter 13 Status Lead District LAWB Preview" at bounding box center [761, 51] width 1480 height 76
